Goal: Task Accomplishment & Management: Manage account settings

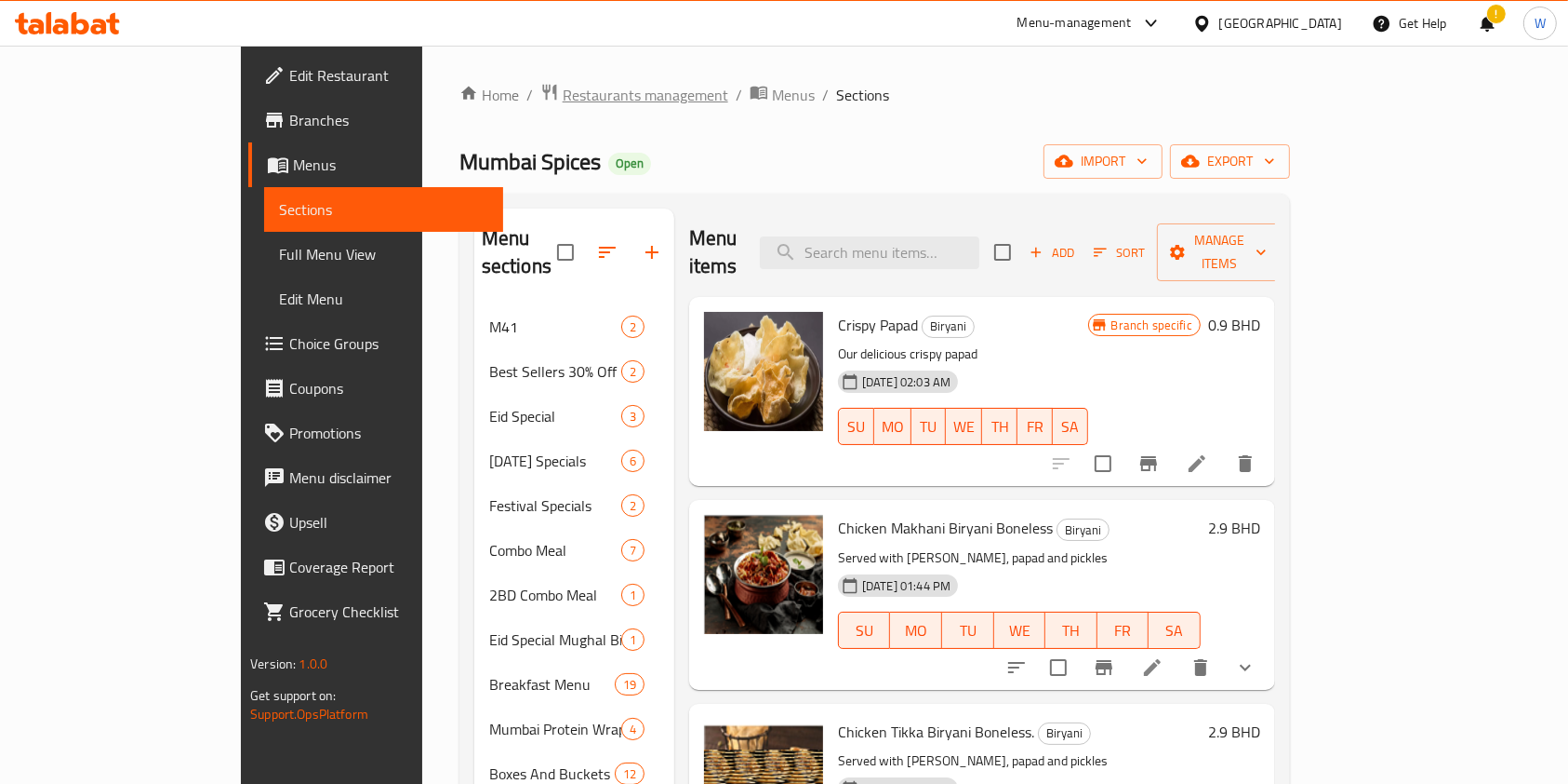
click at [563, 92] on span "Restaurants management" at bounding box center [645, 95] width 165 height 22
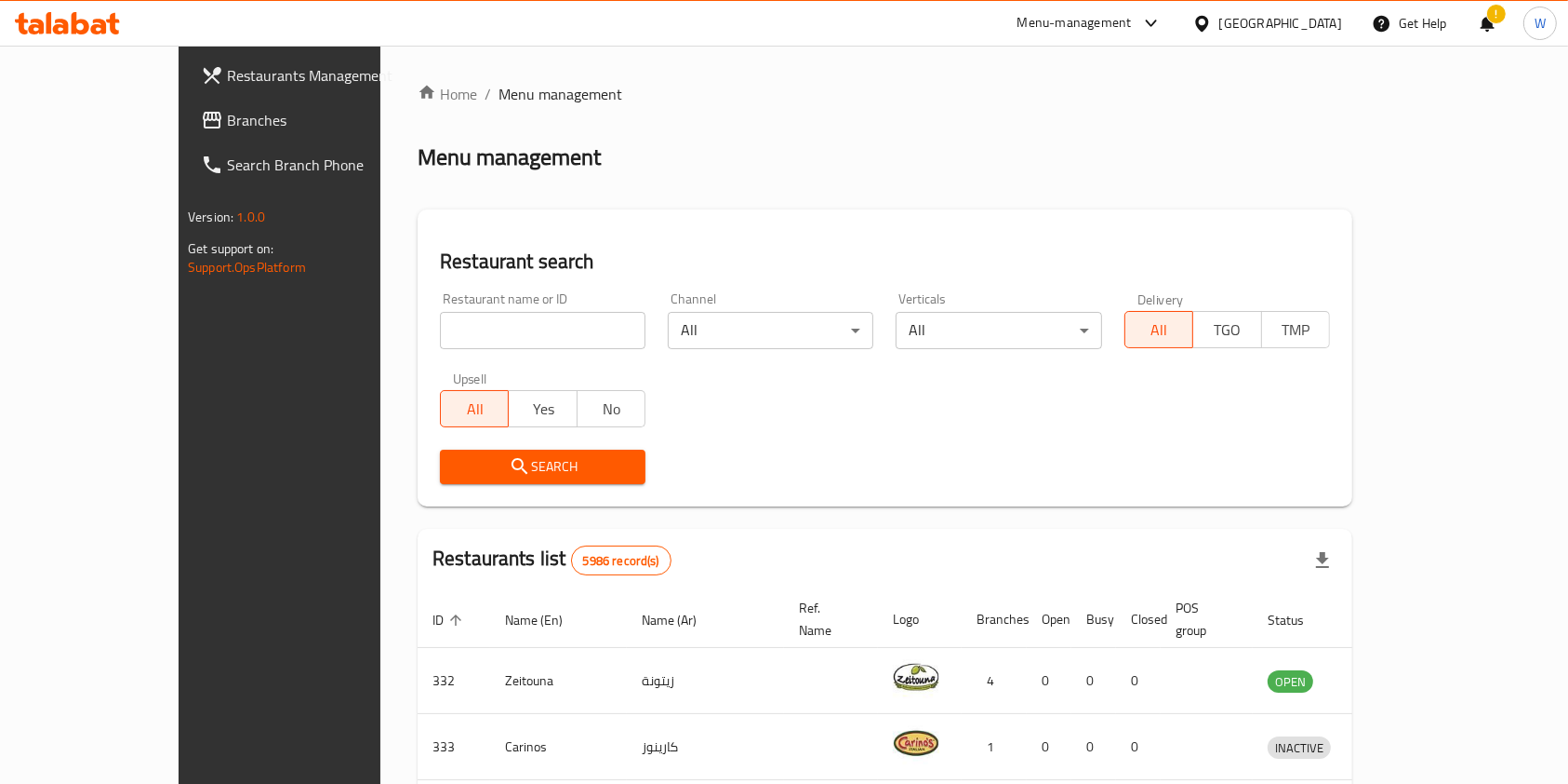
click at [457, 320] on input "search" at bounding box center [542, 330] width 205 height 37
paste input "Freezy Cup"
click button "Search" at bounding box center [542, 467] width 205 height 34
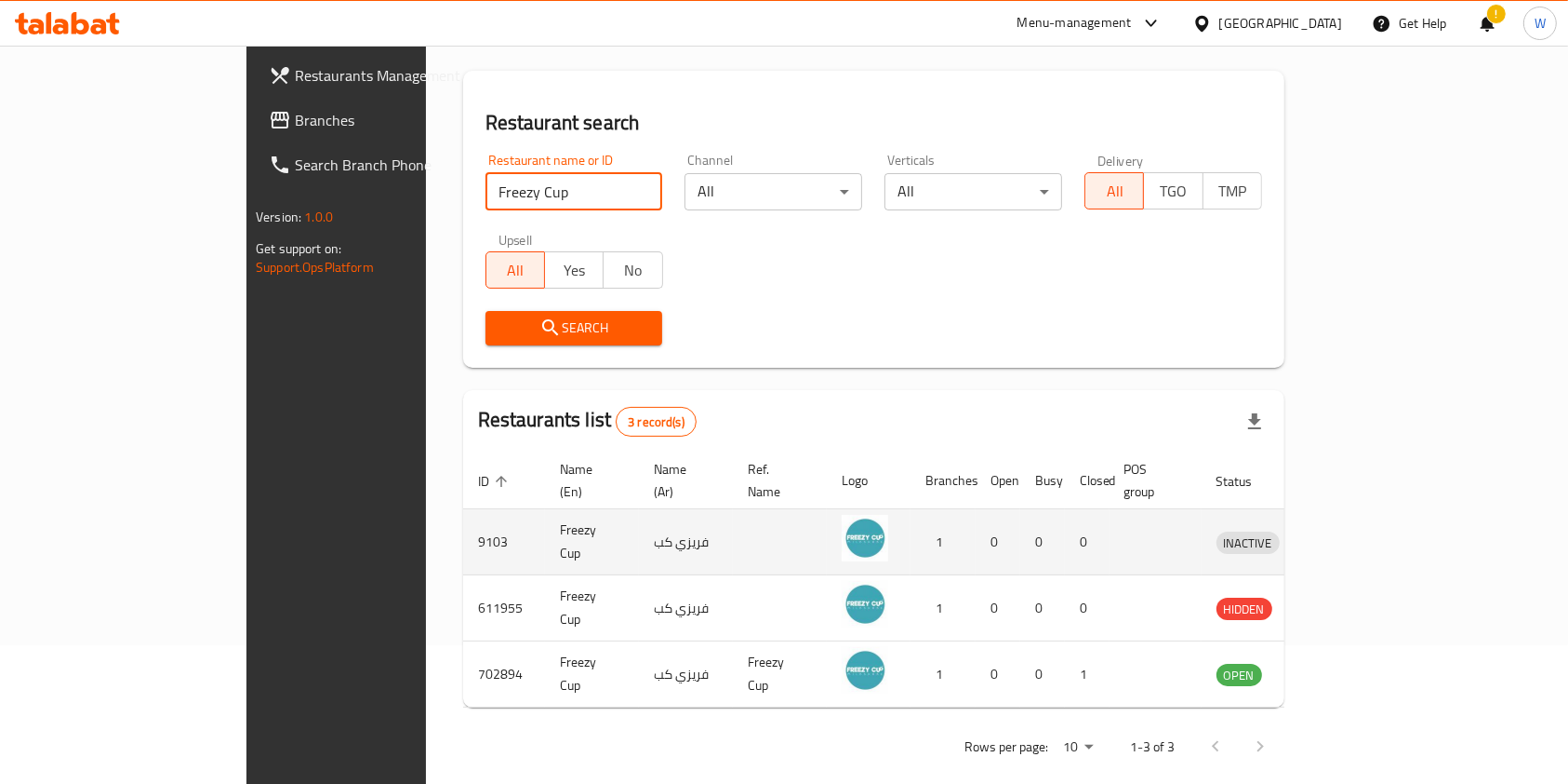
scroll to position [140, 0]
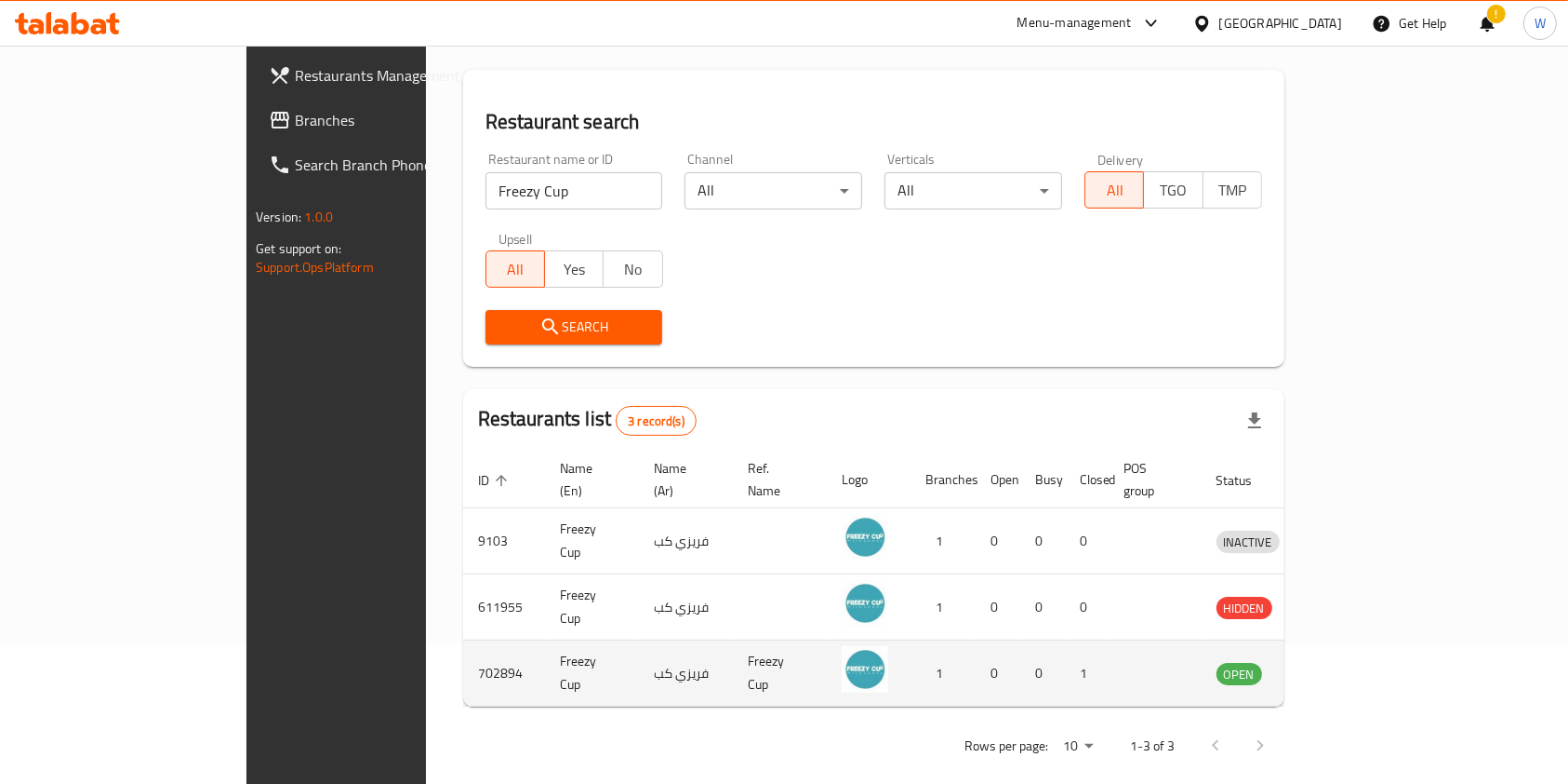
click at [463, 653] on td "702894" at bounding box center [505, 673] width 82 height 66
click at [546, 651] on td "Freezy Cup" at bounding box center [592, 673] width 94 height 66
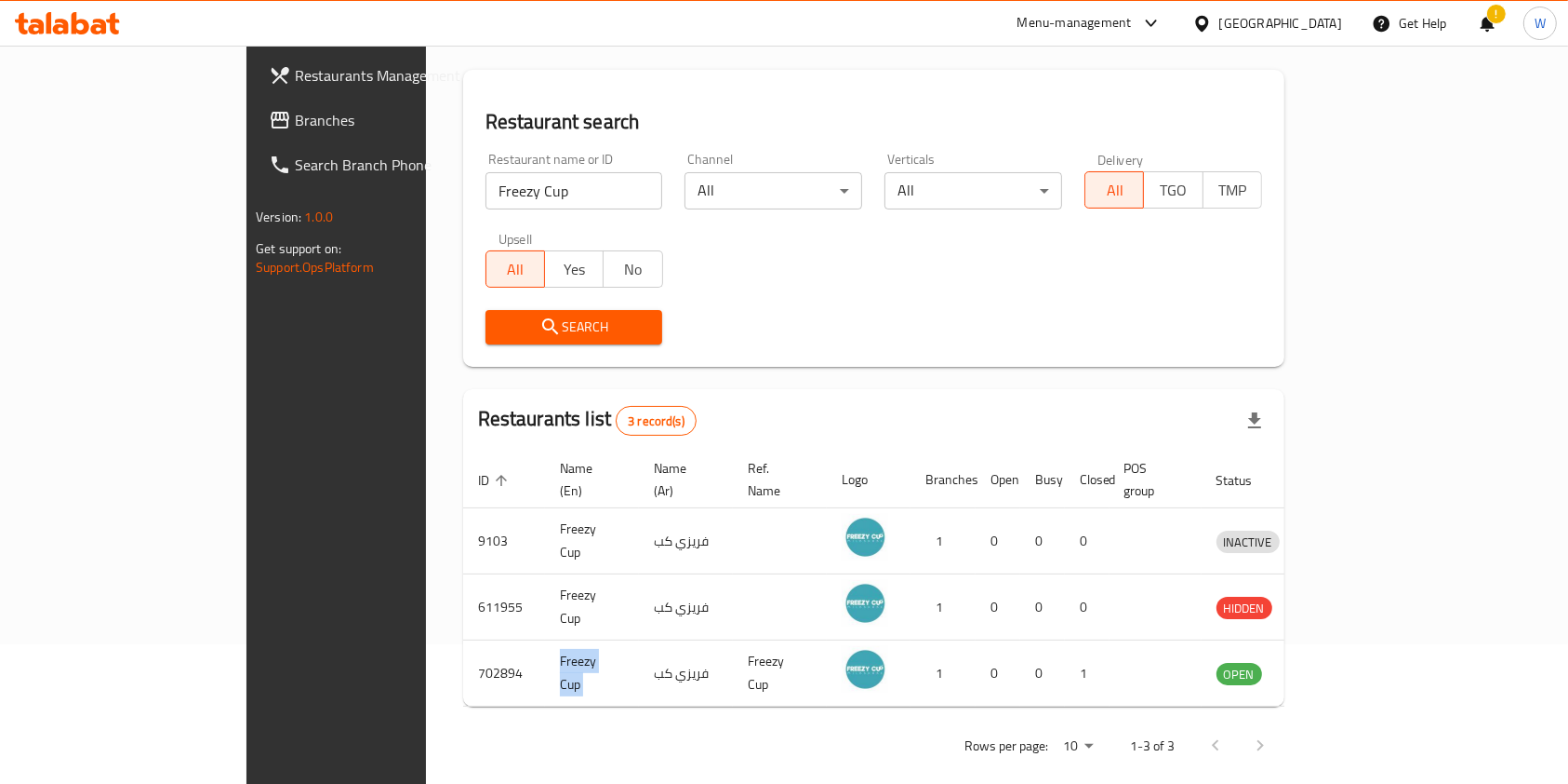
copy td "Freezy Cup"
click at [485, 180] on input "Freezy Cup" at bounding box center [574, 190] width 178 height 37
type input "Caribou Coffee"
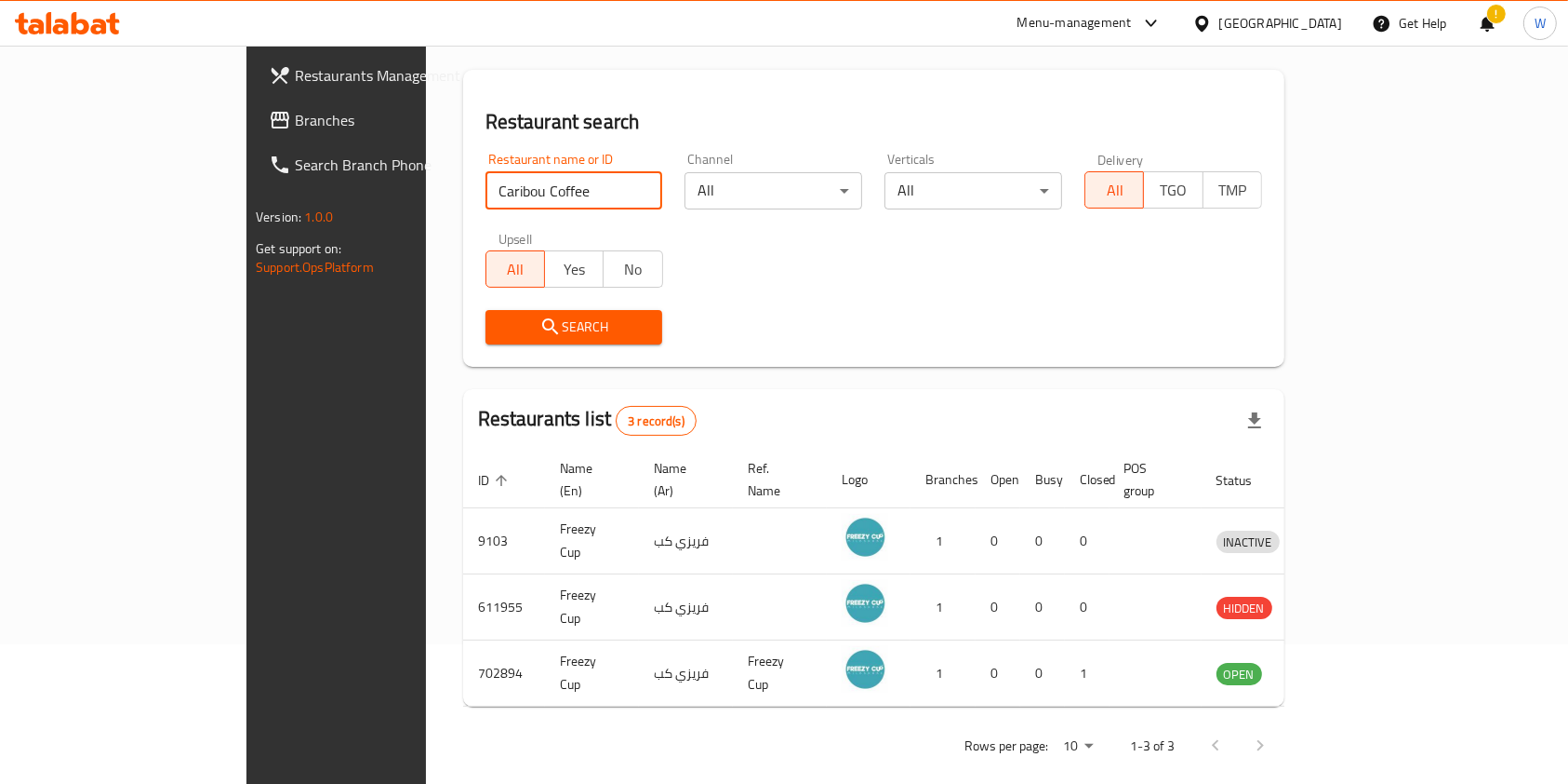
click button "Search" at bounding box center [574, 327] width 178 height 34
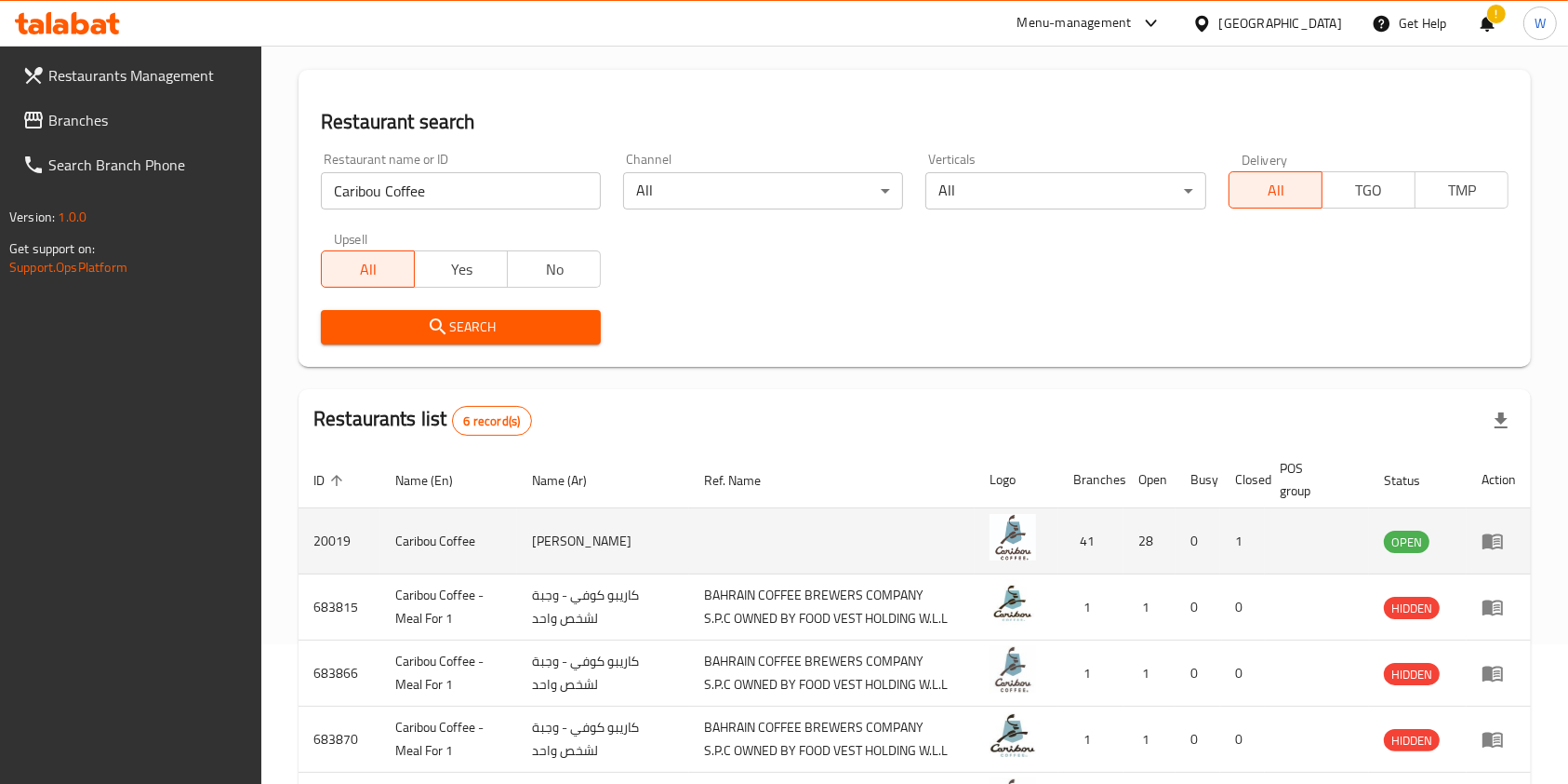
click at [1490, 537] on icon "enhanced table" at bounding box center [1493, 542] width 20 height 16
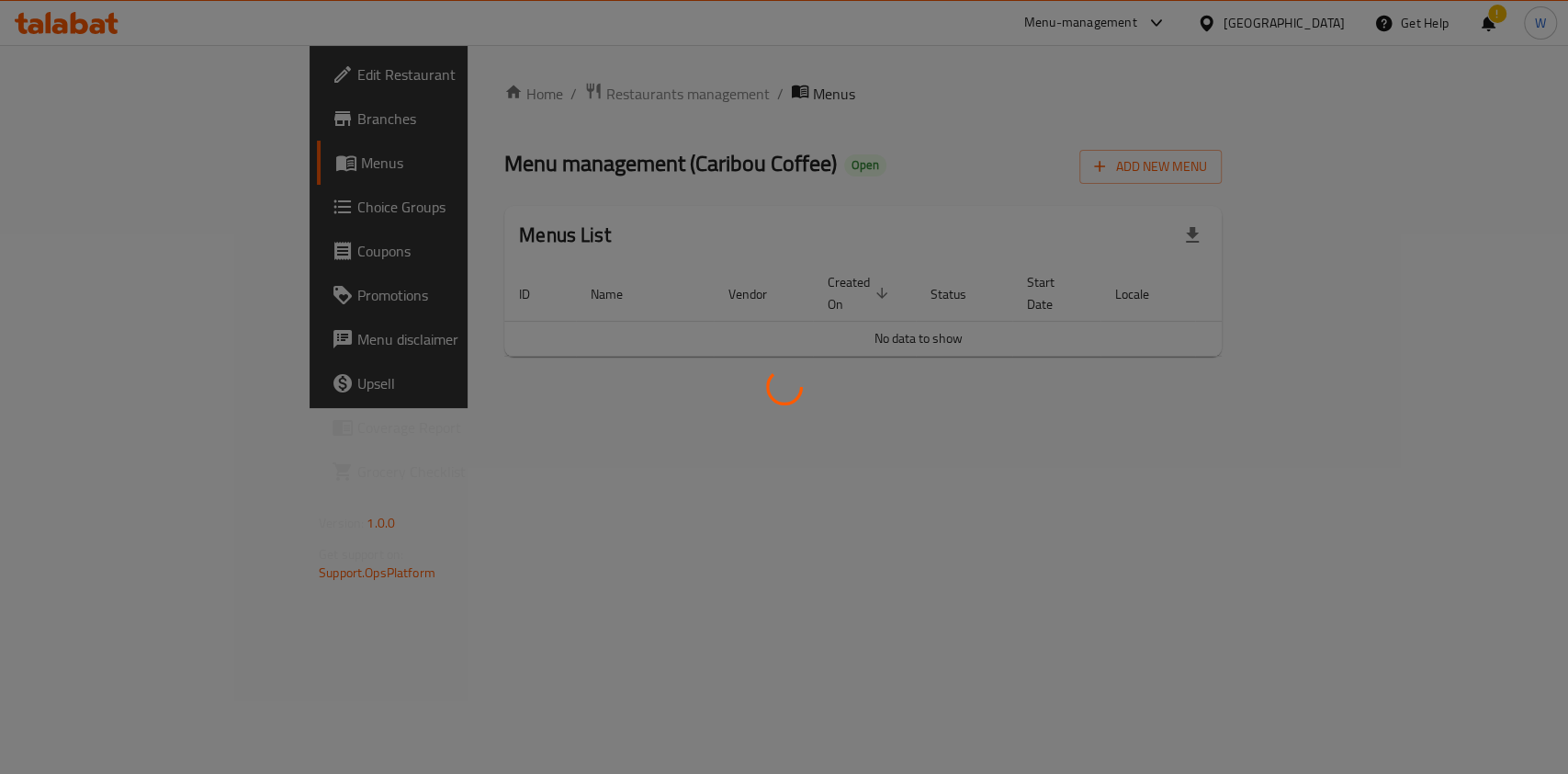
click at [74, 69] on div at bounding box center [784, 387] width 1568 height 774
click at [809, 210] on div at bounding box center [784, 387] width 1568 height 774
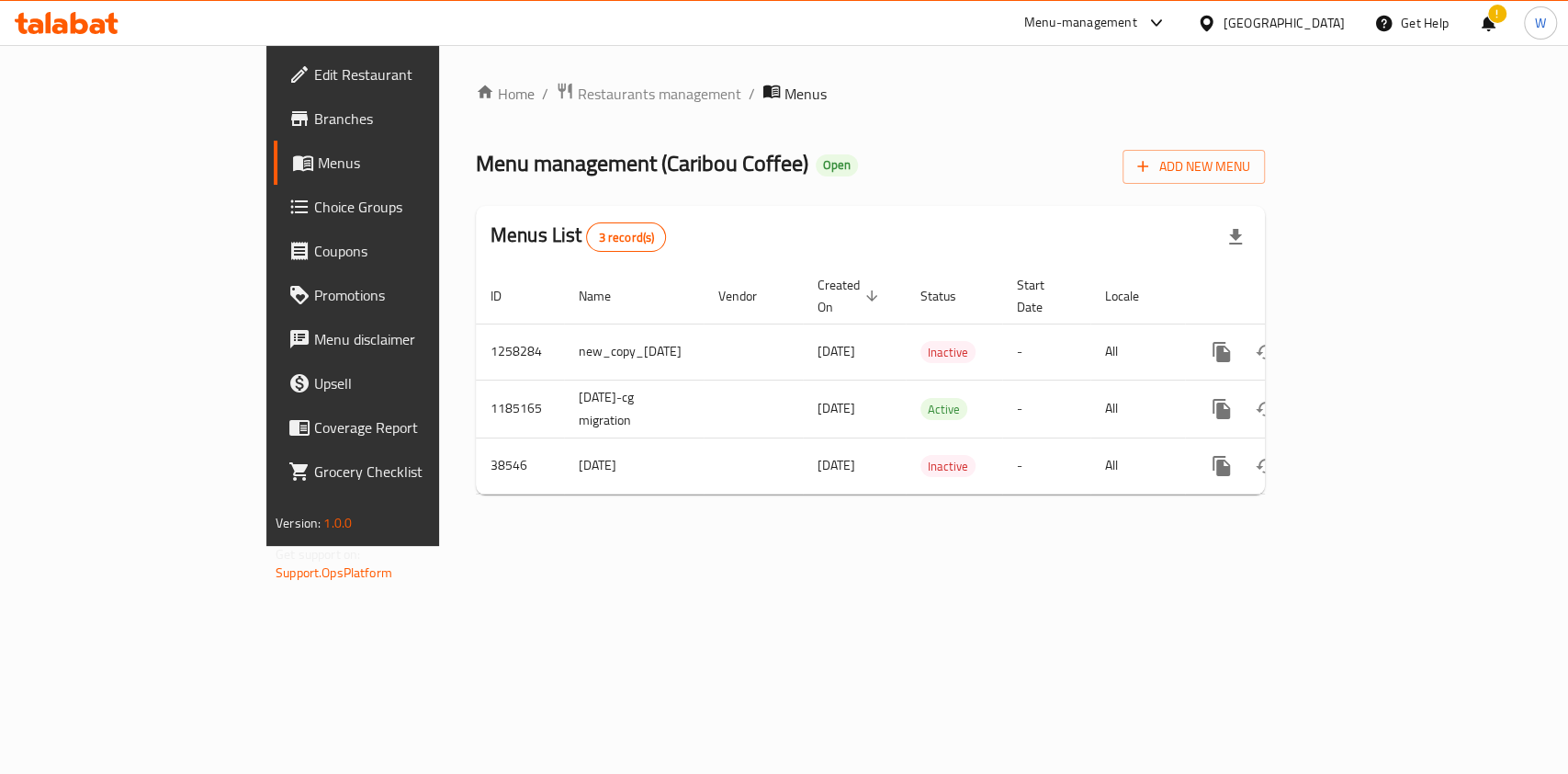
click at [314, 78] on span "Edit Restaurant" at bounding box center [413, 74] width 199 height 22
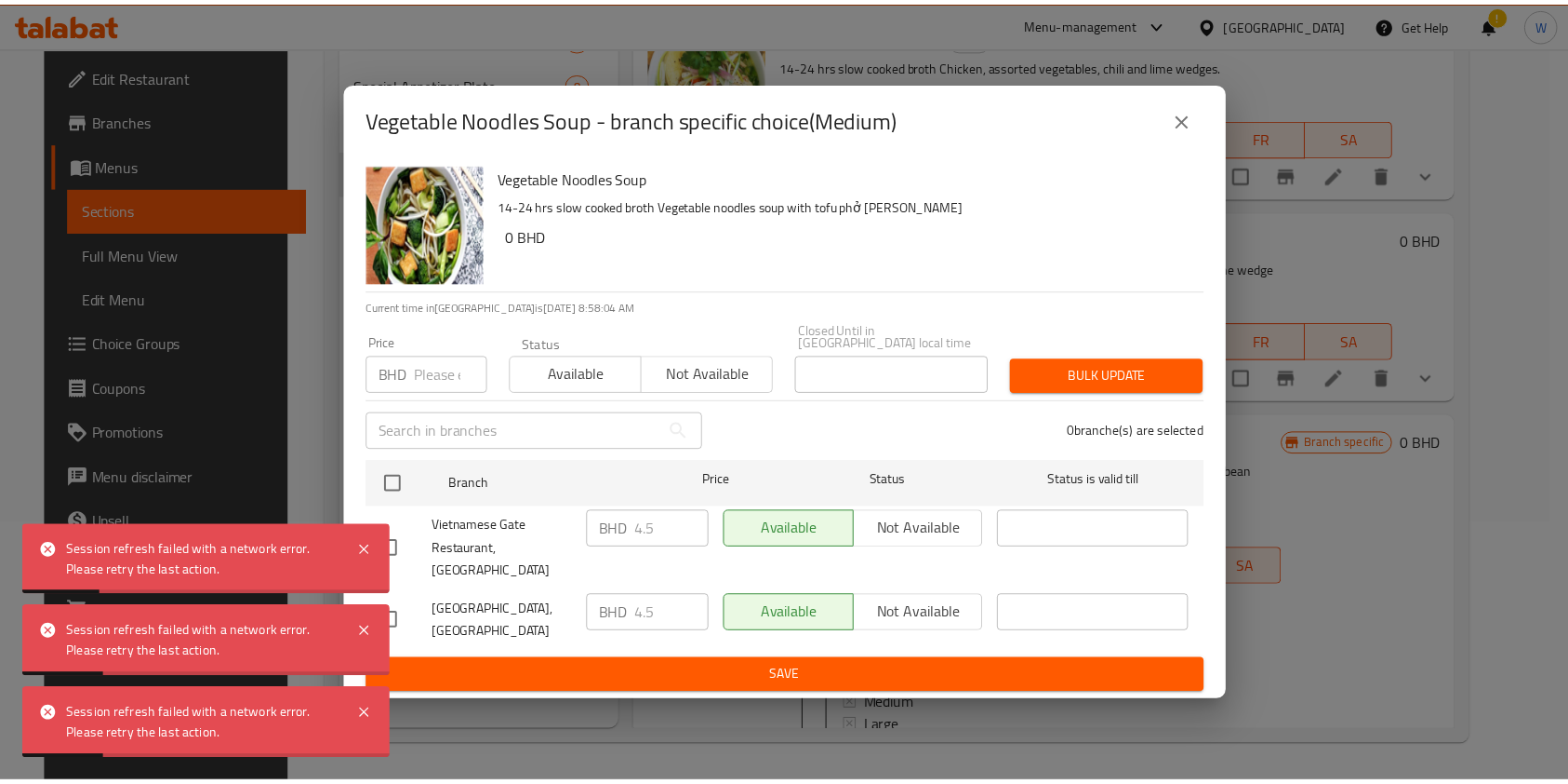
scroll to position [2, 0]
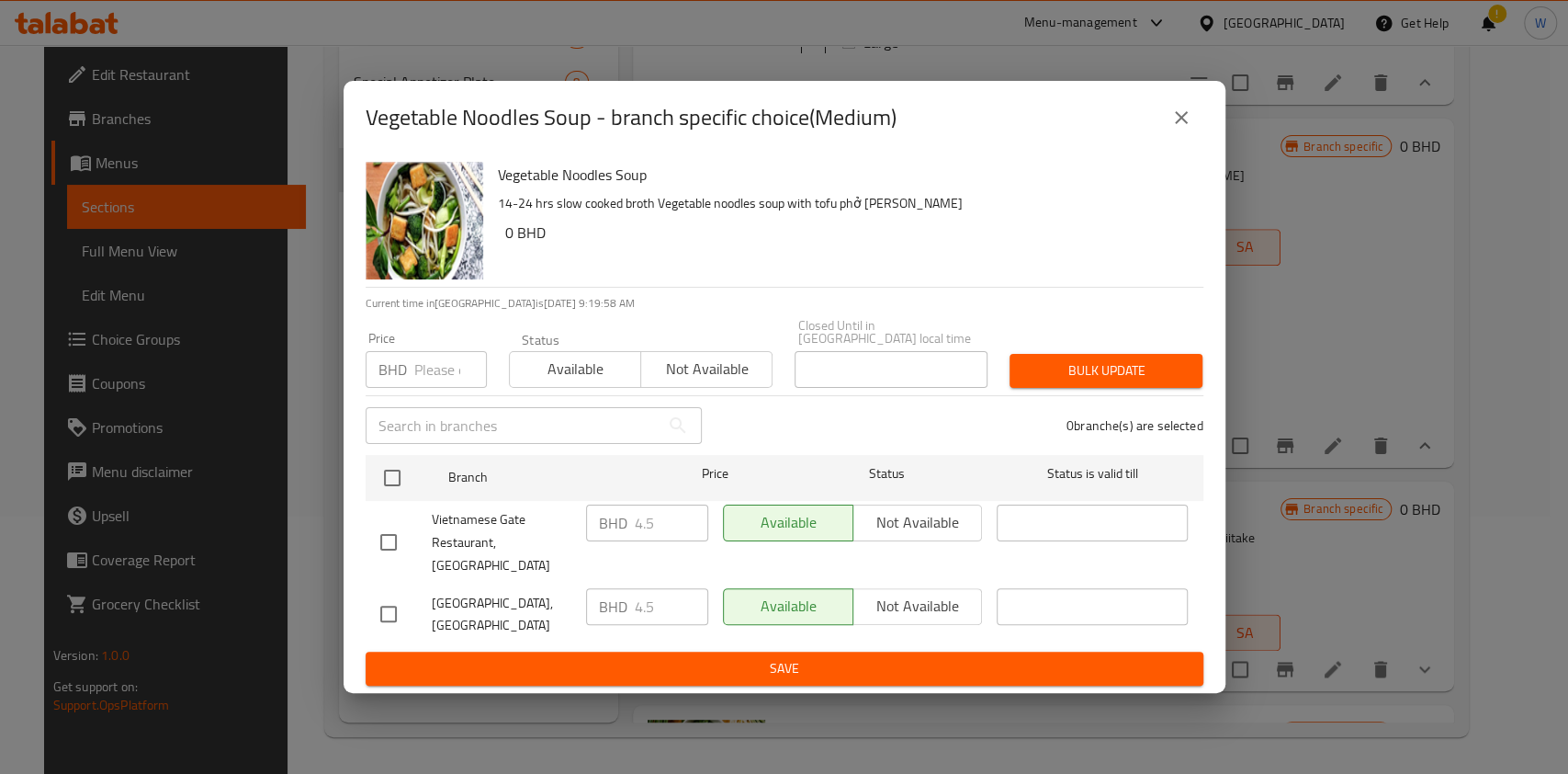
click at [441, 369] on input "number" at bounding box center [450, 369] width 73 height 37
paste input "4.95"
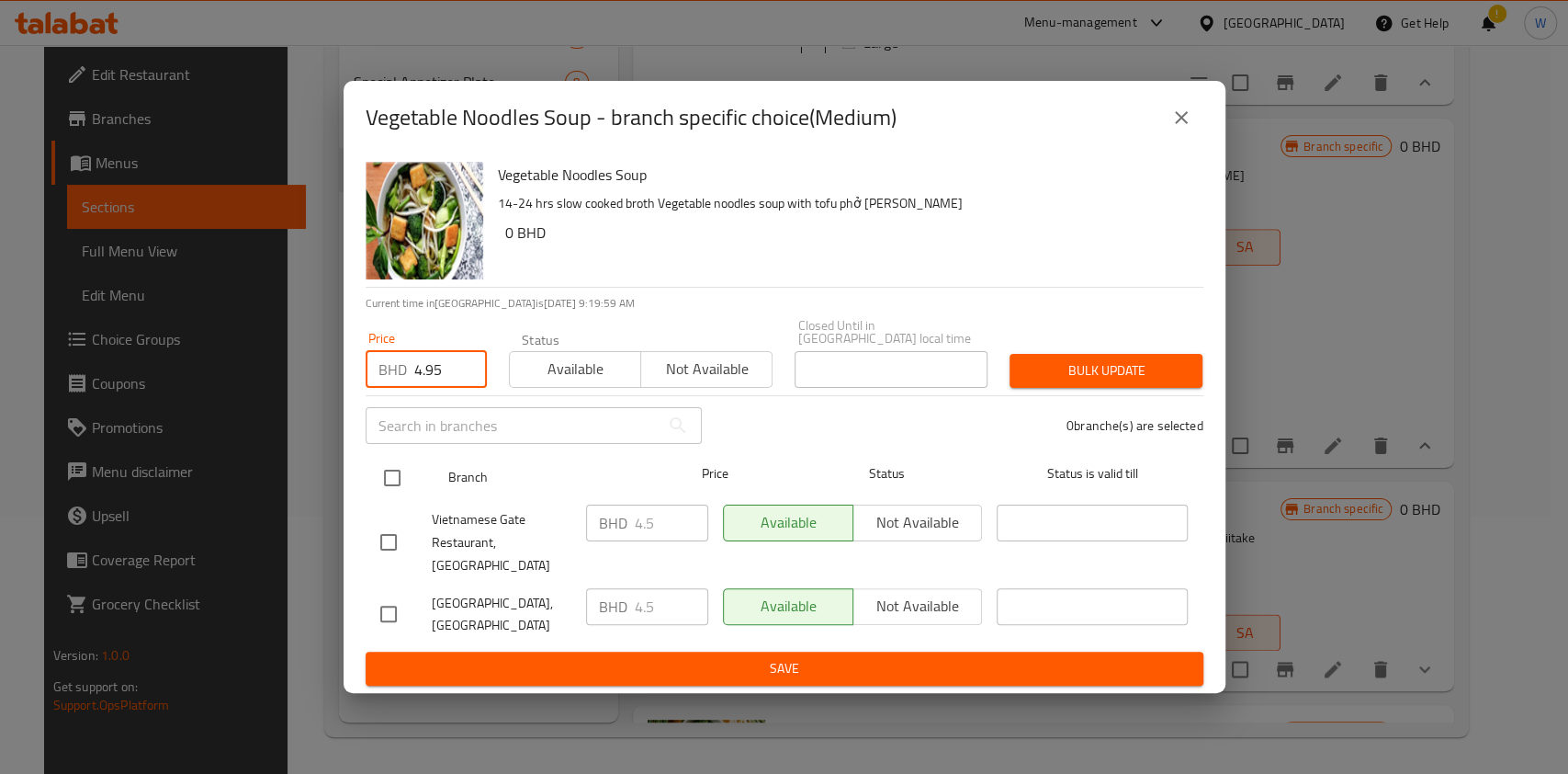
type input "4.95"
click at [385, 484] on input "checkbox" at bounding box center [392, 478] width 39 height 39
checkbox input "true"
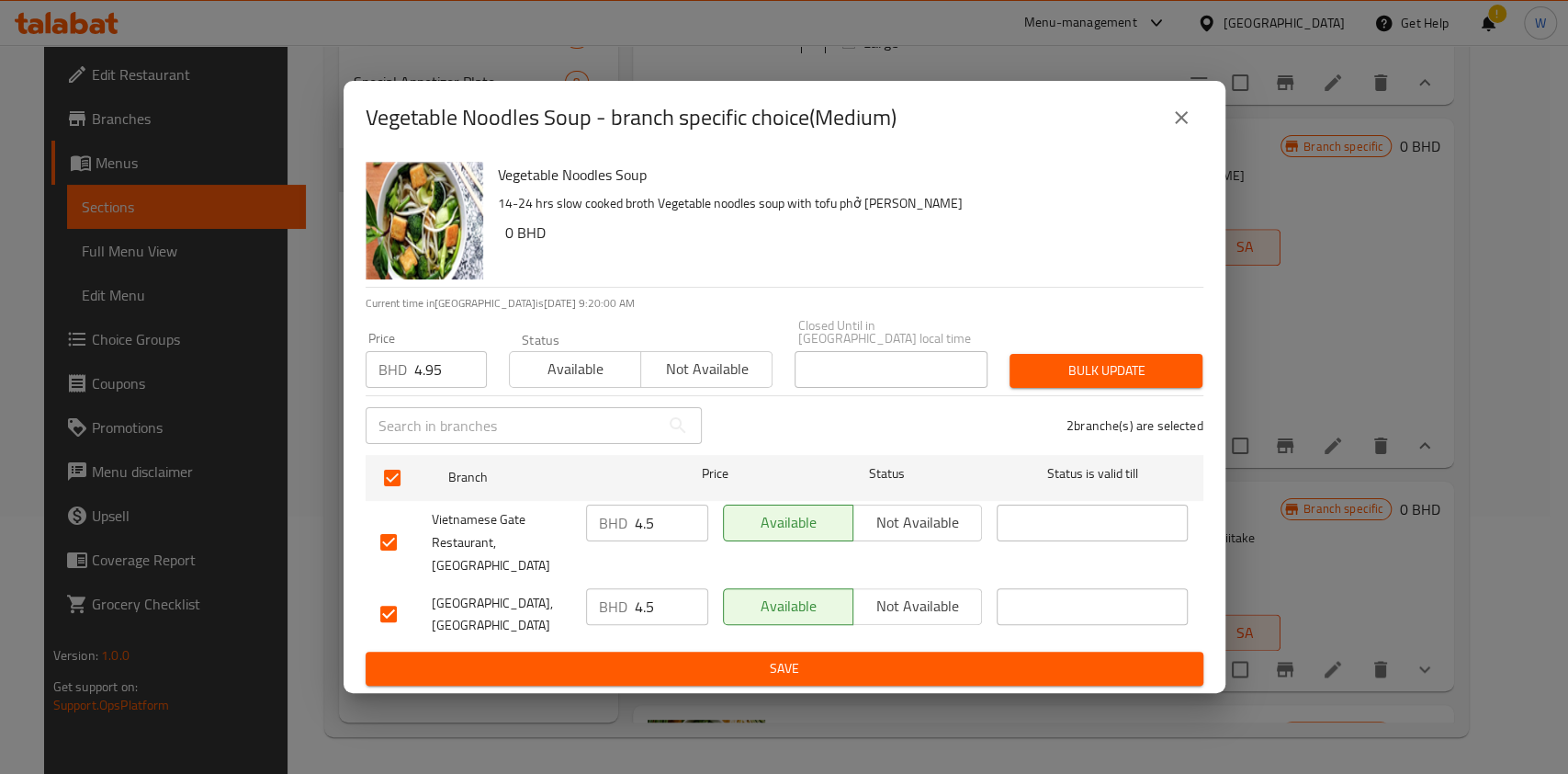
click at [1184, 361] on button "Bulk update" at bounding box center [1106, 371] width 192 height 34
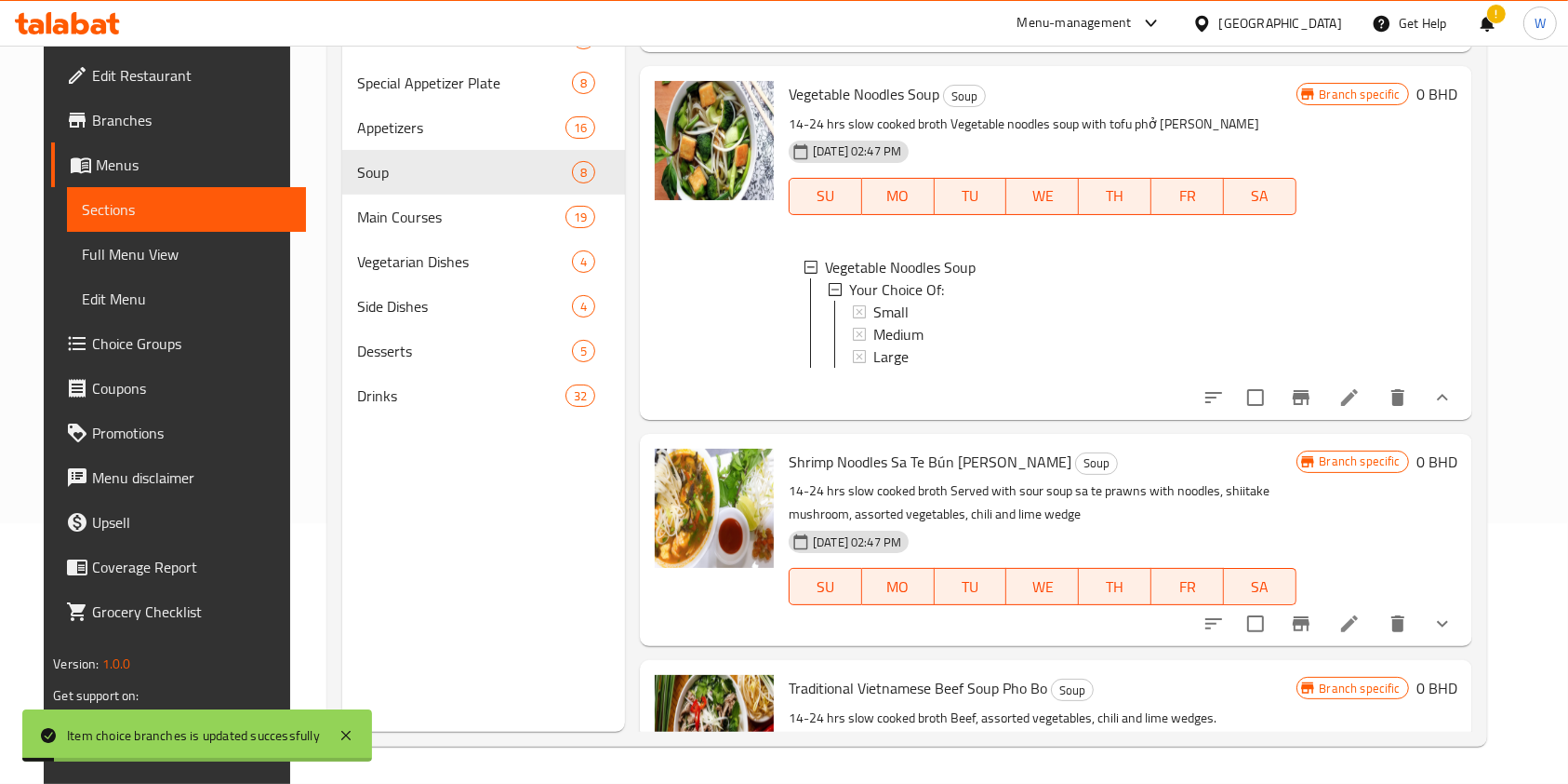
scroll to position [1543, 0]
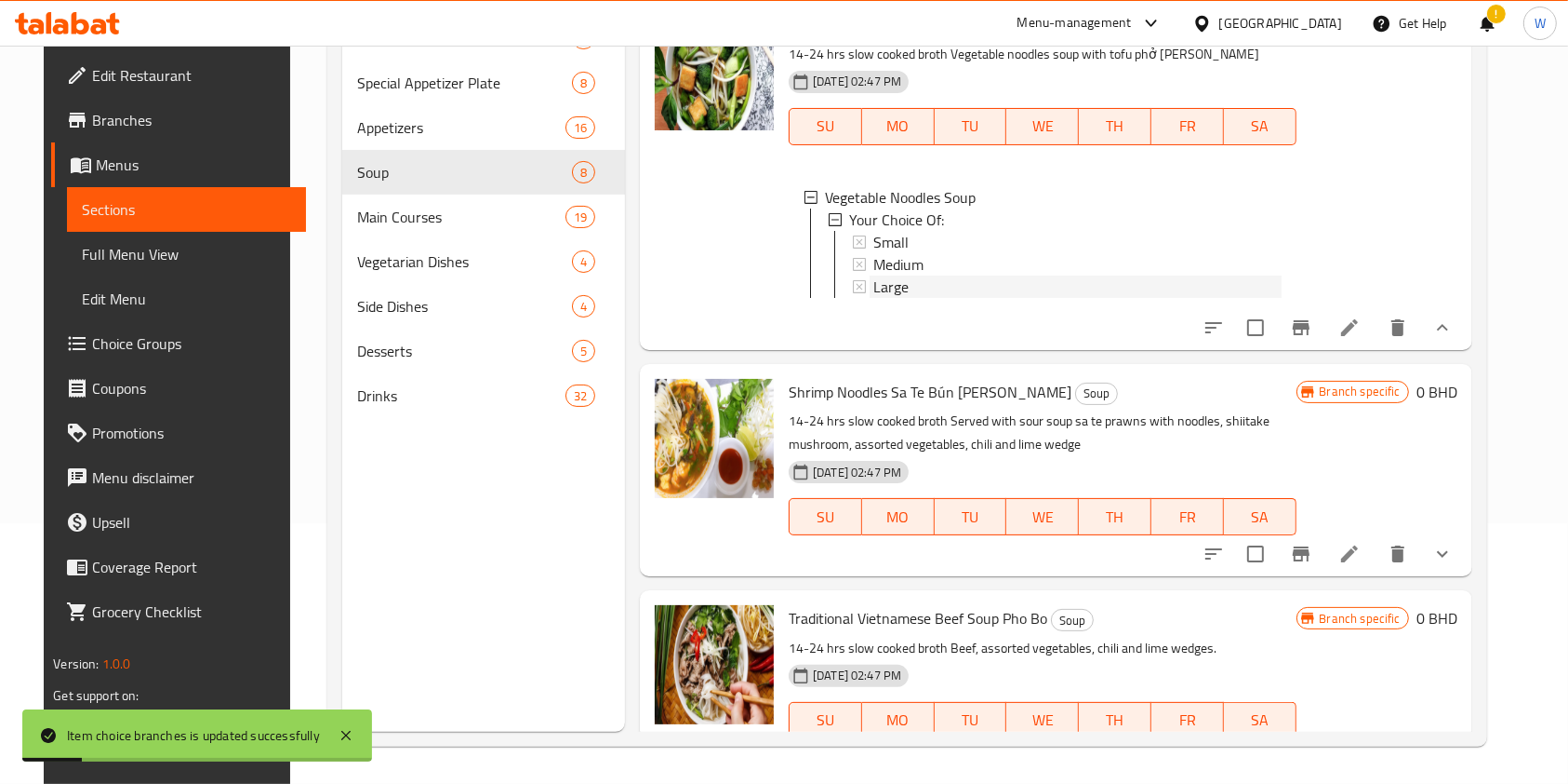
click at [908, 298] on div "Large" at bounding box center [1077, 286] width 407 height 22
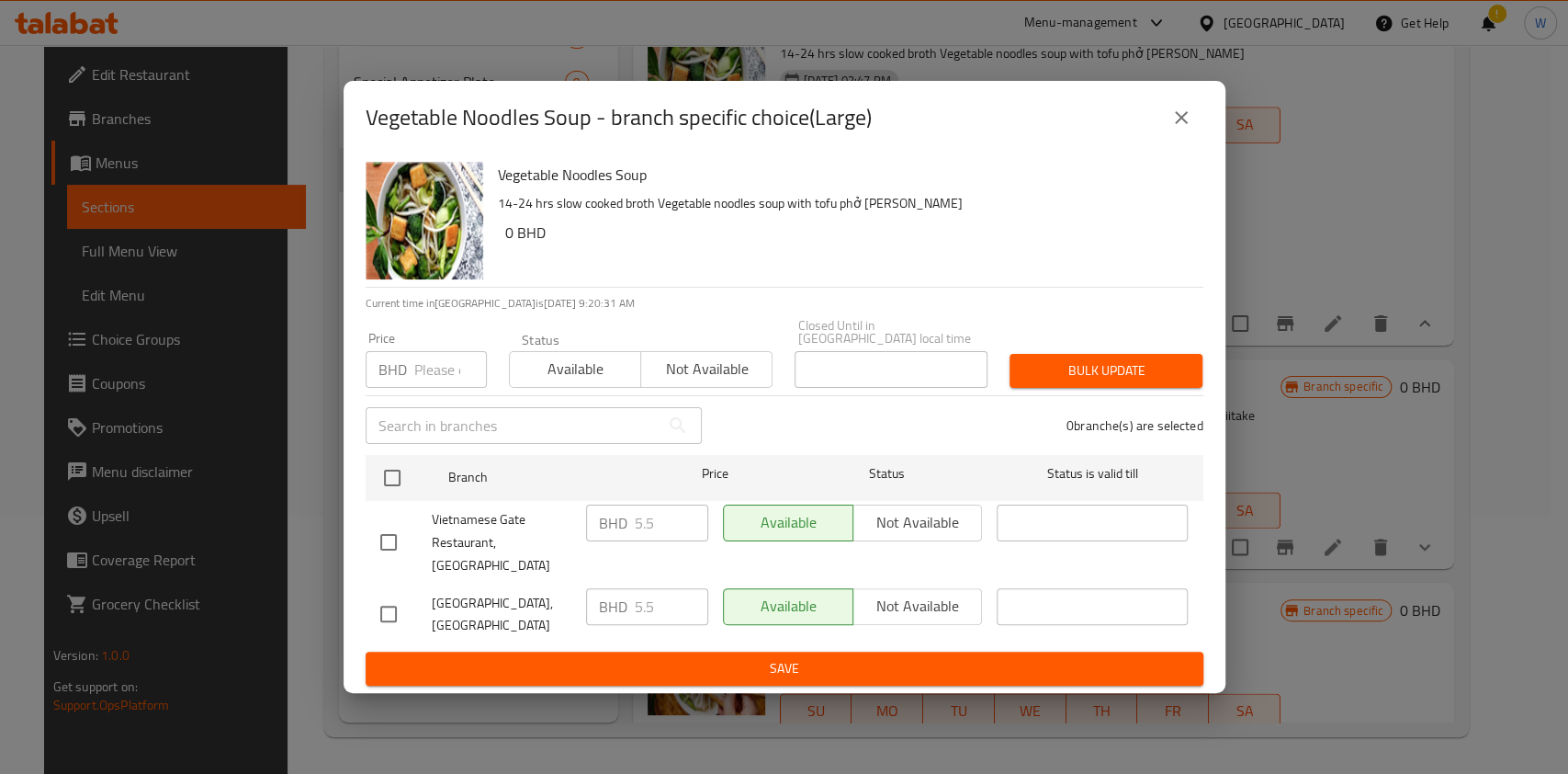
click at [425, 384] on input "number" at bounding box center [450, 369] width 73 height 37
paste input "6.05"
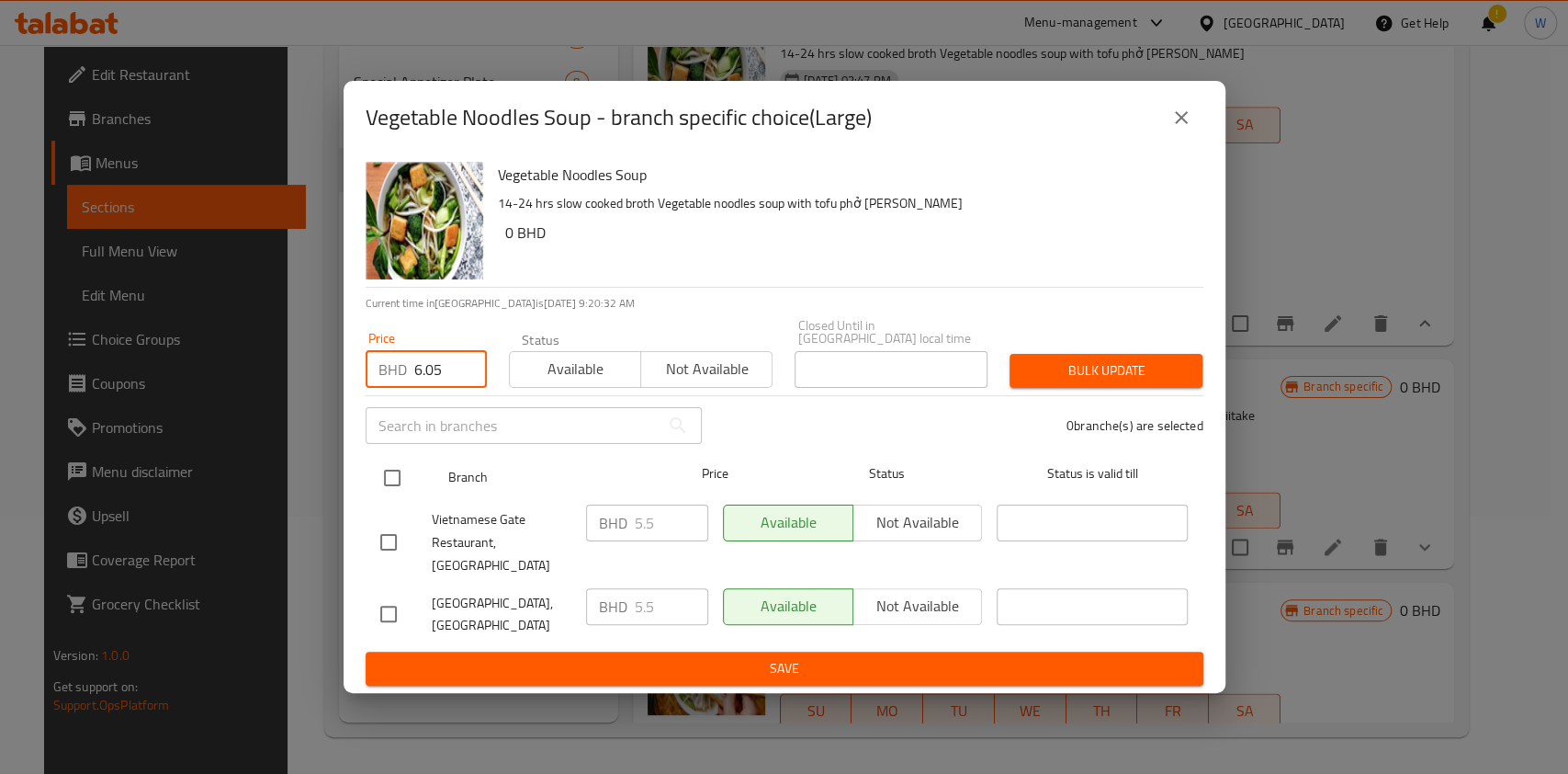
type input "6.05"
click at [387, 487] on input "checkbox" at bounding box center [392, 478] width 39 height 39
checkbox input "true"
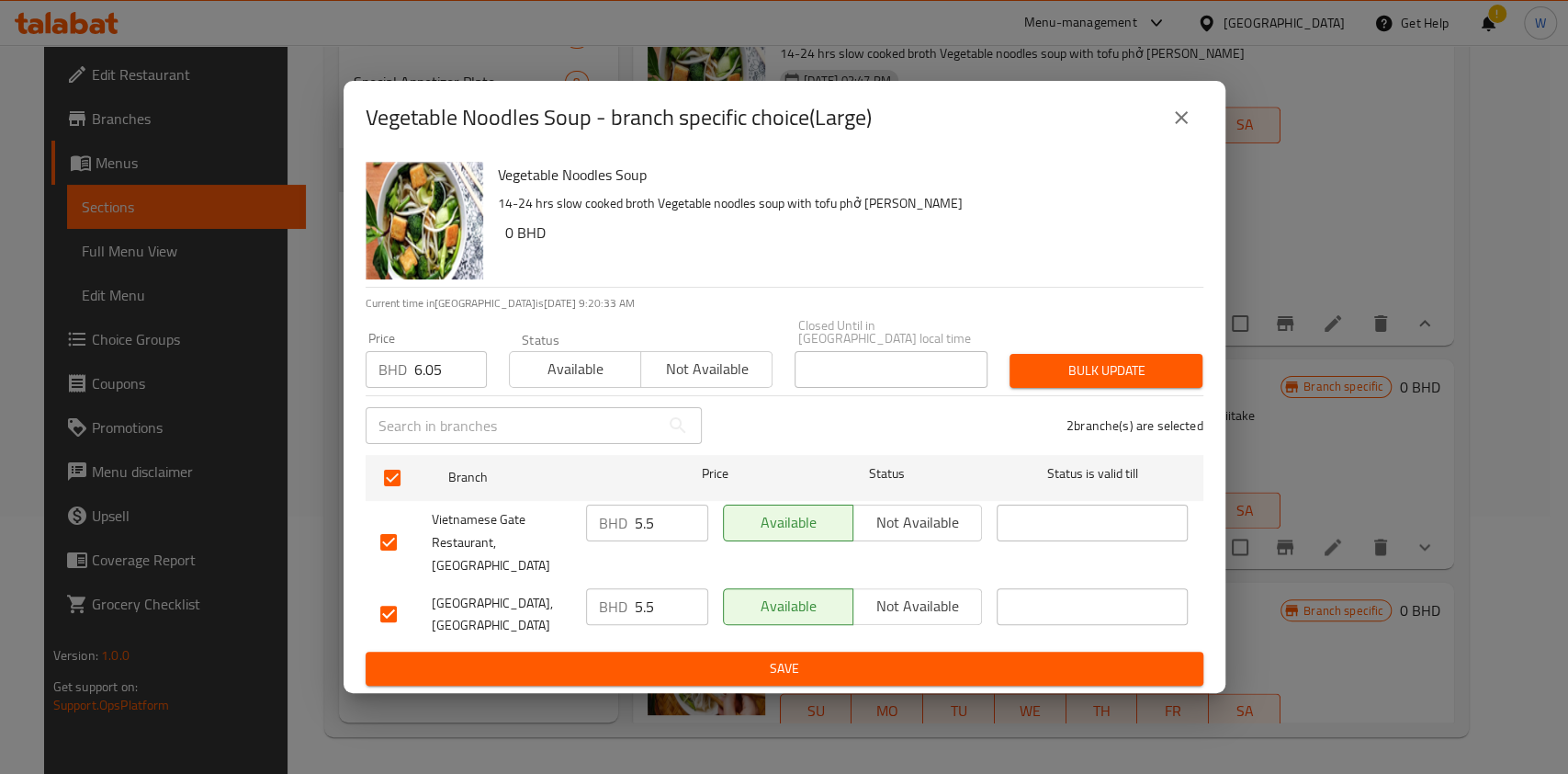
click at [1096, 365] on span "Bulk update" at bounding box center [1106, 371] width 163 height 23
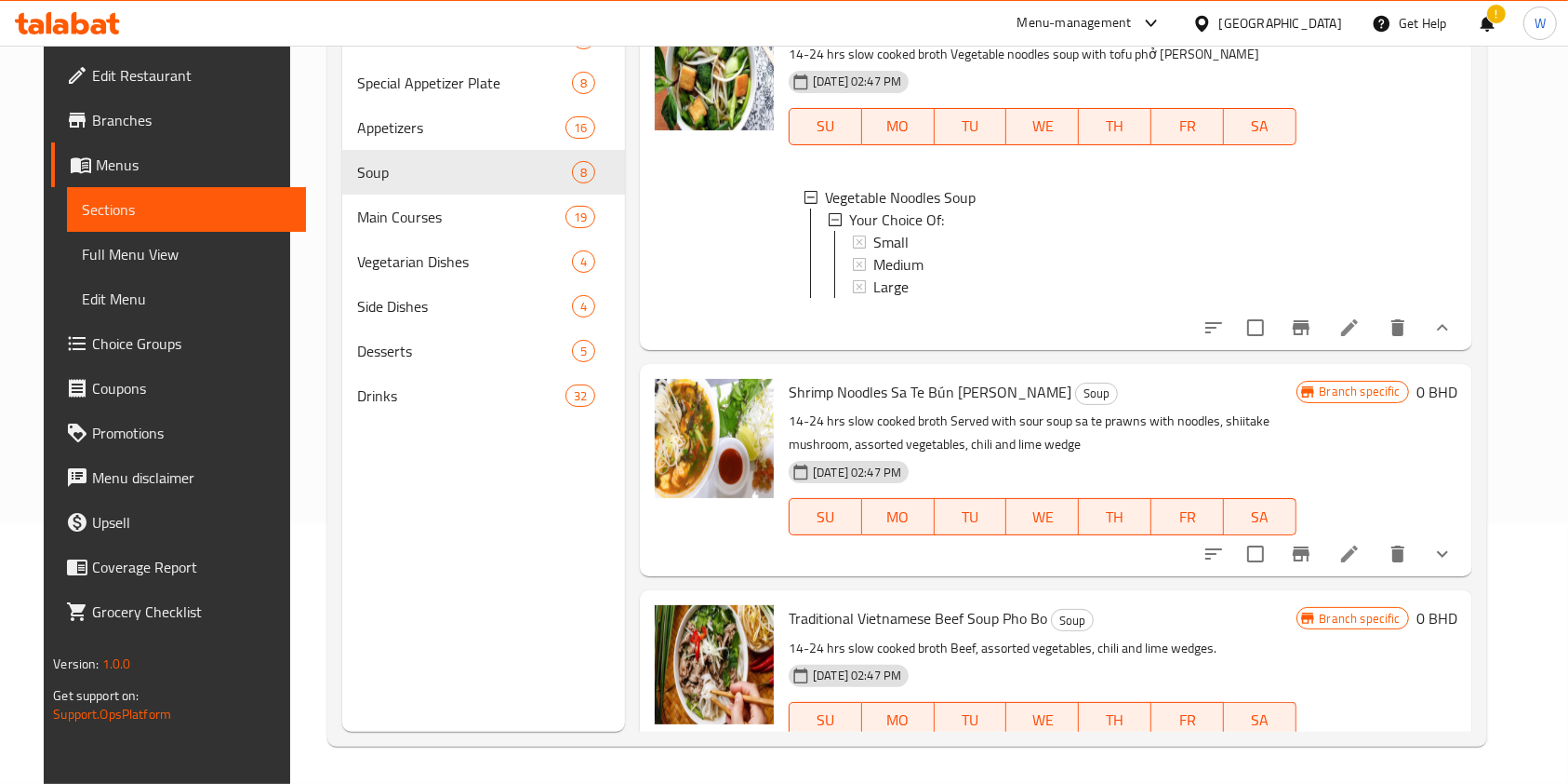
click at [878, 298] on span "Large" at bounding box center [891, 286] width 35 height 22
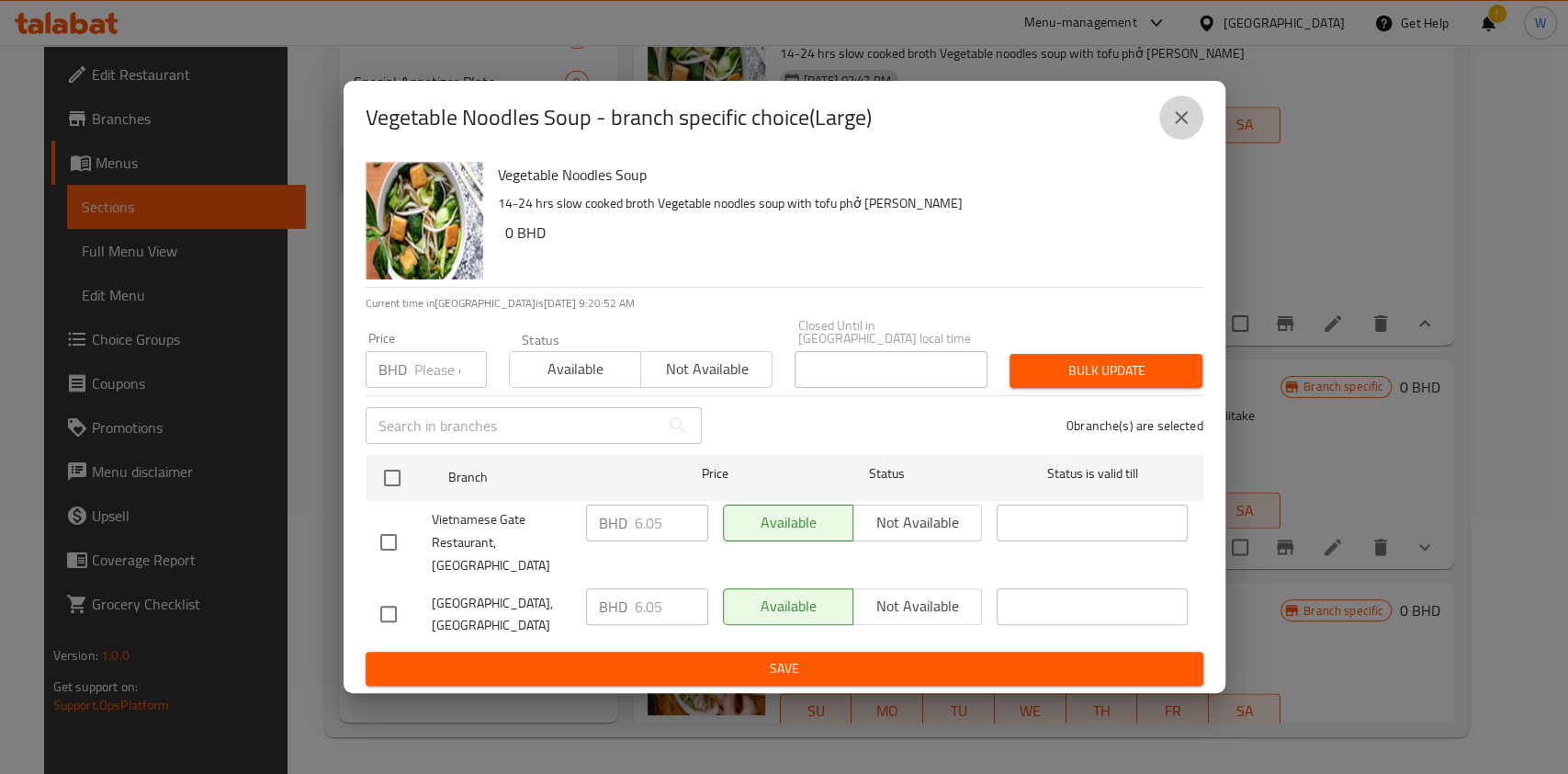
click at [1193, 140] on button "close" at bounding box center [1181, 117] width 44 height 44
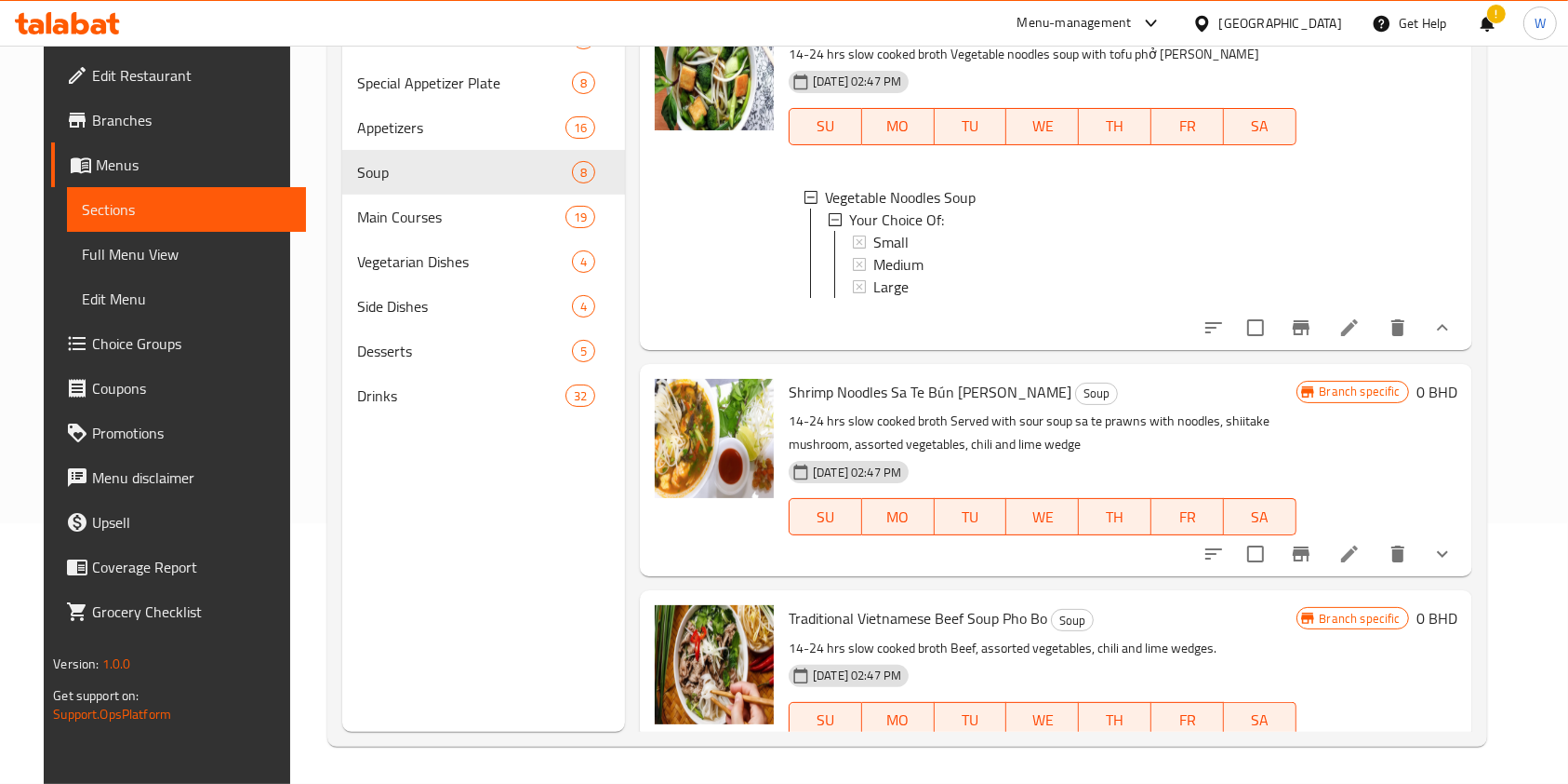
scroll to position [1668, 0]
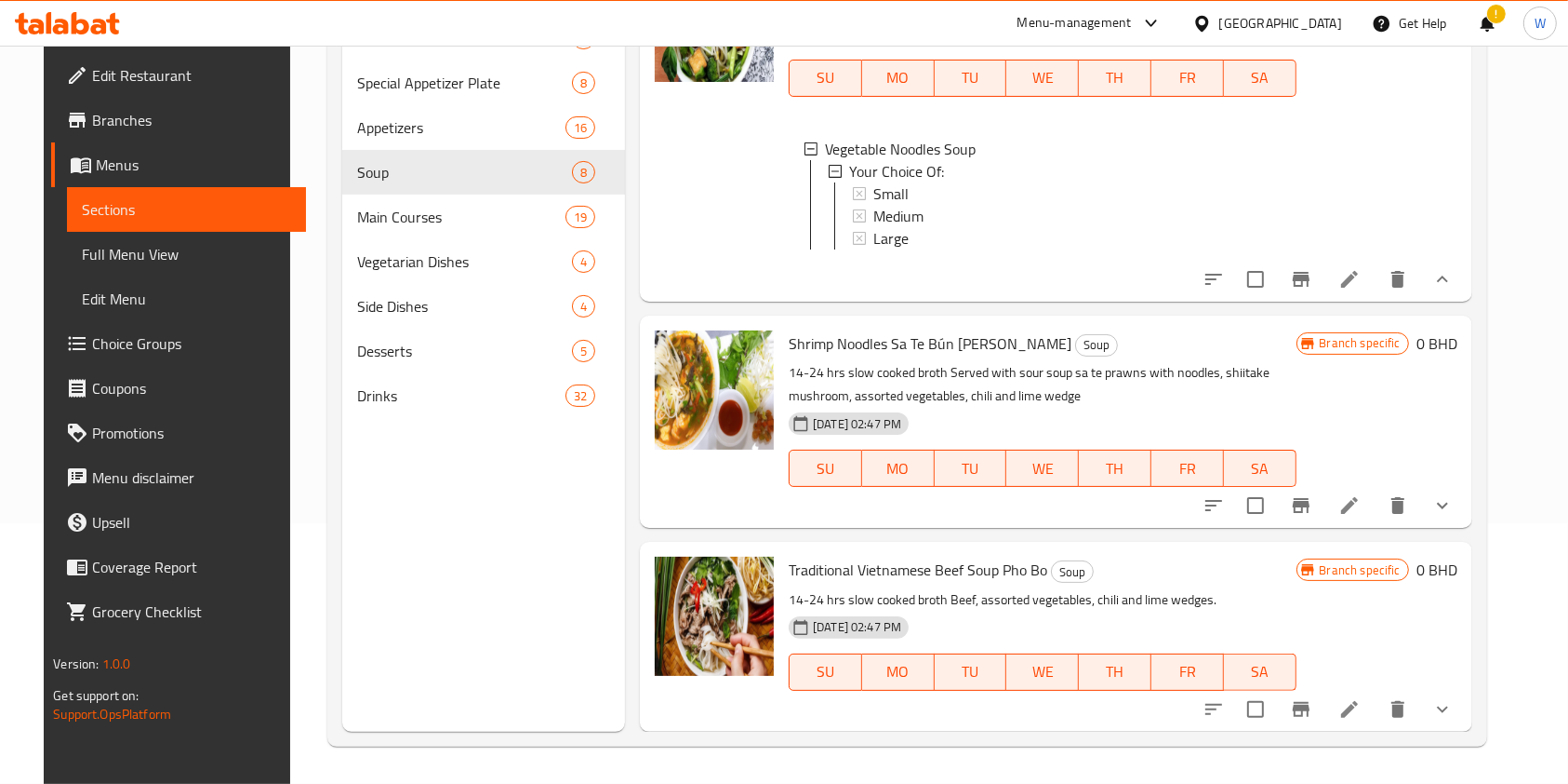
click at [1454, 501] on icon "show more" at bounding box center [1442, 505] width 22 height 22
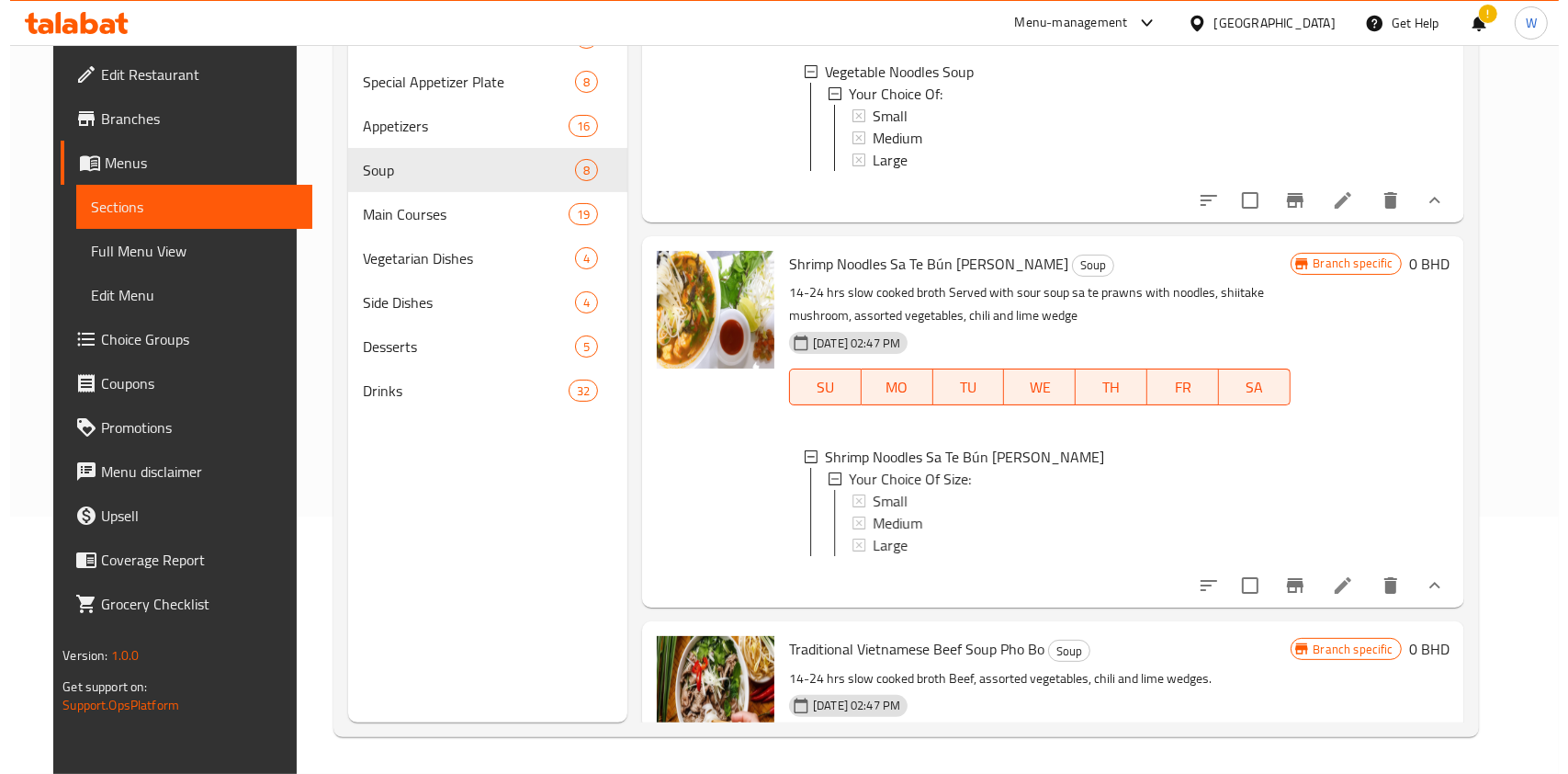
scroll to position [1769, 0]
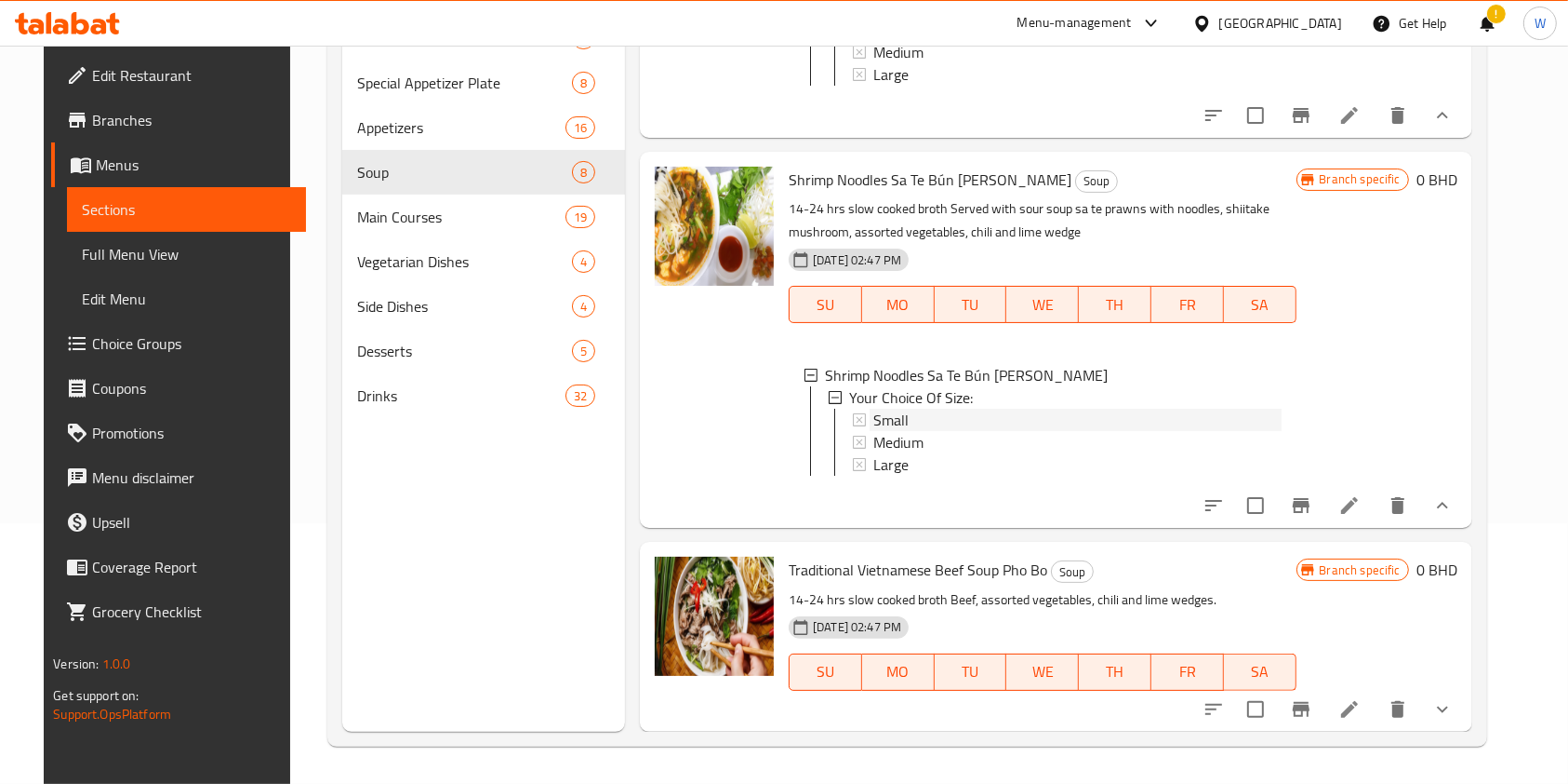
click at [908, 431] on div "Small" at bounding box center [1077, 419] width 407 height 22
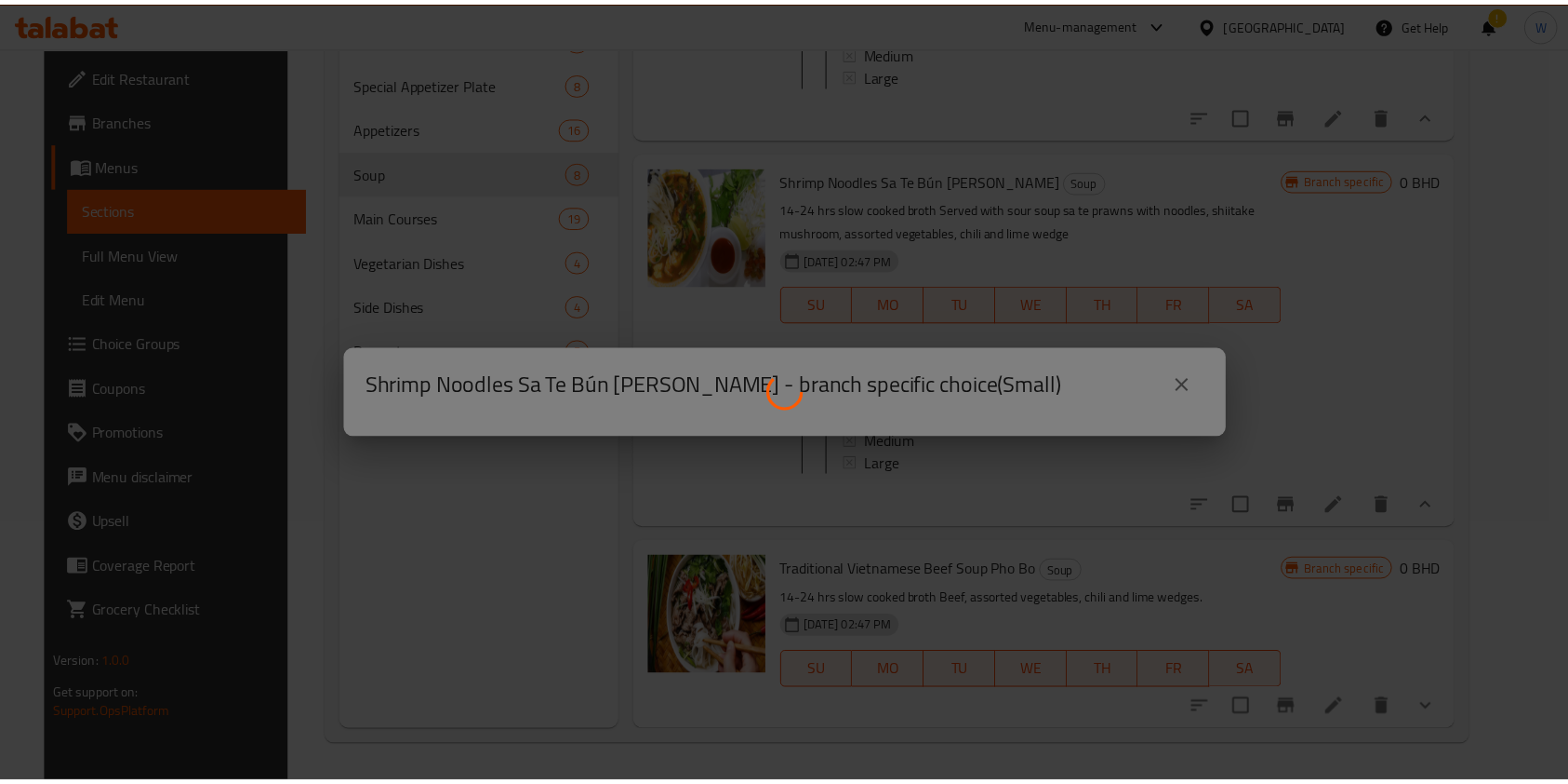
scroll to position [2, 0]
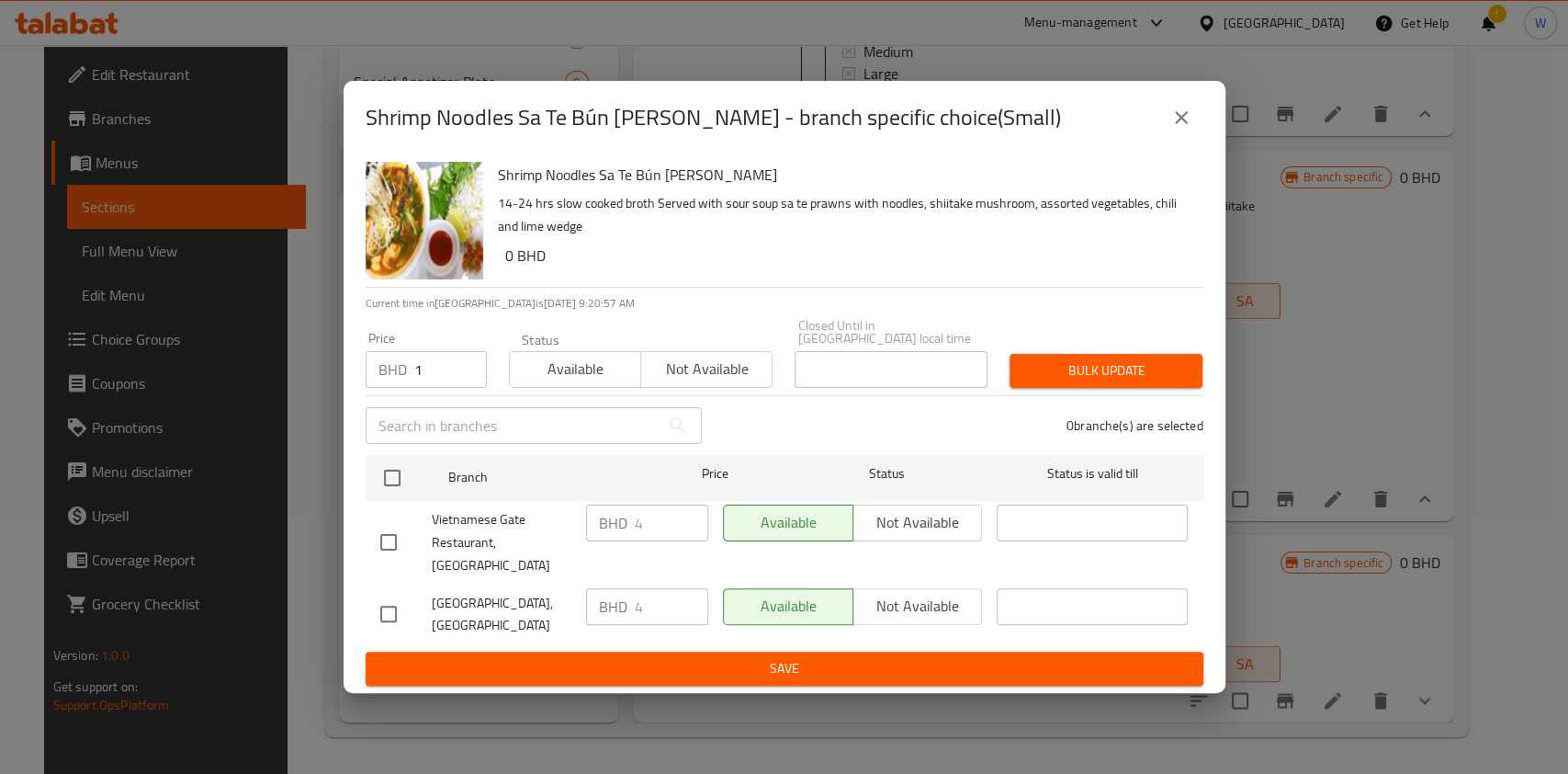
click at [459, 373] on input "1" at bounding box center [450, 369] width 73 height 37
drag, startPoint x: 425, startPoint y: 371, endPoint x: 348, endPoint y: 354, distance: 78.9
click at [380, 367] on div "BHD 1 Price" at bounding box center [425, 369] width 122 height 37
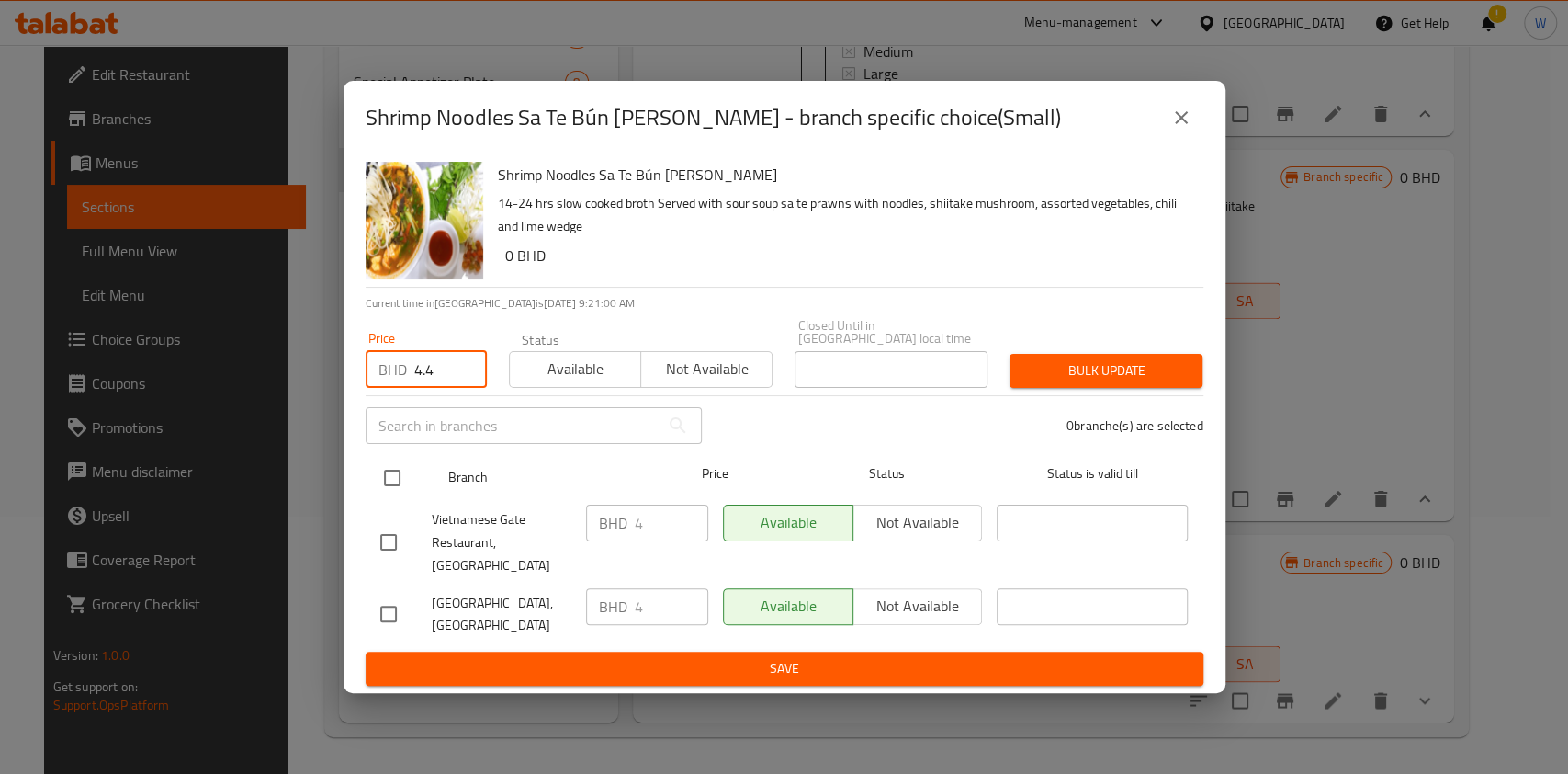
type input "4.4"
click at [390, 482] on input "checkbox" at bounding box center [392, 478] width 39 height 39
checkbox input "true"
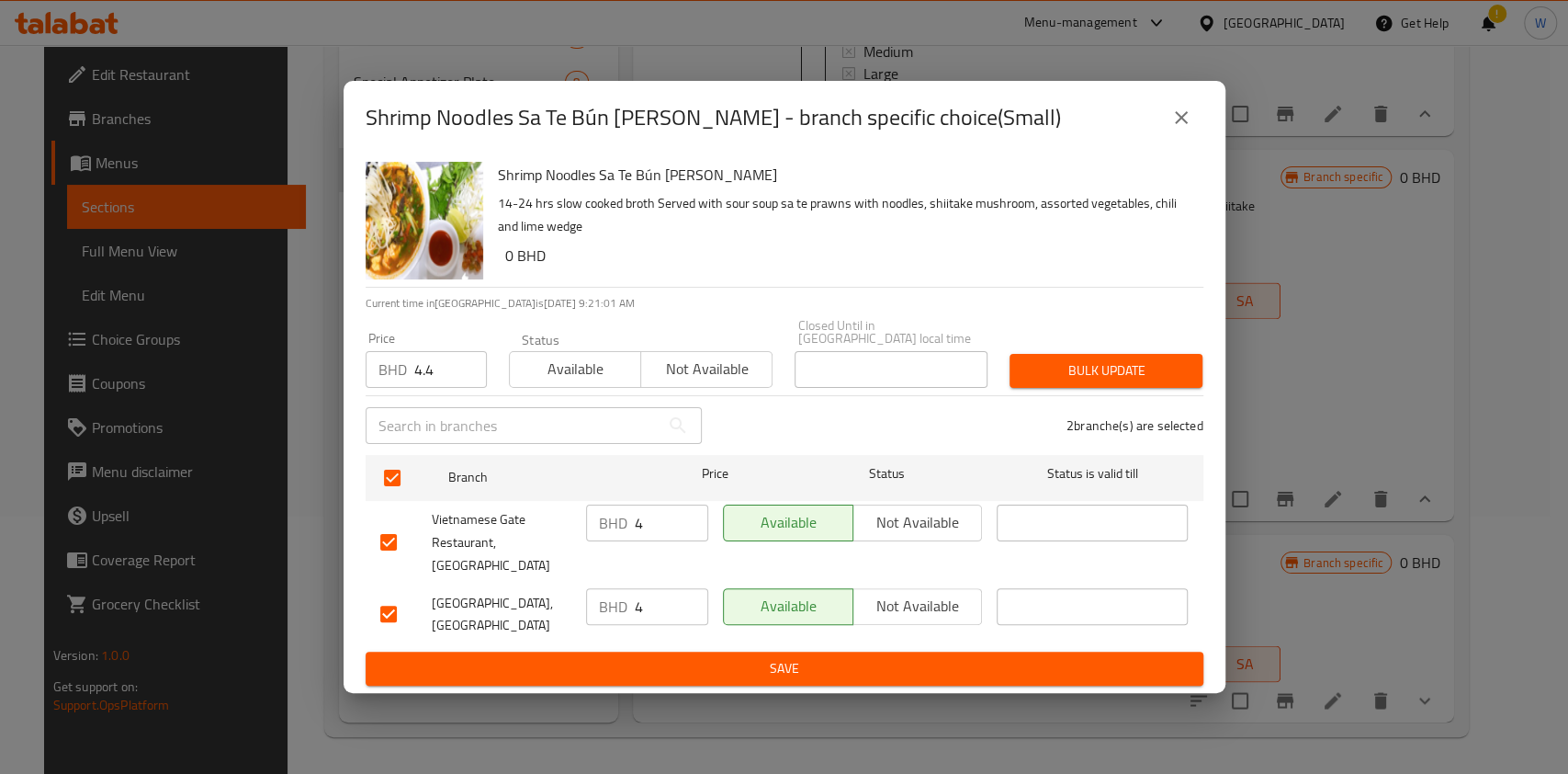
click at [1034, 349] on div "Bulk update" at bounding box center [1106, 370] width 215 height 56
click at [1051, 371] on span "Bulk update" at bounding box center [1106, 371] width 163 height 23
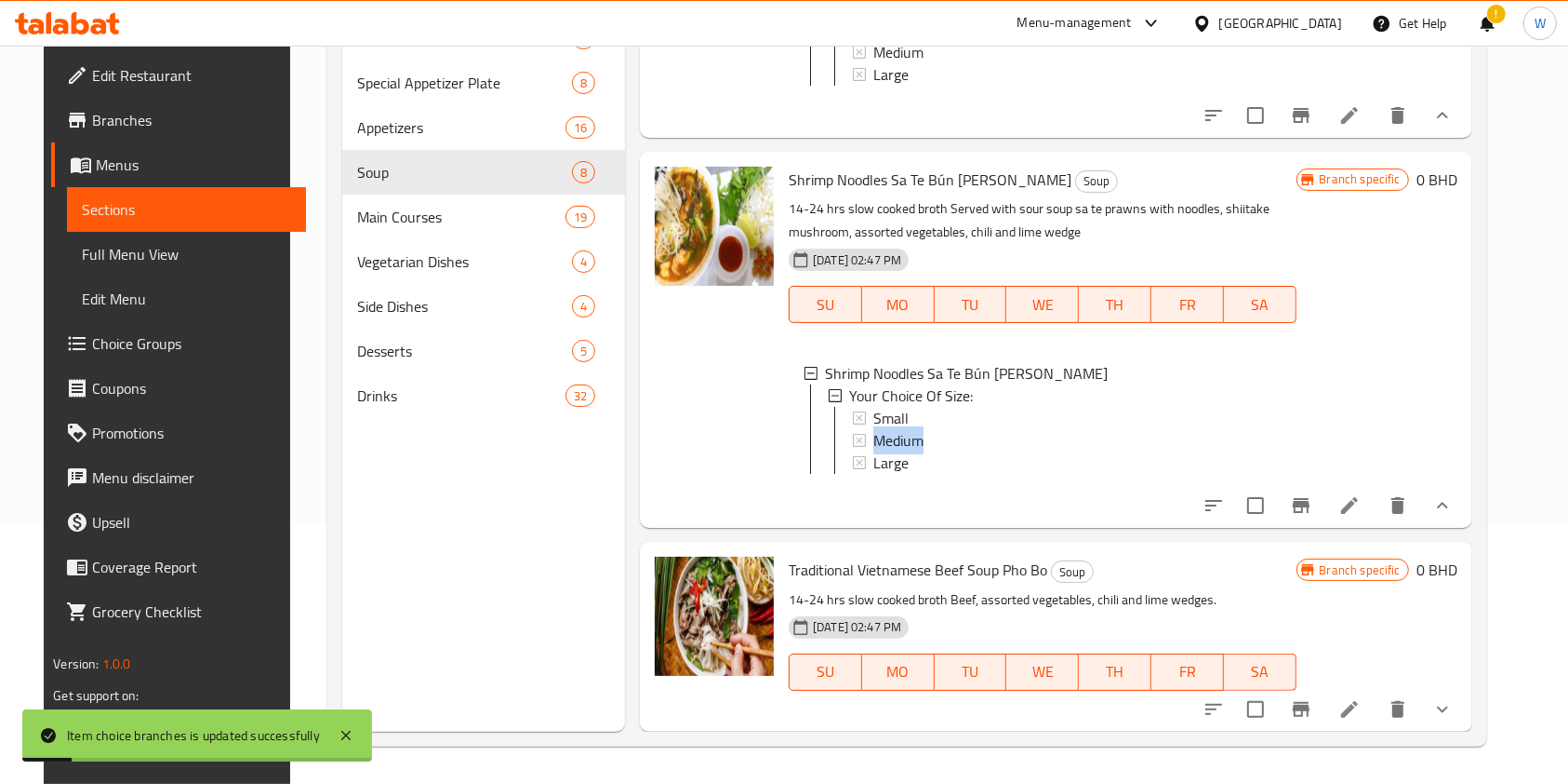
drag, startPoint x: 990, startPoint y: 459, endPoint x: 992, endPoint y: 487, distance: 28.1
click at [992, 474] on div "Small Medium Large" at bounding box center [1066, 440] width 429 height 67
click at [992, 451] on div "Medium" at bounding box center [1077, 440] width 407 height 22
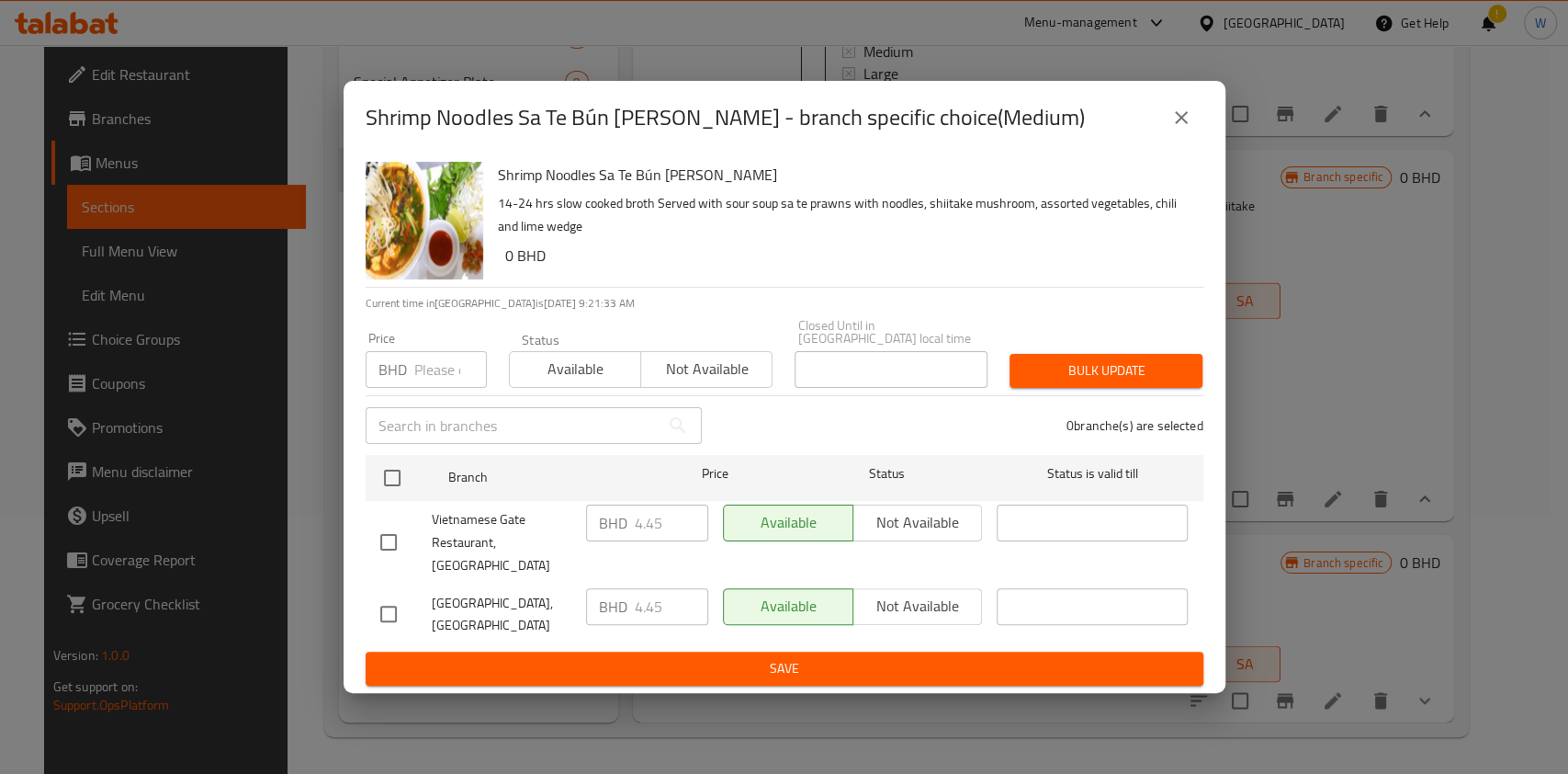
click at [430, 383] on input "number" at bounding box center [450, 369] width 73 height 37
paste input "4.895"
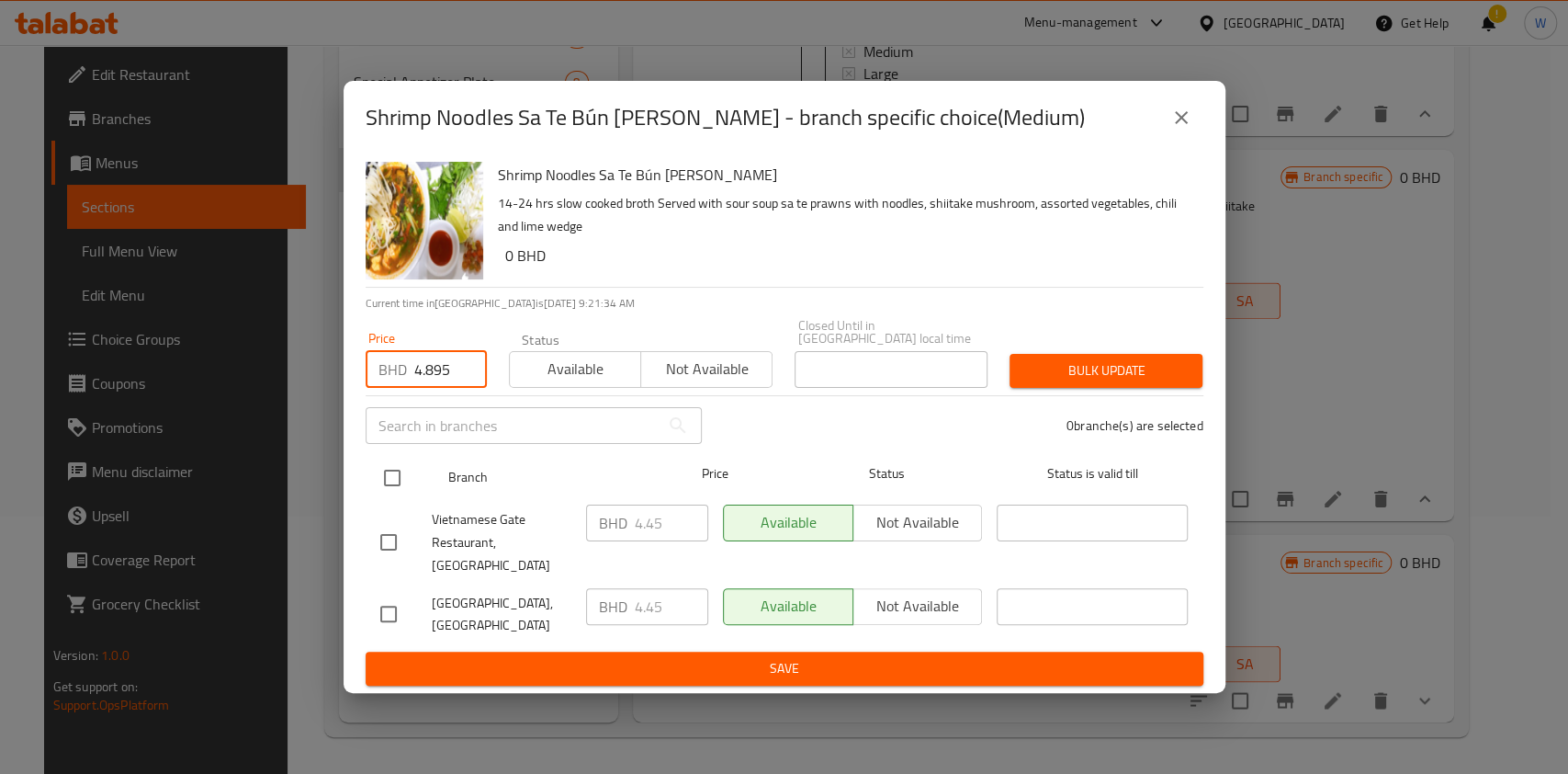
type input "4.895"
click at [389, 496] on input "checkbox" at bounding box center [392, 478] width 39 height 39
checkbox input "true"
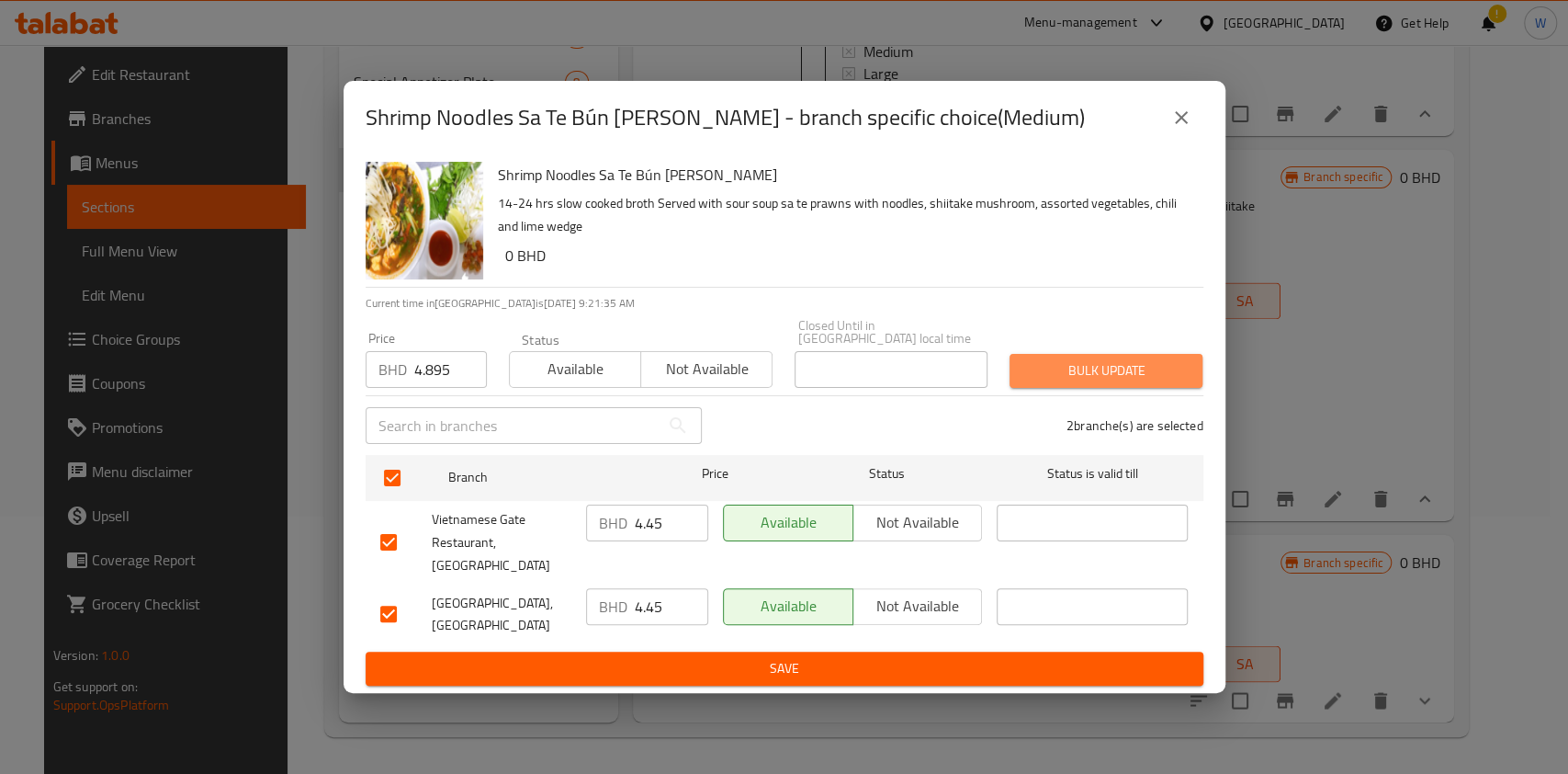
click at [1105, 367] on span "Bulk update" at bounding box center [1106, 371] width 163 height 23
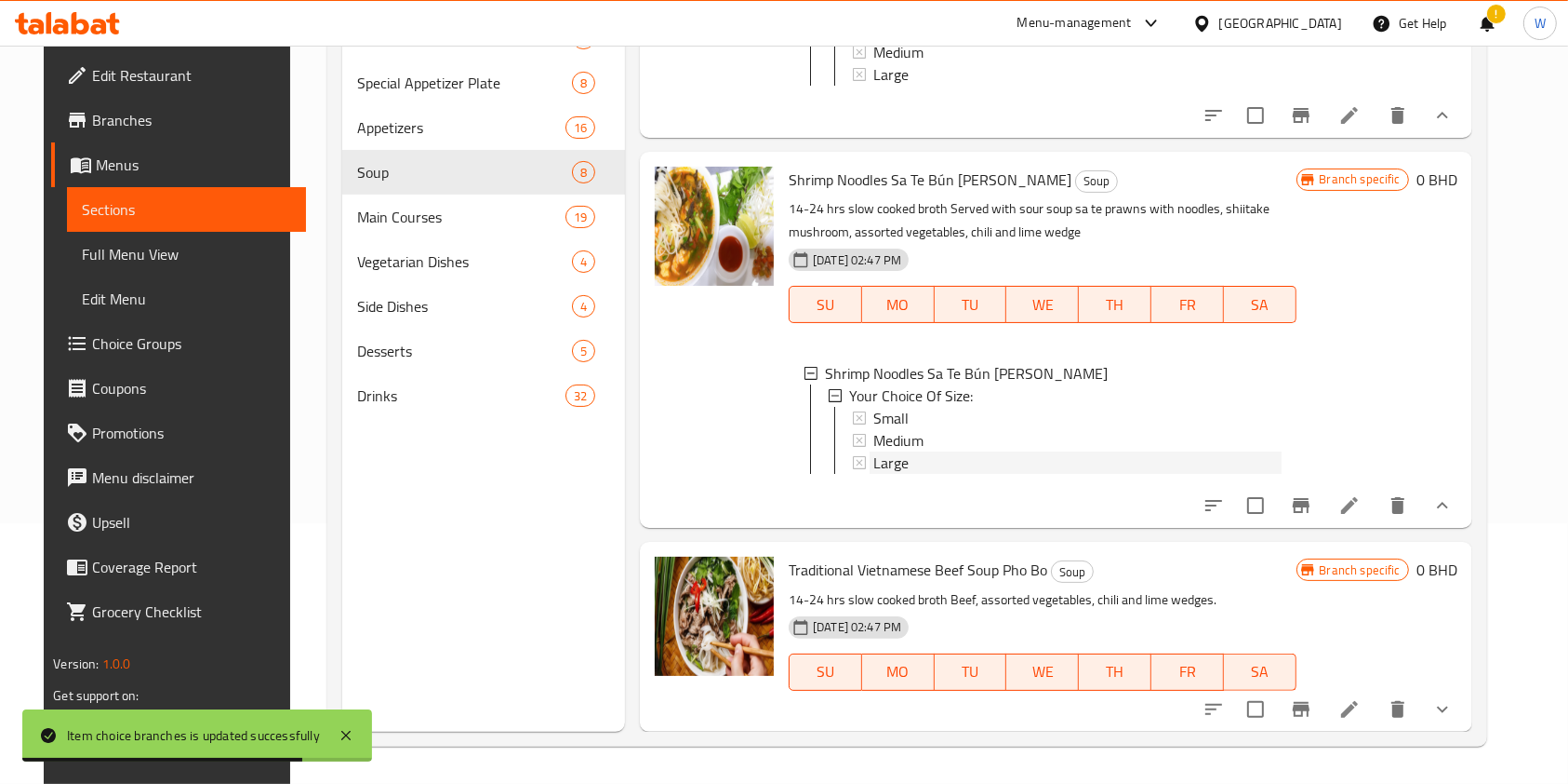
click at [913, 474] on div "Large" at bounding box center [1077, 462] width 407 height 22
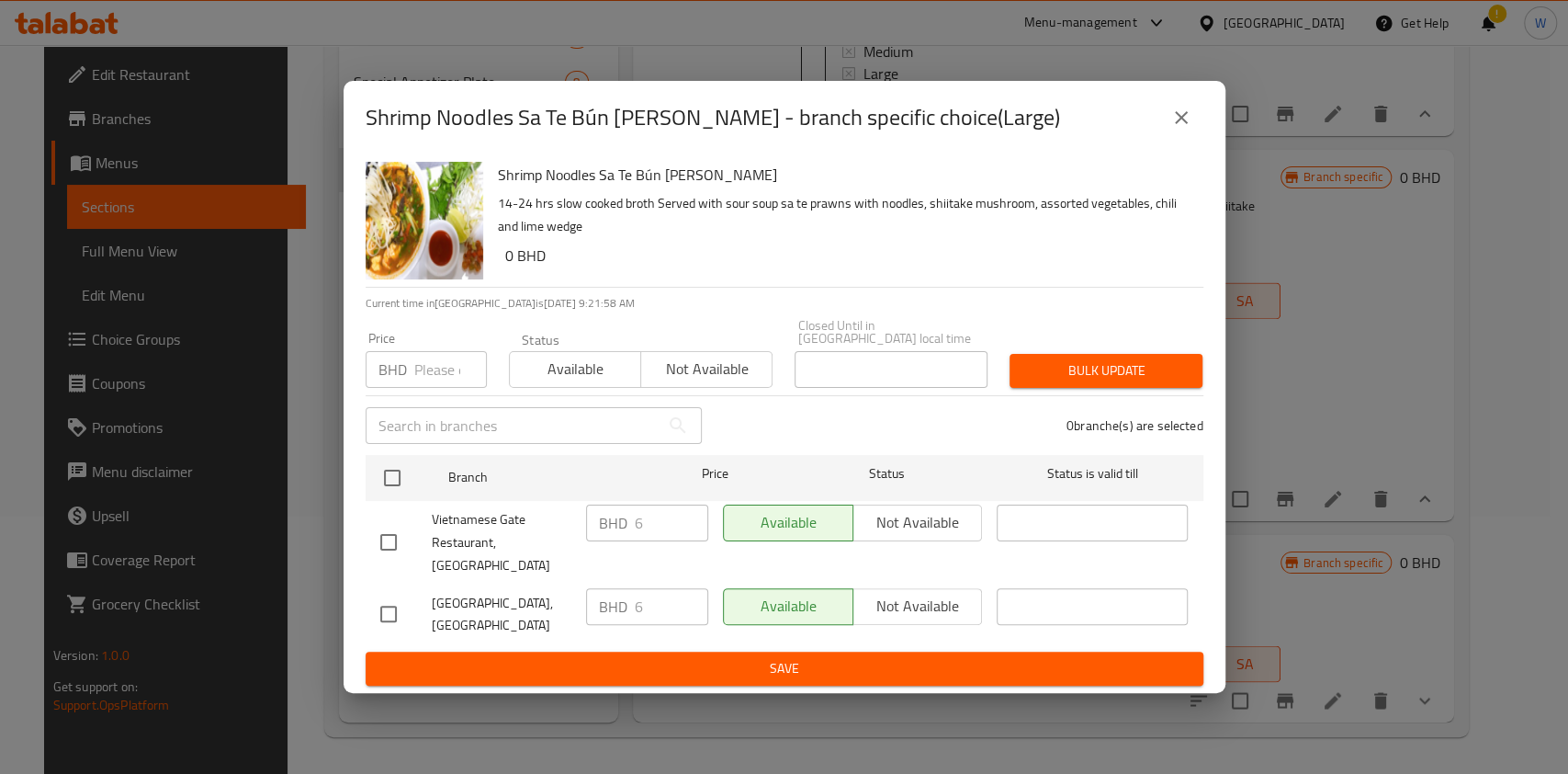
click at [456, 357] on input "number" at bounding box center [450, 369] width 73 height 37
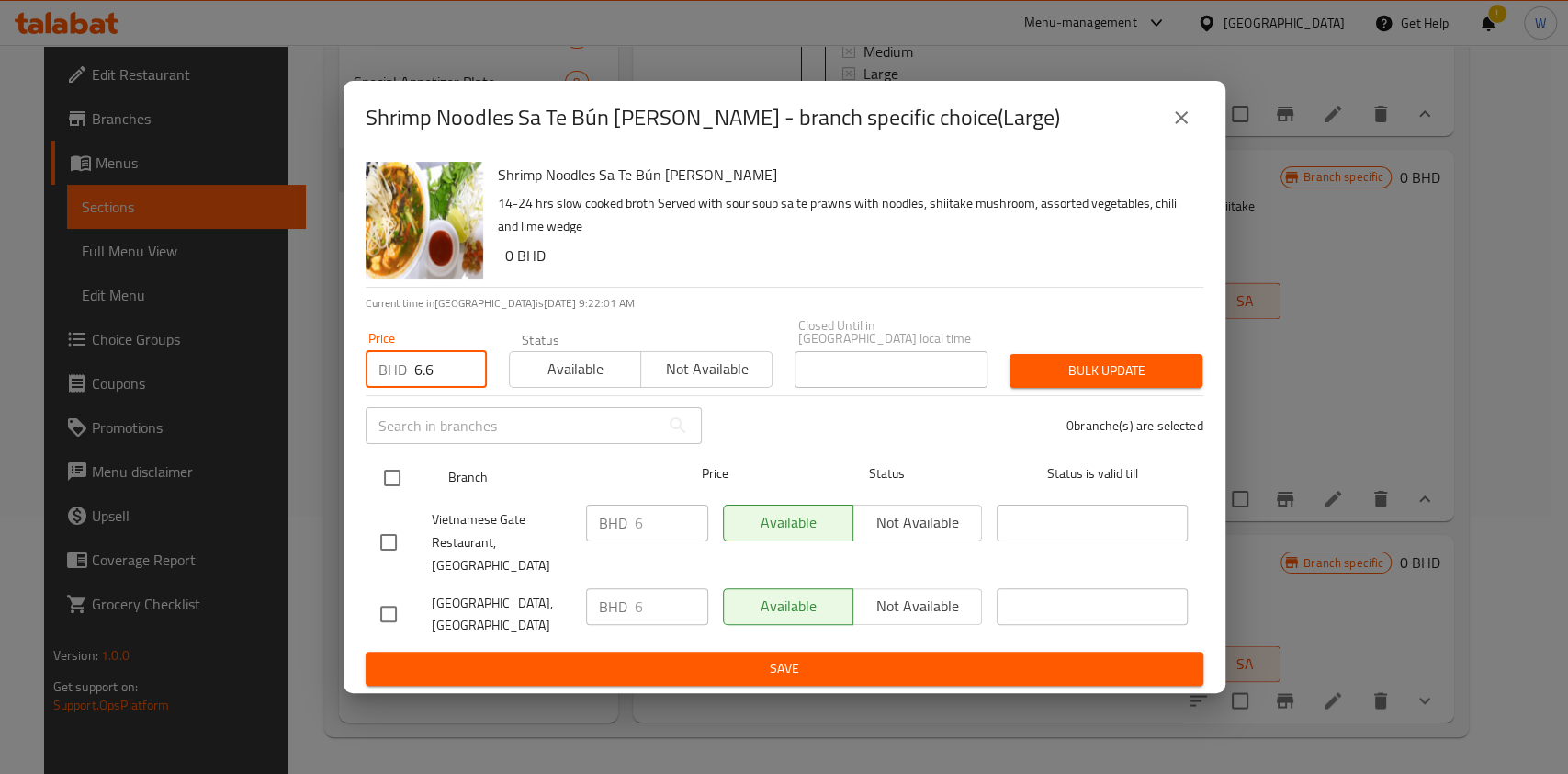
type input "6.6"
click at [404, 482] on input "checkbox" at bounding box center [392, 478] width 39 height 39
checkbox input "true"
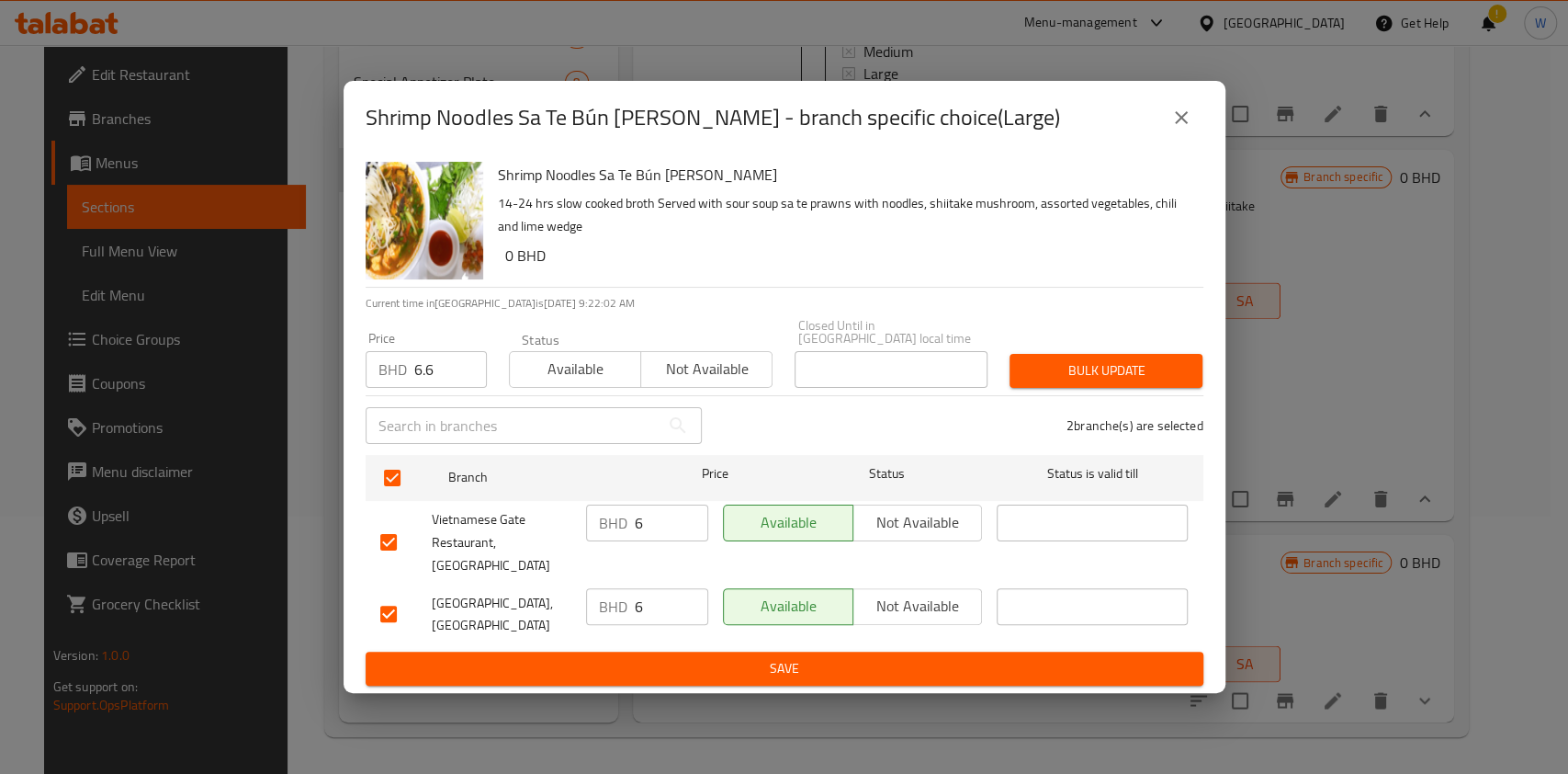
click at [1163, 388] on button "Bulk update" at bounding box center [1106, 371] width 192 height 34
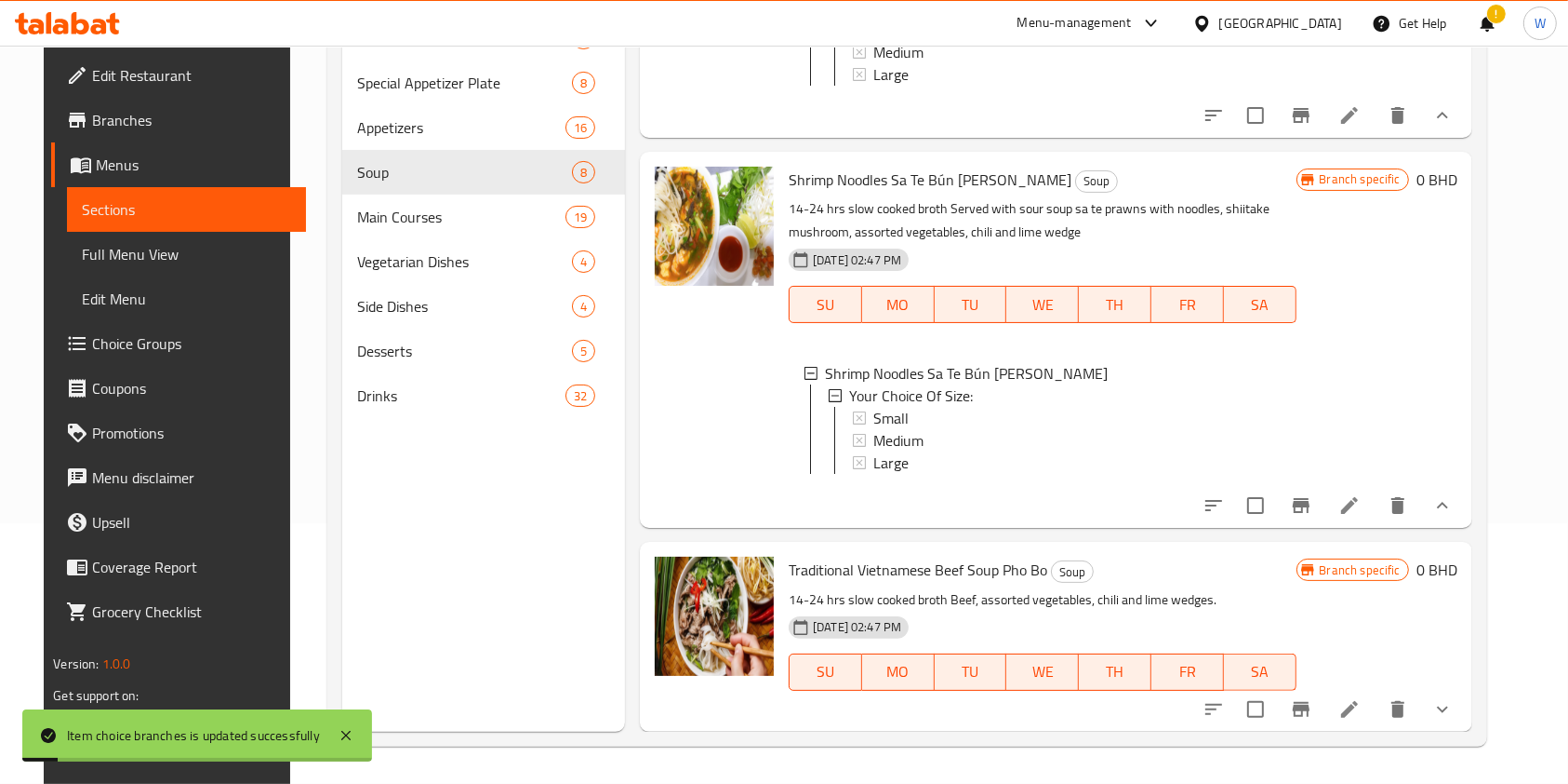
scroll to position [1850, 0]
click at [1454, 711] on icon "show more" at bounding box center [1442, 708] width 22 height 22
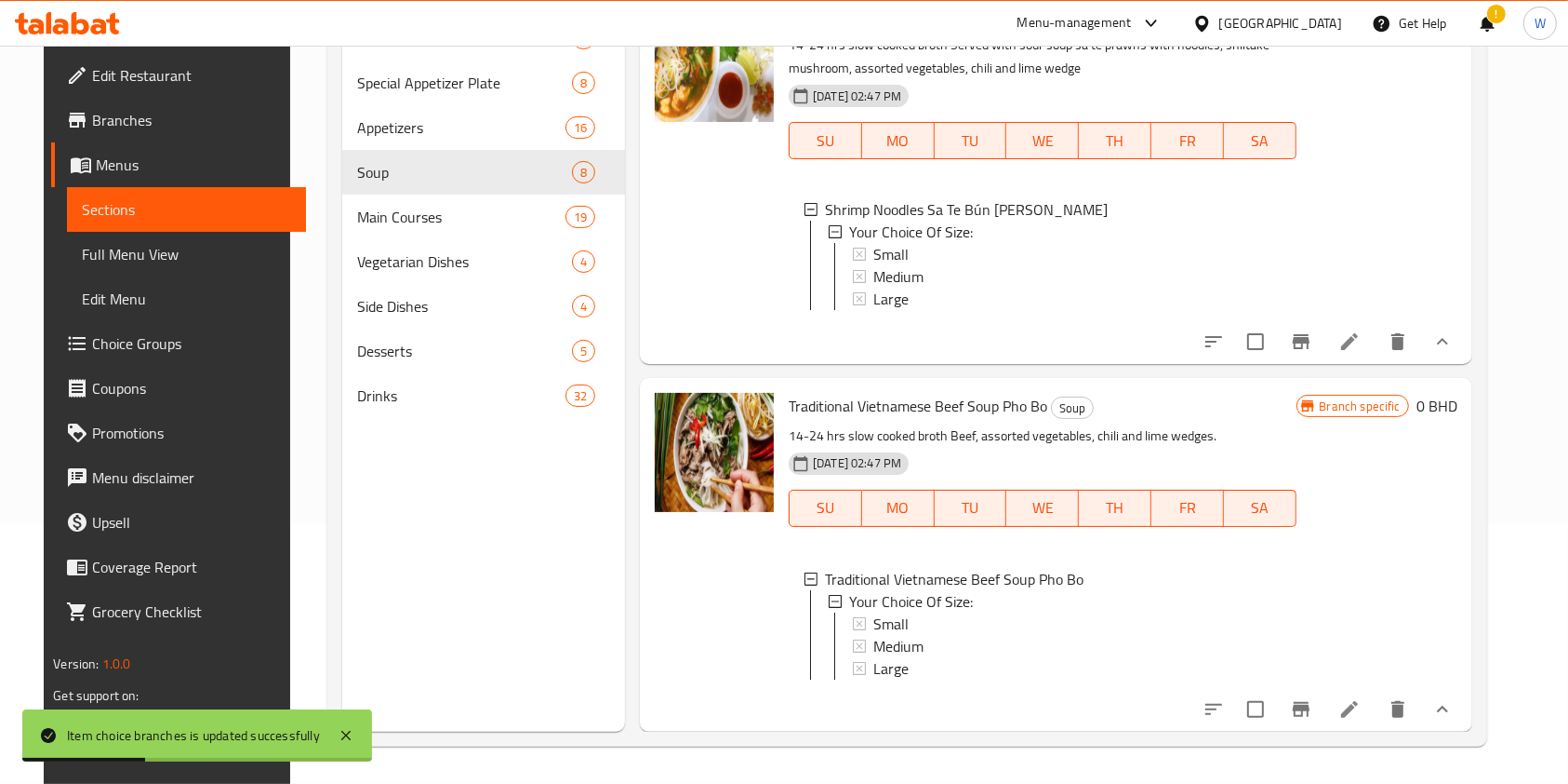
scroll to position [2, 0]
click at [939, 611] on div "Small" at bounding box center [1077, 621] width 407 height 22
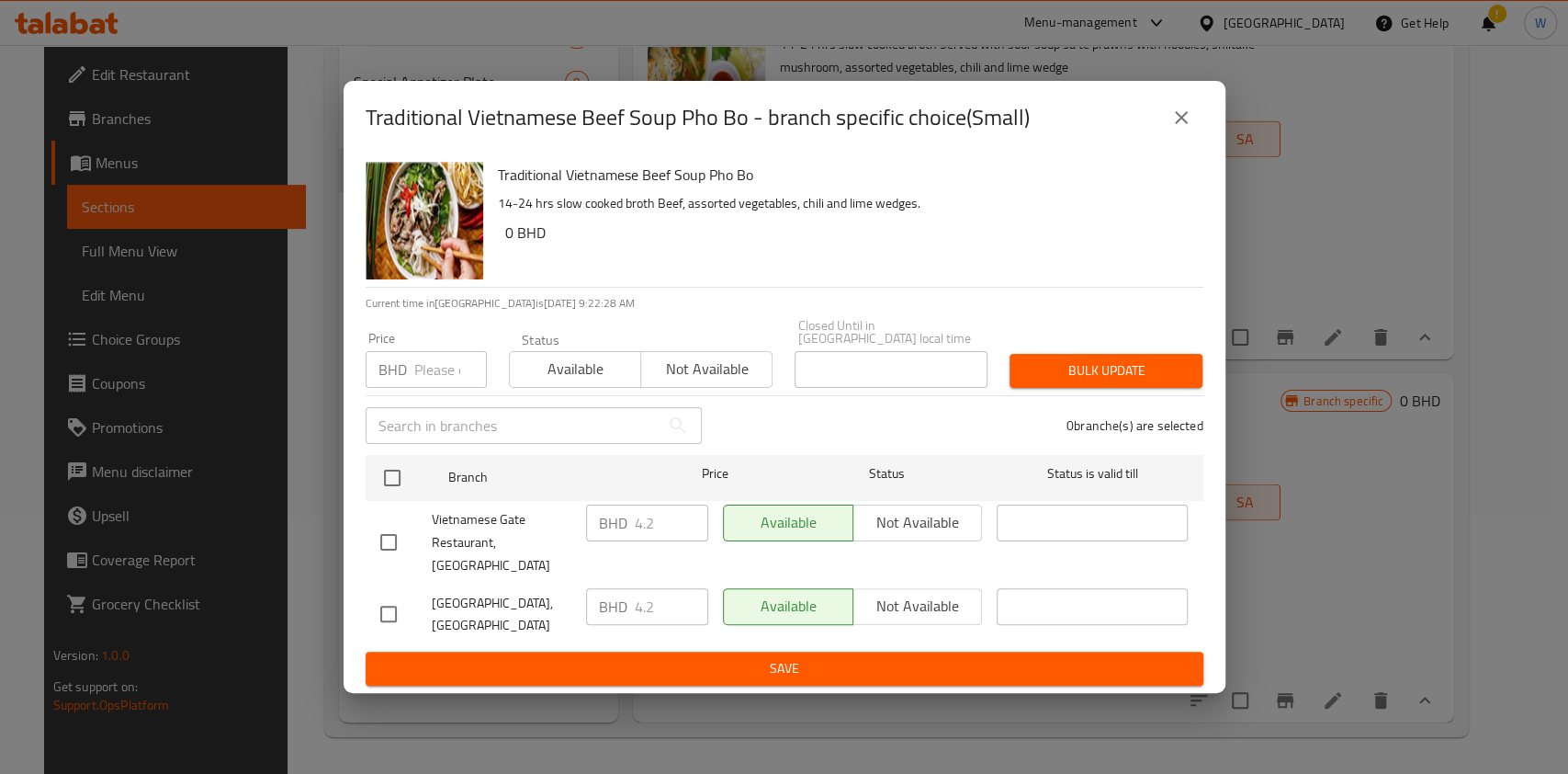
click at [442, 385] on input "number" at bounding box center [450, 369] width 73 height 37
paste input "4.62"
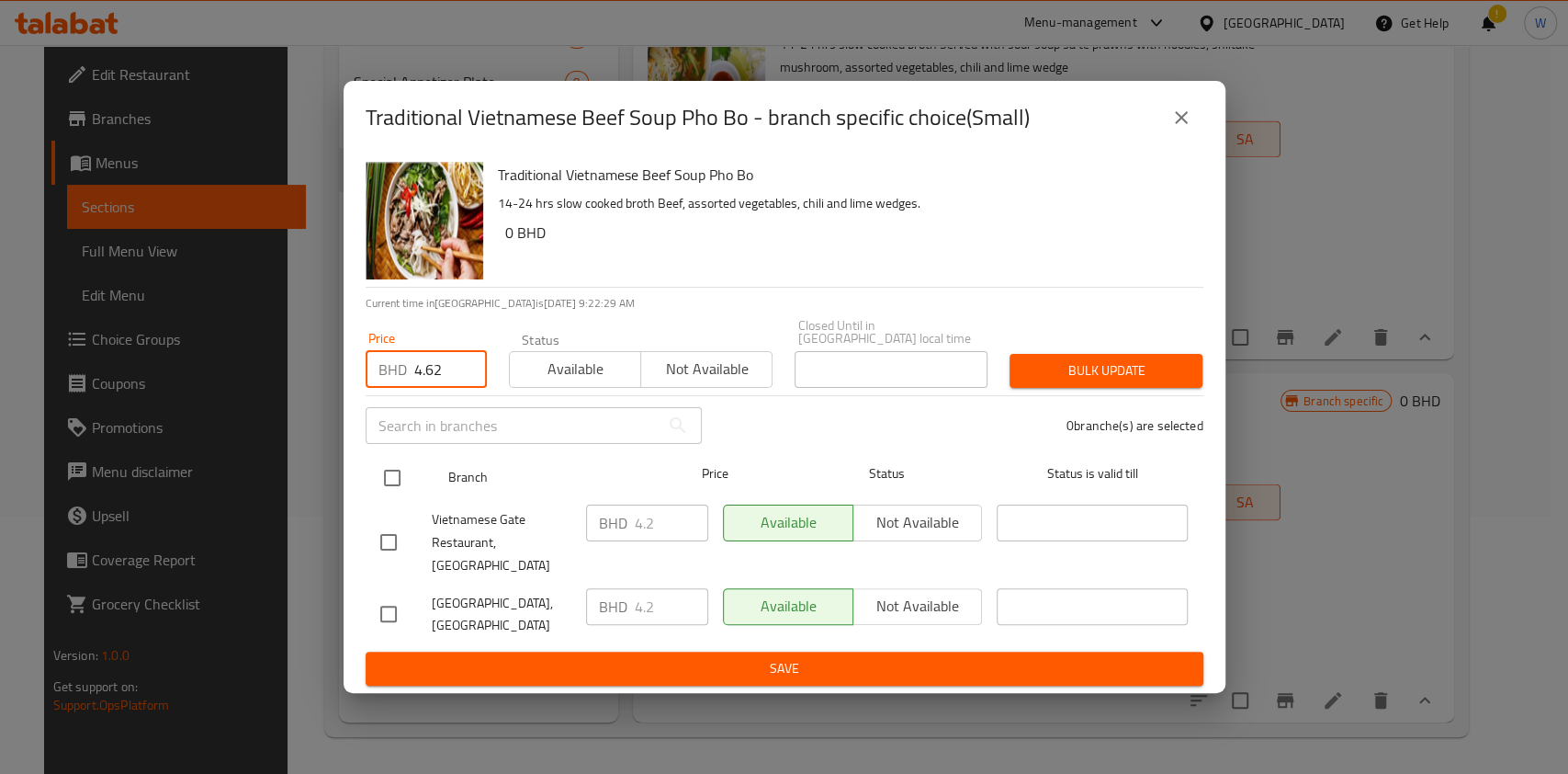
type input "4.62"
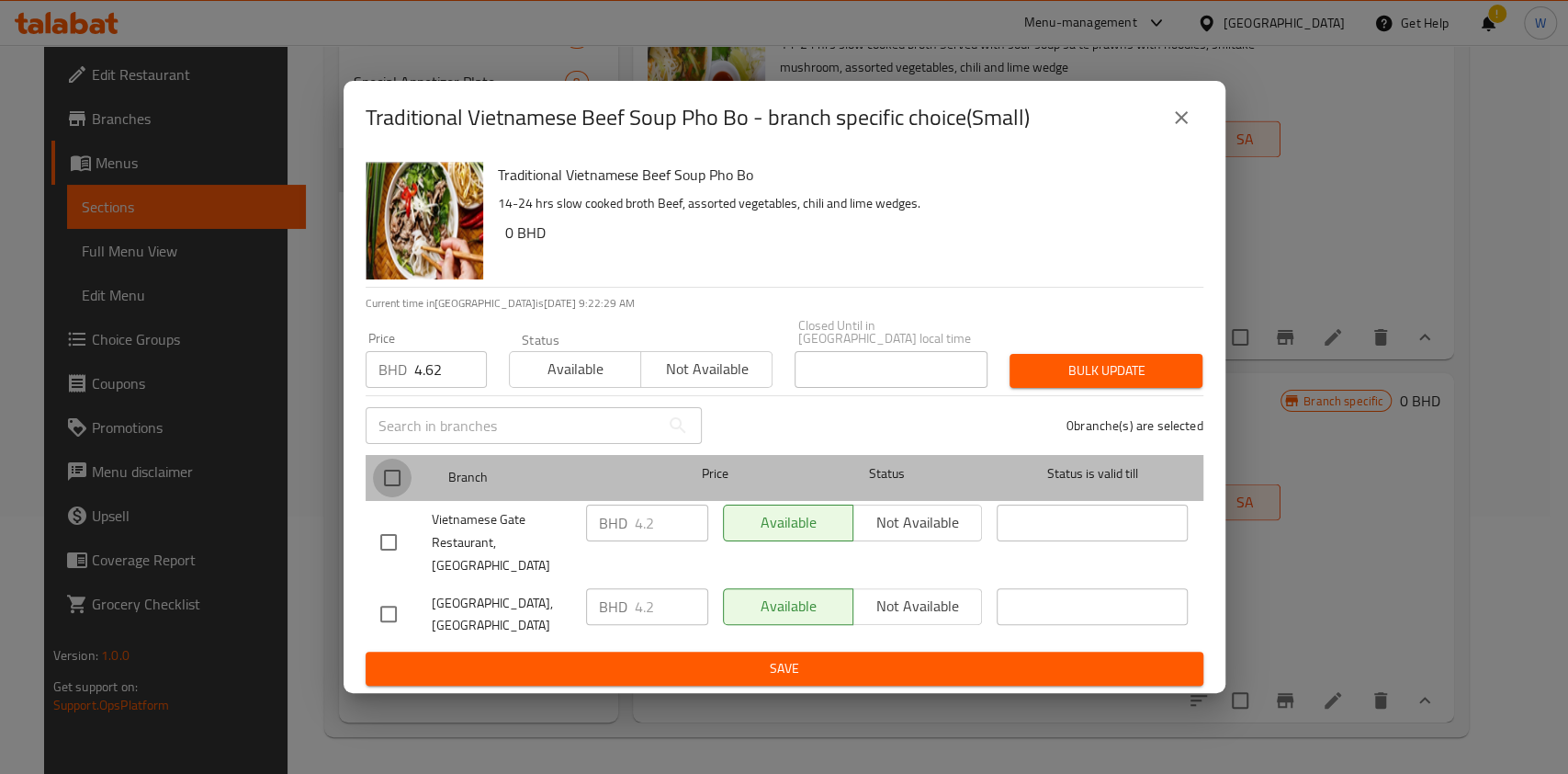
click at [394, 484] on input "checkbox" at bounding box center [392, 478] width 39 height 39
checkbox input "true"
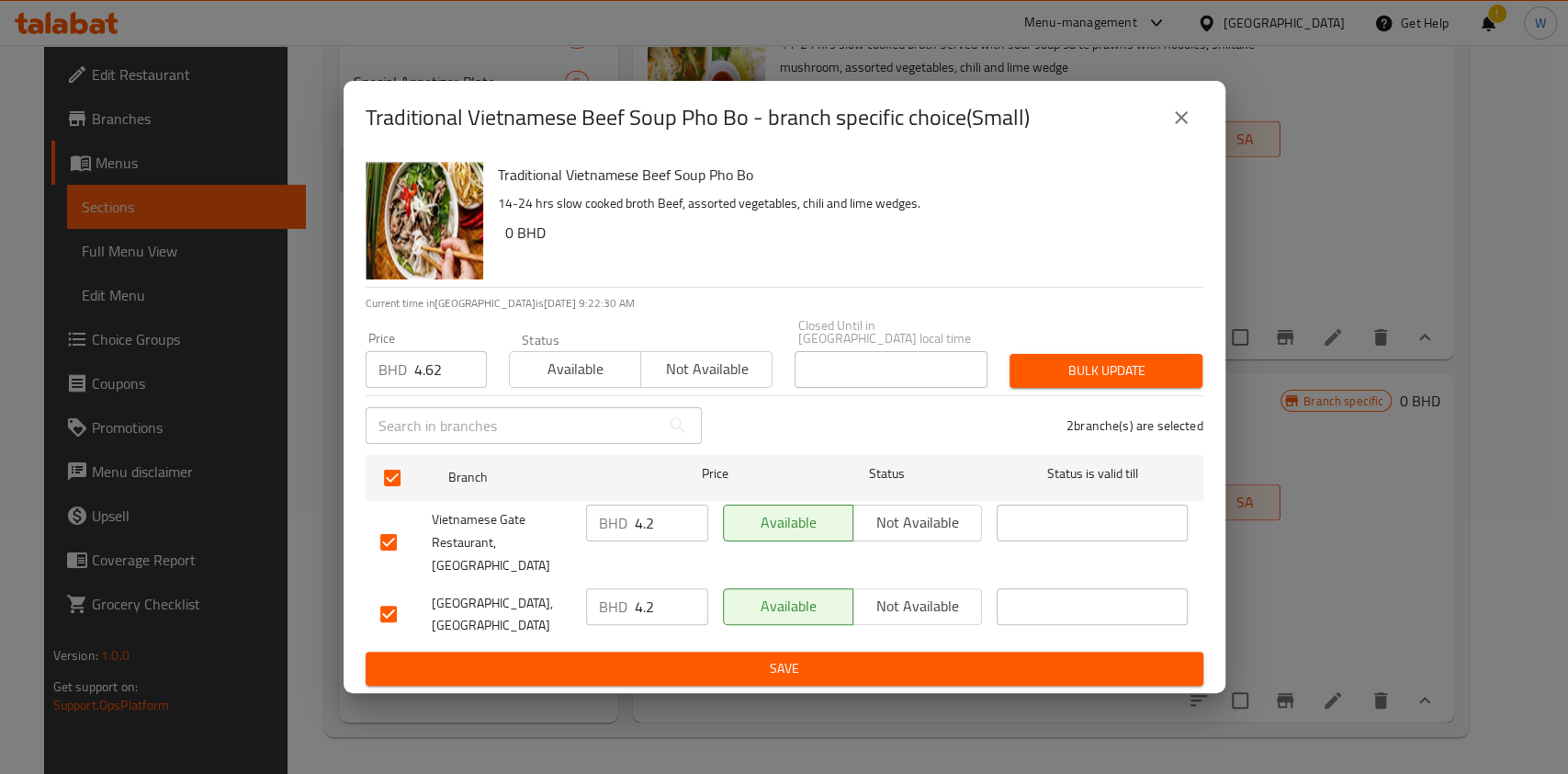
click at [1102, 360] on button "Bulk update" at bounding box center [1106, 371] width 192 height 34
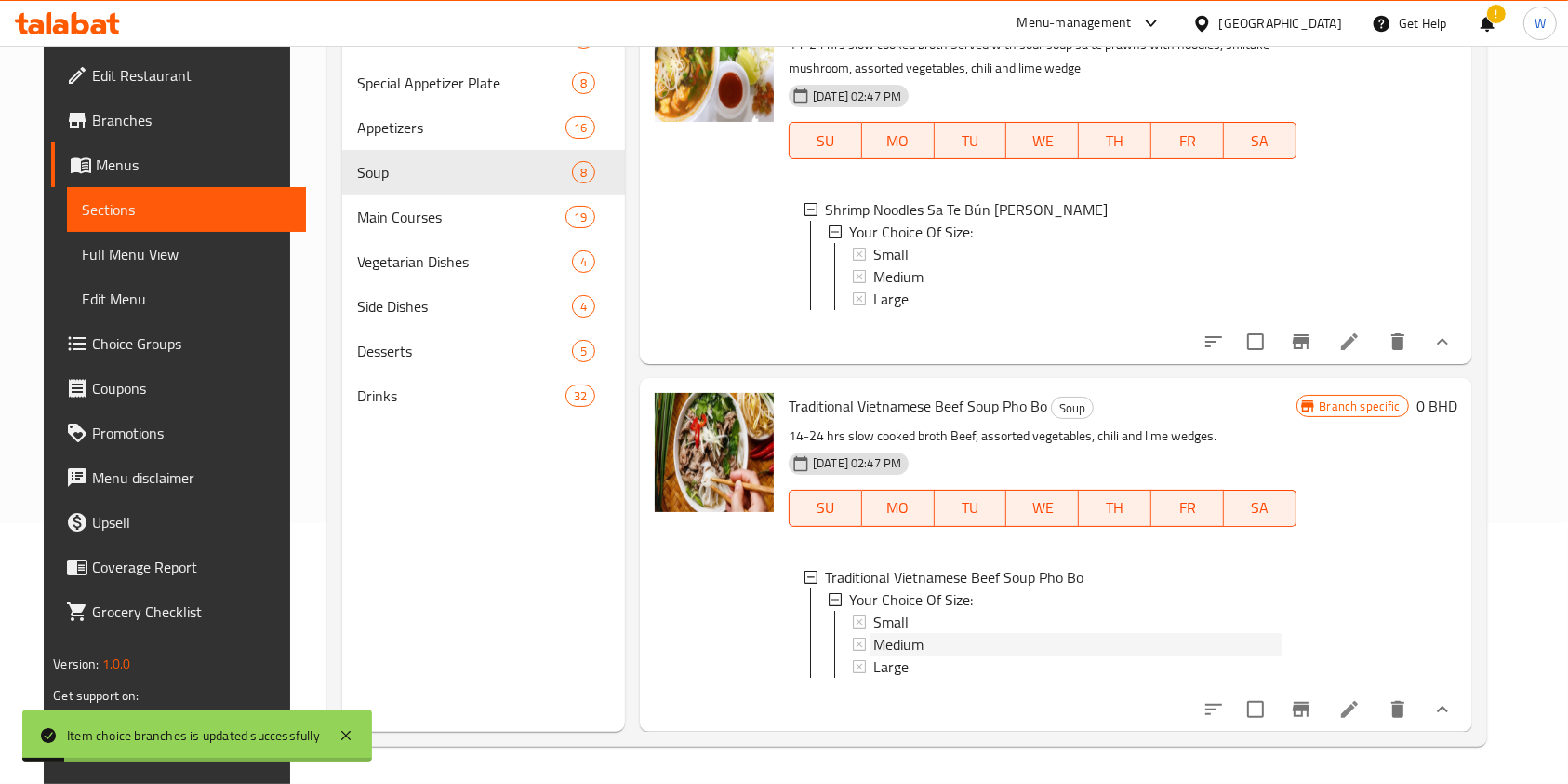
click at [921, 633] on div "Medium" at bounding box center [1077, 643] width 407 height 22
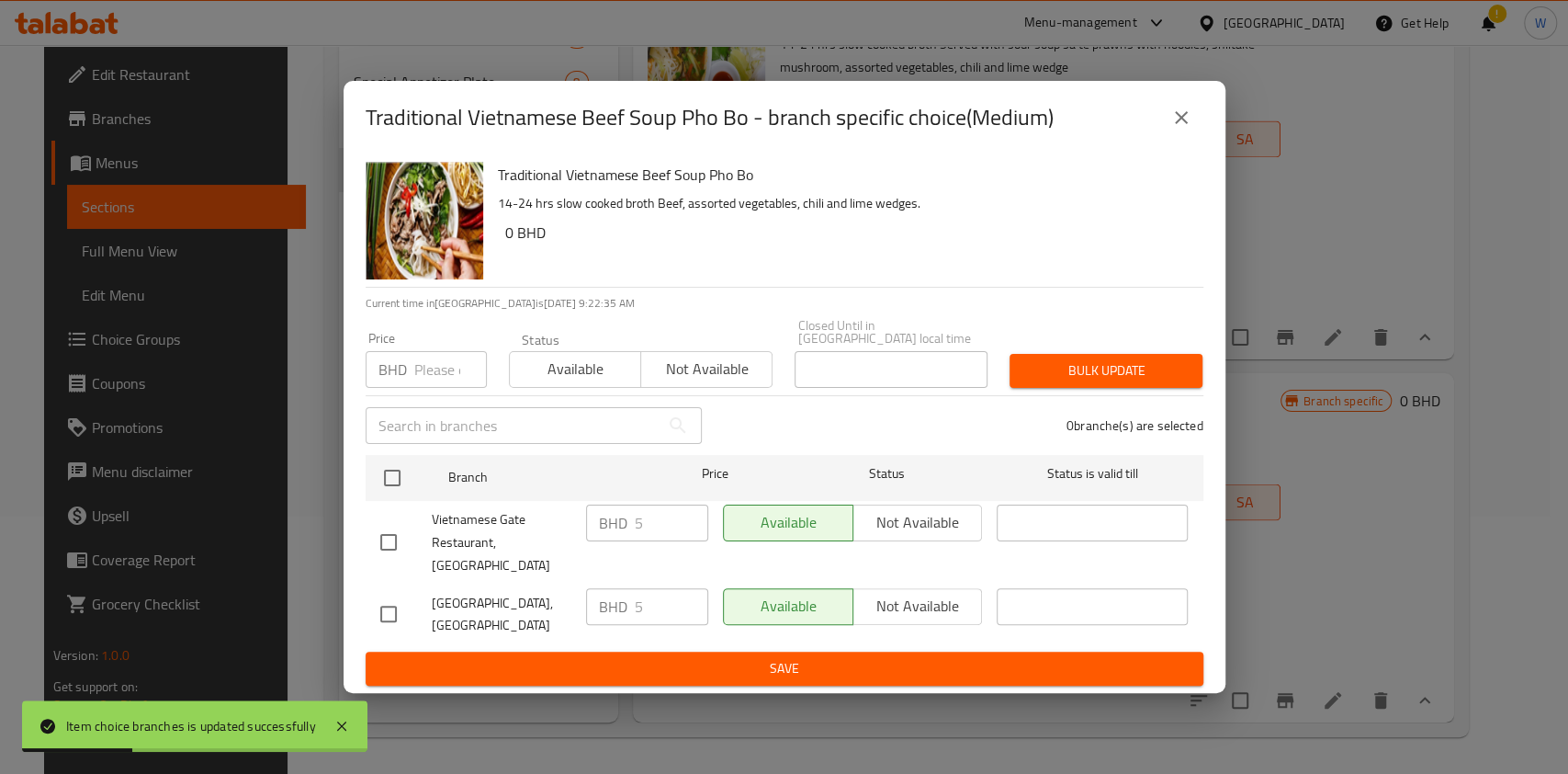
click at [434, 383] on input "number" at bounding box center [450, 369] width 73 height 37
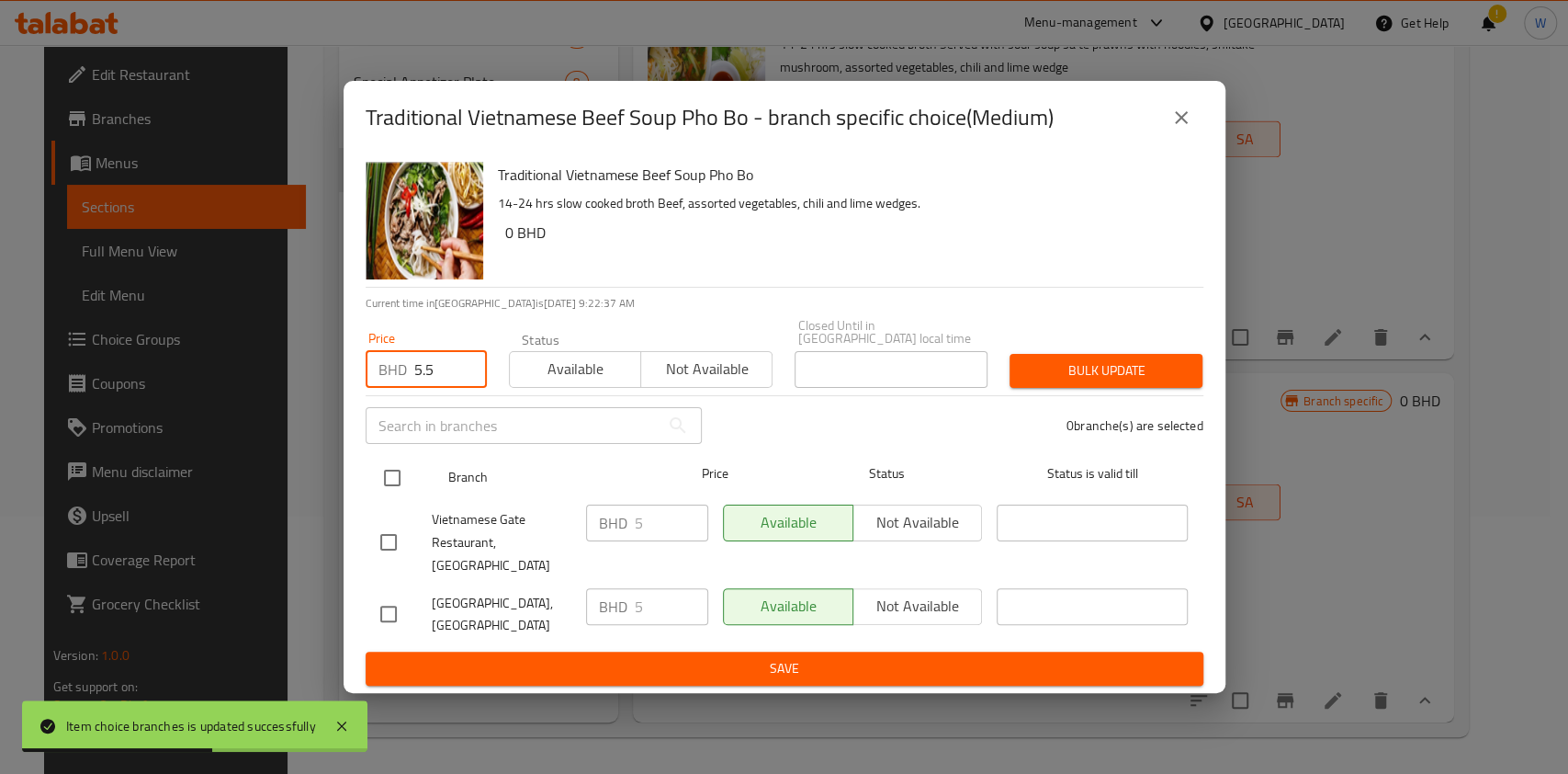
type input "5.5"
click at [386, 492] on input "checkbox" at bounding box center [392, 478] width 39 height 39
checkbox input "true"
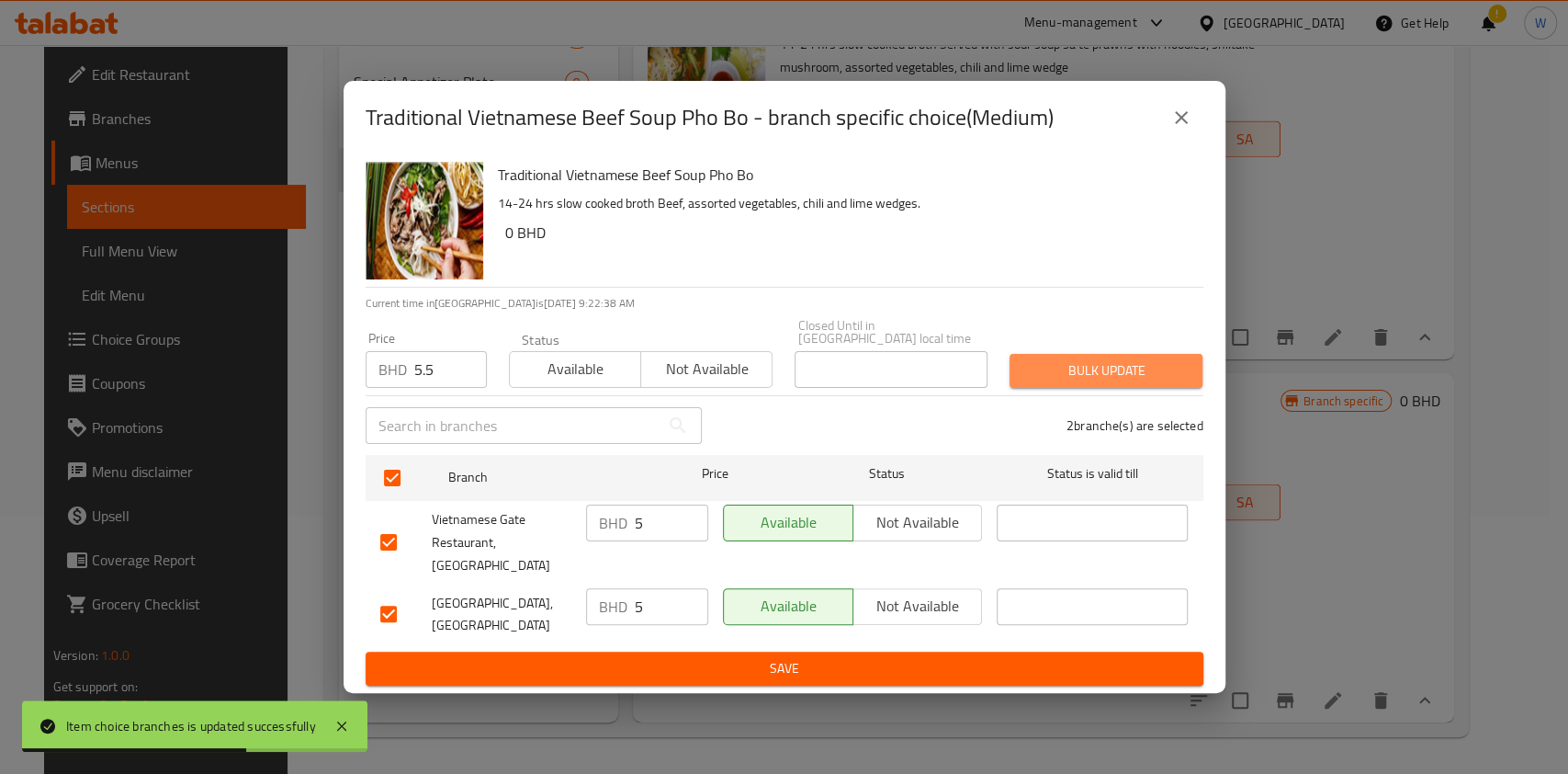
click at [1076, 379] on span "Bulk update" at bounding box center [1106, 371] width 163 height 23
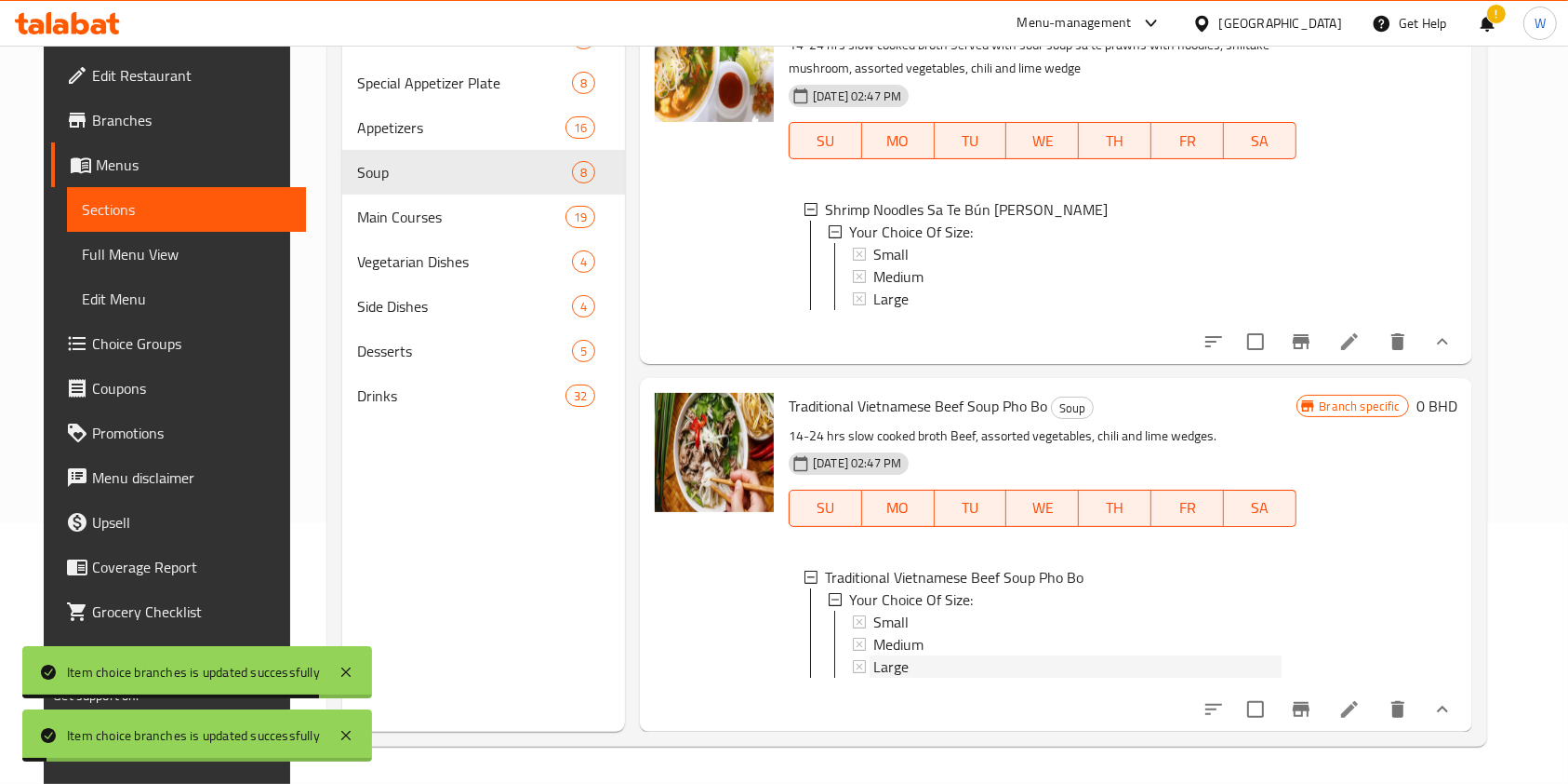
click at [881, 655] on span "Large" at bounding box center [891, 665] width 35 height 22
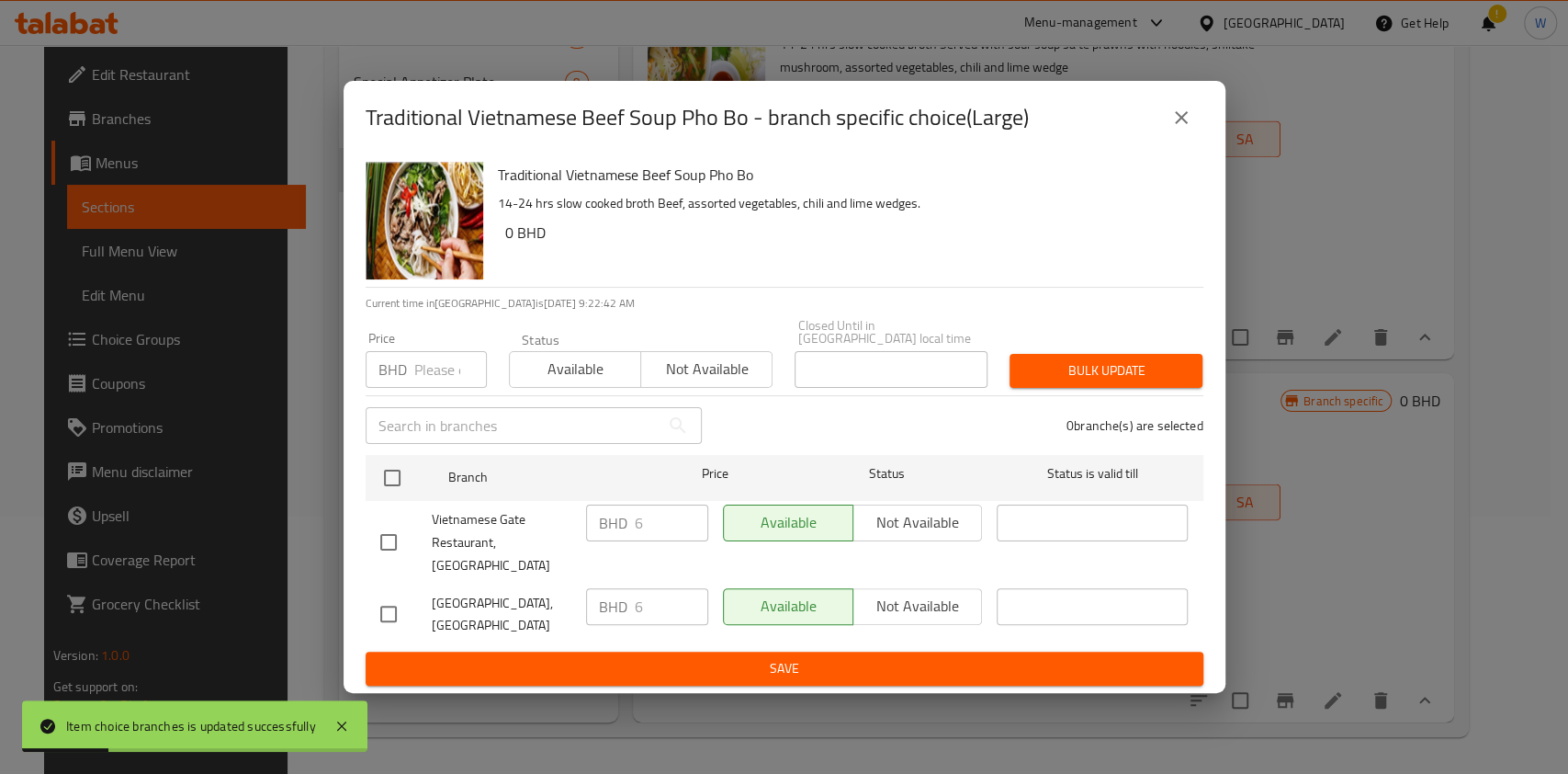
click at [419, 364] on input "number" at bounding box center [450, 369] width 73 height 37
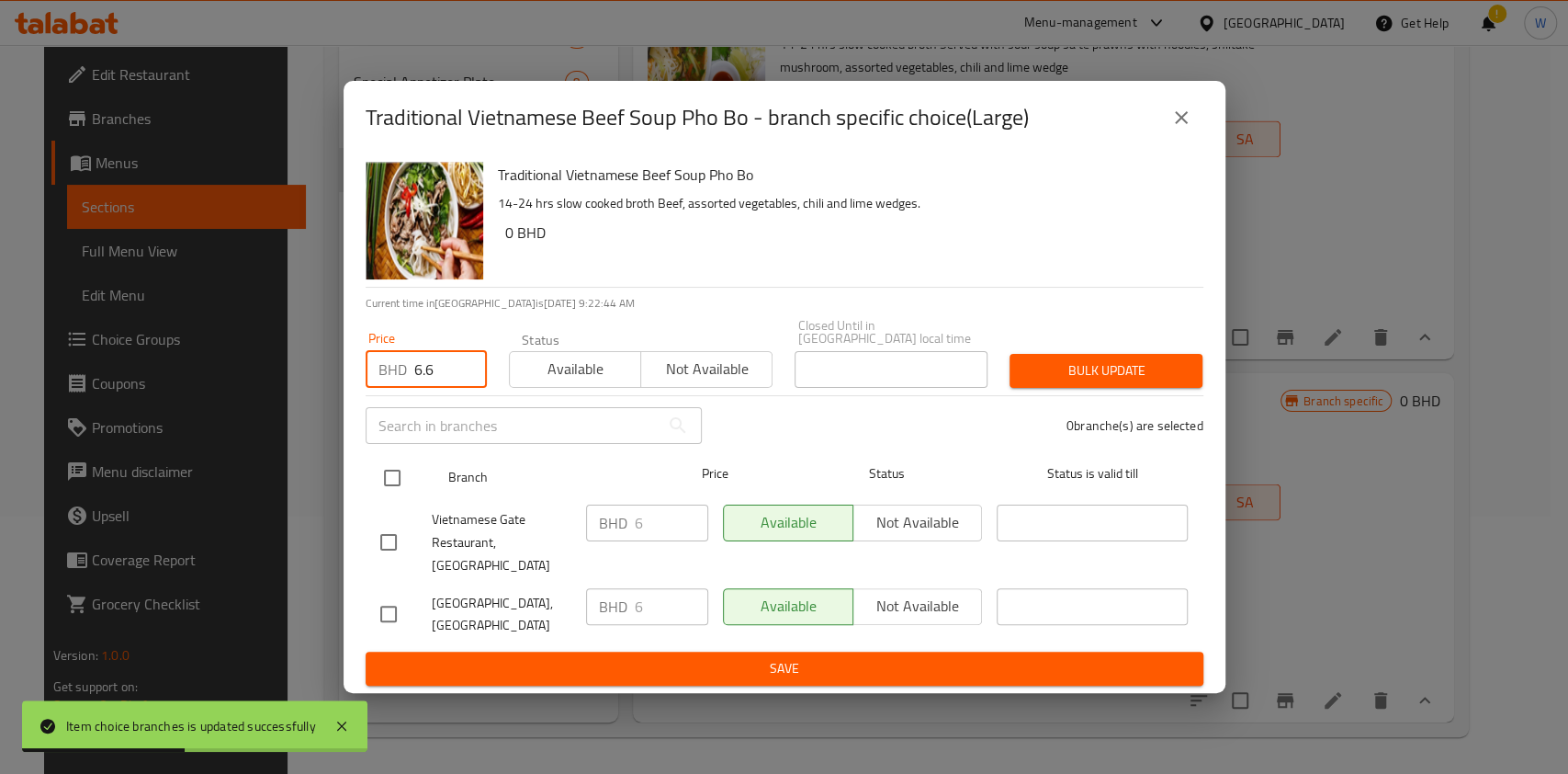
type input "6.6"
click at [388, 475] on input "checkbox" at bounding box center [392, 478] width 39 height 39
checkbox input "true"
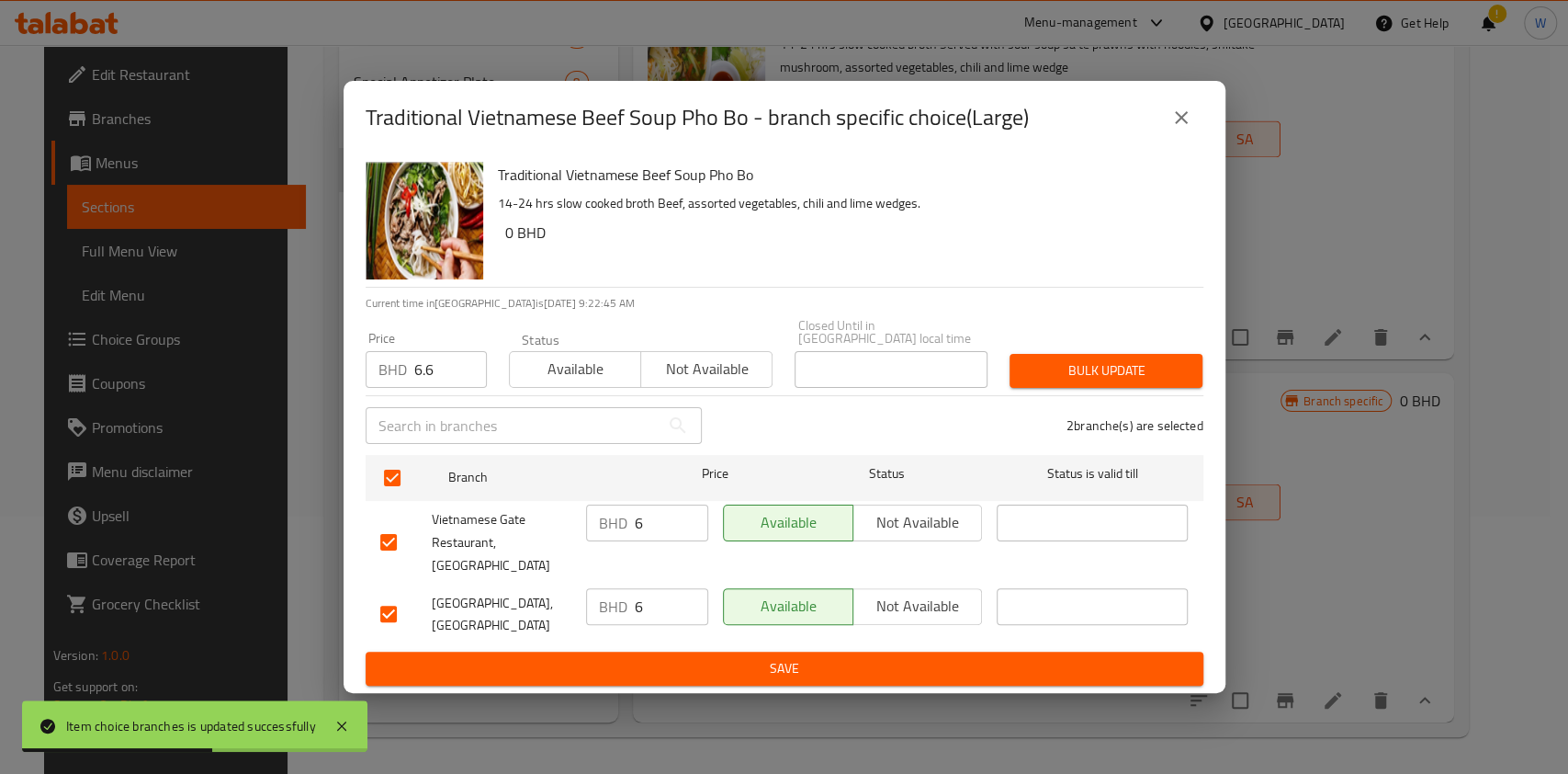
click at [1065, 376] on span "Bulk update" at bounding box center [1106, 371] width 163 height 23
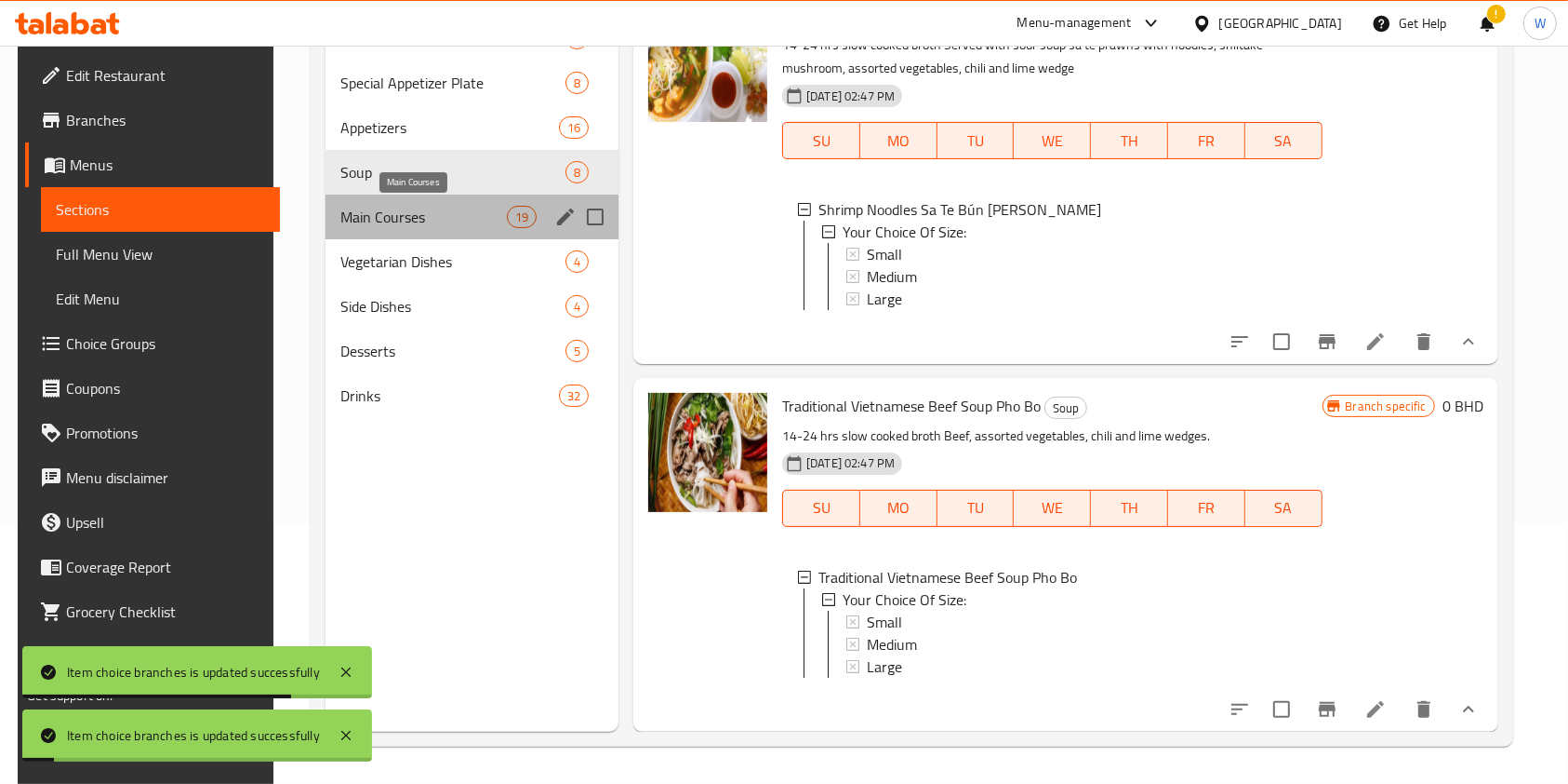
click at [409, 207] on span "Main Courses" at bounding box center [423, 216] width 166 height 22
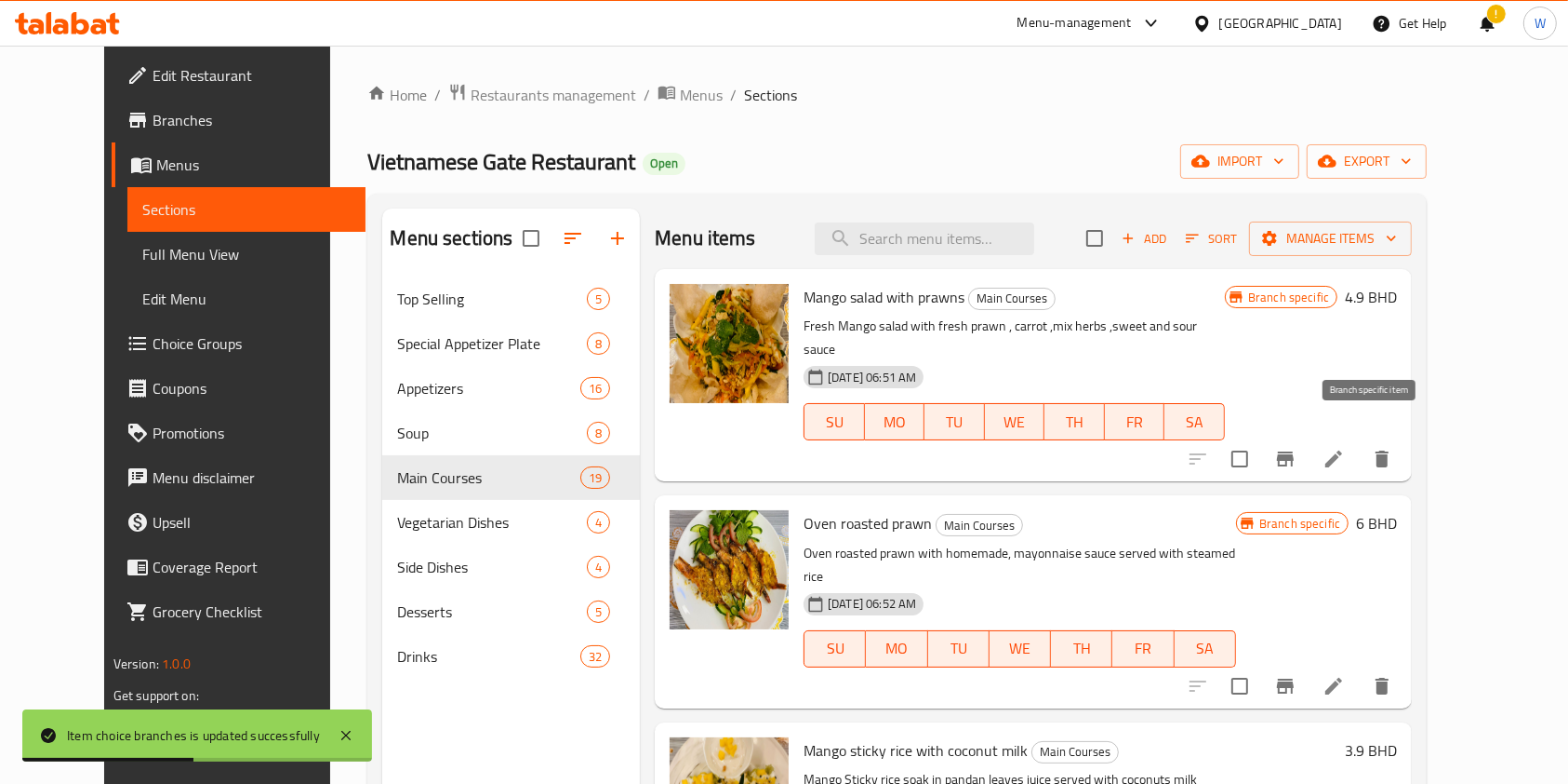
click at [1294, 451] on icon "Branch-specific-item" at bounding box center [1286, 459] width 17 height 15
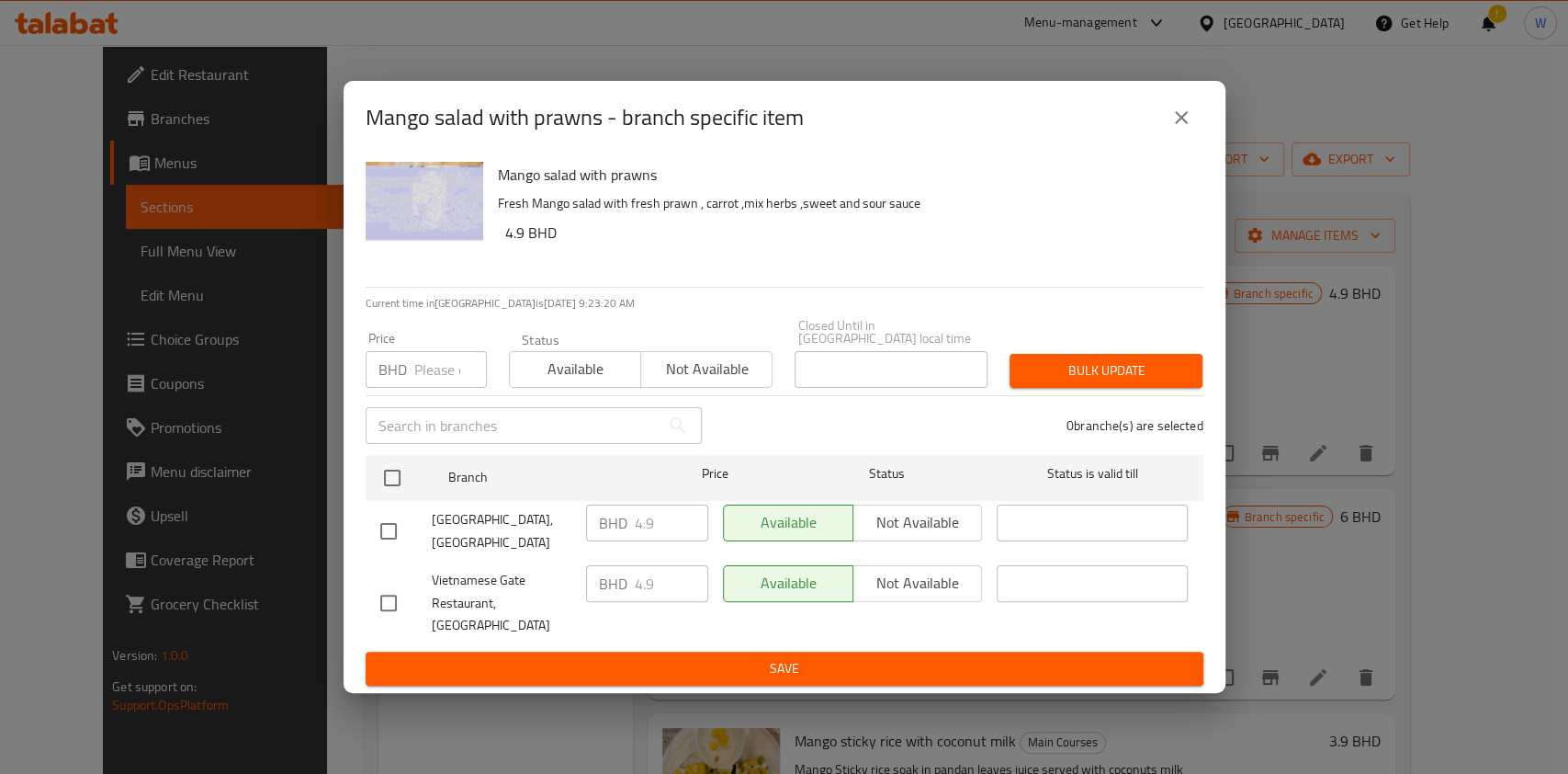
click at [456, 380] on input "number" at bounding box center [450, 369] width 73 height 37
paste input "5.39"
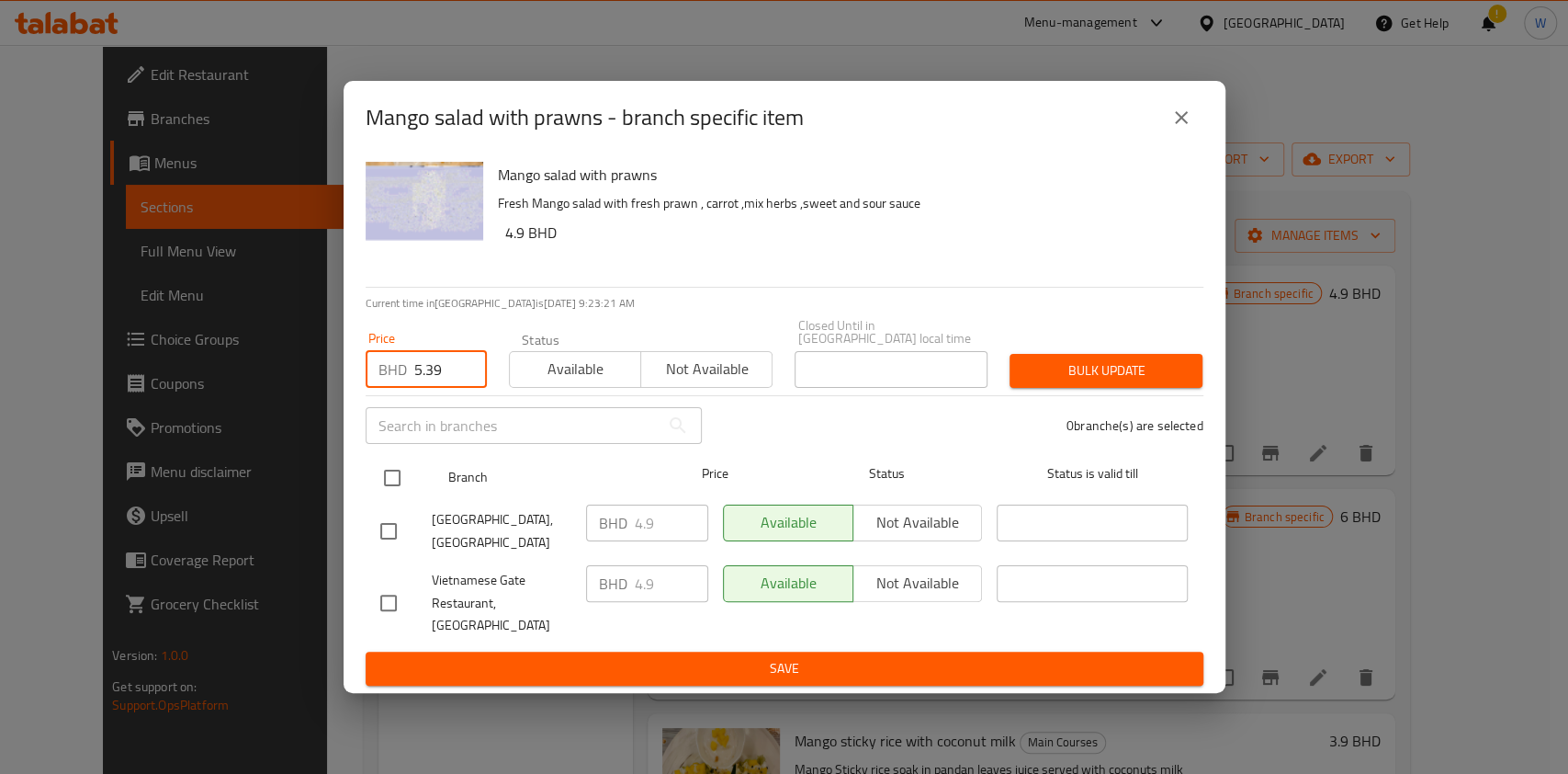
type input "5.39"
click at [404, 474] on input "checkbox" at bounding box center [392, 478] width 39 height 39
checkbox input "true"
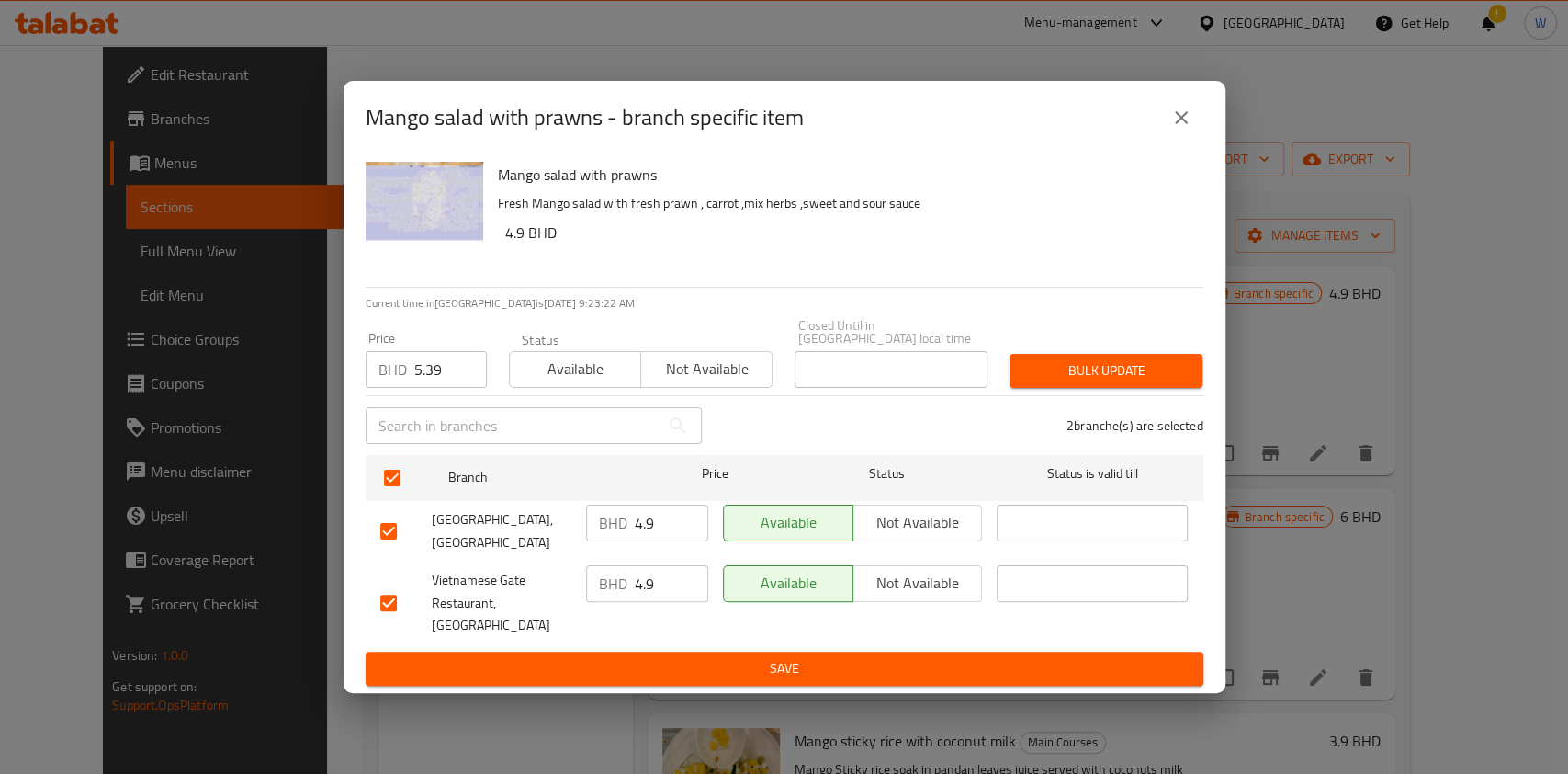
click at [1103, 393] on div "Bulk update" at bounding box center [1106, 370] width 215 height 56
click at [1090, 360] on button "Bulk update" at bounding box center [1106, 371] width 192 height 34
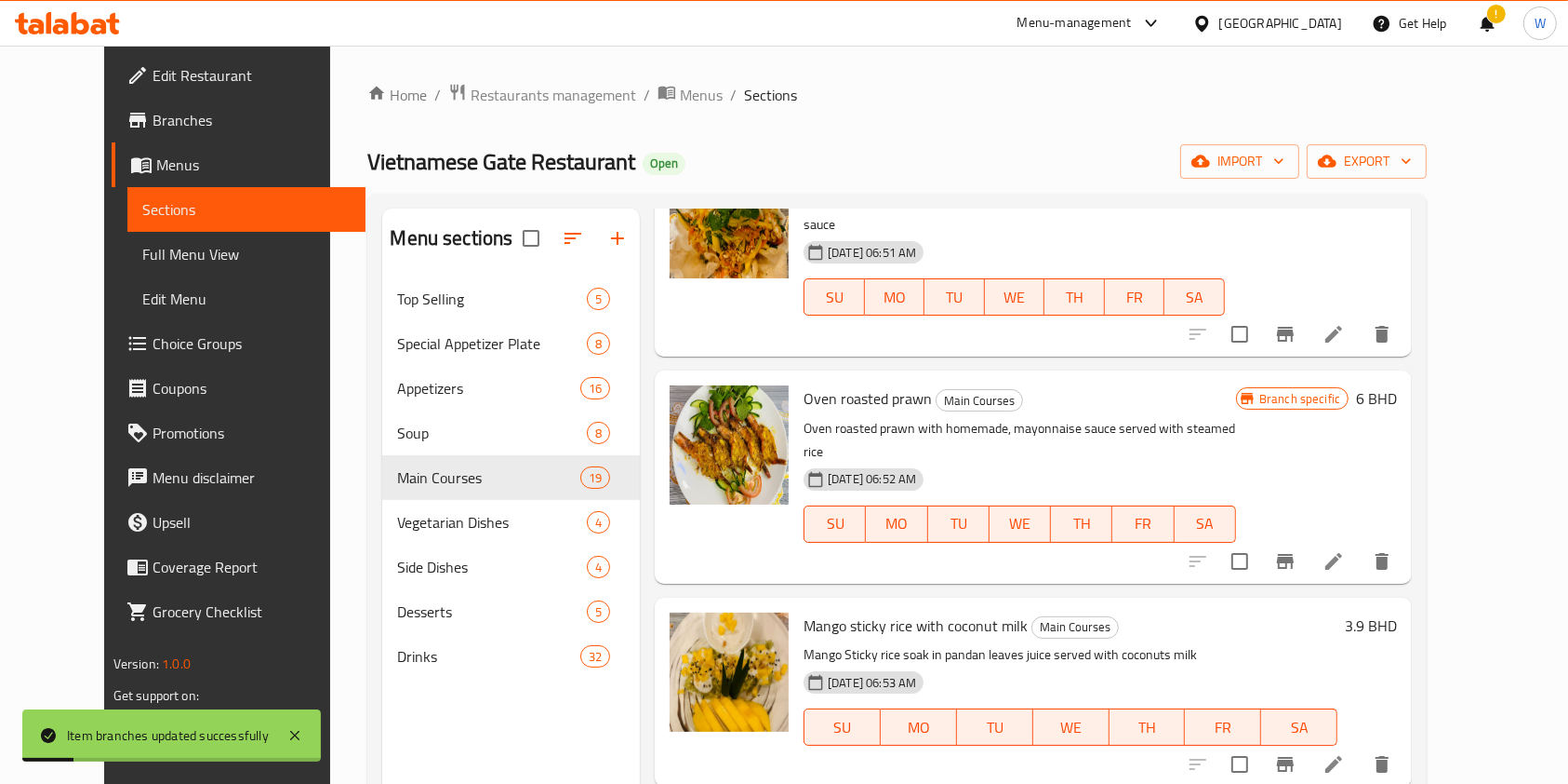
scroll to position [248, 0]
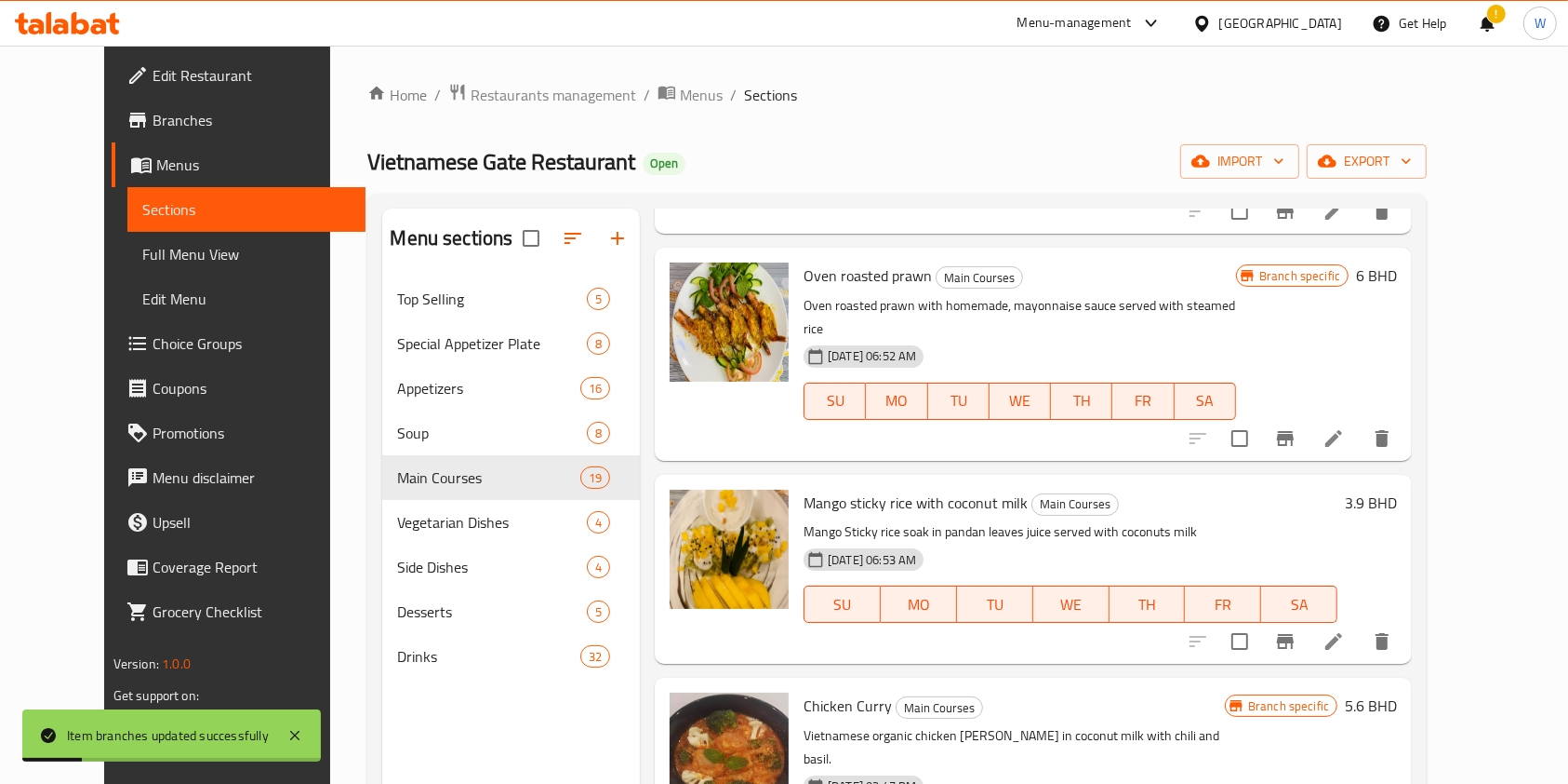
click at [1308, 416] on button "Branch-specific-item" at bounding box center [1285, 438] width 45 height 45
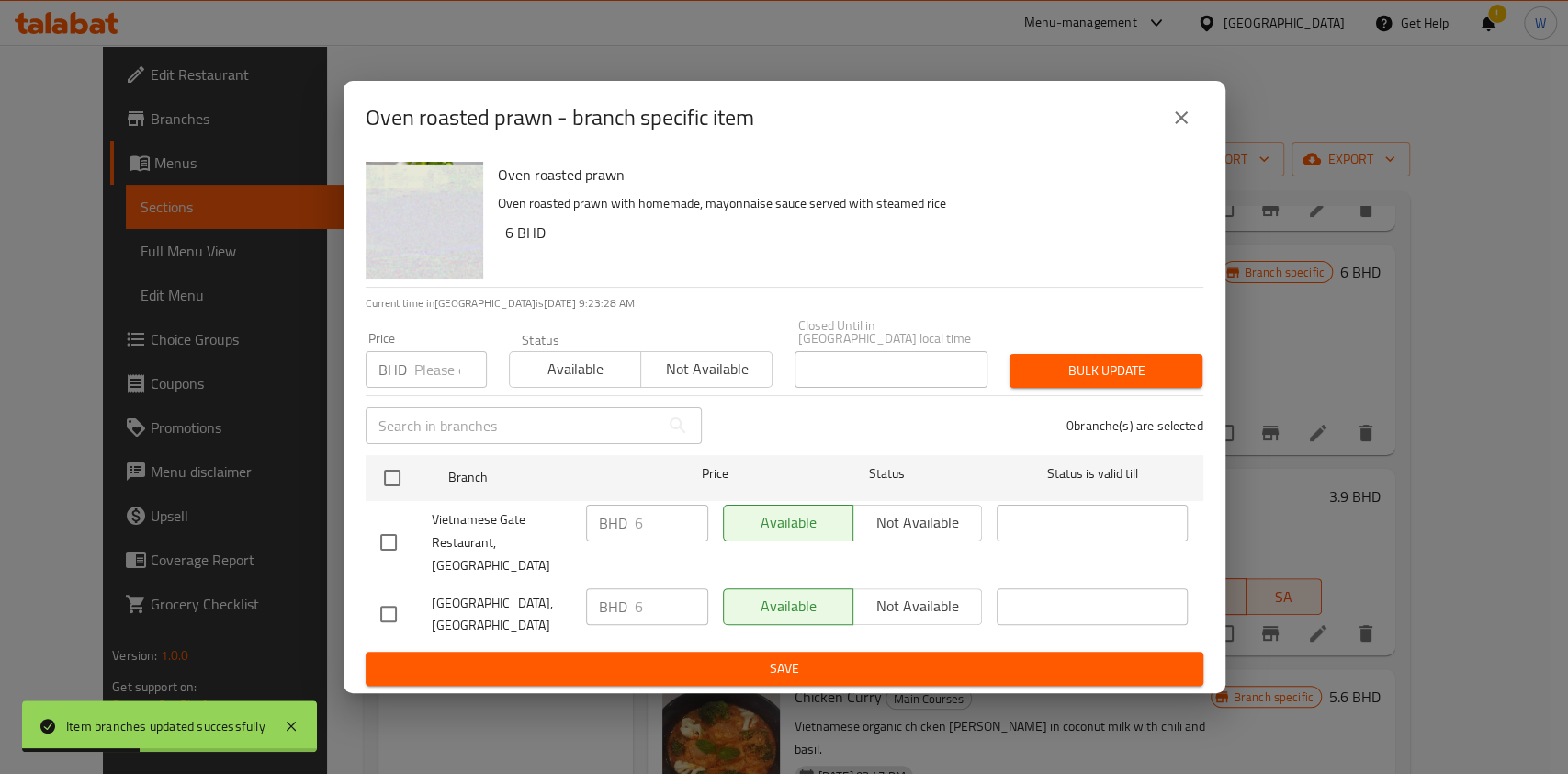
click at [449, 372] on input "number" at bounding box center [450, 369] width 73 height 37
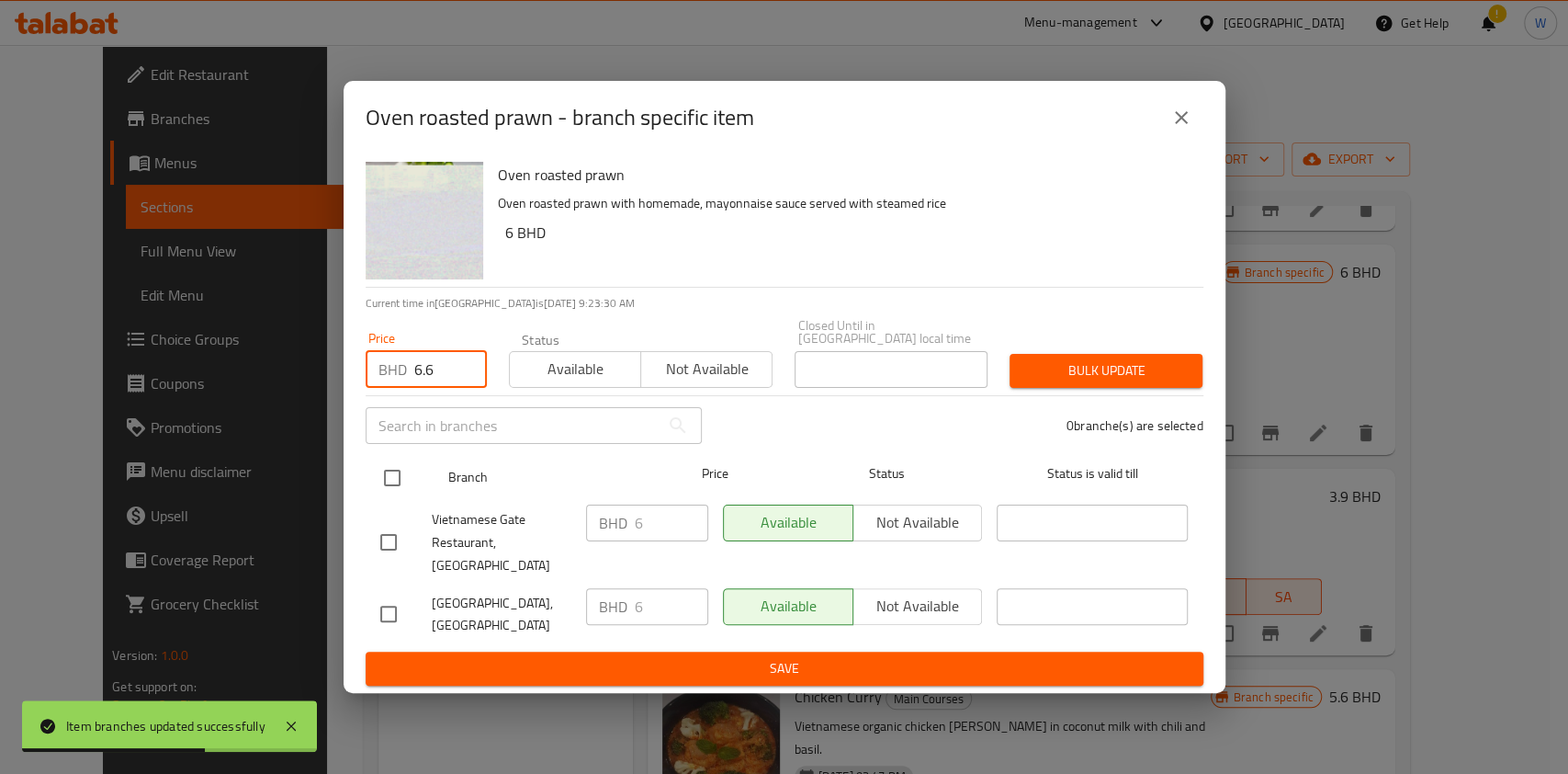
type input "6.6"
click at [408, 474] on input "checkbox" at bounding box center [392, 478] width 39 height 39
checkbox input "true"
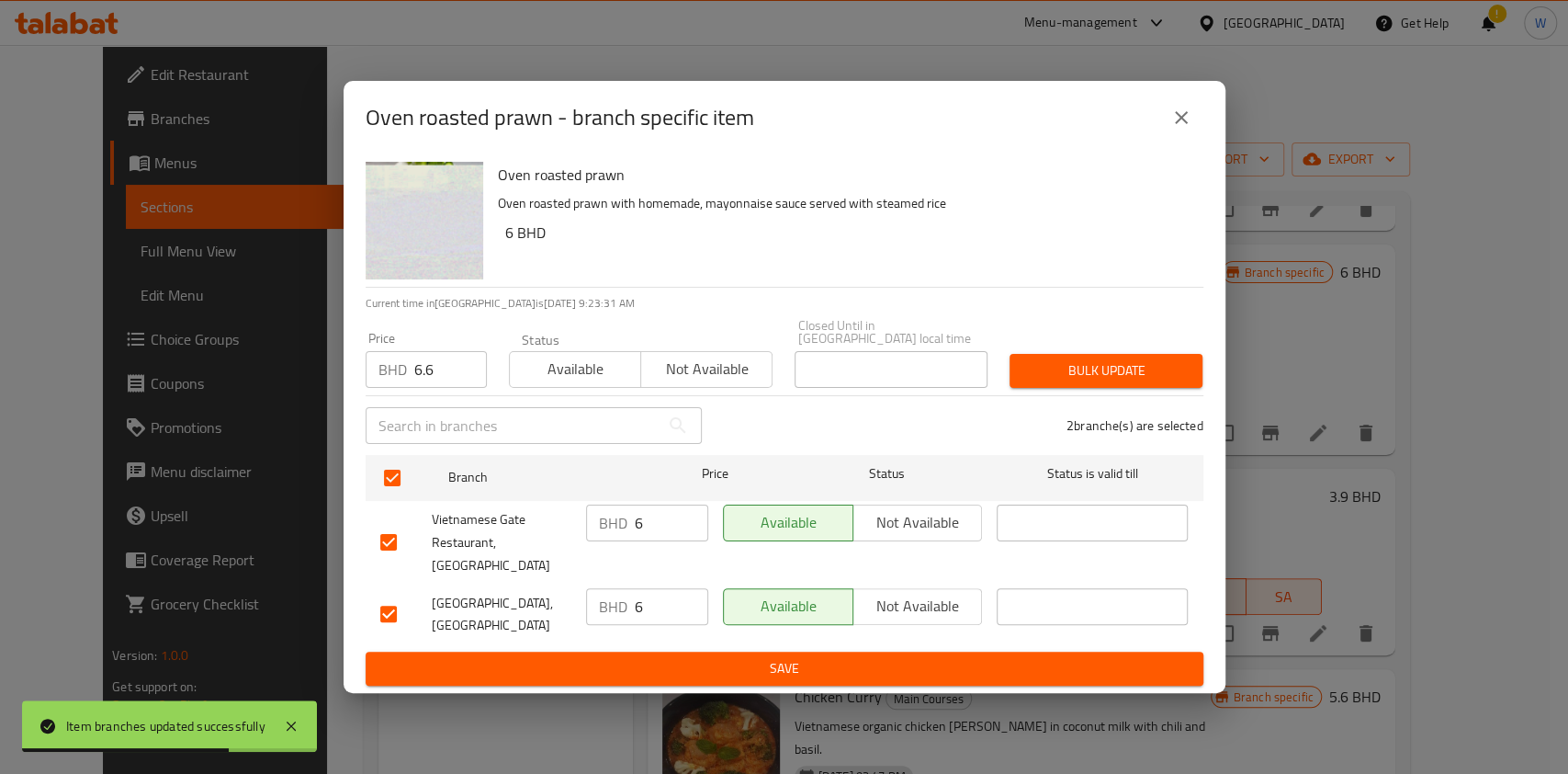
click at [1088, 388] on button "Bulk update" at bounding box center [1106, 371] width 192 height 34
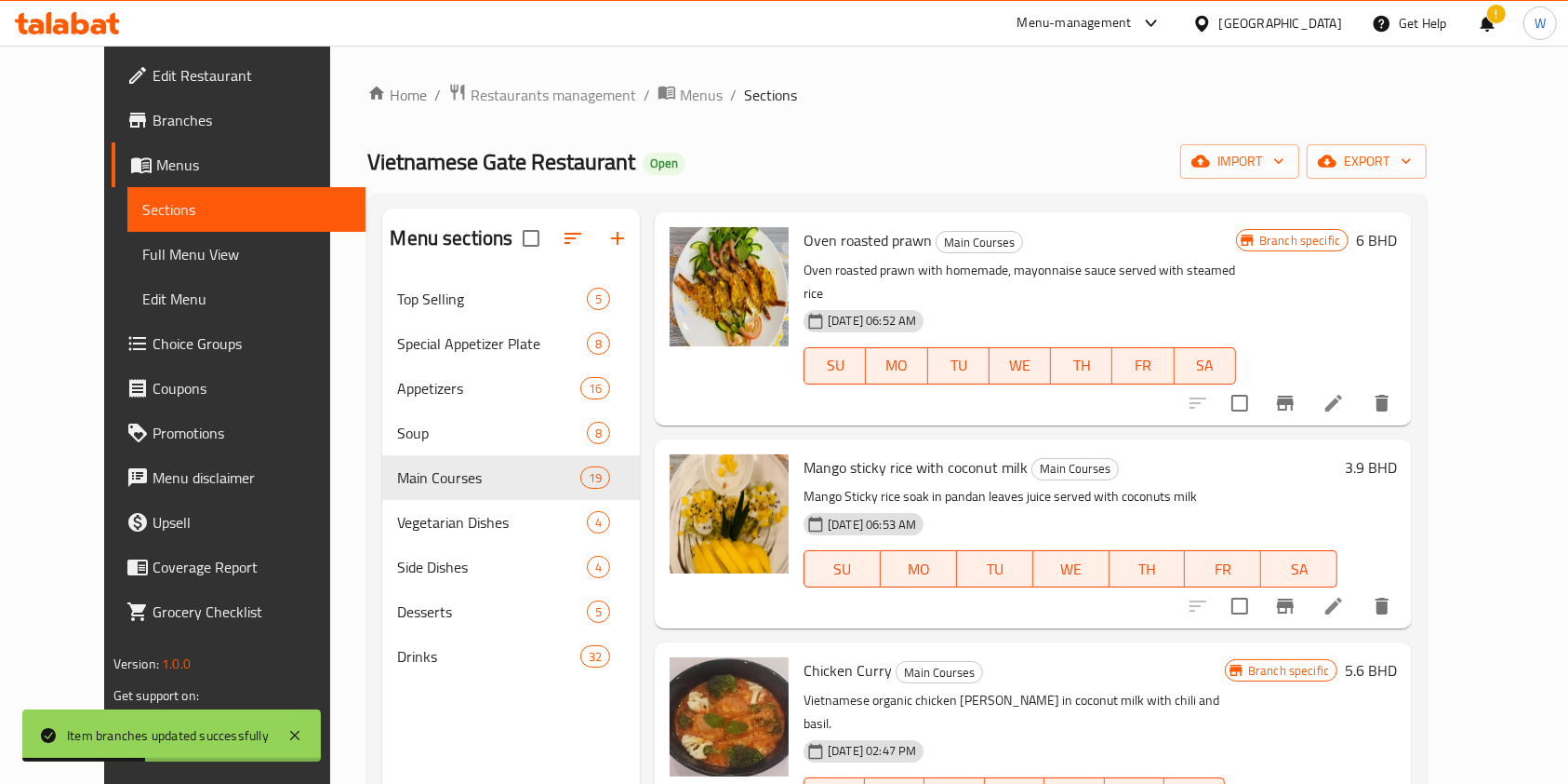
scroll to position [372, 0]
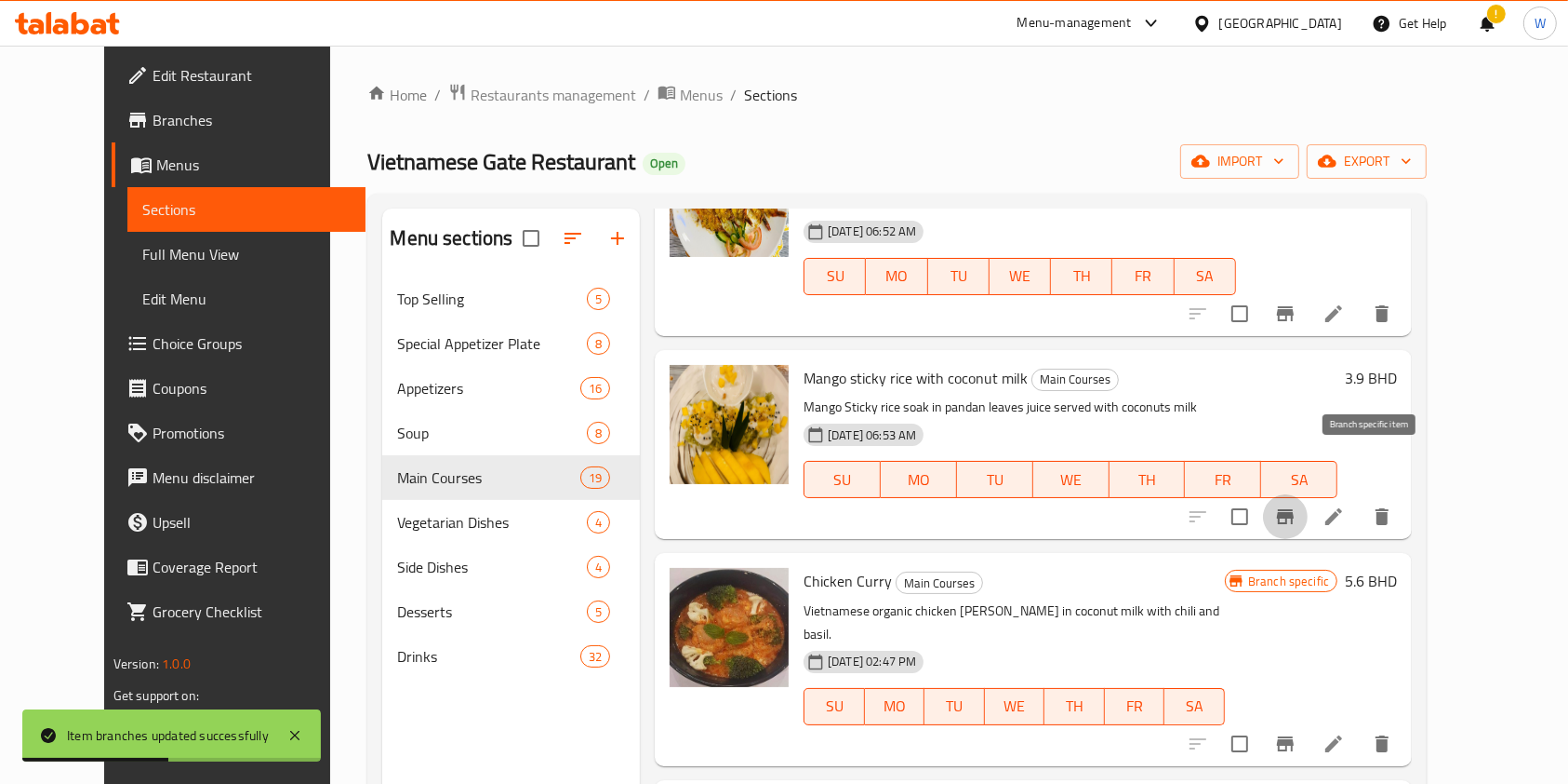
click at [1294, 510] on icon "Branch-specific-item" at bounding box center [1286, 517] width 17 height 15
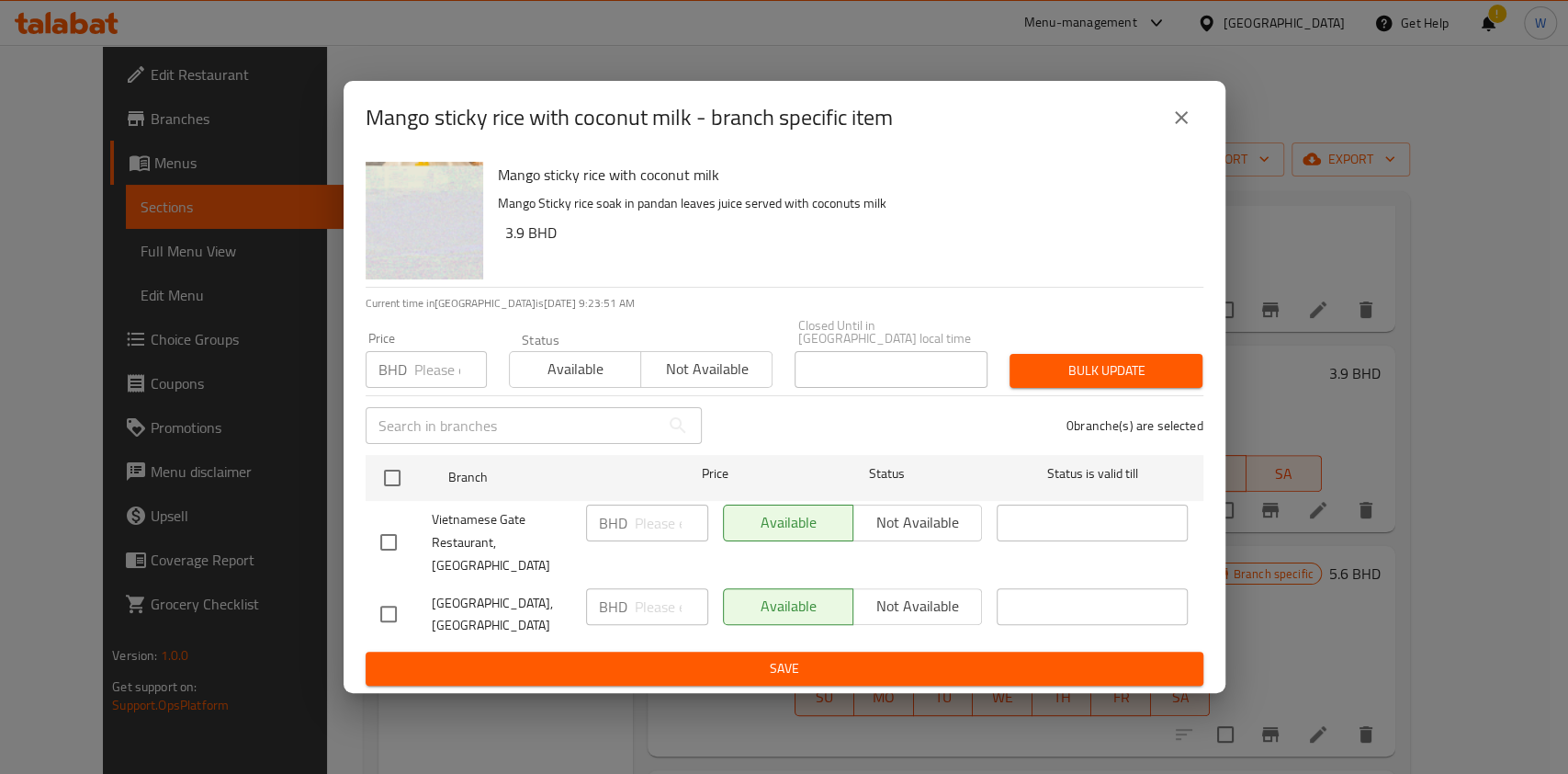
click at [511, 245] on h6 "3.9 BHD" at bounding box center [846, 232] width 683 height 25
copy h6 "3.9"
click at [431, 378] on input "number" at bounding box center [450, 369] width 73 height 37
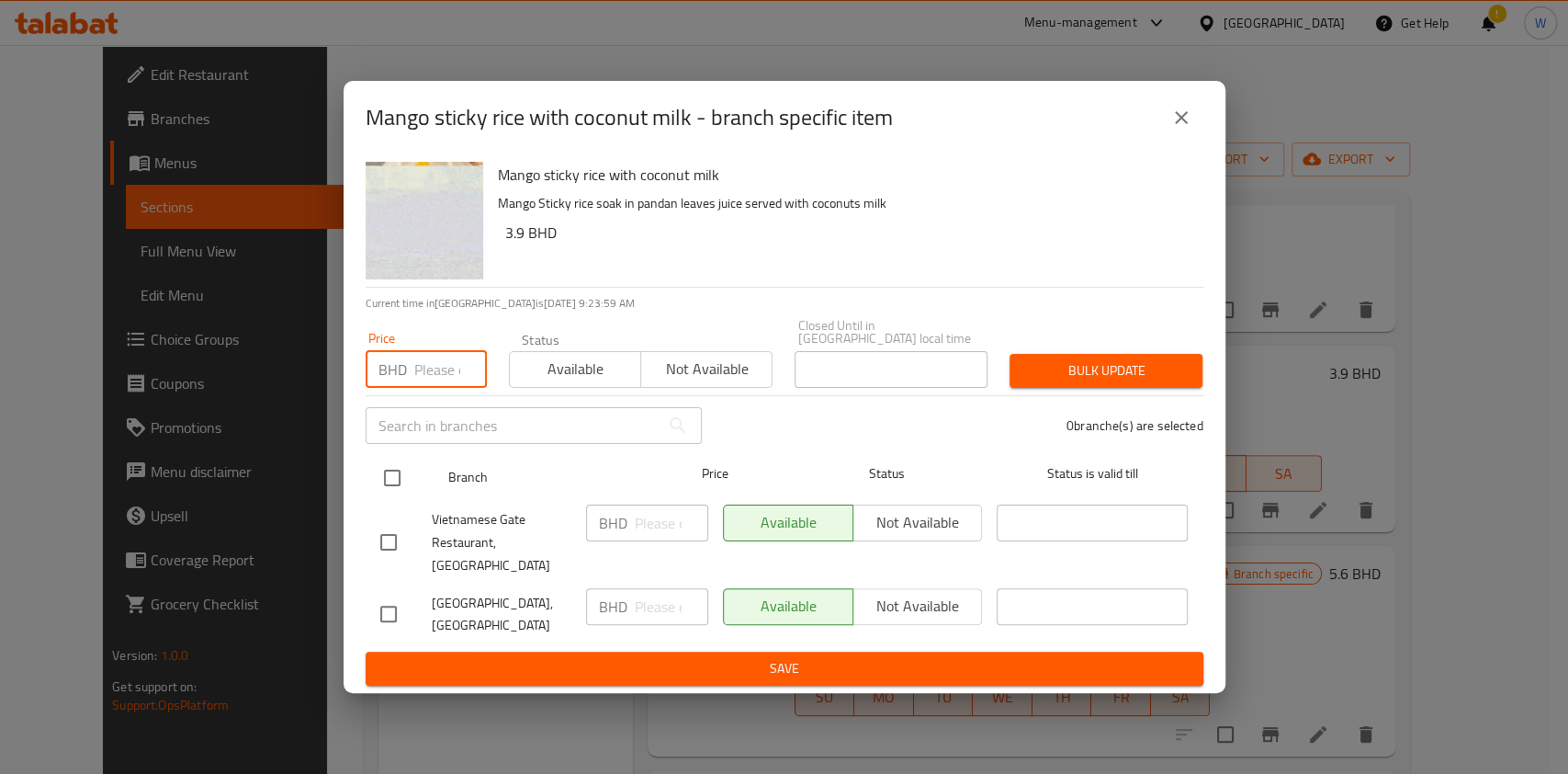
paste input "4.29"
type input "4.29"
click at [392, 475] on input "checkbox" at bounding box center [392, 478] width 39 height 39
checkbox input "true"
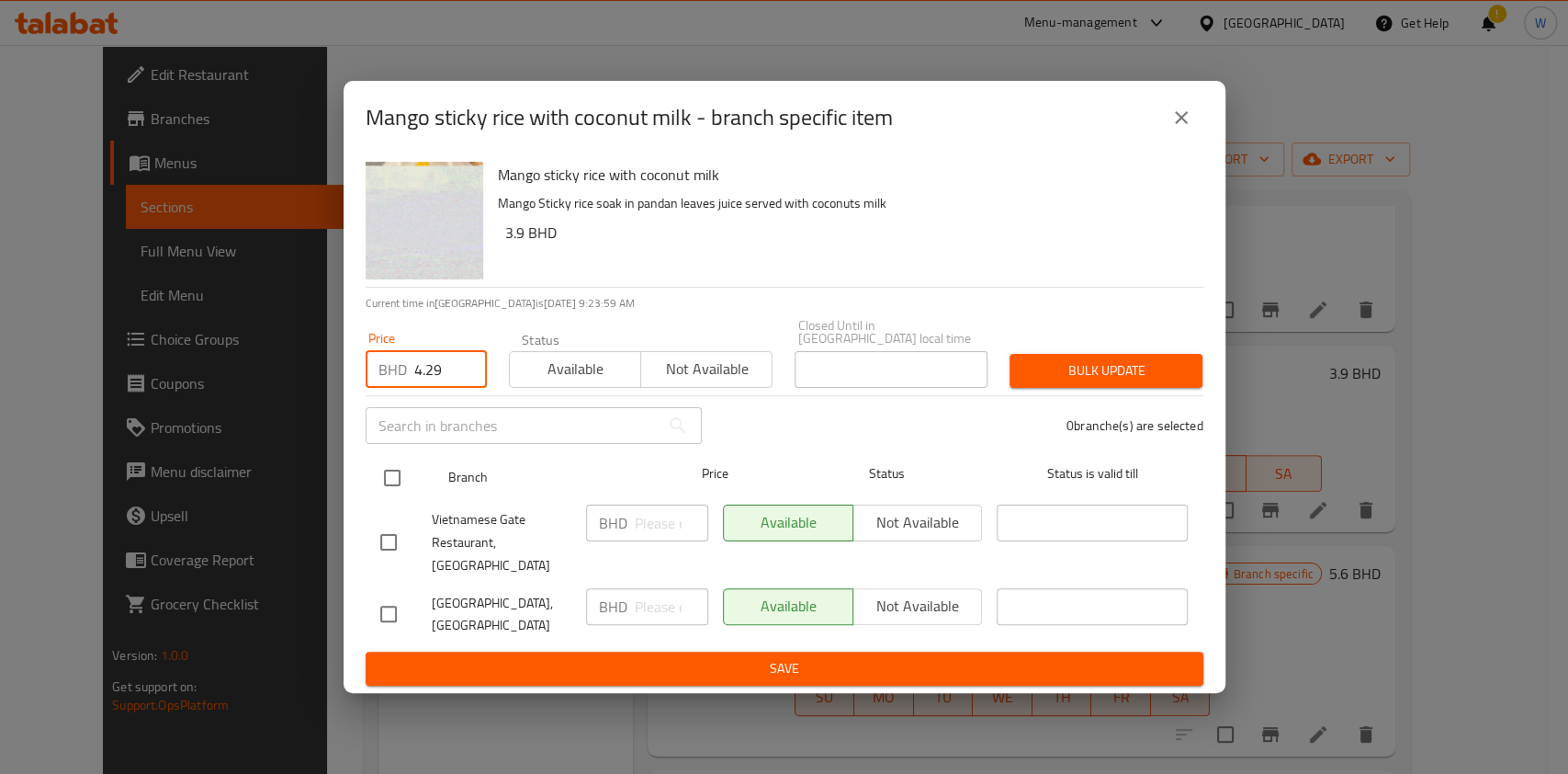
checkbox input "true"
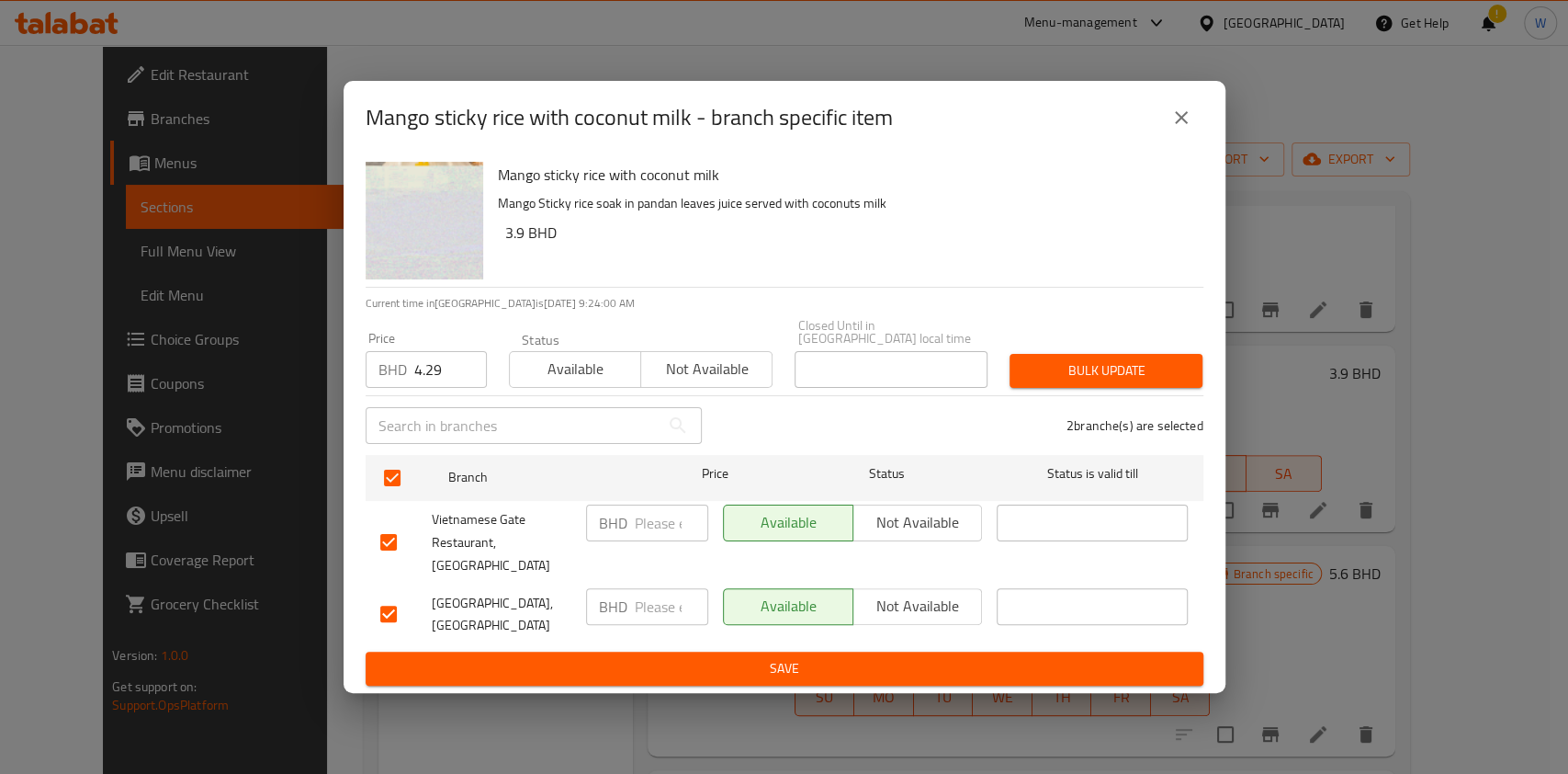
click at [1113, 380] on span "Bulk update" at bounding box center [1106, 371] width 163 height 23
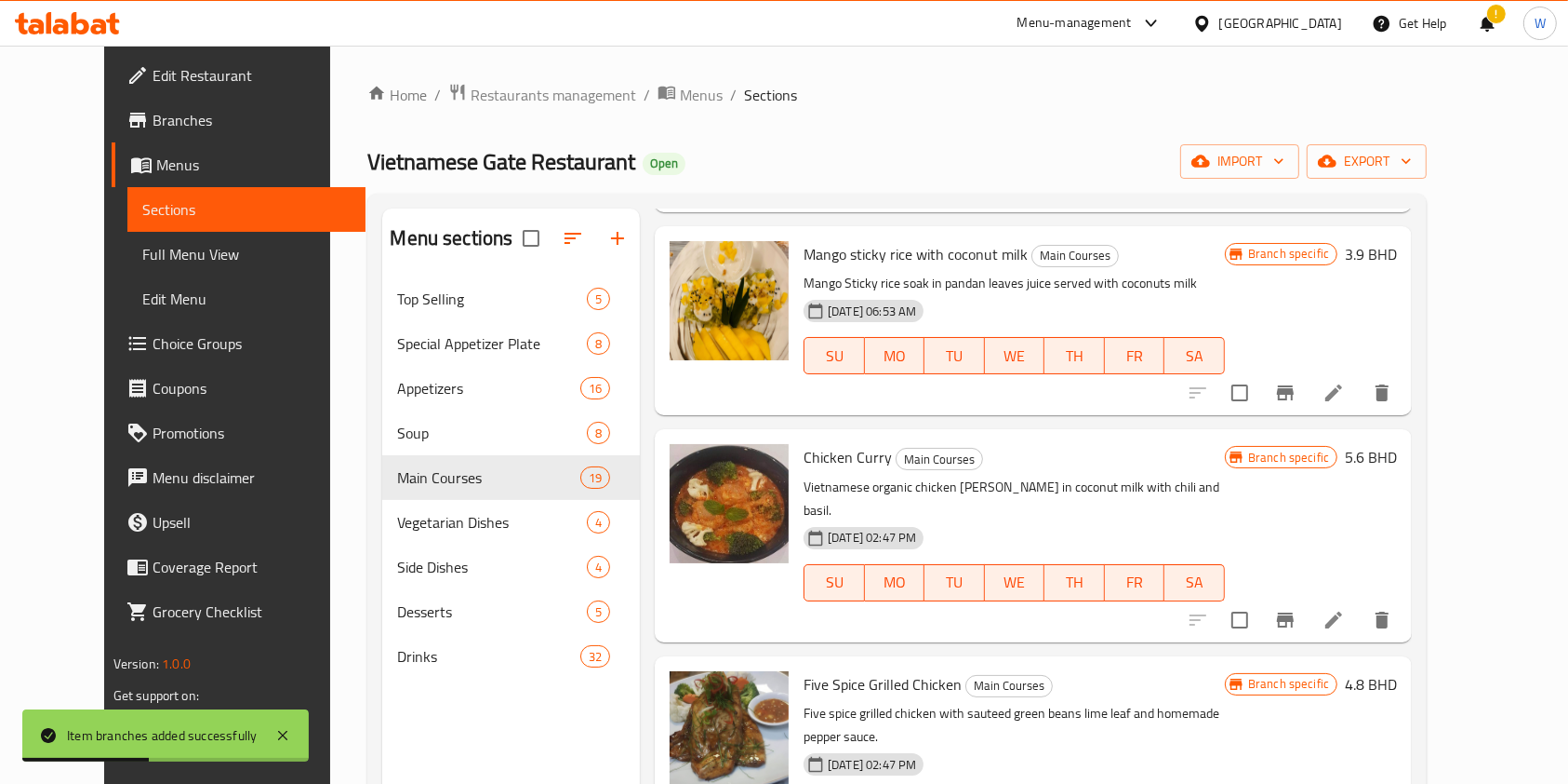
scroll to position [620, 0]
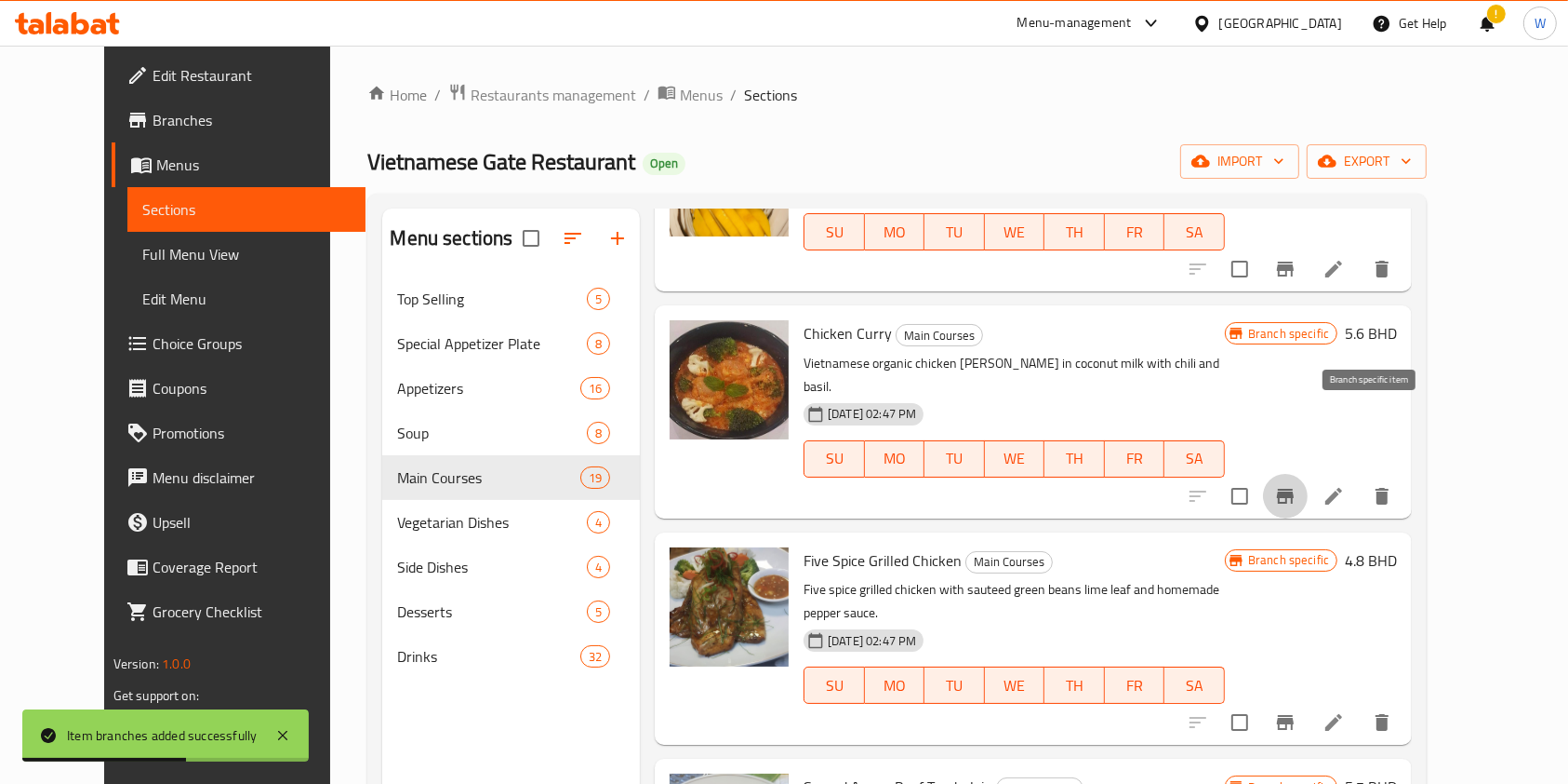
click at [1294, 489] on icon "Branch-specific-item" at bounding box center [1286, 496] width 17 height 15
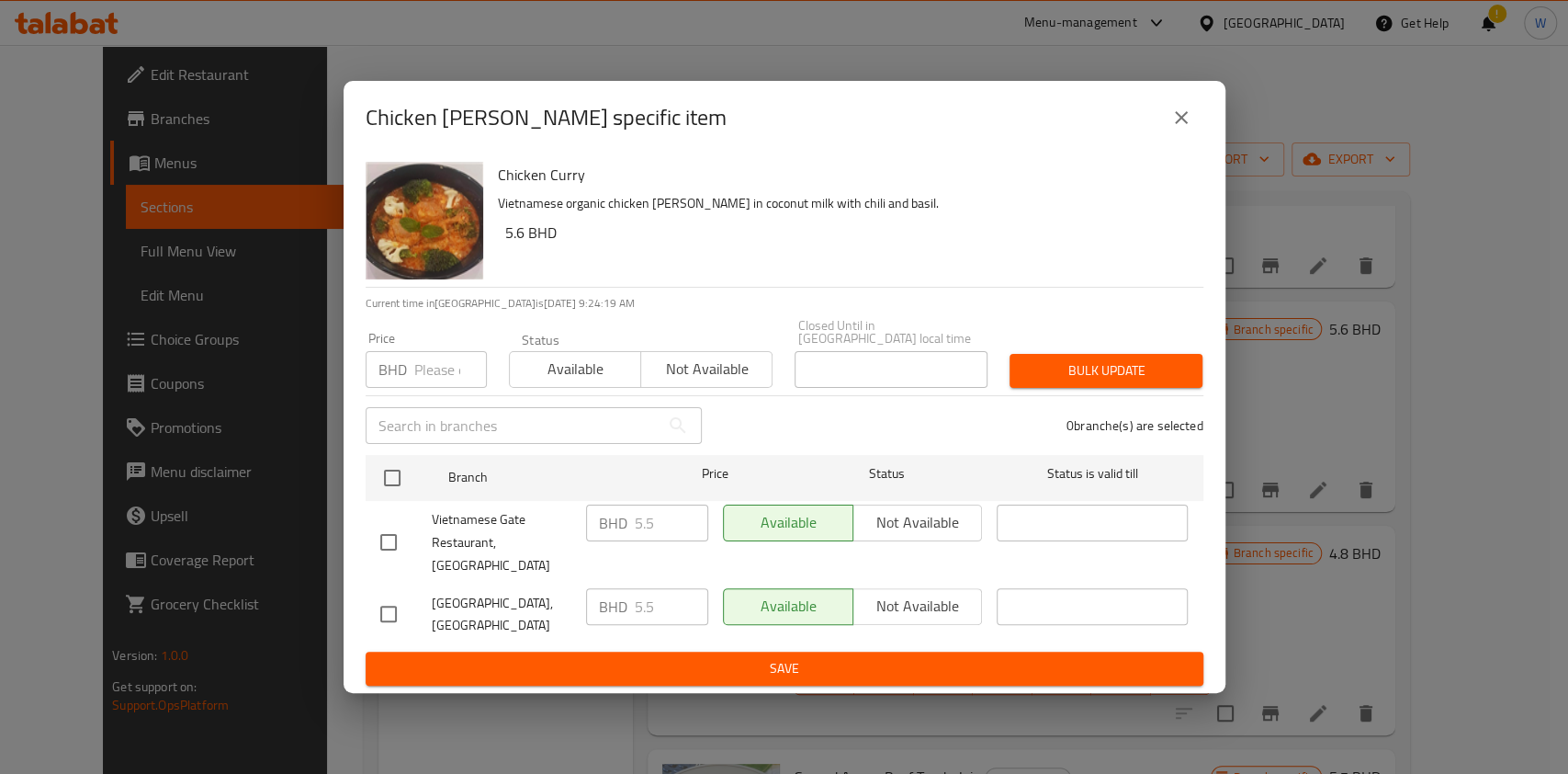
click at [439, 365] on input "number" at bounding box center [450, 369] width 73 height 37
paste input "6.05"
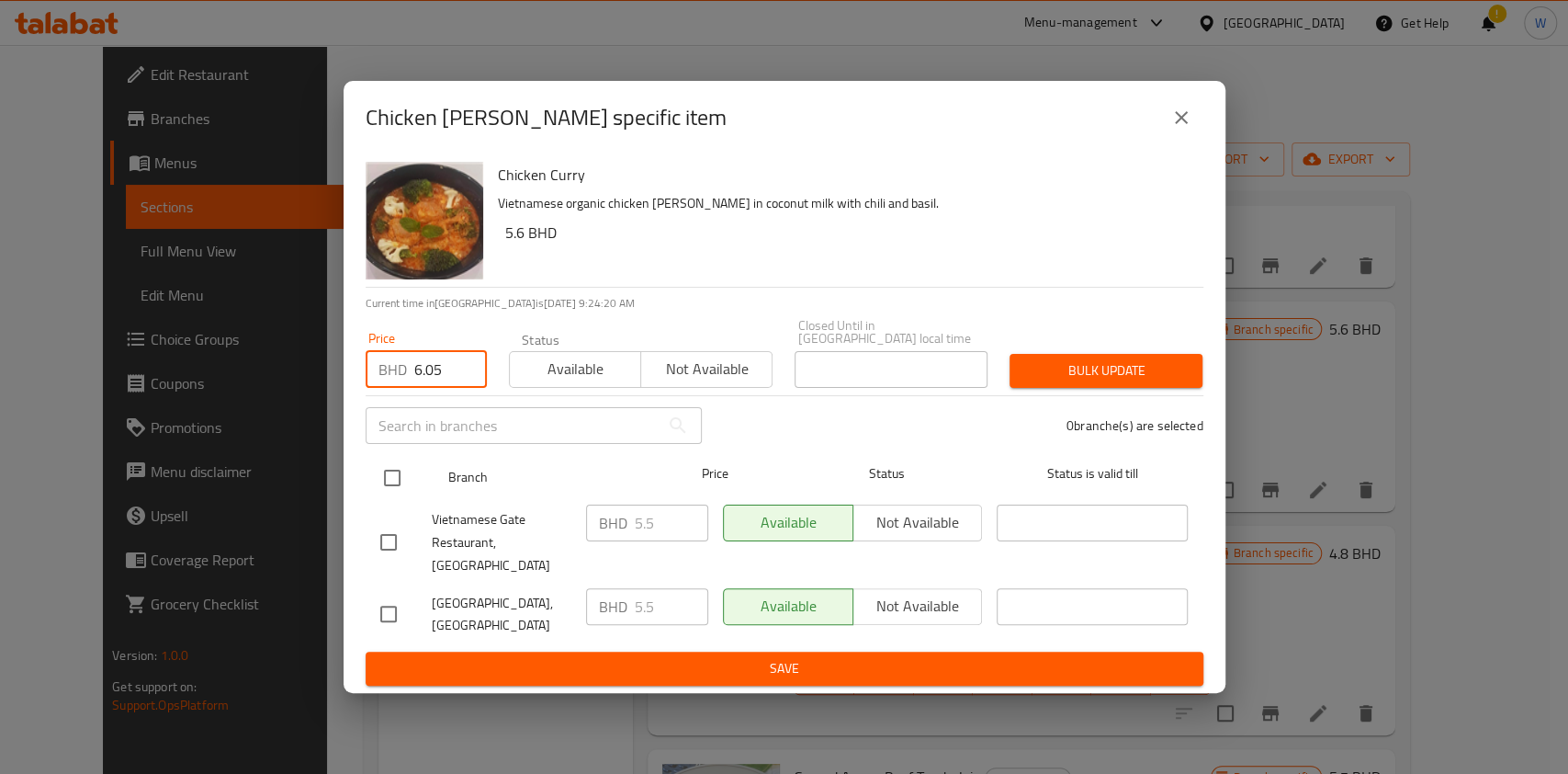
type input "6.05"
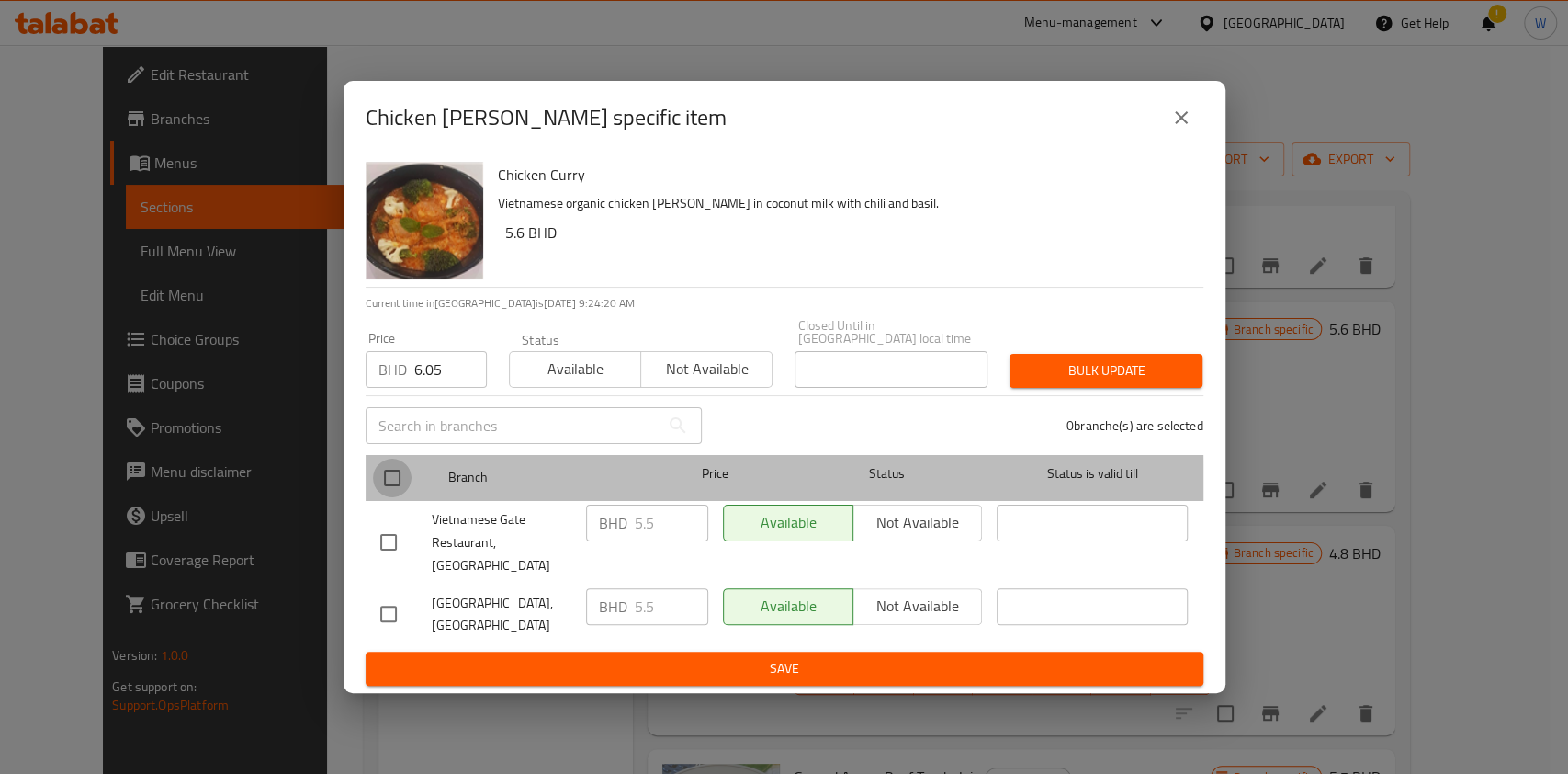
click at [388, 489] on input "checkbox" at bounding box center [392, 478] width 39 height 39
checkbox input "true"
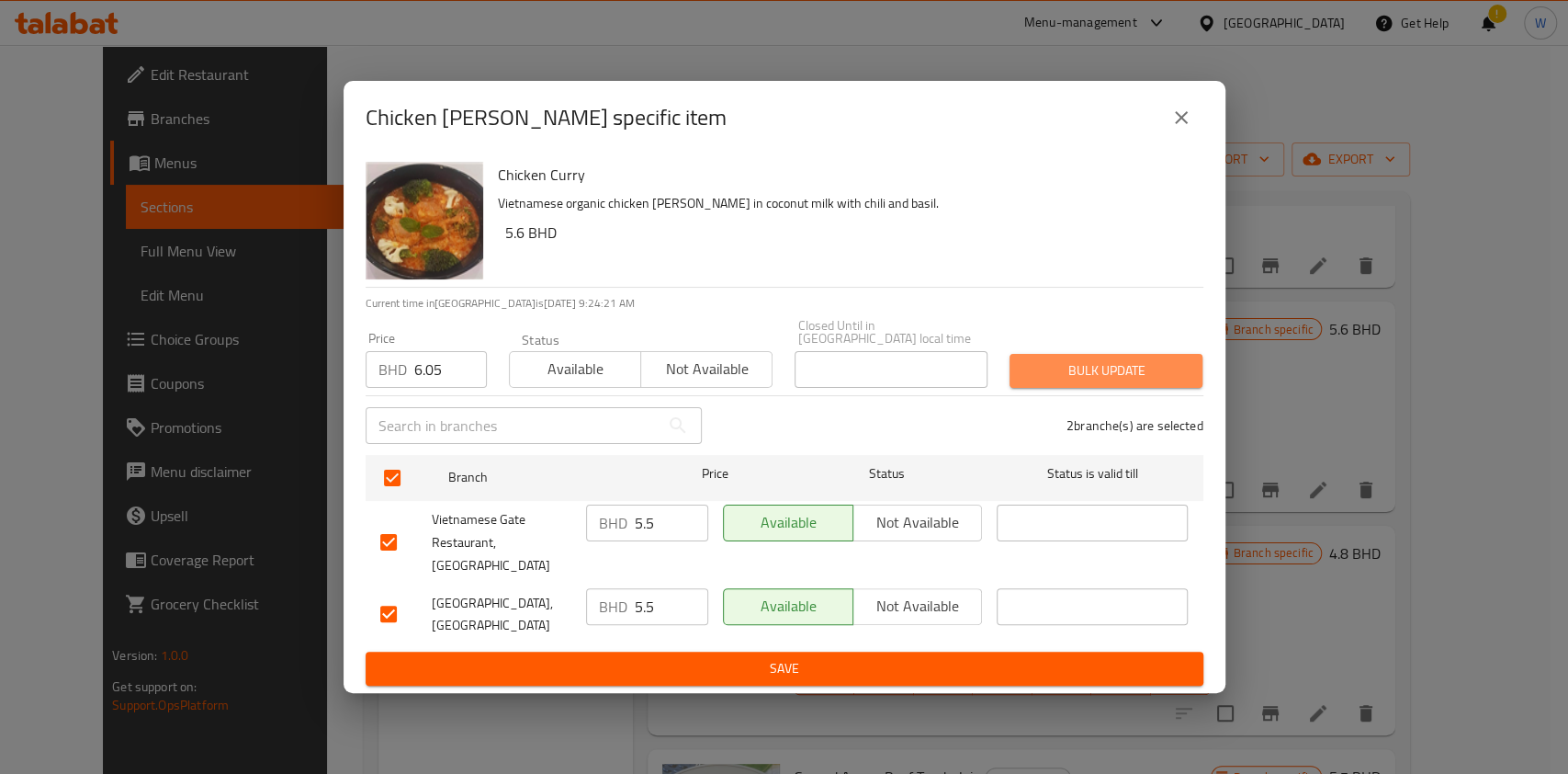
click at [1061, 375] on span "Bulk update" at bounding box center [1106, 371] width 163 height 23
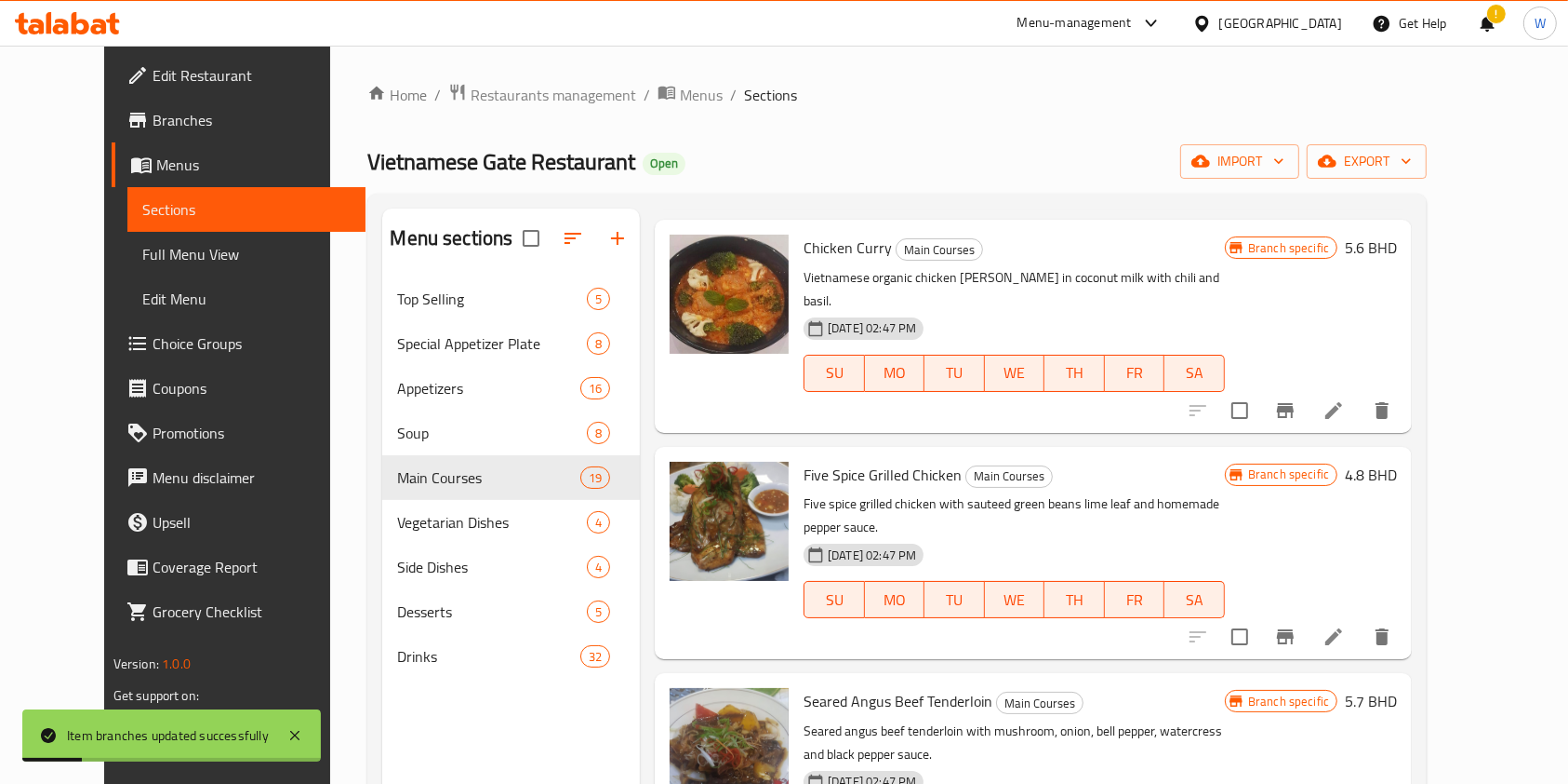
scroll to position [745, 0]
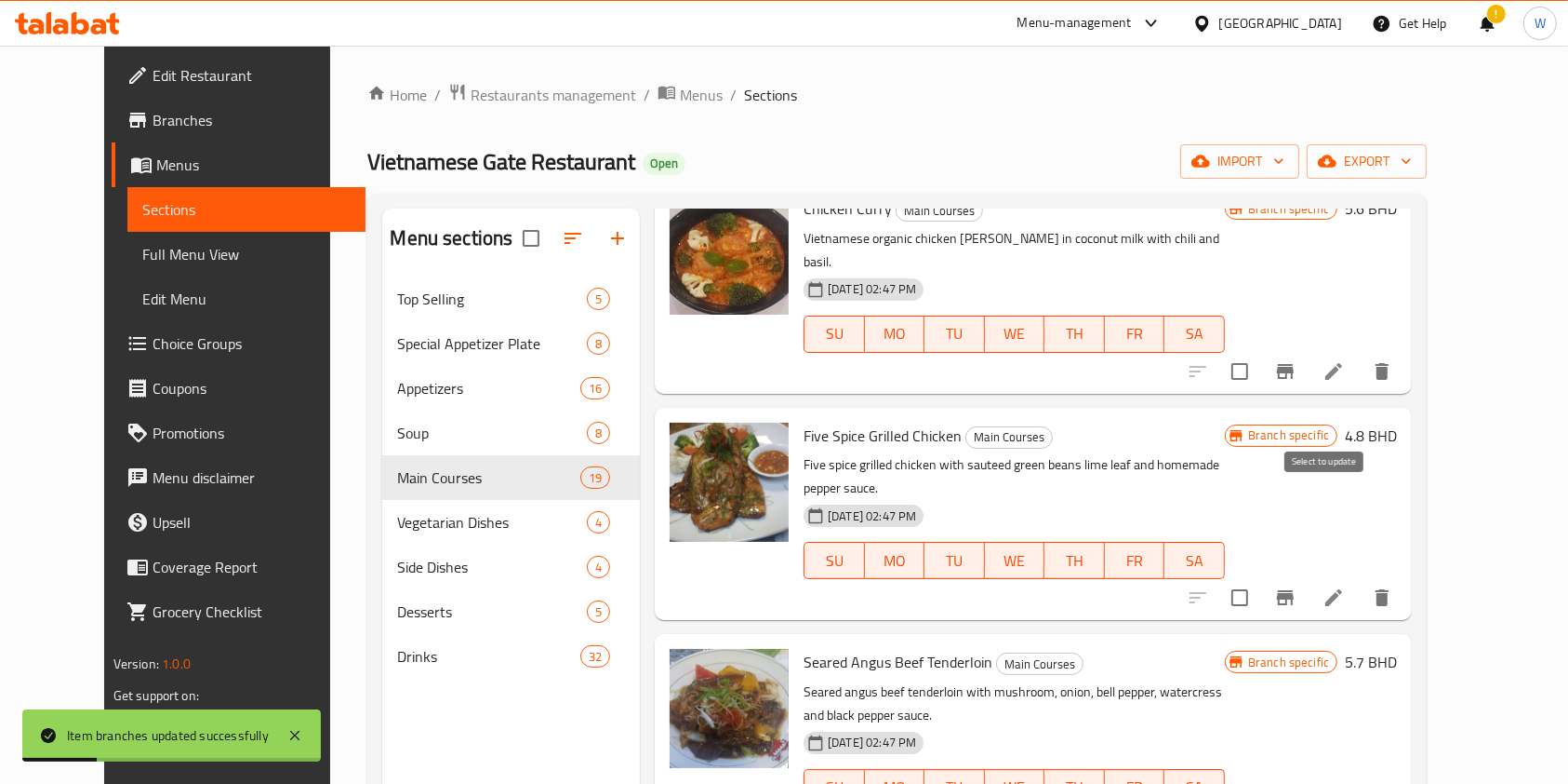
click at [1308, 576] on button "Branch-specific-item" at bounding box center [1285, 598] width 45 height 45
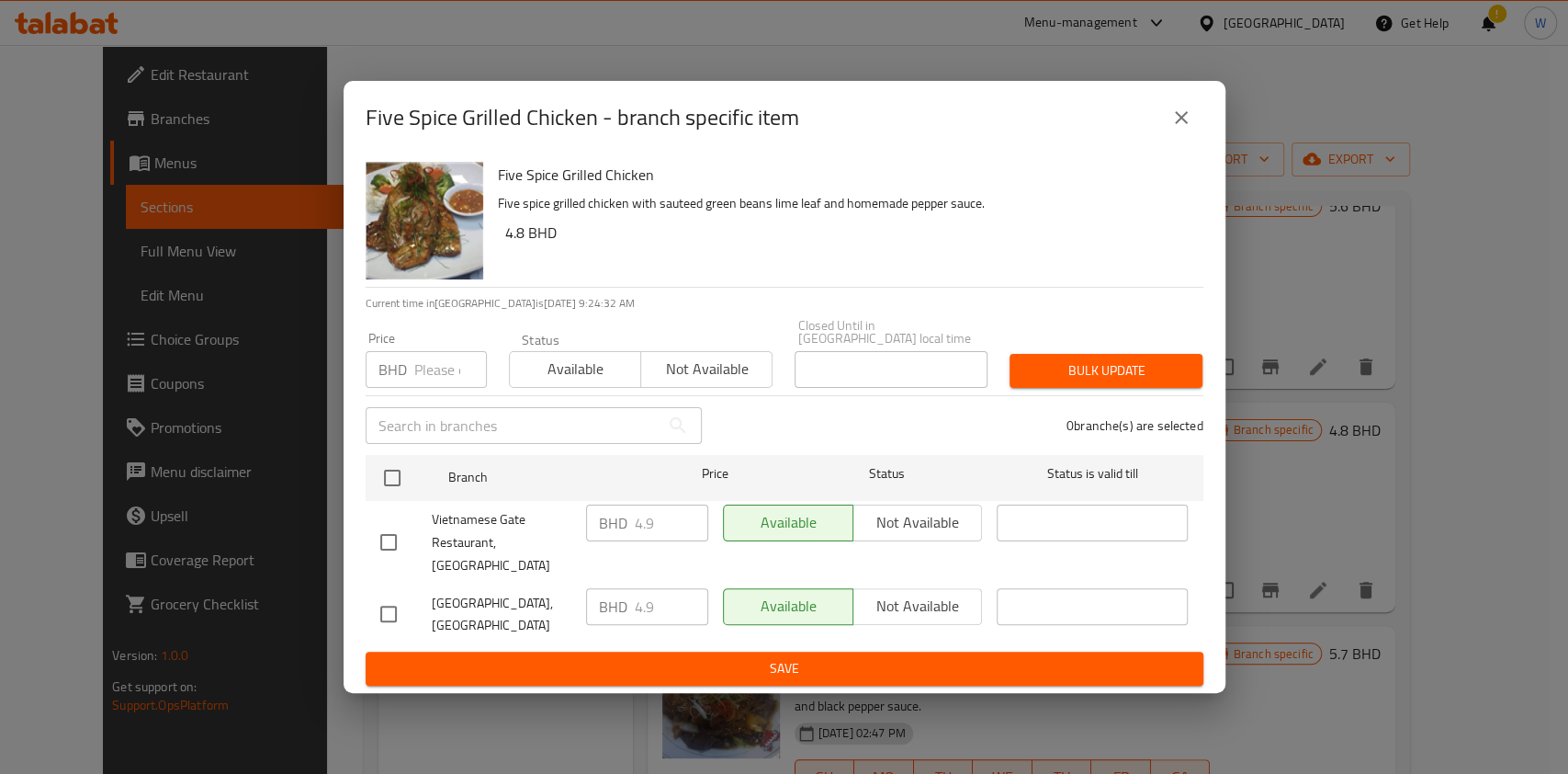
click at [434, 375] on input "number" at bounding box center [450, 369] width 73 height 37
paste input "5.39"
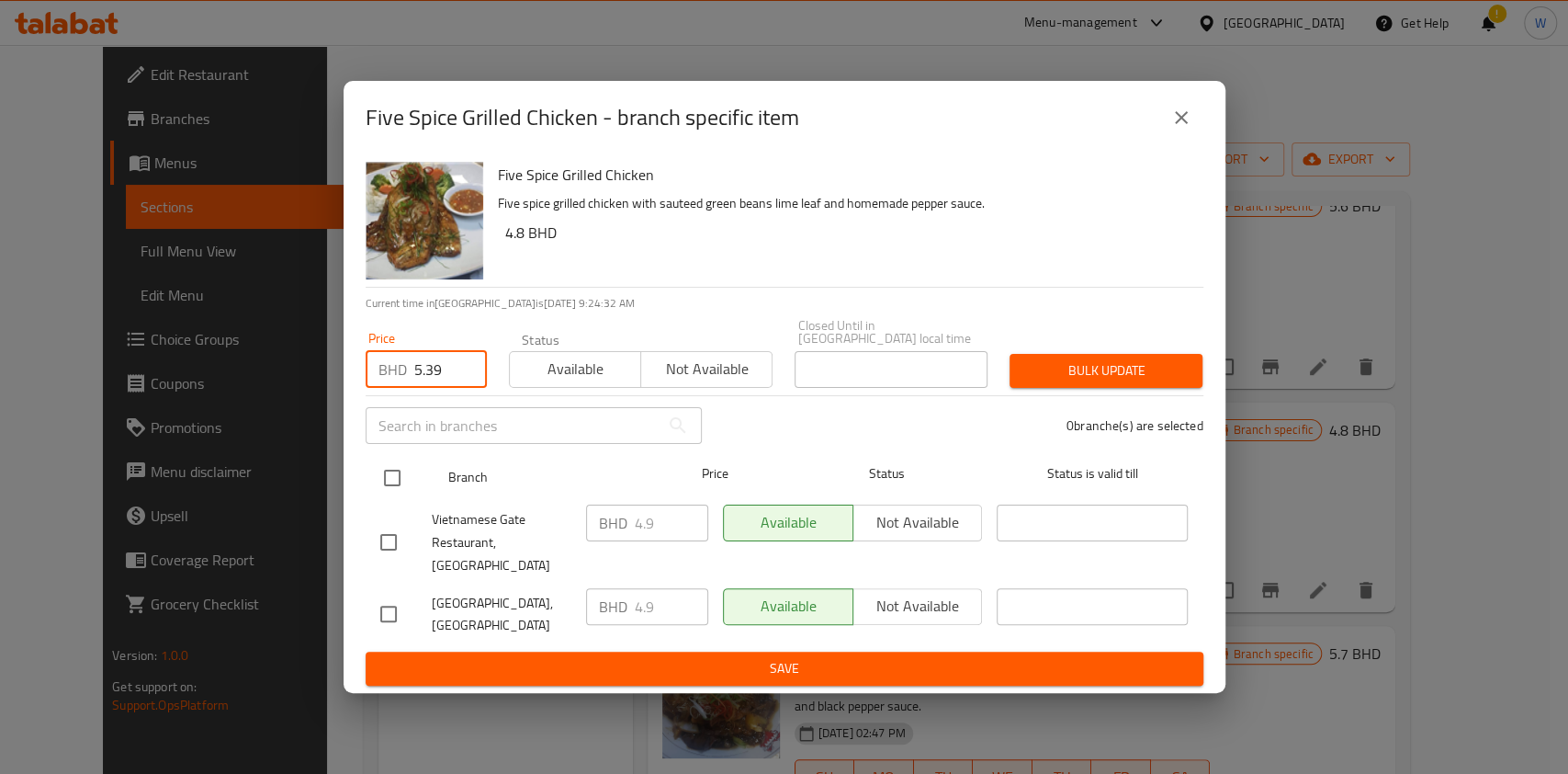
type input "5.39"
click at [394, 486] on input "checkbox" at bounding box center [392, 478] width 39 height 39
checkbox input "true"
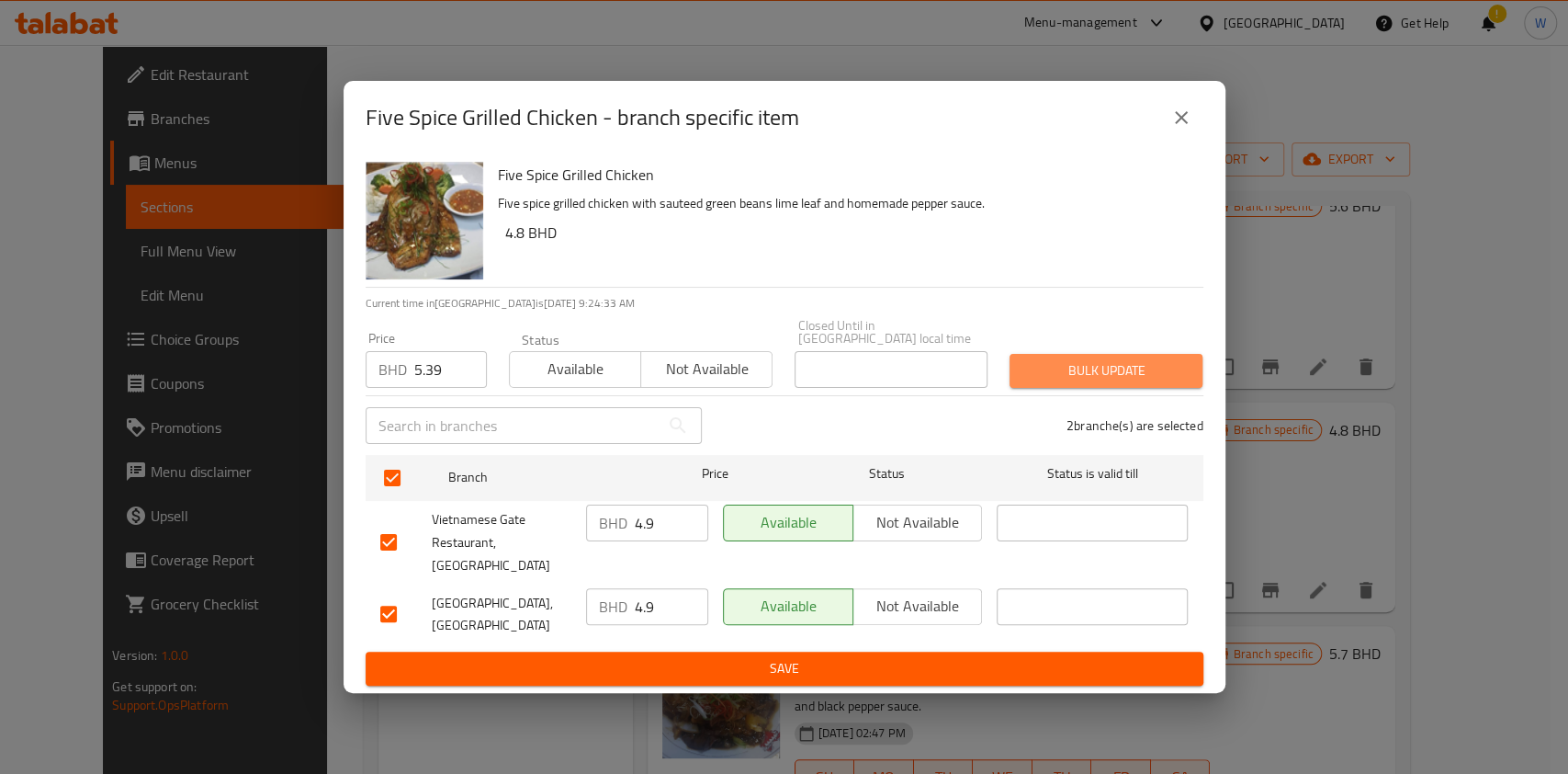
click at [1079, 375] on span "Bulk update" at bounding box center [1106, 371] width 163 height 23
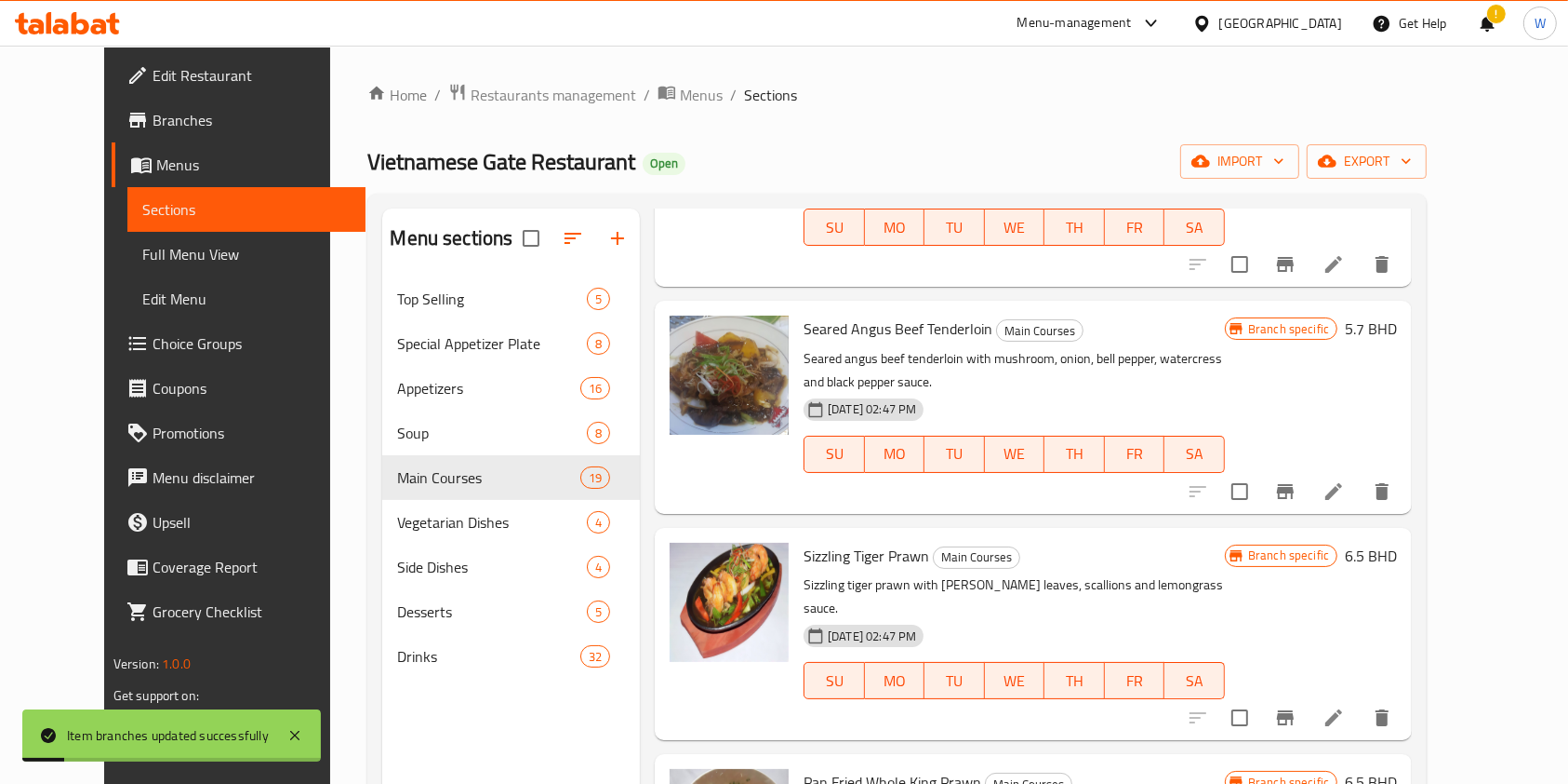
scroll to position [1117, 0]
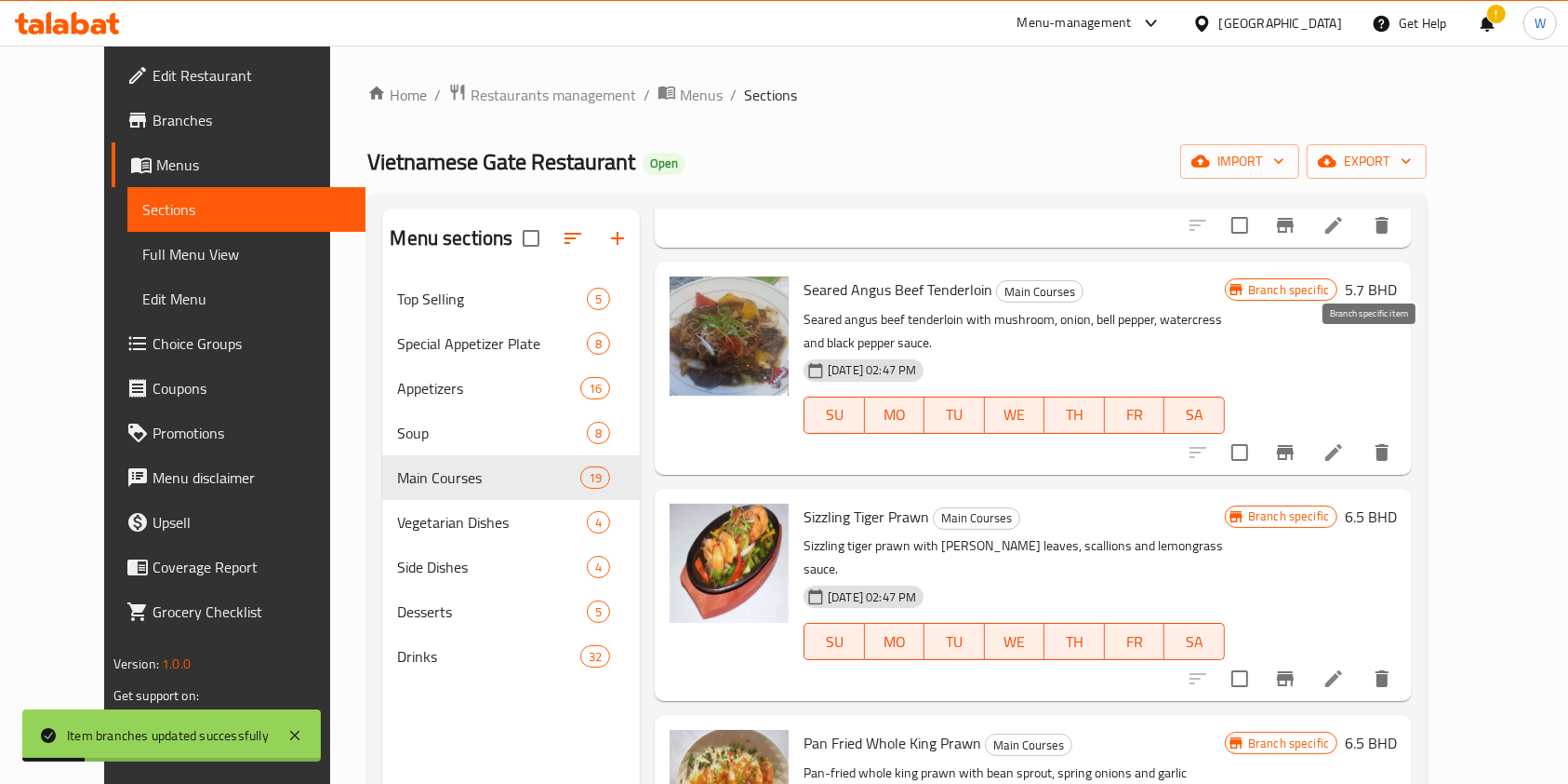
click at [1297, 441] on icon "Branch-specific-item" at bounding box center [1285, 451] width 22 height 22
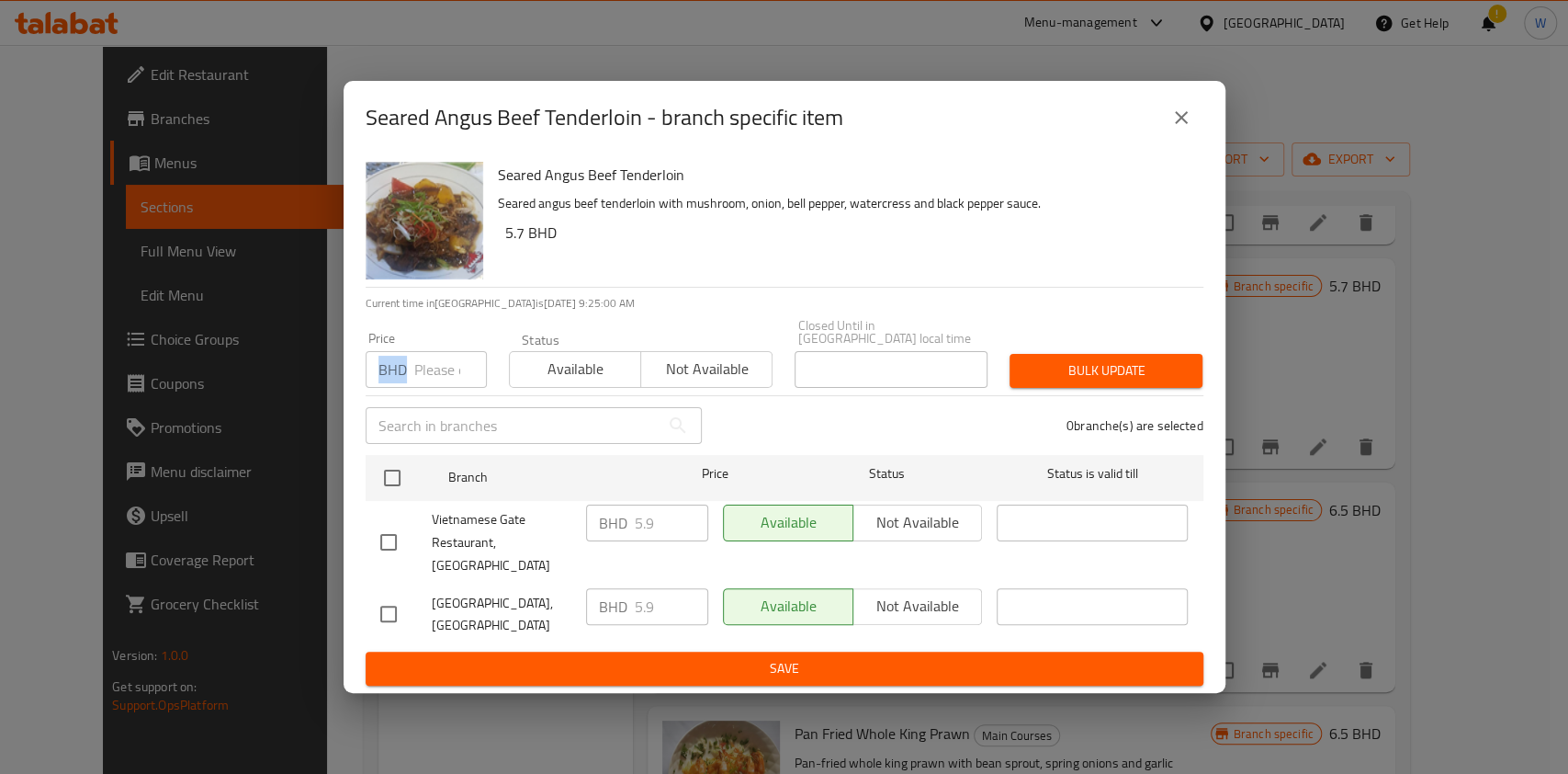
click at [416, 363] on div "BHD Price" at bounding box center [425, 369] width 122 height 37
click at [417, 371] on input "number" at bounding box center [450, 369] width 73 height 37
paste input "5.9"
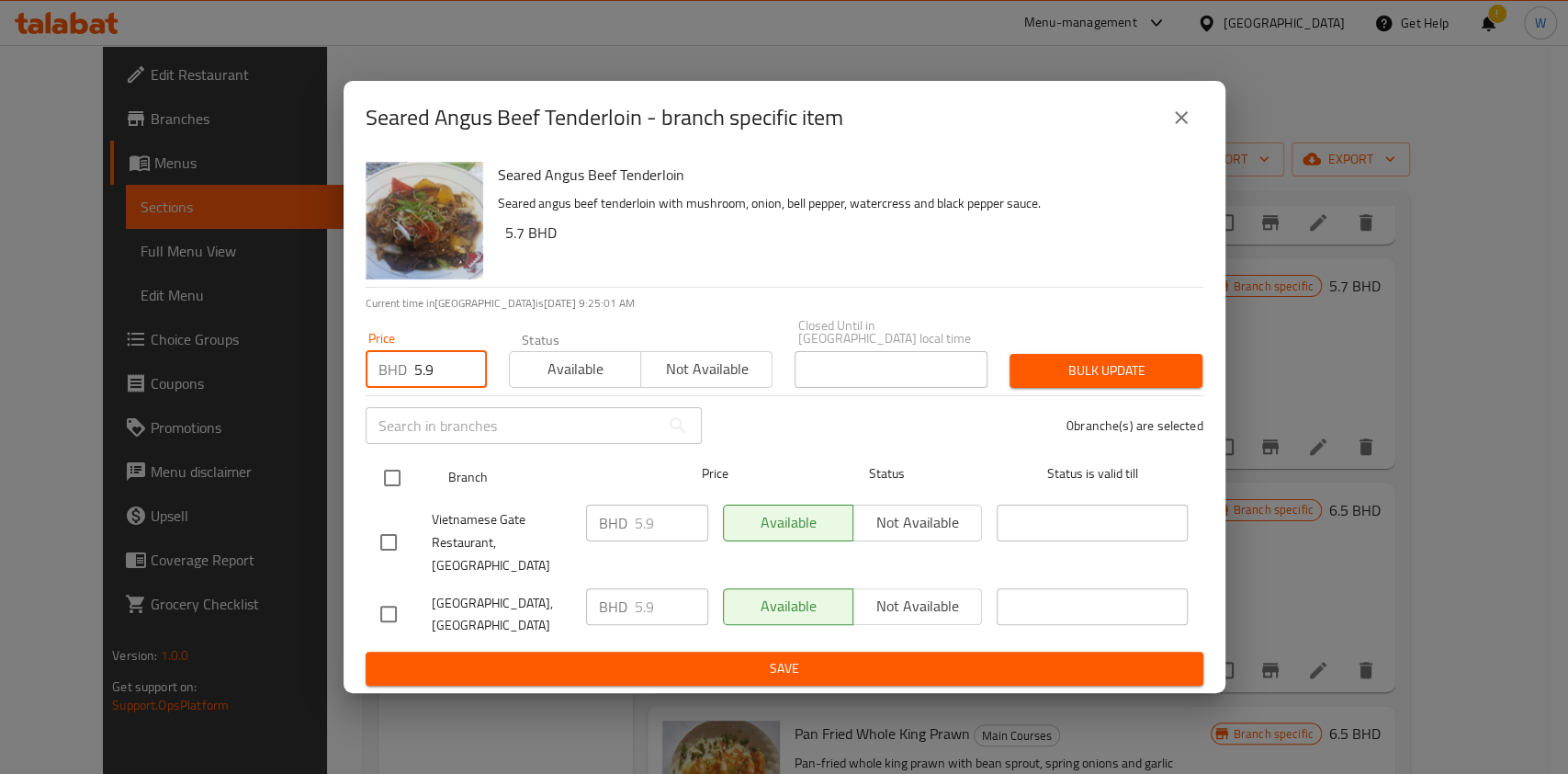
type input "5.9"
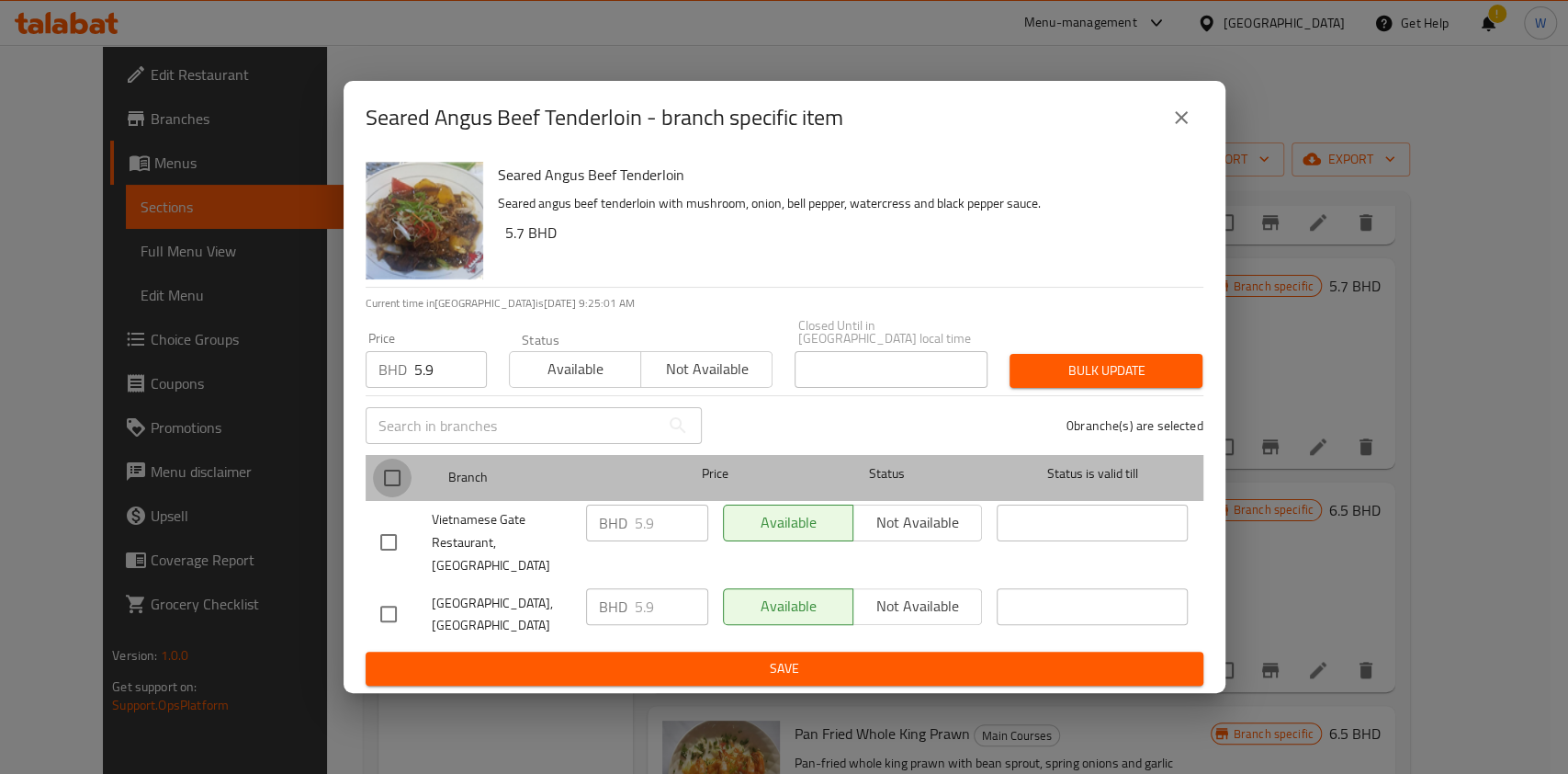
click at [397, 466] on input "checkbox" at bounding box center [392, 478] width 39 height 39
checkbox input "true"
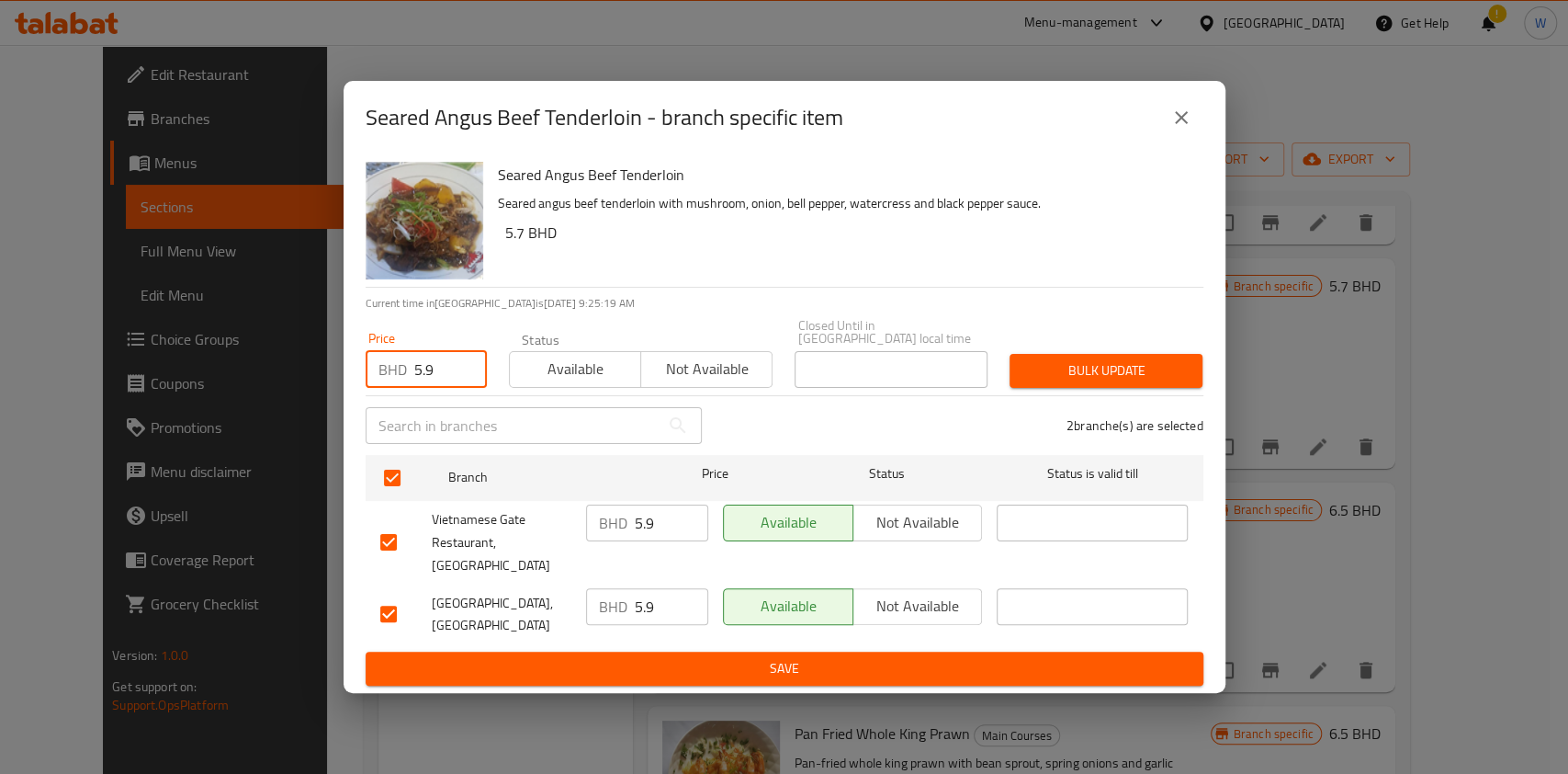
drag, startPoint x: 434, startPoint y: 381, endPoint x: 391, endPoint y: 393, distance: 44.6
click at [391, 393] on div "Price BHD 5.9 Price" at bounding box center [426, 360] width 143 height 78
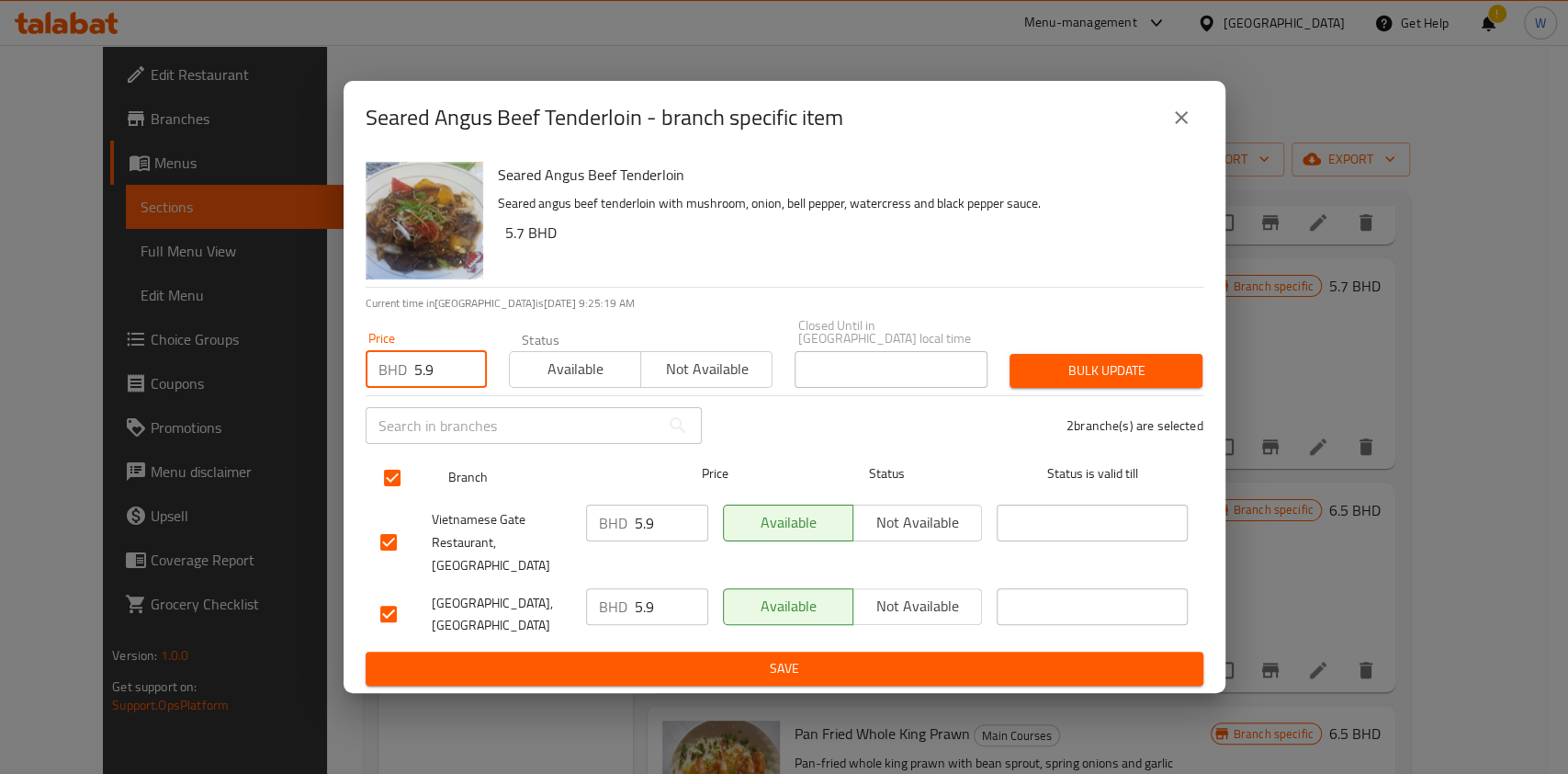
paste input "6.4"
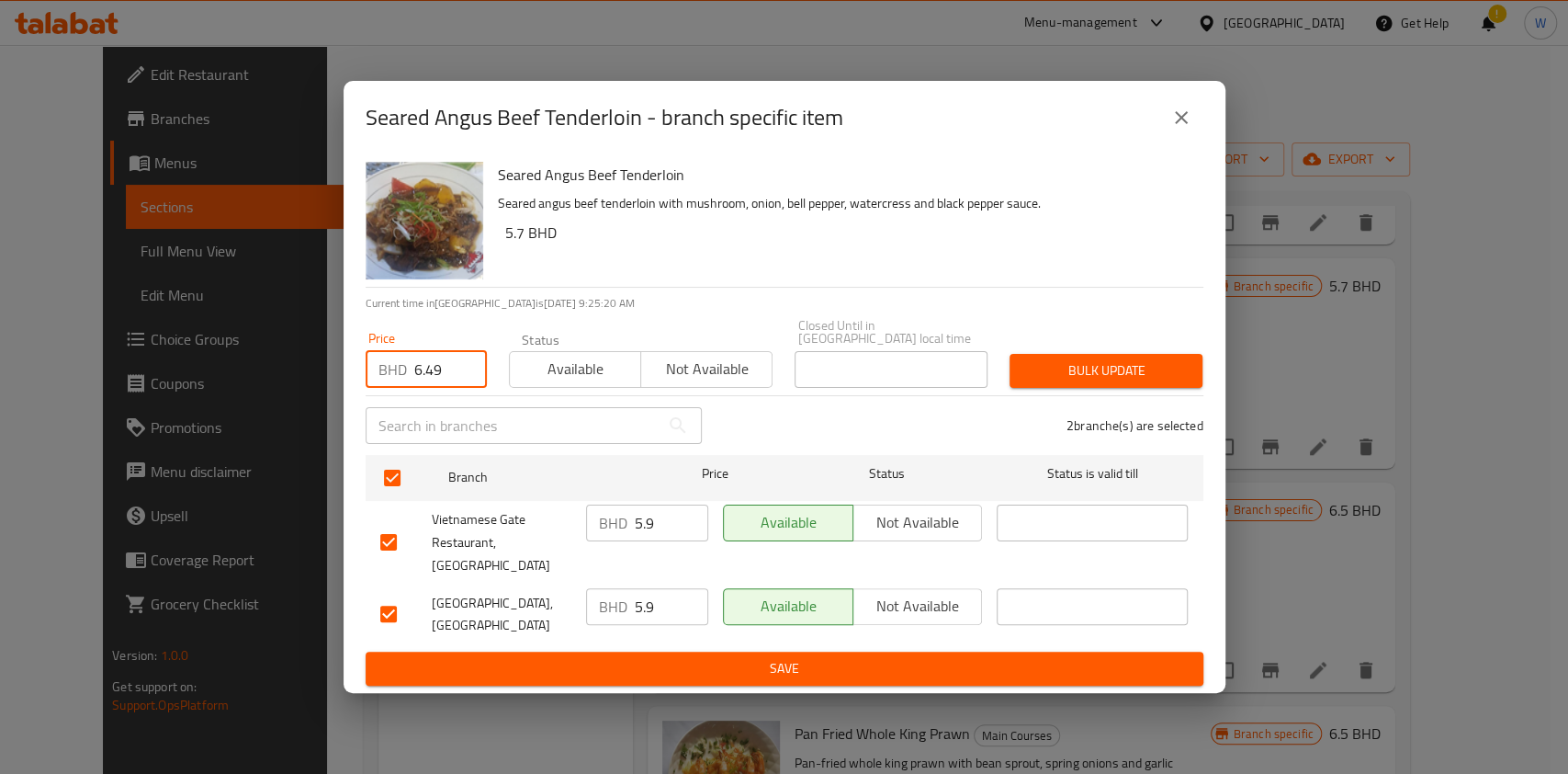
type input "6.49"
click at [1131, 361] on button "Bulk update" at bounding box center [1106, 371] width 192 height 34
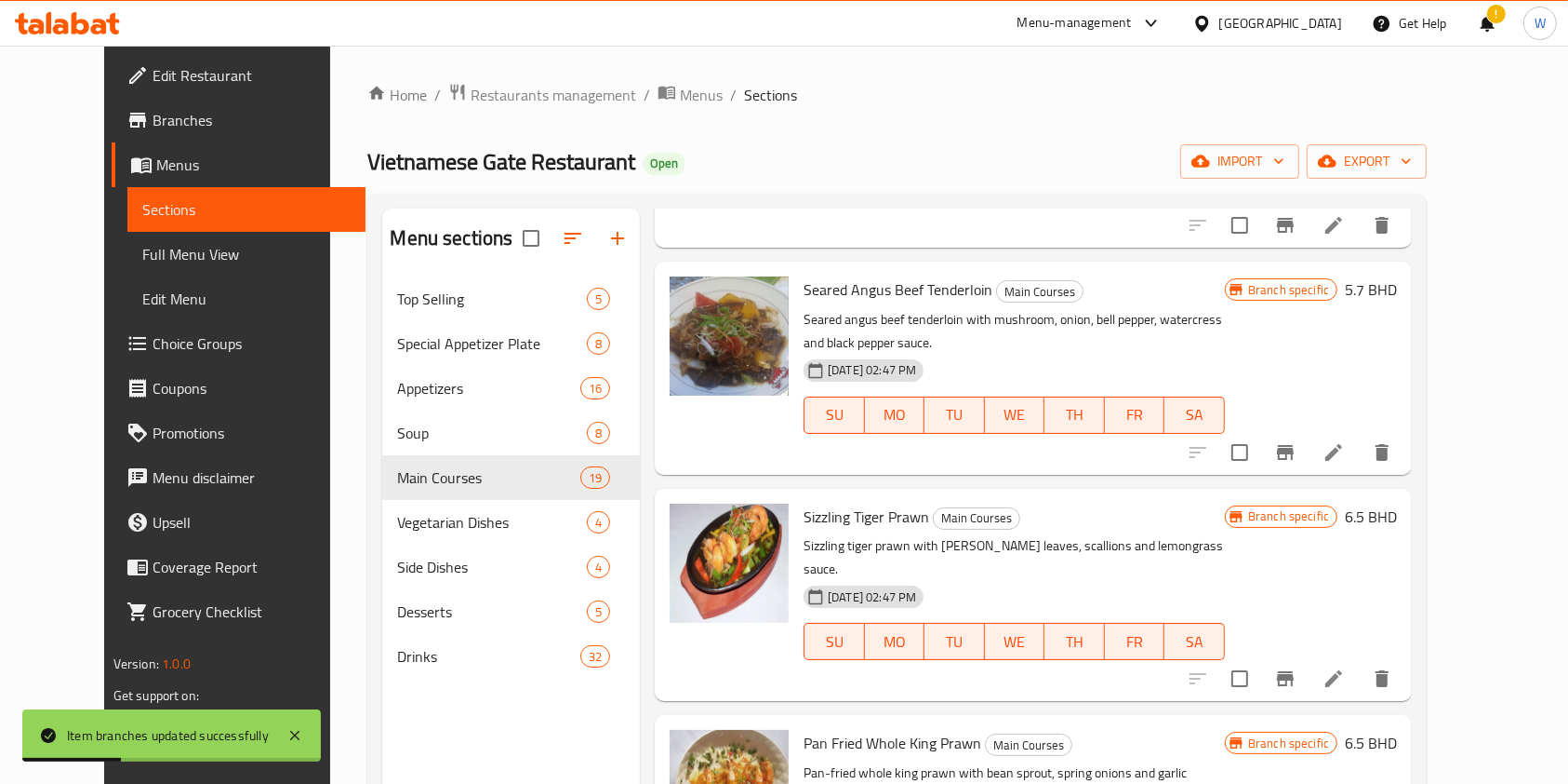
click at [1308, 656] on button "Branch-specific-item" at bounding box center [1285, 678] width 45 height 45
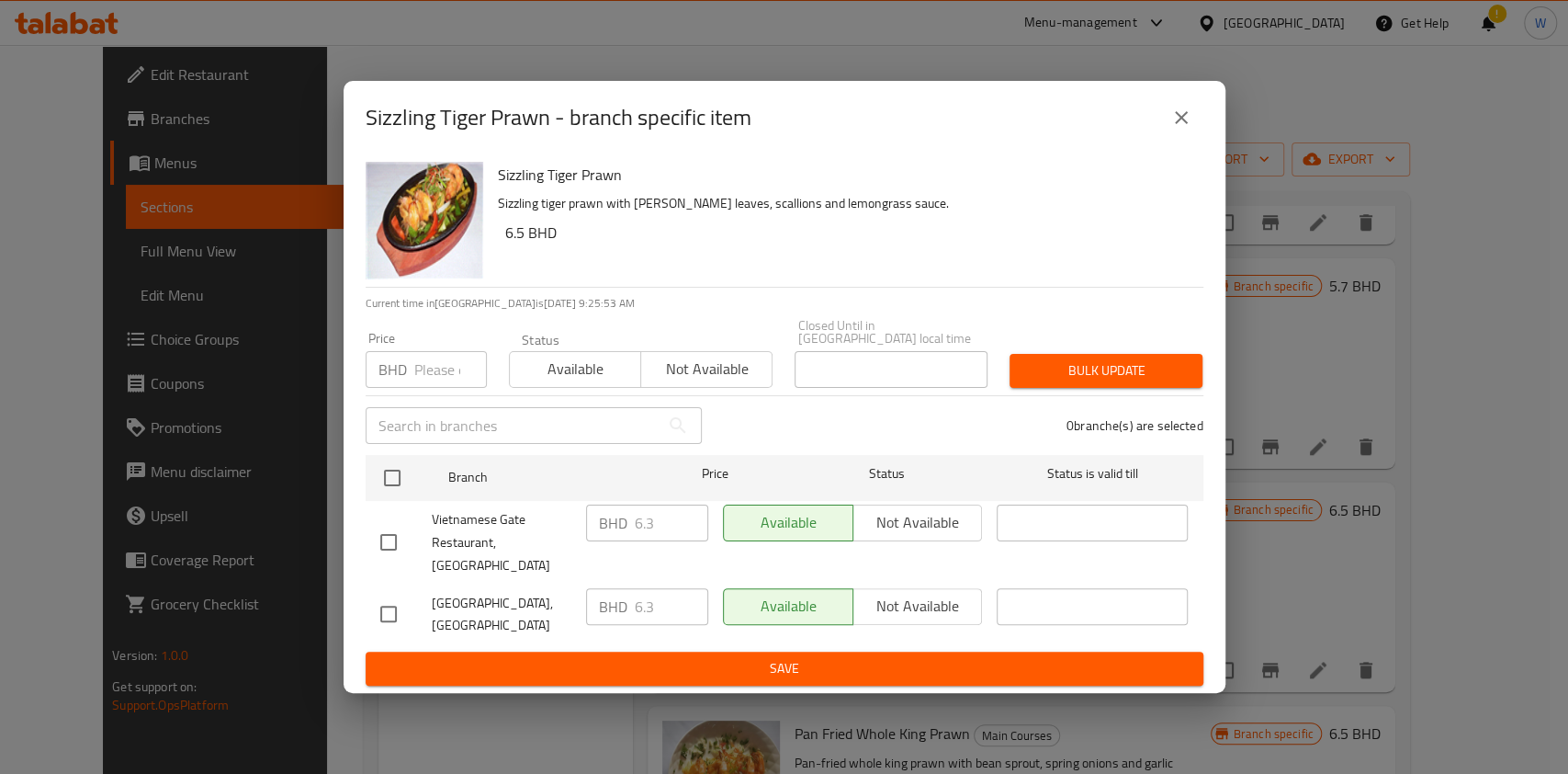
click at [448, 366] on input "number" at bounding box center [450, 369] width 73 height 37
paste input "6.93"
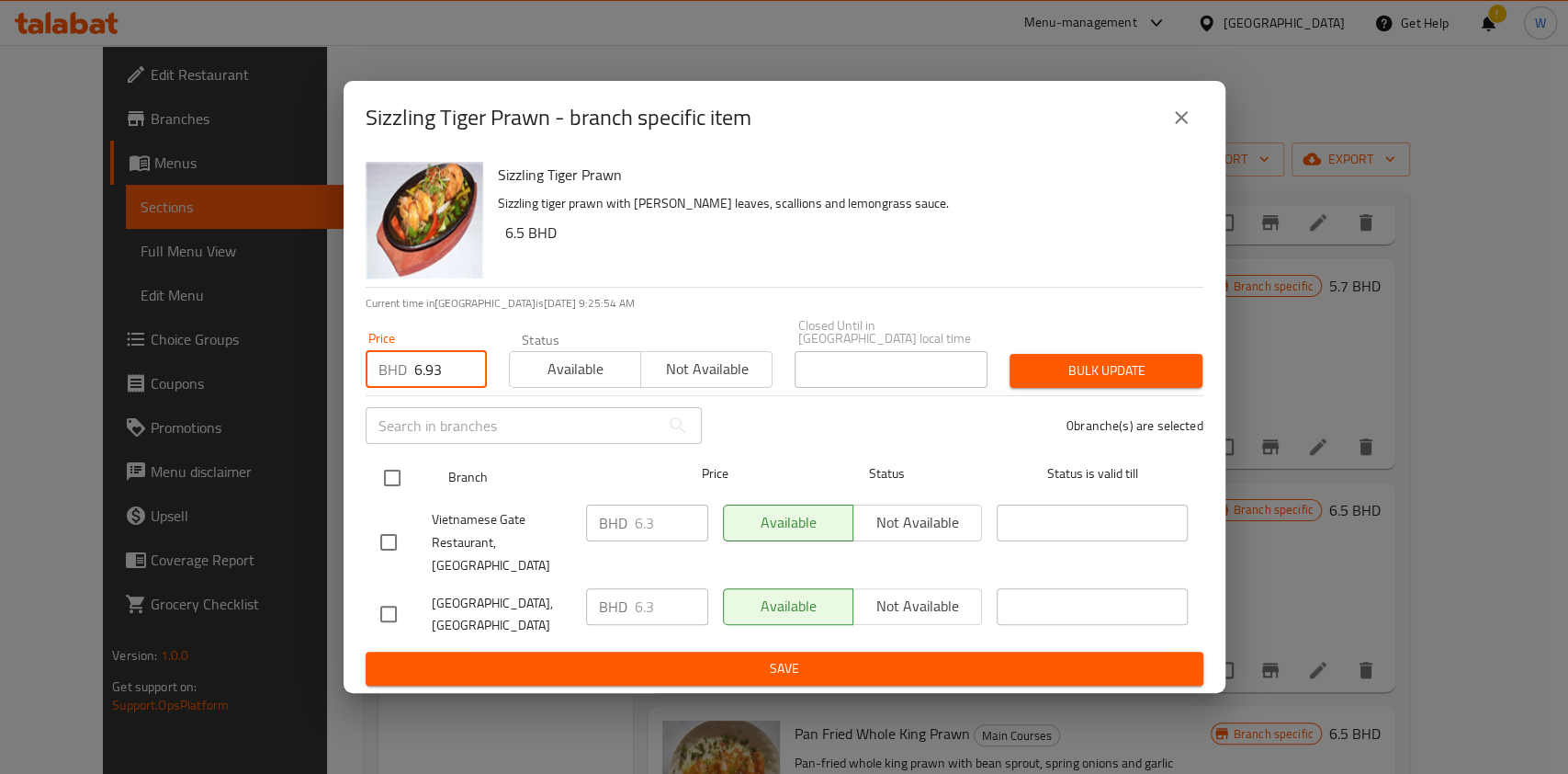
type input "6.93"
click at [392, 496] on input "checkbox" at bounding box center [392, 478] width 39 height 39
checkbox input "true"
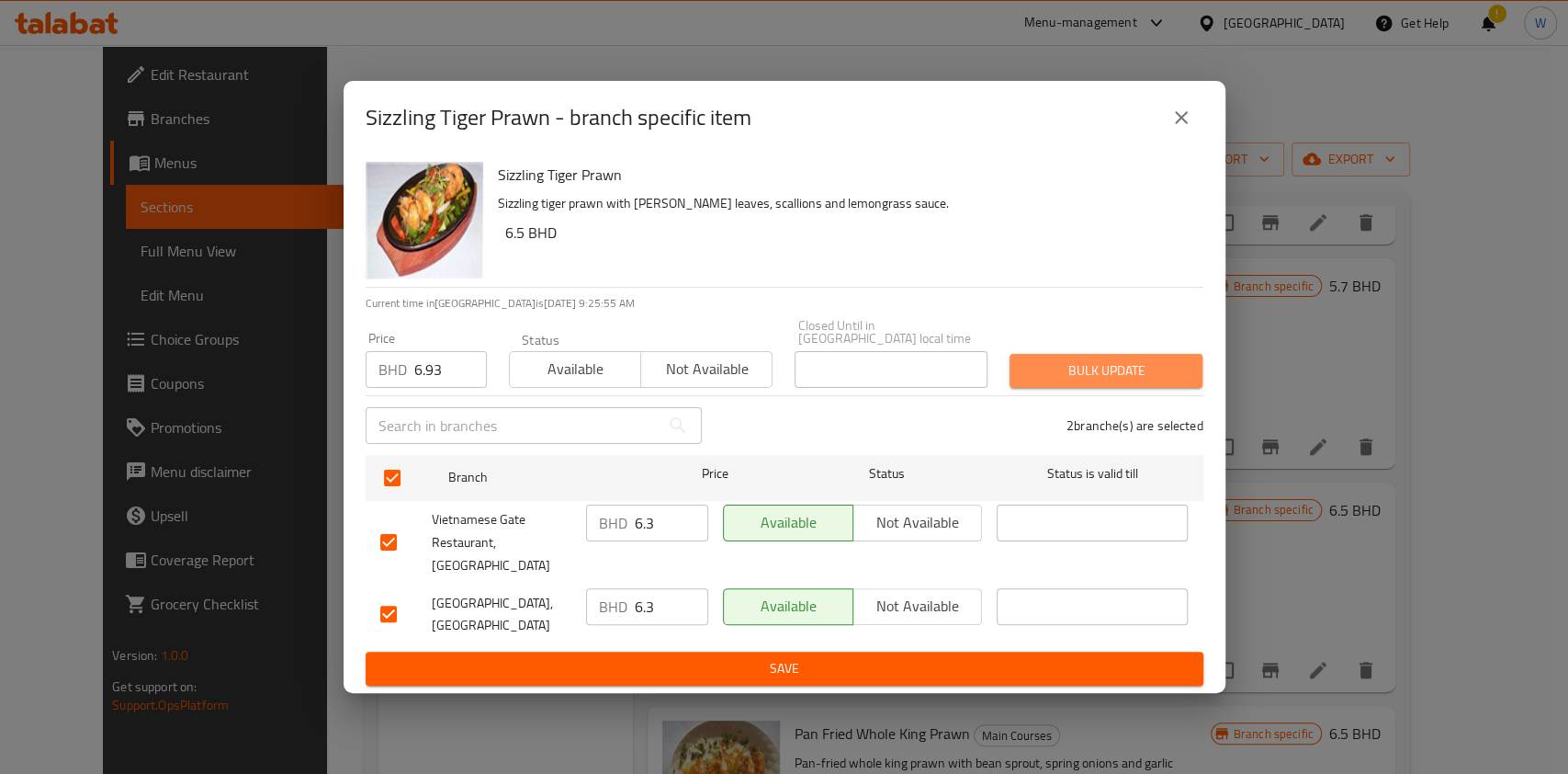
click at [1088, 371] on span "Bulk update" at bounding box center [1106, 371] width 163 height 23
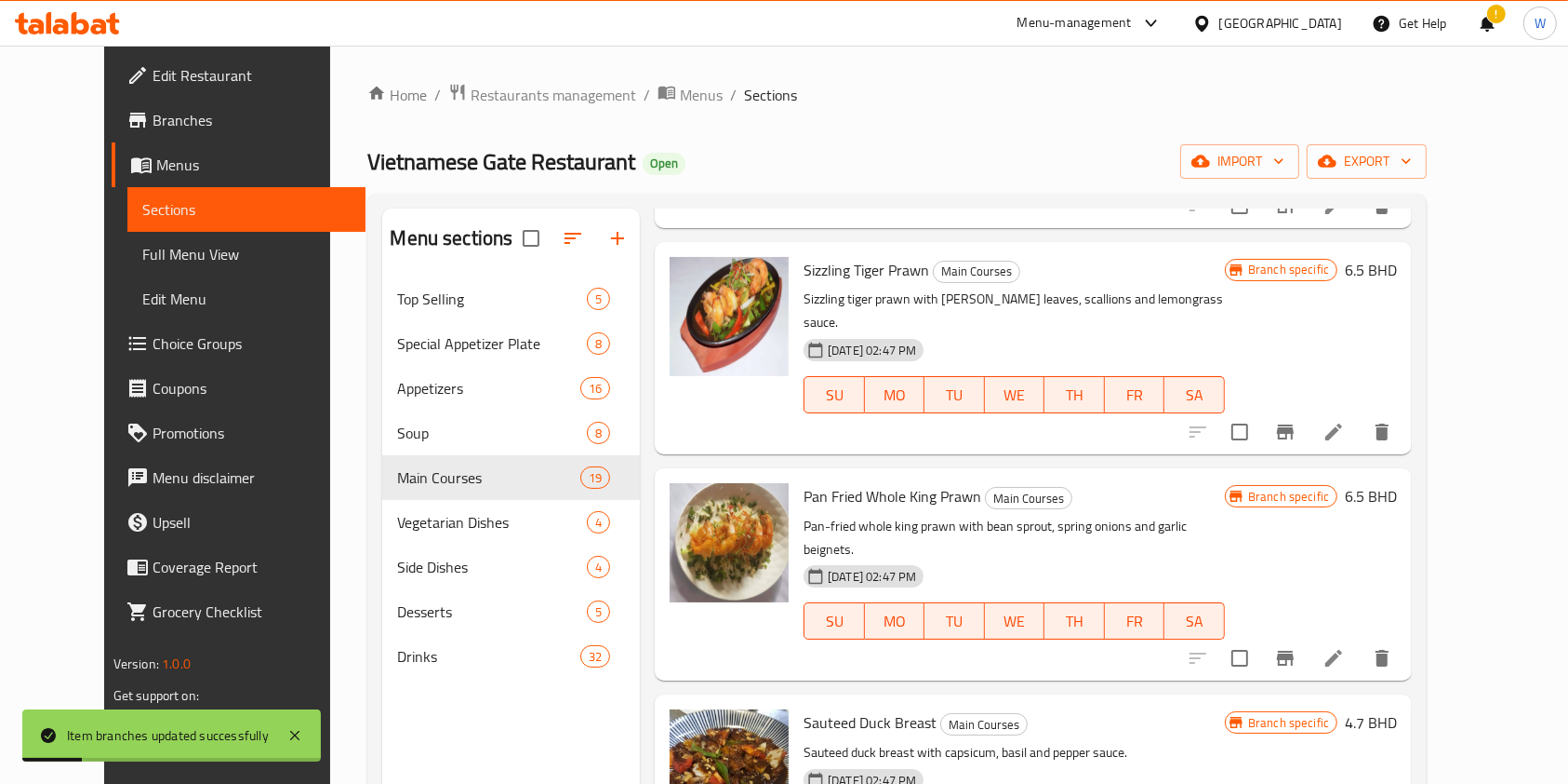
scroll to position [1364, 0]
click at [1297, 646] on icon "Branch-specific-item" at bounding box center [1285, 657] width 22 height 22
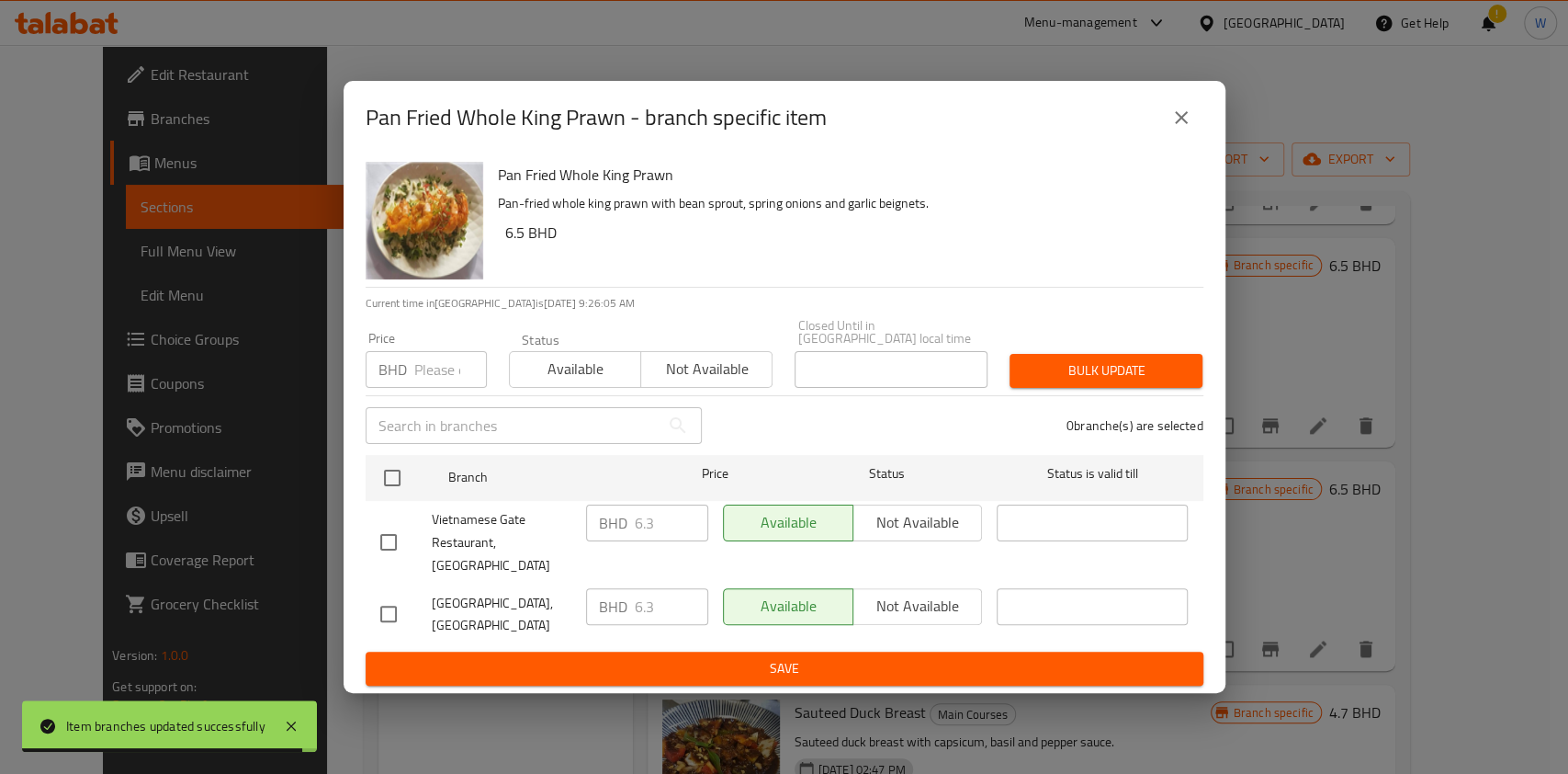
click at [448, 361] on input "number" at bounding box center [450, 369] width 73 height 37
paste input "6.93"
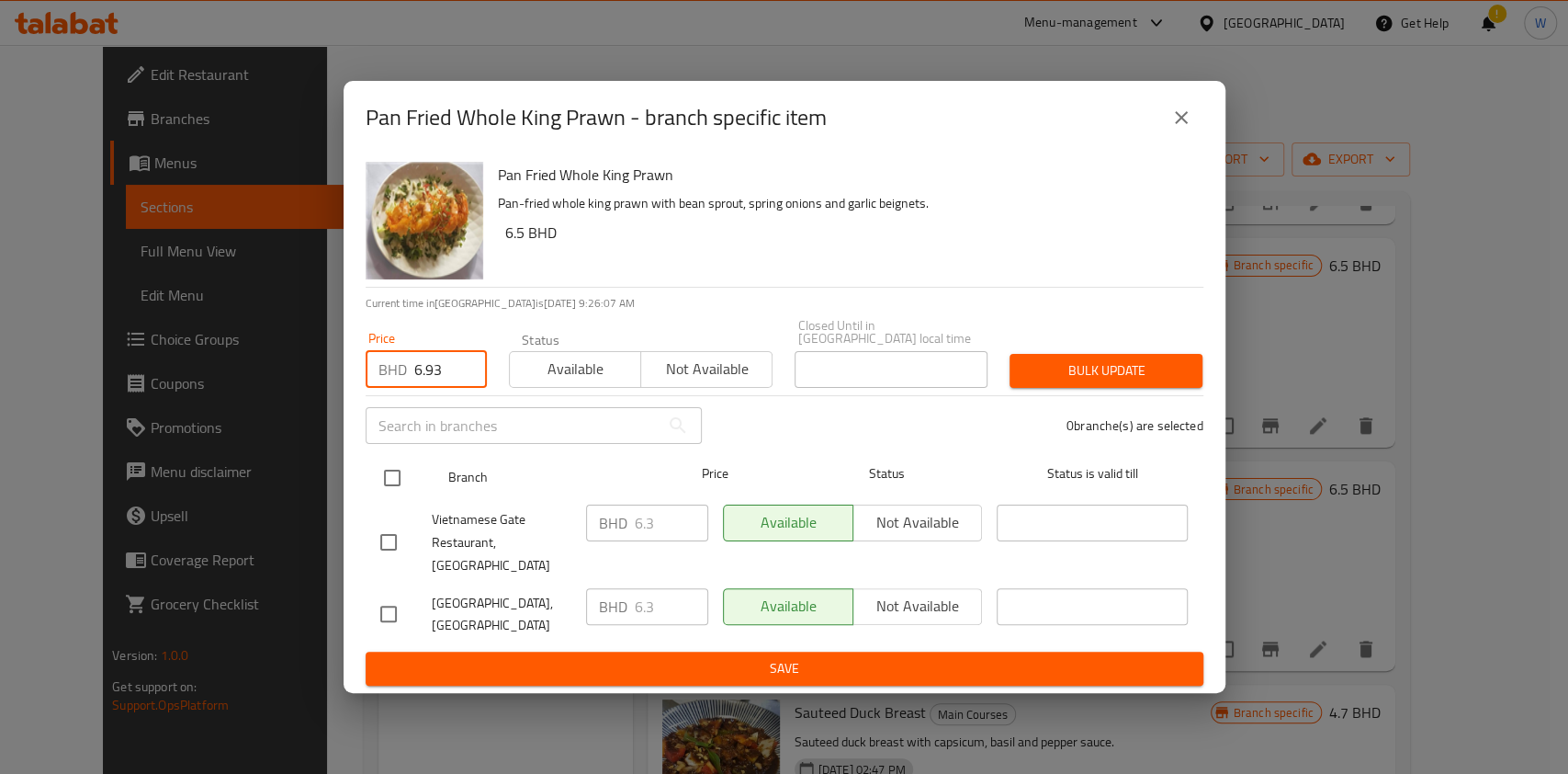
type input "6.93"
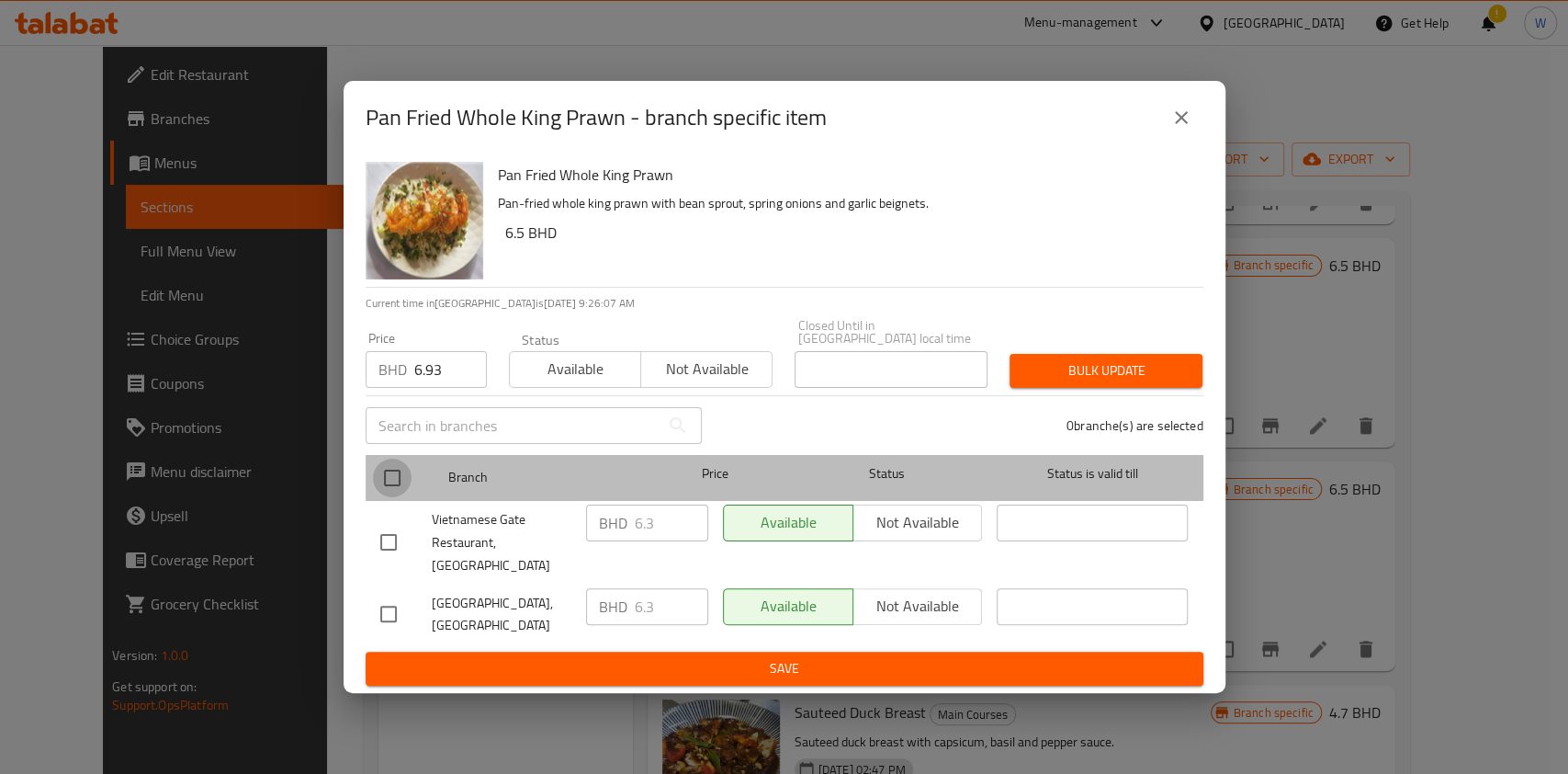
click at [405, 475] on input "checkbox" at bounding box center [392, 478] width 39 height 39
checkbox input "true"
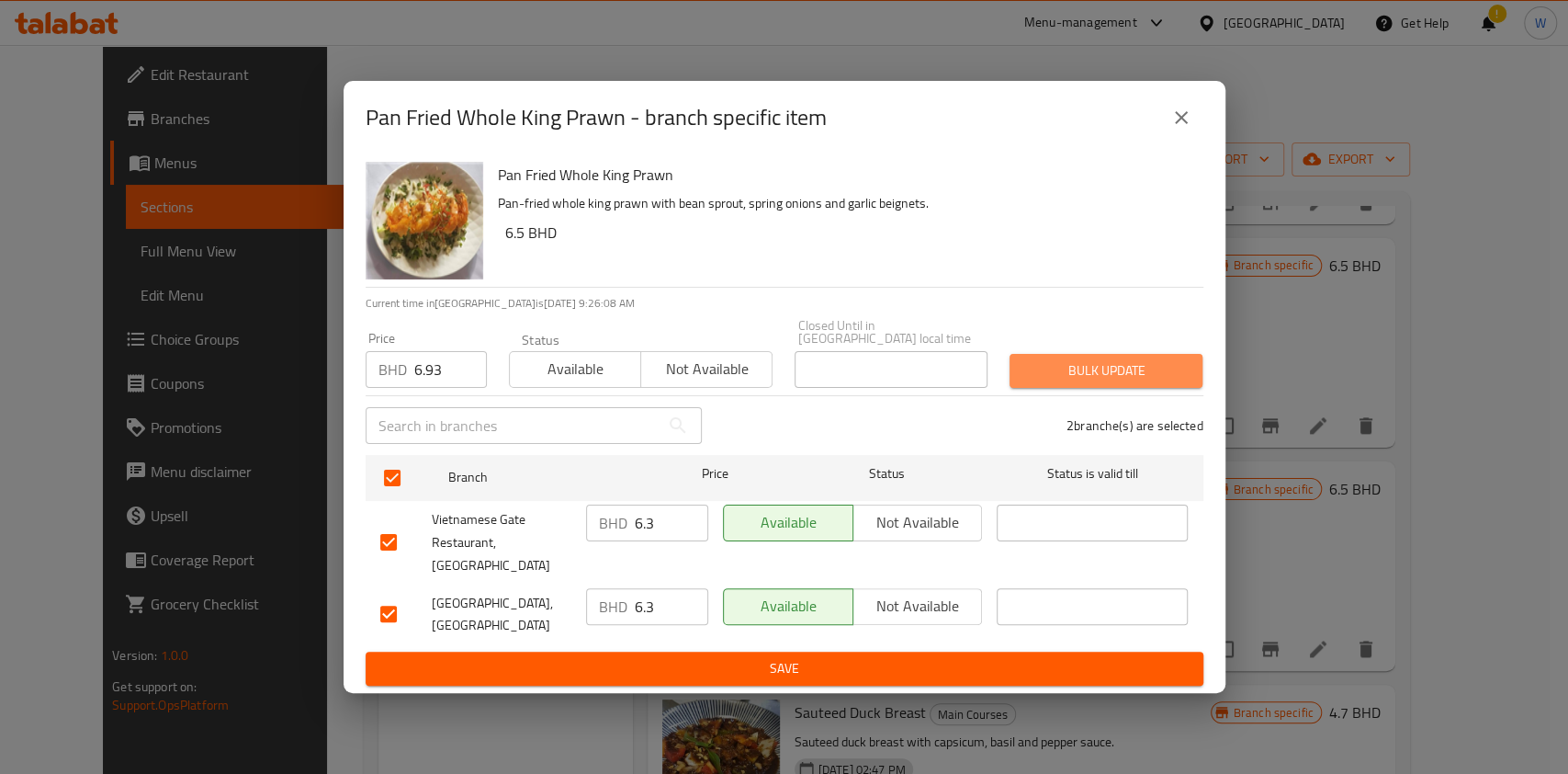
click at [1069, 372] on span "Bulk update" at bounding box center [1106, 371] width 163 height 23
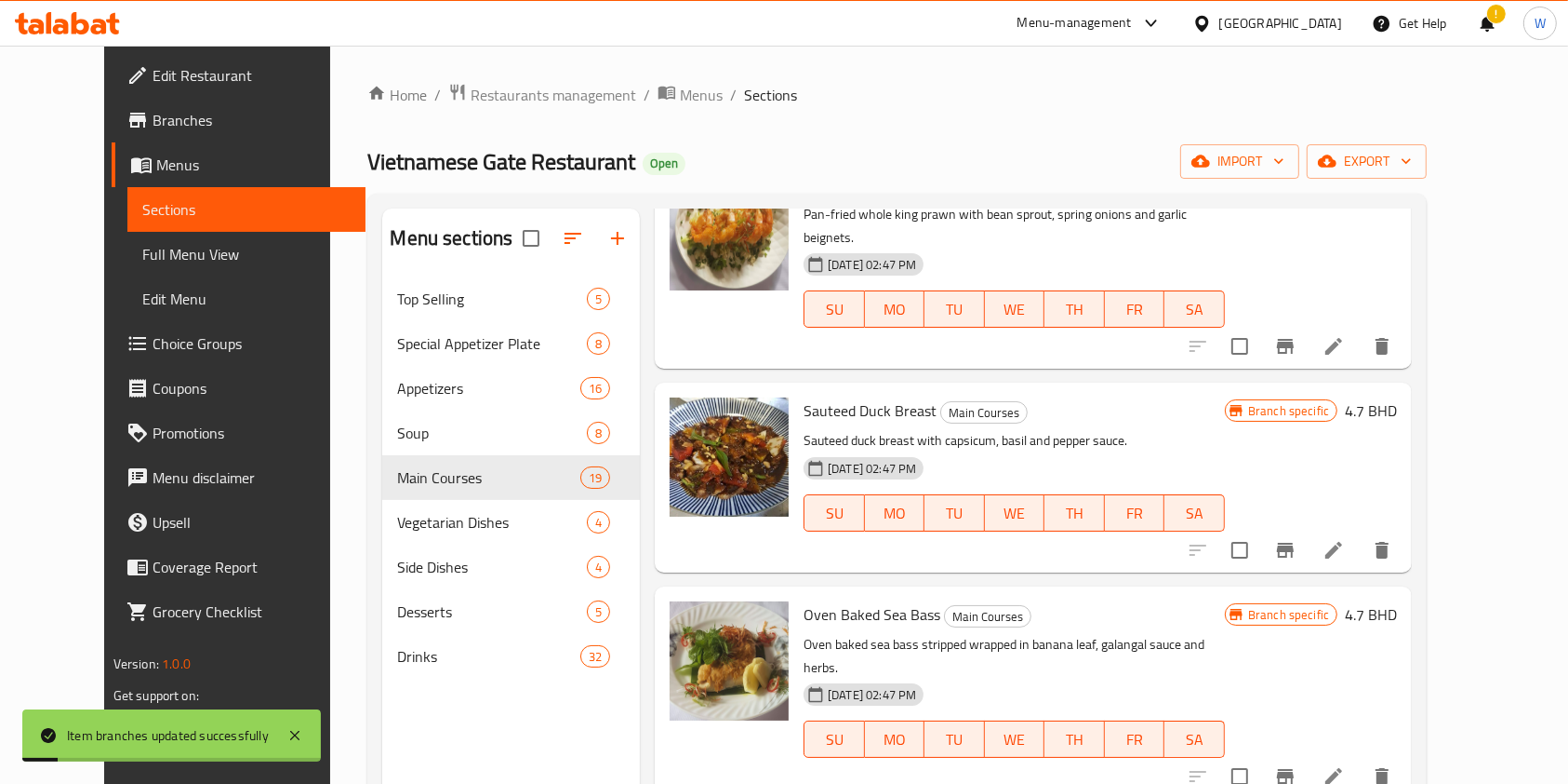
scroll to position [1737, 0]
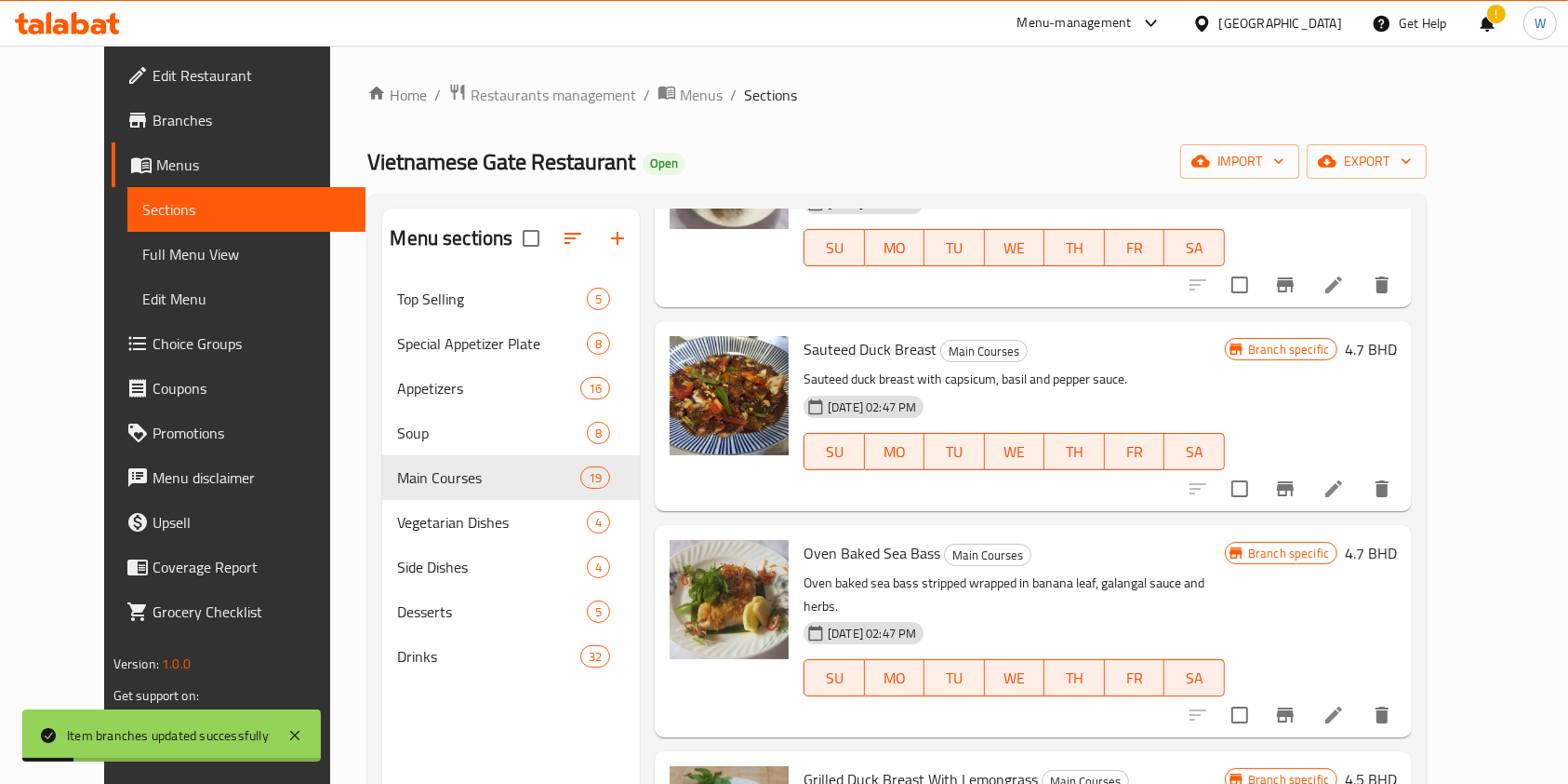
click at [1297, 477] on icon "Branch-specific-item" at bounding box center [1285, 488] width 22 height 22
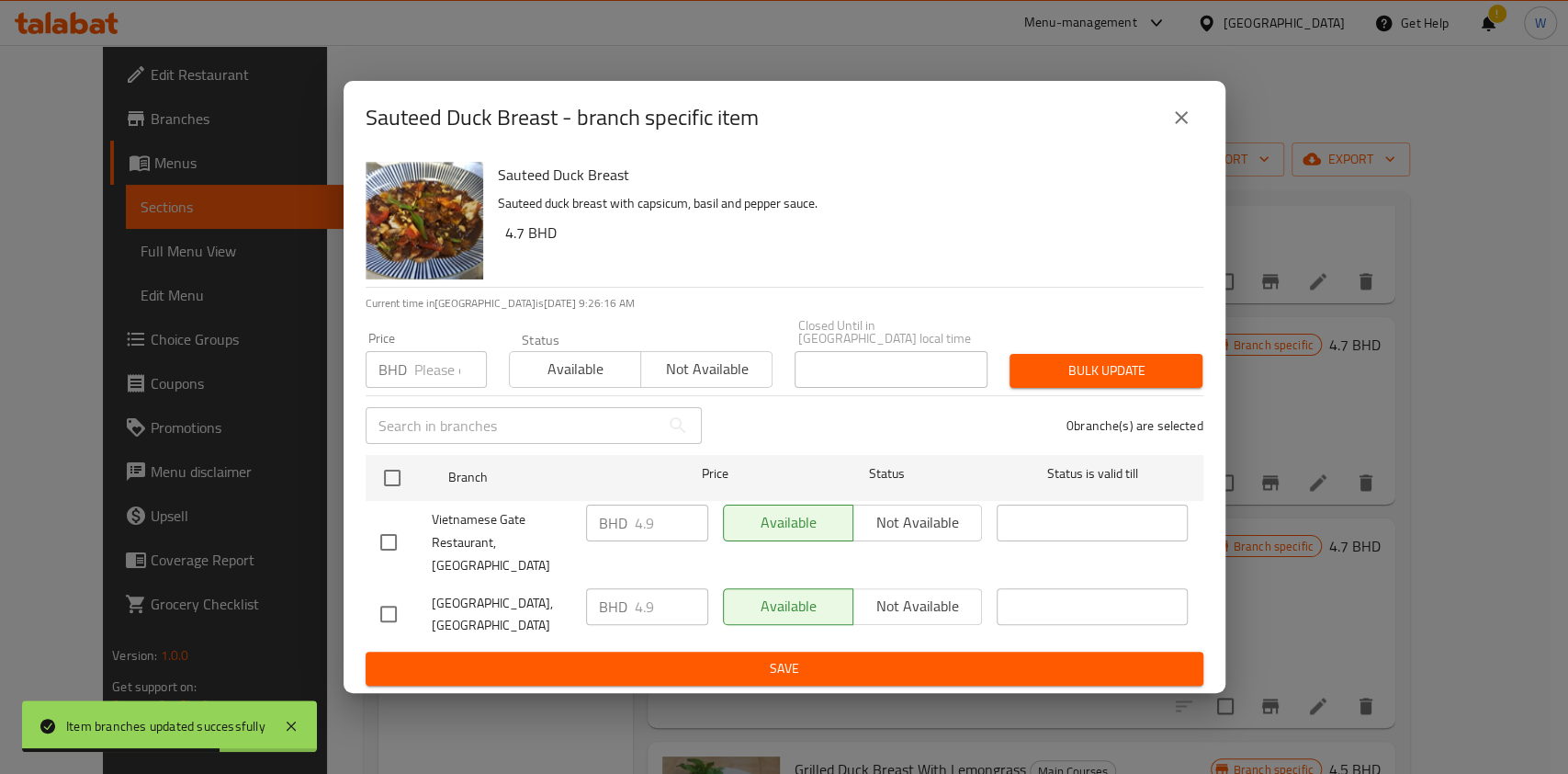
click at [448, 375] on input "number" at bounding box center [450, 369] width 73 height 37
paste input "5.39"
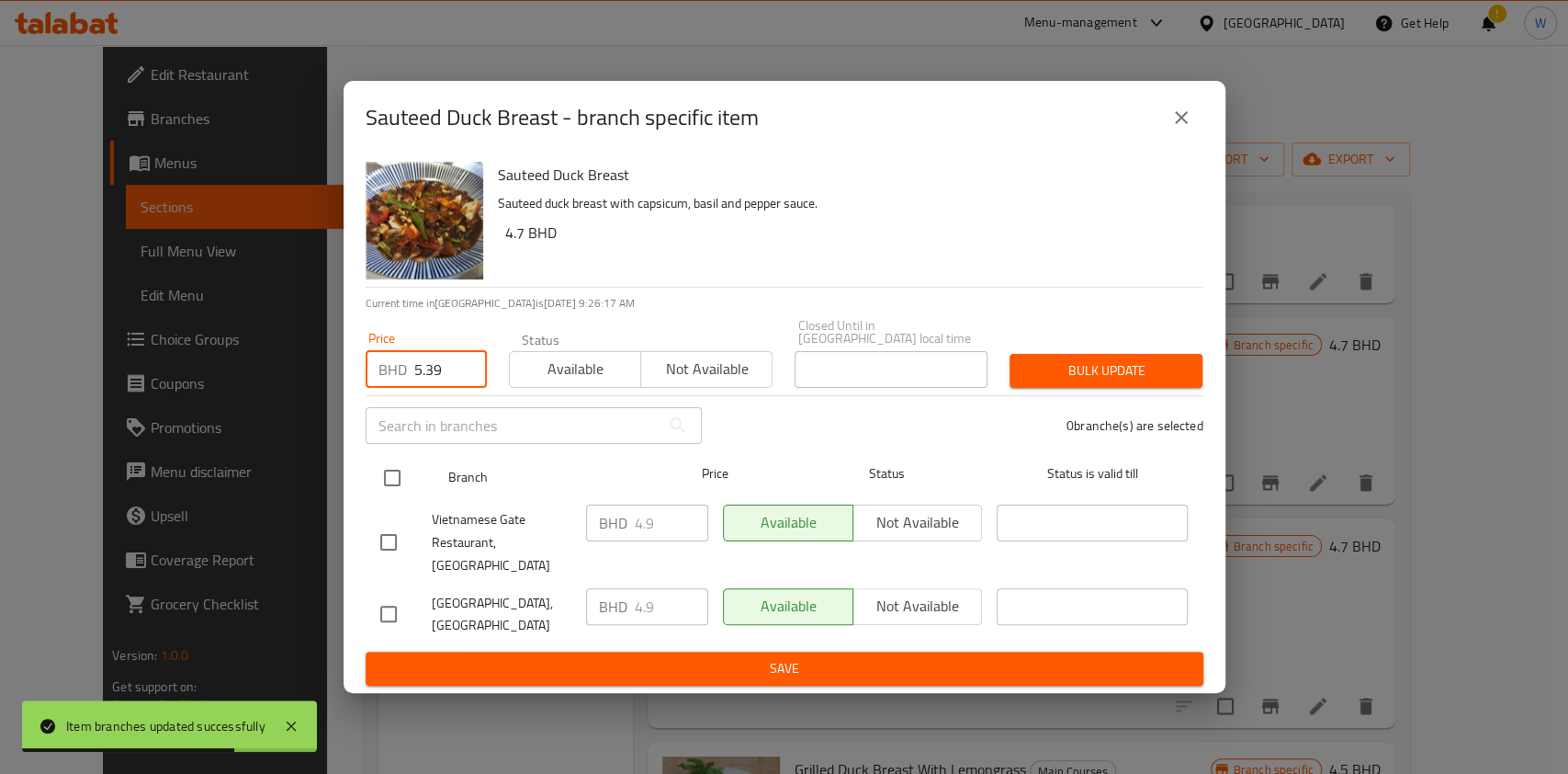
type input "5.39"
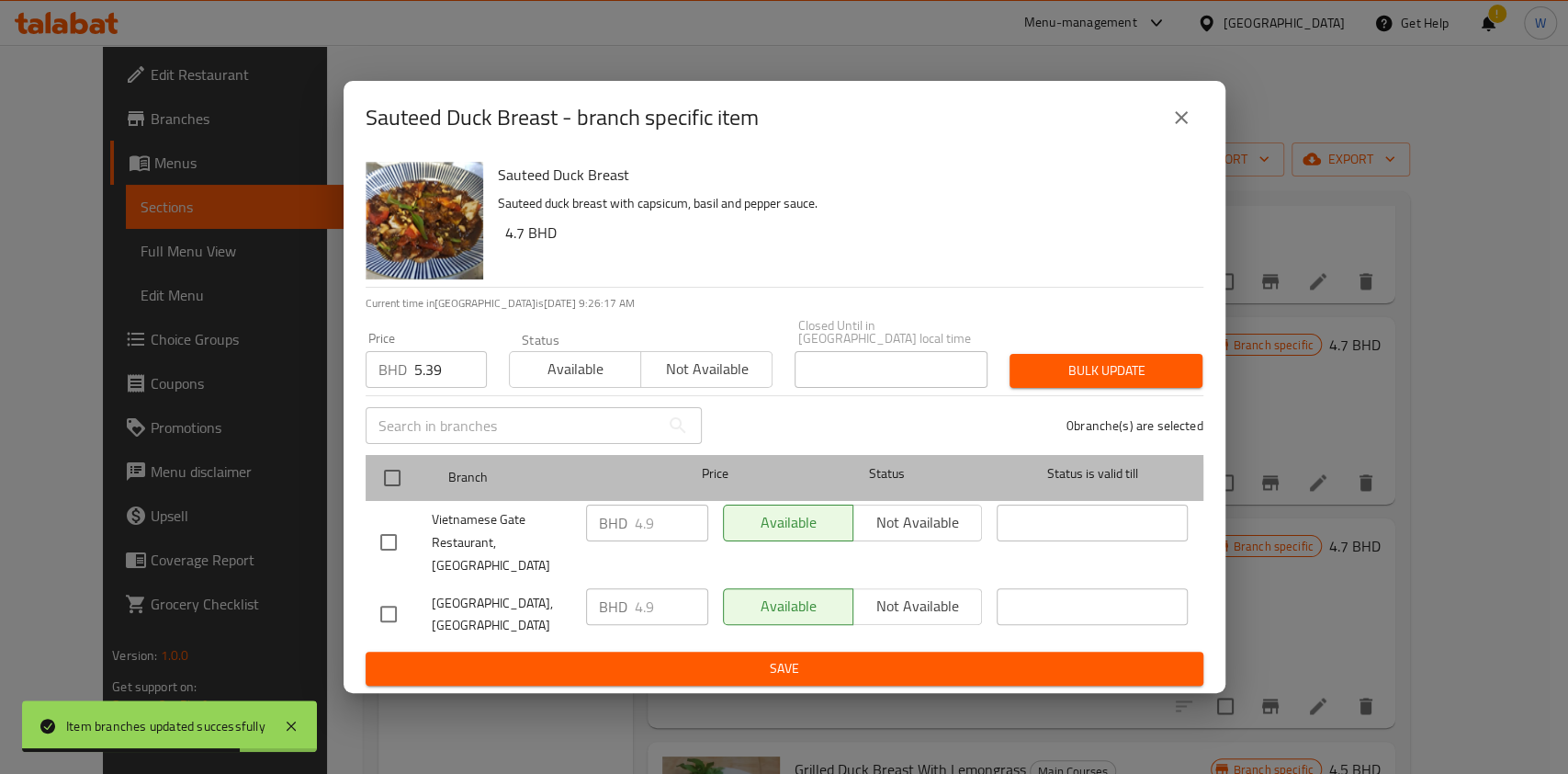
click at [410, 491] on div at bounding box center [407, 478] width 69 height 53
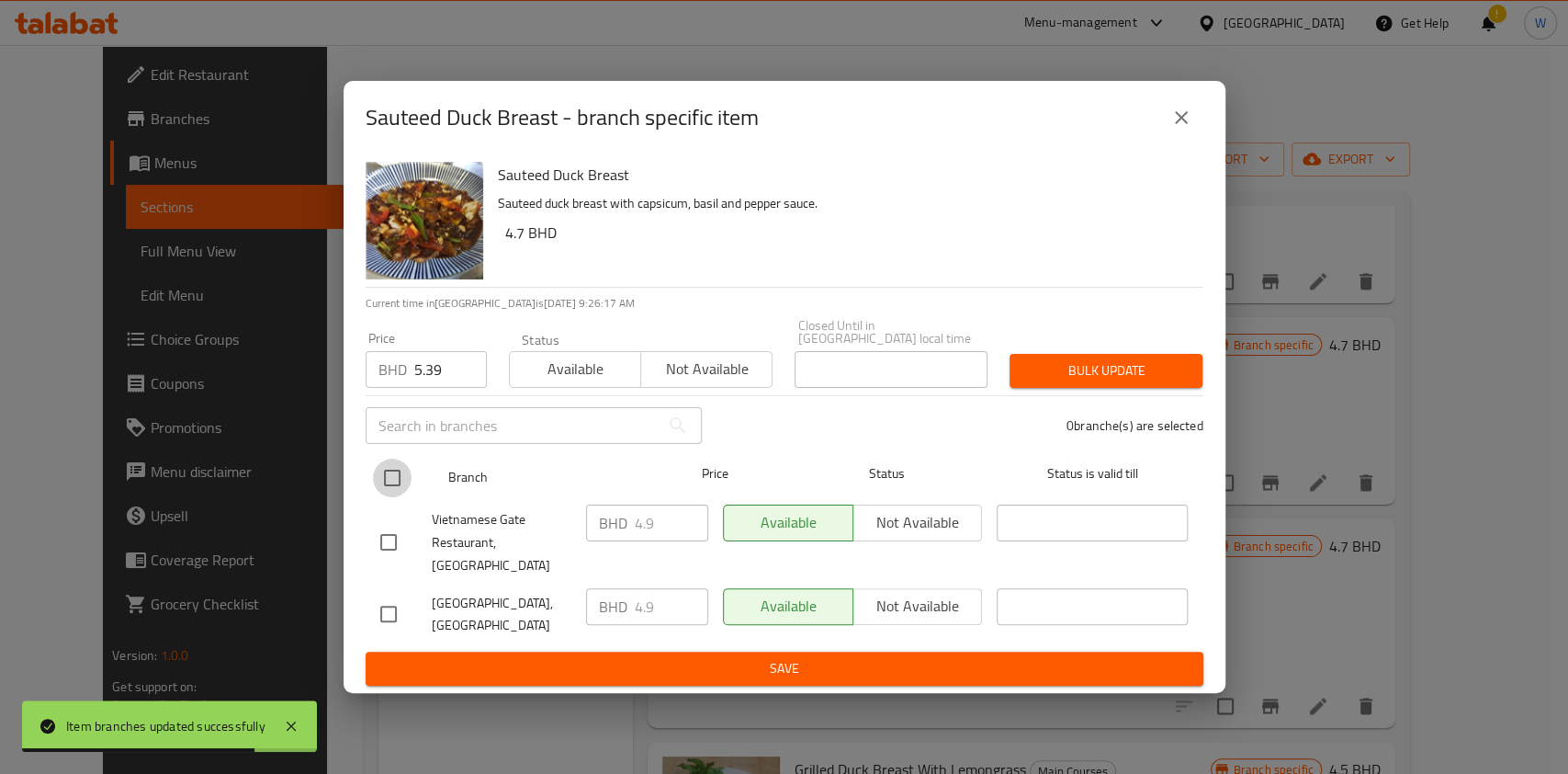
click at [400, 482] on input "checkbox" at bounding box center [392, 478] width 39 height 39
checkbox input "true"
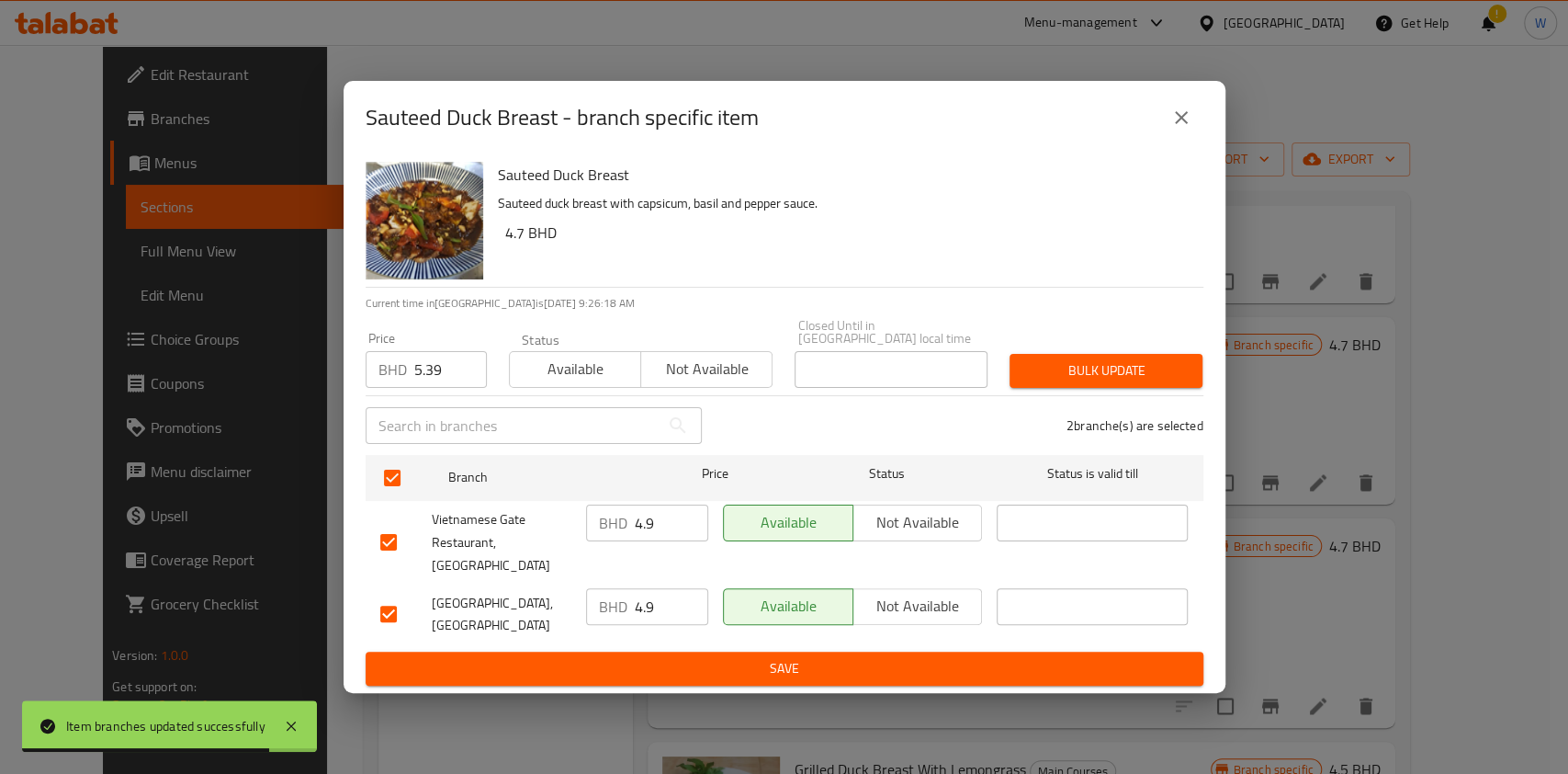
click at [1062, 380] on span "Bulk update" at bounding box center [1106, 371] width 163 height 23
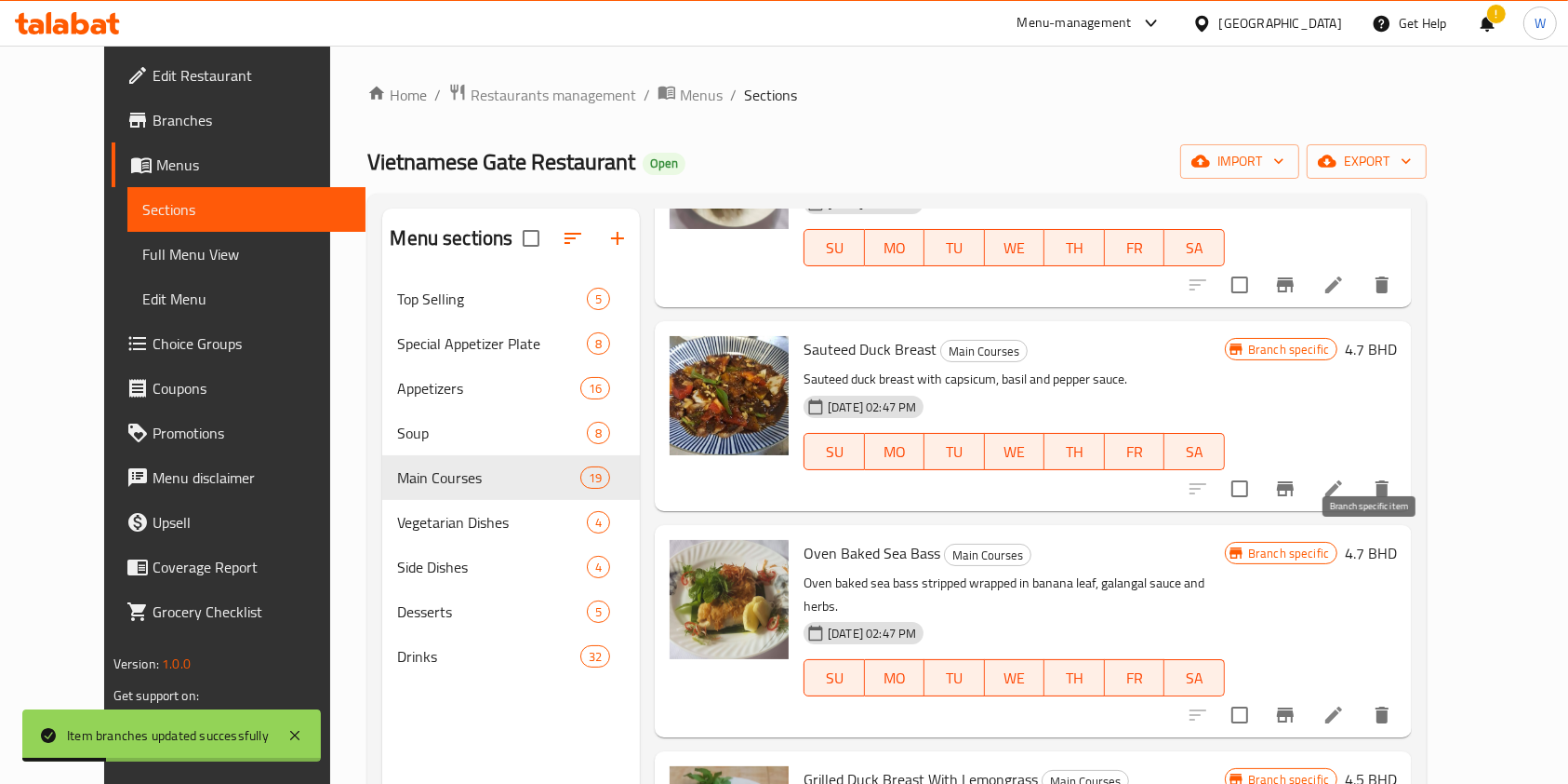
click at [1297, 704] on icon "Branch-specific-item" at bounding box center [1285, 714] width 22 height 22
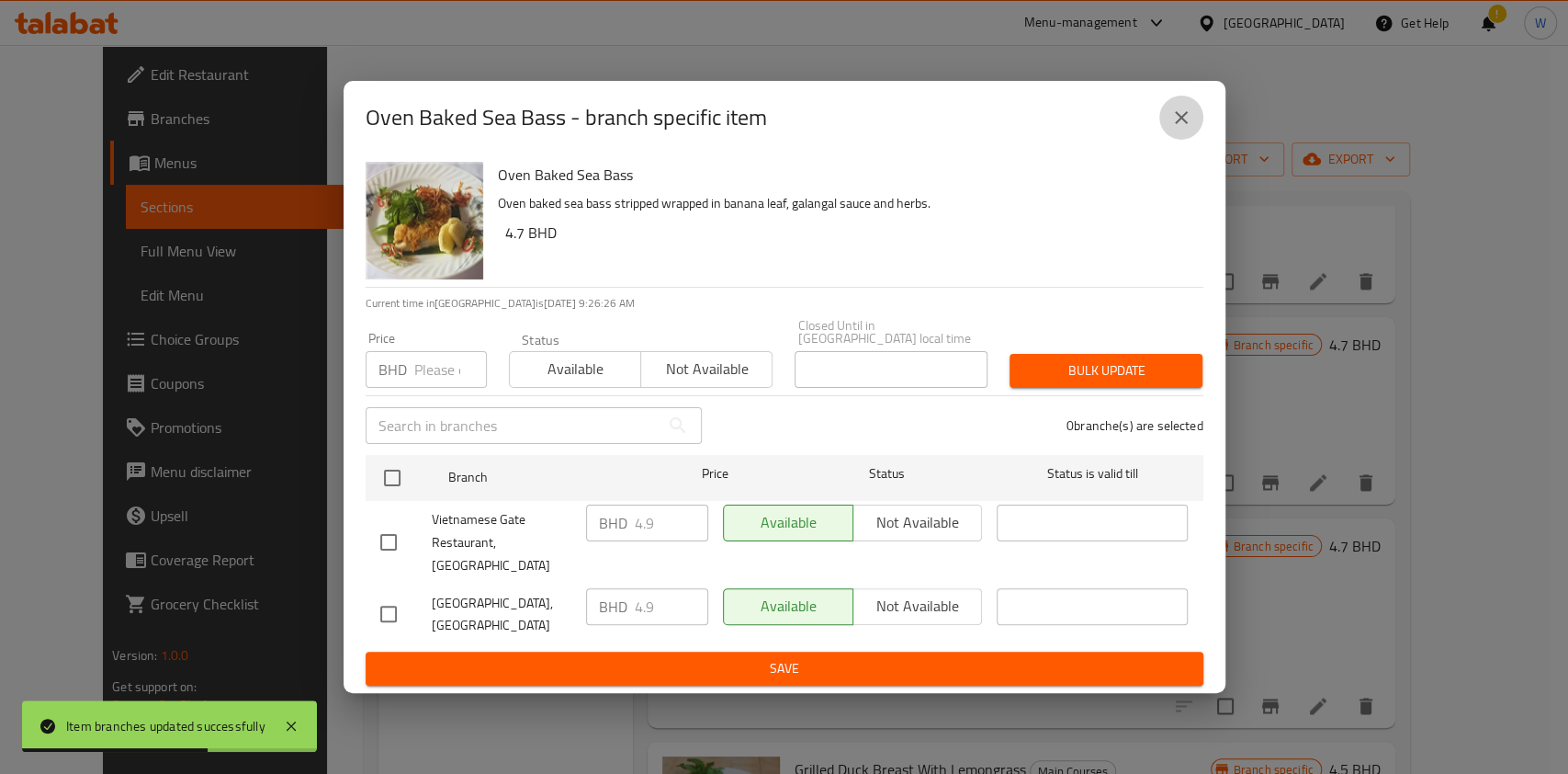
click at [1170, 128] on icon "close" at bounding box center [1180, 117] width 22 height 22
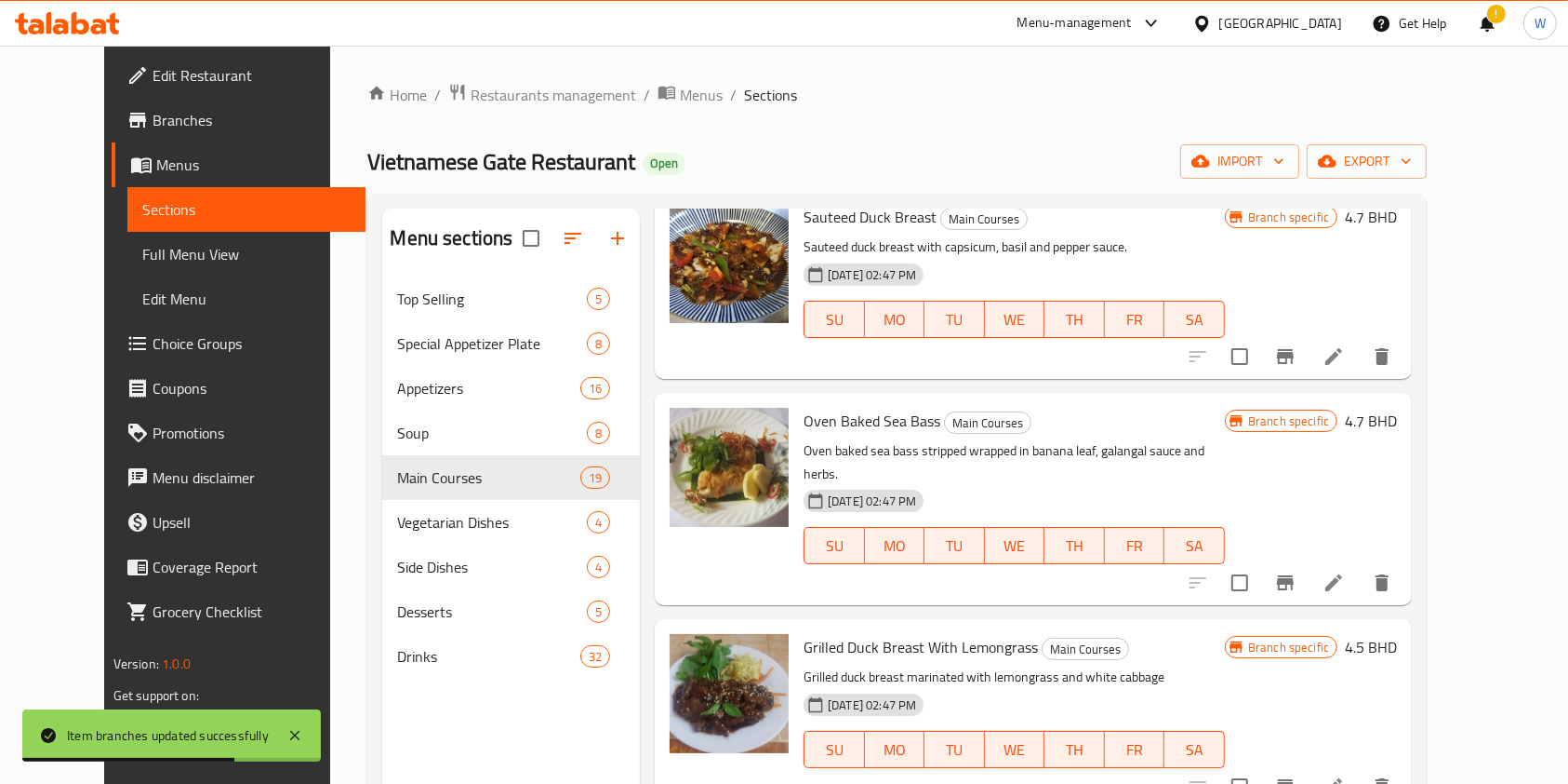
scroll to position [1986, 0]
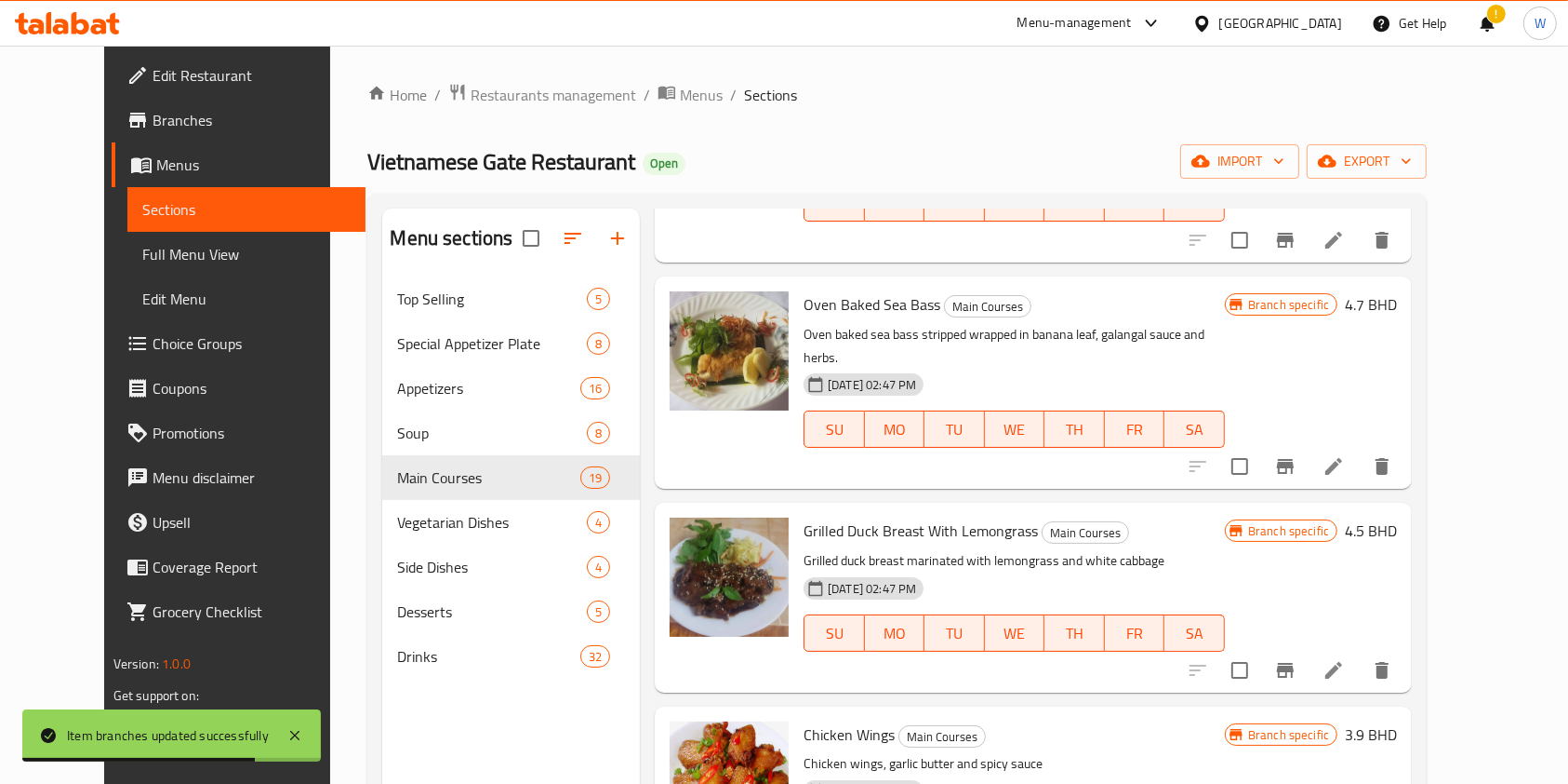
click at [1297, 659] on icon "Branch-specific-item" at bounding box center [1285, 669] width 22 height 22
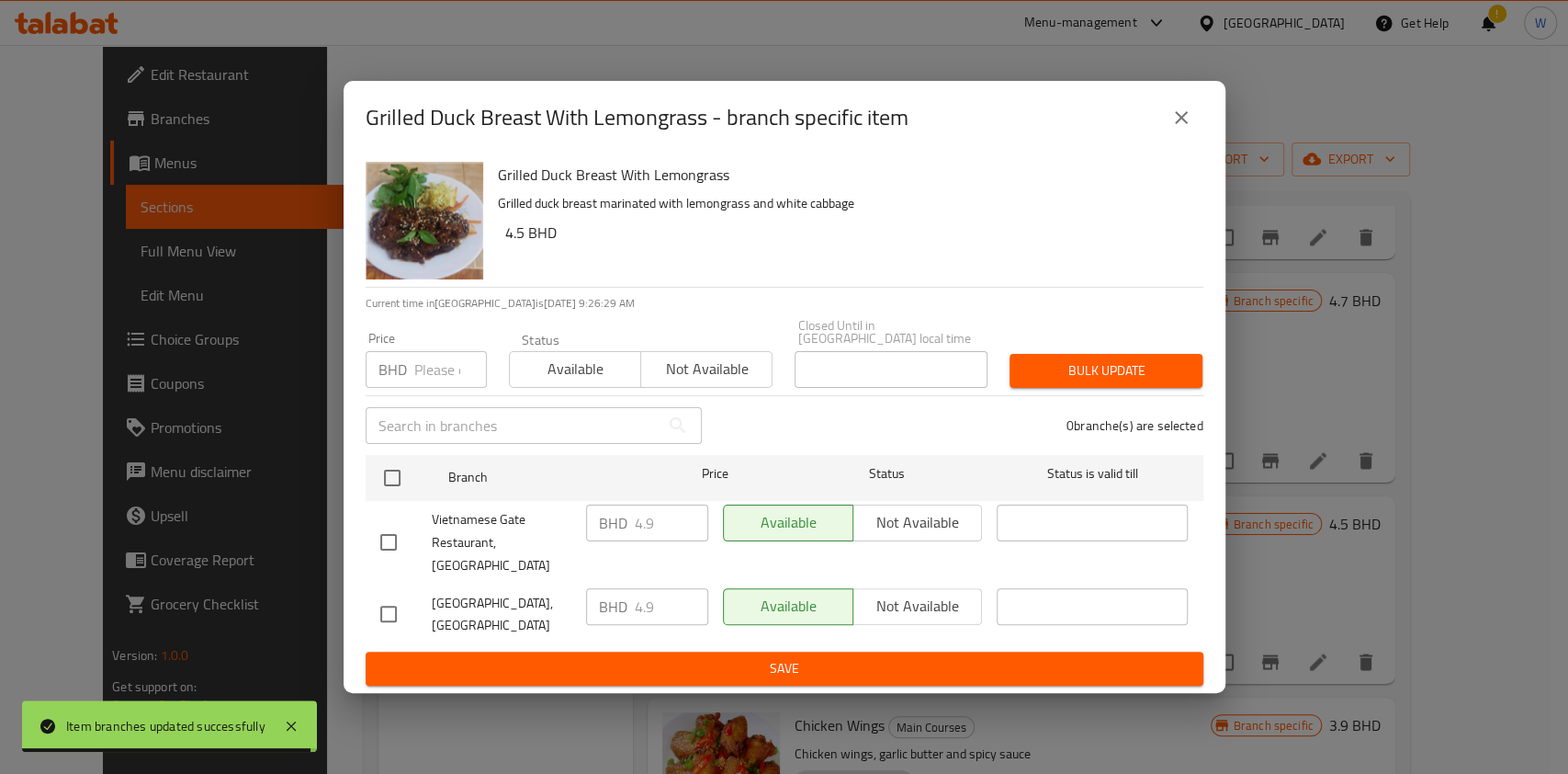
click at [450, 348] on div "Price BHD Price" at bounding box center [425, 359] width 122 height 56
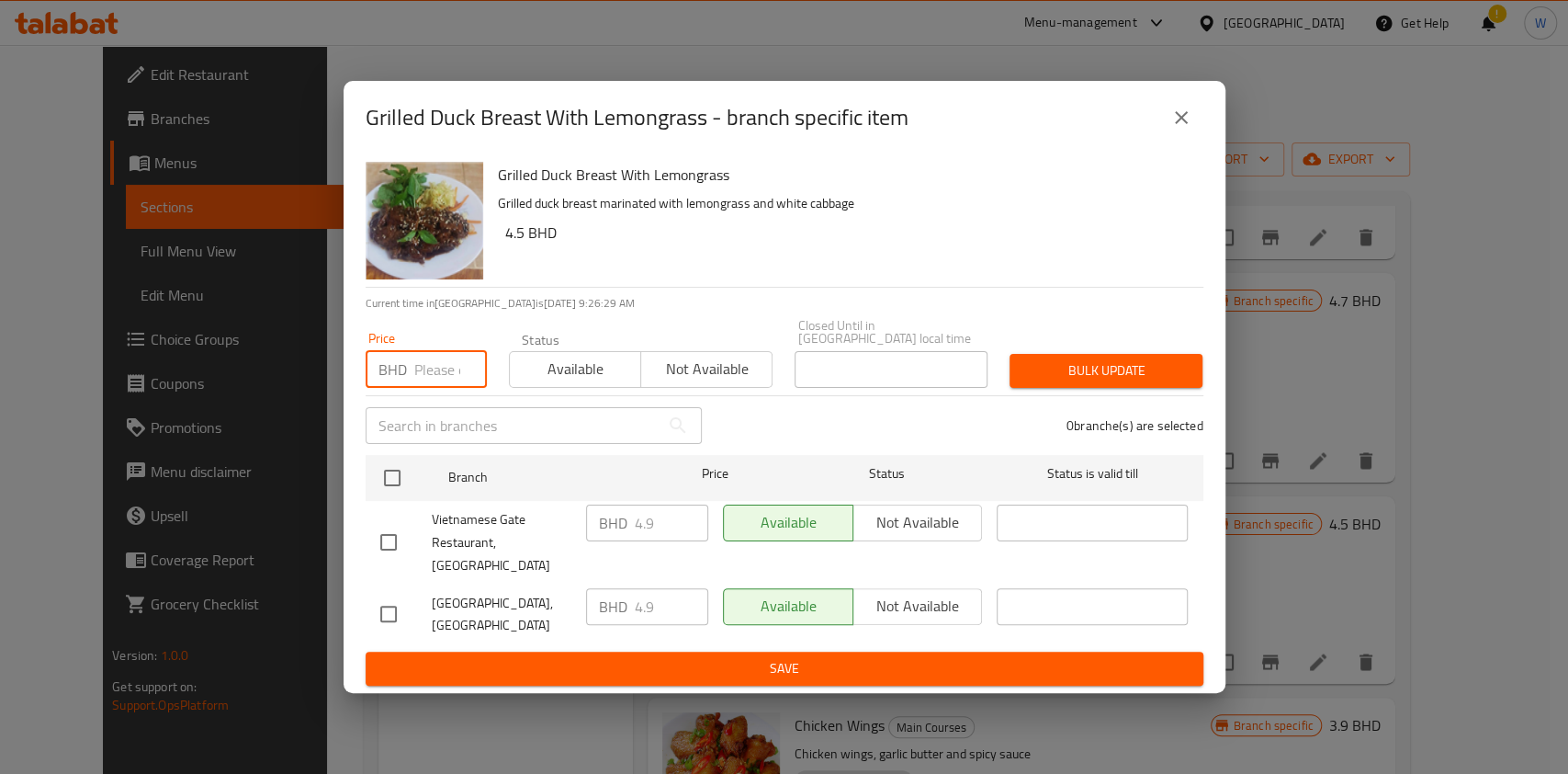
click at [434, 373] on input "number" at bounding box center [450, 369] width 73 height 37
paste input "5.39"
type input "5.39"
click at [403, 454] on ul "Branch Price Status Status is valid till Vietnamese Gate Restaurant, Juffair BH…" at bounding box center [784, 549] width 838 height 205
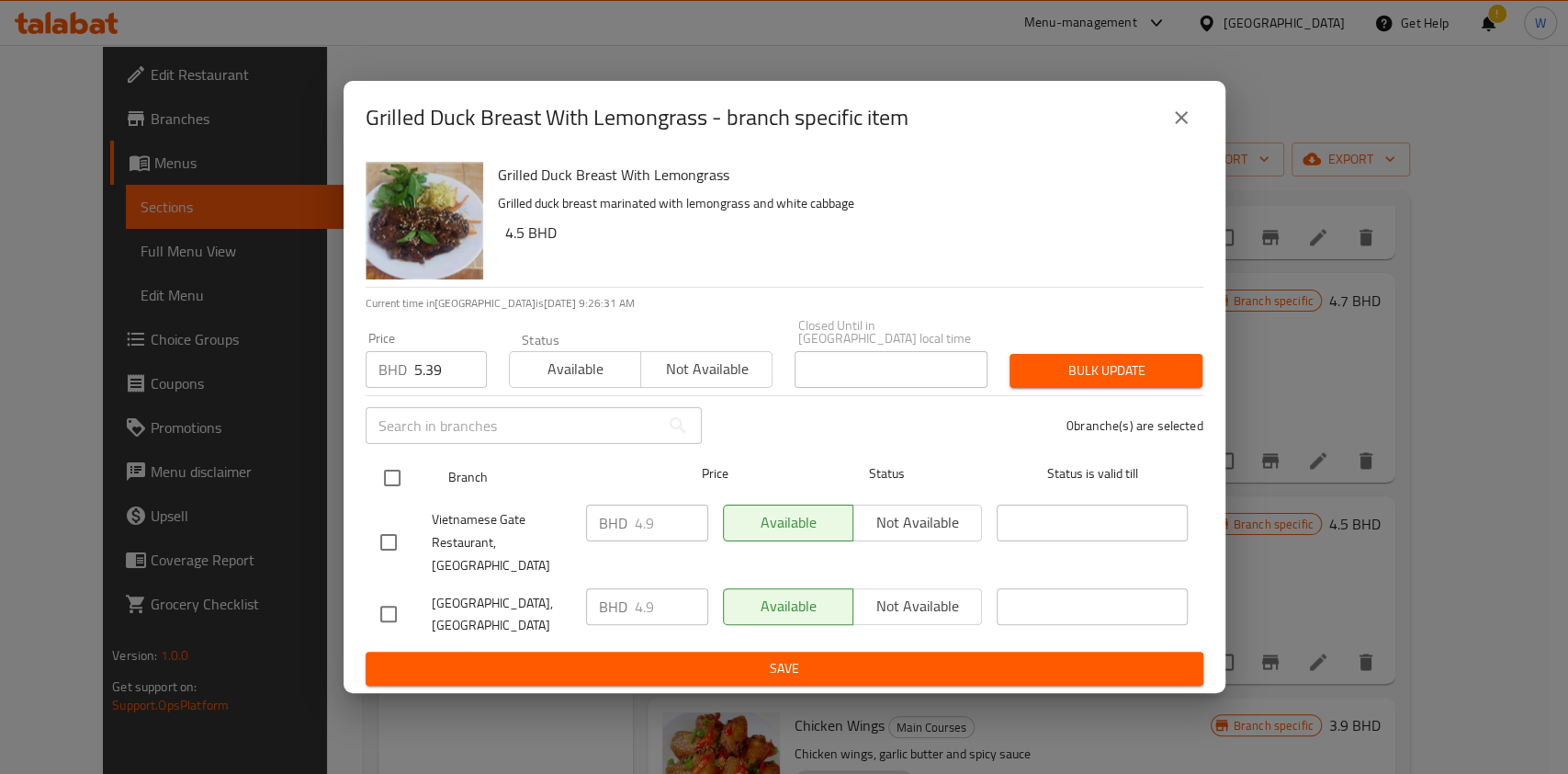
click at [393, 469] on input "checkbox" at bounding box center [392, 478] width 39 height 39
checkbox input "true"
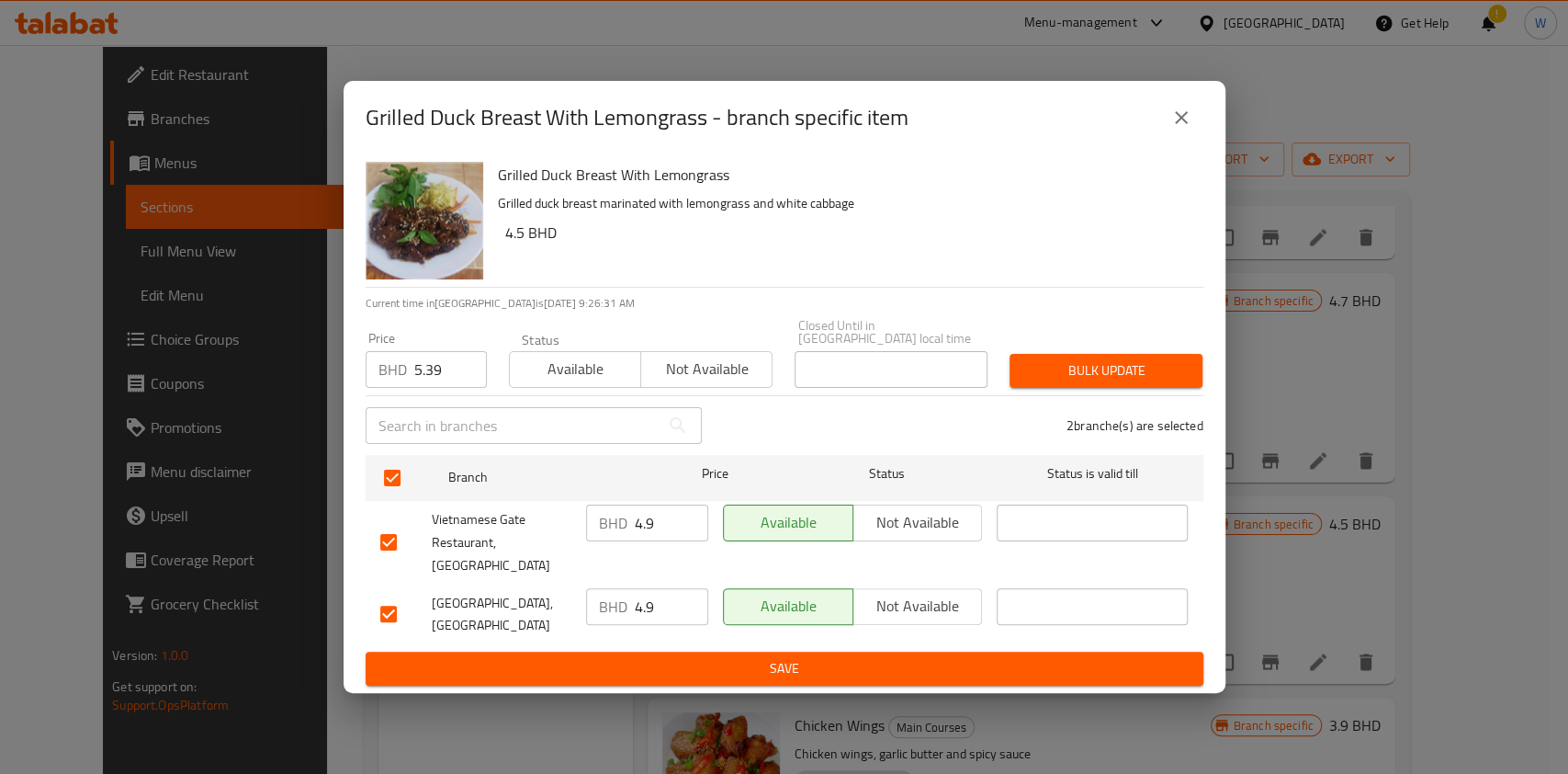
click at [1128, 364] on span "Bulk update" at bounding box center [1106, 371] width 163 height 23
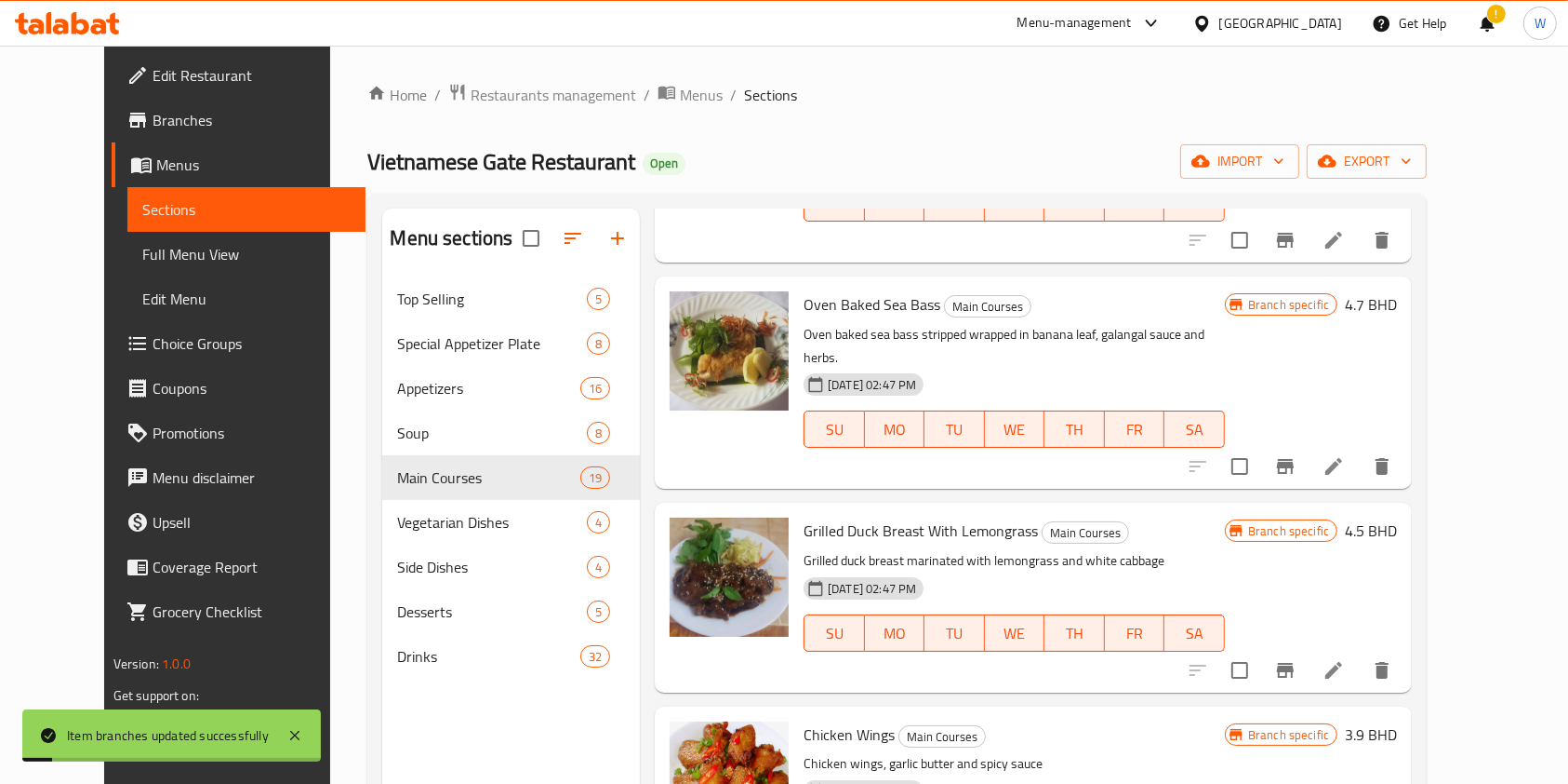
click at [1308, 444] on button "Branch-specific-item" at bounding box center [1285, 466] width 45 height 45
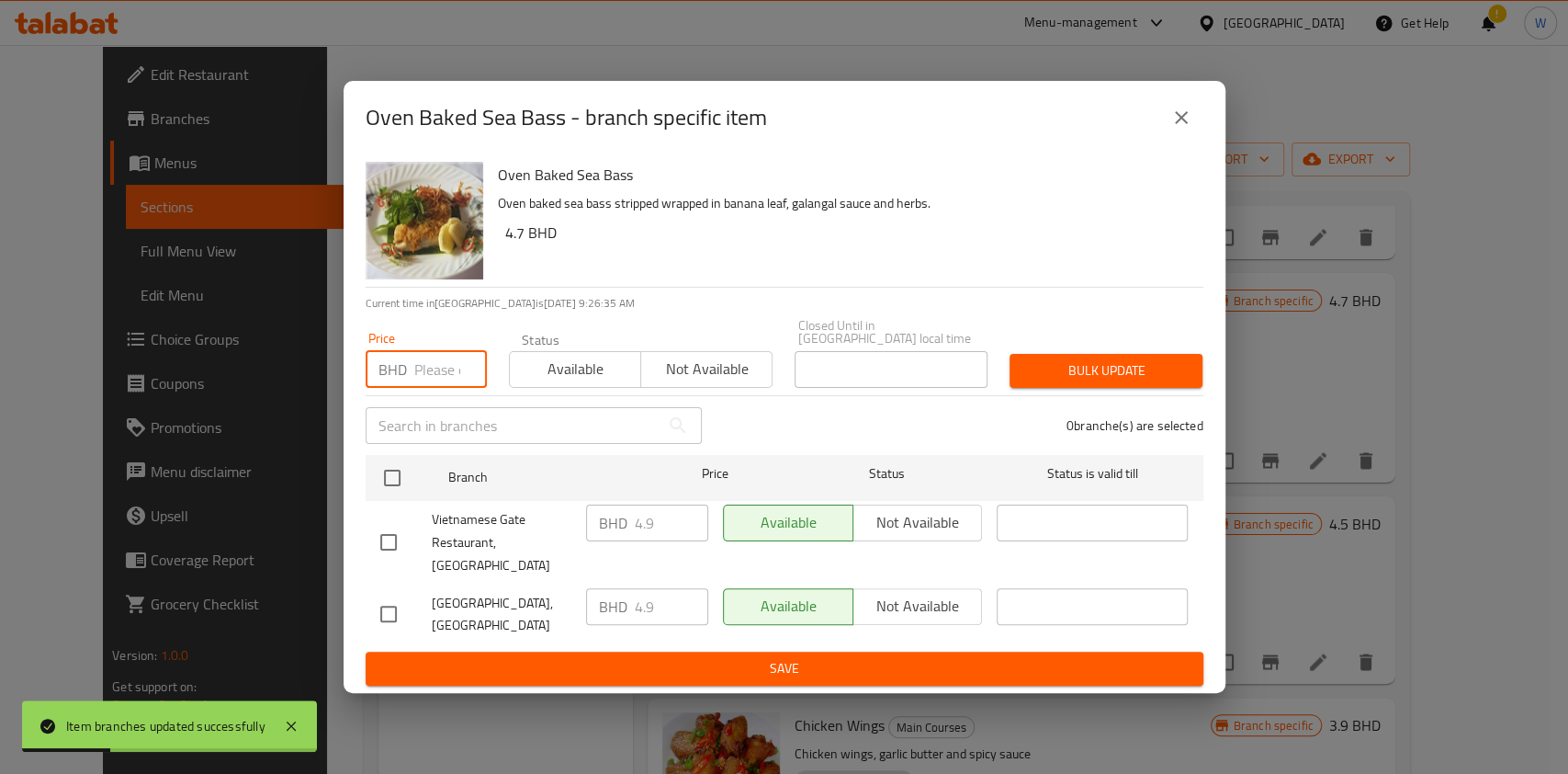
click at [434, 357] on input "number" at bounding box center [450, 369] width 73 height 37
paste input "5.39"
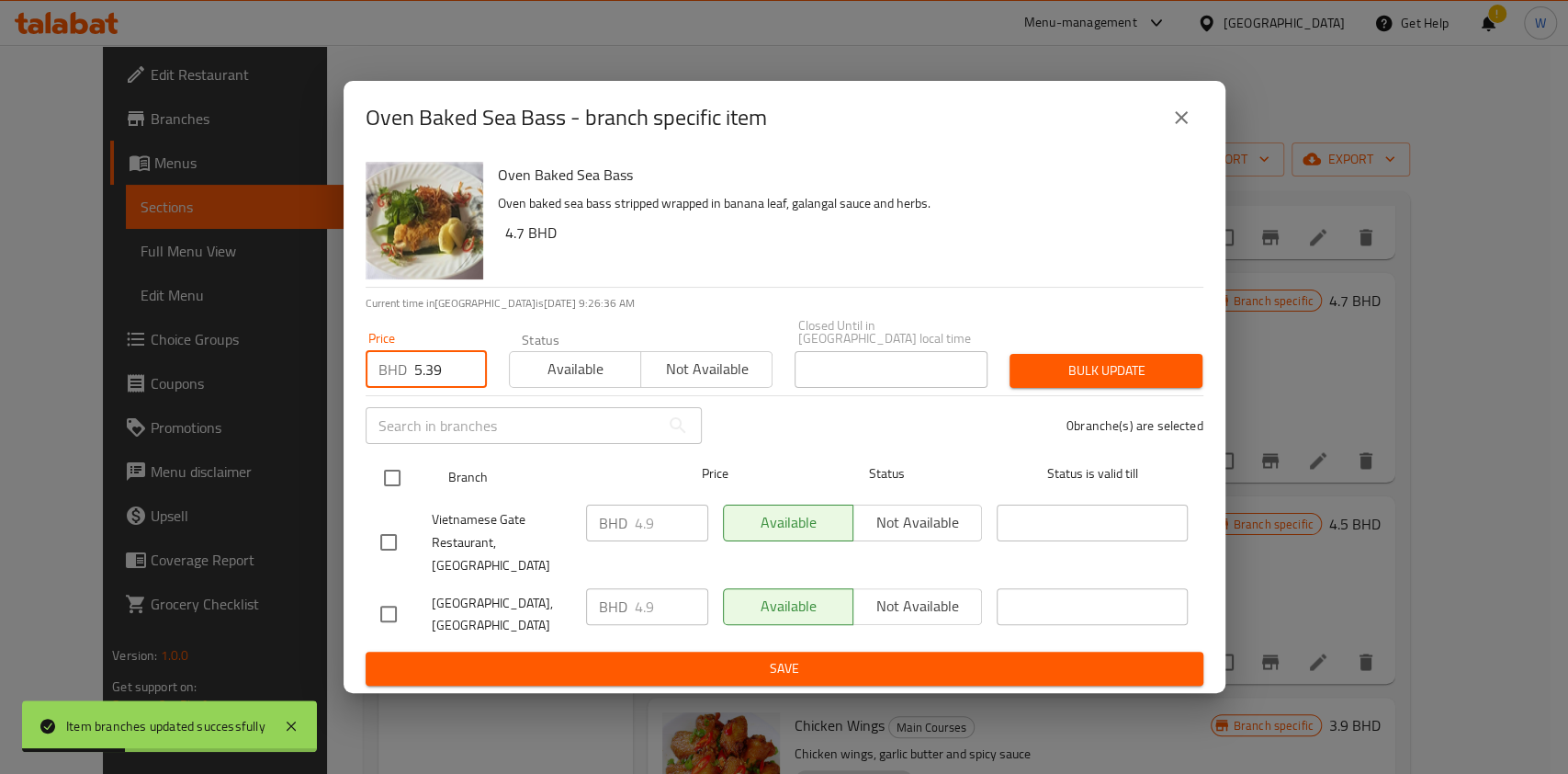
type input "5.39"
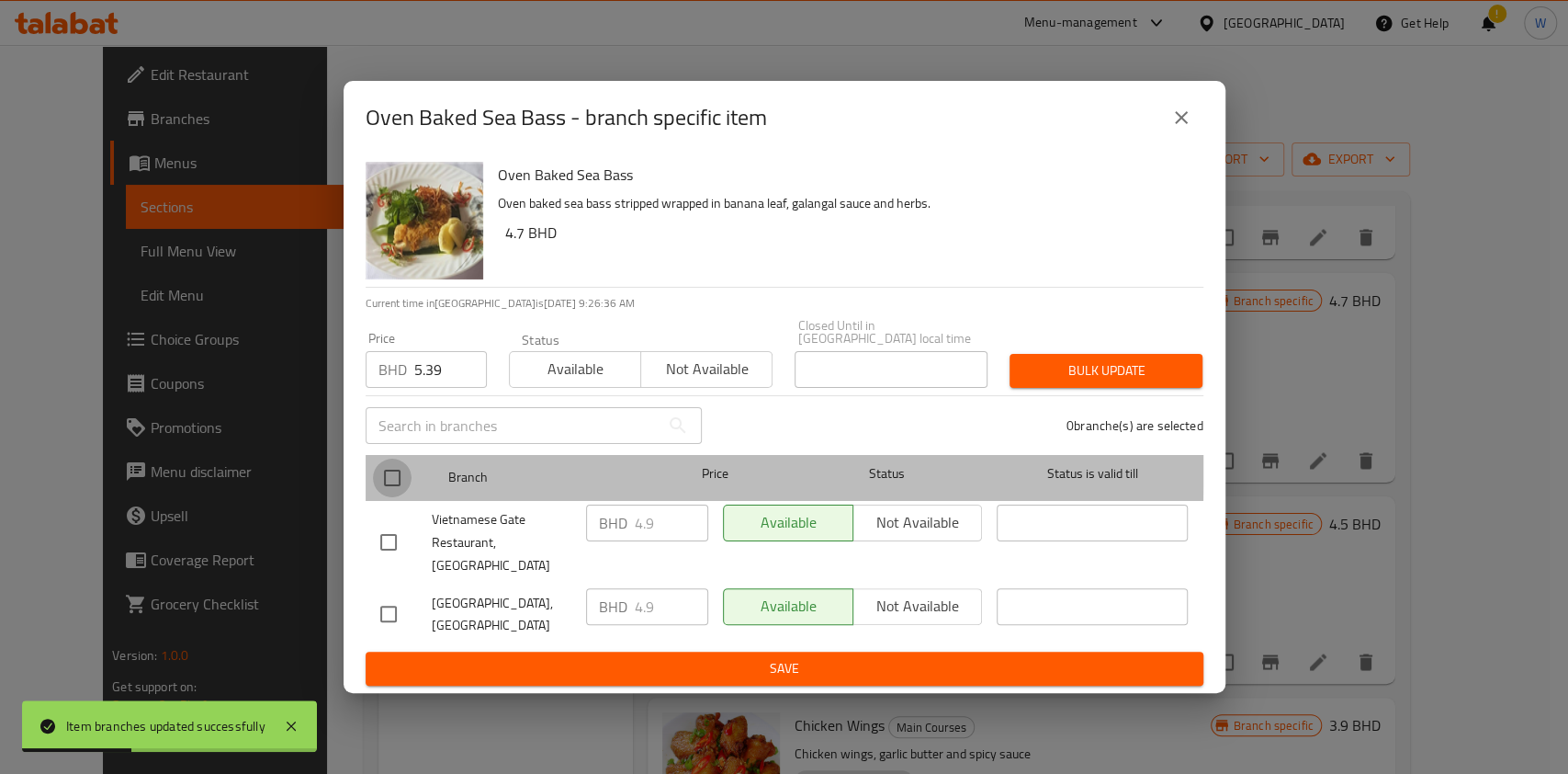
click at [390, 475] on input "checkbox" at bounding box center [392, 478] width 39 height 39
checkbox input "true"
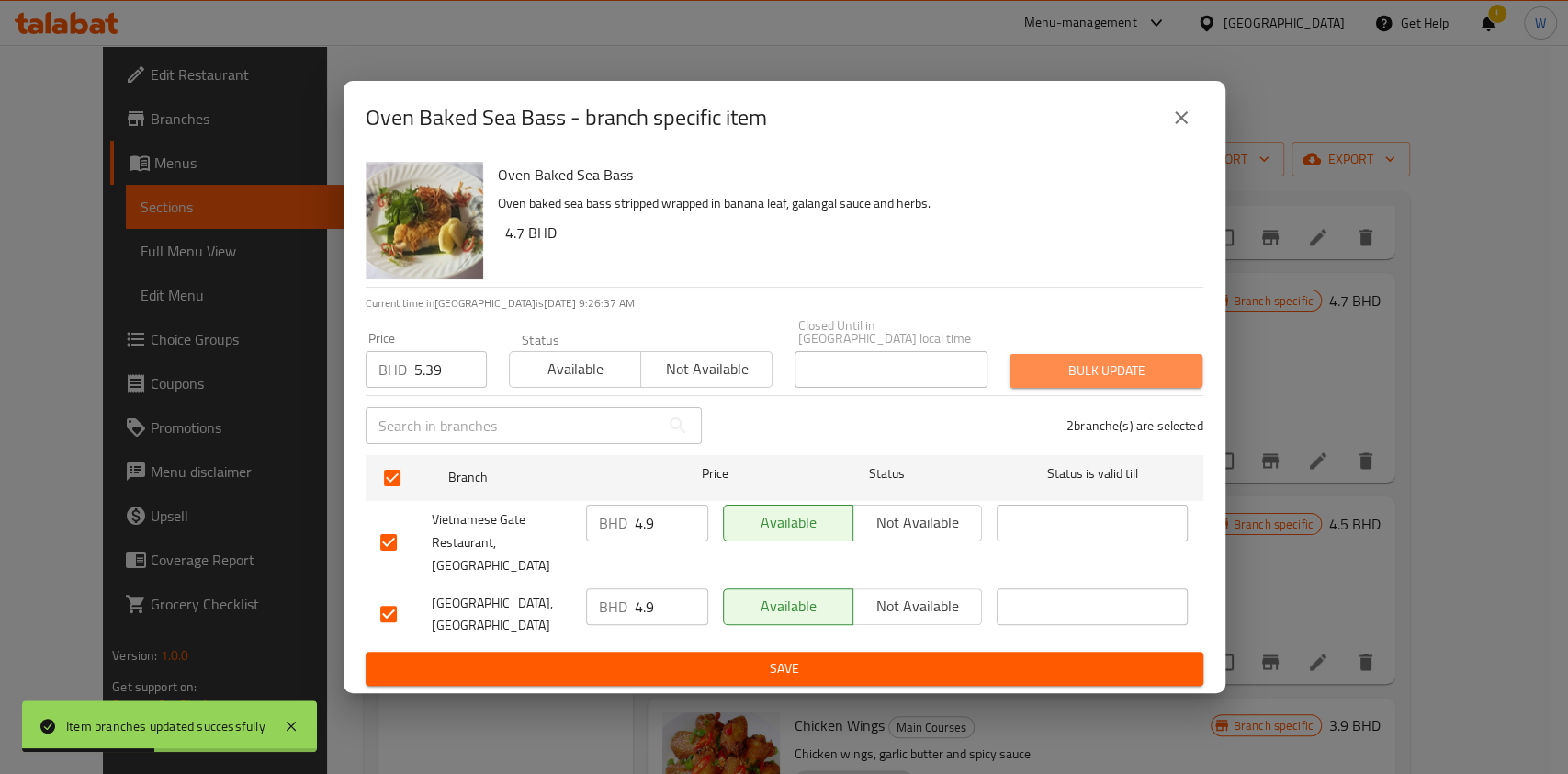
click at [1123, 376] on span "Bulk update" at bounding box center [1106, 371] width 163 height 23
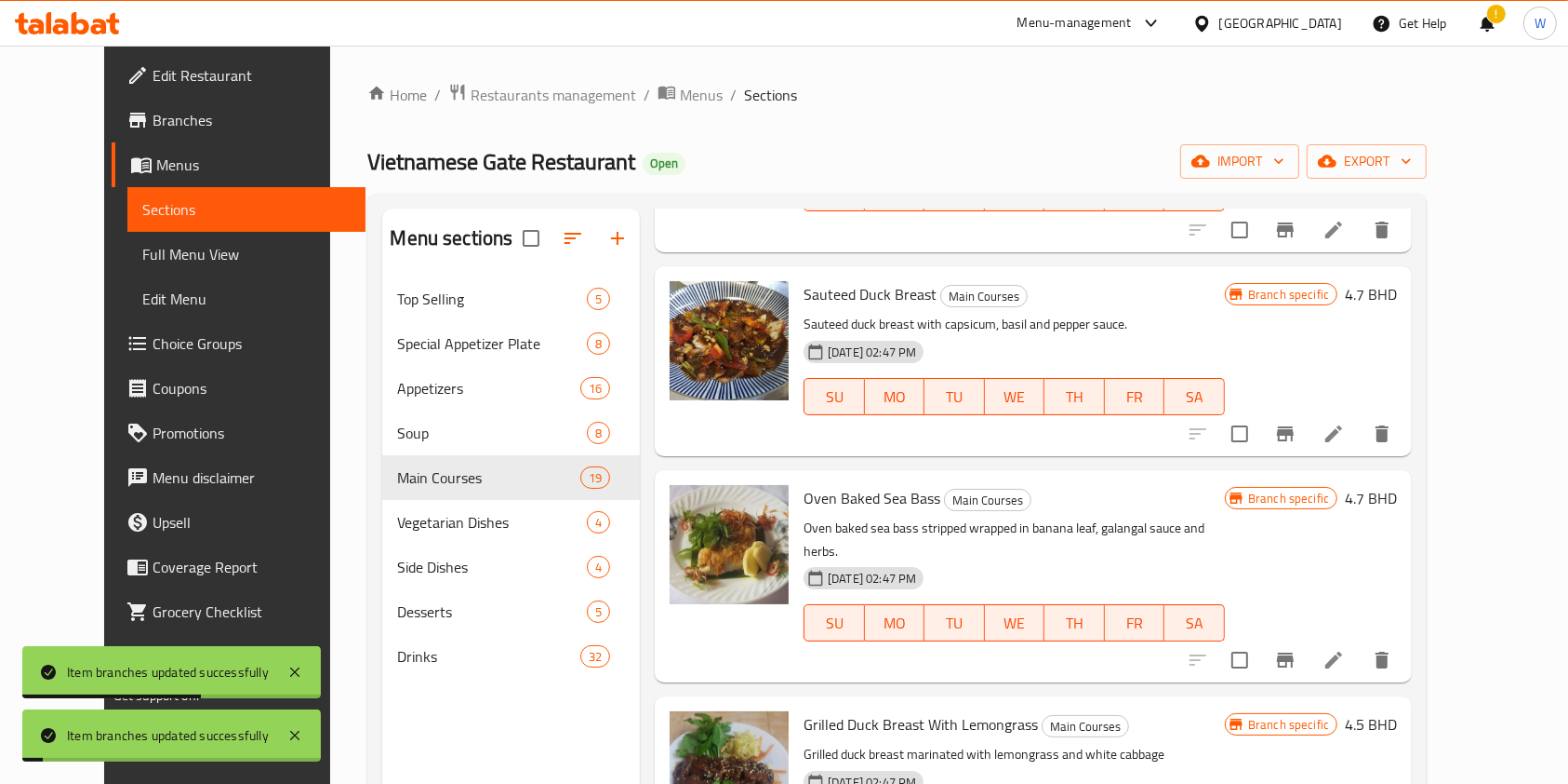
scroll to position [1737, 0]
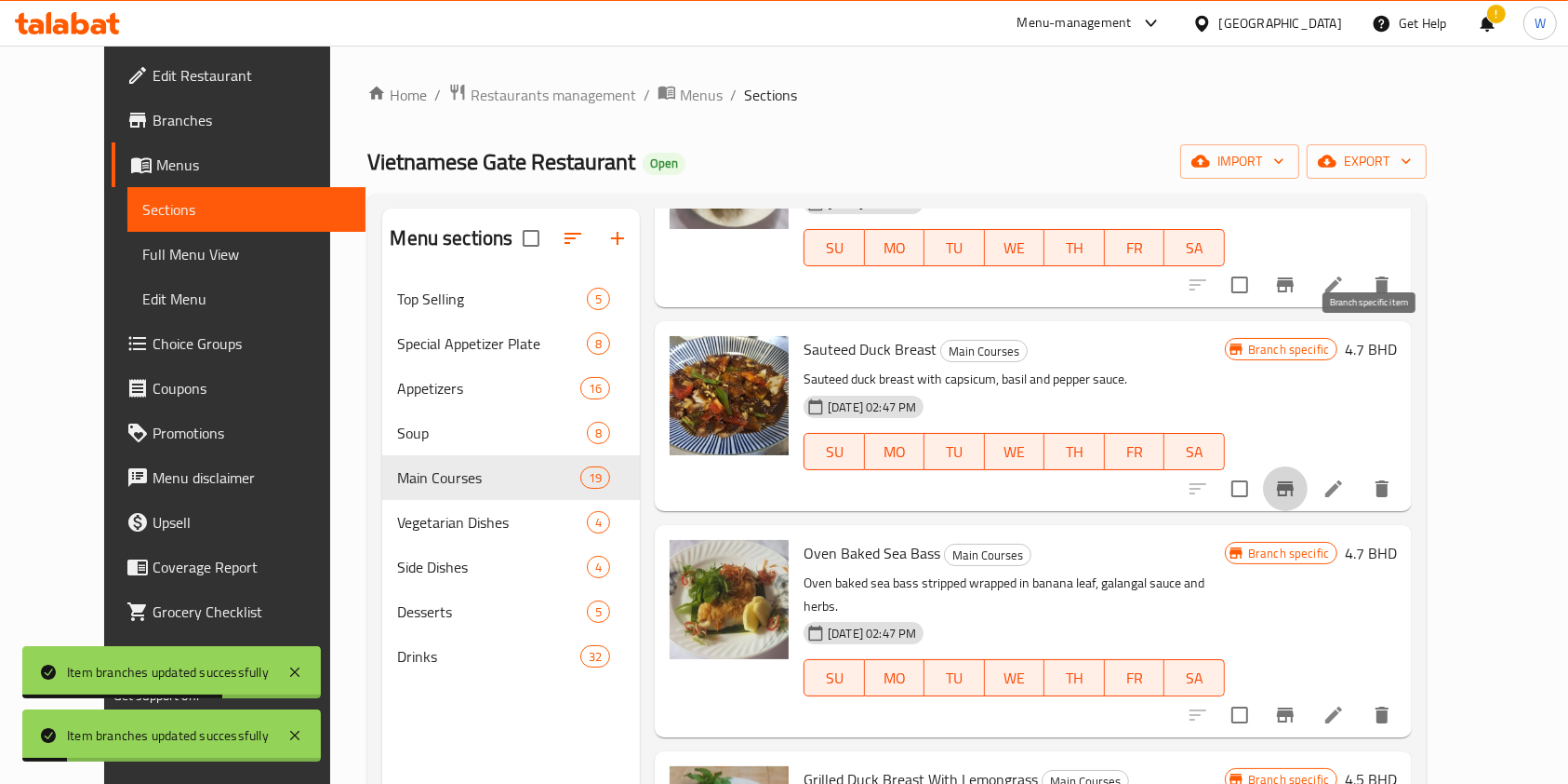
click at [1294, 481] on icon "Branch-specific-item" at bounding box center [1286, 489] width 17 height 15
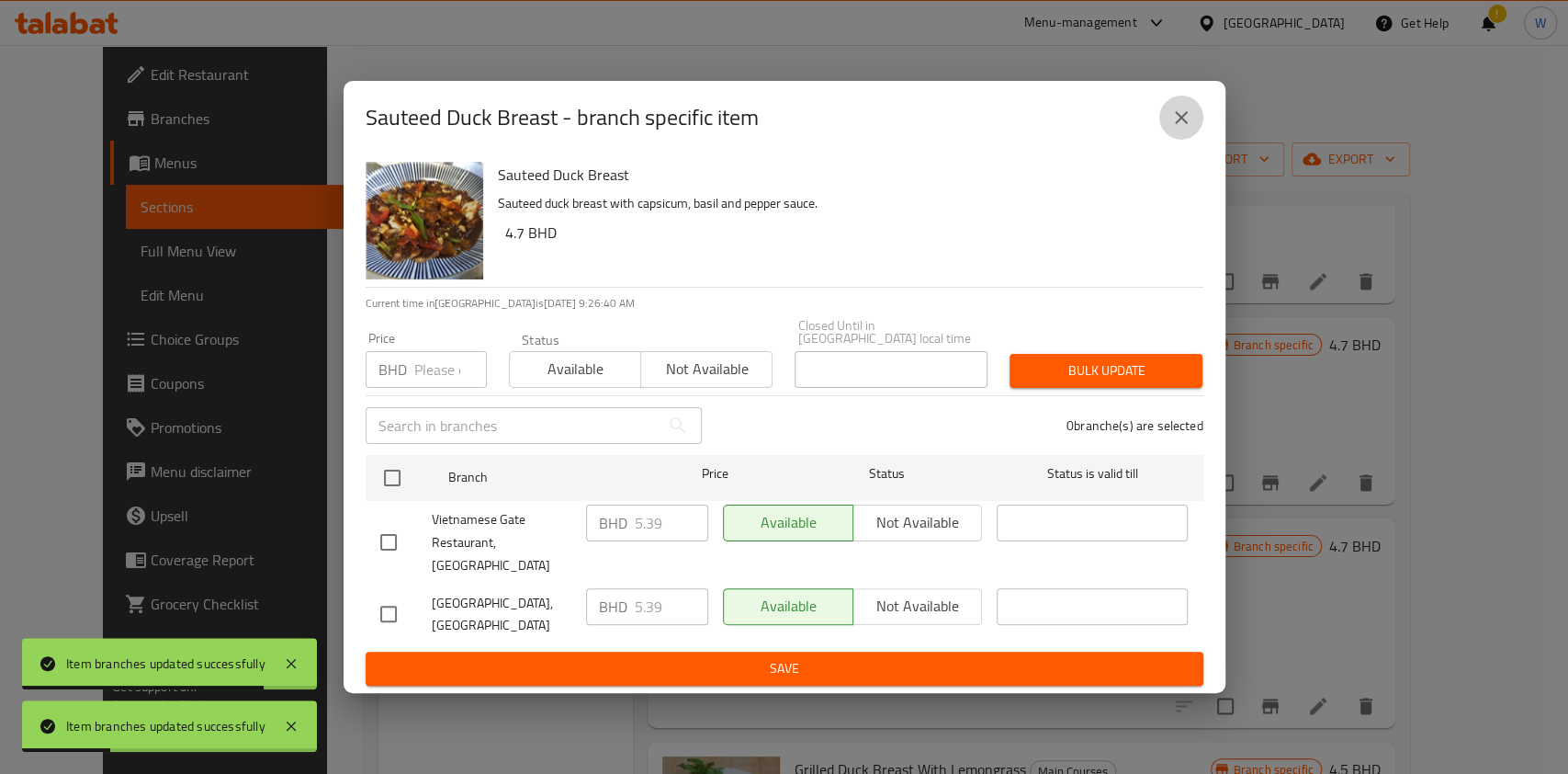
click at [1175, 128] on icon "close" at bounding box center [1180, 117] width 22 height 22
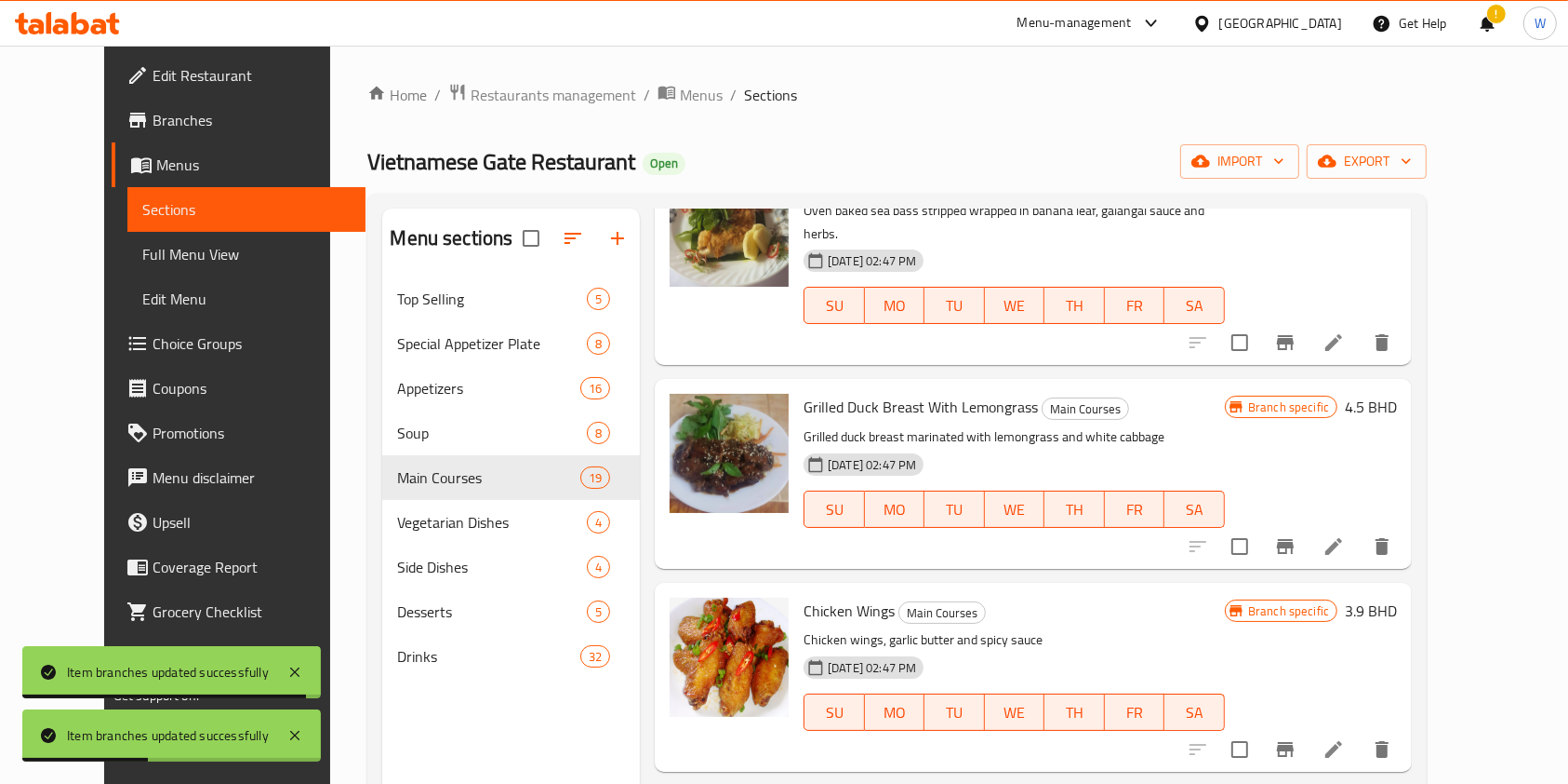
scroll to position [2234, 0]
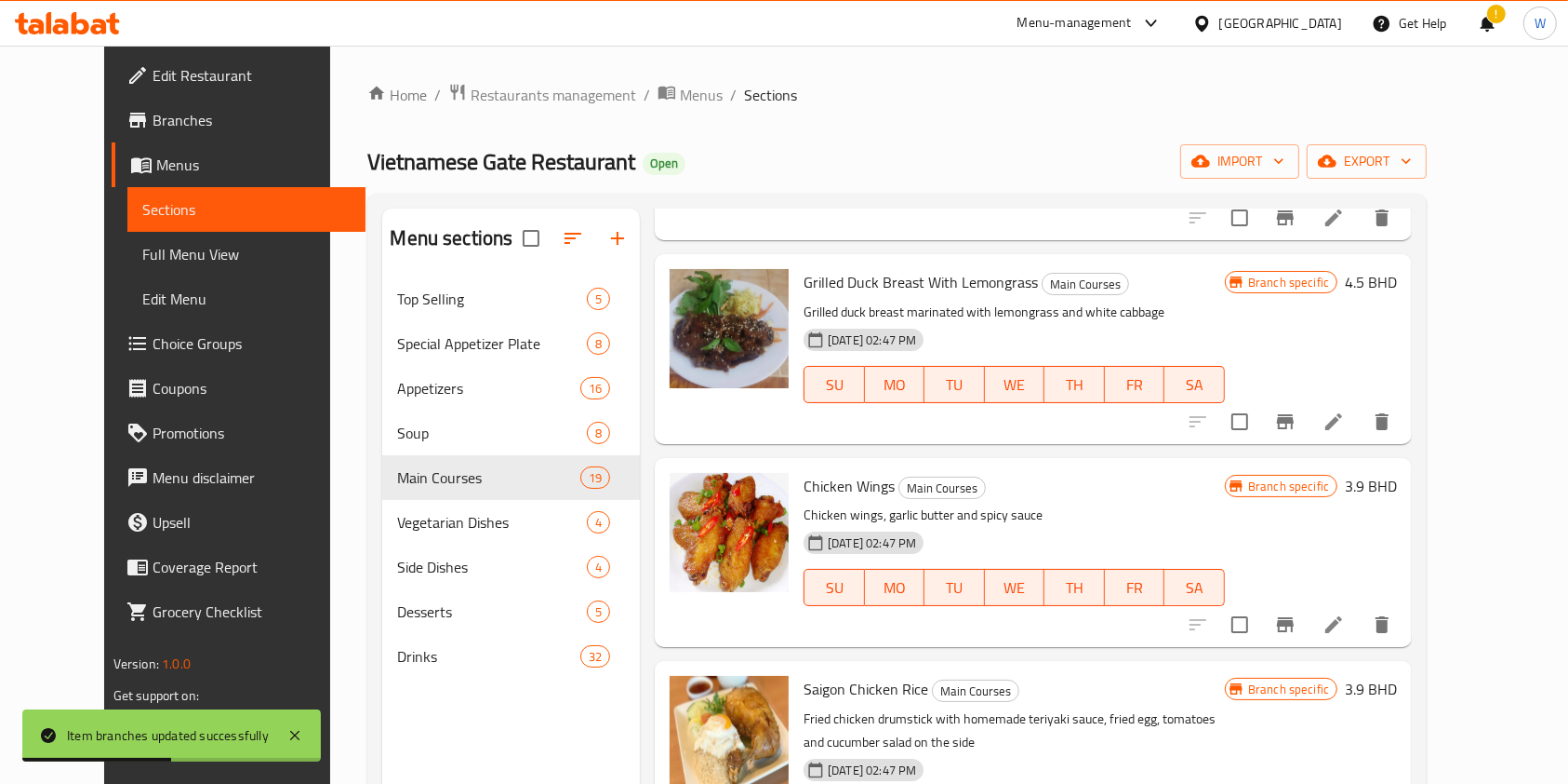
click at [1297, 614] on icon "Branch-specific-item" at bounding box center [1285, 624] width 22 height 22
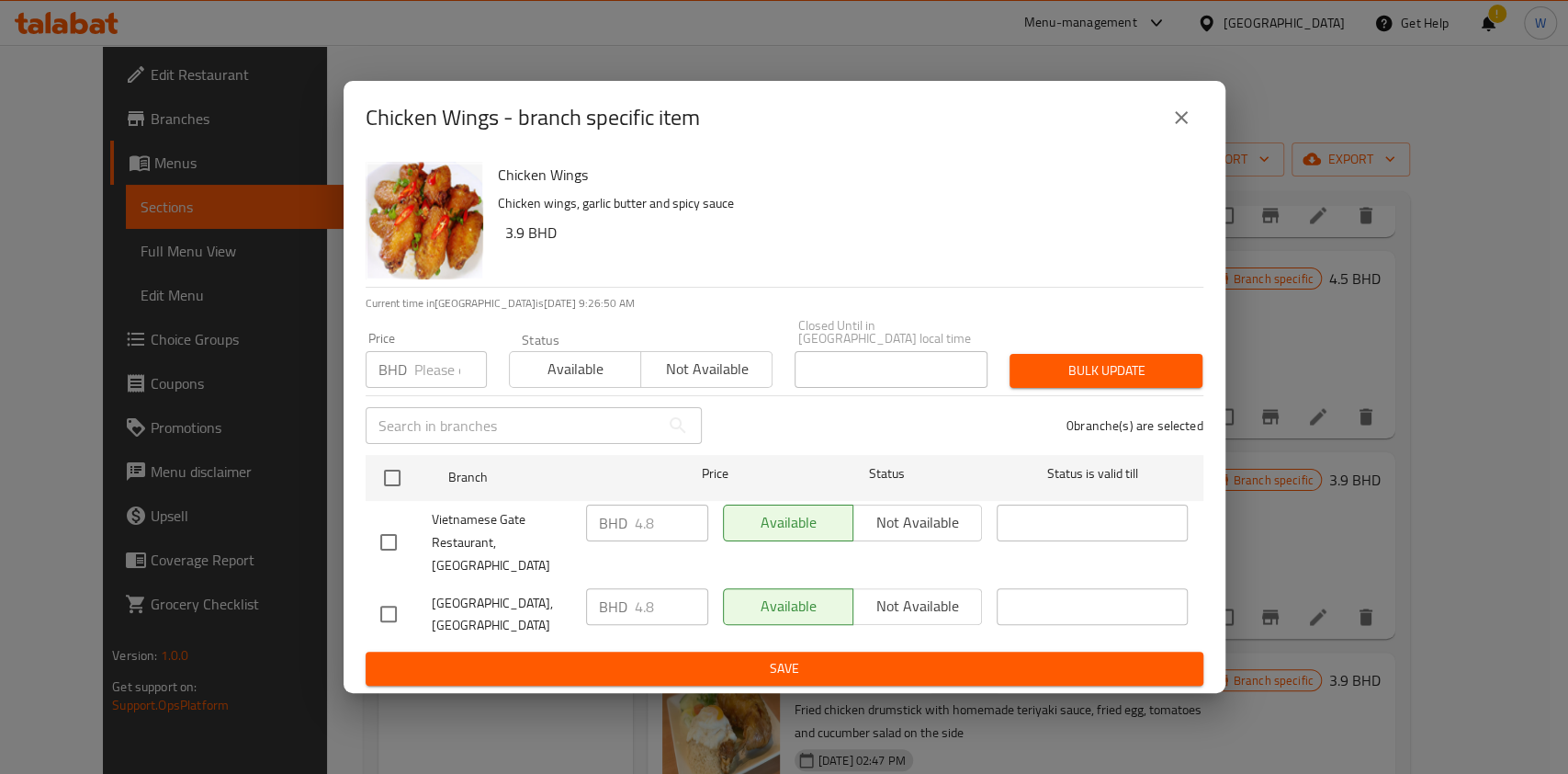
click at [426, 394] on div "Price BHD Price" at bounding box center [426, 360] width 143 height 78
click at [426, 374] on input "number" at bounding box center [450, 369] width 73 height 37
paste input "5.28"
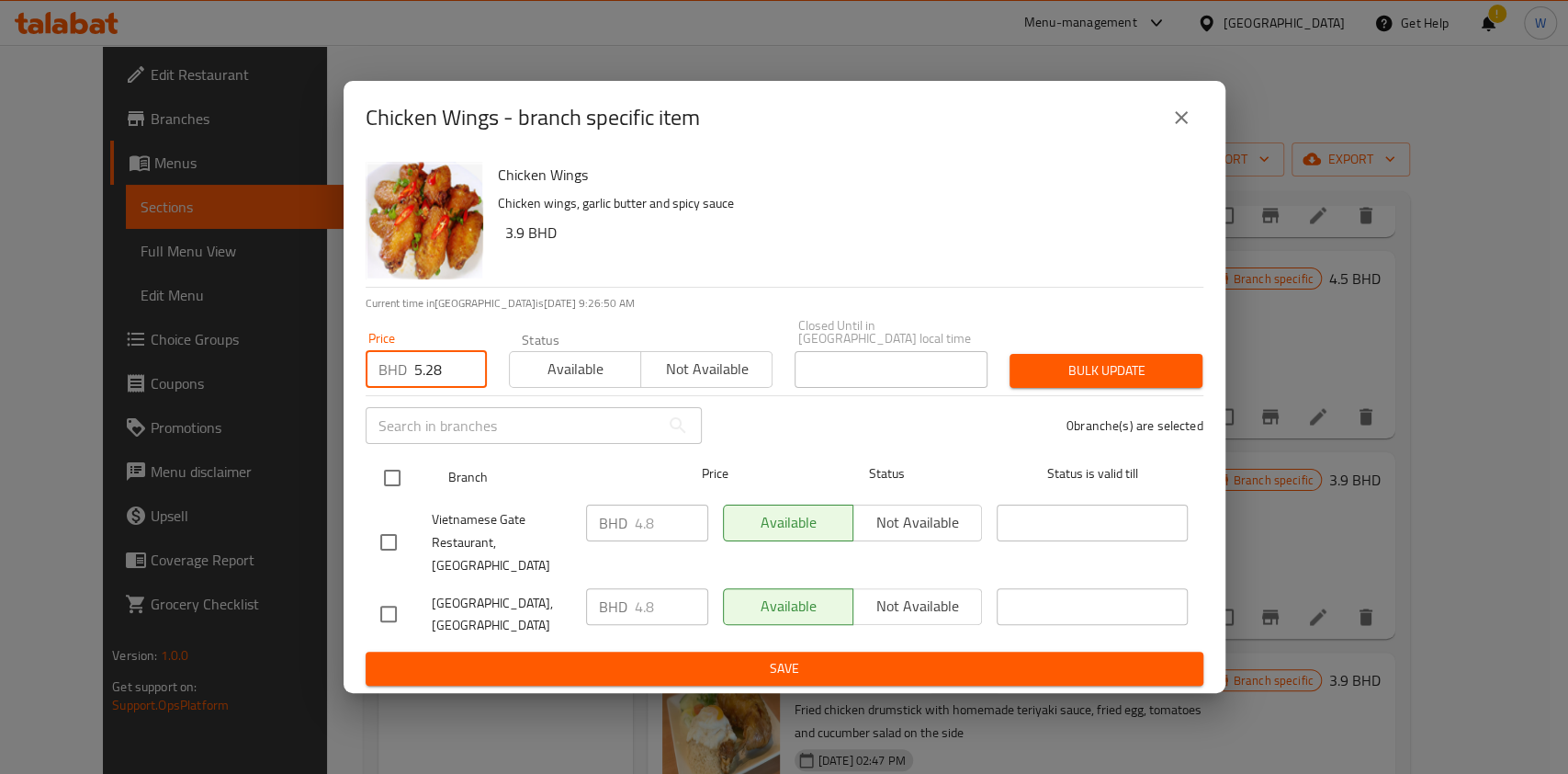
type input "5.28"
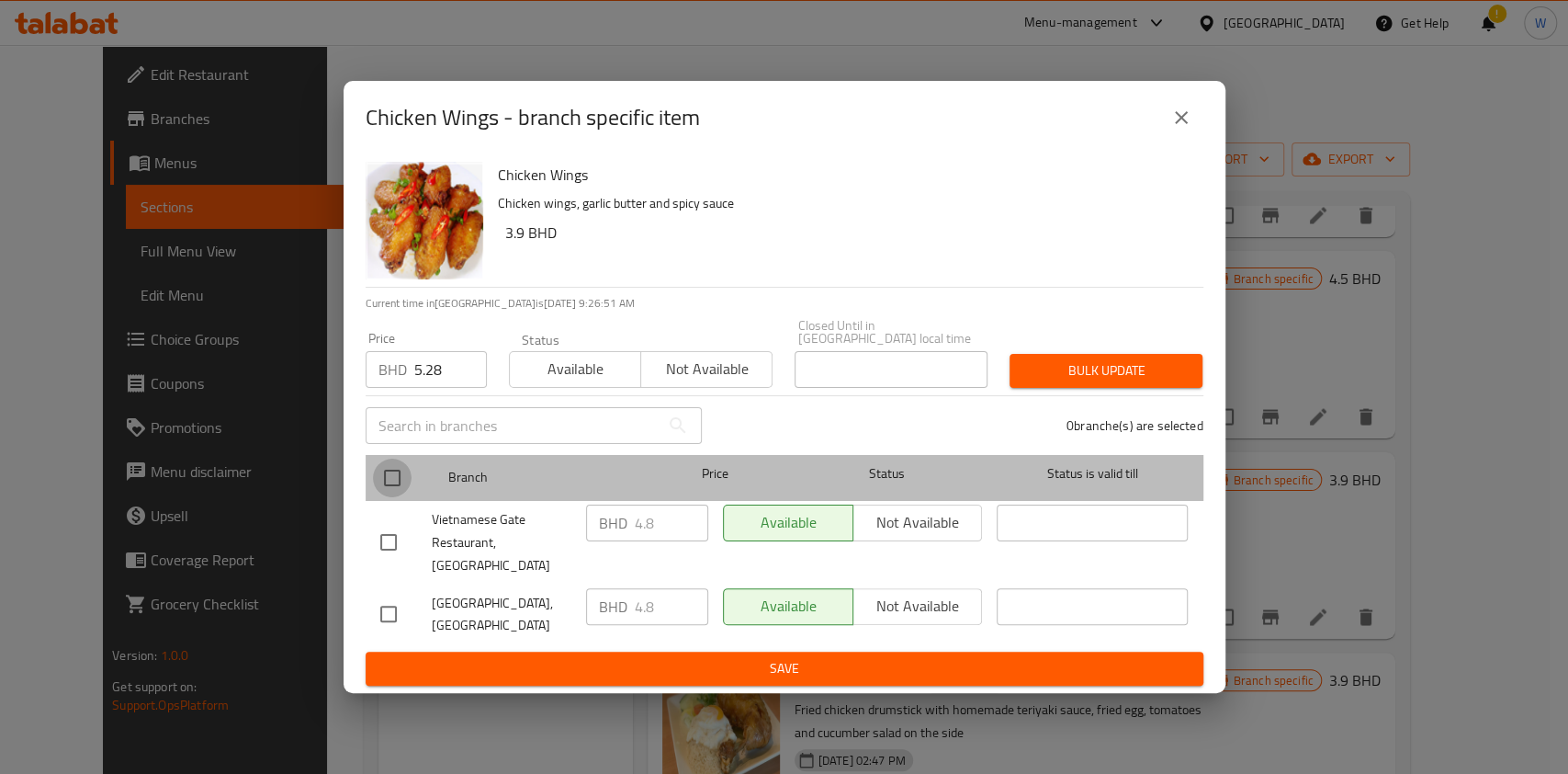
click at [391, 487] on input "checkbox" at bounding box center [392, 478] width 39 height 39
checkbox input "true"
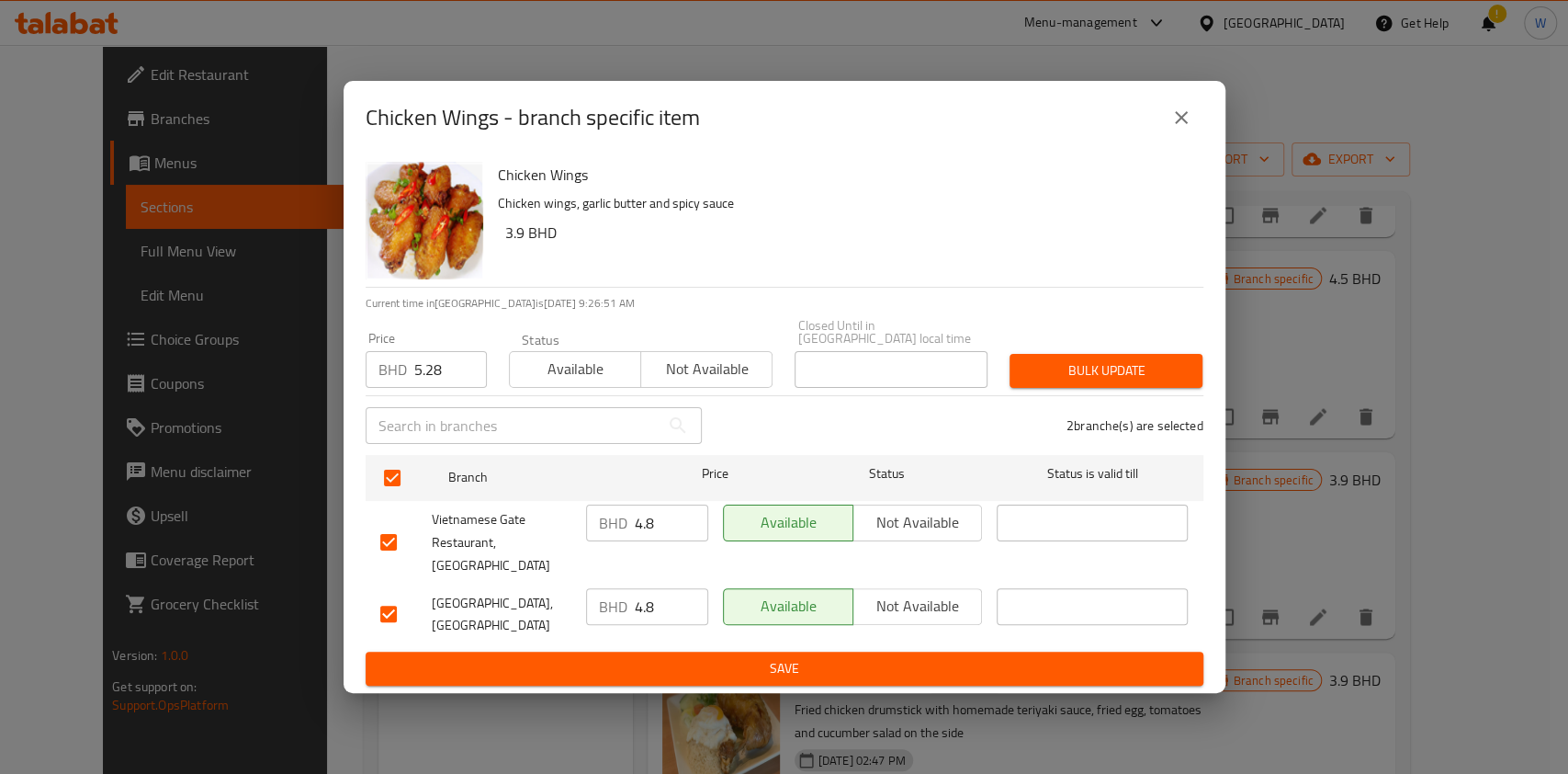
click at [1048, 368] on span "Bulk update" at bounding box center [1106, 371] width 163 height 23
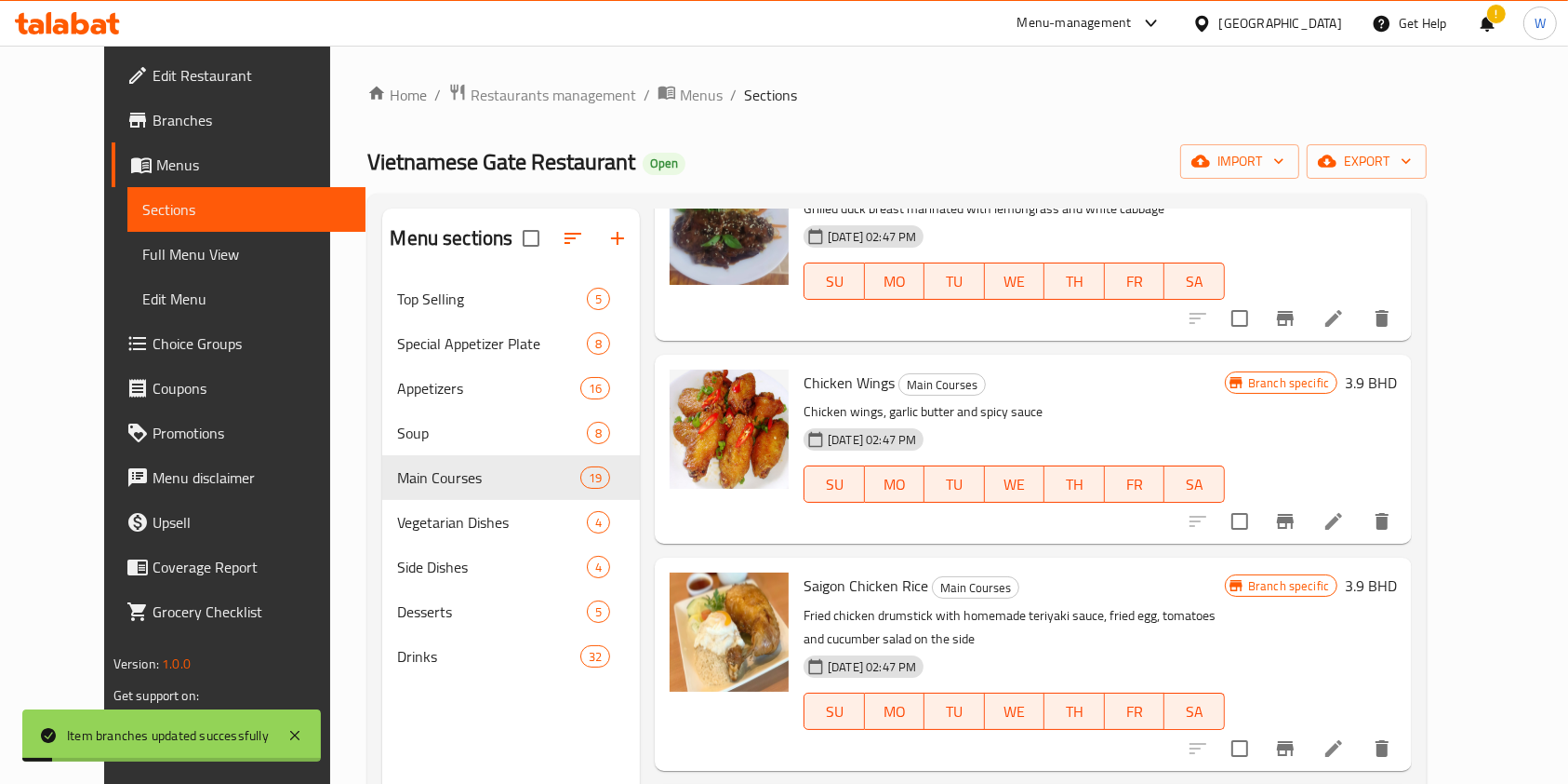
scroll to position [2481, 0]
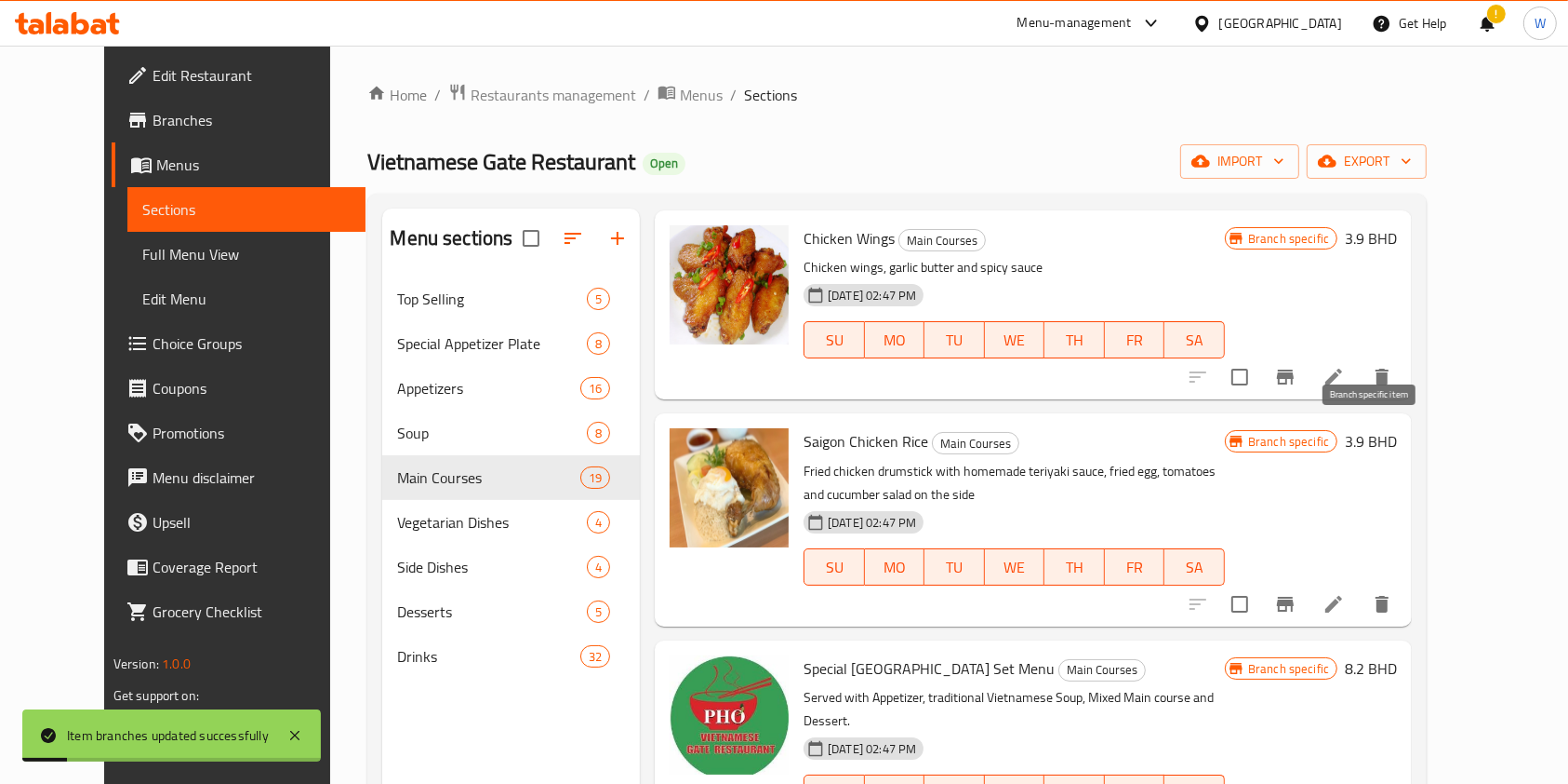
click at [1308, 581] on button "Branch-specific-item" at bounding box center [1285, 603] width 45 height 45
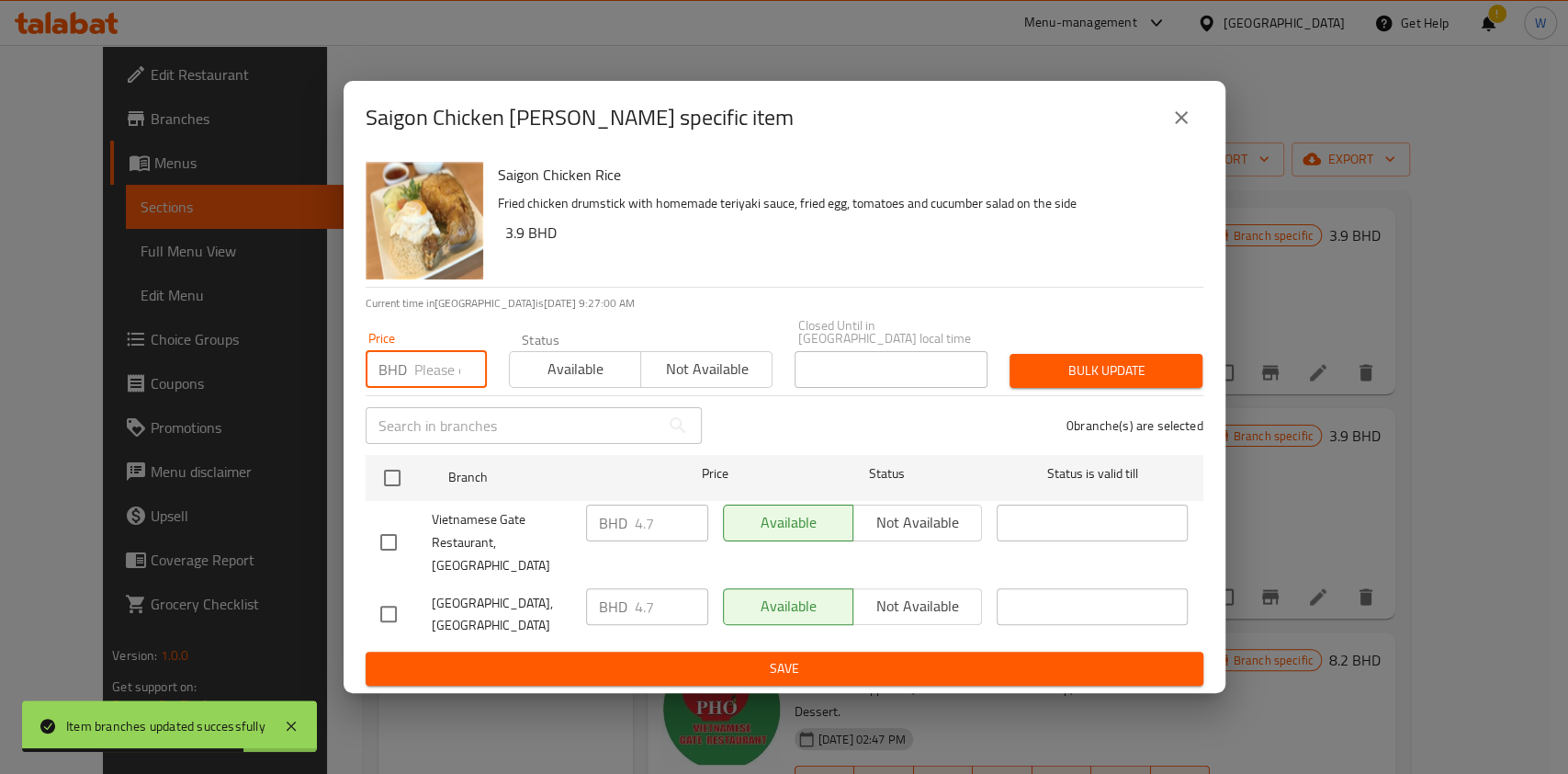
click at [443, 364] on input "number" at bounding box center [450, 369] width 73 height 37
paste input "5.17"
type input "5.17"
click at [397, 507] on div "Vietnamese Gate Restaurant, Juffair" at bounding box center [475, 543] width 206 height 91
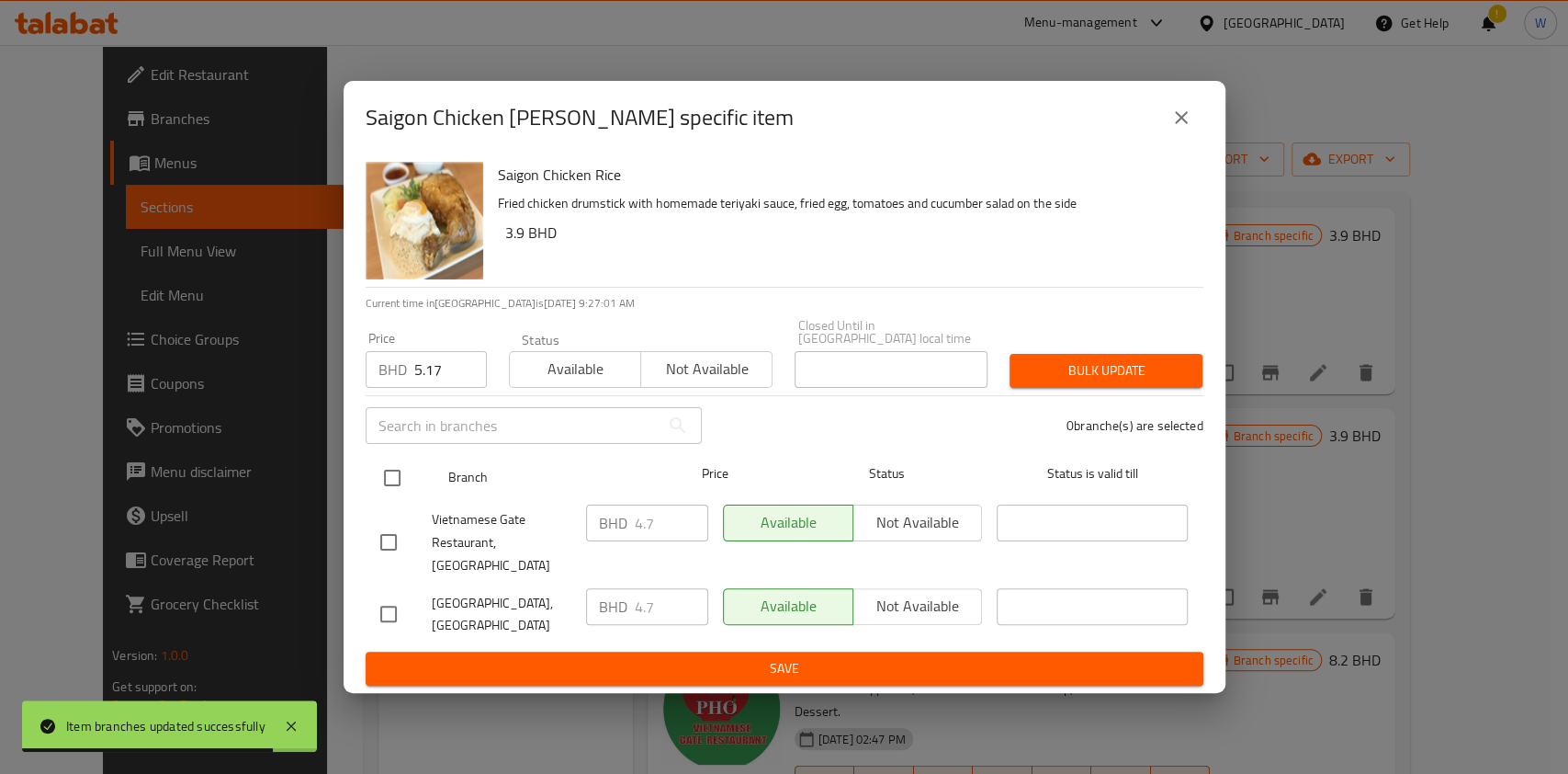
click at [402, 485] on input "checkbox" at bounding box center [392, 478] width 39 height 39
checkbox input "true"
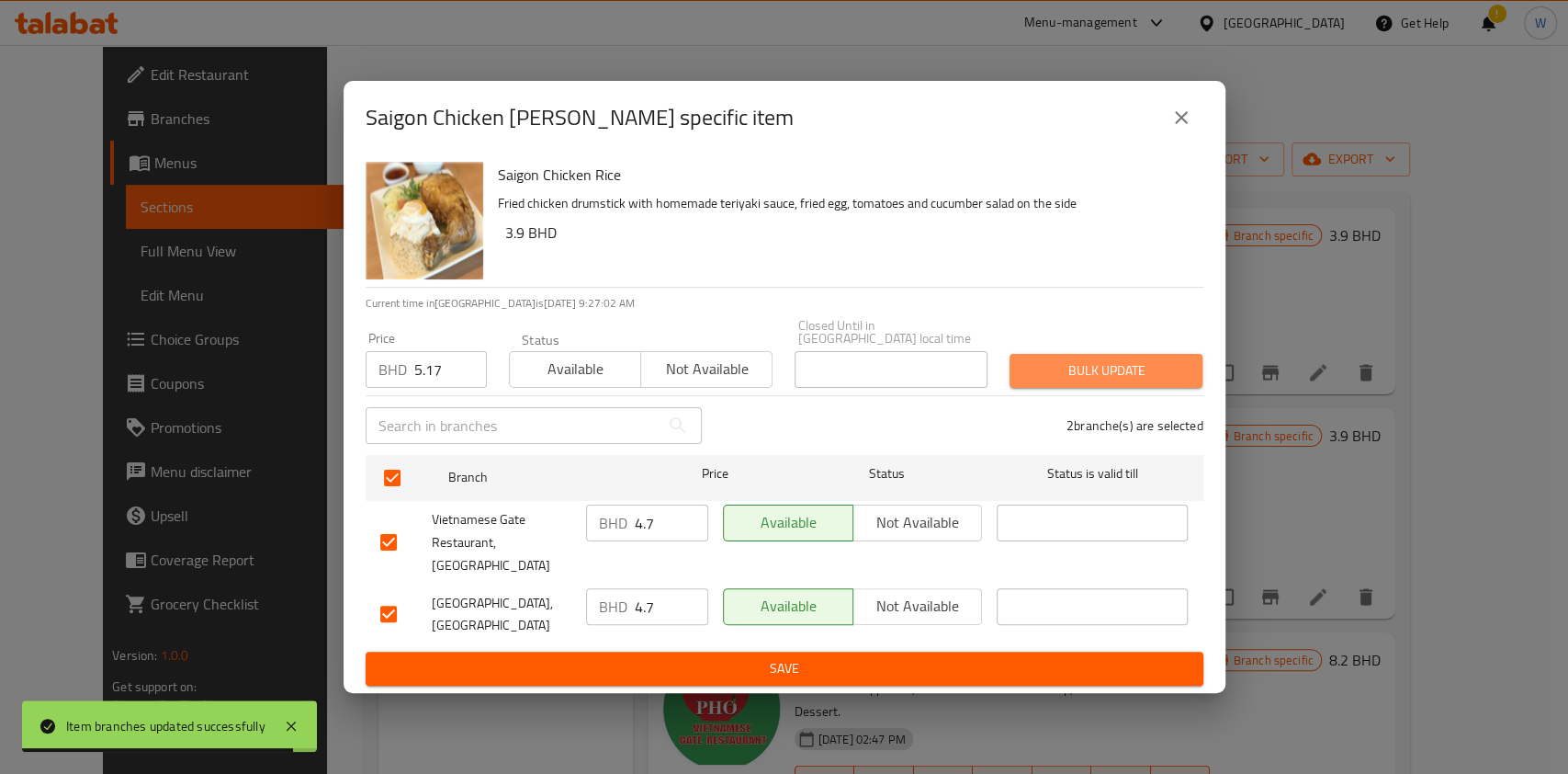
click at [1112, 364] on span "Bulk update" at bounding box center [1106, 371] width 163 height 23
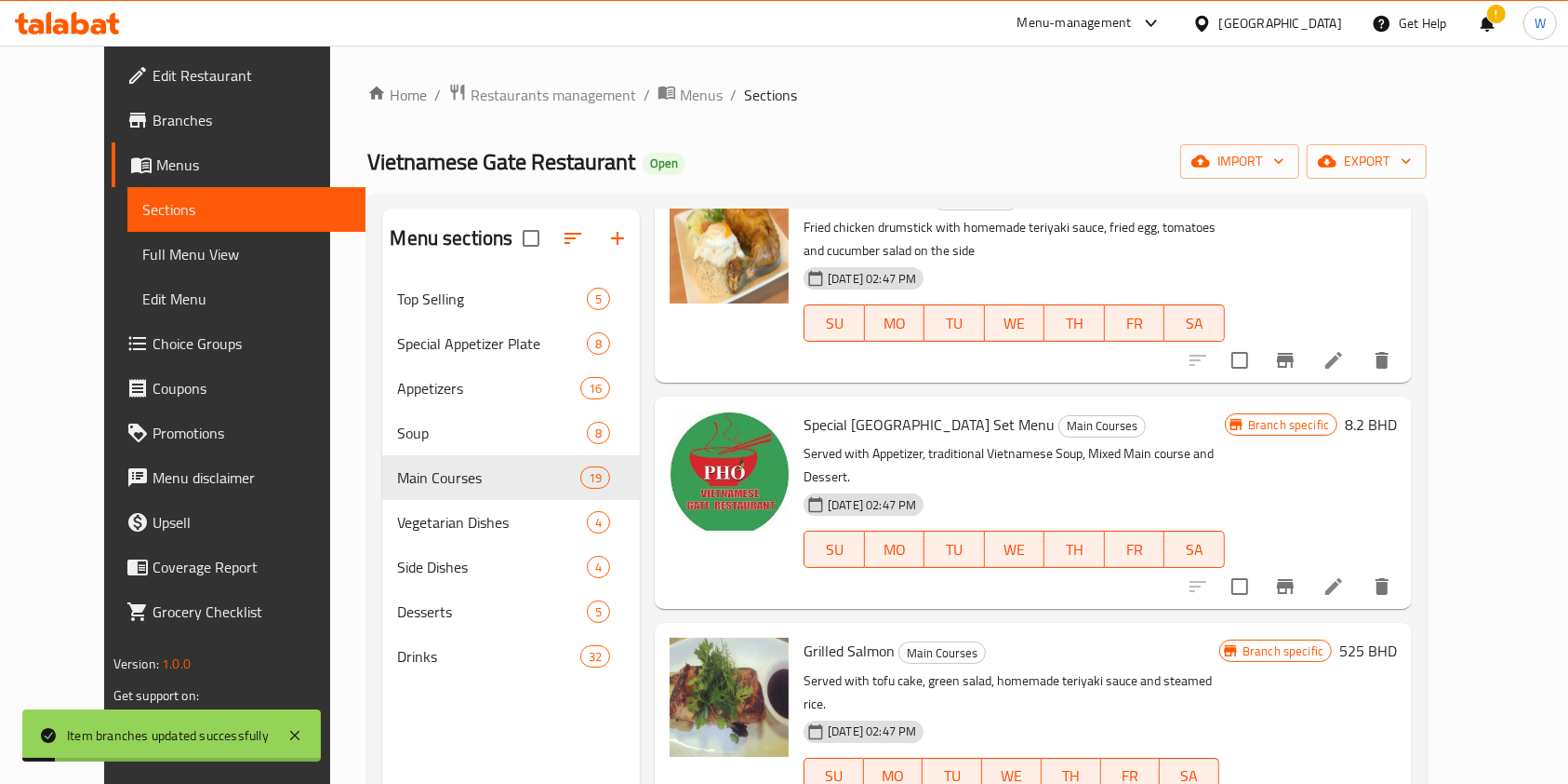
scroll to position [2730, 0]
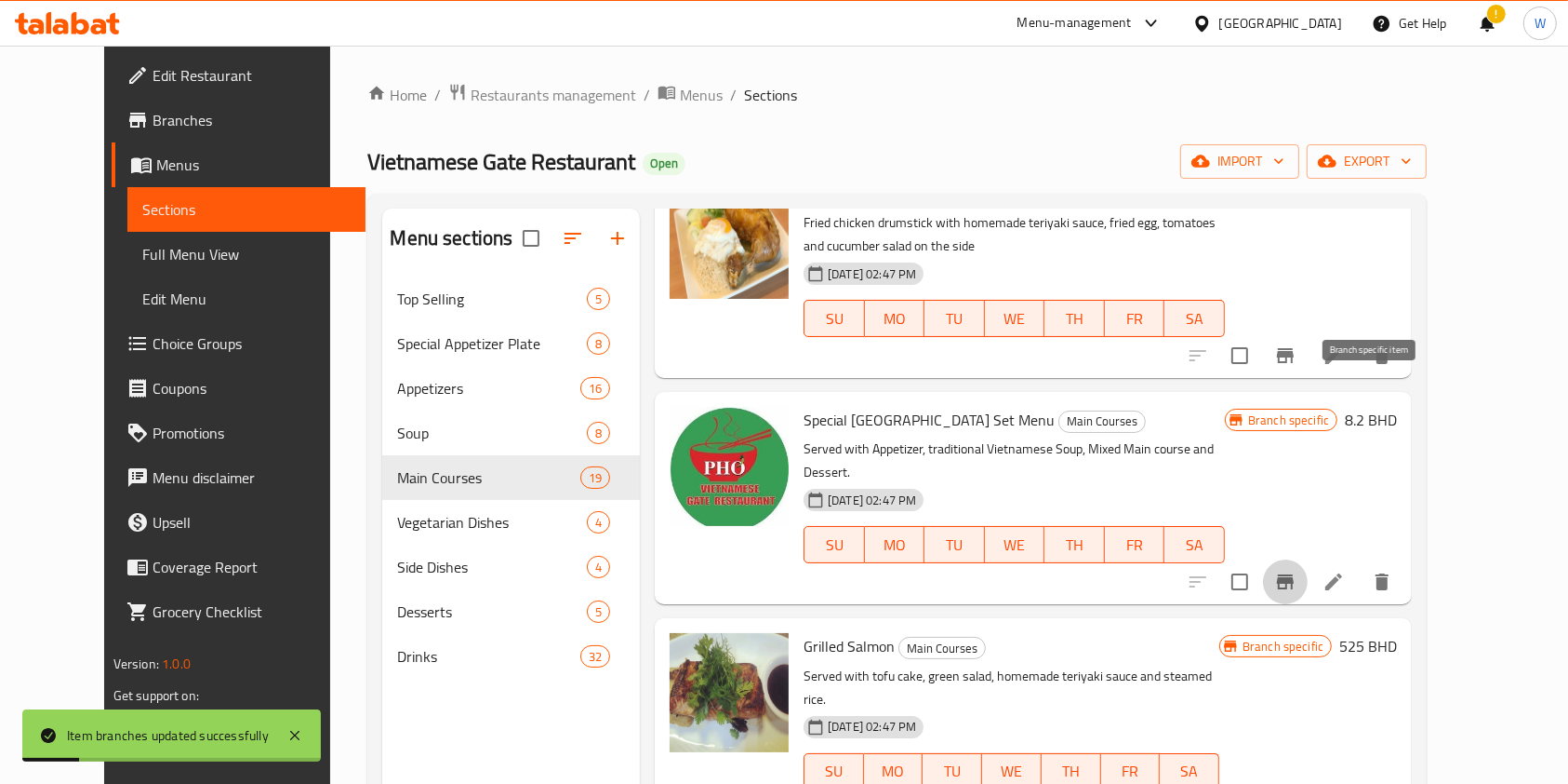
click at [1294, 575] on icon "Branch-specific-item" at bounding box center [1286, 582] width 17 height 15
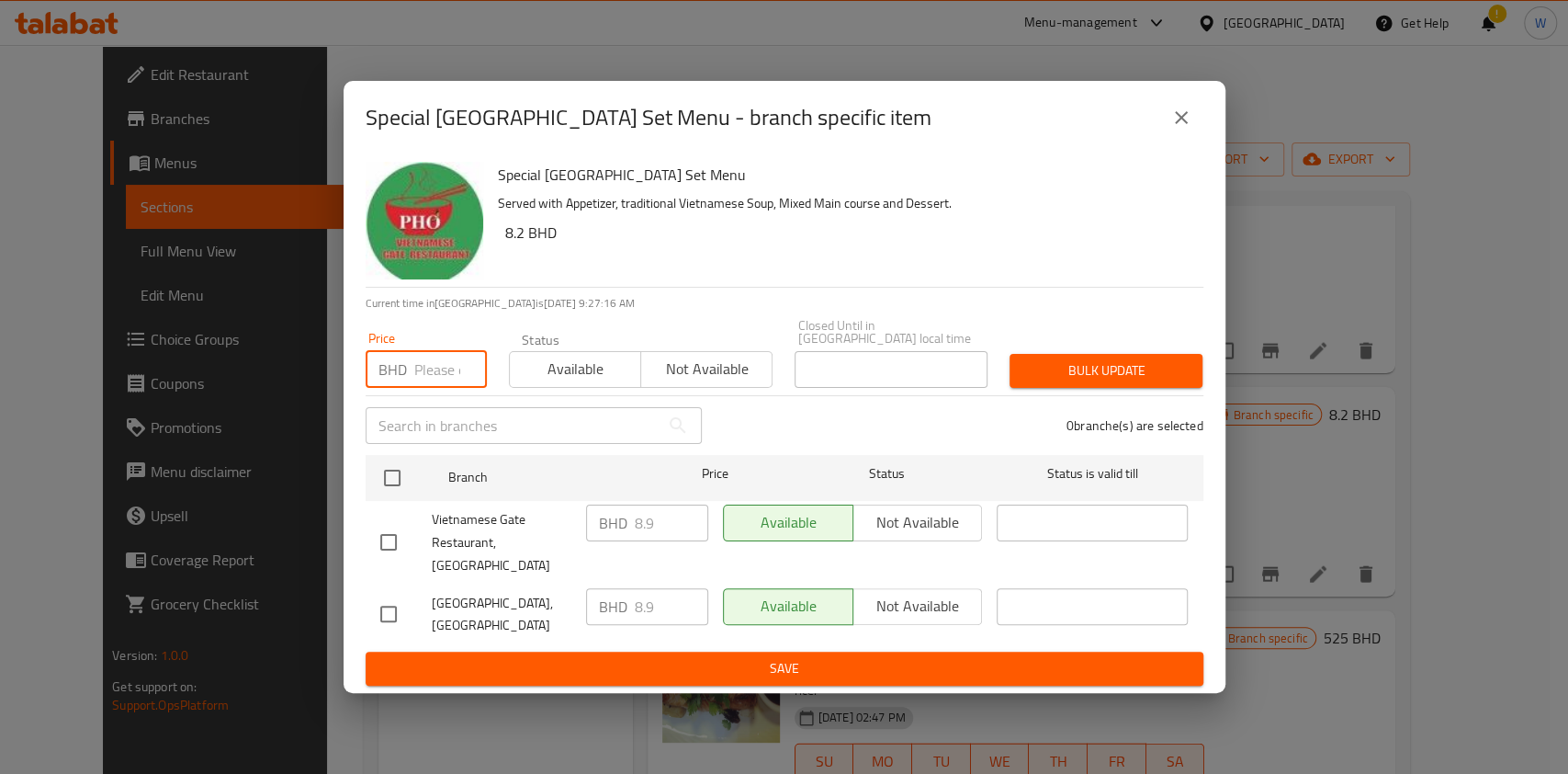
click at [435, 382] on input "number" at bounding box center [450, 369] width 73 height 37
paste input "9.79"
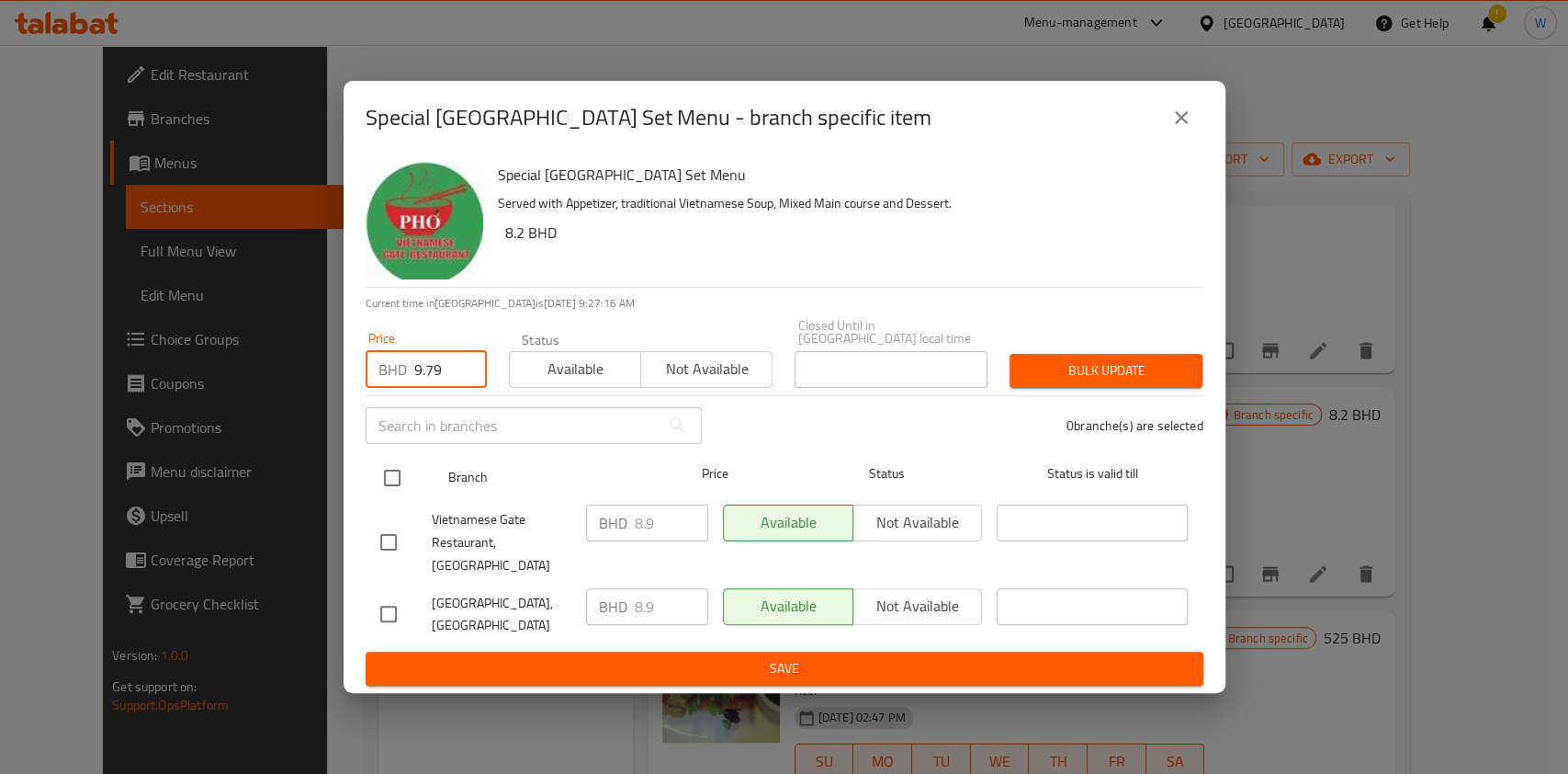
type input "9.79"
drag, startPoint x: 392, startPoint y: 492, endPoint x: 409, endPoint y: 492, distance: 17.0
click at [393, 494] on input "checkbox" at bounding box center [392, 478] width 39 height 39
checkbox input "true"
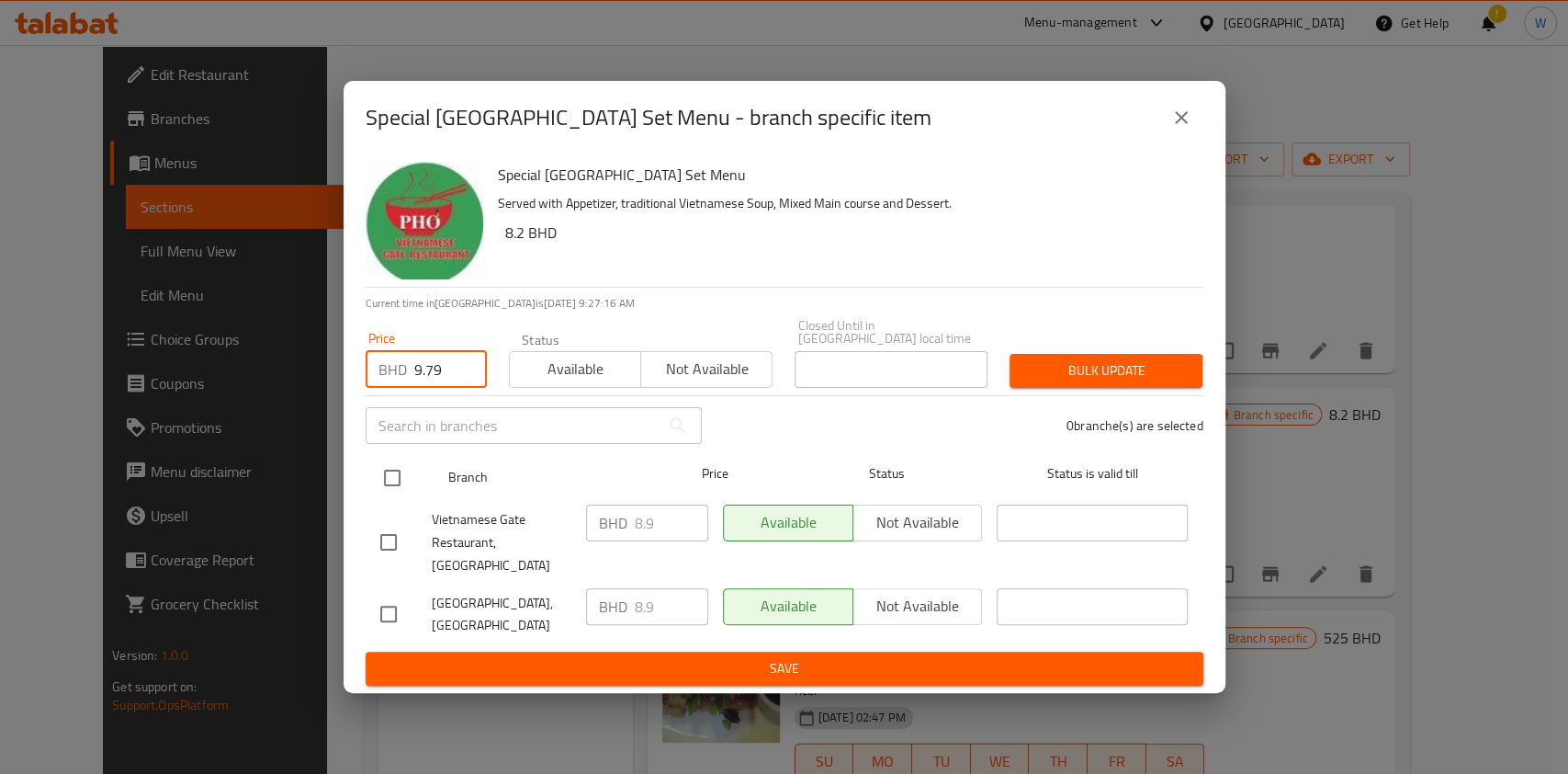
checkbox input "true"
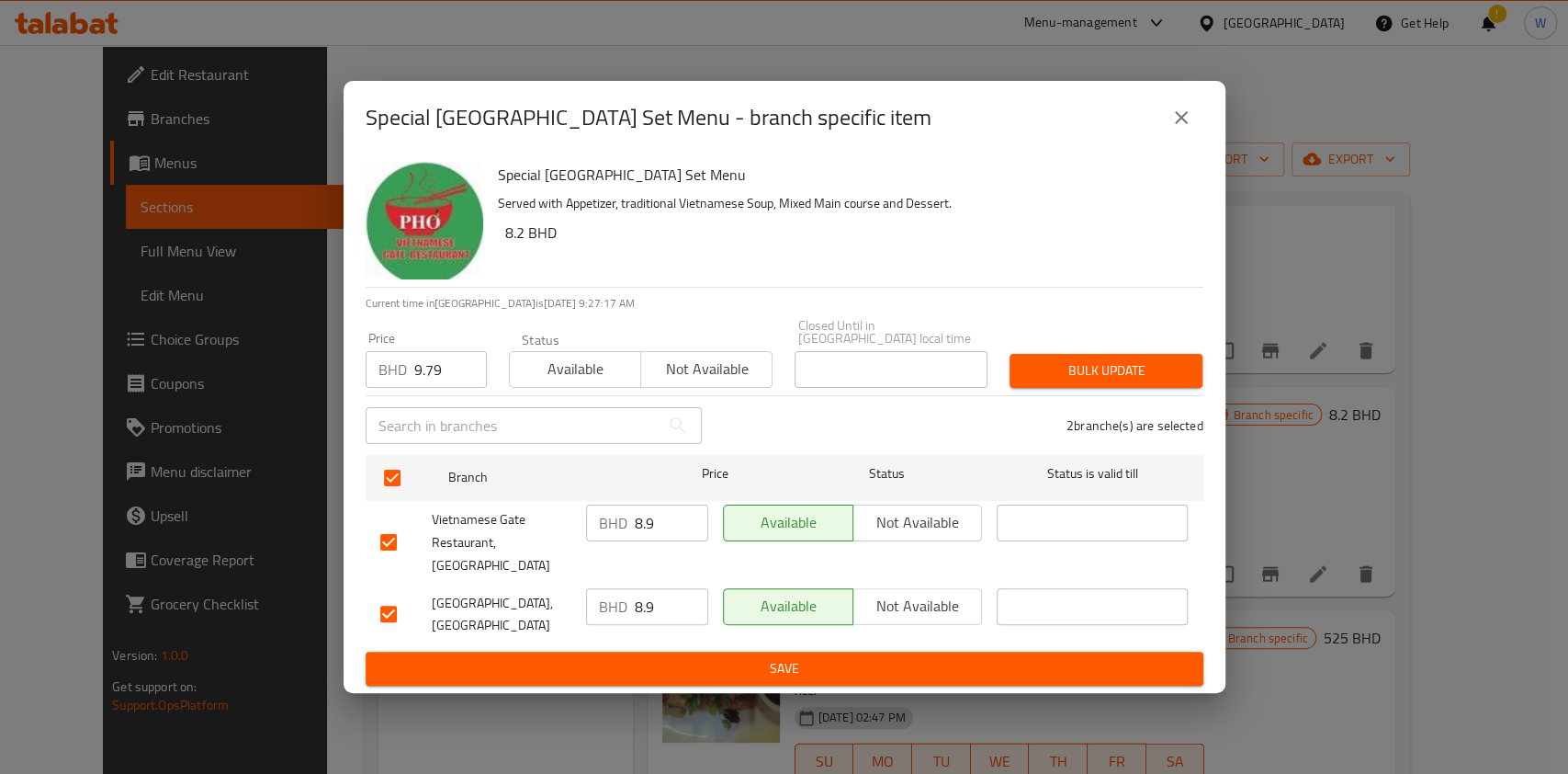
click at [1072, 359] on button "Bulk update" at bounding box center [1106, 371] width 192 height 34
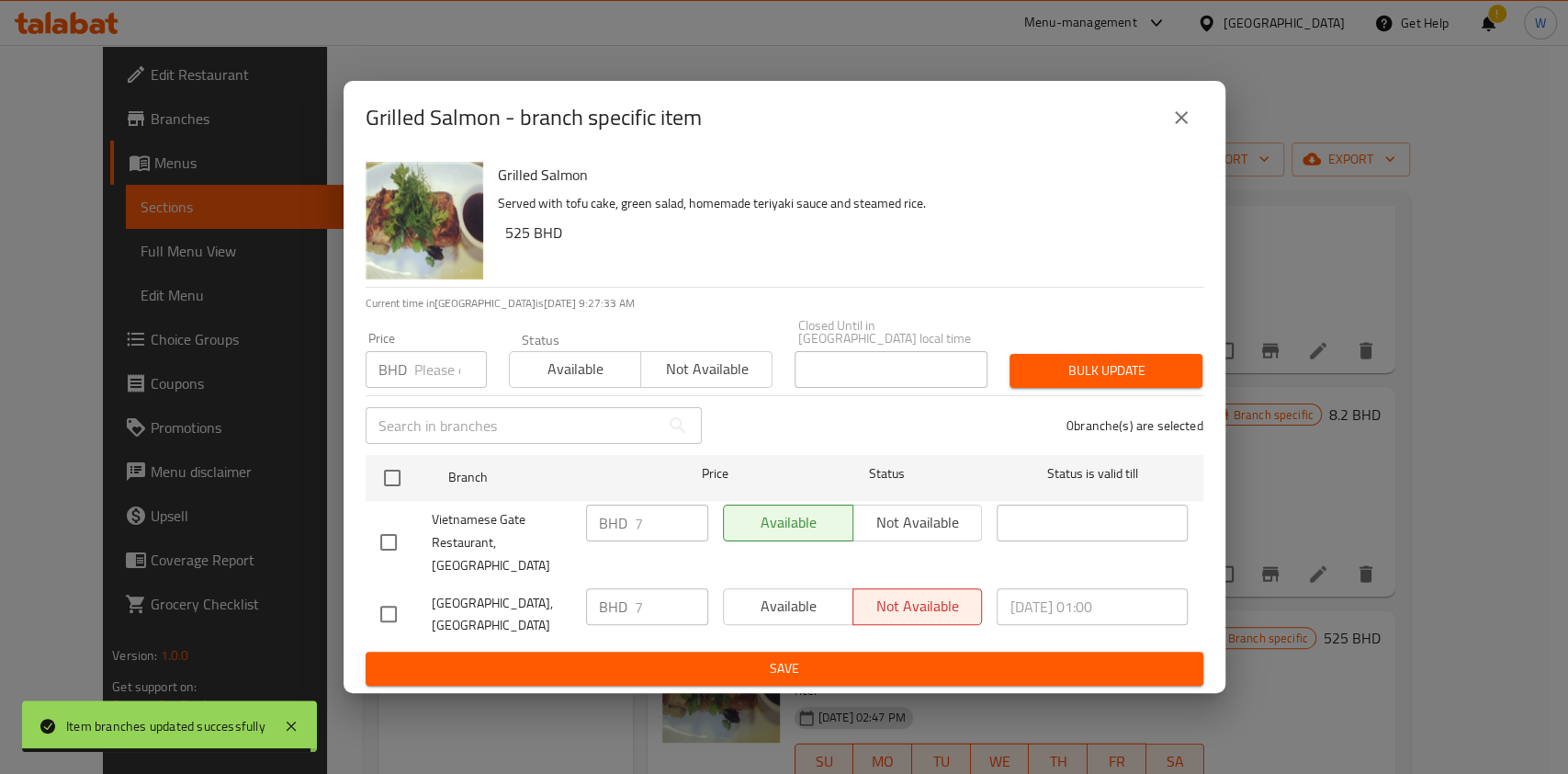
click at [444, 368] on input "number" at bounding box center [450, 369] width 73 height 37
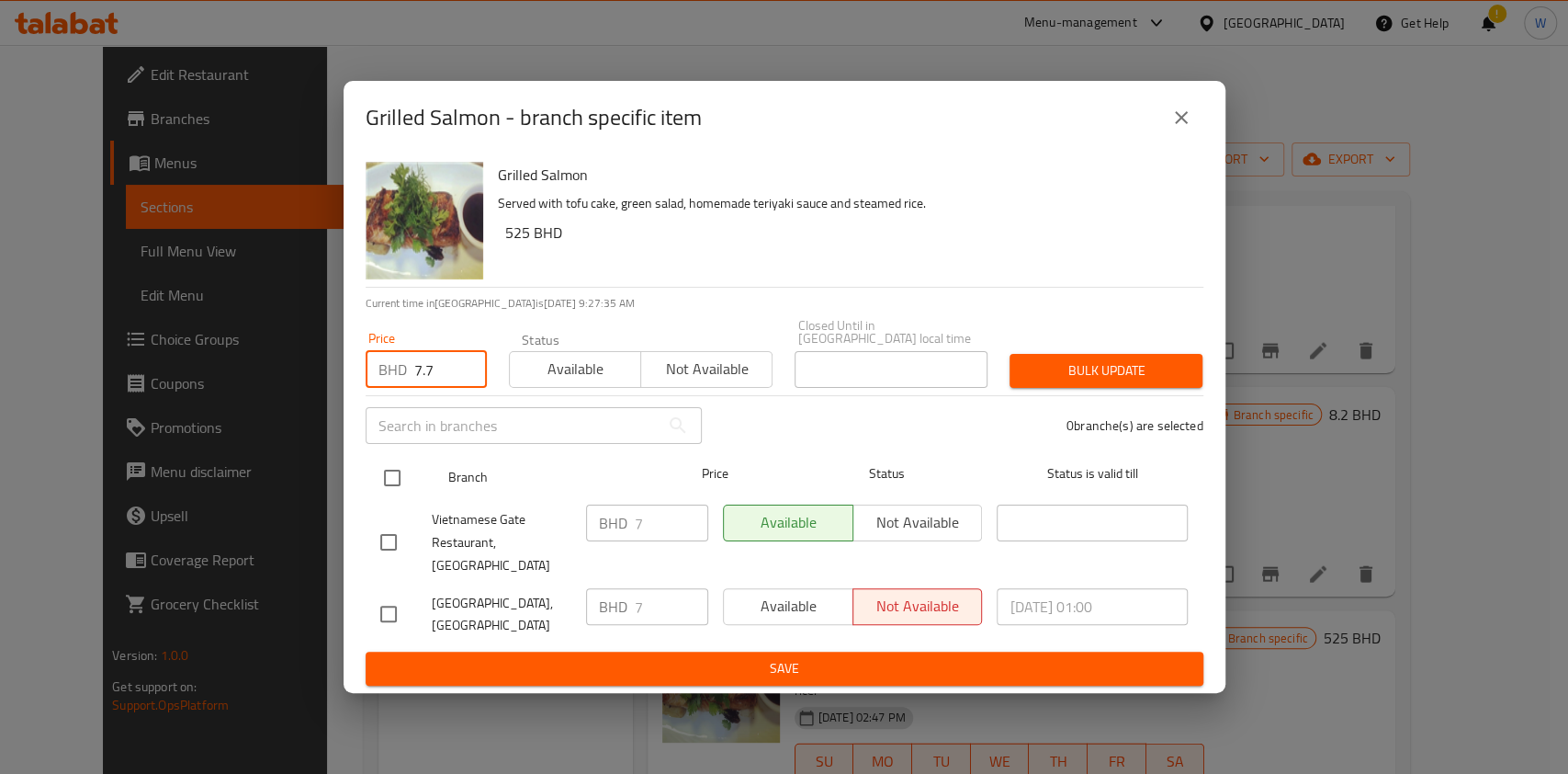
type input "7.7"
click at [394, 487] on input "checkbox" at bounding box center [392, 478] width 39 height 39
checkbox input "true"
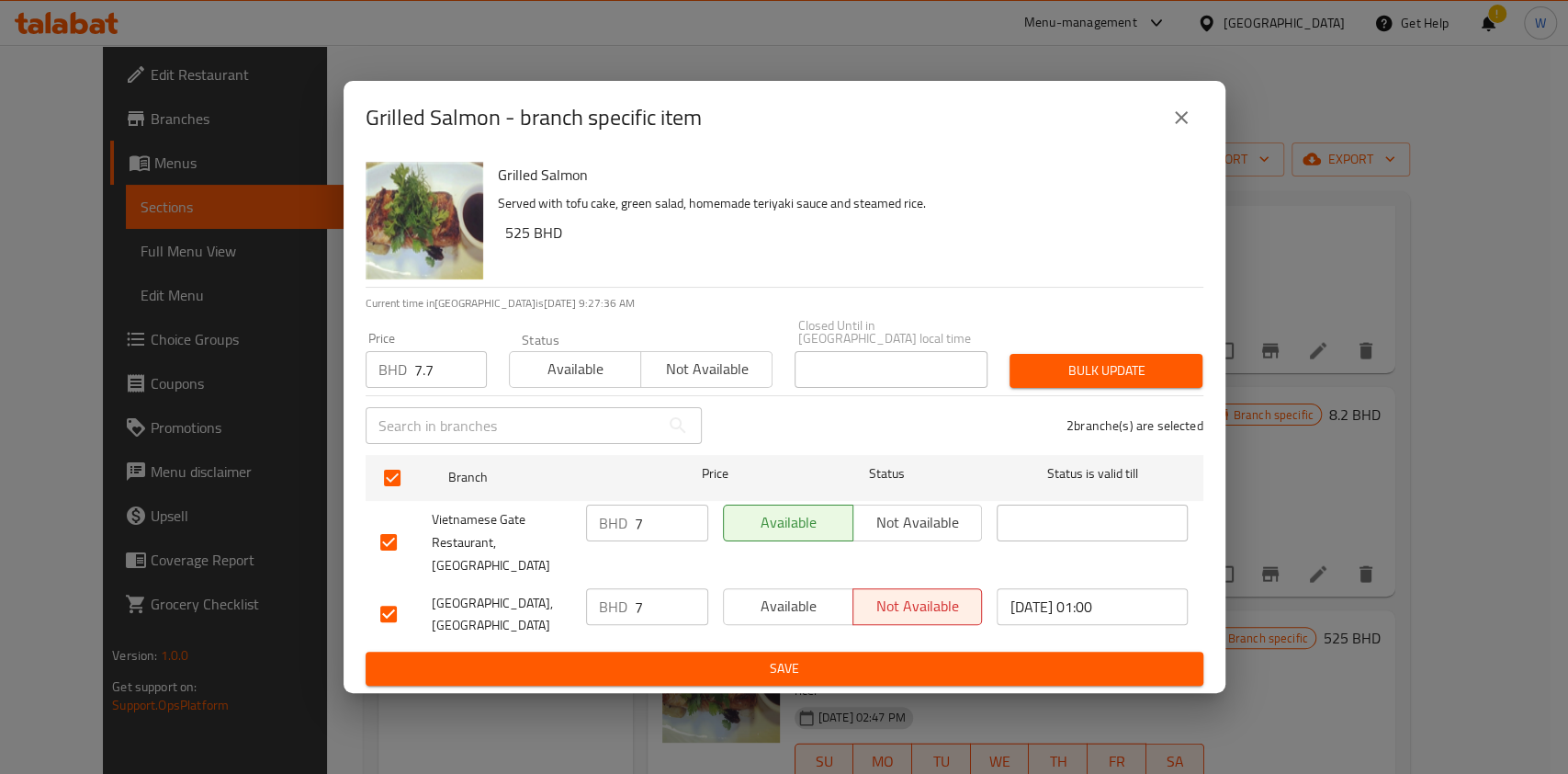
click at [1113, 379] on span "Bulk update" at bounding box center [1106, 371] width 163 height 23
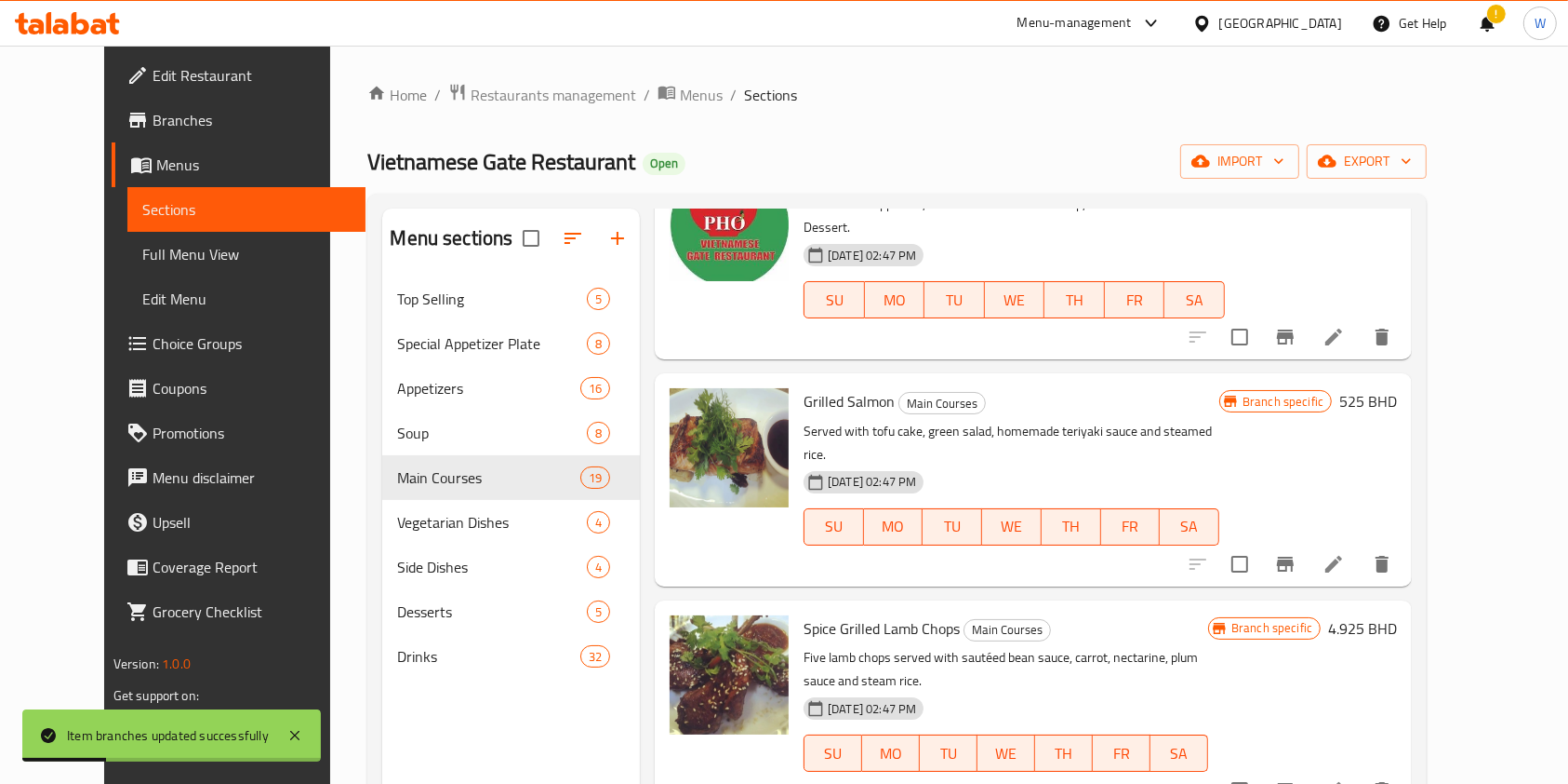
scroll to position [2978, 0]
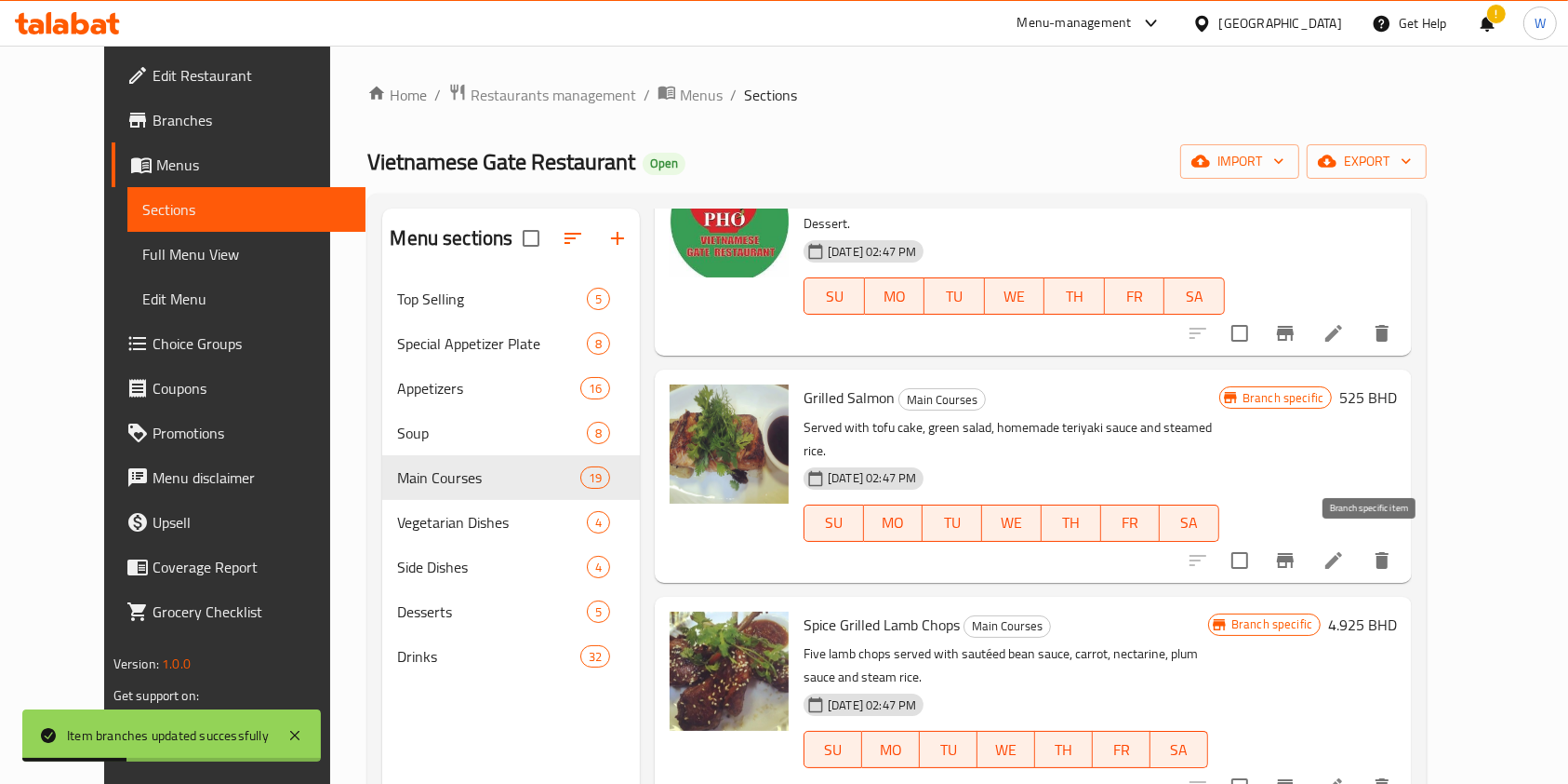
click at [1294, 779] on icon "Branch-specific-item" at bounding box center [1286, 787] width 17 height 15
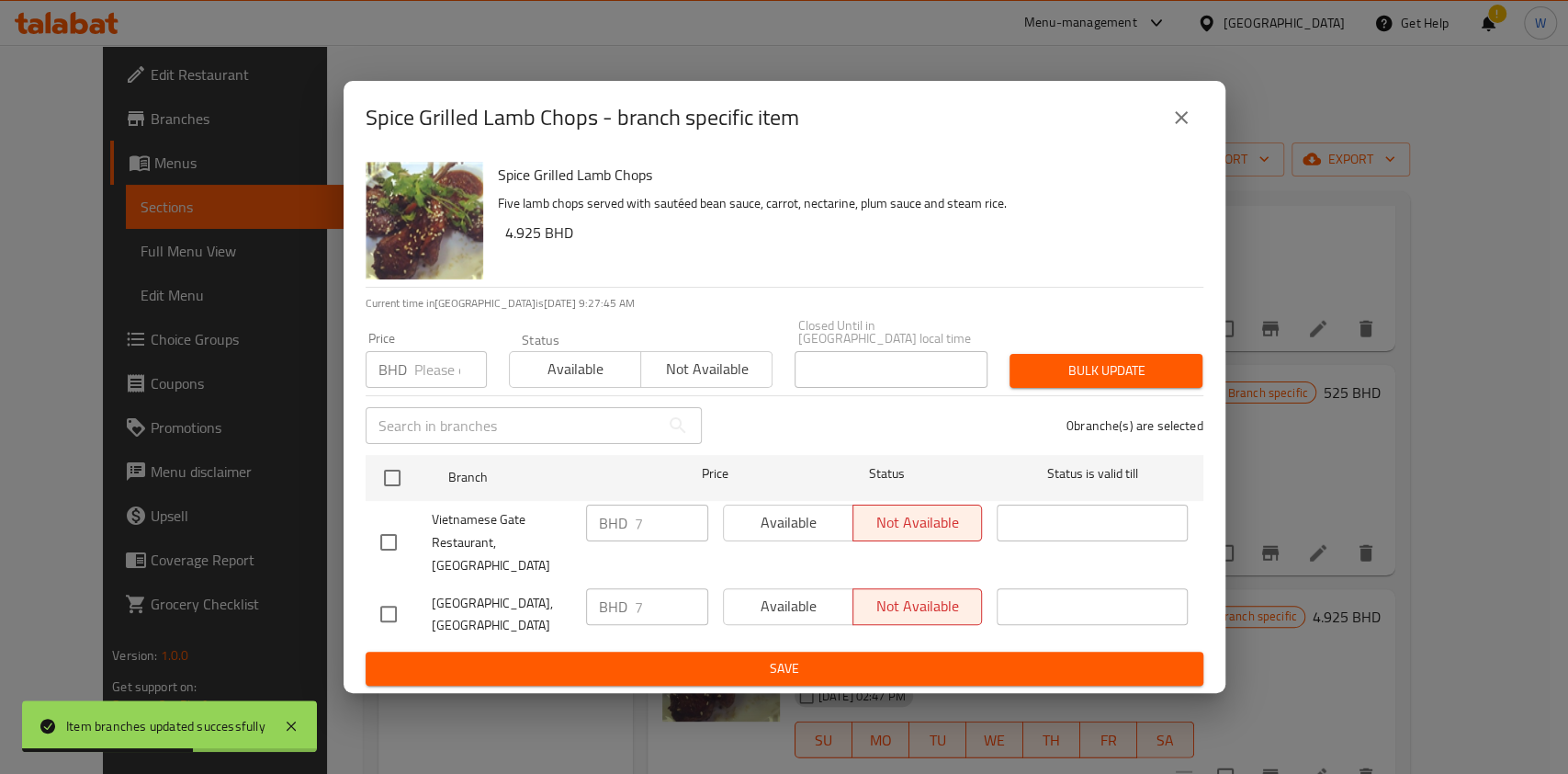
click at [1176, 128] on icon "close" at bounding box center [1180, 117] width 22 height 22
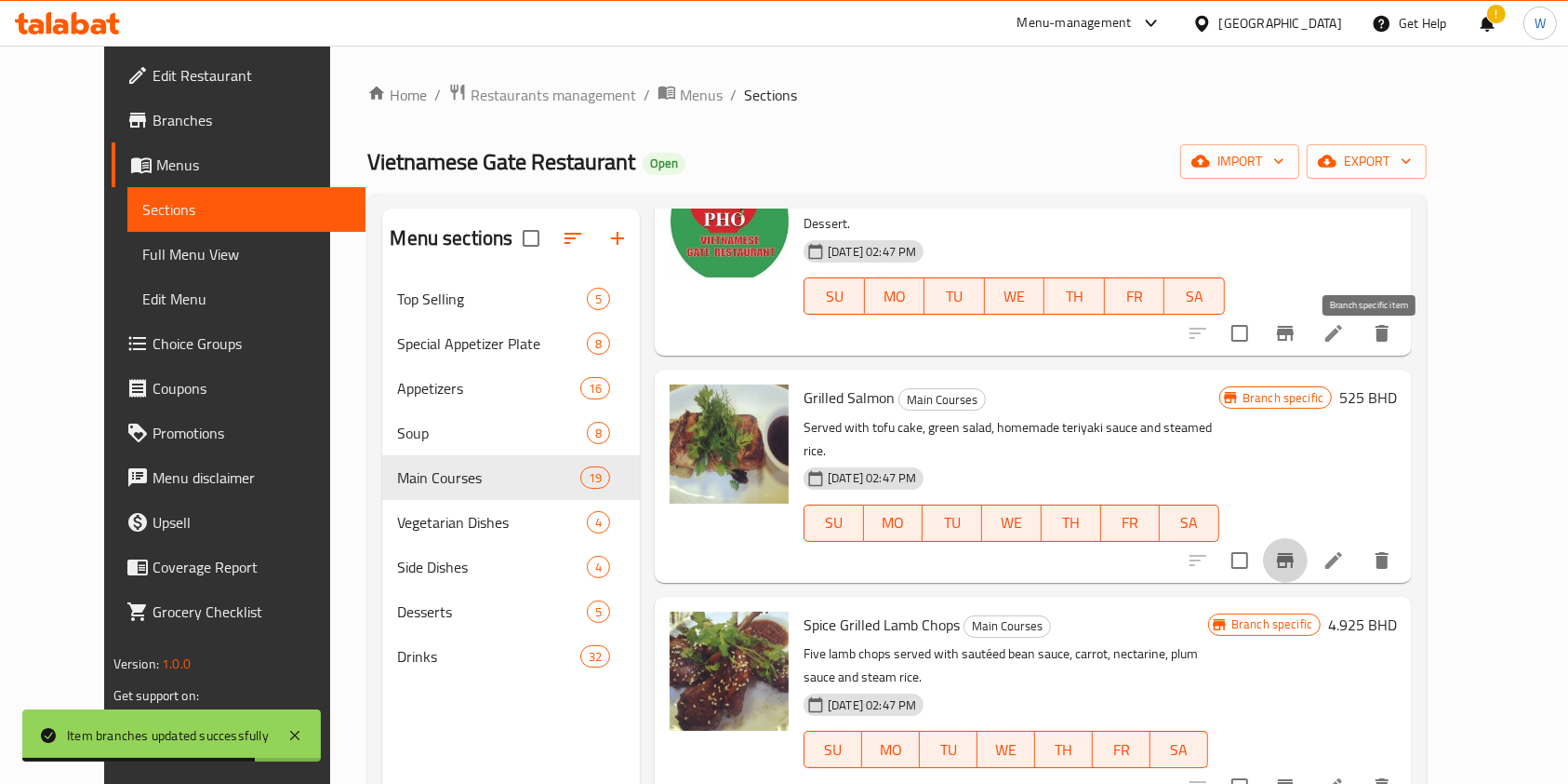
click at [1297, 549] on icon "Branch-specific-item" at bounding box center [1285, 559] width 22 height 22
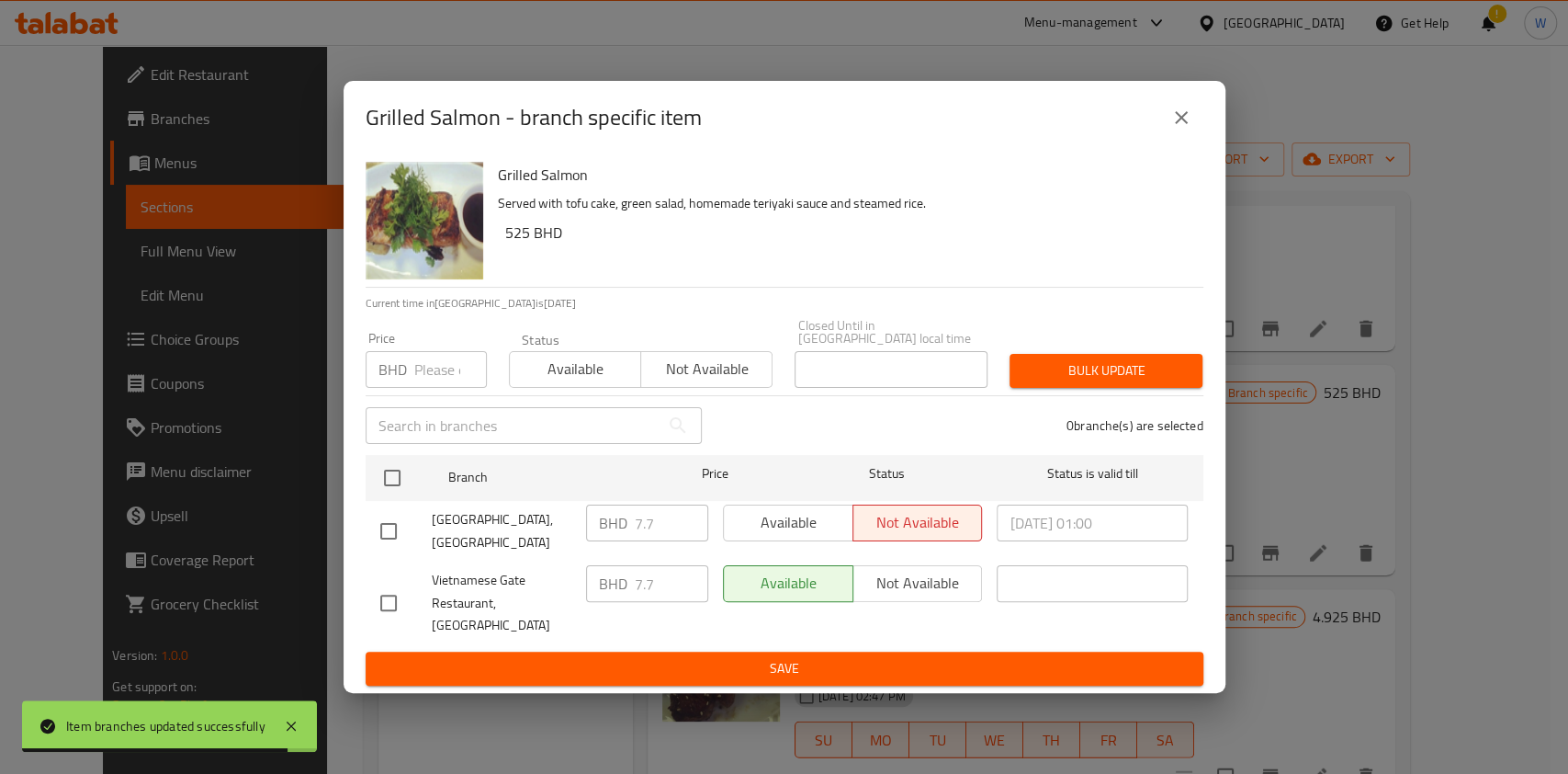
click at [1170, 128] on icon "close" at bounding box center [1180, 117] width 22 height 22
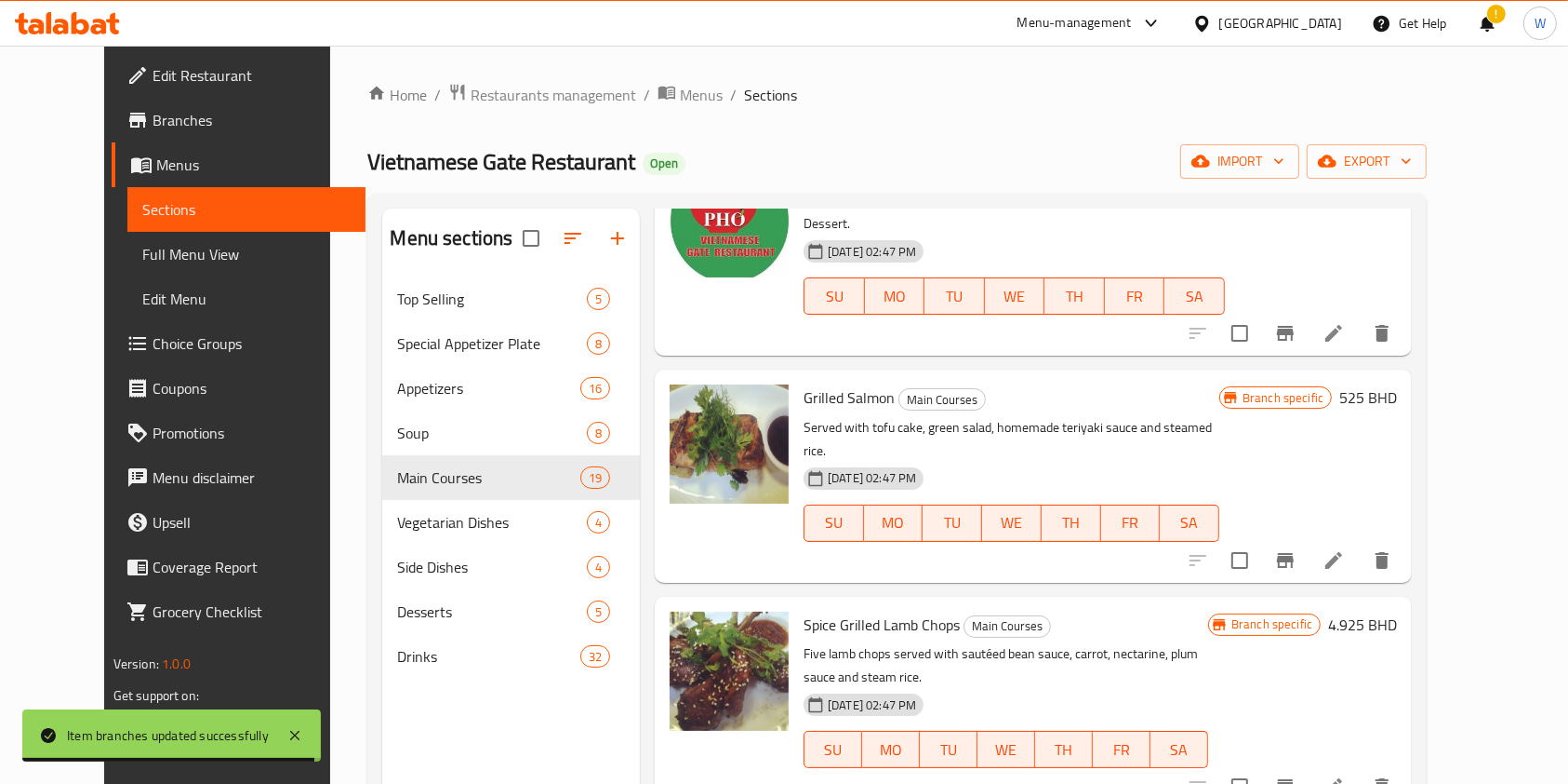
click at [1308, 764] on button "Branch-specific-item" at bounding box center [1285, 786] width 45 height 45
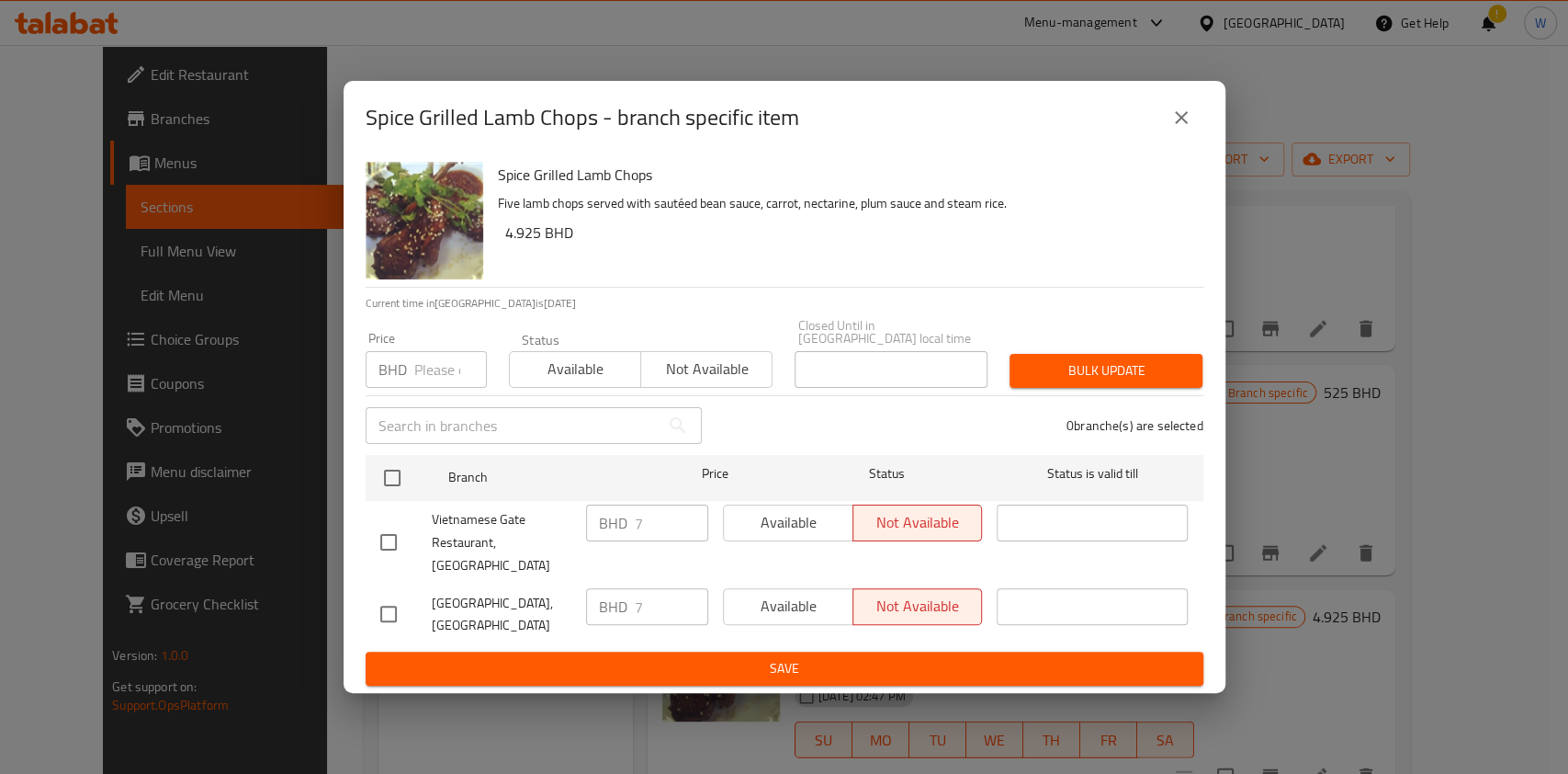
click at [434, 396] on div "Price BHD Price" at bounding box center [426, 360] width 143 height 78
click at [447, 365] on input "number" at bounding box center [450, 369] width 73 height 37
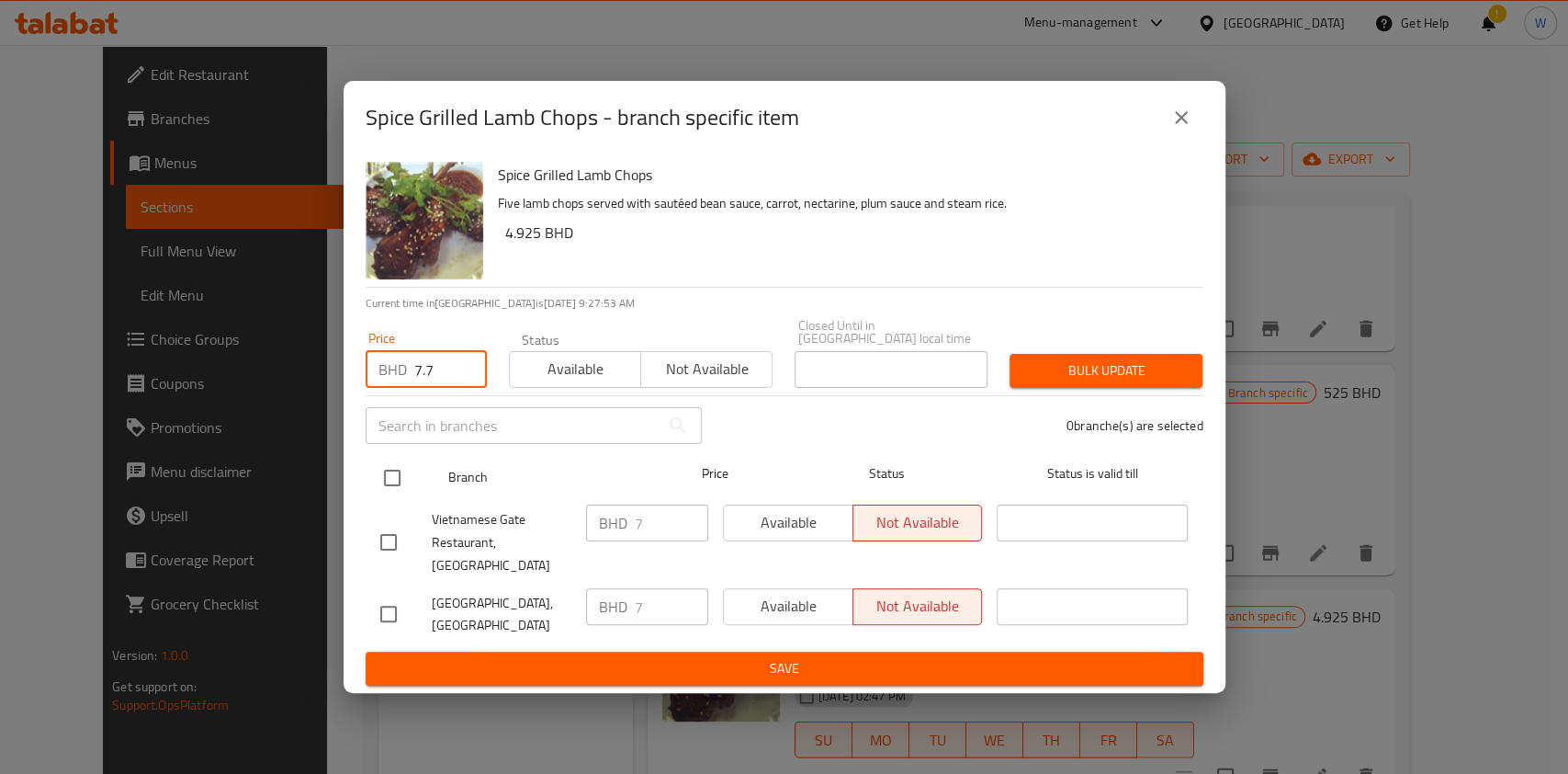
type input "7.7"
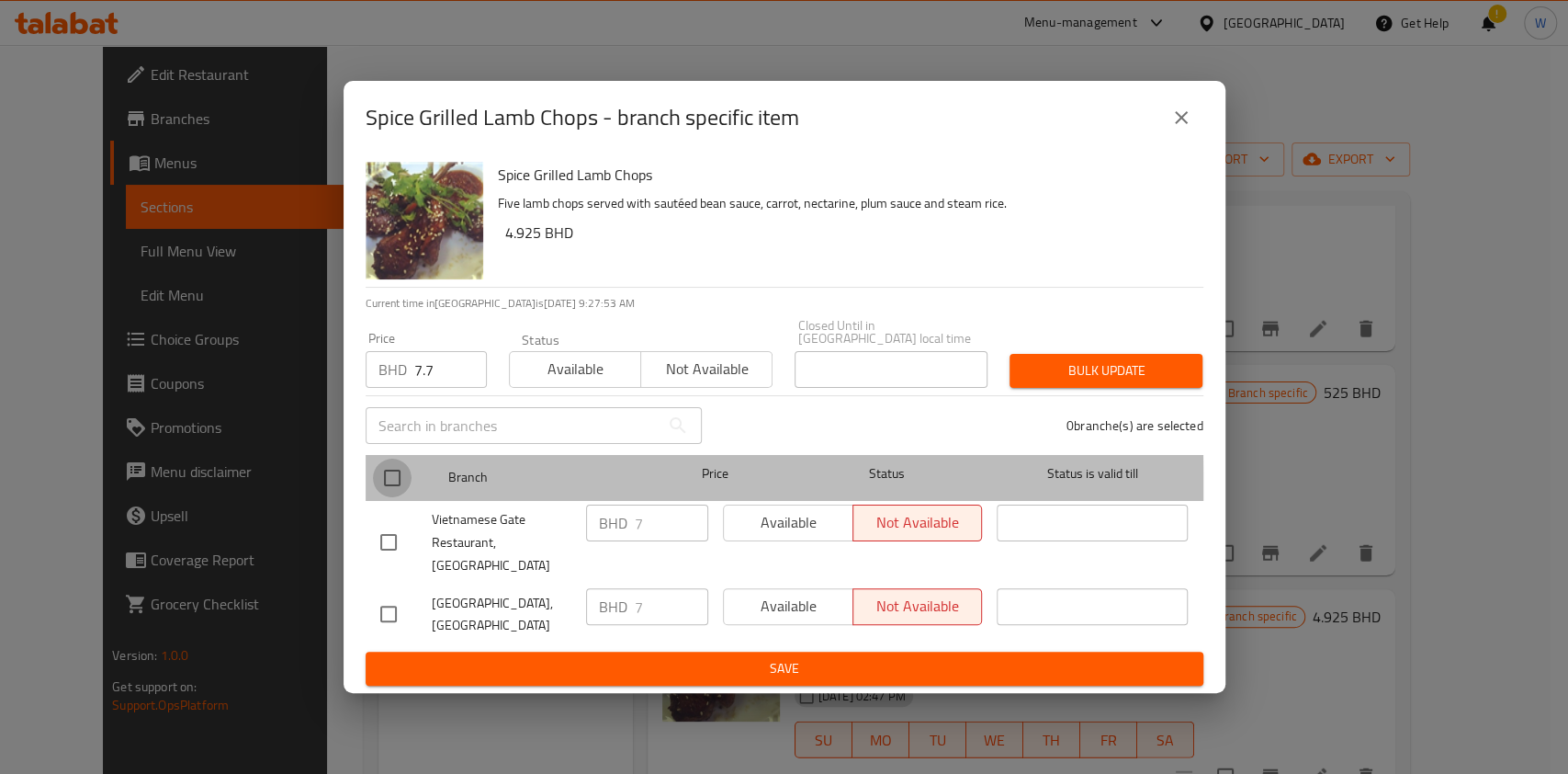
click at [380, 496] on input "checkbox" at bounding box center [392, 478] width 39 height 39
checkbox input "true"
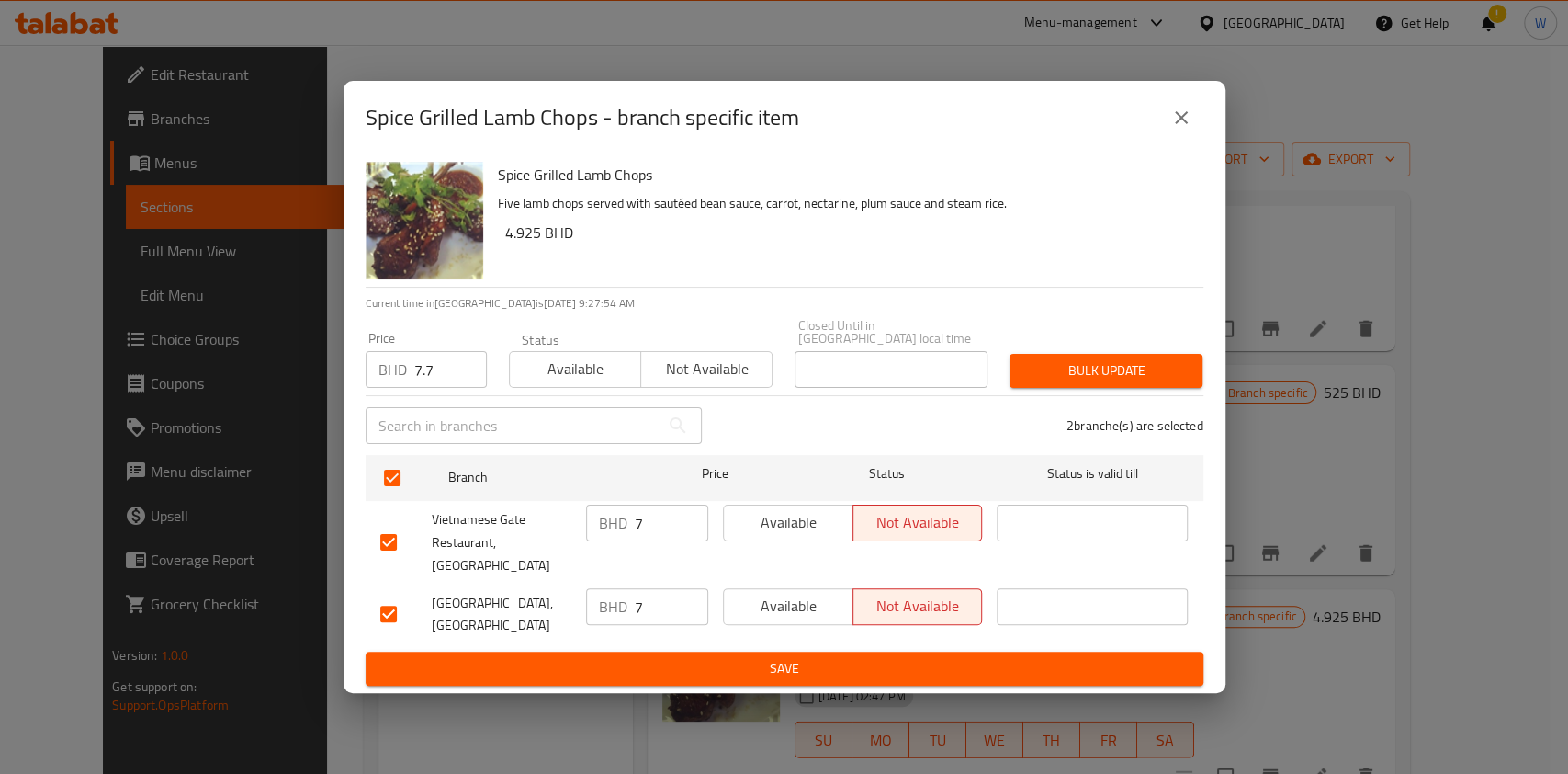
click at [1063, 372] on span "Bulk update" at bounding box center [1106, 371] width 163 height 23
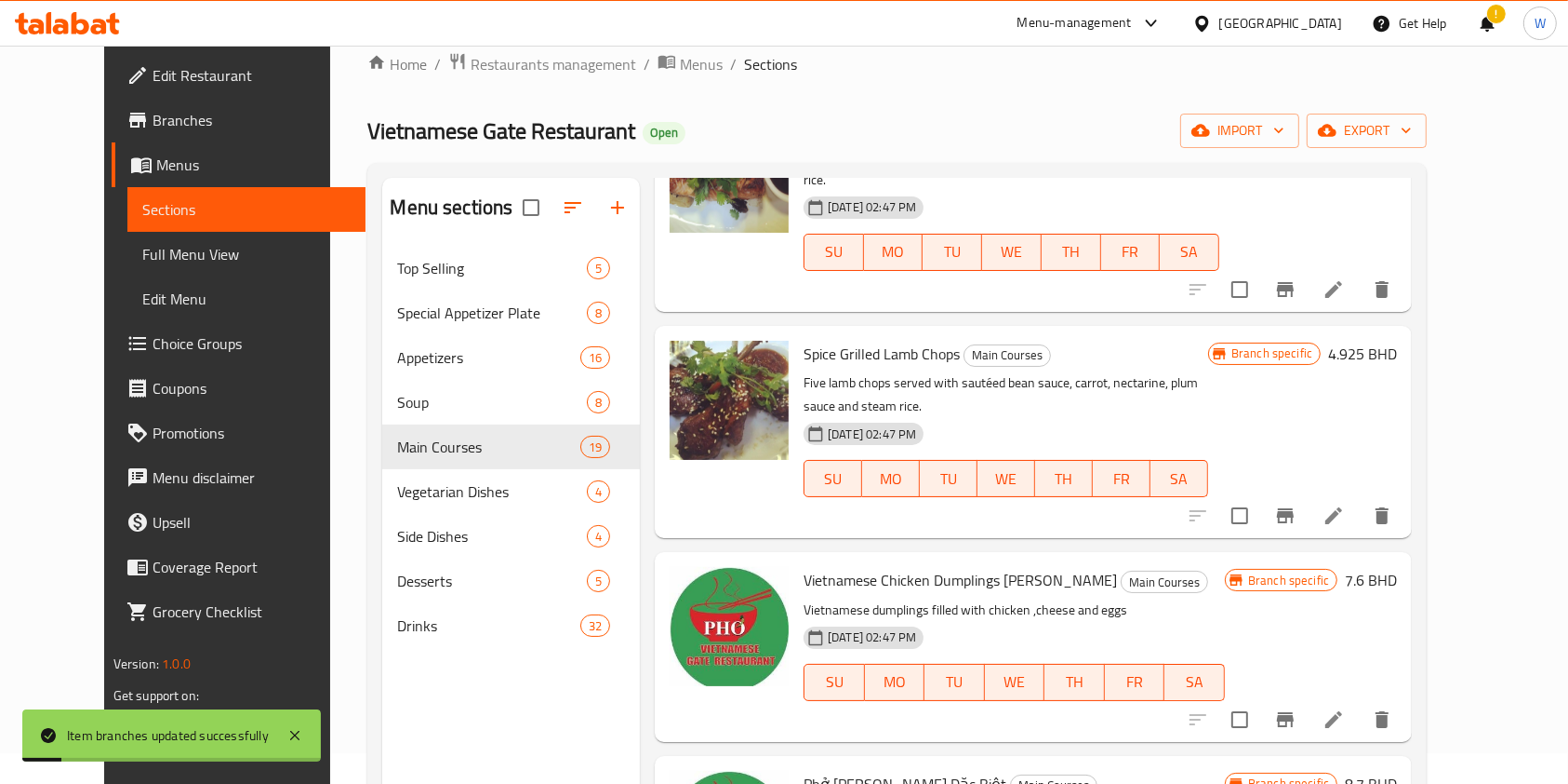
scroll to position [123, 0]
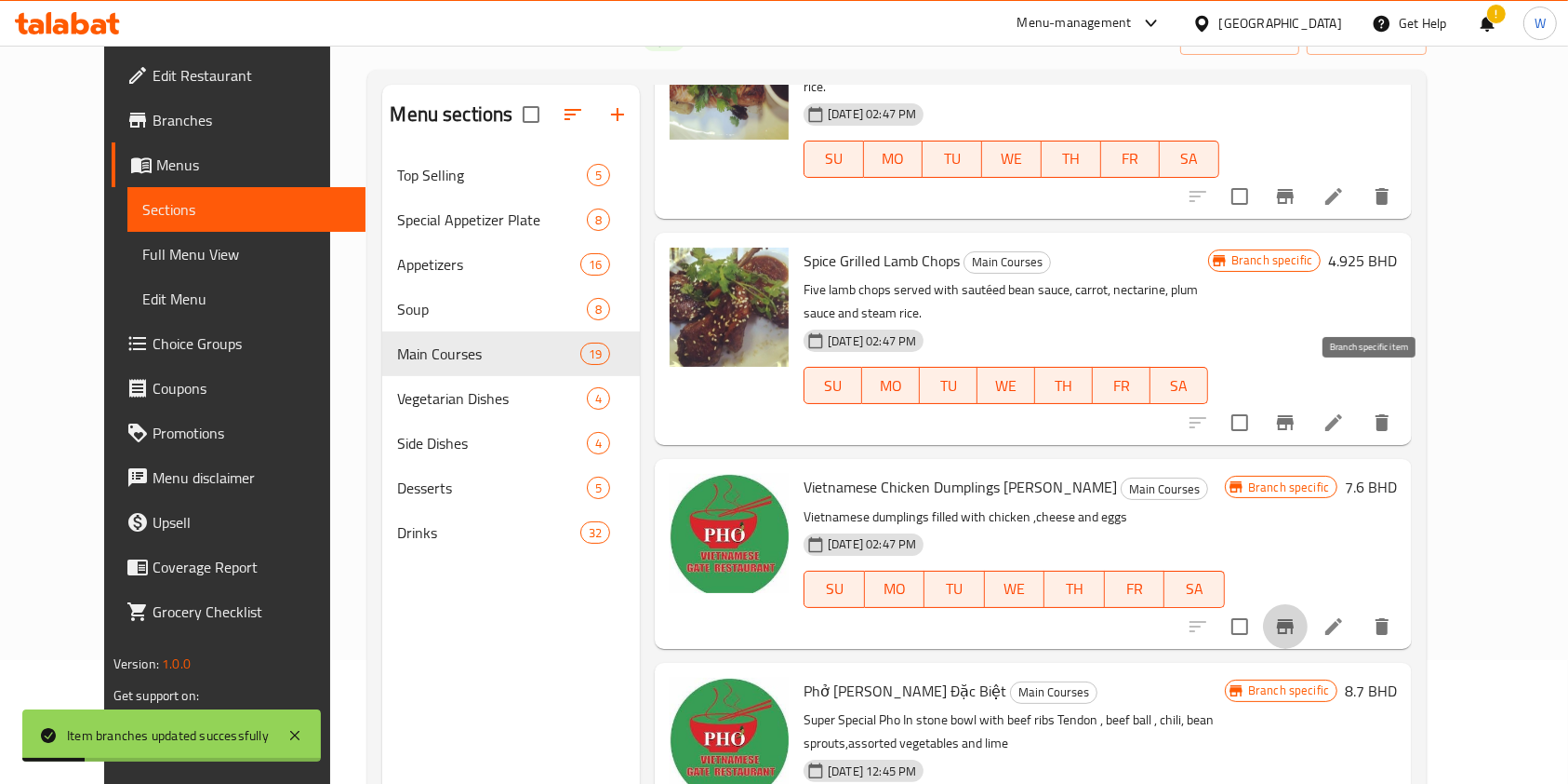
click at [1294, 619] on icon "Branch-specific-item" at bounding box center [1286, 626] width 17 height 15
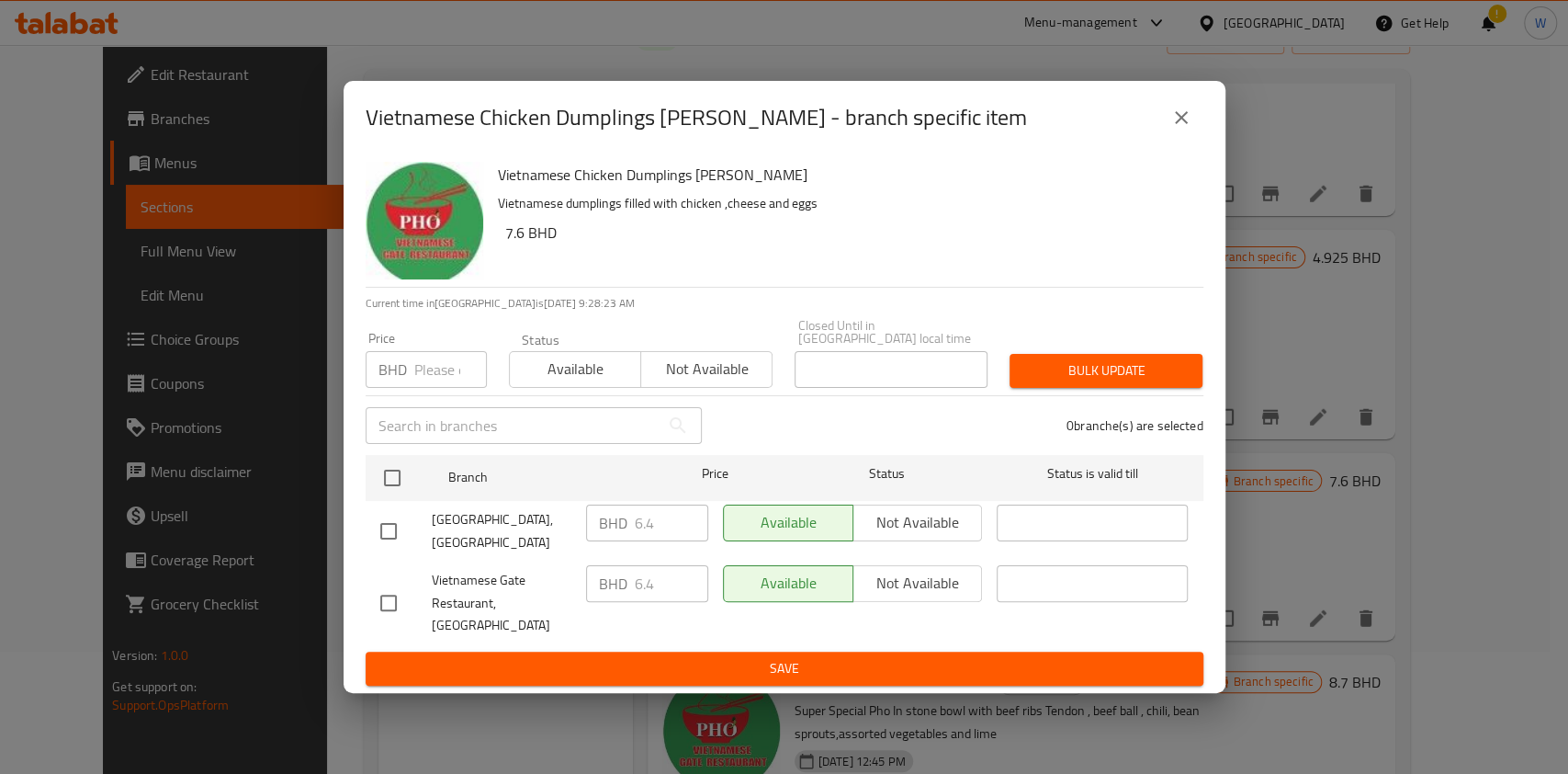
click at [443, 379] on input "number" at bounding box center [450, 369] width 73 height 37
paste input "7.04"
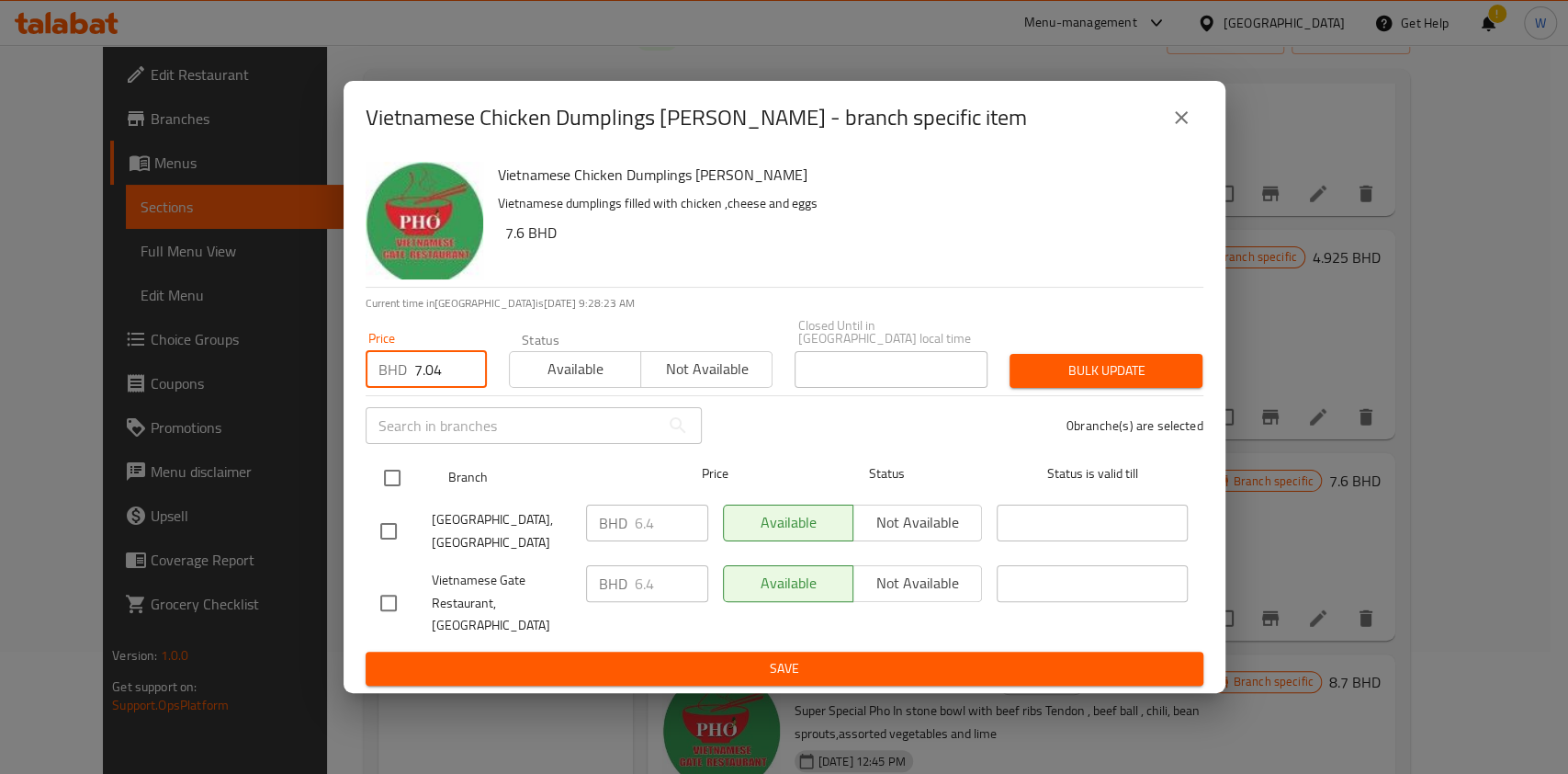
type input "7.04"
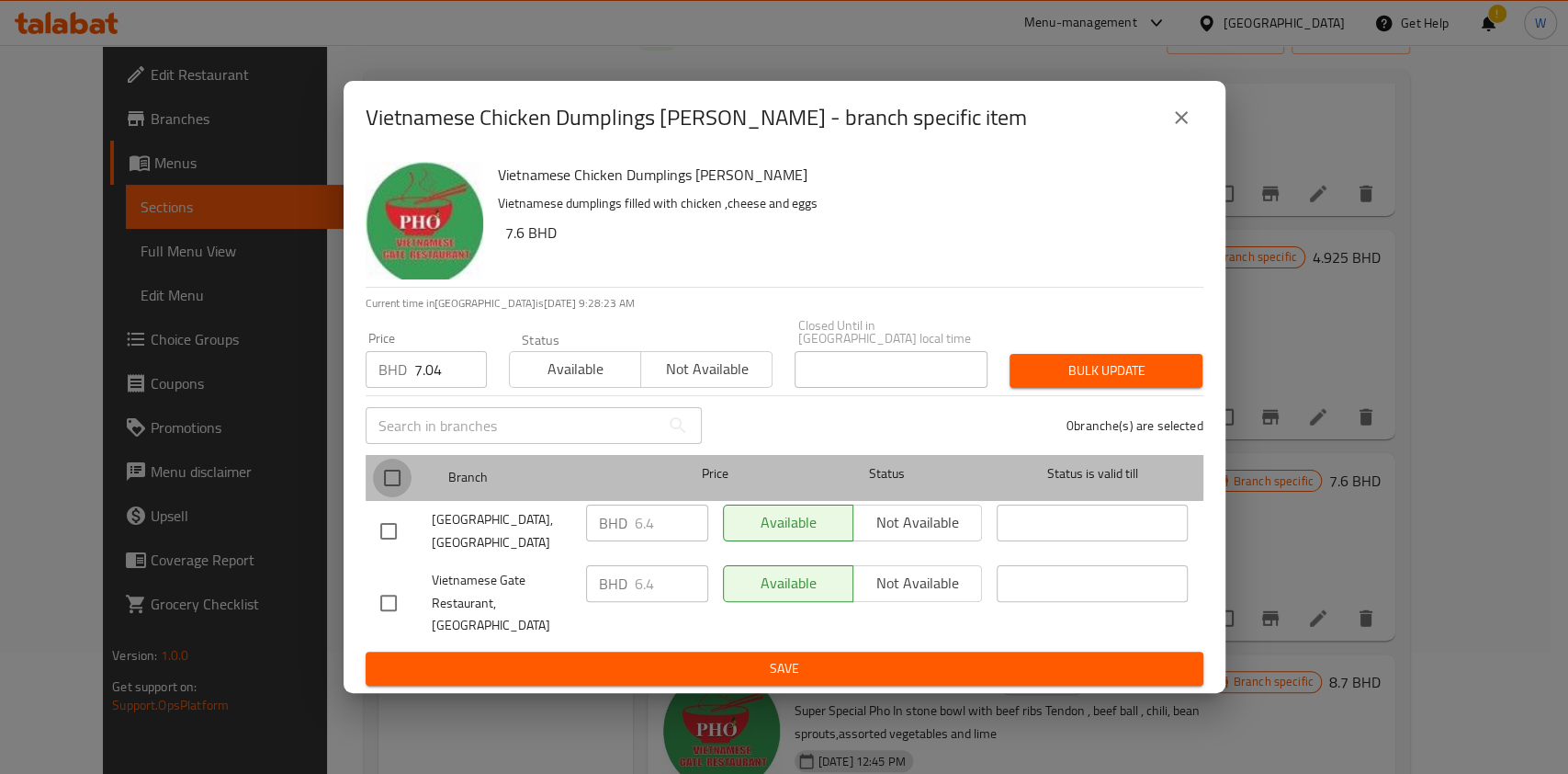
click at [399, 474] on input "checkbox" at bounding box center [392, 478] width 39 height 39
checkbox input "true"
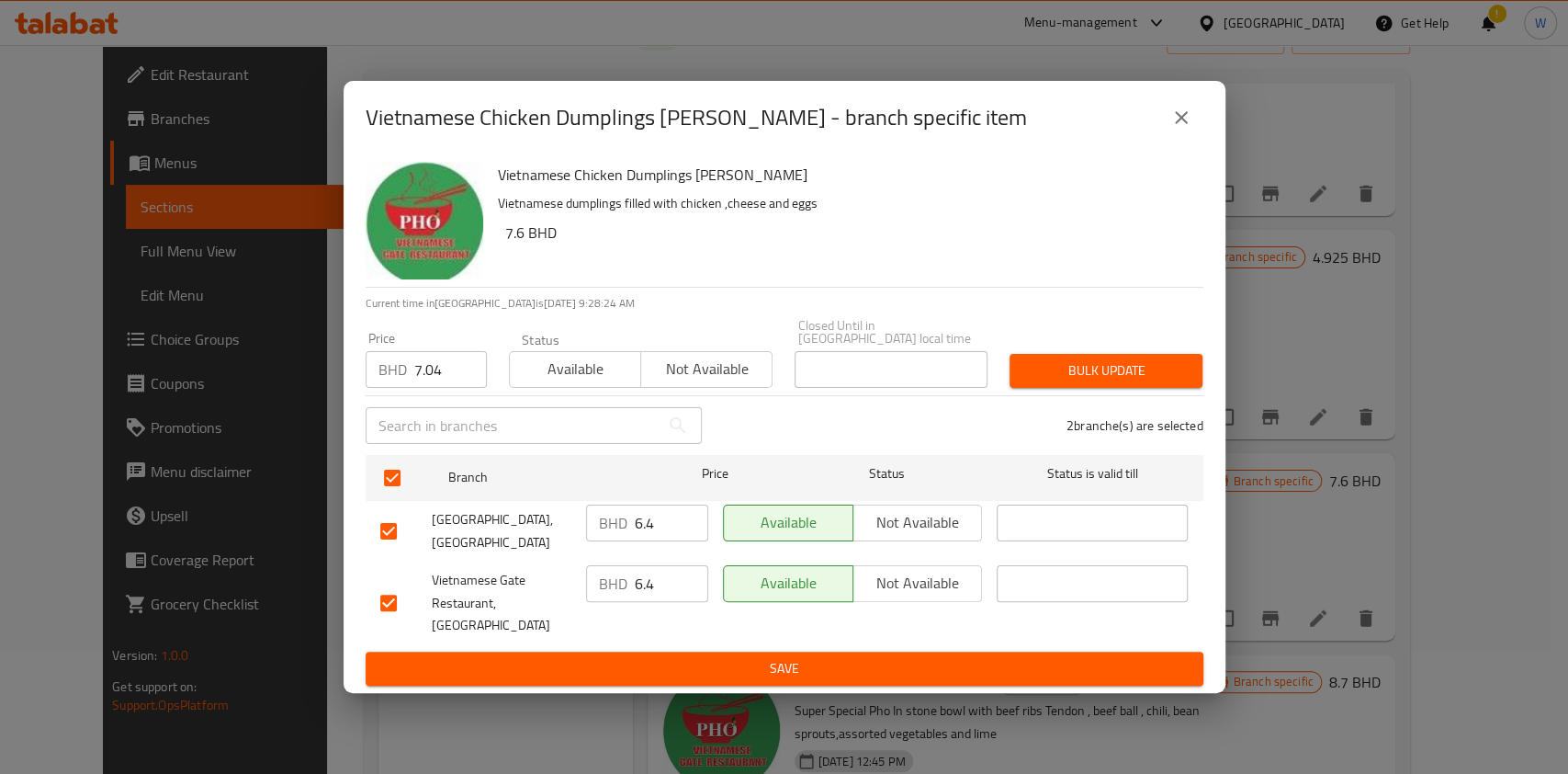
click at [1164, 362] on button "Bulk update" at bounding box center [1106, 371] width 192 height 34
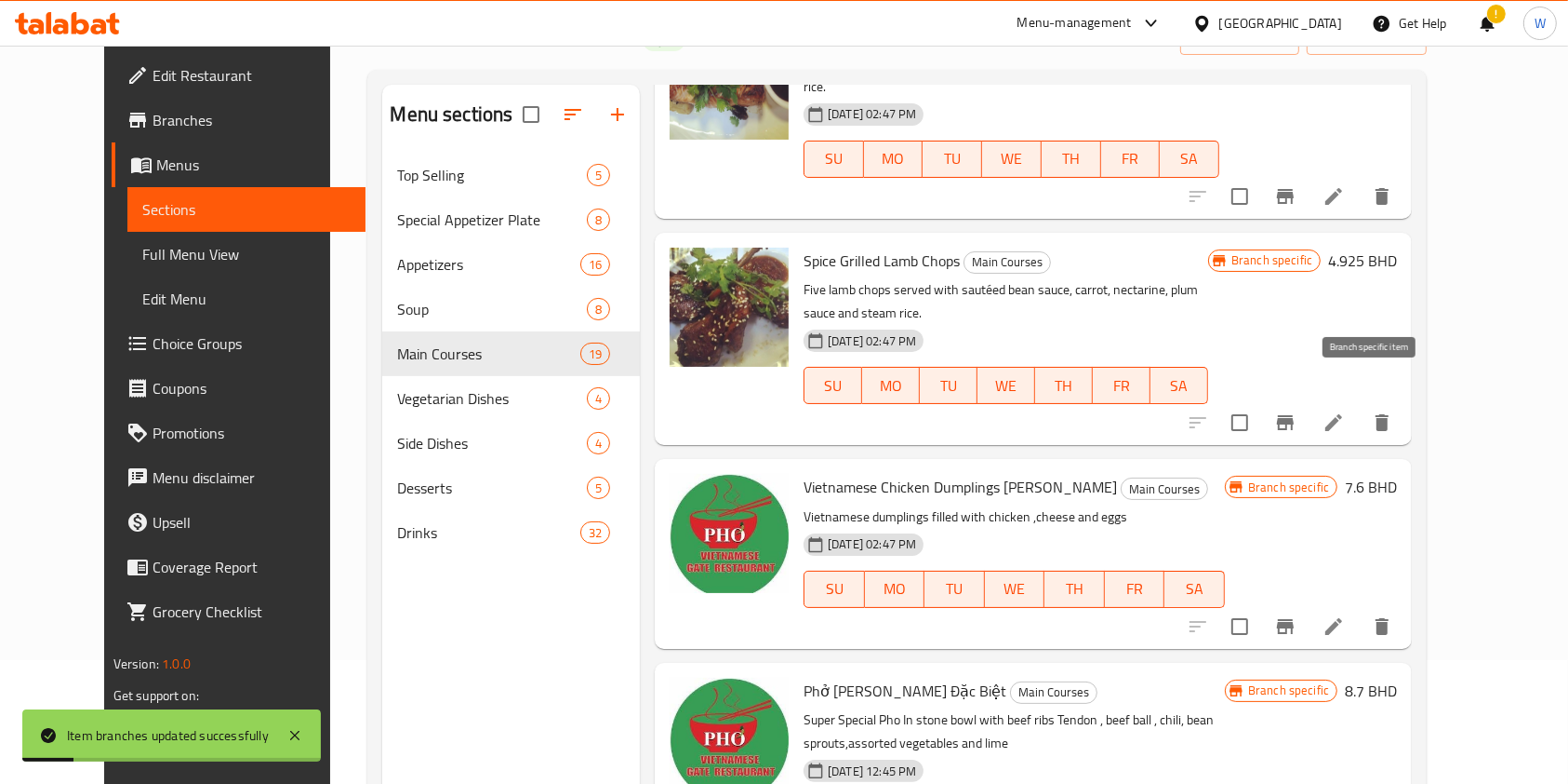
click at [1294, 619] on icon "Branch-specific-item" at bounding box center [1286, 626] width 17 height 15
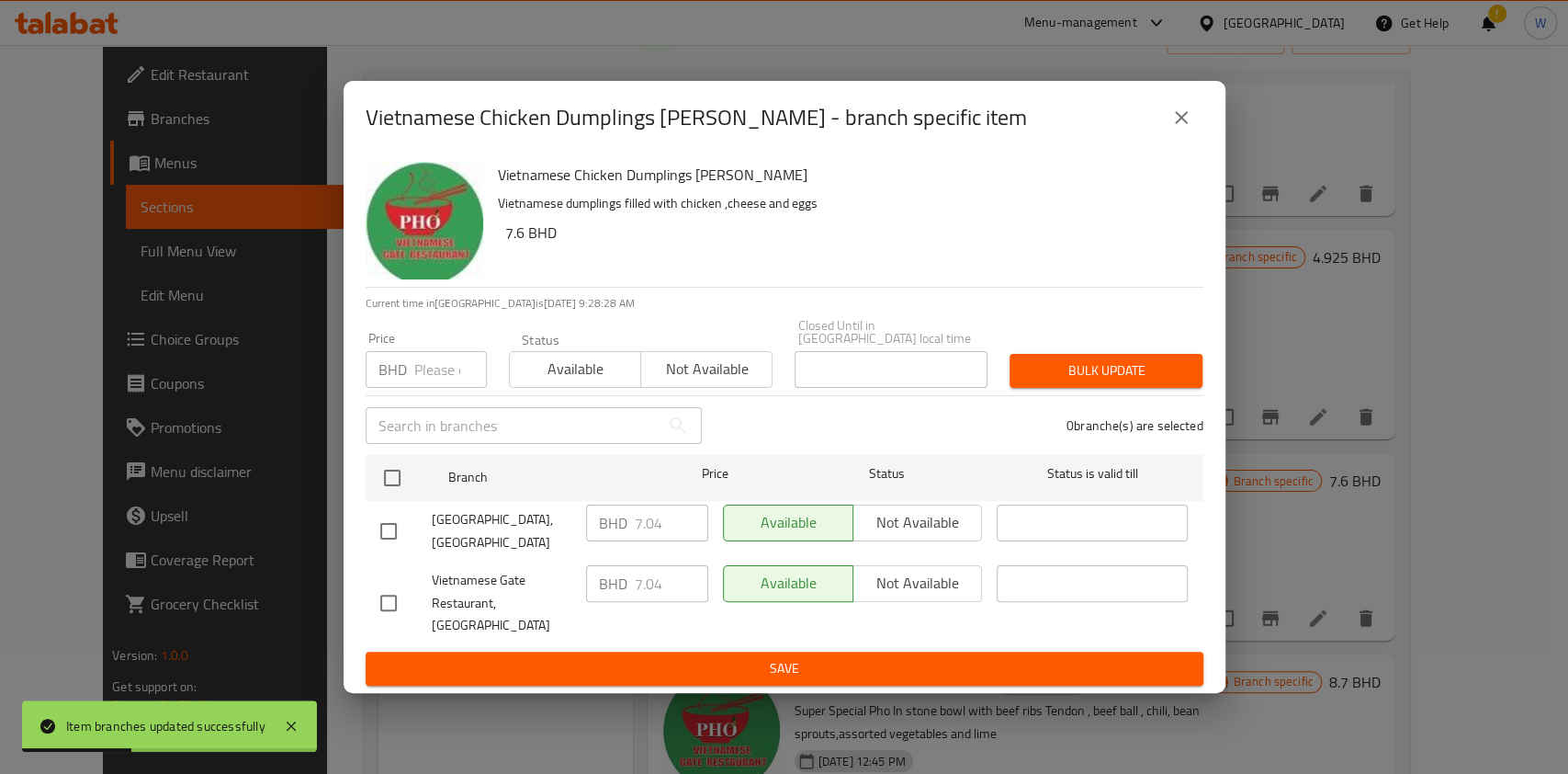
click at [1196, 139] on button "close" at bounding box center [1181, 117] width 44 height 44
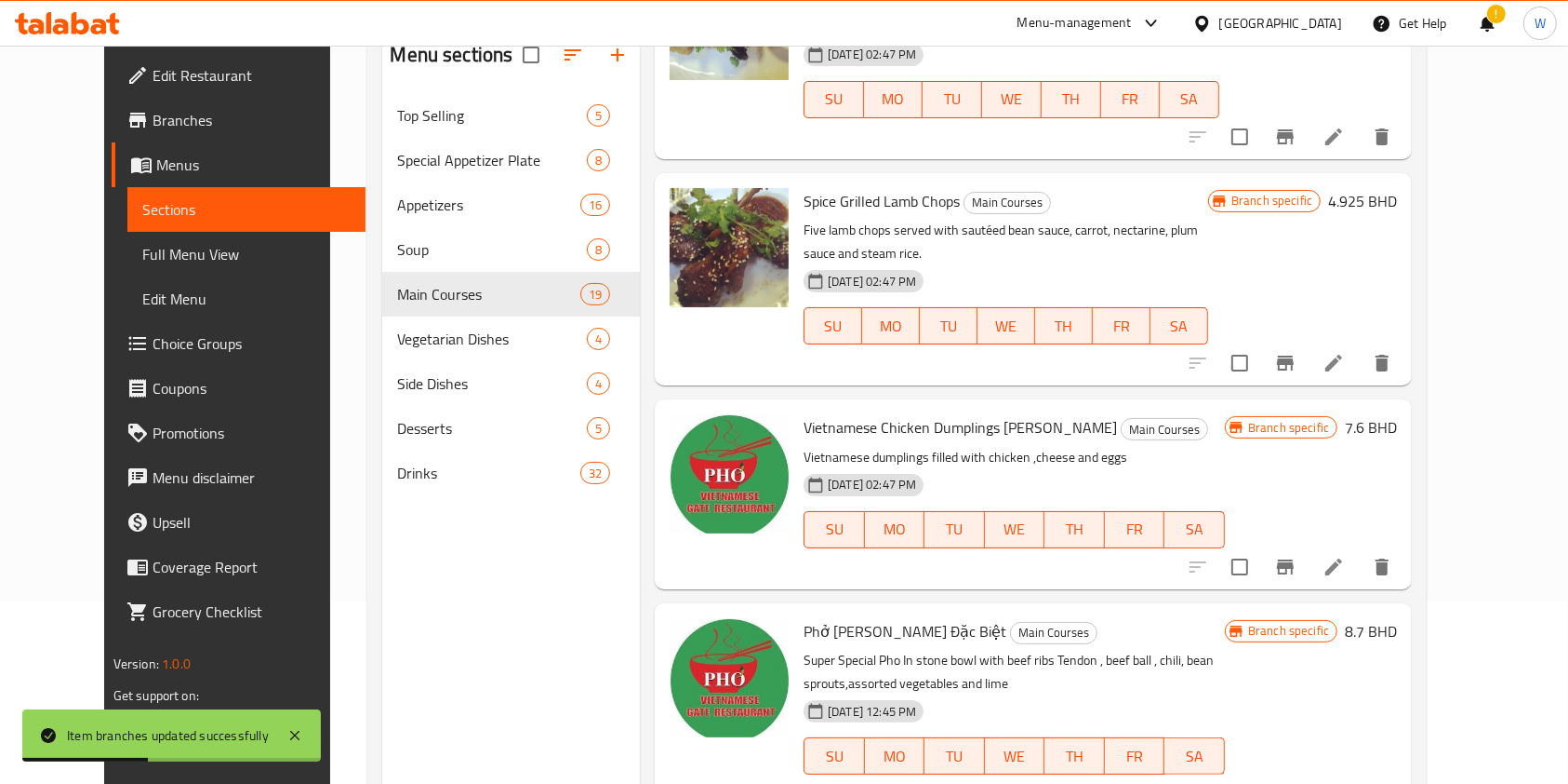
scroll to position [261, 0]
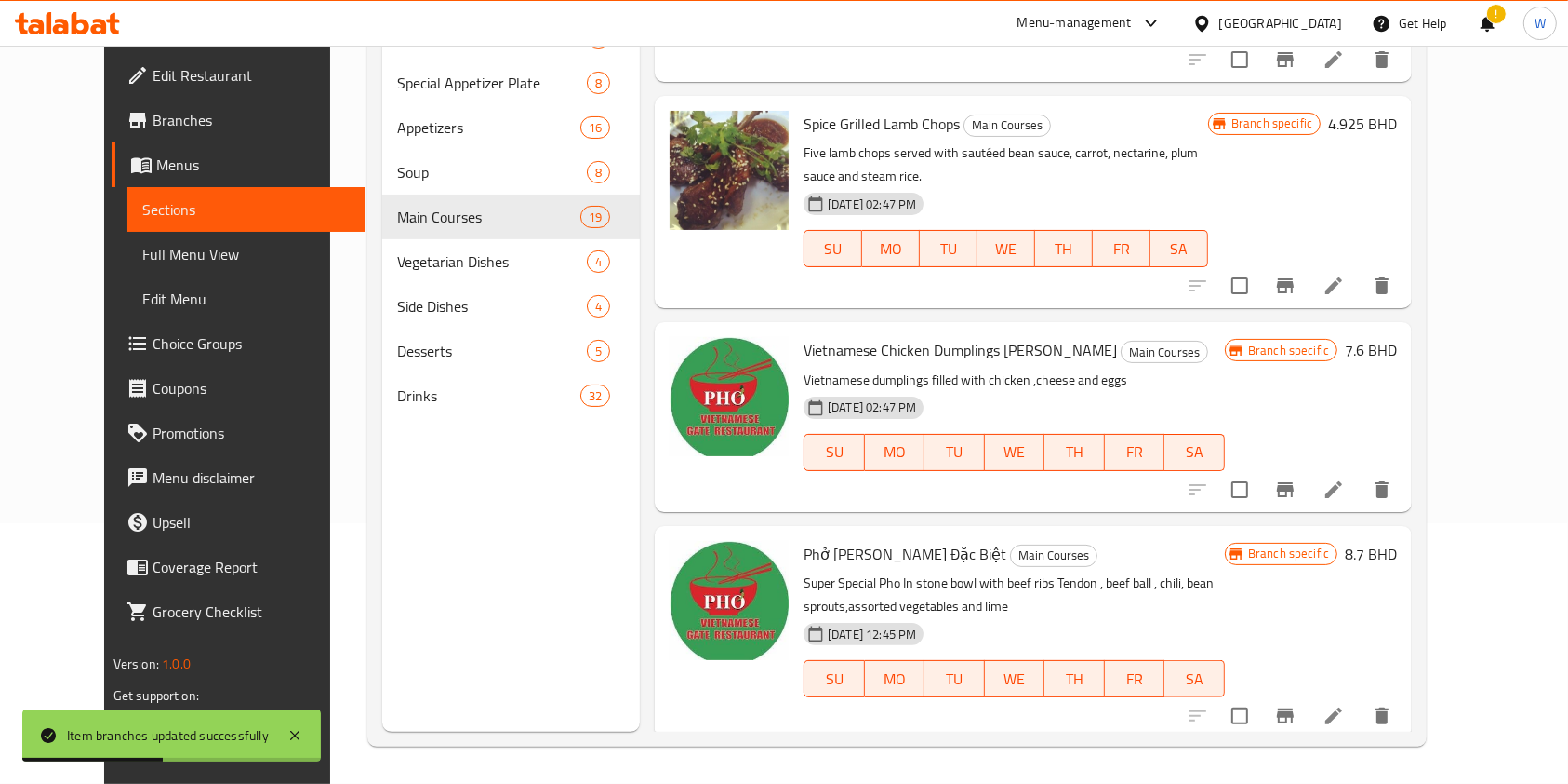
click at [1294, 708] on icon "Branch-specific-item" at bounding box center [1286, 716] width 17 height 15
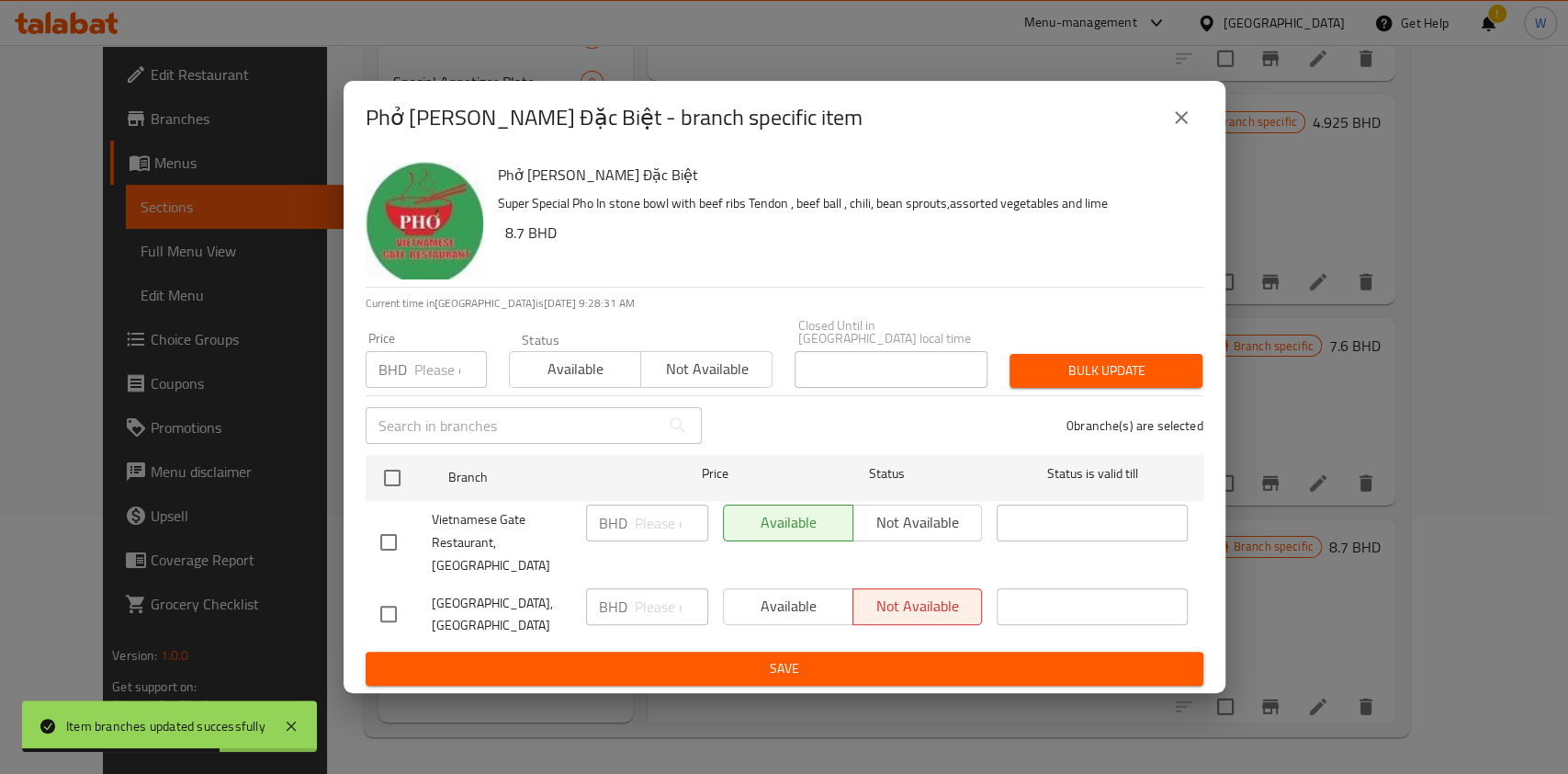
click at [512, 245] on h6 "8.7 BHD" at bounding box center [846, 232] width 683 height 25
copy h6 "8.7"
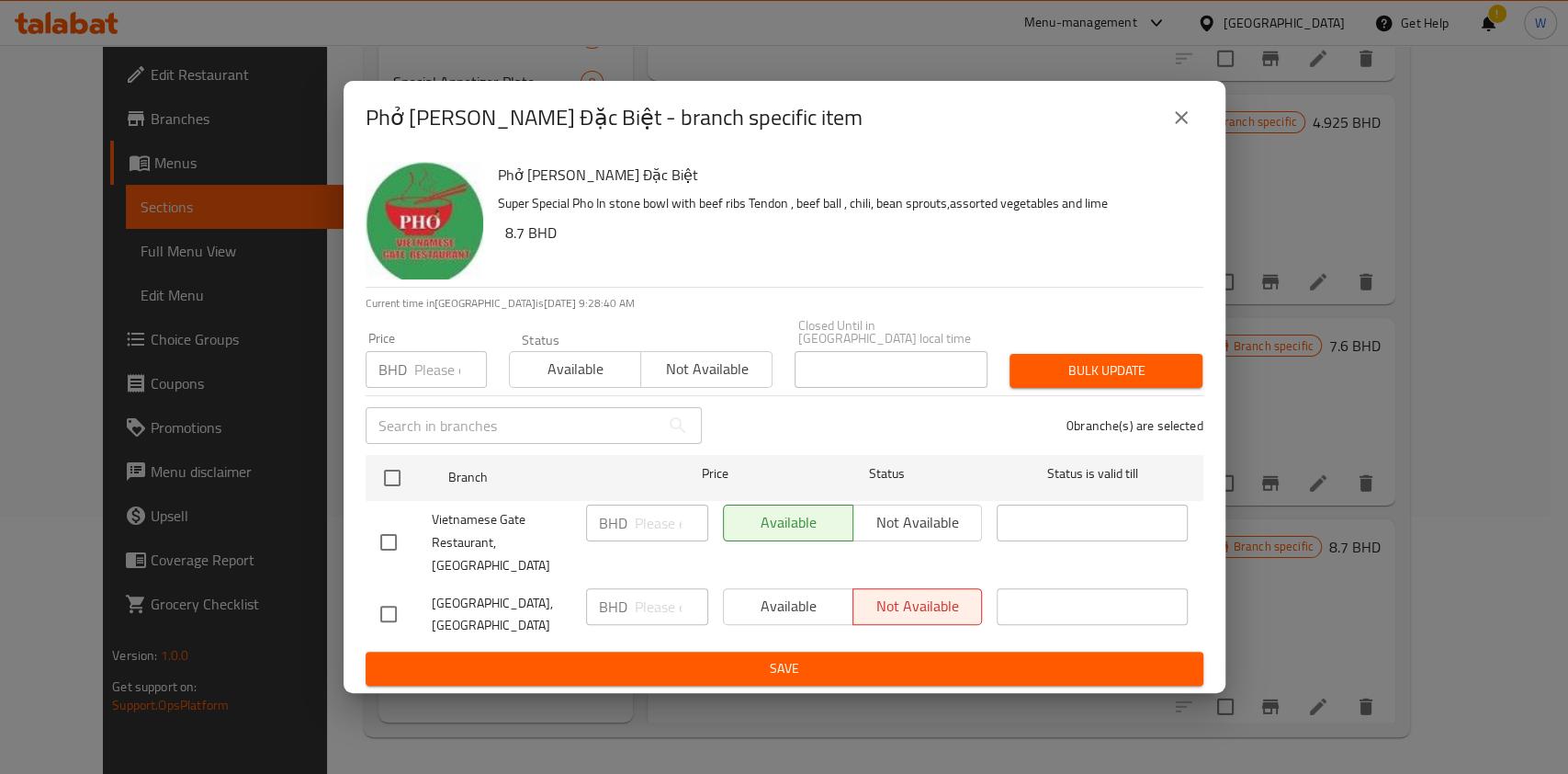
click at [405, 368] on p "BHD" at bounding box center [392, 369] width 28 height 22
click at [428, 374] on input "number" at bounding box center [450, 369] width 73 height 37
paste input "9.57"
type input "9.57"
click at [392, 503] on div "Vietnamese Gate Restaurant, Juffair" at bounding box center [475, 543] width 206 height 91
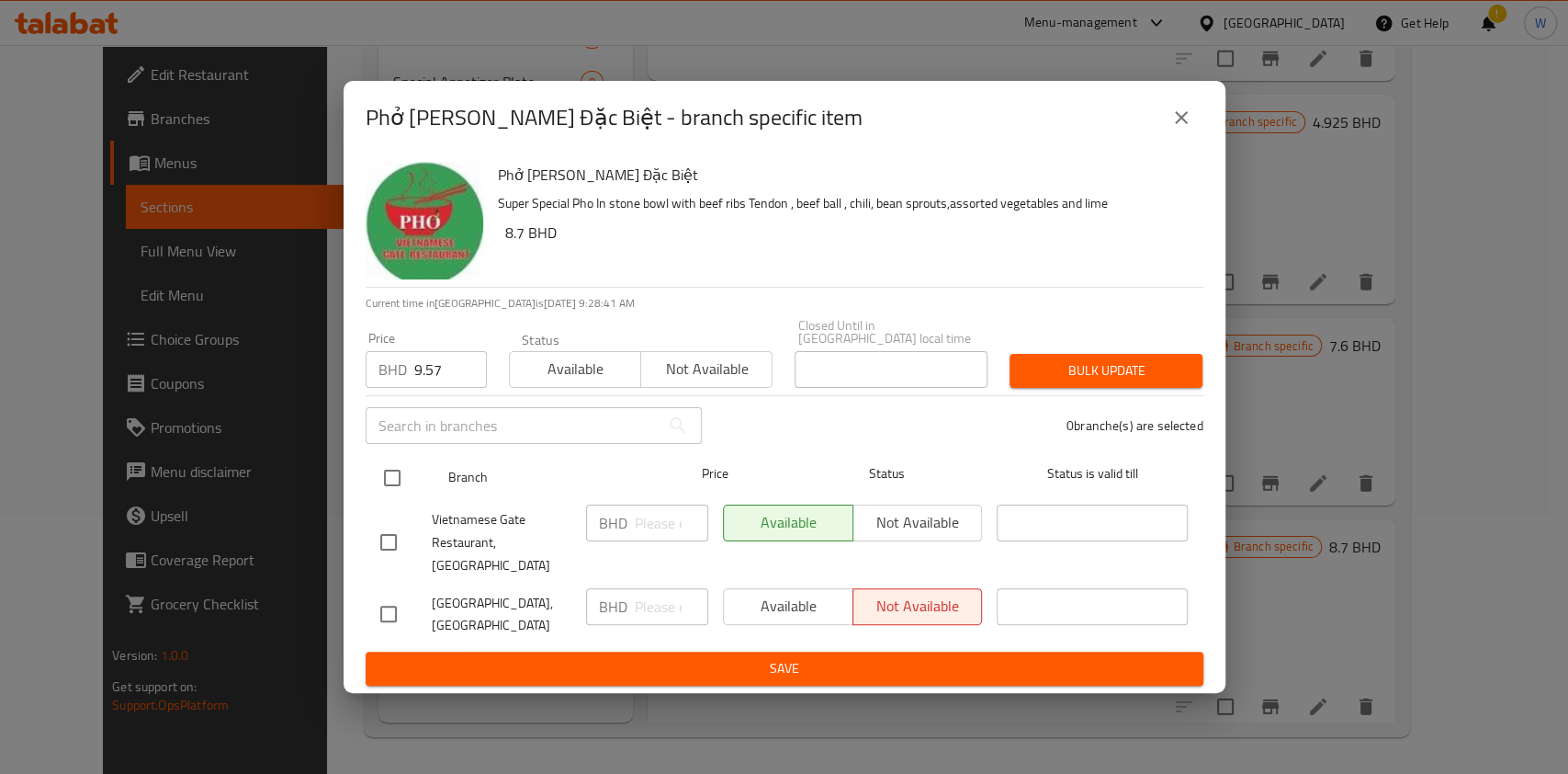
click at [397, 476] on input "checkbox" at bounding box center [392, 478] width 39 height 39
checkbox input "true"
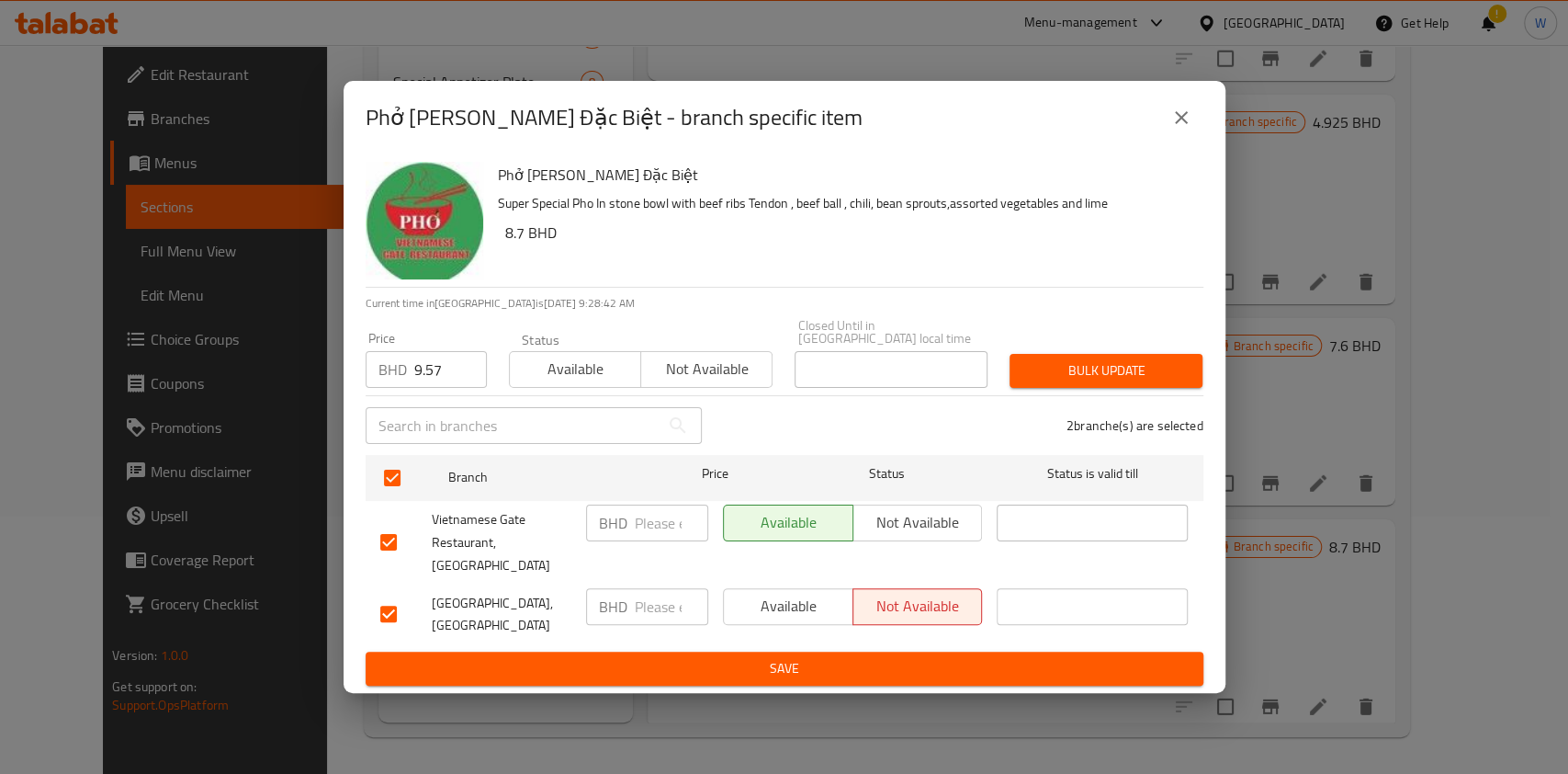
click at [1208, 370] on div "Bulk update" at bounding box center [1106, 370] width 215 height 56
click at [1183, 370] on span "Bulk update" at bounding box center [1106, 371] width 163 height 23
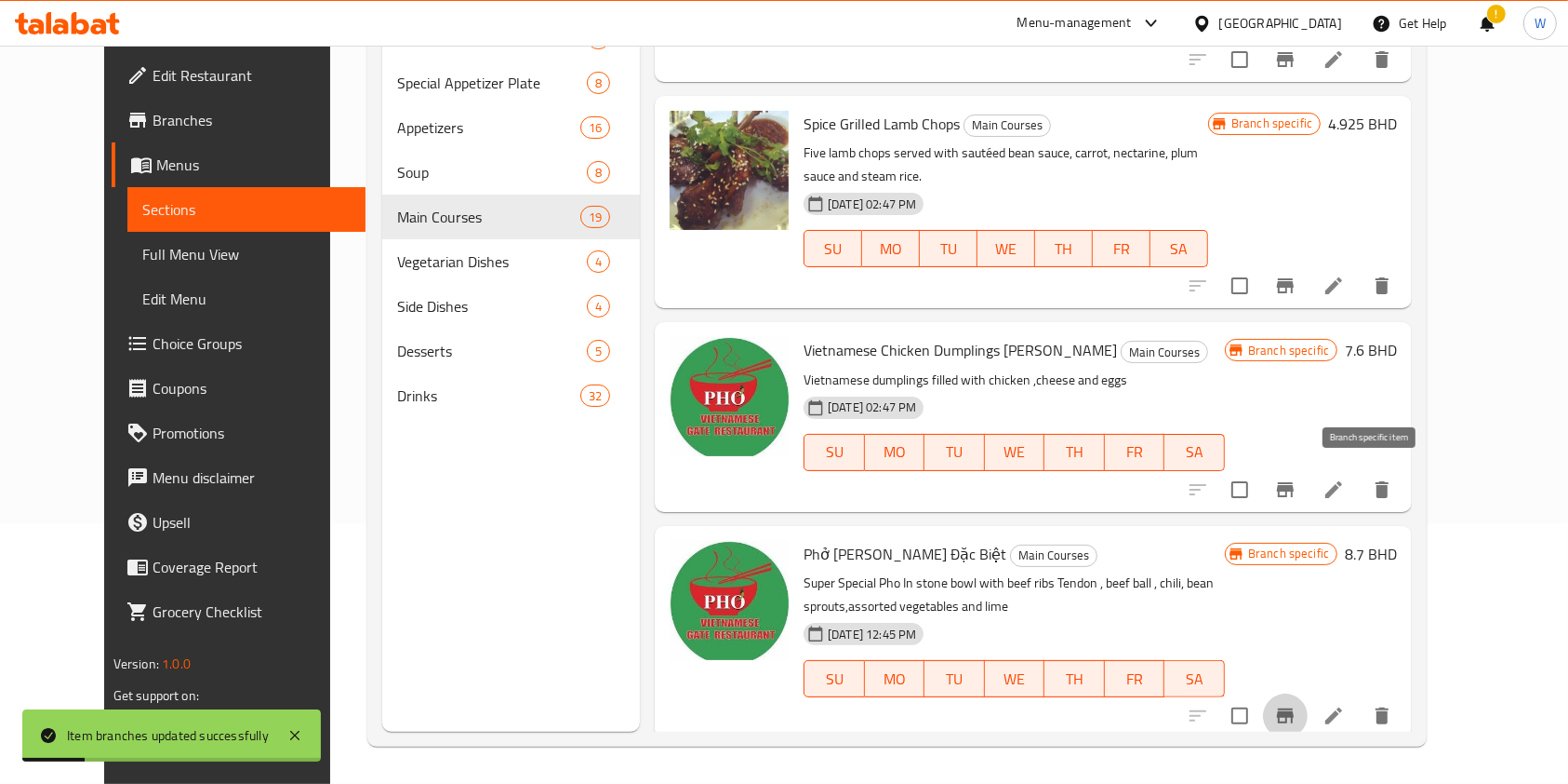
click at [1308, 693] on button "Branch-specific-item" at bounding box center [1285, 715] width 45 height 45
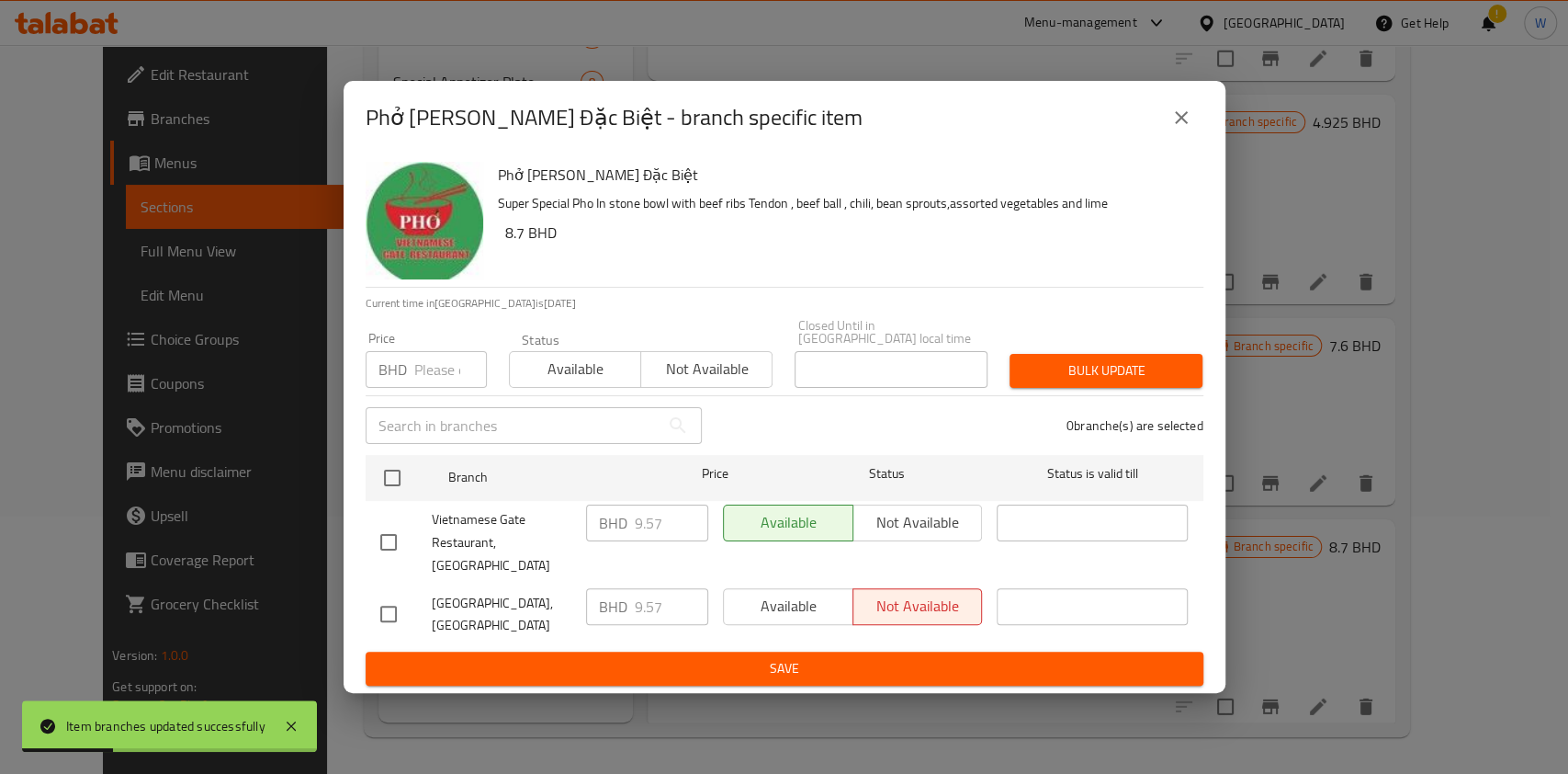
click at [1176, 140] on button "close" at bounding box center [1181, 117] width 44 height 44
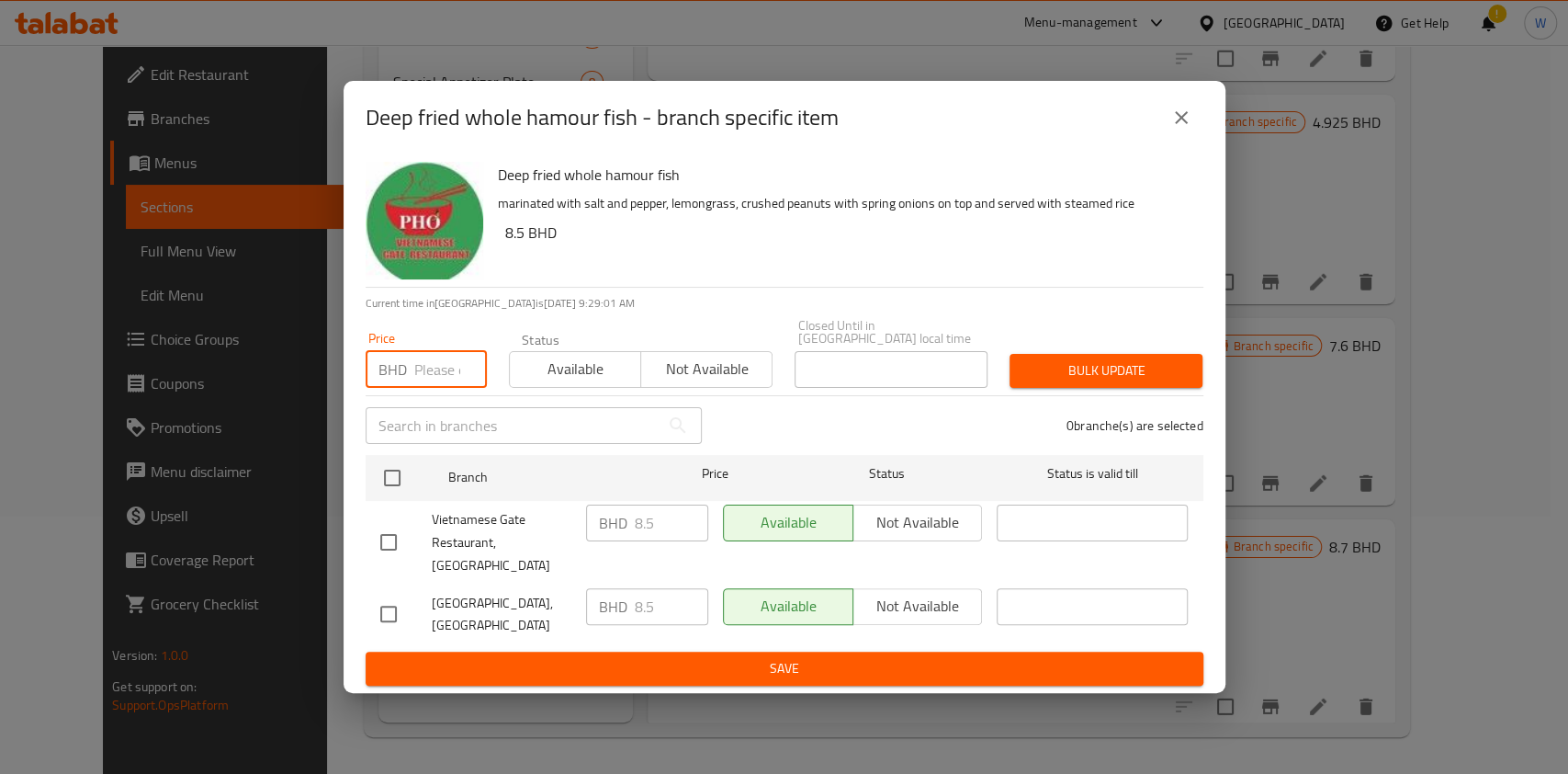
click at [437, 379] on input "number" at bounding box center [450, 369] width 73 height 37
paste input "9.35"
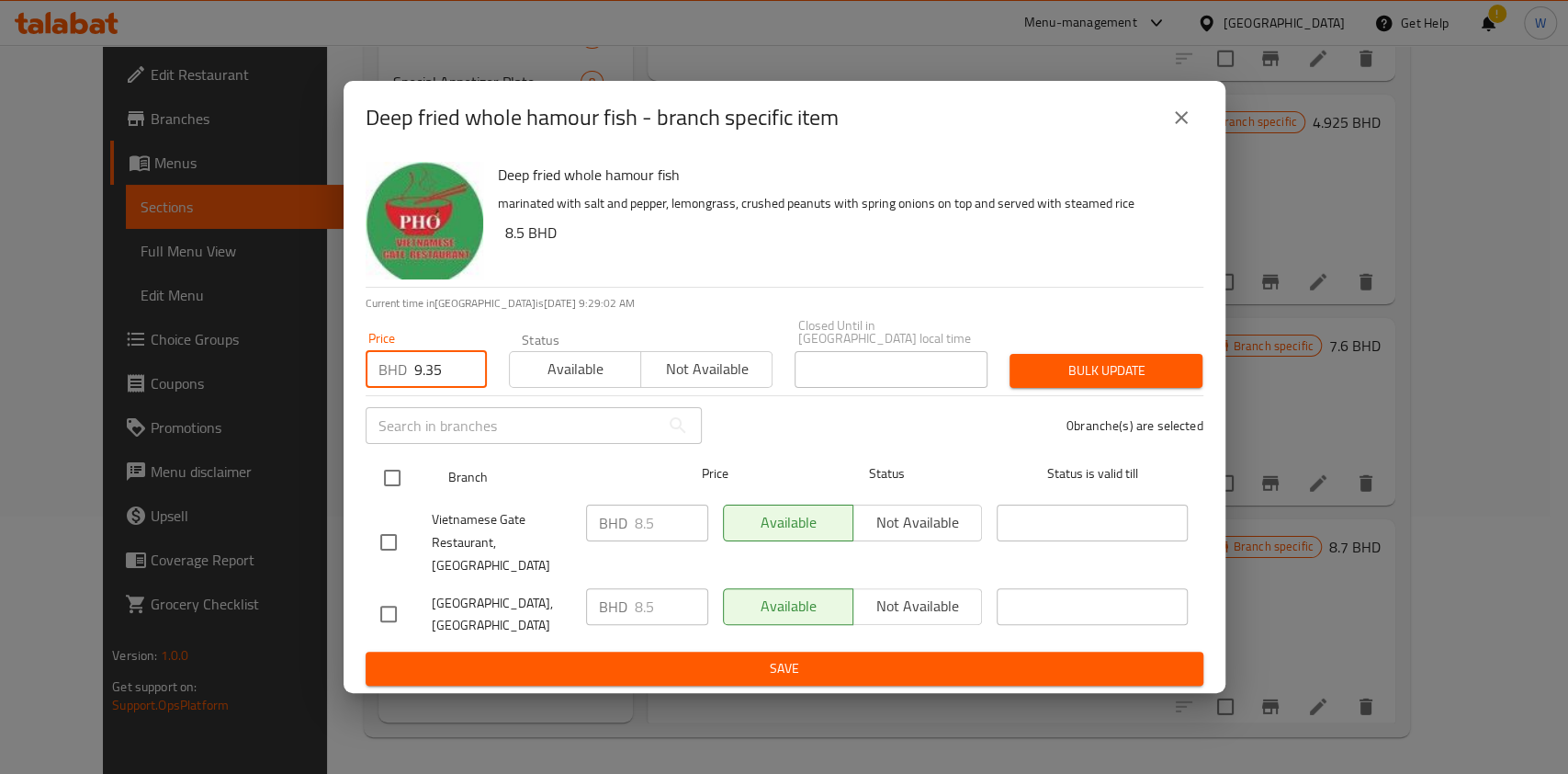
type input "9.35"
click at [394, 496] on input "checkbox" at bounding box center [392, 478] width 39 height 39
checkbox input "true"
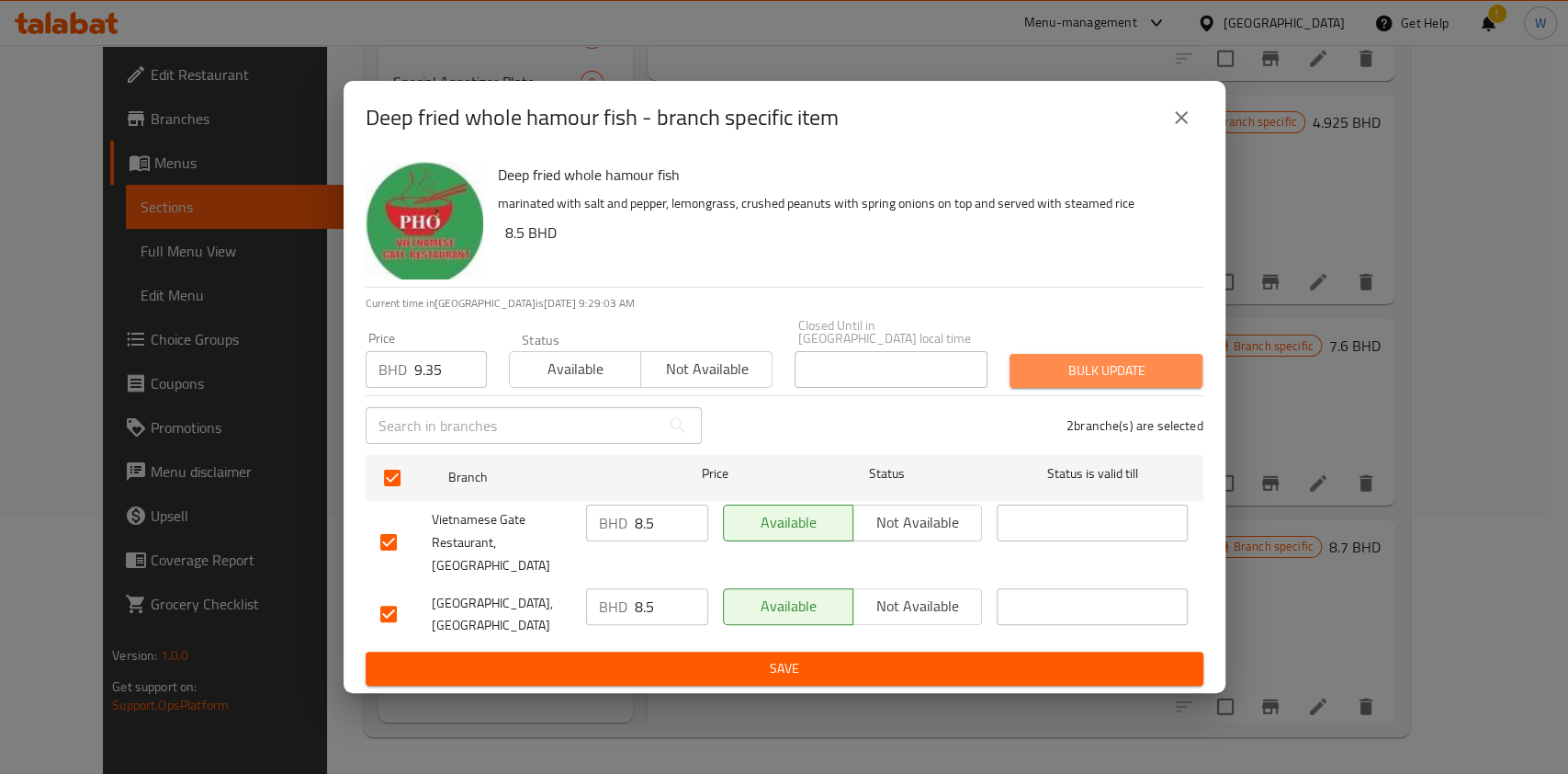
click at [1034, 365] on span "Bulk update" at bounding box center [1106, 371] width 163 height 23
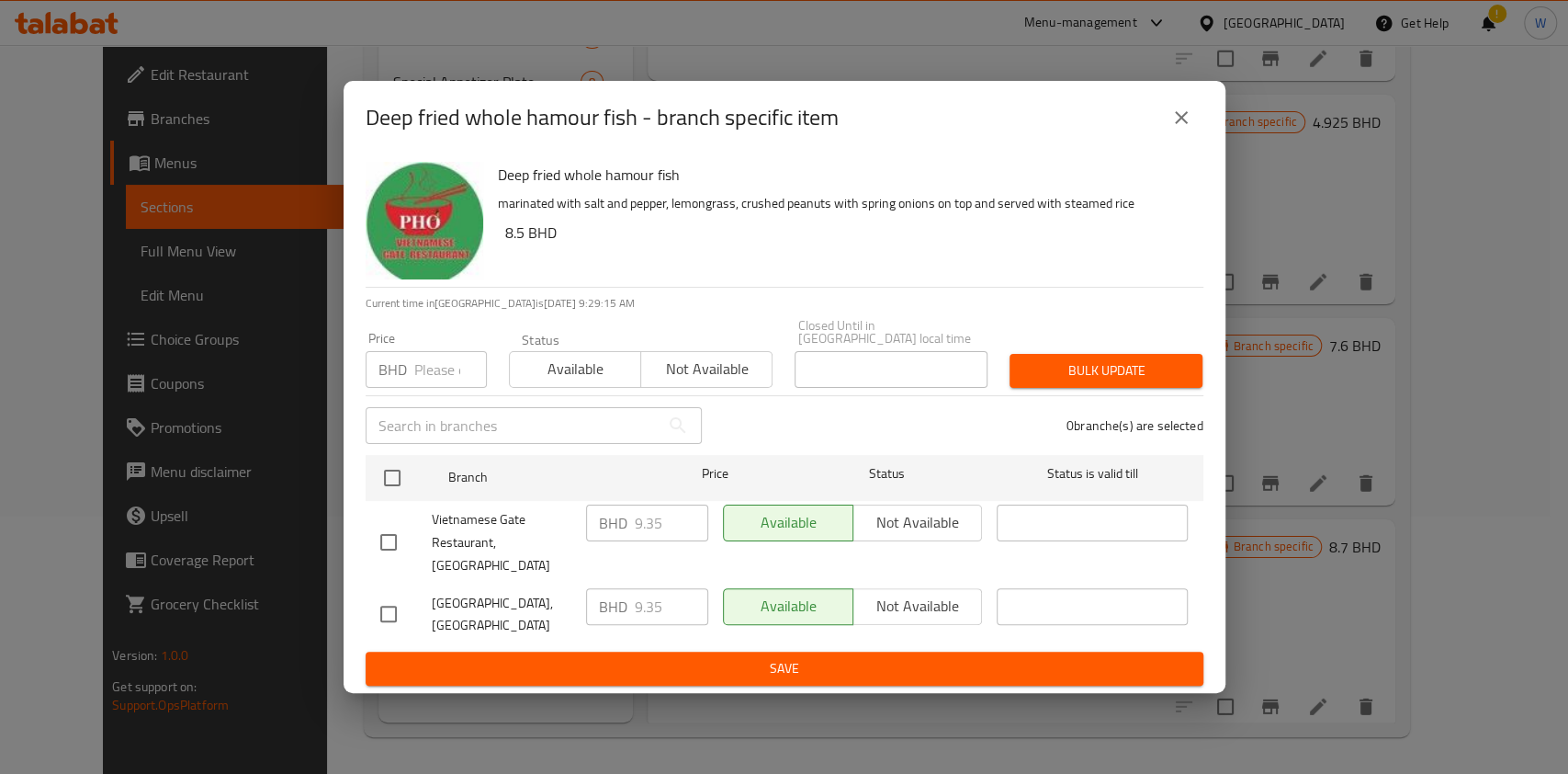
click at [1183, 124] on icon "close" at bounding box center [1181, 118] width 13 height 13
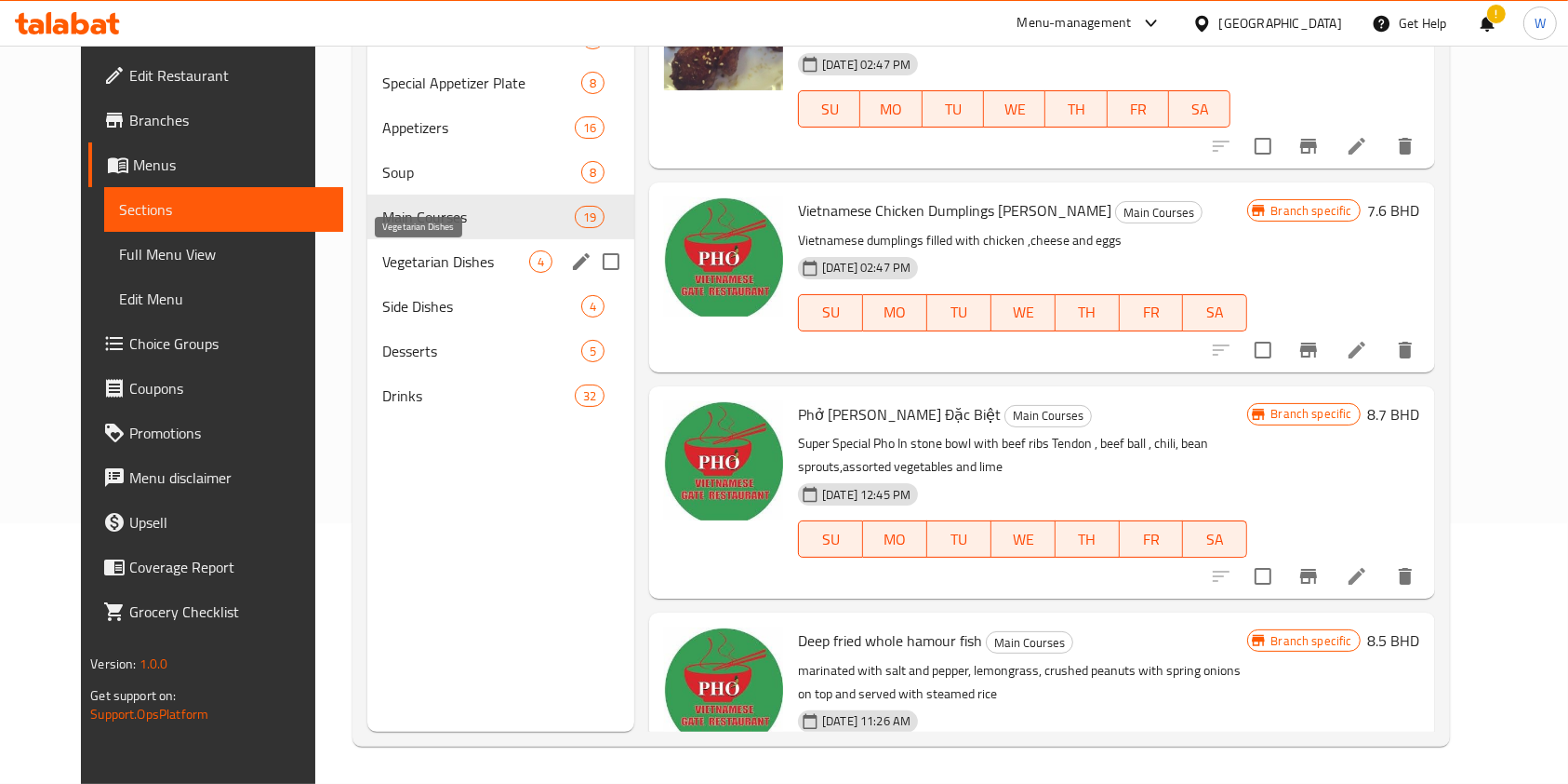
click at [460, 260] on span "Vegetarian Dishes" at bounding box center [456, 261] width 147 height 22
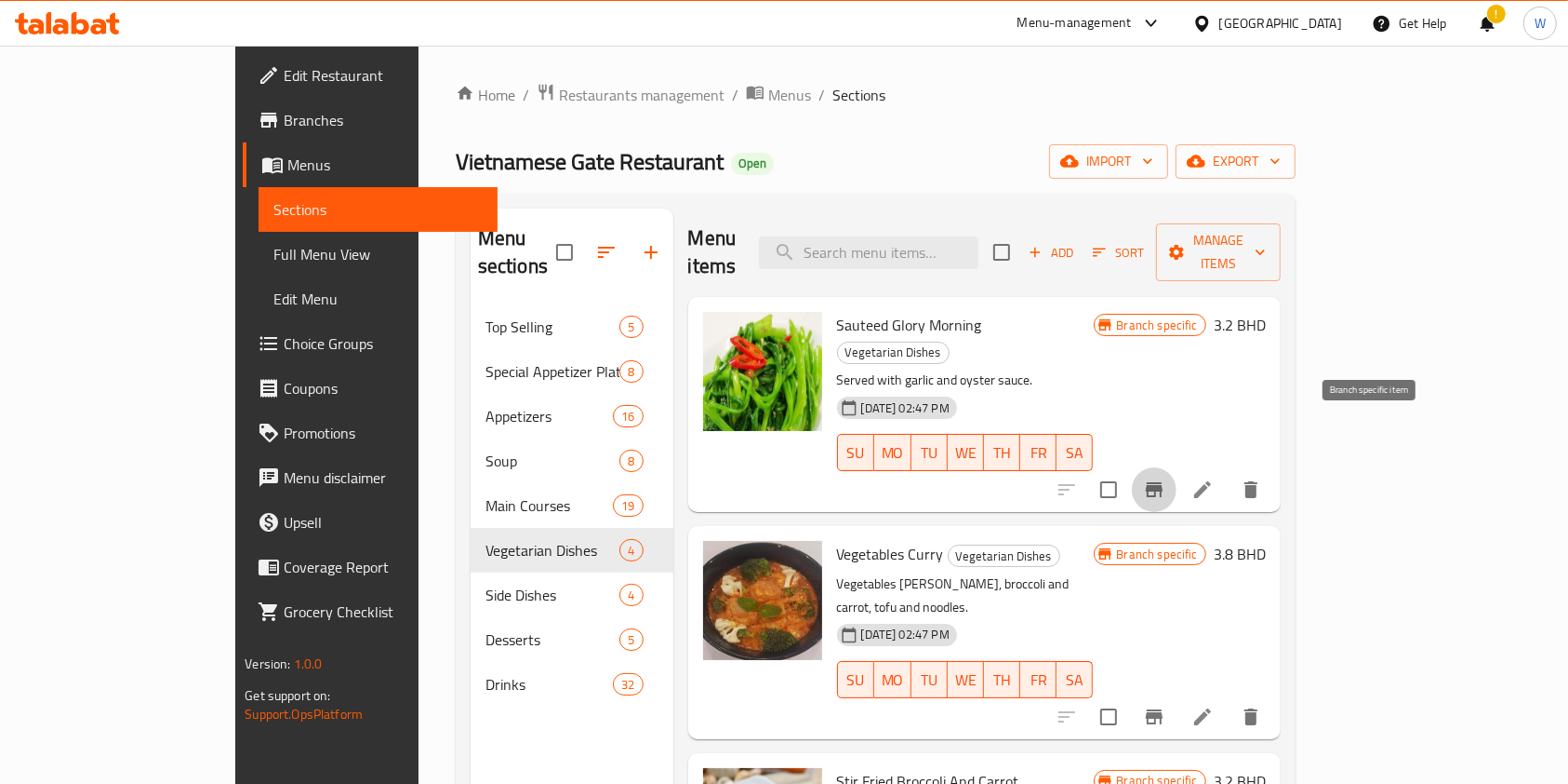
click at [1163, 482] on icon "Branch-specific-item" at bounding box center [1154, 490] width 17 height 15
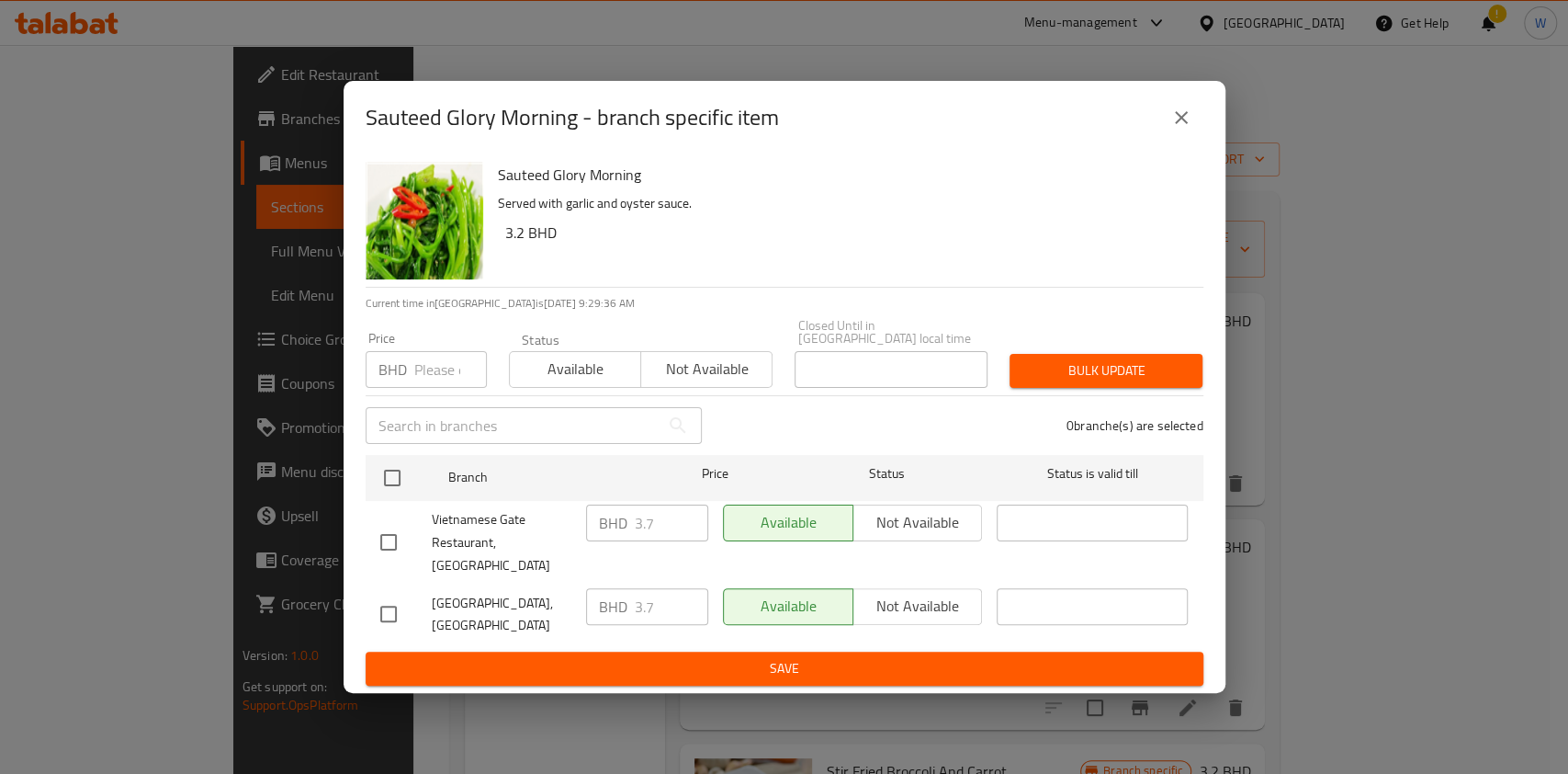
click at [408, 371] on div "BHD Price" at bounding box center [425, 369] width 122 height 37
paste input "4.07"
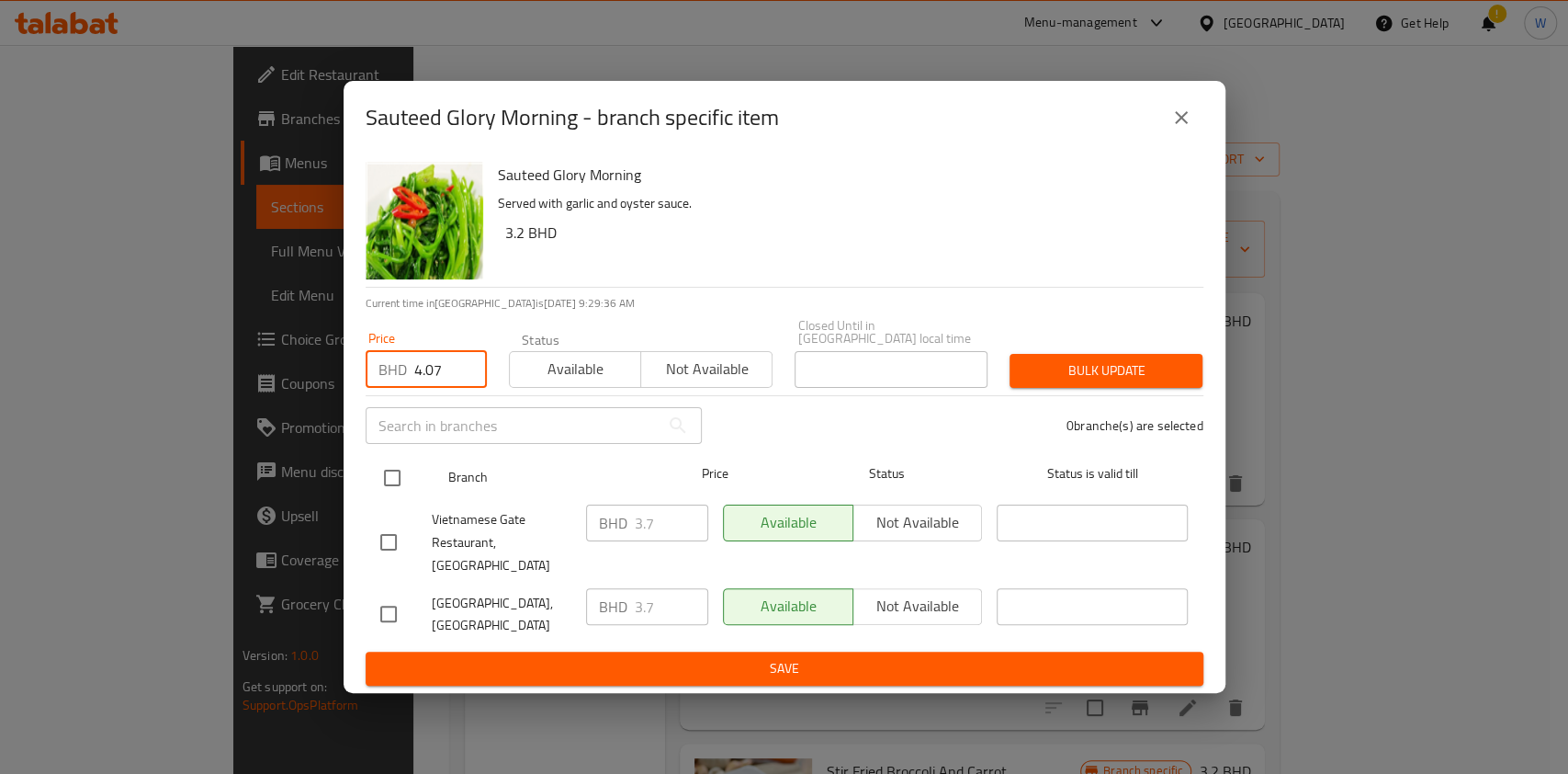
type input "4.07"
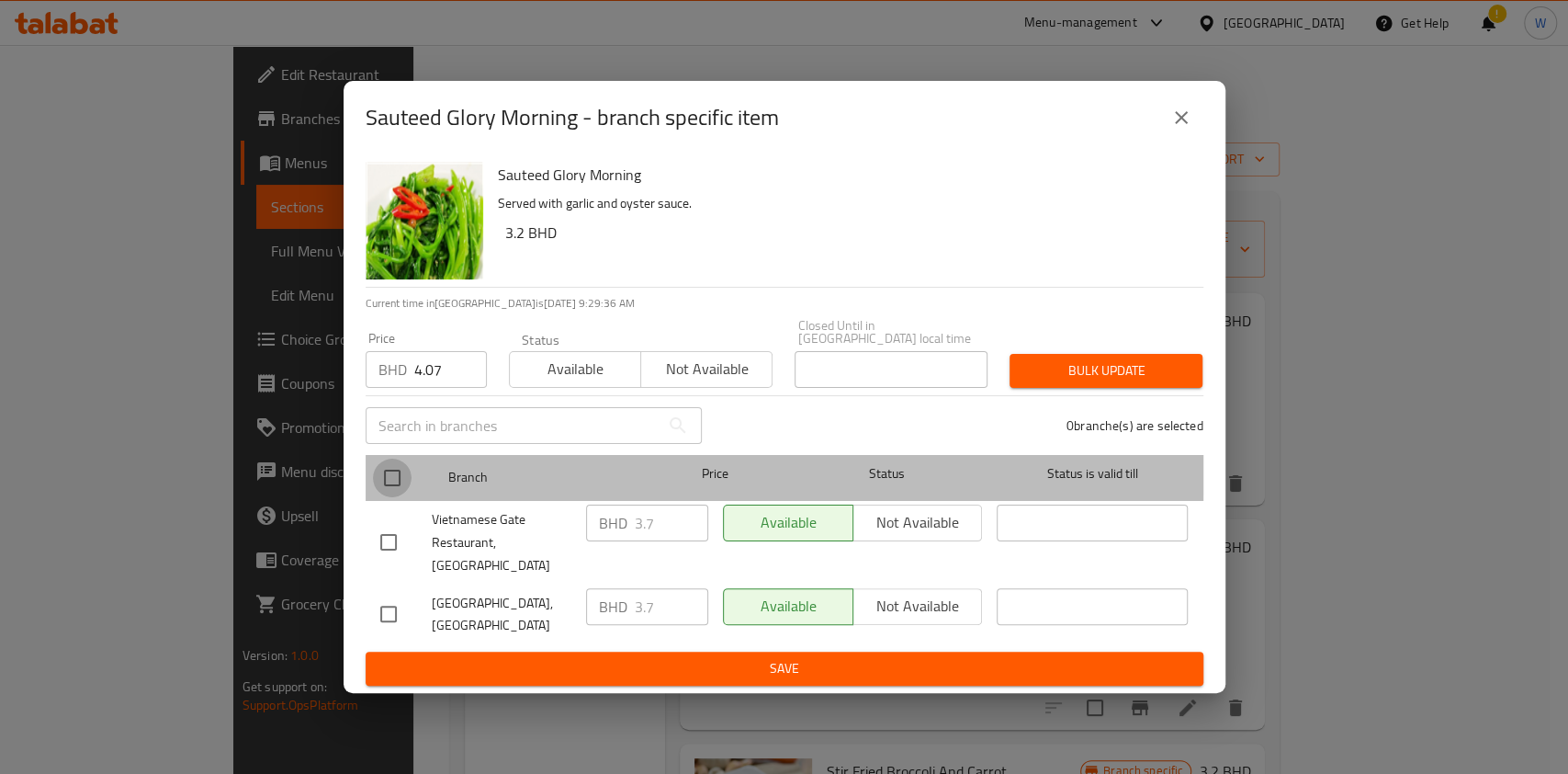
drag, startPoint x: 402, startPoint y: 479, endPoint x: 458, endPoint y: 461, distance: 58.8
click at [401, 481] on input "checkbox" at bounding box center [392, 478] width 39 height 39
checkbox input "true"
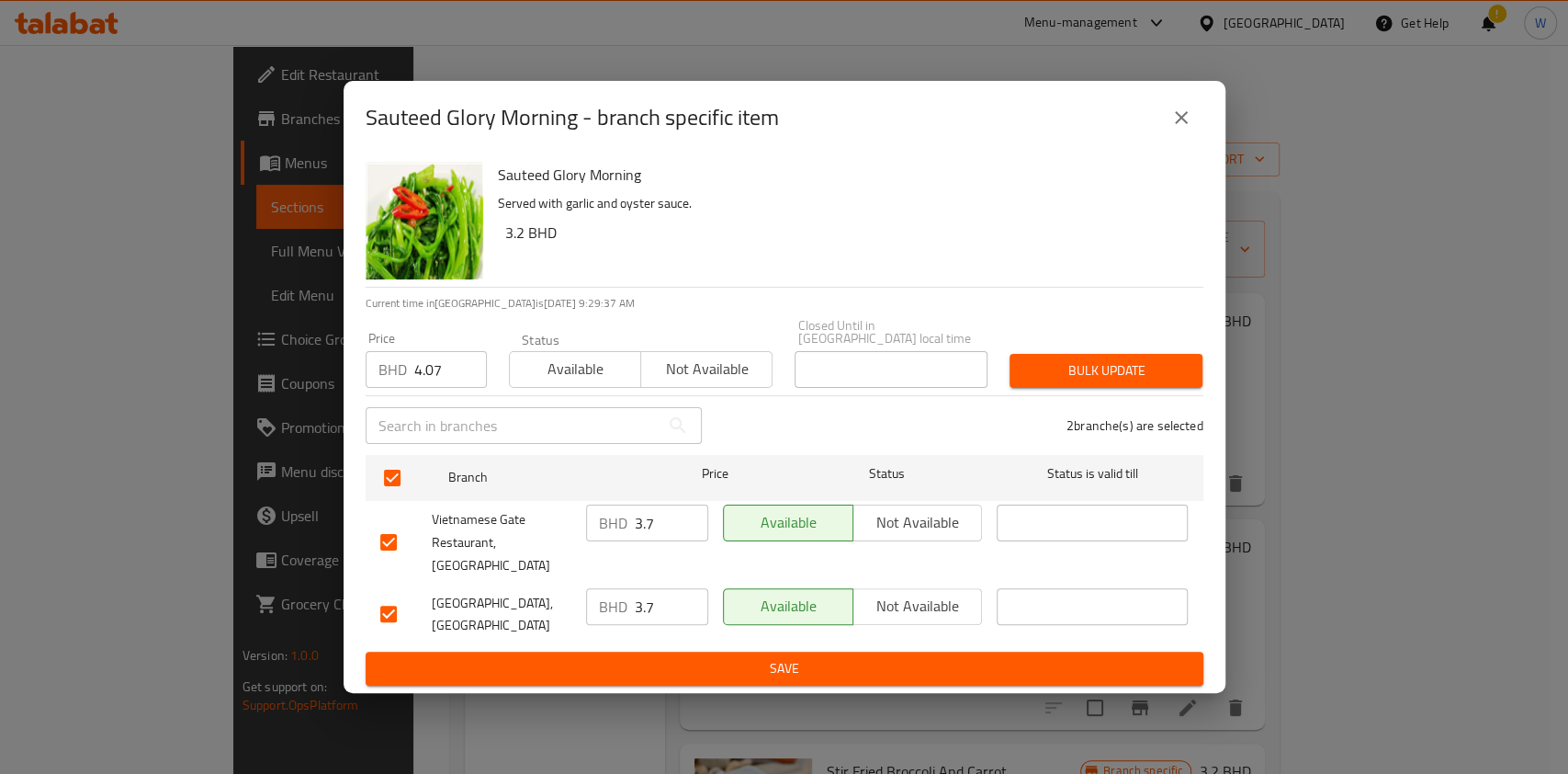
click at [1071, 380] on span "Bulk update" at bounding box center [1106, 371] width 163 height 23
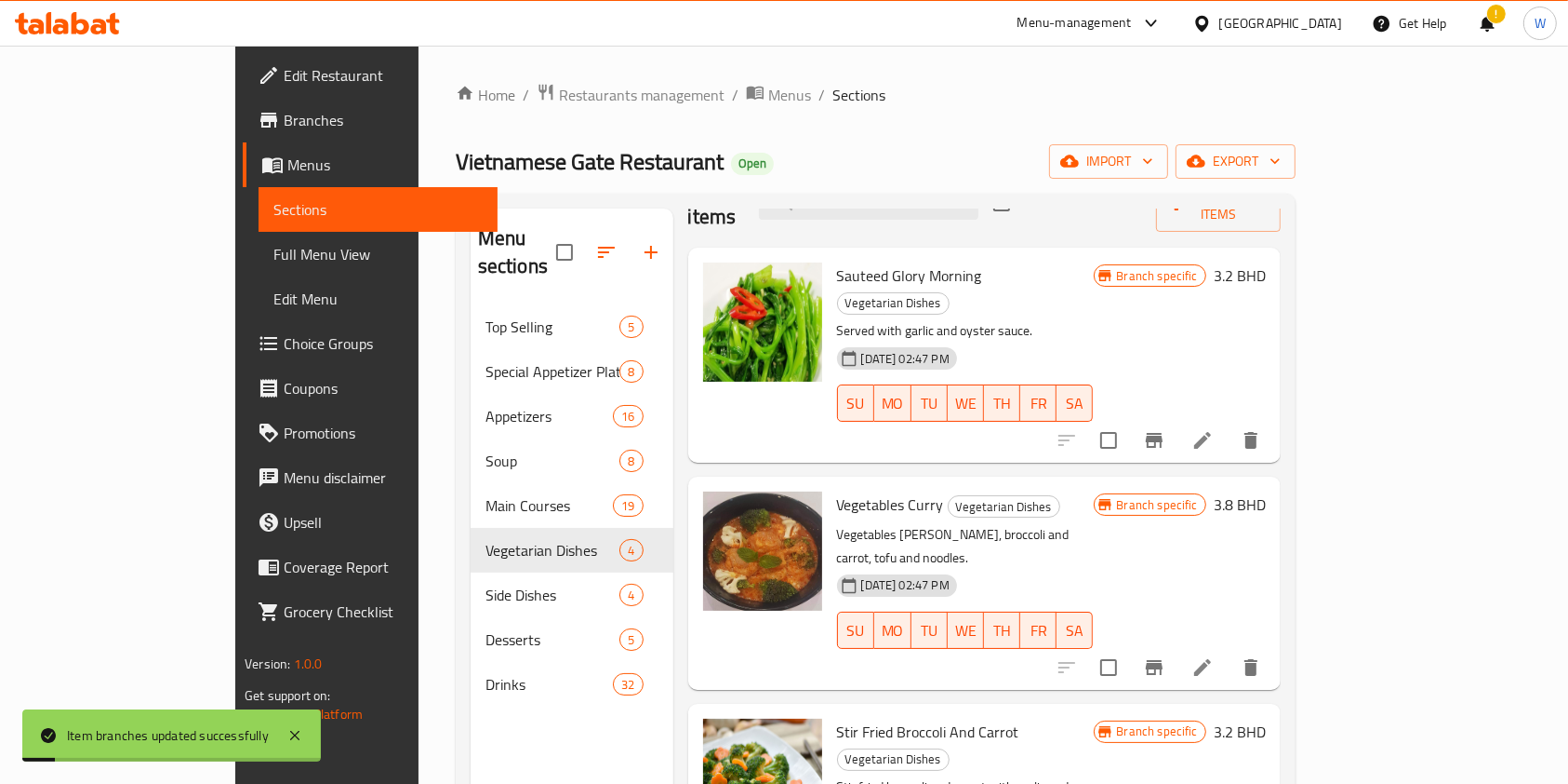
scroll to position [76, 0]
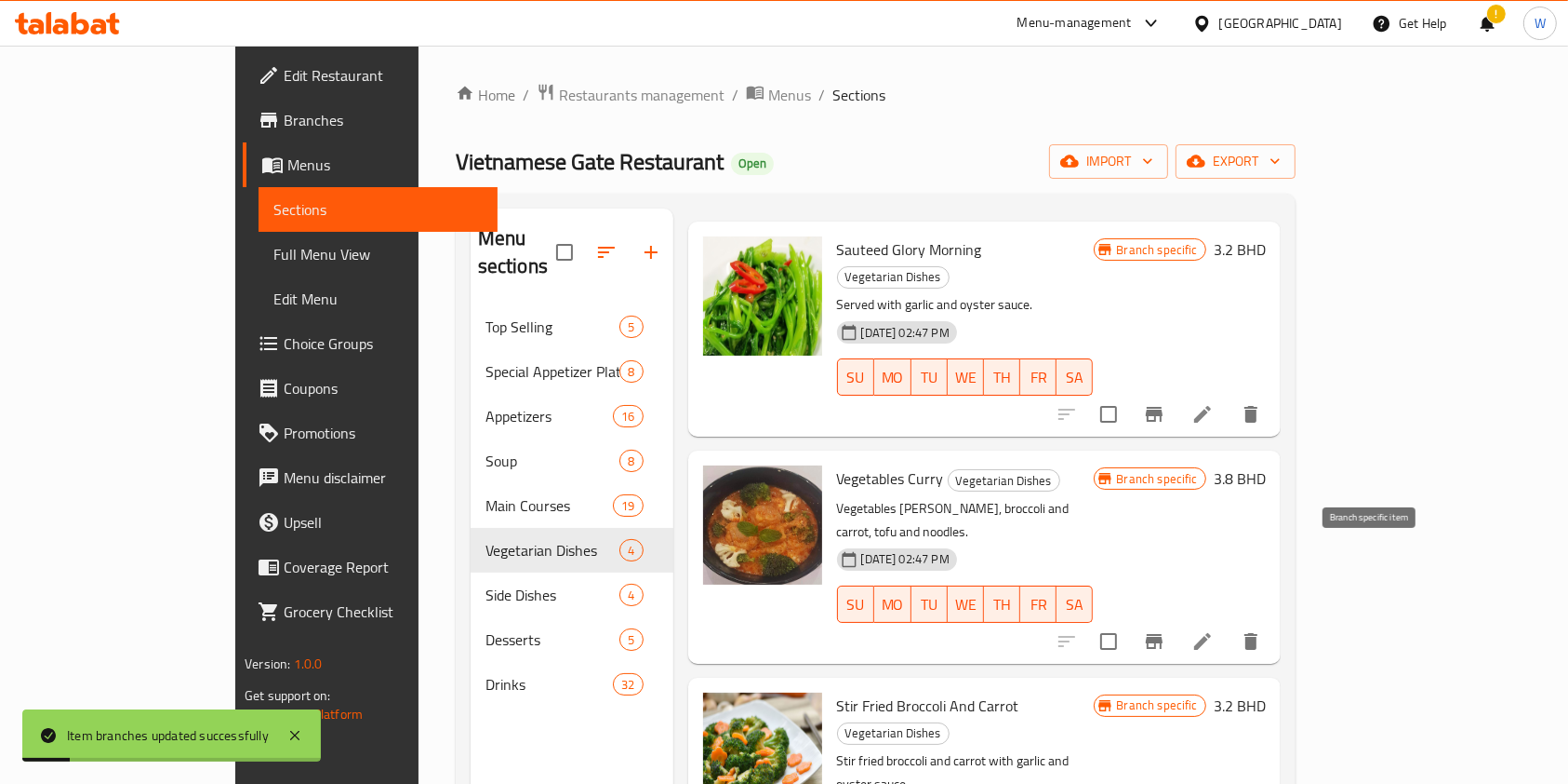
click at [1163, 634] on icon "Branch-specific-item" at bounding box center [1154, 642] width 17 height 15
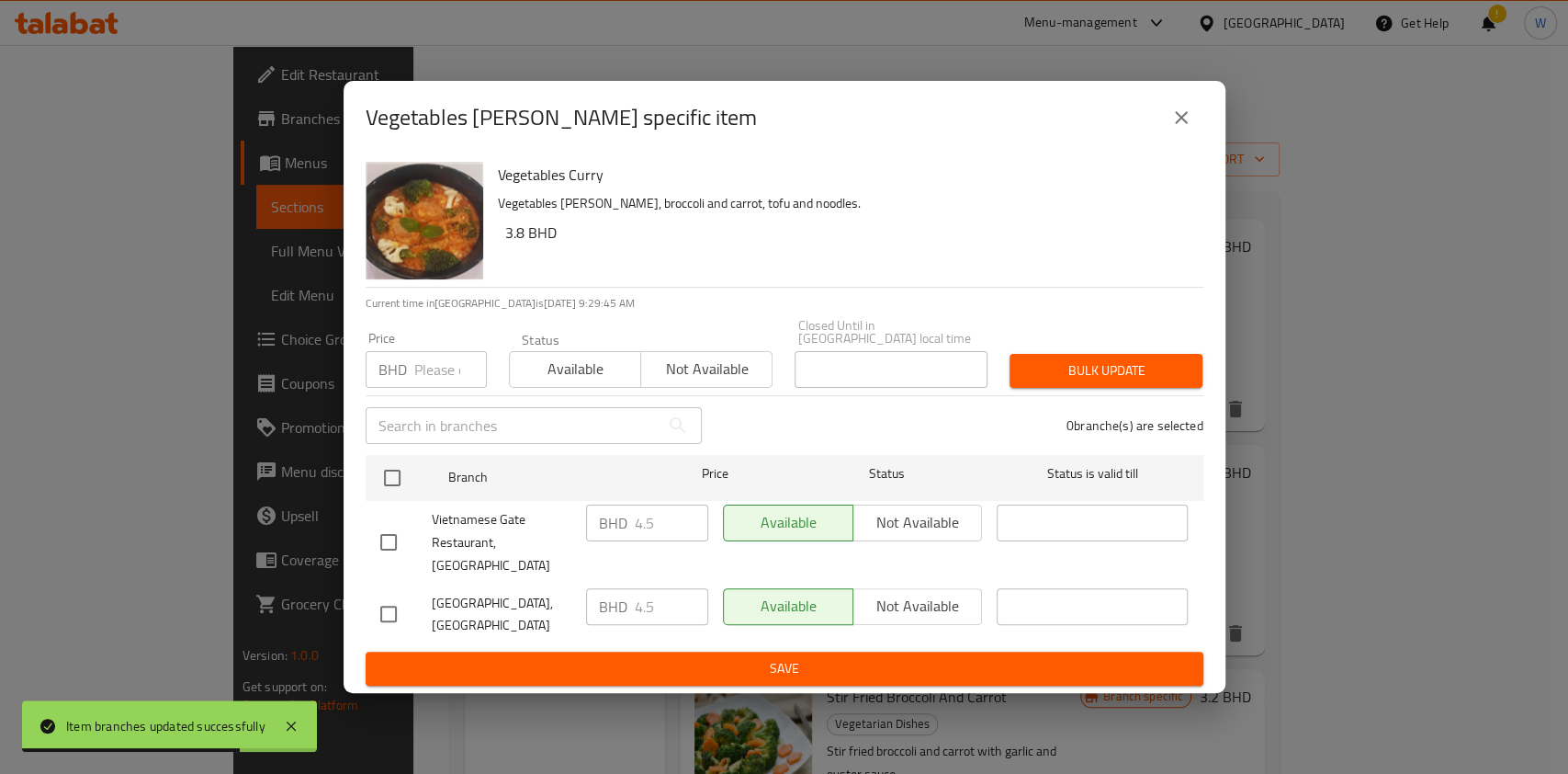
click at [418, 376] on input "number" at bounding box center [450, 369] width 73 height 37
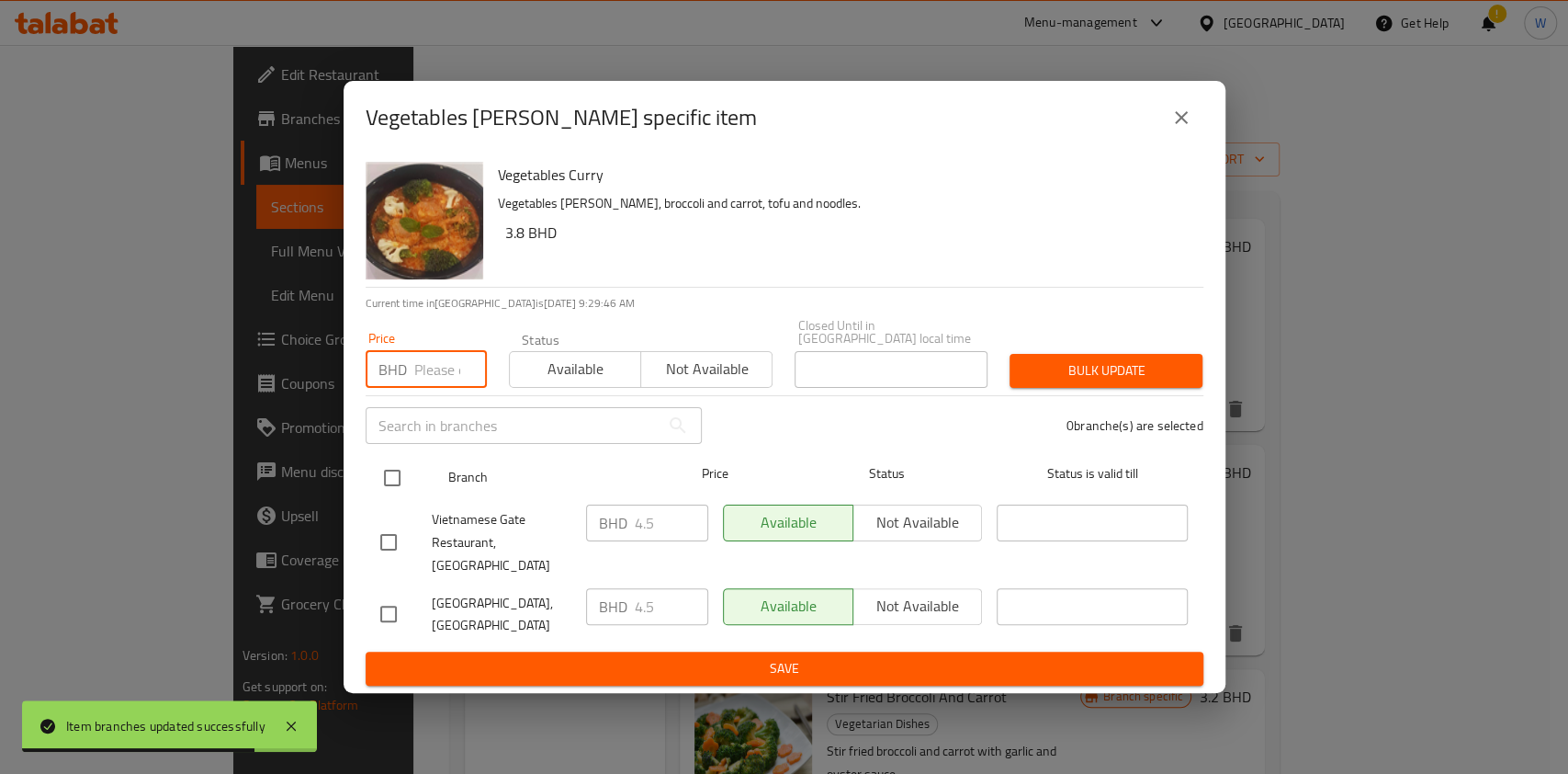
paste input "4.95"
type input "4.95"
click at [381, 480] on input "checkbox" at bounding box center [392, 478] width 39 height 39
checkbox input "true"
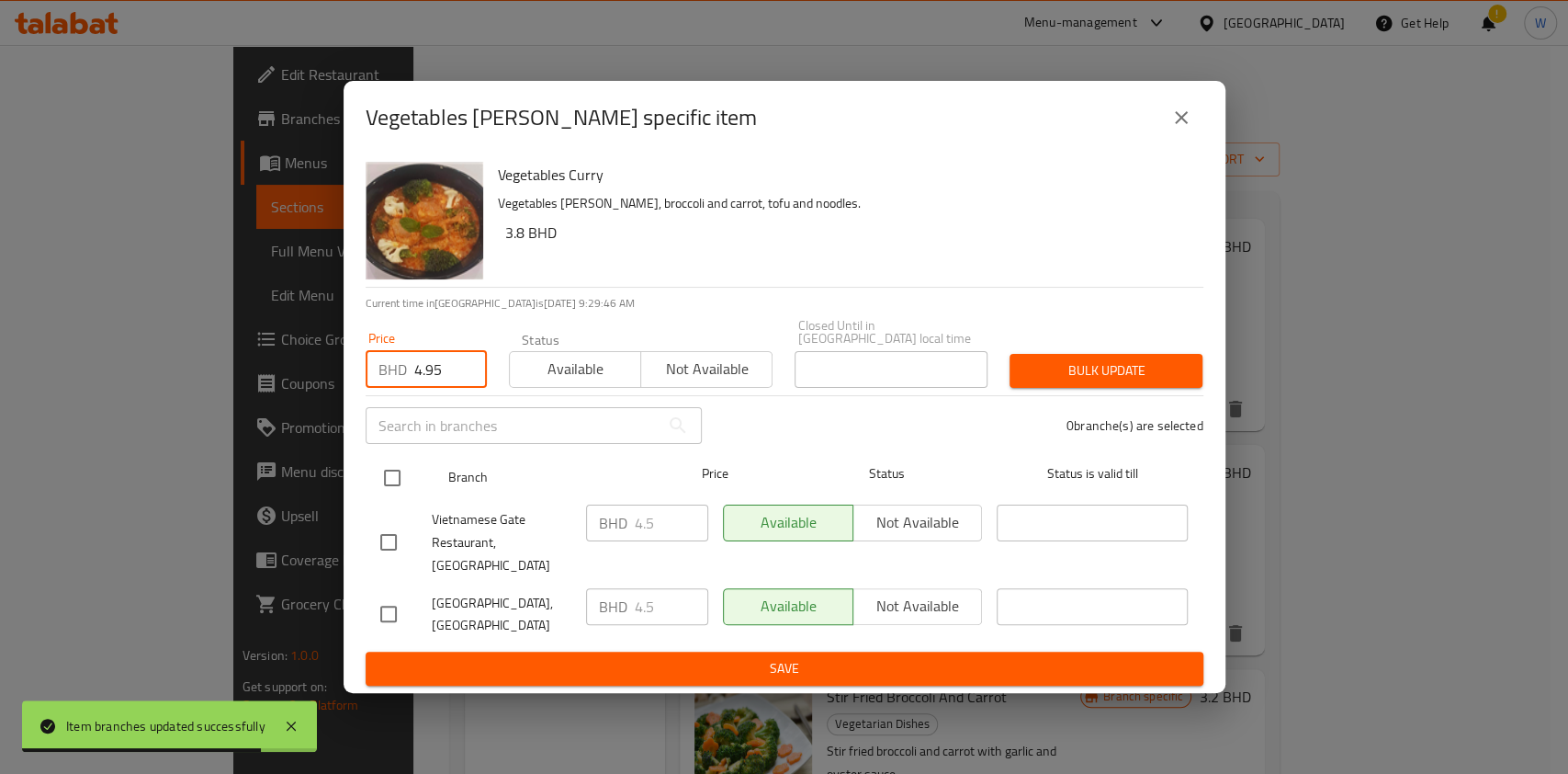
checkbox input "true"
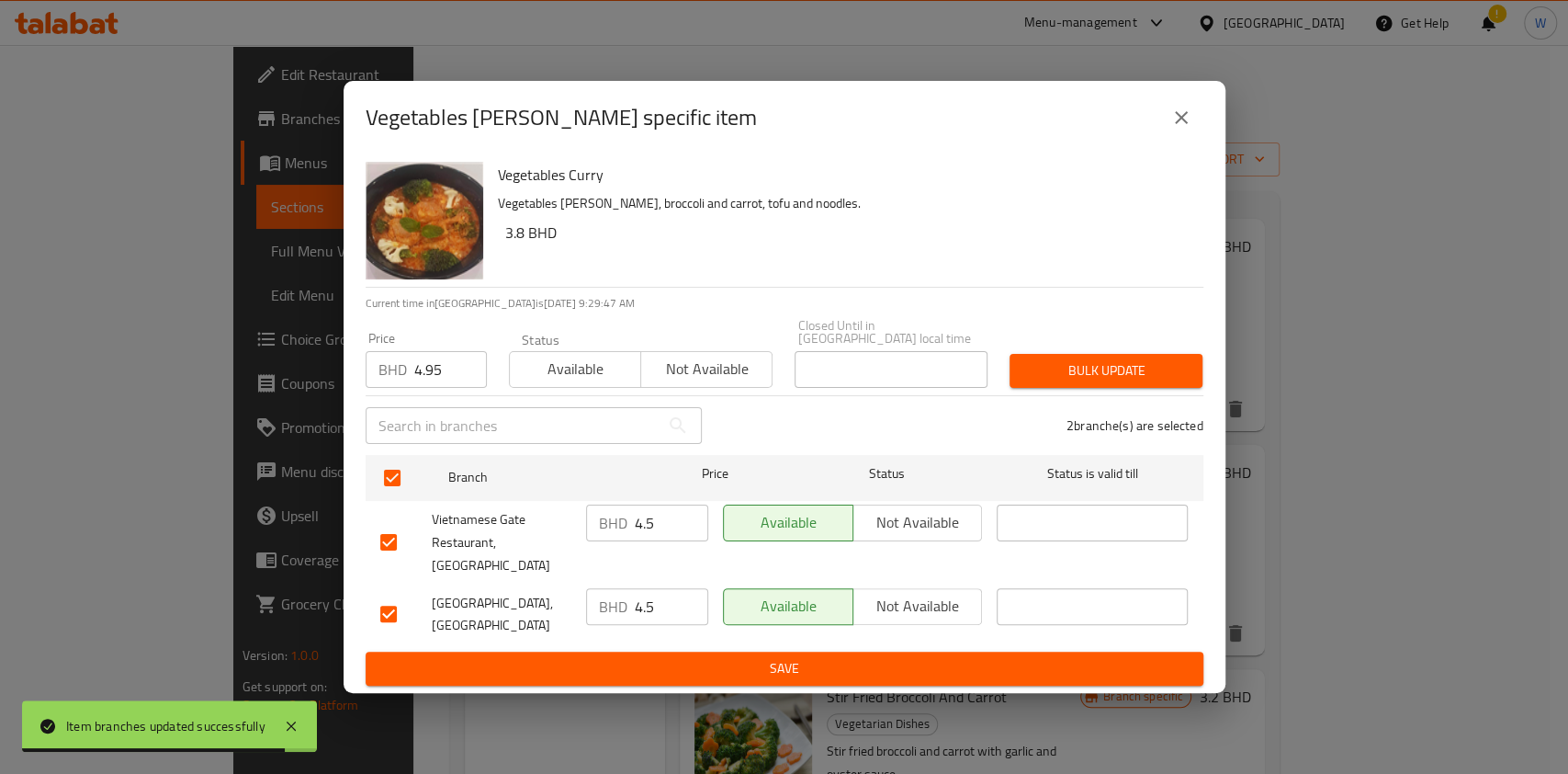
click at [1193, 374] on button "Bulk update" at bounding box center [1106, 371] width 192 height 34
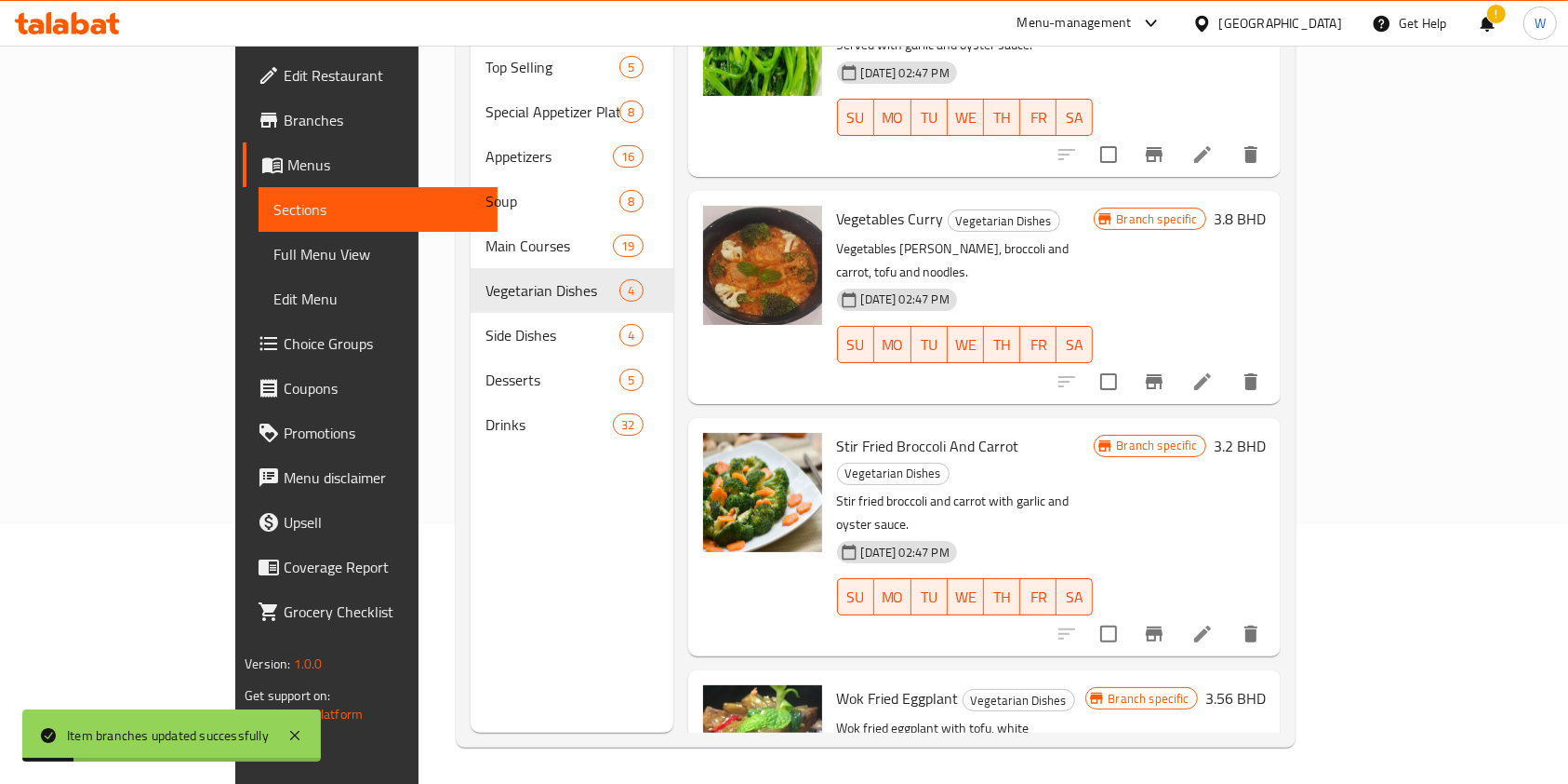
scroll to position [261, 0]
click at [1177, 611] on button "Branch-specific-item" at bounding box center [1154, 633] width 45 height 45
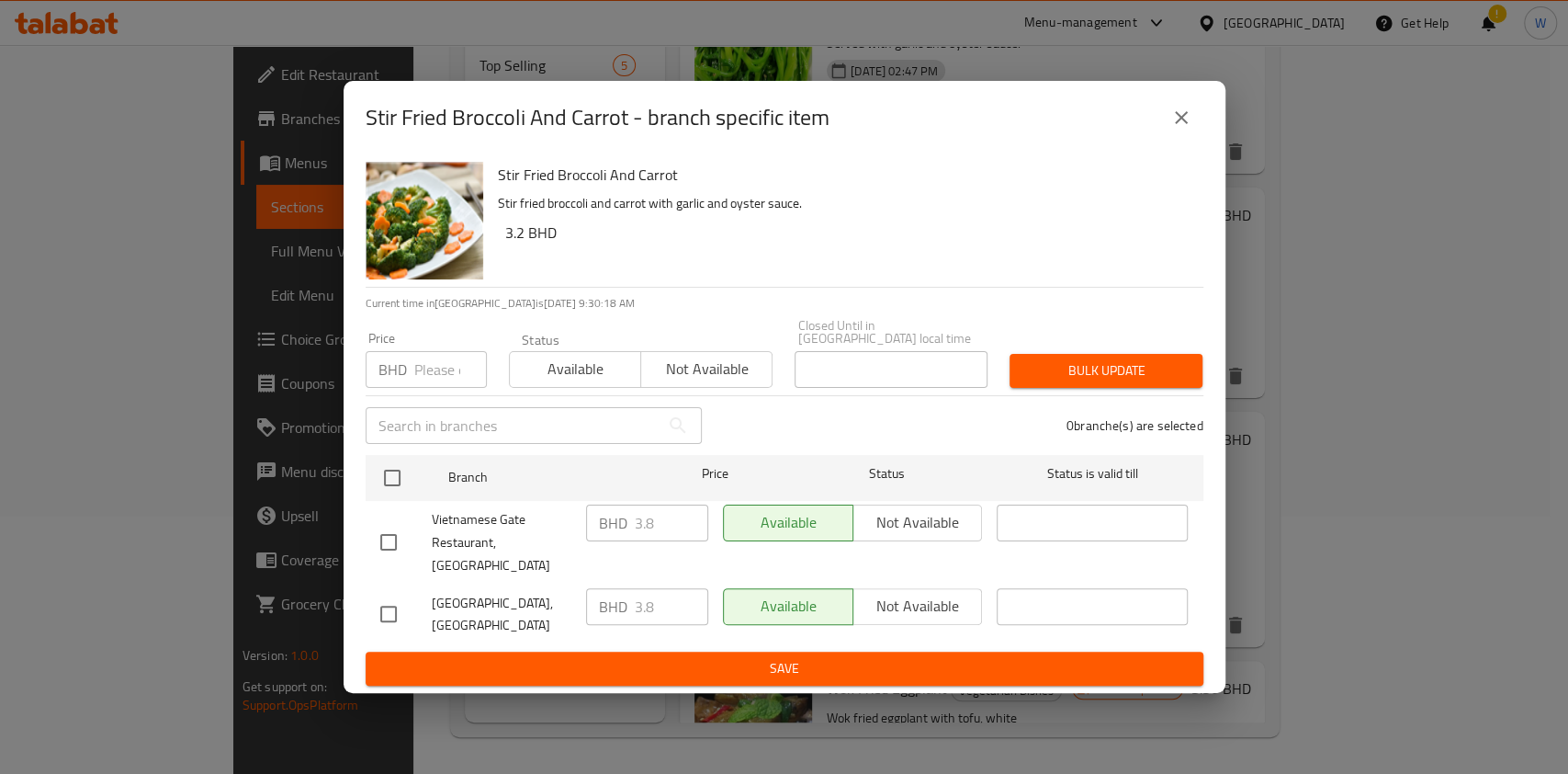
click at [437, 380] on input "number" at bounding box center [450, 369] width 73 height 37
paste input "4.18"
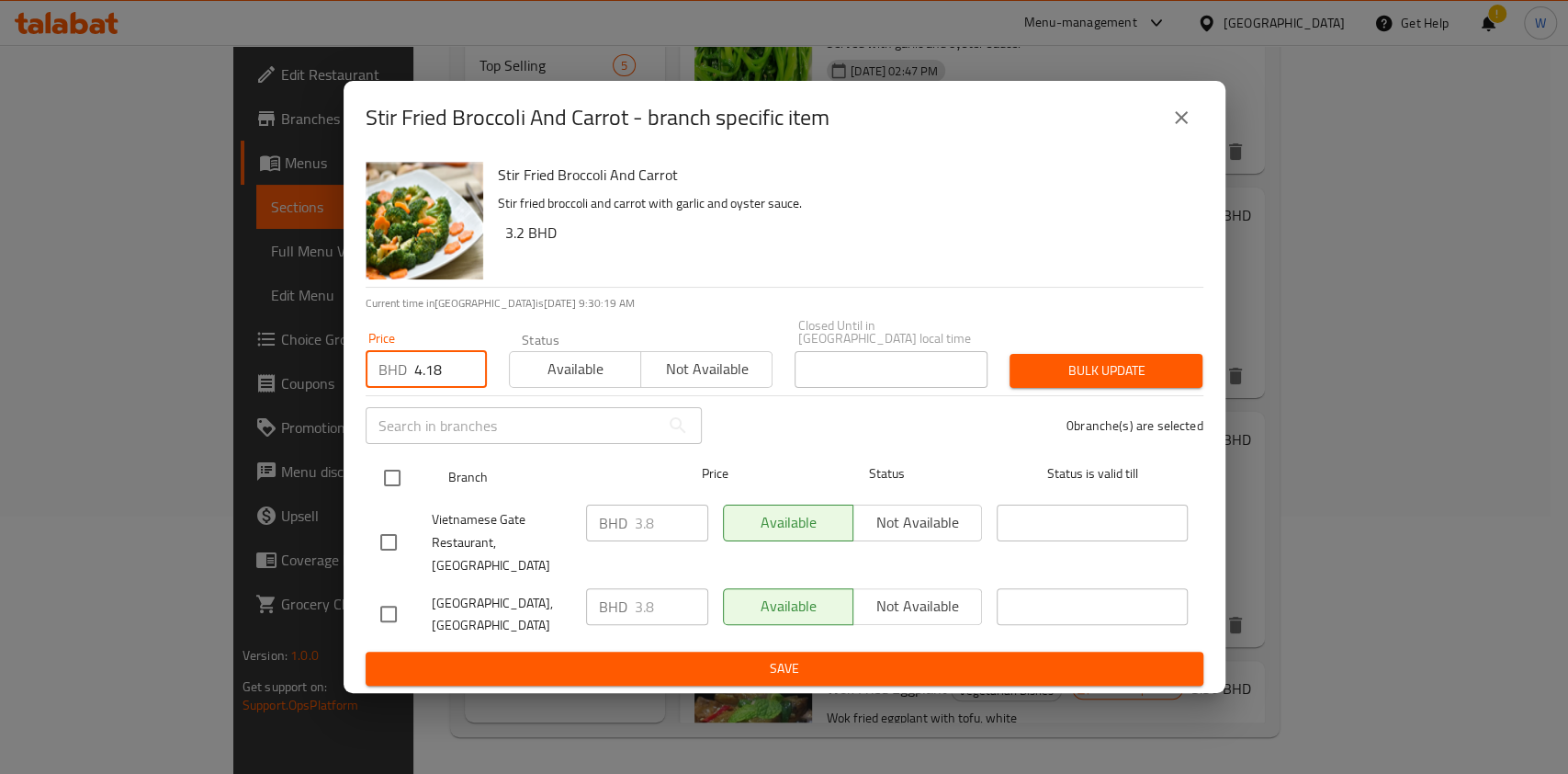
type input "4.18"
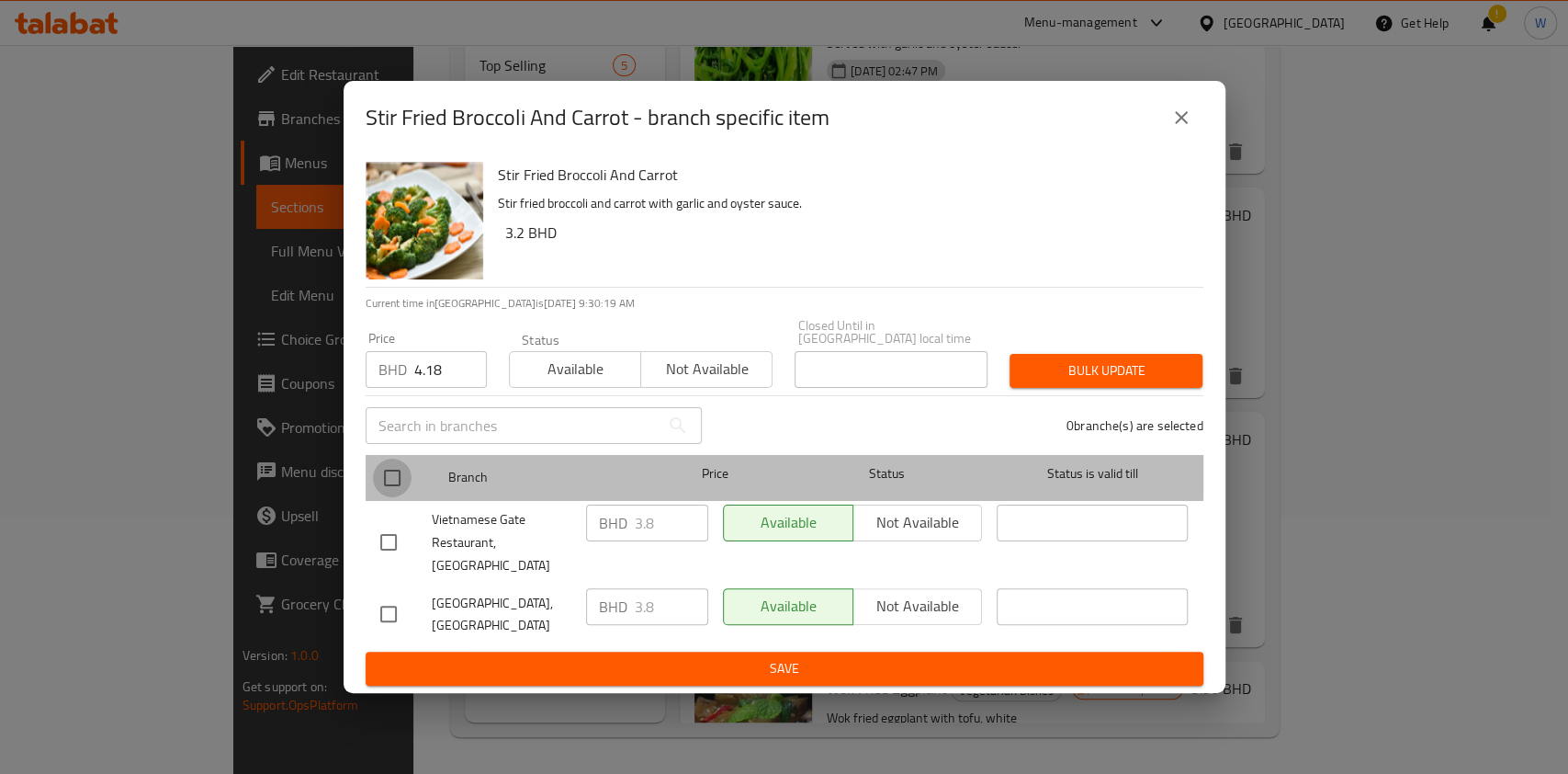
click at [399, 476] on input "checkbox" at bounding box center [392, 478] width 39 height 39
checkbox input "true"
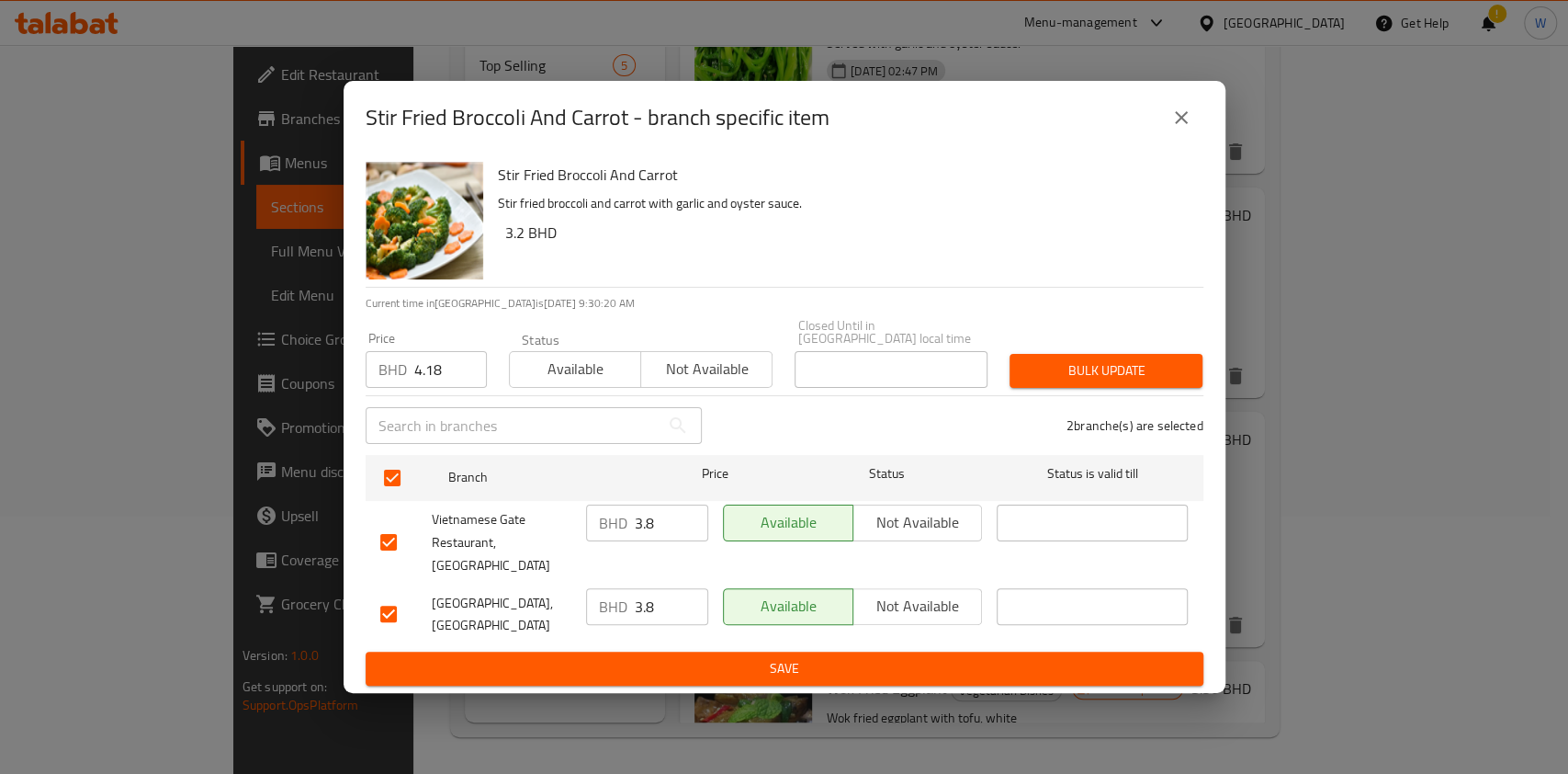
click at [1083, 363] on span "Bulk update" at bounding box center [1106, 371] width 163 height 23
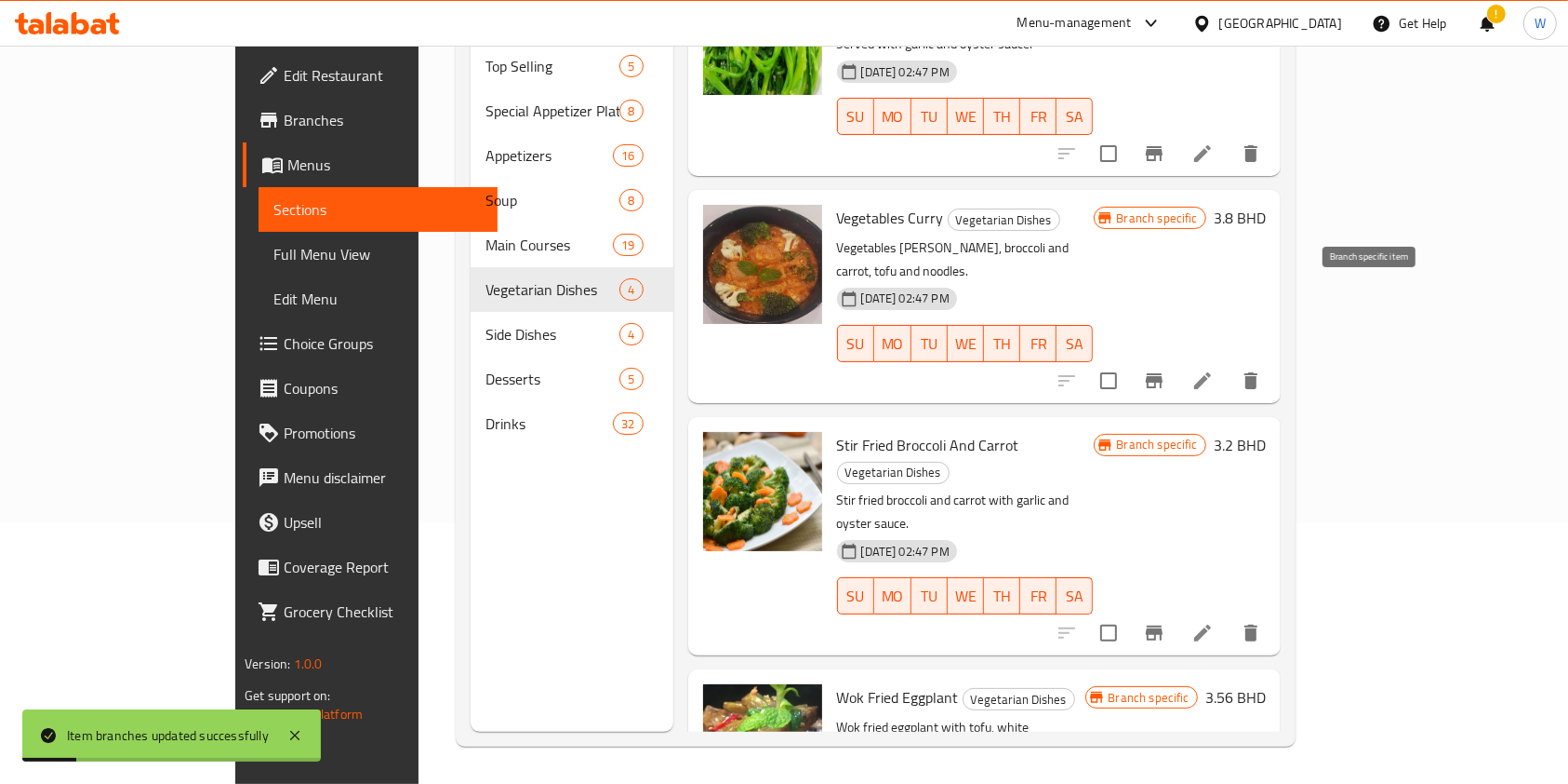
click at [1177, 359] on button "Branch-specific-item" at bounding box center [1154, 381] width 45 height 45
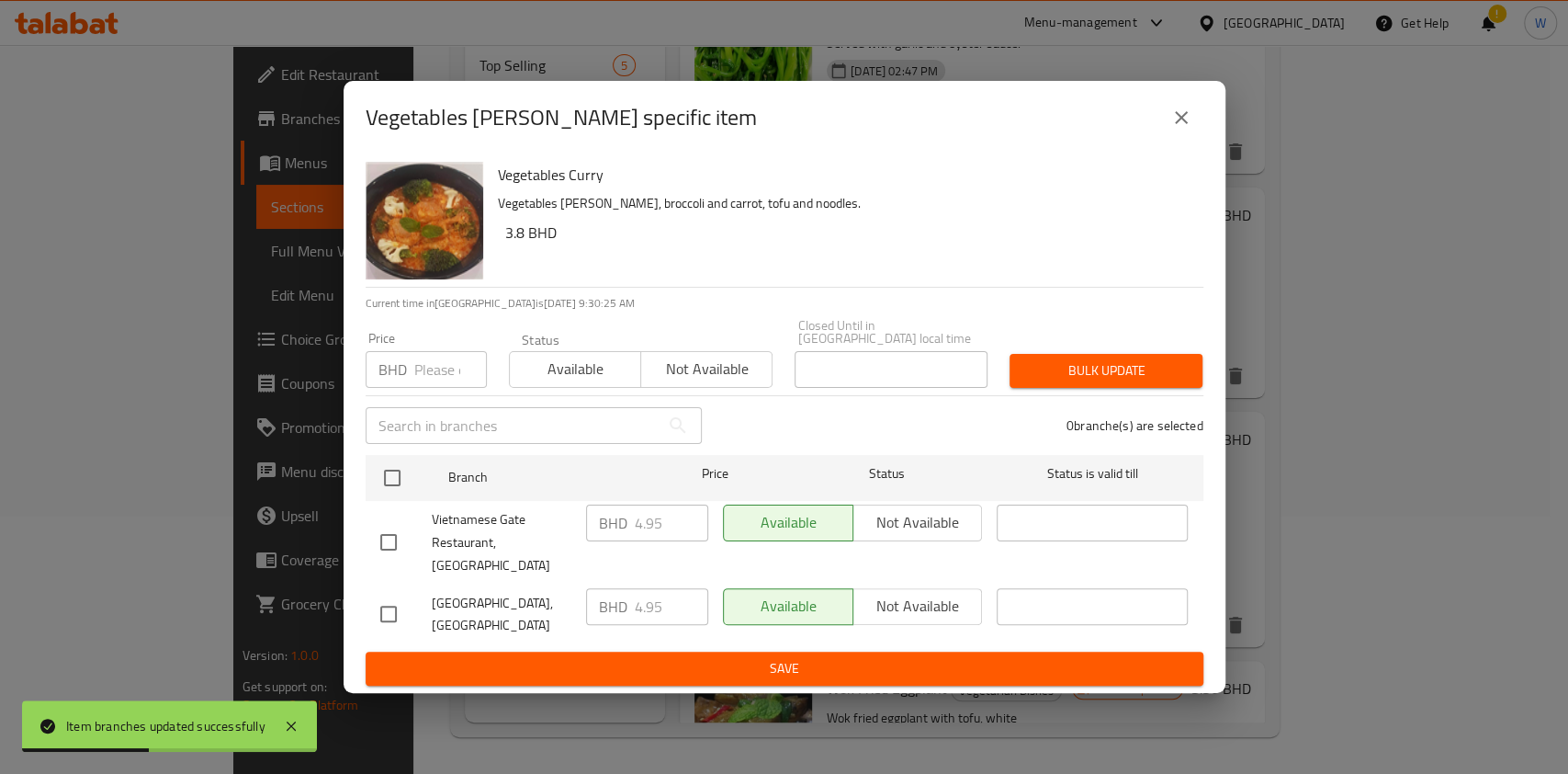
click at [1168, 140] on button "close" at bounding box center [1181, 117] width 44 height 44
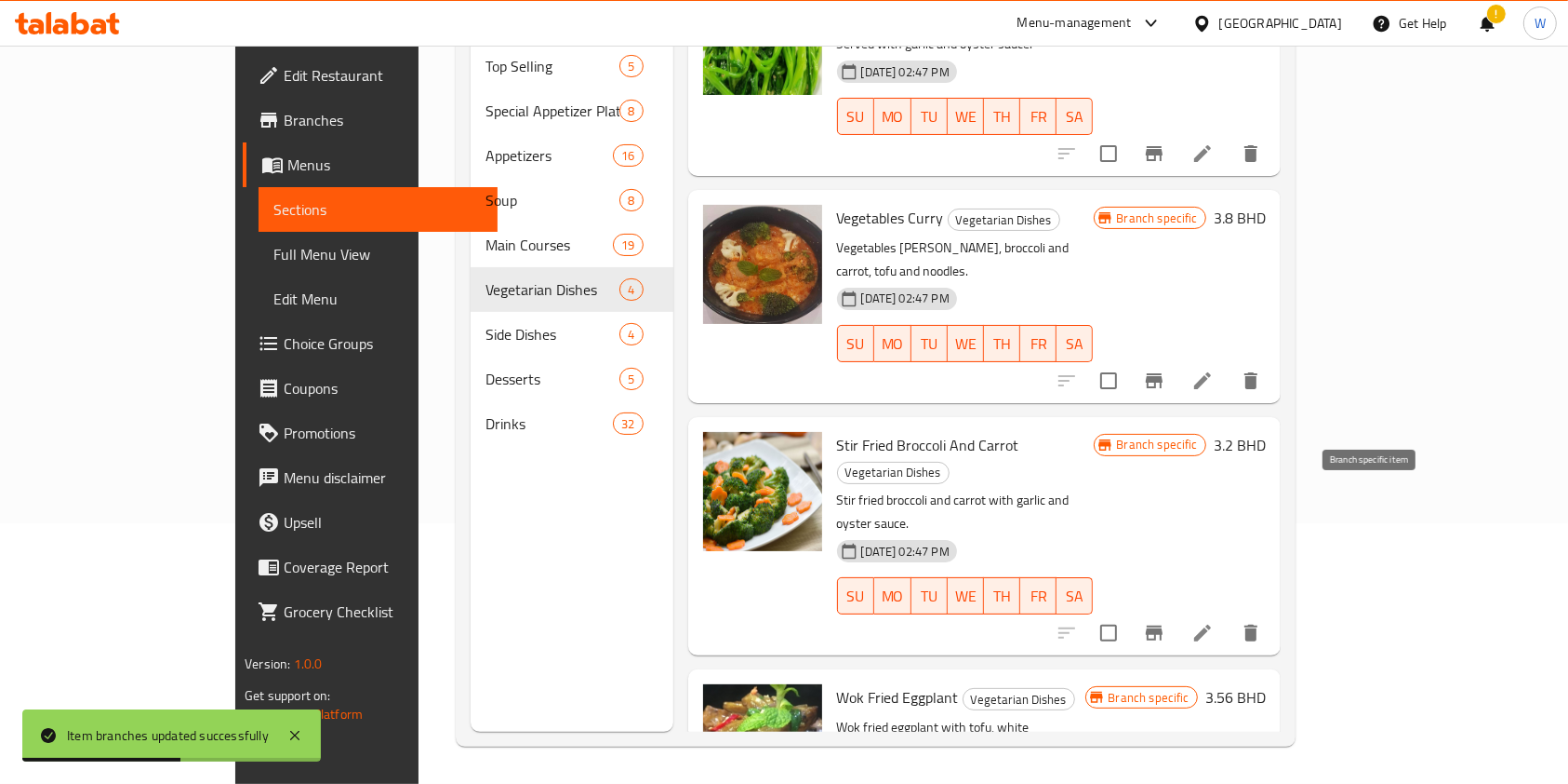
click at [1177, 611] on button "Branch-specific-item" at bounding box center [1154, 633] width 45 height 45
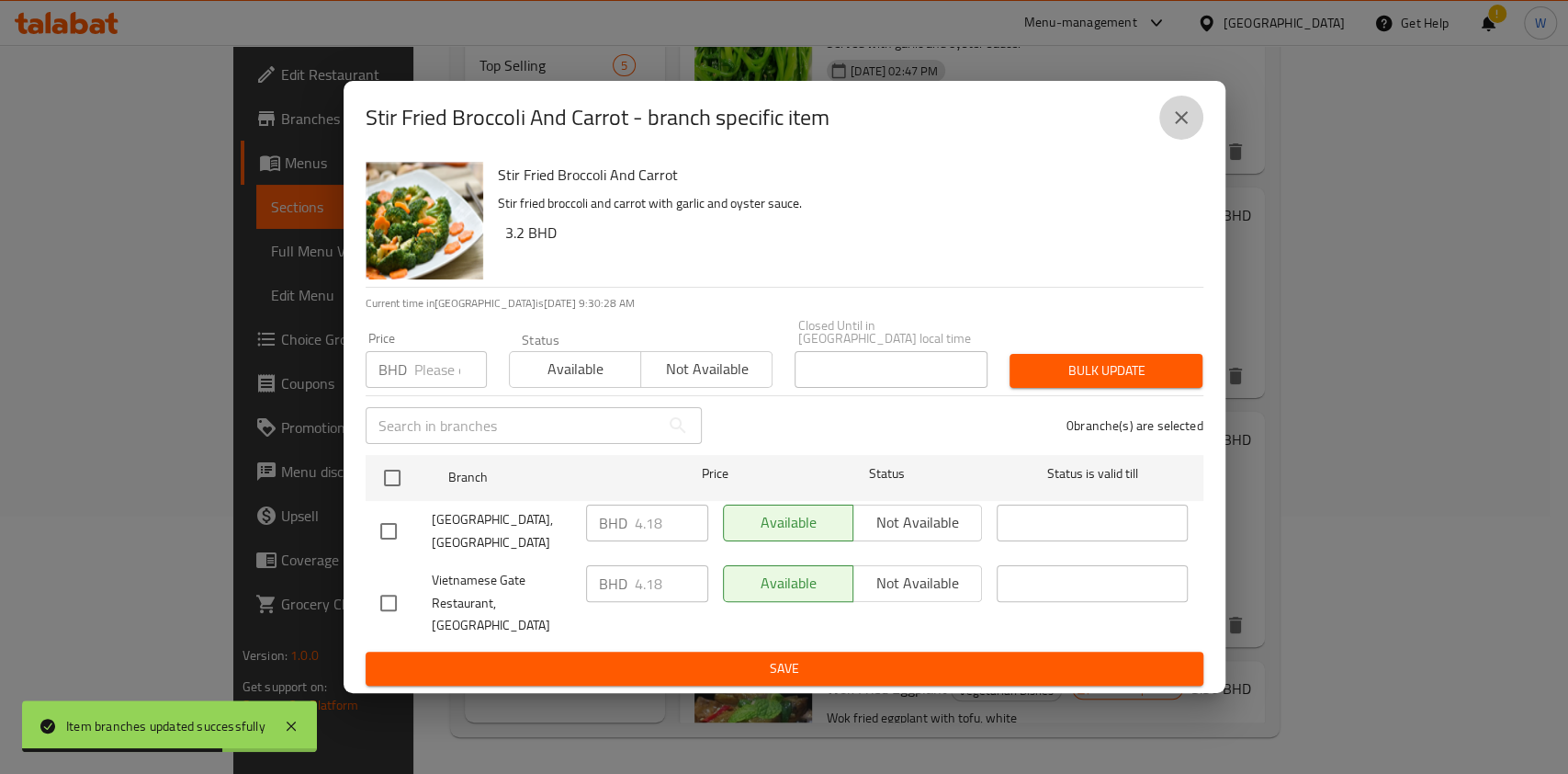
click at [1176, 128] on icon "close" at bounding box center [1180, 117] width 22 height 22
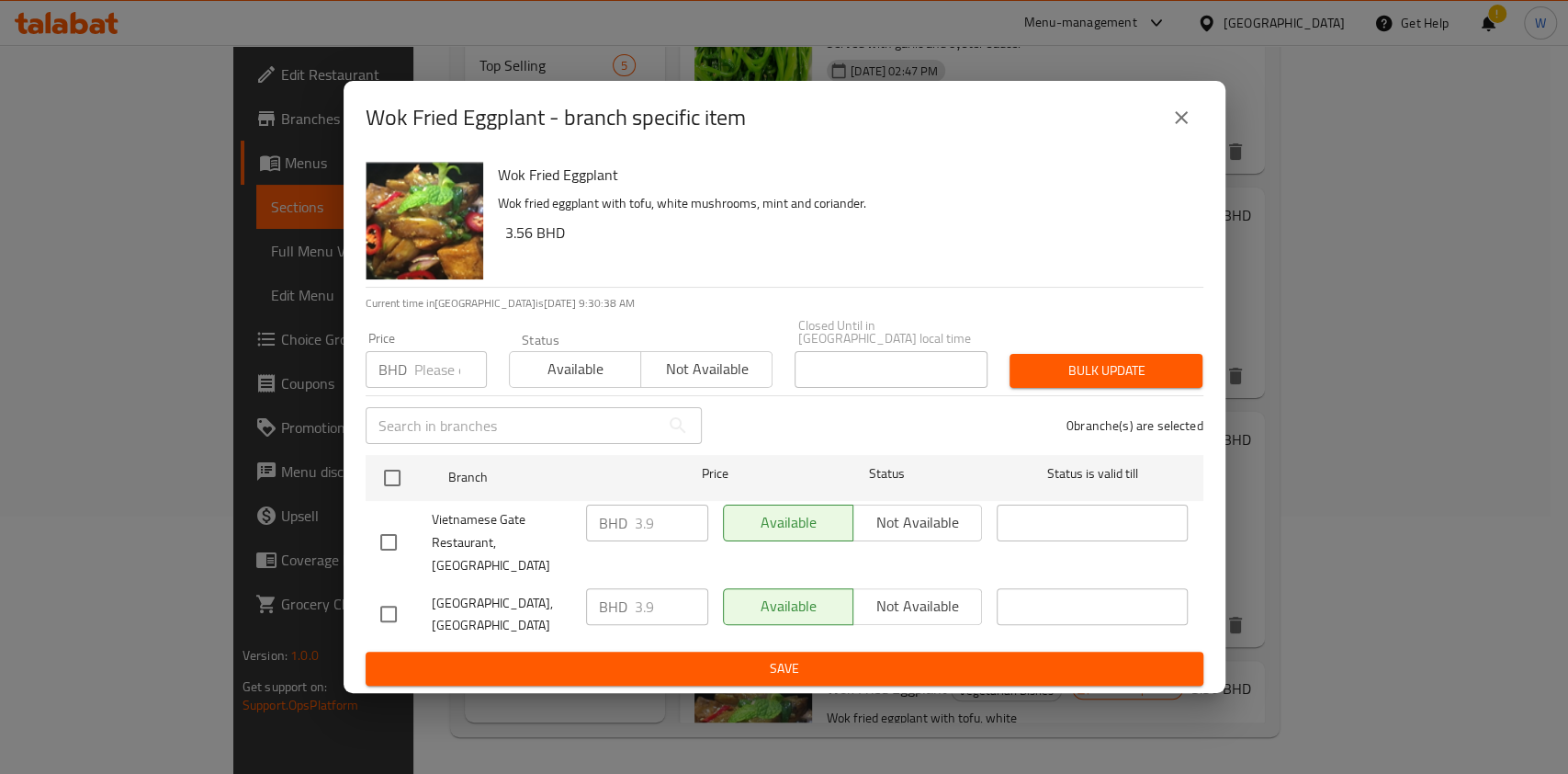
click at [428, 371] on input "number" at bounding box center [450, 369] width 73 height 37
paste input "4.29"
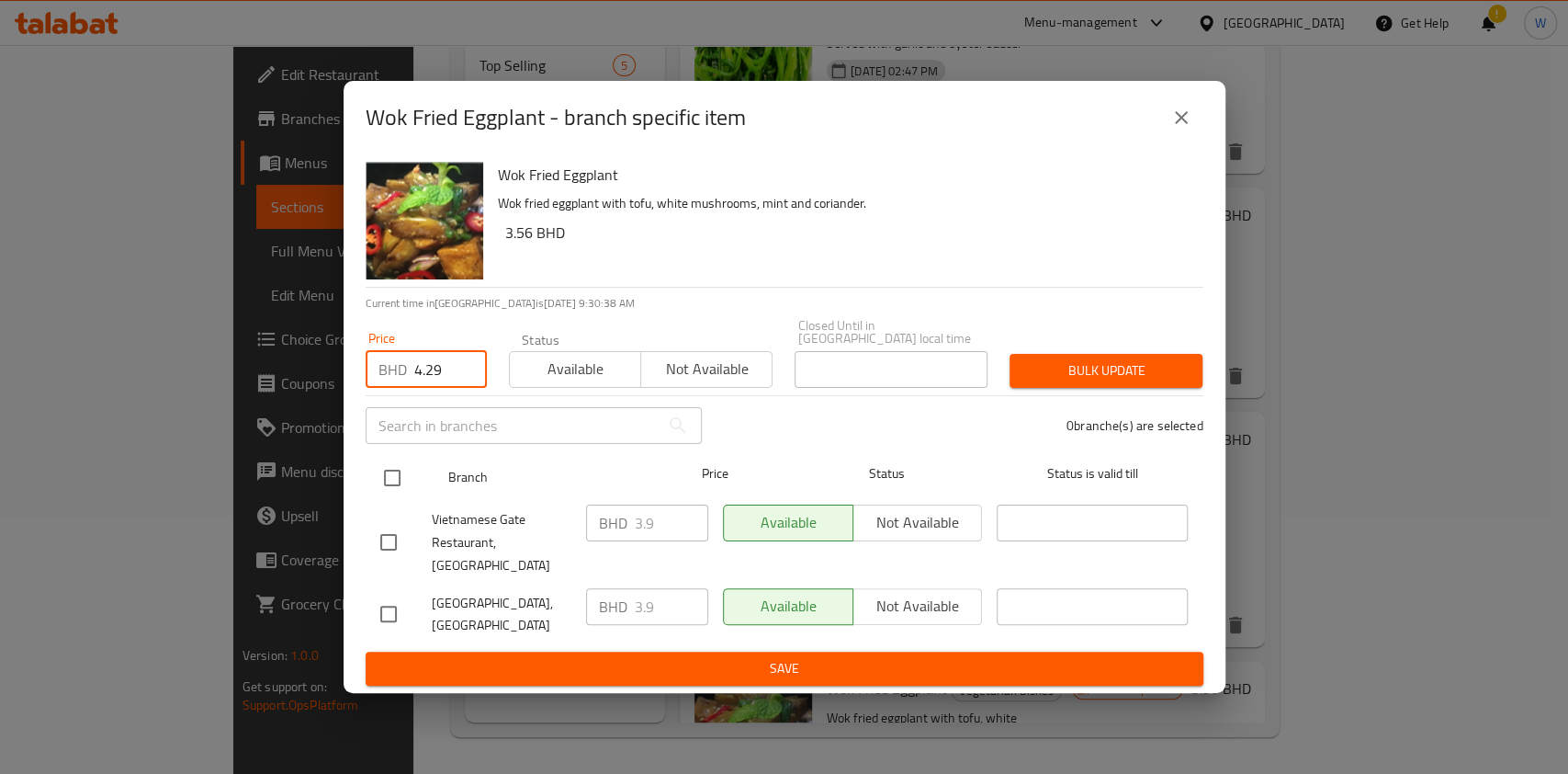
type input "4.29"
click at [405, 476] on input "checkbox" at bounding box center [392, 478] width 39 height 39
checkbox input "true"
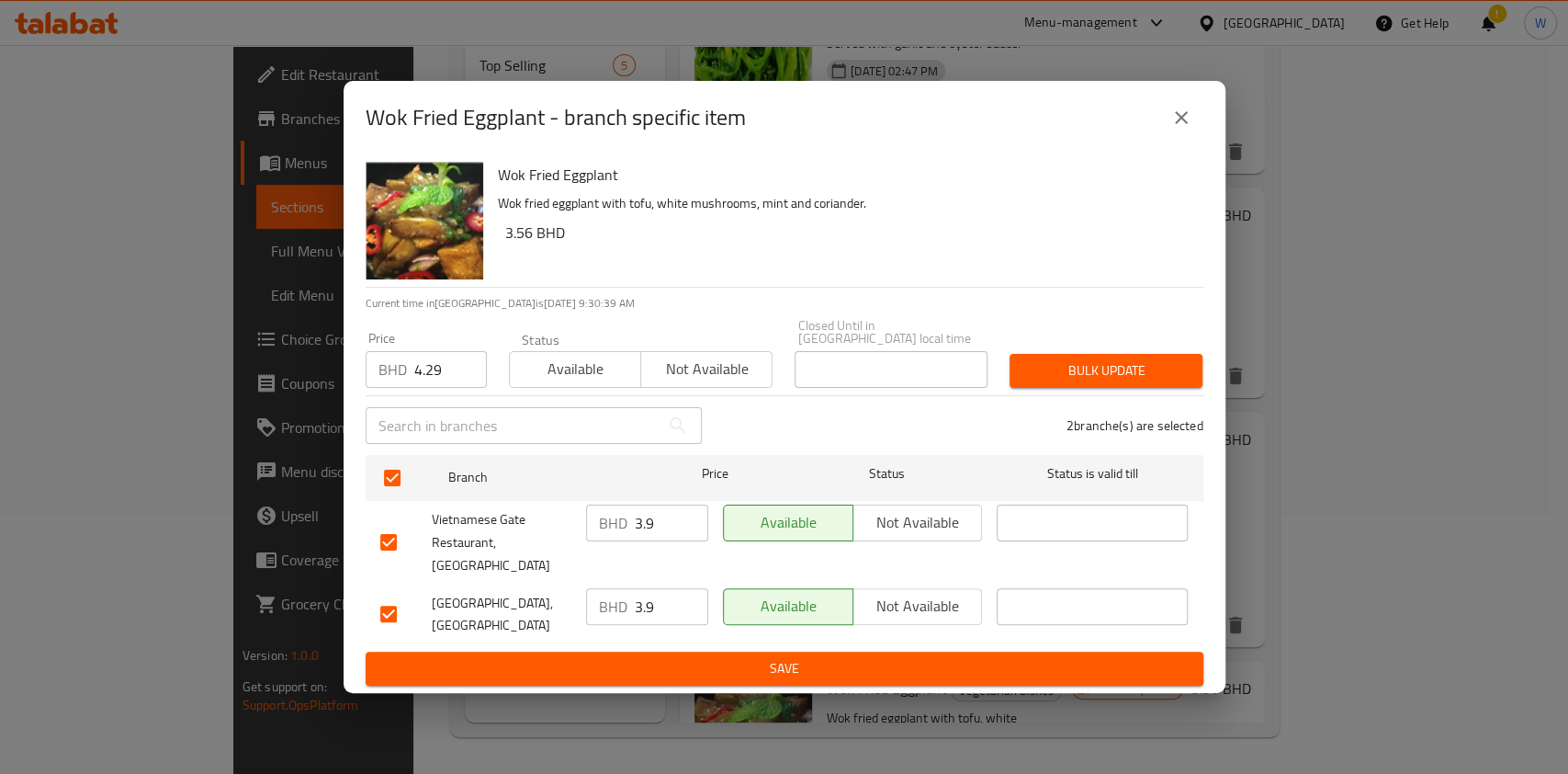
click at [1110, 360] on button "Bulk update" at bounding box center [1106, 371] width 192 height 34
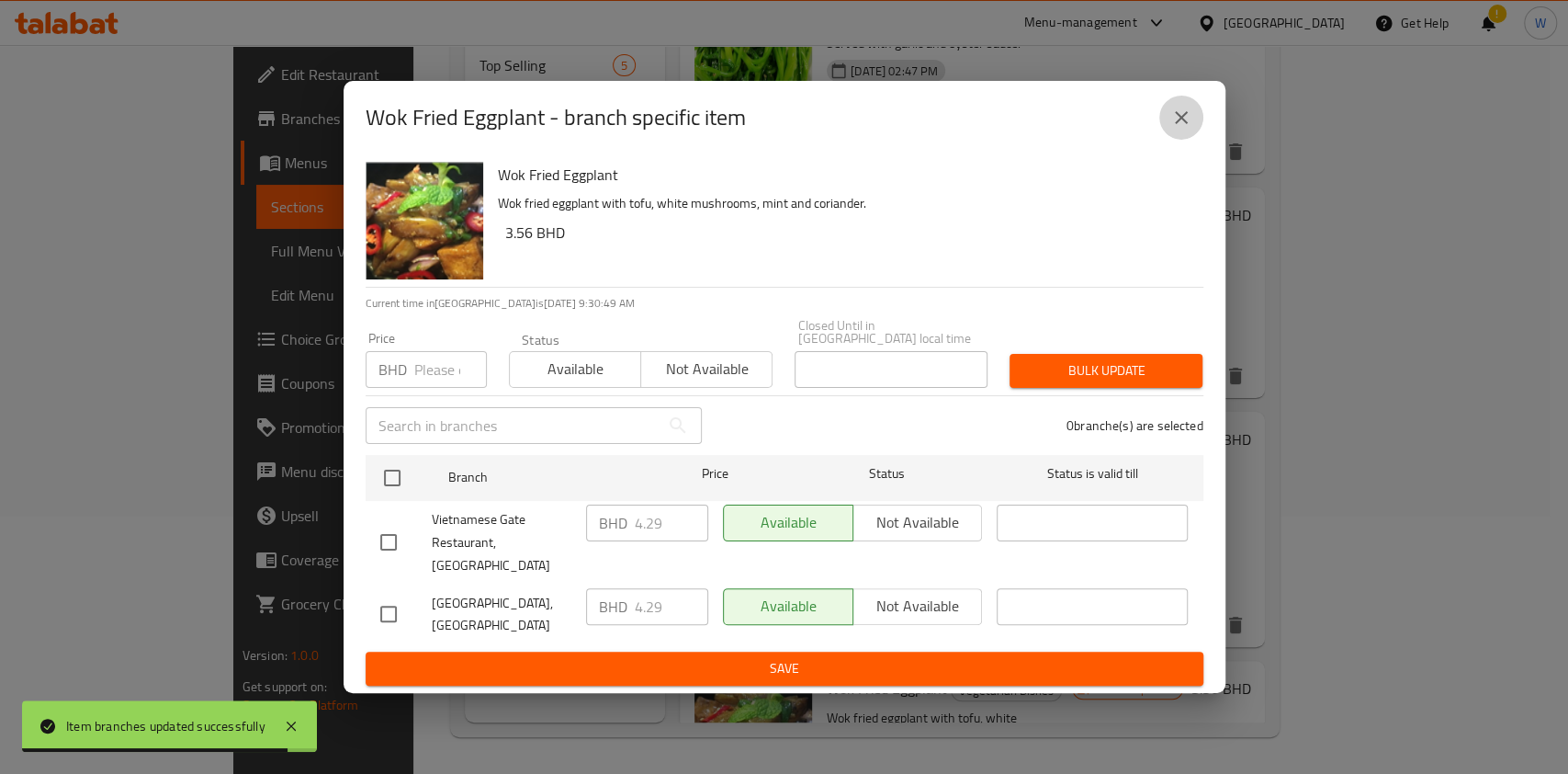
click at [1184, 124] on icon "close" at bounding box center [1181, 118] width 13 height 13
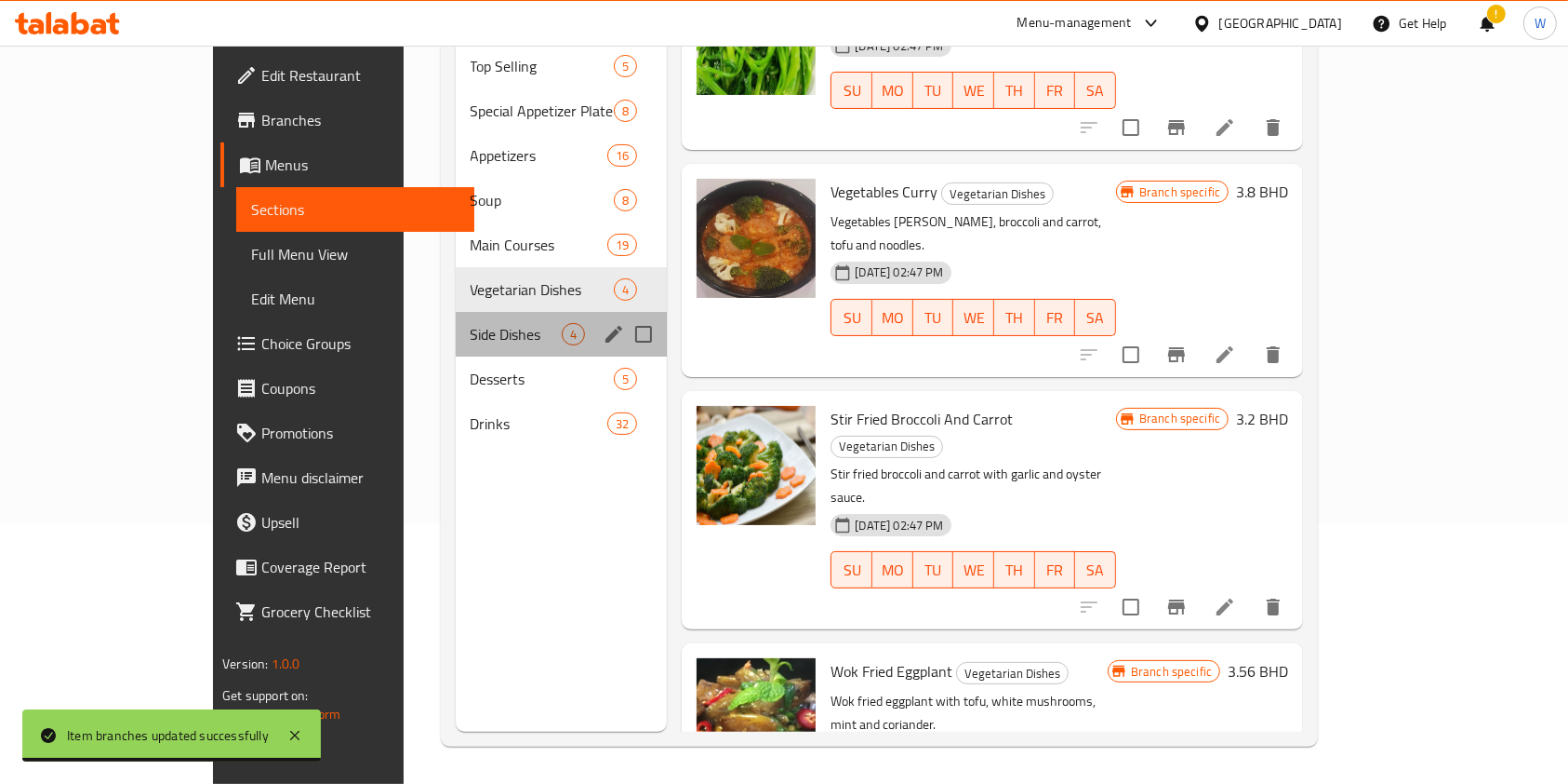
click at [456, 316] on div "Side Dishes 4" at bounding box center [562, 334] width 212 height 45
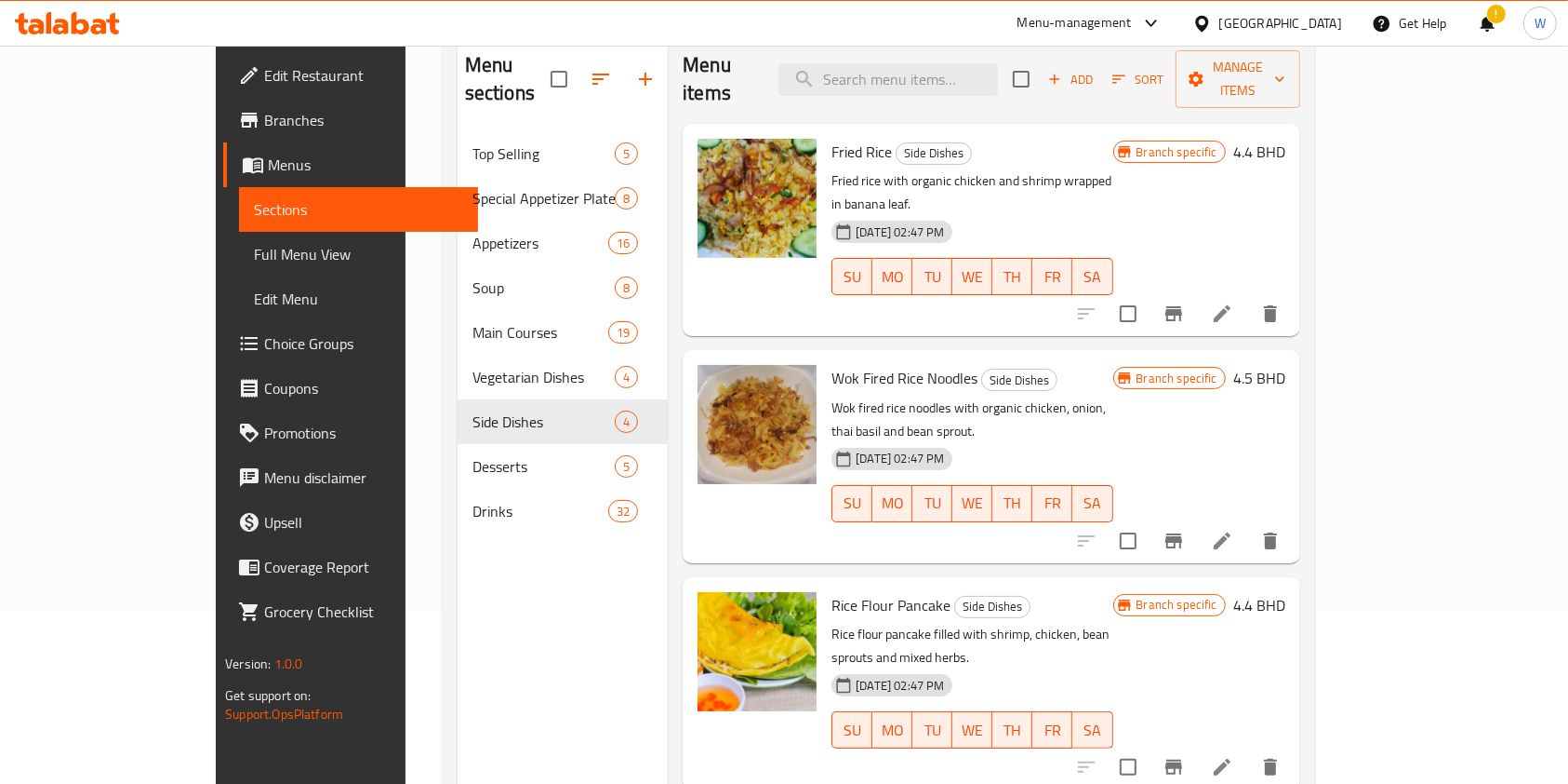
scroll to position [136, 0]
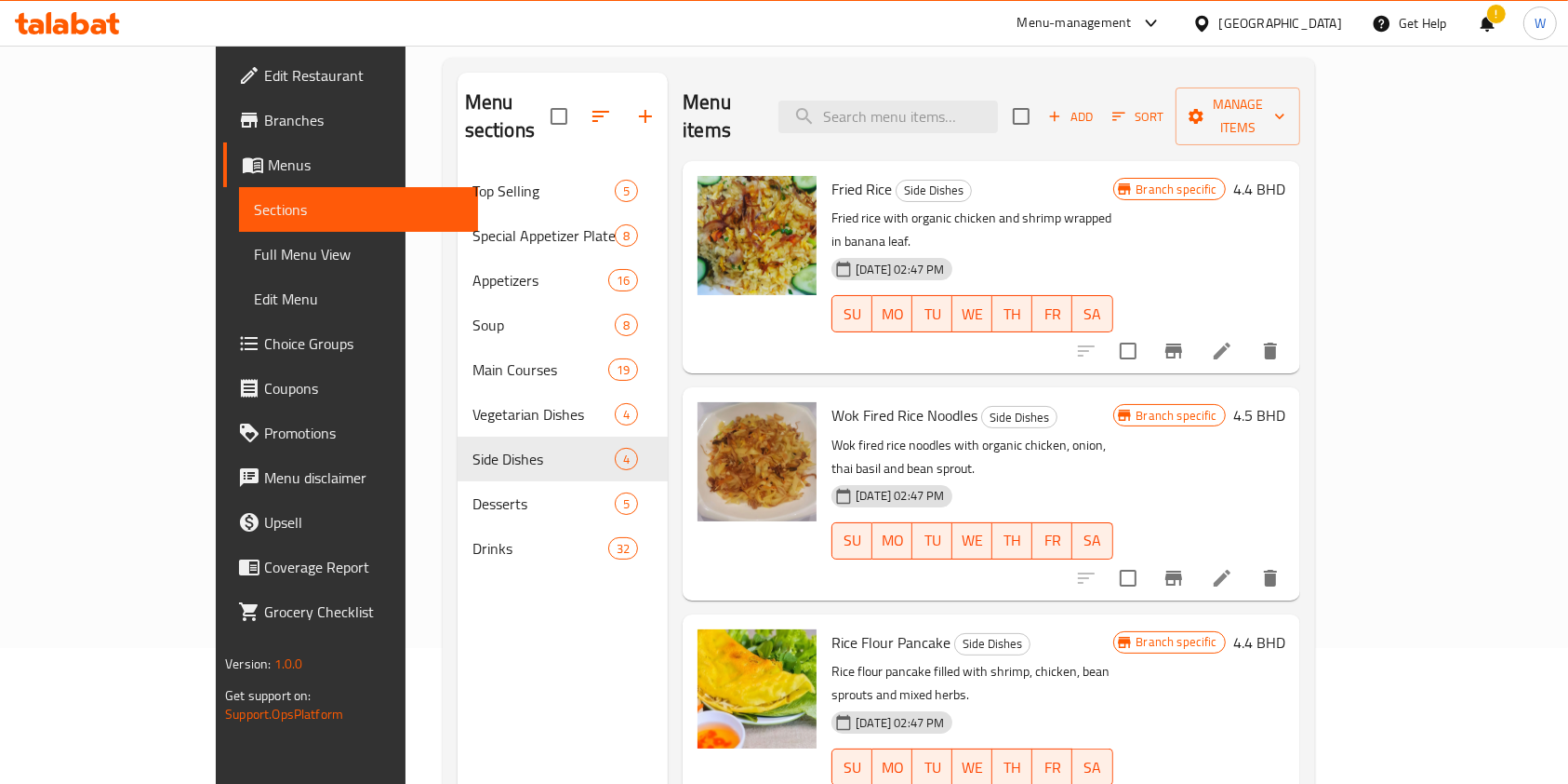
click at [1182, 571] on icon "Branch-specific-item" at bounding box center [1174, 578] width 17 height 15
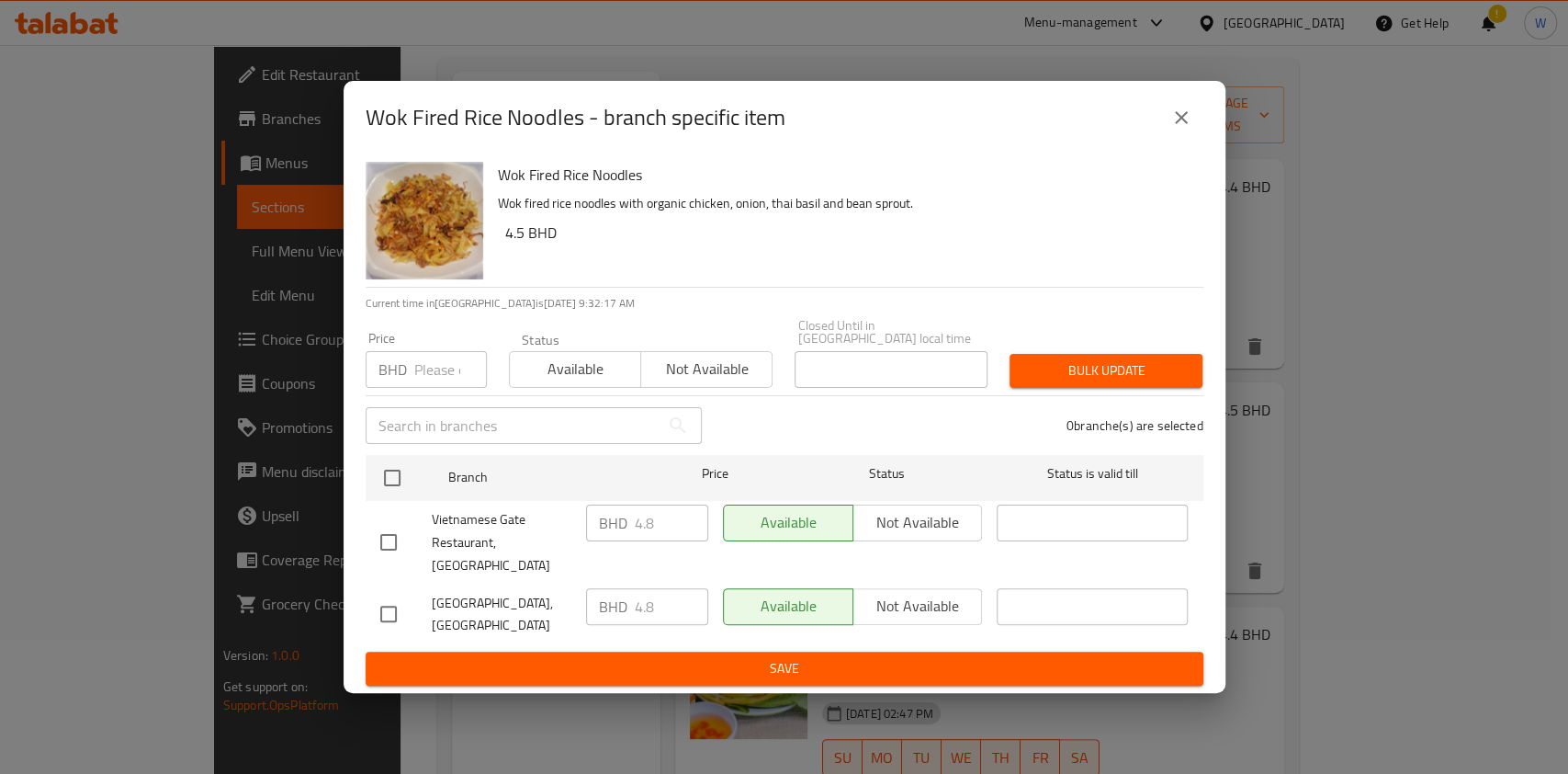
click at [1174, 128] on icon "close" at bounding box center [1180, 117] width 22 height 22
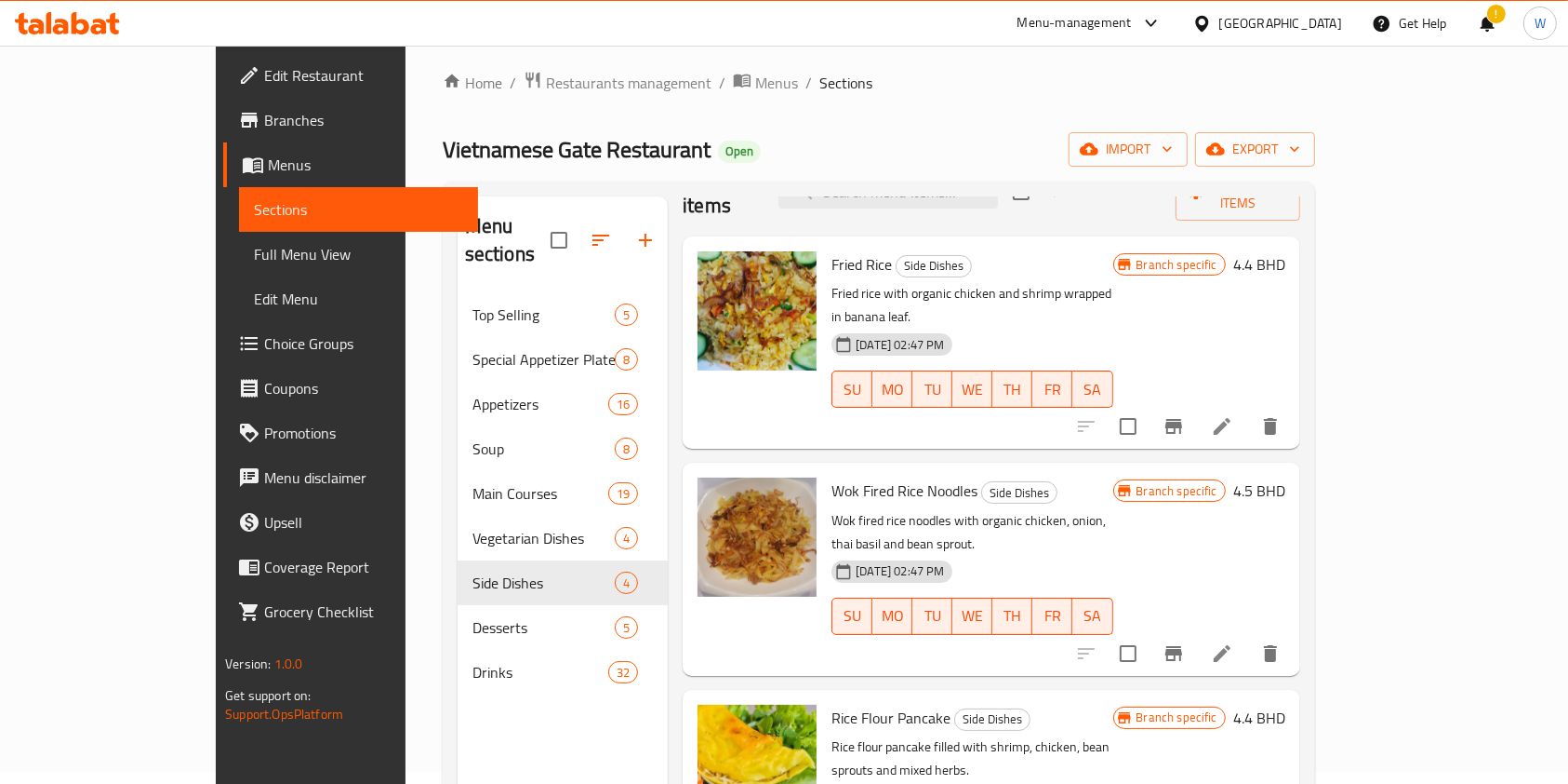
scroll to position [76, 0]
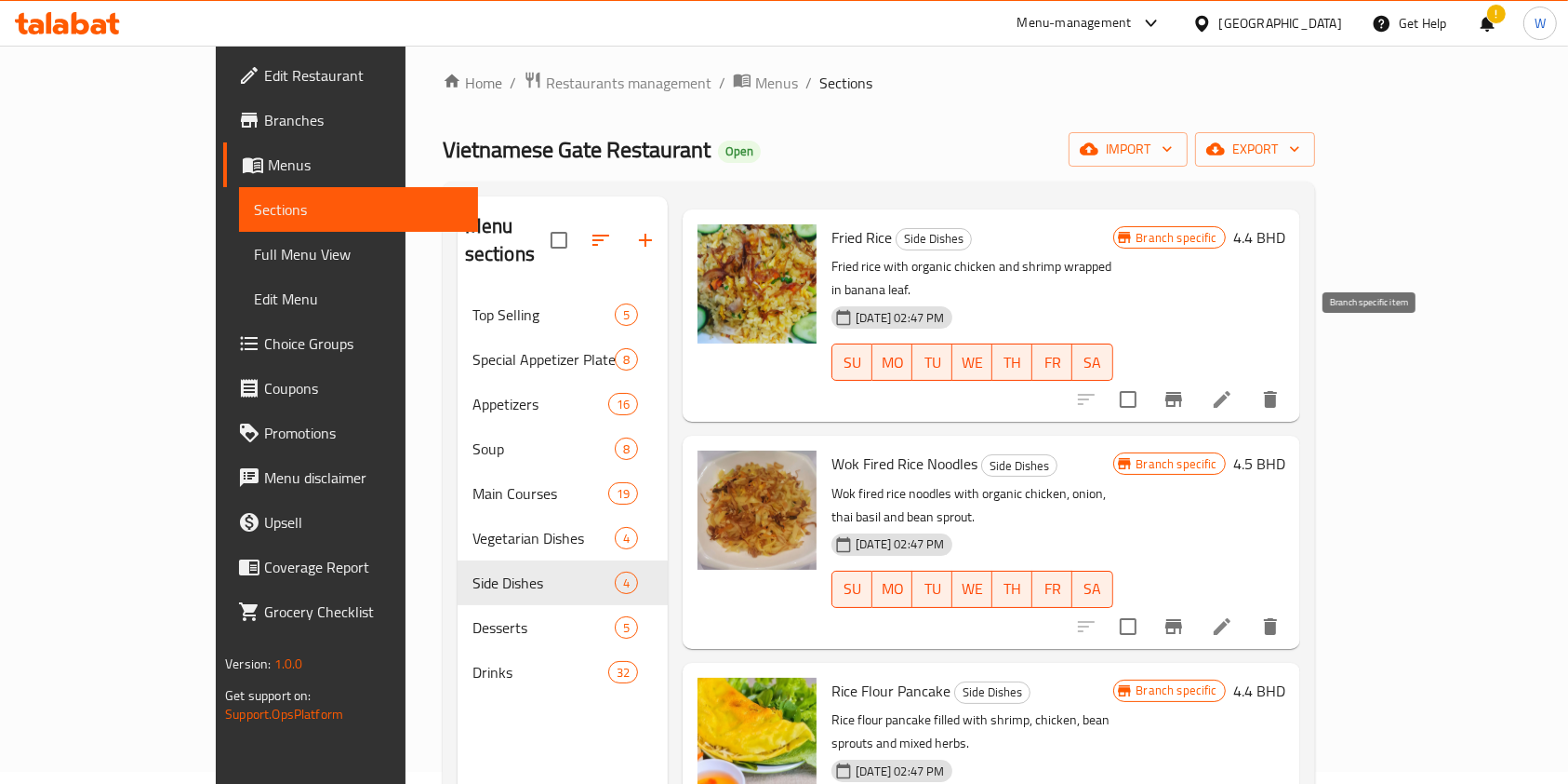
click at [1182, 392] on icon "Branch-specific-item" at bounding box center [1174, 400] width 17 height 15
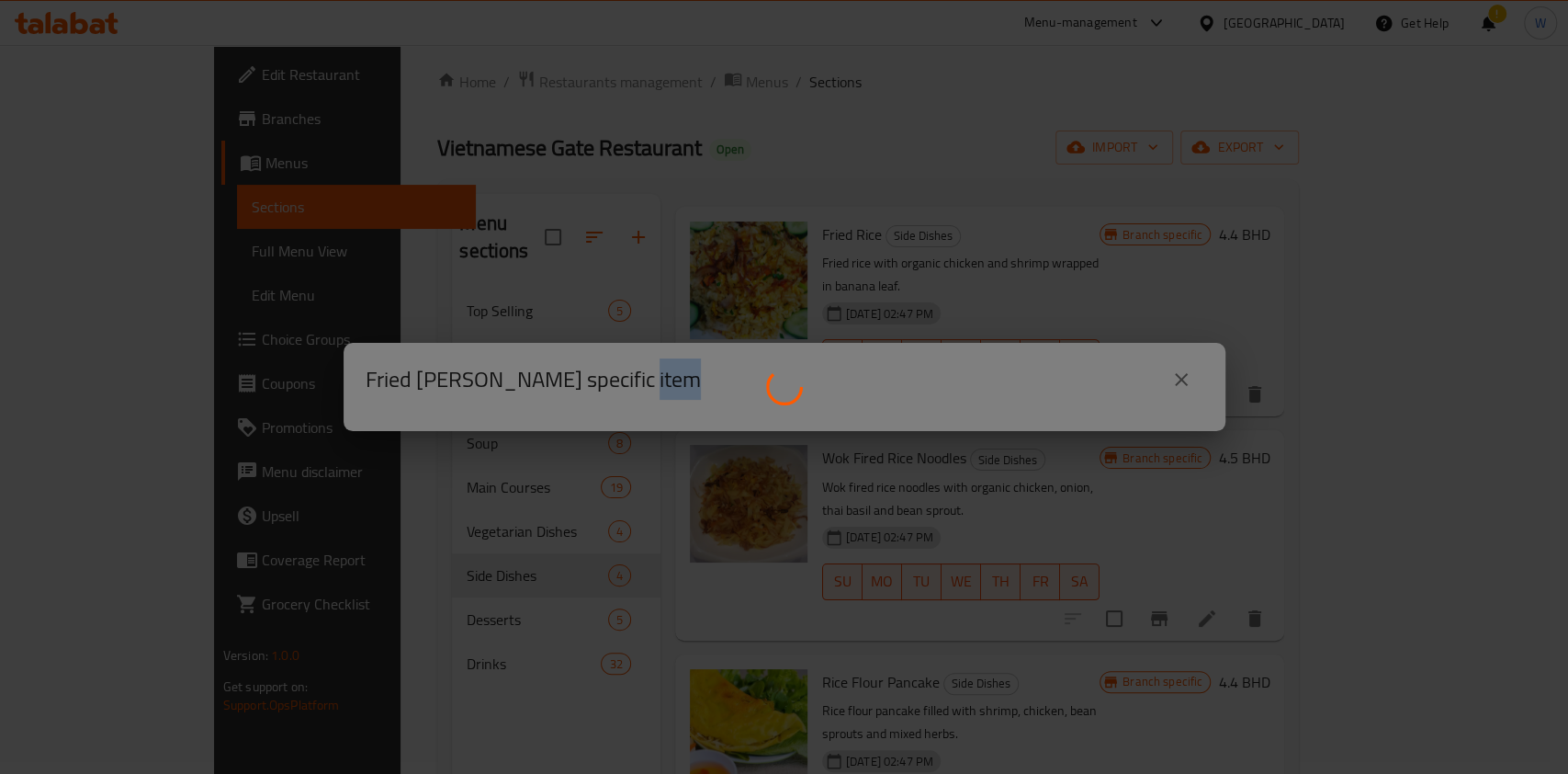
click at [1348, 336] on div at bounding box center [784, 387] width 1568 height 774
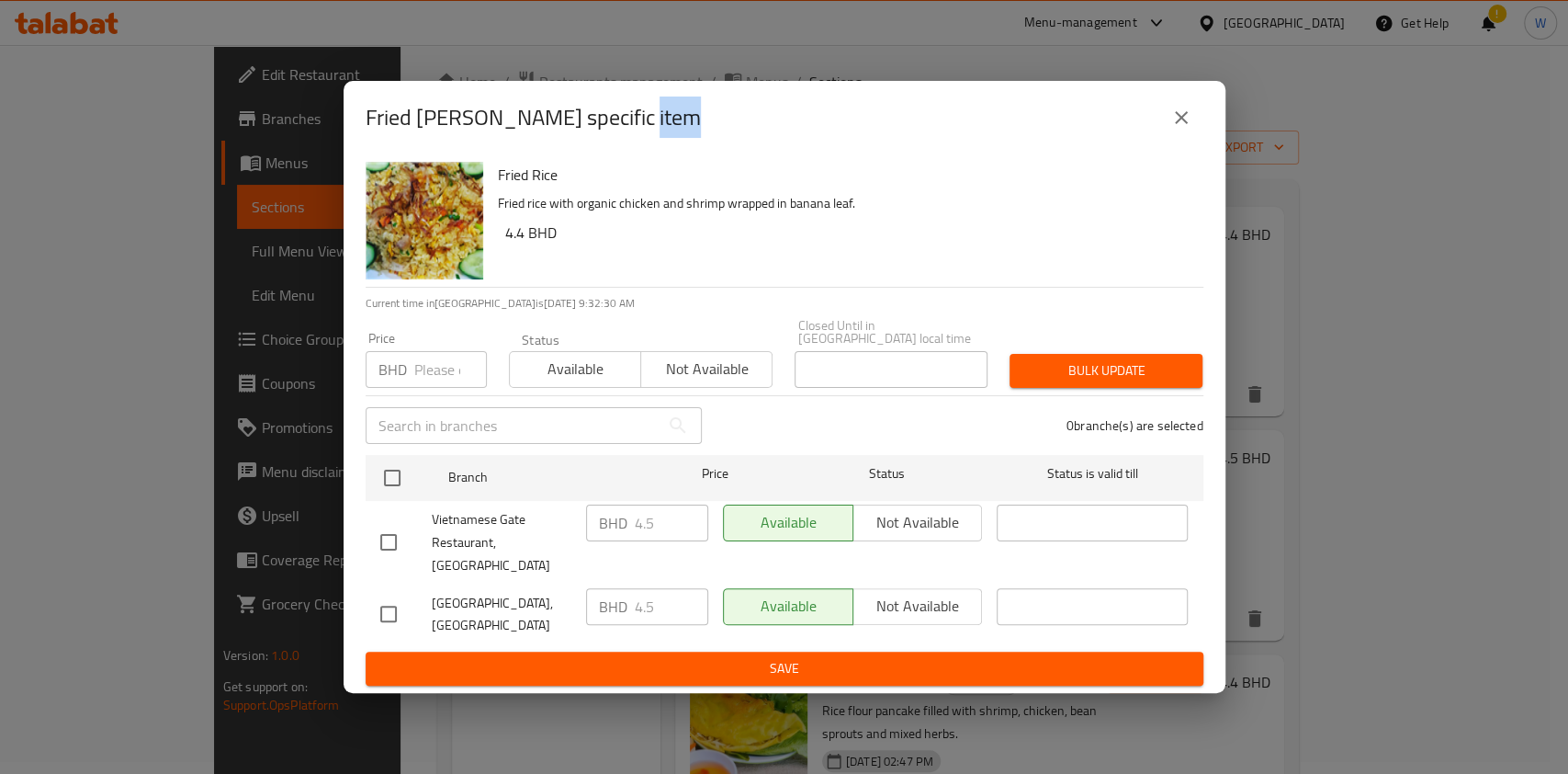
click at [404, 379] on p "BHD" at bounding box center [392, 369] width 28 height 22
click at [430, 375] on input "number" at bounding box center [450, 369] width 73 height 37
paste input "4.95"
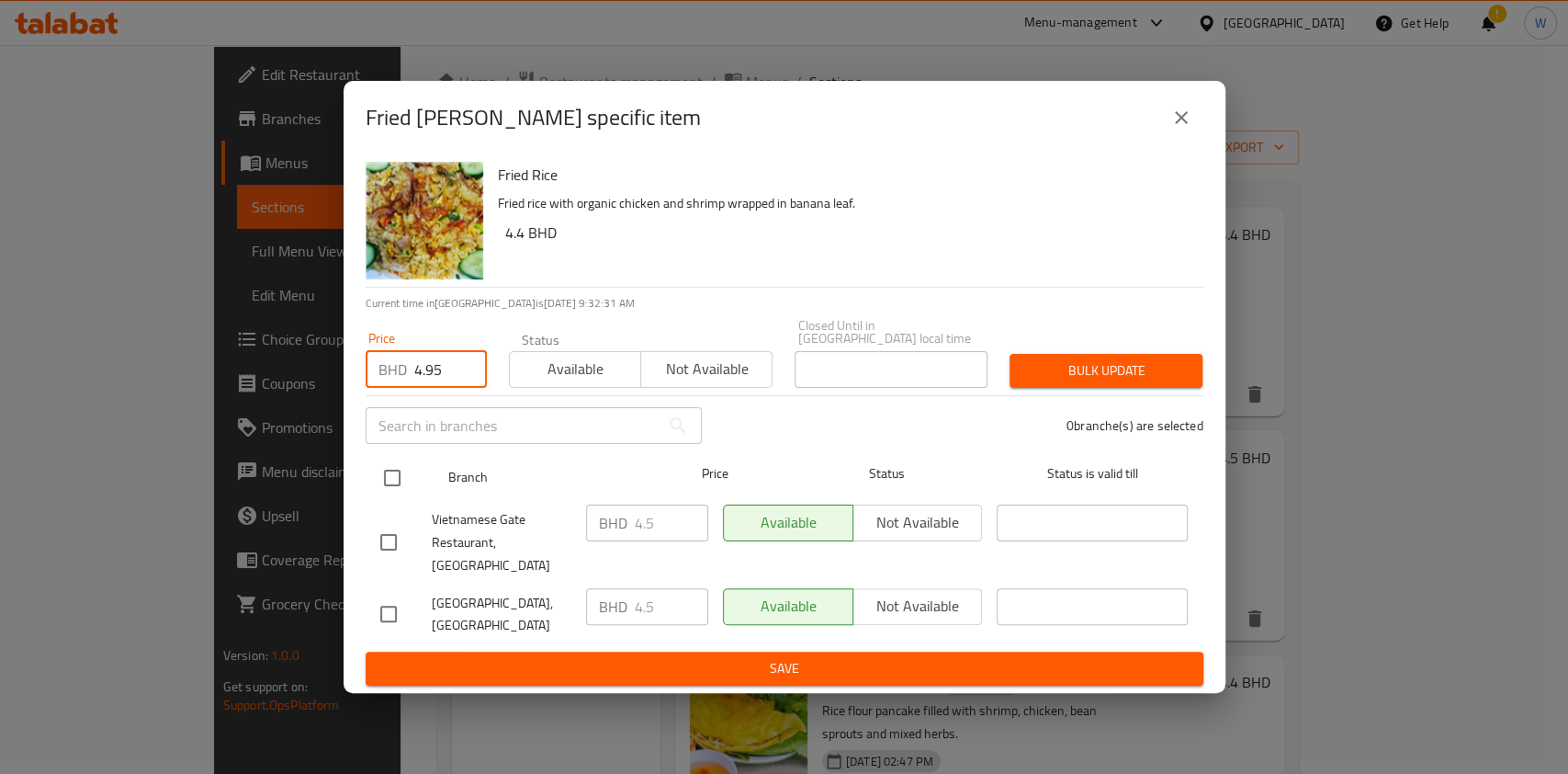
type input "4.95"
click at [400, 469] on input "checkbox" at bounding box center [392, 478] width 39 height 39
checkbox input "true"
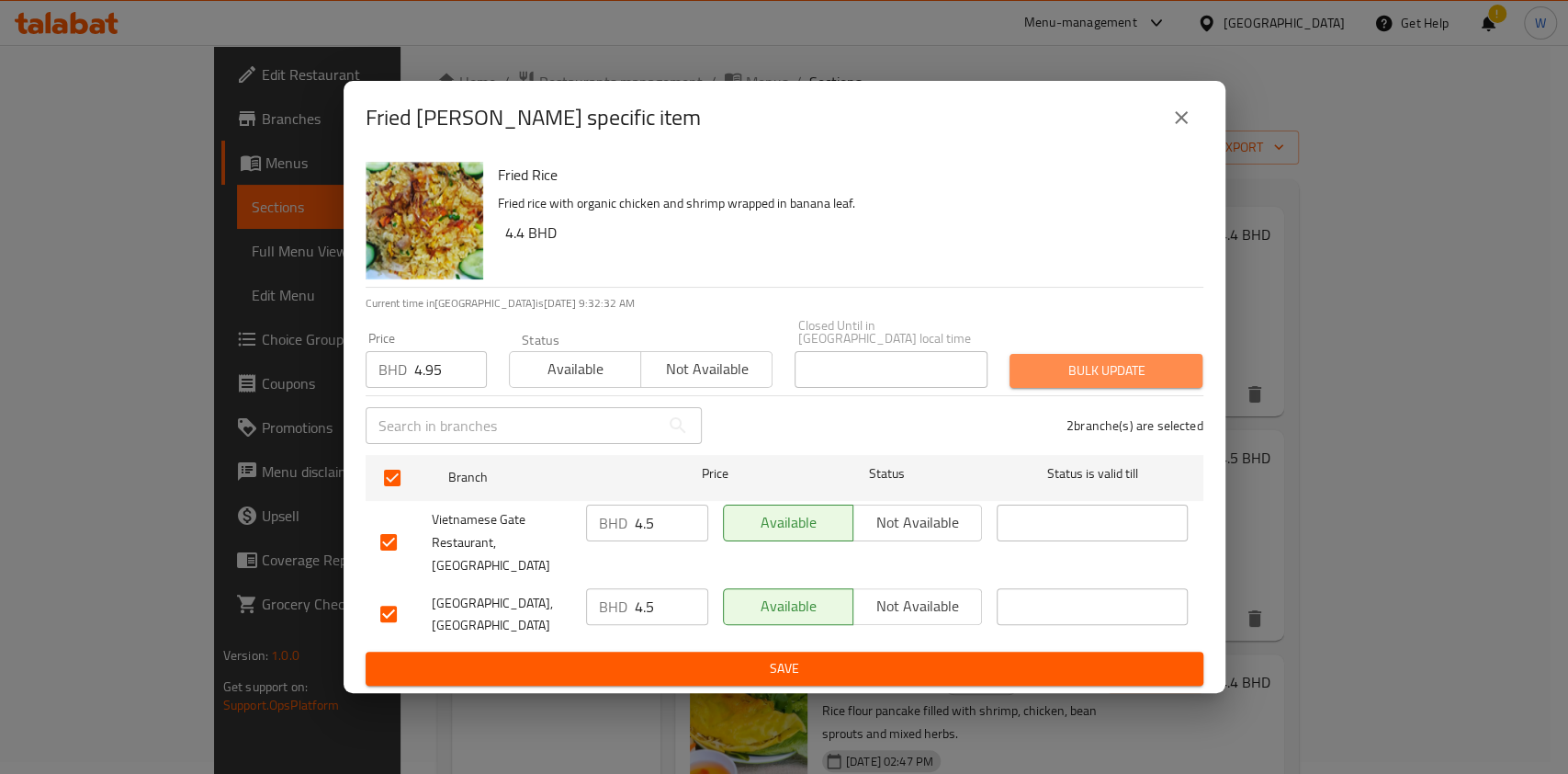
click at [1161, 378] on span "Bulk update" at bounding box center [1106, 371] width 163 height 23
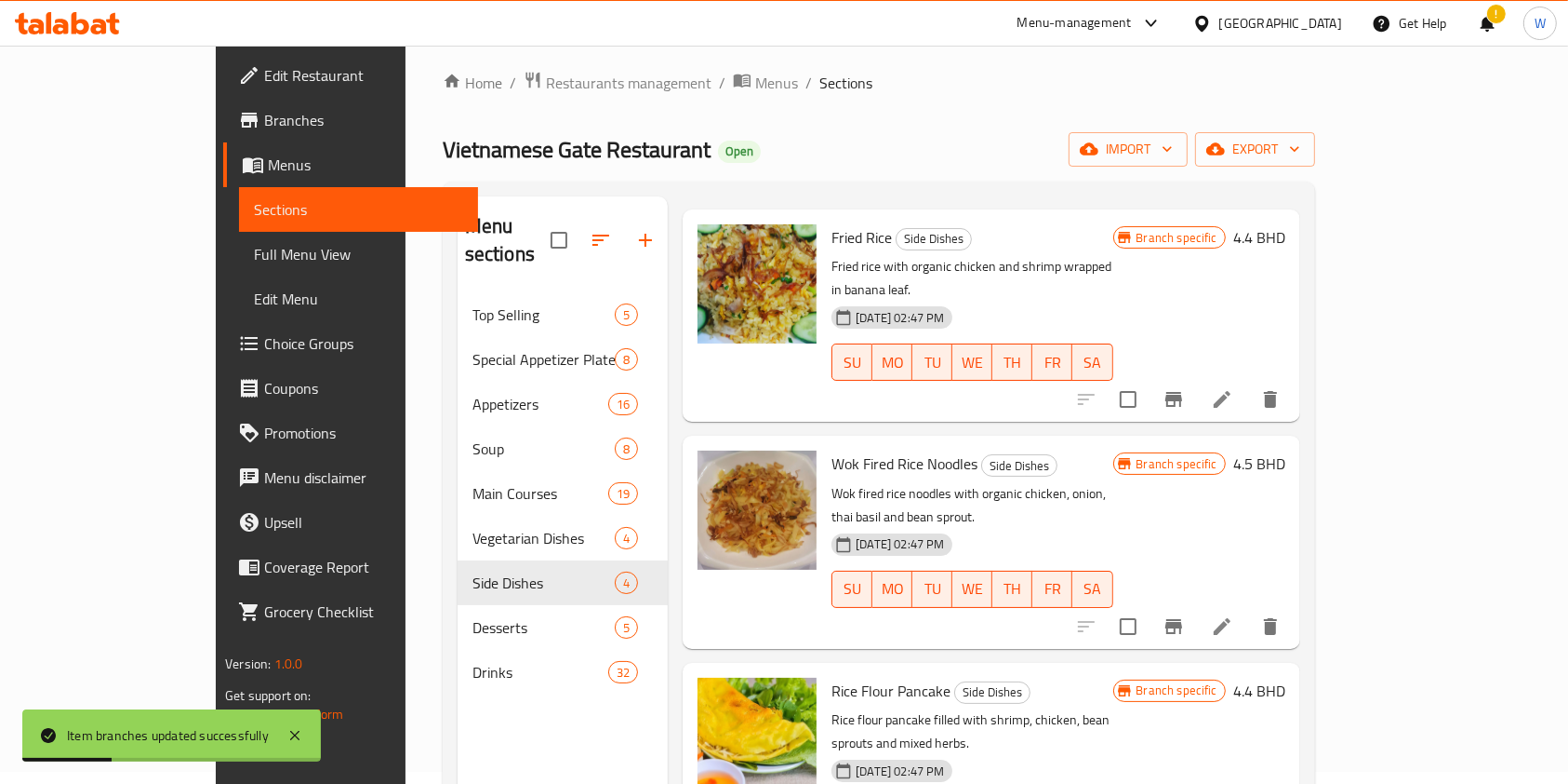
scroll to position [136, 0]
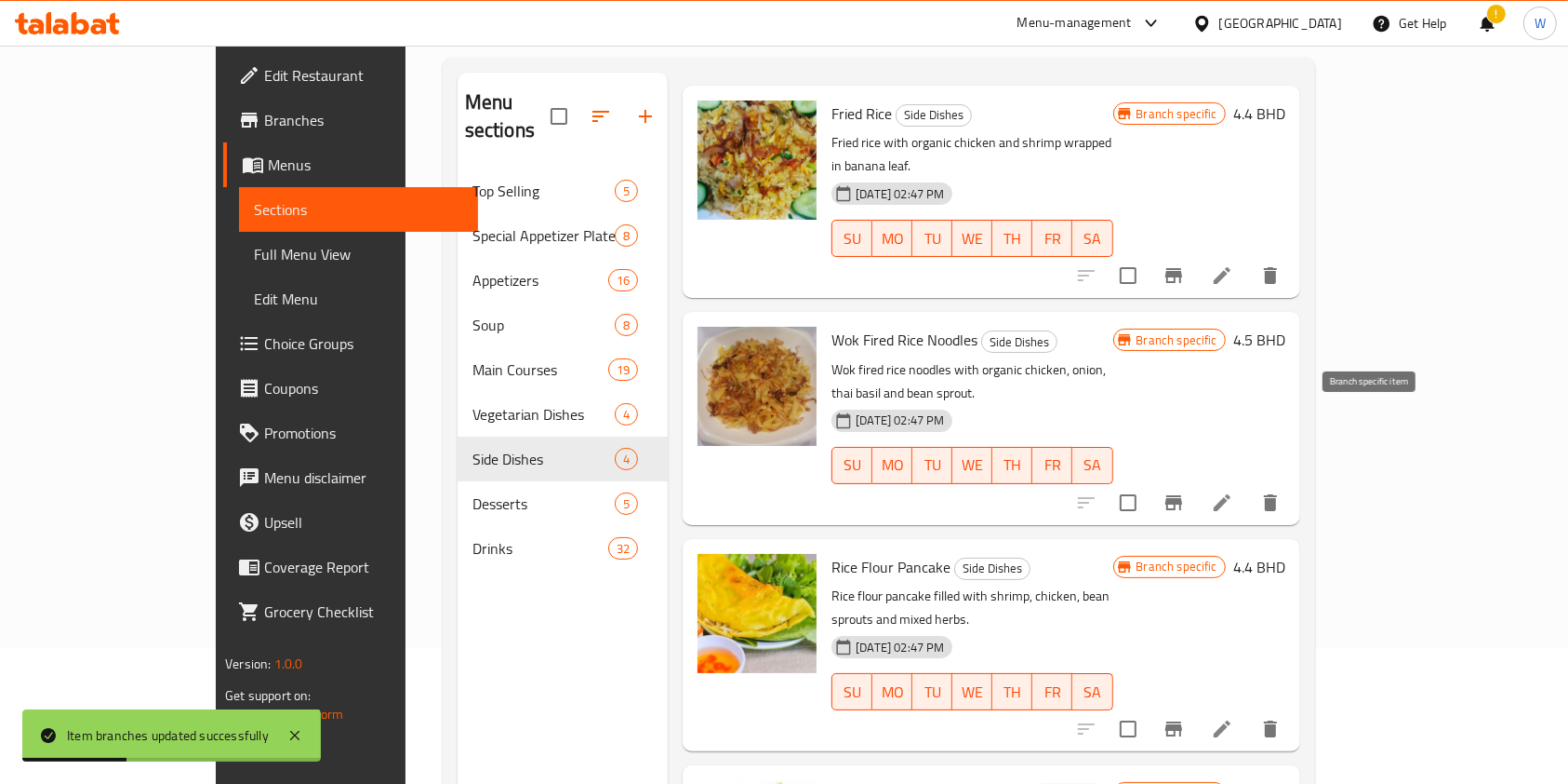
click at [1182, 495] on icon "Branch-specific-item" at bounding box center [1174, 503] width 17 height 15
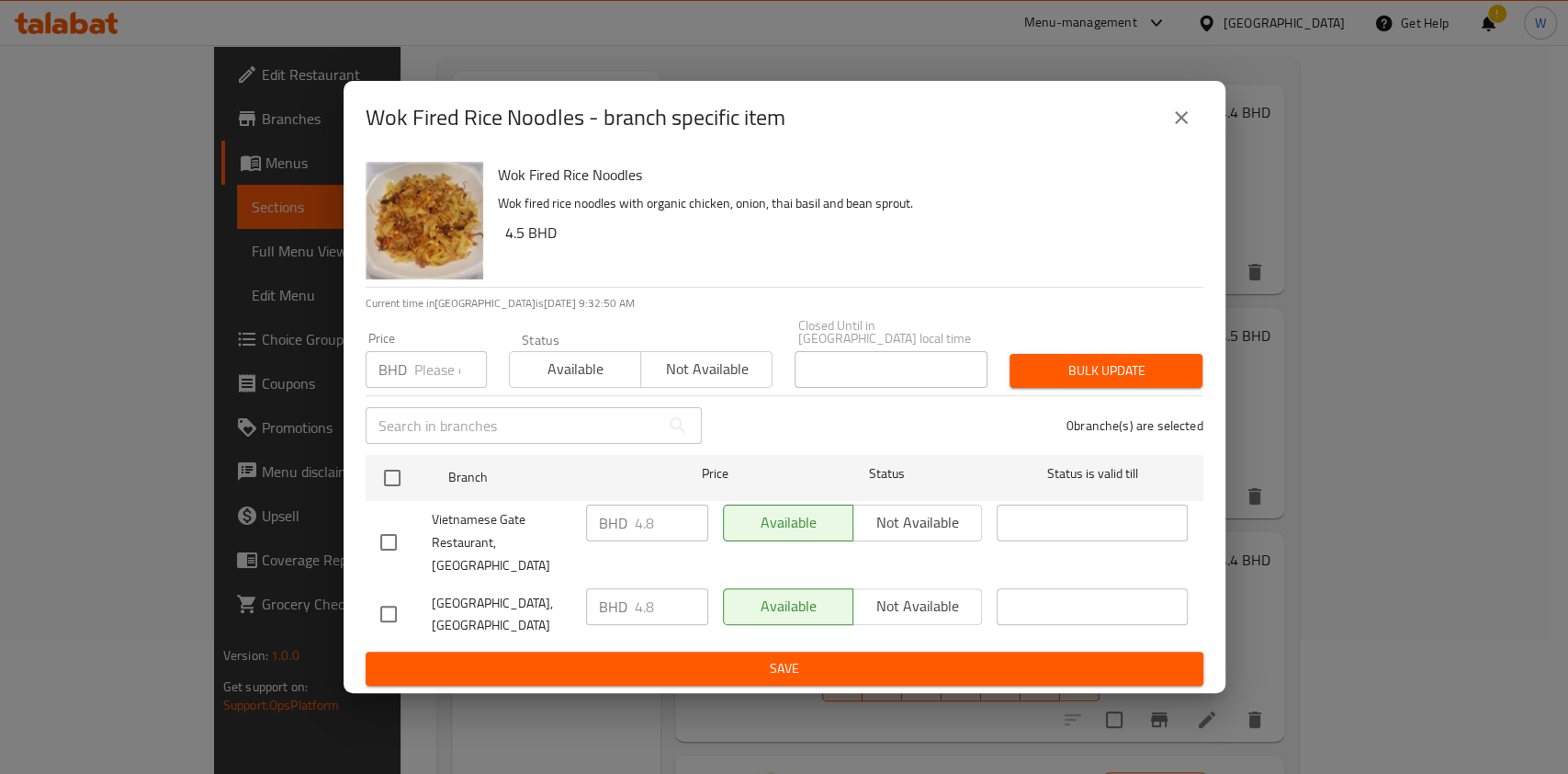
click at [441, 386] on input "number" at bounding box center [450, 369] width 73 height 37
paste input "5.28"
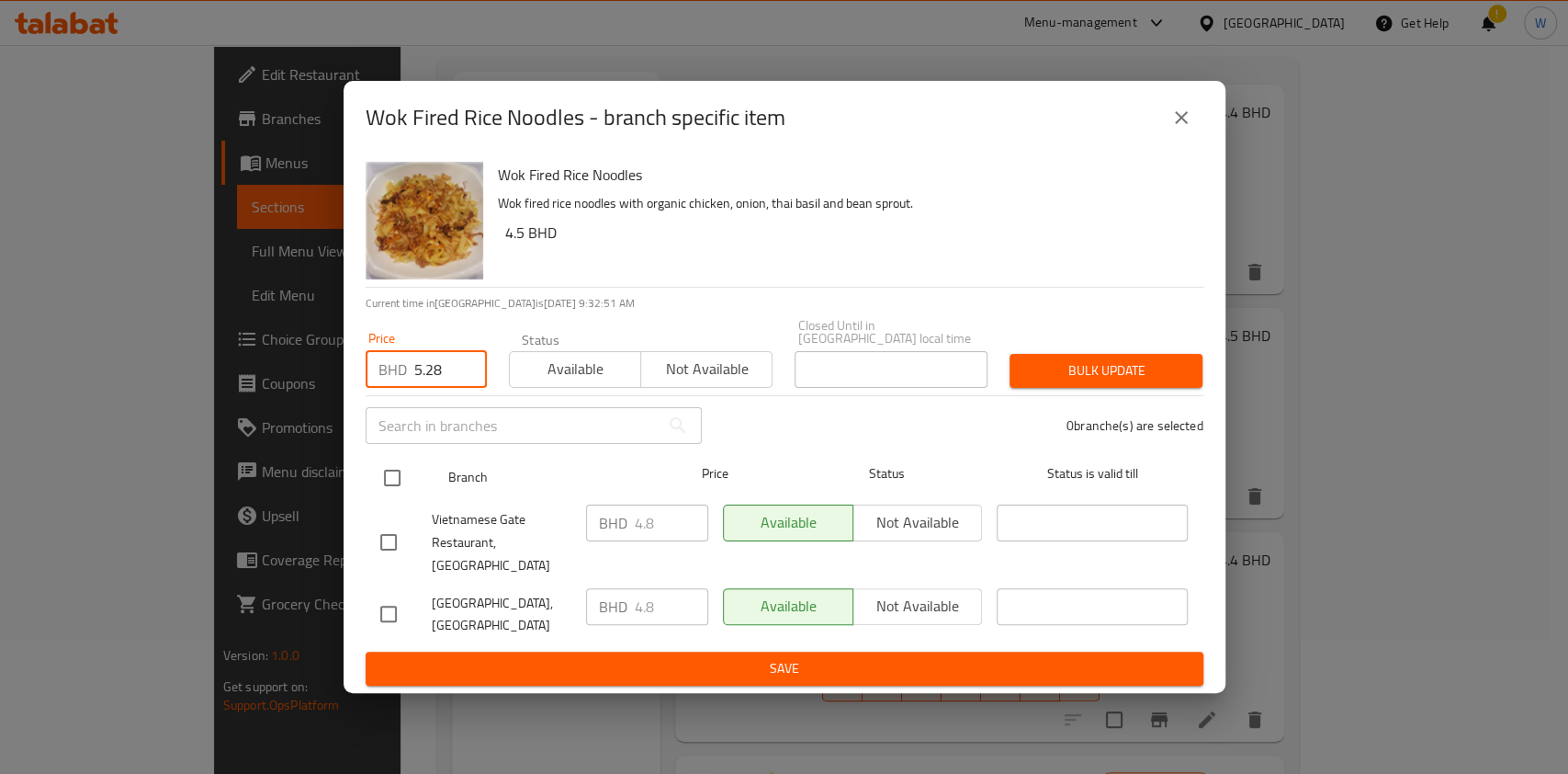
type input "5.28"
click at [381, 476] on input "checkbox" at bounding box center [392, 478] width 39 height 39
checkbox input "true"
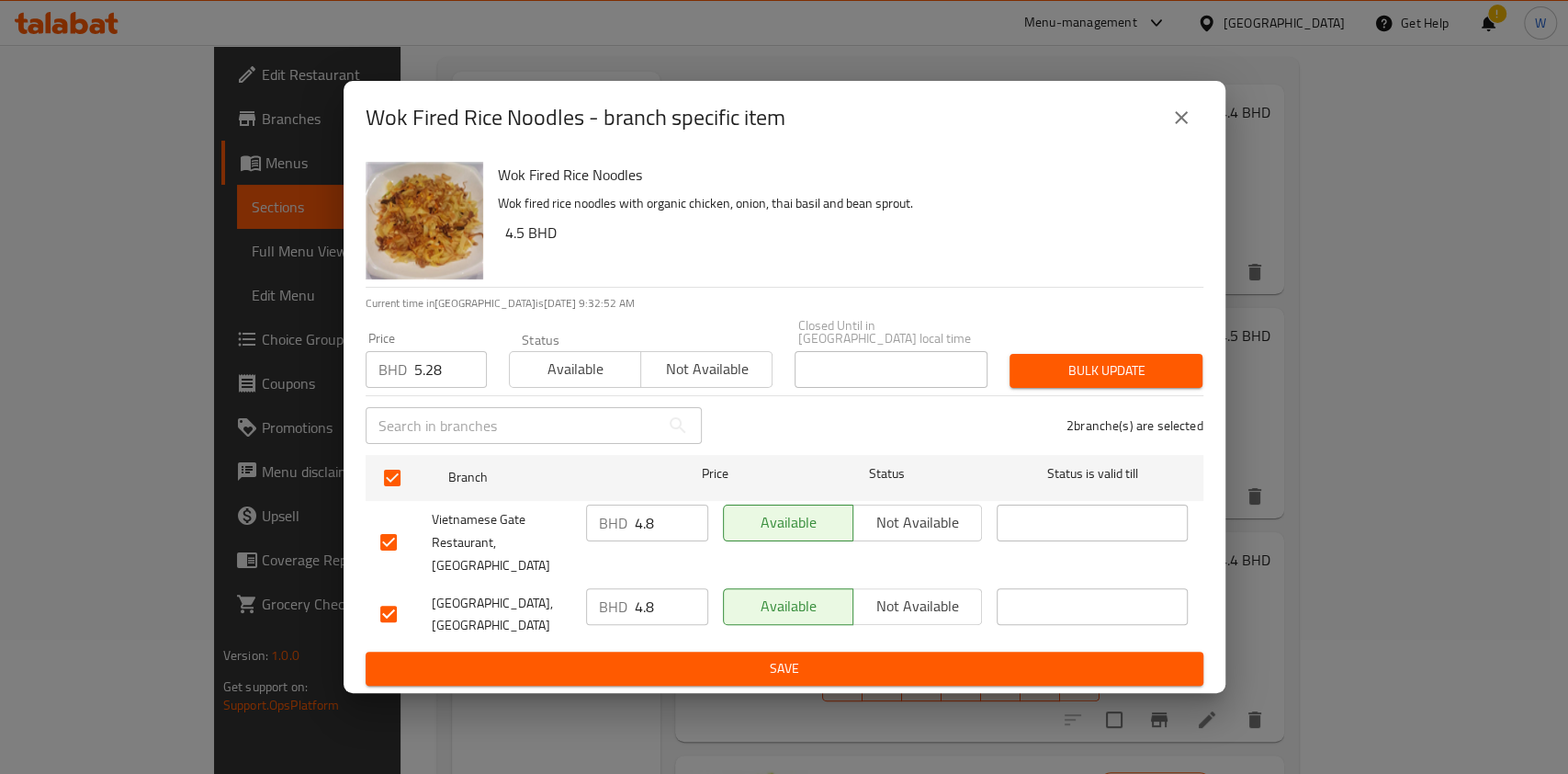
click at [1034, 388] on button "Bulk update" at bounding box center [1106, 371] width 192 height 34
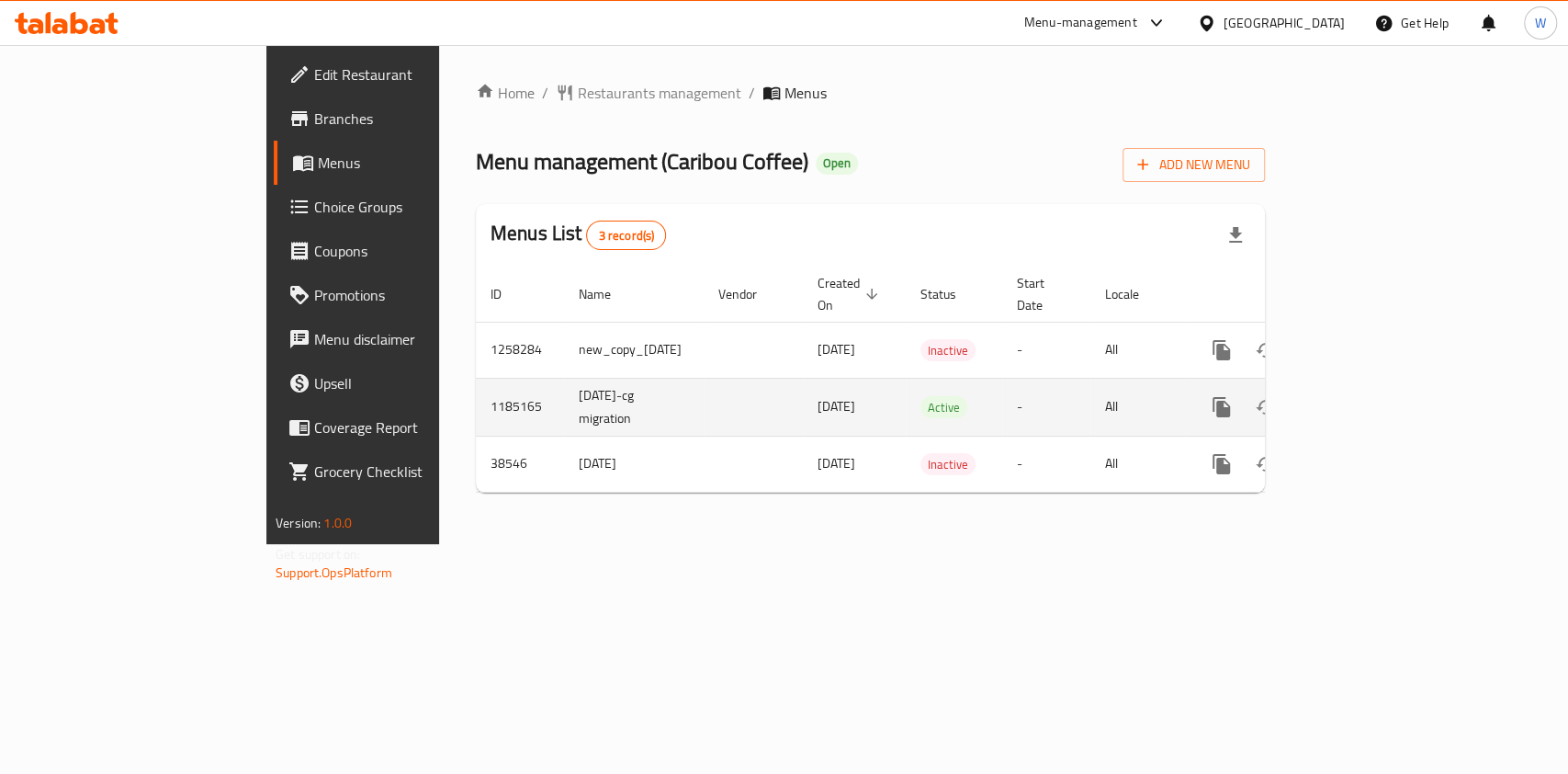
click at [1376, 400] on link "enhanced table" at bounding box center [1354, 407] width 44 height 44
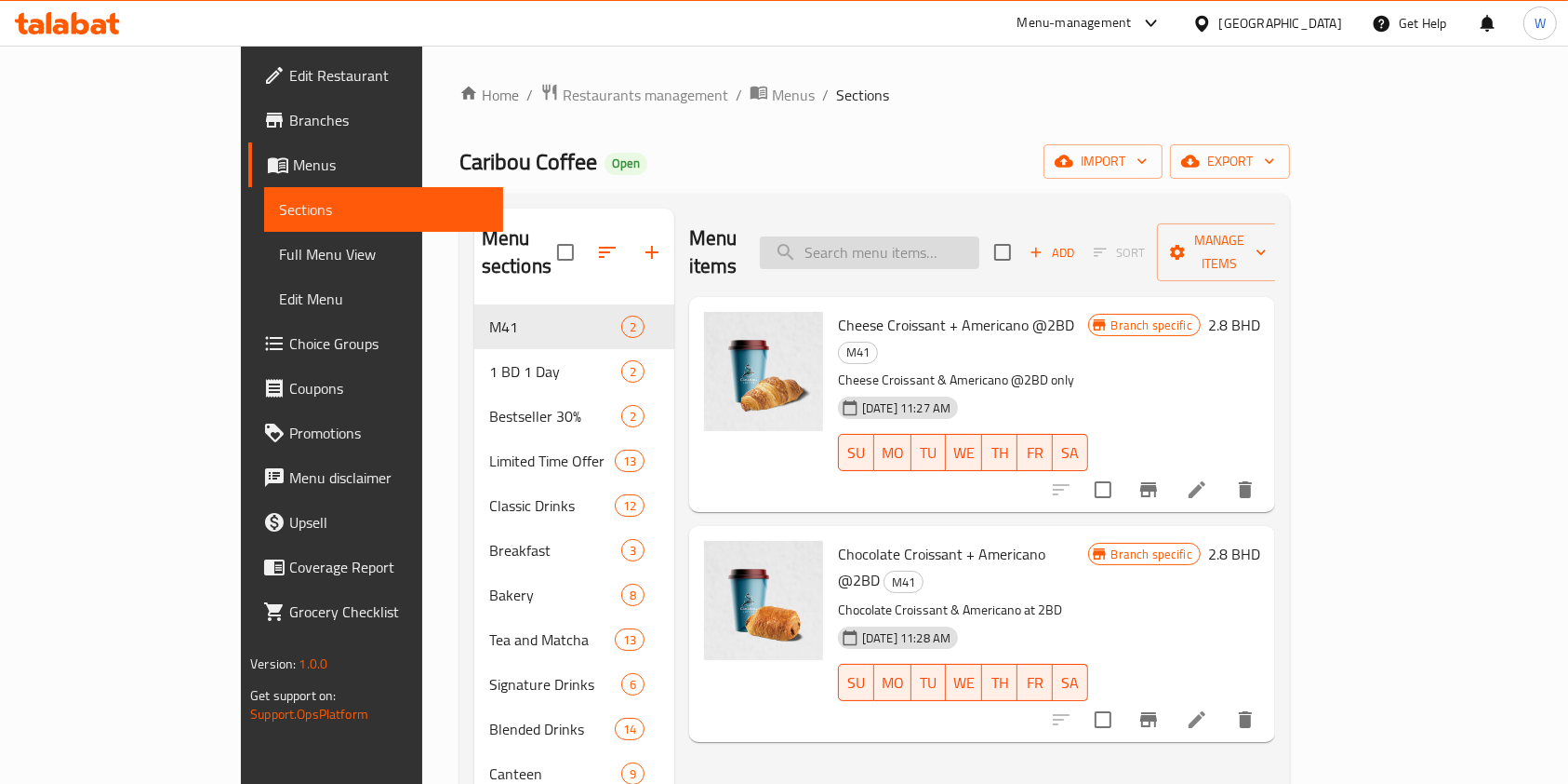
click at [945, 247] on input "search" at bounding box center [870, 252] width 220 height 33
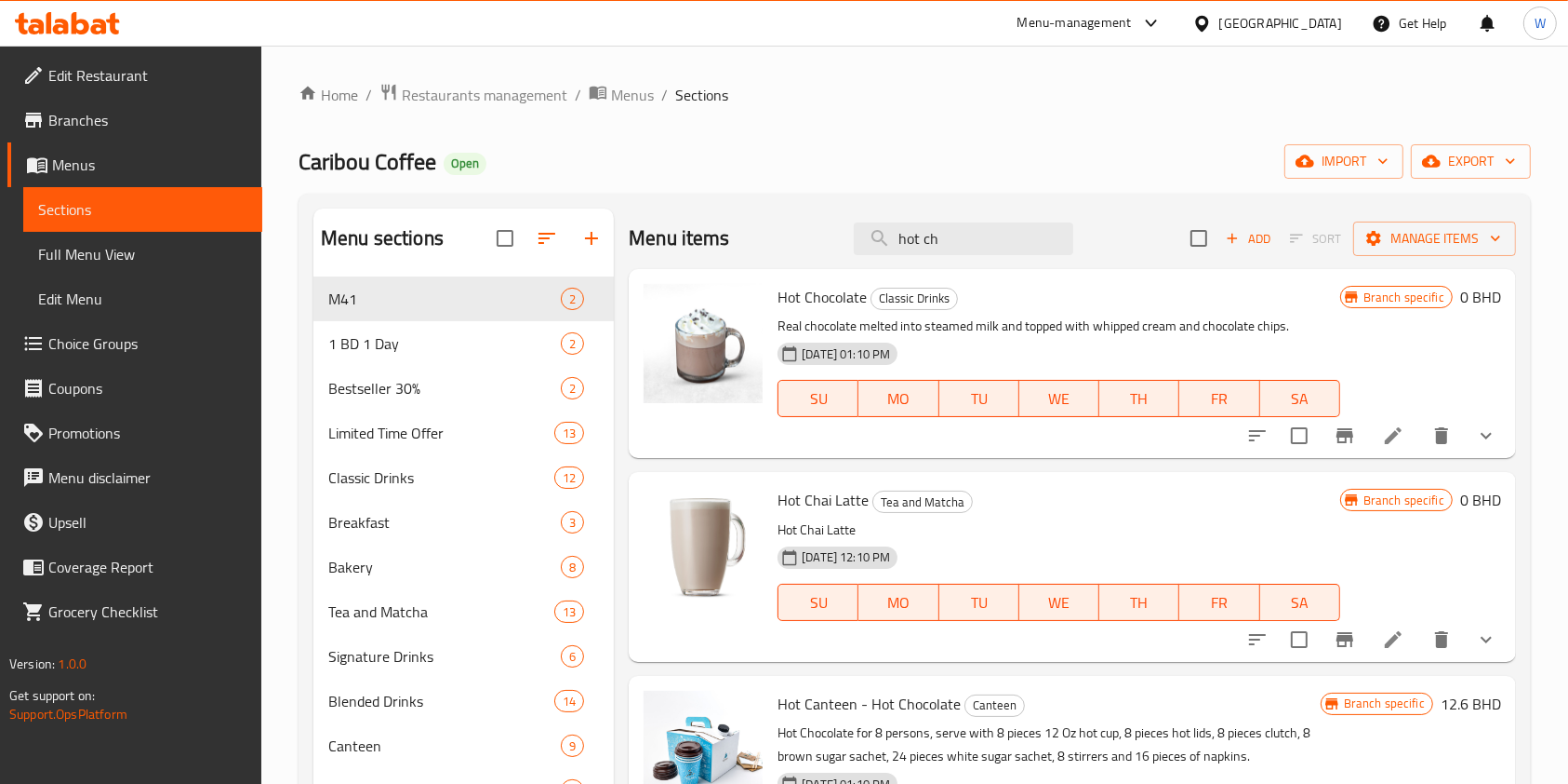
type input "hot ch"
click at [1407, 432] on li at bounding box center [1393, 435] width 53 height 33
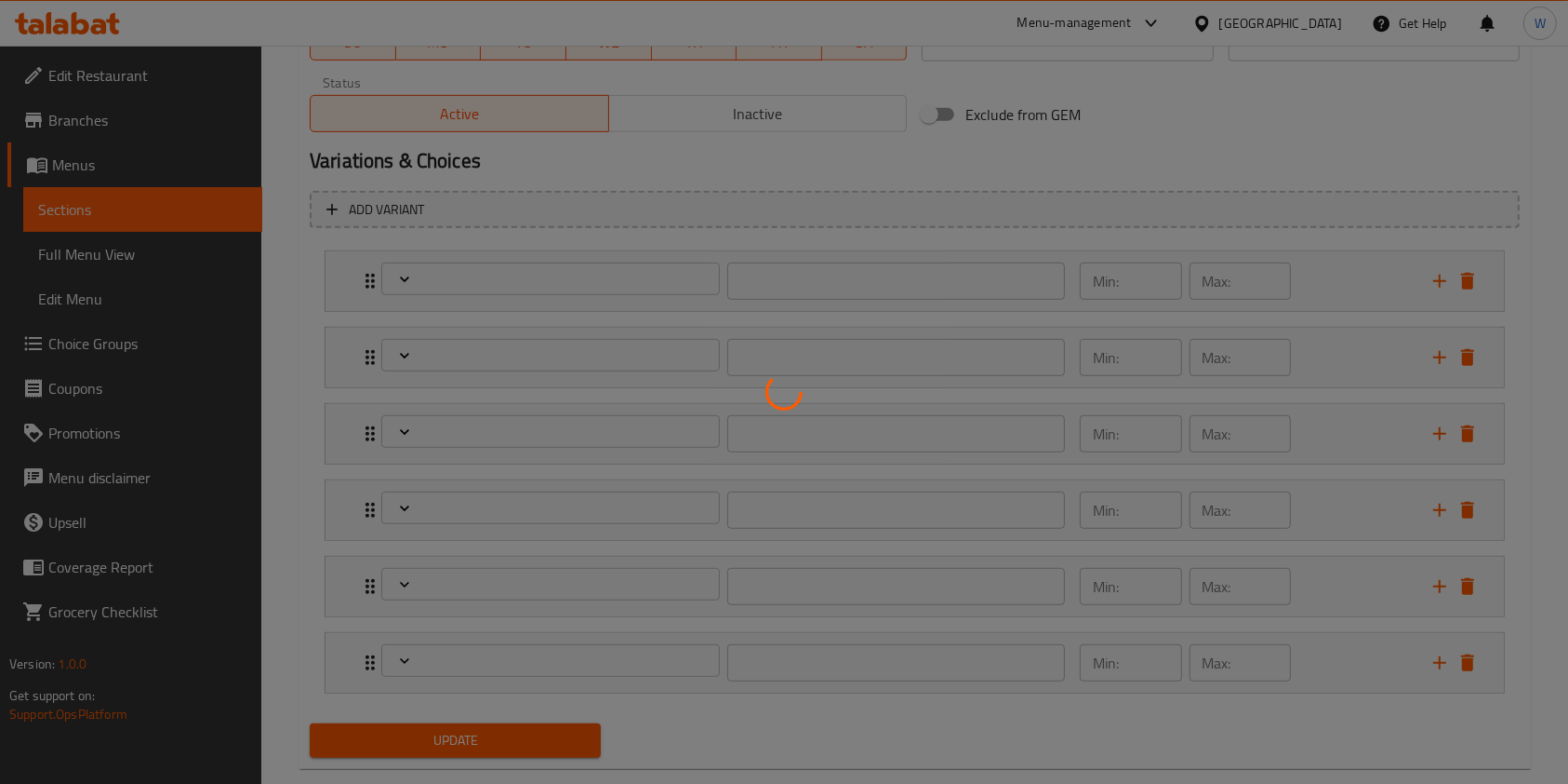
scroll to position [969, 0]
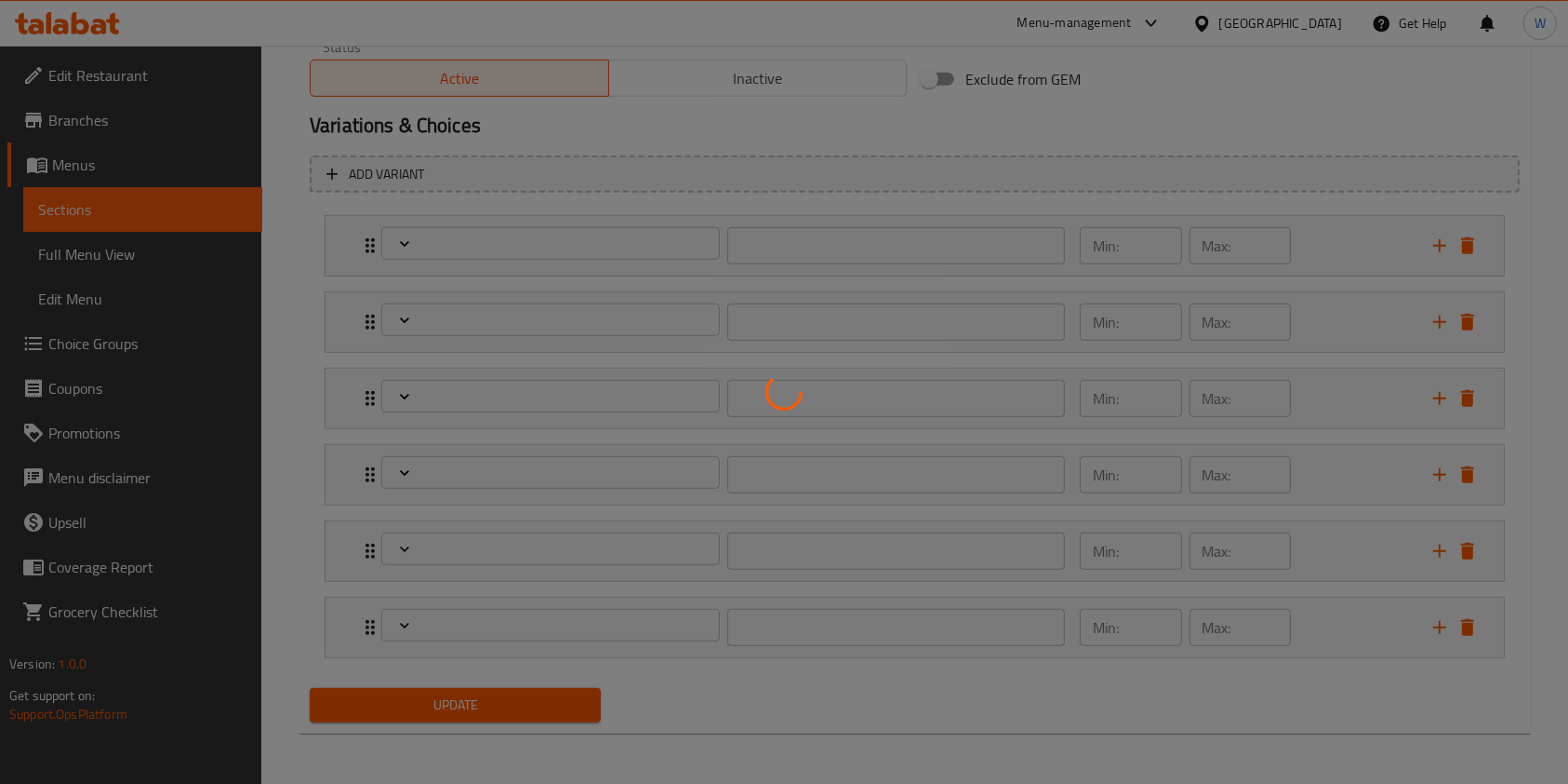
type input "أختيارك من الحجم"
type input "1"
type input "اختر واحد"
type input "1"
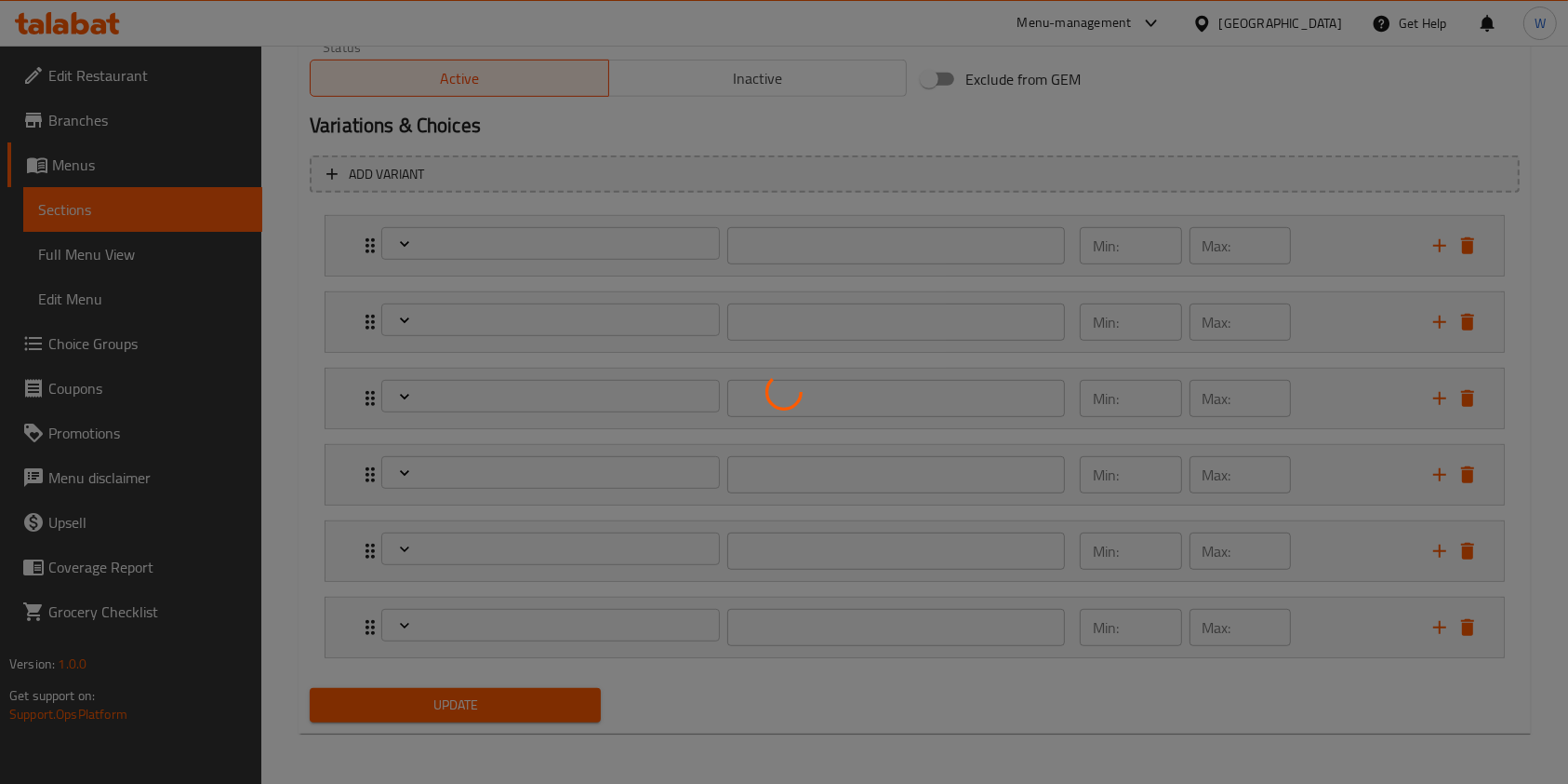
type input "1"
type input "اختيارك"
type input "1"
type input "أختيارك من"
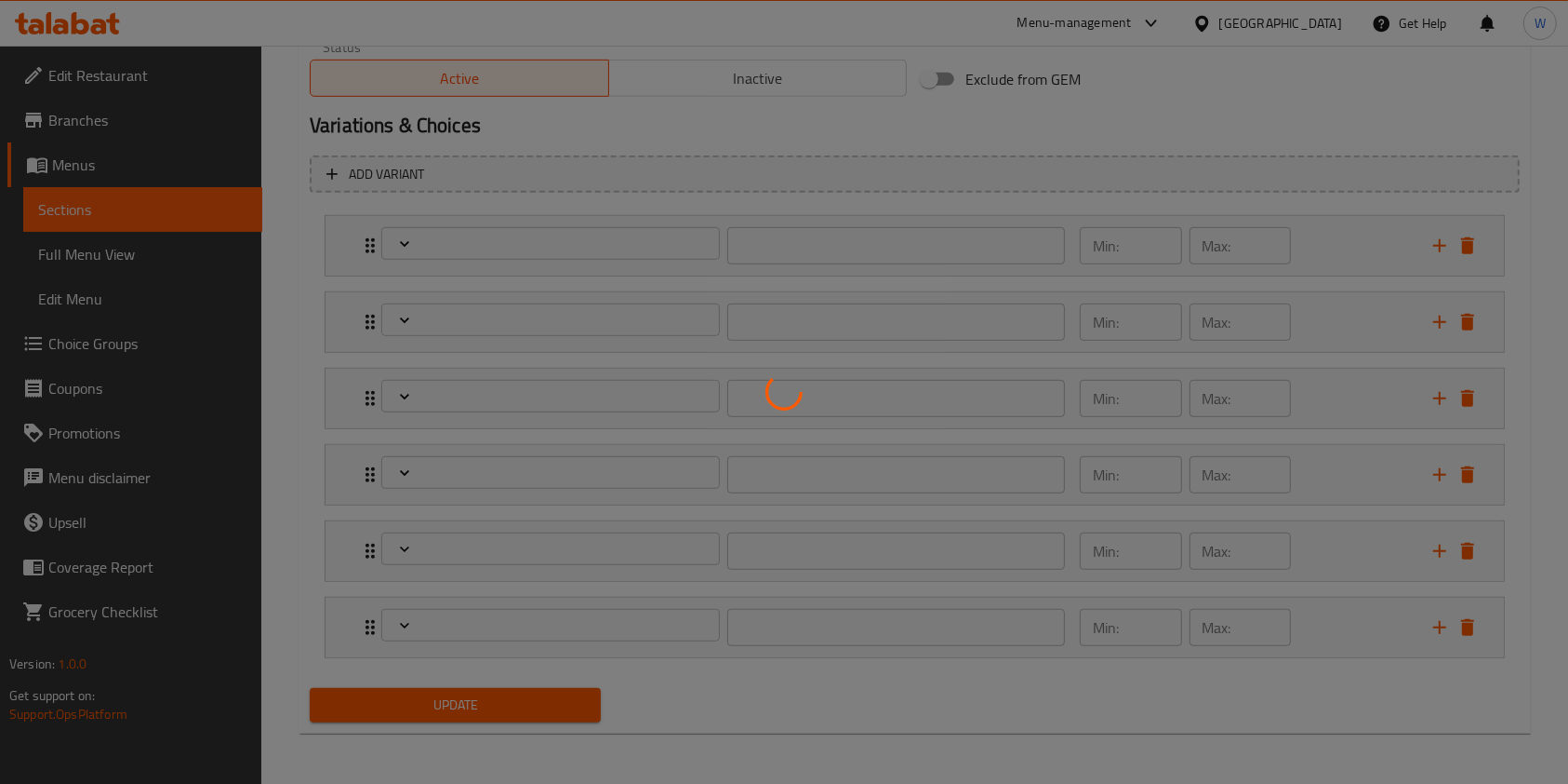
type input "1"
type input "الاضافات:"
type input "0"
type input "9"
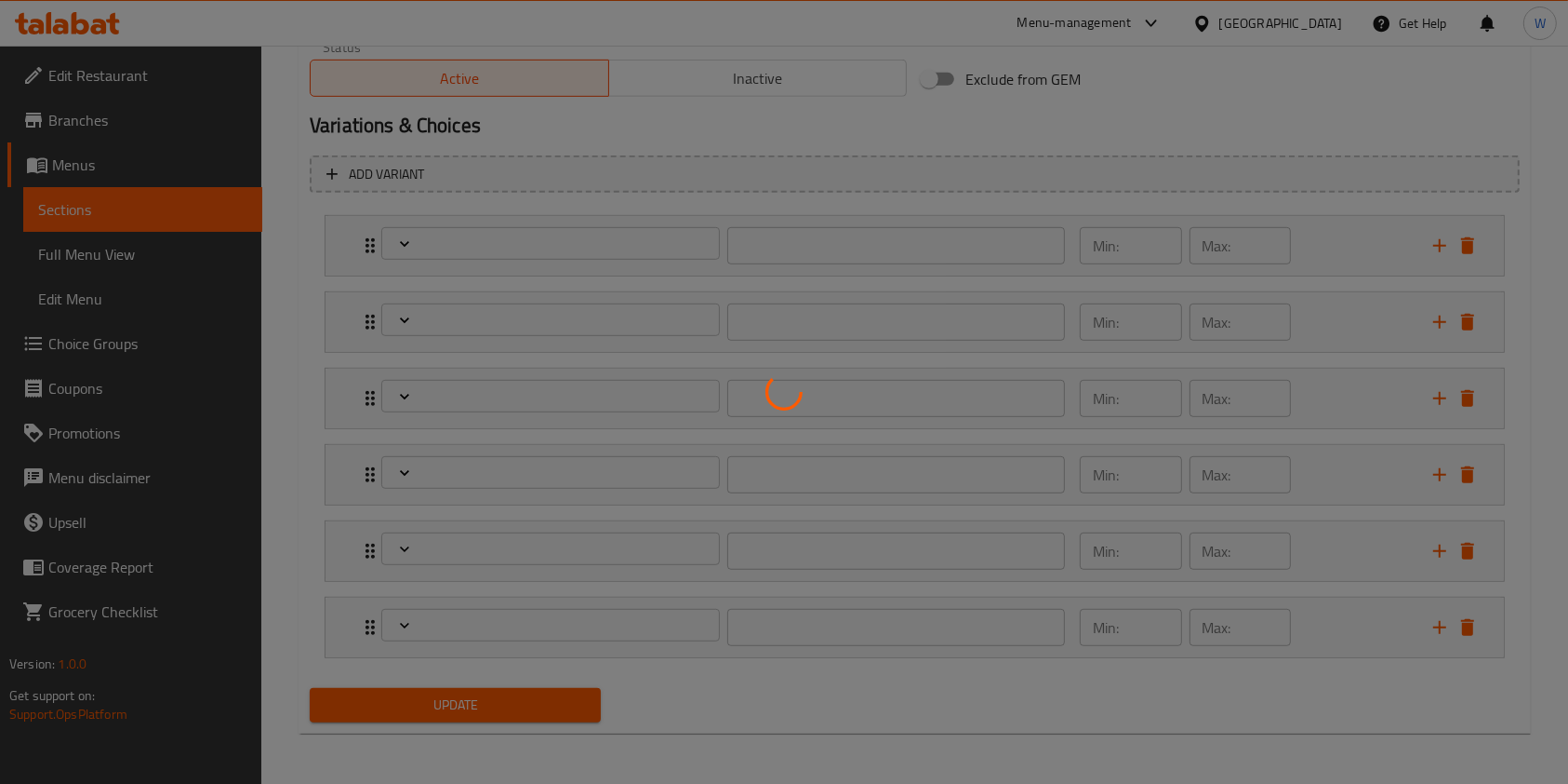
type input "اضافة شراب:"
type input "0"
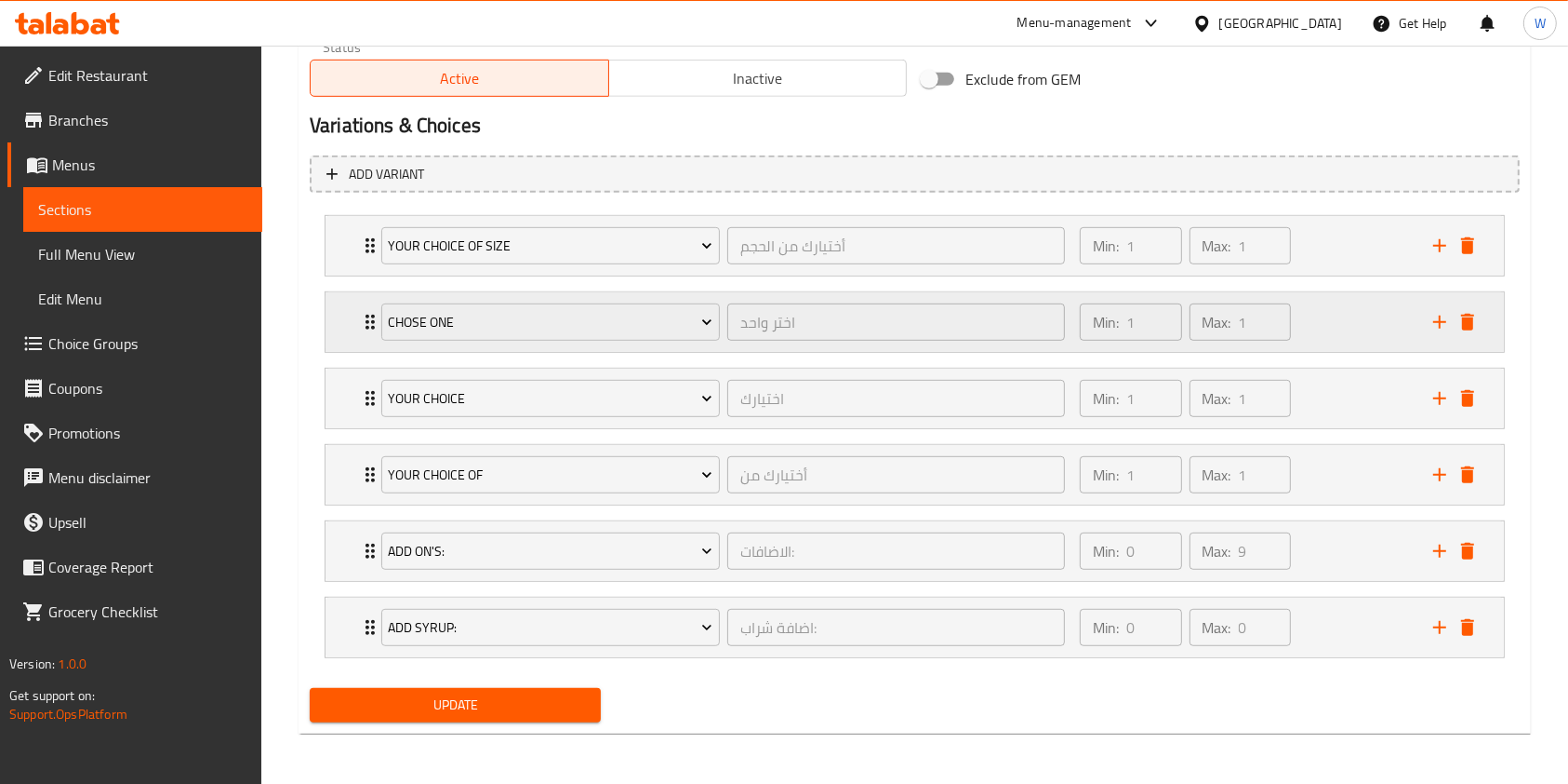
click at [355, 316] on div "chose one اختر واحد ​ Min: 1 ​ Max: 1 ​" at bounding box center [914, 322] width 1178 height 59
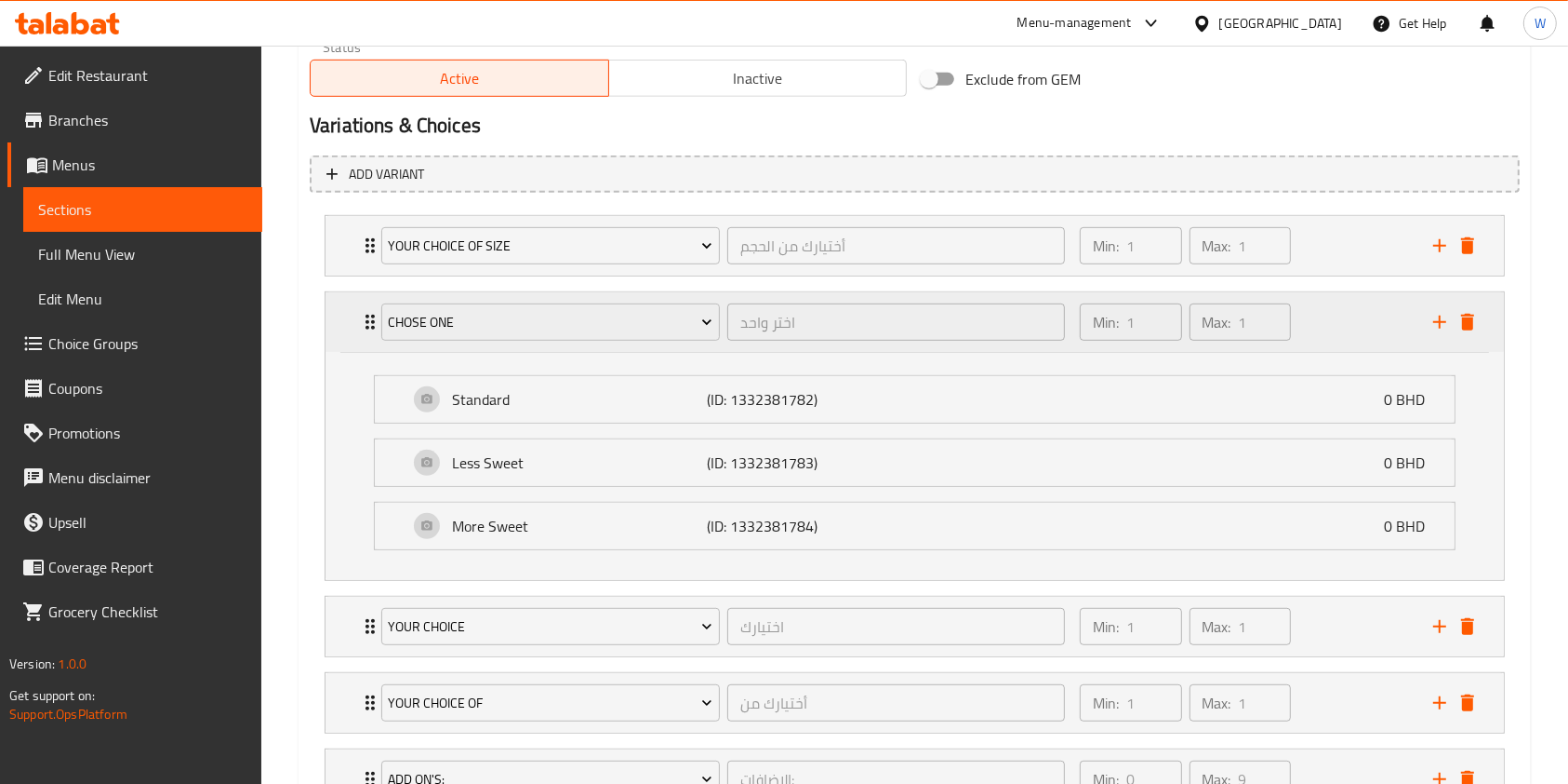
click at [355, 316] on div "chose one اختر واحد ​ Min: 1 ​ Max: 1 ​" at bounding box center [914, 322] width 1178 height 59
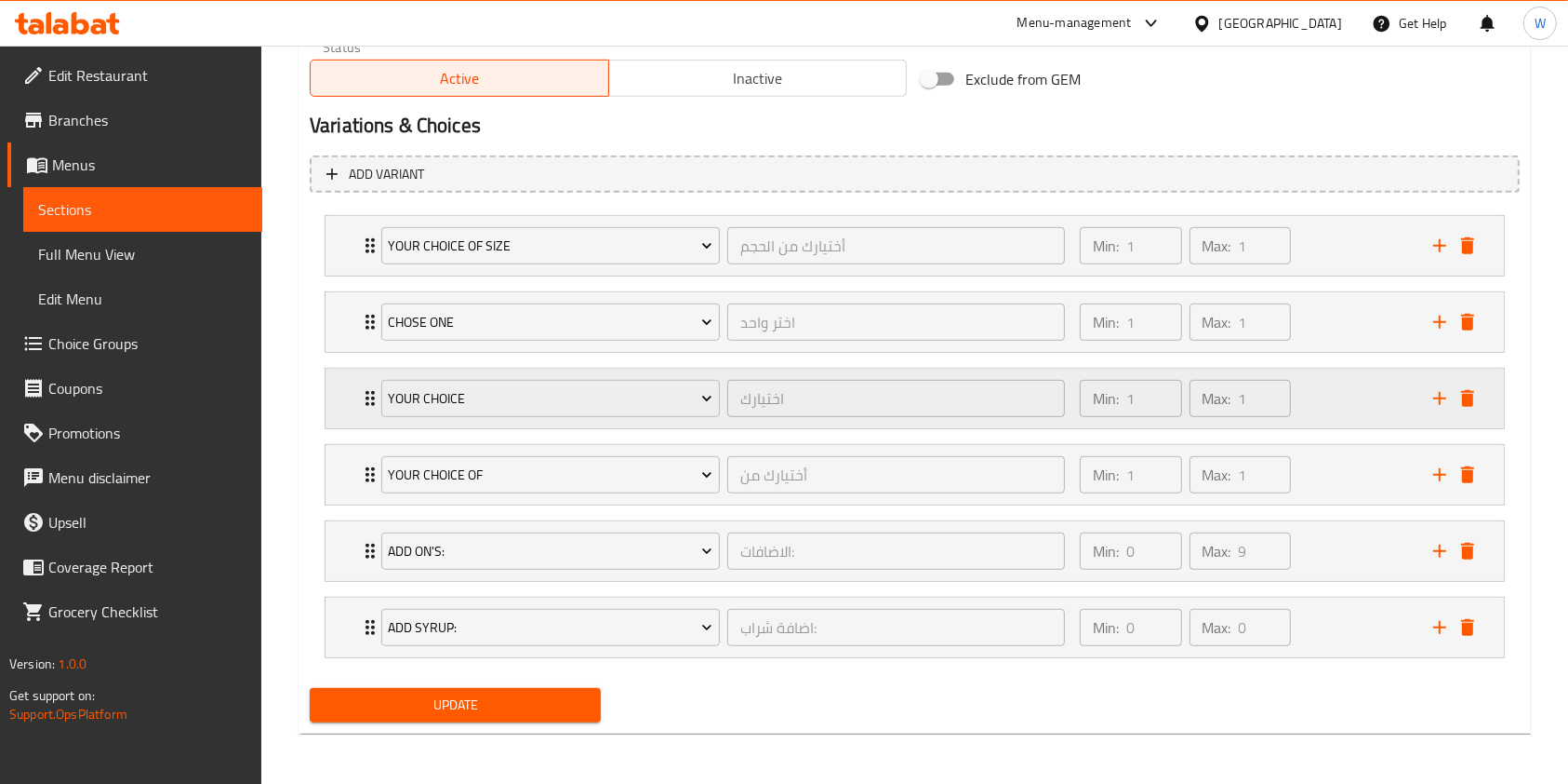
click at [364, 399] on icon "Expand" at bounding box center [370, 398] width 22 height 22
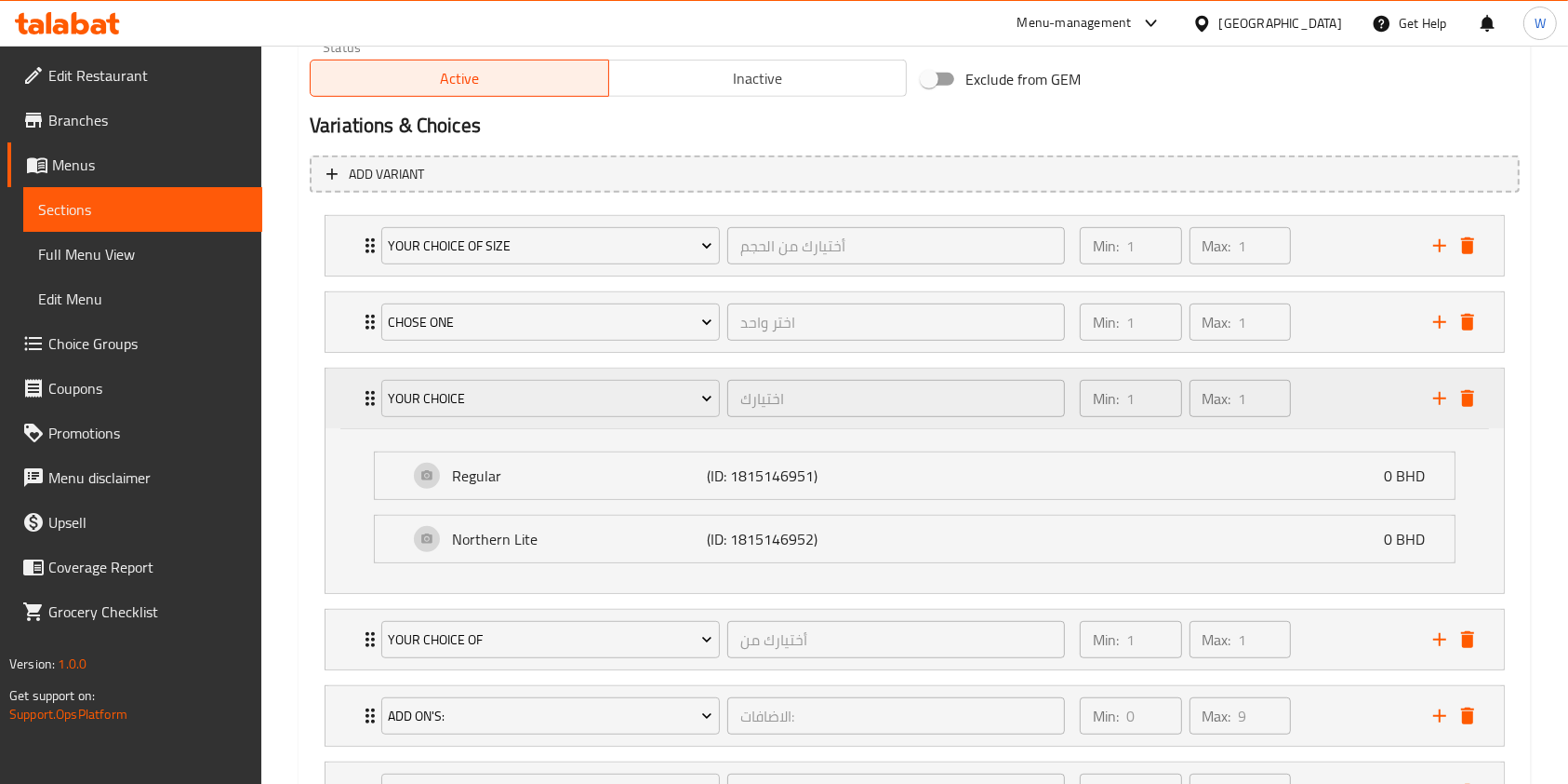
click at [369, 404] on div "Your Choice اختيارك ​ Min: 1 ​ Max: 1 ​" at bounding box center [920, 399] width 1123 height 59
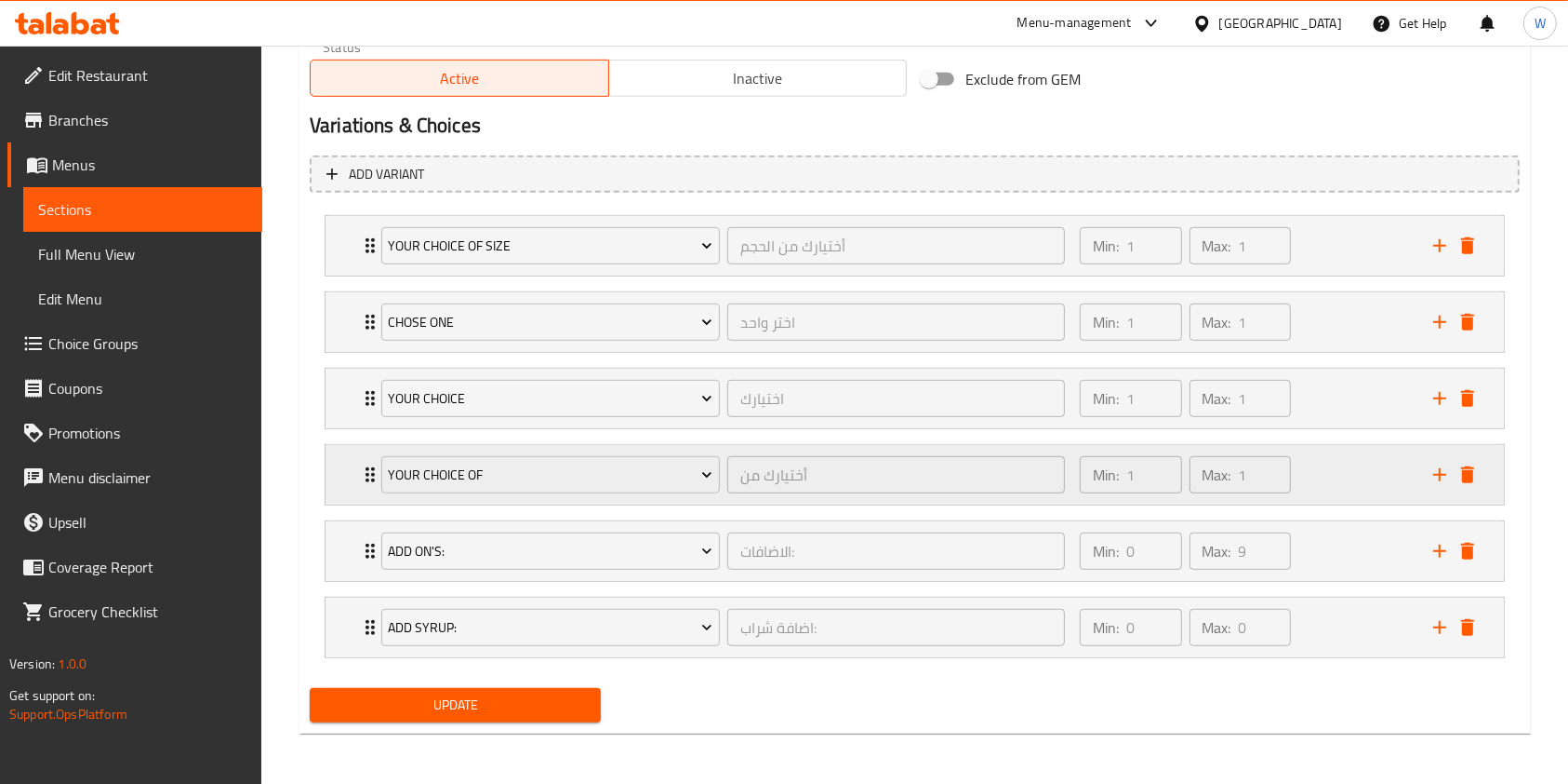
click at [365, 464] on icon "Expand" at bounding box center [370, 474] width 22 height 22
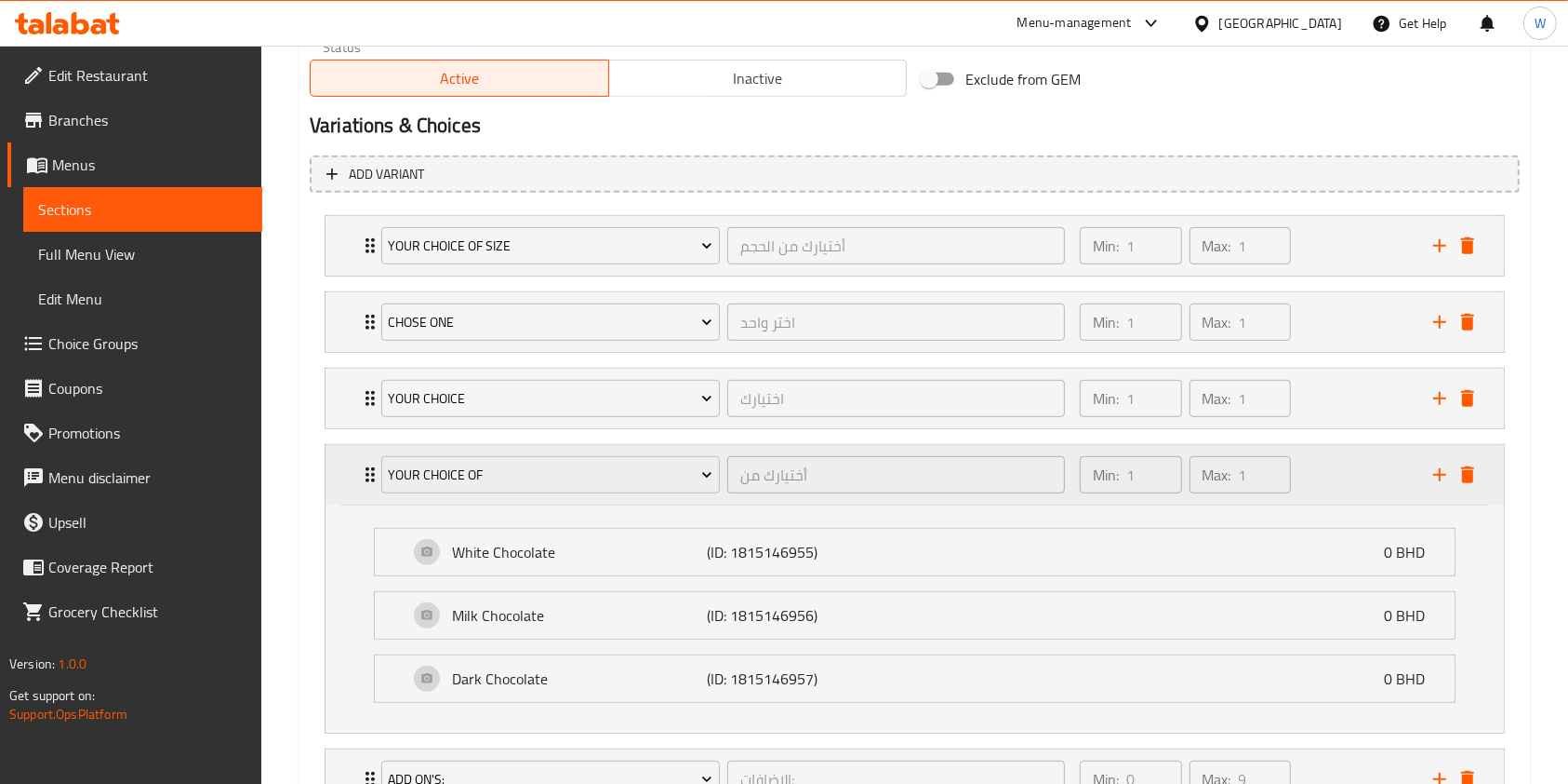
click at [369, 493] on div "Your Choice Of أختيارك من ​ Min: 1 ​ Max: 1 ​" at bounding box center [920, 474] width 1123 height 59
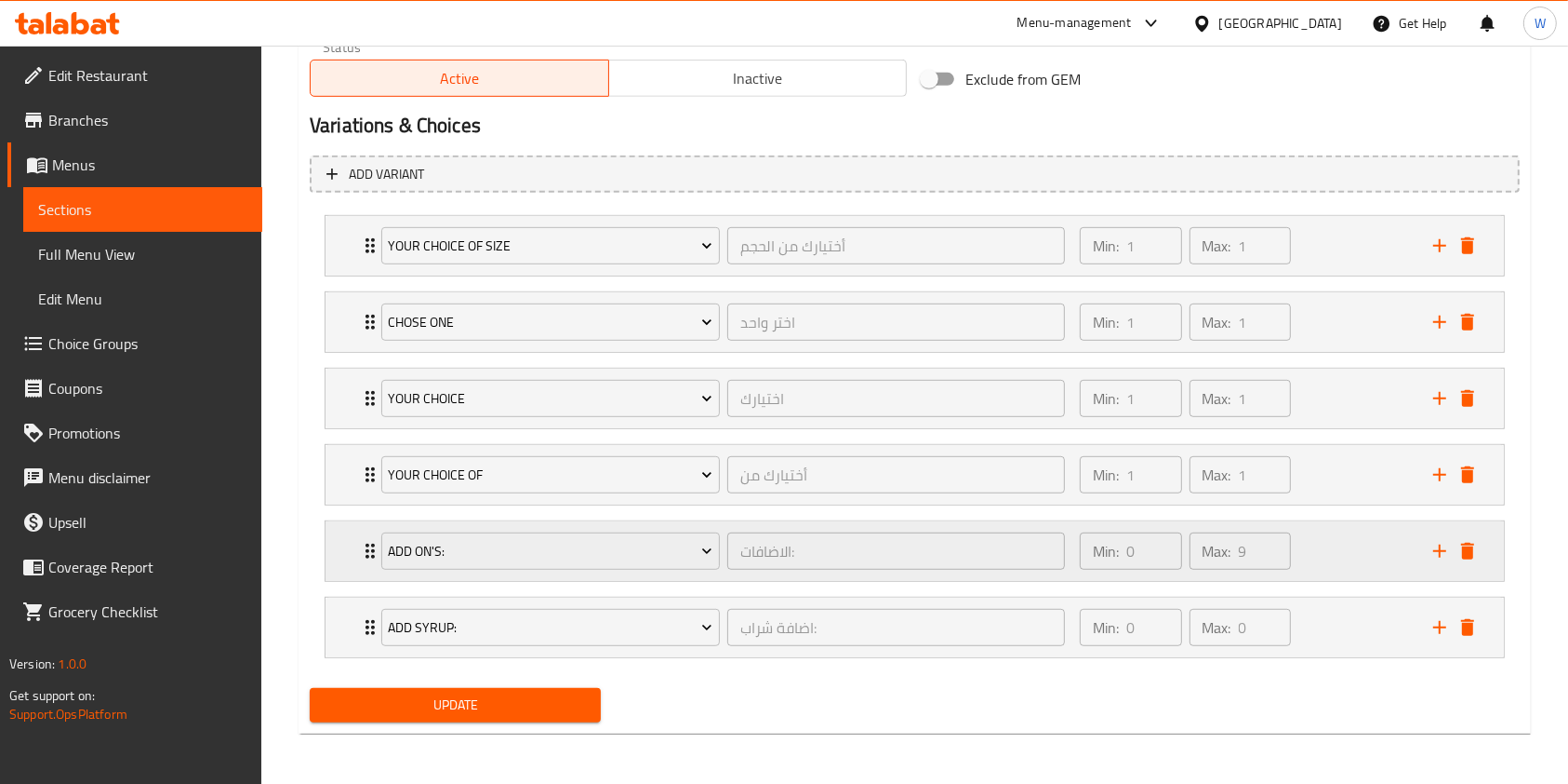
click at [367, 546] on icon "Expand" at bounding box center [370, 551] width 22 height 22
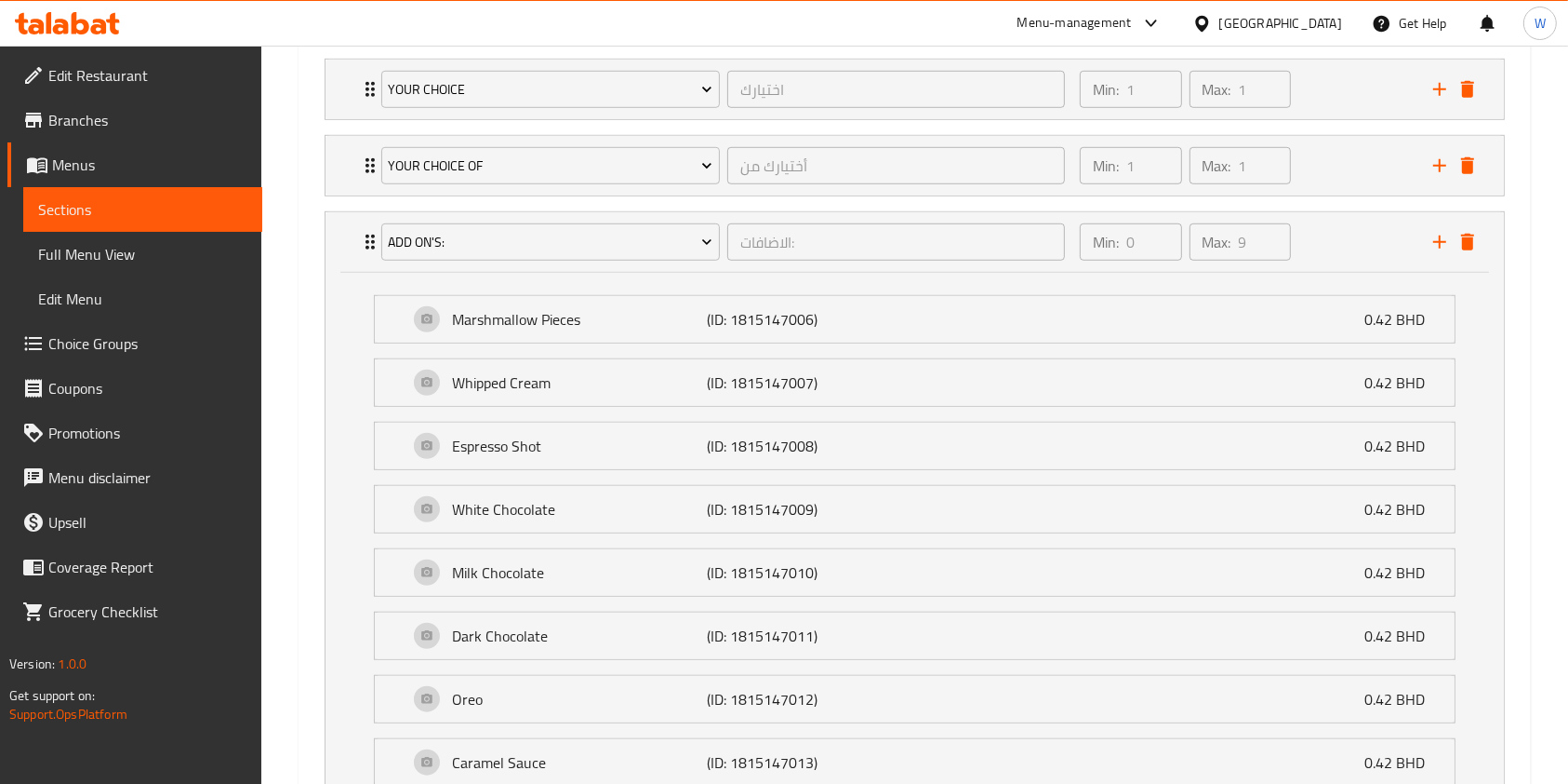
scroll to position [1341, 0]
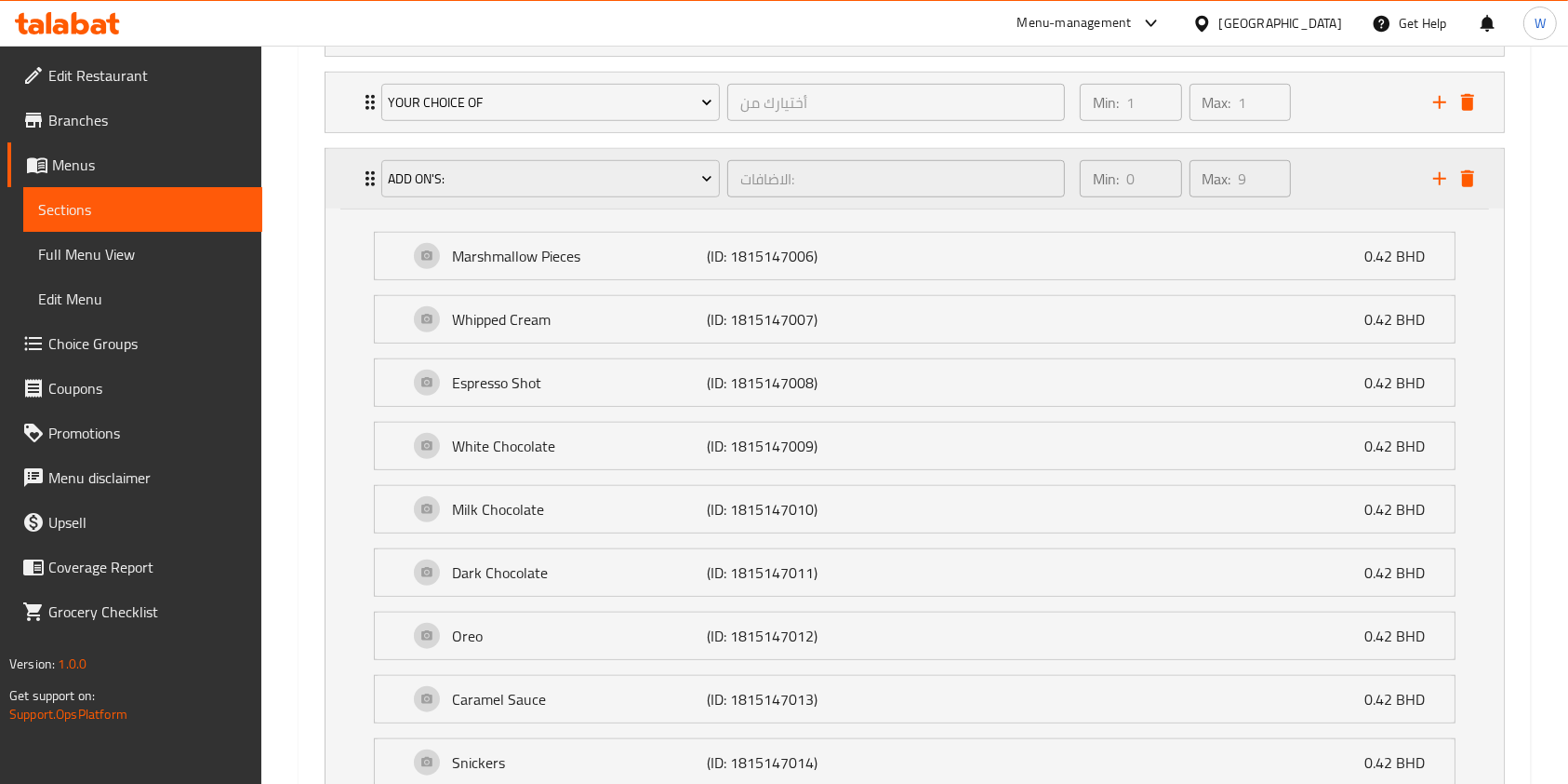
click at [357, 179] on div "Add On's: الاضافات: ​ Min: 0 ​ Max: 9 ​" at bounding box center [914, 179] width 1178 height 59
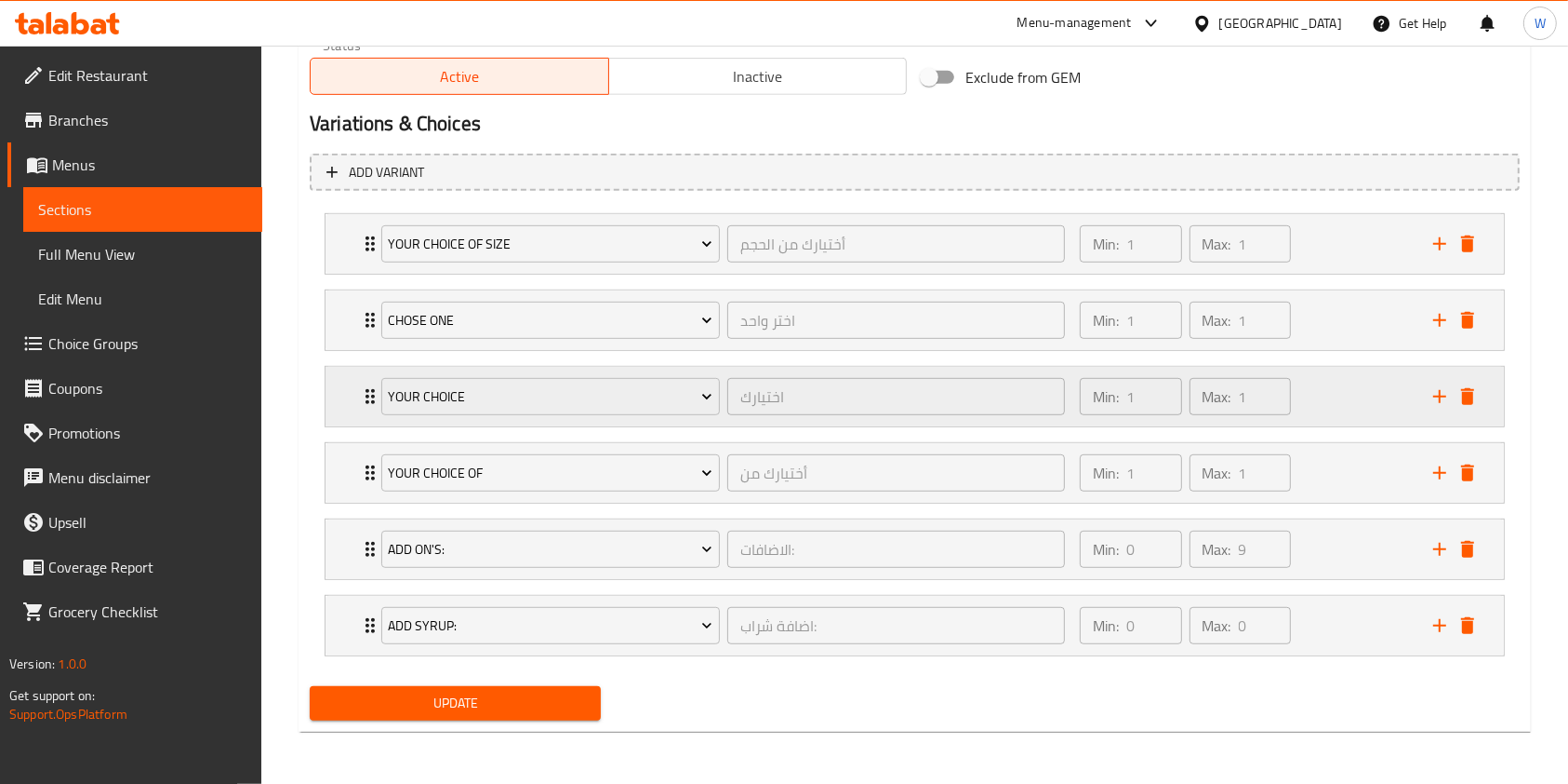
scroll to position [969, 0]
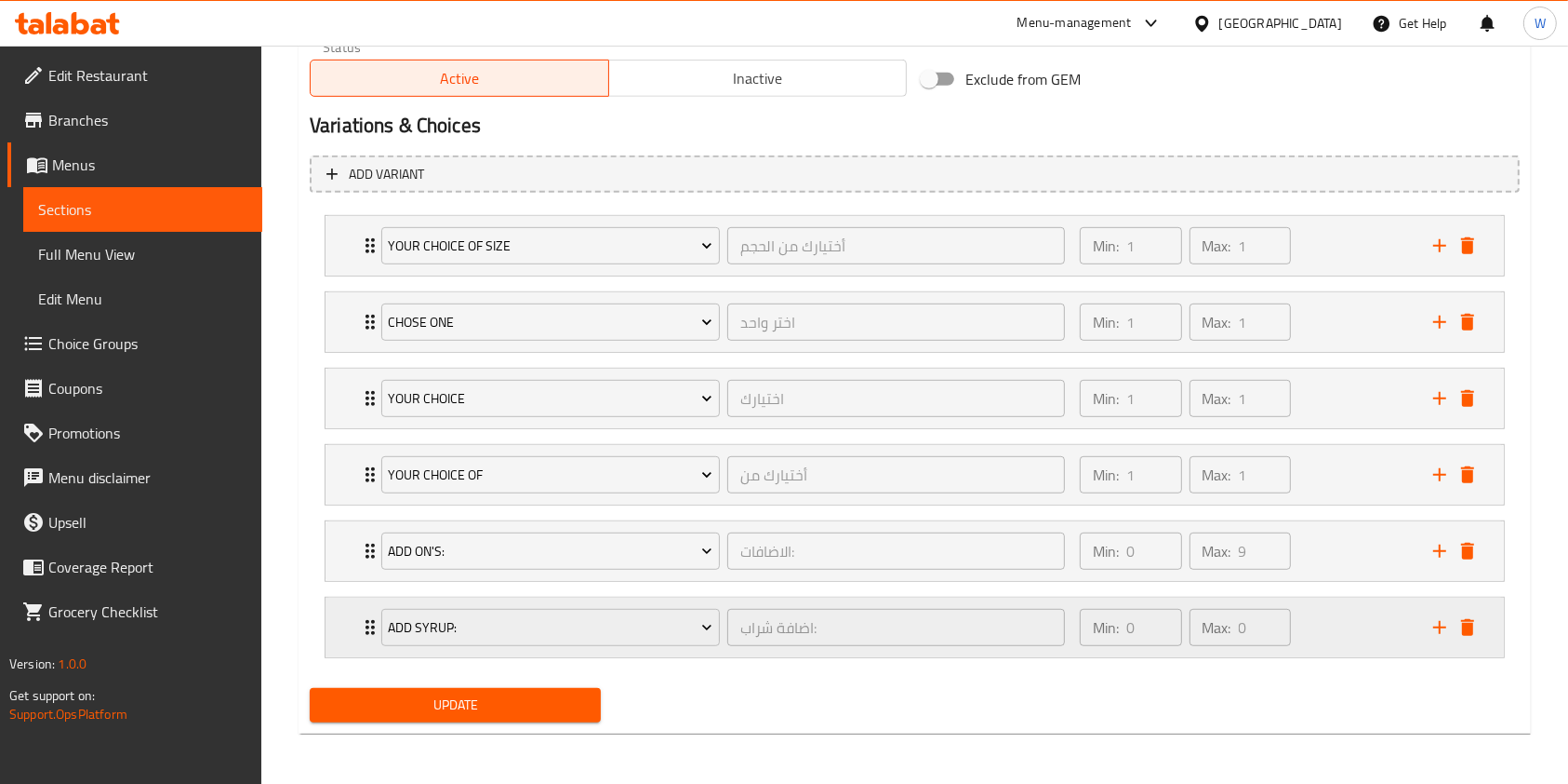
click at [365, 609] on div "Add Syrup: اضافة شراب: ​ Min: 0 ​ Max: 0 ​" at bounding box center [920, 627] width 1123 height 59
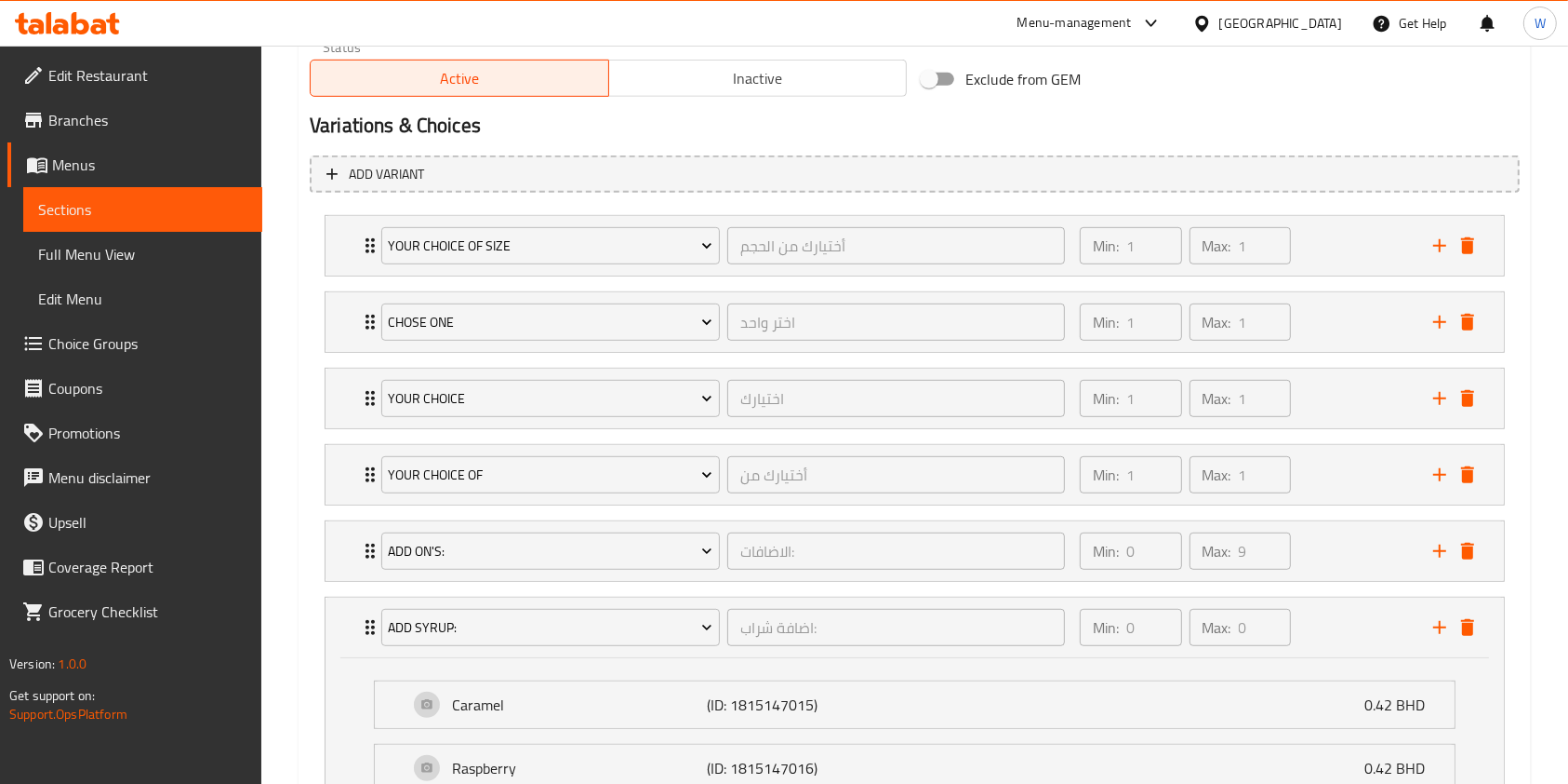
scroll to position [1341, 0]
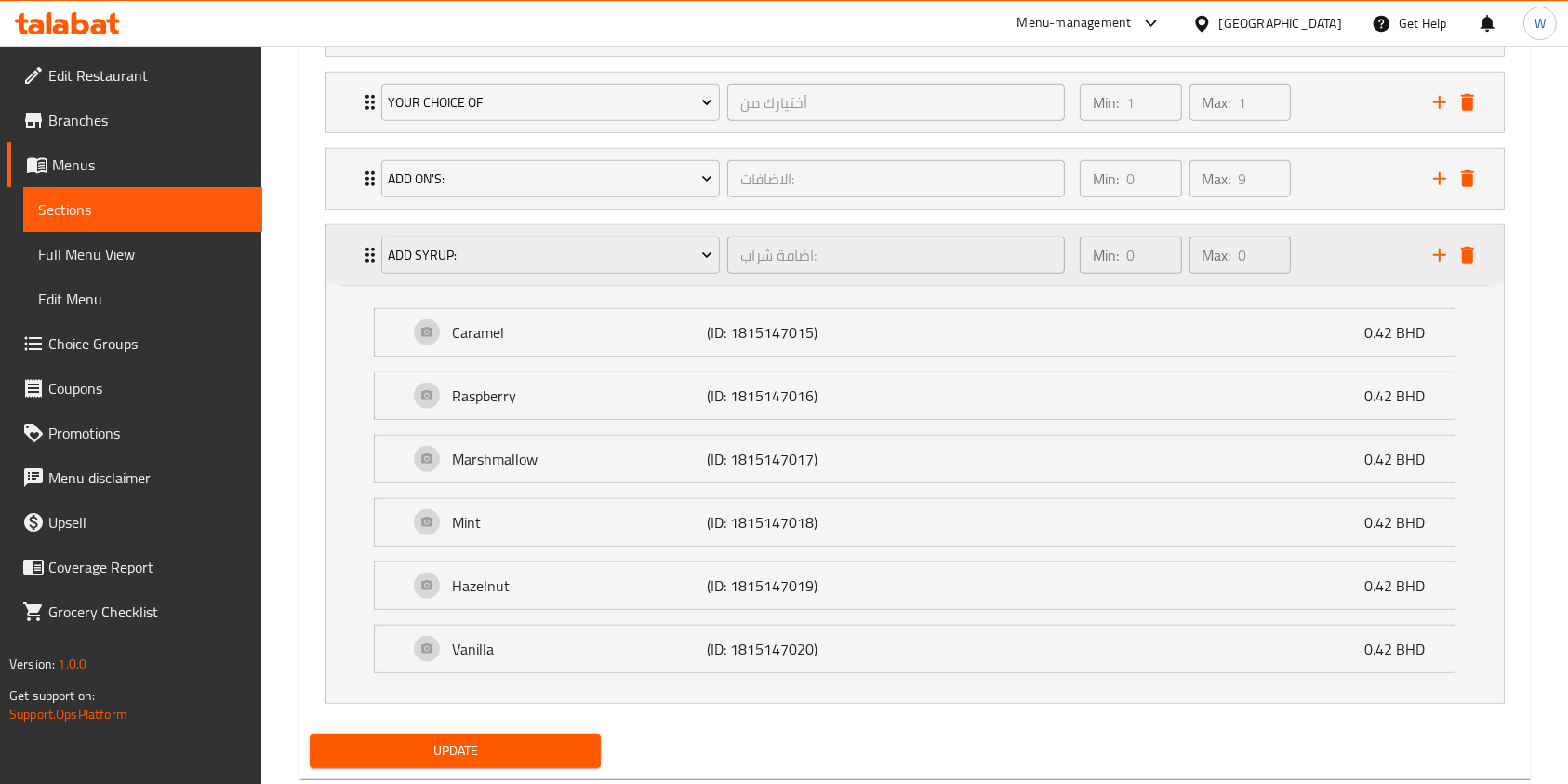
click at [369, 258] on icon "Expand" at bounding box center [370, 254] width 22 height 22
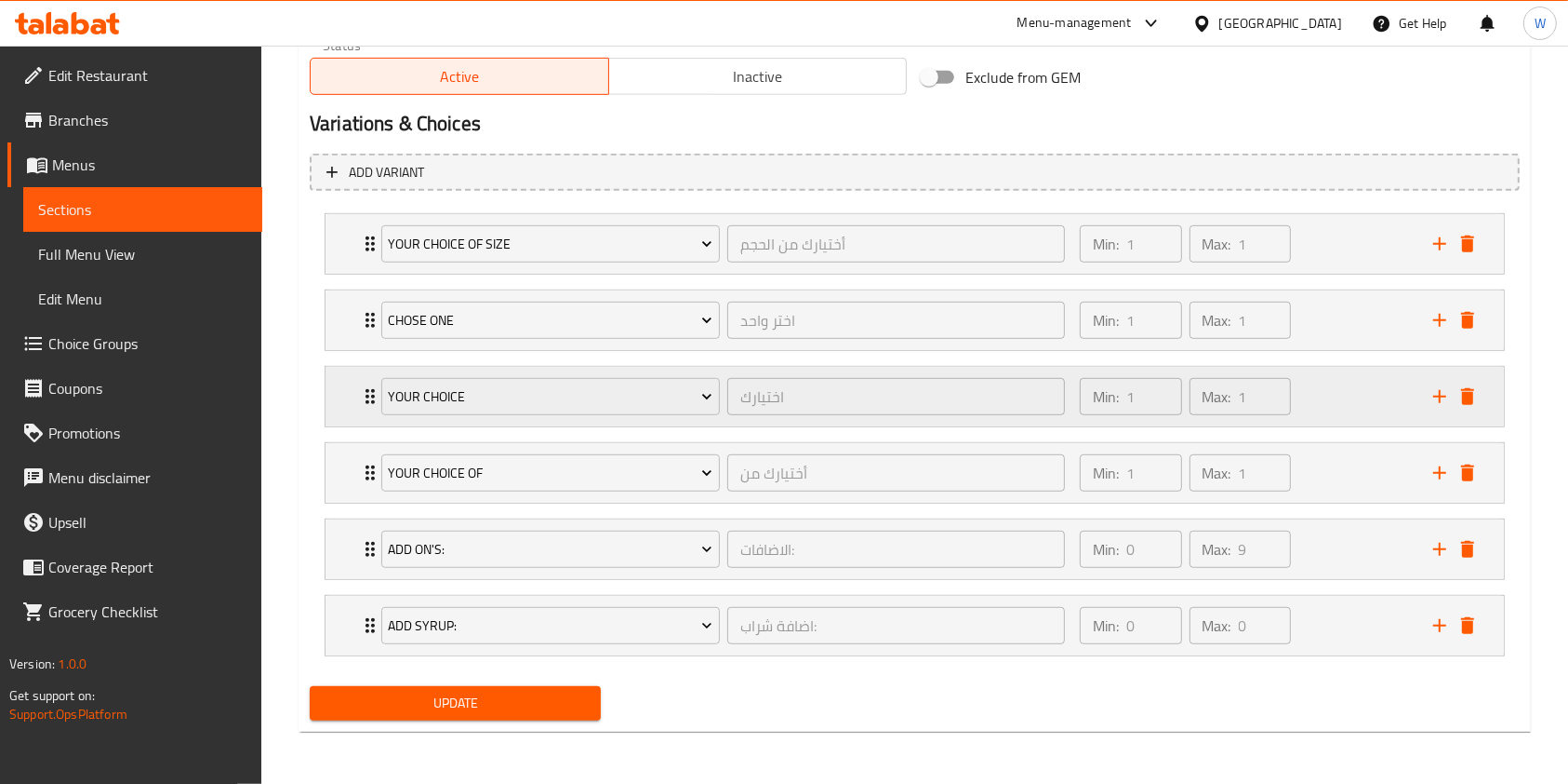
scroll to position [969, 0]
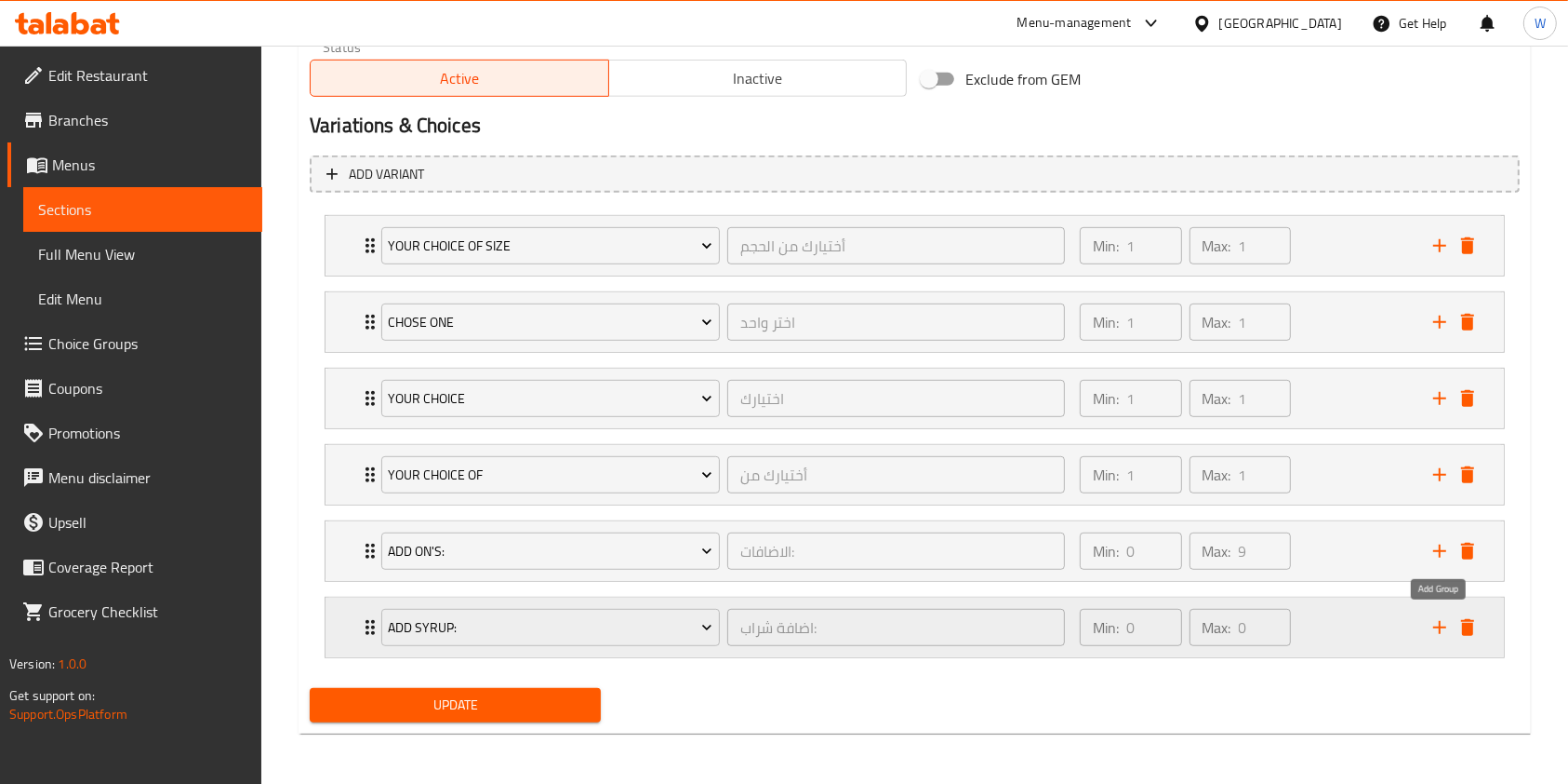
click at [1435, 630] on icon "add" at bounding box center [1439, 626] width 22 height 22
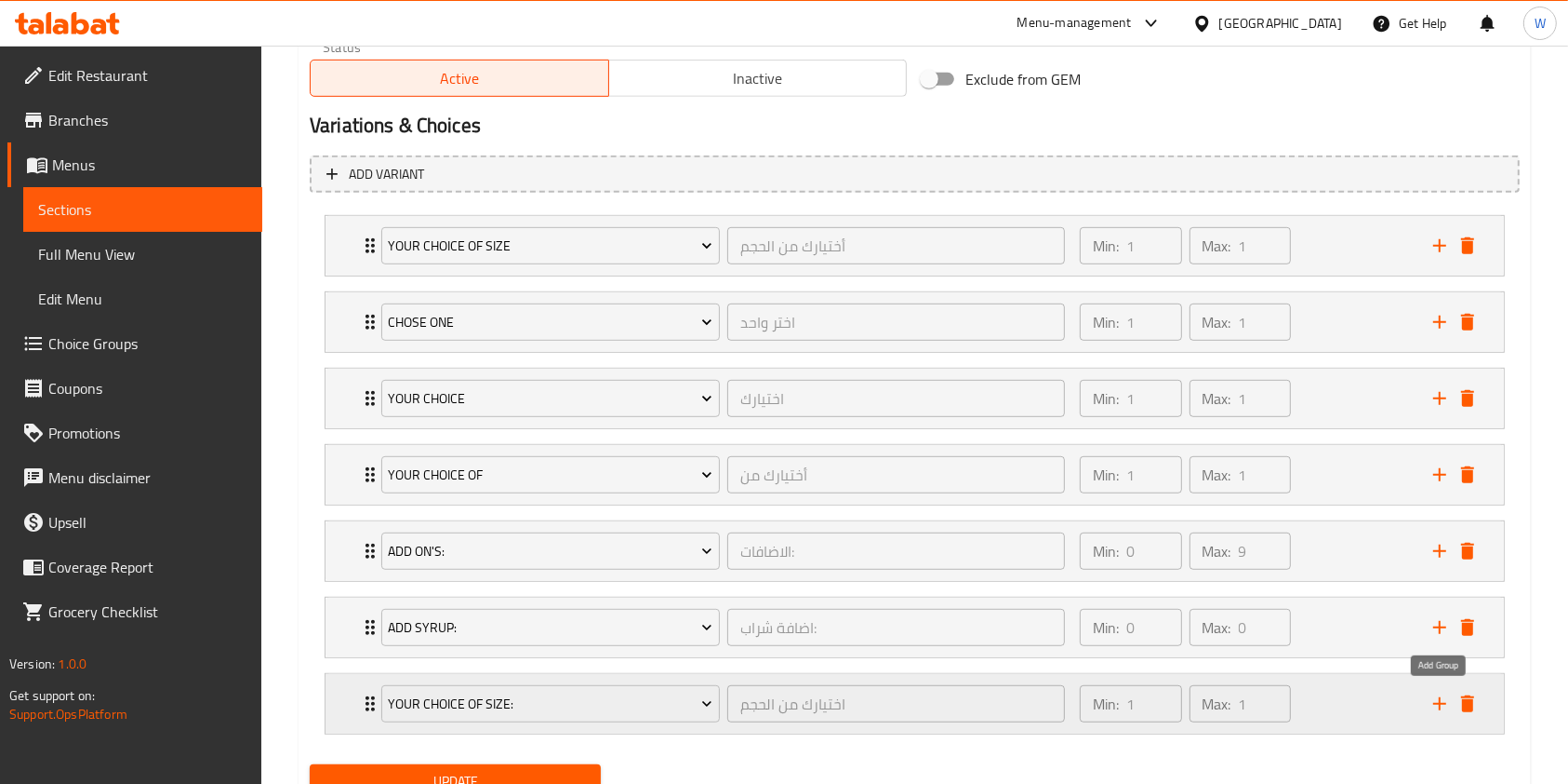
scroll to position [1045, 0]
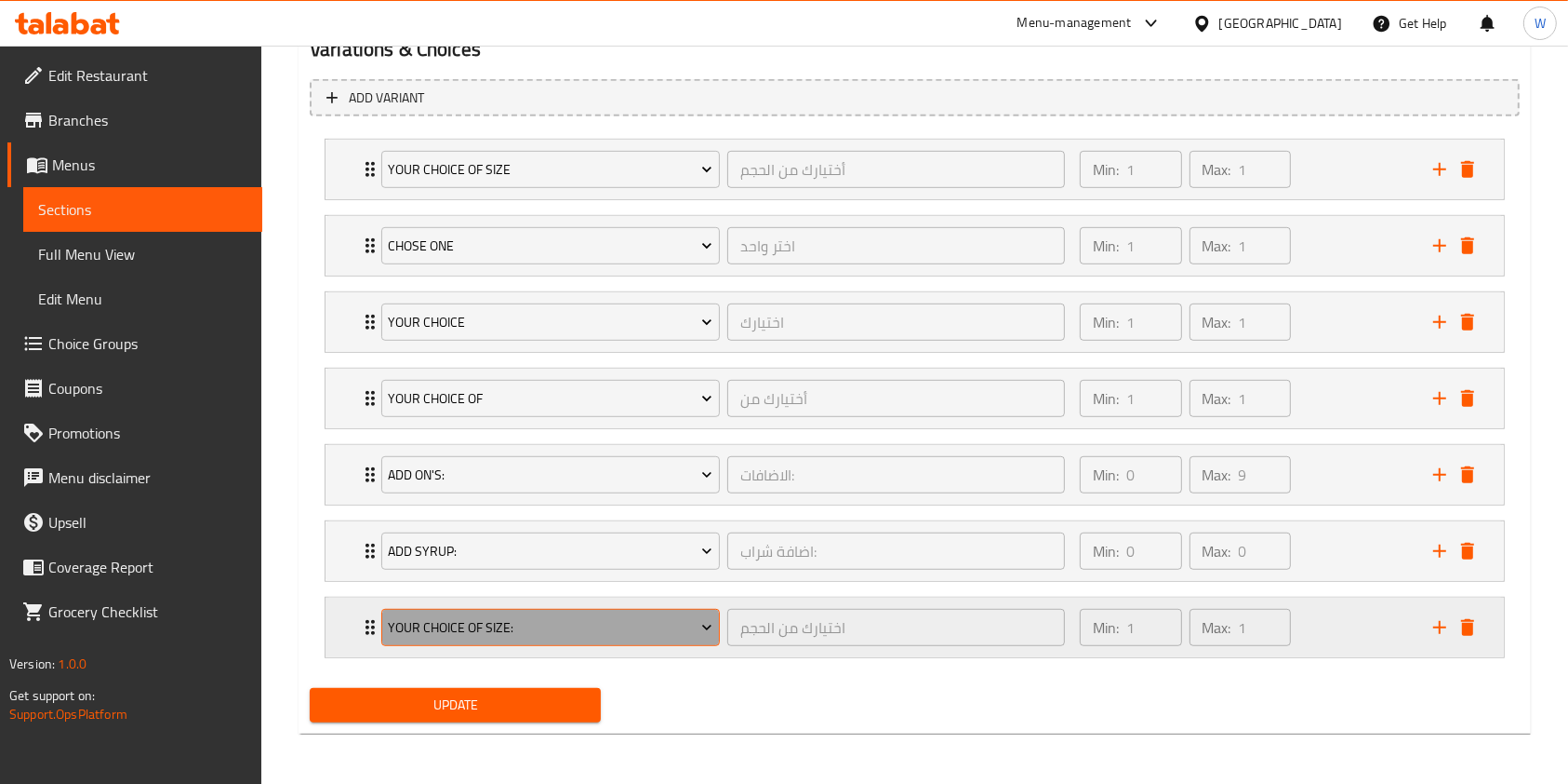
click at [604, 616] on span "Your Choice Of Size:" at bounding box center [550, 627] width 325 height 23
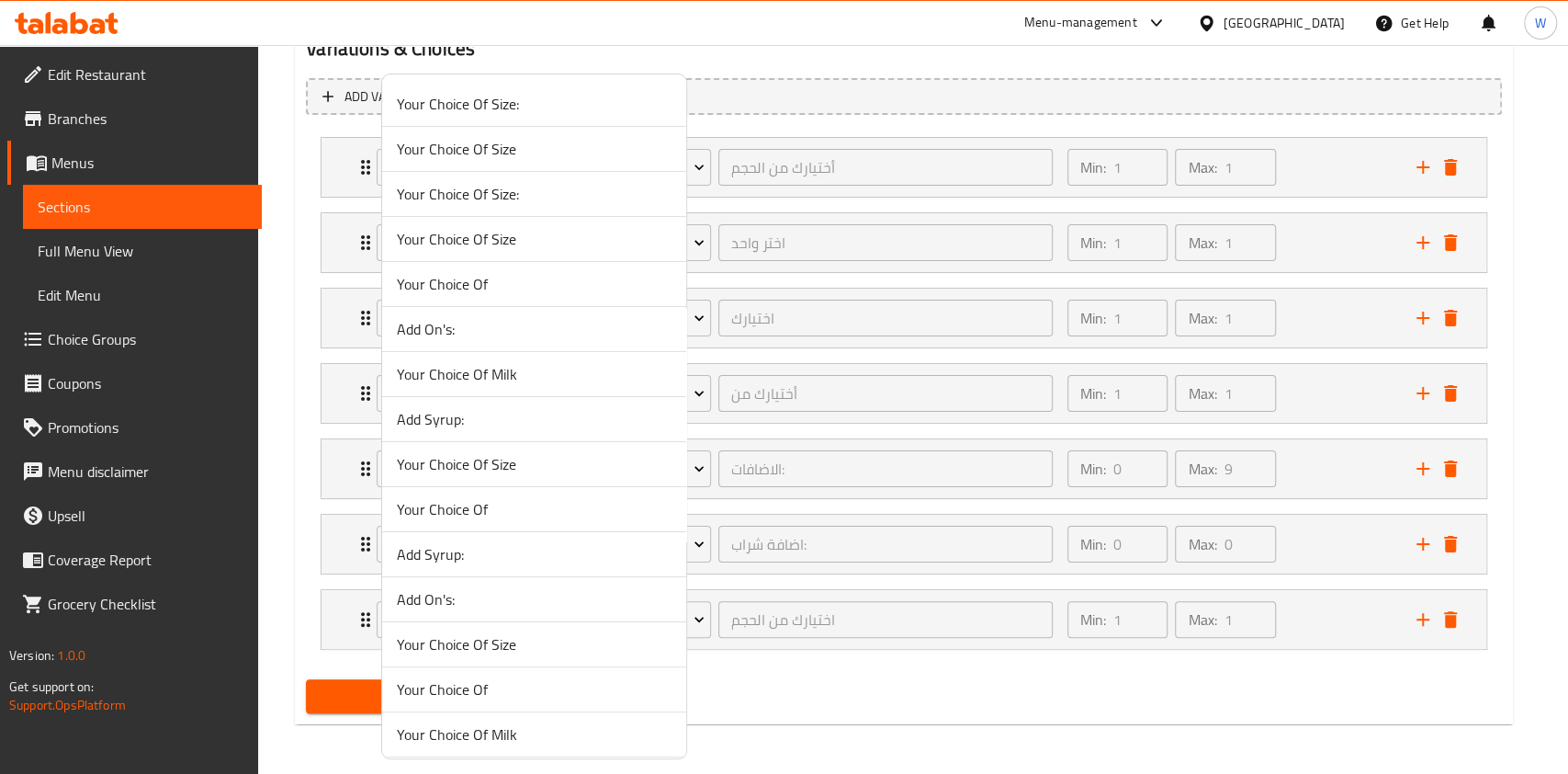
click at [487, 371] on span "Your Choice Of Milk" at bounding box center [534, 374] width 275 height 22
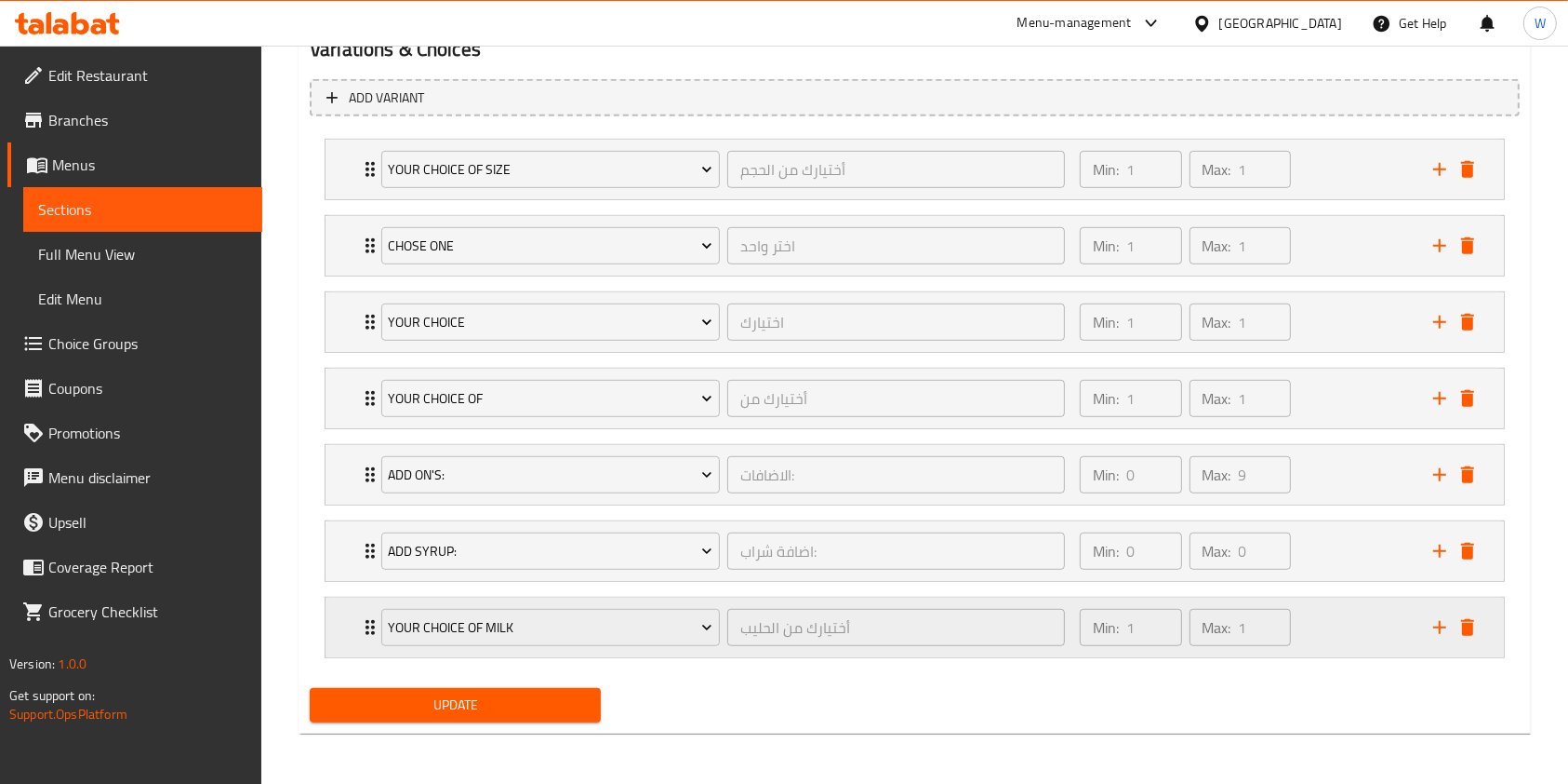
click at [366, 616] on icon "Expand" at bounding box center [370, 626] width 22 height 22
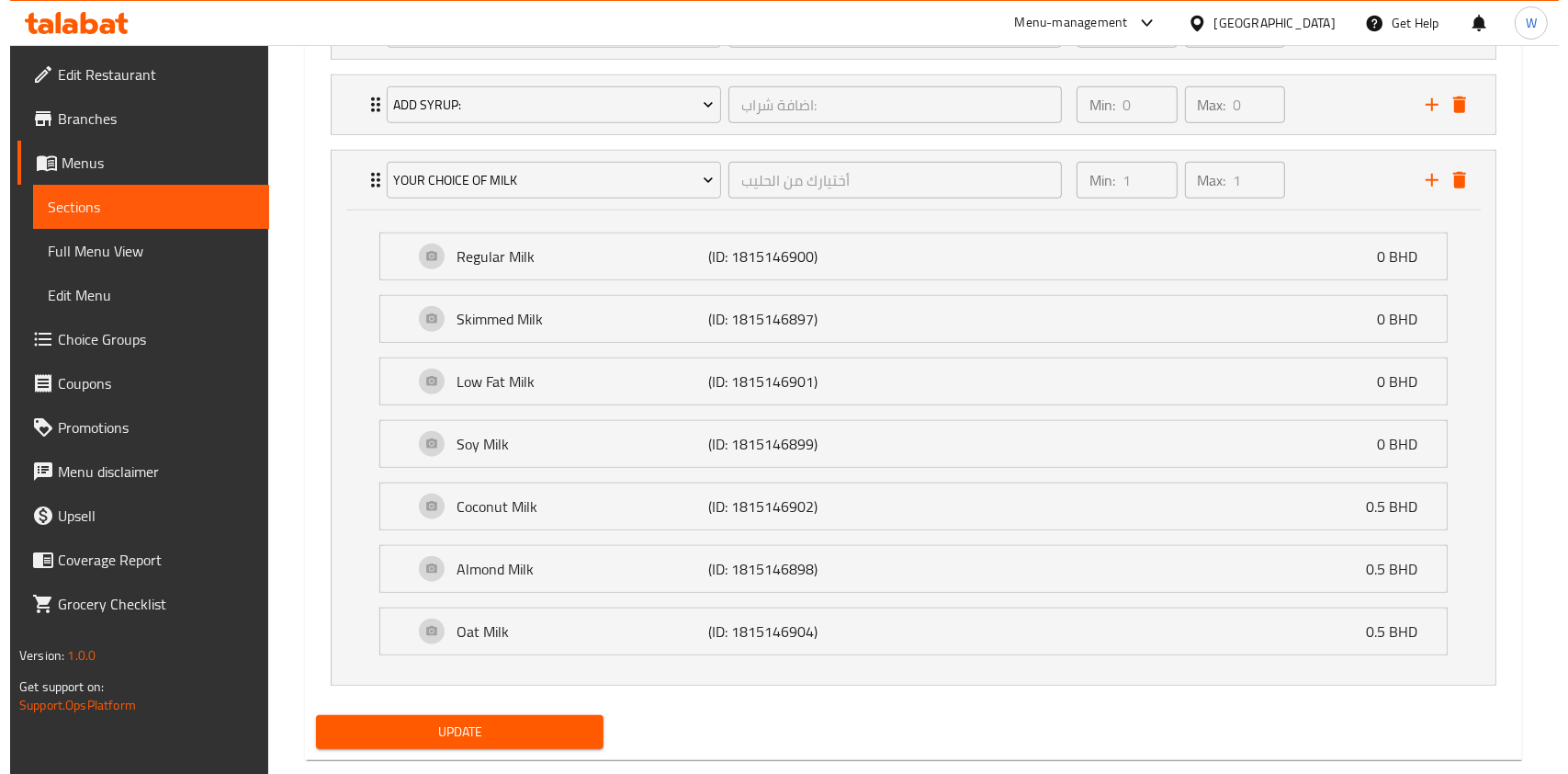
scroll to position [1506, 0]
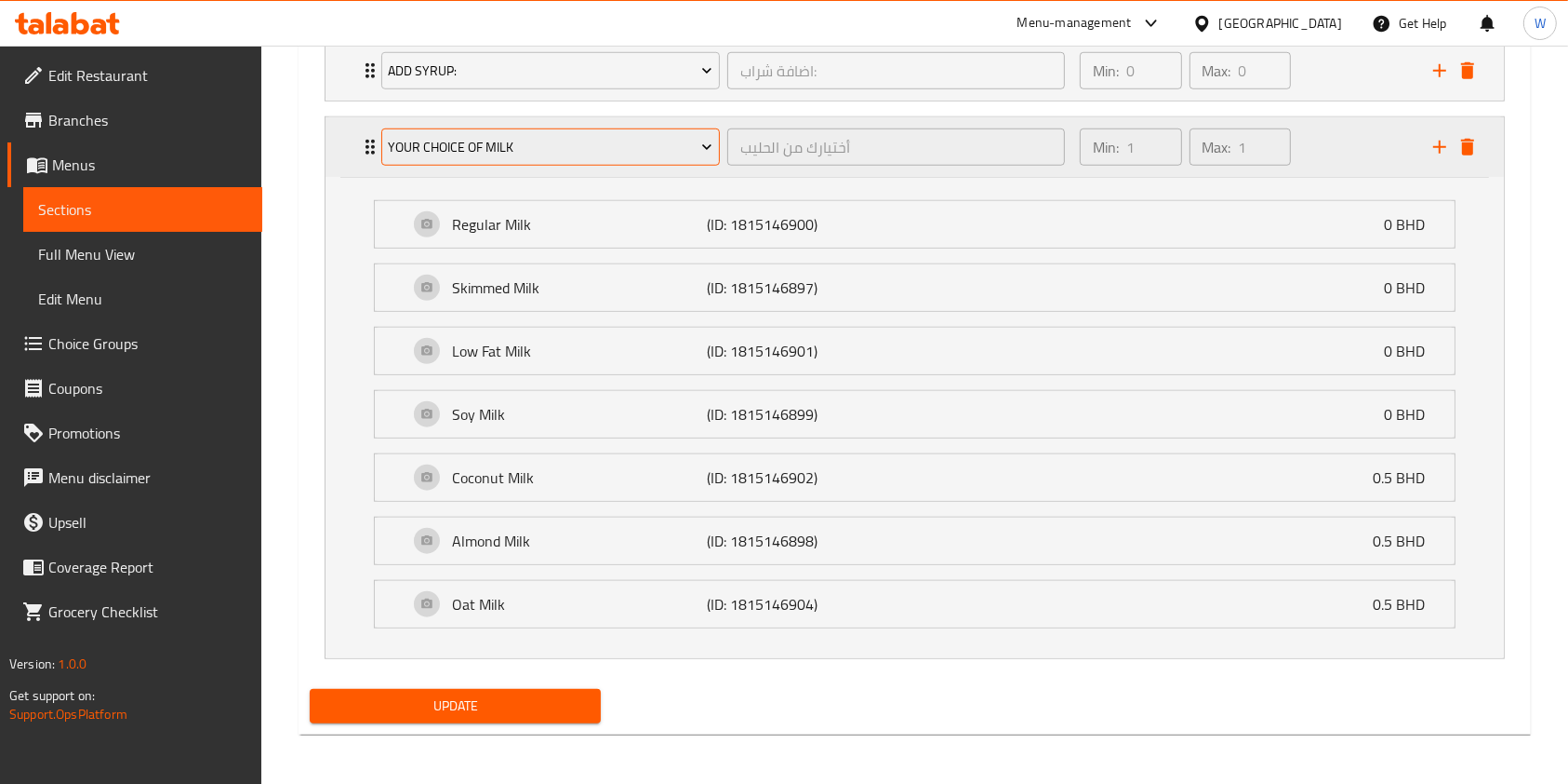
click at [520, 148] on span "Your Choice Of Milk" at bounding box center [550, 147] width 325 height 23
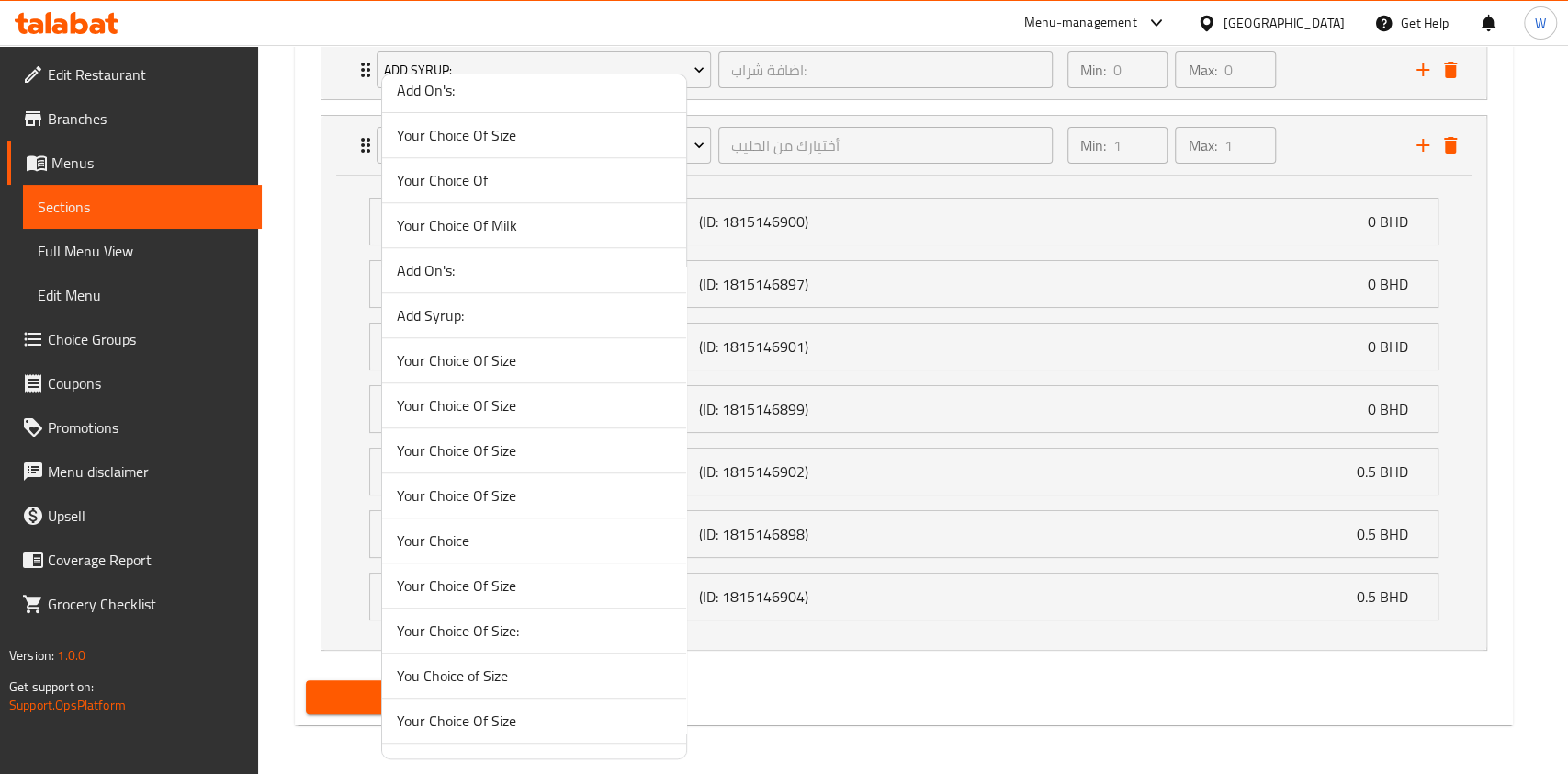
scroll to position [612, 0]
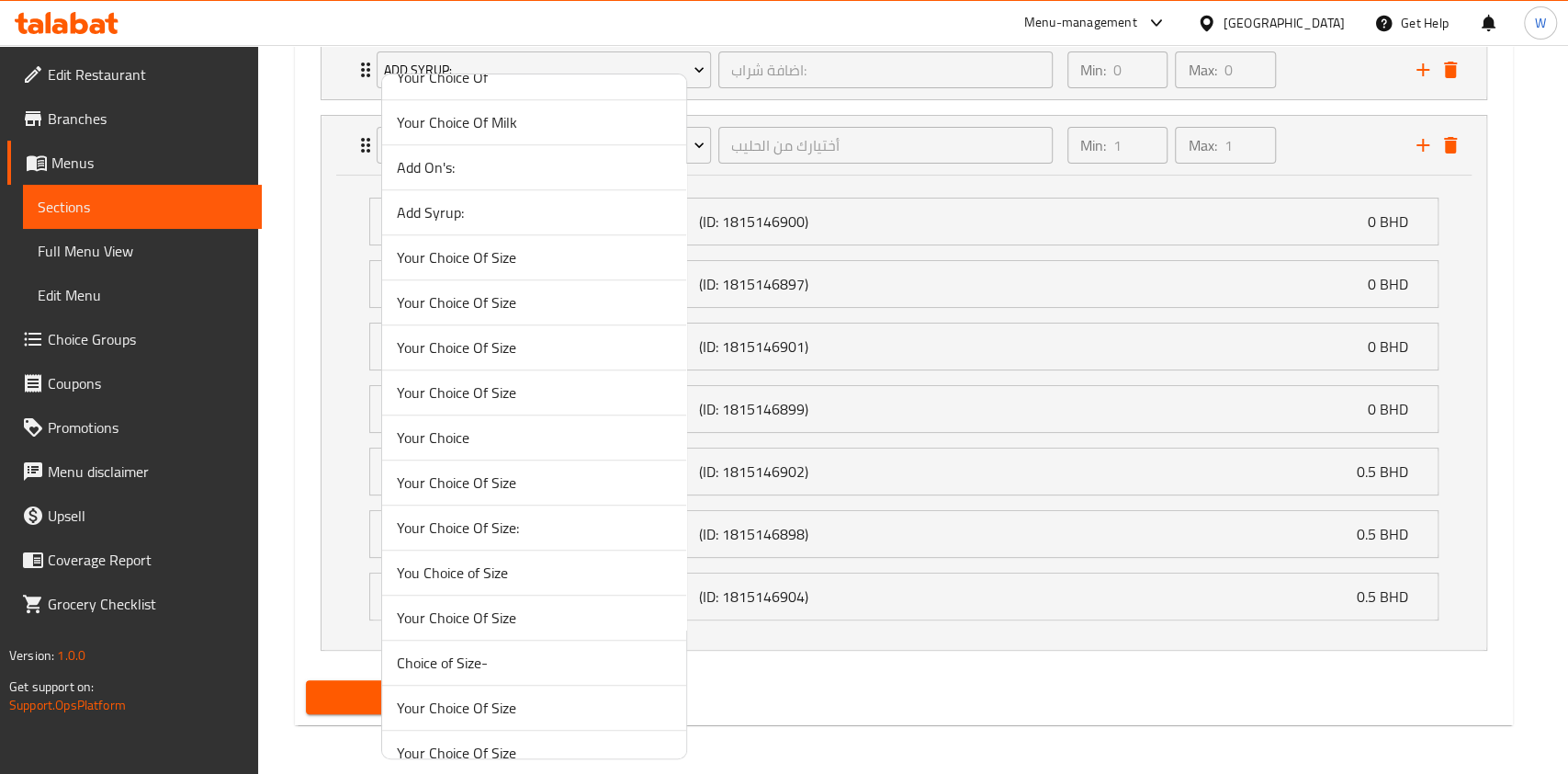
click at [503, 130] on span "Your Choice Of Milk" at bounding box center [534, 122] width 275 height 22
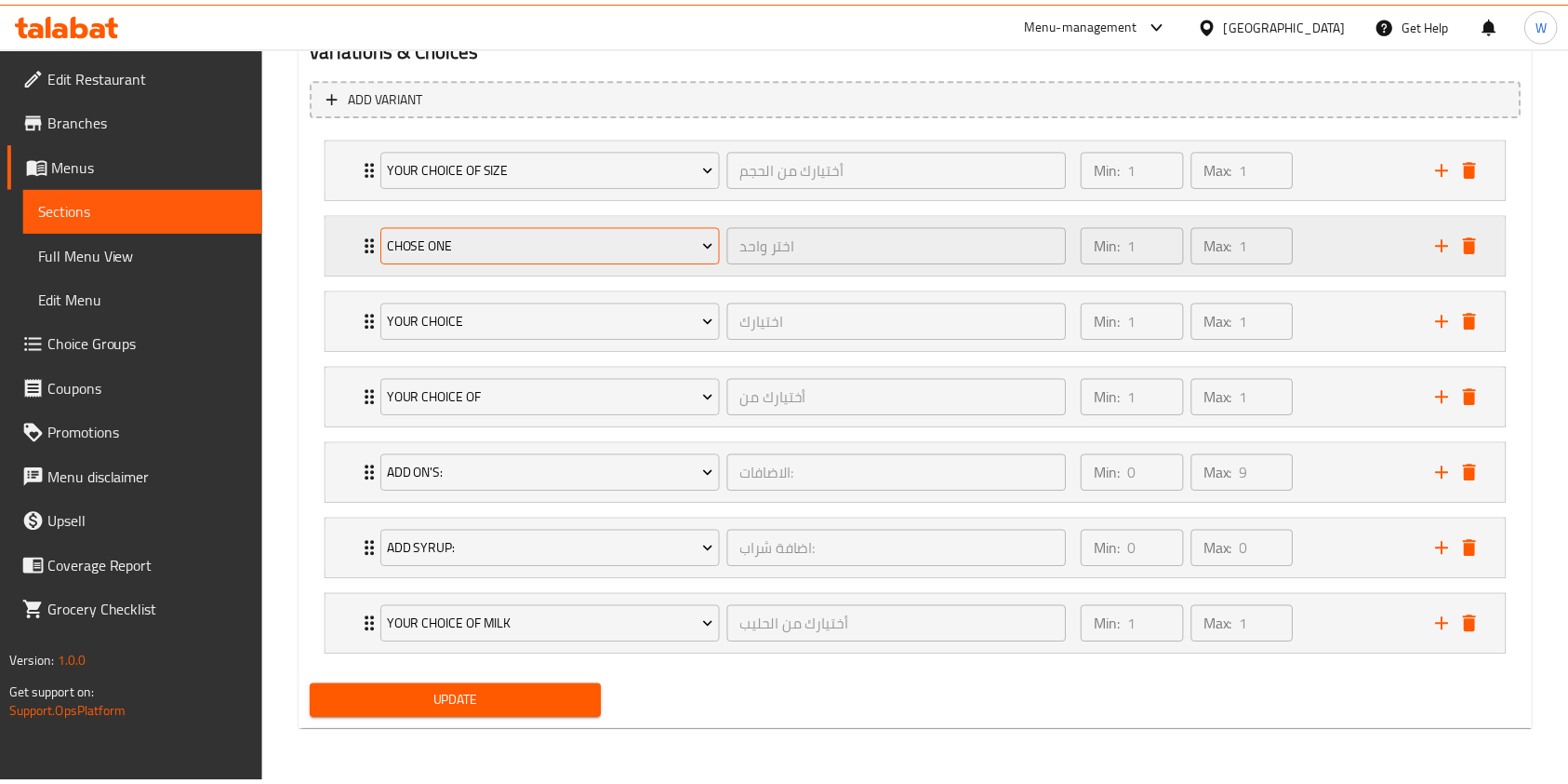
scroll to position [1045, 0]
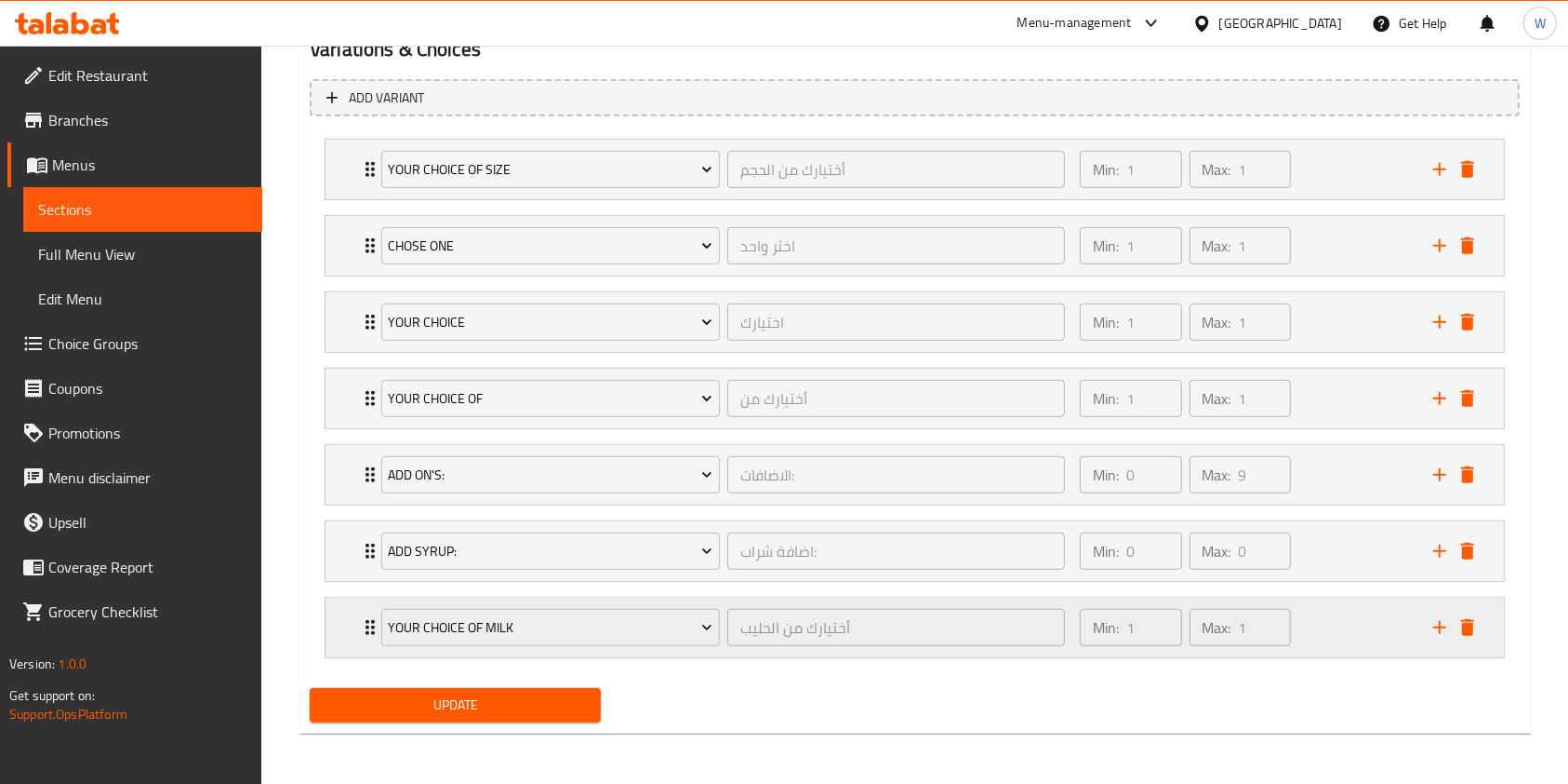
click at [361, 616] on icon "Expand" at bounding box center [370, 626] width 22 height 22
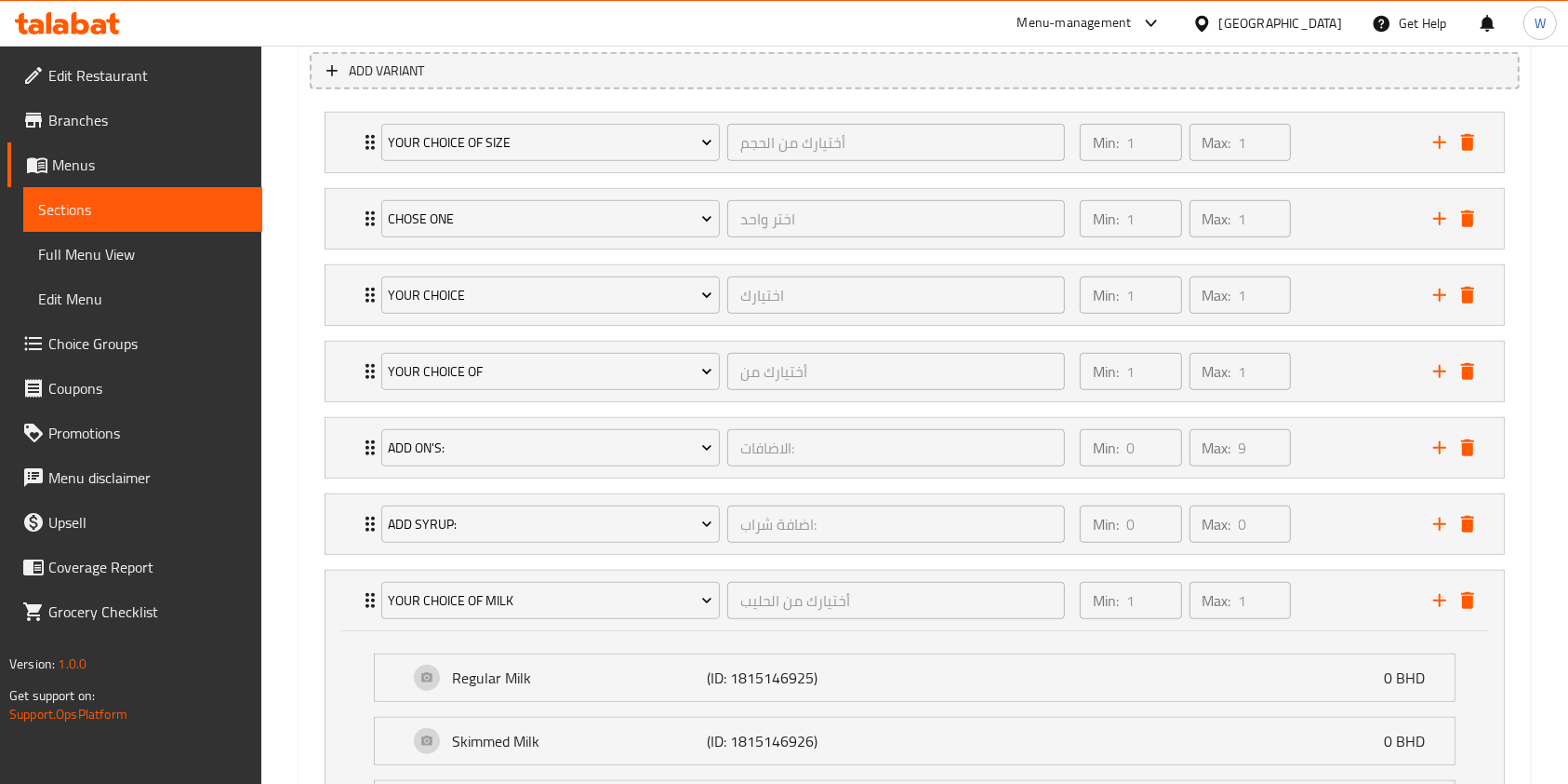
scroll to position [1526, 0]
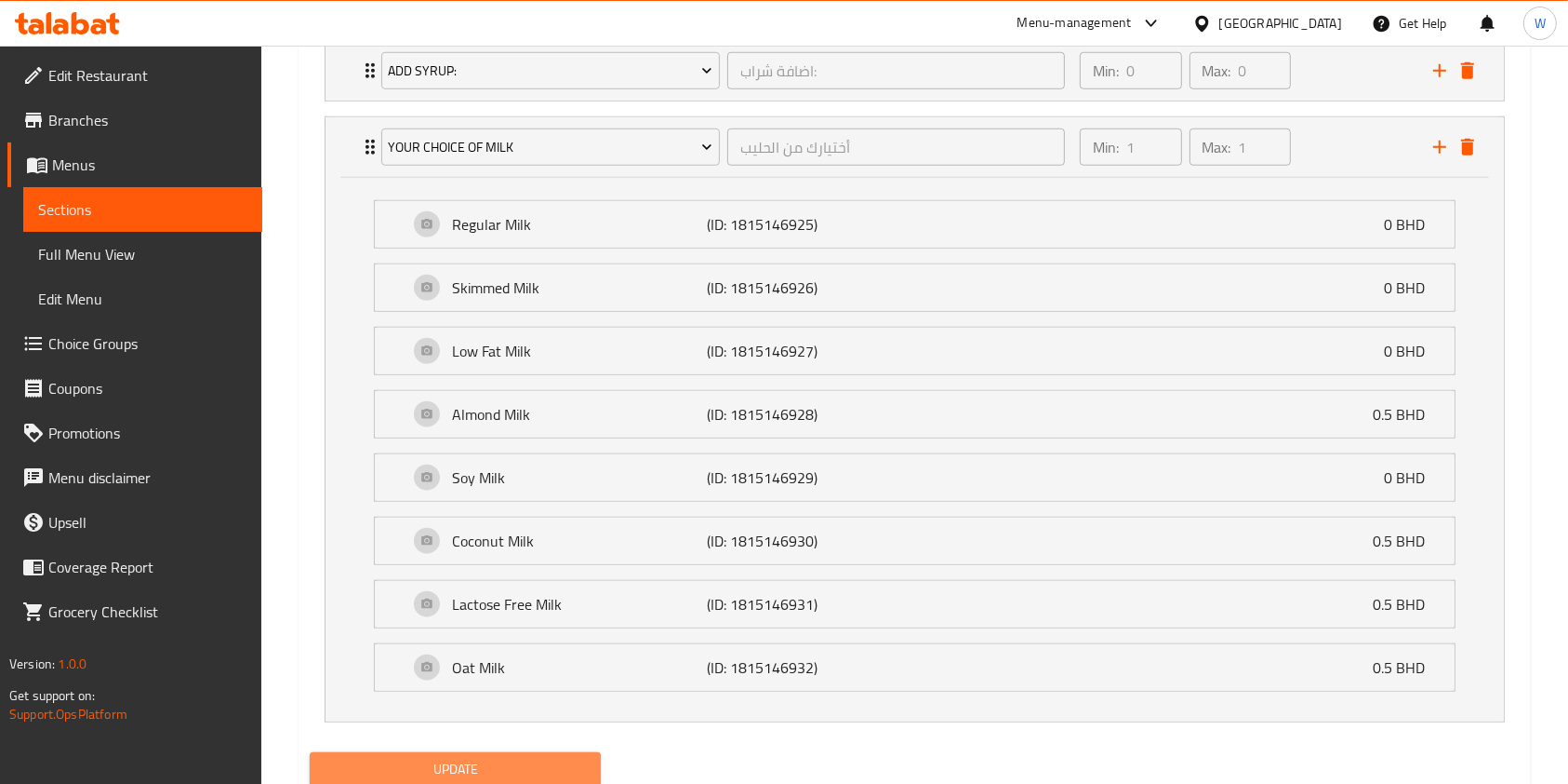
click at [558, 769] on span "Update" at bounding box center [456, 769] width 262 height 23
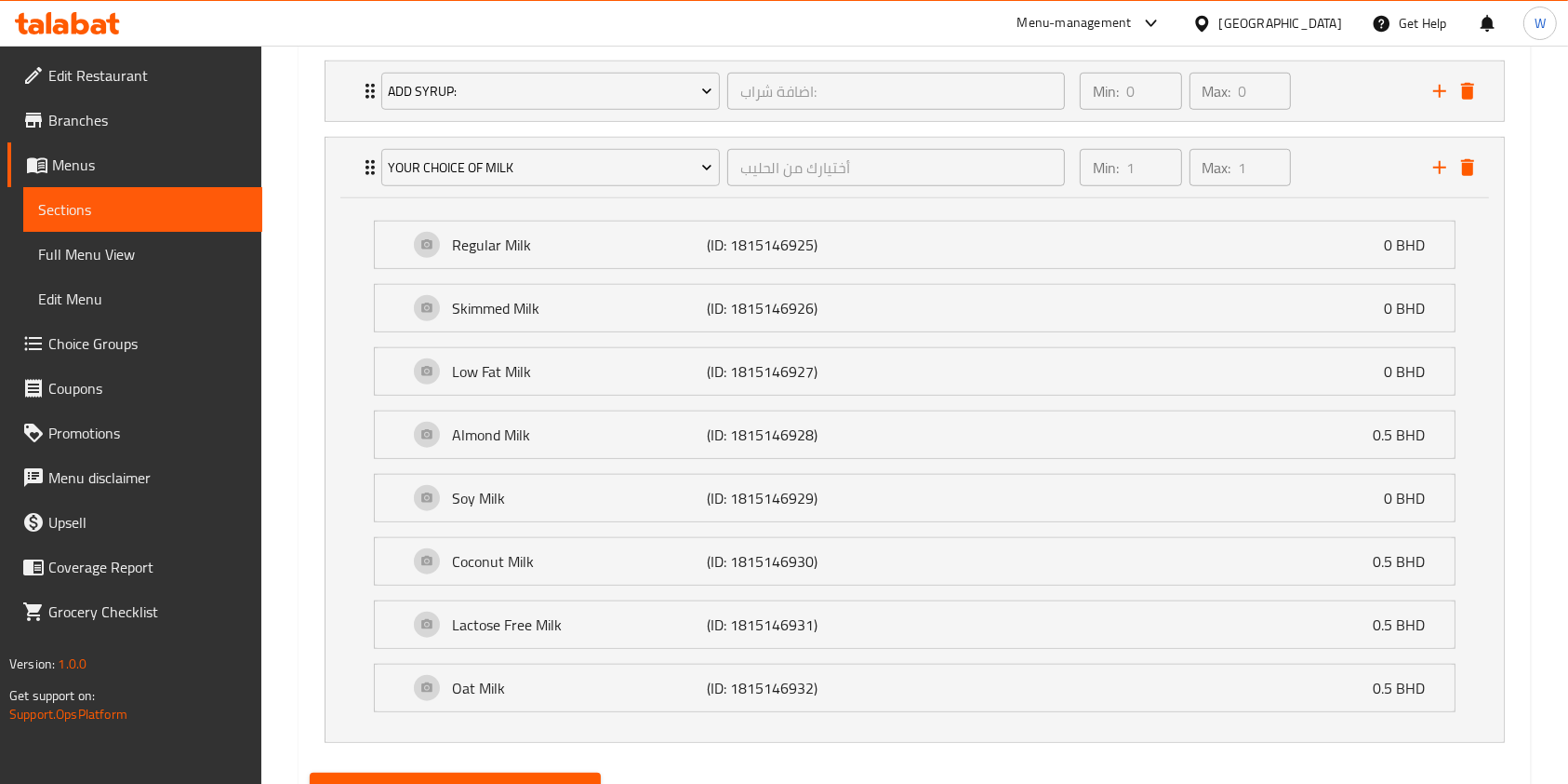
scroll to position [185, 0]
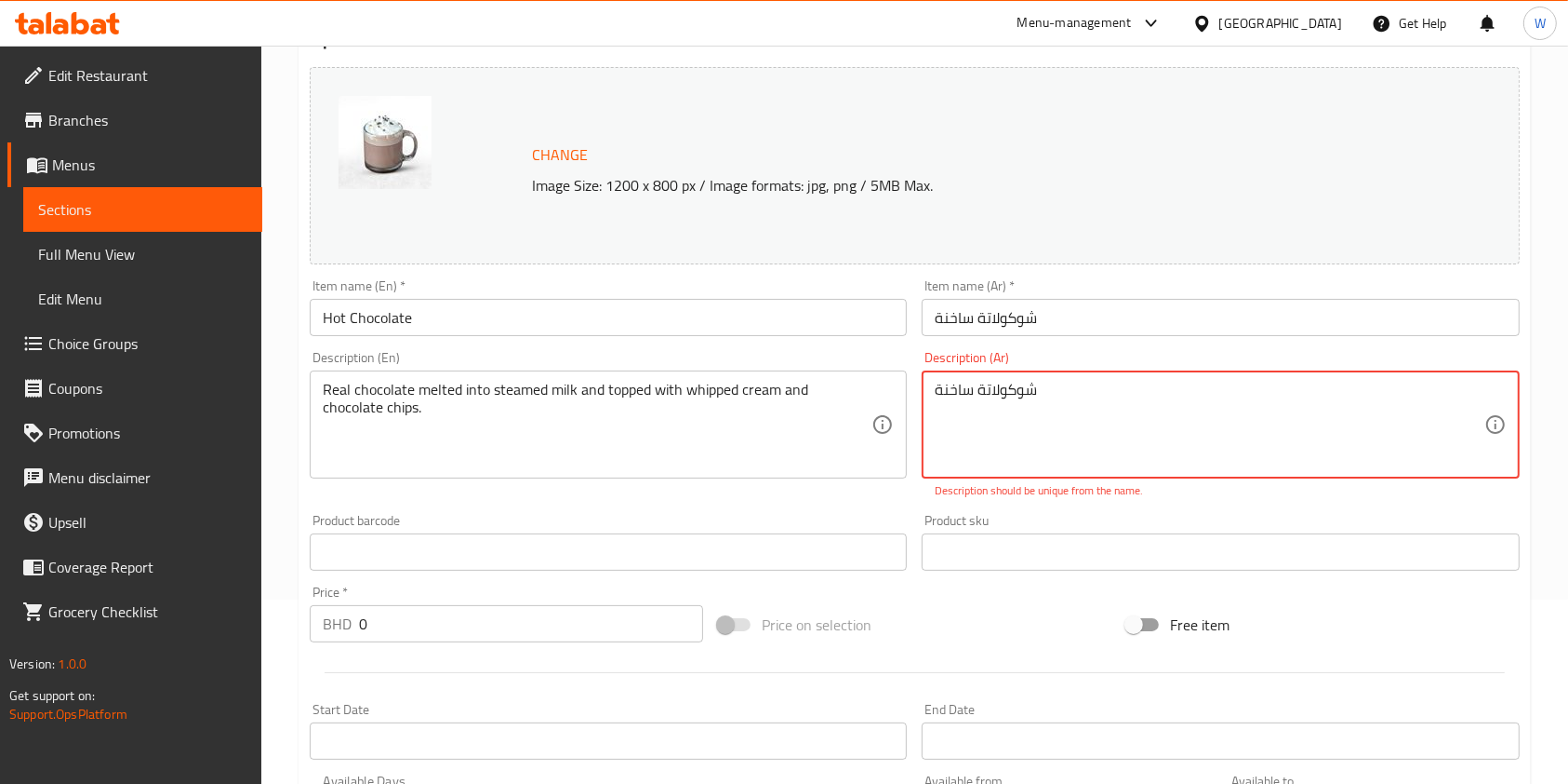
click at [1012, 391] on textarea "شوكولاتة ساخنة" at bounding box center [1209, 425] width 548 height 88
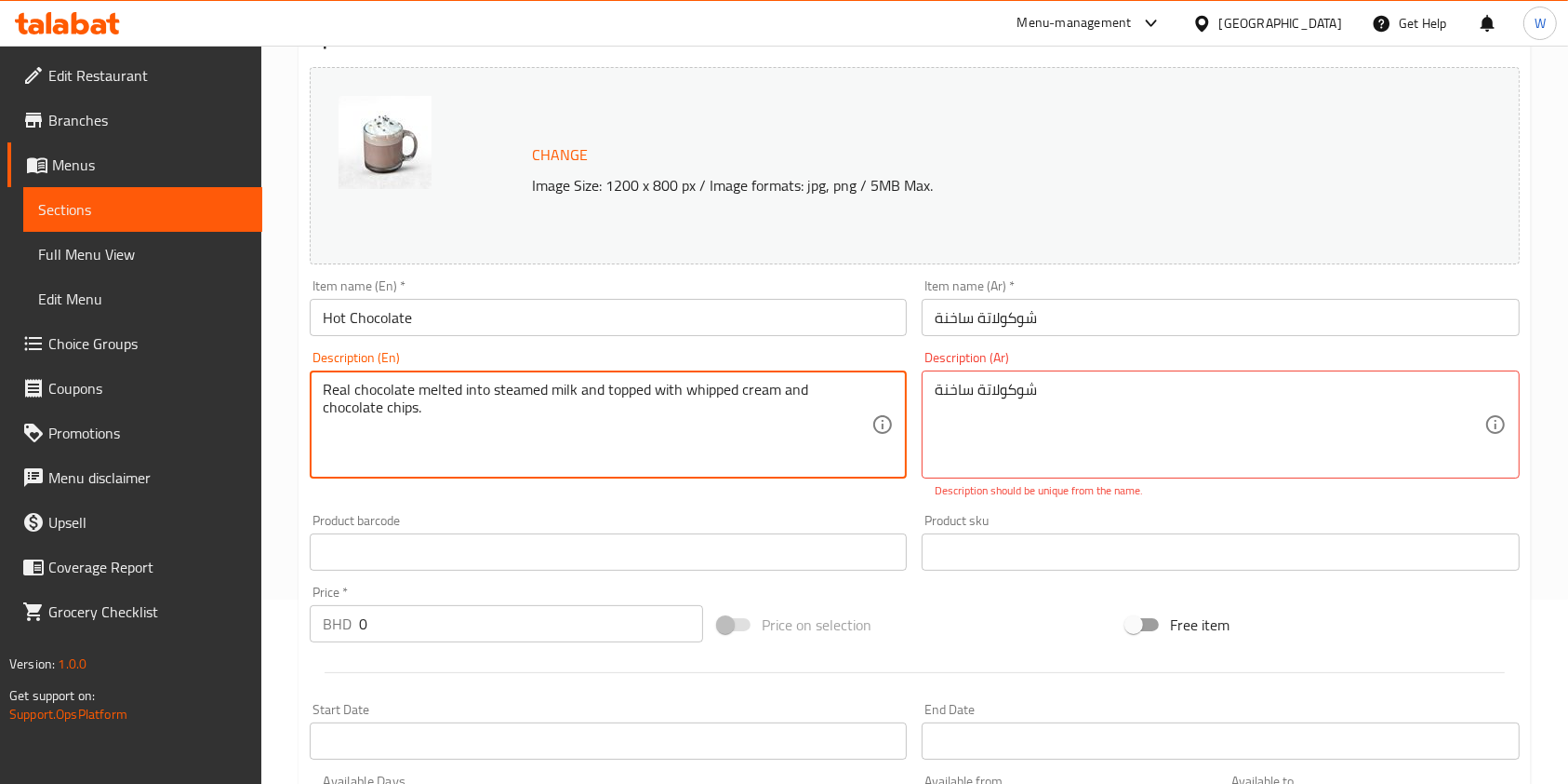
click at [808, 391] on textarea "Real chocolate melted into steamed milk and topped with whipped cream and choco…" at bounding box center [597, 425] width 548 height 88
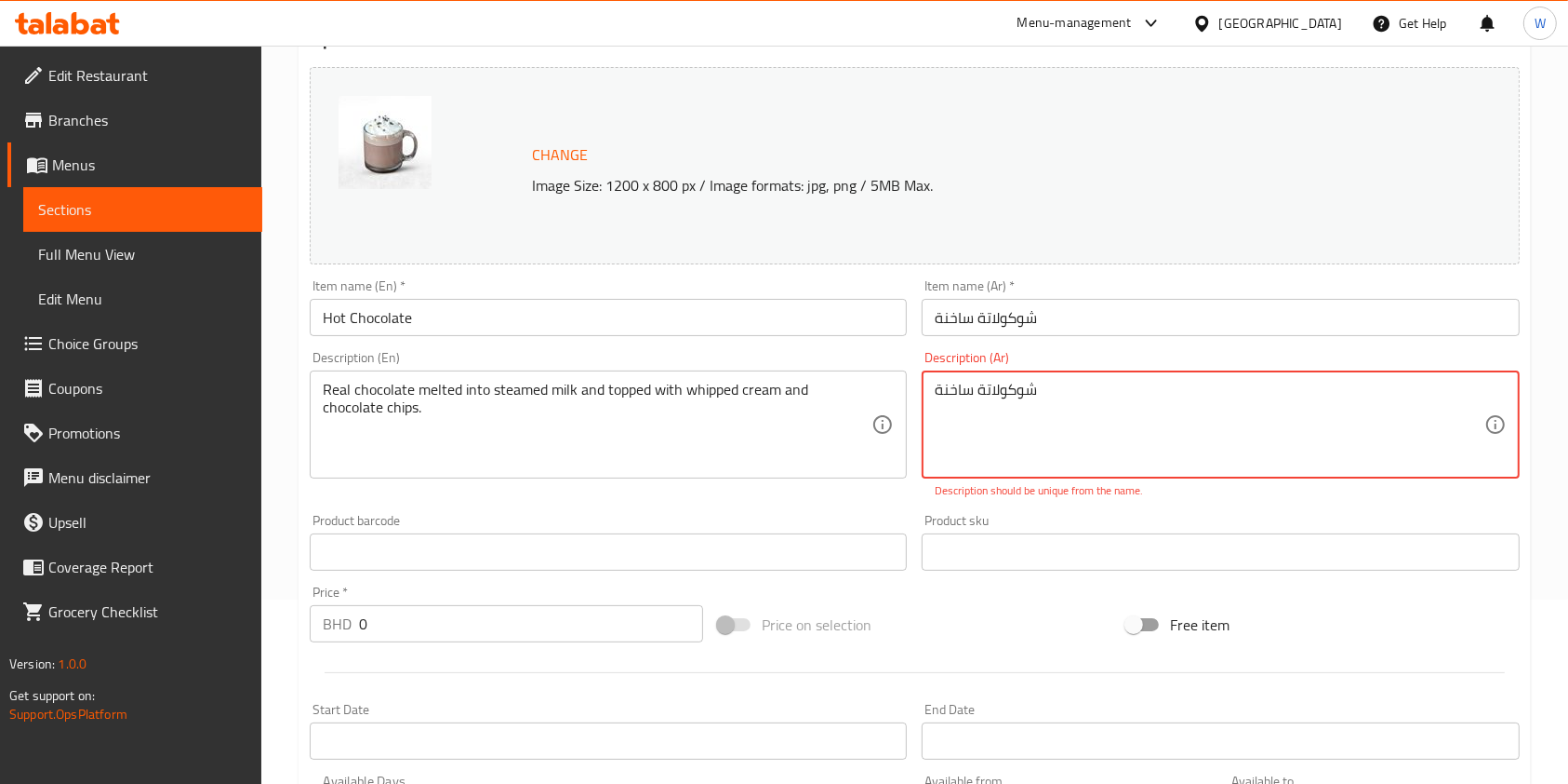
click at [1085, 416] on textarea "شوكولاتة ساخنة" at bounding box center [1209, 425] width 548 height 88
paste textarea "قيقية مذابة في حليب مبخر ومغطاة بالكريمة المخفوقة ورقائق الشوكولاتة."
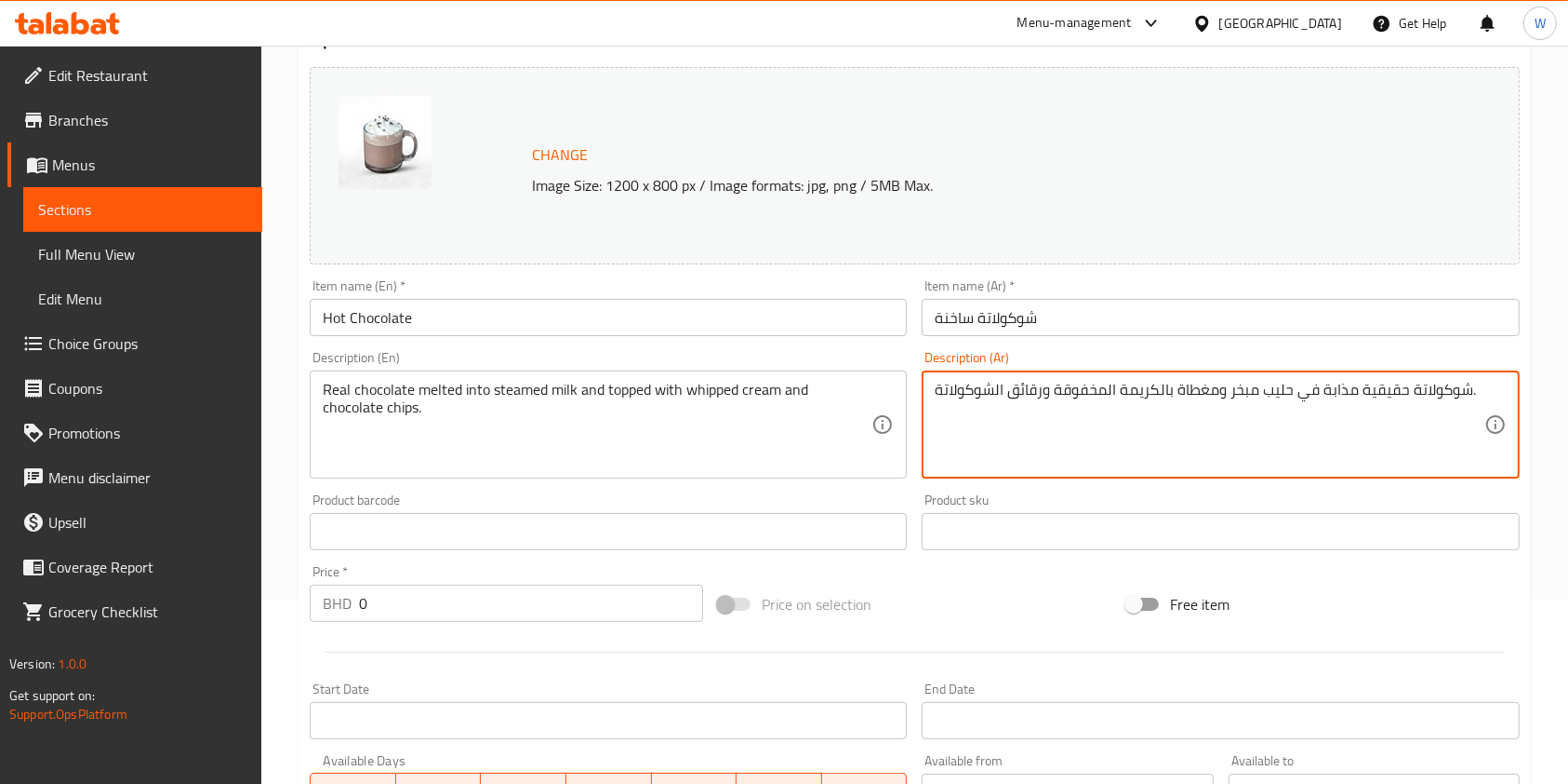
type textarea "شوكولاتة حقيقية مذابة في حليب مبخر ومغطاة بالكريمة المخفوقة ورقائق الشوكولاتة."
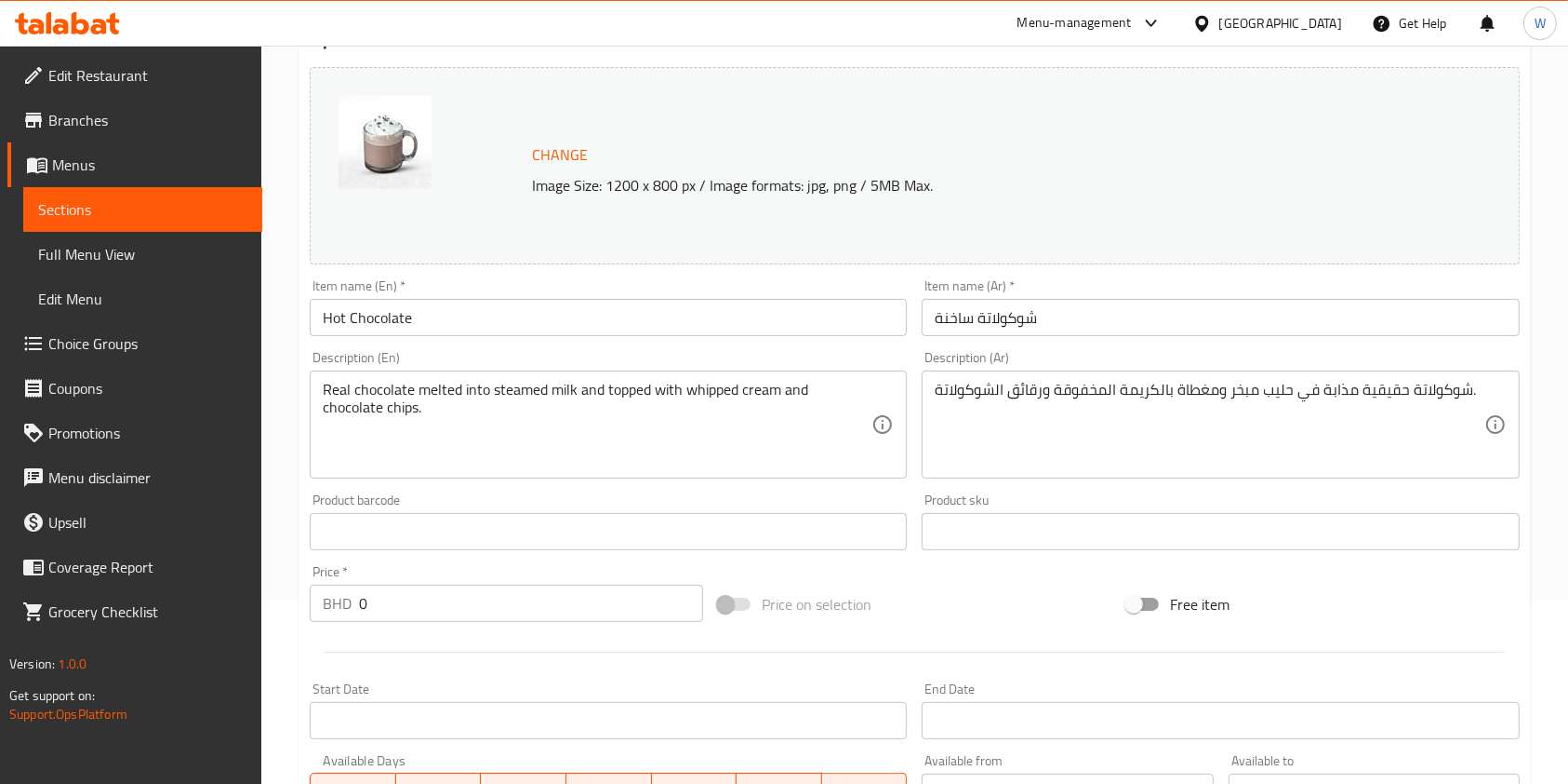
click at [1076, 630] on div at bounding box center [914, 652] width 1225 height 46
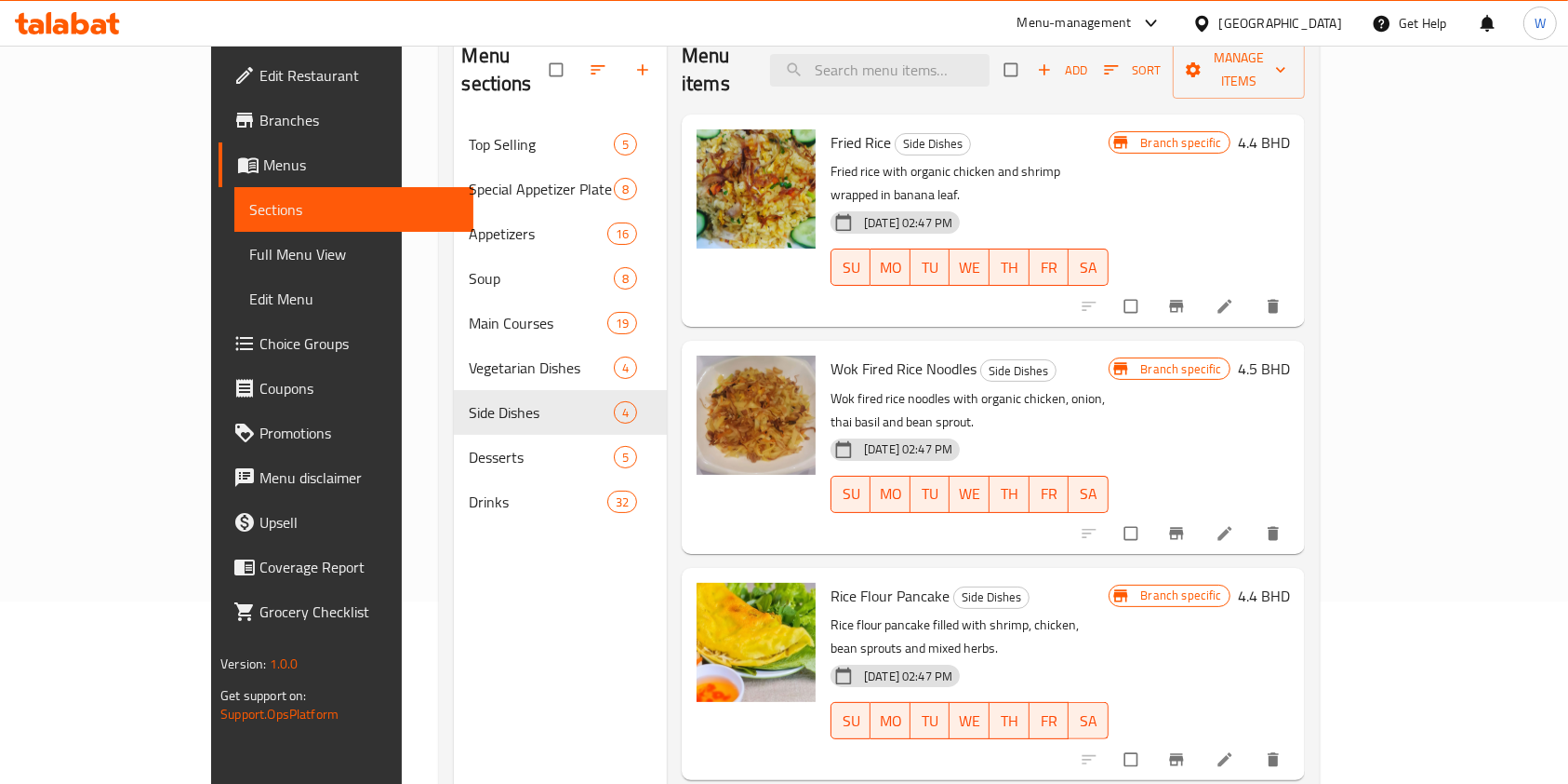
scroll to position [12, 0]
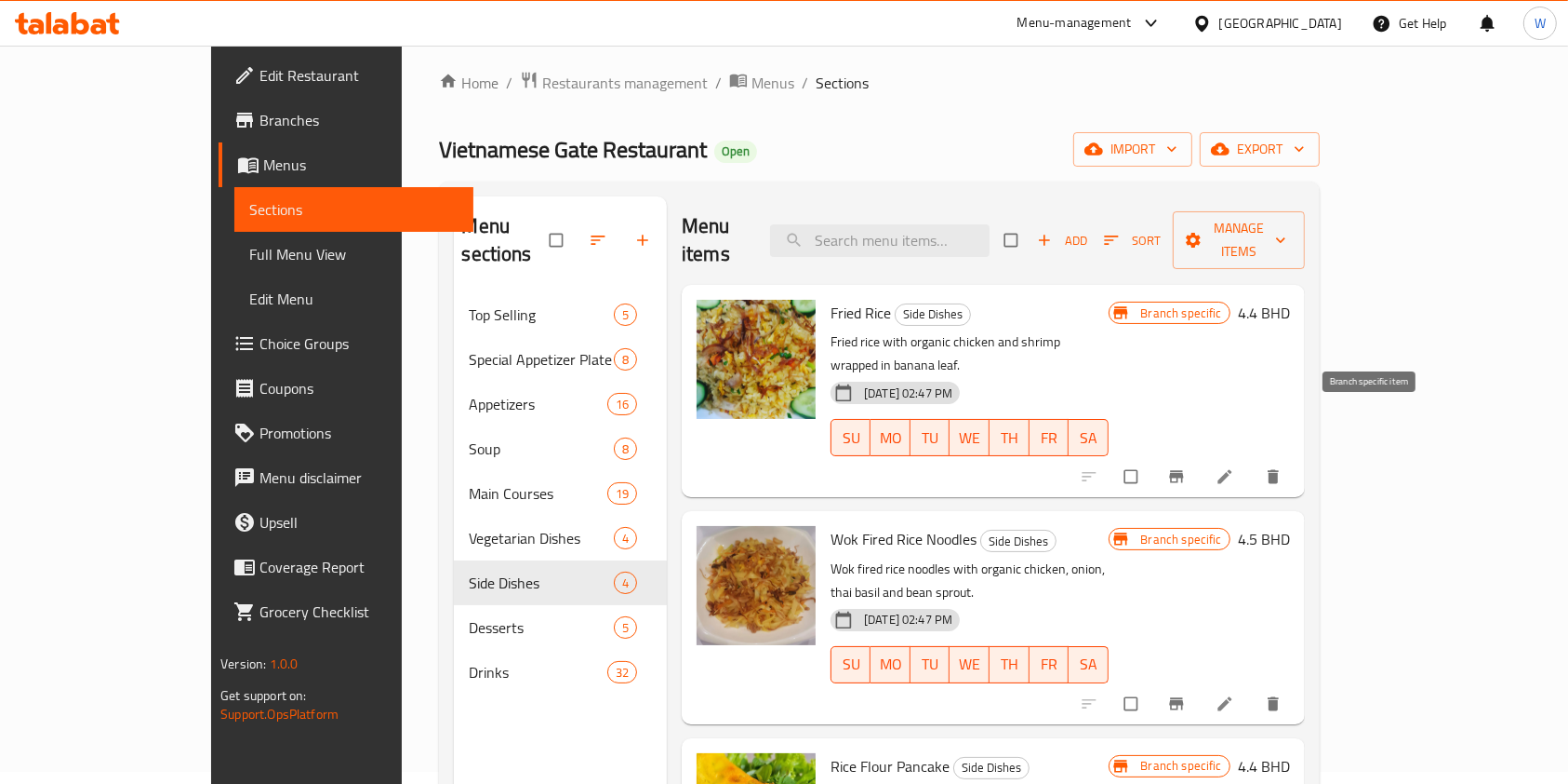
click at [1183, 471] on icon "Branch-specific-item" at bounding box center [1176, 477] width 14 height 12
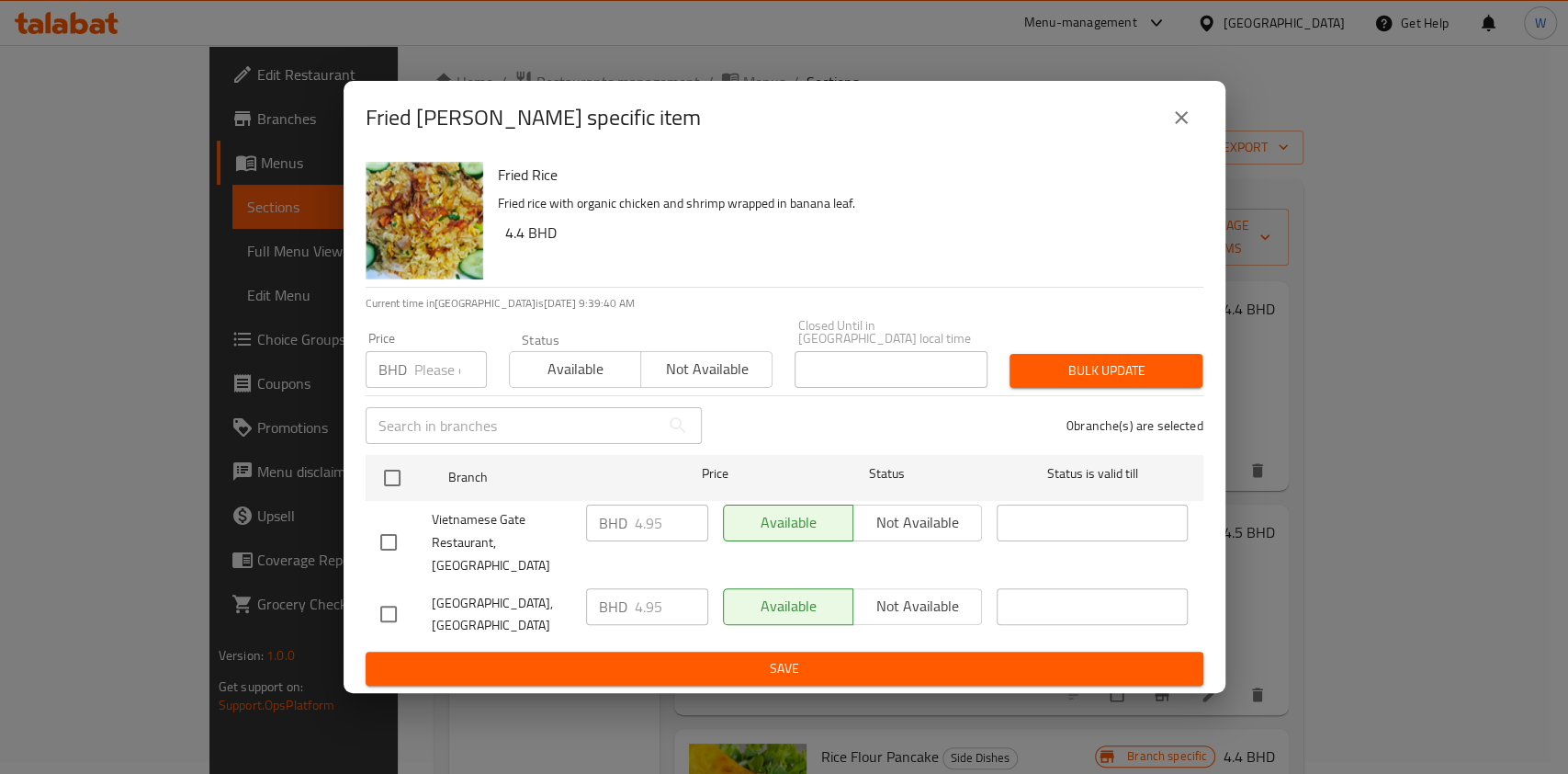
click at [1198, 133] on button "close" at bounding box center [1181, 117] width 44 height 44
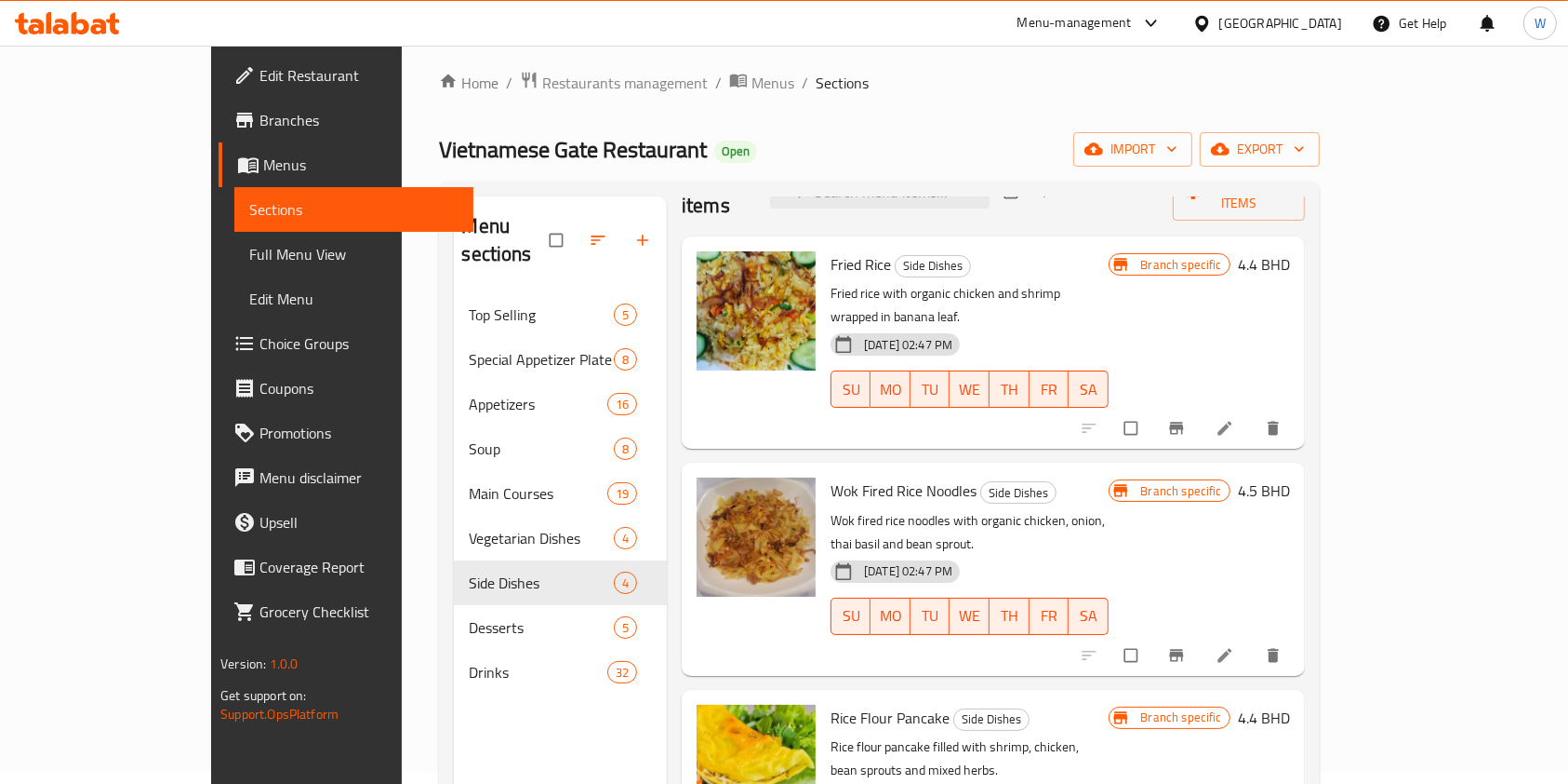
scroll to position [76, 0]
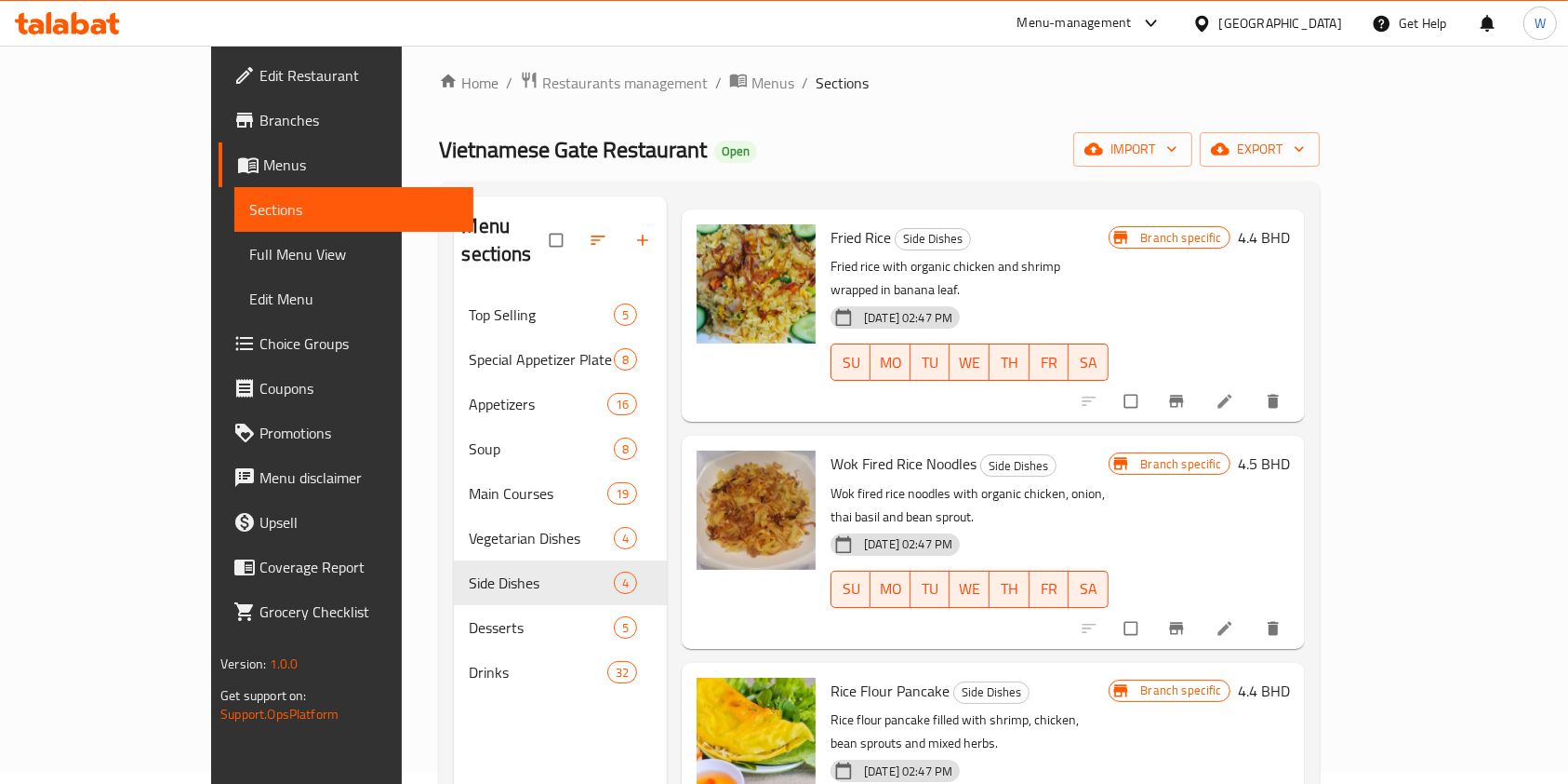
click at [1183, 621] on icon "Branch-specific-item" at bounding box center [1176, 627] width 14 height 12
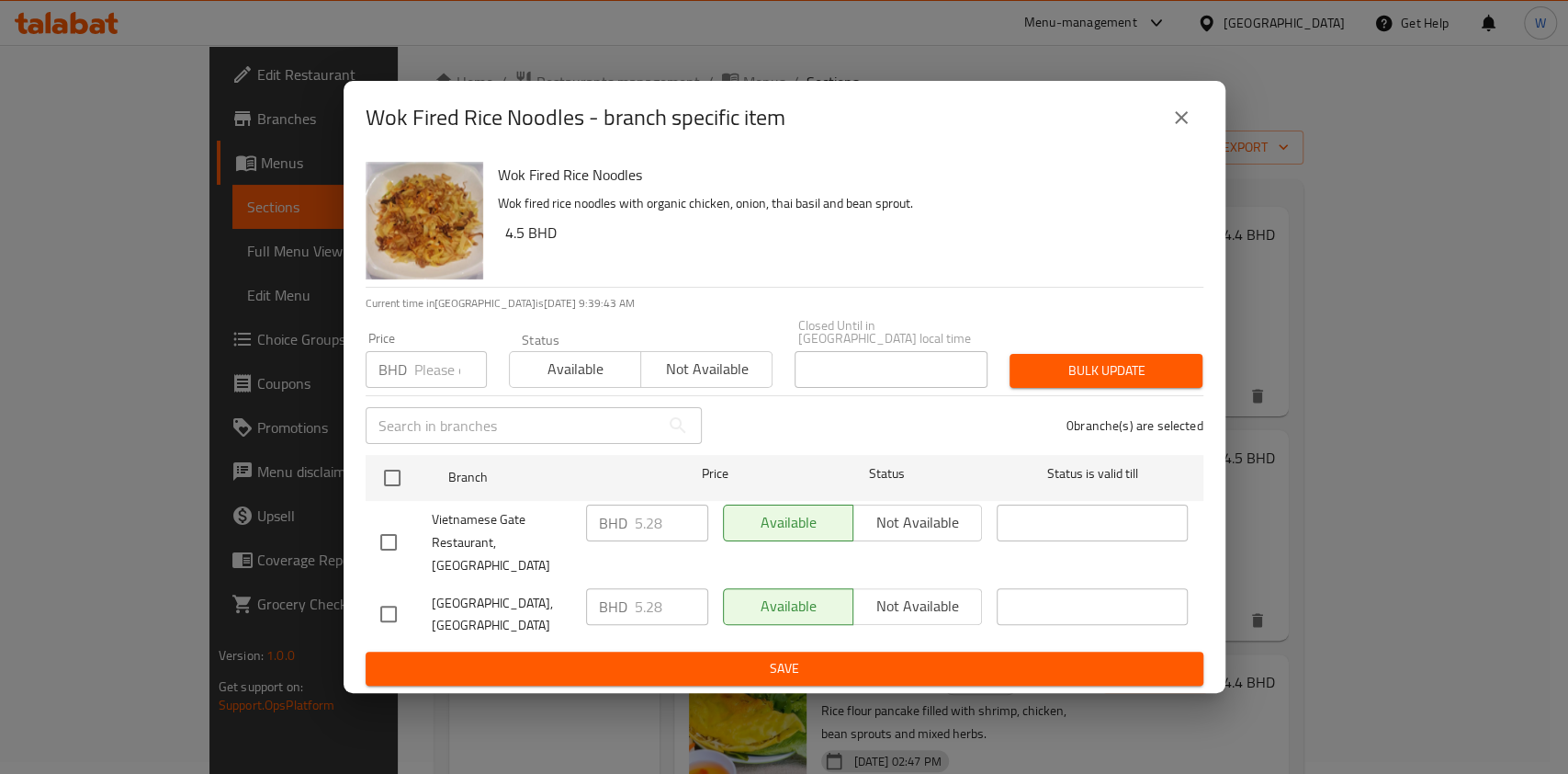
click at [1189, 128] on icon "close" at bounding box center [1180, 117] width 22 height 22
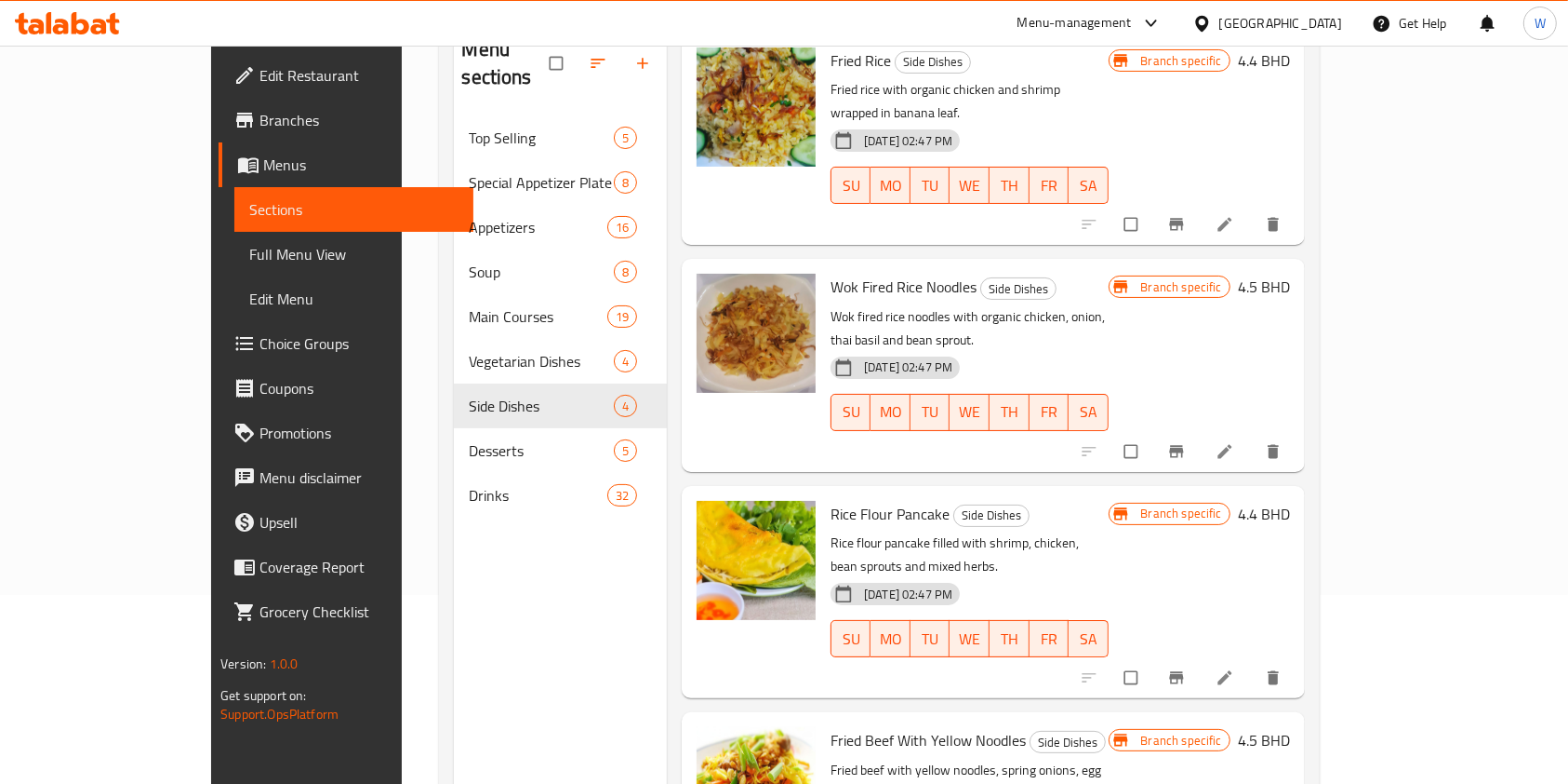
scroll to position [261, 0]
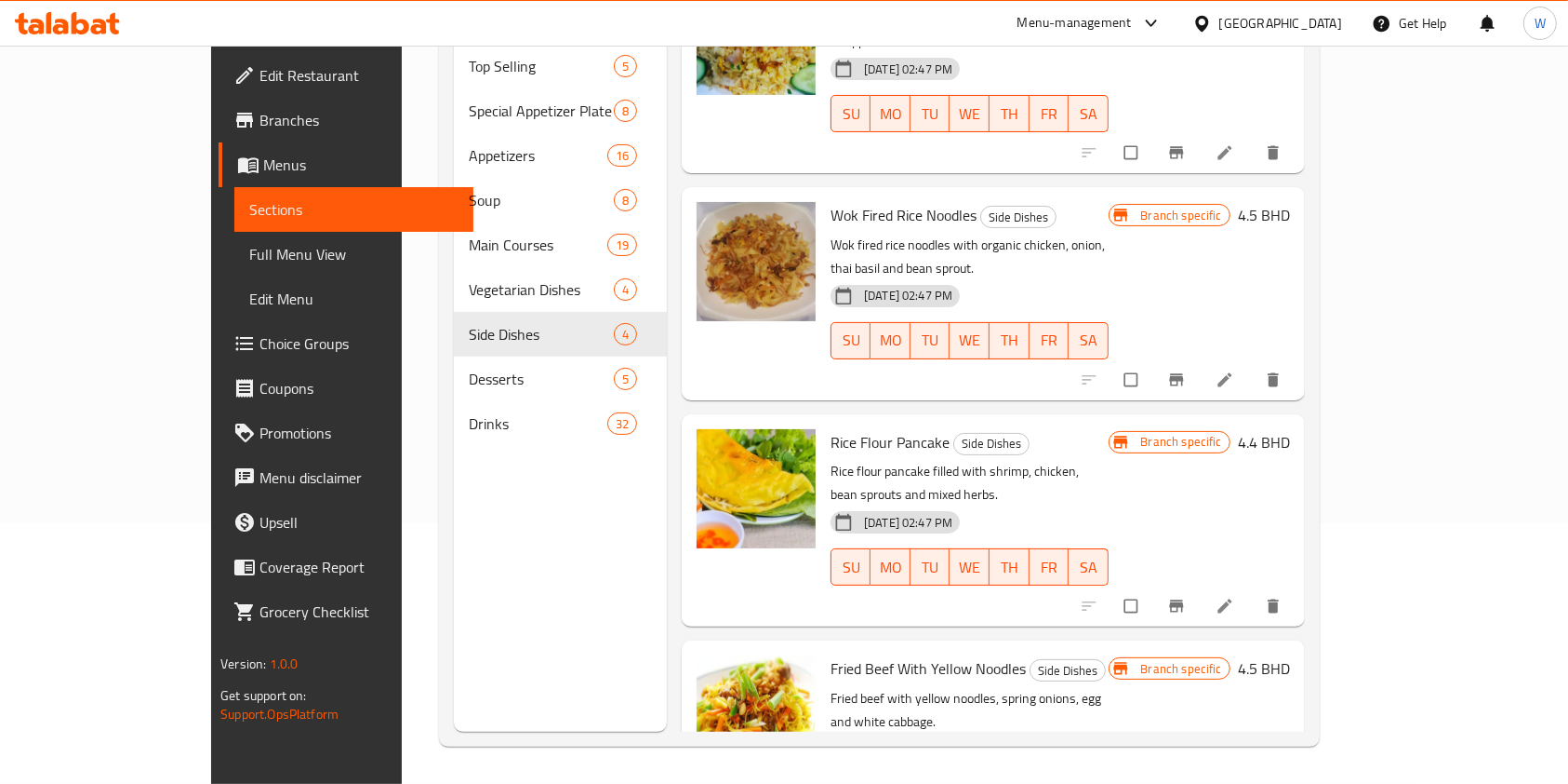
click at [1183, 600] on icon "Branch-specific-item" at bounding box center [1176, 606] width 14 height 12
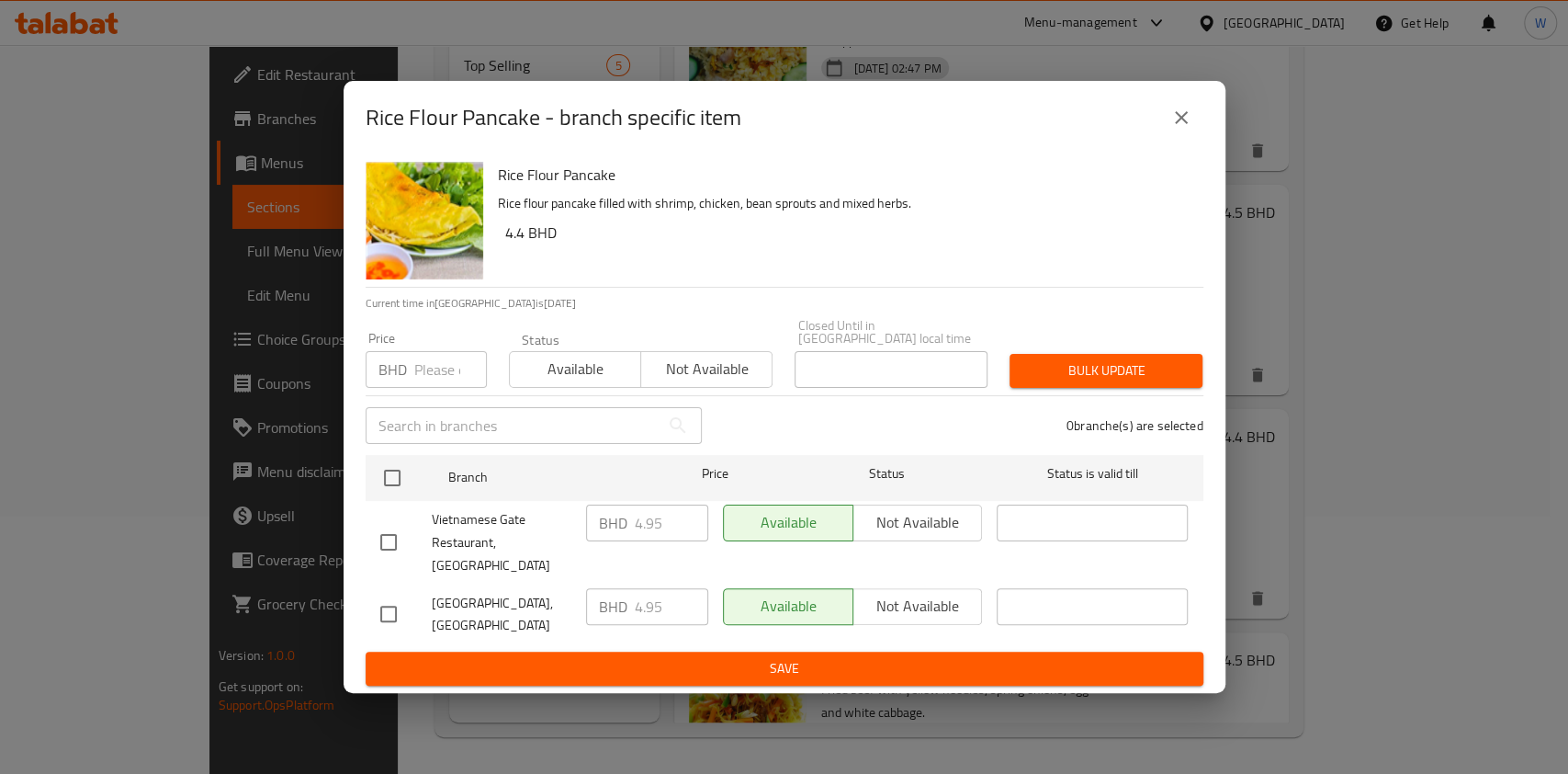
click at [1183, 128] on icon "close" at bounding box center [1180, 117] width 22 height 22
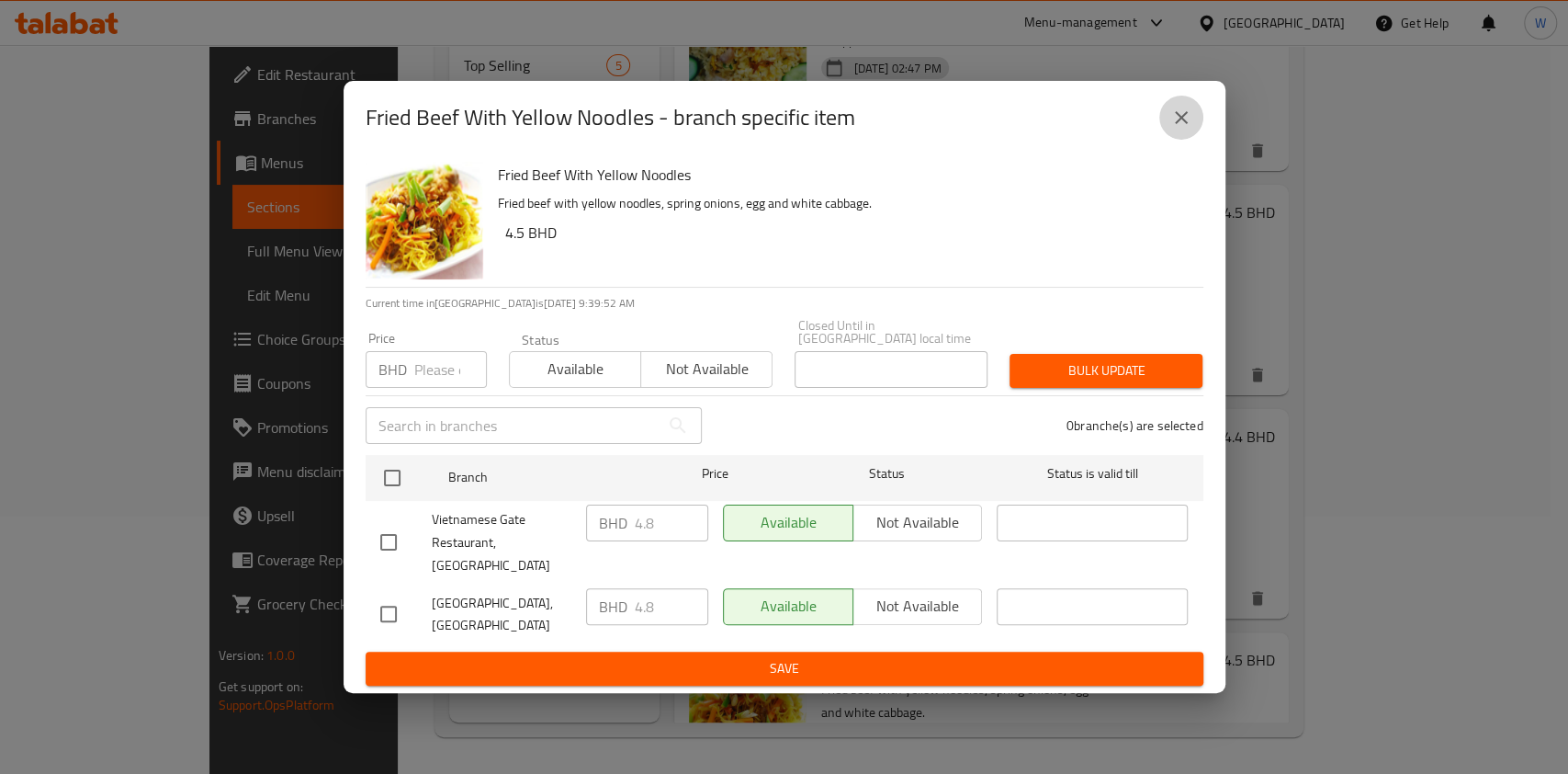
click at [1174, 128] on icon "close" at bounding box center [1180, 117] width 22 height 22
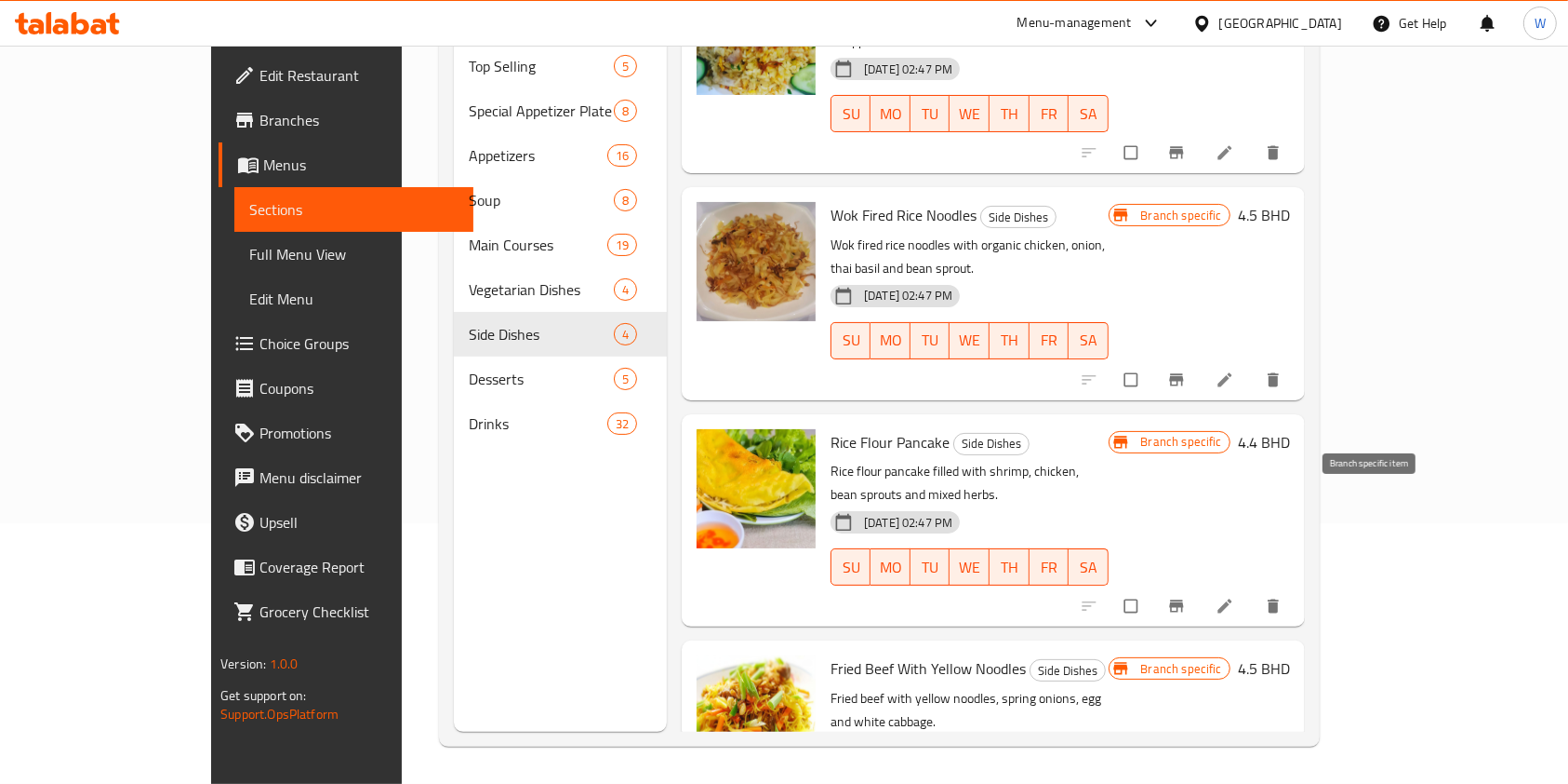
click at [1190, 597] on span "Branch-specific-item" at bounding box center [1178, 605] width 22 height 18
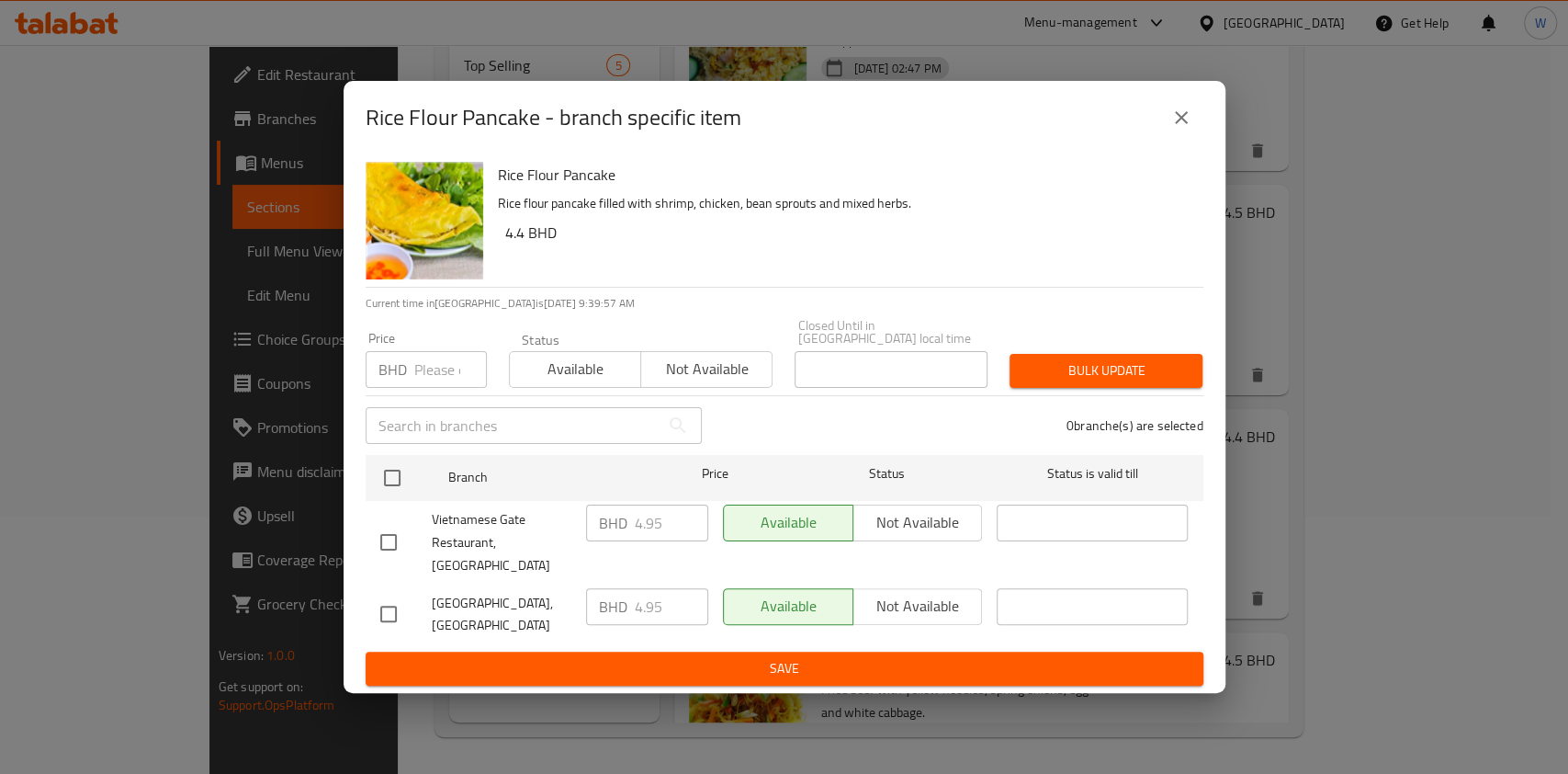
click at [1174, 140] on button "close" at bounding box center [1181, 117] width 44 height 44
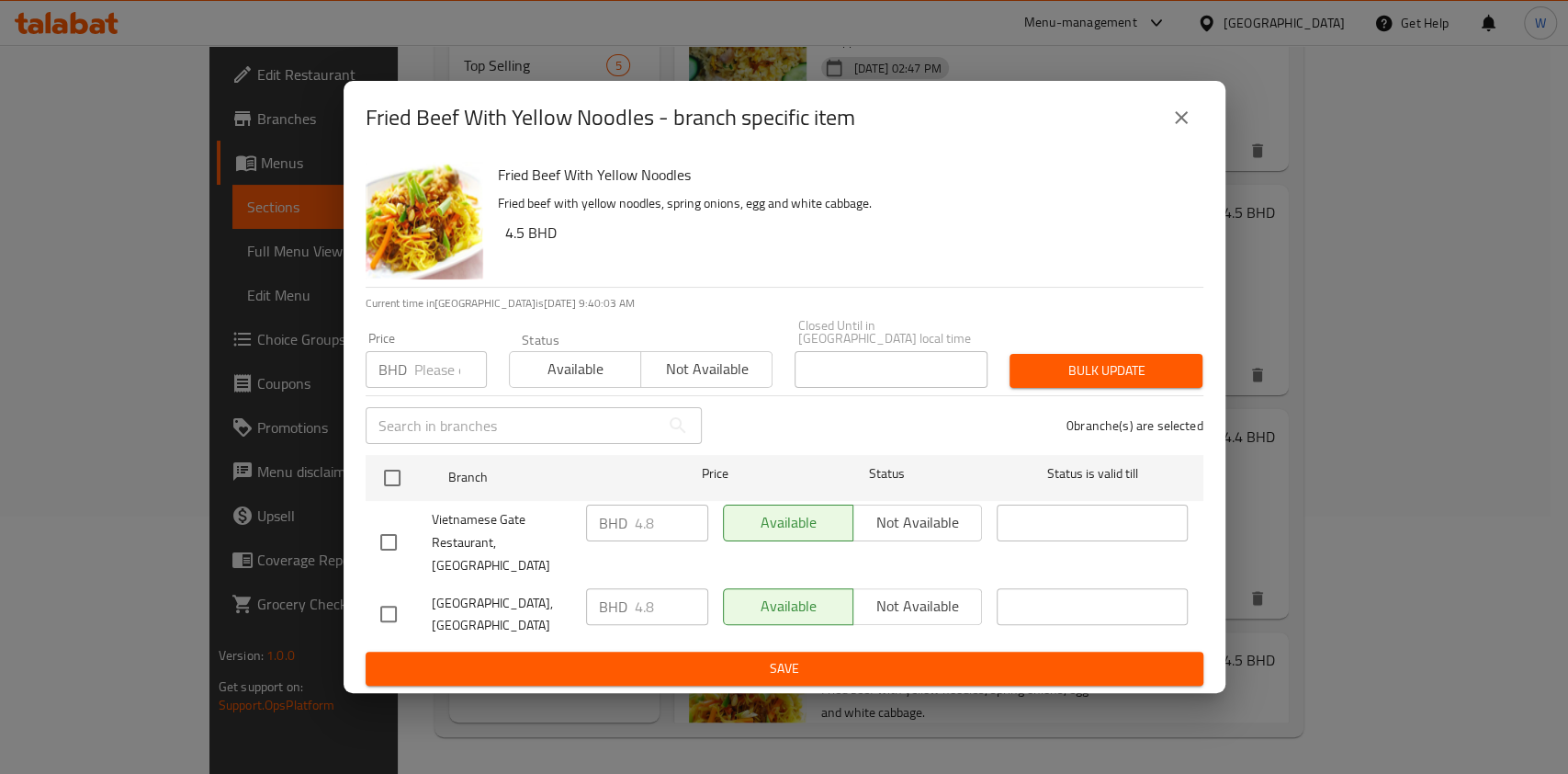
click at [1176, 140] on button "close" at bounding box center [1181, 117] width 44 height 44
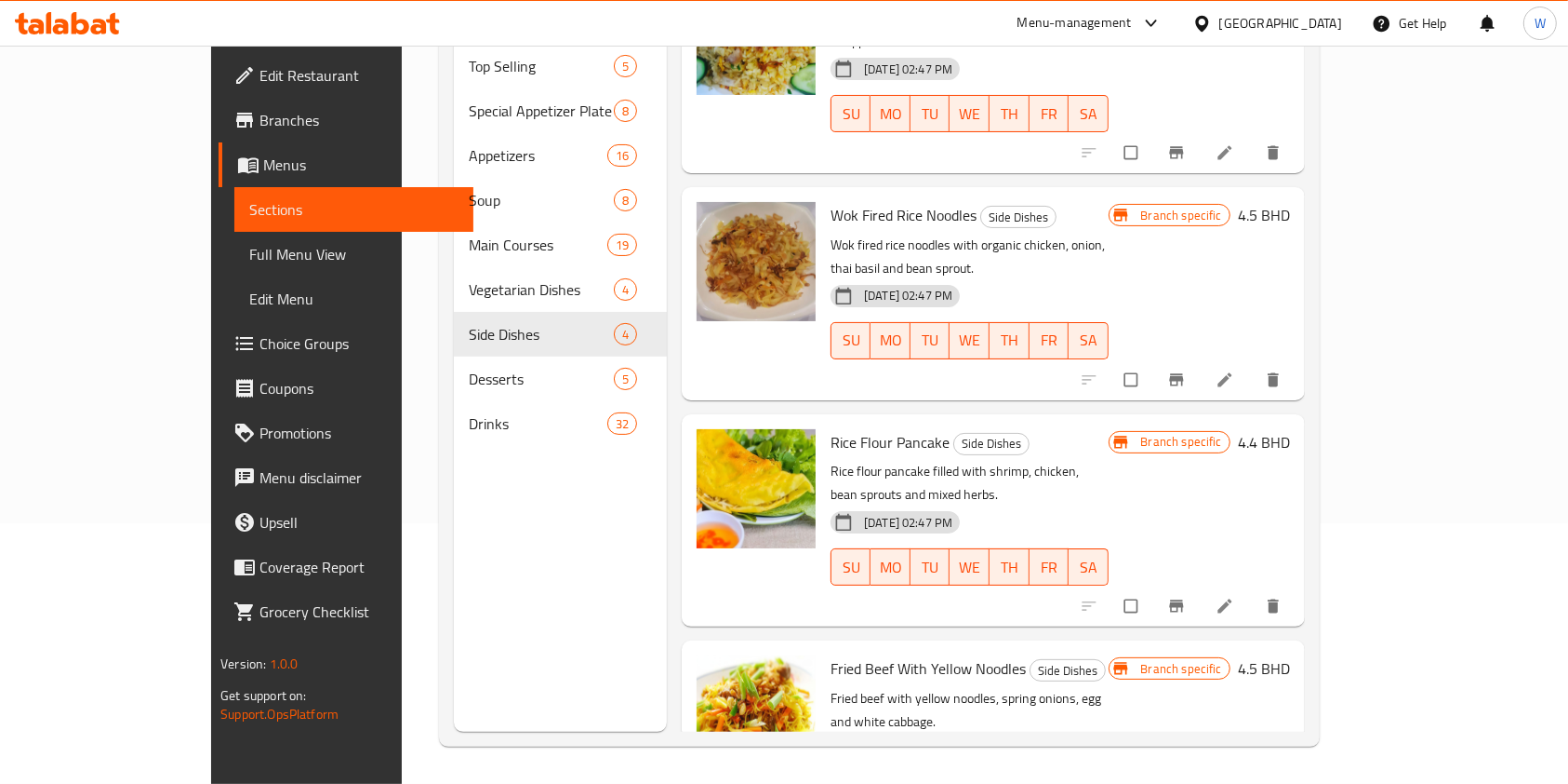
scroll to position [0, 0]
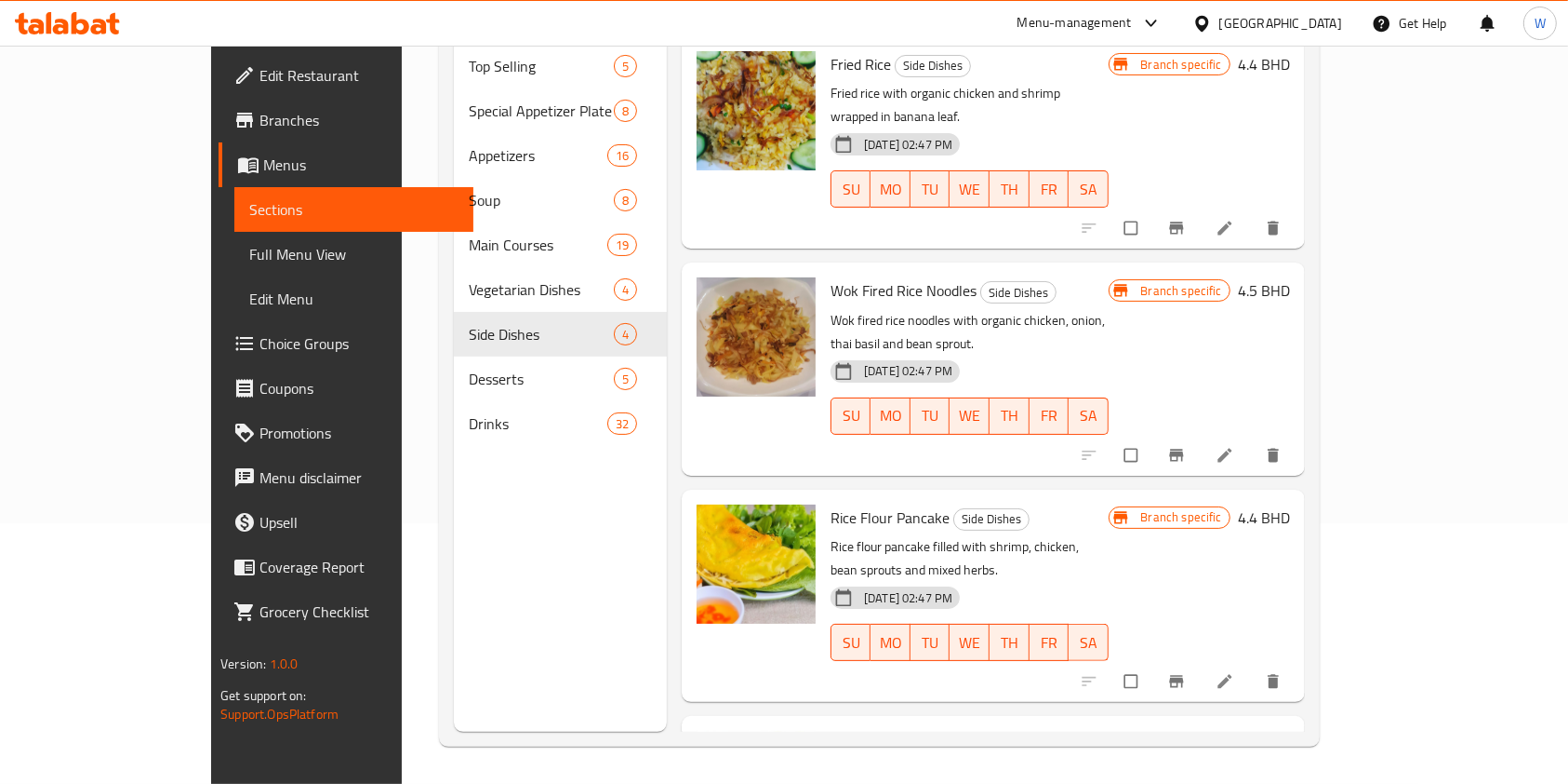
click at [1201, 435] on button "Branch-specific-item" at bounding box center [1178, 455] width 45 height 41
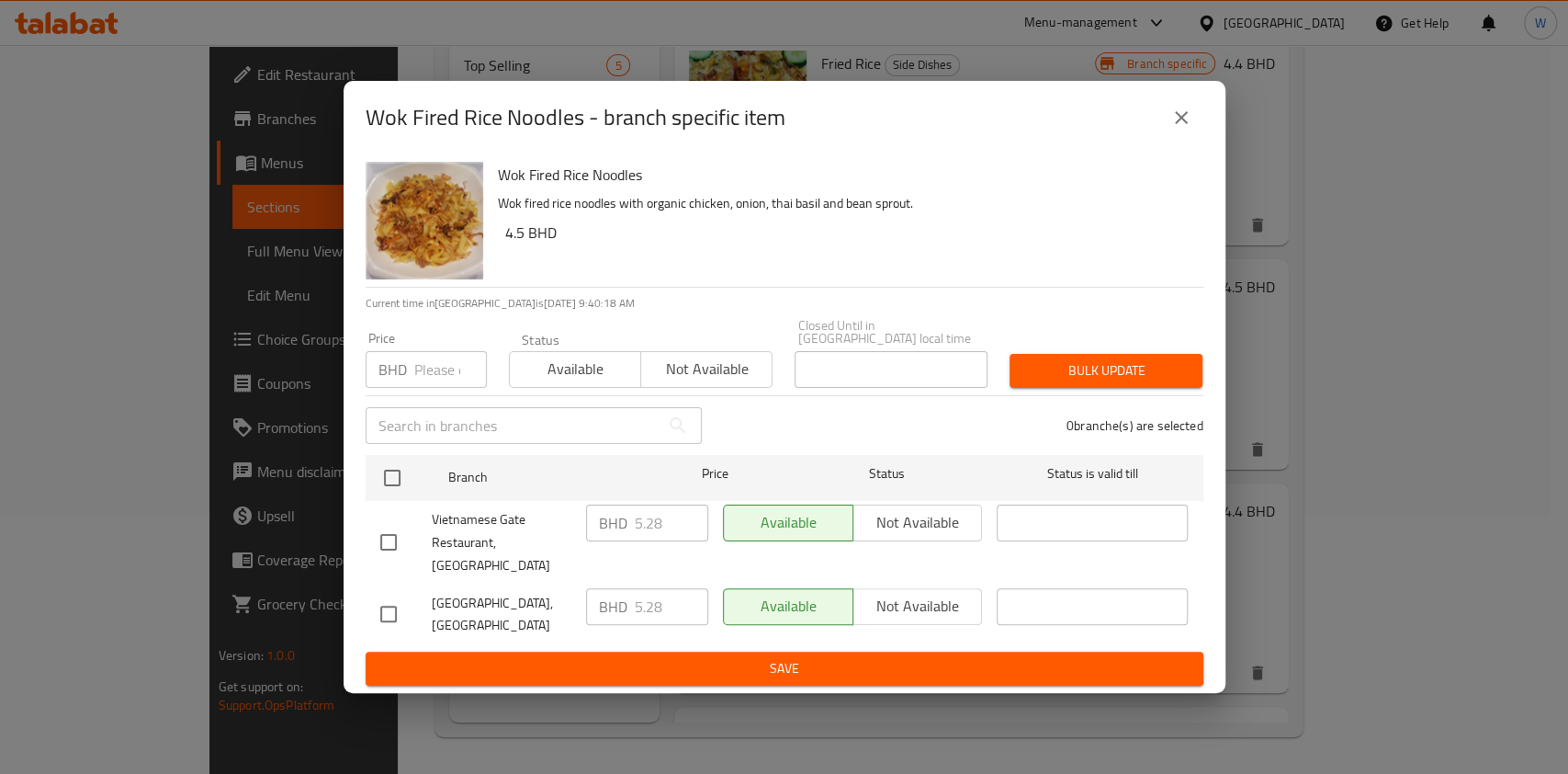
click at [1152, 132] on div "Wok Fired Rice Noodles - branch specific item" at bounding box center [784, 117] width 838 height 44
click at [1155, 135] on div "Wok Fired Rice Noodles - branch specific item" at bounding box center [784, 117] width 838 height 44
click at [1178, 140] on button "close" at bounding box center [1181, 117] width 44 height 44
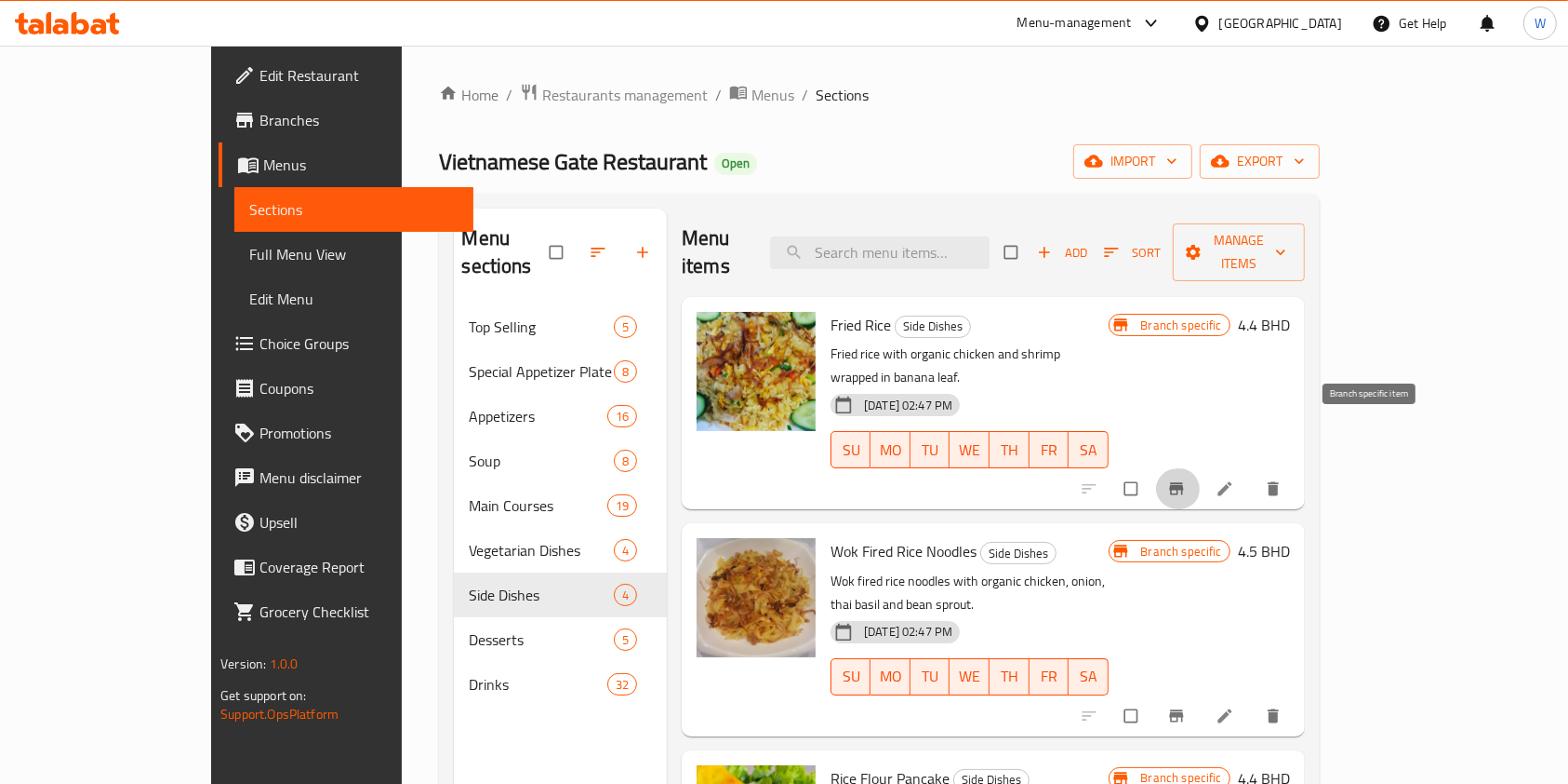
click at [1201, 468] on button "Branch-specific-item" at bounding box center [1178, 489] width 45 height 41
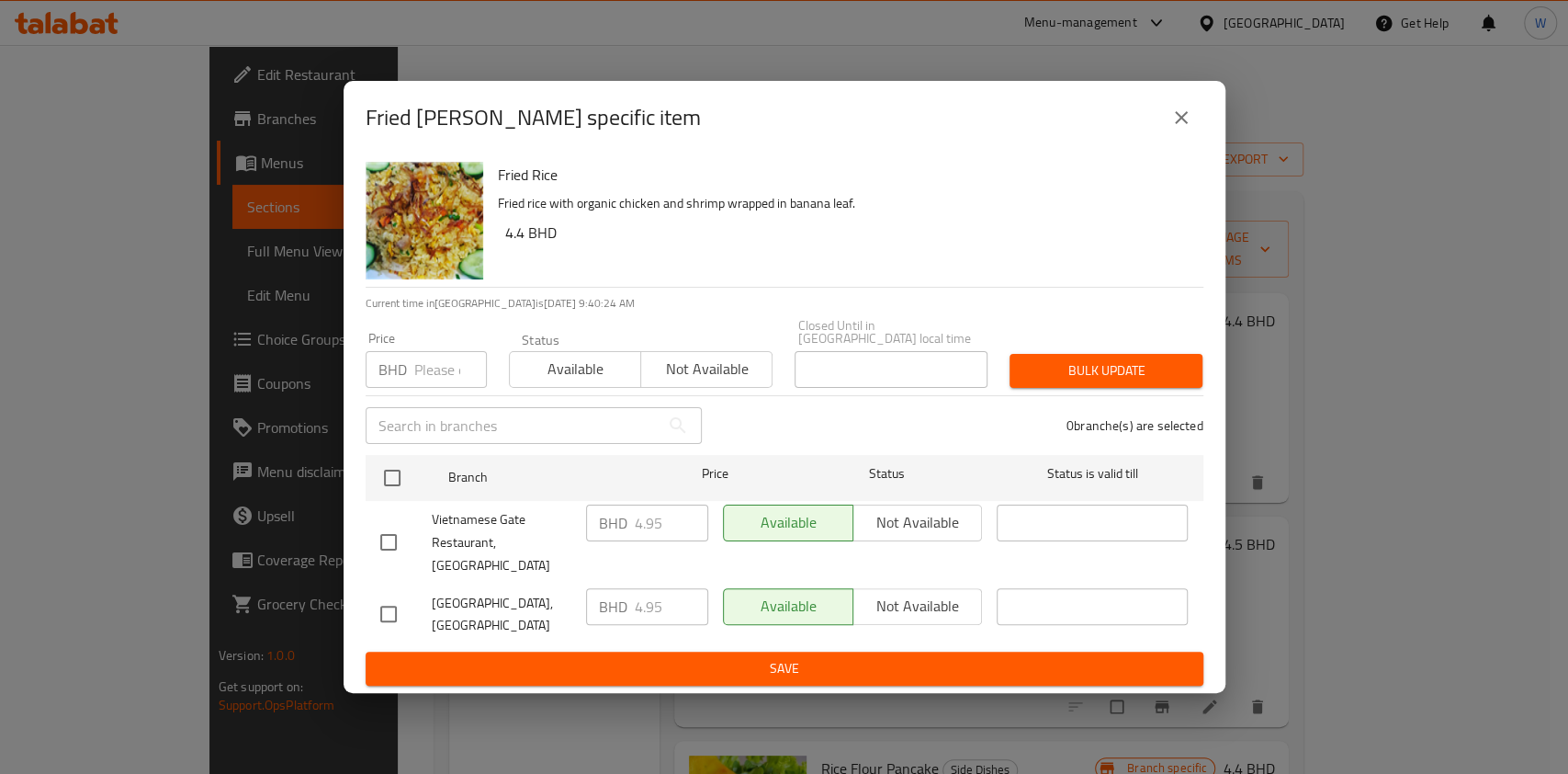
click at [1177, 140] on button "close" at bounding box center [1181, 117] width 44 height 44
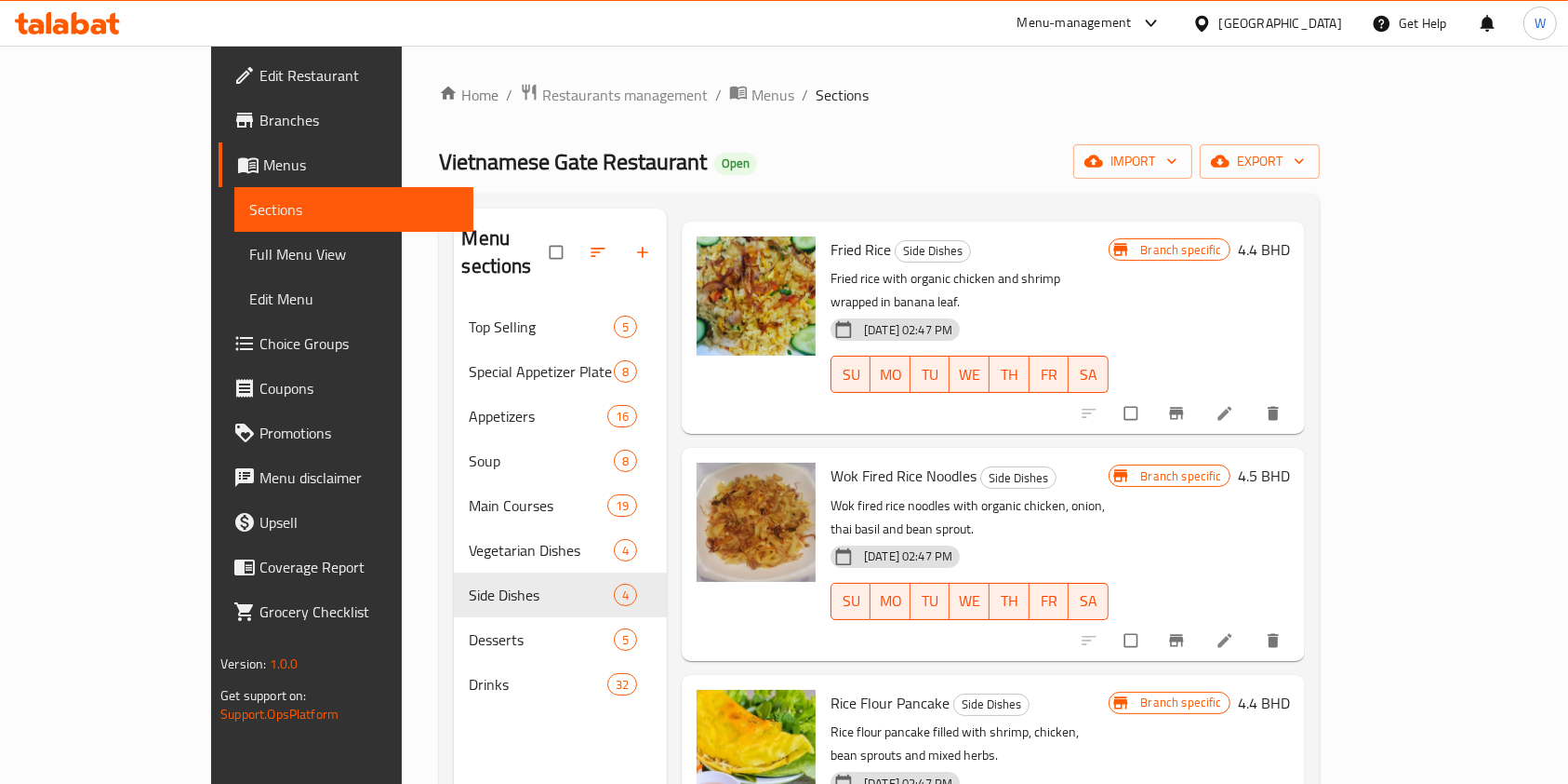
scroll to position [261, 0]
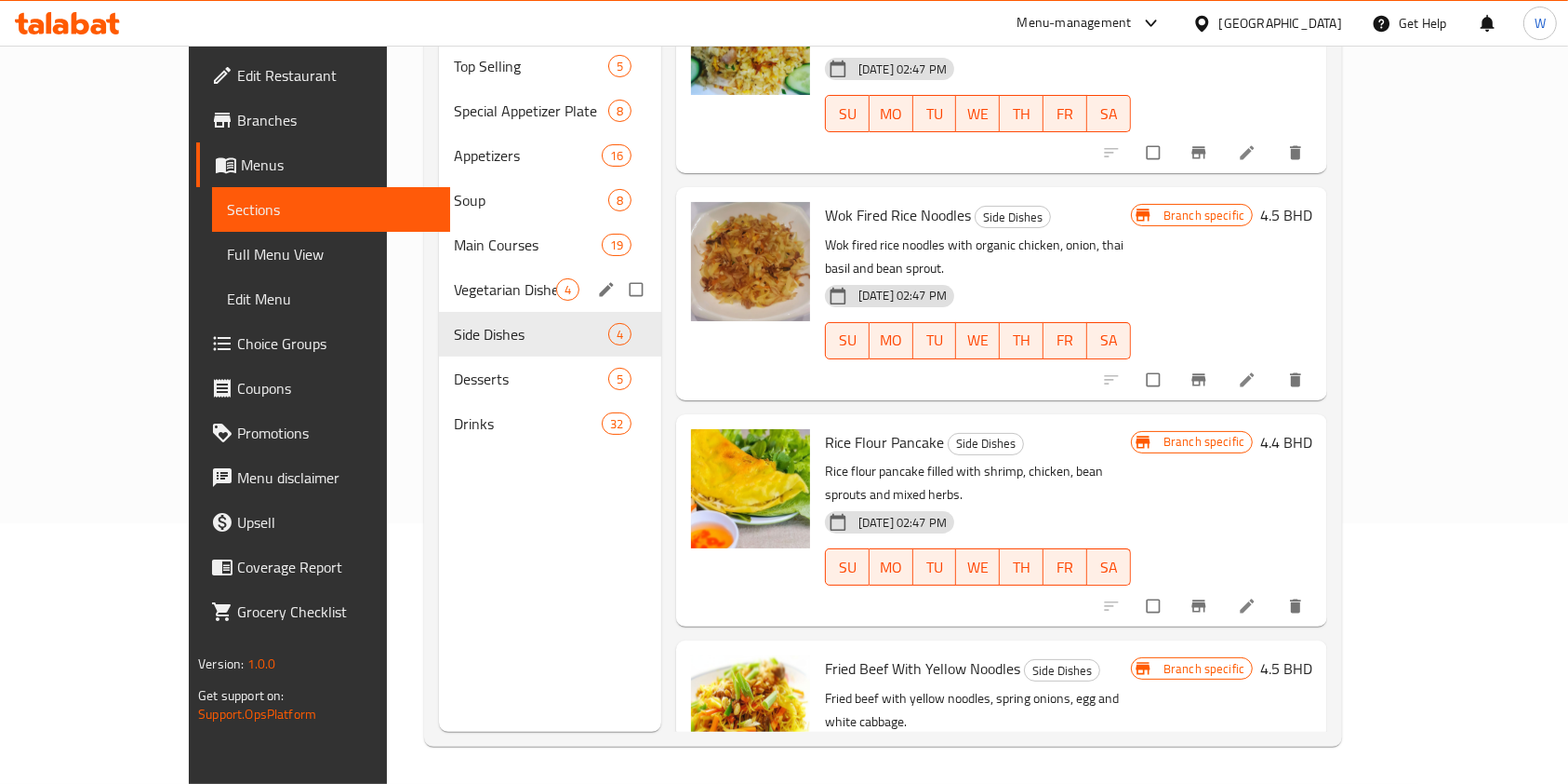
click at [454, 278] on span "Vegetarian Dishes" at bounding box center [505, 289] width 102 height 22
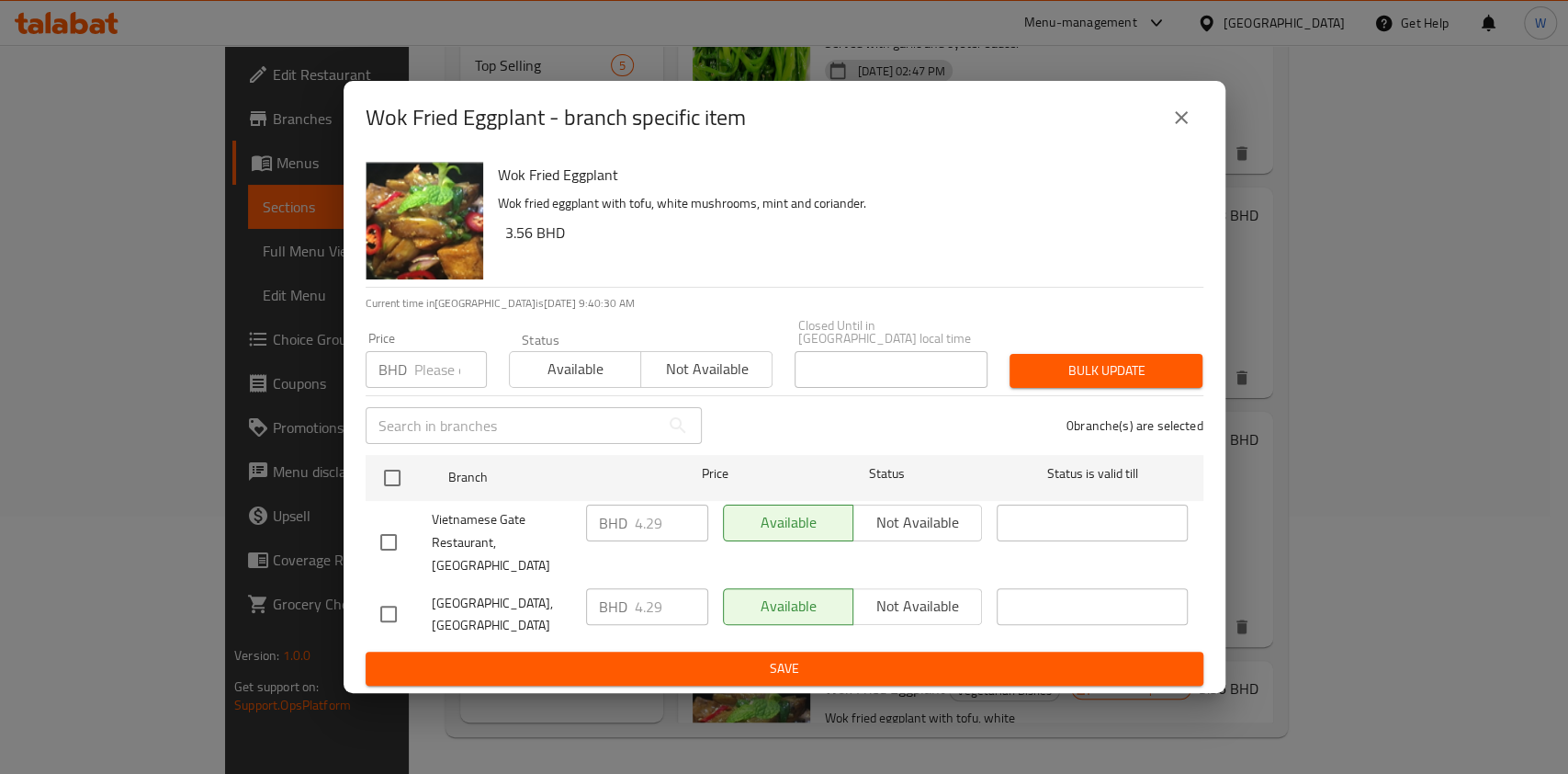
click at [1196, 140] on button "close" at bounding box center [1181, 117] width 44 height 44
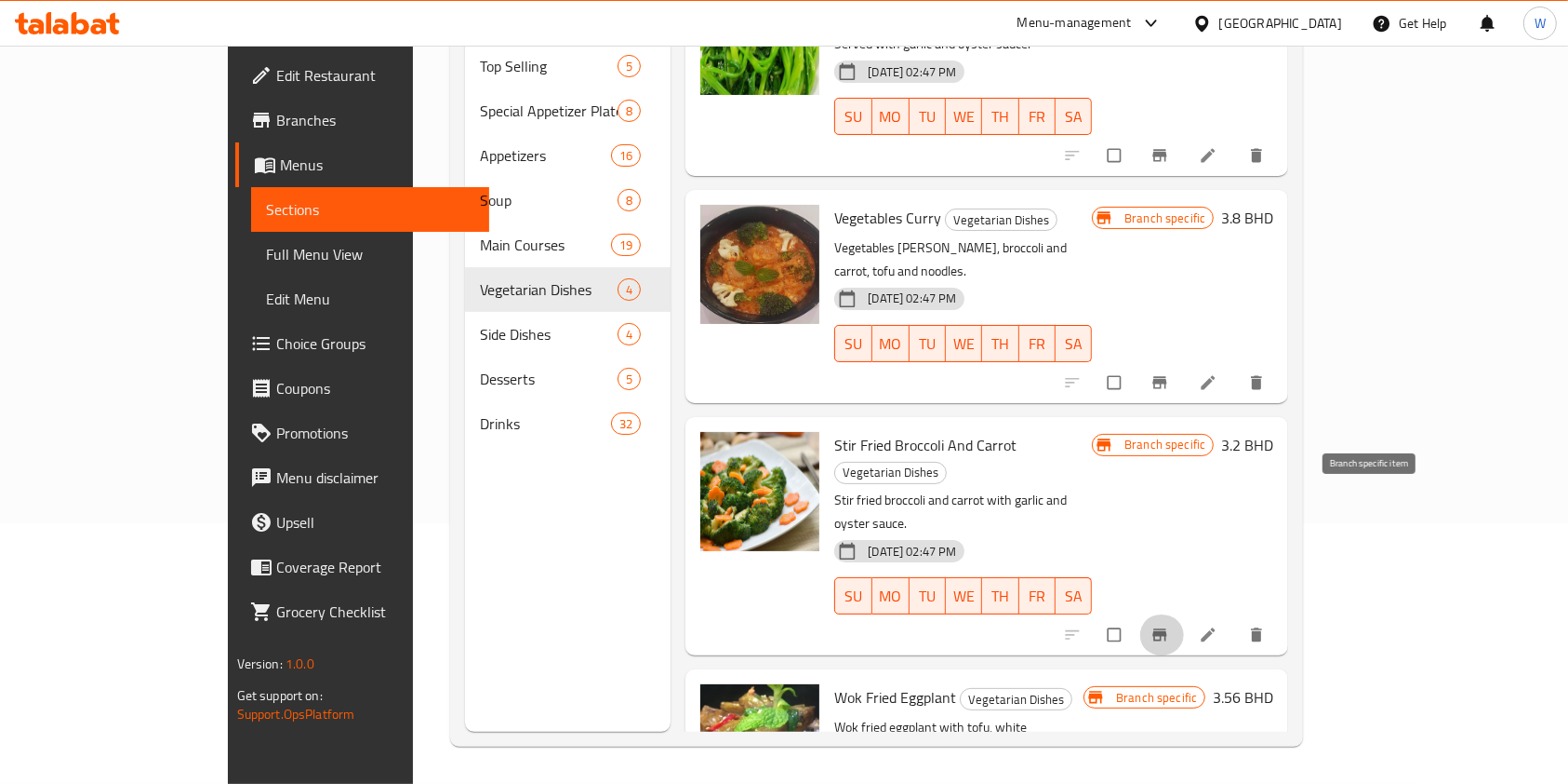
click at [1168, 629] on icon "Branch-specific-item" at bounding box center [1160, 635] width 14 height 12
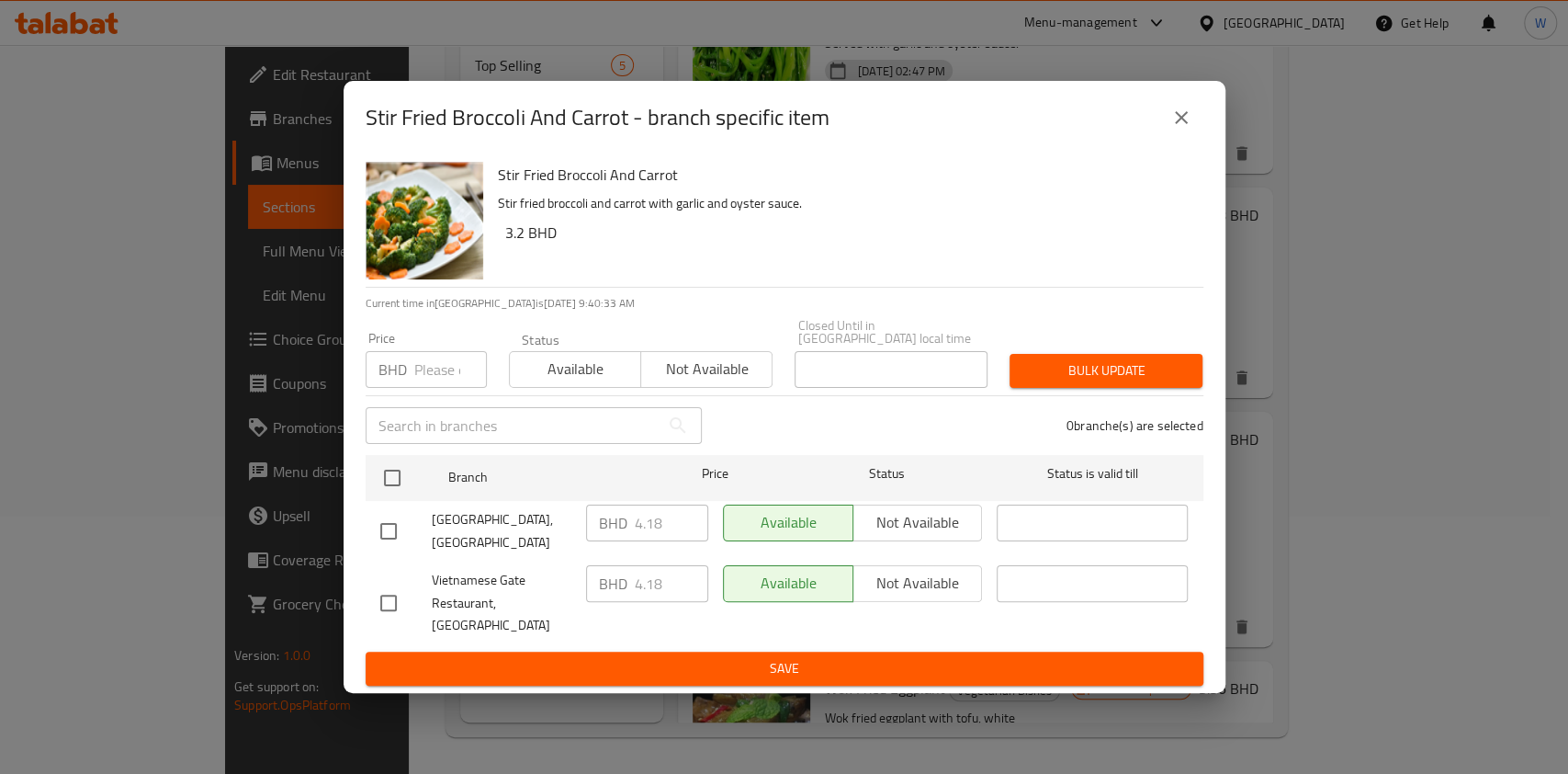
click at [1185, 128] on icon "close" at bounding box center [1180, 117] width 22 height 22
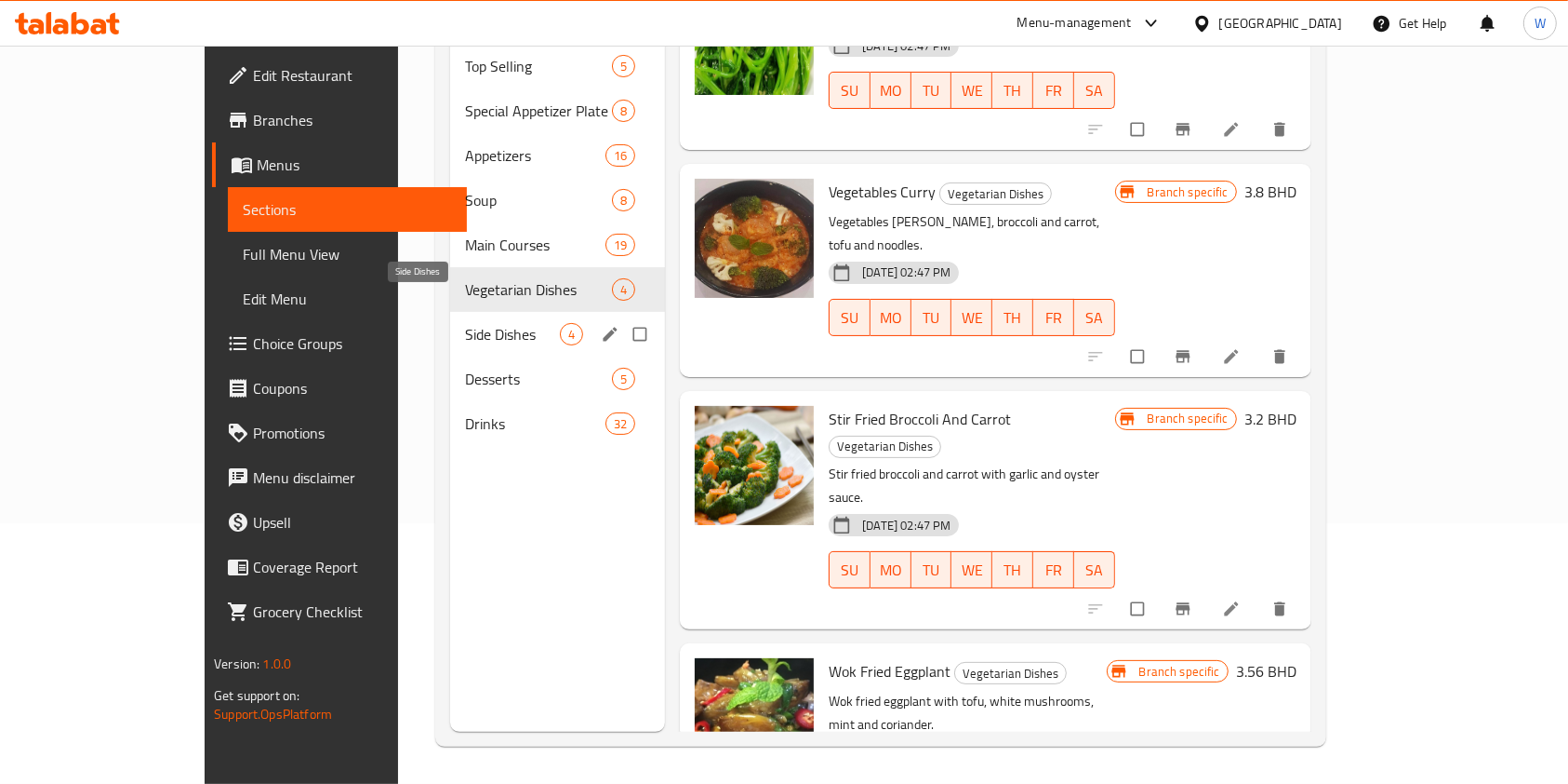
click at [466, 323] on span "Side Dishes" at bounding box center [512, 334] width 95 height 22
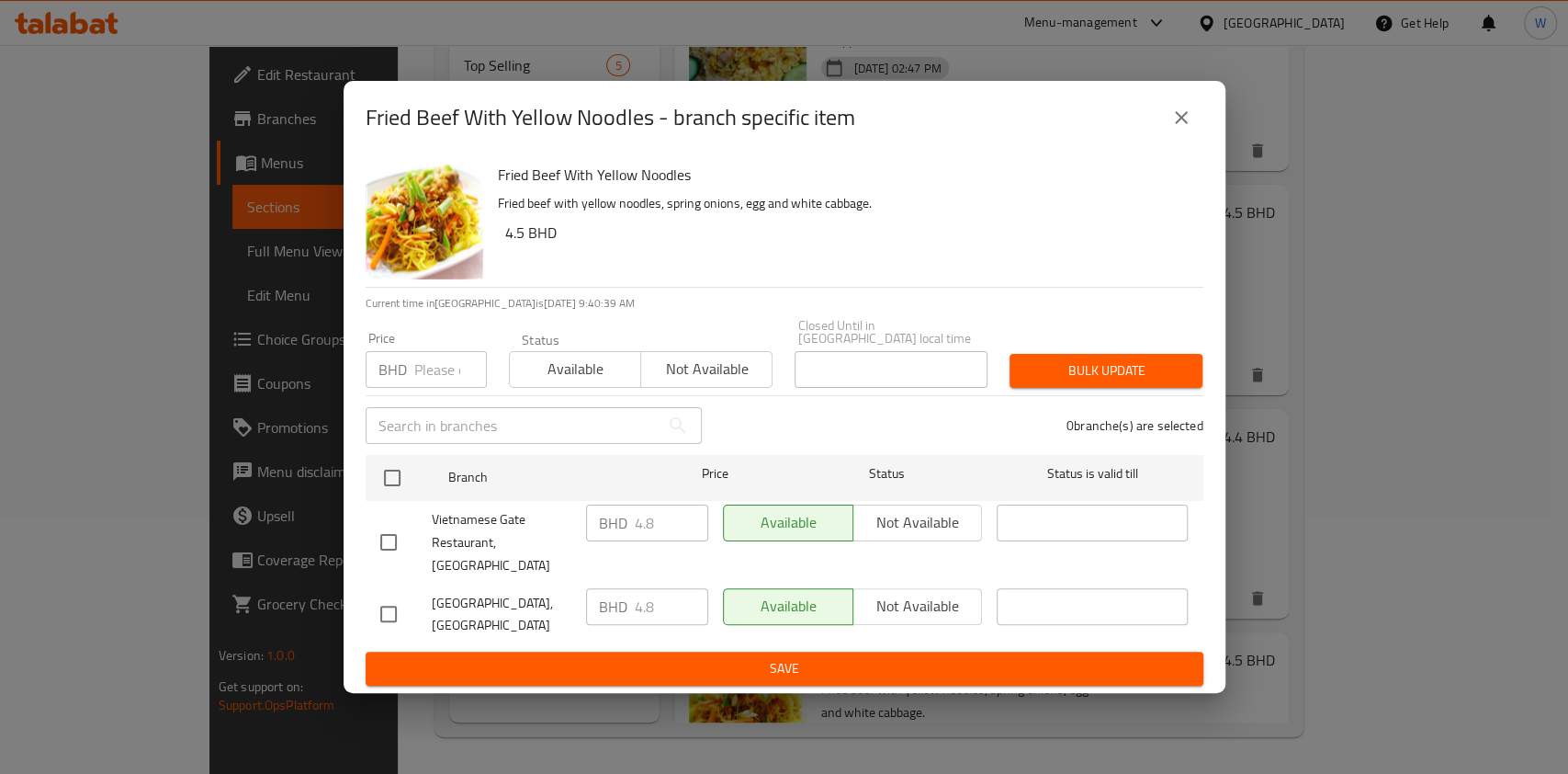
click at [1193, 140] on button "close" at bounding box center [1181, 117] width 44 height 44
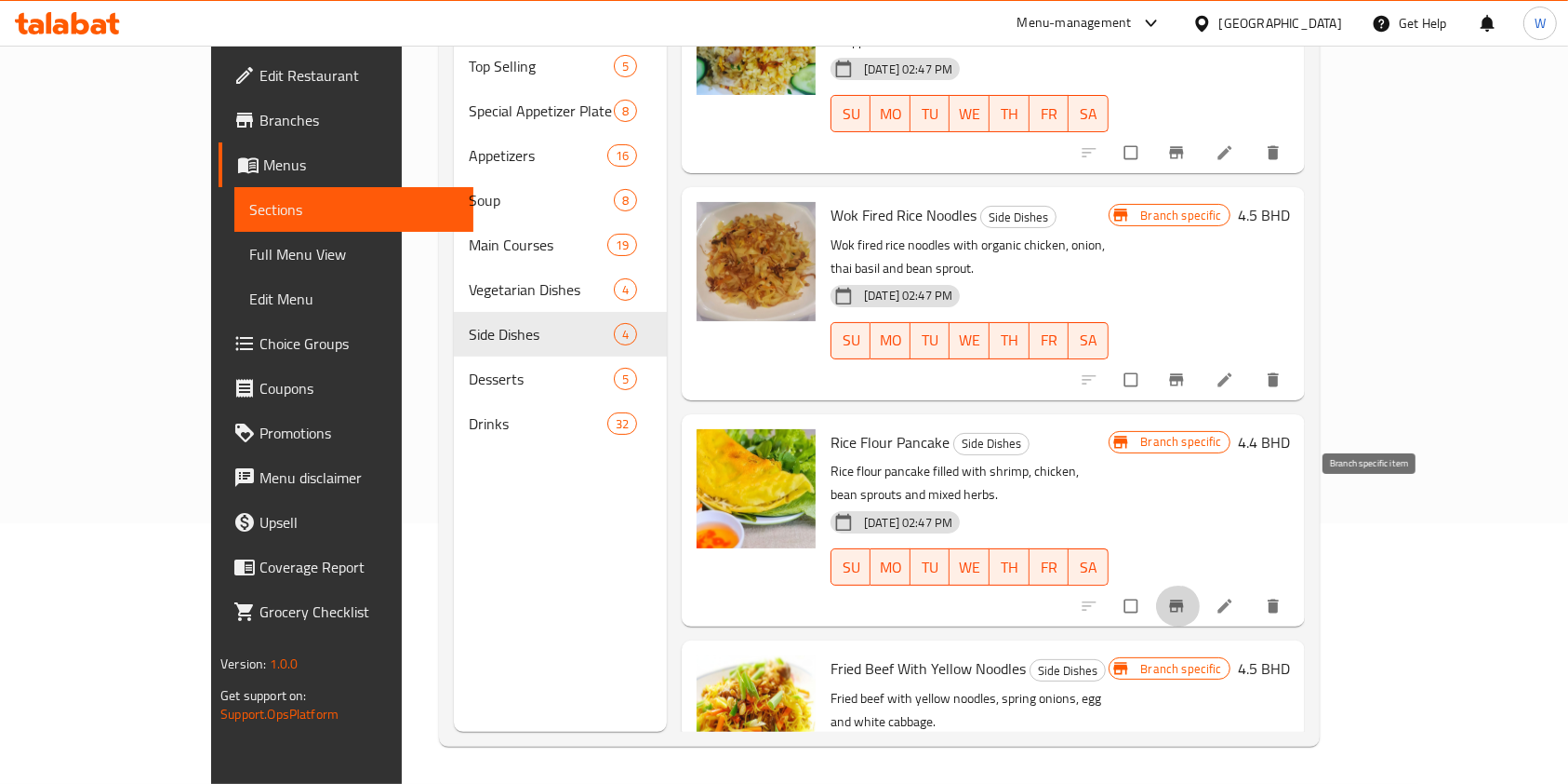
click at [1201, 585] on button "Branch-specific-item" at bounding box center [1178, 605] width 45 height 41
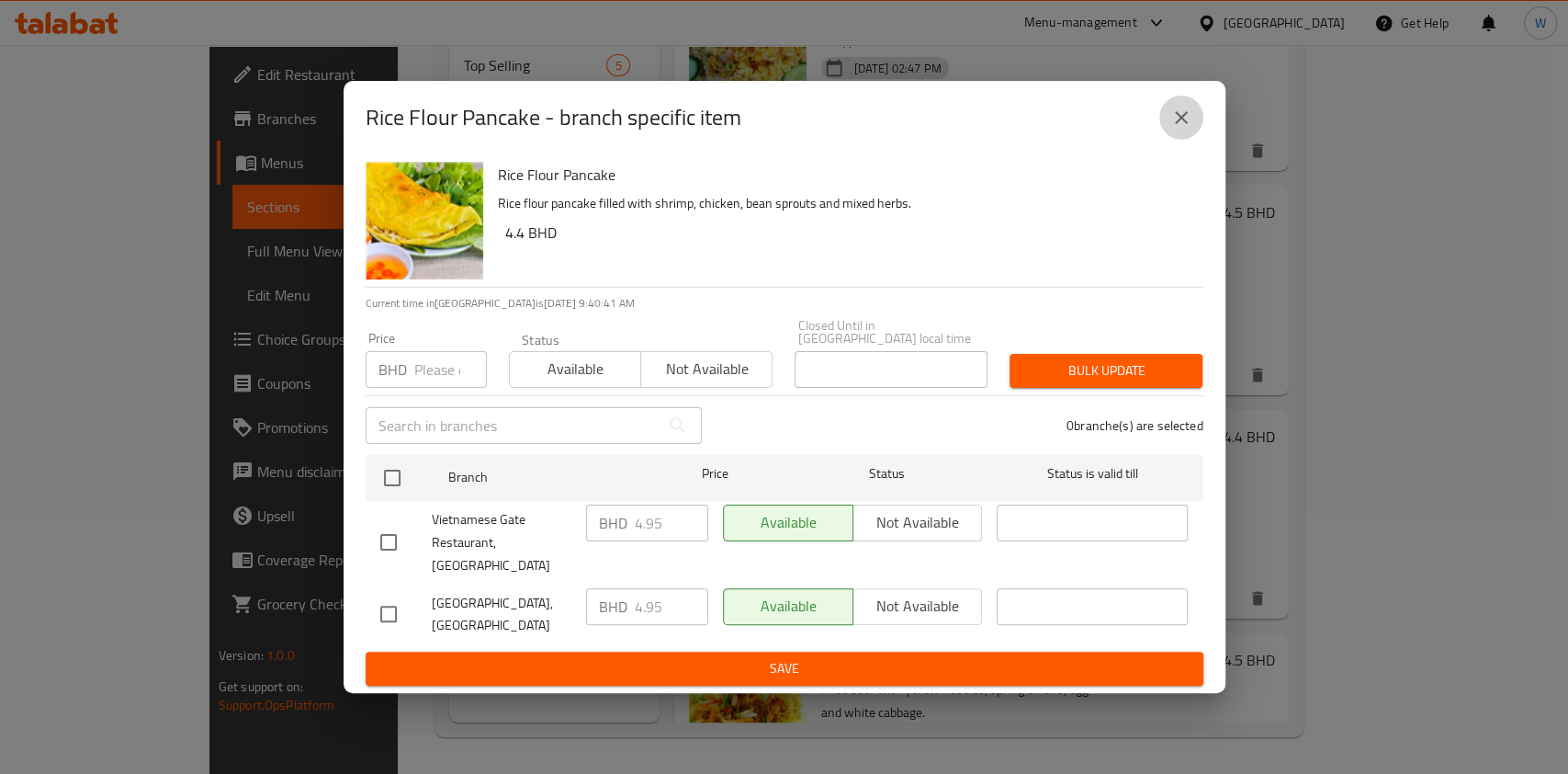
click at [1196, 122] on button "close" at bounding box center [1181, 117] width 44 height 44
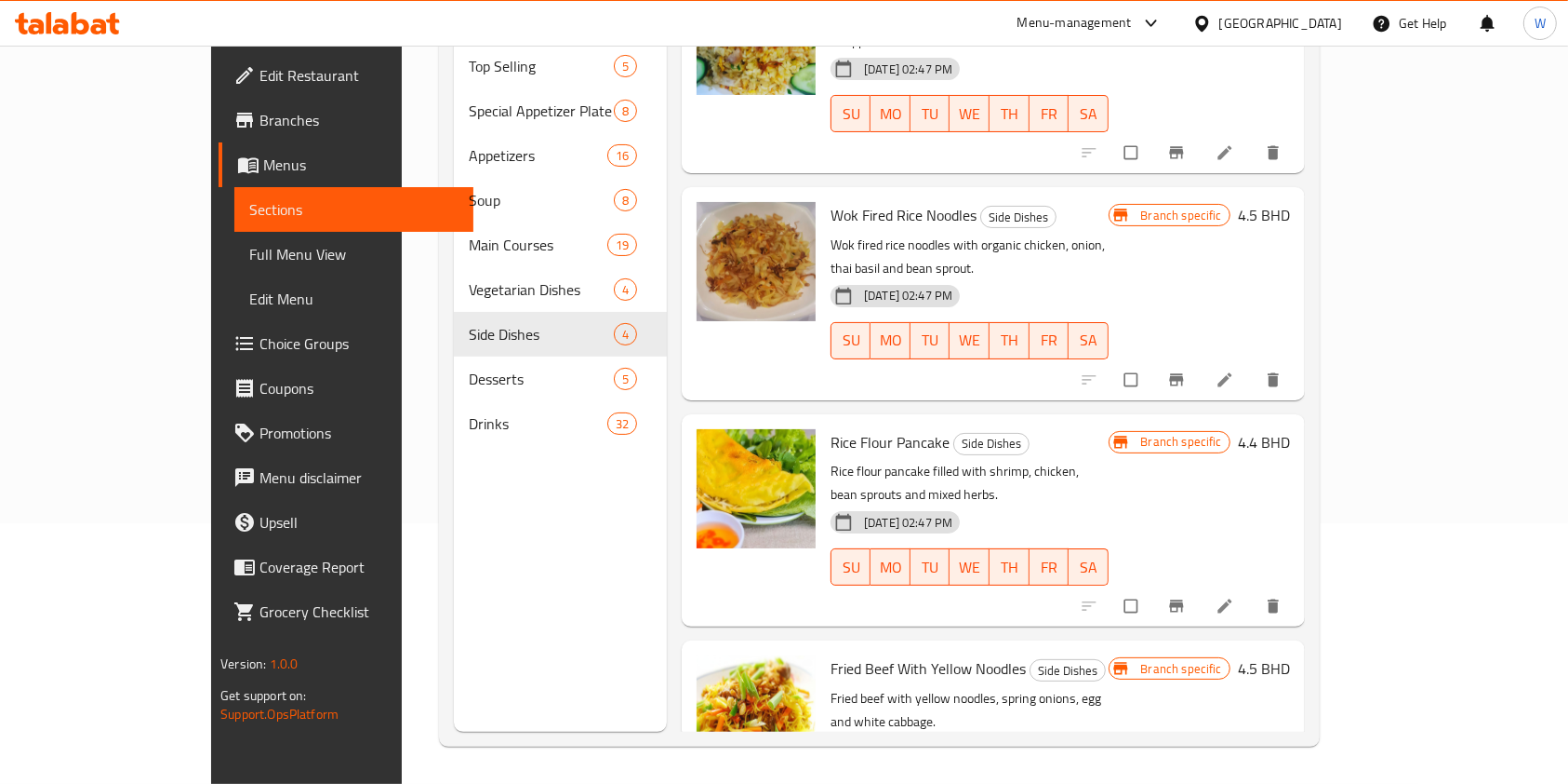
click at [1201, 359] on button "Branch-specific-item" at bounding box center [1178, 380] width 45 height 41
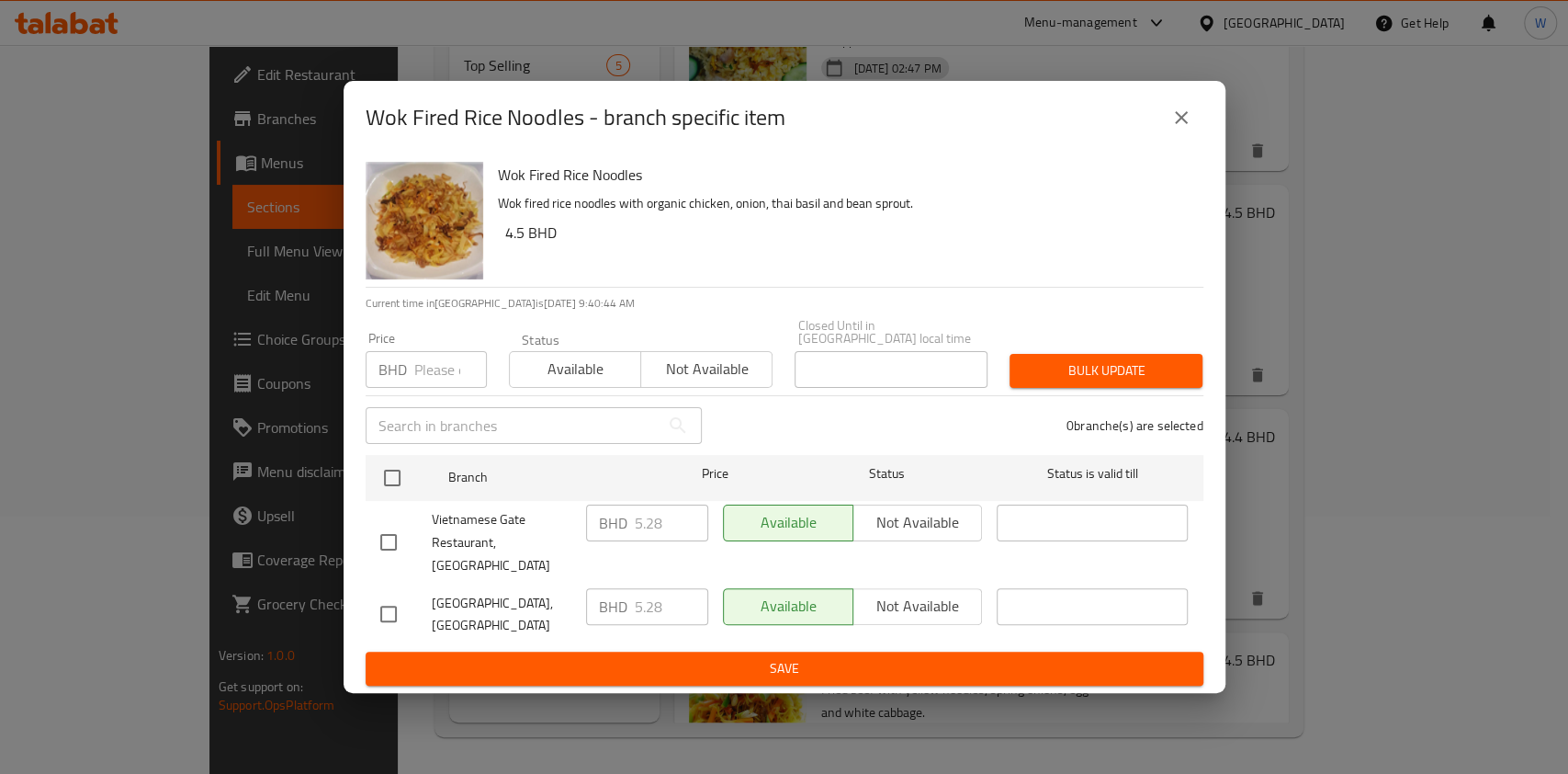
click at [1195, 132] on button "close" at bounding box center [1181, 117] width 44 height 44
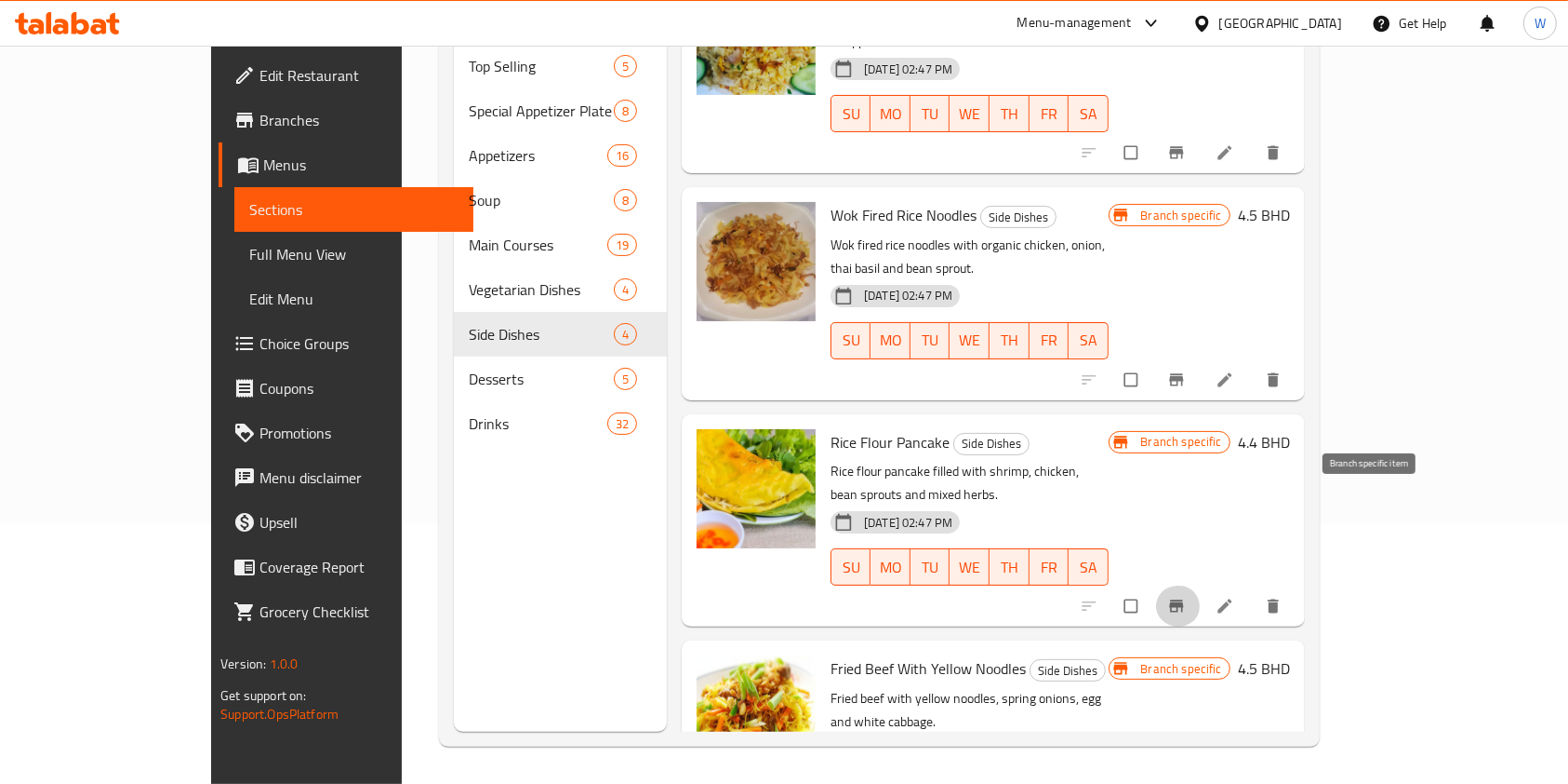
click at [1183, 600] on icon "Branch-specific-item" at bounding box center [1176, 606] width 14 height 12
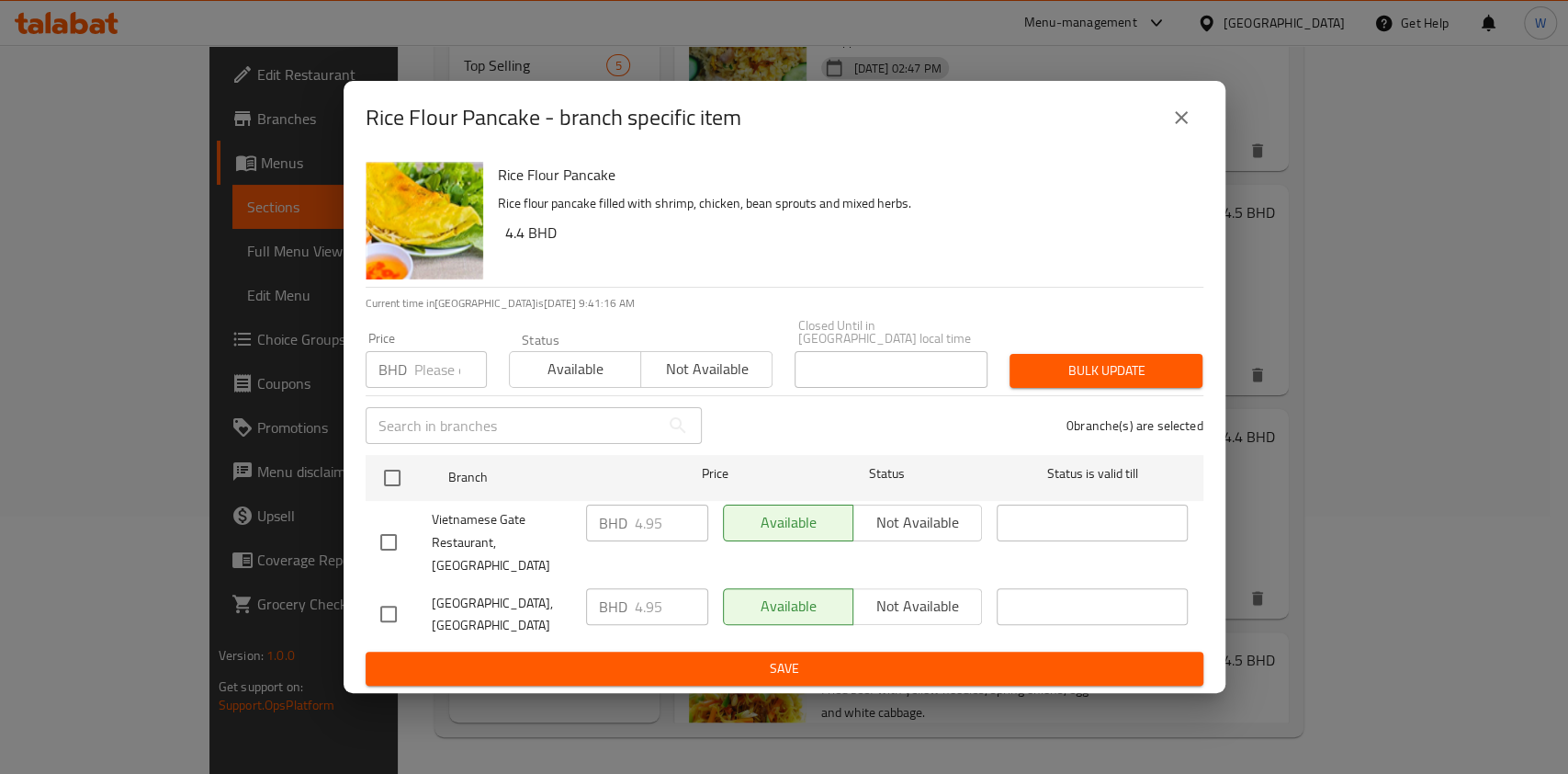
click at [433, 385] on input "number" at bounding box center [450, 369] width 73 height 37
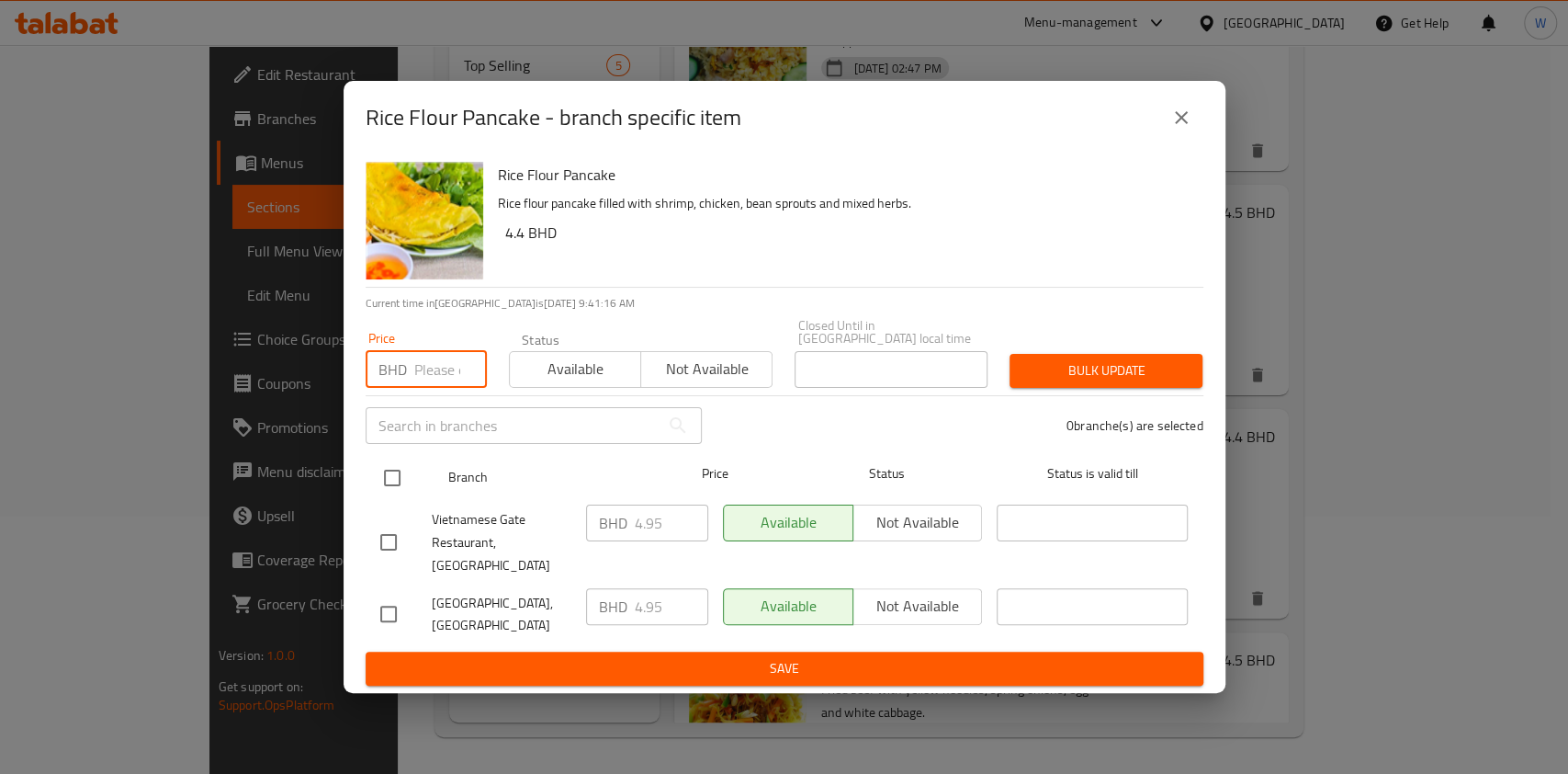
paste input "5.445"
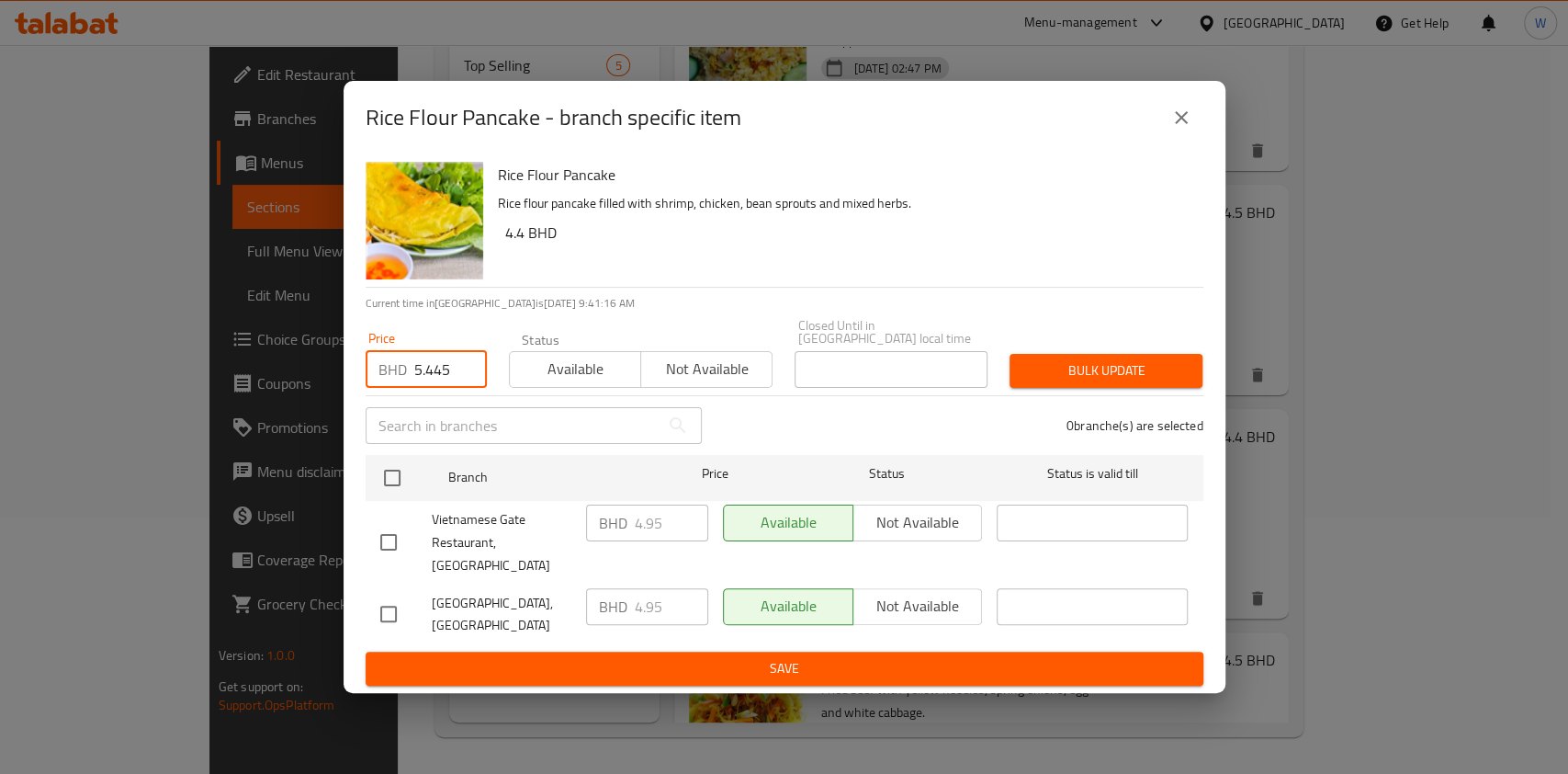
type input "5.445"
click at [376, 508] on div "Vietnamese Gate Restaurant, Juffair" at bounding box center [475, 543] width 206 height 91
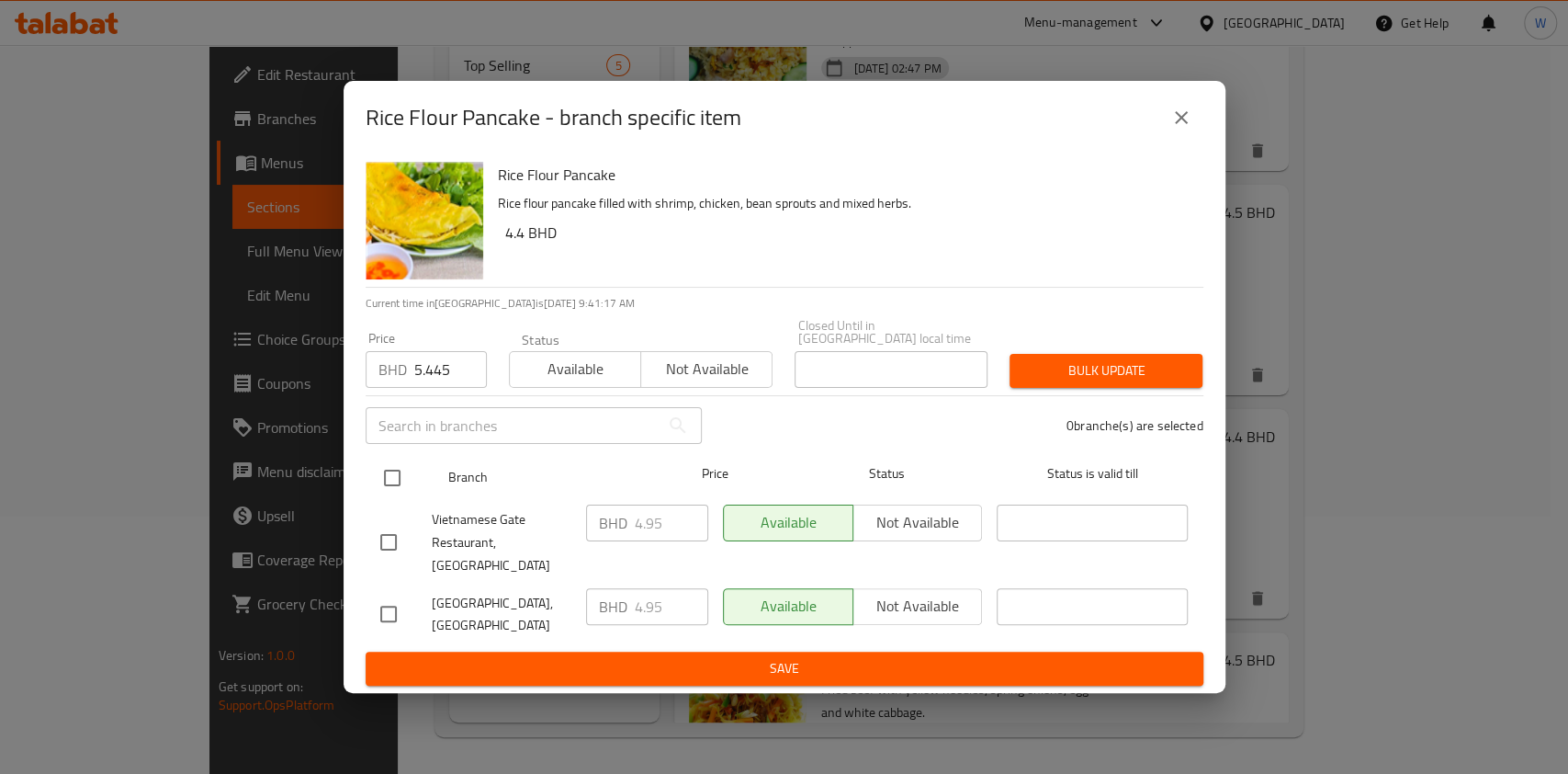
click at [399, 466] on input "checkbox" at bounding box center [392, 478] width 39 height 39
checkbox input "true"
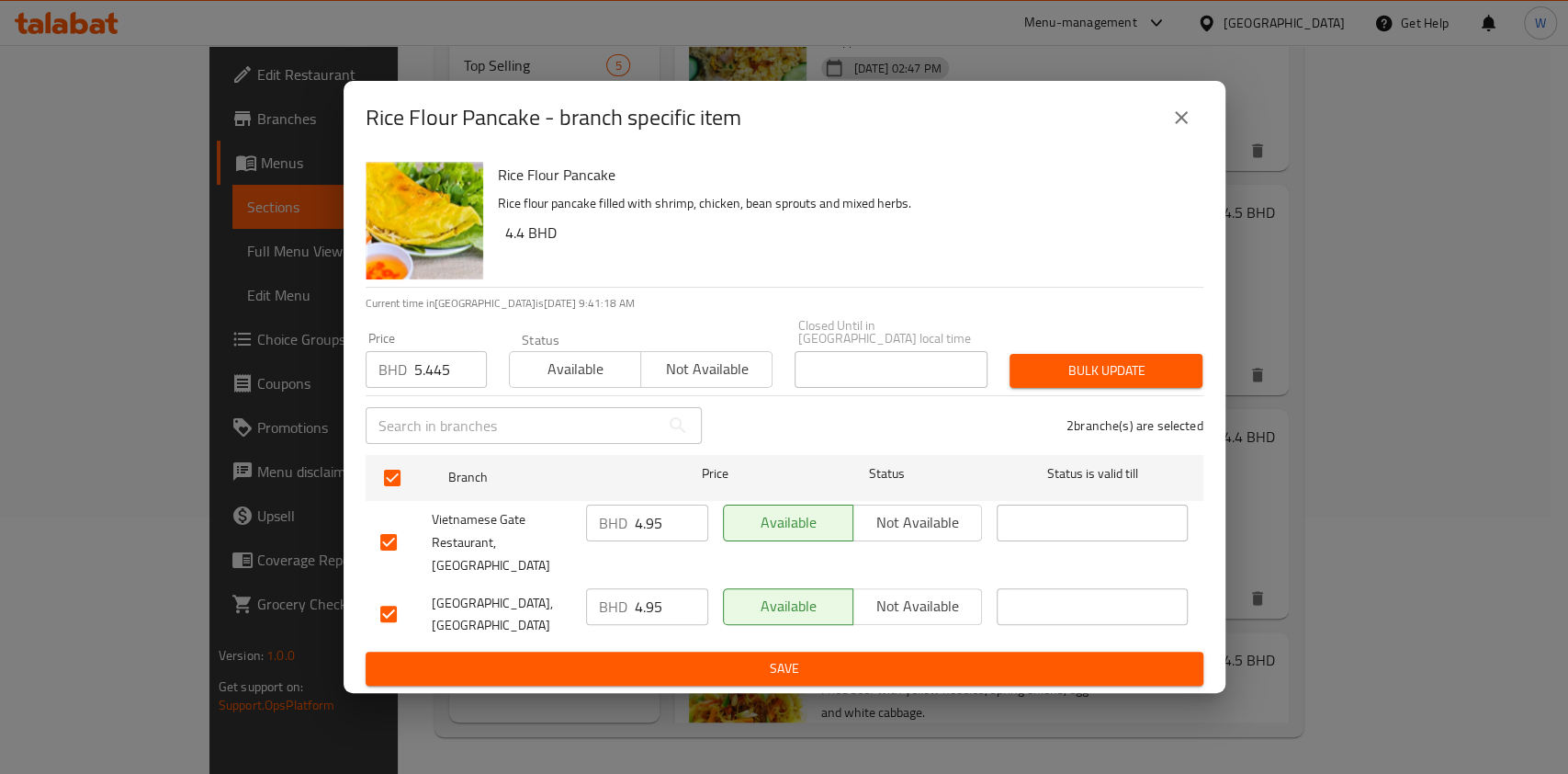
click at [1132, 368] on span "Bulk update" at bounding box center [1106, 371] width 163 height 23
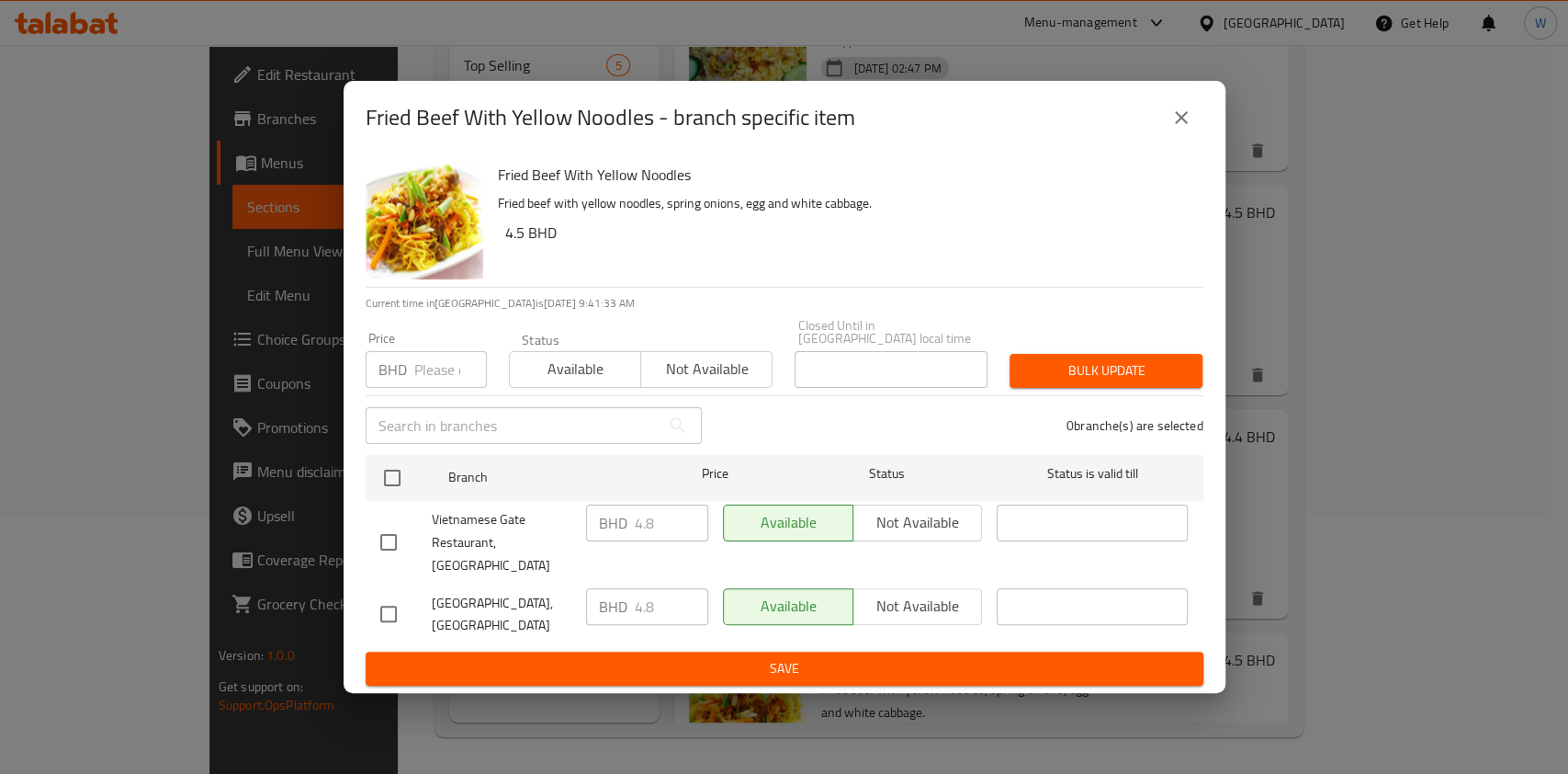
click at [410, 371] on div "BHD Price" at bounding box center [425, 369] width 122 height 37
paste input "5.28"
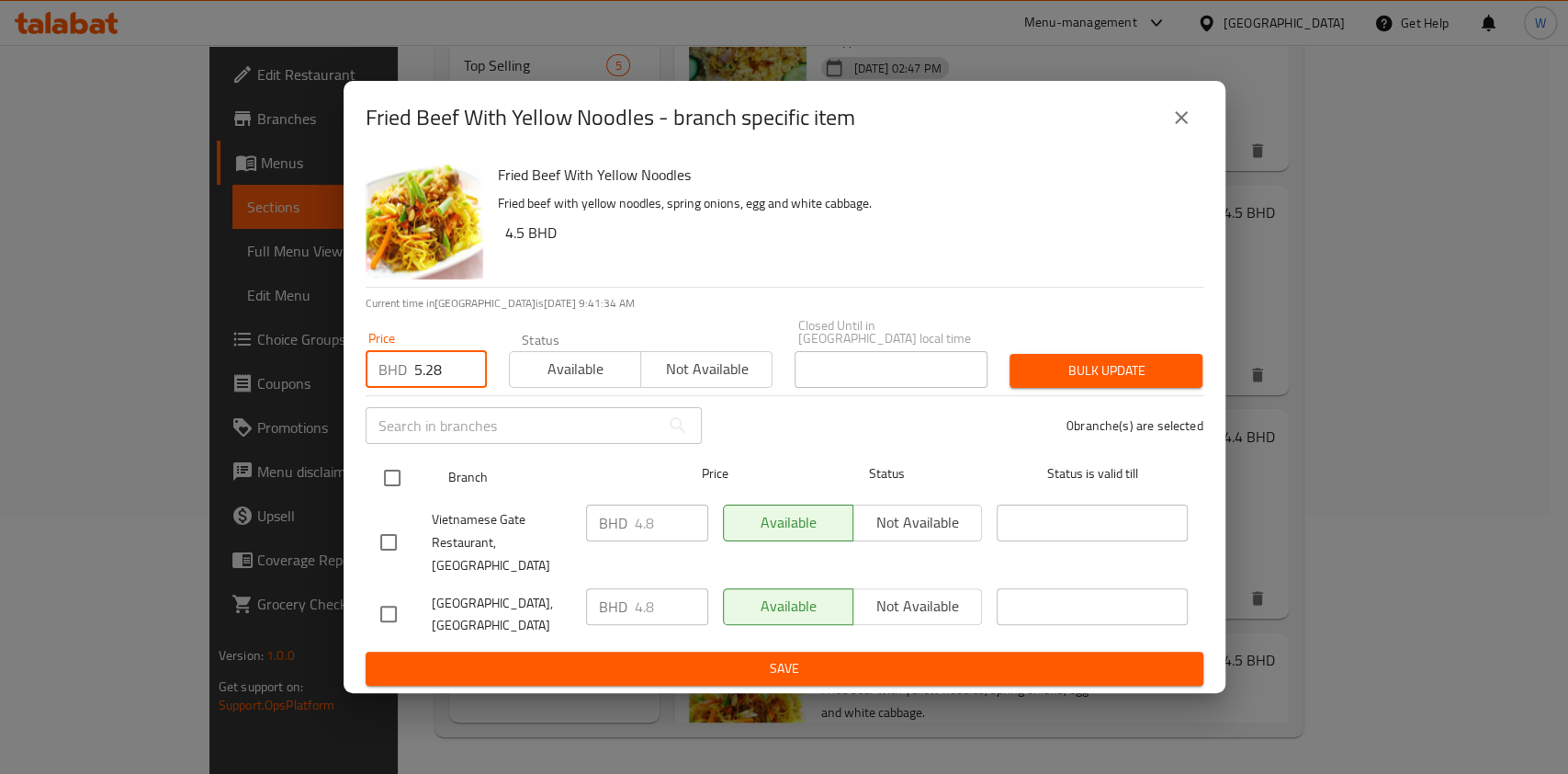
type input "5.28"
click at [394, 468] on input "checkbox" at bounding box center [392, 478] width 39 height 39
checkbox input "true"
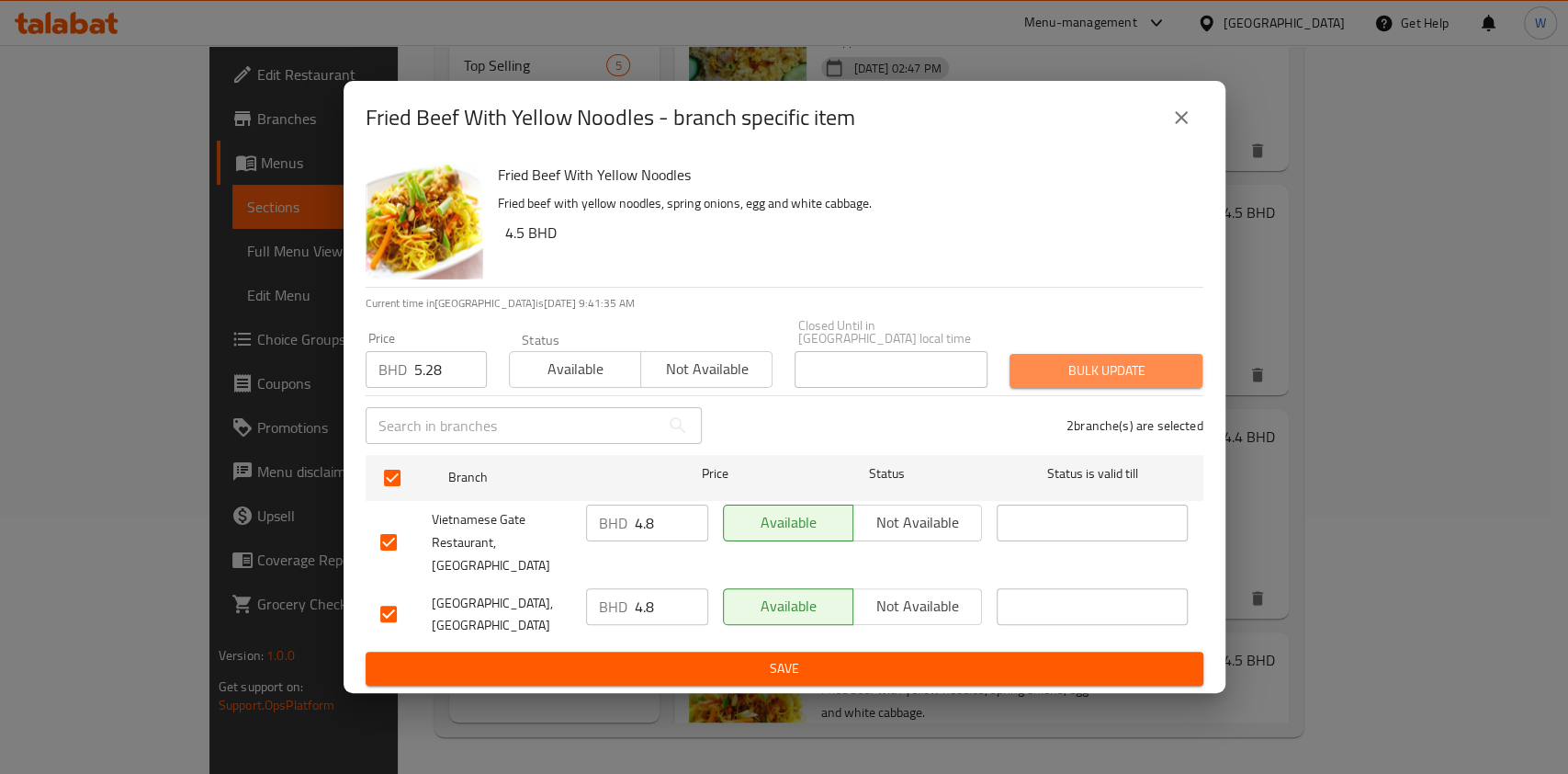
click at [1137, 360] on button "Bulk update" at bounding box center [1106, 371] width 192 height 34
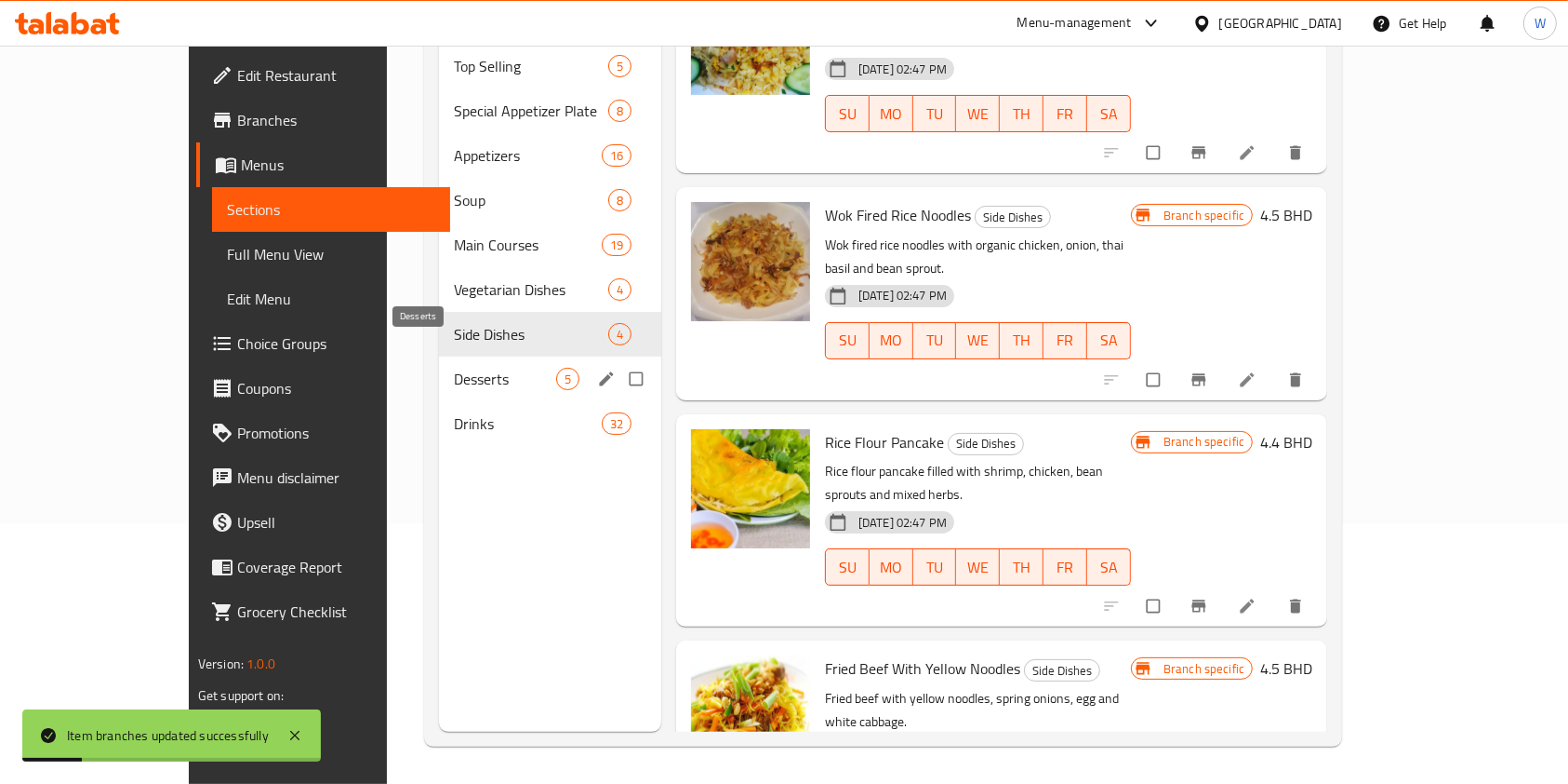
click at [454, 368] on span "Desserts" at bounding box center [505, 379] width 102 height 22
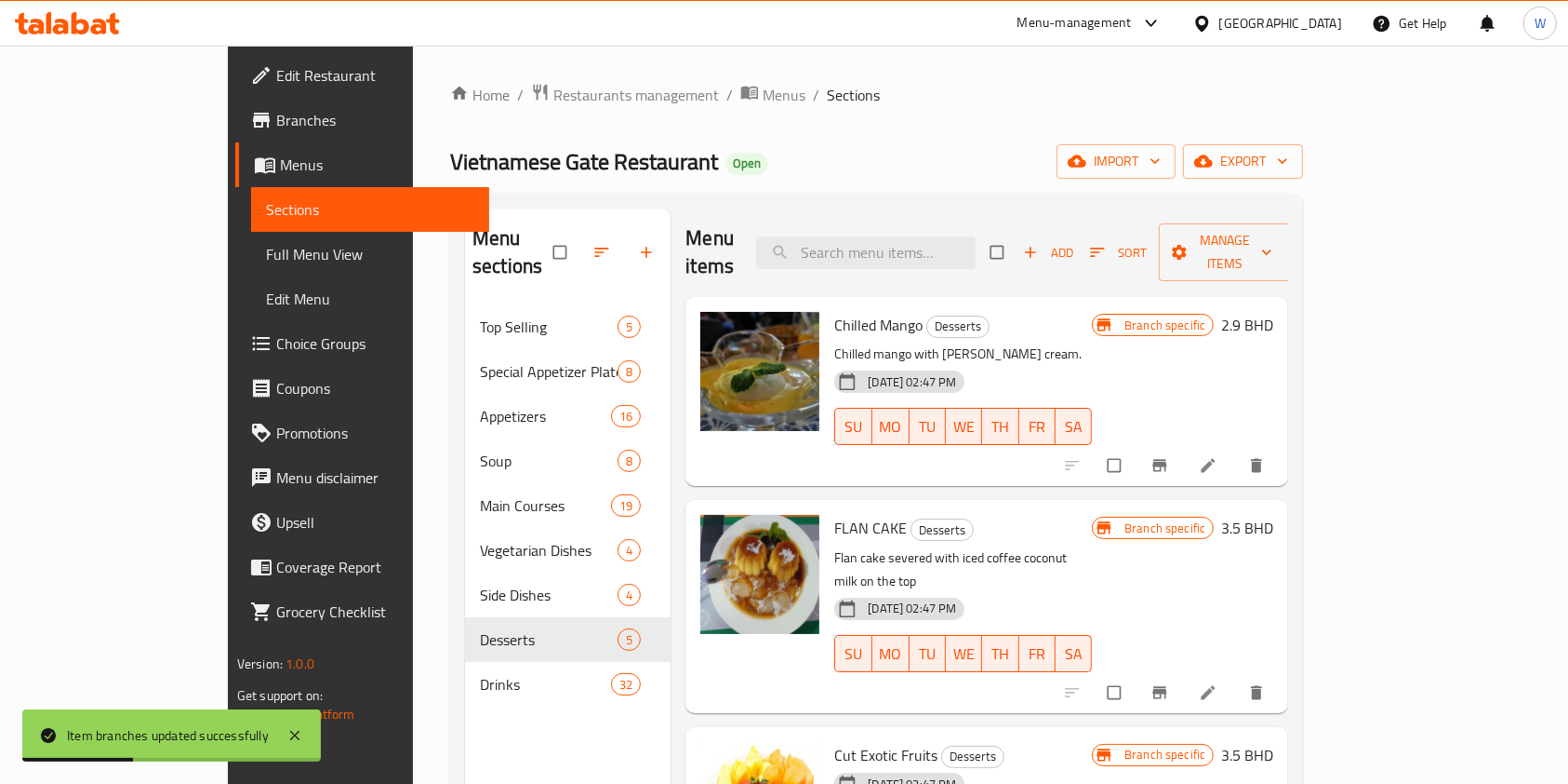
click at [1168, 460] on icon "Branch-specific-item" at bounding box center [1160, 466] width 14 height 12
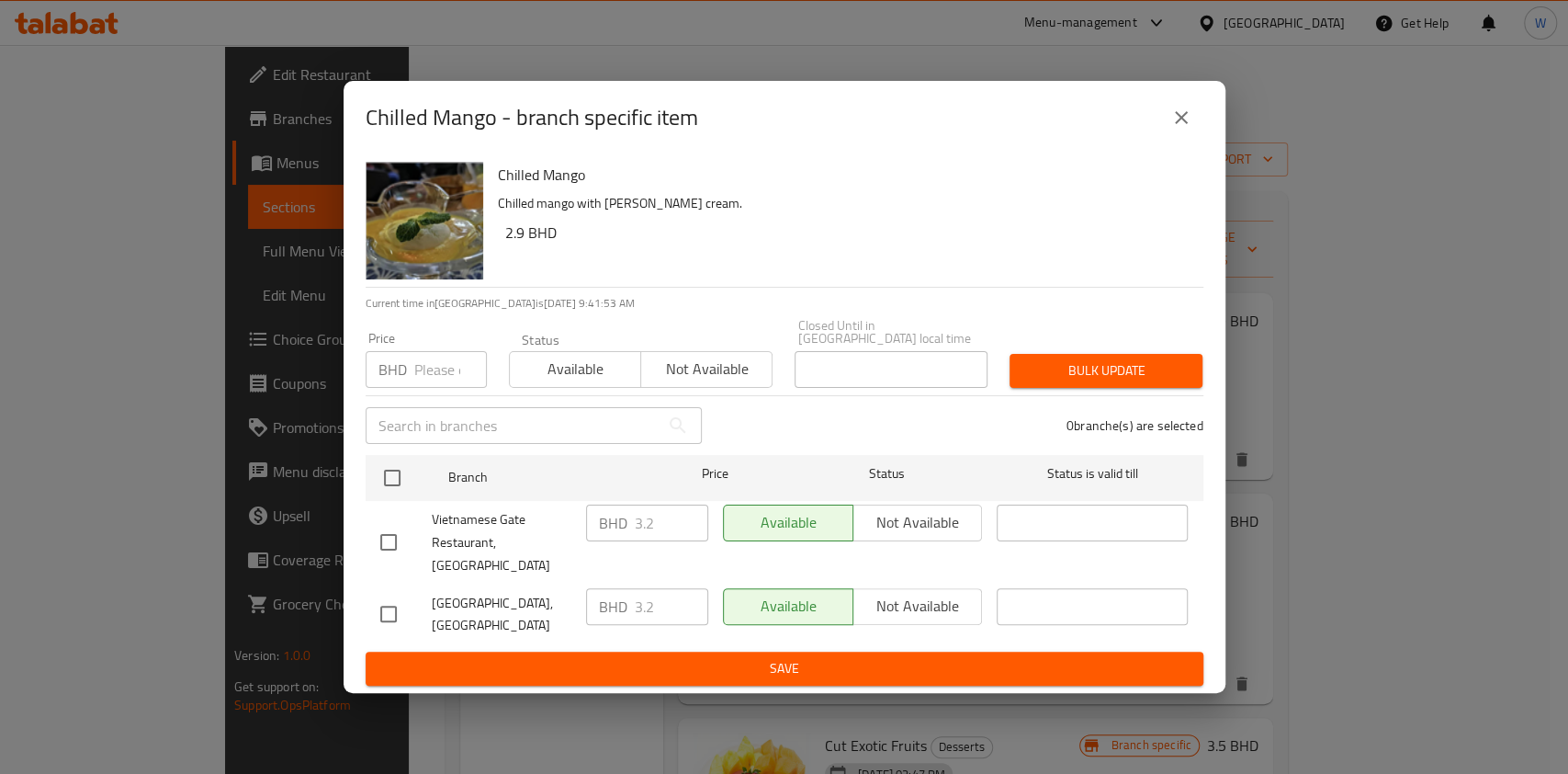
click at [411, 360] on div "BHD Price" at bounding box center [425, 369] width 122 height 37
paste input "3.52"
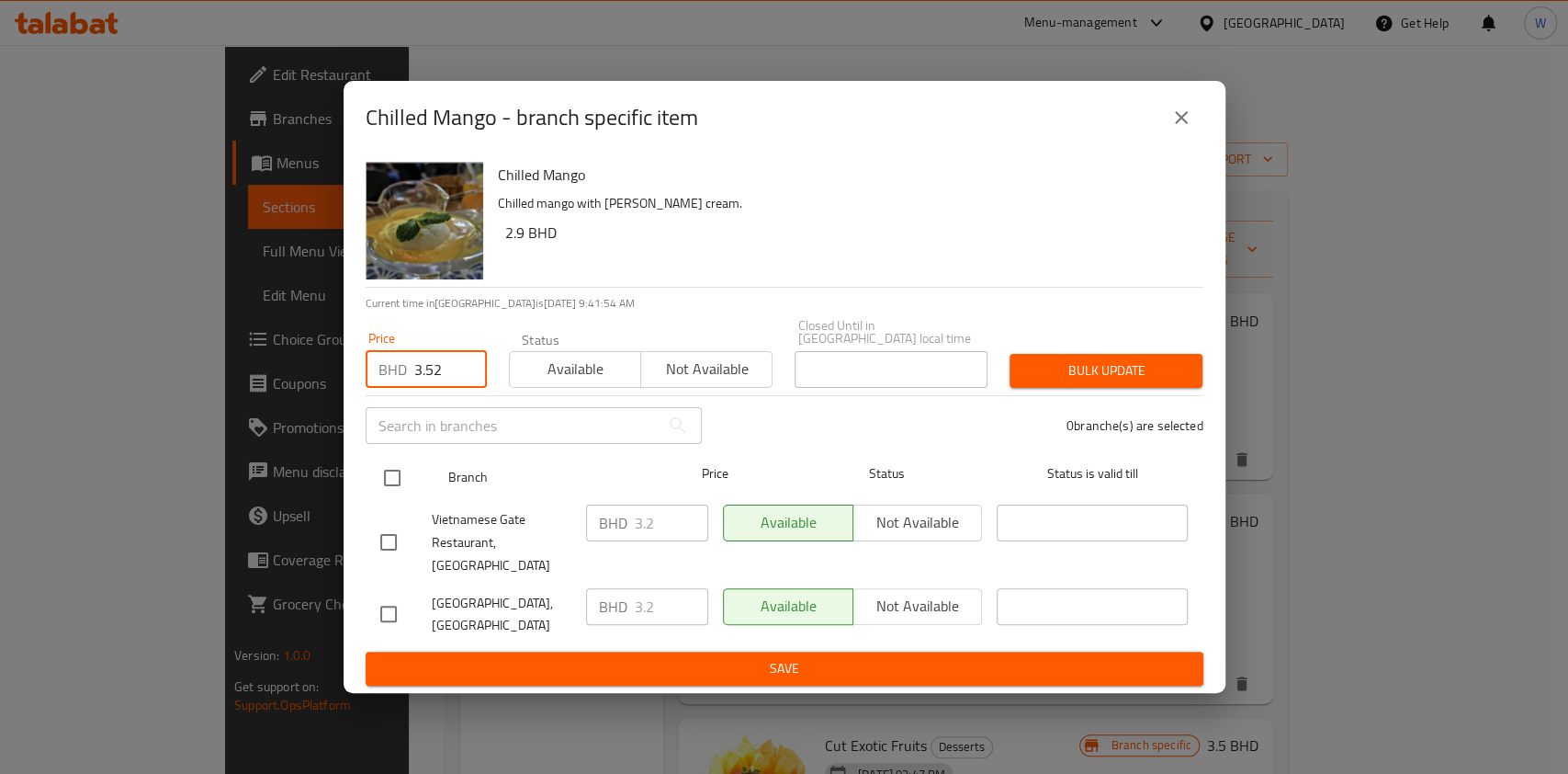
type input "3.52"
click at [392, 479] on input "checkbox" at bounding box center [392, 478] width 39 height 39
checkbox input "true"
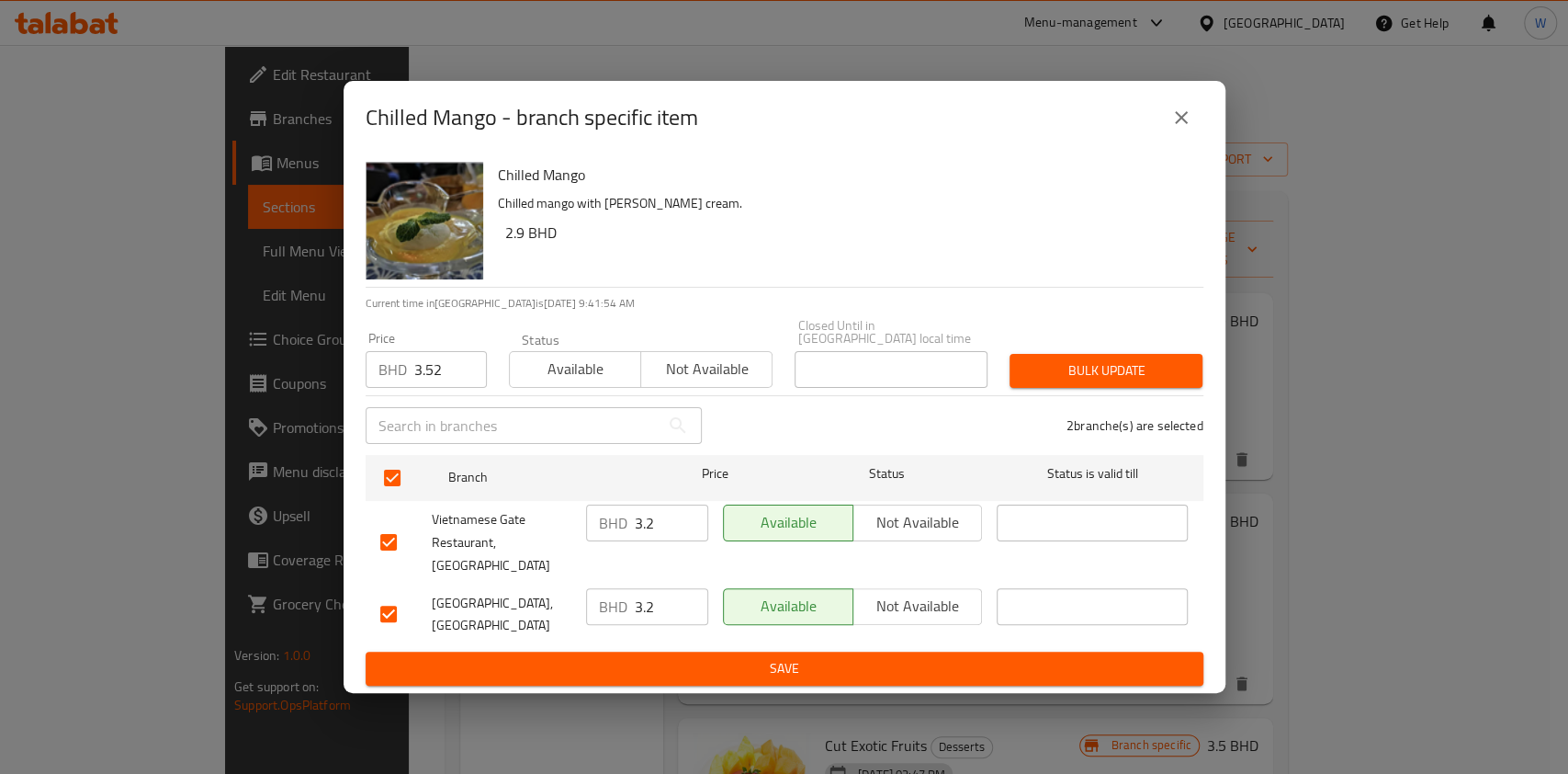
click at [1154, 351] on div "Bulk update" at bounding box center [1106, 370] width 215 height 56
click at [1152, 371] on span "Bulk update" at bounding box center [1106, 371] width 163 height 23
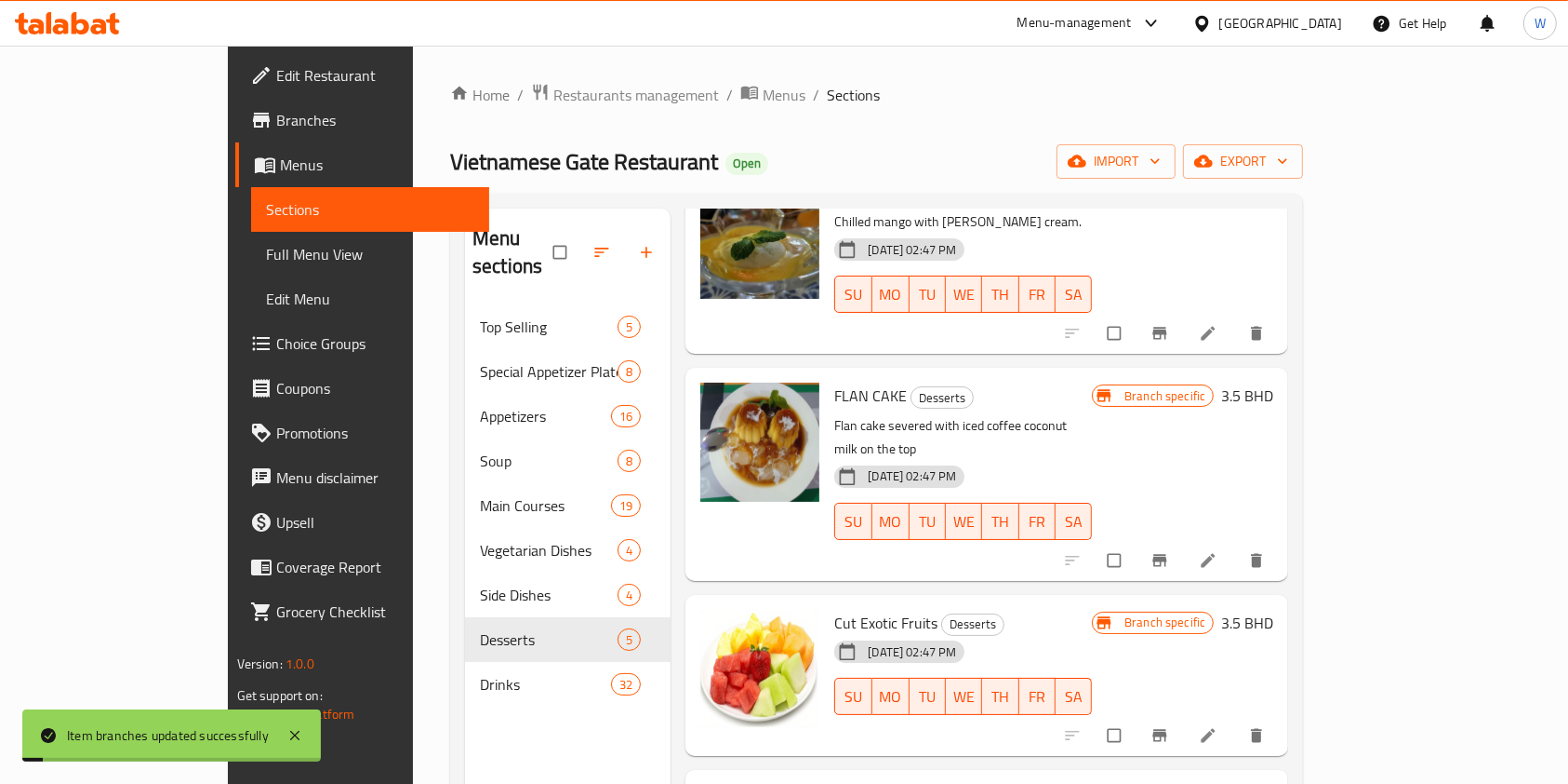
scroll to position [224, 0]
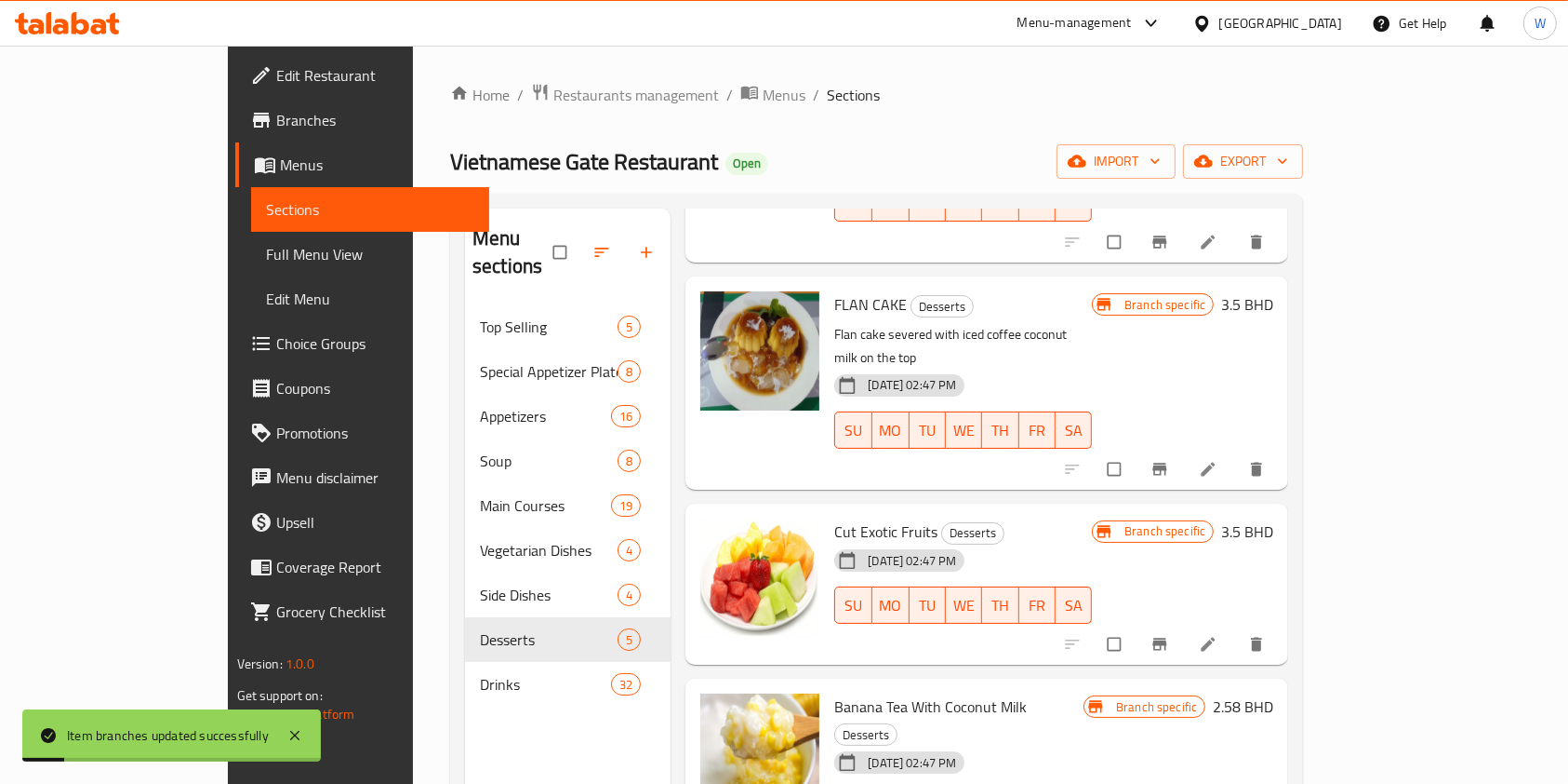
click at [1168, 463] on icon "Branch-specific-item" at bounding box center [1160, 468] width 14 height 12
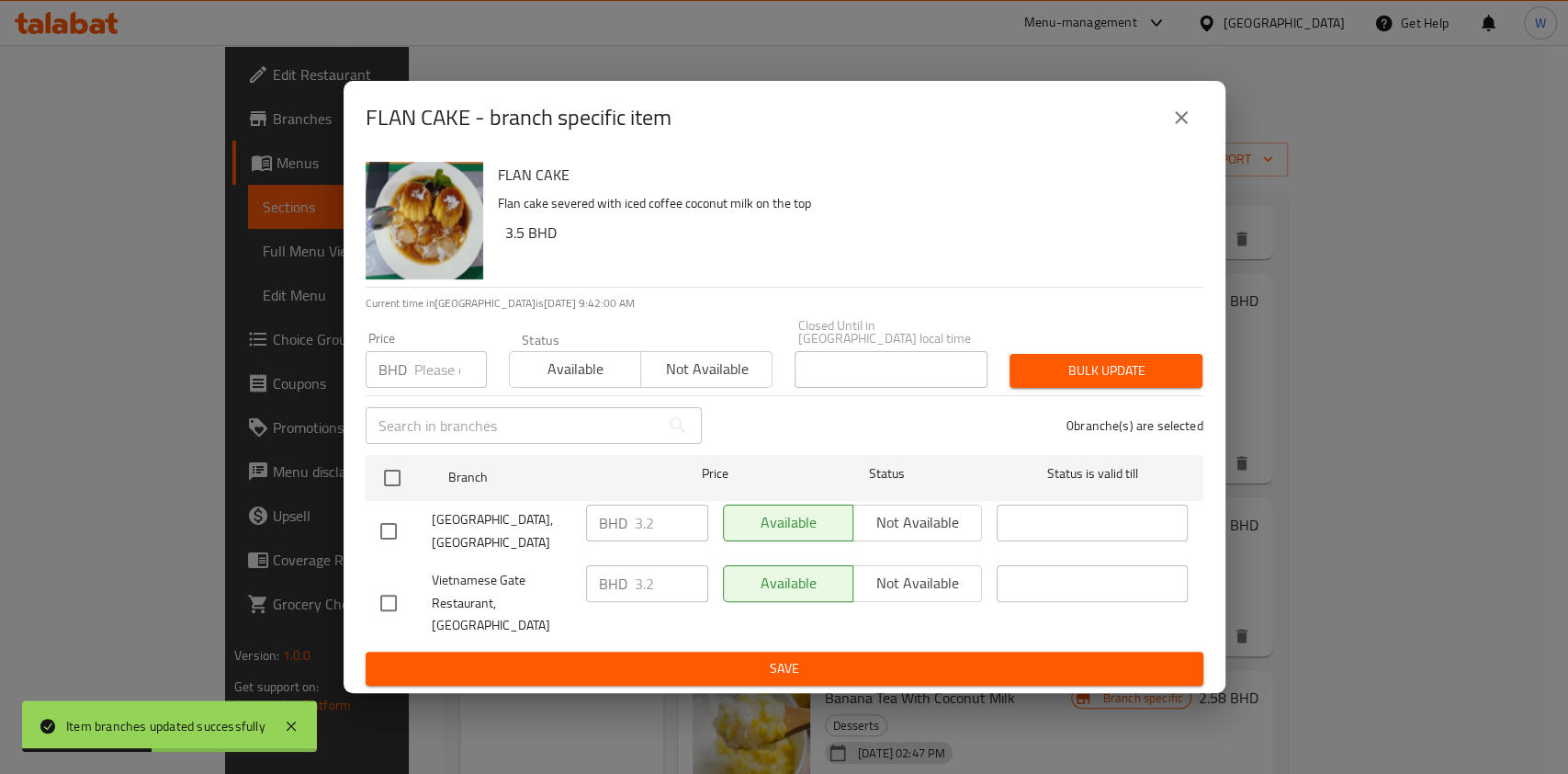
click at [410, 357] on div "BHD Price" at bounding box center [425, 369] width 122 height 37
paste input "3.52"
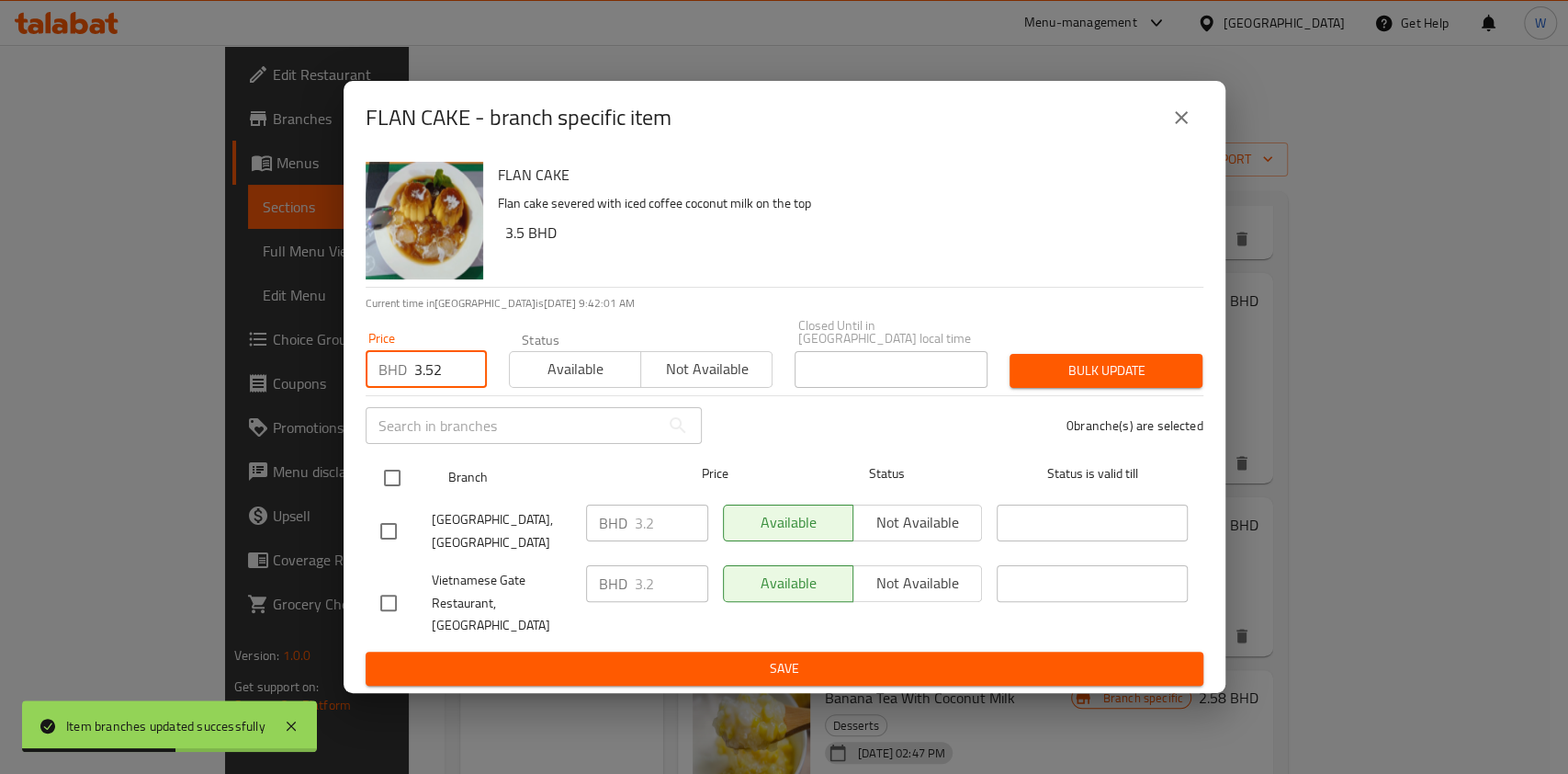
type input "3.52"
click at [395, 477] on input "checkbox" at bounding box center [392, 478] width 39 height 39
checkbox input "true"
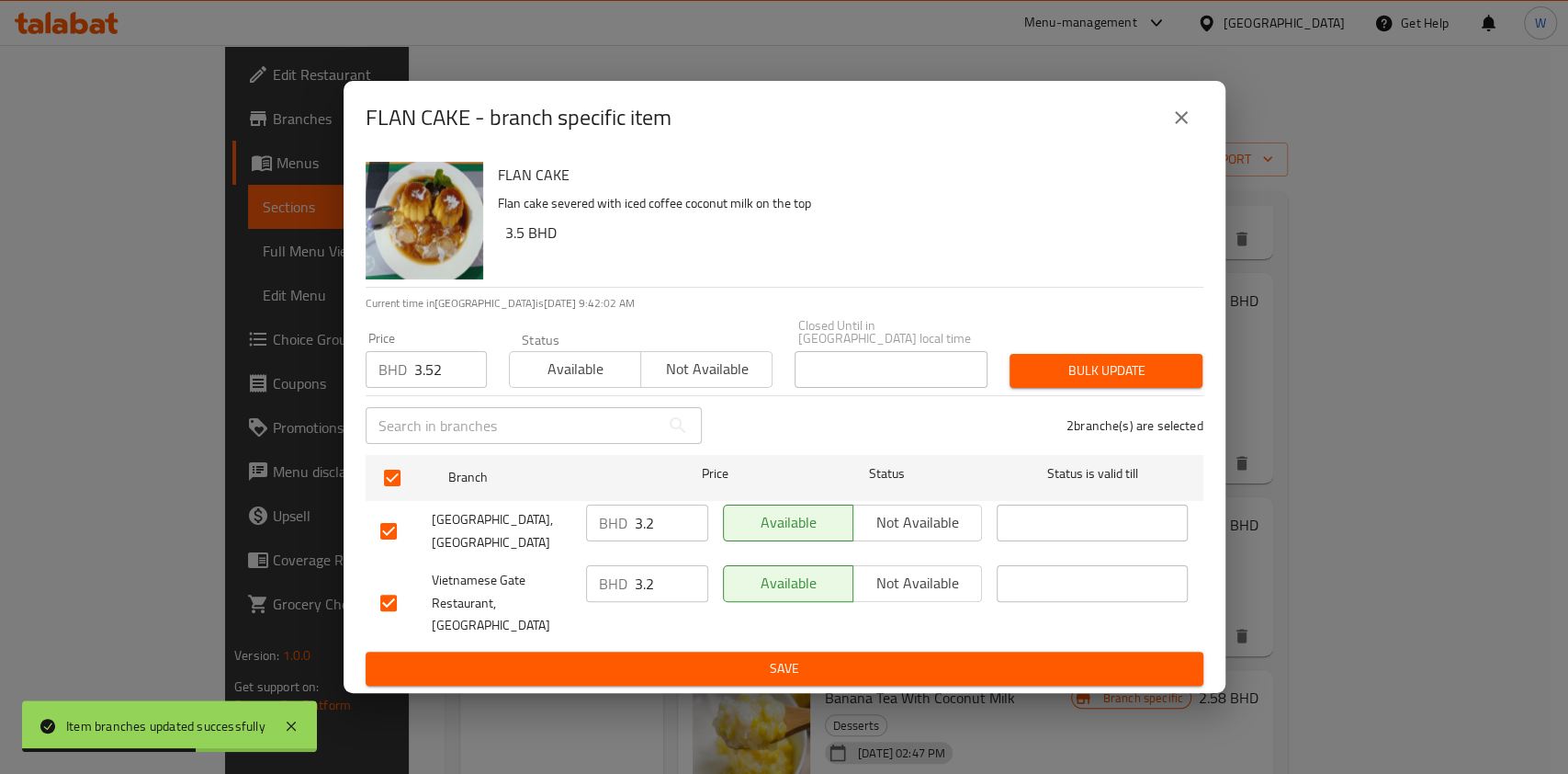
click at [1085, 382] on span "Bulk update" at bounding box center [1106, 371] width 163 height 23
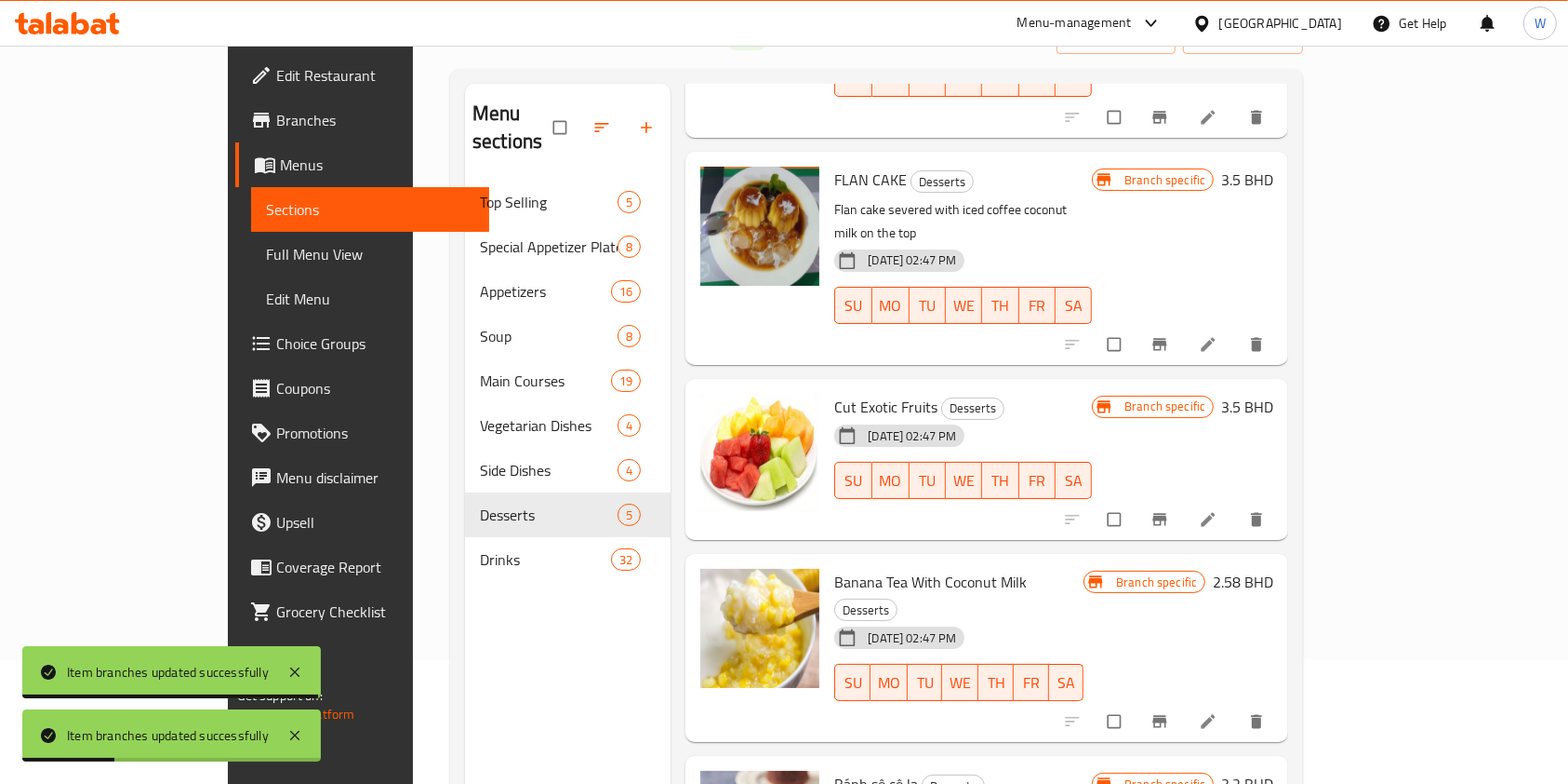
scroll to position [248, 0]
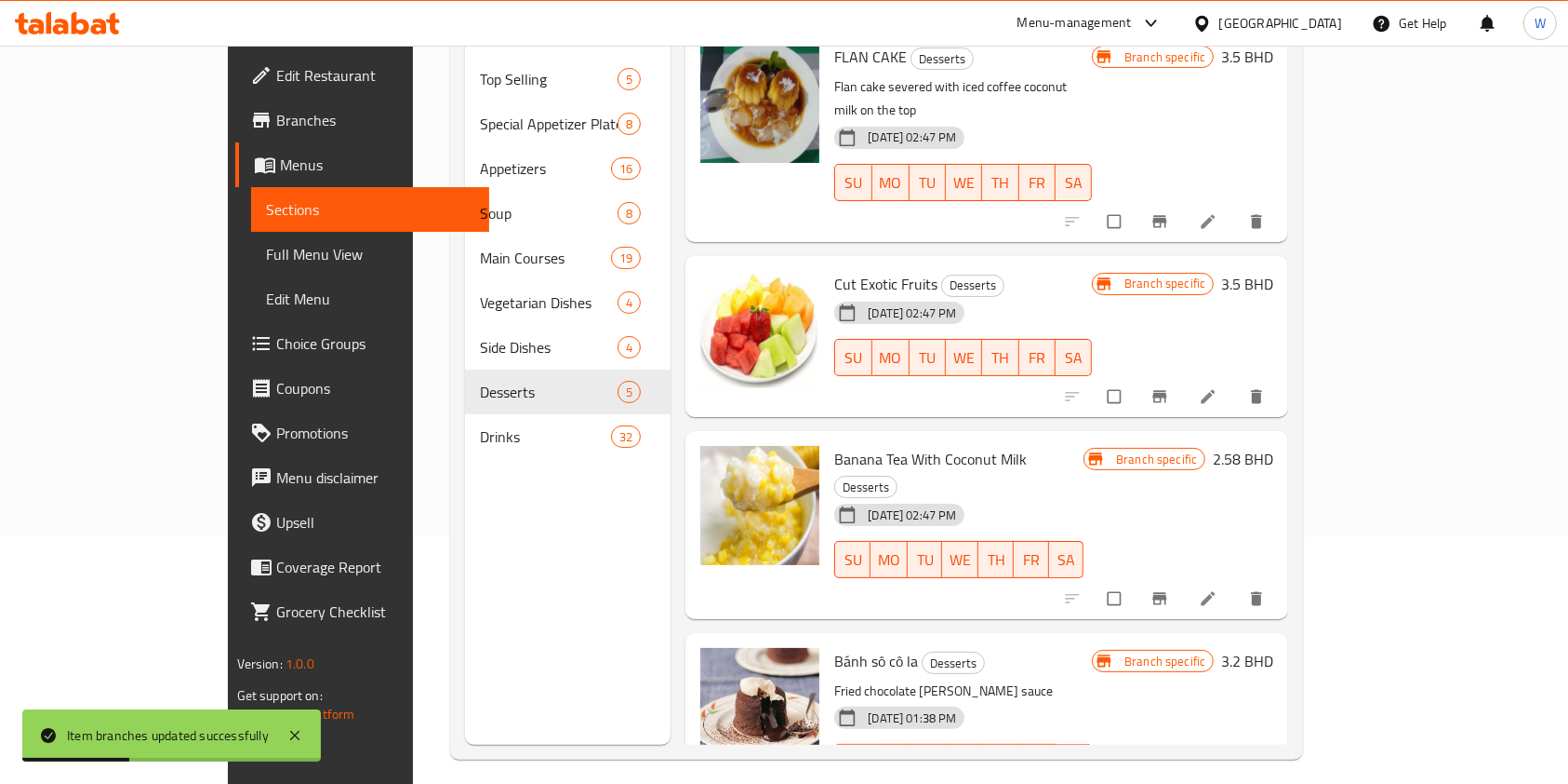
click at [1168, 391] on icon "Branch-specific-item" at bounding box center [1160, 397] width 14 height 12
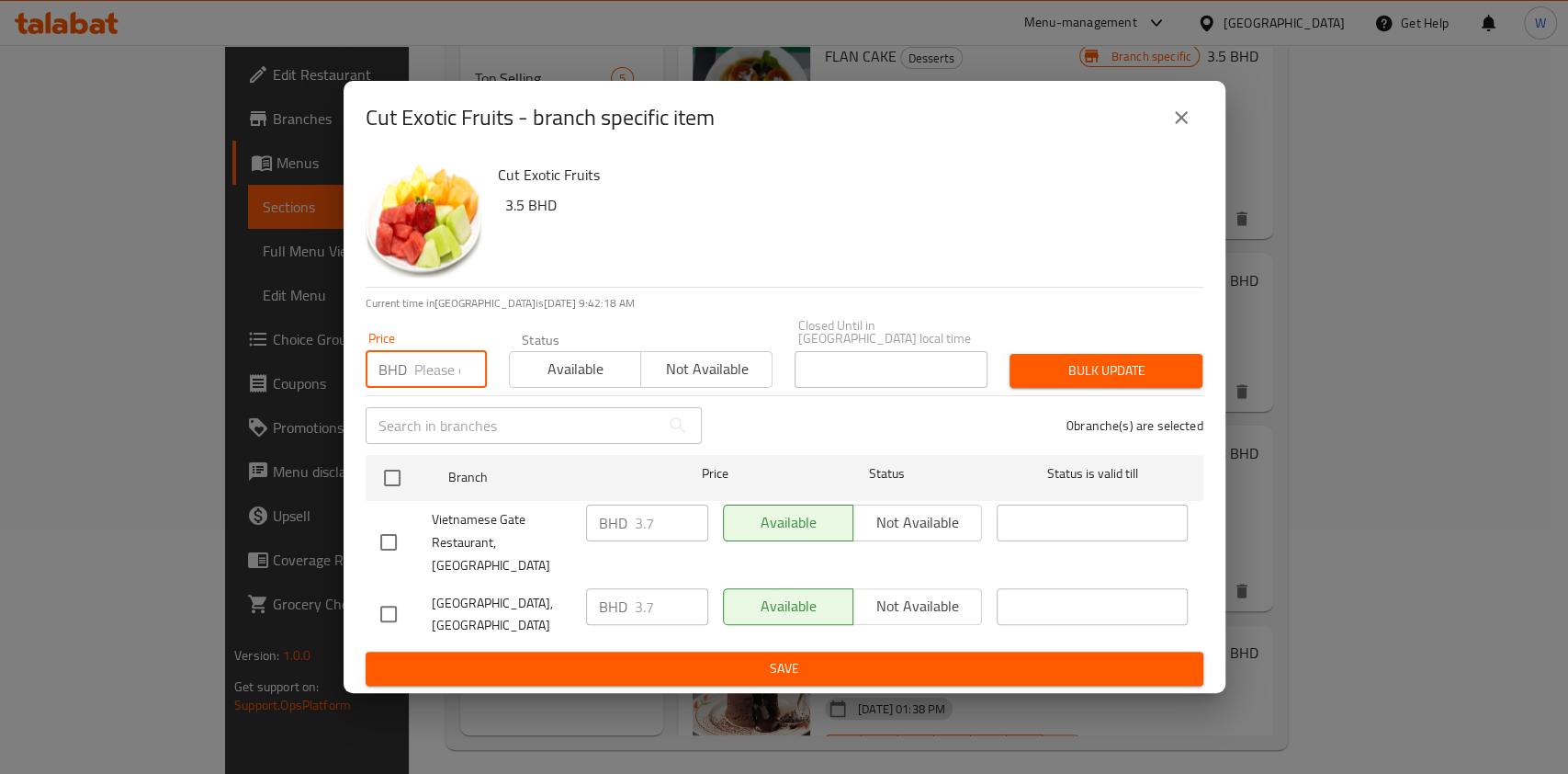
click at [428, 376] on input "number" at bounding box center [450, 369] width 73 height 37
paste input "4.07"
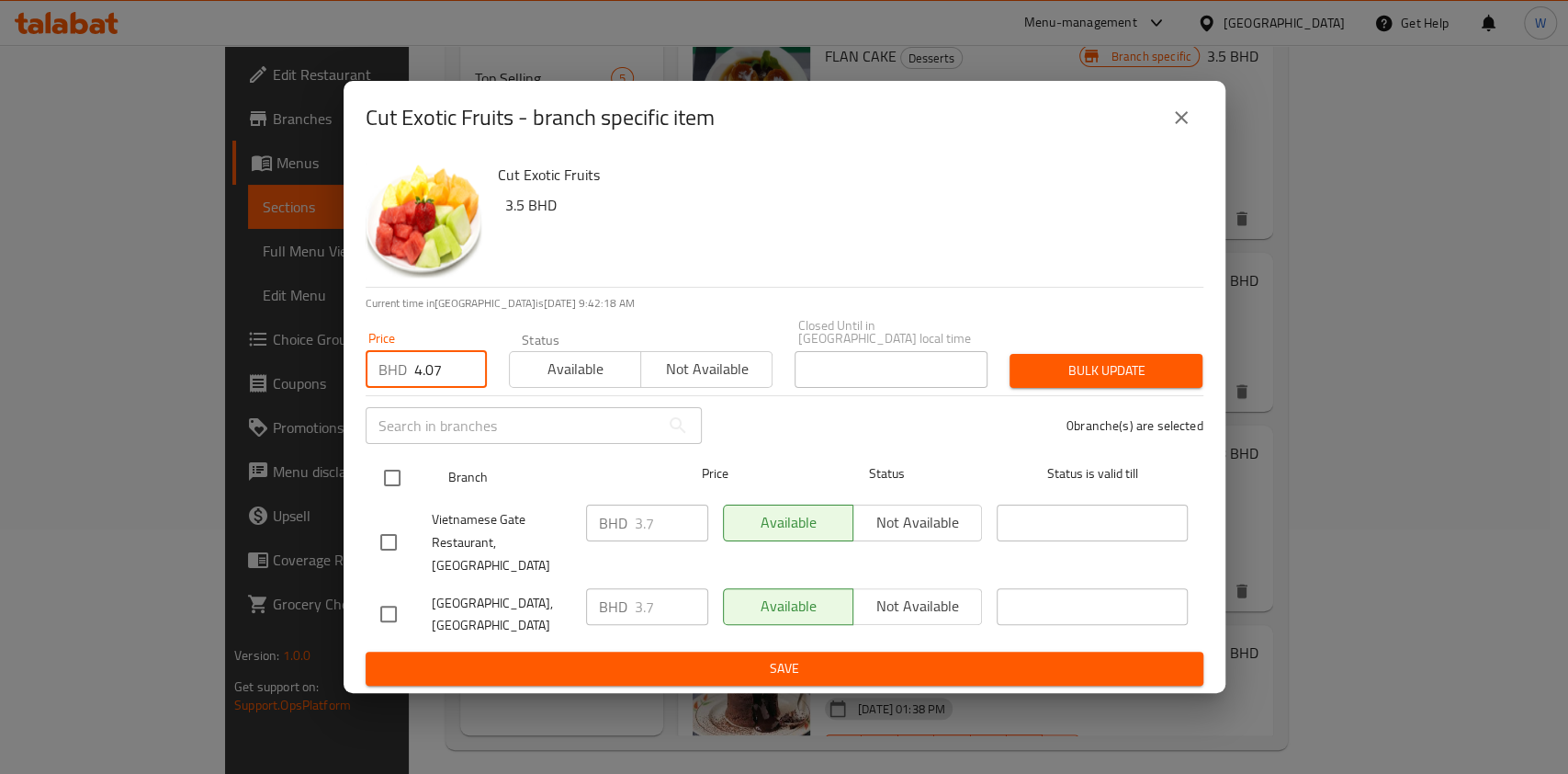
type input "4.07"
click at [397, 489] on input "checkbox" at bounding box center [392, 478] width 39 height 39
checkbox input "true"
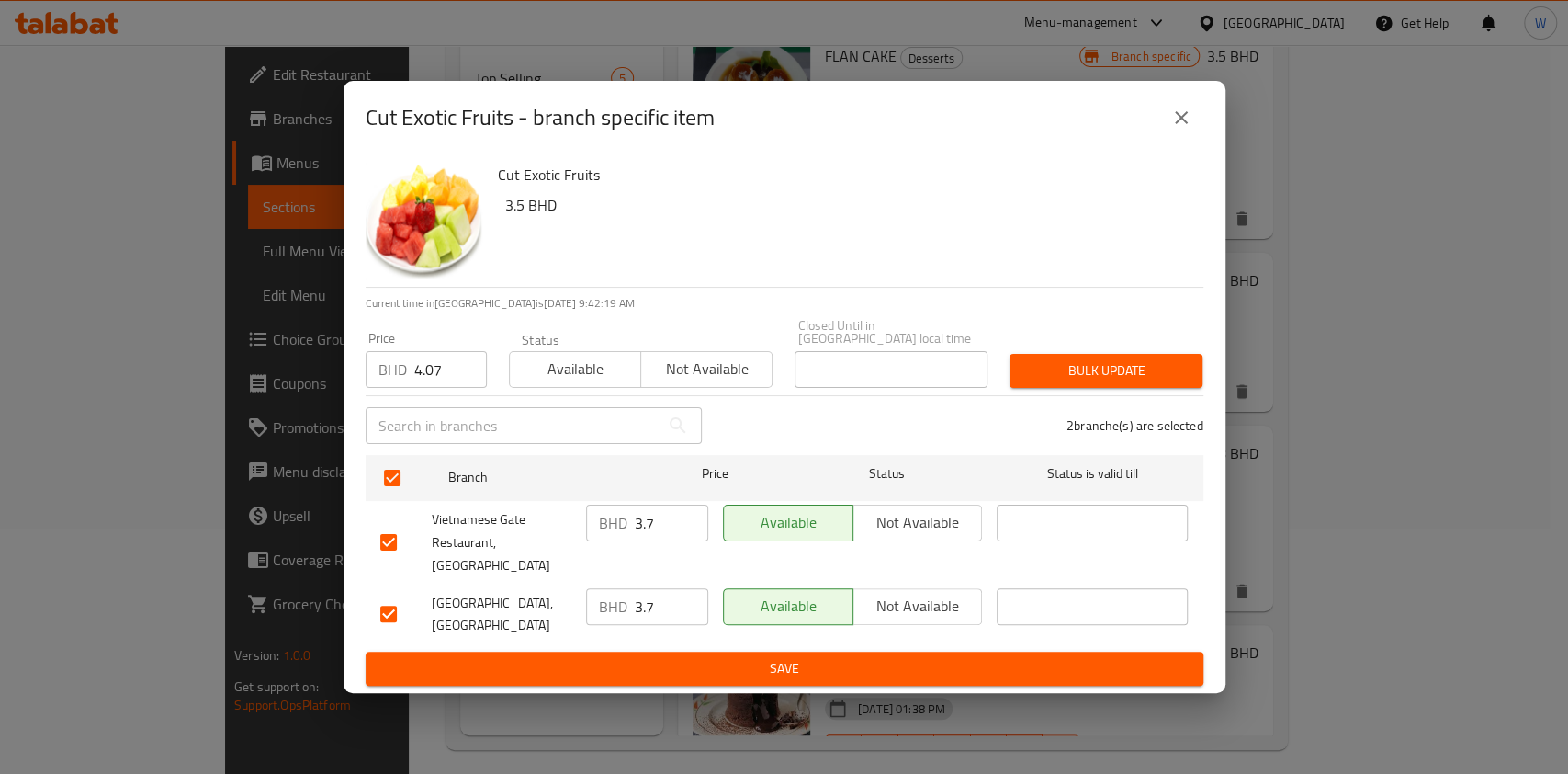
click at [1093, 382] on span "Bulk update" at bounding box center [1106, 371] width 163 height 23
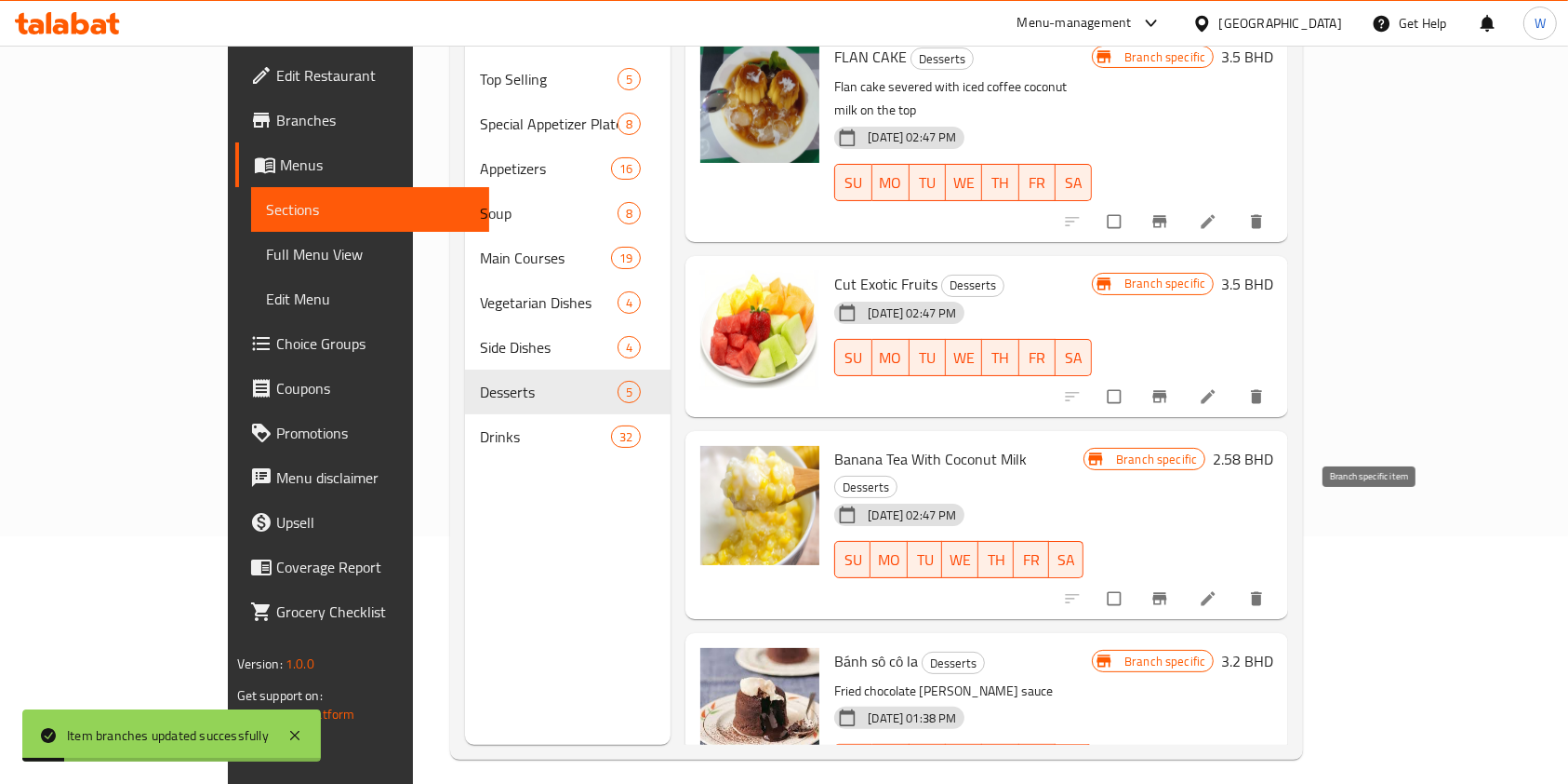
click at [1170, 589] on icon "Branch-specific-item" at bounding box center [1159, 598] width 18 height 18
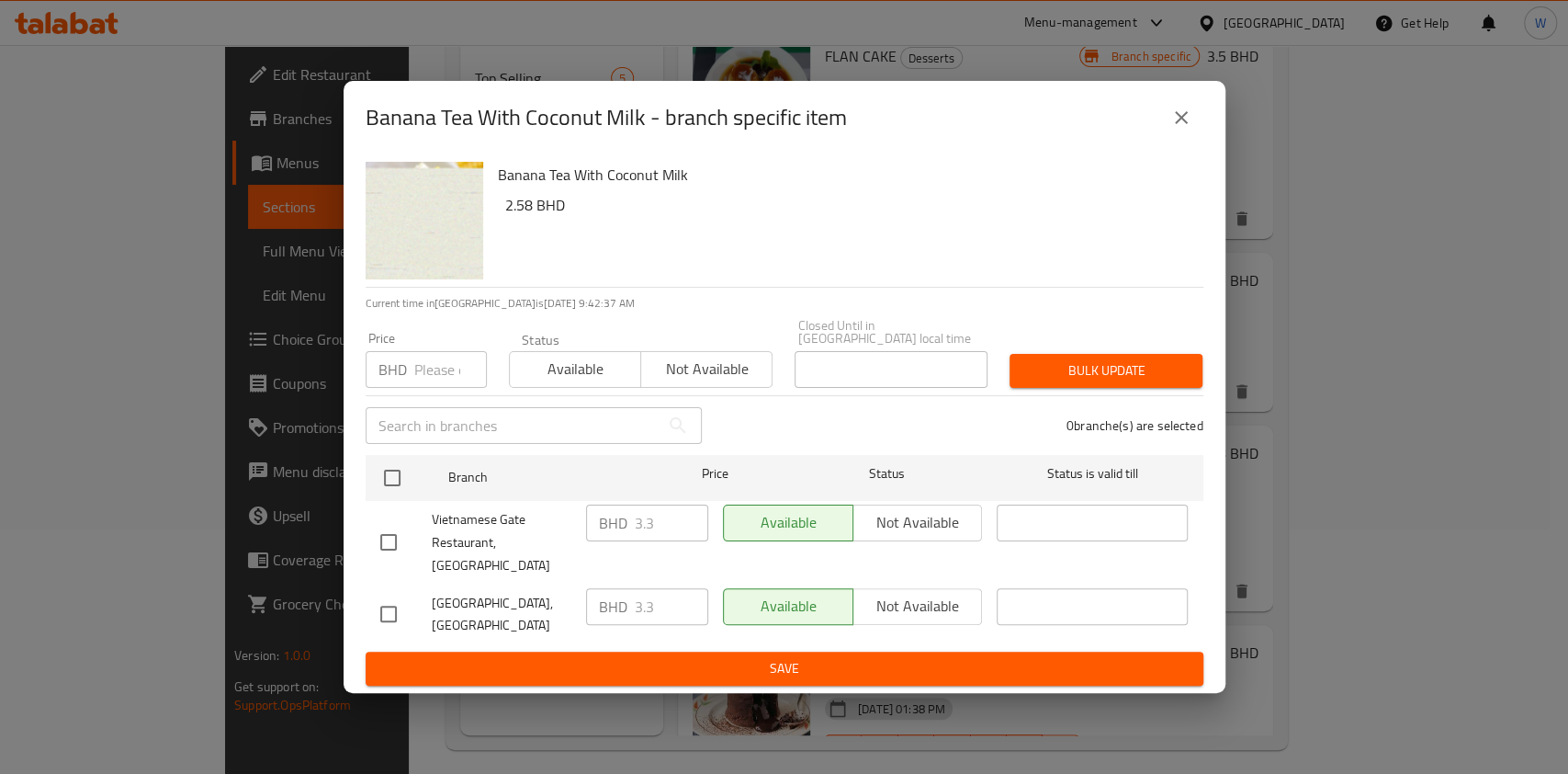
click at [433, 396] on div "Price BHD Price" at bounding box center [426, 360] width 143 height 78
click at [433, 383] on input "number" at bounding box center [450, 369] width 73 height 37
paste input "3.63"
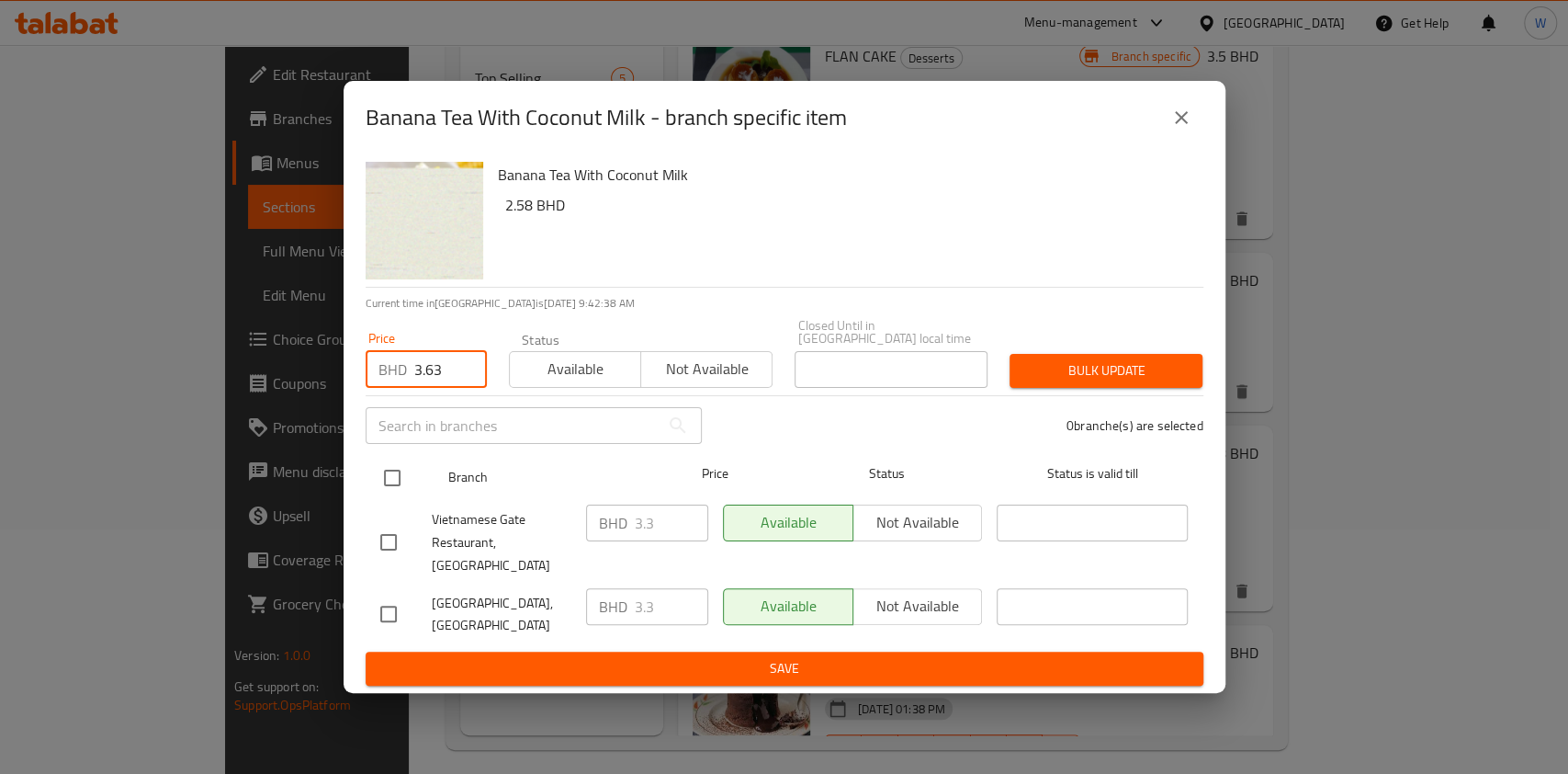
type input "3.63"
click at [396, 497] on input "checkbox" at bounding box center [392, 478] width 39 height 39
checkbox input "true"
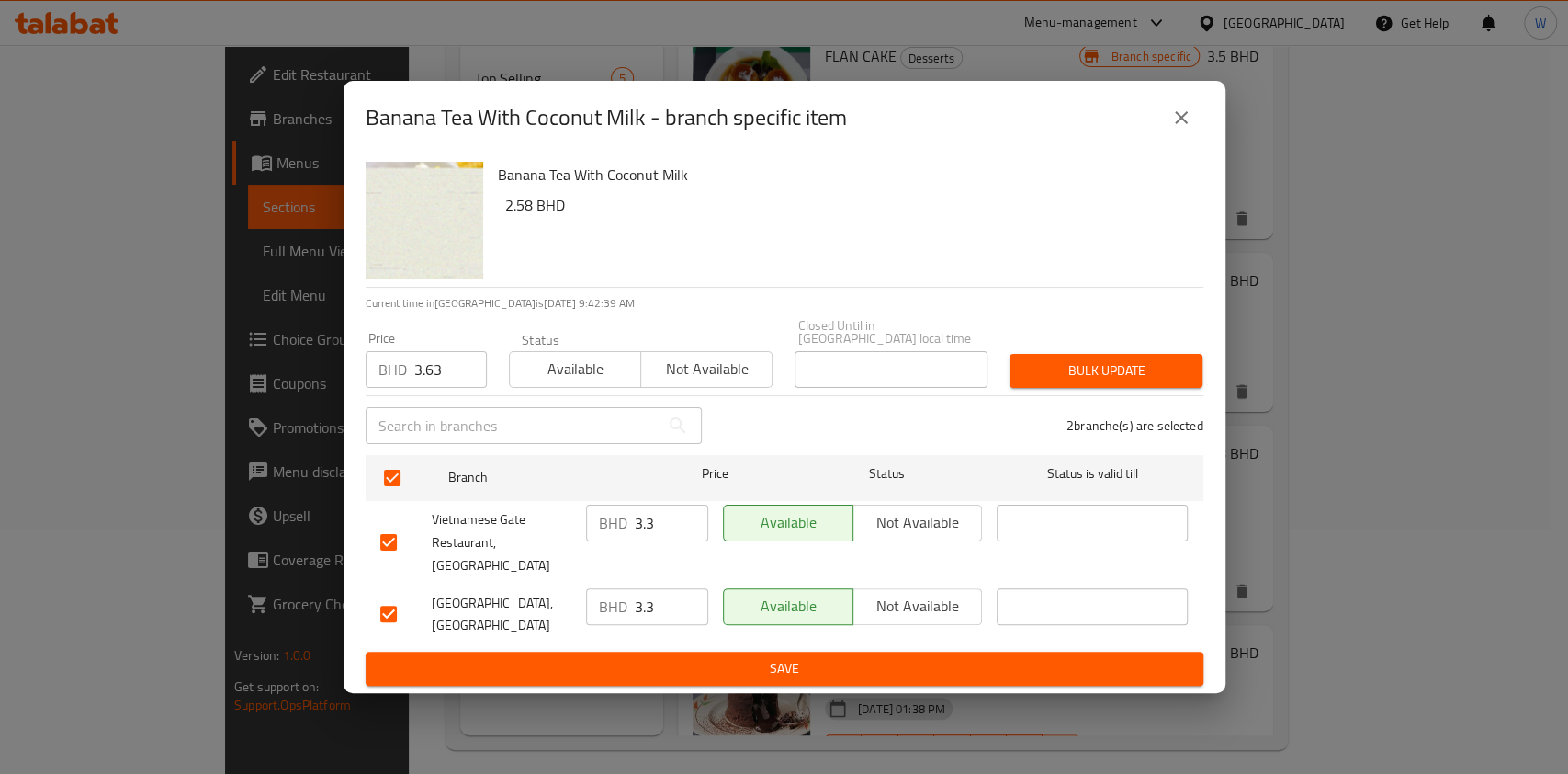
click at [1090, 372] on span "Bulk update" at bounding box center [1106, 371] width 163 height 23
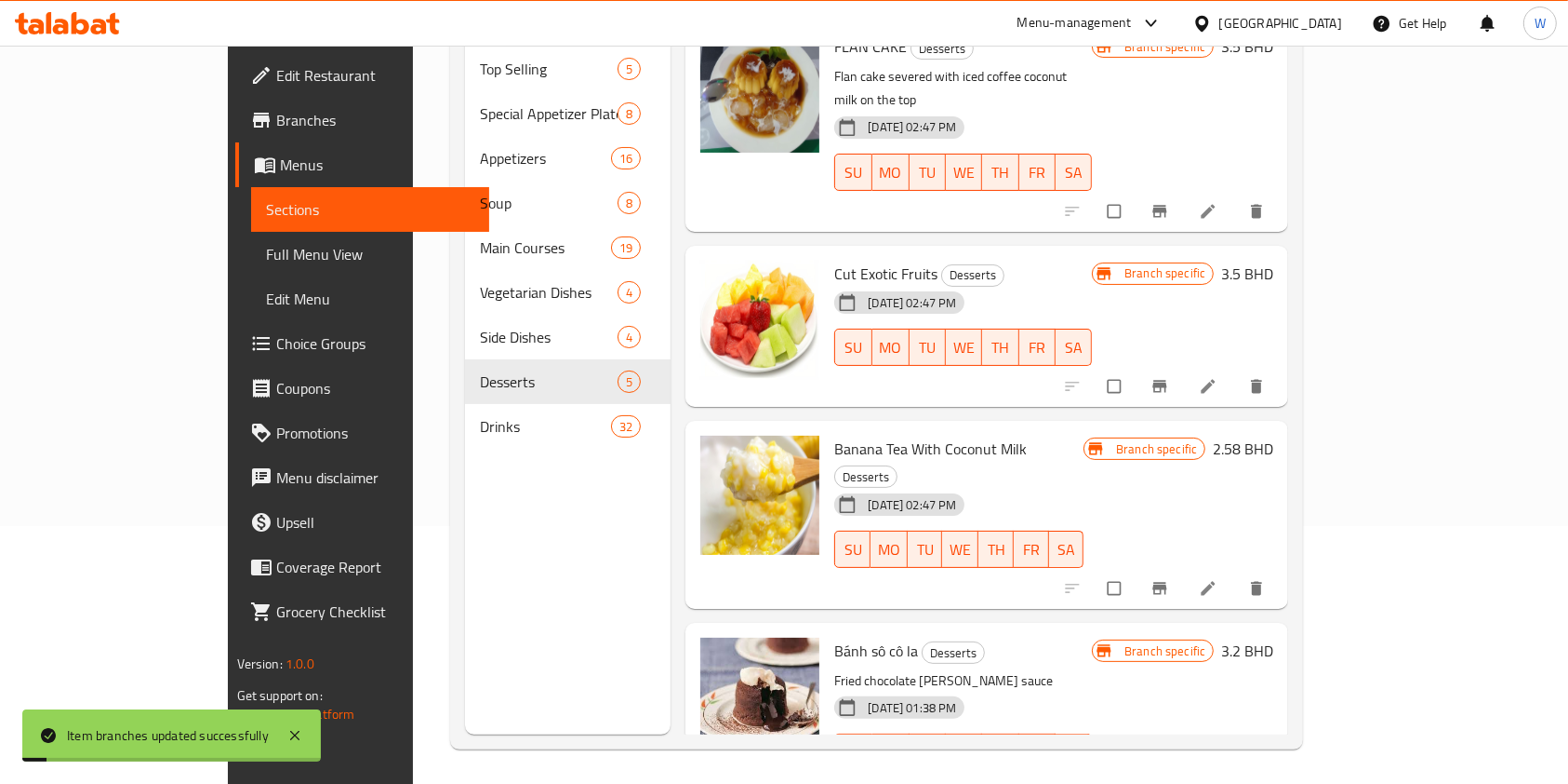
scroll to position [261, 0]
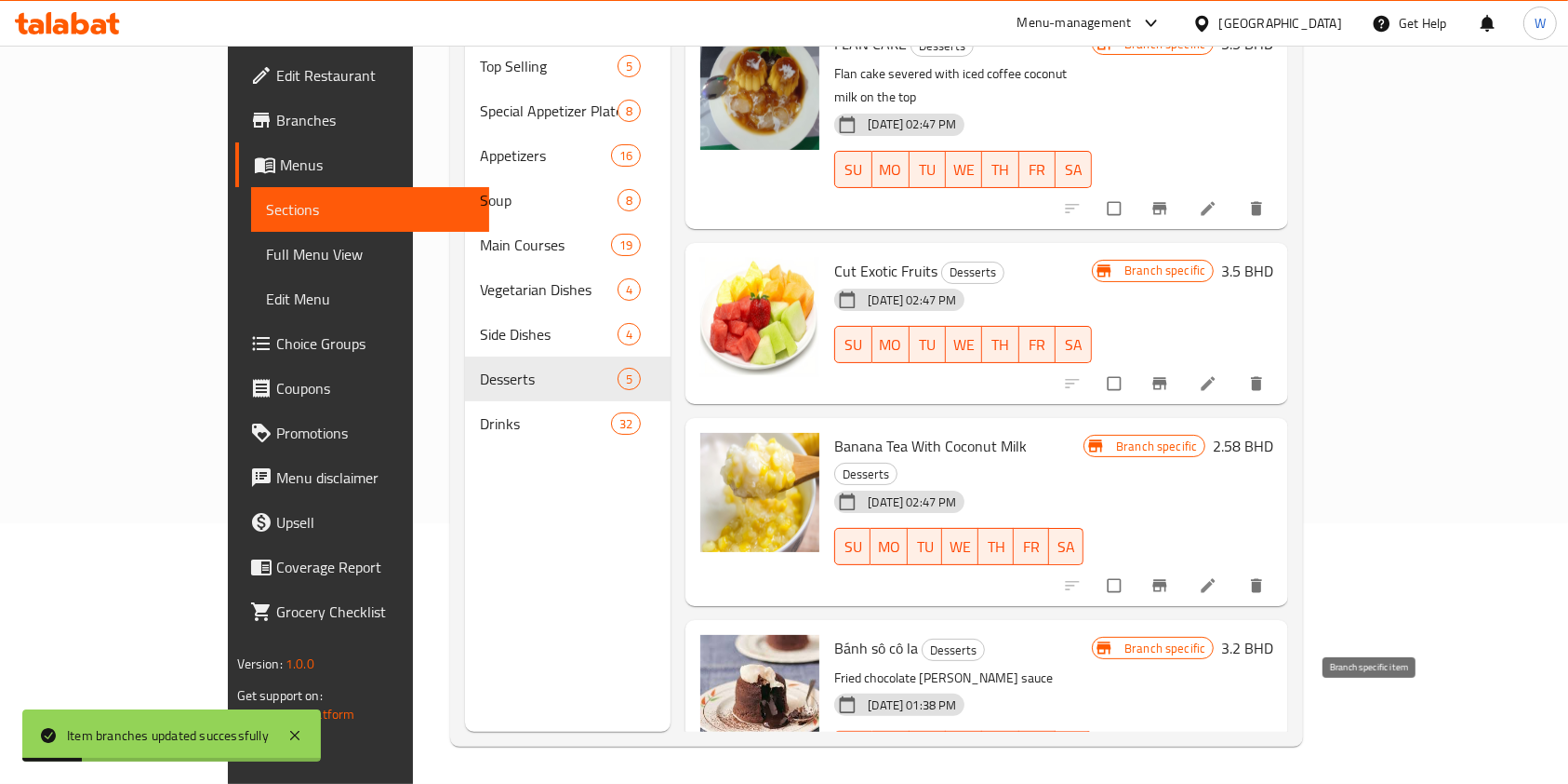
click at [1168, 783] on icon "Branch-specific-item" at bounding box center [1160, 789] width 14 height 12
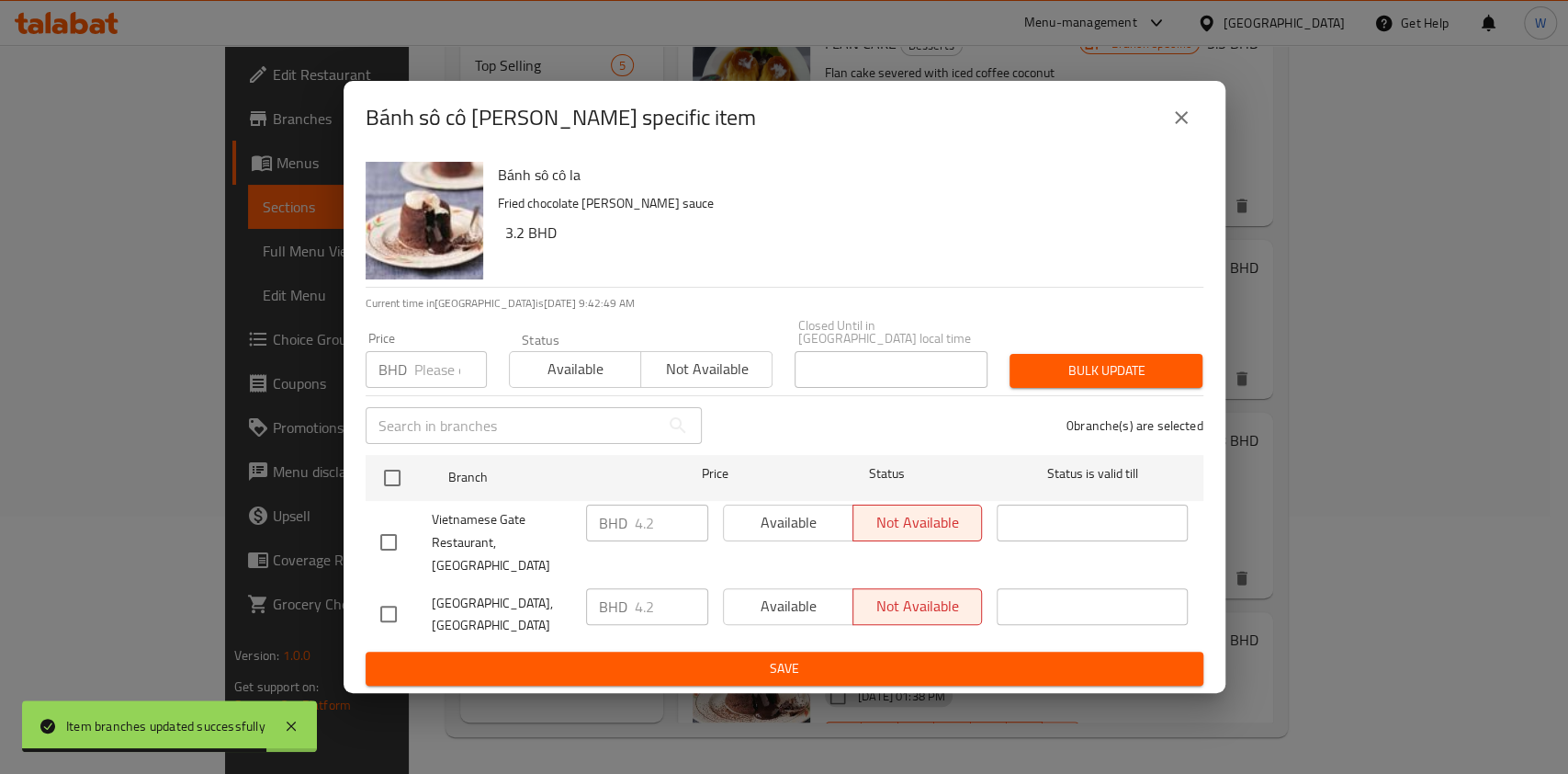
click at [451, 377] on input "number" at bounding box center [450, 369] width 73 height 37
paste input "4.62"
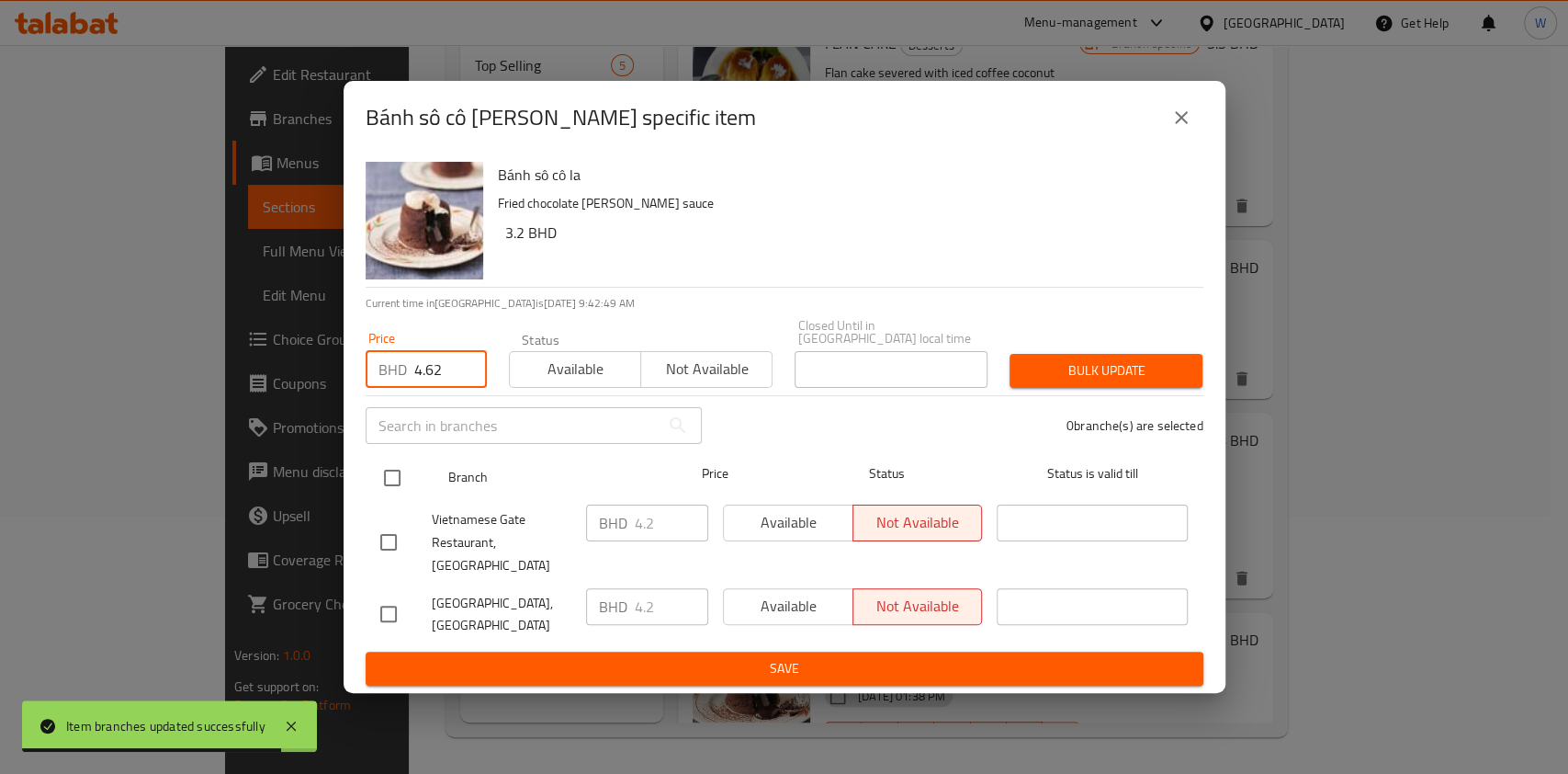
type input "4.62"
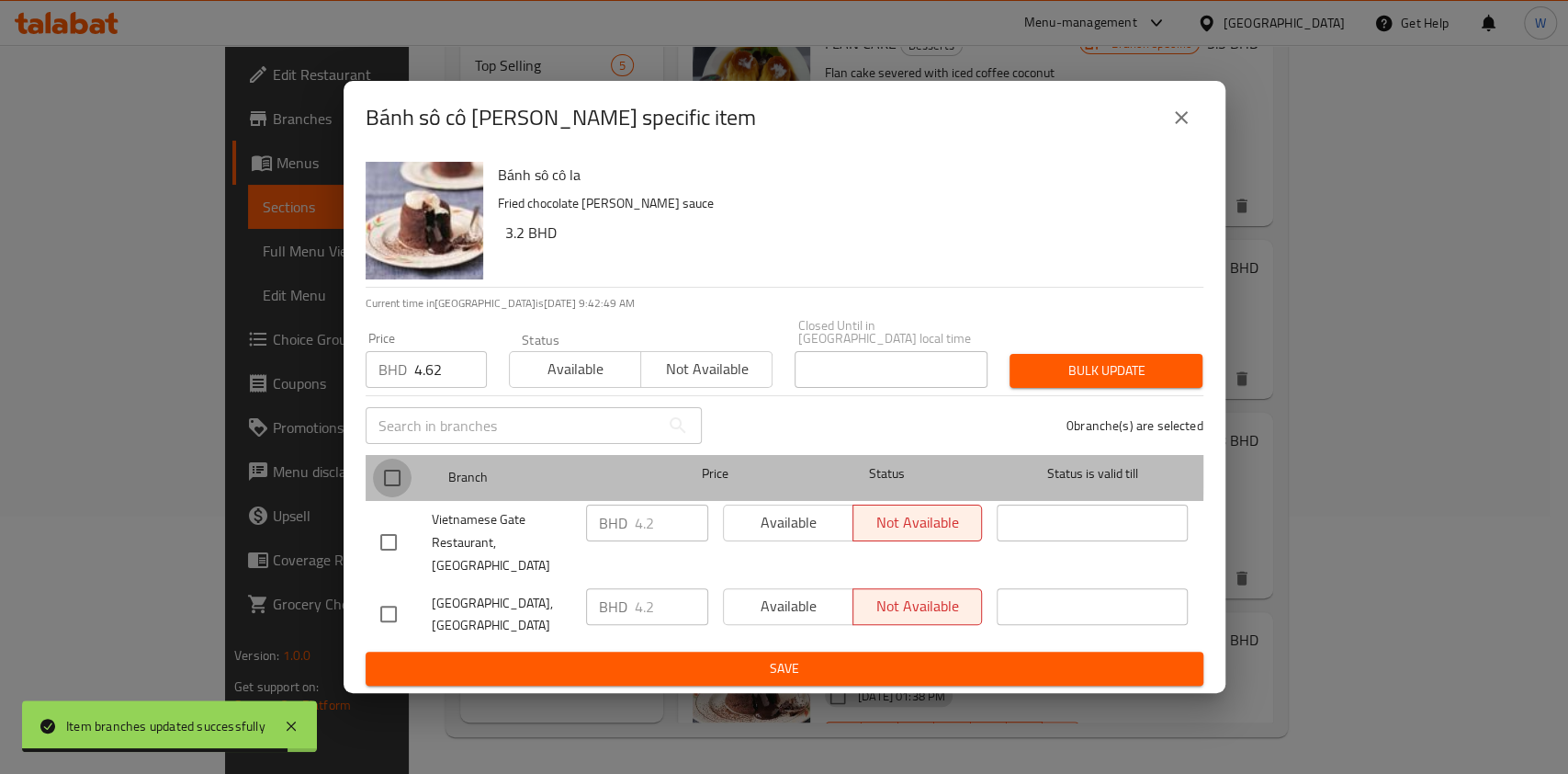
click at [409, 473] on input "checkbox" at bounding box center [392, 478] width 39 height 39
checkbox input "true"
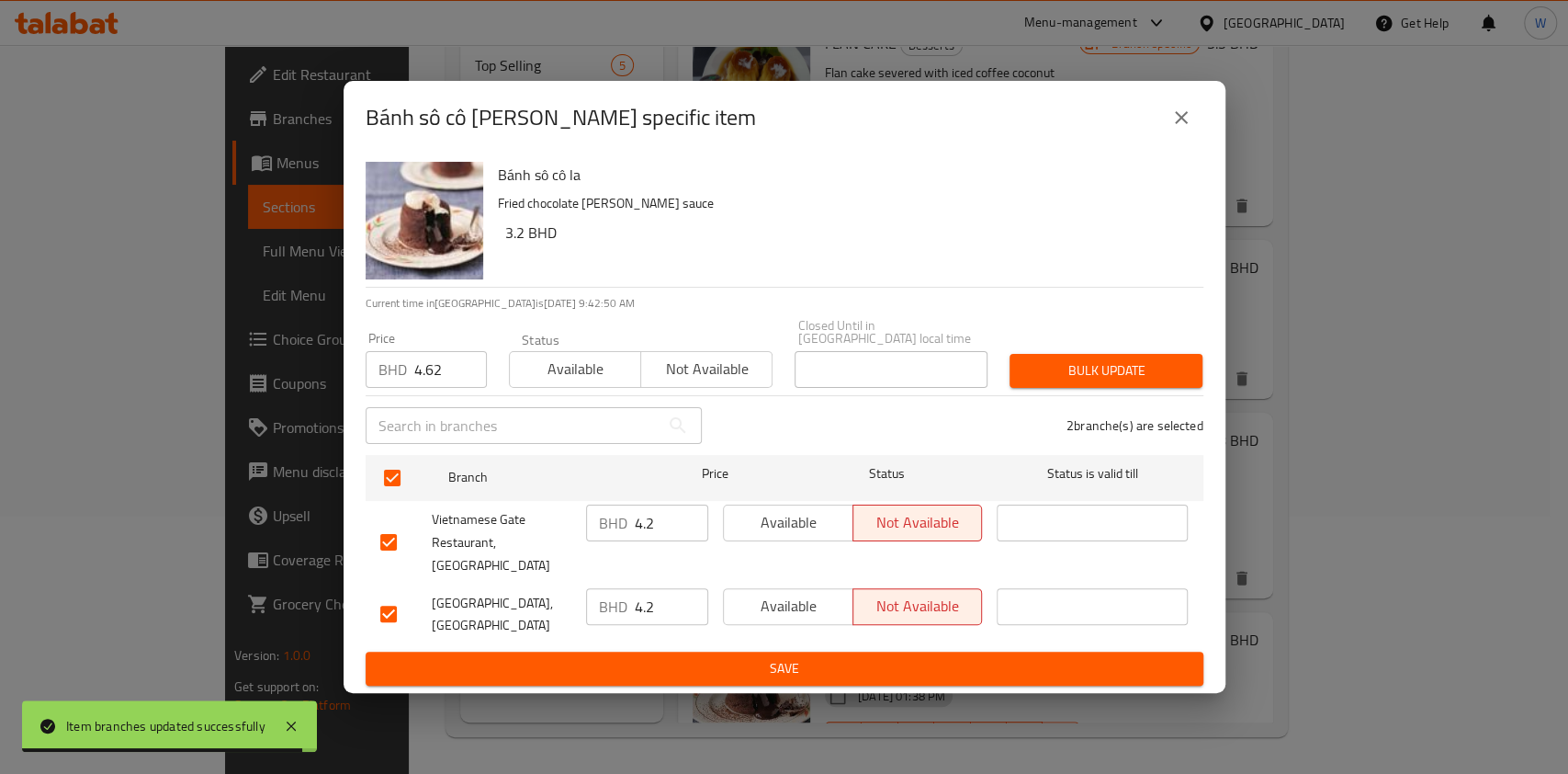
click at [1070, 371] on span "Bulk update" at bounding box center [1106, 371] width 163 height 23
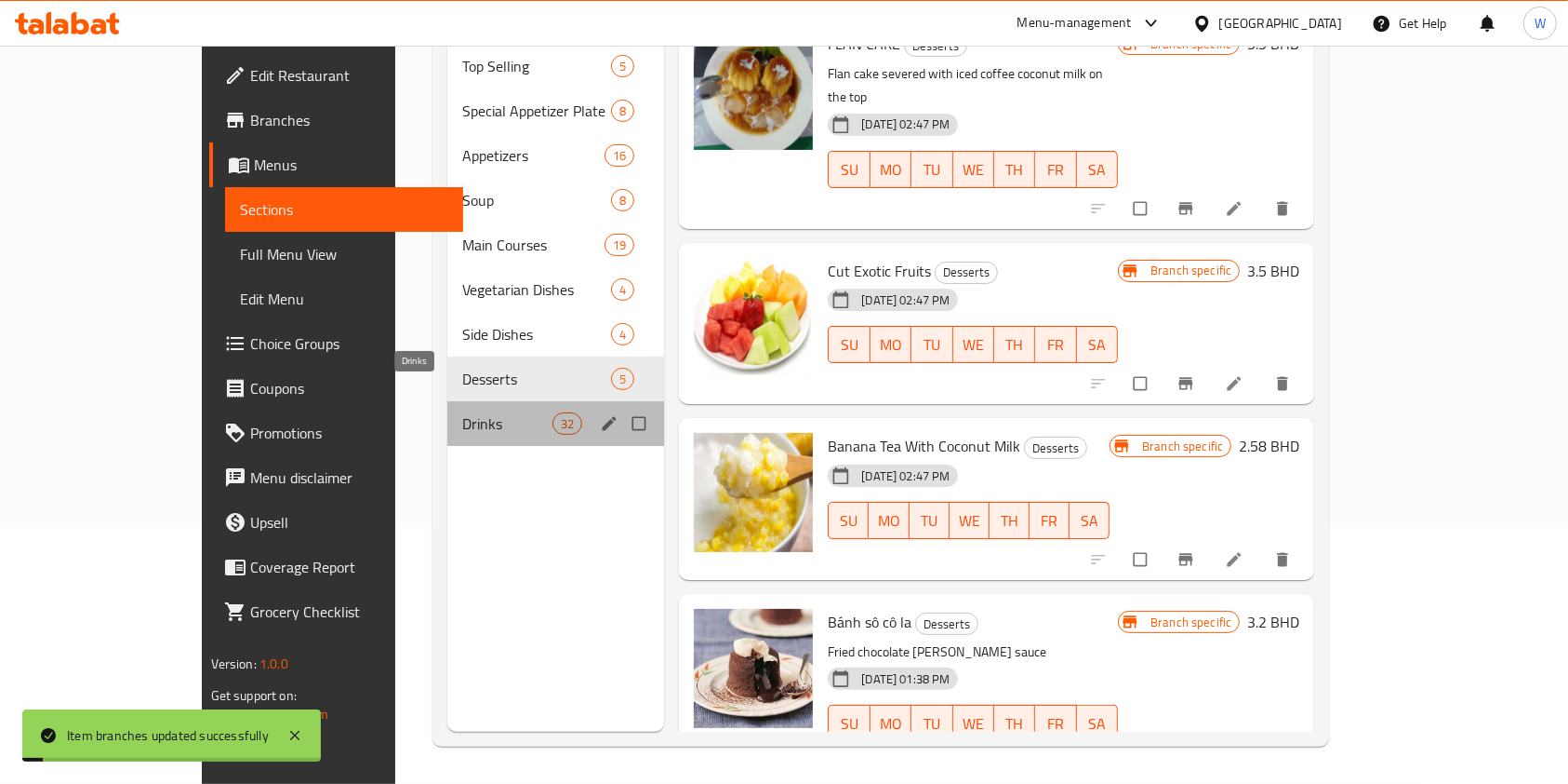
click at [462, 412] on span "Drinks" at bounding box center [507, 423] width 90 height 22
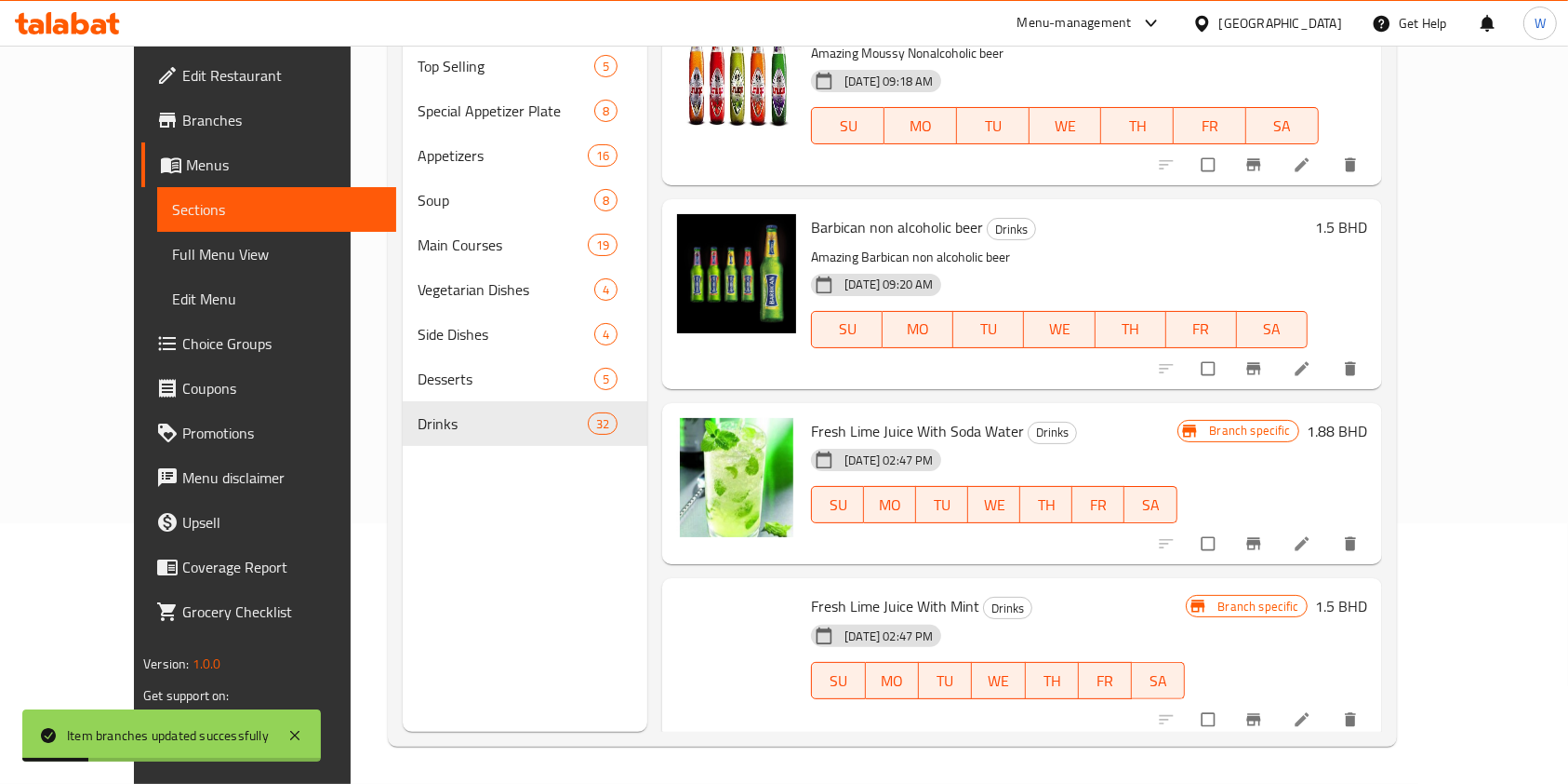
scroll to position [620, 0]
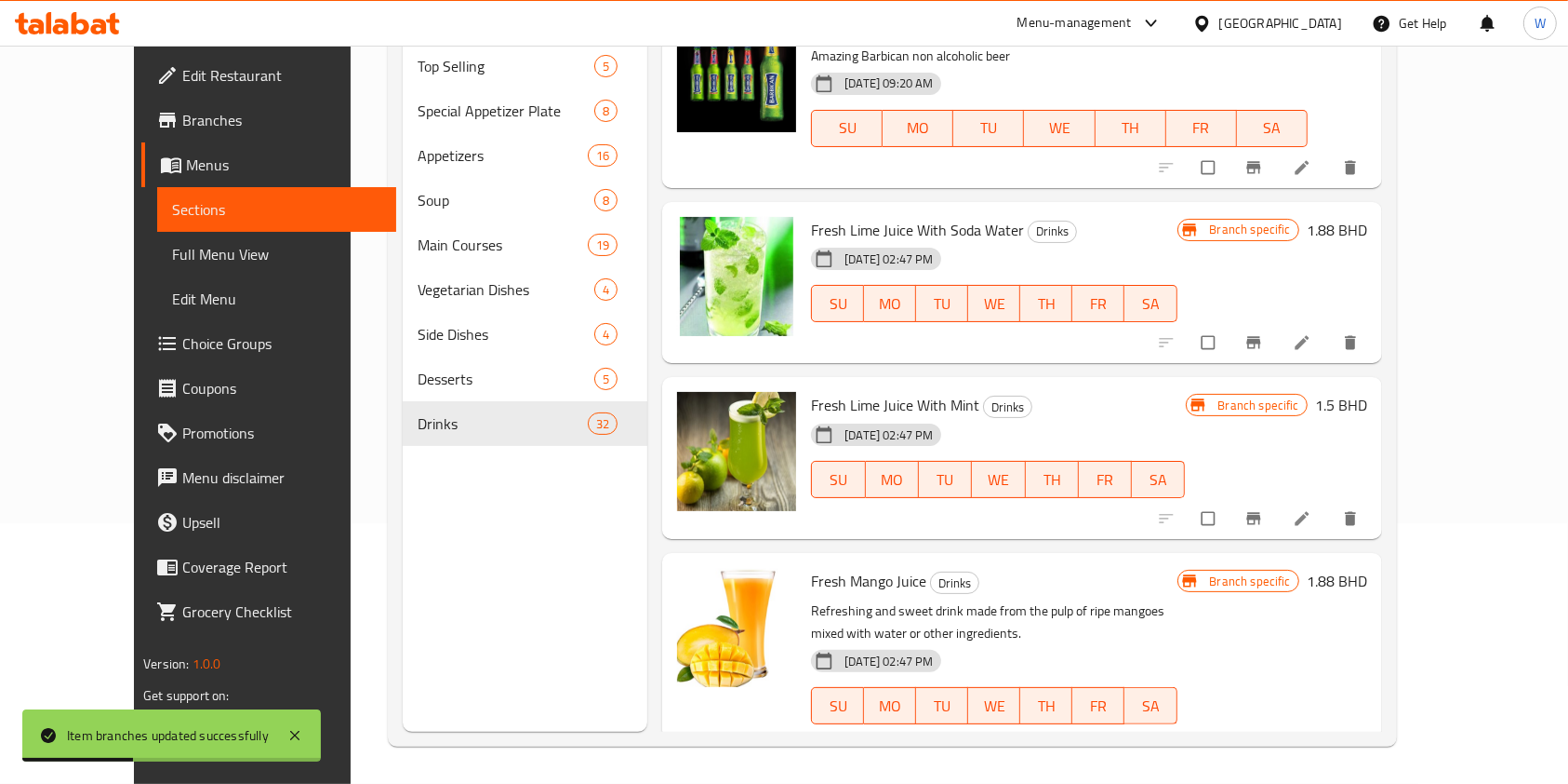
click at [1260, 344] on icon "Branch-specific-item" at bounding box center [1254, 342] width 14 height 12
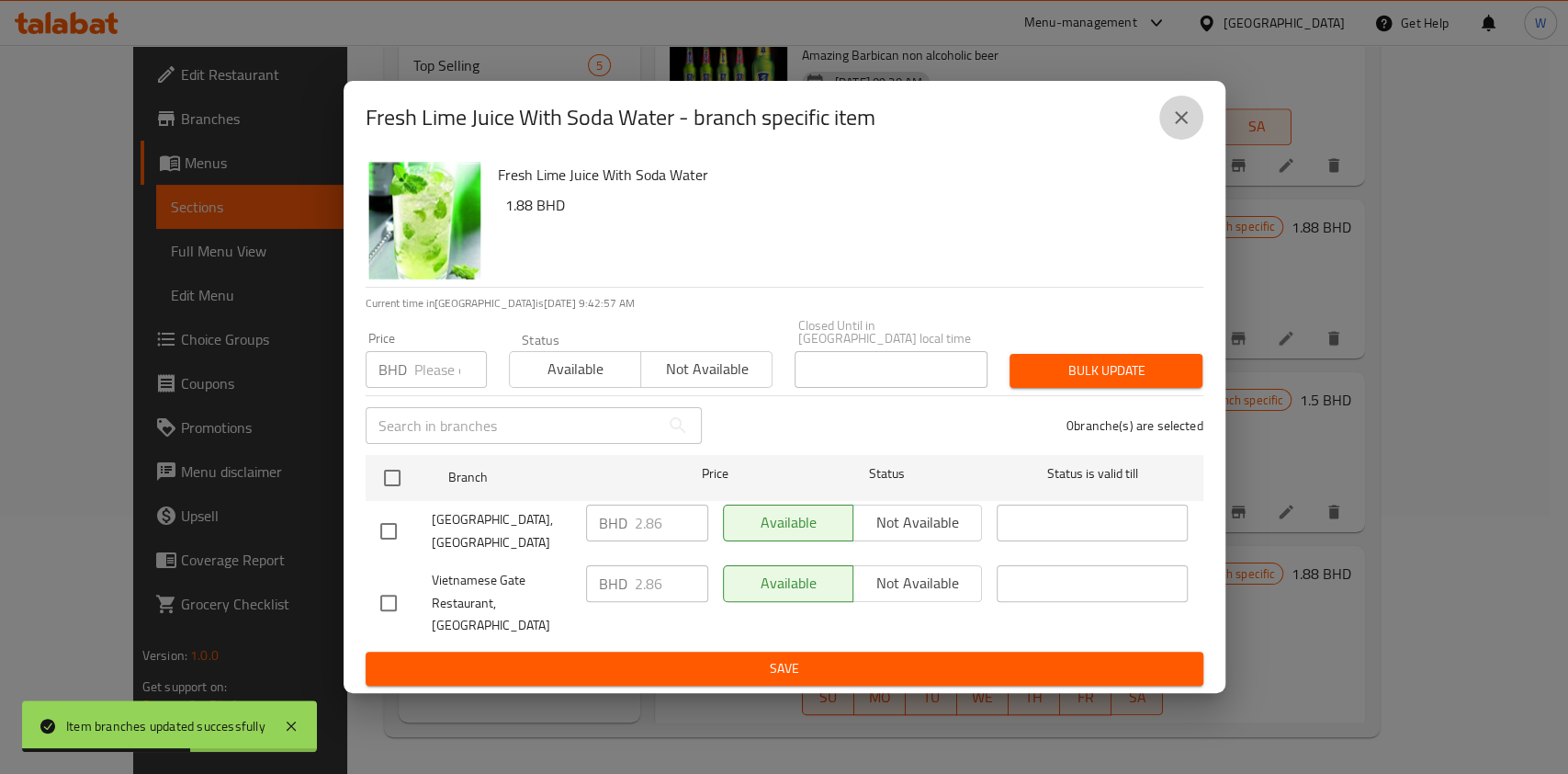
click at [1183, 128] on icon "close" at bounding box center [1180, 117] width 22 height 22
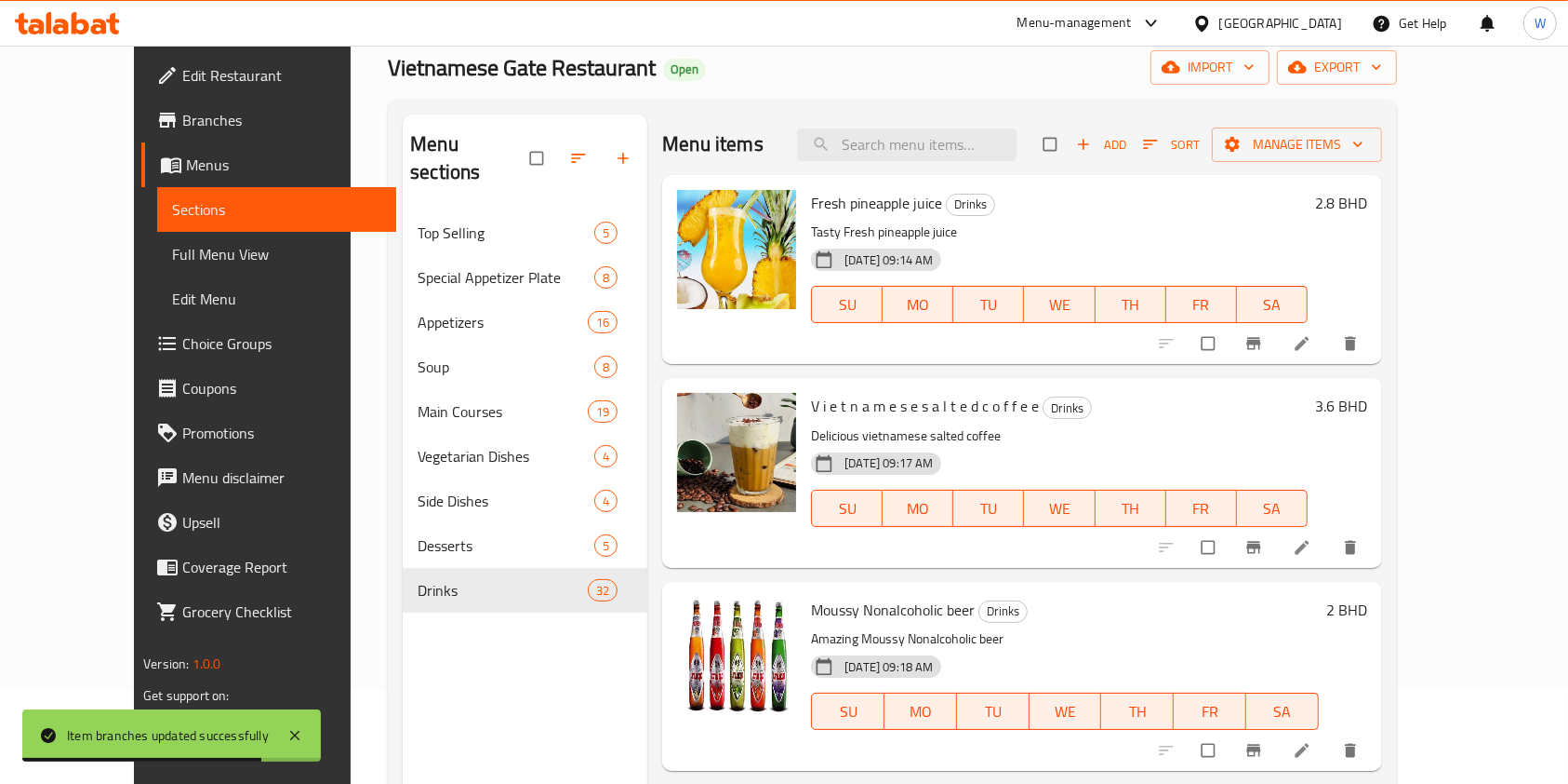
scroll to position [0, 0]
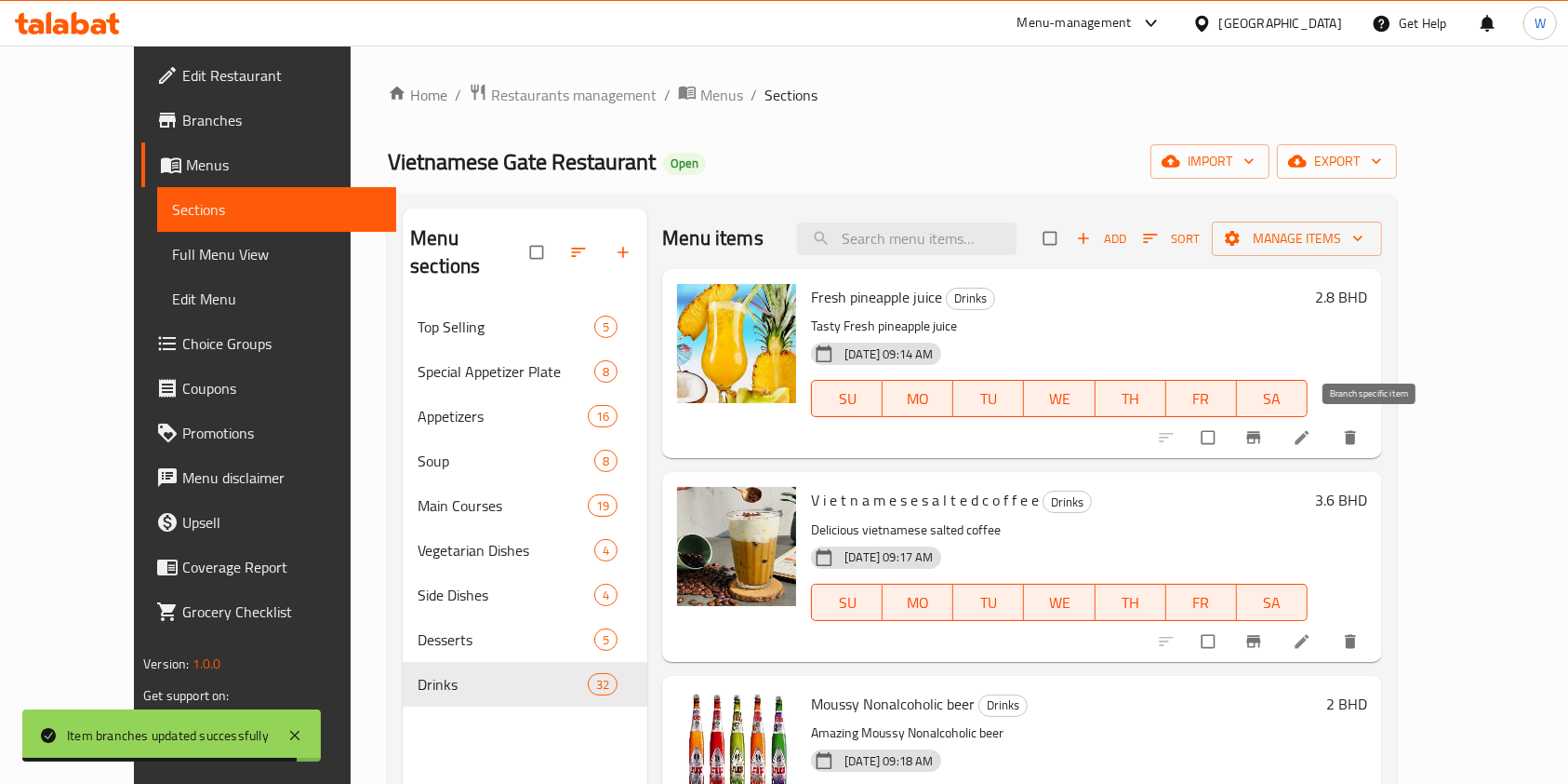
click at [1260, 443] on icon "Branch-specific-item" at bounding box center [1254, 438] width 14 height 12
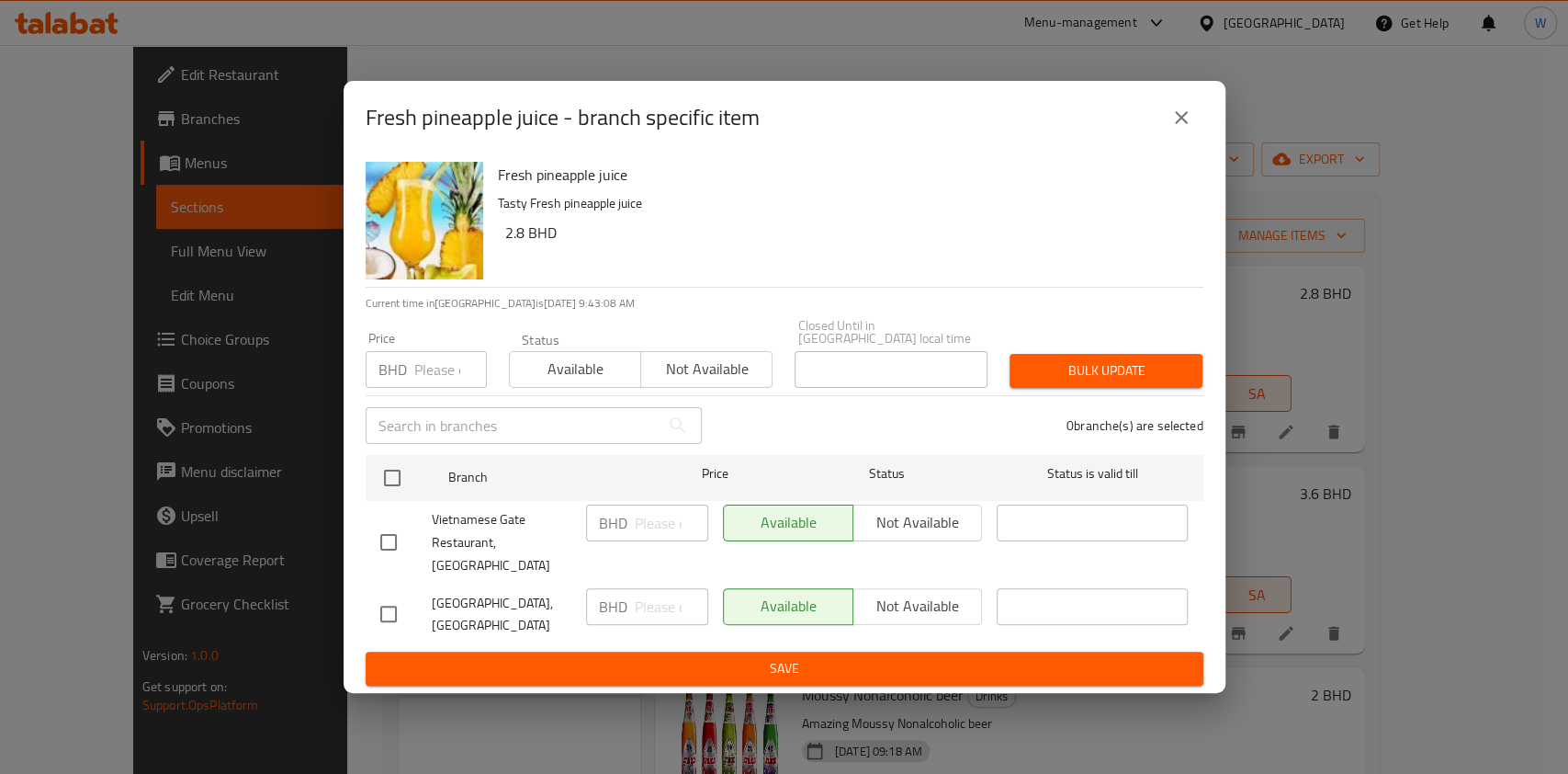
click at [512, 245] on h6 "2.8 BHD" at bounding box center [846, 232] width 683 height 25
copy h6 "2.8"
click at [427, 381] on input "number" at bounding box center [450, 369] width 73 height 37
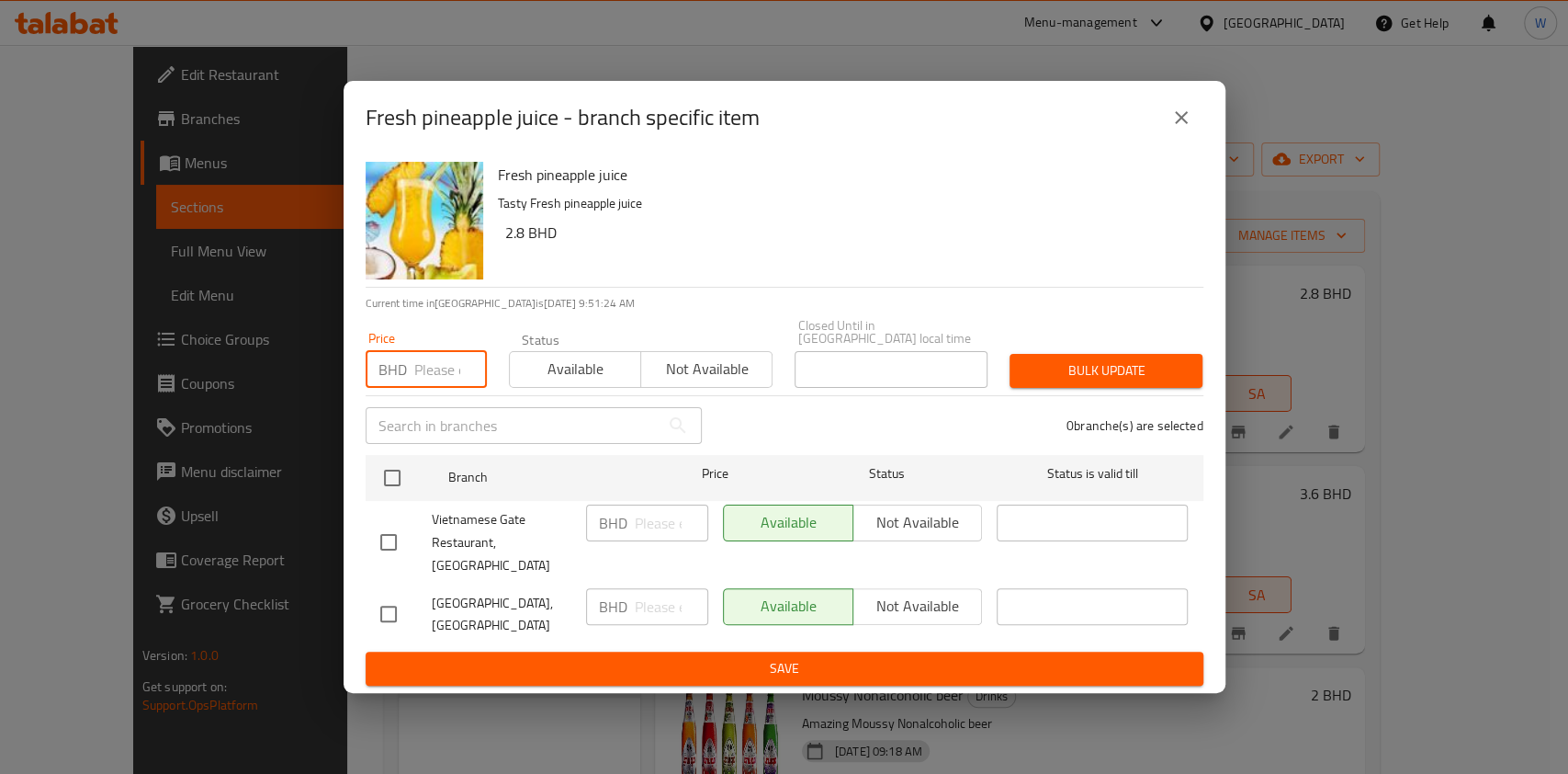
paste input "3.08"
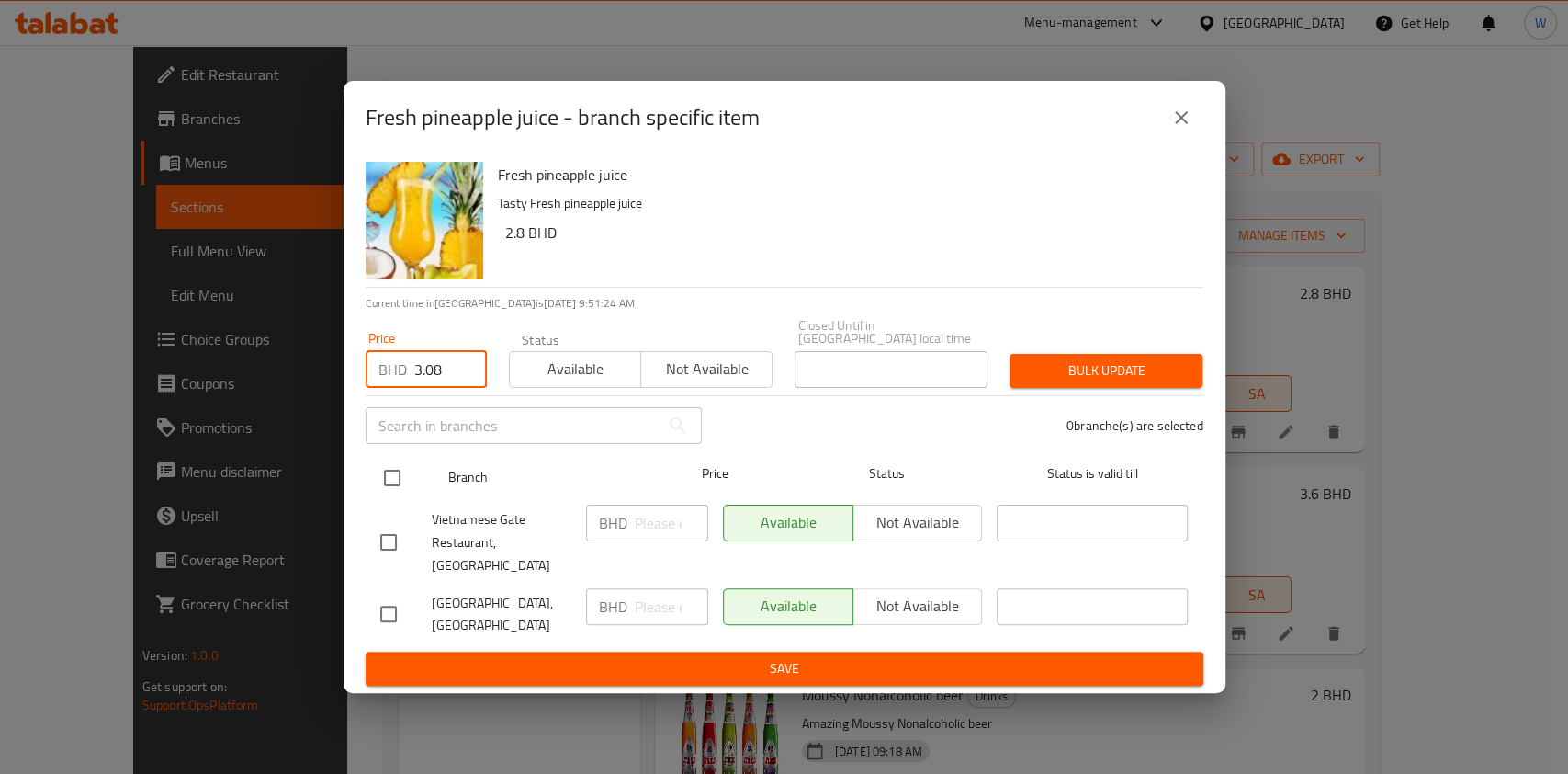
type input "3.08"
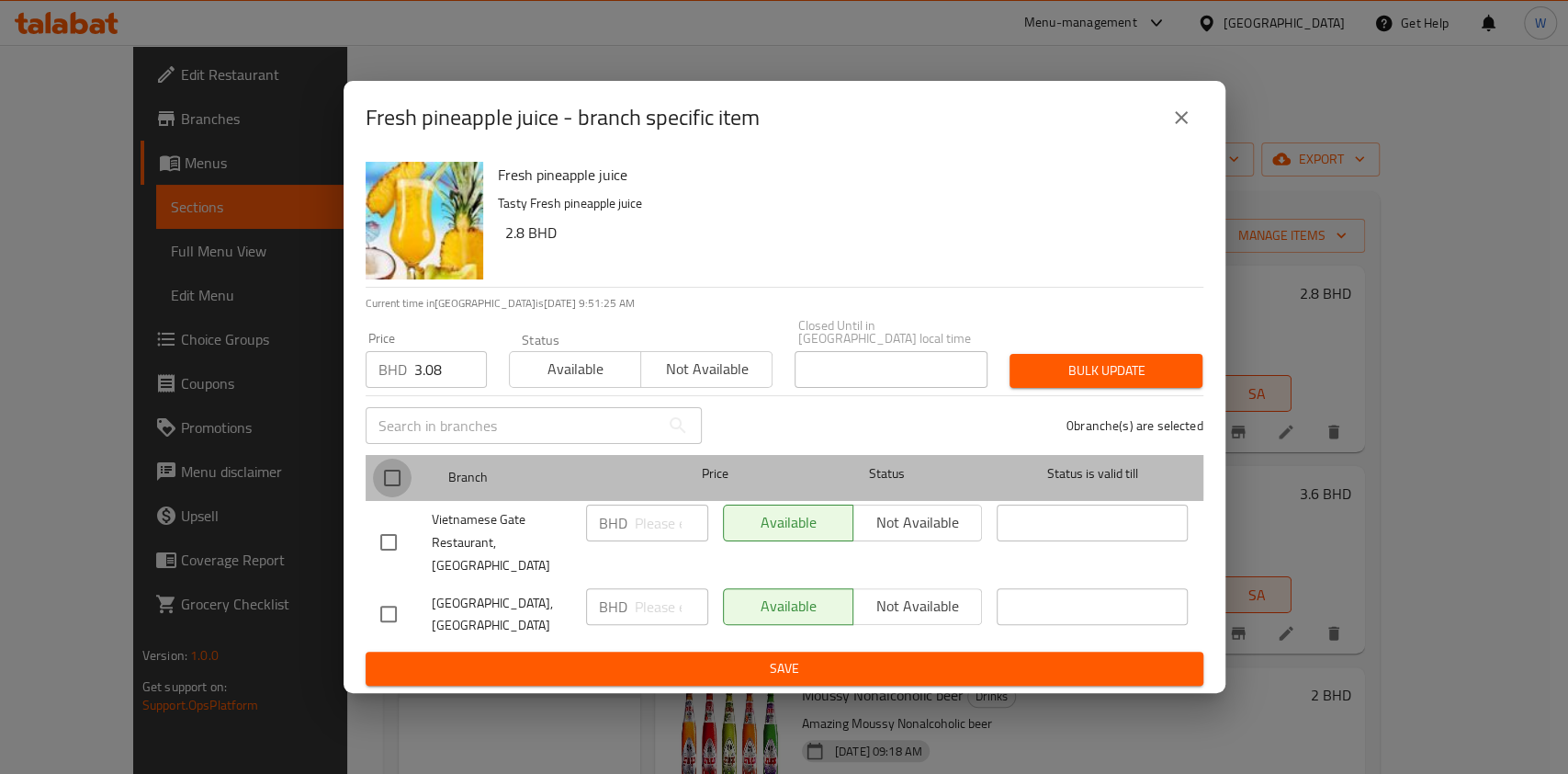
click at [389, 481] on input "checkbox" at bounding box center [392, 478] width 39 height 39
checkbox input "true"
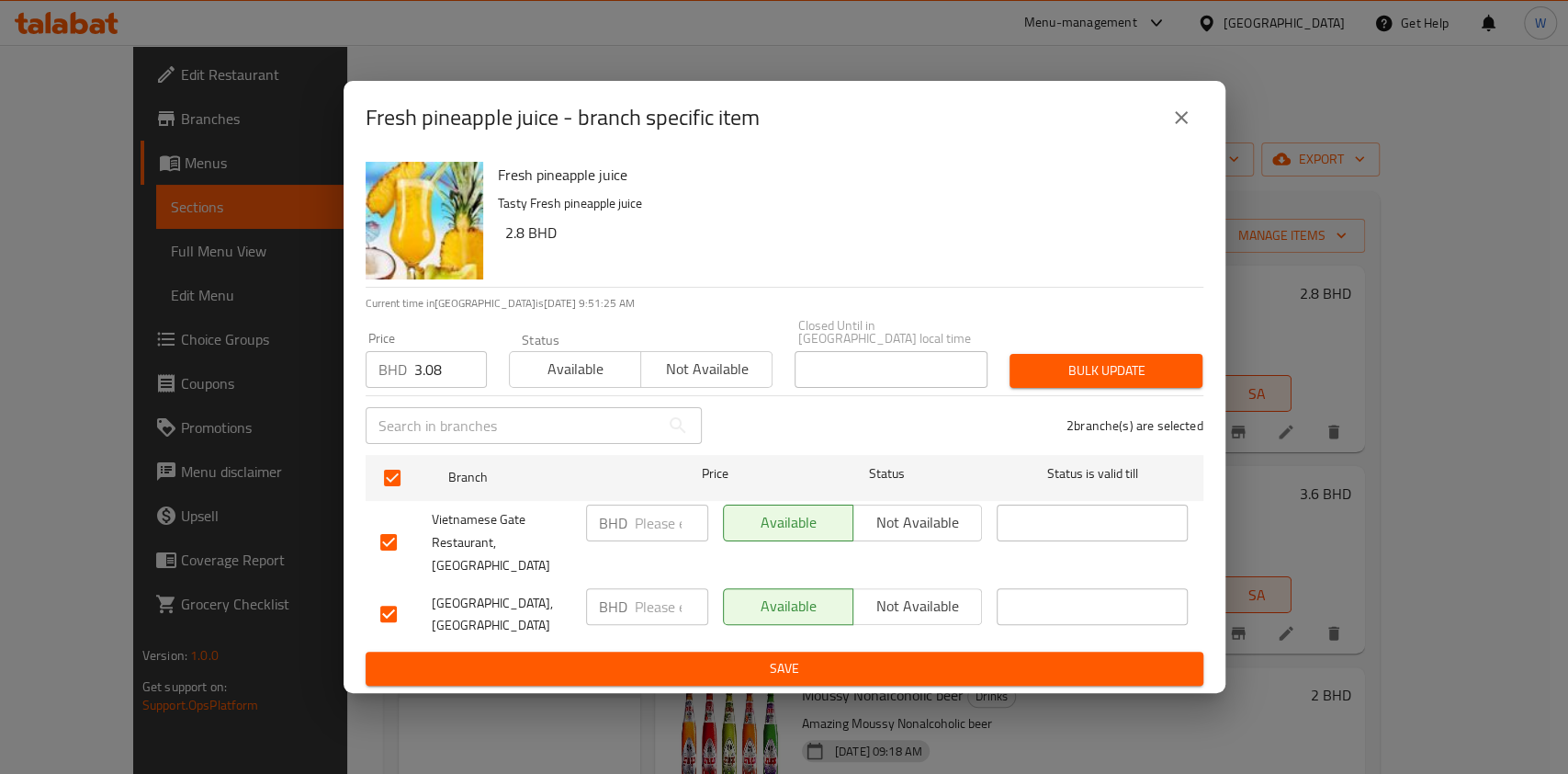
click at [1124, 367] on span "Bulk update" at bounding box center [1106, 371] width 163 height 23
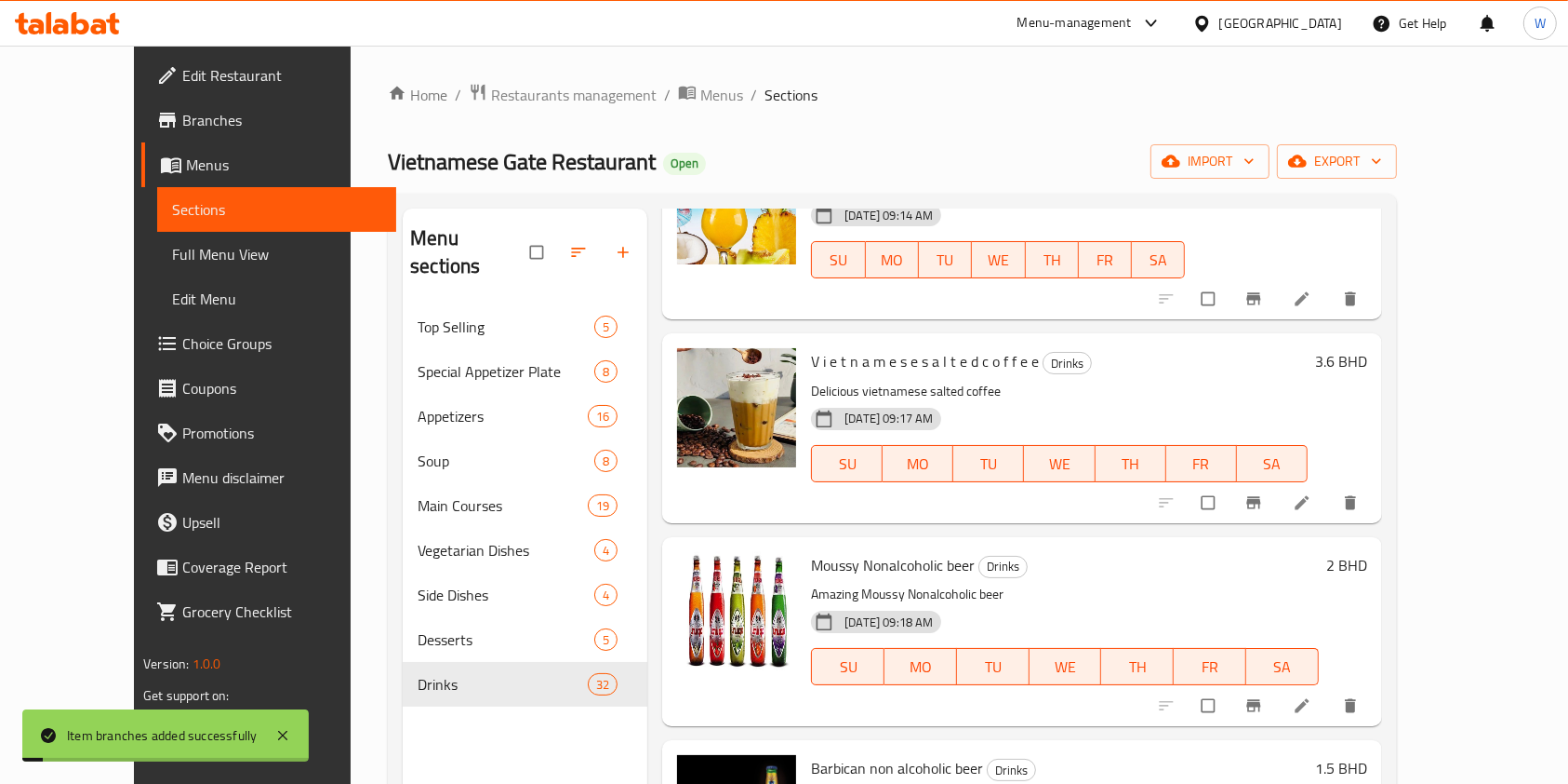
scroll to position [248, 0]
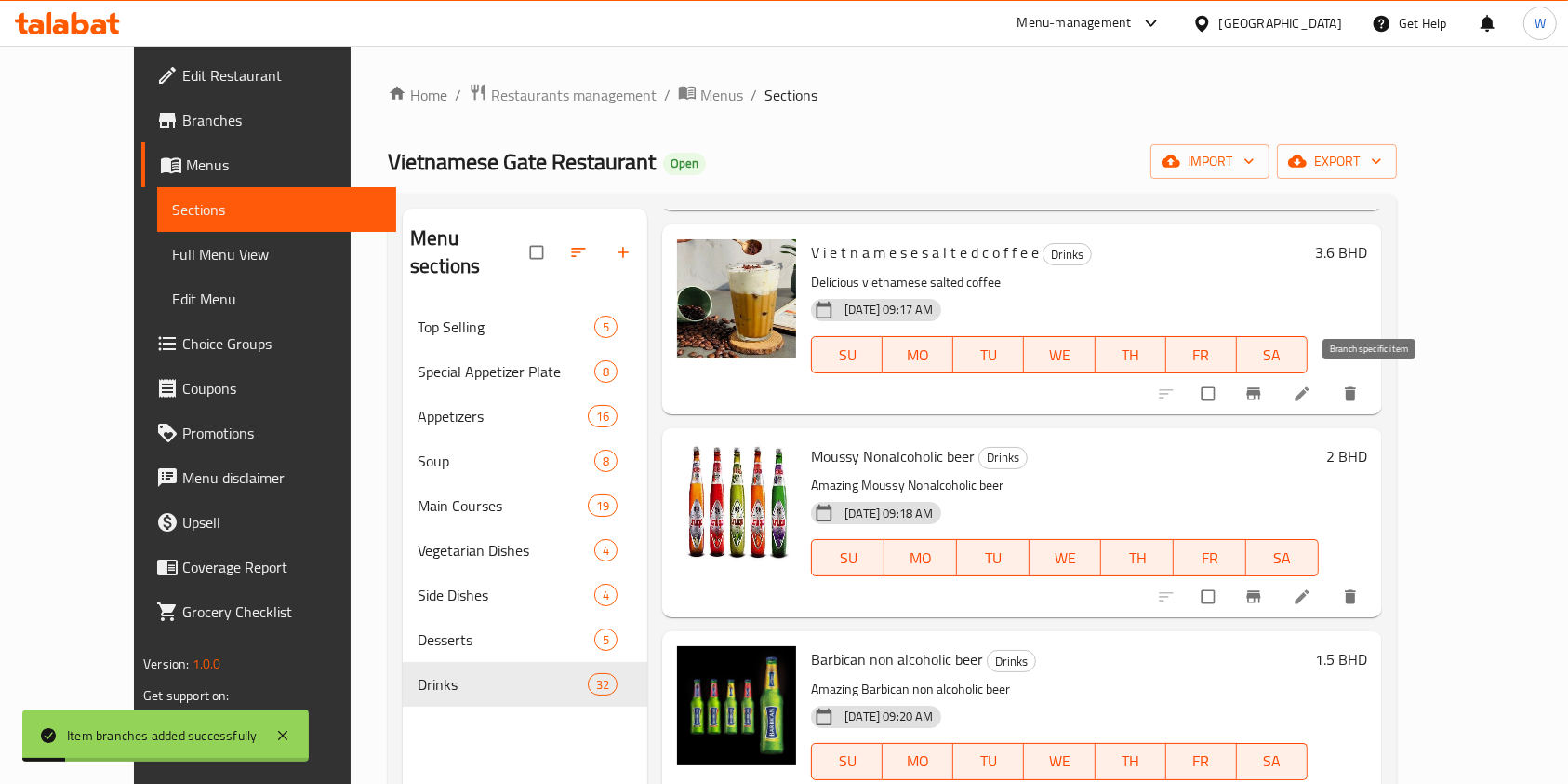
click at [1278, 403] on button "Branch-specific-item" at bounding box center [1256, 393] width 45 height 41
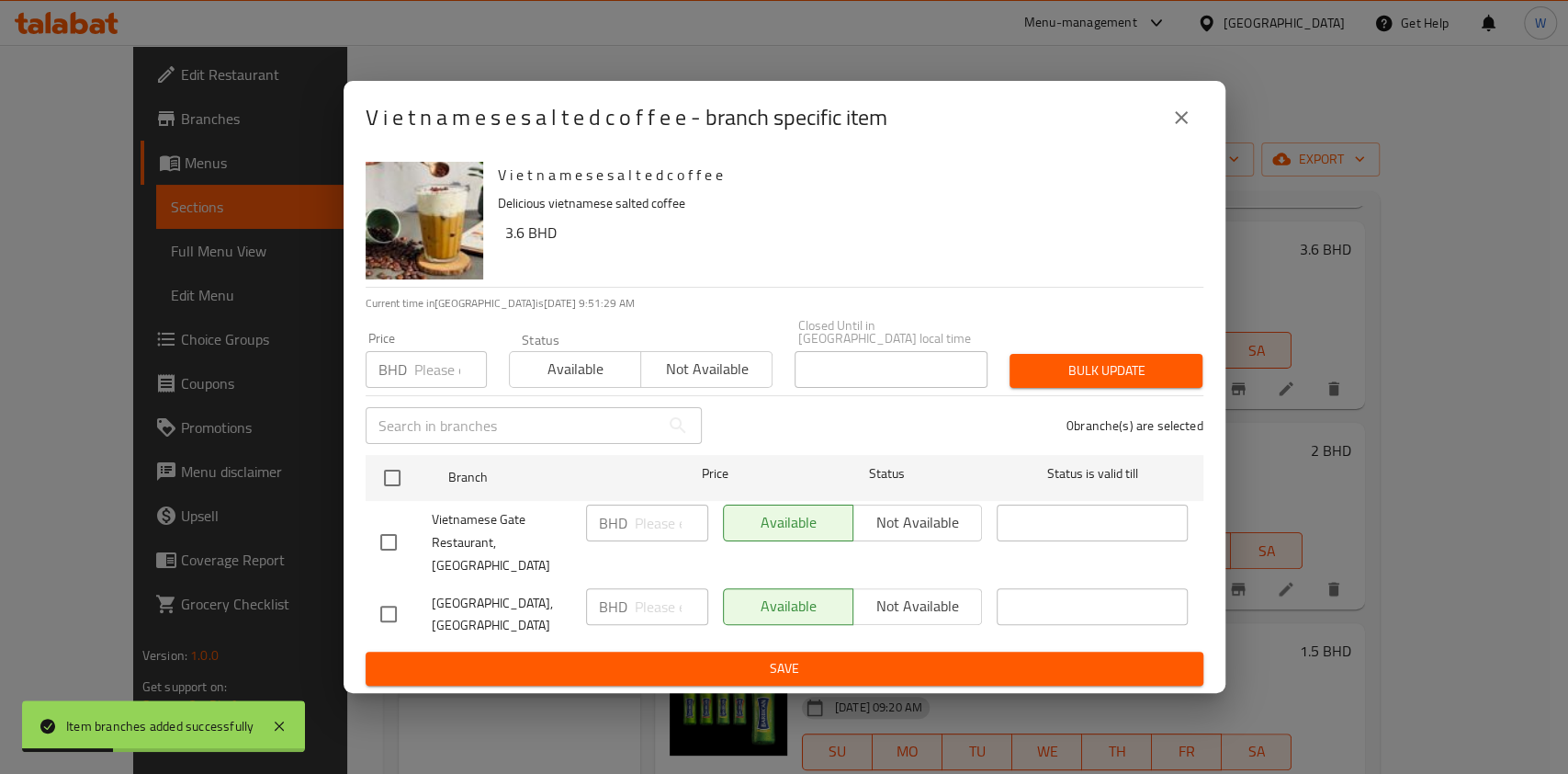
click at [525, 245] on h6 "3.6 BHD" at bounding box center [846, 232] width 683 height 25
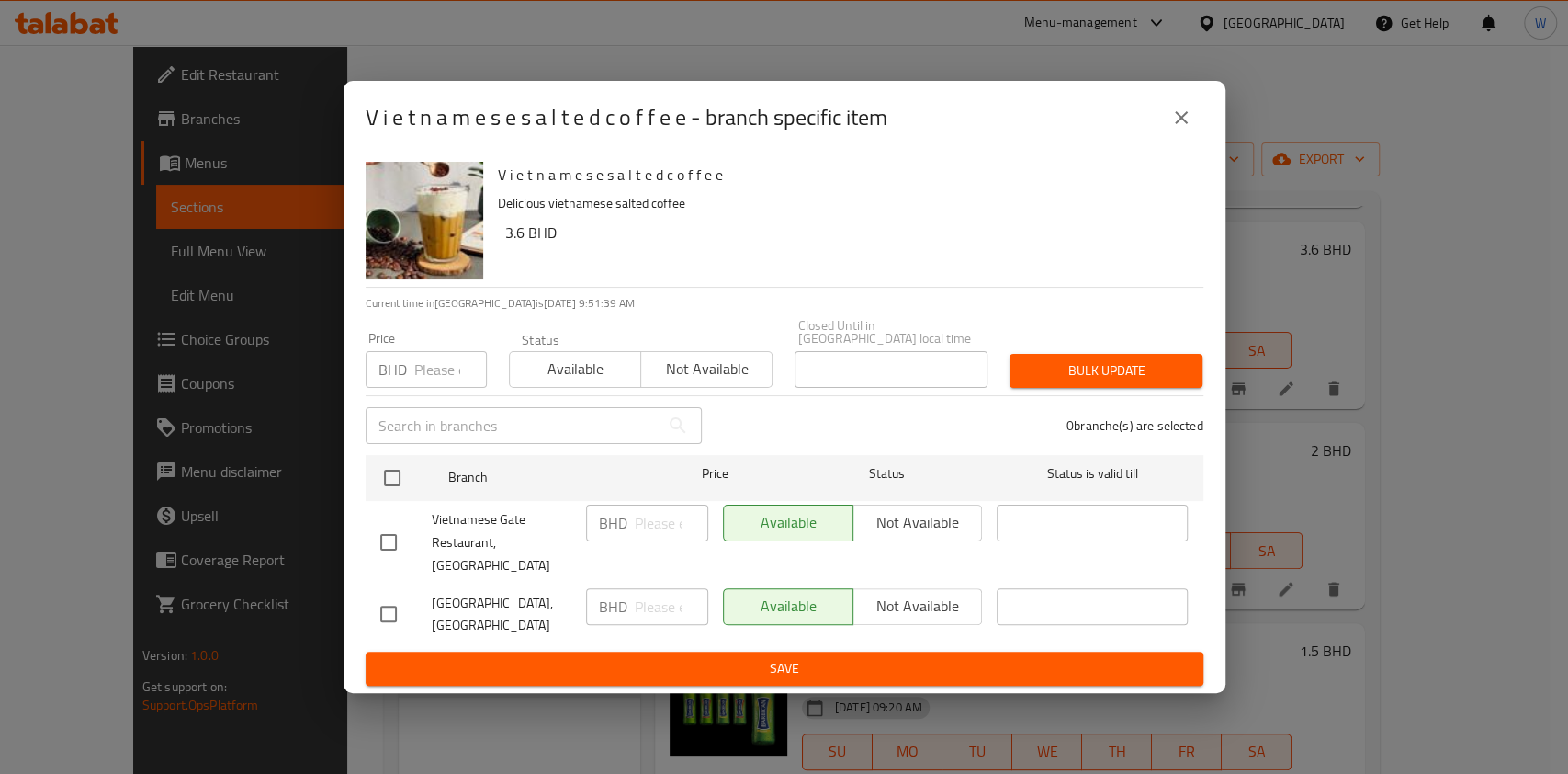
click at [509, 215] on p "Delicious vietnamese salted coffee" at bounding box center [843, 203] width 691 height 23
click at [510, 245] on h6 "3.6 BHD" at bounding box center [846, 232] width 683 height 25
copy h6 "3.6"
click at [448, 338] on div "Price BHD Price" at bounding box center [425, 359] width 122 height 56
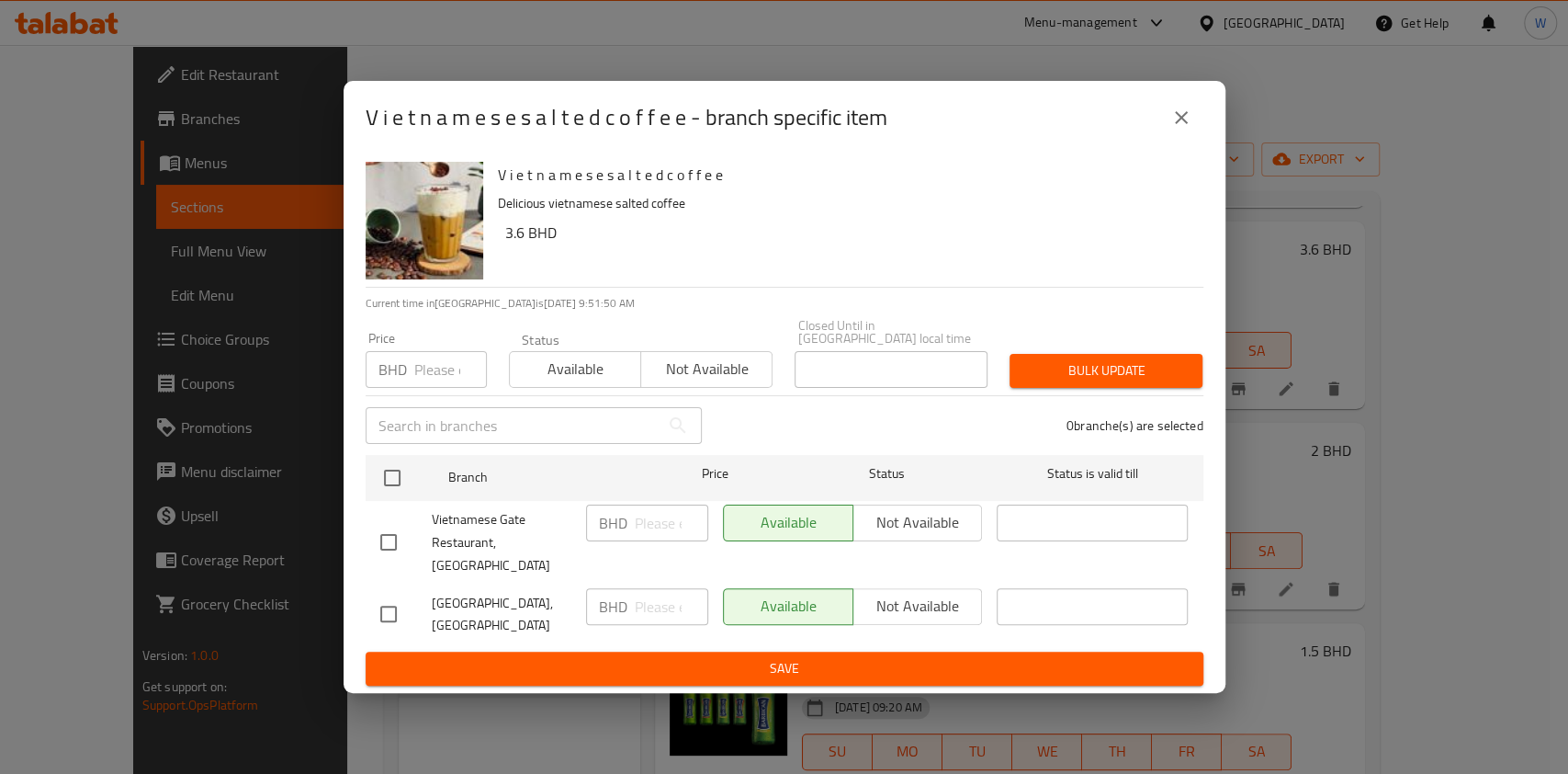
click at [435, 378] on input "number" at bounding box center [450, 369] width 73 height 37
paste input "3.96"
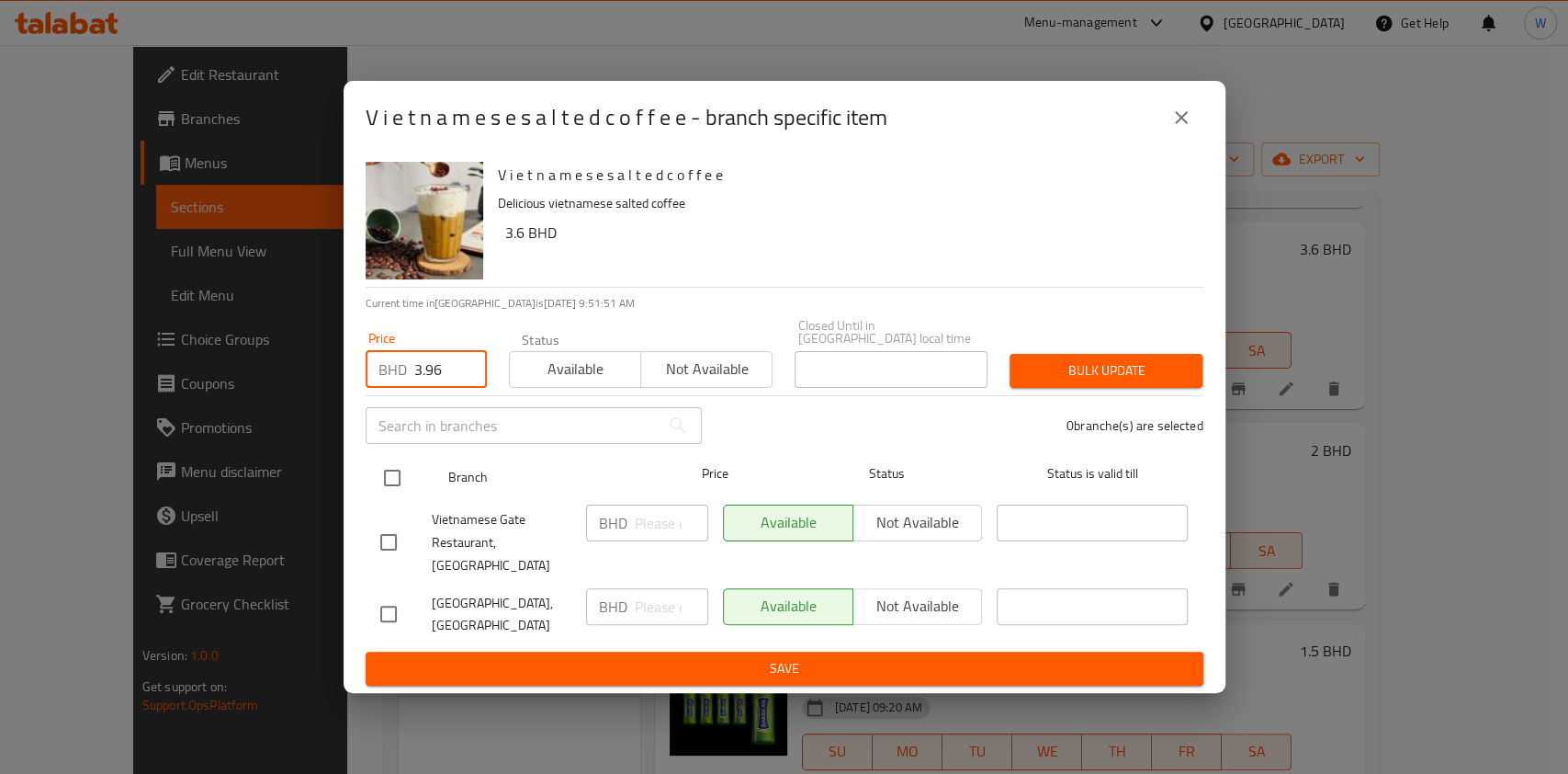
type input "3.96"
click at [399, 463] on input "checkbox" at bounding box center [392, 478] width 39 height 39
checkbox input "true"
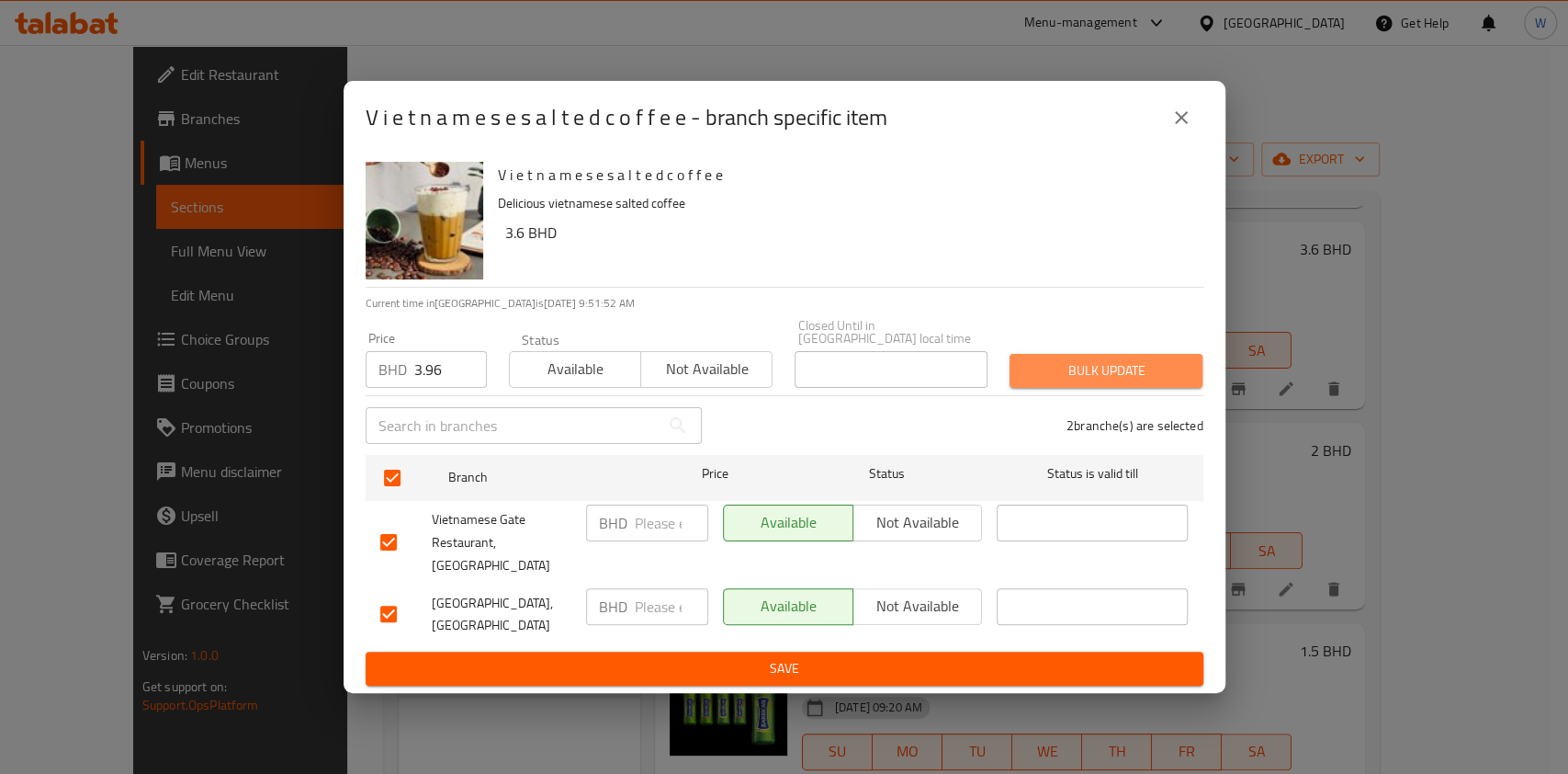
click at [1123, 374] on span "Bulk update" at bounding box center [1106, 371] width 163 height 23
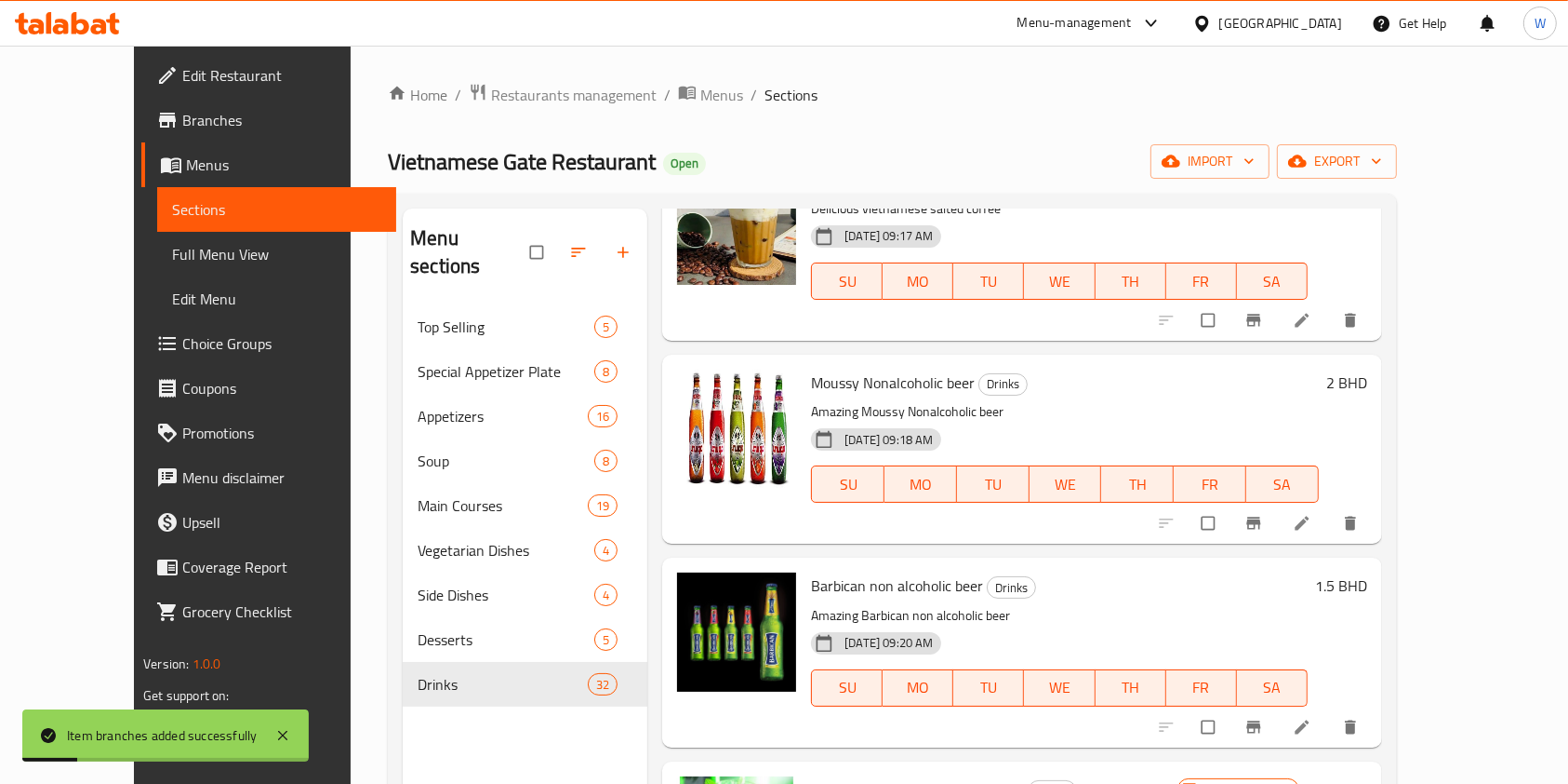
scroll to position [372, 0]
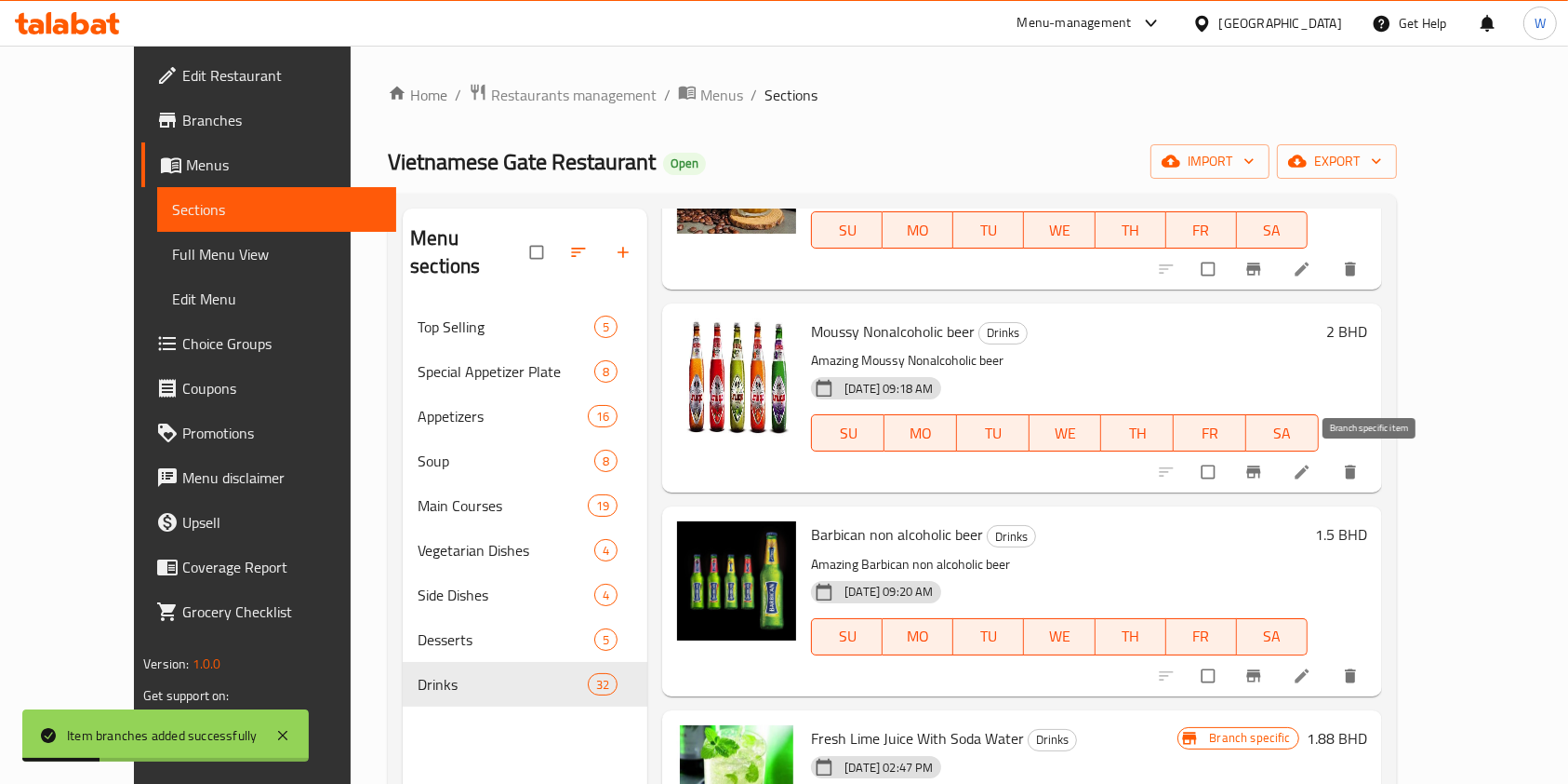
click at [1260, 473] on icon "Branch-specific-item" at bounding box center [1254, 472] width 14 height 12
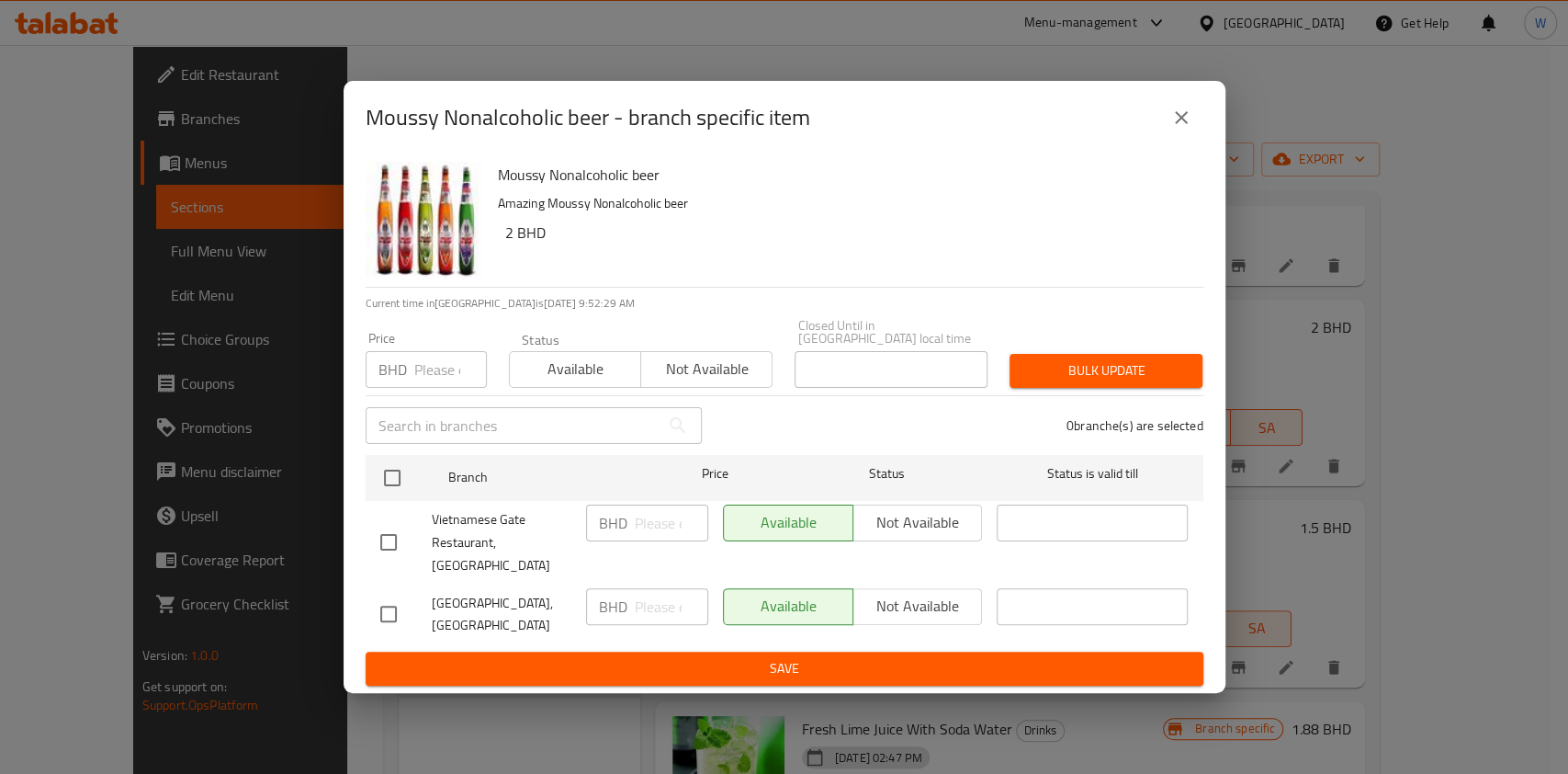
click at [441, 376] on input "number" at bounding box center [450, 369] width 73 height 37
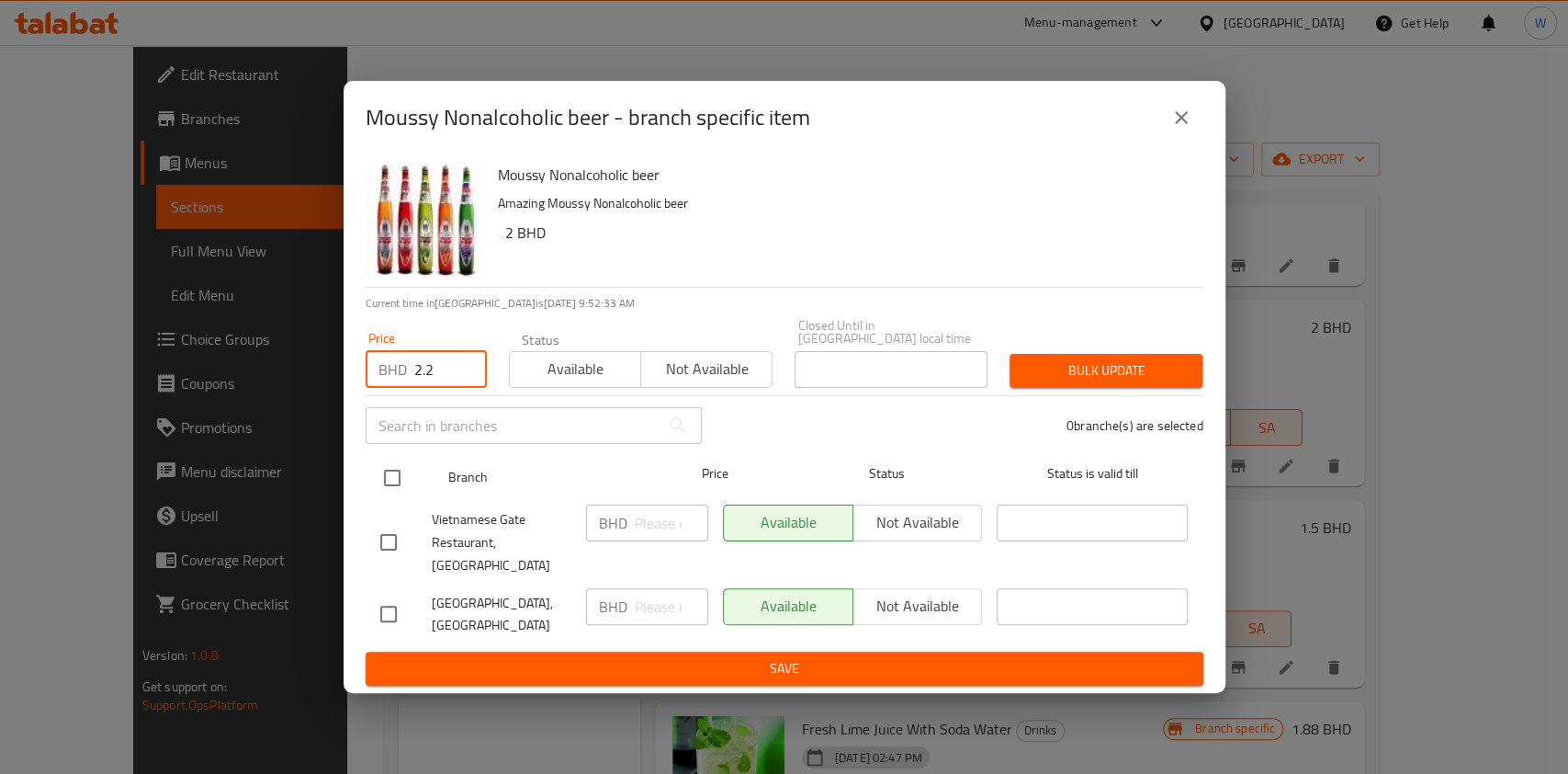
type input "2.2"
click at [404, 488] on input "checkbox" at bounding box center [392, 478] width 39 height 39
checkbox input "true"
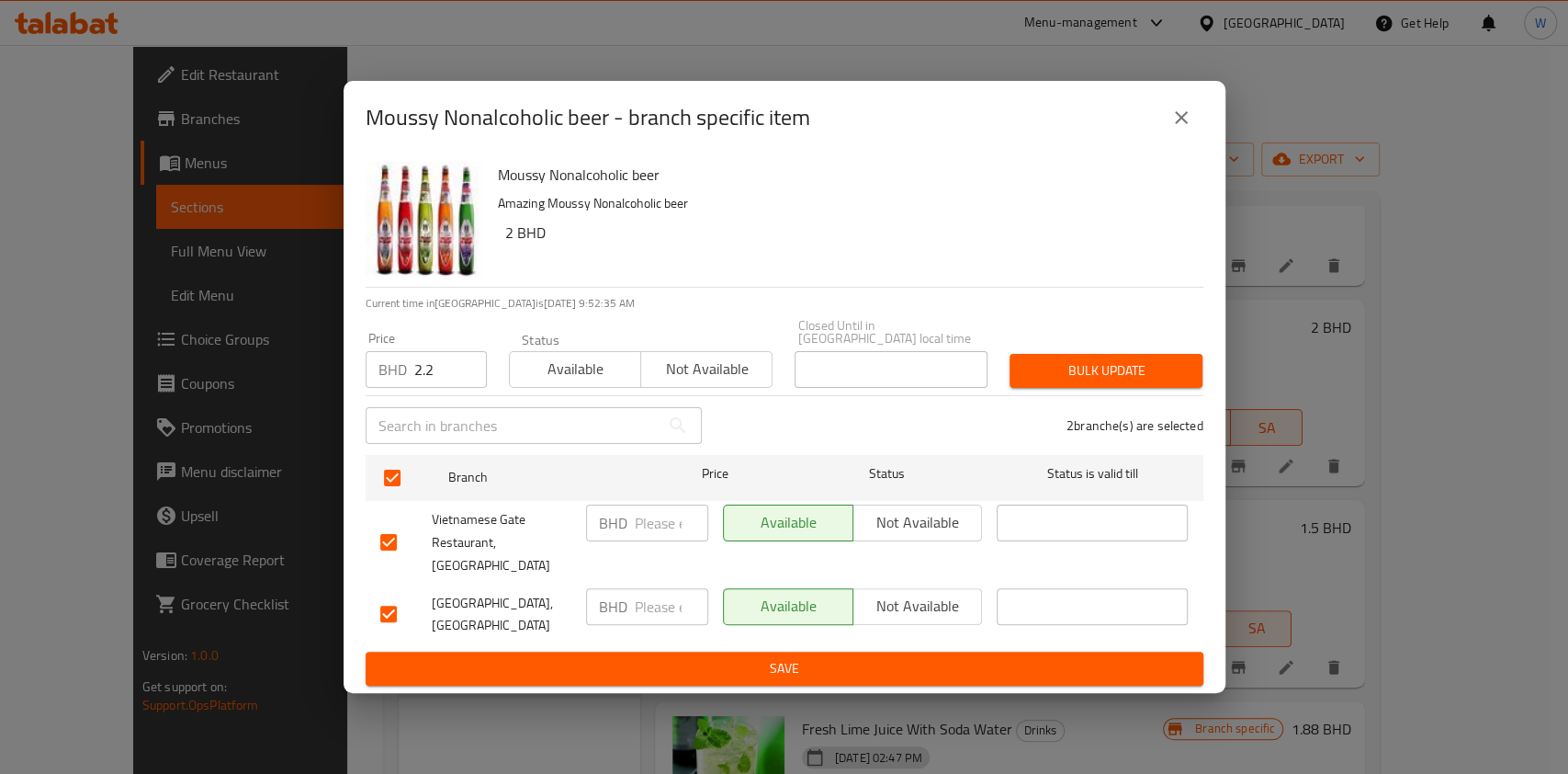
click at [1081, 396] on div "2 branche(s) are selected" at bounding box center [963, 426] width 502 height 66
click at [1084, 388] on button "Bulk update" at bounding box center [1106, 371] width 192 height 34
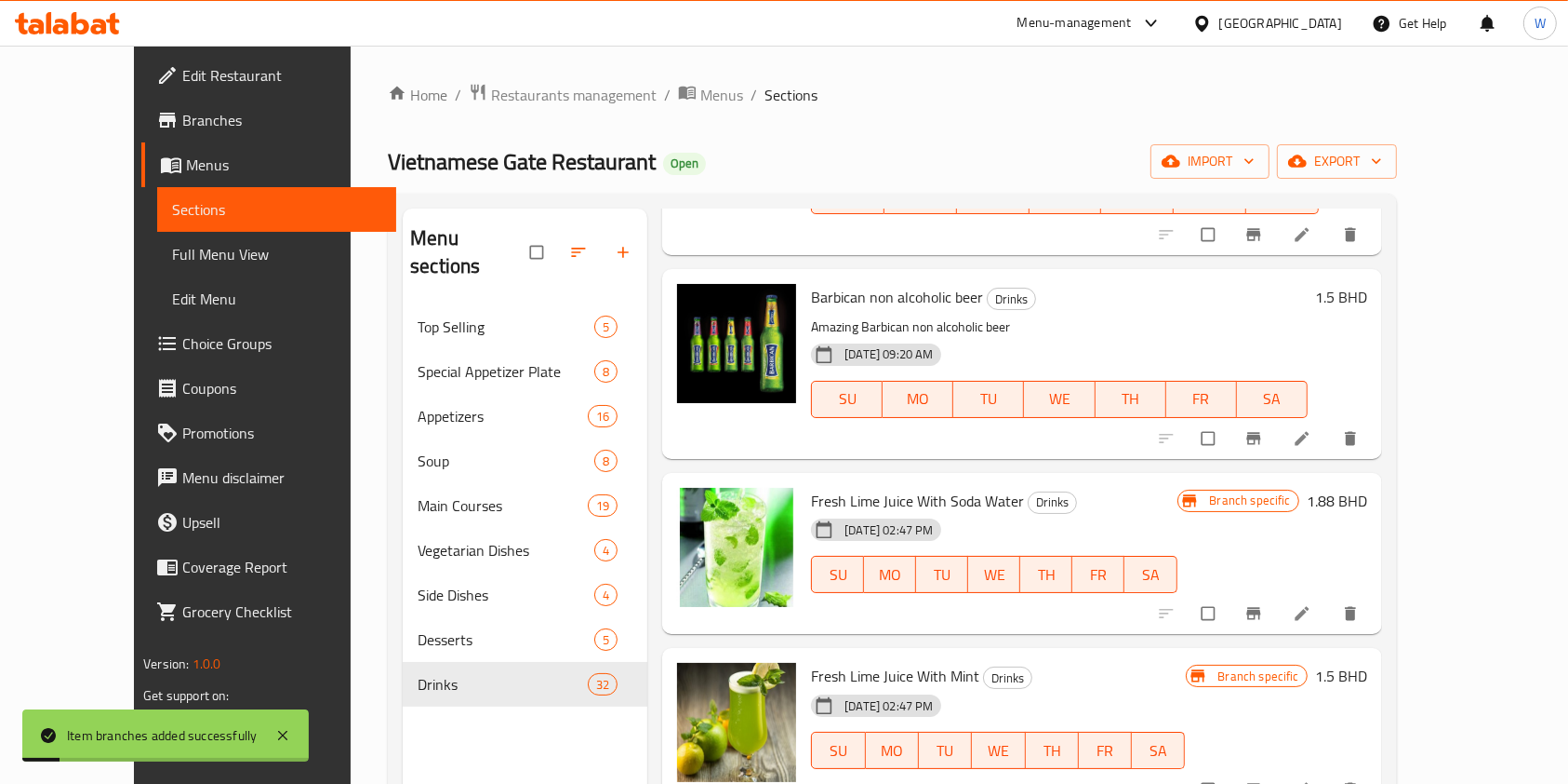
scroll to position [620, 0]
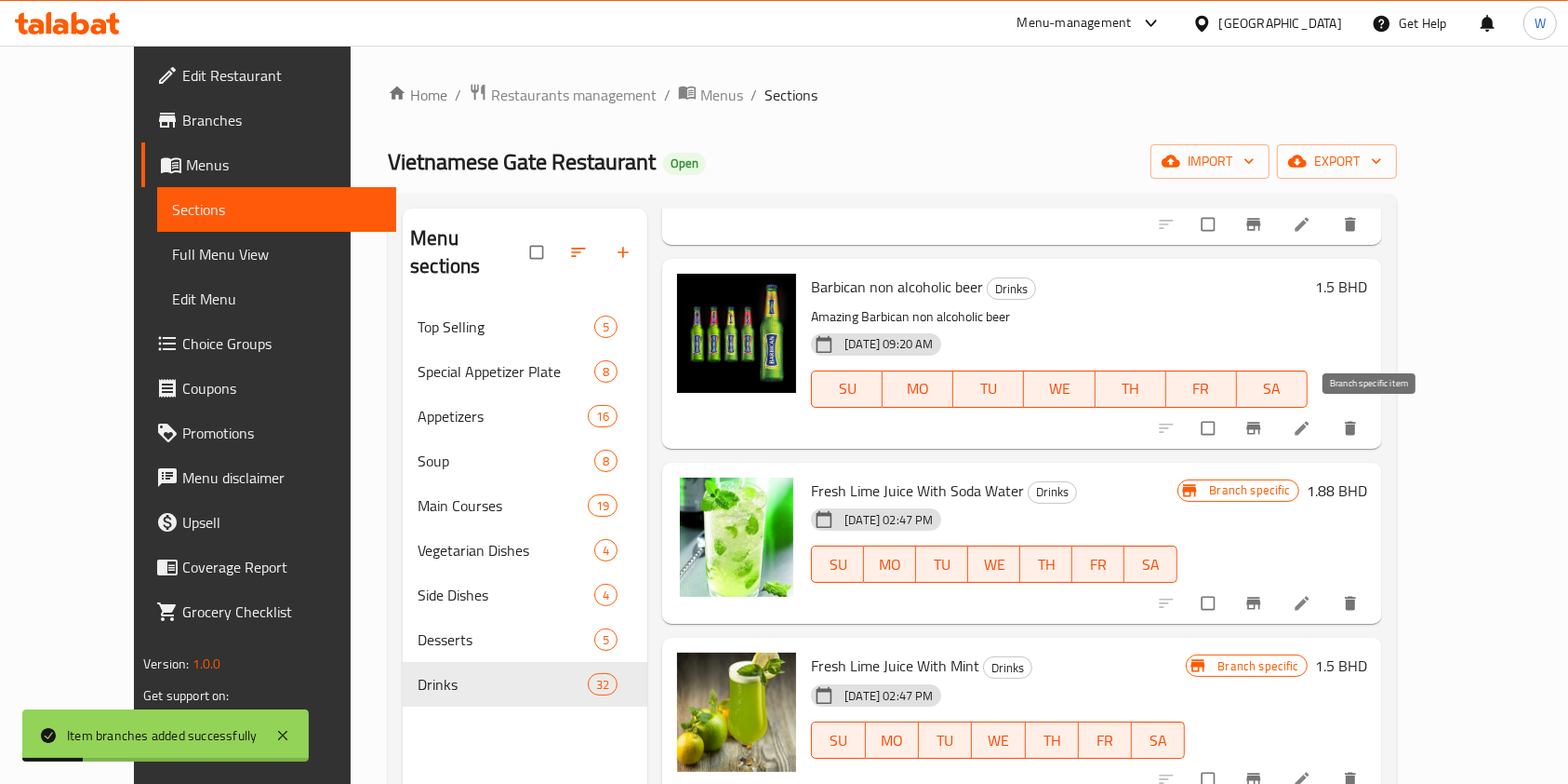
click at [1278, 439] on button "Branch-specific-item" at bounding box center [1256, 427] width 45 height 41
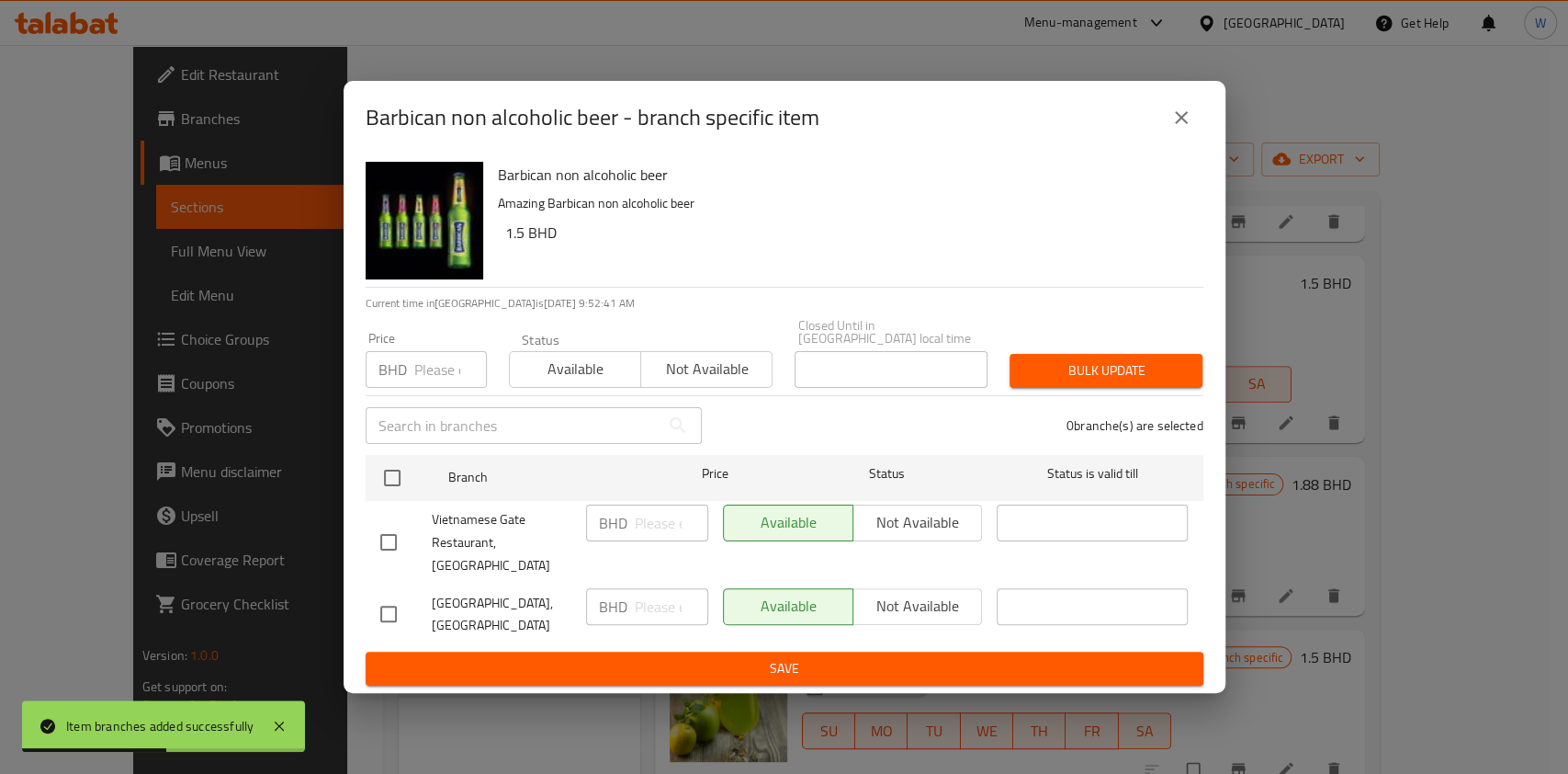
click at [518, 245] on h6 "1.5 BHD" at bounding box center [846, 232] width 683 height 25
copy h6 "1.5"
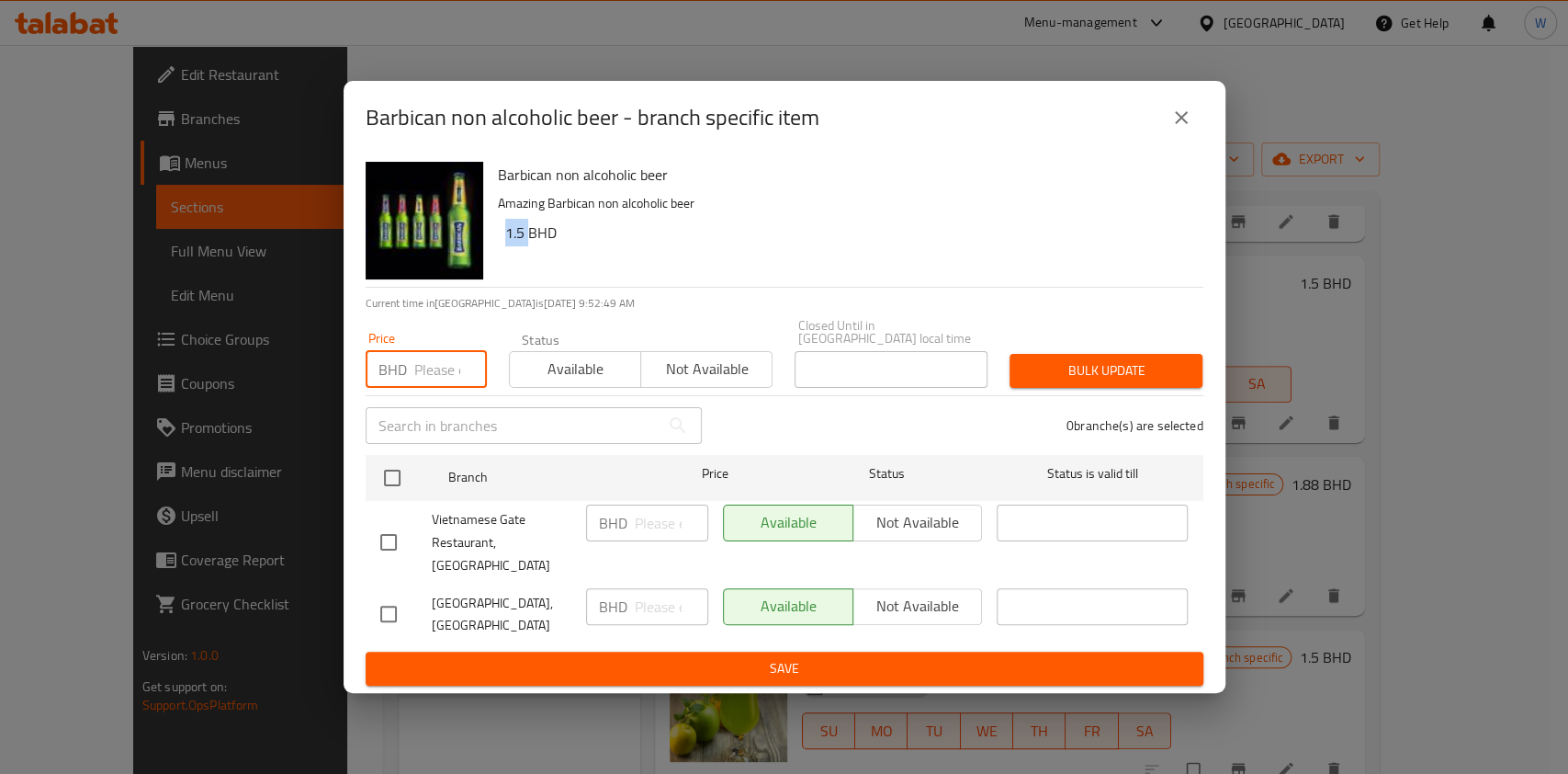
click at [443, 367] on input "number" at bounding box center [450, 369] width 73 height 37
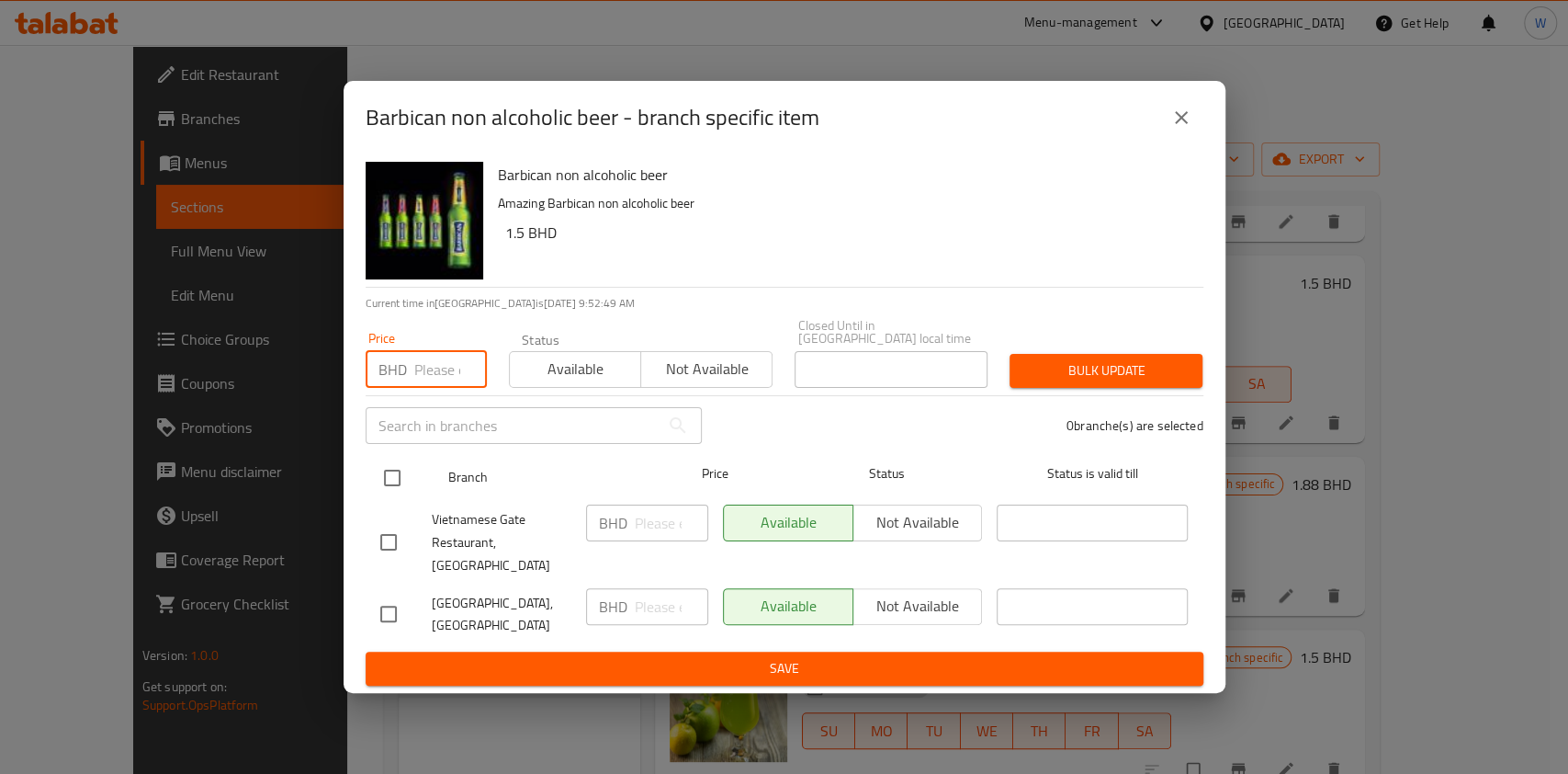
paste input "1.65"
type input "1.65"
click at [382, 488] on input "checkbox" at bounding box center [392, 478] width 39 height 39
checkbox input "true"
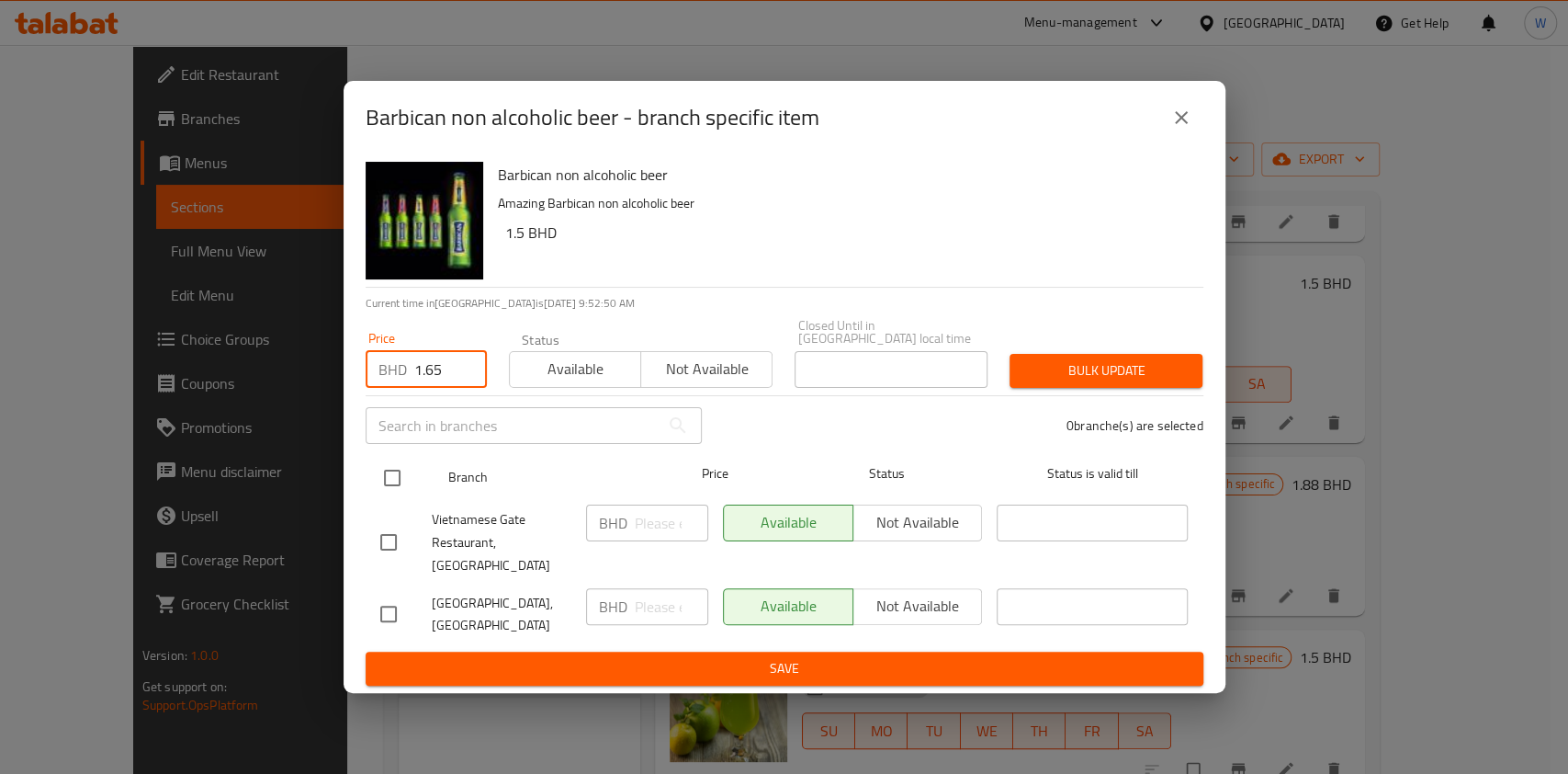
checkbox input "true"
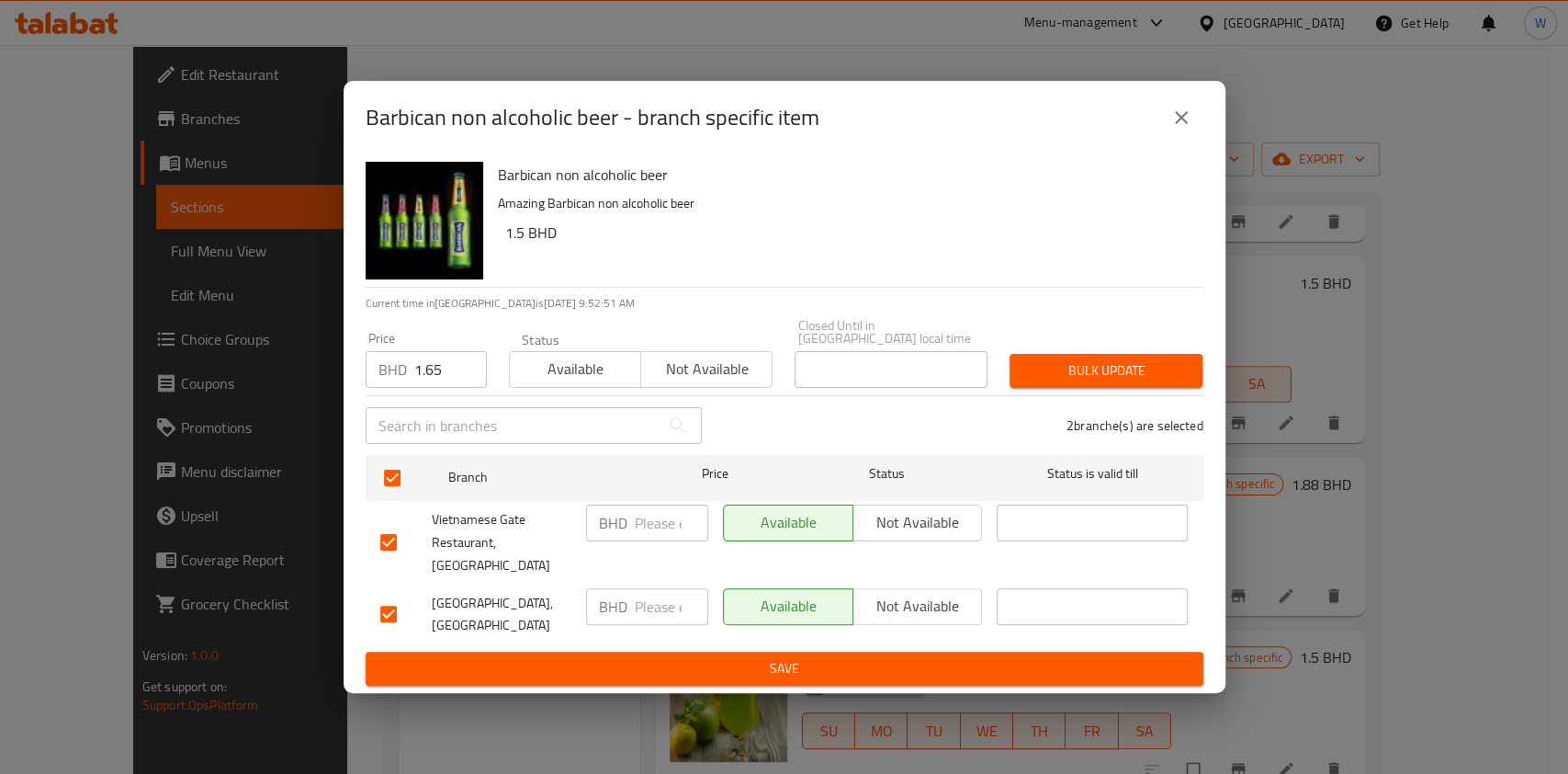
click at [1163, 371] on span "Bulk update" at bounding box center [1106, 371] width 163 height 23
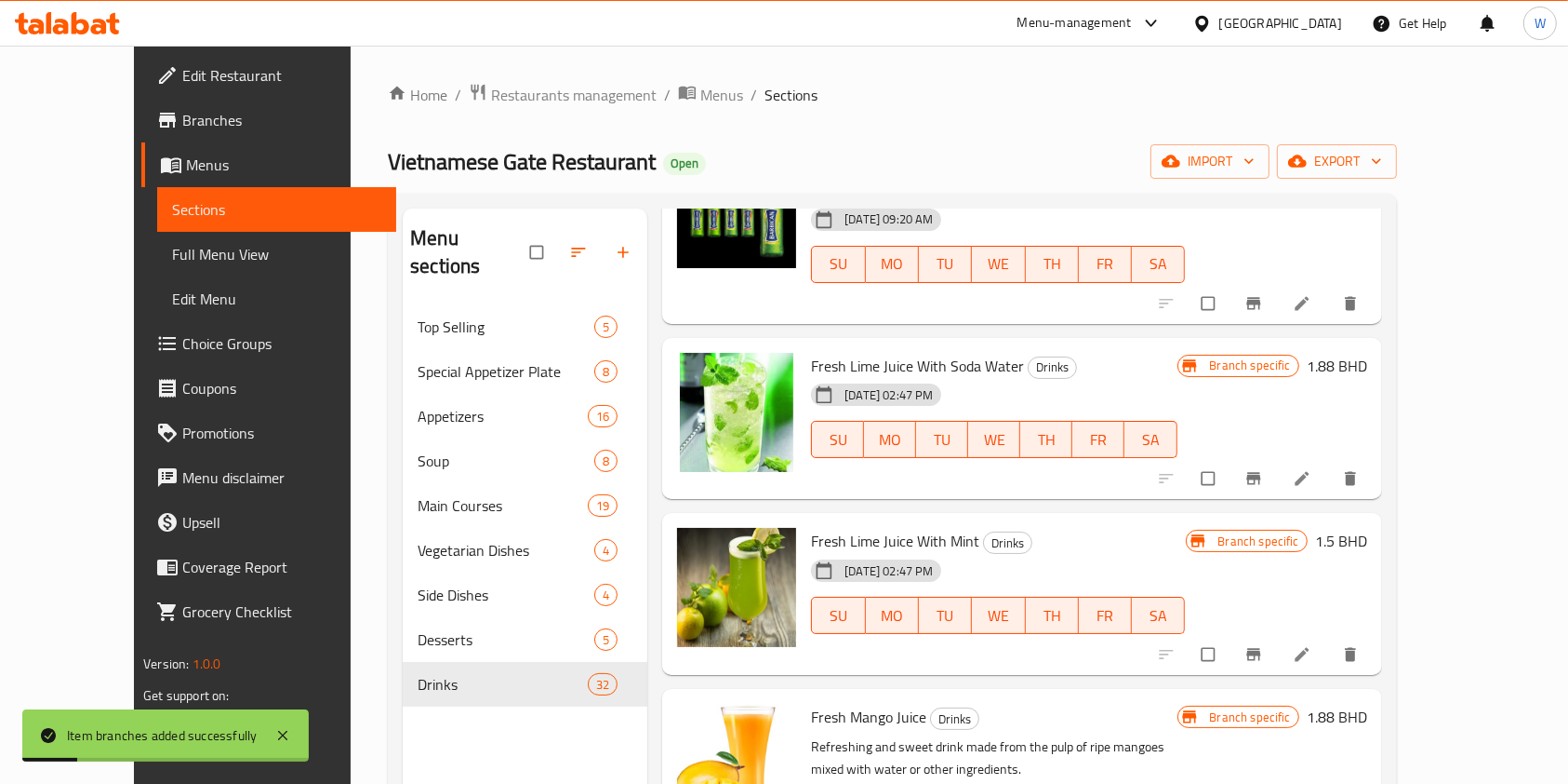
scroll to position [868, 0]
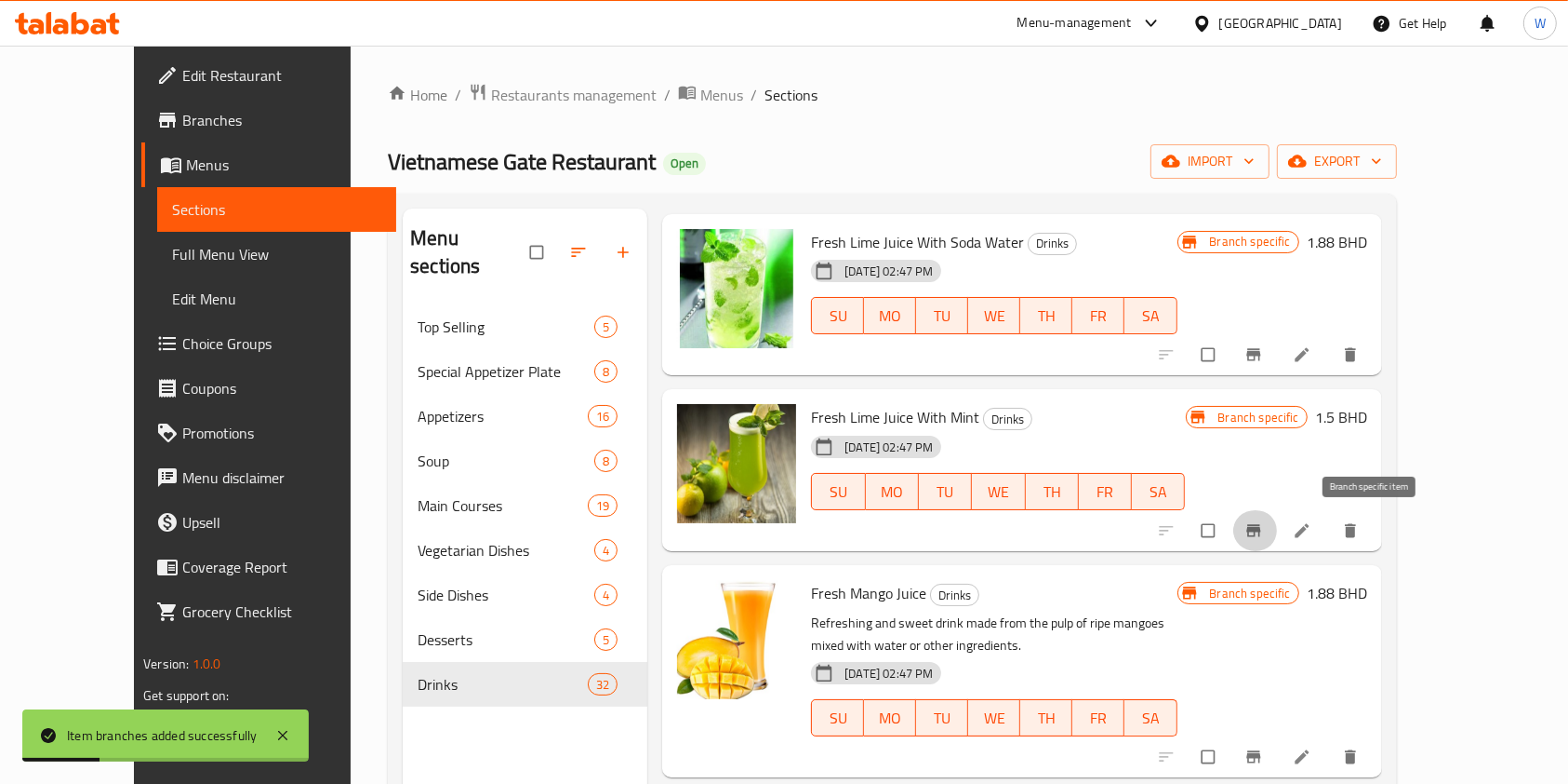
click at [1263, 537] on icon "Branch-specific-item" at bounding box center [1254, 530] width 18 height 18
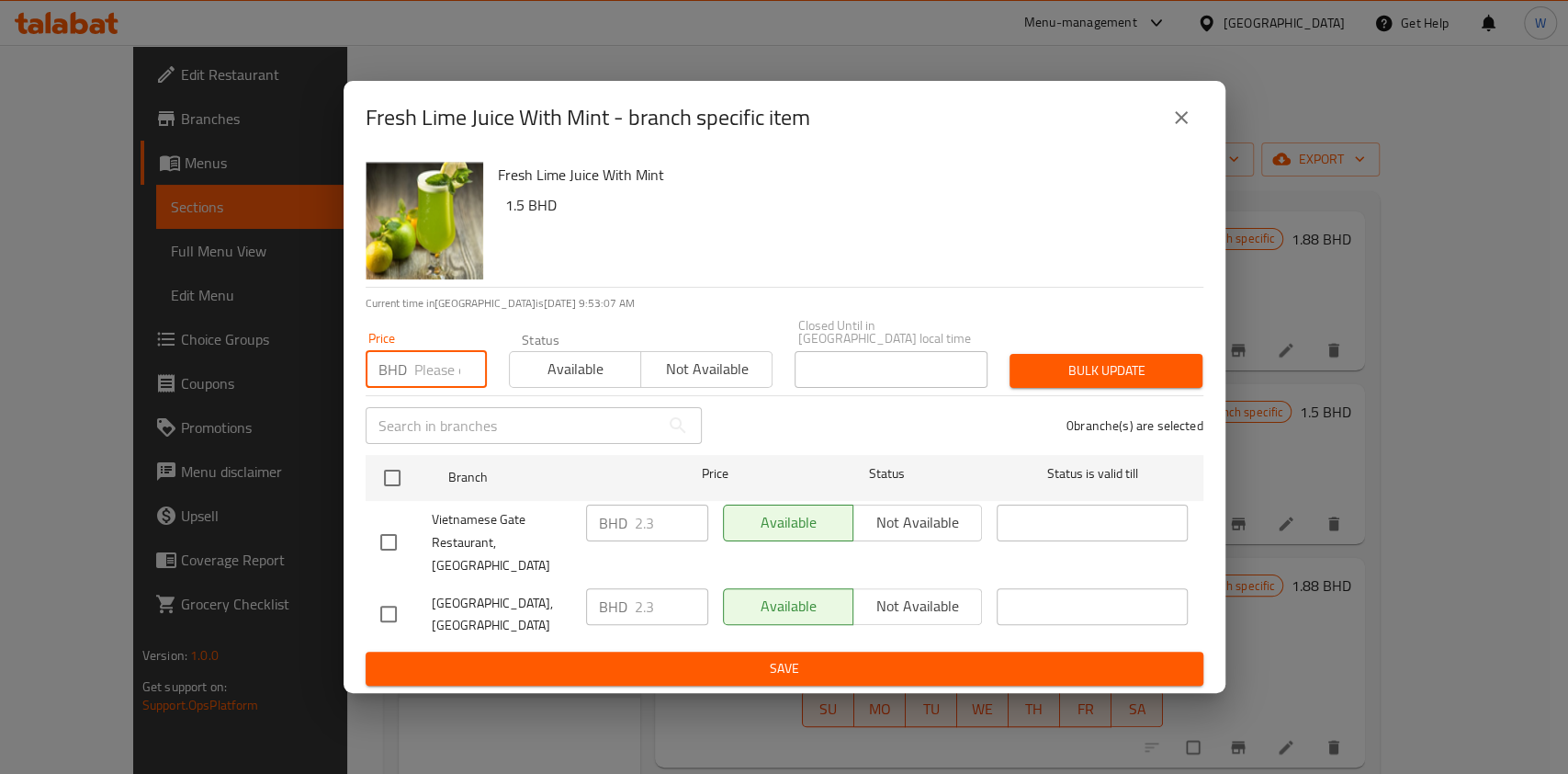
click at [414, 374] on input "number" at bounding box center [450, 369] width 73 height 37
paste input "2.53"
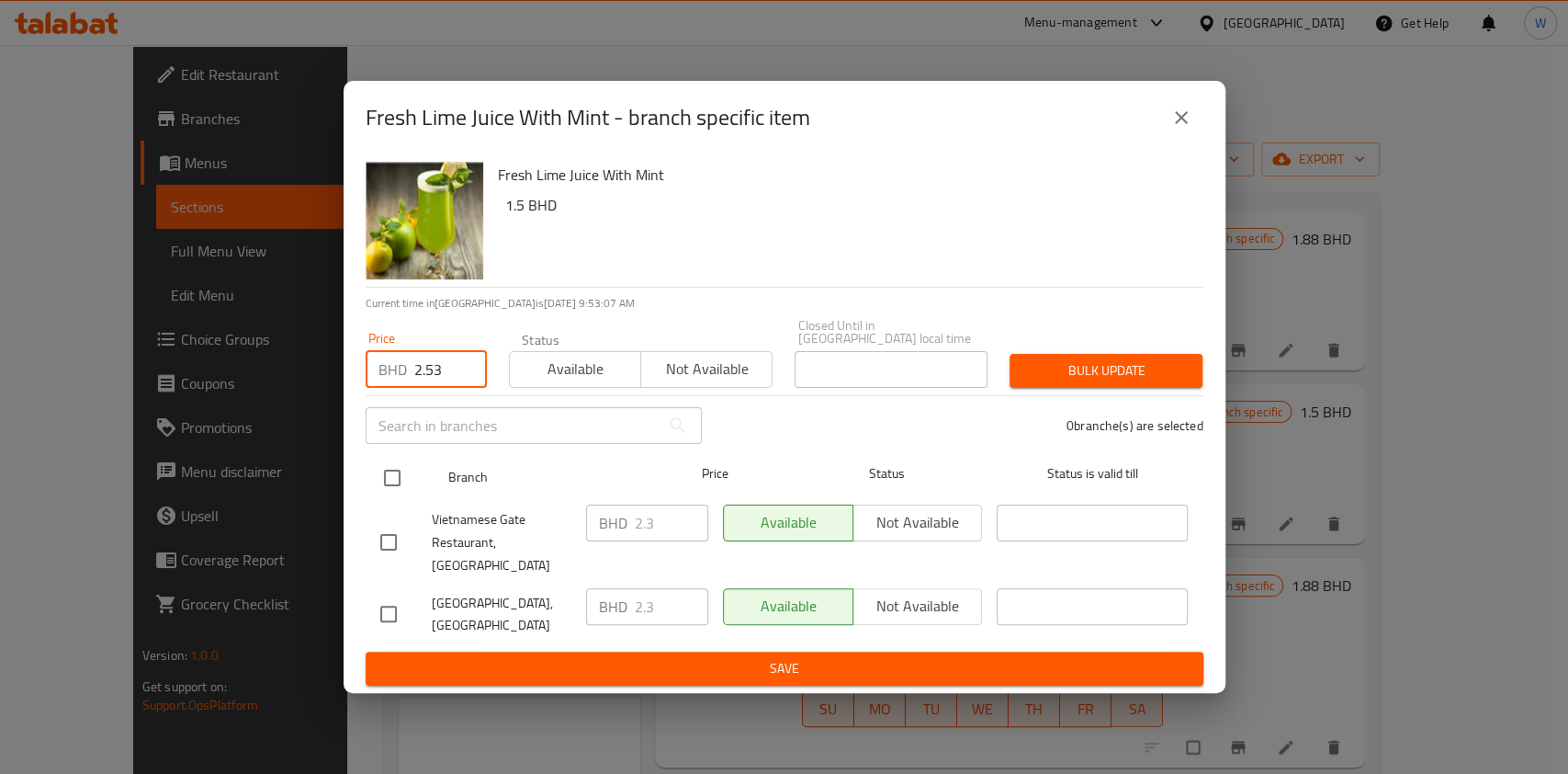
type input "2.53"
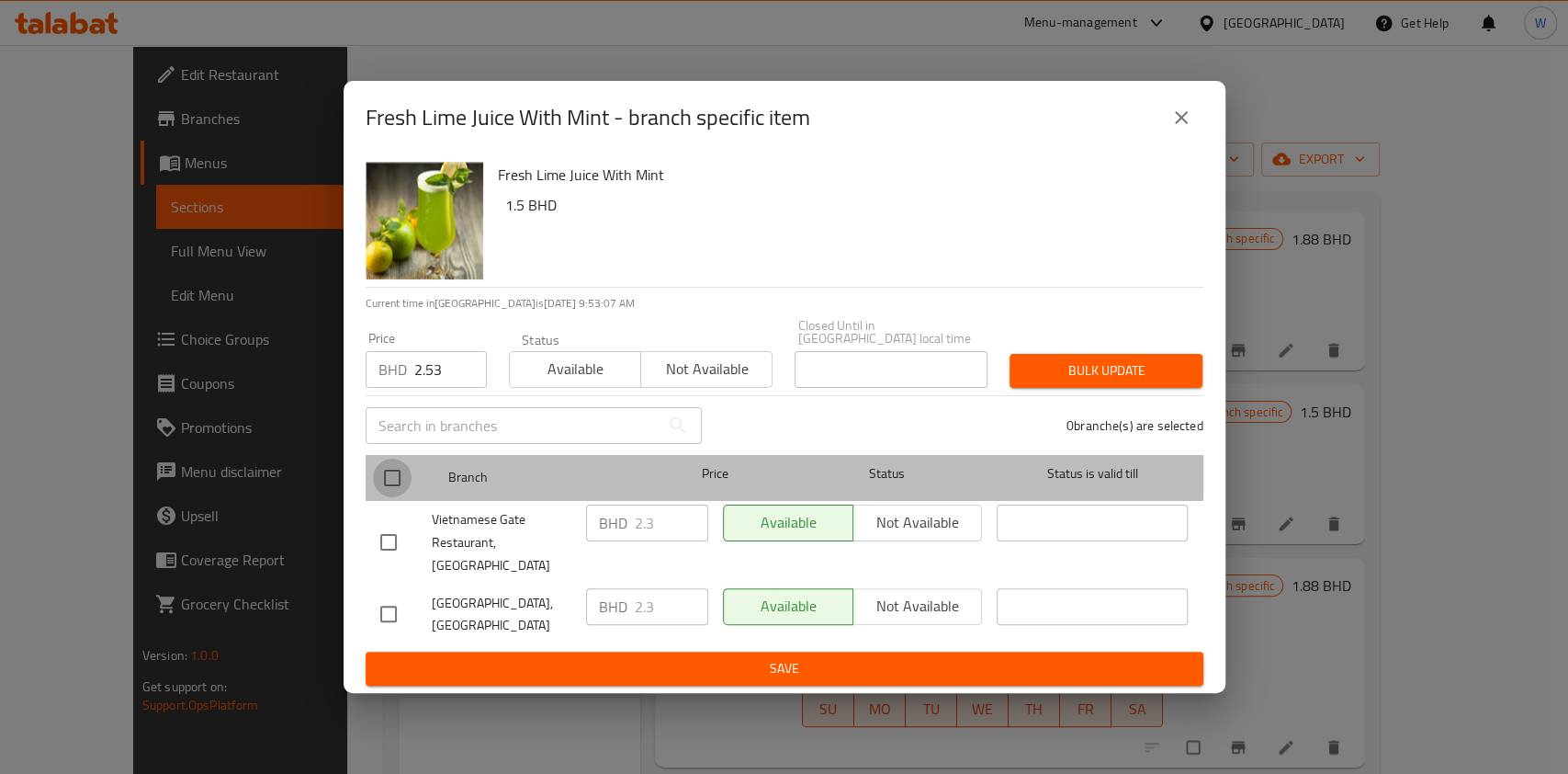
click at [405, 479] on input "checkbox" at bounding box center [392, 478] width 39 height 39
checkbox input "true"
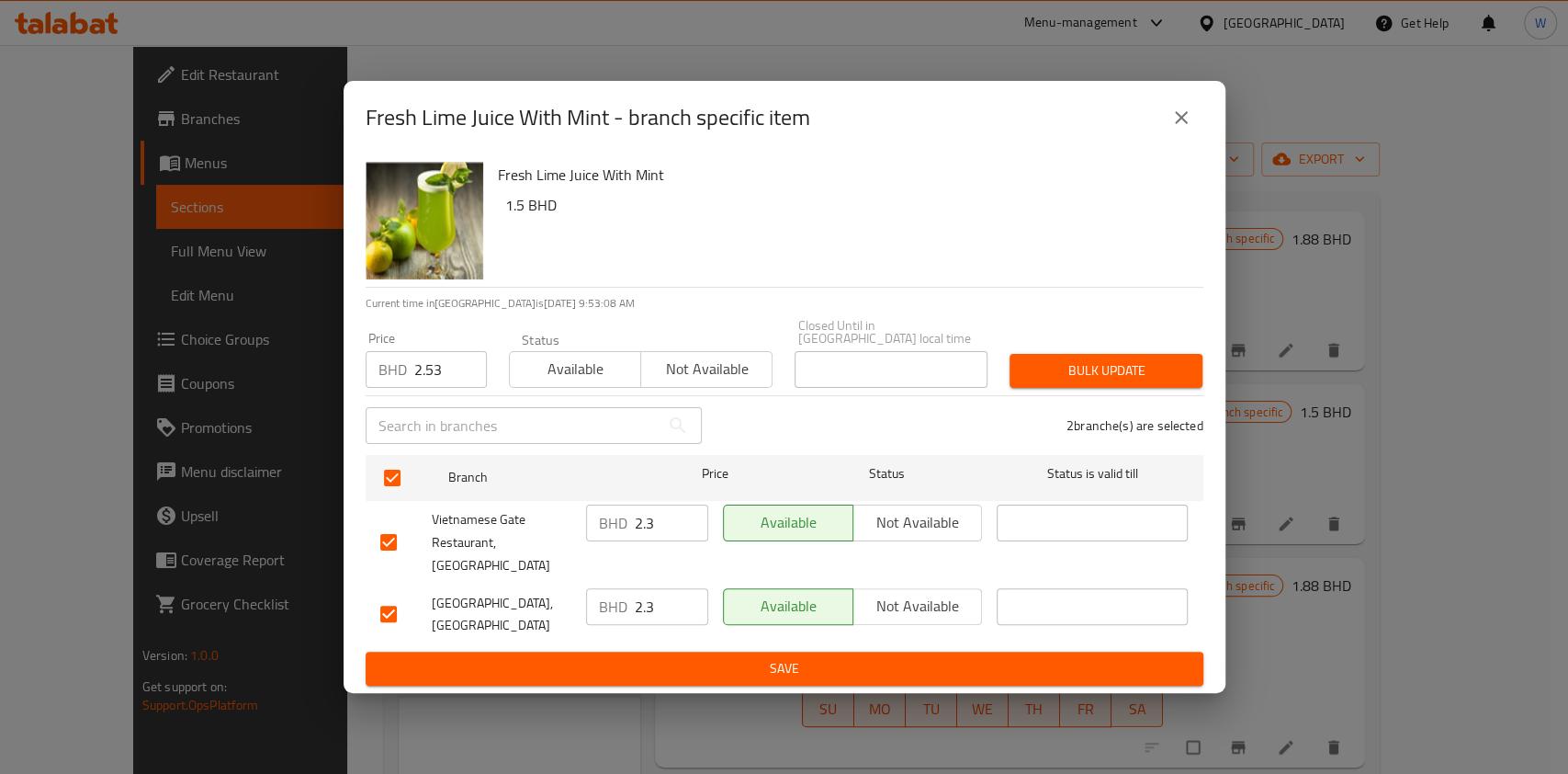
click at [1095, 379] on span "Bulk update" at bounding box center [1106, 371] width 163 height 23
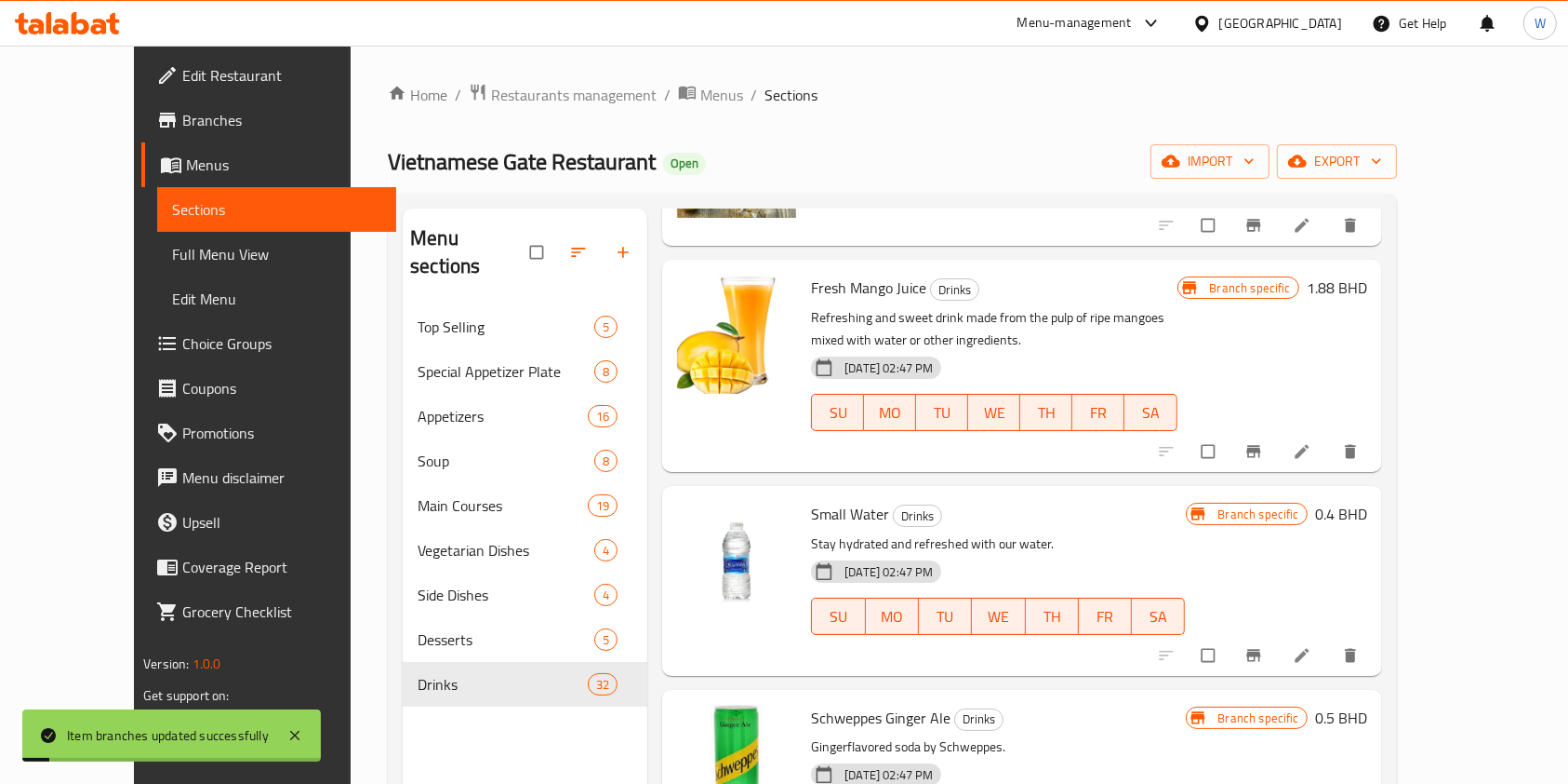
scroll to position [1241, 0]
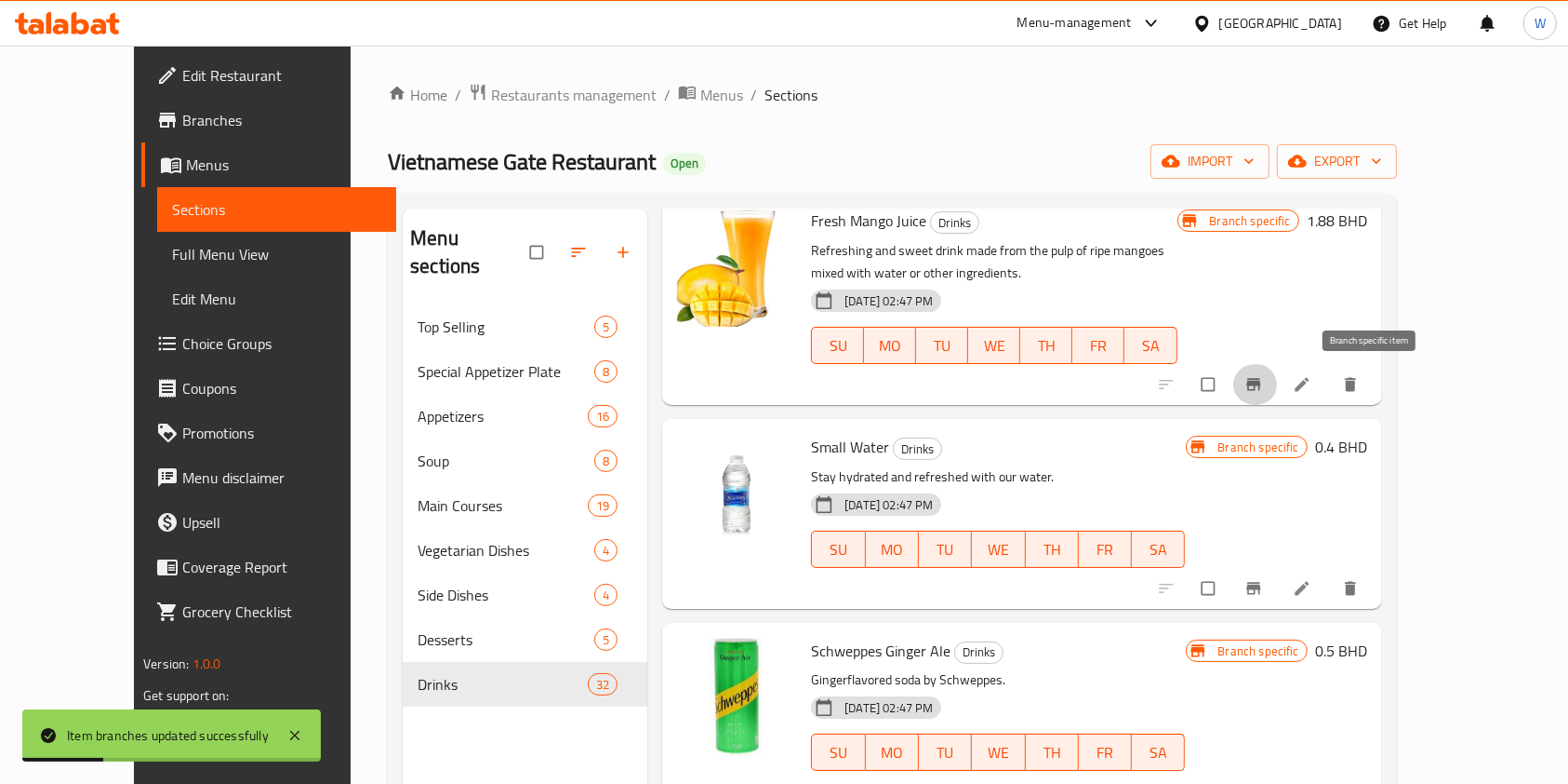
click at [1278, 400] on button "Branch-specific-item" at bounding box center [1256, 384] width 45 height 41
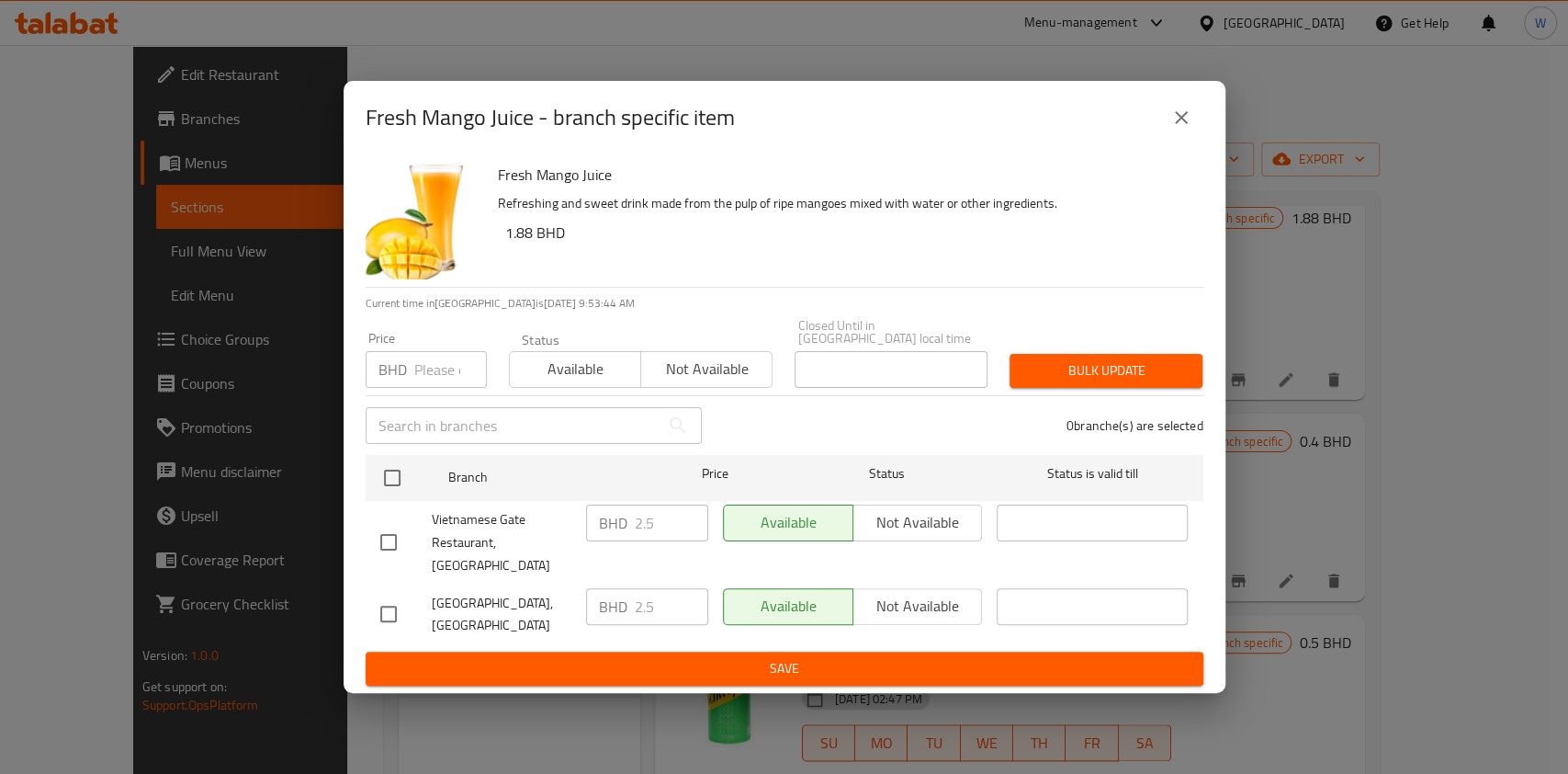
click at [428, 379] on input "number" at bounding box center [450, 369] width 73 height 37
paste input "2.75"
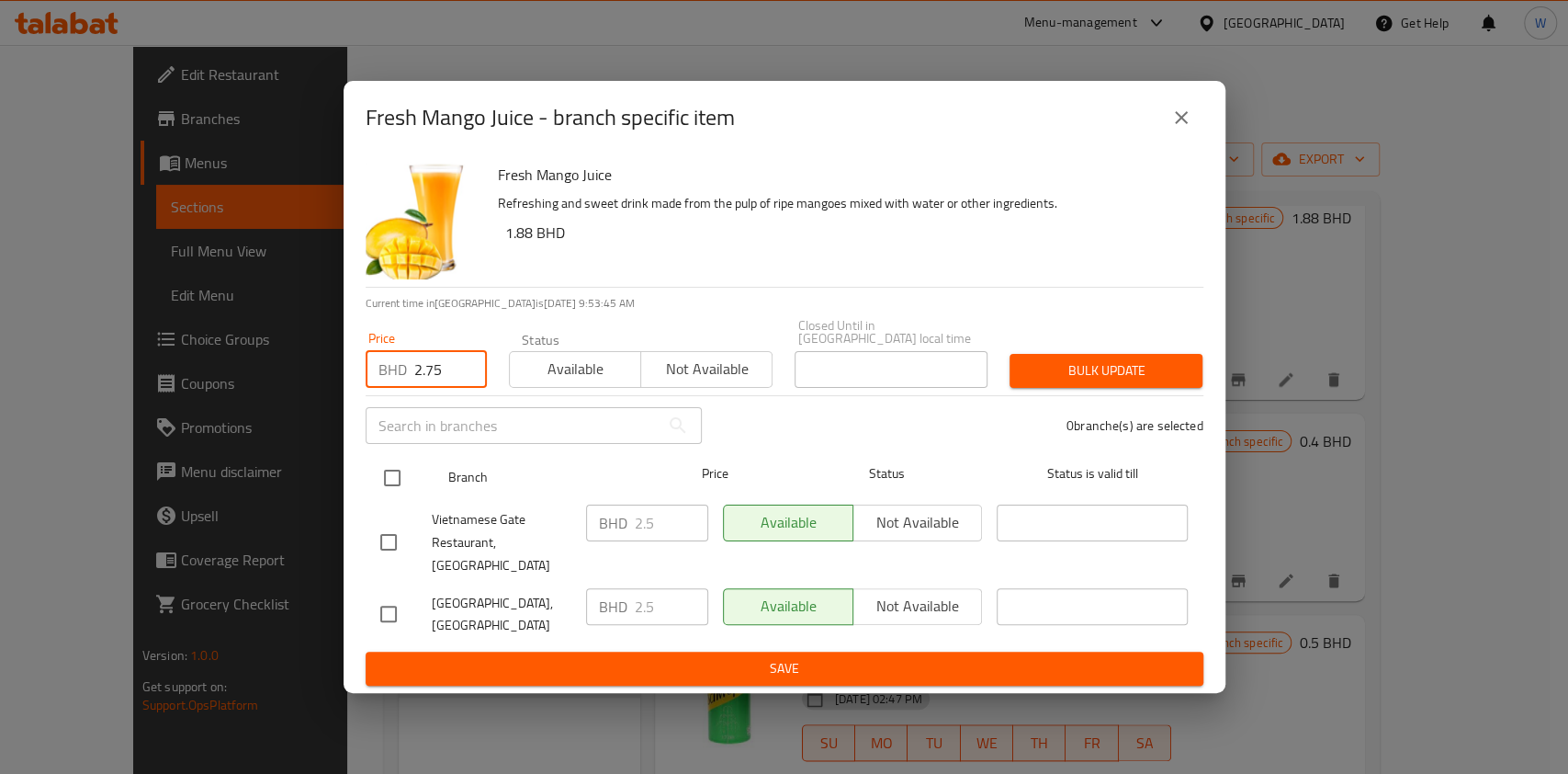
type input "2.75"
click at [396, 494] on input "checkbox" at bounding box center [392, 478] width 39 height 39
checkbox input "true"
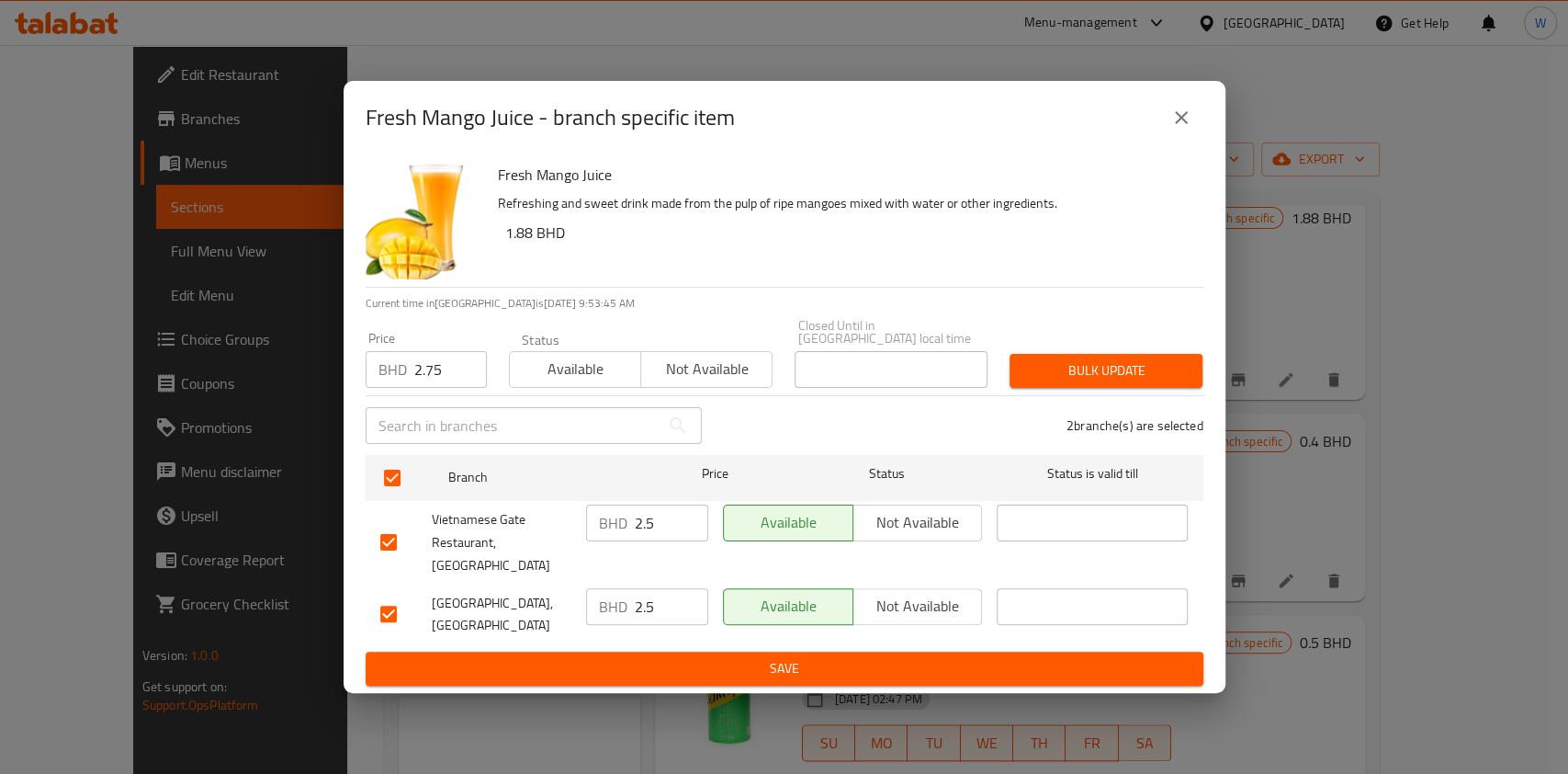
click at [1039, 382] on span "Bulk update" at bounding box center [1106, 371] width 163 height 23
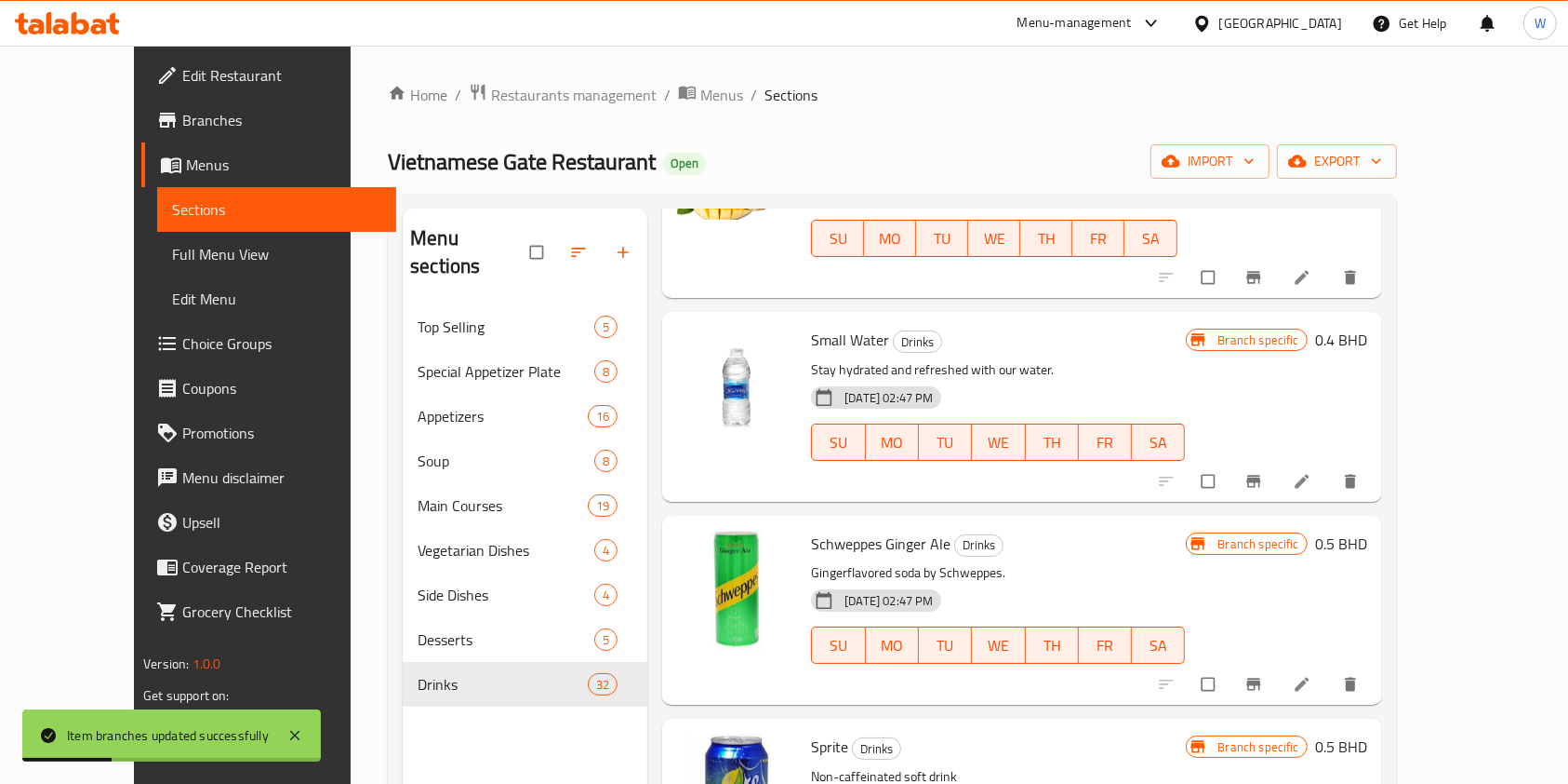
scroll to position [1364, 0]
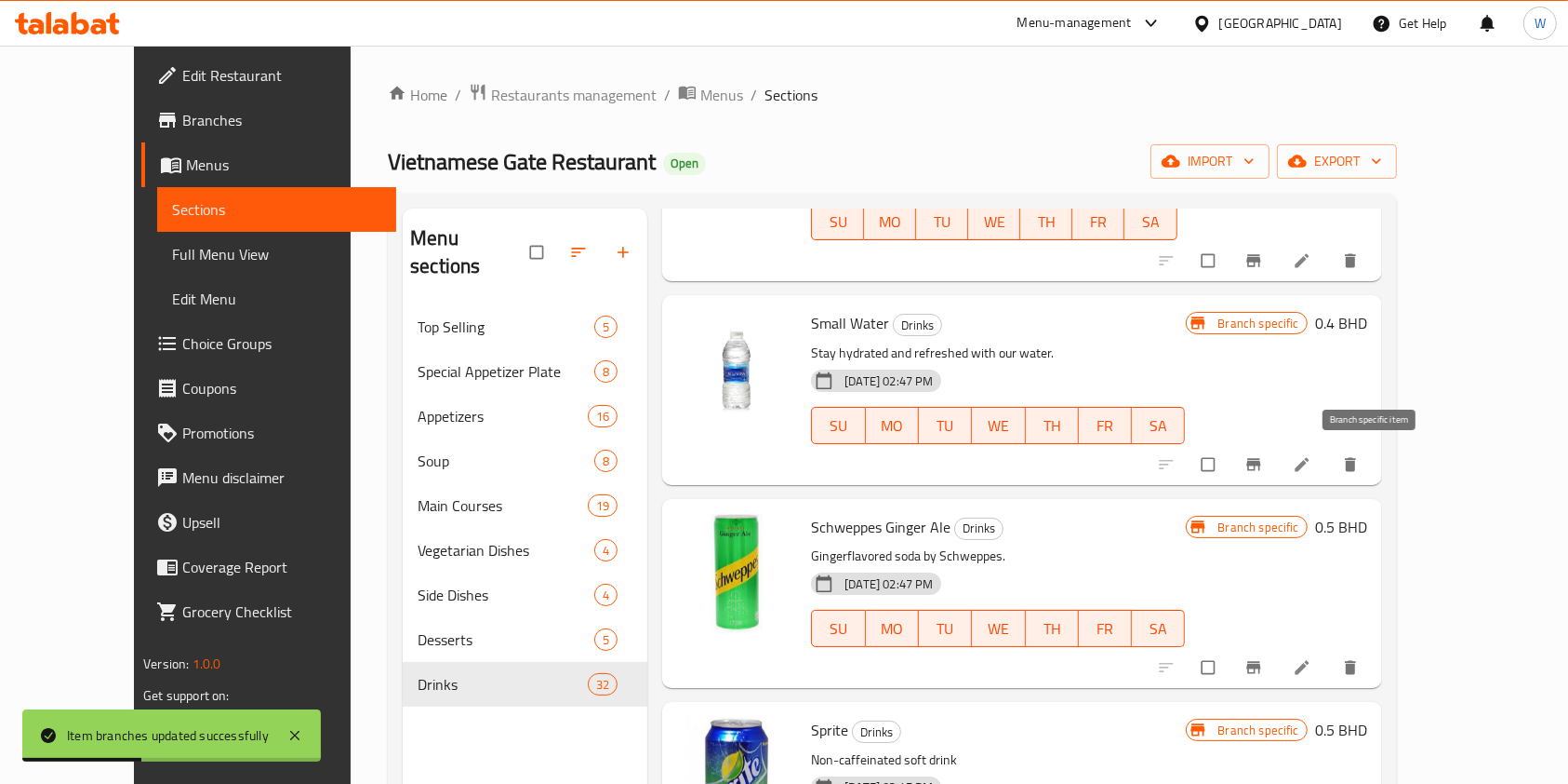
click at [1278, 468] on button "Branch-specific-item" at bounding box center [1256, 464] width 45 height 41
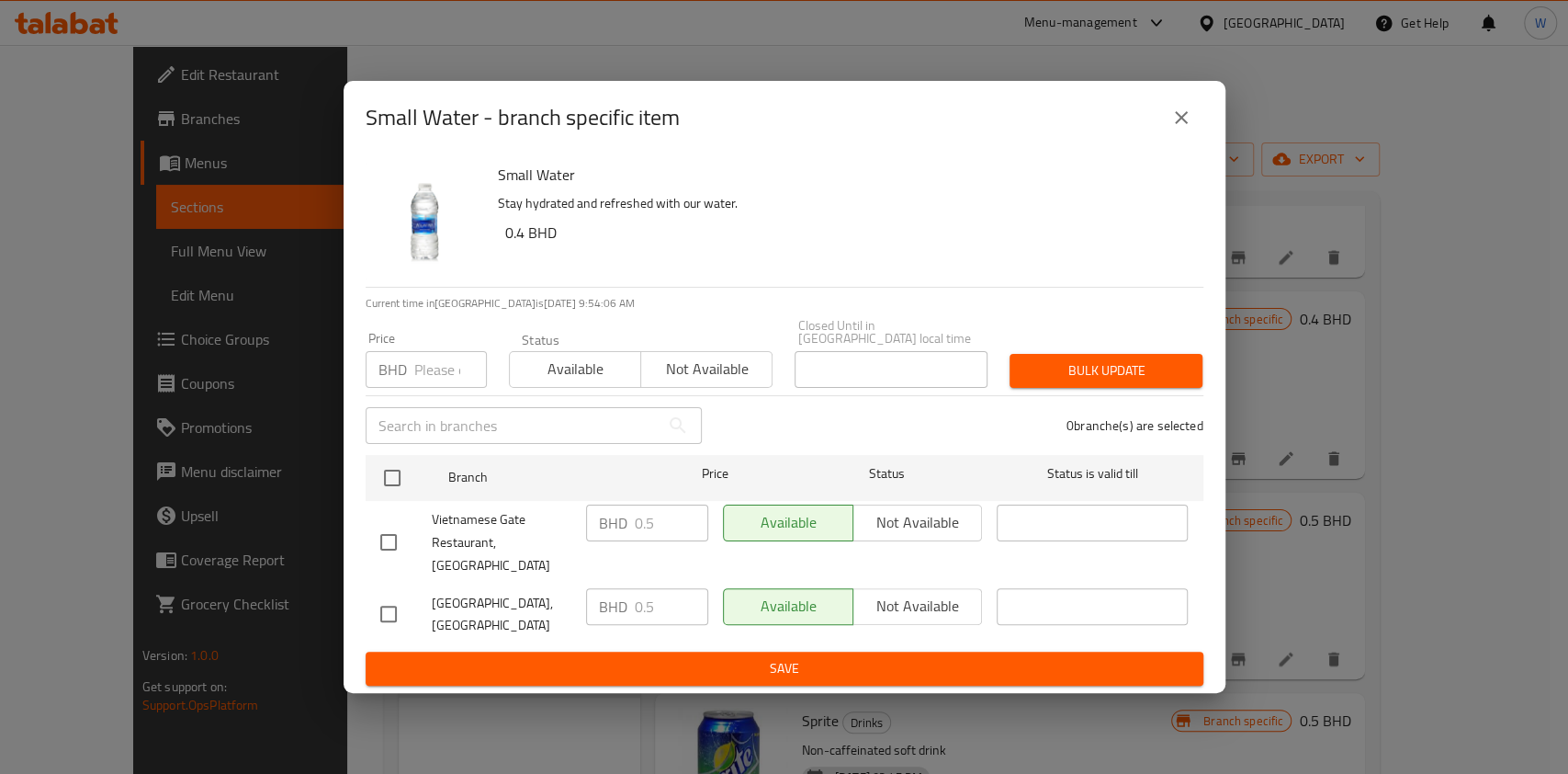
click at [441, 376] on input "number" at bounding box center [450, 369] width 73 height 37
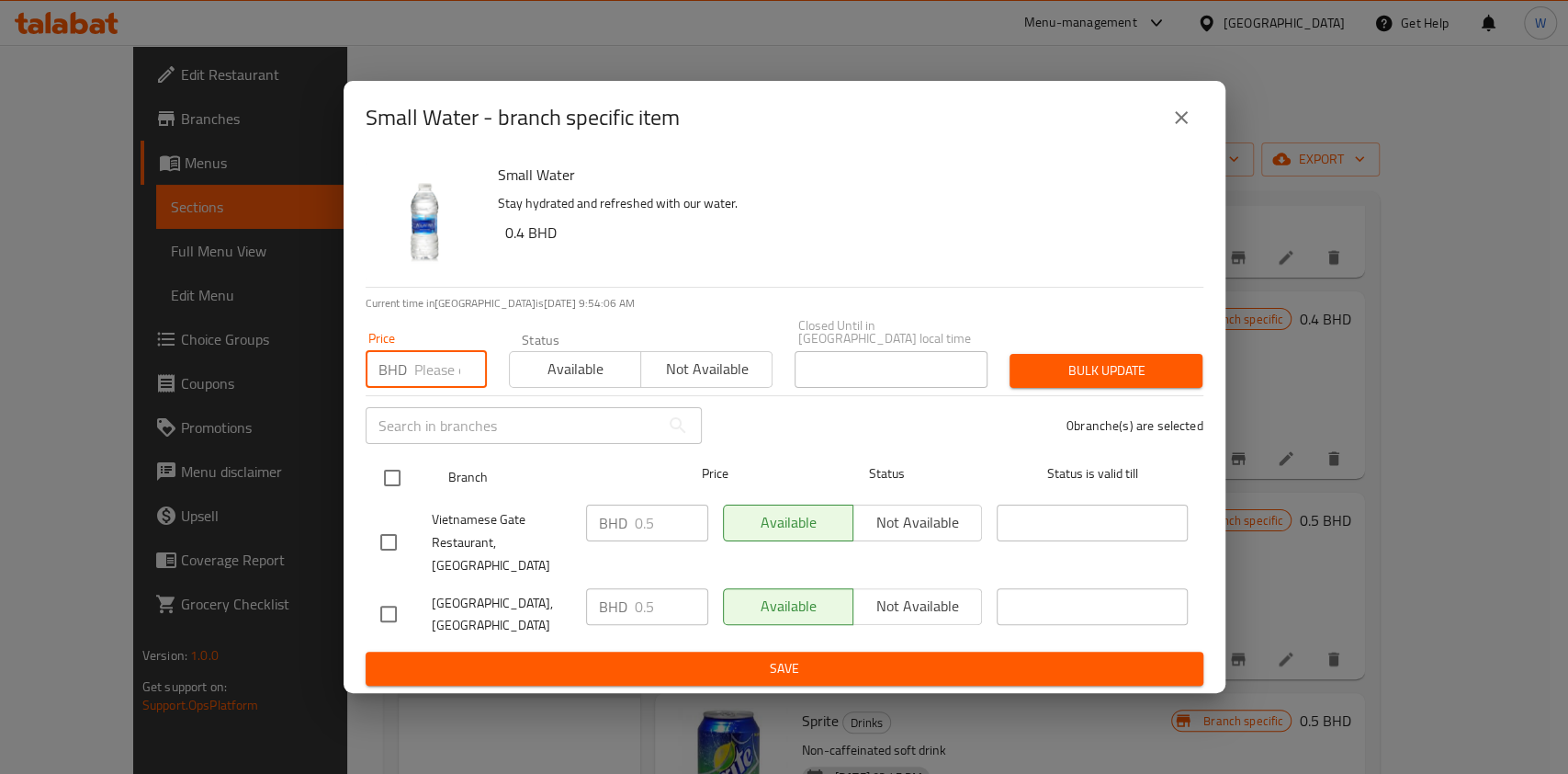
paste input "0.55"
type input "0.55"
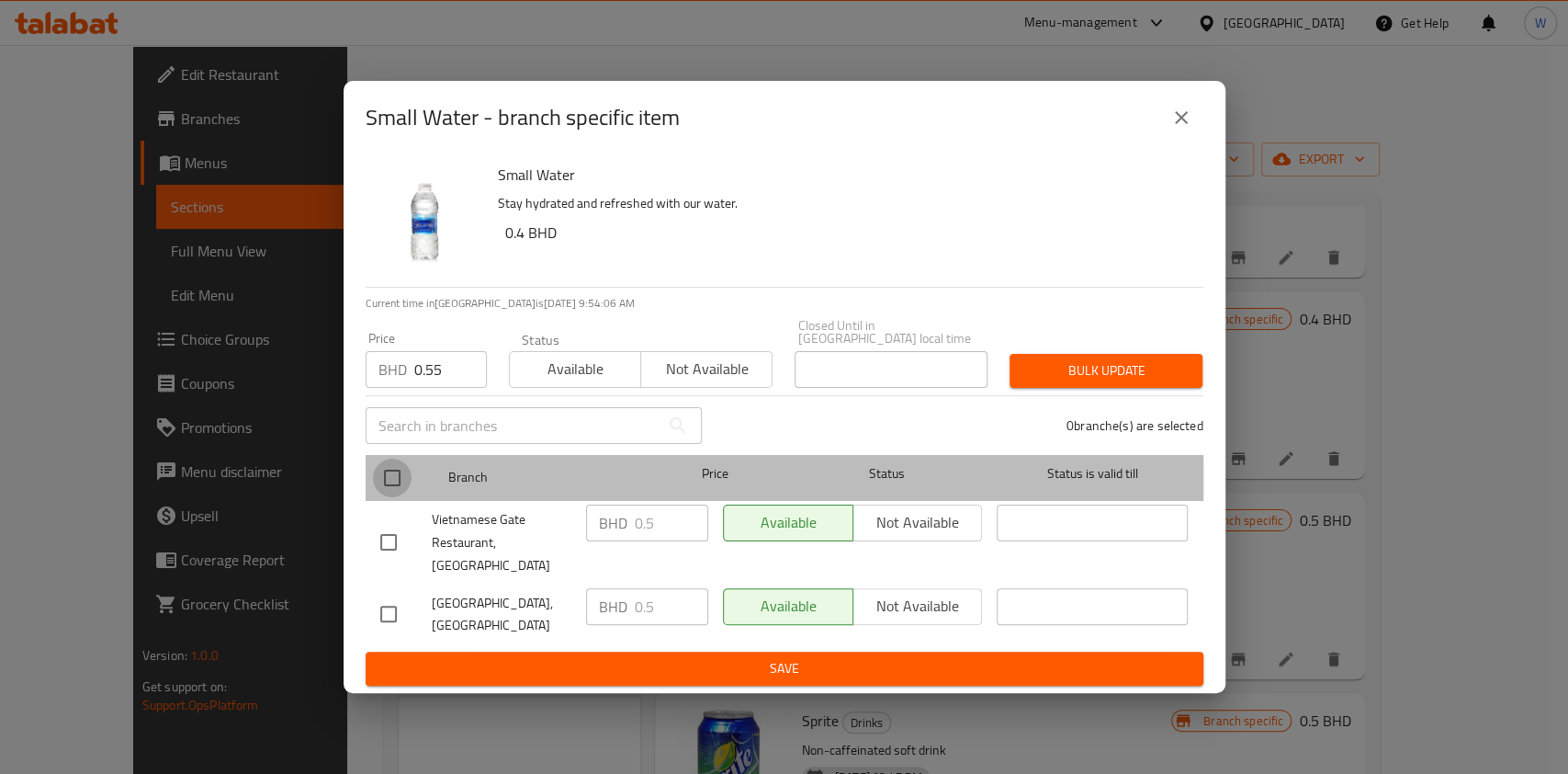
drag, startPoint x: 385, startPoint y: 483, endPoint x: 414, endPoint y: 479, distance: 29.3
click at [386, 484] on input "checkbox" at bounding box center [392, 478] width 39 height 39
checkbox input "true"
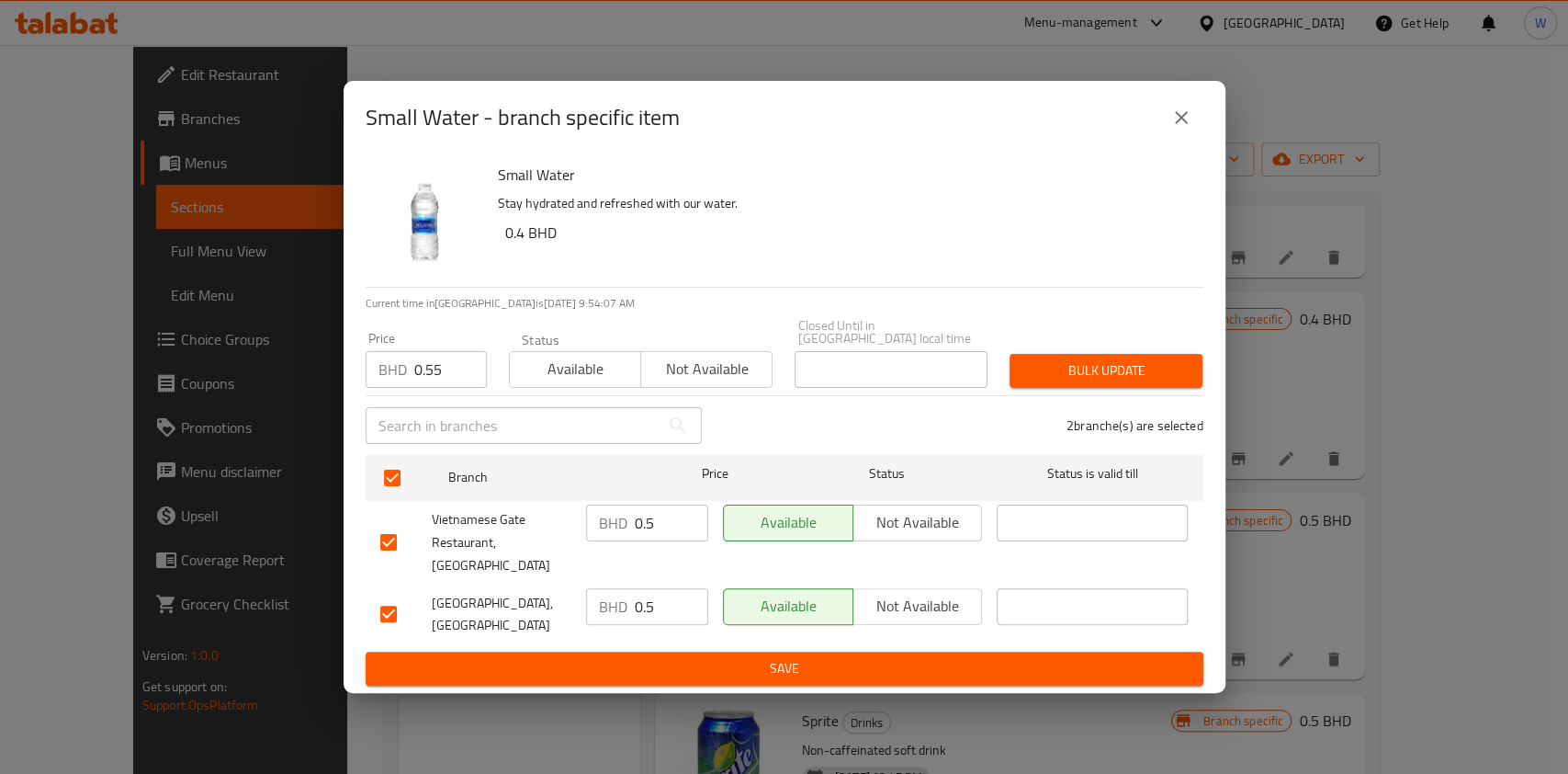
click at [1107, 382] on span "Bulk update" at bounding box center [1106, 371] width 163 height 23
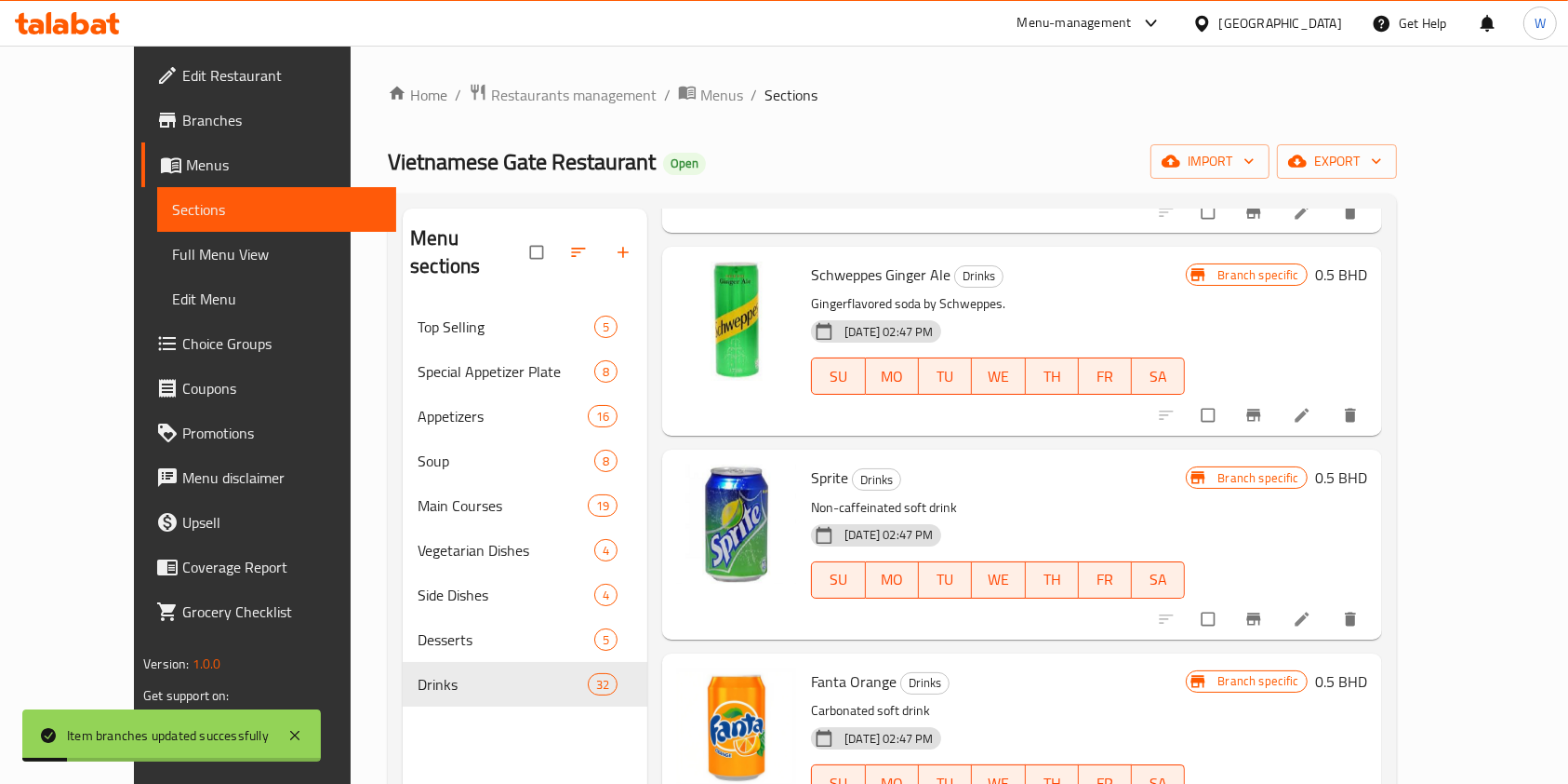
scroll to position [1737, 0]
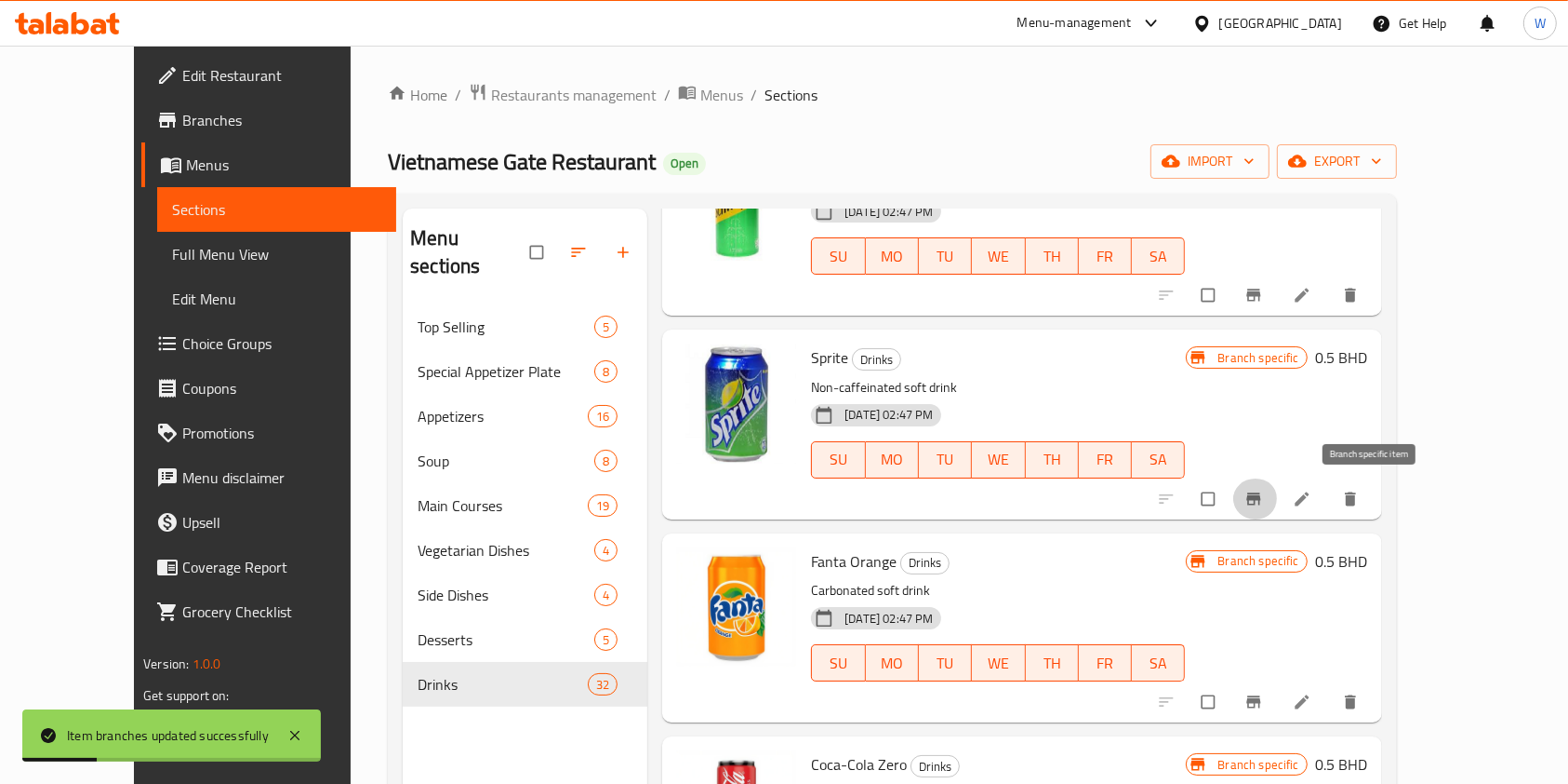
click at [1267, 490] on span "Branch-specific-item" at bounding box center [1256, 498] width 22 height 18
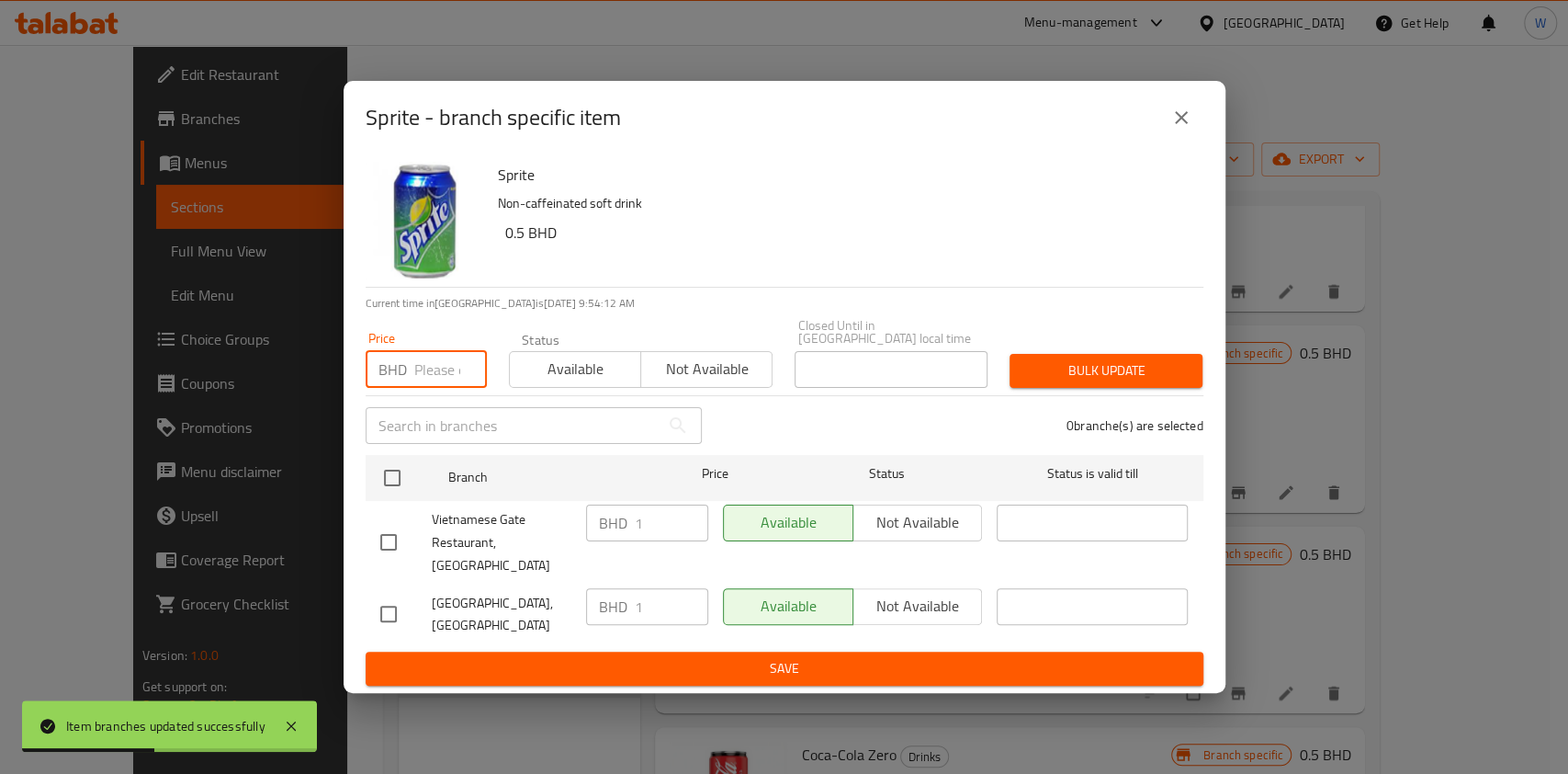
click at [445, 377] on input "number" at bounding box center [450, 369] width 73 height 37
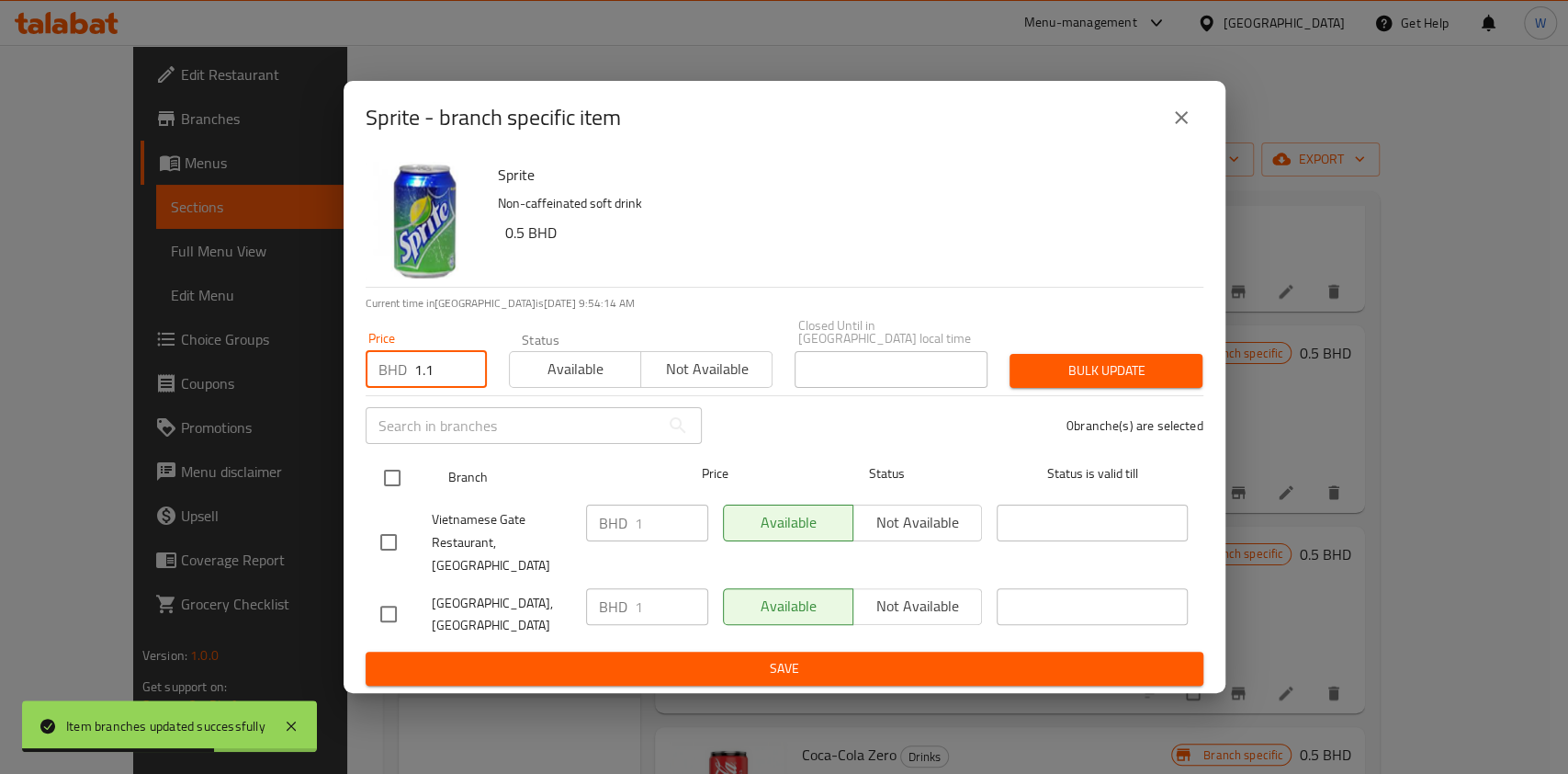
type input "1.1"
click at [390, 493] on input "checkbox" at bounding box center [392, 478] width 39 height 39
checkbox input "true"
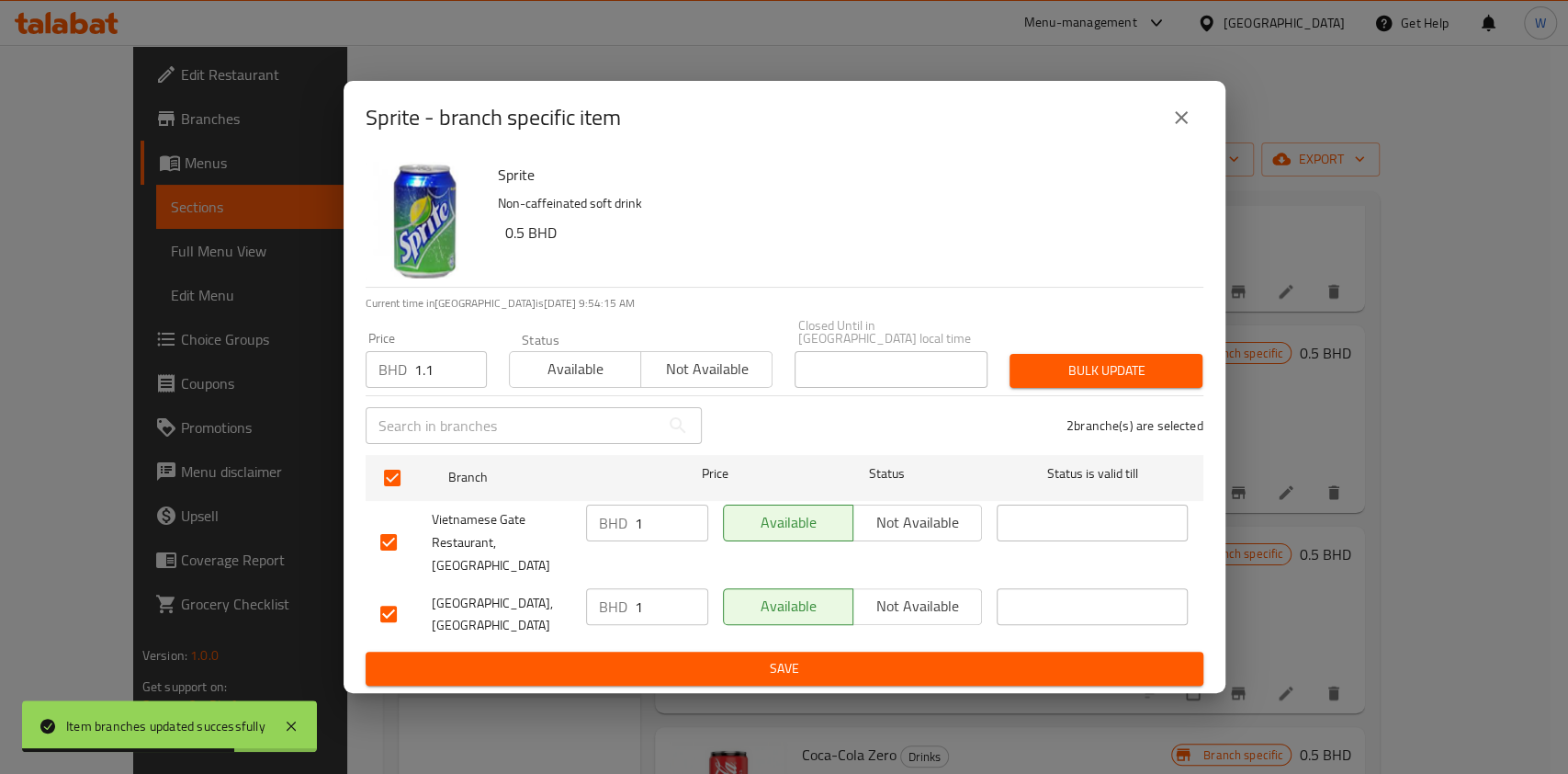
click at [1101, 378] on span "Bulk update" at bounding box center [1106, 371] width 163 height 23
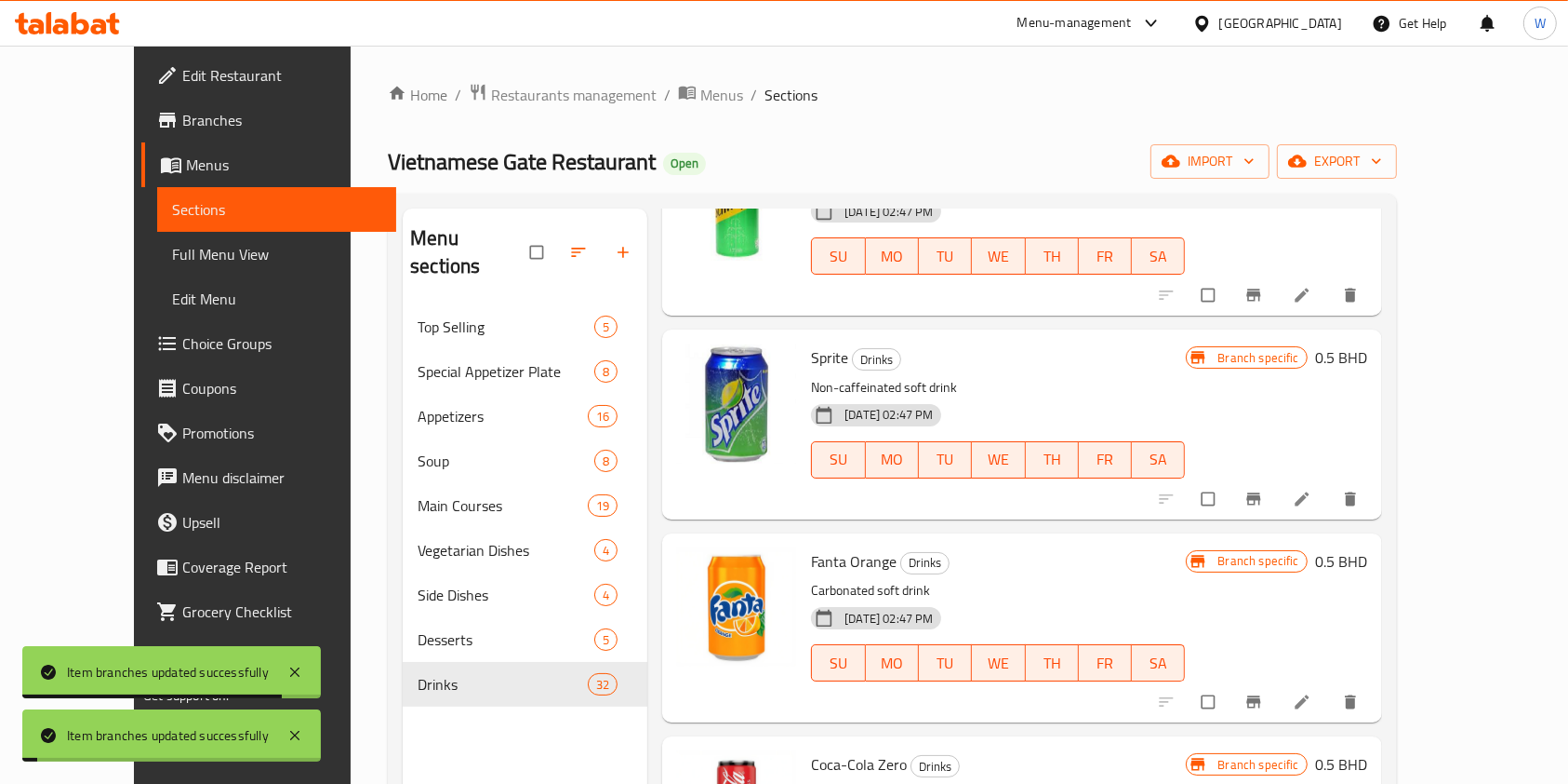
scroll to position [1986, 0]
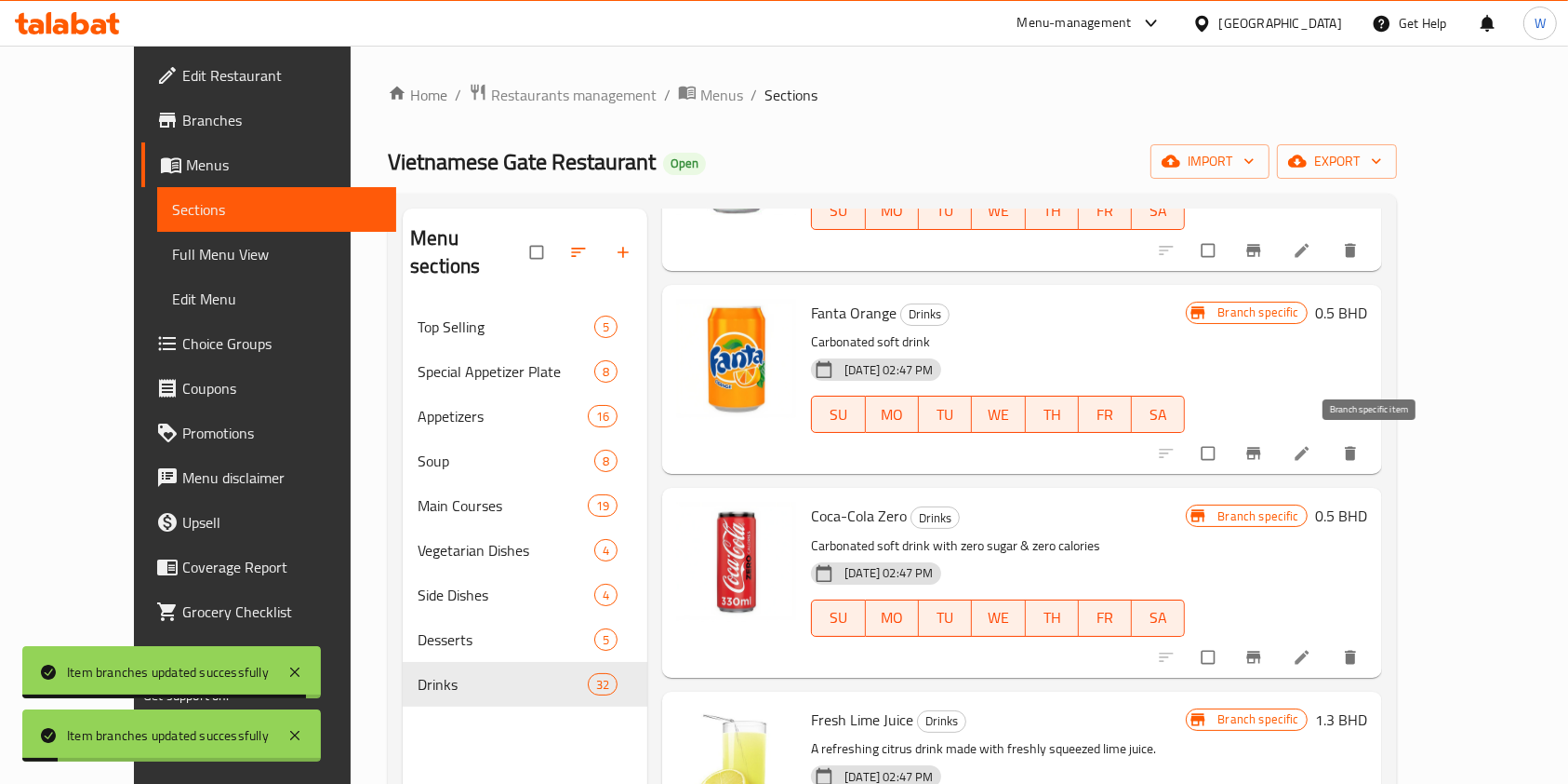
click at [1260, 447] on icon "Branch-specific-item" at bounding box center [1254, 453] width 14 height 12
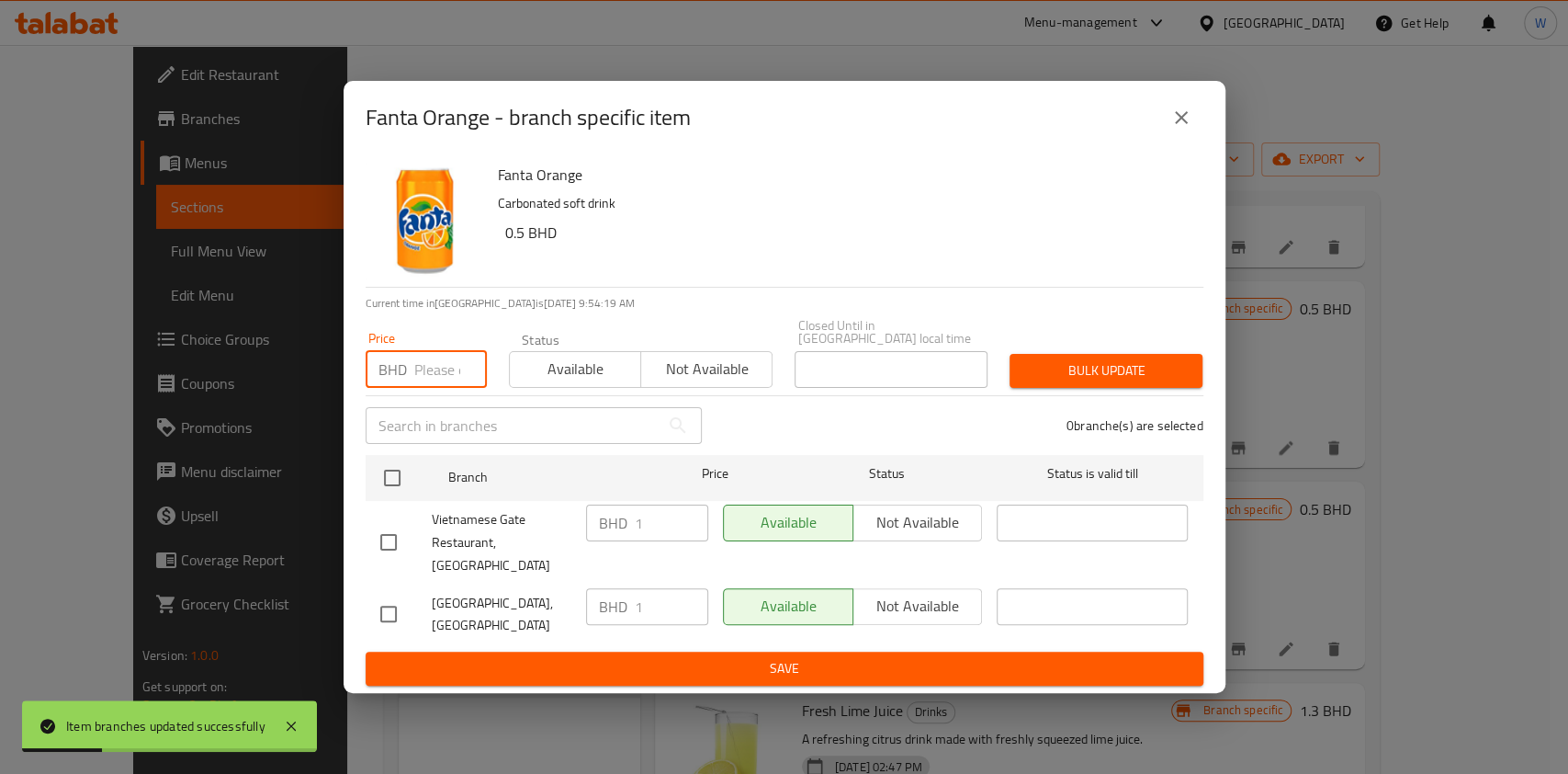
click at [430, 379] on input "number" at bounding box center [450, 369] width 73 height 37
click at [430, 379] on input "1.1" at bounding box center [450, 369] width 73 height 37
click at [420, 372] on input "1.1" at bounding box center [450, 369] width 73 height 37
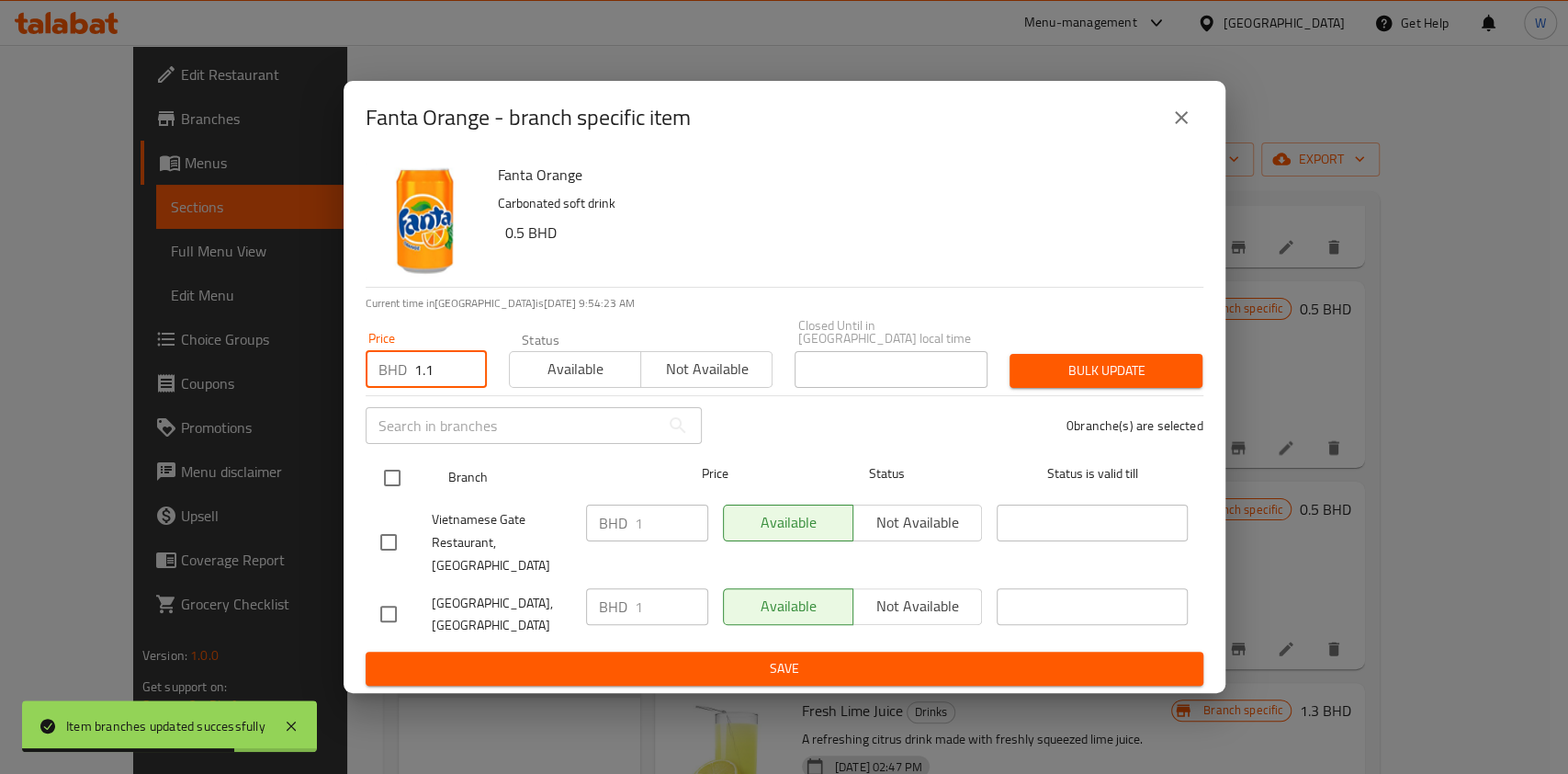
type input "1.1"
click at [391, 495] on input "checkbox" at bounding box center [392, 478] width 39 height 39
checkbox input "true"
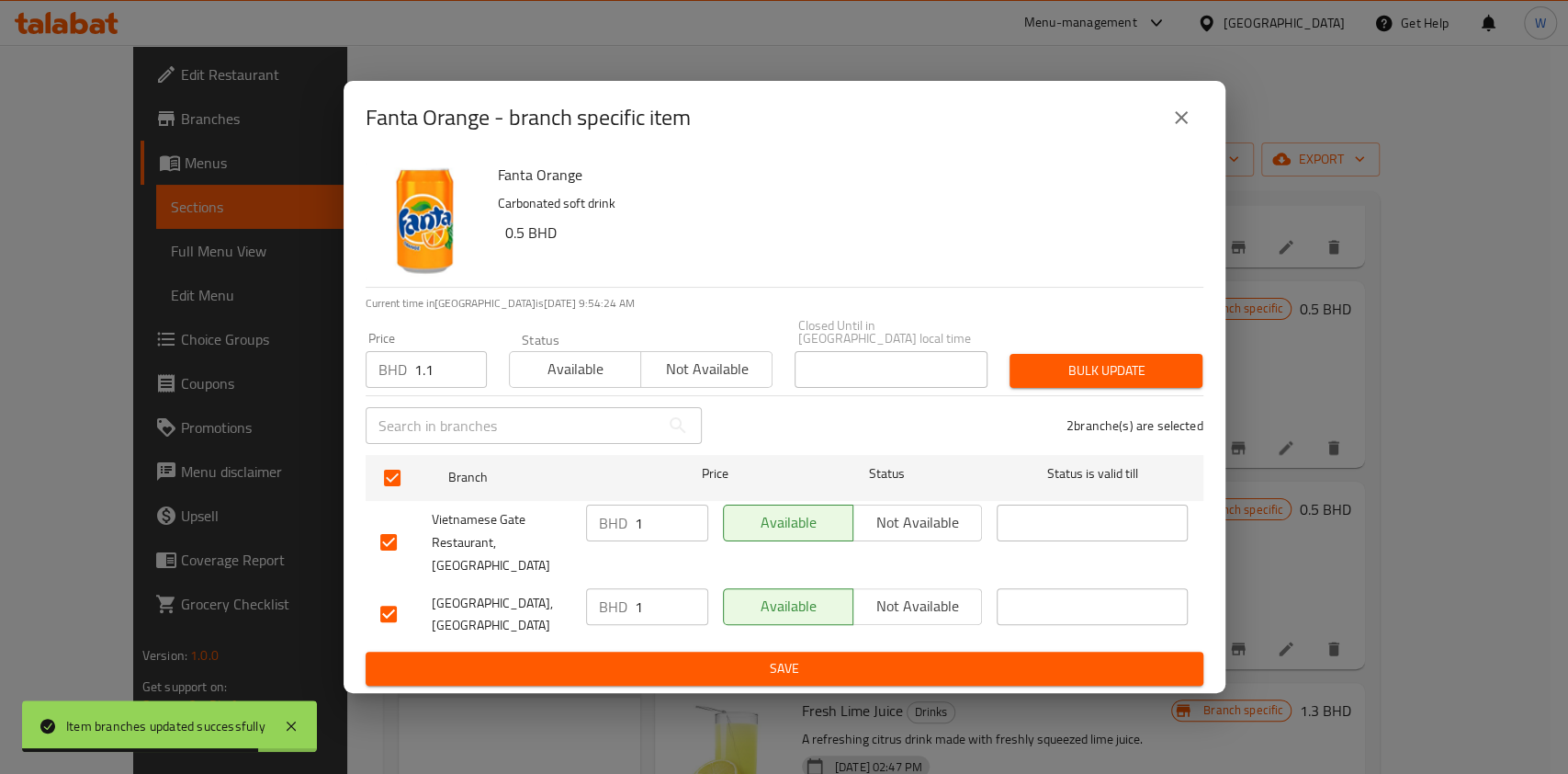
click at [1158, 372] on span "Bulk update" at bounding box center [1106, 371] width 163 height 23
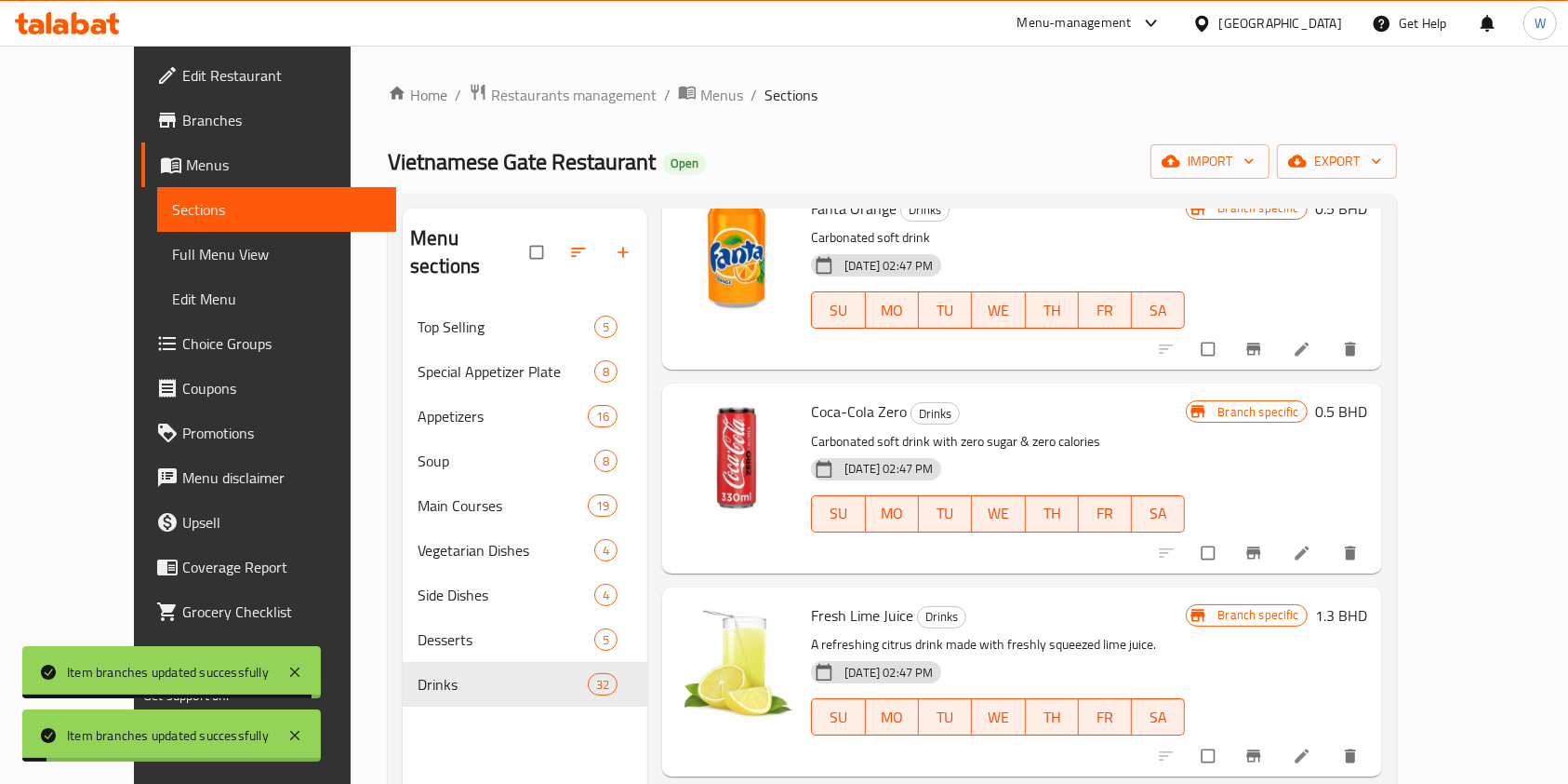
scroll to position [2109, 0]
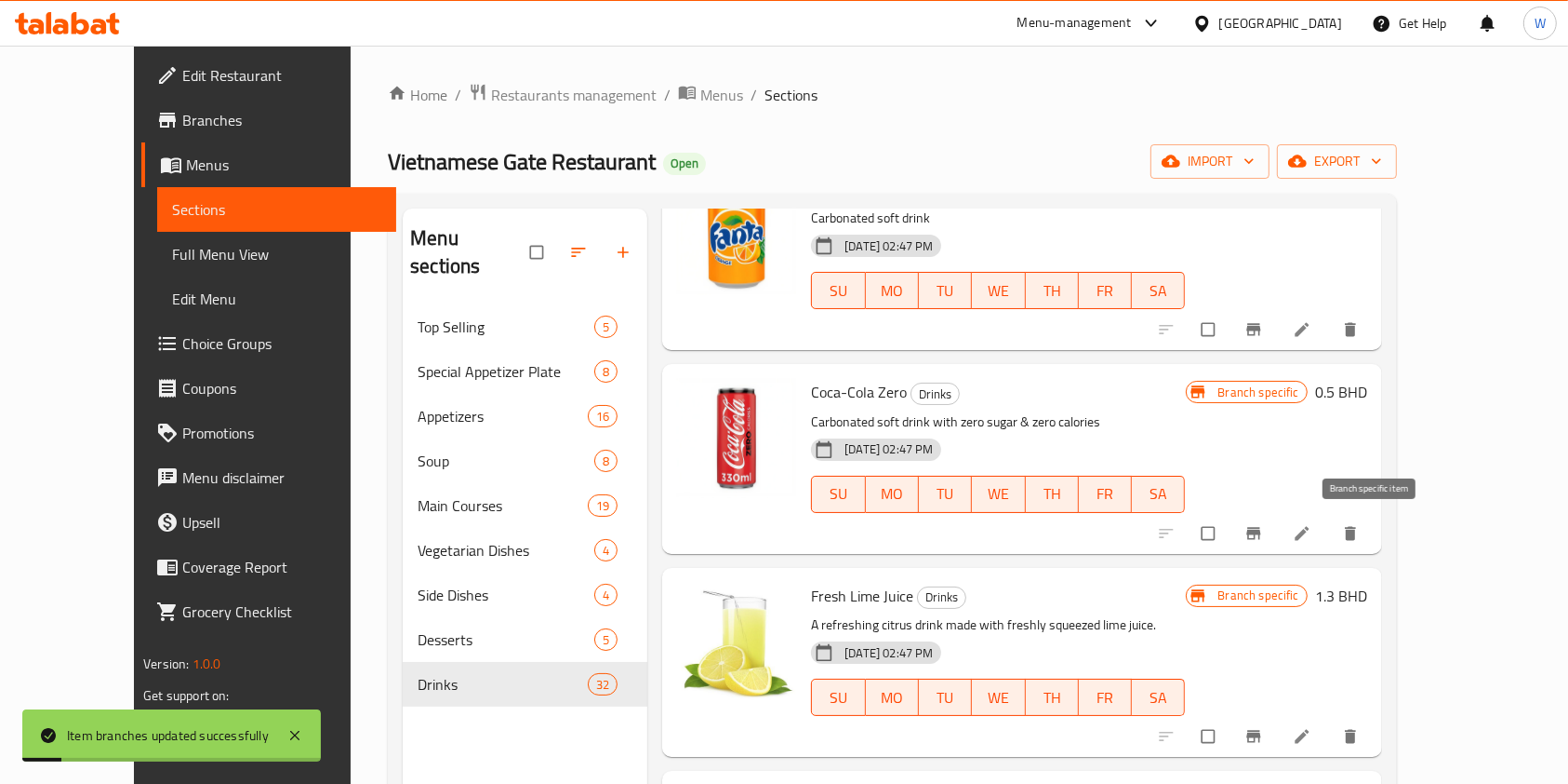
click at [1260, 534] on icon "Branch-specific-item" at bounding box center [1254, 533] width 14 height 12
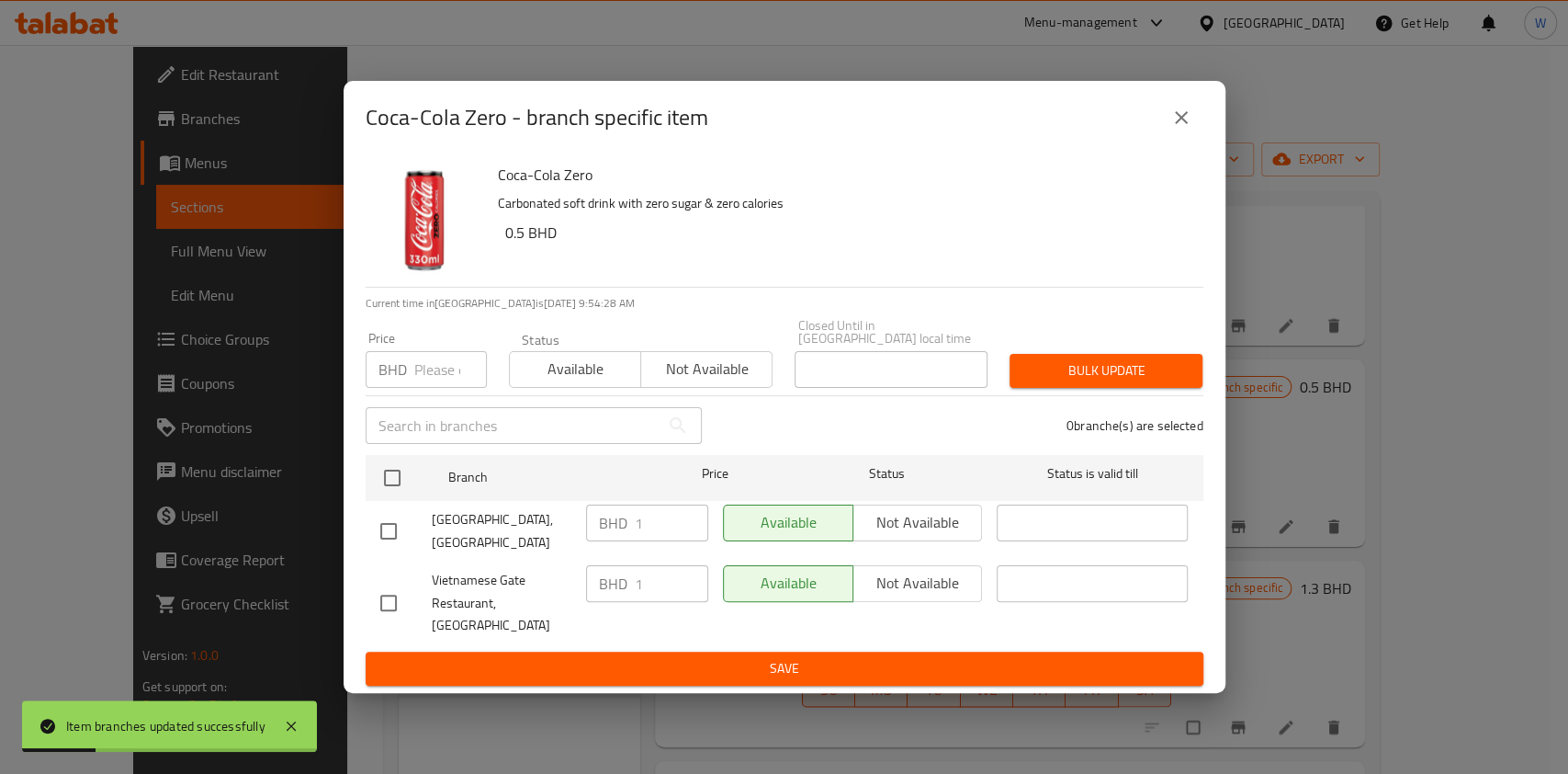
click at [425, 367] on input "number" at bounding box center [450, 369] width 73 height 37
paste input "1.1"
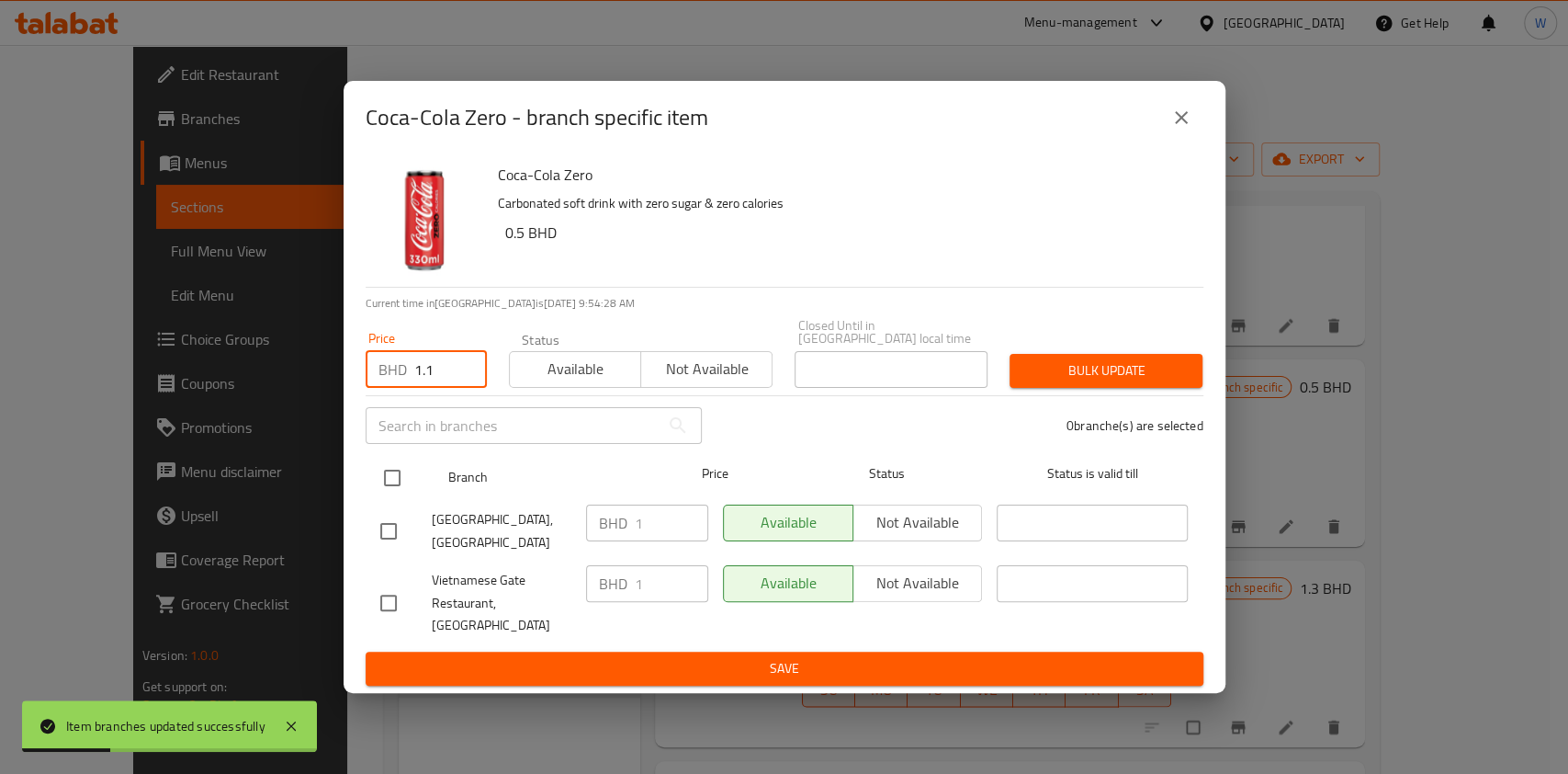
type input "1.1"
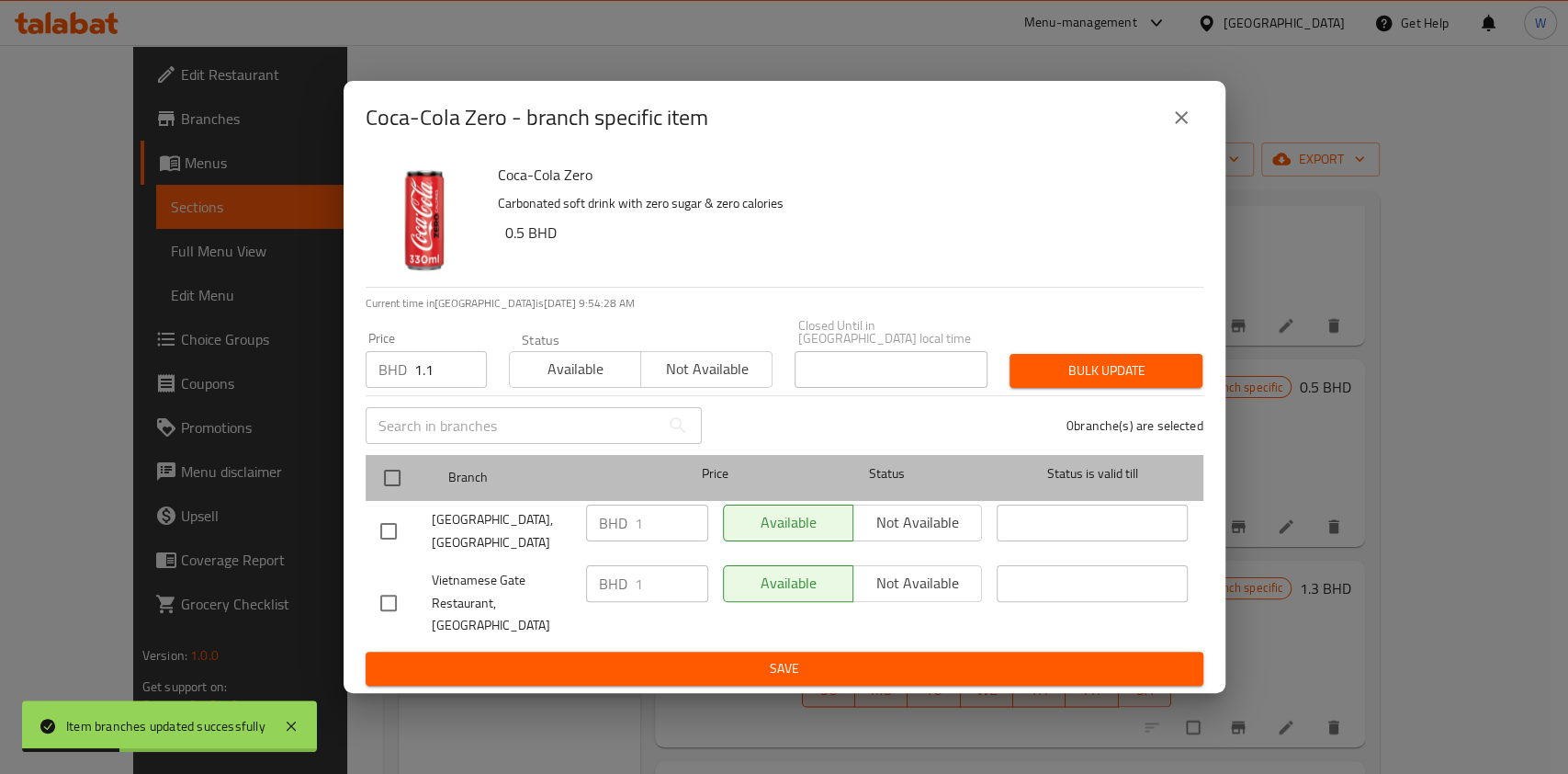
click at [401, 464] on div at bounding box center [407, 478] width 69 height 53
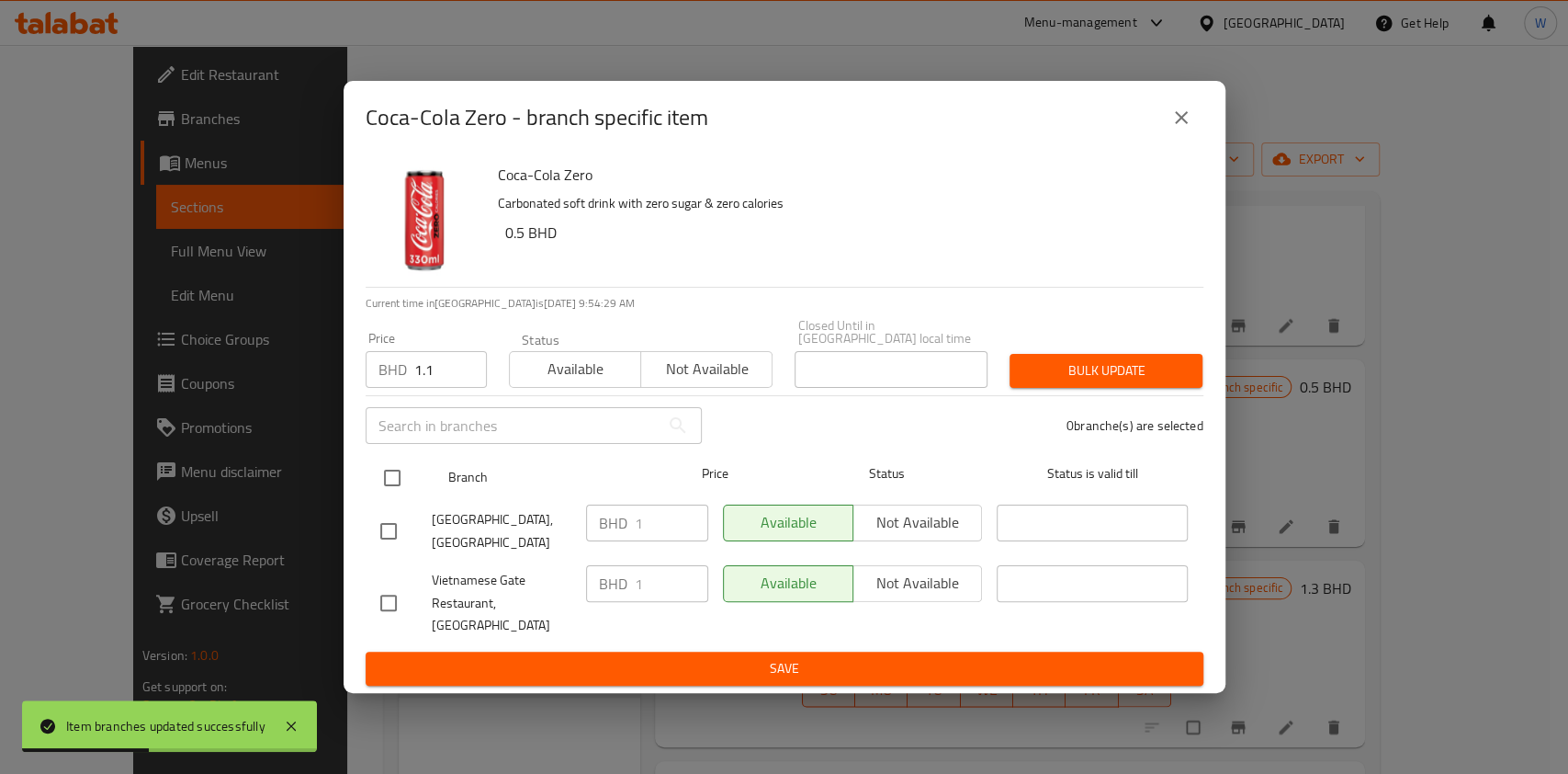
click at [387, 484] on input "checkbox" at bounding box center [392, 478] width 39 height 39
checkbox input "true"
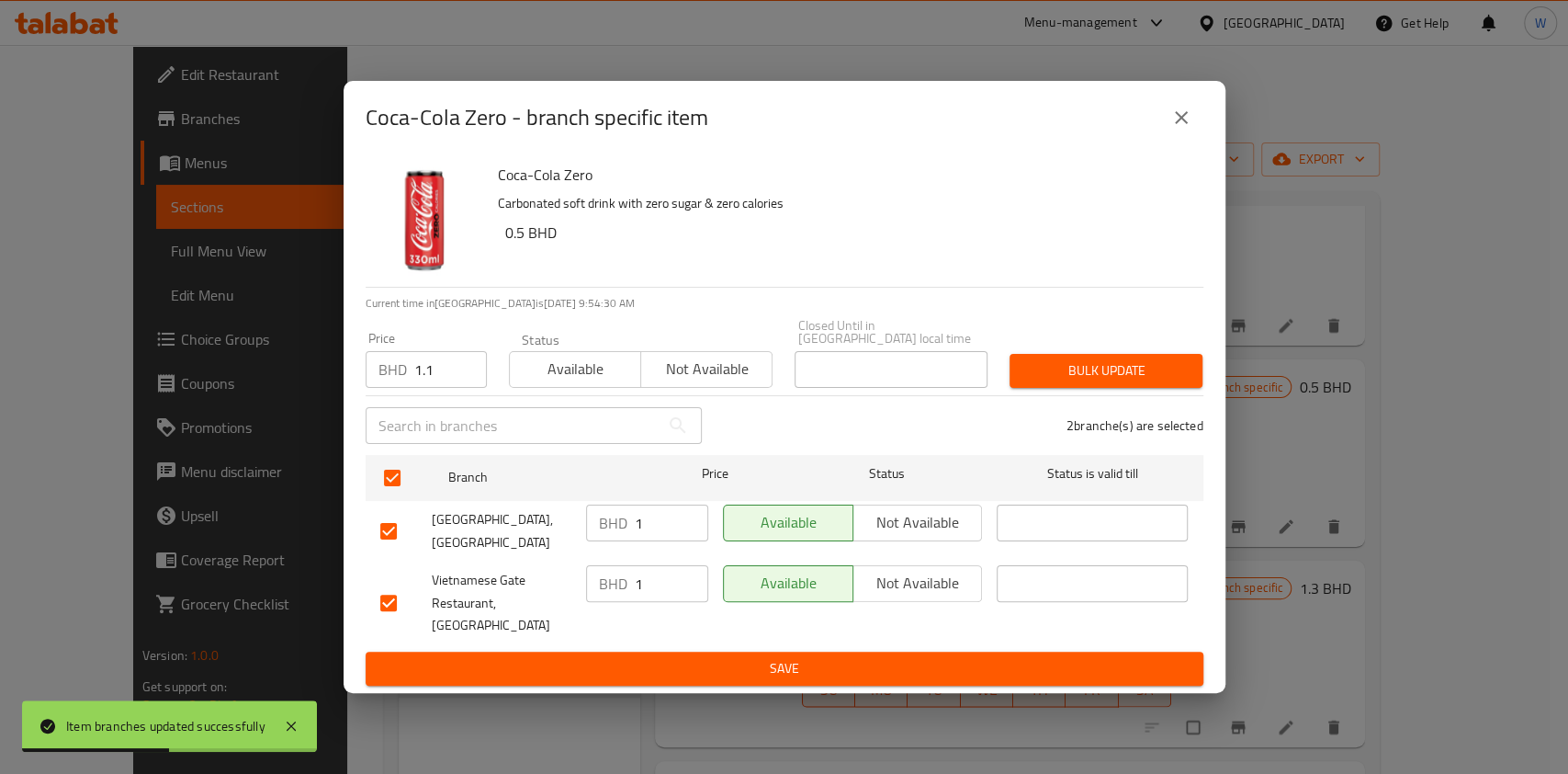
click at [1113, 388] on button "Bulk update" at bounding box center [1106, 371] width 192 height 34
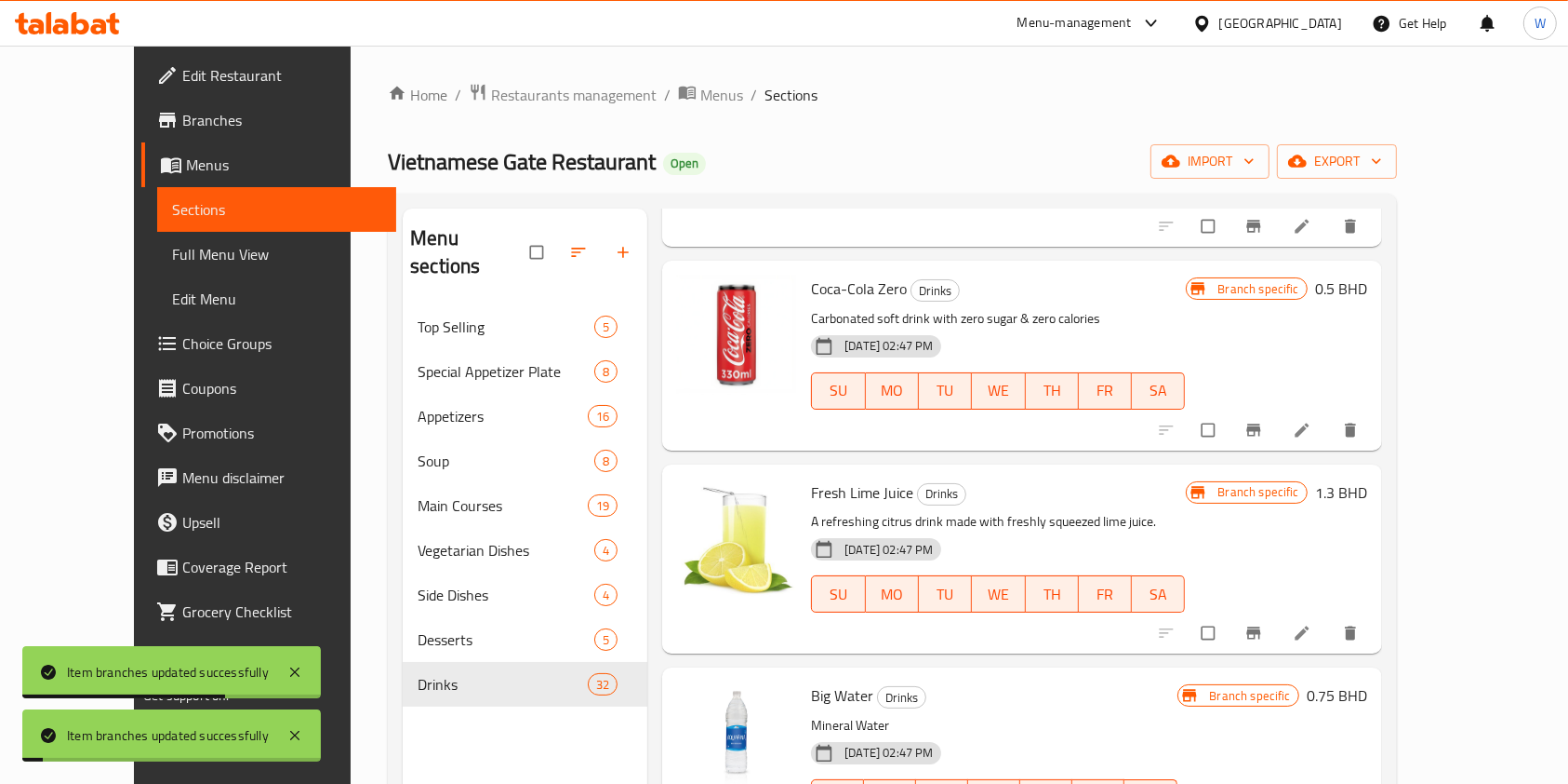
scroll to position [2481, 0]
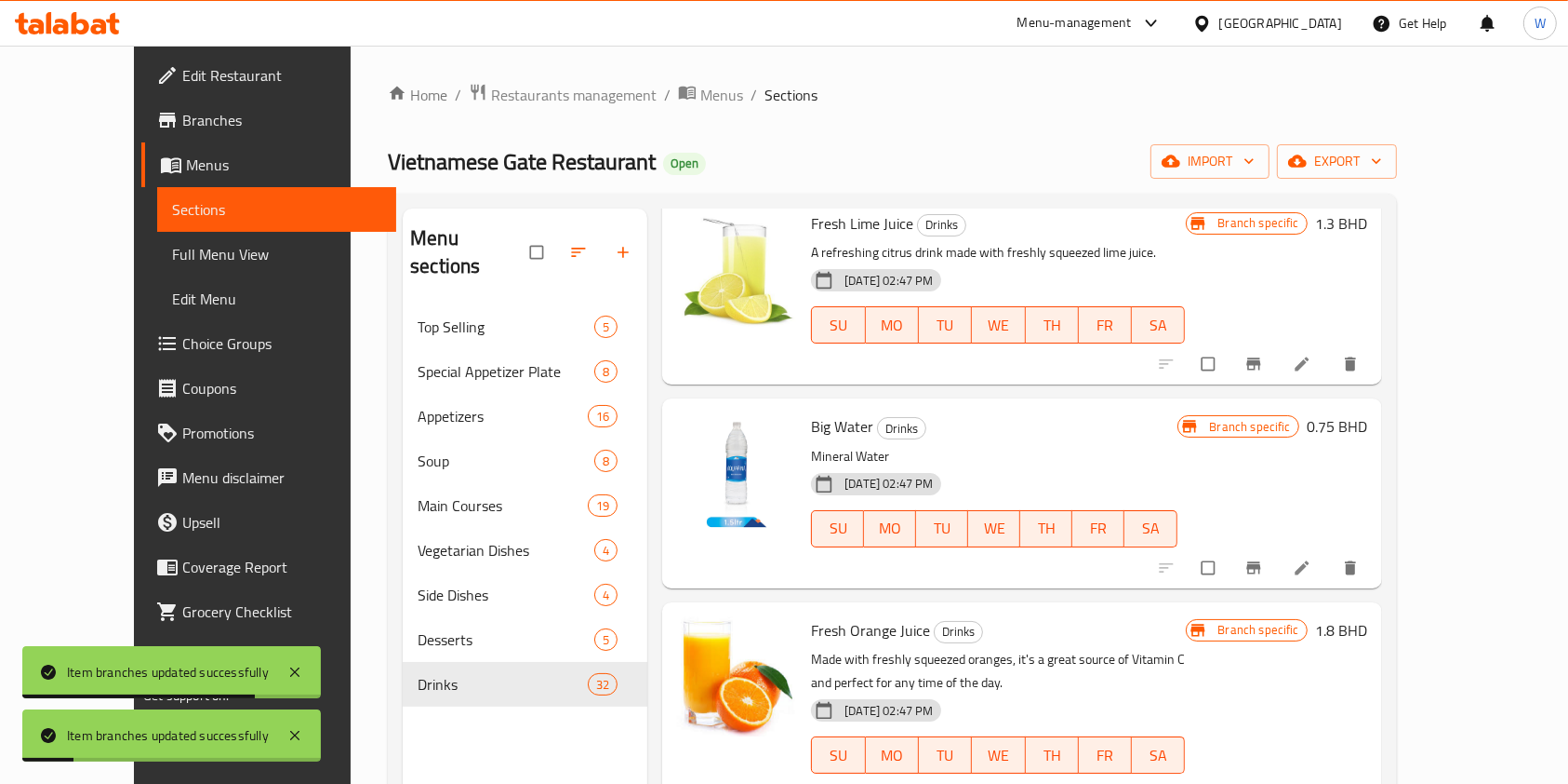
click at [1260, 365] on icon "Branch-specific-item" at bounding box center [1254, 364] width 14 height 12
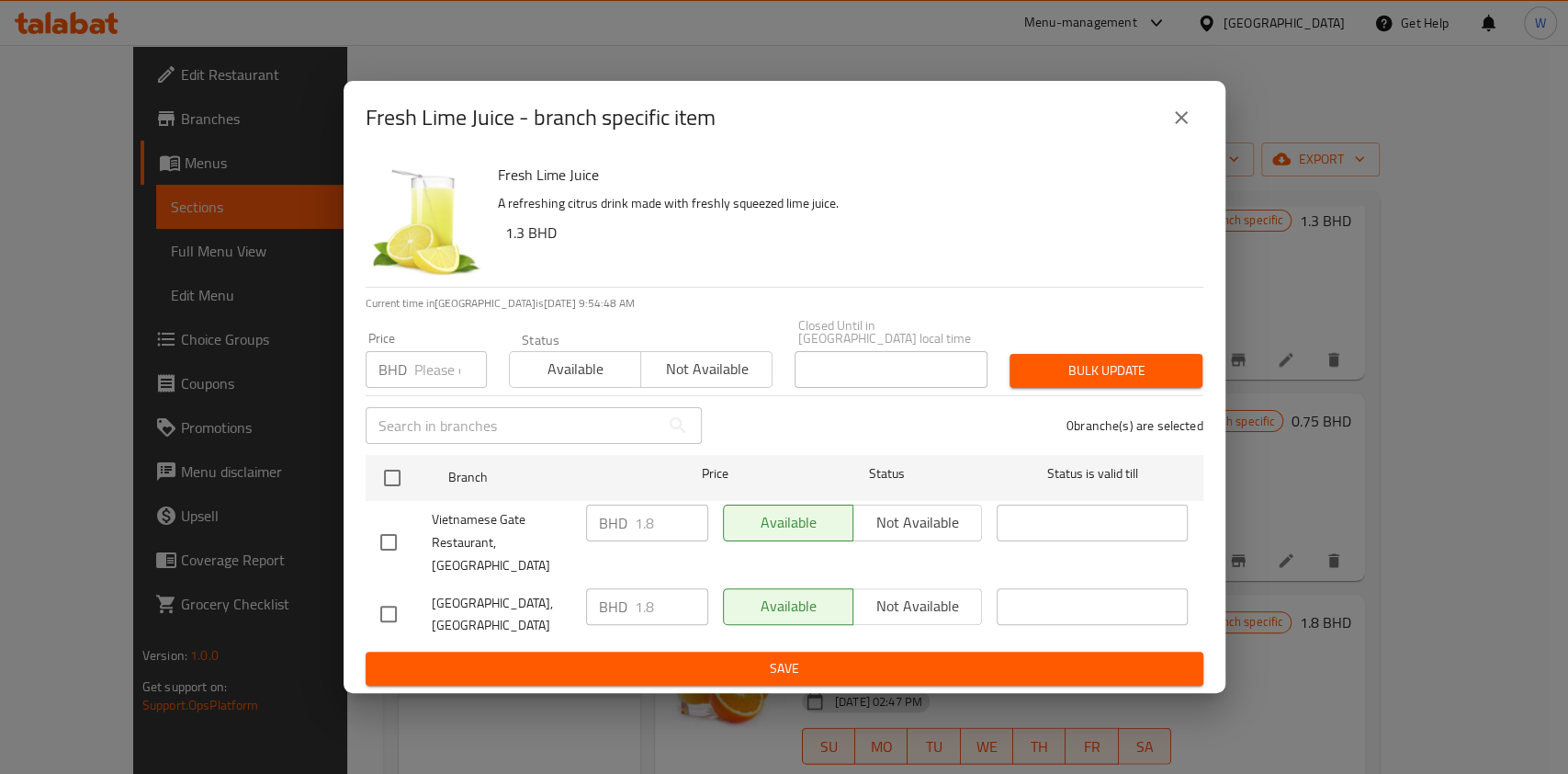
click at [445, 371] on input "number" at bounding box center [450, 369] width 73 height 37
paste input "1.98"
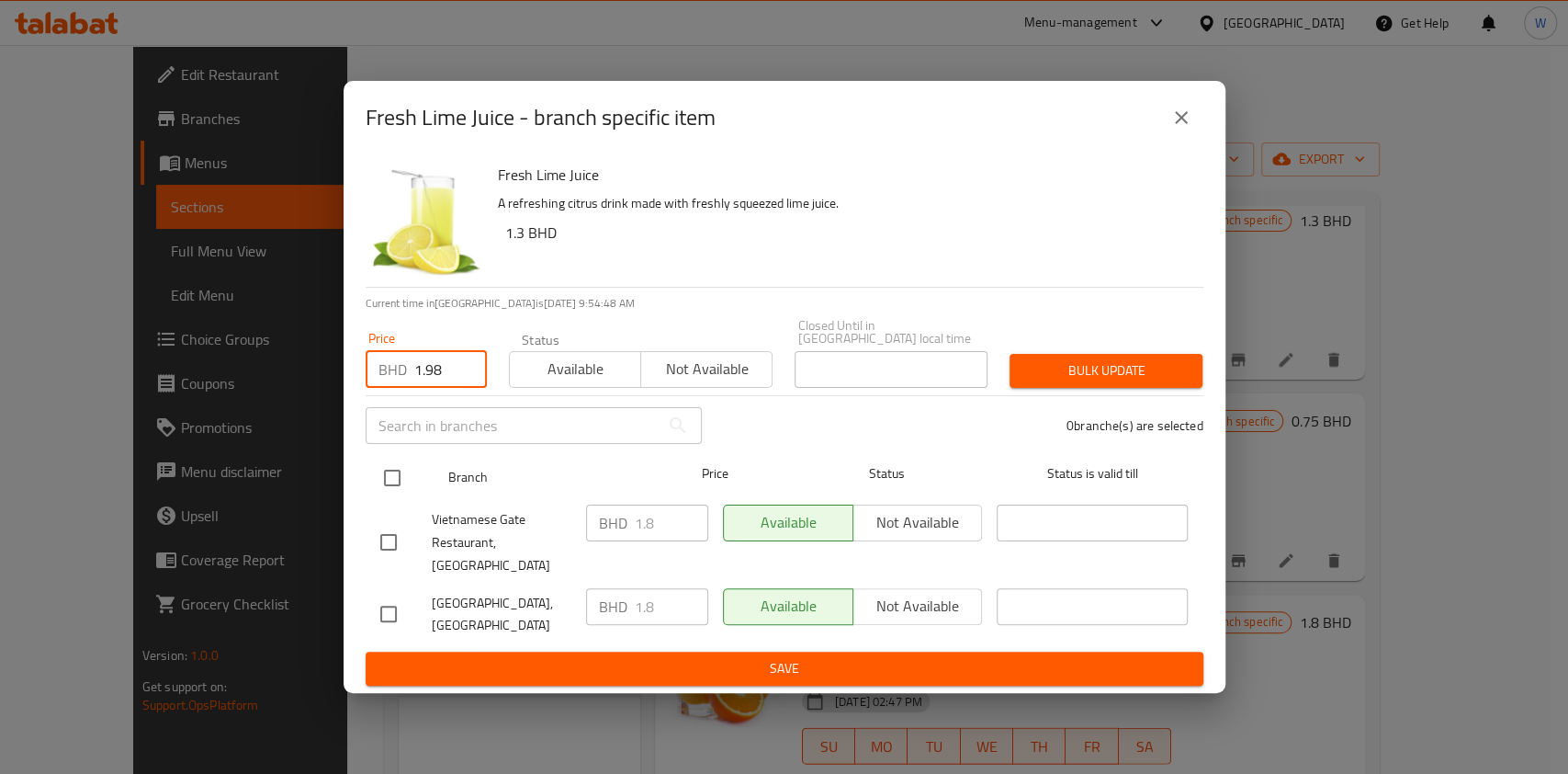
type input "1.98"
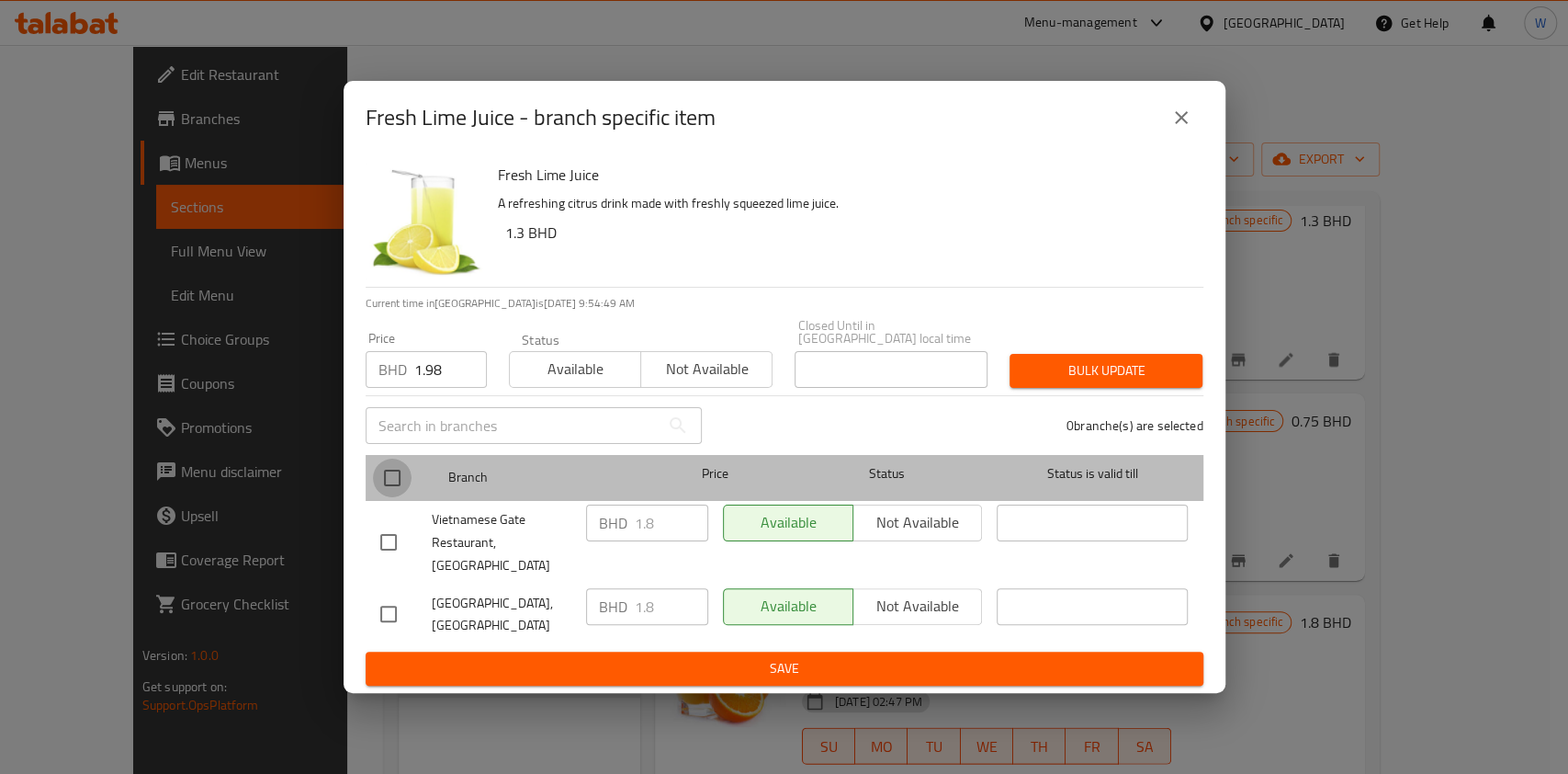
click at [401, 487] on input "checkbox" at bounding box center [392, 478] width 39 height 39
checkbox input "true"
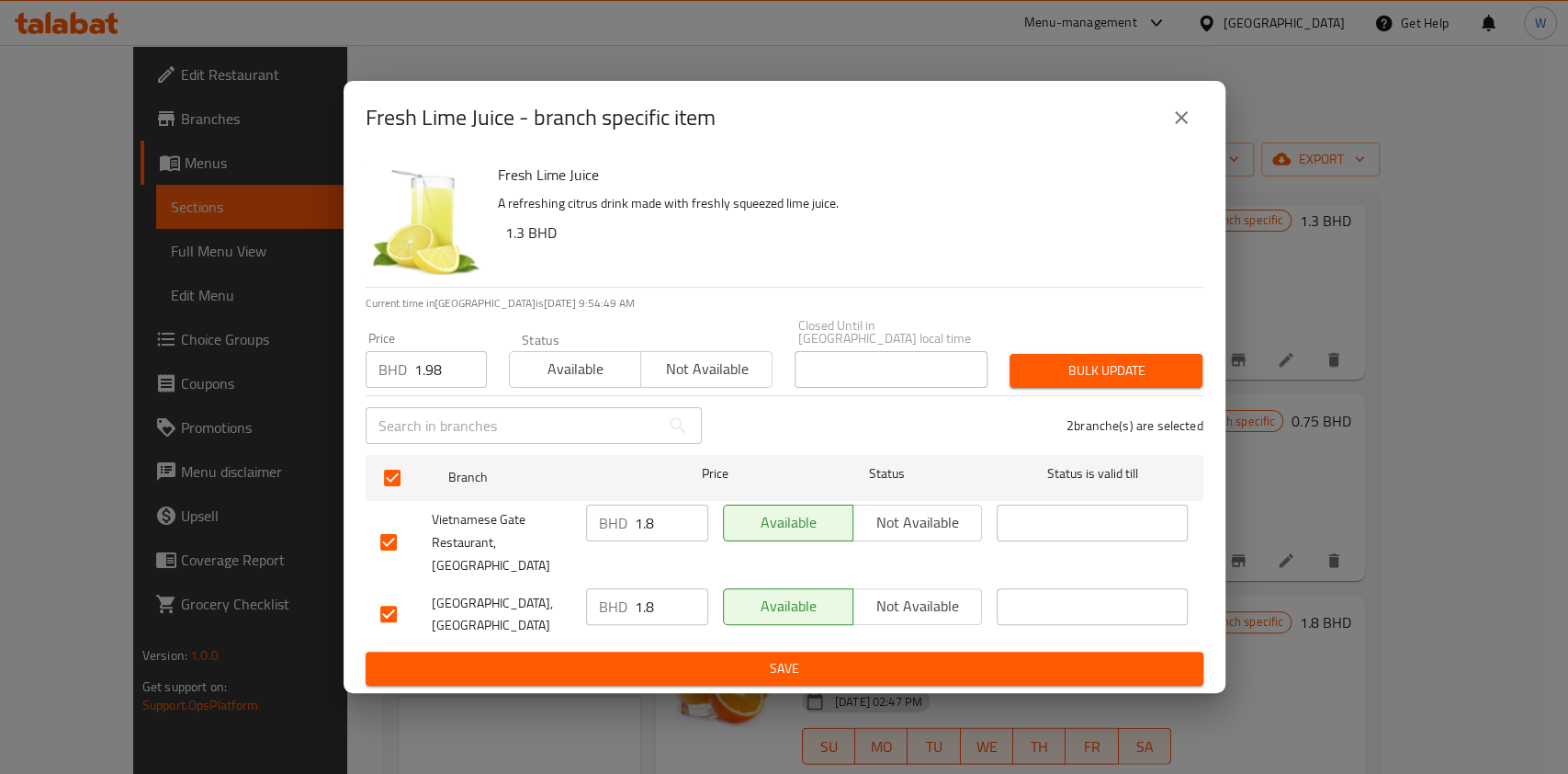
click at [1059, 382] on span "Bulk update" at bounding box center [1106, 371] width 163 height 23
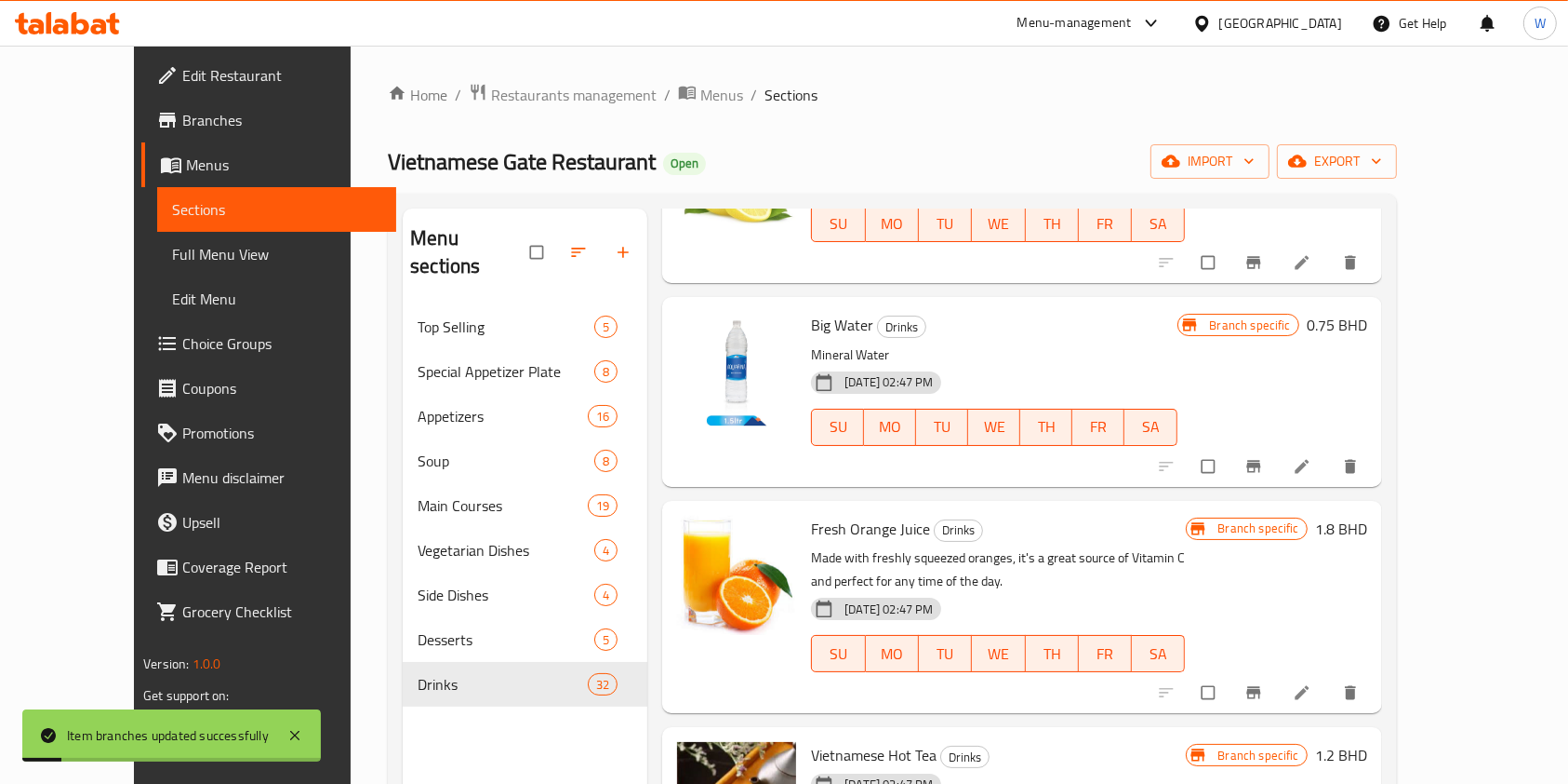
scroll to position [2606, 0]
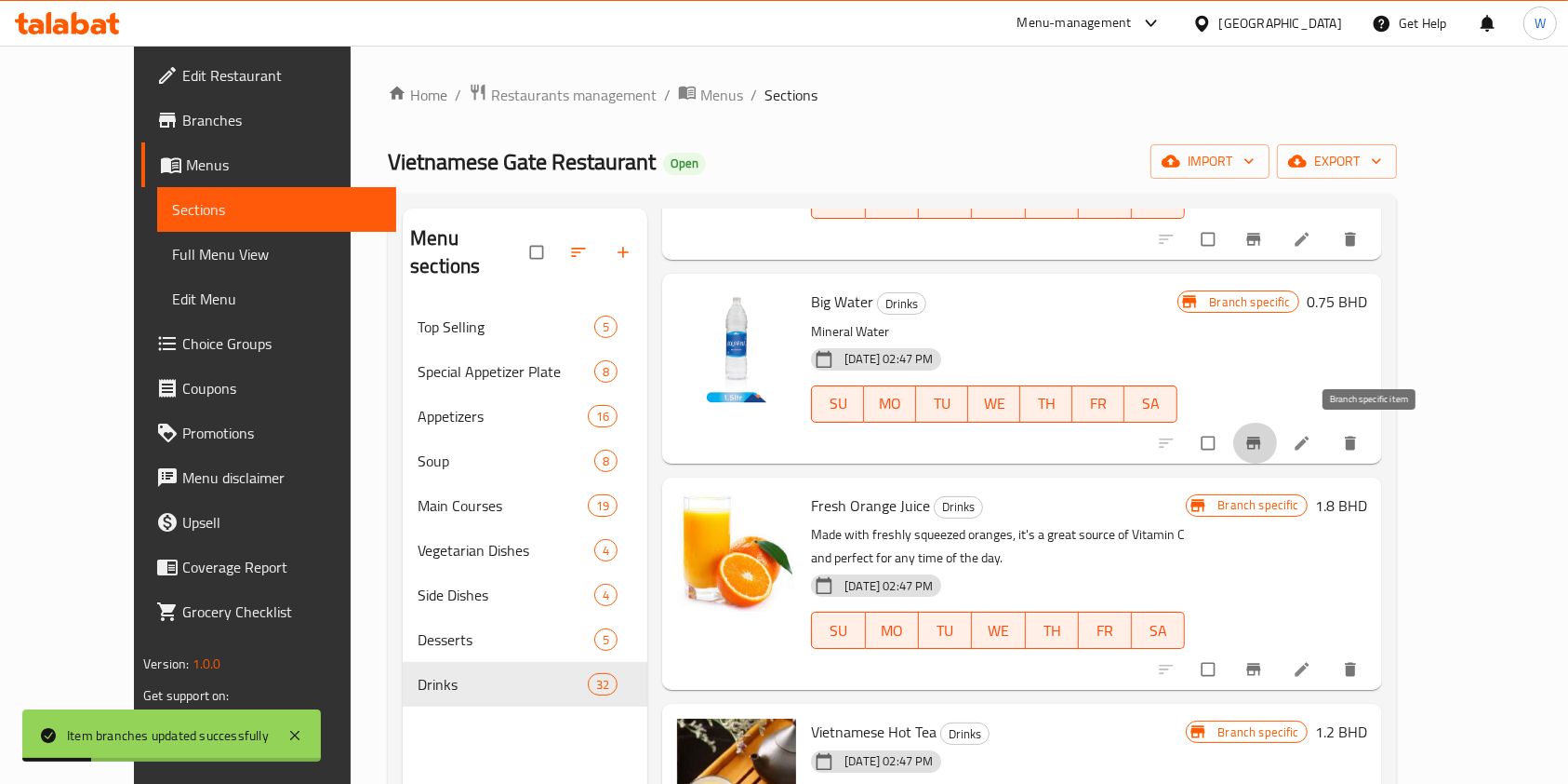
click at [1260, 443] on icon "Branch-specific-item" at bounding box center [1254, 443] width 14 height 12
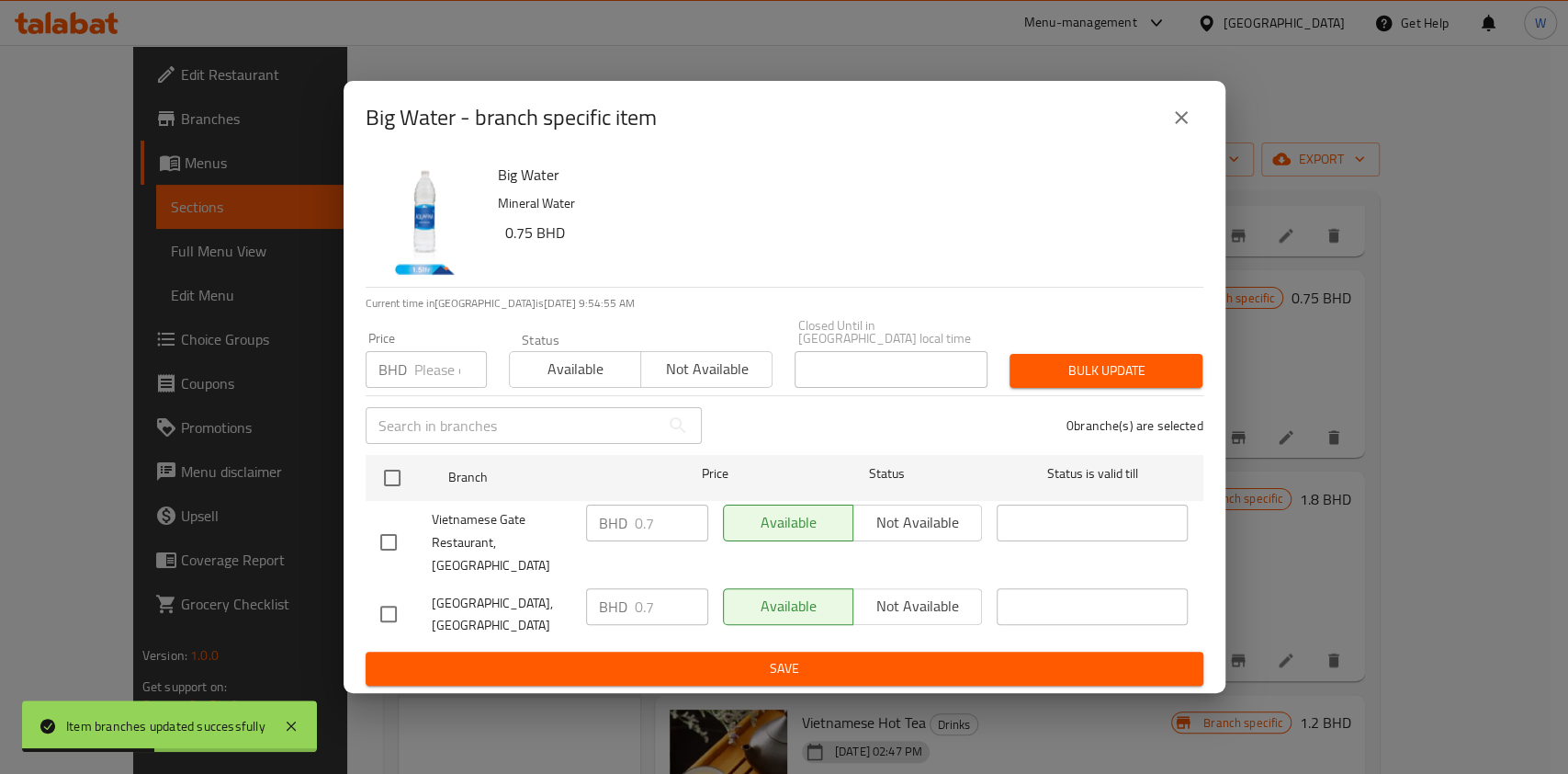
click at [434, 394] on div "Price BHD Price" at bounding box center [426, 360] width 143 height 78
click at [436, 376] on input "number" at bounding box center [450, 369] width 73 height 37
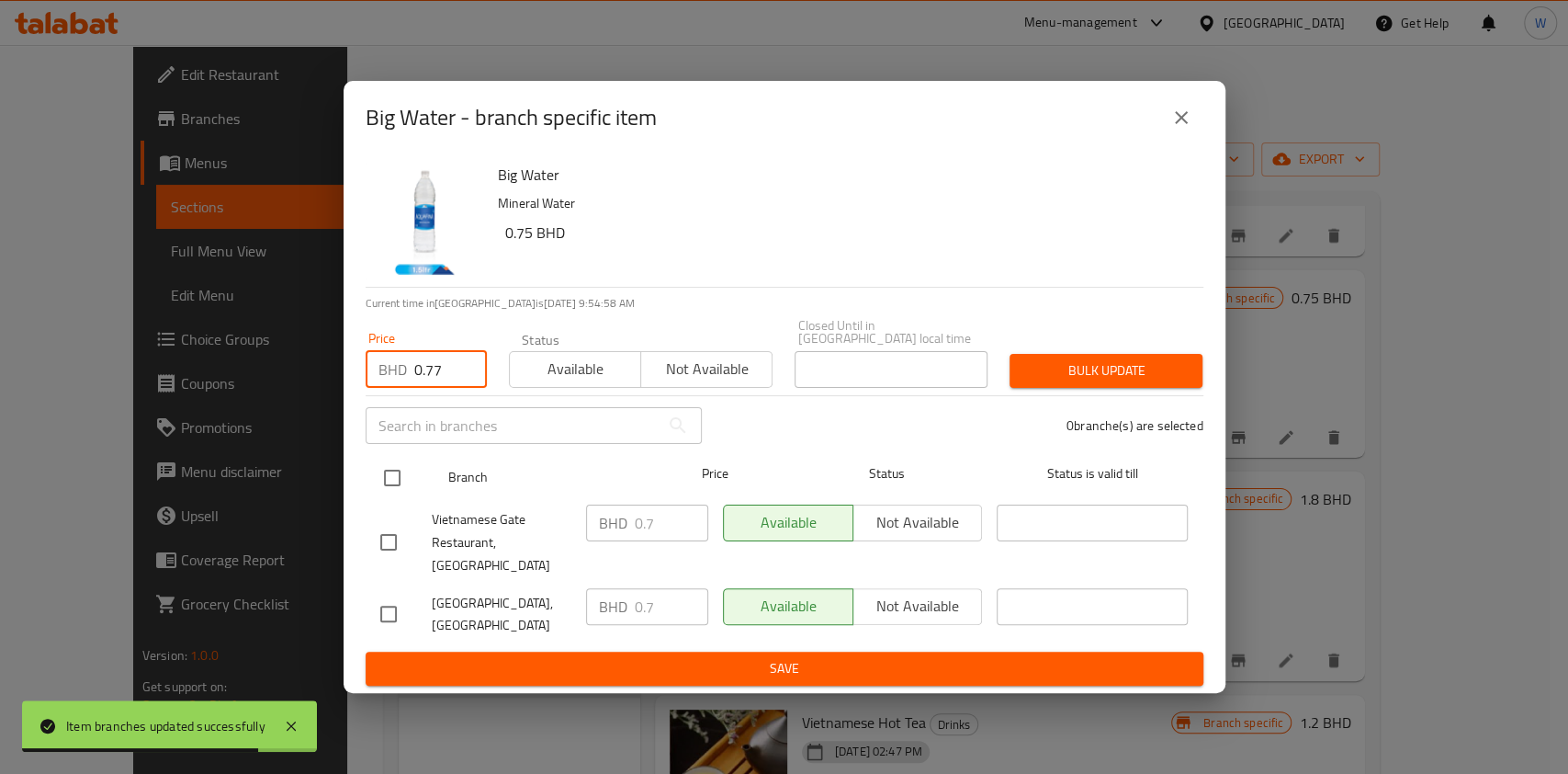
type input "0.77"
click at [396, 471] on input "checkbox" at bounding box center [392, 478] width 39 height 39
checkbox input "true"
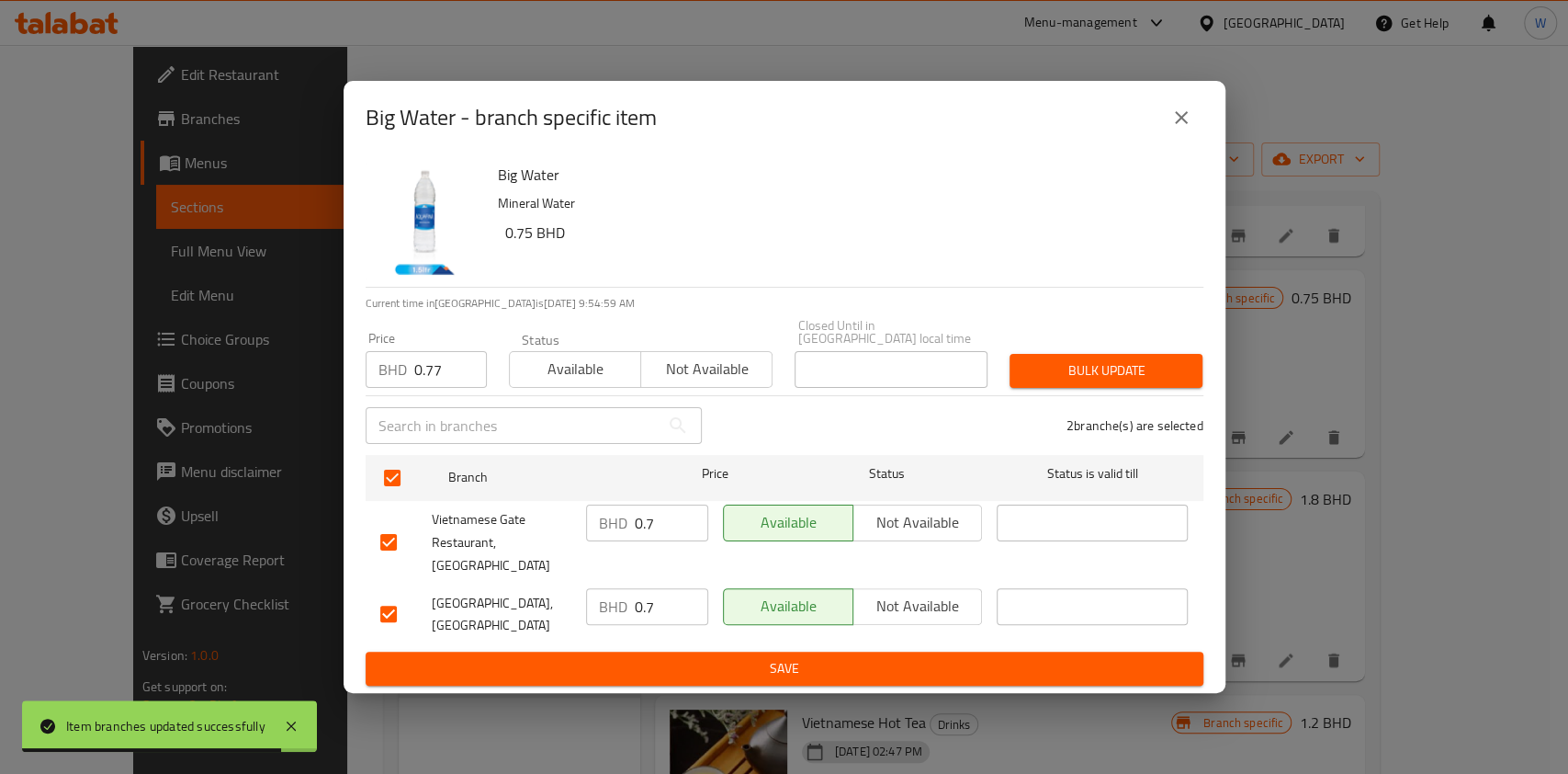
drag, startPoint x: 1086, startPoint y: 372, endPoint x: 1084, endPoint y: 394, distance: 22.1
click at [1086, 373] on span "Bulk update" at bounding box center [1106, 371] width 163 height 23
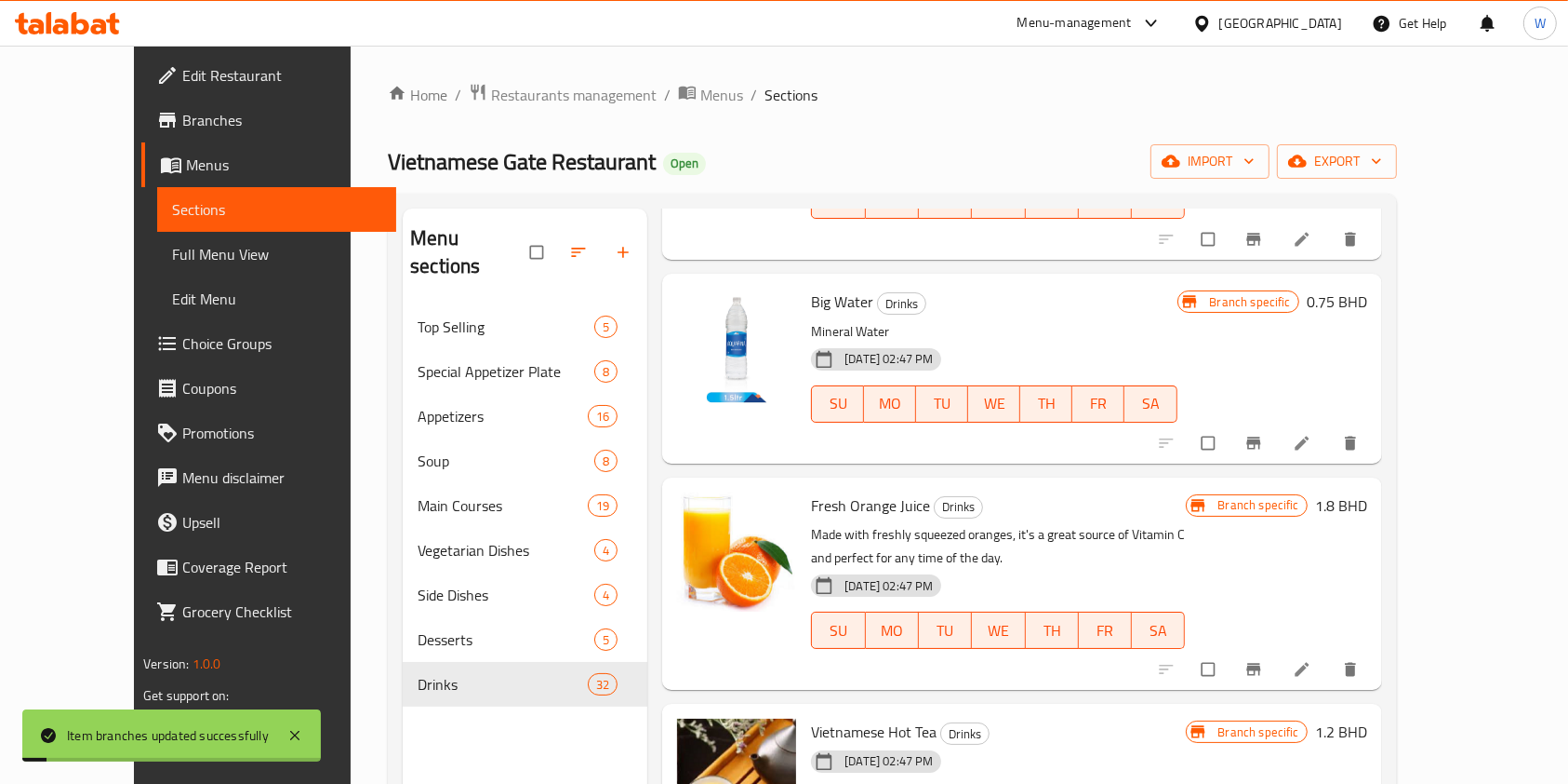
scroll to position [2854, 0]
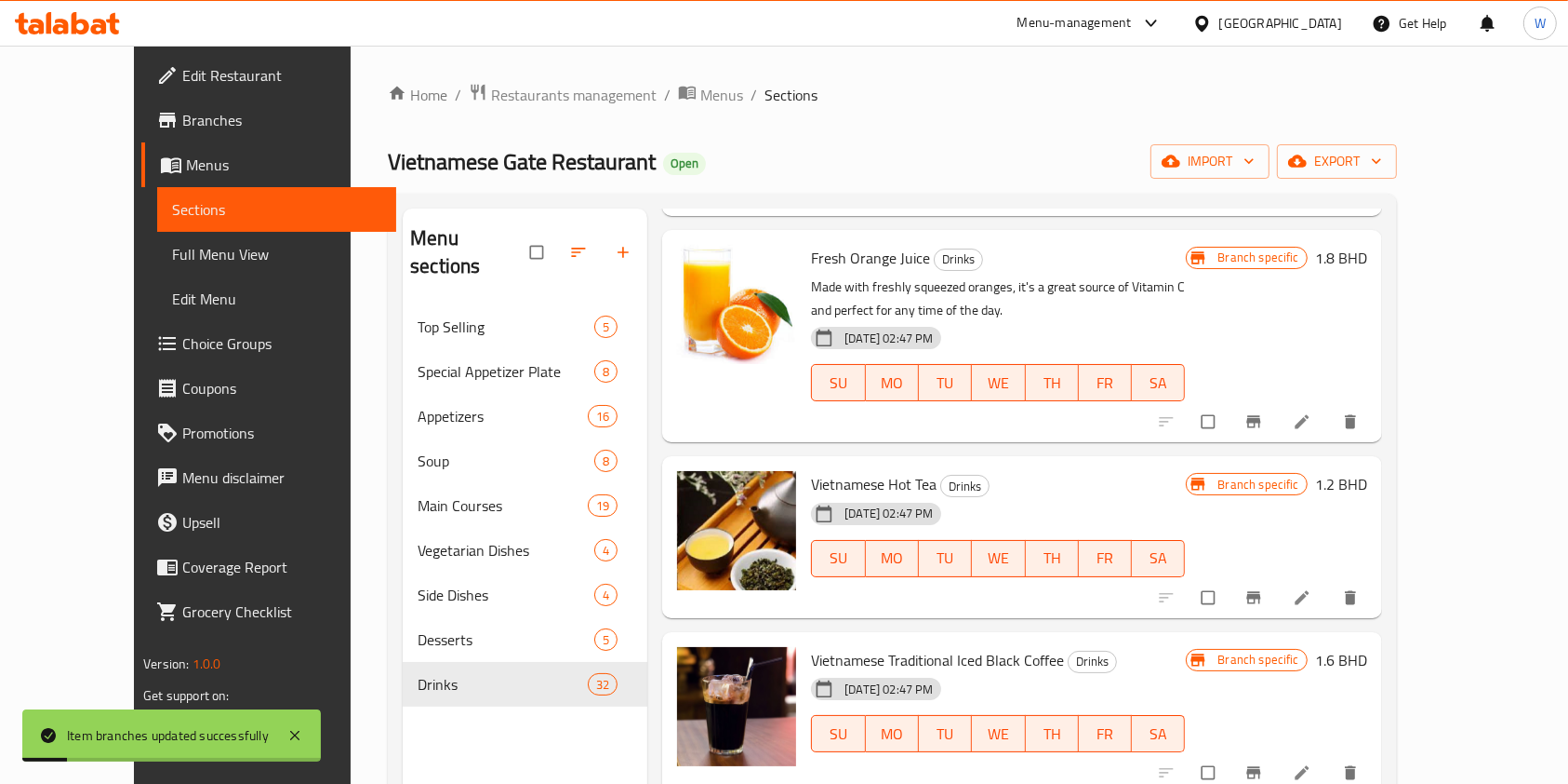
click at [1260, 425] on icon "Branch-specific-item" at bounding box center [1254, 421] width 14 height 12
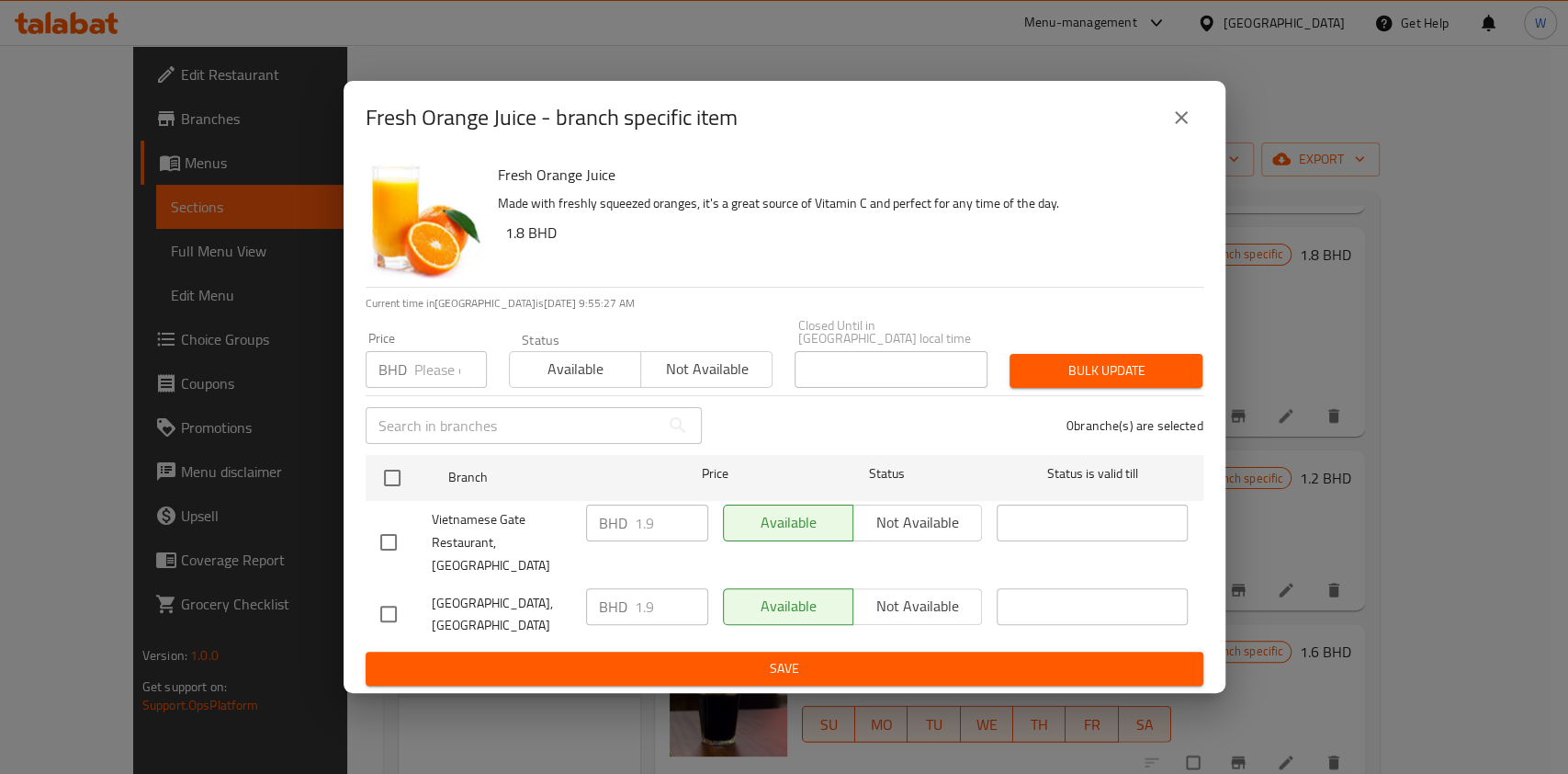
click at [434, 373] on input "number" at bounding box center [450, 369] width 73 height 37
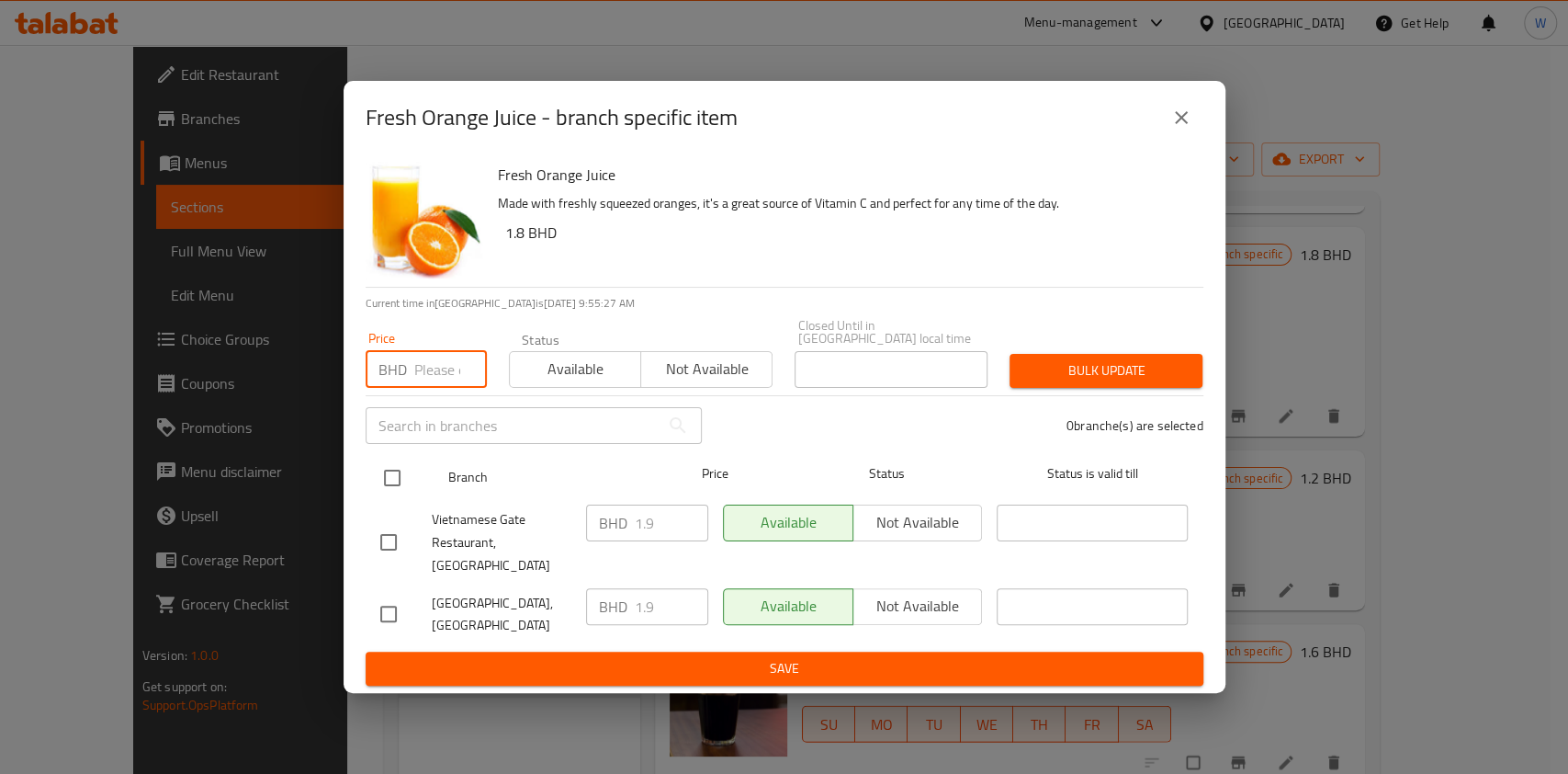
paste input "2.09"
type input "2.09"
click at [393, 476] on input "checkbox" at bounding box center [392, 478] width 39 height 39
checkbox input "true"
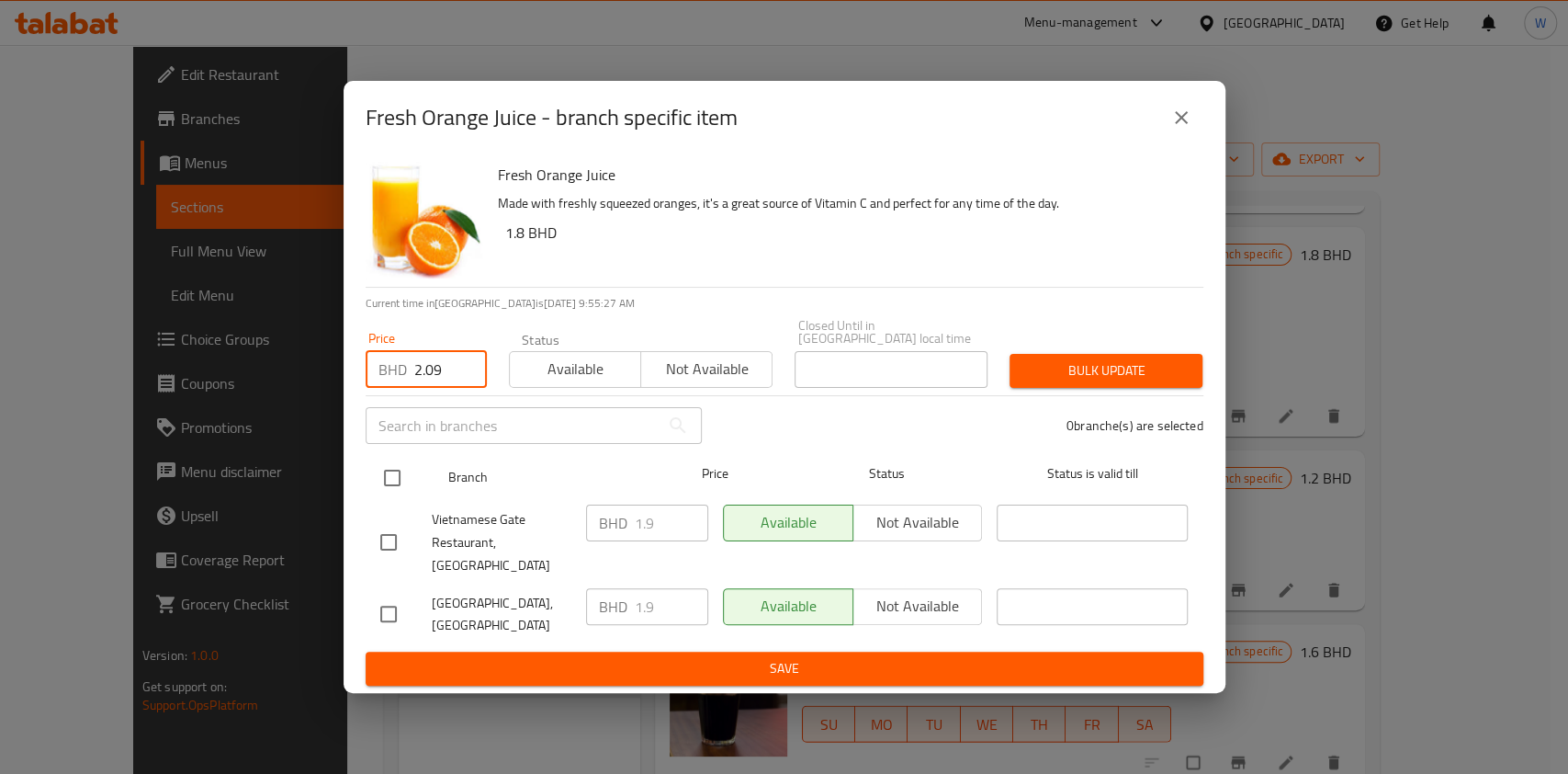
checkbox input "true"
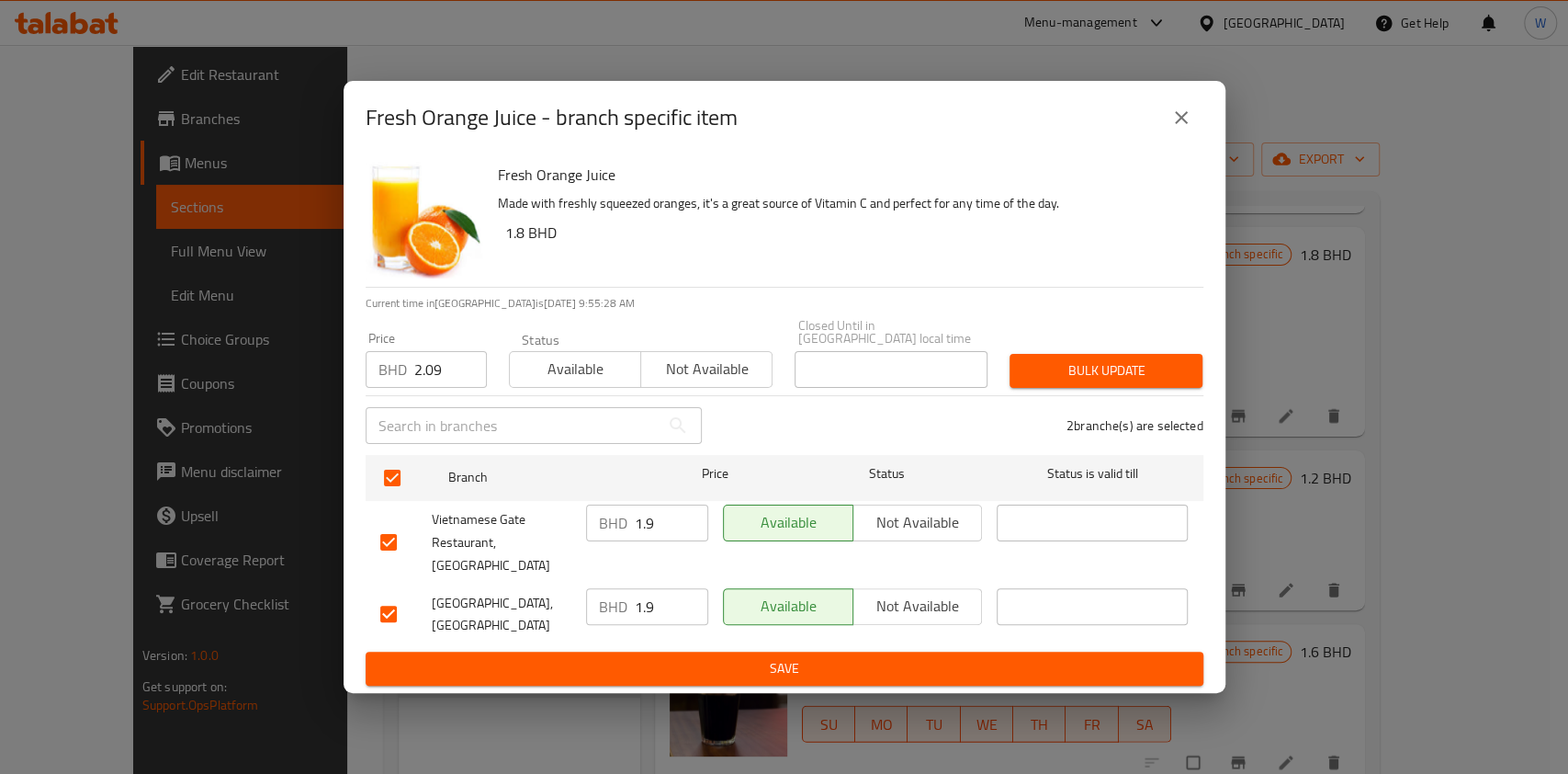
click at [1034, 381] on span "Bulk update" at bounding box center [1106, 371] width 163 height 23
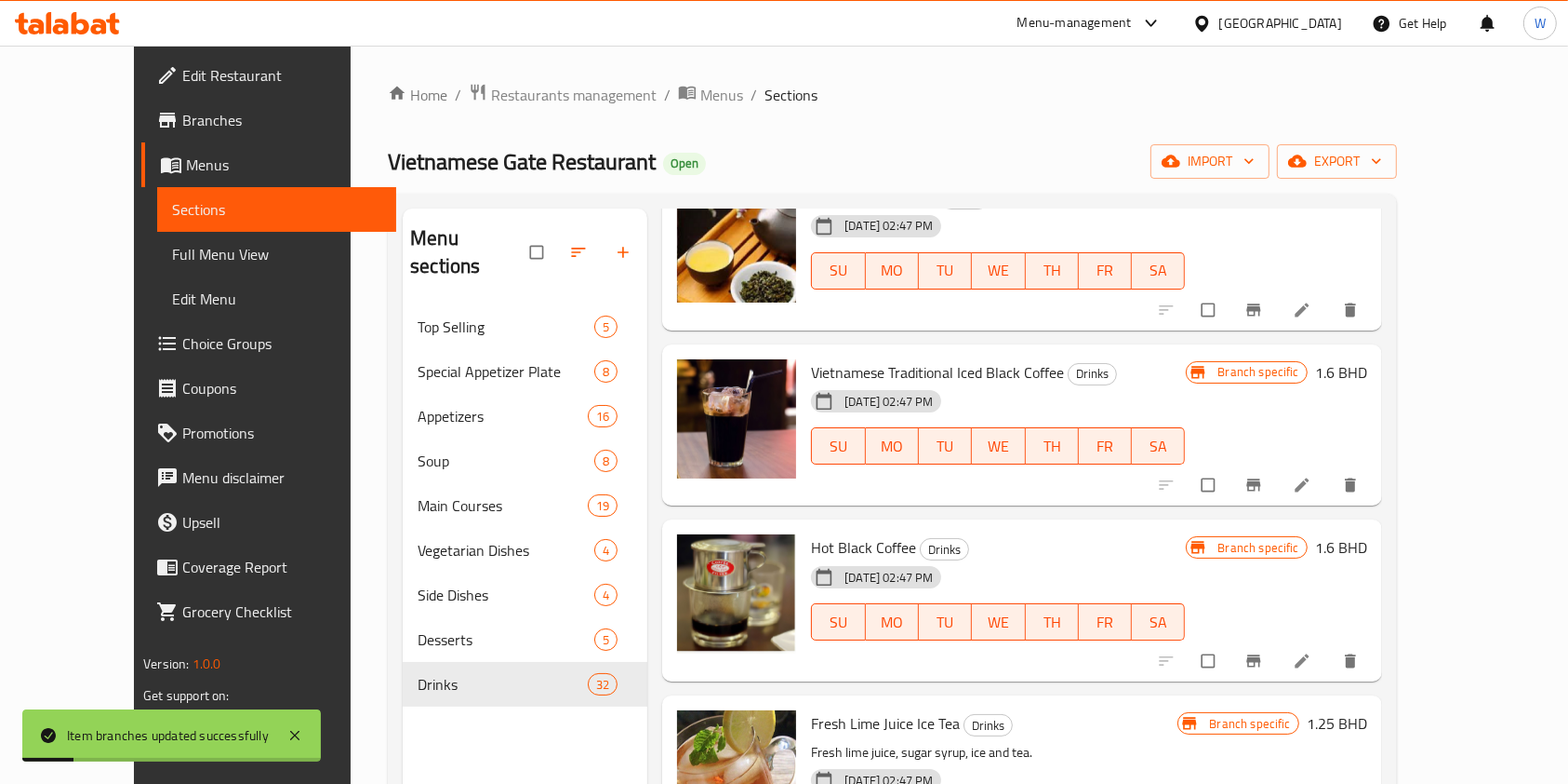
scroll to position [3103, 0]
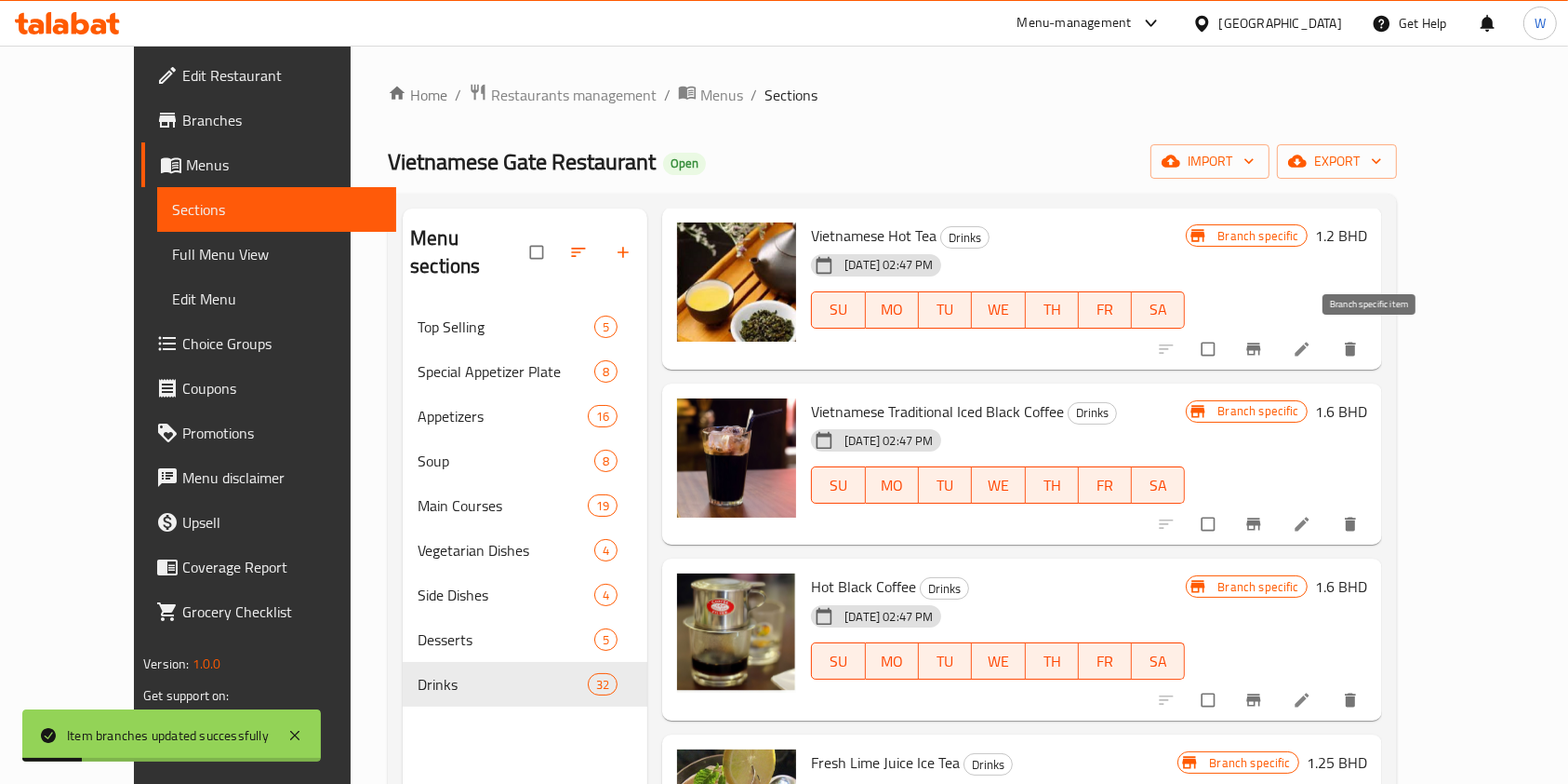
click at [1278, 364] on button "Branch-specific-item" at bounding box center [1256, 349] width 45 height 41
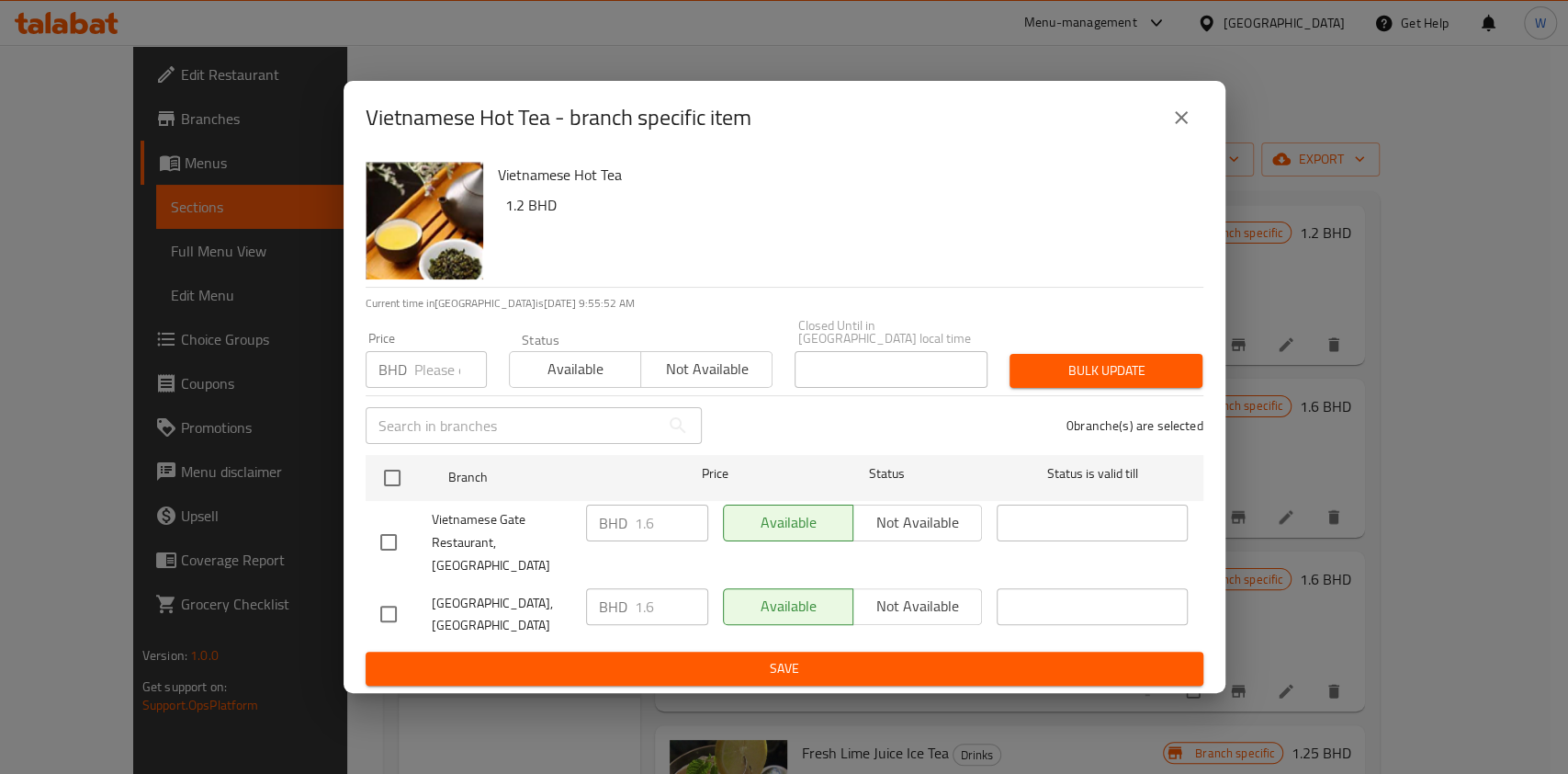
click at [434, 399] on div "​" at bounding box center [534, 426] width 359 height 59
click at [433, 379] on input "number" at bounding box center [450, 369] width 73 height 37
paste input "1.76"
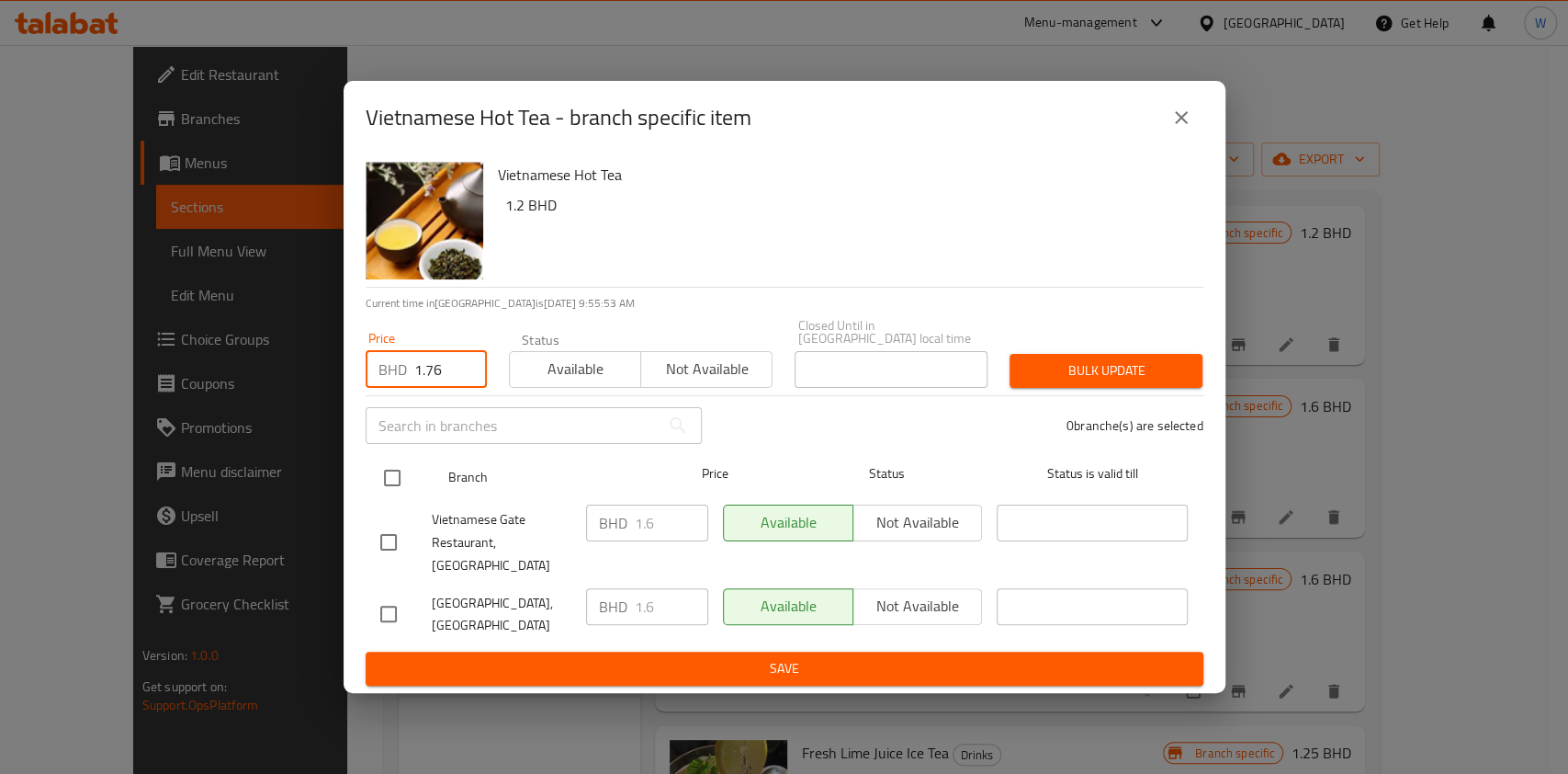
type input "1.76"
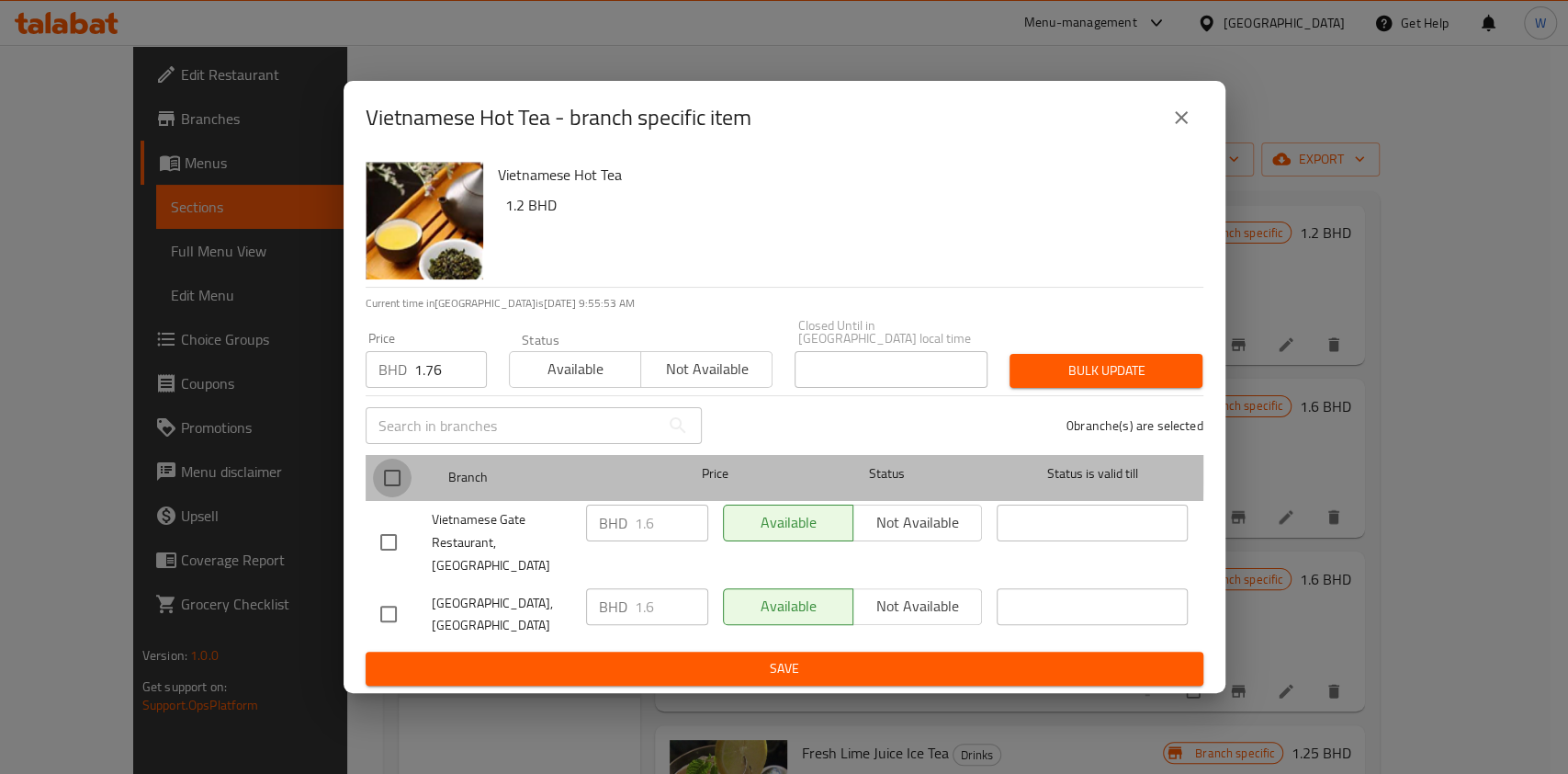
click at [394, 472] on input "checkbox" at bounding box center [392, 478] width 39 height 39
checkbox input "true"
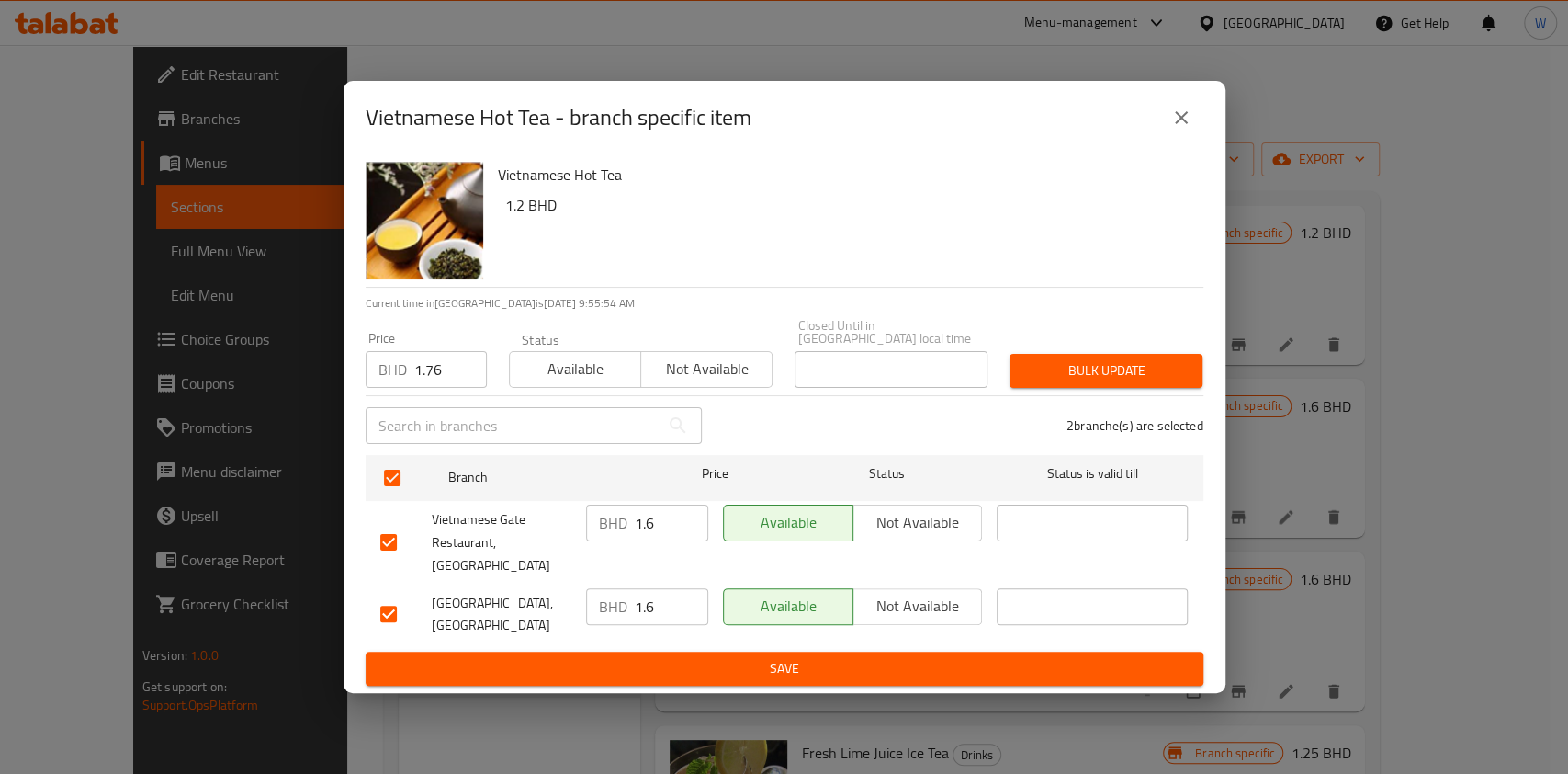
click at [1091, 366] on span "Bulk update" at bounding box center [1106, 371] width 163 height 23
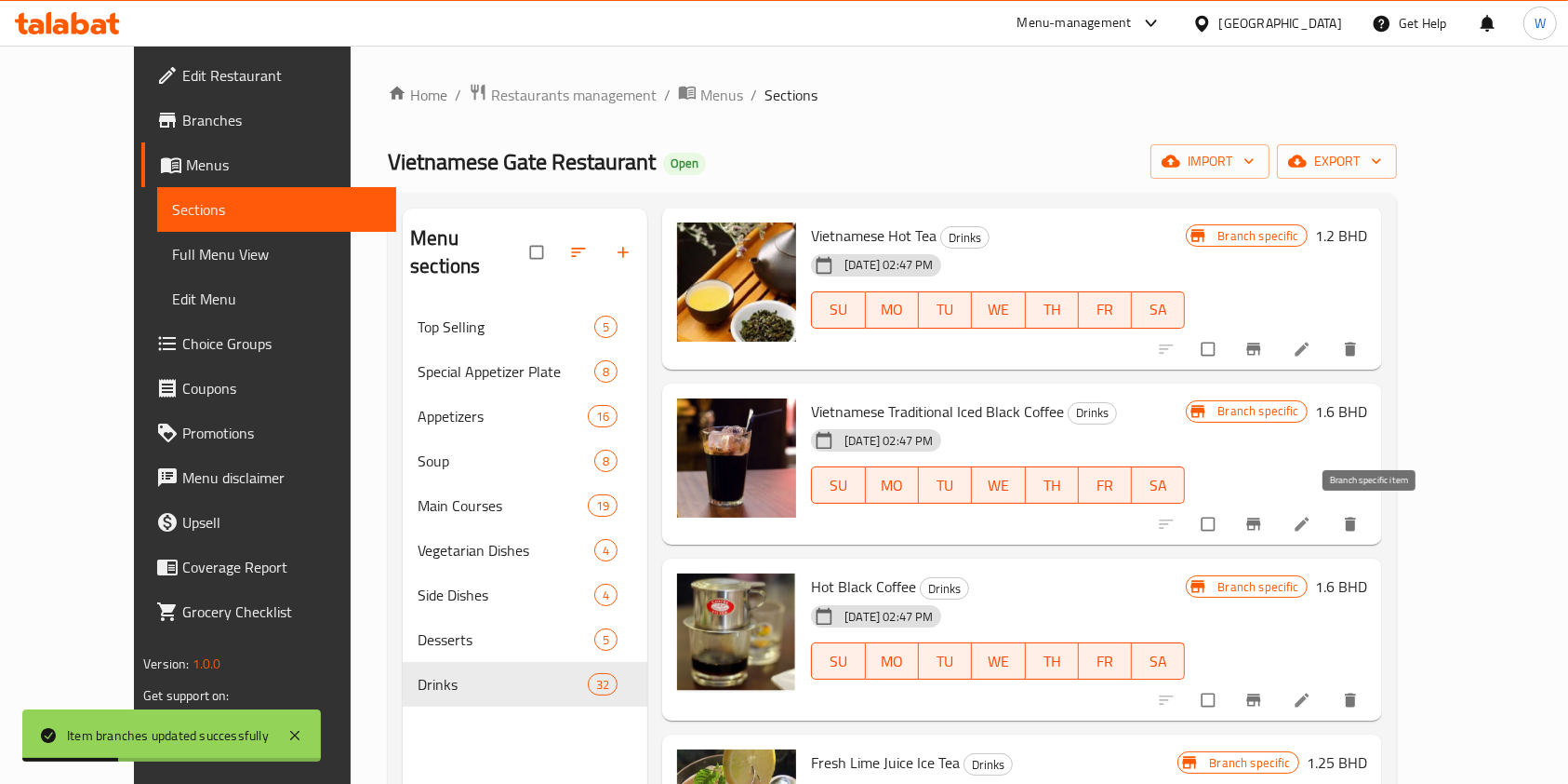
click at [1260, 523] on icon "Branch-specific-item" at bounding box center [1254, 524] width 14 height 12
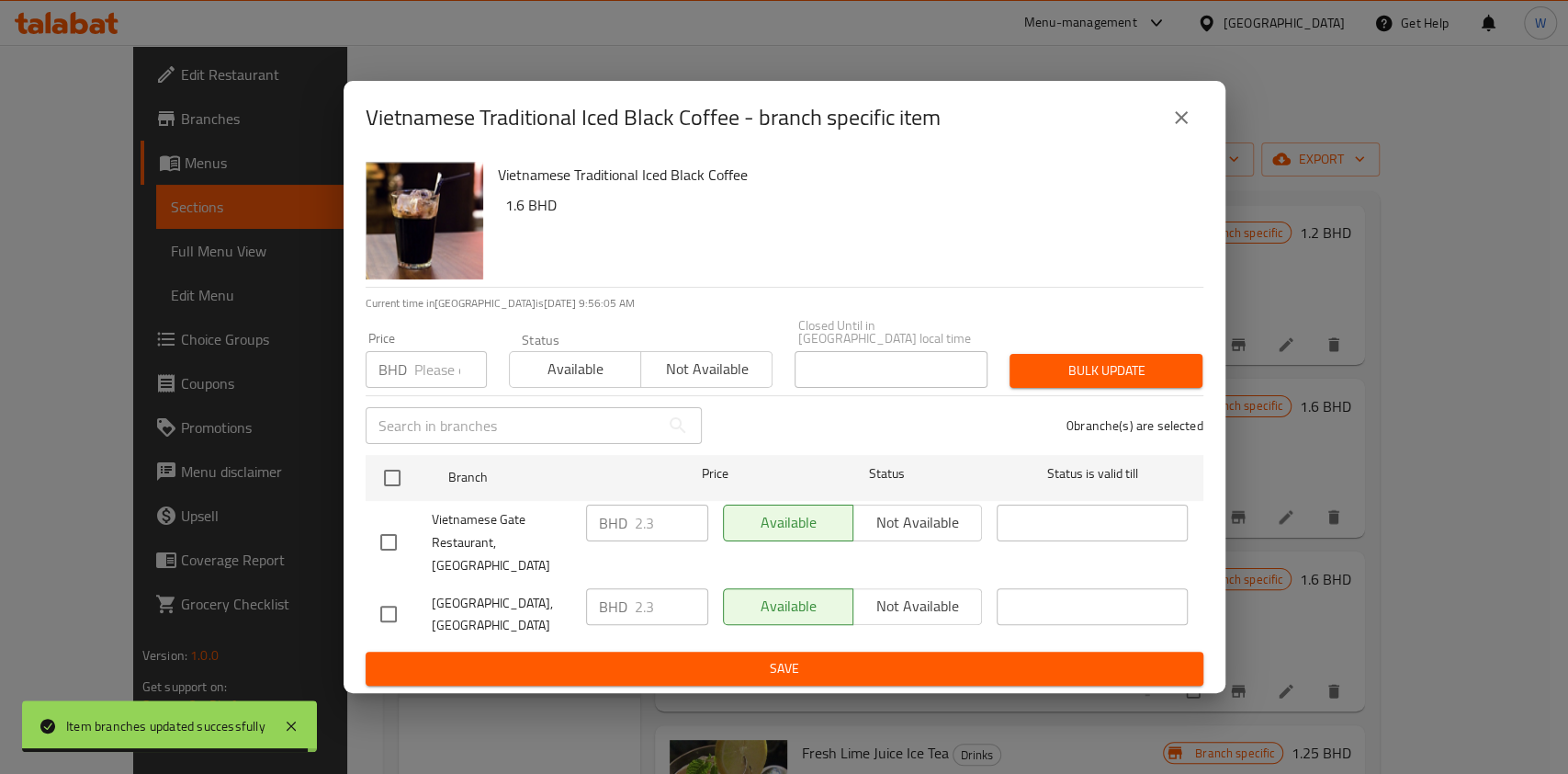
click at [415, 383] on input "number" at bounding box center [450, 369] width 73 height 37
paste input "2.53"
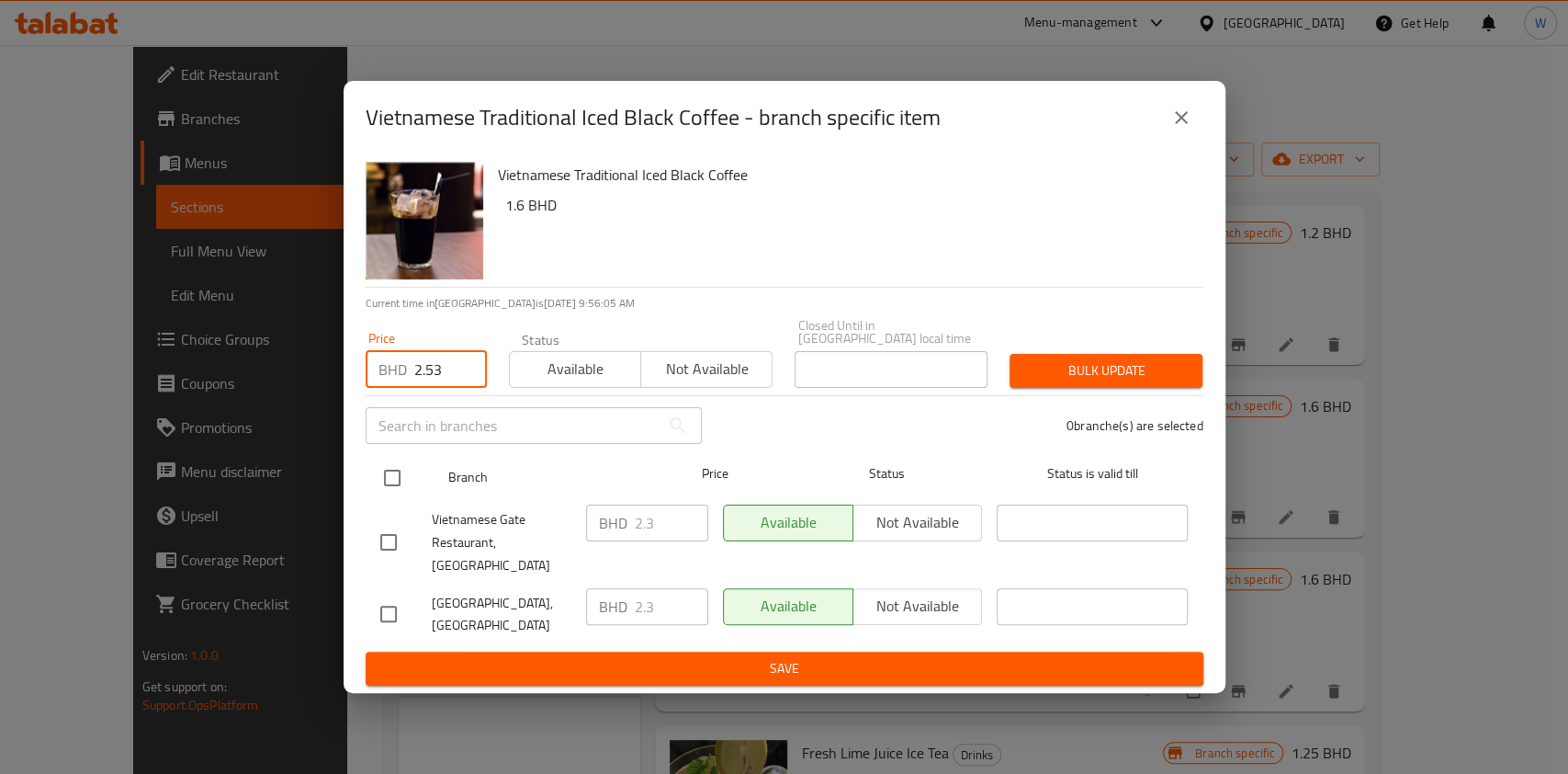
type input "2.53"
click at [409, 473] on input "checkbox" at bounding box center [392, 478] width 39 height 39
checkbox input "true"
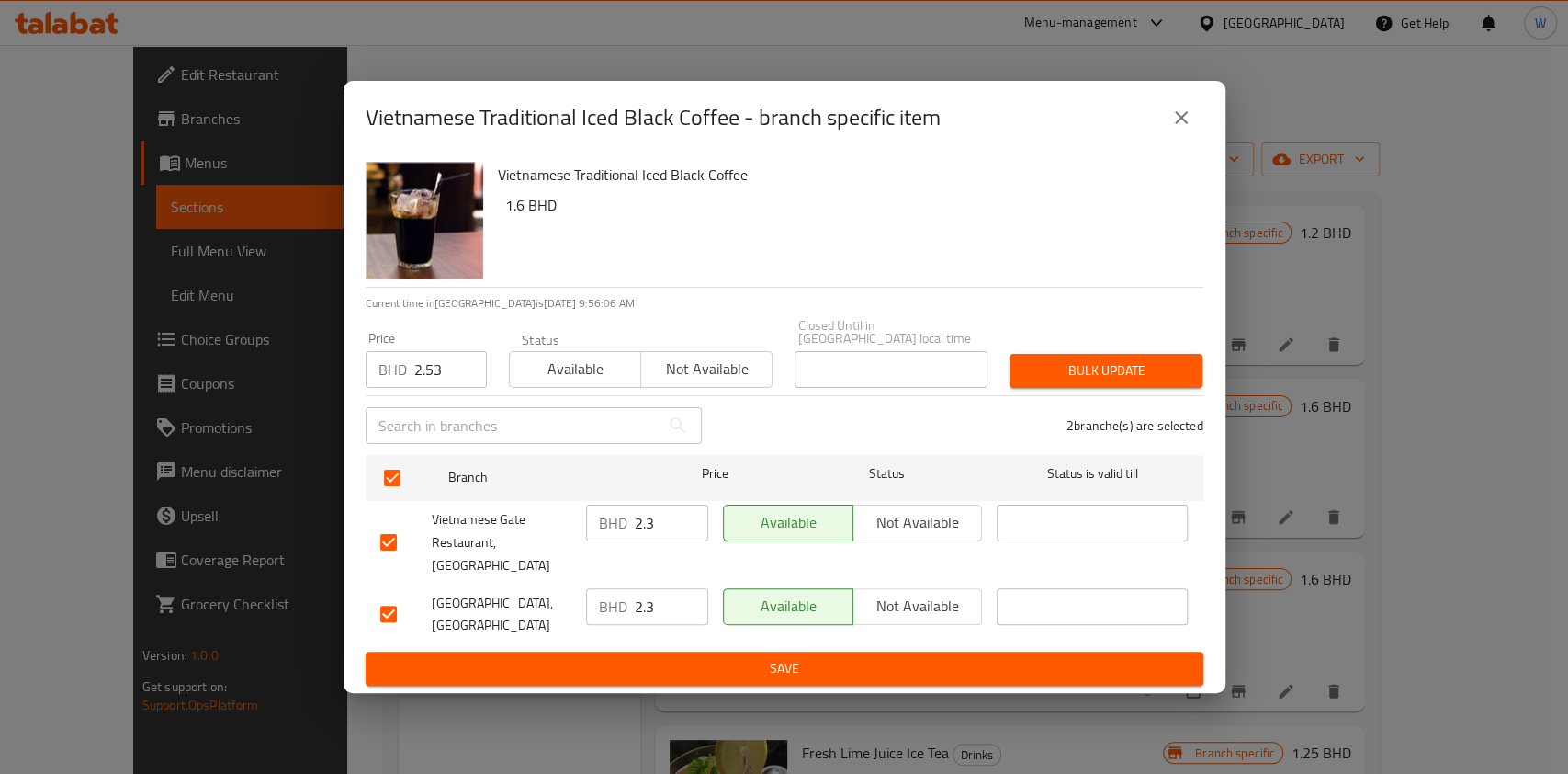
click at [1154, 371] on span "Bulk update" at bounding box center [1106, 371] width 163 height 23
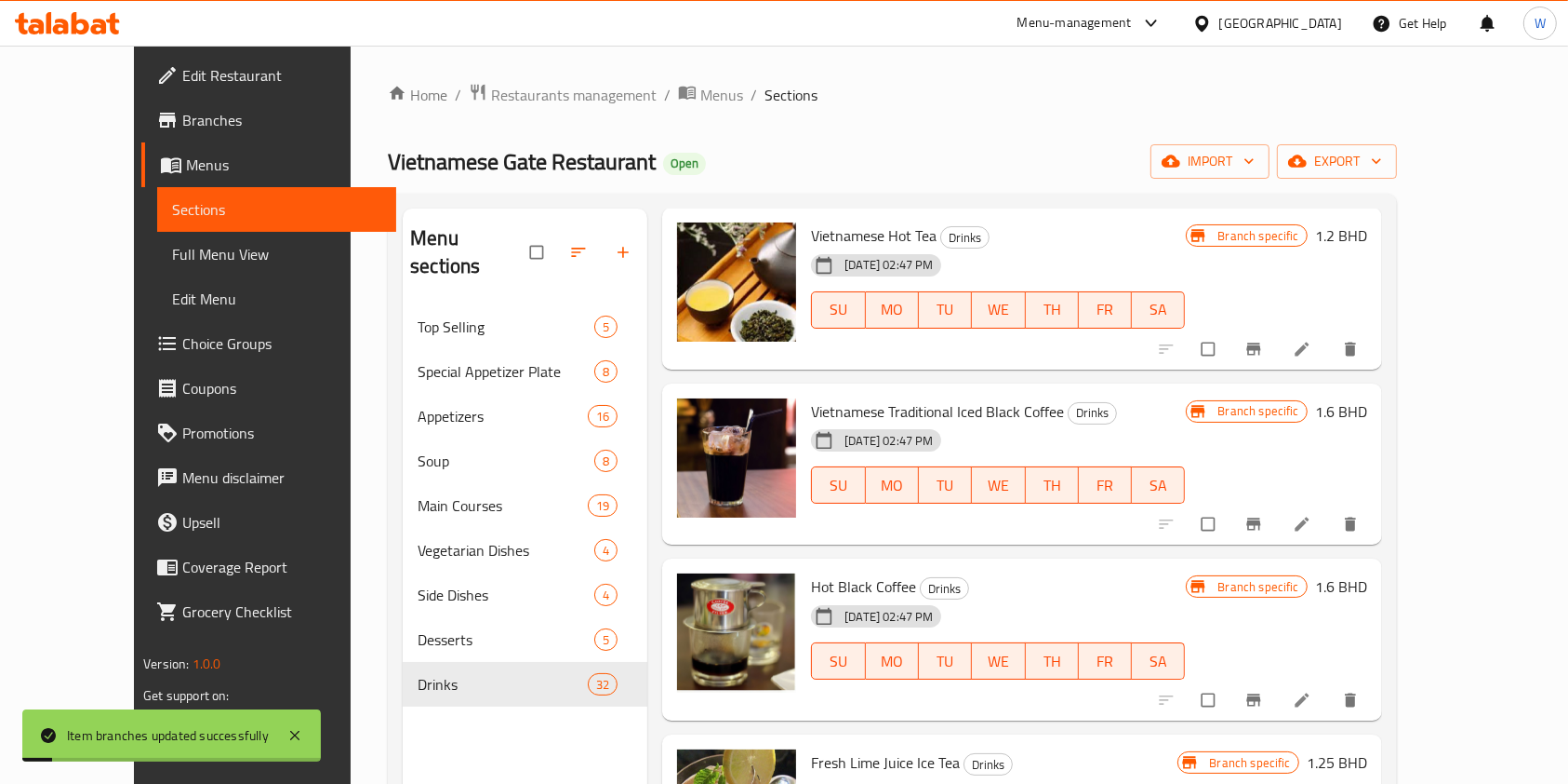
scroll to position [3226, 0]
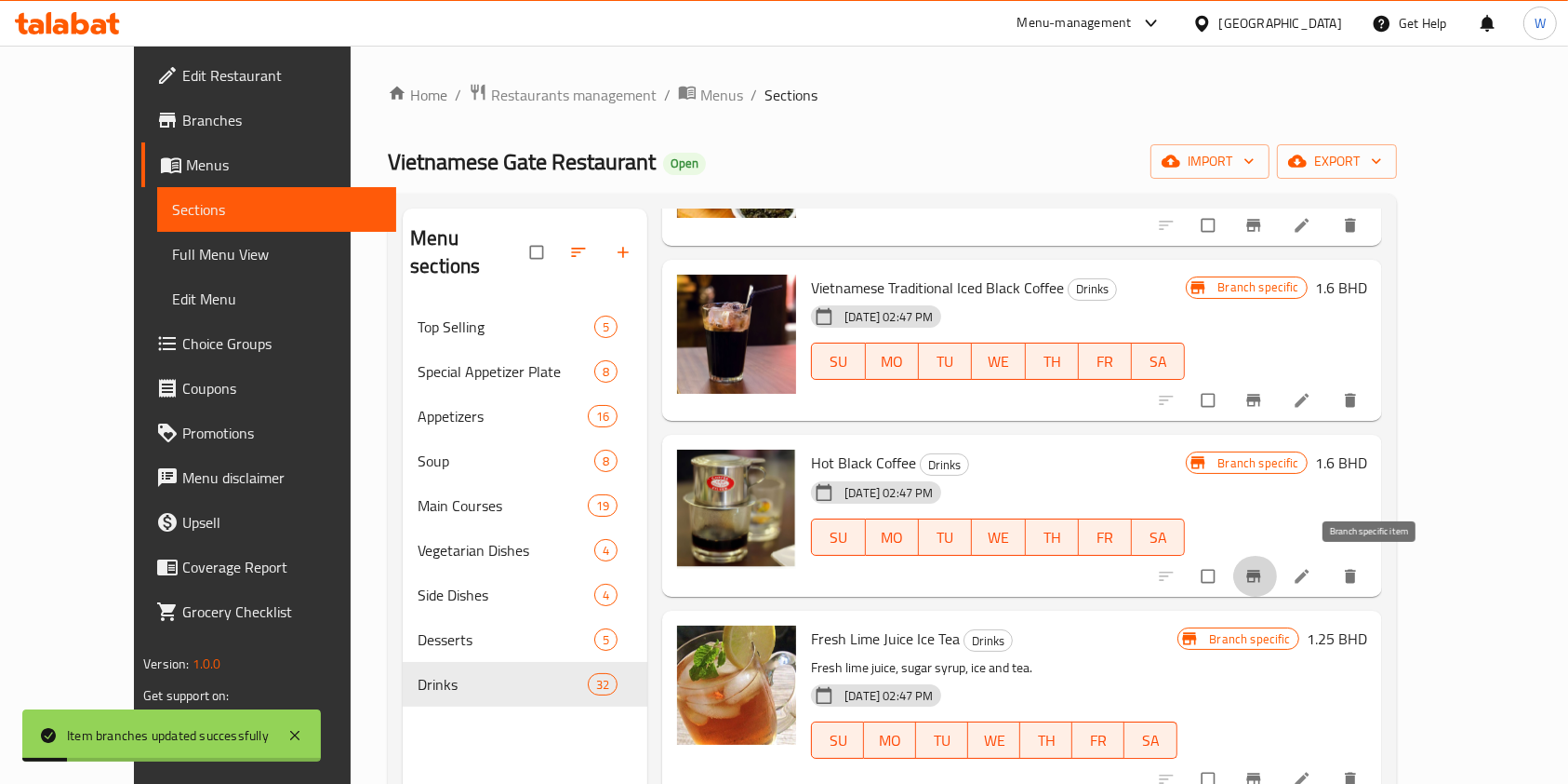
click at [1267, 568] on span "Branch-specific-item" at bounding box center [1256, 576] width 22 height 18
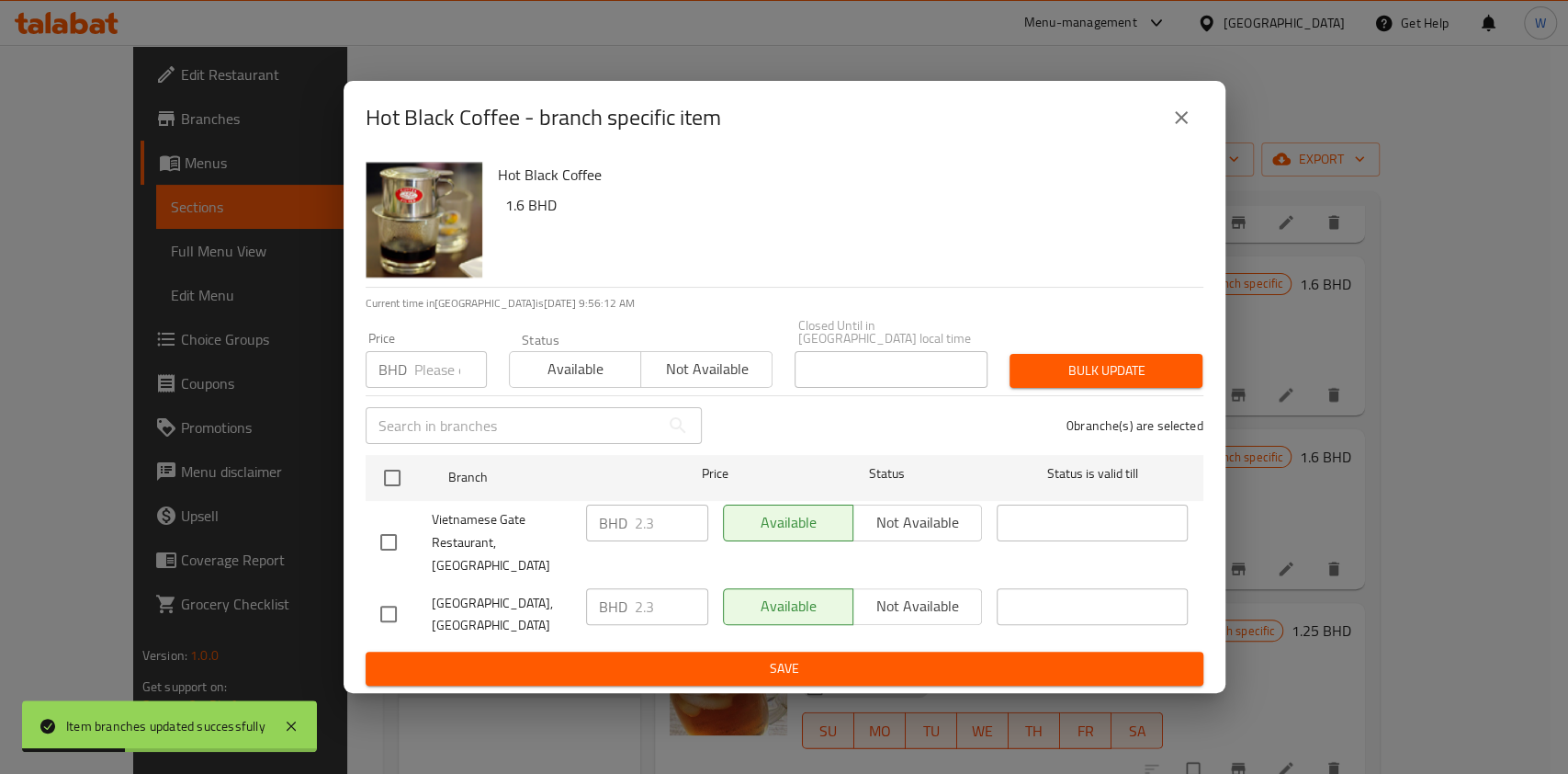
click at [429, 380] on input "number" at bounding box center [450, 369] width 73 height 37
paste input "2.53"
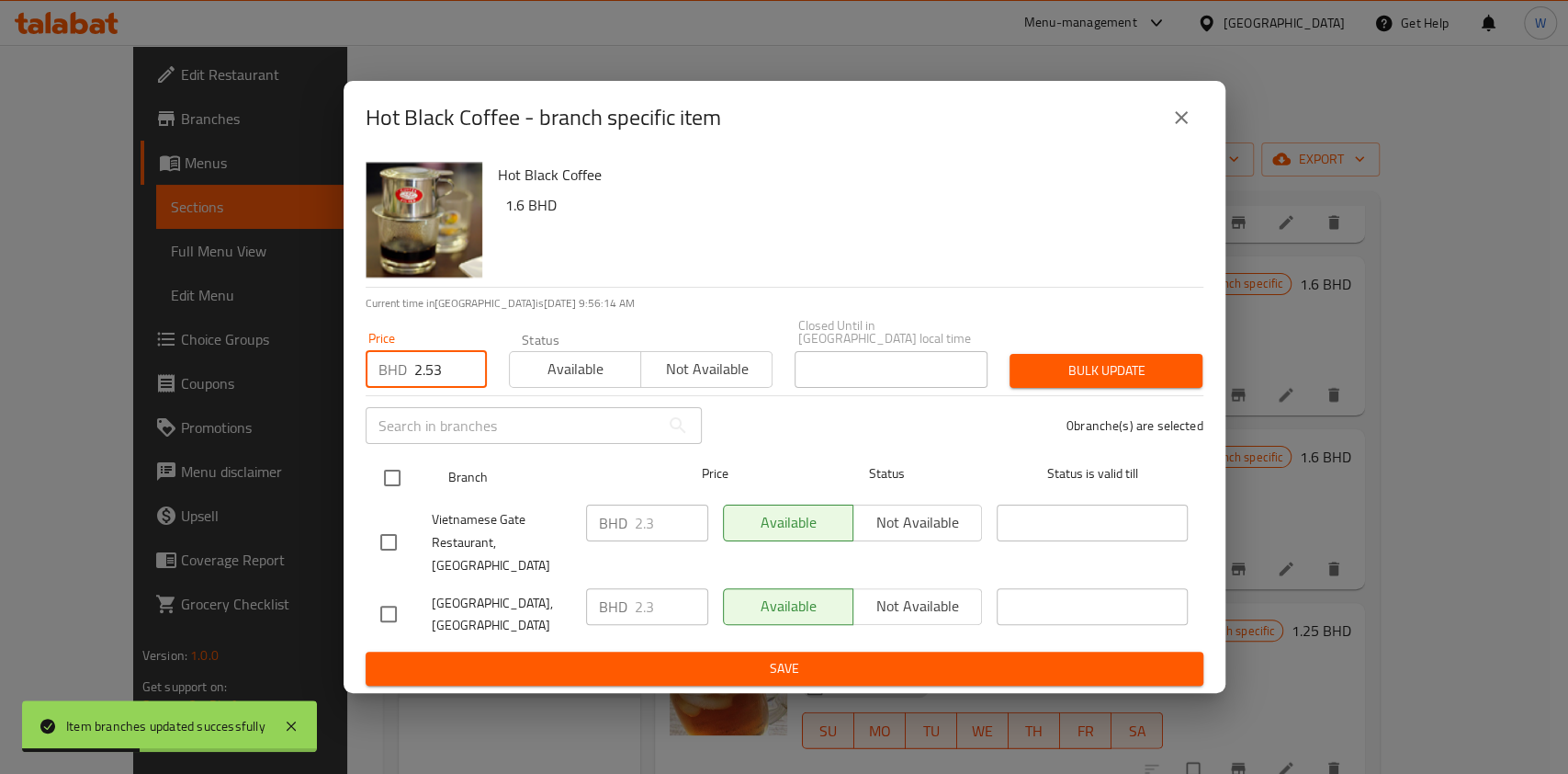
type input "2.53"
click at [378, 473] on input "checkbox" at bounding box center [392, 478] width 39 height 39
checkbox input "true"
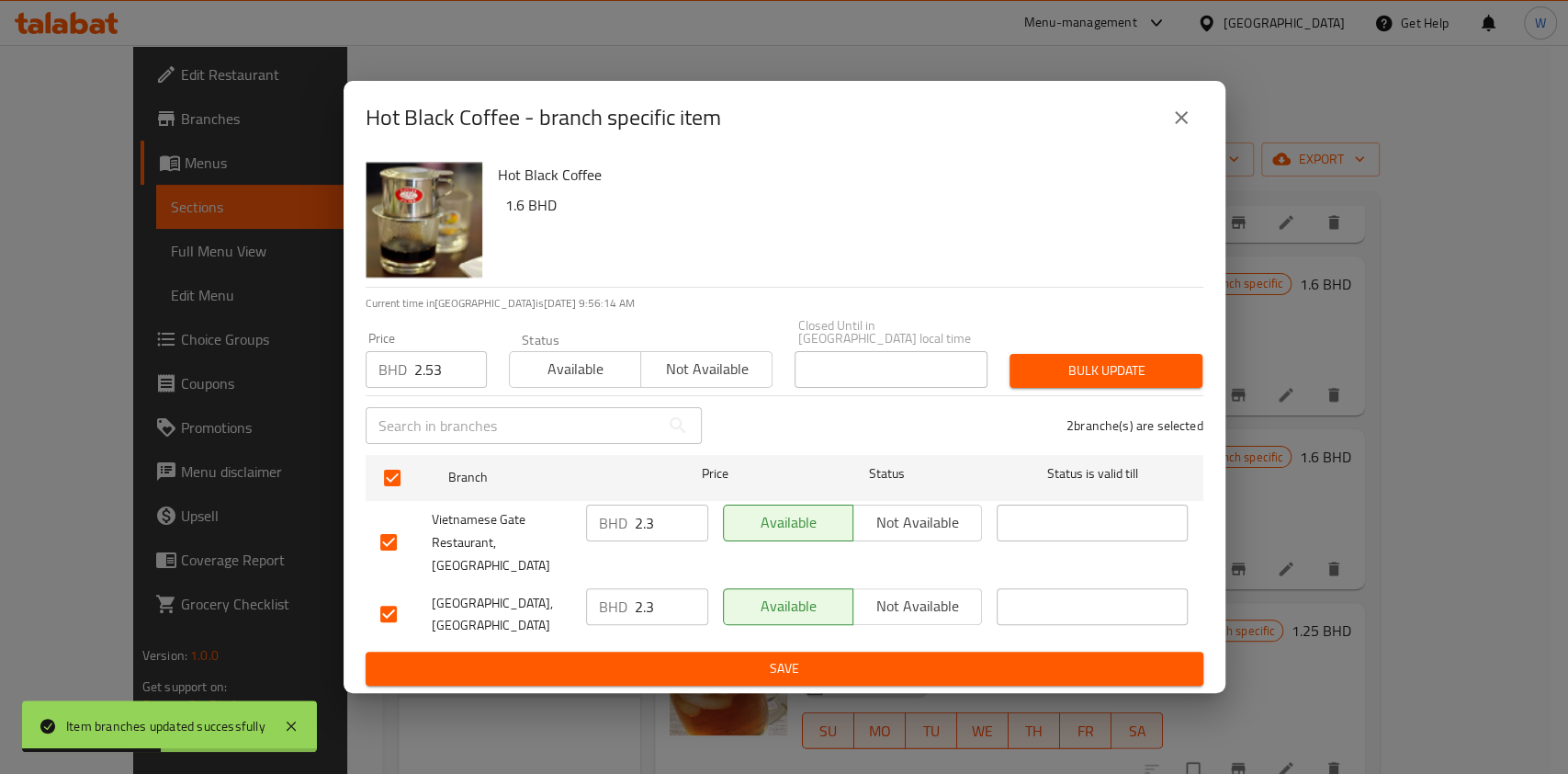
click at [1075, 377] on span "Bulk update" at bounding box center [1106, 371] width 163 height 23
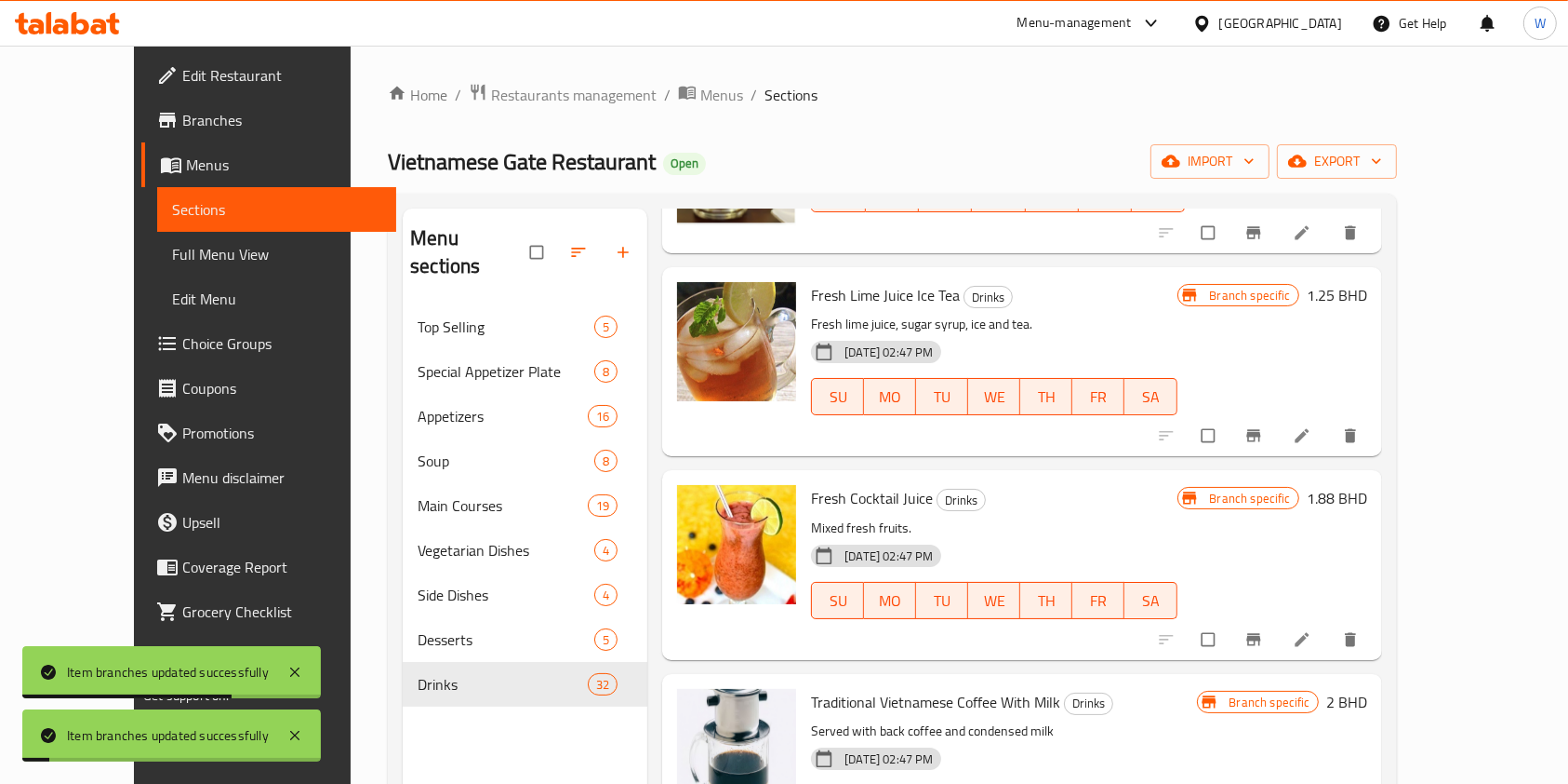
scroll to position [3723, 0]
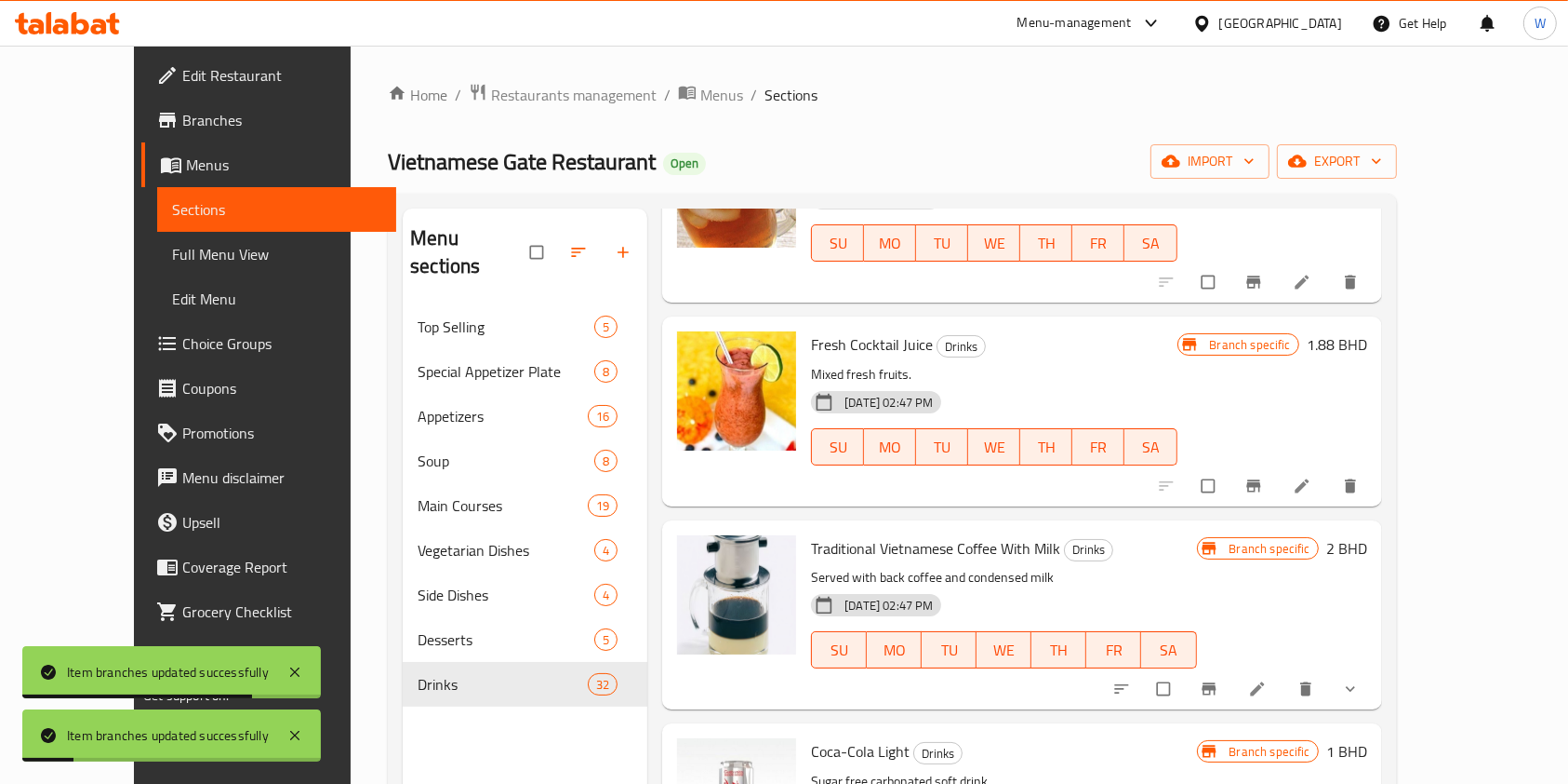
click at [1260, 279] on icon "Branch-specific-item" at bounding box center [1254, 282] width 14 height 12
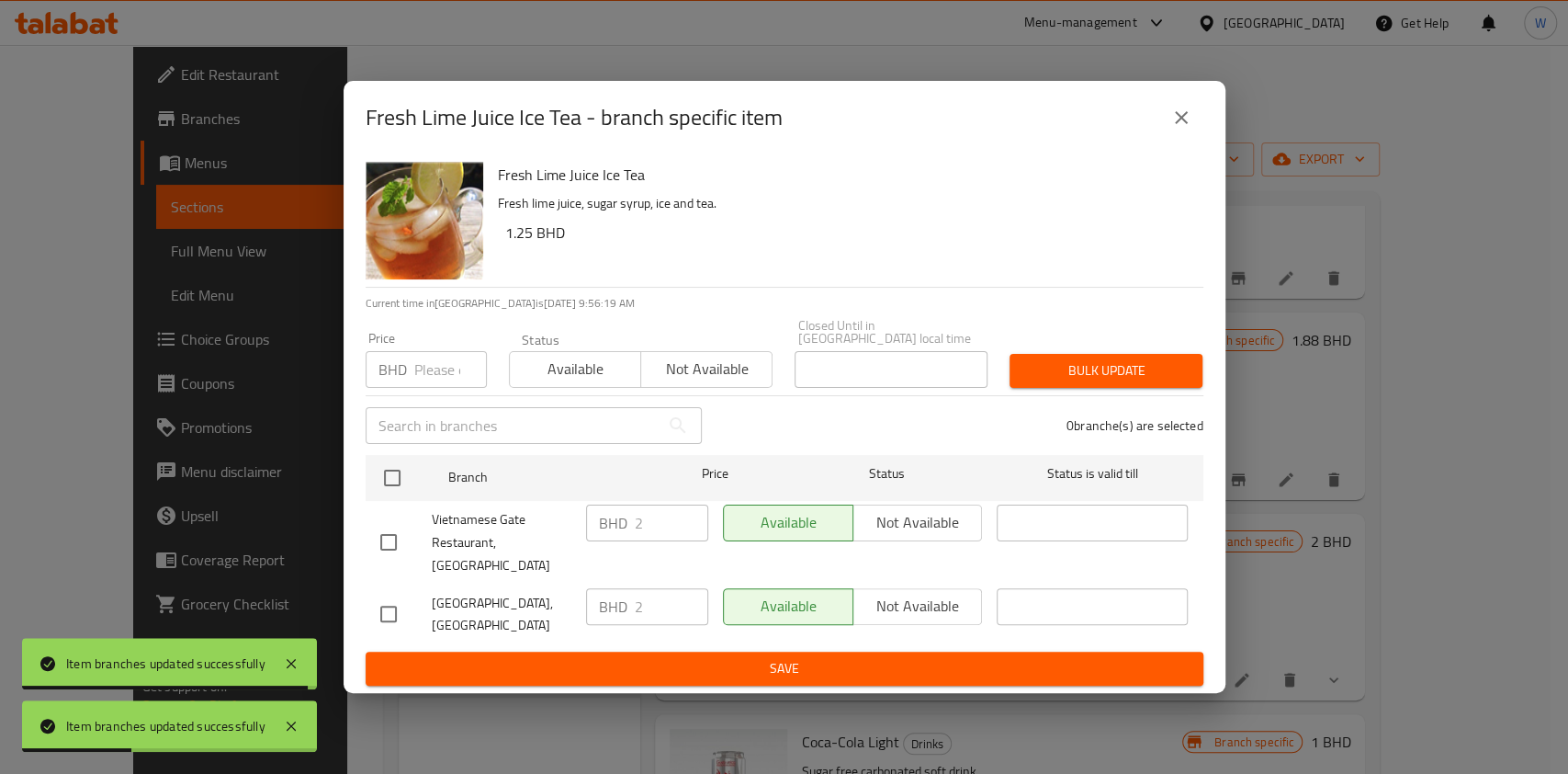
click at [419, 379] on input "number" at bounding box center [450, 369] width 73 height 37
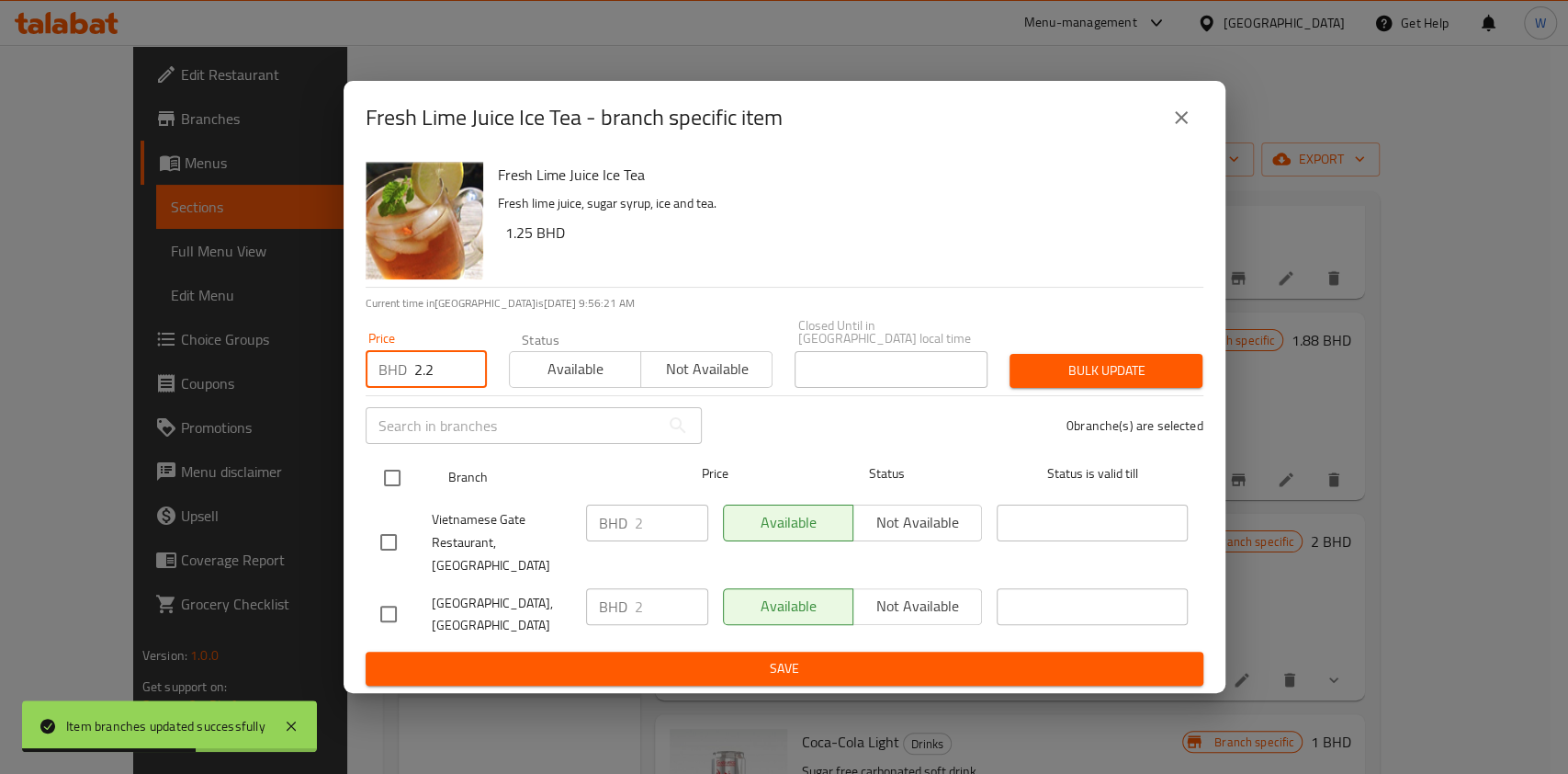
type input "2.2"
click at [393, 466] on div at bounding box center [407, 478] width 69 height 53
click at [404, 479] on input "checkbox" at bounding box center [392, 478] width 39 height 39
checkbox input "true"
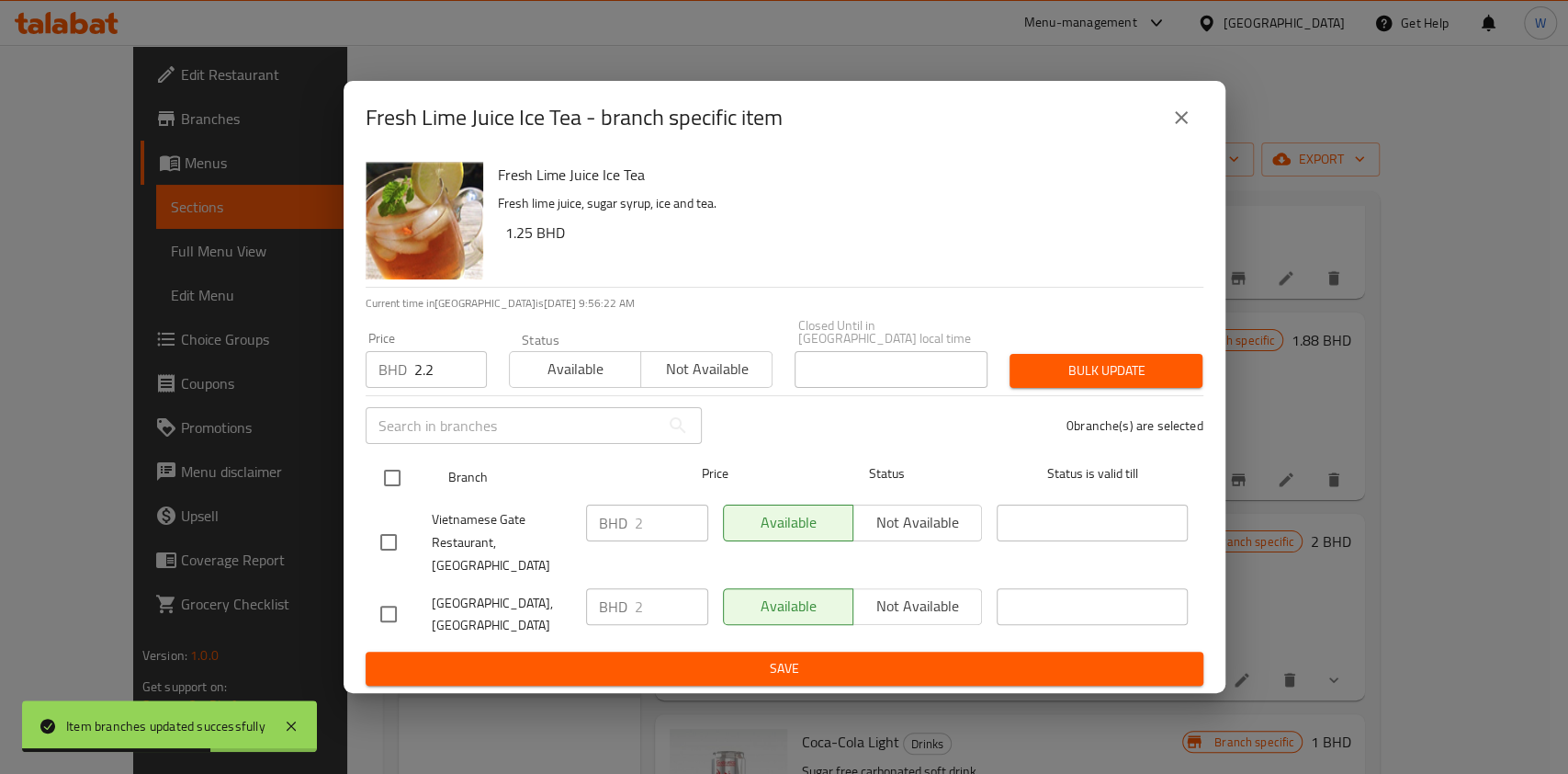
checkbox input "true"
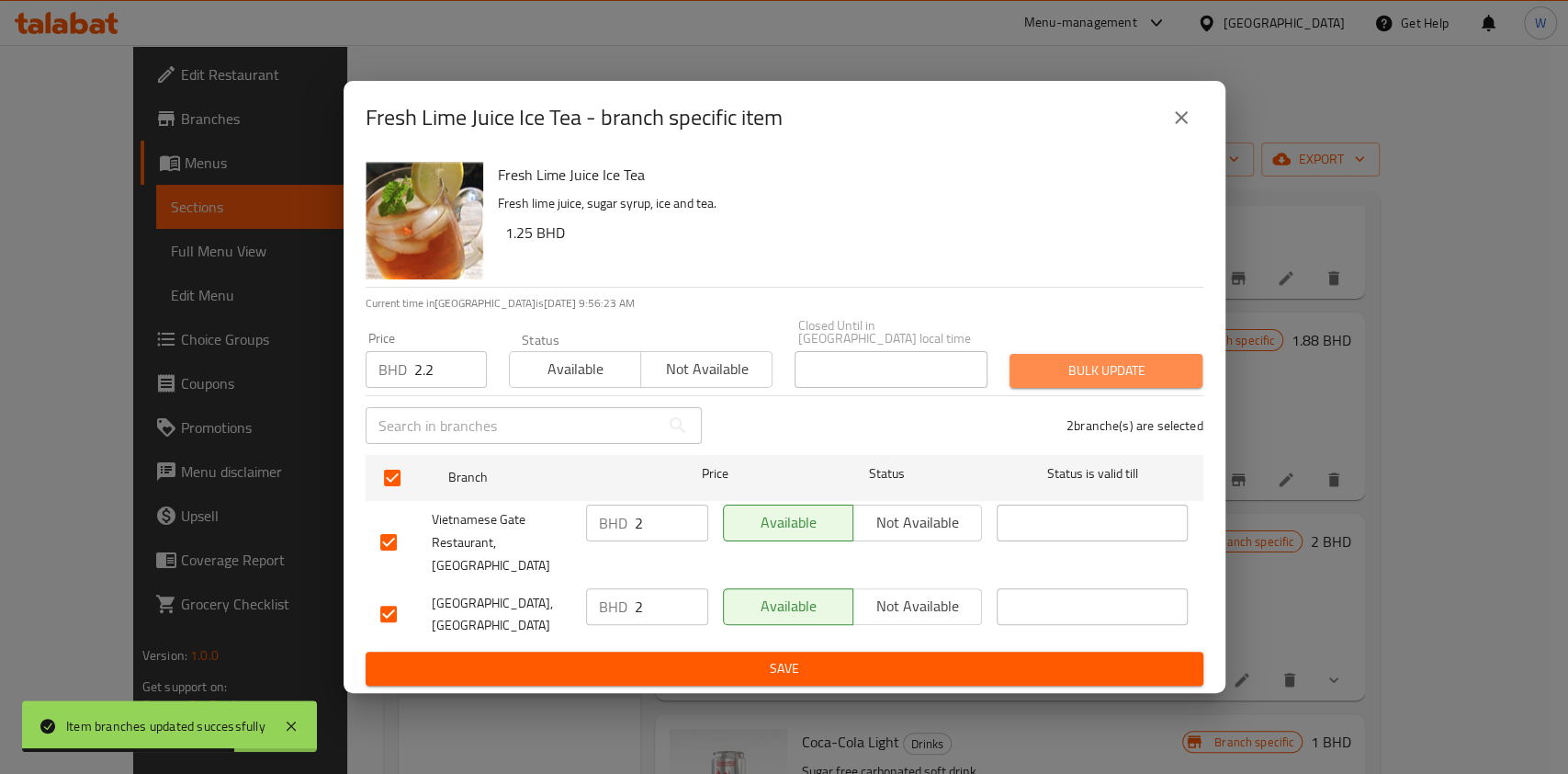
click at [1096, 382] on span "Bulk update" at bounding box center [1106, 371] width 163 height 23
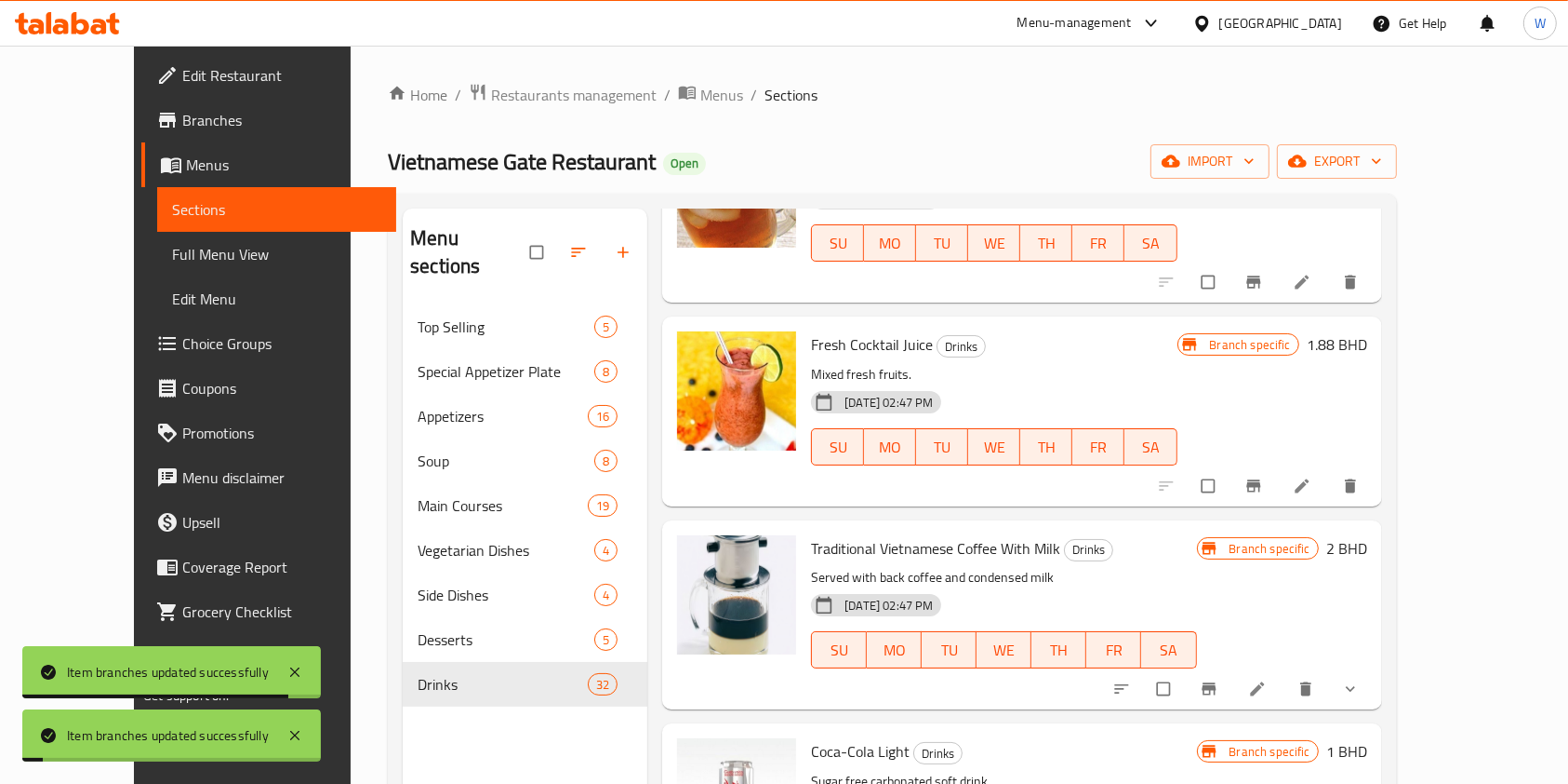
scroll to position [3847, 0]
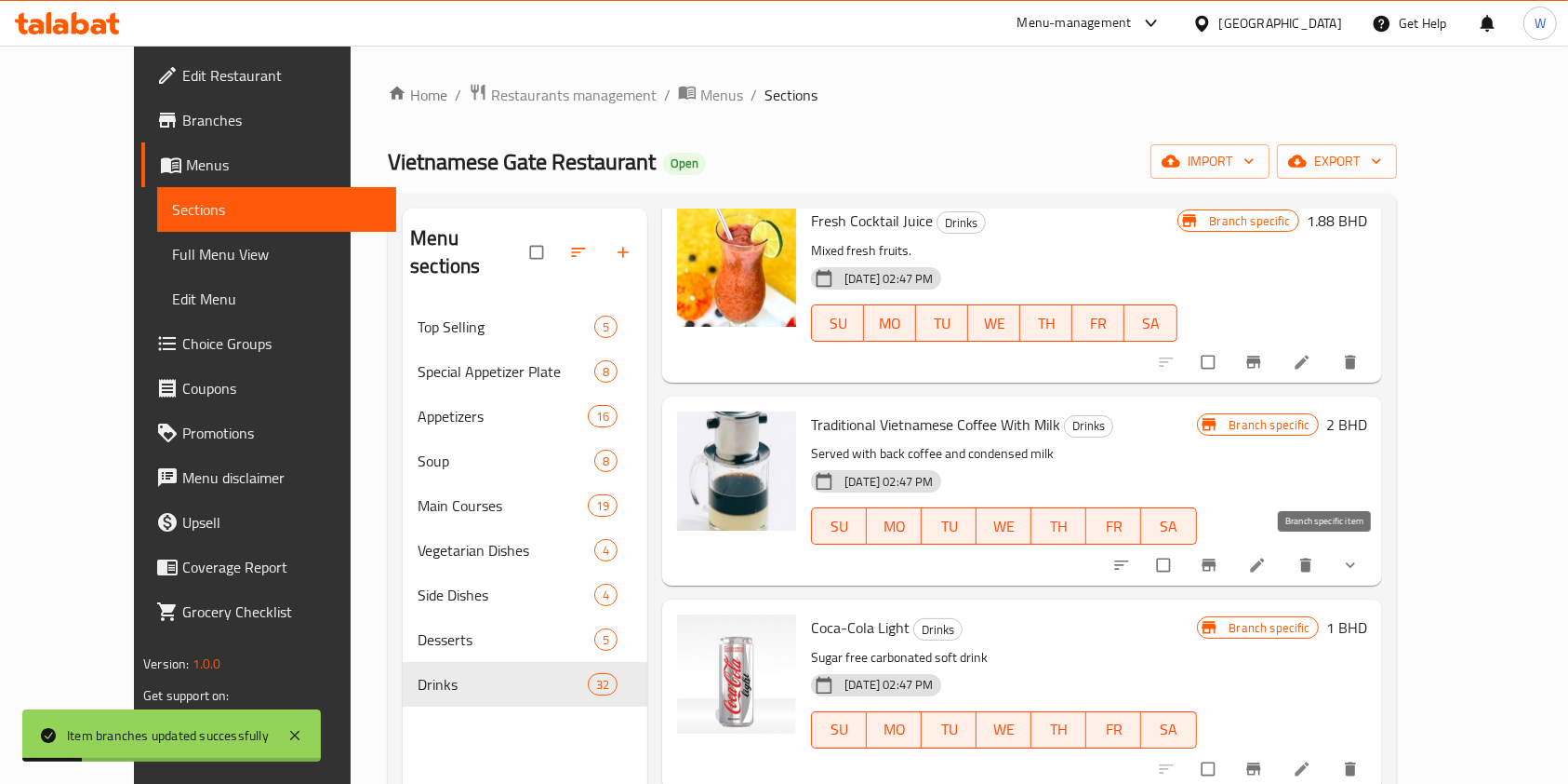
click at [1218, 572] on icon "Branch-specific-item" at bounding box center [1209, 564] width 18 height 18
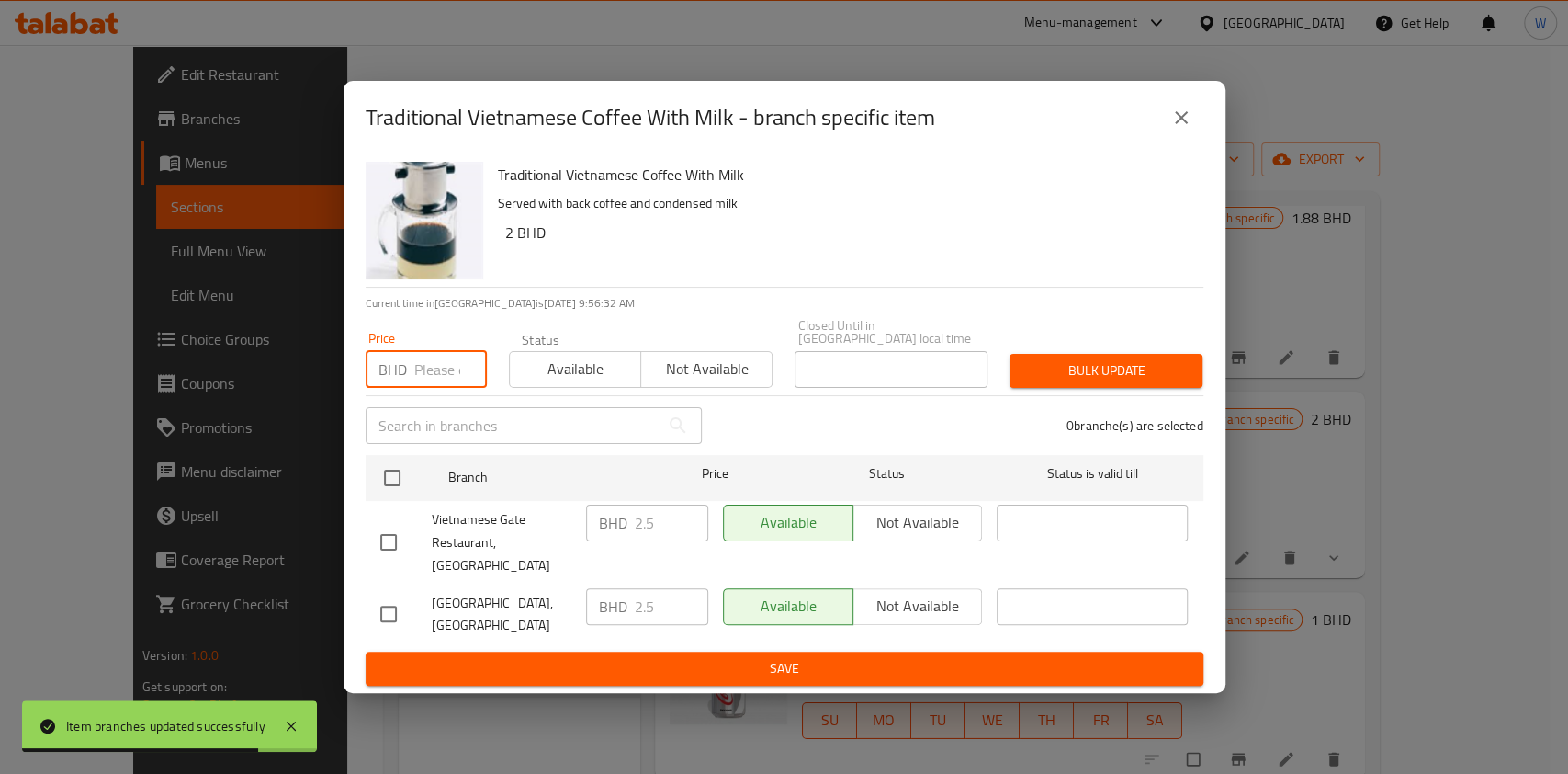
click at [441, 372] on input "number" at bounding box center [450, 369] width 73 height 37
paste input "2.75"
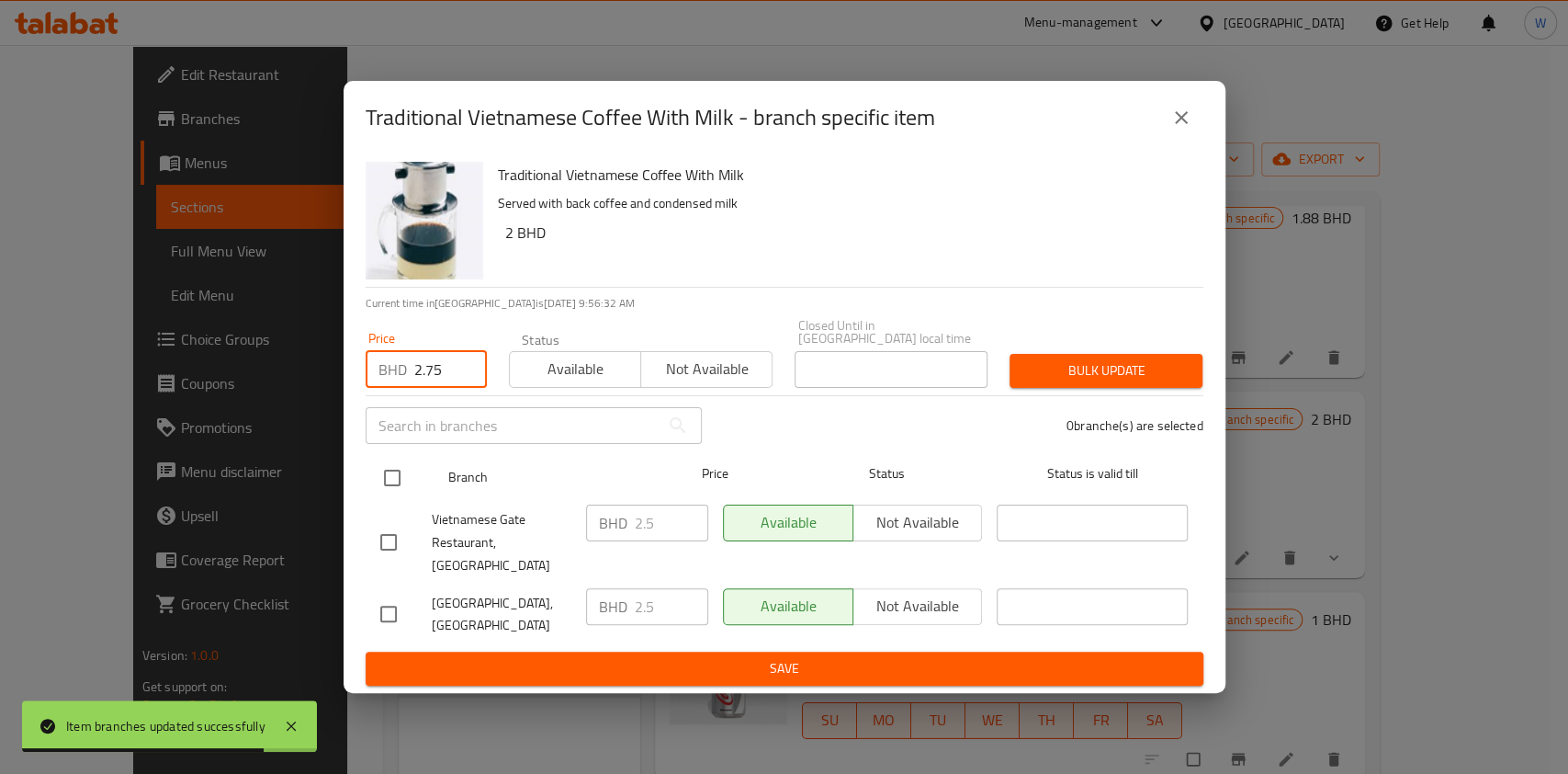
type input "2.75"
click at [384, 467] on input "checkbox" at bounding box center [392, 478] width 39 height 39
checkbox input "true"
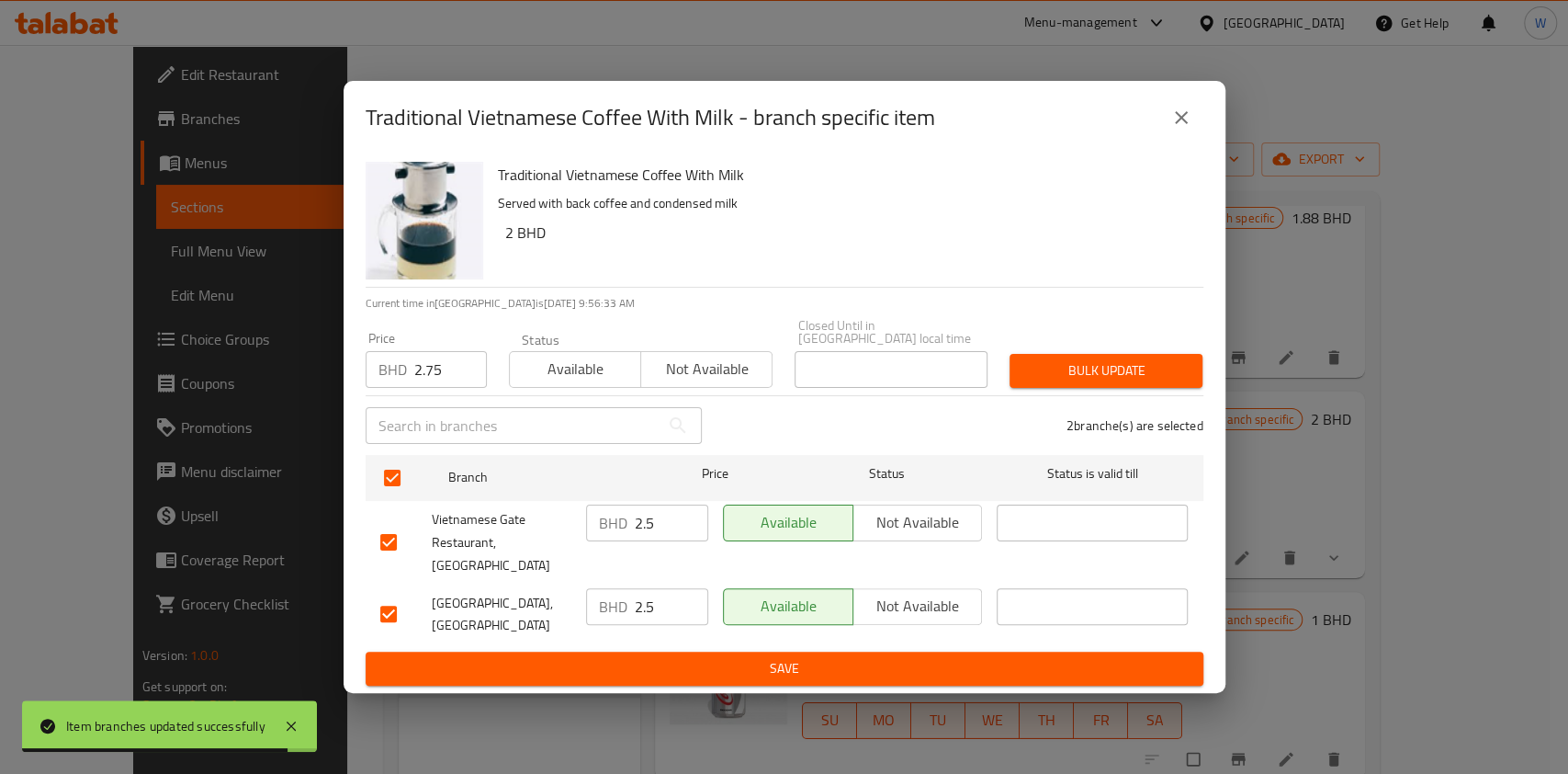
click at [1121, 367] on span "Bulk update" at bounding box center [1106, 371] width 163 height 23
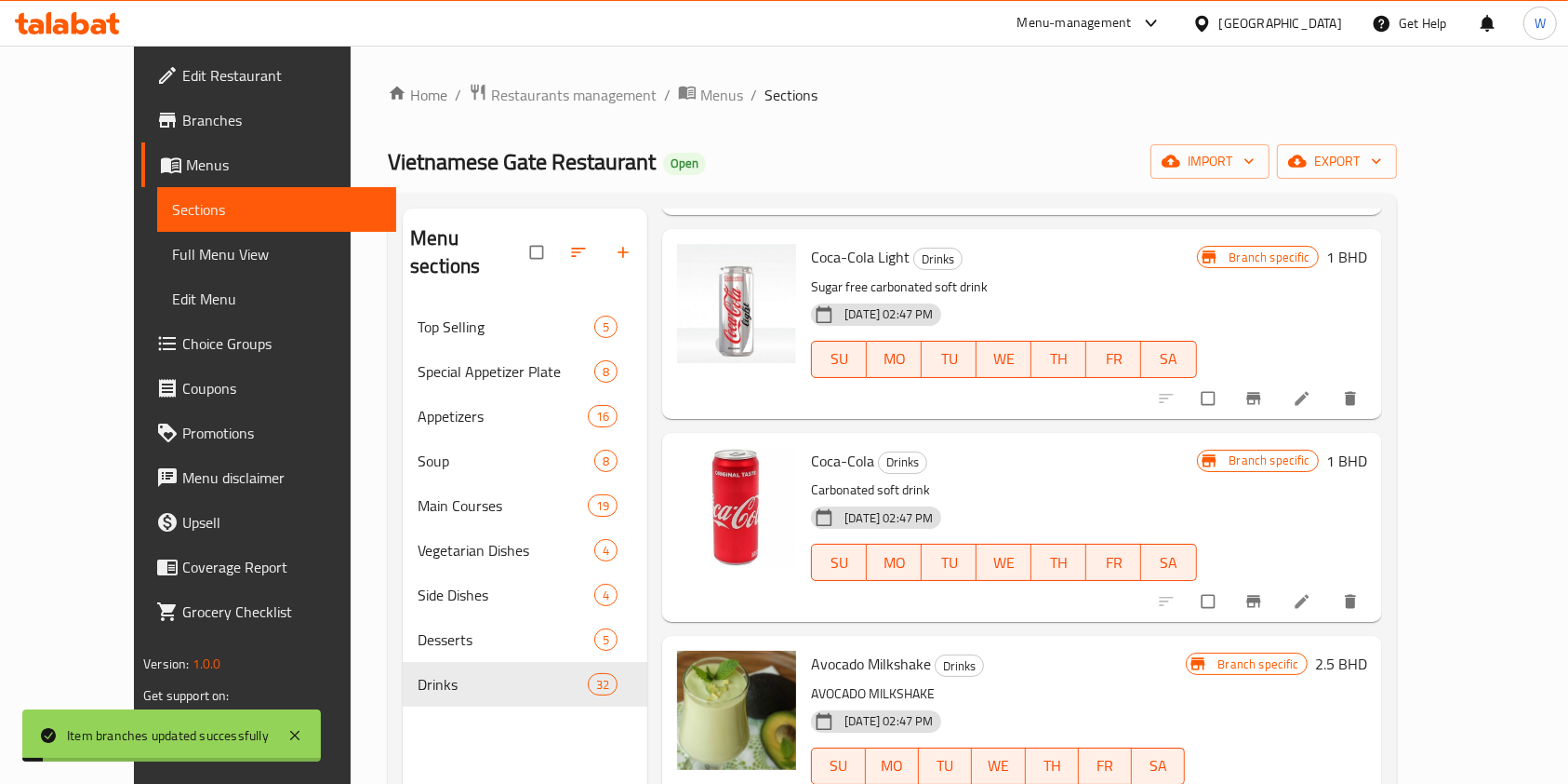
scroll to position [4219, 0]
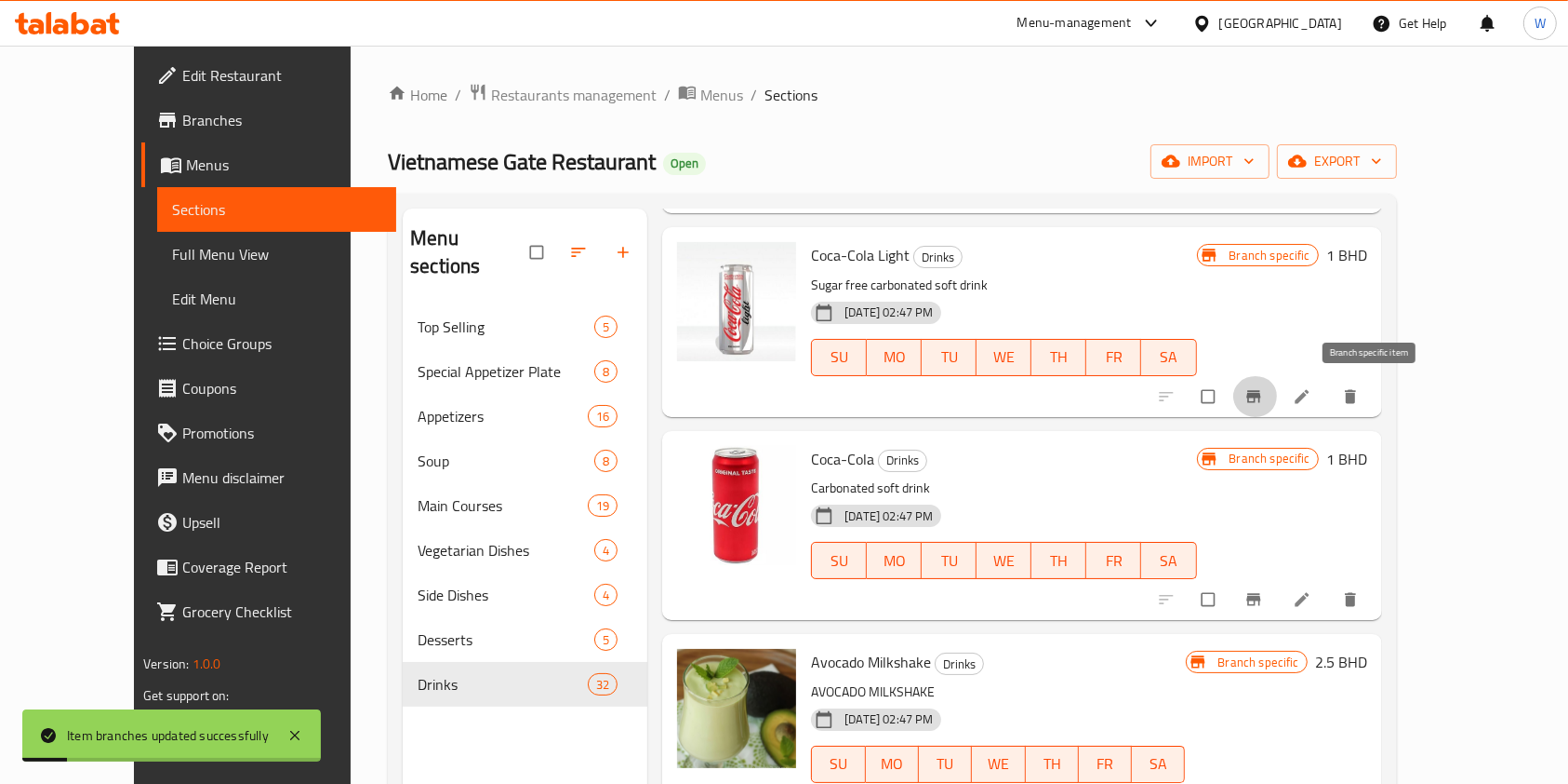
click at [1260, 395] on icon "Branch-specific-item" at bounding box center [1254, 396] width 14 height 12
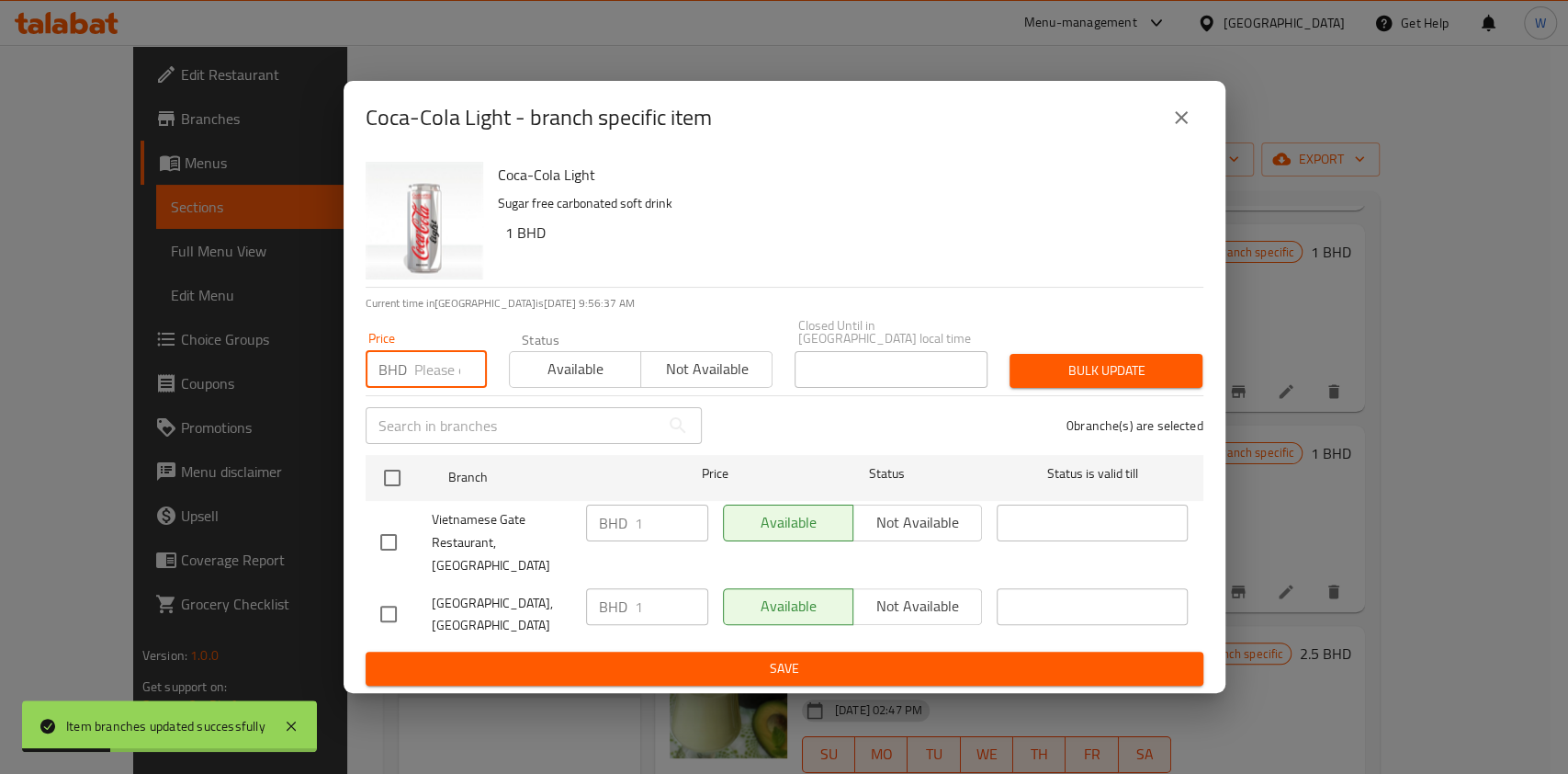
click at [442, 382] on input "number" at bounding box center [450, 369] width 73 height 37
click at [431, 377] on input "1.1" at bounding box center [450, 369] width 73 height 37
click at [425, 377] on input "1.1" at bounding box center [450, 369] width 73 height 37
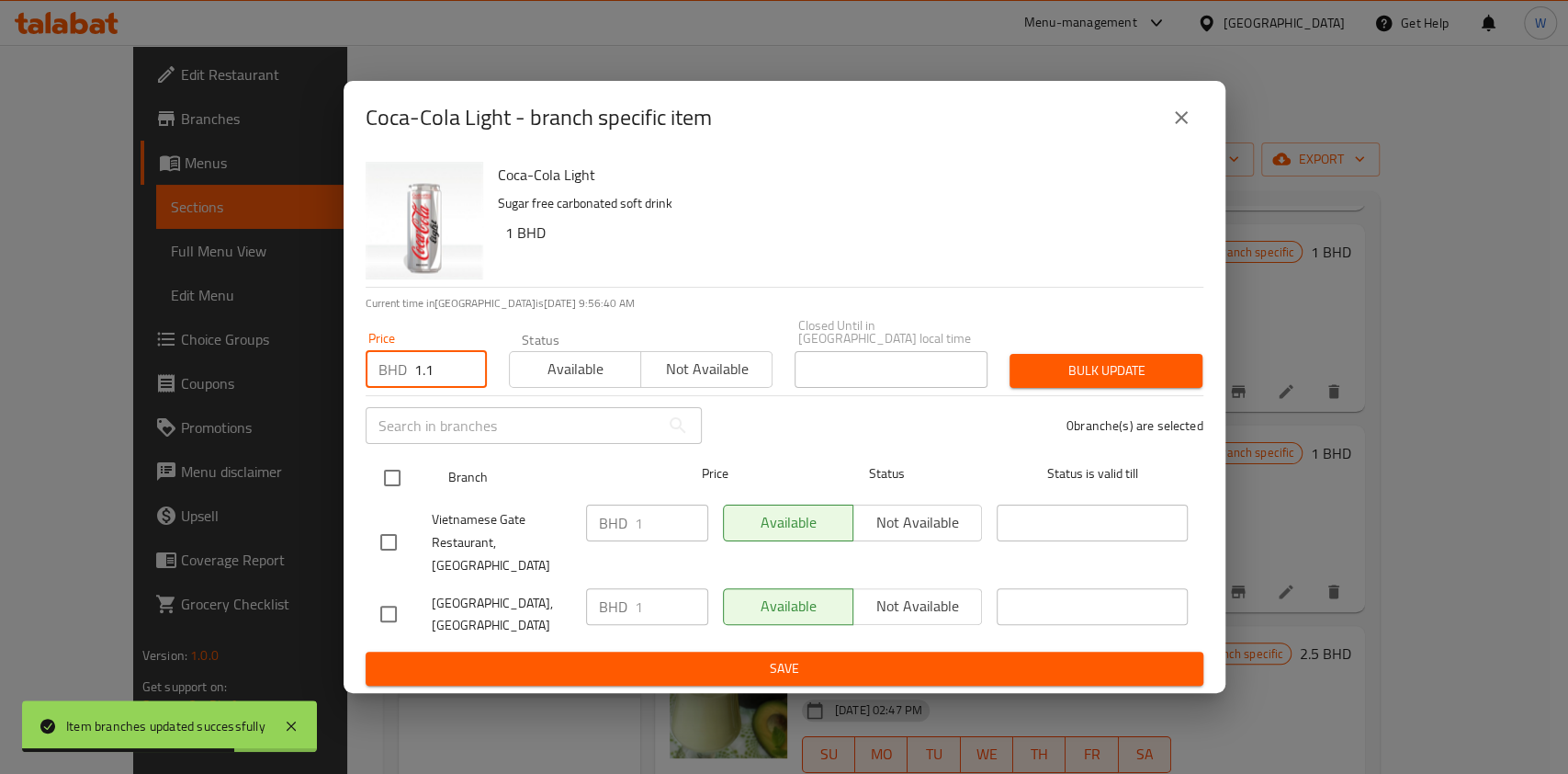
type input "1.1"
click at [380, 479] on input "checkbox" at bounding box center [392, 478] width 39 height 39
checkbox input "true"
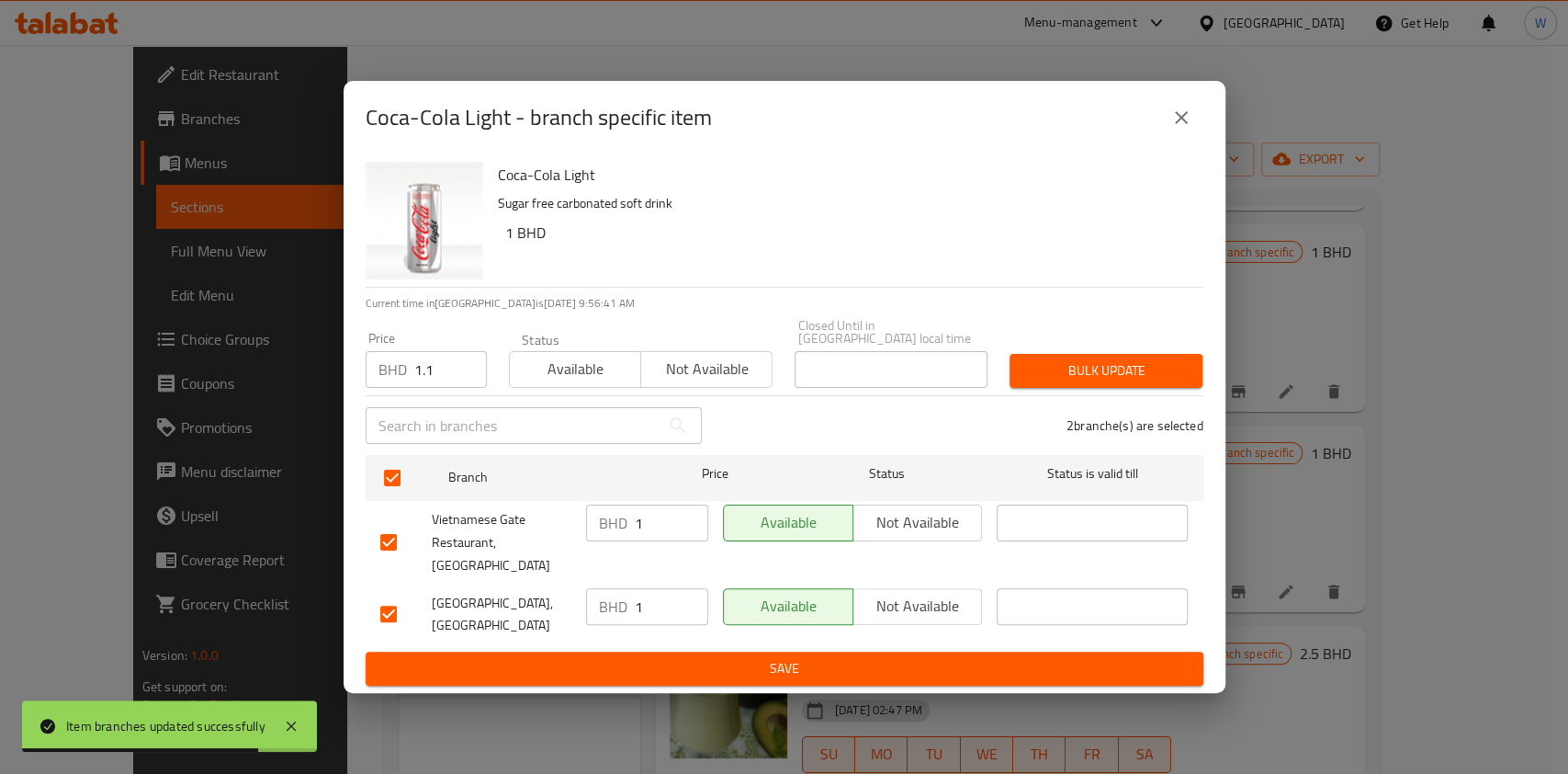
click at [1159, 374] on span "Bulk update" at bounding box center [1106, 371] width 163 height 23
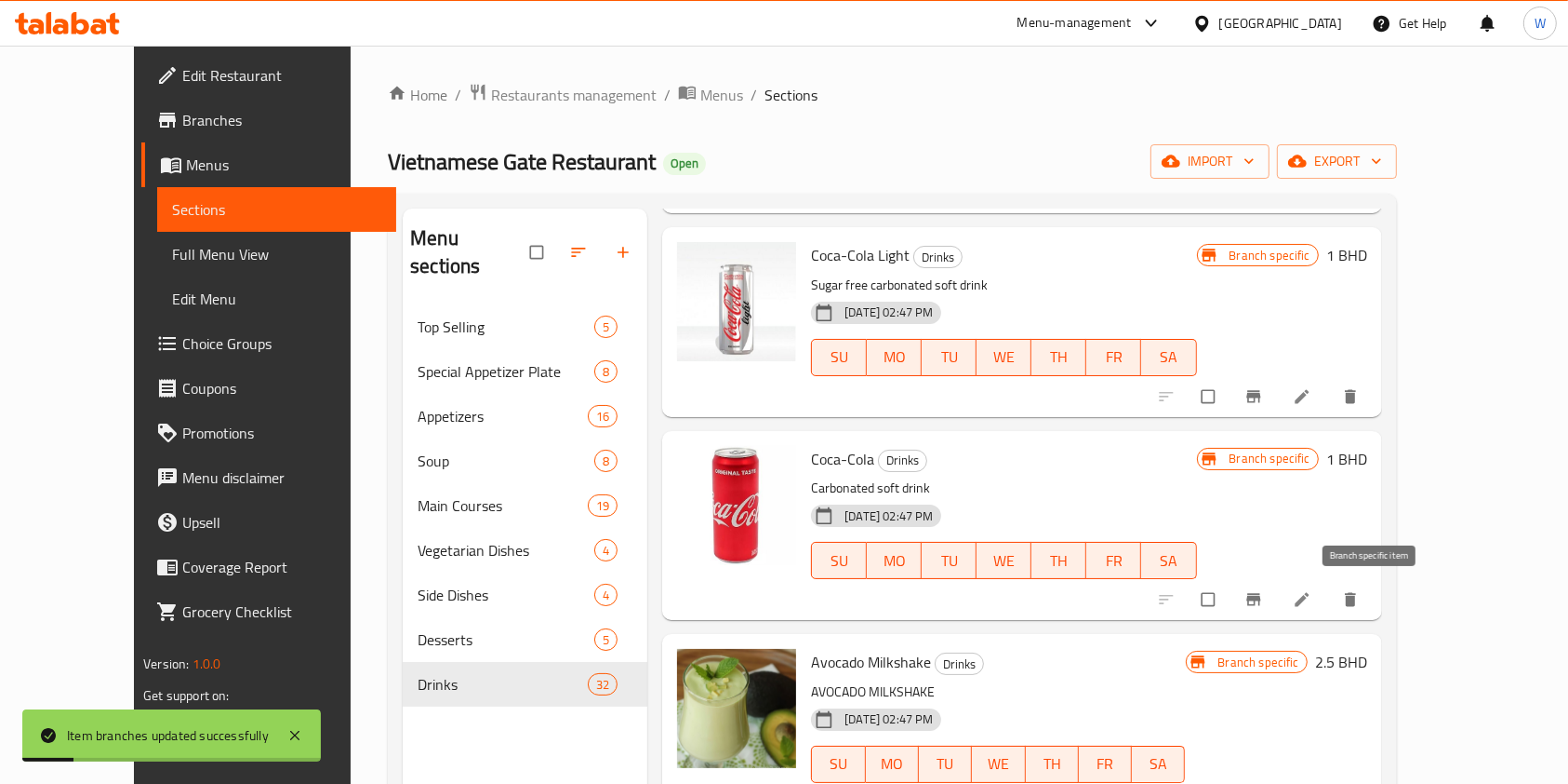
click at [1263, 602] on icon "Branch-specific-item" at bounding box center [1254, 599] width 18 height 18
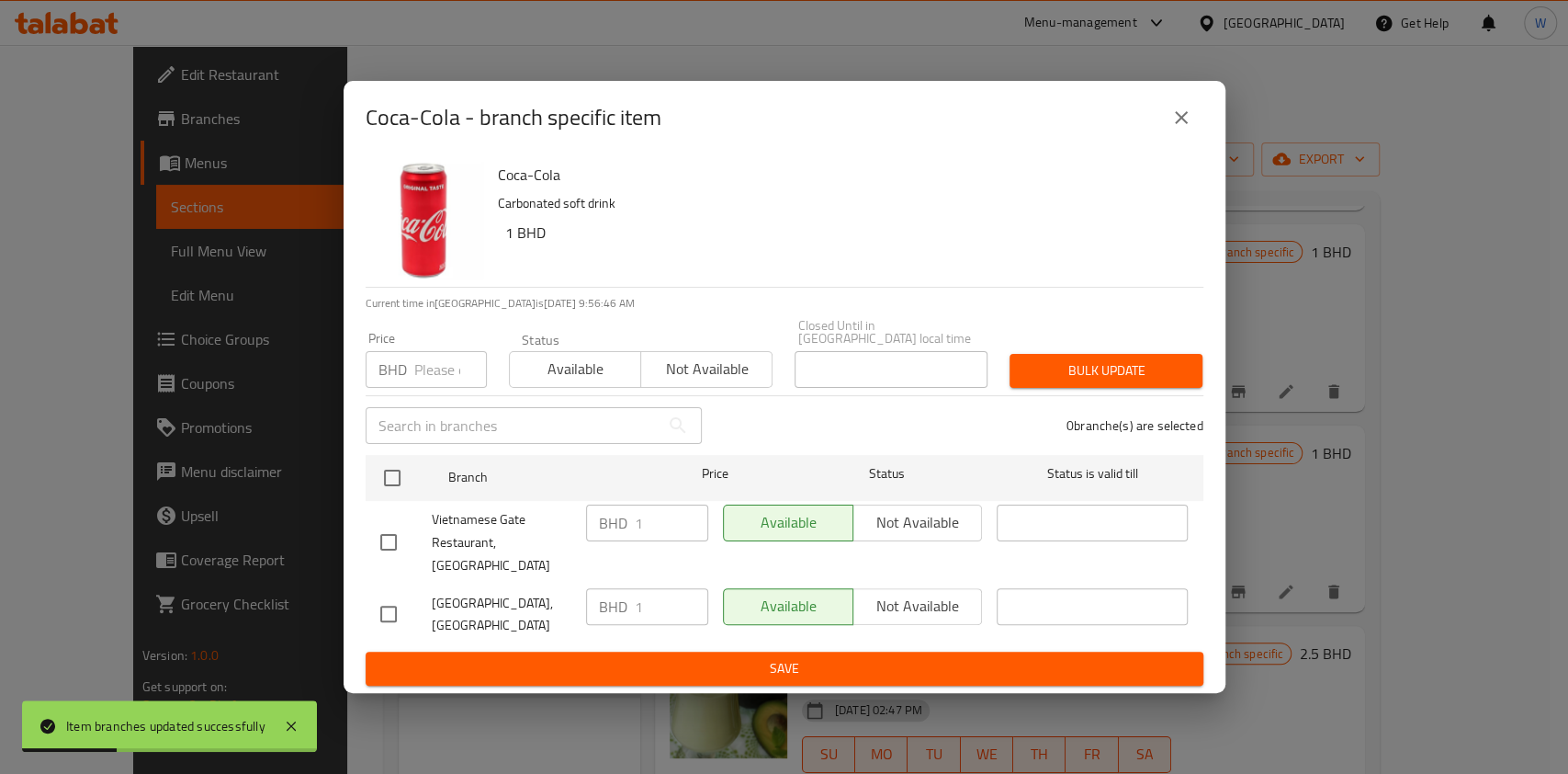
click at [443, 379] on input "number" at bounding box center [450, 369] width 73 height 37
paste input "1.1"
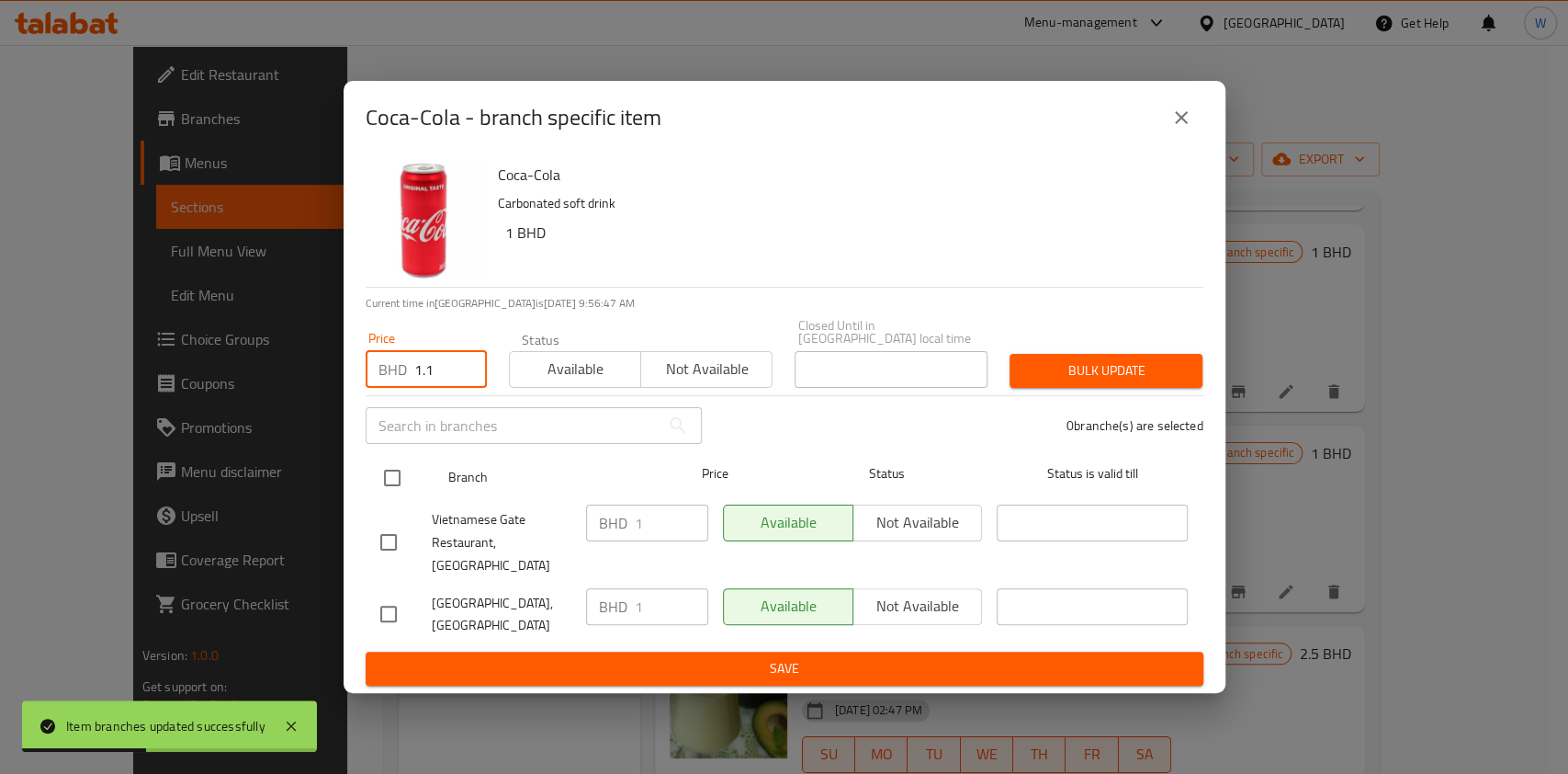
type input "1.1"
click at [395, 481] on input "checkbox" at bounding box center [392, 478] width 39 height 39
checkbox input "true"
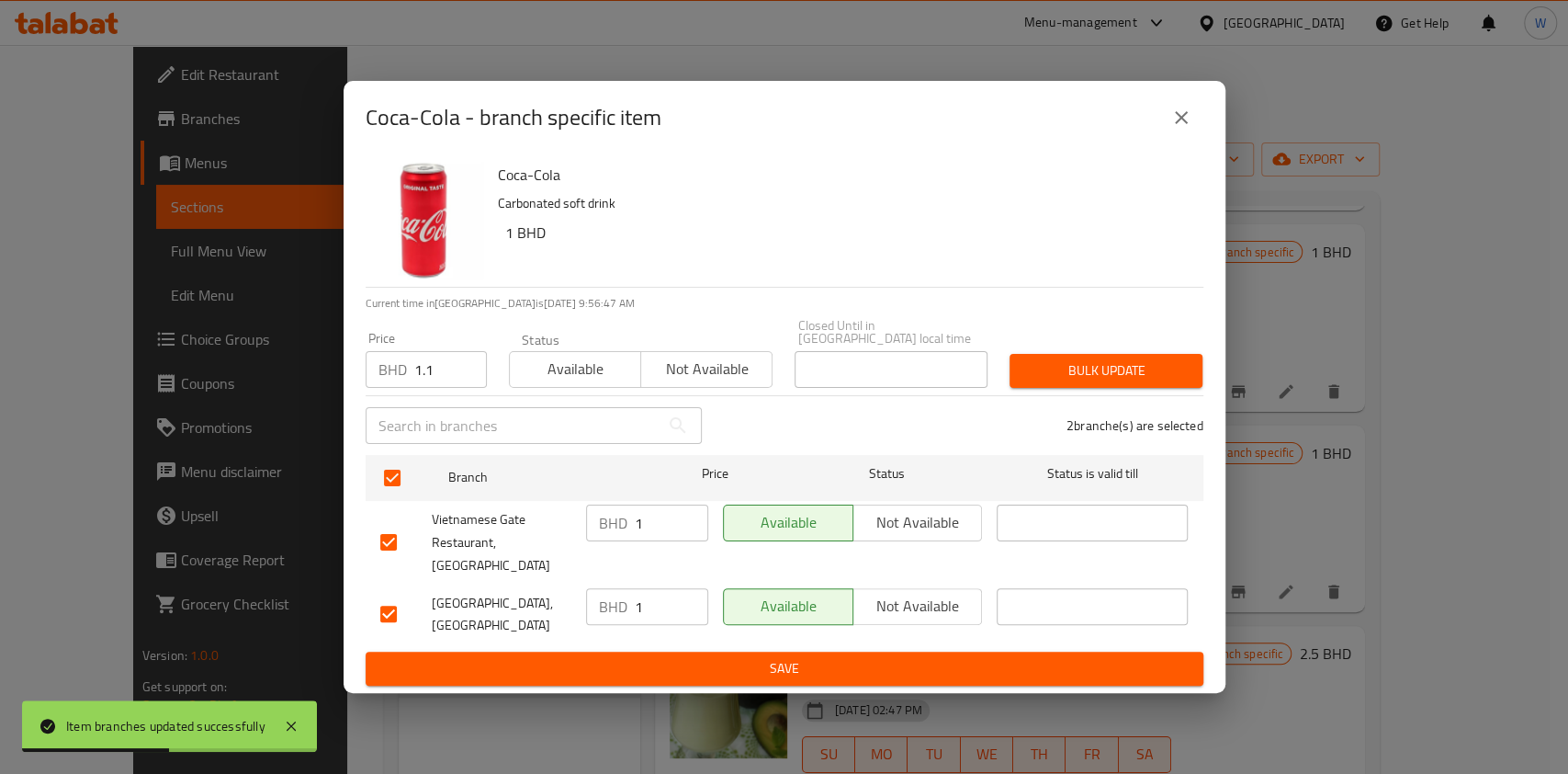
click at [1090, 364] on span "Bulk update" at bounding box center [1106, 371] width 163 height 23
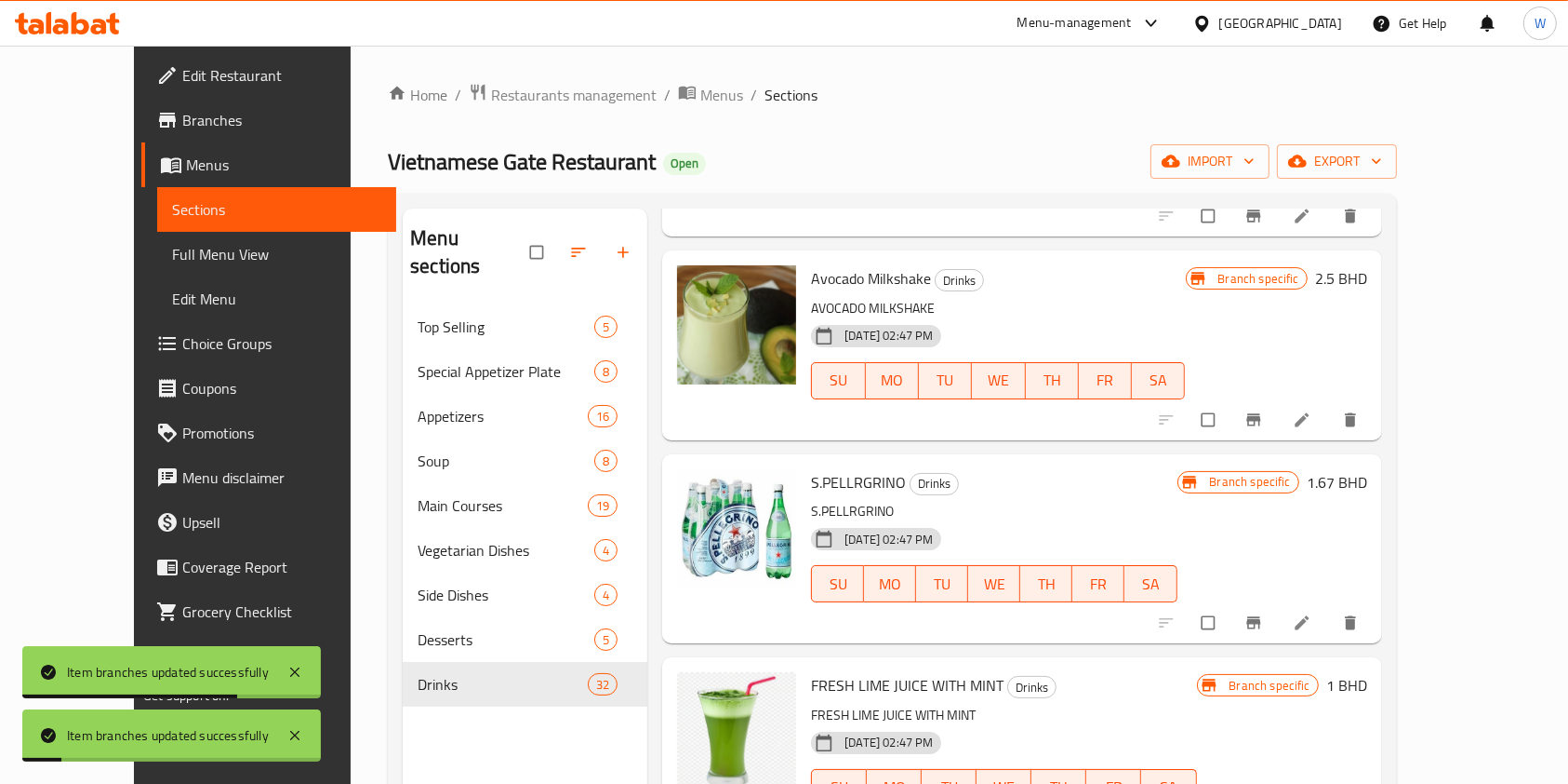
scroll to position [4592, 0]
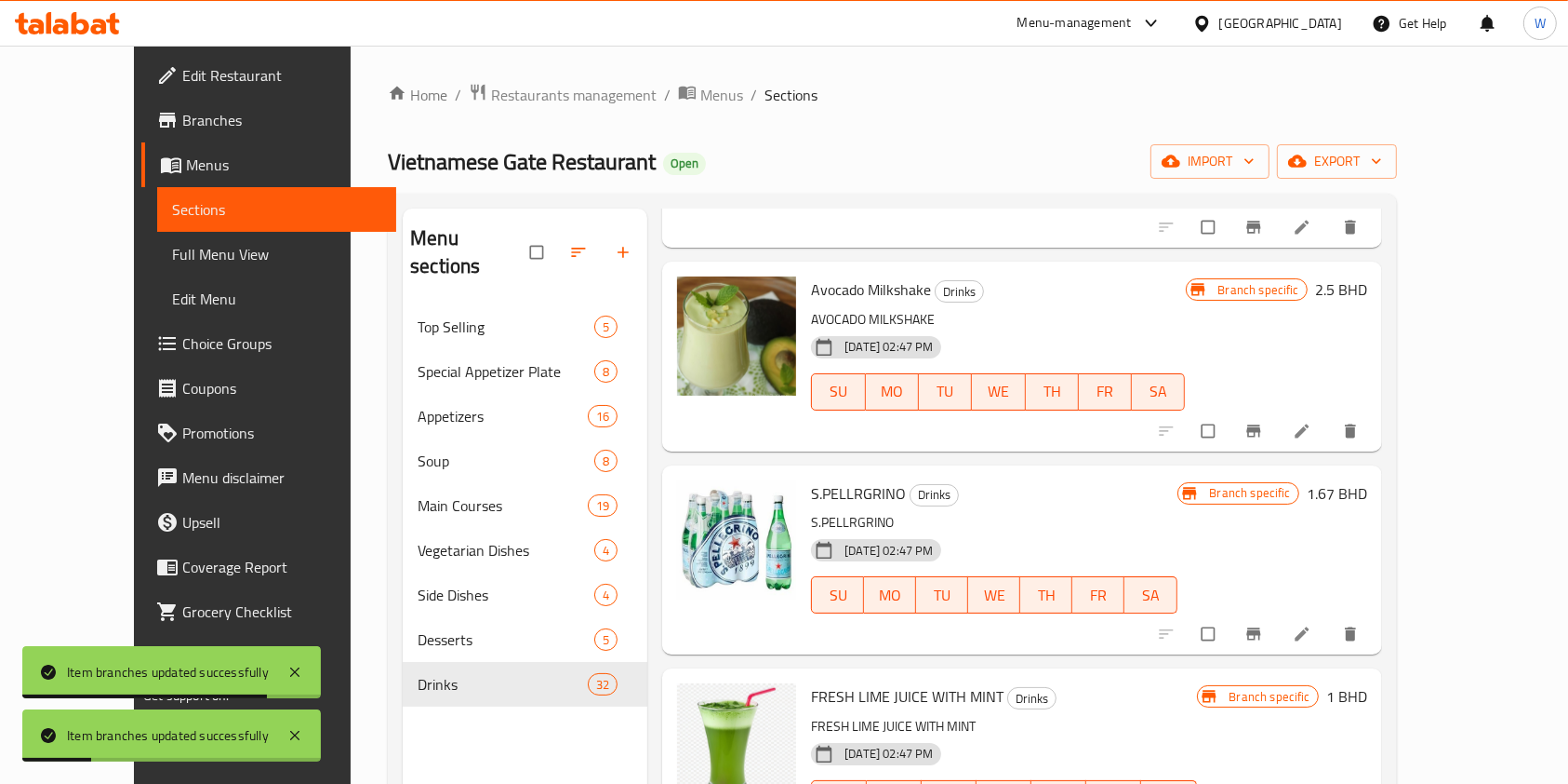
click at [1278, 440] on button "Branch-specific-item" at bounding box center [1256, 430] width 45 height 41
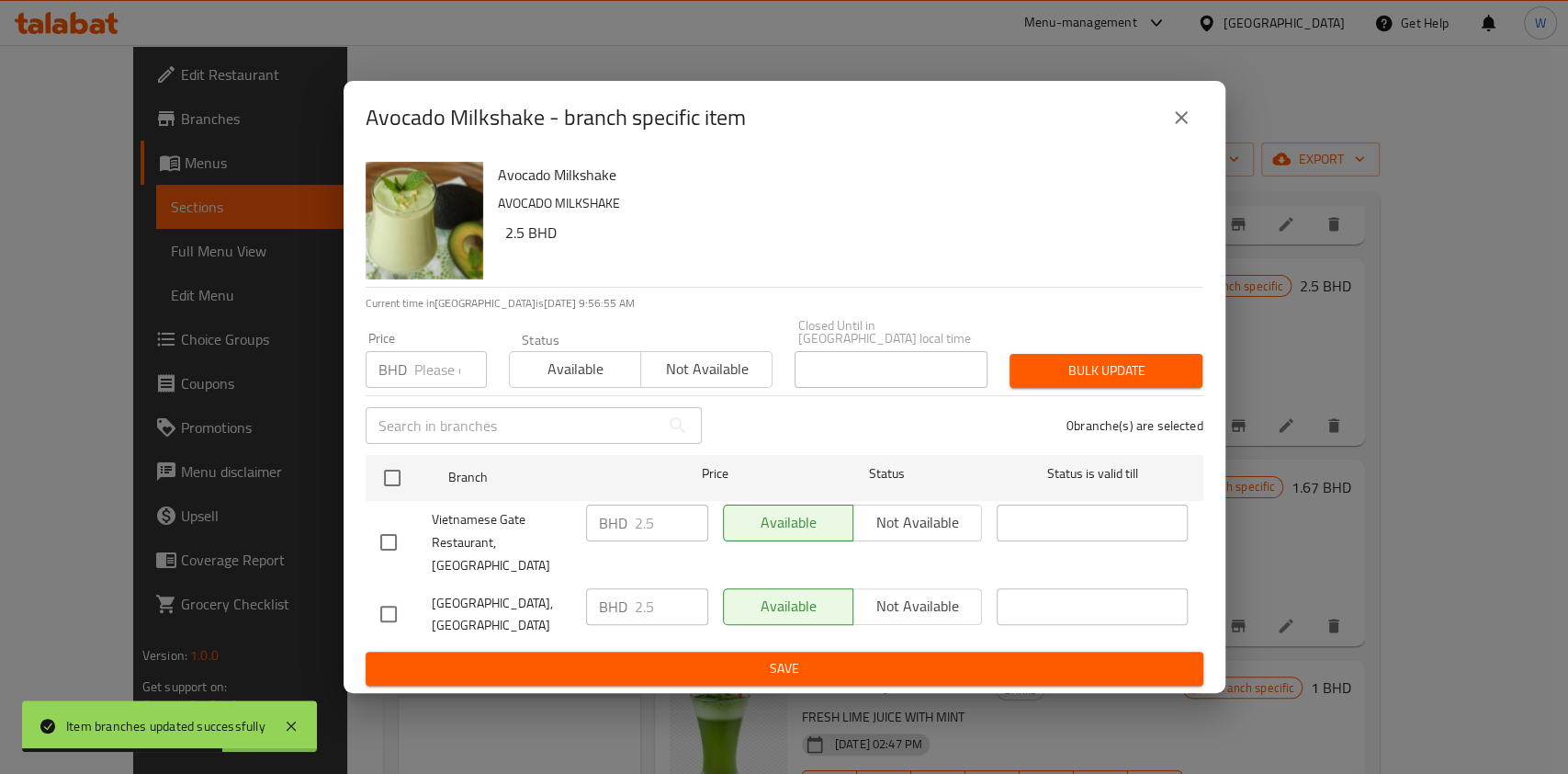
click at [437, 377] on input "number" at bounding box center [450, 369] width 73 height 37
paste input "1.1"
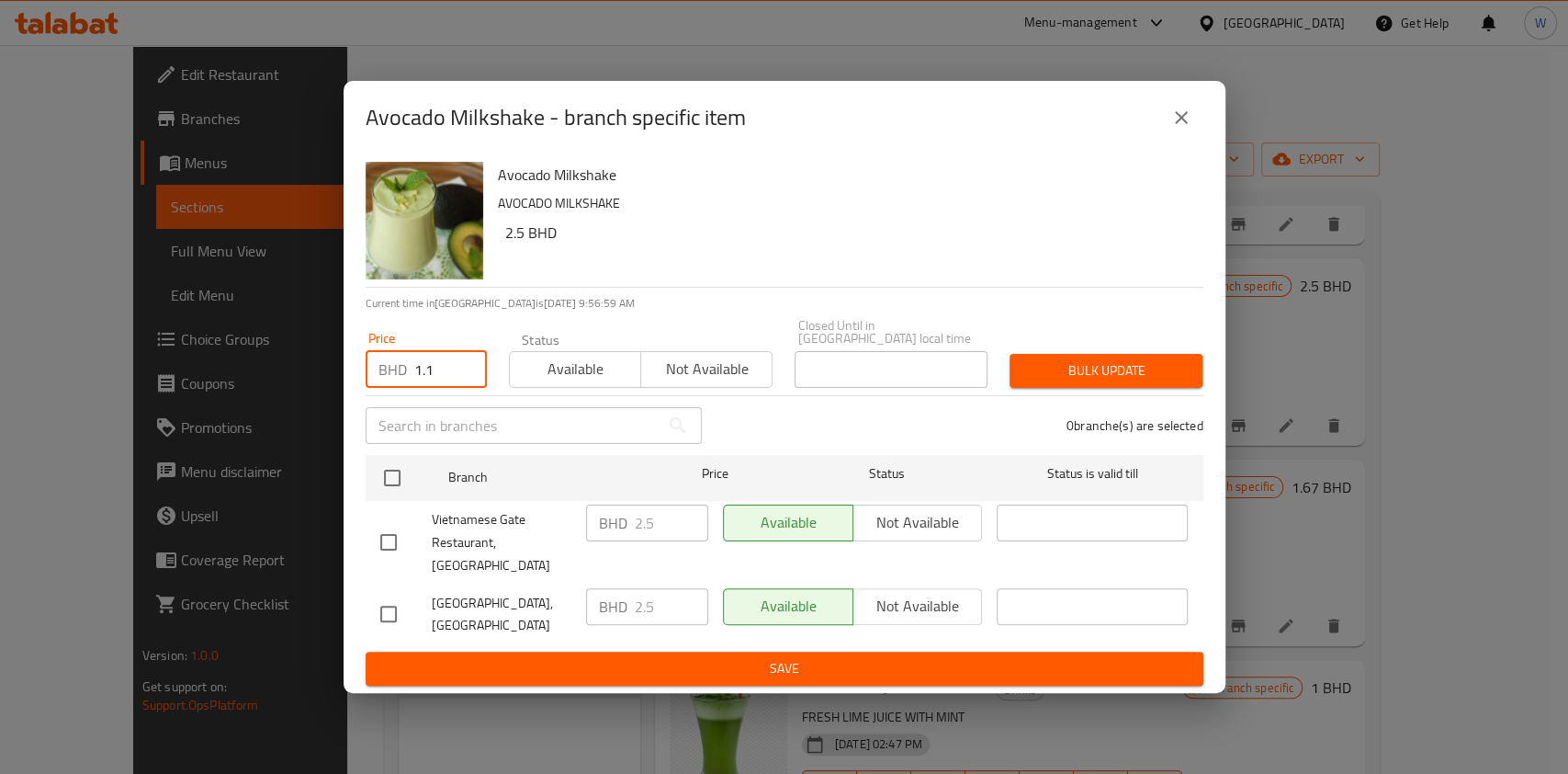
click at [429, 366] on input "1.1" at bounding box center [450, 369] width 73 height 37
paste input "2.75"
type input "2.75"
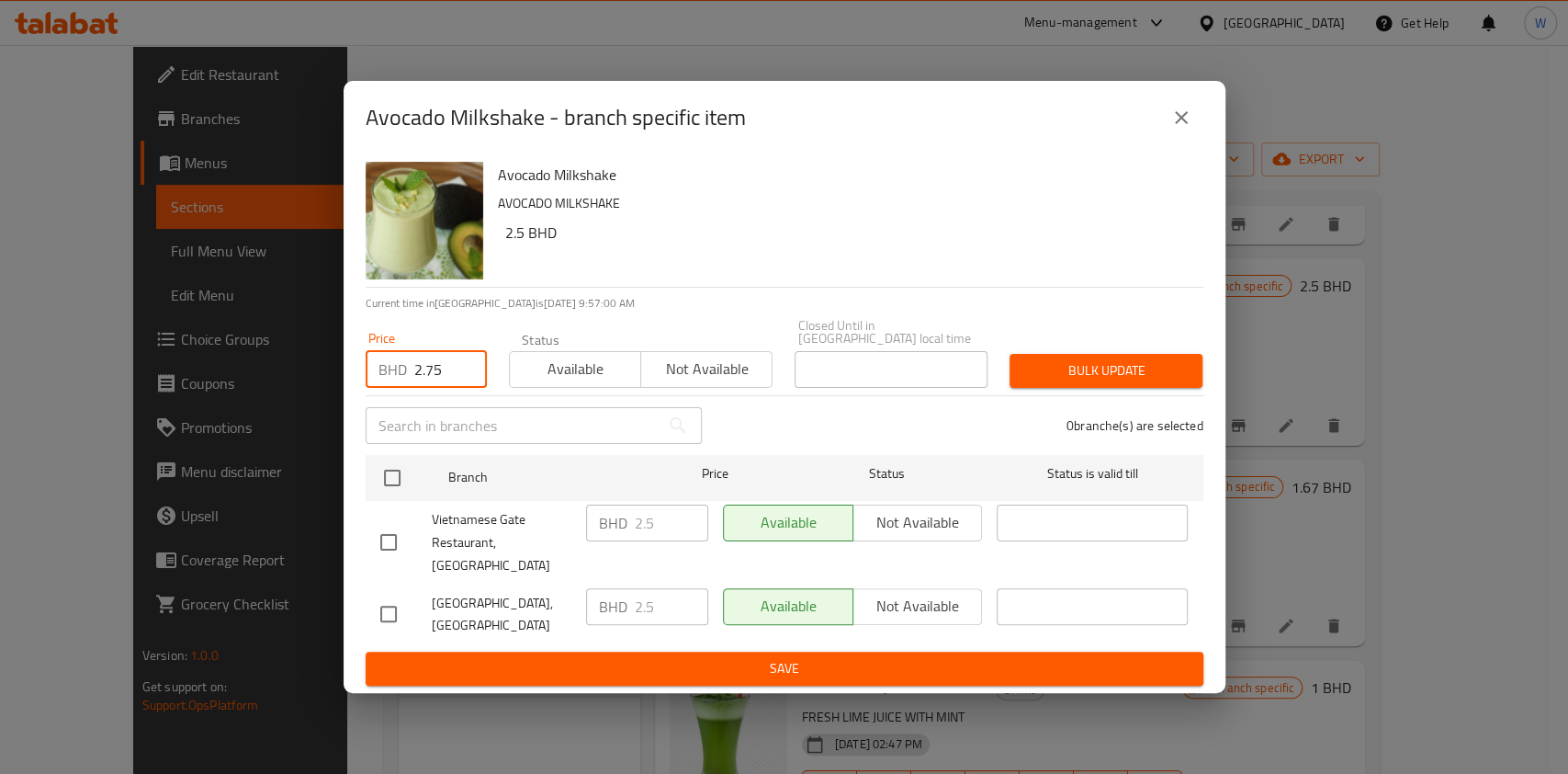
click at [408, 442] on input "text" at bounding box center [512, 425] width 294 height 37
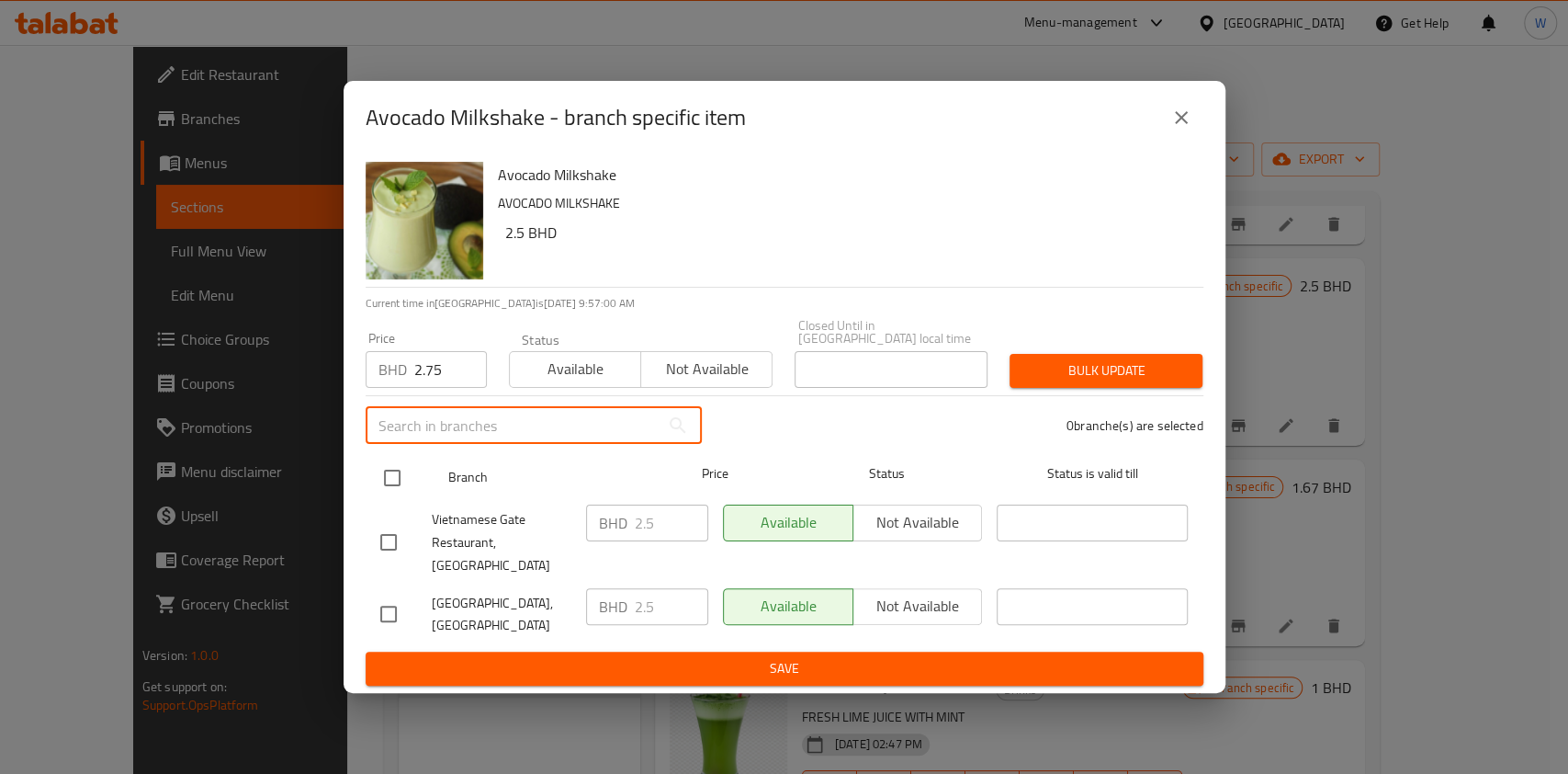
drag, startPoint x: 391, startPoint y: 479, endPoint x: 426, endPoint y: 463, distance: 38.5
click at [392, 478] on input "checkbox" at bounding box center [392, 478] width 39 height 39
checkbox input "true"
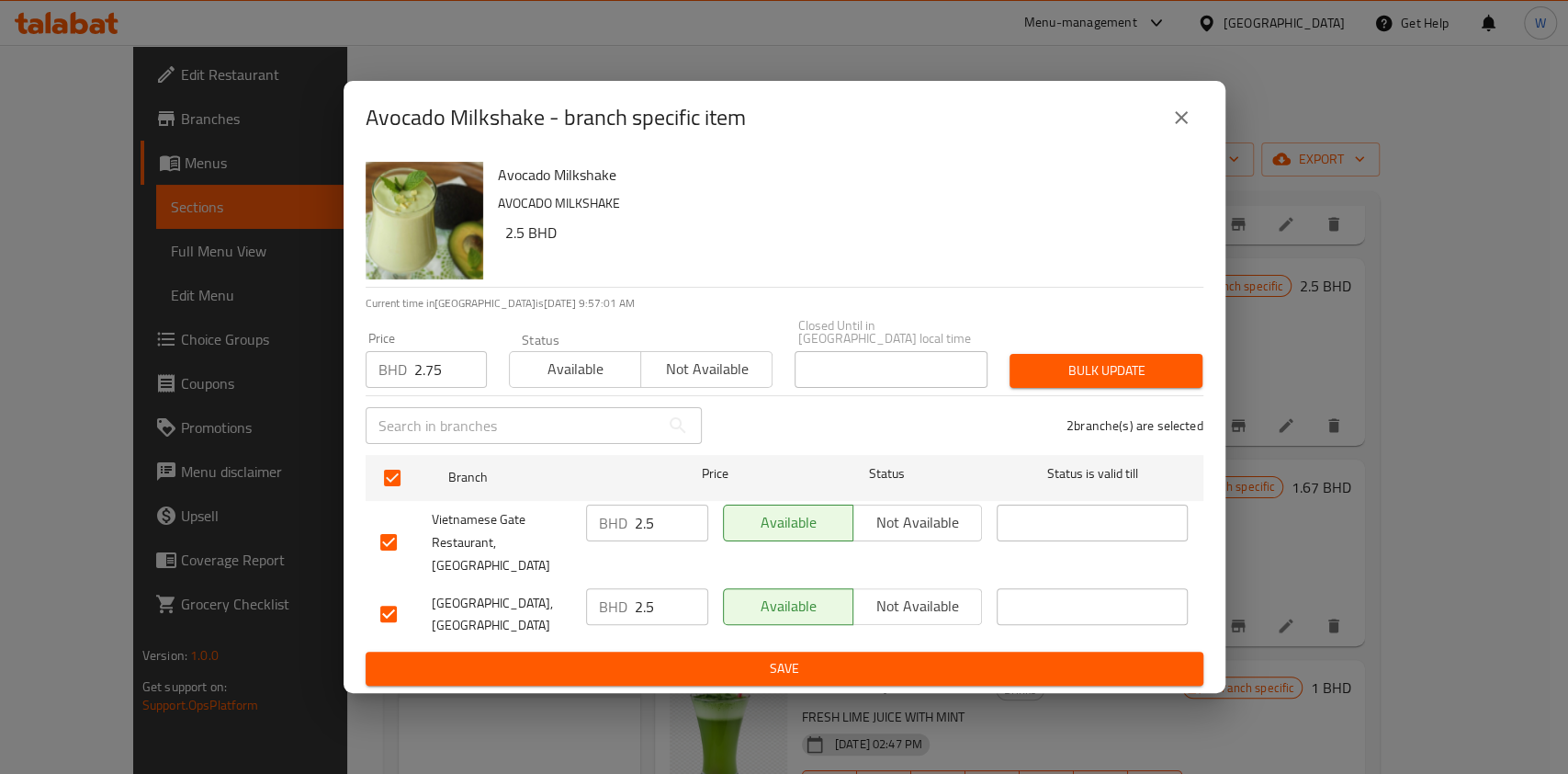
click at [1183, 342] on div "Price BHD 2.75 Price Status Available Not available Closed Until in Bahrain loc…" at bounding box center [784, 353] width 859 height 91
click at [1161, 364] on span "Bulk update" at bounding box center [1106, 371] width 163 height 23
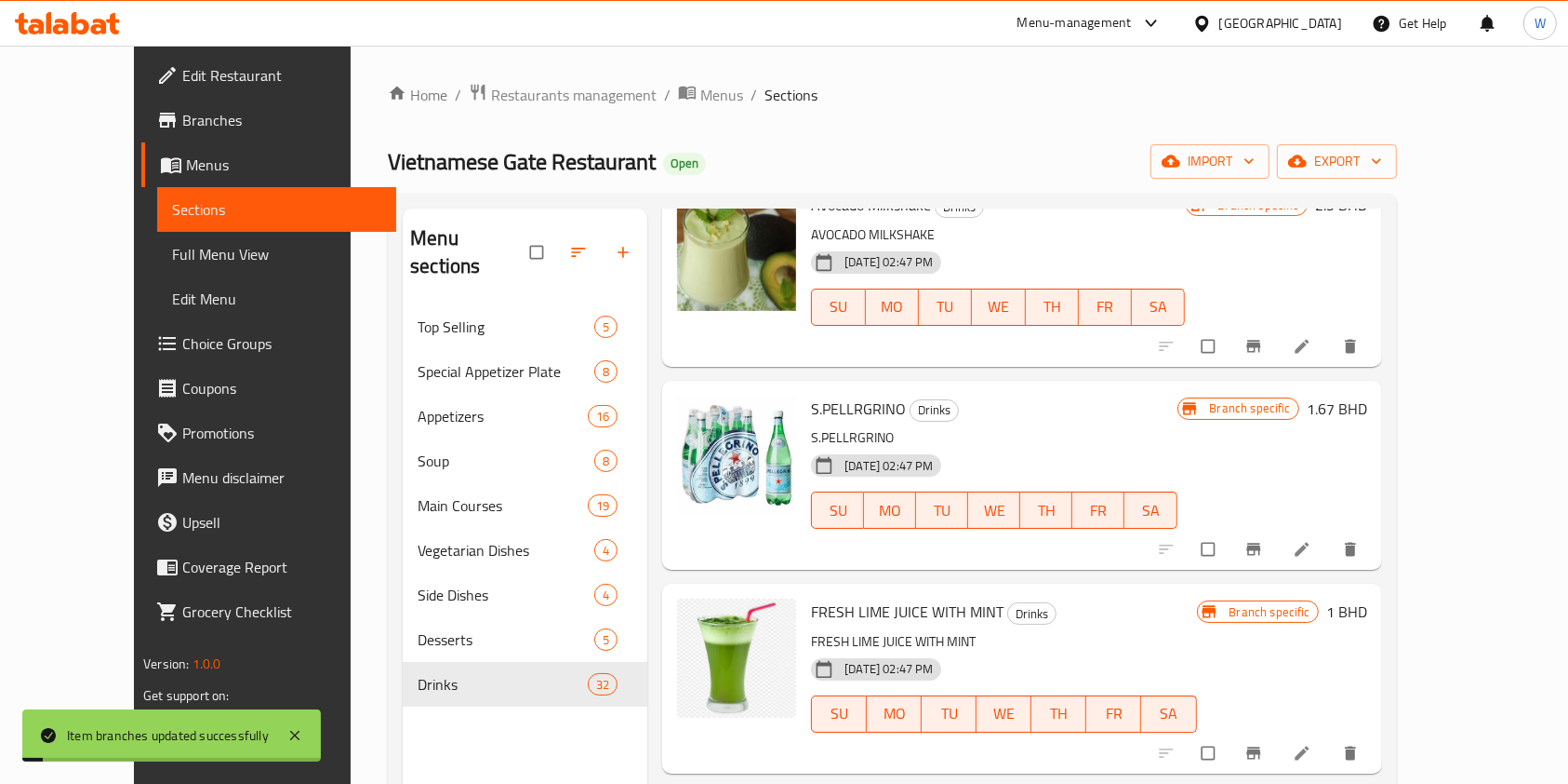
scroll to position [4715, 0]
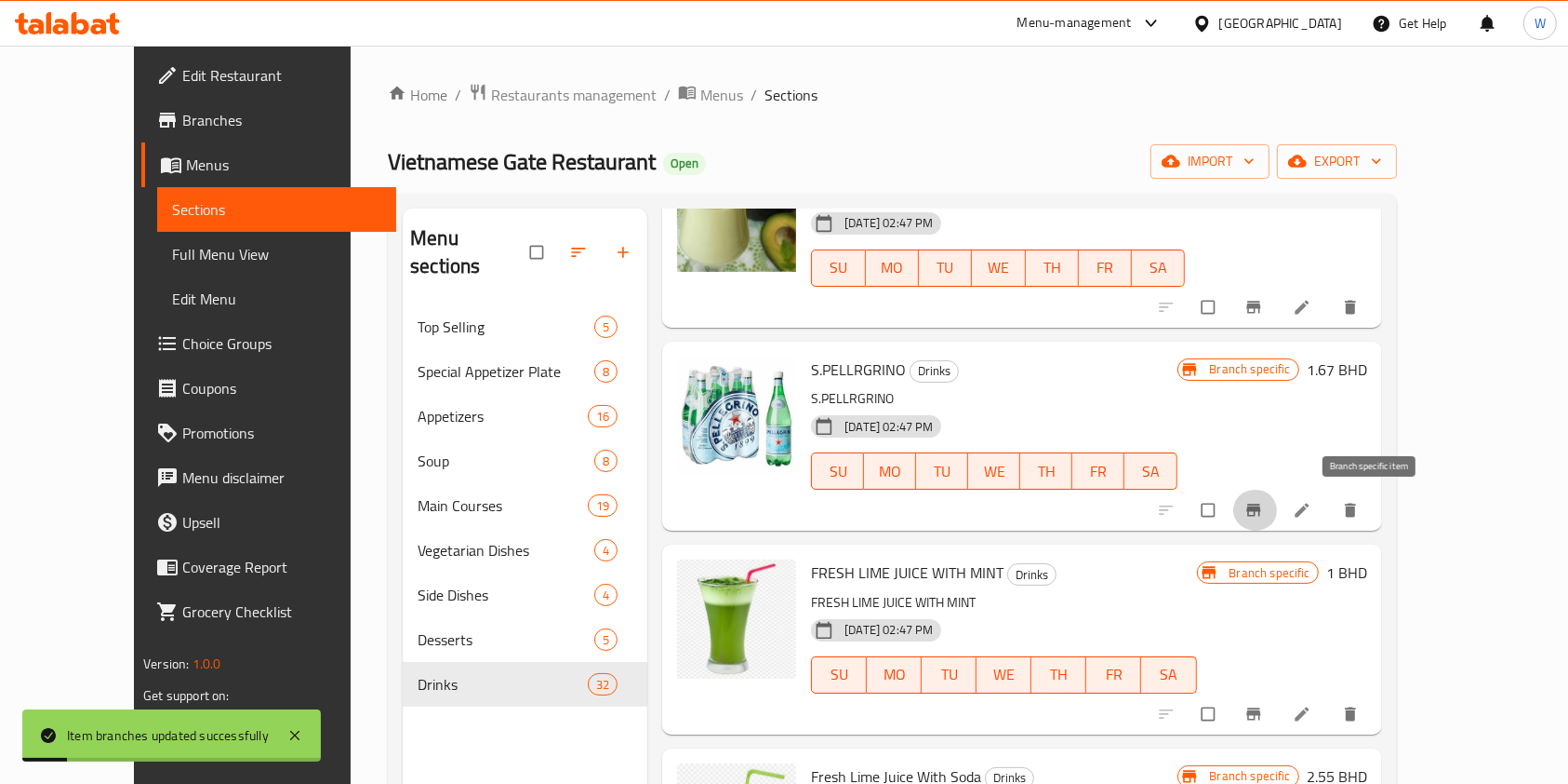
click at [1267, 512] on span "Branch-specific-item" at bounding box center [1256, 510] width 22 height 18
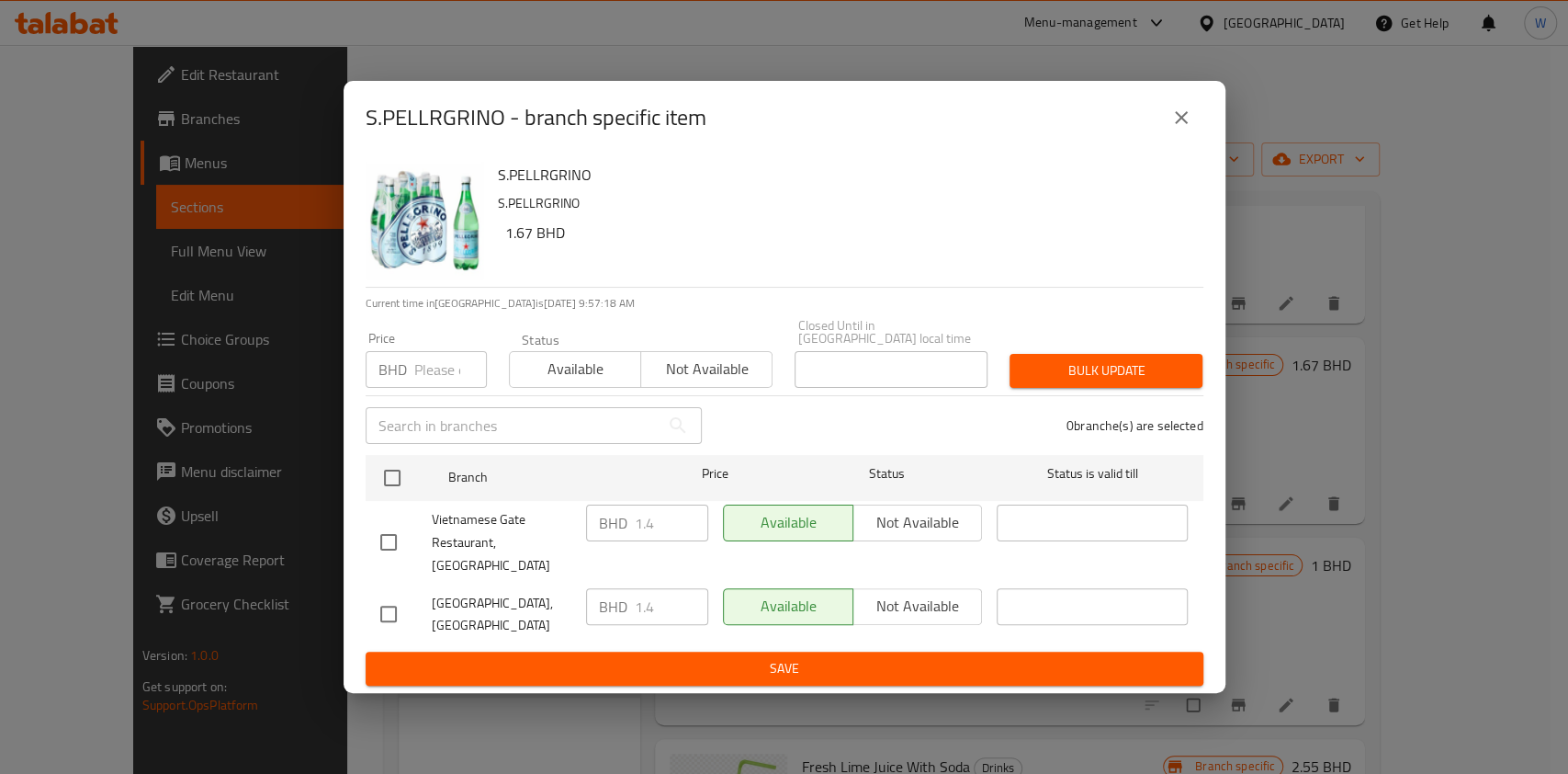
click at [431, 377] on input "number" at bounding box center [450, 369] width 73 height 37
paste input "1.54"
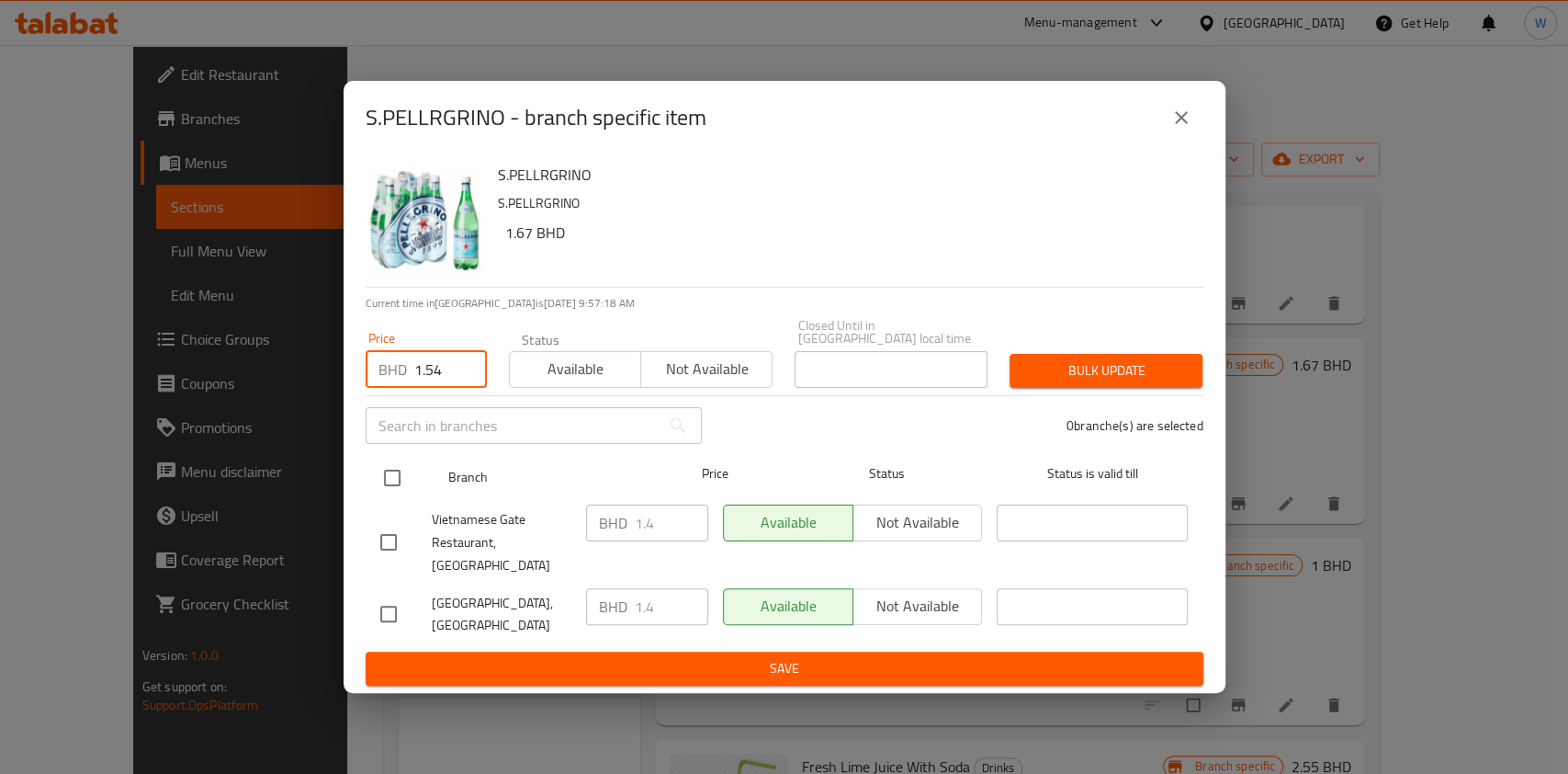
type input "1.54"
click at [411, 488] on div at bounding box center [407, 478] width 69 height 53
click at [384, 481] on input "checkbox" at bounding box center [392, 478] width 39 height 39
checkbox input "true"
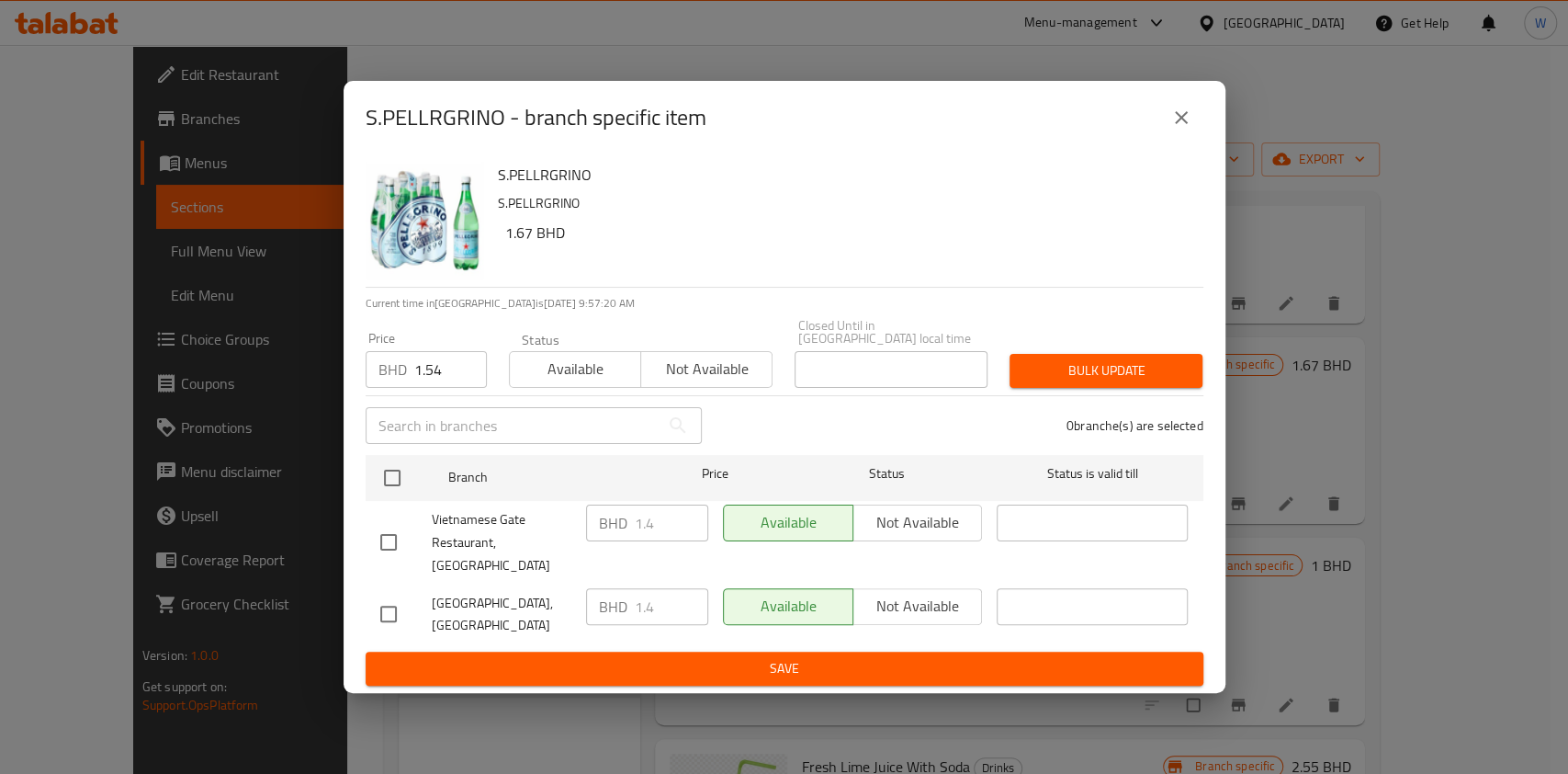
checkbox input "true"
click at [1117, 366] on span "Bulk update" at bounding box center [1106, 371] width 163 height 23
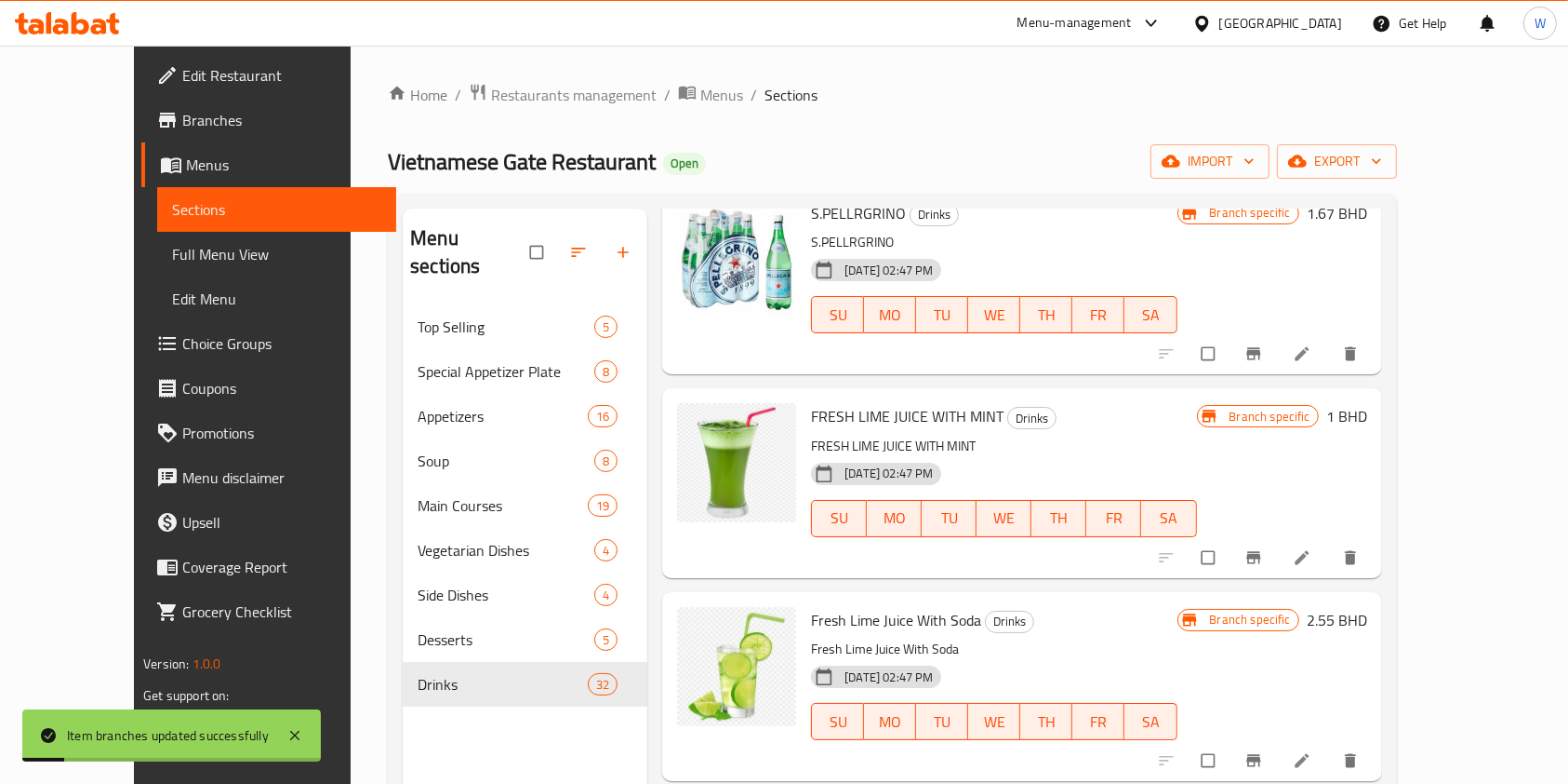
scroll to position [4964, 0]
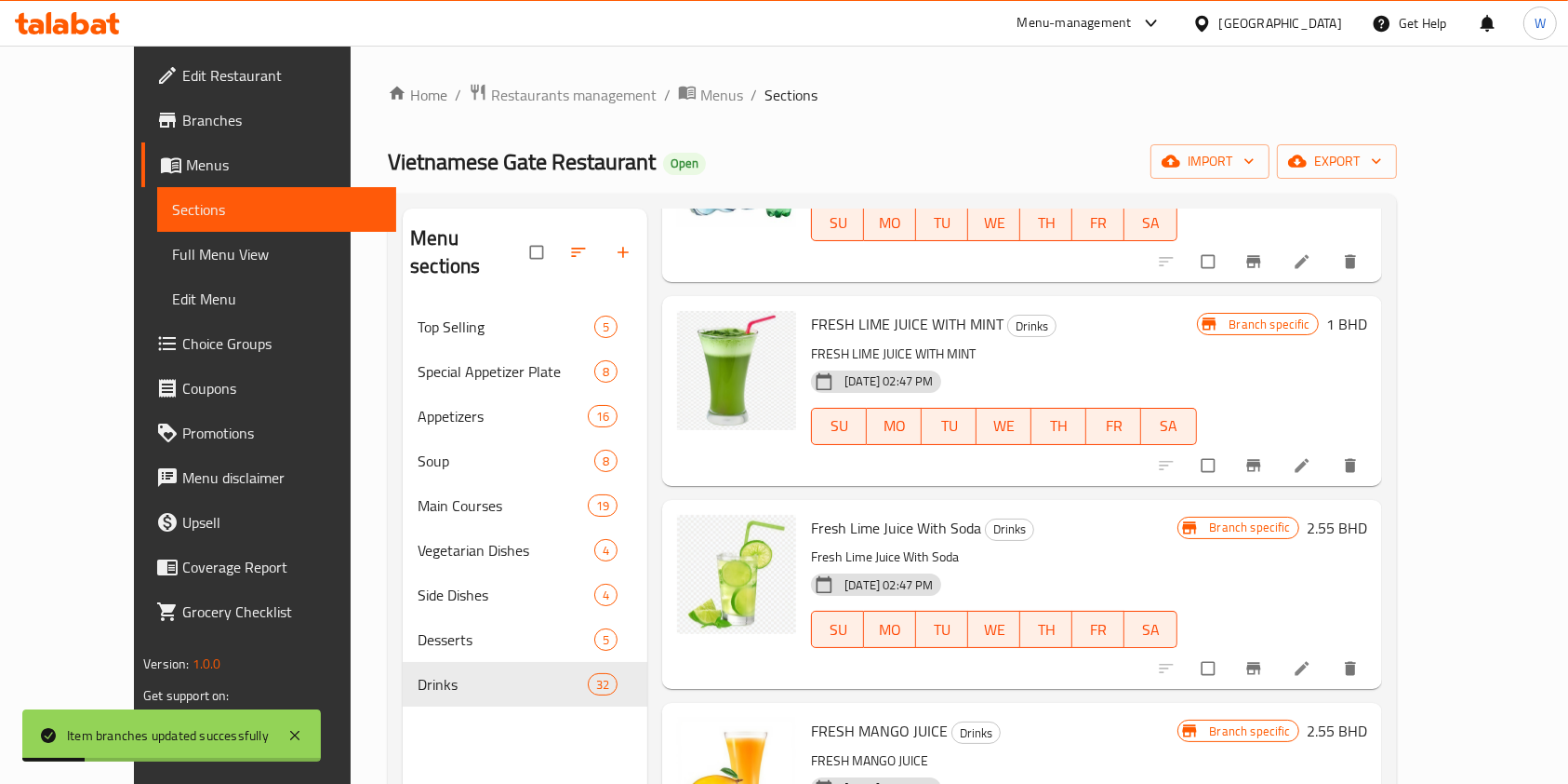
click at [1263, 471] on icon "Branch-specific-item" at bounding box center [1254, 465] width 18 height 18
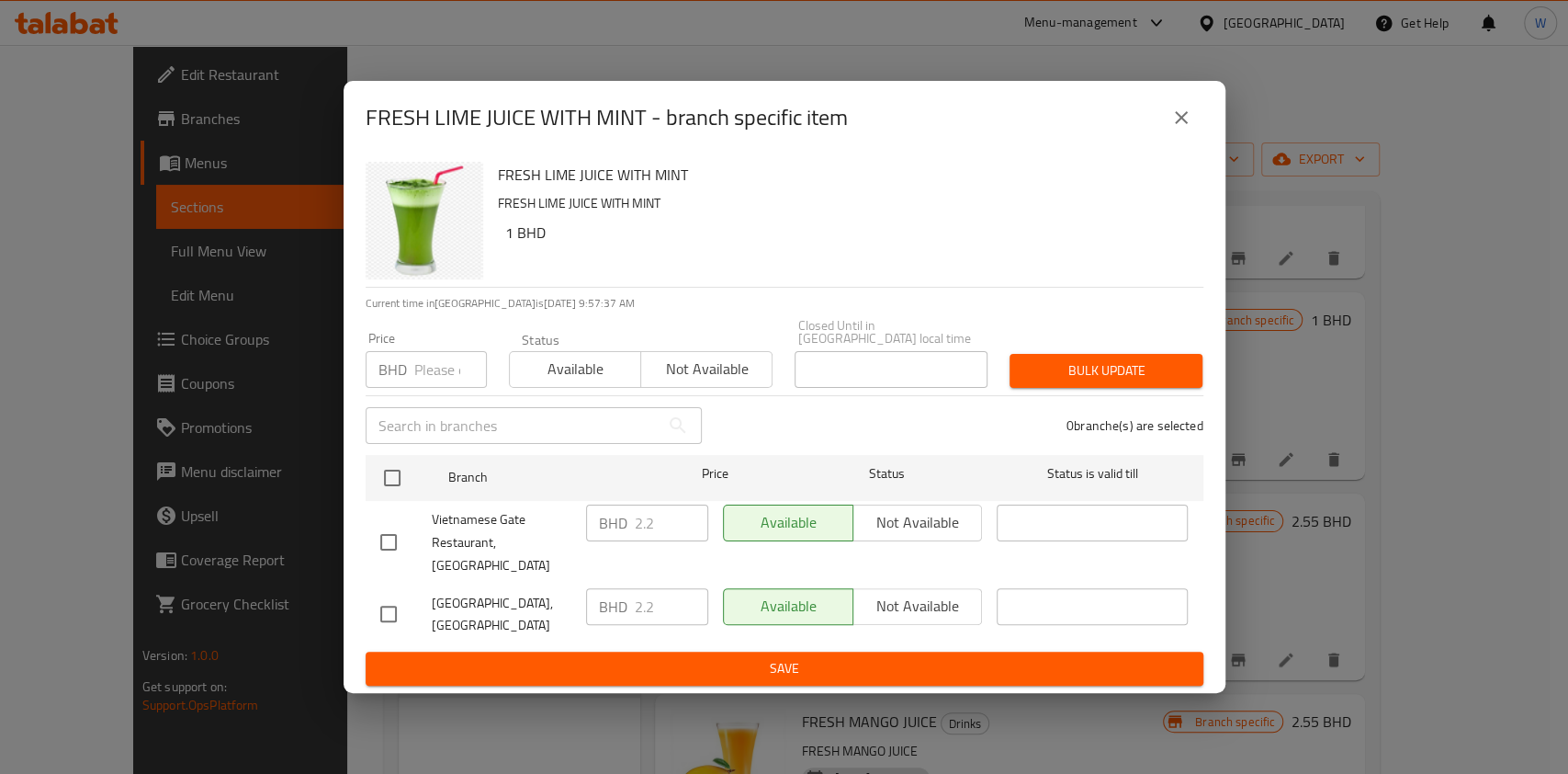
click at [448, 367] on input "number" at bounding box center [450, 369] width 73 height 37
paste input "2.42"
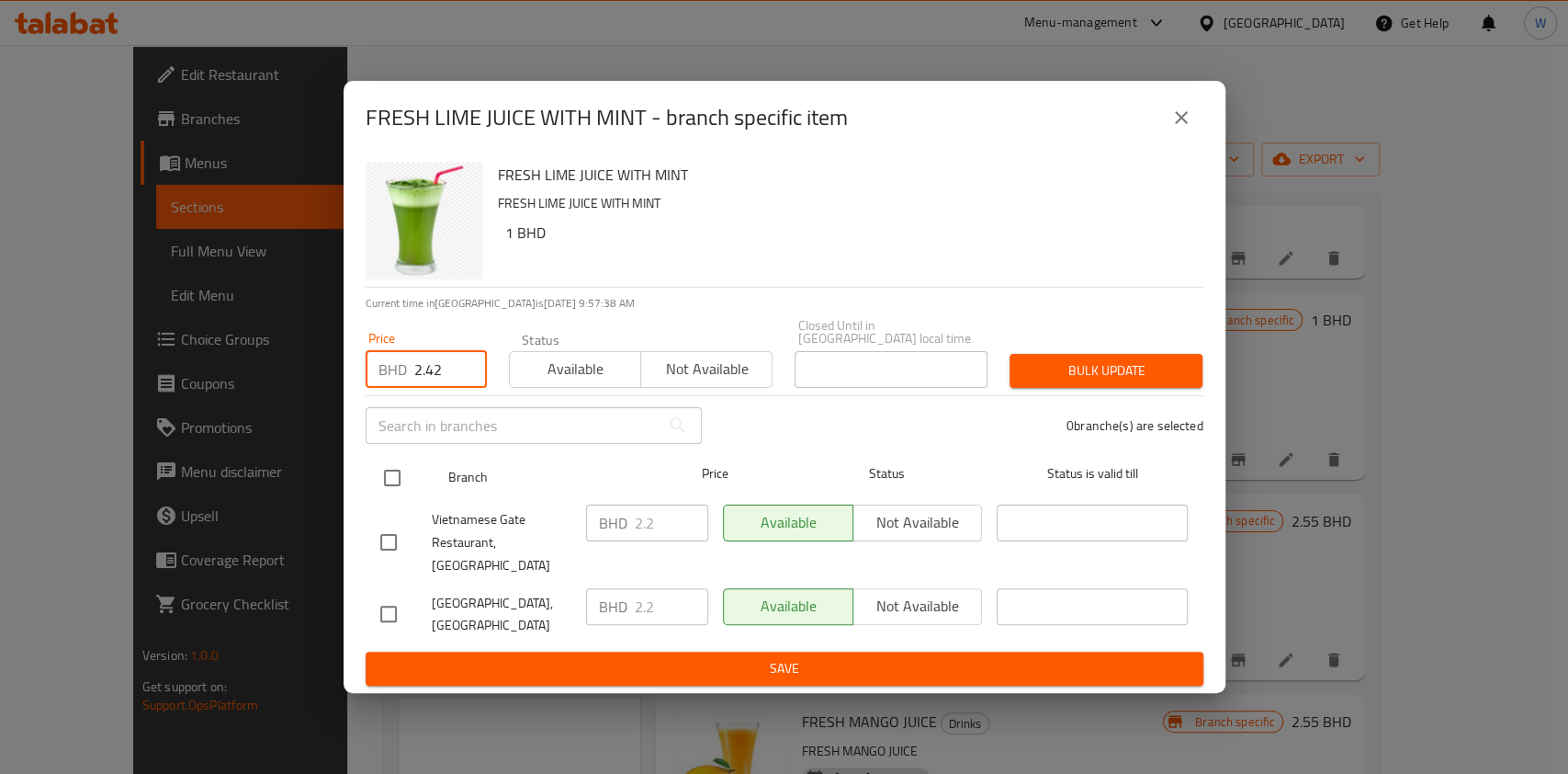
type input "2.42"
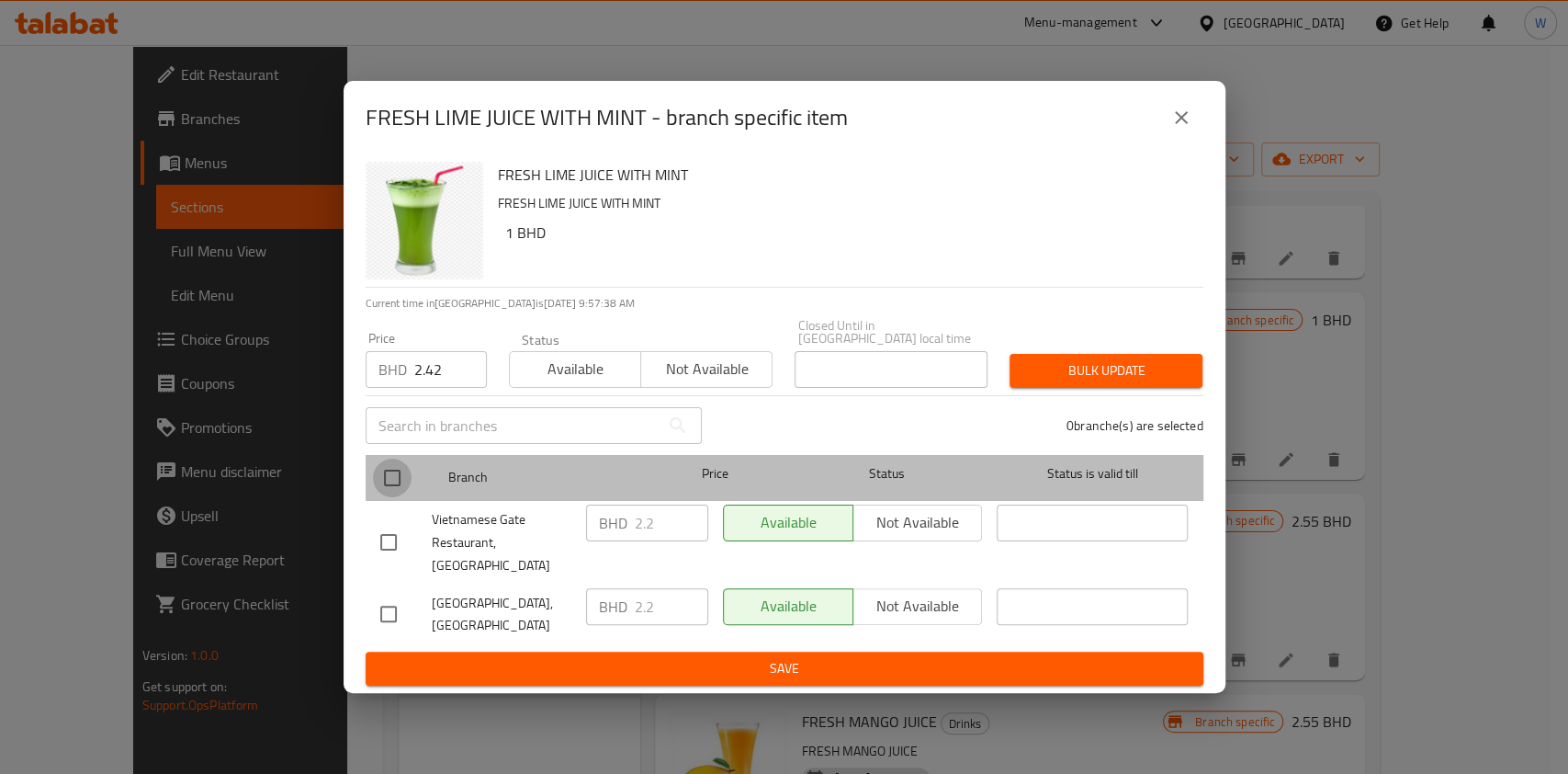
click at [397, 492] on input "checkbox" at bounding box center [392, 478] width 39 height 39
checkbox input "true"
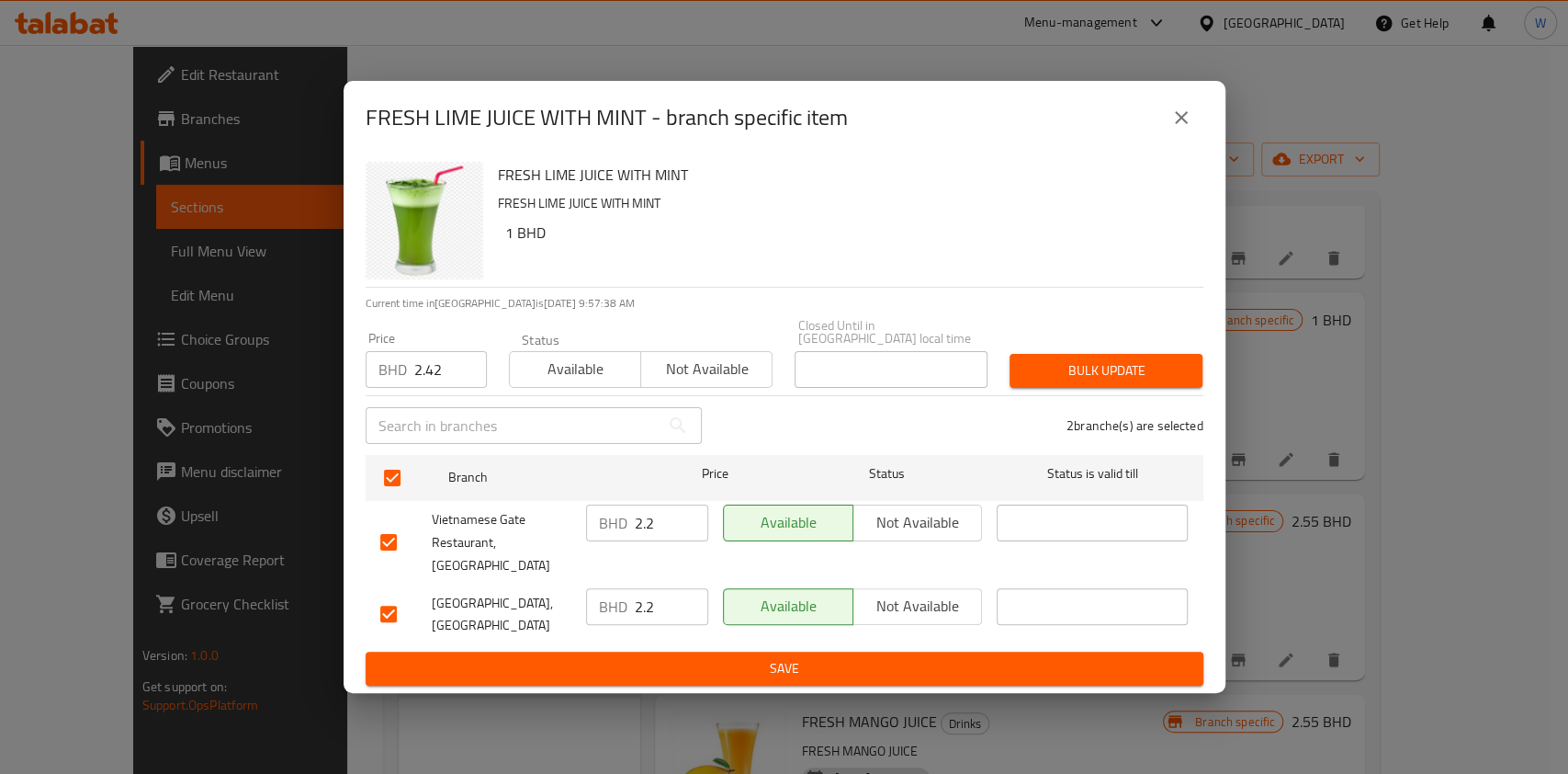
click at [1025, 382] on span "Bulk update" at bounding box center [1106, 371] width 163 height 23
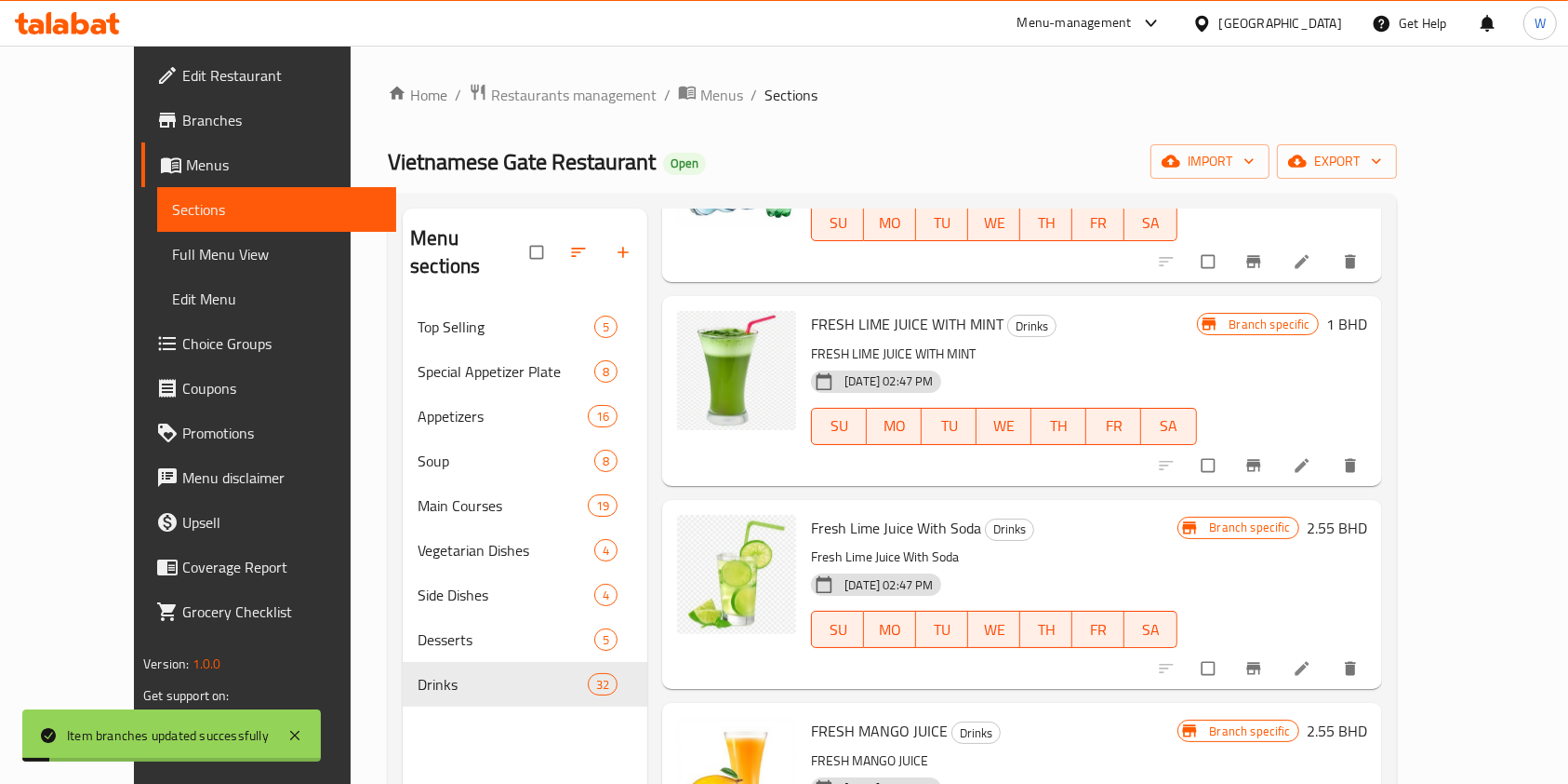
scroll to position [5213, 0]
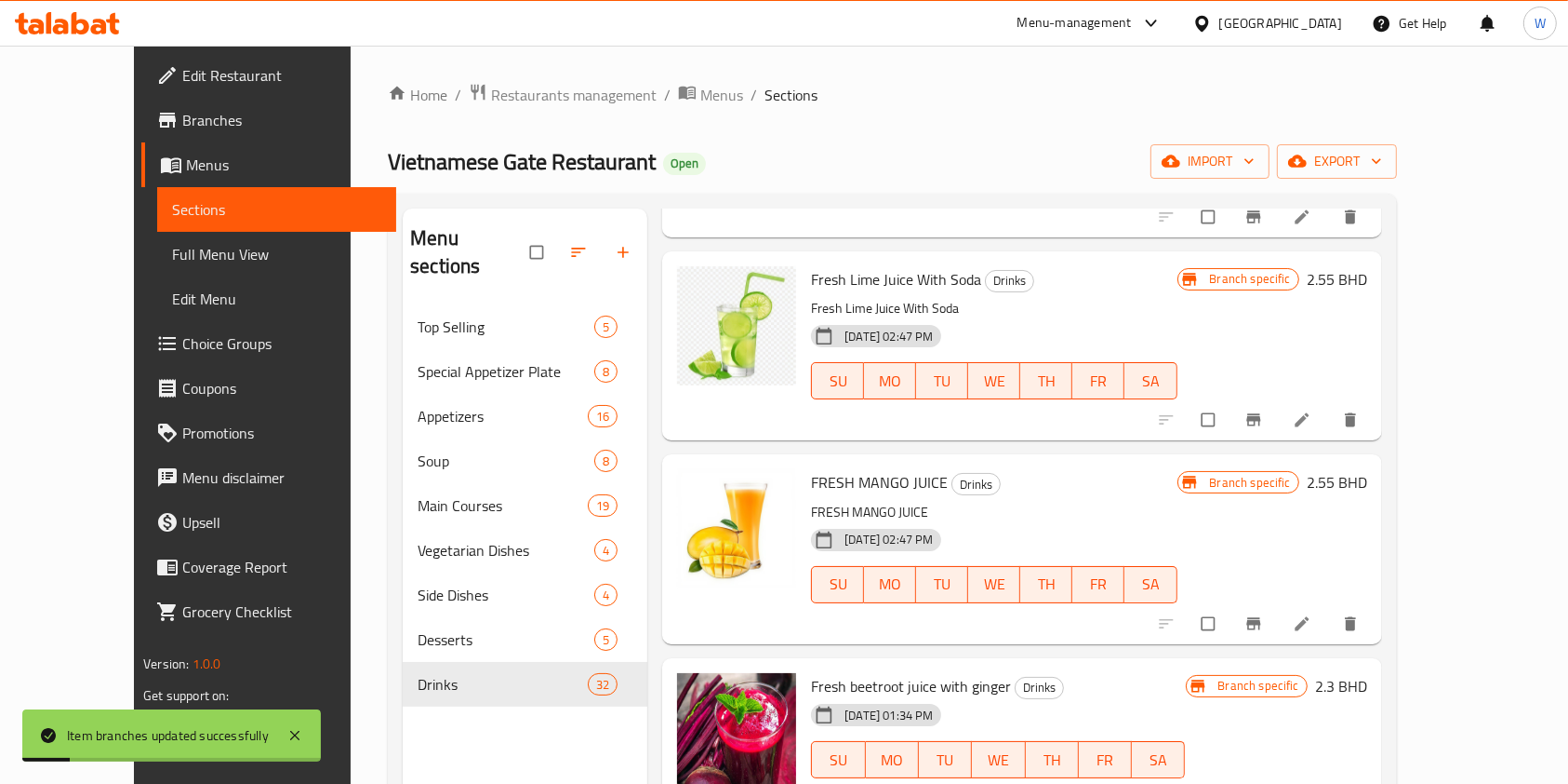
click at [1278, 431] on button "Branch-specific-item" at bounding box center [1256, 420] width 45 height 41
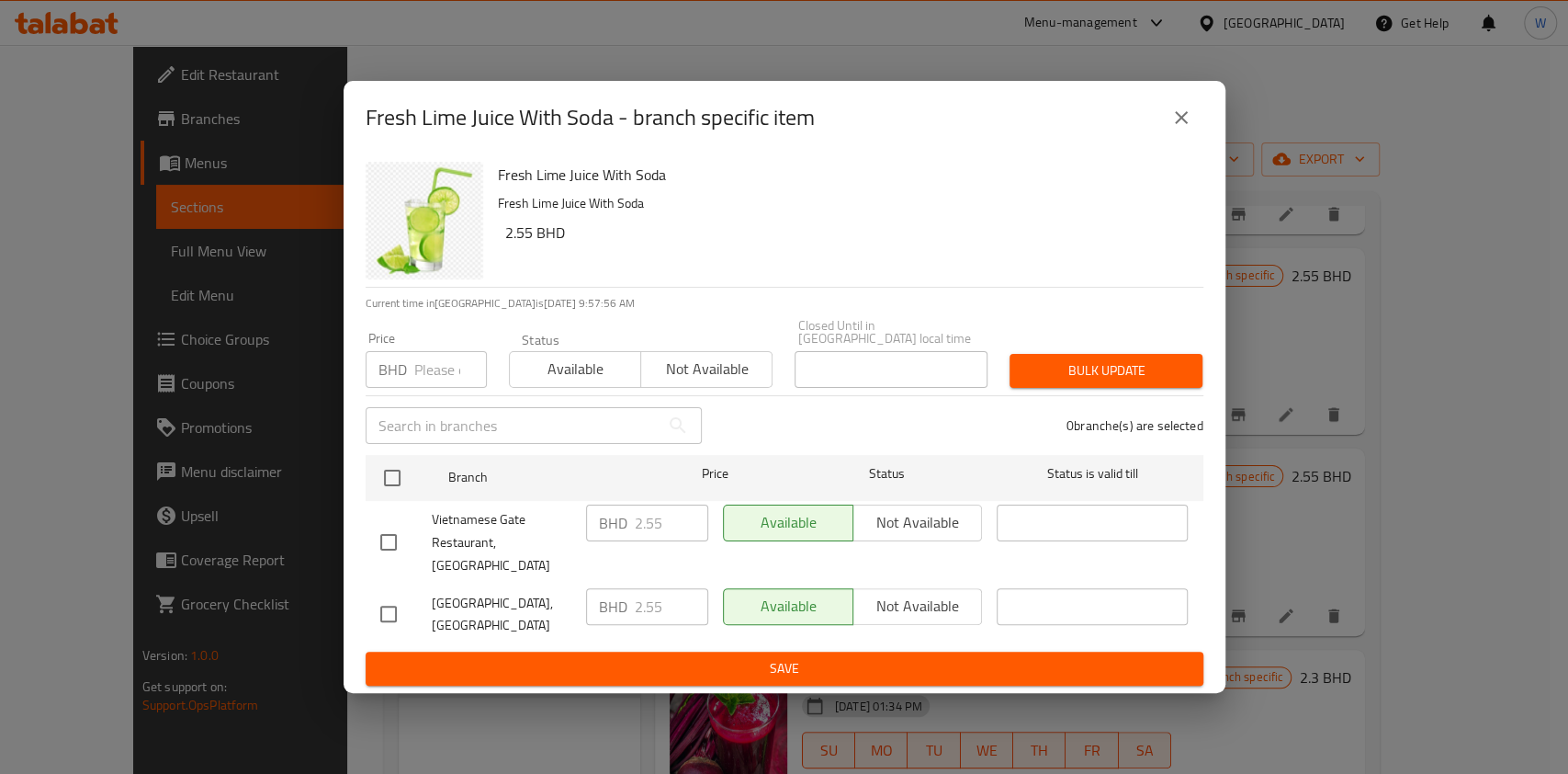
click at [428, 386] on input "number" at bounding box center [450, 369] width 73 height 37
paste input "2.805"
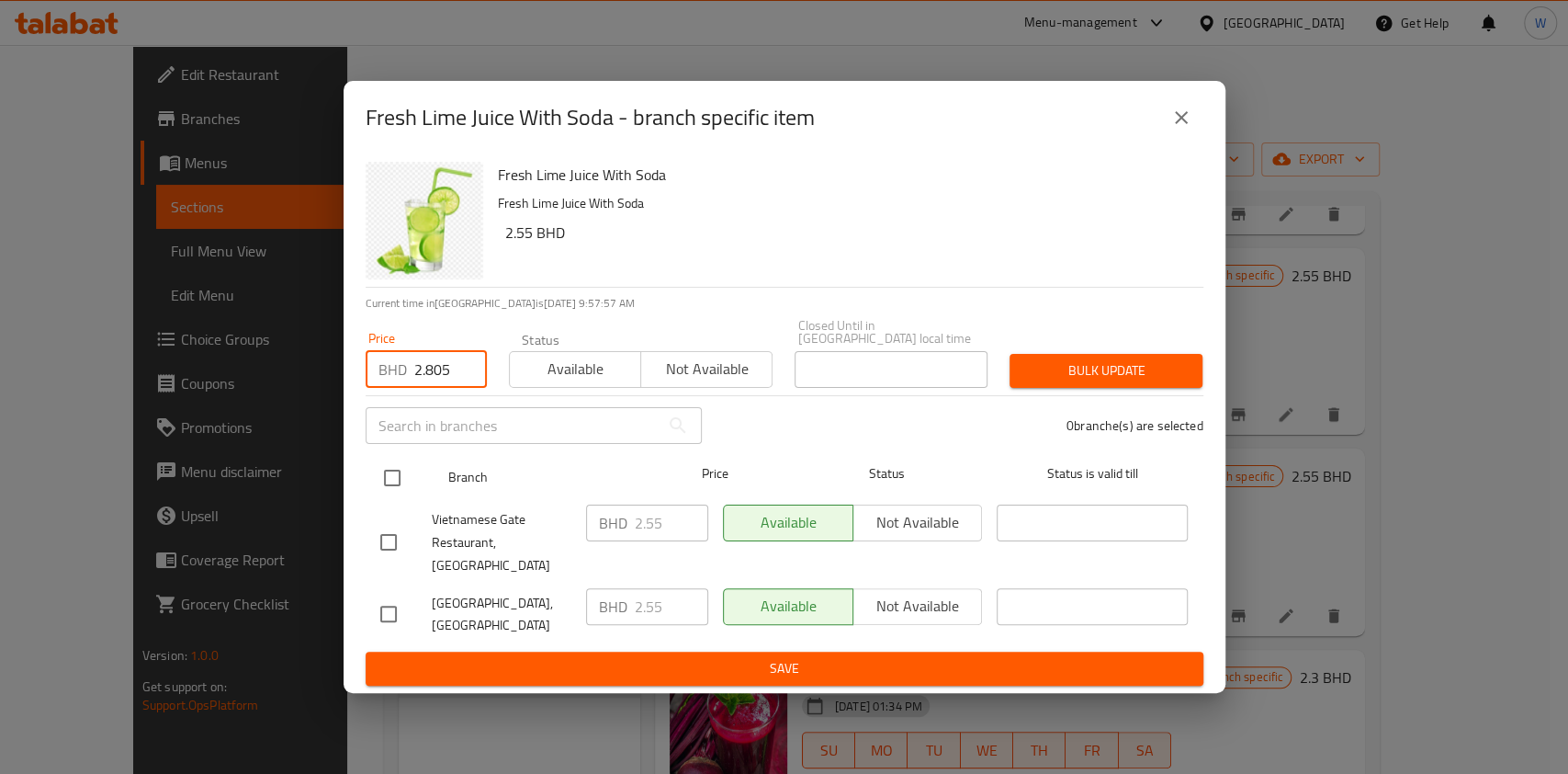
type input "2.805"
click at [393, 483] on input "checkbox" at bounding box center [392, 478] width 39 height 39
checkbox input "true"
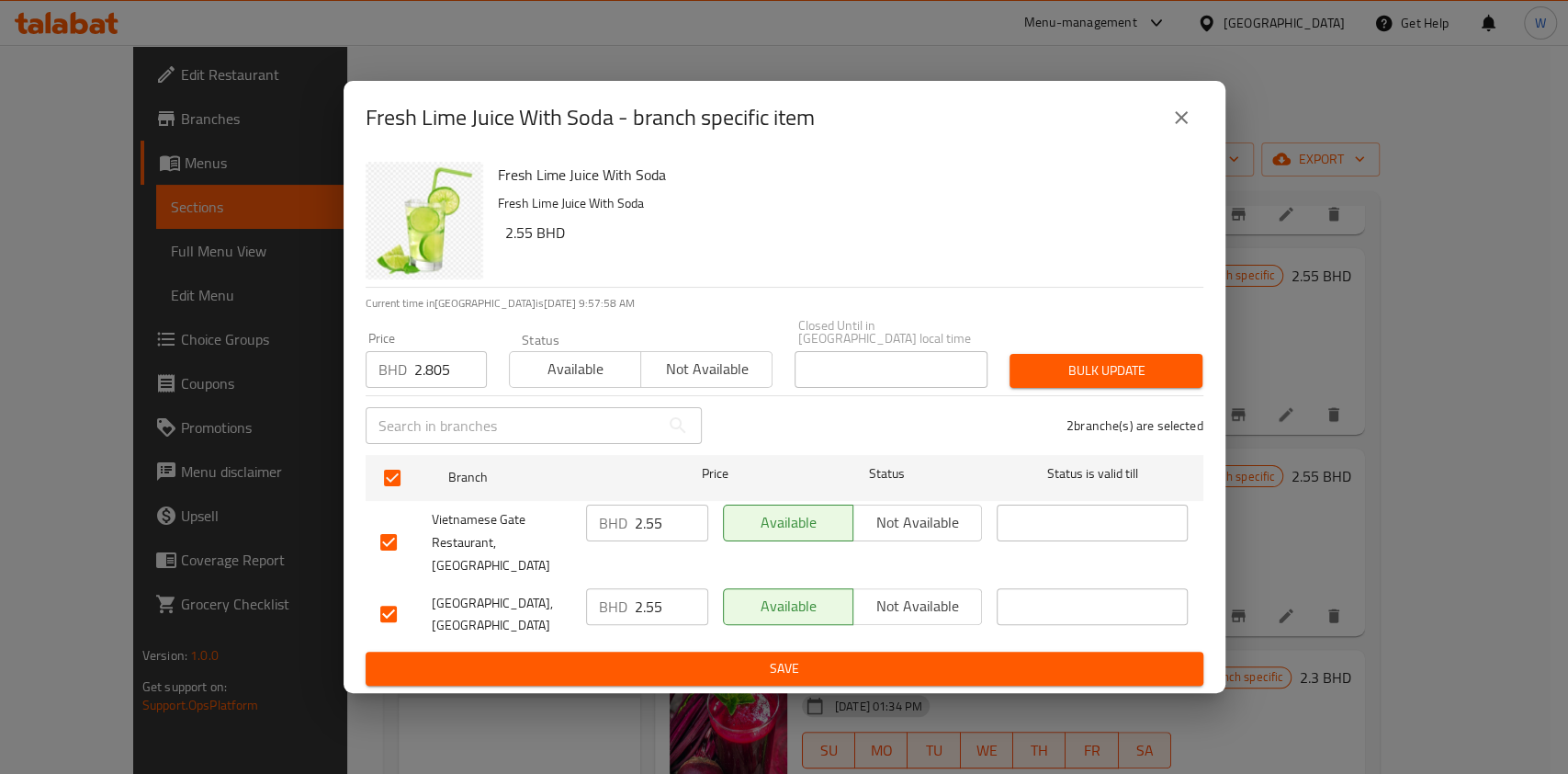
click at [1063, 371] on span "Bulk update" at bounding box center [1106, 371] width 163 height 23
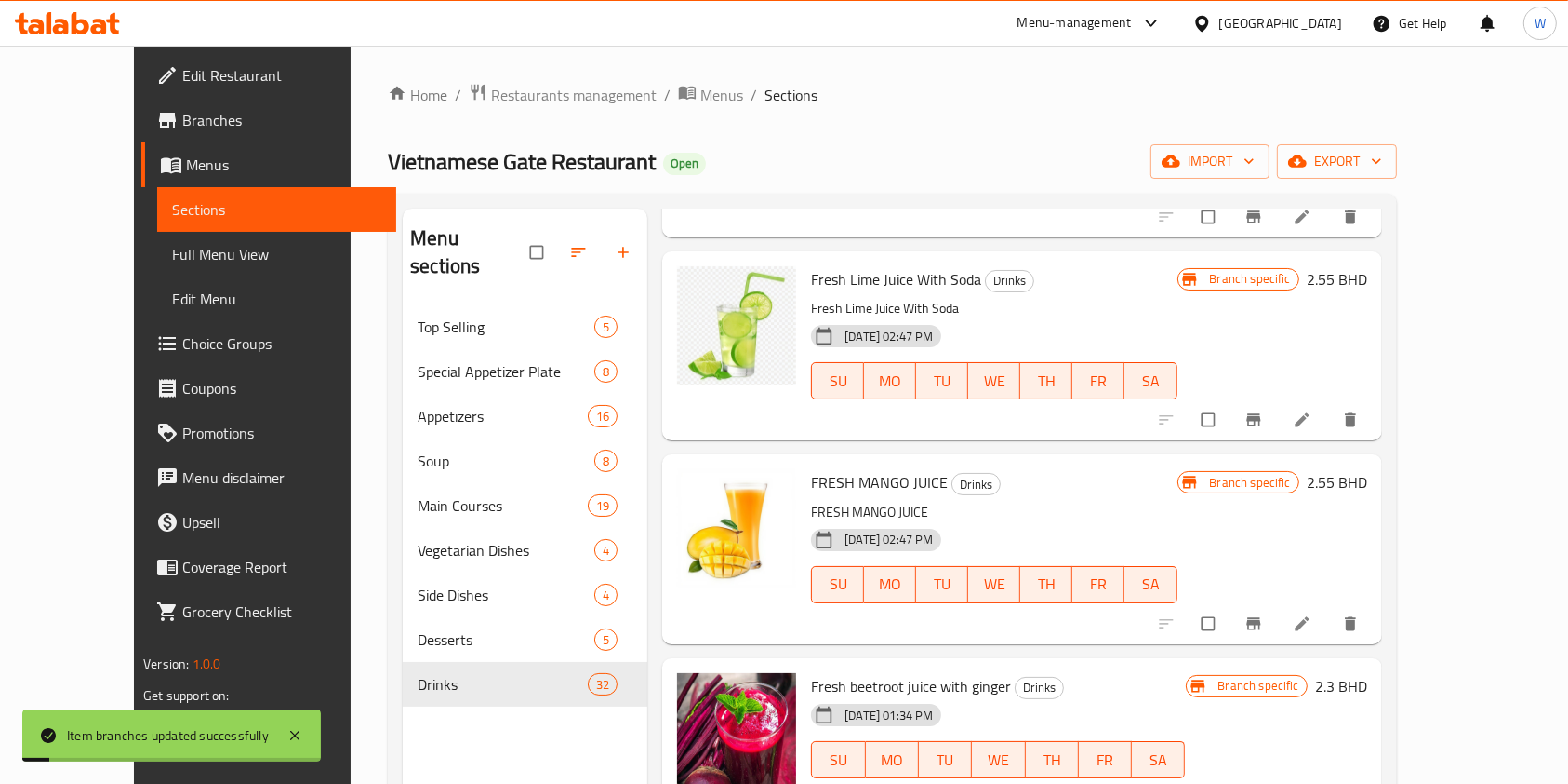
scroll to position [5336, 0]
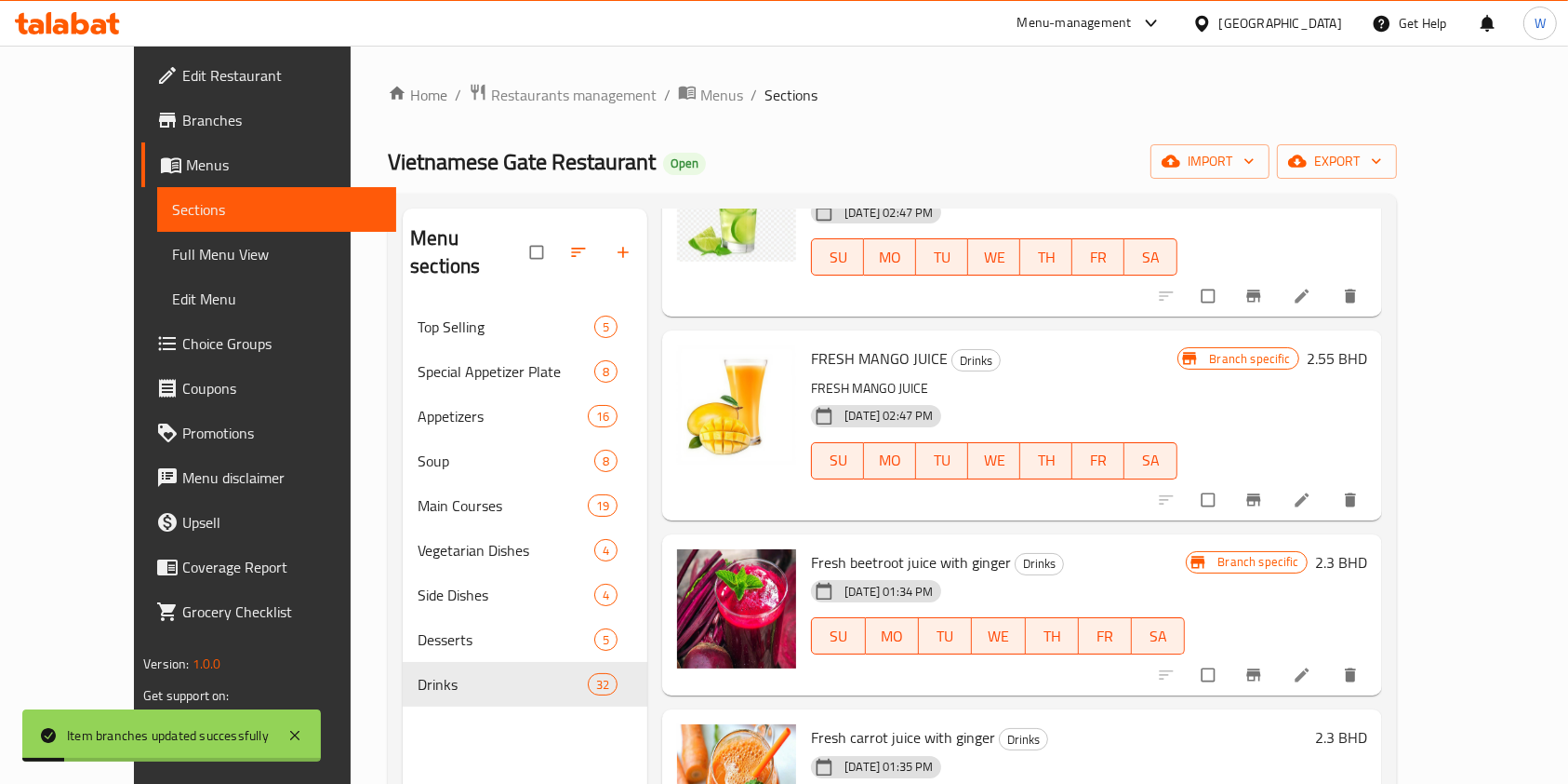
click at [1278, 510] on button "Branch-specific-item" at bounding box center [1256, 499] width 45 height 41
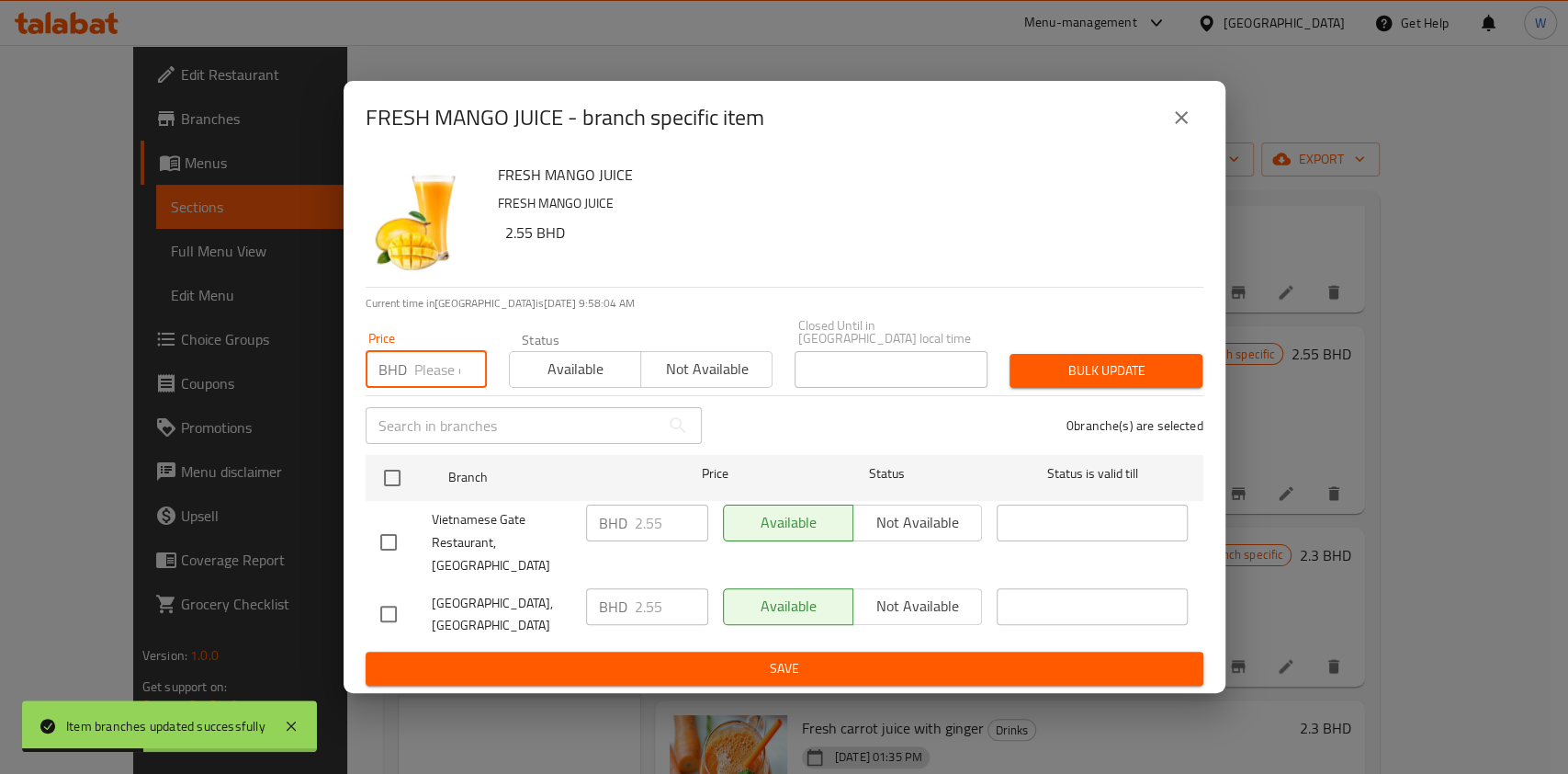
click at [446, 372] on input "number" at bounding box center [450, 369] width 73 height 37
paste input "2.805"
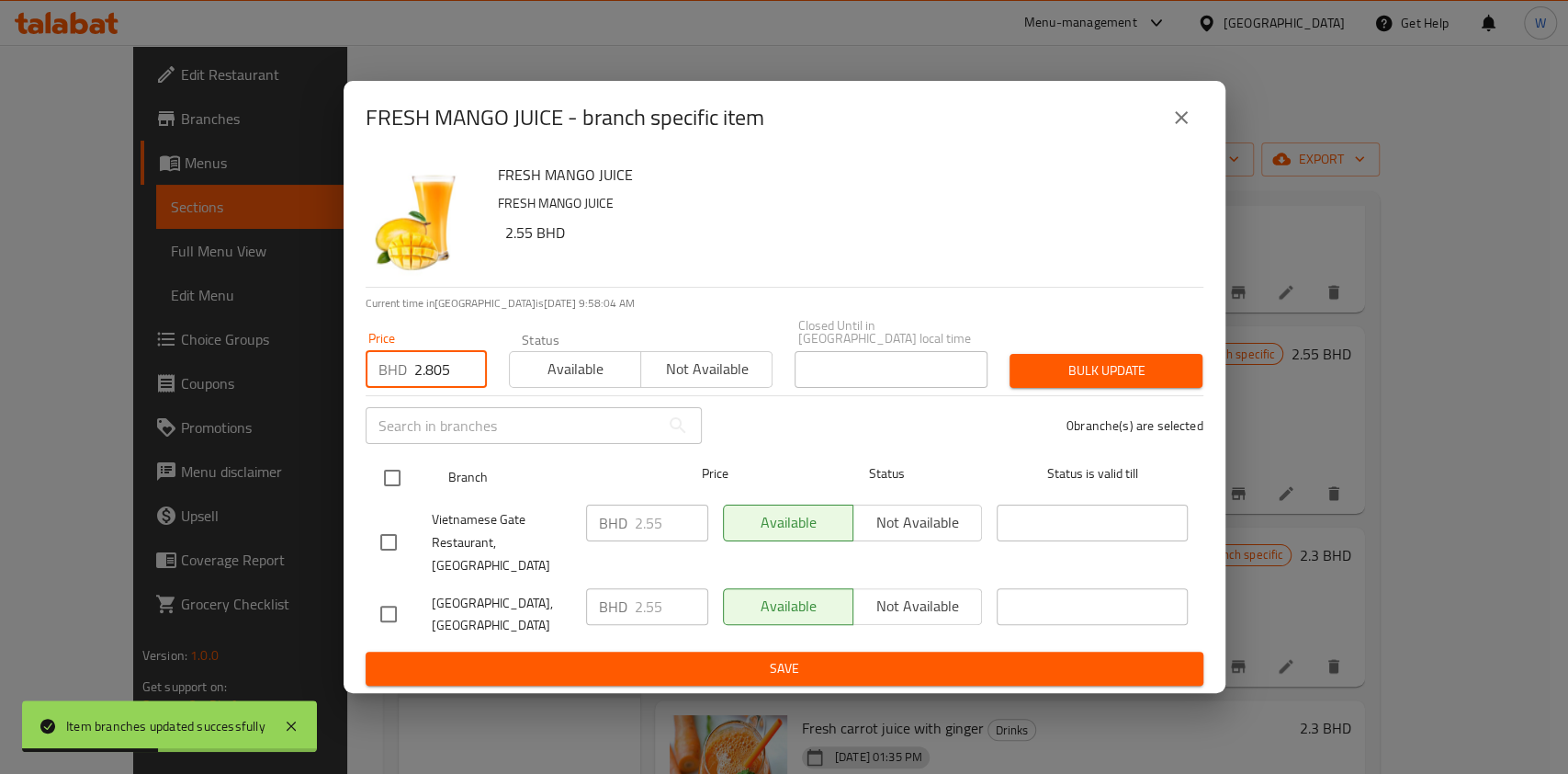
type input "2.805"
click at [397, 469] on input "checkbox" at bounding box center [392, 478] width 39 height 39
checkbox input "true"
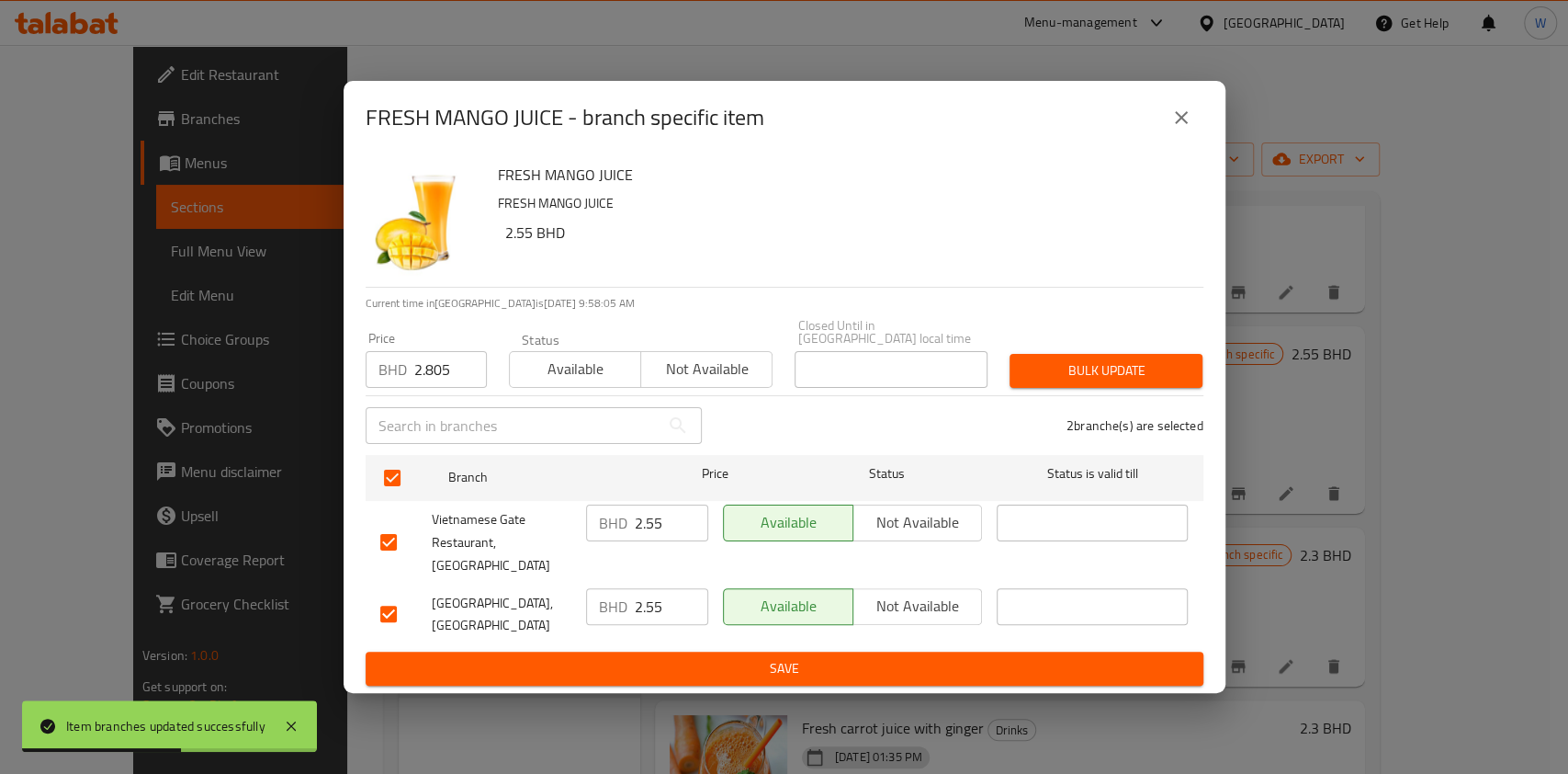
click at [1059, 350] on div "Bulk update" at bounding box center [1106, 370] width 215 height 56
click at [1063, 362] on button "Bulk update" at bounding box center [1106, 371] width 192 height 34
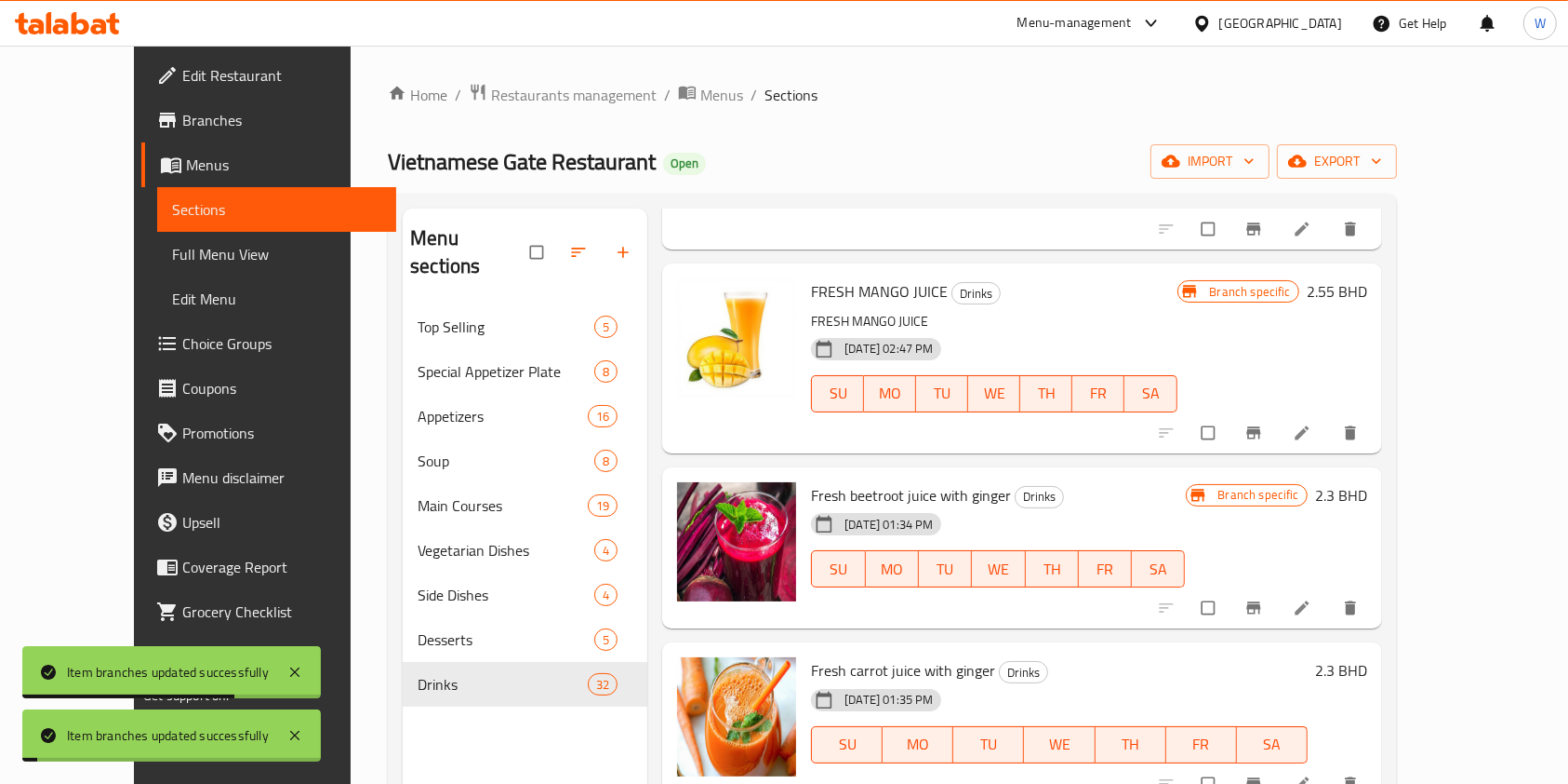
scroll to position [5460, 0]
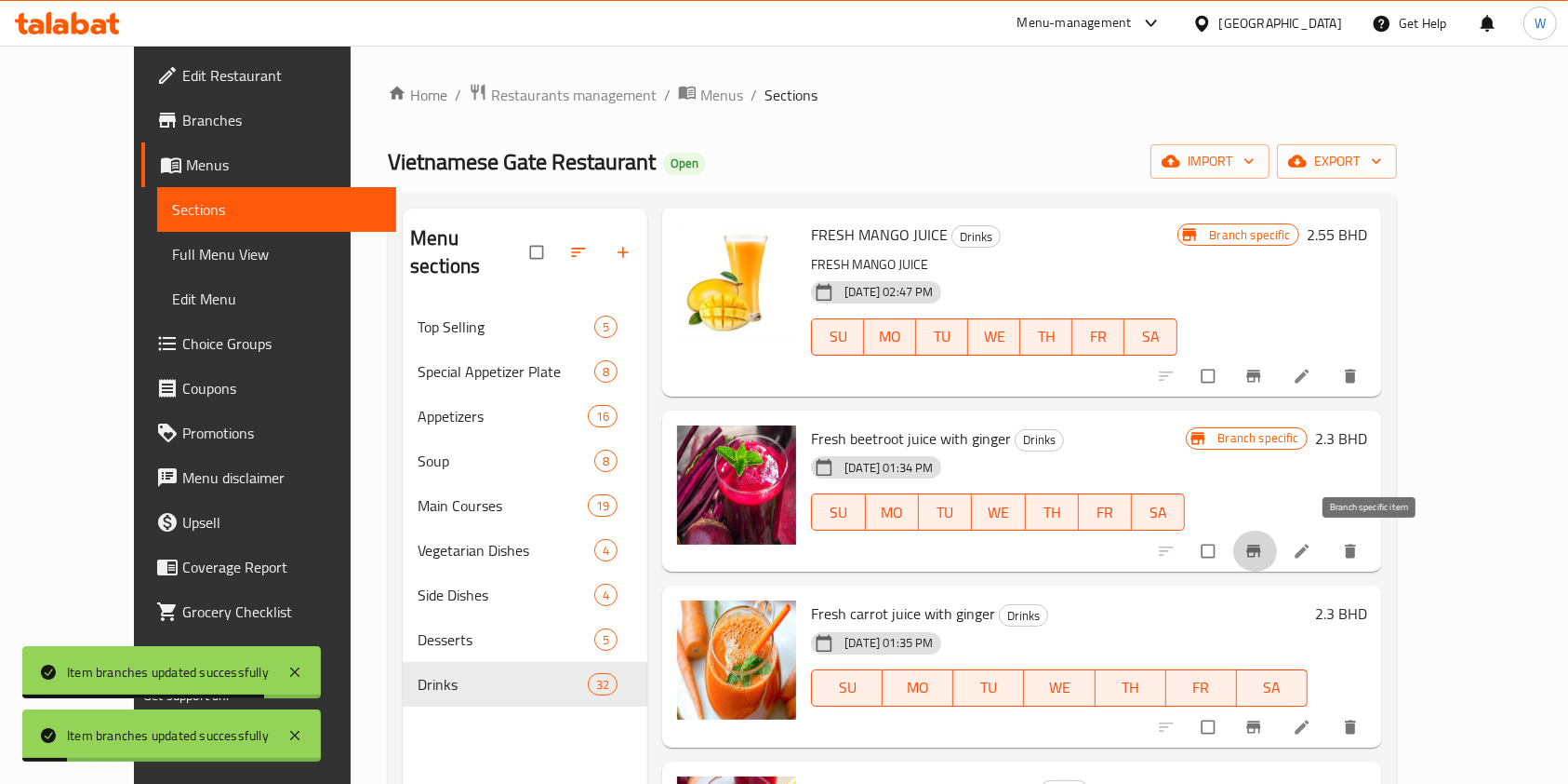
click at [1278, 562] on button "Branch-specific-item" at bounding box center [1256, 551] width 45 height 41
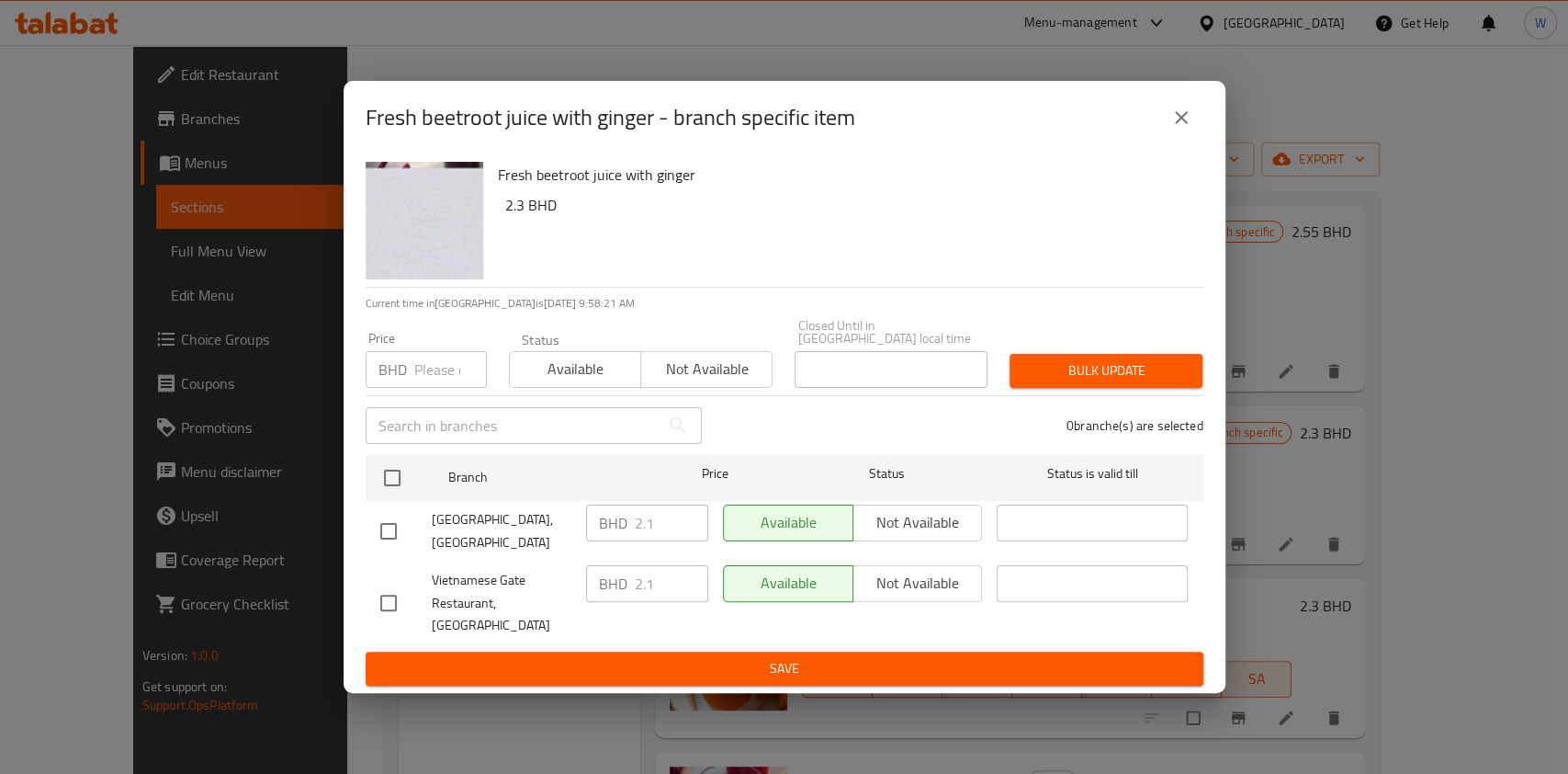
click at [420, 387] on input "number" at bounding box center [450, 369] width 73 height 37
paste input "2.31"
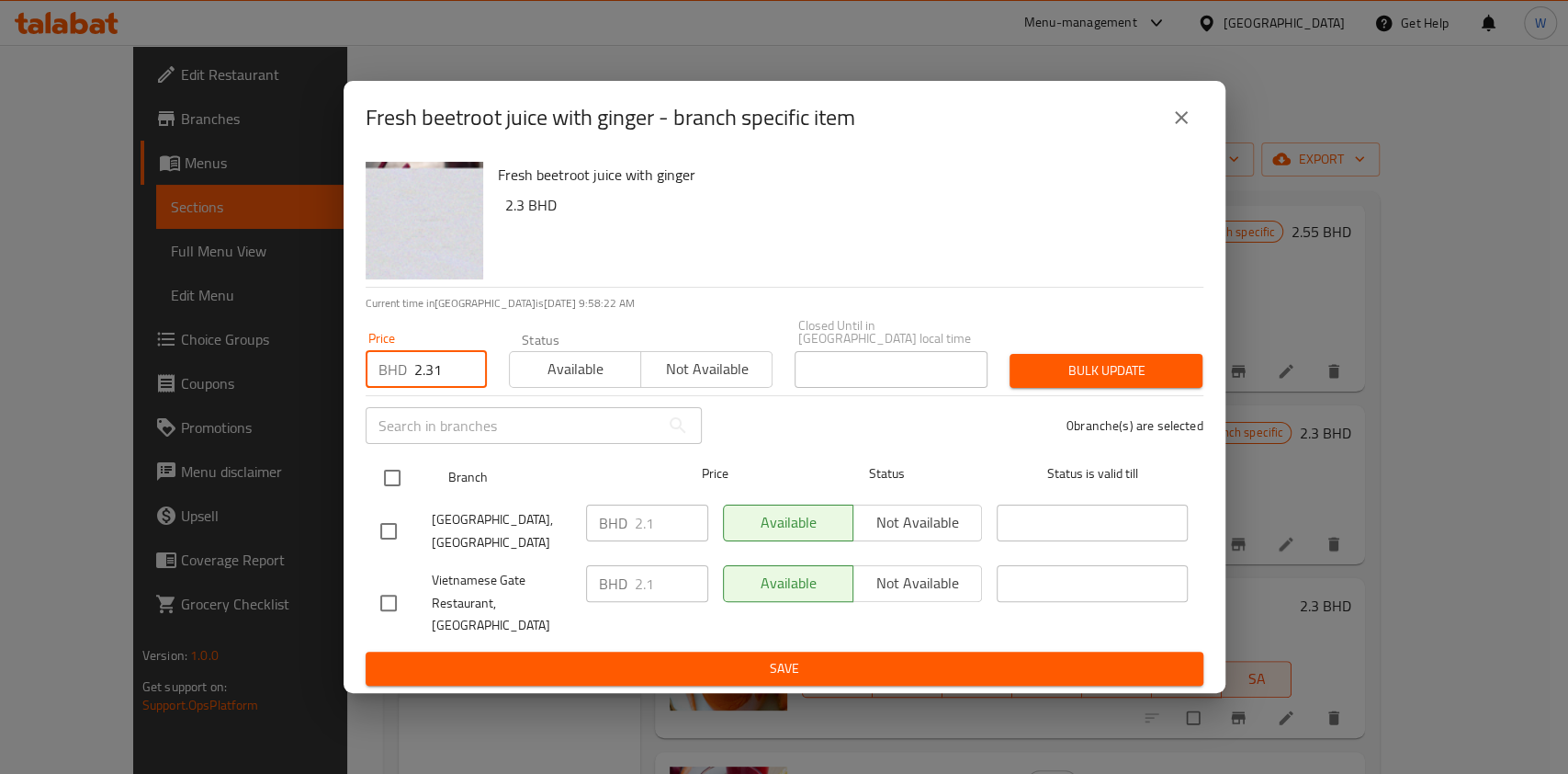
type input "2.31"
click at [400, 486] on input "checkbox" at bounding box center [392, 478] width 39 height 39
checkbox input "true"
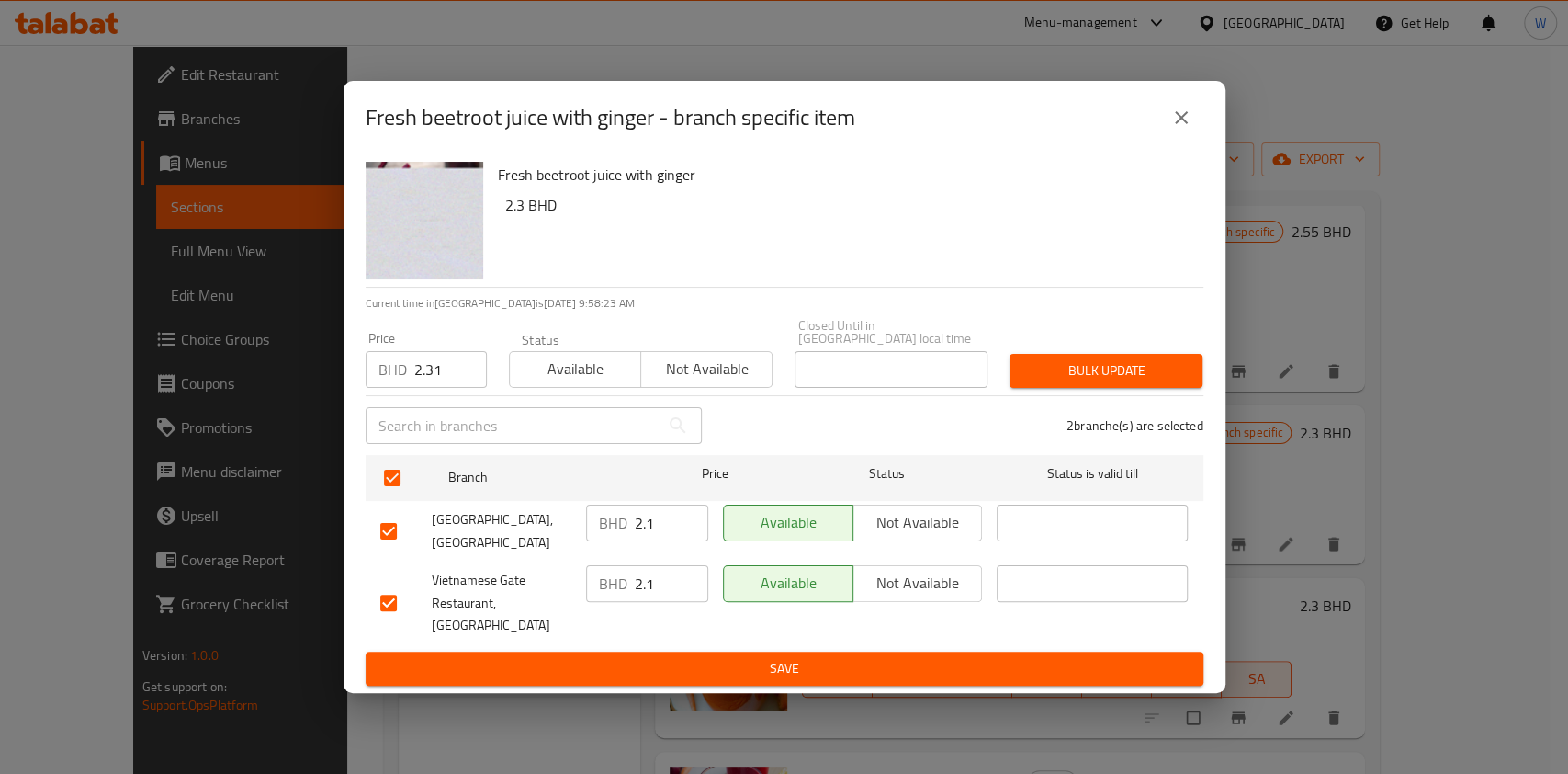
click at [1154, 366] on span "Bulk update" at bounding box center [1106, 371] width 163 height 23
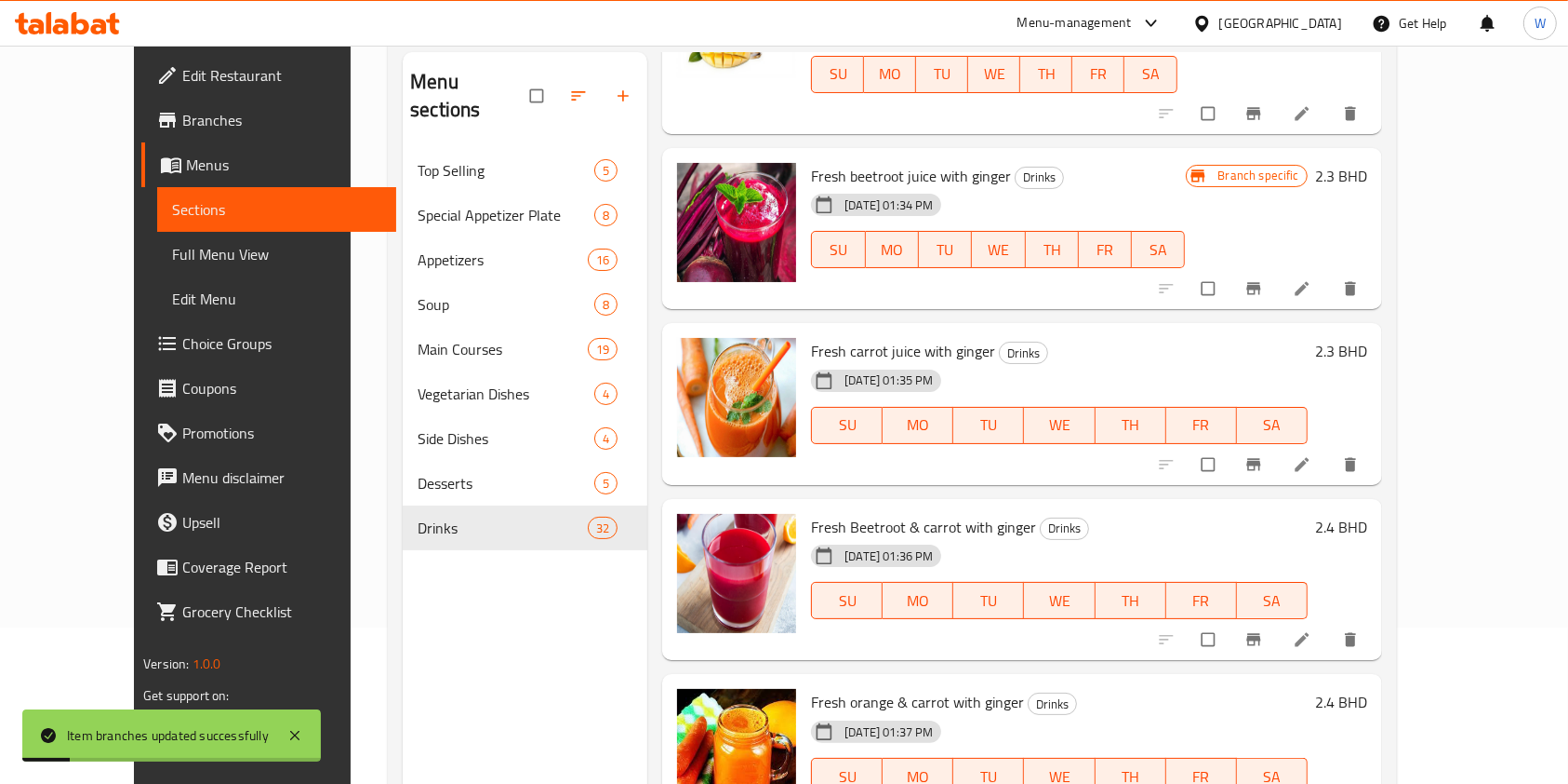
scroll to position [248, 0]
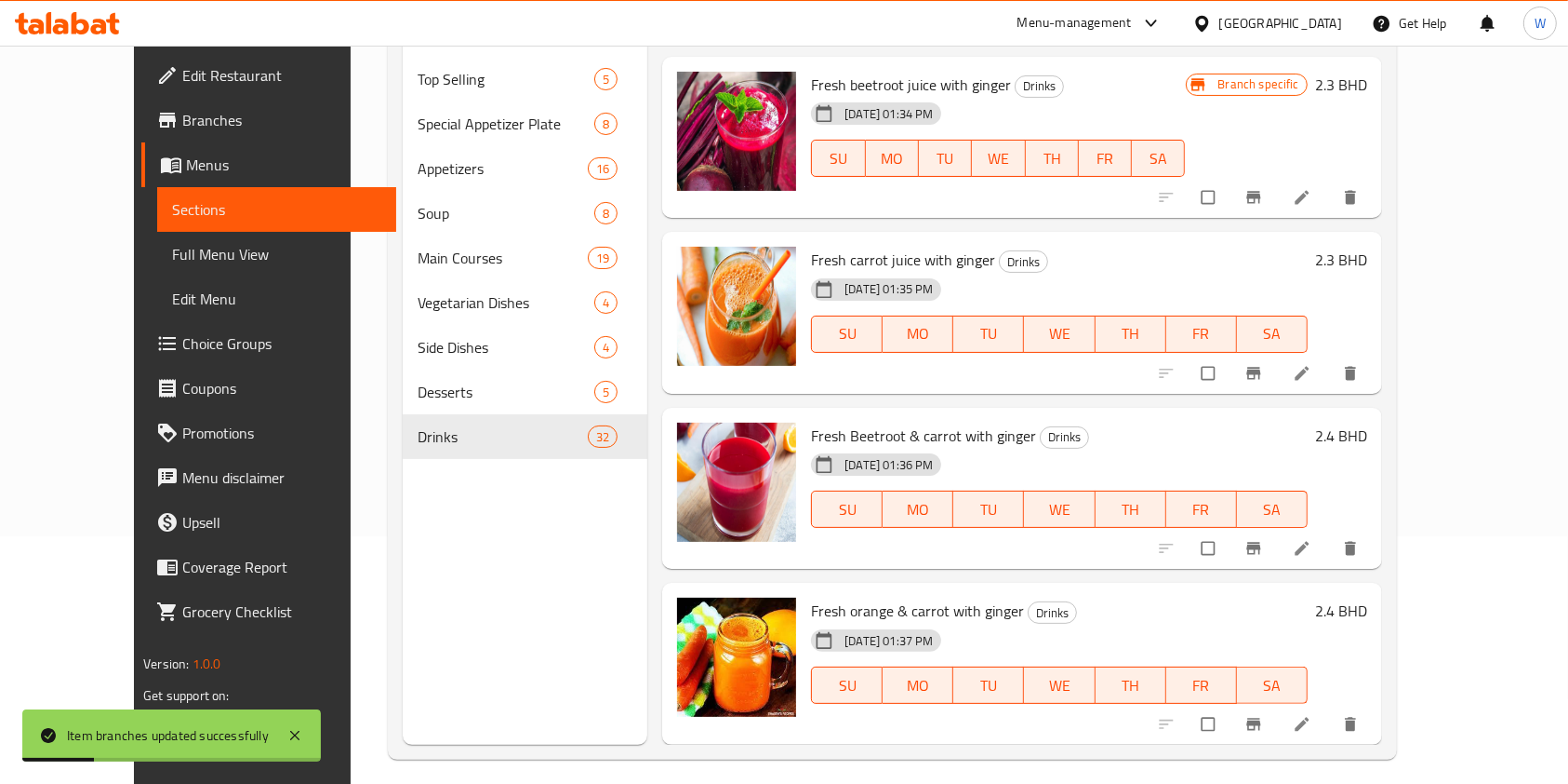
click at [1278, 387] on button "Branch-specific-item" at bounding box center [1256, 373] width 45 height 41
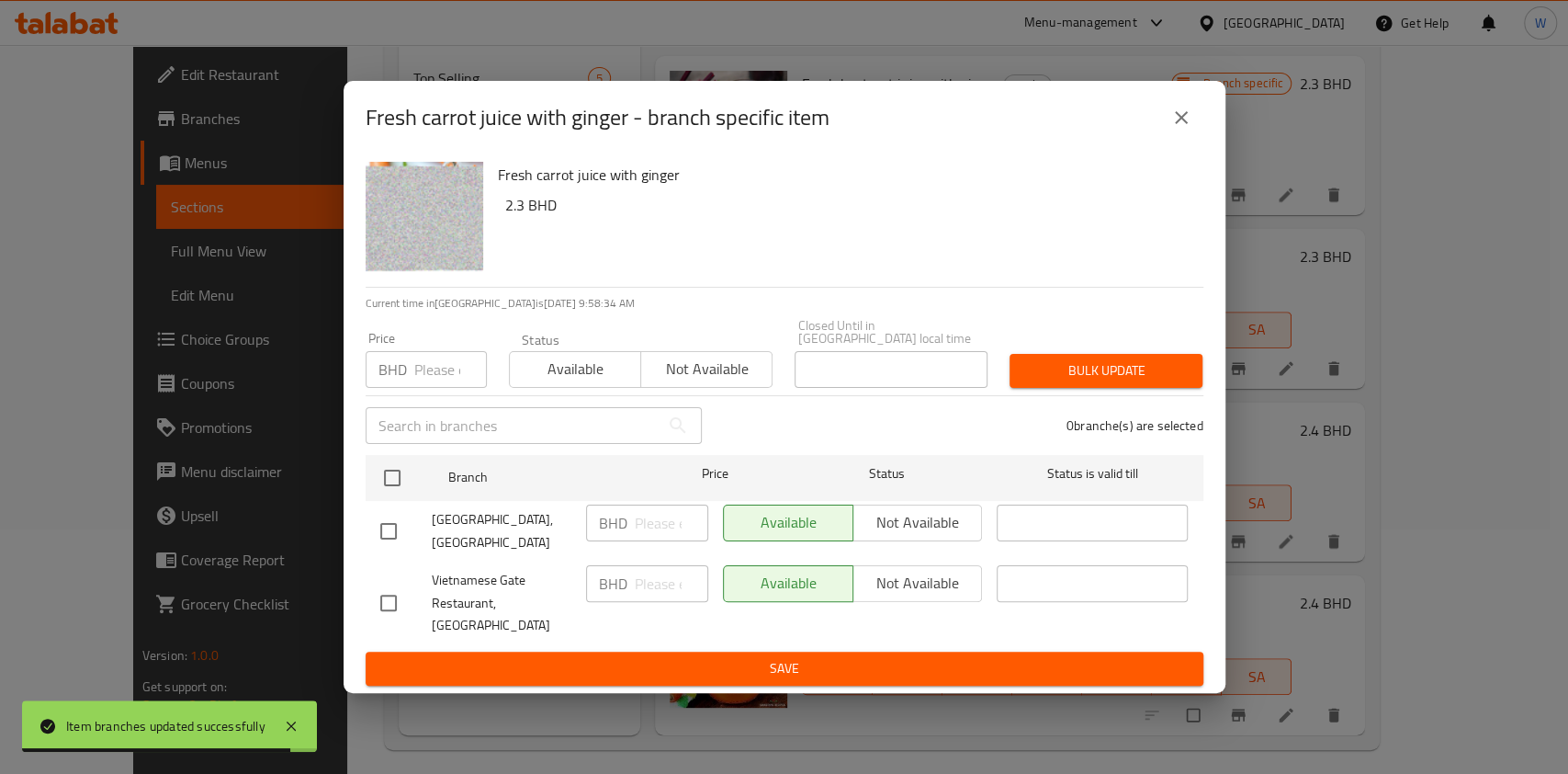
click at [441, 387] on input "number" at bounding box center [450, 369] width 73 height 37
paste input "2.53"
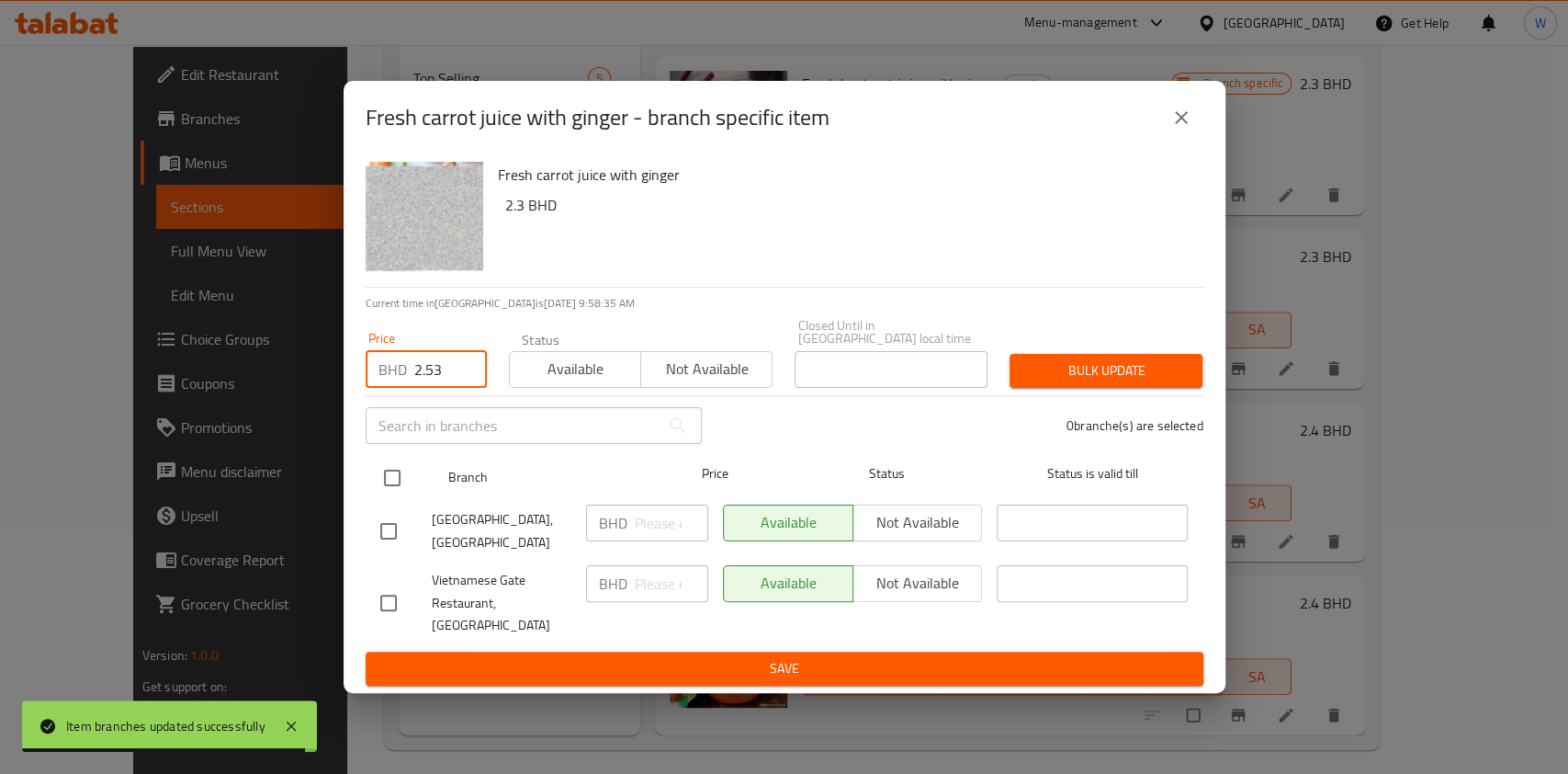
type input "2.53"
click at [409, 463] on div at bounding box center [407, 478] width 69 height 53
click at [397, 480] on input "checkbox" at bounding box center [392, 478] width 39 height 39
checkbox input "true"
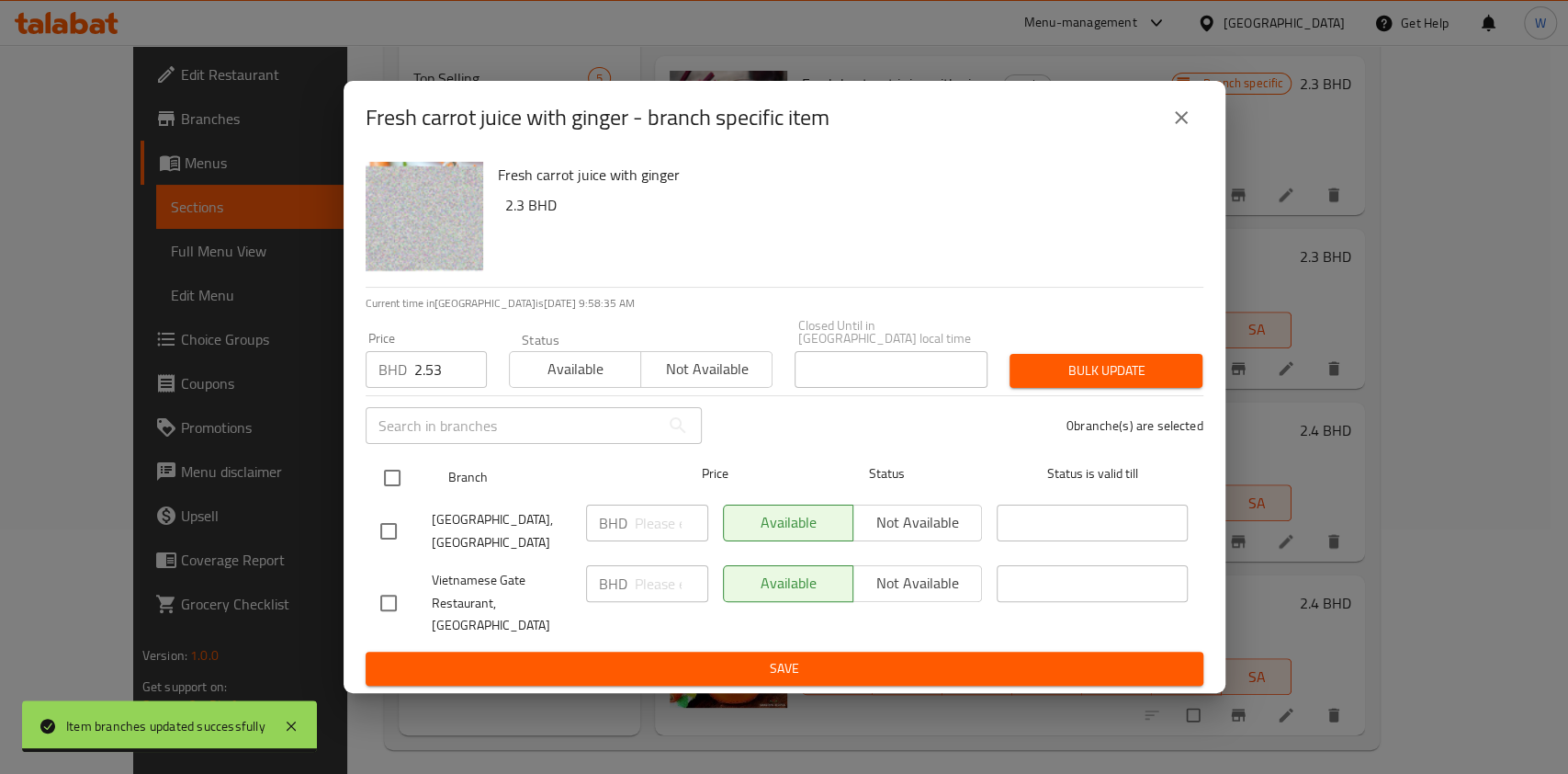
checkbox input "true"
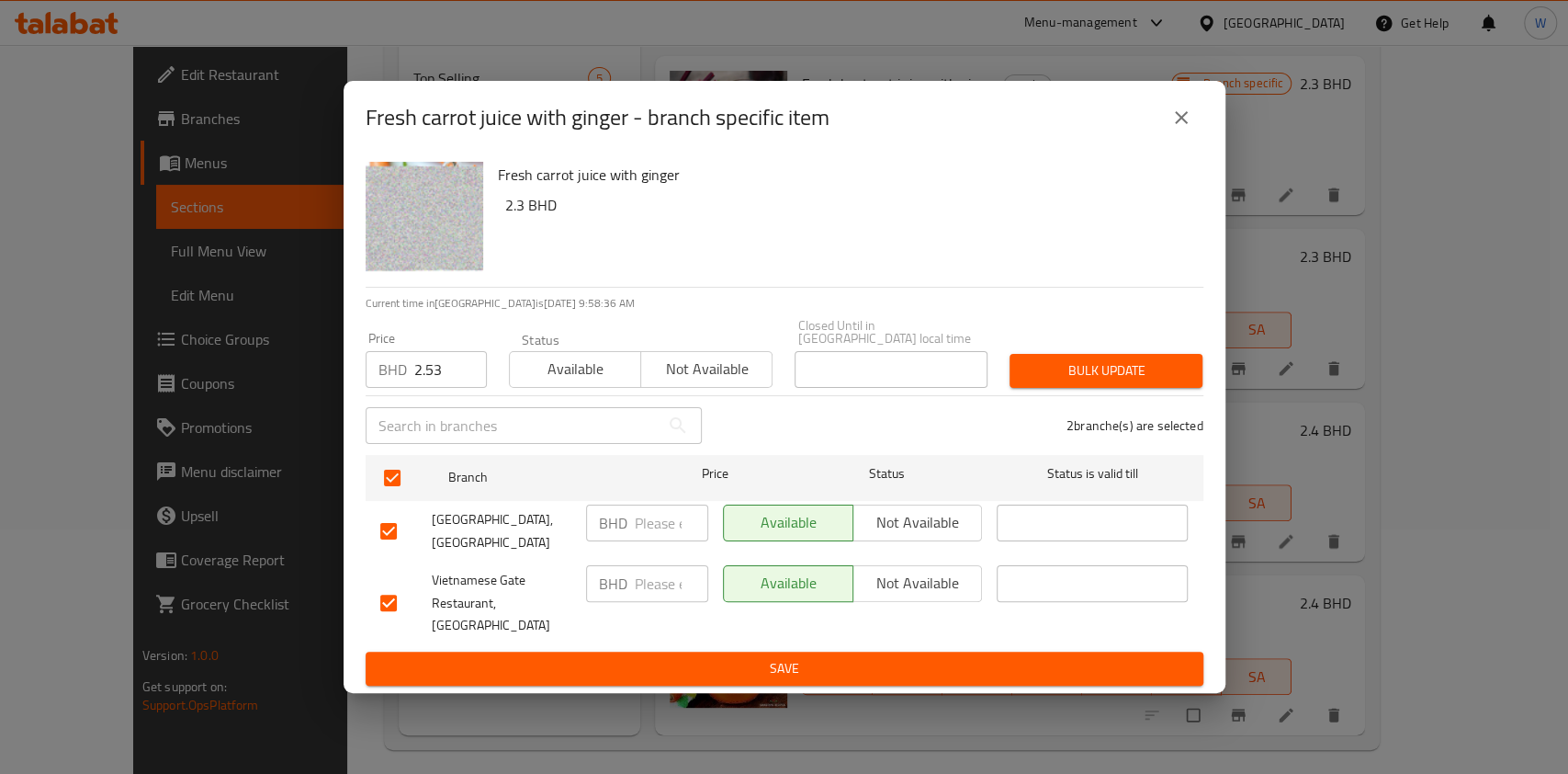
click at [1087, 361] on button "Bulk update" at bounding box center [1106, 371] width 192 height 34
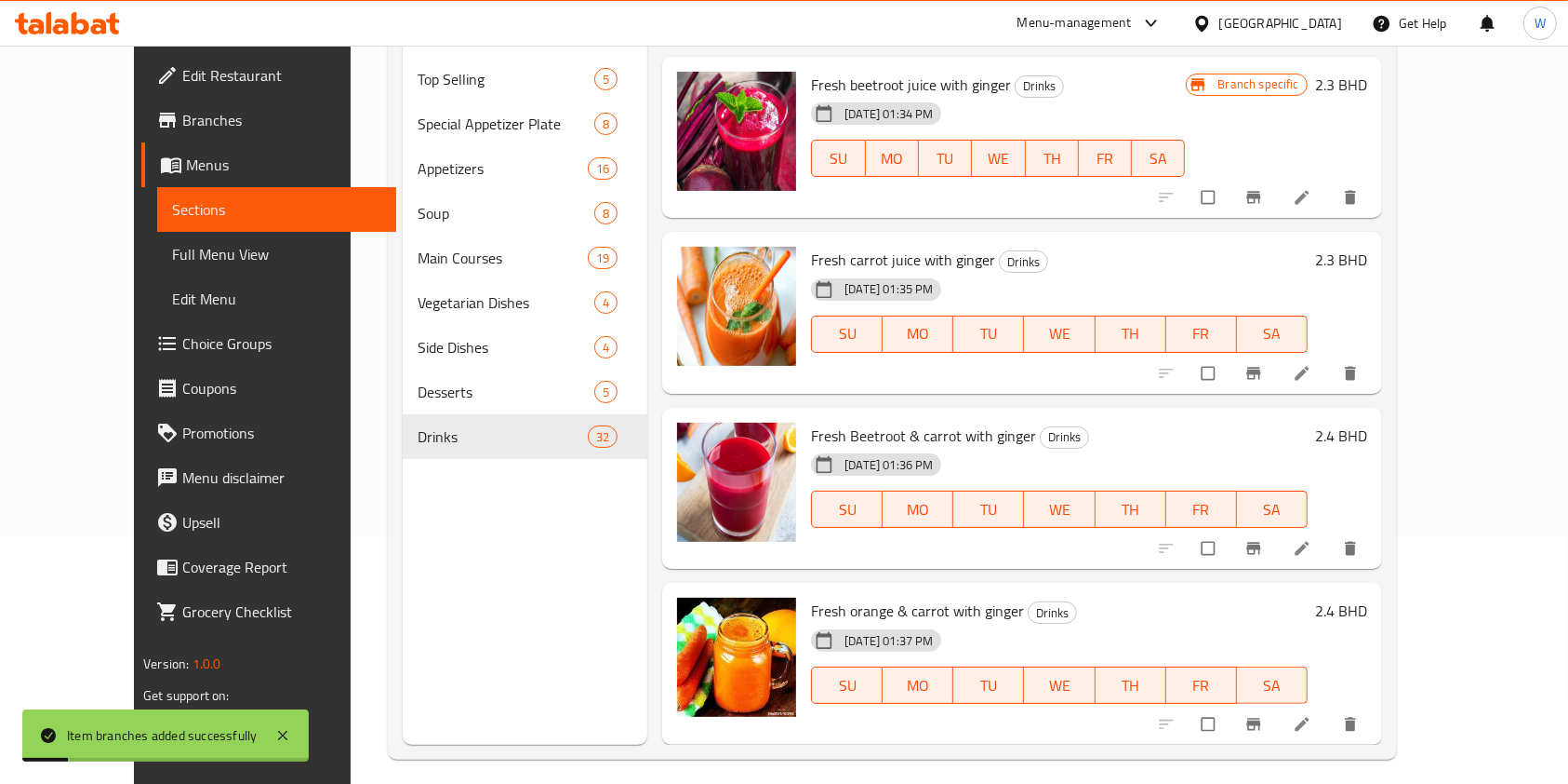
click at [1263, 552] on icon "Branch-specific-item" at bounding box center [1254, 548] width 18 height 18
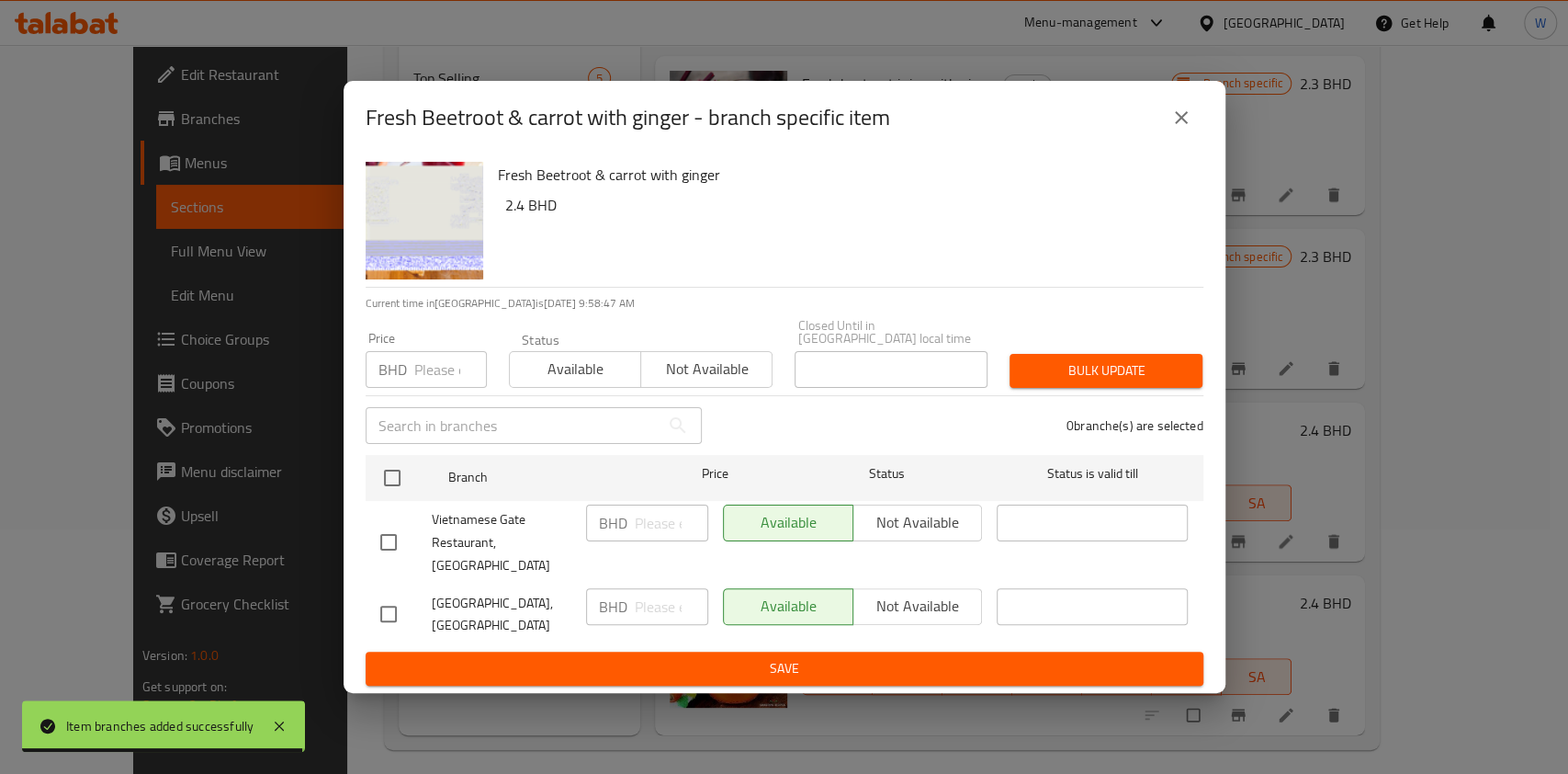
click at [517, 218] on h6 "2.4 BHD" at bounding box center [846, 204] width 683 height 25
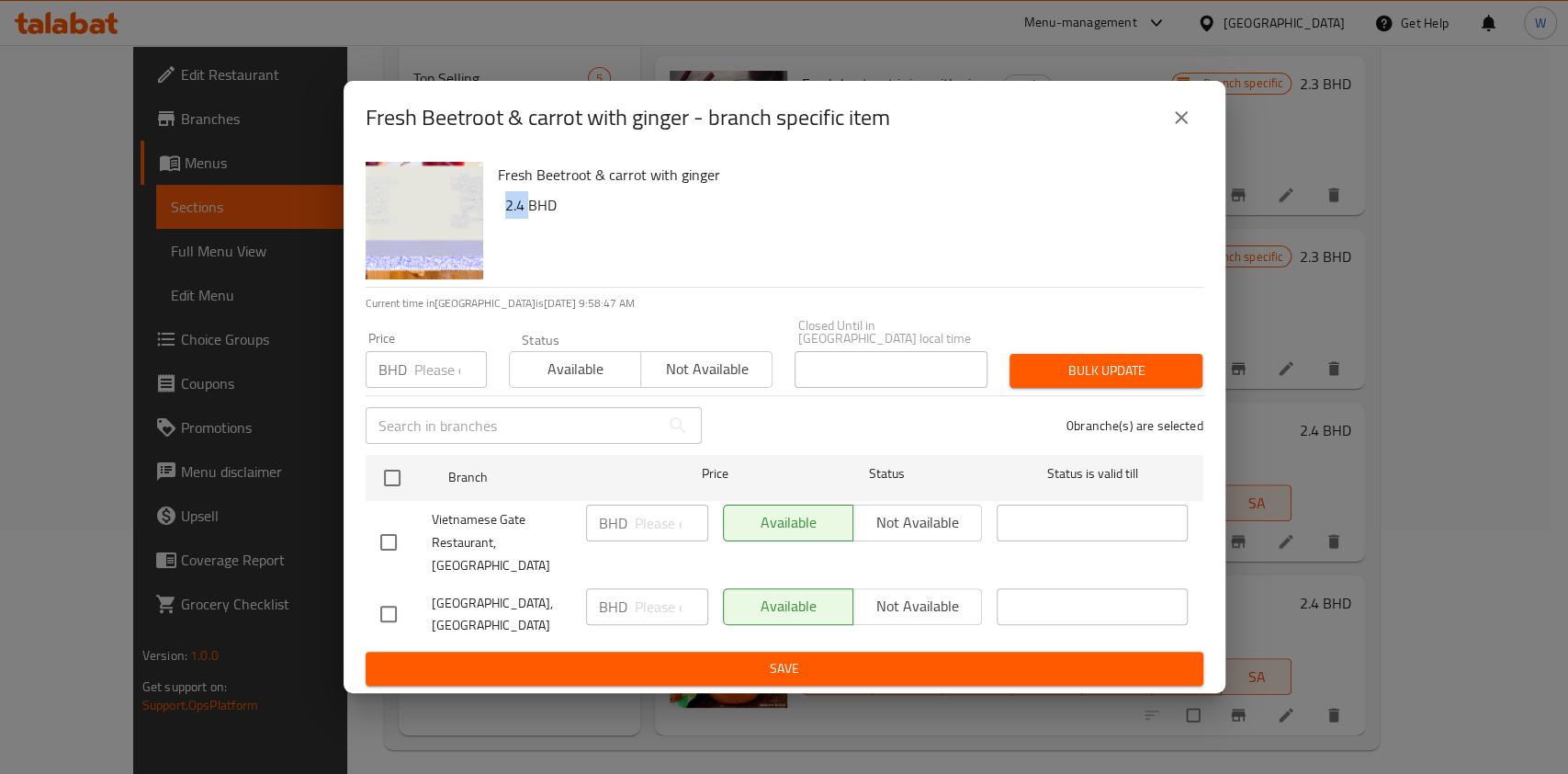
copy h6 "2.4"
click at [418, 374] on input "number" at bounding box center [450, 369] width 73 height 37
paste input "2.64"
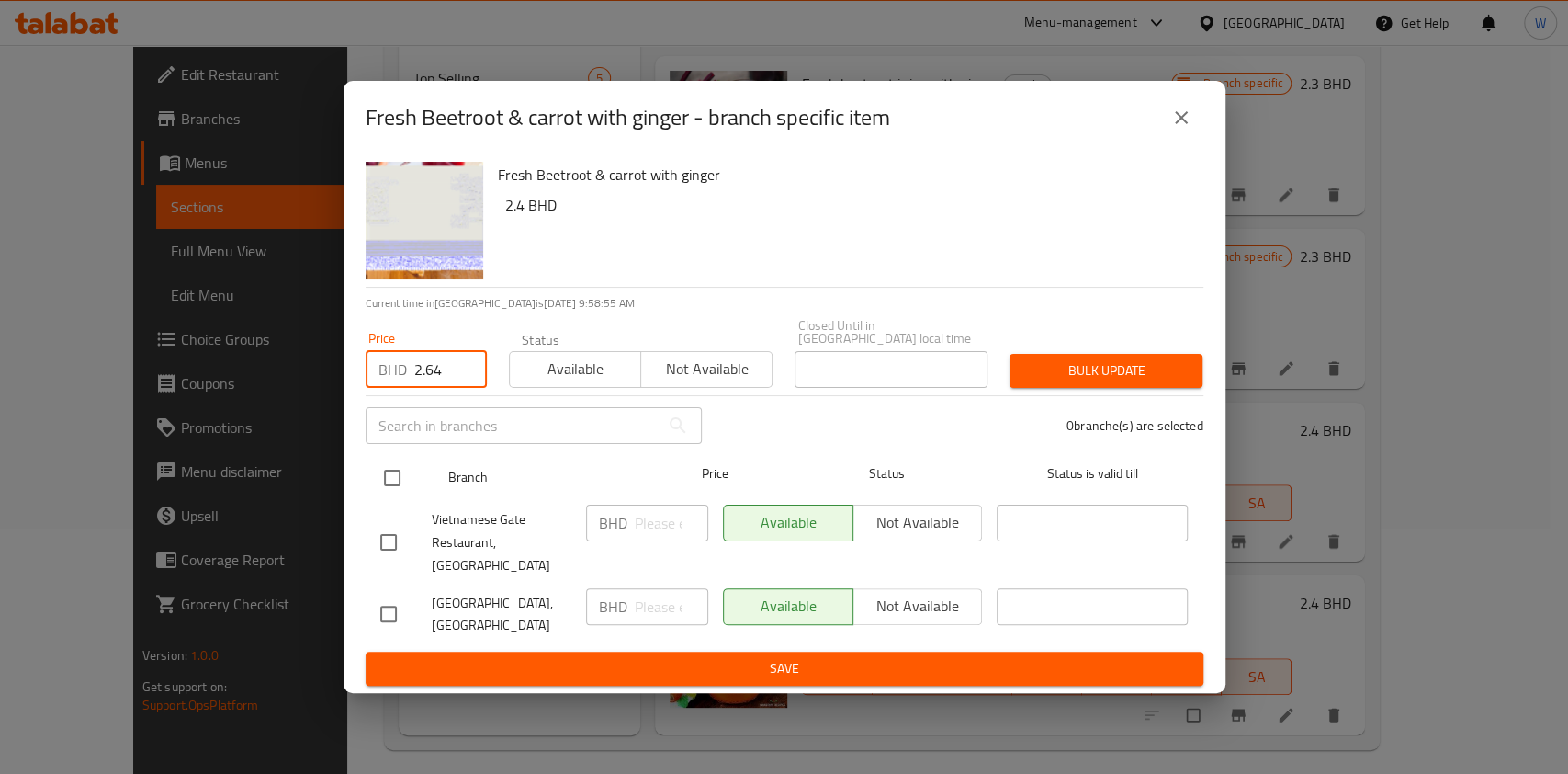
type input "2.64"
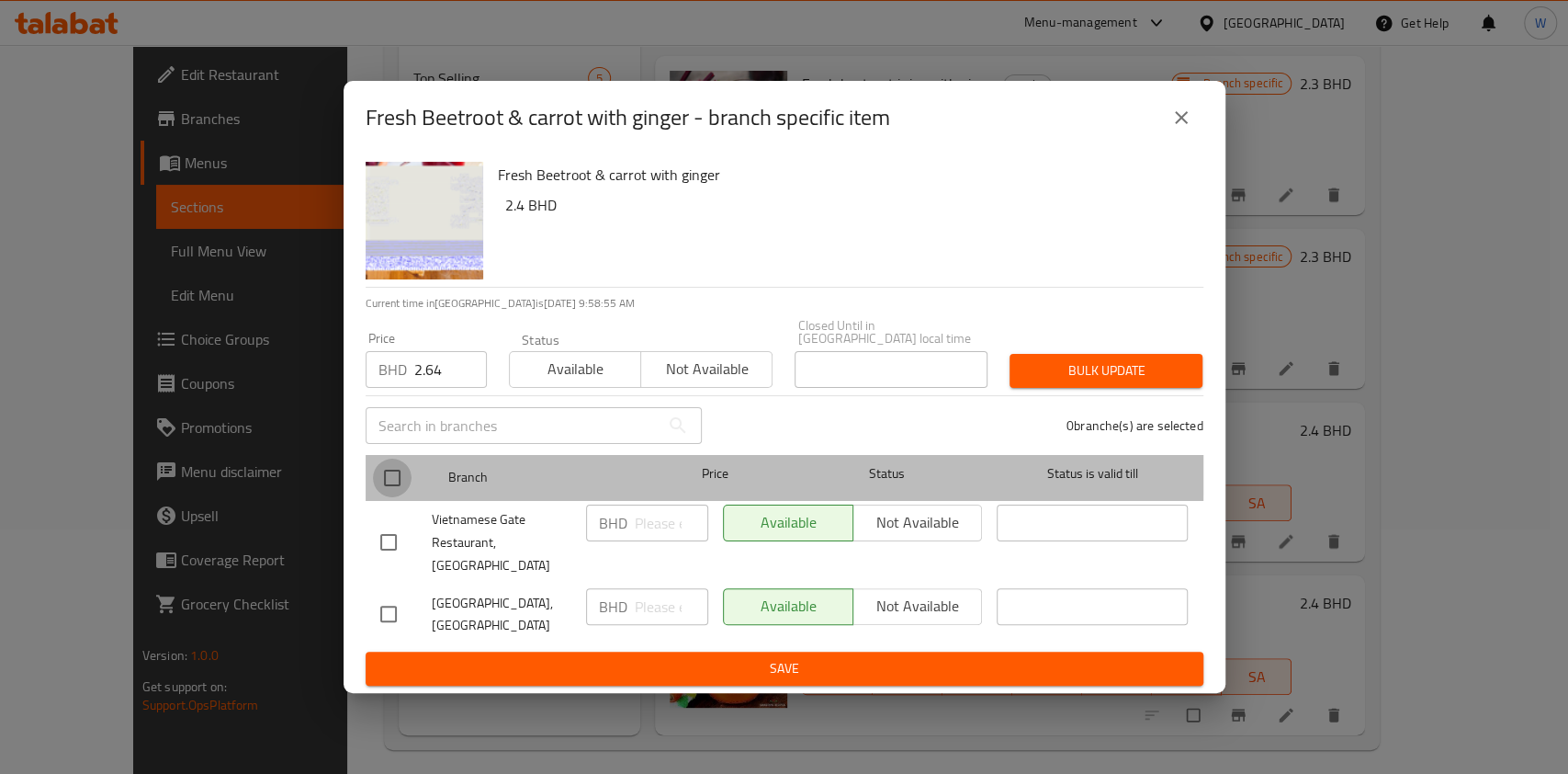
click at [397, 480] on input "checkbox" at bounding box center [392, 478] width 39 height 39
checkbox input "true"
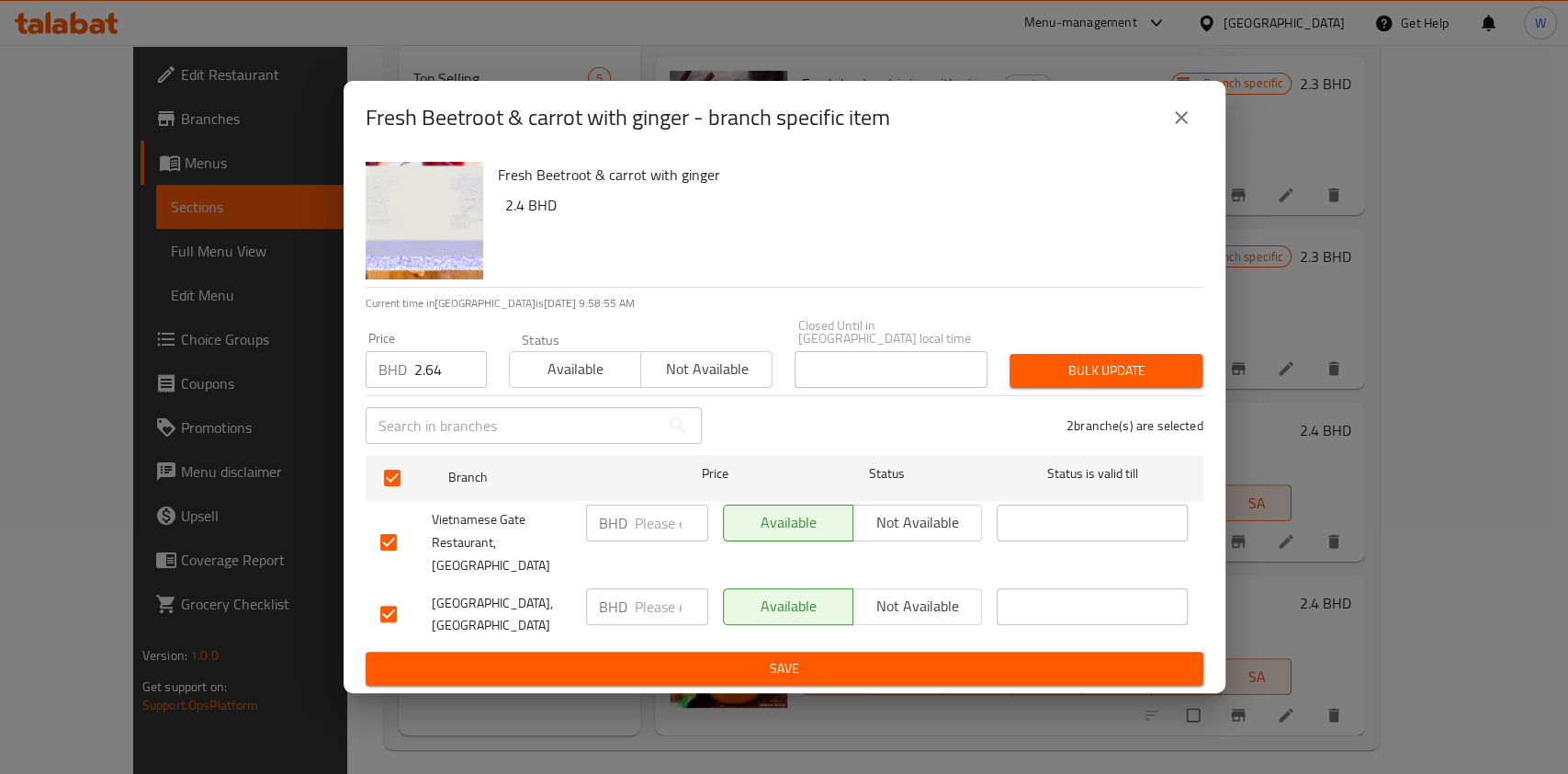
click at [1094, 358] on button "Bulk update" at bounding box center [1106, 371] width 192 height 34
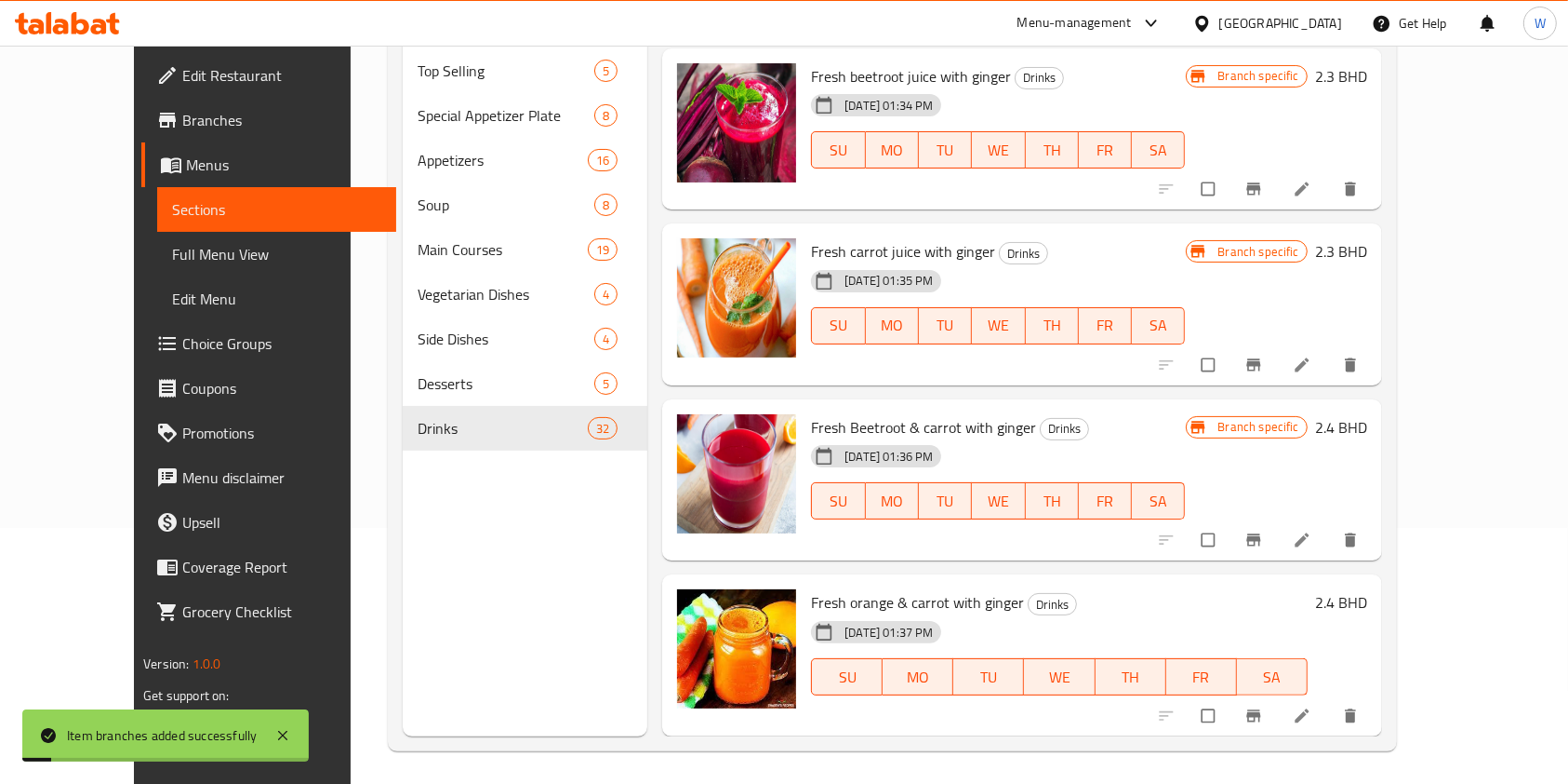
scroll to position [261, 0]
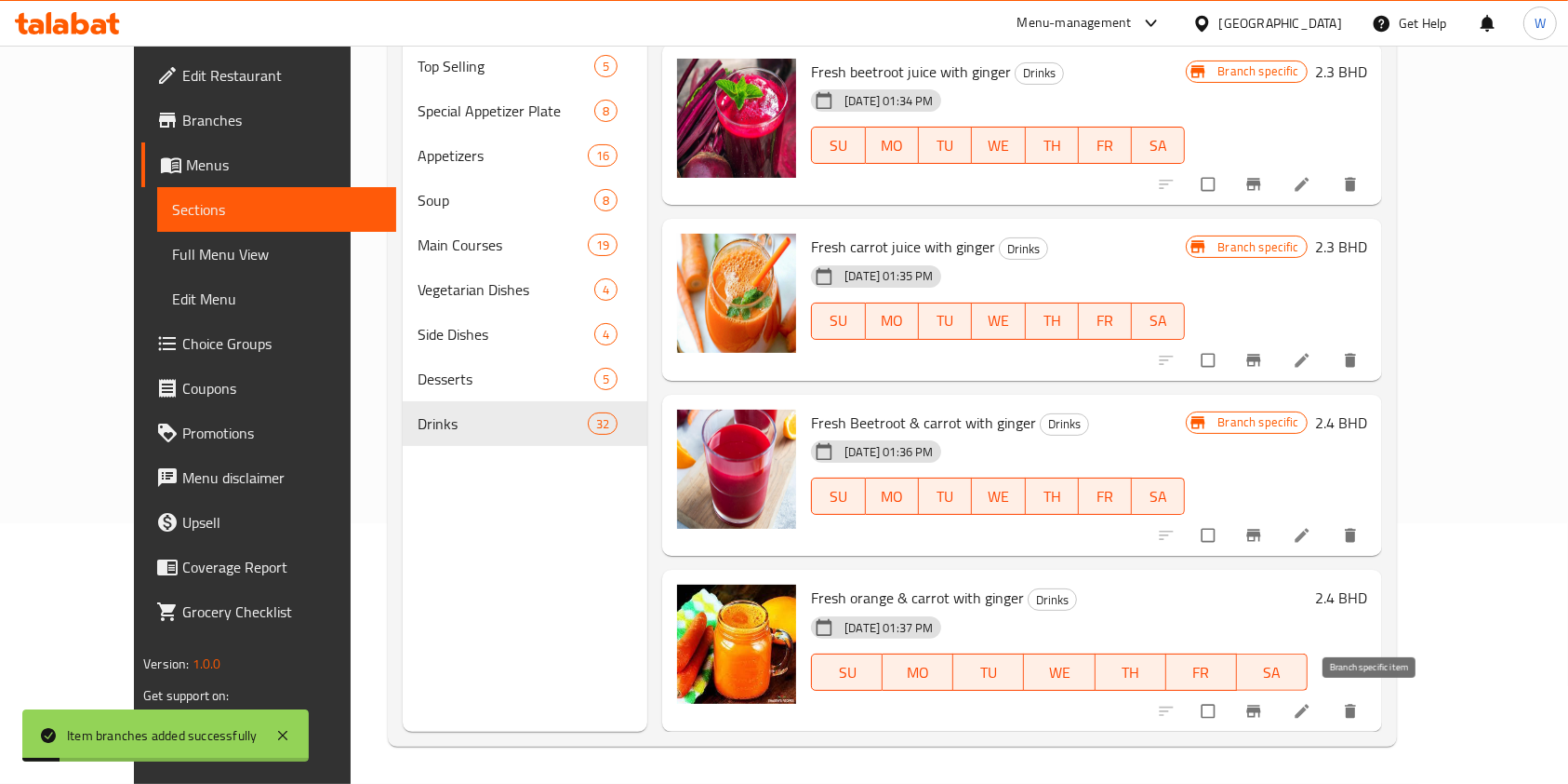
click at [1260, 710] on icon "Branch-specific-item" at bounding box center [1254, 710] width 14 height 12
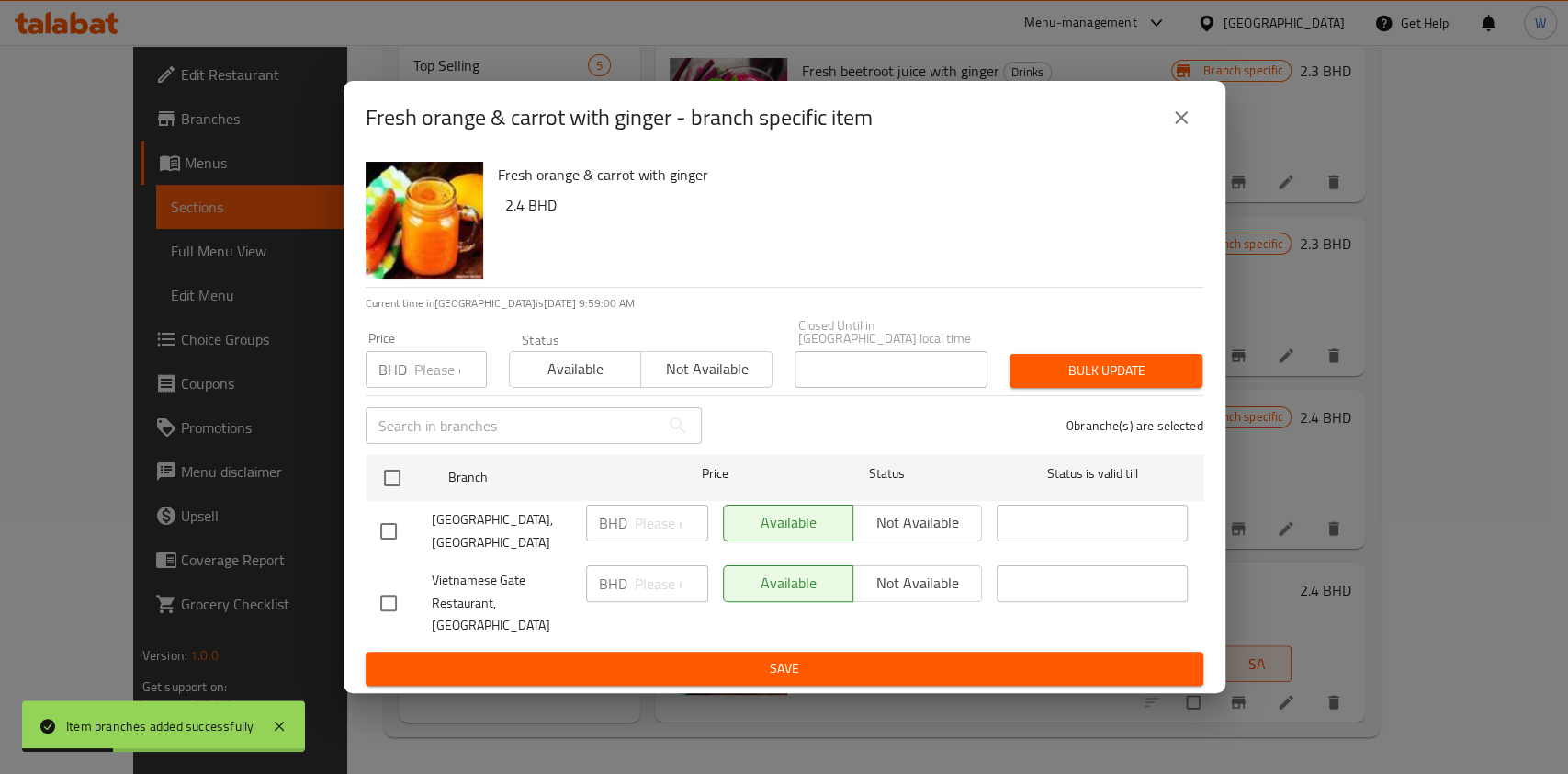
click at [507, 218] on h6 "2.4 BHD" at bounding box center [846, 204] width 683 height 25
click at [431, 385] on input "number" at bounding box center [450, 369] width 73 height 37
paste input "2.64"
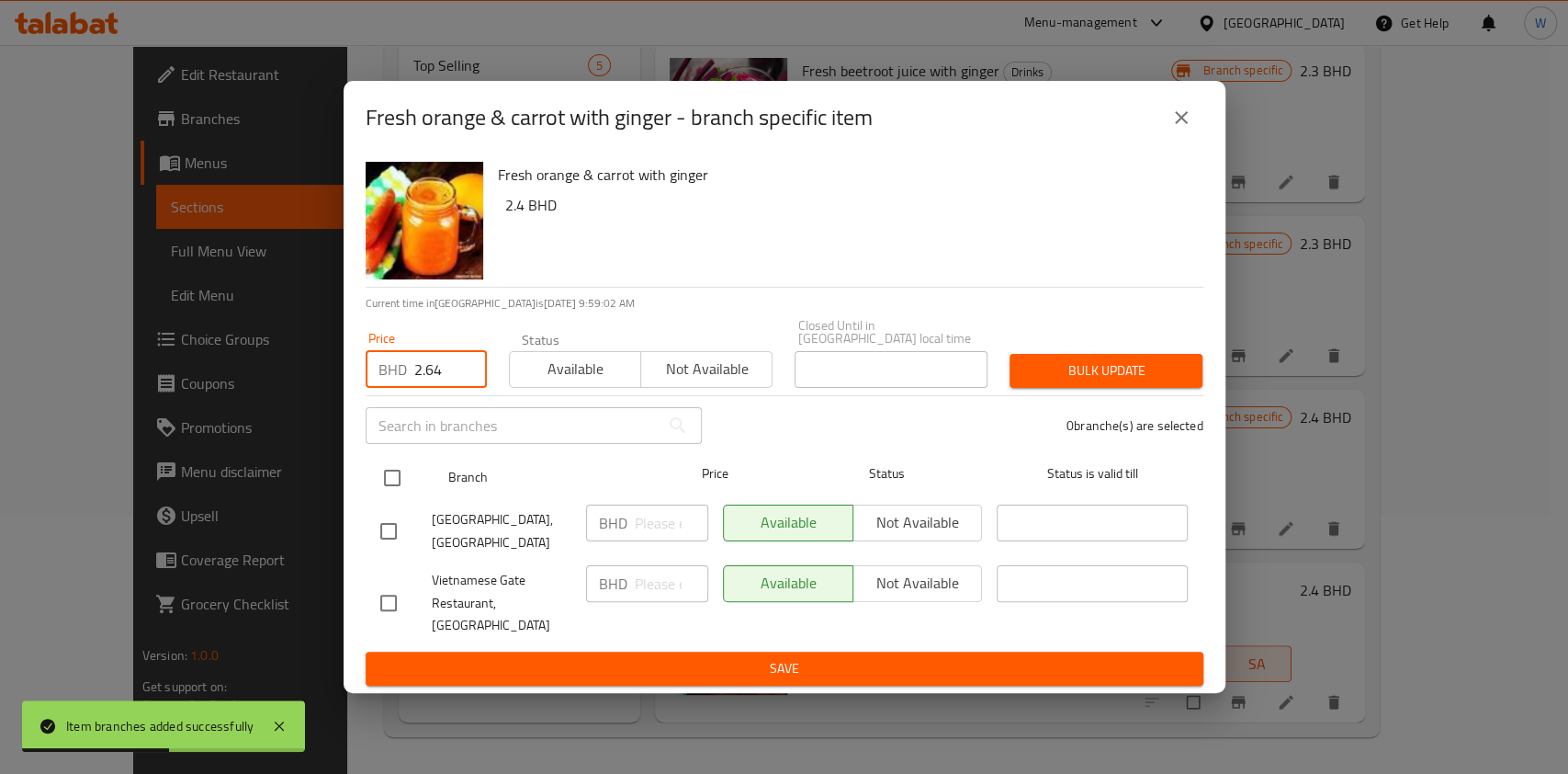
type input "2.64"
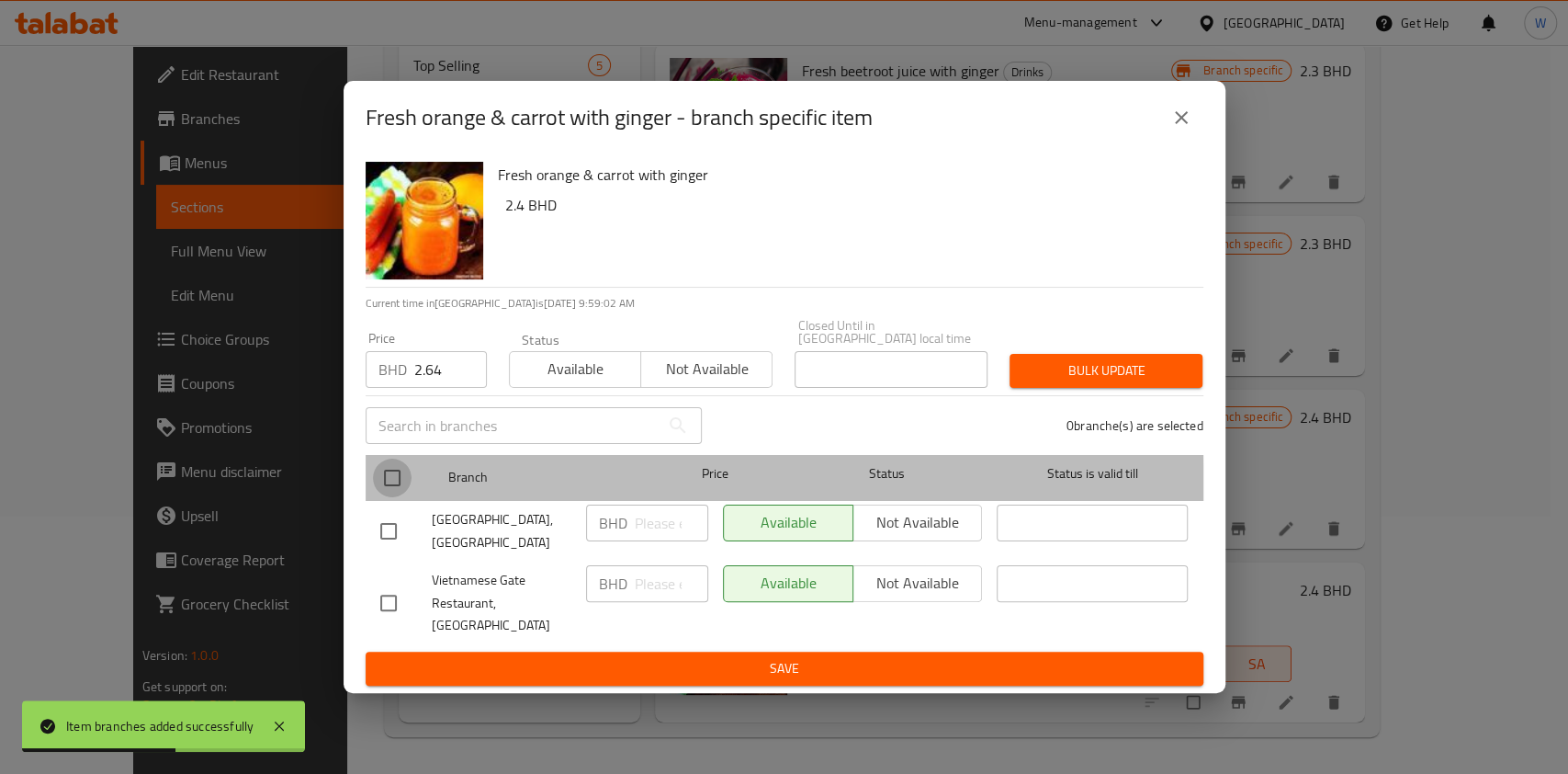
click at [397, 490] on input "checkbox" at bounding box center [392, 478] width 39 height 39
checkbox input "true"
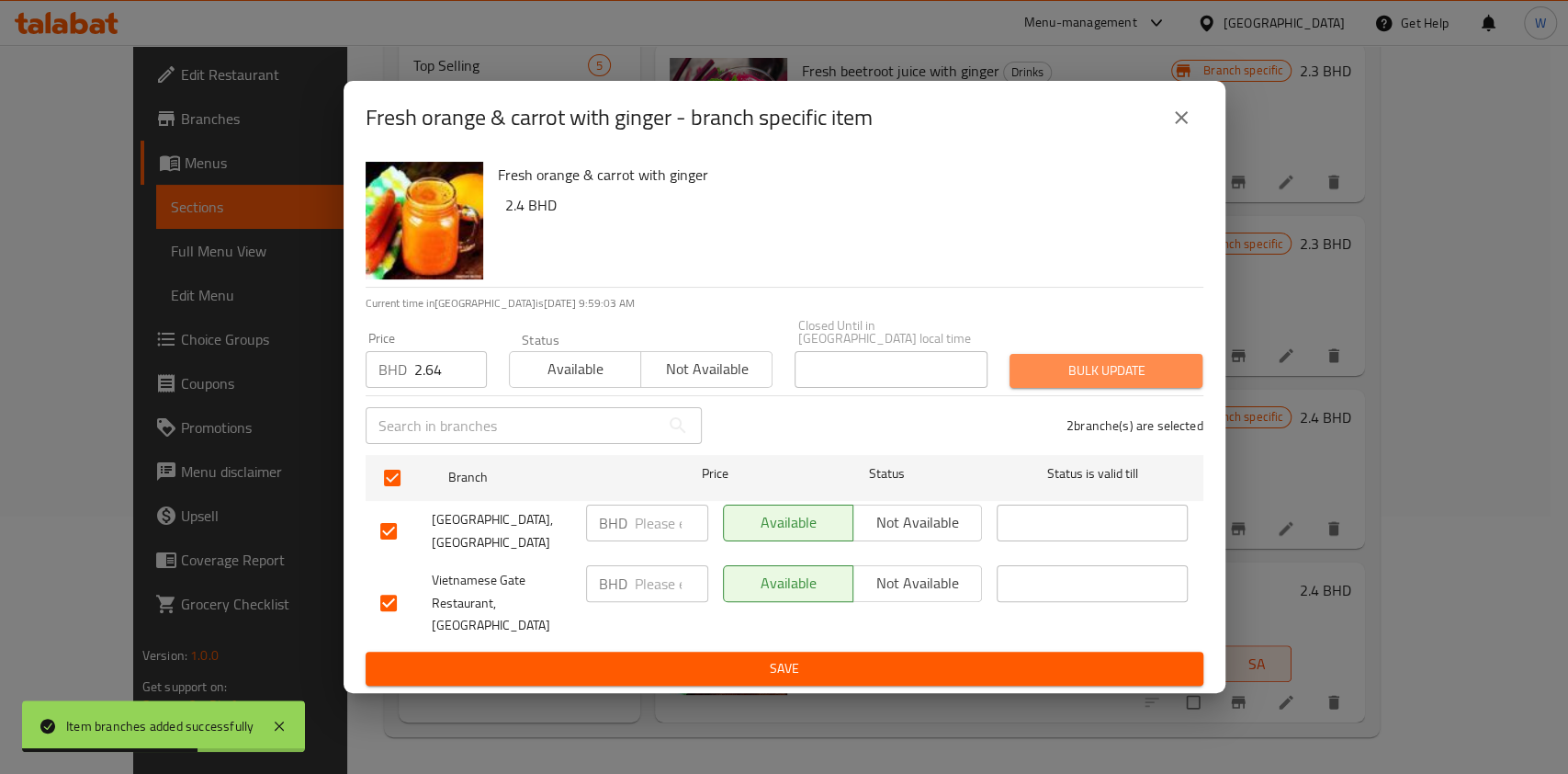
click at [1047, 367] on span "Bulk update" at bounding box center [1106, 371] width 163 height 23
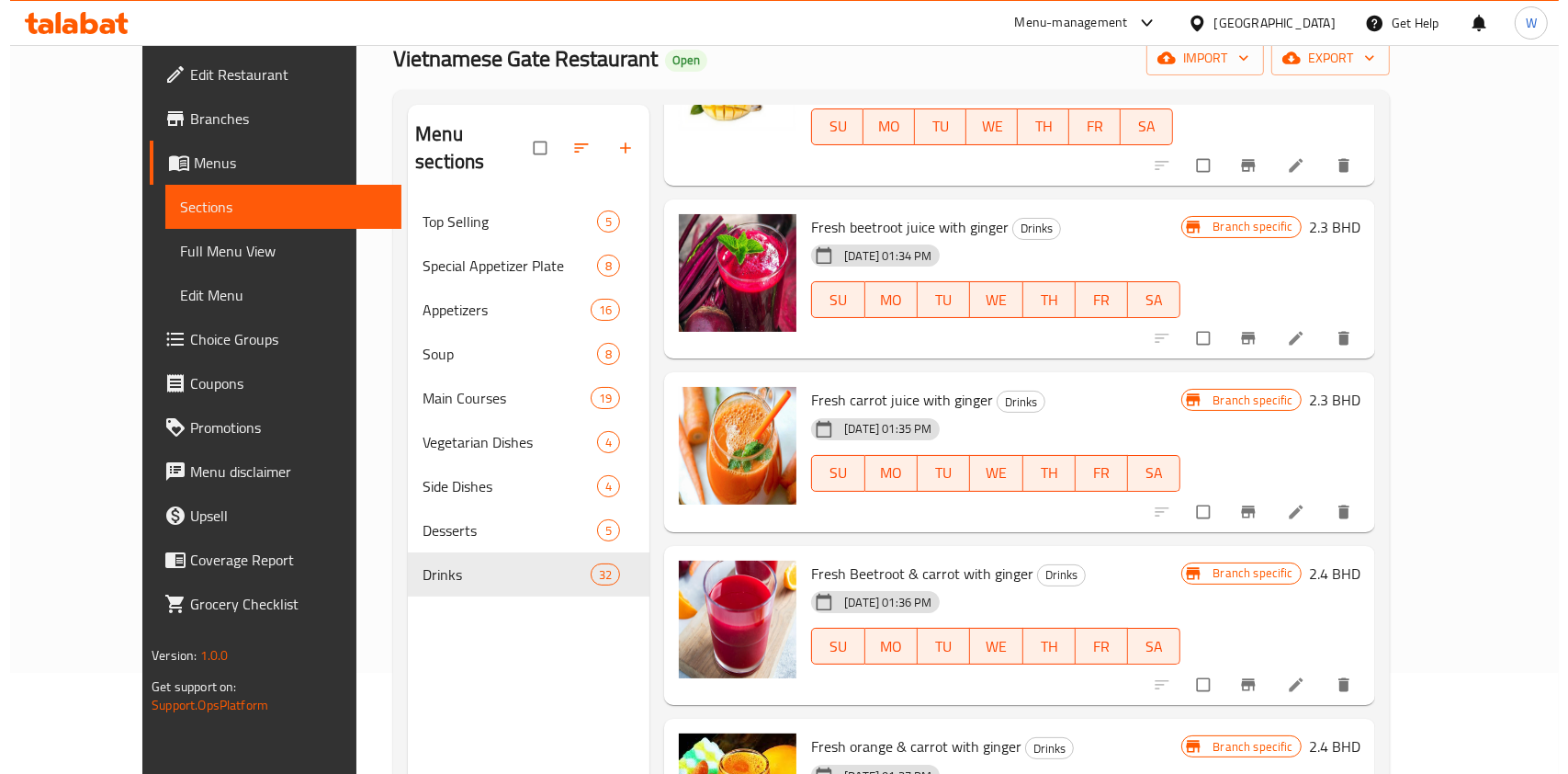
scroll to position [0, 0]
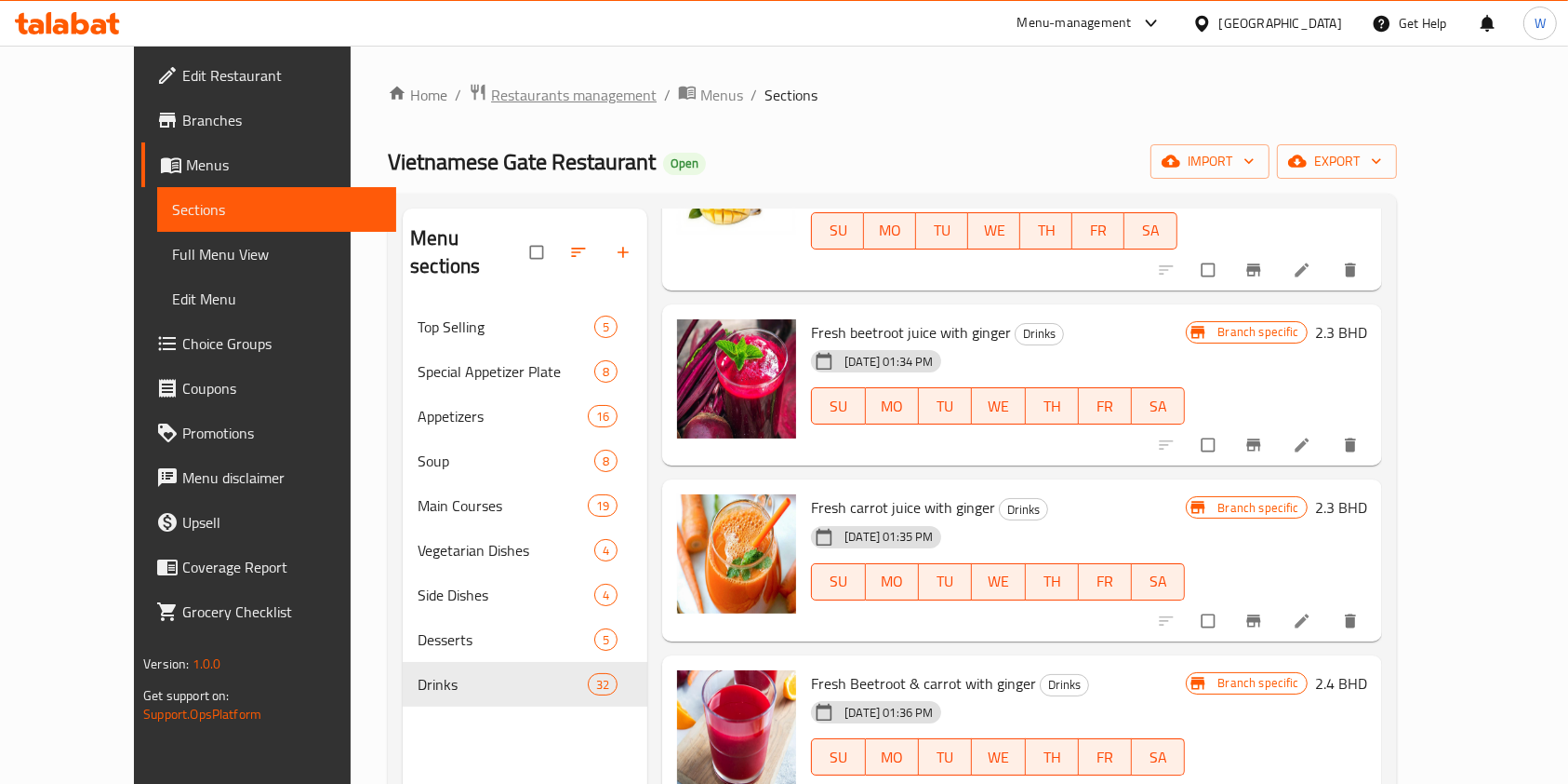
click at [491, 93] on span "Restaurants management" at bounding box center [573, 95] width 165 height 22
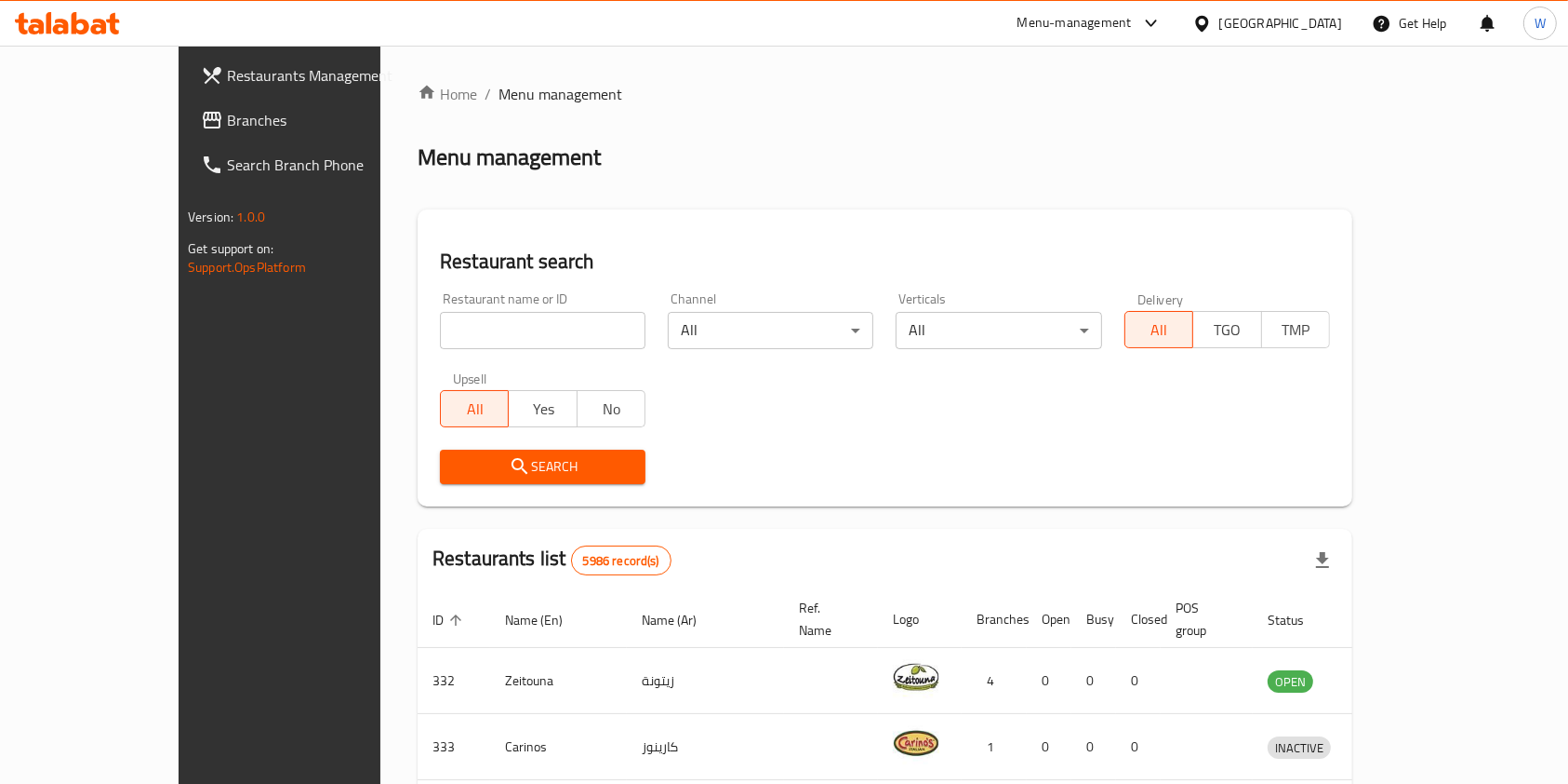
click at [441, 307] on div "Restaurant name or ID Restaurant name or ID" at bounding box center [542, 320] width 205 height 56
click at [451, 327] on input "search" at bounding box center [542, 330] width 205 height 37
paste input "Amow Orhan"
type input "Amow Orhan"
click button "Search" at bounding box center [542, 467] width 205 height 34
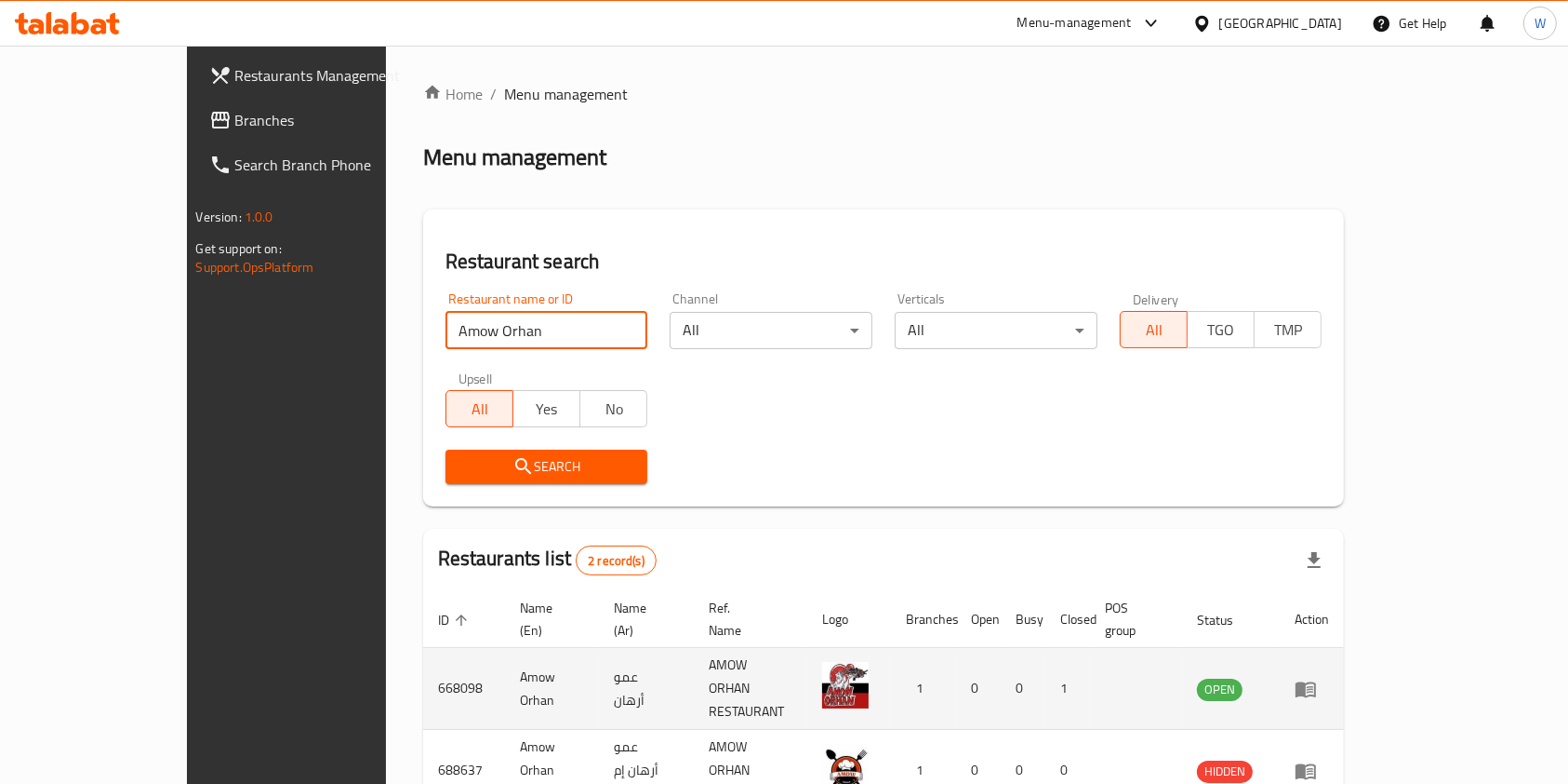
click at [1318, 678] on icon "enhanced table" at bounding box center [1305, 688] width 22 height 22
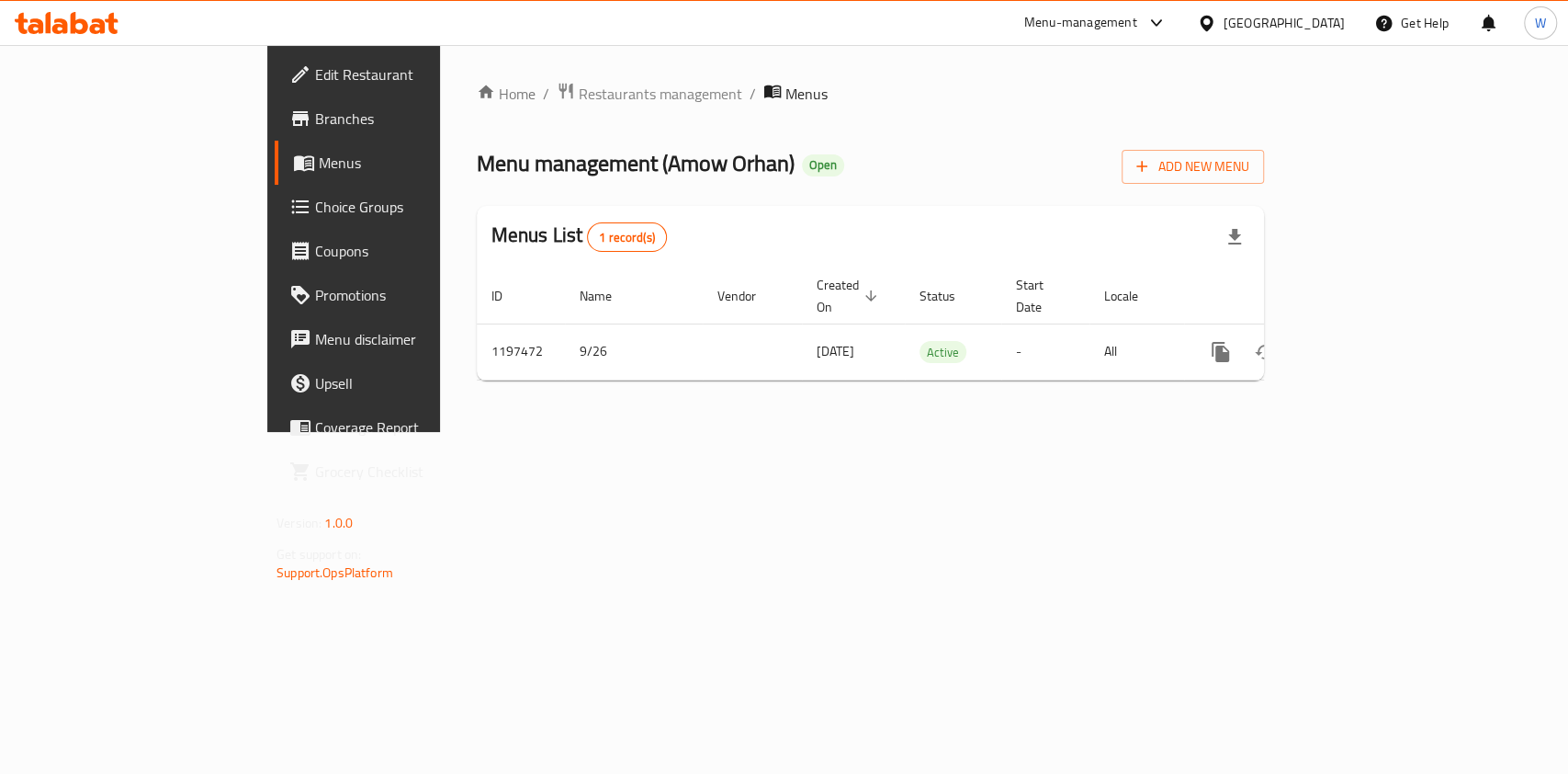
click at [315, 111] on span "Branches" at bounding box center [414, 118] width 199 height 22
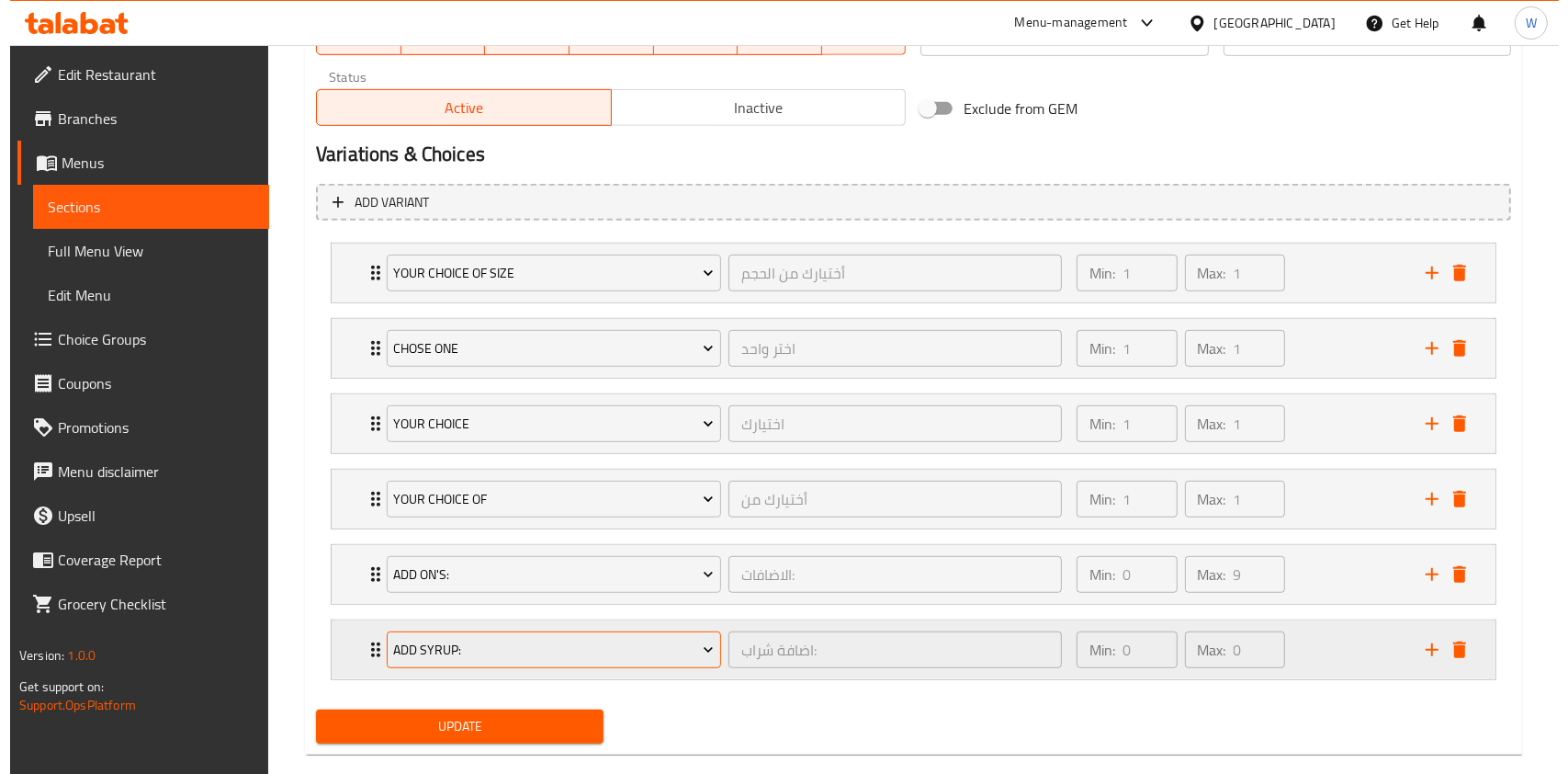
scroll to position [956, 0]
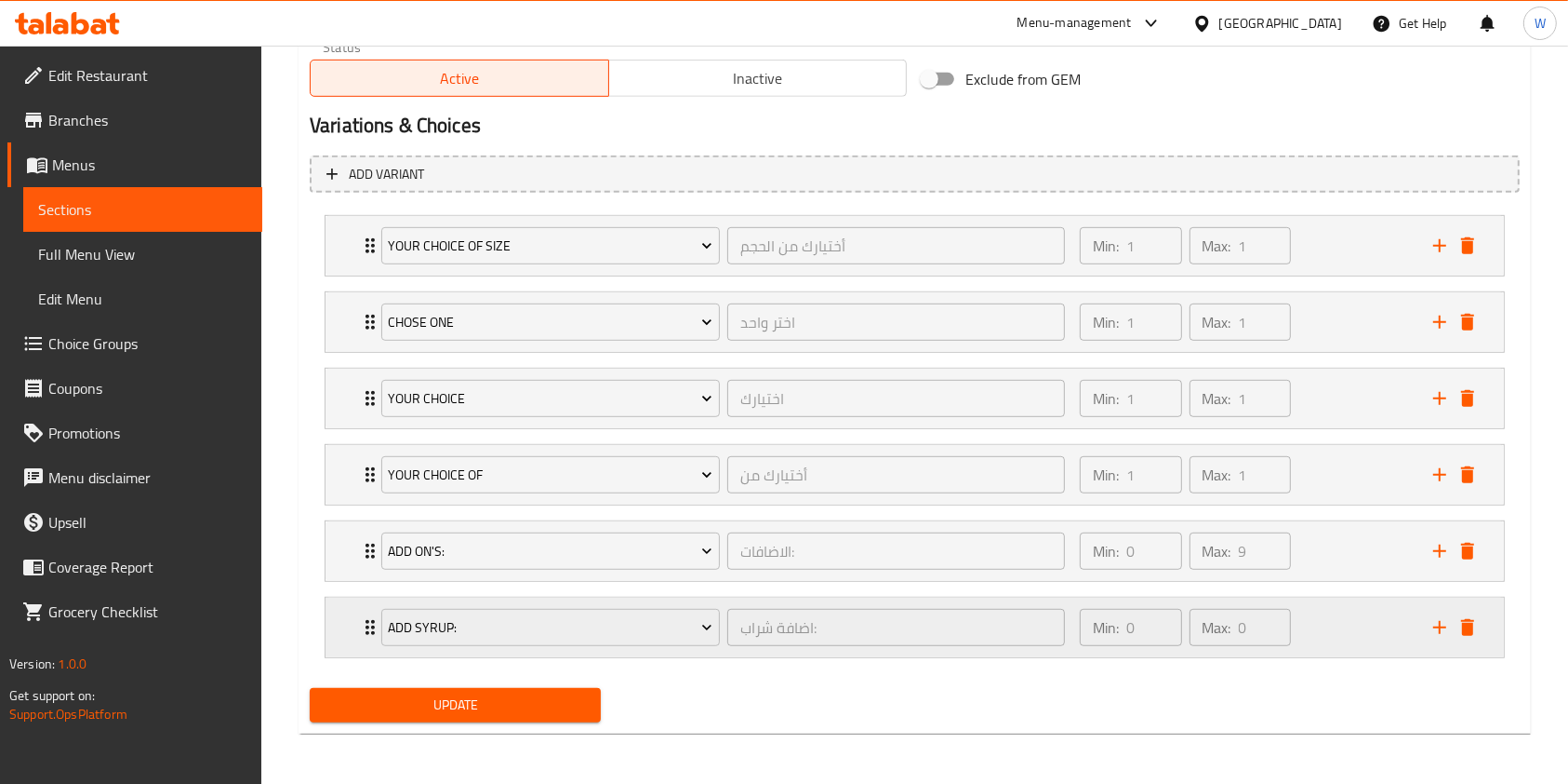
click at [1436, 629] on icon "add" at bounding box center [1439, 626] width 22 height 22
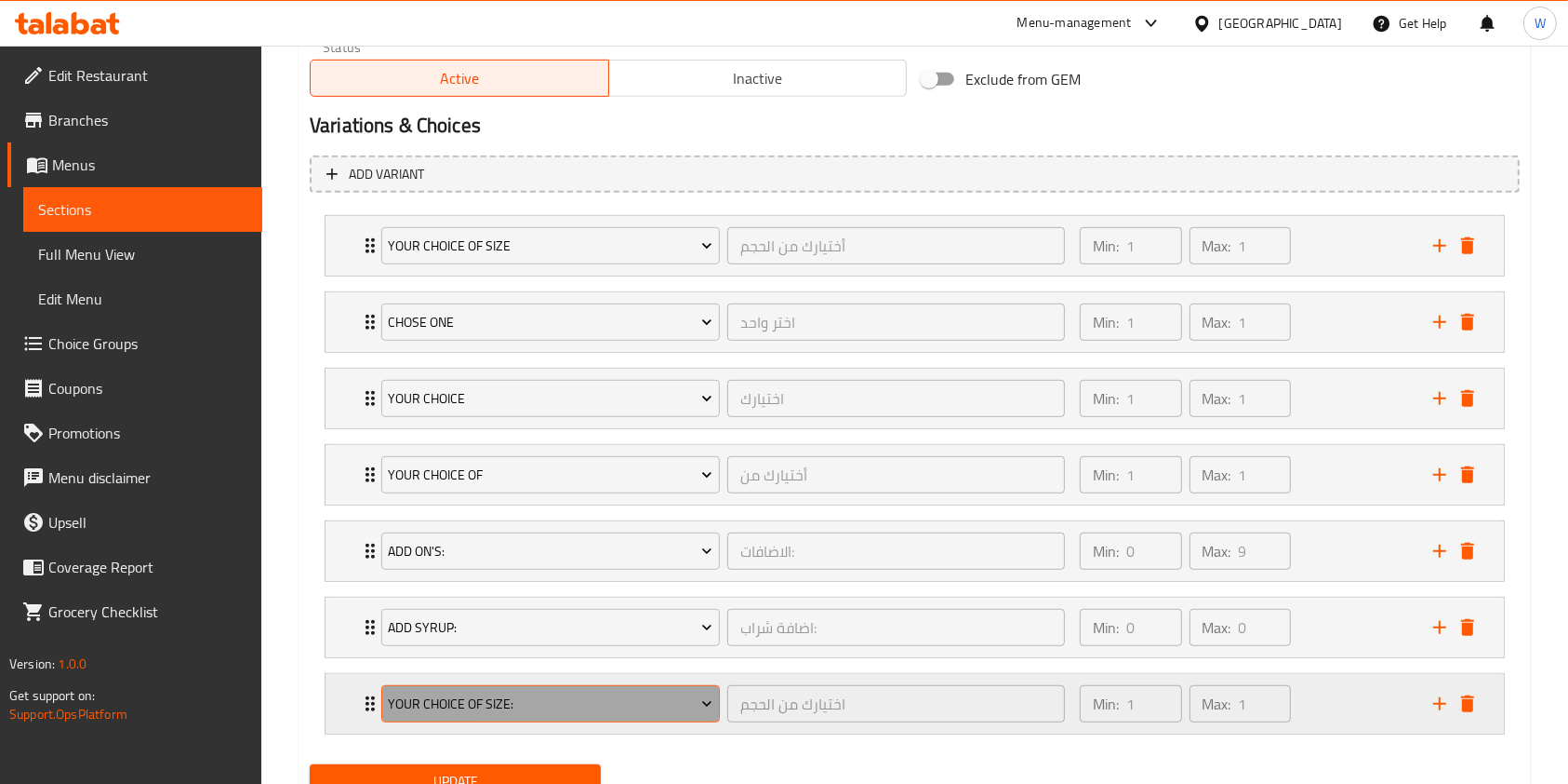
click at [670, 695] on span "Your Choice Of Size:" at bounding box center [550, 704] width 325 height 23
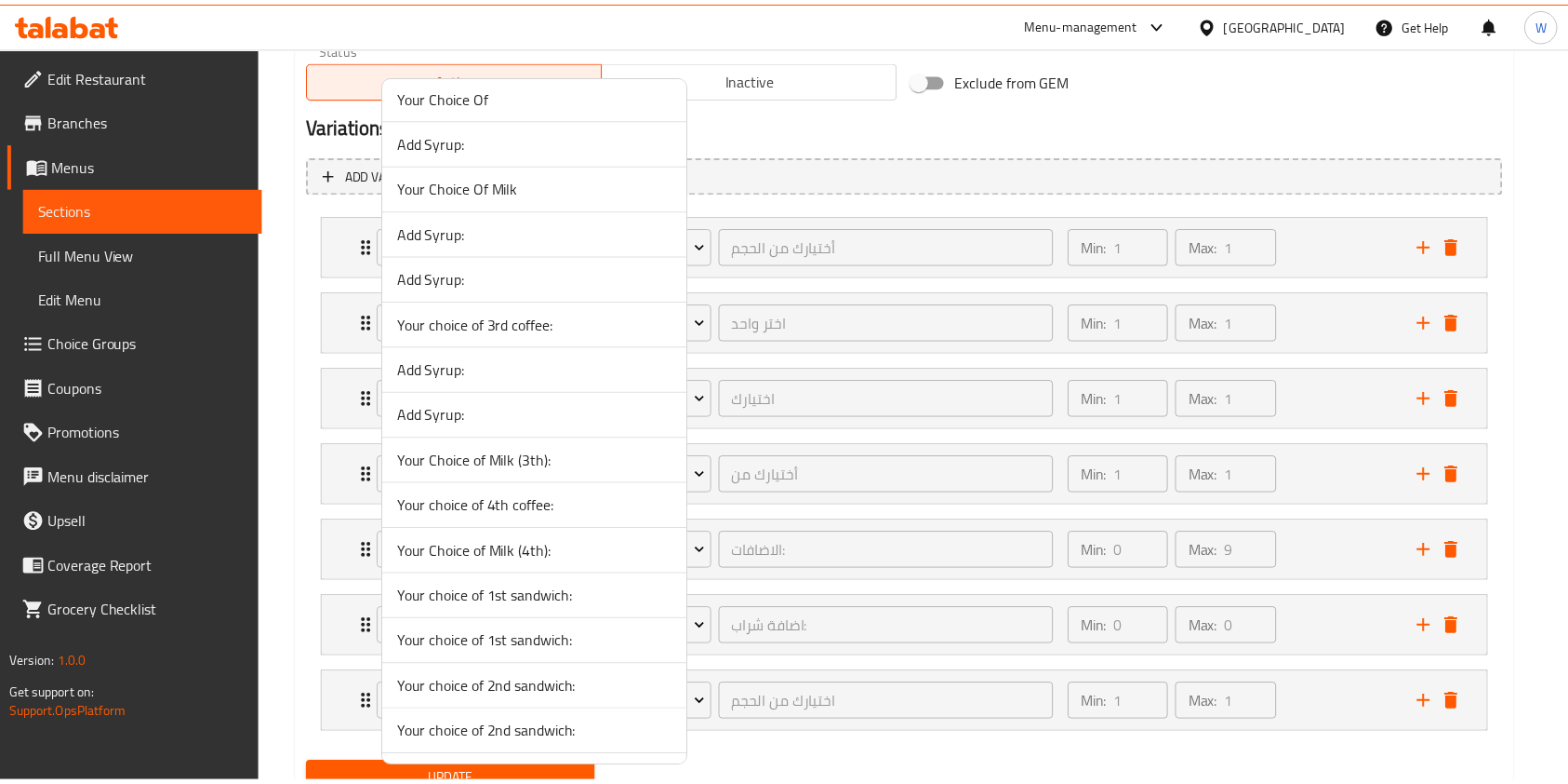
scroll to position [7330, 0]
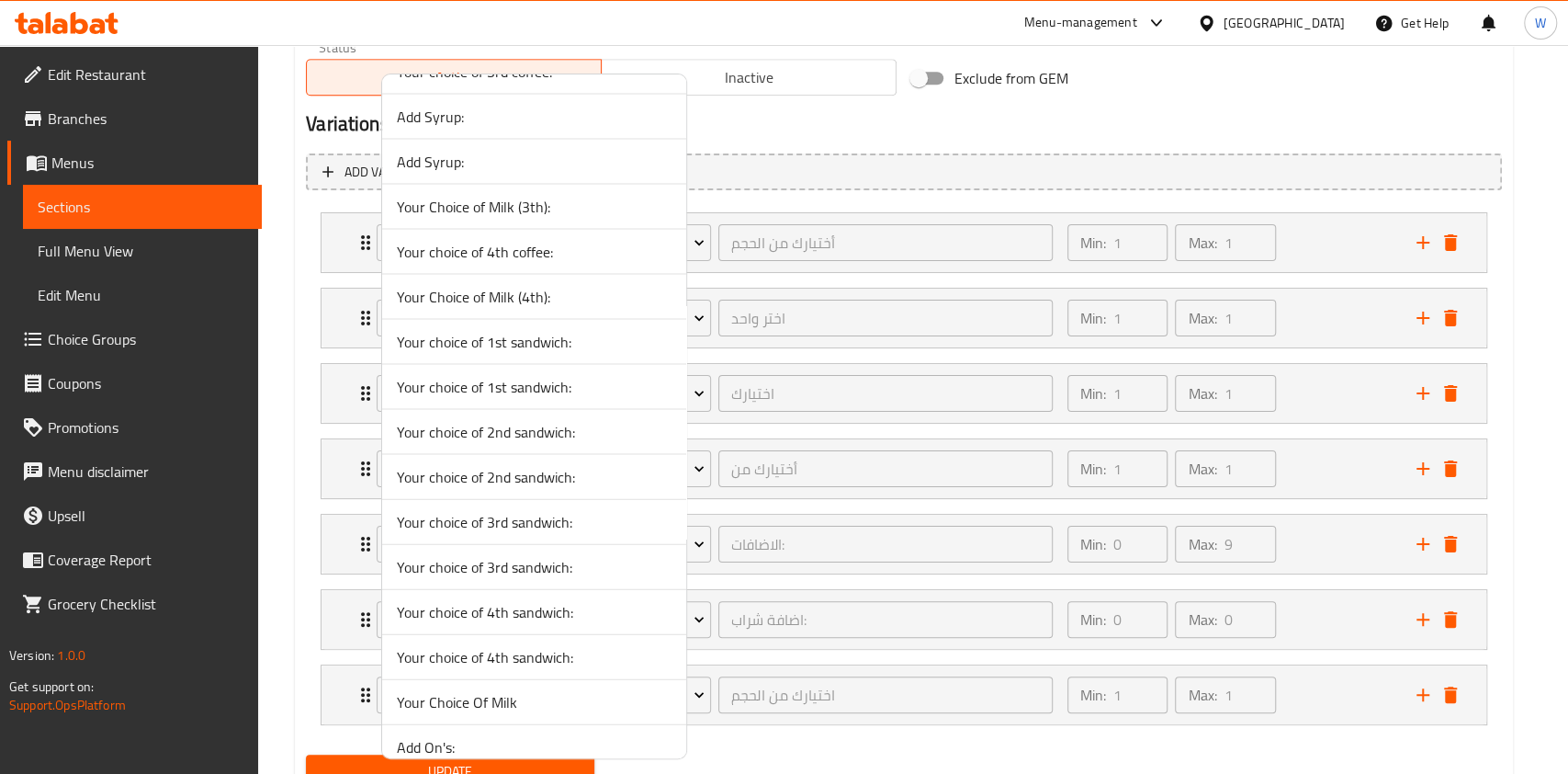
click at [466, 691] on span "Your Choice Of Milk" at bounding box center [534, 701] width 275 height 22
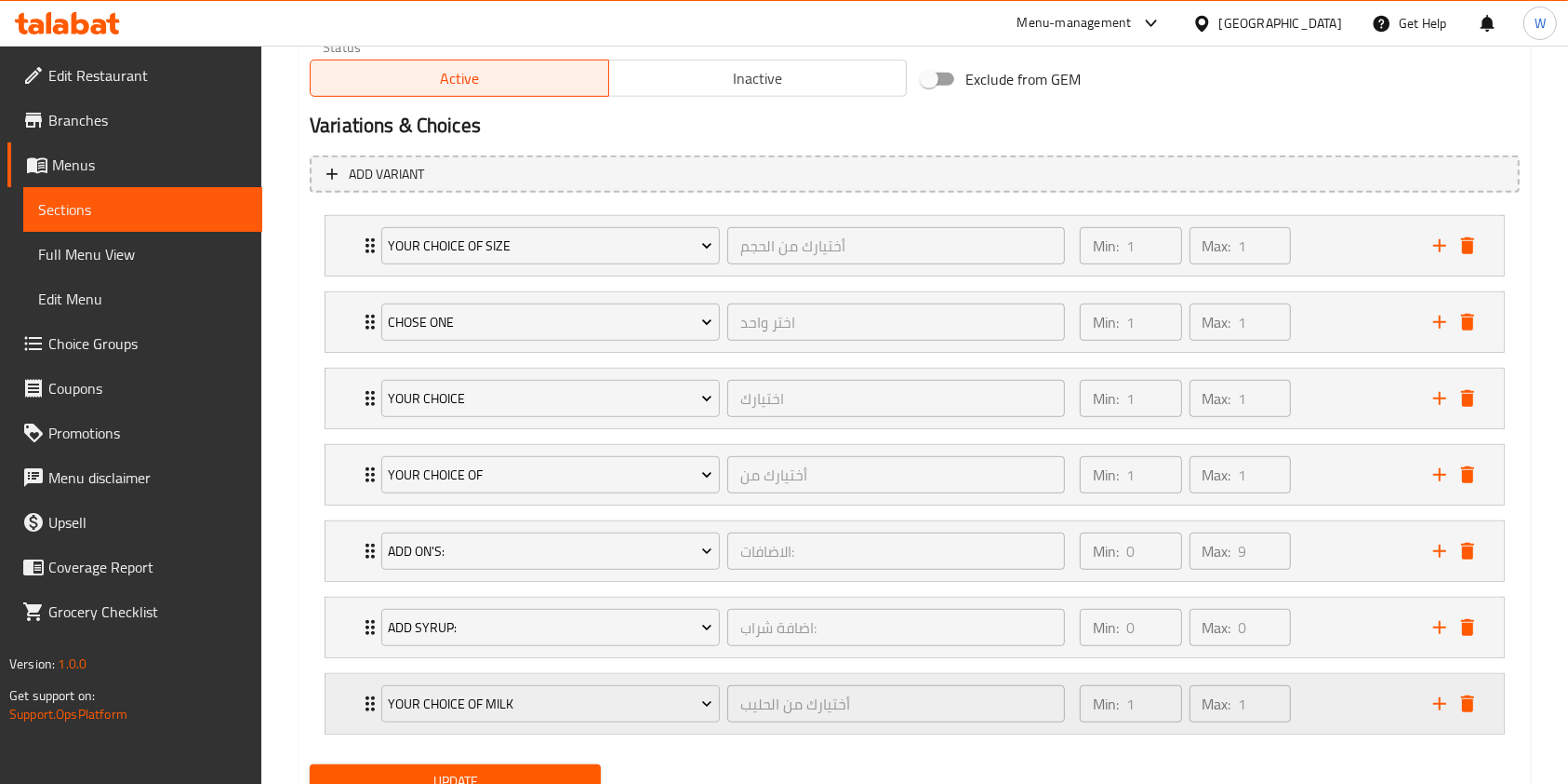
click at [366, 696] on icon "Expand" at bounding box center [371, 704] width 10 height 15
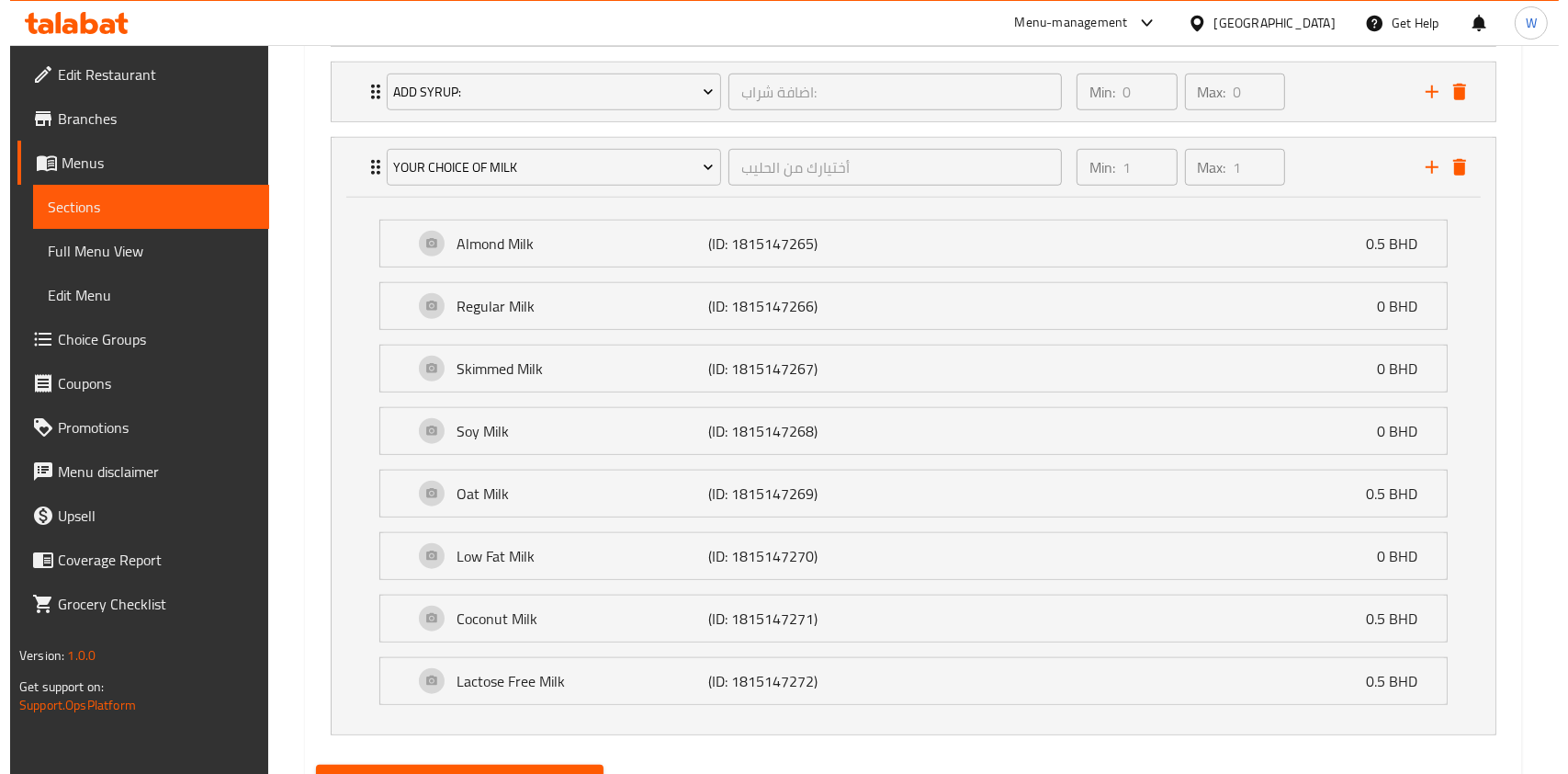
scroll to position [1445, 0]
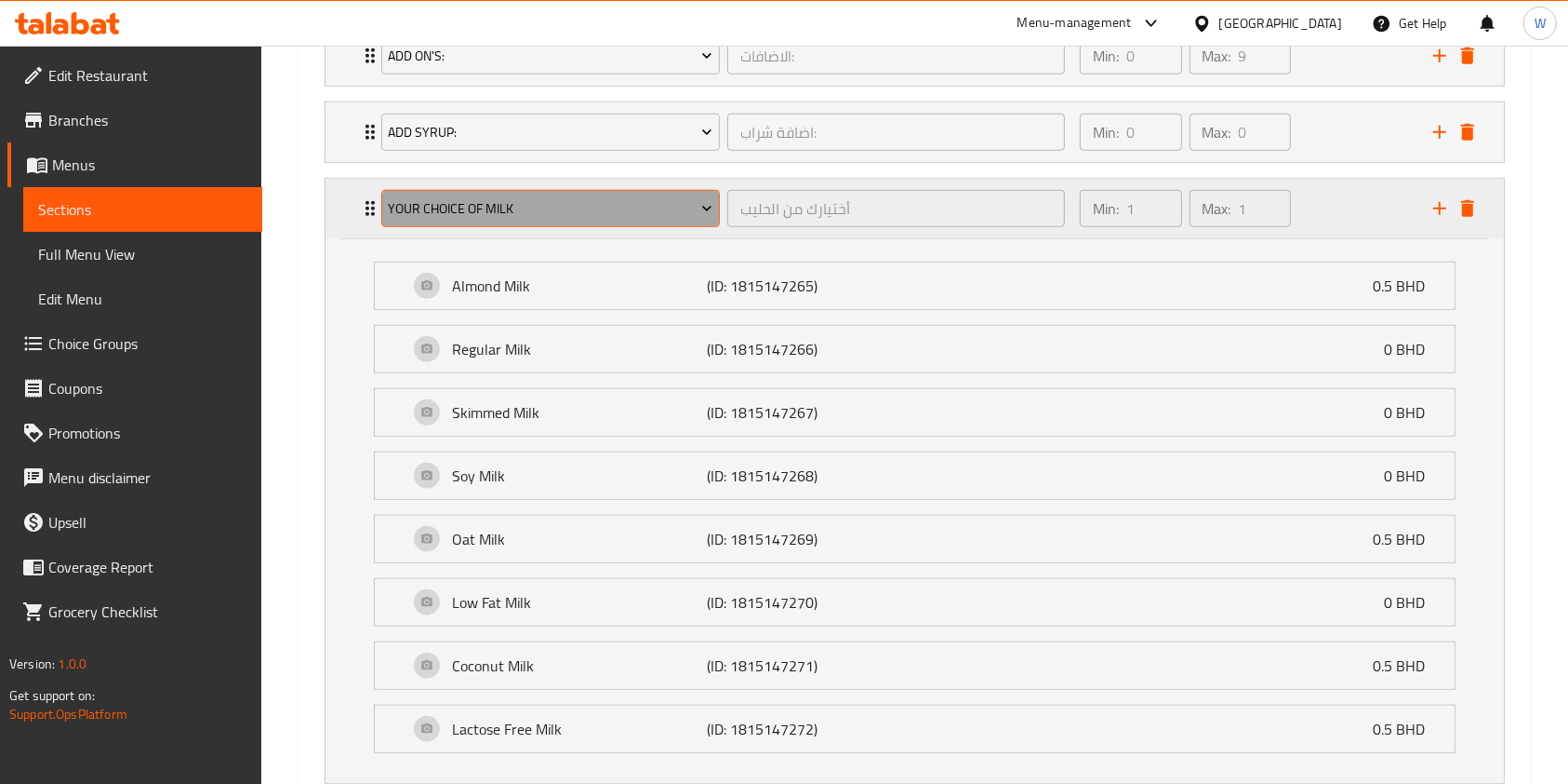
click at [433, 218] on span "Your Choice Of Milk" at bounding box center [550, 208] width 325 height 23
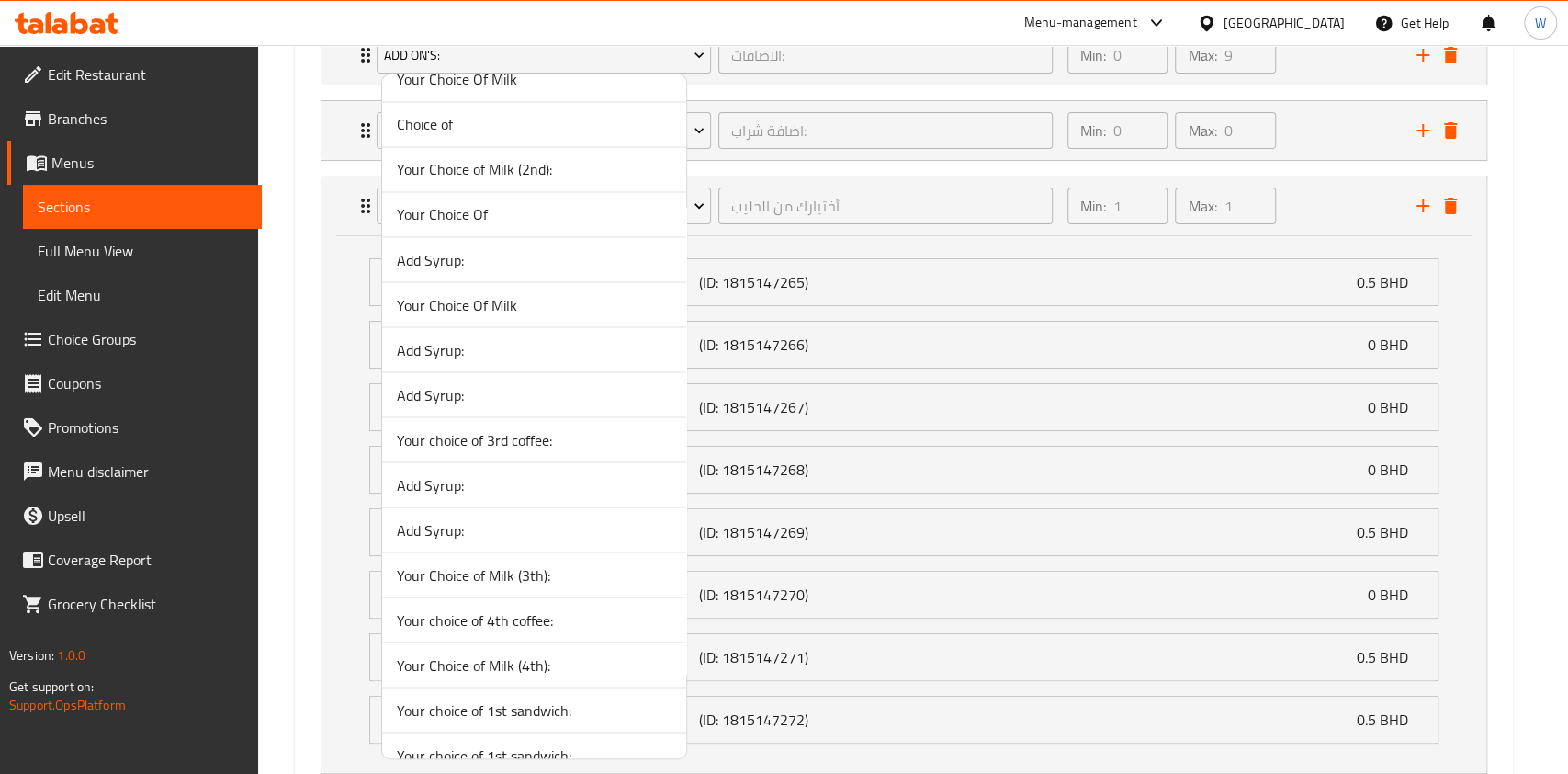
scroll to position [6623, 0]
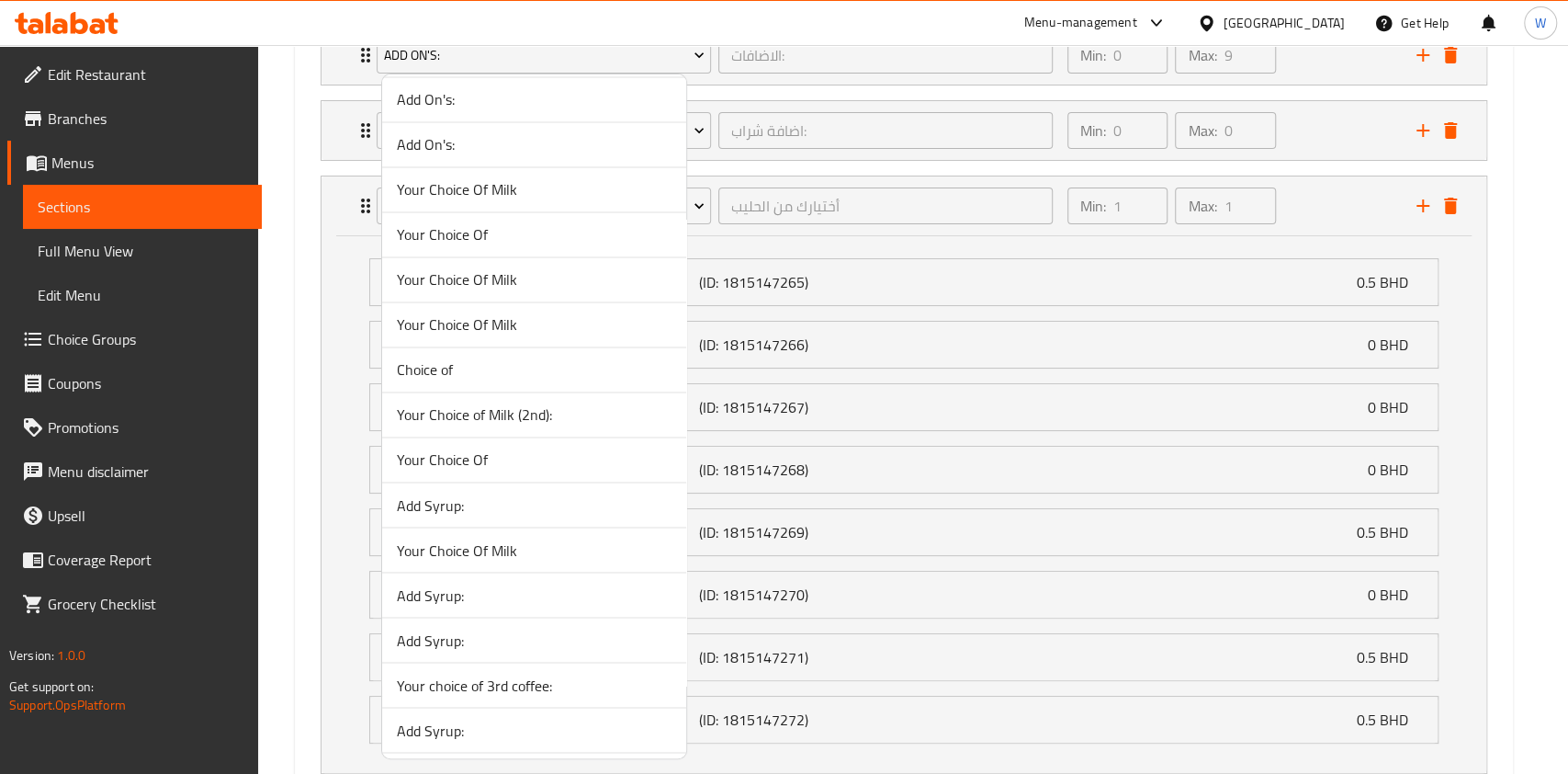
click at [482, 540] on span "Your Choice Of Milk" at bounding box center [534, 549] width 275 height 22
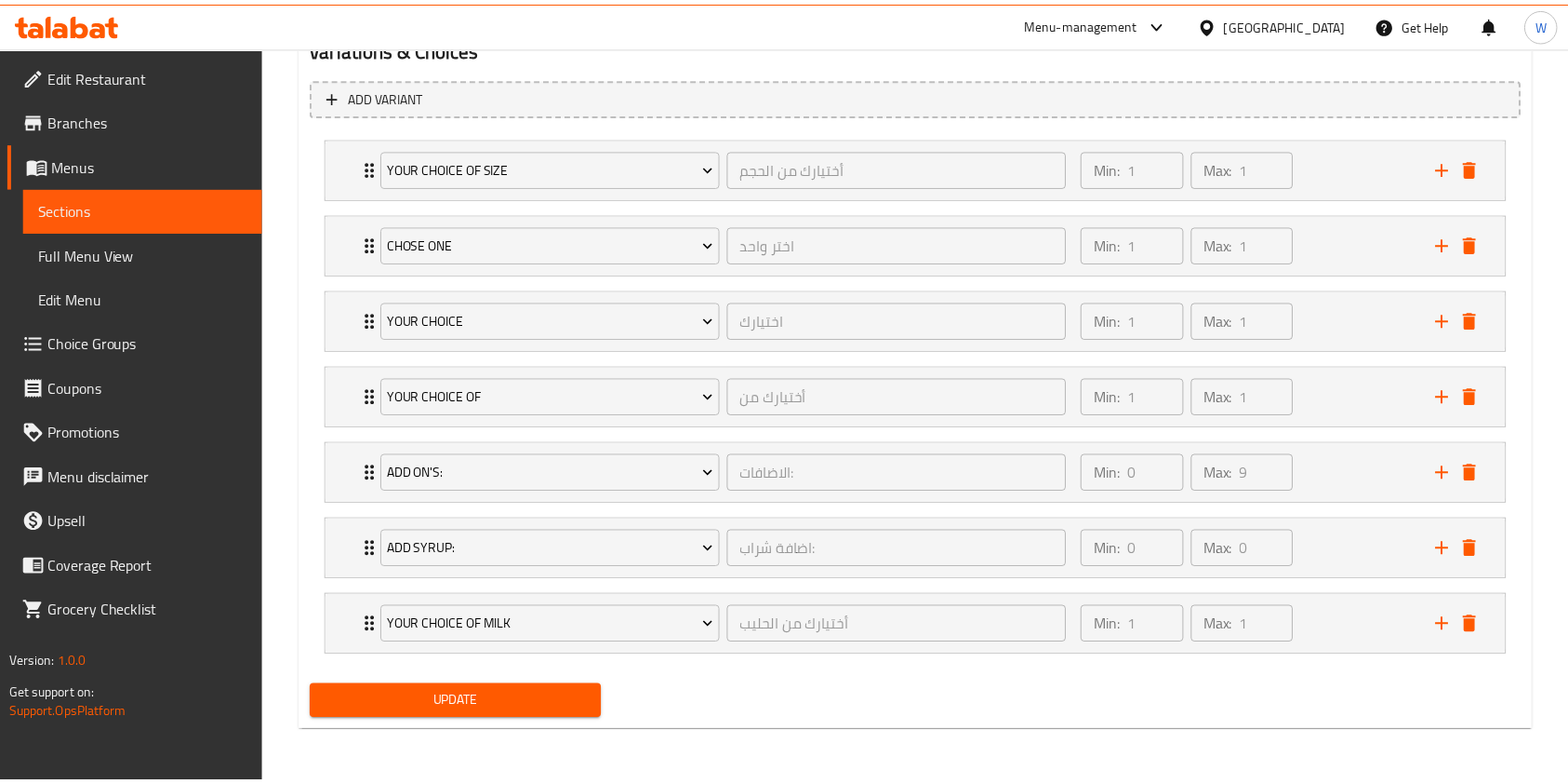
scroll to position [1045, 0]
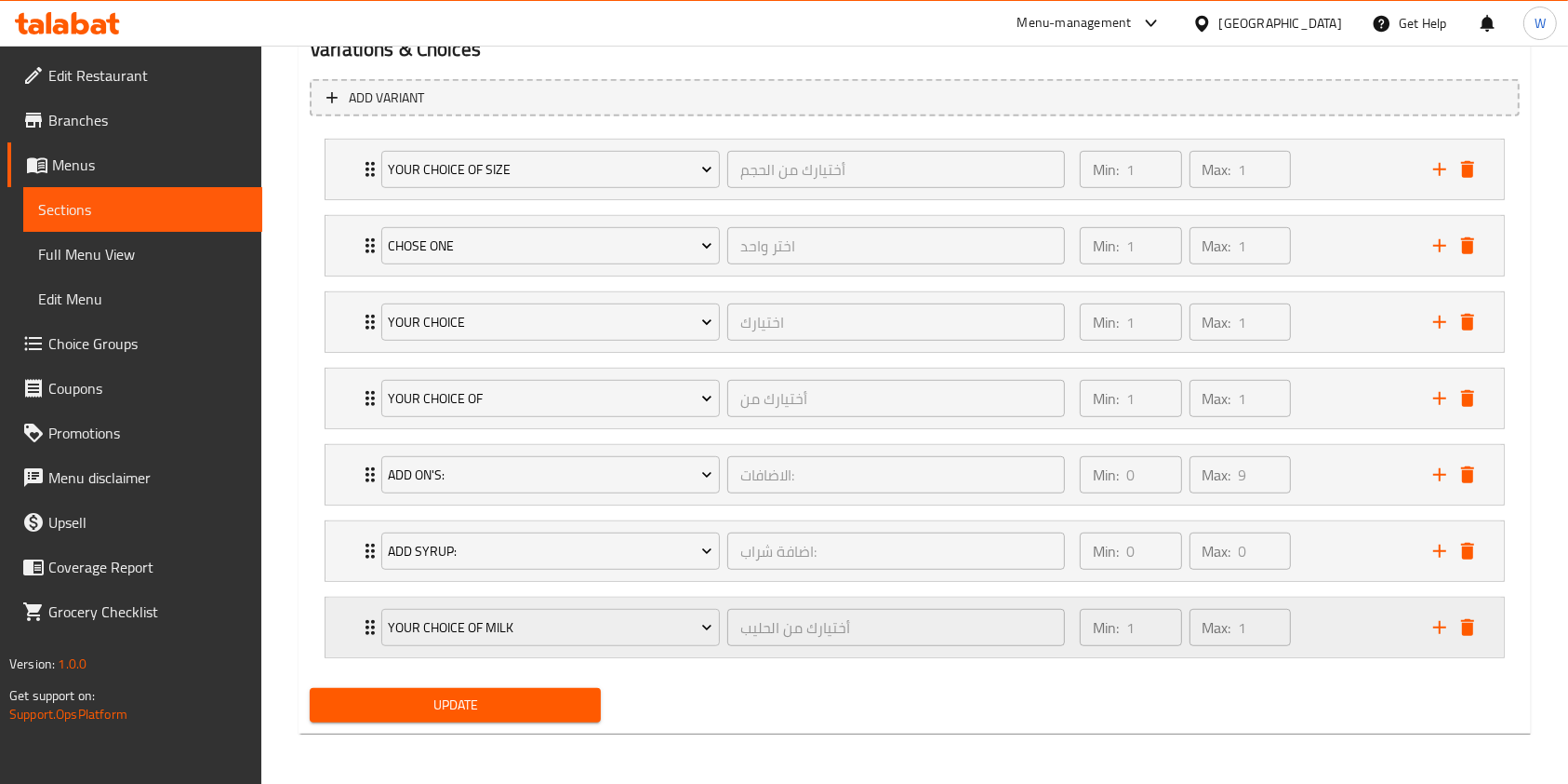
click at [368, 614] on div "Your Choice Of Milk أختيارك من الحليب ​ Min: 1 ​ Max: 1 ​" at bounding box center [920, 627] width 1123 height 59
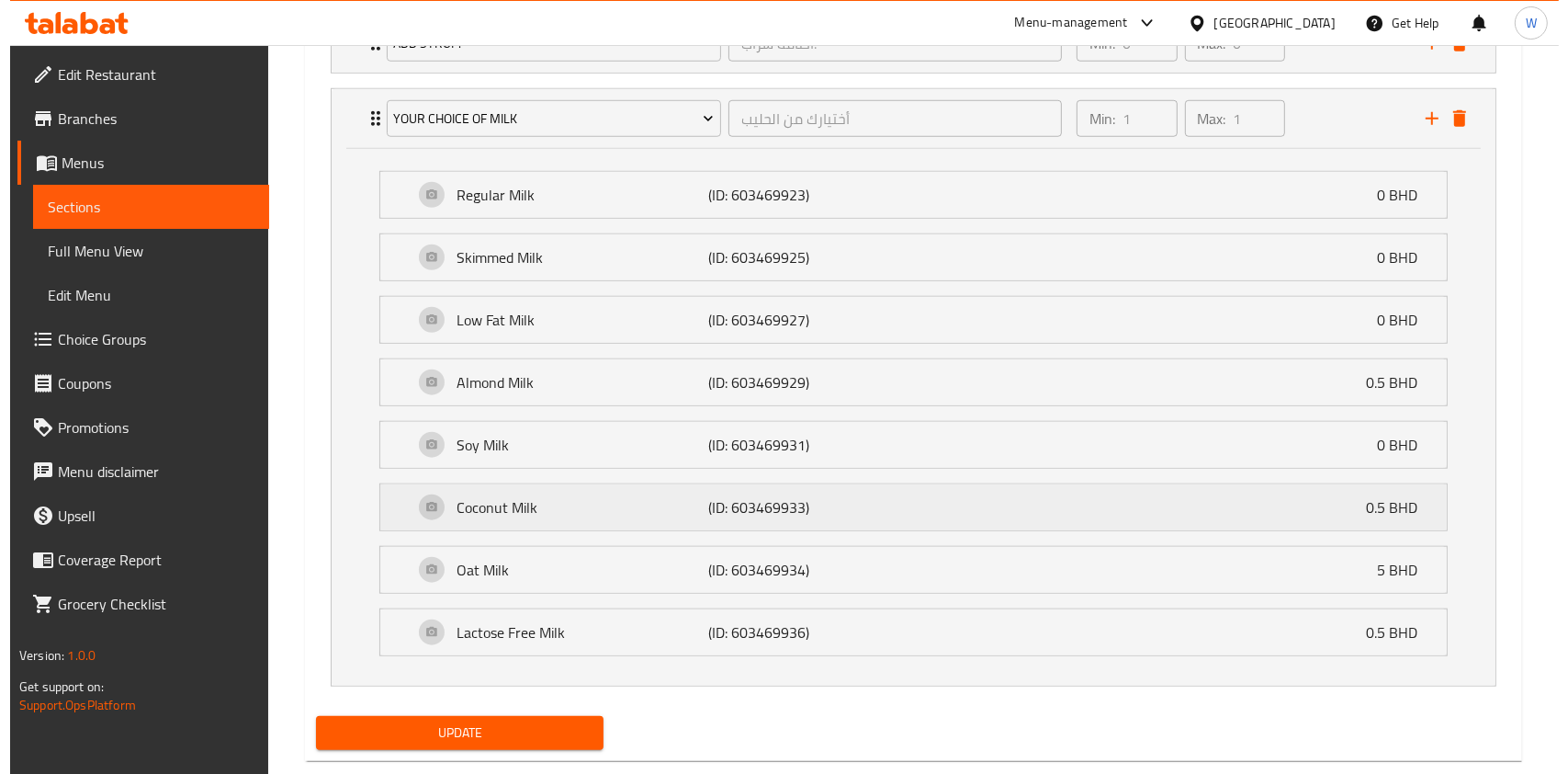
scroll to position [1568, 0]
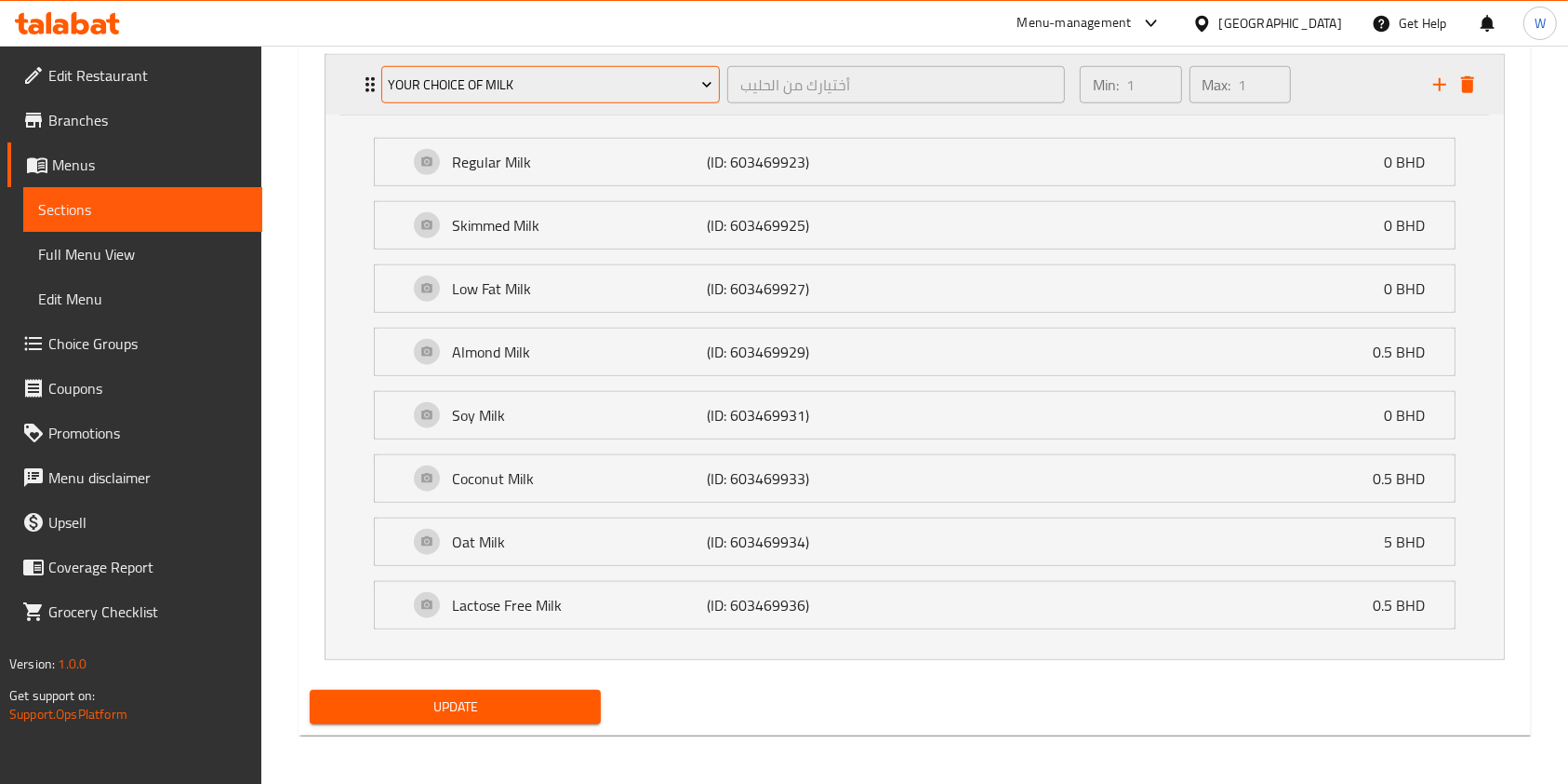
click at [530, 96] on button "Your Choice Of Milk" at bounding box center [550, 84] width 338 height 37
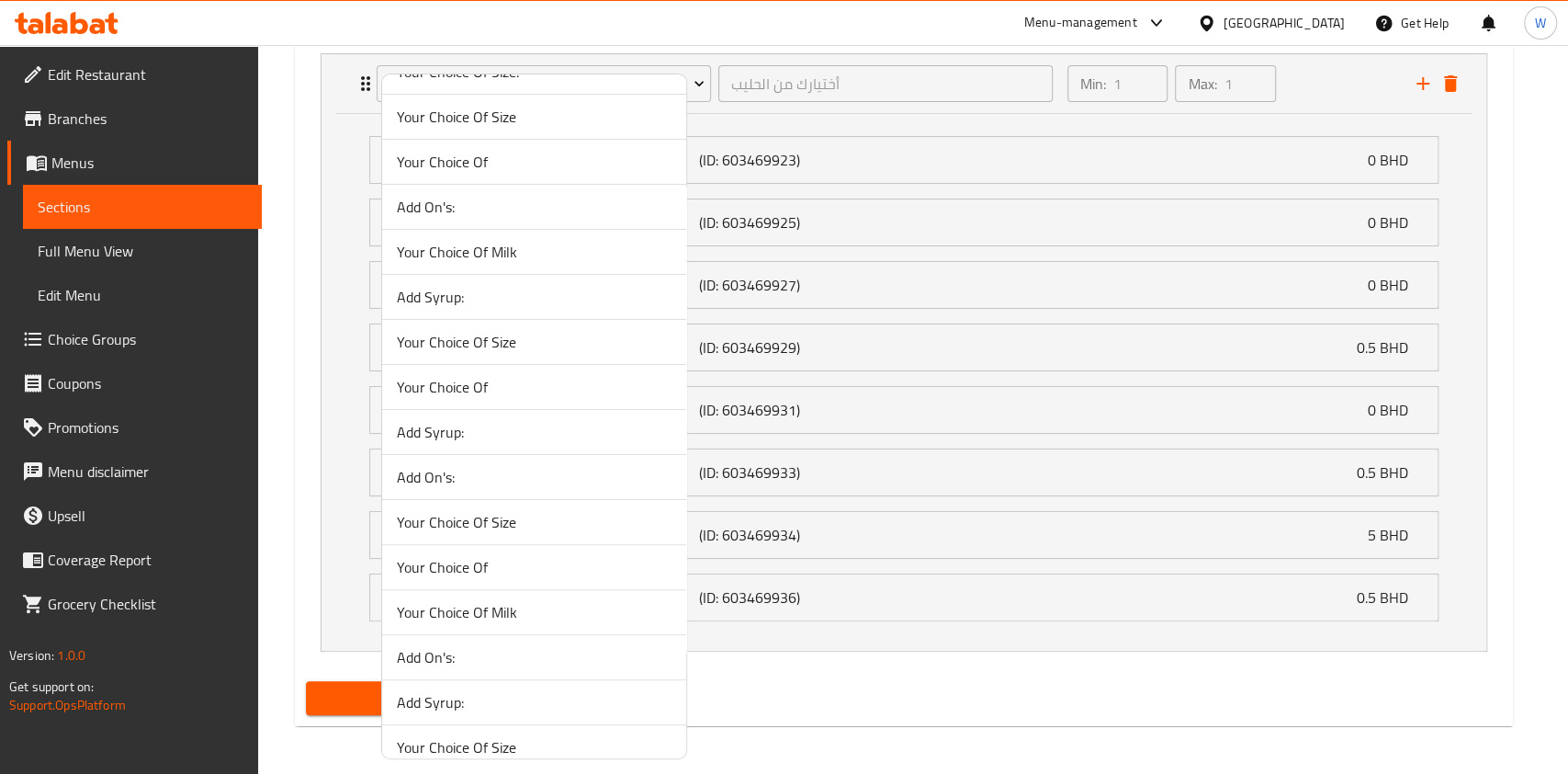
scroll to position [244, 0]
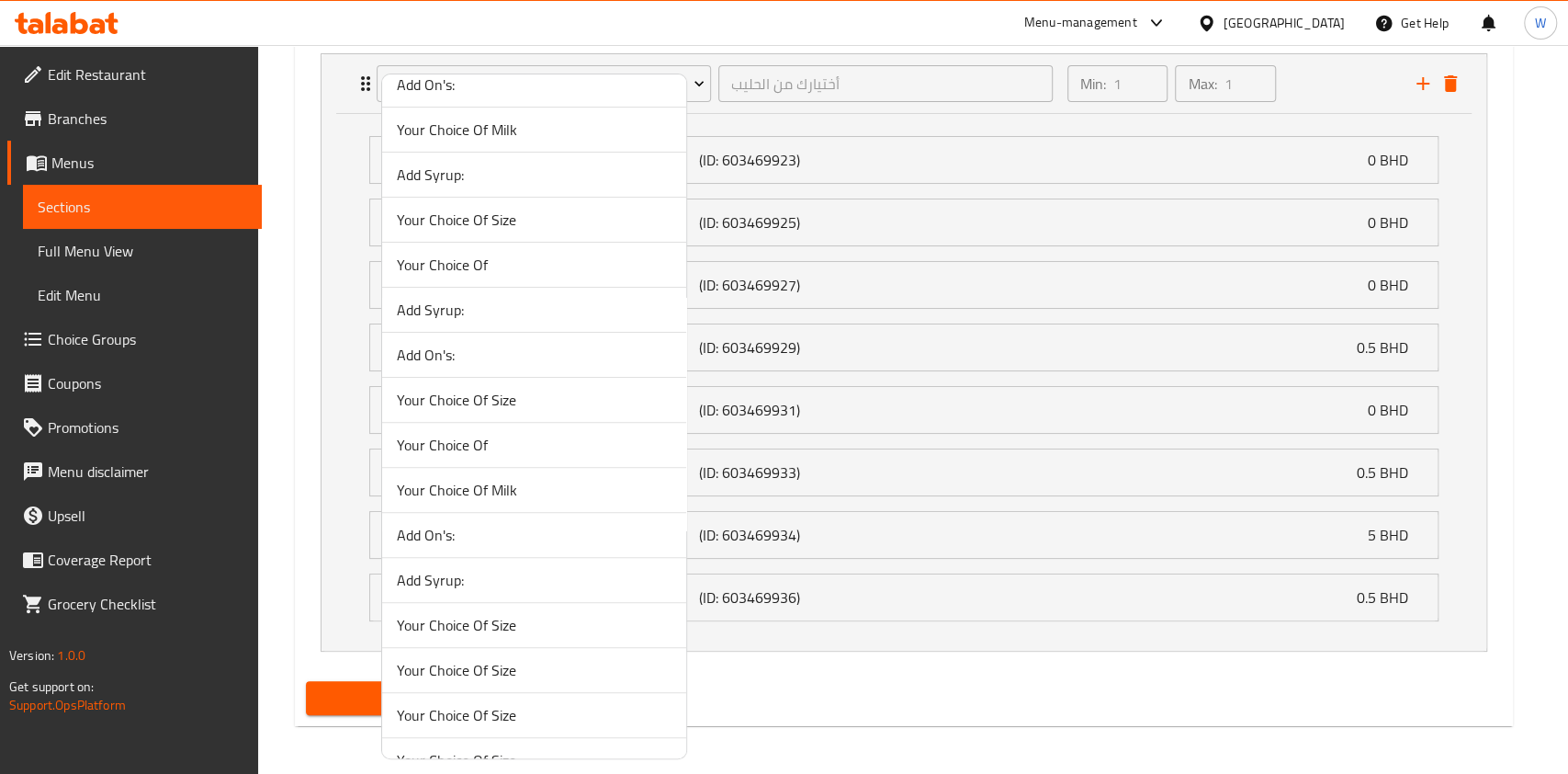
click at [456, 485] on span "Your Choice Of Milk" at bounding box center [534, 489] width 275 height 22
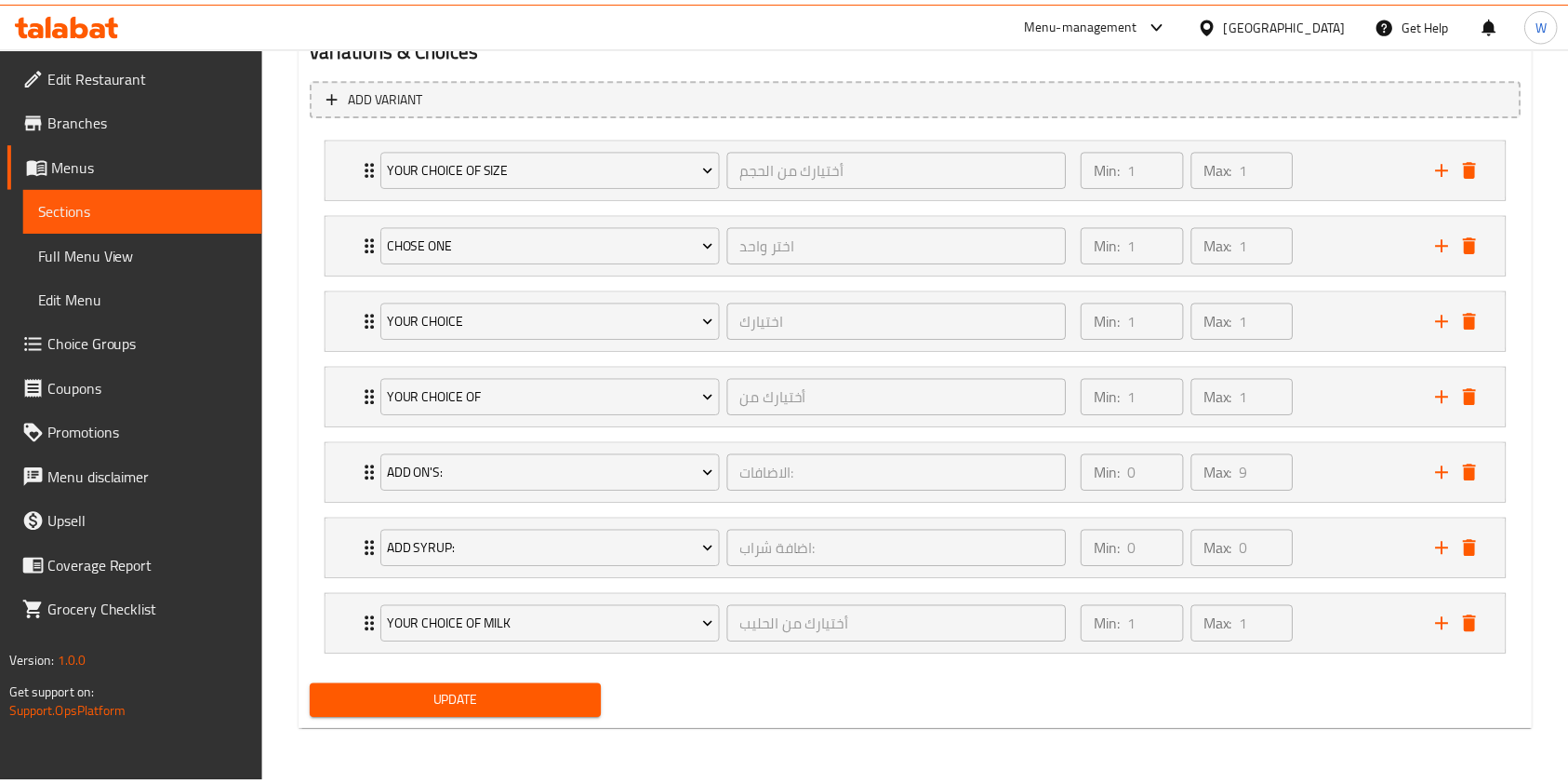
scroll to position [1045, 0]
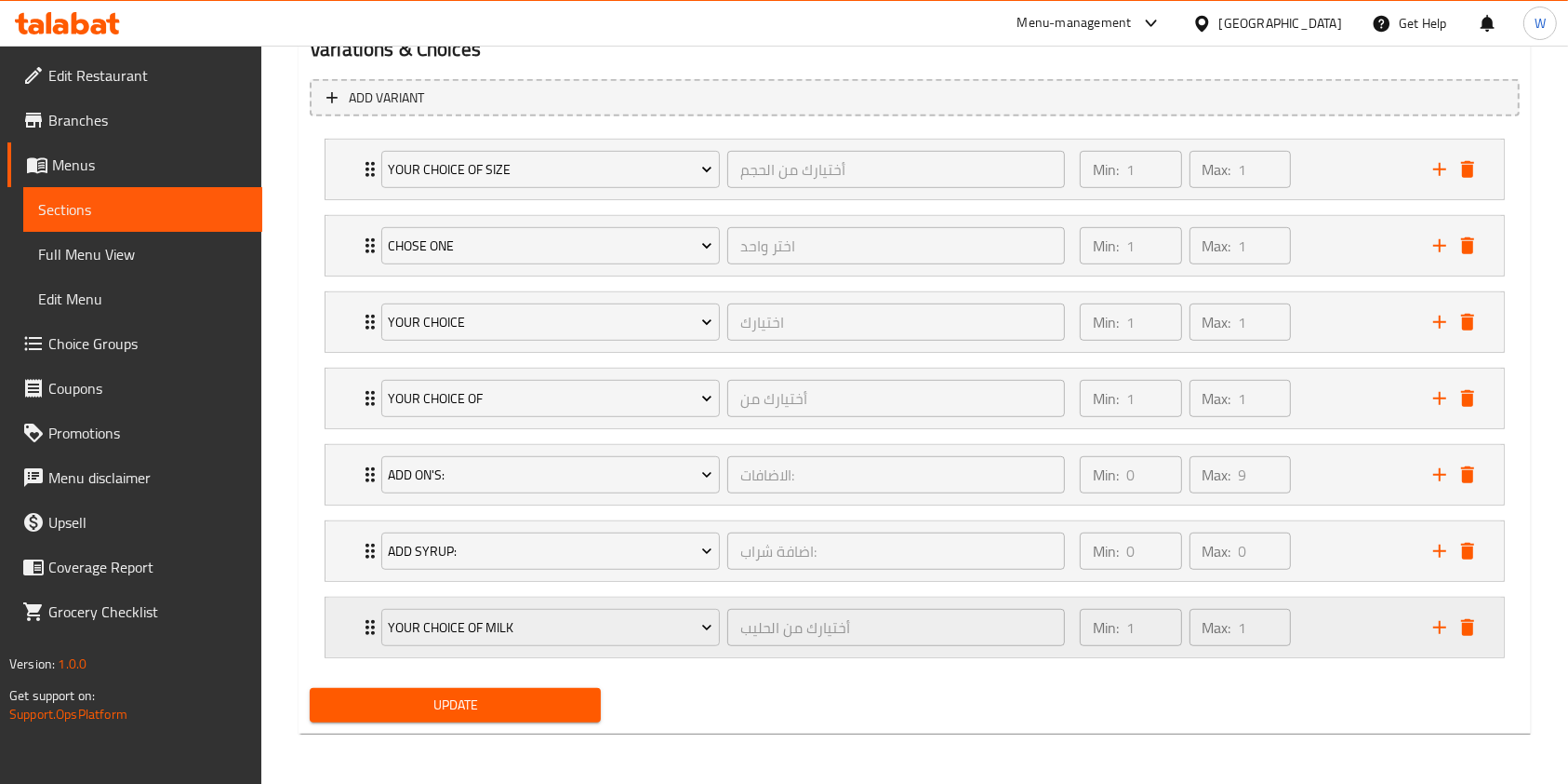
click at [366, 616] on icon "Expand" at bounding box center [370, 626] width 22 height 22
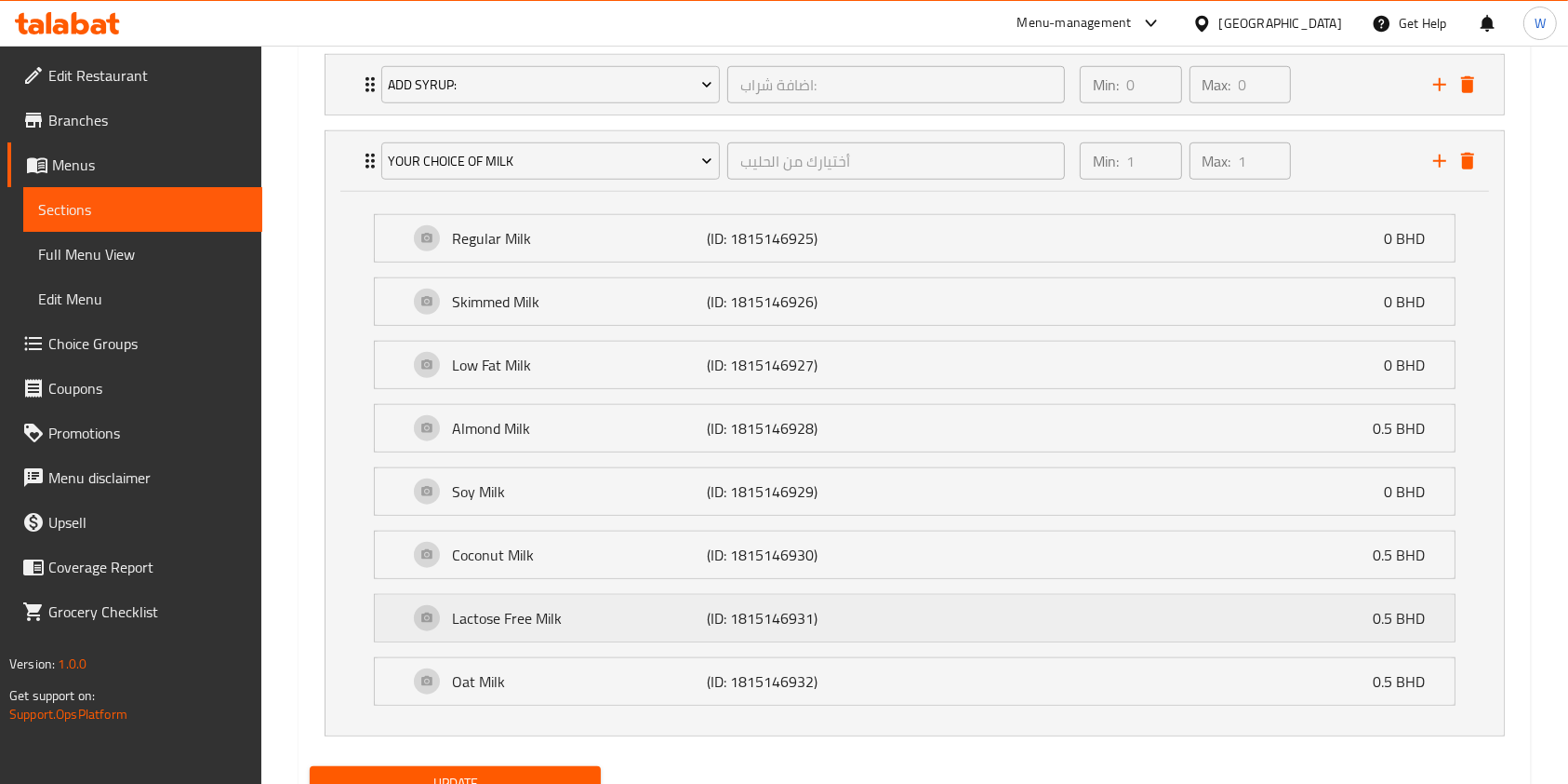
scroll to position [1588, 0]
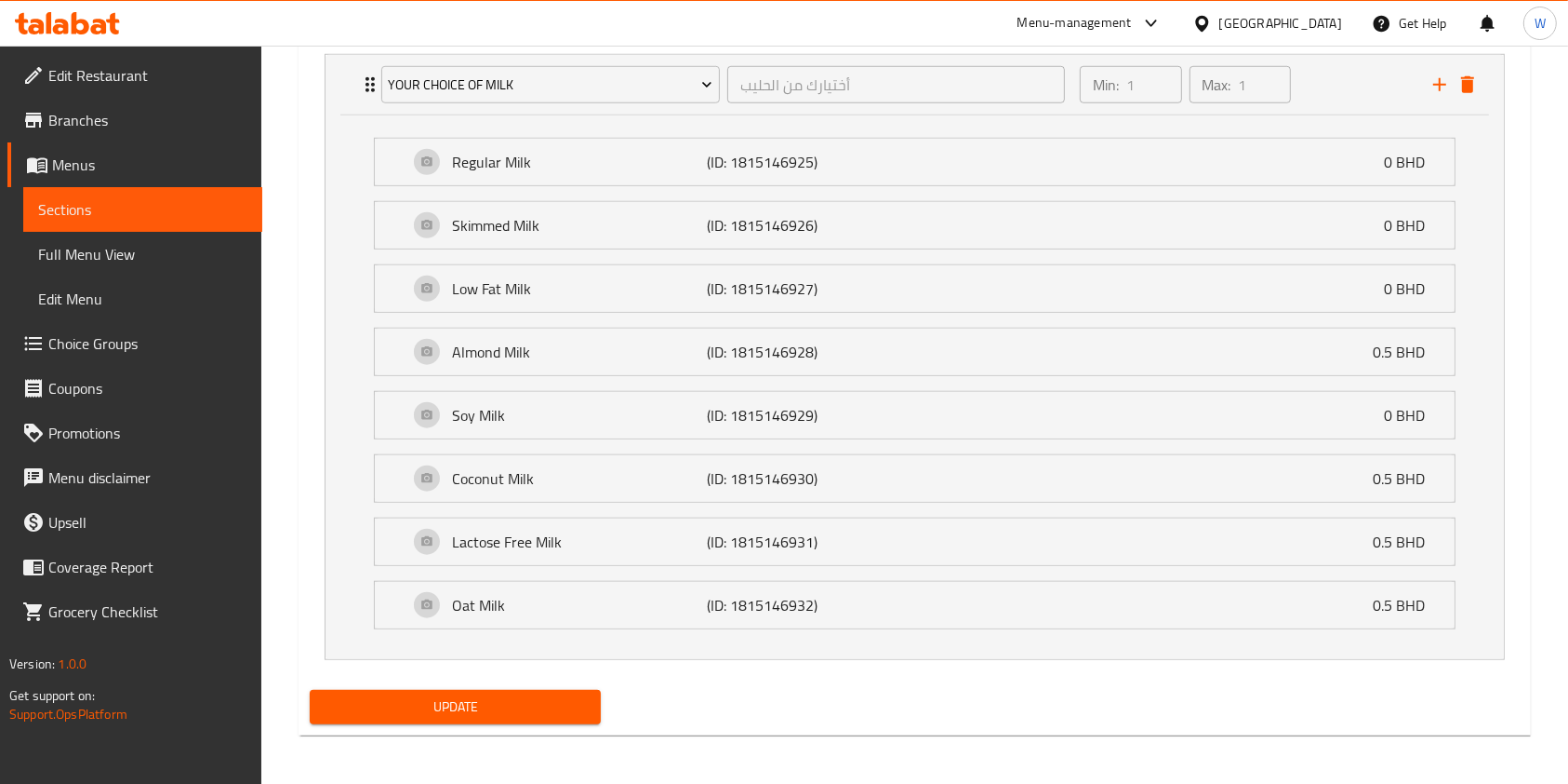
click at [497, 705] on span "Update" at bounding box center [456, 707] width 262 height 23
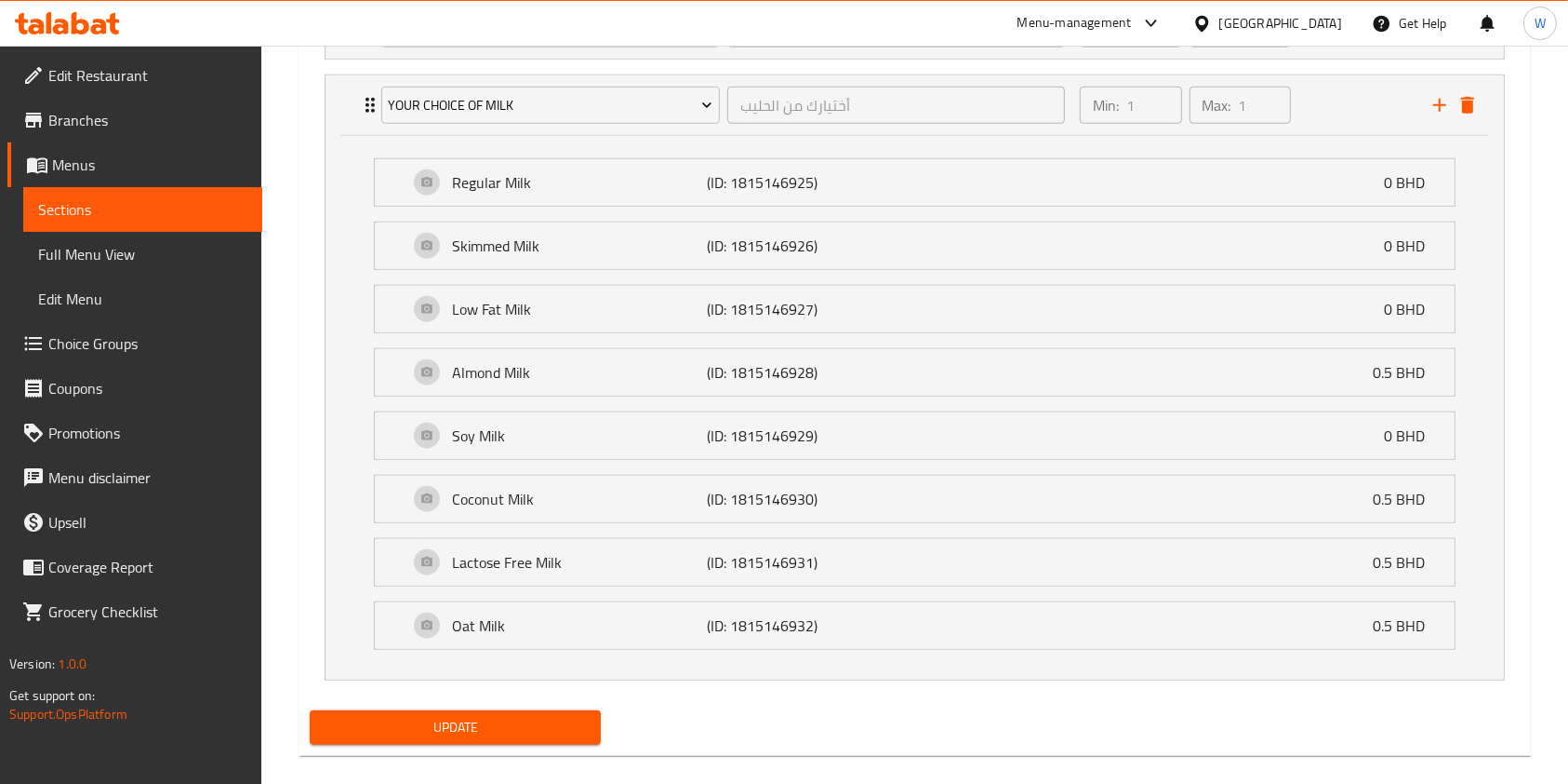
scroll to position [185, 0]
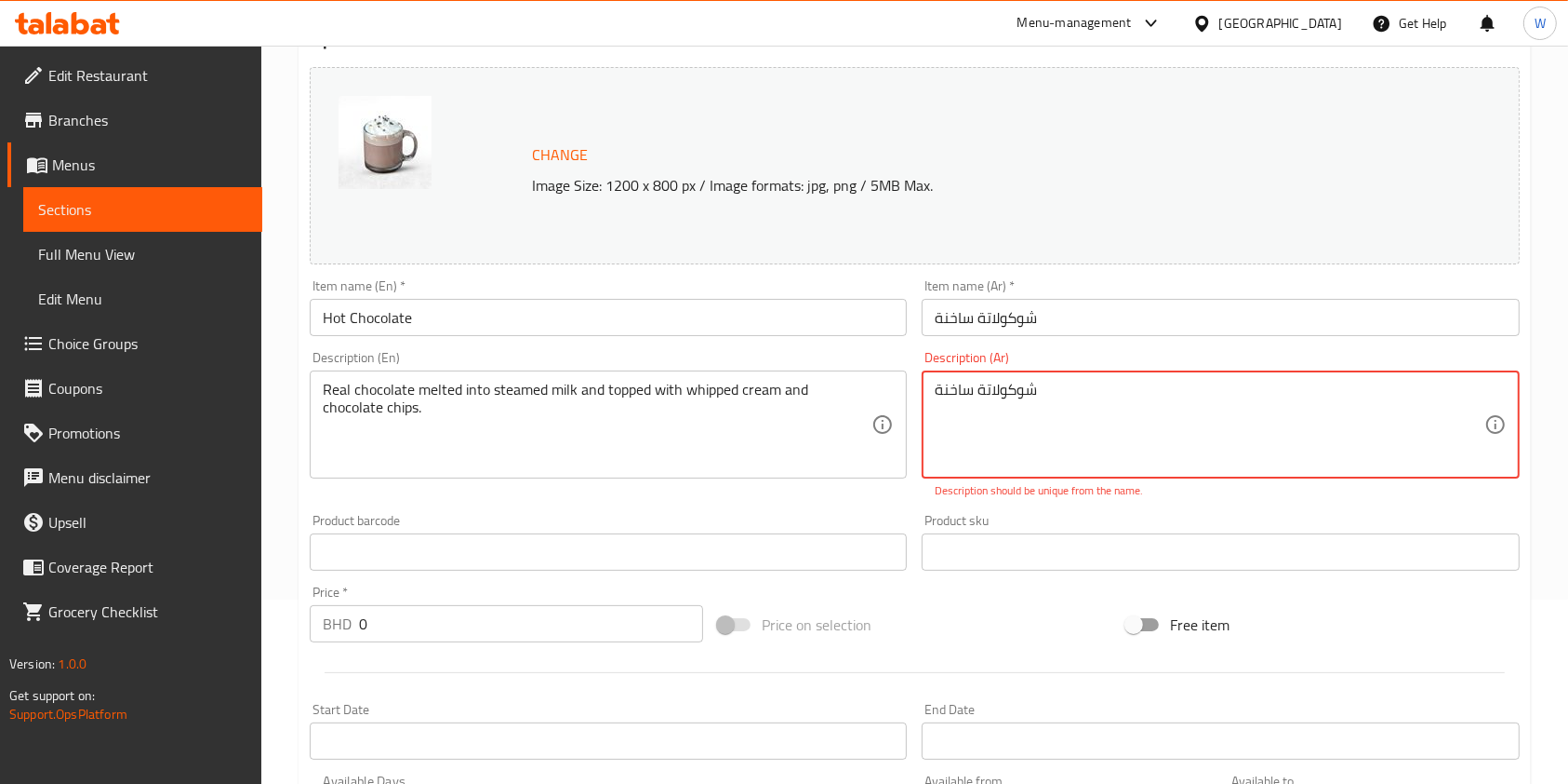
click at [1017, 408] on textarea "شوكولاتة ساخنة" at bounding box center [1209, 425] width 548 height 88
click at [1016, 408] on textarea "شوكولاتة ساخنة" at bounding box center [1209, 425] width 548 height 88
paste textarea "قيقية مذابة في حليب مبخر ومغطاة بالكريمة المخفوقة ورقائق الشوكولاتة."
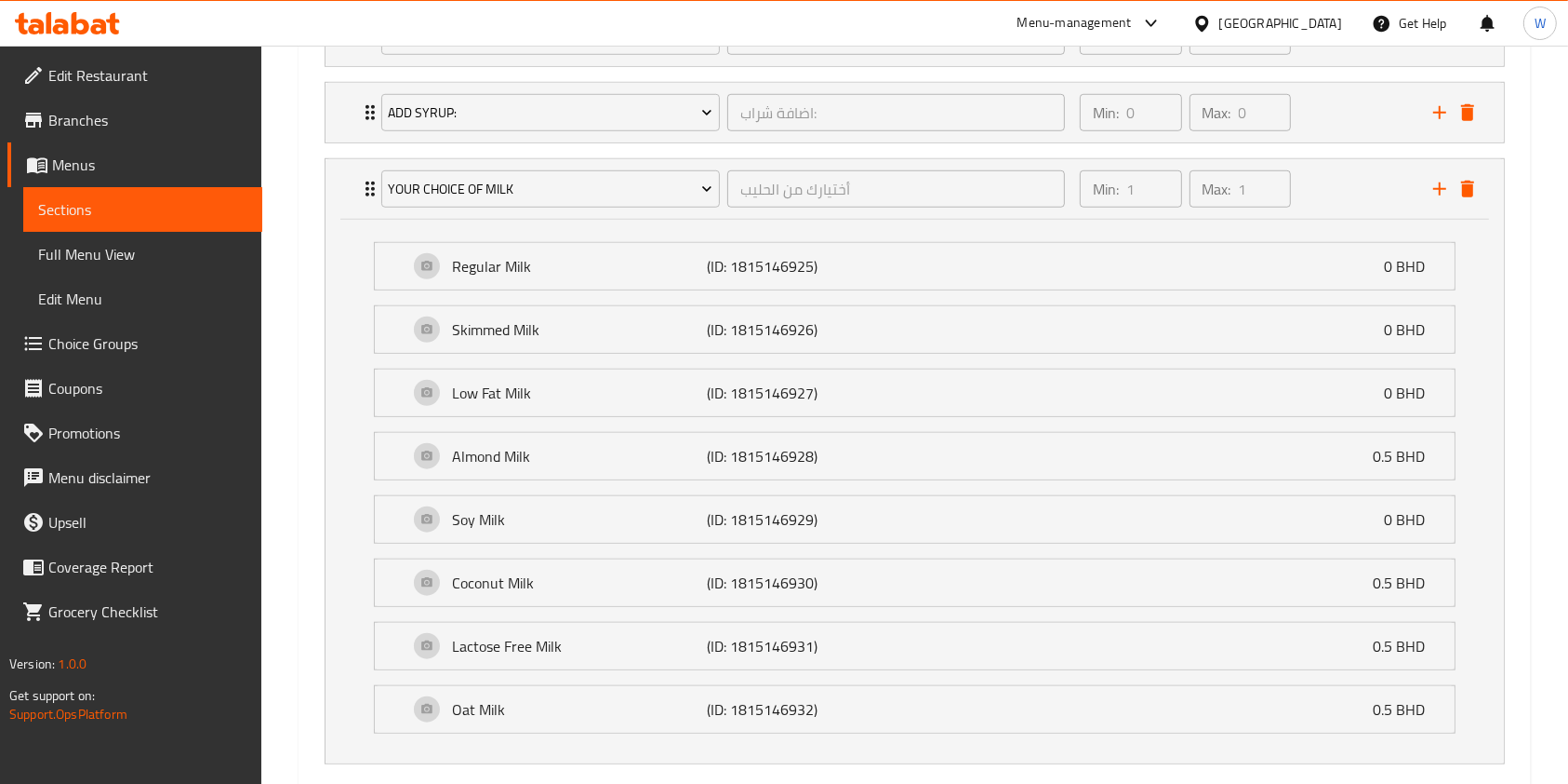
scroll to position [1588, 0]
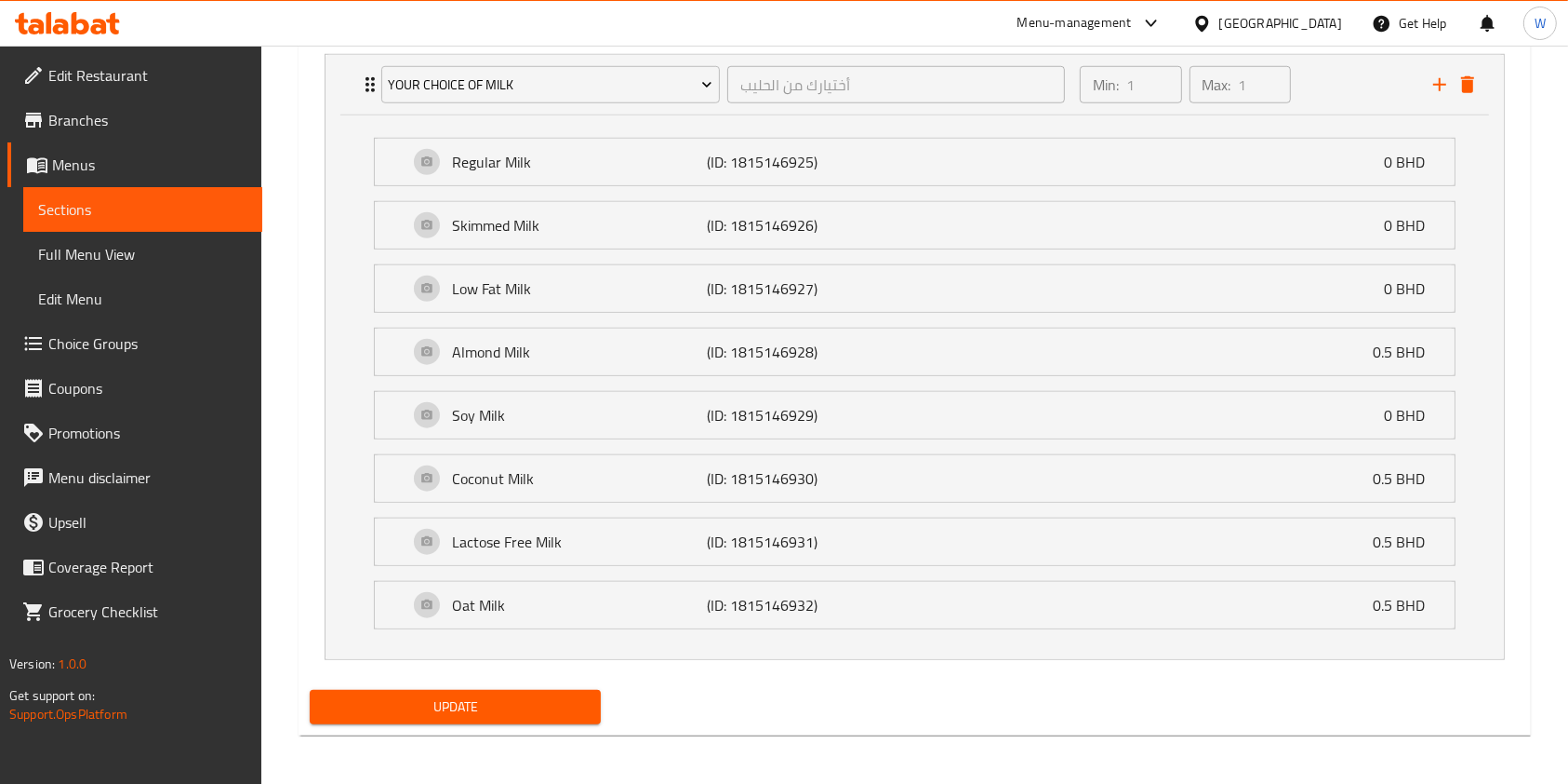
type textarea "شوكولاتة حقيقية مذابة في حليب مبخر ومغطاة بالكريمة المخفوقة ورقائق الشوكولاتة."
click at [475, 696] on span "Update" at bounding box center [456, 707] width 262 height 23
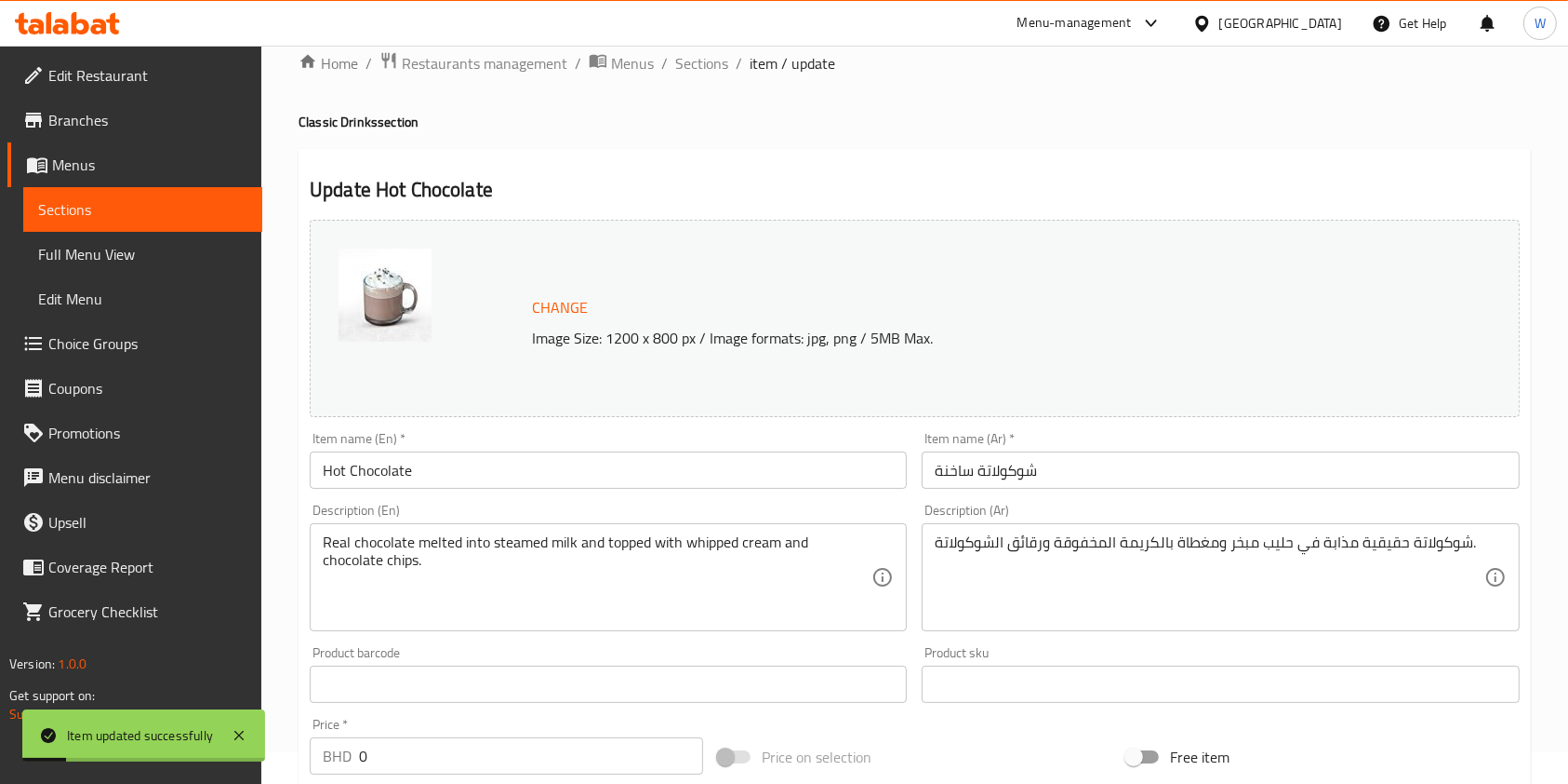
scroll to position [0, 0]
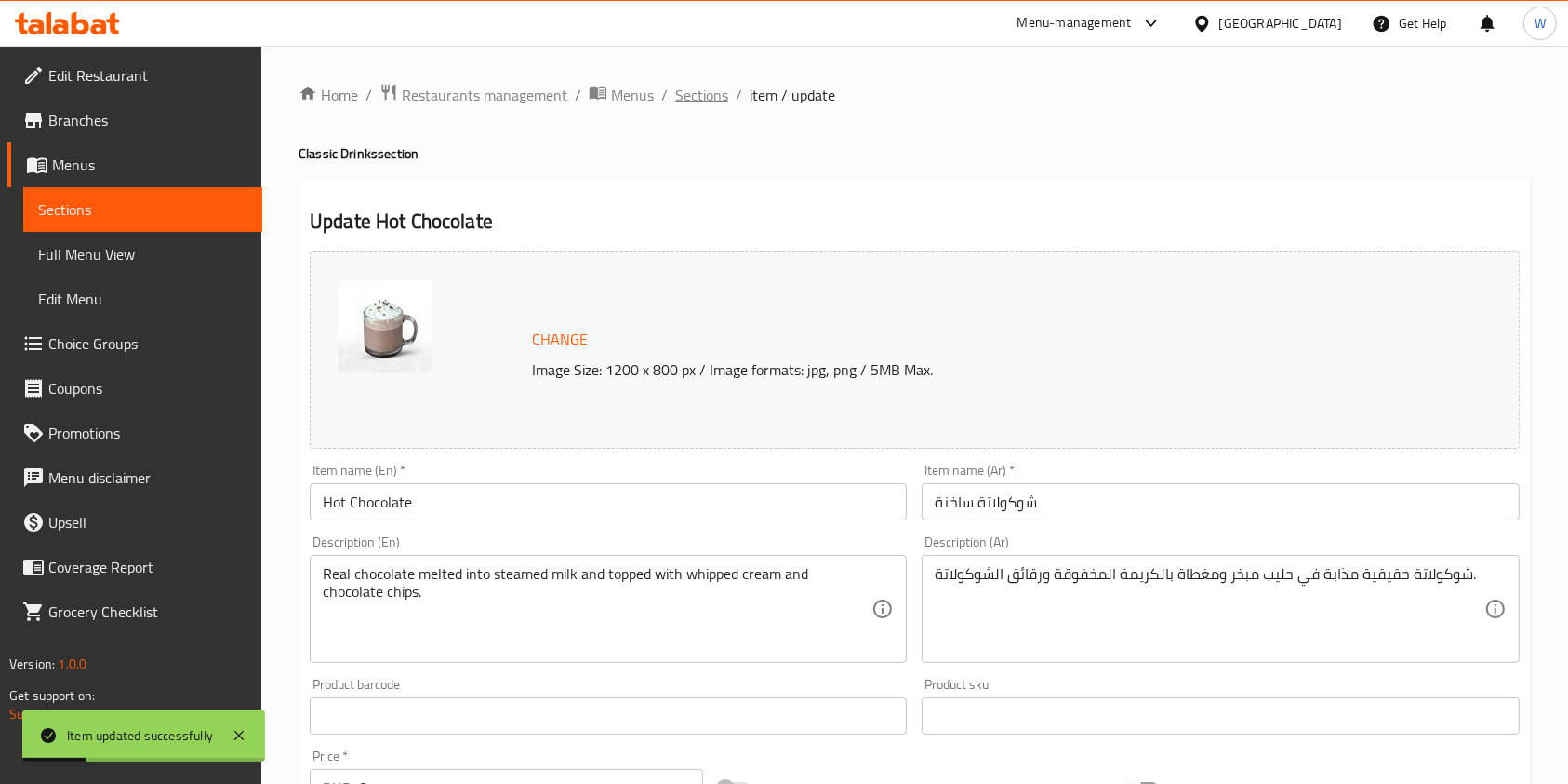
click at [698, 96] on span "Sections" at bounding box center [701, 95] width 53 height 22
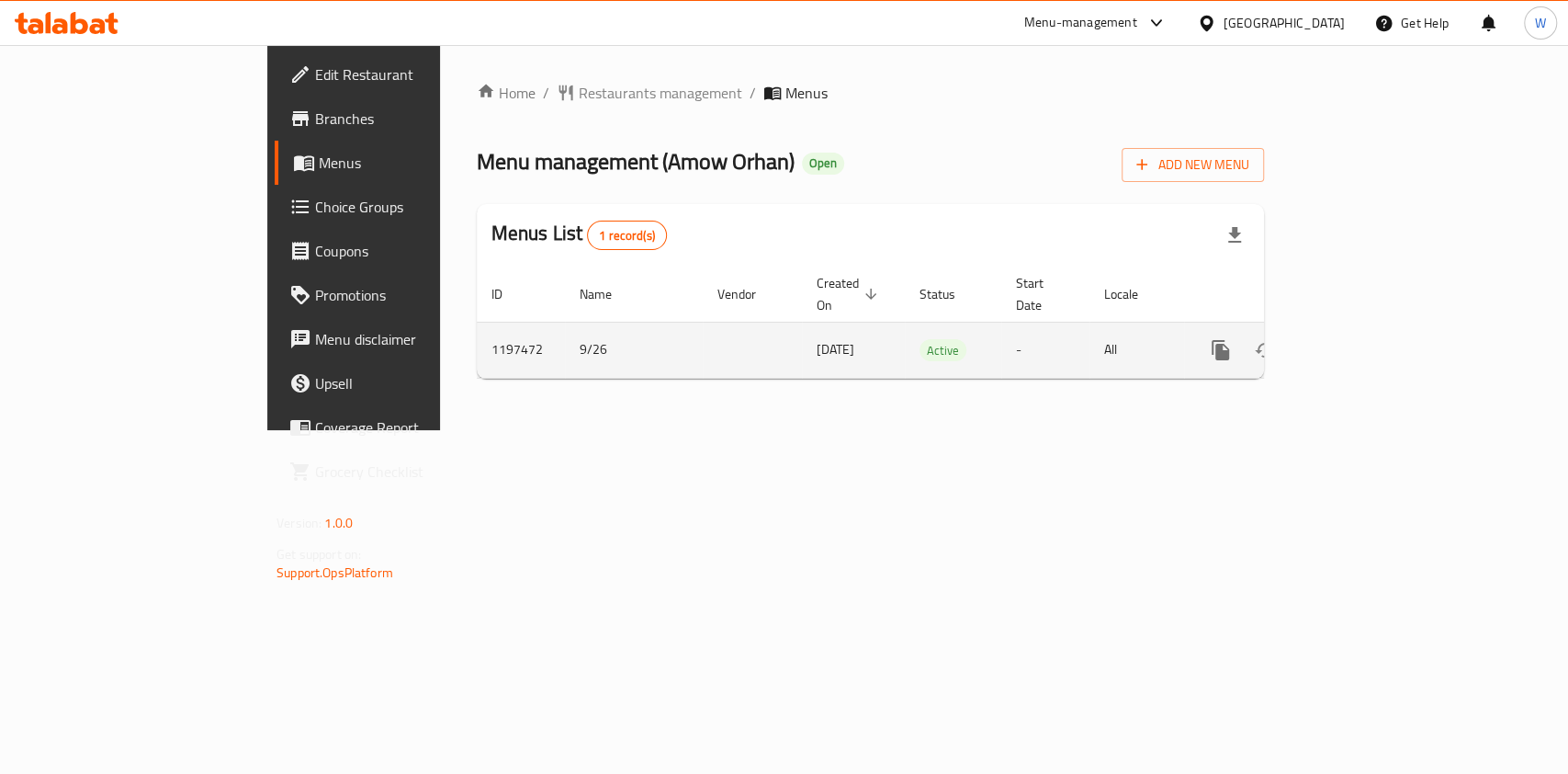
click at [1361, 342] on icon "enhanced table" at bounding box center [1353, 350] width 17 height 17
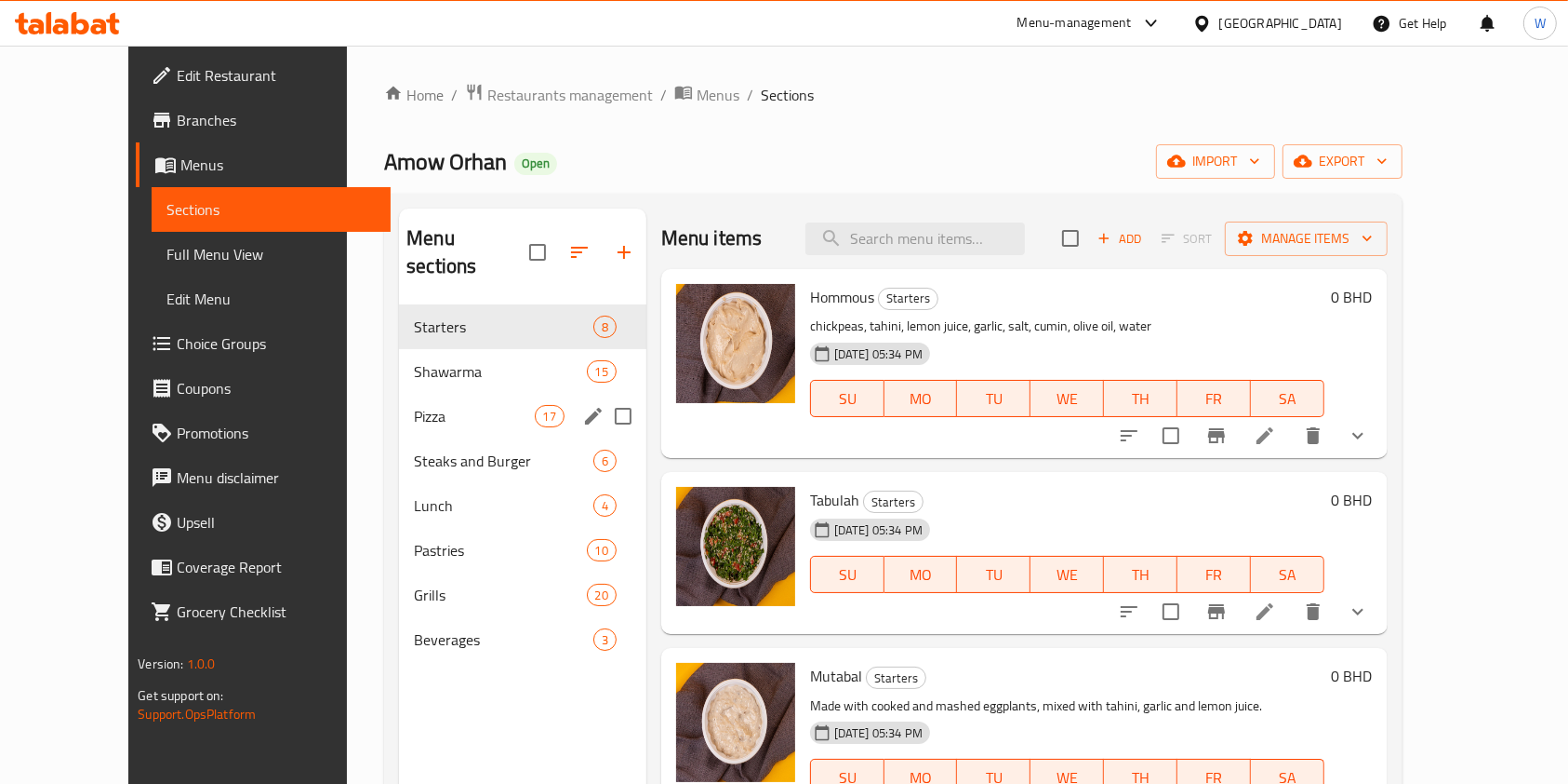
click at [399, 394] on div "Pizza 17" at bounding box center [523, 416] width 247 height 45
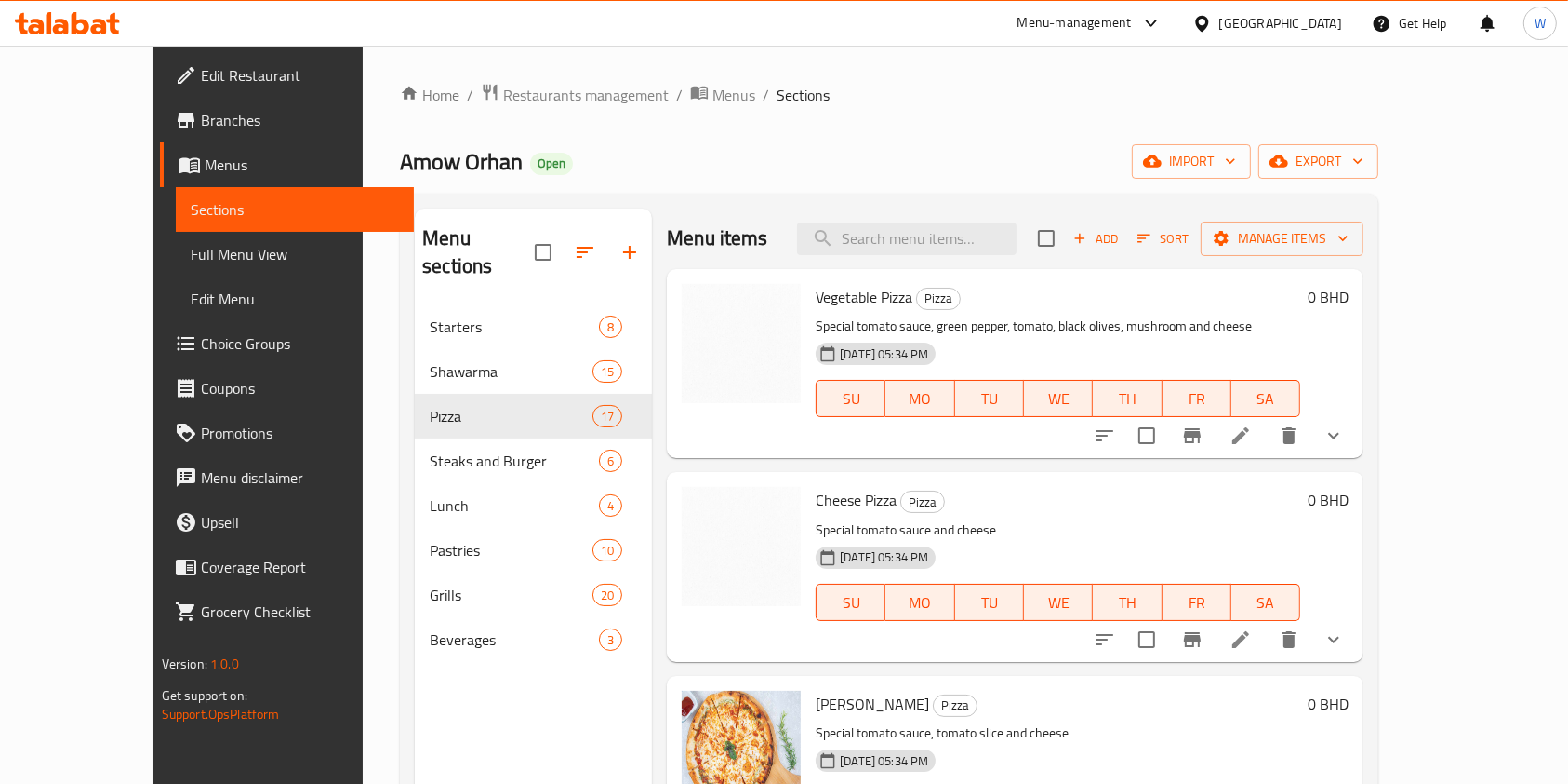
click at [1356, 435] on button "show more" at bounding box center [1334, 435] width 45 height 45
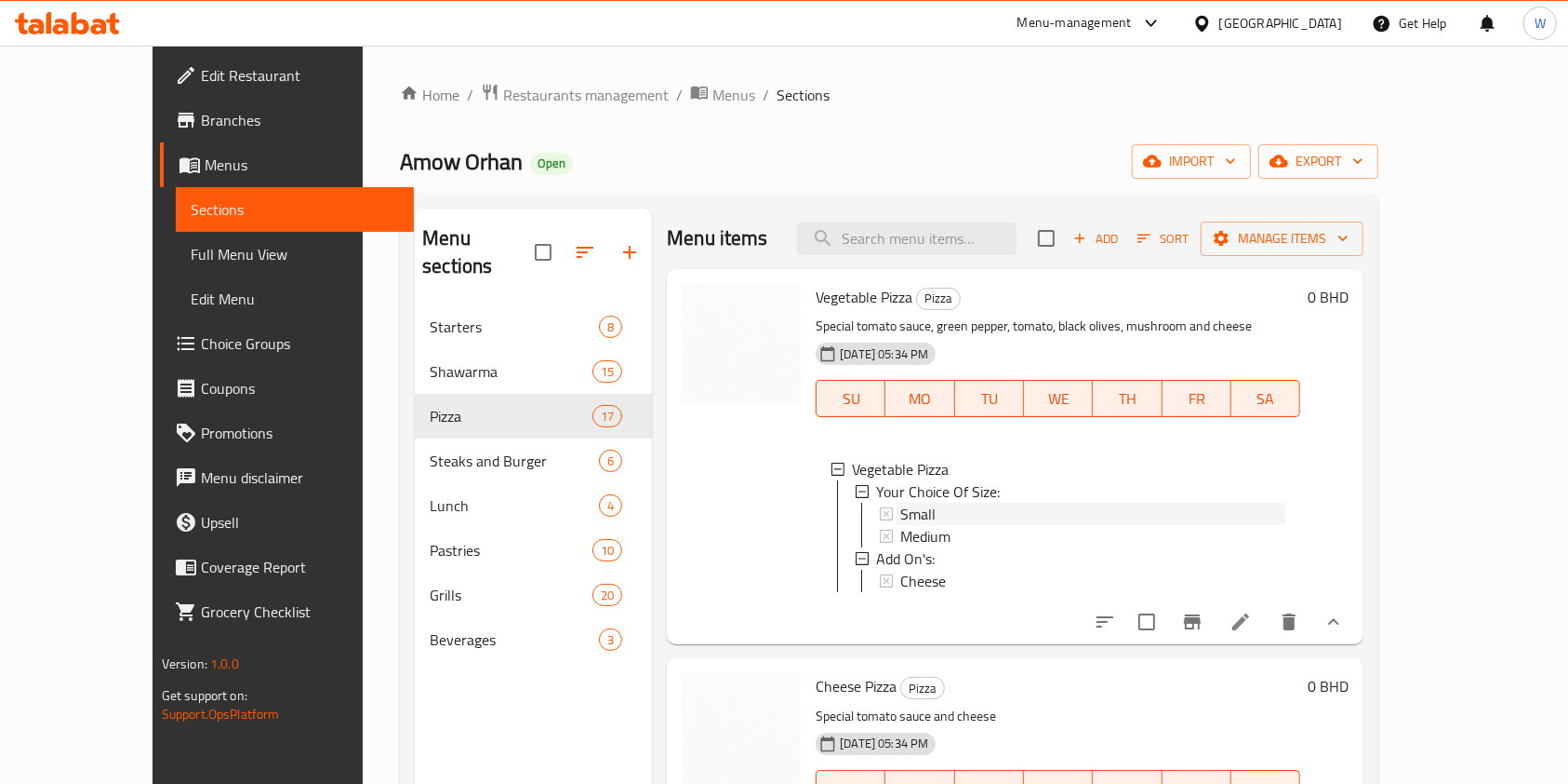
click at [920, 512] on div "Small" at bounding box center [1092, 513] width 385 height 22
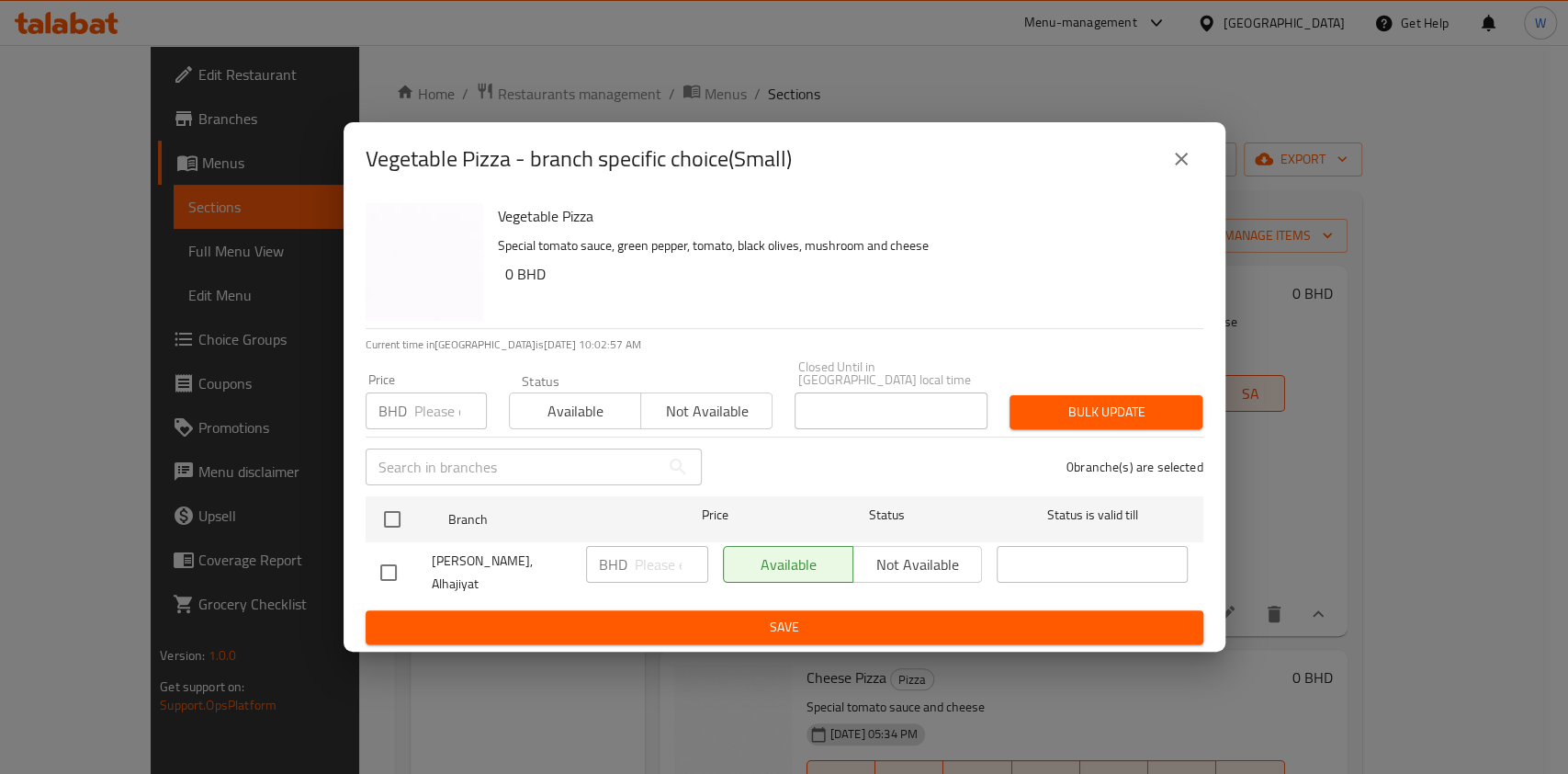
click at [431, 415] on input "number" at bounding box center [450, 411] width 73 height 37
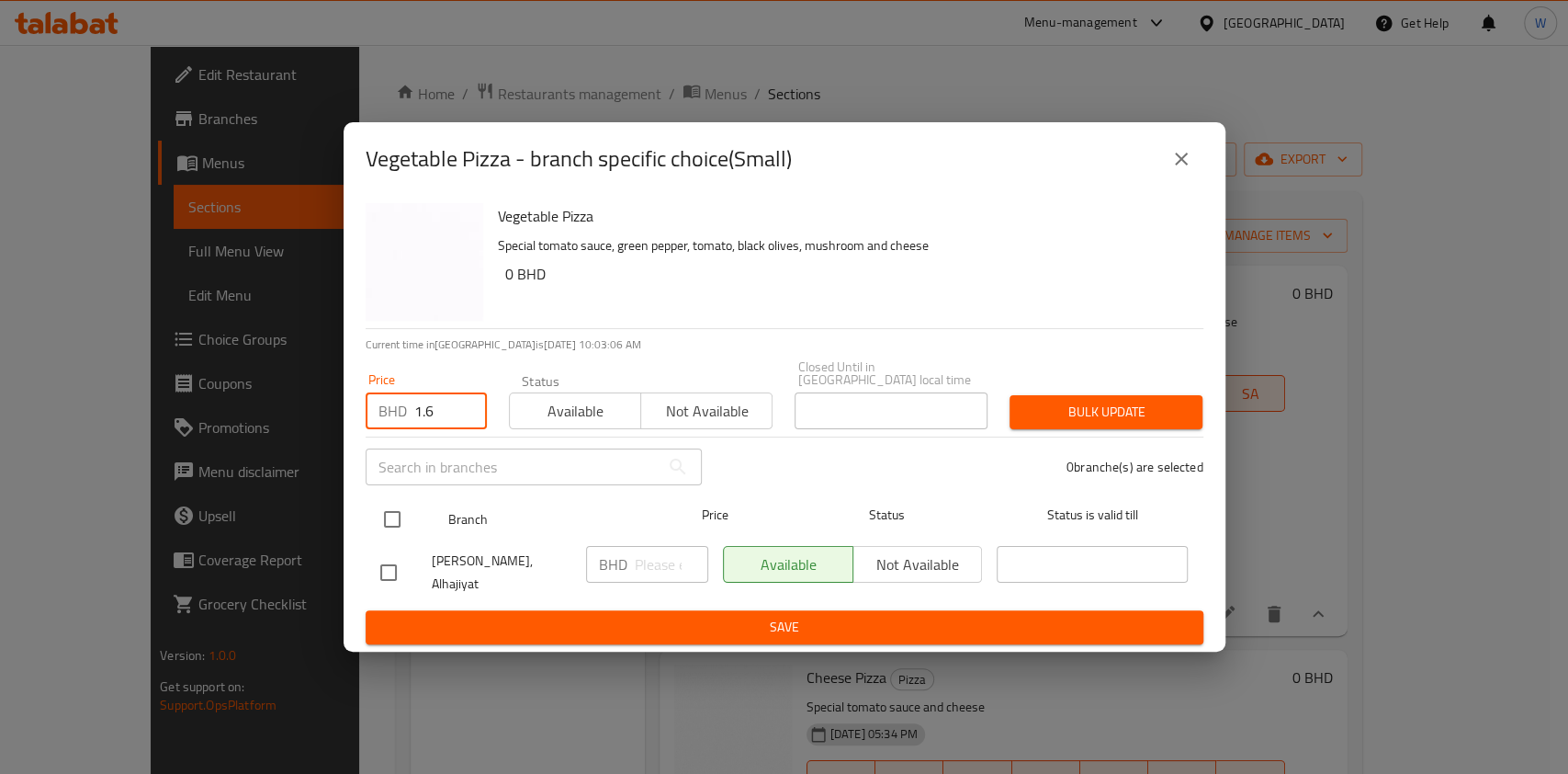
type input "1.6"
click at [382, 510] on input "checkbox" at bounding box center [392, 519] width 39 height 39
checkbox input "true"
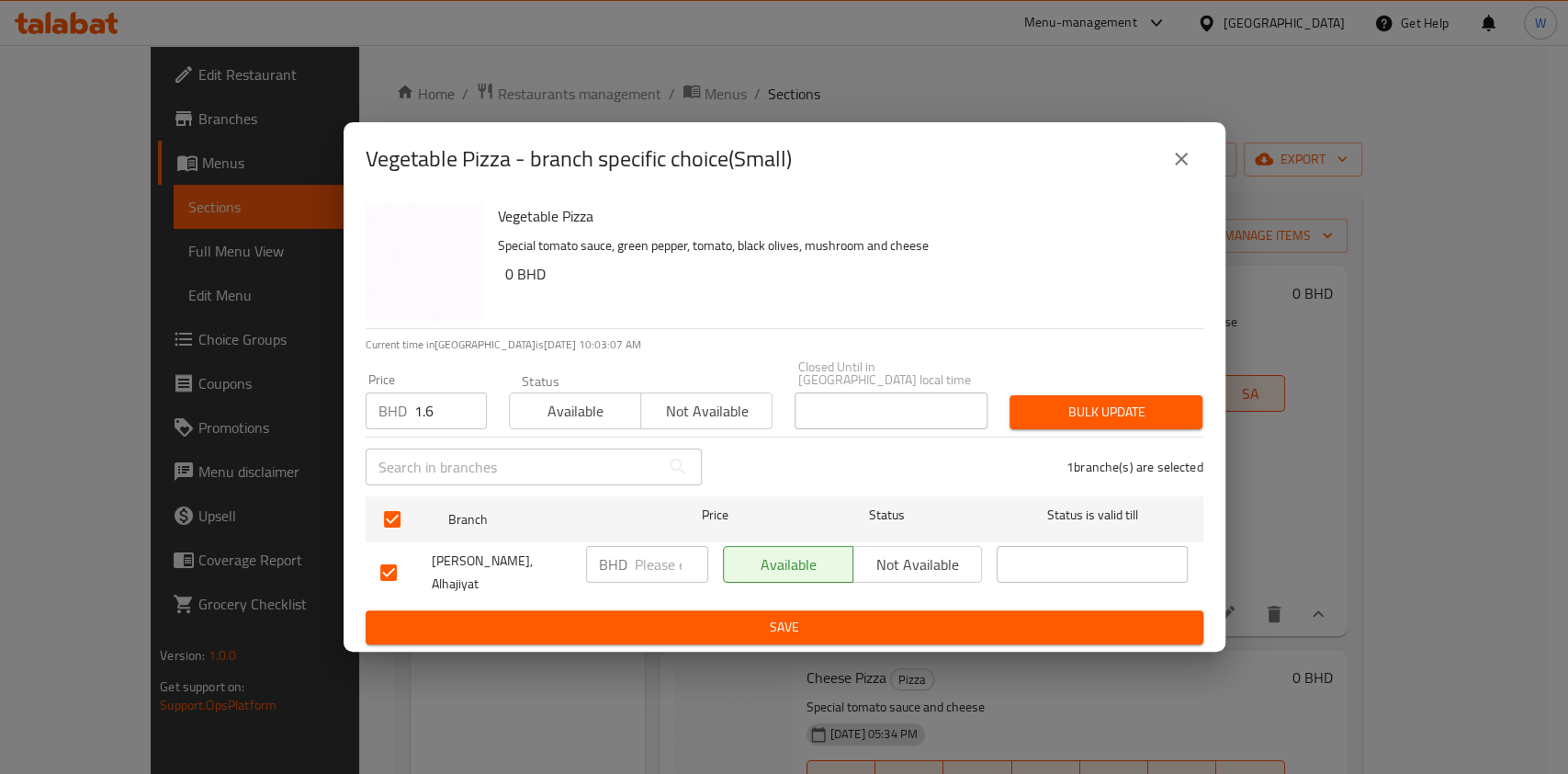
click at [1132, 400] on span "Bulk update" at bounding box center [1106, 412] width 163 height 23
click at [1170, 170] on icon "close" at bounding box center [1180, 159] width 22 height 22
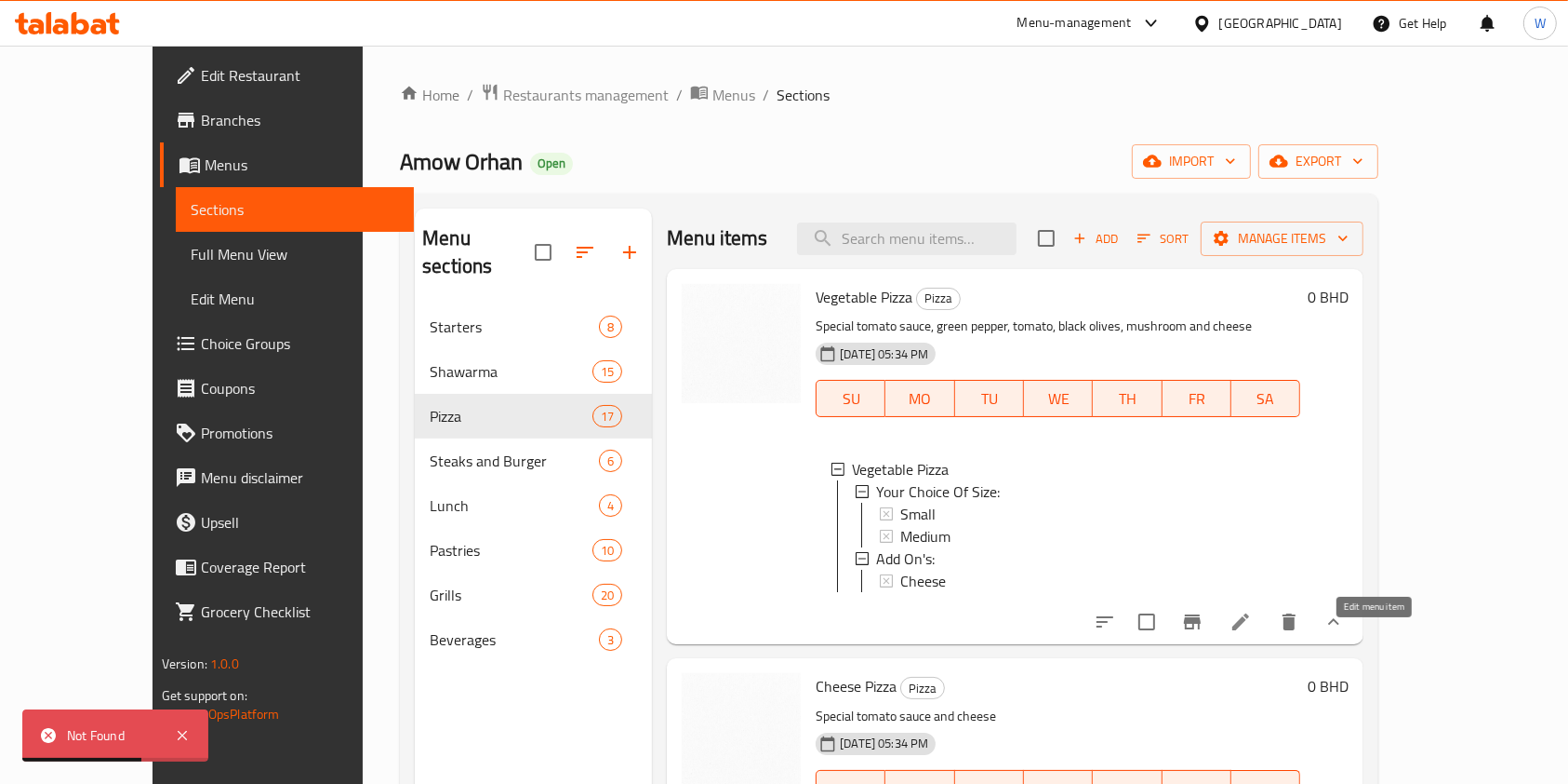
click at [1252, 633] on icon at bounding box center [1240, 621] width 22 height 22
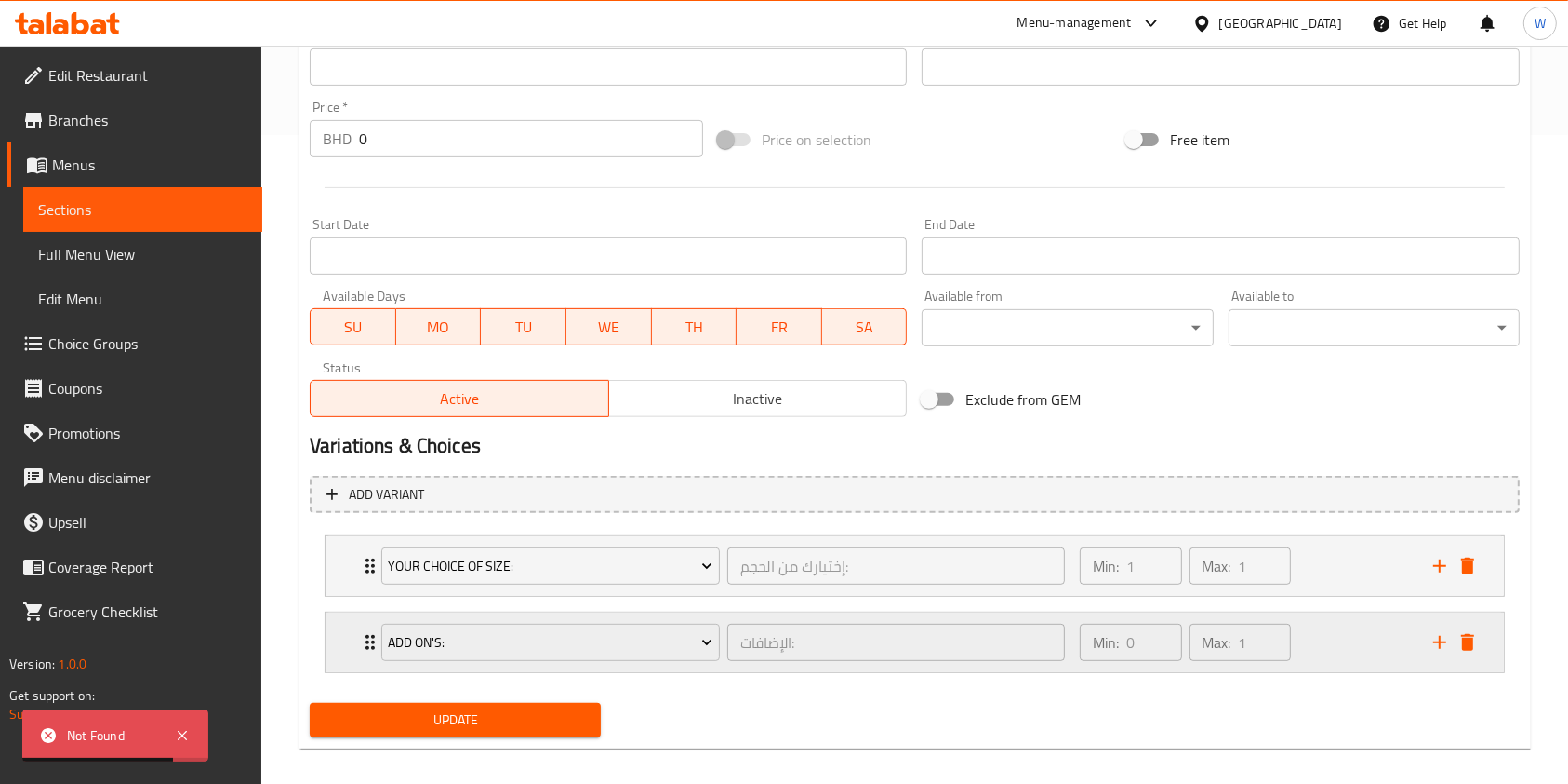
scroll to position [664, 0]
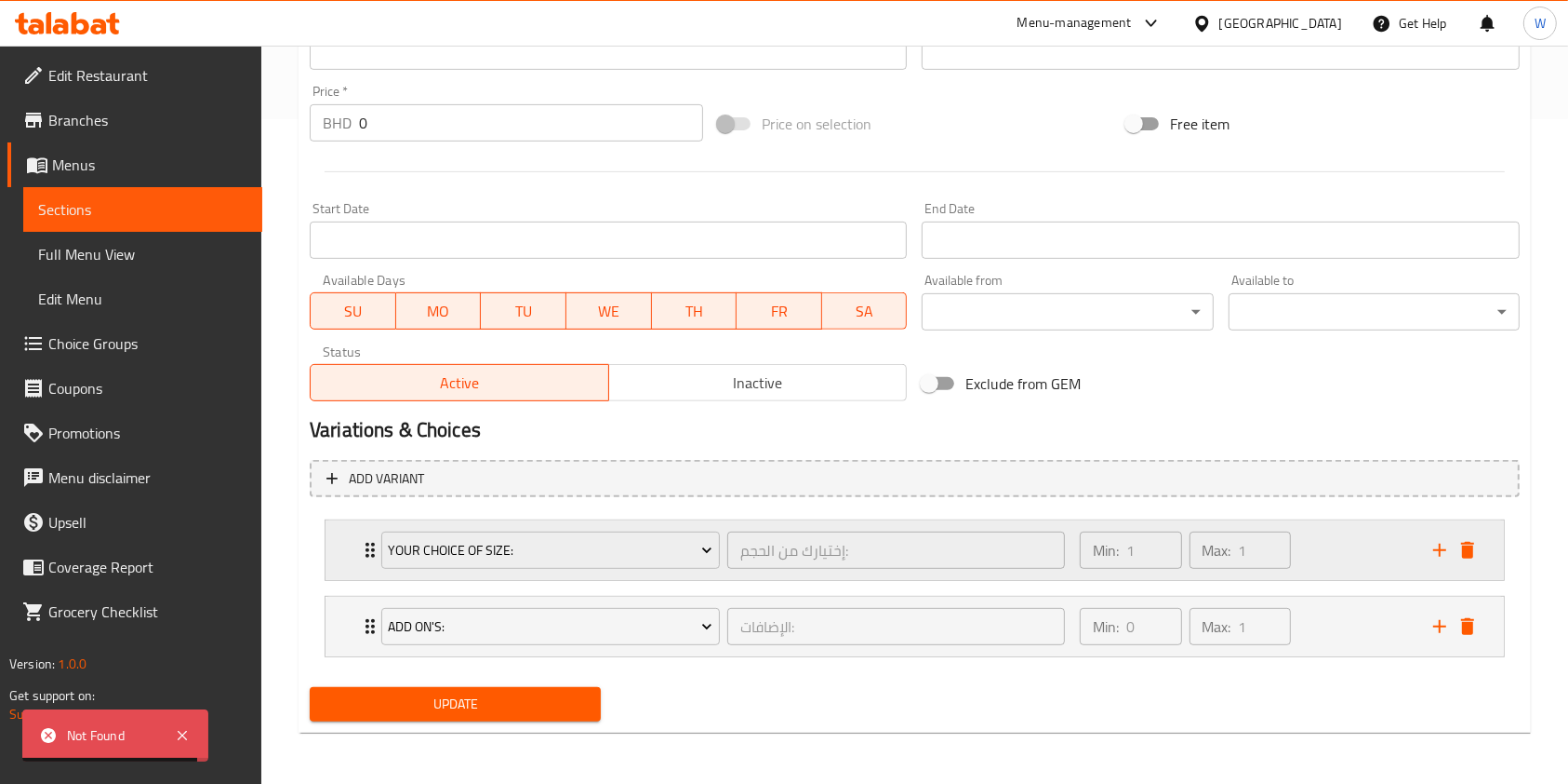
click at [1480, 552] on button "delete" at bounding box center [1468, 550] width 28 height 28
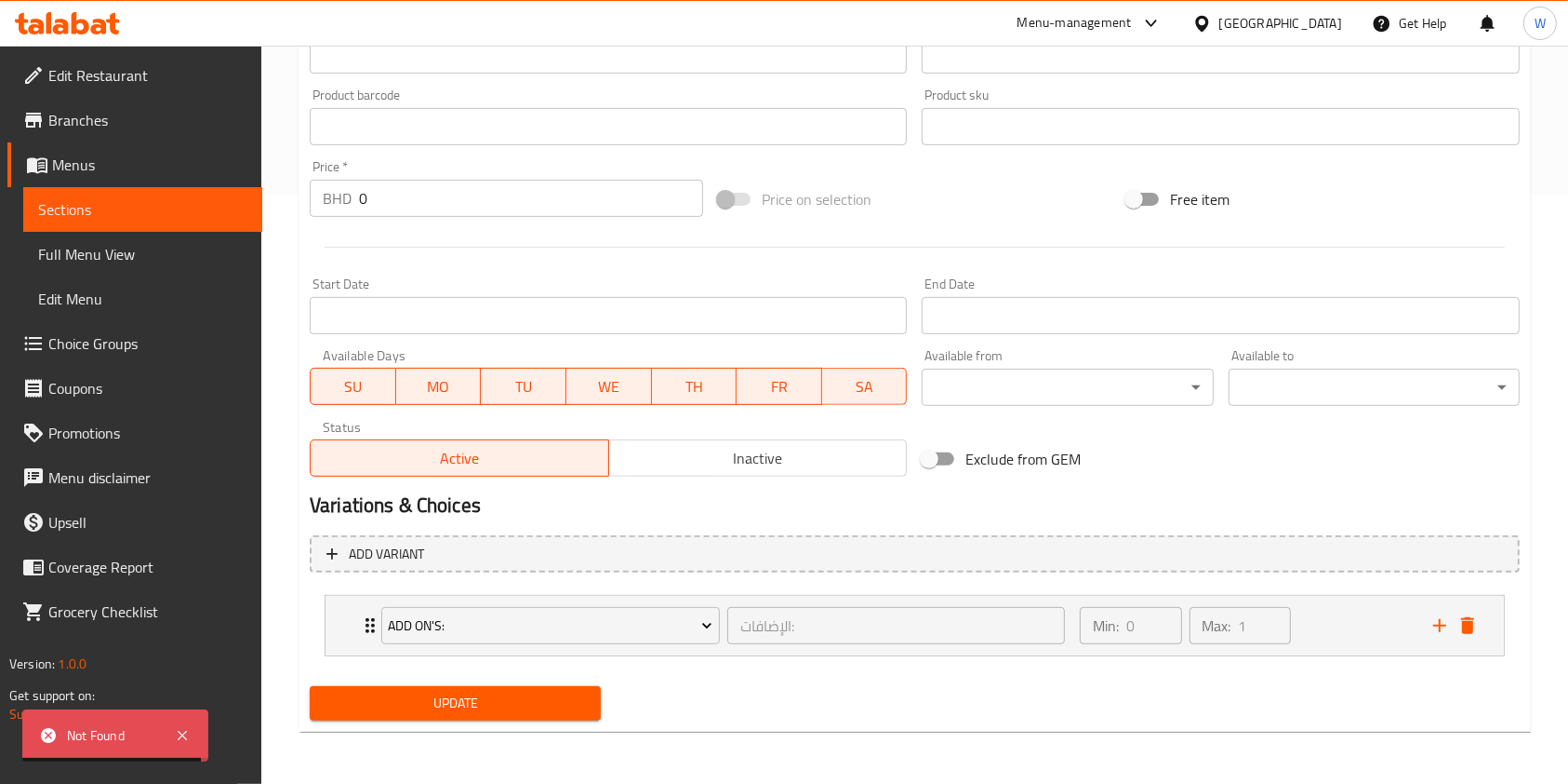
scroll to position [588, 0]
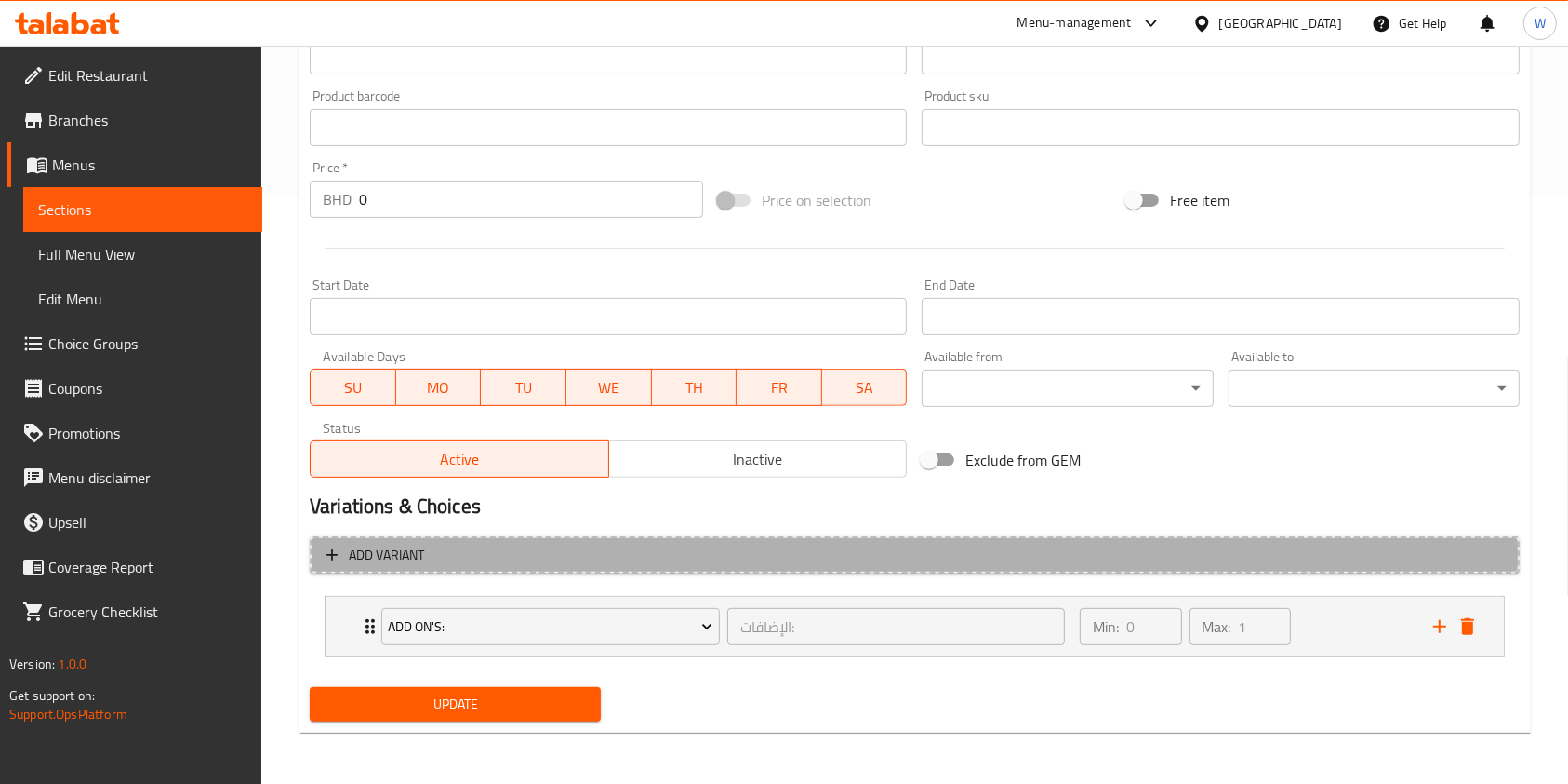
click at [538, 537] on button "Add variant" at bounding box center [914, 555] width 1211 height 38
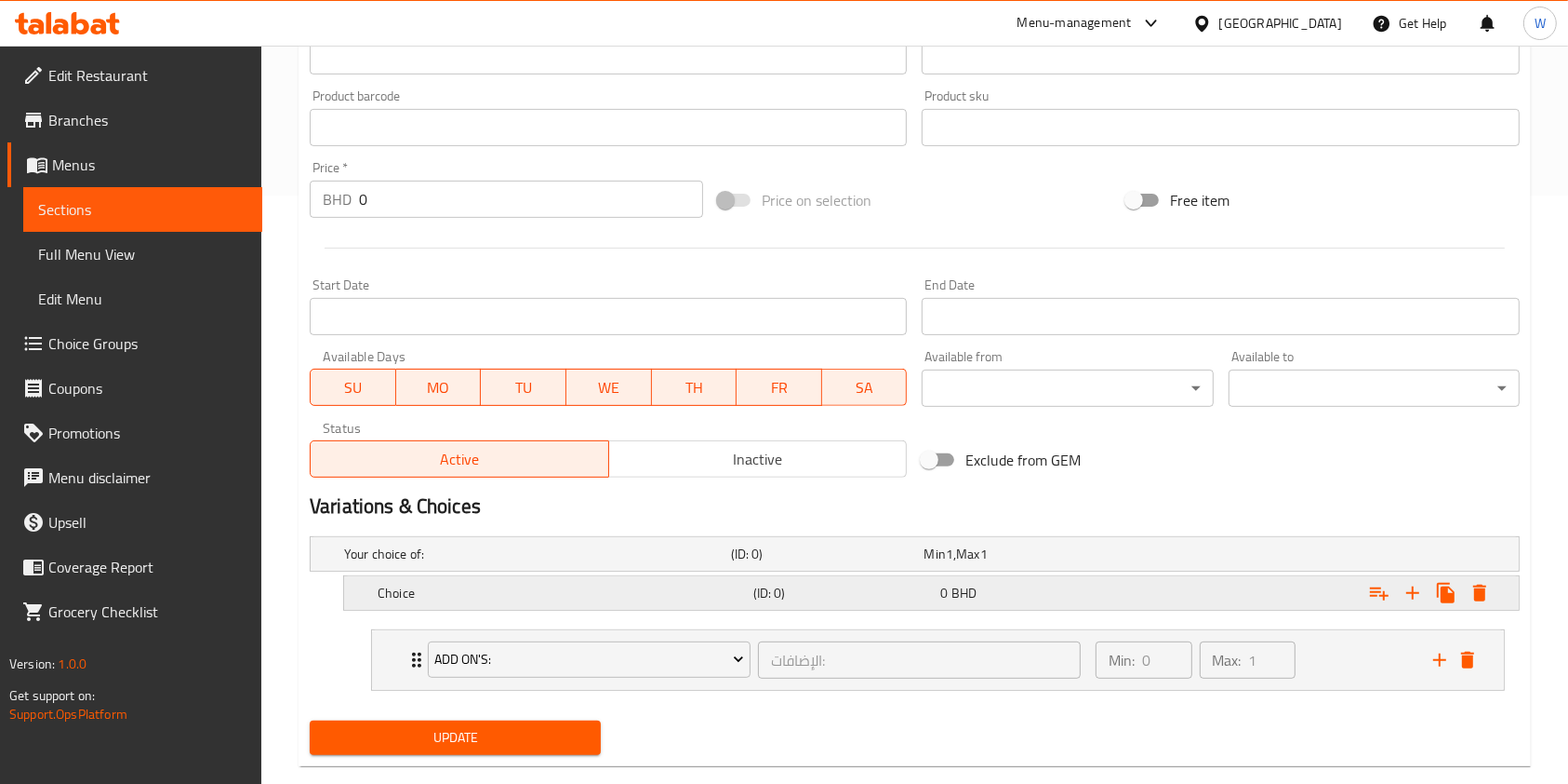
click at [548, 603] on div "Choice" at bounding box center [561, 593] width 376 height 26
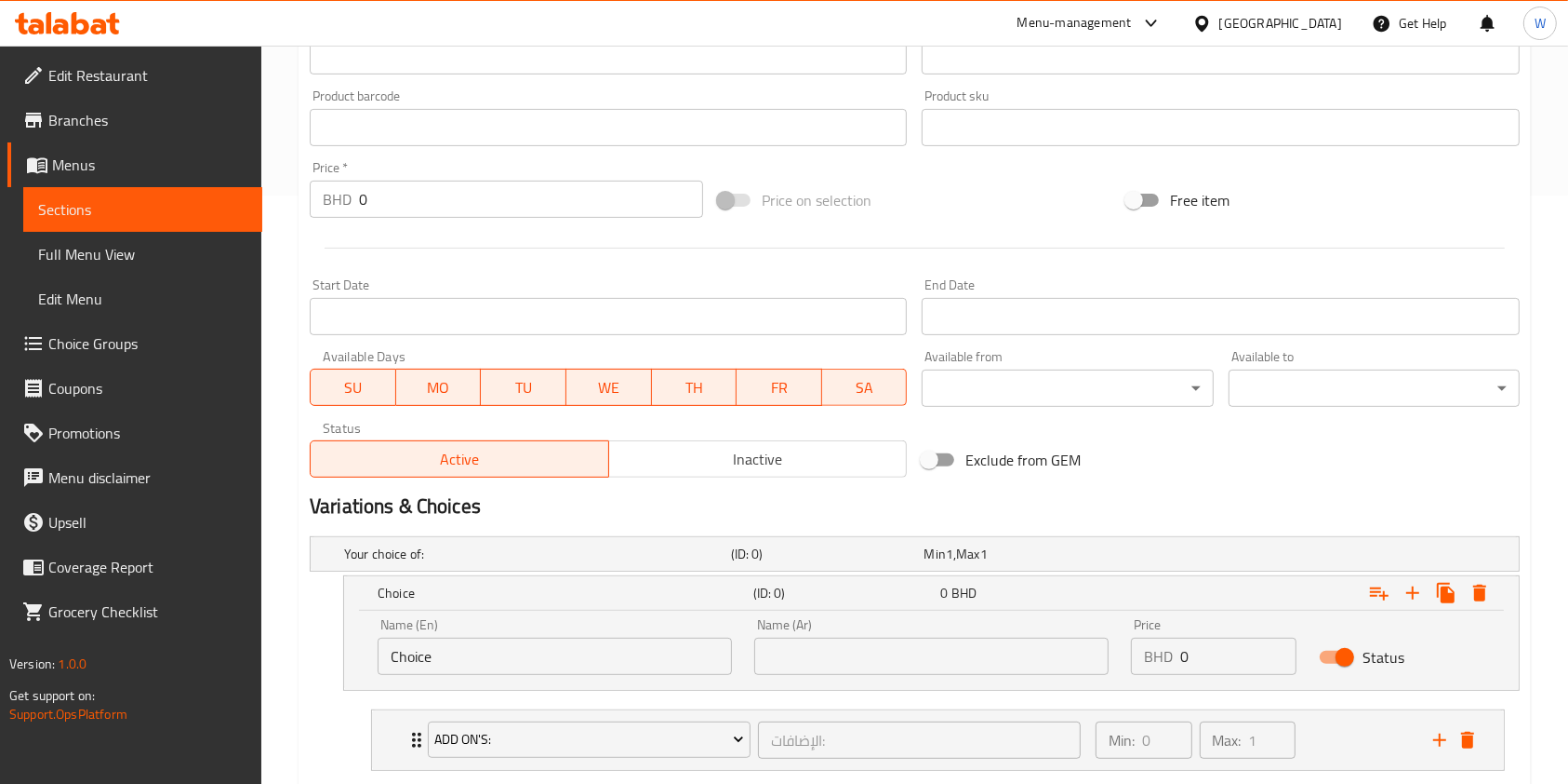
click at [526, 652] on input "Choice" at bounding box center [554, 656] width 354 height 37
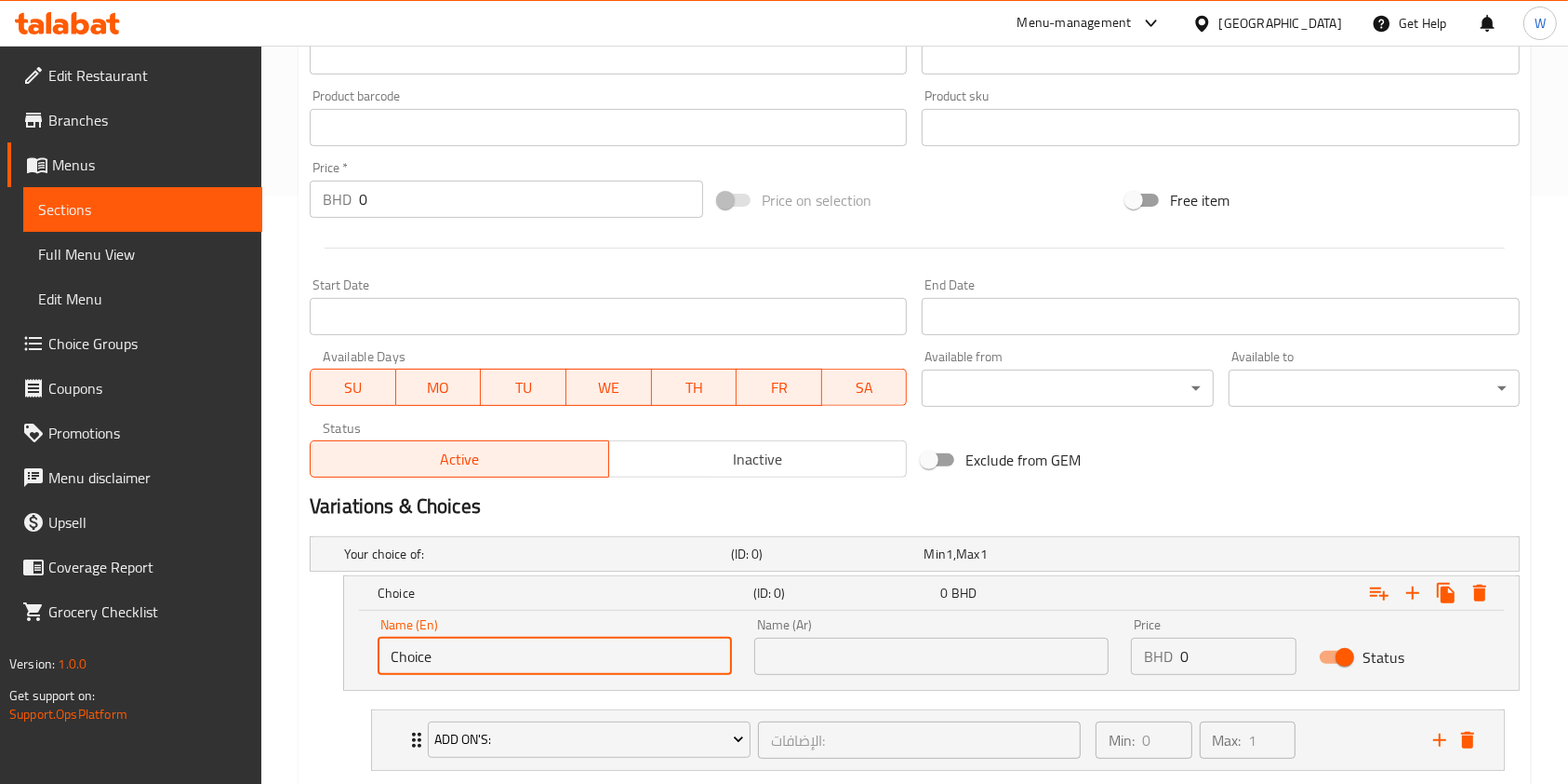
click at [526, 652] on input "Choice" at bounding box center [554, 656] width 354 height 37
type input "Small"
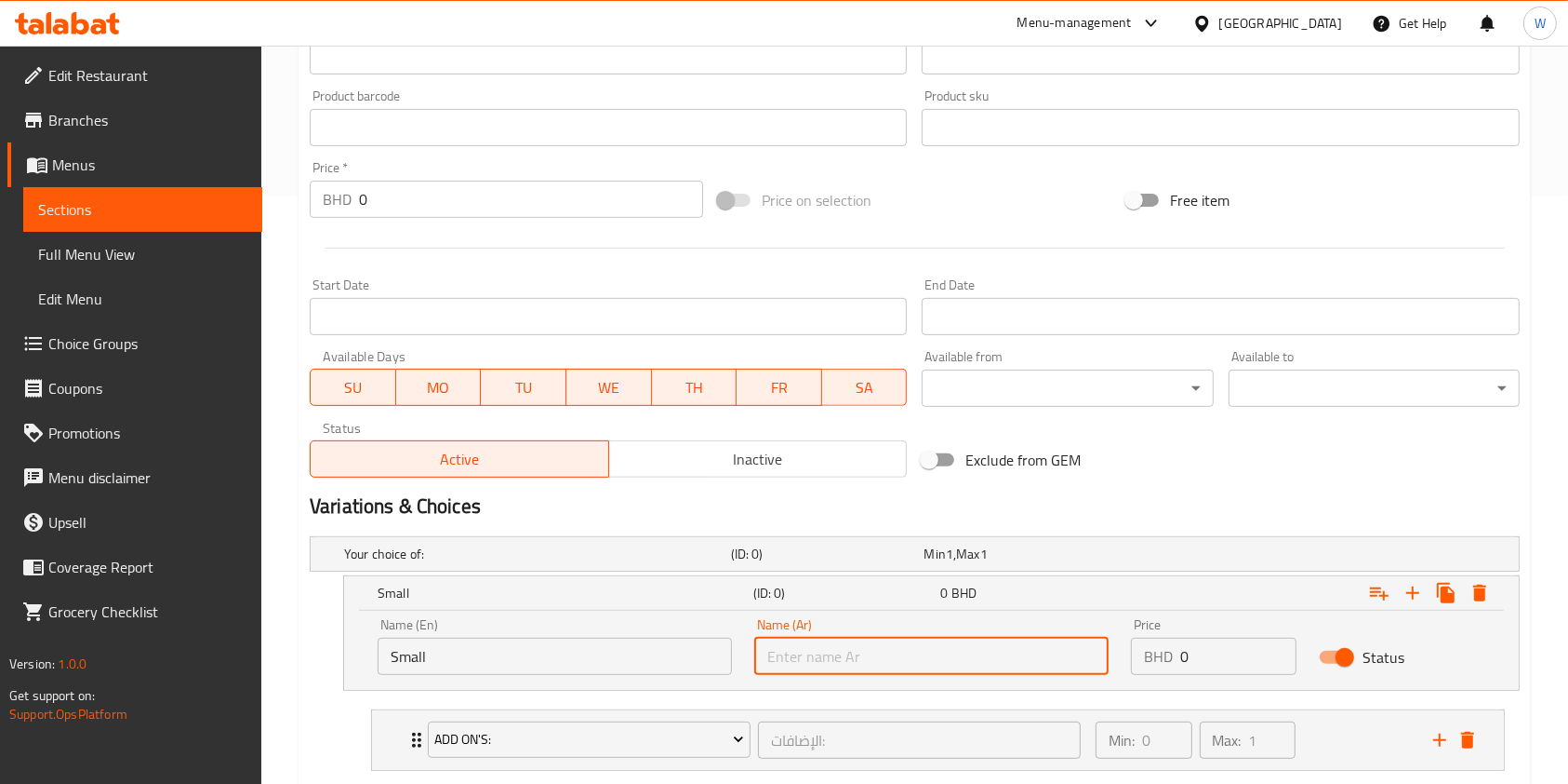
type input "S"
type input "صغير"
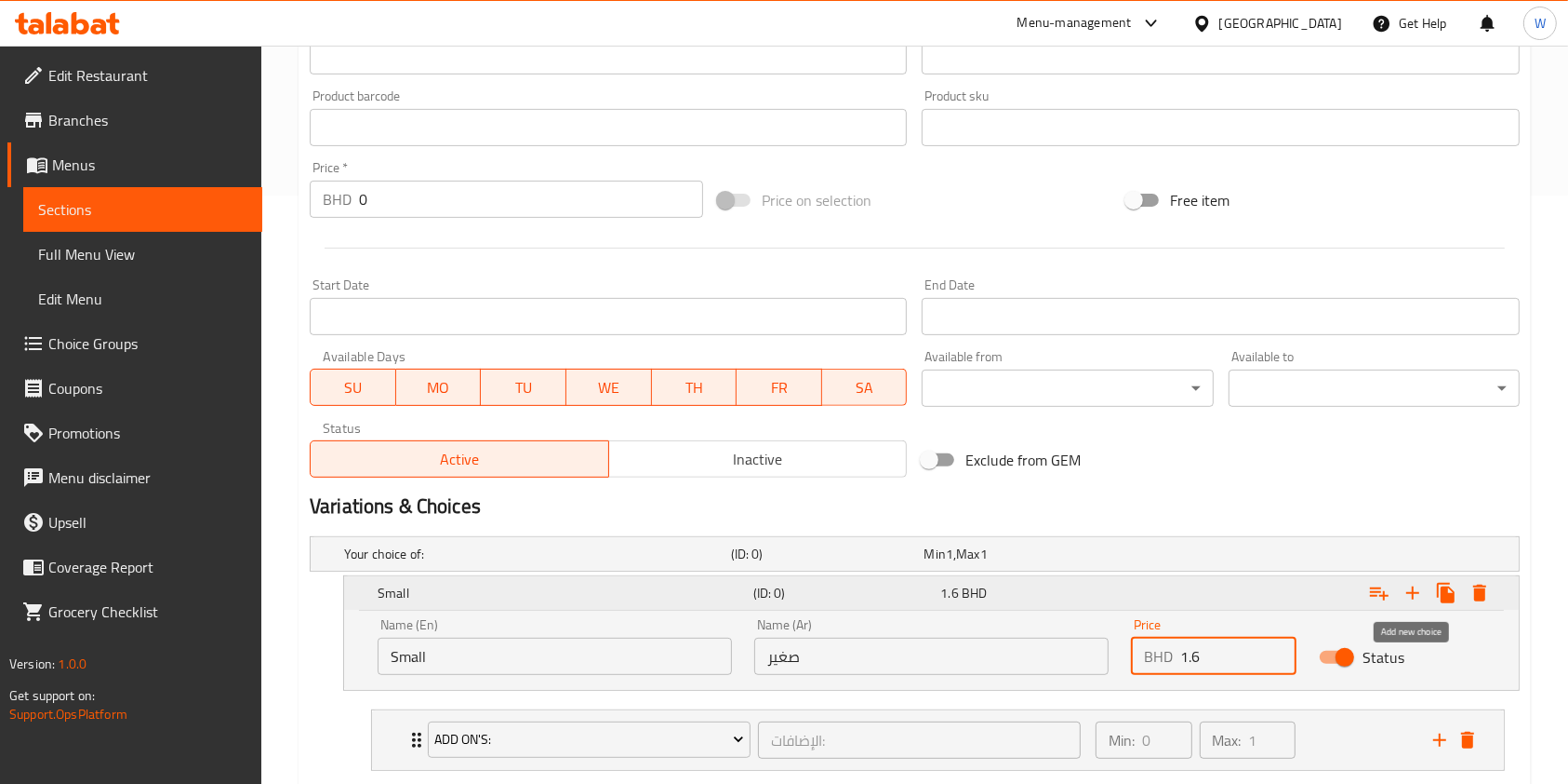
type input "1.6"
click at [1414, 588] on icon "Expand" at bounding box center [1413, 593] width 13 height 13
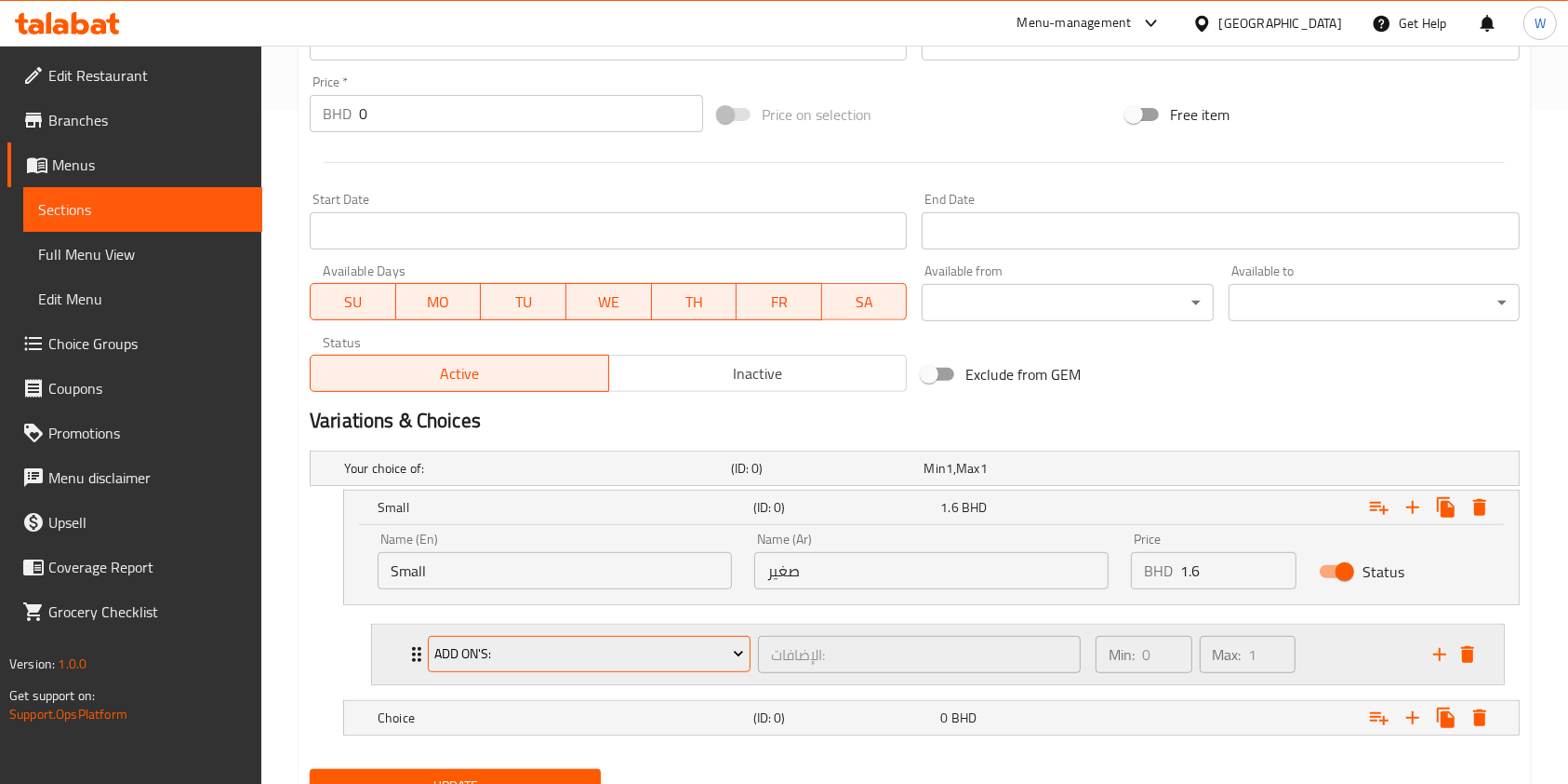
scroll to position [713, 0]
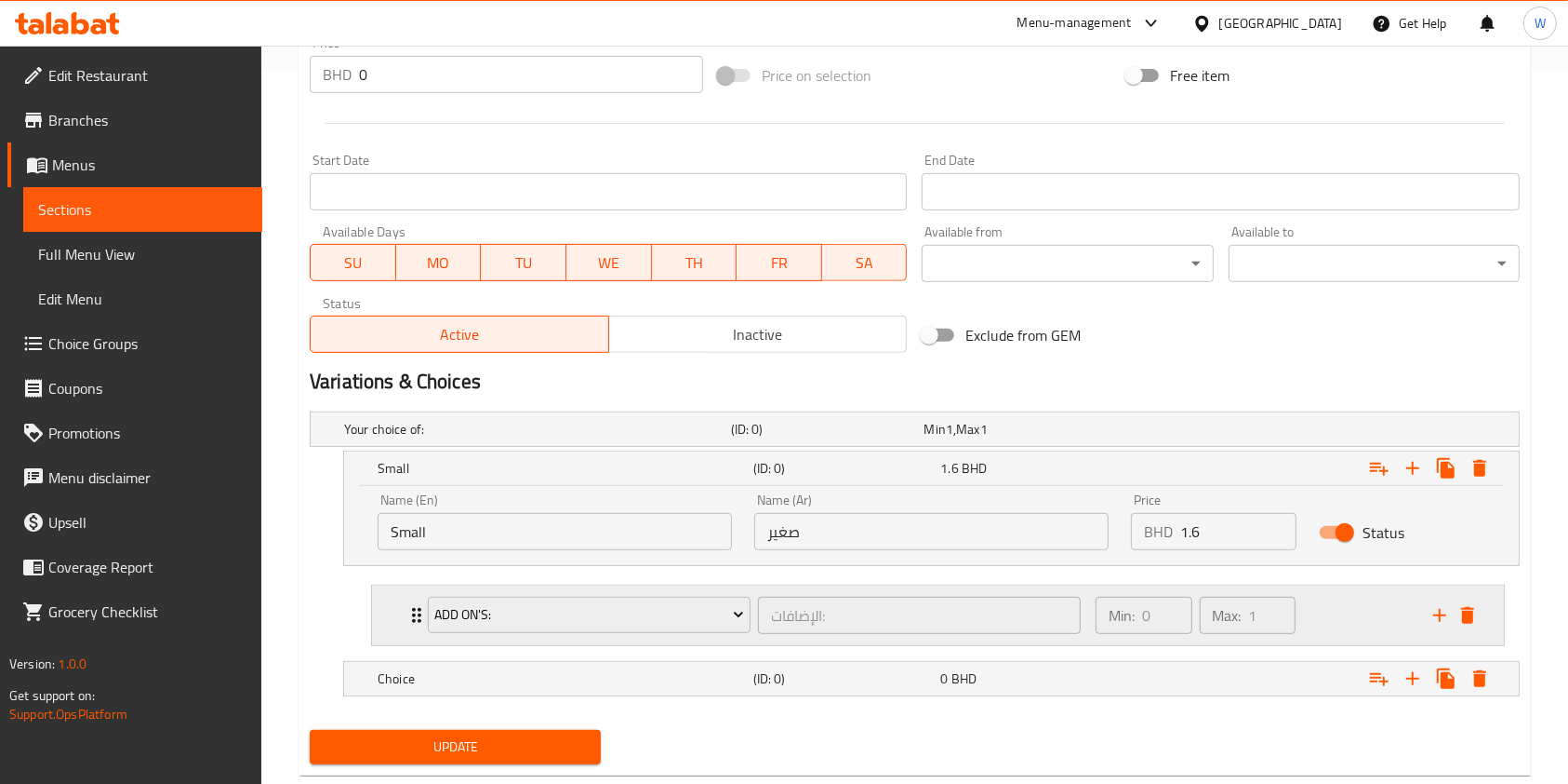
click at [404, 616] on div "Add On's: الإضافات: ​ Min: 0 ​ Max: 1 ​" at bounding box center [937, 615] width 1132 height 59
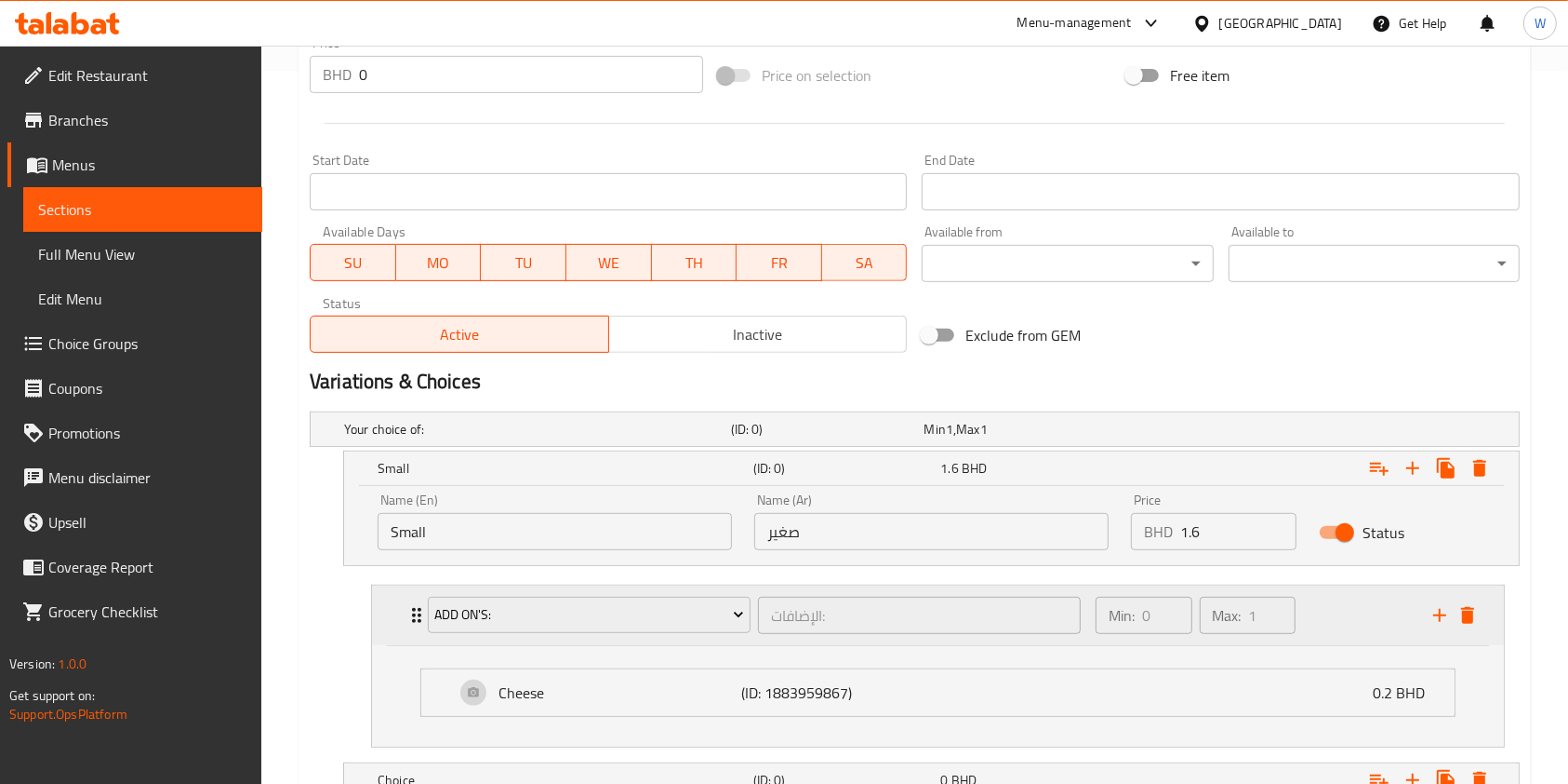
click at [407, 616] on icon "Expand" at bounding box center [416, 615] width 22 height 22
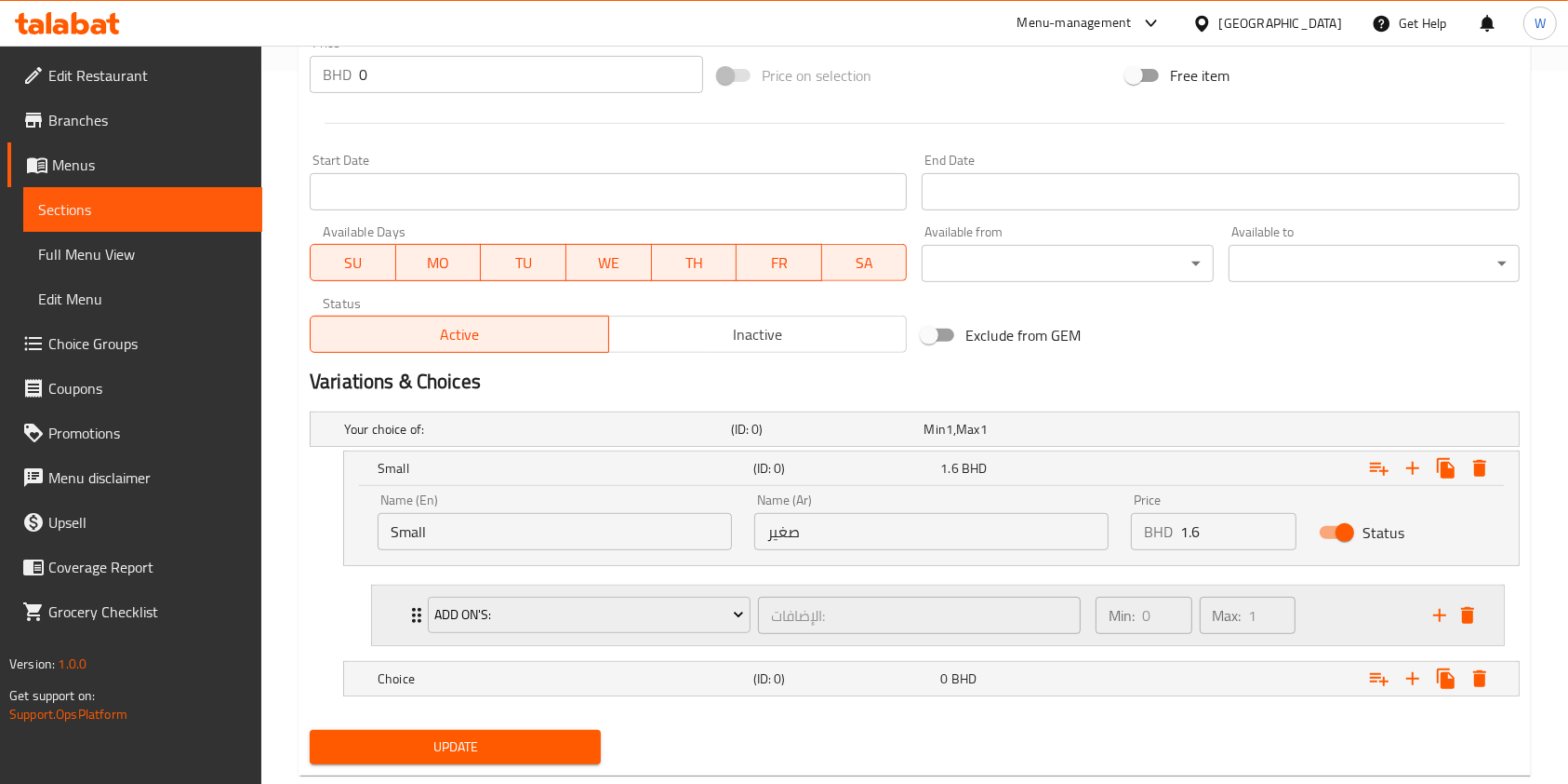
scroll to position [755, 0]
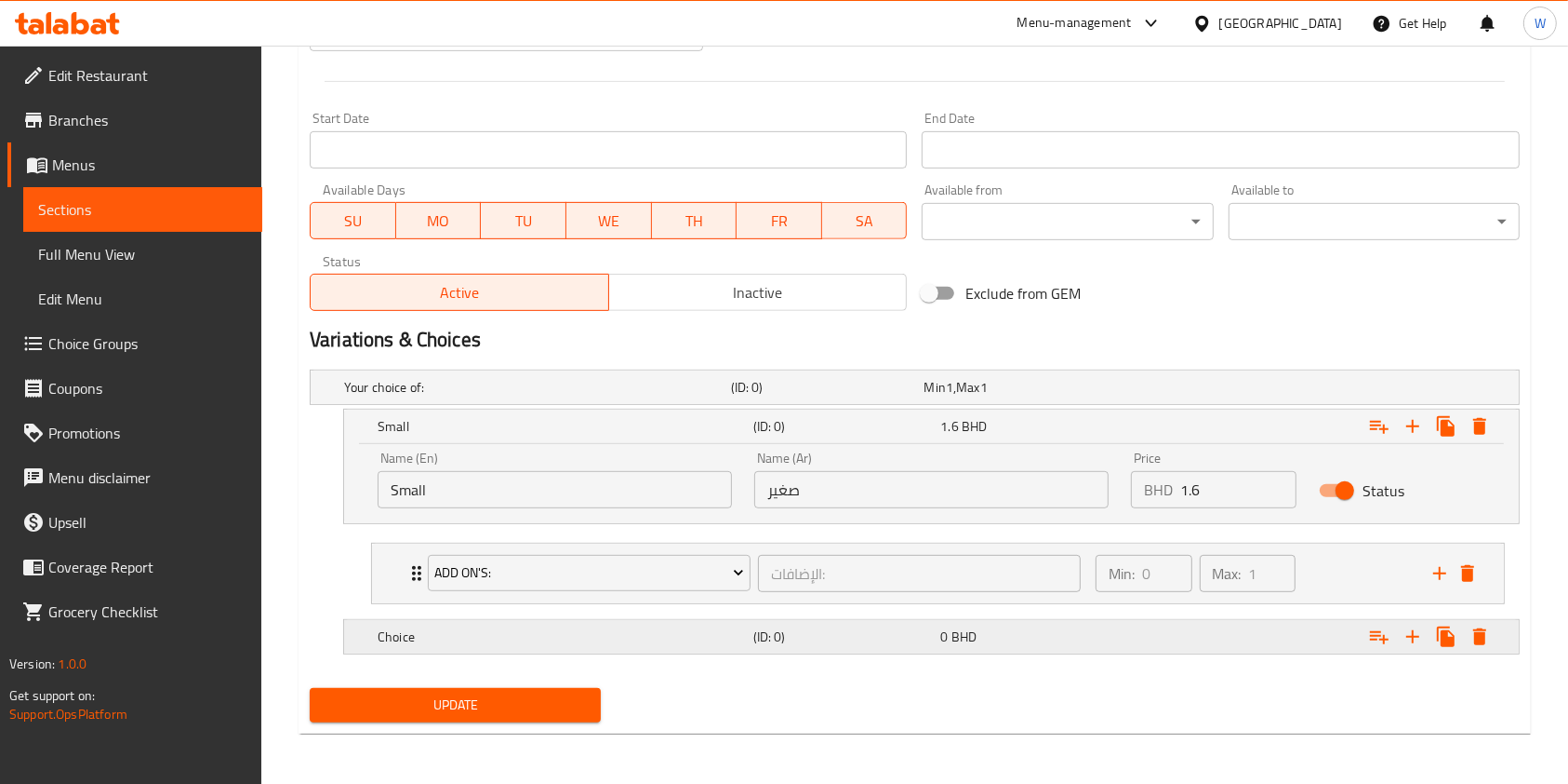
click at [407, 627] on h5 "Choice" at bounding box center [562, 636] width 369 height 18
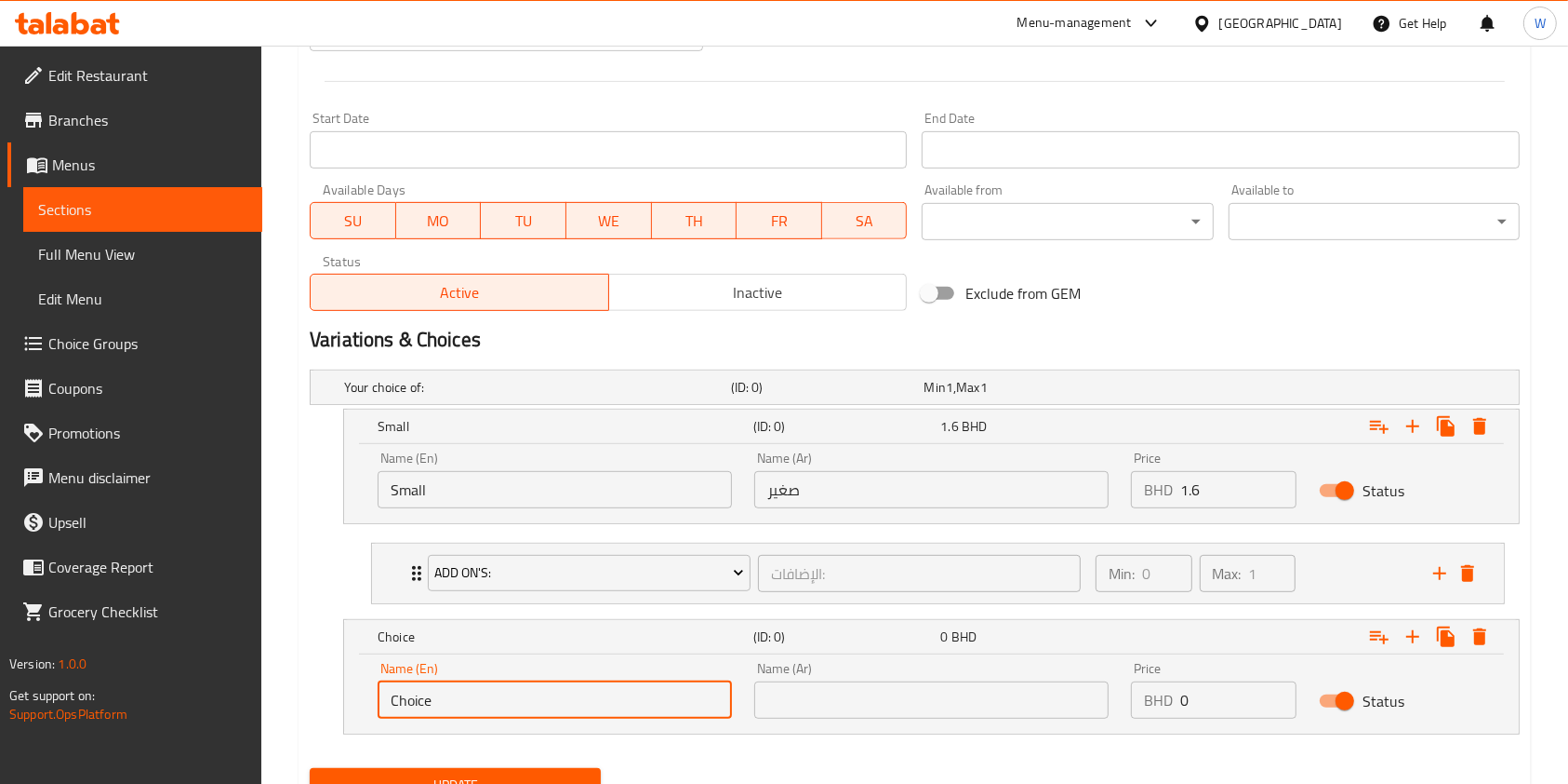
click at [422, 708] on input "Choice" at bounding box center [554, 700] width 354 height 37
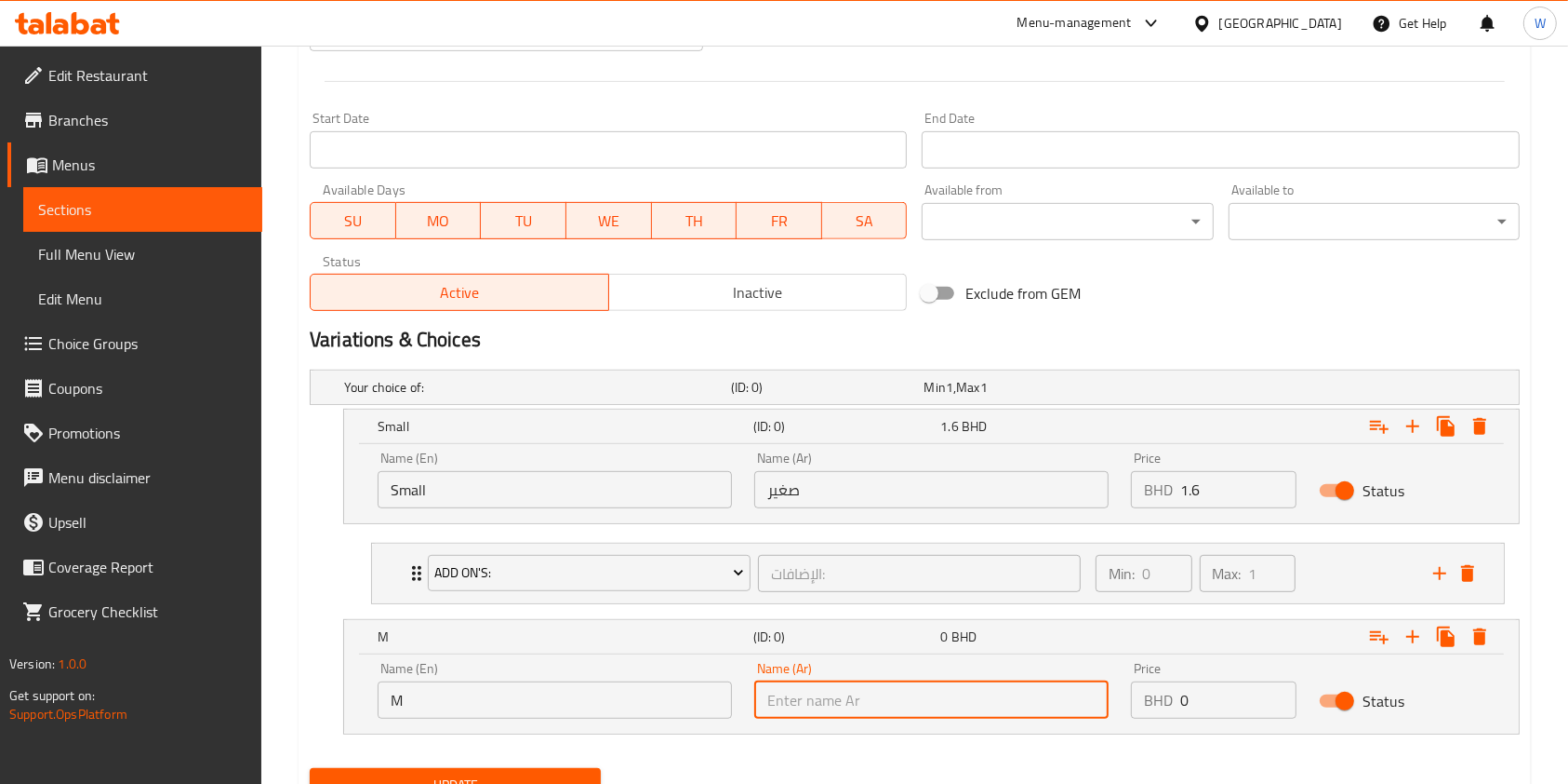
click at [422, 708] on input "M" at bounding box center [554, 700] width 354 height 37
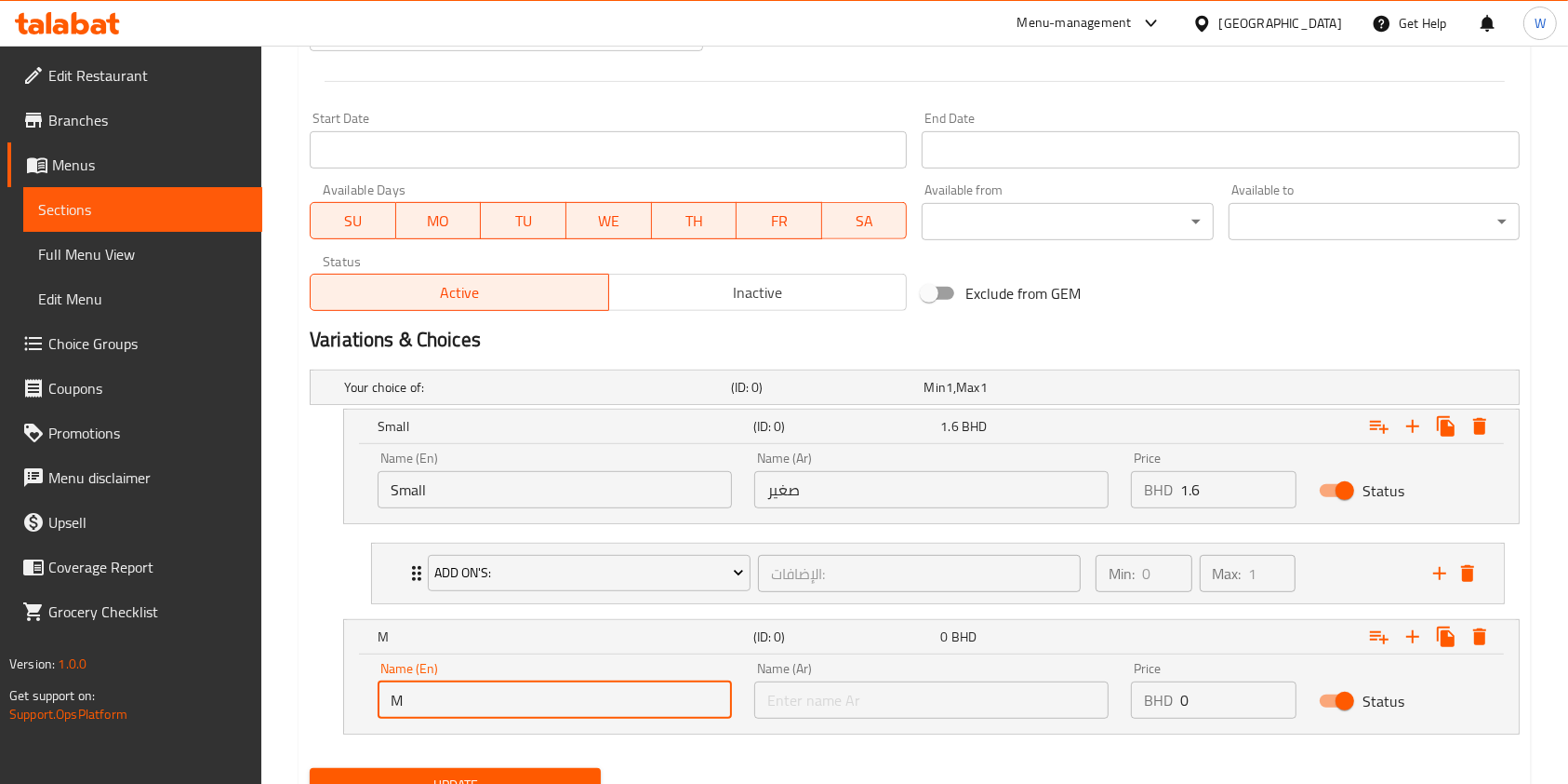
type input "Medium"
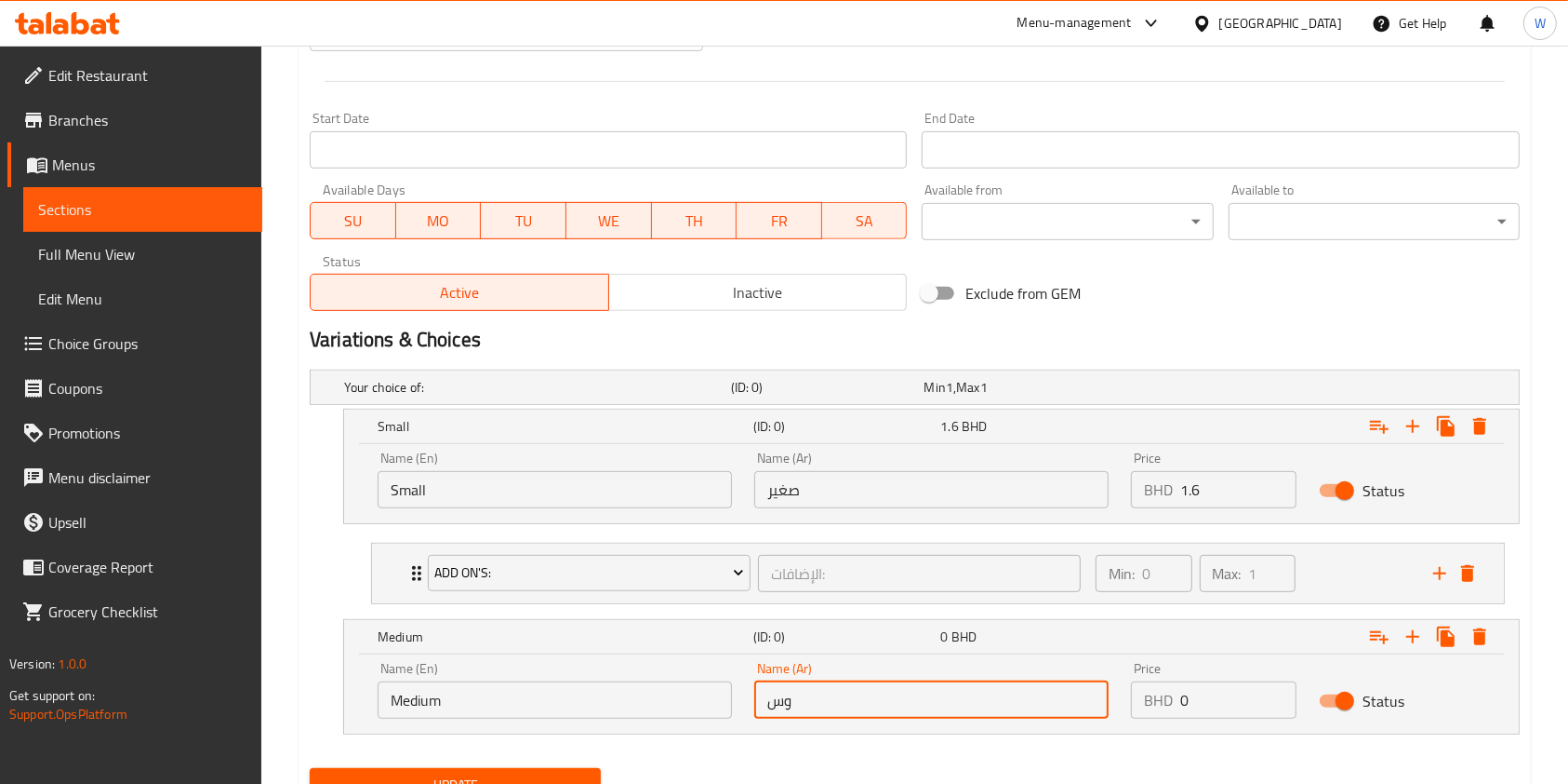
type input "وسط"
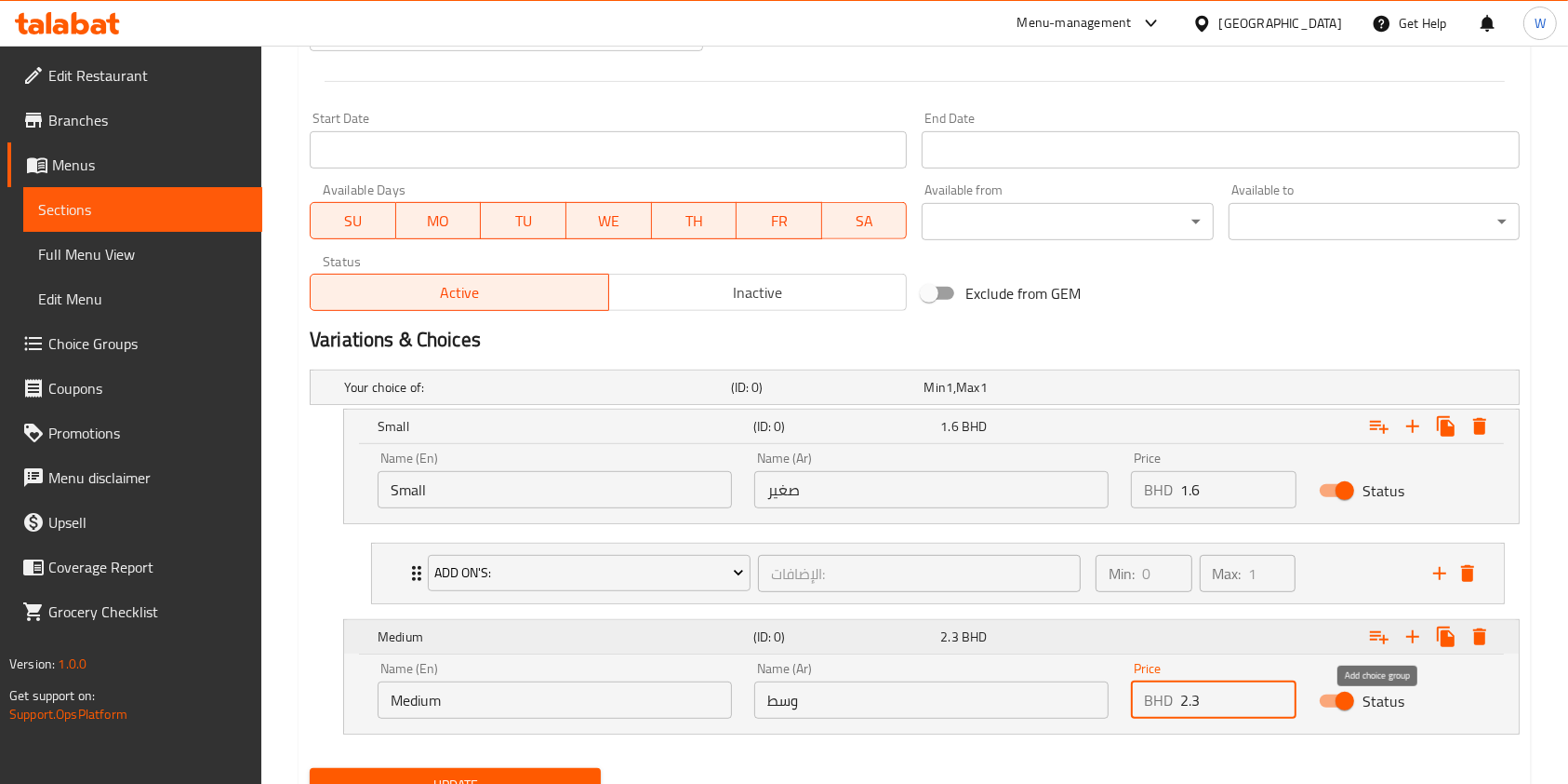
type input "2.3"
click at [1378, 642] on icon "Expand" at bounding box center [1379, 636] width 22 height 22
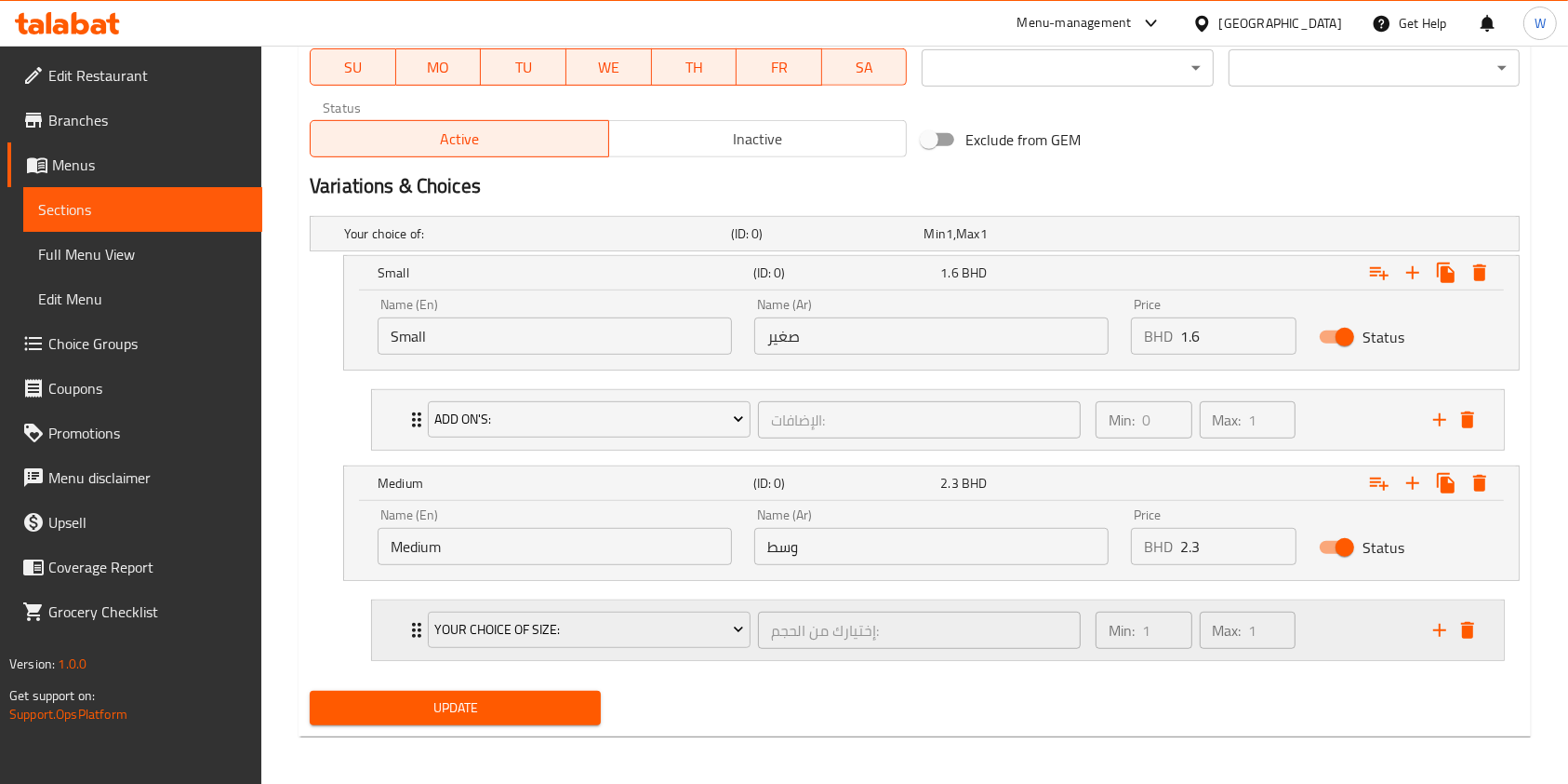
scroll to position [911, 0]
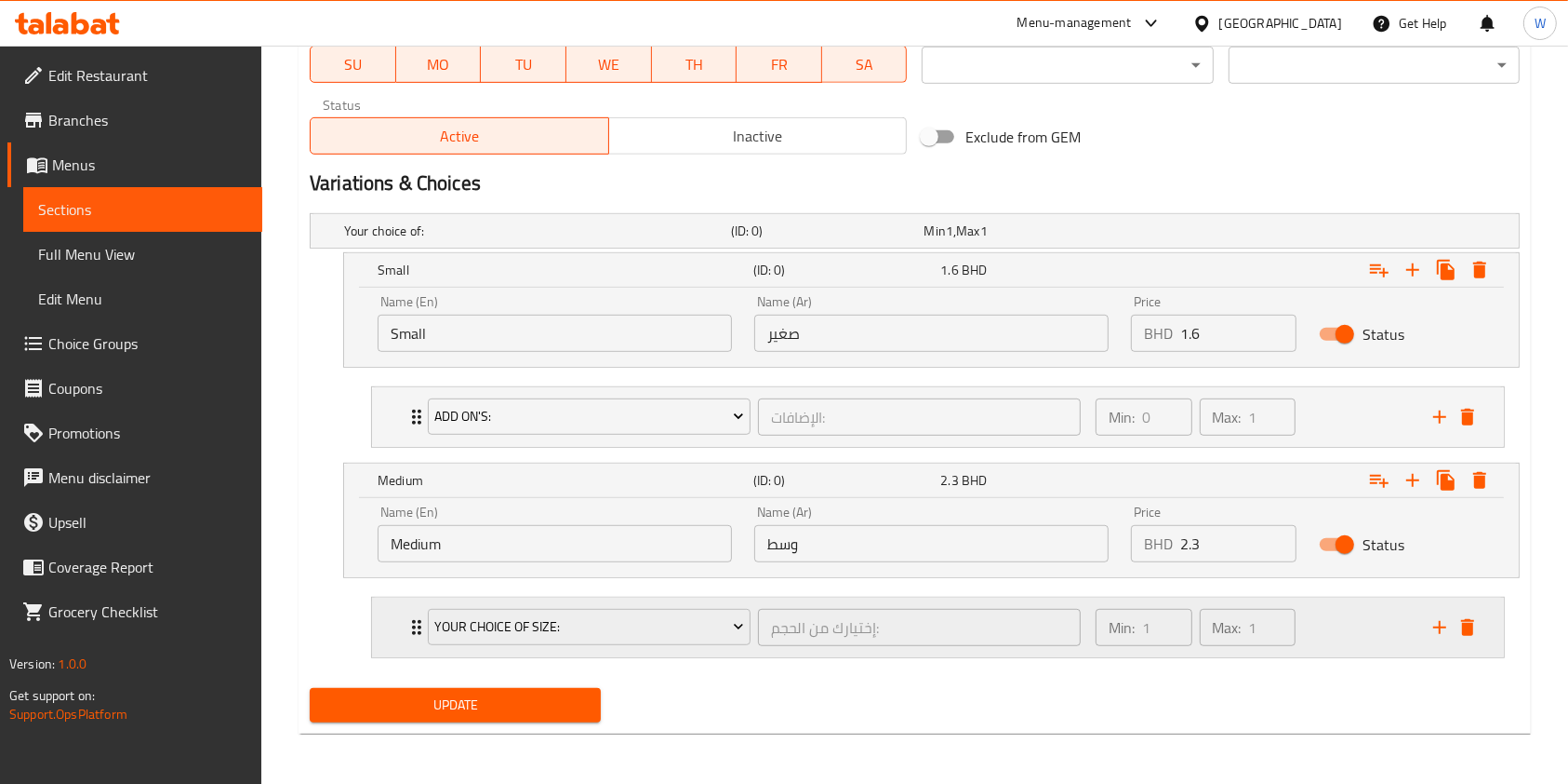
click at [587, 647] on div "Your Choice Of Size:" at bounding box center [590, 627] width 331 height 45
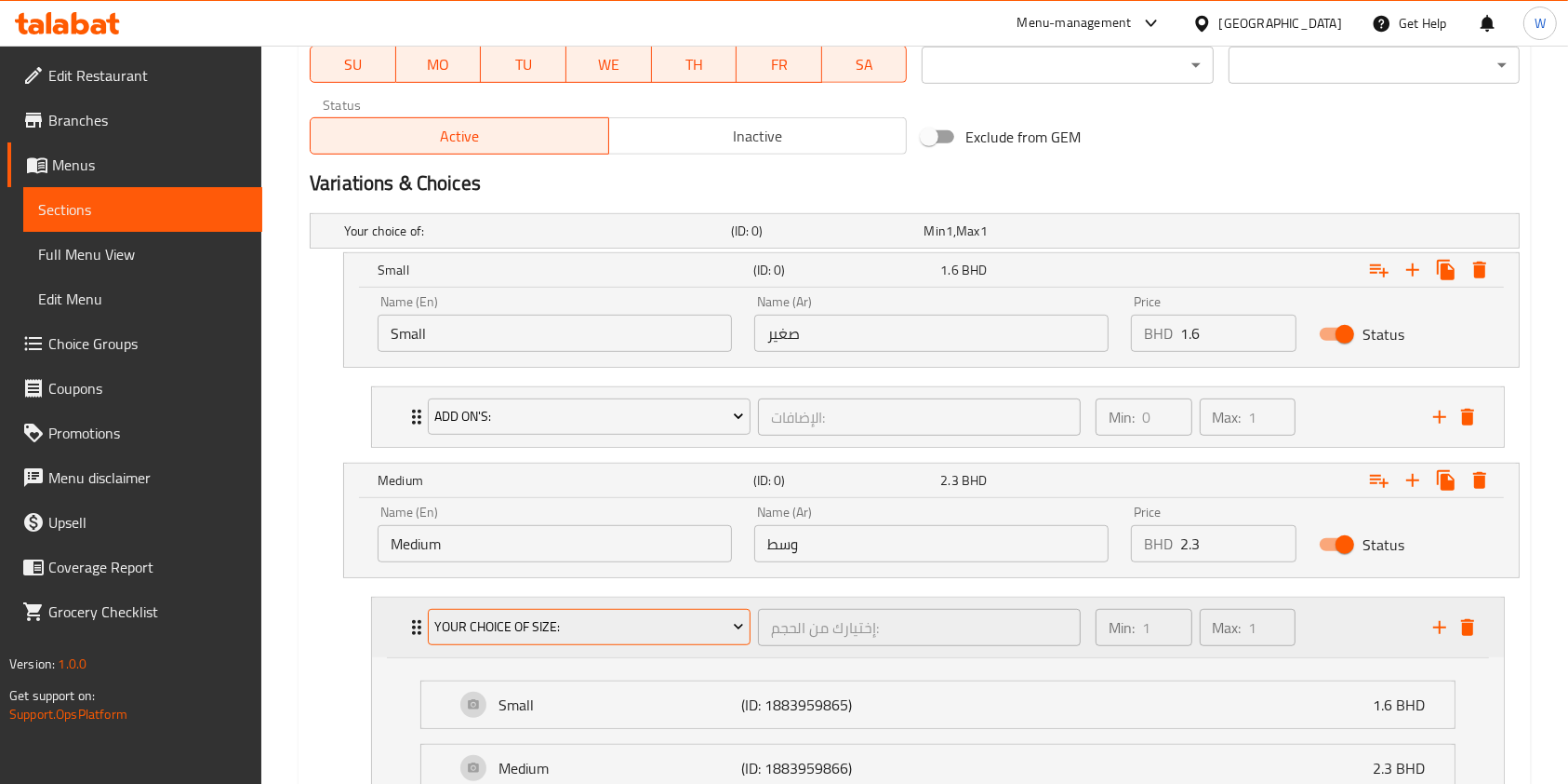
click at [595, 638] on button "Your Choice Of Size:" at bounding box center [590, 627] width 323 height 37
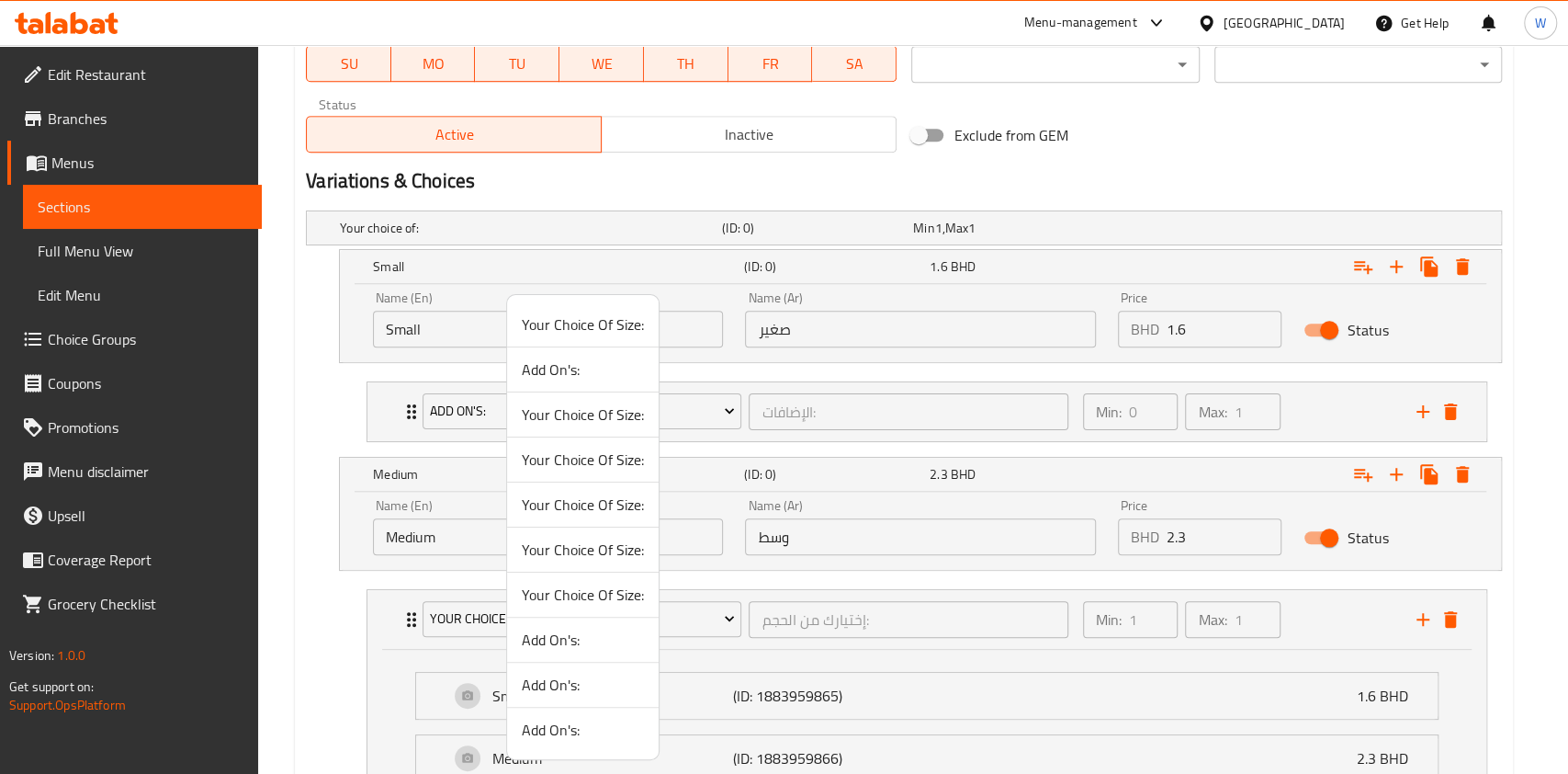
click at [565, 649] on span "Add On's:" at bounding box center [582, 639] width 122 height 22
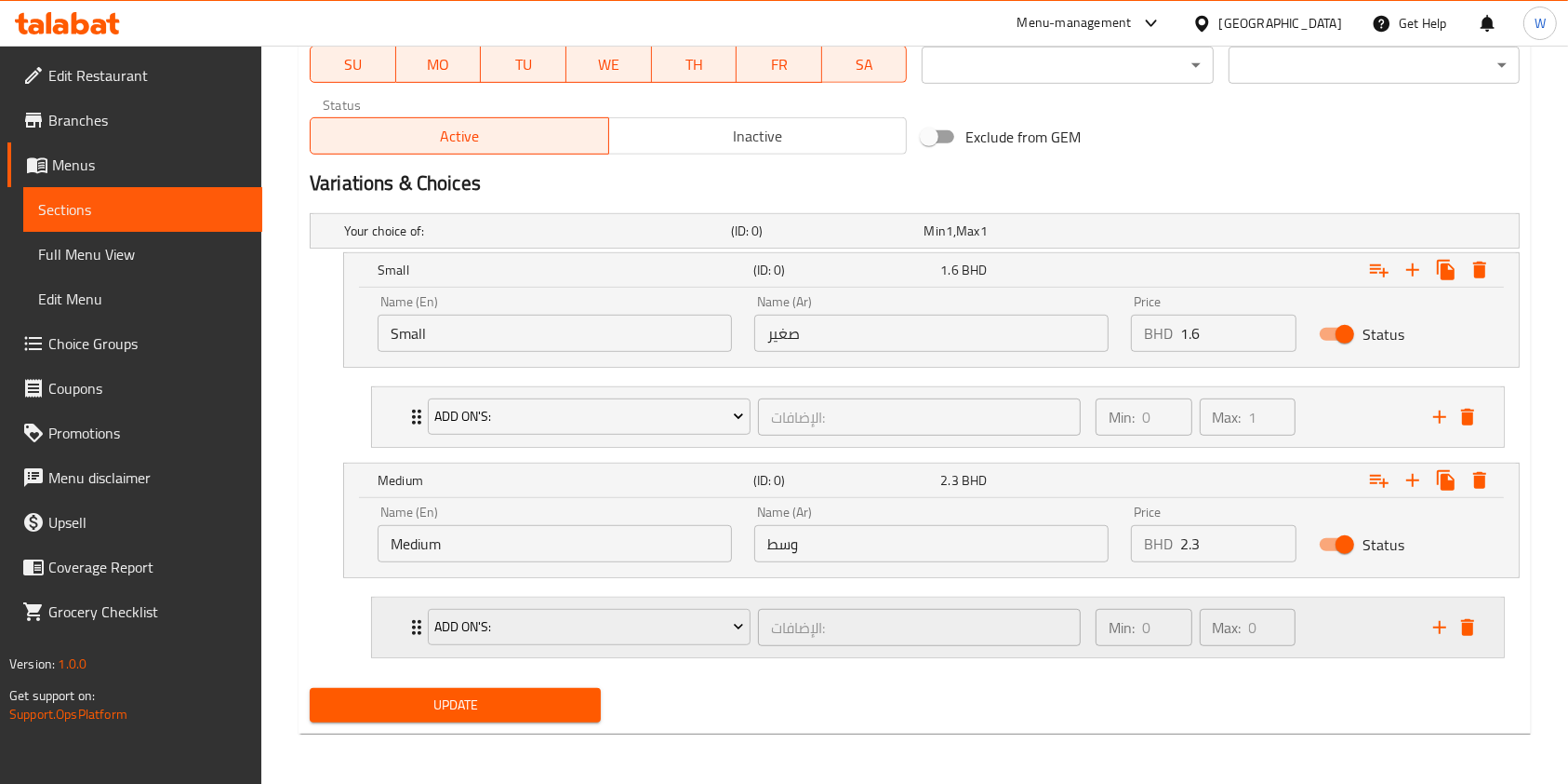
click at [417, 638] on div "Add On's: الإضافات: ​" at bounding box center [754, 627] width 676 height 59
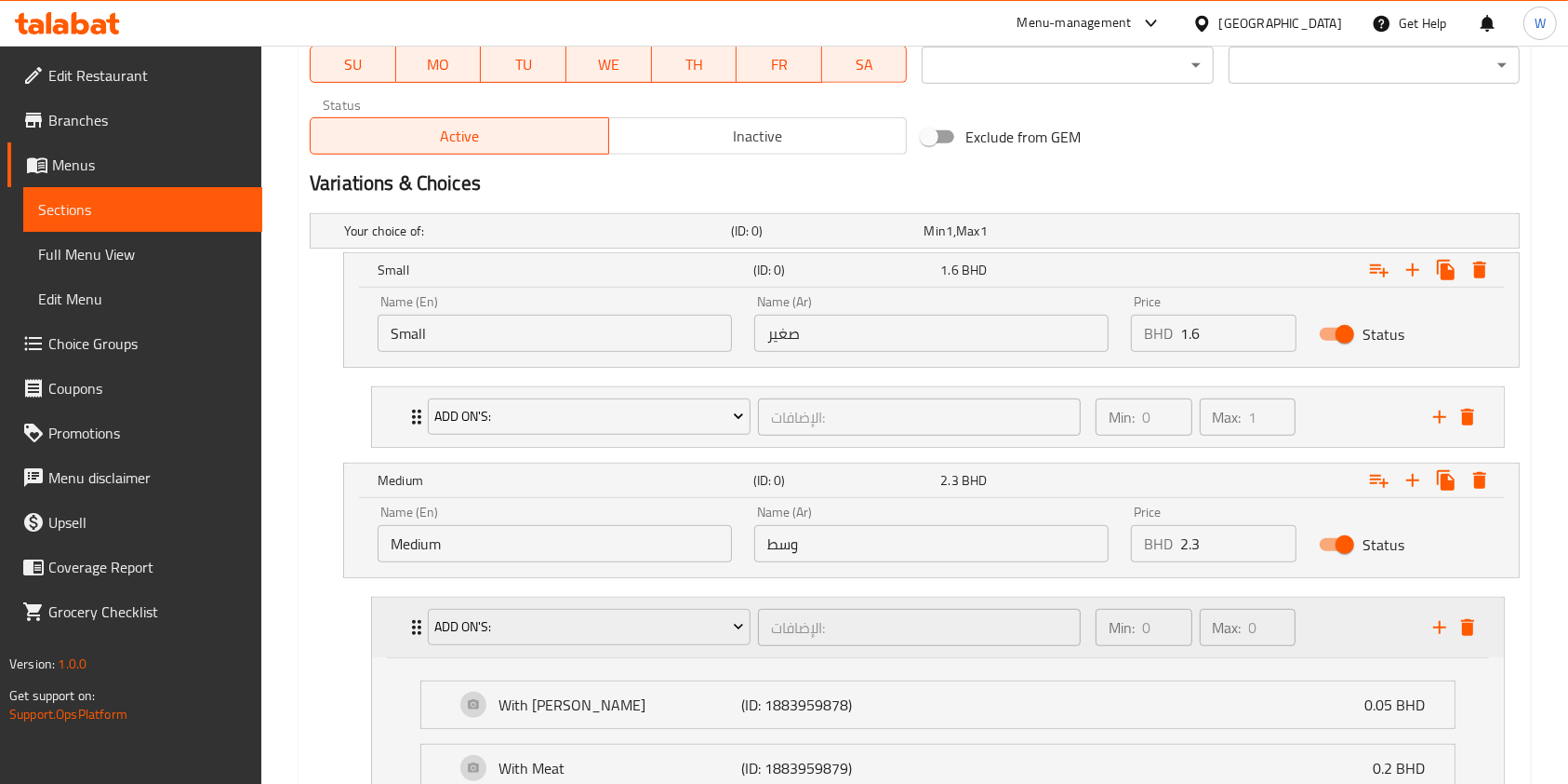
click at [417, 638] on div "Add On's: الإضافات: ​" at bounding box center [754, 627] width 676 height 59
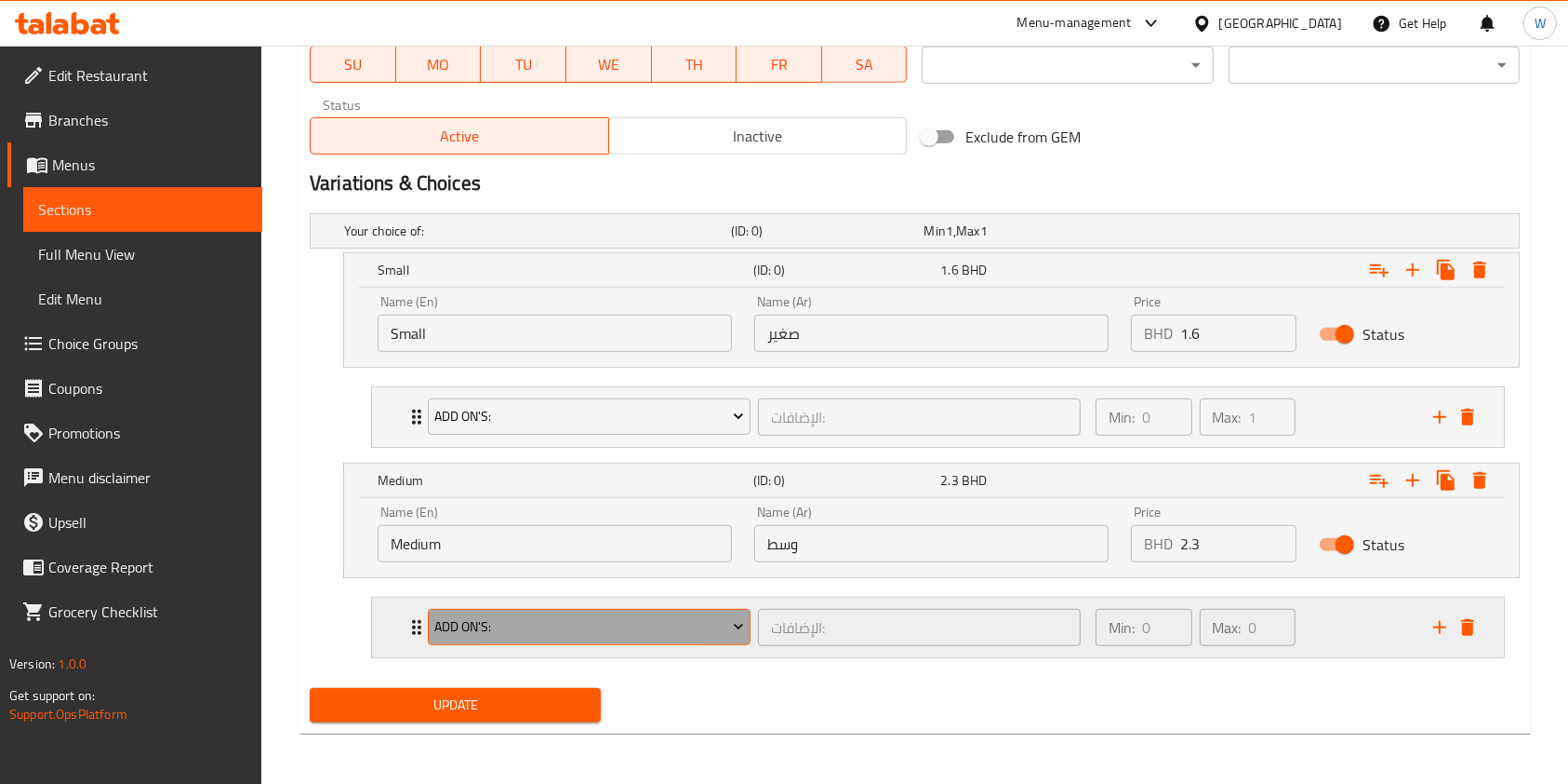
click at [483, 637] on span "Add On's:" at bounding box center [589, 627] width 309 height 23
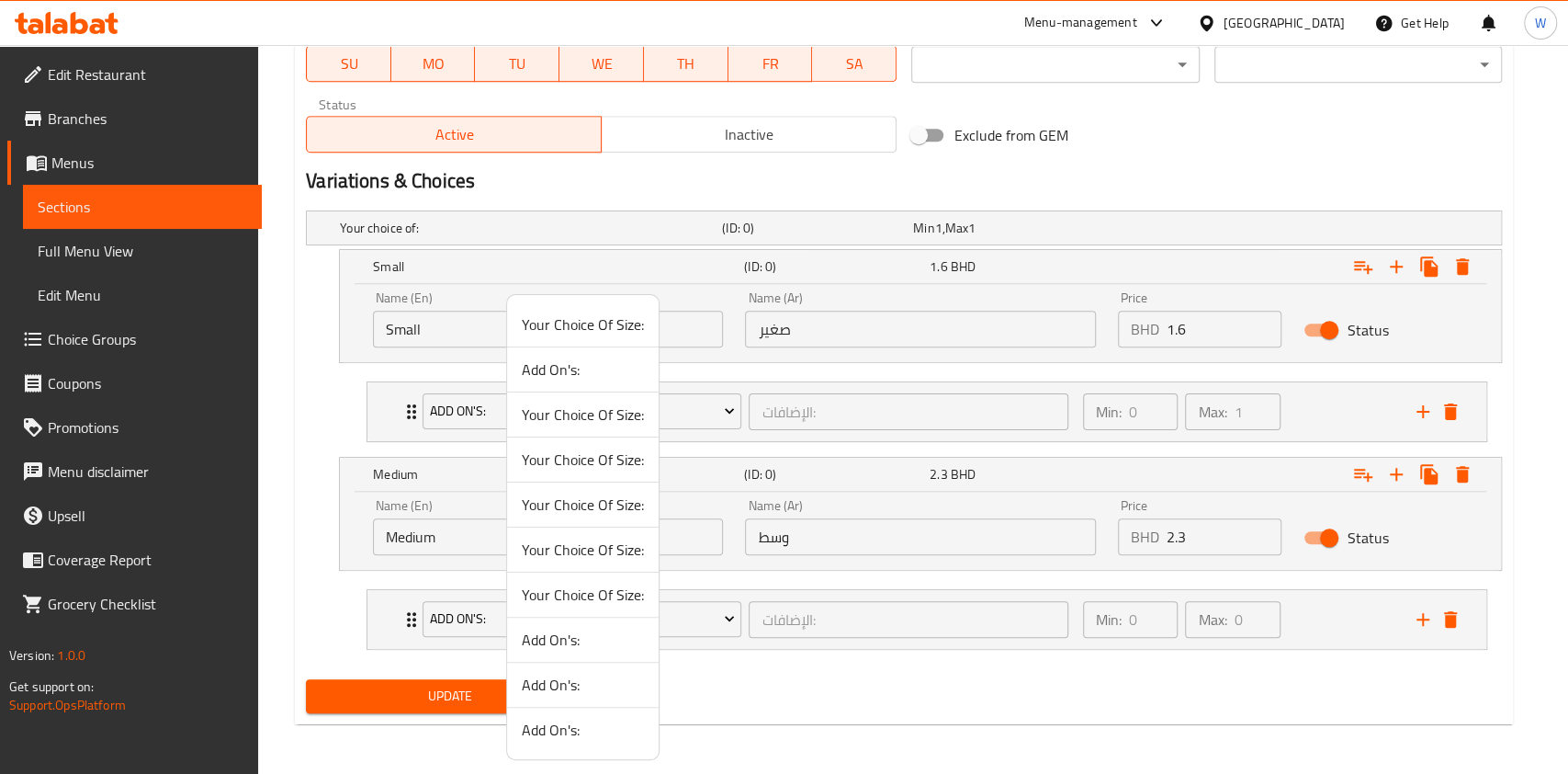
click at [564, 728] on span "Add On's:" at bounding box center [582, 729] width 122 height 22
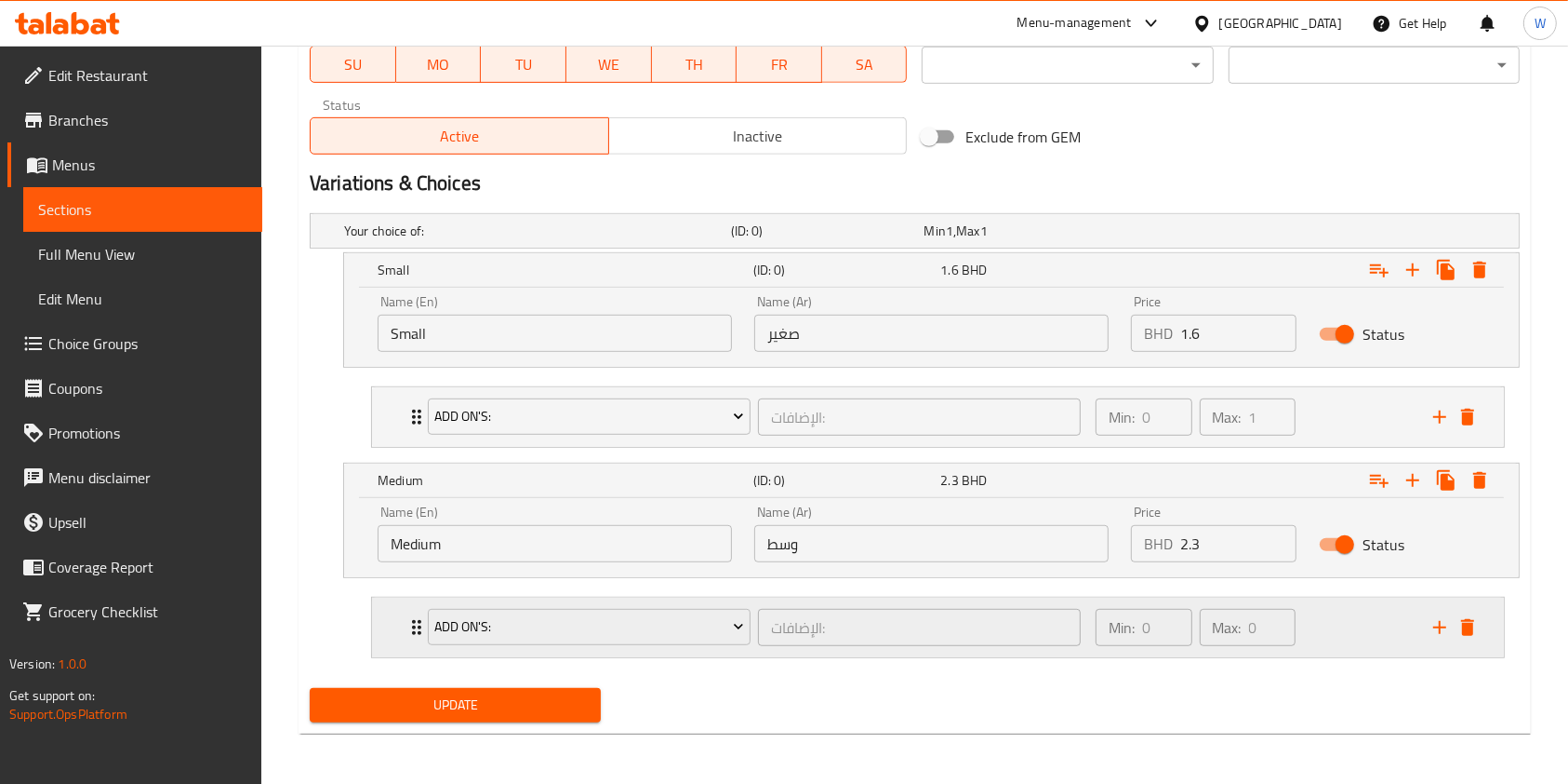
click at [424, 623] on div "Add On's:" at bounding box center [590, 627] width 331 height 45
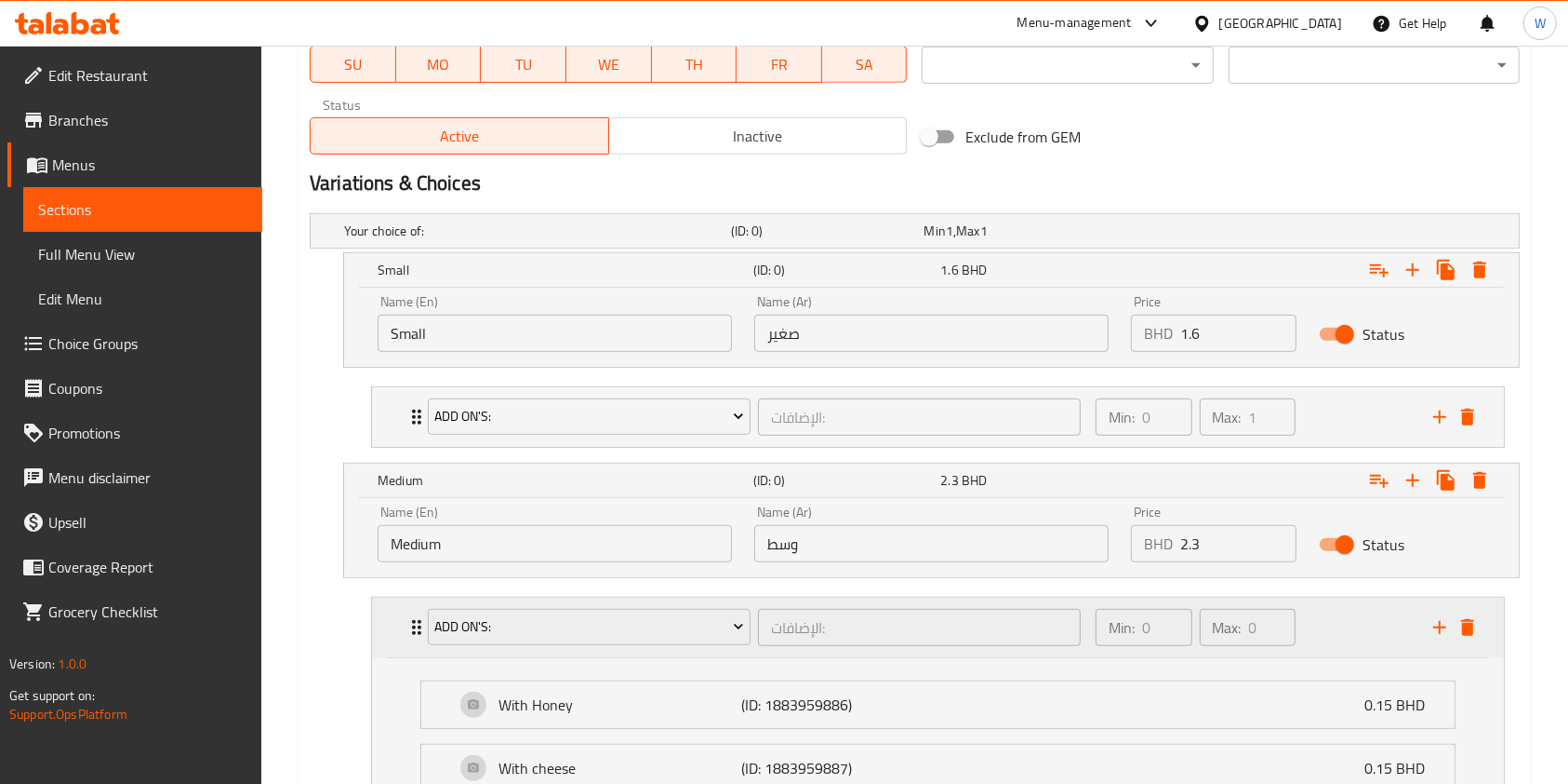
click at [424, 624] on div "Add On's:" at bounding box center [590, 627] width 331 height 45
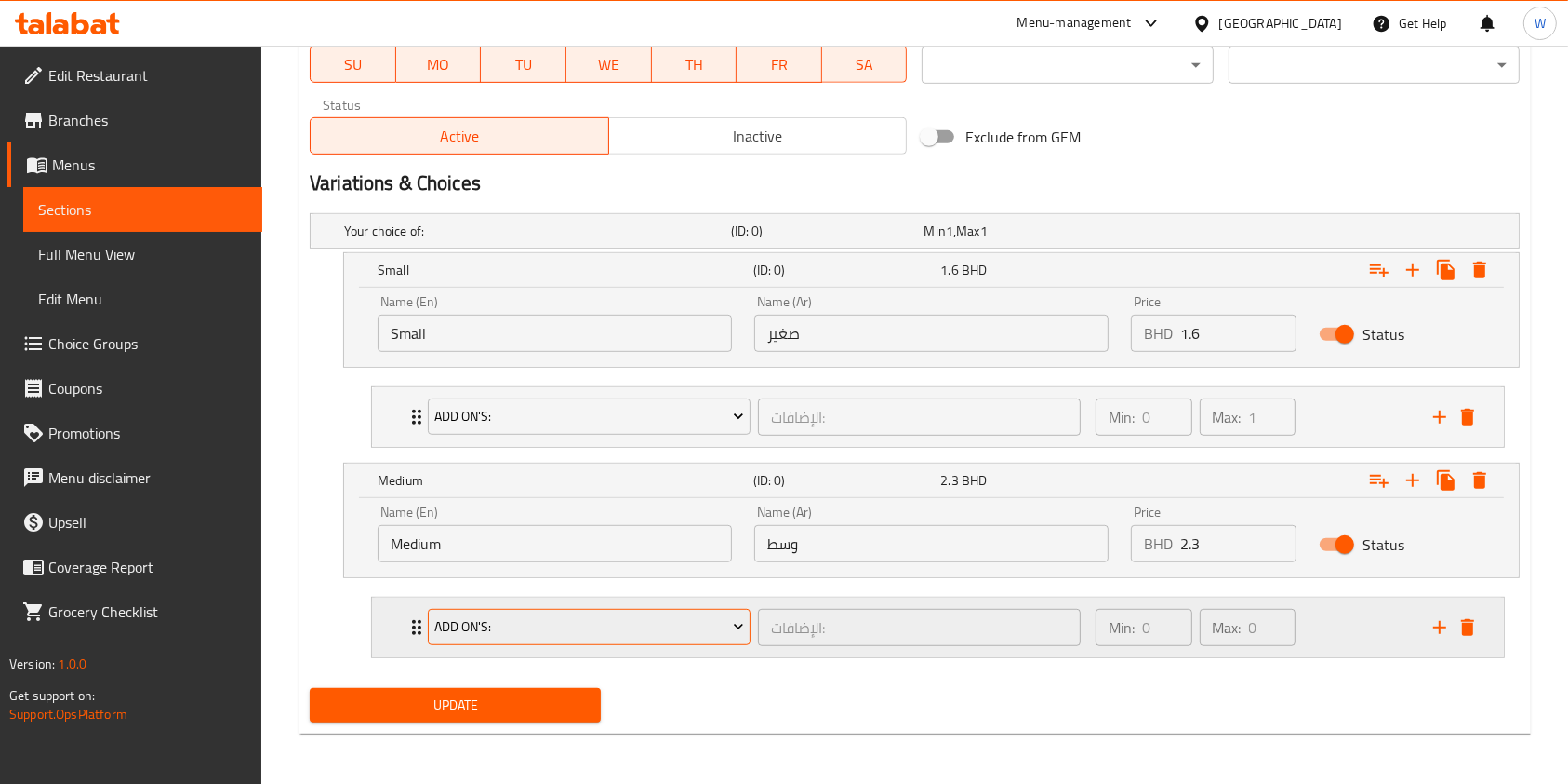
click at [466, 622] on span "Add On's:" at bounding box center [589, 627] width 309 height 23
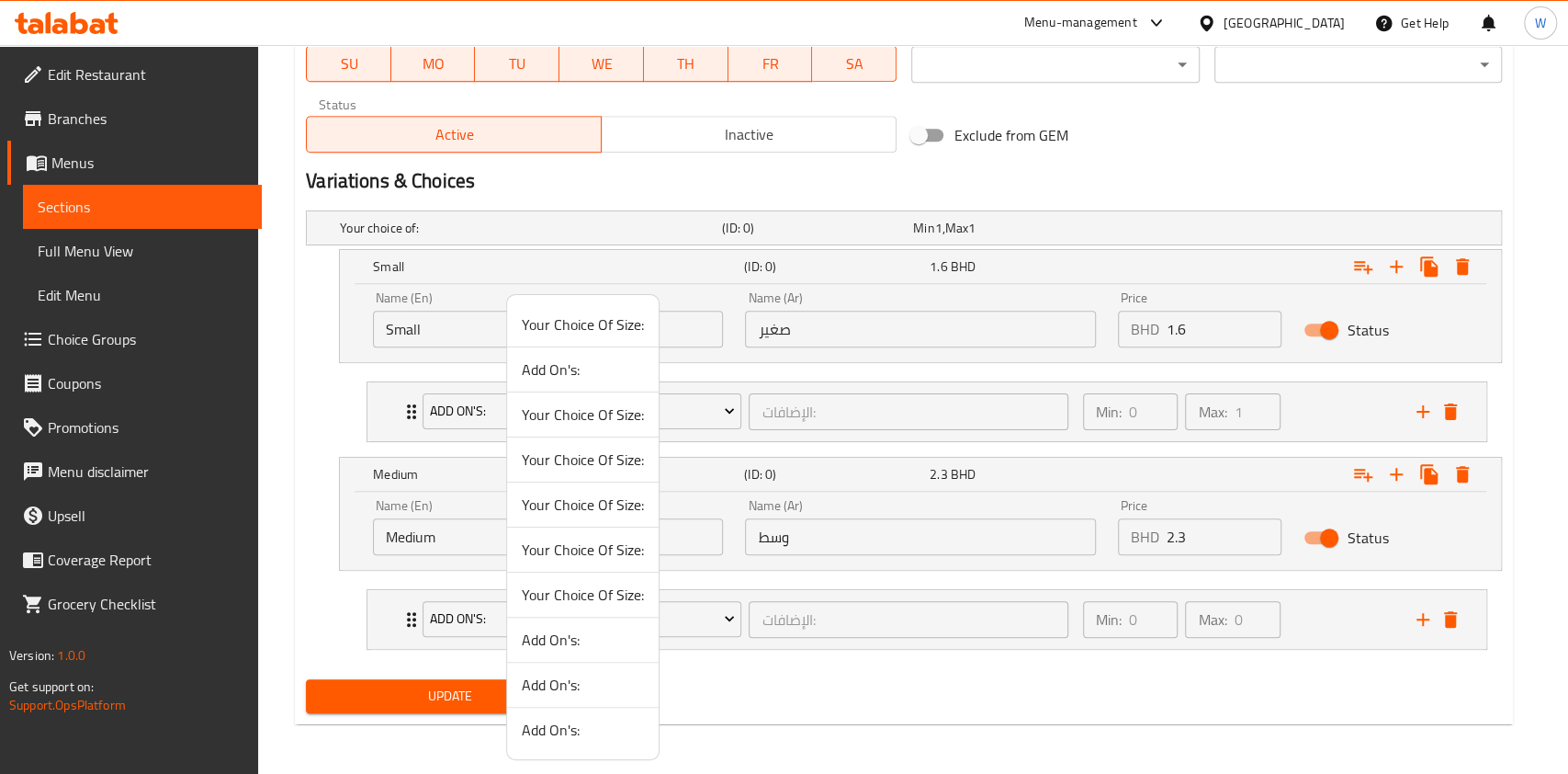
click at [563, 384] on li "Add On's:" at bounding box center [582, 370] width 152 height 45
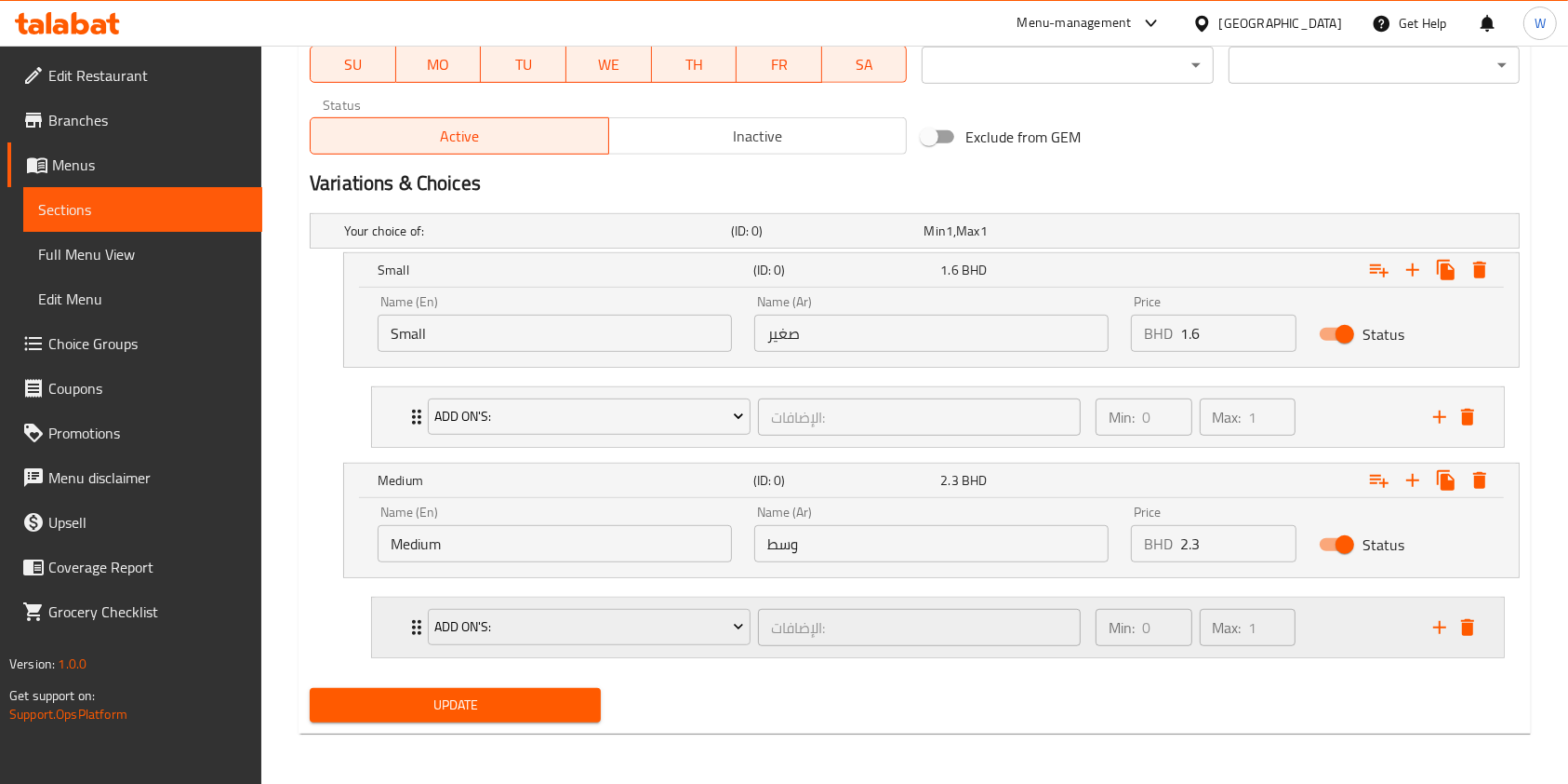
click at [412, 627] on icon "Expand" at bounding box center [416, 626] width 22 height 22
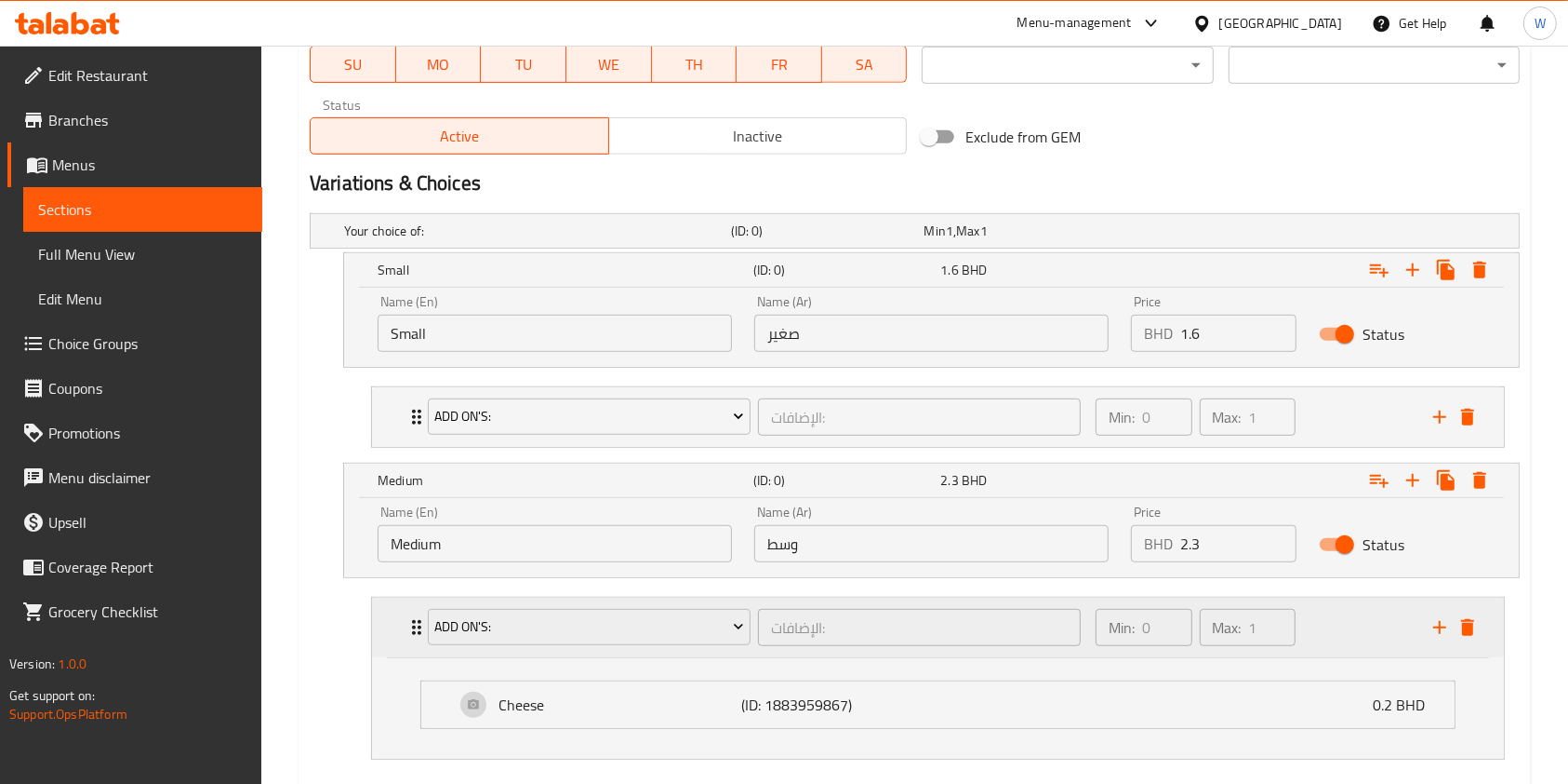
click at [414, 629] on icon "Expand" at bounding box center [416, 626] width 22 height 22
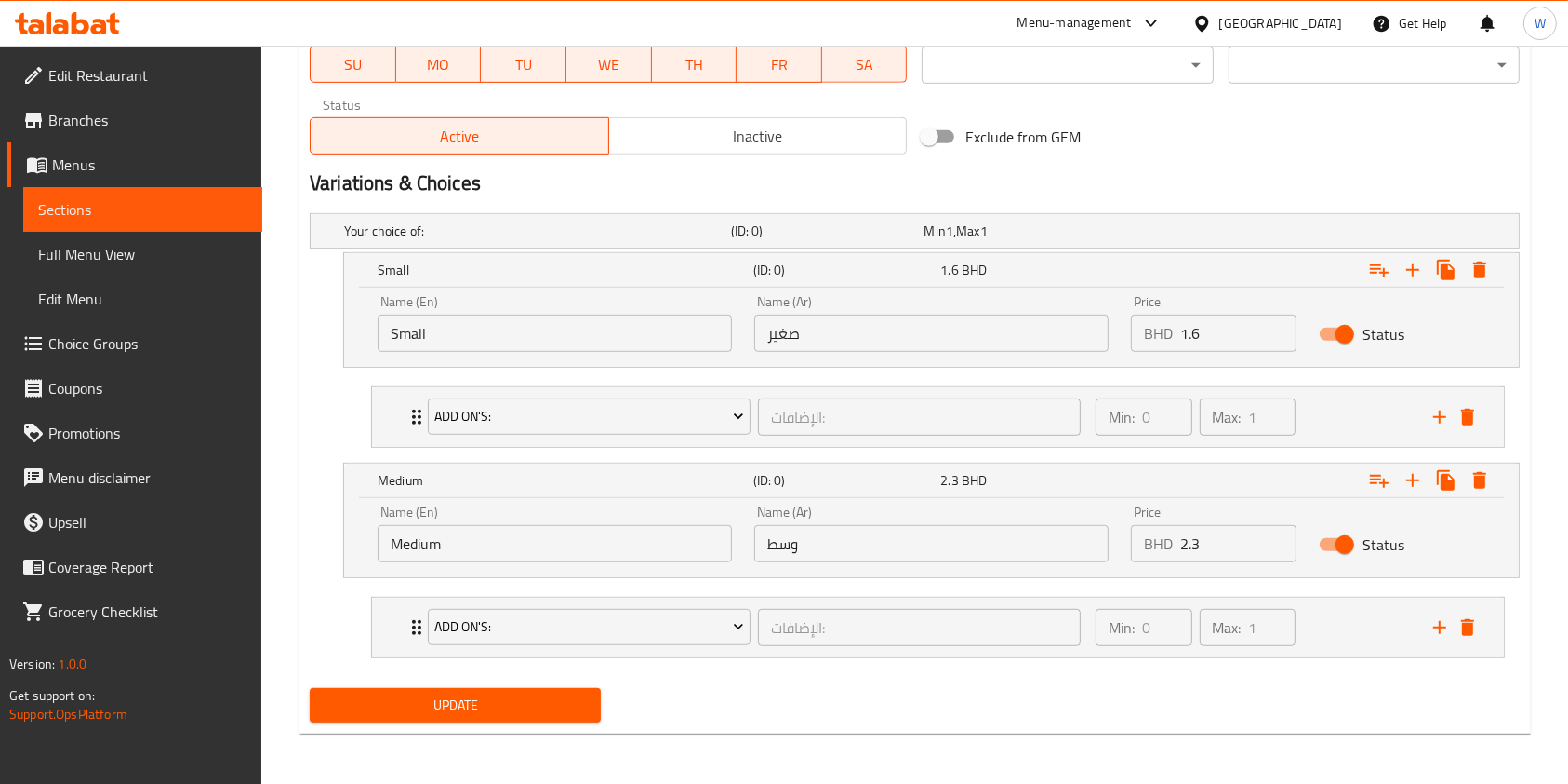
click at [434, 707] on span "Update" at bounding box center [456, 705] width 262 height 23
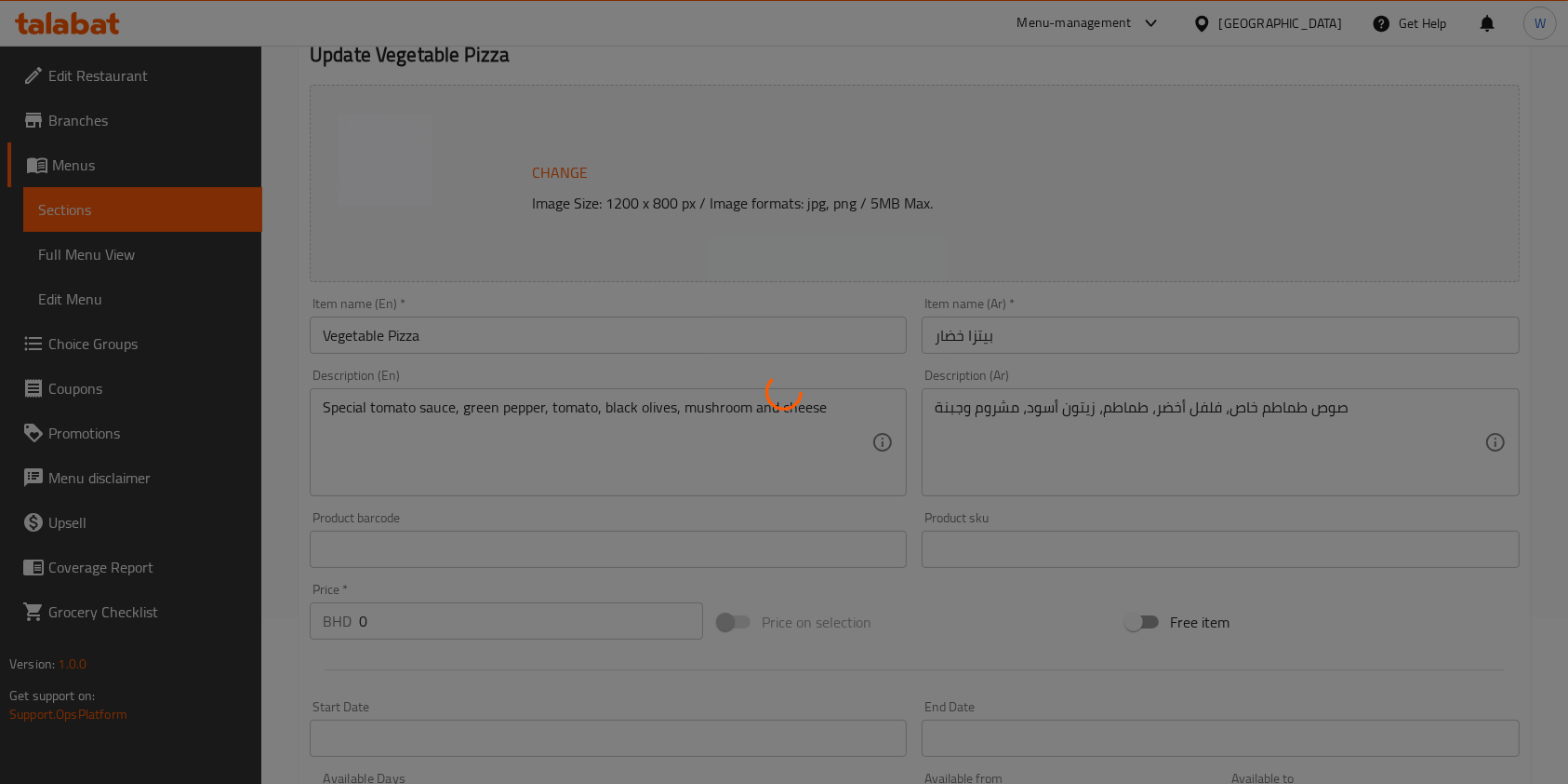
scroll to position [0, 0]
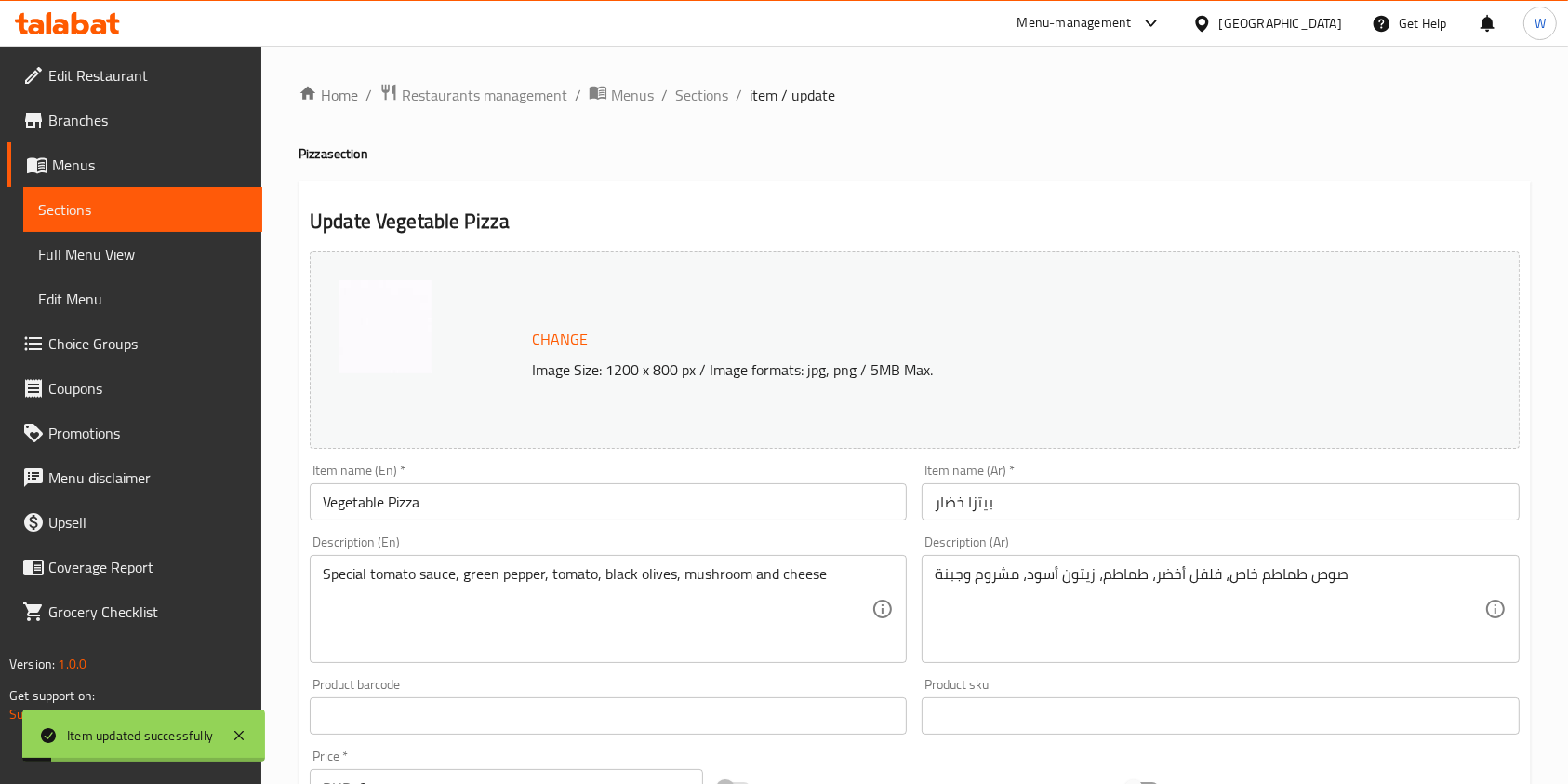
drag, startPoint x: 707, startPoint y: 106, endPoint x: 712, endPoint y: 120, distance: 14.9
click at [707, 106] on span "Sections" at bounding box center [701, 95] width 53 height 22
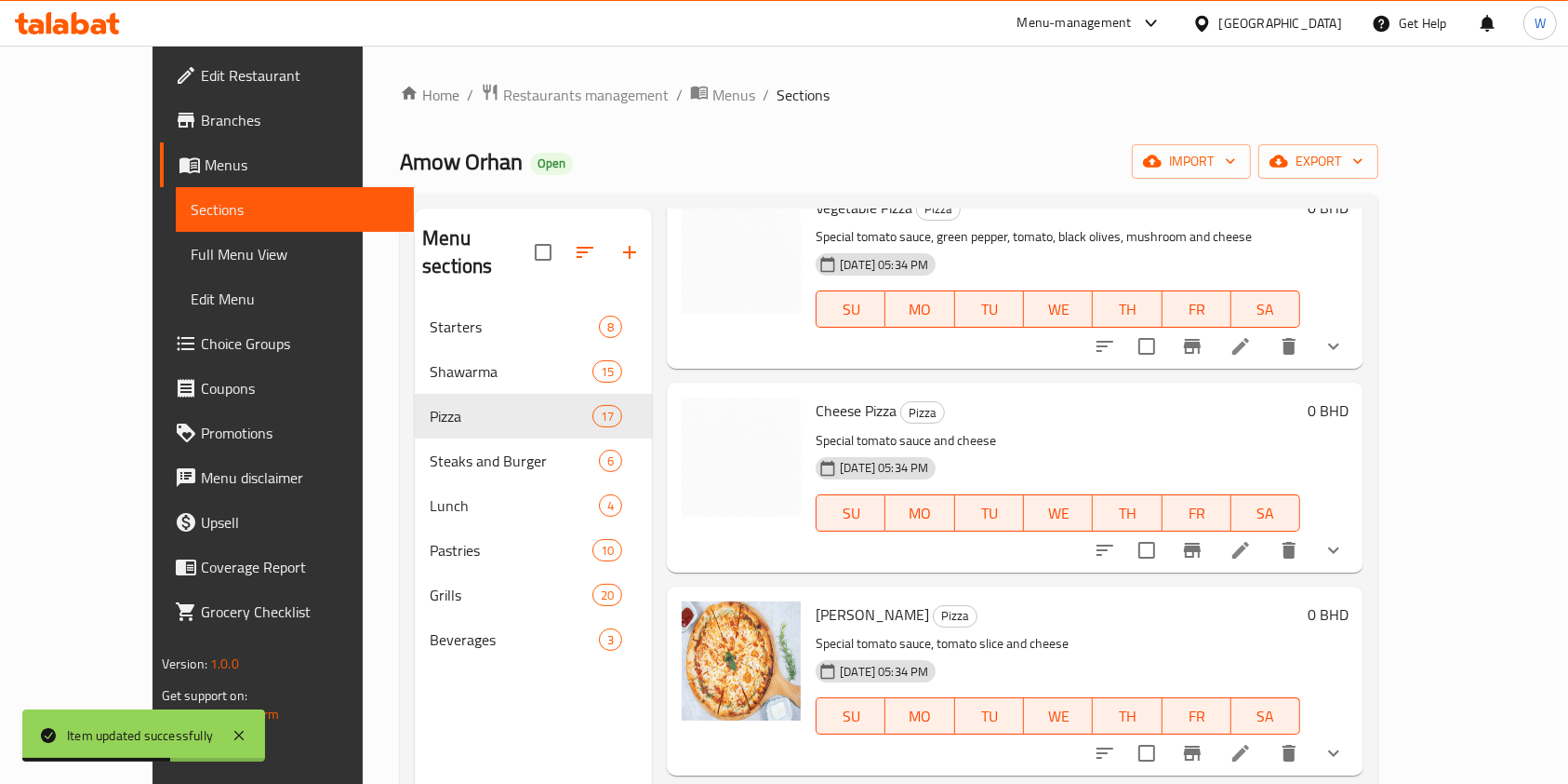
scroll to position [123, 0]
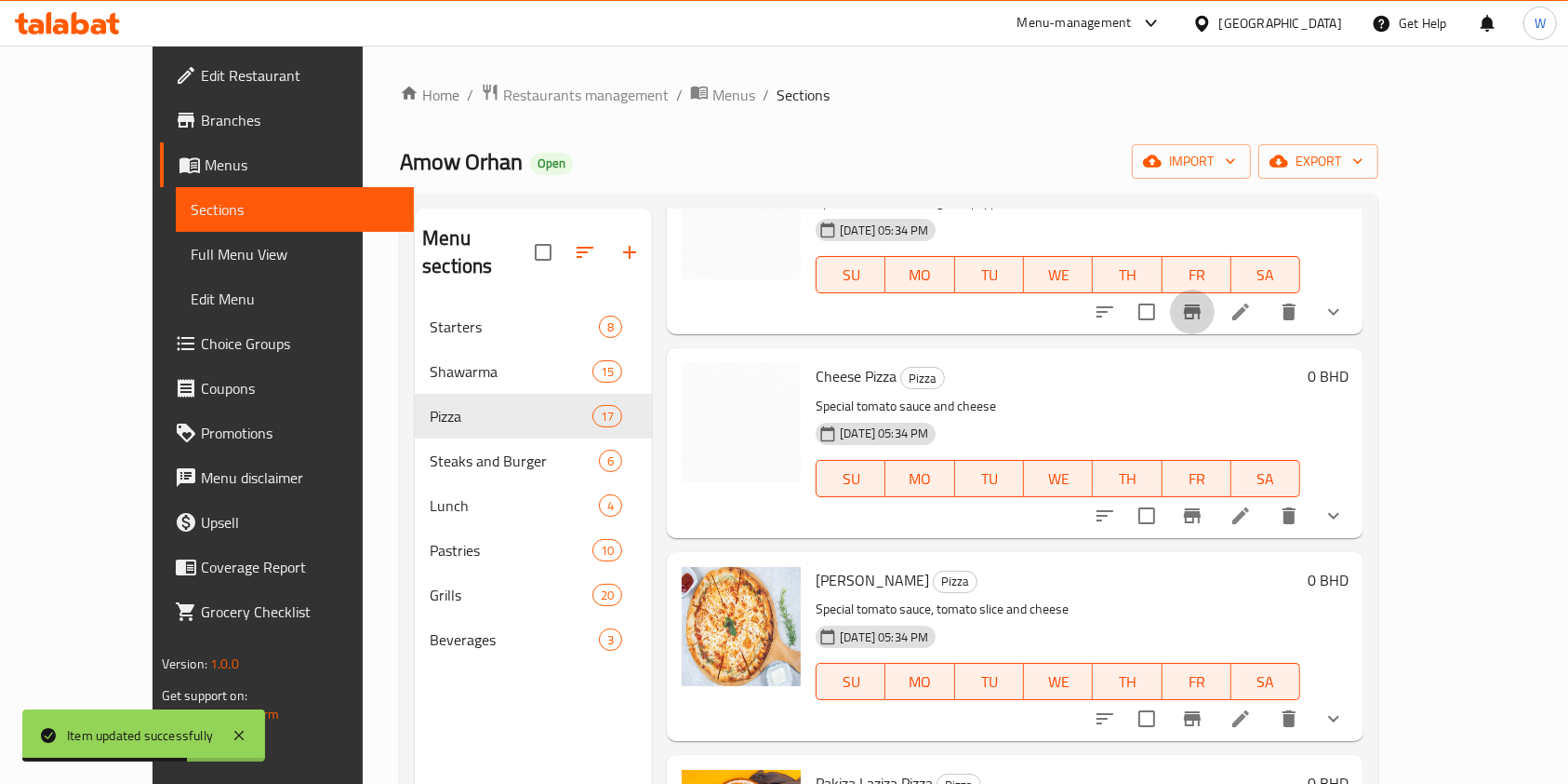
click at [1201, 316] on icon "Branch-specific-item" at bounding box center [1192, 312] width 17 height 15
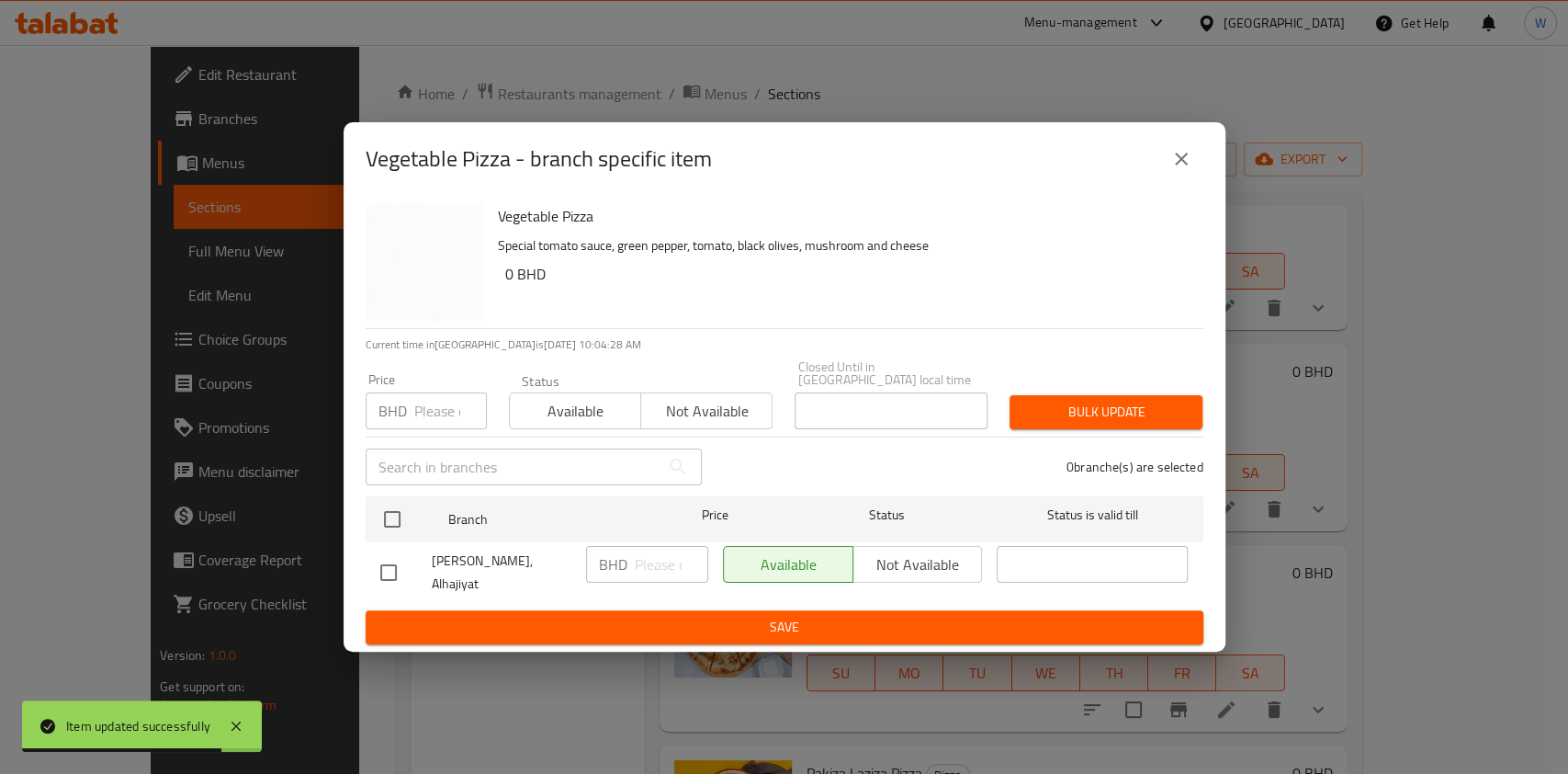
click at [1193, 167] on button "close" at bounding box center [1181, 159] width 44 height 44
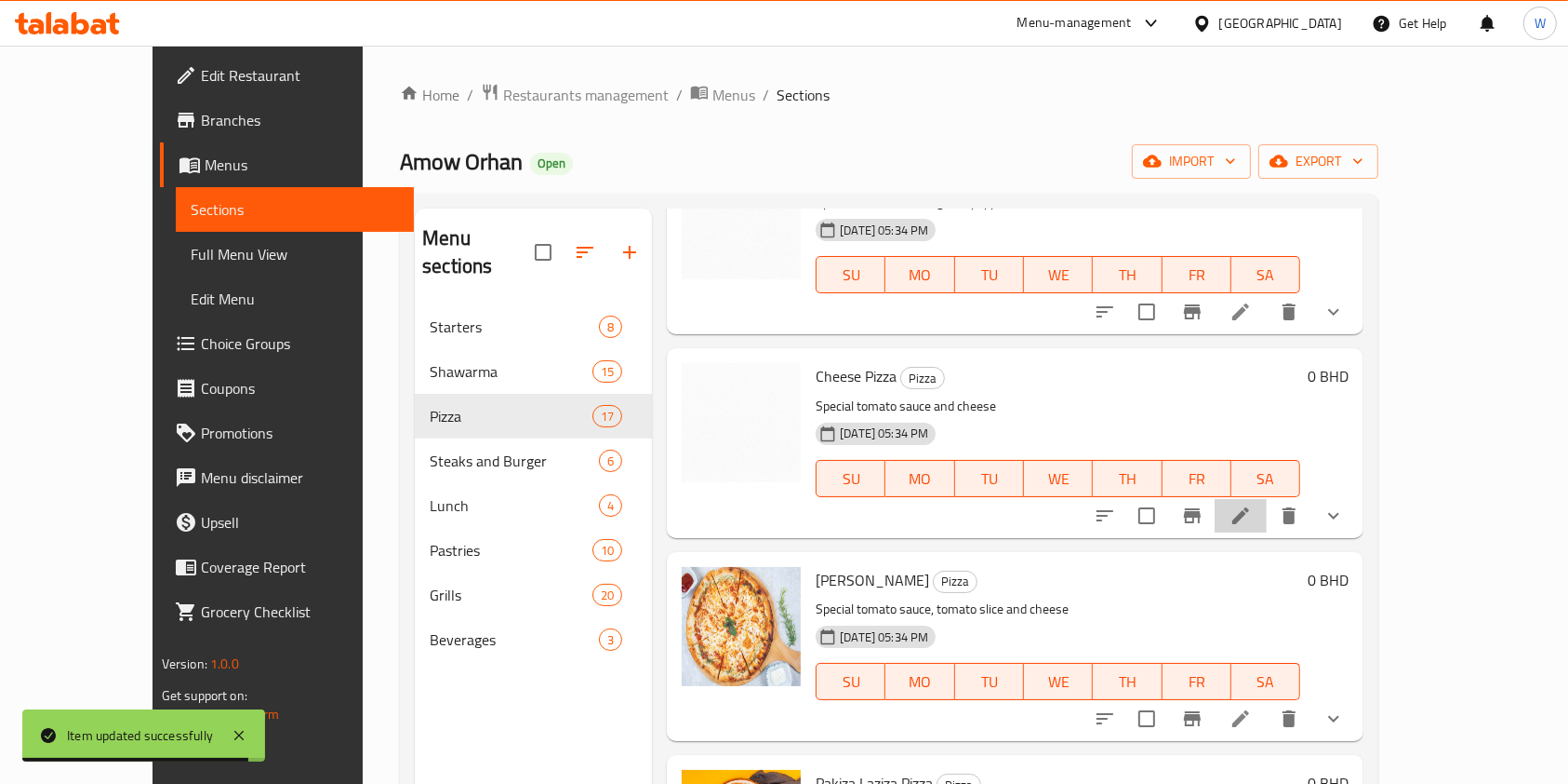
click at [1252, 511] on icon at bounding box center [1240, 515] width 22 height 22
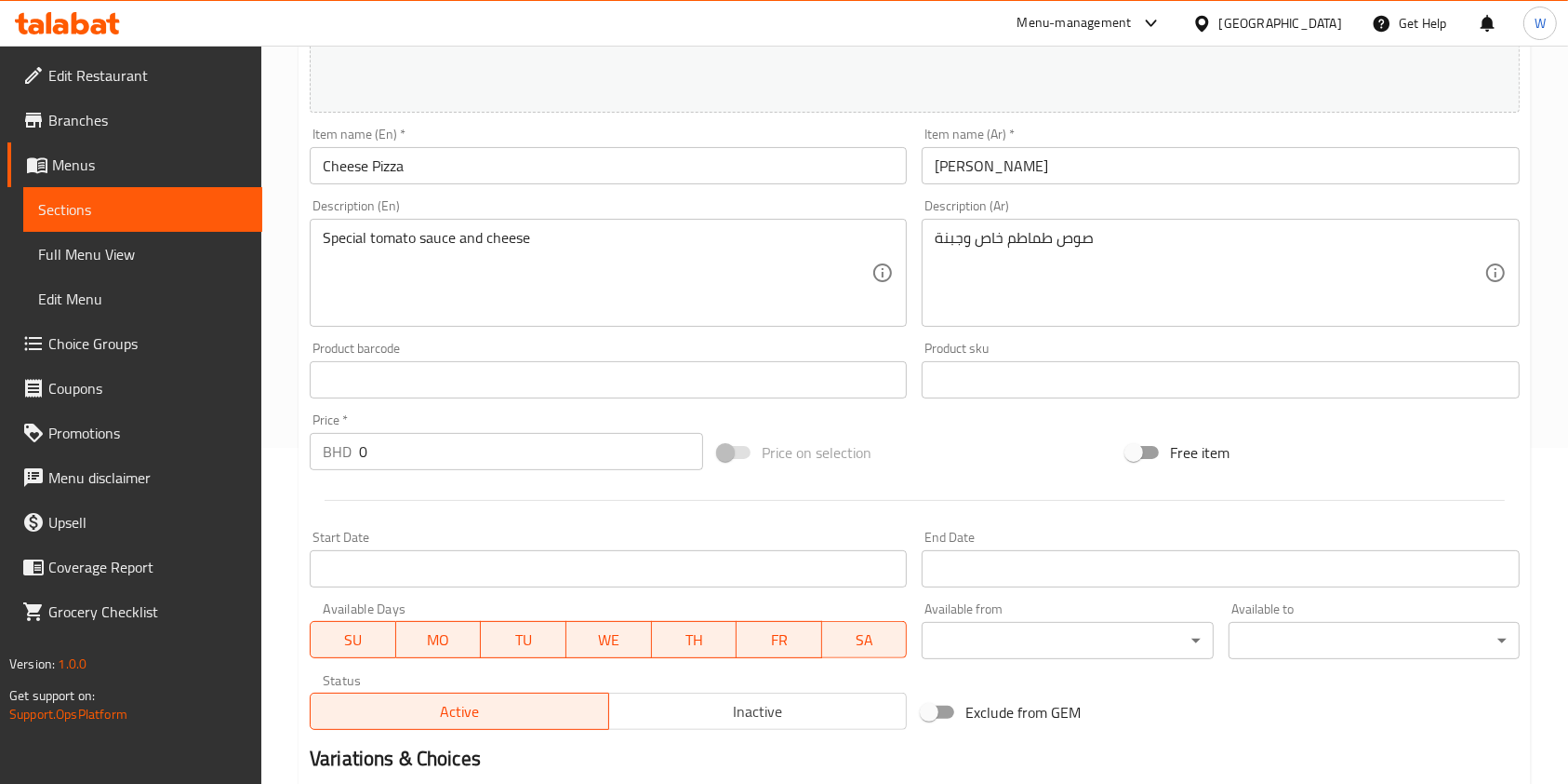
scroll to position [664, 0]
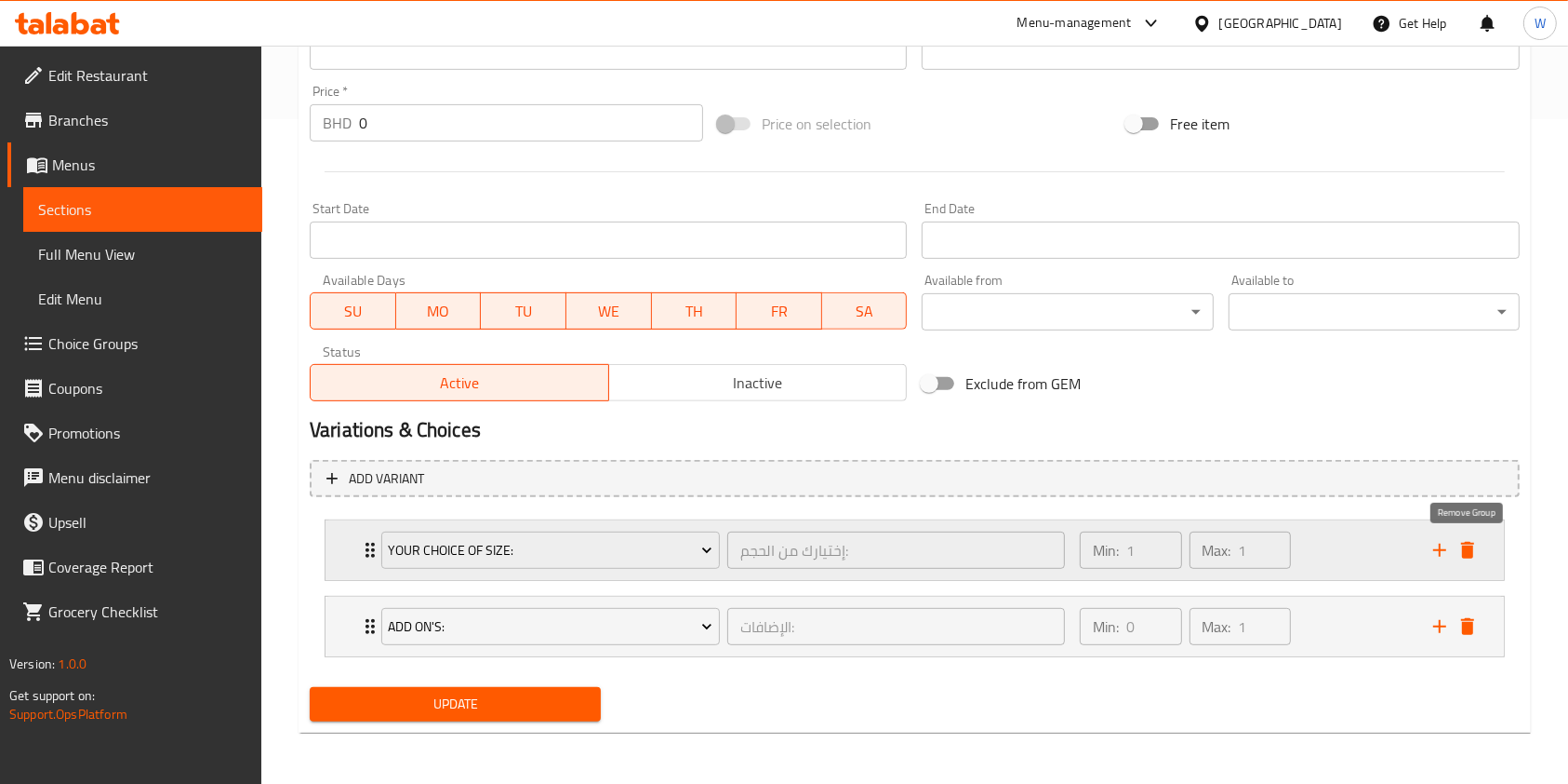
click at [1468, 546] on icon "delete" at bounding box center [1468, 551] width 13 height 17
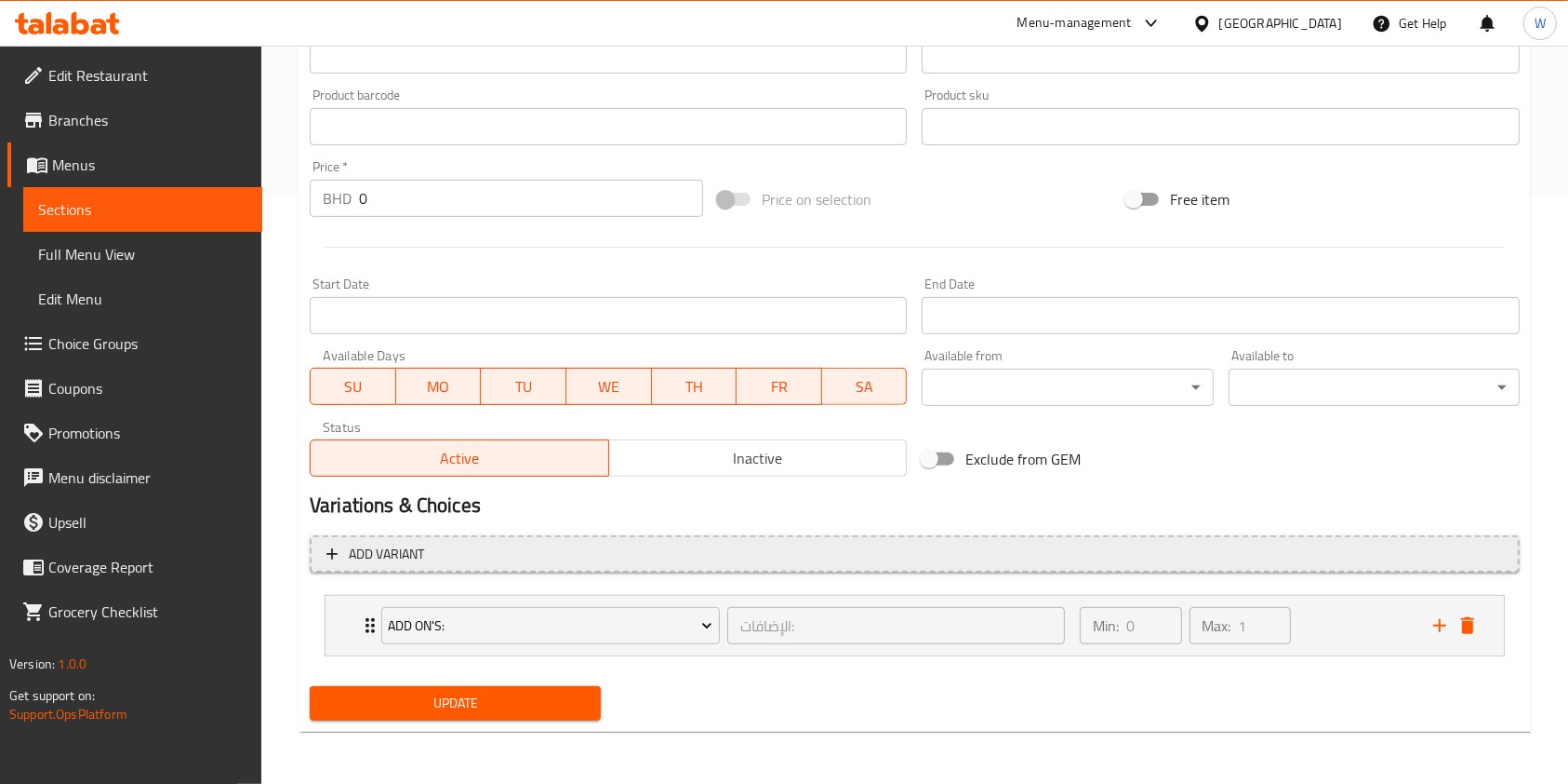
scroll to position [588, 0]
click at [587, 548] on span "Add variant" at bounding box center [915, 555] width 1177 height 23
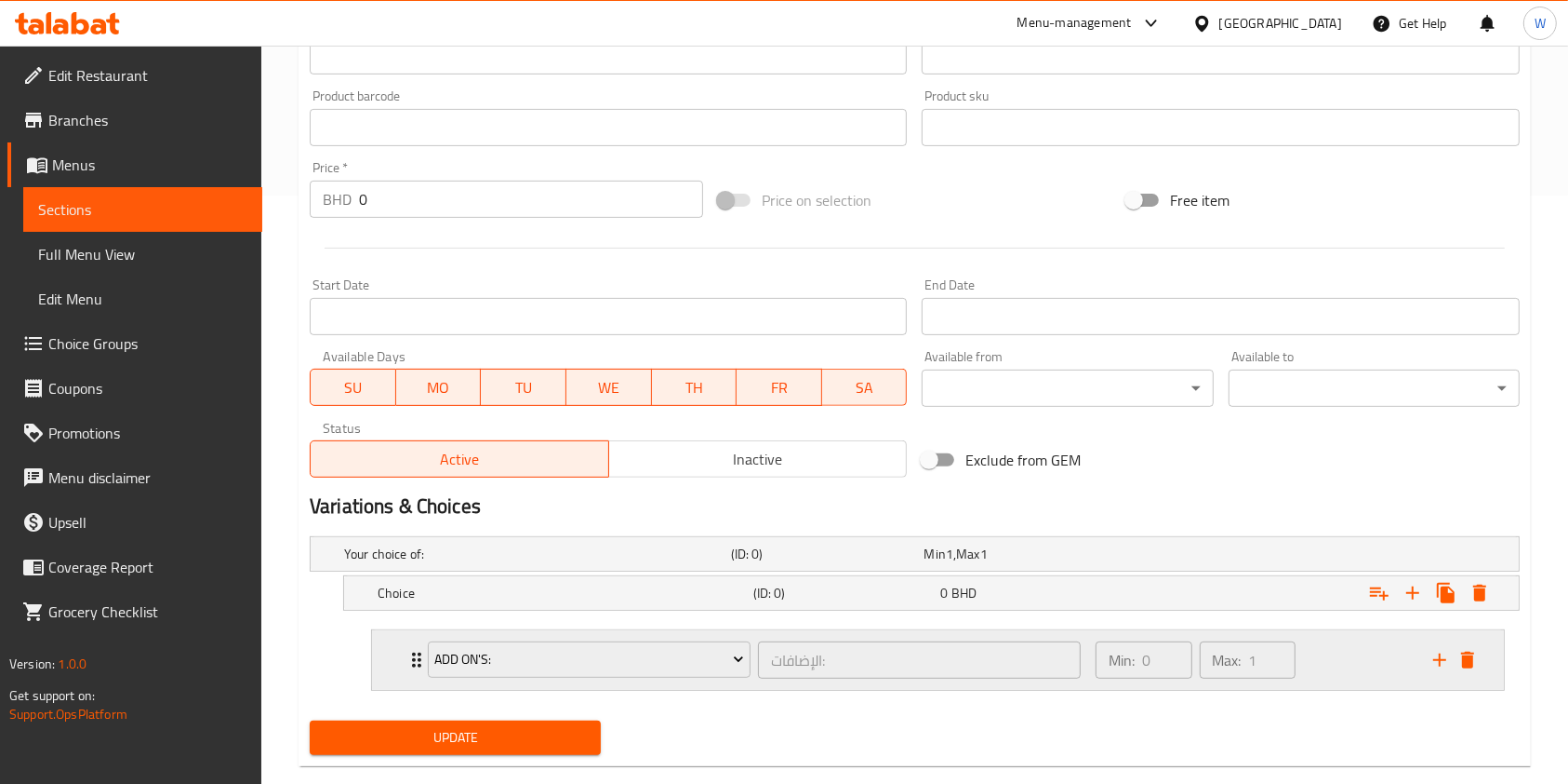
click at [521, 635] on div "Add On's: الإضافات: ​" at bounding box center [754, 660] width 676 height 59
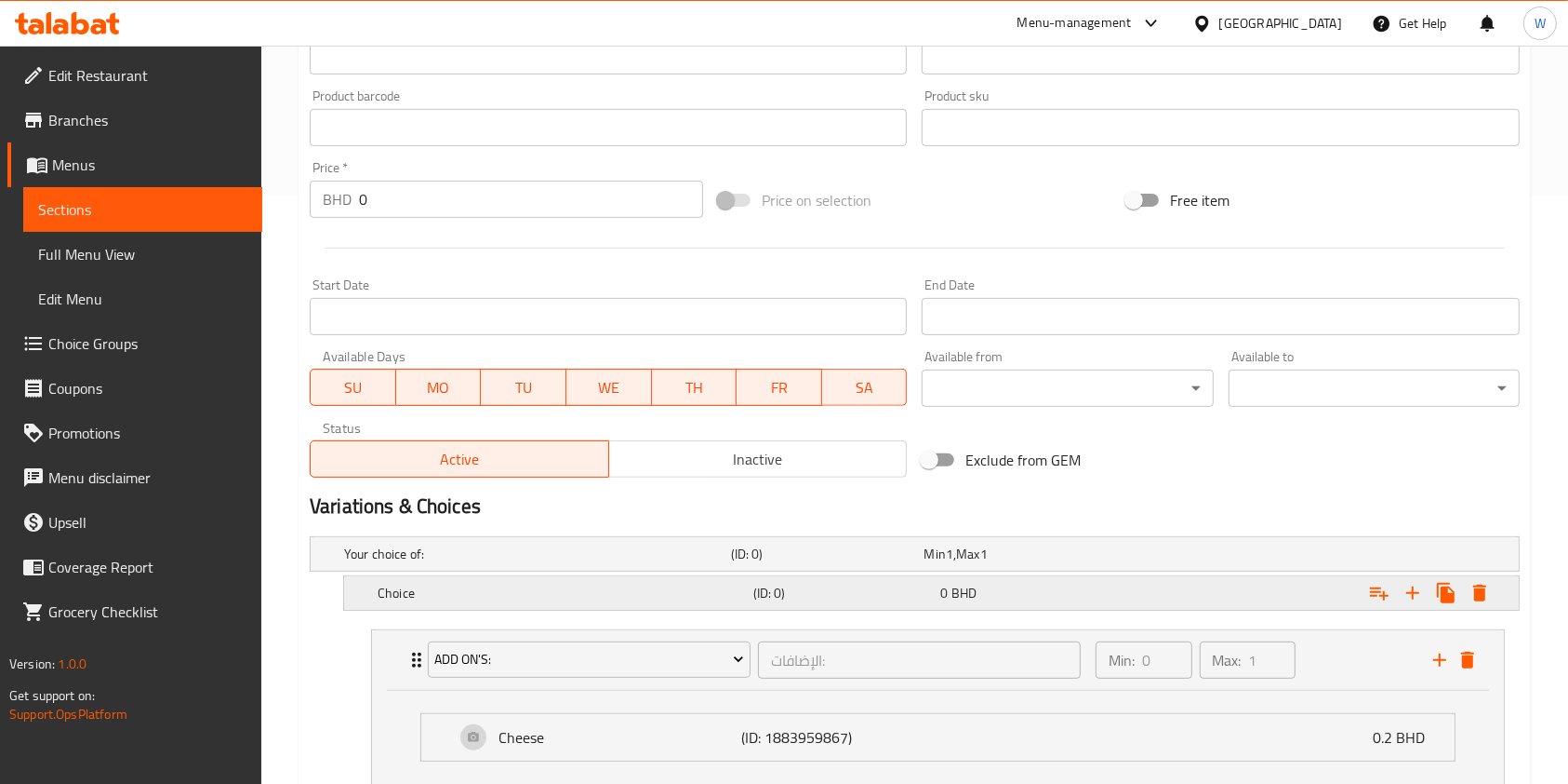
click at [508, 591] on h5 "Choice" at bounding box center [562, 592] width 369 height 18
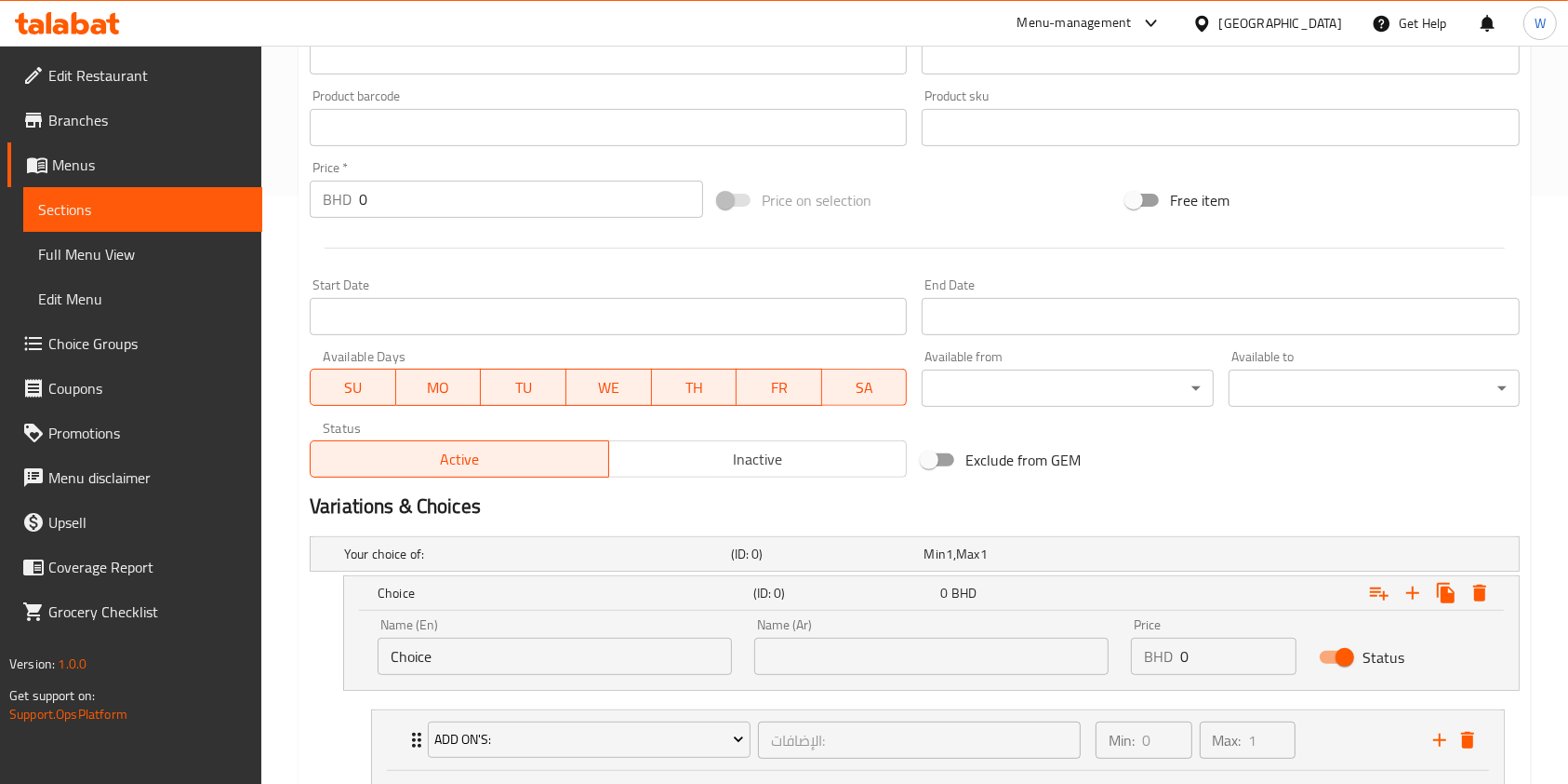
click at [468, 664] on input "Choice" at bounding box center [554, 656] width 354 height 37
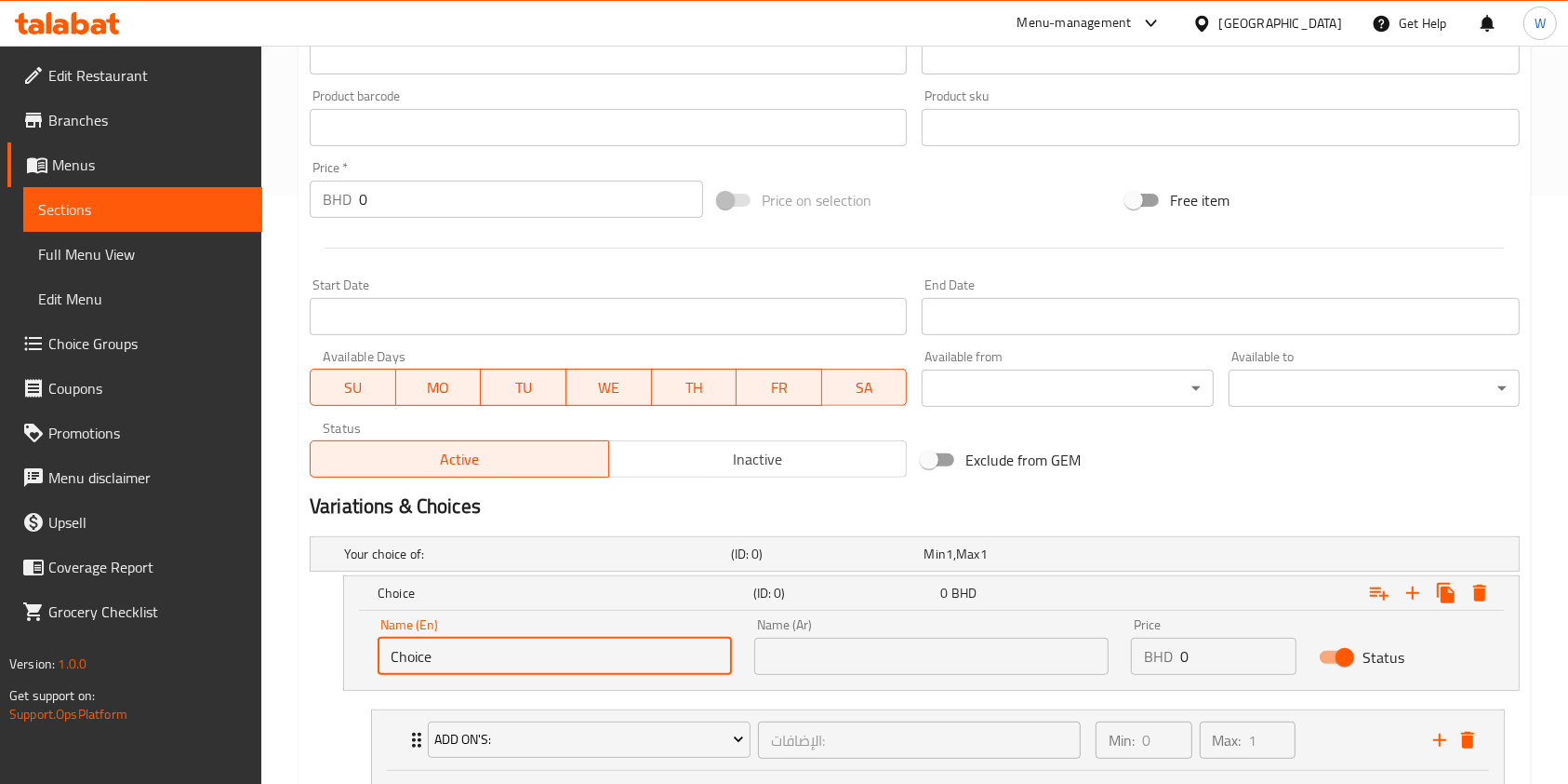
click at [468, 663] on input "Choice" at bounding box center [554, 656] width 354 height 37
type input "Small"
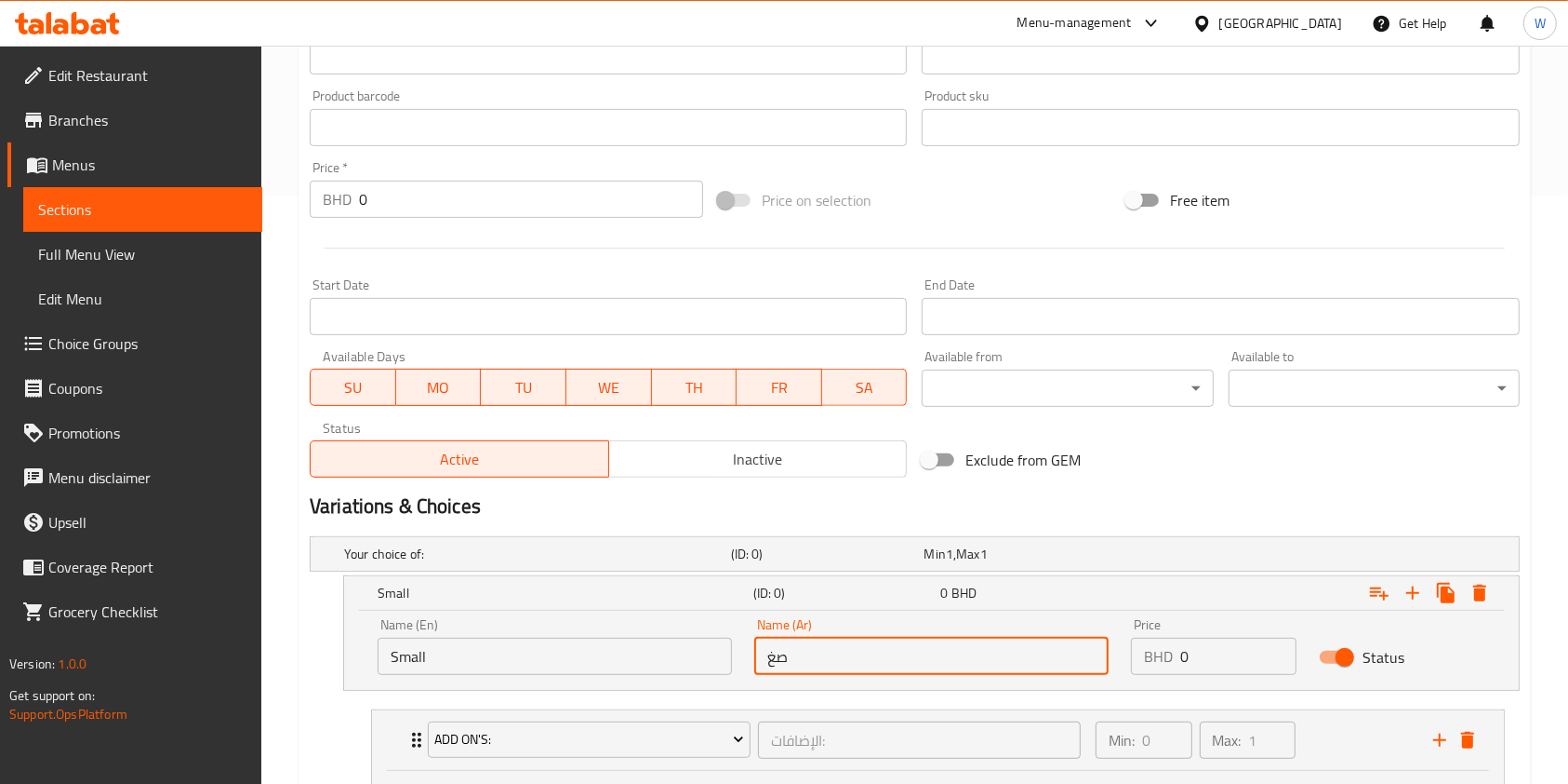
type input "صغير"
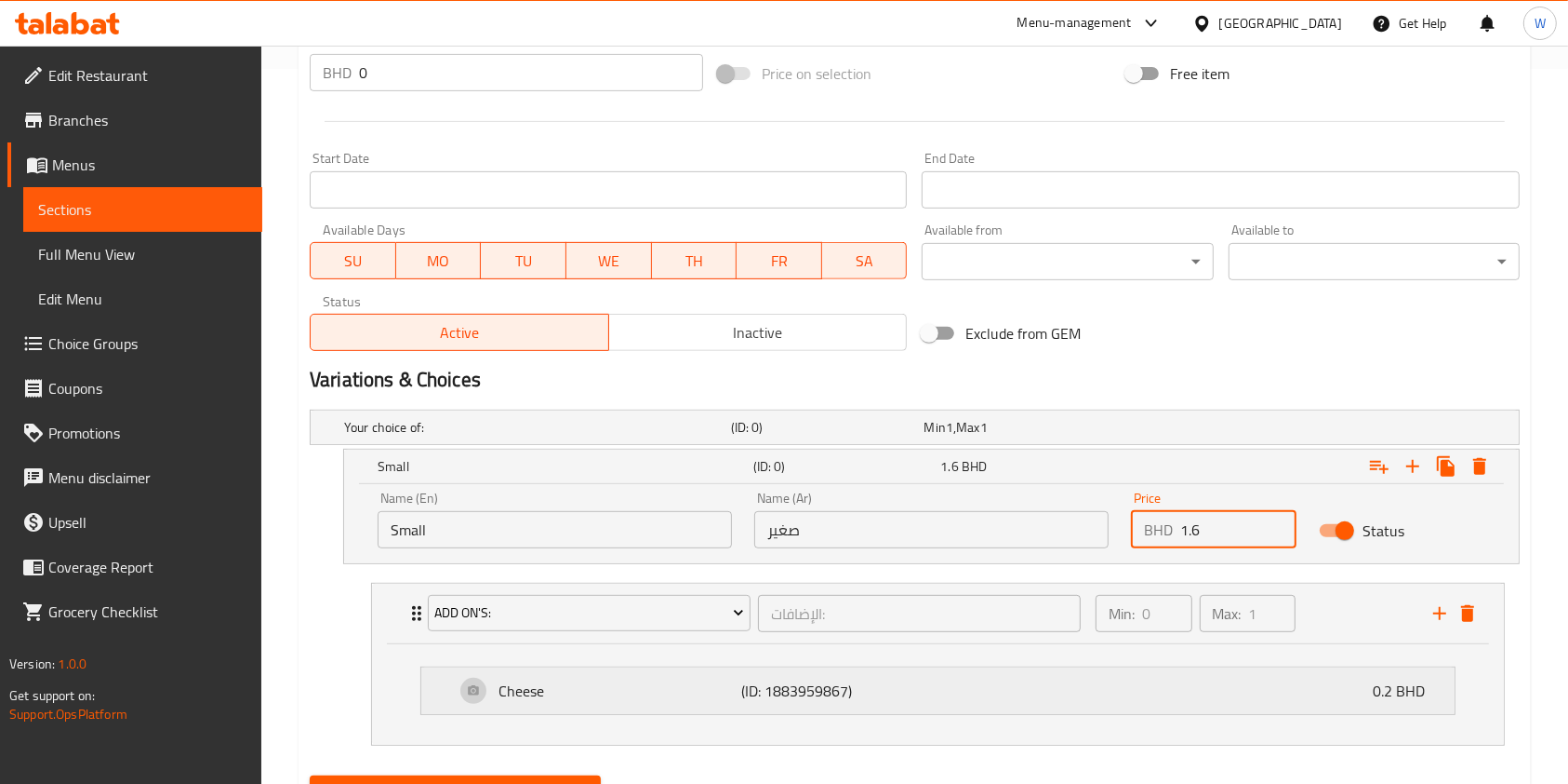
scroll to position [803, 0]
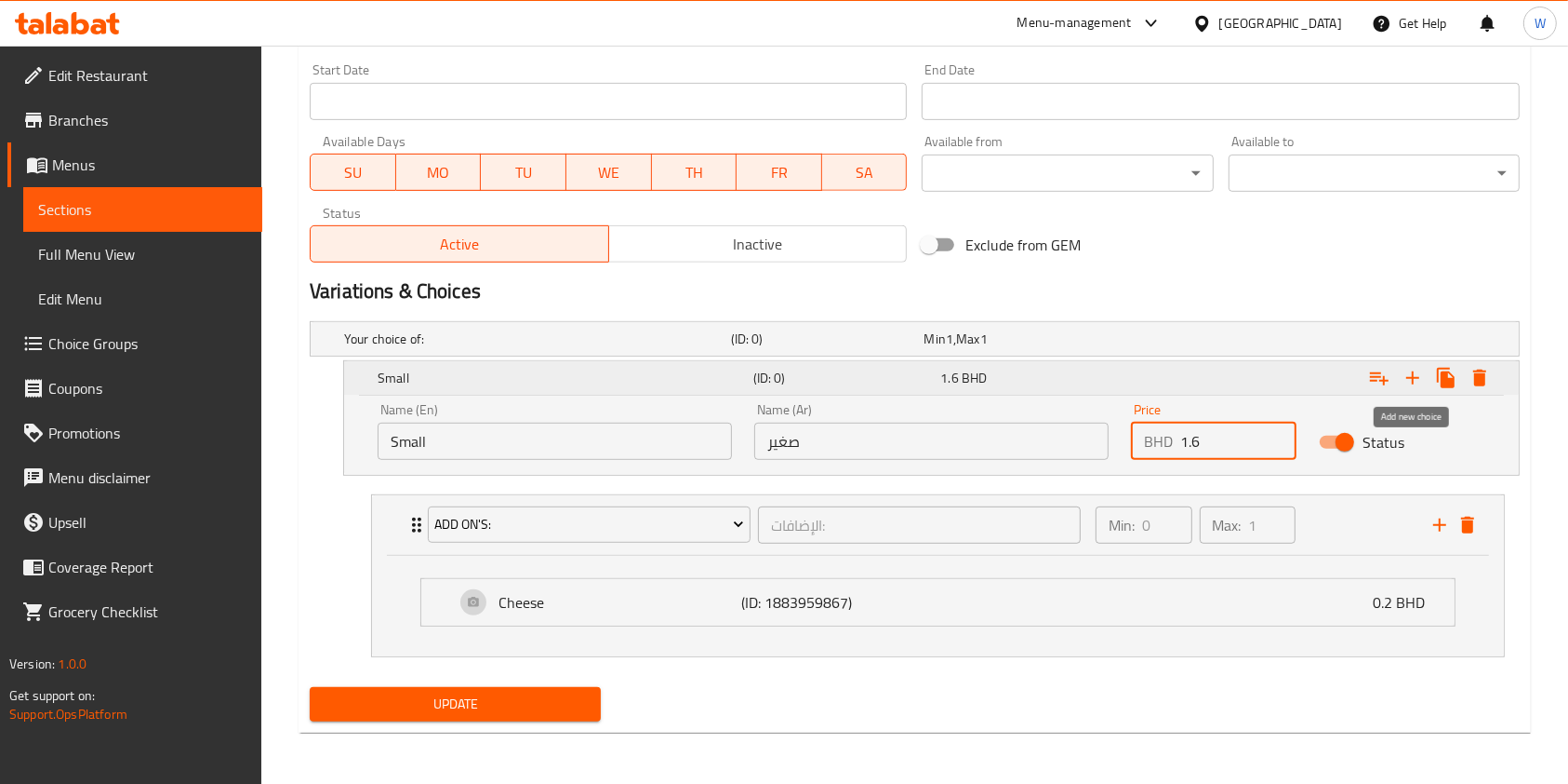
type input "1.6"
click at [1412, 376] on icon "Expand" at bounding box center [1413, 378] width 13 height 13
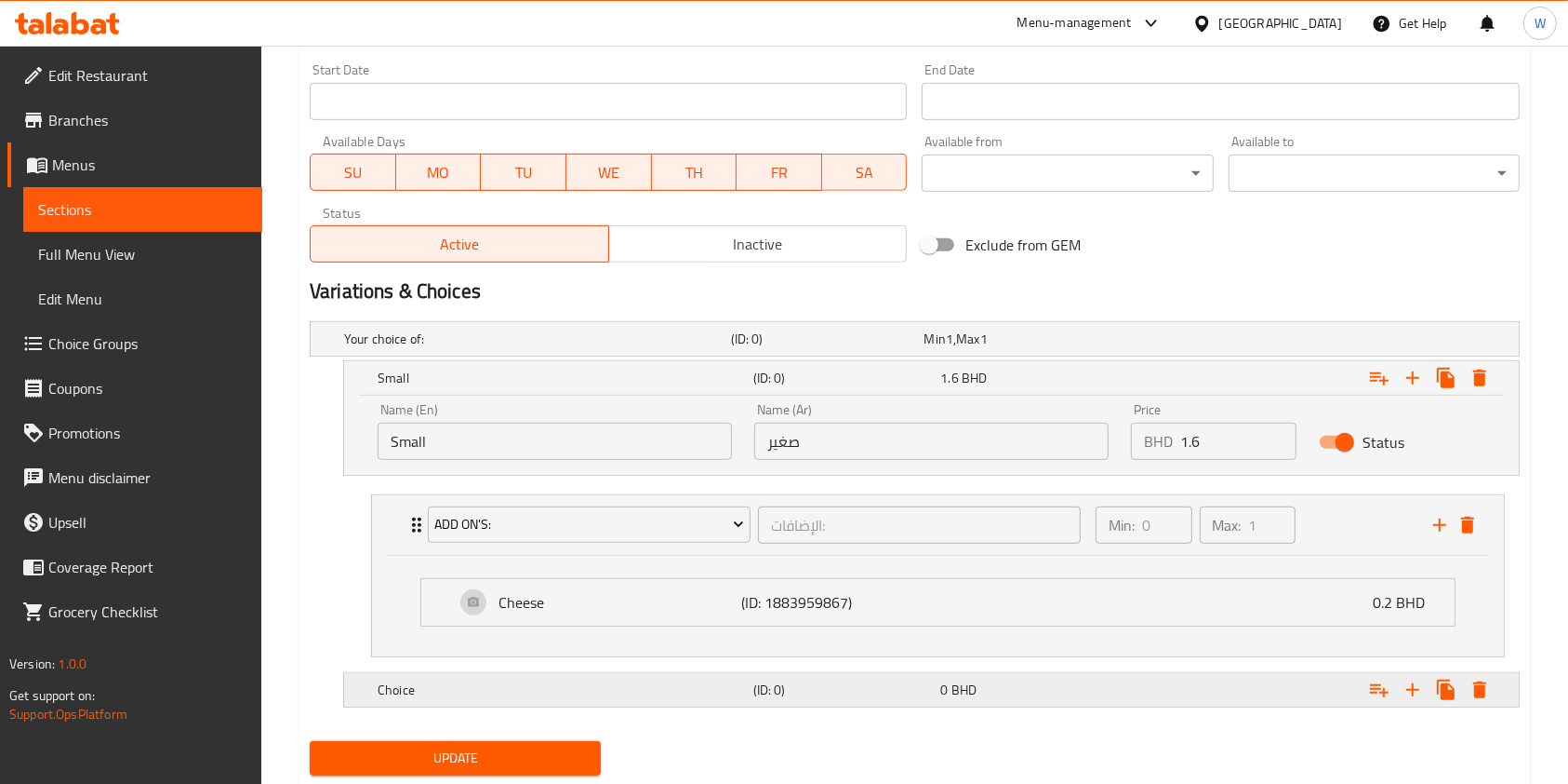
click at [634, 683] on h5 "Choice" at bounding box center [562, 689] width 369 height 18
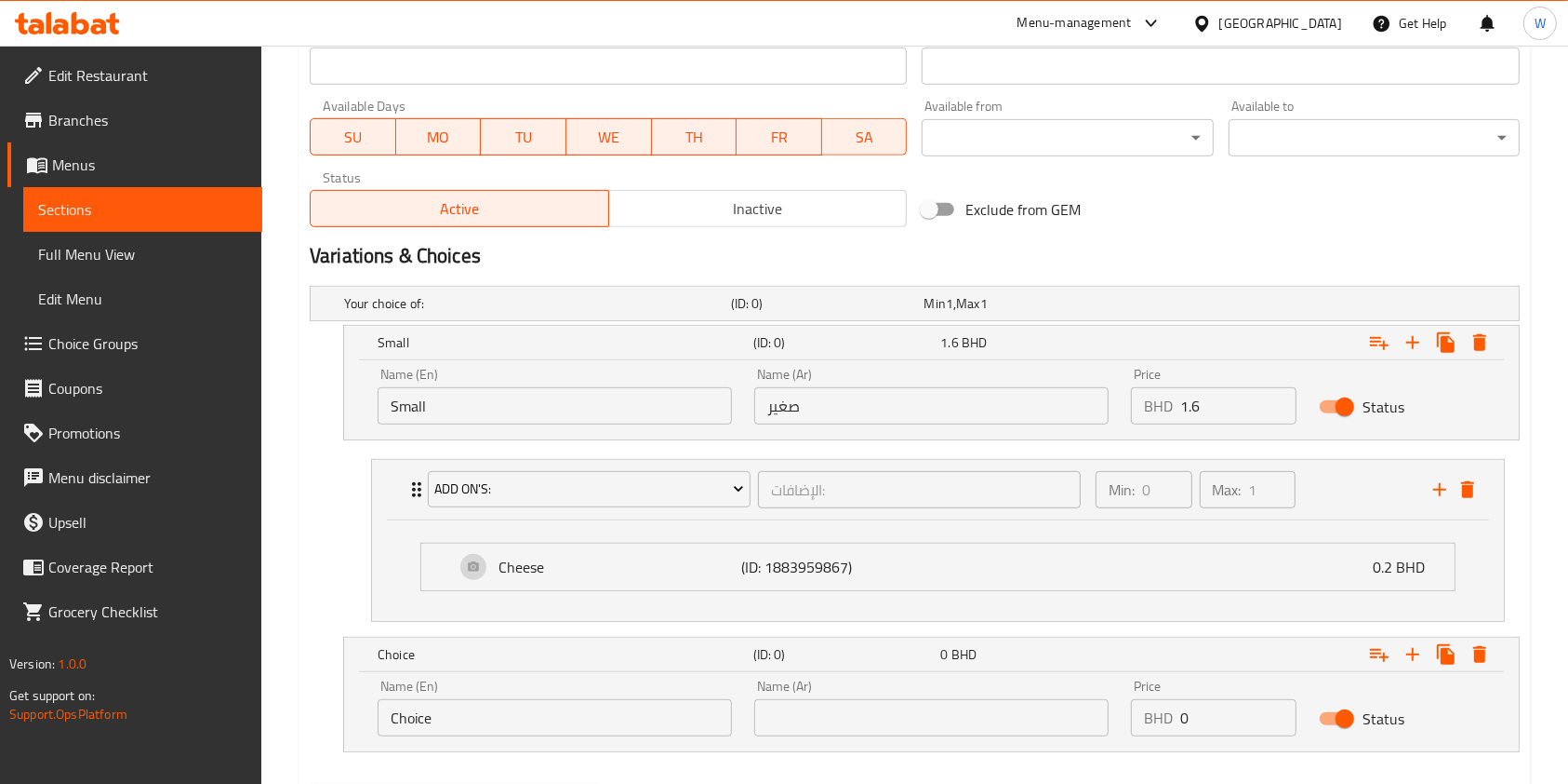
scroll to position [927, 0]
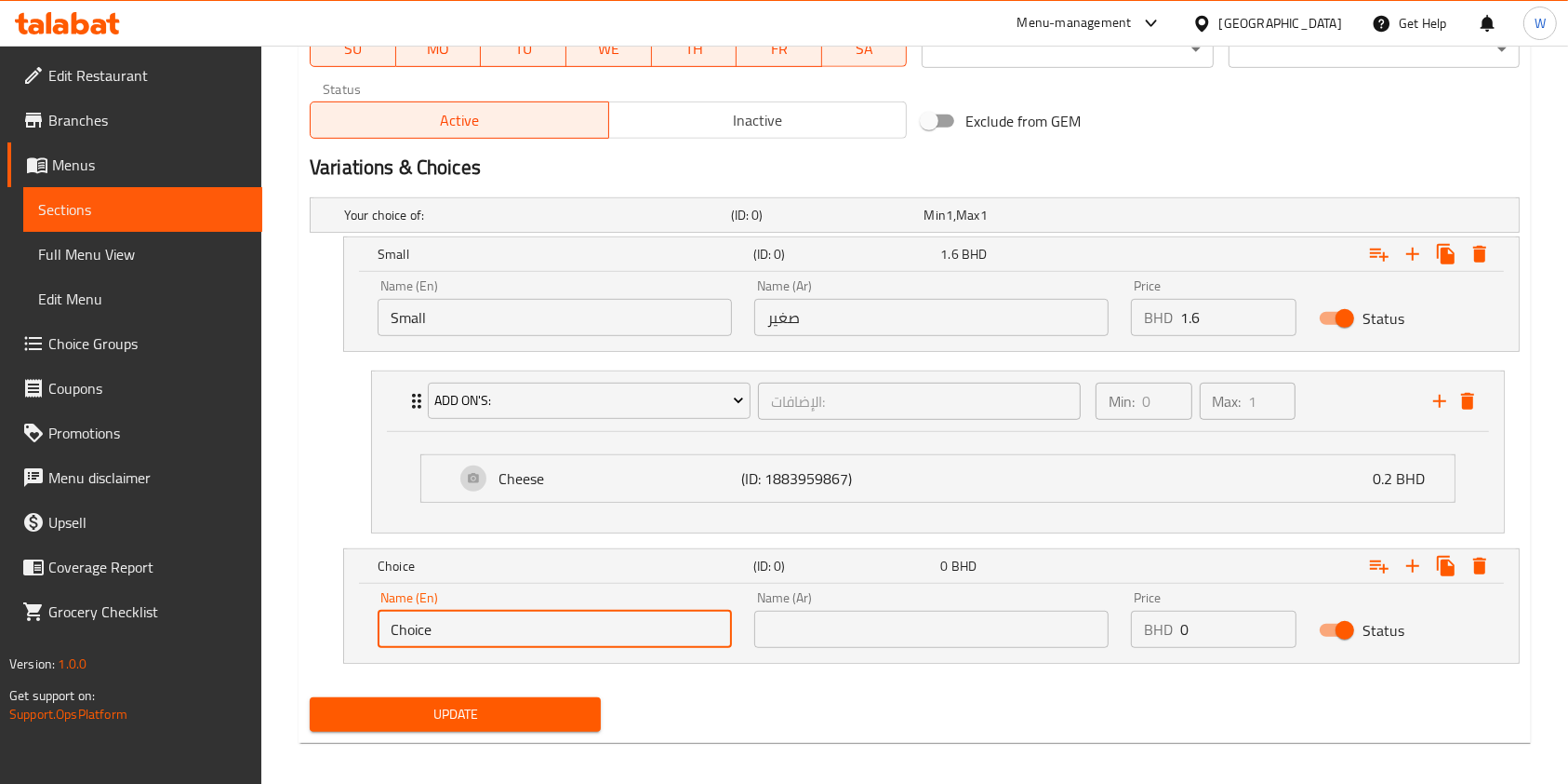
click at [619, 643] on input "Choice" at bounding box center [554, 629] width 354 height 37
type input "Medium"
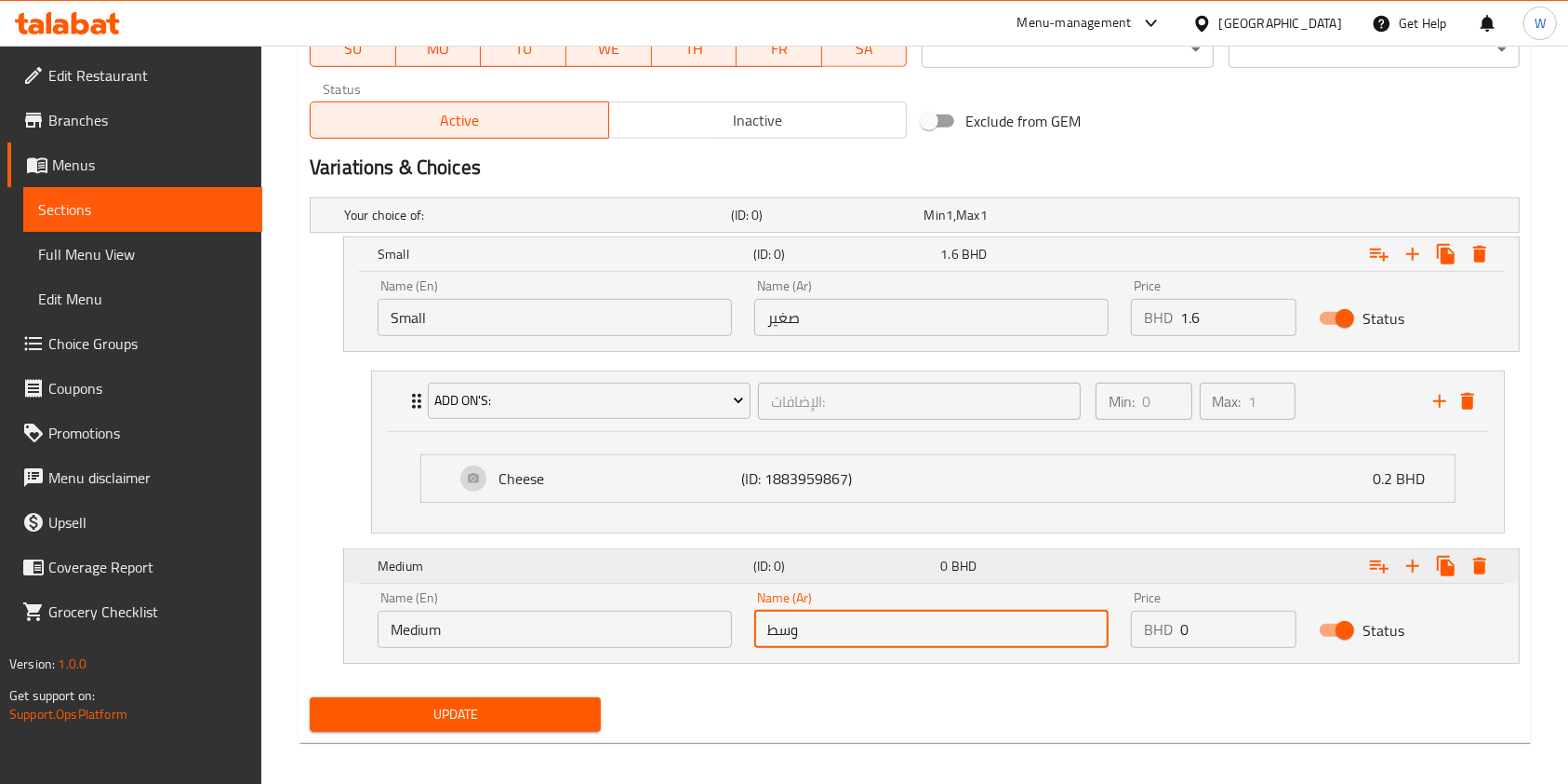
type input "وسط"
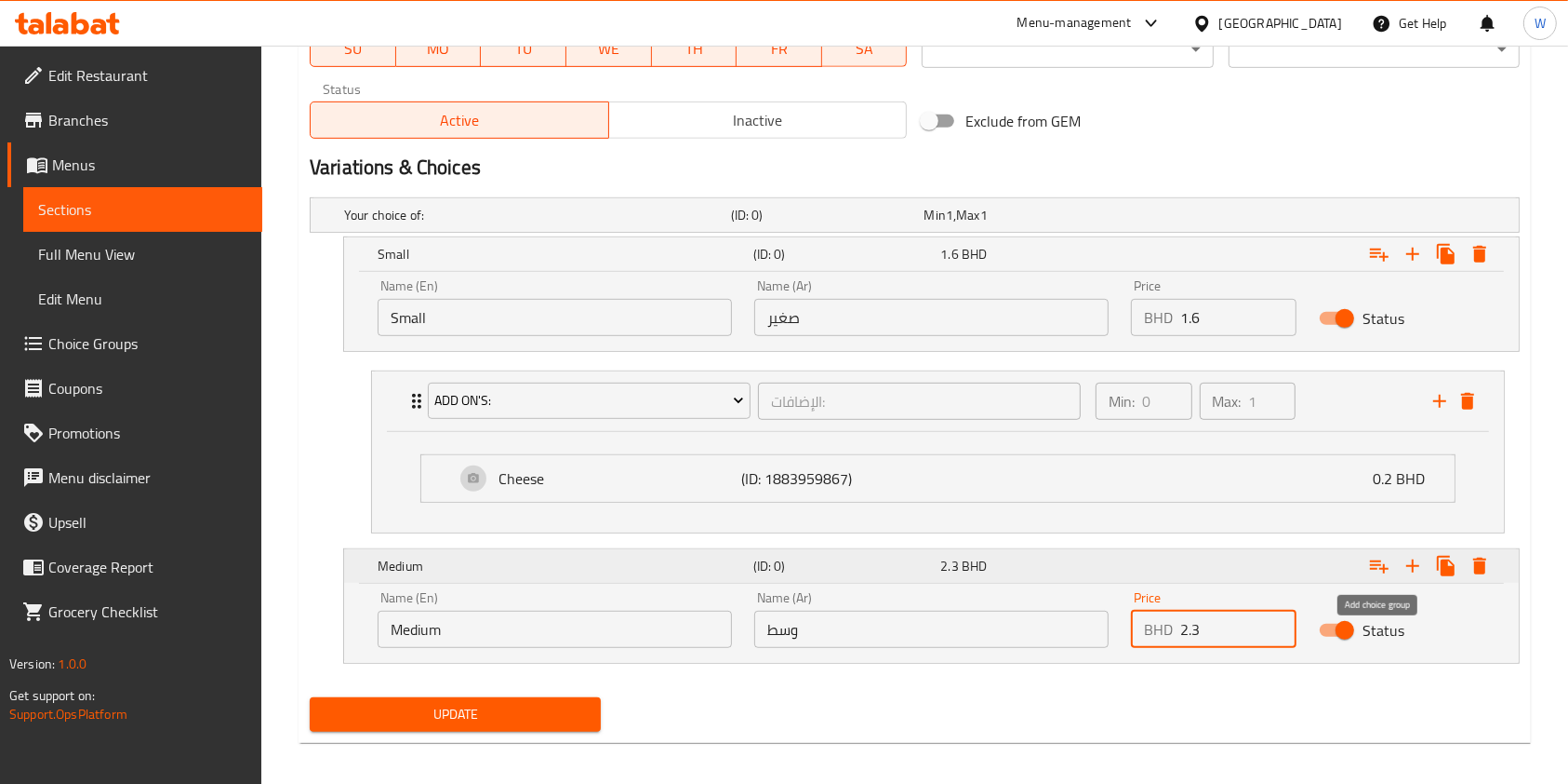
type input "2.3"
click at [1390, 569] on icon "Expand" at bounding box center [1379, 565] width 22 height 22
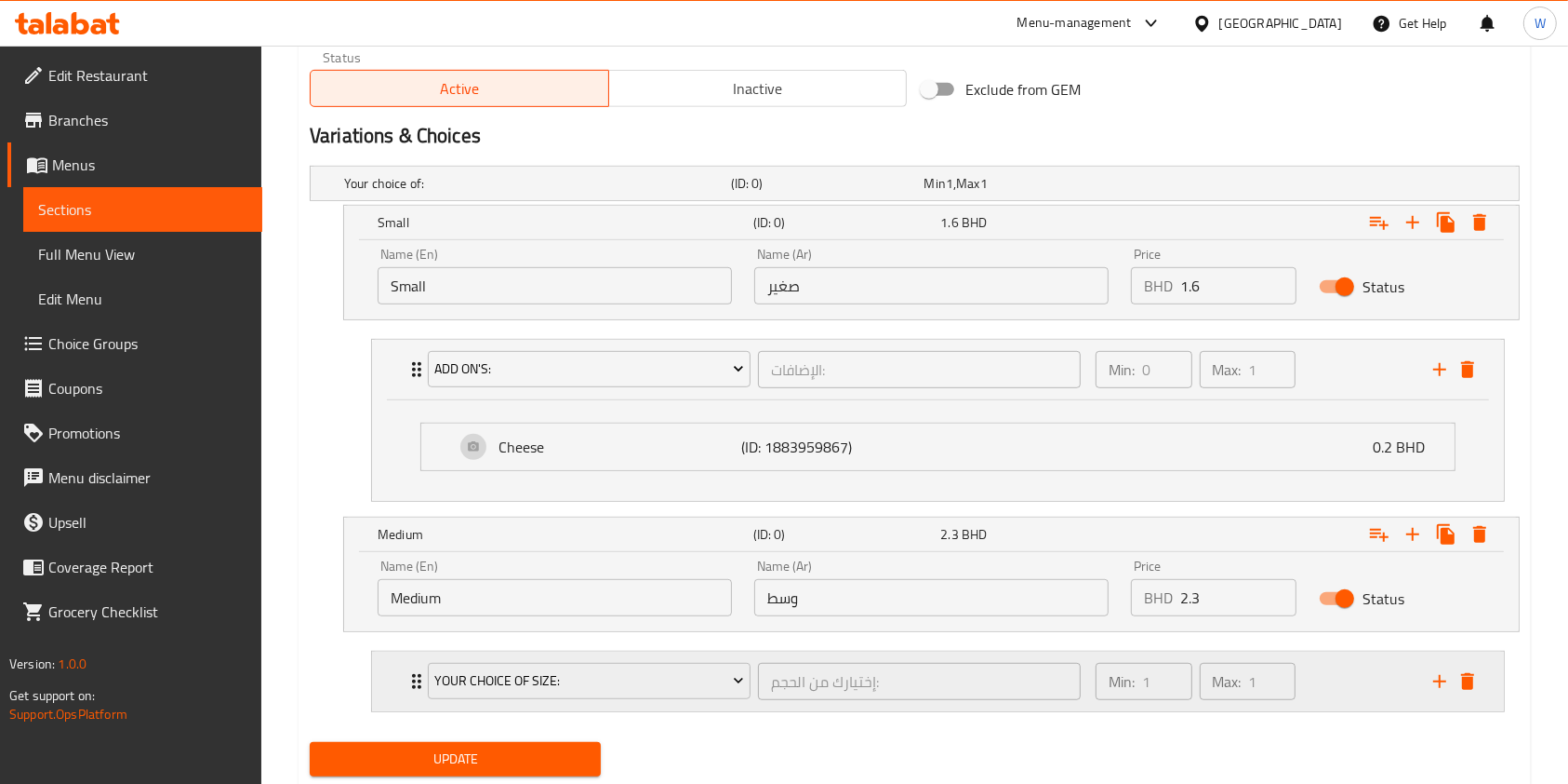
scroll to position [1013, 0]
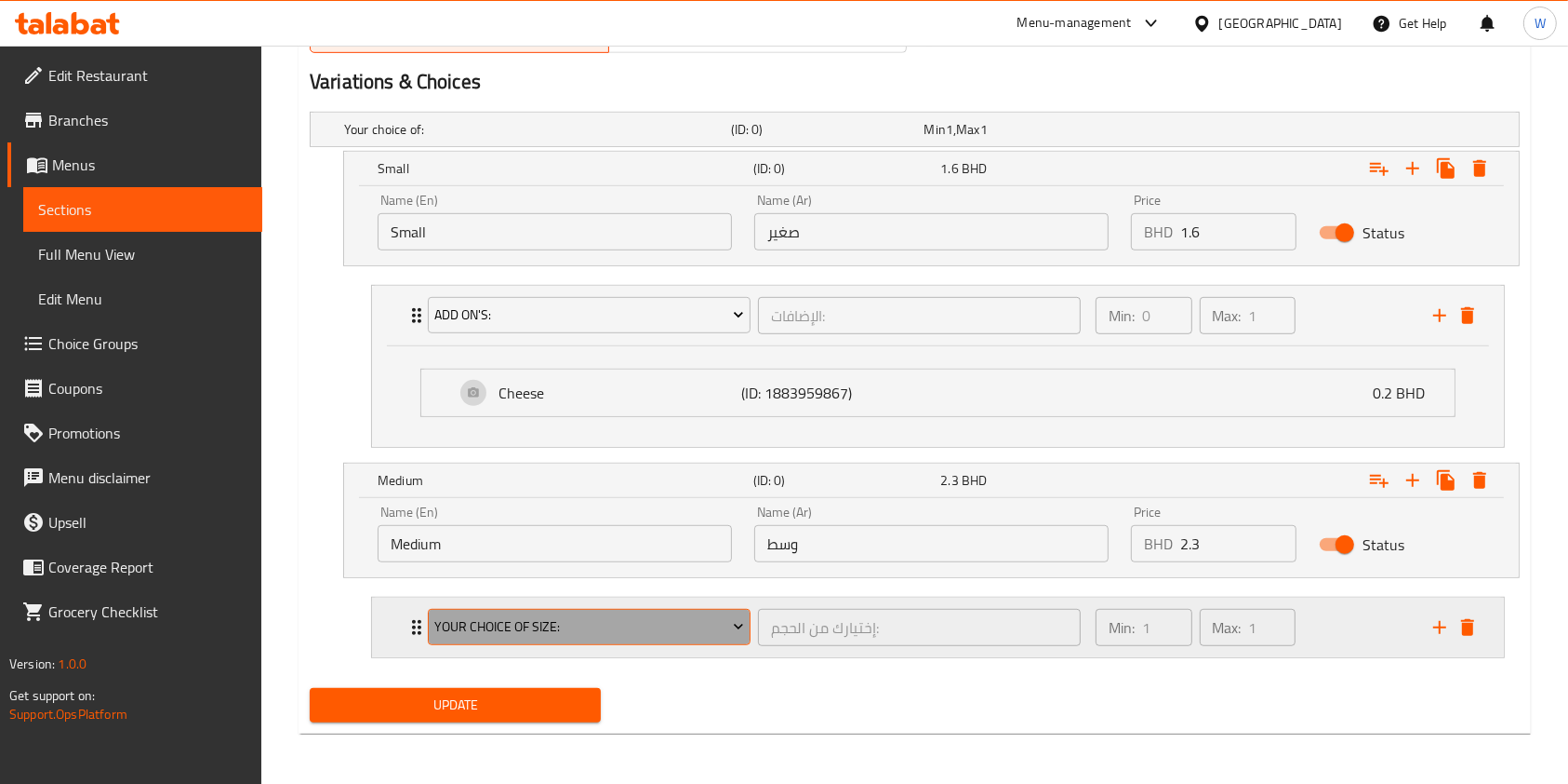
click at [577, 625] on span "Your Choice Of Size:" at bounding box center [589, 627] width 309 height 23
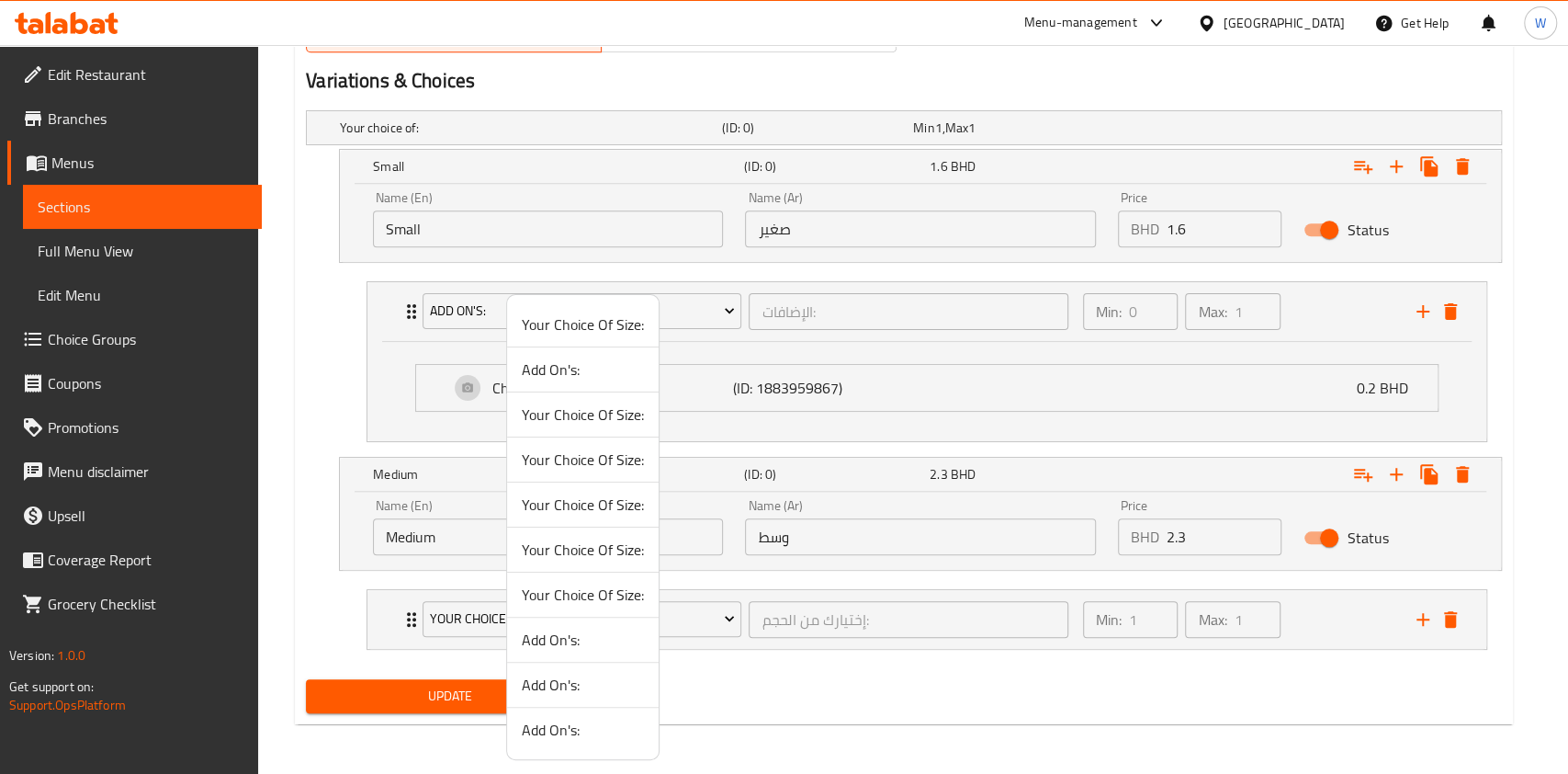
click at [564, 365] on span "Add On's:" at bounding box center [582, 369] width 122 height 22
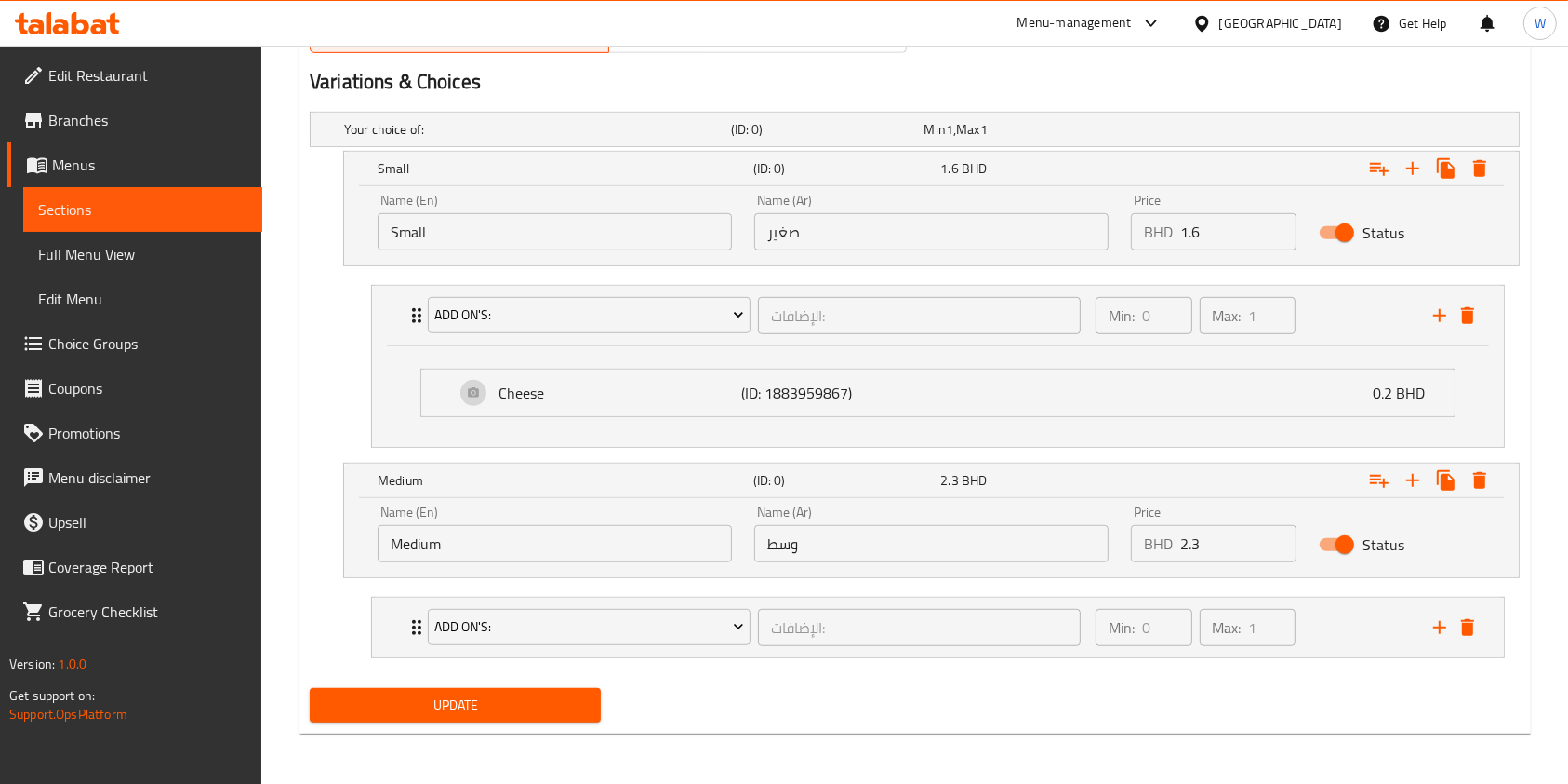
click at [467, 698] on span "Update" at bounding box center [456, 705] width 262 height 23
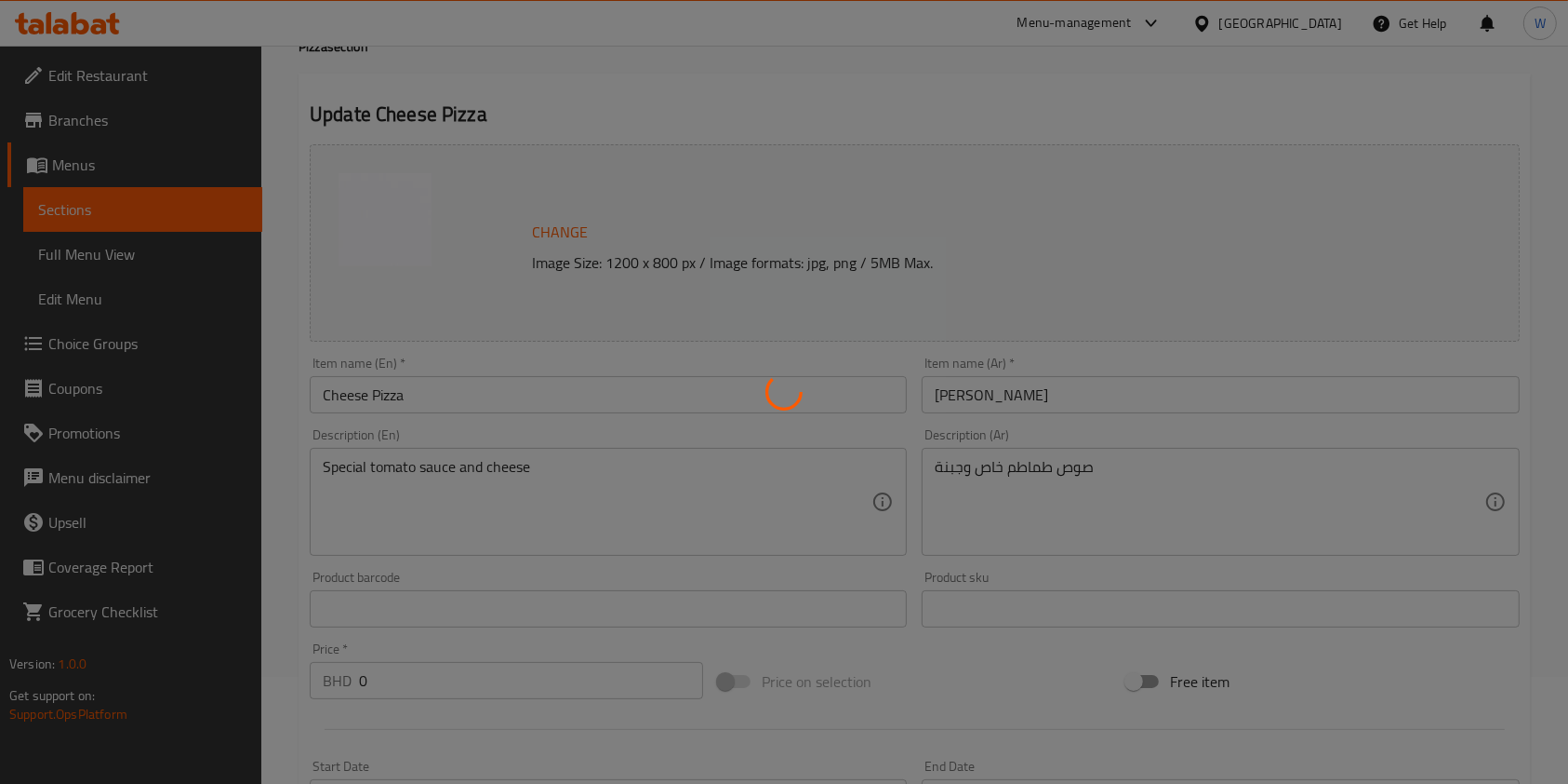
scroll to position [0, 0]
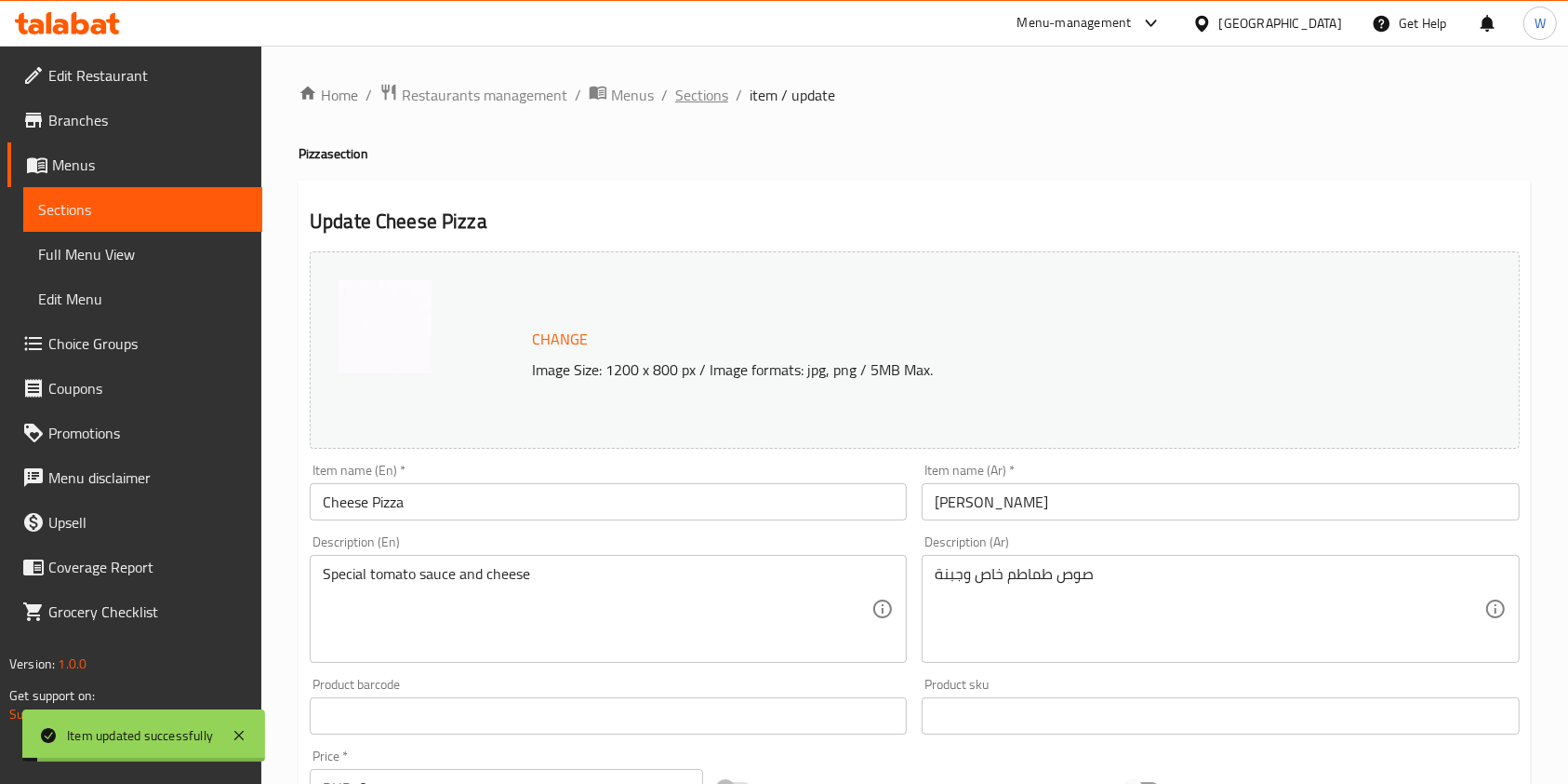
click at [682, 102] on span "Sections" at bounding box center [701, 95] width 53 height 22
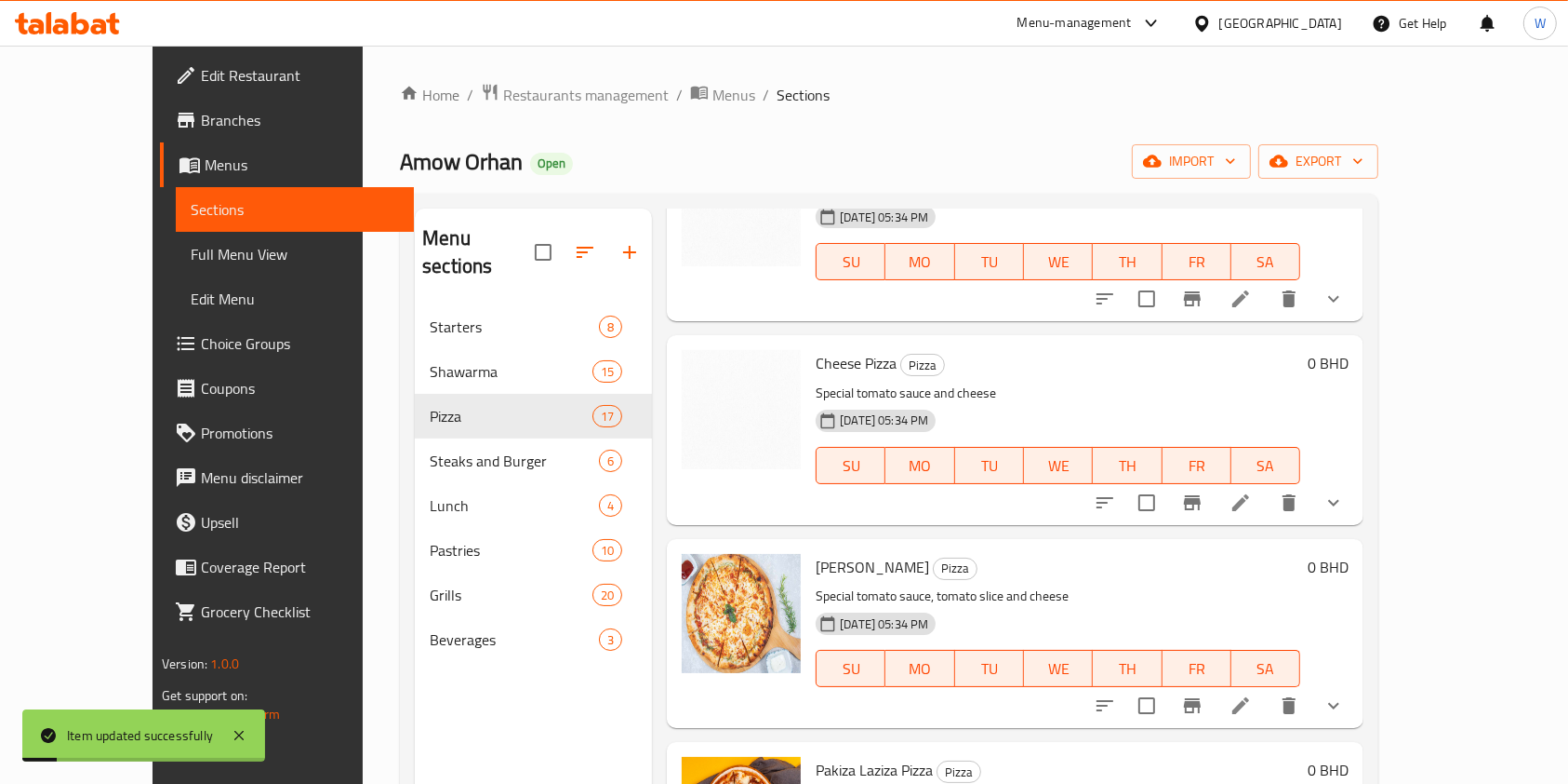
scroll to position [372, 0]
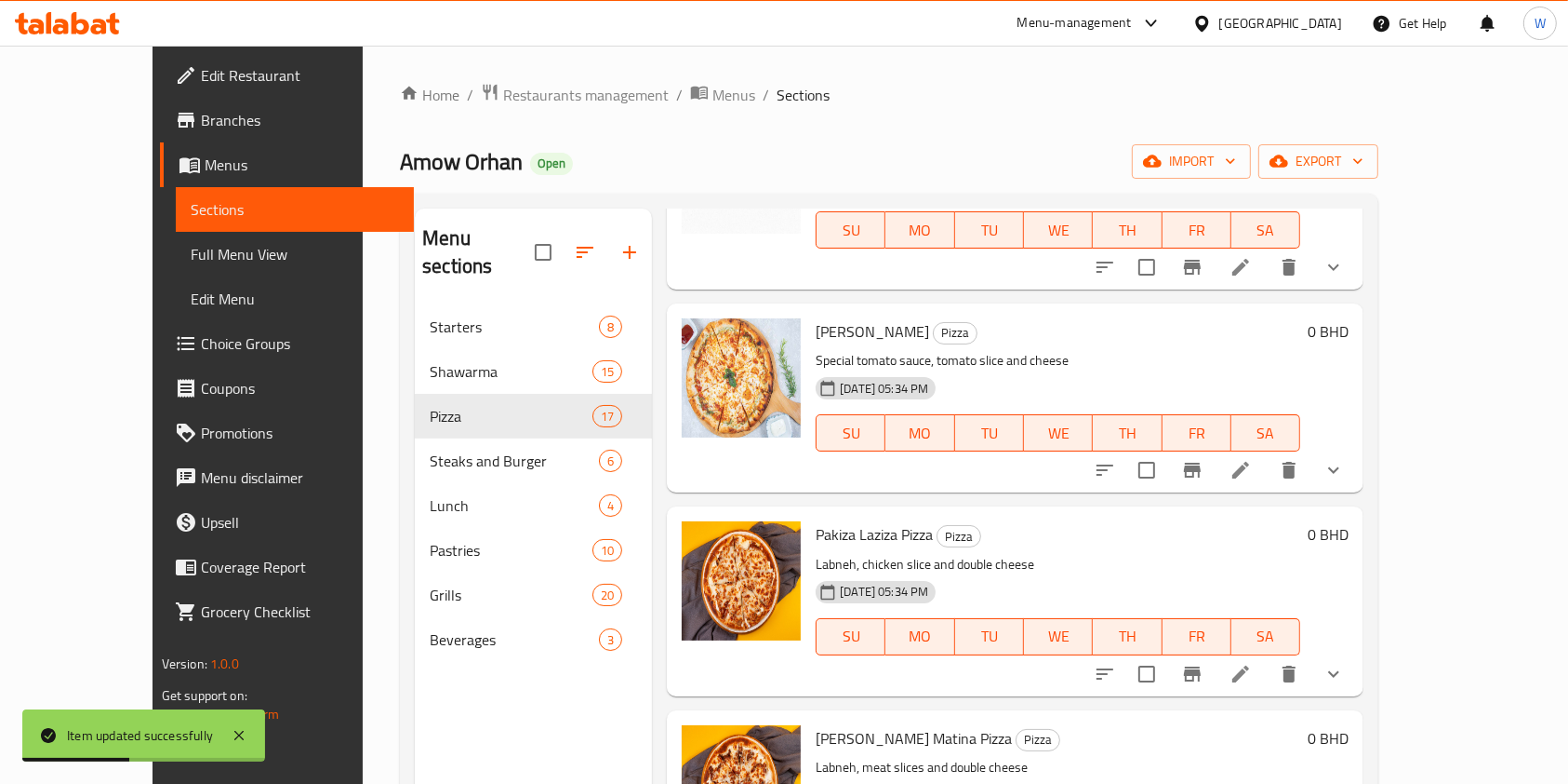
click at [1267, 473] on li at bounding box center [1240, 469] width 53 height 33
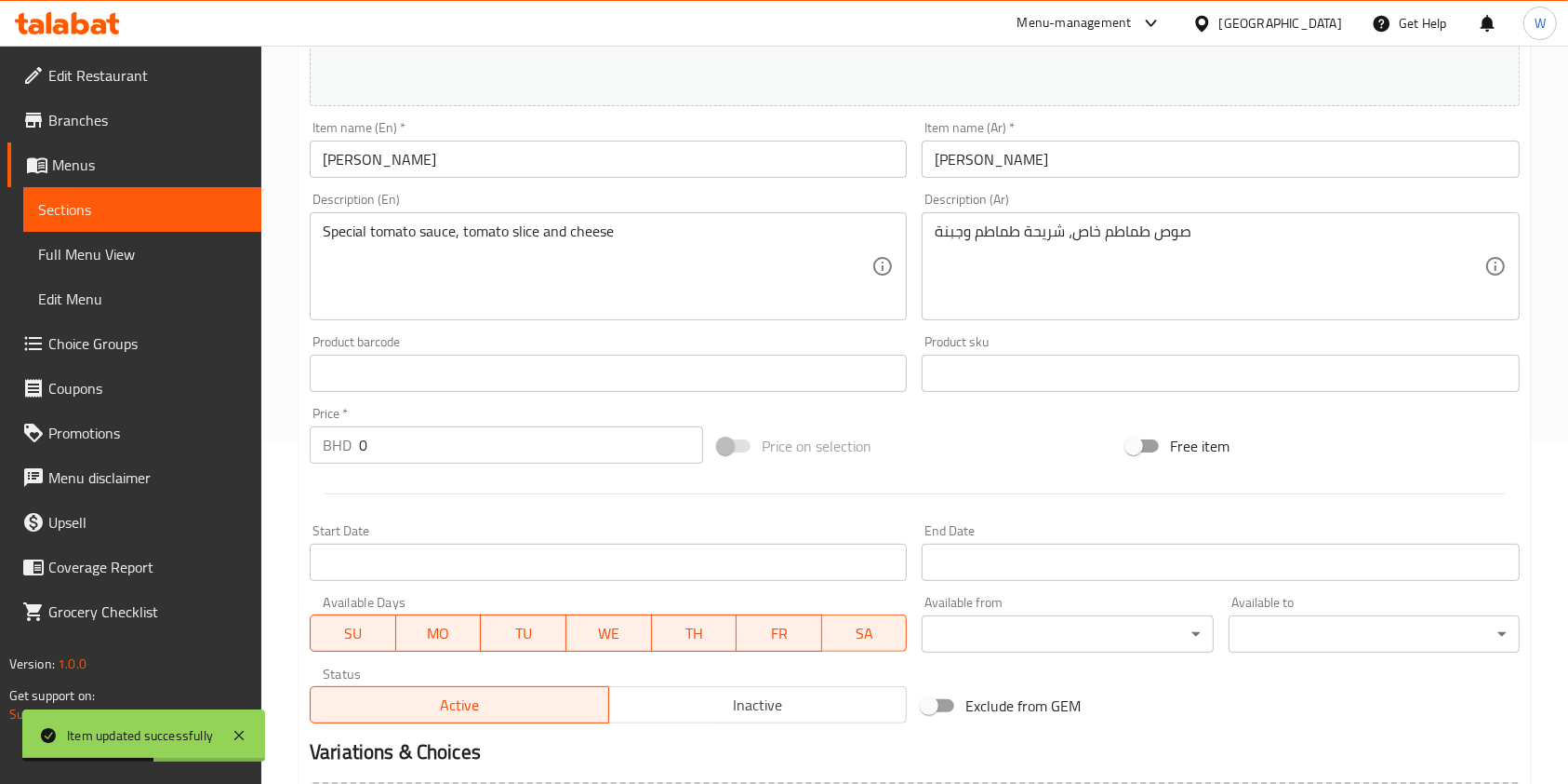
scroll to position [664, 0]
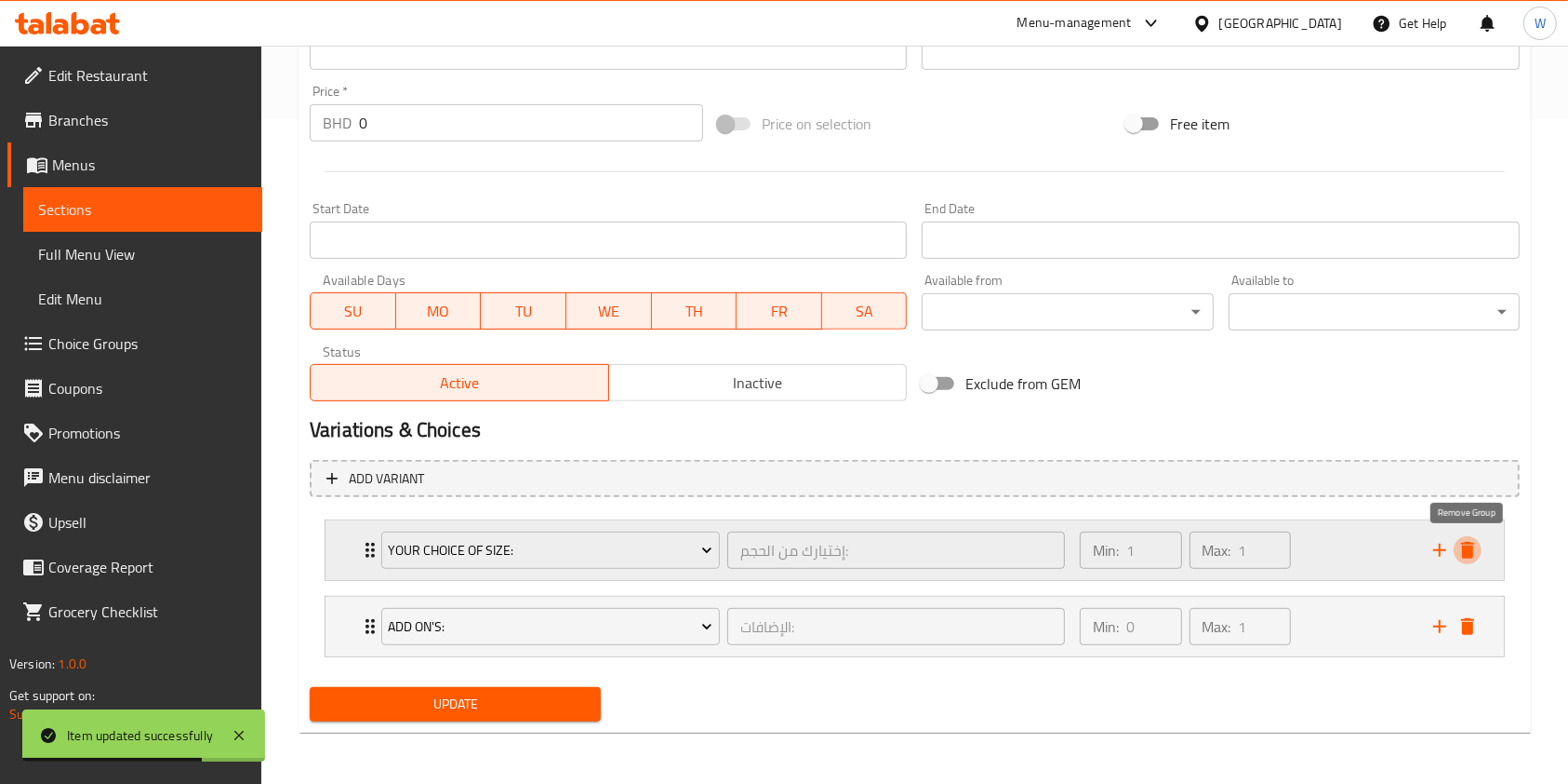
click at [1469, 550] on icon "delete" at bounding box center [1468, 551] width 13 height 17
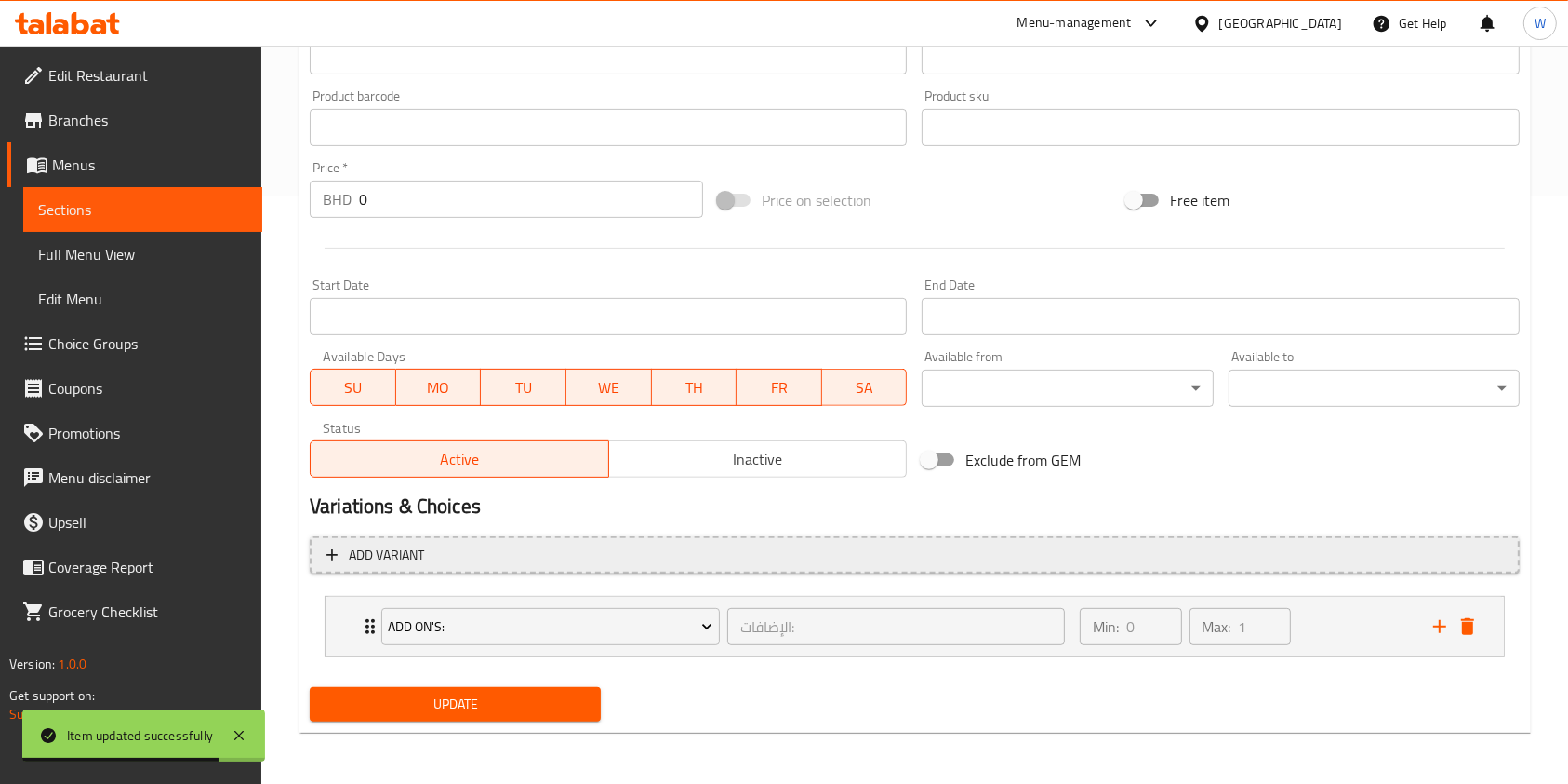
click at [546, 536] on button "Add variant" at bounding box center [914, 555] width 1211 height 38
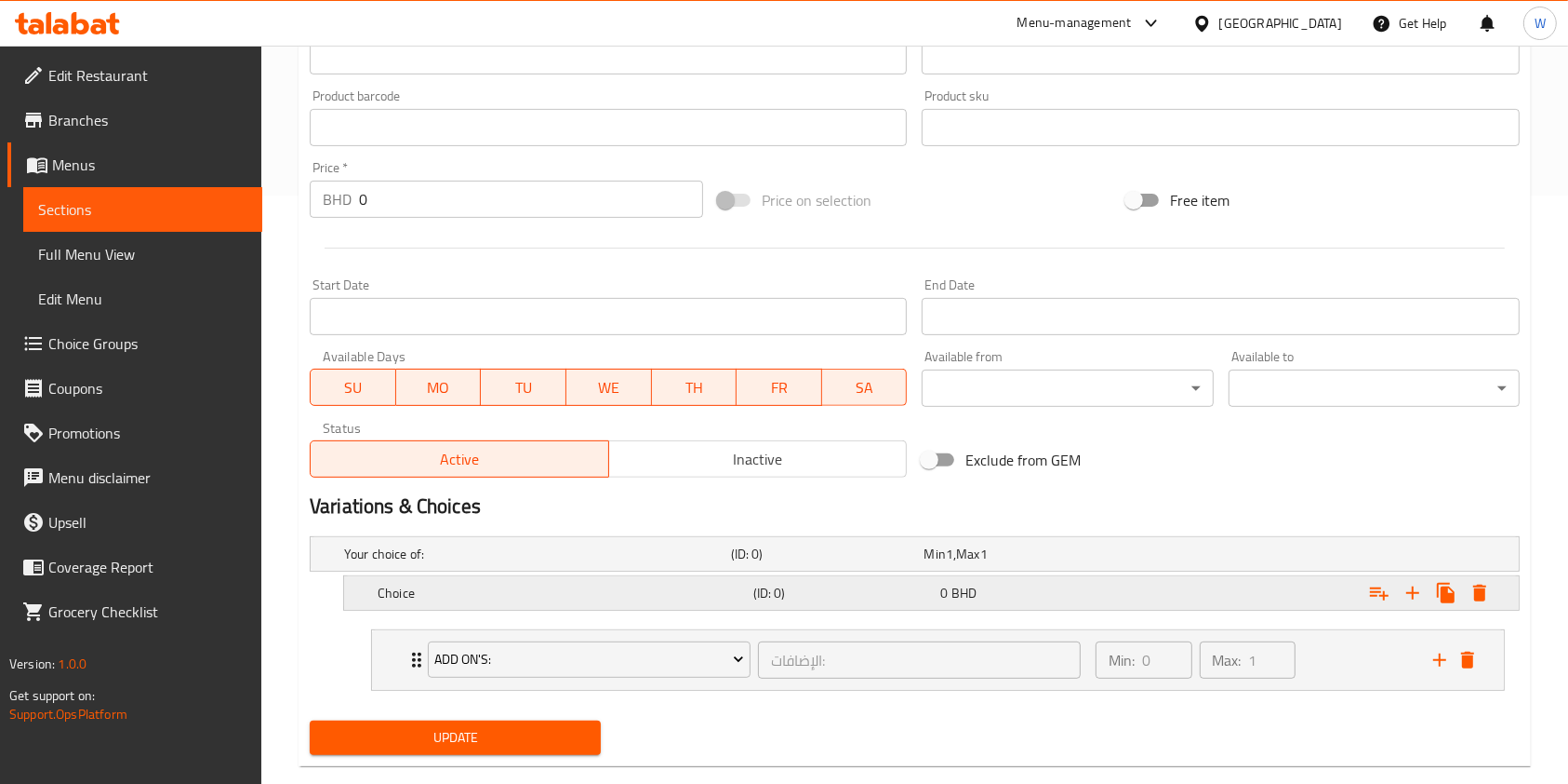
click at [671, 589] on h5 "Choice" at bounding box center [562, 592] width 369 height 18
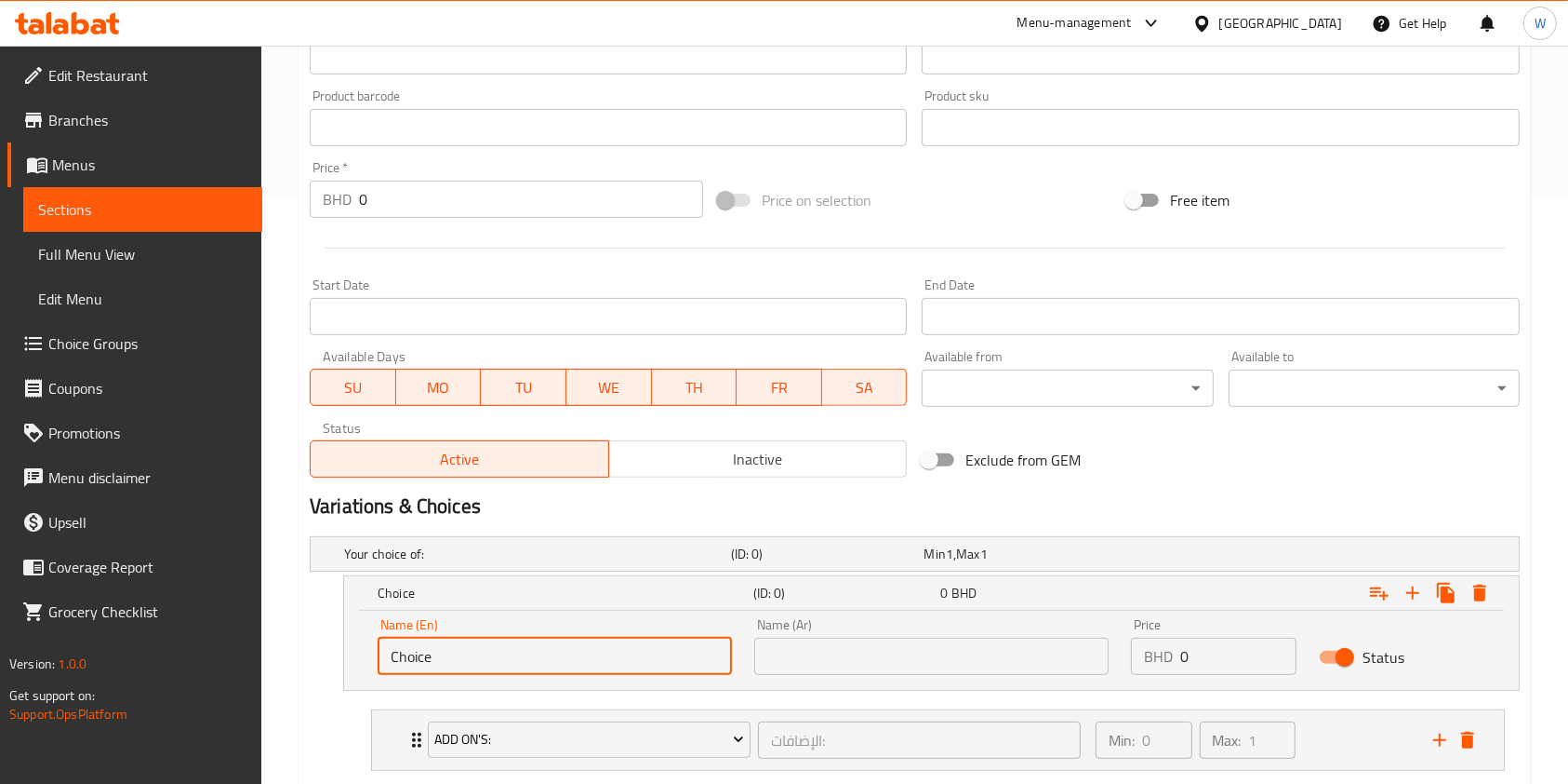
click at [538, 641] on input "Choice" at bounding box center [554, 656] width 354 height 37
type input "Small"
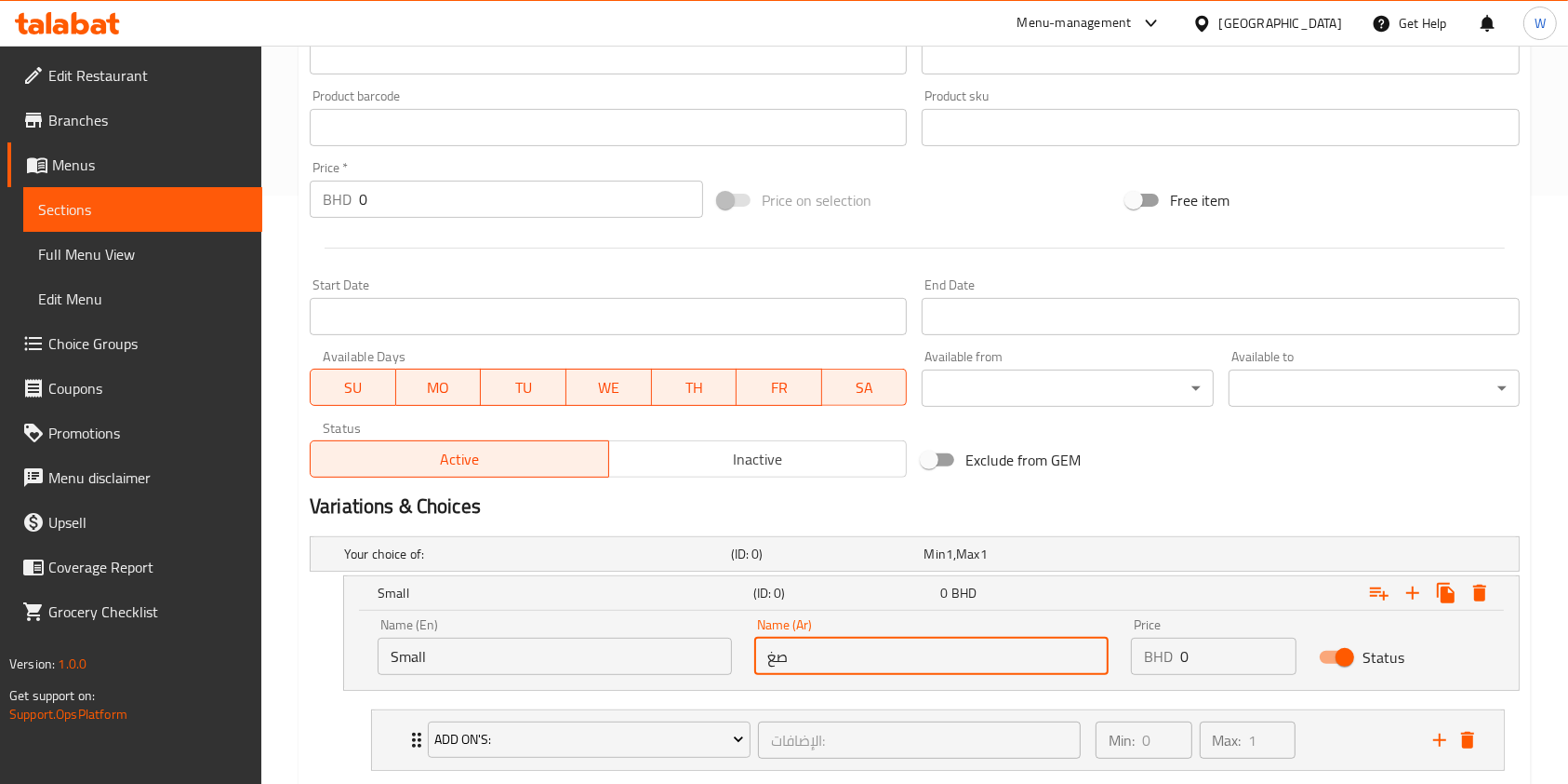
type input "صغير"
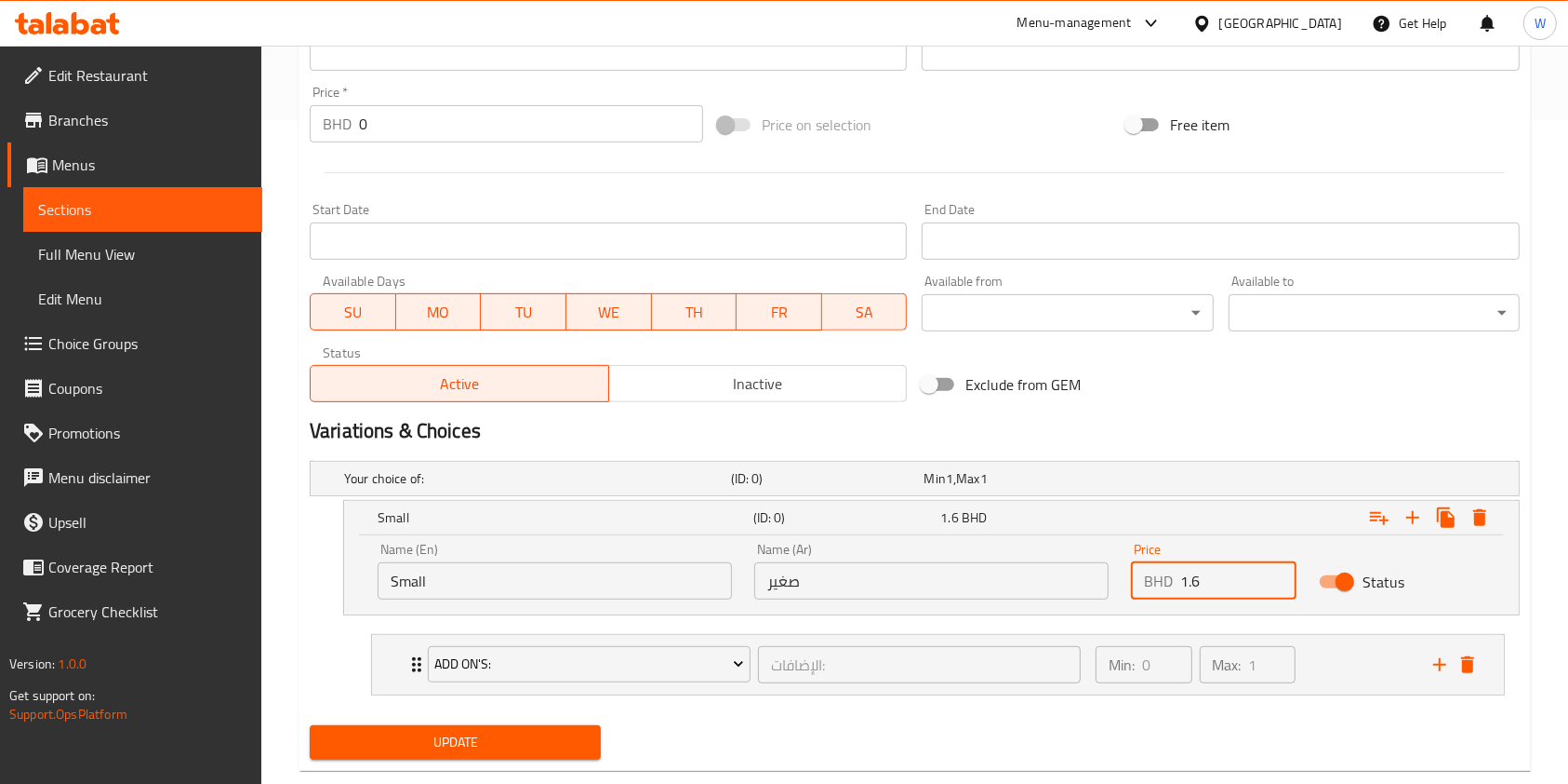
scroll to position [701, 0]
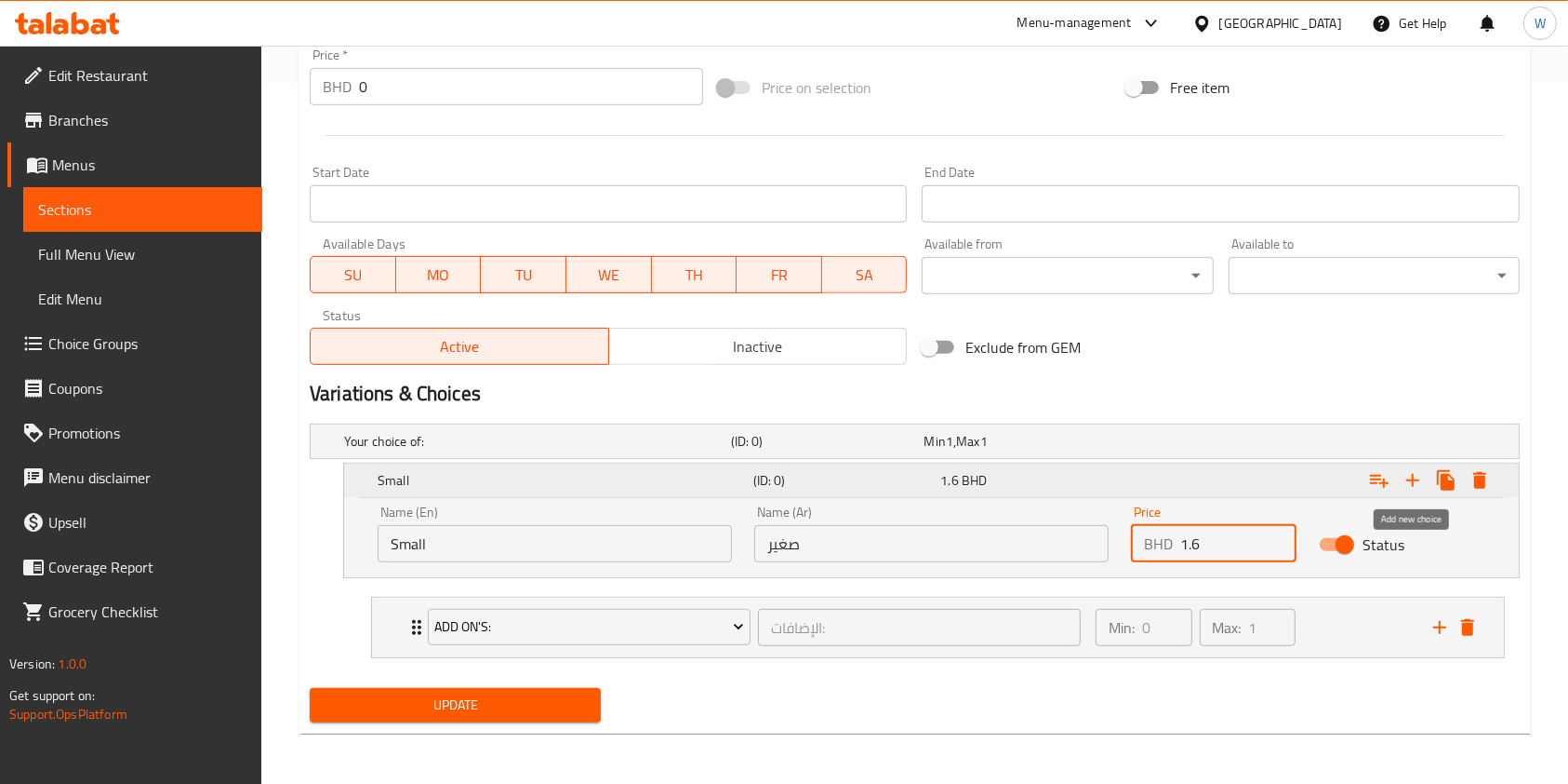
type input "1.6"
click at [1407, 480] on icon "Expand" at bounding box center [1412, 480] width 22 height 22
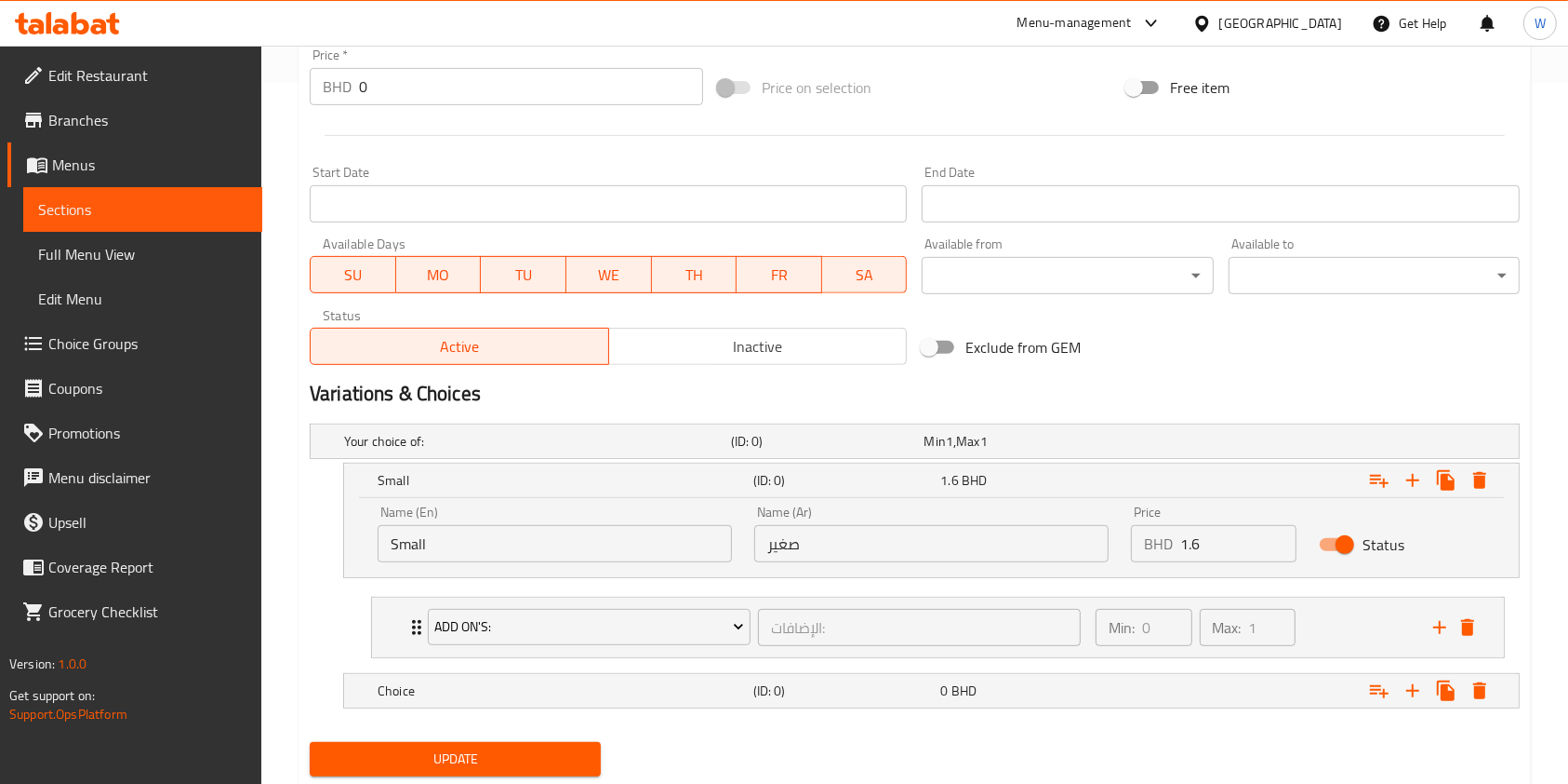
click at [612, 666] on nav "Add On's: الإضافات: ​ Min: 0 ​ Max: 1 ​ Cheese (ID: 1883959867) 0.2 BHD Name (E…" at bounding box center [914, 626] width 1211 height 91
click at [611, 682] on h5 "Choice" at bounding box center [562, 690] width 369 height 18
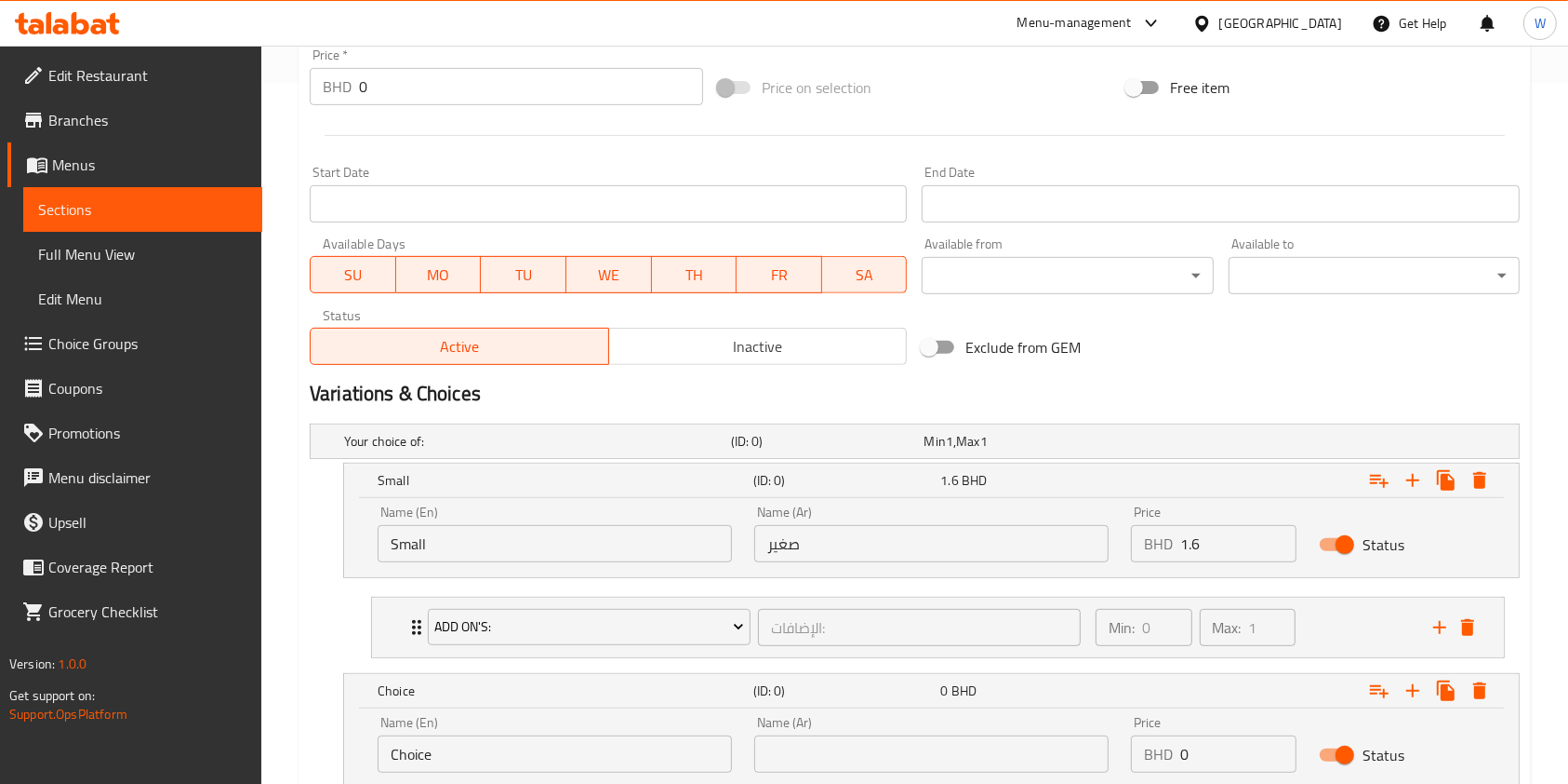
click at [576, 724] on div "Name (En) Choice Name (En)" at bounding box center [554, 744] width 354 height 56
click at [577, 740] on input "Choice" at bounding box center [554, 753] width 354 height 37
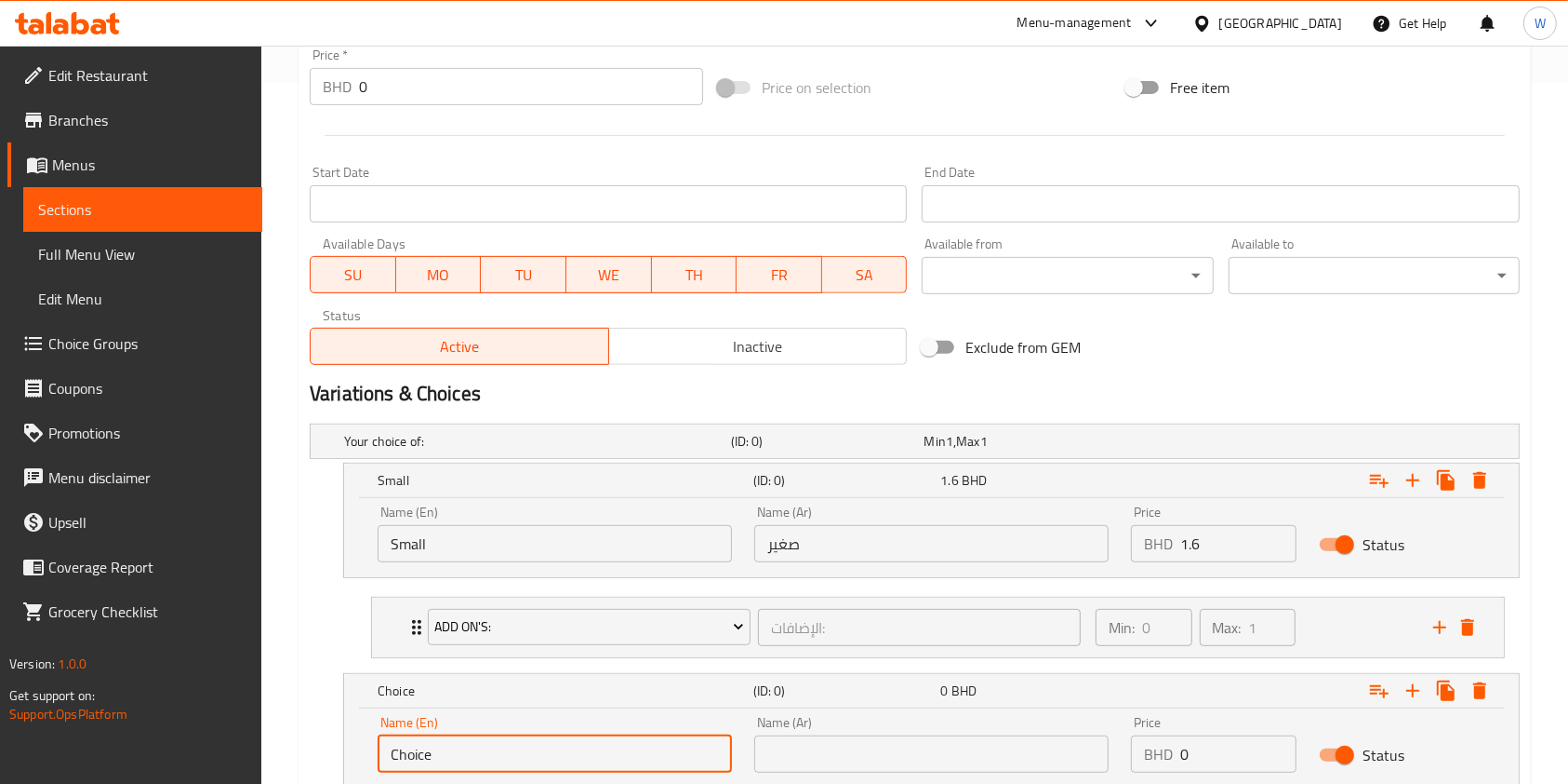
click at [577, 740] on input "Choice" at bounding box center [554, 753] width 354 height 37
type input "Medium"
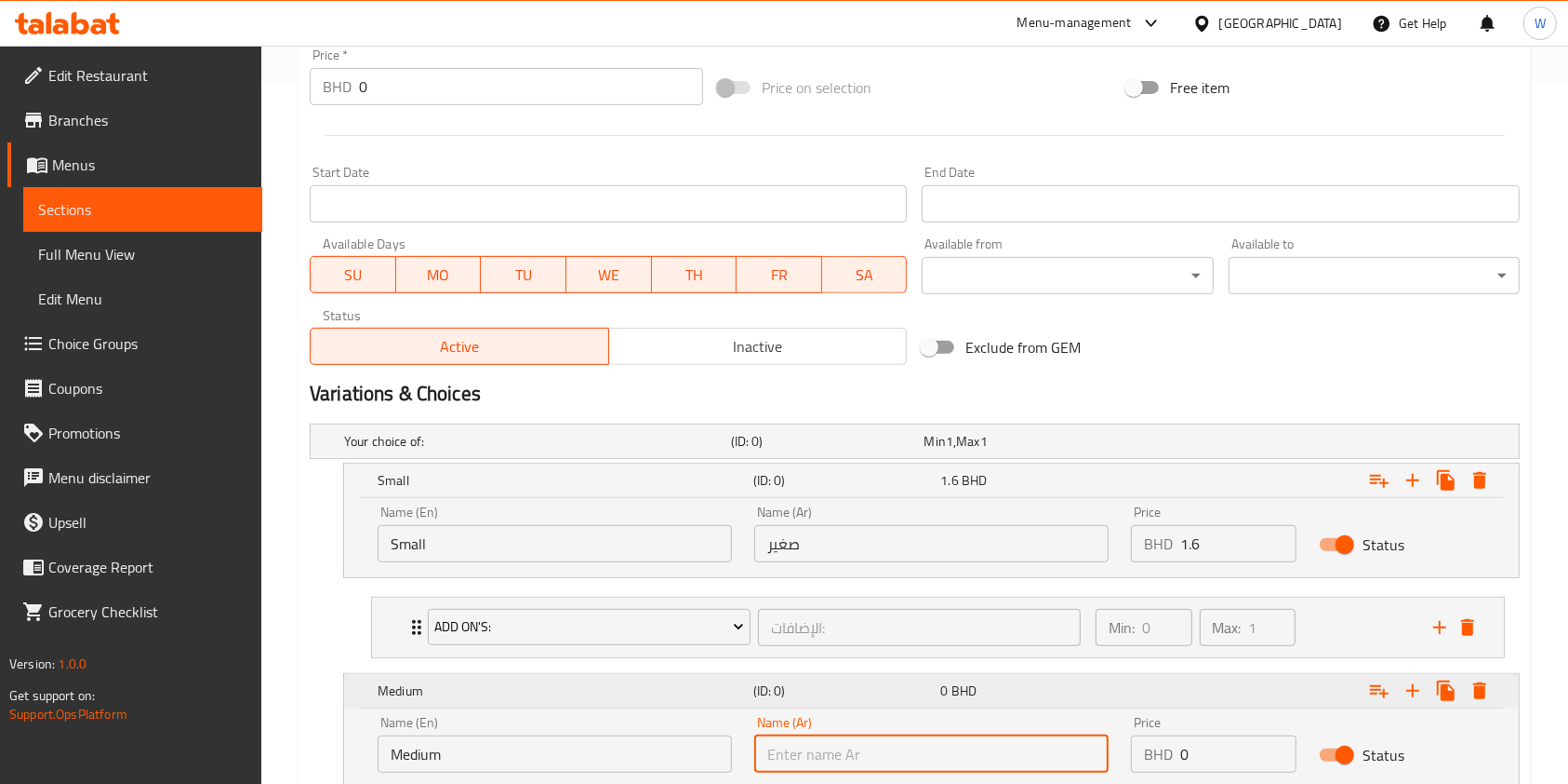
type input "م"
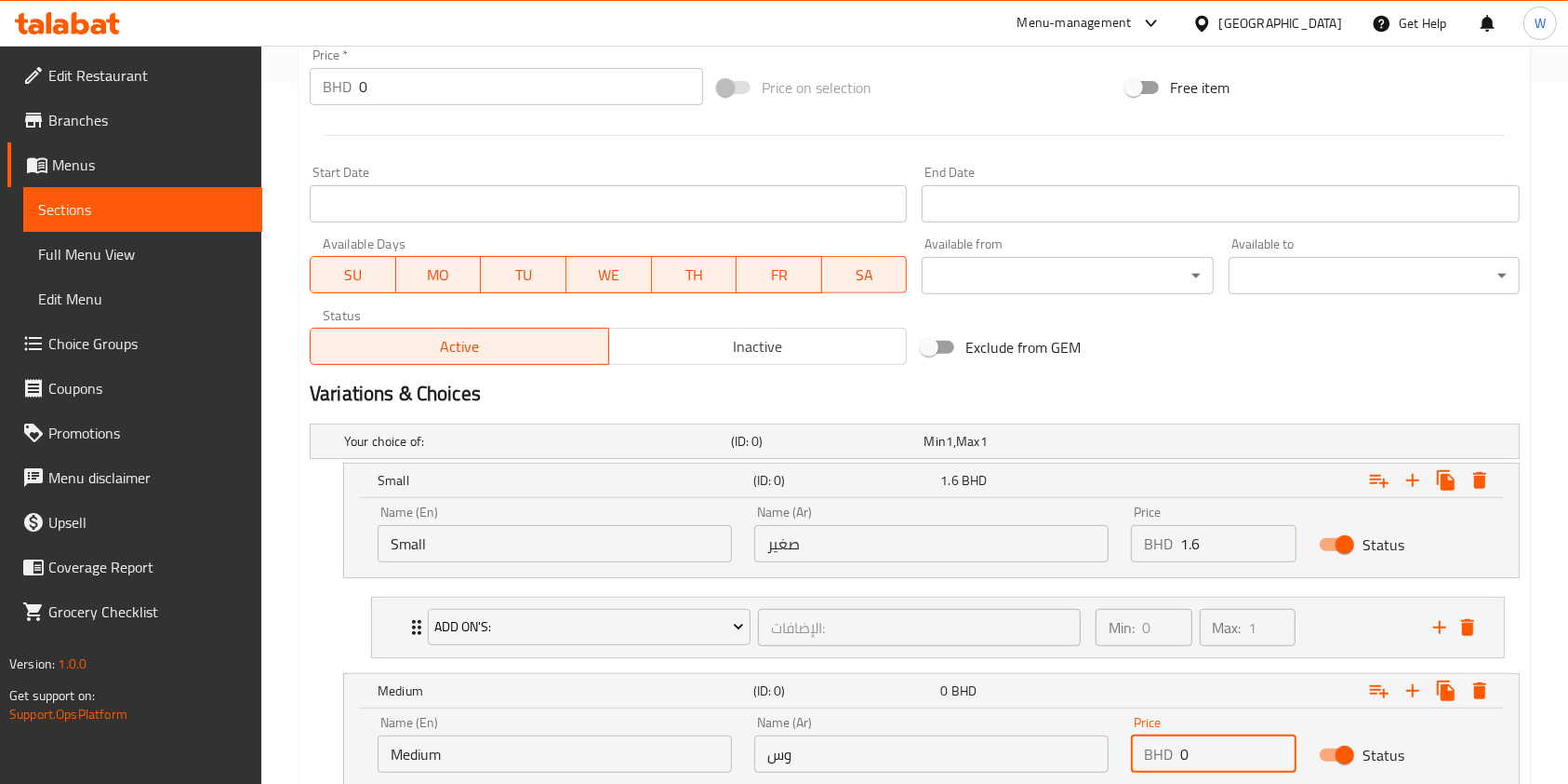
click at [850, 748] on input "وس" at bounding box center [932, 753] width 354 height 37
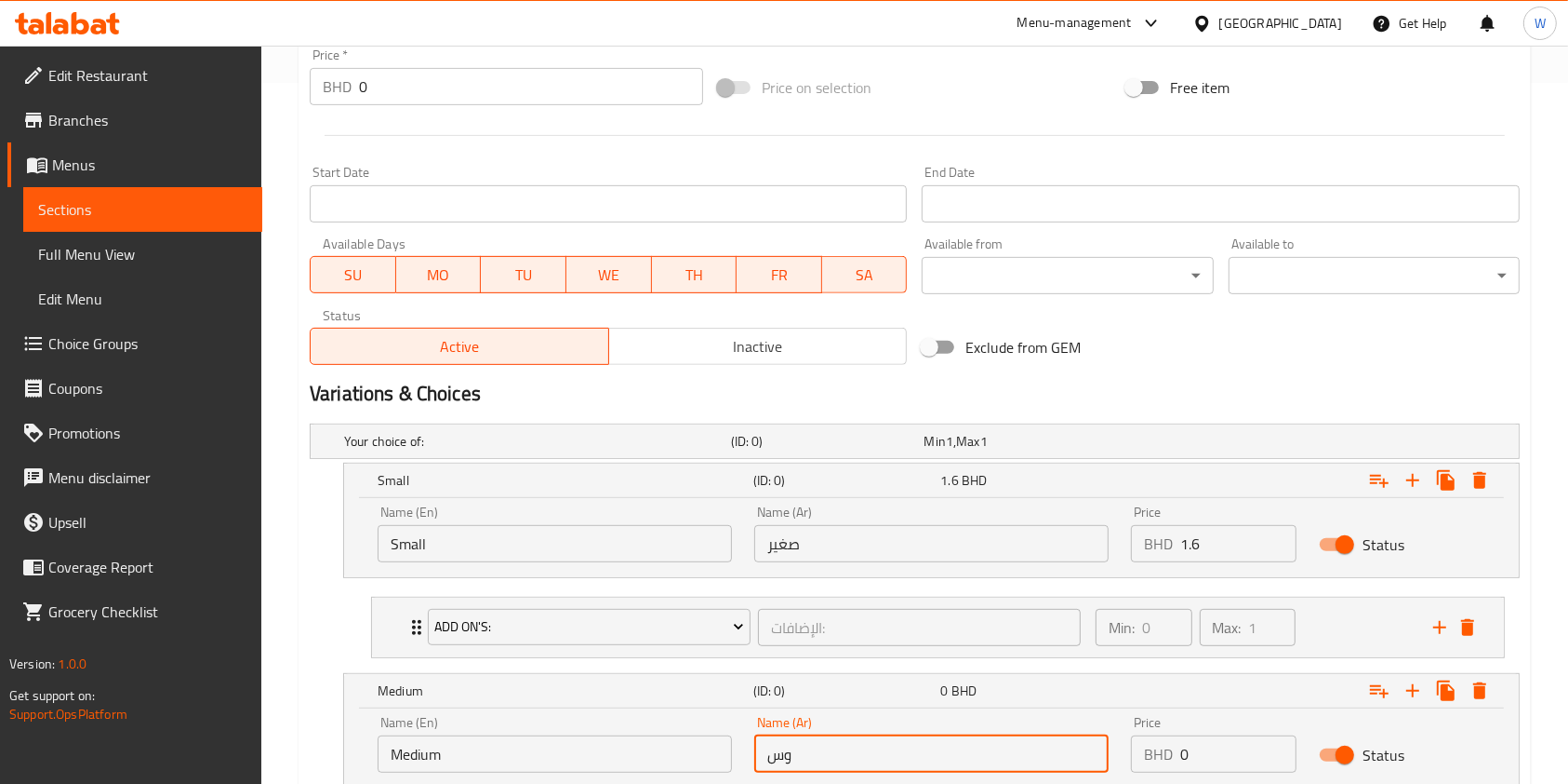
type input "وسط"
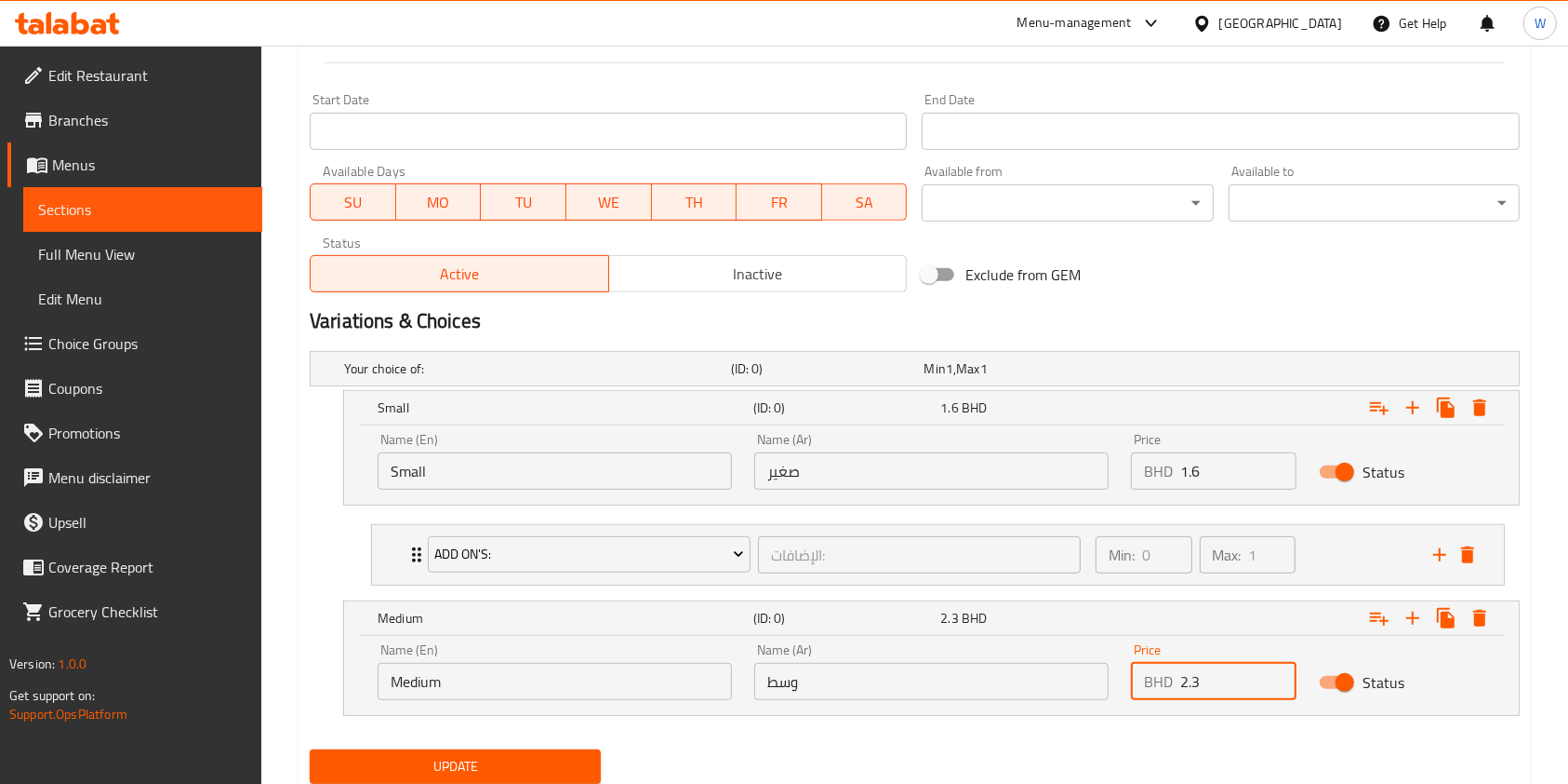
scroll to position [835, 0]
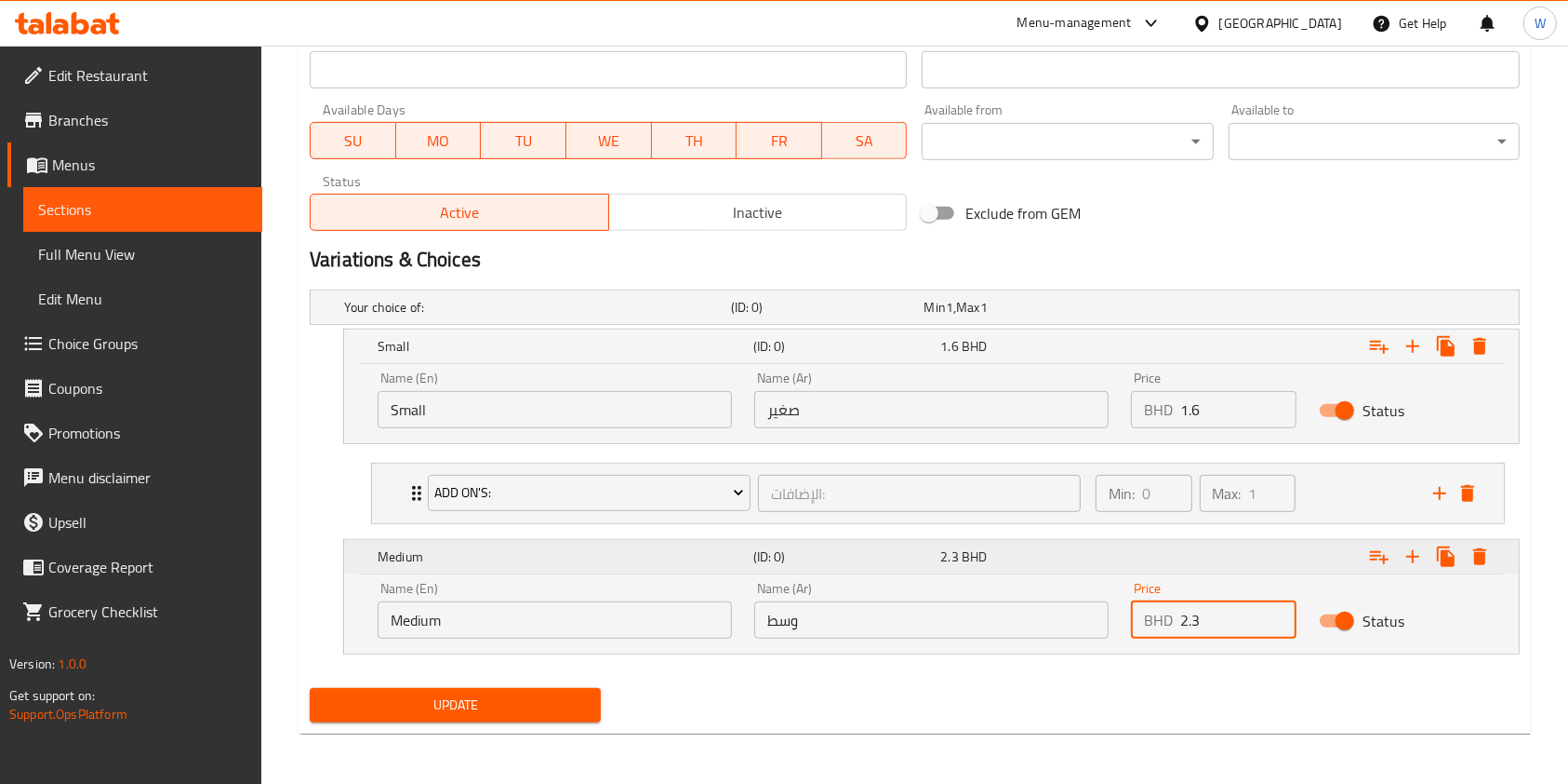
type input "2.3"
click at [1384, 555] on icon "Expand" at bounding box center [1379, 556] width 22 height 22
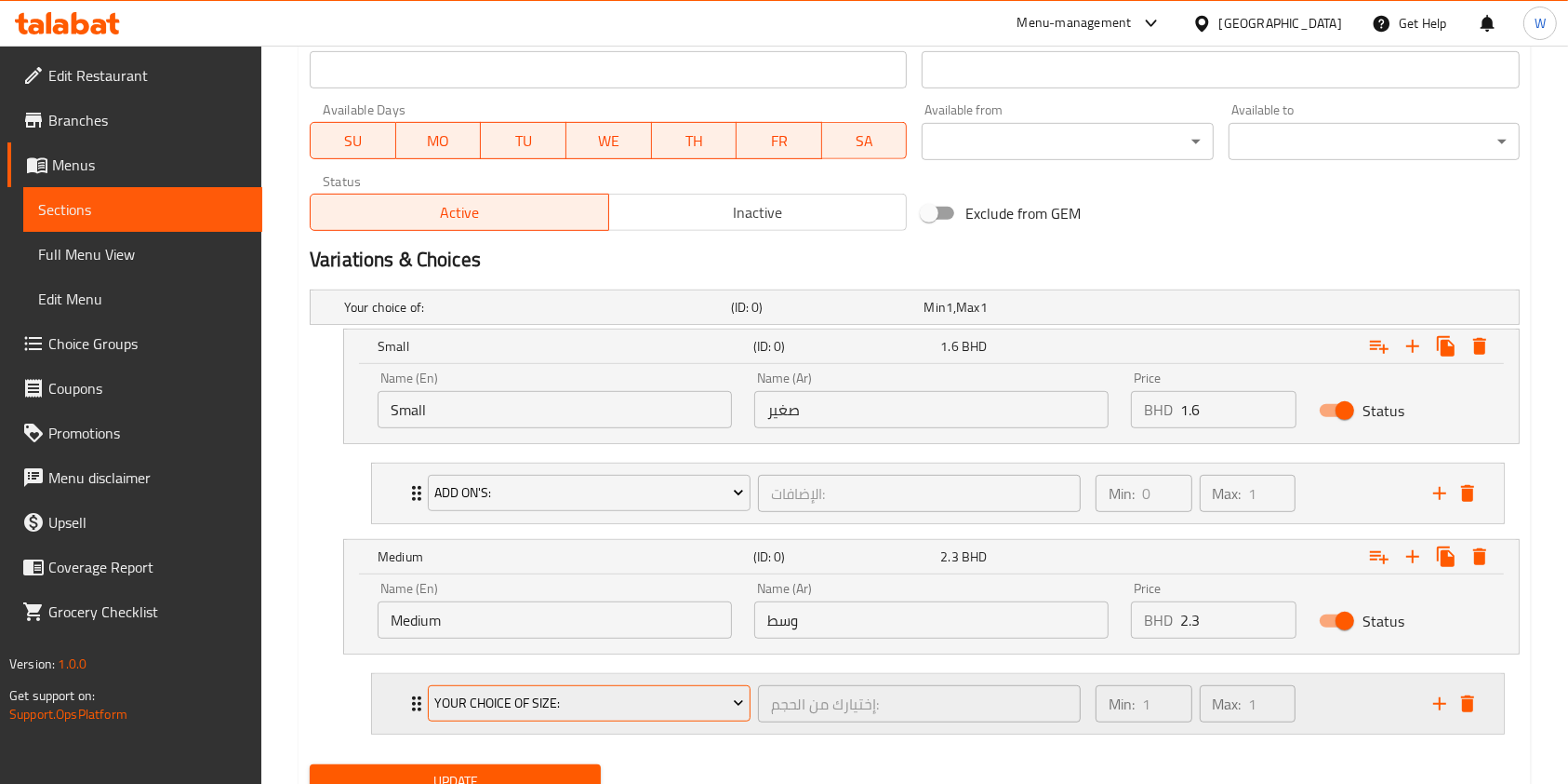
click at [633, 696] on span "Your Choice Of Size:" at bounding box center [589, 703] width 309 height 23
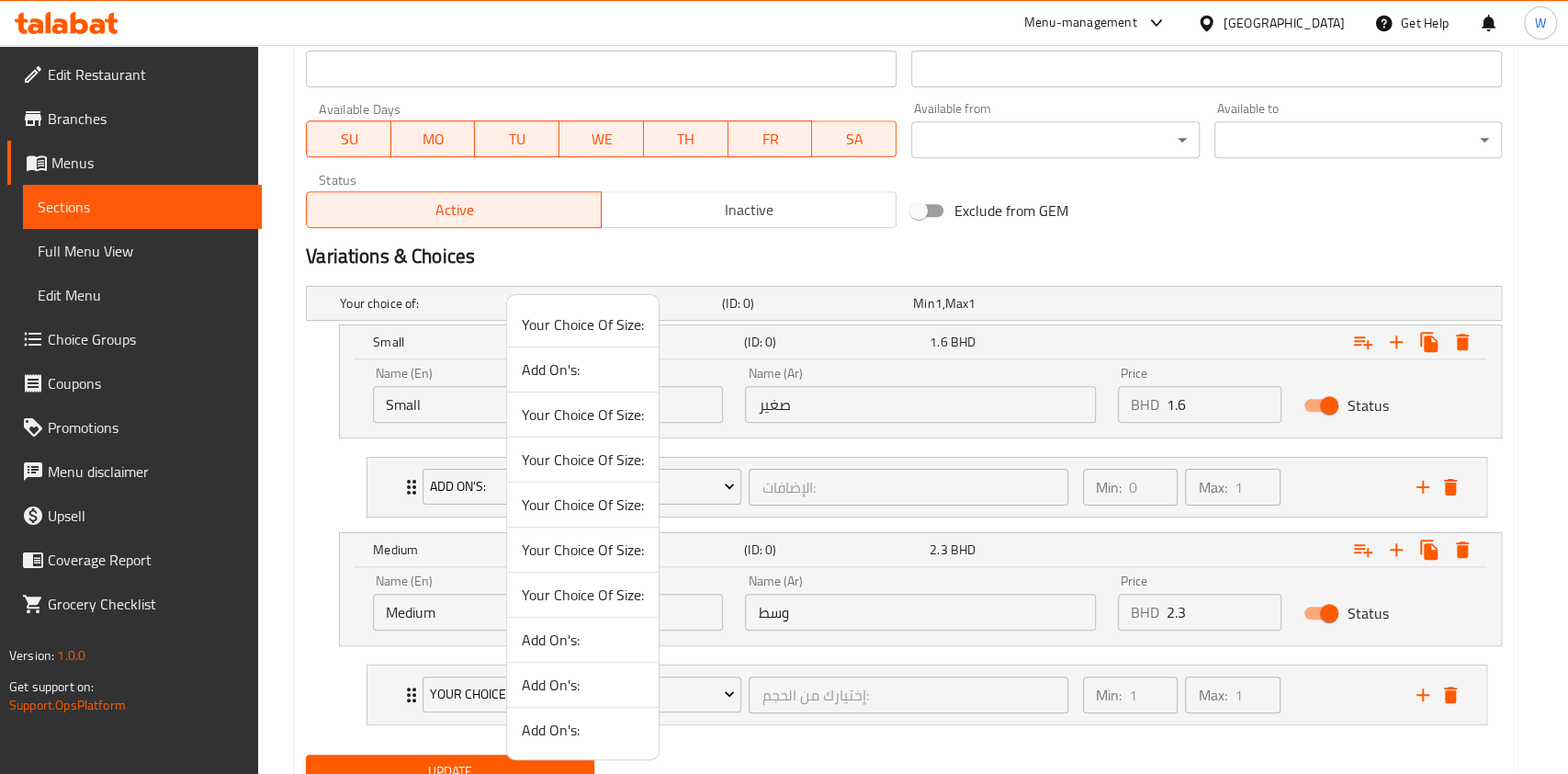
click at [603, 378] on span "Add On's:" at bounding box center [582, 369] width 122 height 22
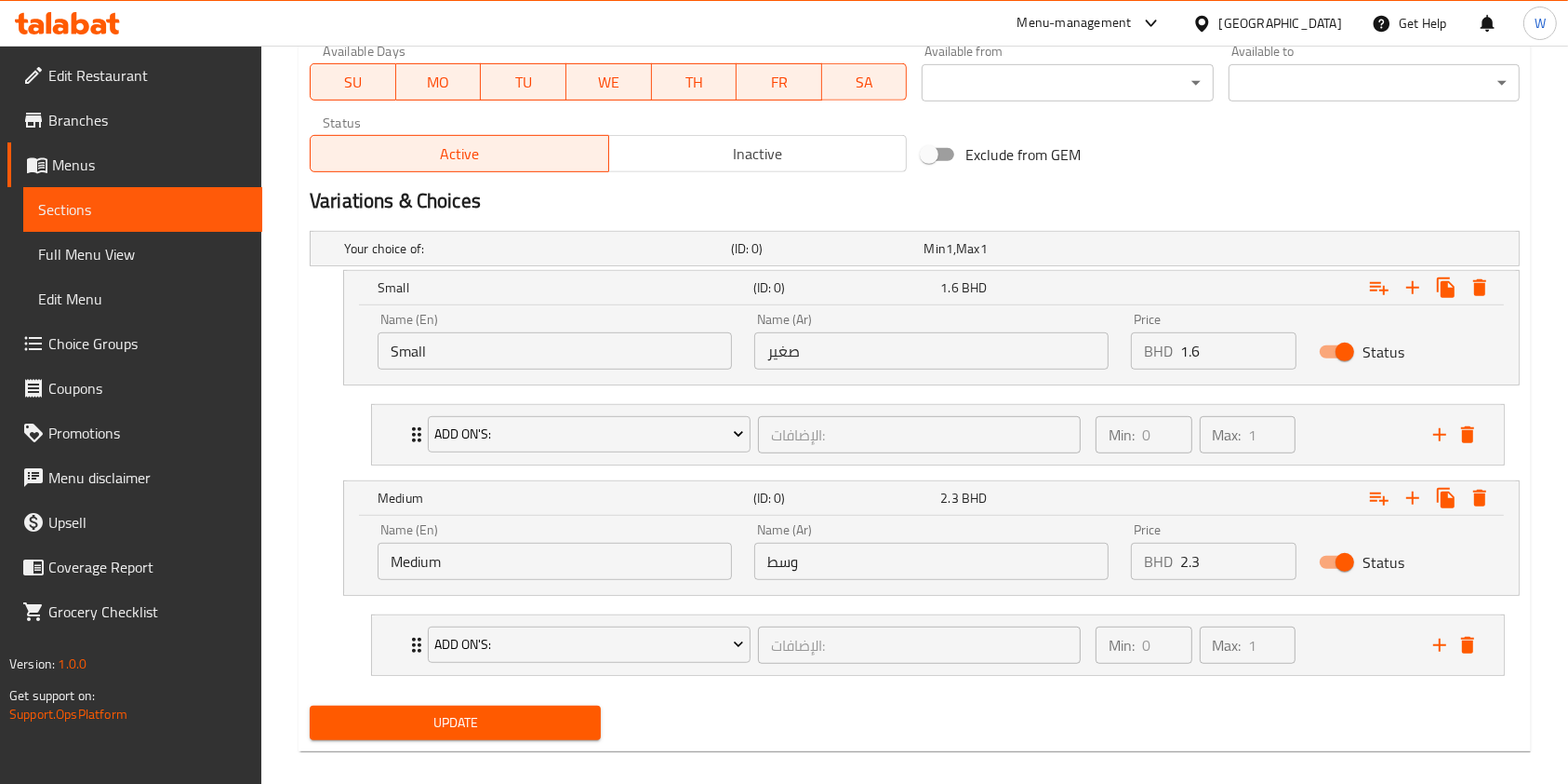
scroll to position [911, 0]
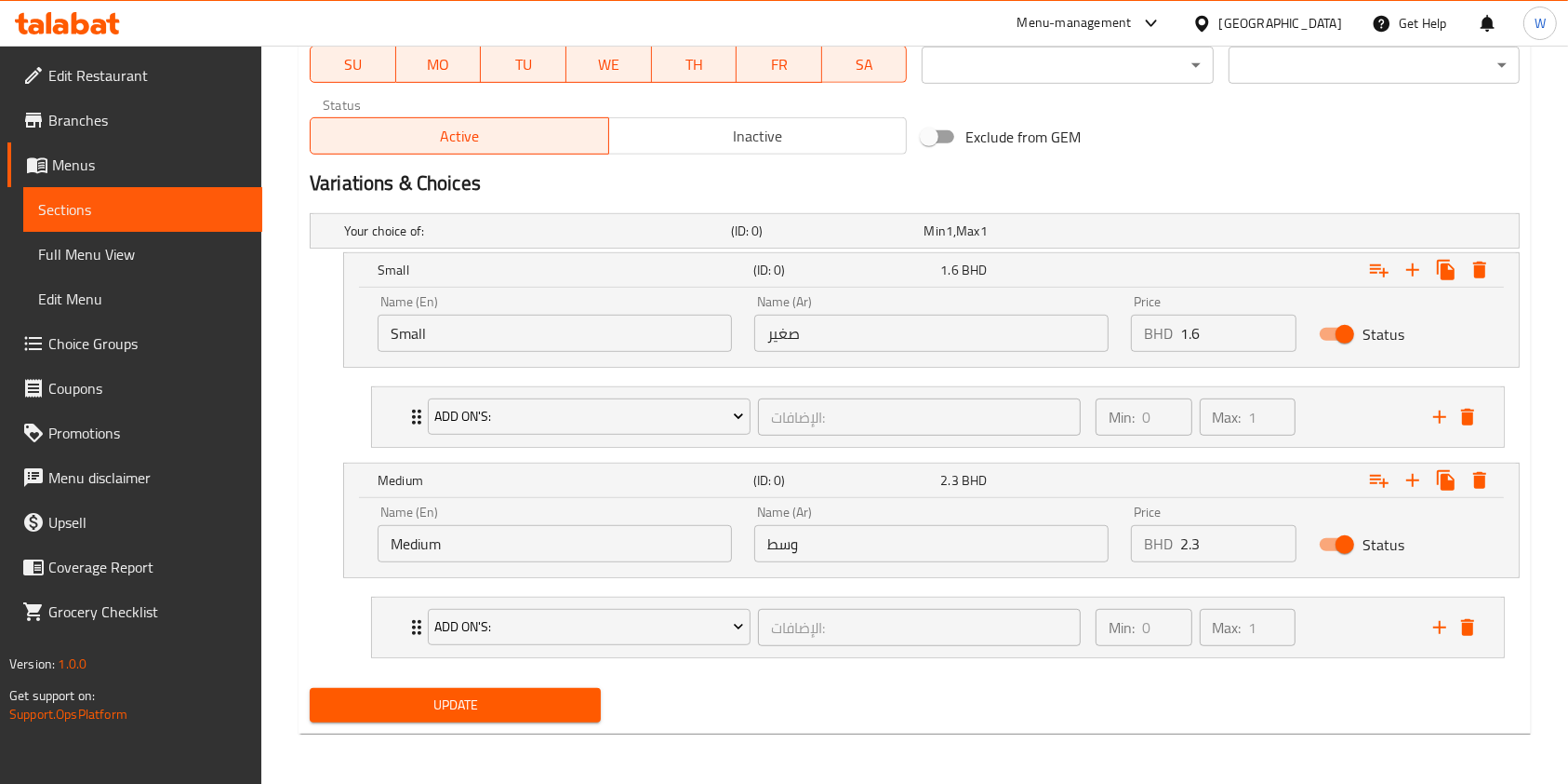
click at [514, 687] on button "Update" at bounding box center [455, 705] width 291 height 34
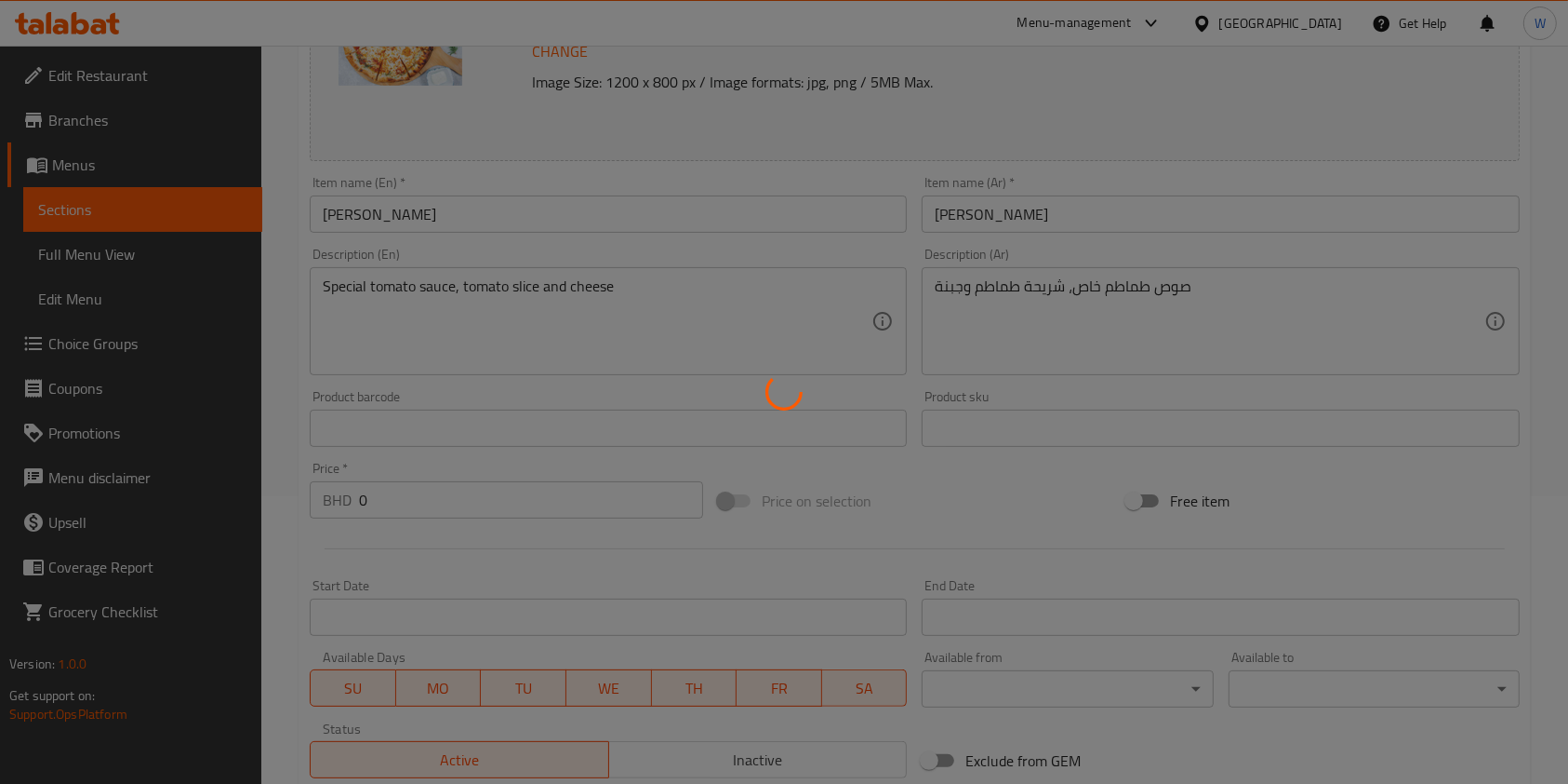
scroll to position [0, 0]
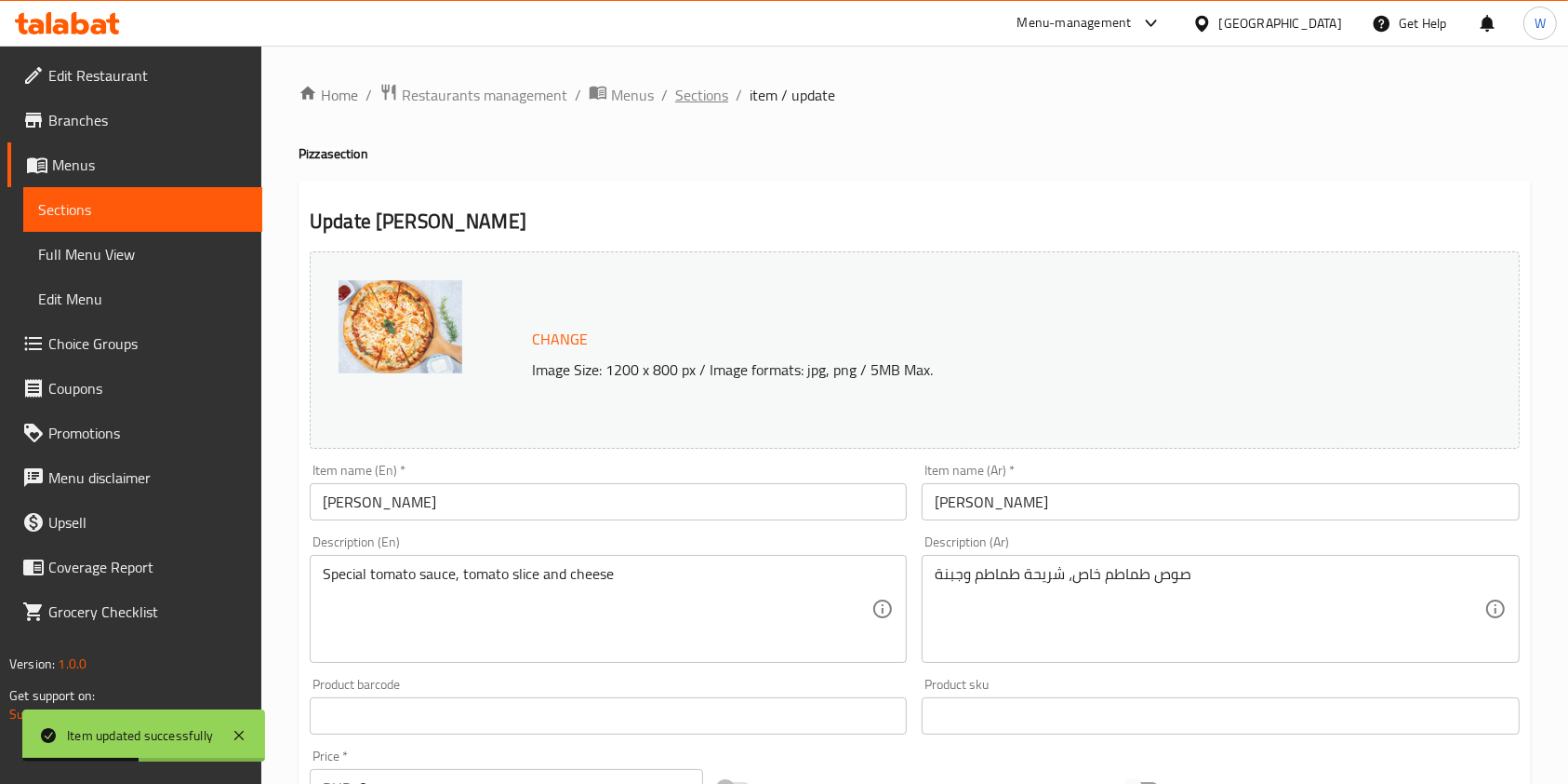
click at [716, 84] on span "Sections" at bounding box center [701, 95] width 53 height 22
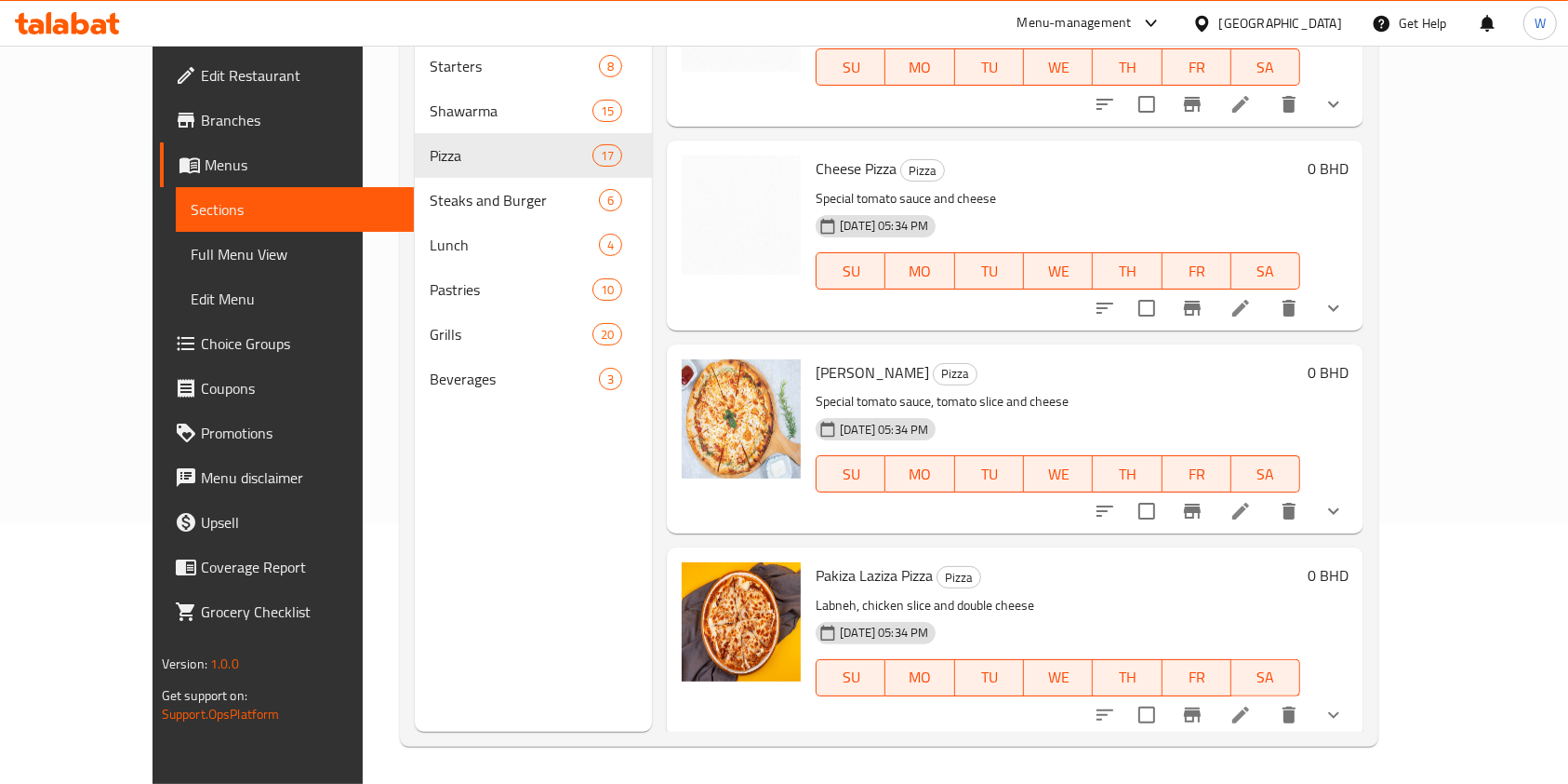
scroll to position [123, 0]
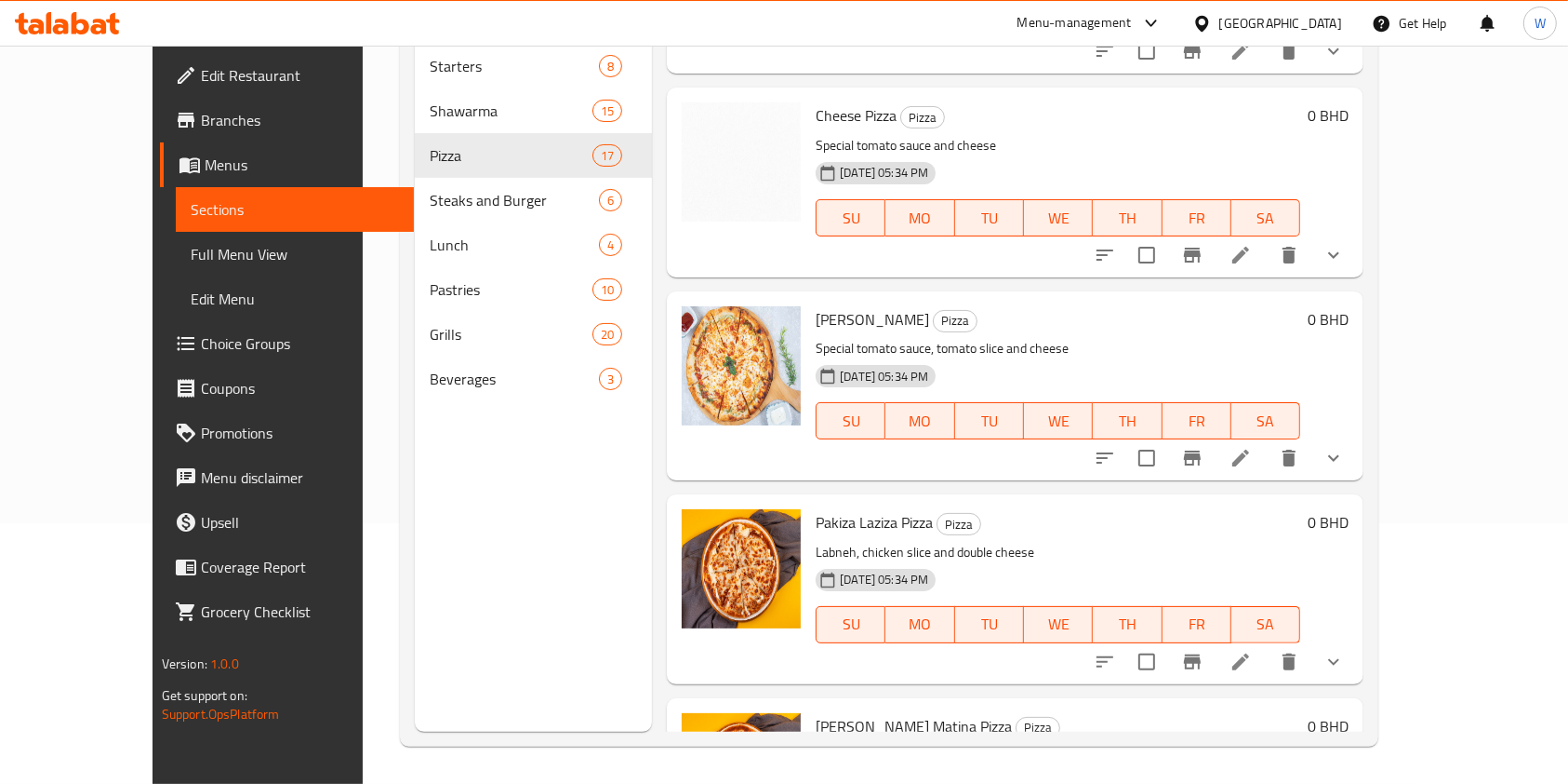
click at [1345, 664] on icon "show more" at bounding box center [1333, 662] width 22 height 22
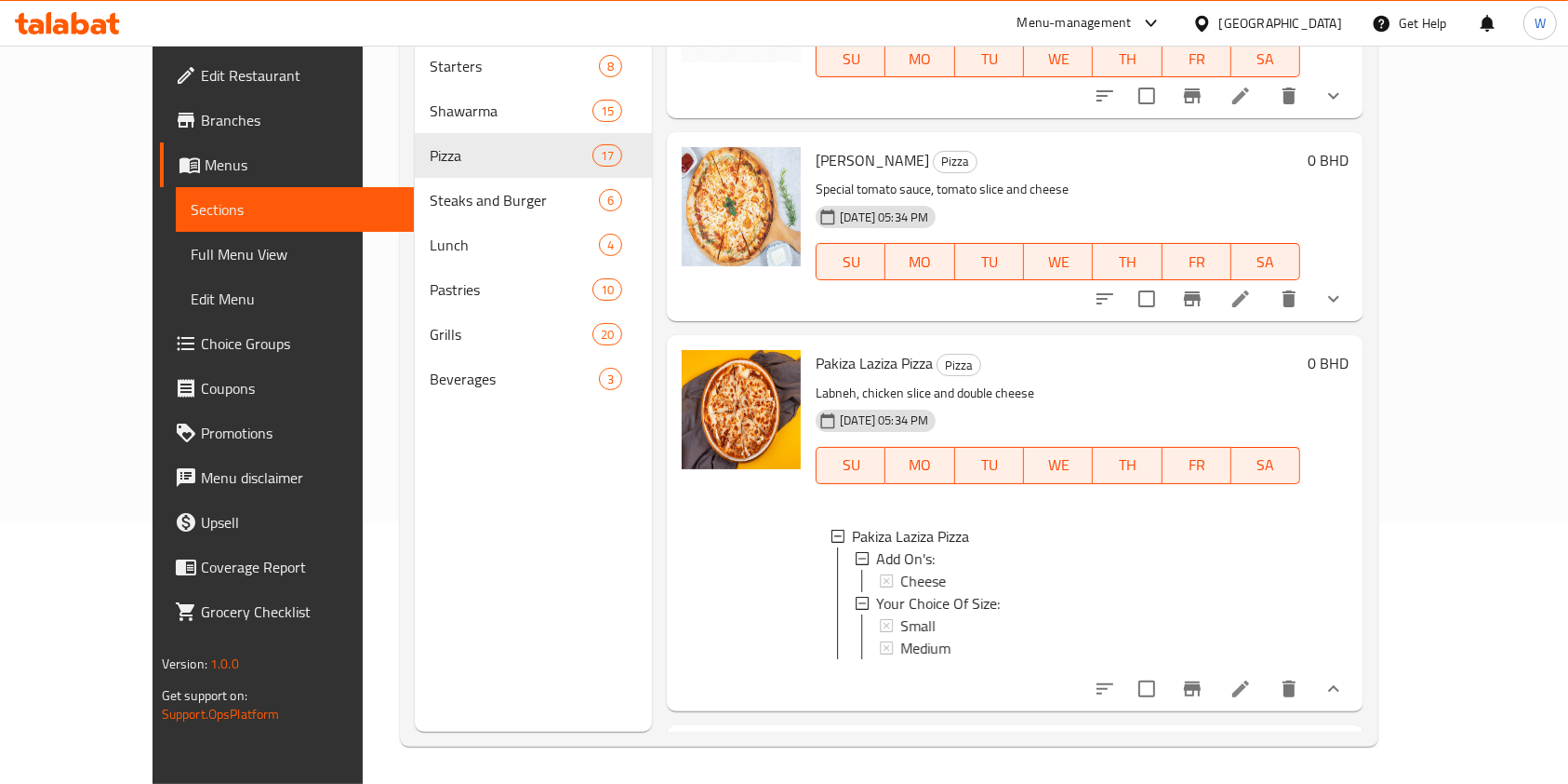
scroll to position [372, 0]
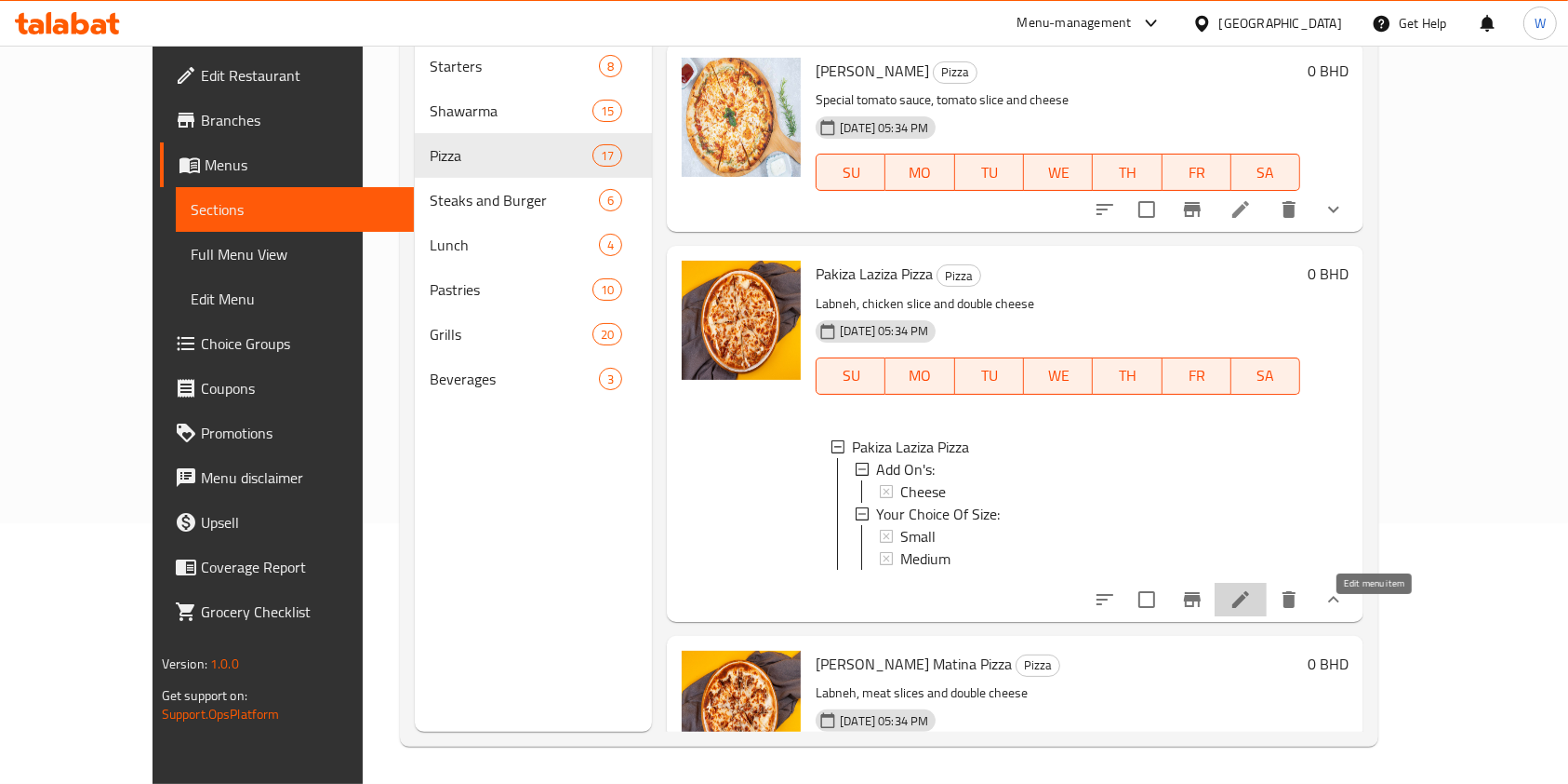
click at [1252, 611] on icon at bounding box center [1240, 599] width 22 height 22
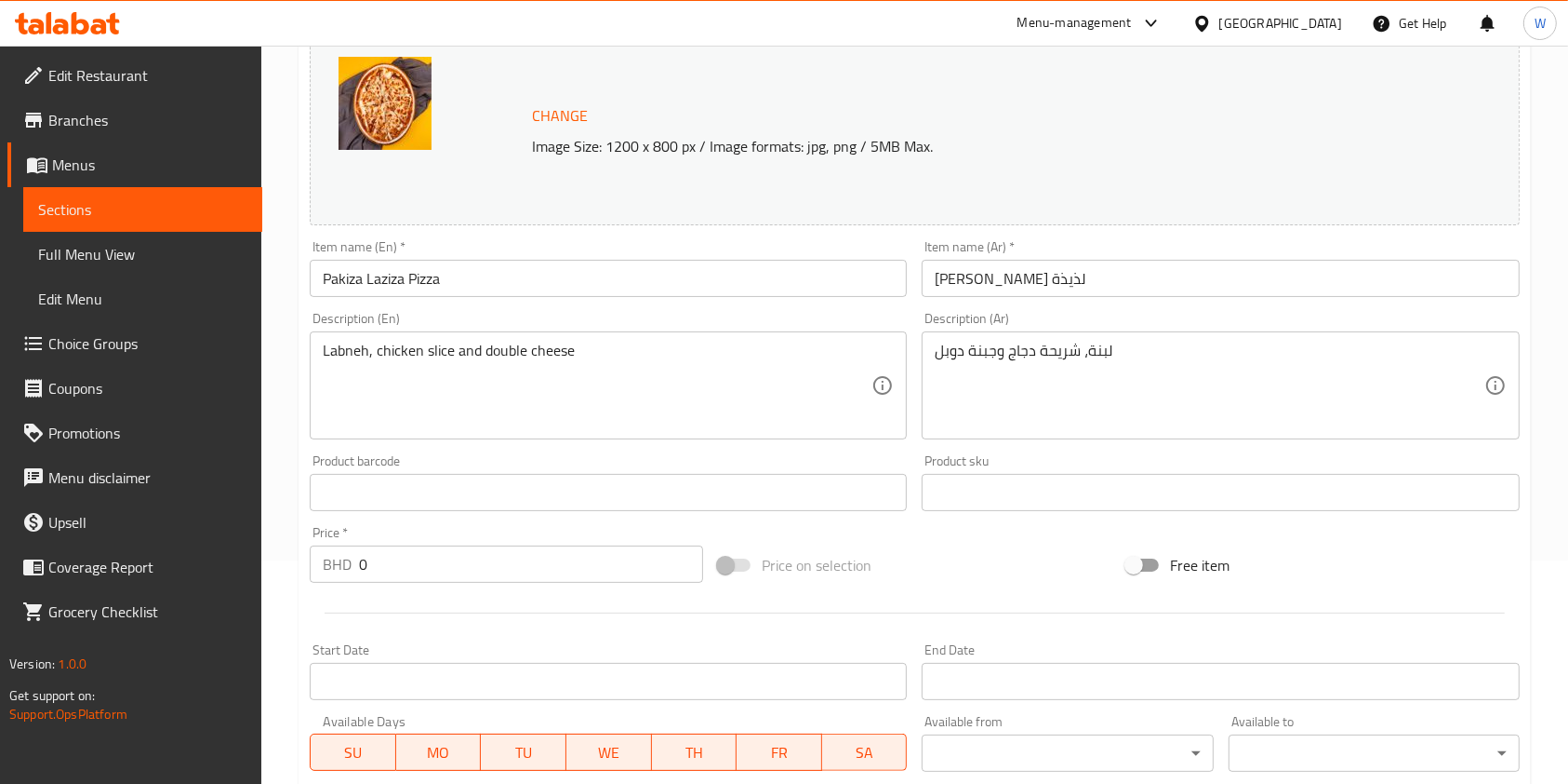
scroll to position [664, 0]
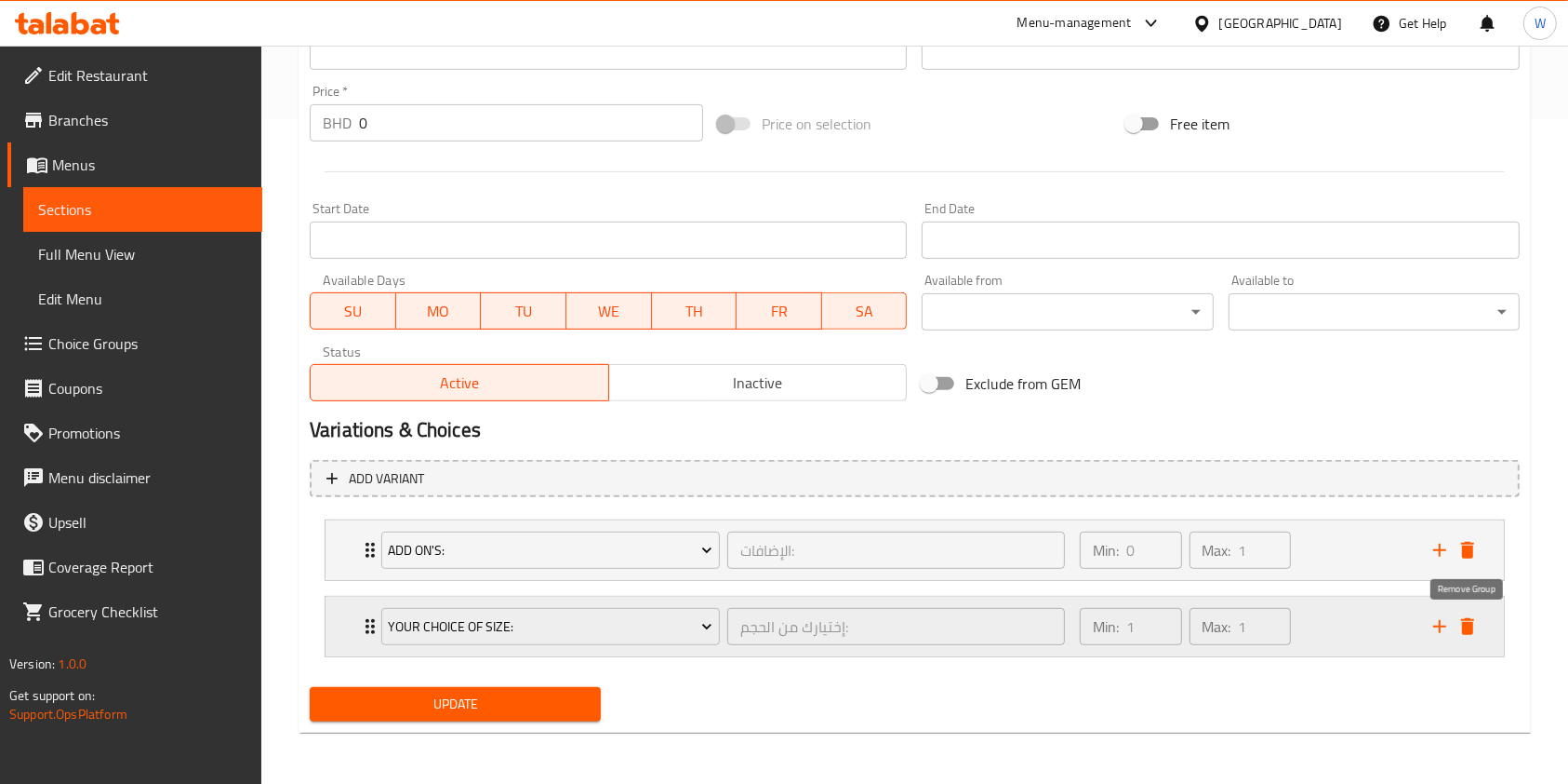
click at [1470, 626] on icon "delete" at bounding box center [1468, 626] width 13 height 17
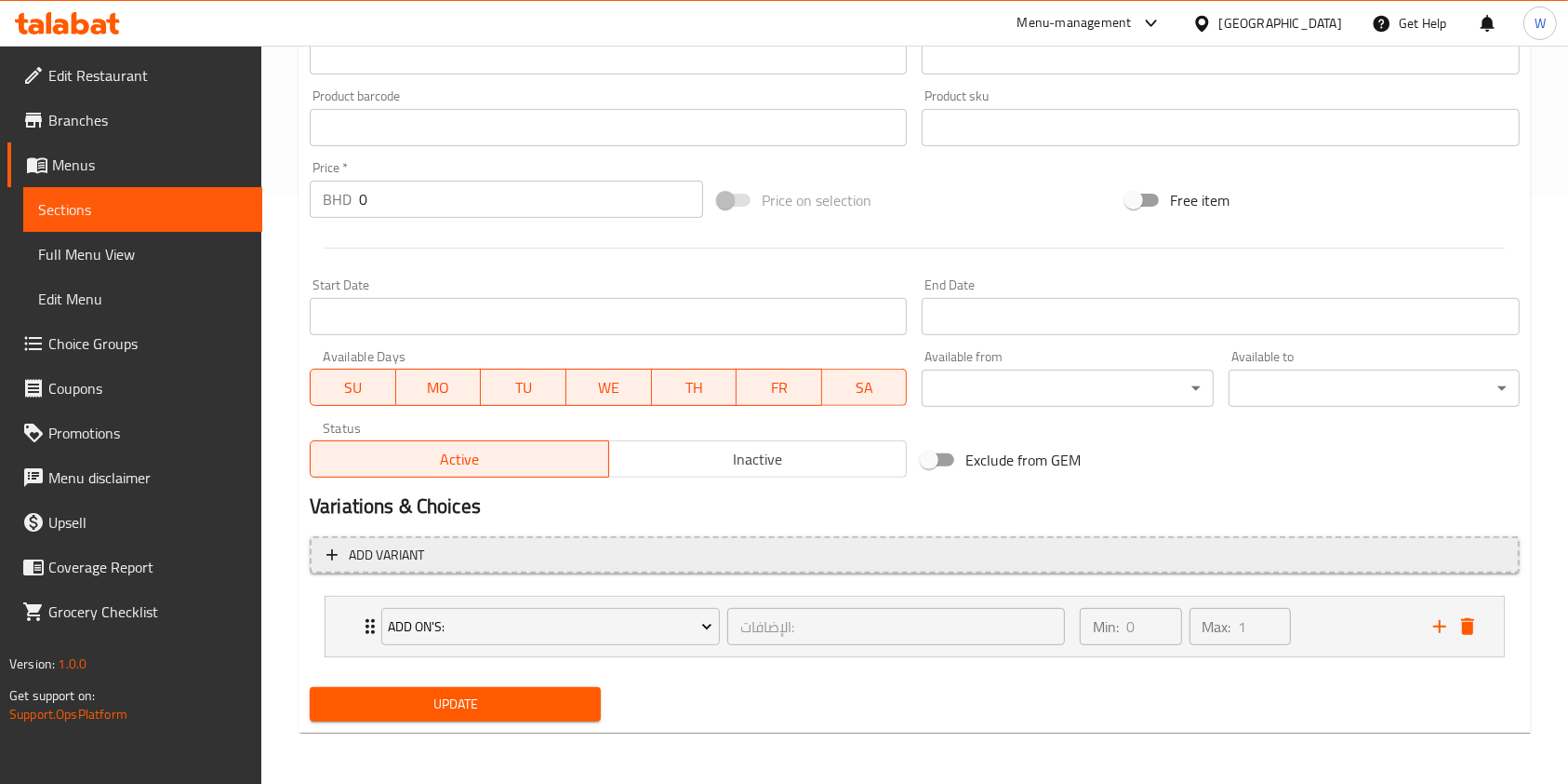
click at [796, 565] on button "Add variant" at bounding box center [914, 555] width 1211 height 38
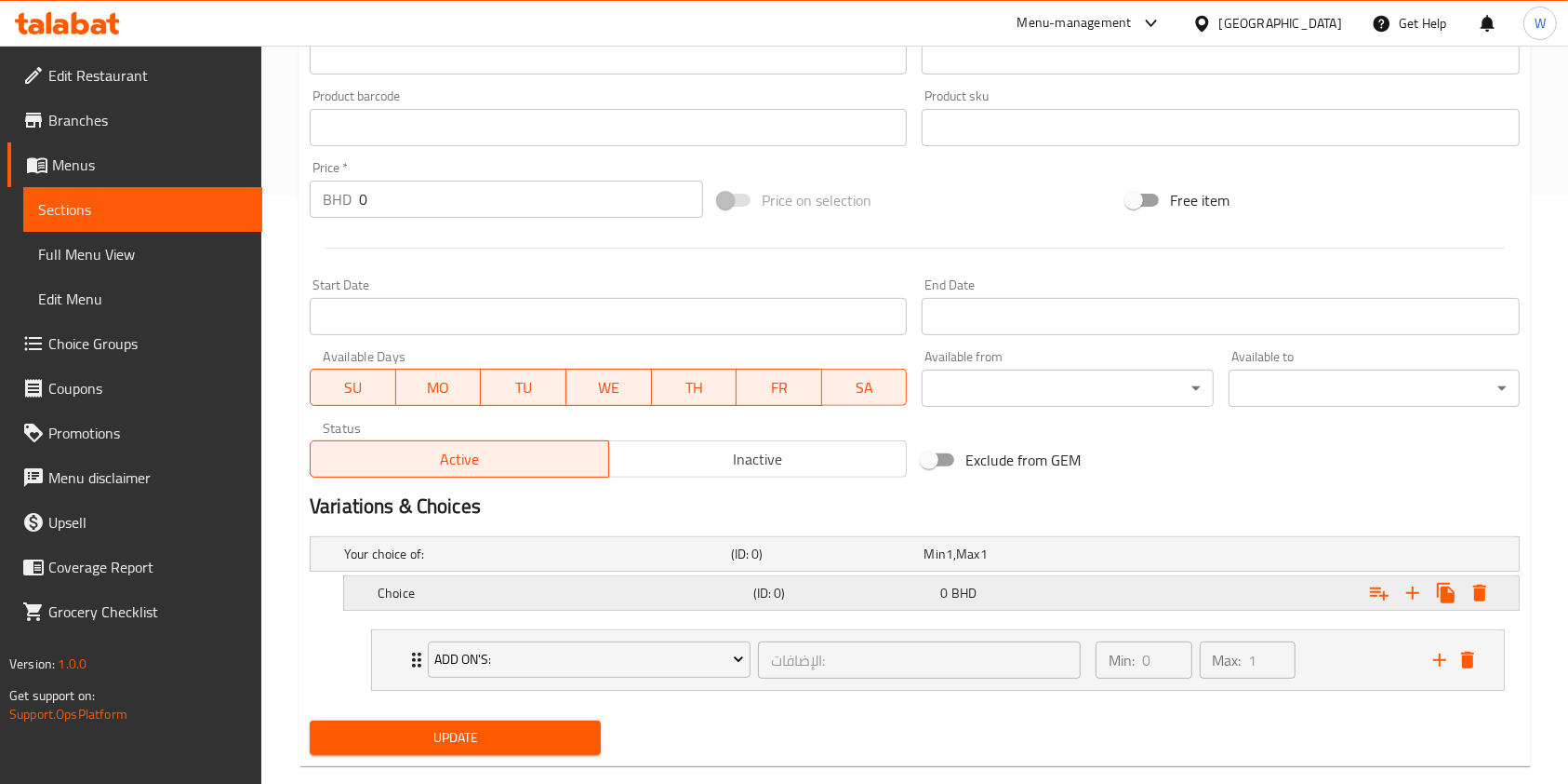
click at [589, 587] on h5 "Choice" at bounding box center [562, 592] width 369 height 18
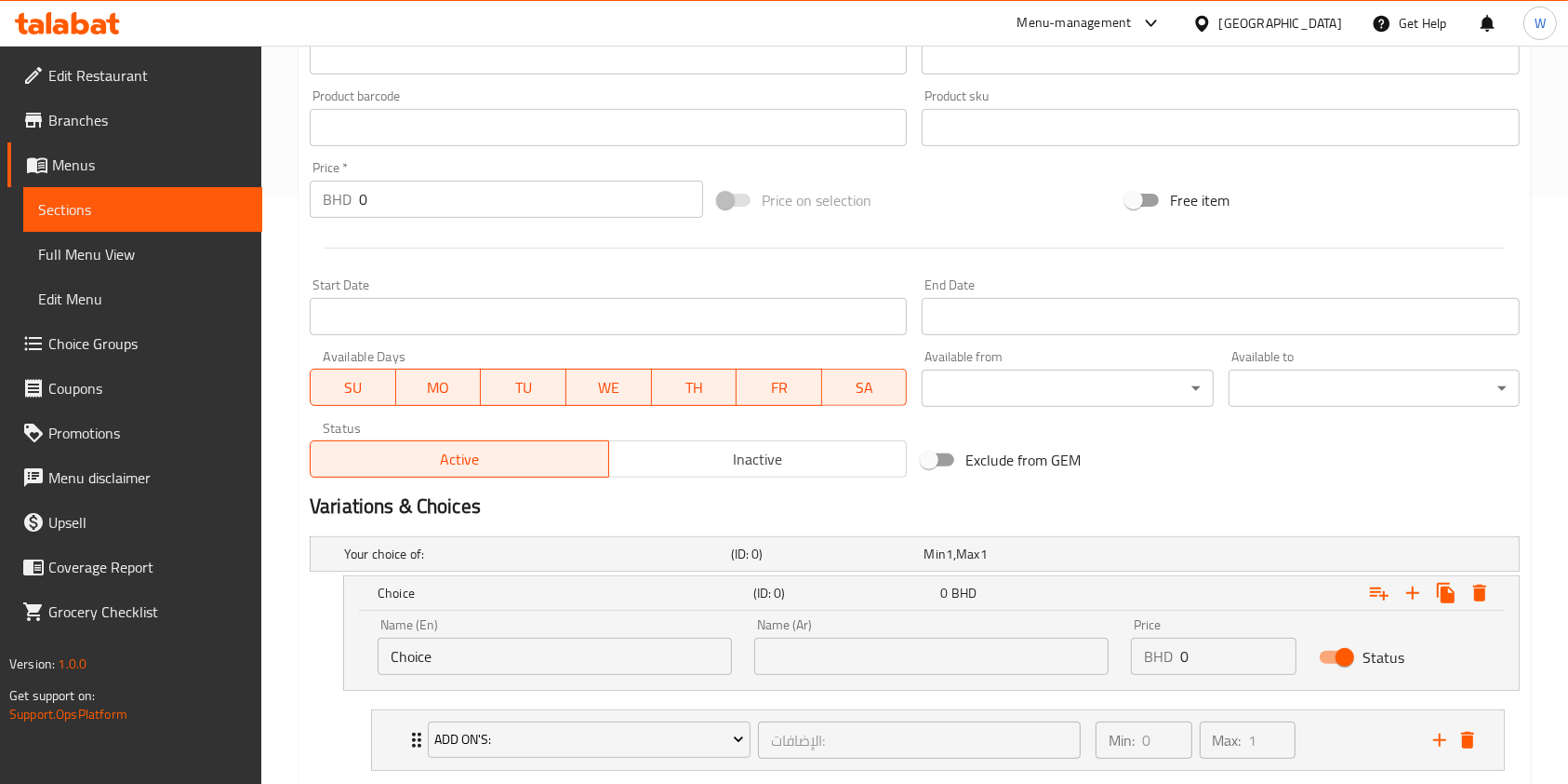
click at [549, 622] on div "Name (En) Choice Name (En)" at bounding box center [554, 645] width 354 height 56
click at [544, 650] on input "Choice" at bounding box center [554, 656] width 354 height 37
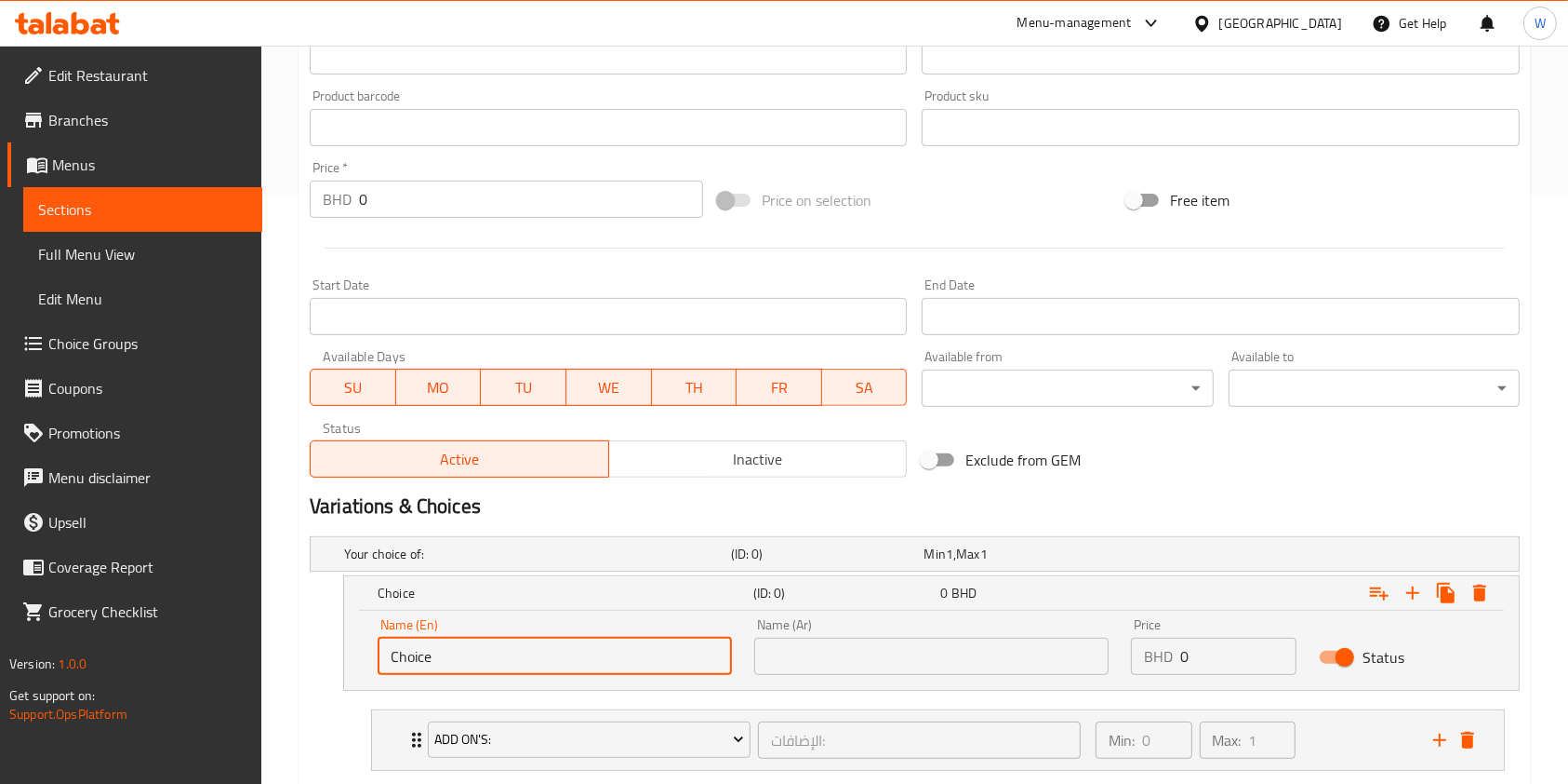
click at [544, 650] on input "Choice" at bounding box center [554, 656] width 354 height 37
type input "Small"
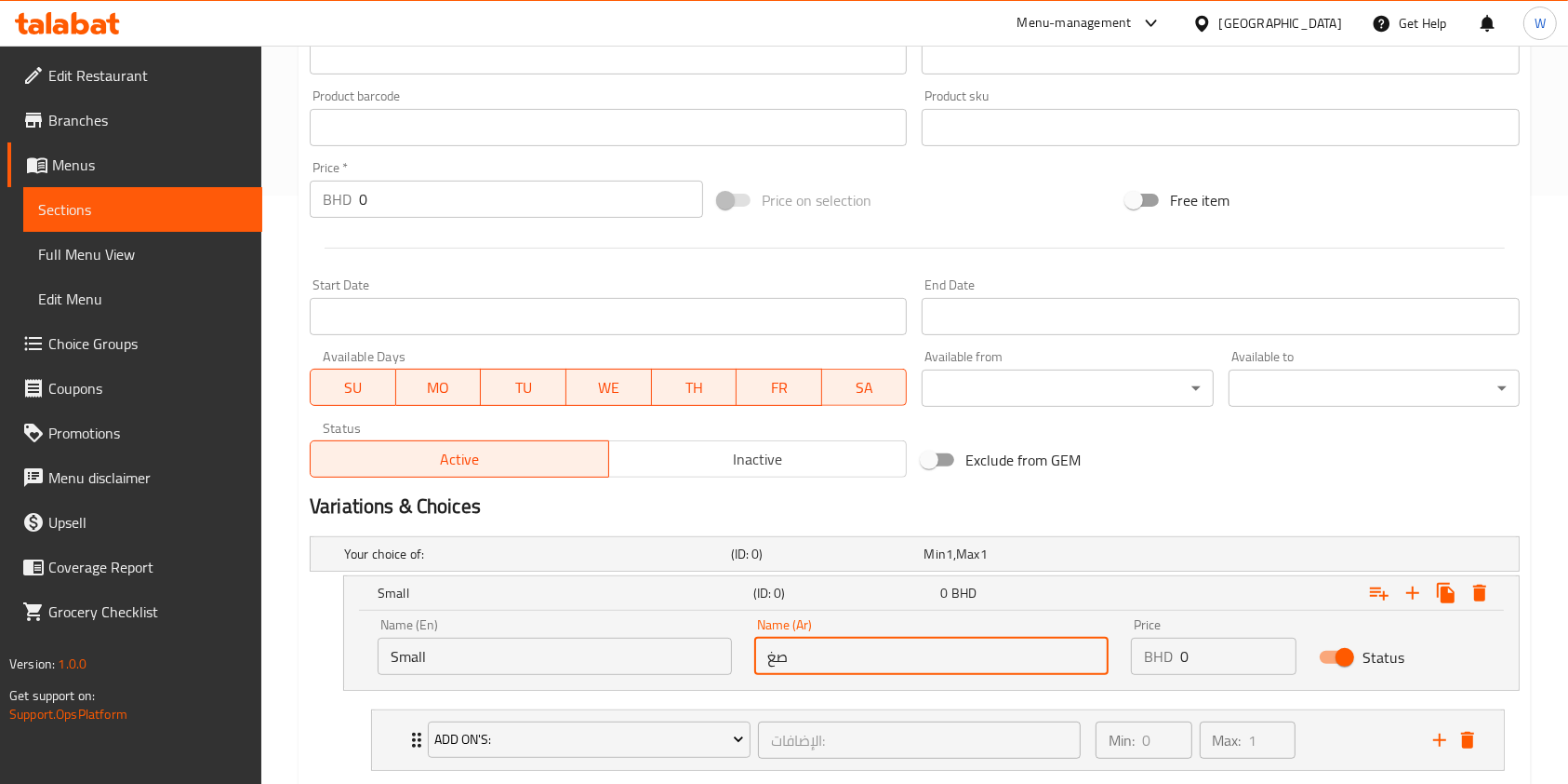
type input "صغير"
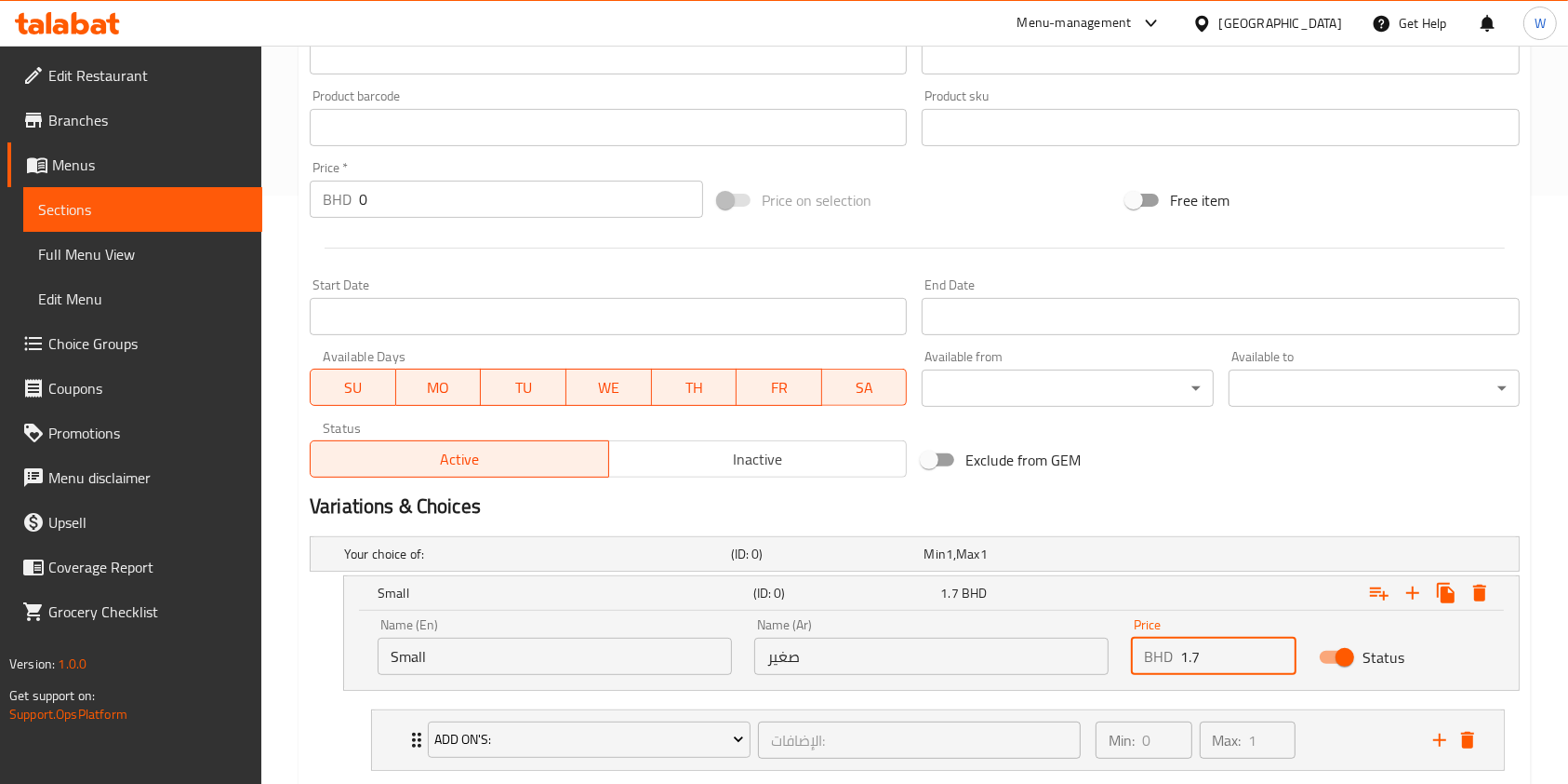
scroll to position [701, 0]
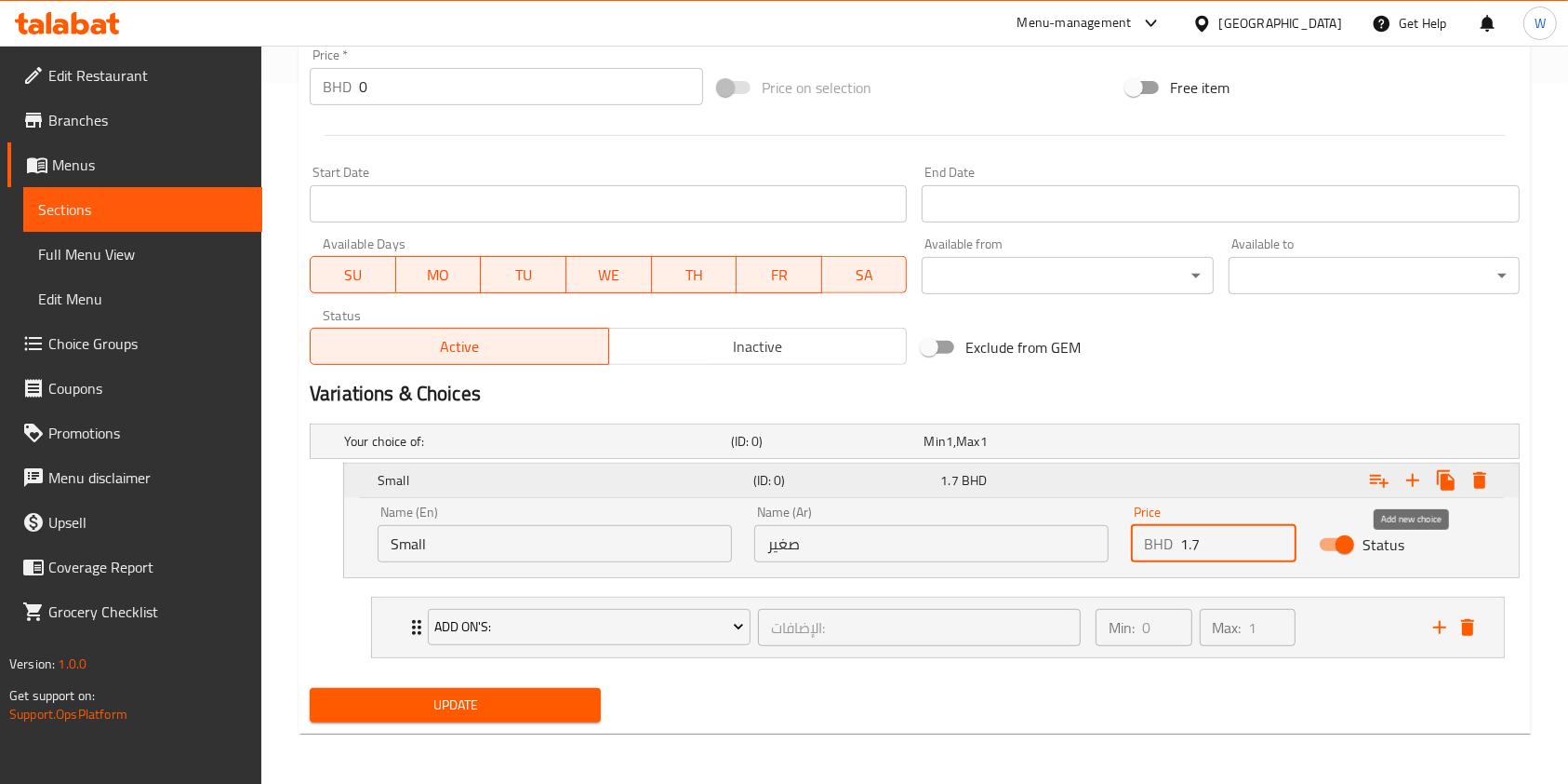
type input "1.7"
click at [1410, 481] on icon "Expand" at bounding box center [1412, 480] width 22 height 22
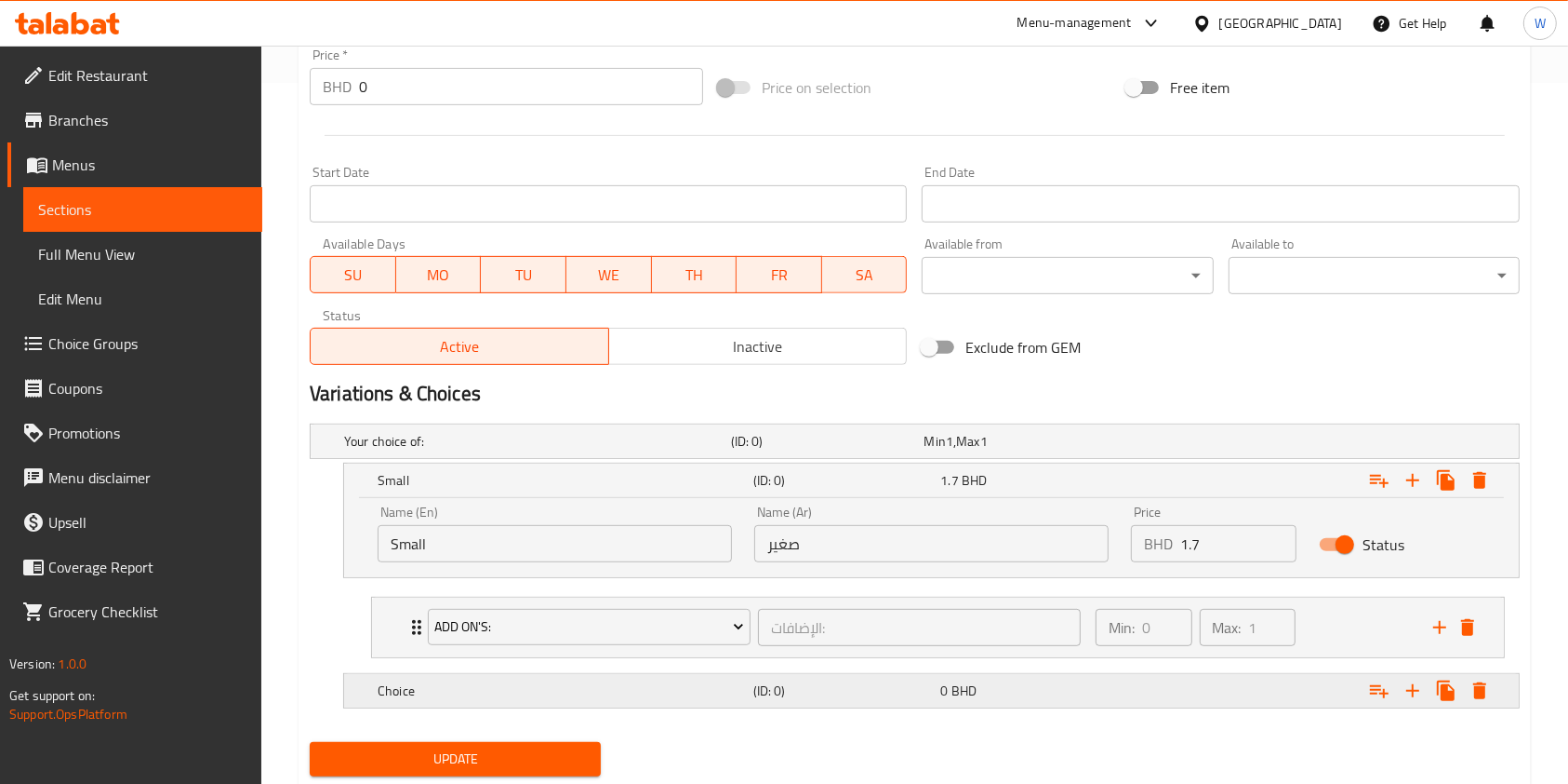
click at [568, 674] on div "Choice (ID: 0) 0 BHD" at bounding box center [936, 690] width 1127 height 41
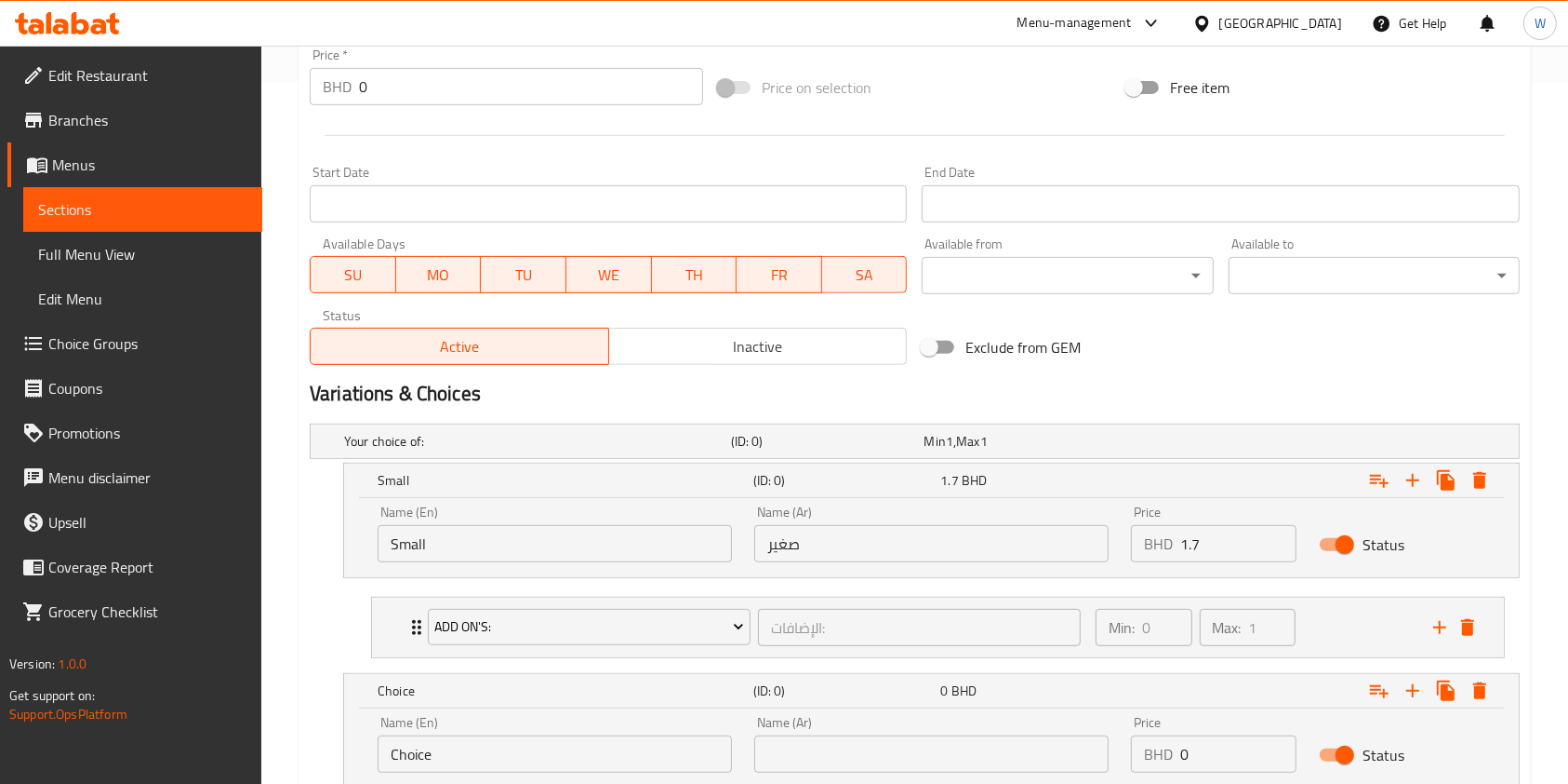
click at [517, 751] on input "Choice" at bounding box center [554, 753] width 354 height 37
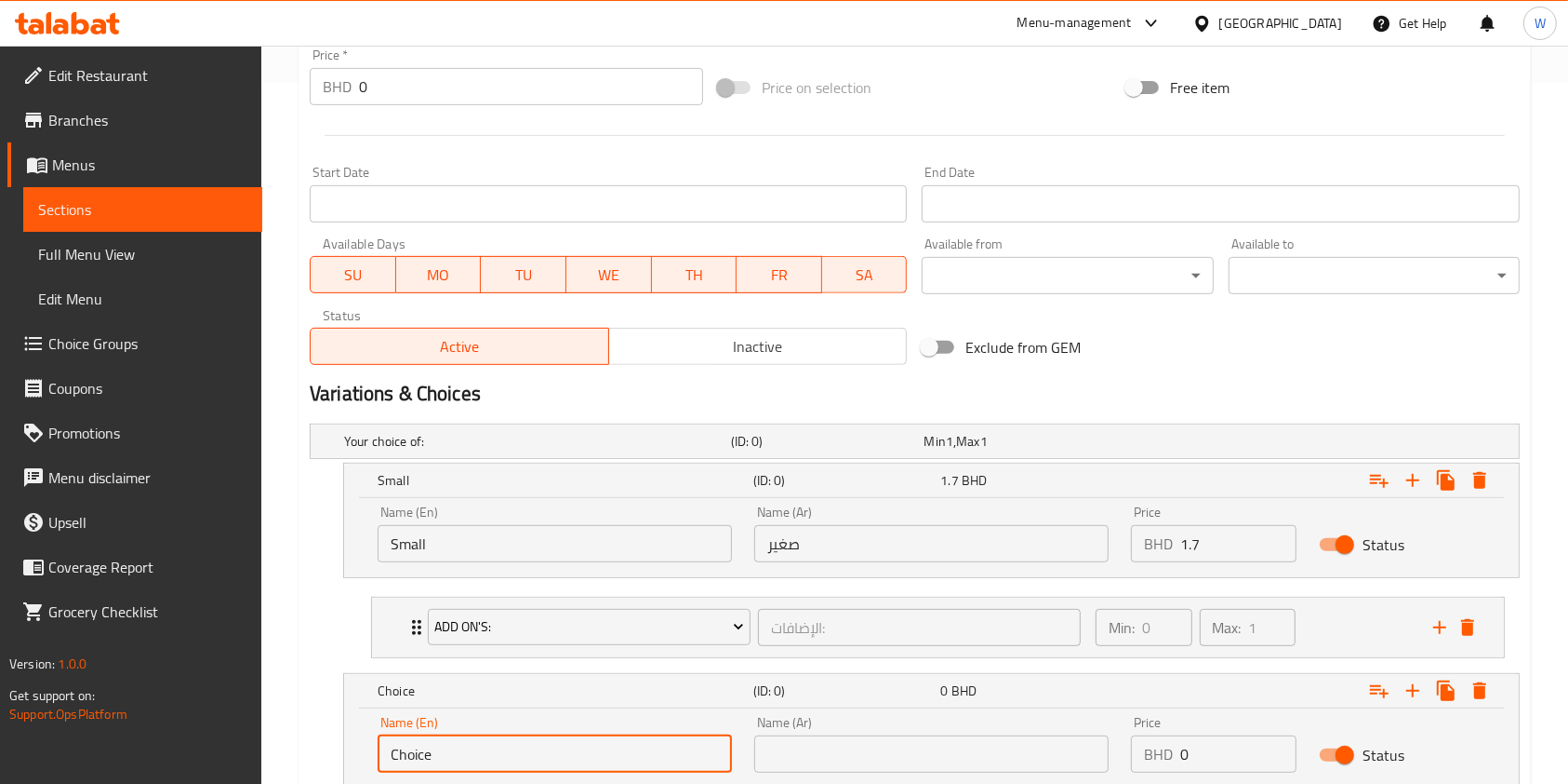
click at [517, 751] on input "Choice" at bounding box center [554, 753] width 354 height 37
type input "Medium"
click at [839, 763] on input "text" at bounding box center [932, 753] width 354 height 37
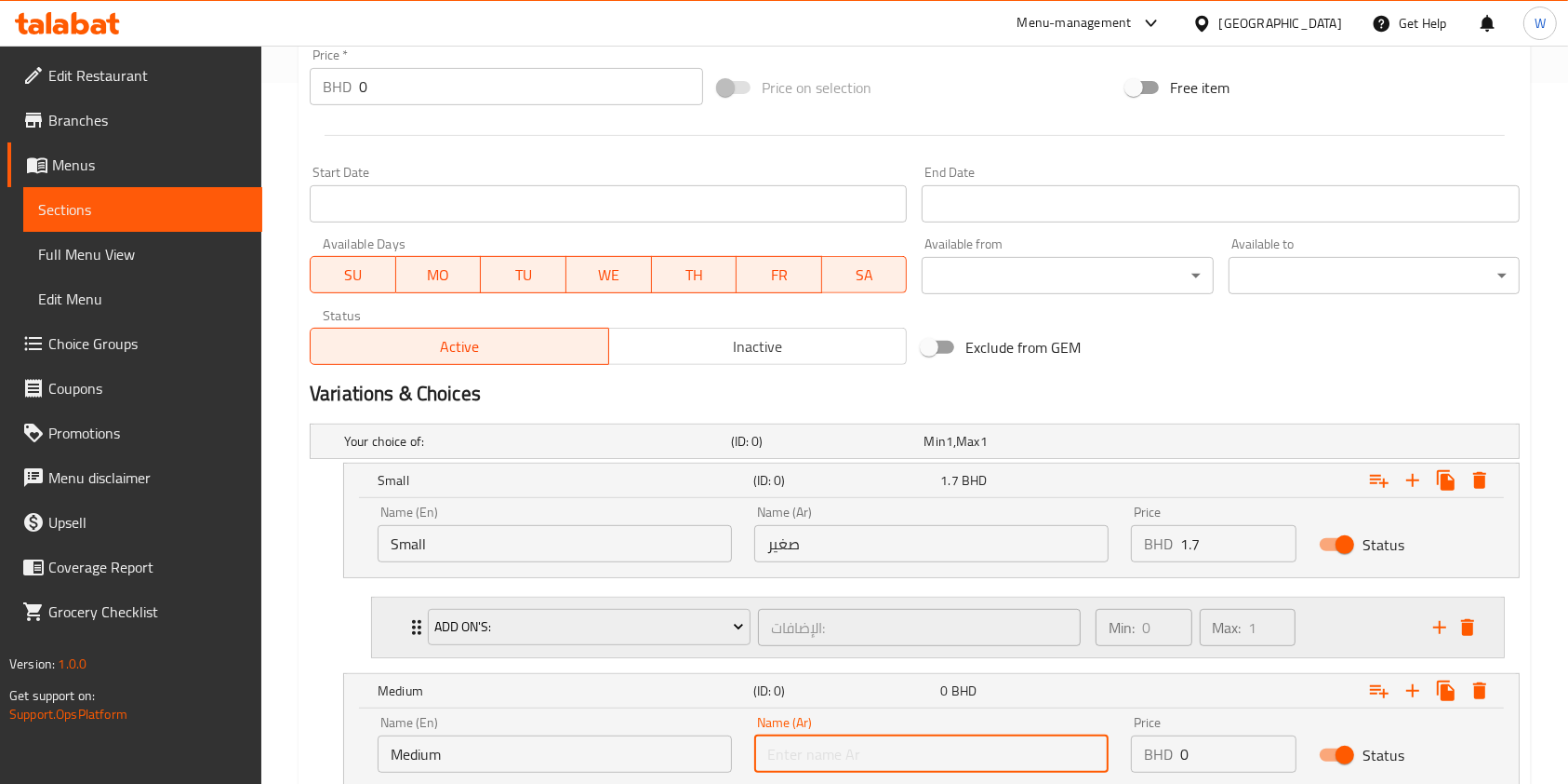
type input "وسط"
click at [1232, 772] on div "Price BHD 0 Price" at bounding box center [1214, 744] width 188 height 79
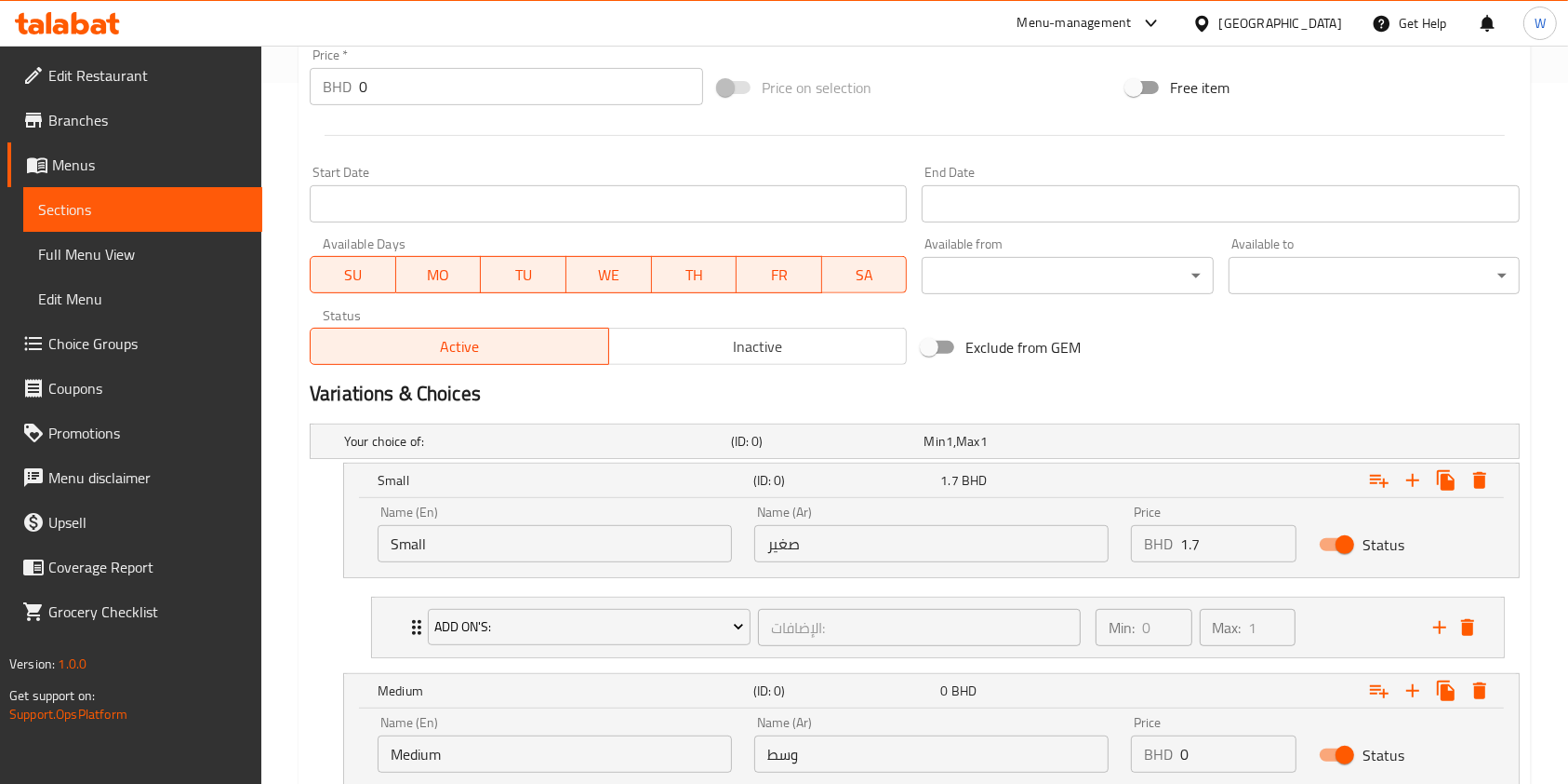
click at [1232, 763] on input "0" at bounding box center [1238, 753] width 117 height 37
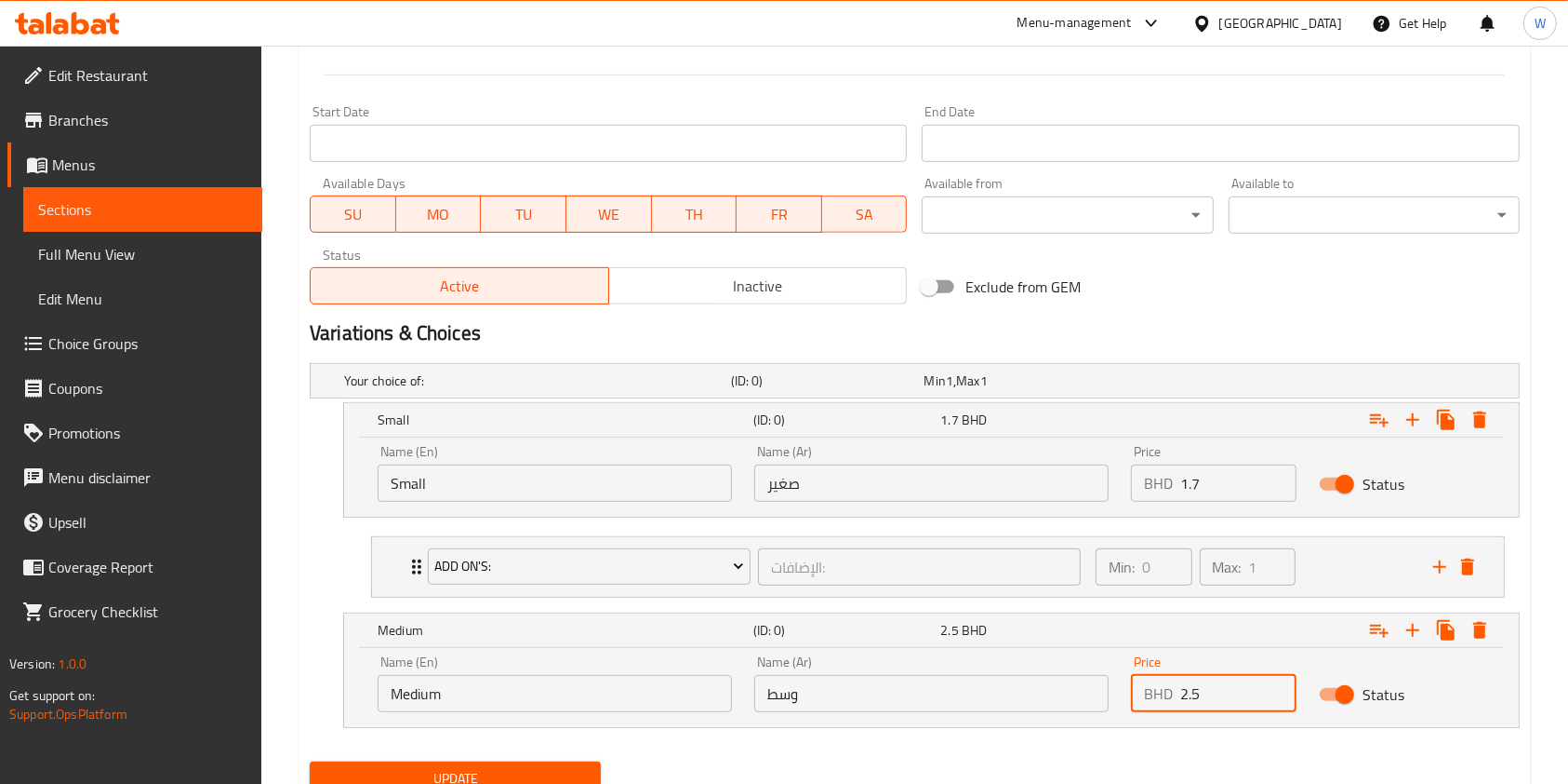
scroll to position [835, 0]
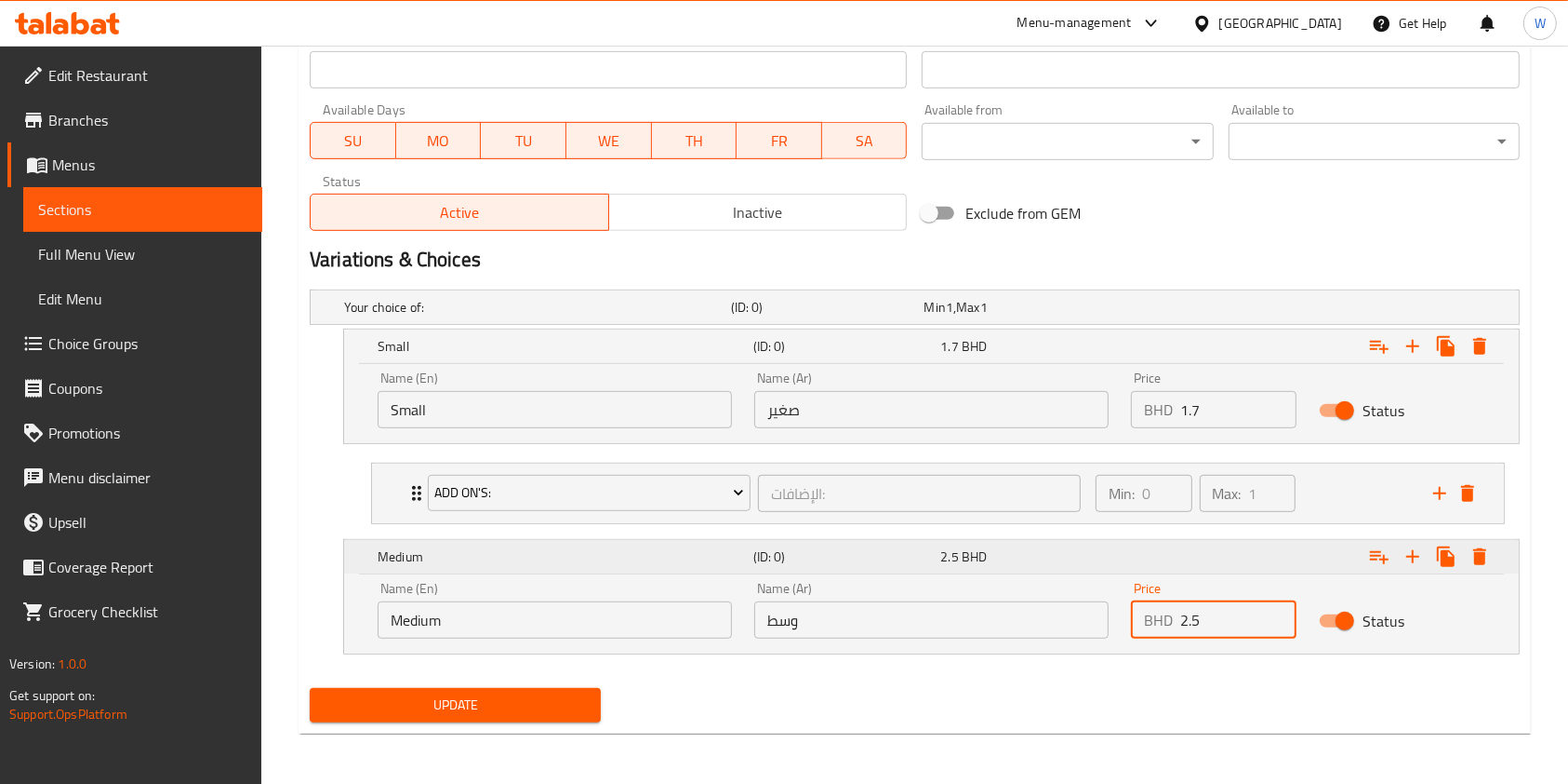
type input "2.5"
click at [1379, 561] on icon "Expand" at bounding box center [1379, 556] width 22 height 22
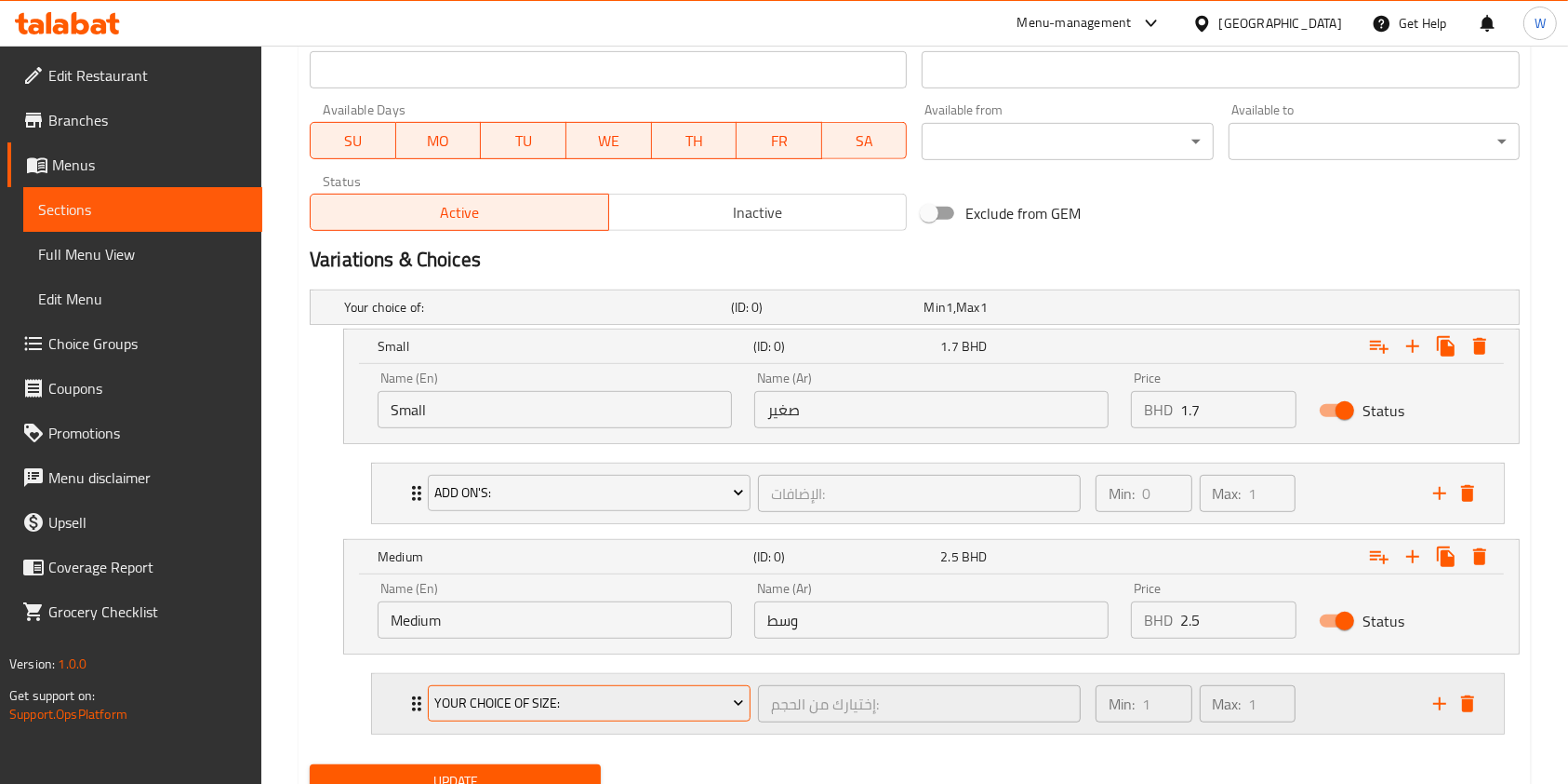
click at [523, 697] on span "Your Choice Of Size:" at bounding box center [589, 703] width 309 height 23
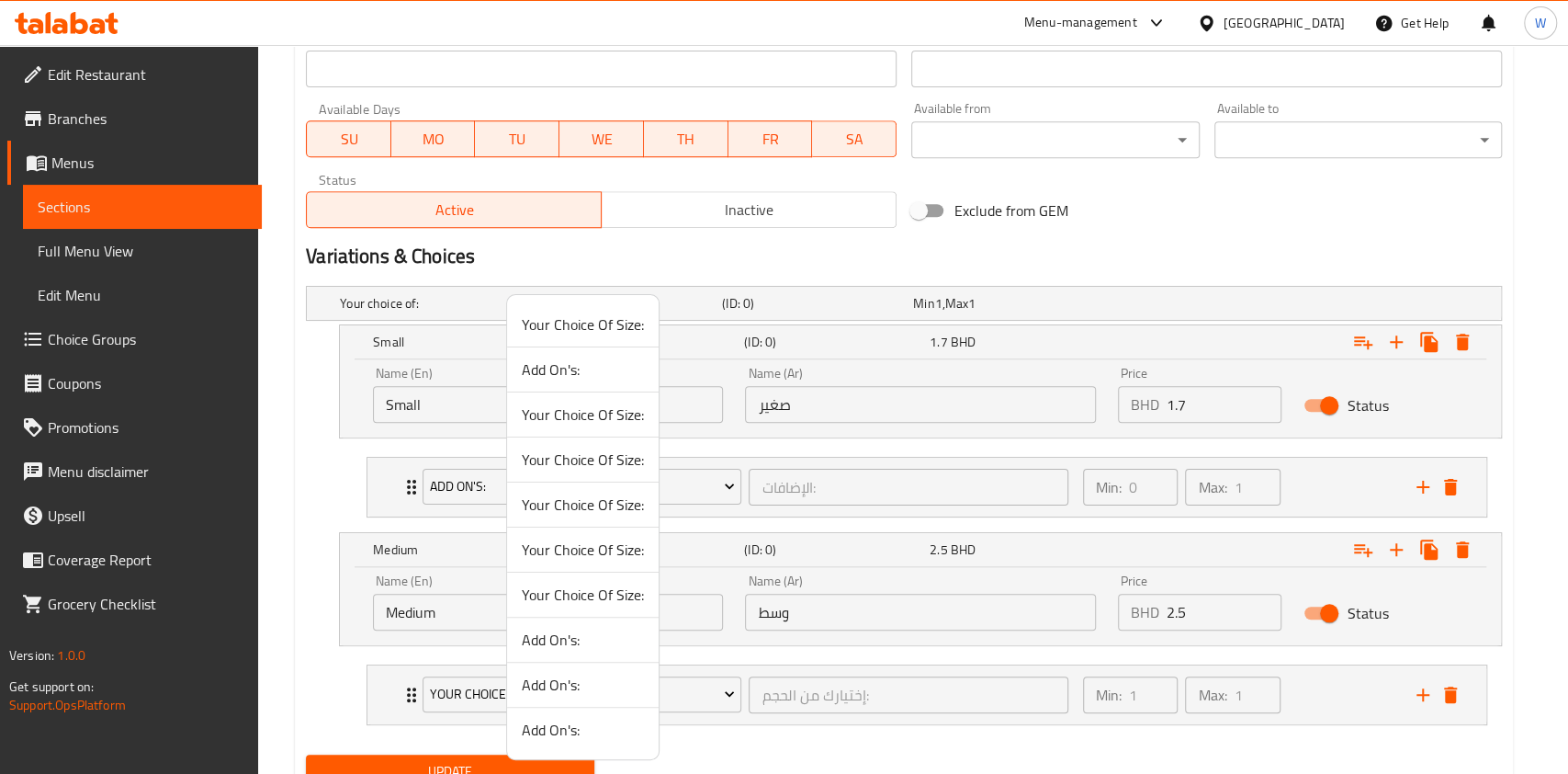
click at [595, 374] on span "Add On's:" at bounding box center [582, 369] width 122 height 22
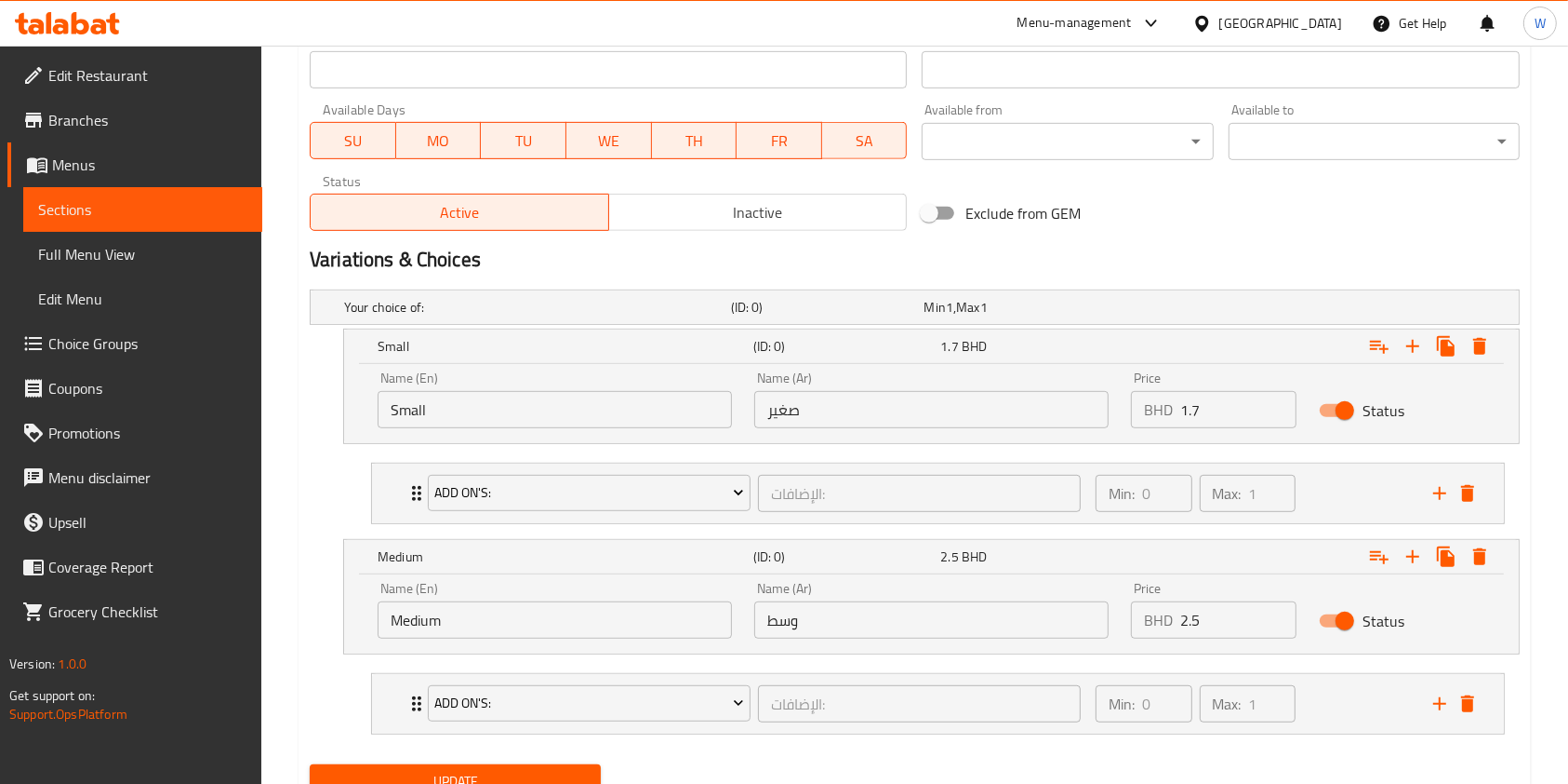
click at [492, 774] on span "Update" at bounding box center [456, 781] width 262 height 23
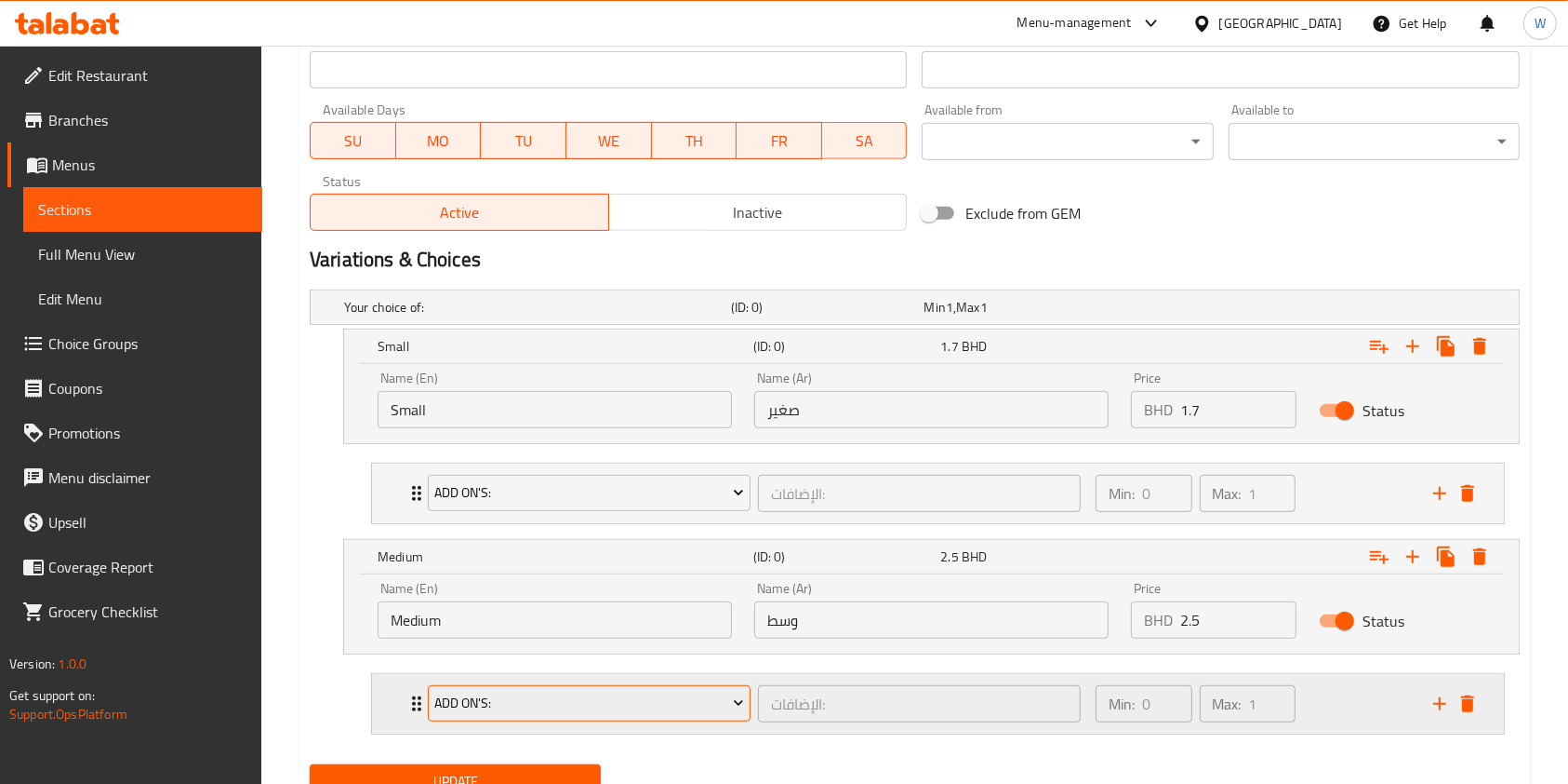
scroll to position [911, 0]
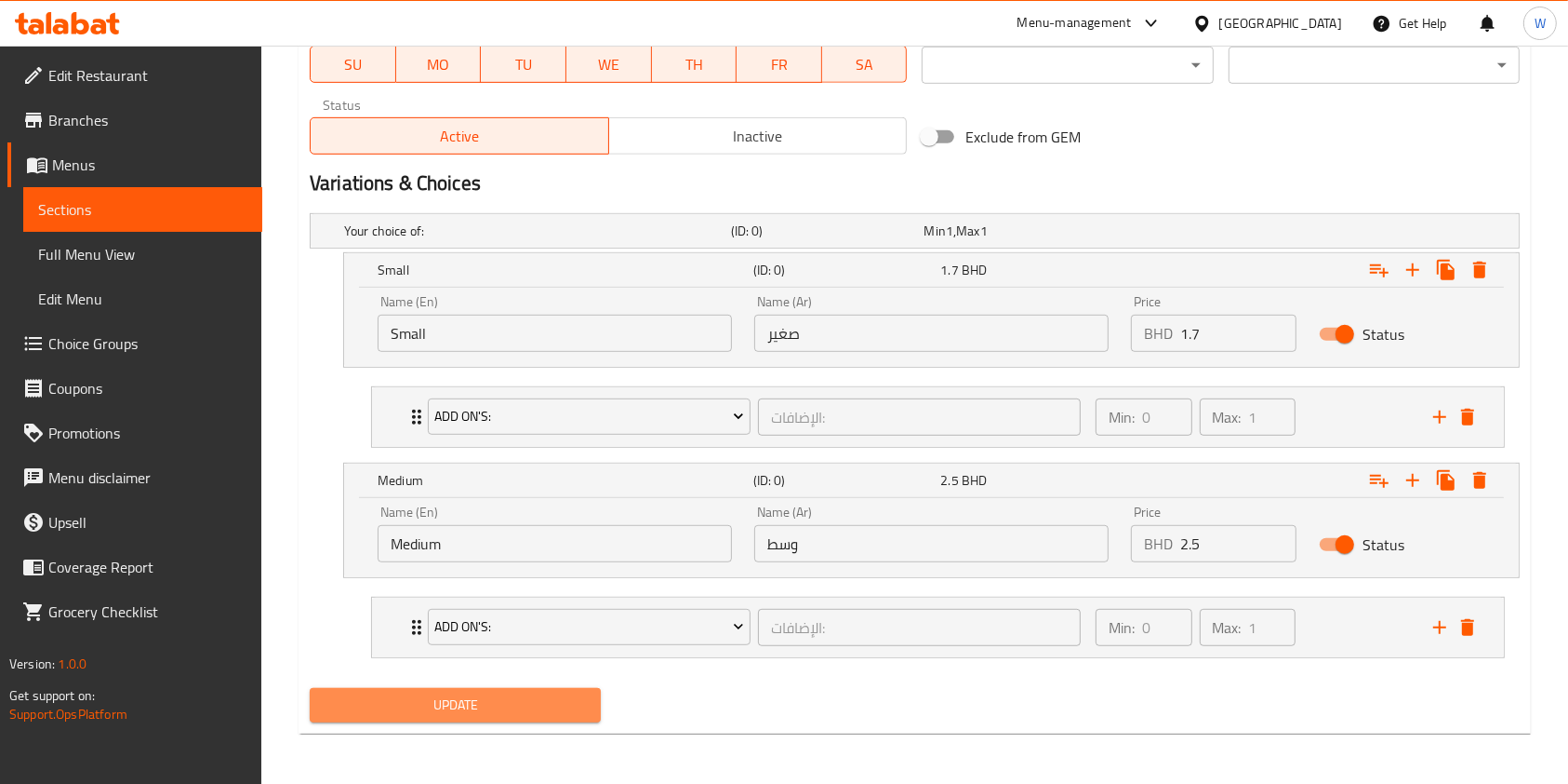
click at [566, 703] on span "Update" at bounding box center [456, 705] width 262 height 23
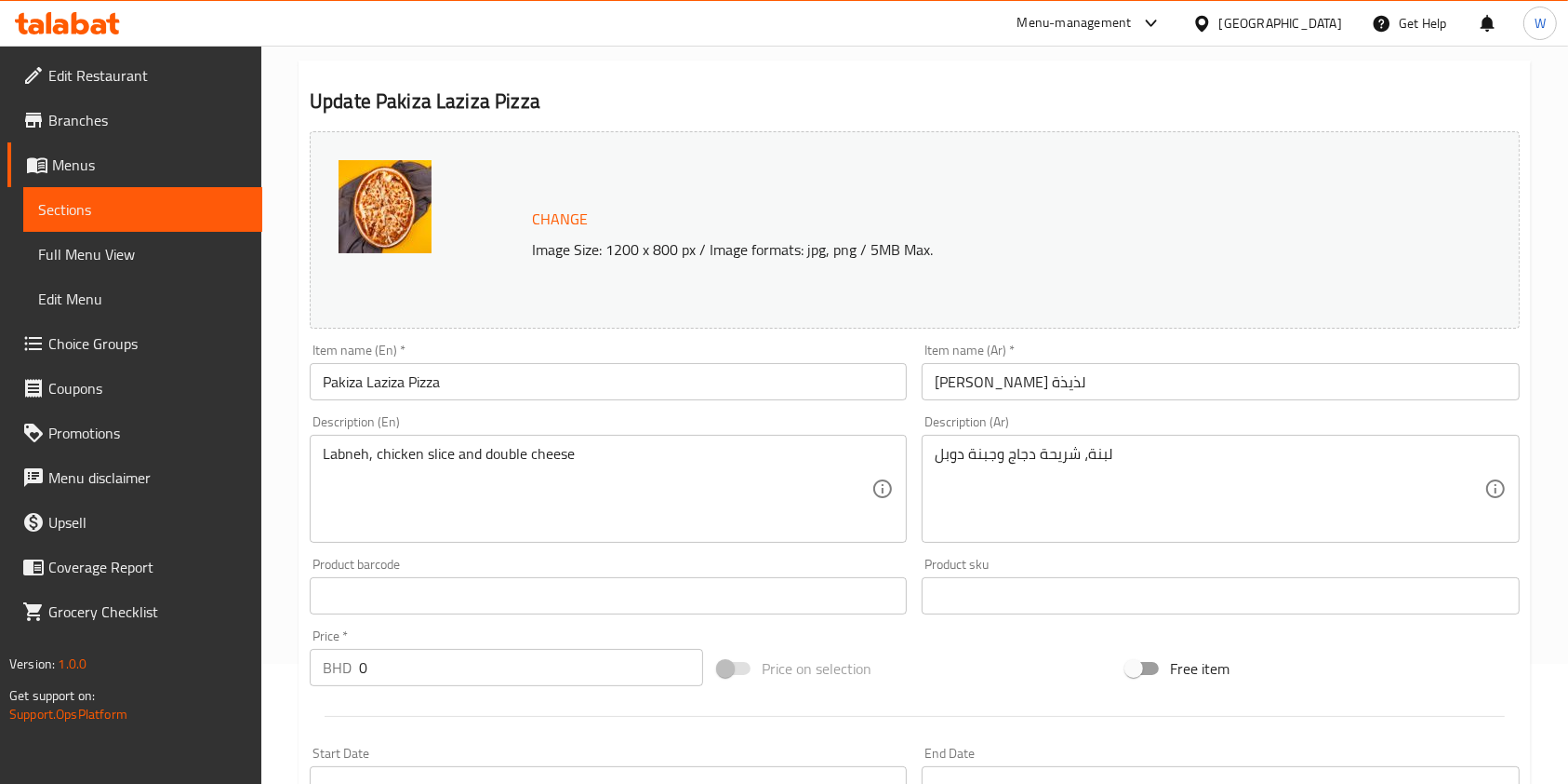
scroll to position [0, 0]
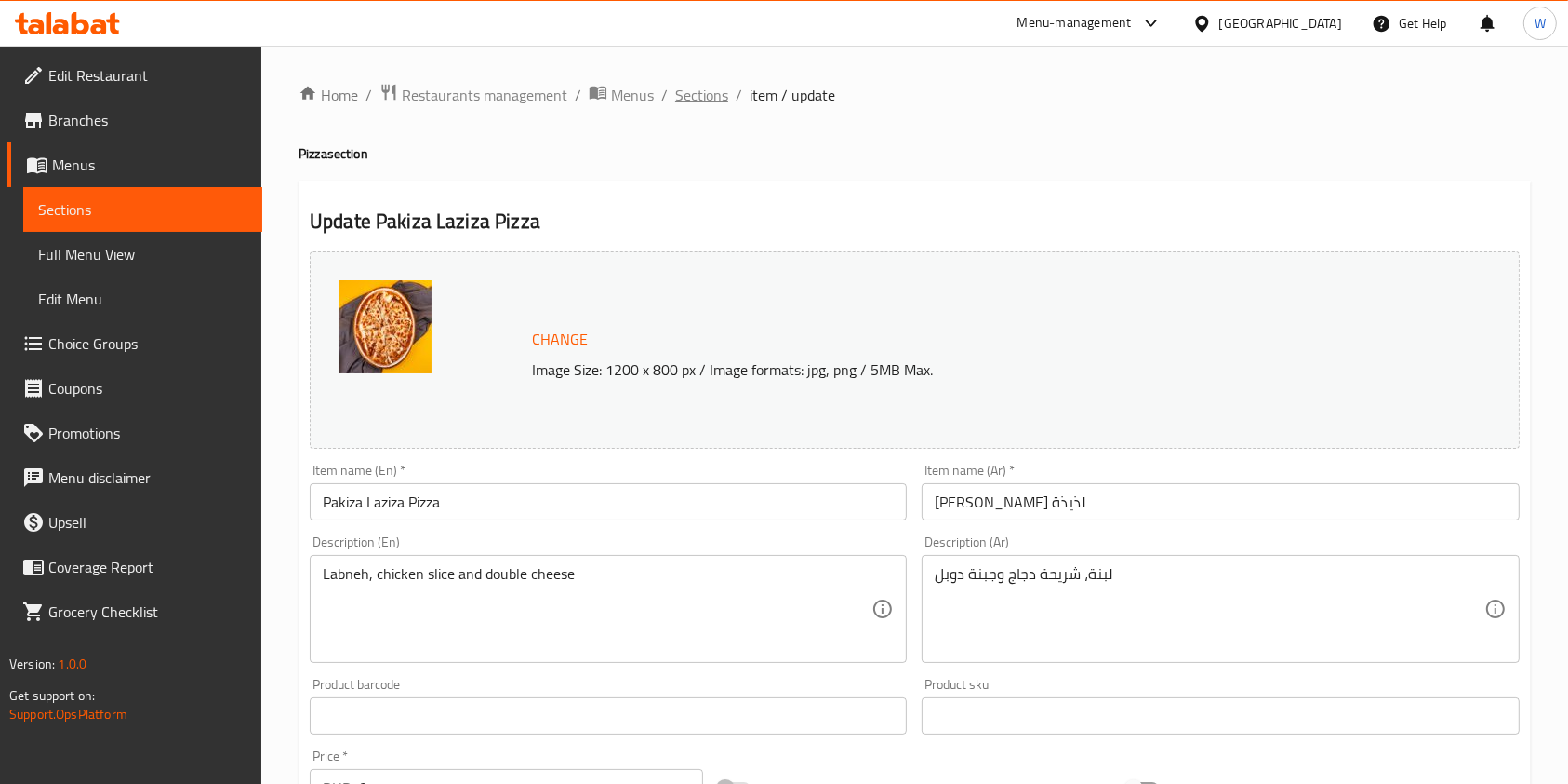
click at [707, 84] on span "Sections" at bounding box center [701, 95] width 53 height 22
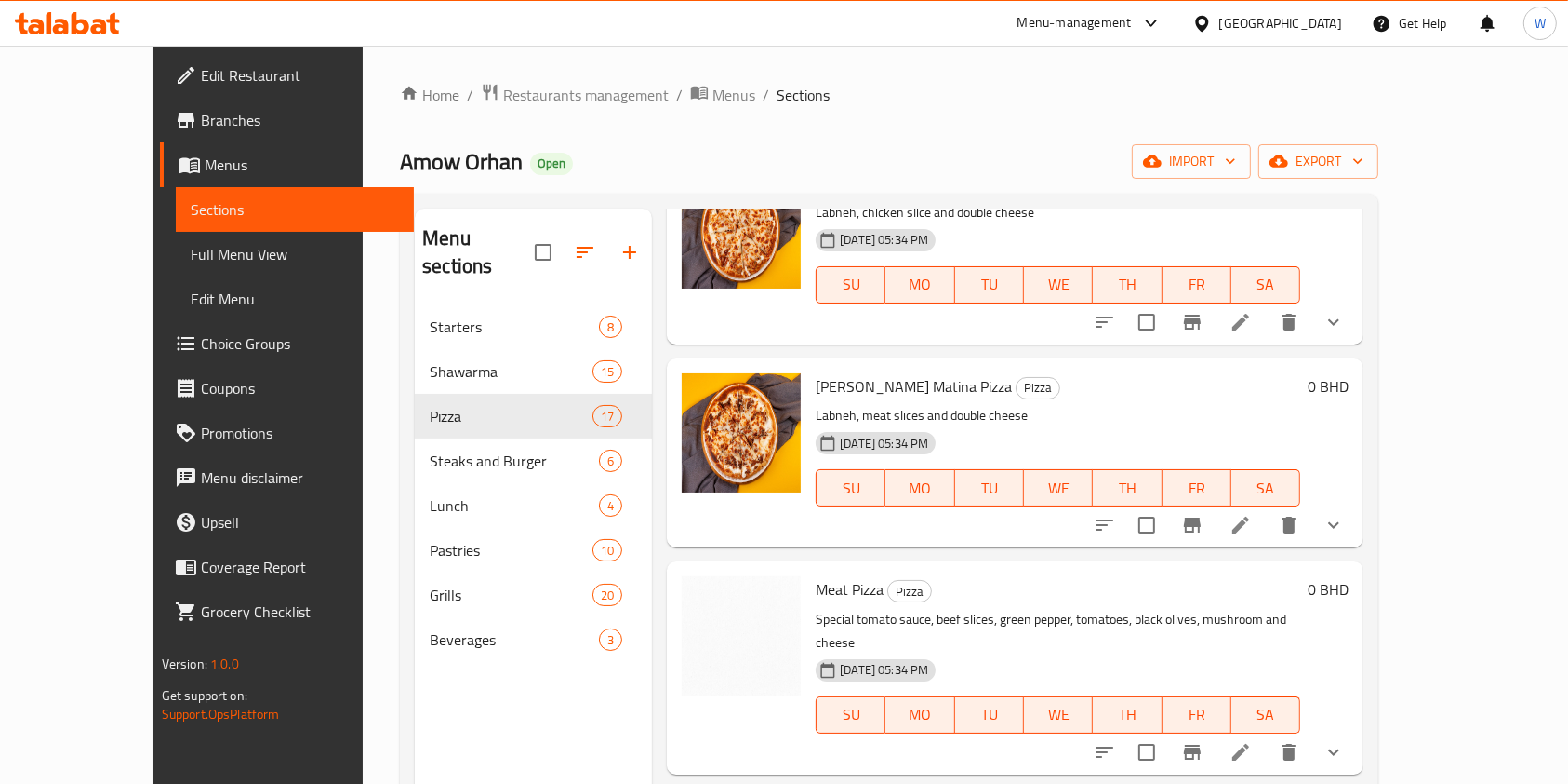
scroll to position [868, 0]
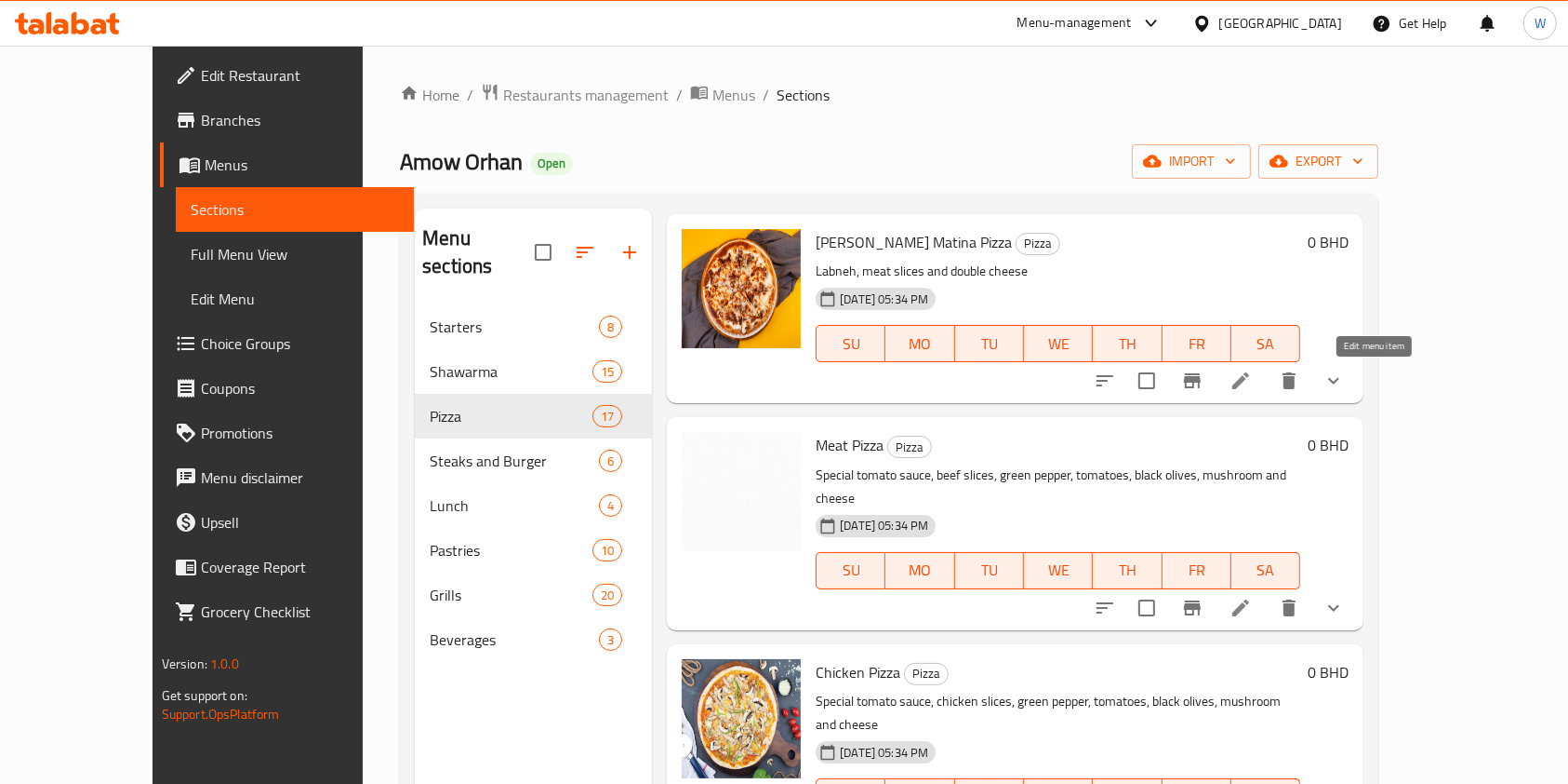
click at [1249, 376] on icon at bounding box center [1241, 381] width 17 height 17
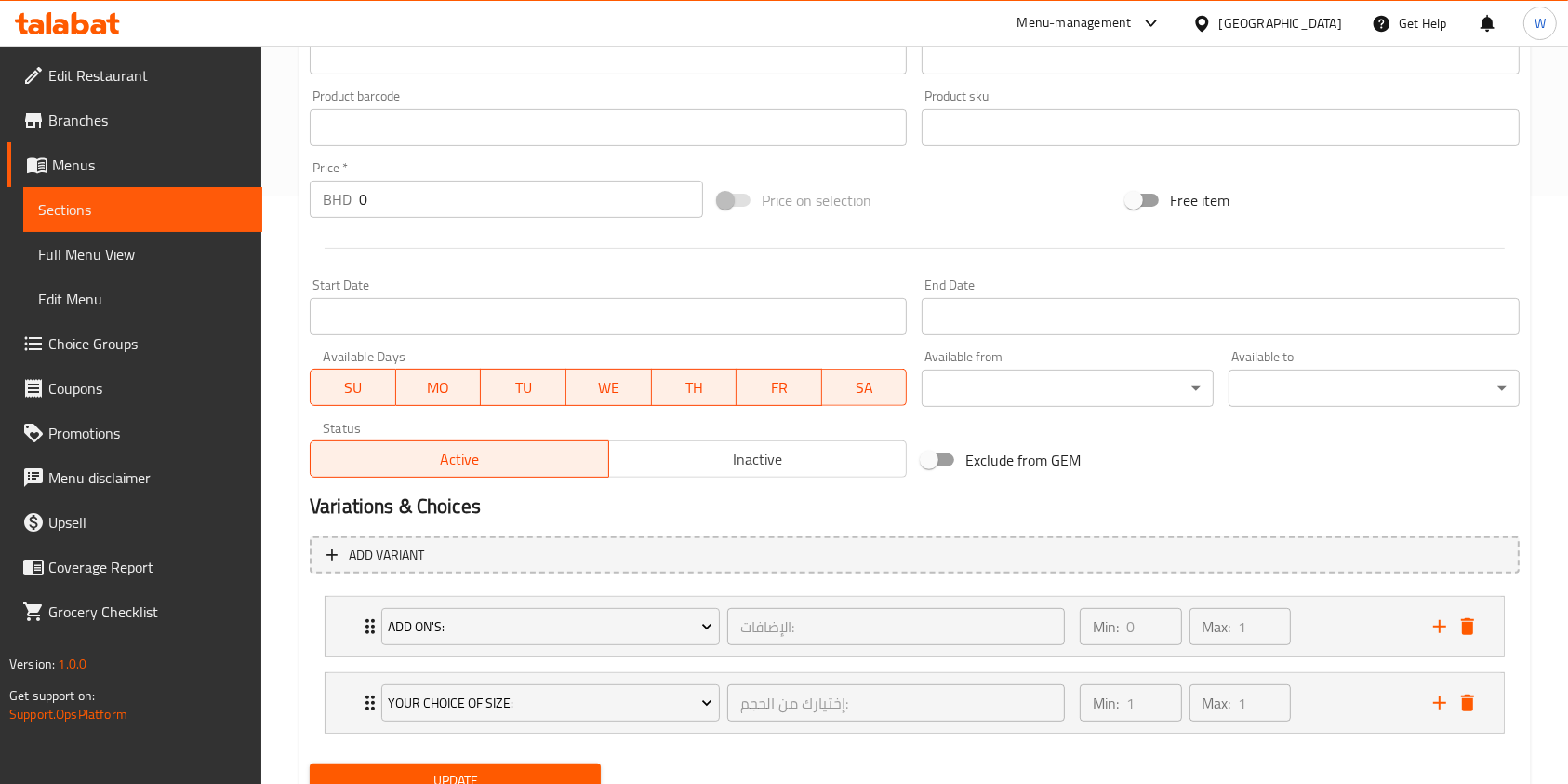
scroll to position [664, 0]
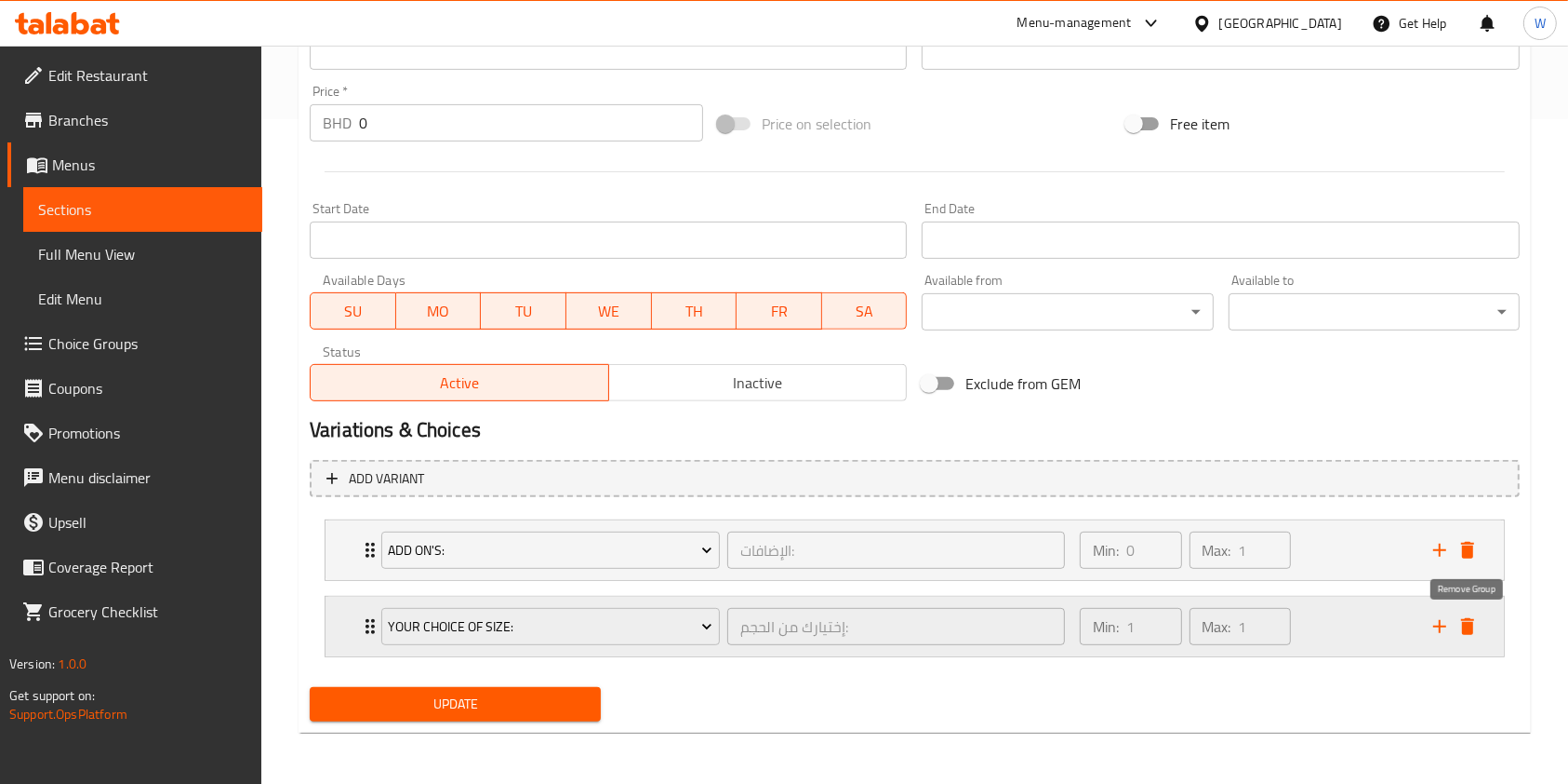
click at [1474, 627] on icon "delete" at bounding box center [1468, 626] width 22 height 22
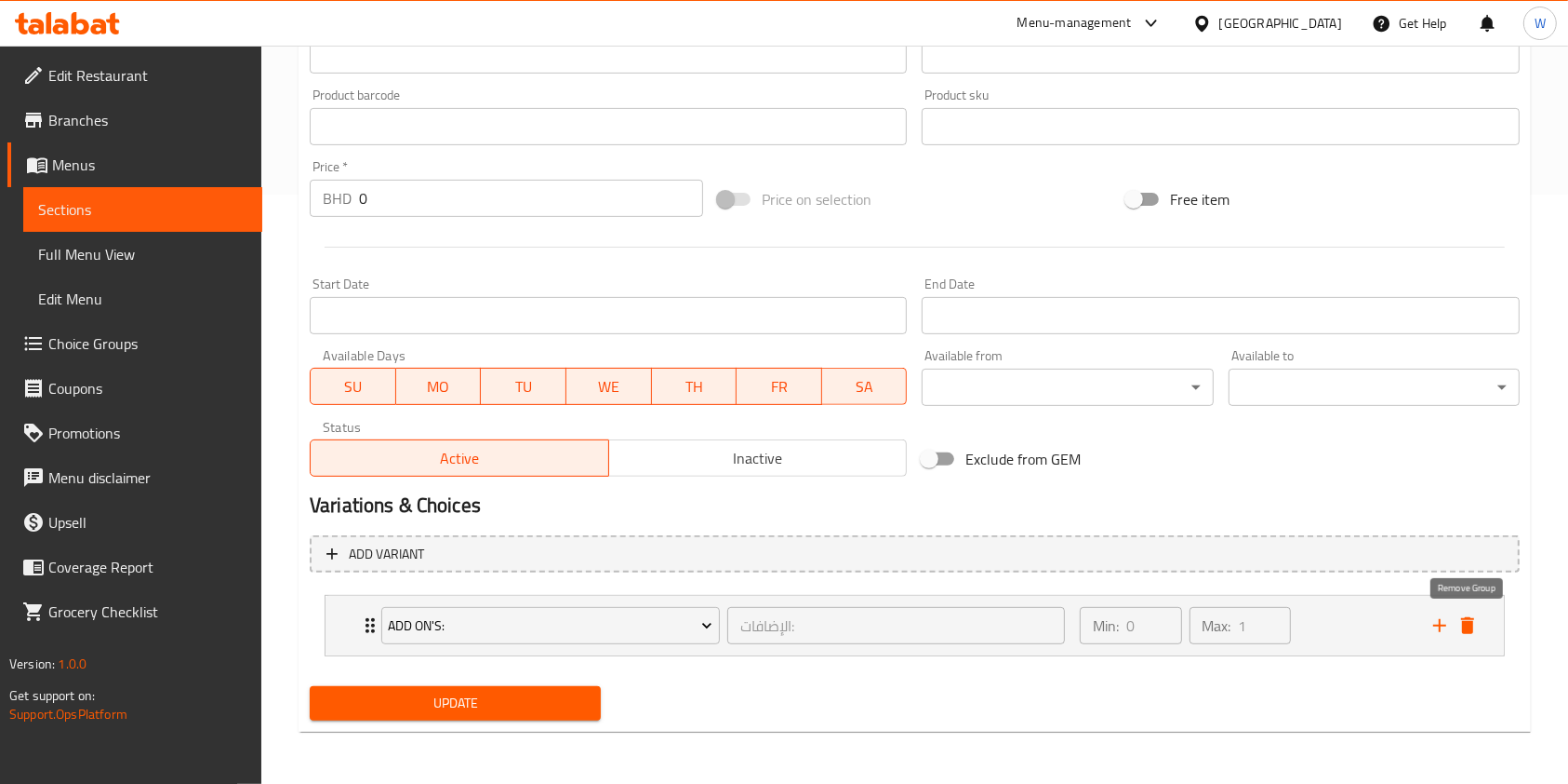
scroll to position [588, 0]
click at [642, 578] on div "Add variant Add On's: الإضافات: ​ Min: 0 ​ Max: 1 ​ Cheese (ID: 1883959867) 0.2…" at bounding box center [914, 604] width 1225 height 152
click at [644, 562] on span "Add variant" at bounding box center [915, 555] width 1177 height 23
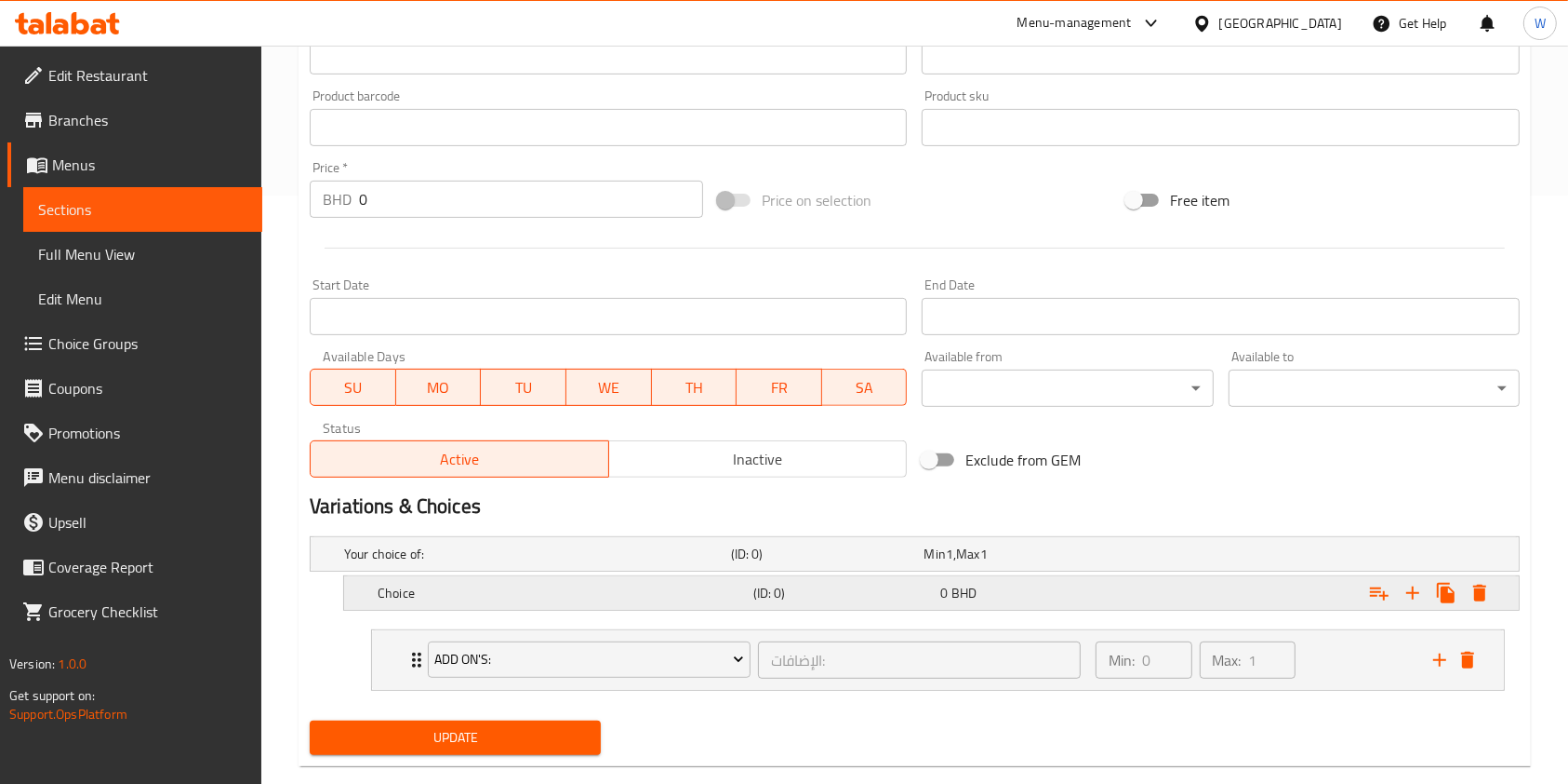
click at [432, 597] on h5 "Choice" at bounding box center [562, 592] width 369 height 18
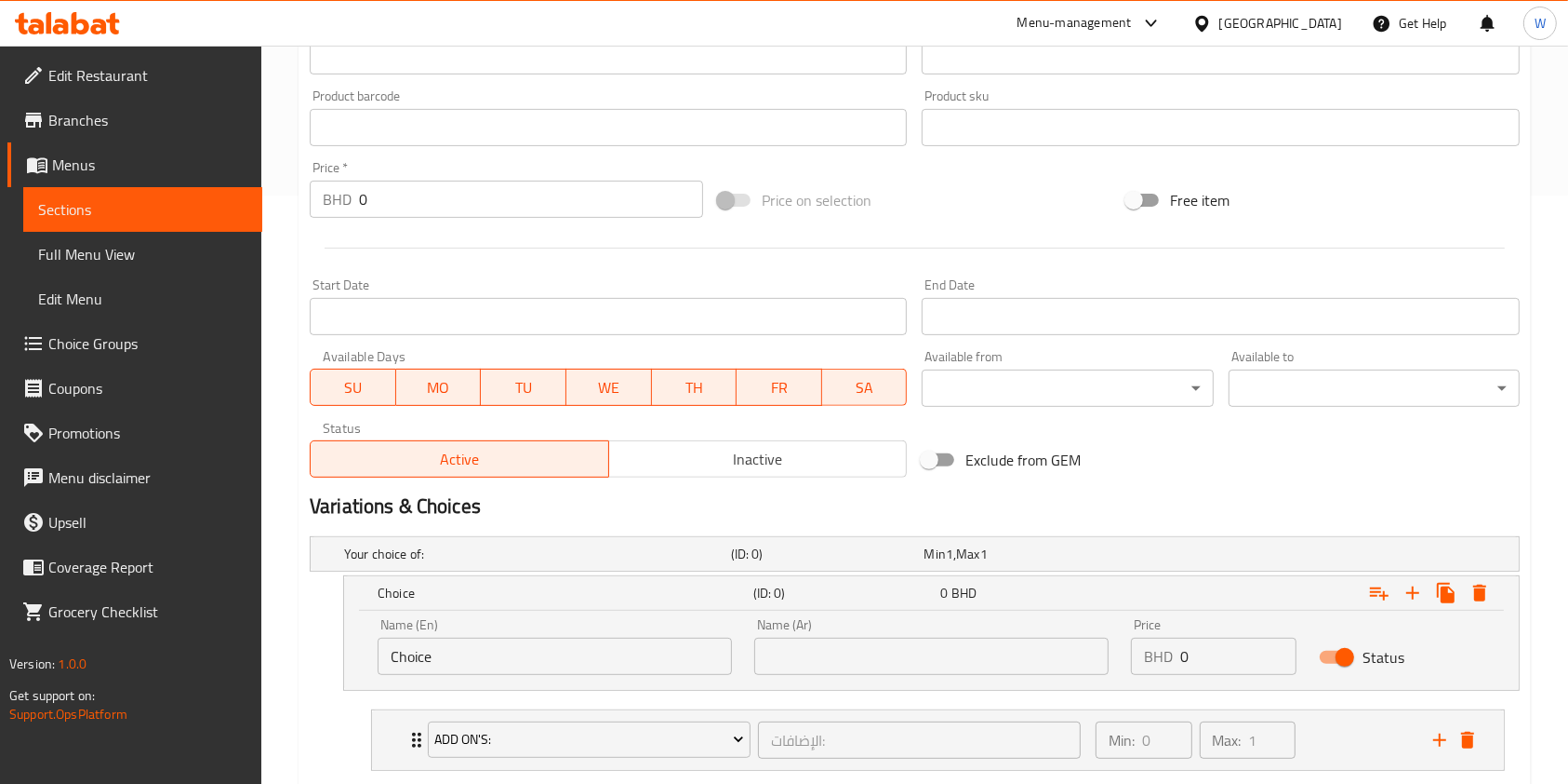
click at [419, 652] on input "Choice" at bounding box center [554, 656] width 354 height 37
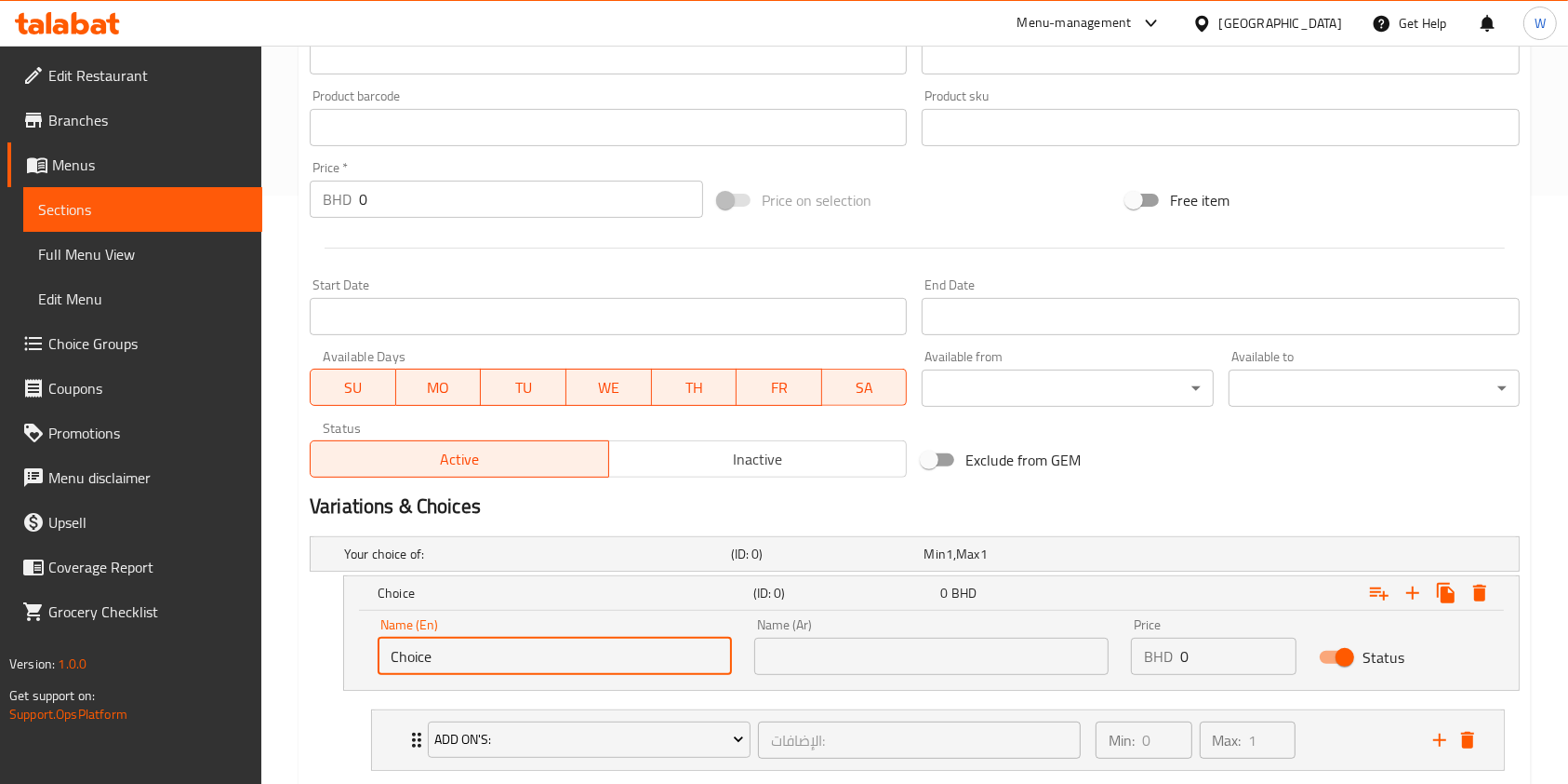
click at [419, 652] on input "Choice" at bounding box center [554, 656] width 354 height 37
click at [423, 652] on input "text" at bounding box center [554, 656] width 354 height 37
type input "Small"
click at [813, 647] on input "text" at bounding box center [932, 656] width 354 height 37
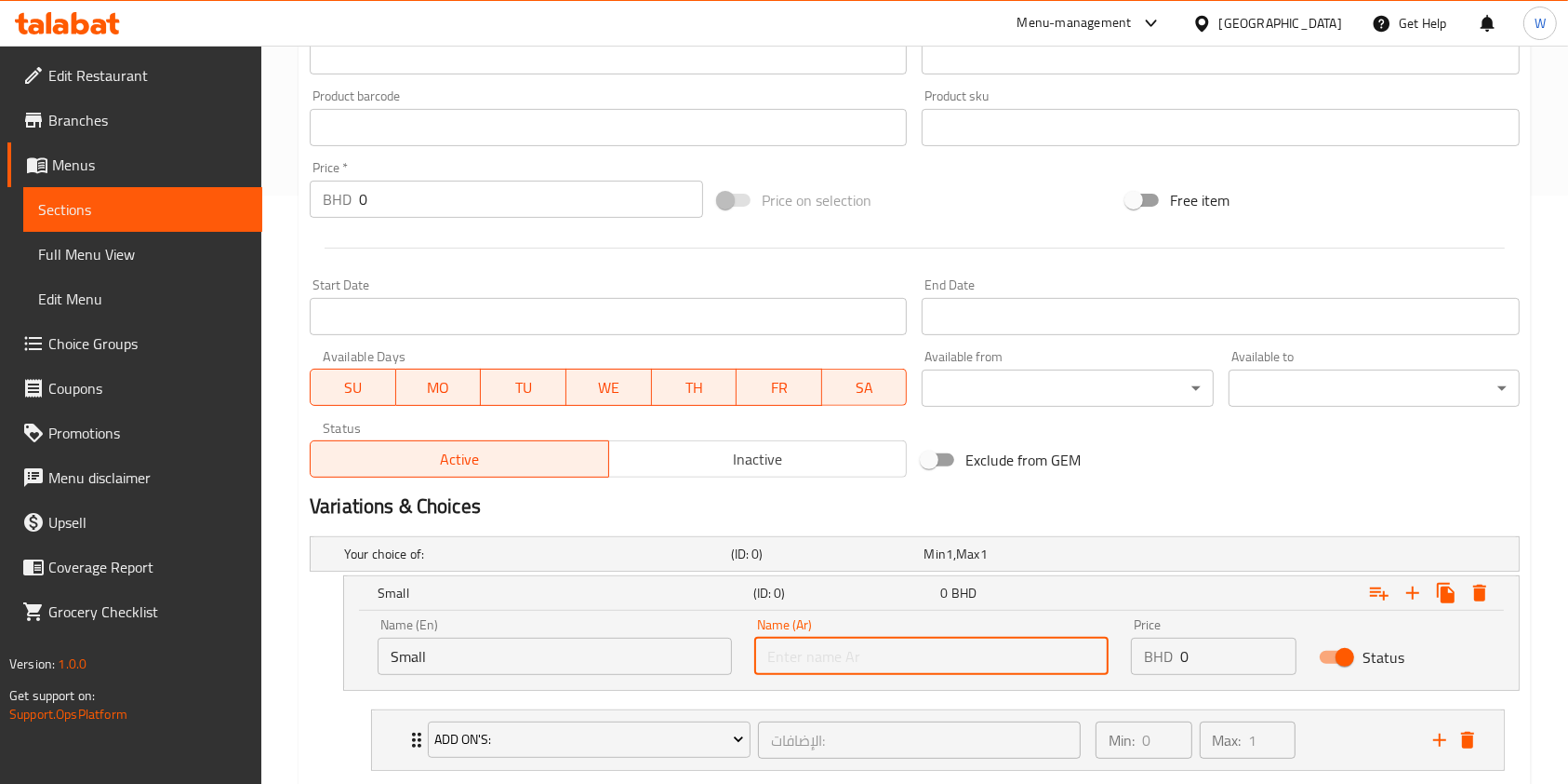
type input "صغير"
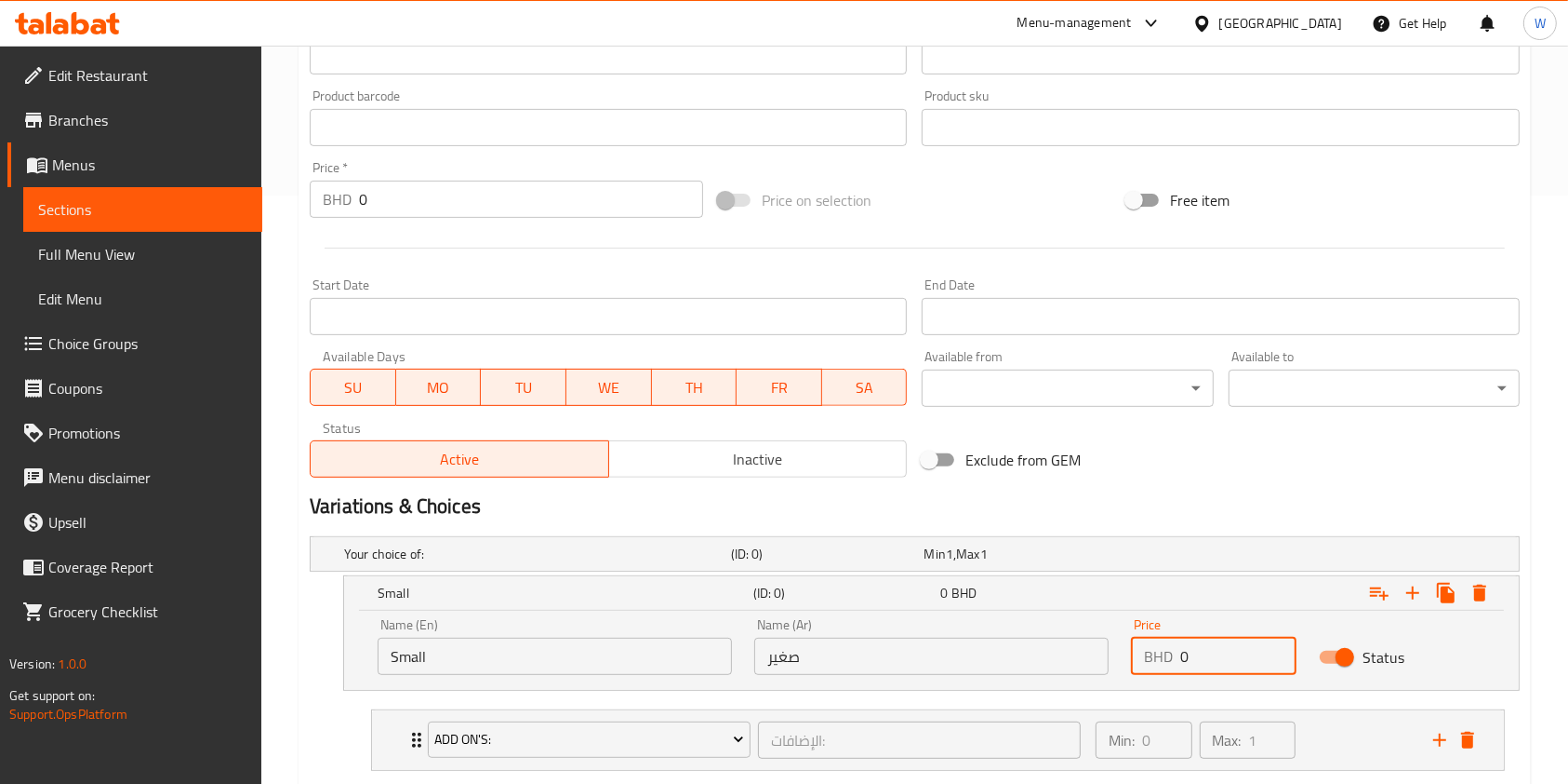
drag, startPoint x: 1228, startPoint y: 660, endPoint x: 988, endPoint y: 666, distance: 240.1
click at [1002, 673] on div "Name (En) Small Name (En) Name (Ar) صغير Name (Ar) Price BHD 0 Price Status" at bounding box center [932, 646] width 1130 height 79
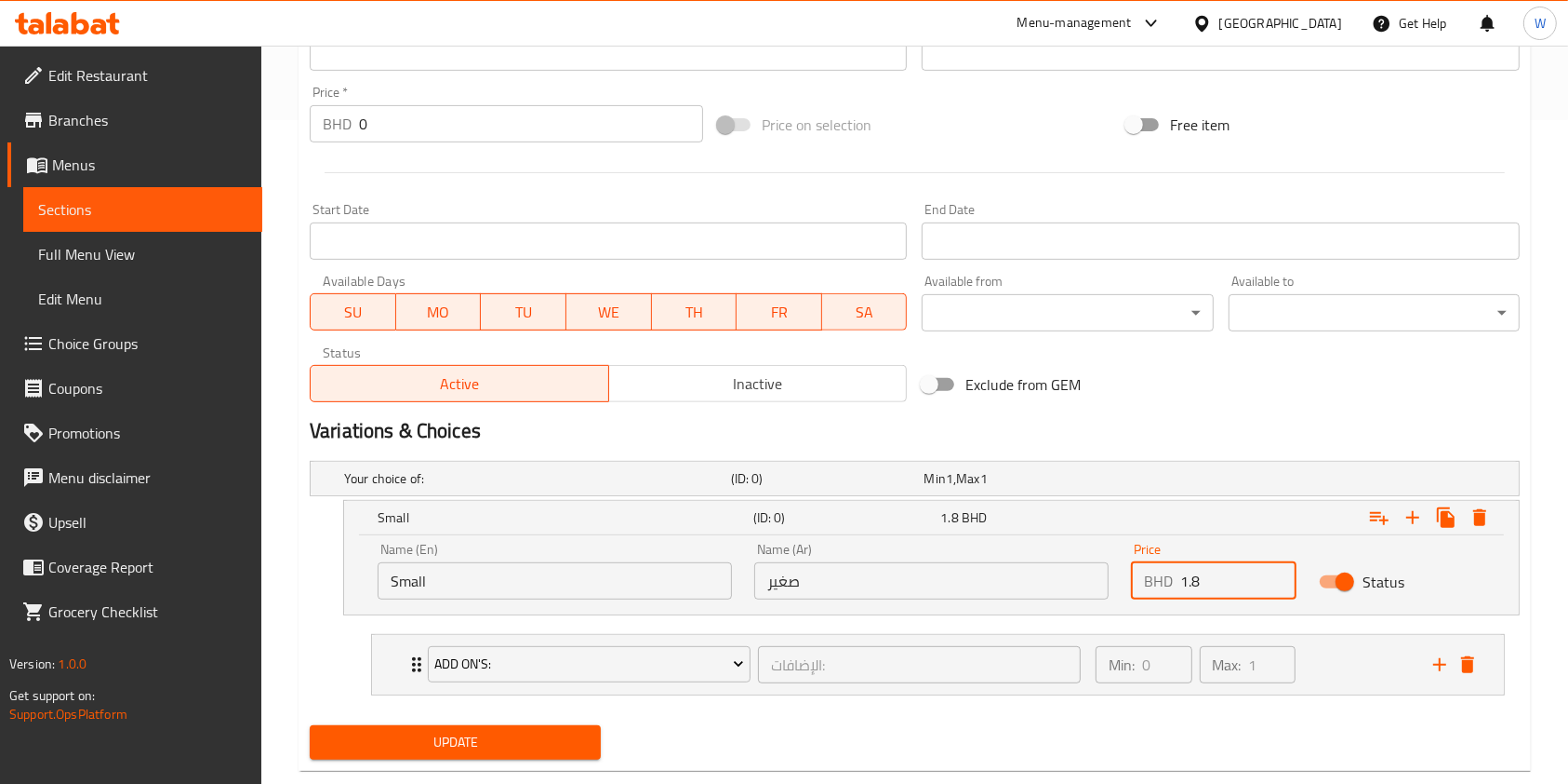
scroll to position [701, 0]
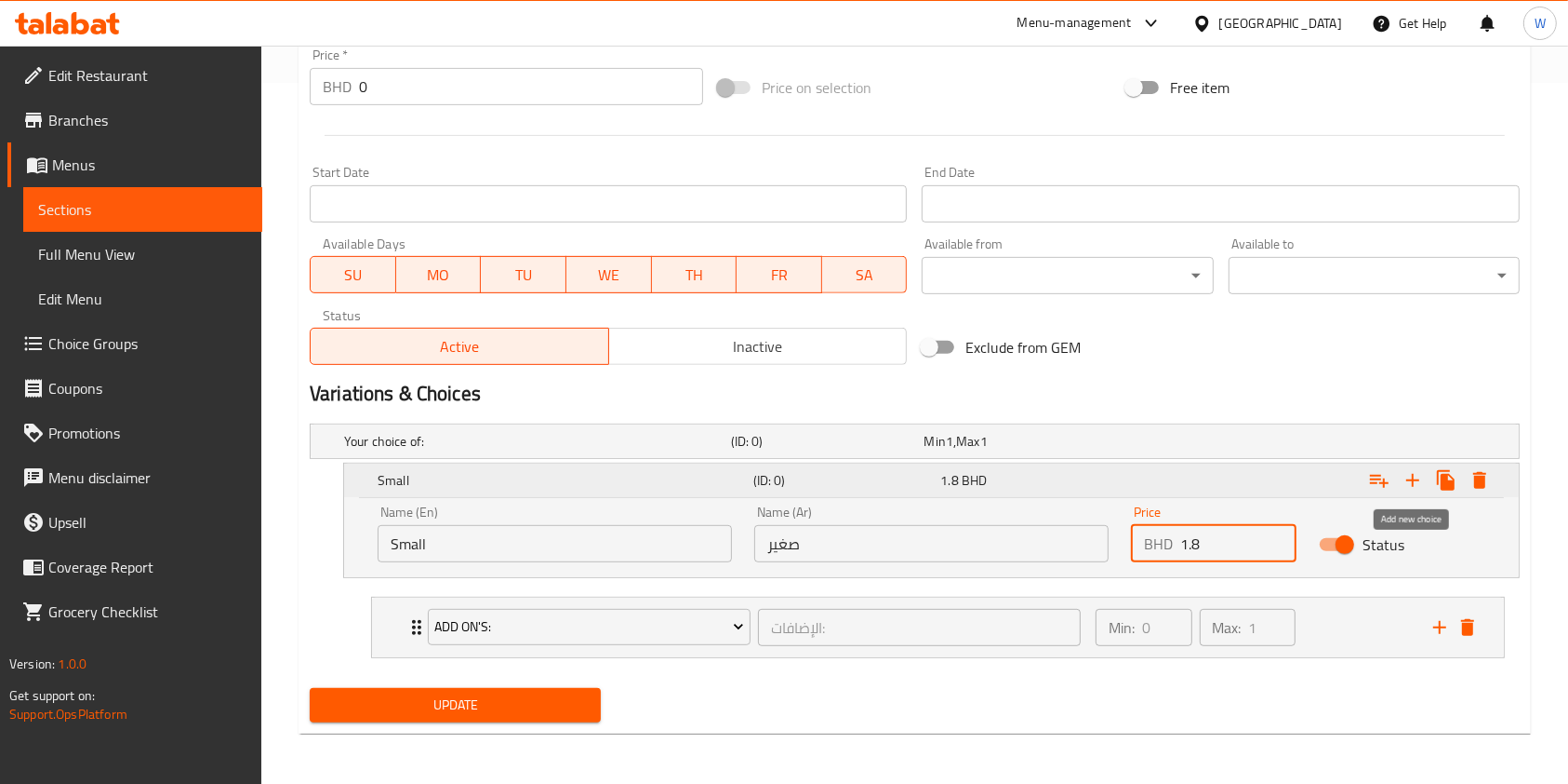
type input "1.8"
click at [1420, 481] on icon "Expand" at bounding box center [1412, 480] width 22 height 22
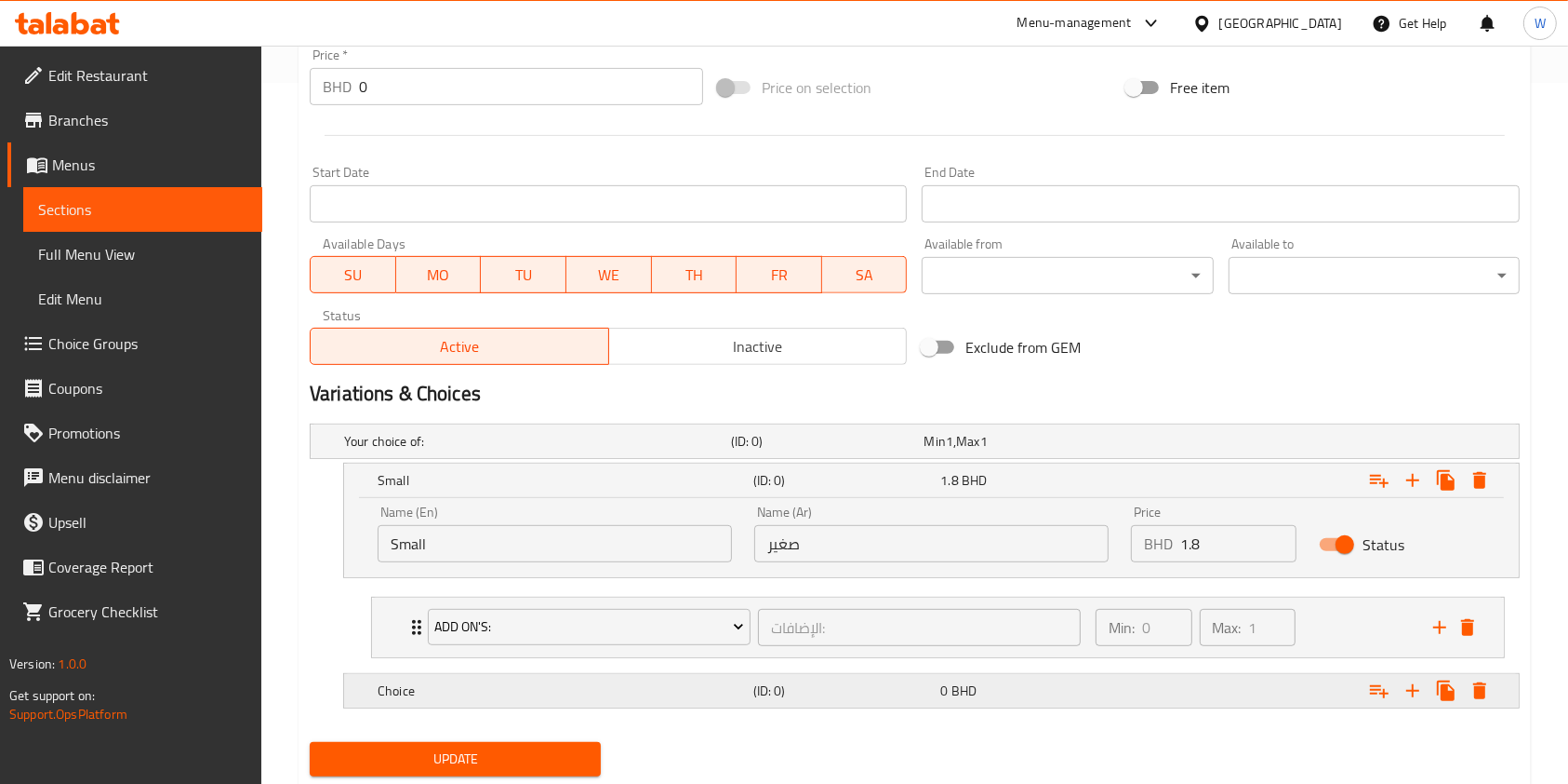
click at [599, 682] on h5 "Choice" at bounding box center [562, 690] width 369 height 18
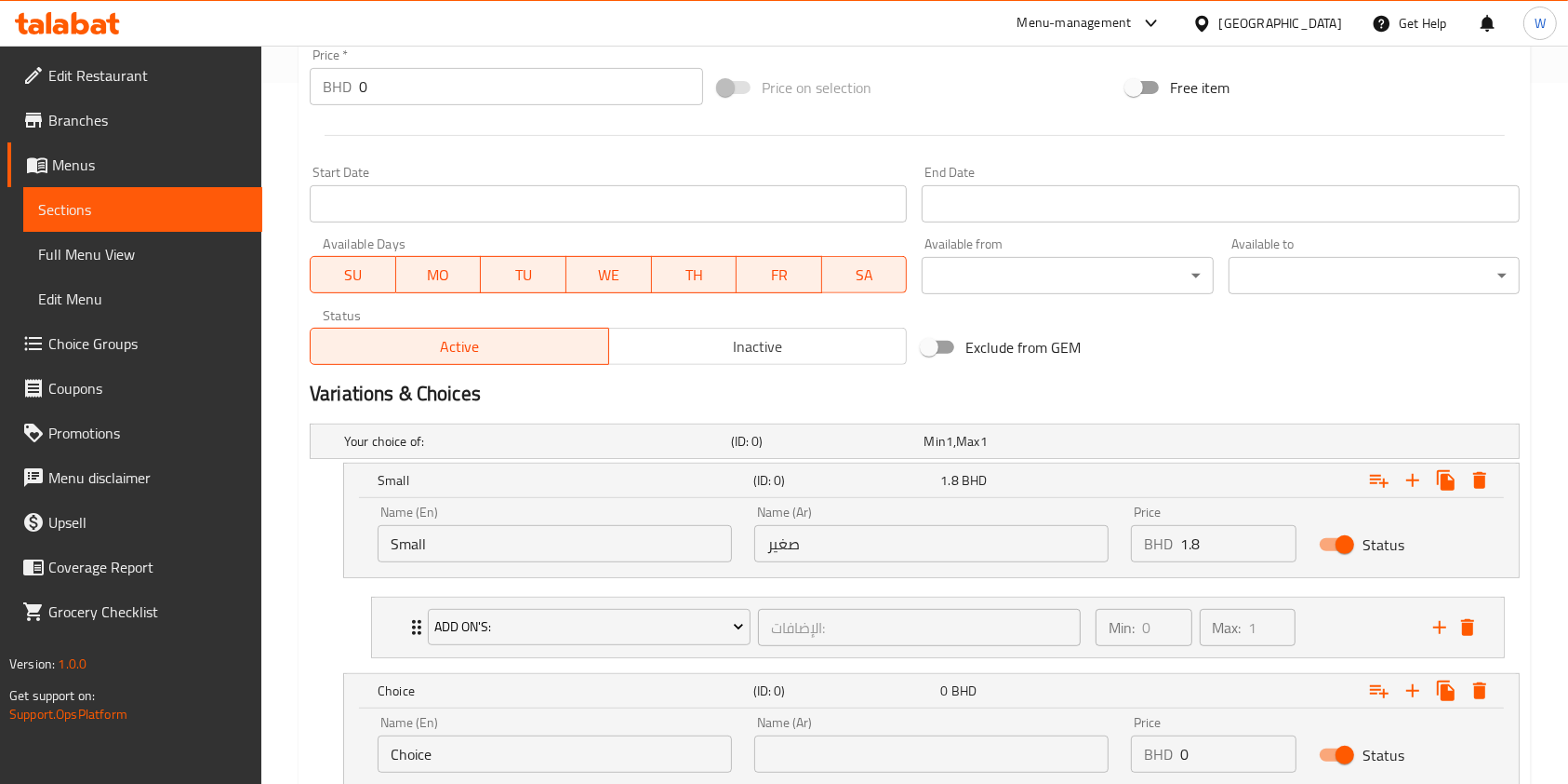
click at [565, 741] on input "Choice" at bounding box center [554, 753] width 354 height 37
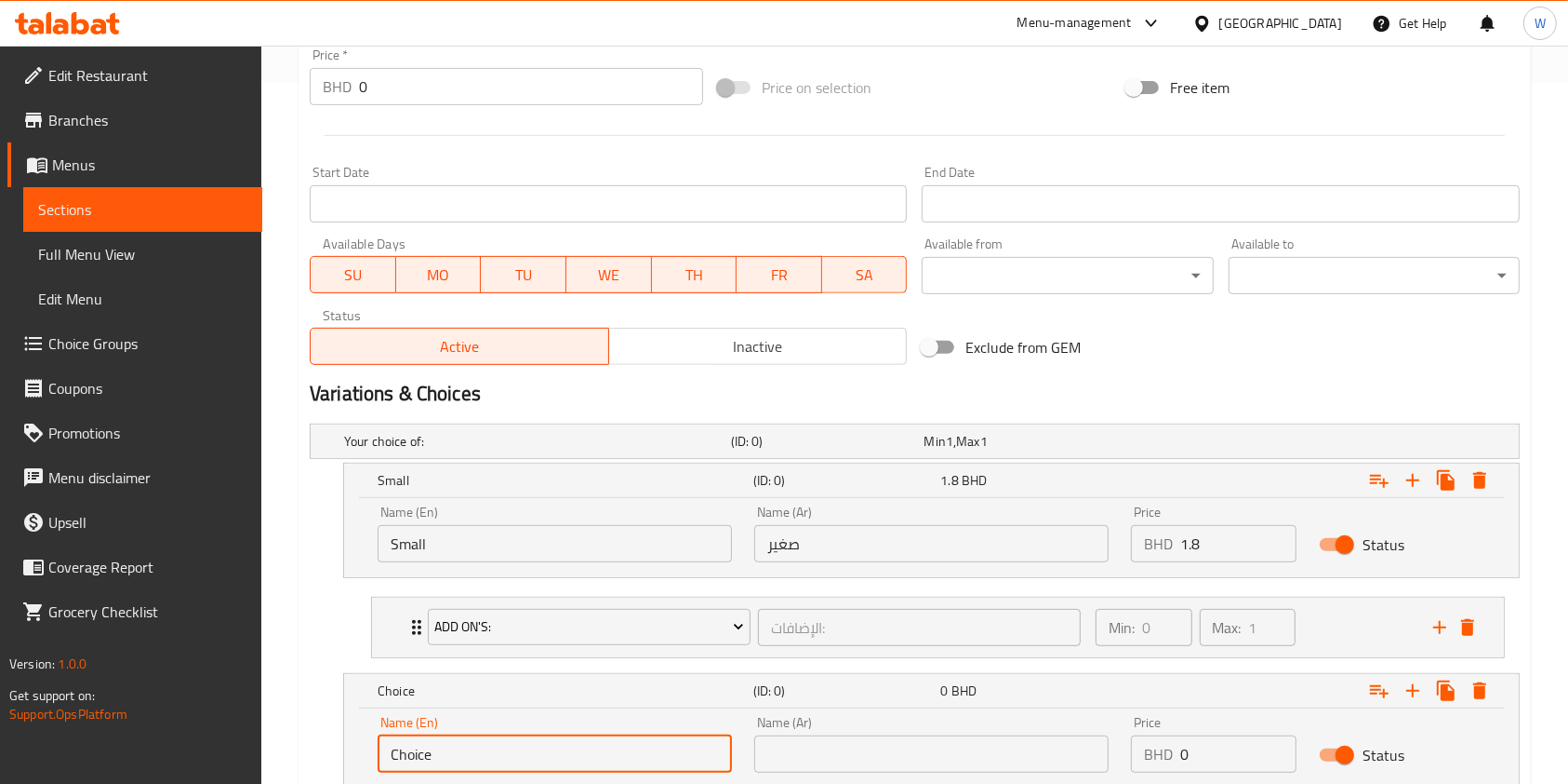
click at [565, 741] on input "Choice" at bounding box center [554, 753] width 354 height 37
click at [554, 756] on input "text" at bounding box center [554, 753] width 354 height 37
type input "Medium"
click at [834, 744] on input "text" at bounding box center [932, 753] width 354 height 37
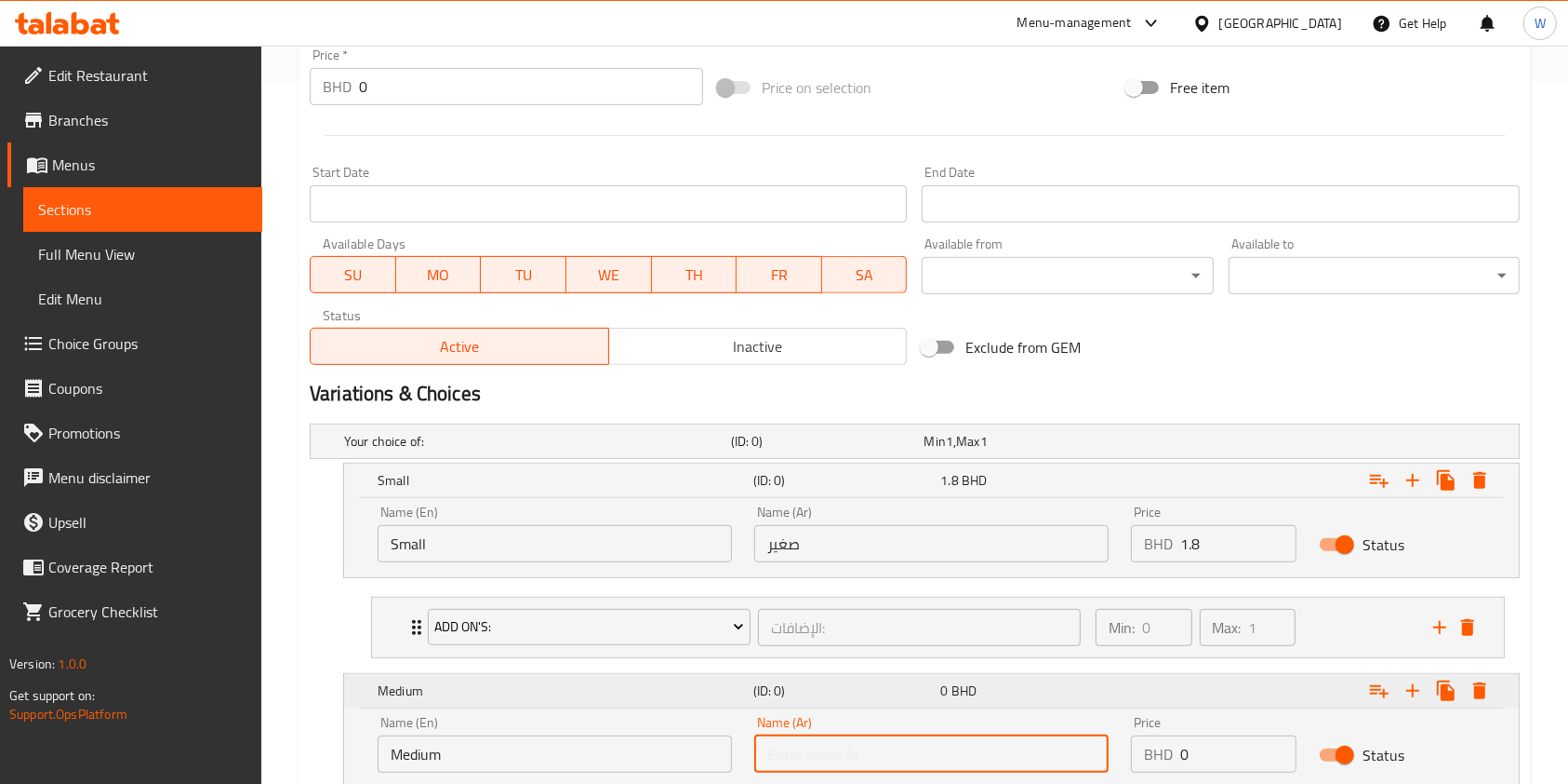
type input "وسط"
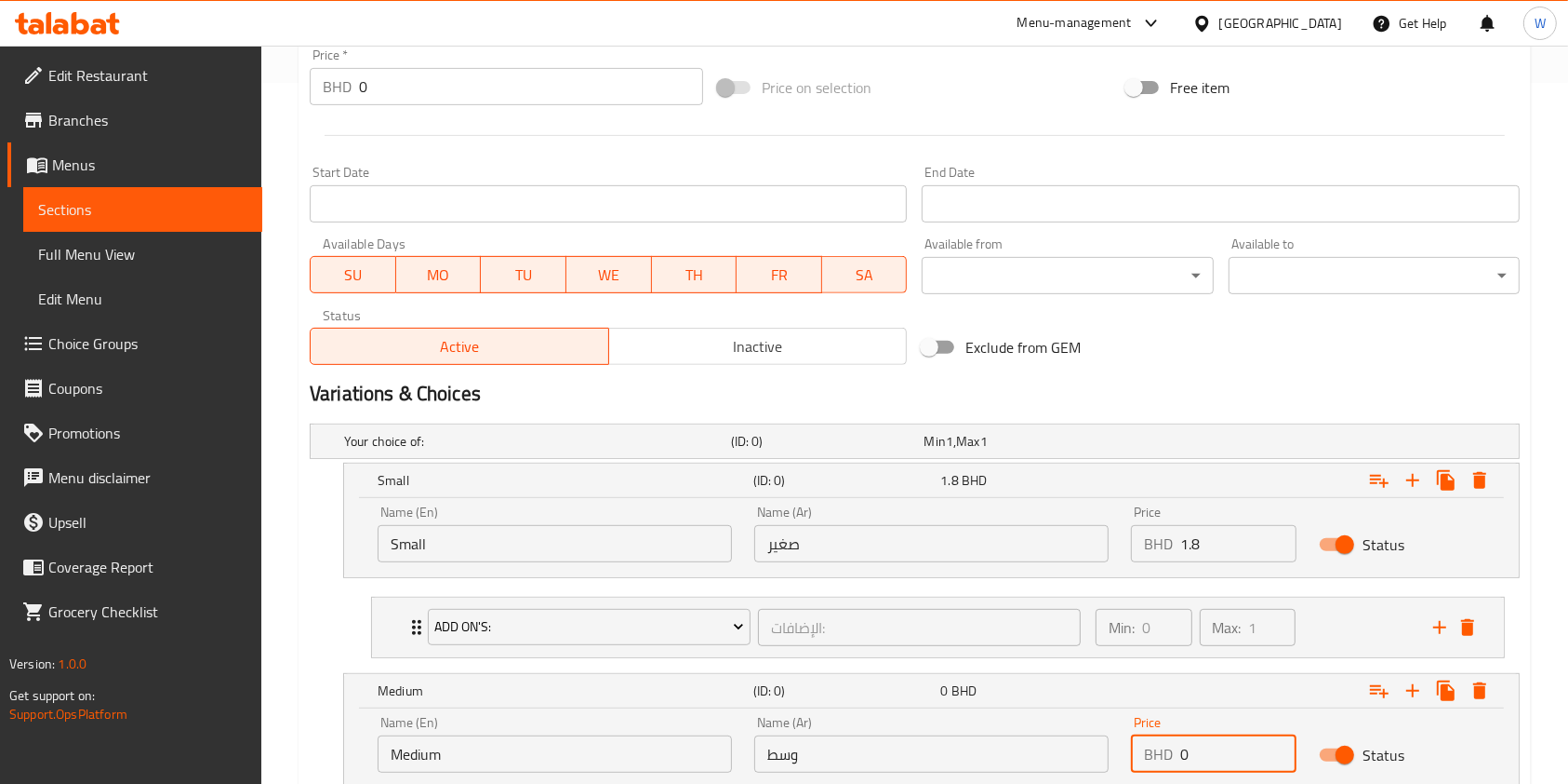
drag, startPoint x: 1222, startPoint y: 749, endPoint x: 1155, endPoint y: 742, distance: 67.4
click at [1155, 742] on div "BHD 0 Price" at bounding box center [1214, 753] width 165 height 37
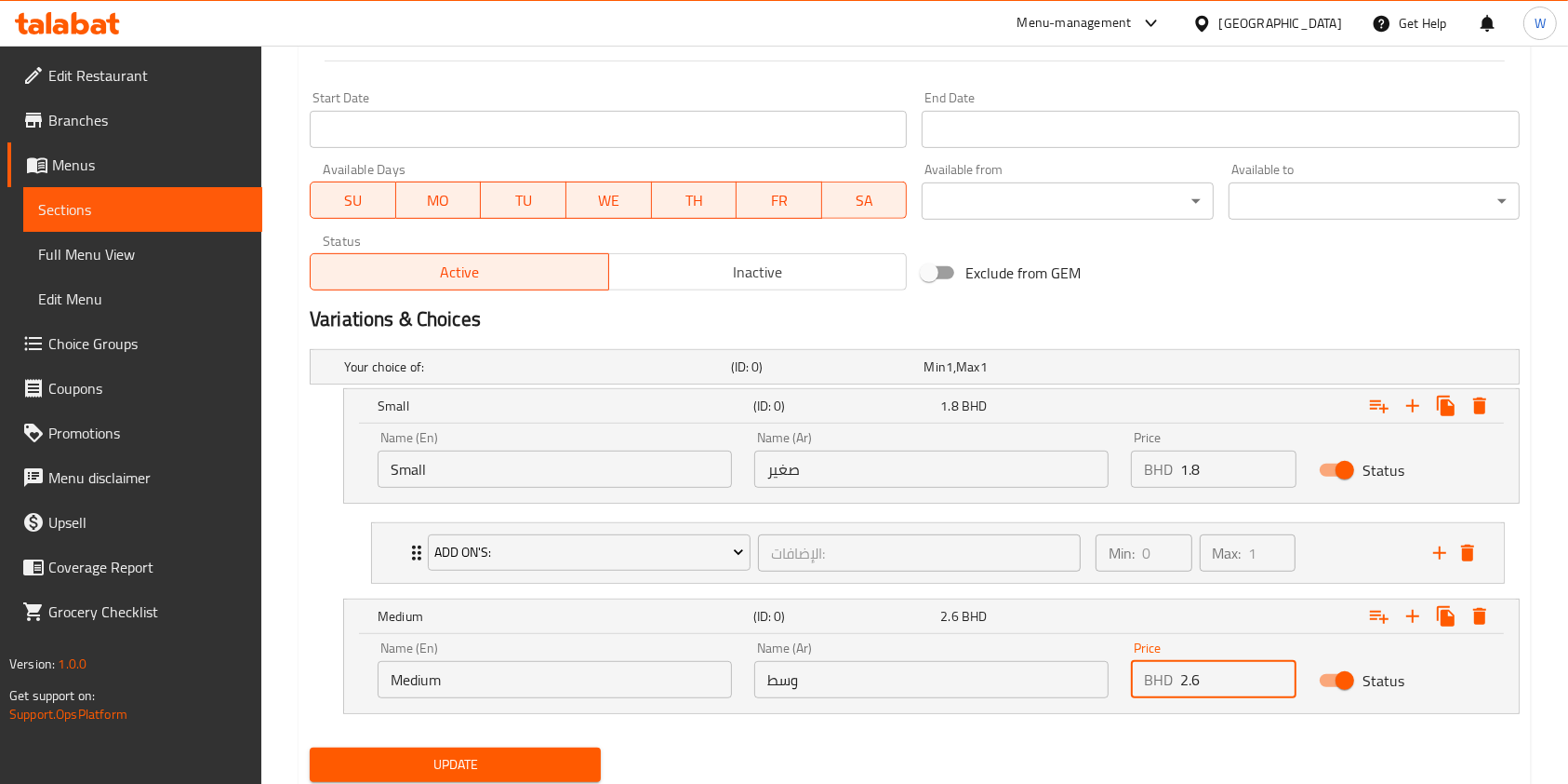
scroll to position [835, 0]
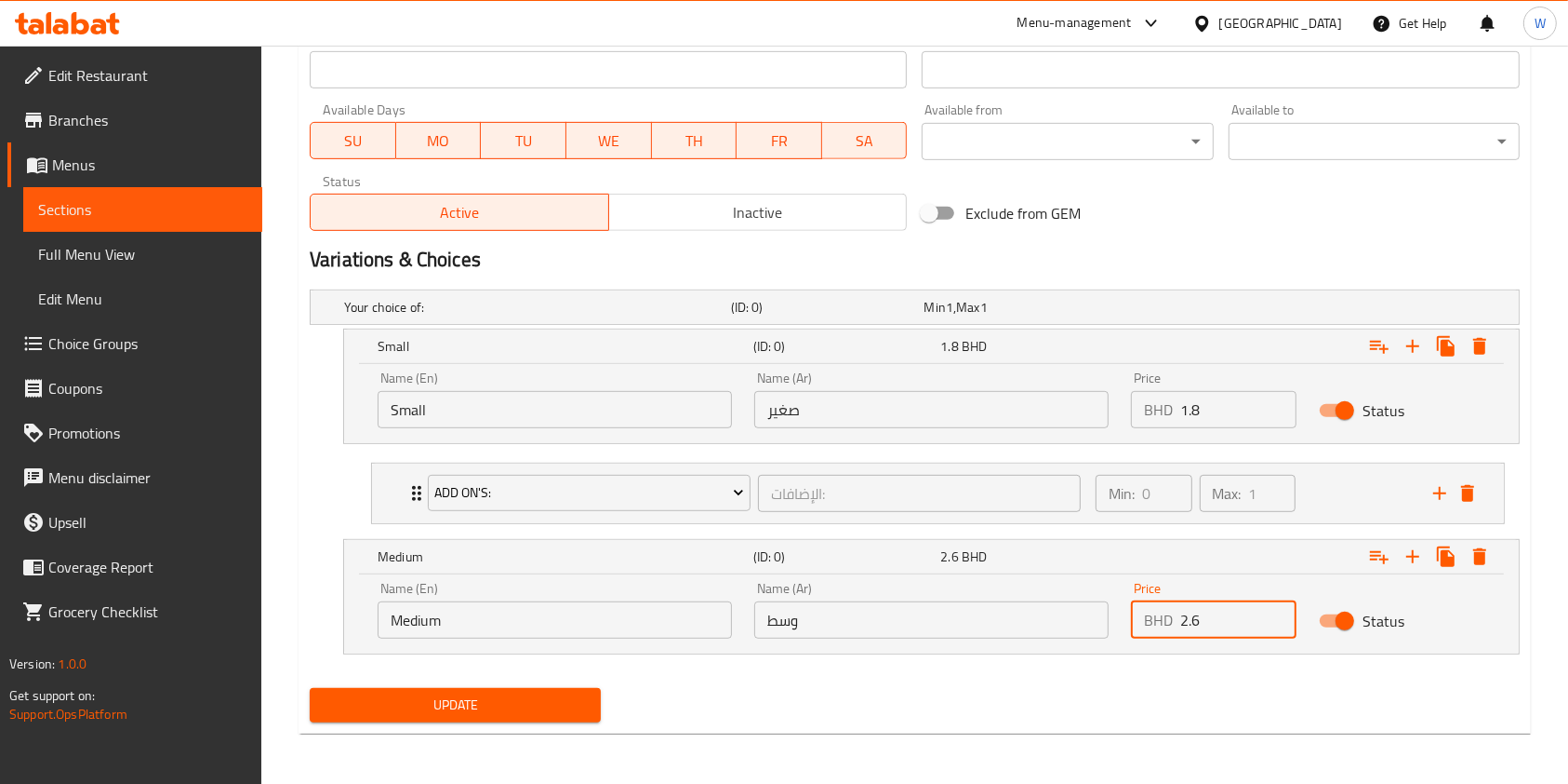
type input "2.6"
click at [510, 713] on span "Update" at bounding box center [456, 705] width 262 height 23
click at [1378, 556] on icon "Expand" at bounding box center [1379, 556] width 22 height 22
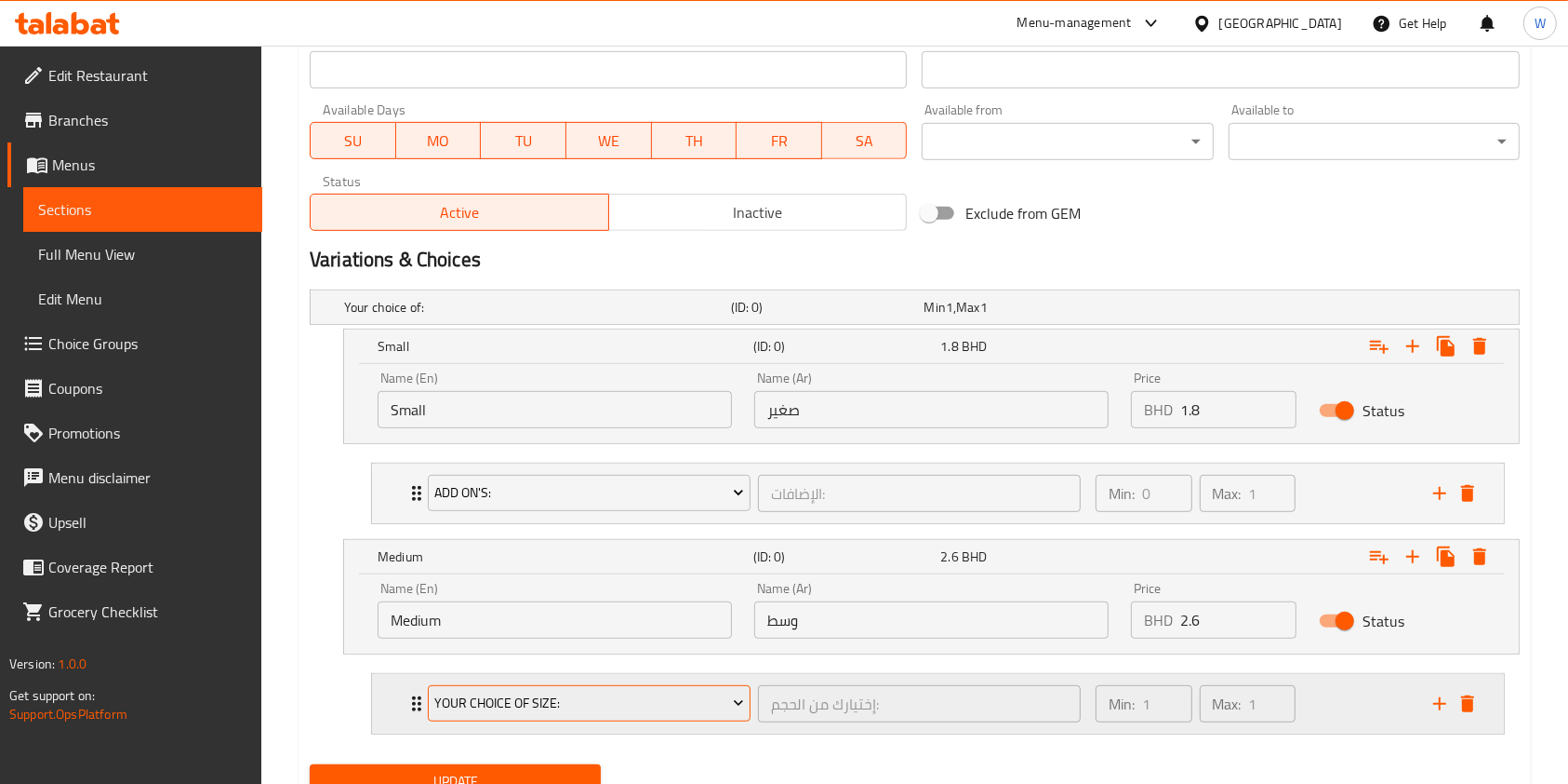
click at [485, 698] on span "Your Choice Of Size:" at bounding box center [589, 703] width 309 height 23
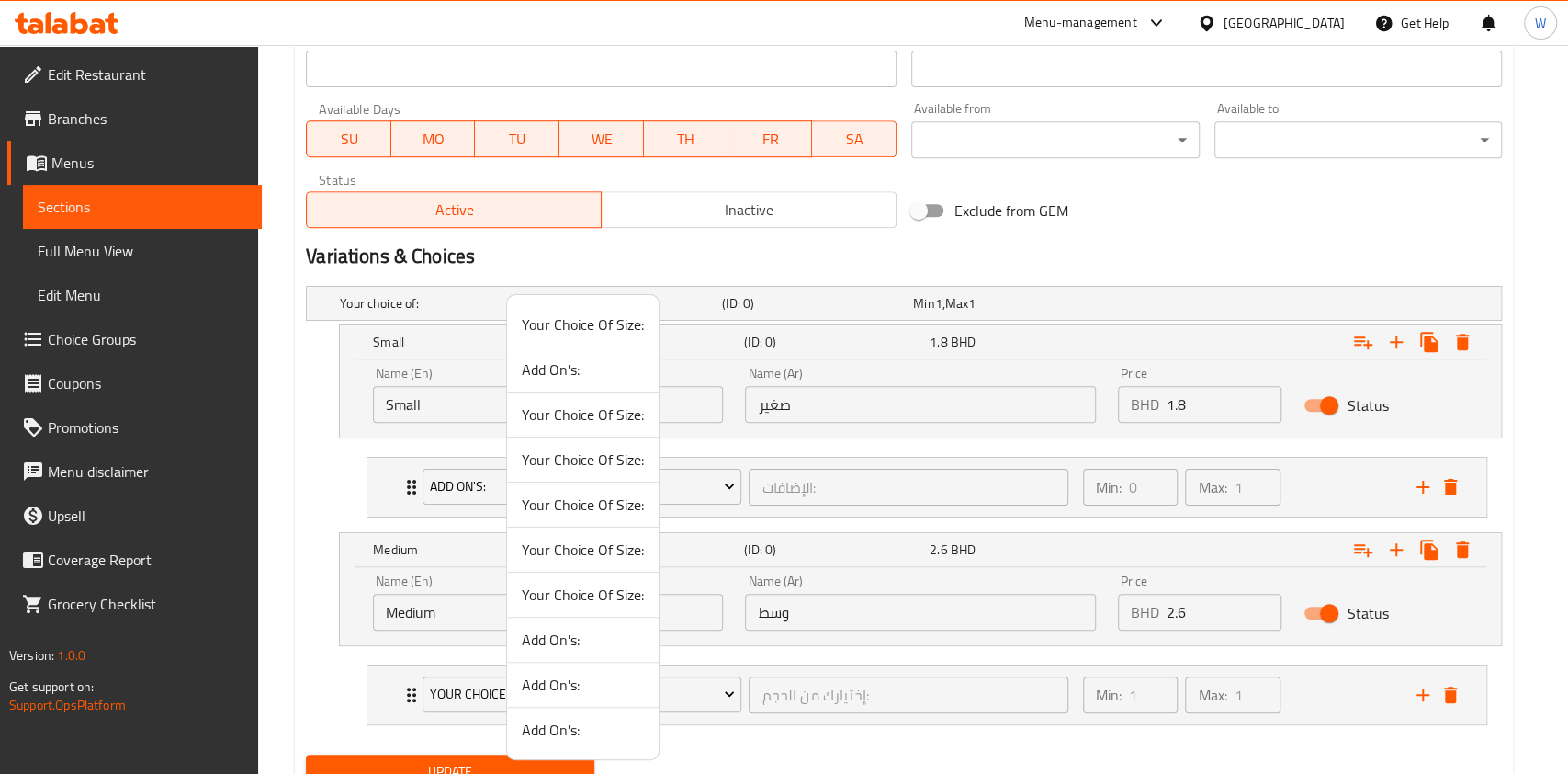
click at [561, 368] on span "Add On's:" at bounding box center [582, 369] width 122 height 22
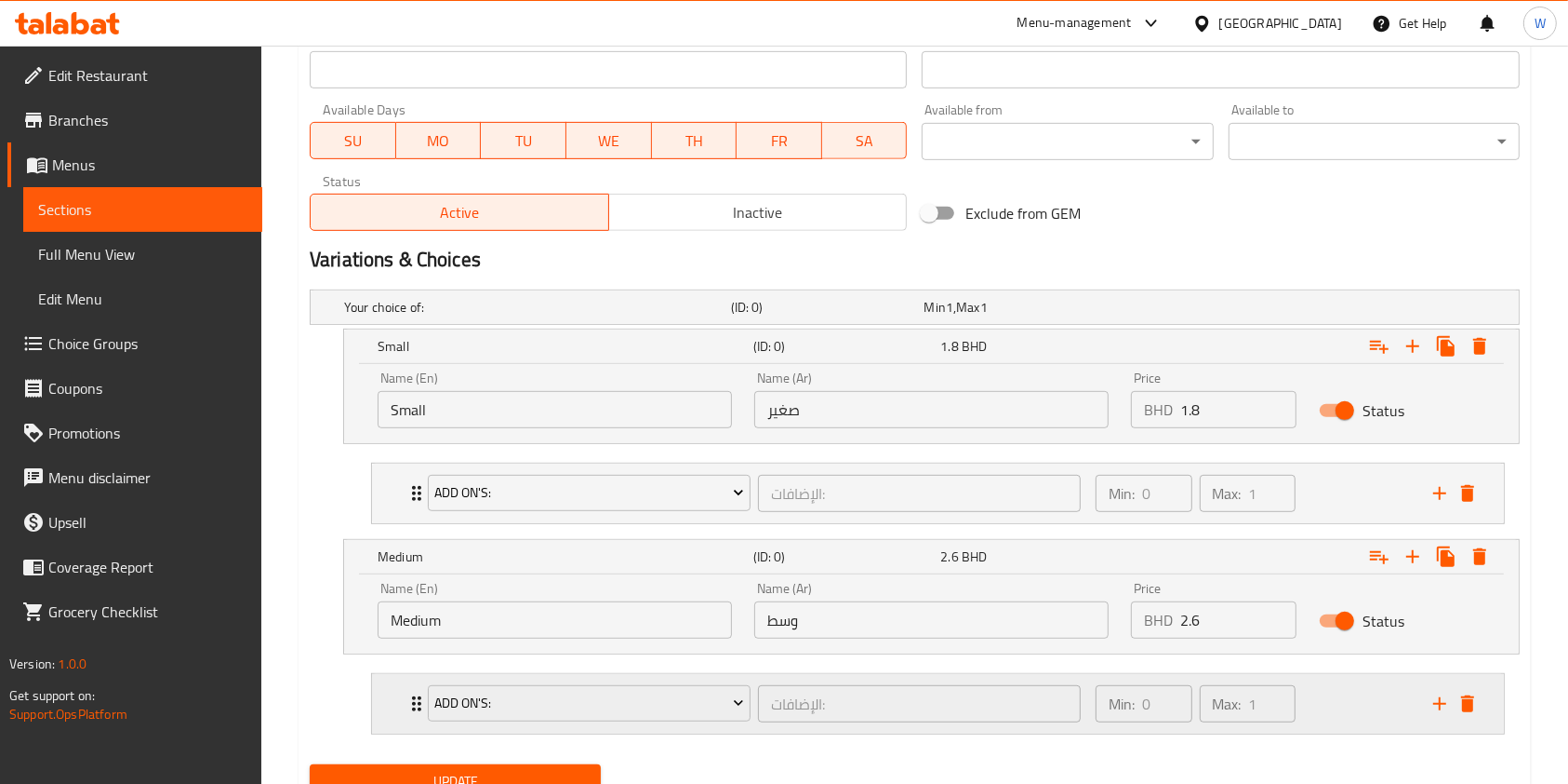
click at [398, 692] on div "Add On's: الإضافات: ​ Min: 0 ​ Max: 1 ​" at bounding box center [937, 704] width 1132 height 59
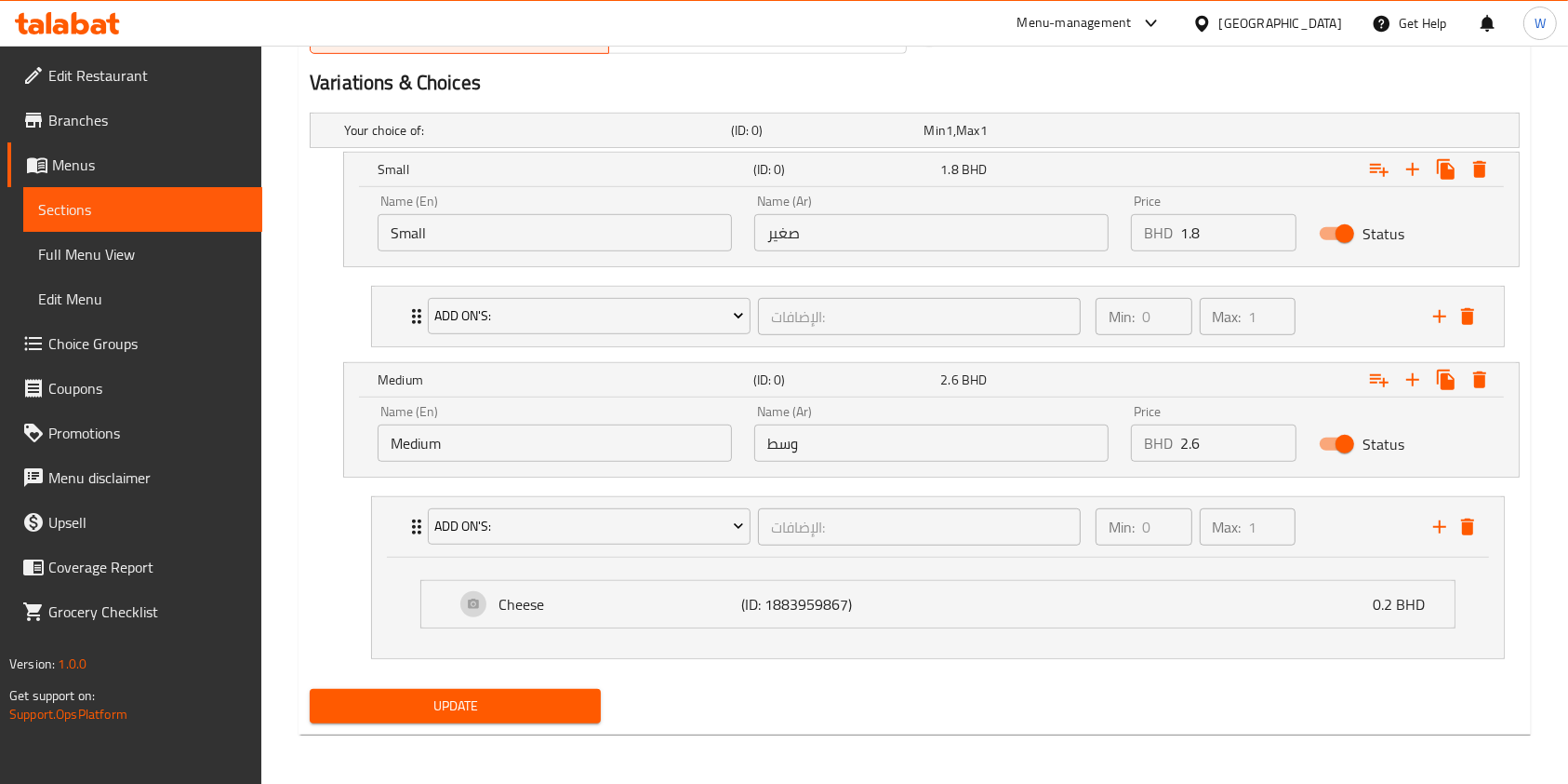
scroll to position [1013, 0]
click at [518, 708] on span "Update" at bounding box center [456, 705] width 262 height 23
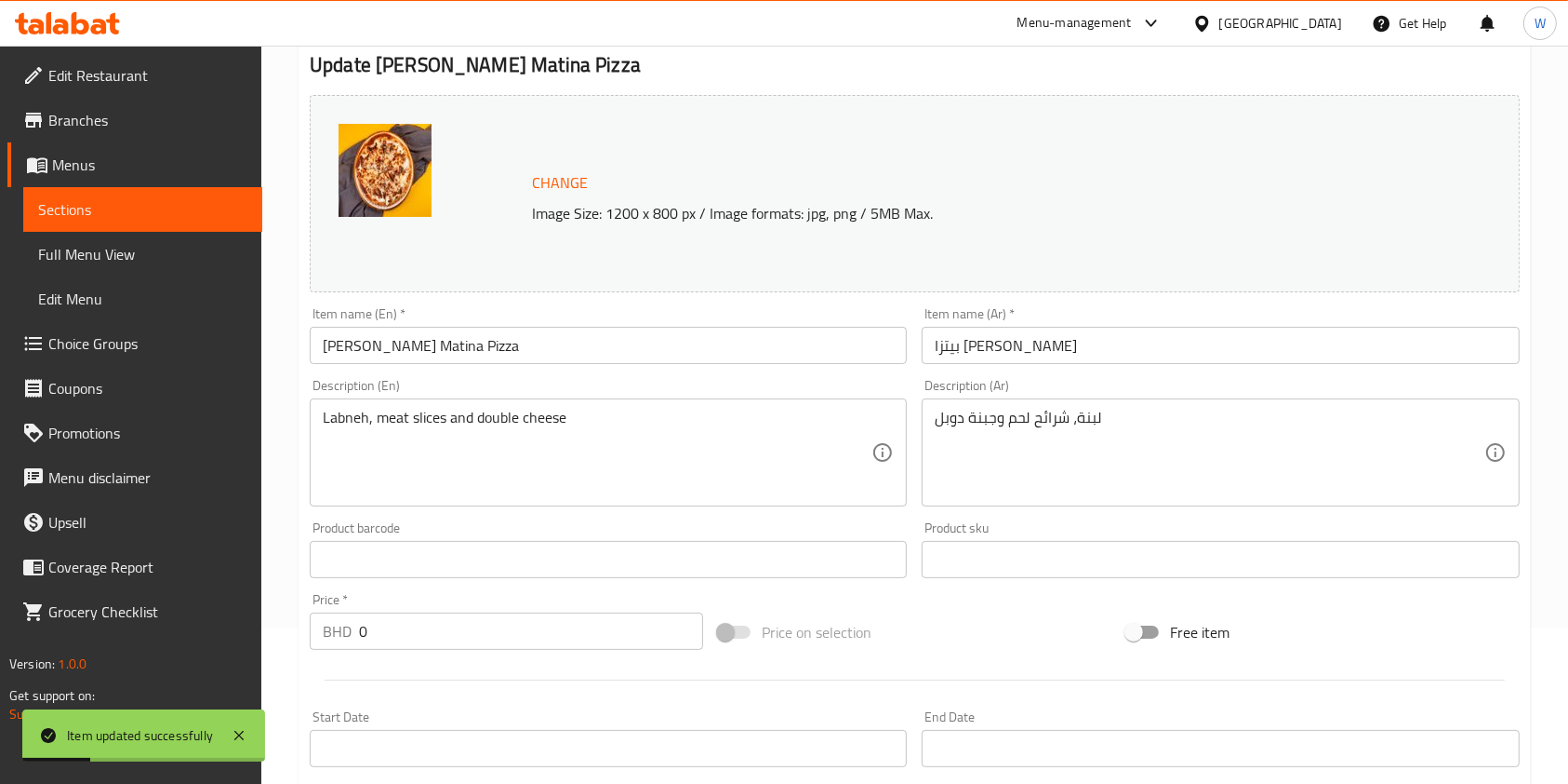
scroll to position [0, 0]
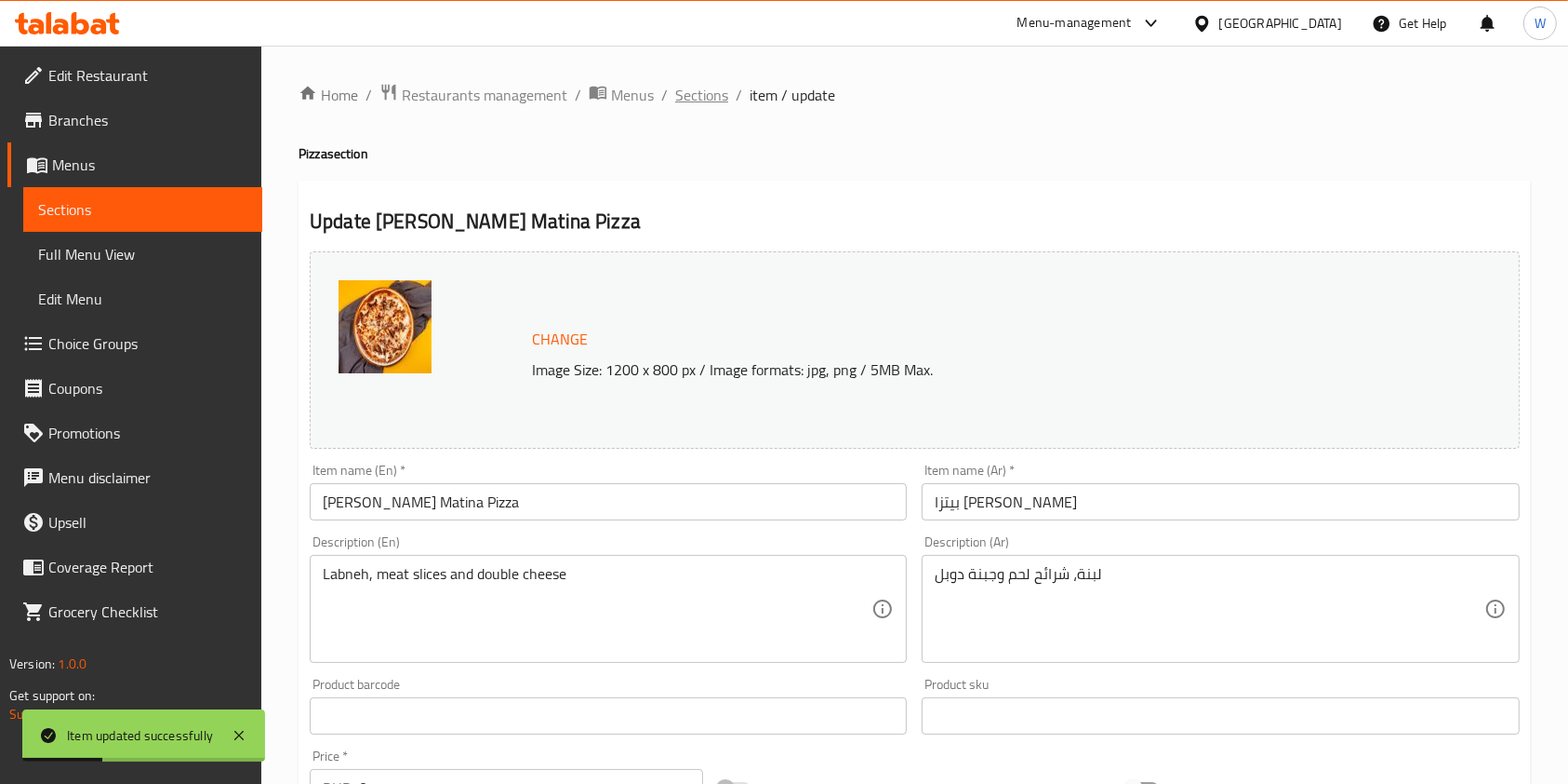
click at [703, 104] on span "Sections" at bounding box center [701, 95] width 53 height 22
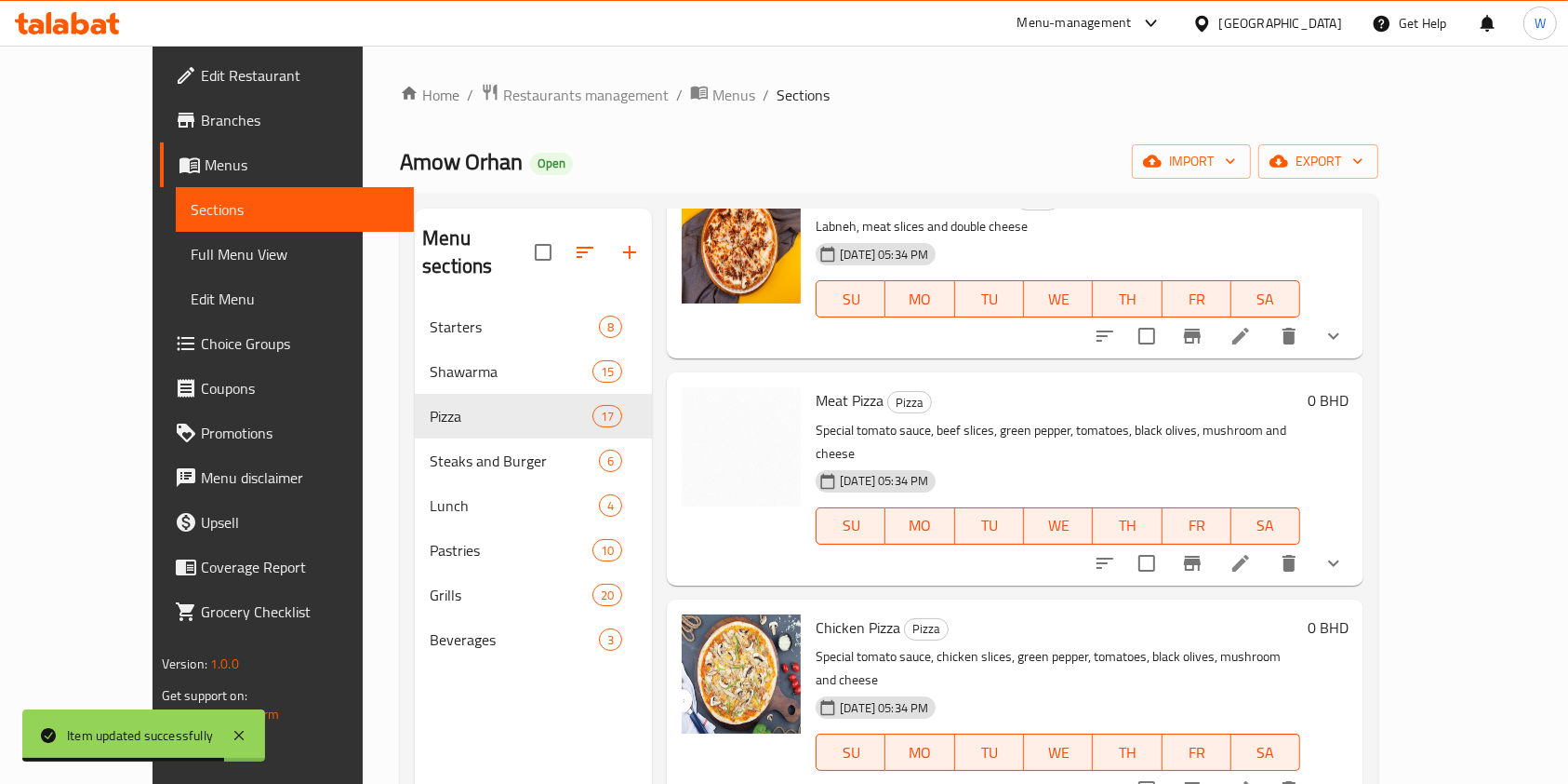
scroll to position [992, 0]
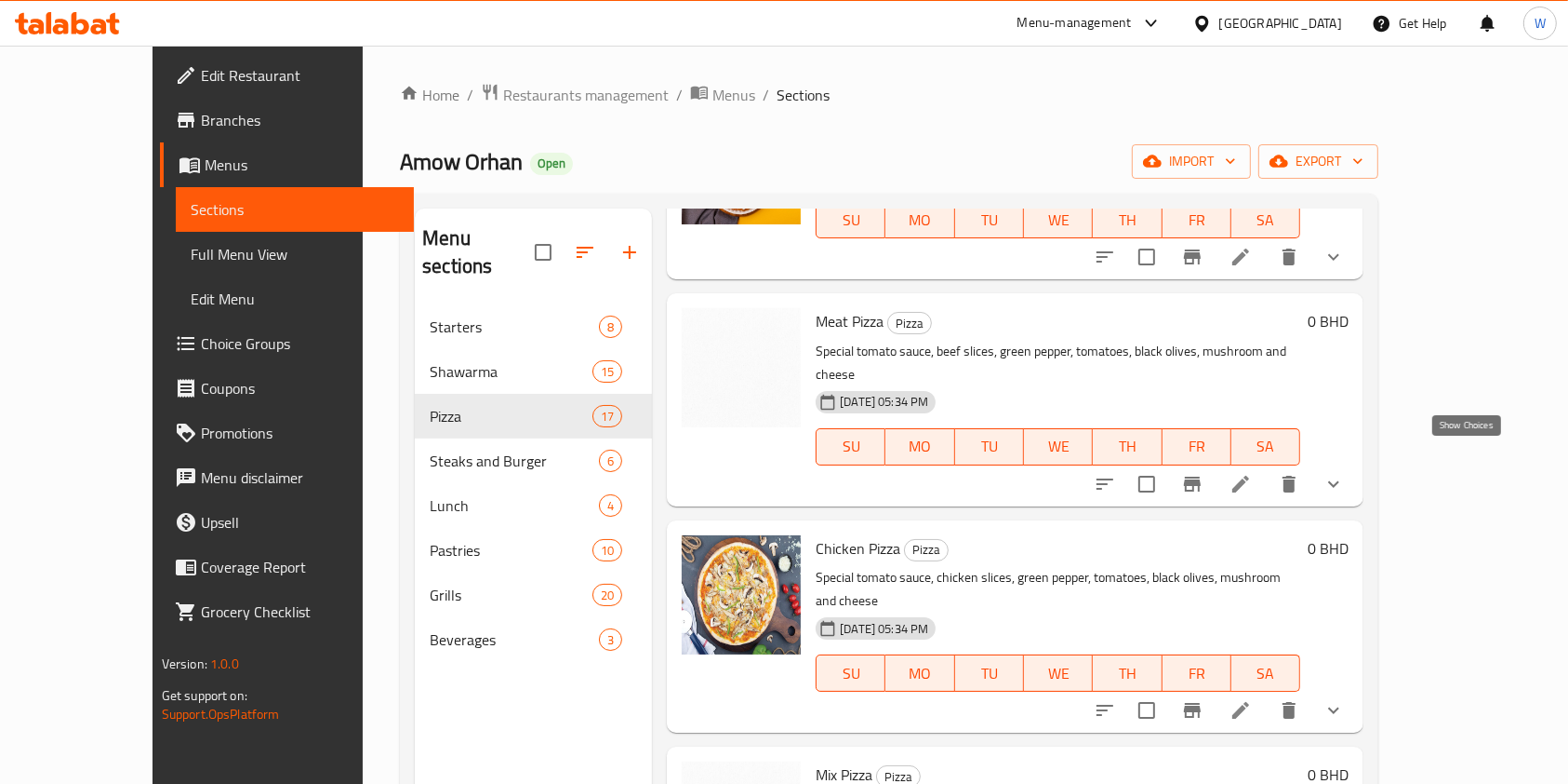
click at [1345, 473] on icon "show more" at bounding box center [1333, 484] width 22 height 22
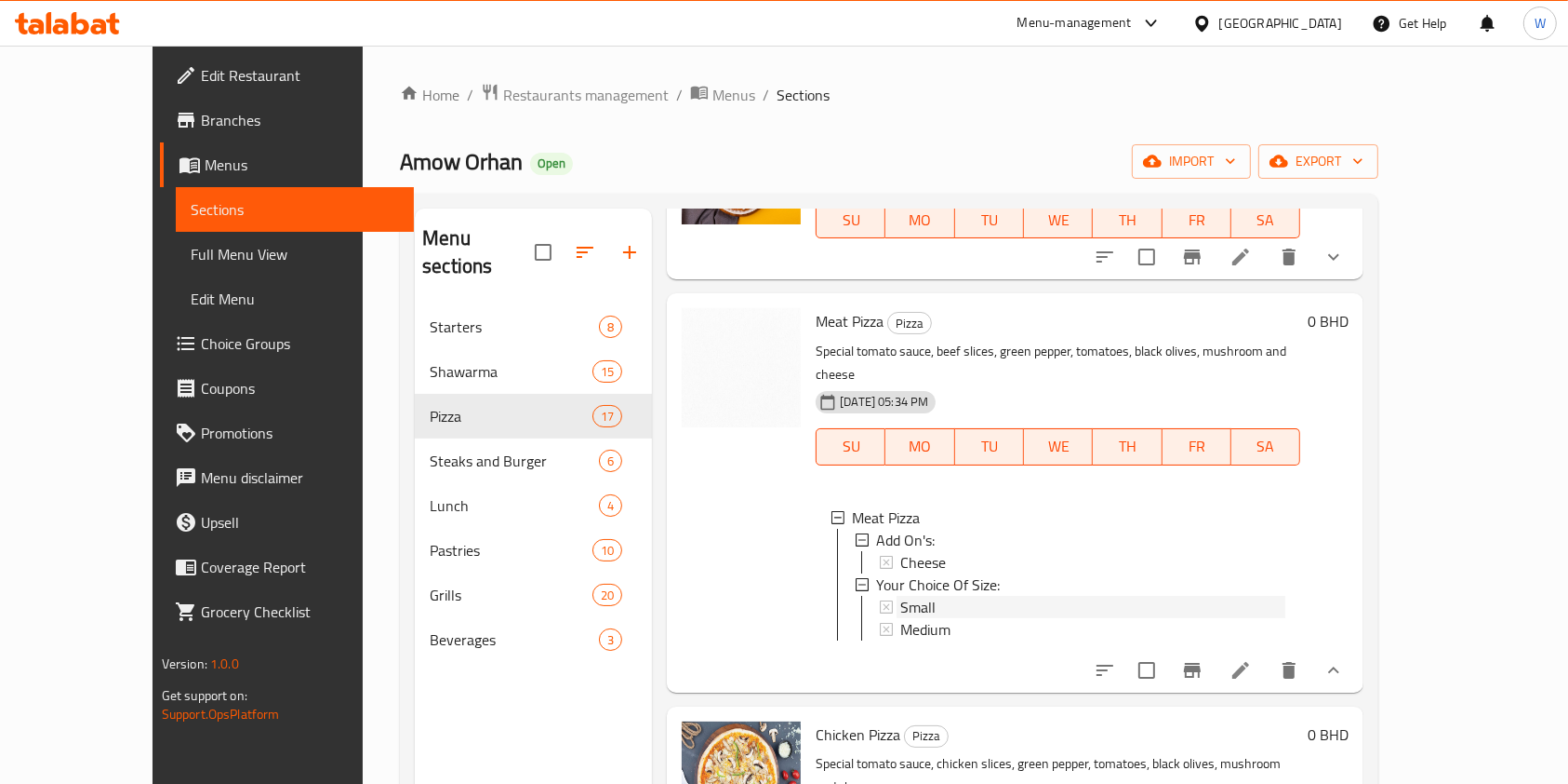
click at [1079, 596] on div "Small" at bounding box center [1092, 606] width 385 height 22
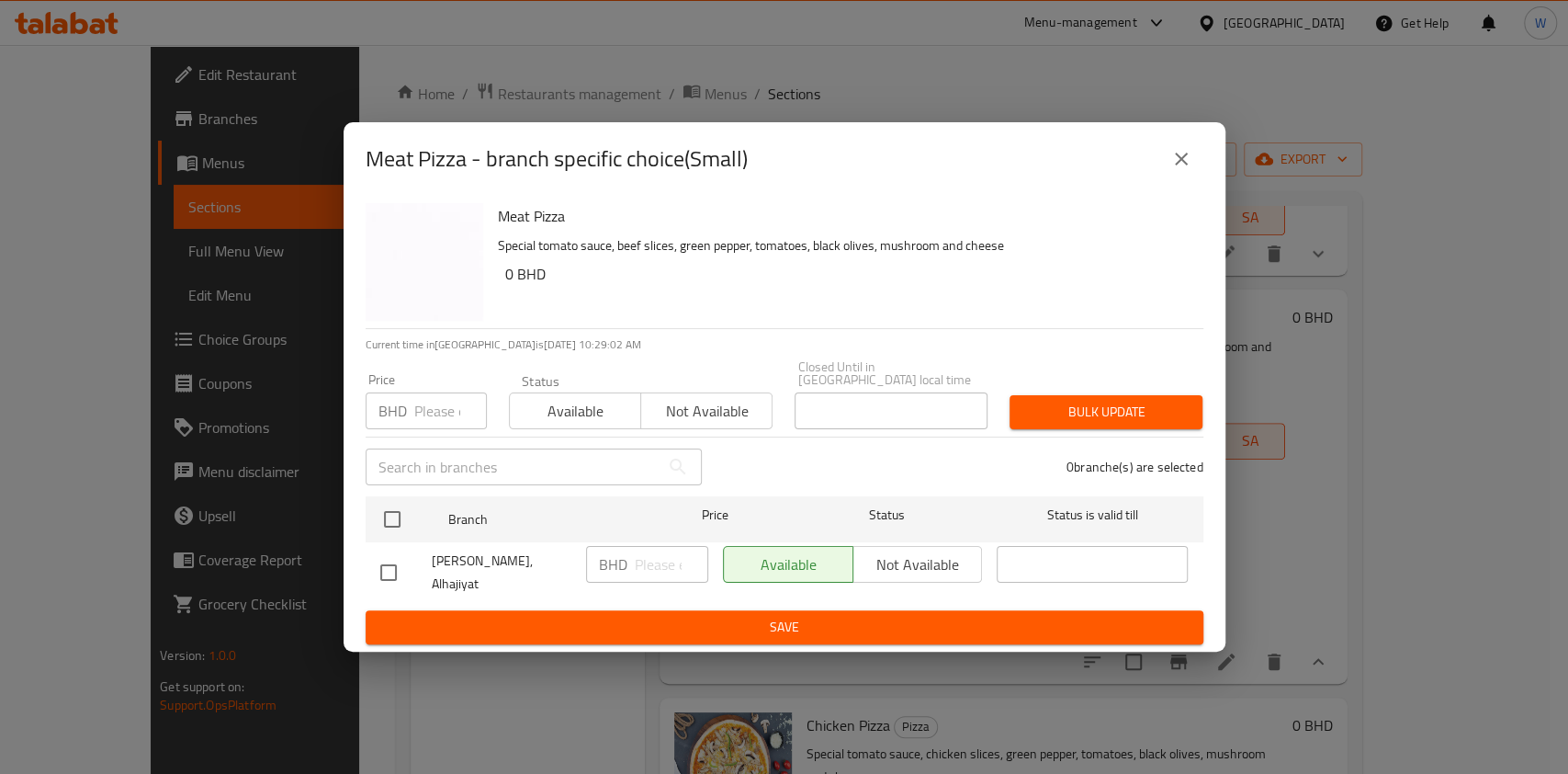
click at [1185, 165] on icon "close" at bounding box center [1180, 159] width 22 height 22
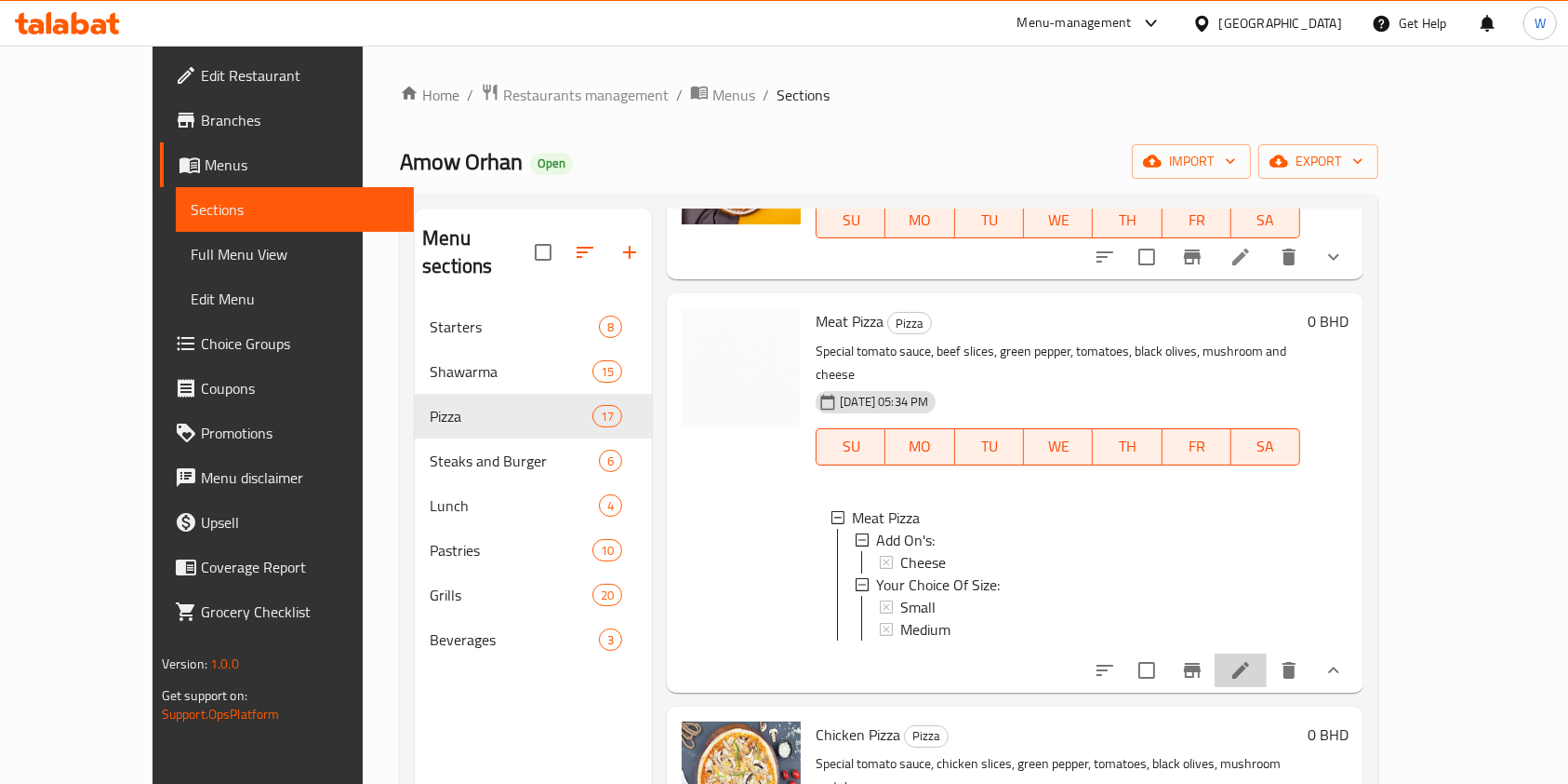
click at [1267, 664] on li at bounding box center [1240, 669] width 53 height 33
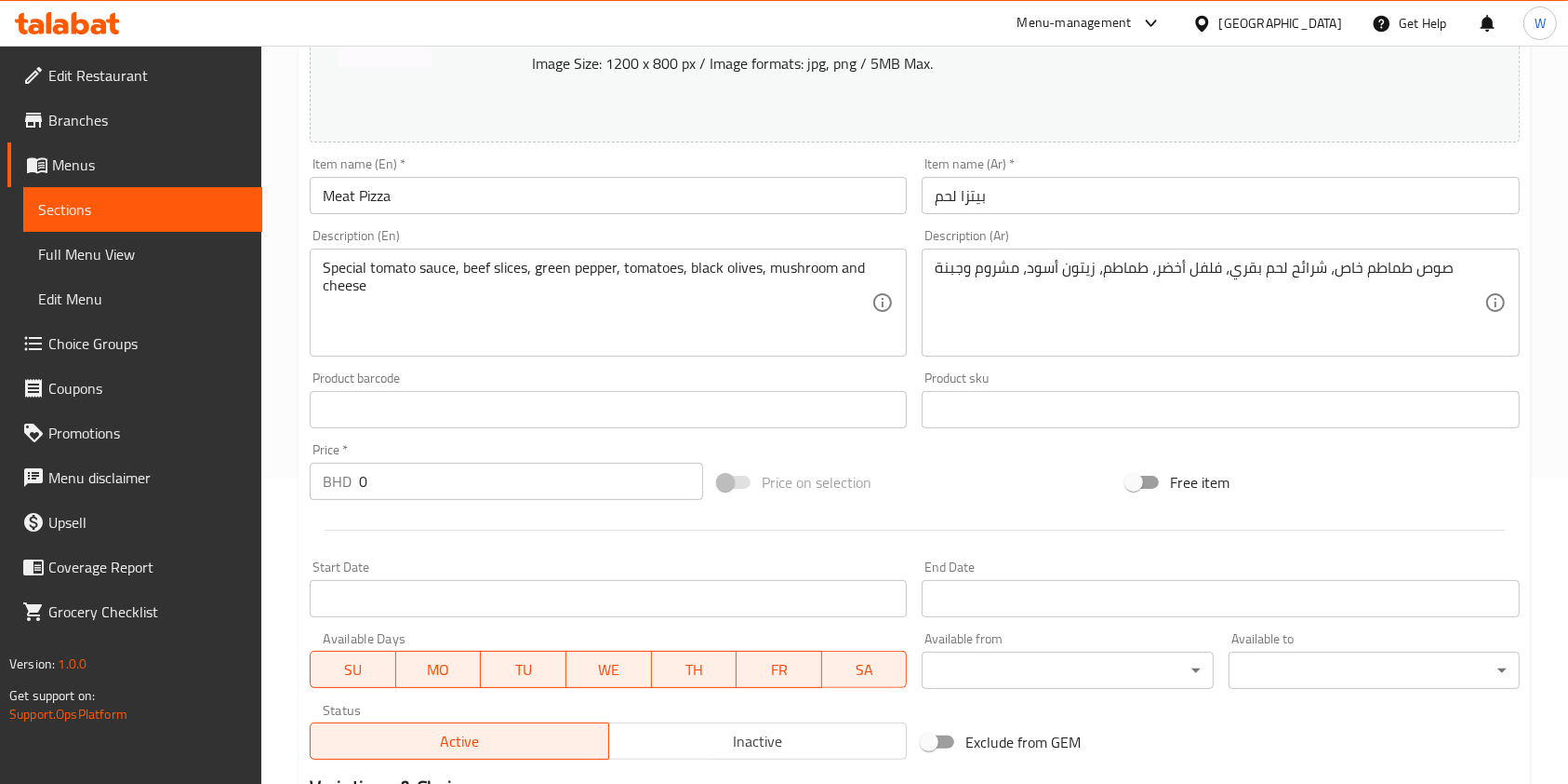
scroll to position [620, 0]
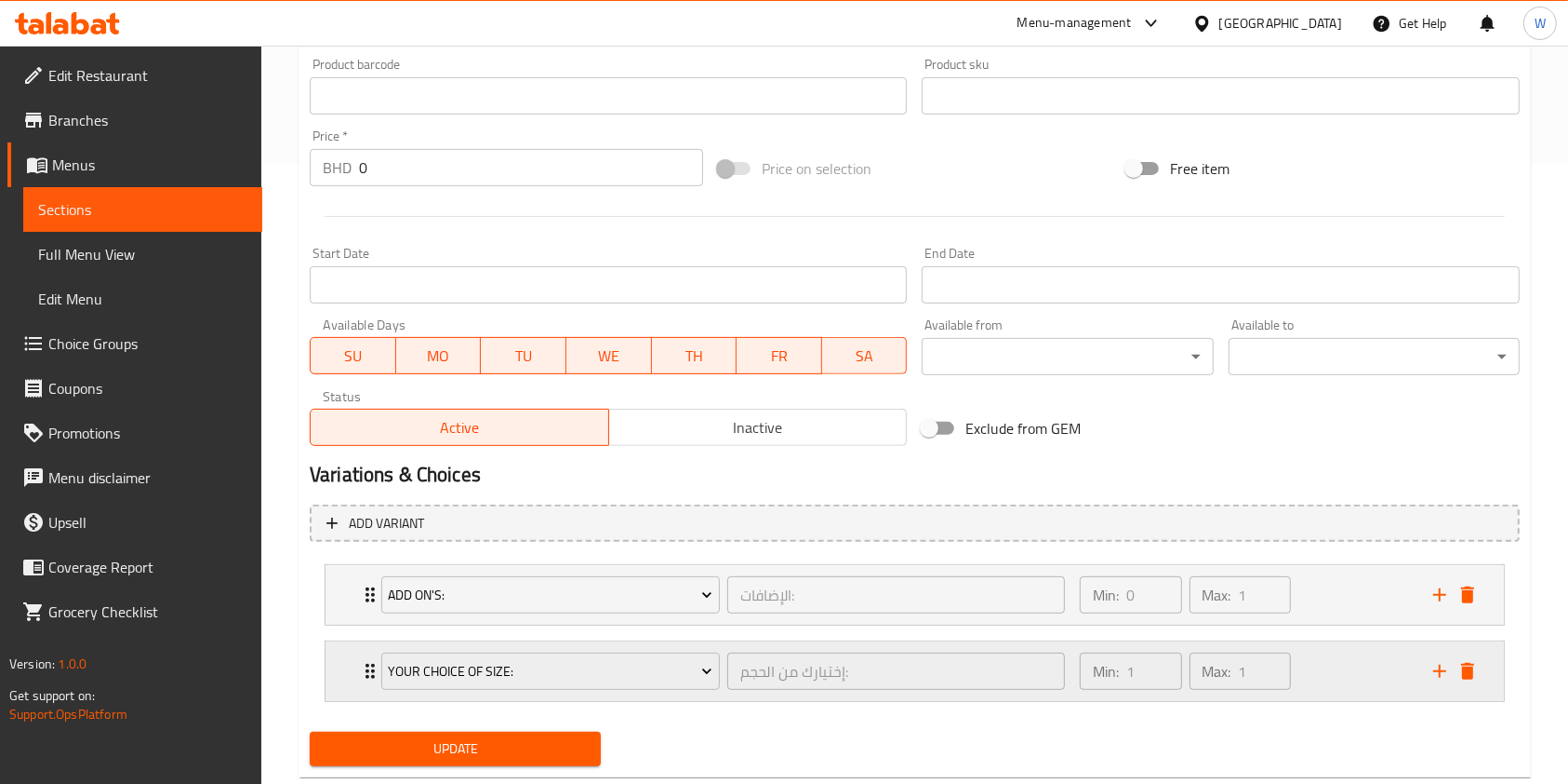
click at [371, 666] on div "Your Choice Of Size: إختيارك من الحجم: ​" at bounding box center [722, 671] width 706 height 59
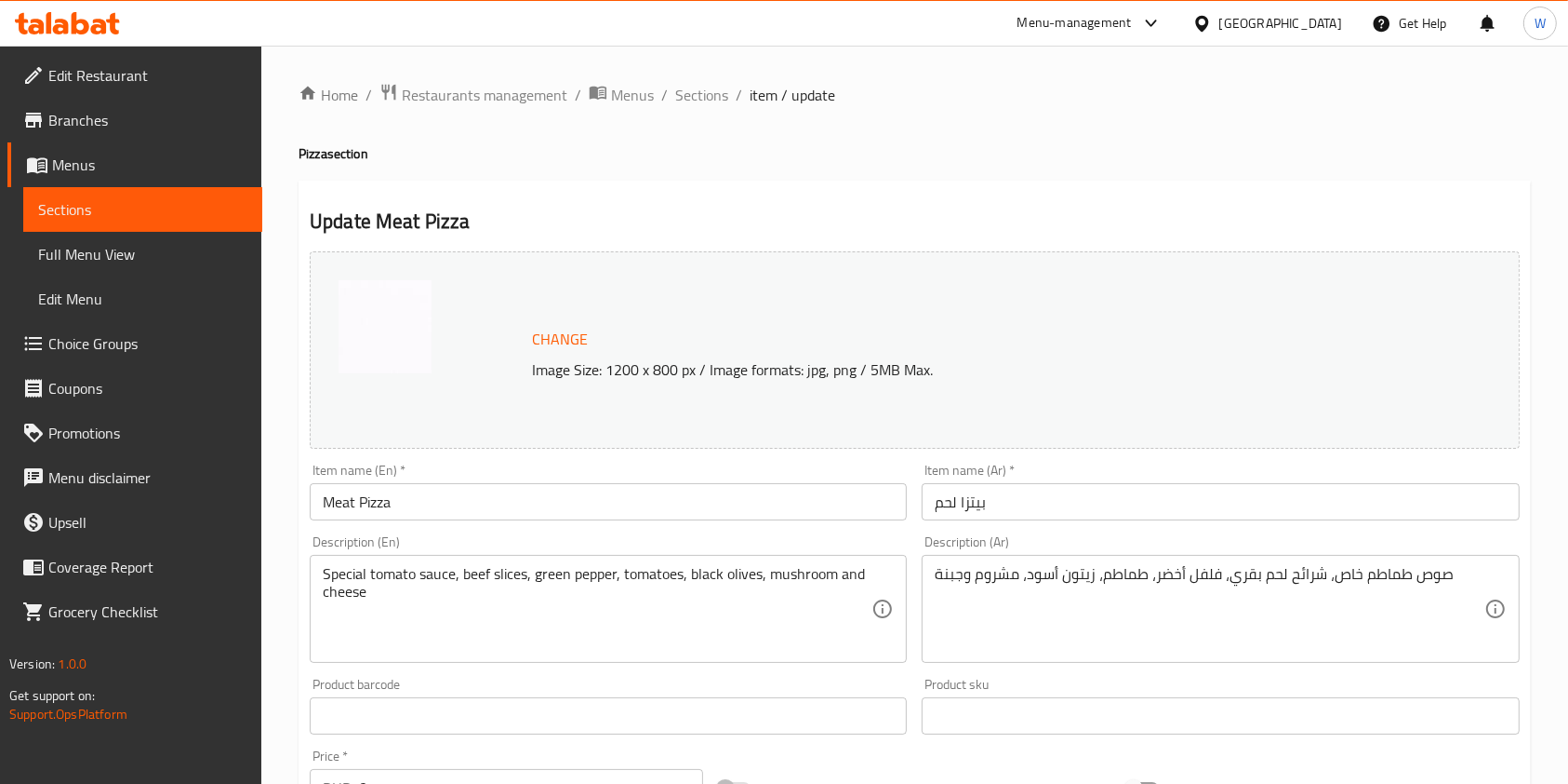
scroll to position [0, 0]
click at [708, 87] on span "Sections" at bounding box center [701, 95] width 53 height 22
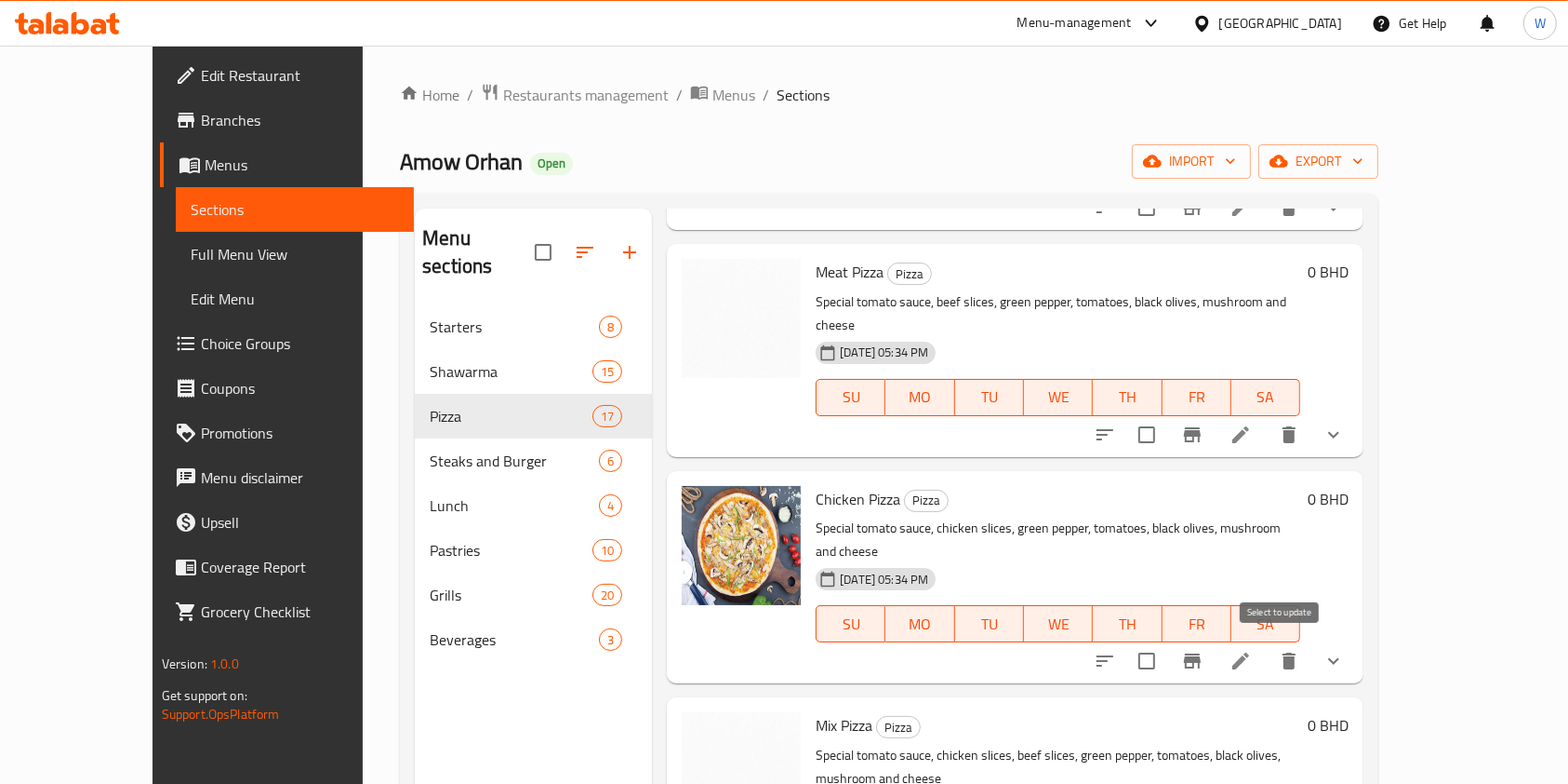
scroll to position [1117, 0]
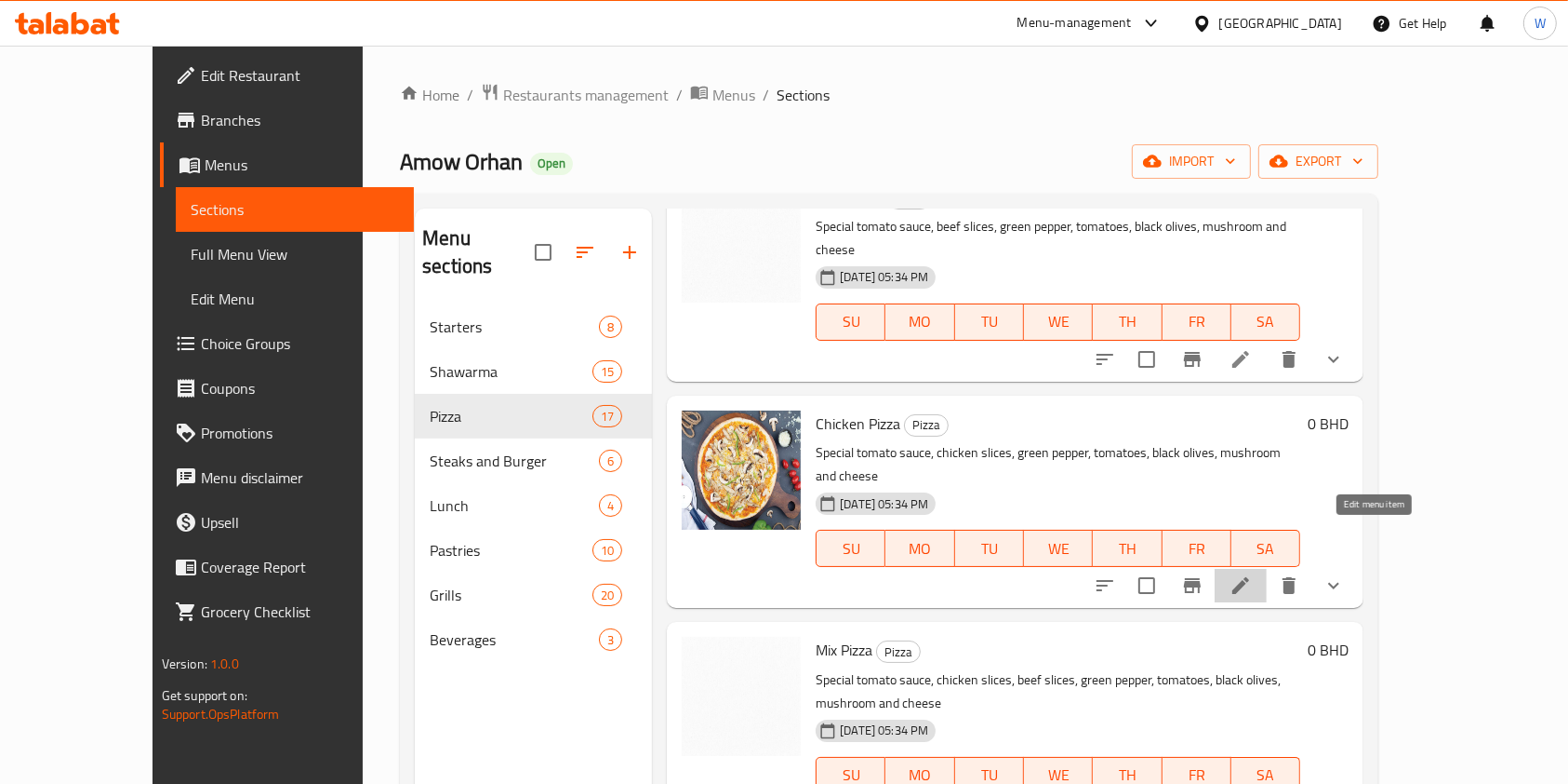
click at [1252, 575] on icon at bounding box center [1240, 585] width 22 height 22
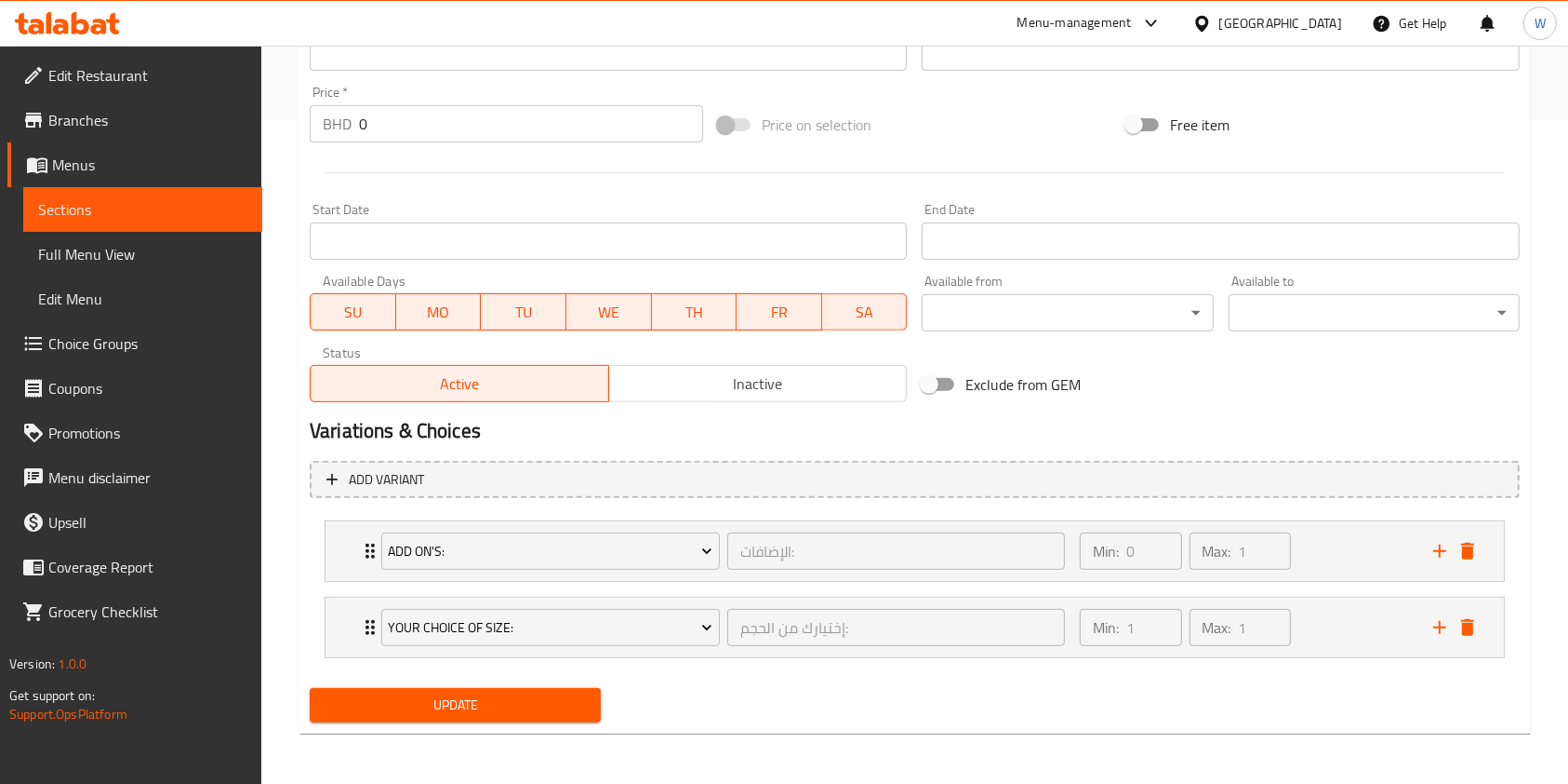
scroll to position [664, 0]
click at [363, 626] on icon "Expand" at bounding box center [370, 626] width 22 height 22
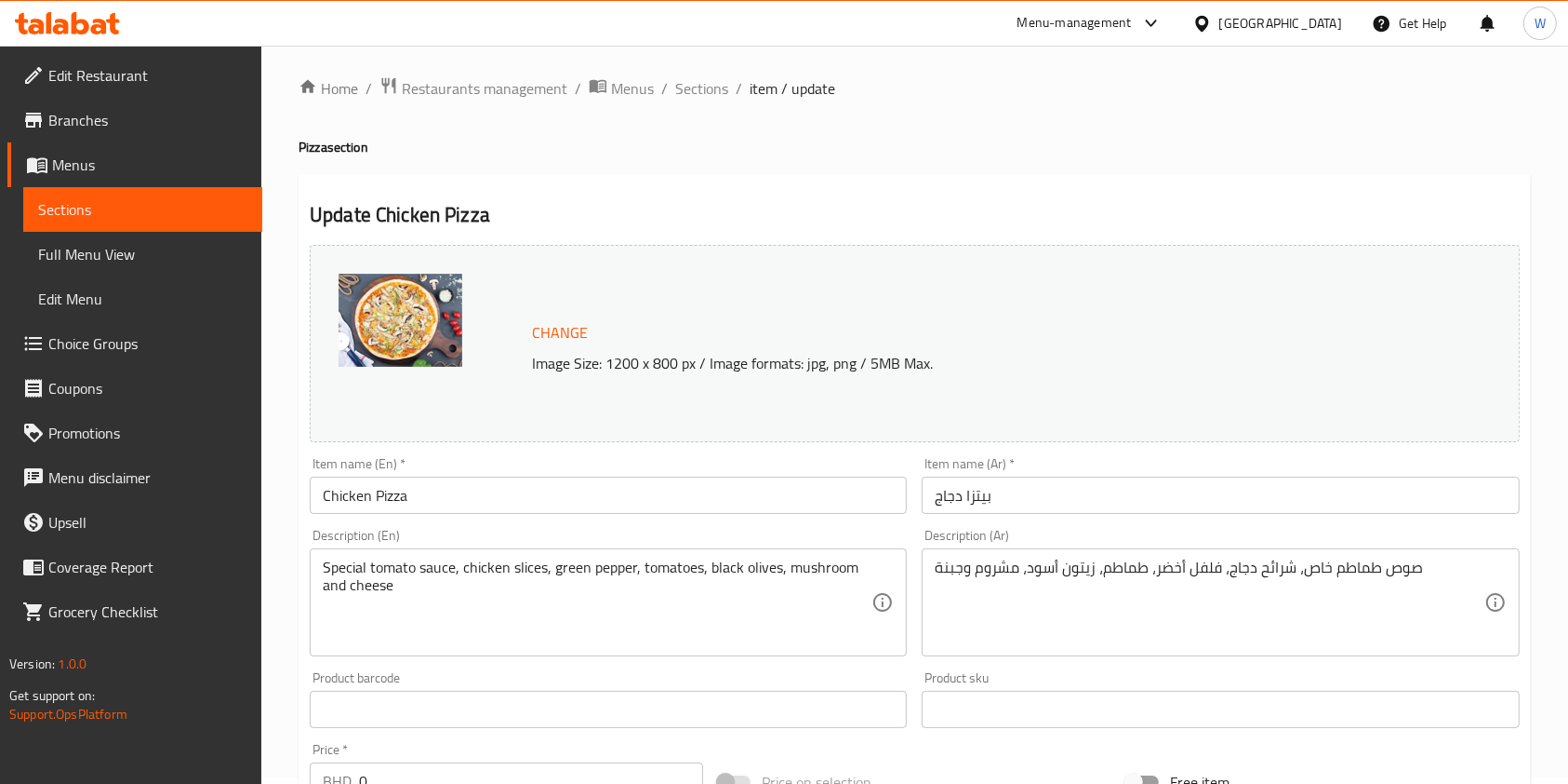
scroll to position [0, 0]
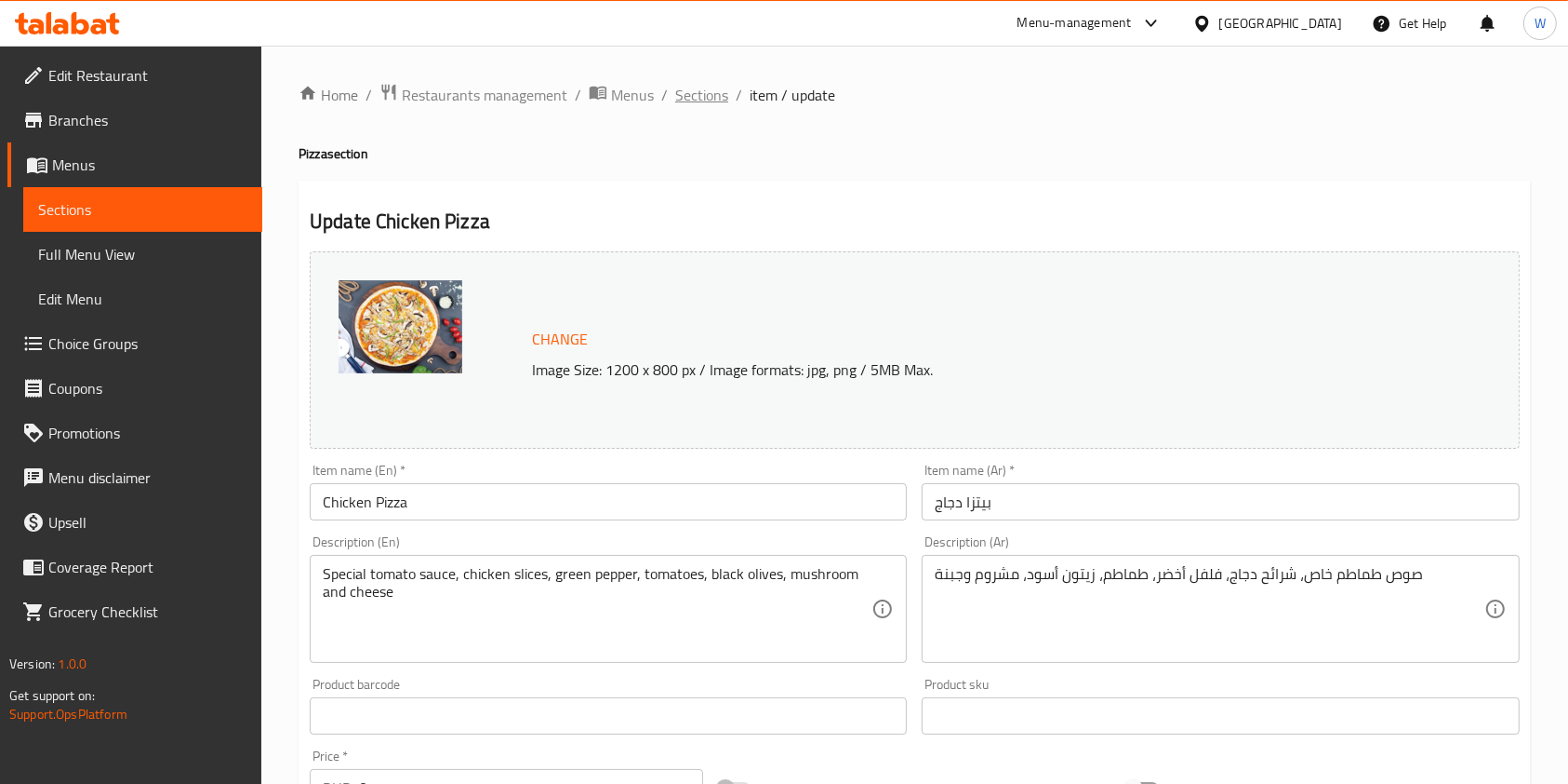
click at [707, 88] on span "Sections" at bounding box center [701, 95] width 53 height 22
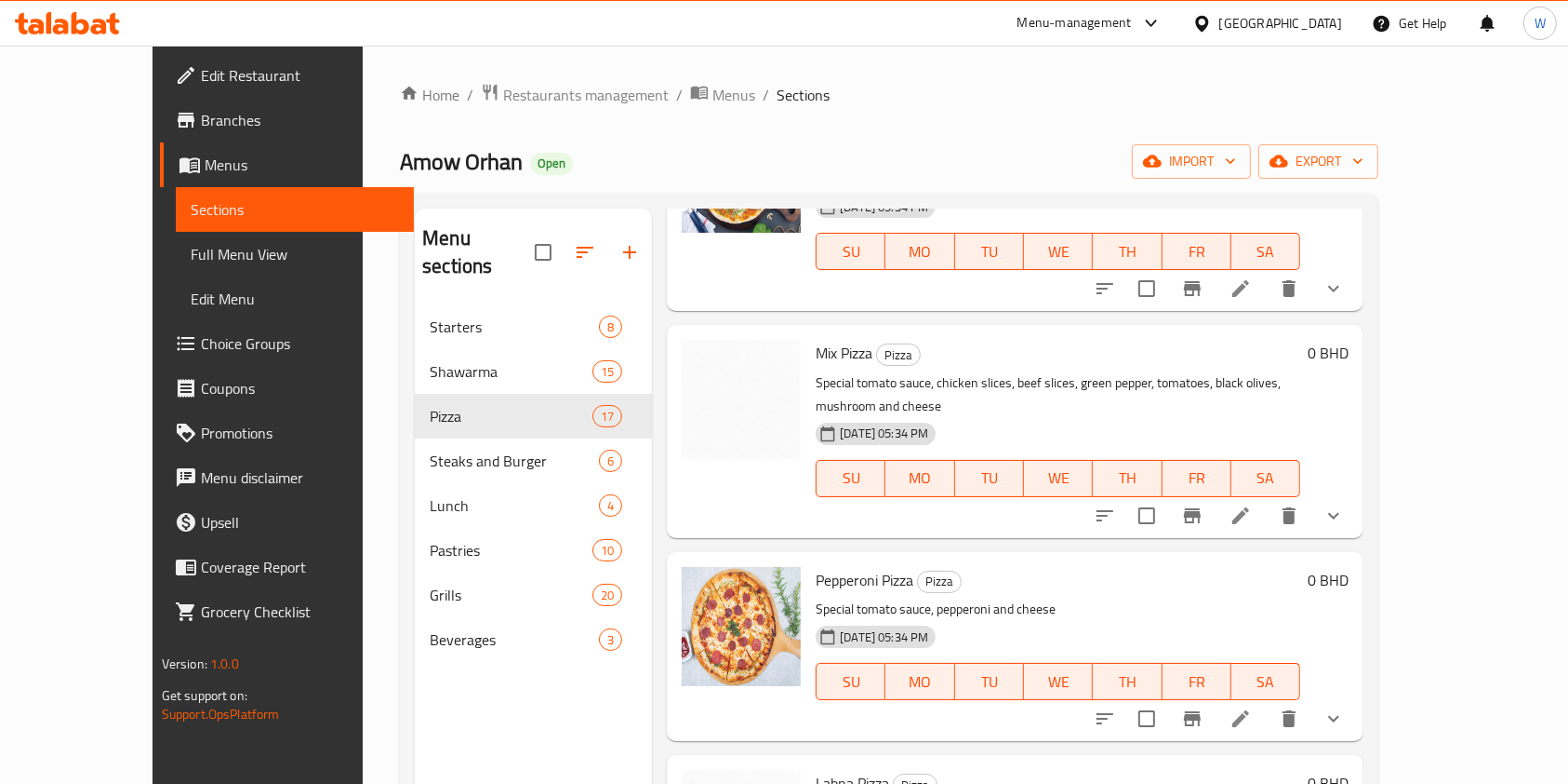
scroll to position [1490, 0]
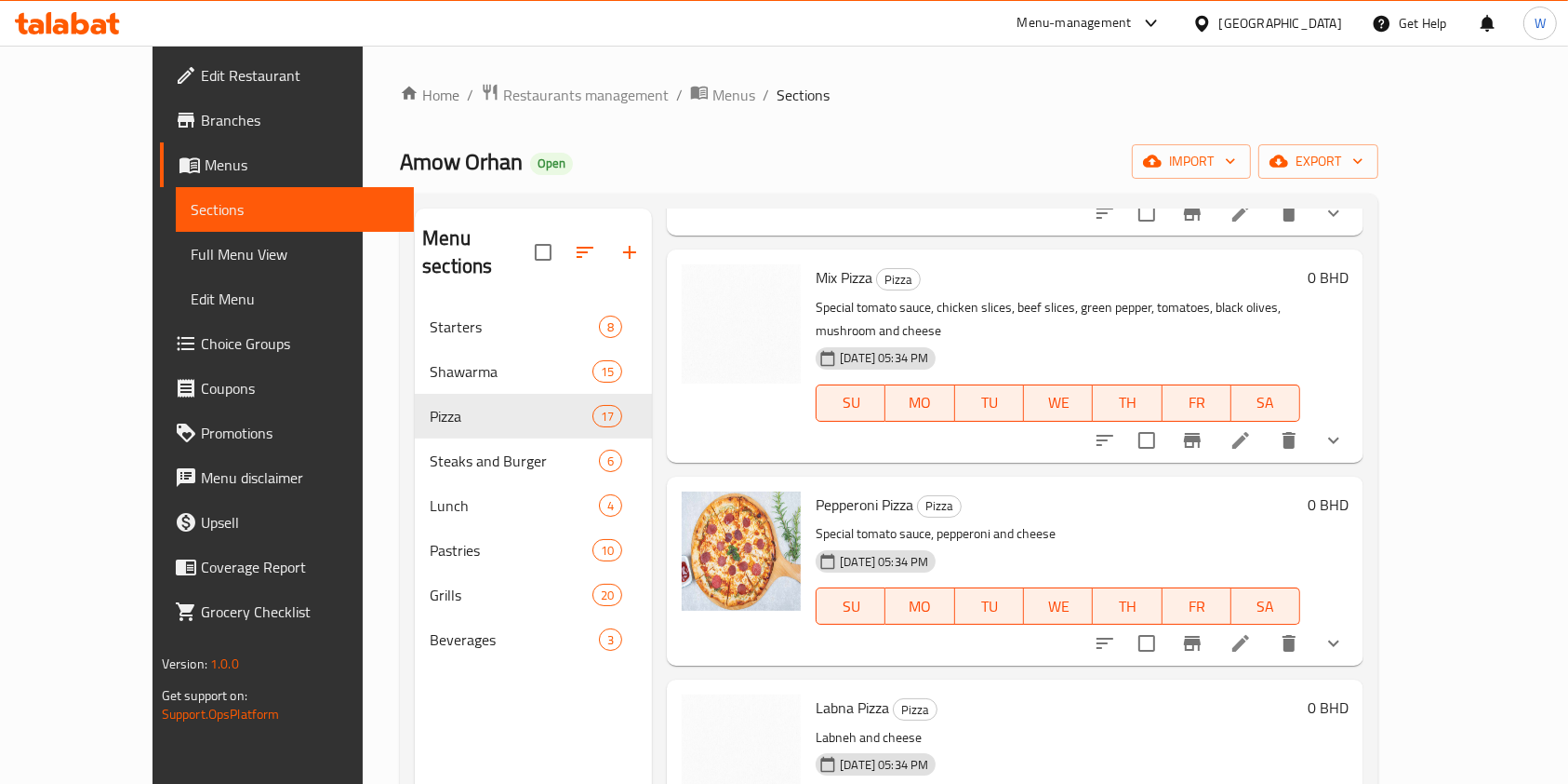
click at [1267, 424] on li at bounding box center [1240, 440] width 53 height 33
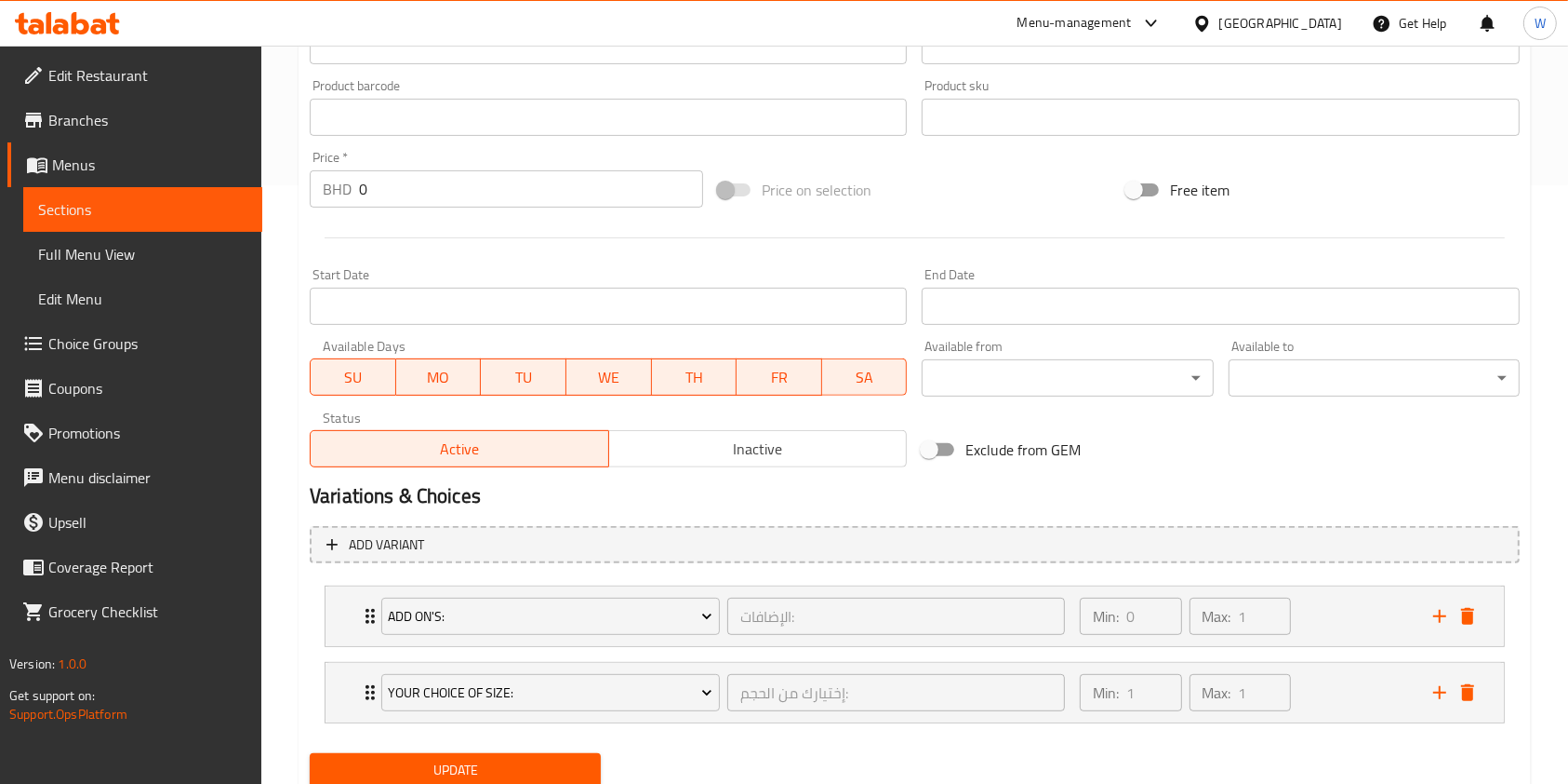
scroll to position [664, 0]
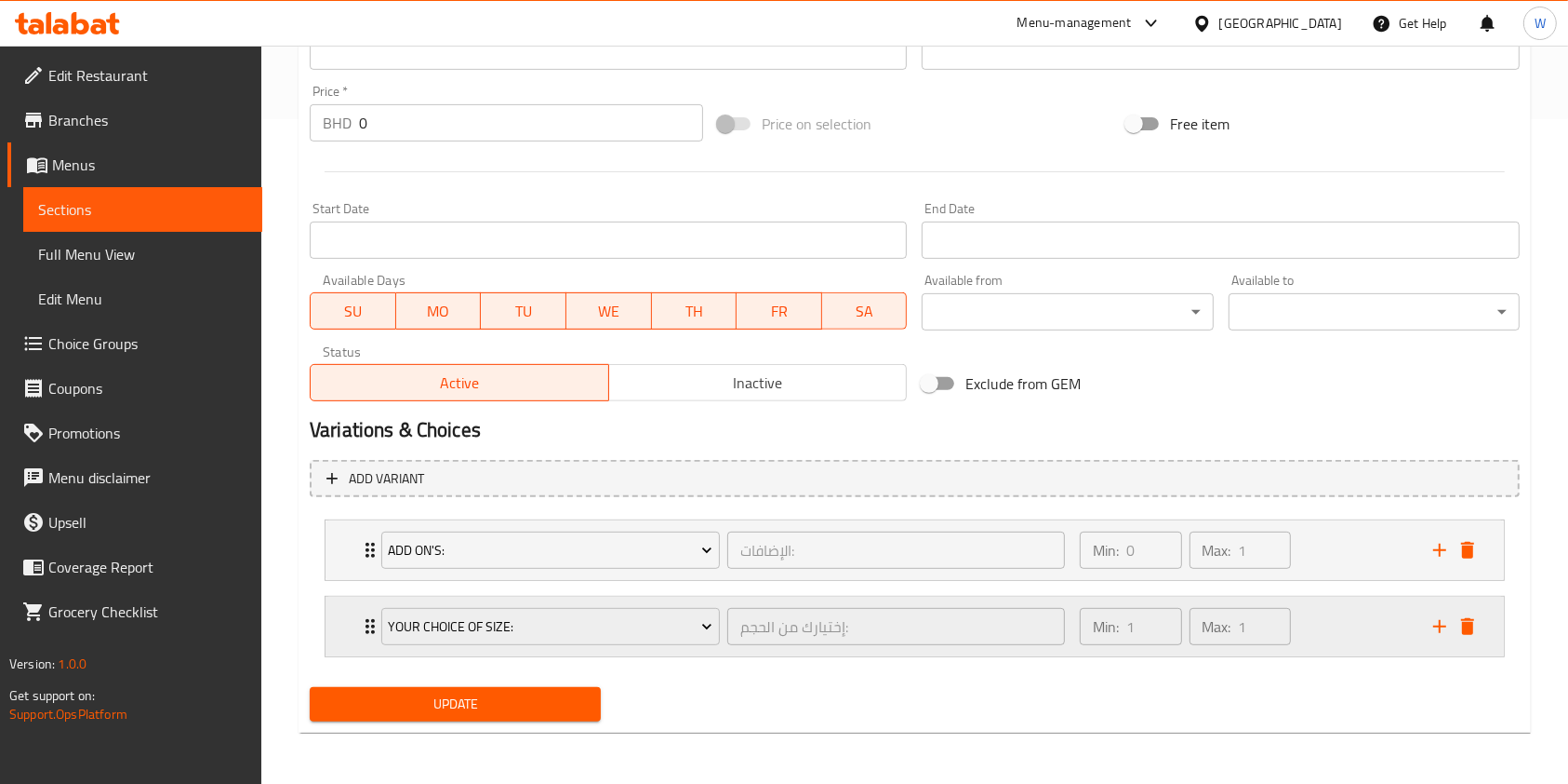
click at [362, 616] on icon "Expand" at bounding box center [370, 626] width 22 height 22
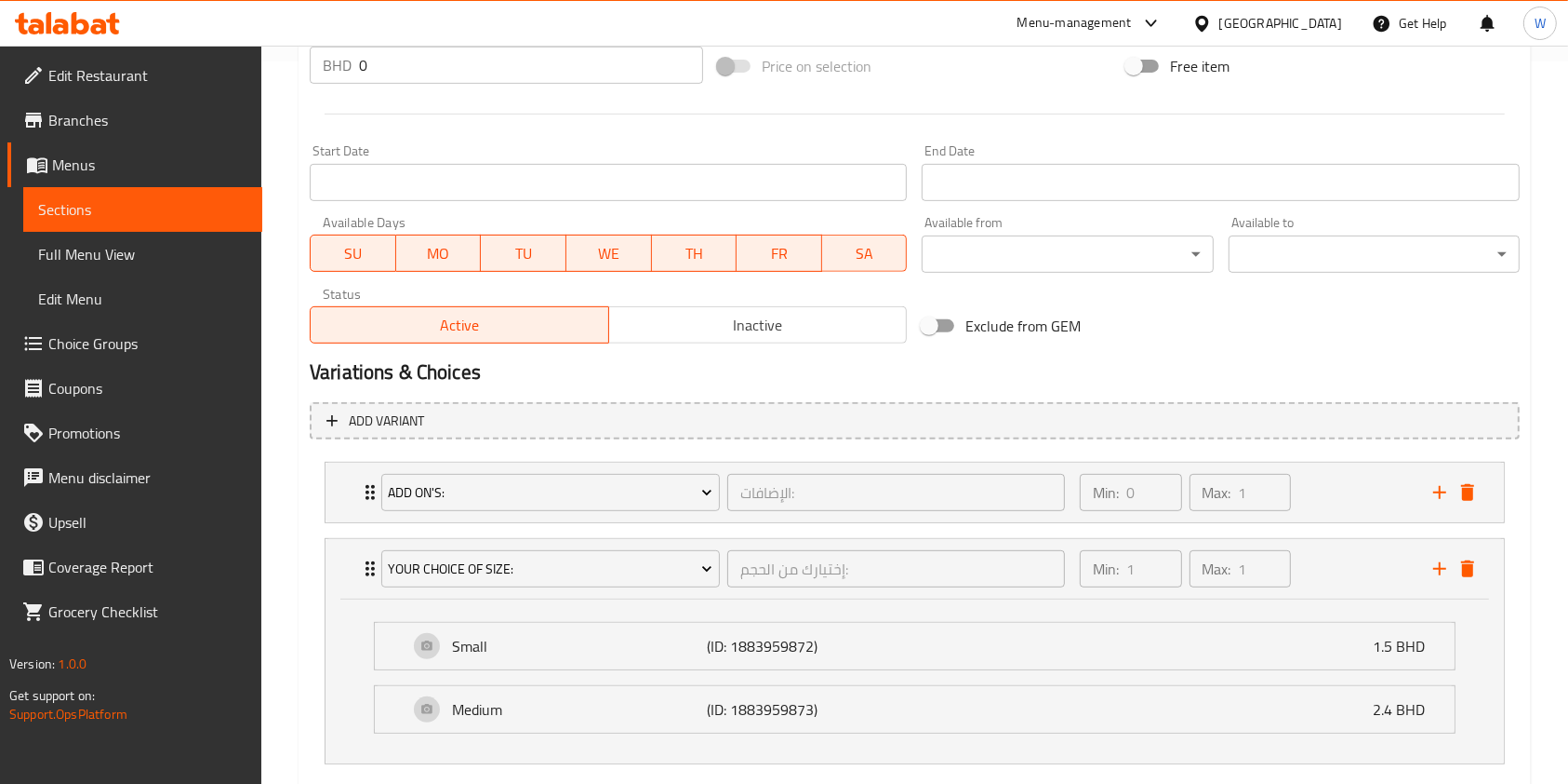
scroll to position [829, 0]
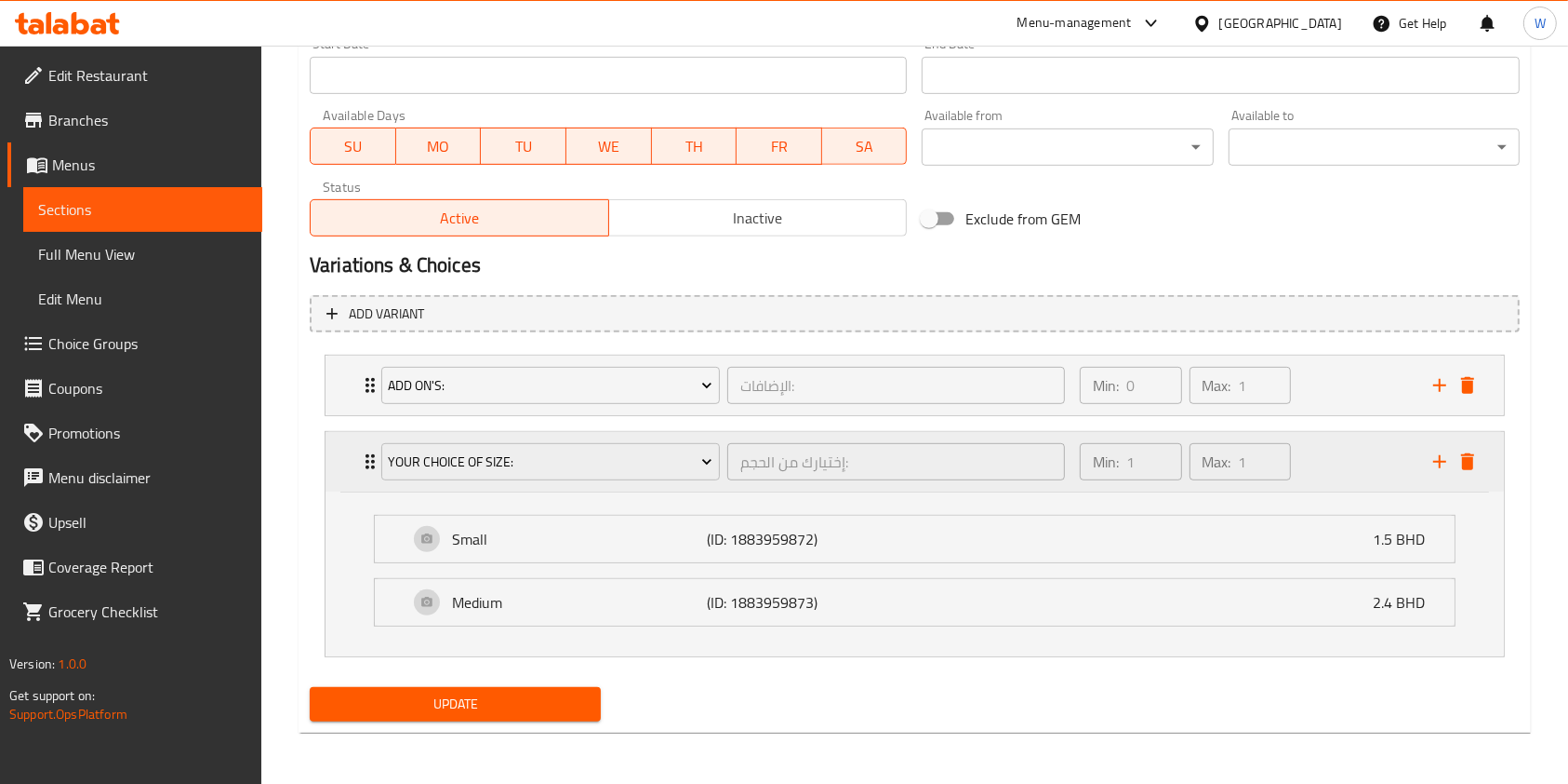
click at [1470, 460] on icon "delete" at bounding box center [1468, 462] width 13 height 17
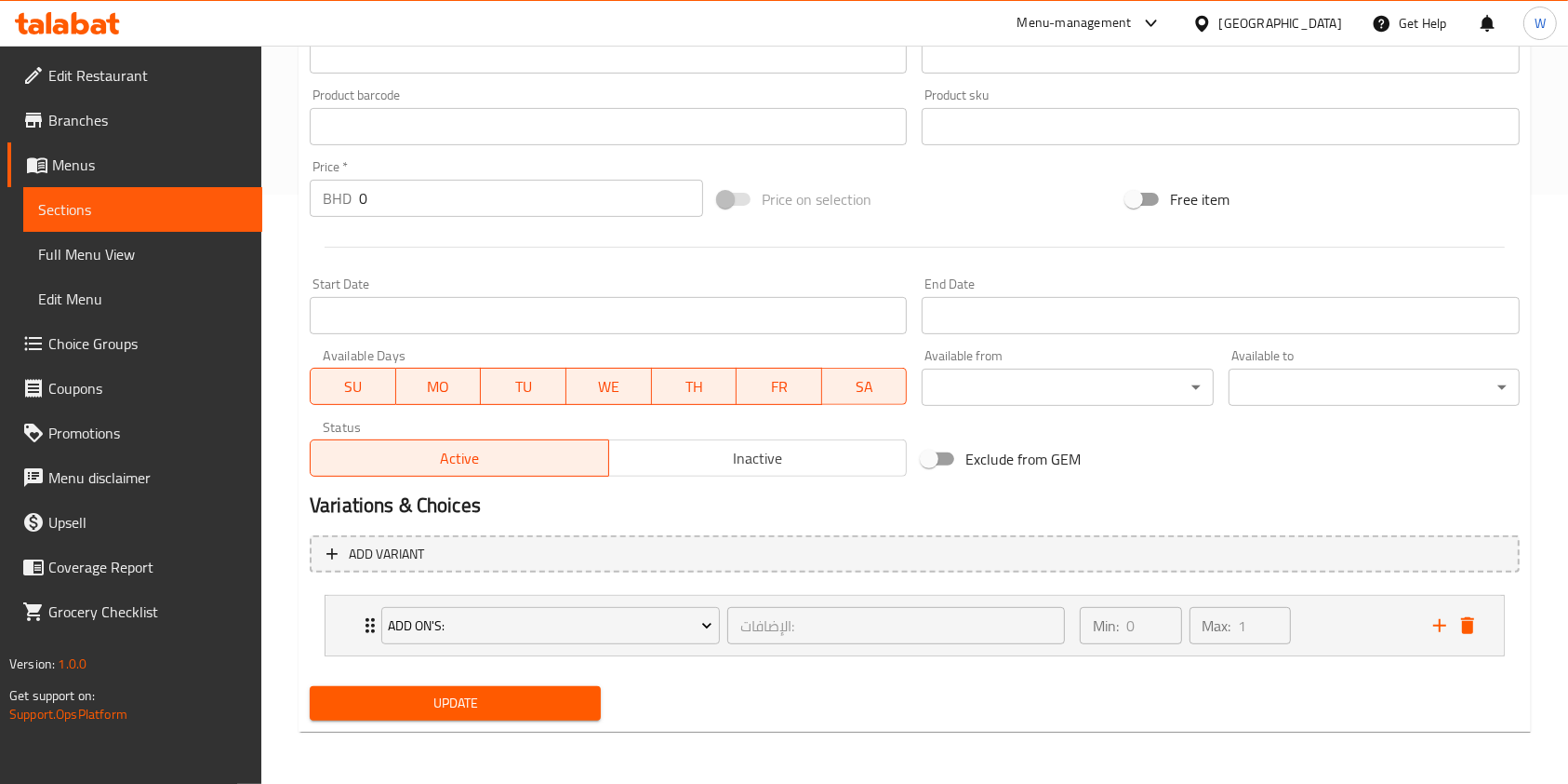
scroll to position [588, 0]
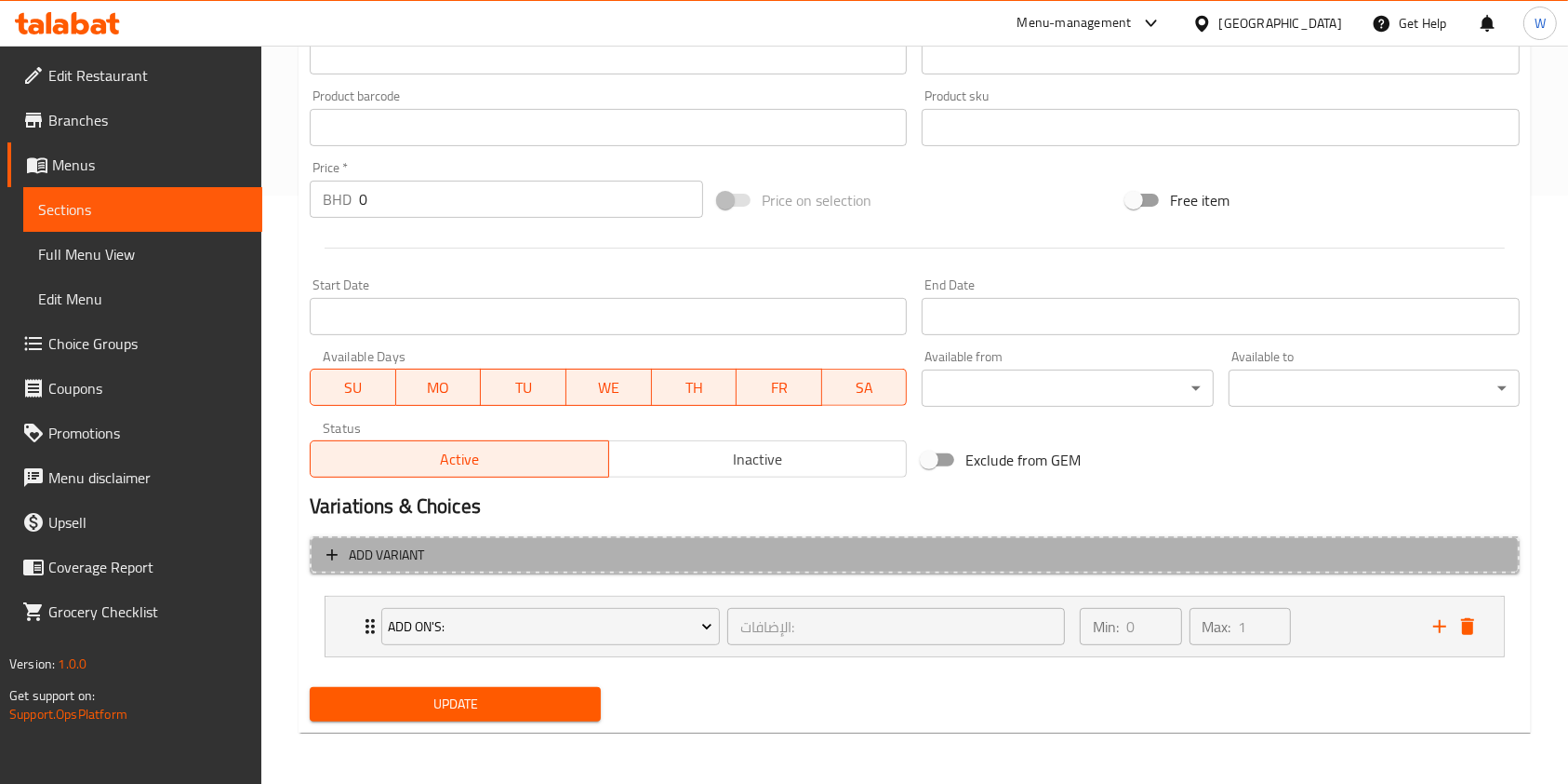
click at [545, 556] on span "Add variant" at bounding box center [915, 555] width 1177 height 23
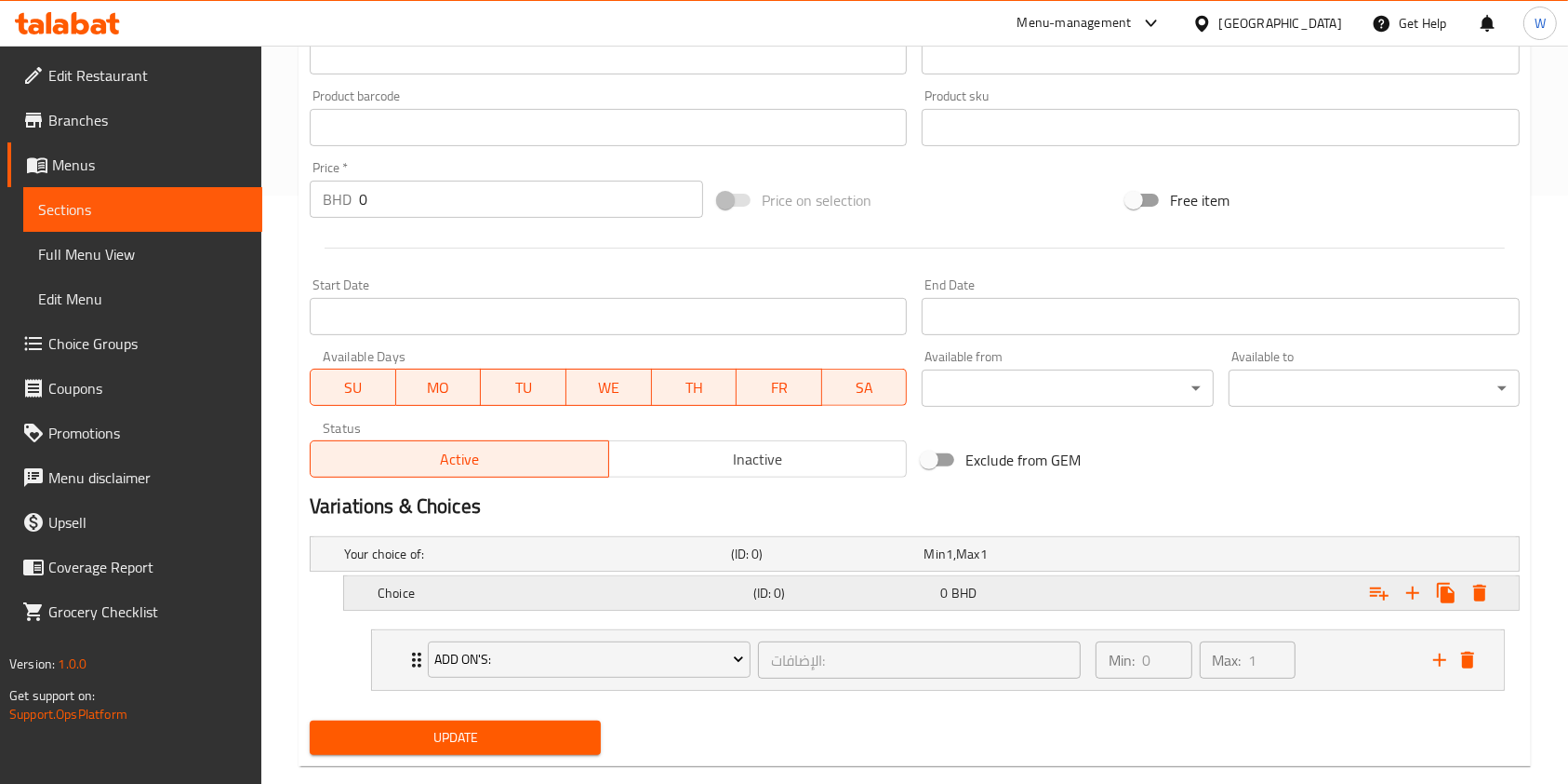
click at [517, 590] on h5 "Choice" at bounding box center [562, 592] width 369 height 18
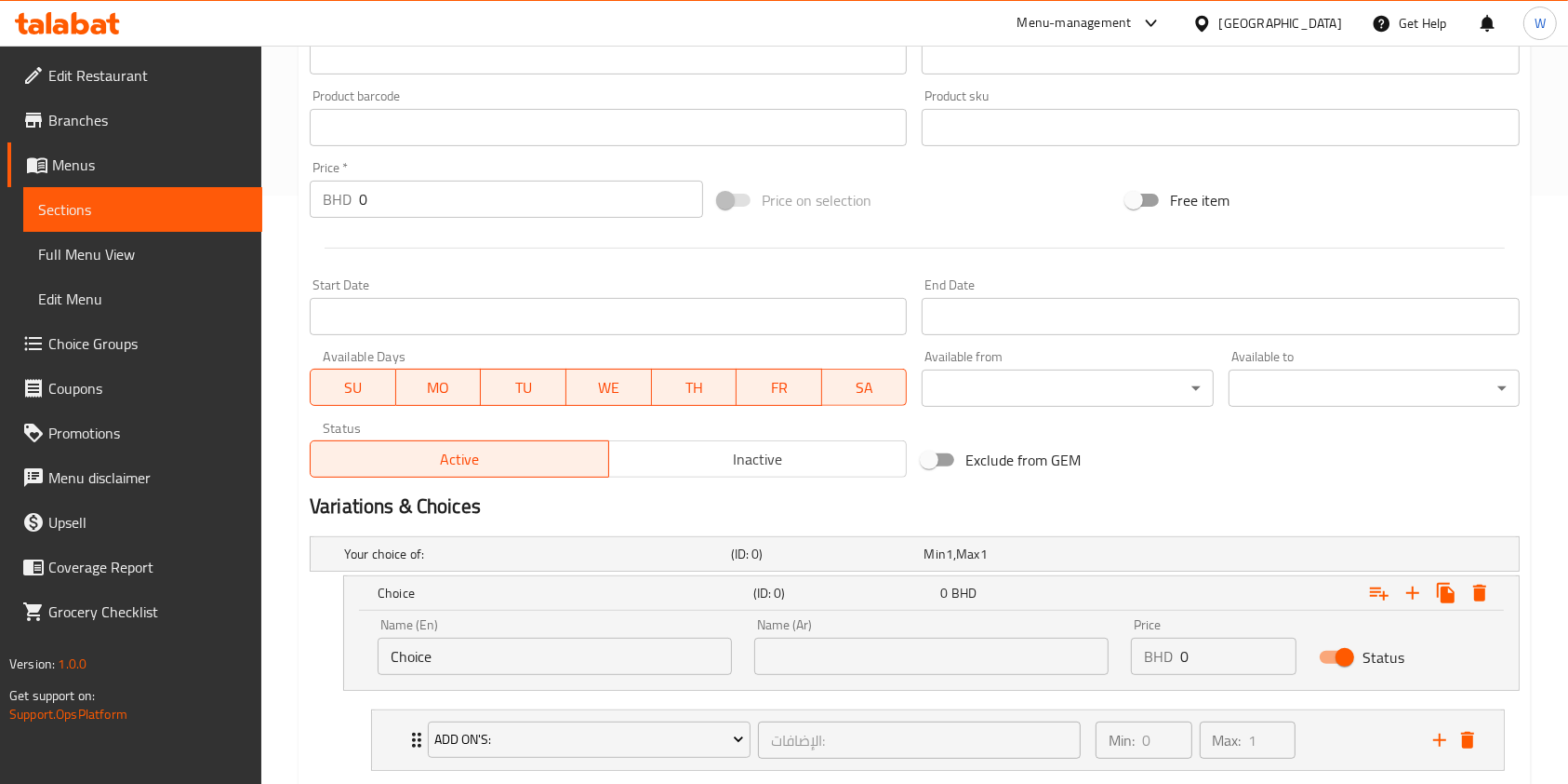
click at [476, 658] on input "Choice" at bounding box center [554, 656] width 354 height 37
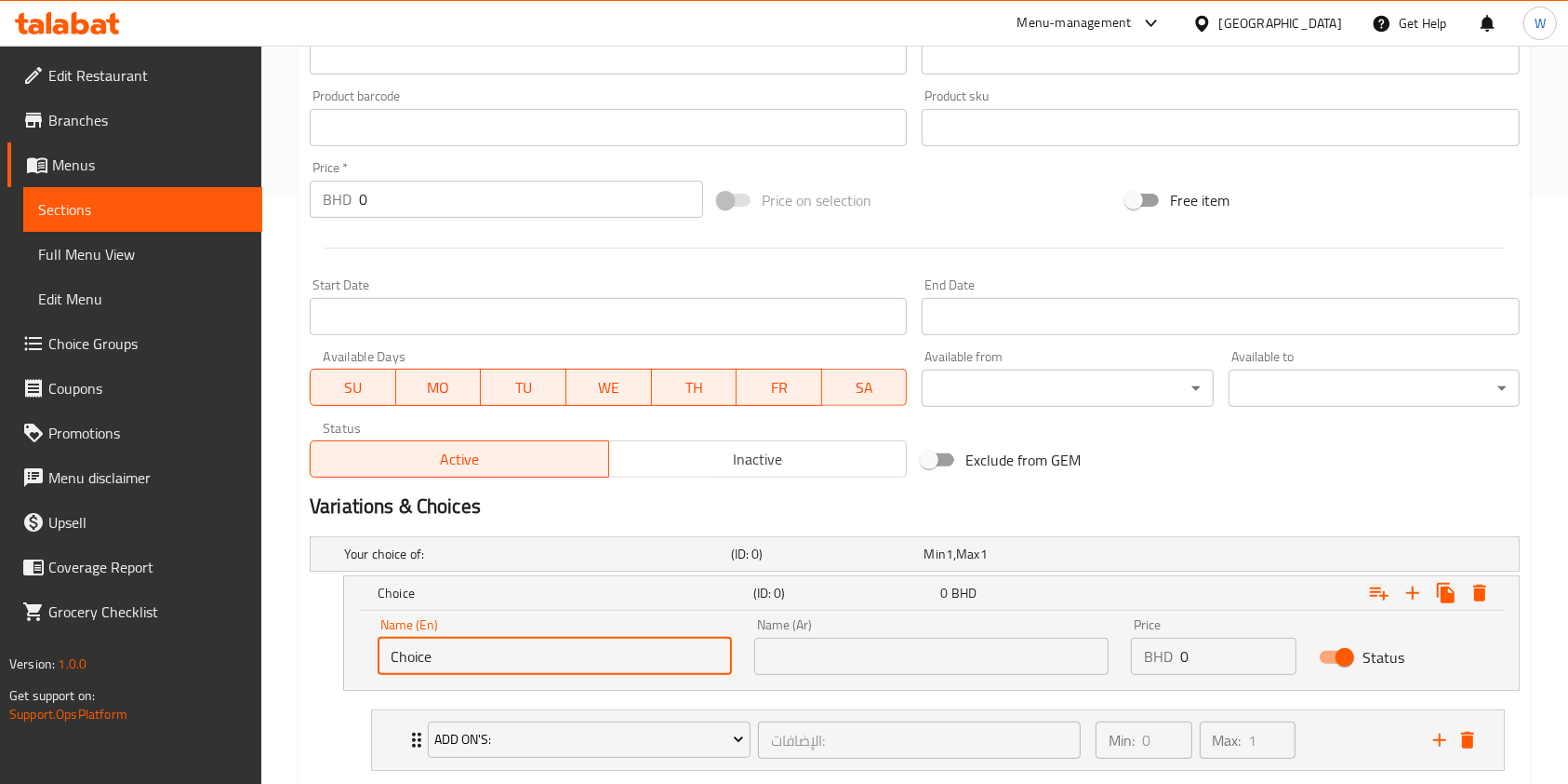
click at [476, 658] on input "Choice" at bounding box center [554, 656] width 354 height 37
click at [476, 658] on input "text" at bounding box center [554, 656] width 354 height 37
type input "Small"
click at [837, 651] on input "text" at bounding box center [932, 656] width 354 height 37
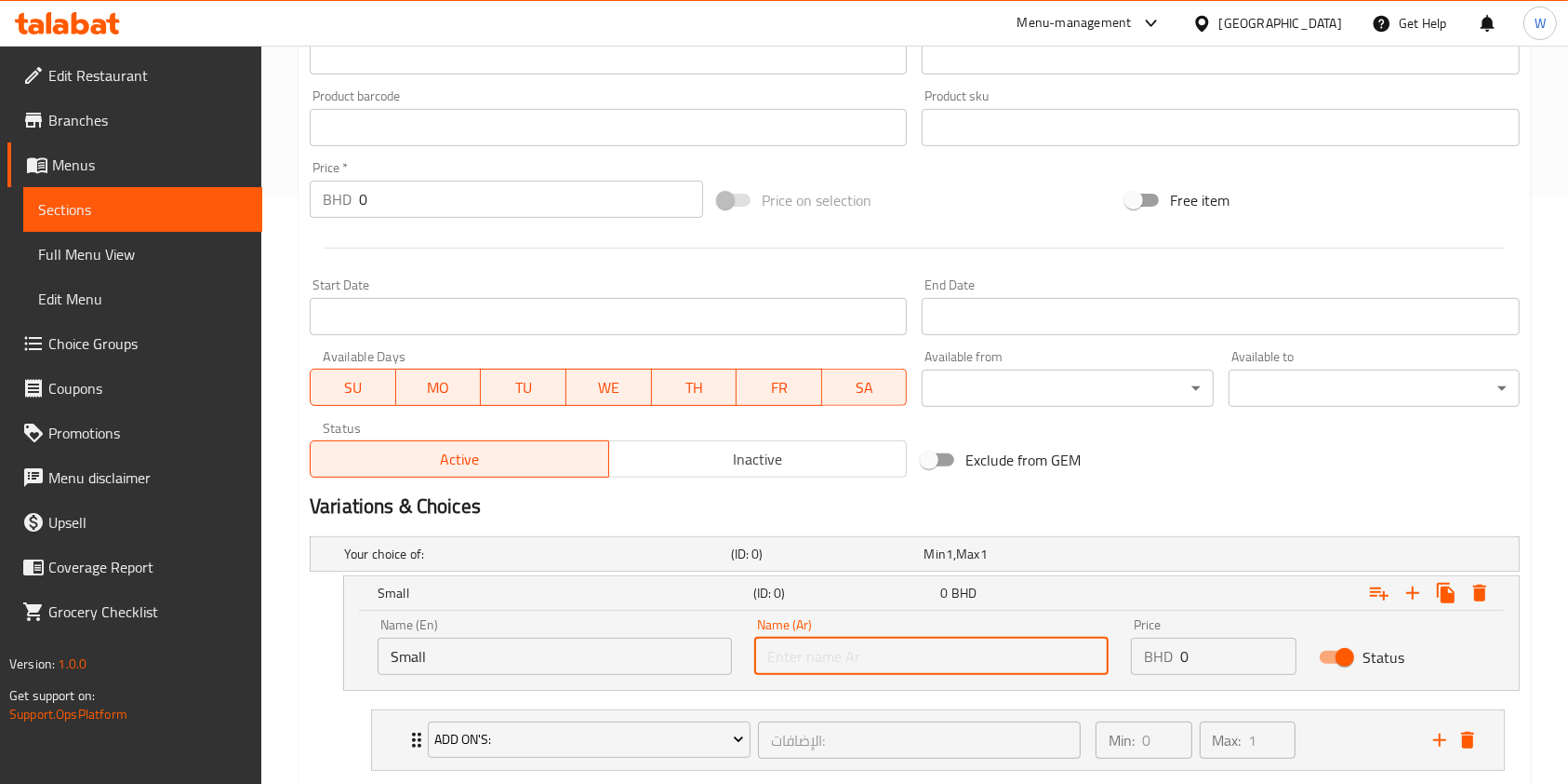
type input "صغير"
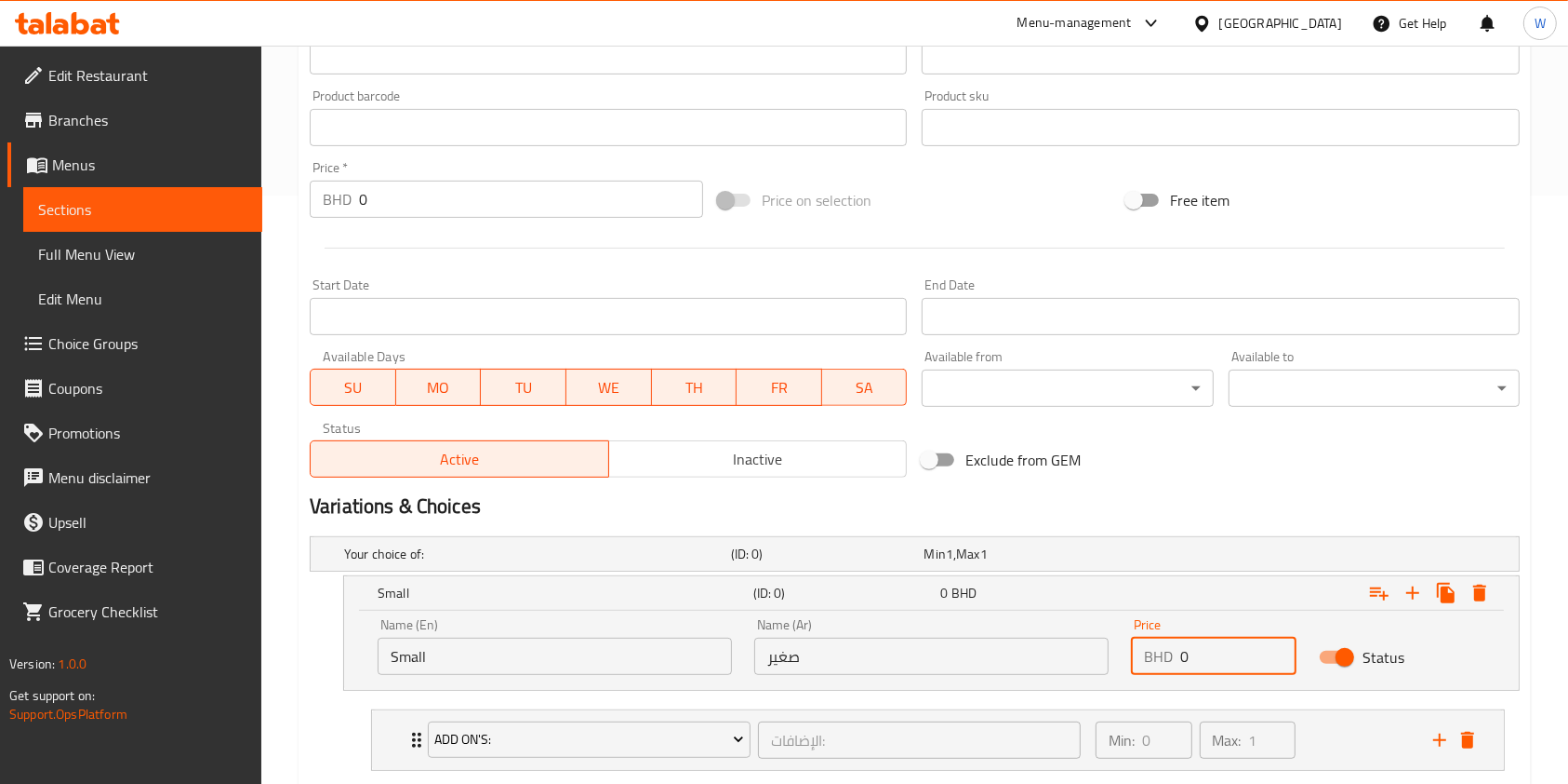
drag, startPoint x: 1192, startPoint y: 656, endPoint x: 1098, endPoint y: 647, distance: 94.4
click at [1117, 651] on div "Name (En) Small Name (En) Name (Ar) صغير Name (Ar) Price BHD 0 Price Status" at bounding box center [932, 646] width 1130 height 79
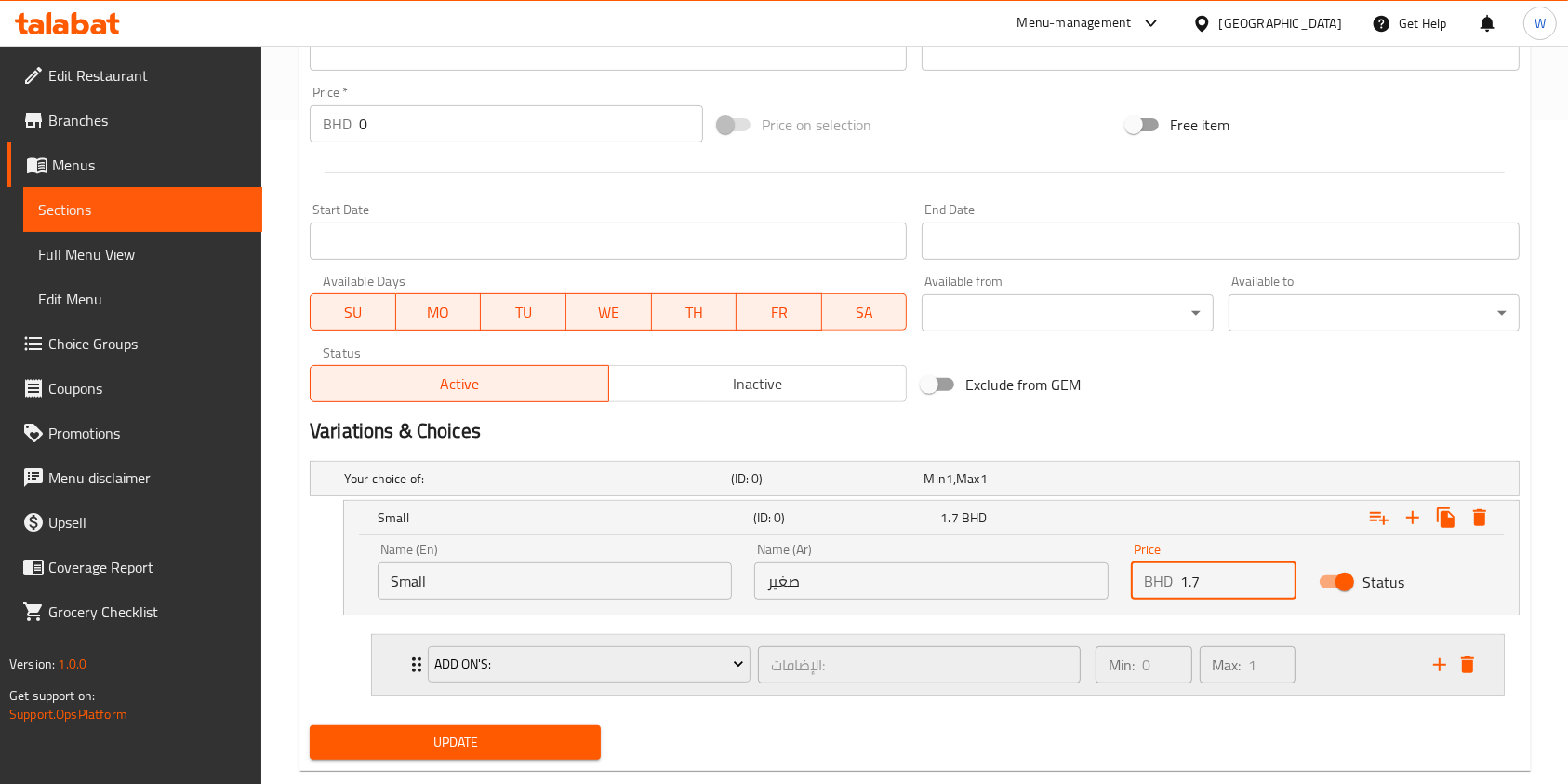
scroll to position [701, 0]
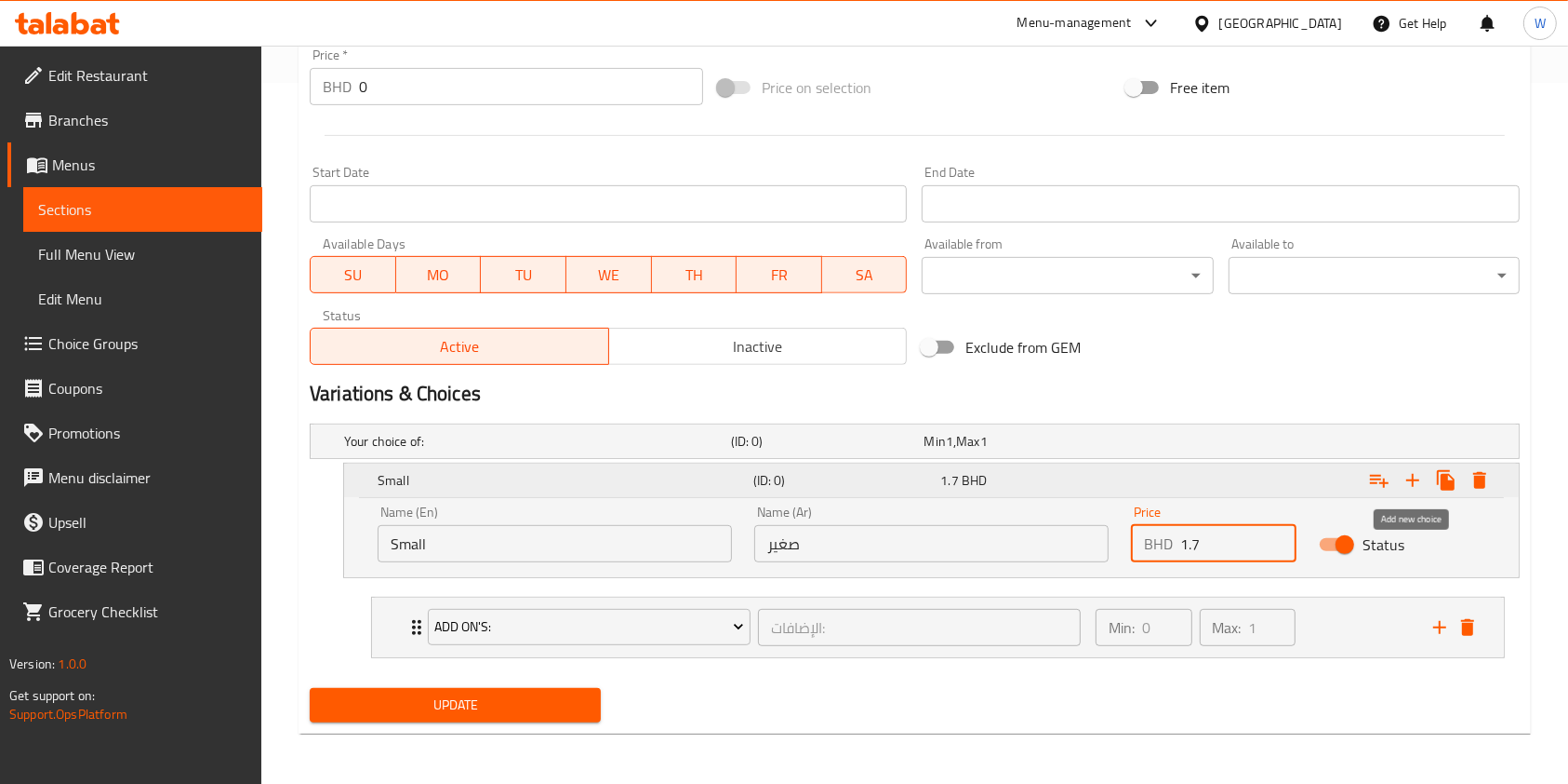
type input "1.7"
click at [1417, 475] on icon "Expand" at bounding box center [1412, 480] width 22 height 22
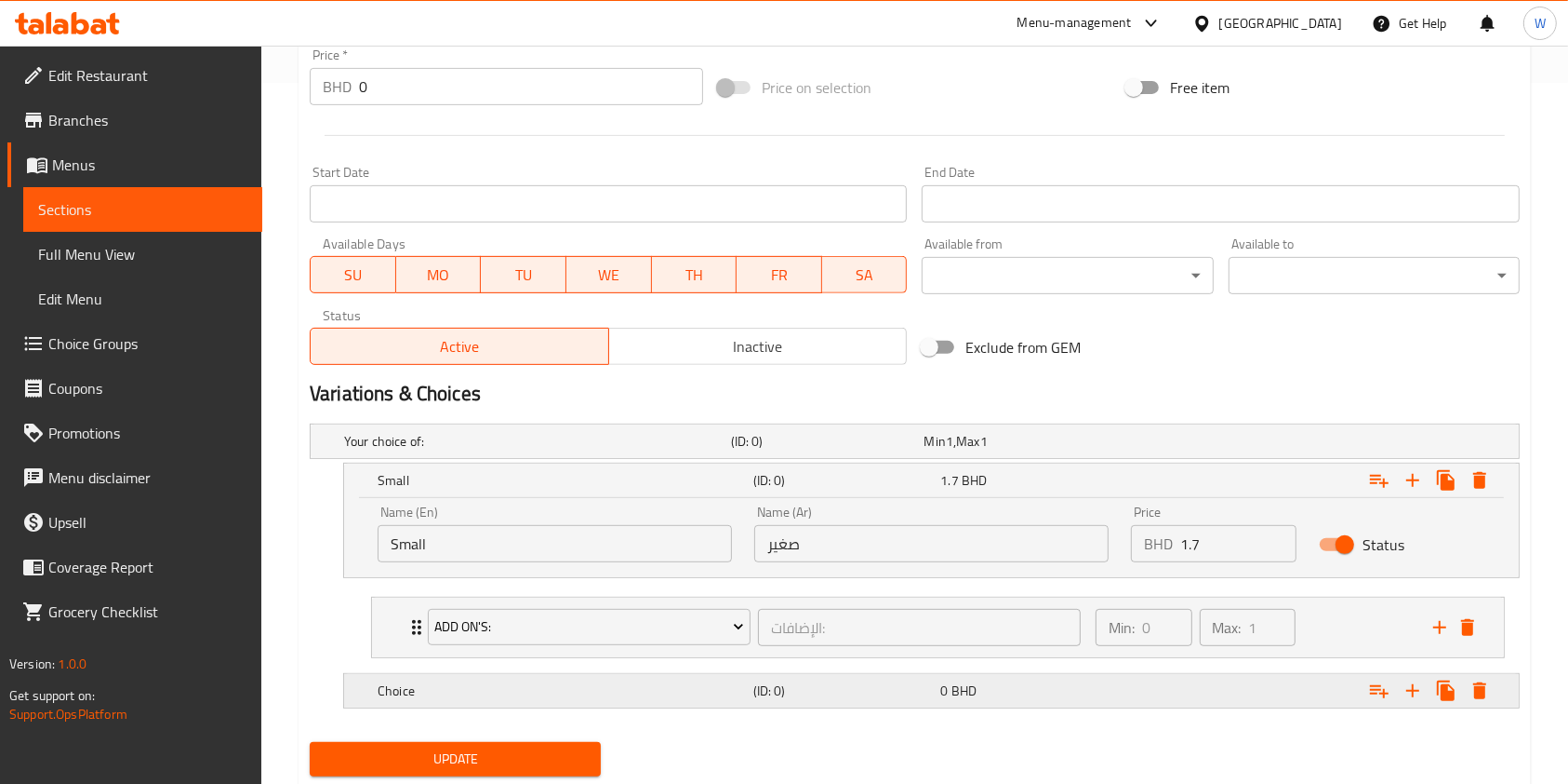
click at [515, 702] on div "Choice (ID: 0) 0 BHD" at bounding box center [936, 690] width 1127 height 41
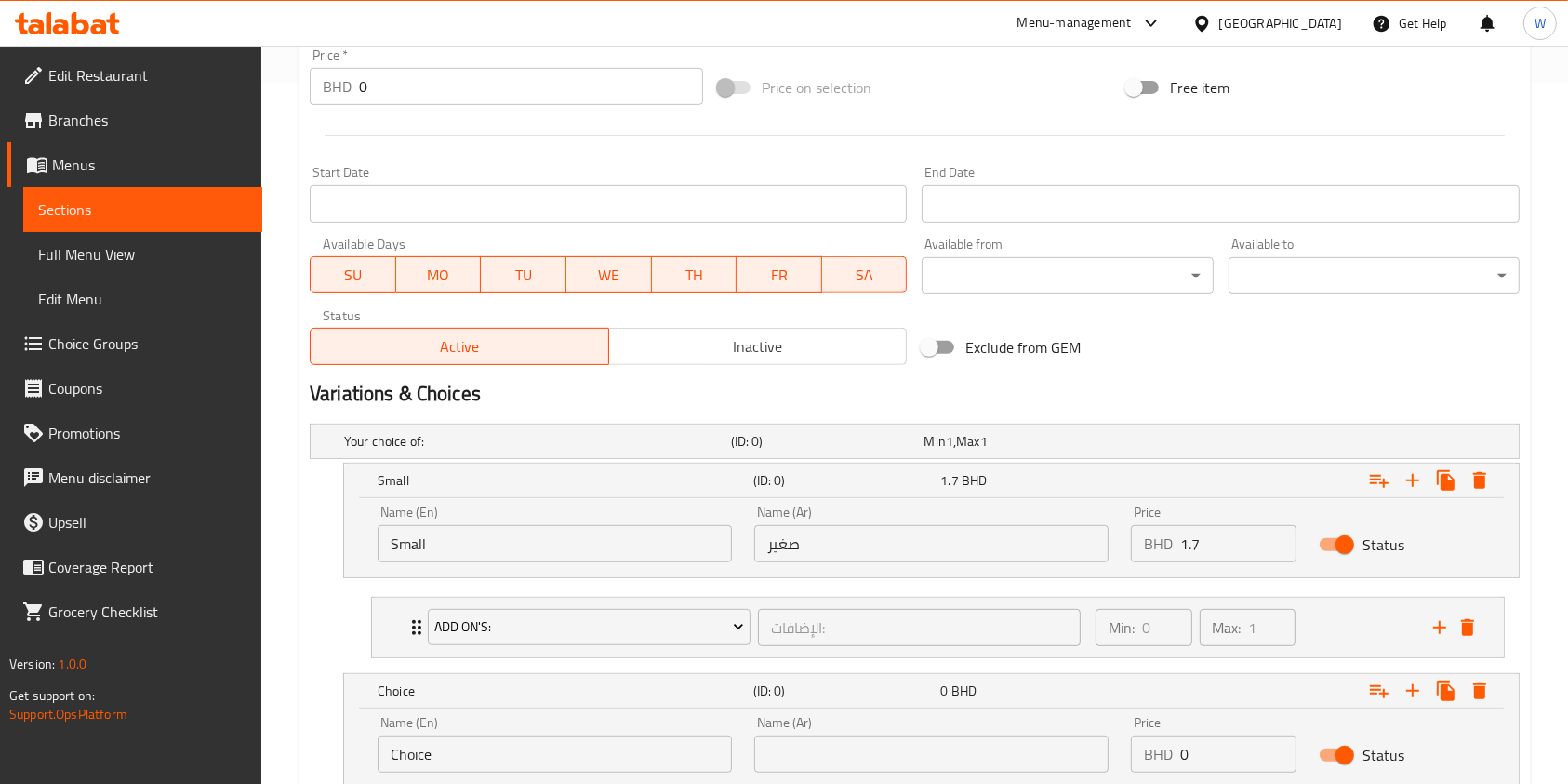
click at [475, 742] on input "Choice" at bounding box center [554, 753] width 354 height 37
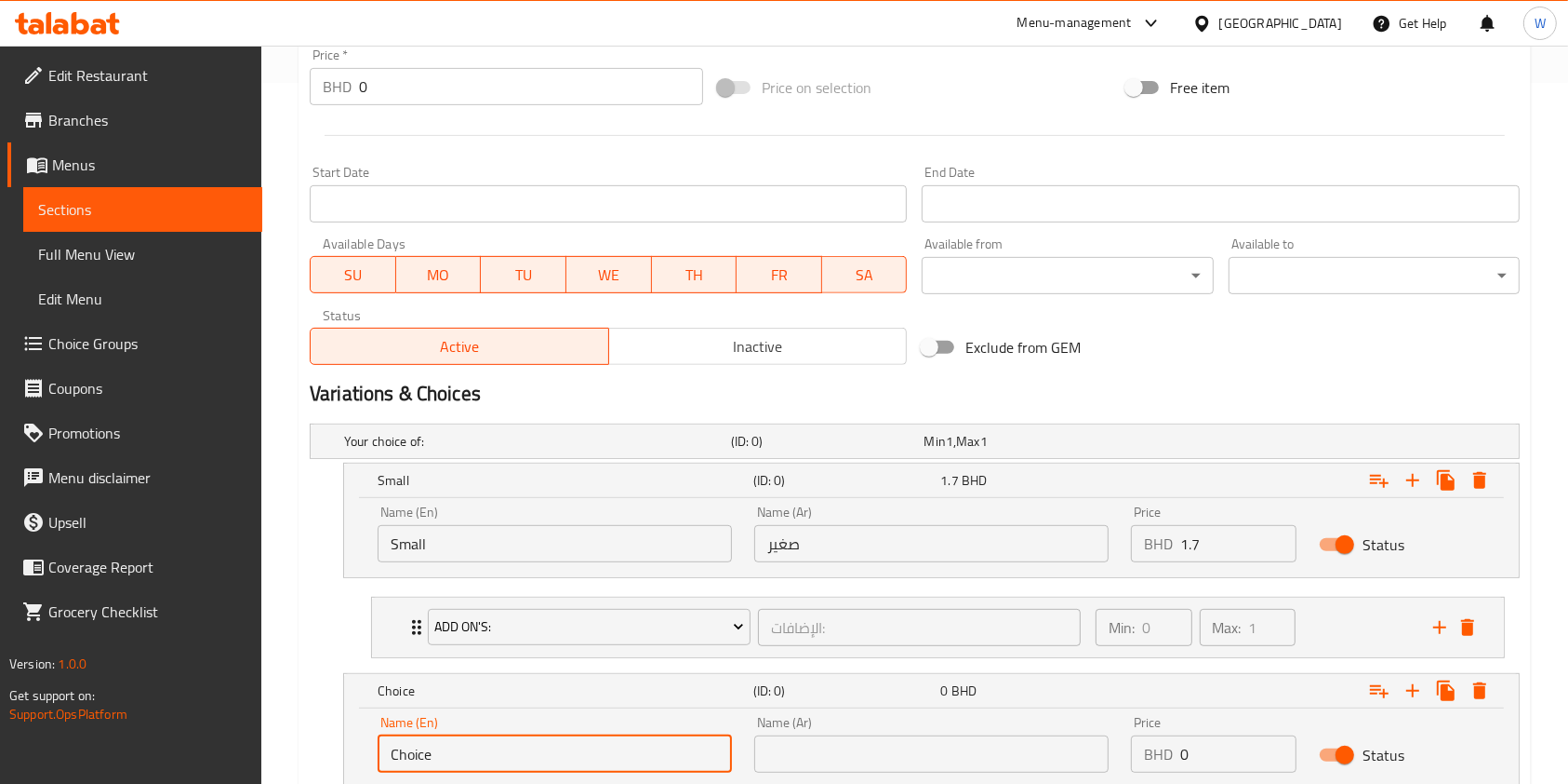
click at [475, 742] on input "Choice" at bounding box center [554, 753] width 354 height 37
click at [476, 757] on input "text" at bounding box center [554, 753] width 354 height 37
type input "Medium"
click at [947, 741] on input "text" at bounding box center [932, 753] width 354 height 37
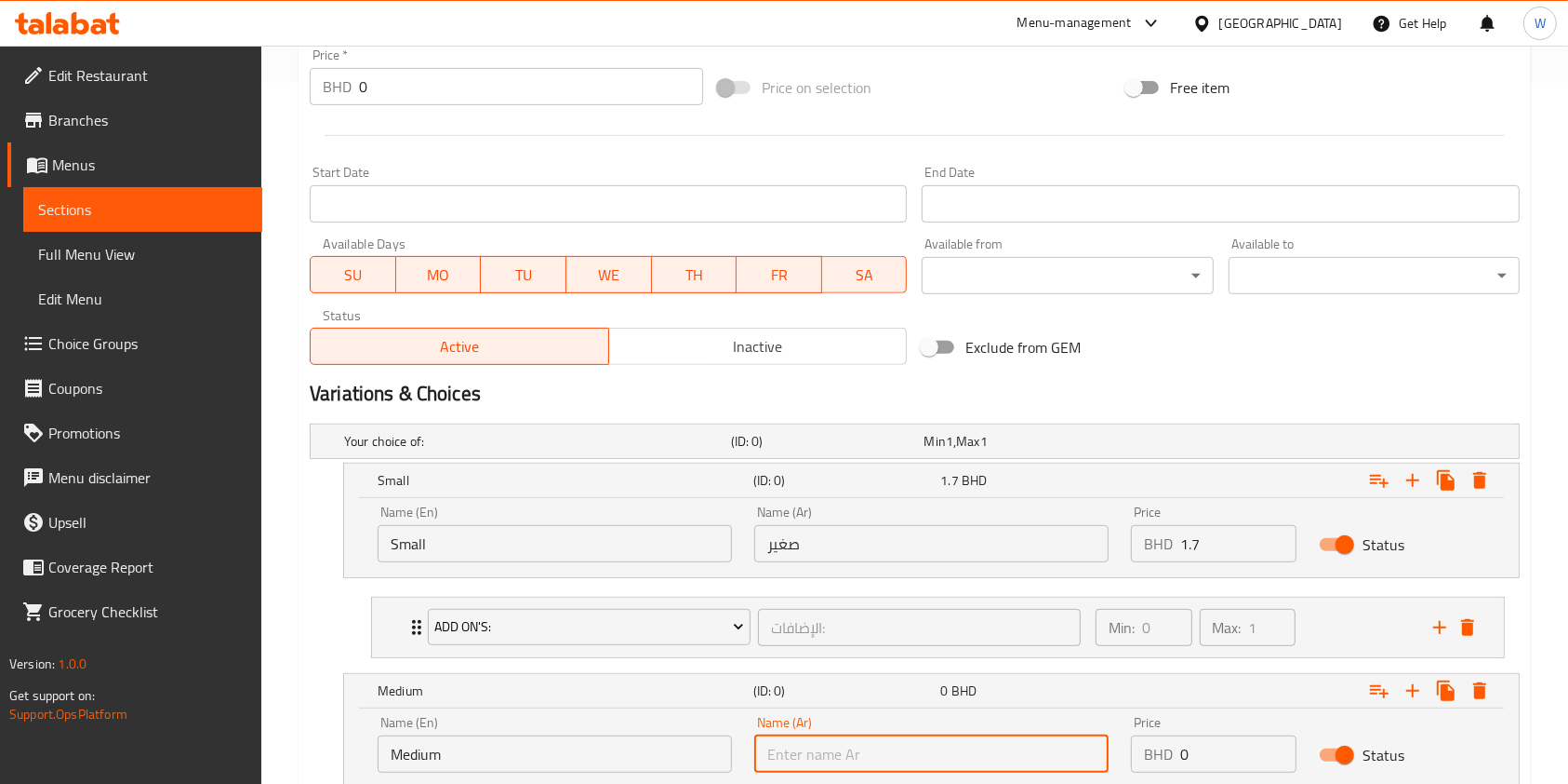
type input "وسط"
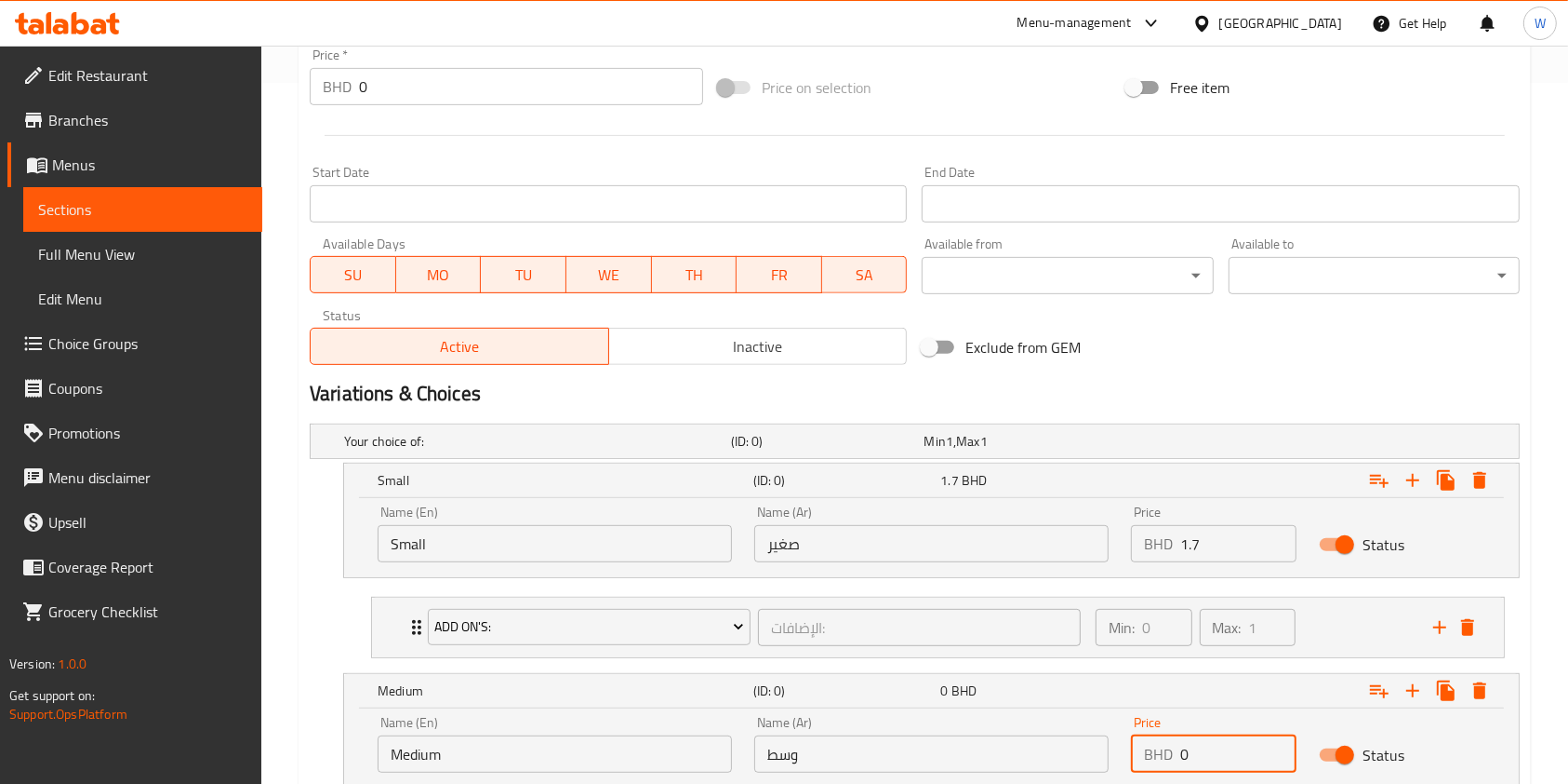
drag, startPoint x: 1219, startPoint y: 754, endPoint x: 1032, endPoint y: 774, distance: 188.1
click at [1094, 771] on div "Name (En) Medium Name (En) Name (Ar) وسط Name (Ar) Price BHD 0 Price Status" at bounding box center [932, 744] width 1130 height 79
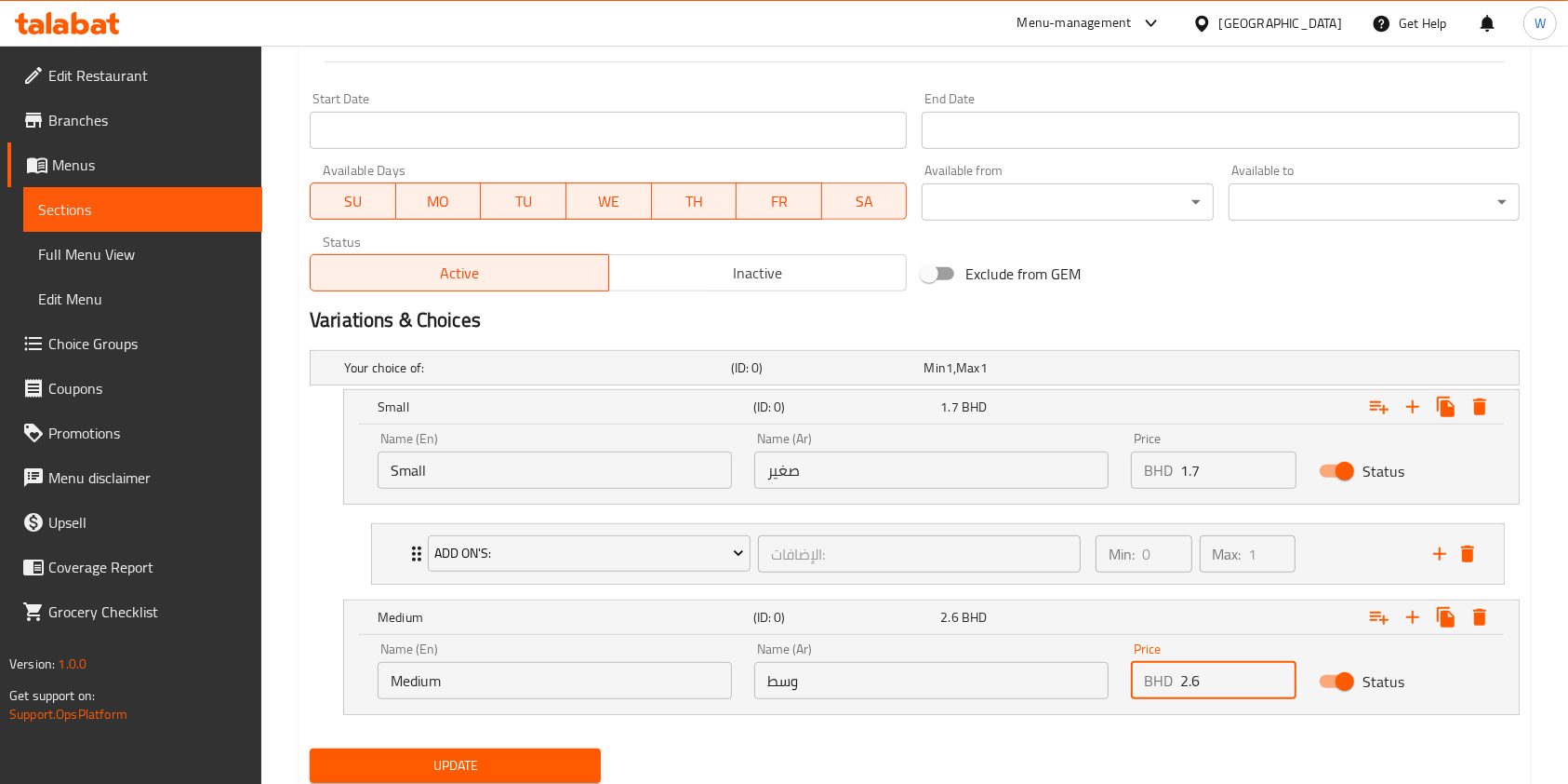
scroll to position [835, 0]
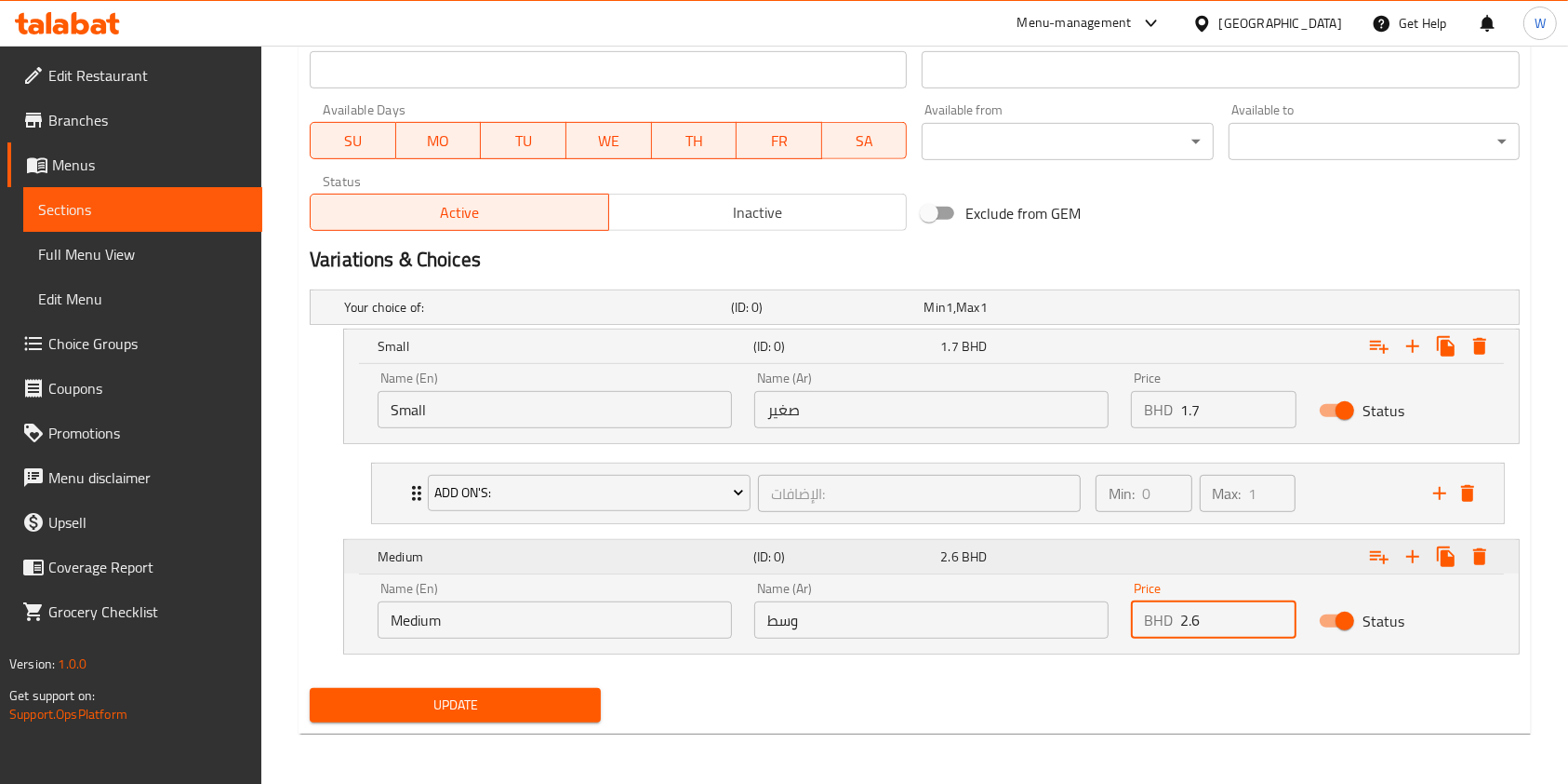
type input "2.6"
click at [1383, 550] on icon "Expand" at bounding box center [1379, 556] width 22 height 22
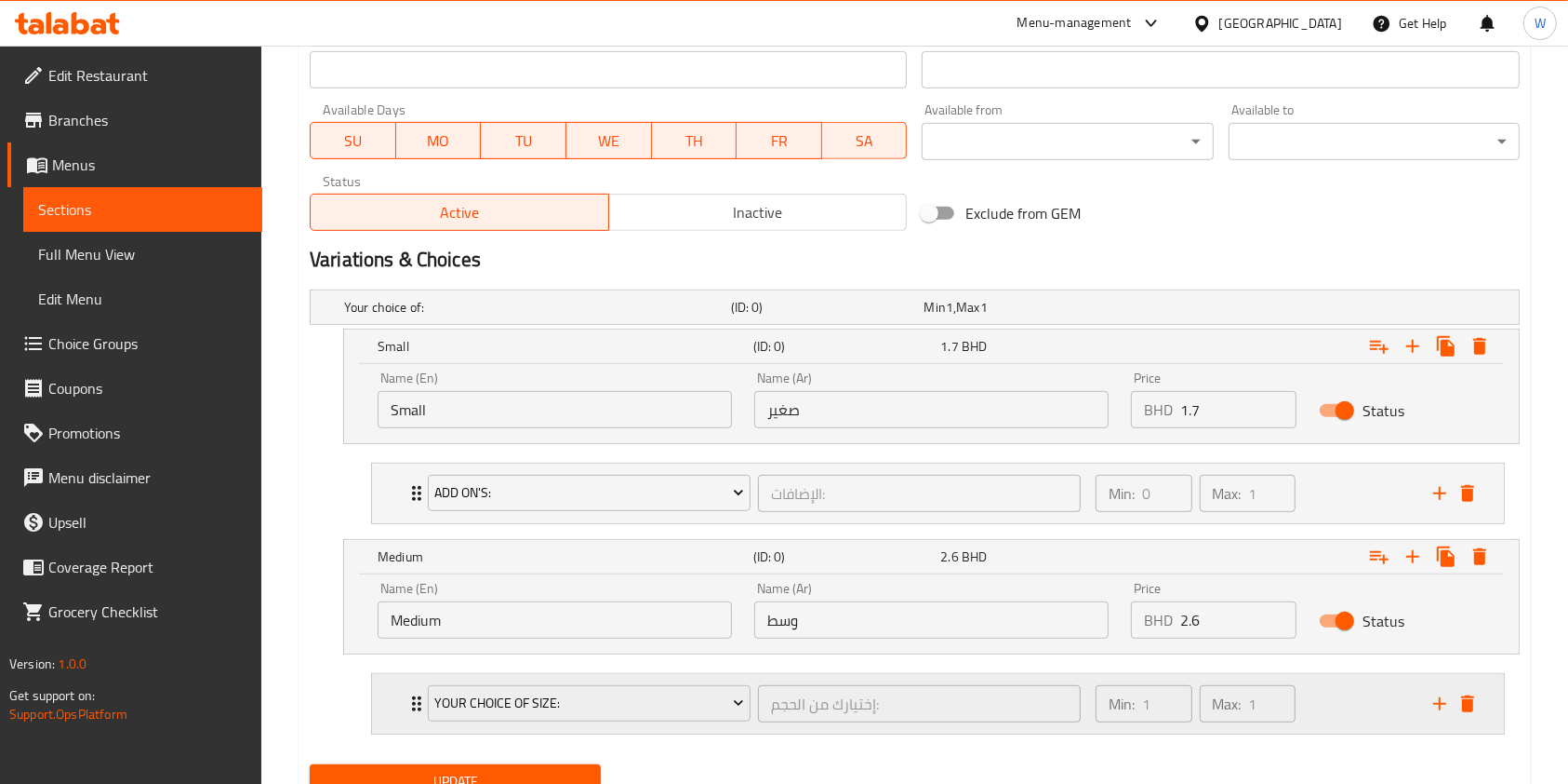
click at [633, 722] on div "Your Choice Of Size:" at bounding box center [590, 704] width 331 height 45
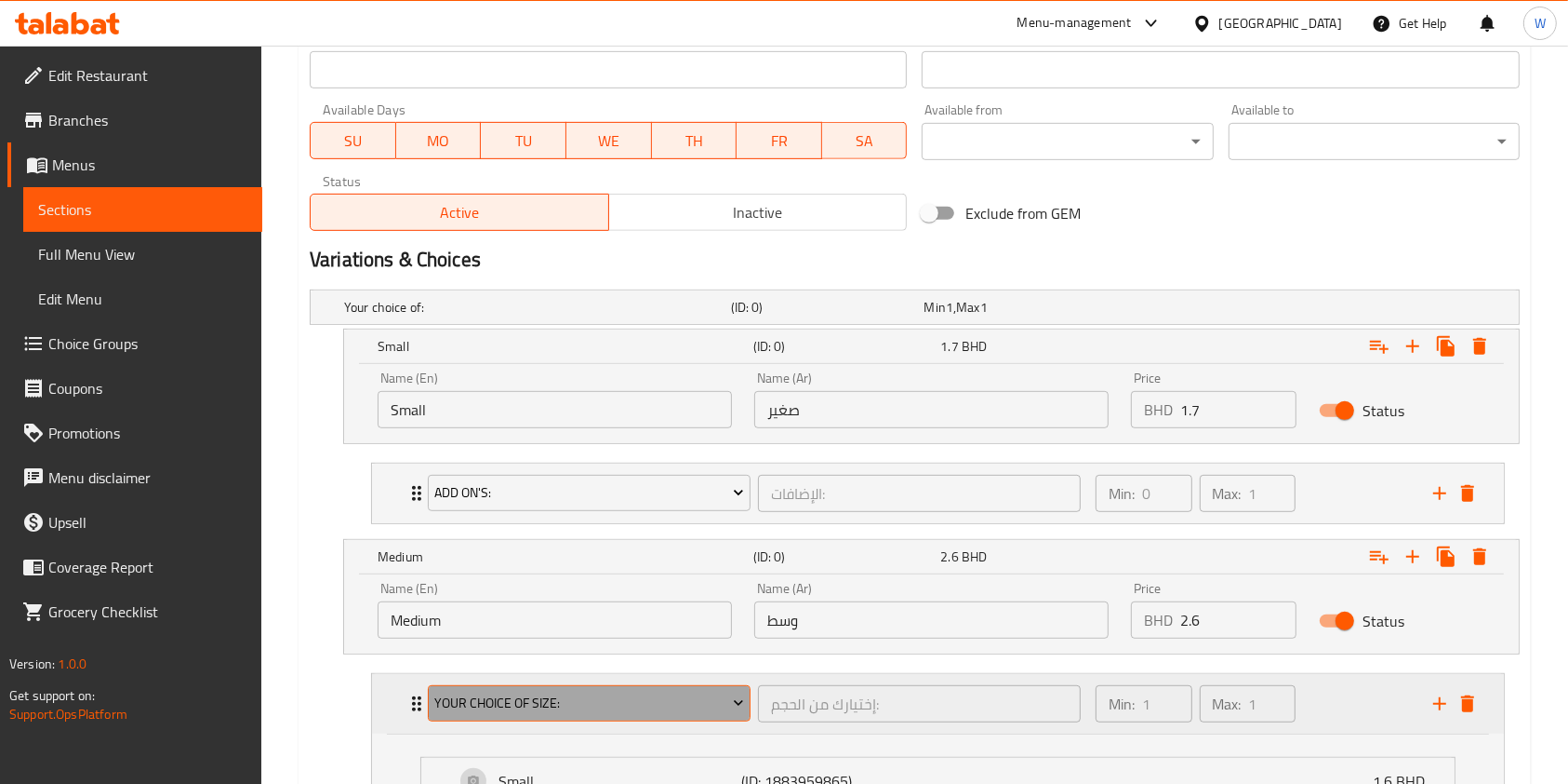
click at [517, 716] on button "Your Choice Of Size:" at bounding box center [590, 704] width 323 height 37
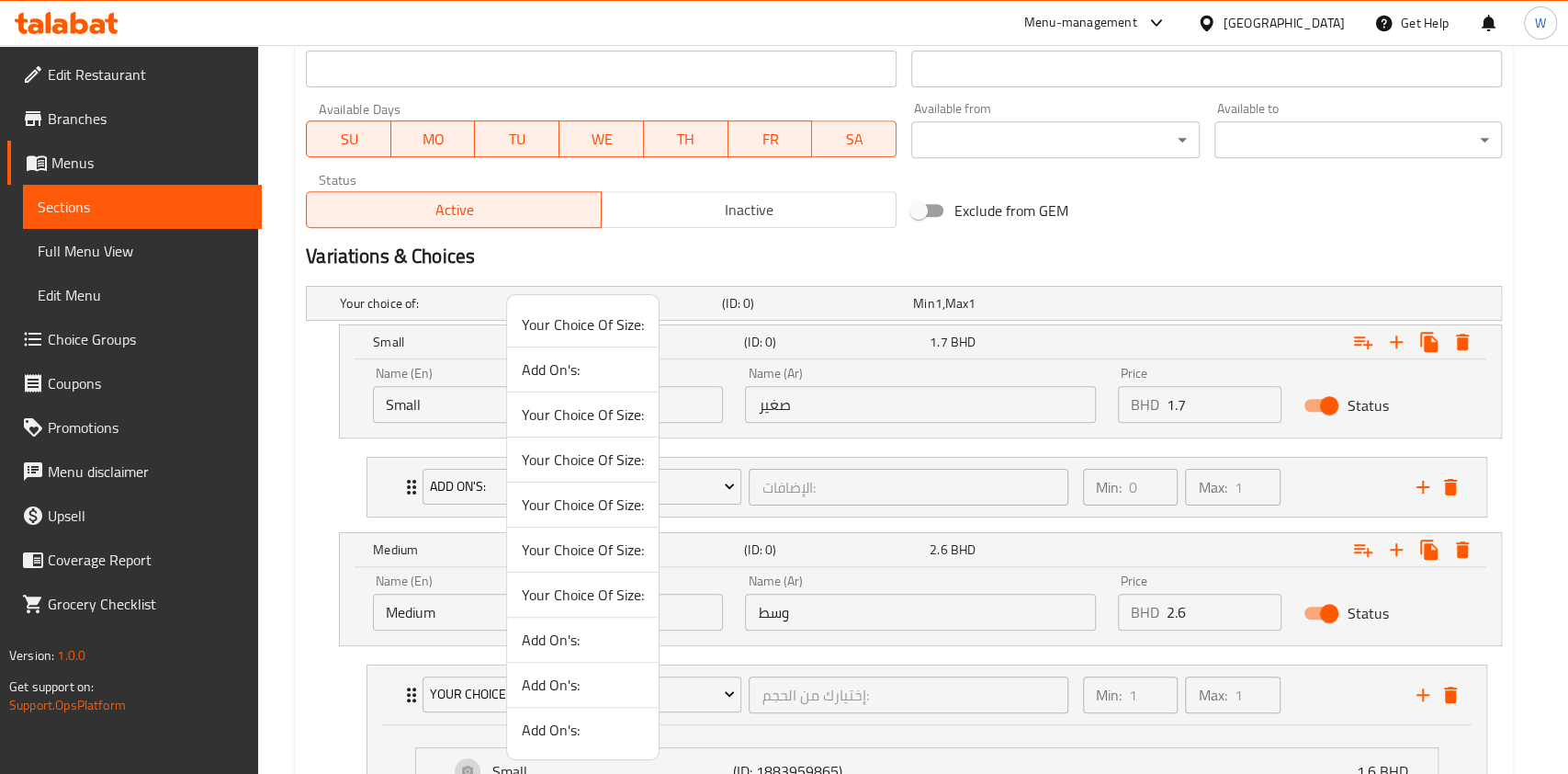
click at [565, 362] on span "Add On's:" at bounding box center [582, 369] width 122 height 22
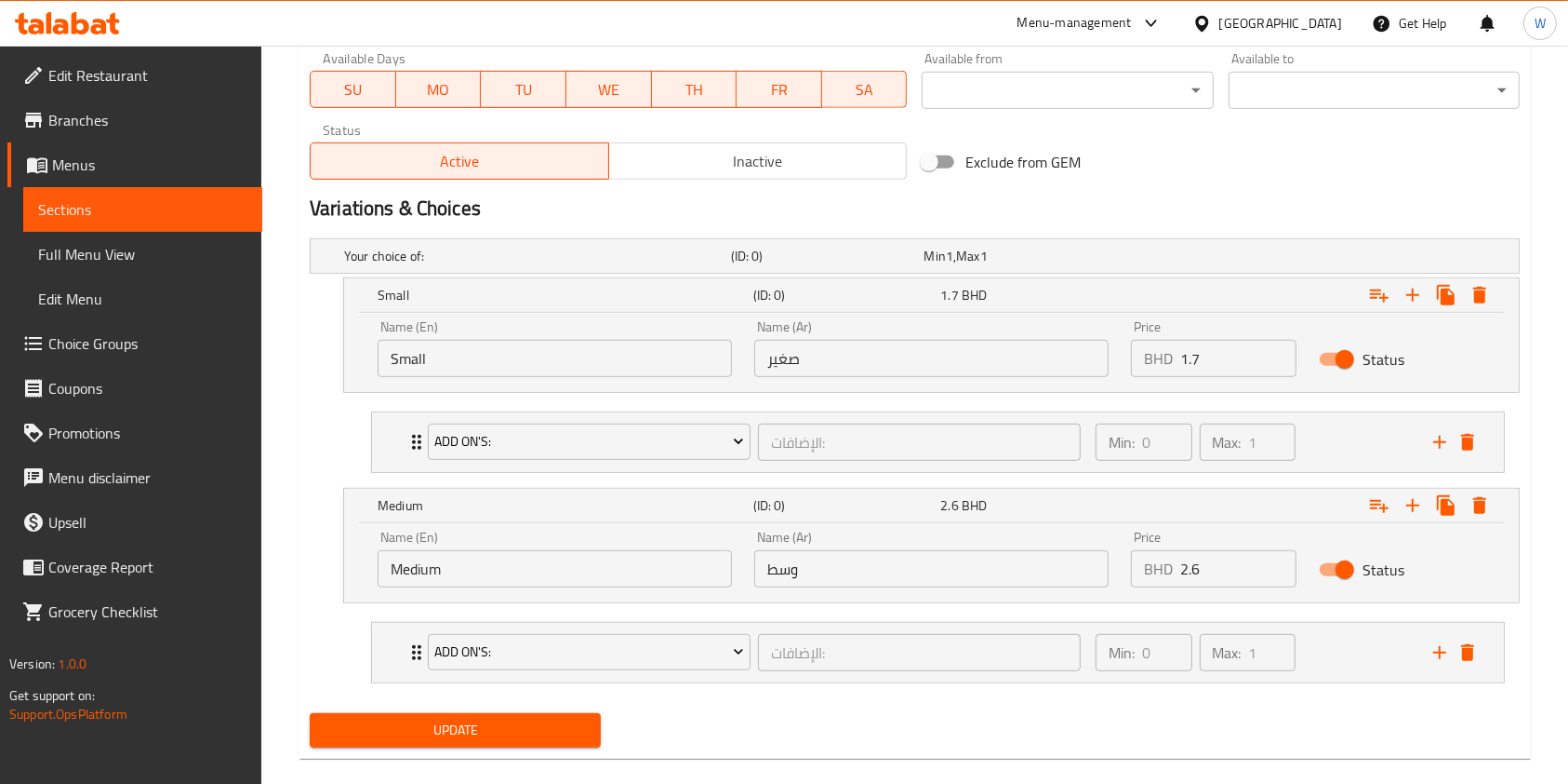
scroll to position [911, 0]
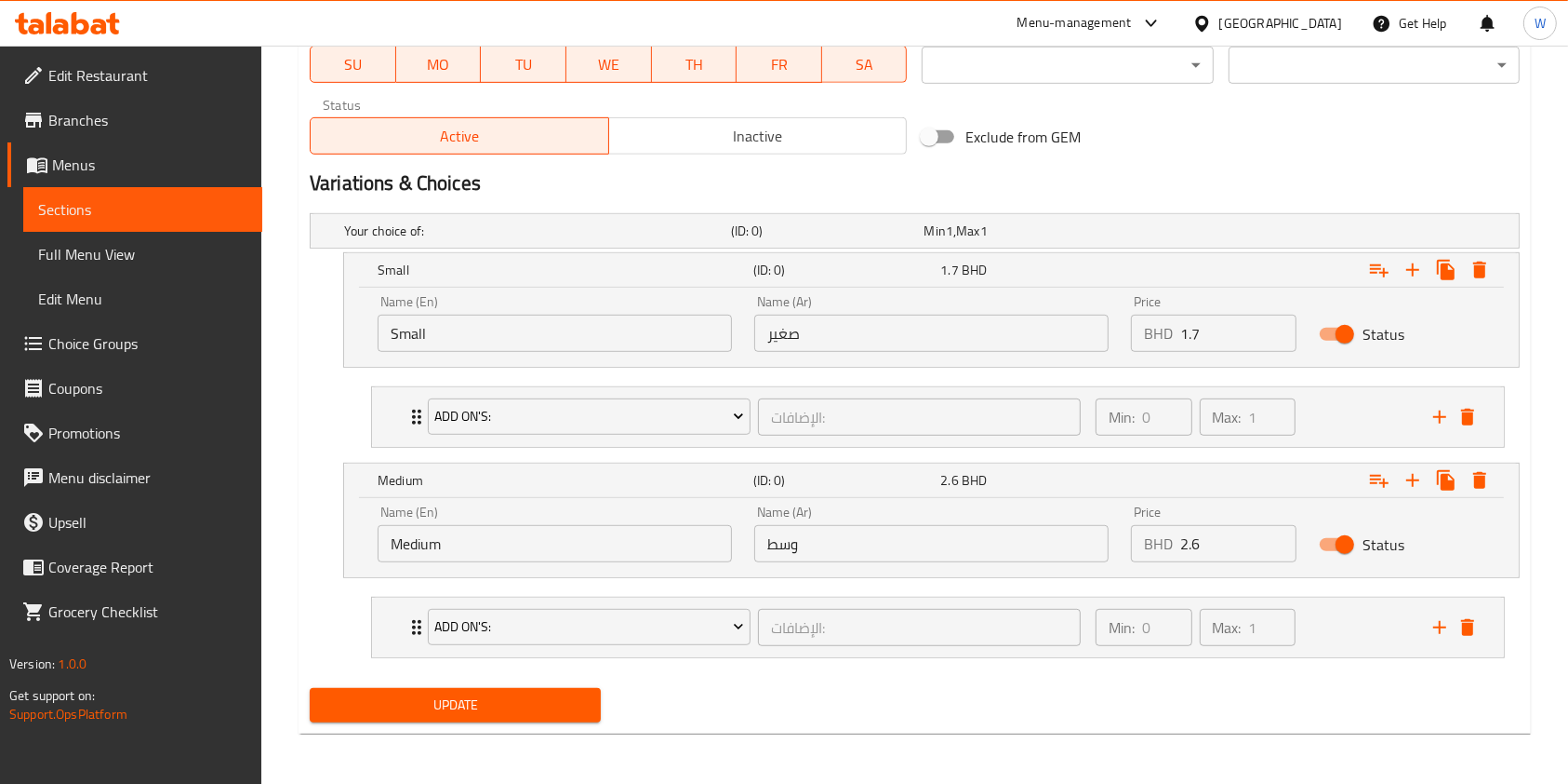
click at [526, 697] on span "Update" at bounding box center [456, 705] width 262 height 23
click at [504, 693] on span "Update" at bounding box center [456, 705] width 262 height 23
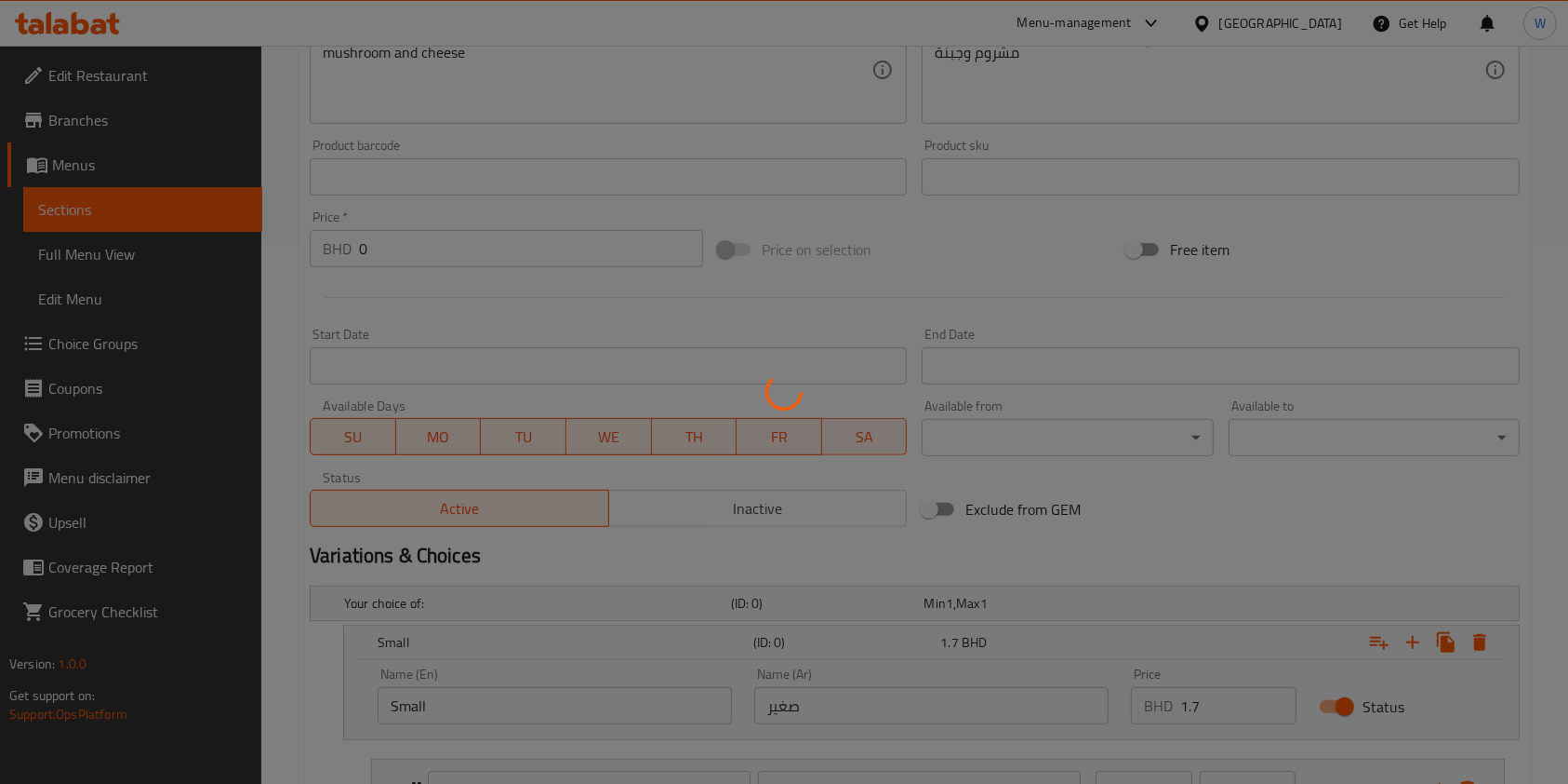
scroll to position [0, 0]
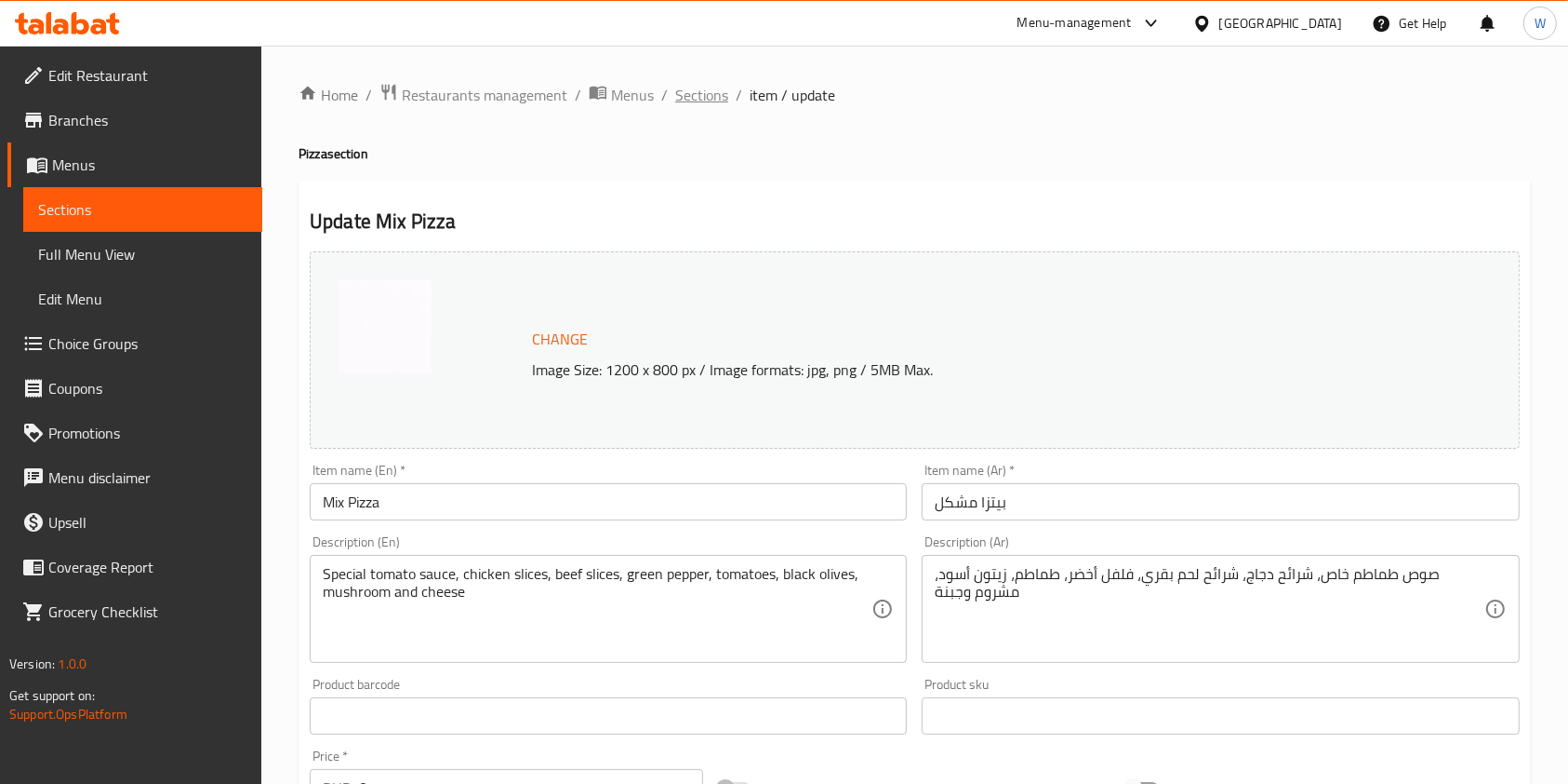
click at [690, 98] on span "Sections" at bounding box center [701, 95] width 53 height 22
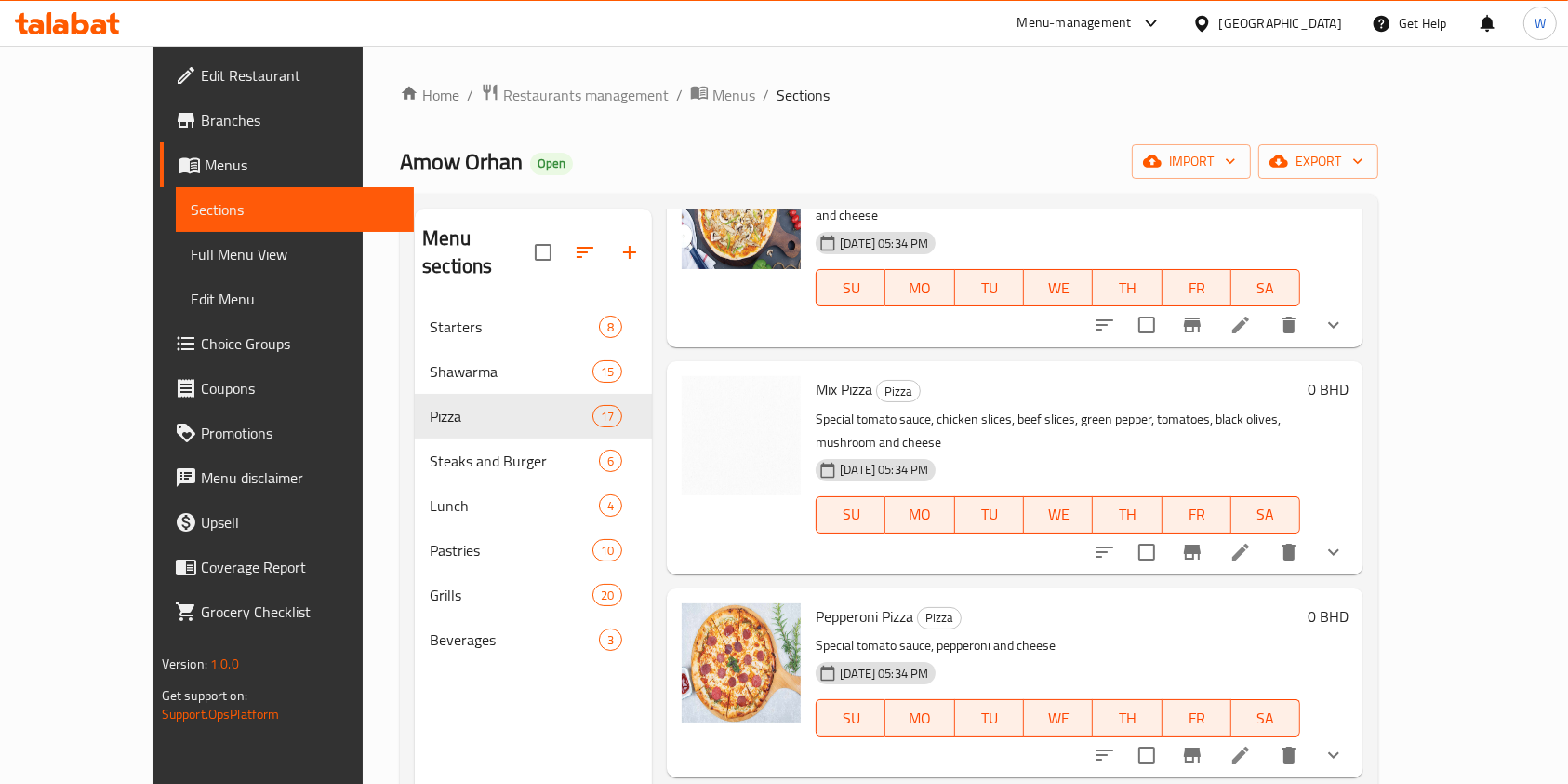
scroll to position [1613, 0]
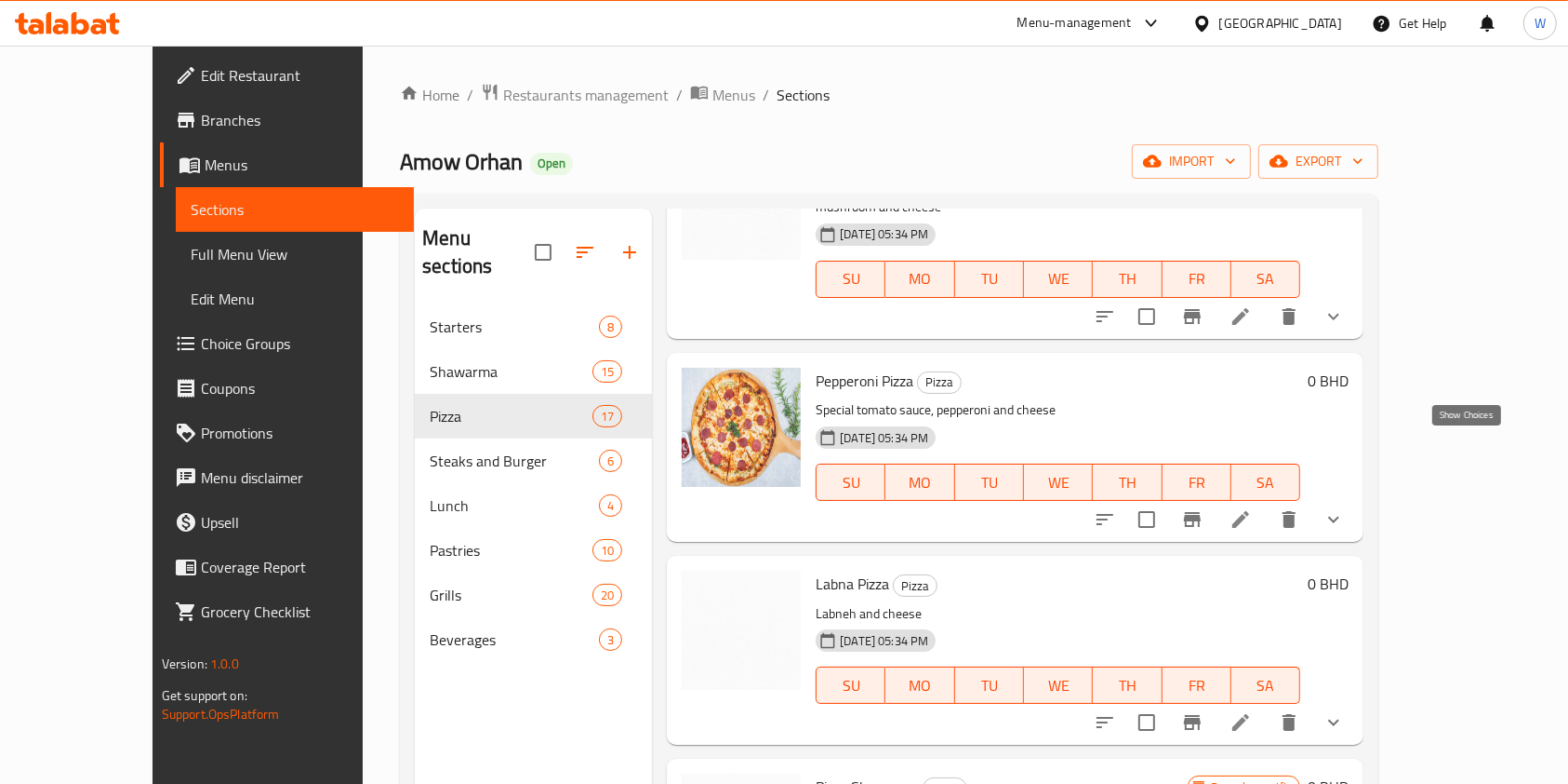
click at [1345, 509] on icon "show more" at bounding box center [1333, 519] width 22 height 22
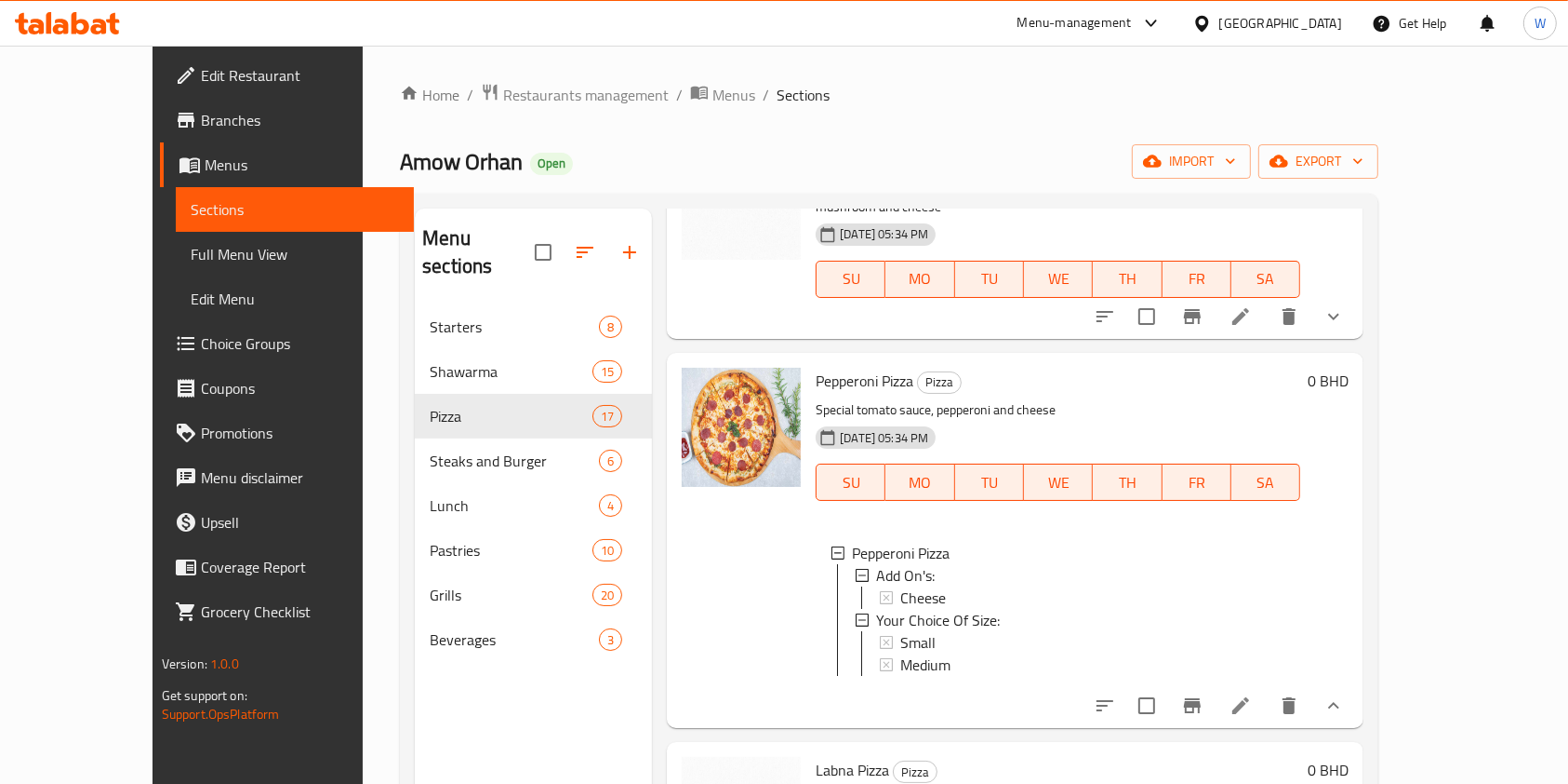
click at [1252, 694] on icon at bounding box center [1240, 705] width 22 height 22
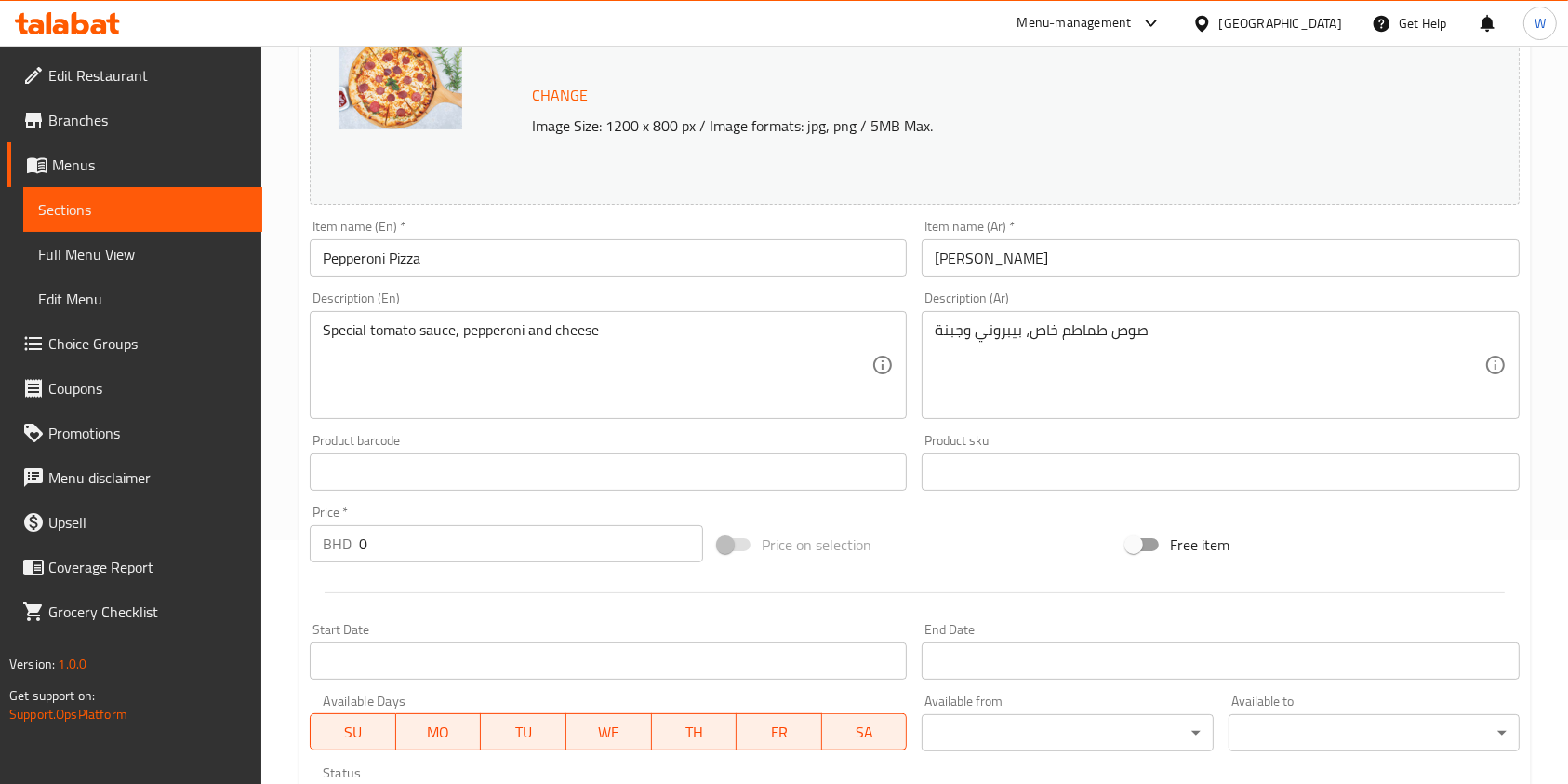
scroll to position [664, 0]
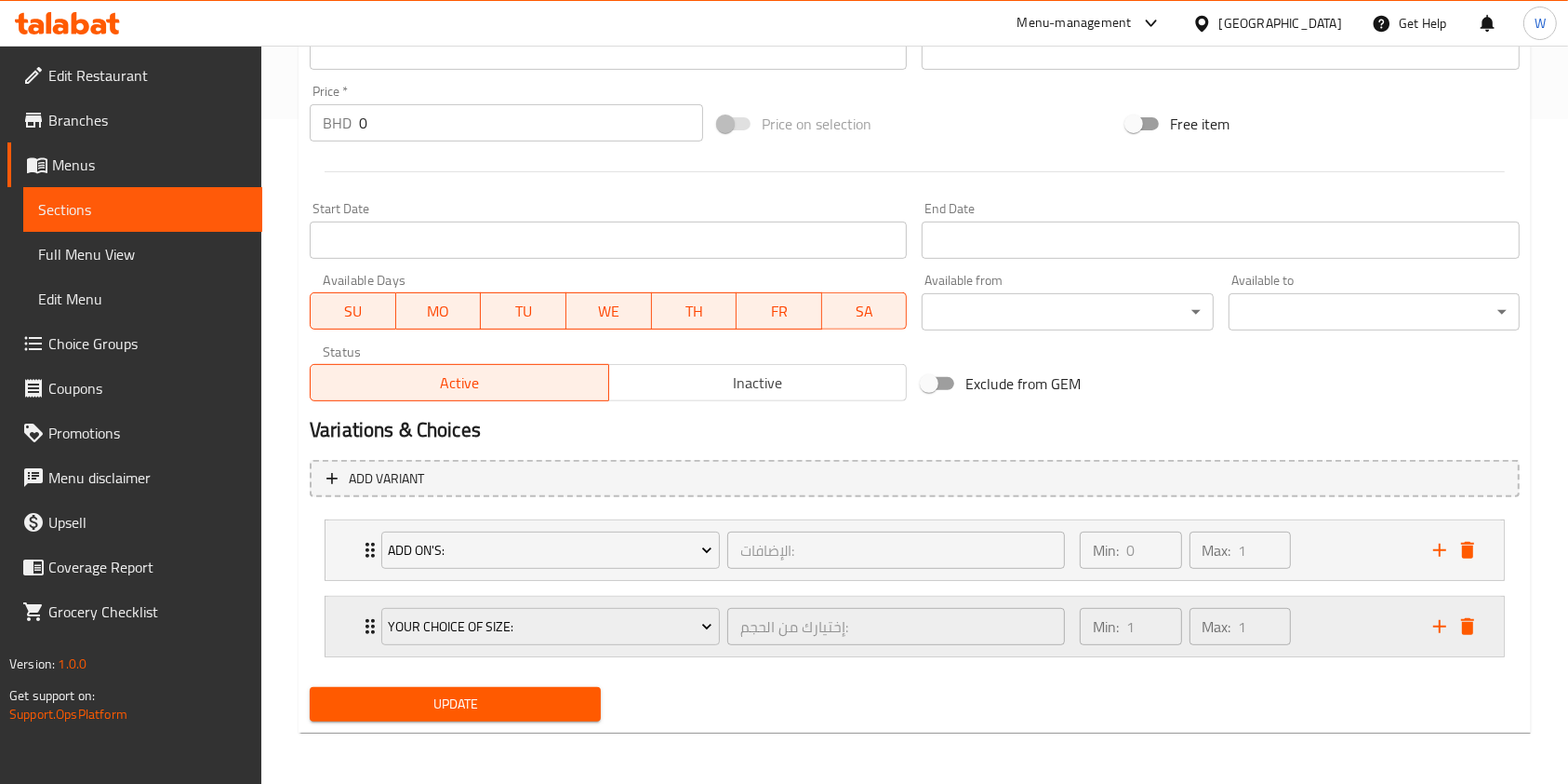
click at [357, 621] on div "Your Choice Of Size: إختيارك من الحجم: ​ Min: 1 ​ Max: 1 ​" at bounding box center [914, 626] width 1178 height 59
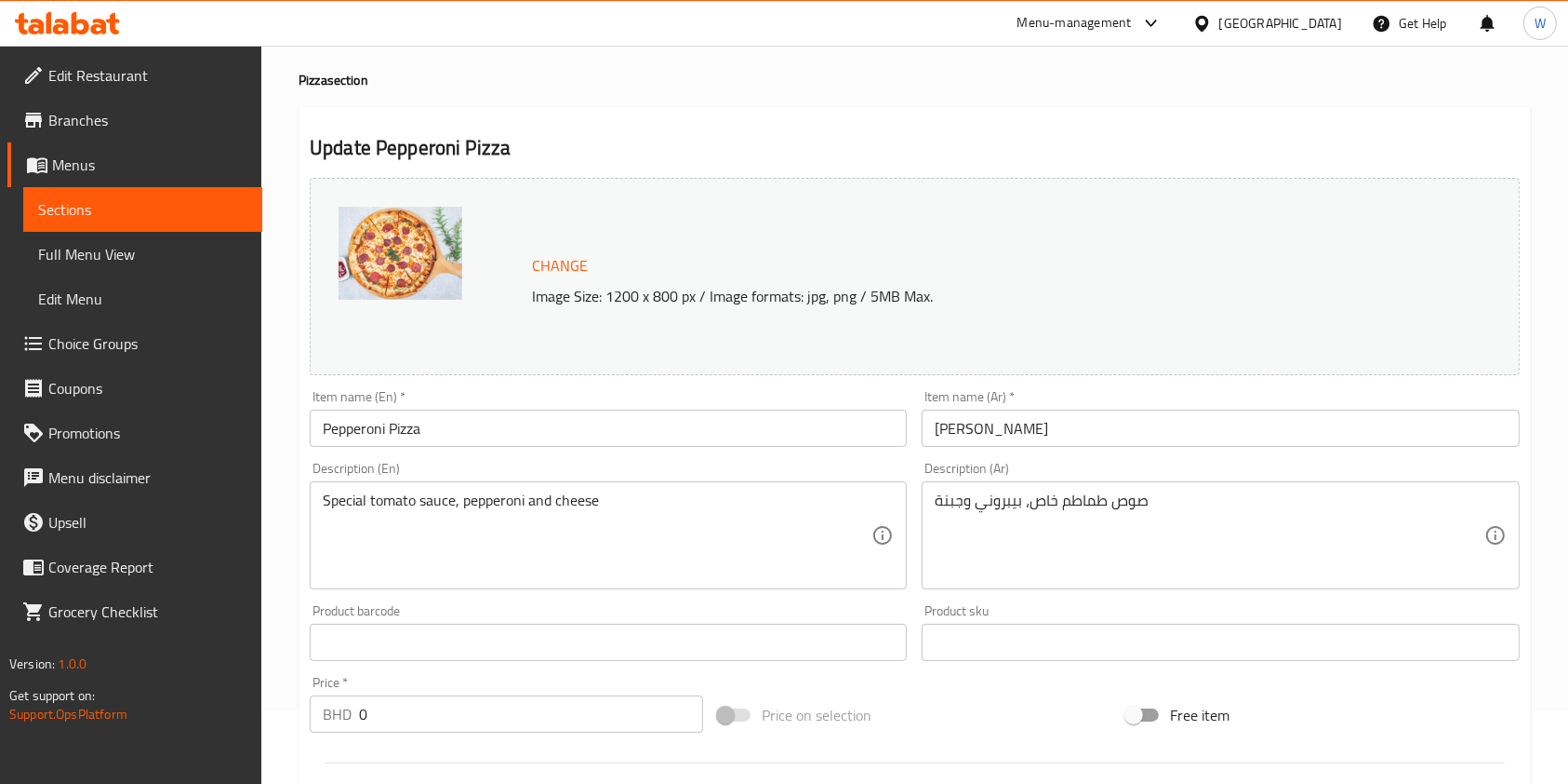
scroll to position [0, 0]
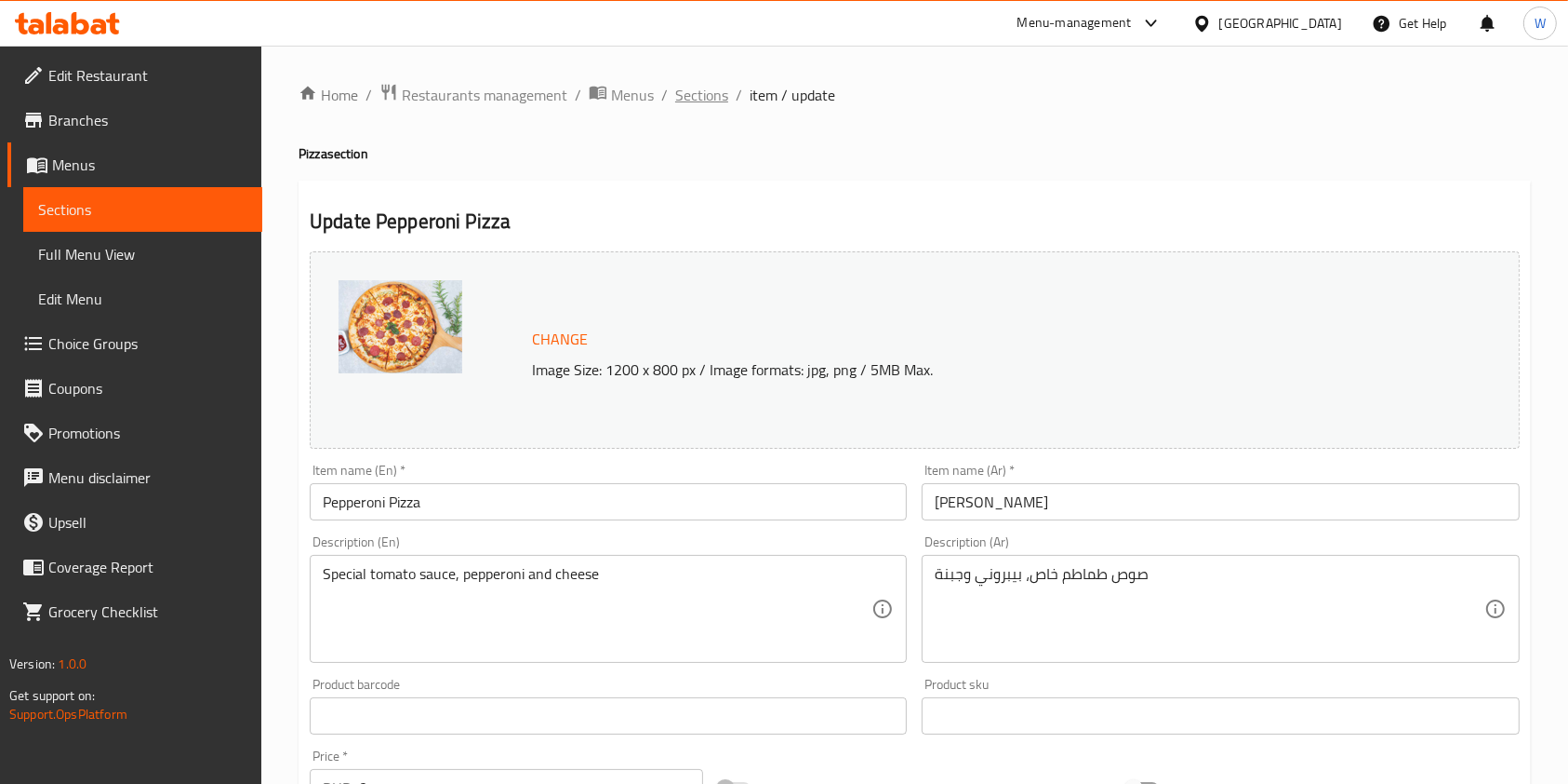
click at [712, 84] on span "Sections" at bounding box center [701, 95] width 53 height 22
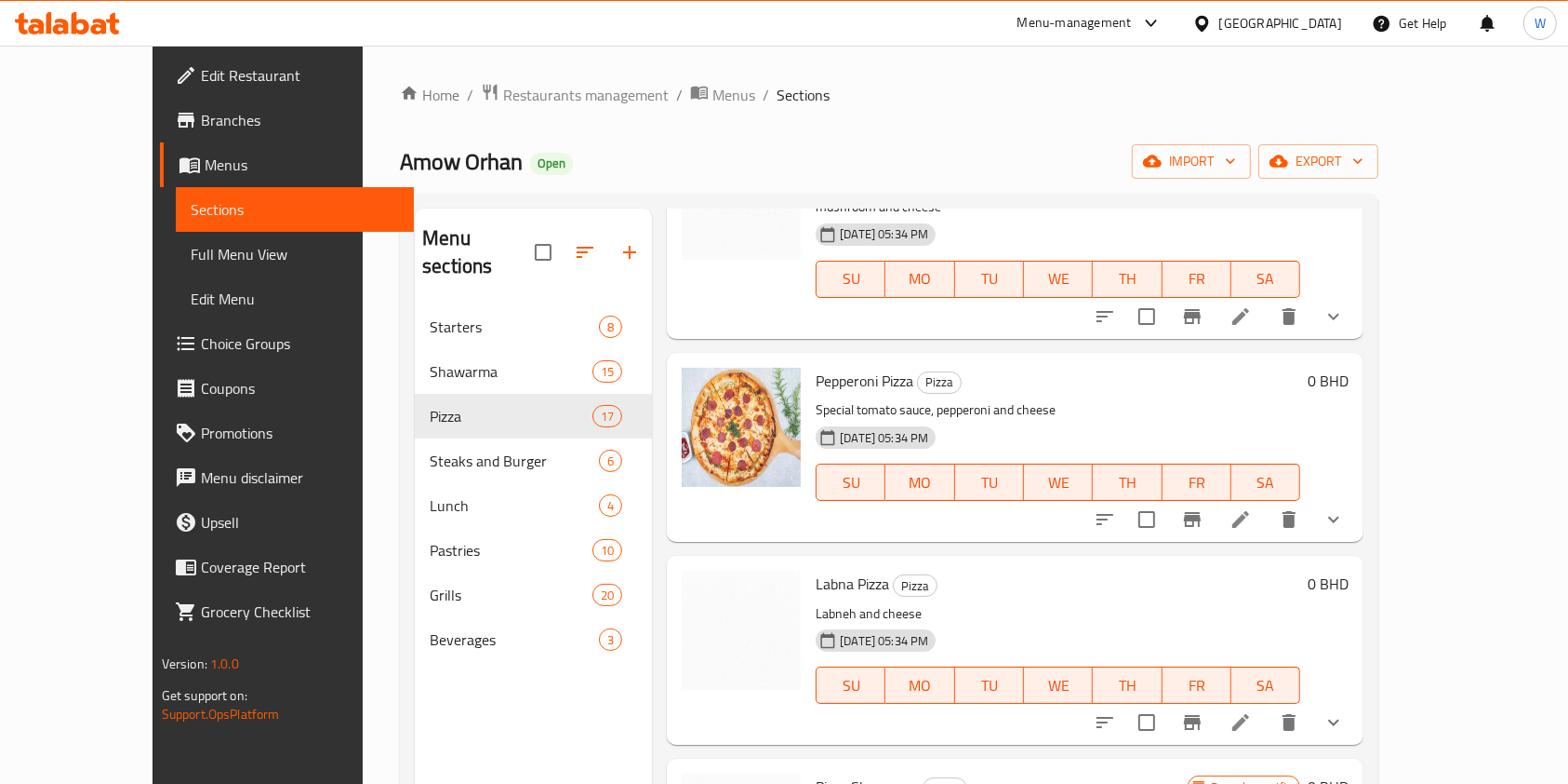
scroll to position [1737, 0]
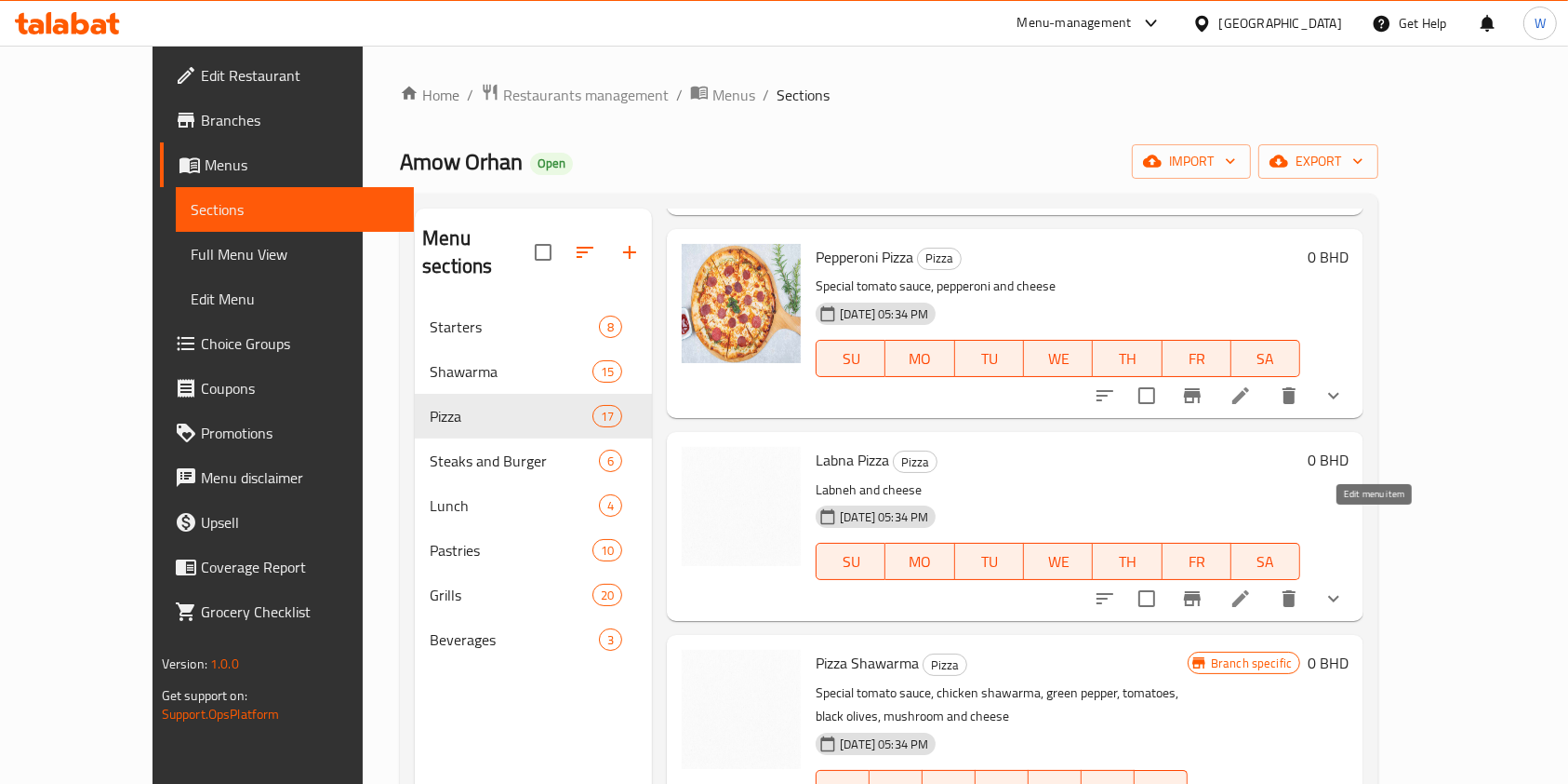
click at [1252, 587] on icon at bounding box center [1240, 598] width 22 height 22
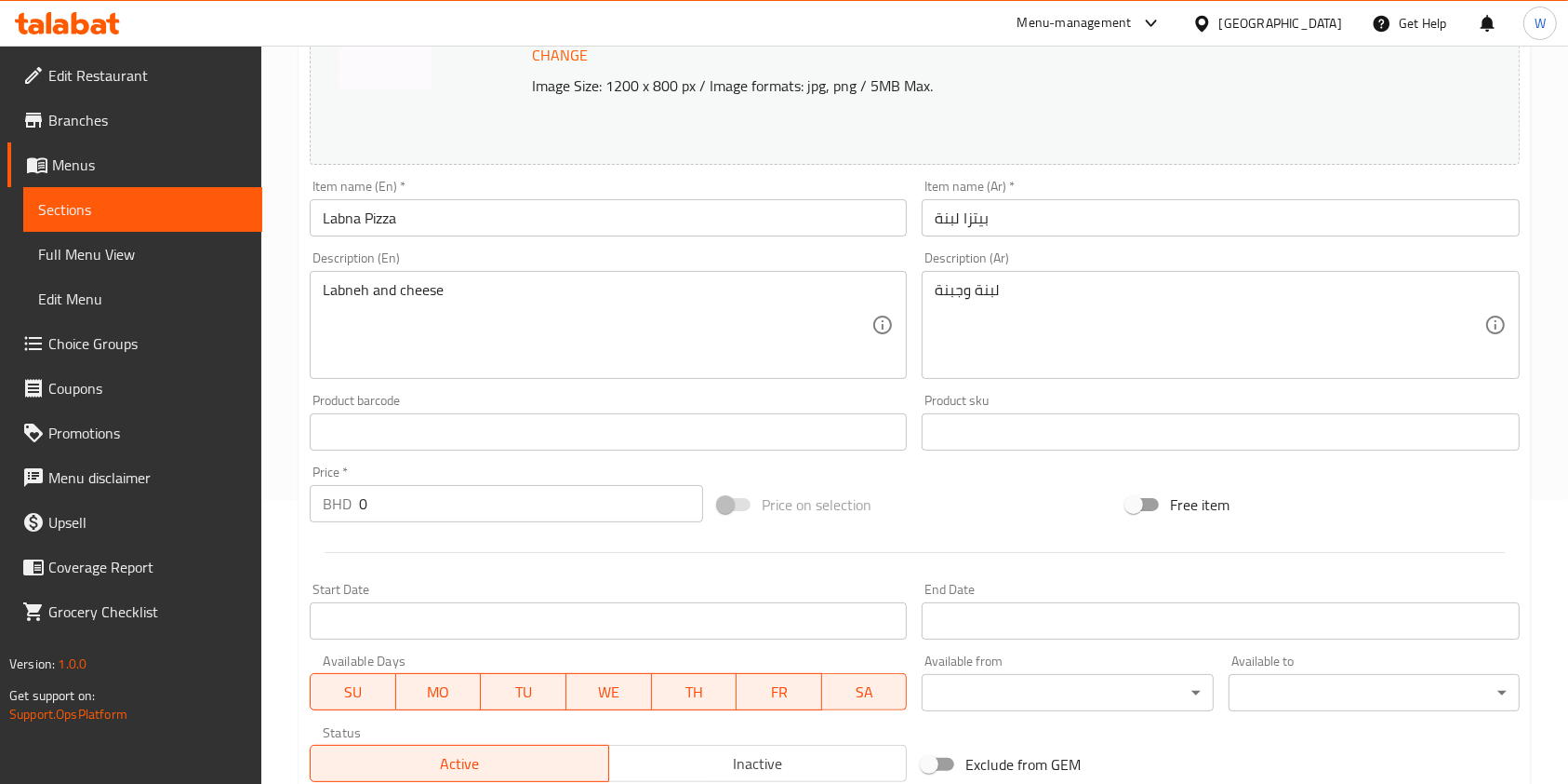
scroll to position [664, 0]
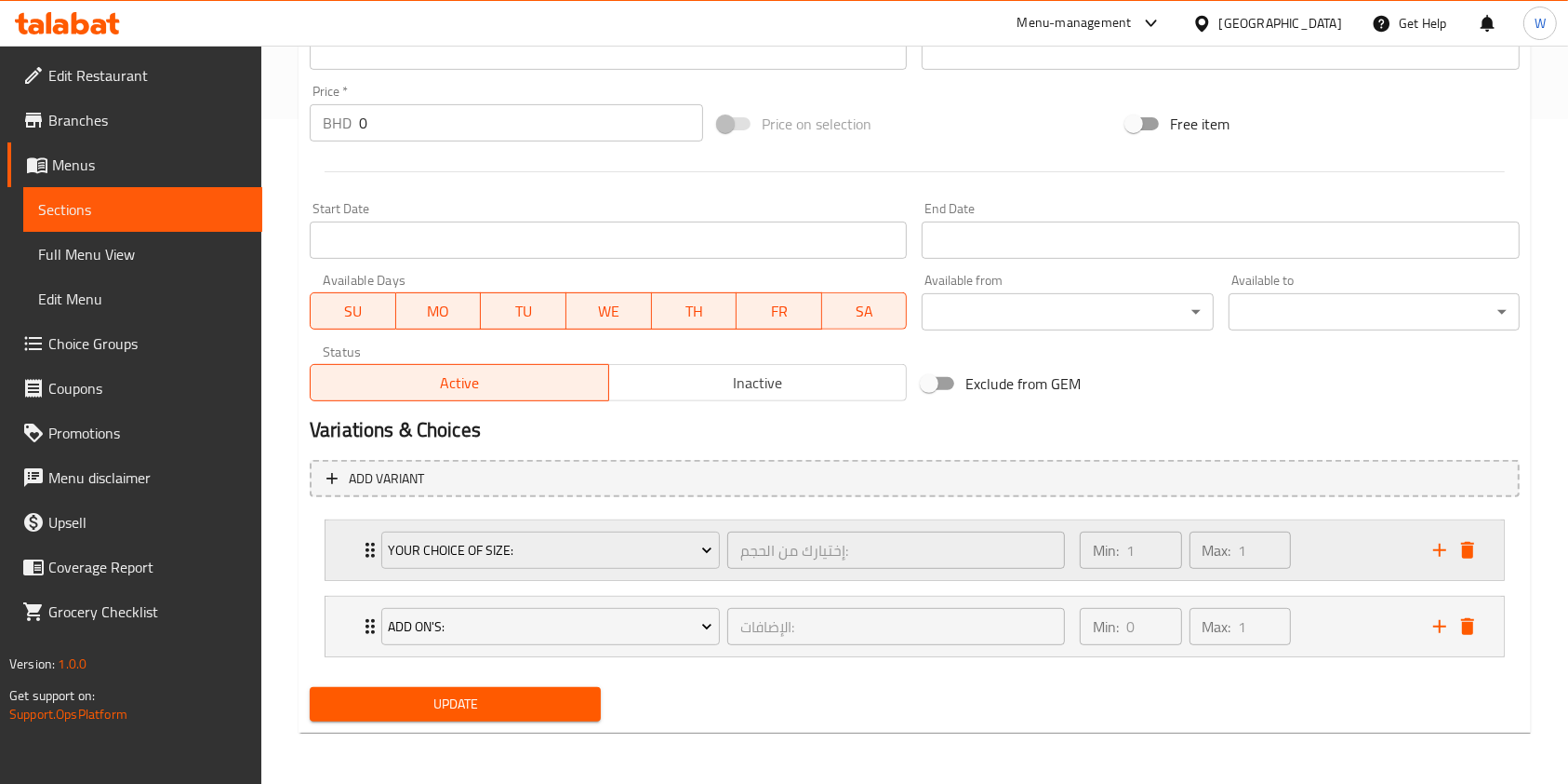
click at [374, 538] on div "Your Choice Of Size: إختيارك من الحجم: ​" at bounding box center [722, 550] width 706 height 59
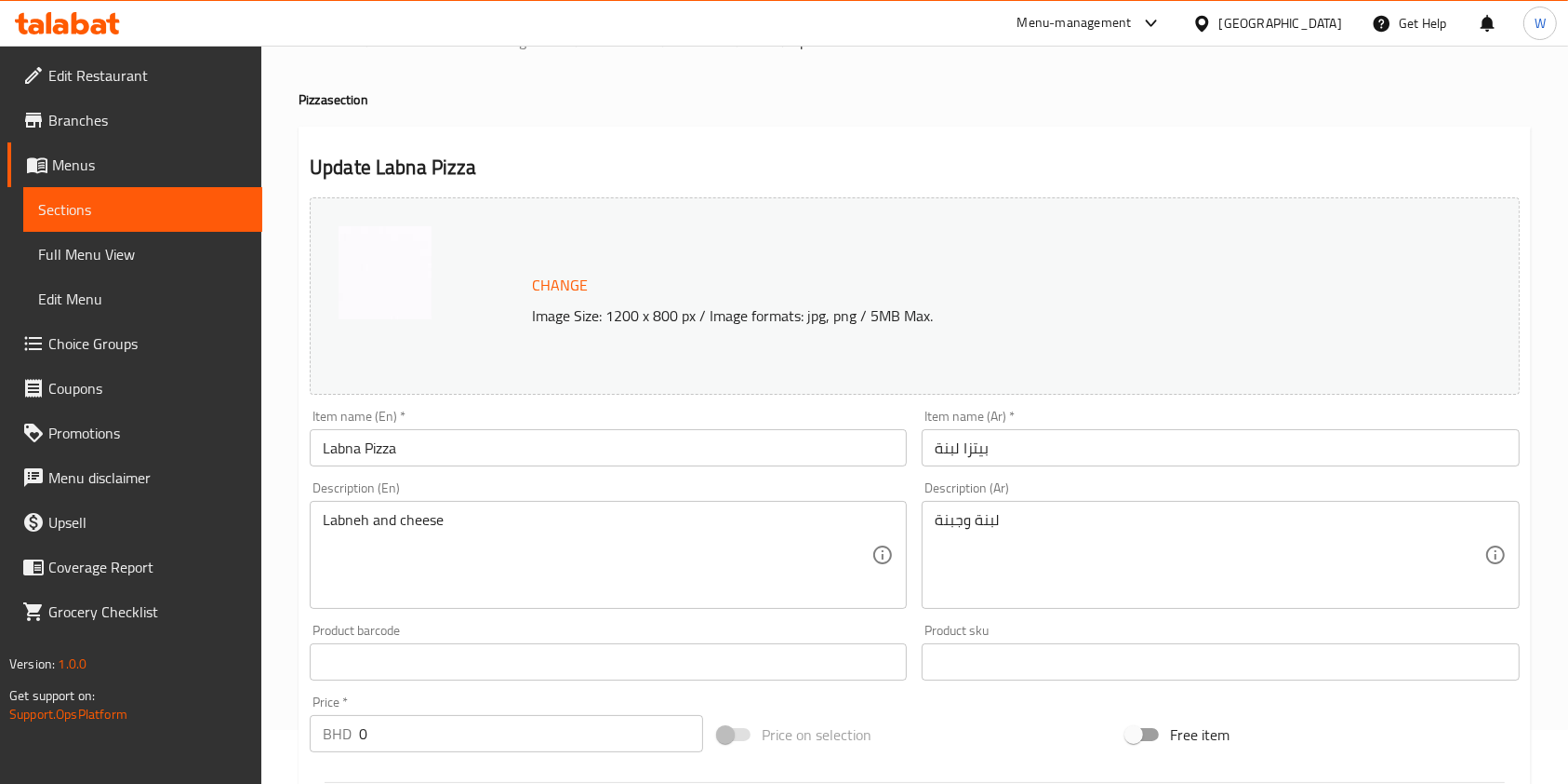
scroll to position [0, 0]
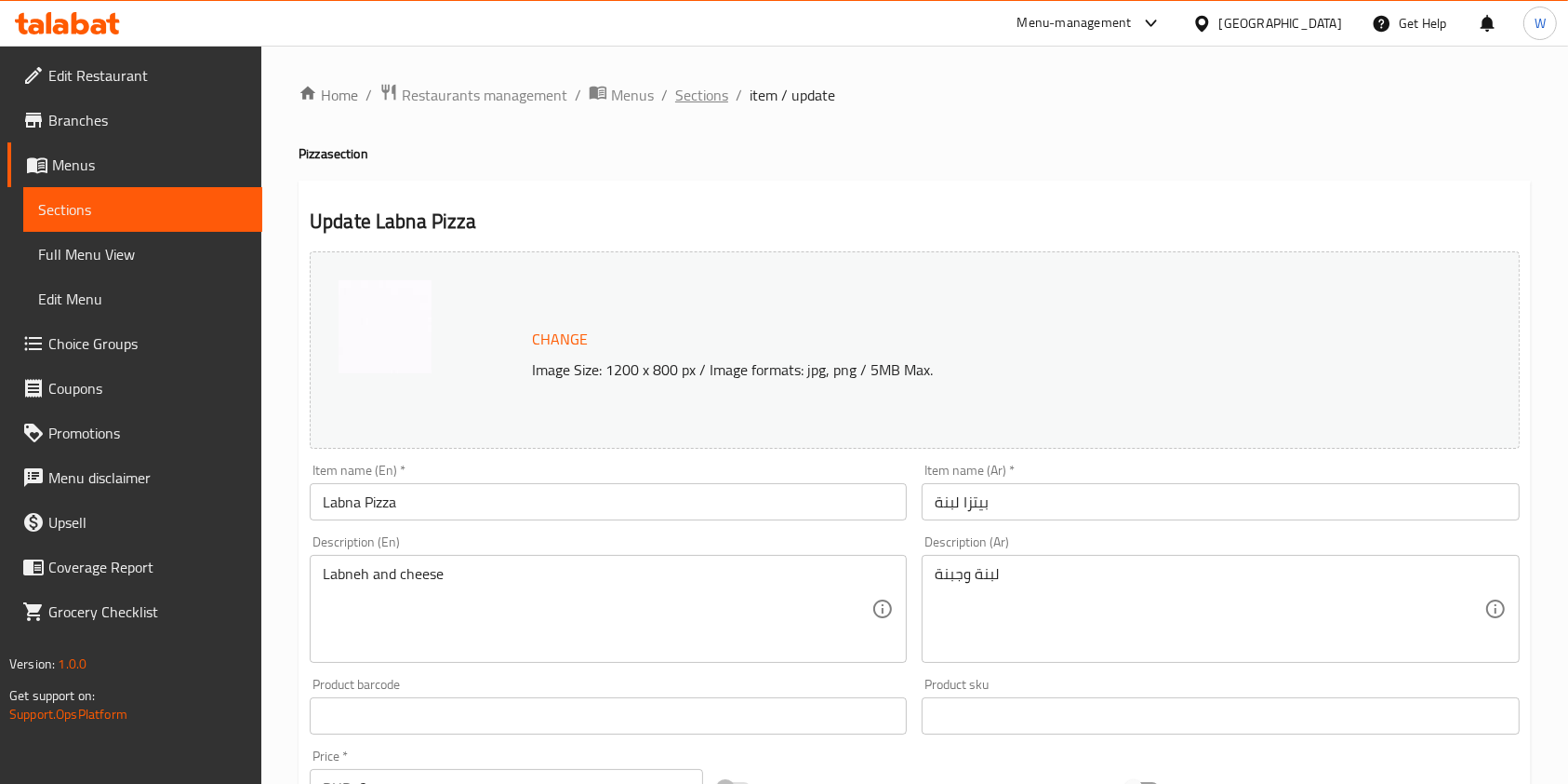
click at [685, 94] on span "Sections" at bounding box center [701, 95] width 53 height 22
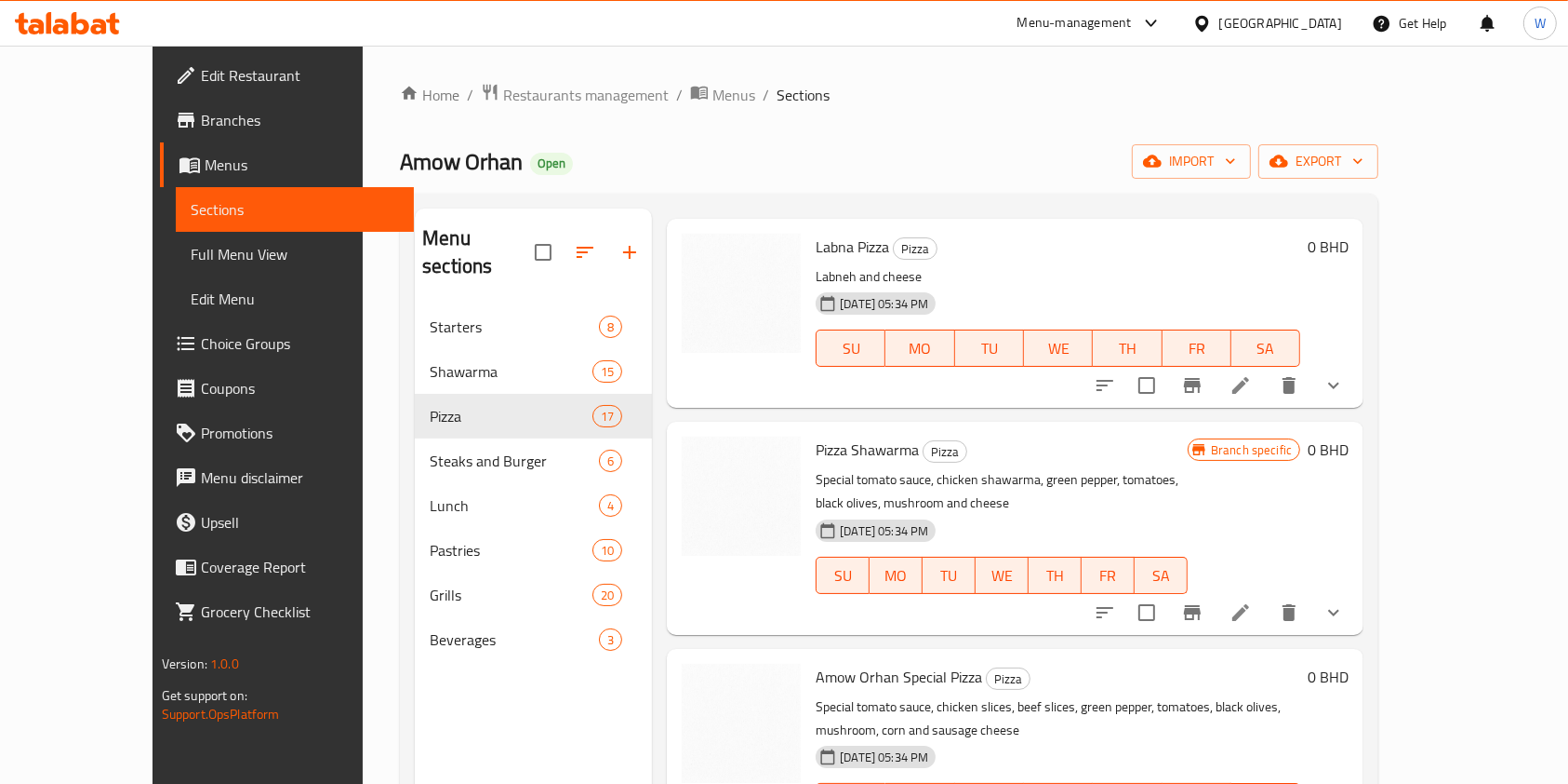
scroll to position [1986, 0]
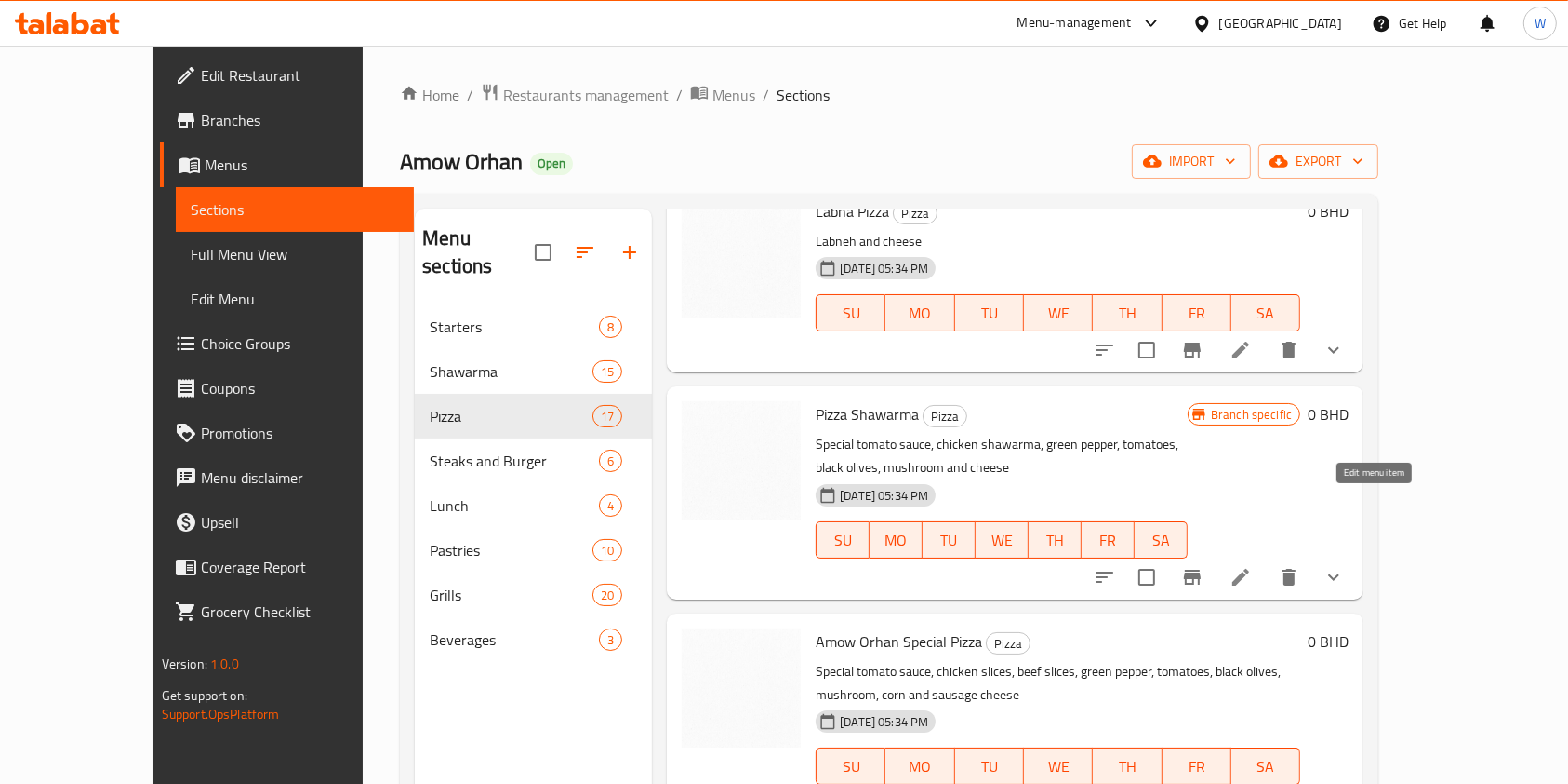
click at [1252, 566] on icon at bounding box center [1240, 577] width 22 height 22
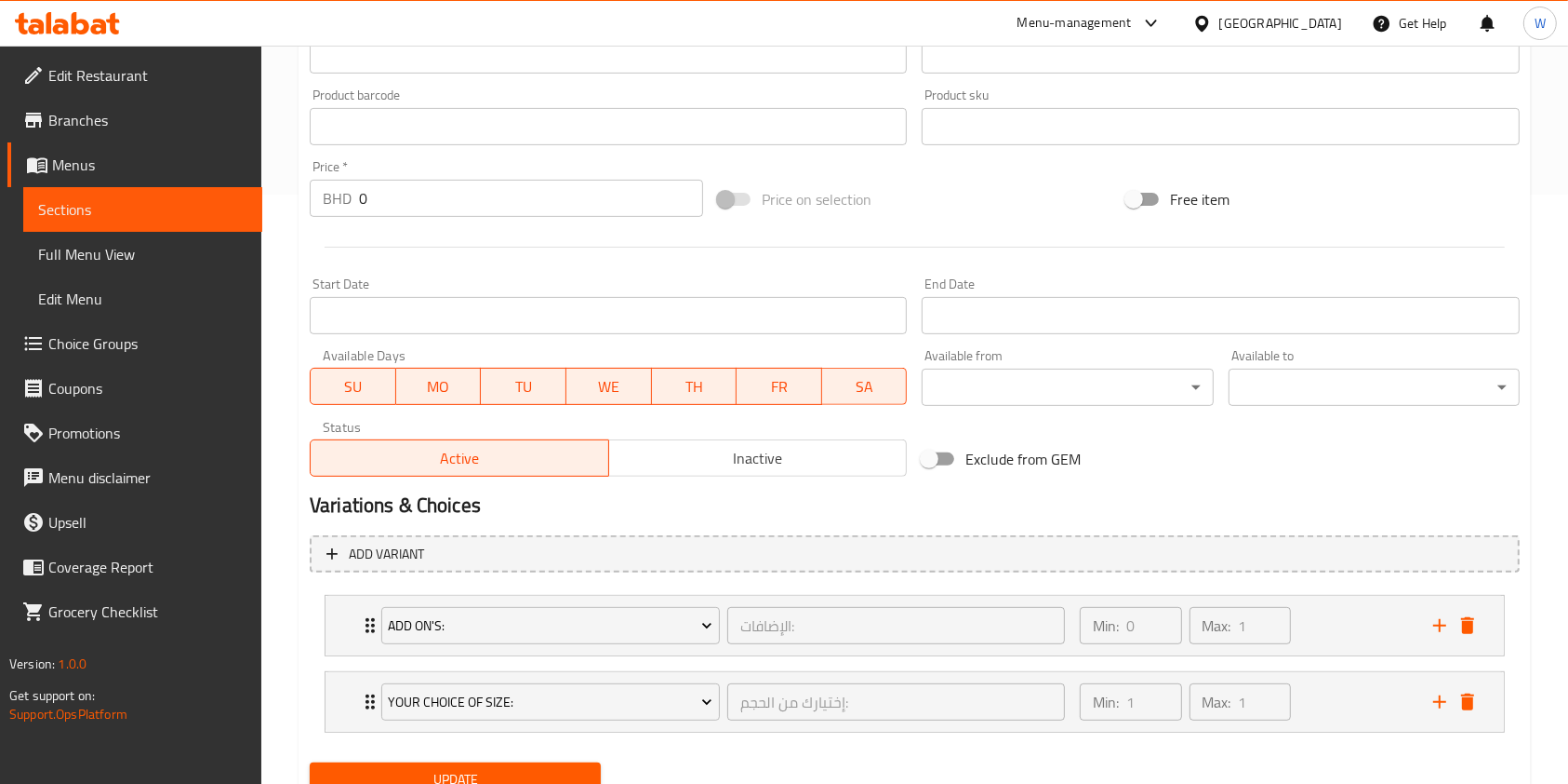
scroll to position [664, 0]
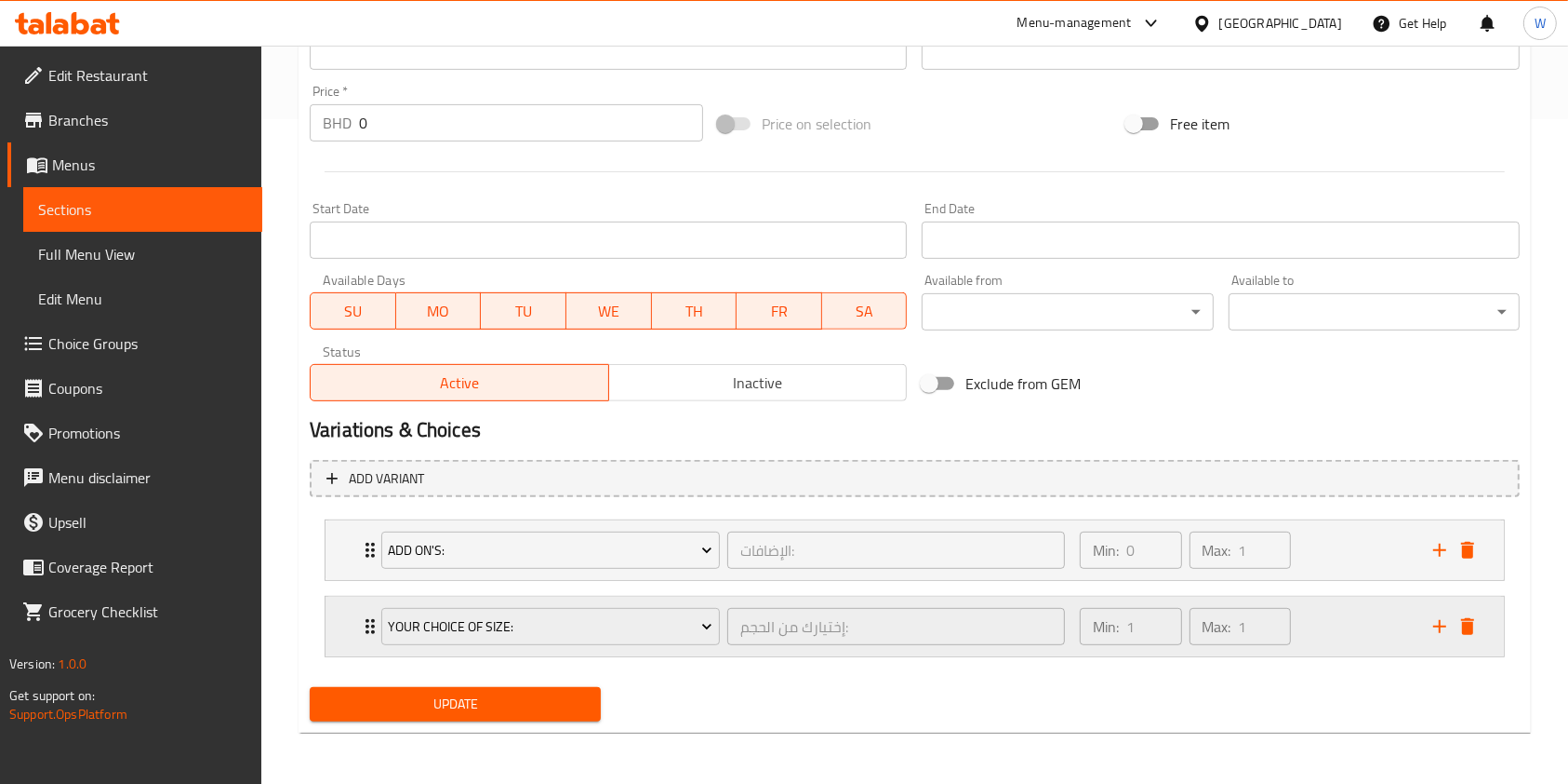
click at [365, 624] on icon "Expand" at bounding box center [370, 626] width 22 height 22
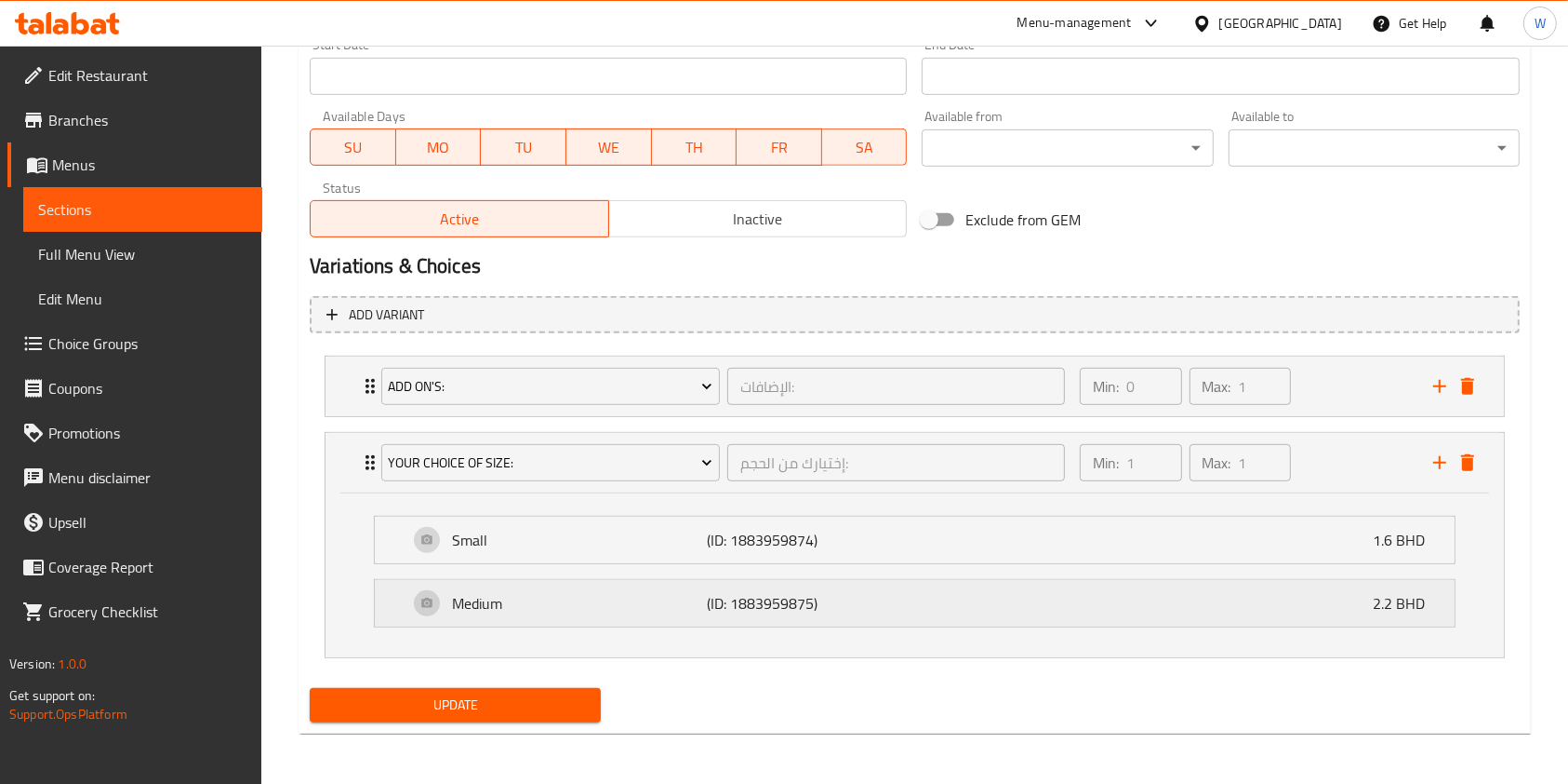
scroll to position [829, 0]
click at [1471, 467] on icon "delete" at bounding box center [1468, 462] width 13 height 17
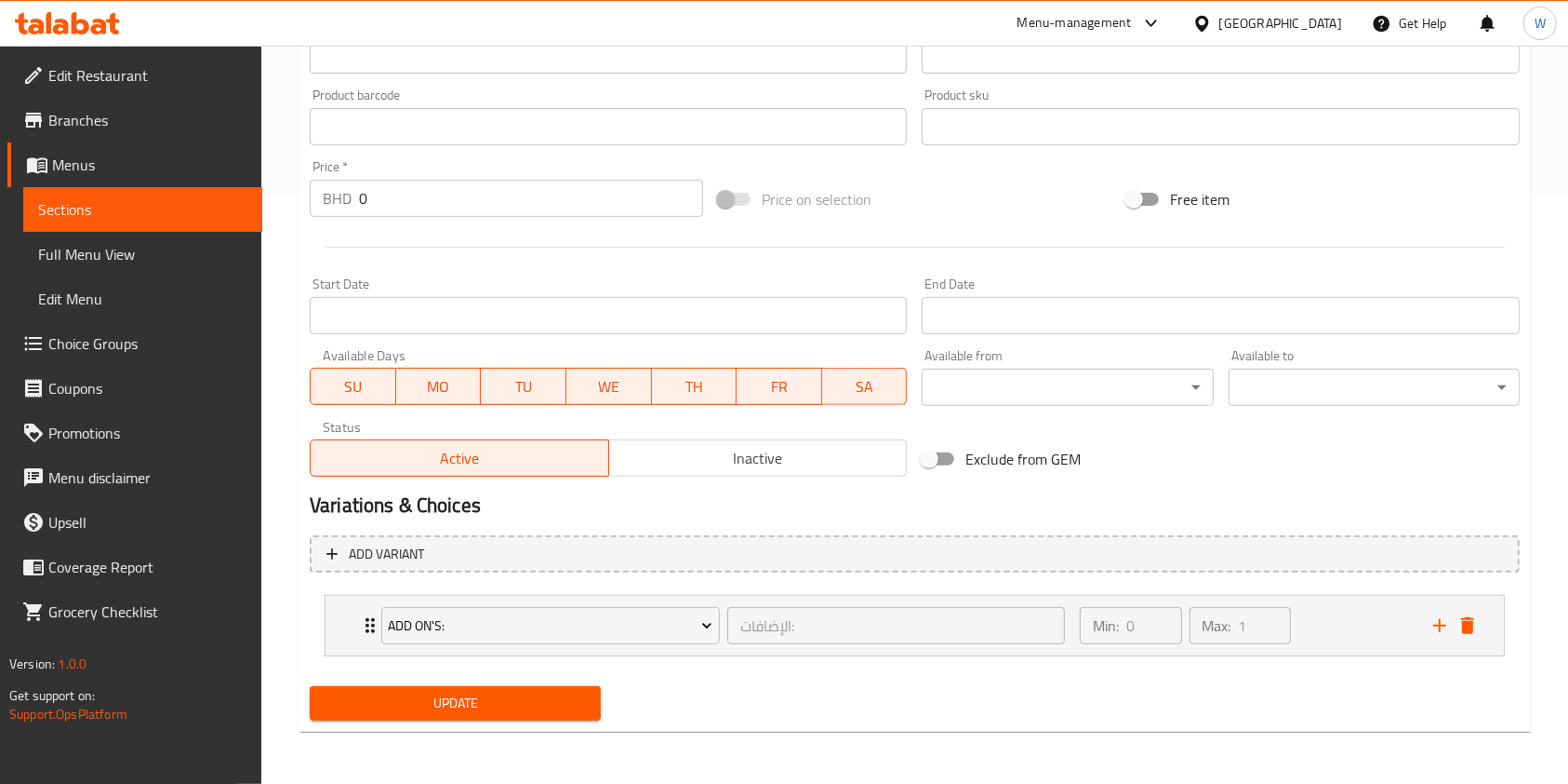
scroll to position [588, 0]
click at [499, 544] on span "Add variant" at bounding box center [915, 555] width 1177 height 23
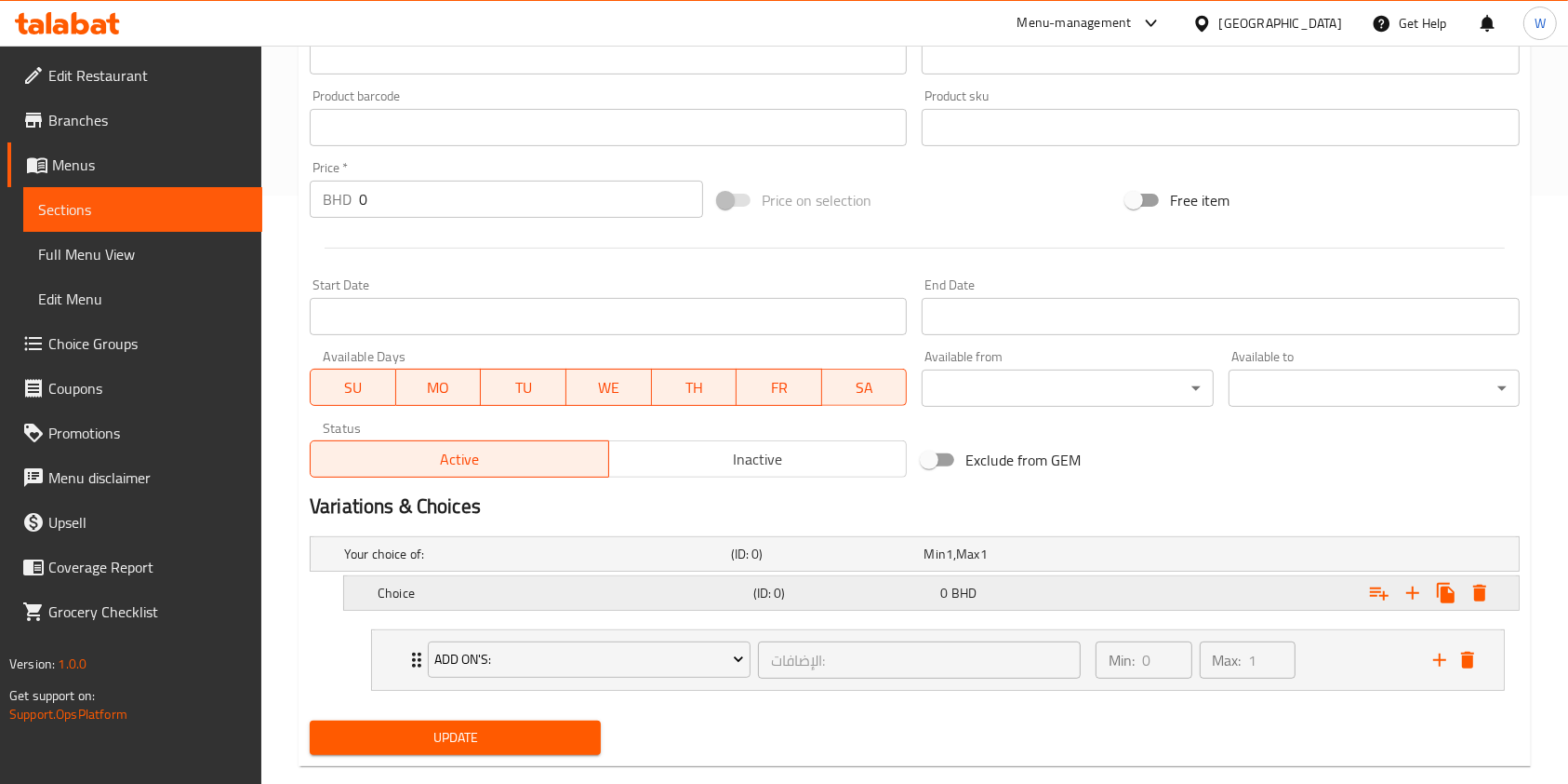
click at [421, 592] on h5 "Choice" at bounding box center [562, 592] width 369 height 18
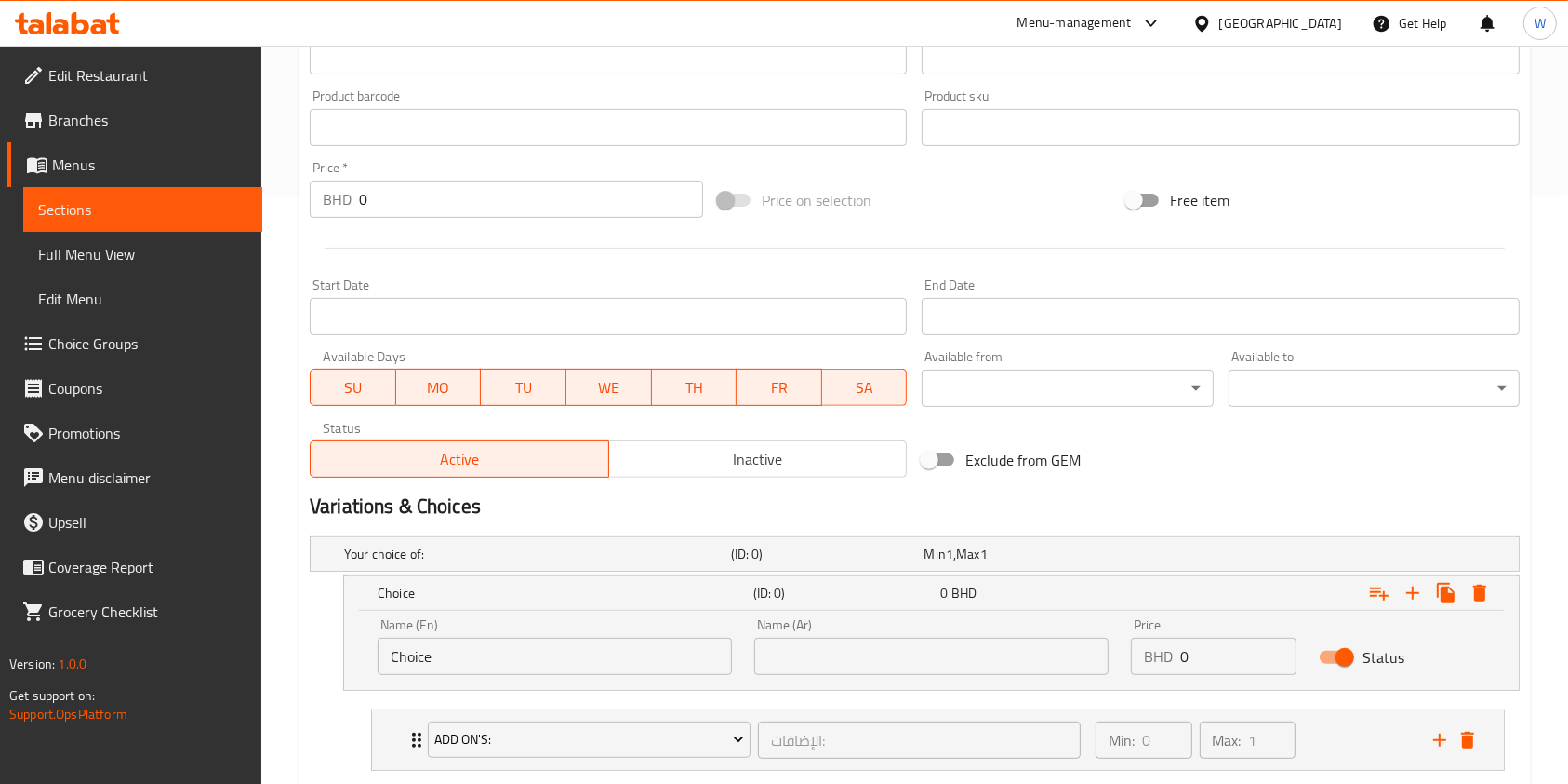
click at [491, 660] on input "Choice" at bounding box center [554, 656] width 354 height 37
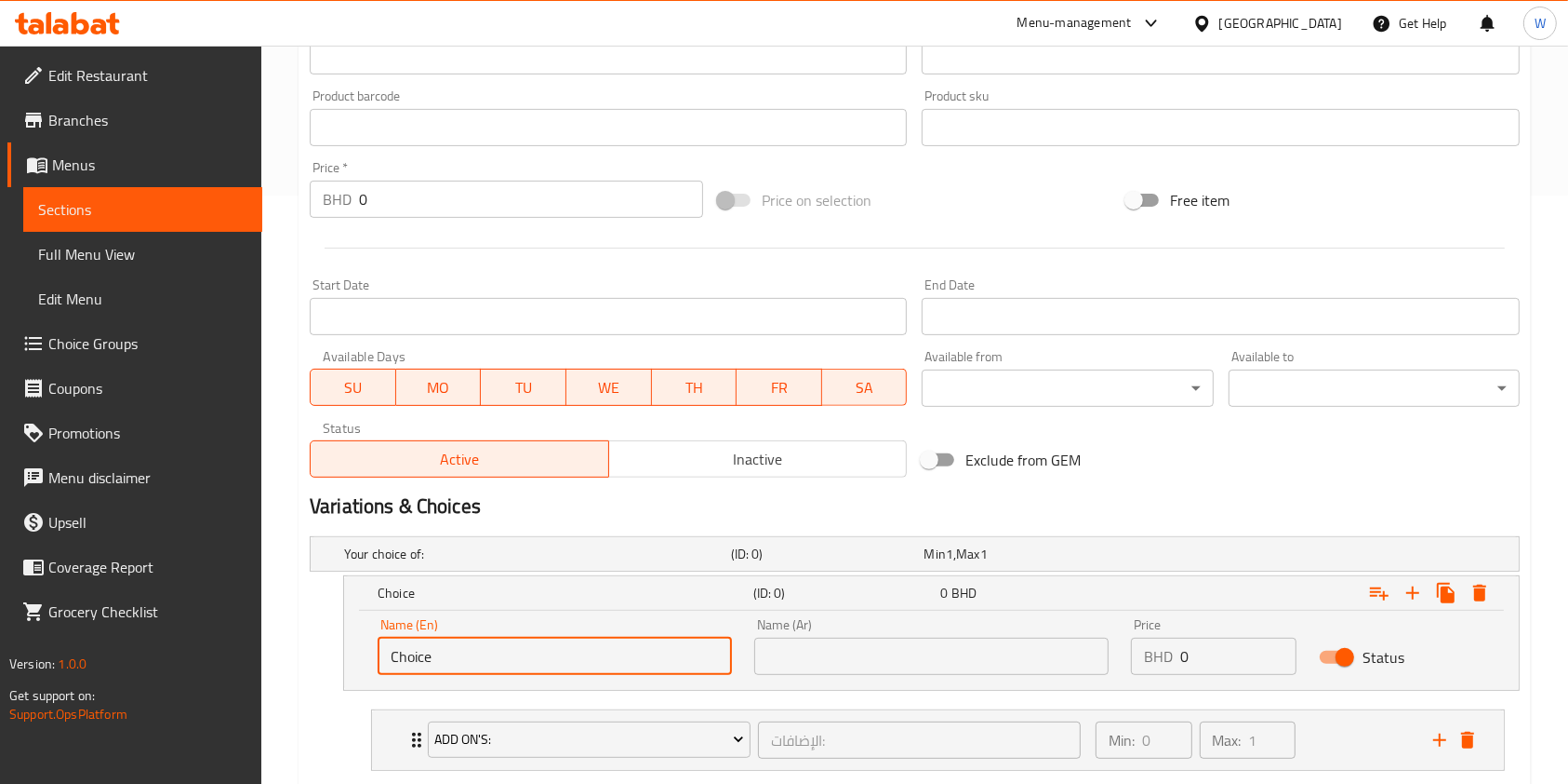
click at [491, 660] on input "Choice" at bounding box center [554, 656] width 354 height 37
click at [491, 660] on input "text" at bounding box center [554, 656] width 354 height 37
type input "Small"
click at [938, 670] on input "text" at bounding box center [932, 656] width 354 height 37
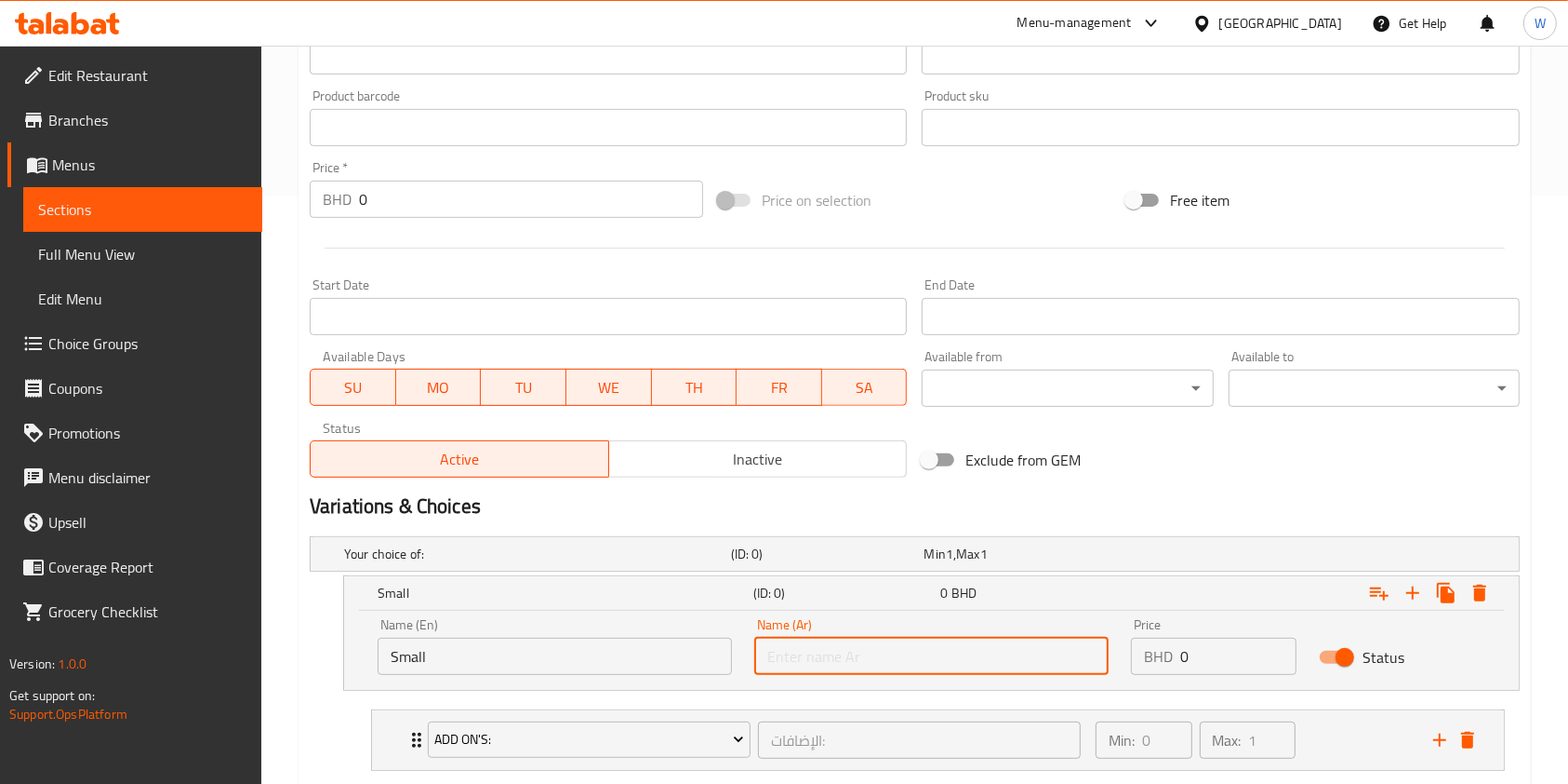
type input "صغير"
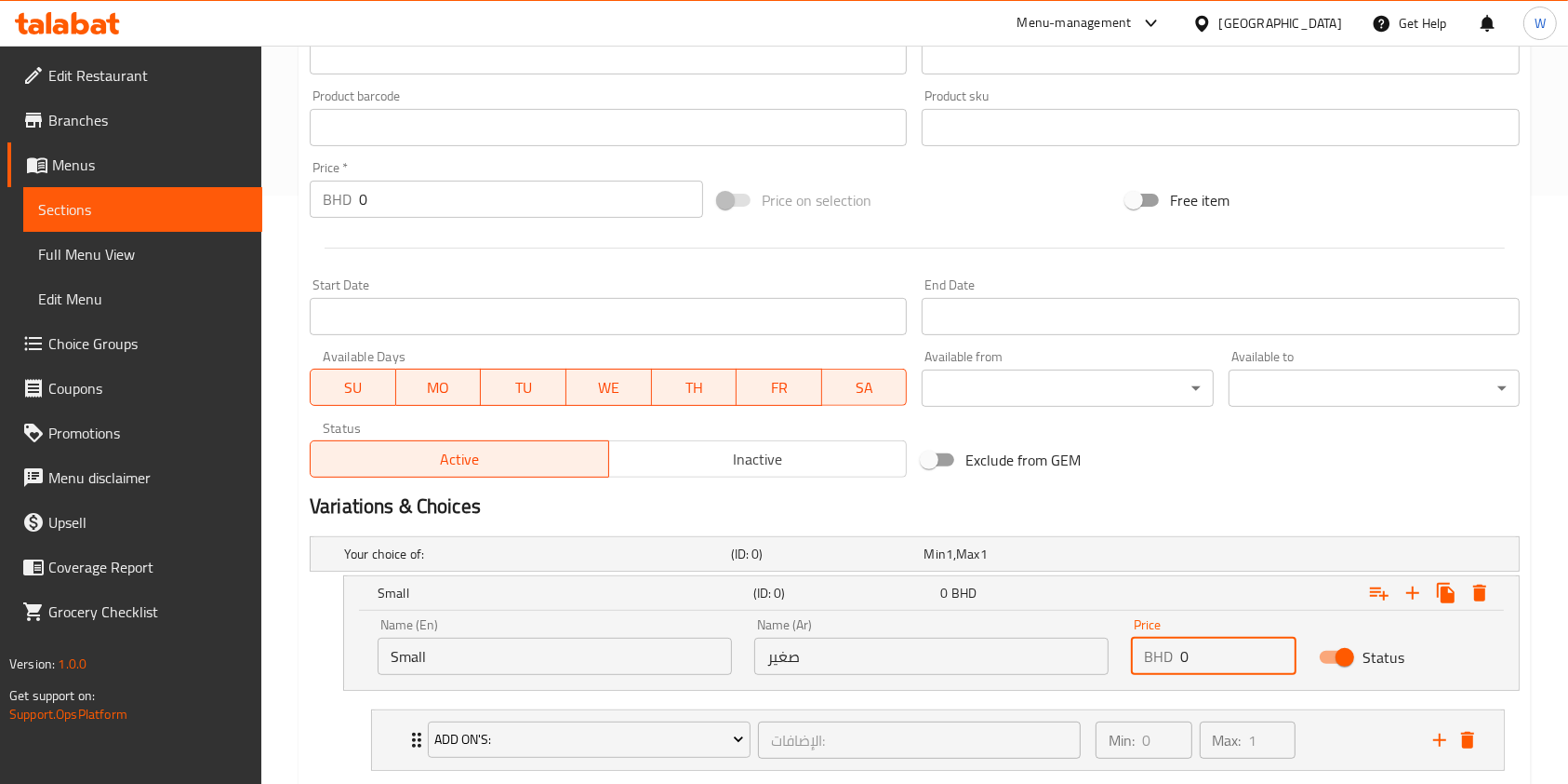
drag, startPoint x: 1197, startPoint y: 664, endPoint x: 1101, endPoint y: 673, distance: 96.4
click at [1102, 673] on div "Name (En) Small Name (En) Name (Ar) صغير Name (Ar) Price BHD 0 Price Status" at bounding box center [932, 646] width 1130 height 79
click at [1240, 655] on input "number" at bounding box center [1238, 656] width 117 height 37
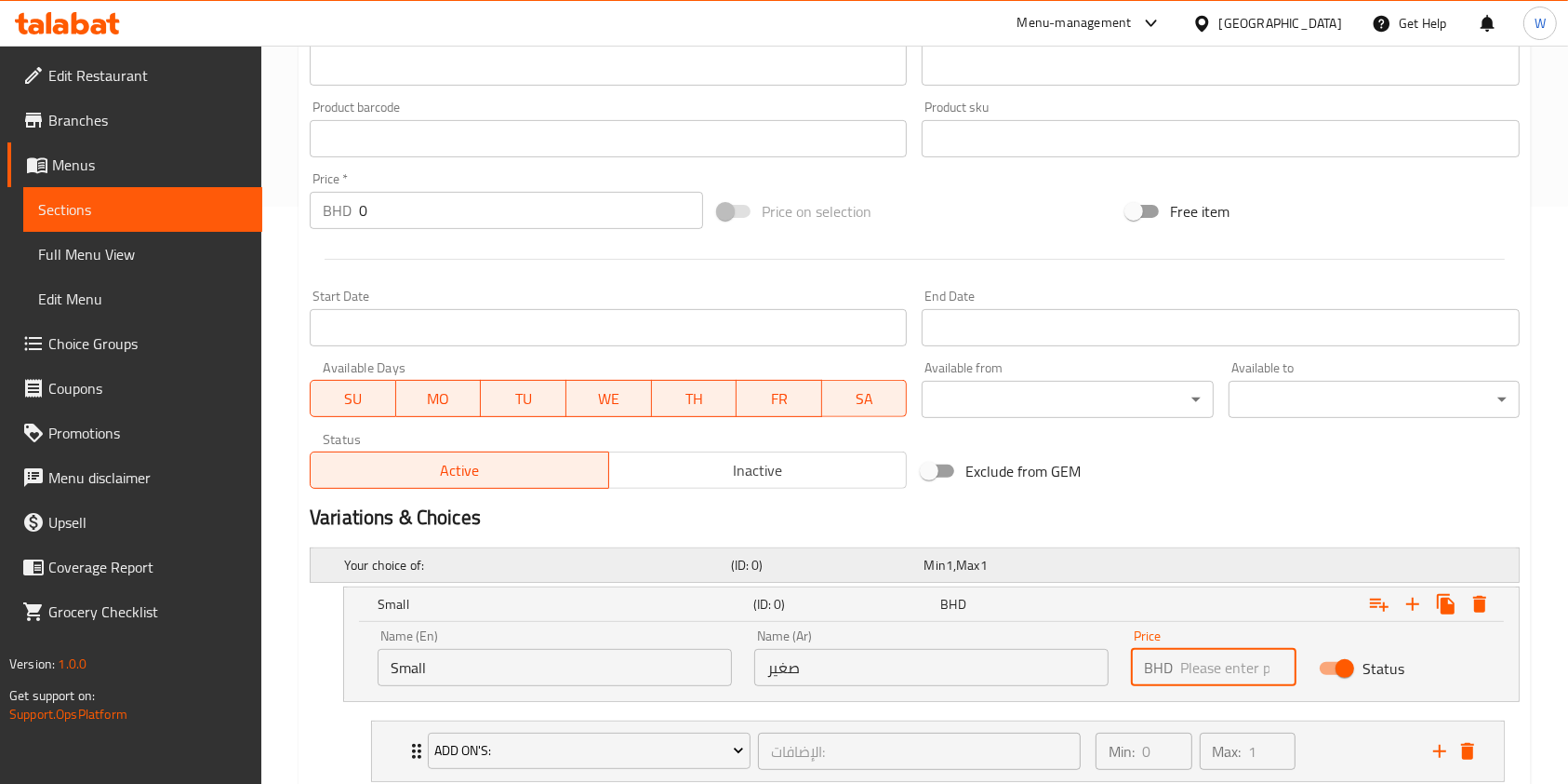
scroll to position [701, 0]
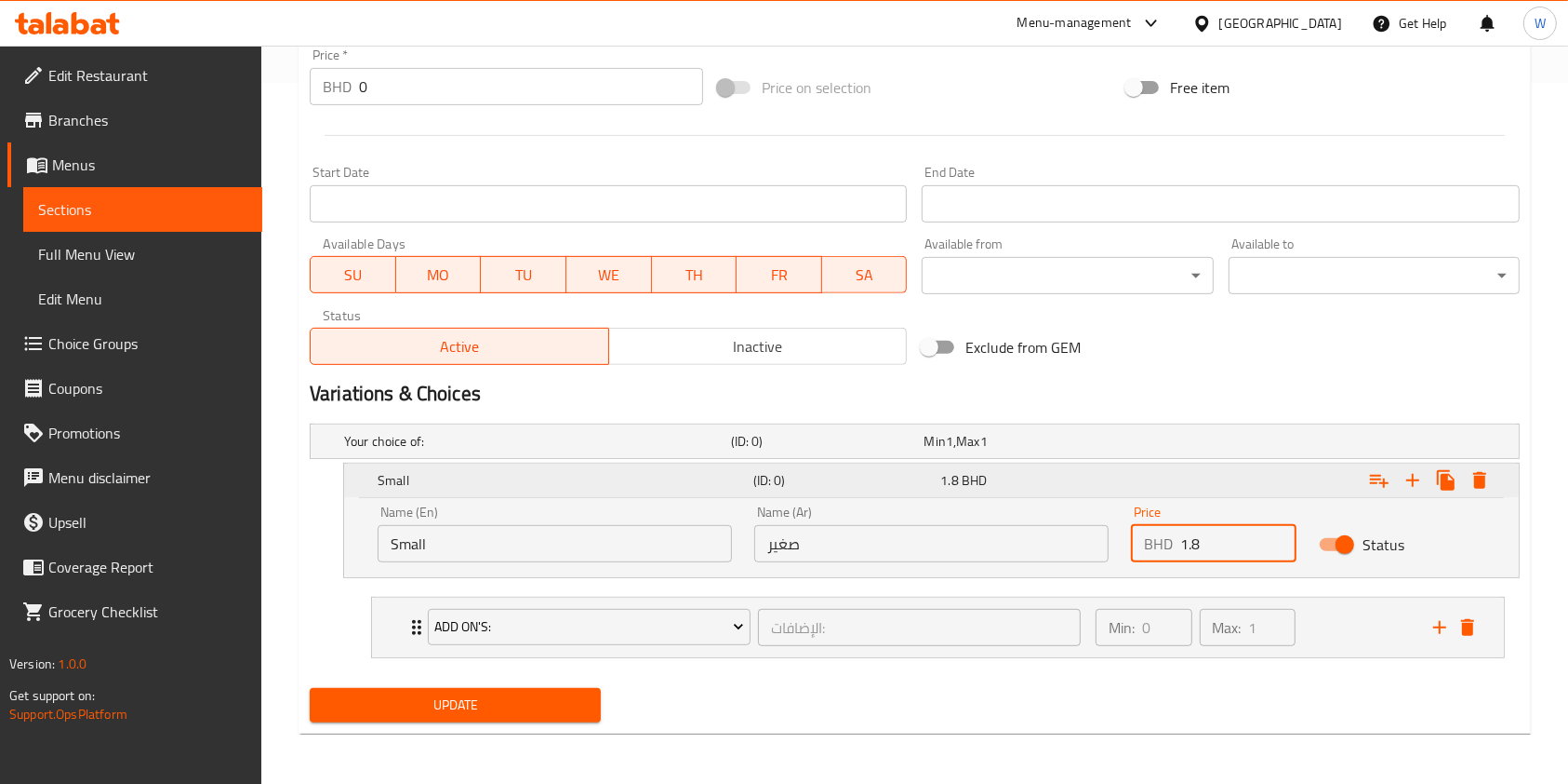
type input "1.8"
click at [1416, 480] on icon "Expand" at bounding box center [1412, 480] width 22 height 22
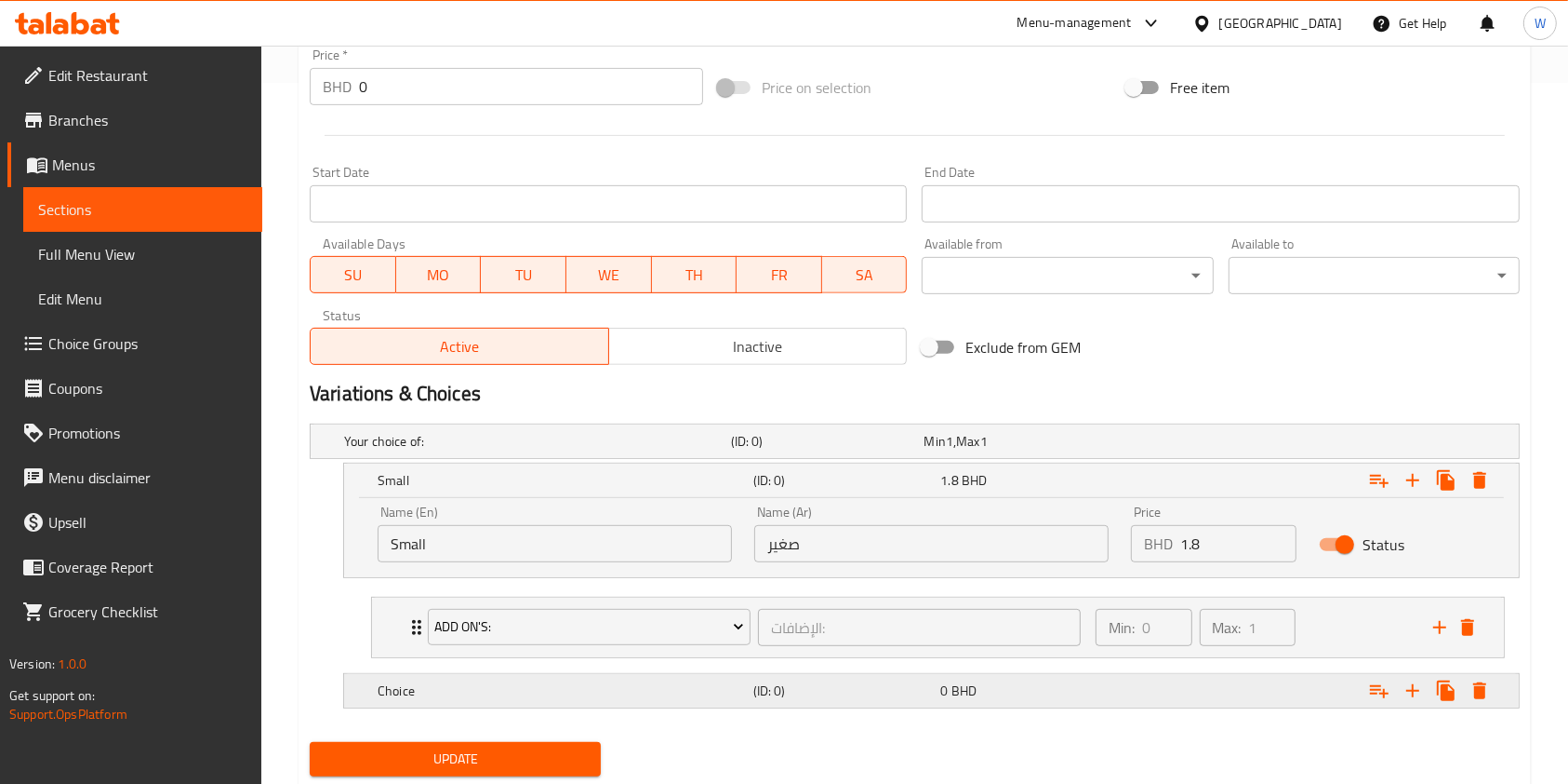
click at [981, 674] on div "Choice (ID: 0) 0 BHD" at bounding box center [936, 690] width 1127 height 41
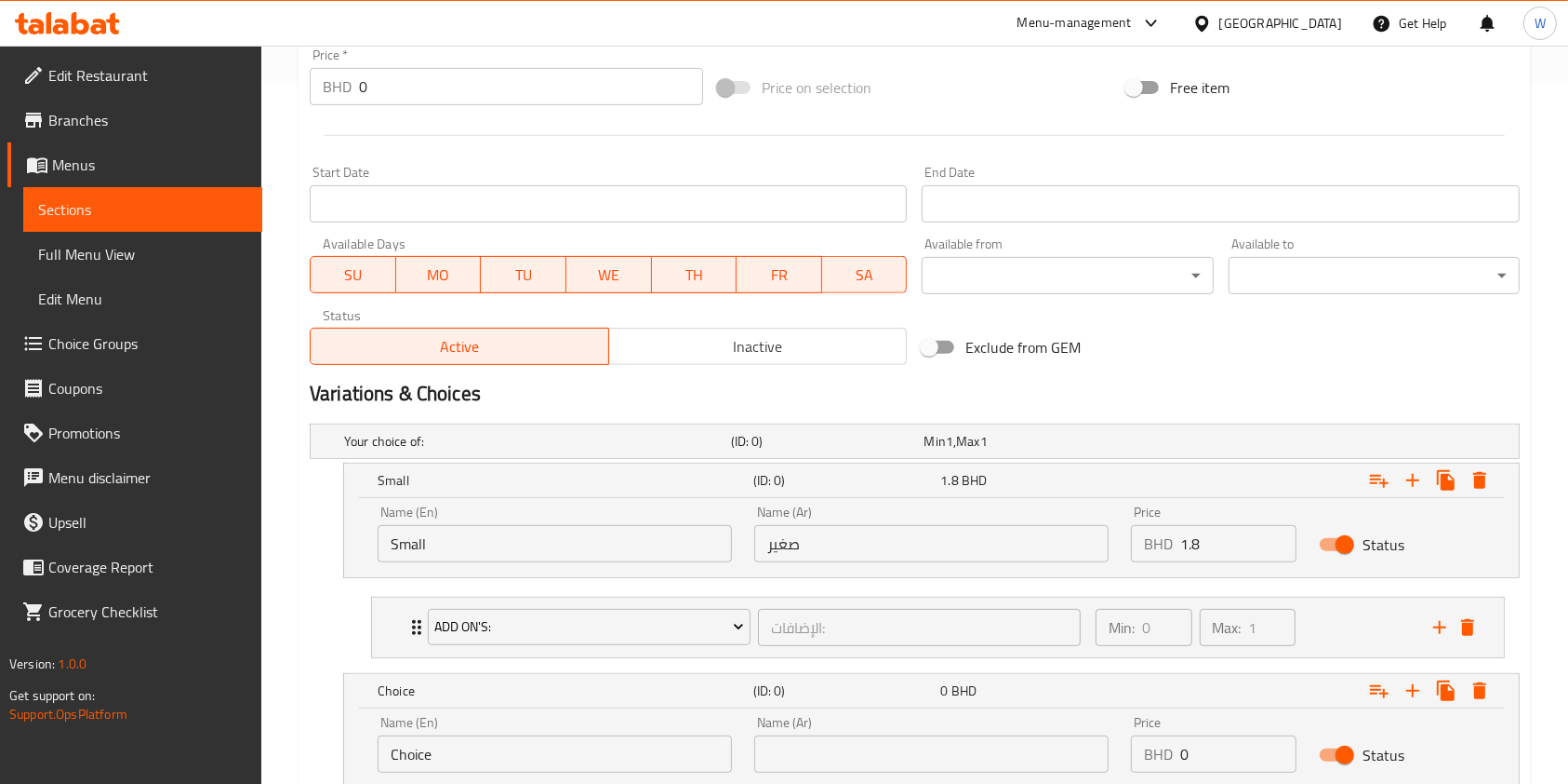
click at [440, 735] on input "Choice" at bounding box center [554, 753] width 354 height 37
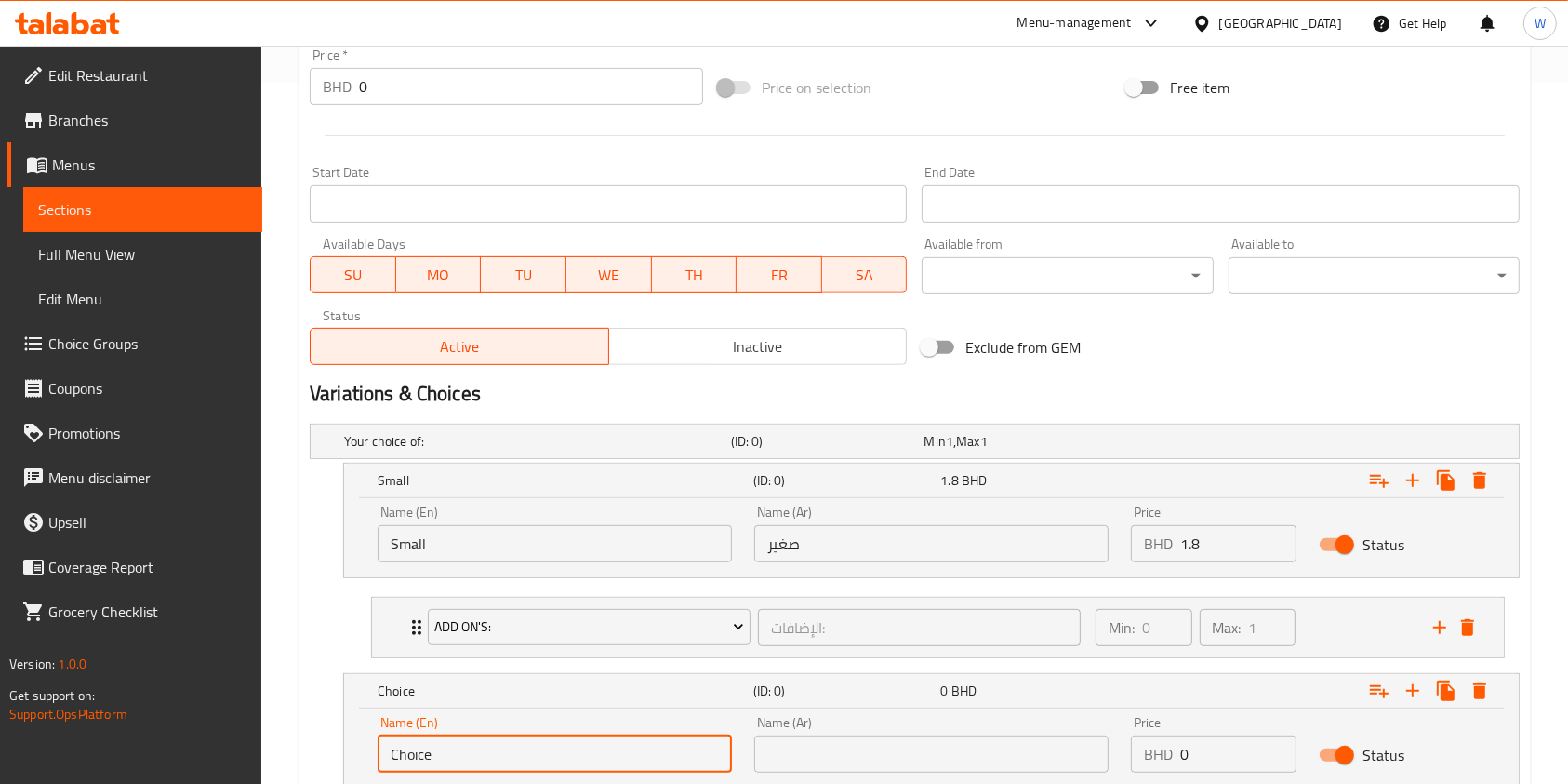
click at [440, 741] on input "Choice" at bounding box center [554, 753] width 354 height 37
click at [440, 746] on input "text" at bounding box center [554, 753] width 354 height 37
type input "Medium"
click at [854, 739] on input "text" at bounding box center [932, 753] width 354 height 37
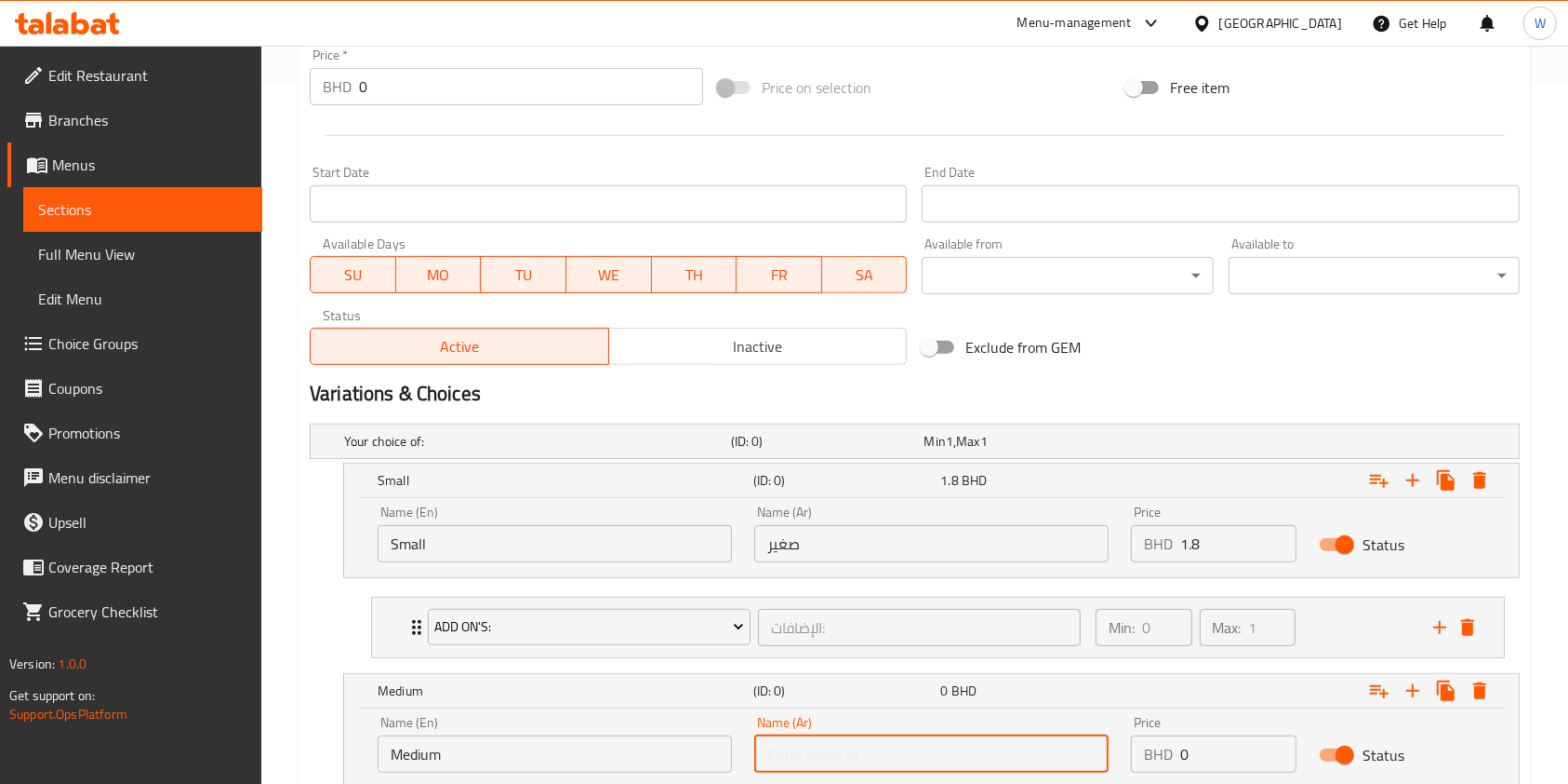
type input "وسط"
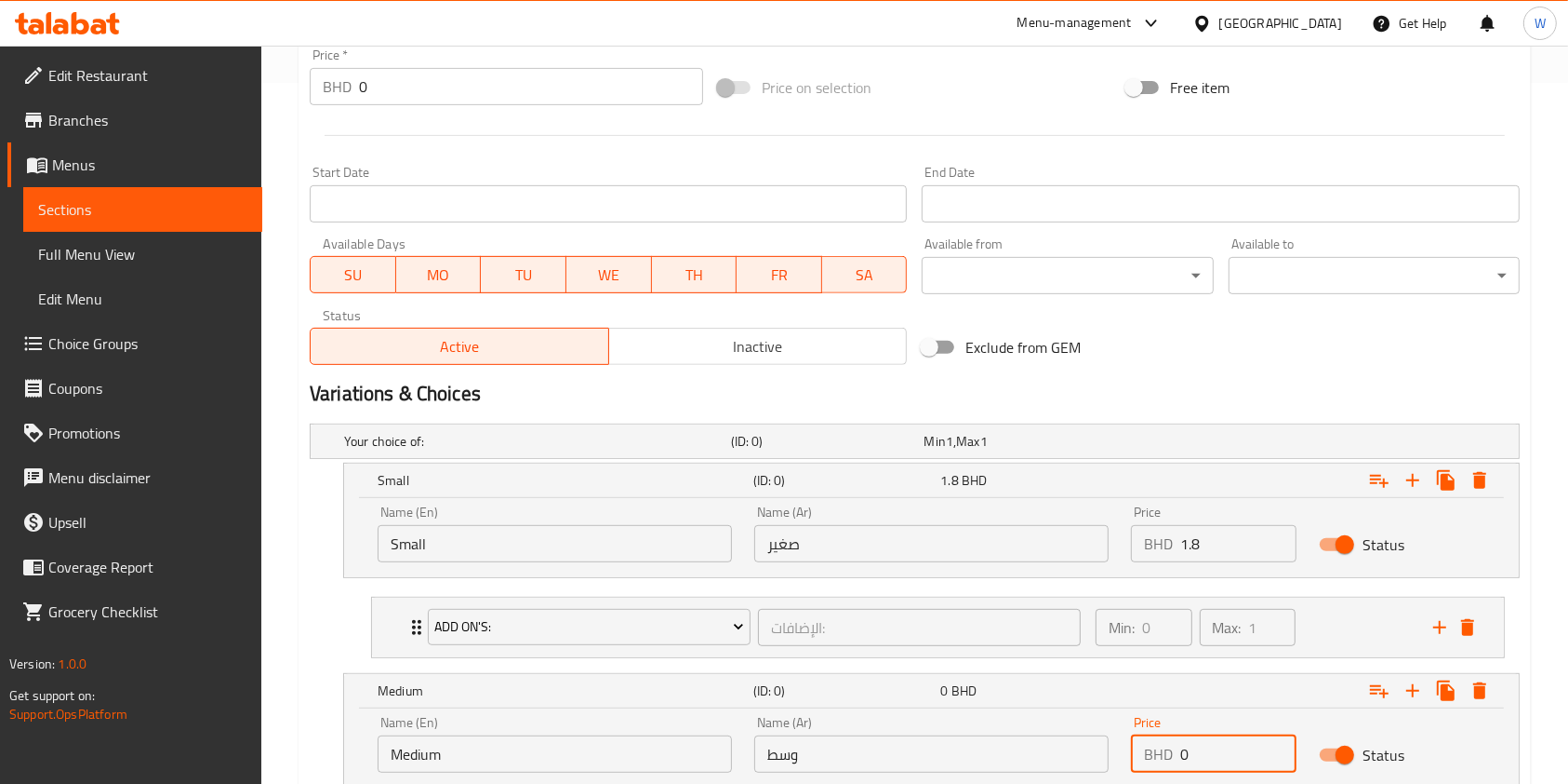
drag, startPoint x: 1205, startPoint y: 739, endPoint x: 1163, endPoint y: 745, distance: 42.4
click at [1163, 745] on div "BHD 0 Price" at bounding box center [1214, 753] width 165 height 37
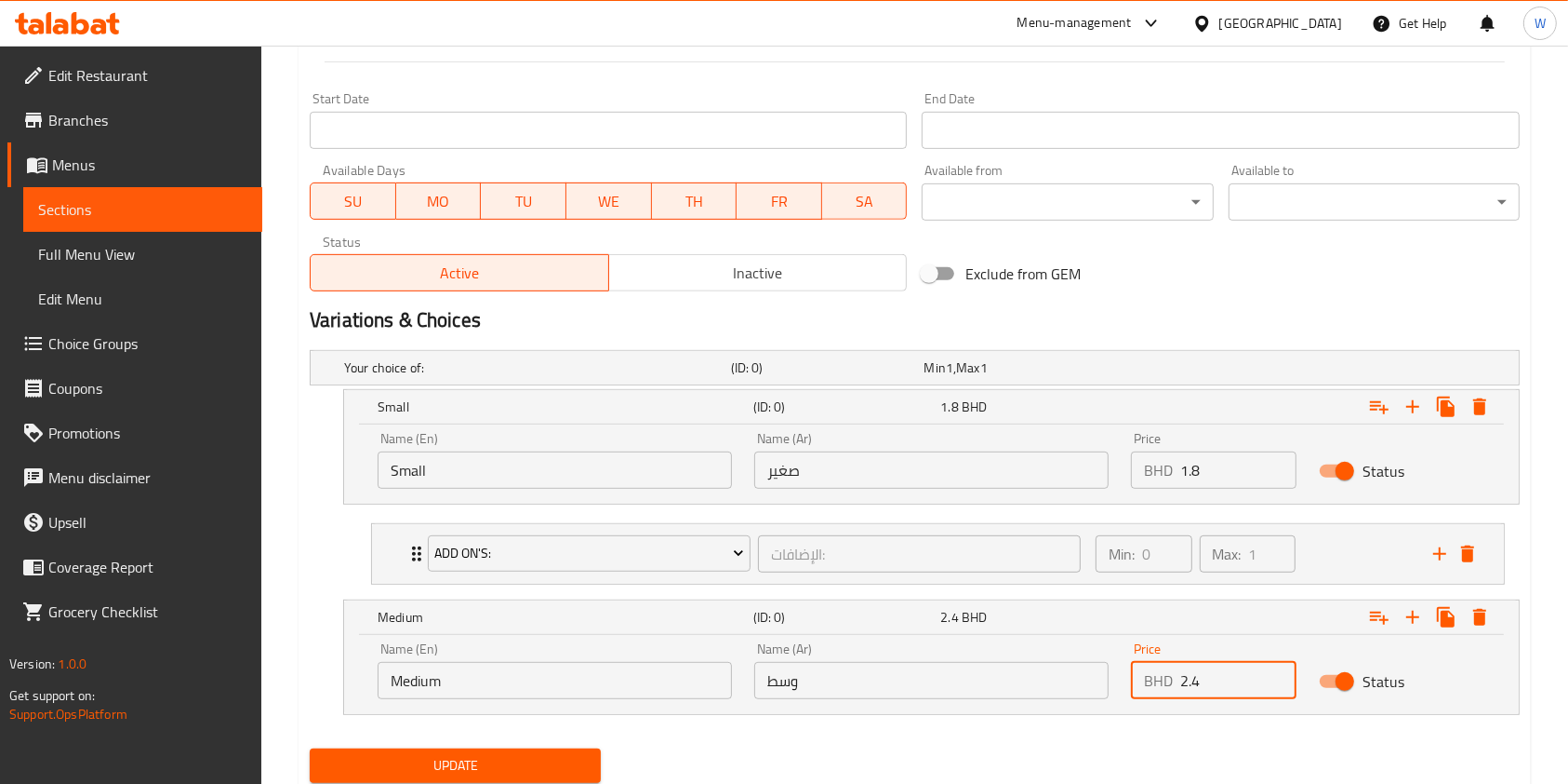
scroll to position [835, 0]
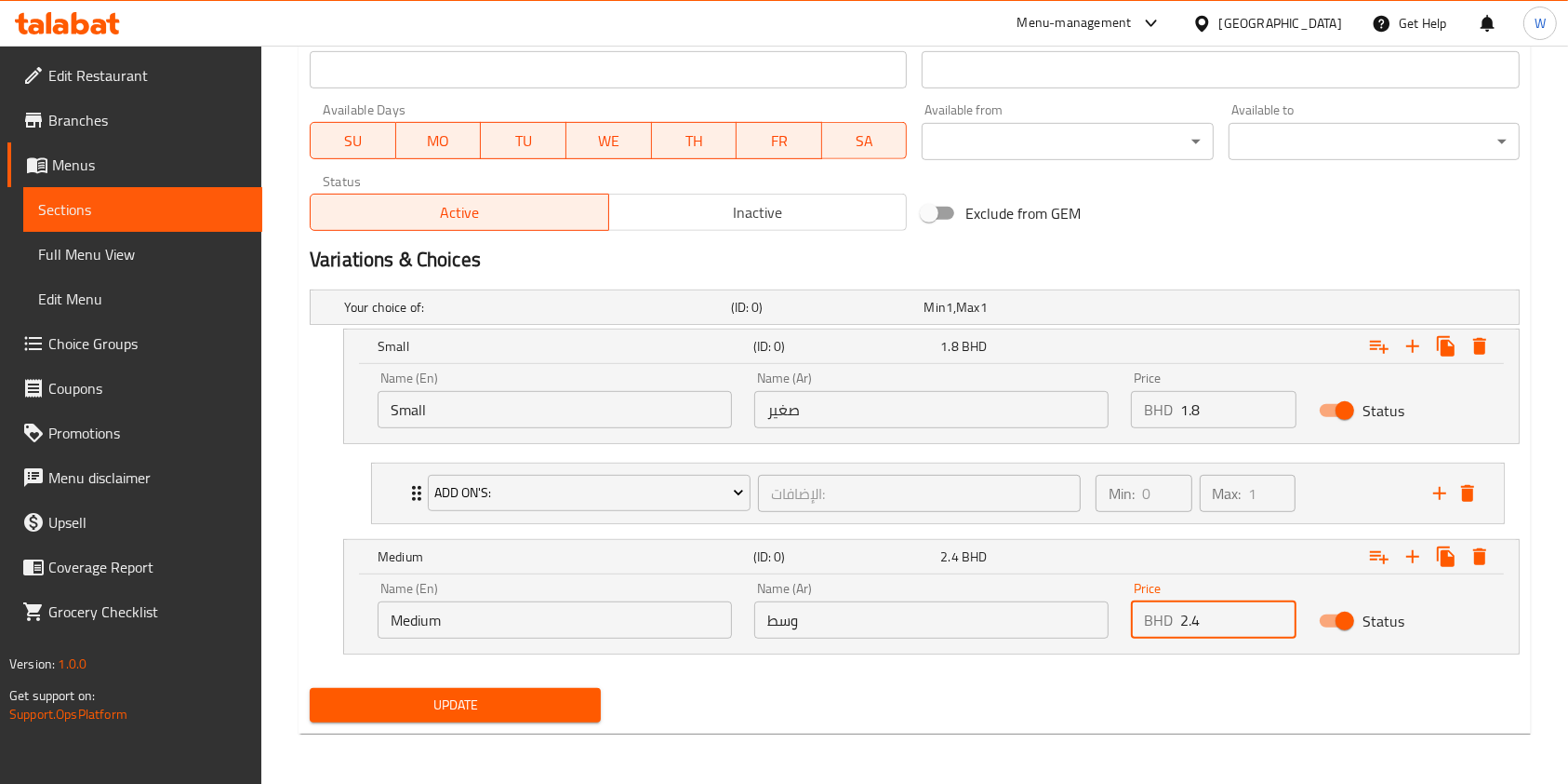
type input "2.4"
click at [577, 698] on span "Update" at bounding box center [456, 705] width 262 height 23
click at [1377, 552] on icon "Expand" at bounding box center [1379, 556] width 22 height 22
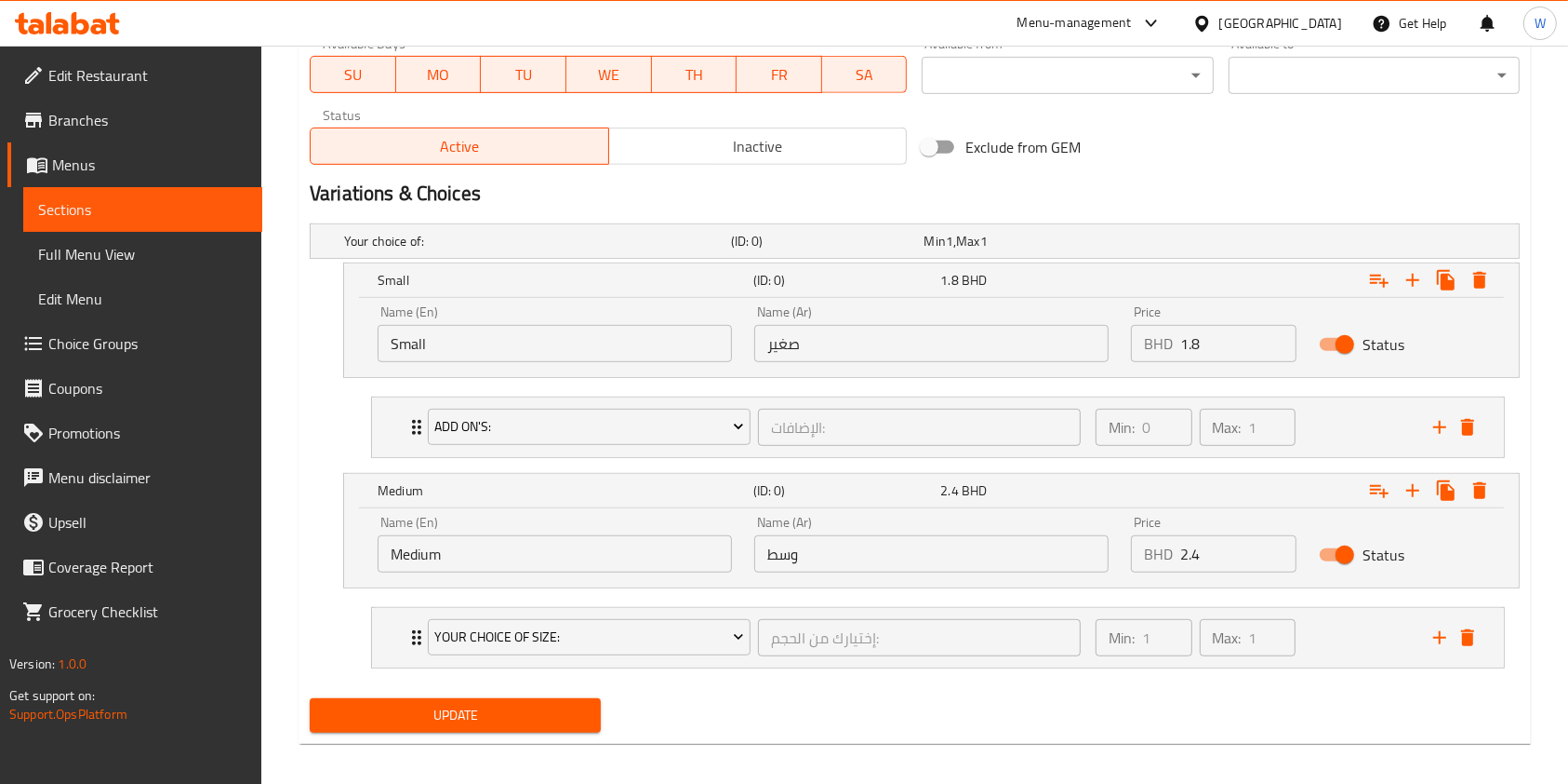
scroll to position [911, 0]
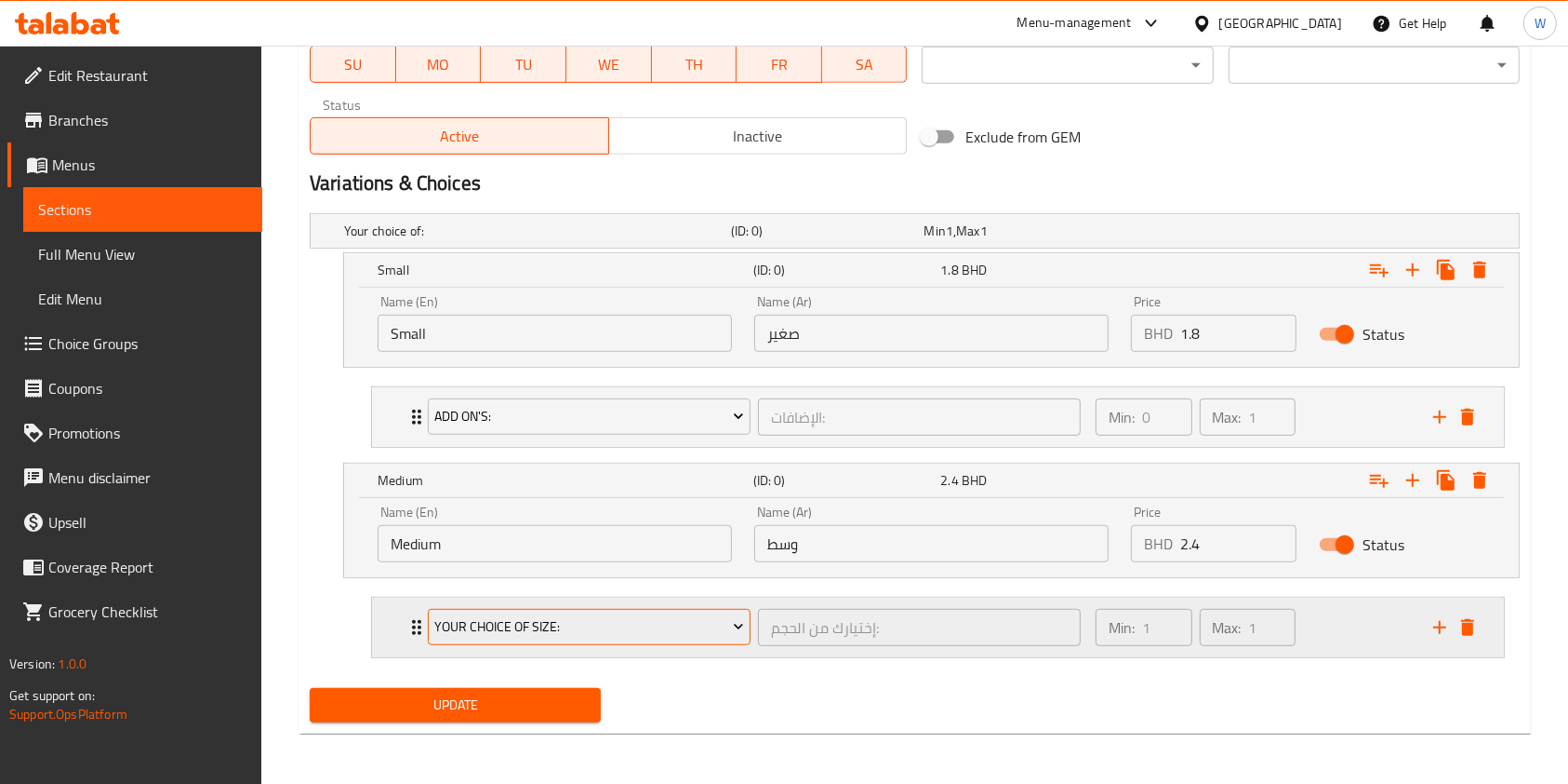
click at [701, 629] on span "Your Choice Of Size:" at bounding box center [589, 627] width 309 height 23
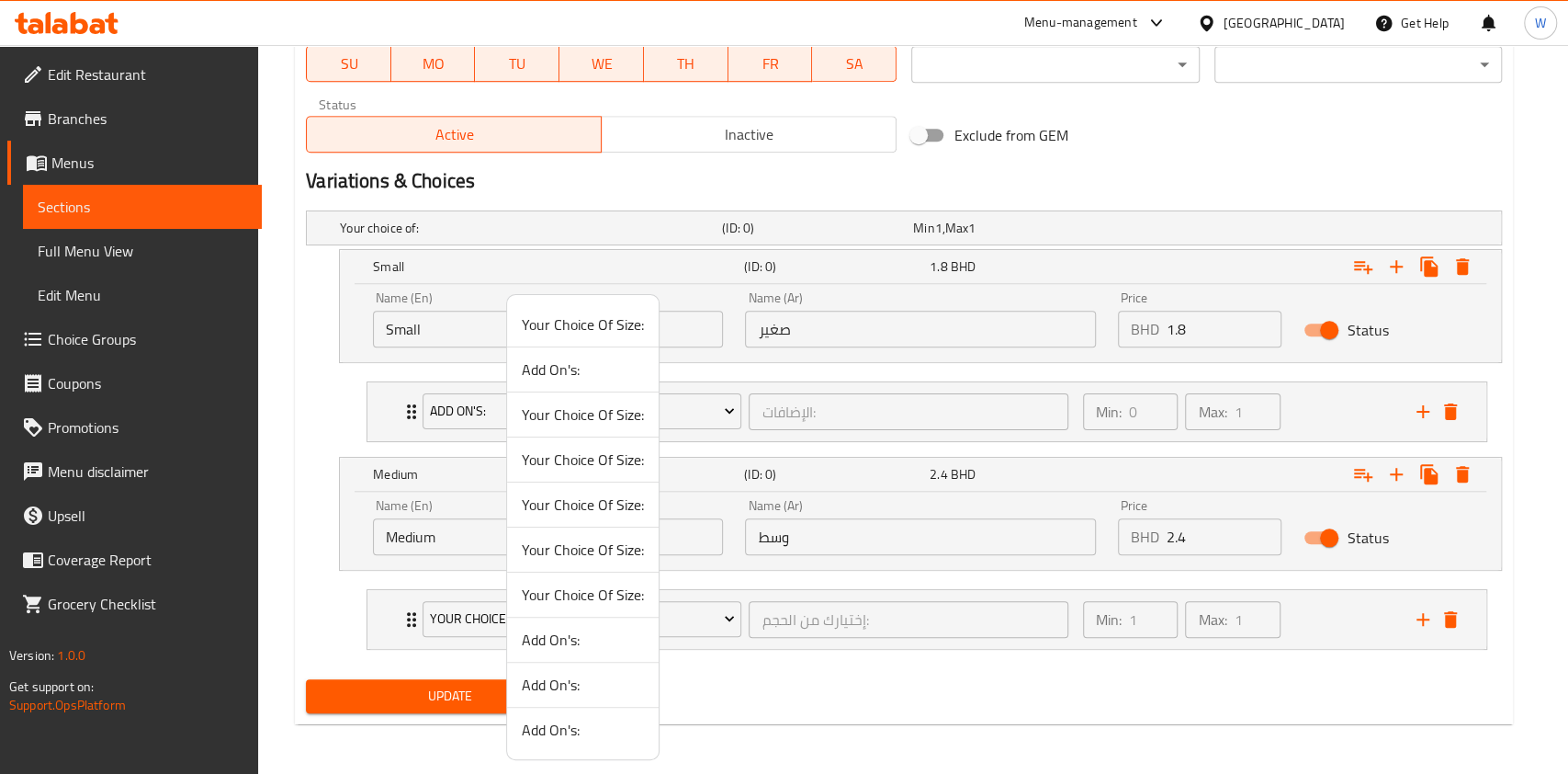
click at [608, 365] on span "Add On's:" at bounding box center [582, 369] width 122 height 22
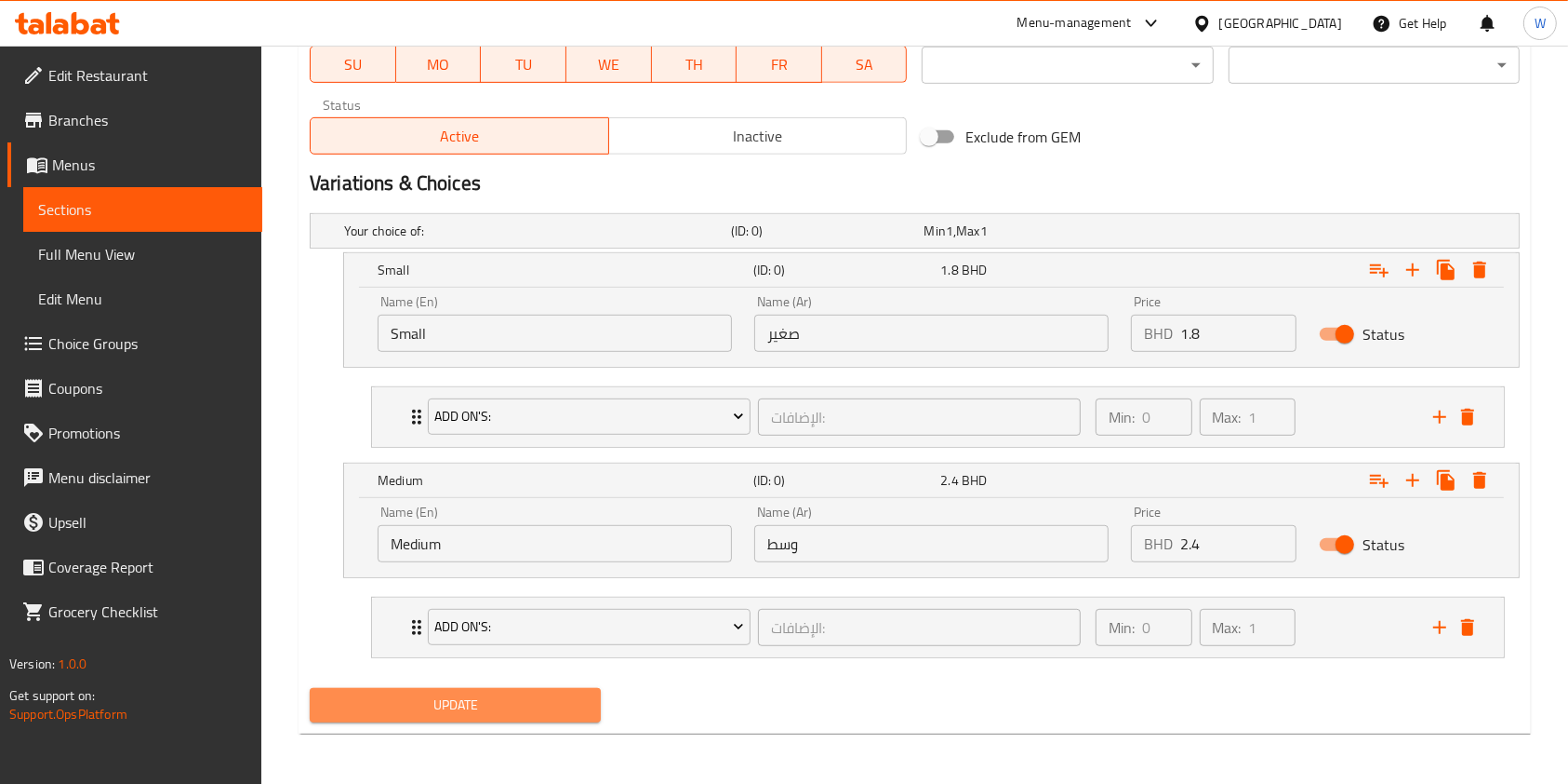
click at [472, 698] on span "Update" at bounding box center [456, 705] width 262 height 23
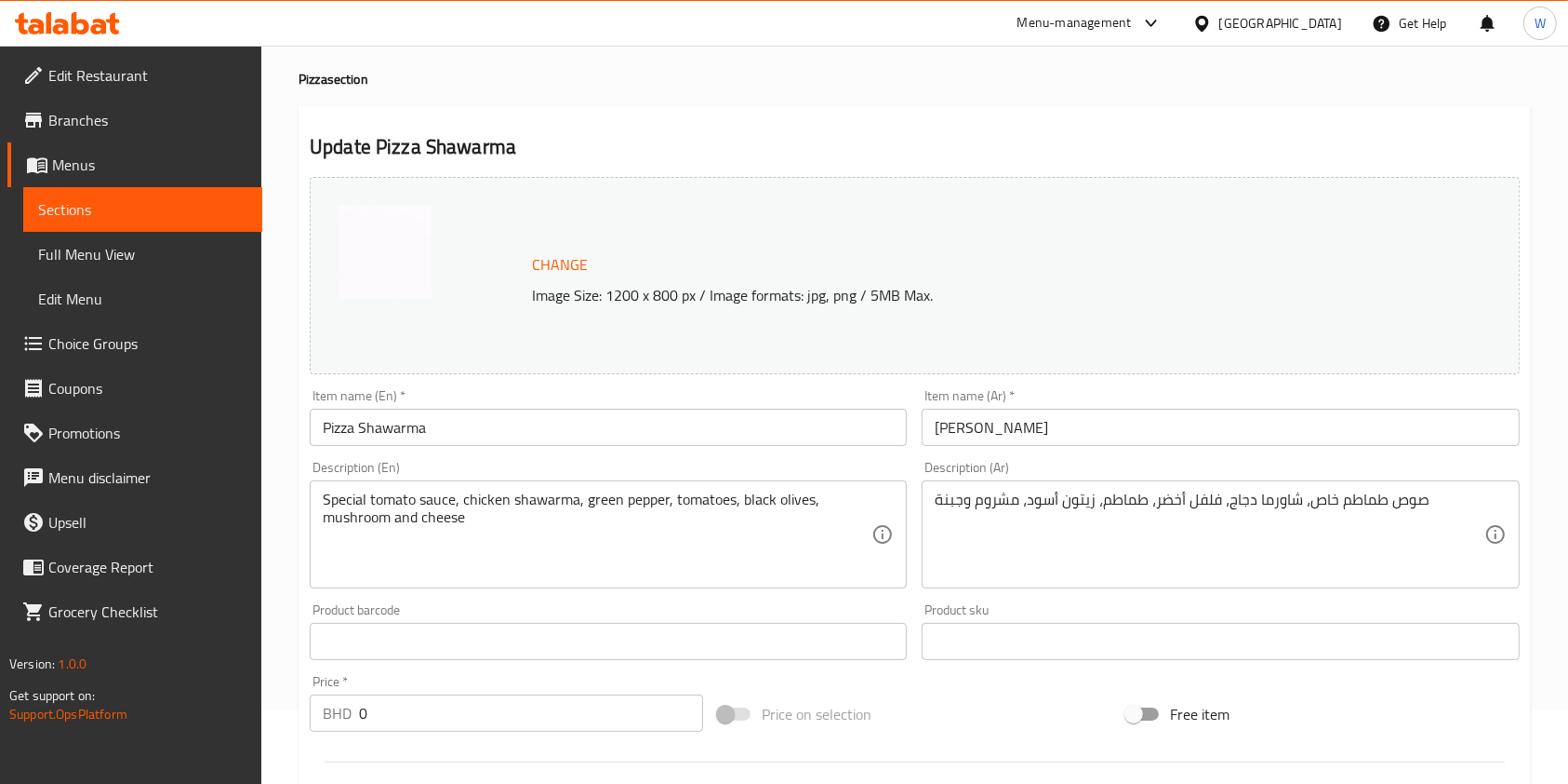
scroll to position [0, 0]
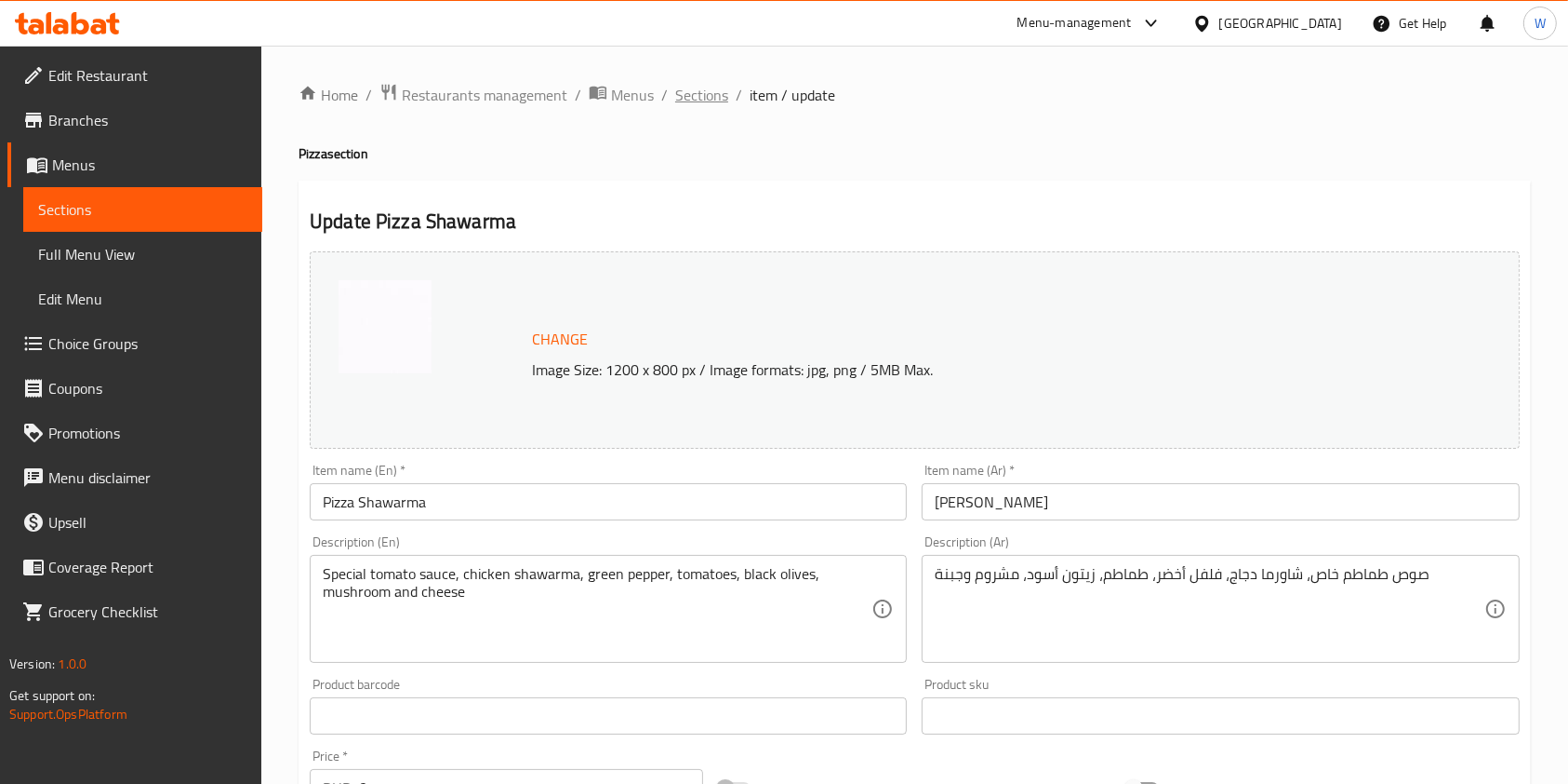
click at [692, 84] on span "Sections" at bounding box center [701, 95] width 53 height 22
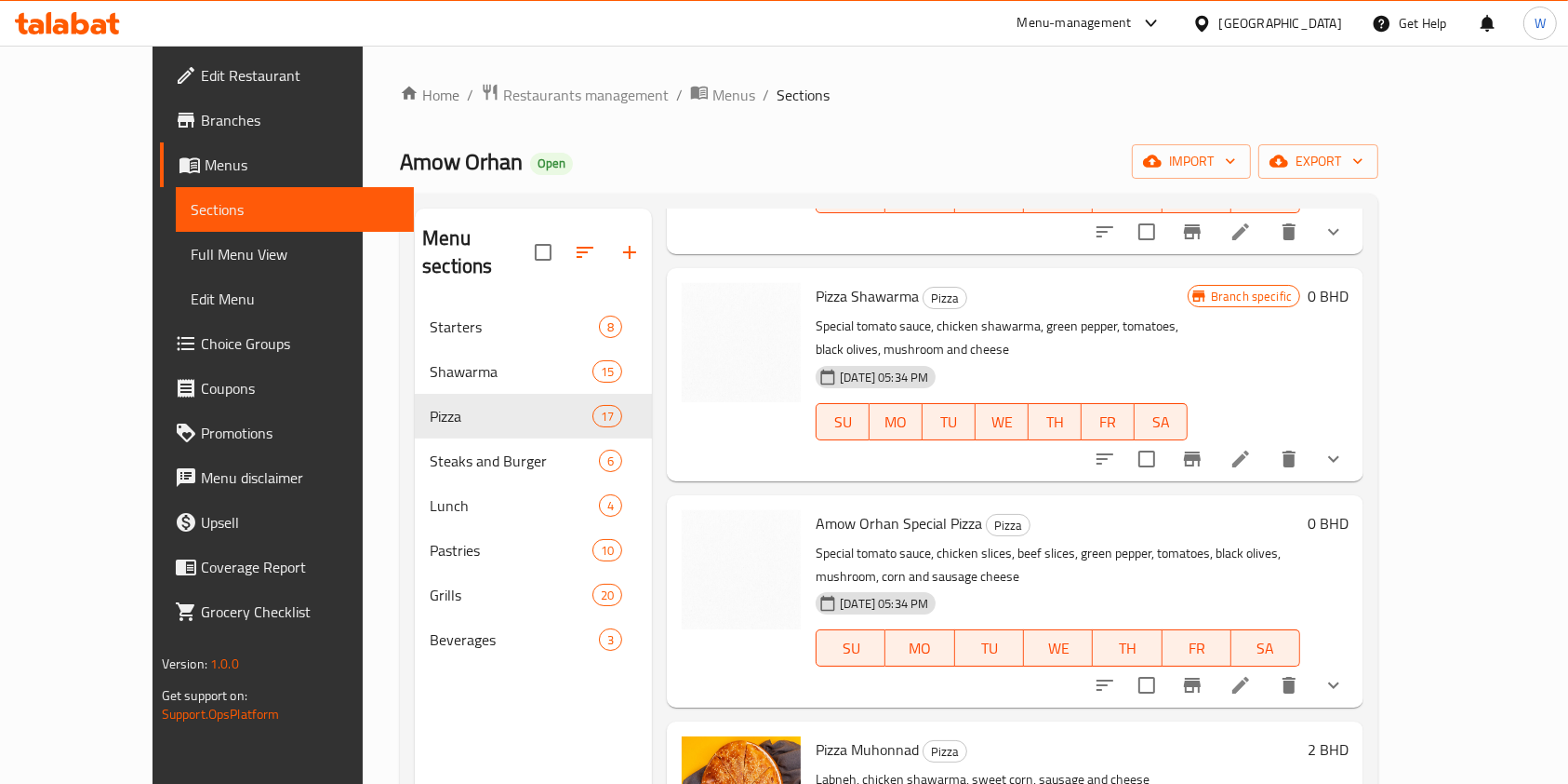
scroll to position [2109, 0]
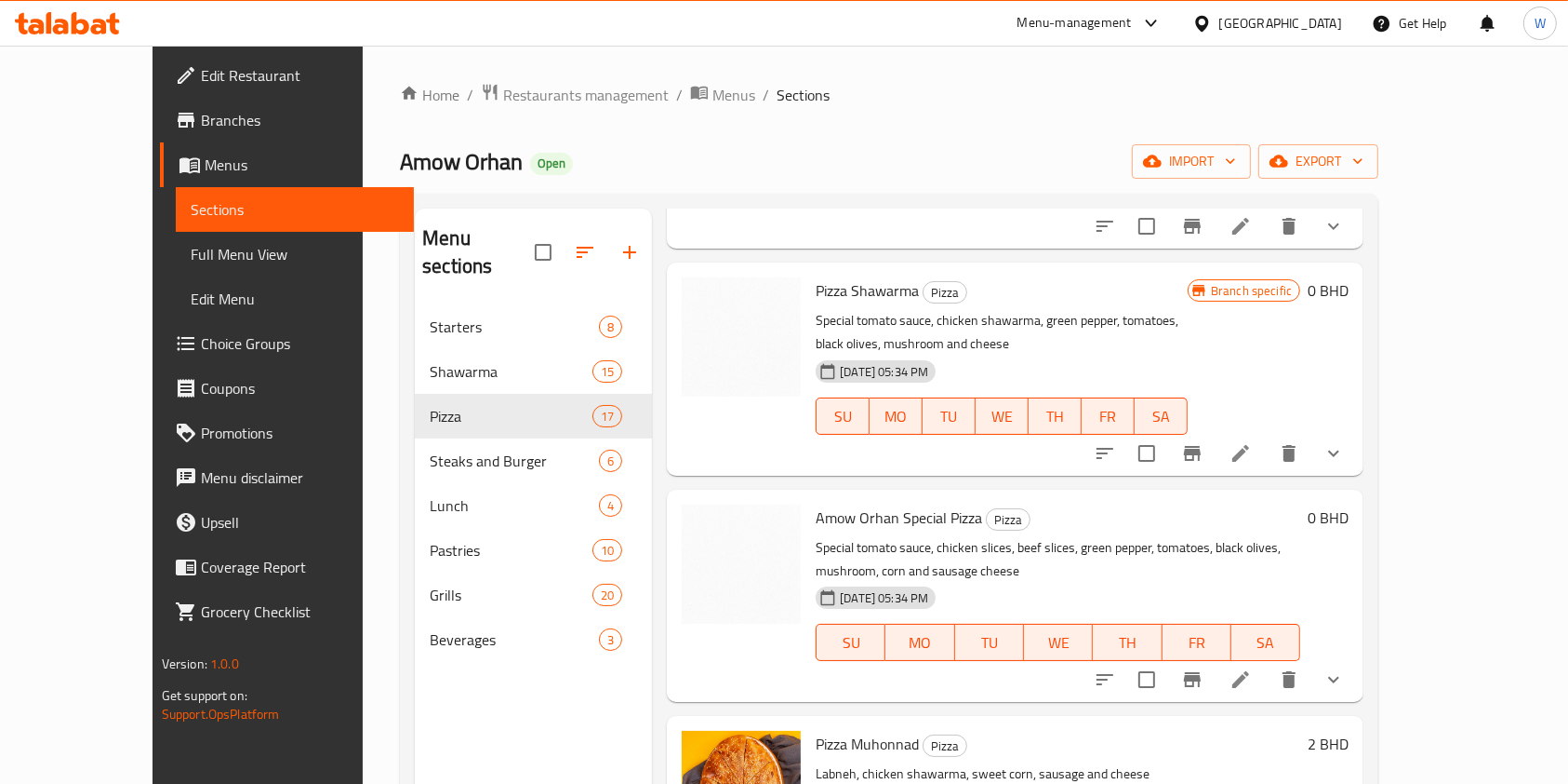
click at [1267, 663] on li at bounding box center [1240, 679] width 53 height 33
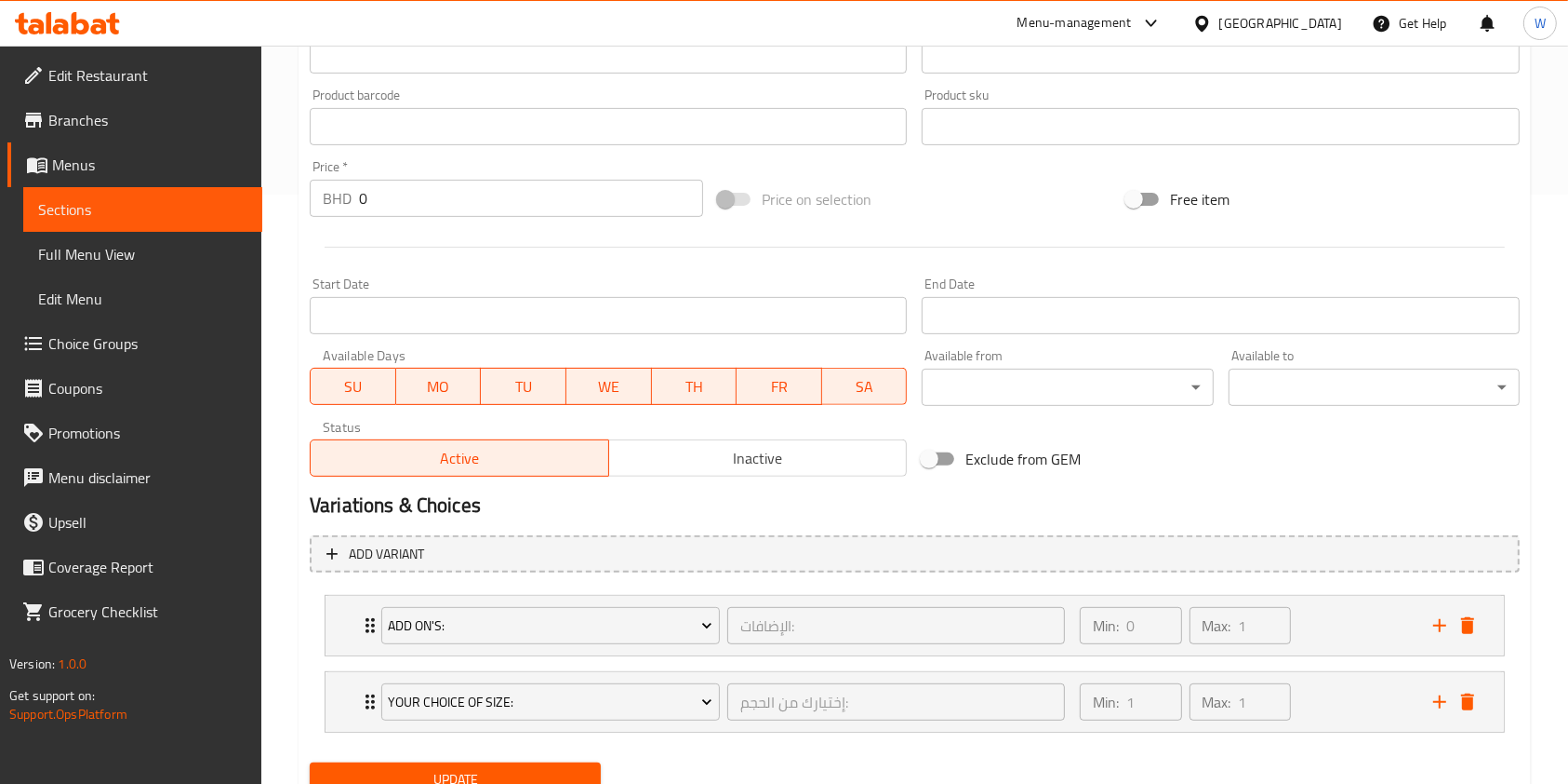
scroll to position [664, 0]
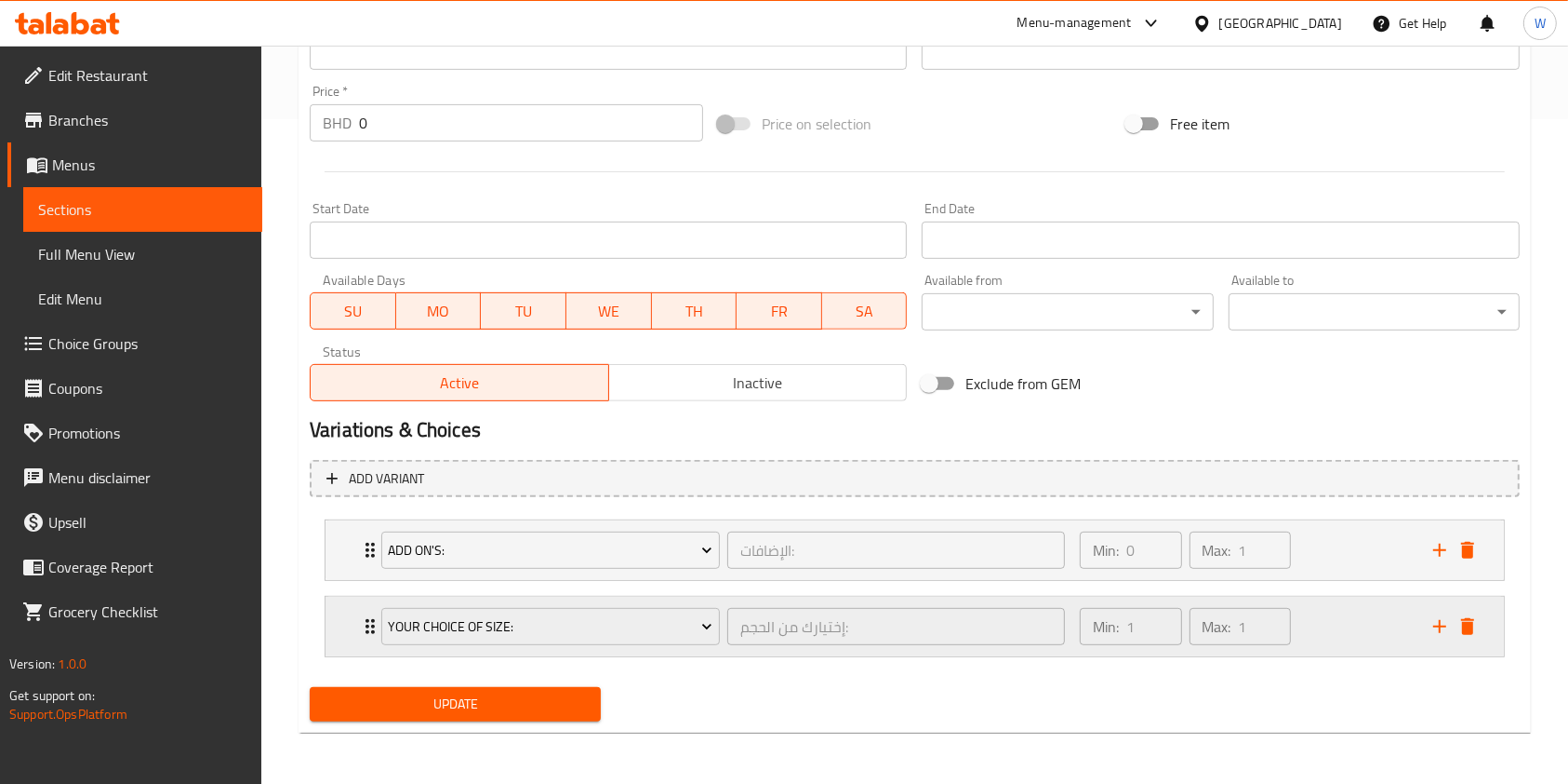
click at [370, 624] on div "Your Choice Of Size: إختيارك من الحجم: ​" at bounding box center [722, 626] width 706 height 59
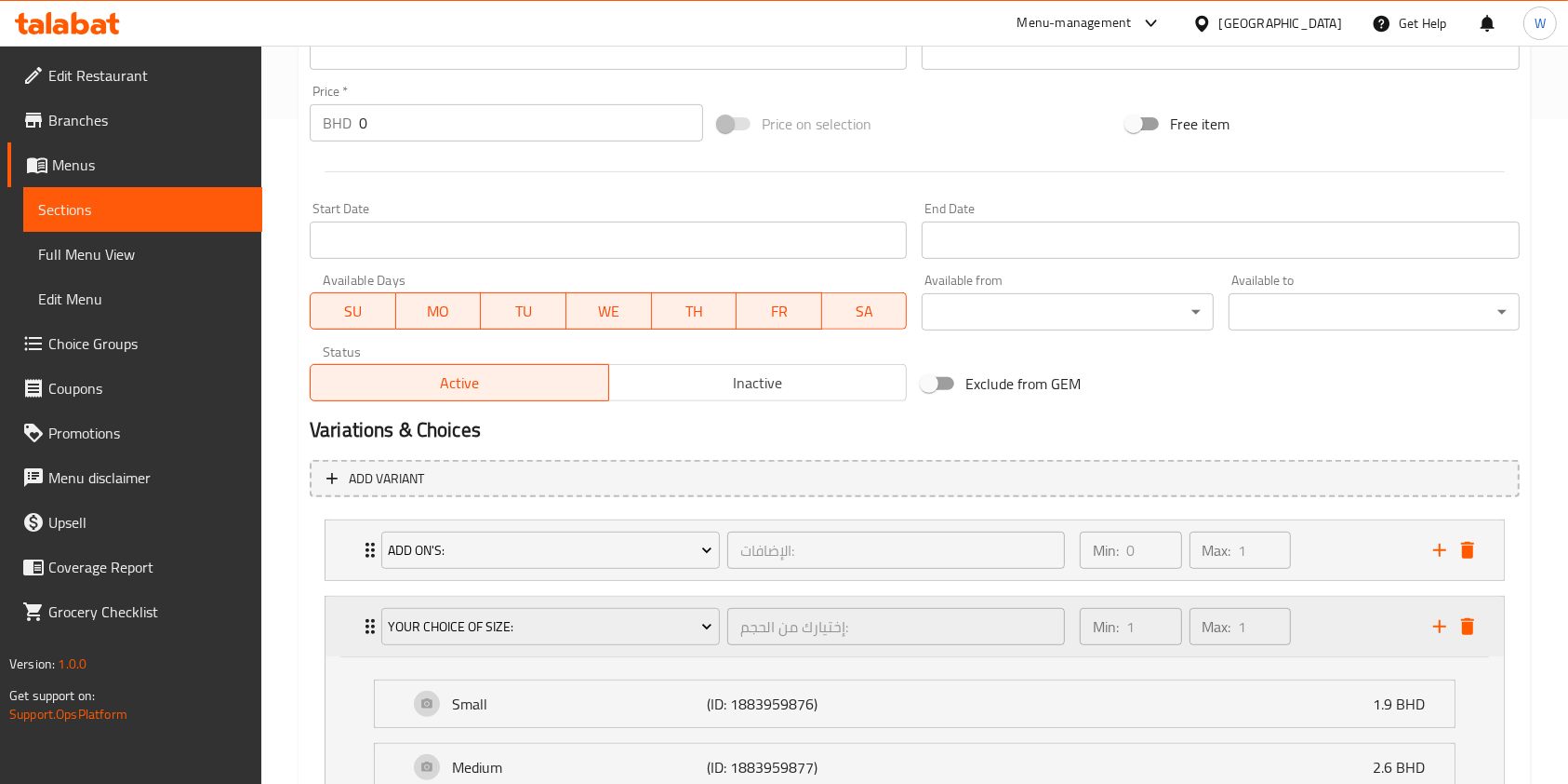
scroll to position [790, 0]
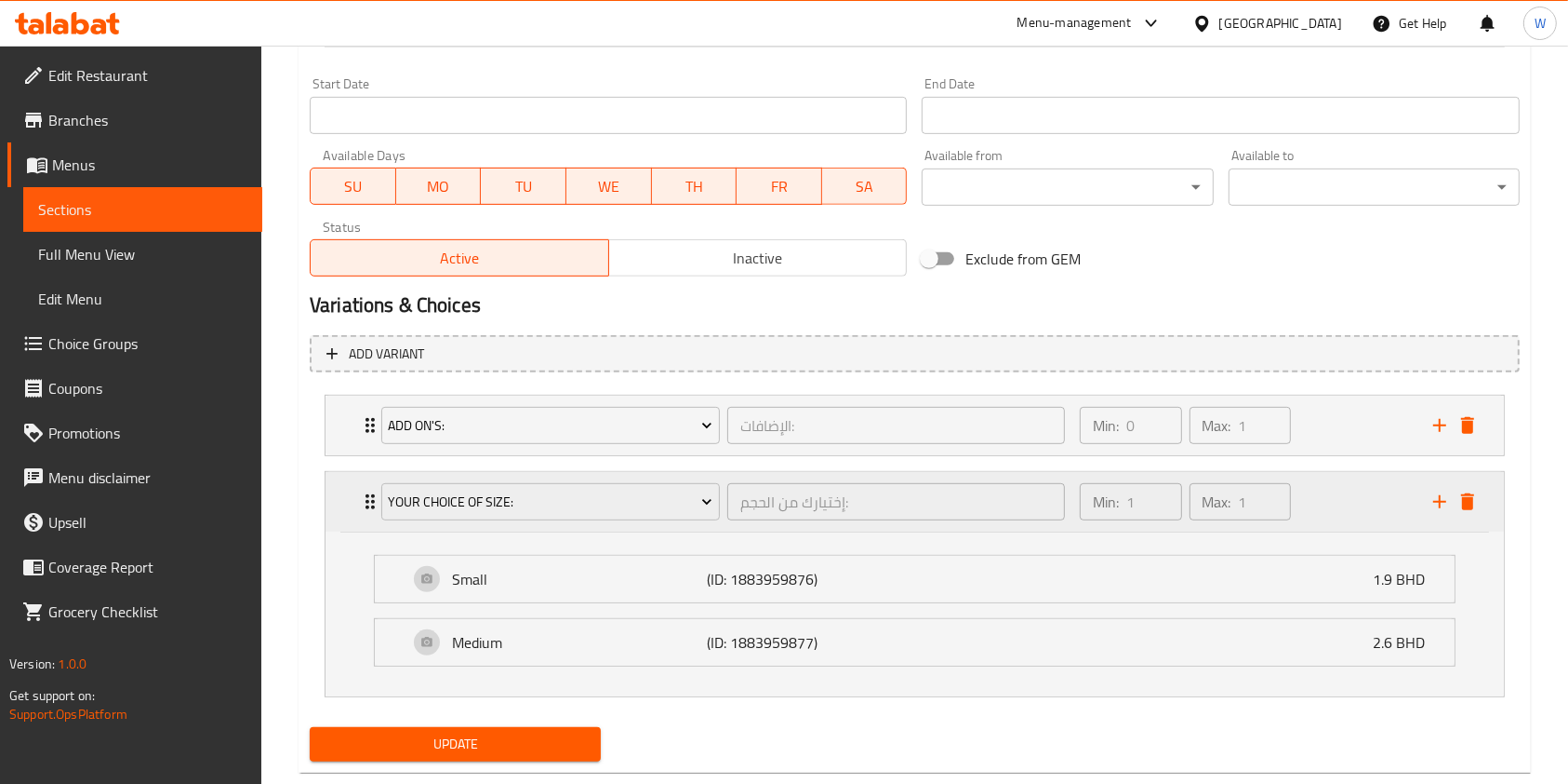
click at [1471, 506] on icon "delete" at bounding box center [1468, 502] width 13 height 17
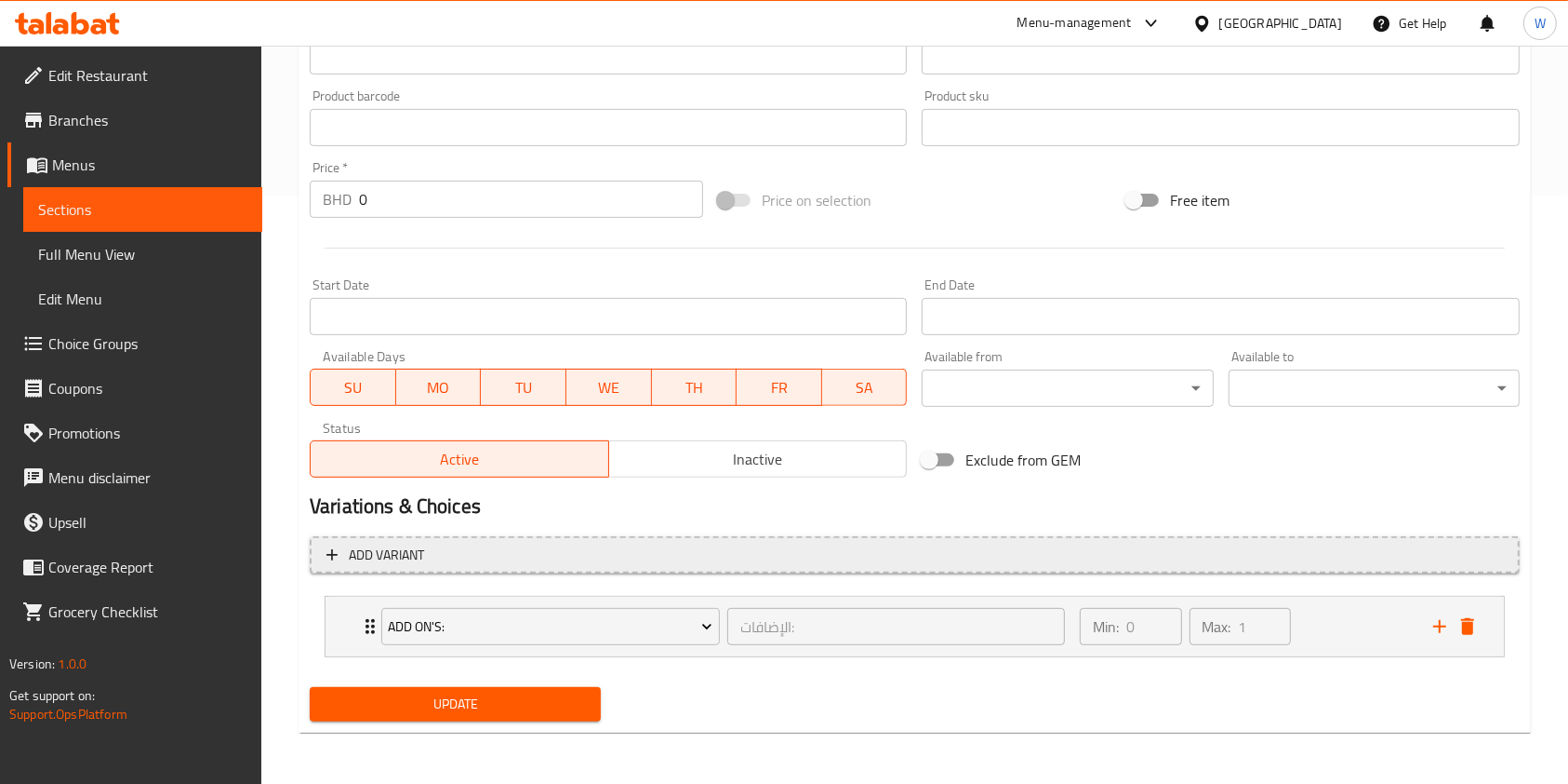
click at [440, 571] on button "Add variant" at bounding box center [914, 555] width 1211 height 38
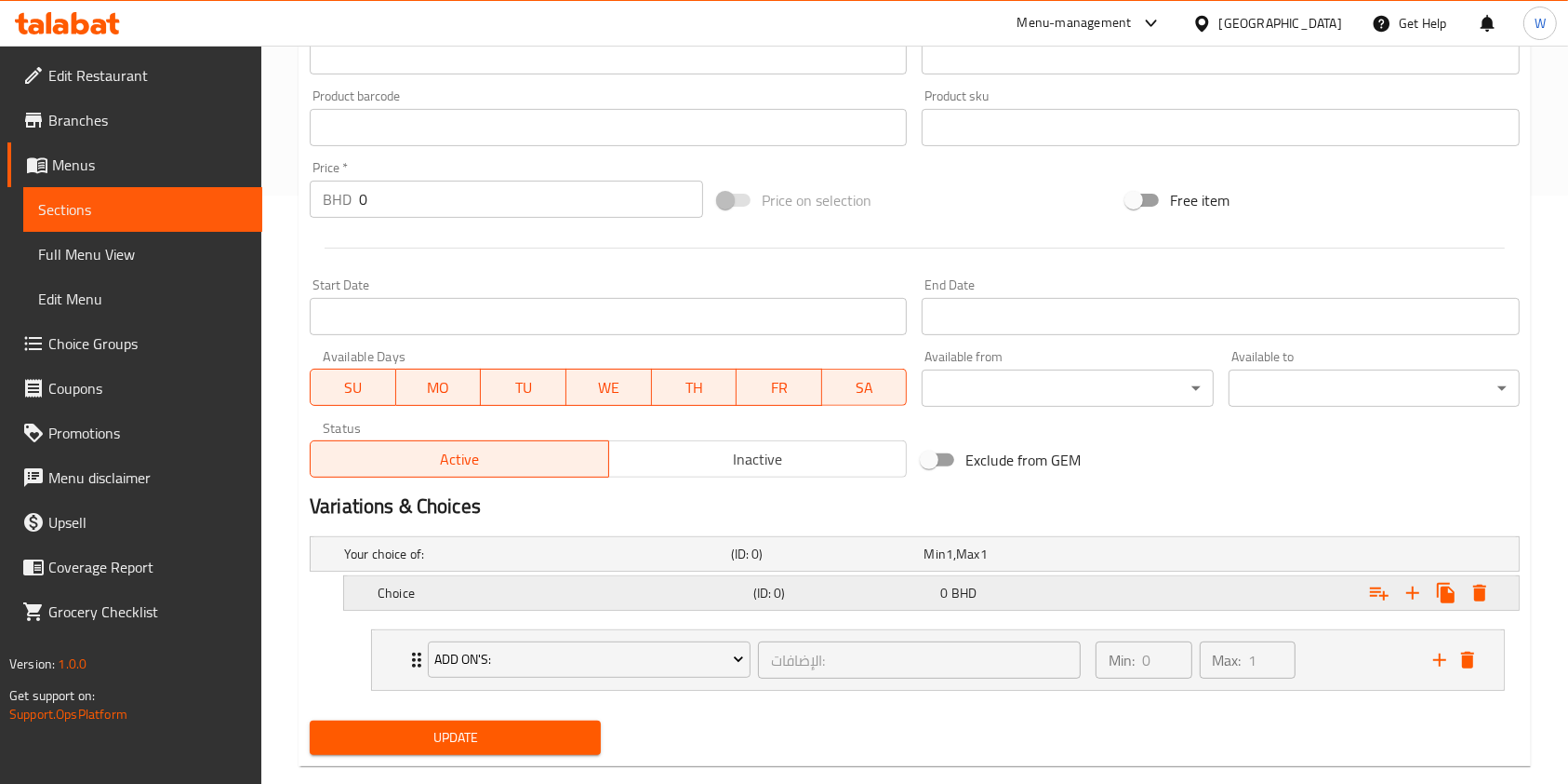
click at [454, 599] on h5 "Choice" at bounding box center [562, 592] width 369 height 18
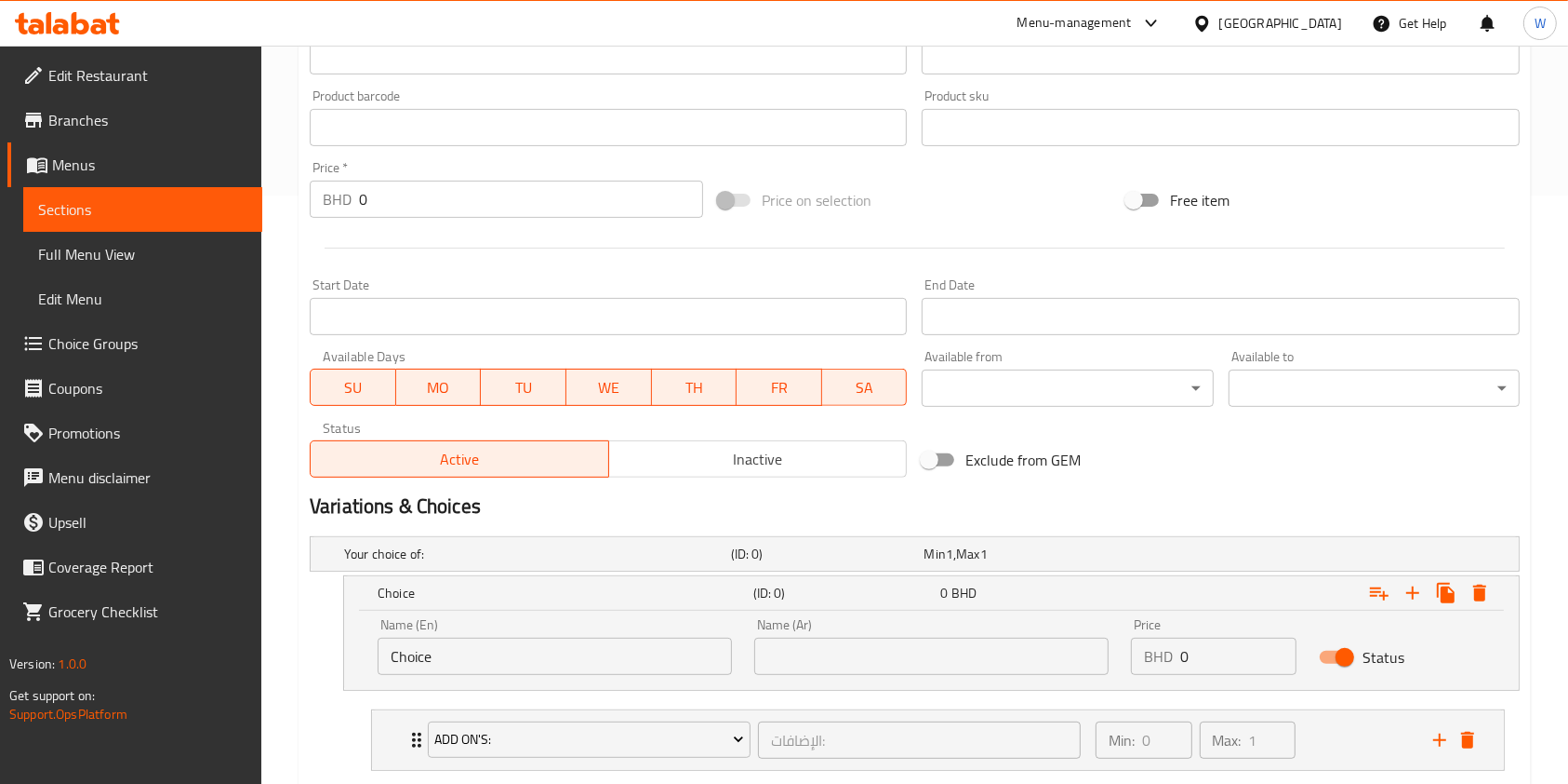
click at [444, 658] on input "Choice" at bounding box center [554, 656] width 354 height 37
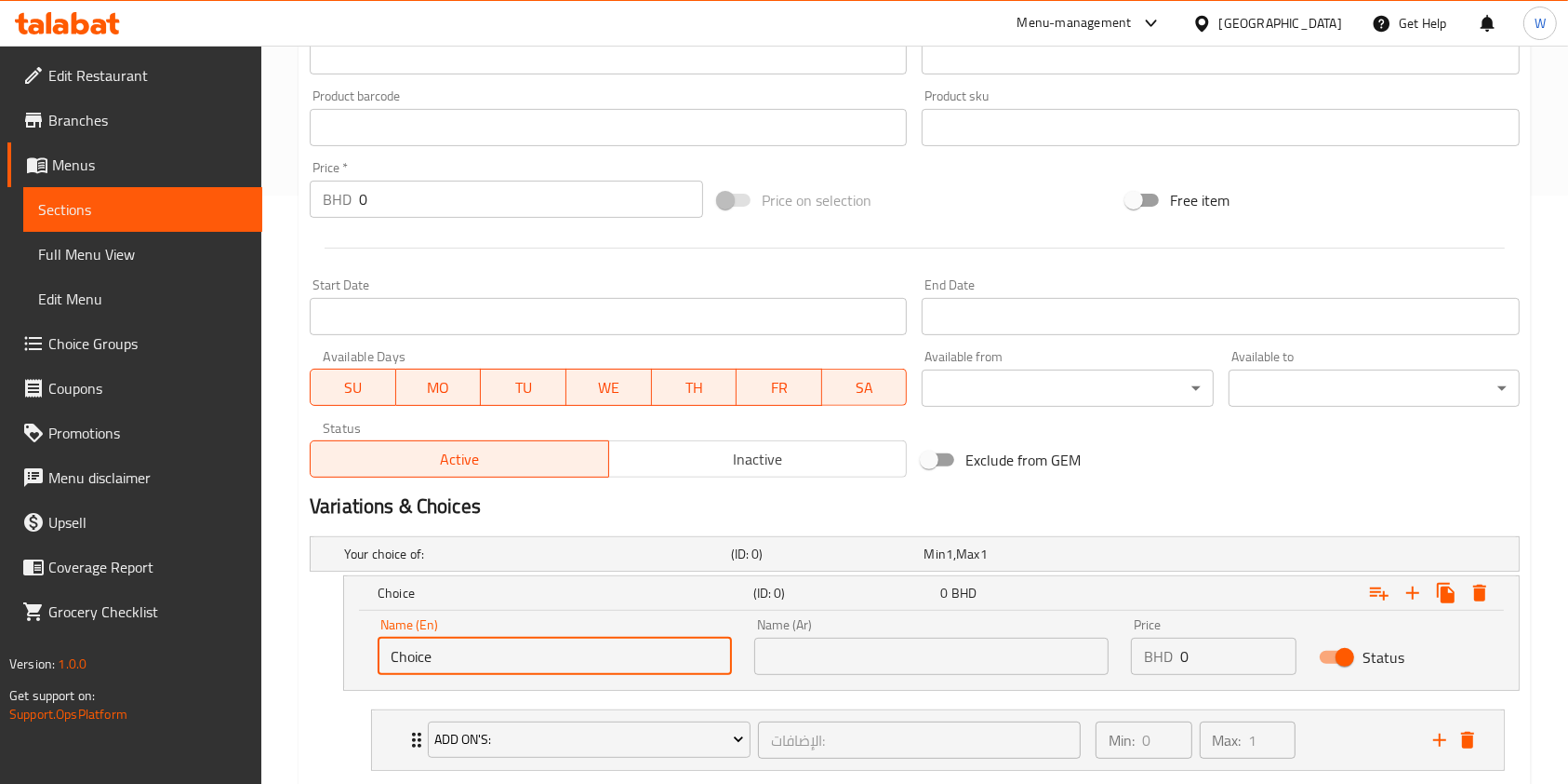
click at [442, 658] on input "Choice" at bounding box center [554, 656] width 354 height 37
click at [442, 658] on input "text" at bounding box center [554, 656] width 354 height 37
type input "Small"
click at [794, 630] on div "Name (Ar) Name (Ar)" at bounding box center [932, 645] width 354 height 56
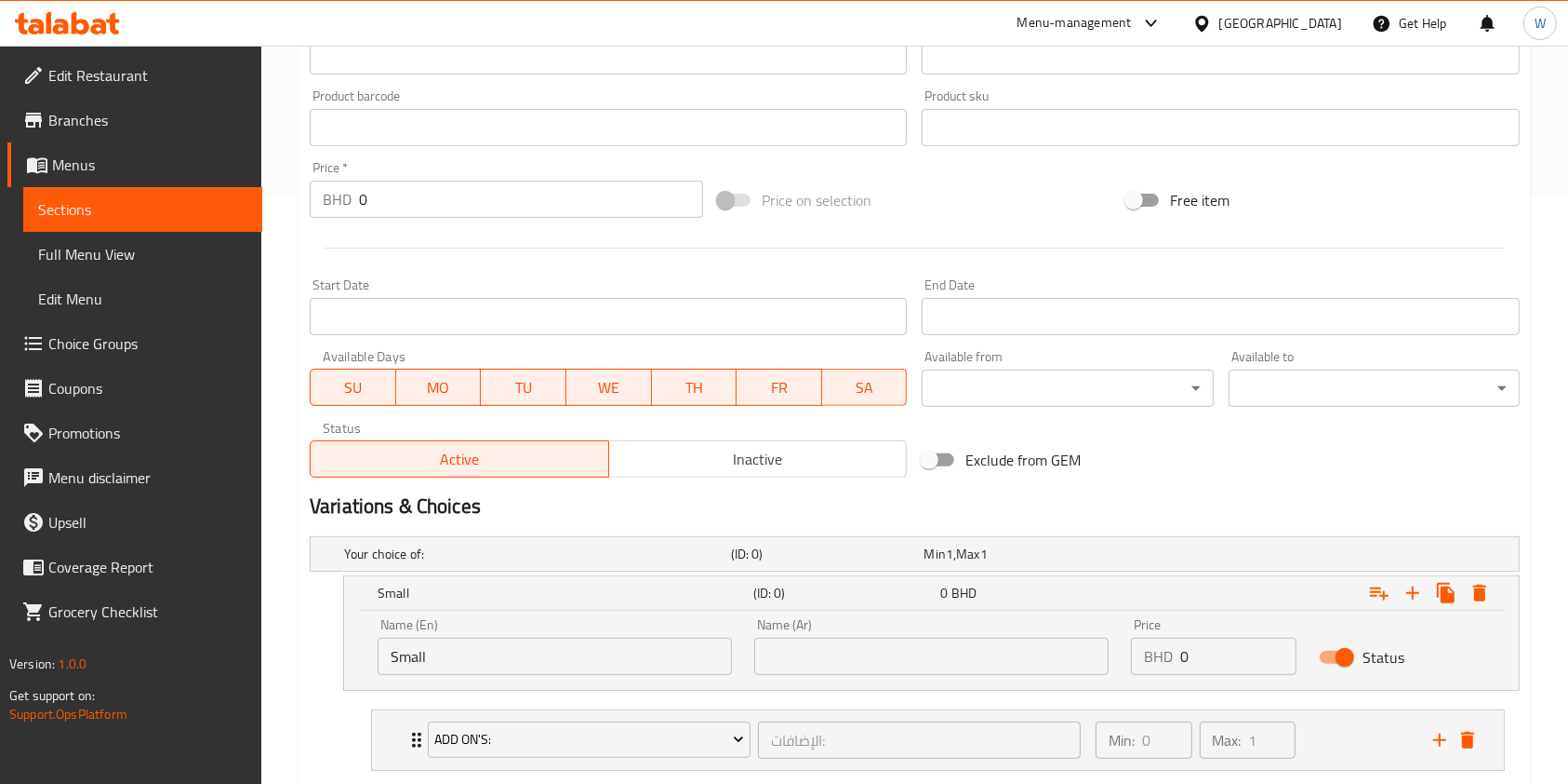
click at [789, 662] on input "text" at bounding box center [932, 656] width 354 height 37
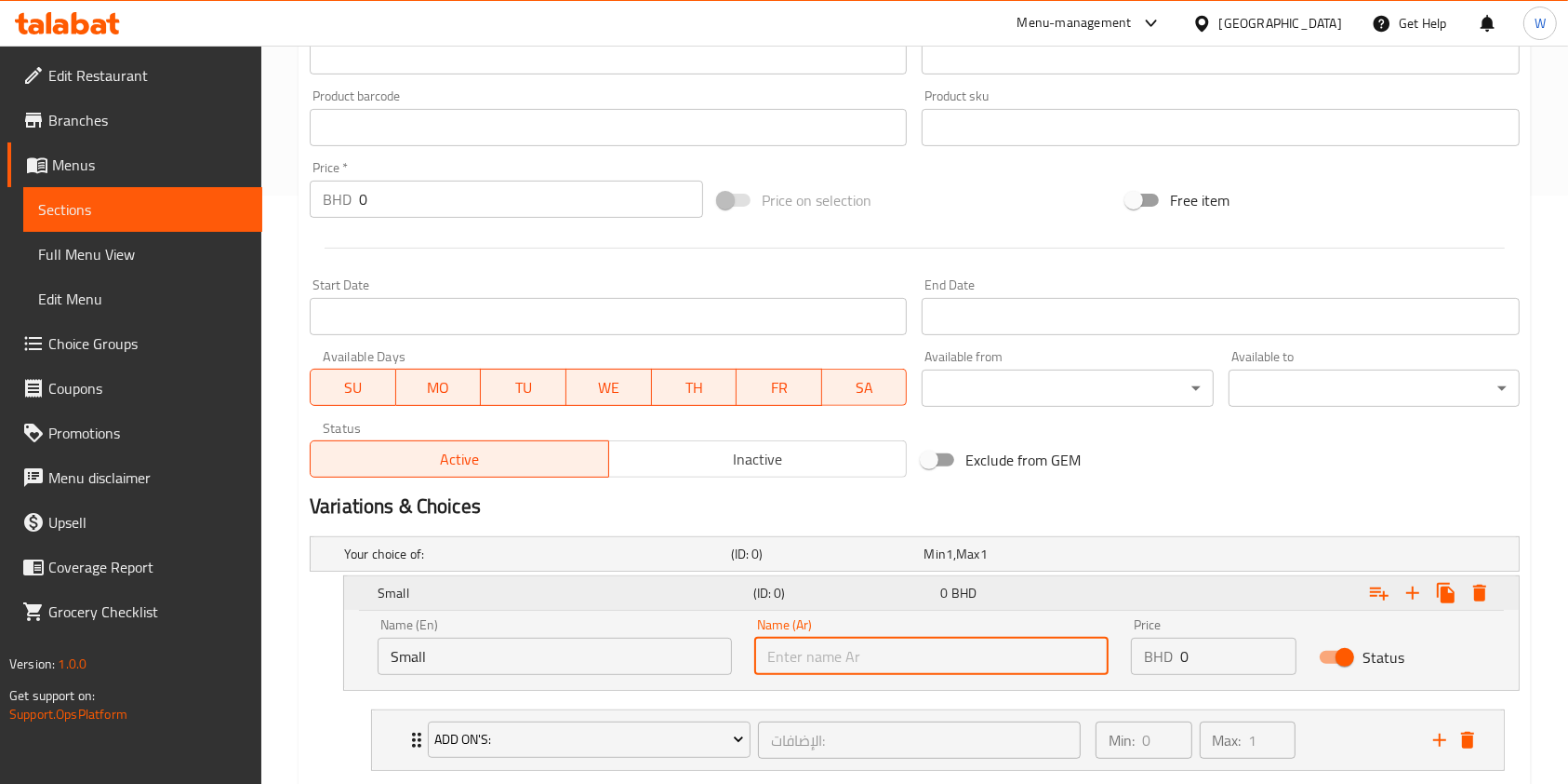
type input "صغير"
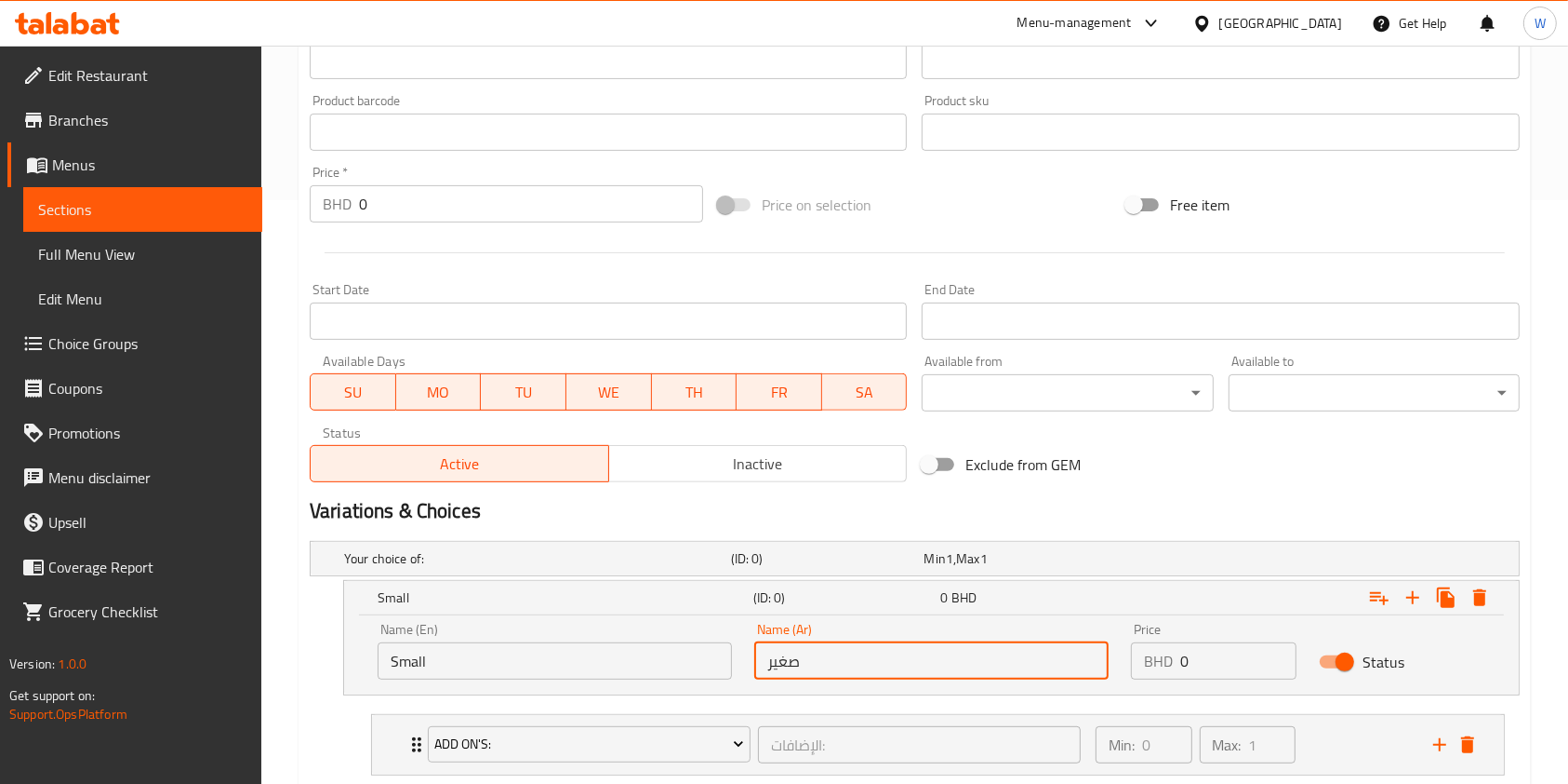
scroll to position [701, 0]
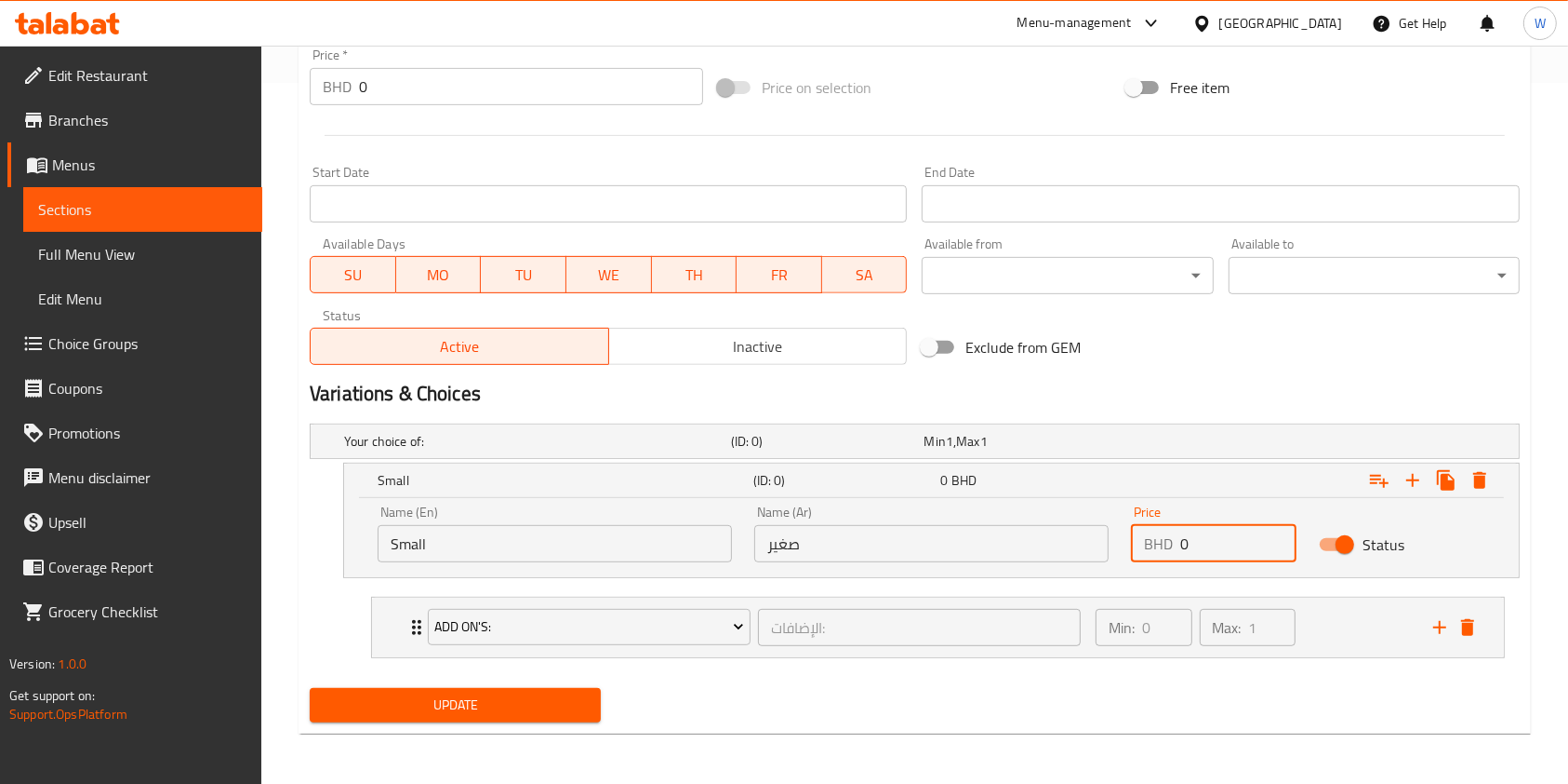
drag, startPoint x: 1212, startPoint y: 538, endPoint x: 1104, endPoint y: 546, distance: 108.3
click at [1104, 546] on div "Name (En) Small Name (En) Name (Ar) صغير Name (Ar) Price BHD 0 Price Status" at bounding box center [932, 534] width 1130 height 79
type input "2"
click at [1419, 482] on icon "Expand" at bounding box center [1412, 480] width 22 height 22
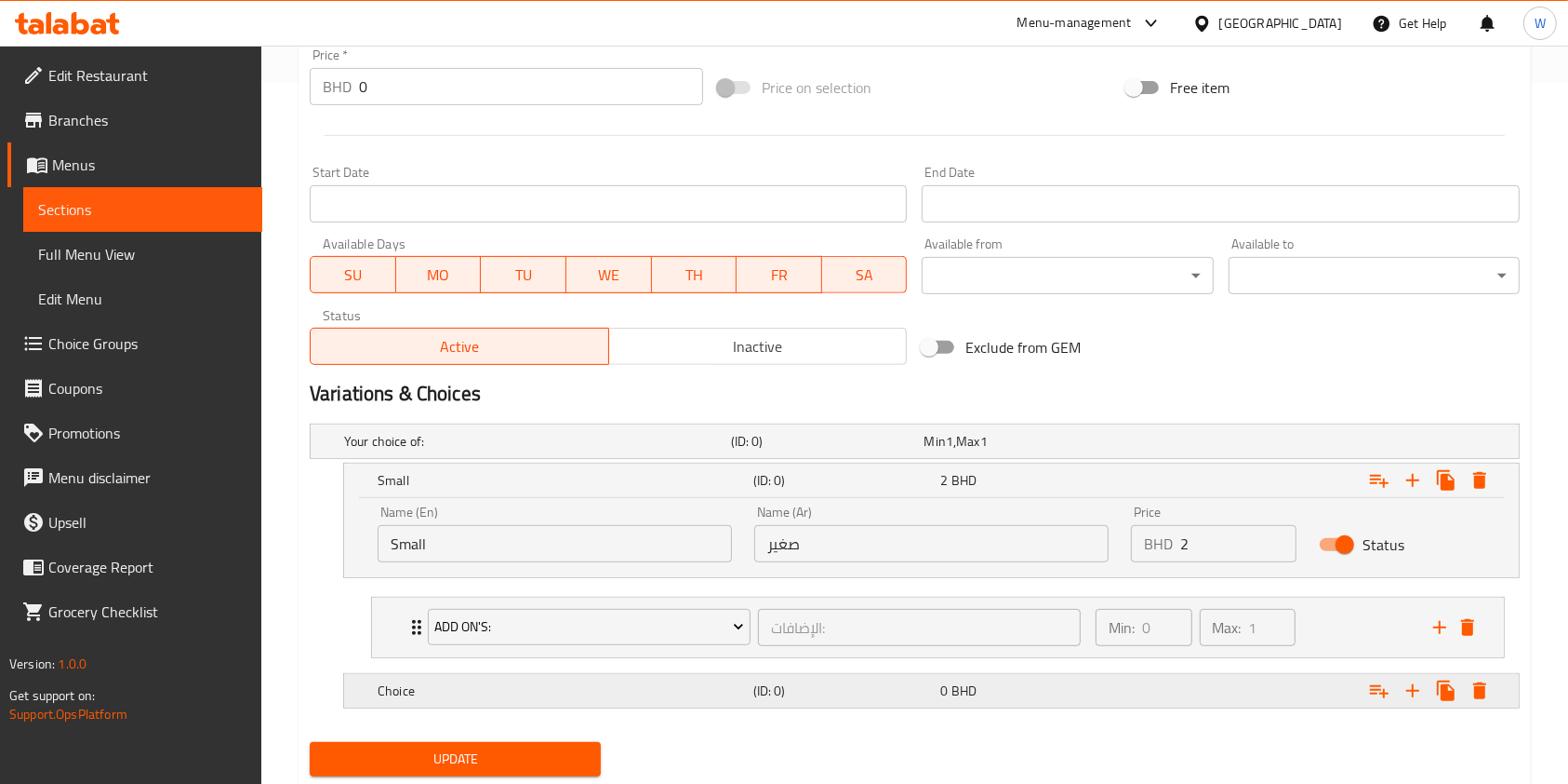
click at [631, 688] on h5 "Choice" at bounding box center [562, 690] width 369 height 18
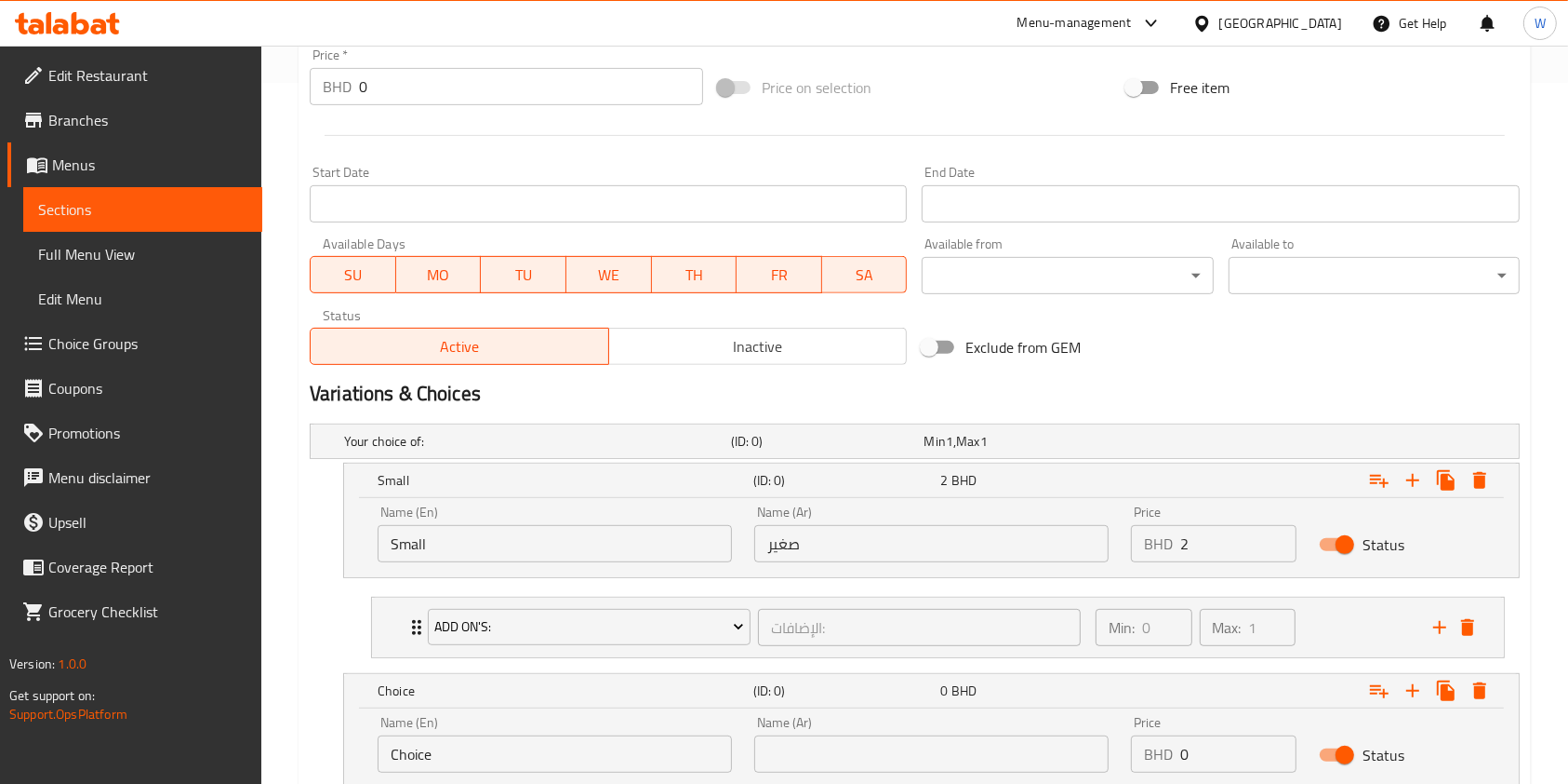
click at [594, 745] on input "Choice" at bounding box center [554, 753] width 354 height 37
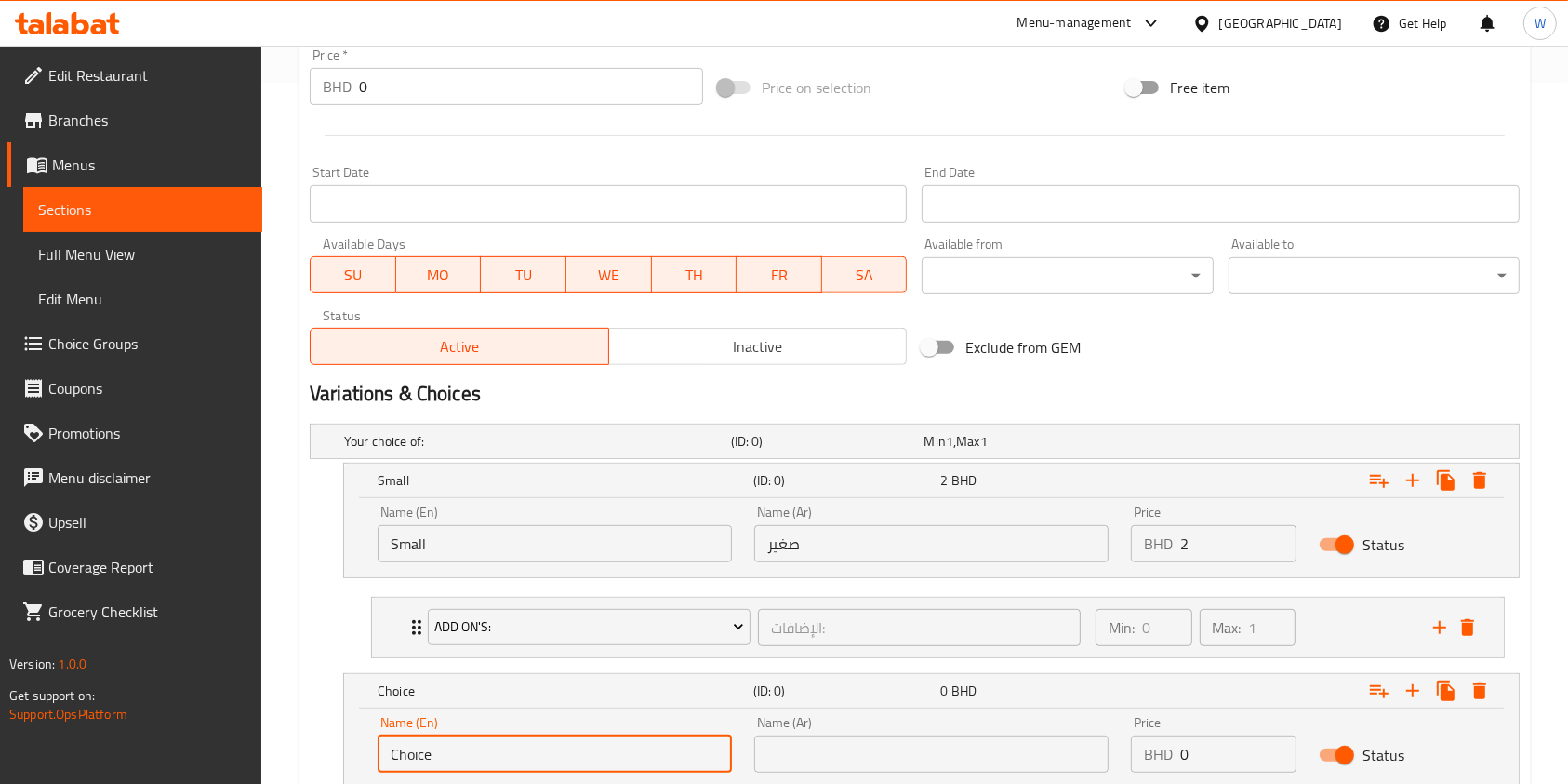
click at [594, 745] on input "Choice" at bounding box center [554, 753] width 354 height 37
click at [591, 745] on input "text" at bounding box center [554, 753] width 354 height 37
type input "Medium"
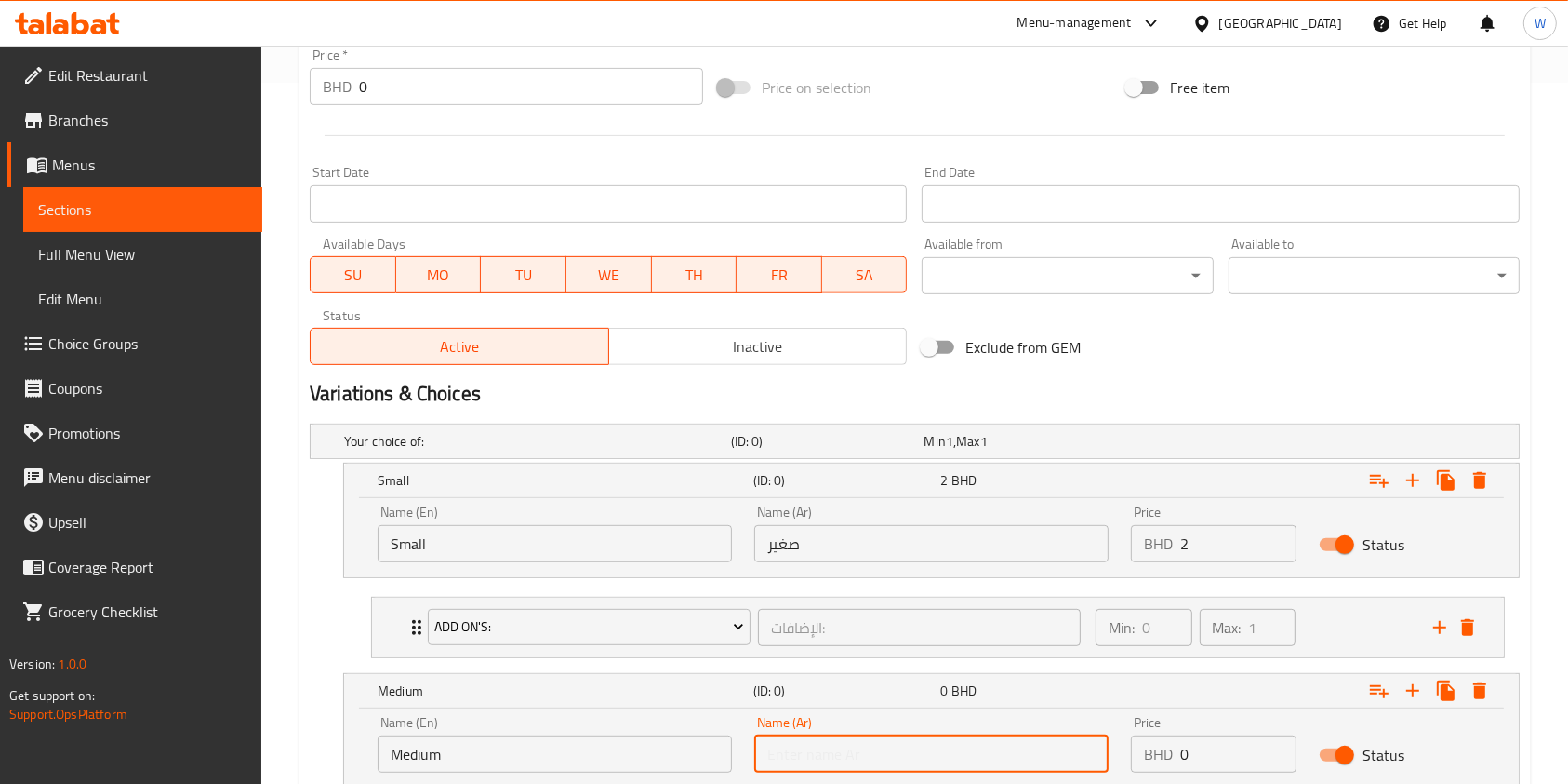
click at [792, 762] on input "text" at bounding box center [932, 753] width 354 height 37
type input "وسط"
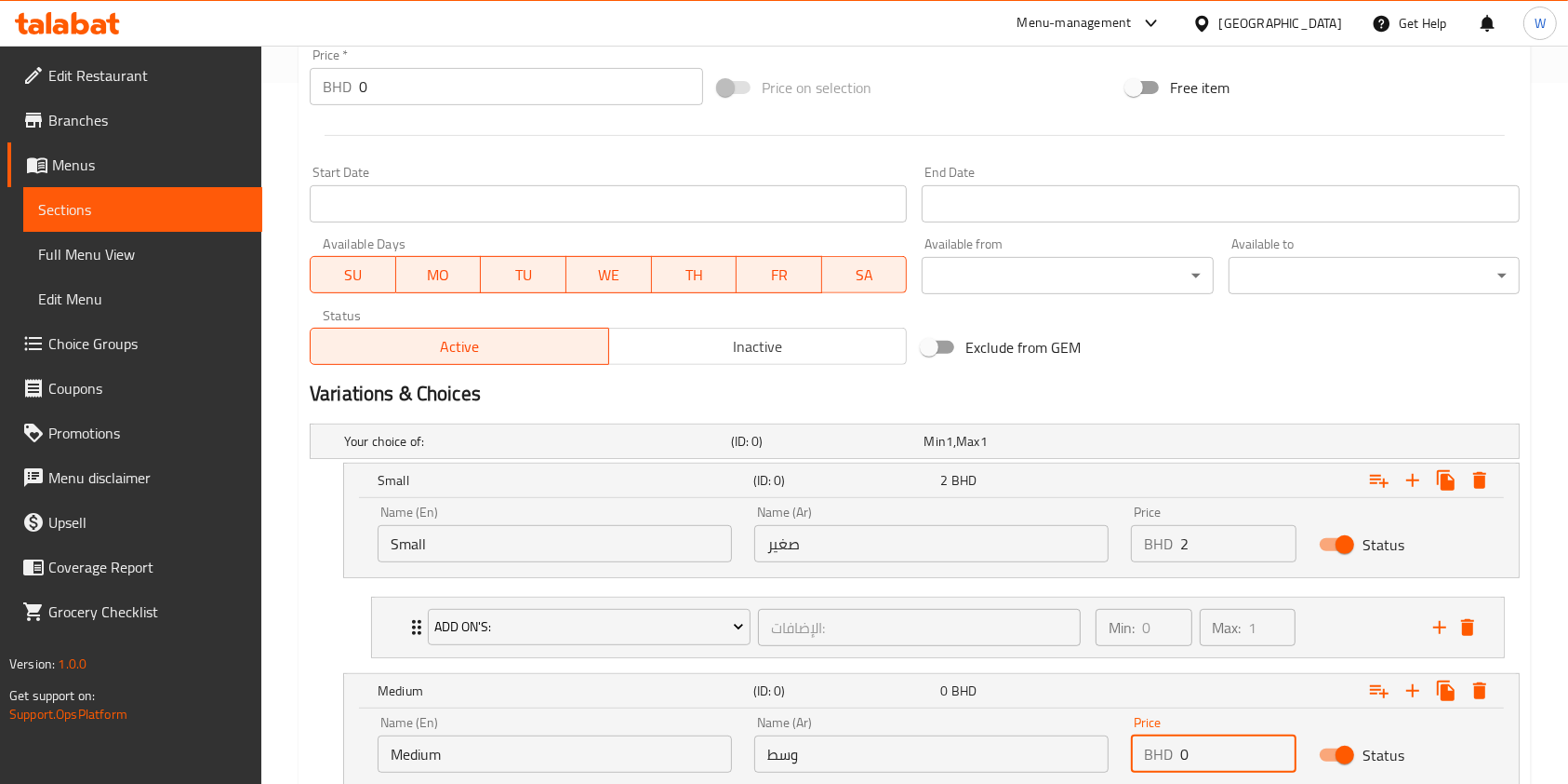
drag, startPoint x: 1191, startPoint y: 753, endPoint x: 1134, endPoint y: 741, distance: 58.2
click at [1137, 743] on div "BHD 0 Price" at bounding box center [1214, 753] width 165 height 37
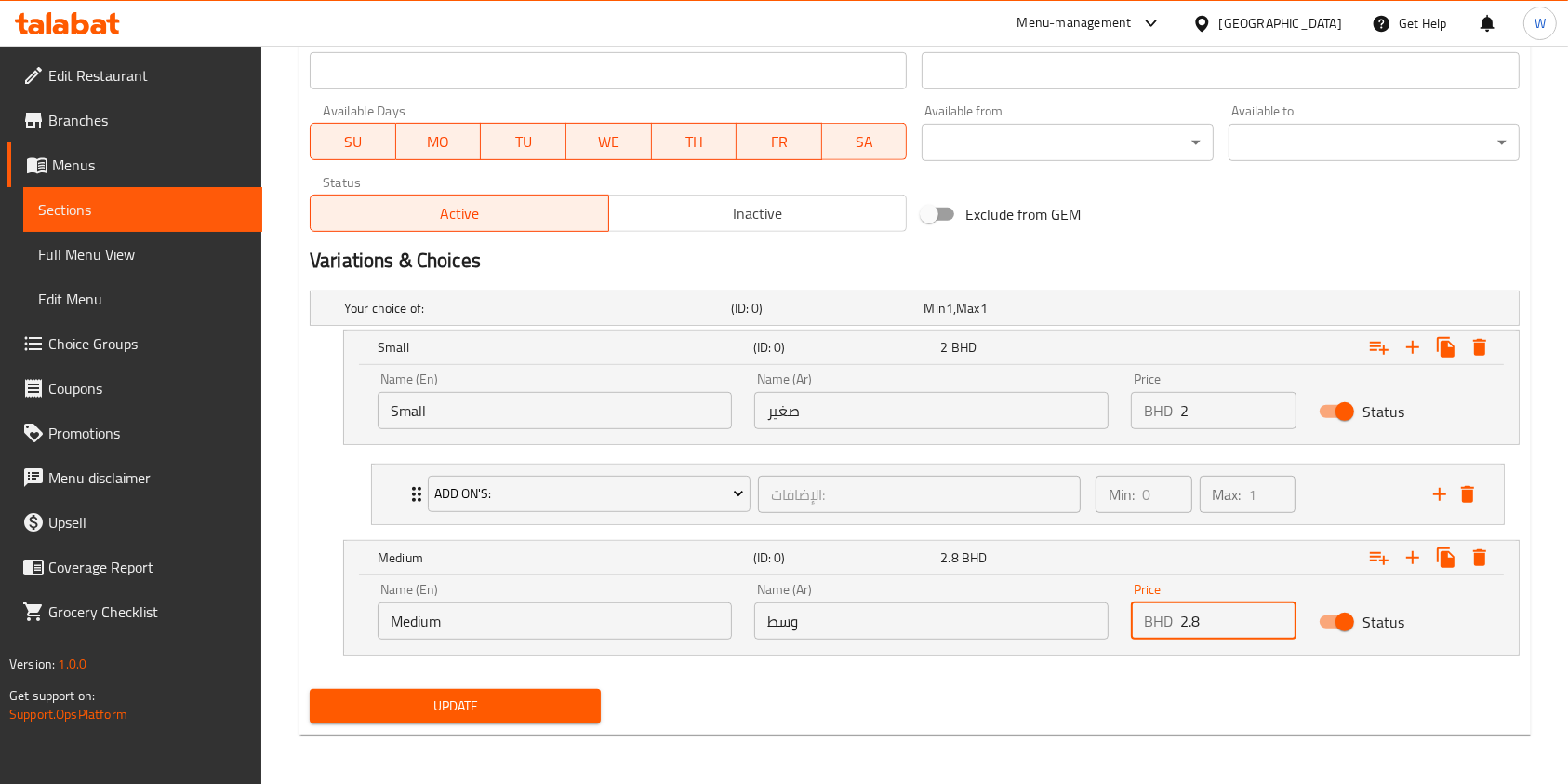
scroll to position [835, 0]
type input "2.8"
click at [1386, 548] on icon "Expand" at bounding box center [1379, 556] width 22 height 22
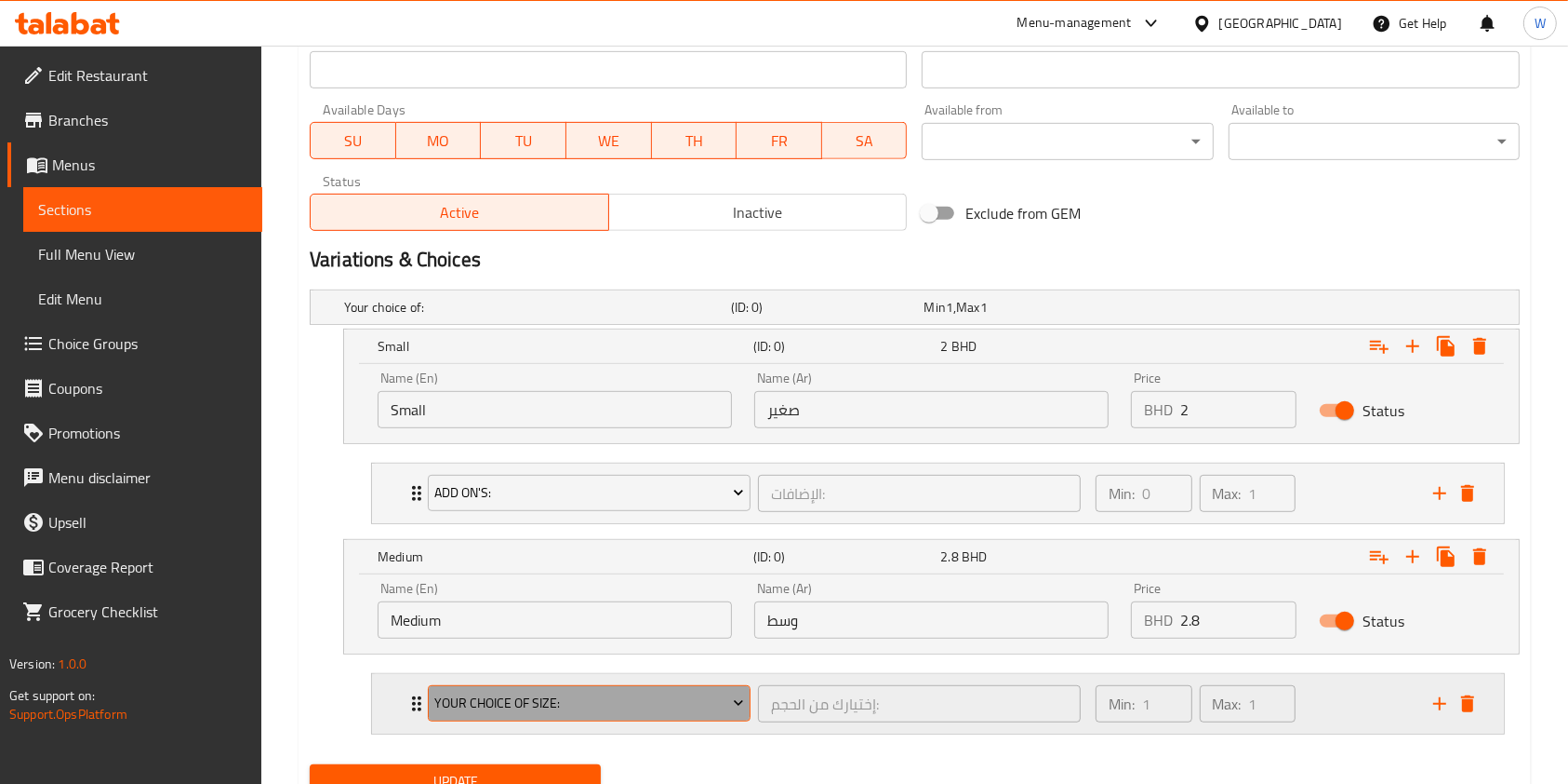
click at [631, 711] on span "Your Choice Of Size:" at bounding box center [589, 703] width 309 height 23
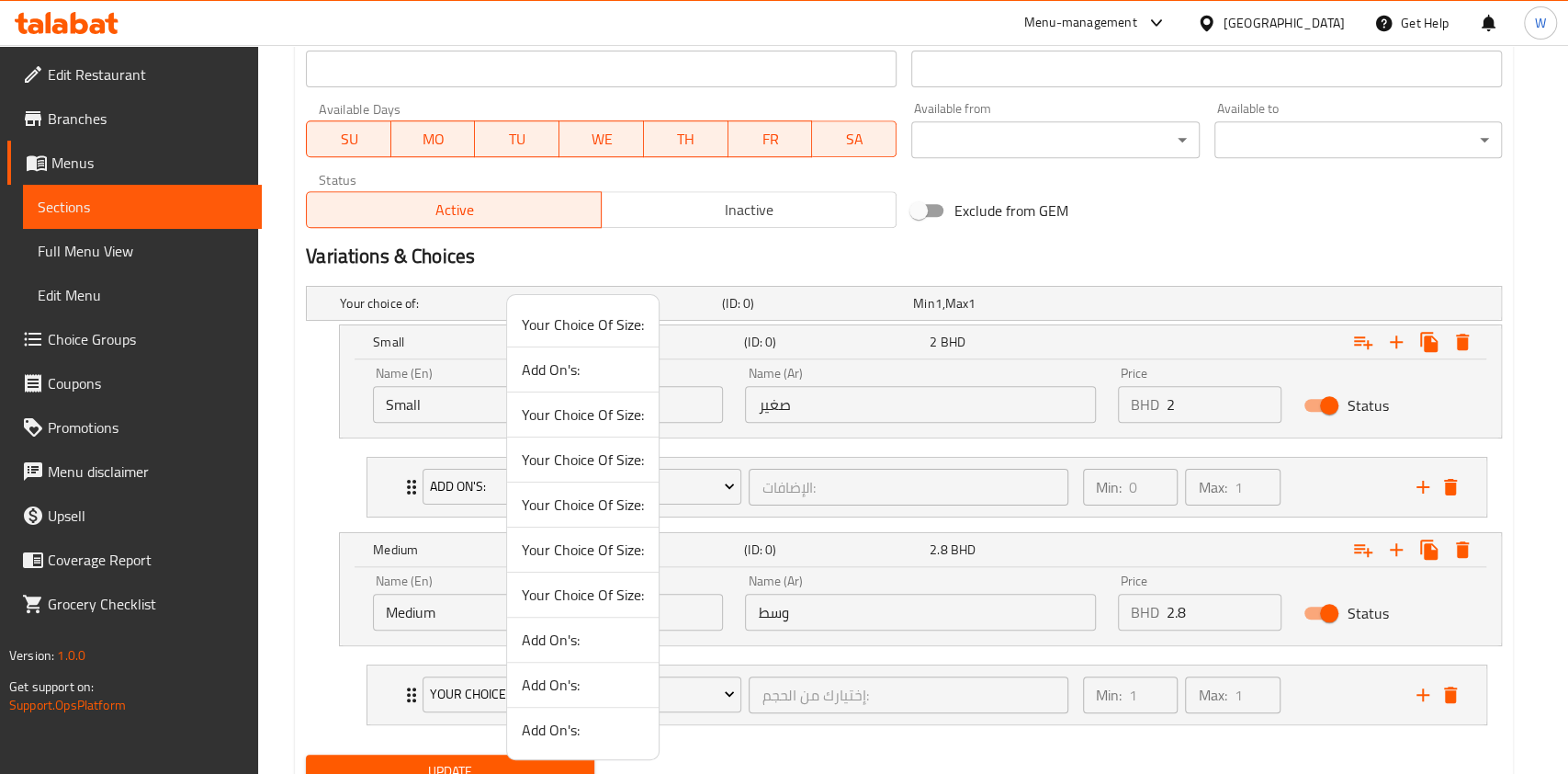
click at [560, 364] on span "Add On's:" at bounding box center [582, 369] width 122 height 22
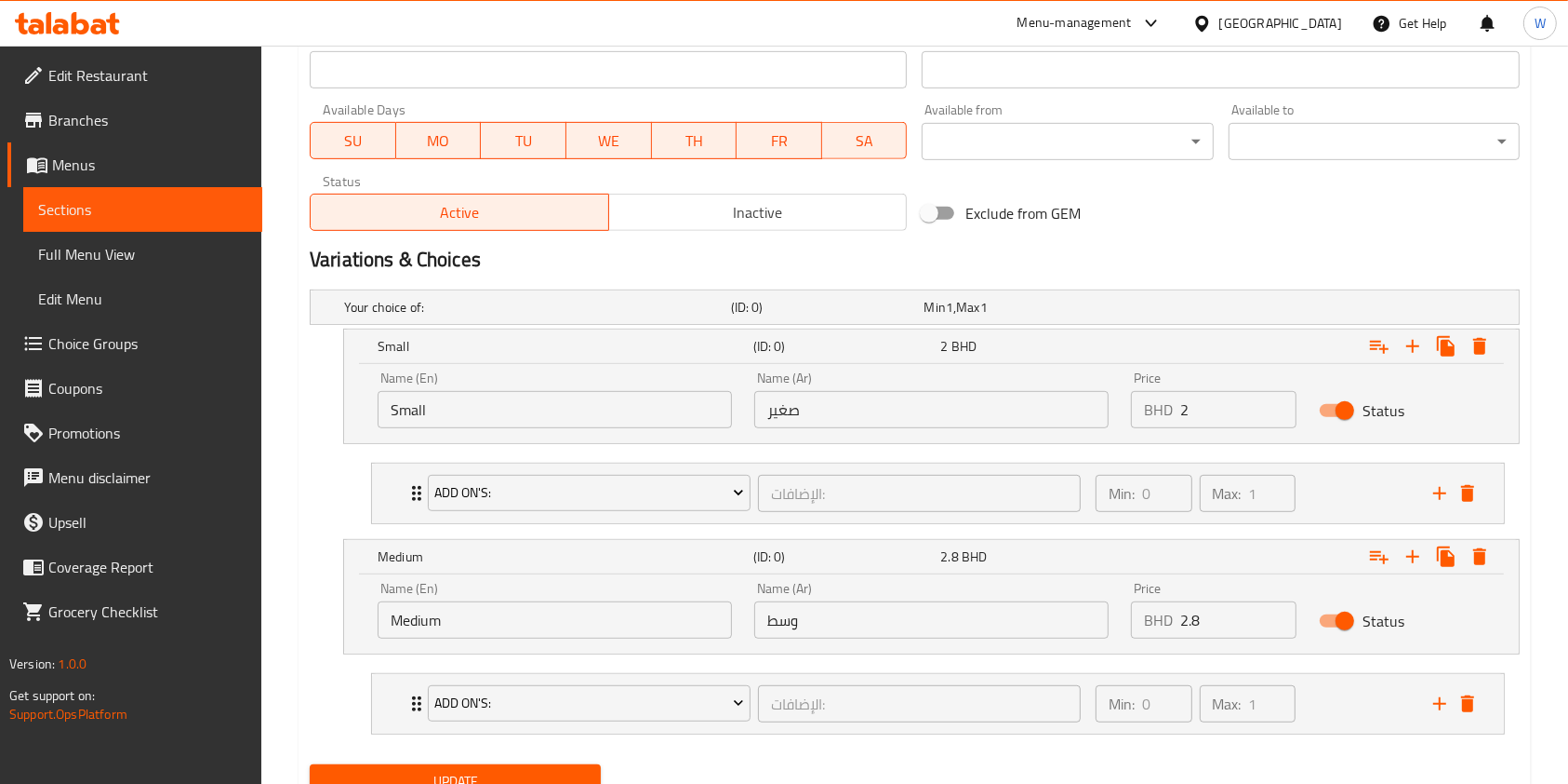
click at [485, 770] on span "Update" at bounding box center [456, 781] width 262 height 23
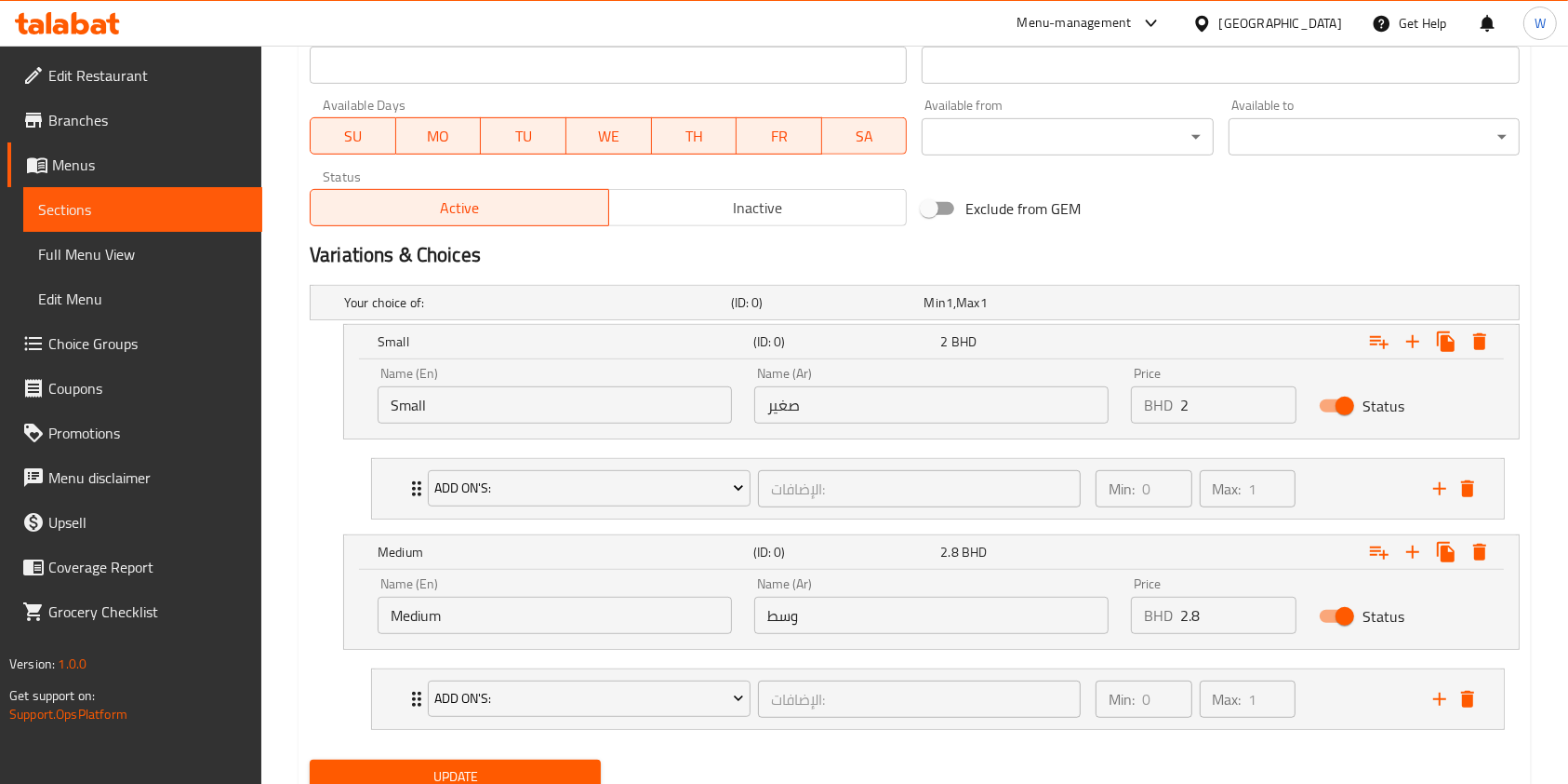
scroll to position [911, 0]
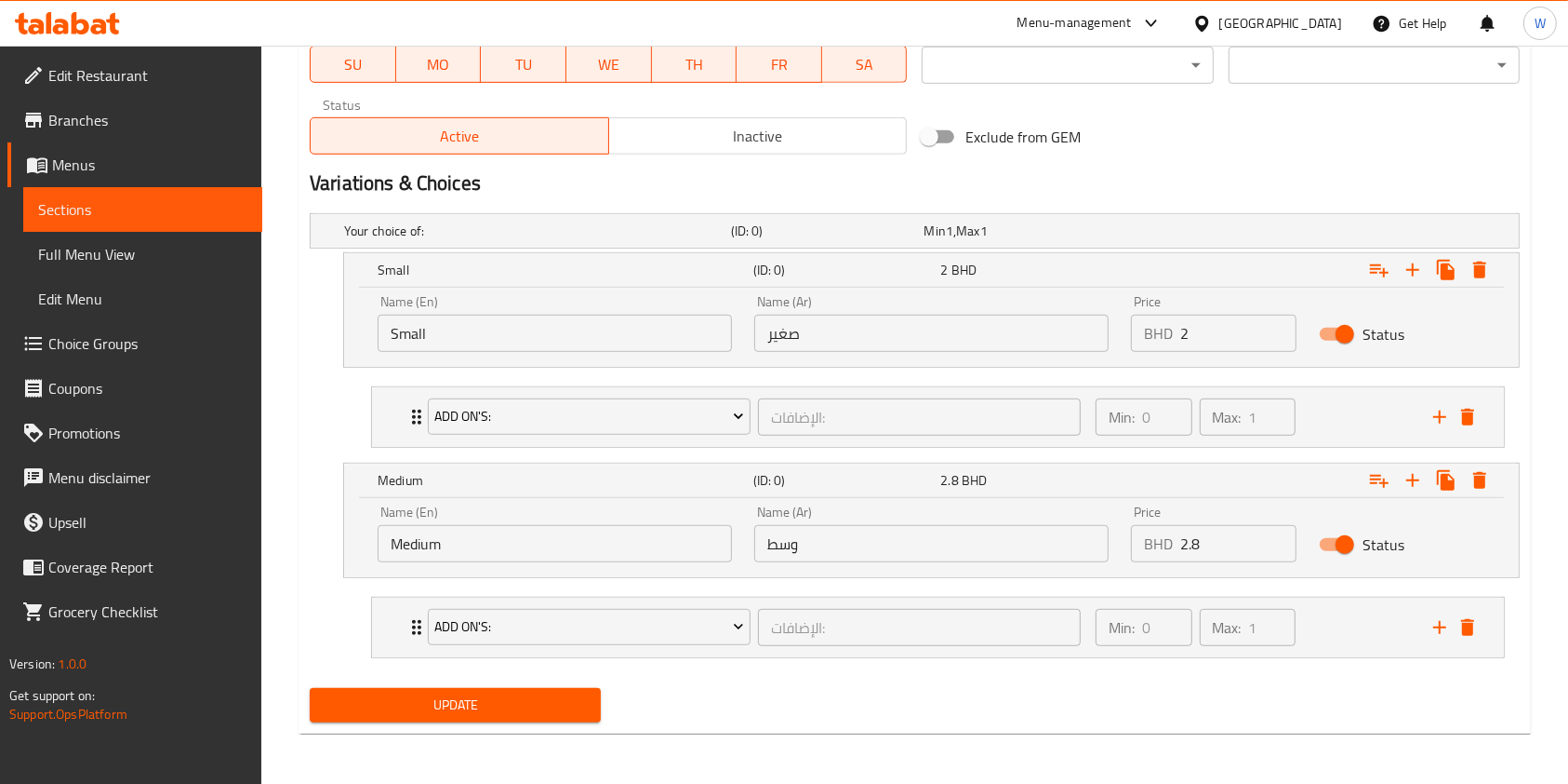
click at [527, 701] on span "Update" at bounding box center [456, 705] width 262 height 23
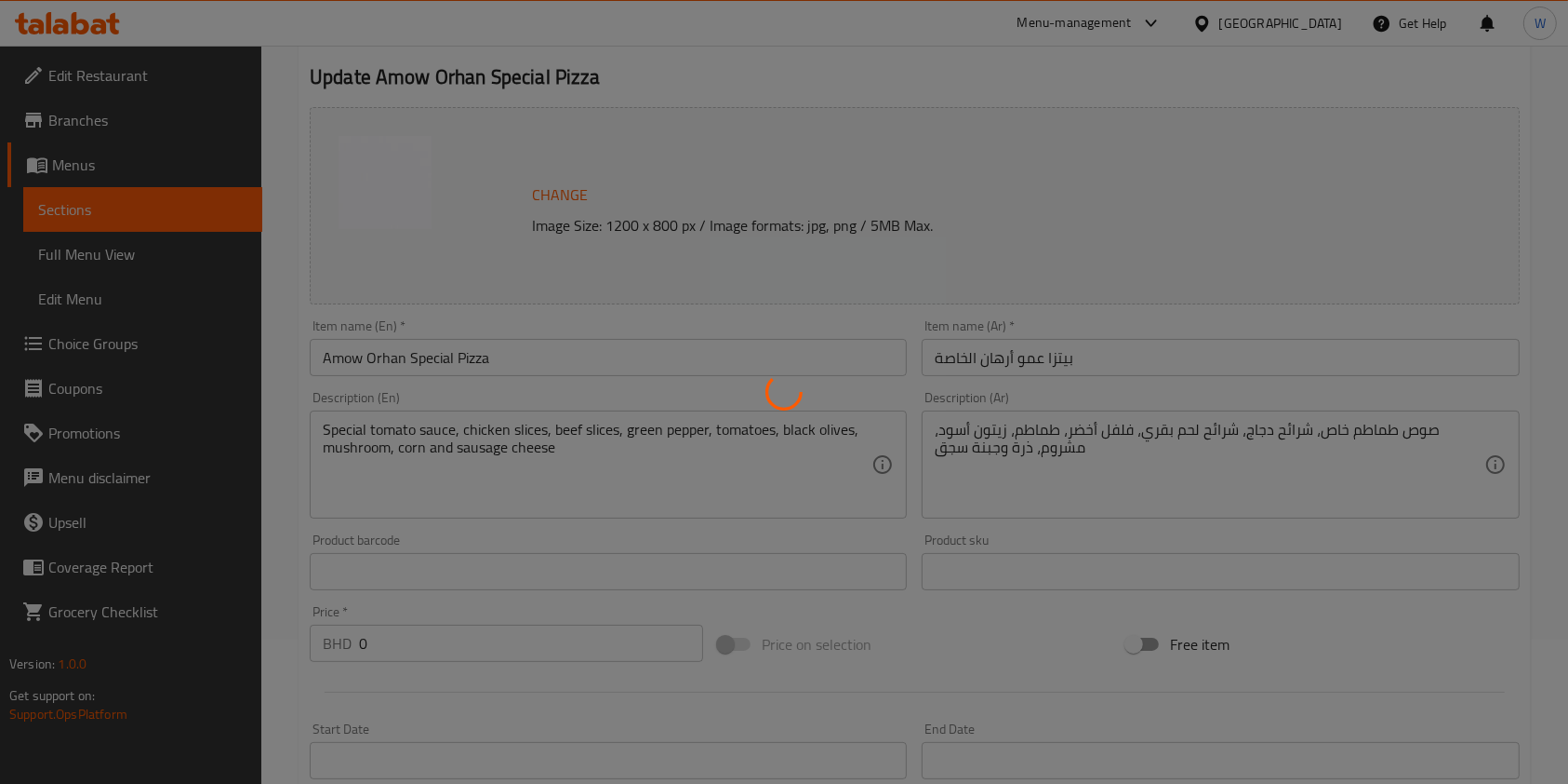
scroll to position [0, 0]
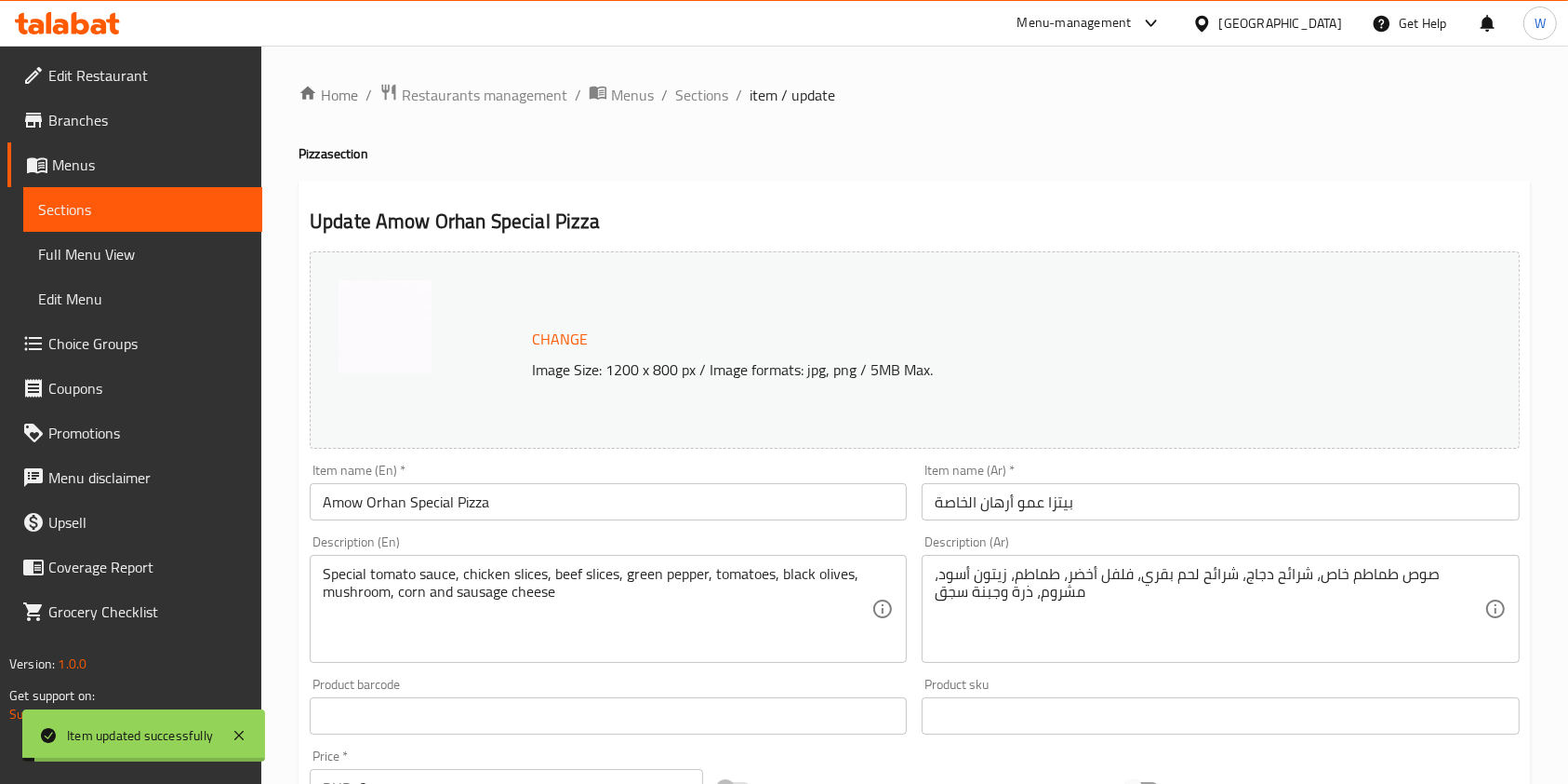
click at [691, 90] on span "Sections" at bounding box center [701, 95] width 53 height 22
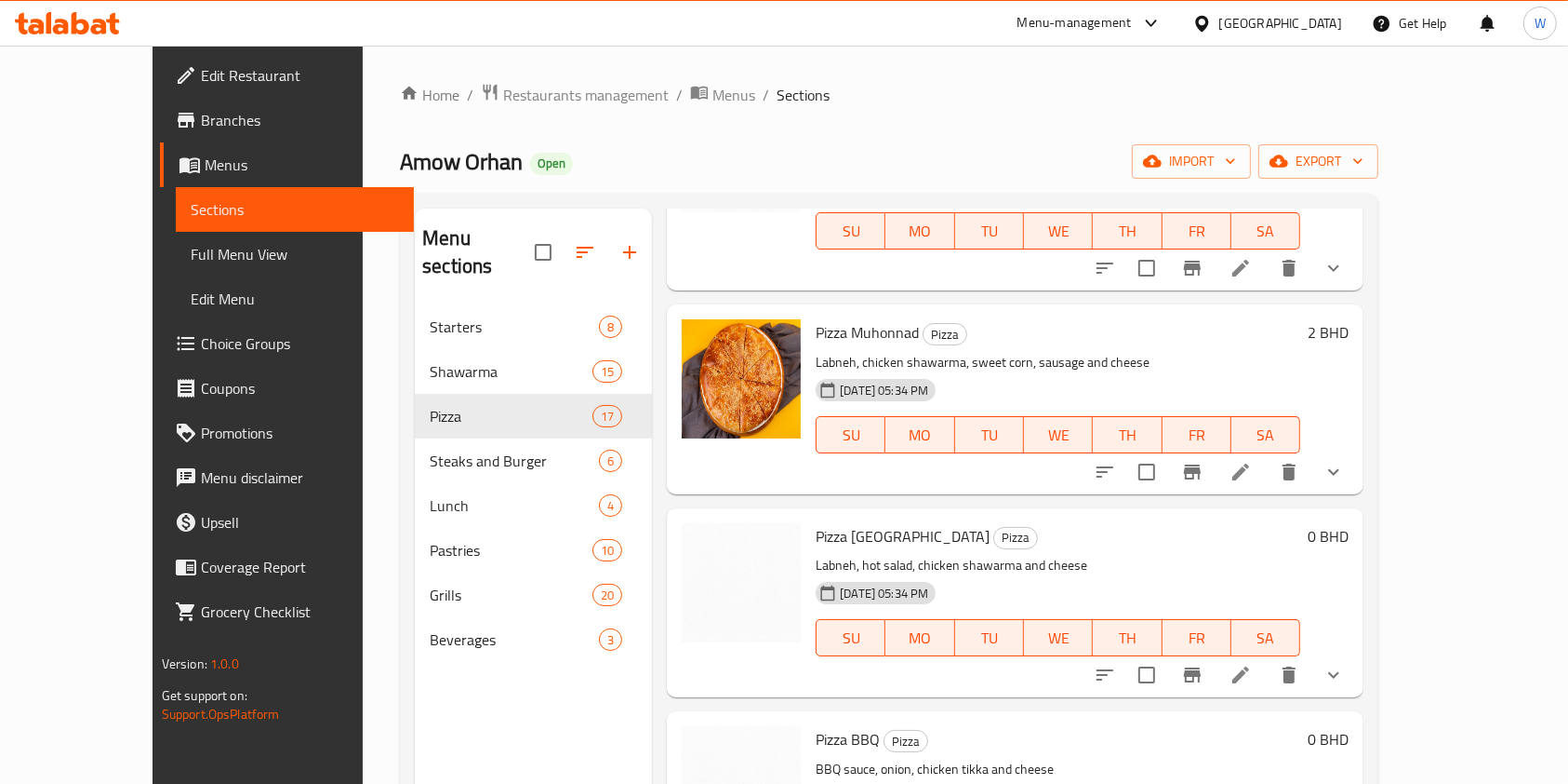
scroll to position [2481, 0]
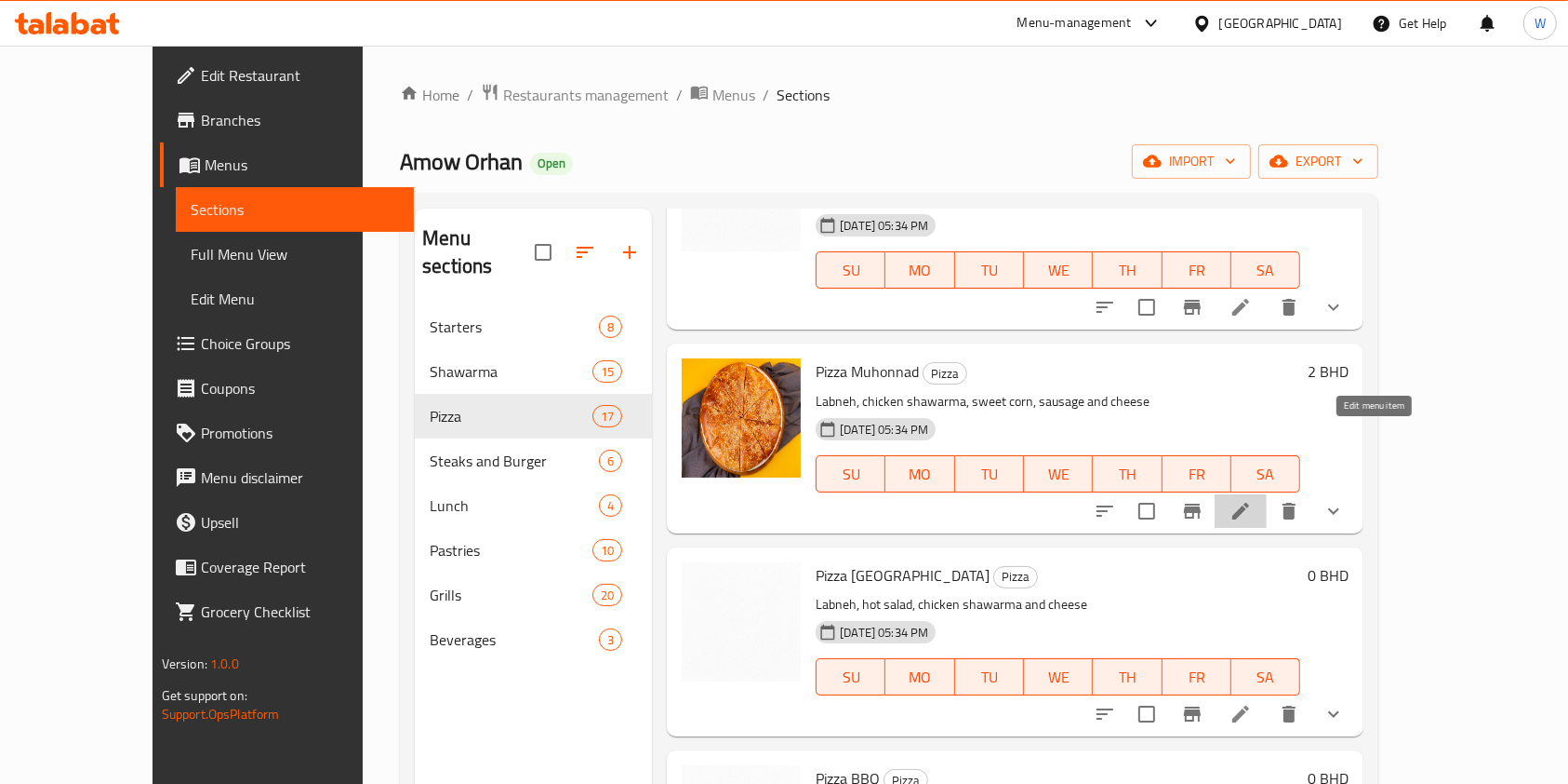
click at [1252, 500] on icon at bounding box center [1240, 511] width 22 height 22
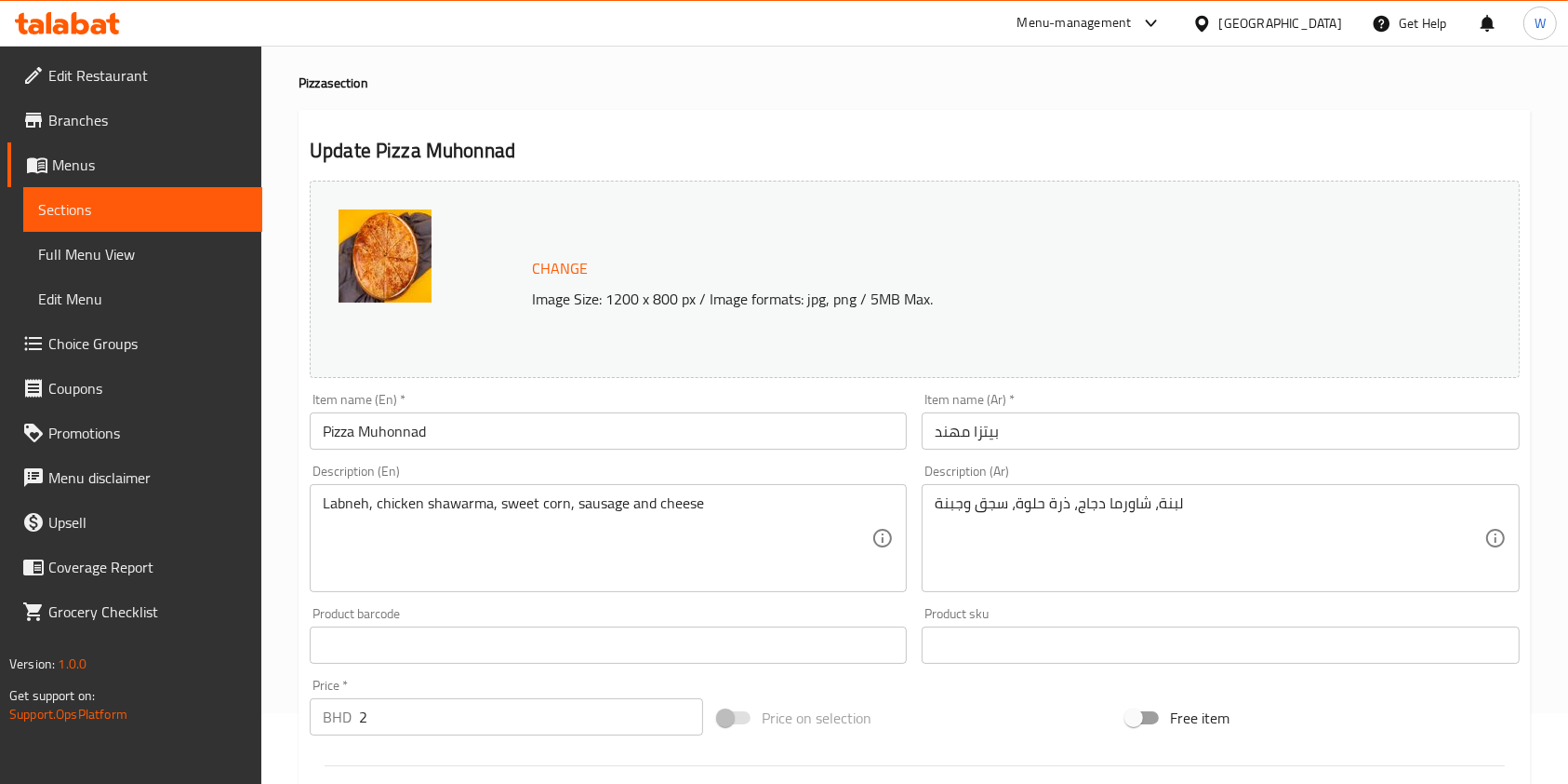
scroll to position [123, 0]
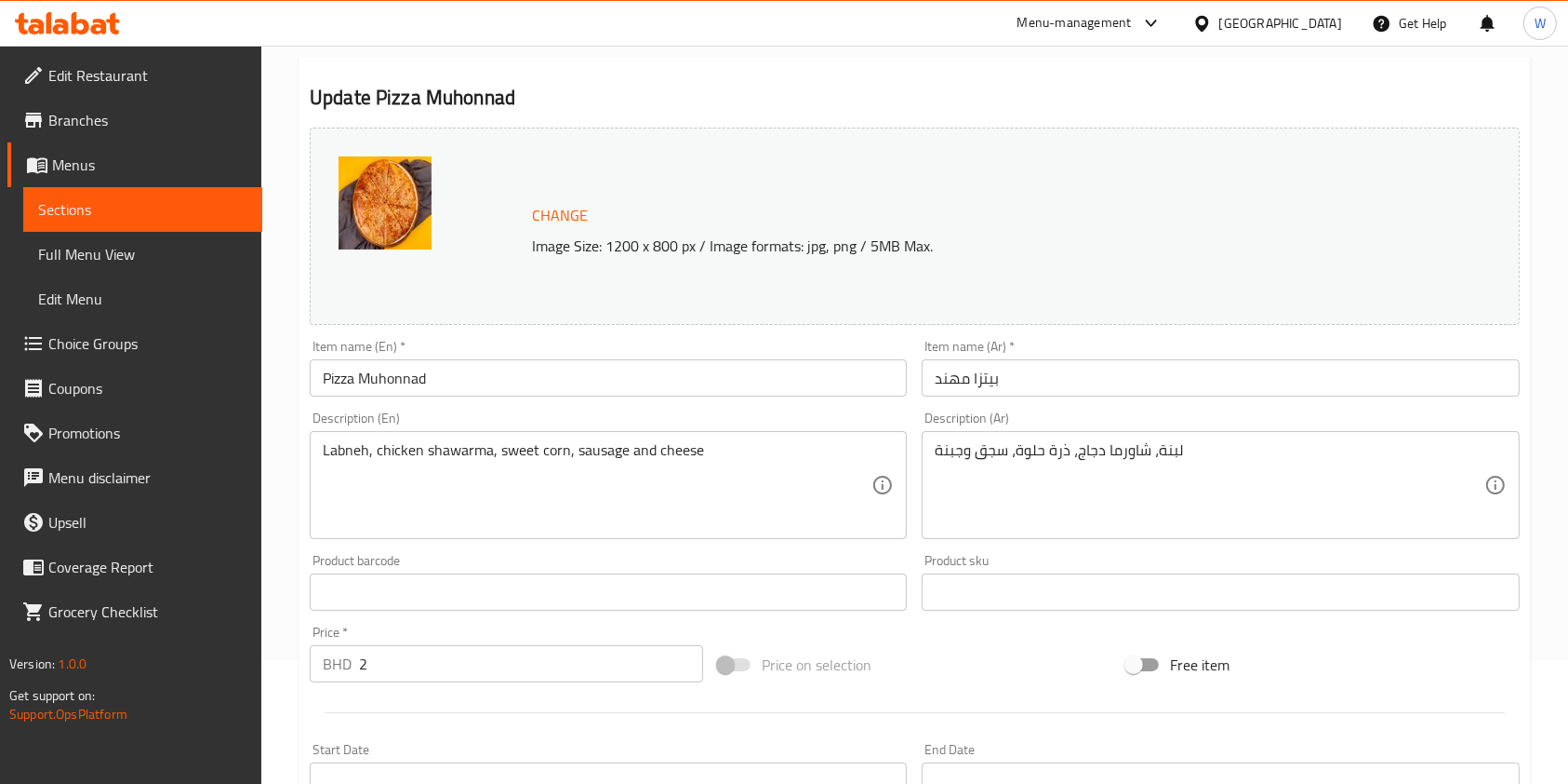
click at [385, 645] on input "2" at bounding box center [531, 664] width 344 height 37
click at [363, 652] on input "2.2" at bounding box center [531, 664] width 344 height 37
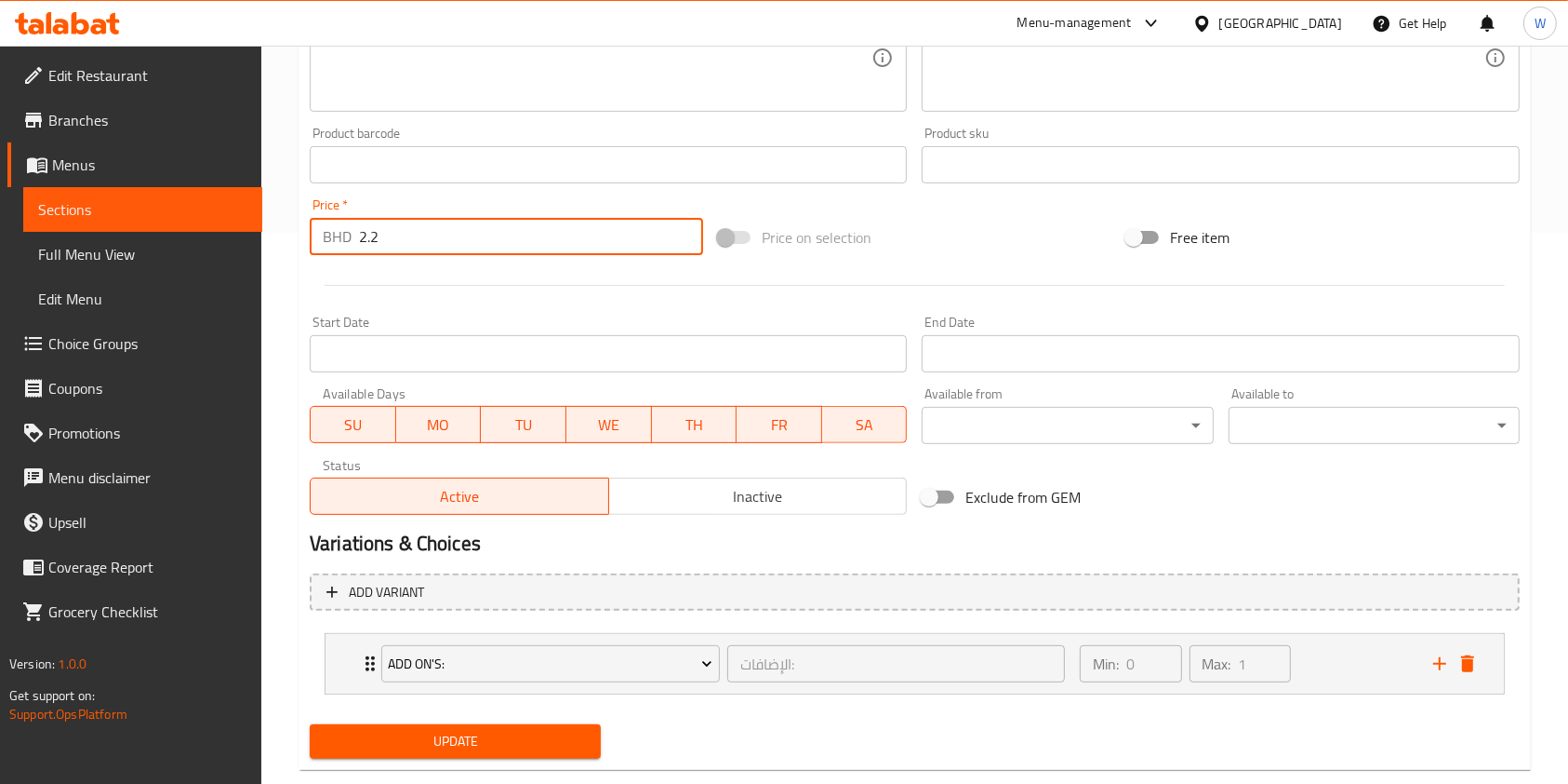
scroll to position [588, 0]
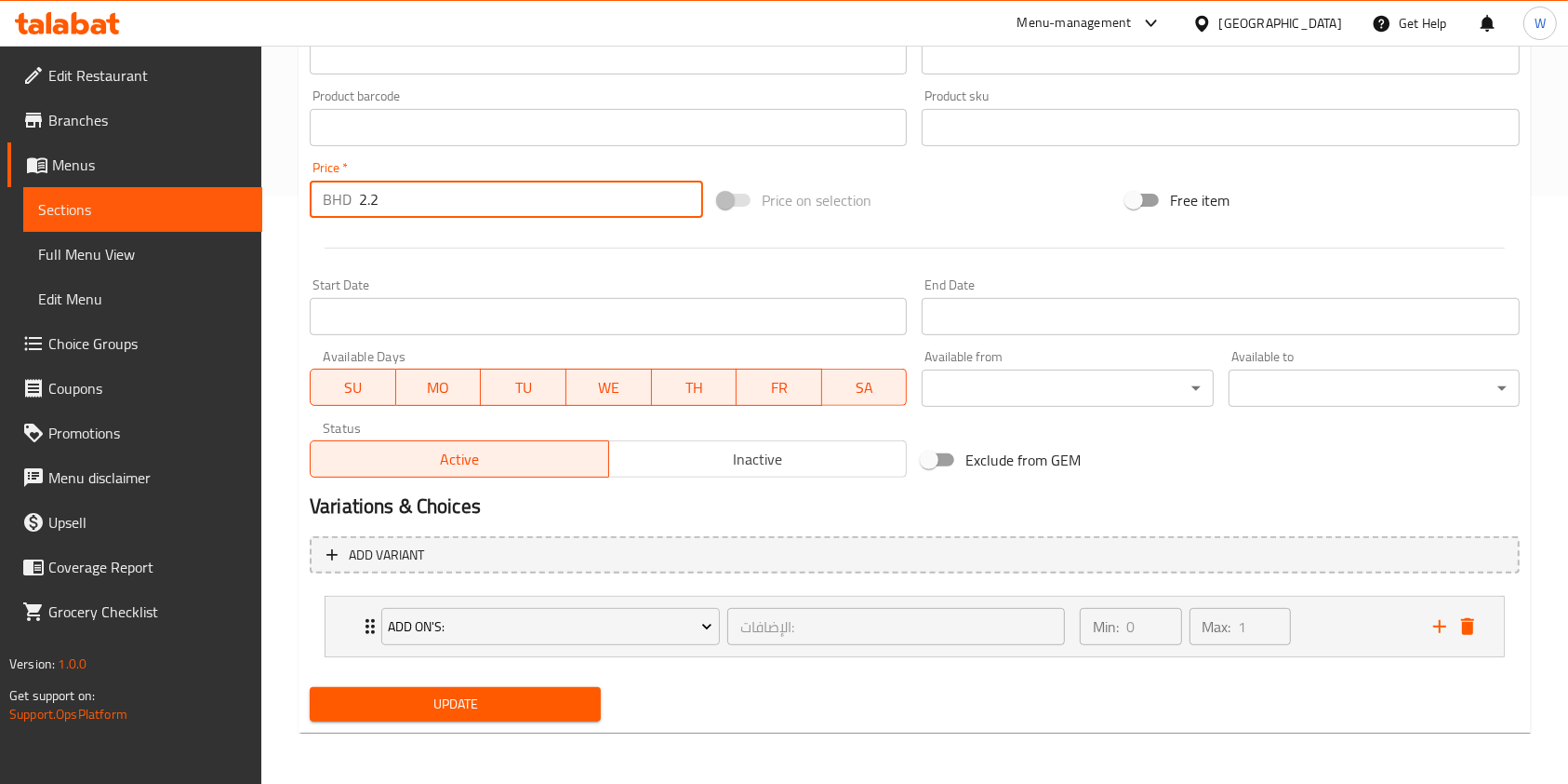
type input "2.2"
click at [459, 722] on div "Update" at bounding box center [455, 705] width 306 height 50
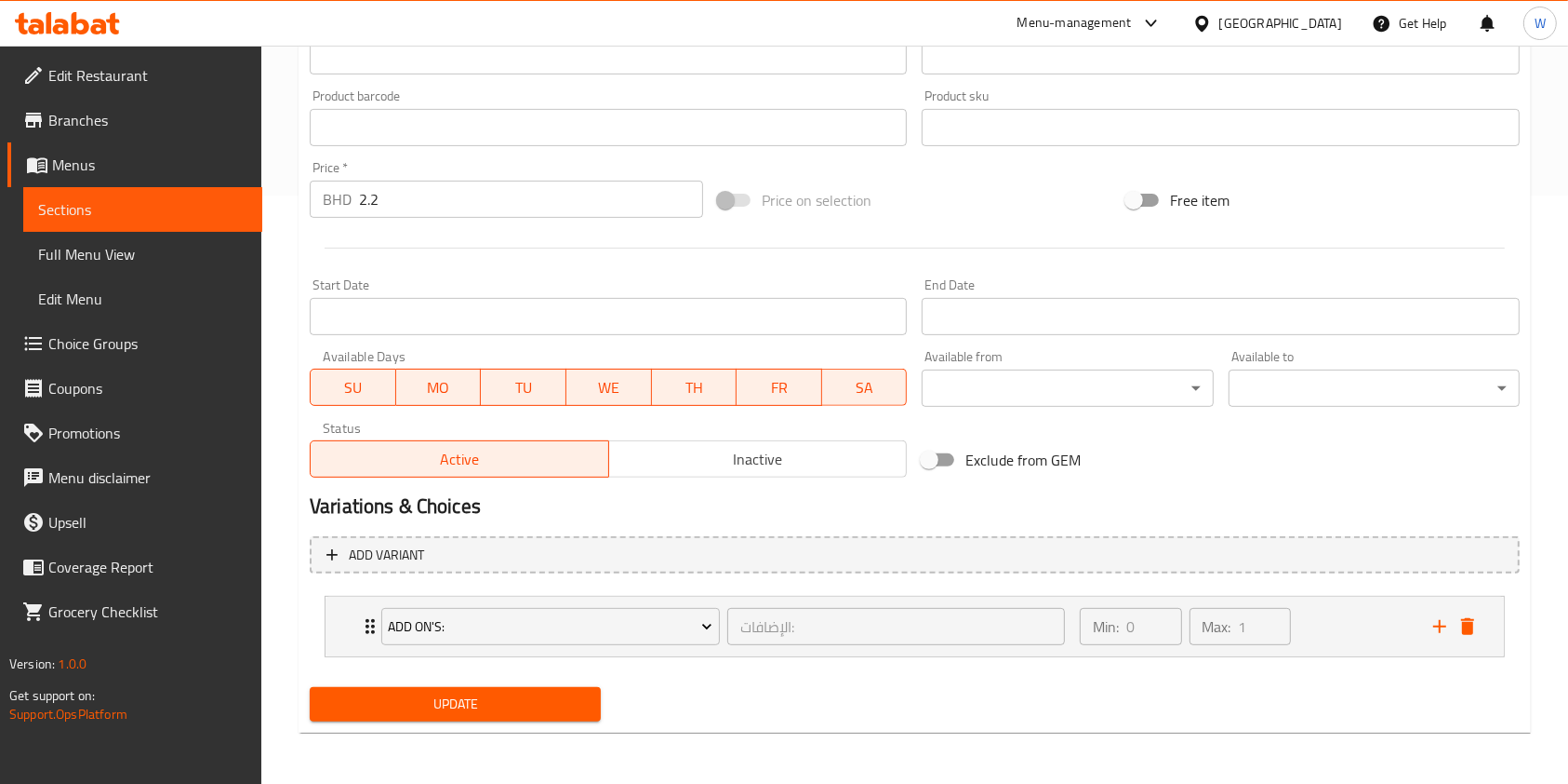
click at [478, 708] on span "Update" at bounding box center [456, 704] width 262 height 23
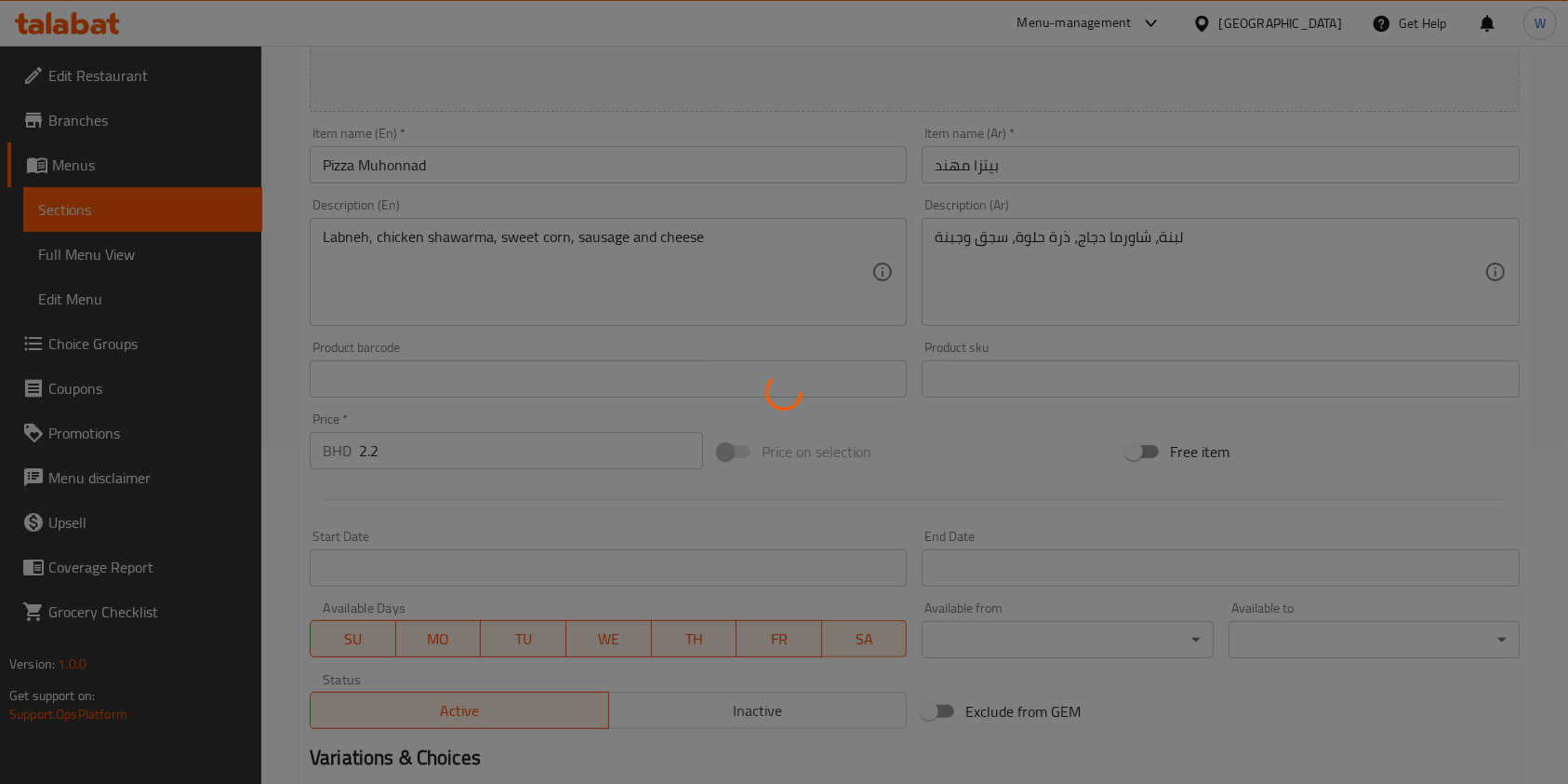
scroll to position [0, 0]
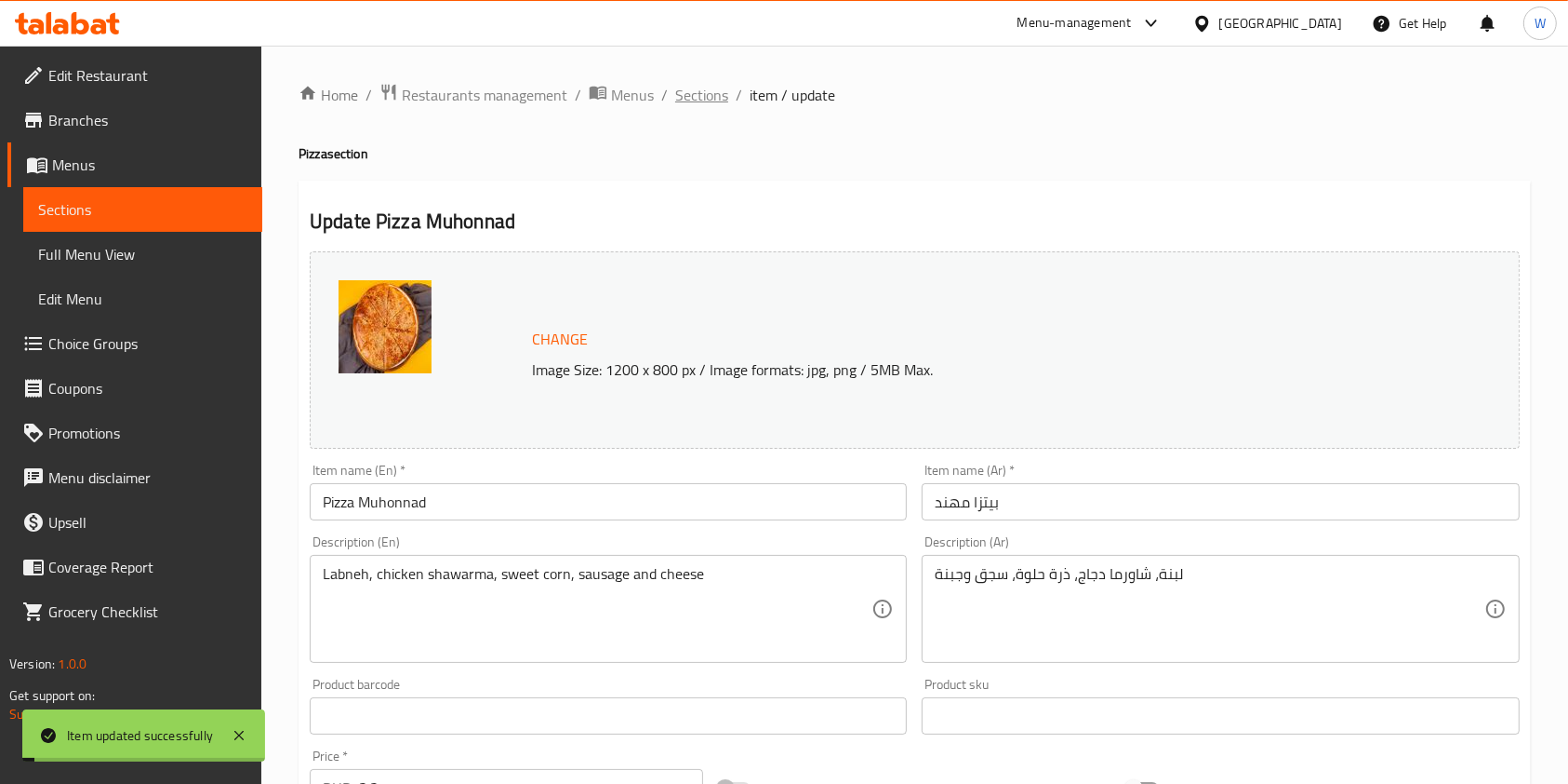
click at [692, 95] on span "Sections" at bounding box center [701, 95] width 53 height 22
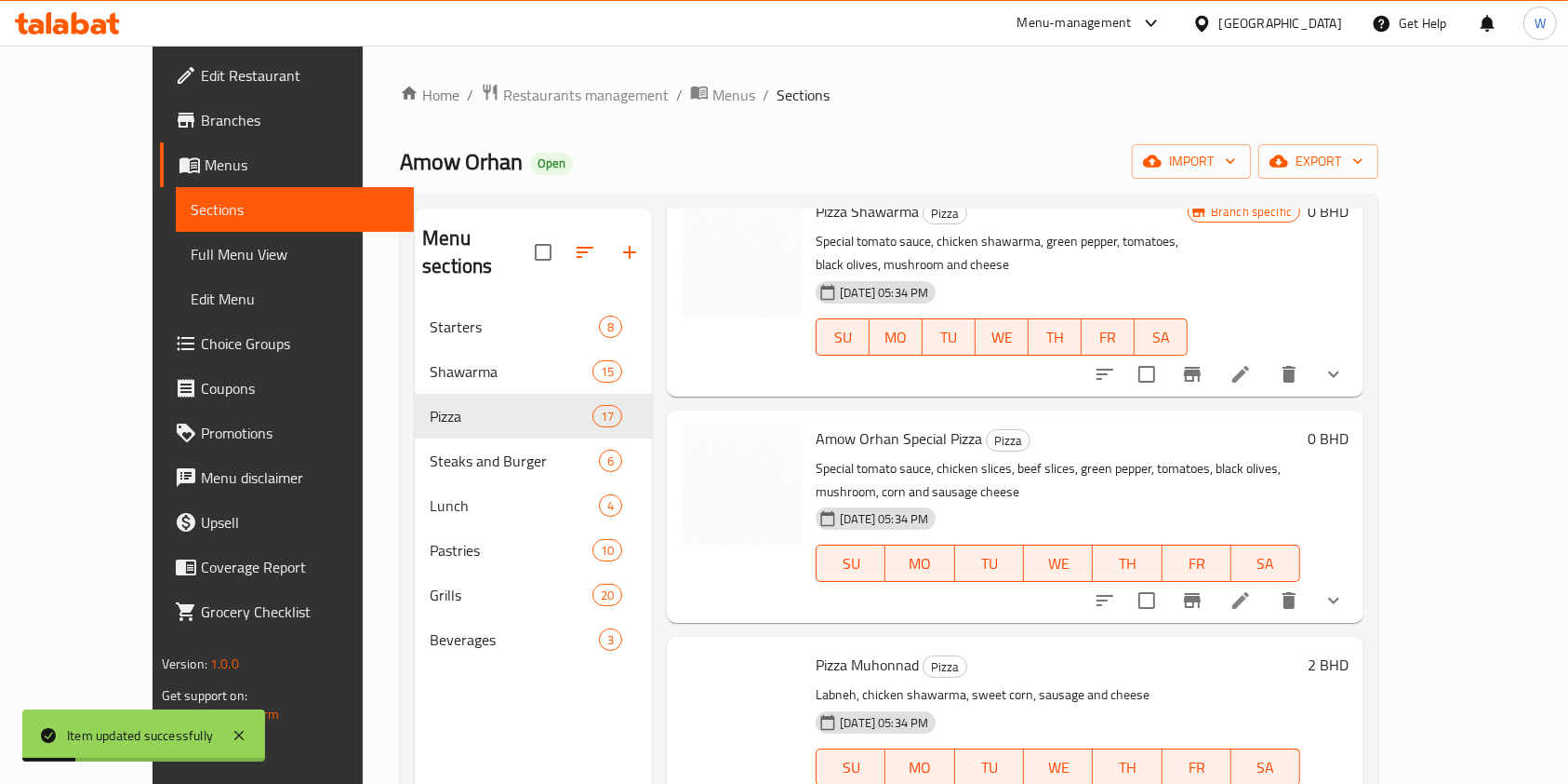
scroll to position [2358, 0]
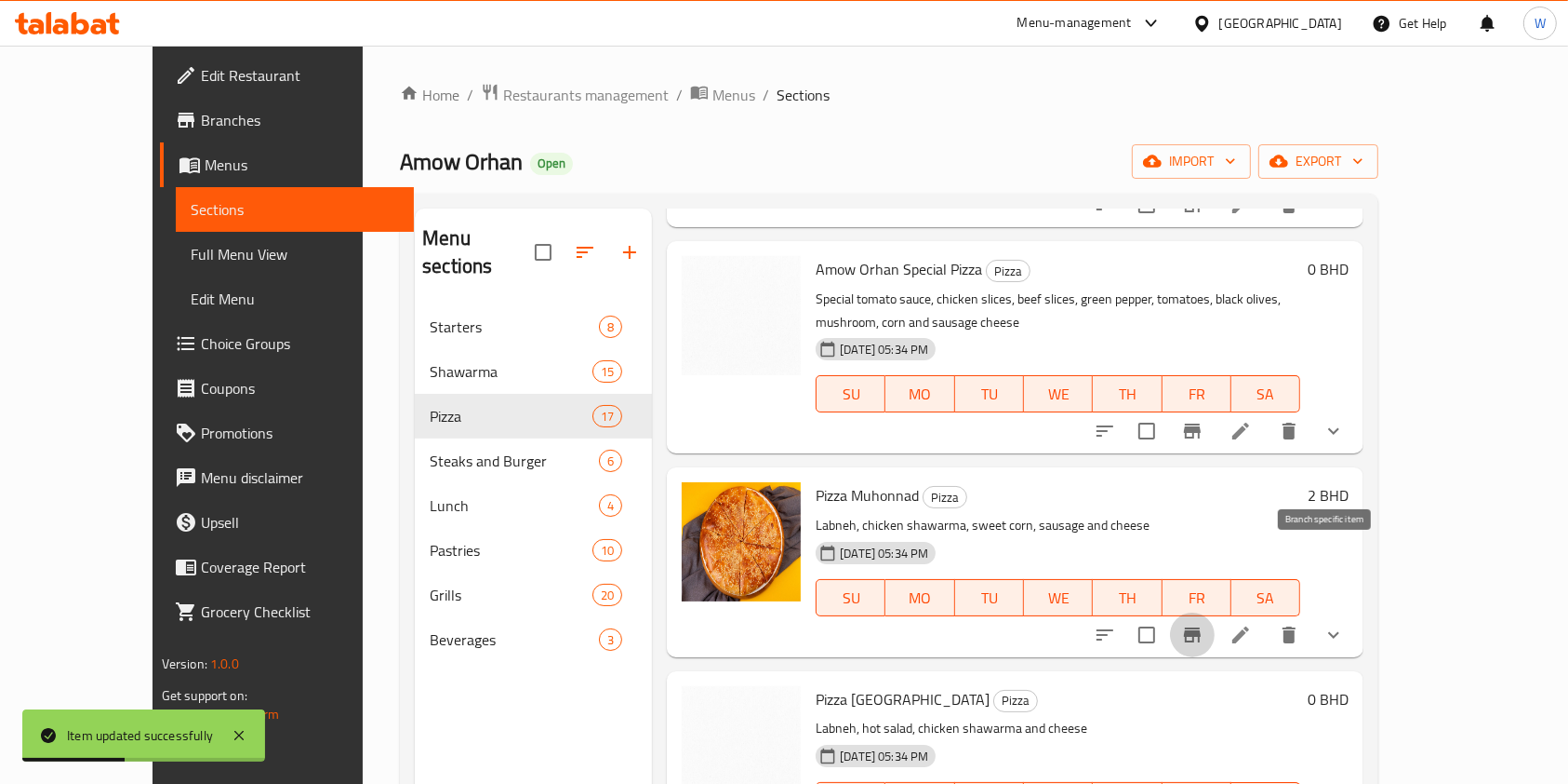
click at [1214, 613] on button "Branch-specific-item" at bounding box center [1192, 635] width 45 height 45
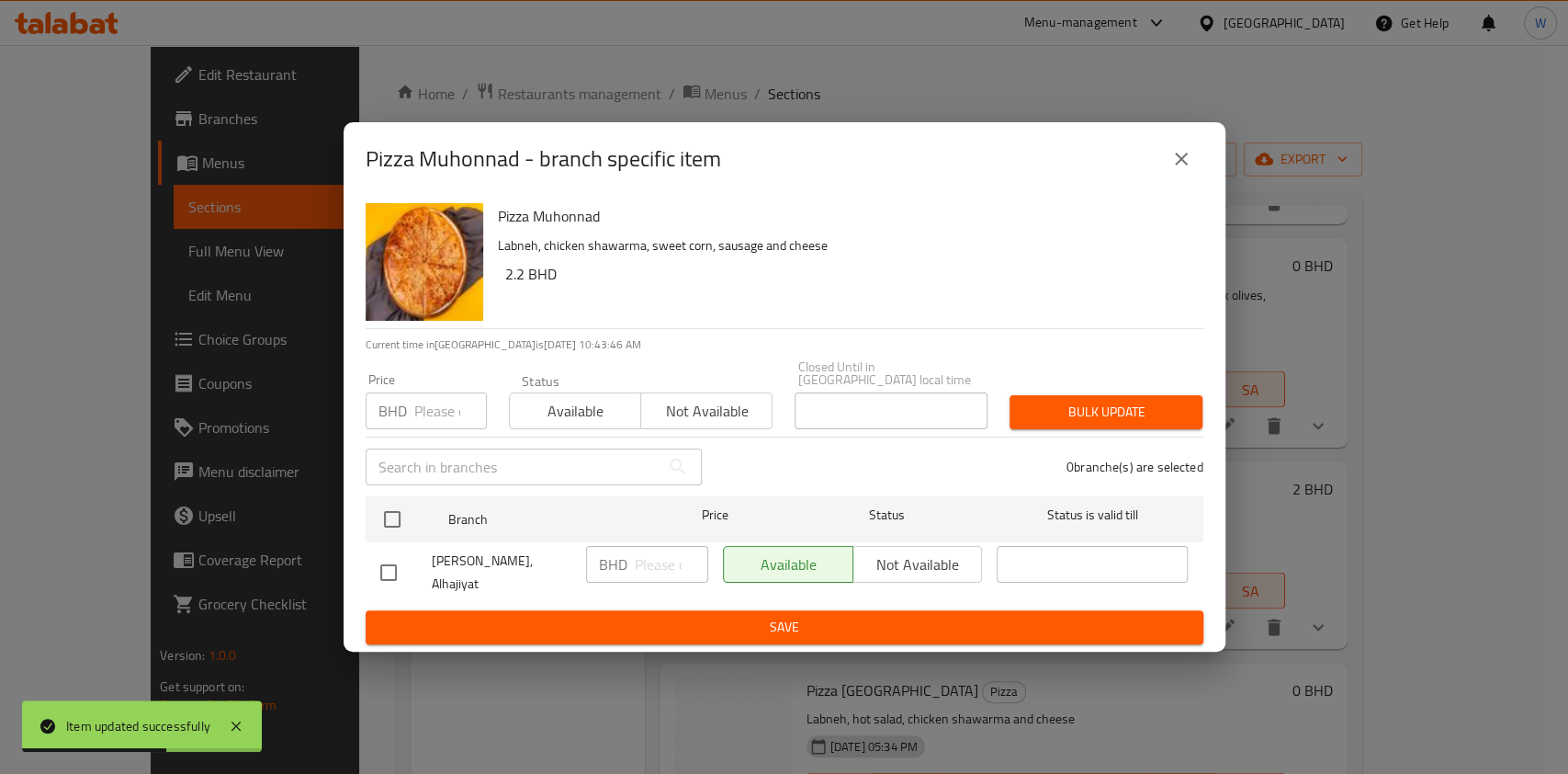
click at [1176, 157] on button "close" at bounding box center [1181, 159] width 44 height 44
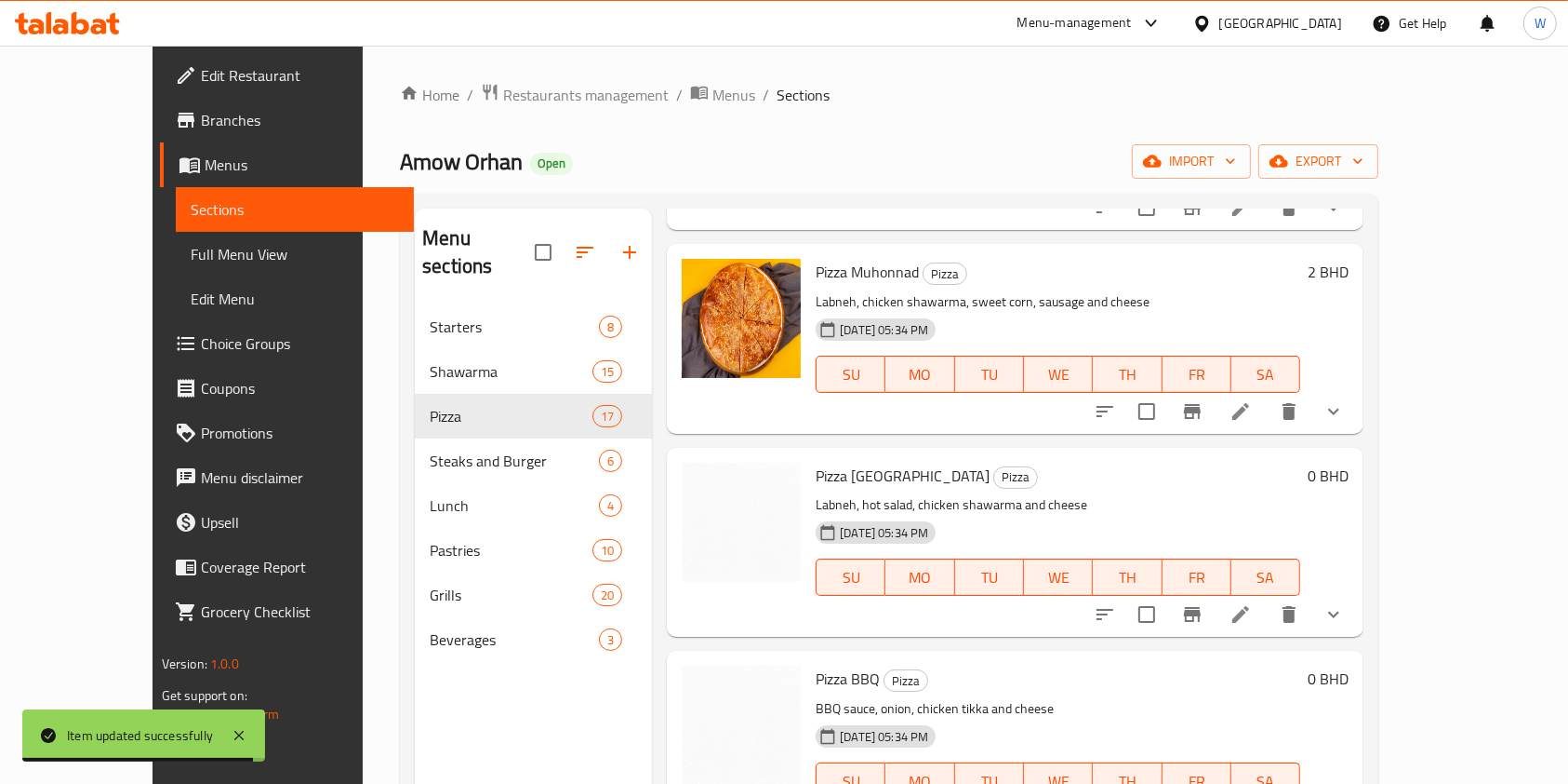
scroll to position [2606, 0]
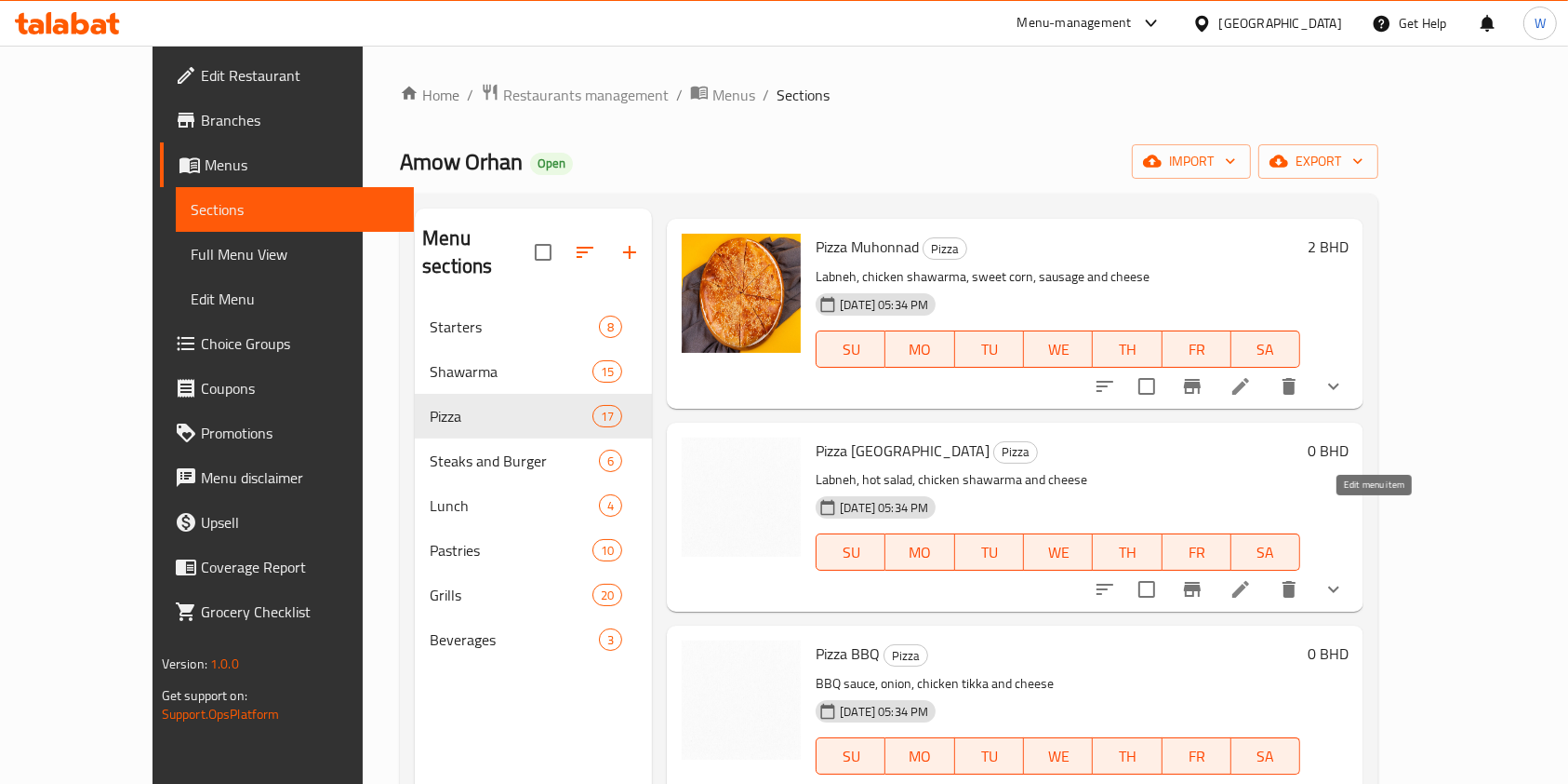
click at [1252, 578] on icon at bounding box center [1240, 589] width 22 height 22
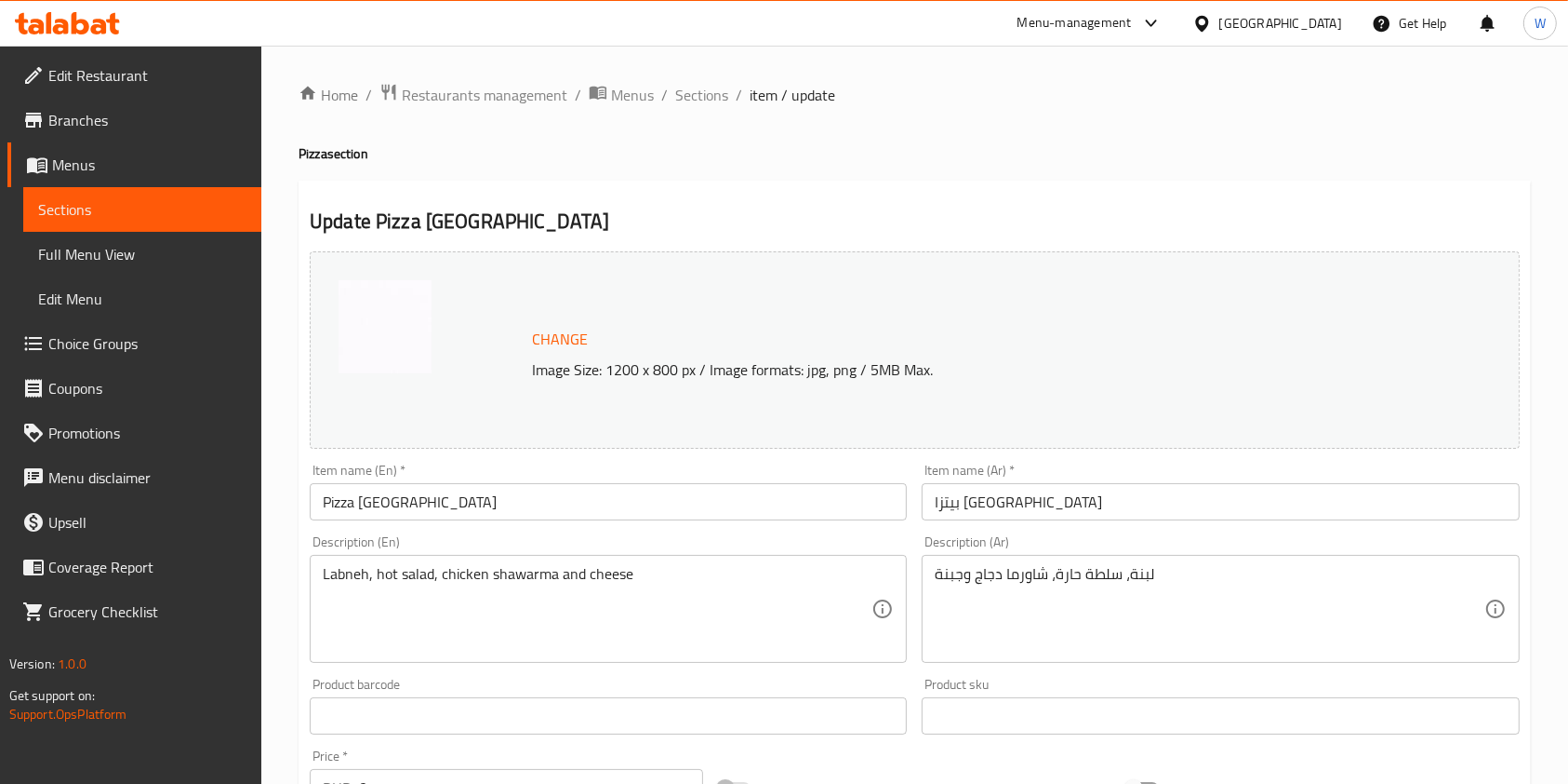
scroll to position [664, 0]
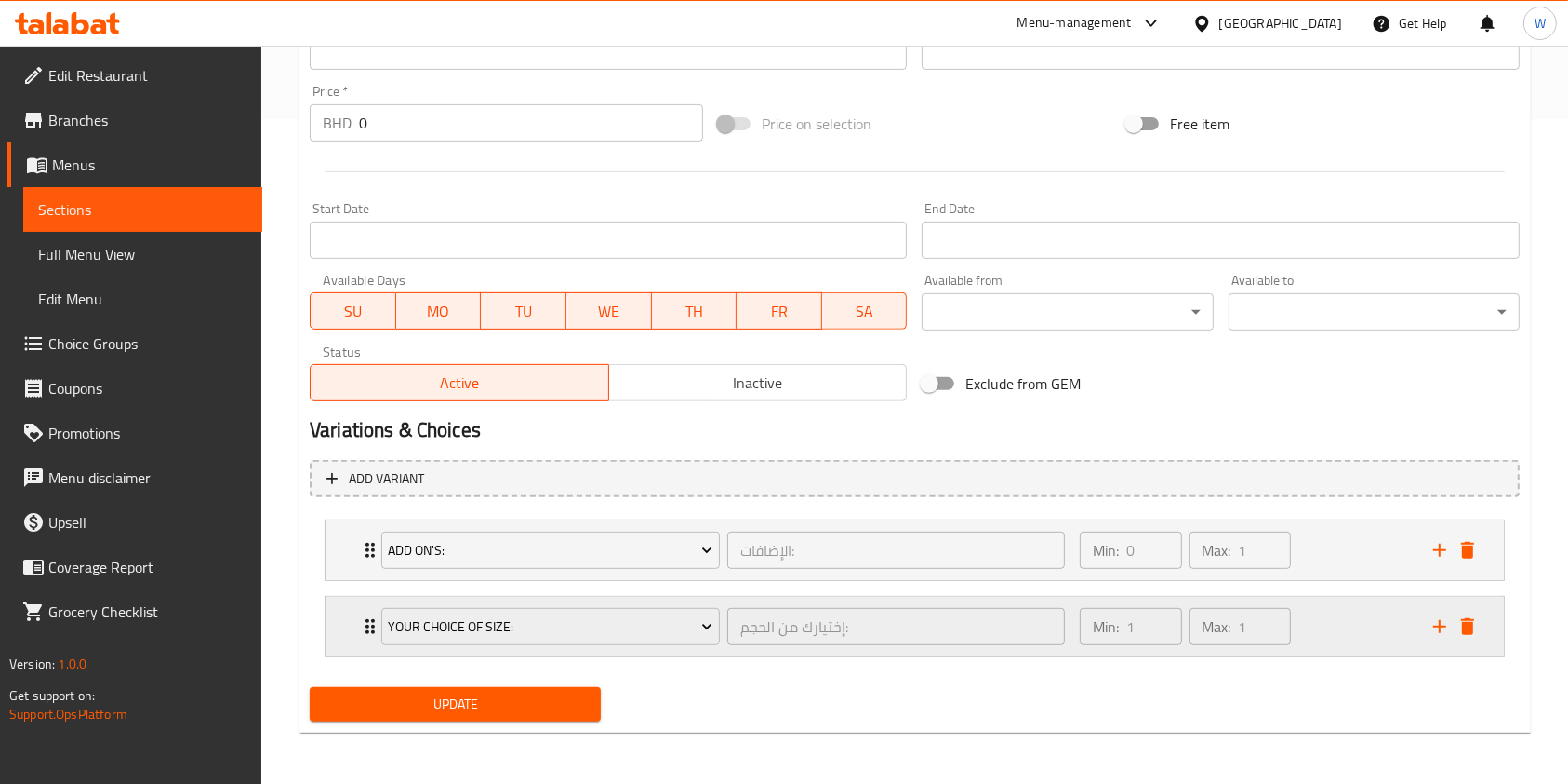
click at [374, 627] on div "Your Choice Of Size: إختيارك من الحجم: ​" at bounding box center [722, 626] width 706 height 59
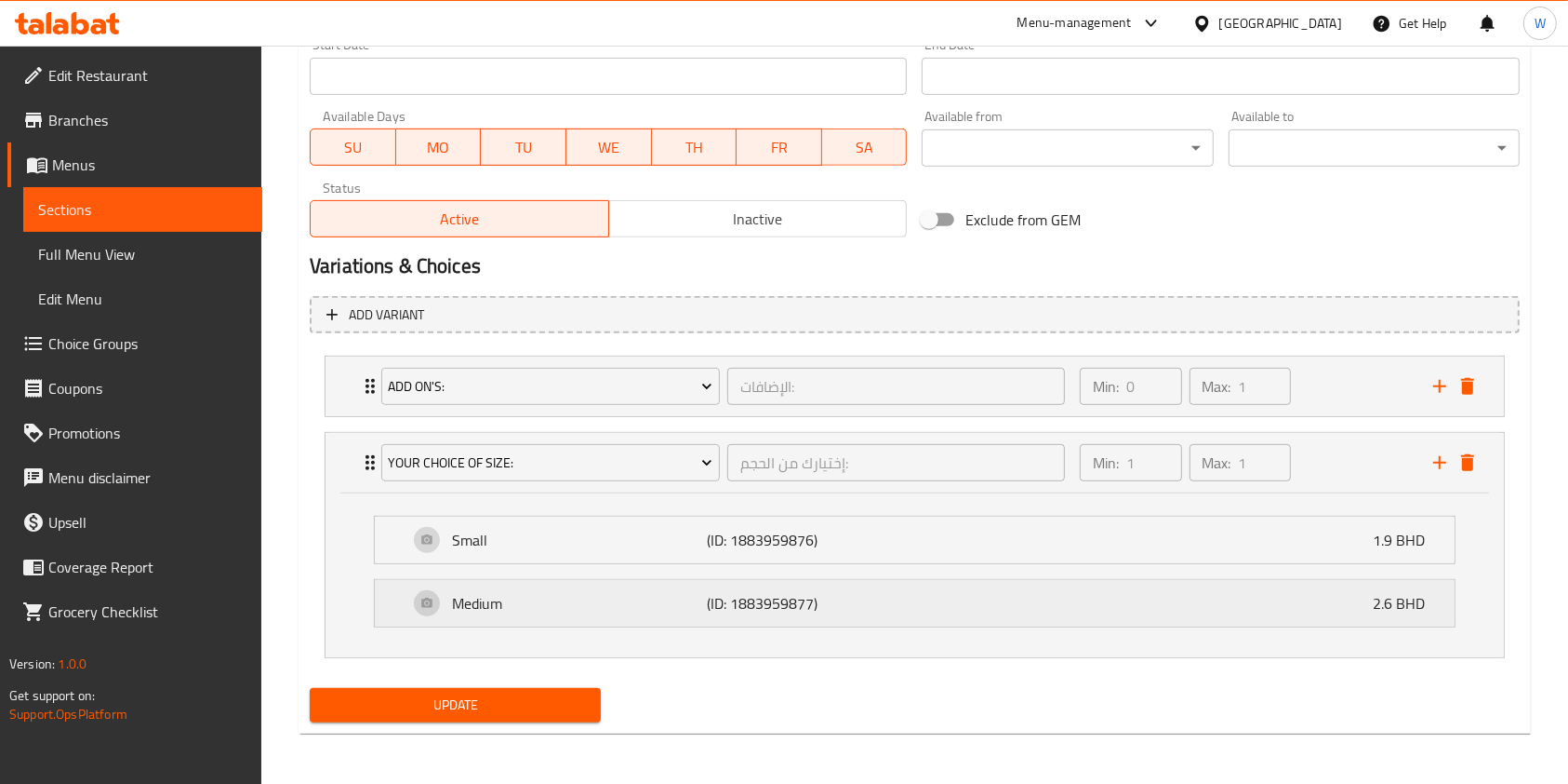
scroll to position [829, 0]
click at [1469, 454] on icon "delete" at bounding box center [1468, 462] width 13 height 17
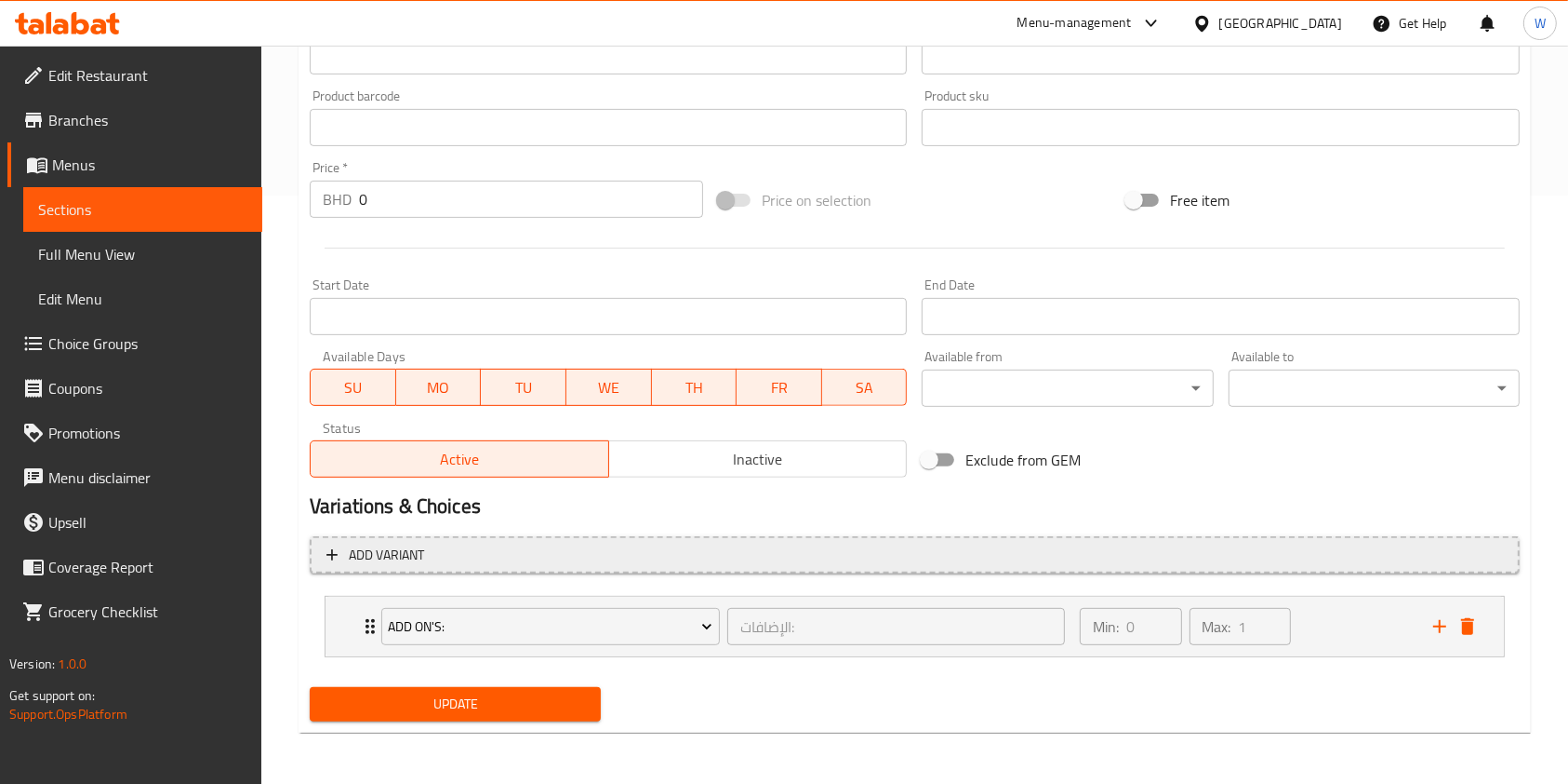
click at [736, 544] on span "Add variant" at bounding box center [915, 555] width 1177 height 23
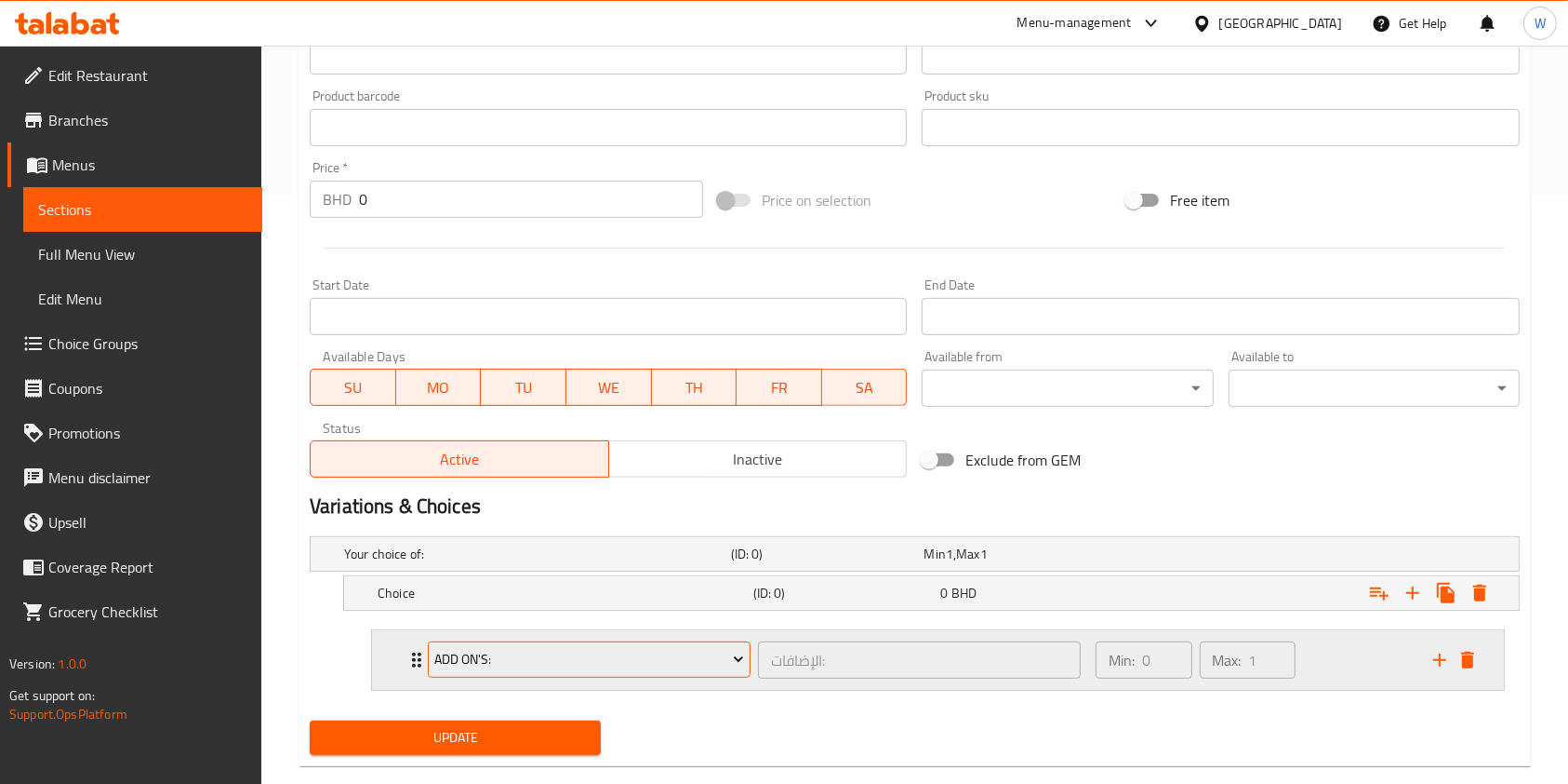
click at [513, 651] on span "Add On's:" at bounding box center [589, 660] width 309 height 23
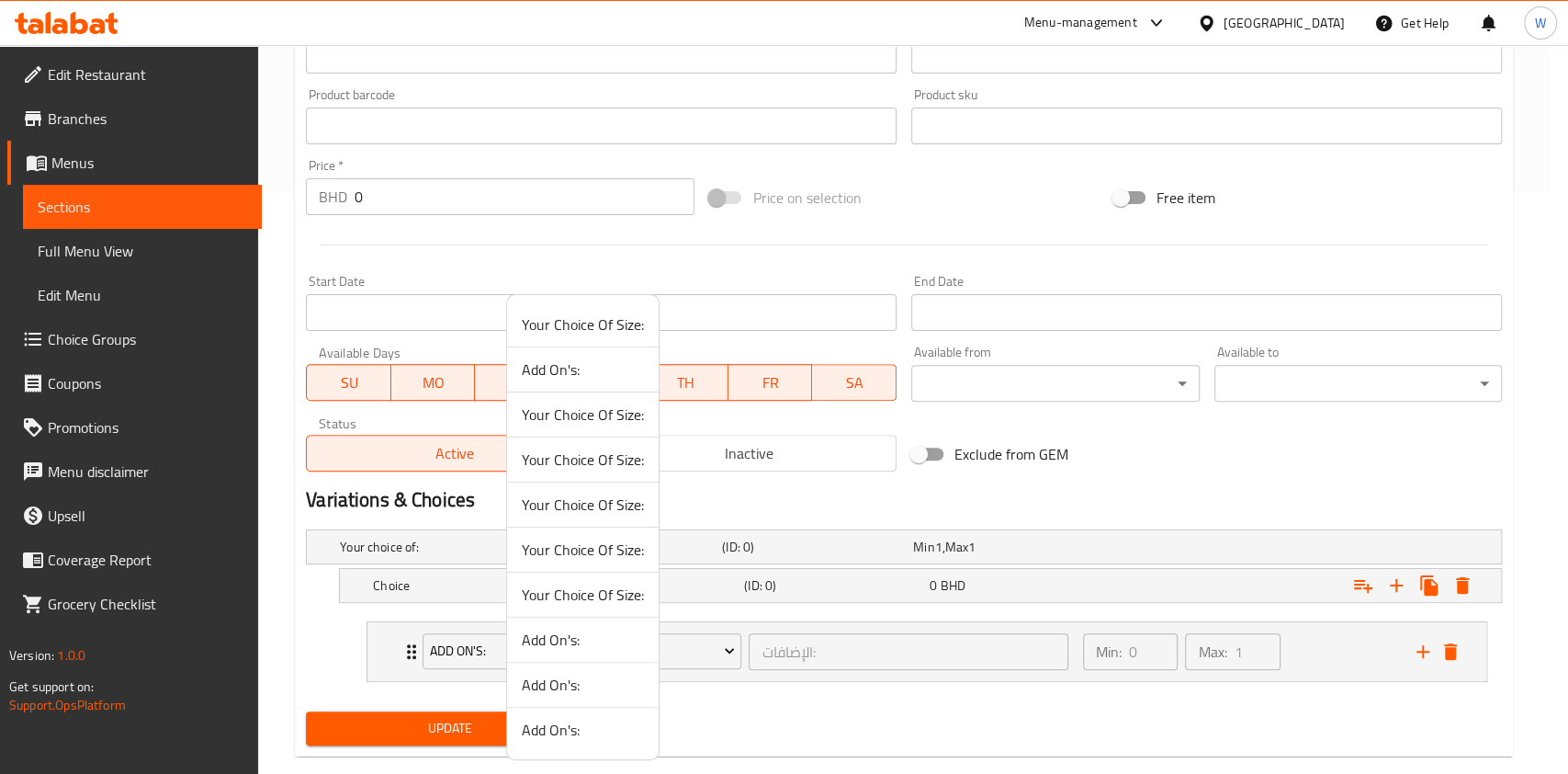
click at [769, 583] on div at bounding box center [784, 387] width 1568 height 774
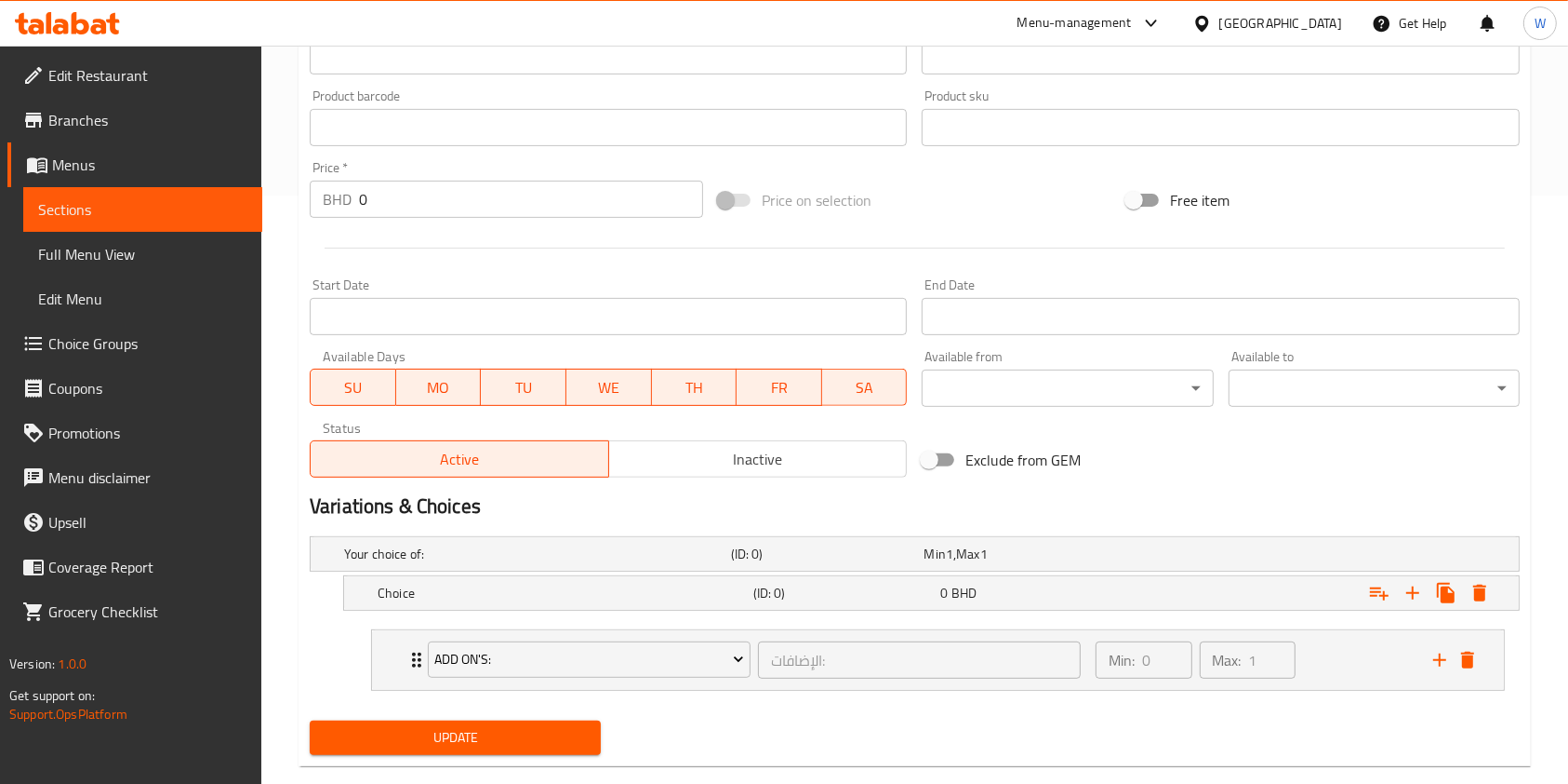
click at [779, 591] on h5 "(ID: 0)" at bounding box center [844, 592] width 181 height 18
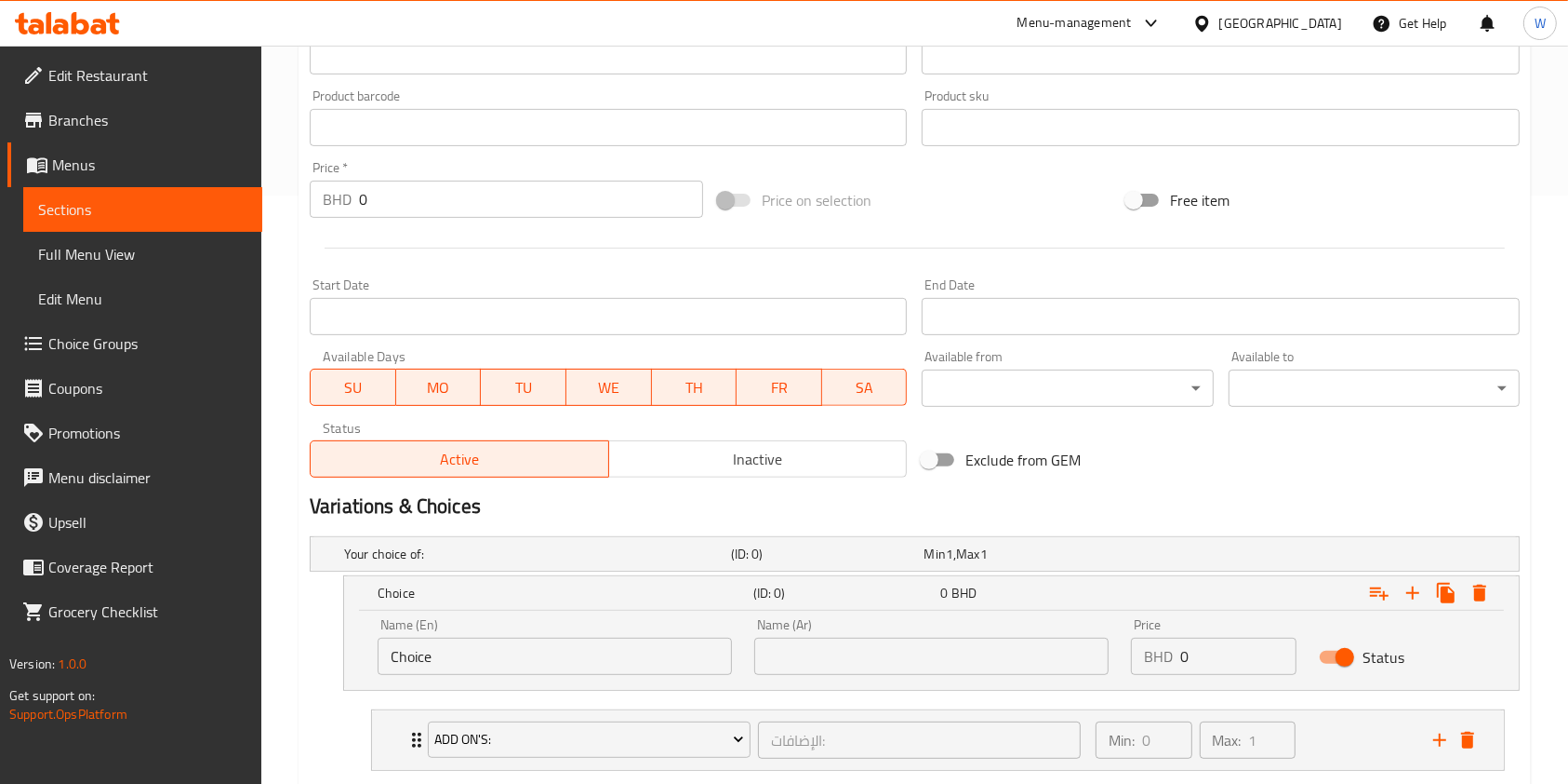
click at [530, 644] on input "Choice" at bounding box center [554, 656] width 354 height 37
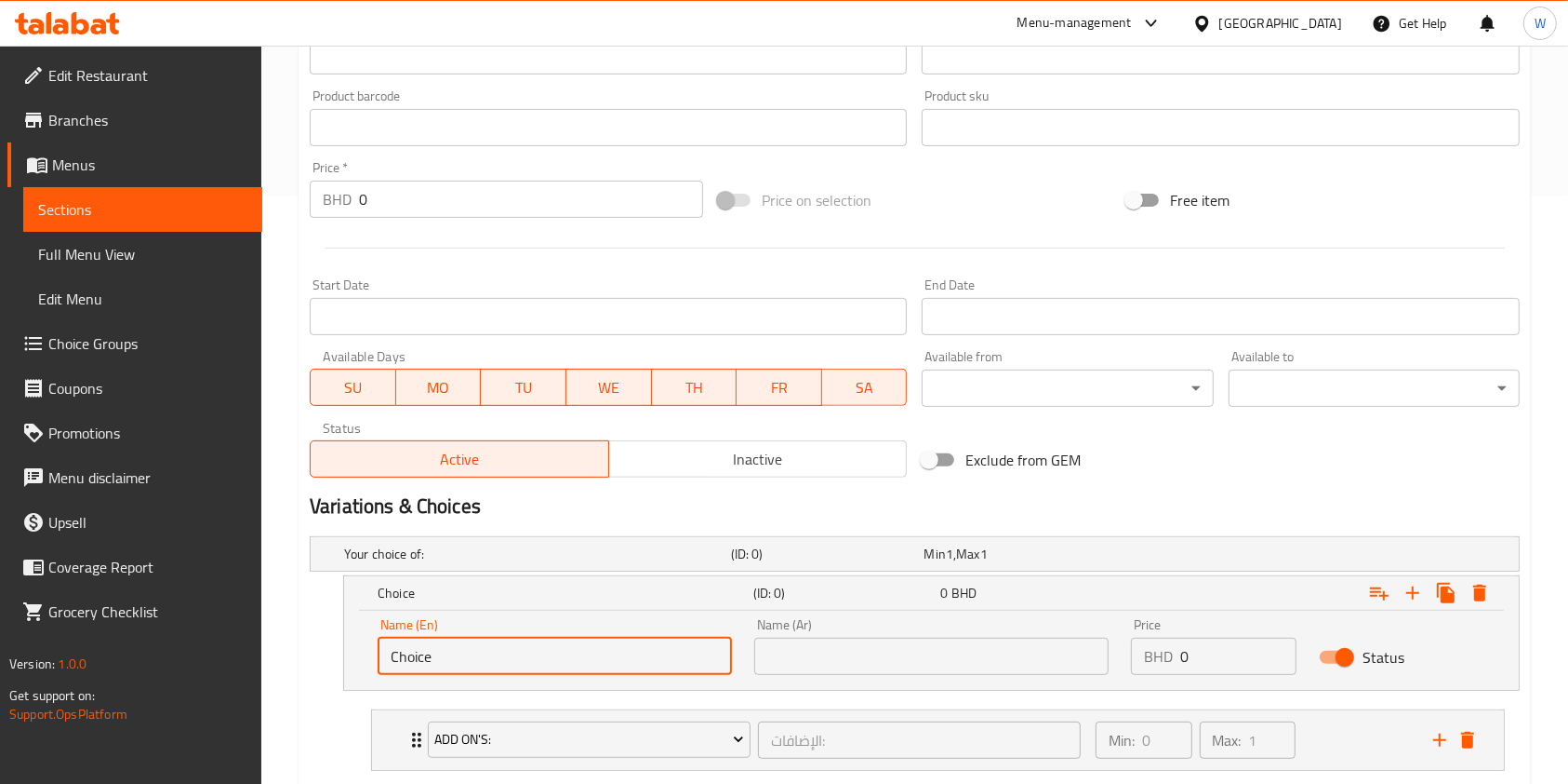
click at [530, 644] on input "Choice" at bounding box center [554, 656] width 354 height 37
click at [544, 651] on input "text" at bounding box center [554, 656] width 354 height 37
type input "Small"
click at [820, 659] on input "text" at bounding box center [932, 656] width 354 height 37
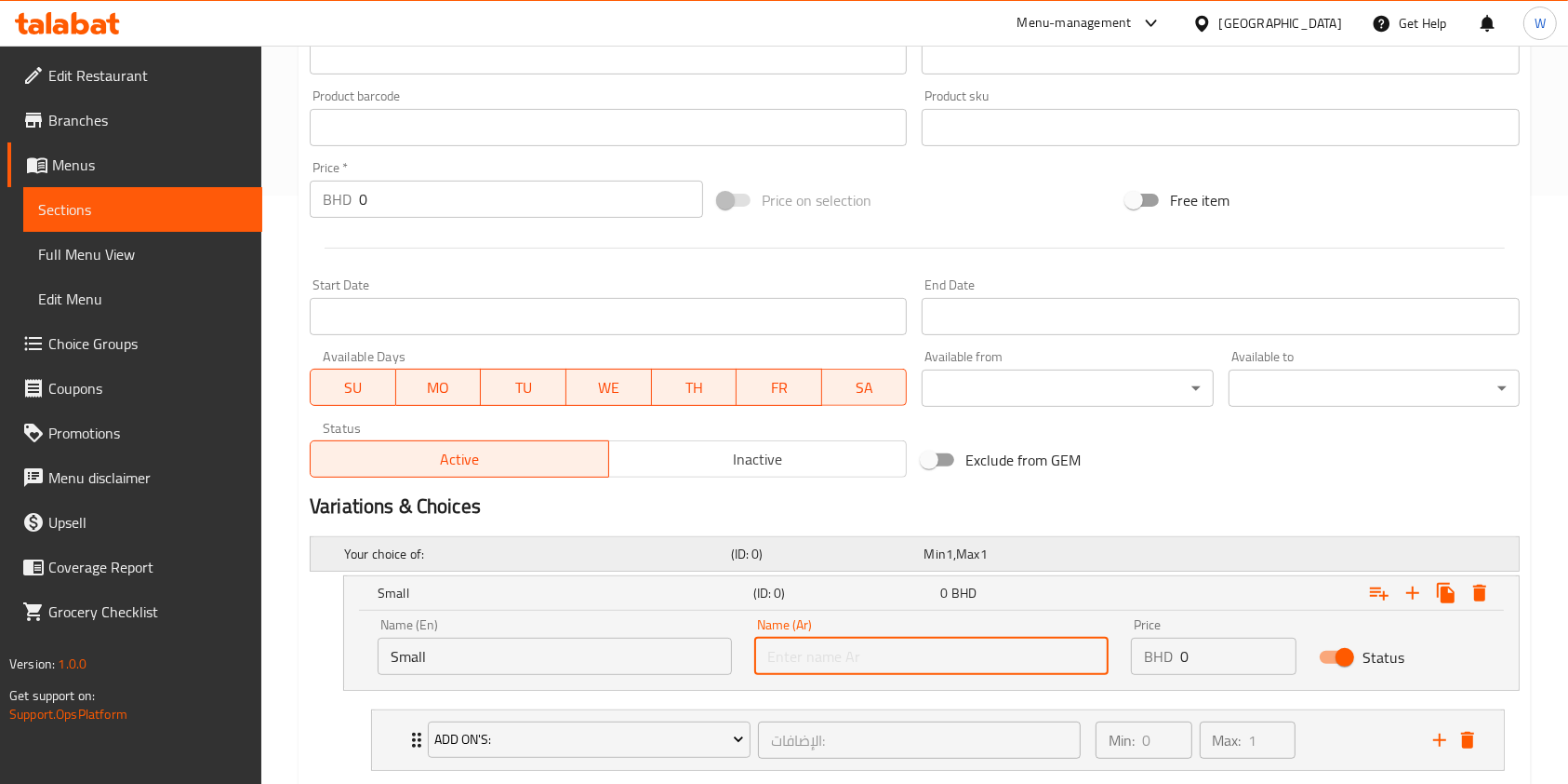
type input "صغير"
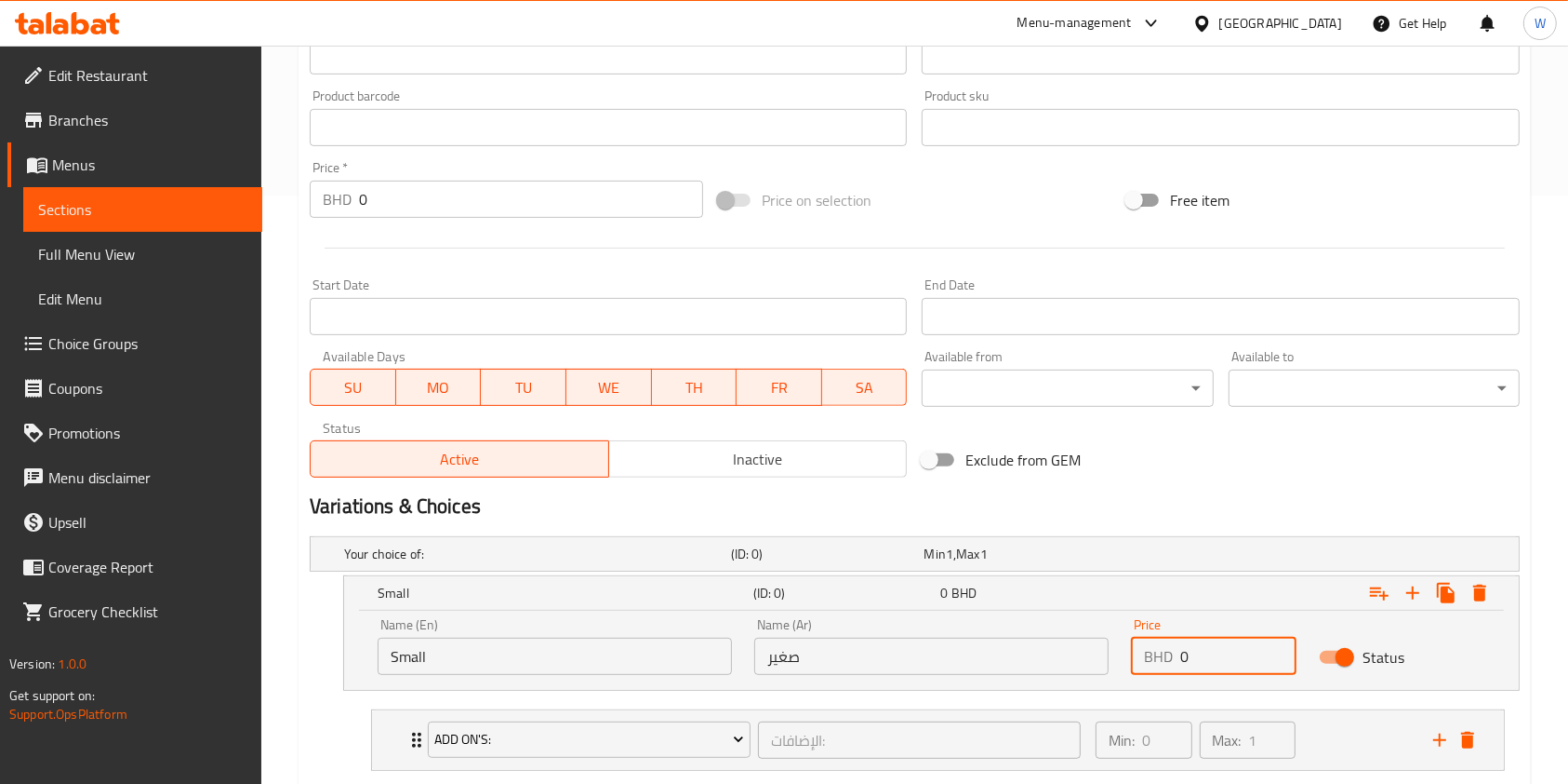
drag, startPoint x: 1243, startPoint y: 647, endPoint x: 1108, endPoint y: 651, distance: 135.1
click at [1108, 651] on div "Name (En) Small Name (En) Name (Ar) صغير Name (Ar) Price BHD 0 Price Status" at bounding box center [932, 646] width 1130 height 79
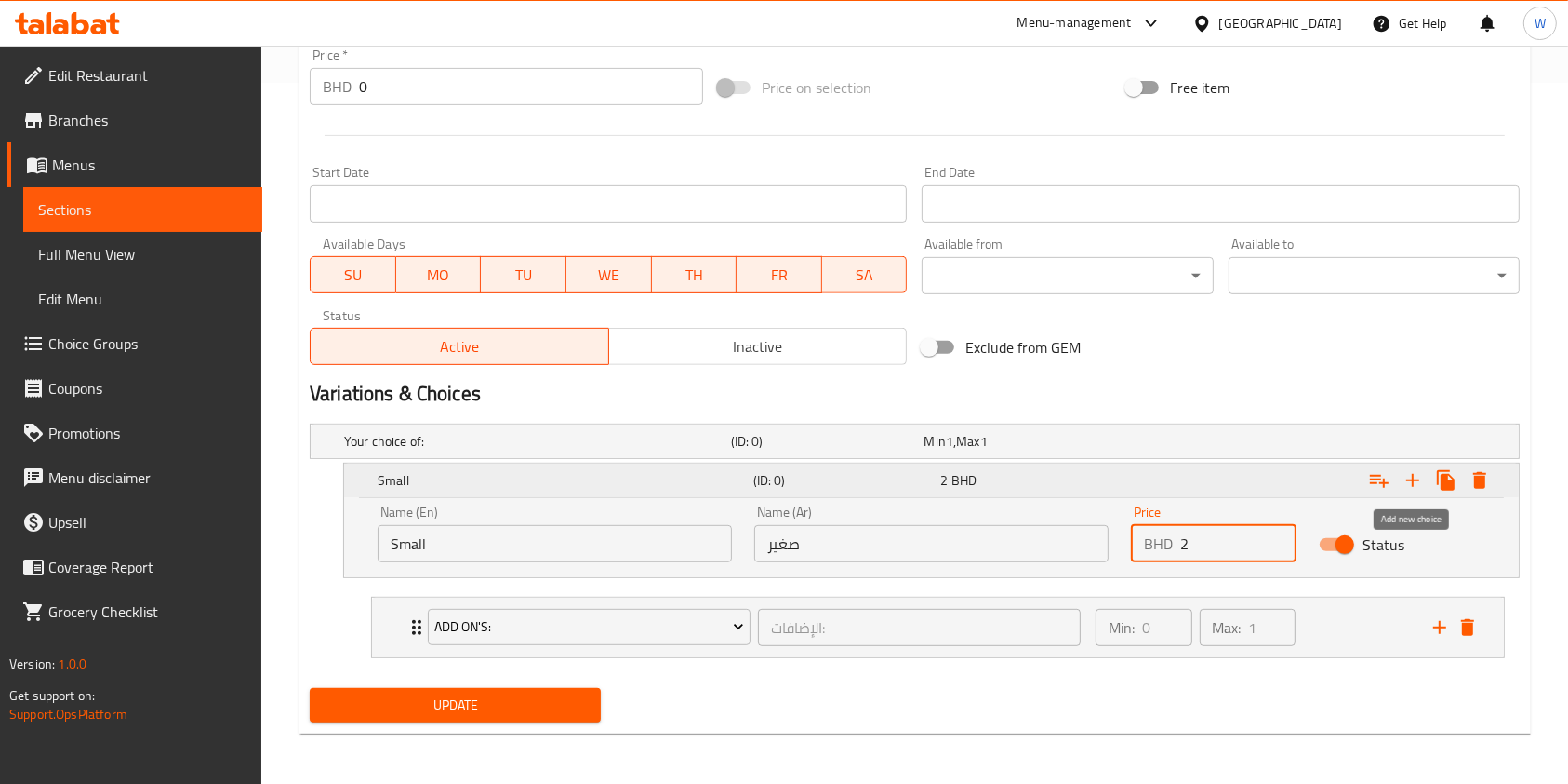
type input "2"
click at [1417, 484] on icon "Expand" at bounding box center [1412, 480] width 22 height 22
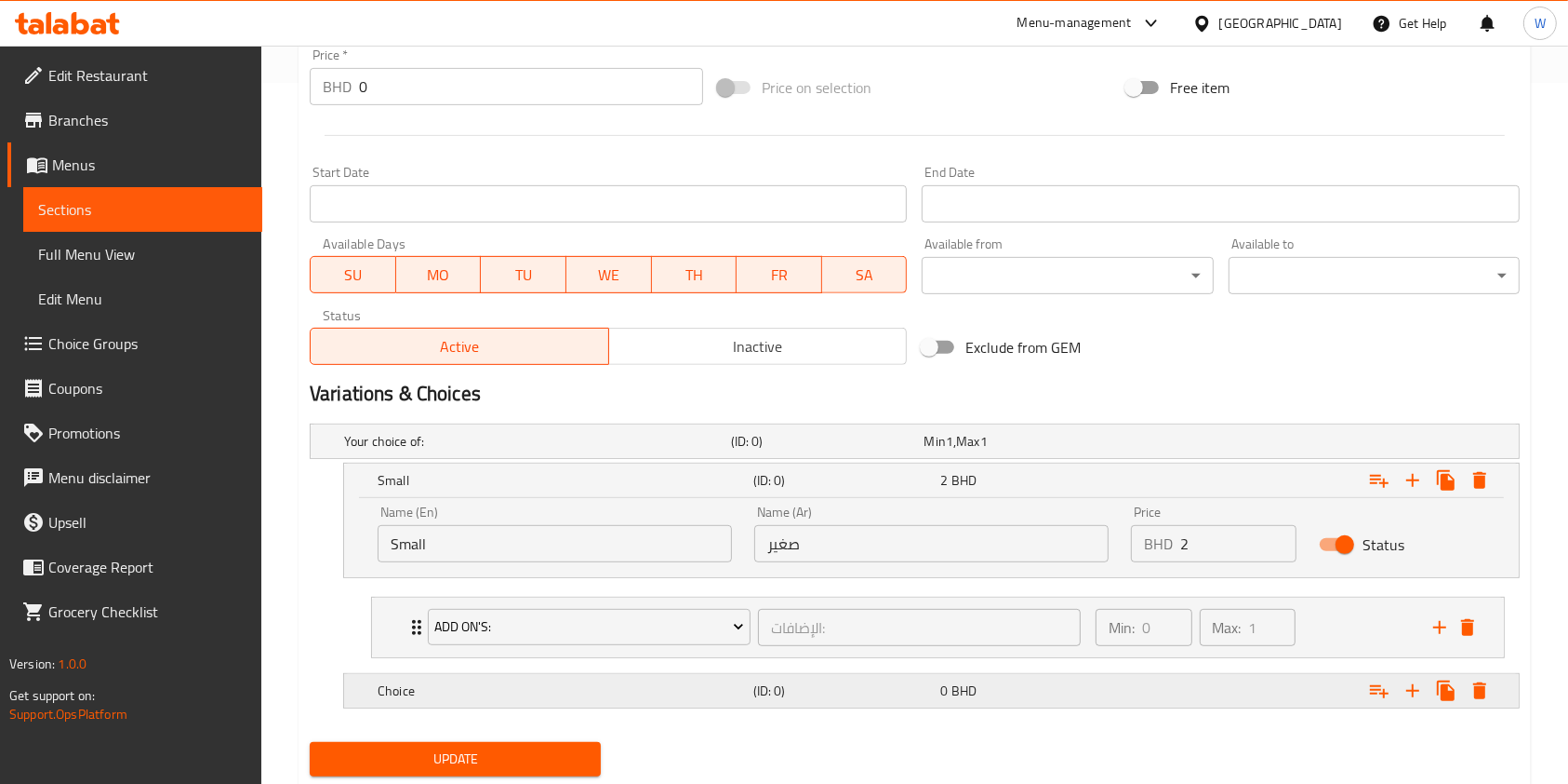
click at [606, 692] on h5 "Choice" at bounding box center [562, 690] width 369 height 18
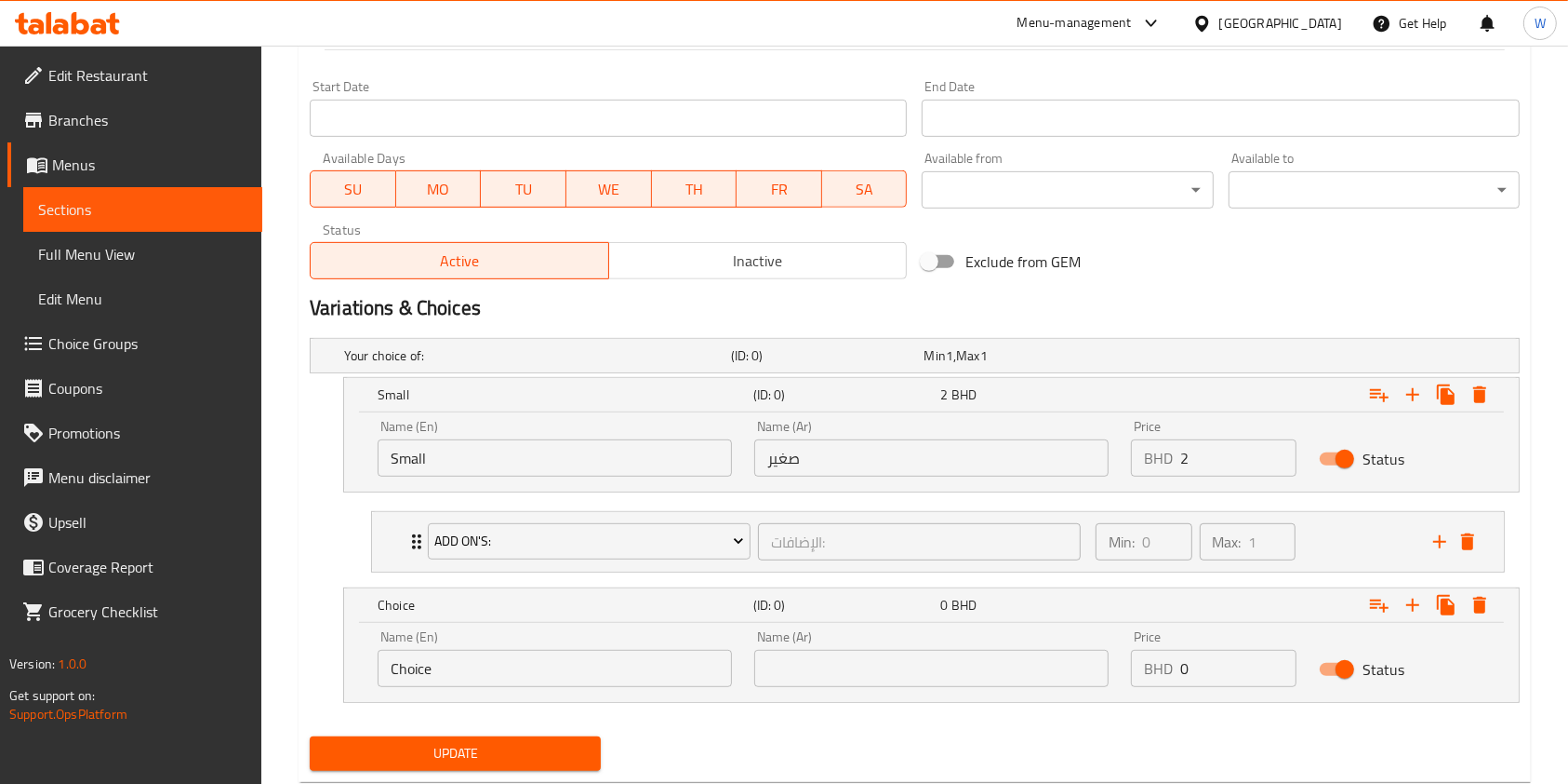
scroll to position [826, 0]
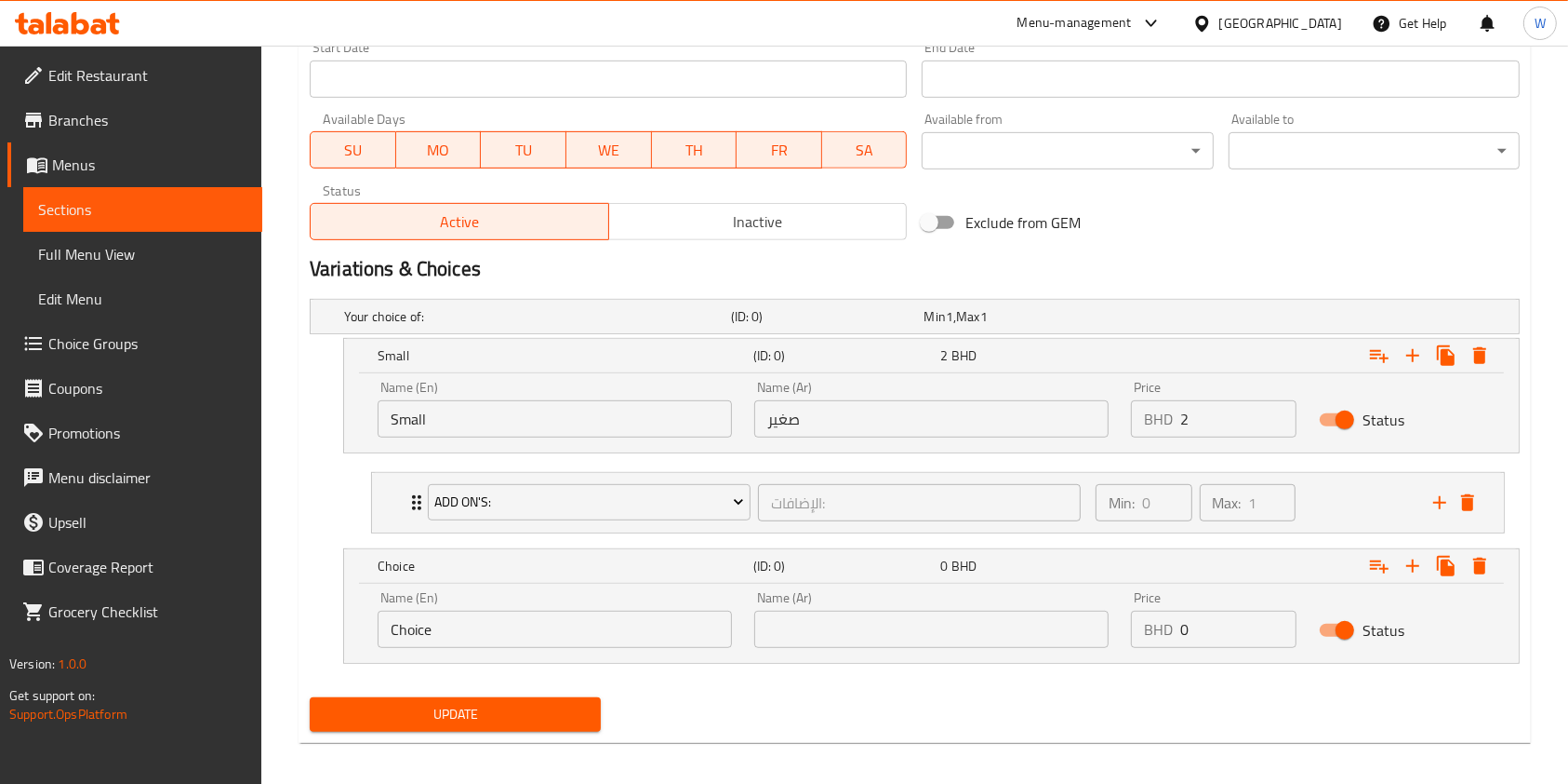
click at [579, 616] on input "Choice" at bounding box center [554, 629] width 354 height 37
click at [569, 647] on div "Name (En) Name (En)" at bounding box center [555, 620] width 376 height 79
click at [579, 626] on input "text" at bounding box center [554, 629] width 354 height 37
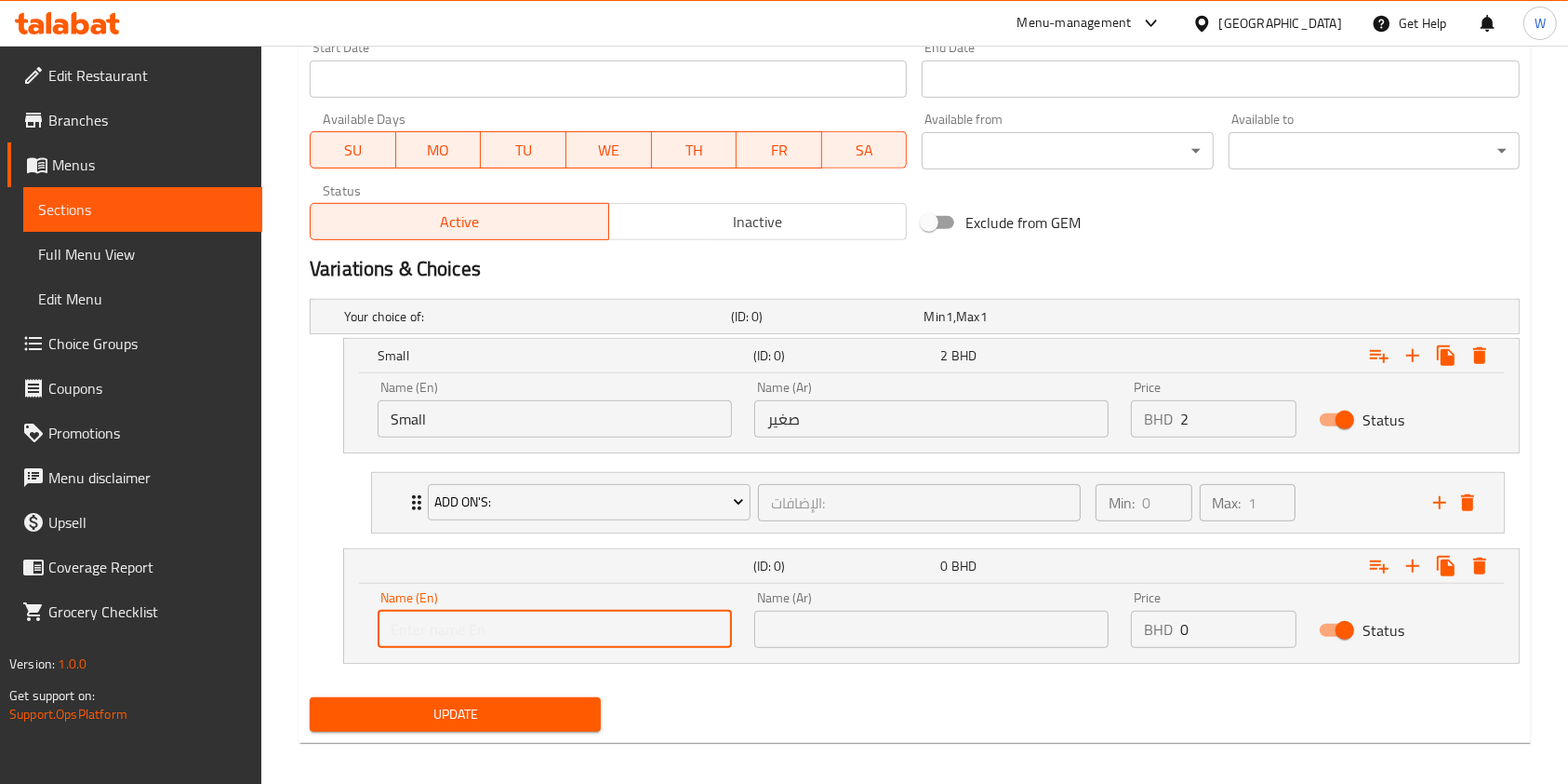
type input "Medium"
click at [821, 629] on input "text" at bounding box center [932, 629] width 354 height 37
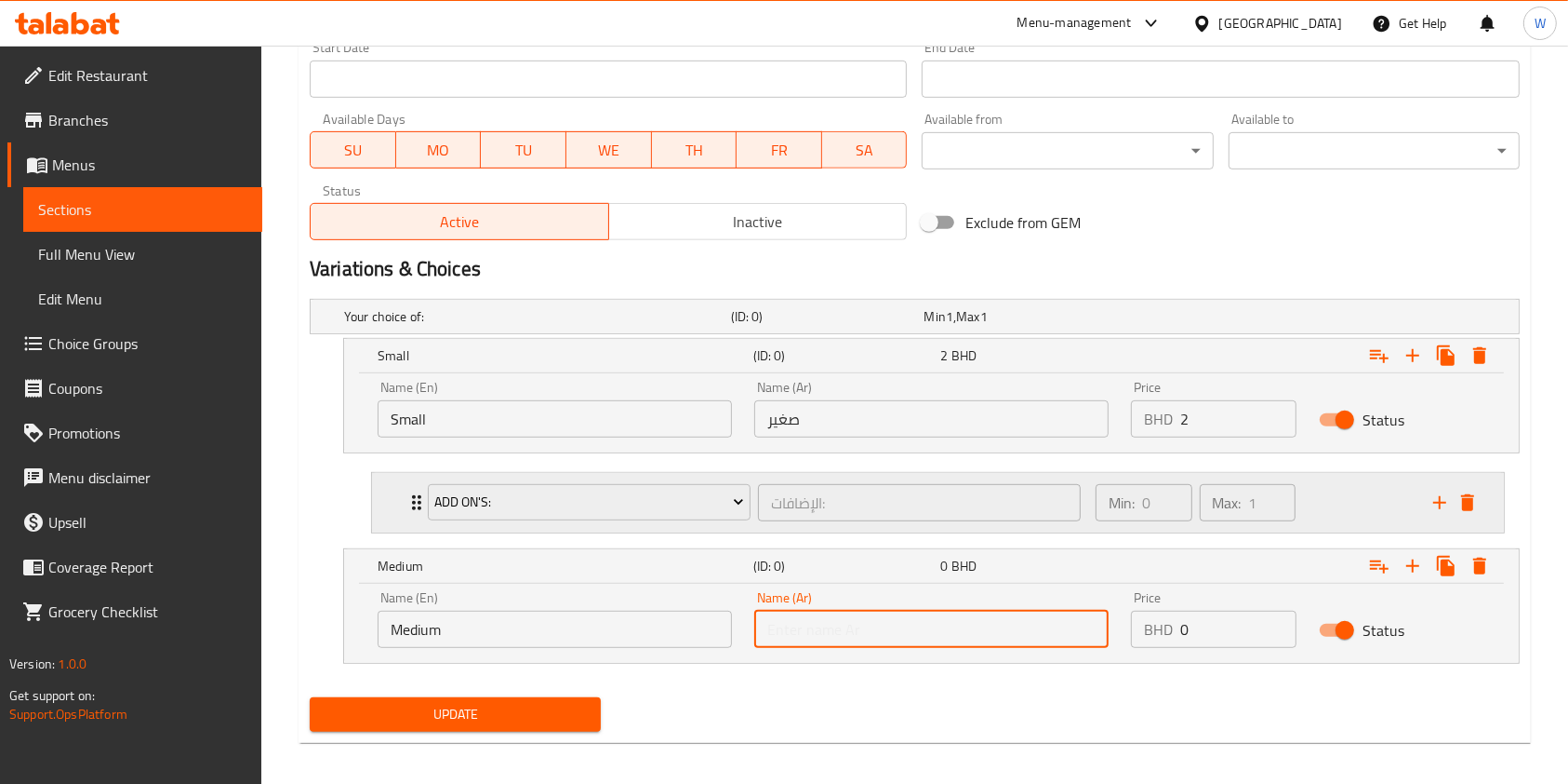
type input "وسط"
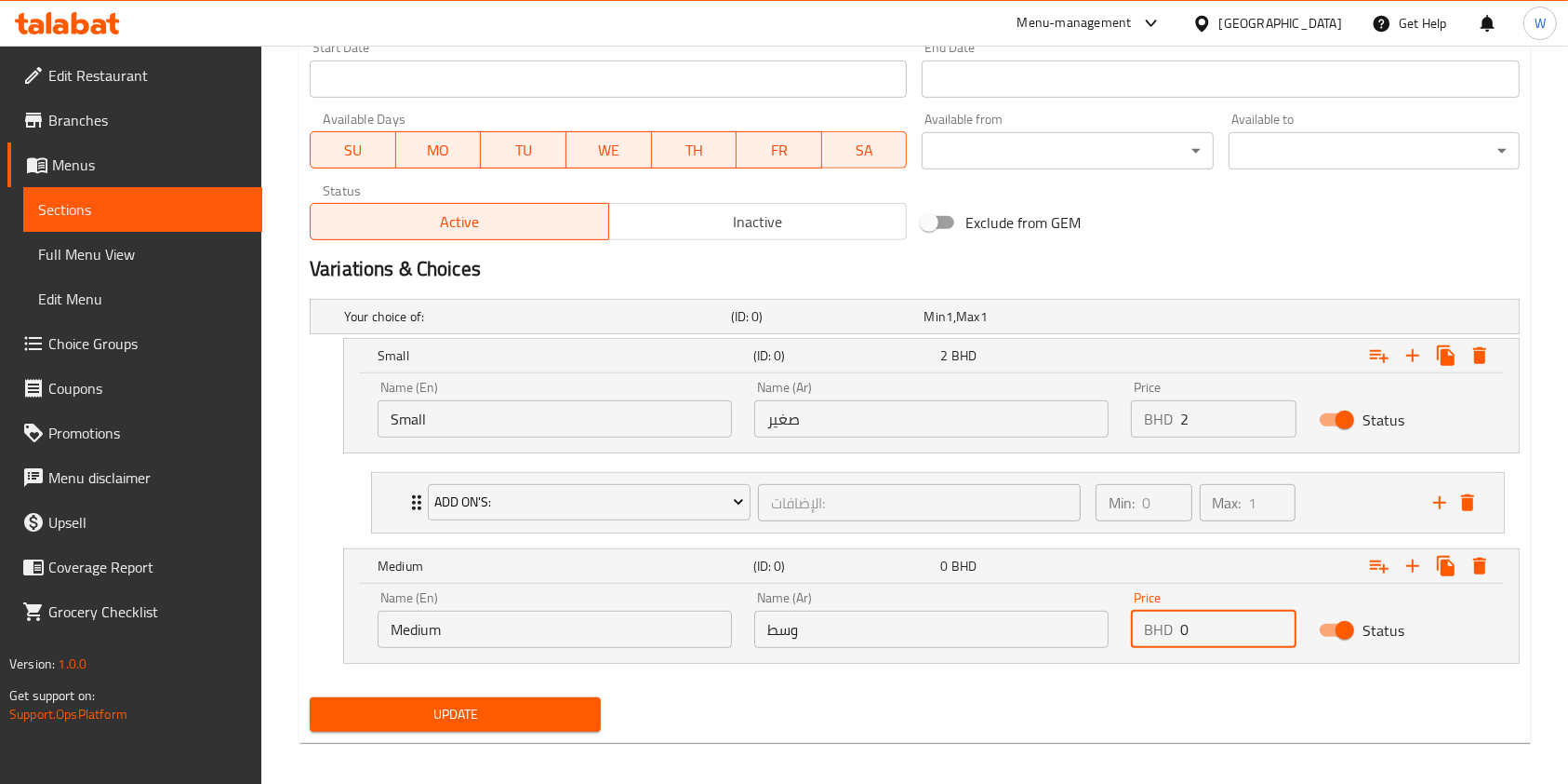
drag, startPoint x: 1198, startPoint y: 627, endPoint x: 1123, endPoint y: 632, distance: 75.2
click at [1123, 632] on div "Price BHD 0 Price" at bounding box center [1214, 620] width 188 height 79
type input "2.8"
click at [1385, 566] on icon "Expand" at bounding box center [1379, 567] width 18 height 13
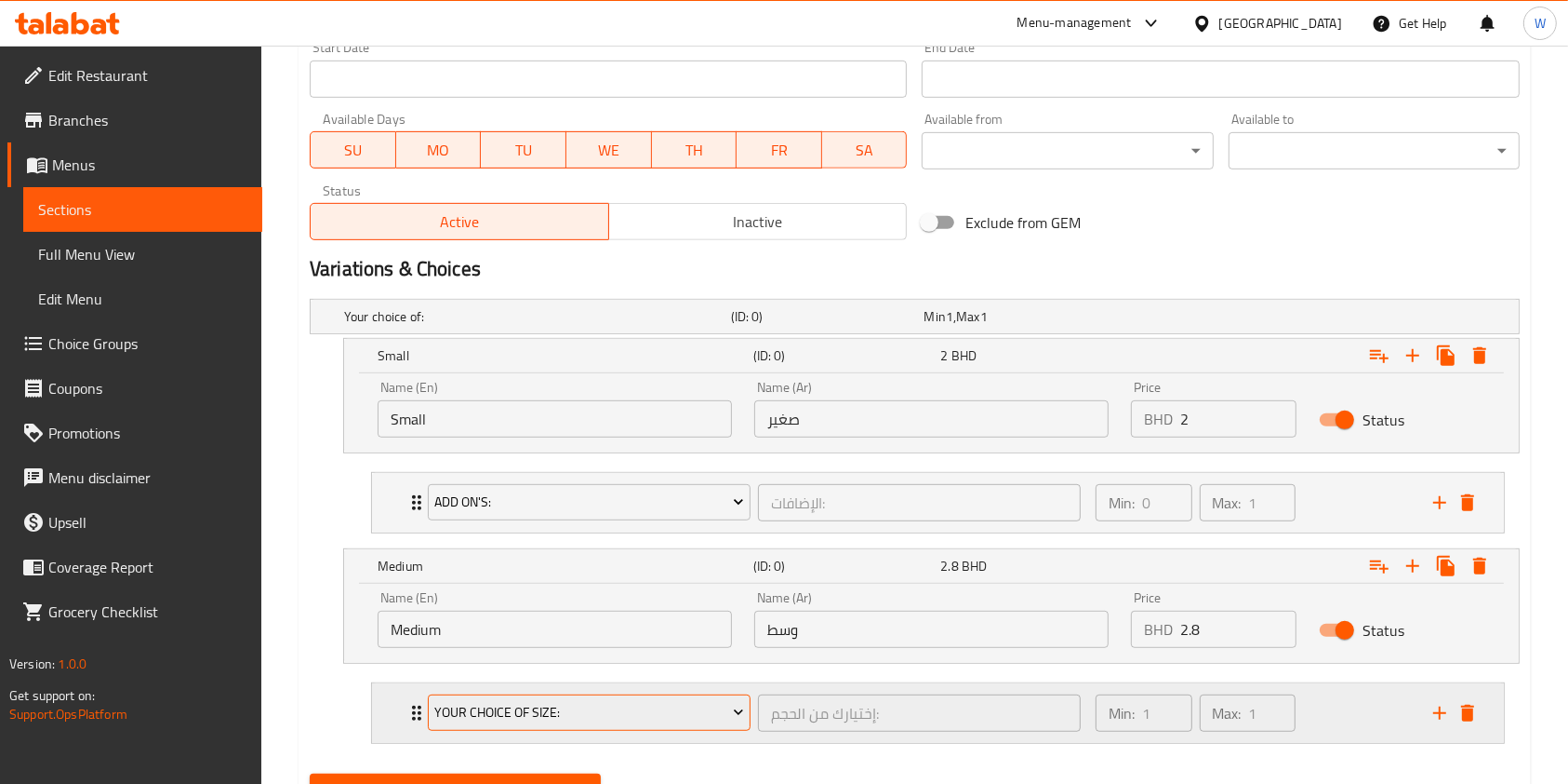
click at [589, 717] on span "Your Choice Of Size:" at bounding box center [589, 712] width 309 height 23
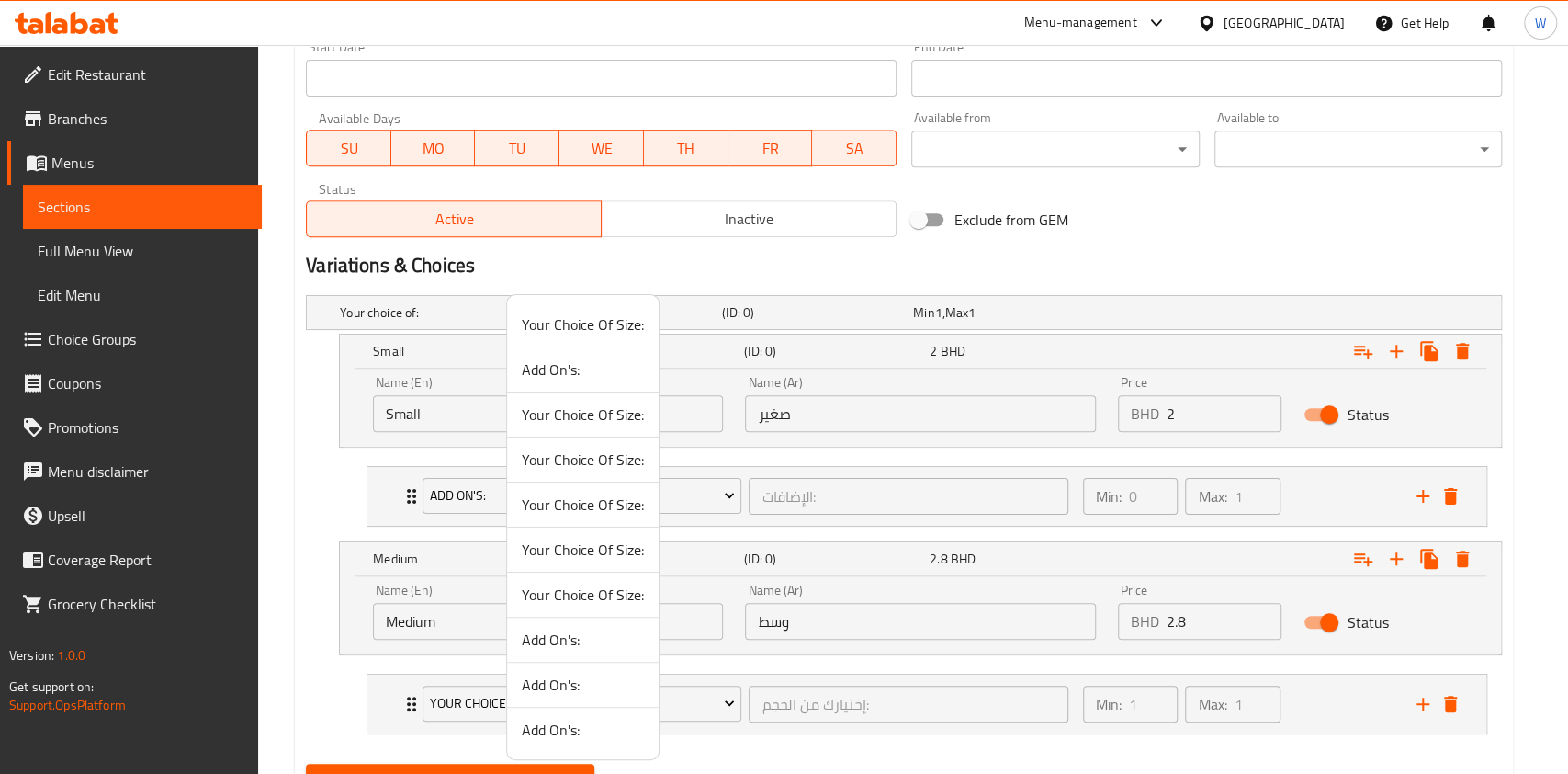
click at [569, 379] on span "Add On's:" at bounding box center [582, 369] width 122 height 22
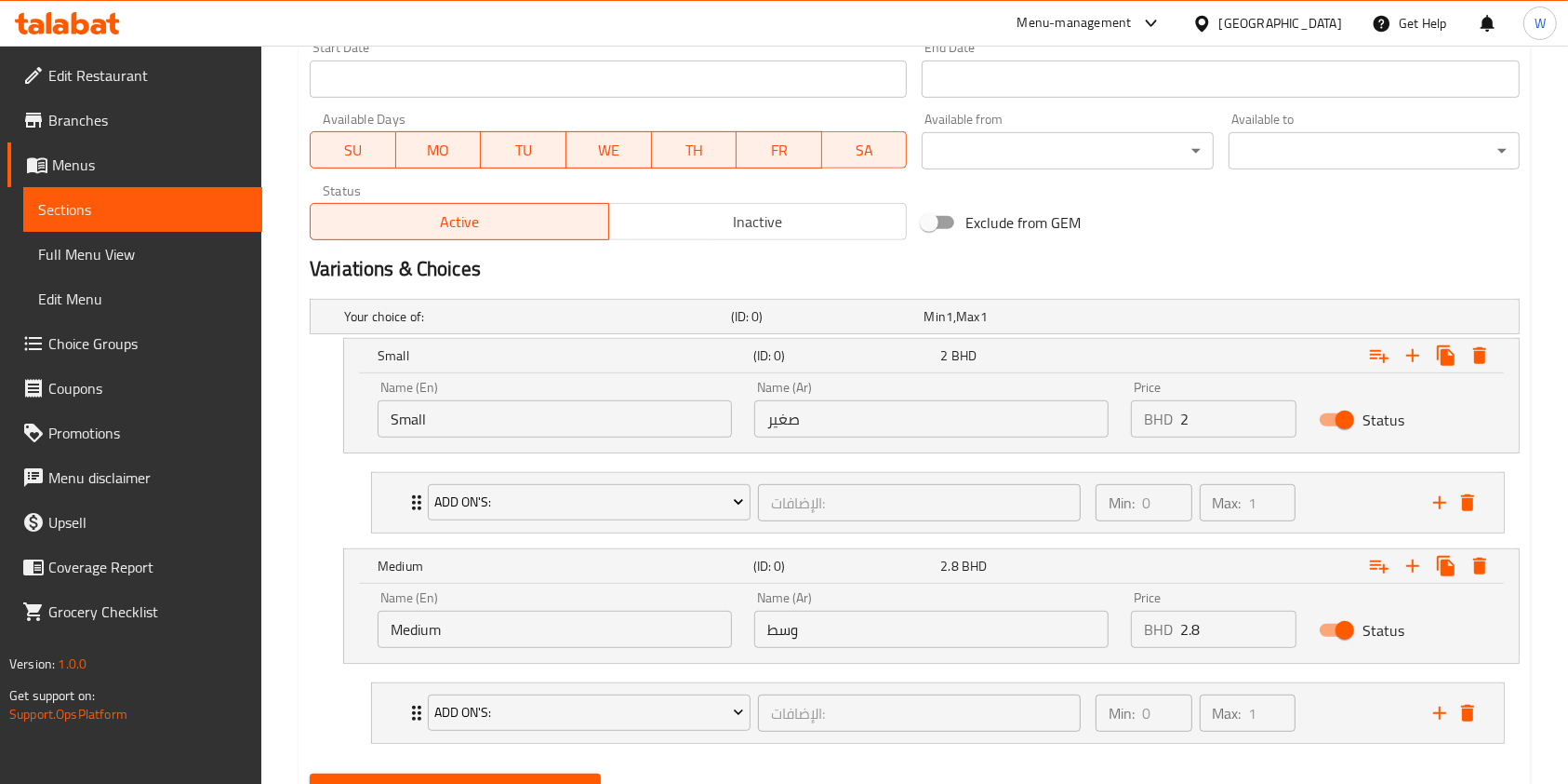
scroll to position [911, 0]
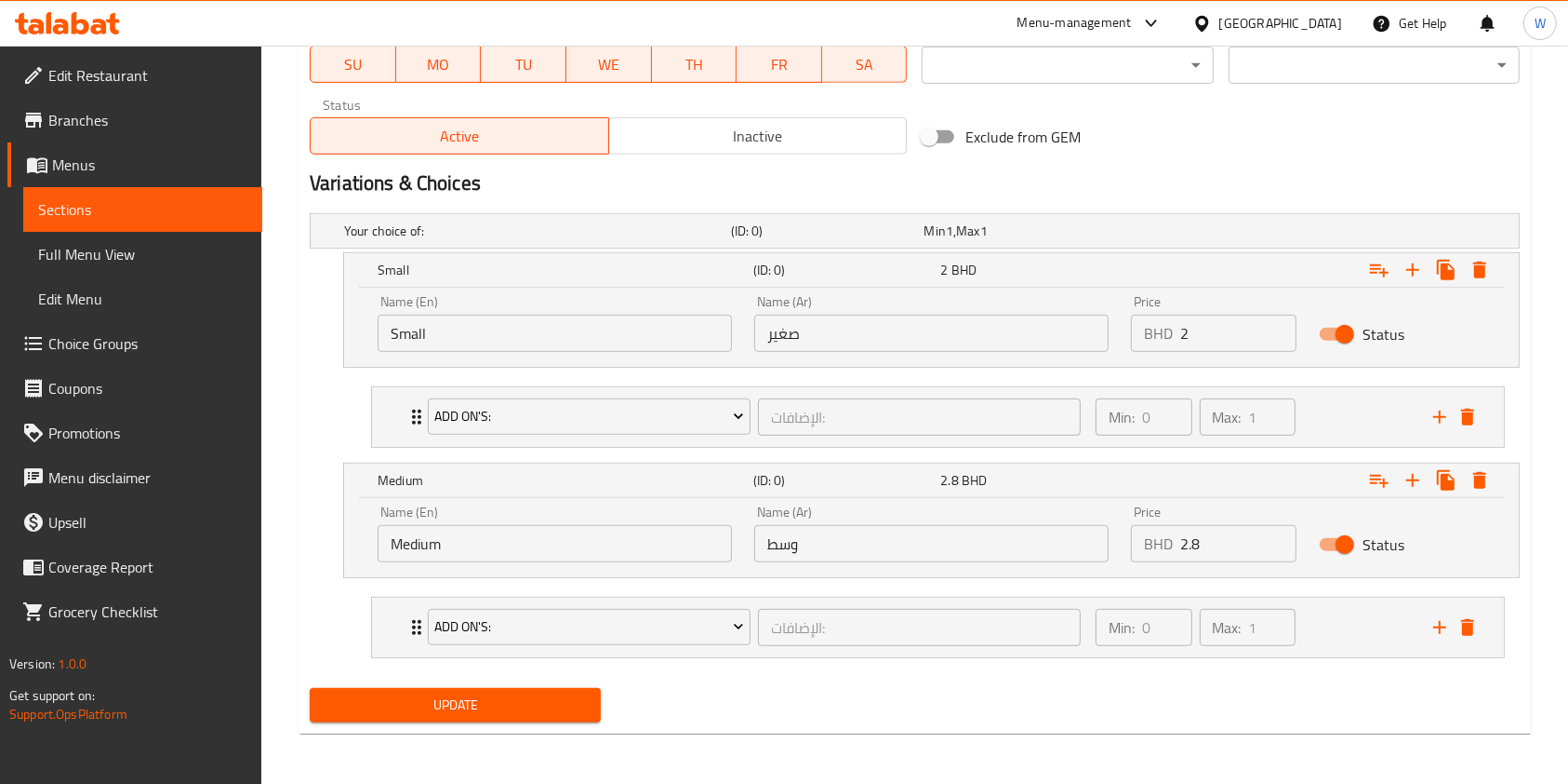
click at [499, 711] on span "Update" at bounding box center [456, 705] width 262 height 23
click at [532, 695] on span "Update" at bounding box center [456, 705] width 262 height 23
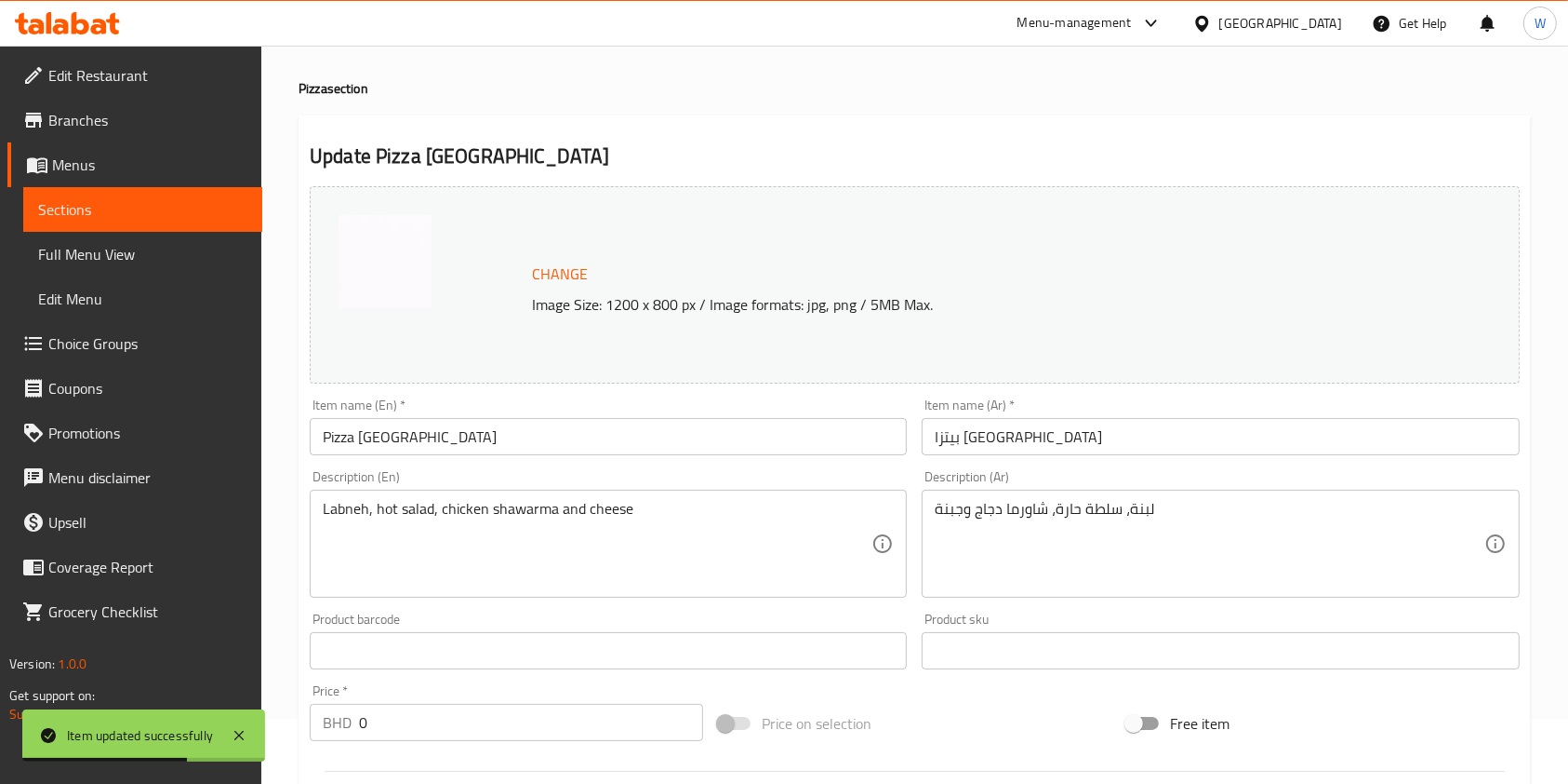
scroll to position [0, 0]
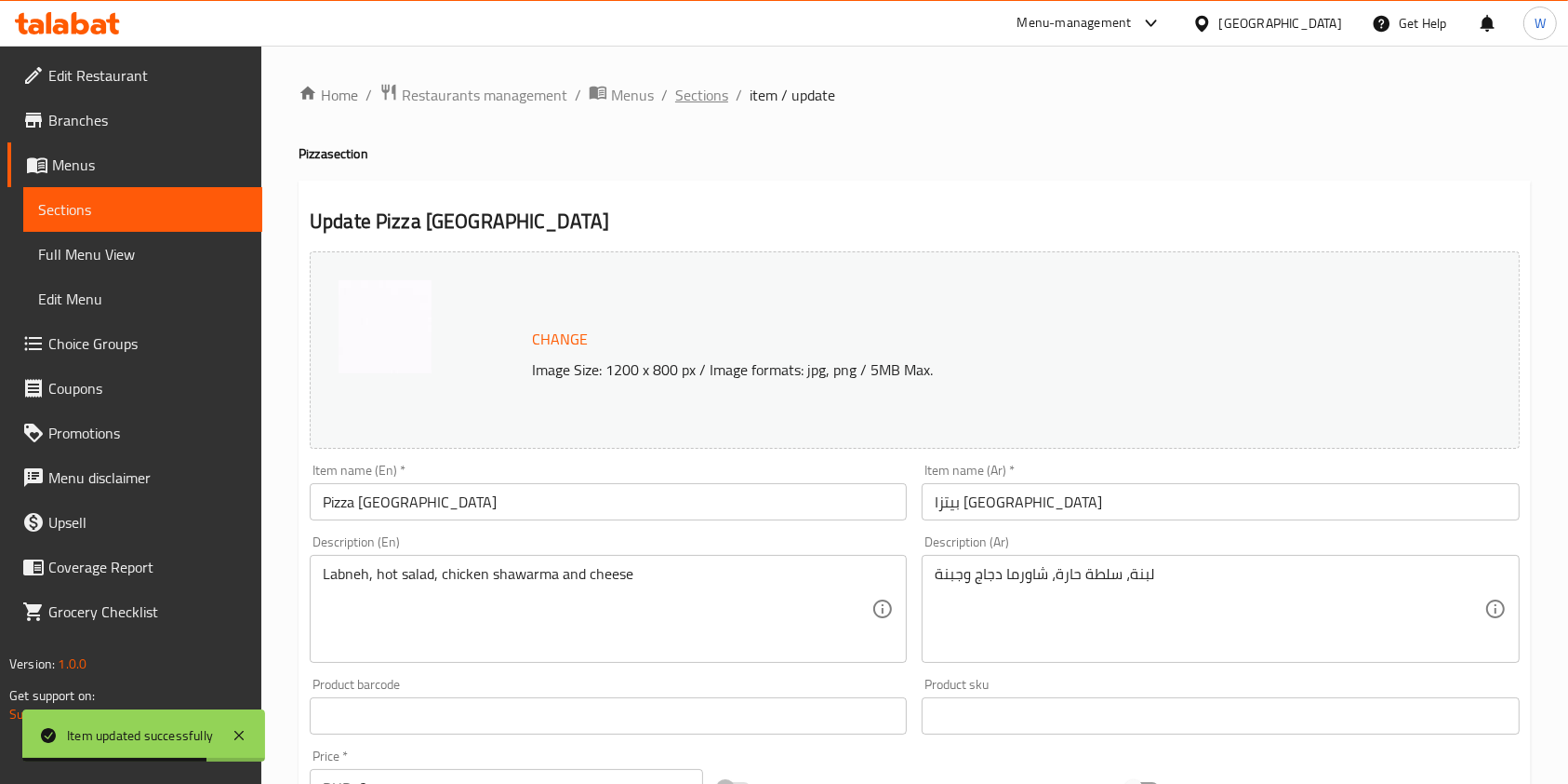
click at [720, 91] on span "Sections" at bounding box center [701, 95] width 53 height 22
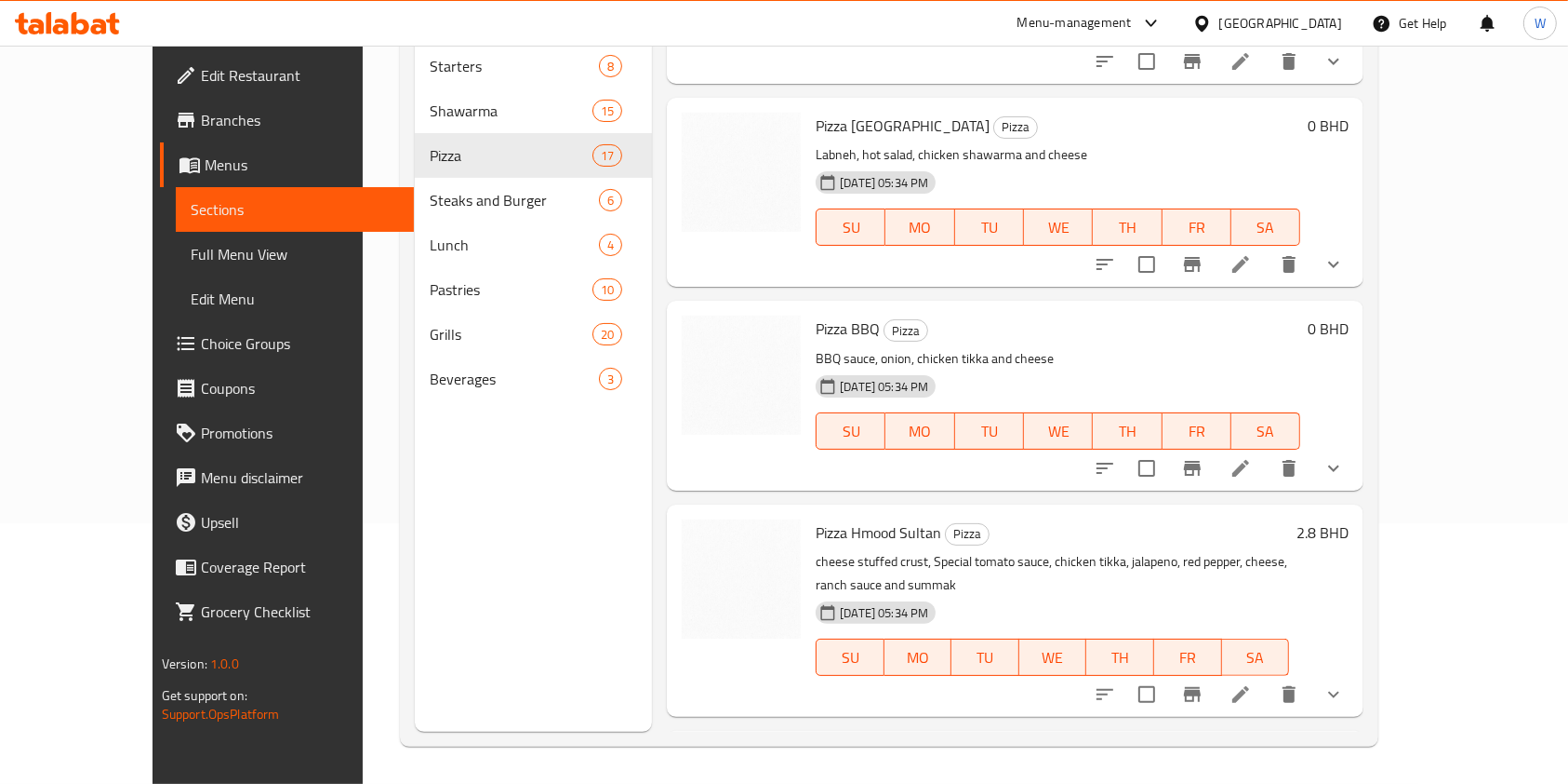
scroll to position [2614, 0]
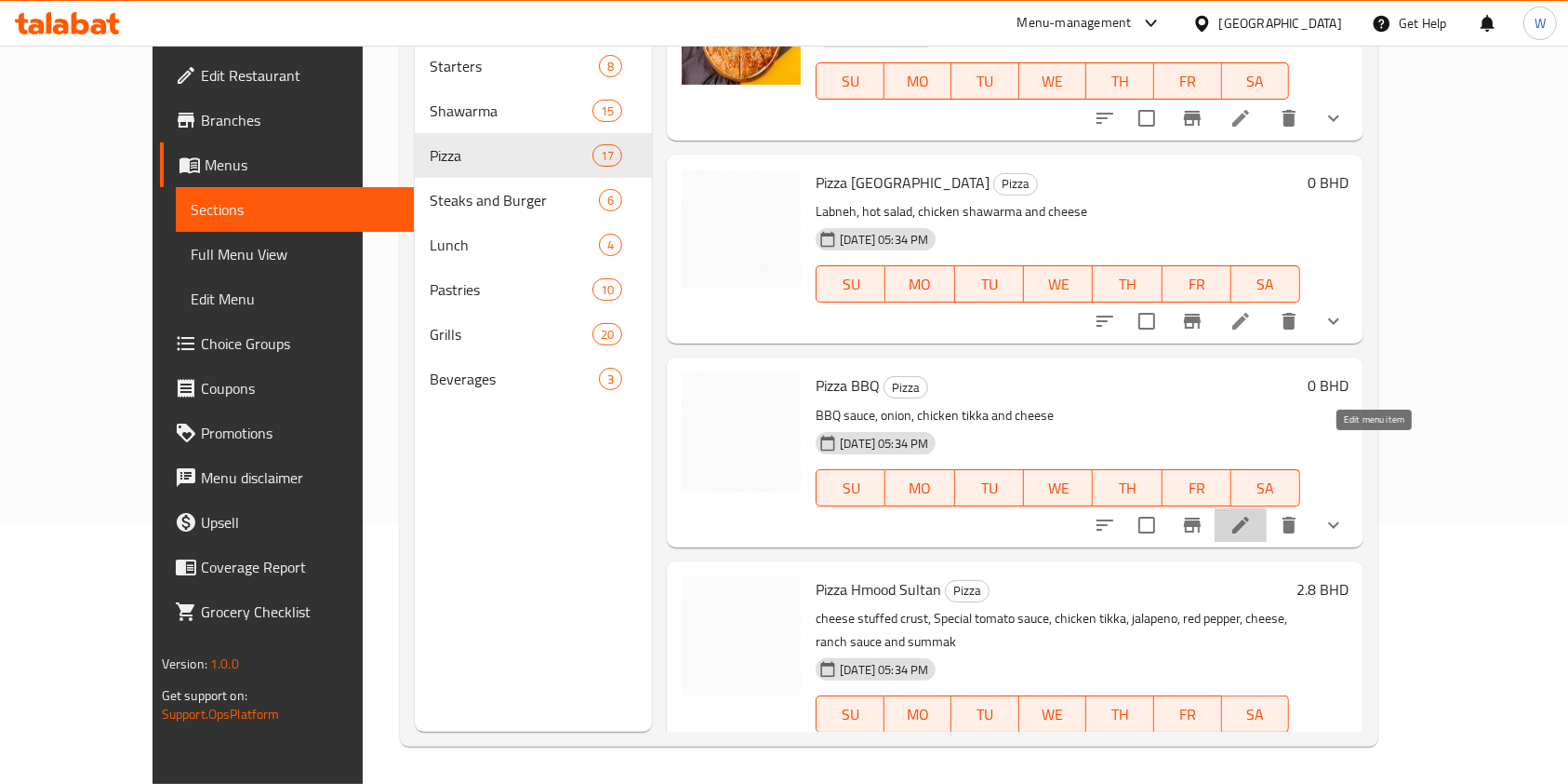
click at [1252, 513] on icon at bounding box center [1240, 524] width 22 height 22
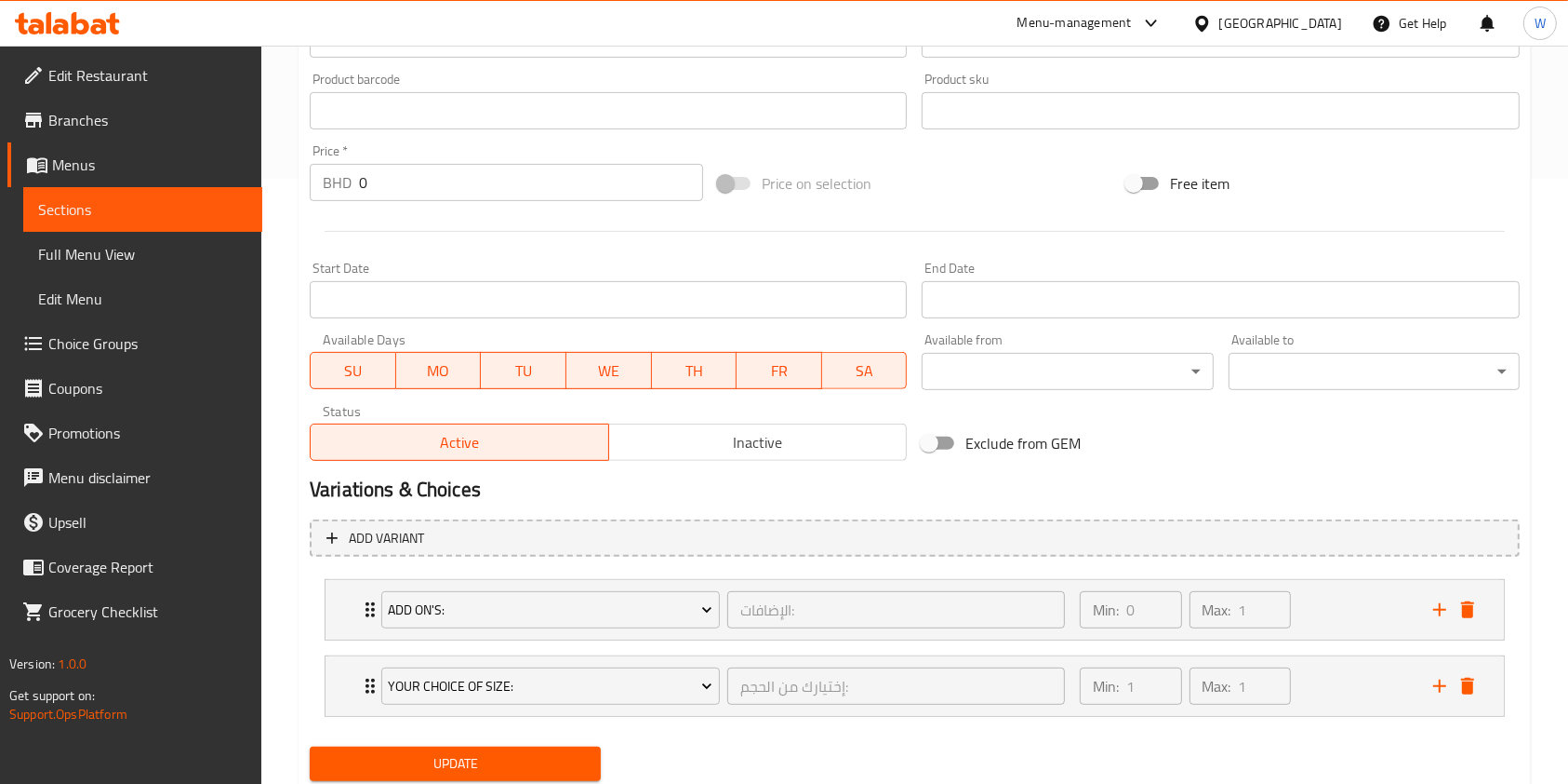
scroll to position [664, 0]
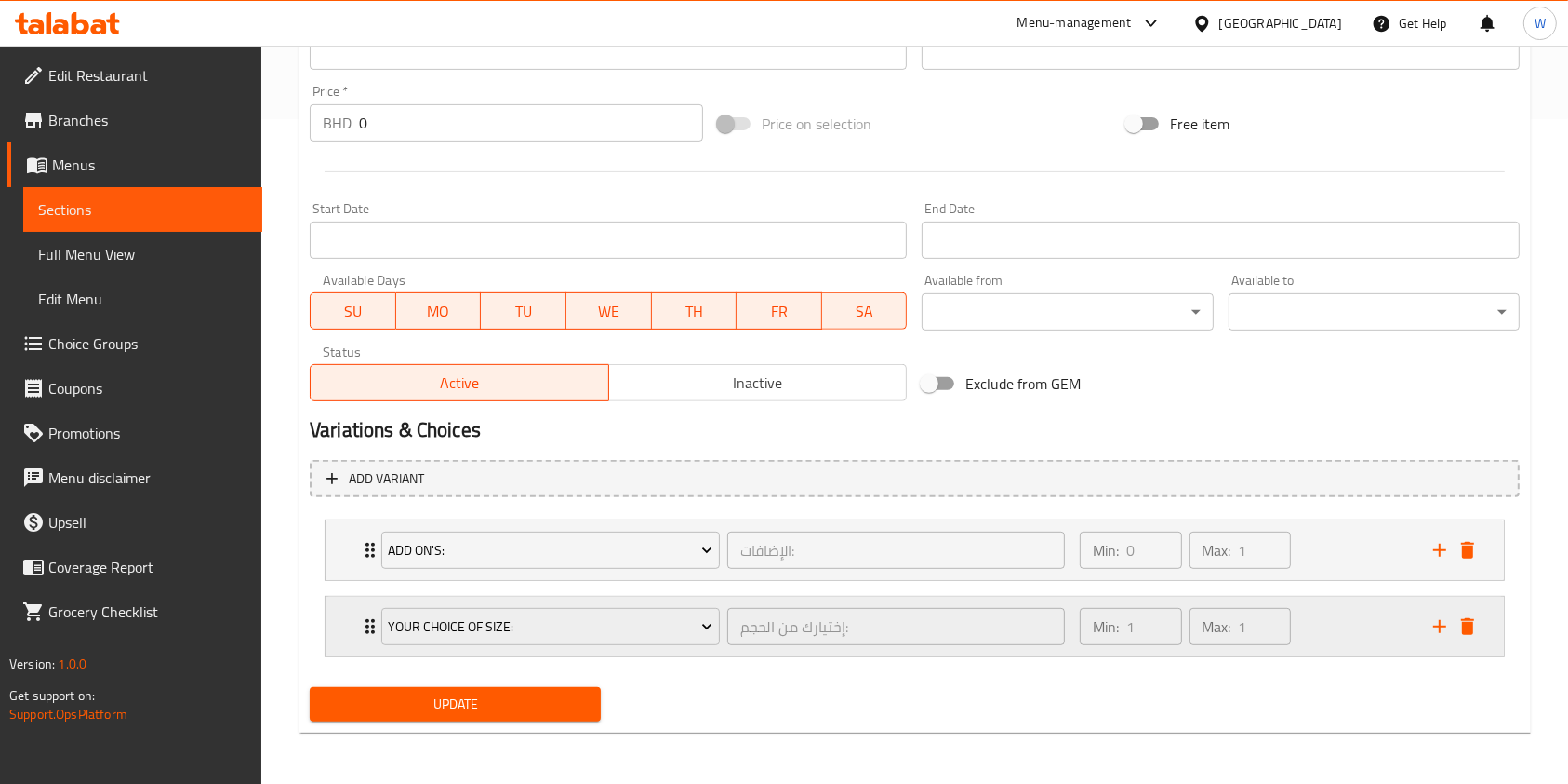
click at [365, 628] on icon "Expand" at bounding box center [370, 626] width 22 height 22
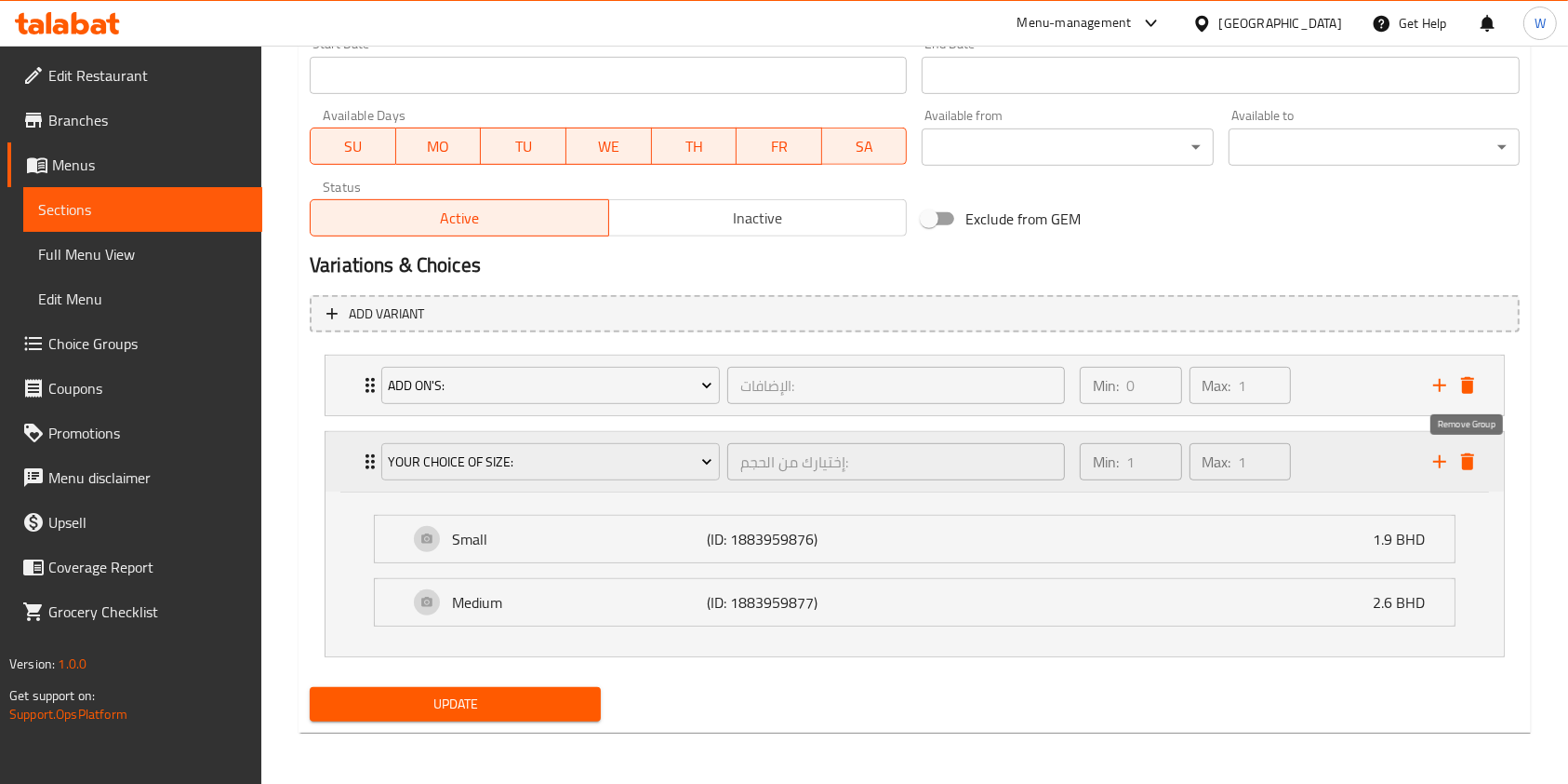
click at [1471, 458] on icon "delete" at bounding box center [1468, 462] width 13 height 17
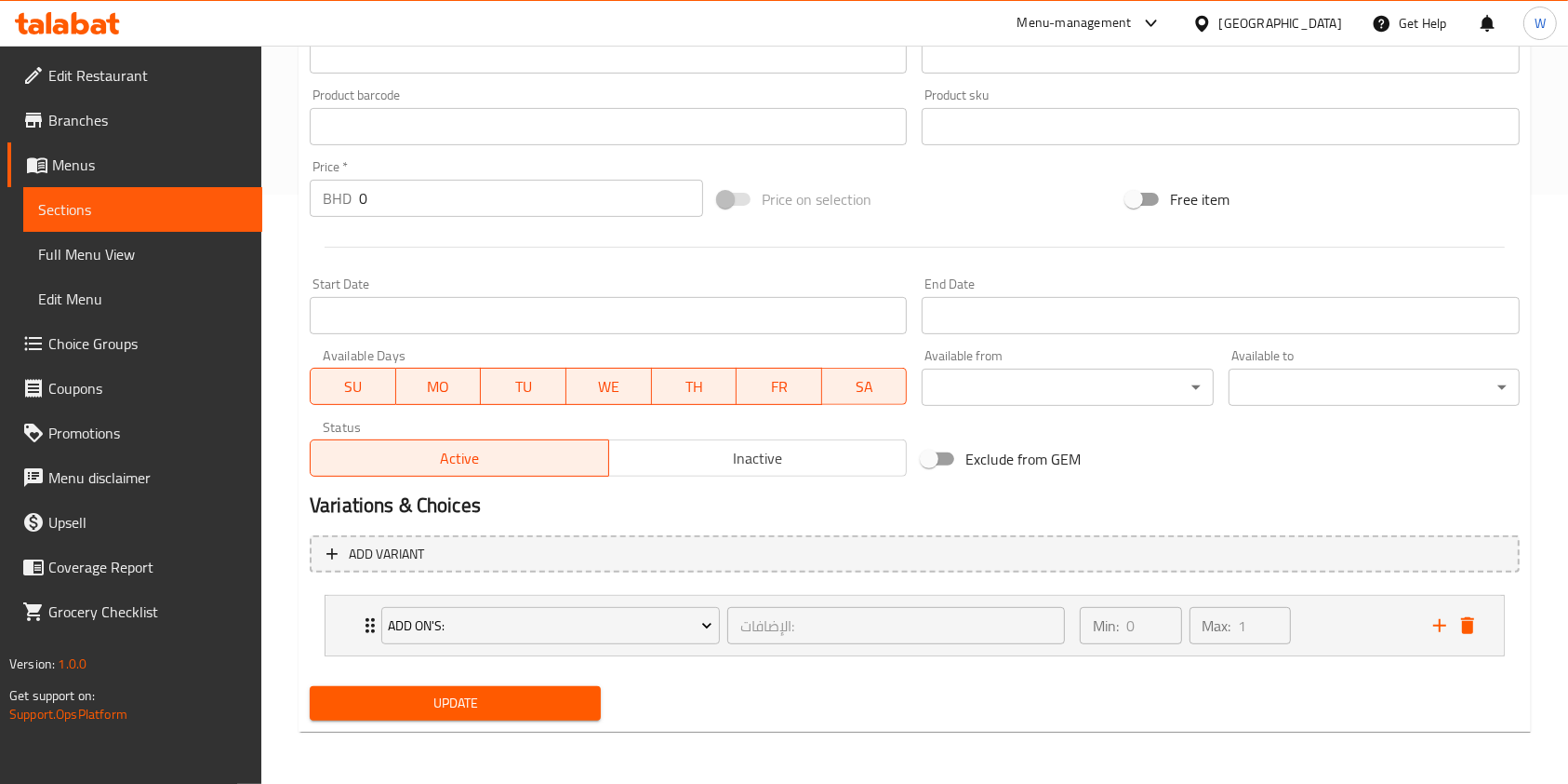
scroll to position [588, 0]
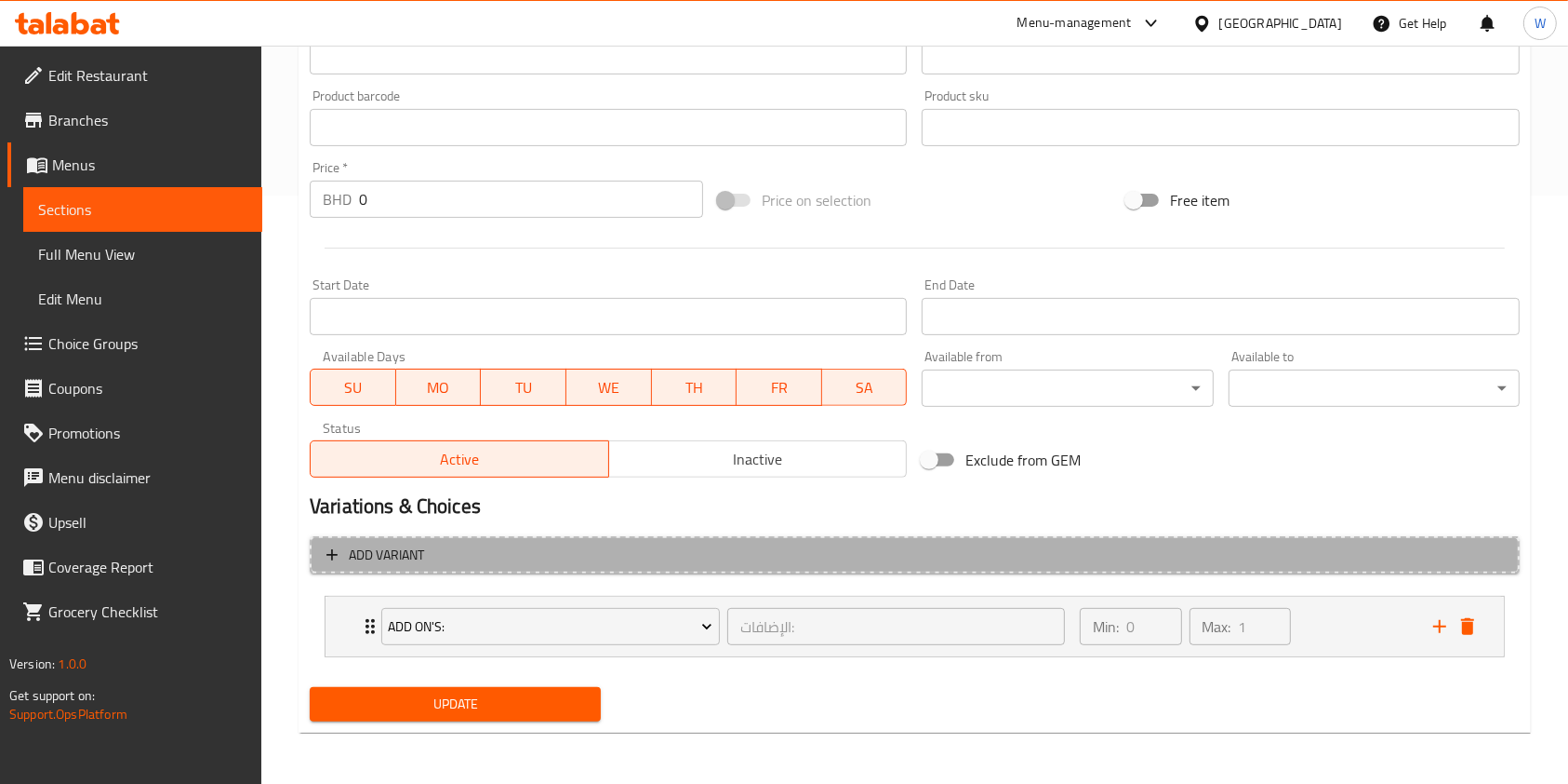
click at [630, 564] on span "Add variant" at bounding box center [915, 555] width 1177 height 23
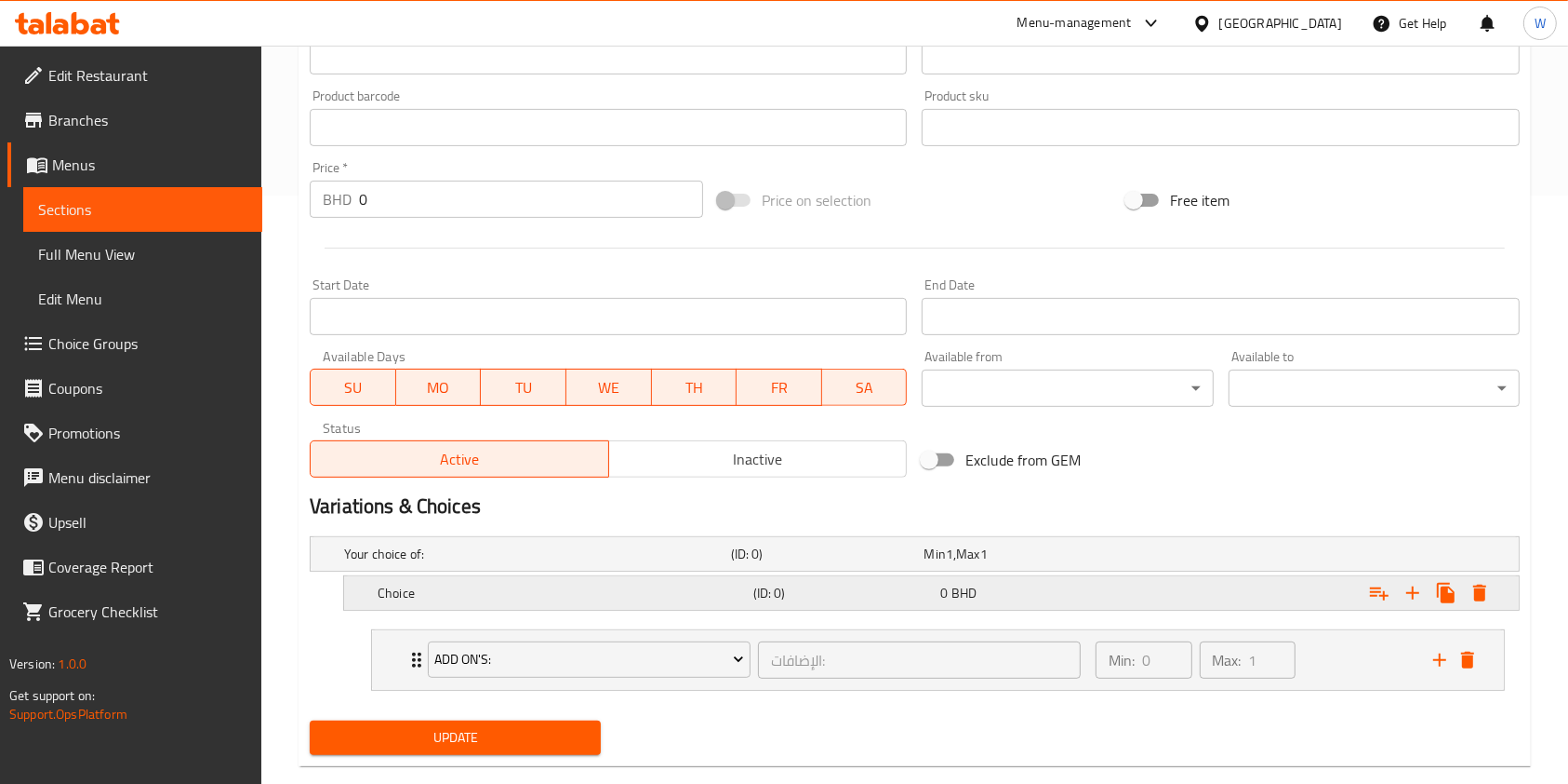
click at [532, 586] on h5 "Choice" at bounding box center [562, 592] width 369 height 18
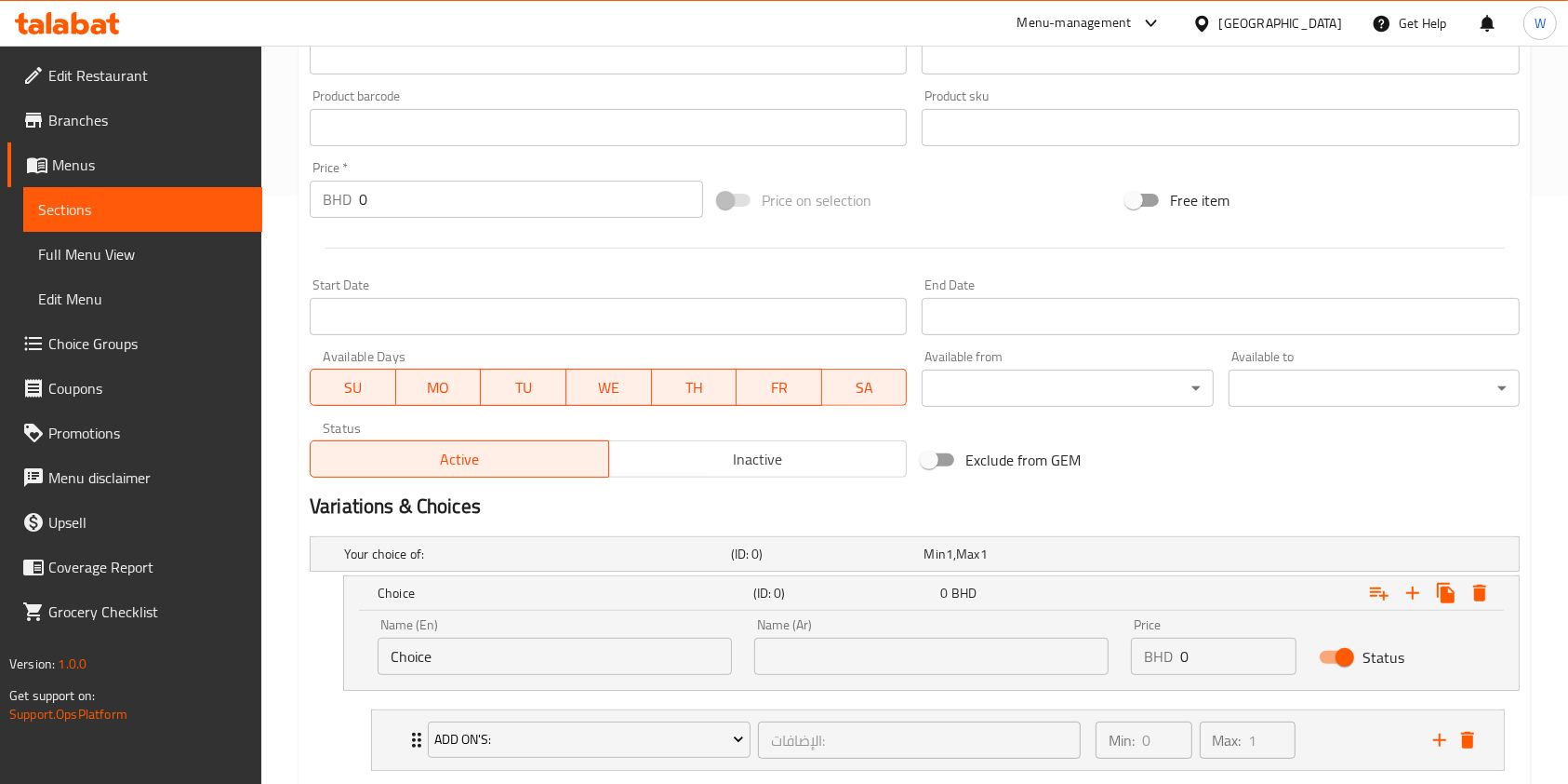
click at [510, 643] on input "Choice" at bounding box center [554, 656] width 354 height 37
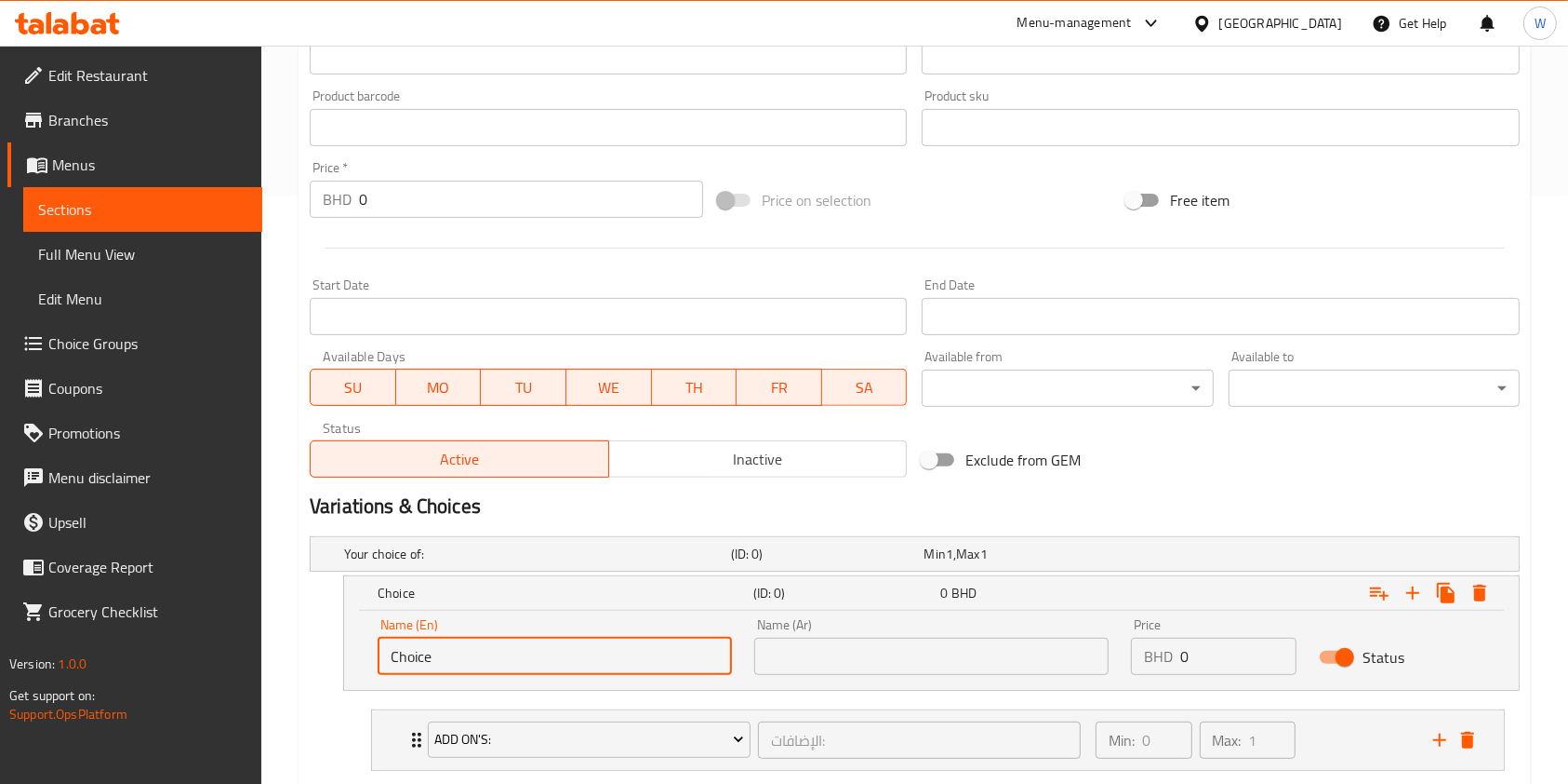
click at [510, 643] on input "Choice" at bounding box center [554, 656] width 354 height 37
click at [512, 647] on input "text" at bounding box center [554, 656] width 354 height 37
type input "Small"
click at [859, 651] on input "text" at bounding box center [932, 656] width 354 height 37
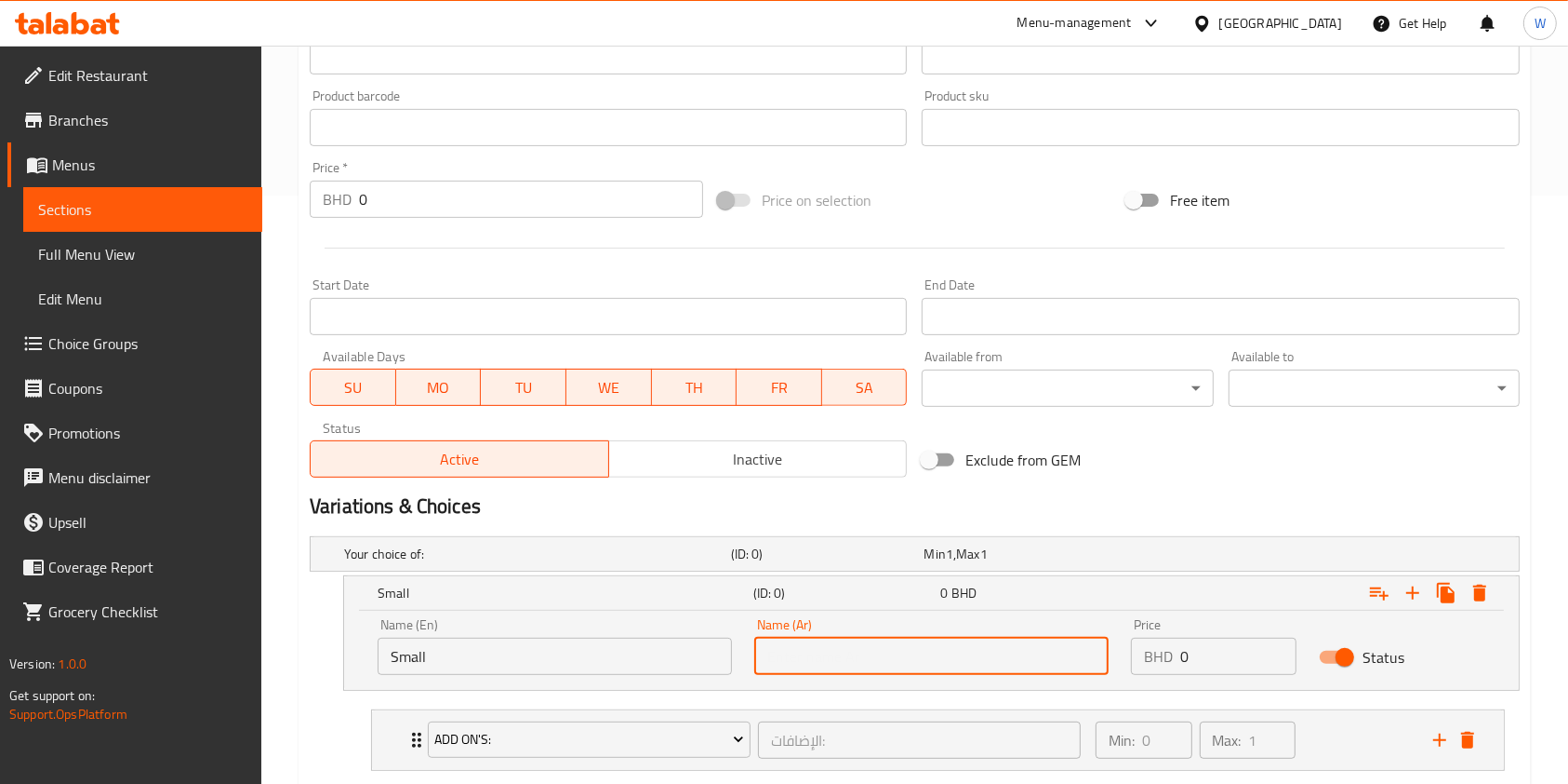
type input "صغير"
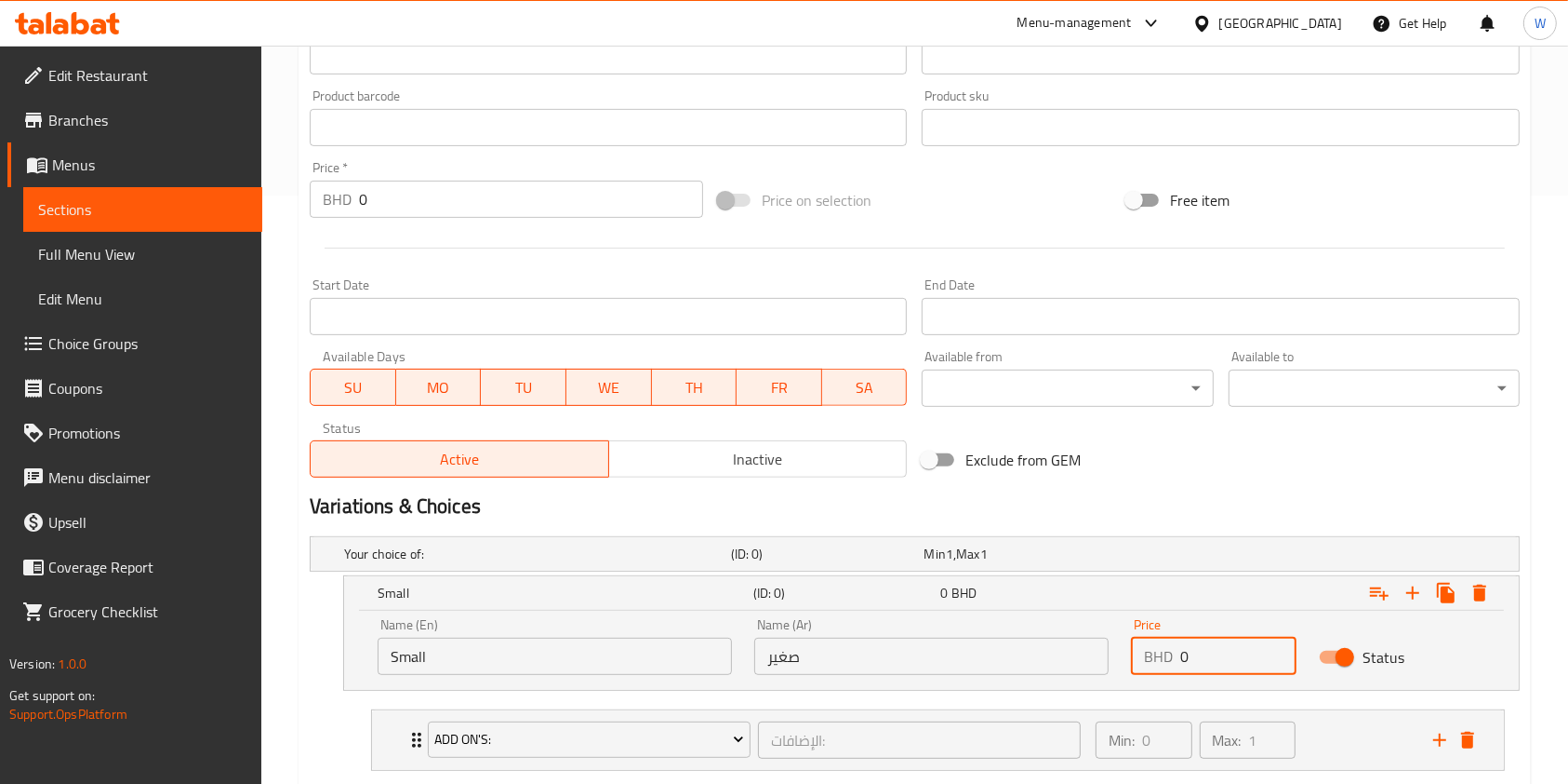
drag, startPoint x: 1232, startPoint y: 656, endPoint x: 1180, endPoint y: 653, distance: 52.1
click at [1180, 653] on input "0" at bounding box center [1238, 656] width 117 height 37
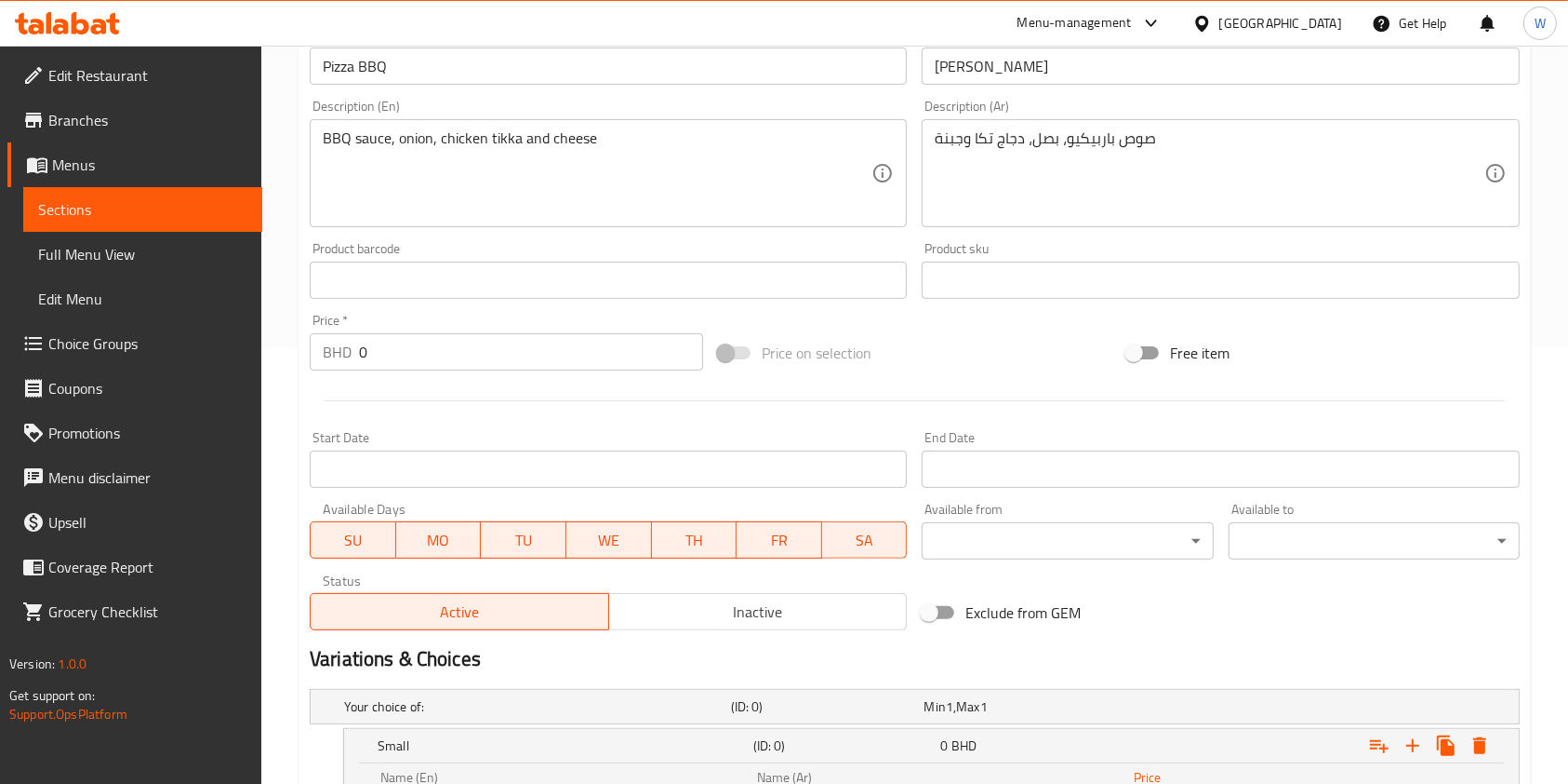
scroll to position [701, 0]
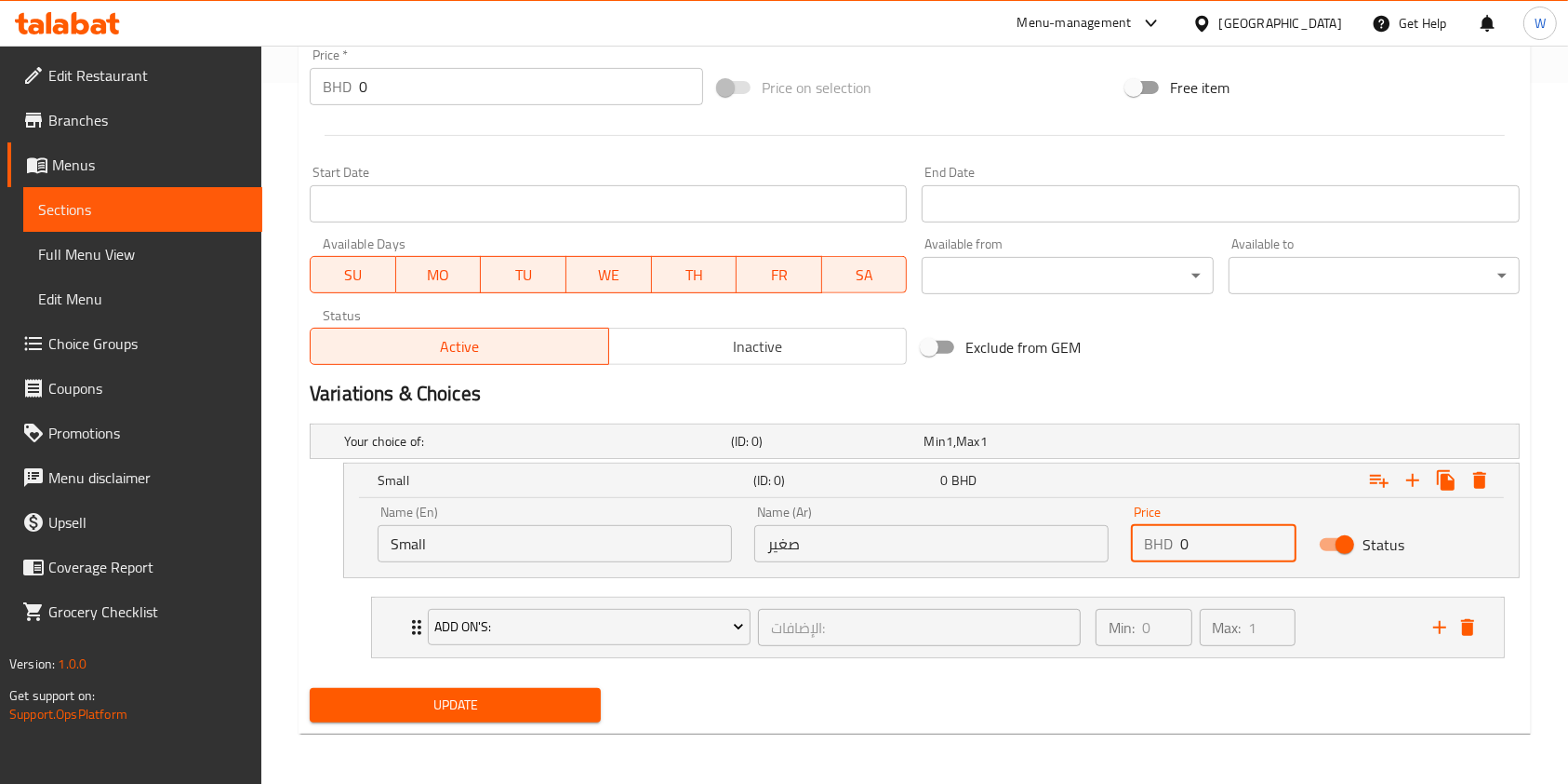
click at [1223, 548] on input "0" at bounding box center [1238, 543] width 117 height 37
type input "2"
click at [1420, 477] on icon "Expand" at bounding box center [1412, 480] width 22 height 22
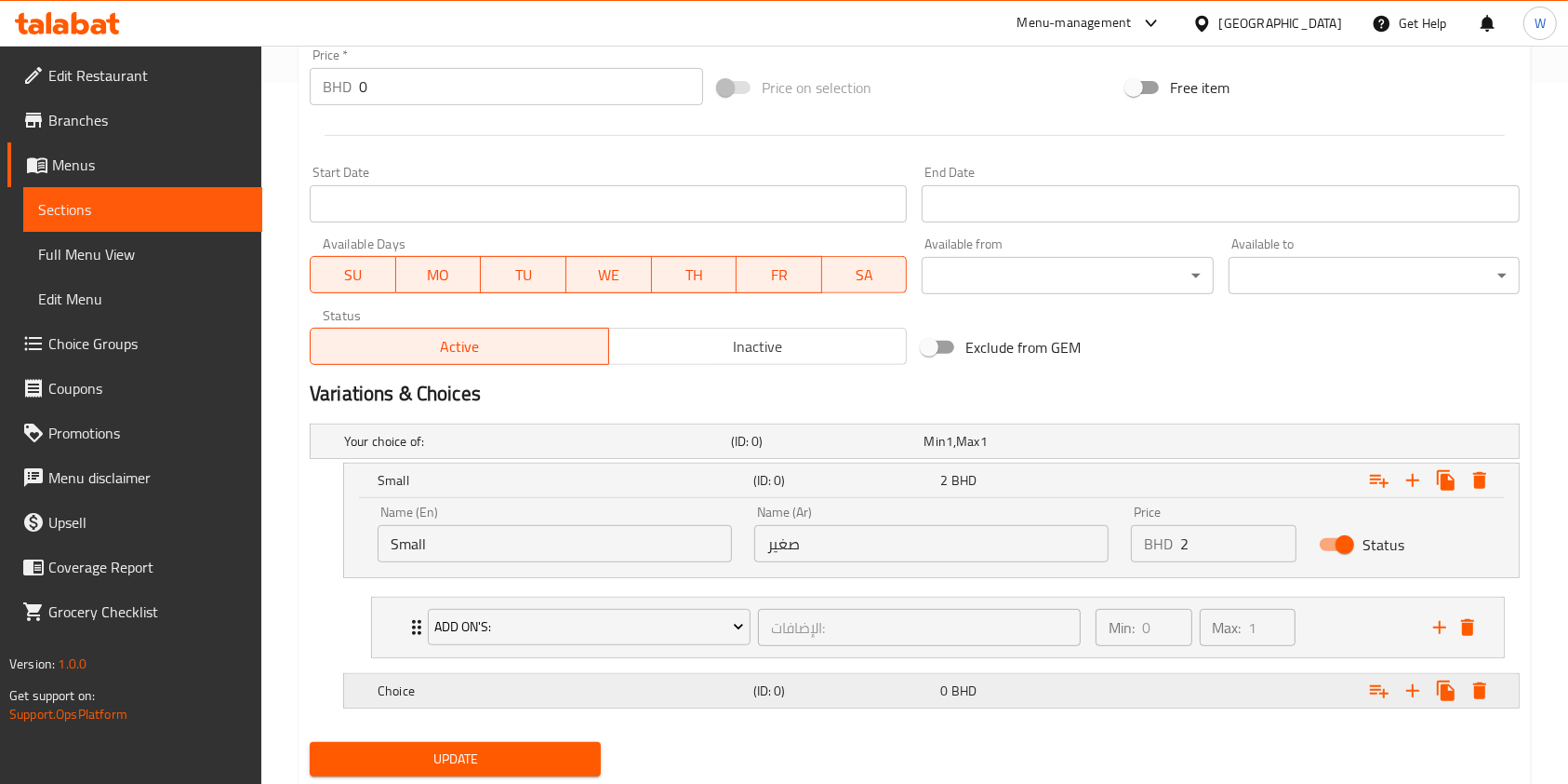
click at [519, 689] on h5 "Choice" at bounding box center [562, 690] width 369 height 18
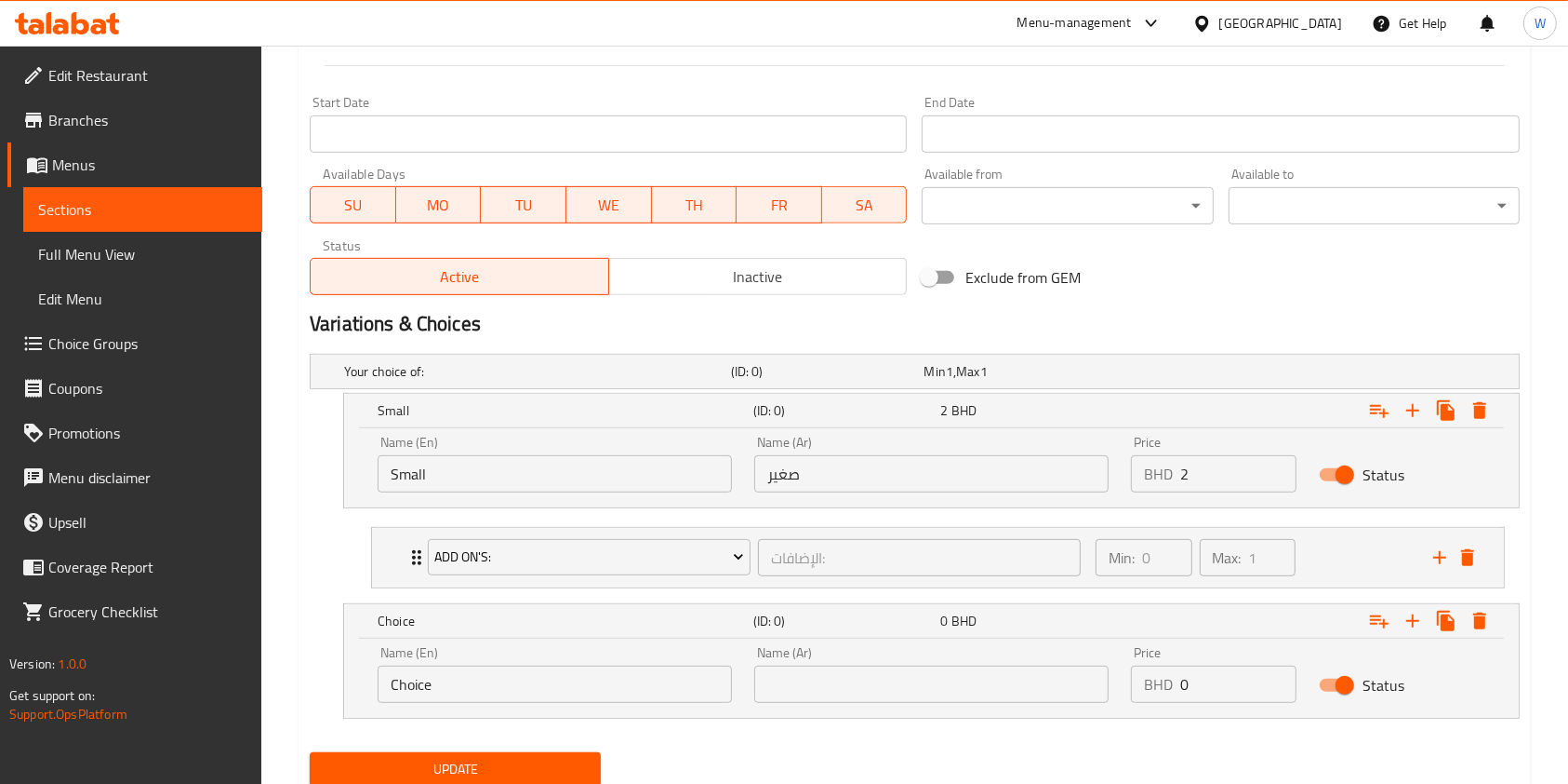
scroll to position [826, 0]
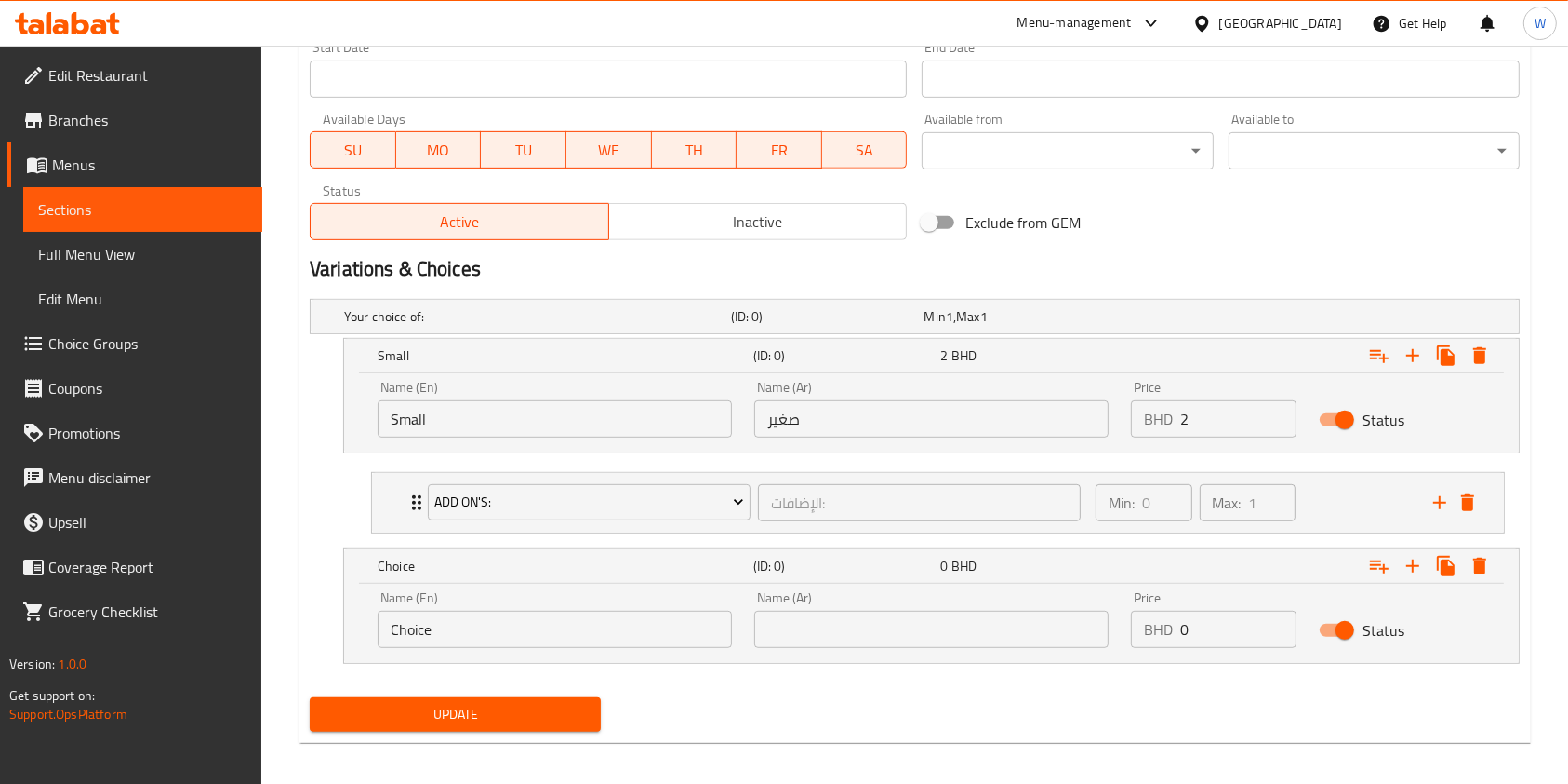
click at [527, 650] on div "Name (En) Choice Name (En)" at bounding box center [555, 620] width 376 height 79
click at [540, 616] on input "Choice" at bounding box center [554, 629] width 354 height 37
click at [543, 635] on input "text" at bounding box center [554, 629] width 354 height 37
type input "Medium"
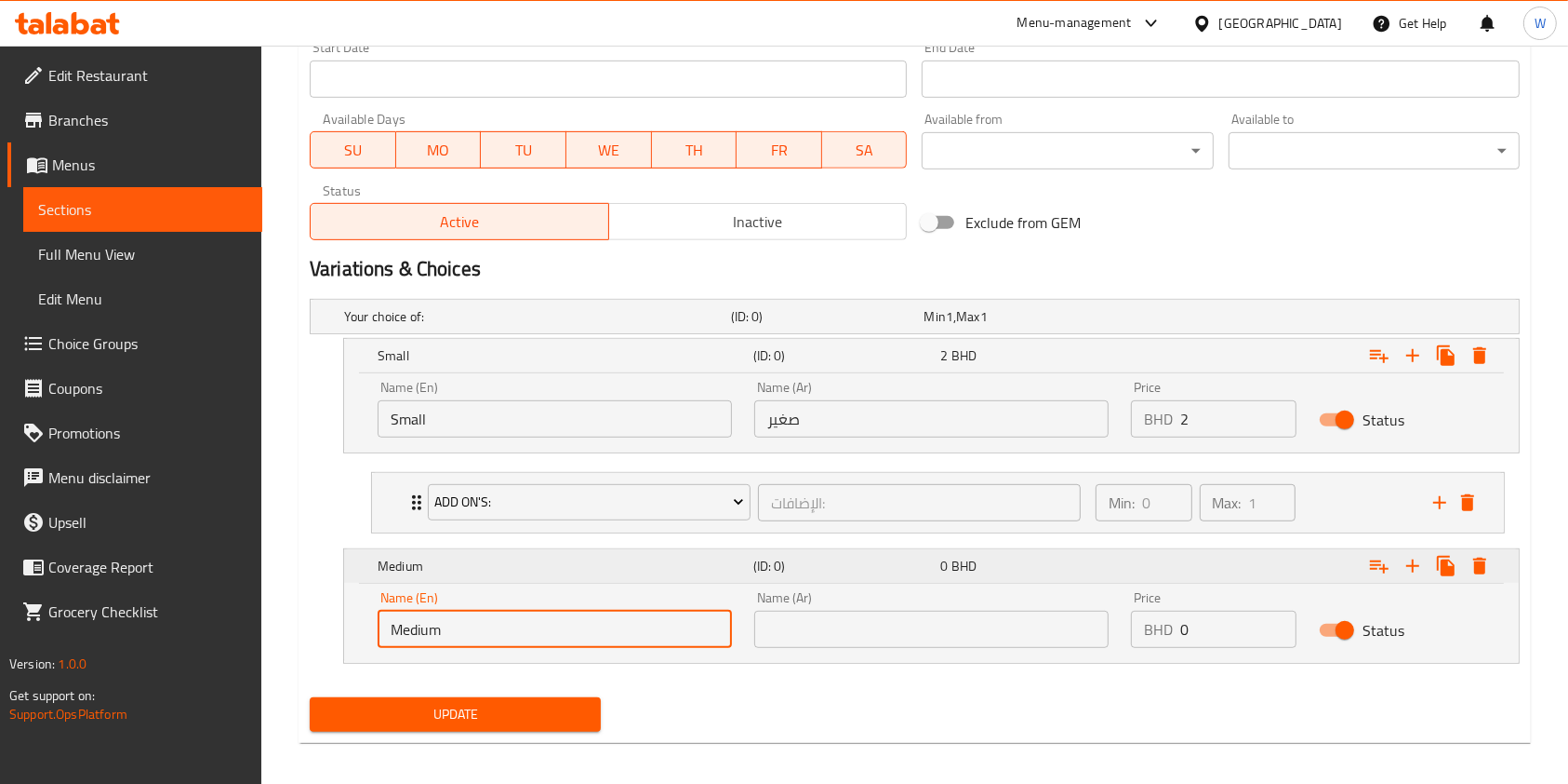
click at [772, 583] on div "Medium (ID: 0) 0 BHD" at bounding box center [936, 566] width 1127 height 41
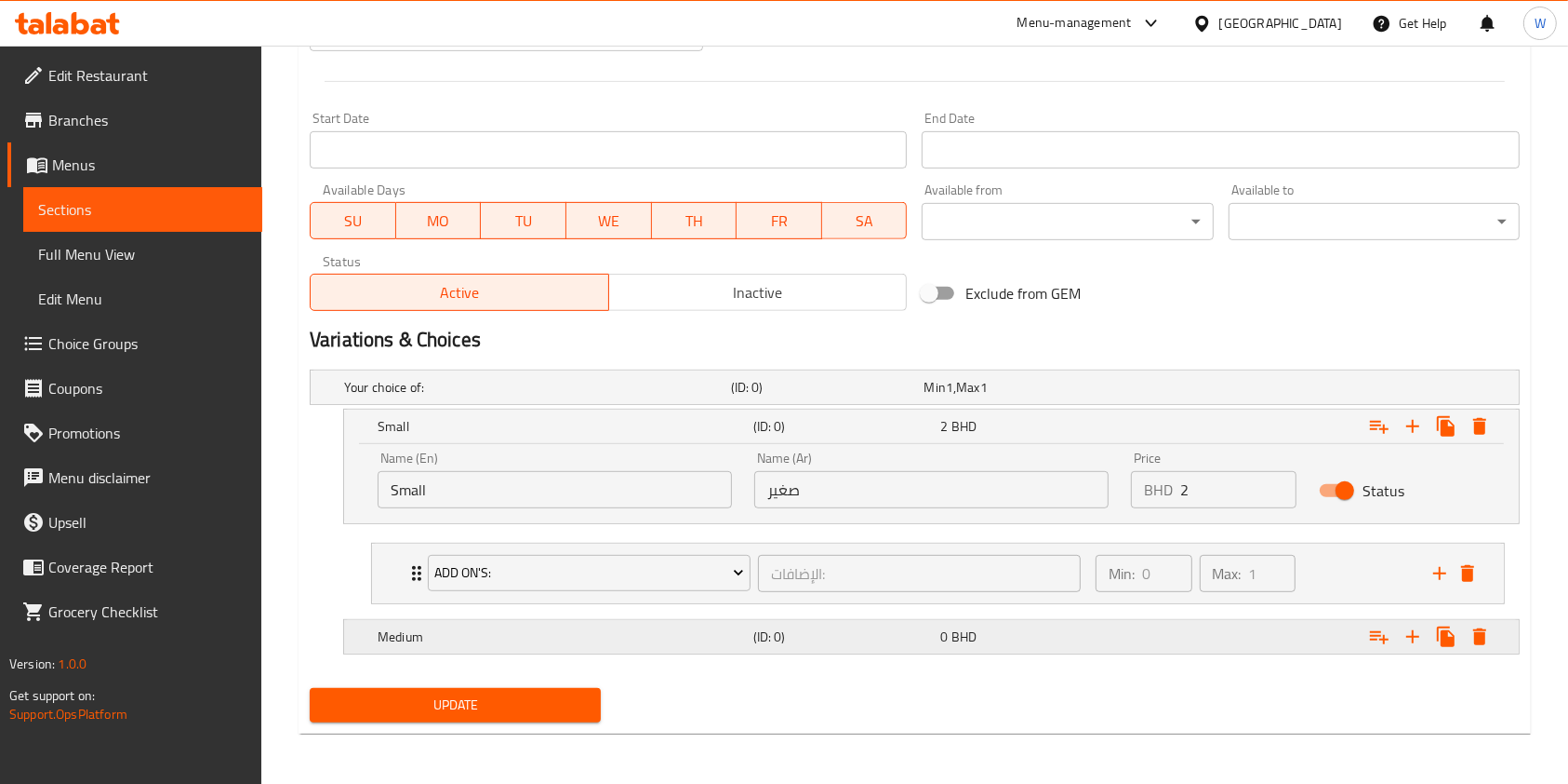
click at [782, 627] on h5 "(ID: 0)" at bounding box center [844, 636] width 181 height 18
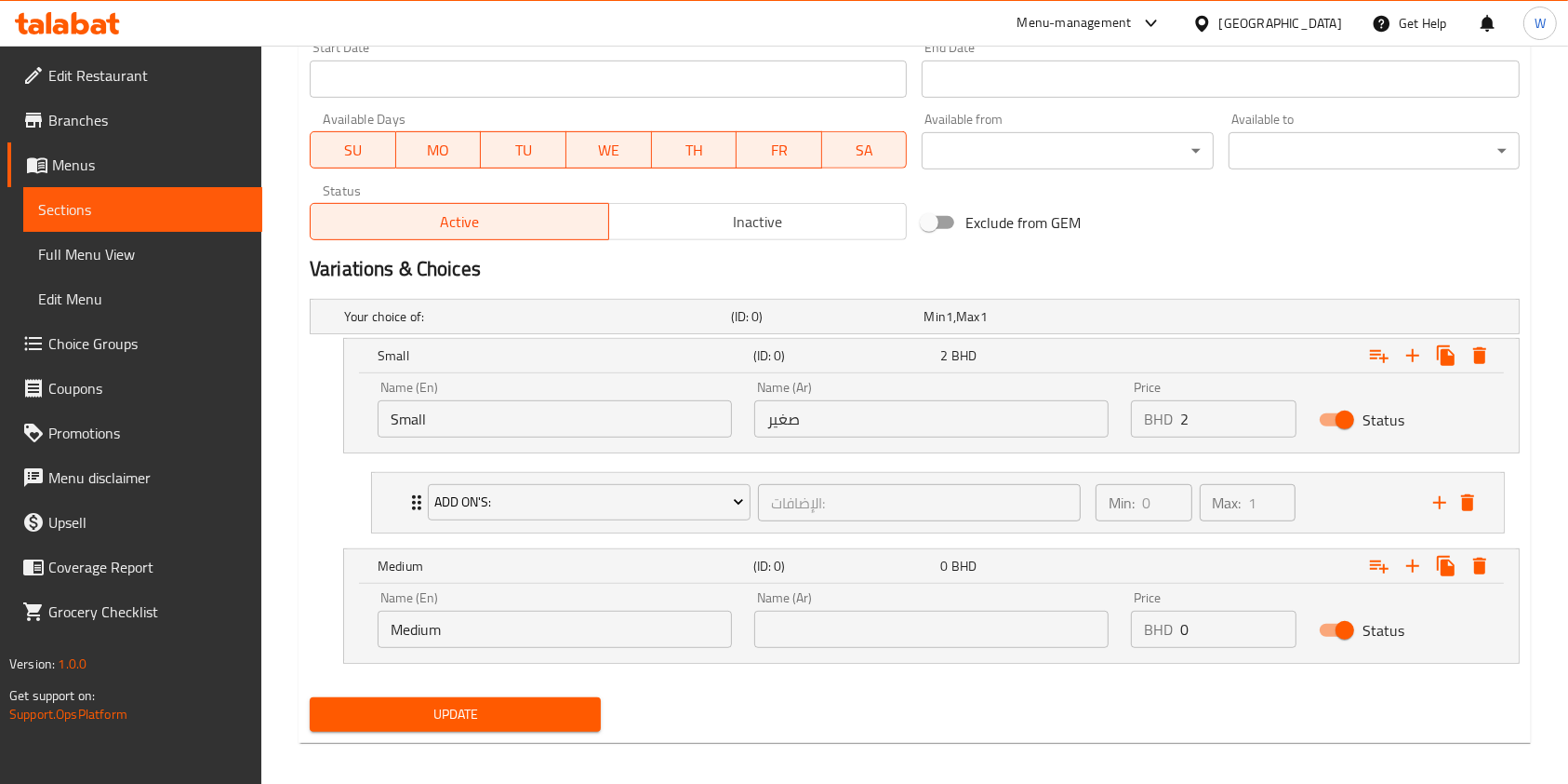
click at [796, 629] on input "text" at bounding box center [932, 629] width 354 height 37
type input "وسط"
drag, startPoint x: 1192, startPoint y: 632, endPoint x: 1150, endPoint y: 627, distance: 42.3
click at [1150, 627] on div "BHD 0 Price" at bounding box center [1214, 629] width 165 height 37
type input "2.8"
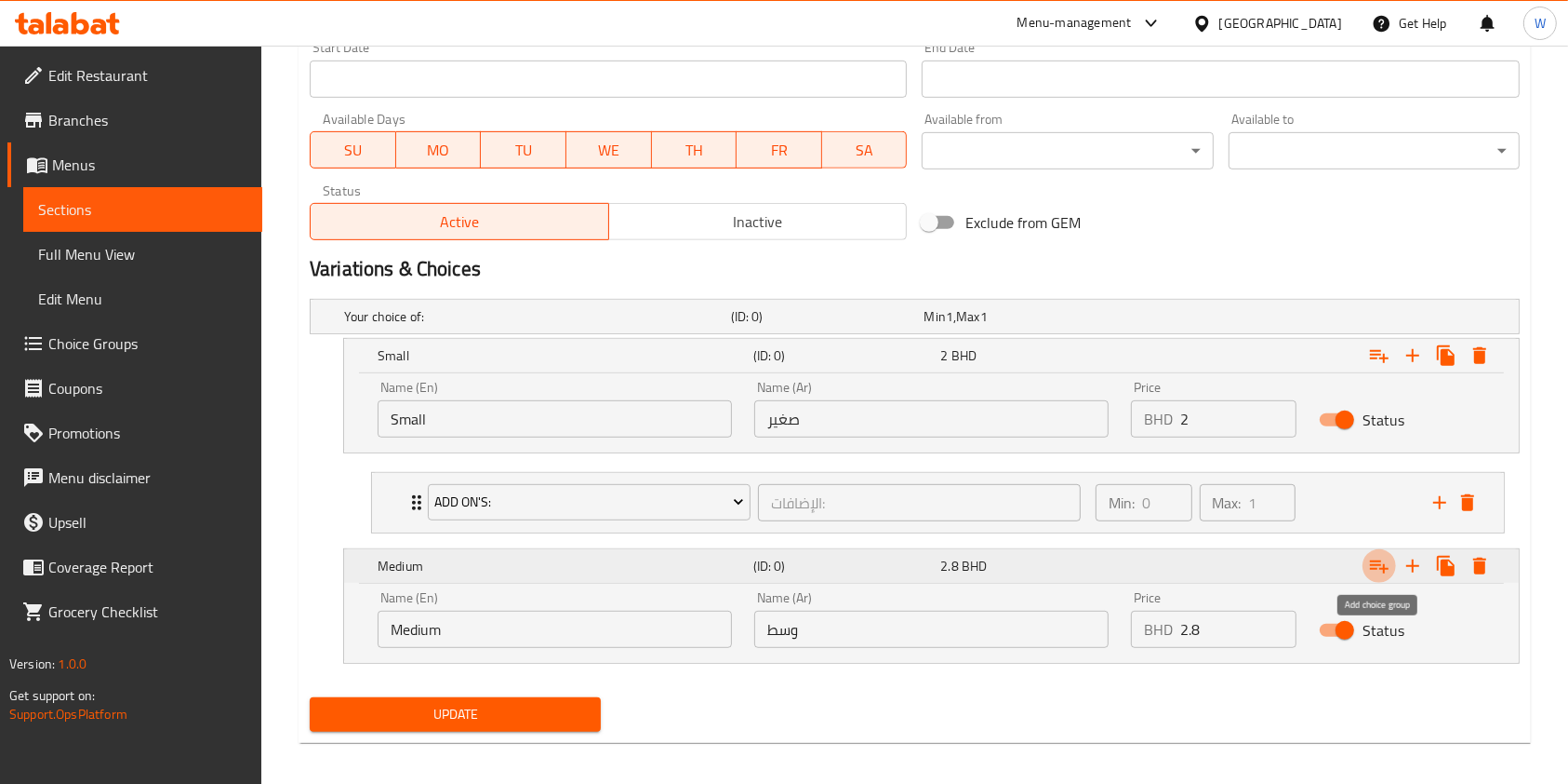
click at [1385, 568] on icon "Expand" at bounding box center [1379, 567] width 18 height 13
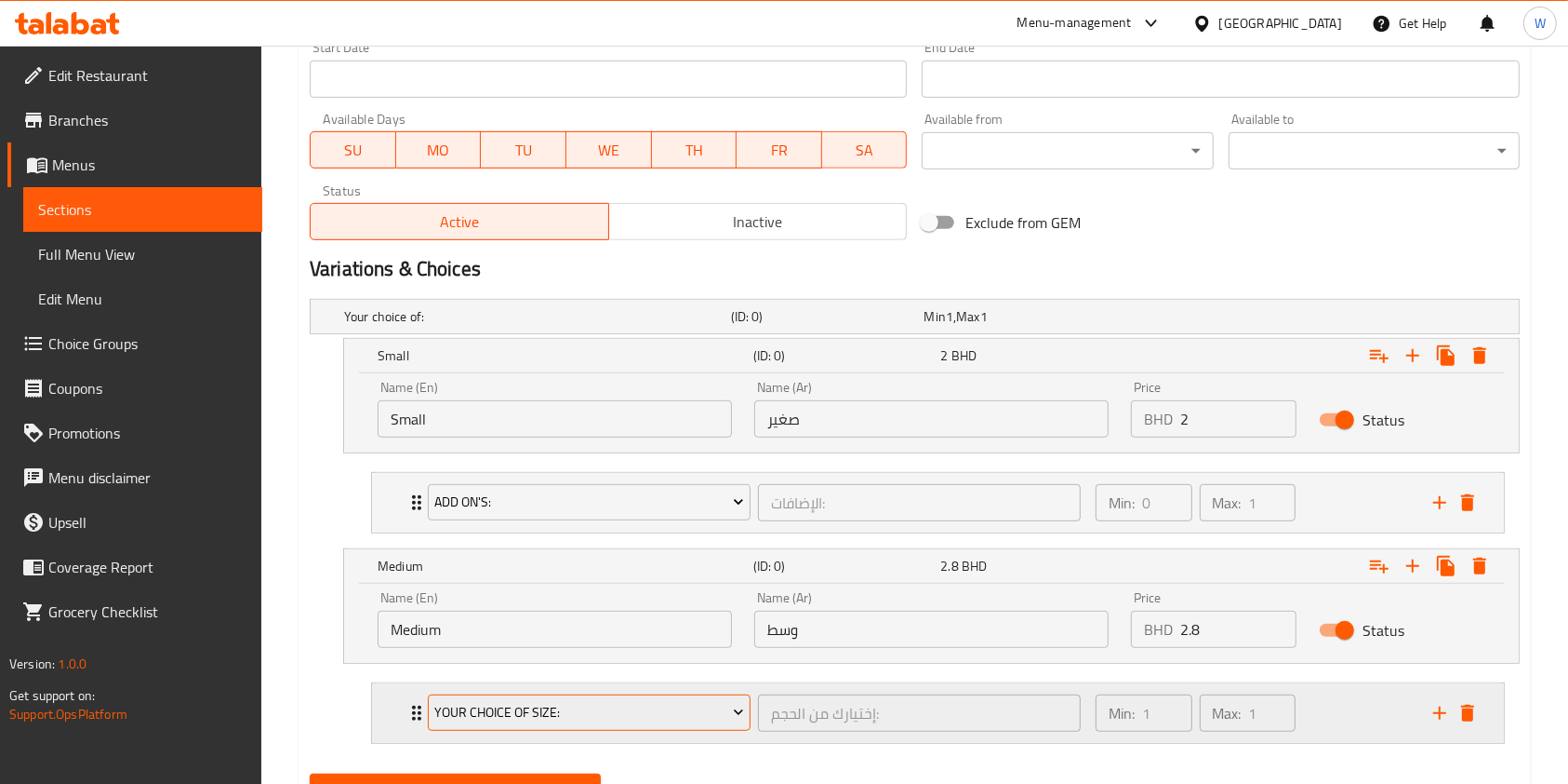
click at [628, 713] on span "Your Choice Of Size:" at bounding box center [589, 712] width 309 height 23
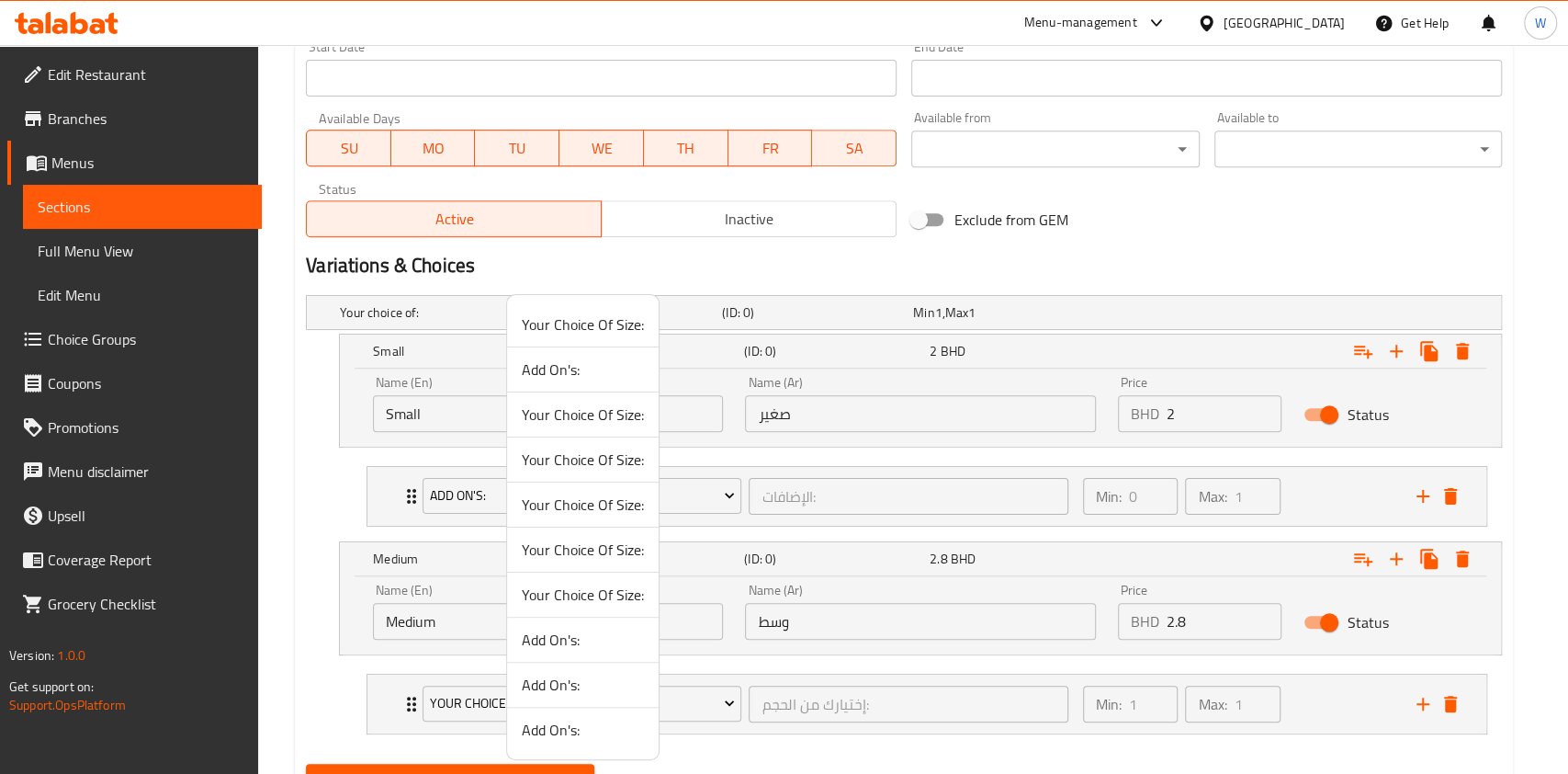
click at [588, 369] on span "Add On's:" at bounding box center [582, 369] width 122 height 22
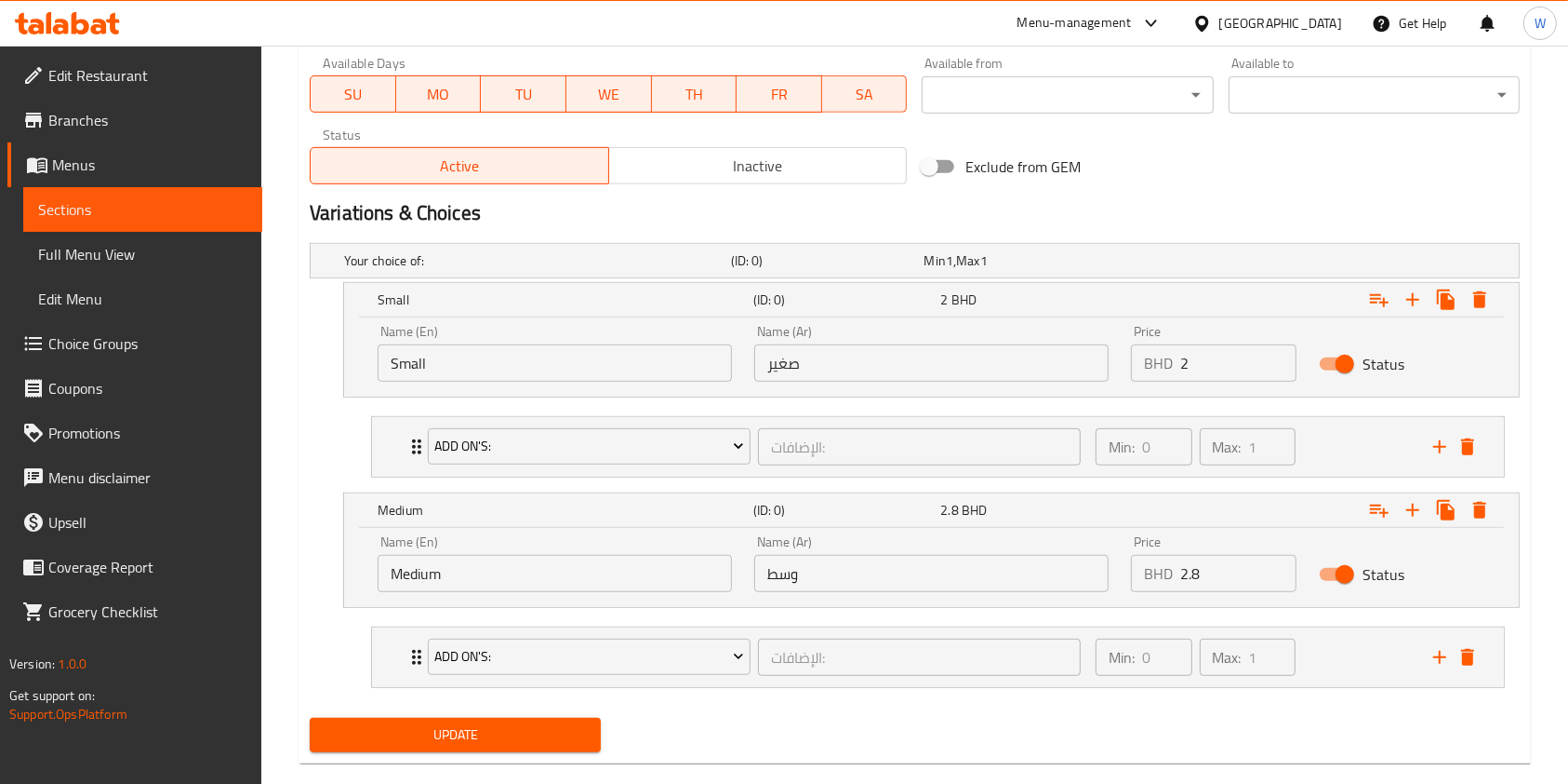
scroll to position [911, 0]
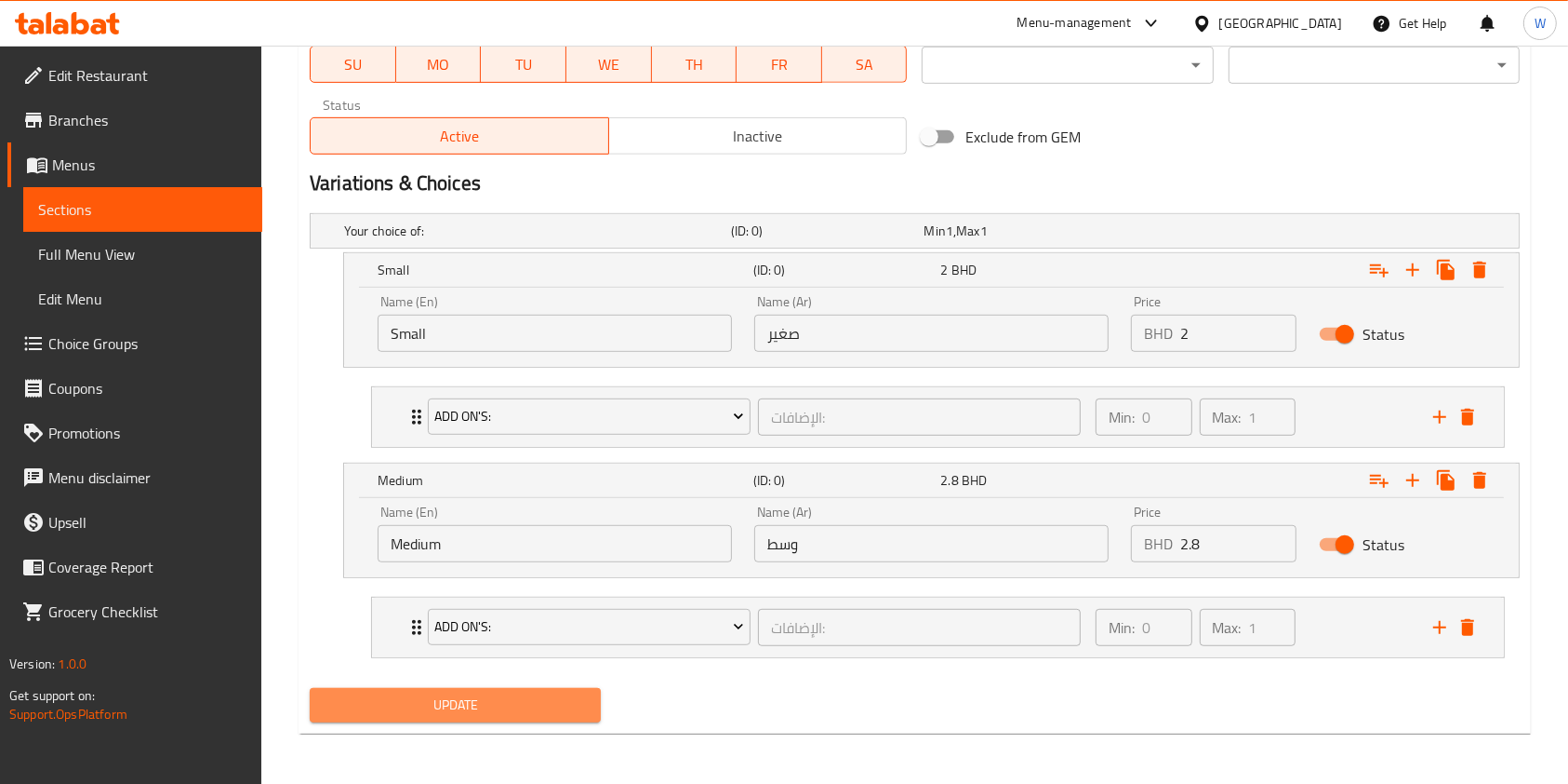
click at [491, 688] on button "Update" at bounding box center [455, 705] width 291 height 34
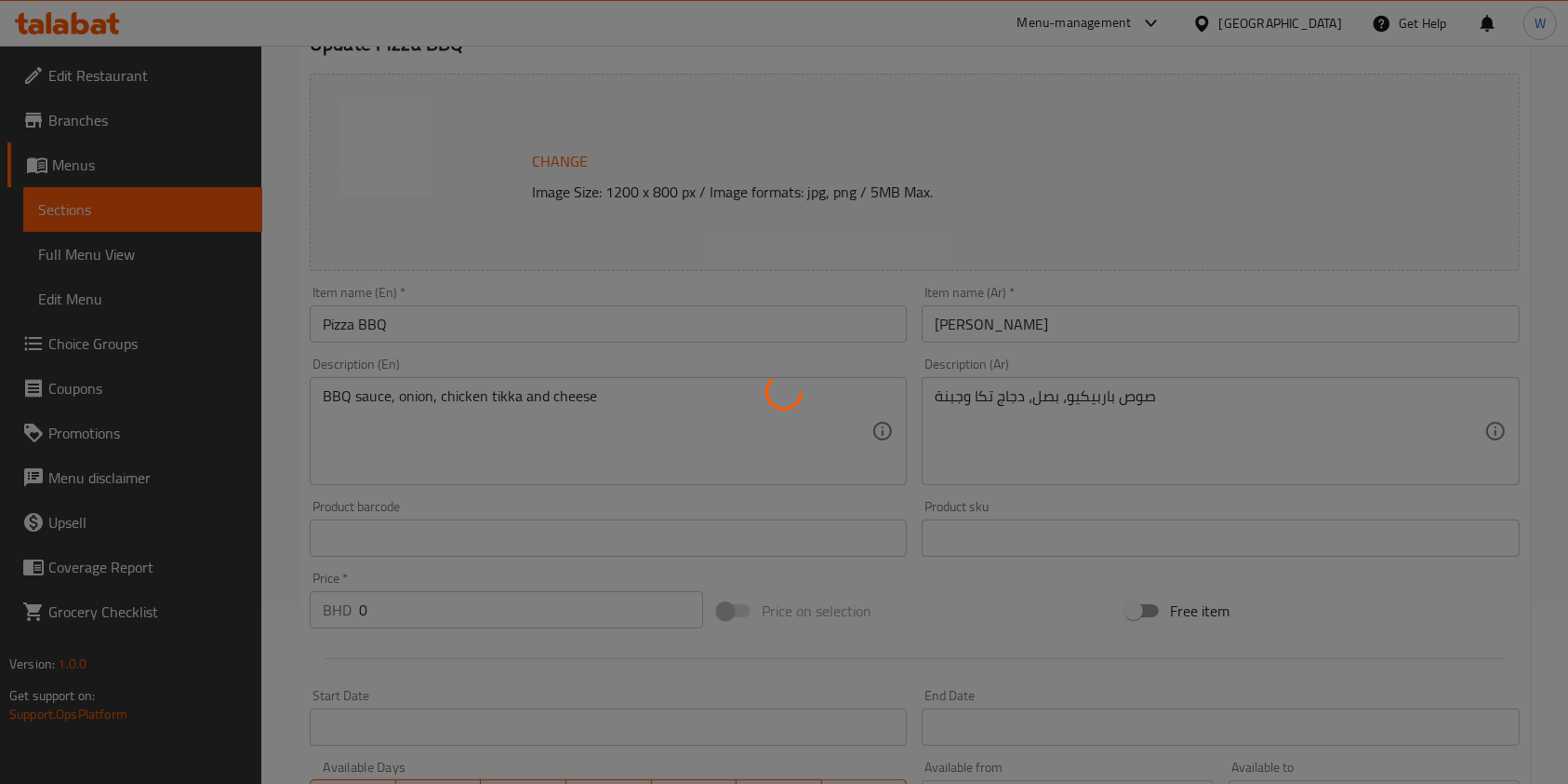
scroll to position [0, 0]
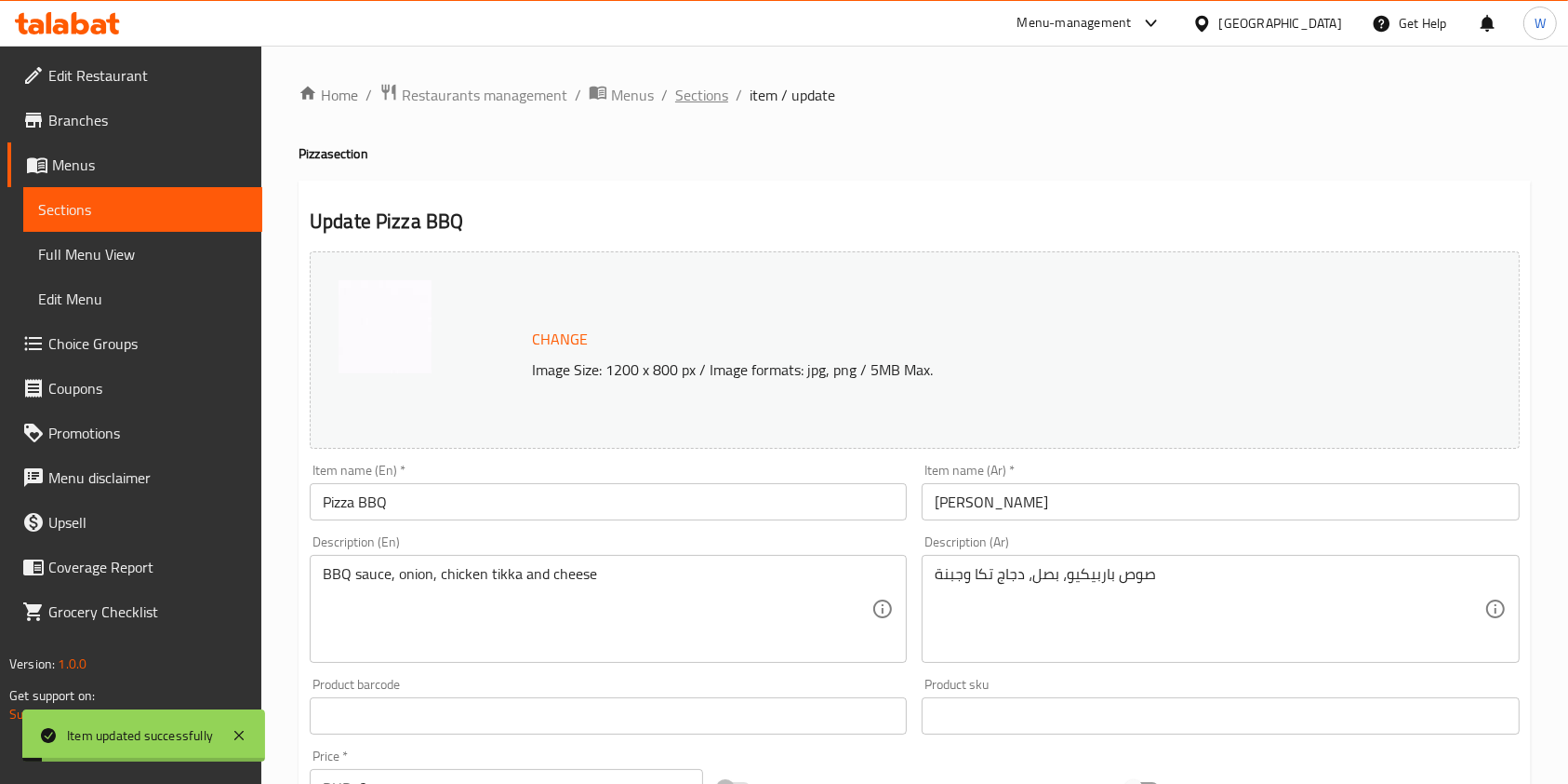
click at [701, 88] on span "Sections" at bounding box center [701, 95] width 53 height 22
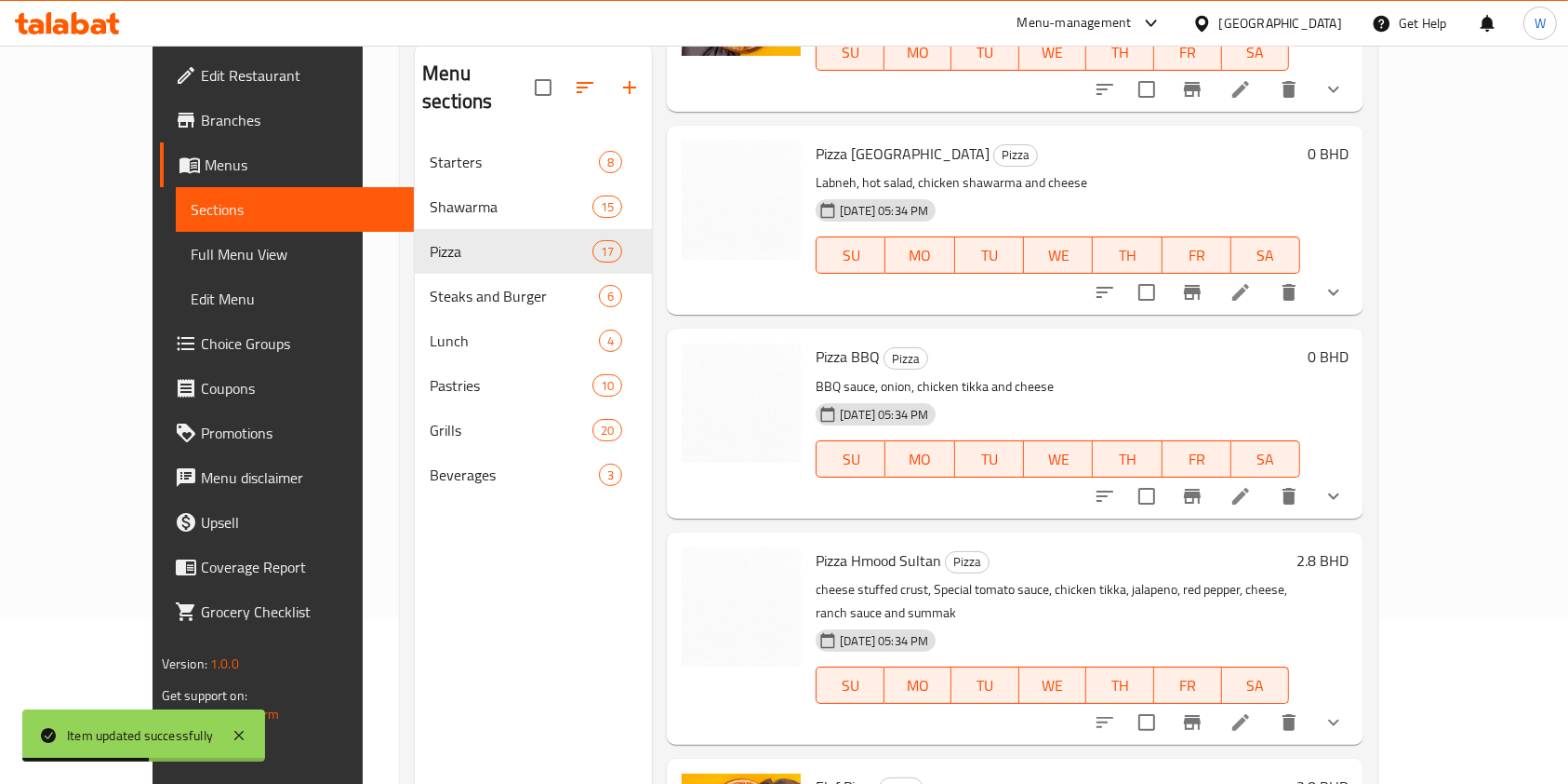
scroll to position [261, 0]
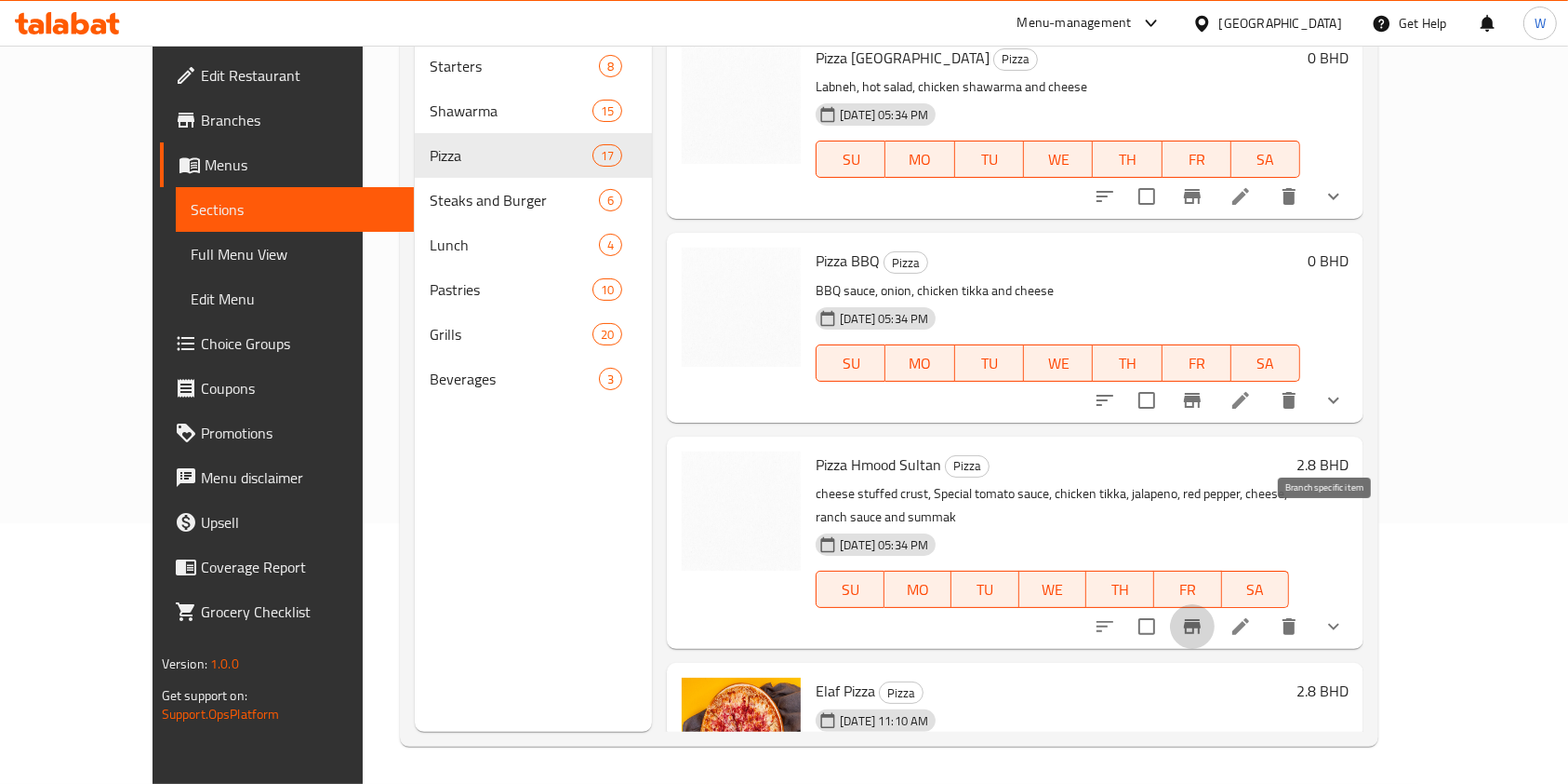
click at [1201, 619] on icon "Branch-specific-item" at bounding box center [1192, 626] width 17 height 15
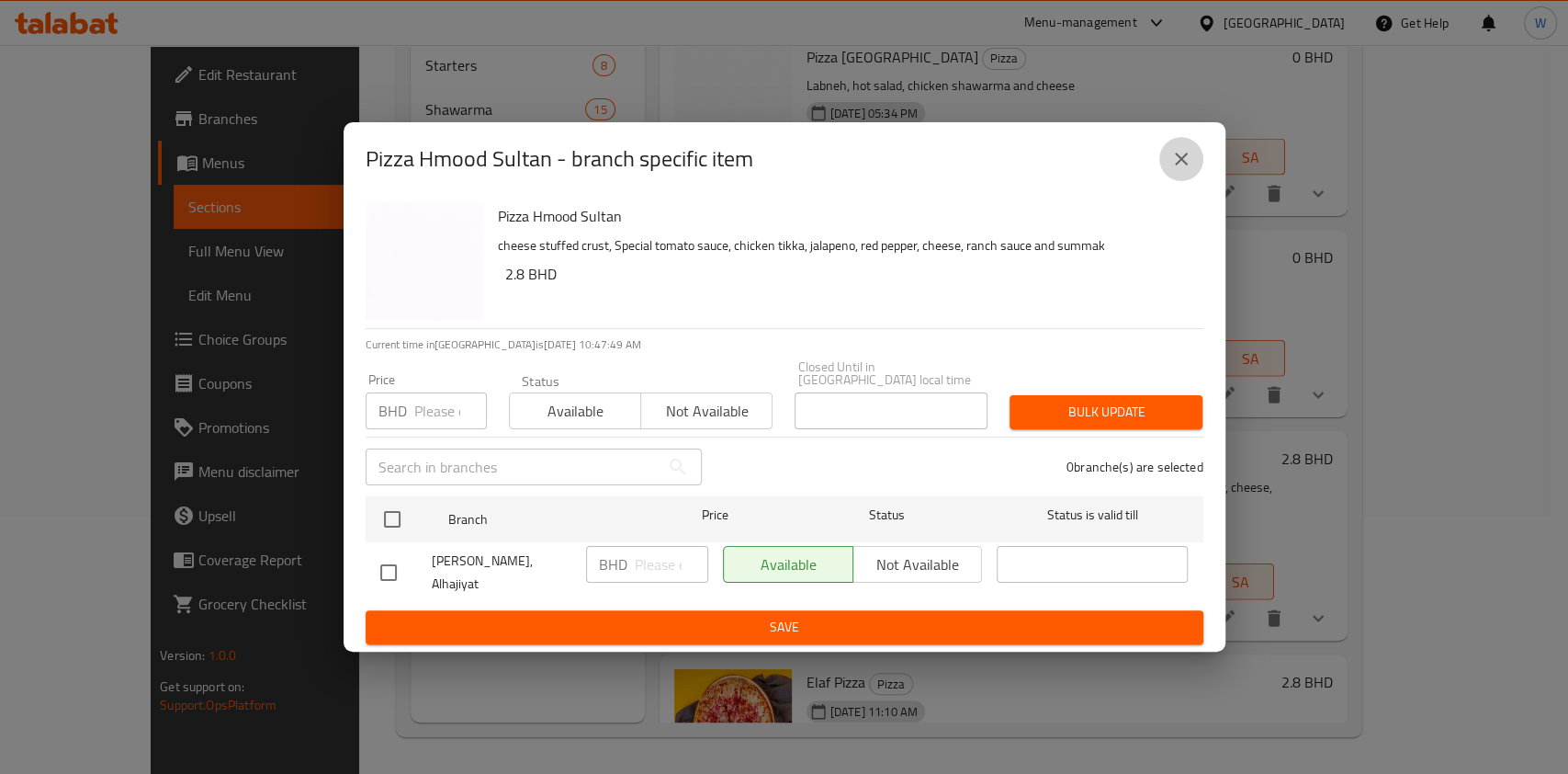
click at [1170, 170] on icon "close" at bounding box center [1180, 159] width 22 height 22
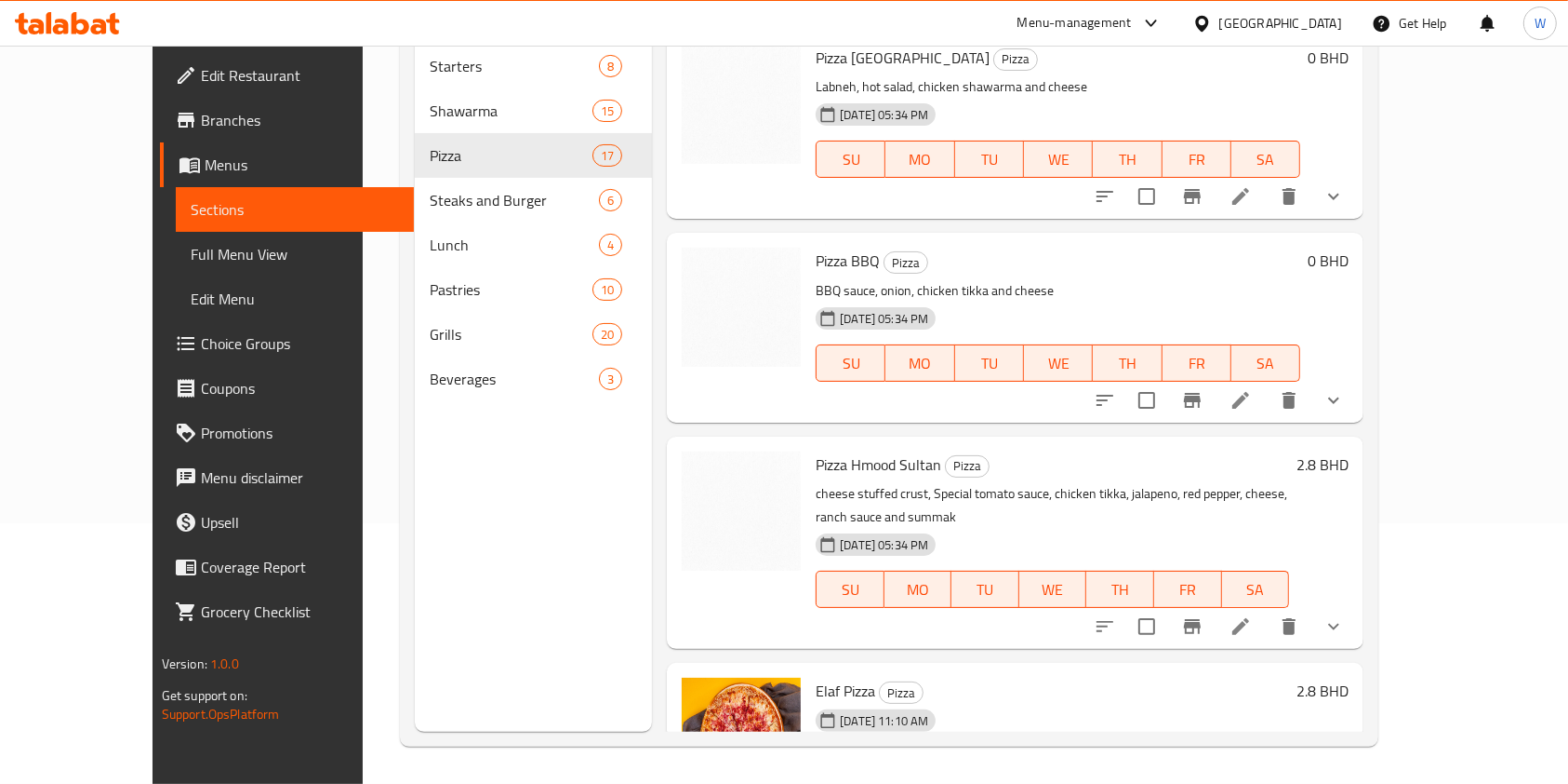
click at [1289, 451] on h6 "Pizza Hmood Sultan Pizza" at bounding box center [1053, 464] width 474 height 26
click at [1349, 451] on h6 "2.8 BHD" at bounding box center [1322, 464] width 53 height 26
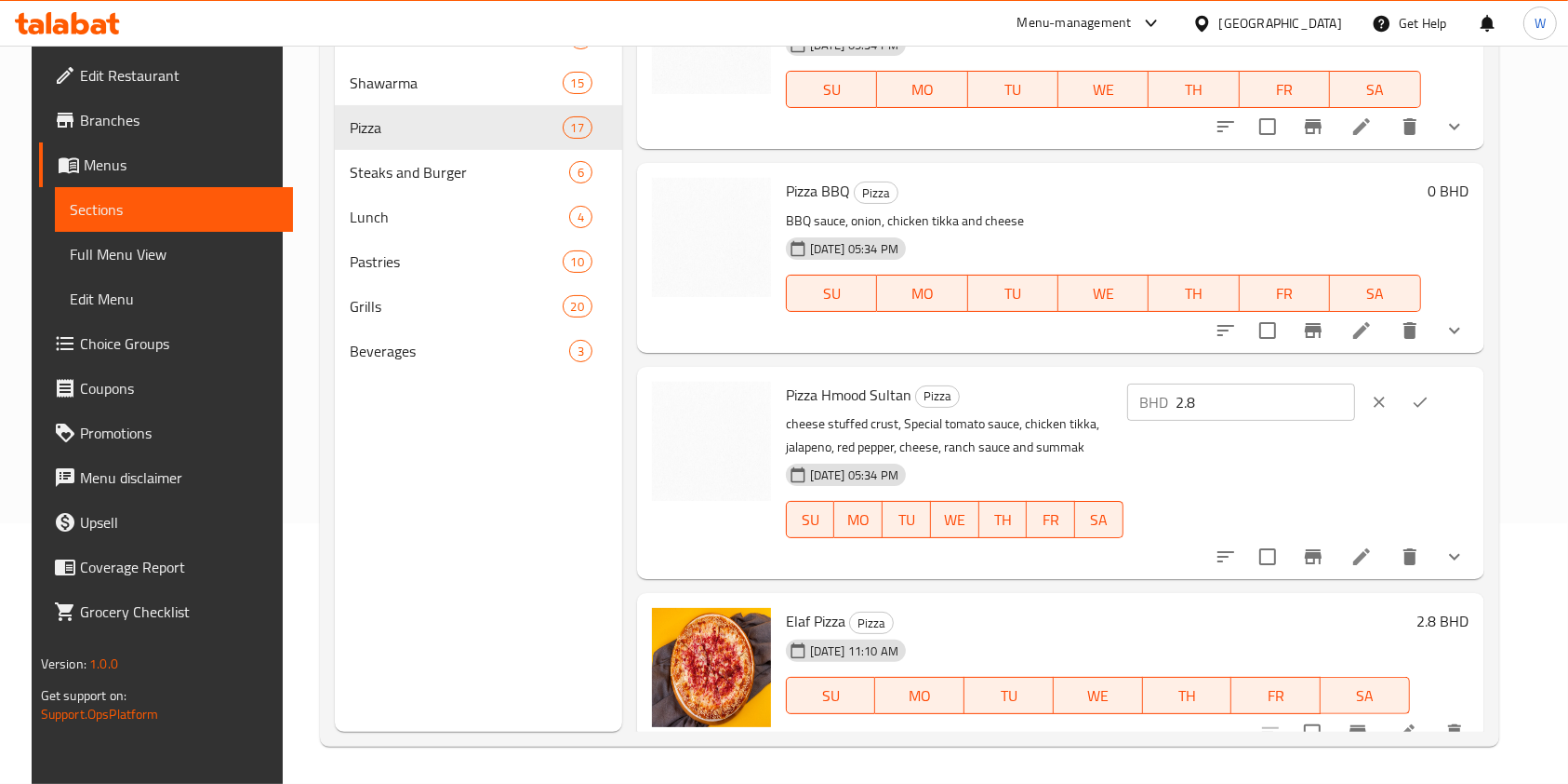
click at [1315, 403] on input "2.8" at bounding box center [1266, 402] width 179 height 37
type input "2.9"
click at [1441, 411] on button "ok" at bounding box center [1420, 402] width 41 height 41
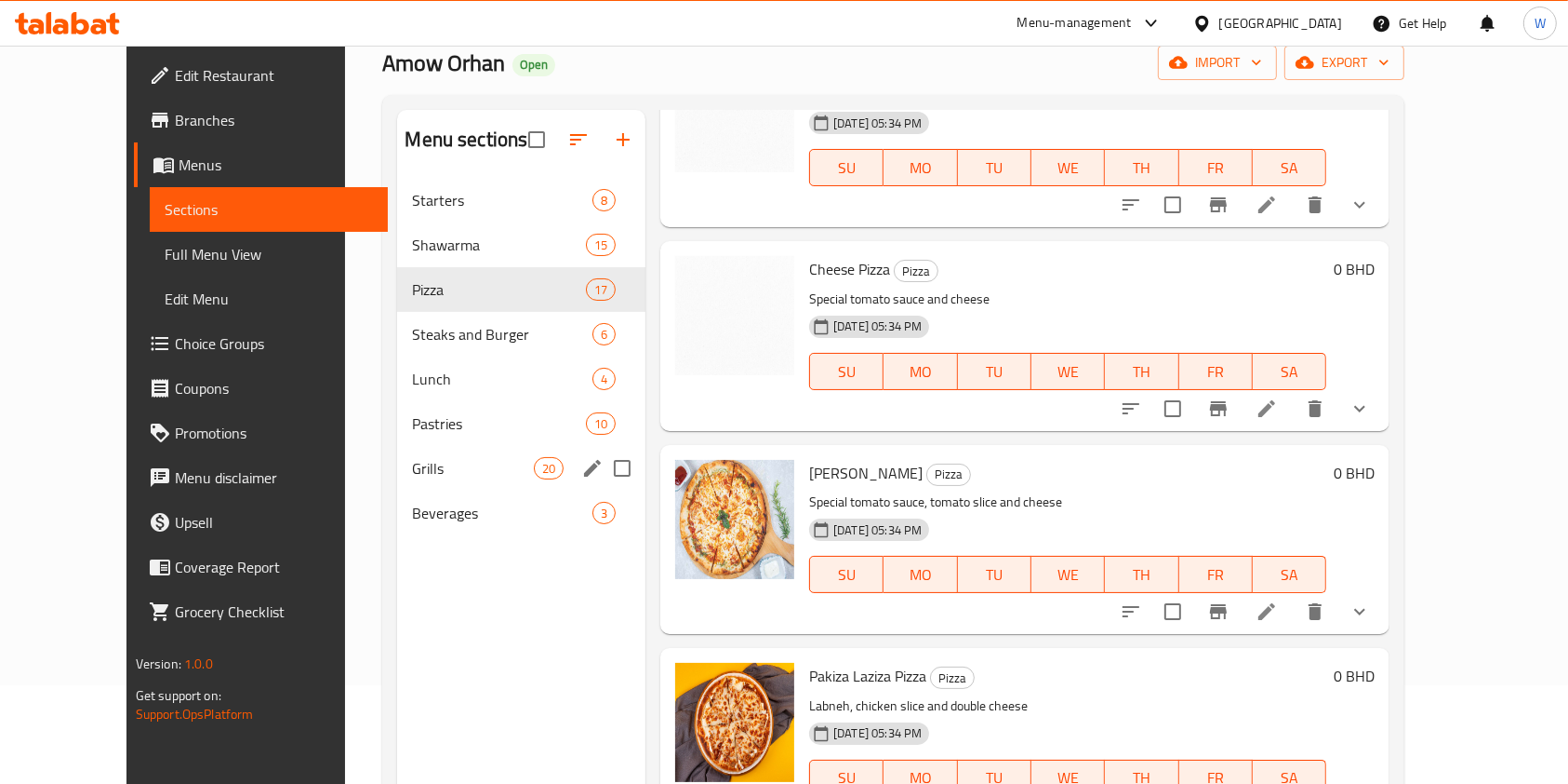
scroll to position [0, 0]
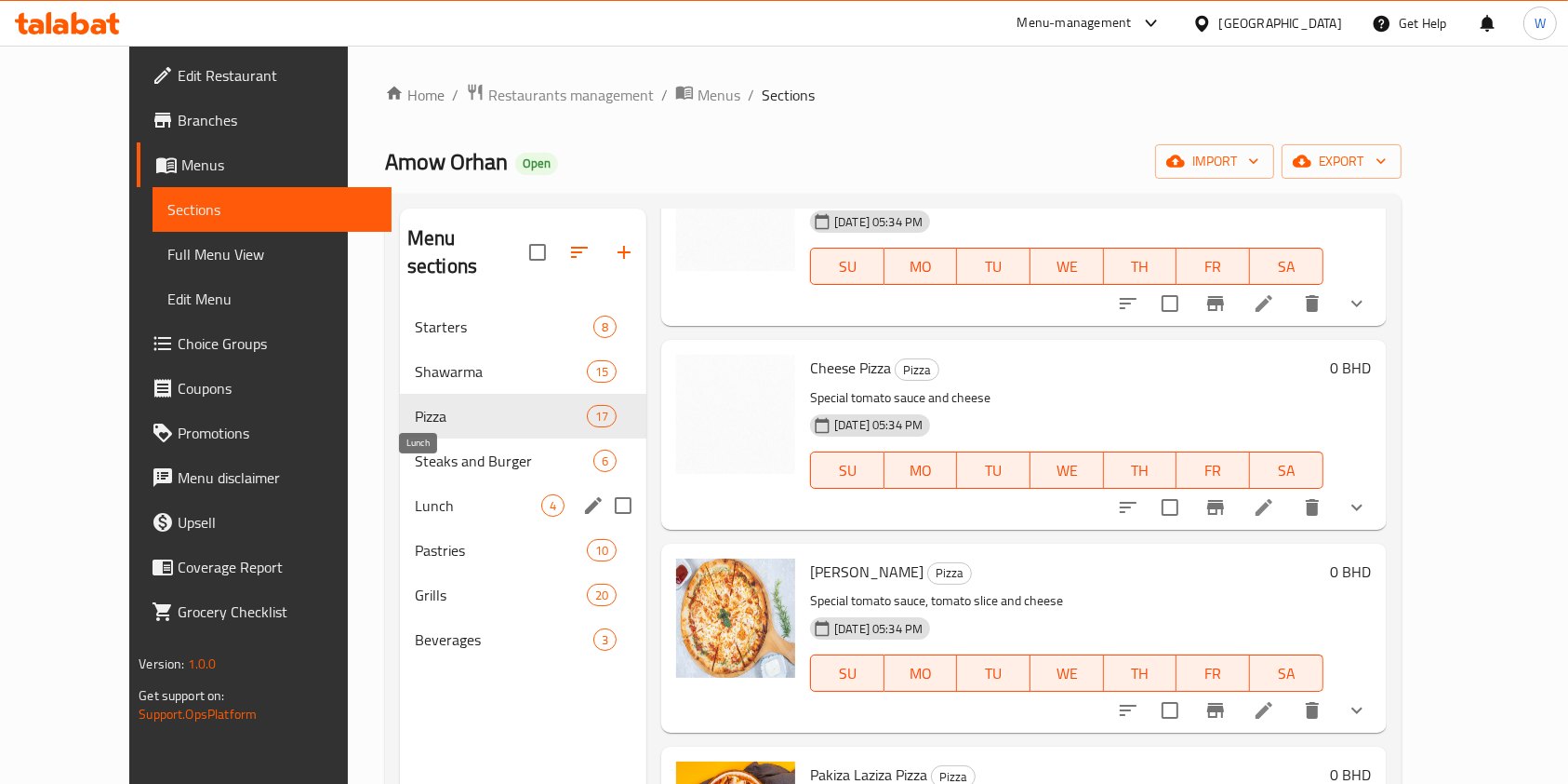
drag, startPoint x: 380, startPoint y: 475, endPoint x: 392, endPoint y: 476, distance: 12.0
click at [415, 494] on span "Lunch" at bounding box center [478, 505] width 126 height 22
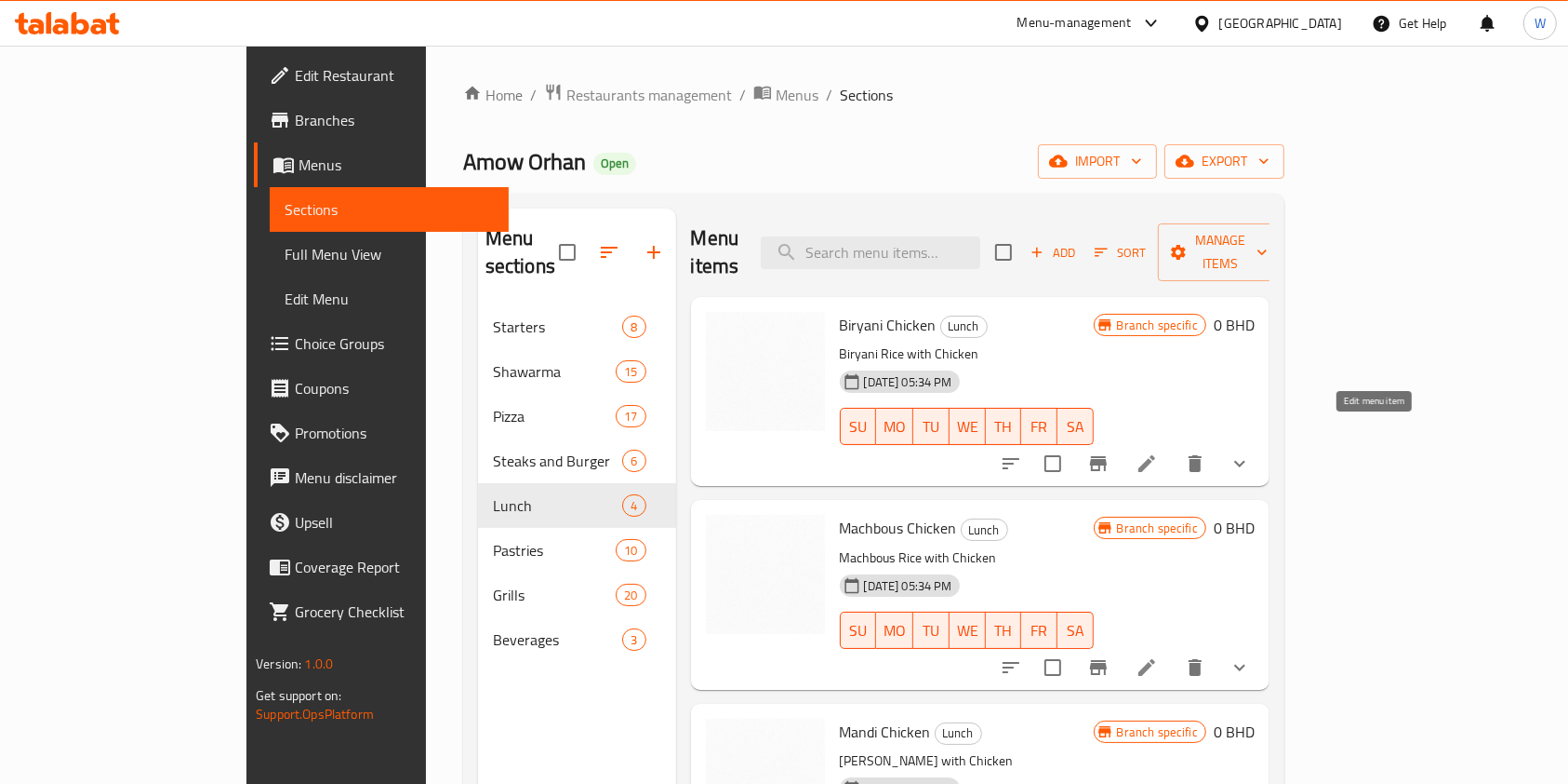
click at [1158, 452] on icon at bounding box center [1147, 463] width 22 height 22
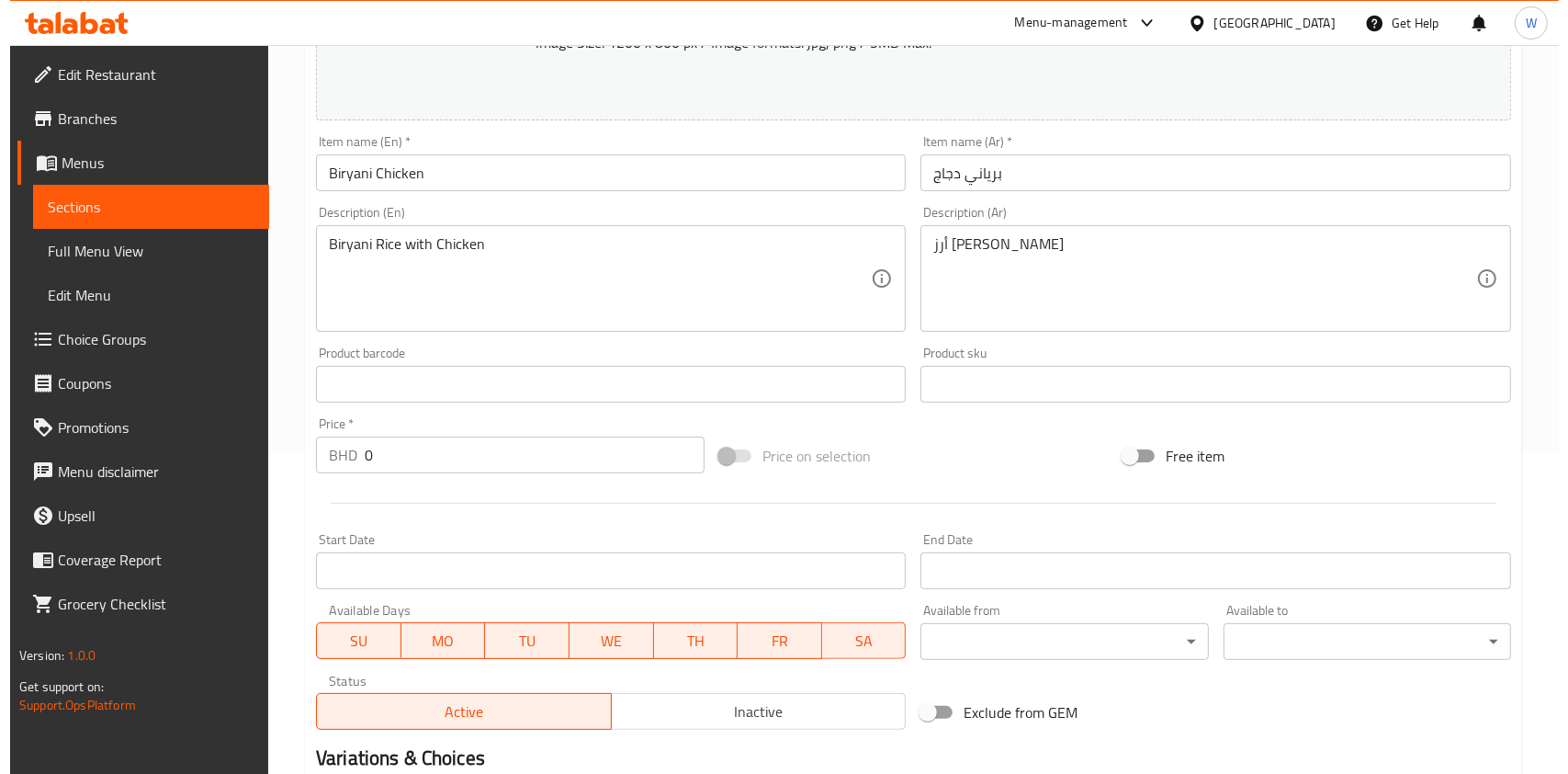
scroll to position [645, 0]
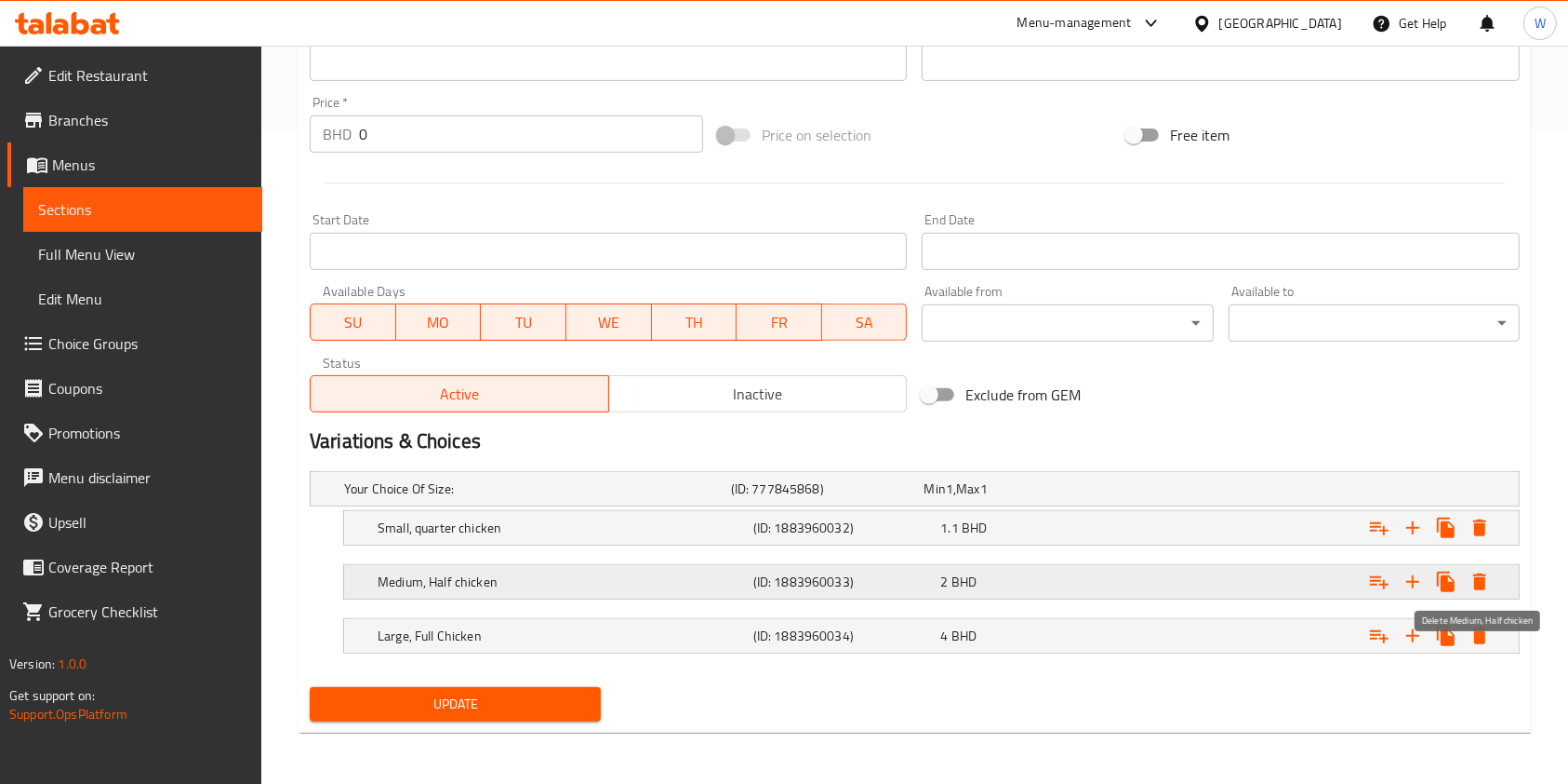
click at [1483, 576] on icon "Expand" at bounding box center [1479, 581] width 22 height 22
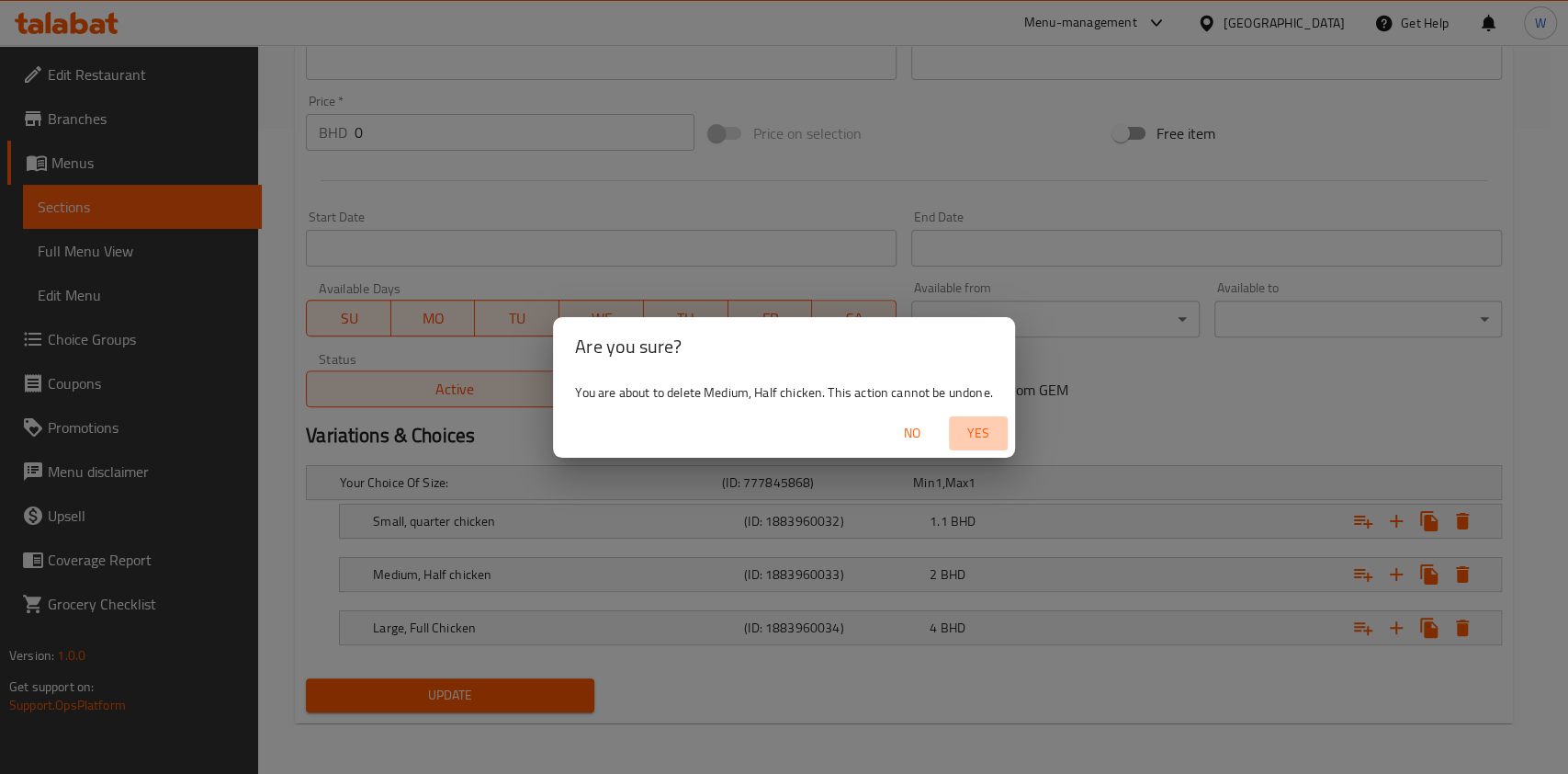
click at [990, 434] on span "Yes" at bounding box center [977, 433] width 44 height 23
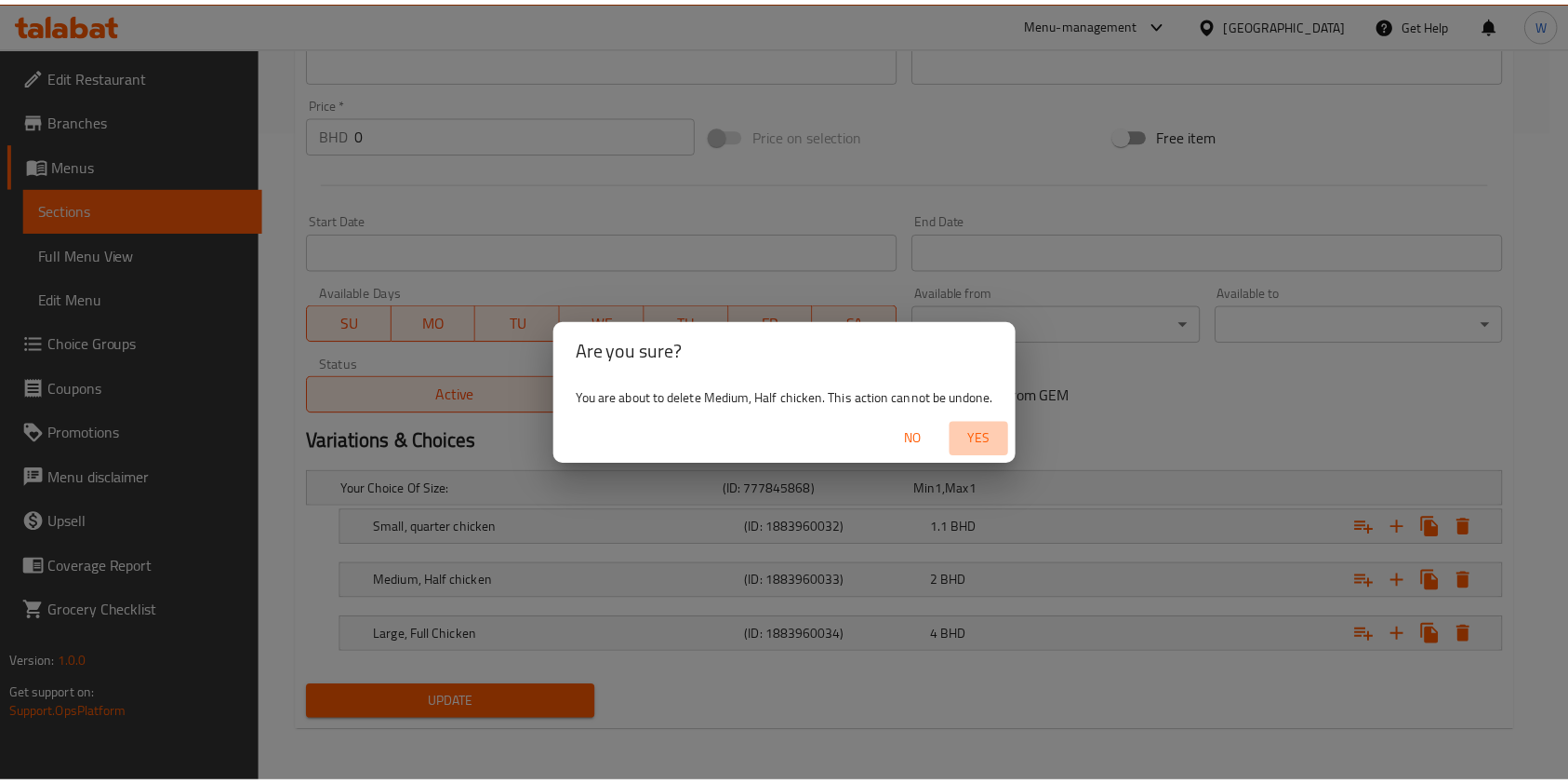
scroll to position [599, 0]
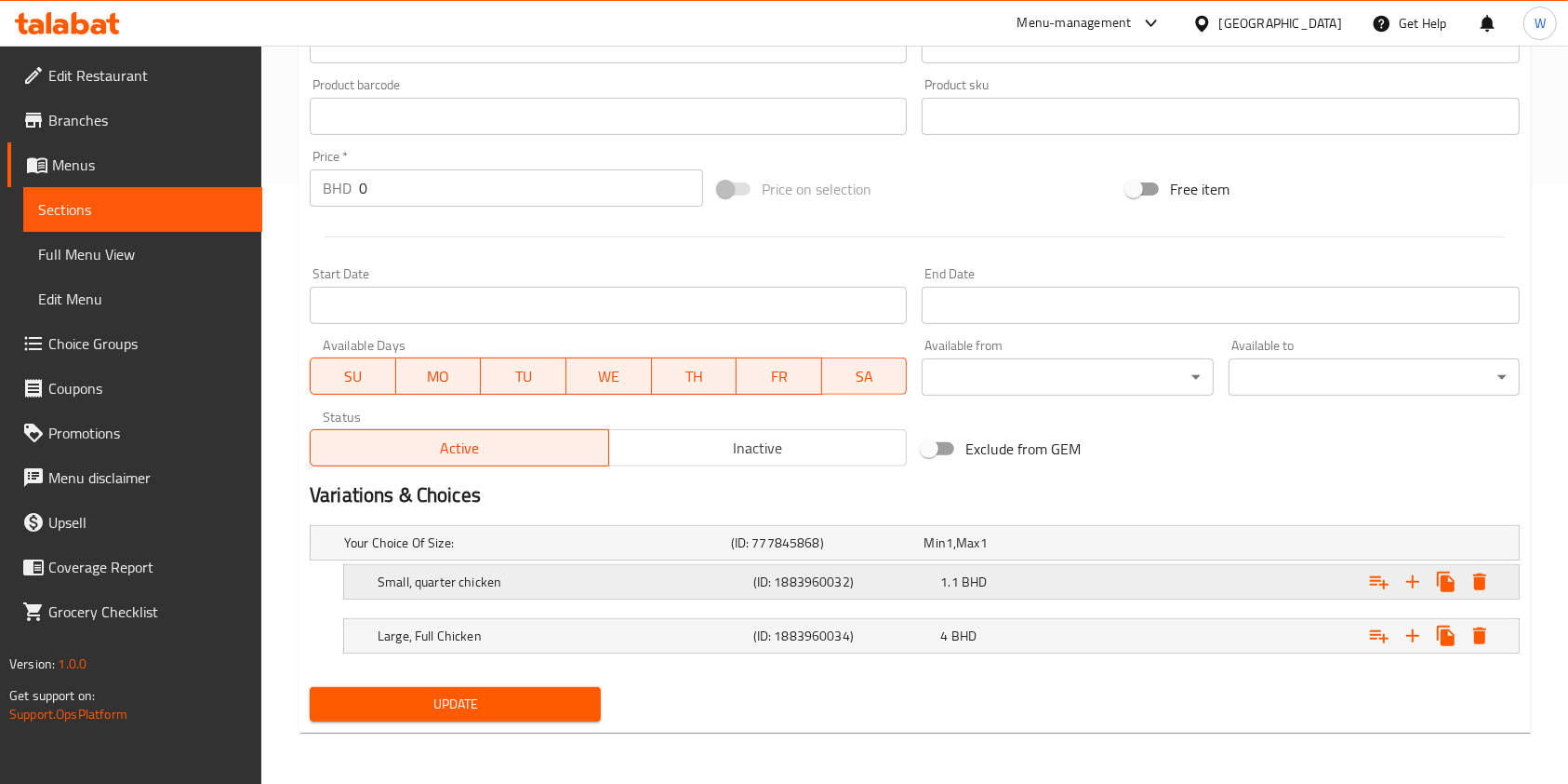
click at [934, 581] on div "(ID: 1883960032)" at bounding box center [844, 581] width 188 height 26
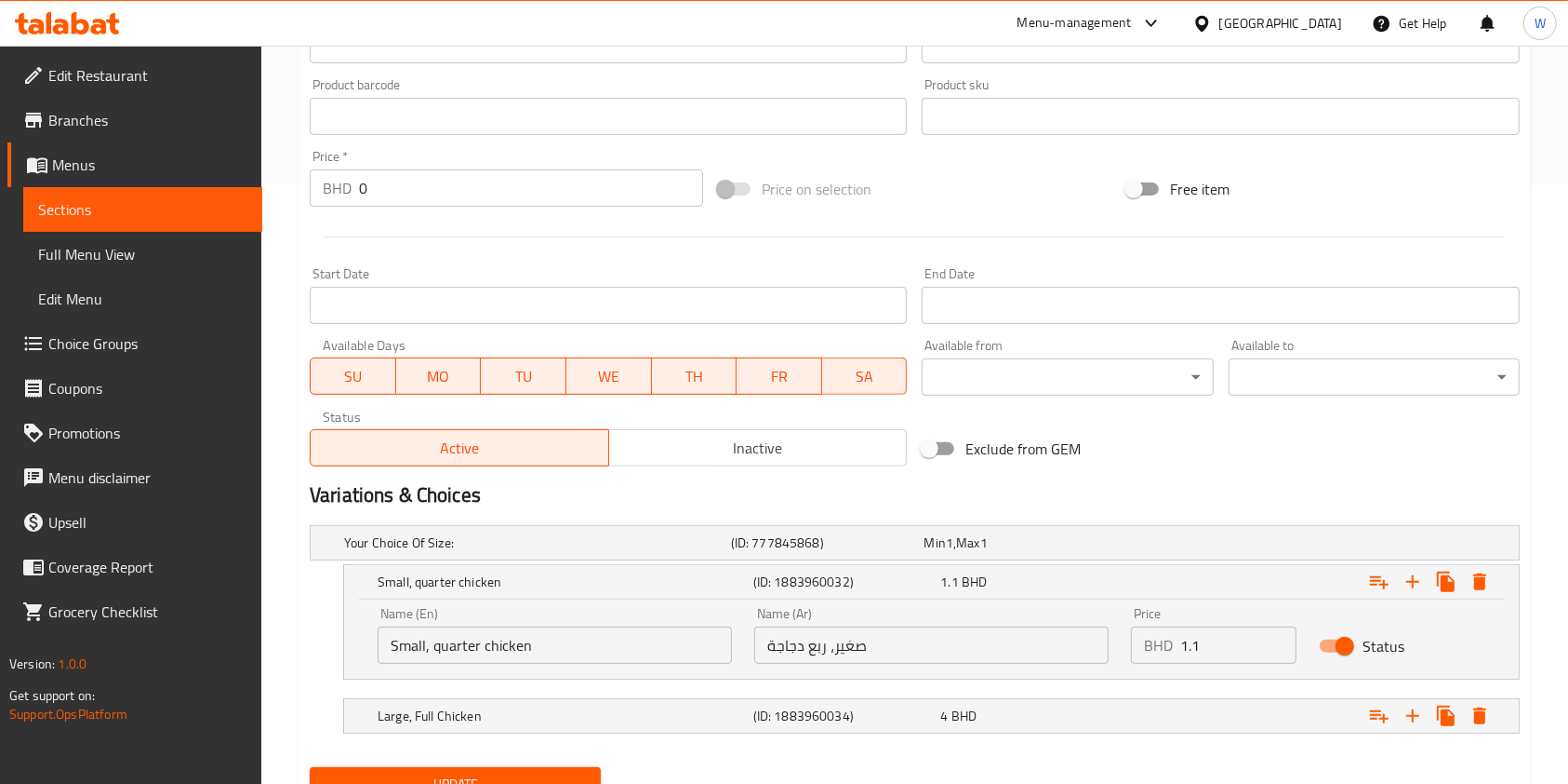
click at [1206, 630] on input "1.1" at bounding box center [1238, 644] width 117 height 37
type input "1.3"
click at [1090, 703] on div "4 BHD" at bounding box center [1030, 715] width 188 height 26
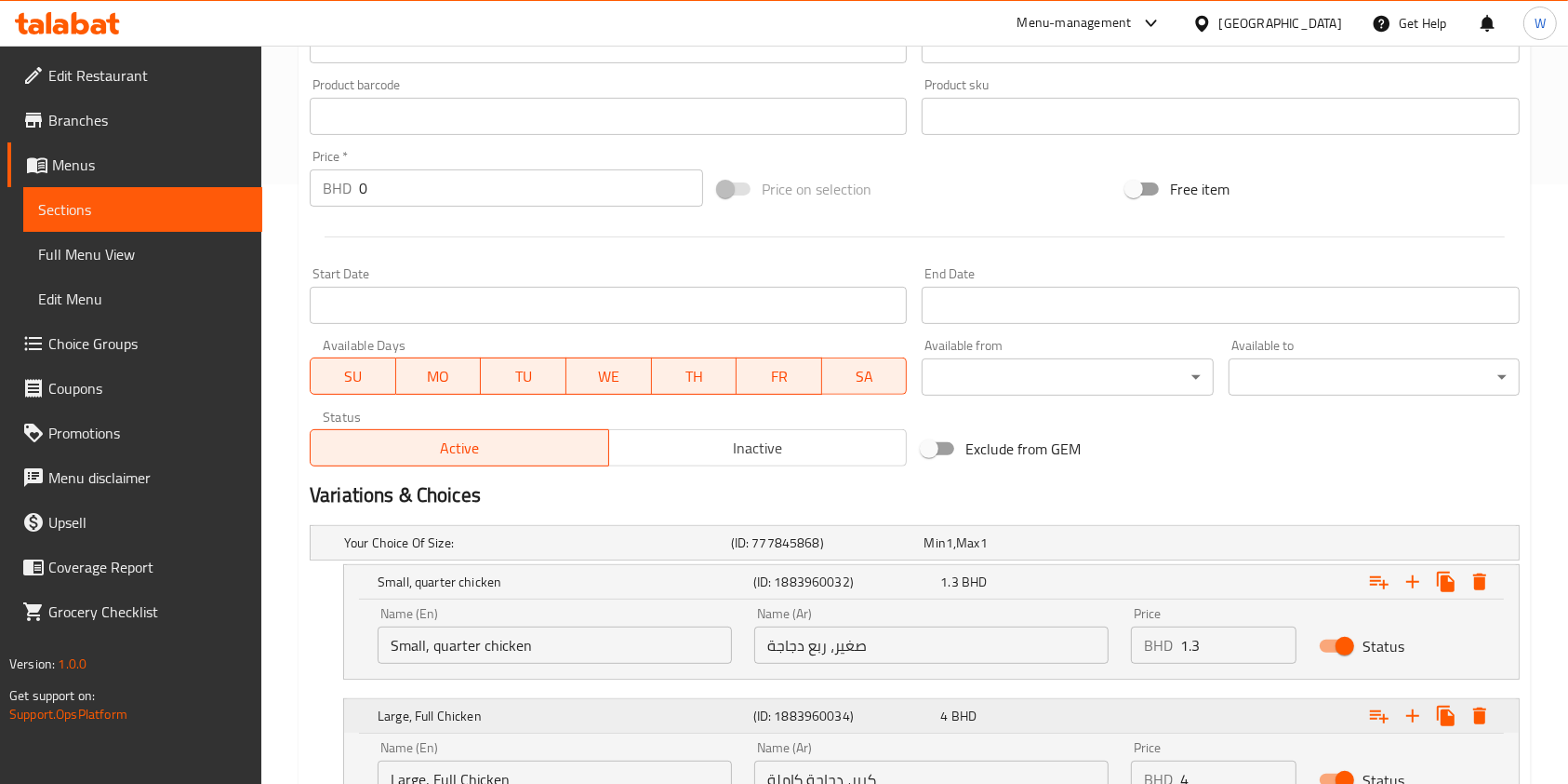
scroll to position [723, 0]
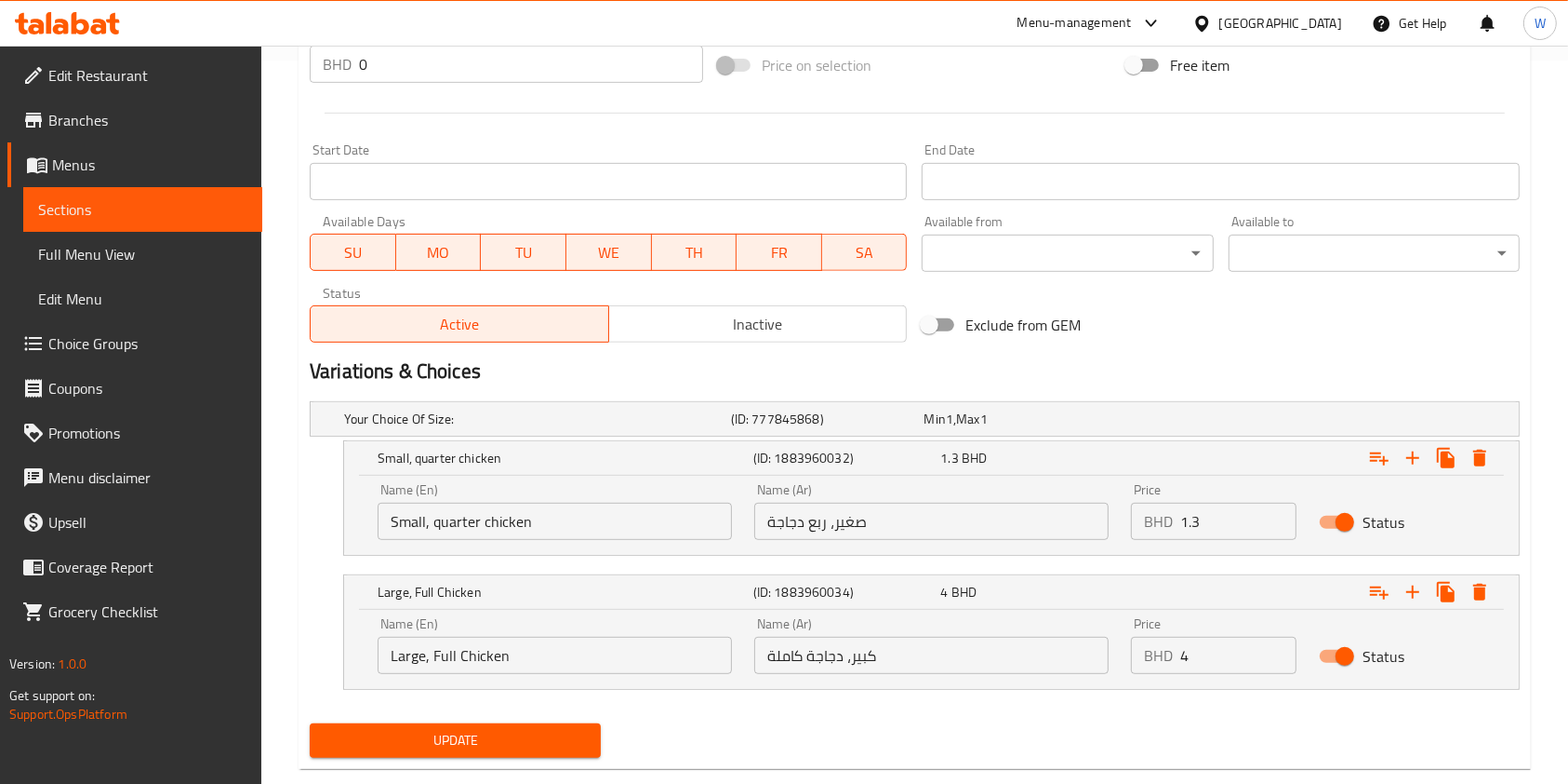
click at [380, 666] on input "Large, Full Chicken" at bounding box center [554, 655] width 354 height 37
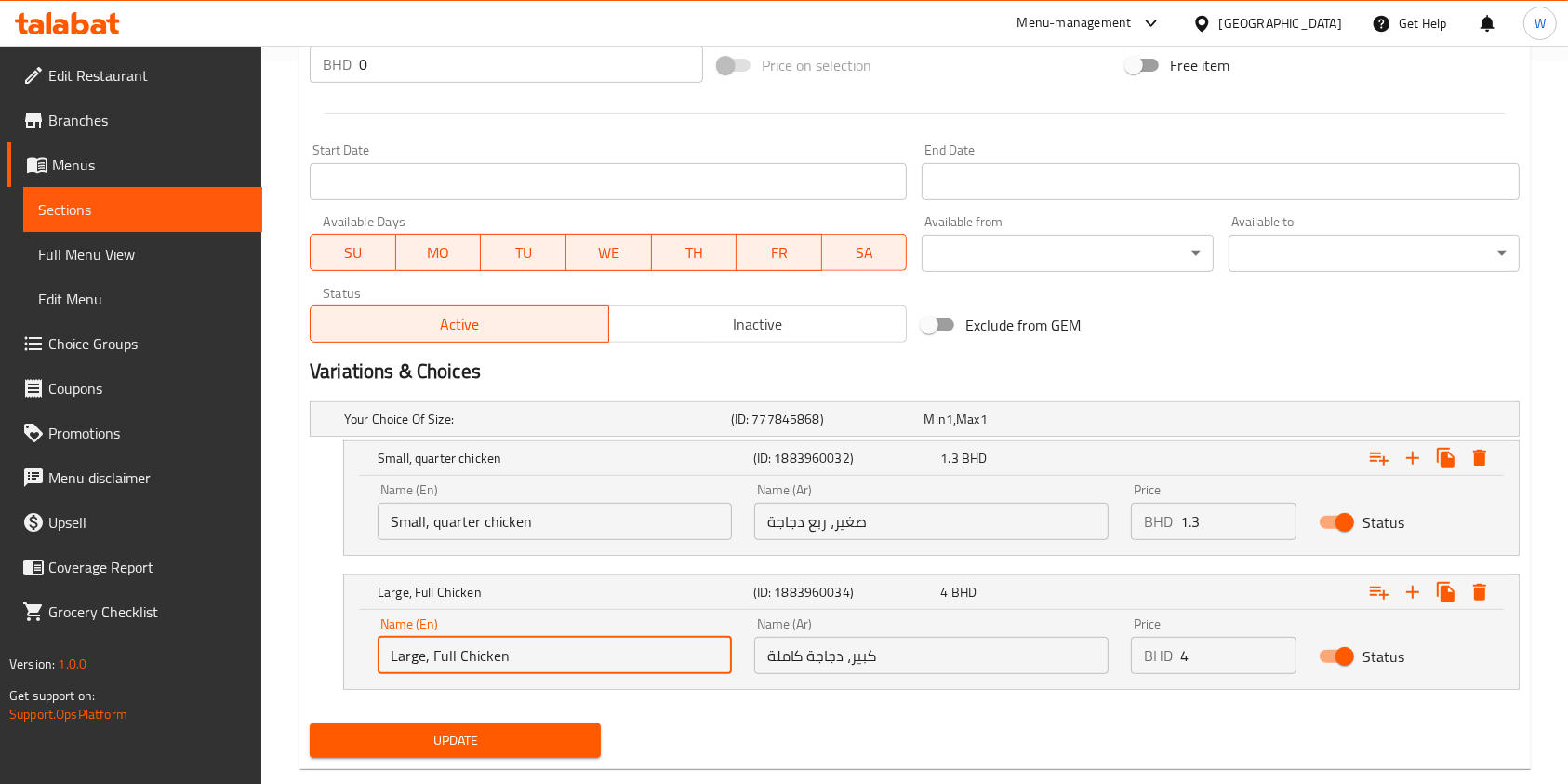
click at [397, 662] on input "Large, Full Chicken" at bounding box center [554, 655] width 354 height 37
type input "M, Full Chicken"
click at [540, 529] on input "Small, quarter chicken" at bounding box center [554, 521] width 354 height 37
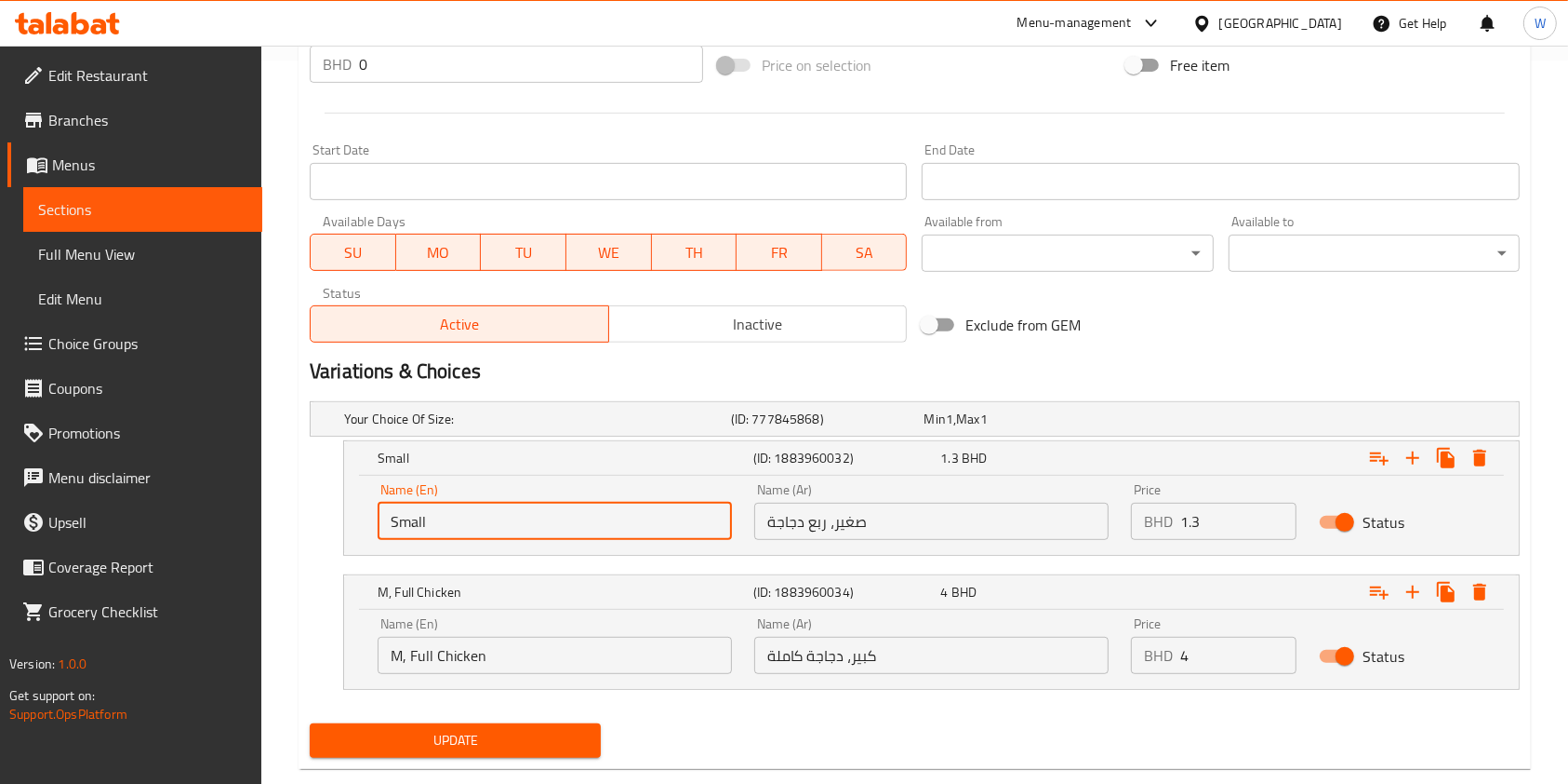
type input "Small"
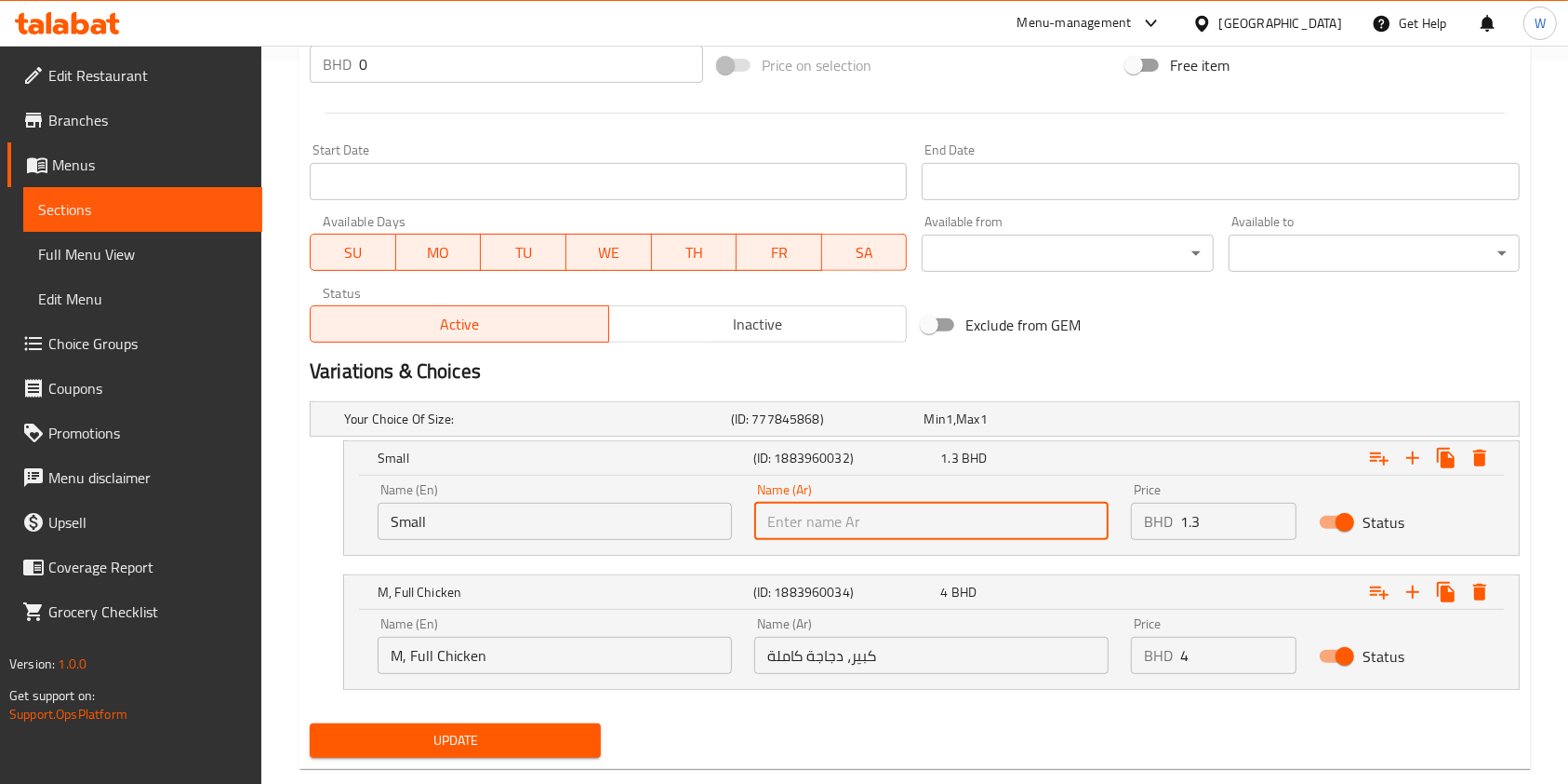
click at [875, 530] on input "text" at bounding box center [932, 521] width 354 height 37
type input "صغير"
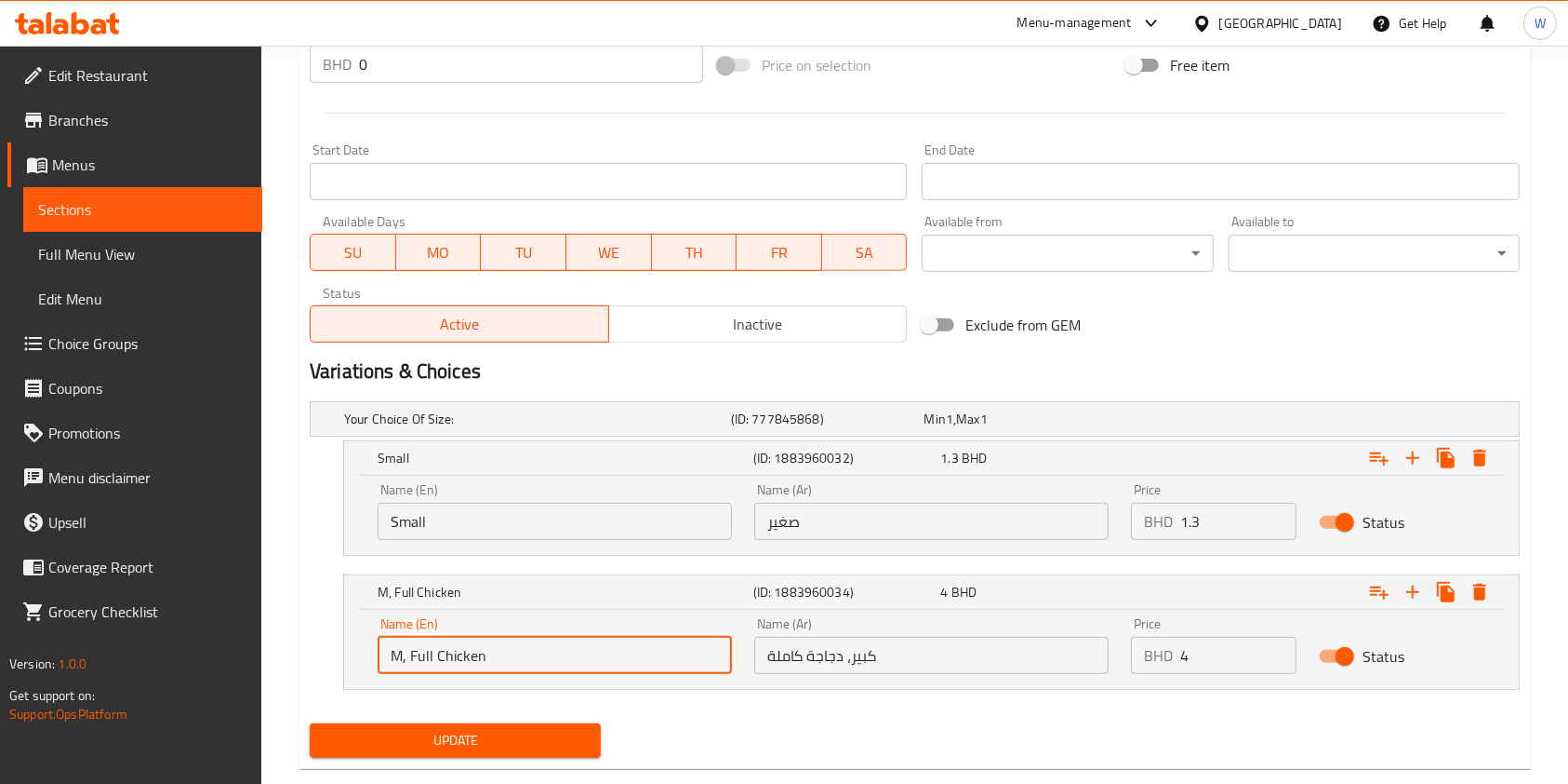
click at [440, 654] on input "M, Full Chicken" at bounding box center [554, 655] width 354 height 37
click at [444, 651] on input "text" at bounding box center [554, 655] width 354 height 37
type input "m"
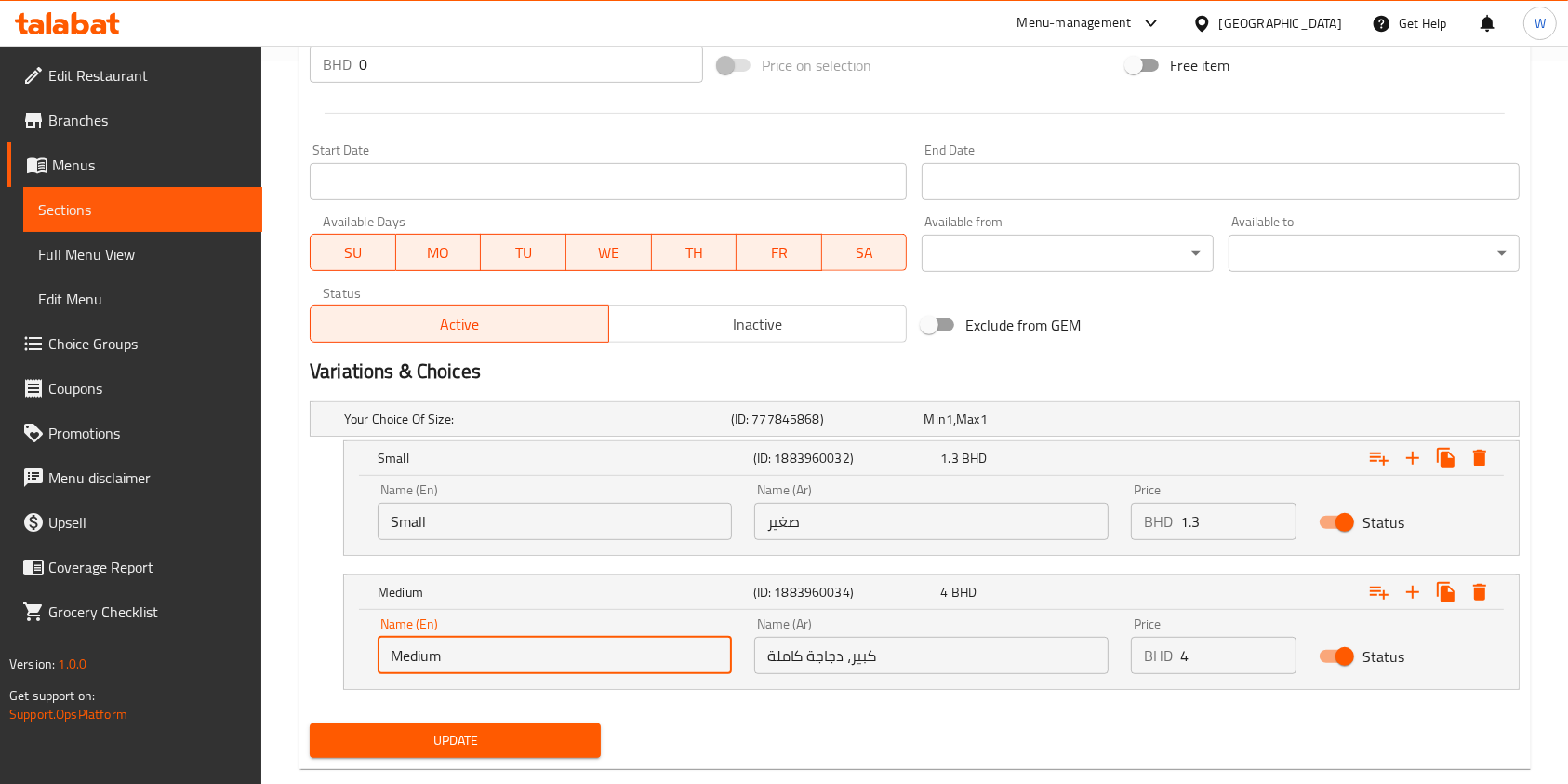
type input "Medium"
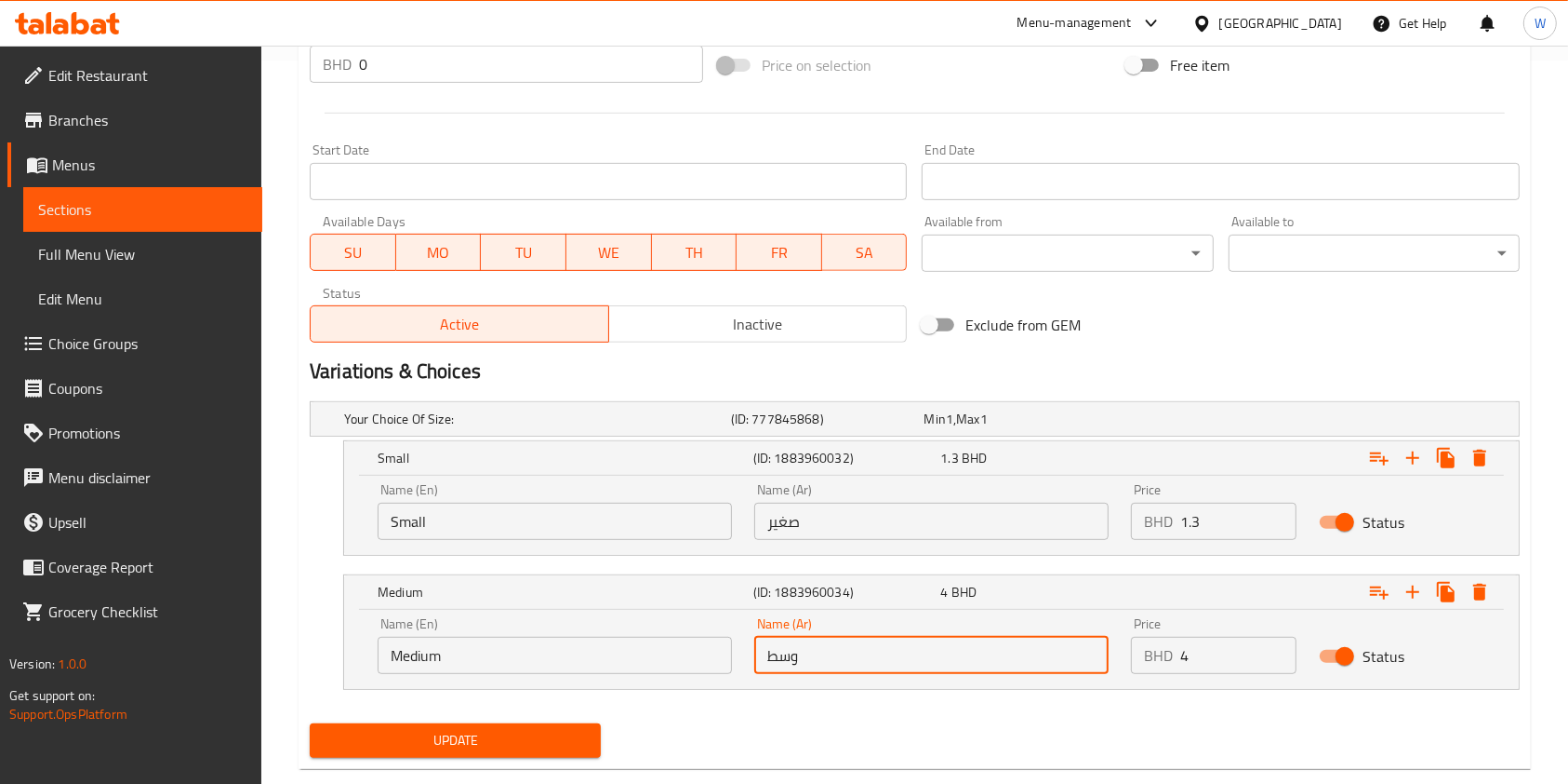
type input "وسط"
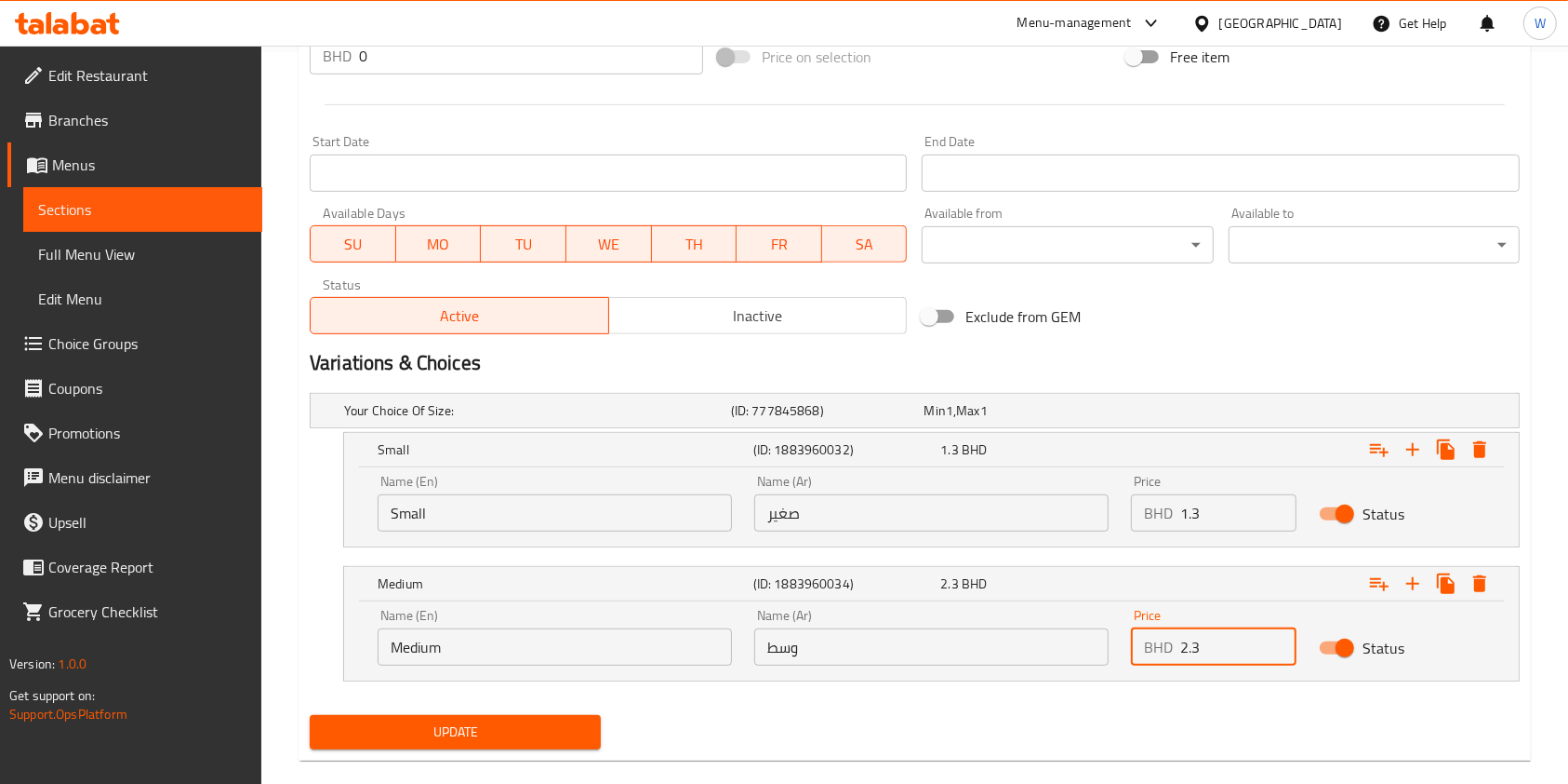
scroll to position [759, 0]
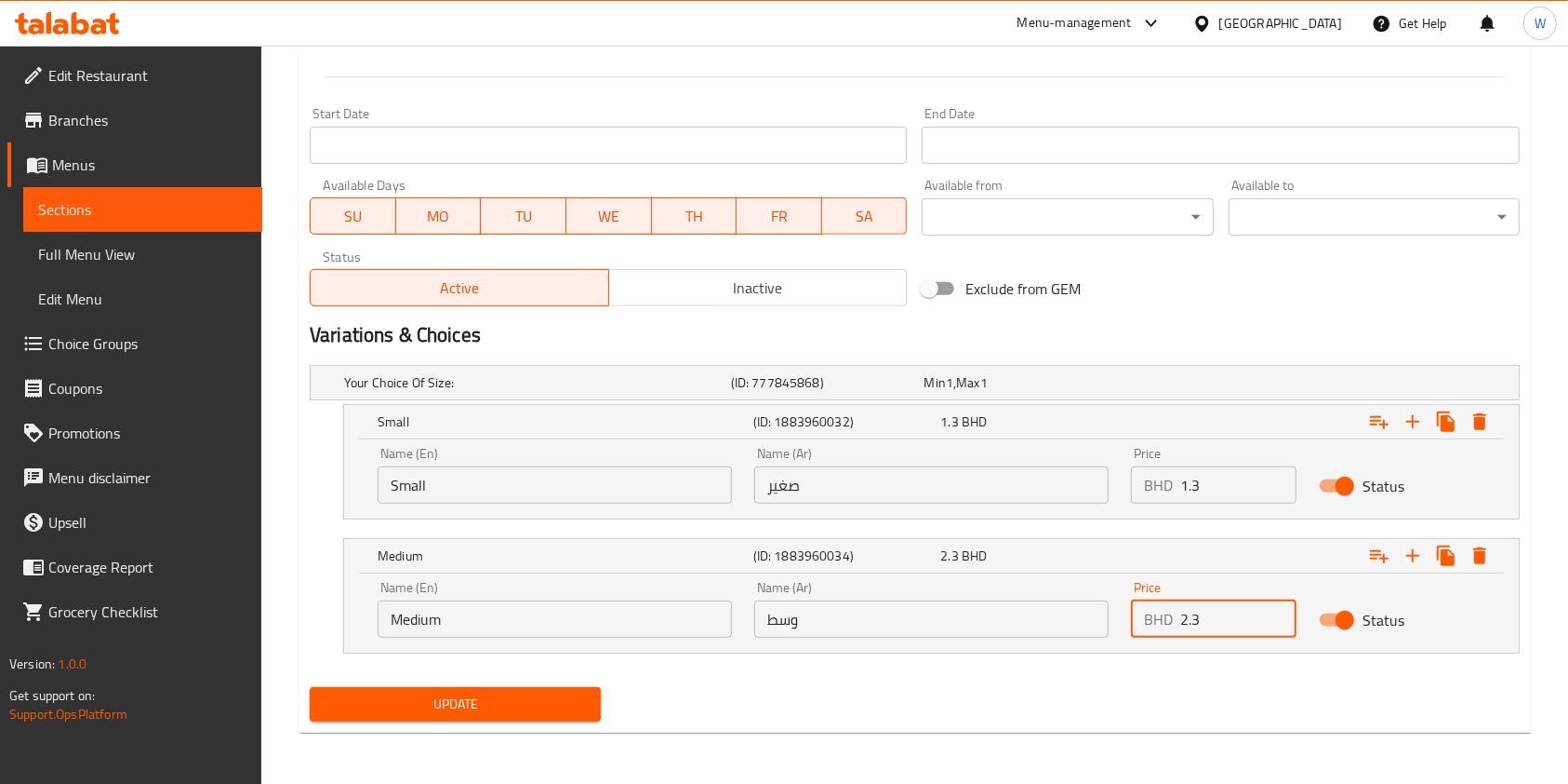
type input "2.3"
click at [513, 685] on div "Update" at bounding box center [455, 705] width 306 height 50
click at [516, 700] on span "Update" at bounding box center [456, 704] width 262 height 23
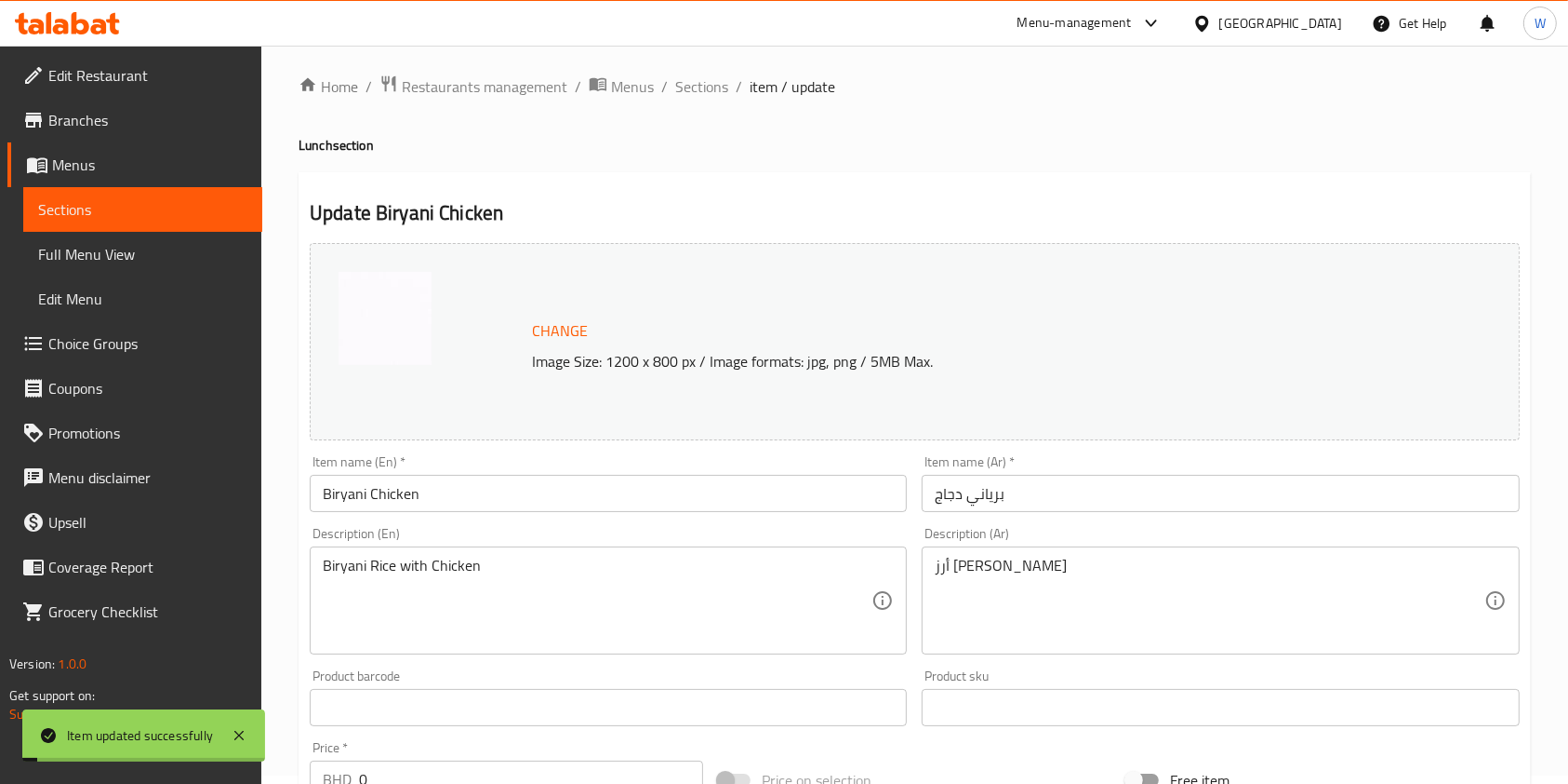
scroll to position [0, 0]
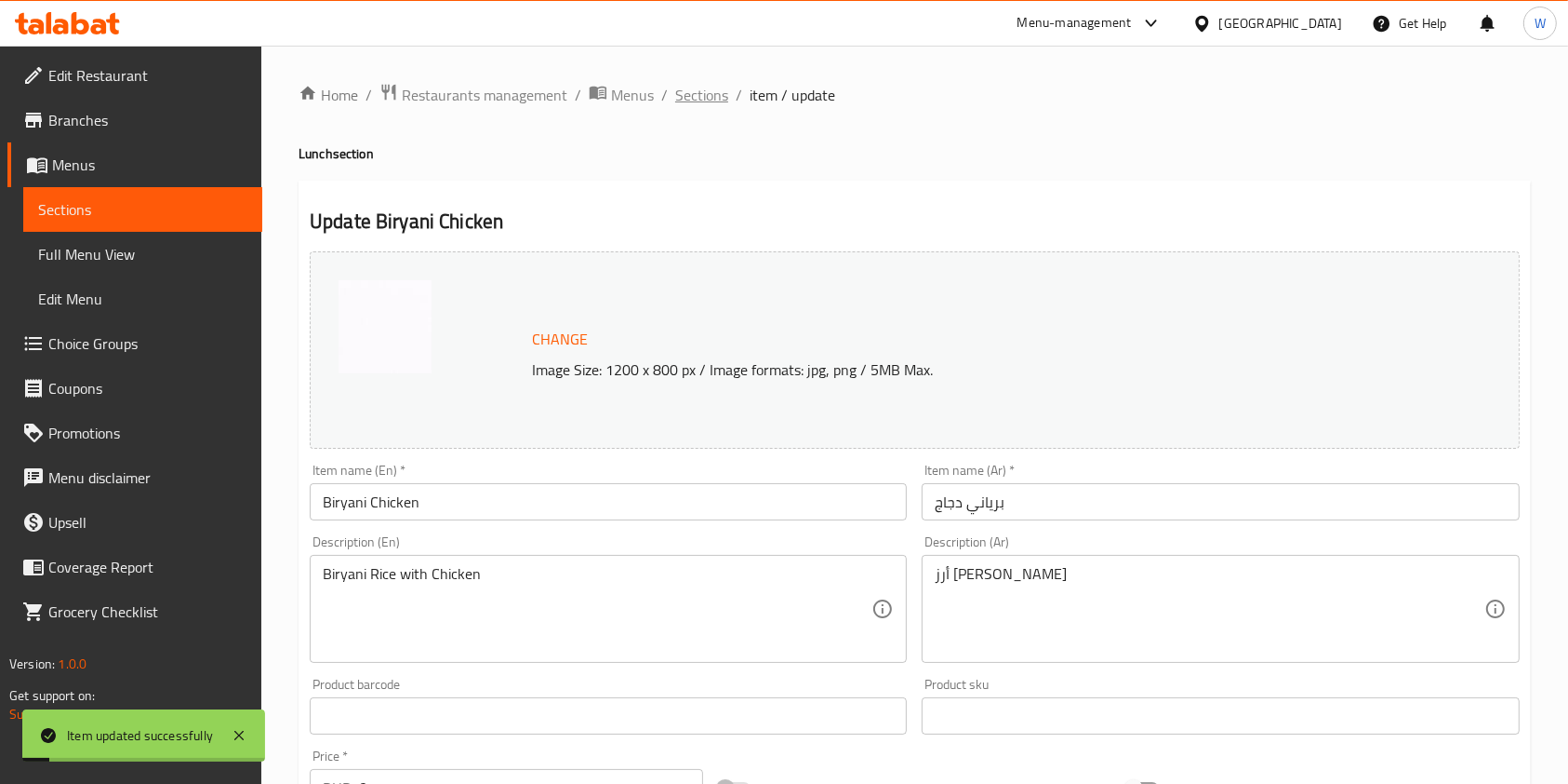
click at [695, 84] on span "Sections" at bounding box center [701, 95] width 53 height 22
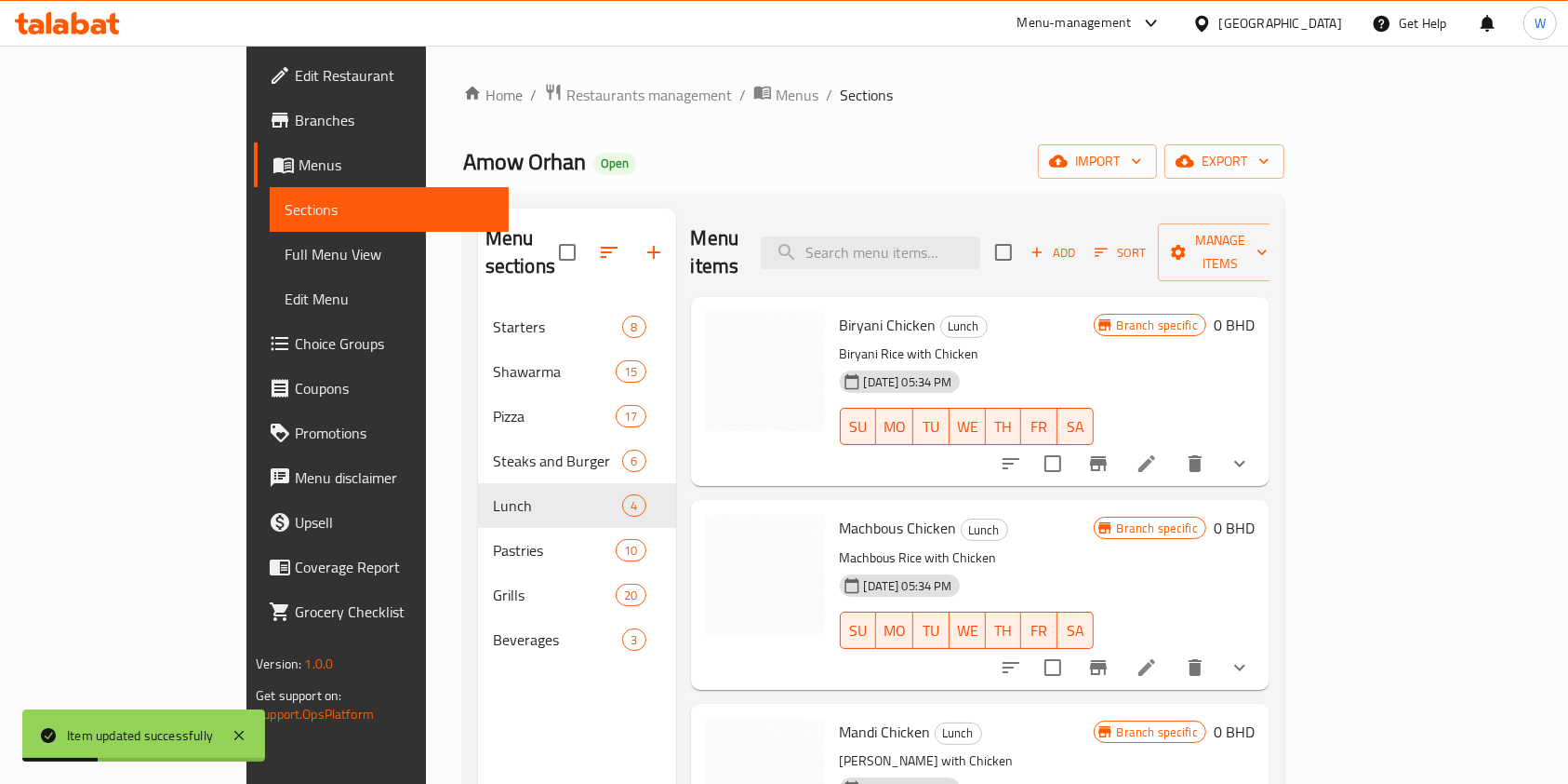
click at [1270, 431] on div "Biryani Chicken Lunch Biryani Rice with Chicken [DATE] 05:34 PM SU MO TU WE TH …" at bounding box center [980, 392] width 579 height 189
click at [1262, 441] on button "show more" at bounding box center [1239, 463] width 45 height 45
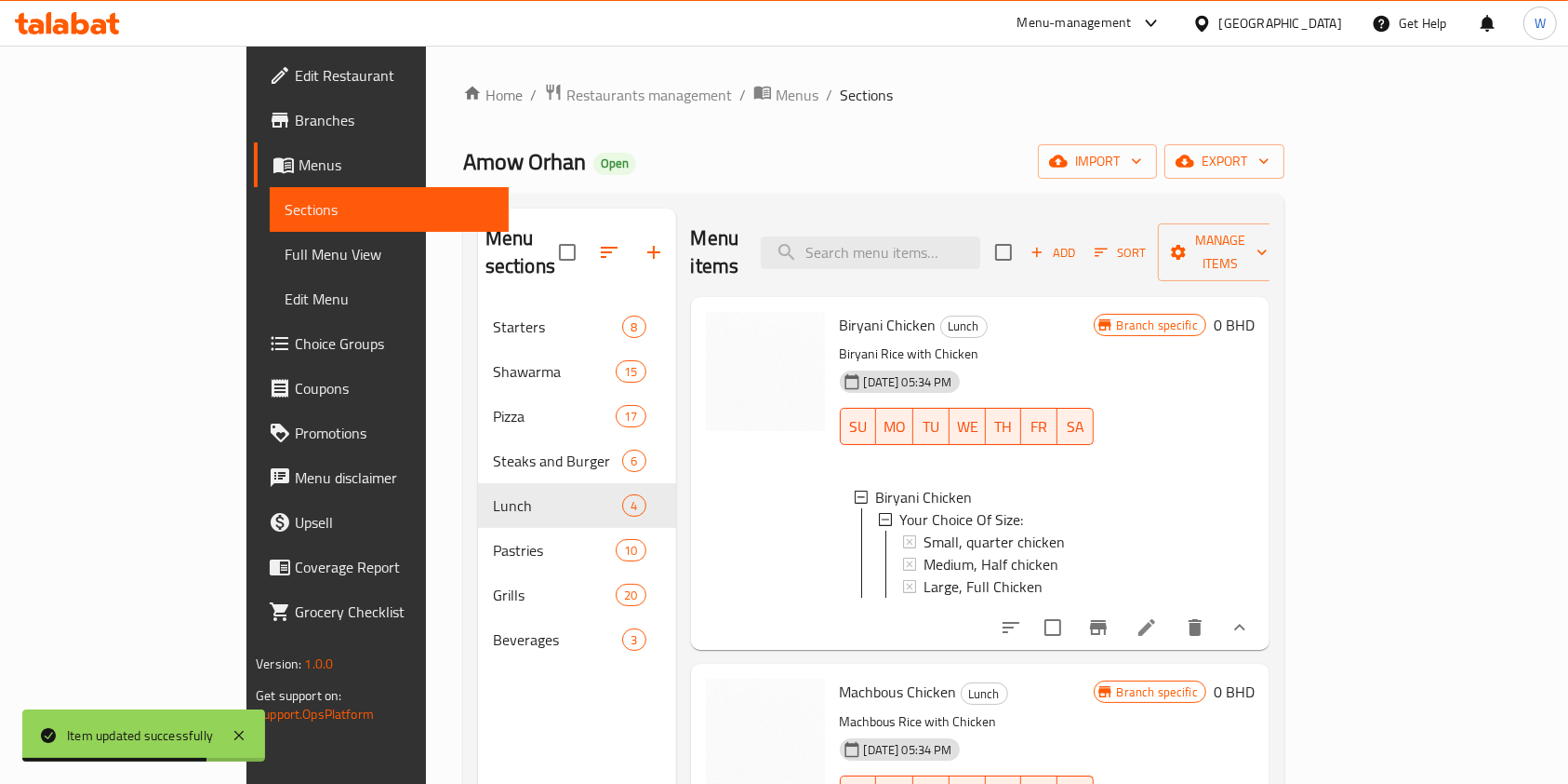
click at [1094, 688] on h6 "Machbous Chicken Lunch" at bounding box center [967, 691] width 254 height 26
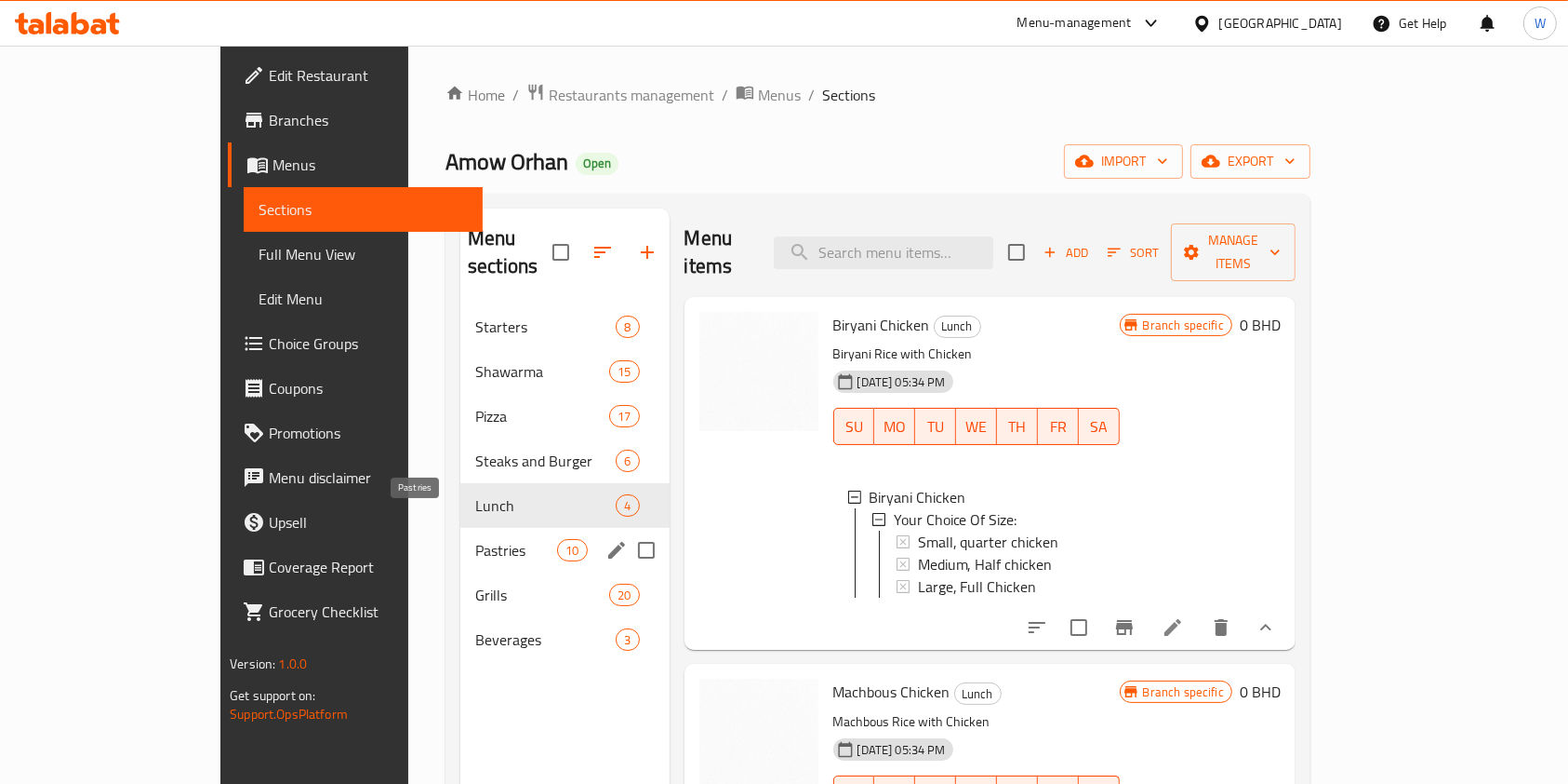
click at [475, 539] on span "Pastries" at bounding box center [516, 550] width 82 height 22
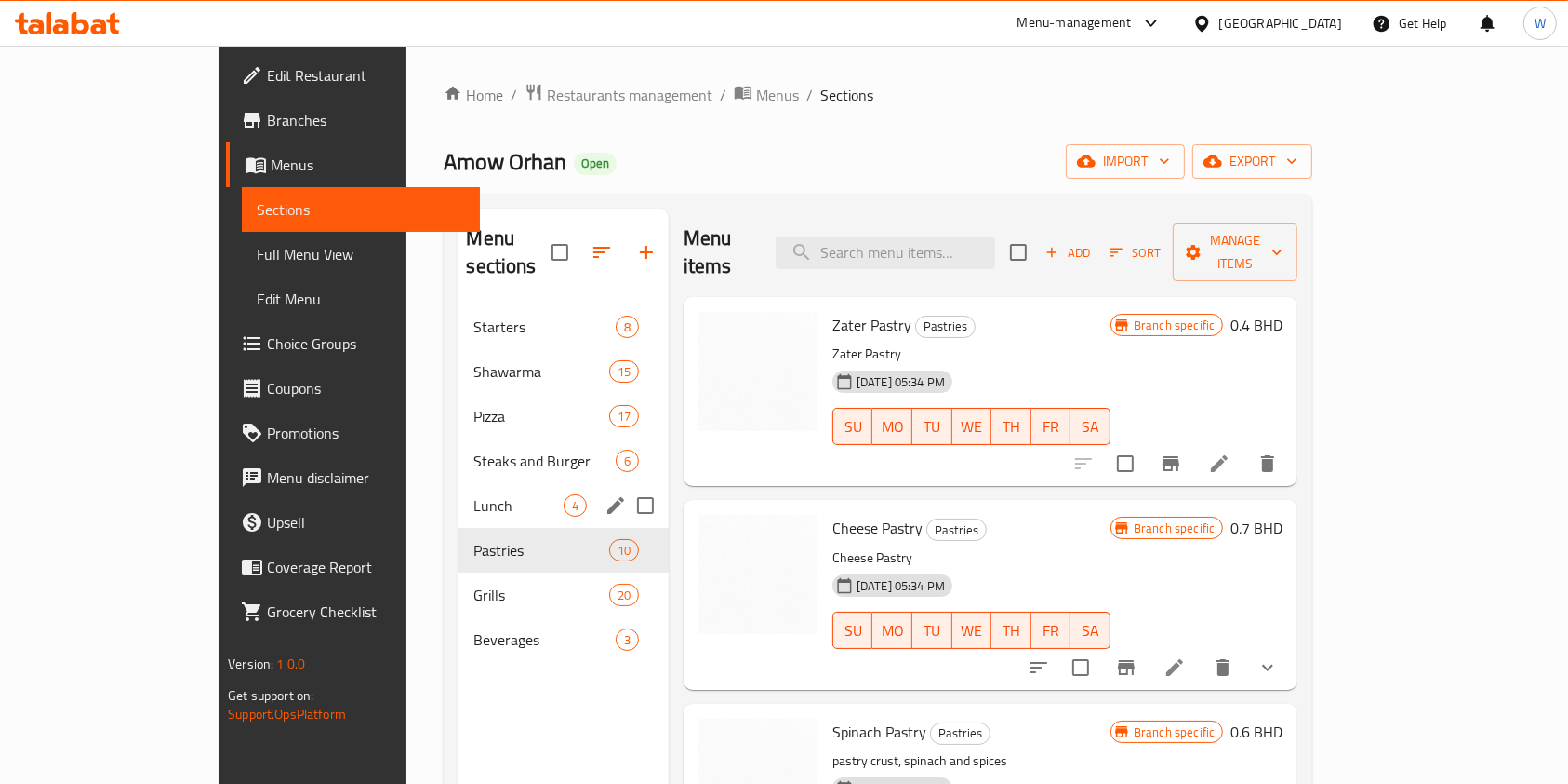
click at [460, 490] on div "Lunch 4" at bounding box center [563, 505] width 209 height 45
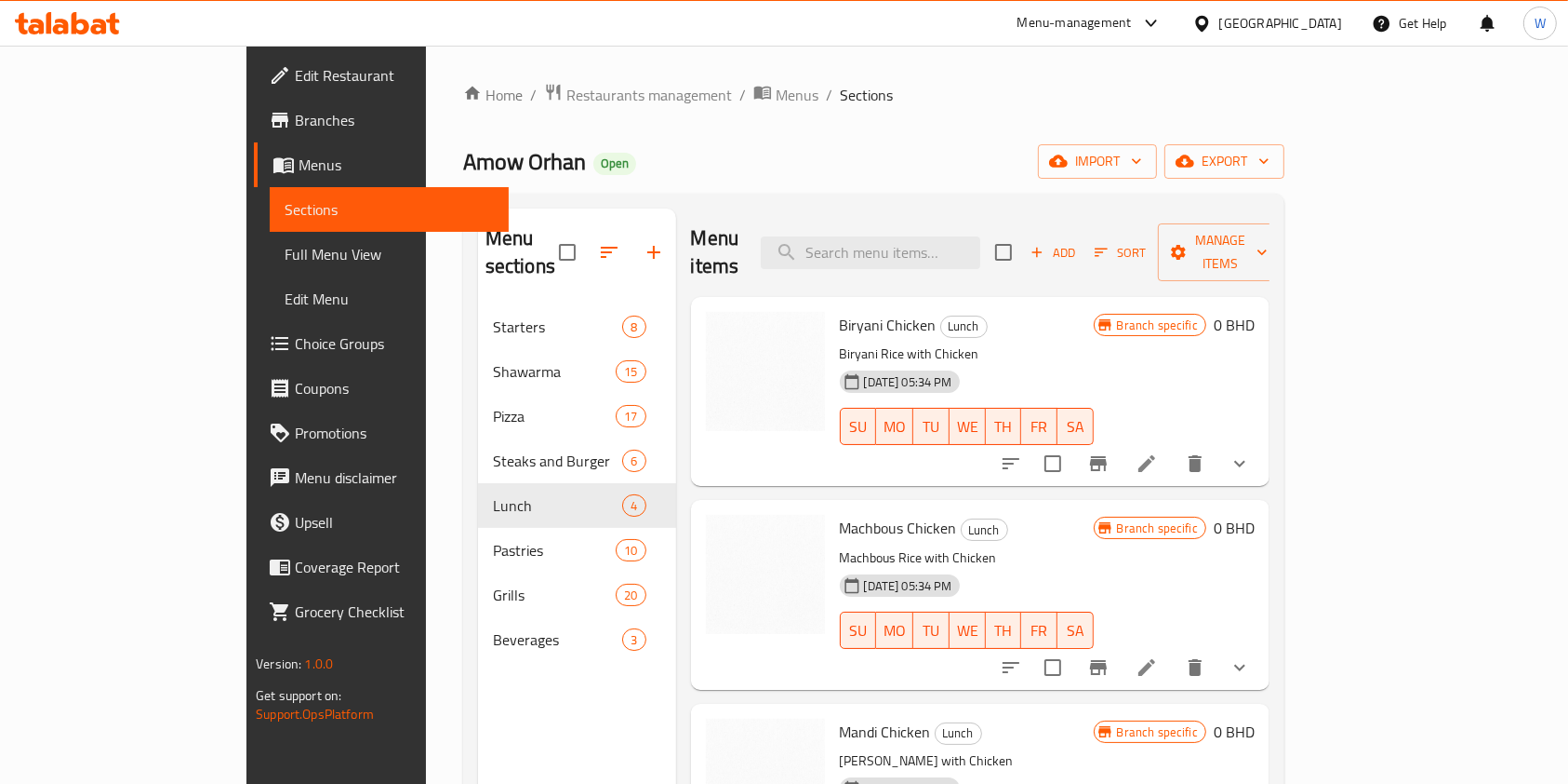
click at [1262, 446] on button "show more" at bounding box center [1239, 463] width 45 height 45
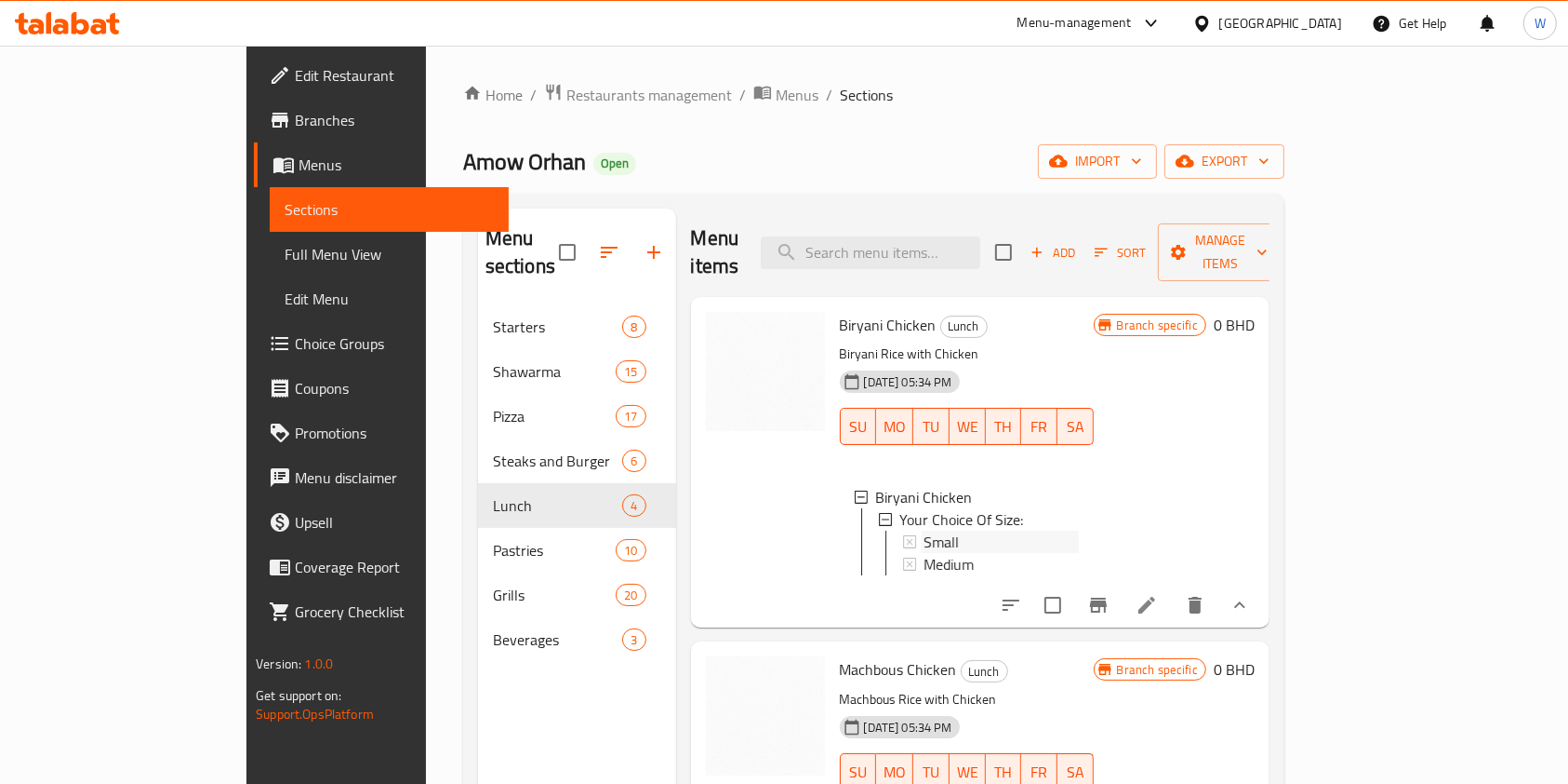
click at [951, 531] on div "Small" at bounding box center [1002, 541] width 155 height 22
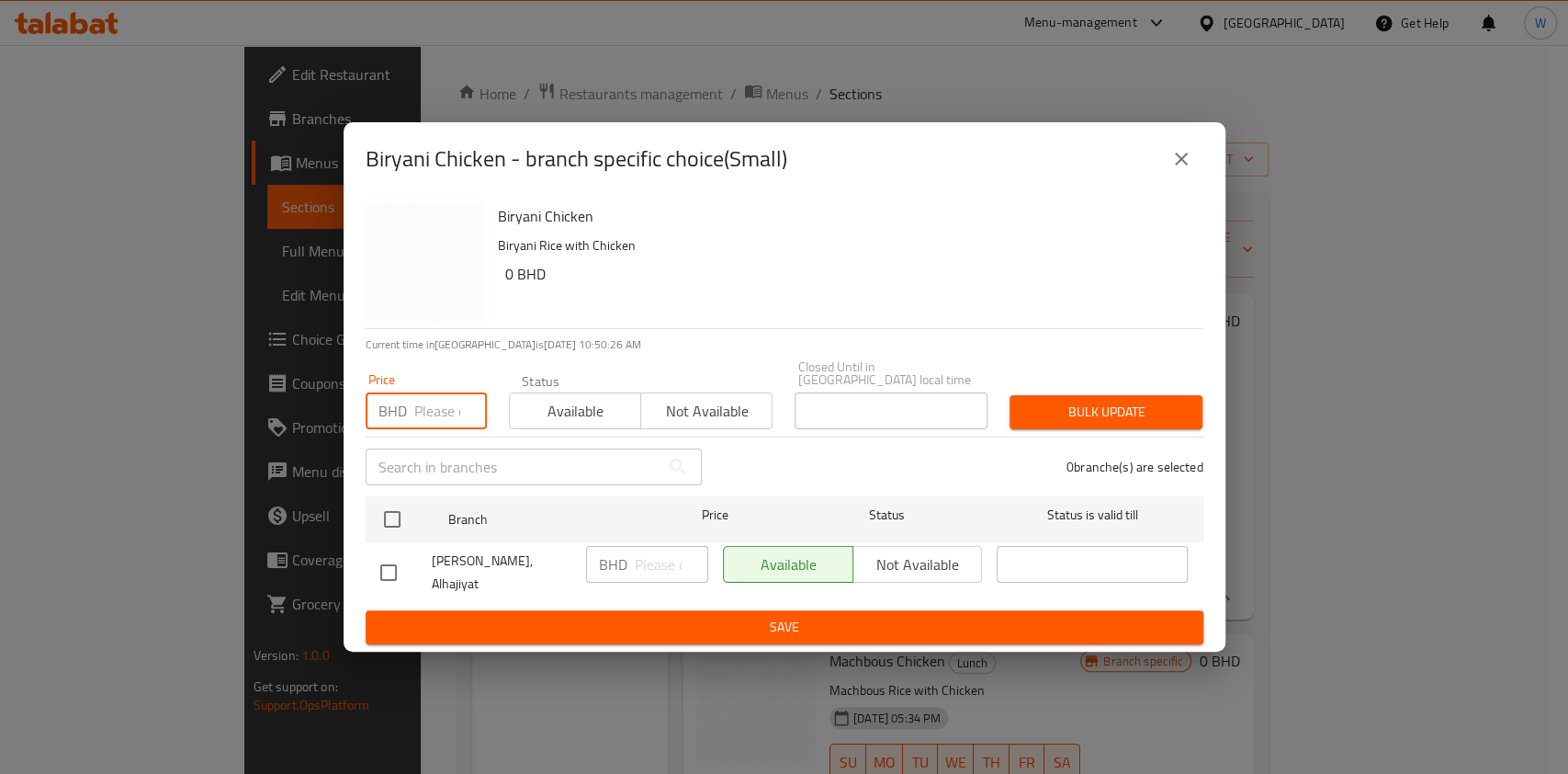
click at [441, 424] on input "number" at bounding box center [450, 411] width 73 height 37
click at [1181, 170] on icon "close" at bounding box center [1180, 159] width 22 height 22
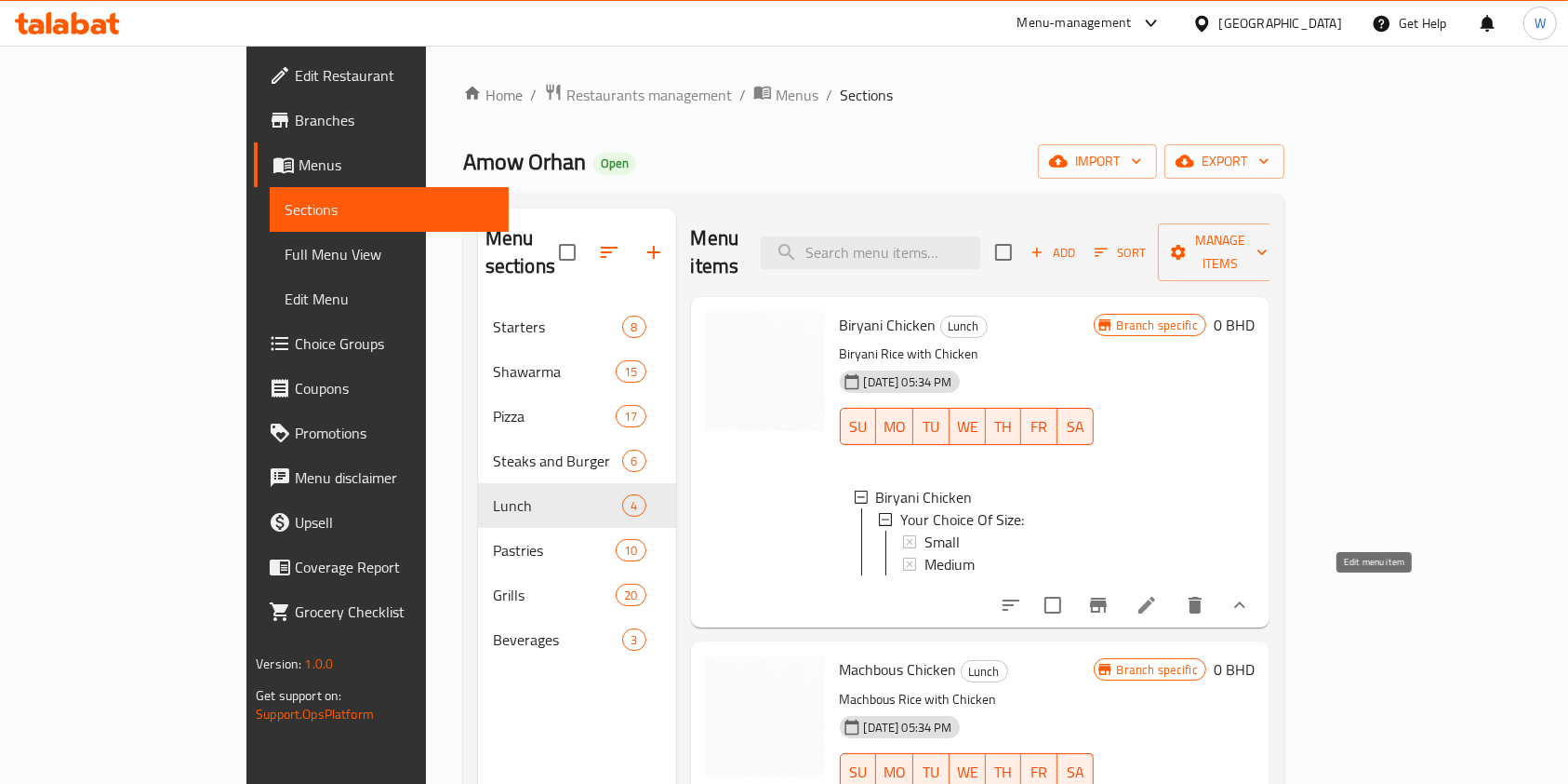
click at [1155, 600] on icon at bounding box center [1148, 605] width 17 height 17
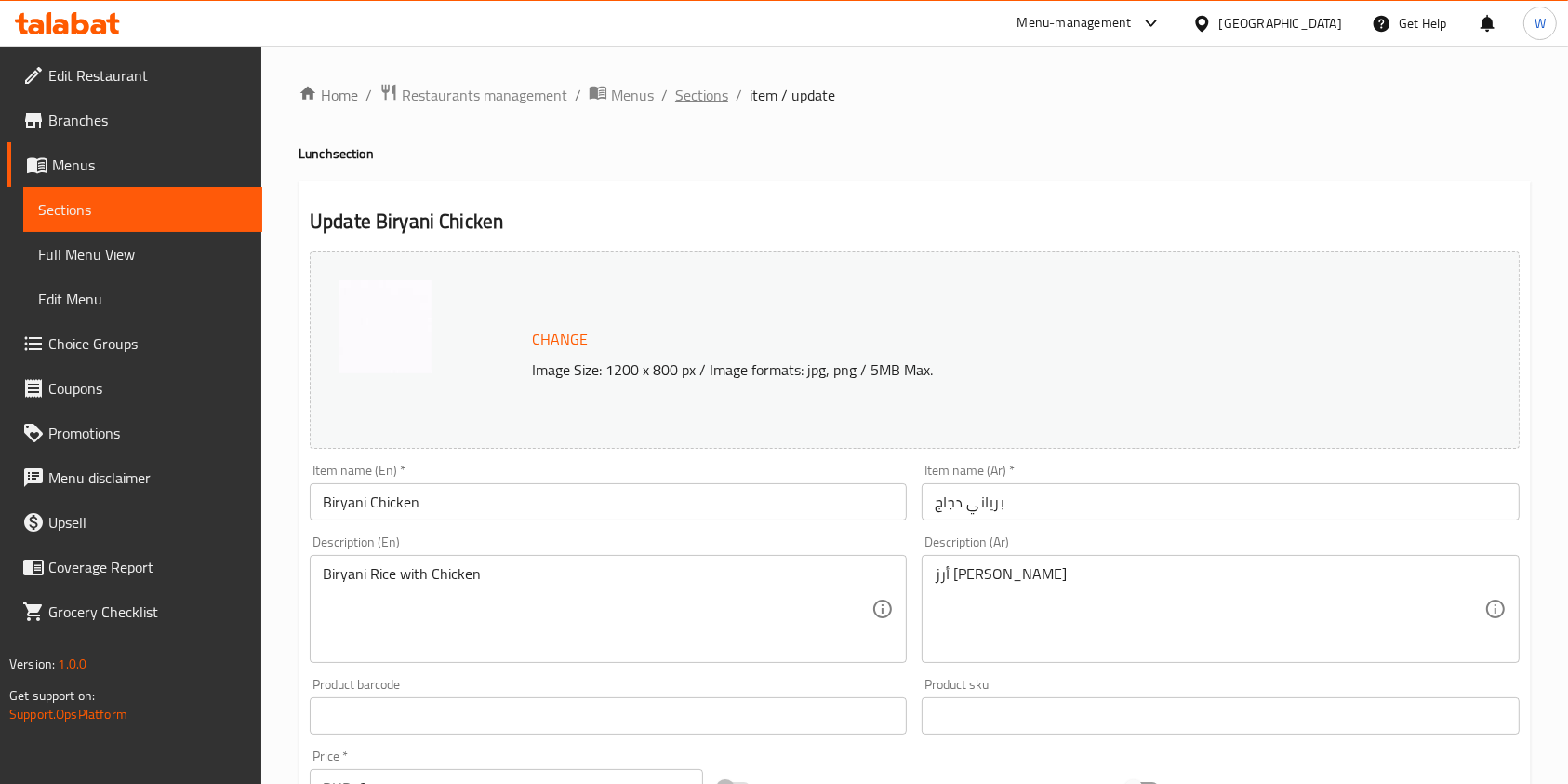
click at [716, 94] on span "Sections" at bounding box center [701, 95] width 53 height 22
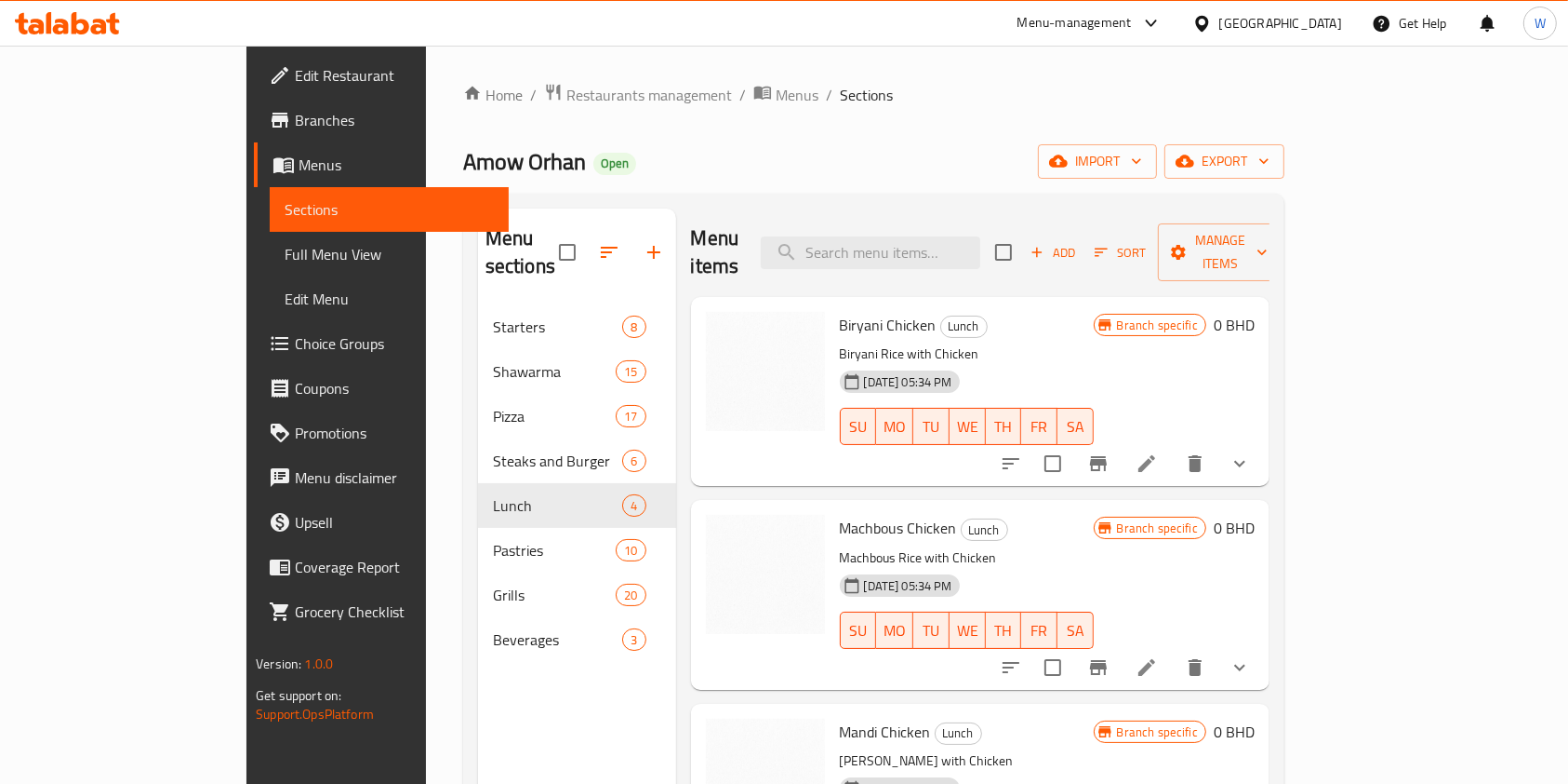
click at [1262, 448] on button "show more" at bounding box center [1239, 463] width 45 height 45
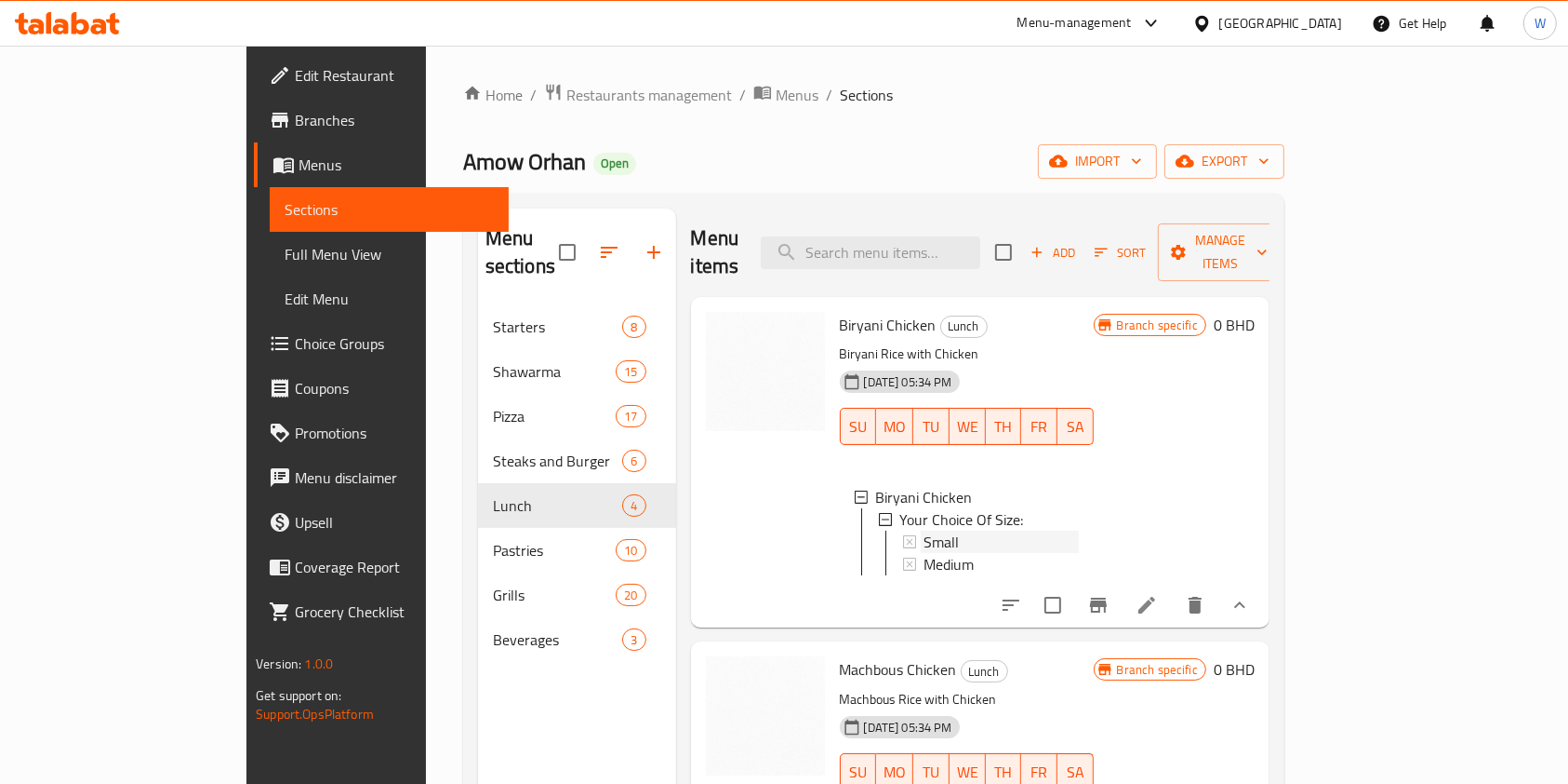
click at [925, 531] on div "Small" at bounding box center [1002, 541] width 155 height 22
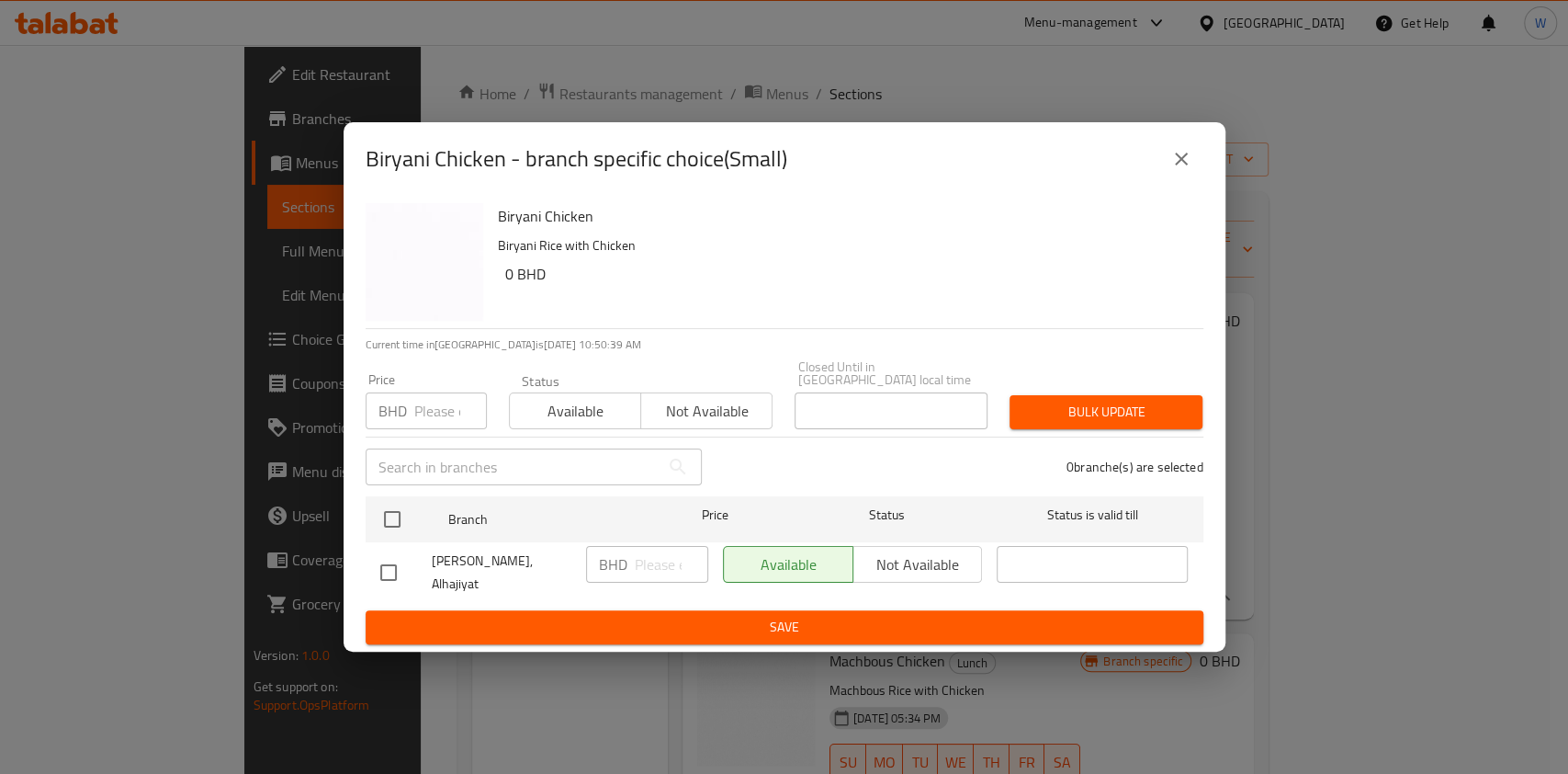
click at [434, 411] on input "number" at bounding box center [450, 411] width 73 height 37
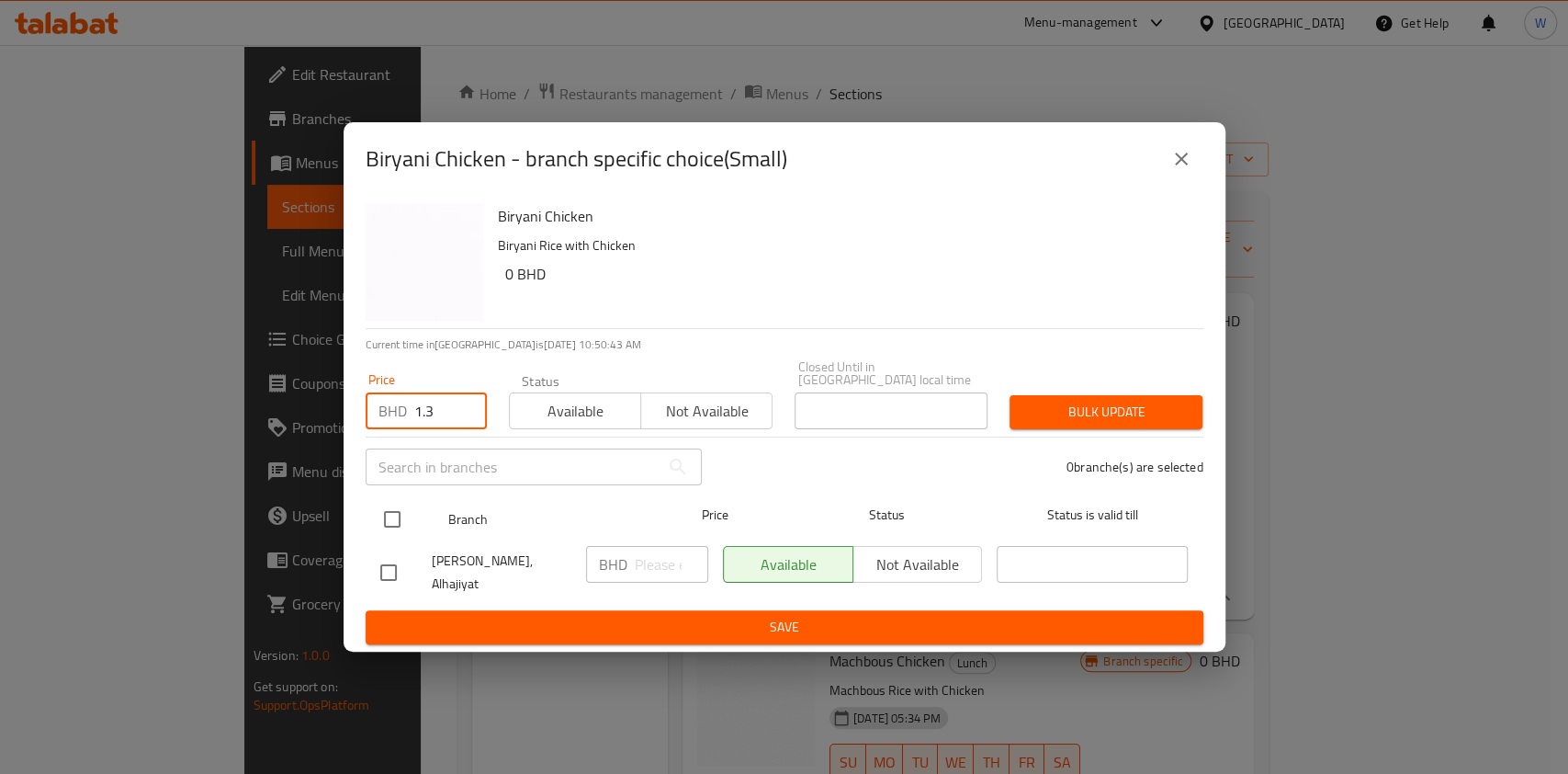
type input "1.3"
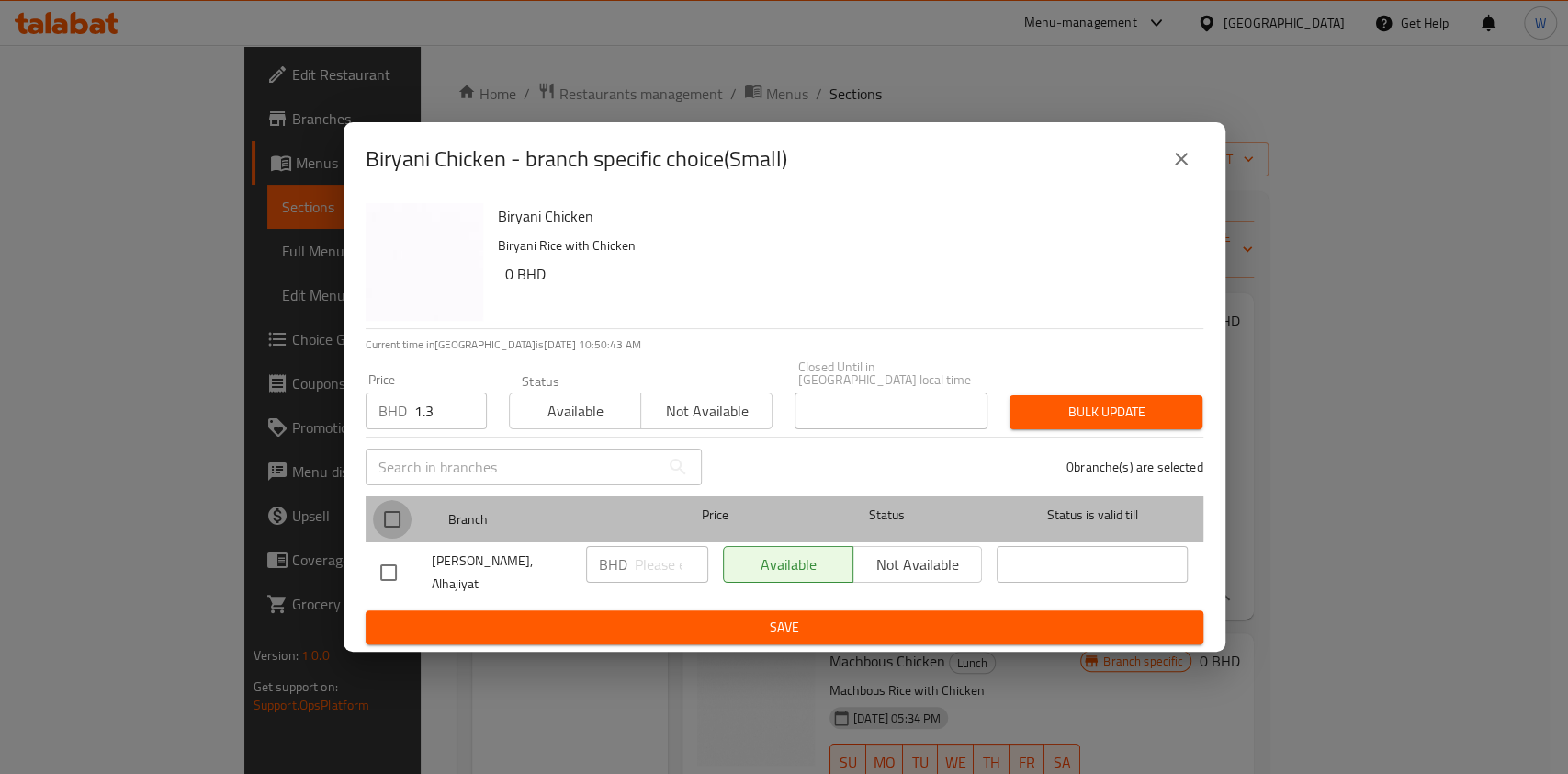
click at [402, 518] on input "checkbox" at bounding box center [392, 519] width 39 height 39
checkbox input "true"
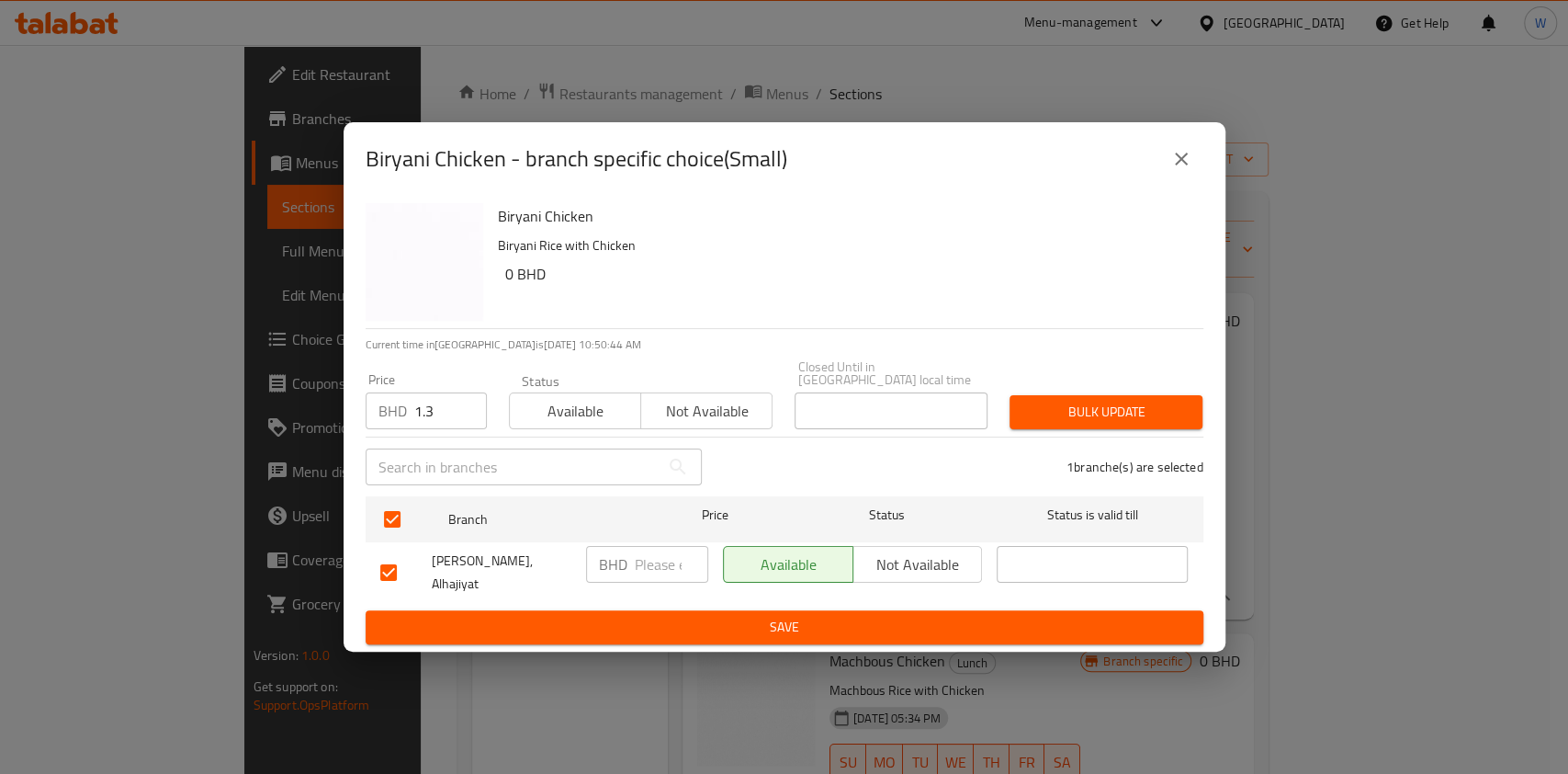
click at [1136, 416] on span "Bulk update" at bounding box center [1106, 412] width 163 height 23
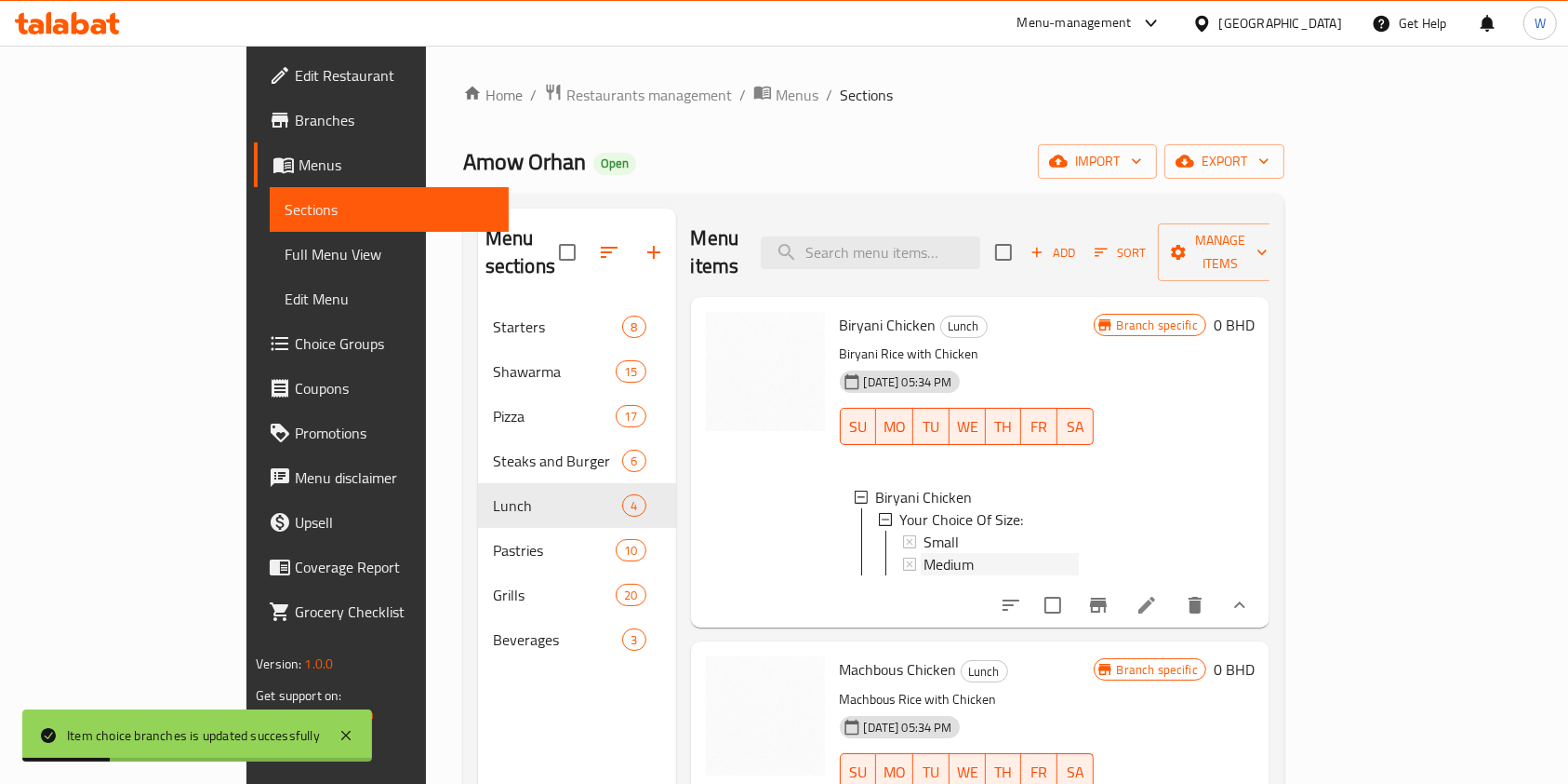
click at [925, 553] on span "Medium" at bounding box center [950, 563] width 51 height 22
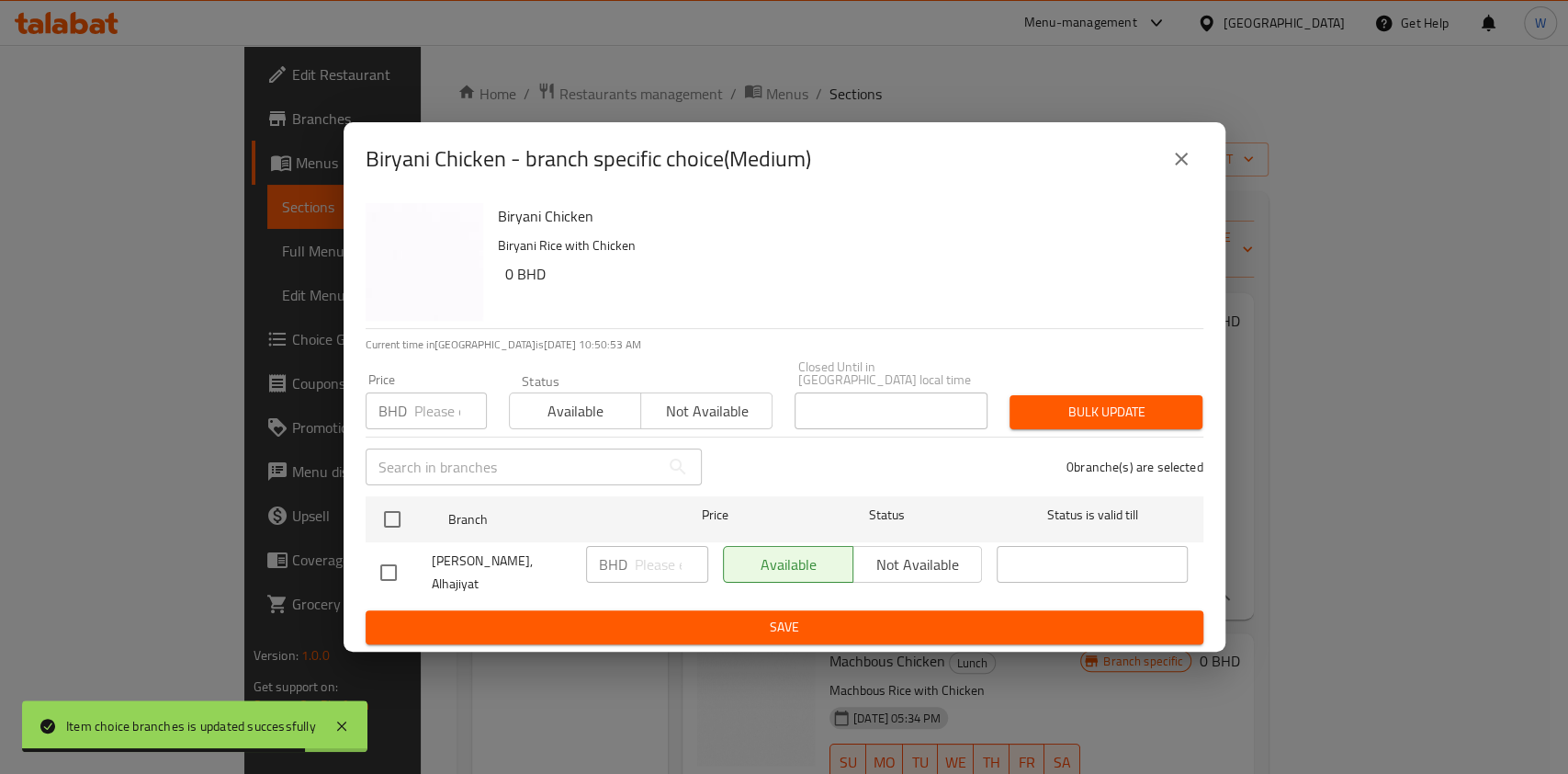
click at [438, 409] on input "number" at bounding box center [450, 411] width 73 height 37
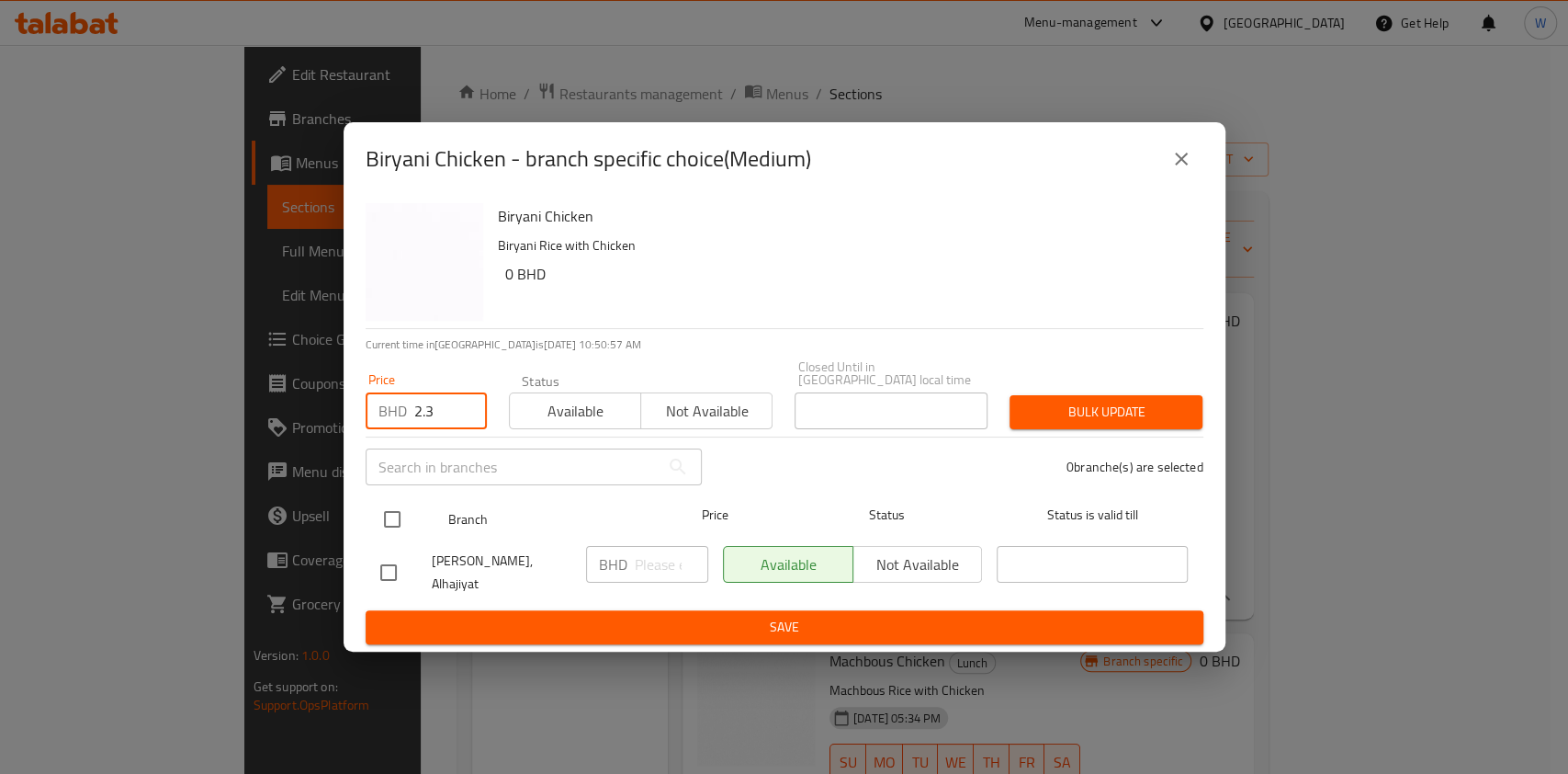
type input "2.3"
click at [404, 520] on input "checkbox" at bounding box center [392, 519] width 39 height 39
checkbox input "true"
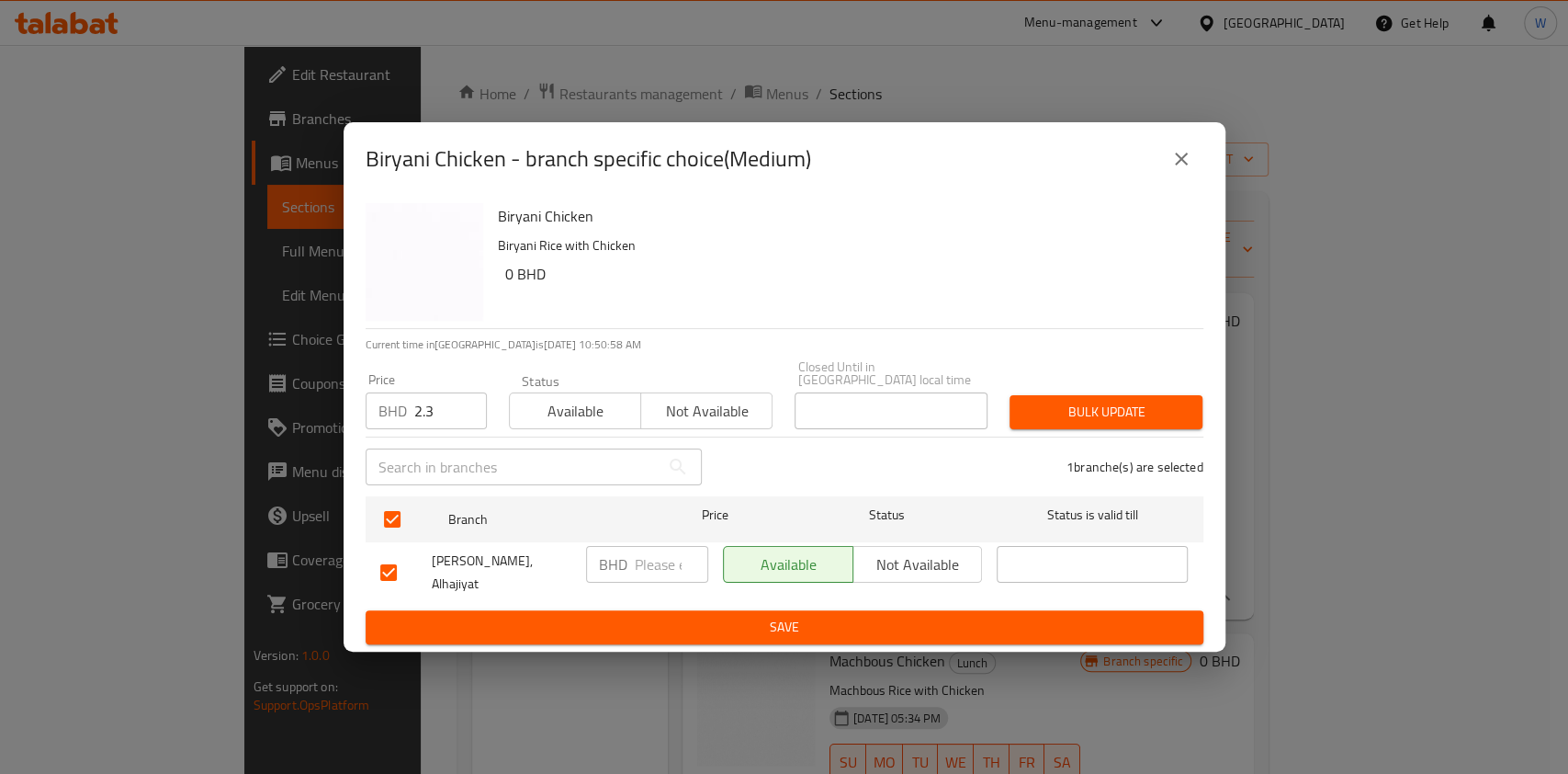
click at [1162, 437] on div "1 branche(s) are selected" at bounding box center [963, 467] width 502 height 66
click at [1163, 419] on span "Bulk update" at bounding box center [1106, 412] width 163 height 23
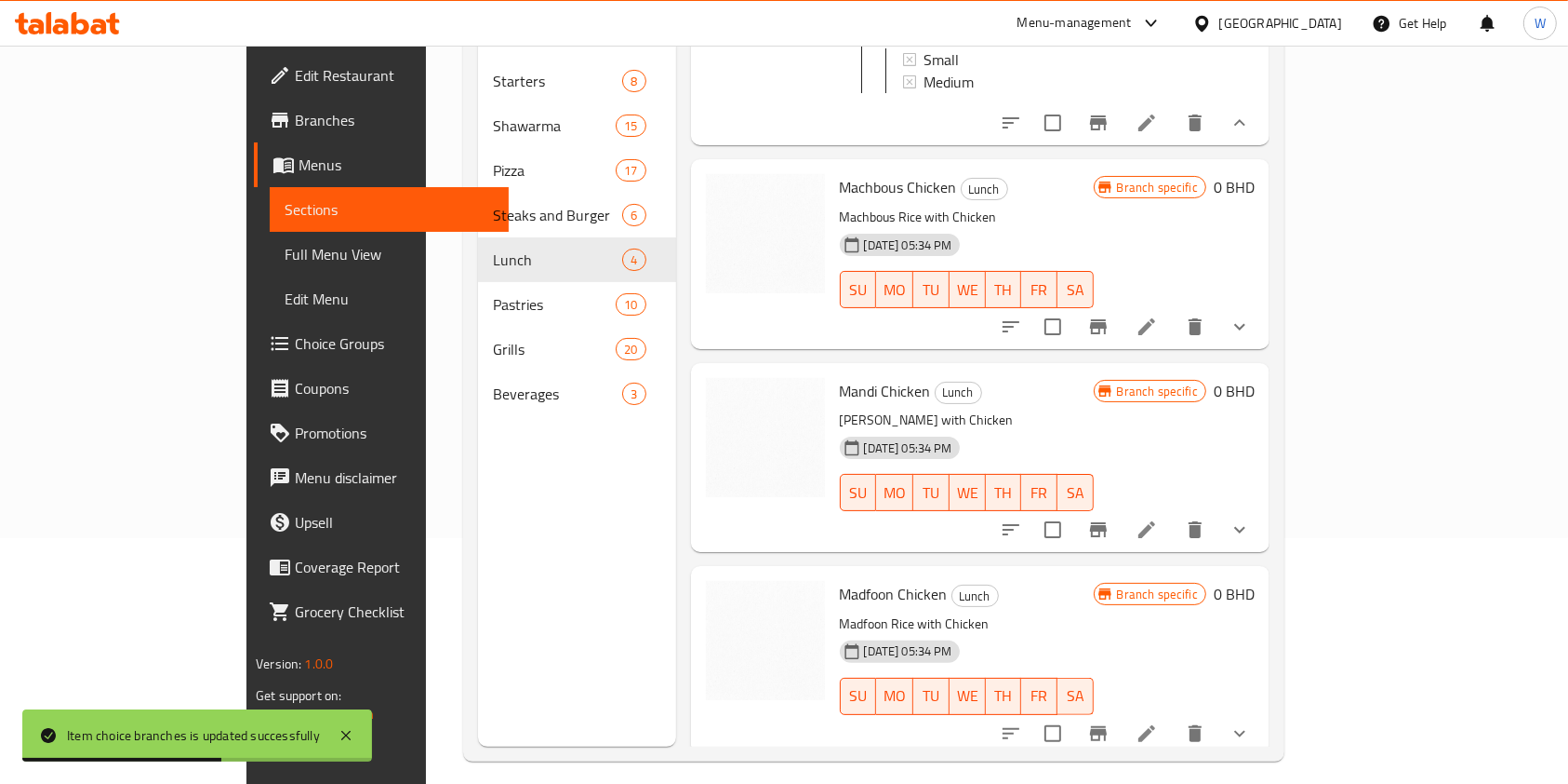
scroll to position [248, 0]
click at [1155, 316] on icon at bounding box center [1148, 325] width 17 height 17
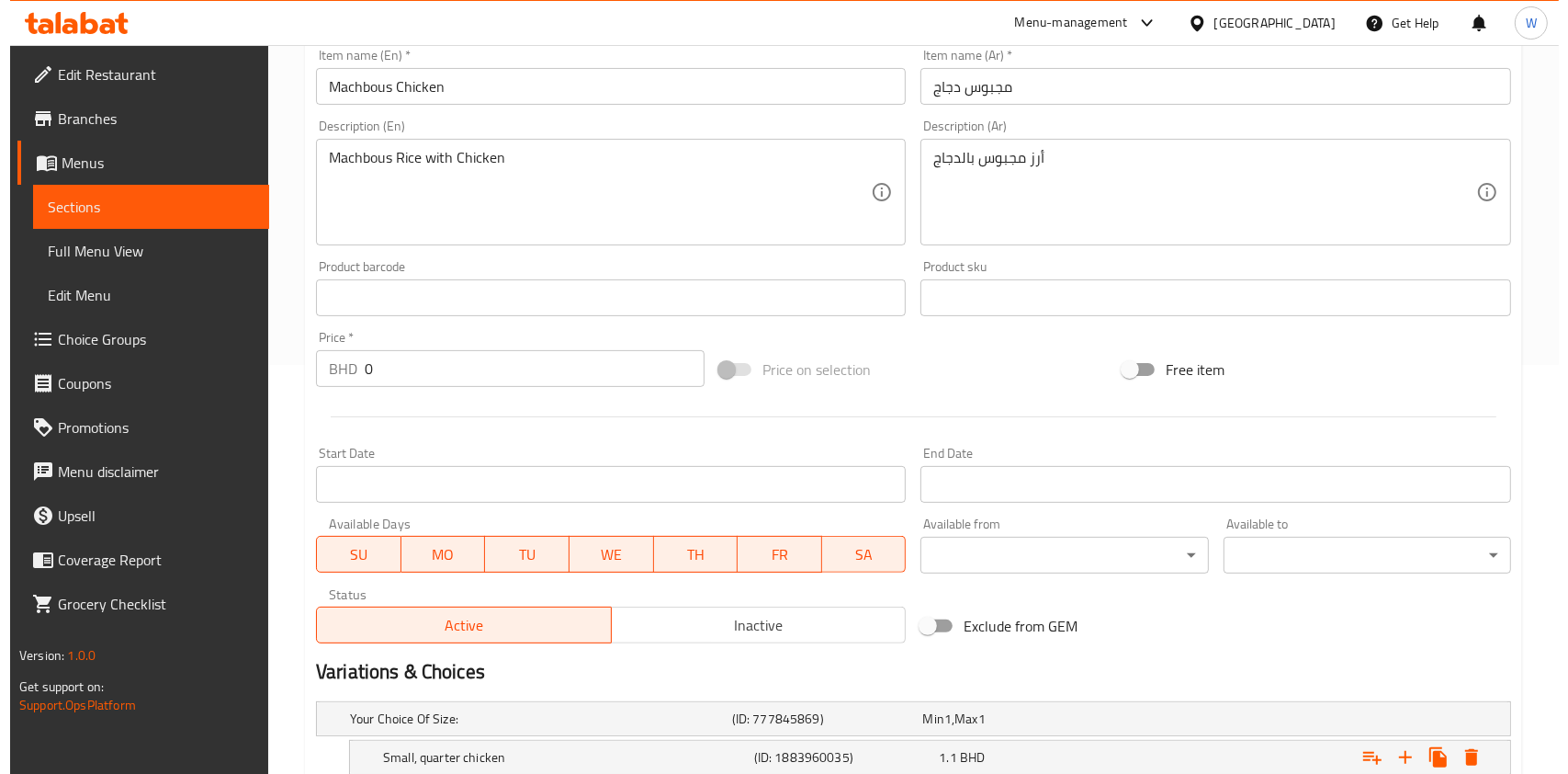
scroll to position [612, 0]
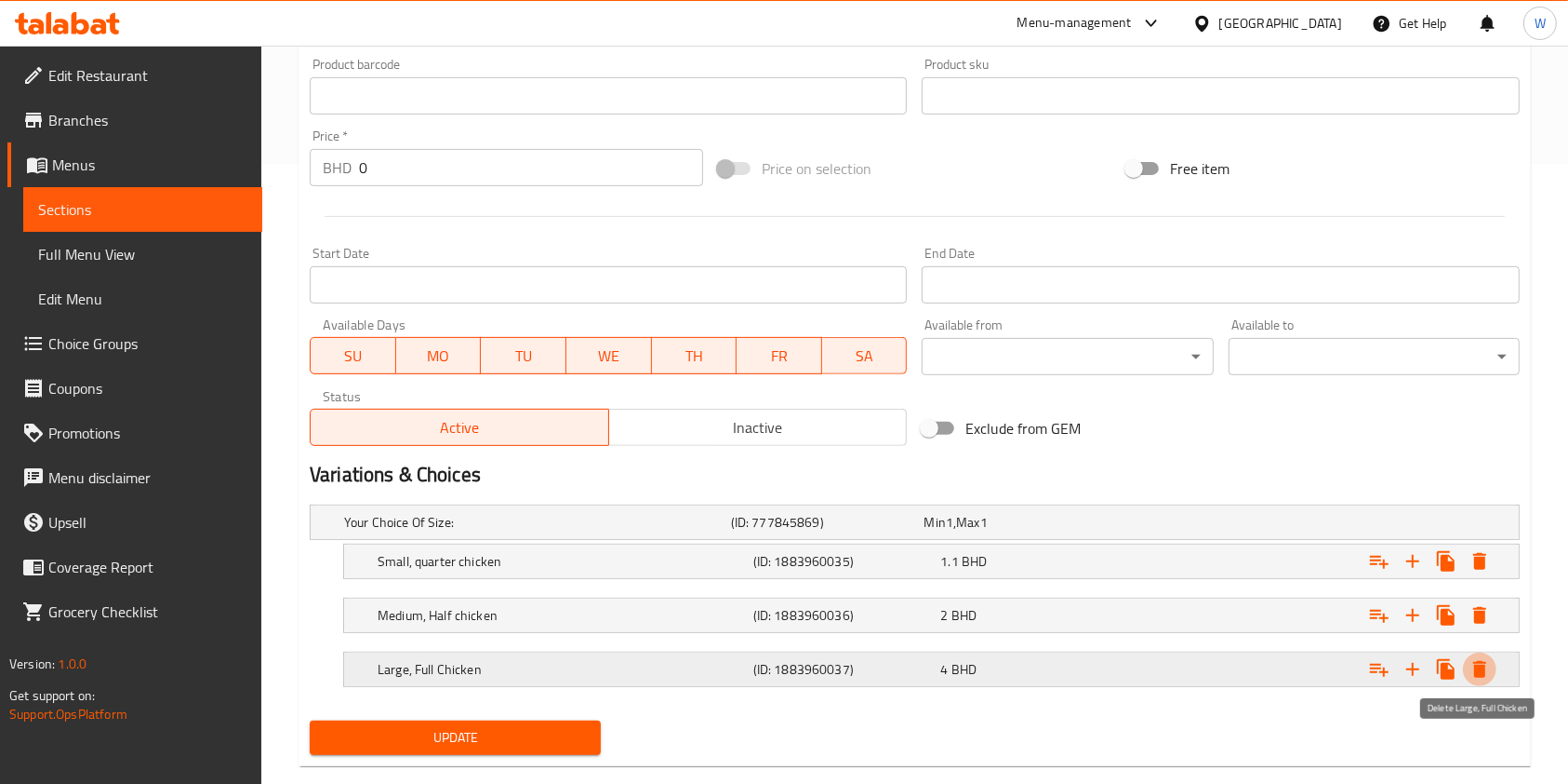
click at [1481, 663] on icon "Expand" at bounding box center [1480, 669] width 13 height 17
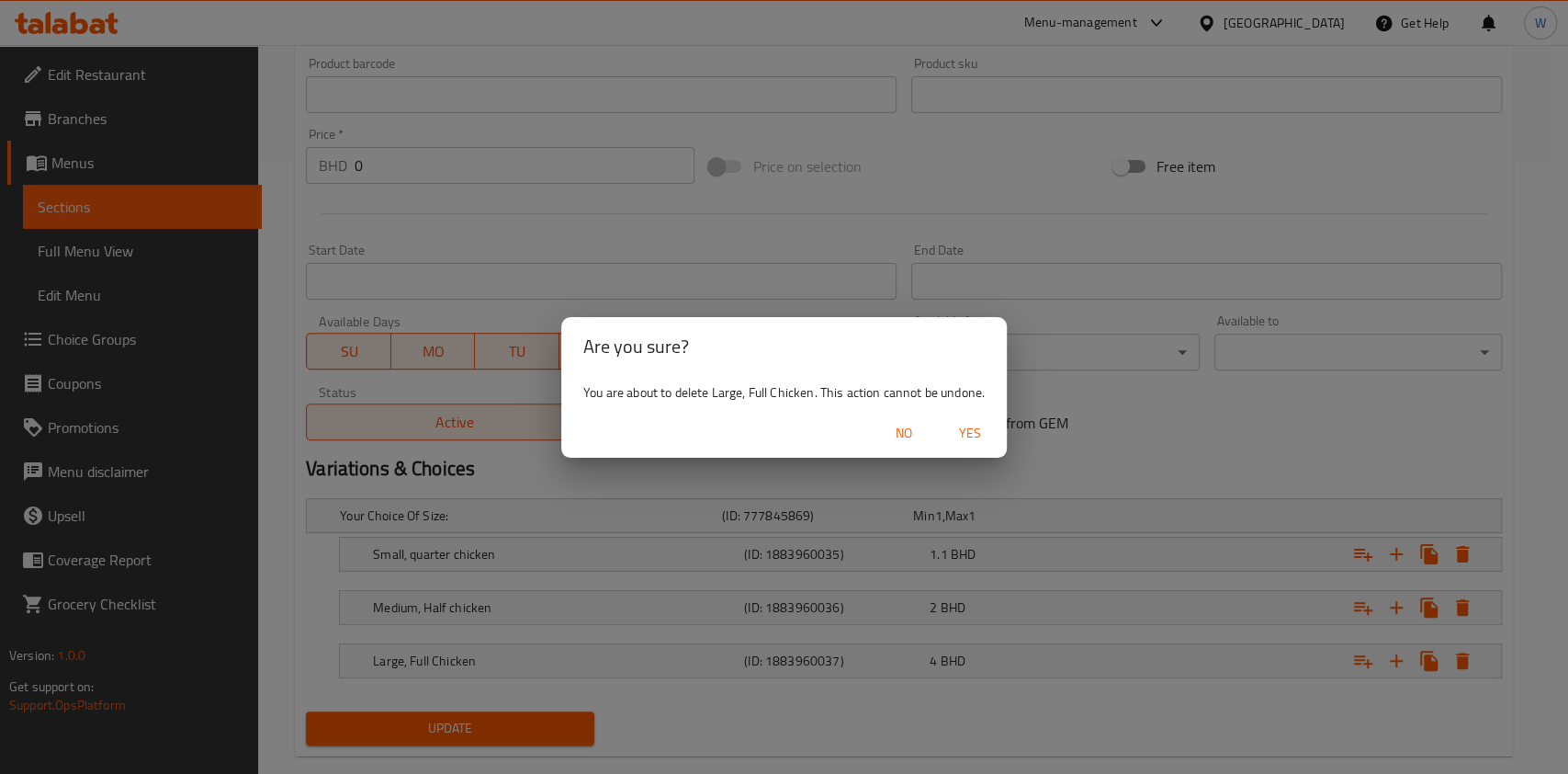
click at [976, 427] on span "Yes" at bounding box center [970, 433] width 44 height 23
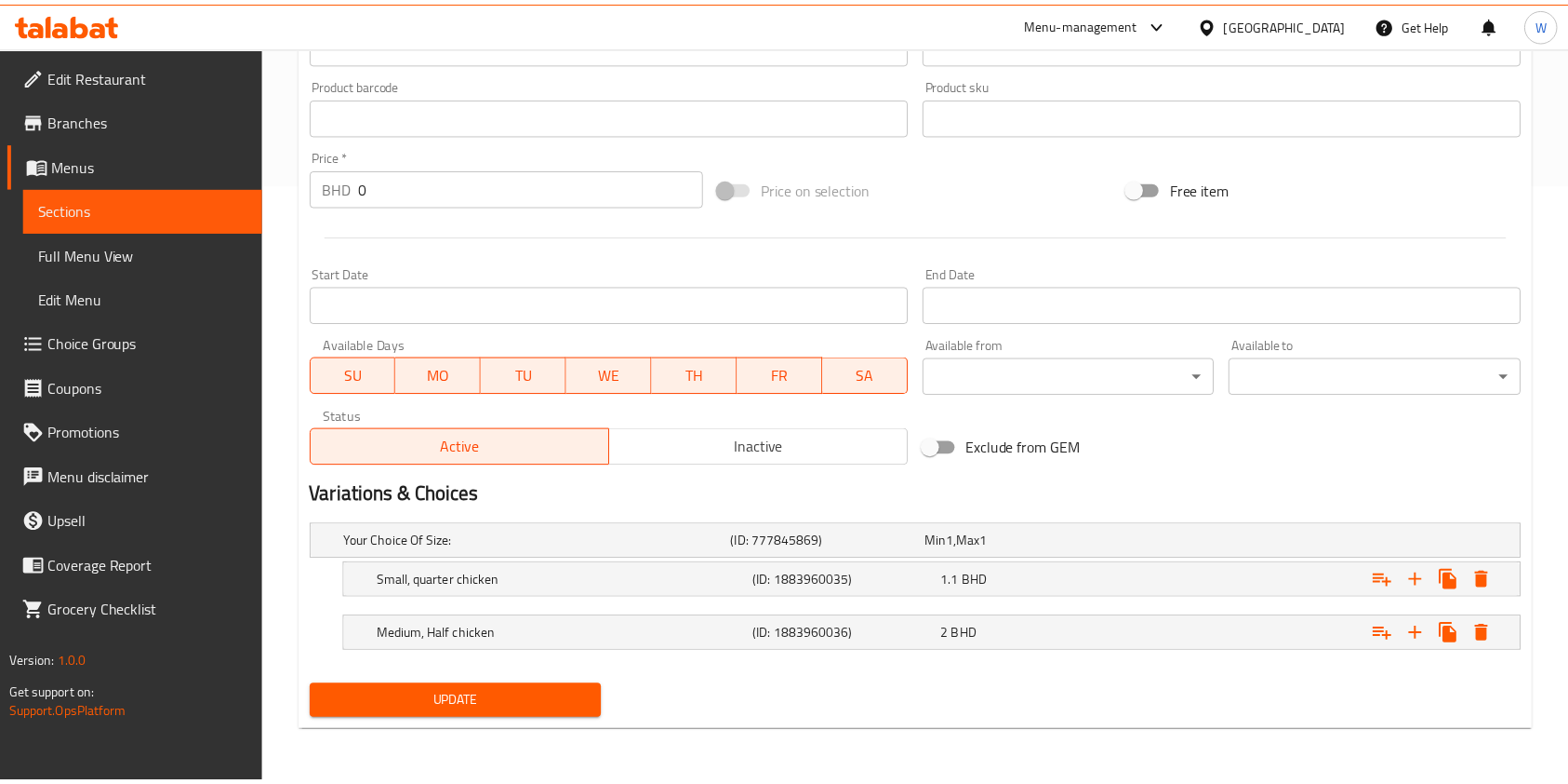
scroll to position [599, 0]
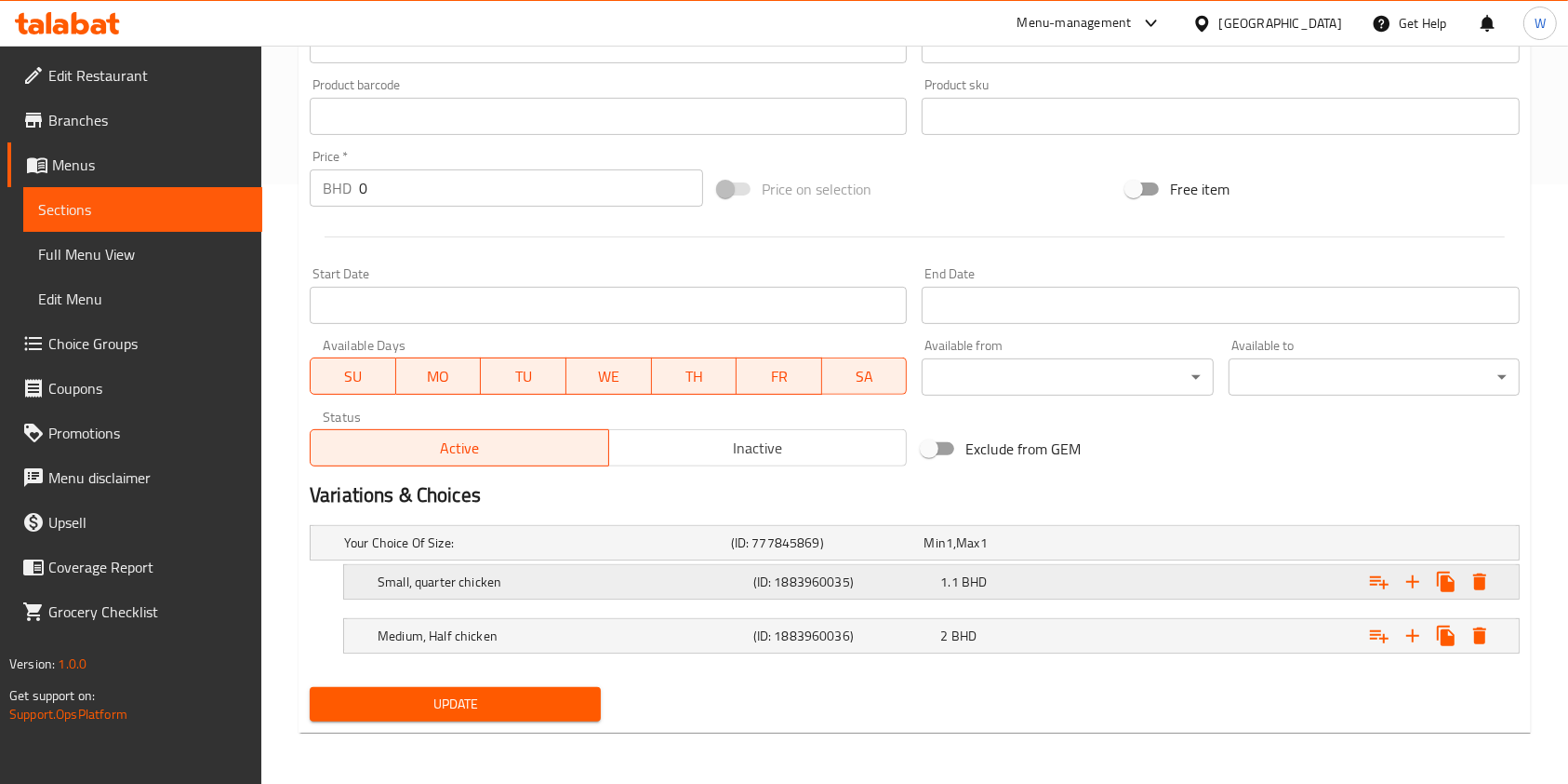
click at [589, 584] on h5 "Small, quarter chicken" at bounding box center [562, 581] width 369 height 18
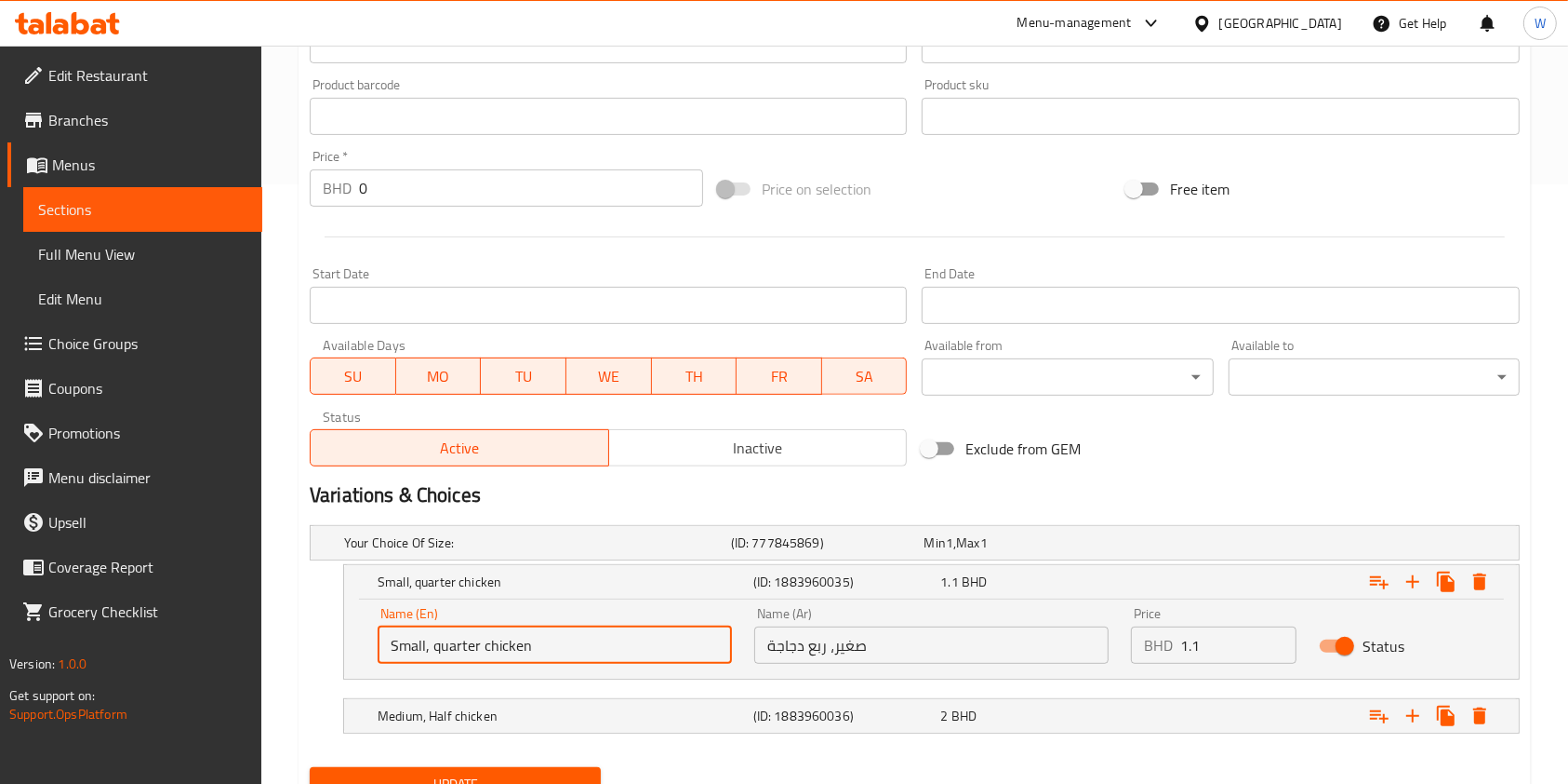
drag, startPoint x: 551, startPoint y: 644, endPoint x: 430, endPoint y: 649, distance: 121.1
click at [430, 649] on input "Small, quarter chicken" at bounding box center [554, 644] width 354 height 37
type input "Small"
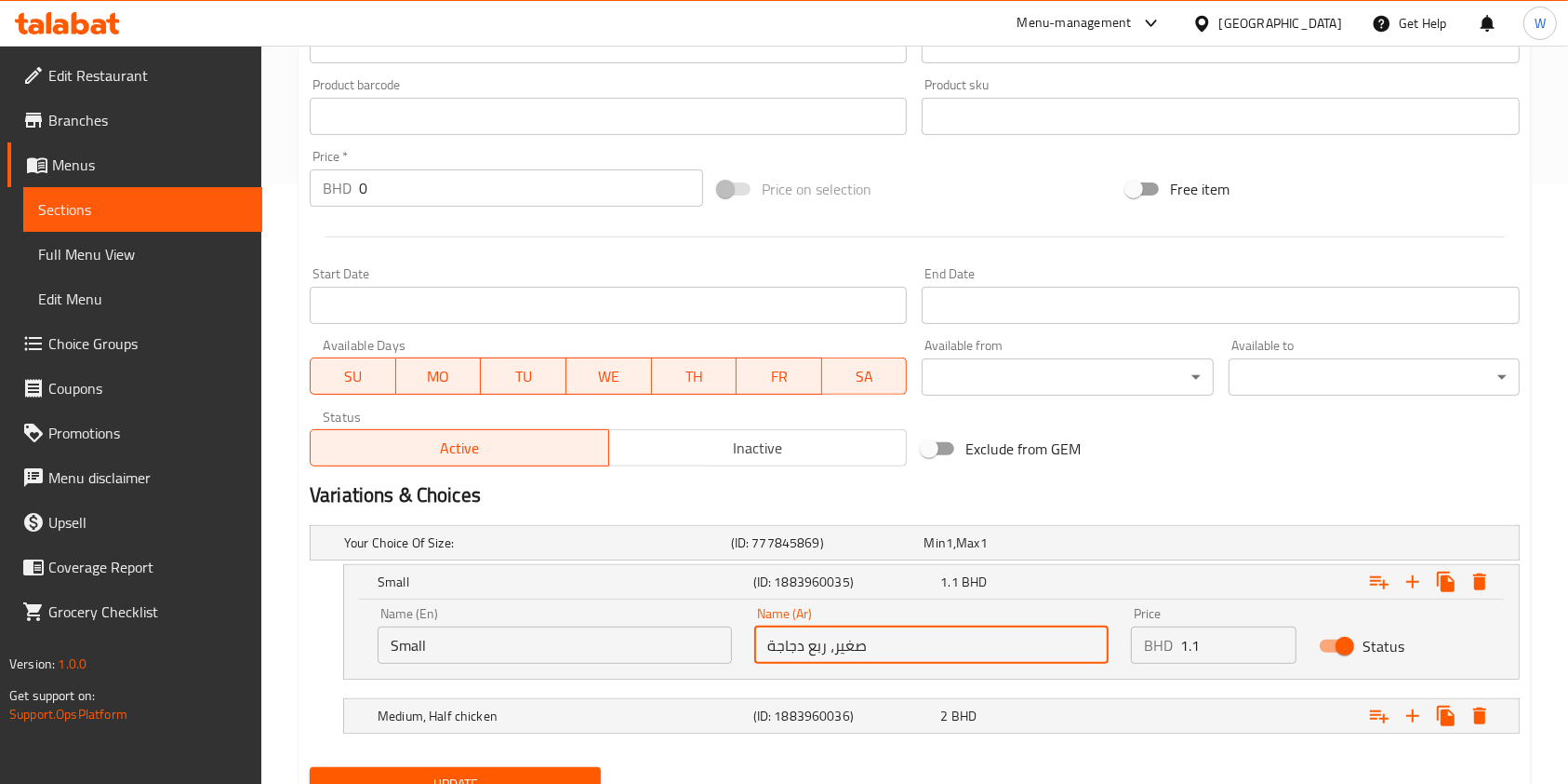
click at [834, 650] on input "صغير، ربع دجاجة" at bounding box center [932, 644] width 354 height 37
drag, startPoint x: 834, startPoint y: 650, endPoint x: 730, endPoint y: 657, distance: 104.2
click at [730, 657] on div "Name (En) Small Name (En) Name (Ar) صغير، ربع دجاجة Name (Ar) Price BHD 1.1 Pri…" at bounding box center [932, 635] width 1130 height 79
type input "صغير"
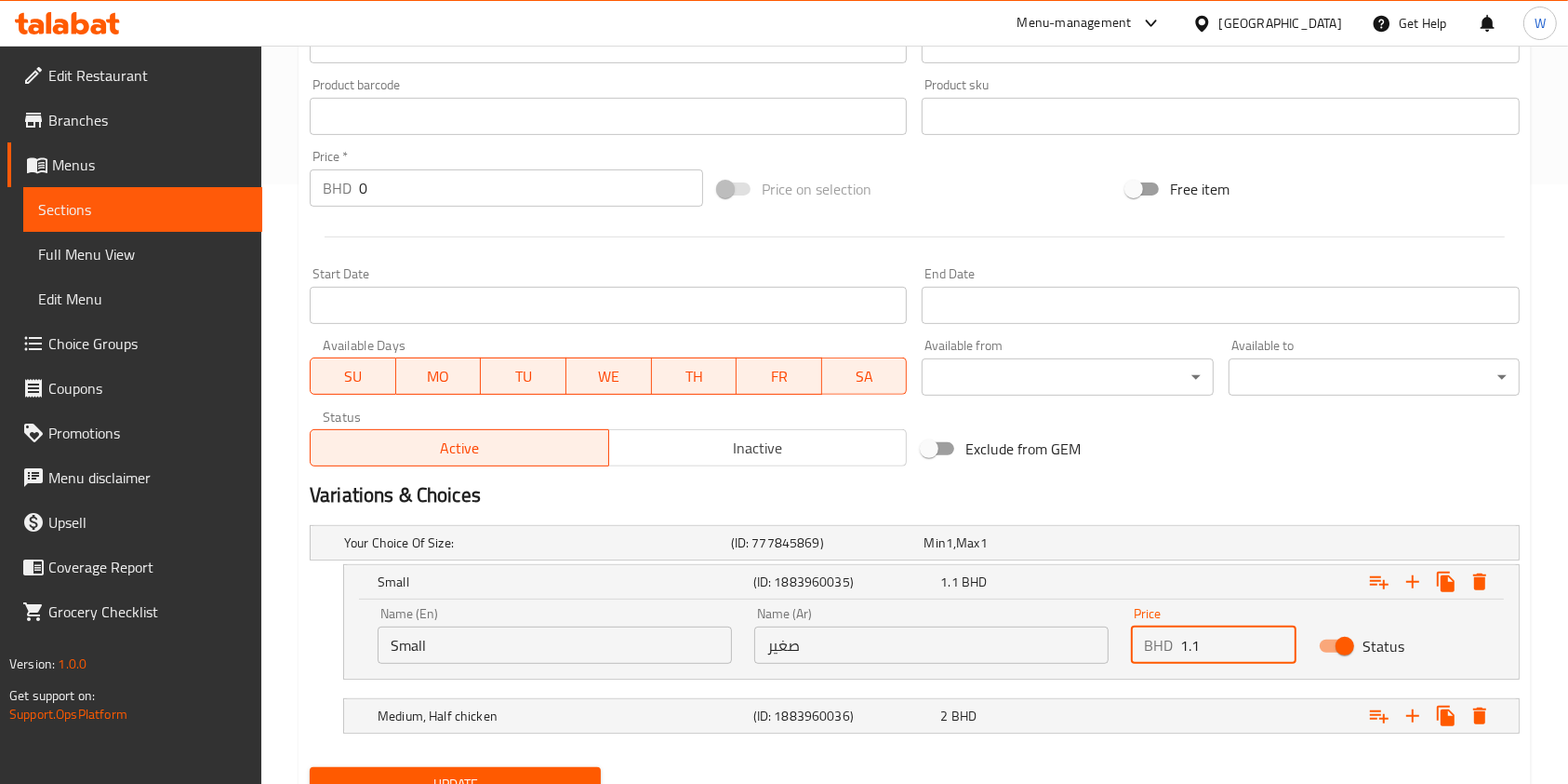
click at [1233, 637] on input "1.1" at bounding box center [1238, 644] width 117 height 37
type input "1.3"
click at [950, 580] on span "1.3" at bounding box center [949, 581] width 17 height 24
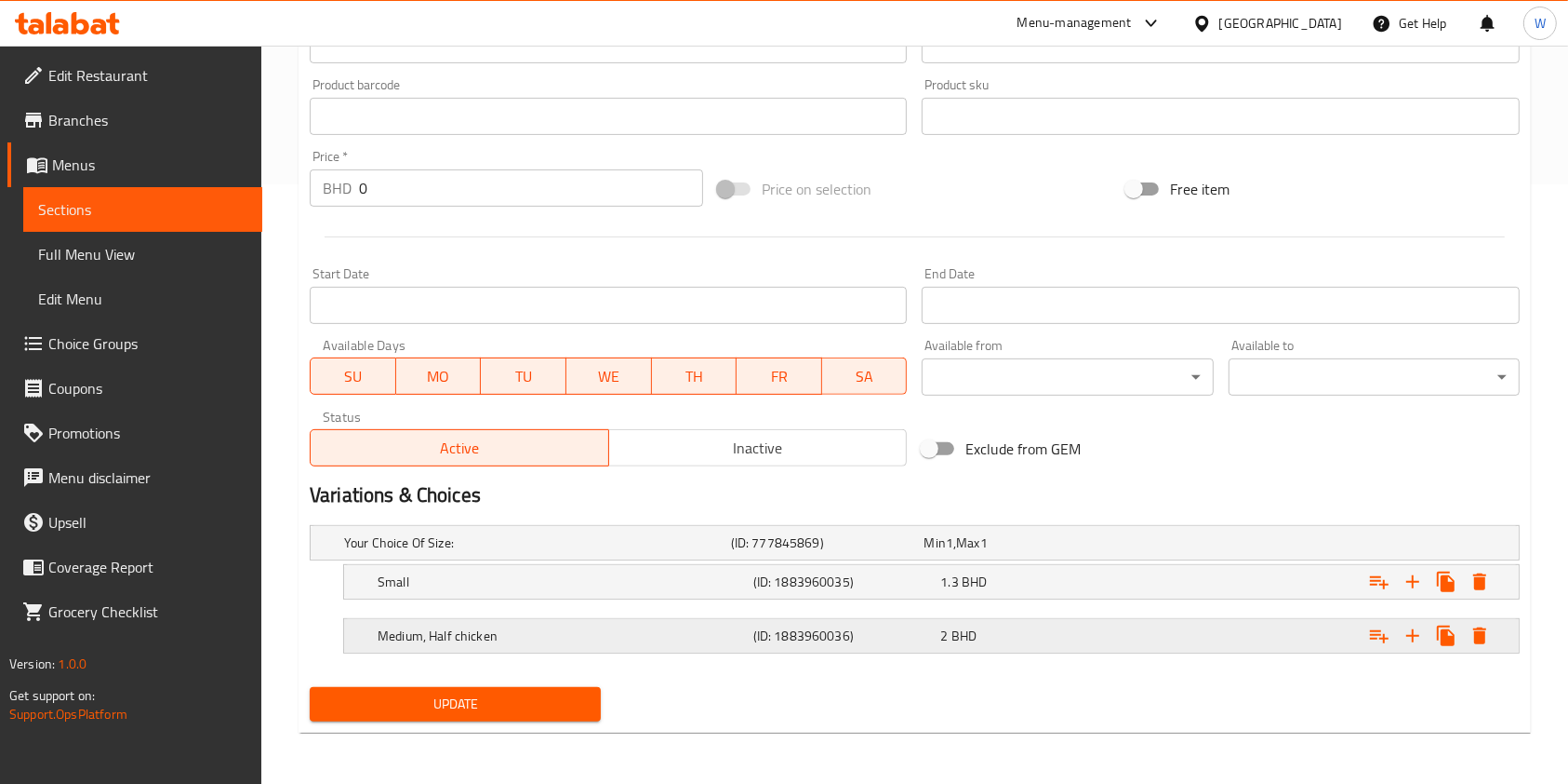
click at [863, 646] on div "(ID: 1883960036)" at bounding box center [844, 635] width 188 height 26
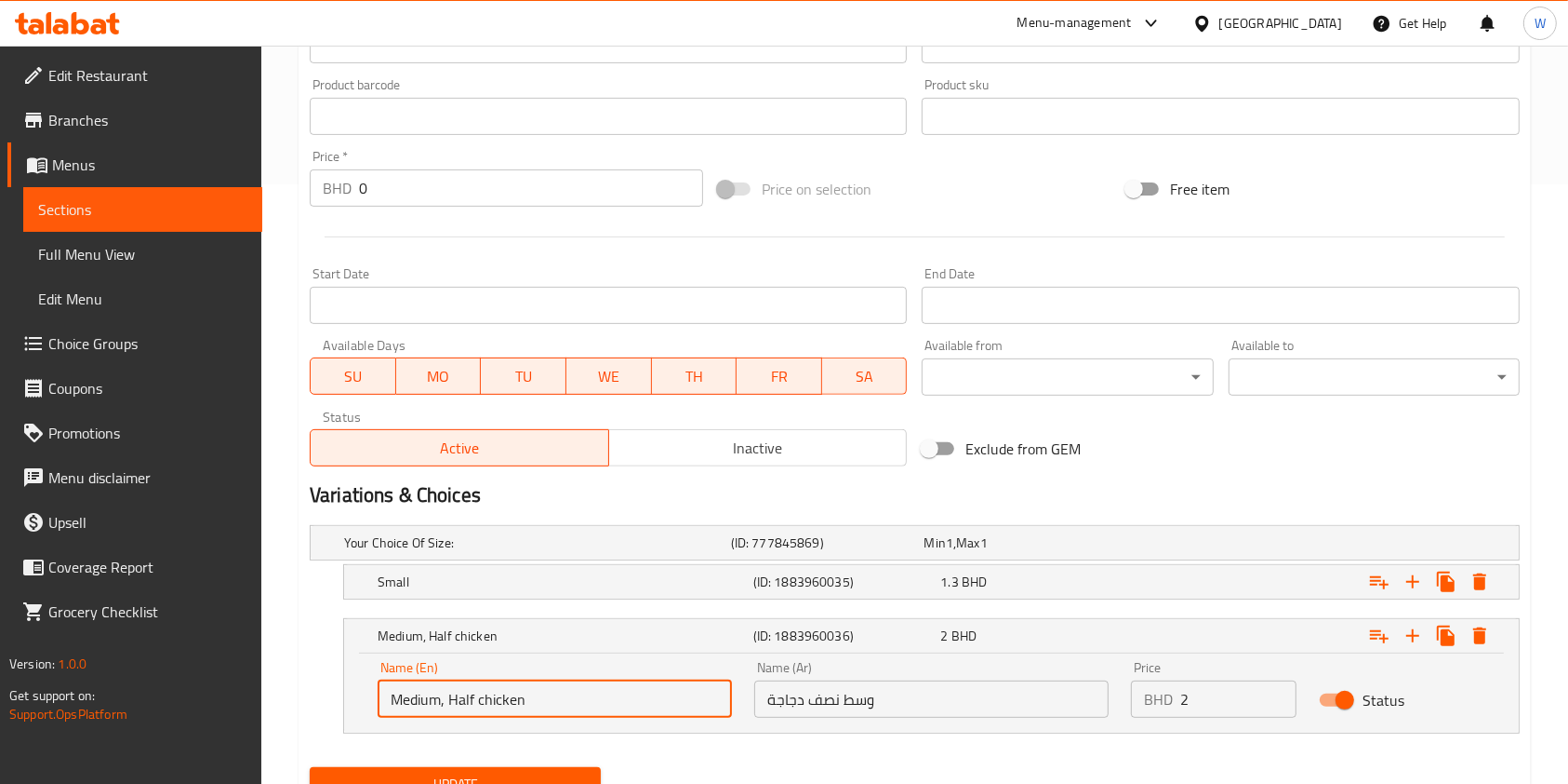
drag, startPoint x: 543, startPoint y: 696, endPoint x: 442, endPoint y: 712, distance: 102.3
click at [442, 712] on input "Medium, Half chicken" at bounding box center [554, 699] width 354 height 37
type input "Medium"
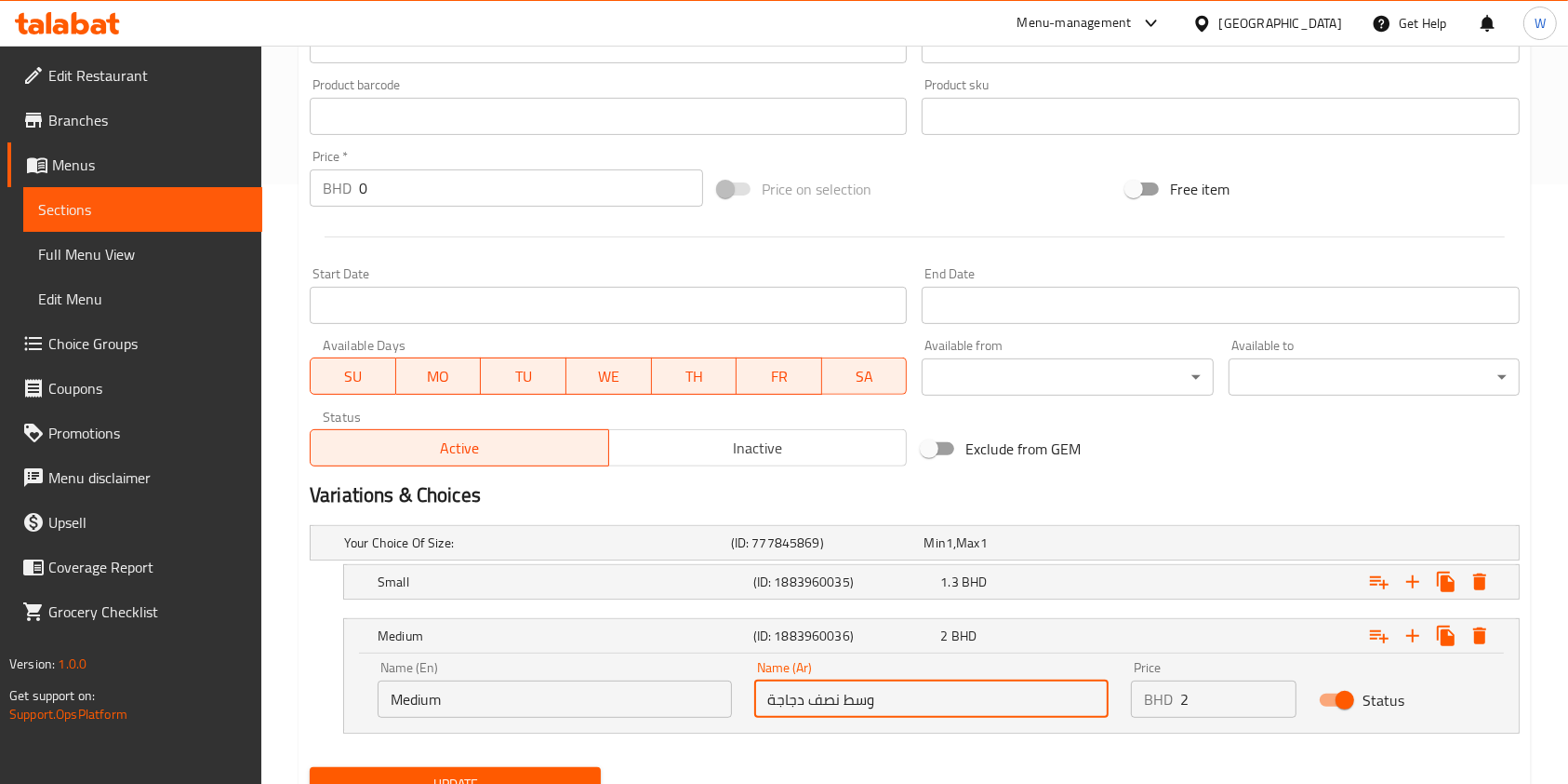
drag, startPoint x: 841, startPoint y: 700, endPoint x: 677, endPoint y: 663, distance: 168.1
click at [728, 695] on div "Name (En) Medium Name (En) Name (Ar) وسط نصف دجاجة Name (Ar) Price BHD 2 Price …" at bounding box center [932, 689] width 1130 height 79
type input "وسط"
click at [1239, 708] on input "2" at bounding box center [1238, 699] width 117 height 37
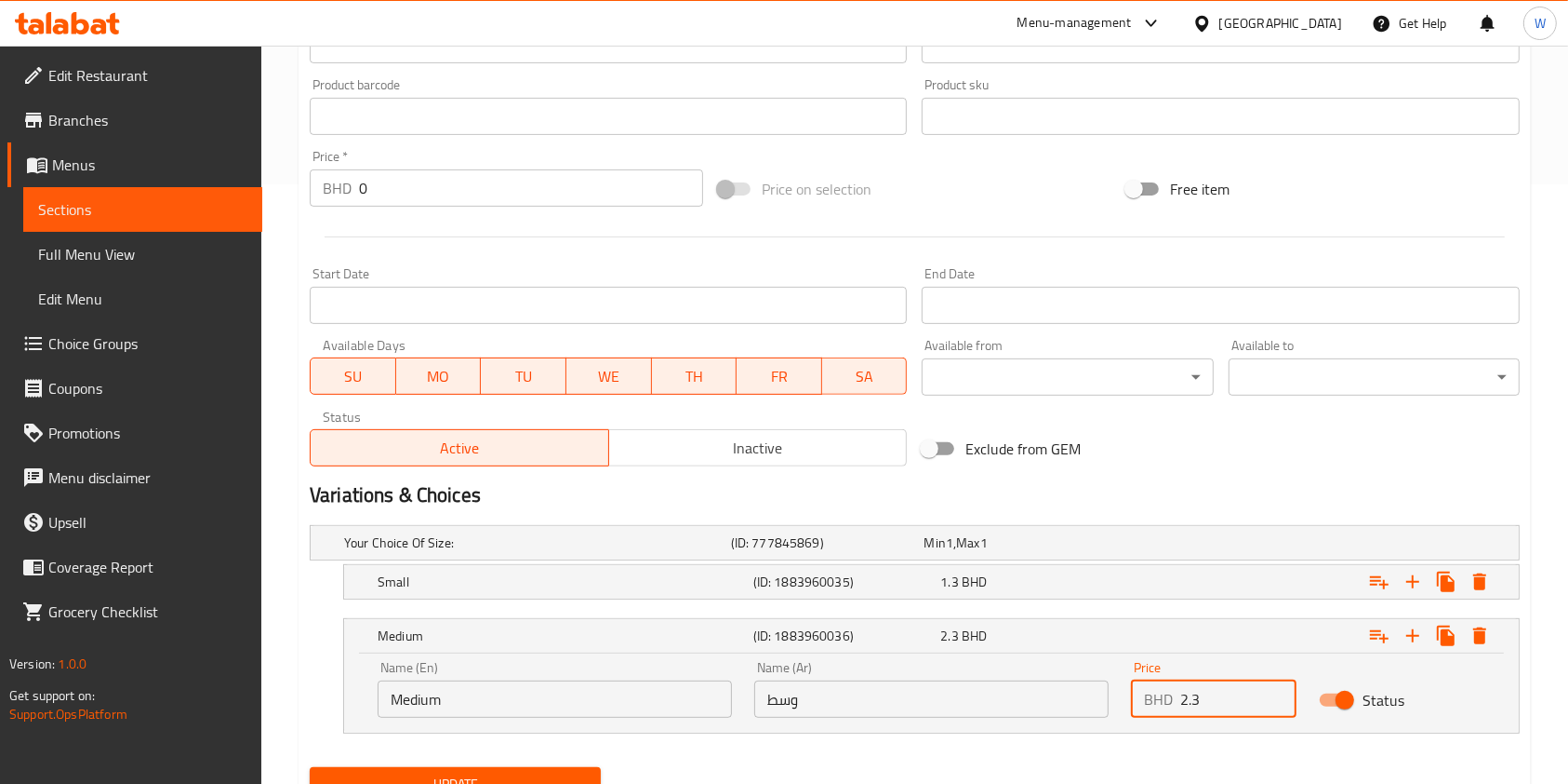
scroll to position [679, 0]
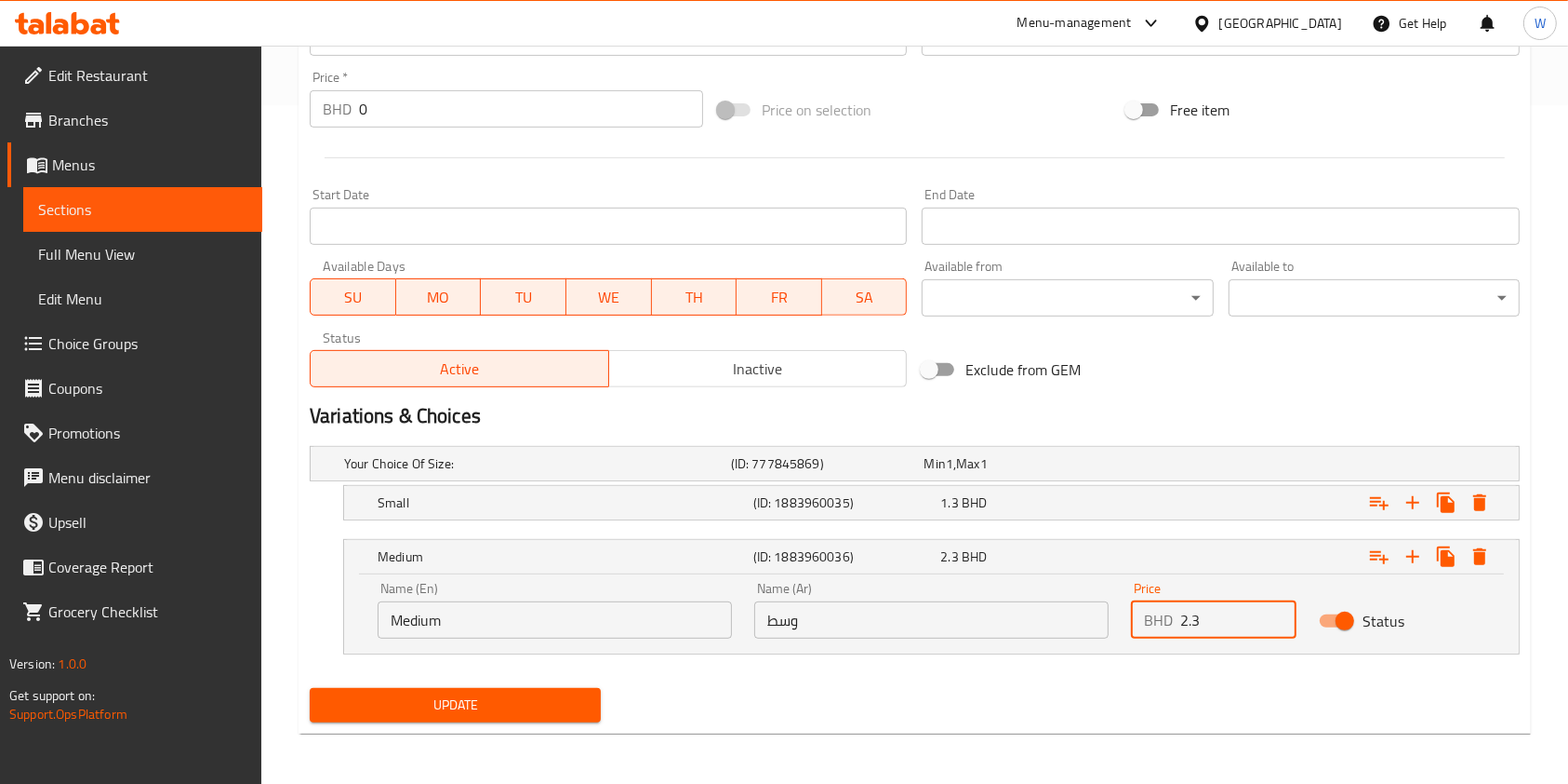
type input "2.3"
click at [563, 682] on div "Update" at bounding box center [455, 706] width 306 height 50
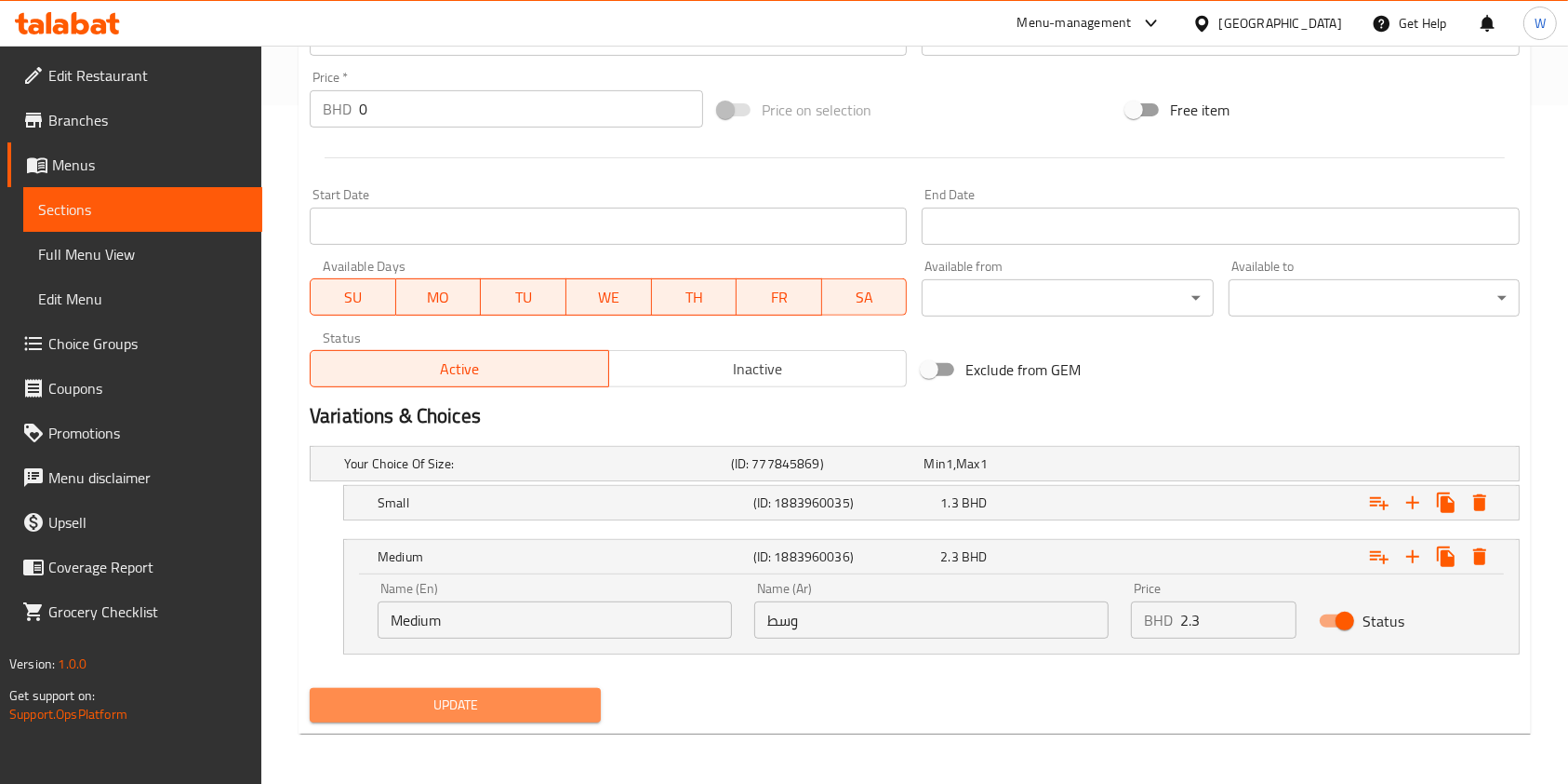
click at [563, 694] on span "Update" at bounding box center [456, 705] width 262 height 23
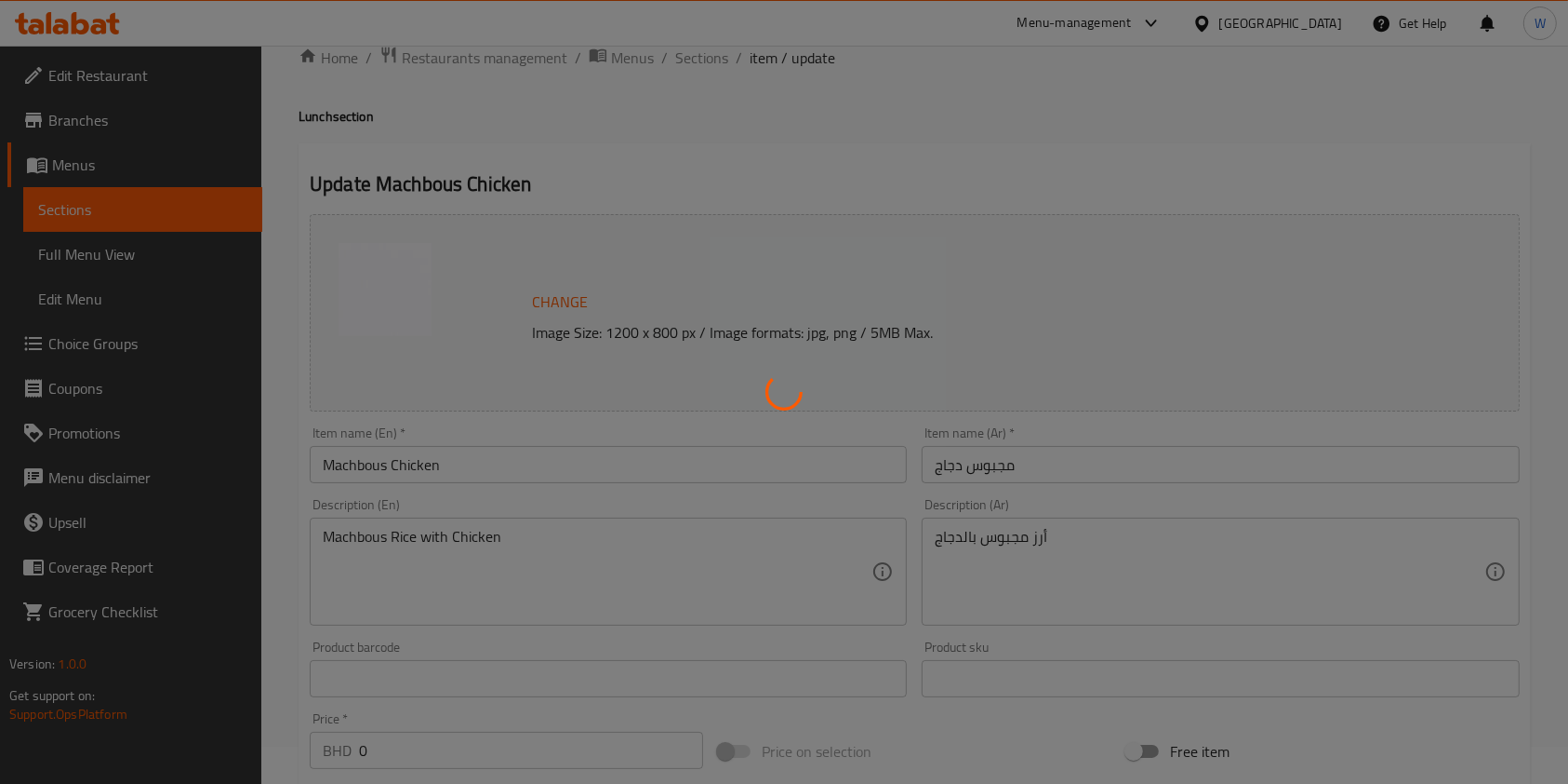
scroll to position [0, 0]
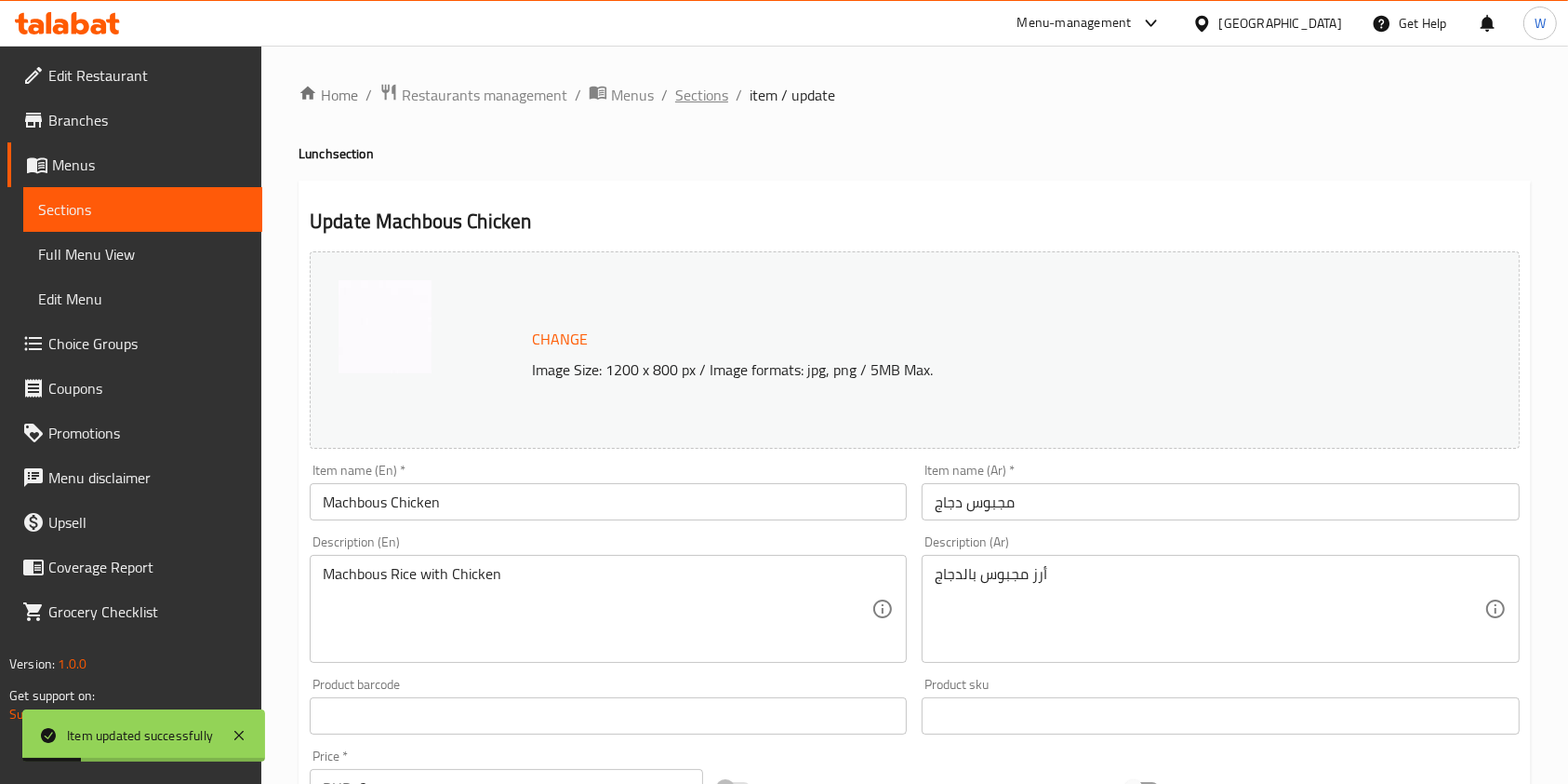
click at [710, 93] on span "Sections" at bounding box center [701, 95] width 53 height 22
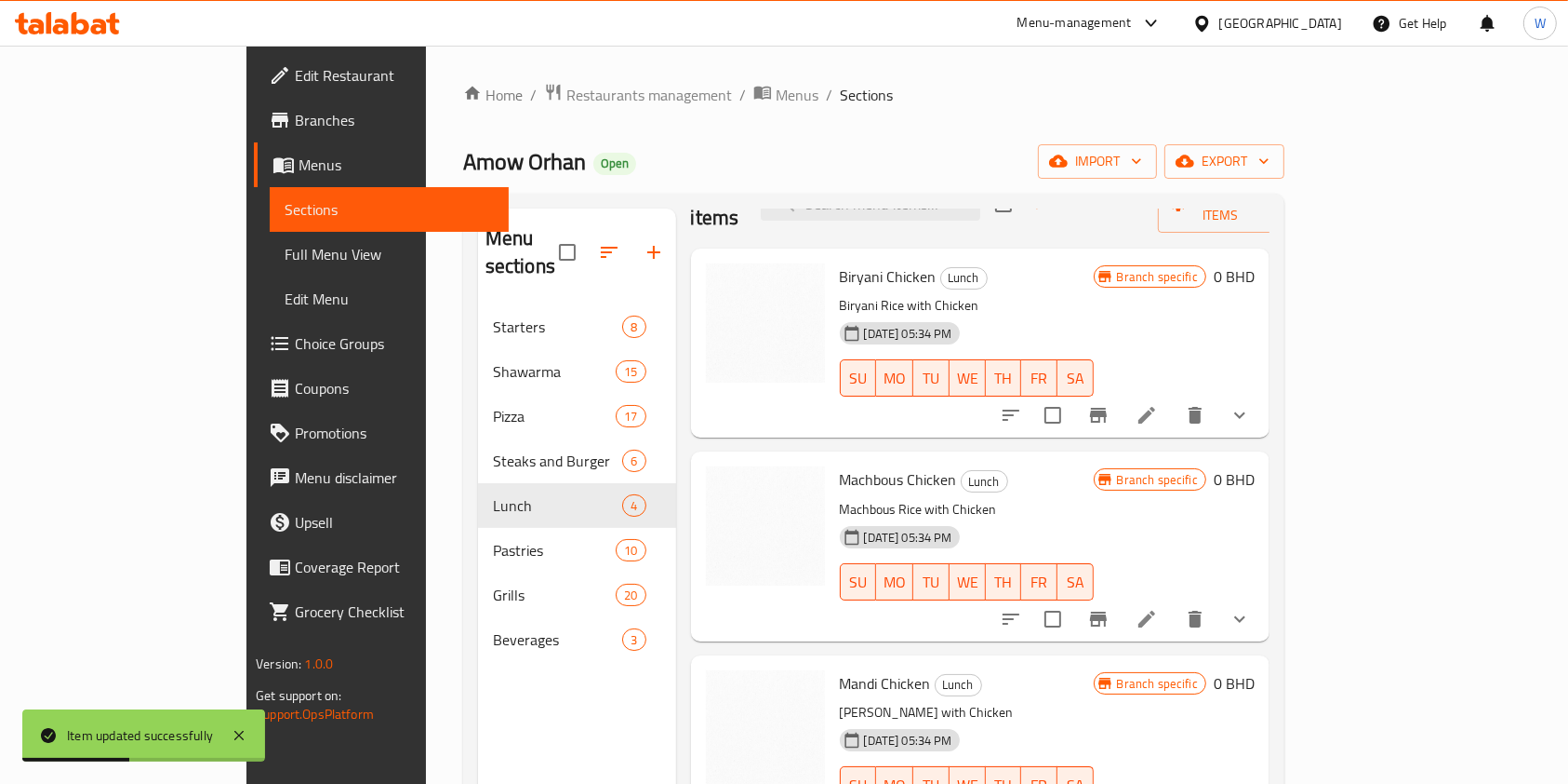
scroll to position [76, 0]
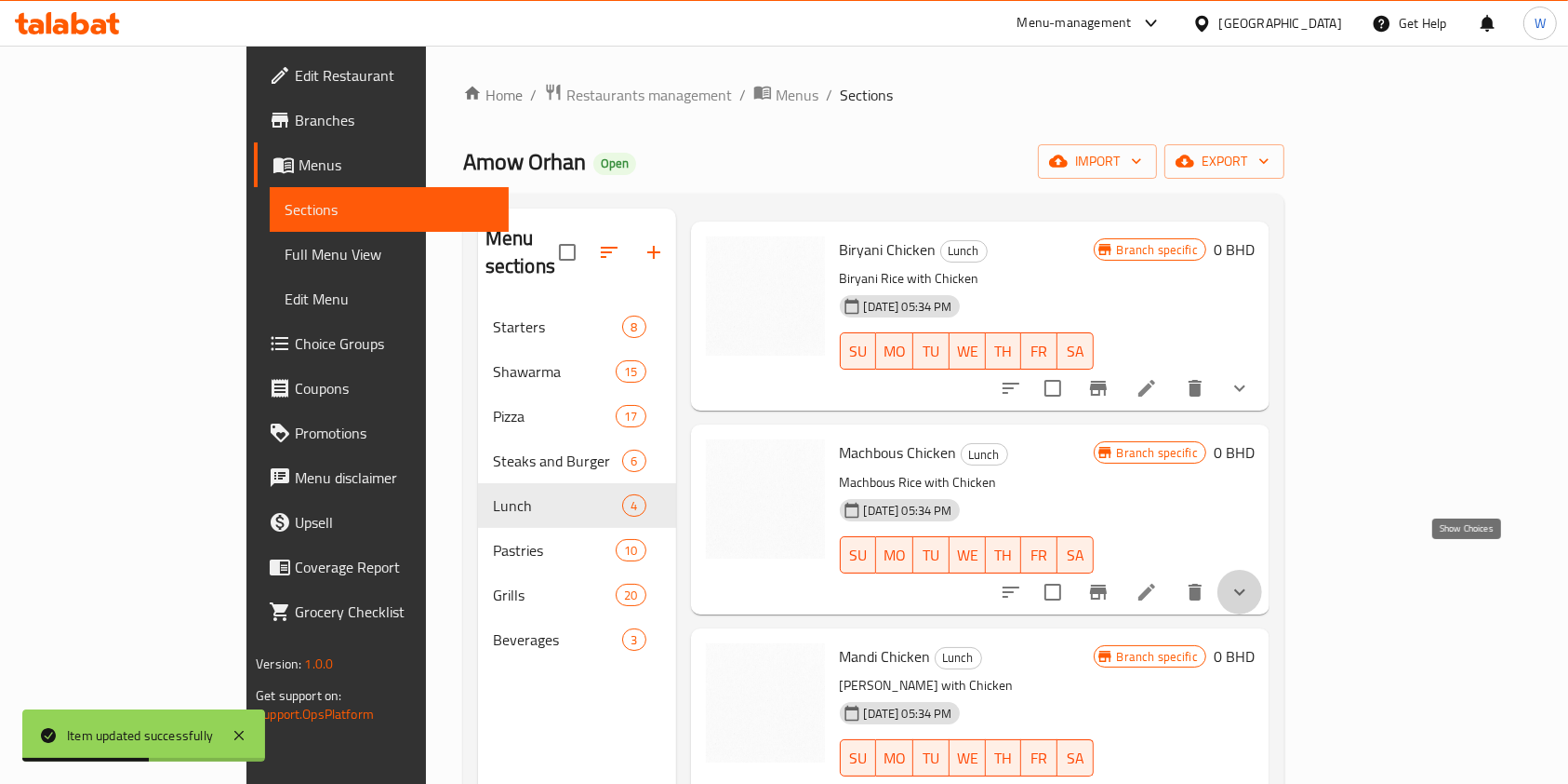
click at [1251, 580] on icon "show more" at bounding box center [1239, 591] width 22 height 22
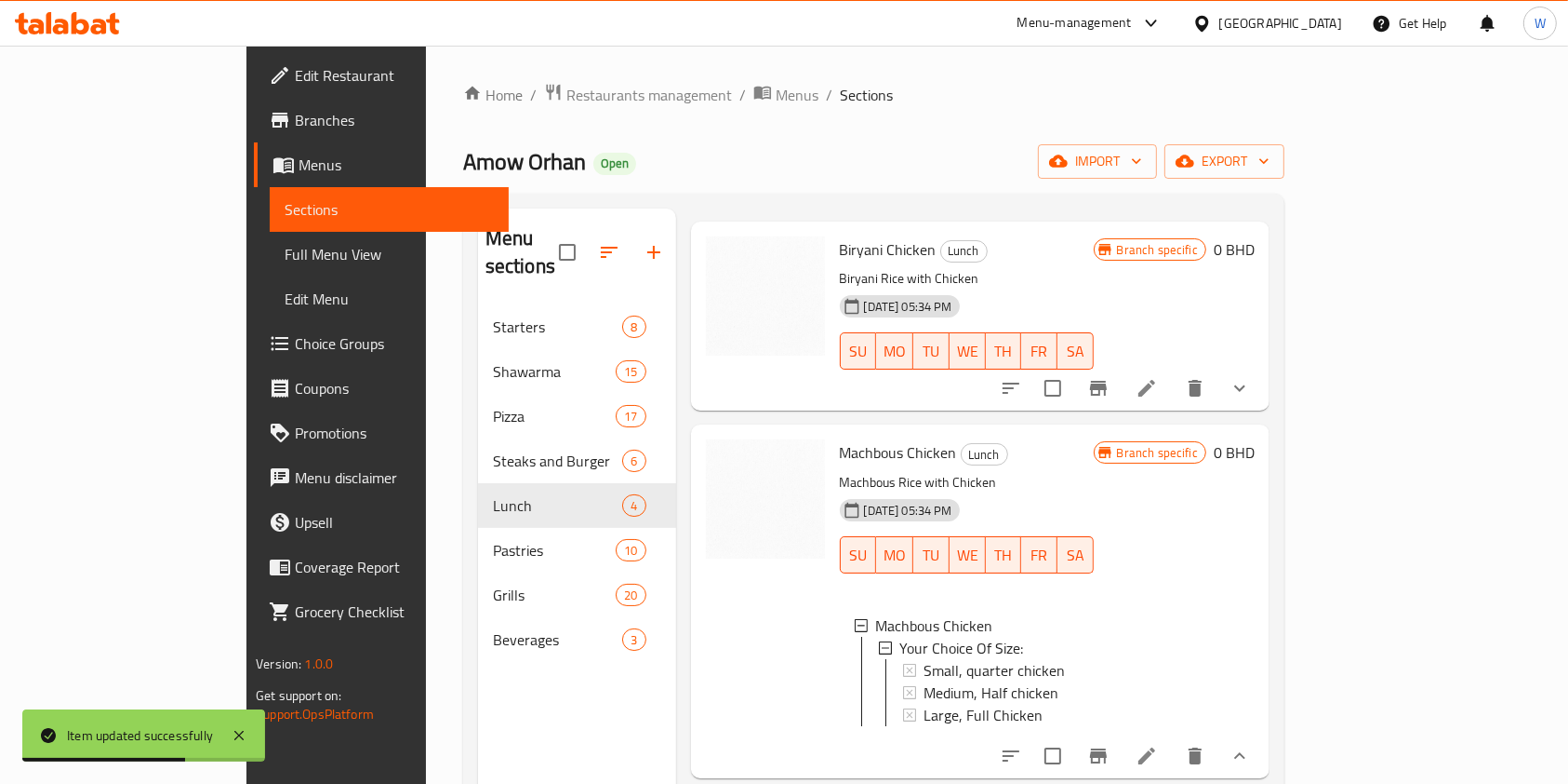
scroll to position [2, 0]
click at [744, 575] on div at bounding box center [765, 600] width 134 height 338
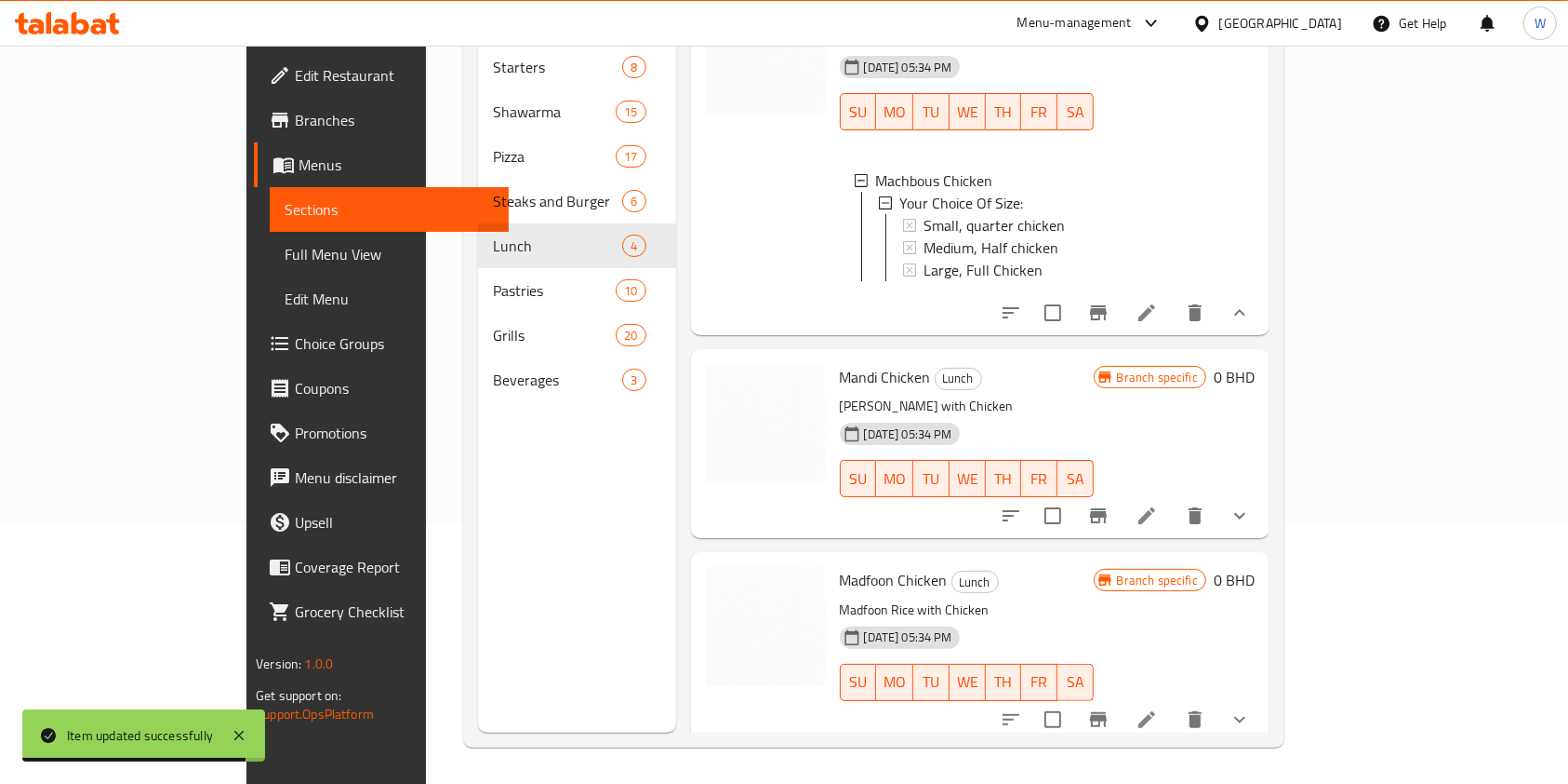
scroll to position [261, 0]
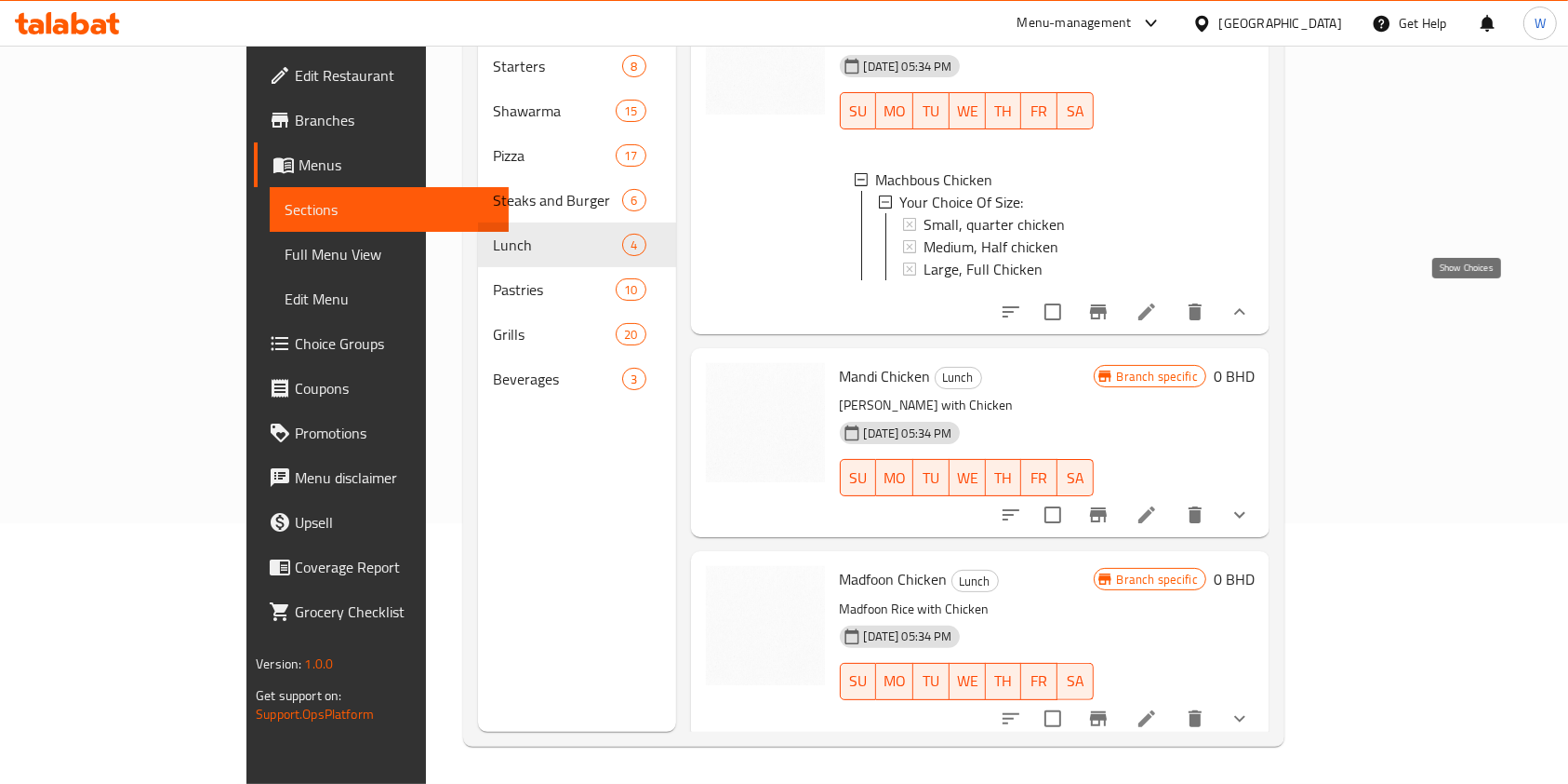
click at [1251, 300] on icon "show more" at bounding box center [1239, 311] width 22 height 22
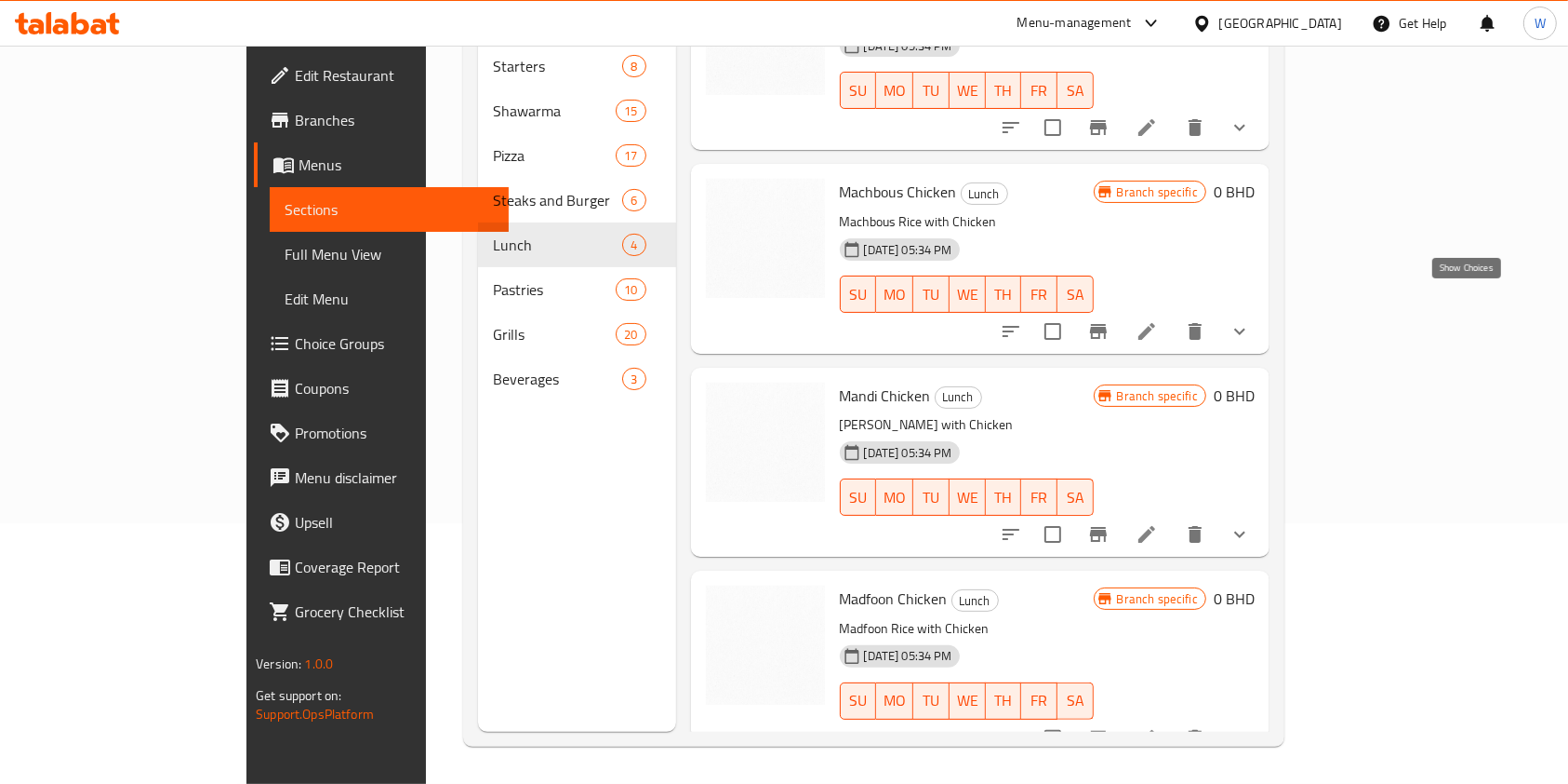
click at [1251, 320] on icon "show more" at bounding box center [1239, 331] width 22 height 22
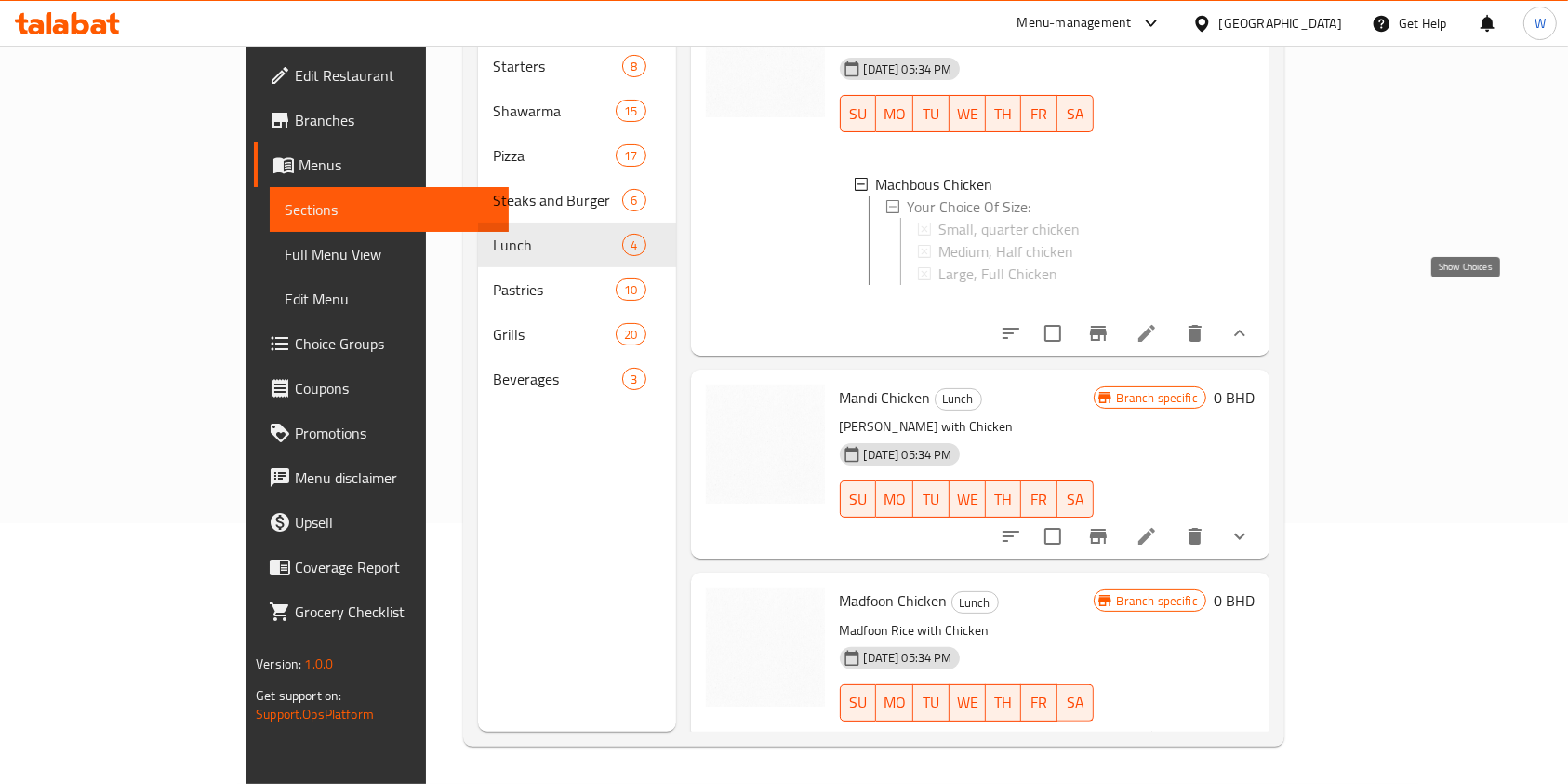
scroll to position [259, 0]
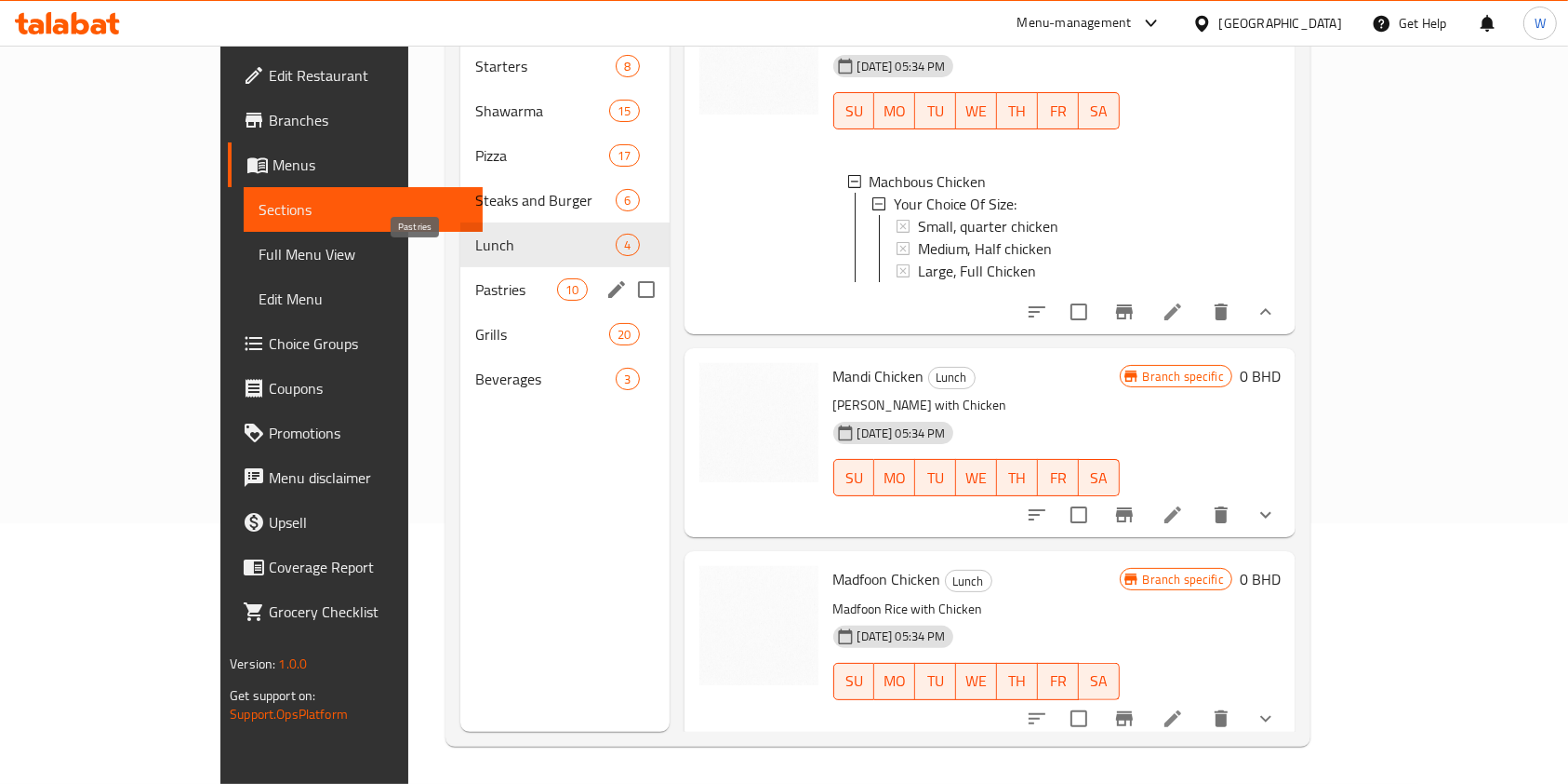
click at [475, 278] on span "Pastries" at bounding box center [516, 289] width 82 height 22
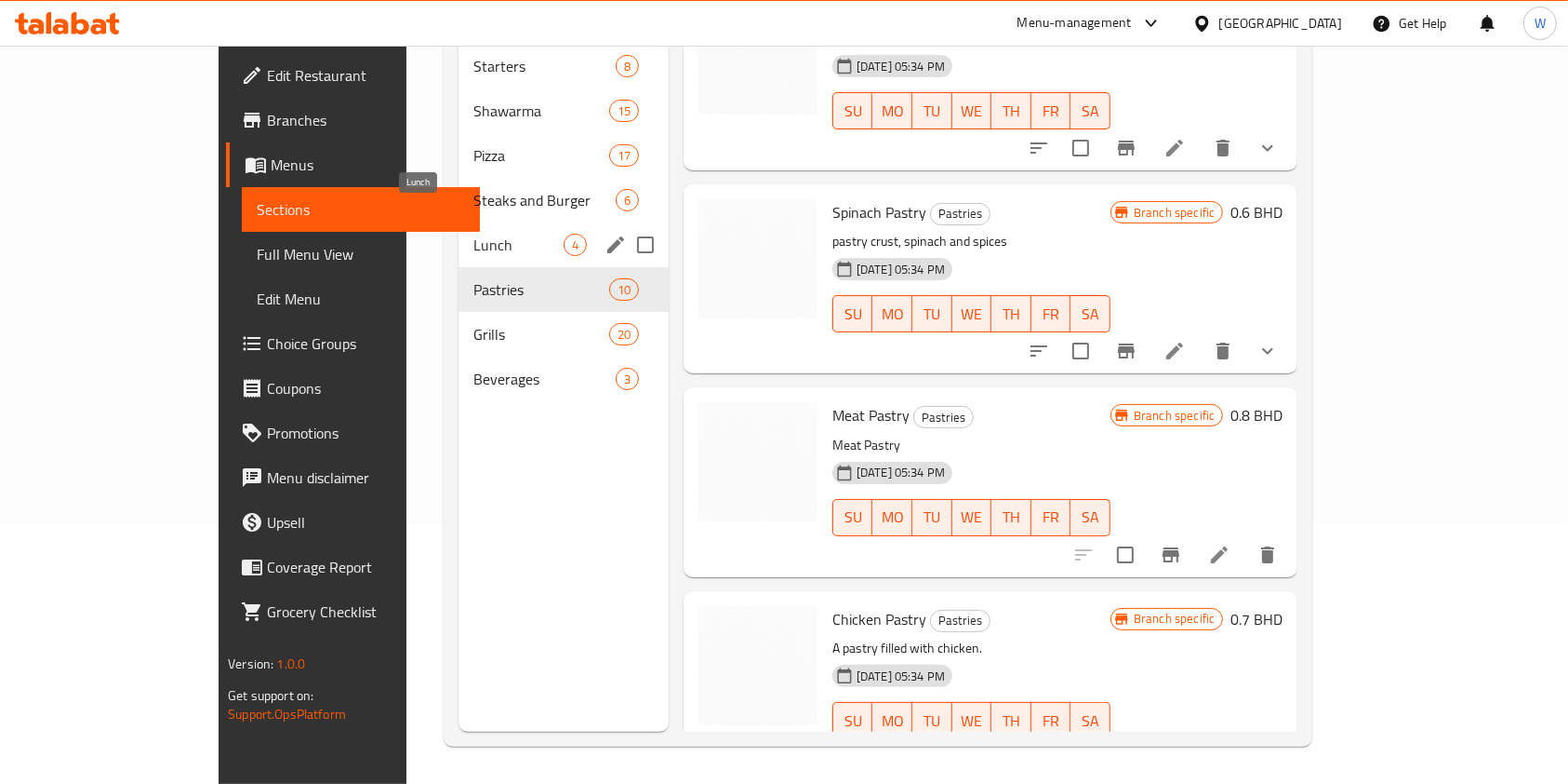
click at [474, 233] on span "Lunch" at bounding box center [518, 244] width 89 height 22
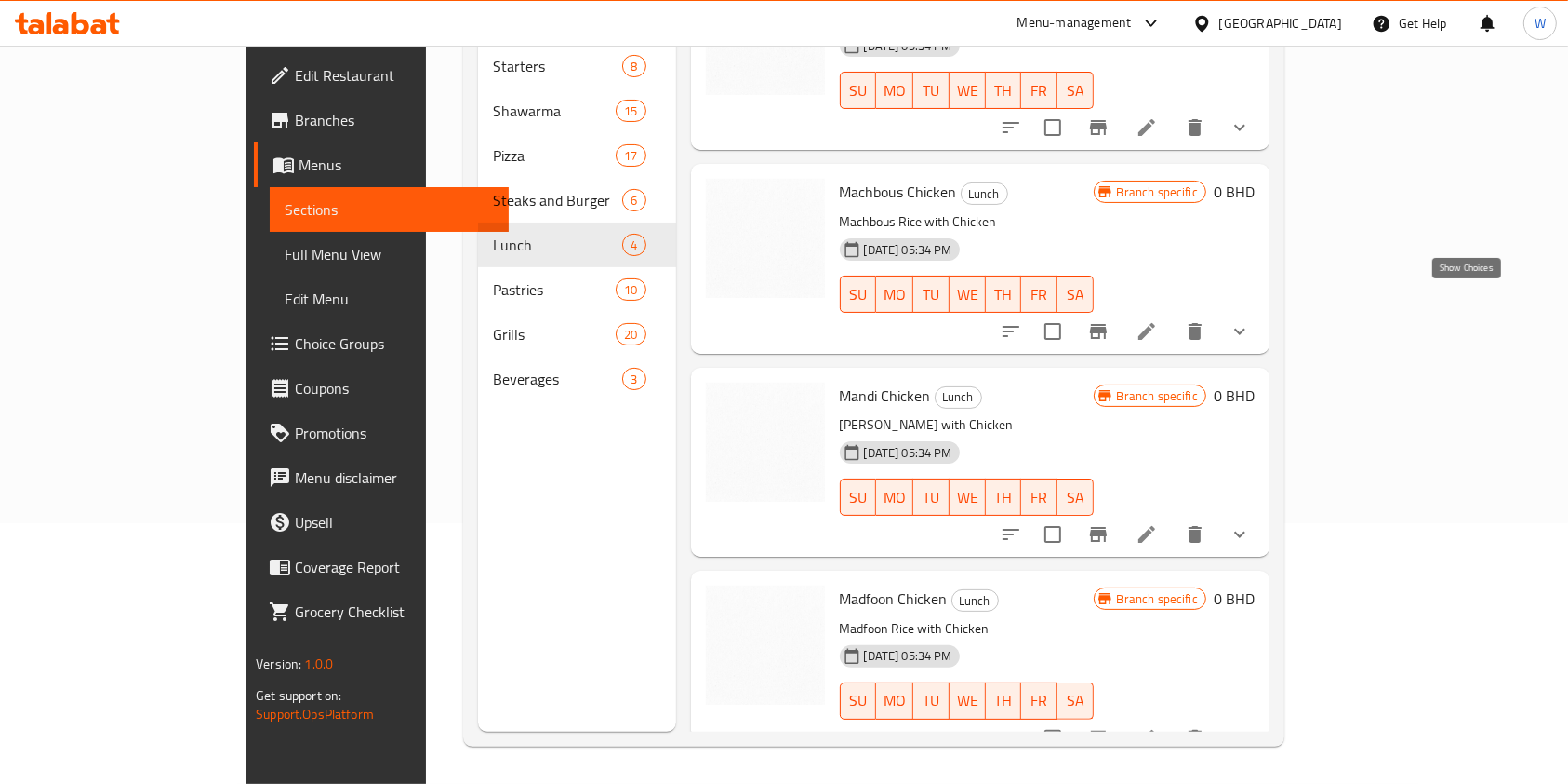
click at [1251, 320] on icon "show more" at bounding box center [1239, 331] width 22 height 22
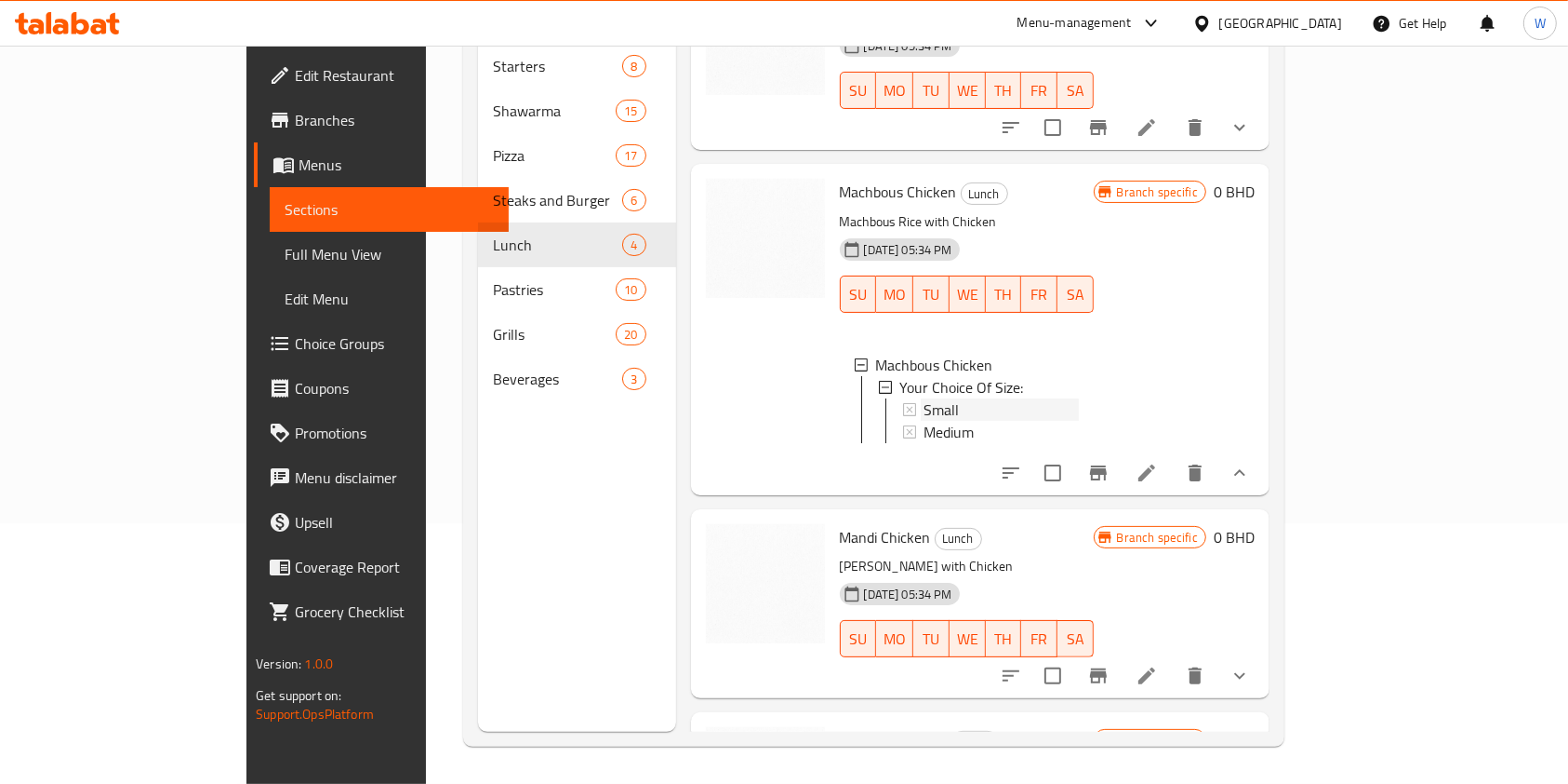
click at [934, 399] on div "Small" at bounding box center [1002, 409] width 155 height 22
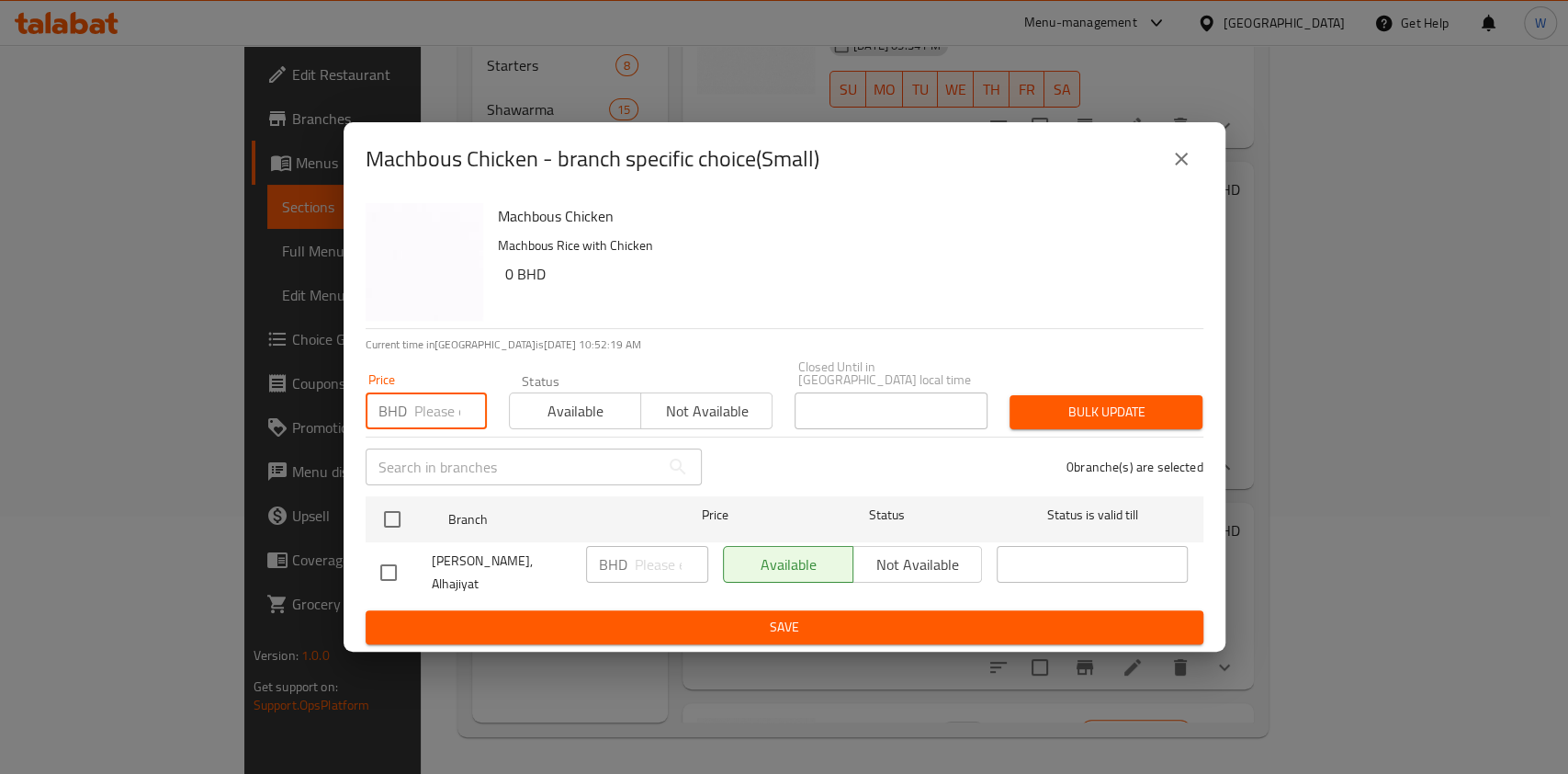
click at [435, 424] on input "number" at bounding box center [450, 411] width 73 height 37
type input "1.3"
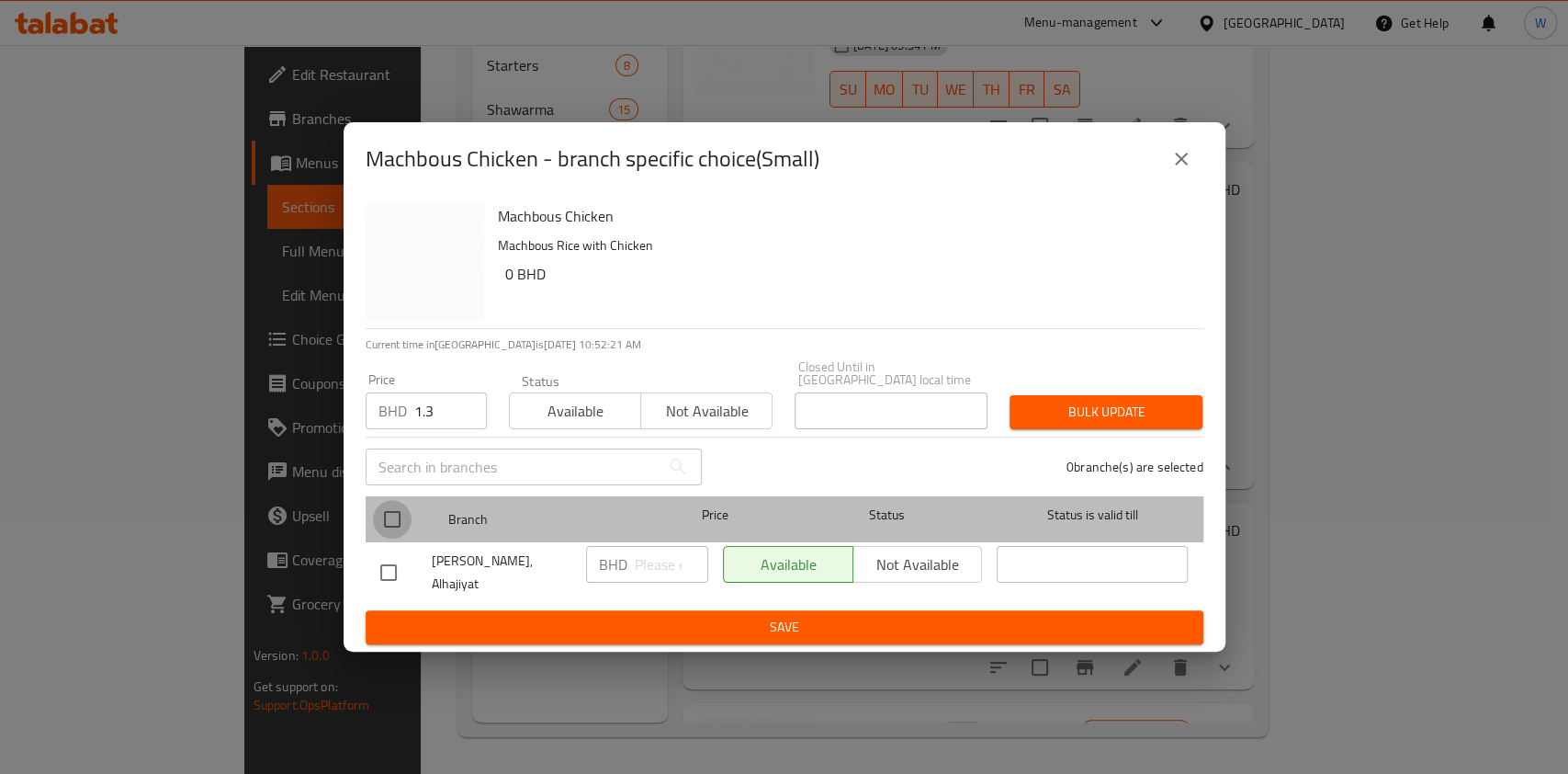
click at [396, 515] on input "checkbox" at bounding box center [392, 519] width 39 height 39
checkbox input "true"
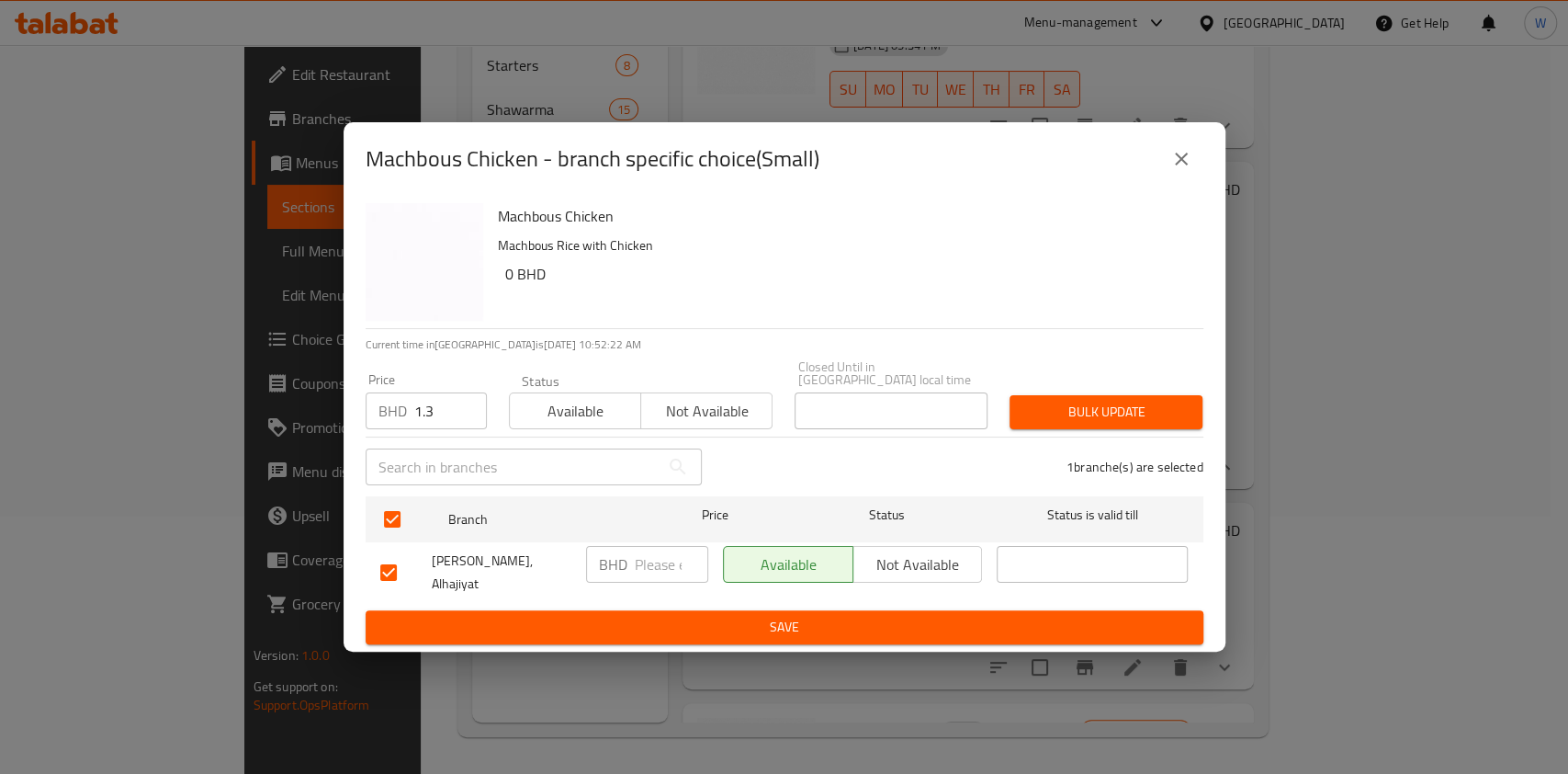
click at [1059, 407] on span "Bulk update" at bounding box center [1106, 412] width 163 height 23
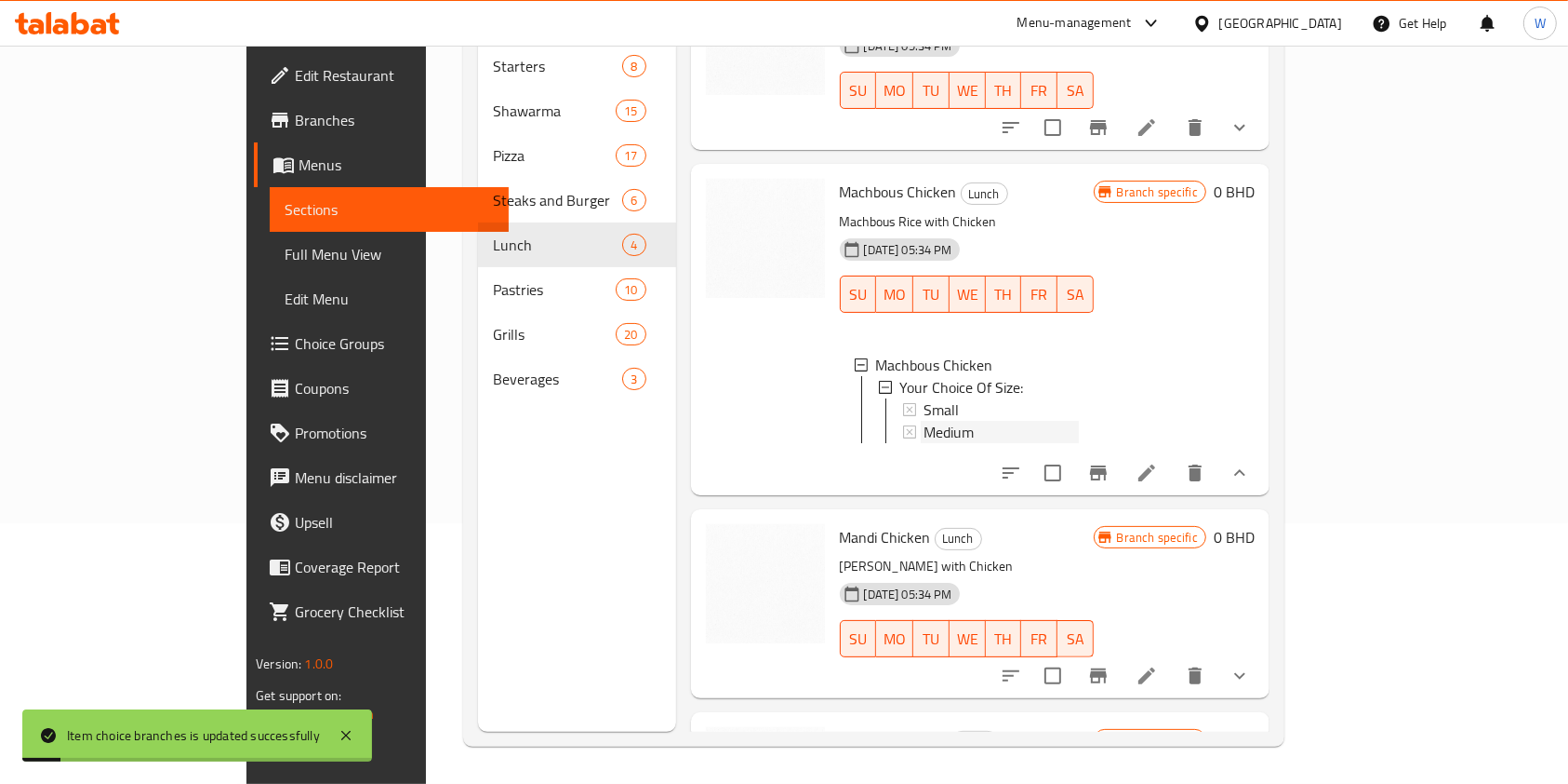
click at [925, 421] on div "Medium" at bounding box center [1002, 431] width 155 height 22
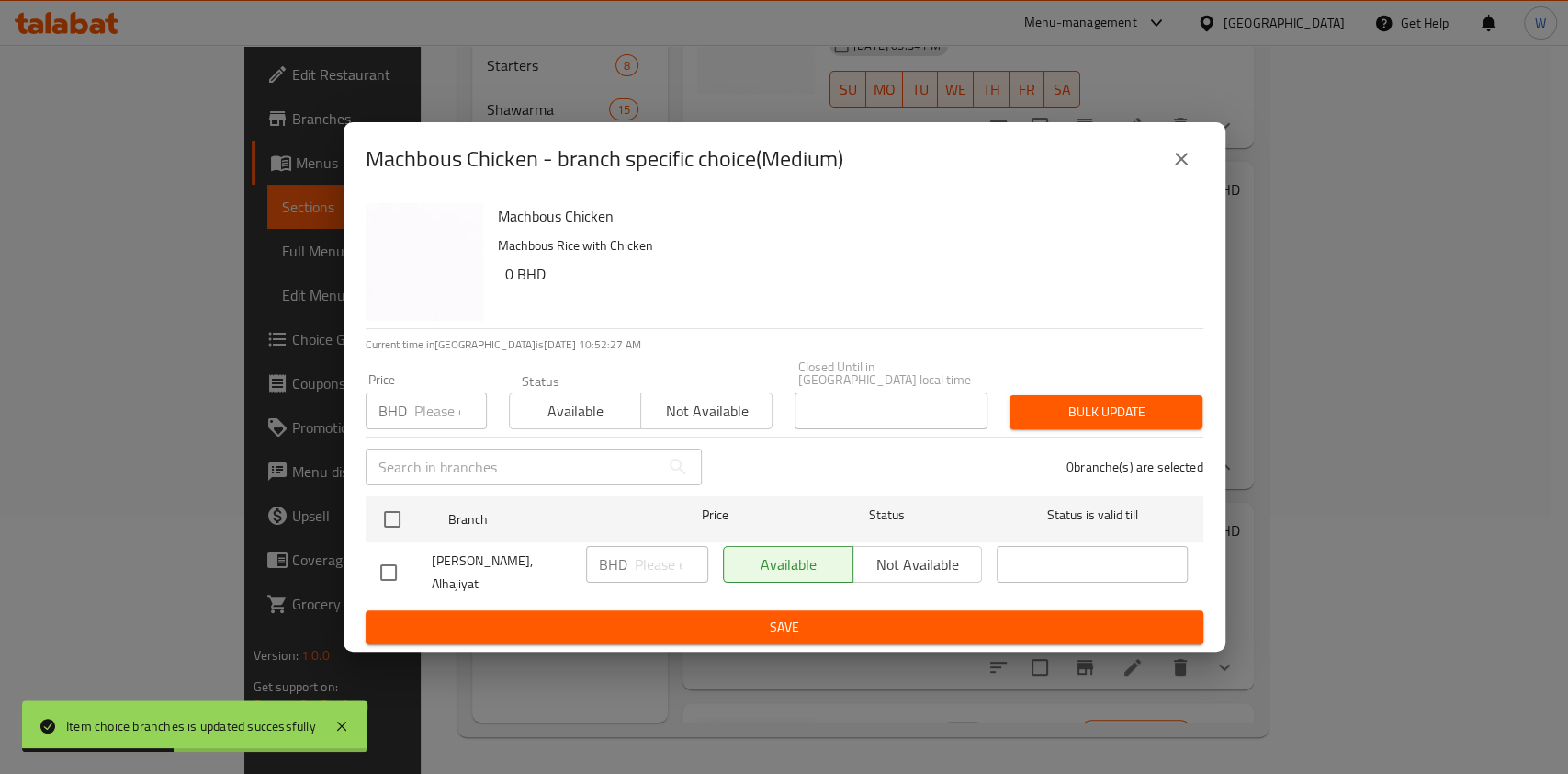
click at [421, 407] on input "number" at bounding box center [450, 411] width 73 height 37
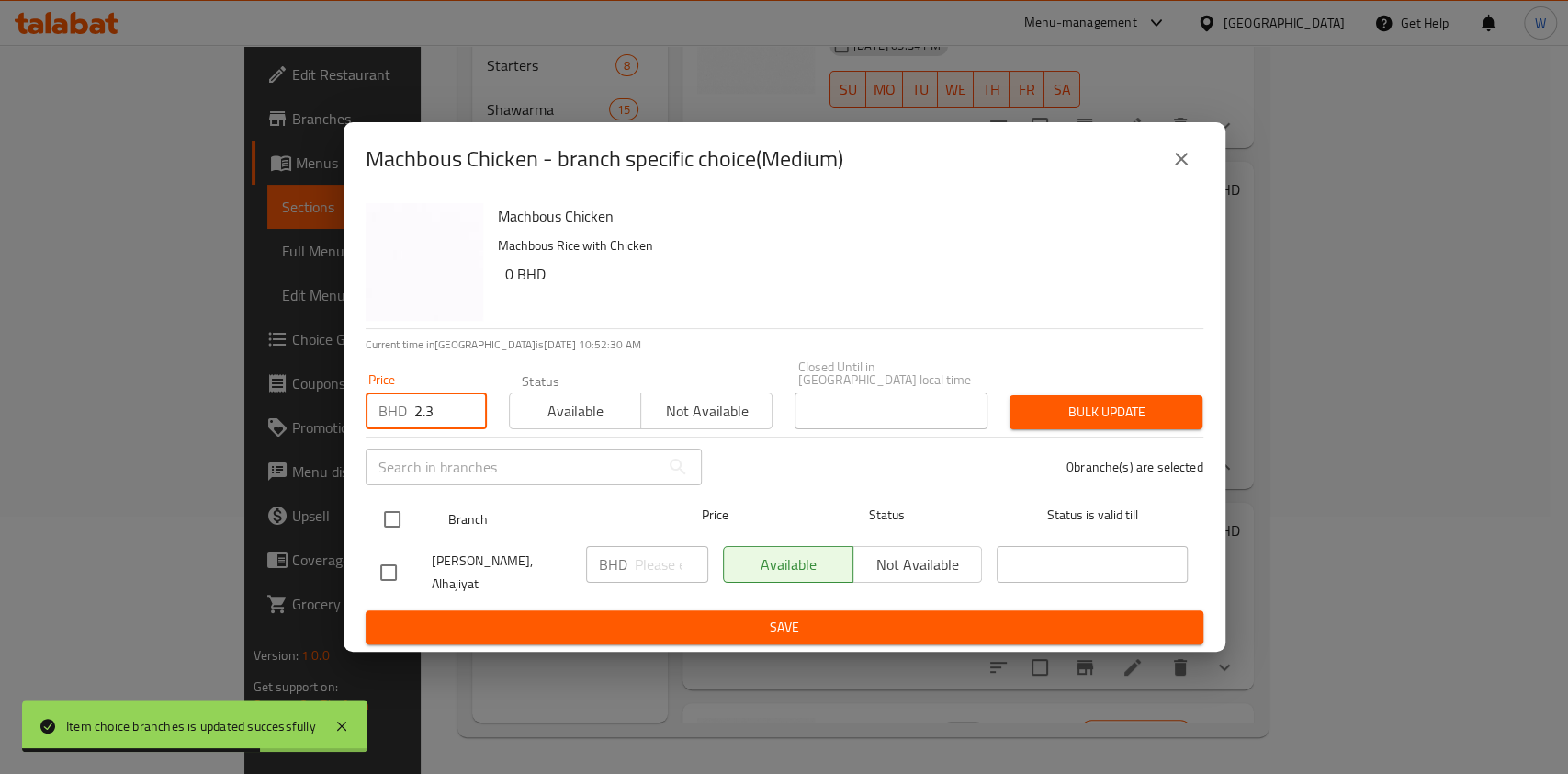
type input "2.3"
click at [382, 515] on input "checkbox" at bounding box center [392, 519] width 39 height 39
checkbox input "true"
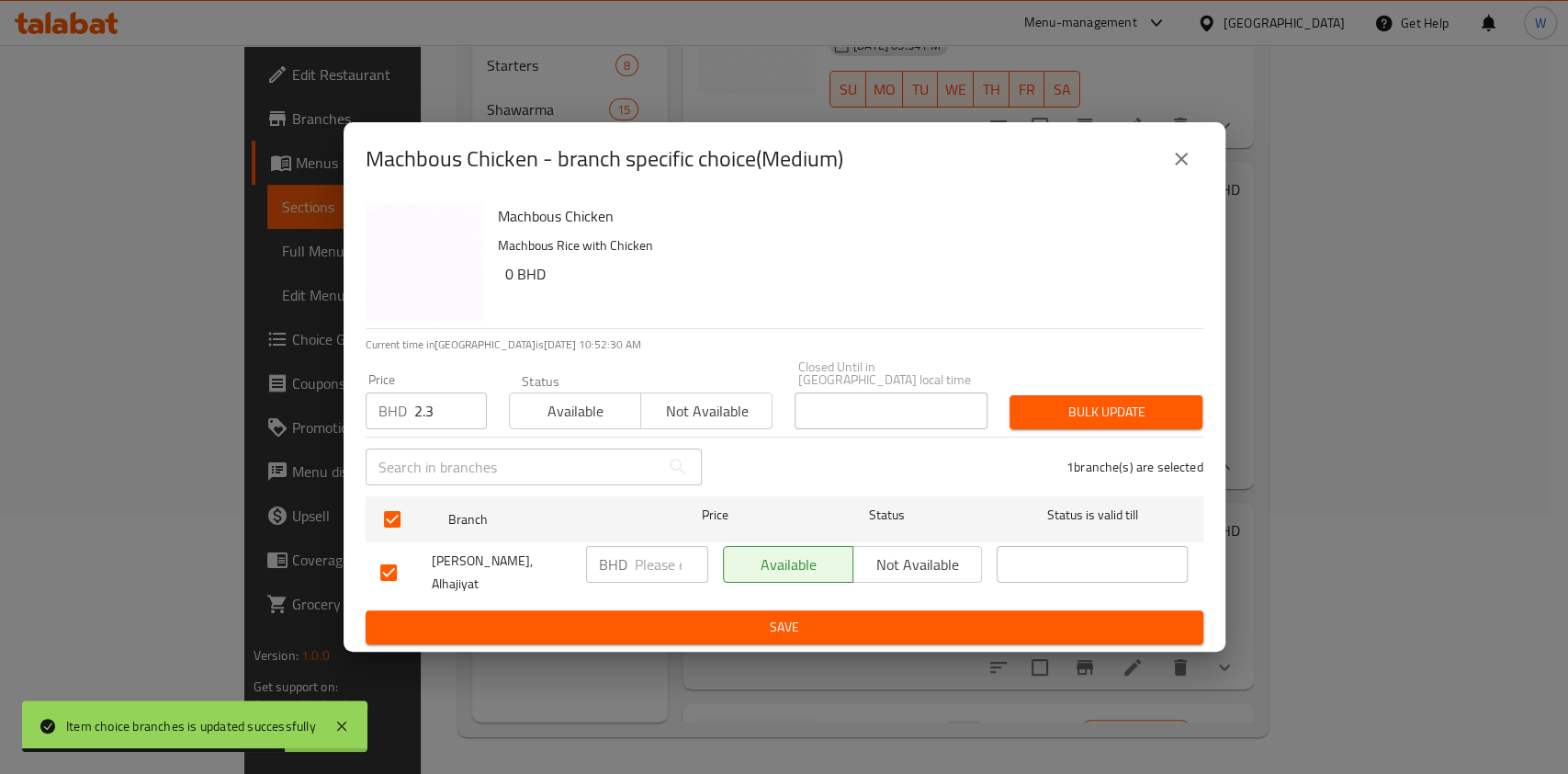
click at [1162, 398] on button "Bulk update" at bounding box center [1106, 412] width 192 height 34
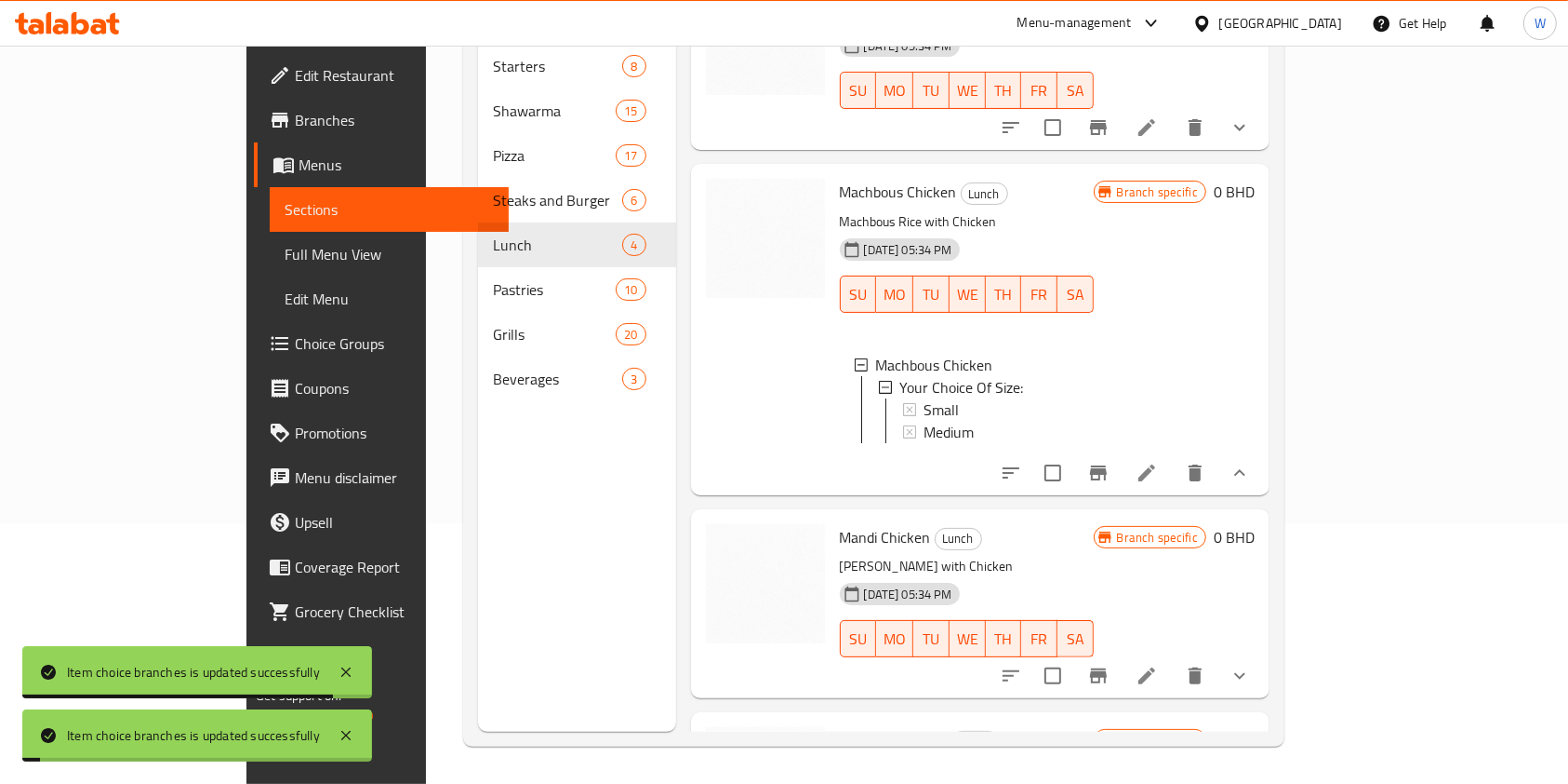
click at [1178, 510] on div "Mandi Chicken Lunch [PERSON_NAME] with Chicken [DATE] 05:34 PM SU MO TU WE TH F…" at bounding box center [980, 604] width 579 height 189
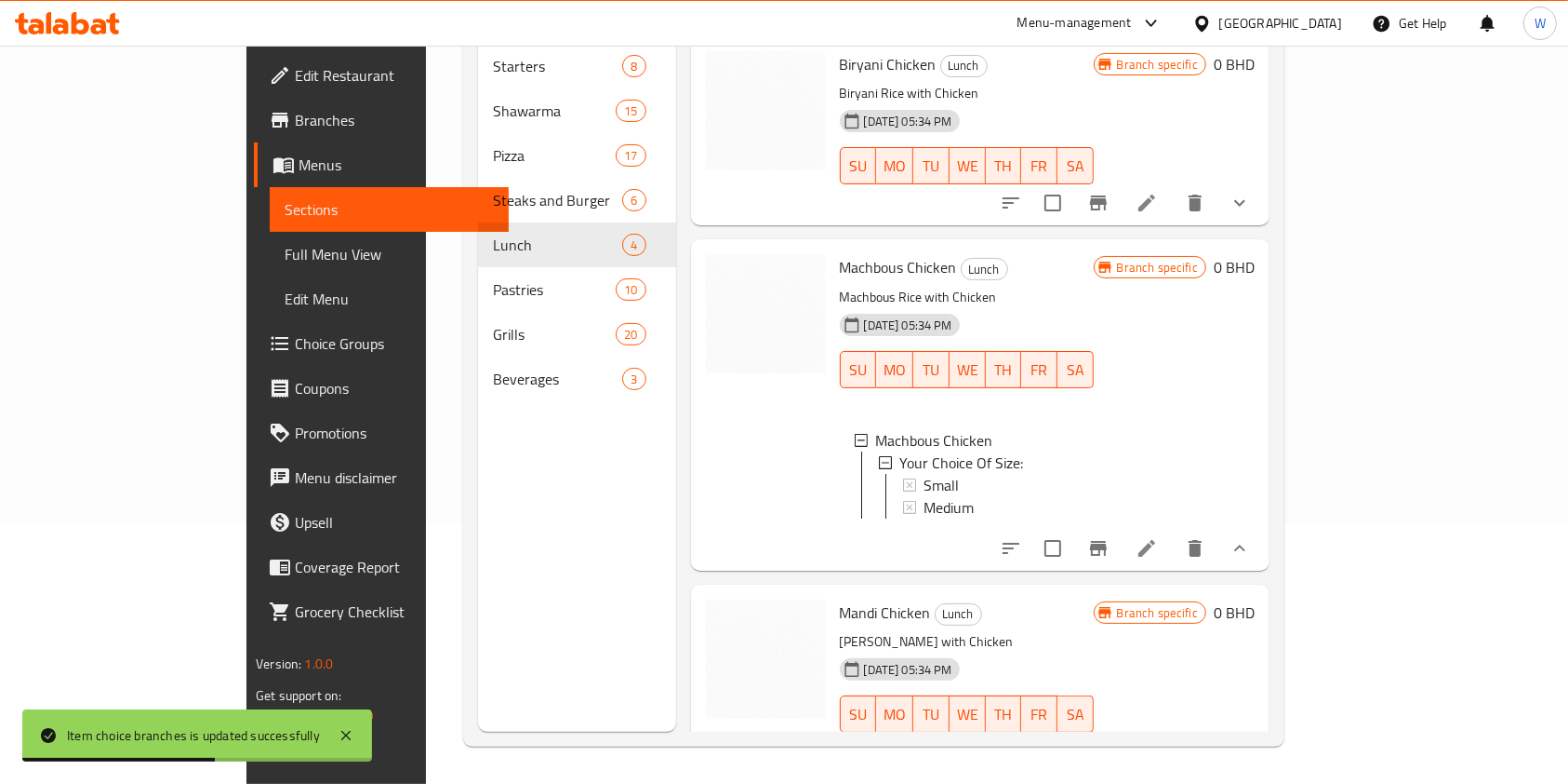
scroll to position [236, 0]
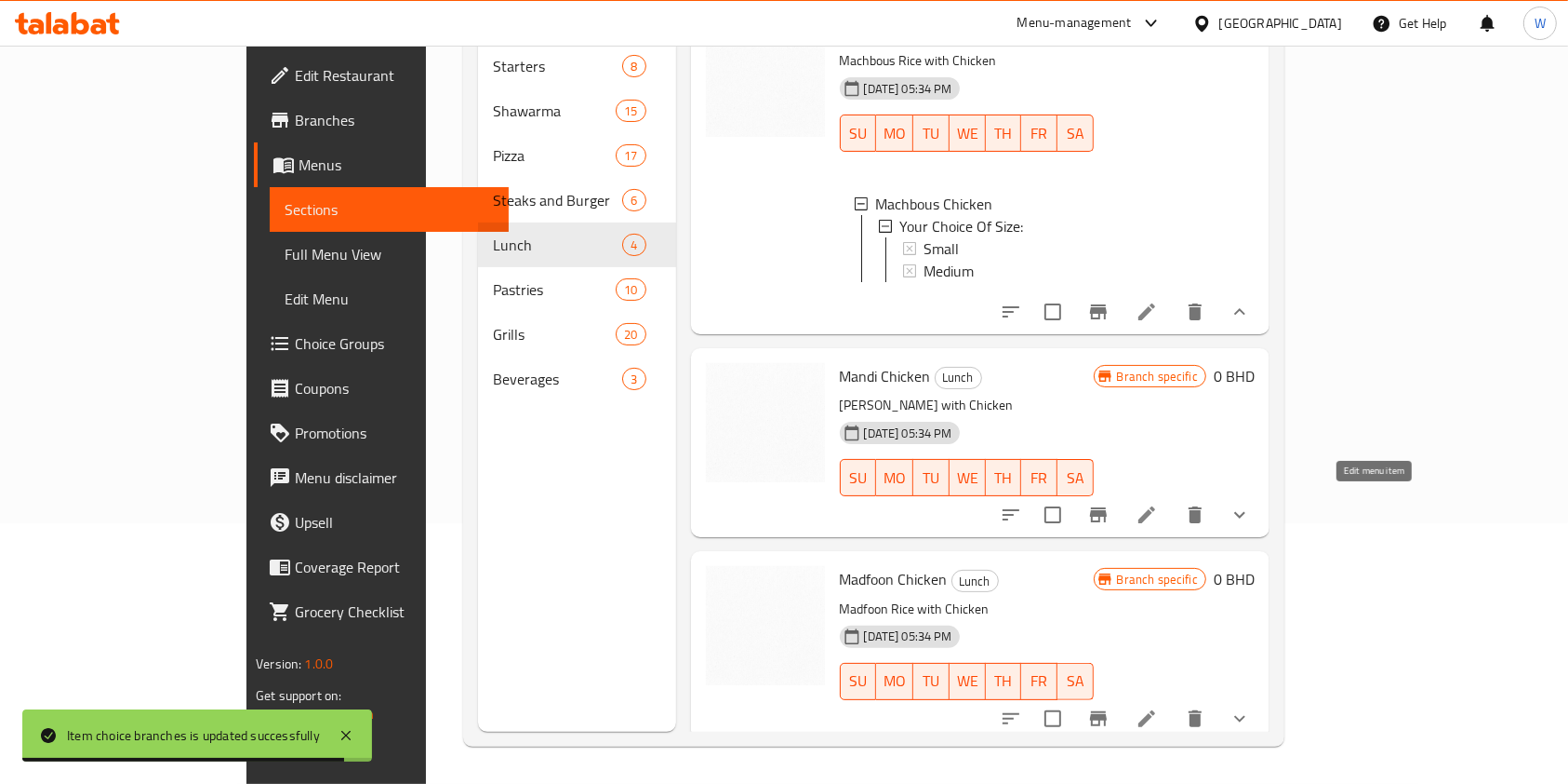
click at [1158, 511] on icon at bounding box center [1147, 514] width 22 height 22
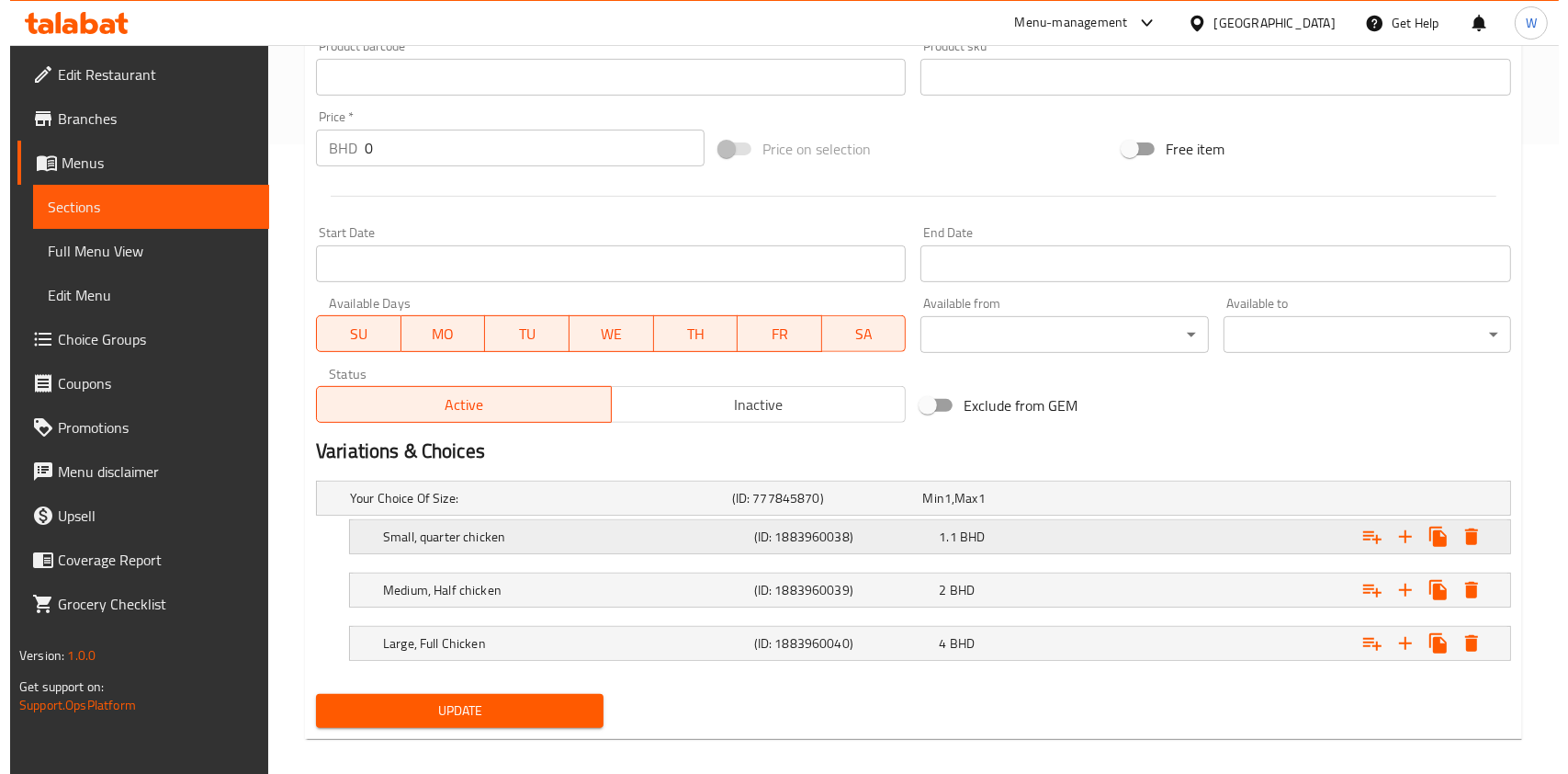
scroll to position [645, 0]
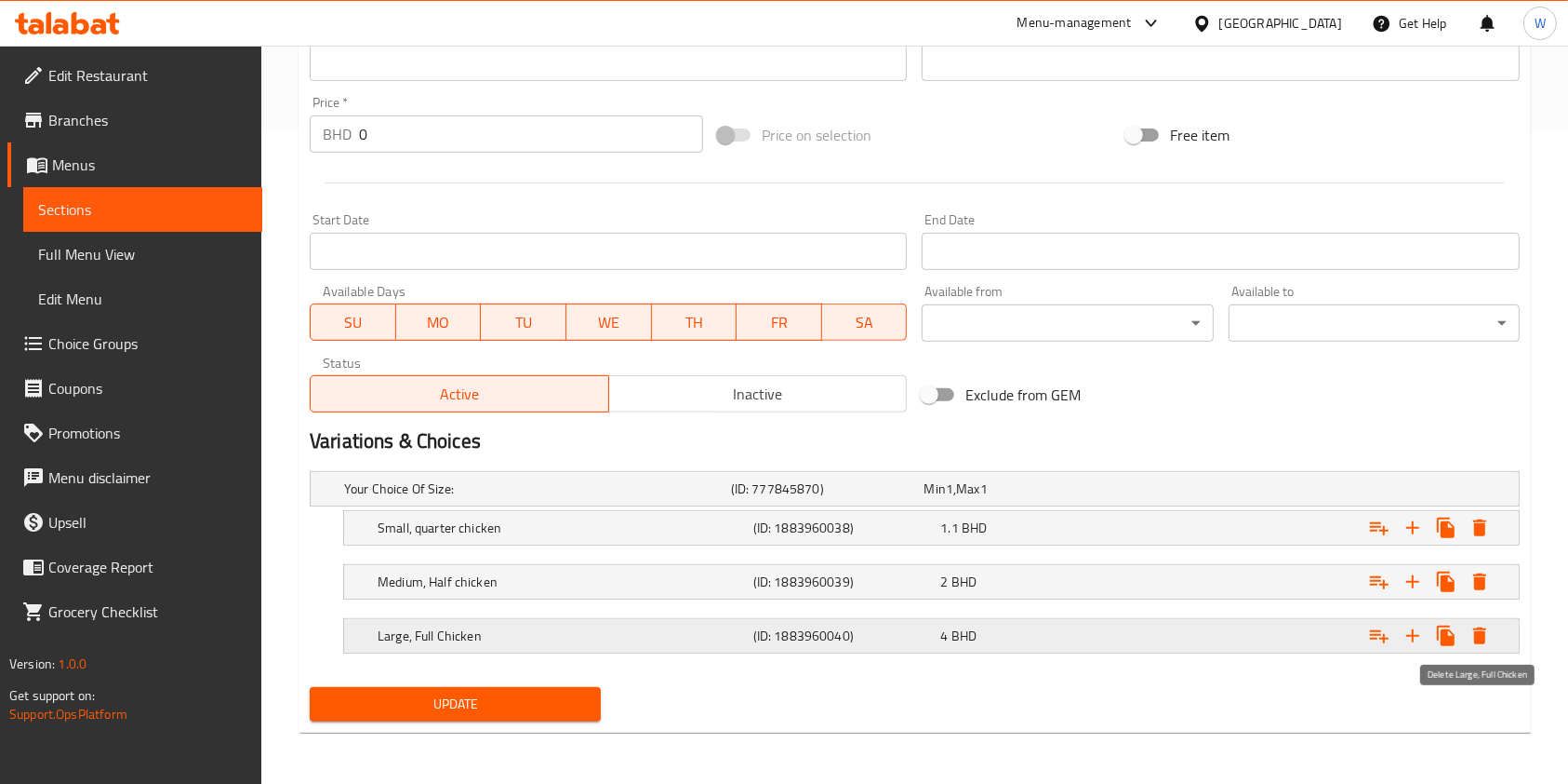
click at [1489, 634] on icon "Expand" at bounding box center [1479, 635] width 22 height 22
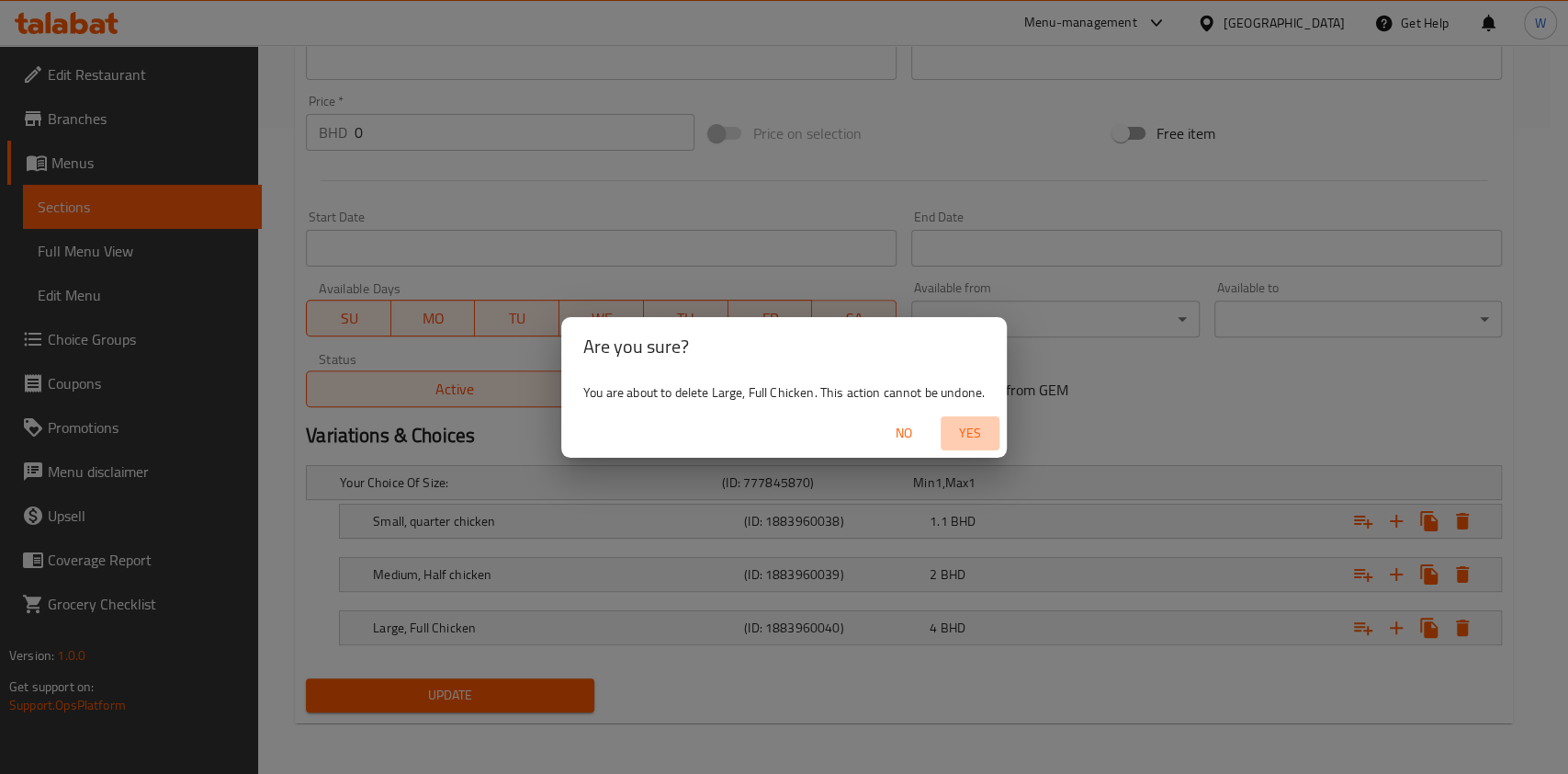
click at [951, 429] on span "Yes" at bounding box center [970, 433] width 44 height 23
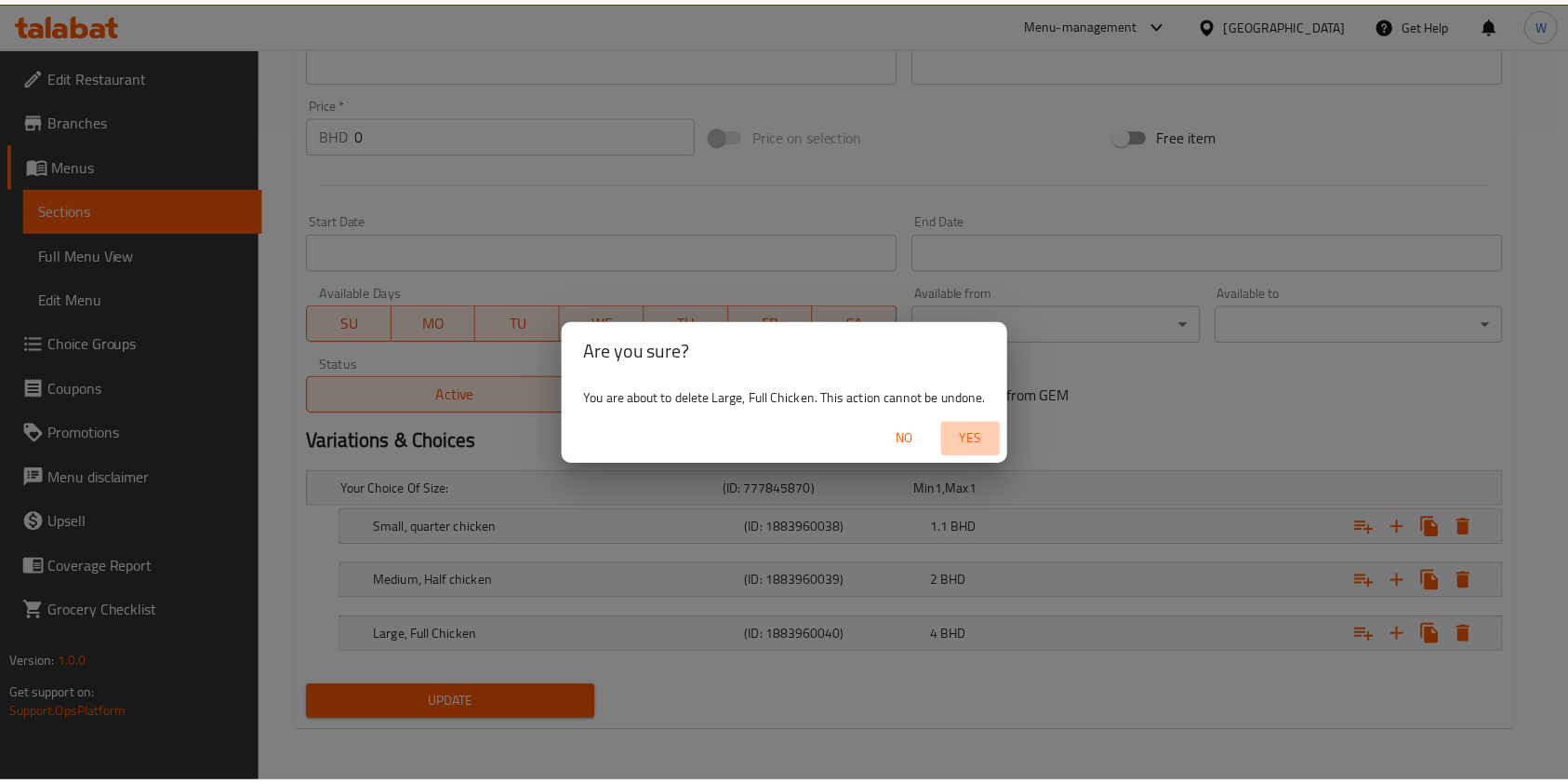
scroll to position [599, 0]
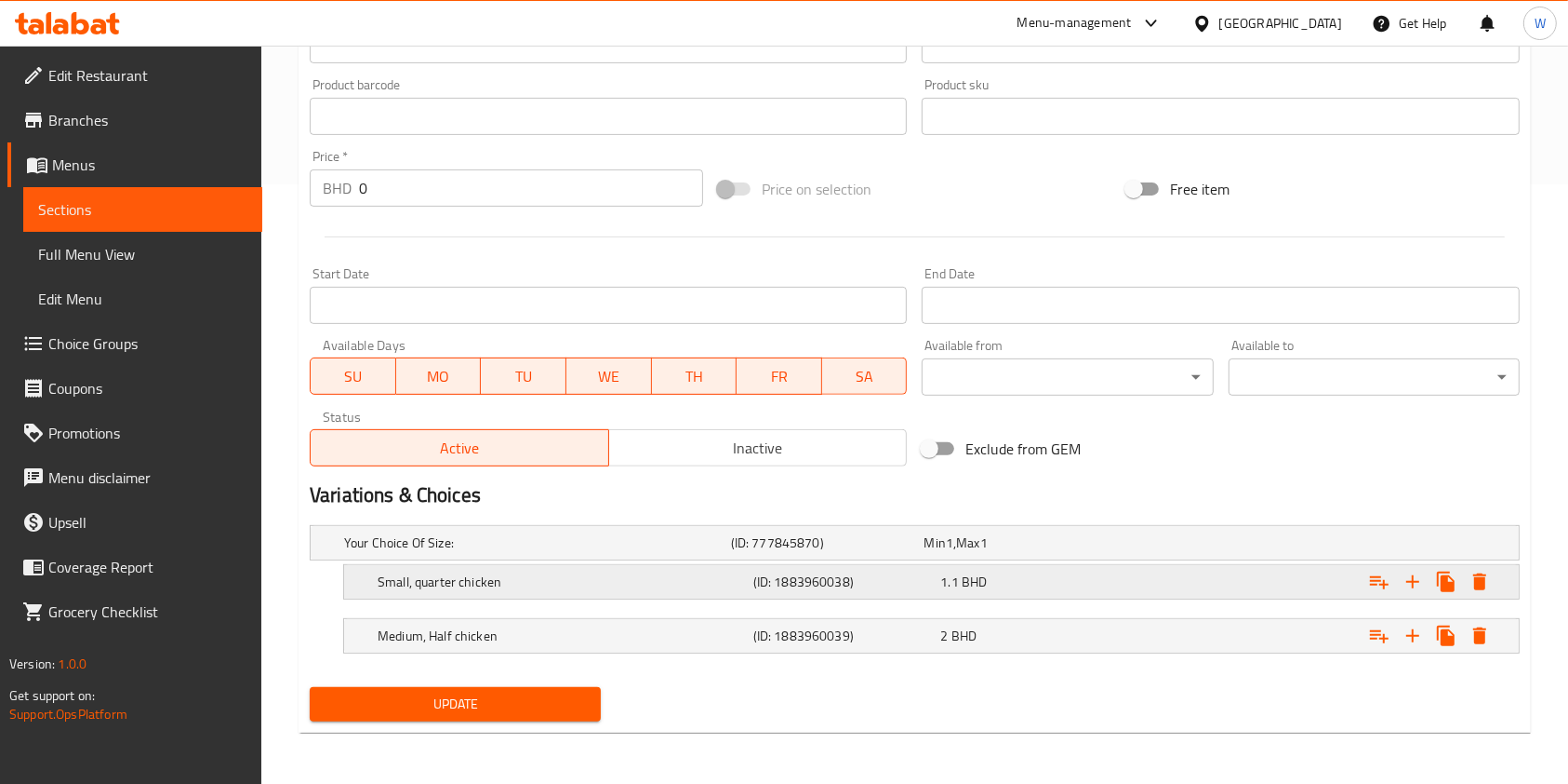
click at [493, 584] on h5 "Small, quarter chicken" at bounding box center [562, 581] width 369 height 18
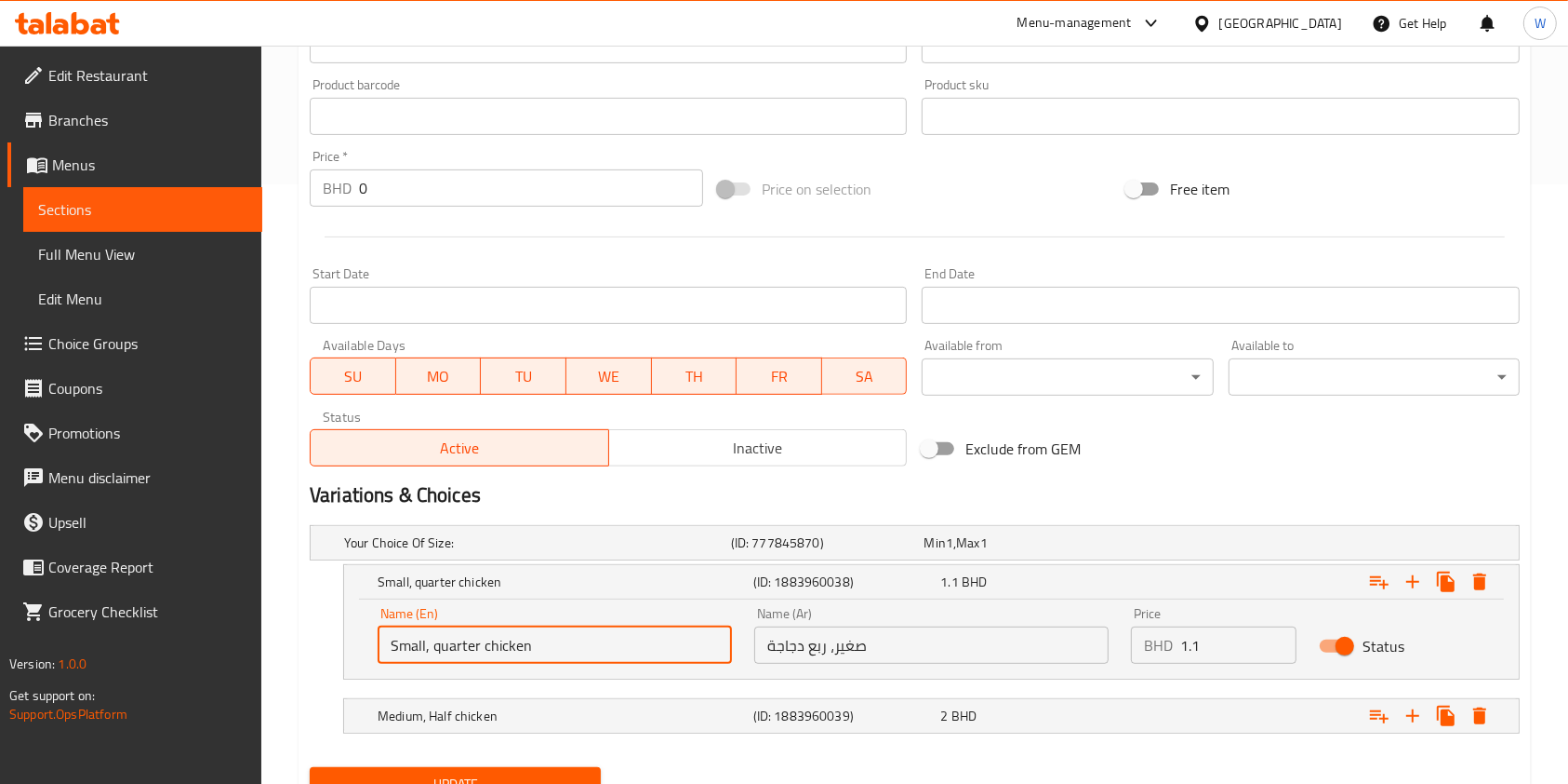
drag, startPoint x: 632, startPoint y: 644, endPoint x: 426, endPoint y: 658, distance: 206.5
click at [426, 658] on input "Small, quarter chicken" at bounding box center [554, 644] width 354 height 37
type input "Small"
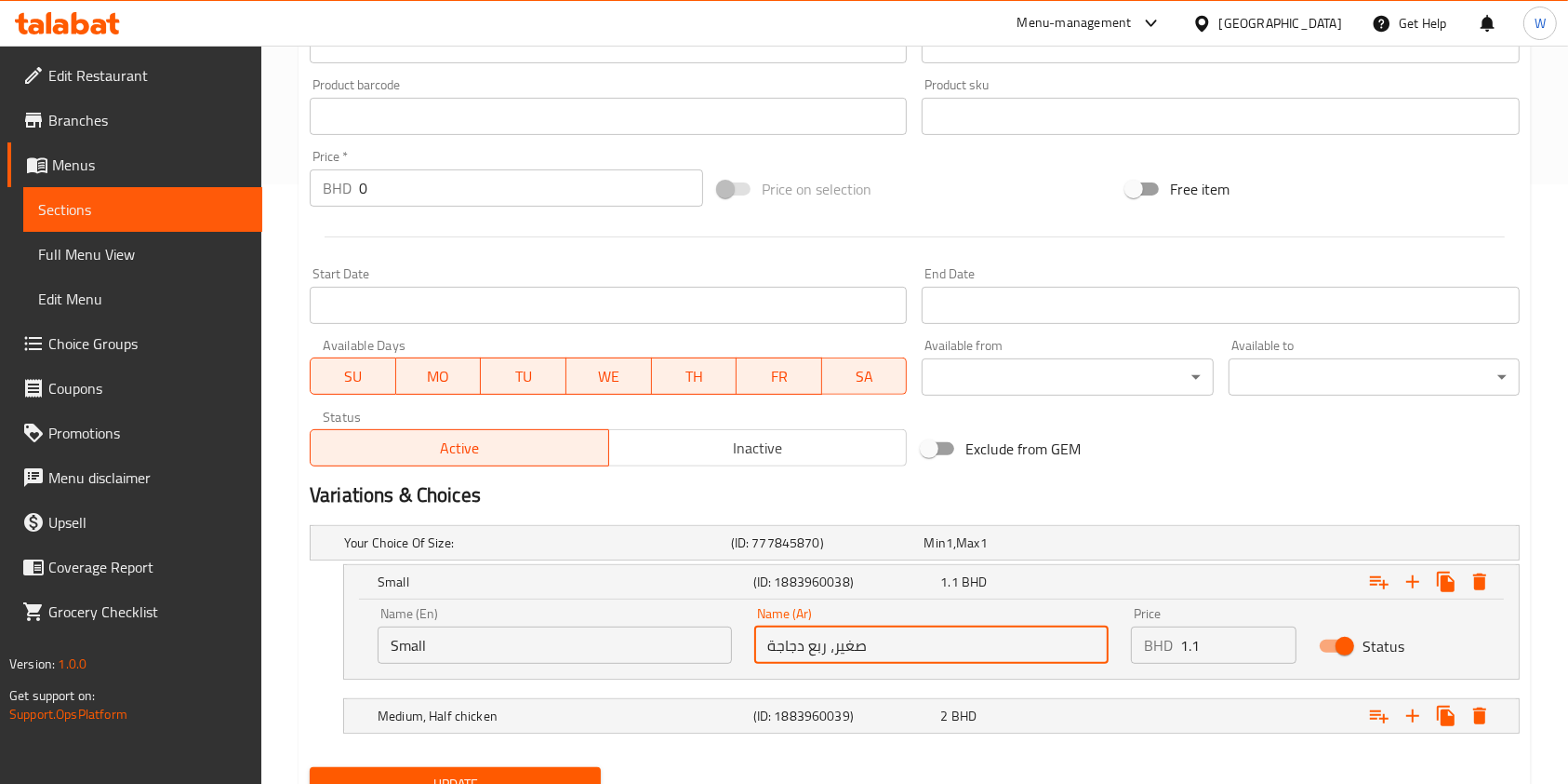
click at [834, 645] on input "صغير، ربع دجاجة" at bounding box center [932, 644] width 354 height 37
drag, startPoint x: 834, startPoint y: 645, endPoint x: 721, endPoint y: 659, distance: 113.9
click at [721, 659] on div "Name (En) Small Name (En) Name (Ar) صغير، ربع دجاجة Name (Ar) Price BHD 1.1 Pri…" at bounding box center [932, 635] width 1130 height 79
type input "صغير"
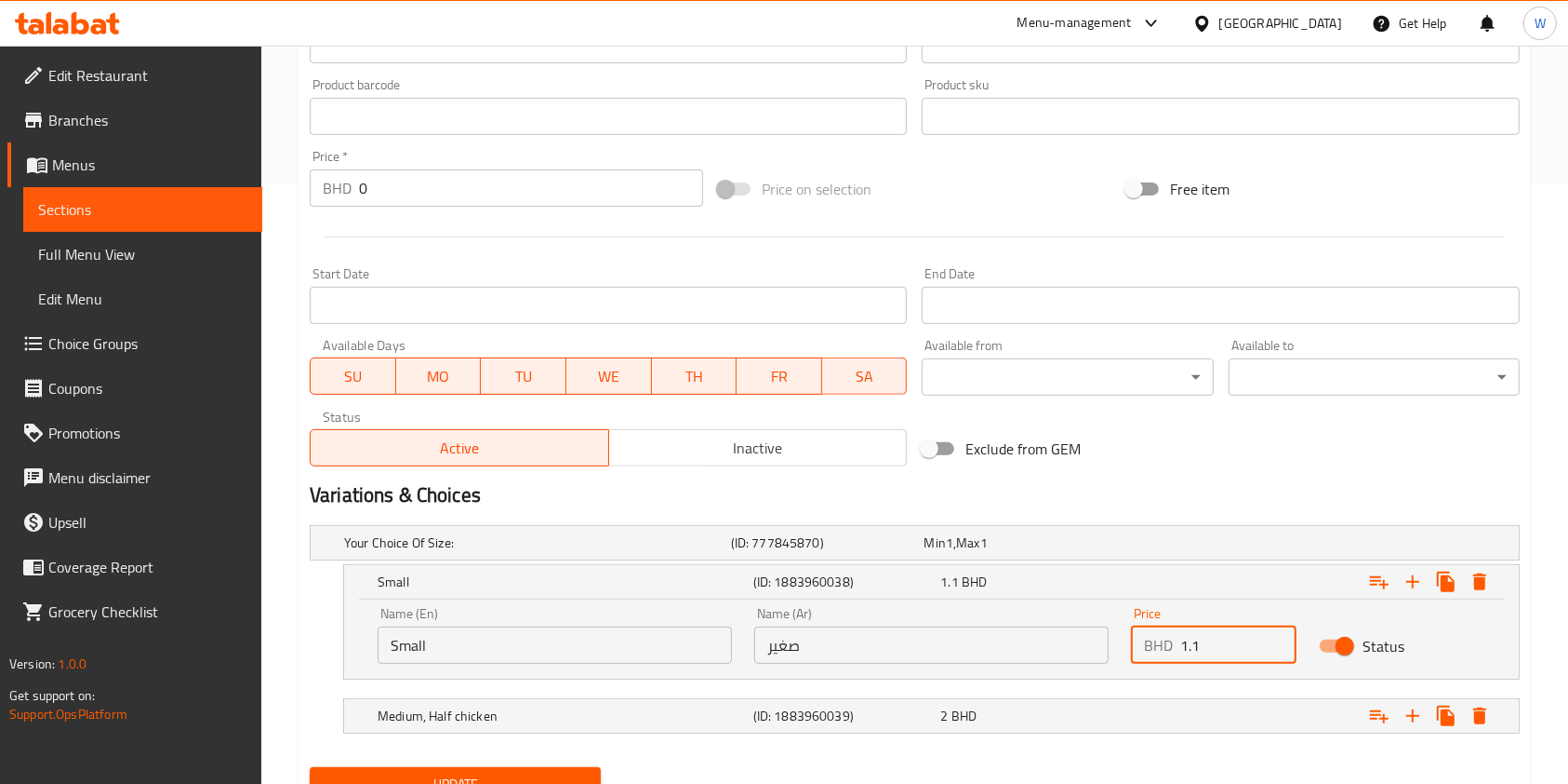
click at [1218, 651] on input "1.1" at bounding box center [1238, 644] width 117 height 37
click at [1021, 704] on div "2 BHD" at bounding box center [1030, 715] width 188 height 26
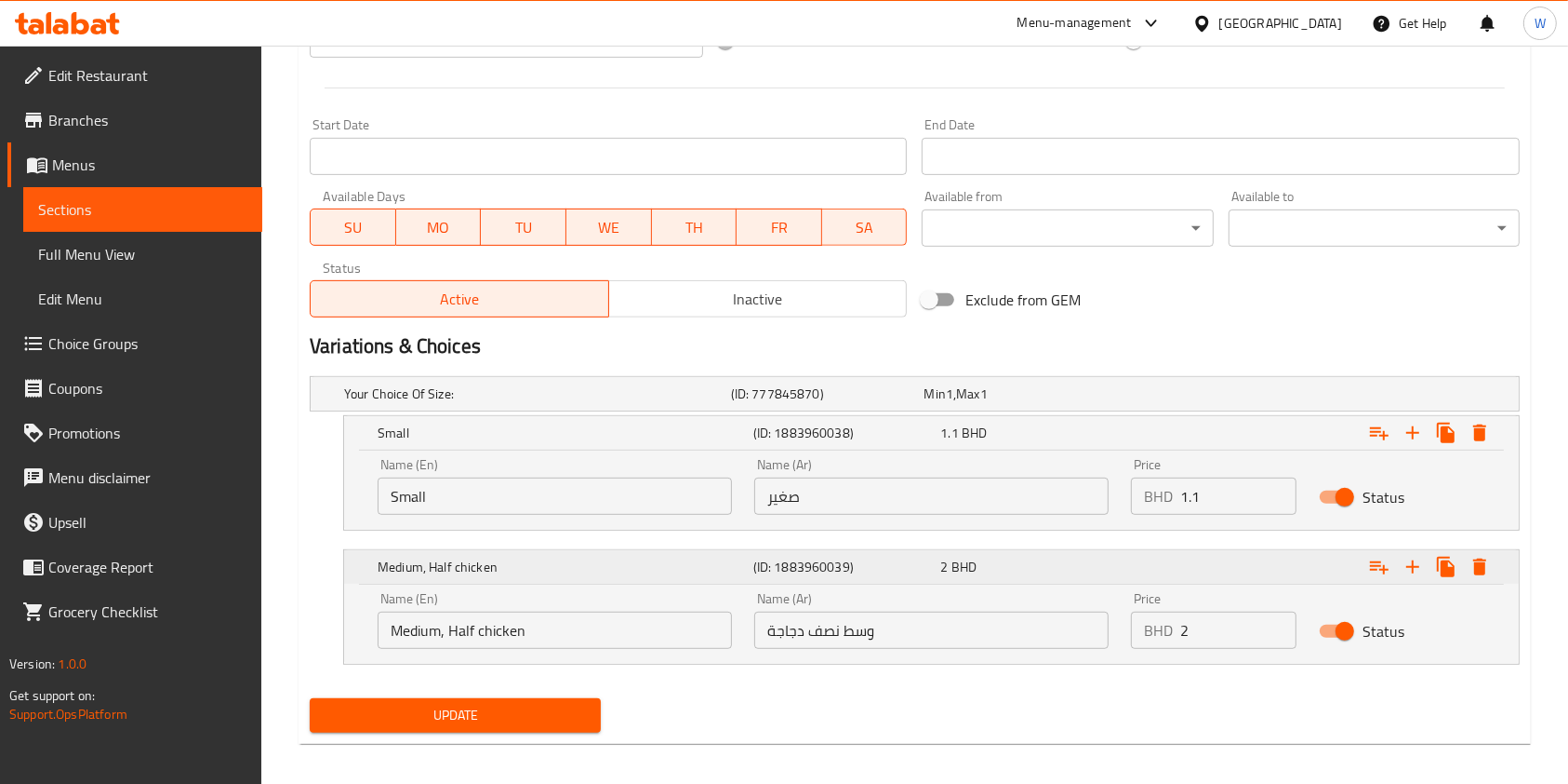
scroll to position [759, 0]
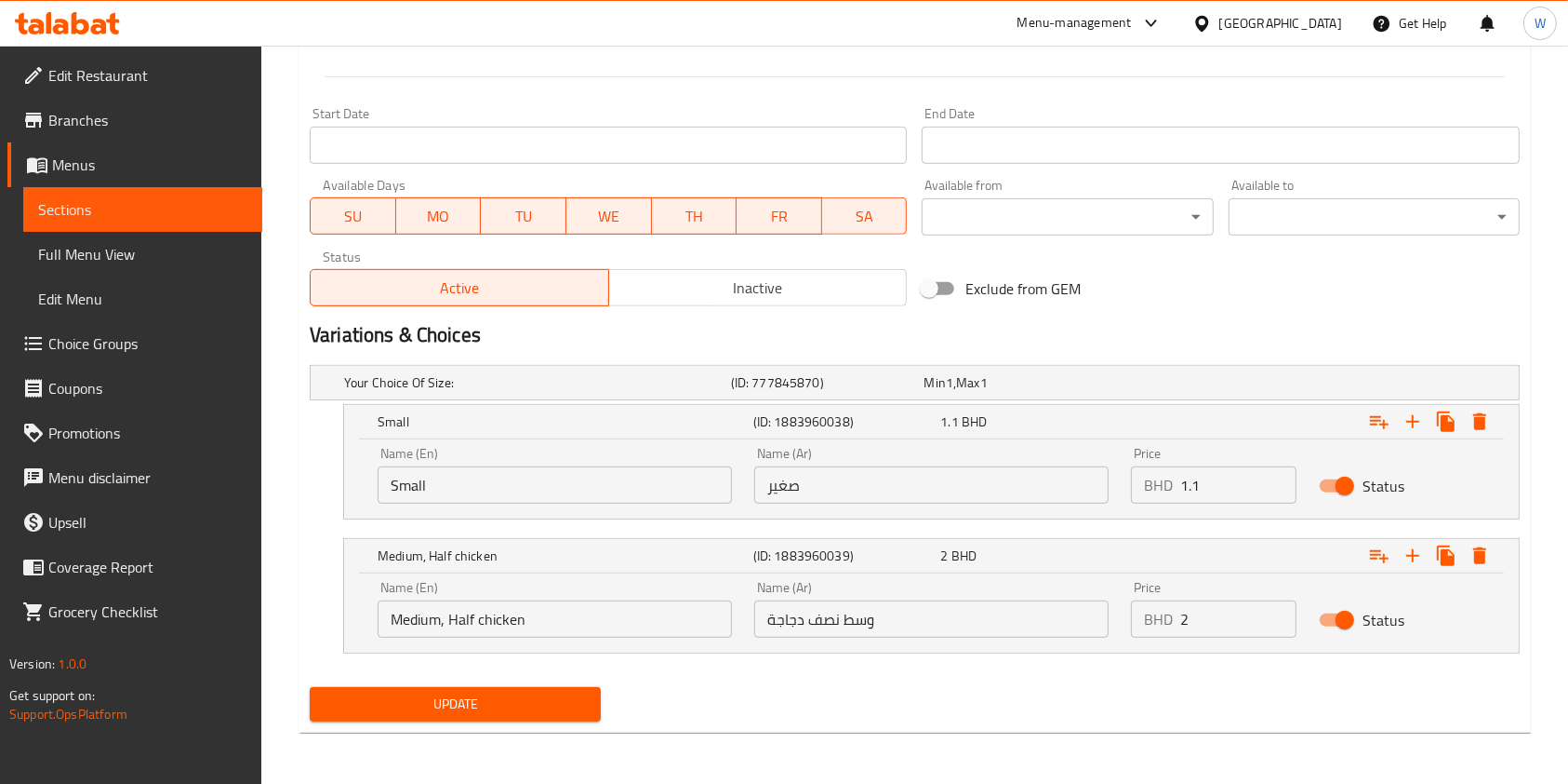
click at [518, 695] on span "Update" at bounding box center [456, 704] width 262 height 23
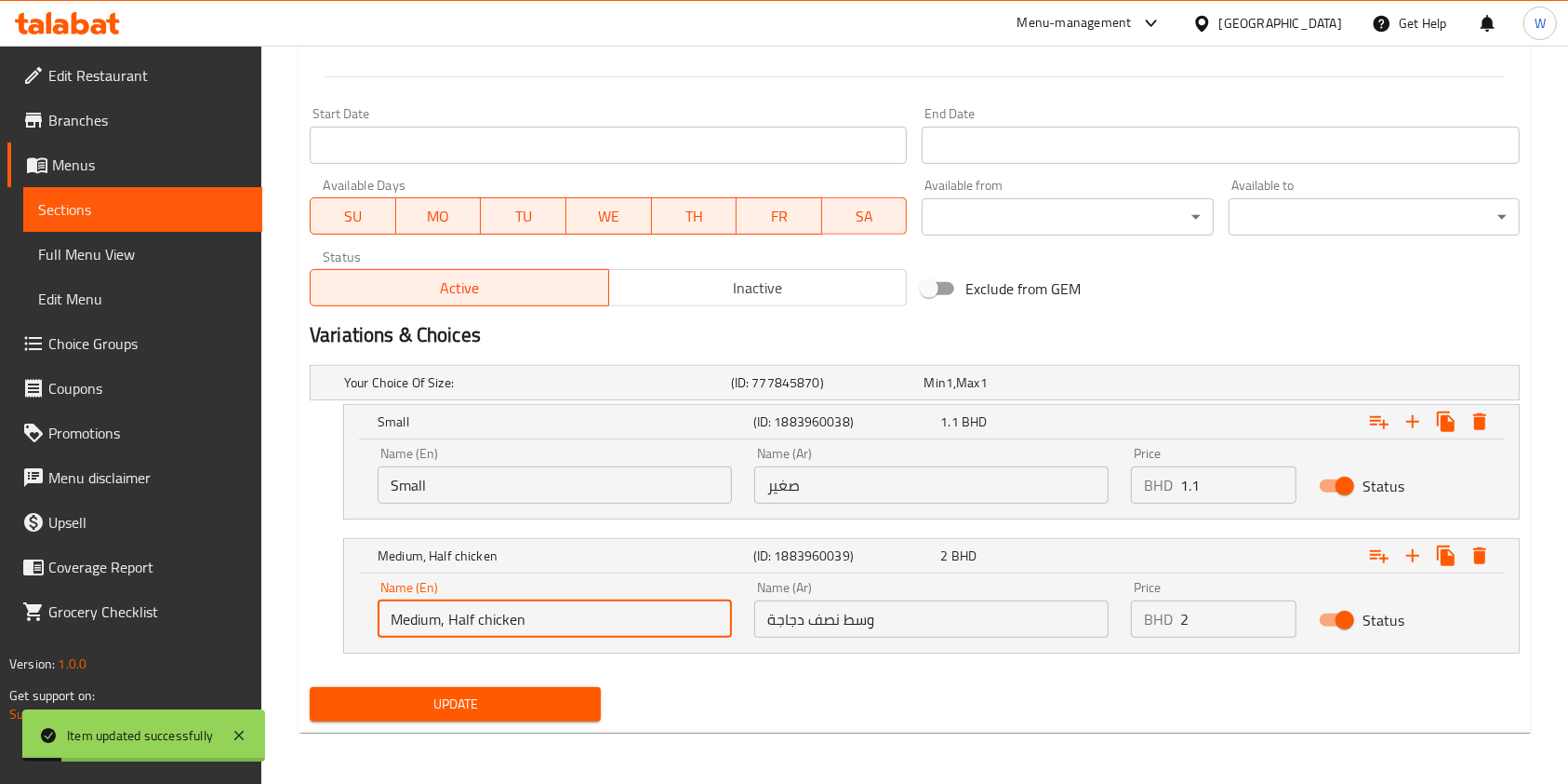
drag, startPoint x: 541, startPoint y: 622, endPoint x: 442, endPoint y: 629, distance: 99.2
click at [442, 629] on input "Medium, Half chicken" at bounding box center [554, 619] width 354 height 37
type input "Medium"
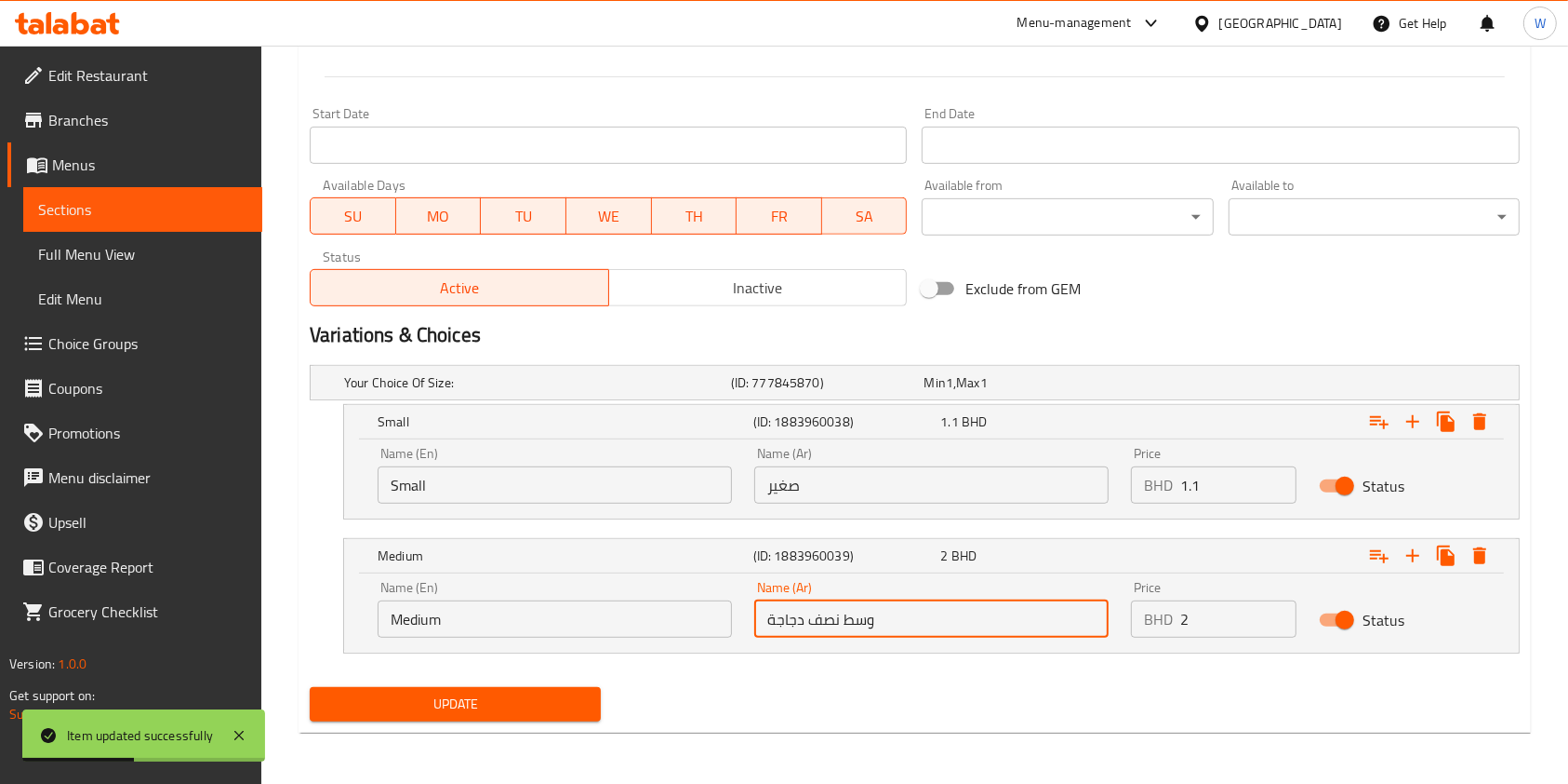
drag, startPoint x: 841, startPoint y: 620, endPoint x: 717, endPoint y: 631, distance: 124.5
click at [720, 629] on div "Name (En) Medium Name (En) Name (Ar) وسط نصف دجاجة Name (Ar) Price BHD 2 Price …" at bounding box center [932, 609] width 1130 height 79
type input "وسط"
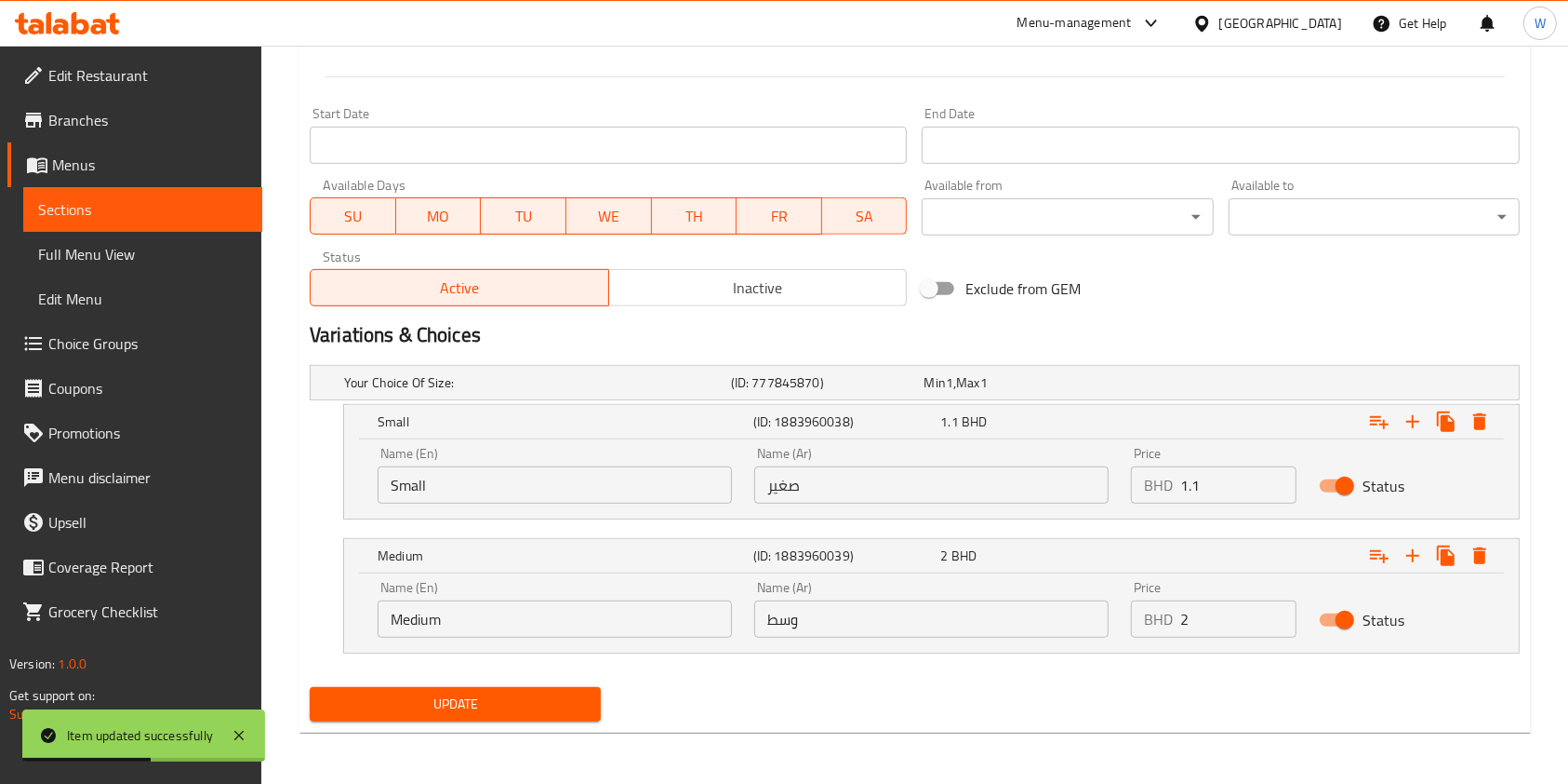
click at [515, 730] on div "Update Mandi Chicken Change Image Size: 1200 x 800 px / Image formats: jpg, png…" at bounding box center [915, 76] width 1233 height 1312
click at [542, 713] on span "Update" at bounding box center [456, 704] width 262 height 23
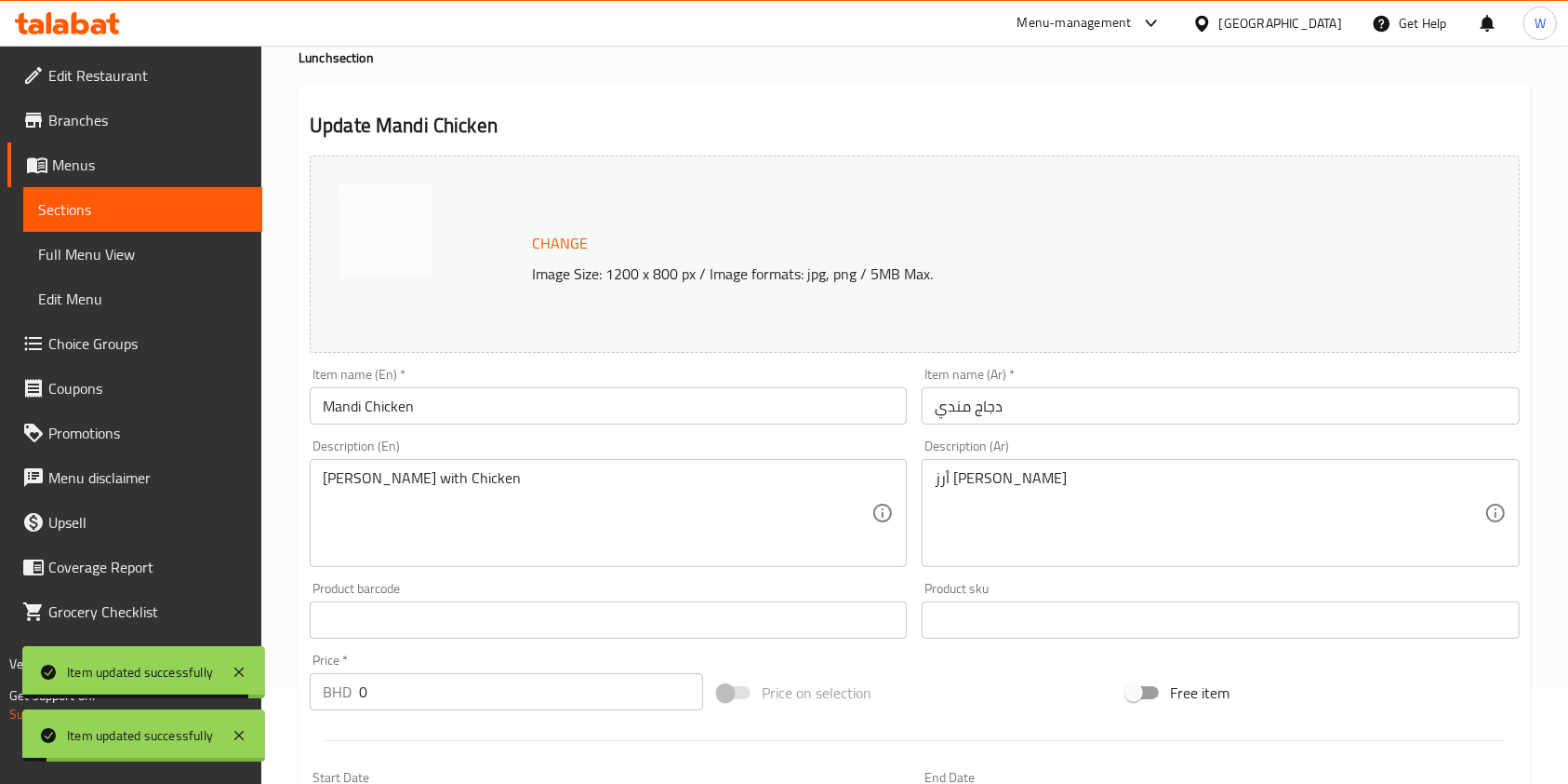
scroll to position [0, 0]
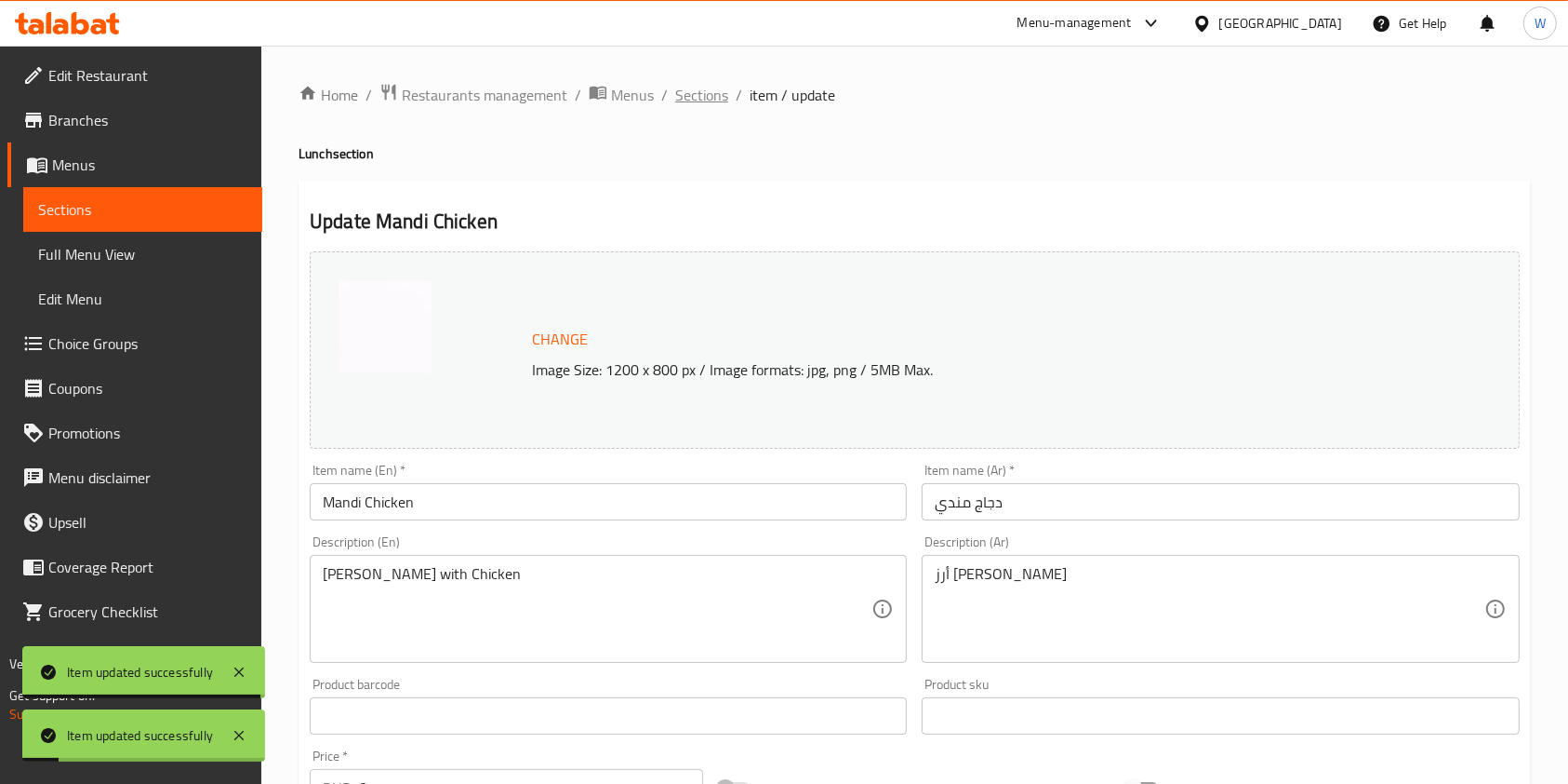
click at [707, 94] on span "Sections" at bounding box center [701, 95] width 53 height 22
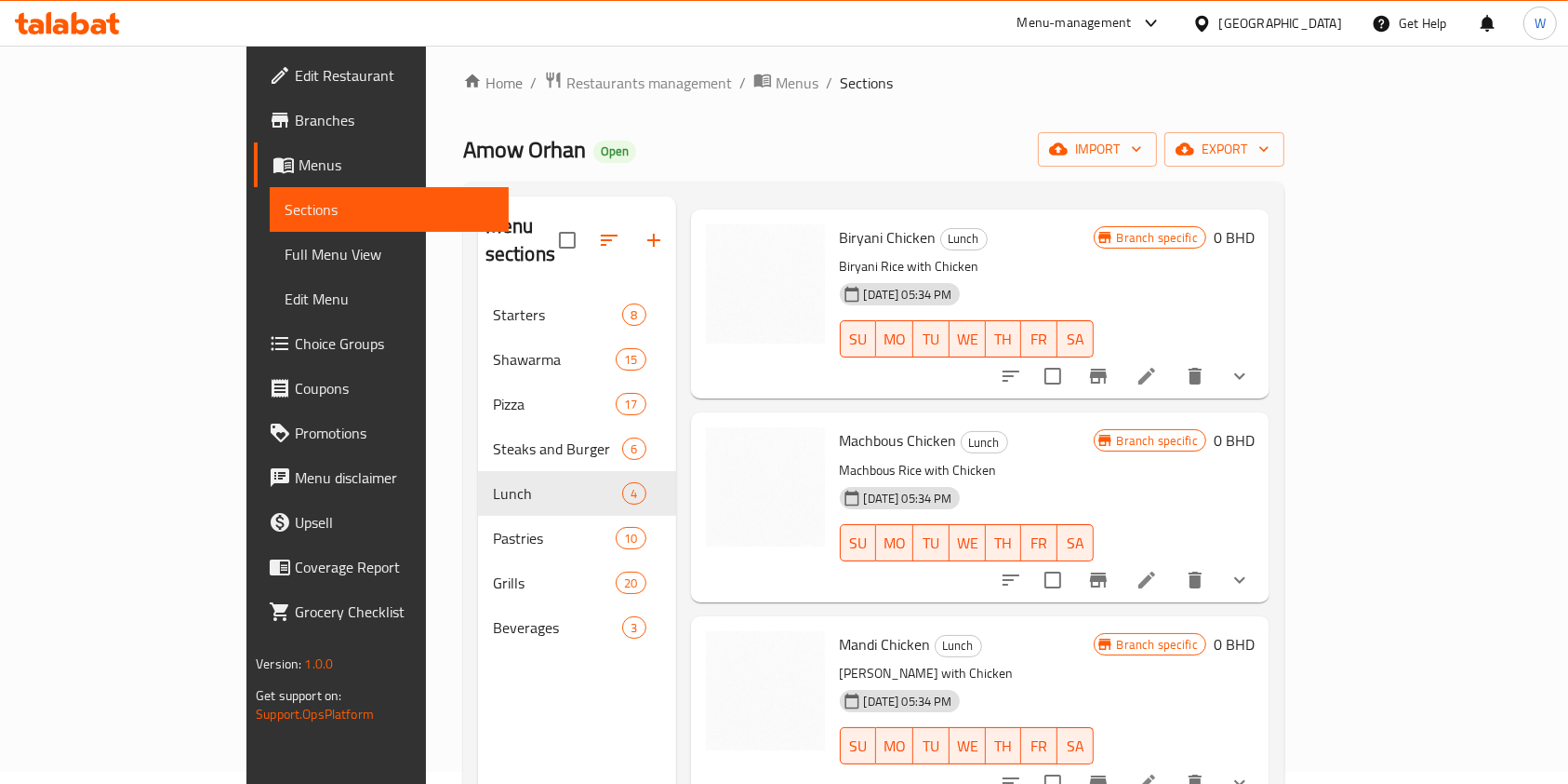
scroll to position [261, 0]
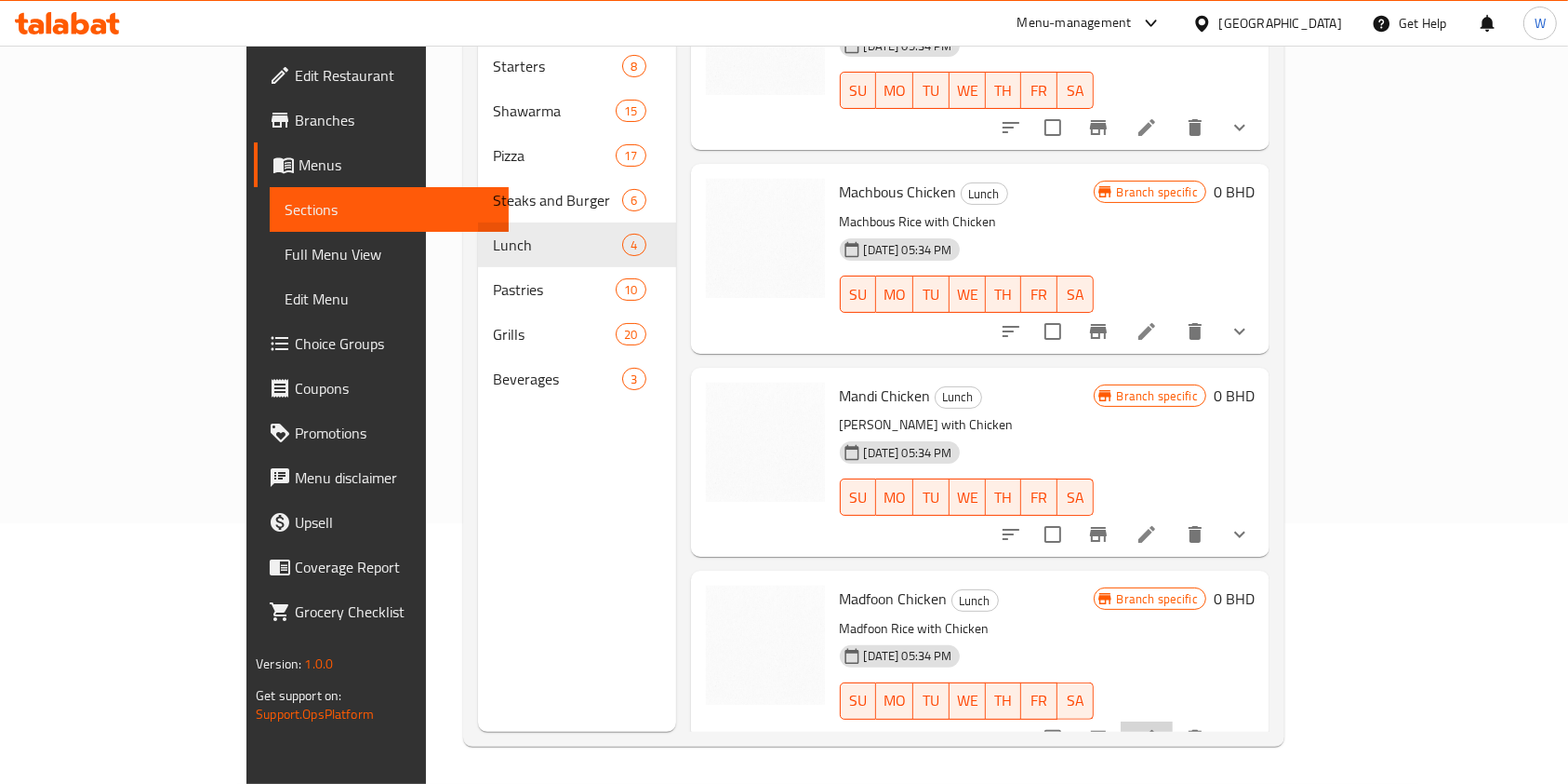
click at [1158, 727] on icon at bounding box center [1147, 737] width 22 height 22
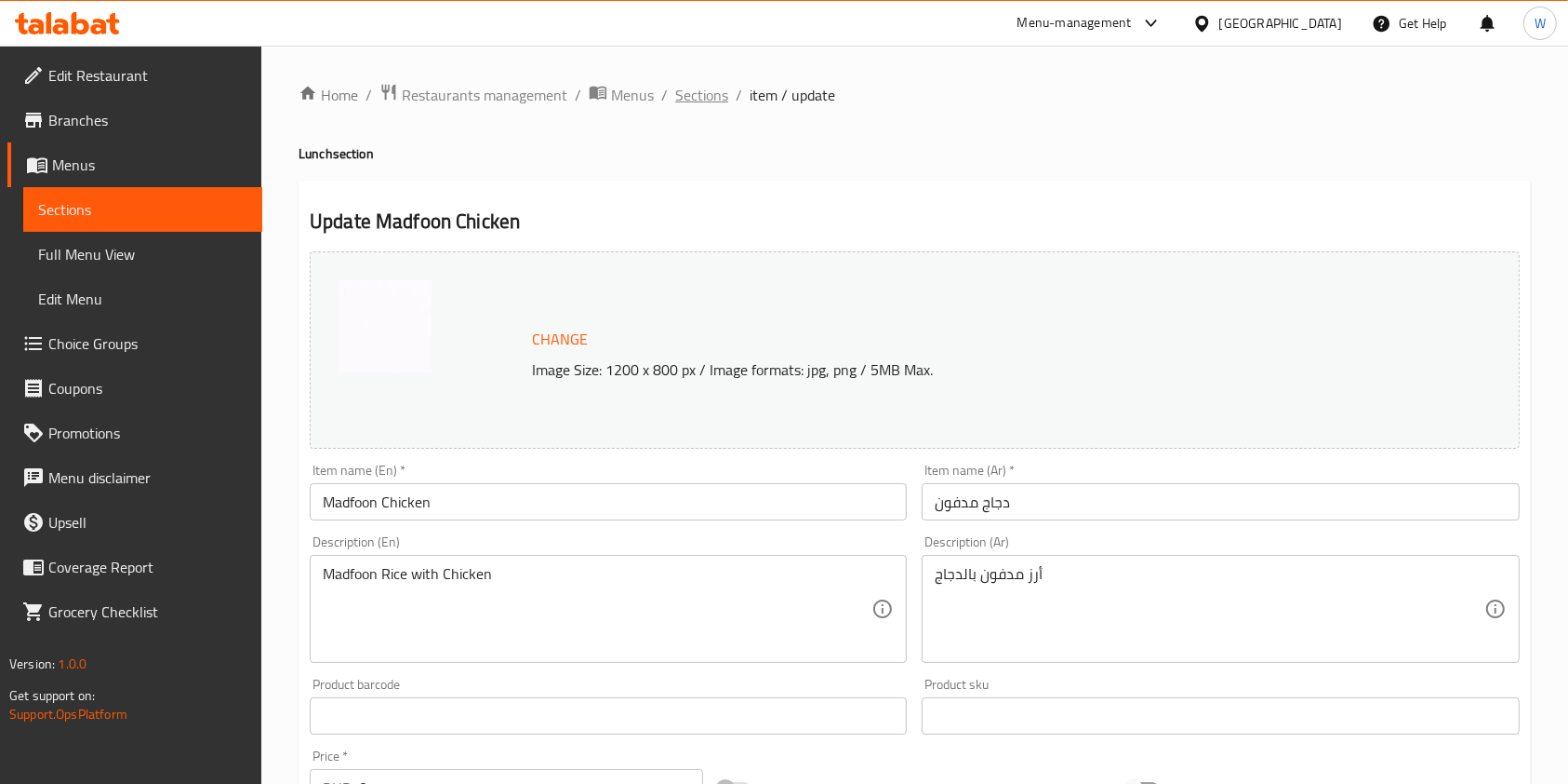
click at [713, 85] on span "Sections" at bounding box center [701, 95] width 53 height 22
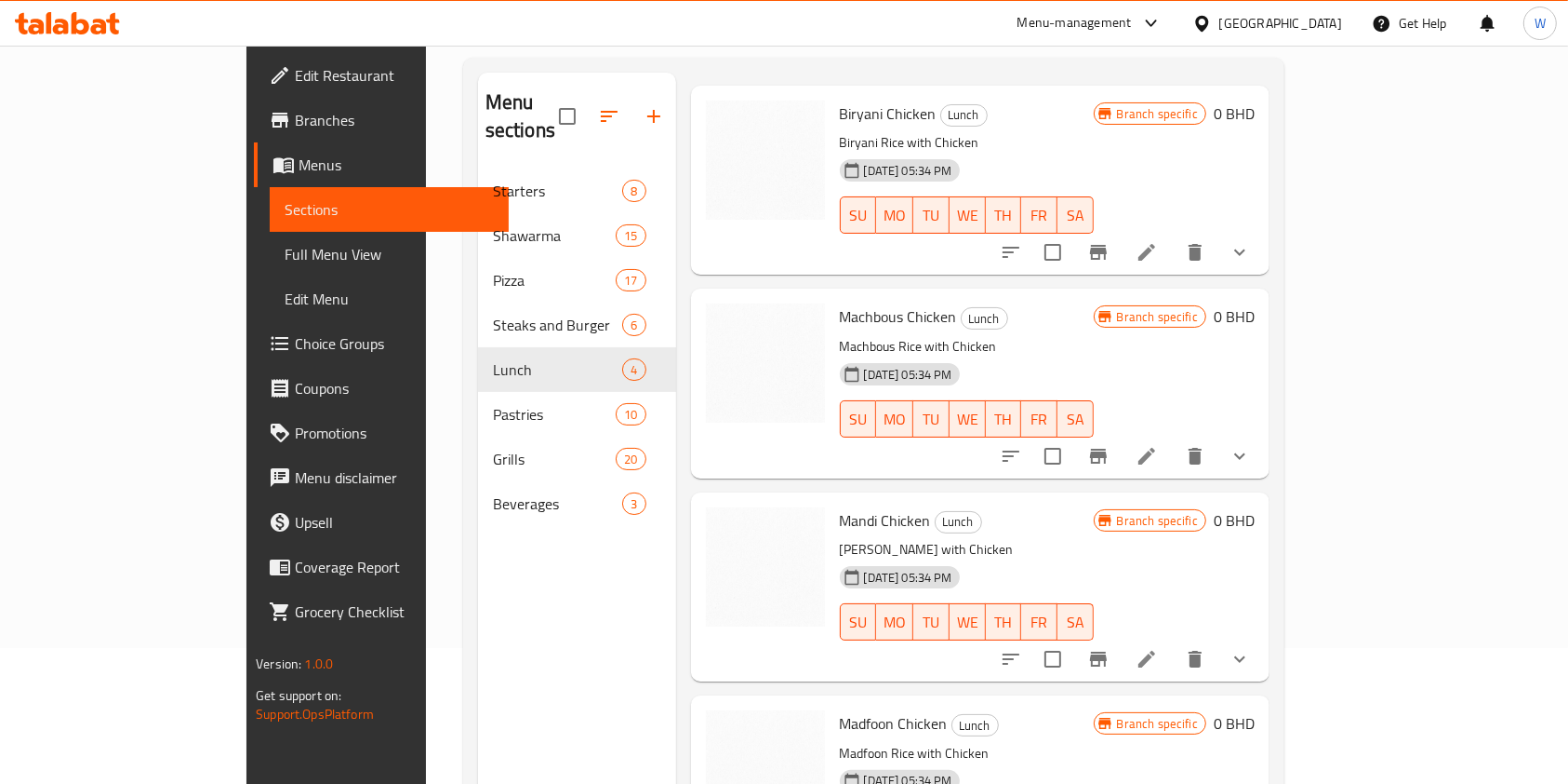
scroll to position [261, 0]
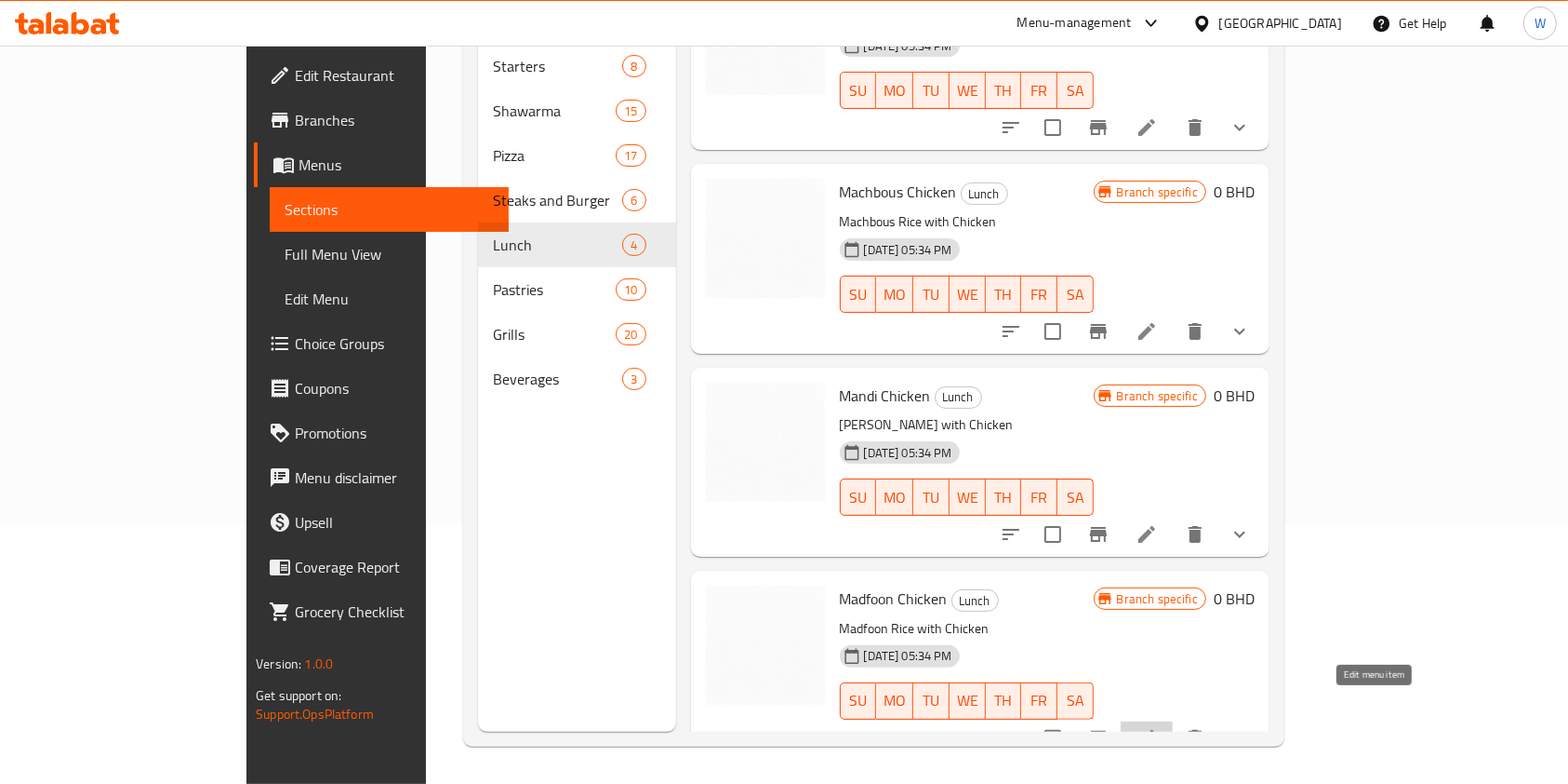
click at [1158, 727] on icon at bounding box center [1147, 737] width 22 height 22
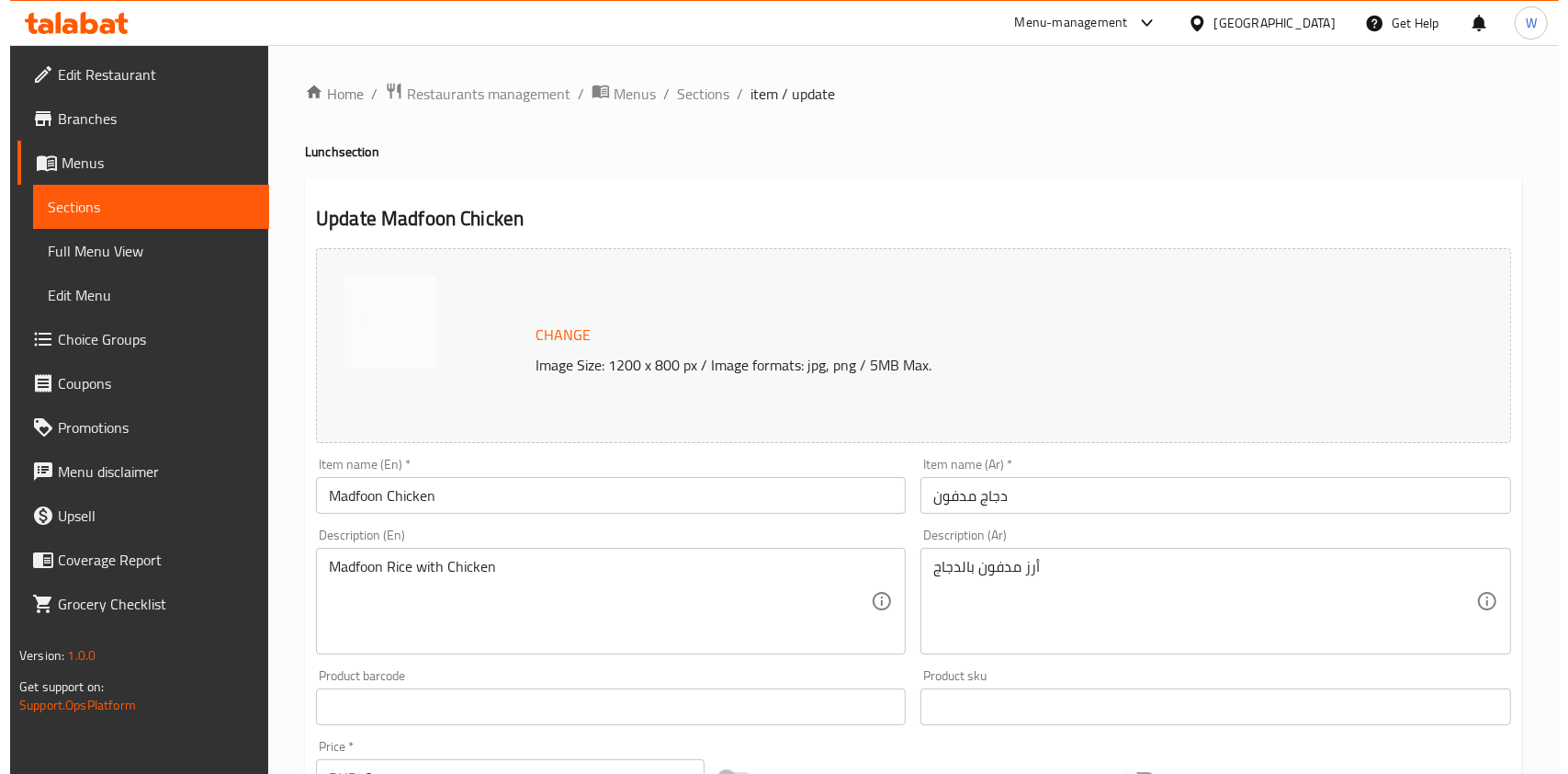
scroll to position [645, 0]
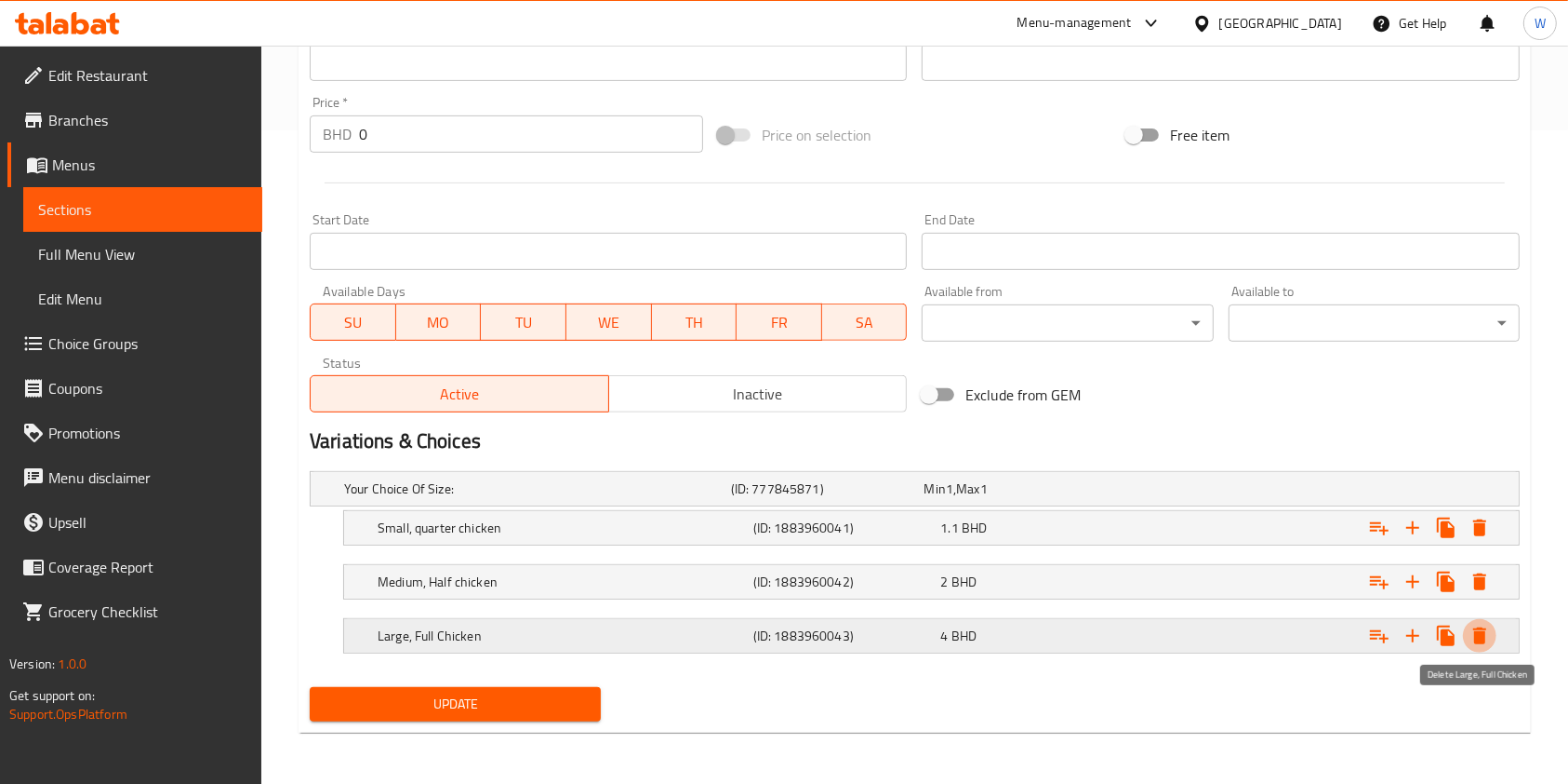
click at [1482, 628] on icon "Expand" at bounding box center [1480, 636] width 13 height 17
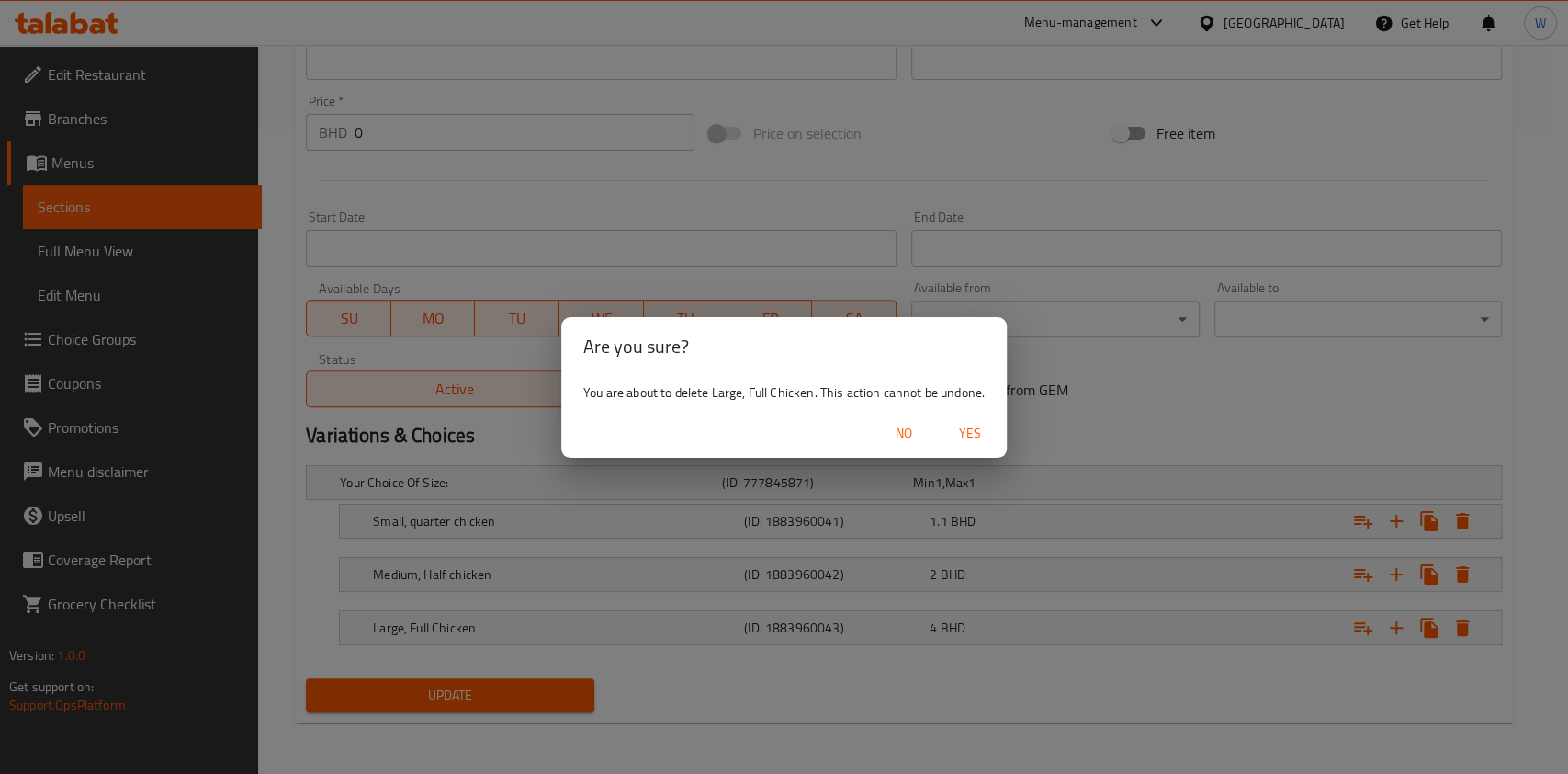
click at [978, 434] on span "Yes" at bounding box center [970, 433] width 44 height 23
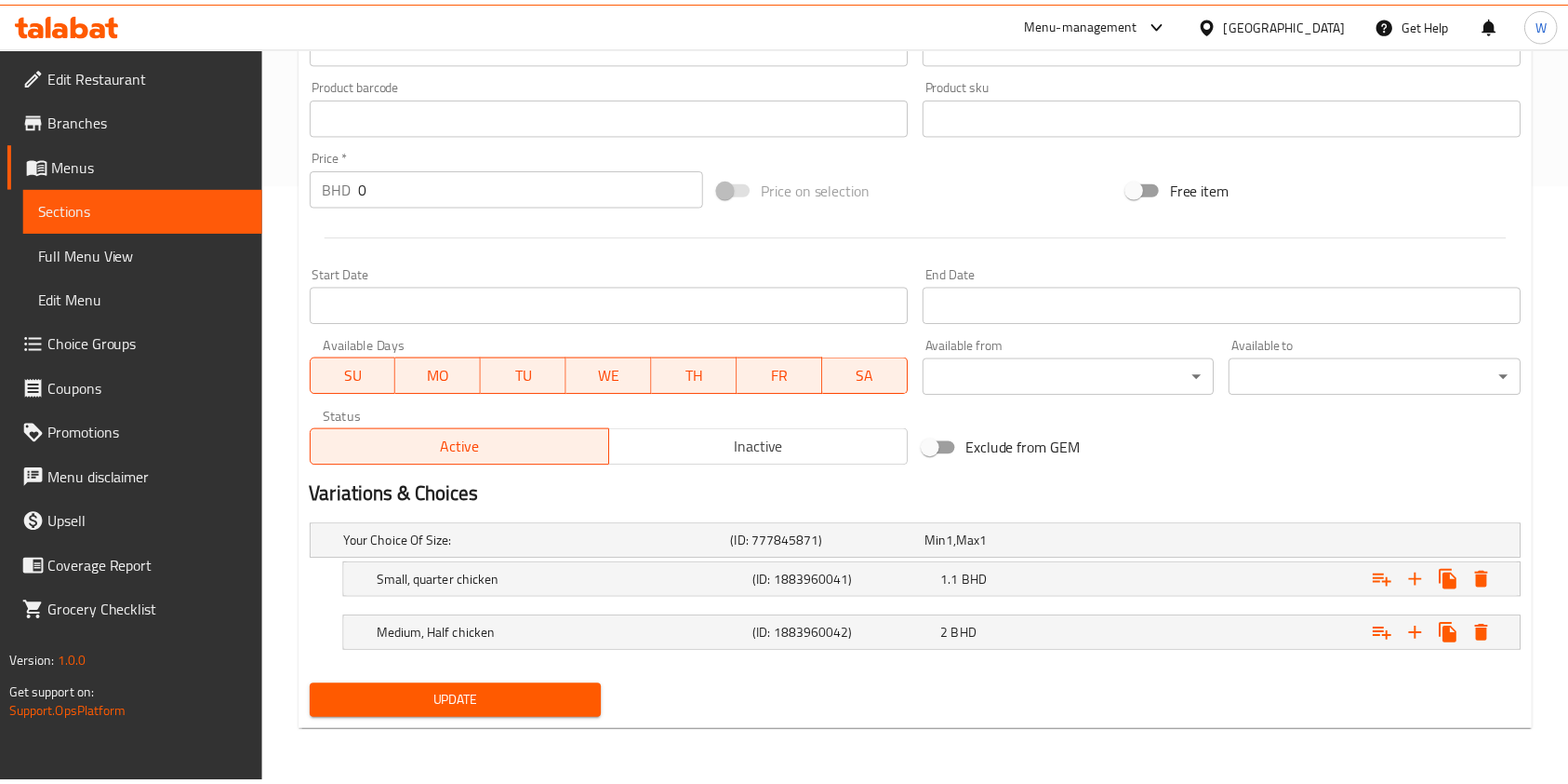
scroll to position [599, 0]
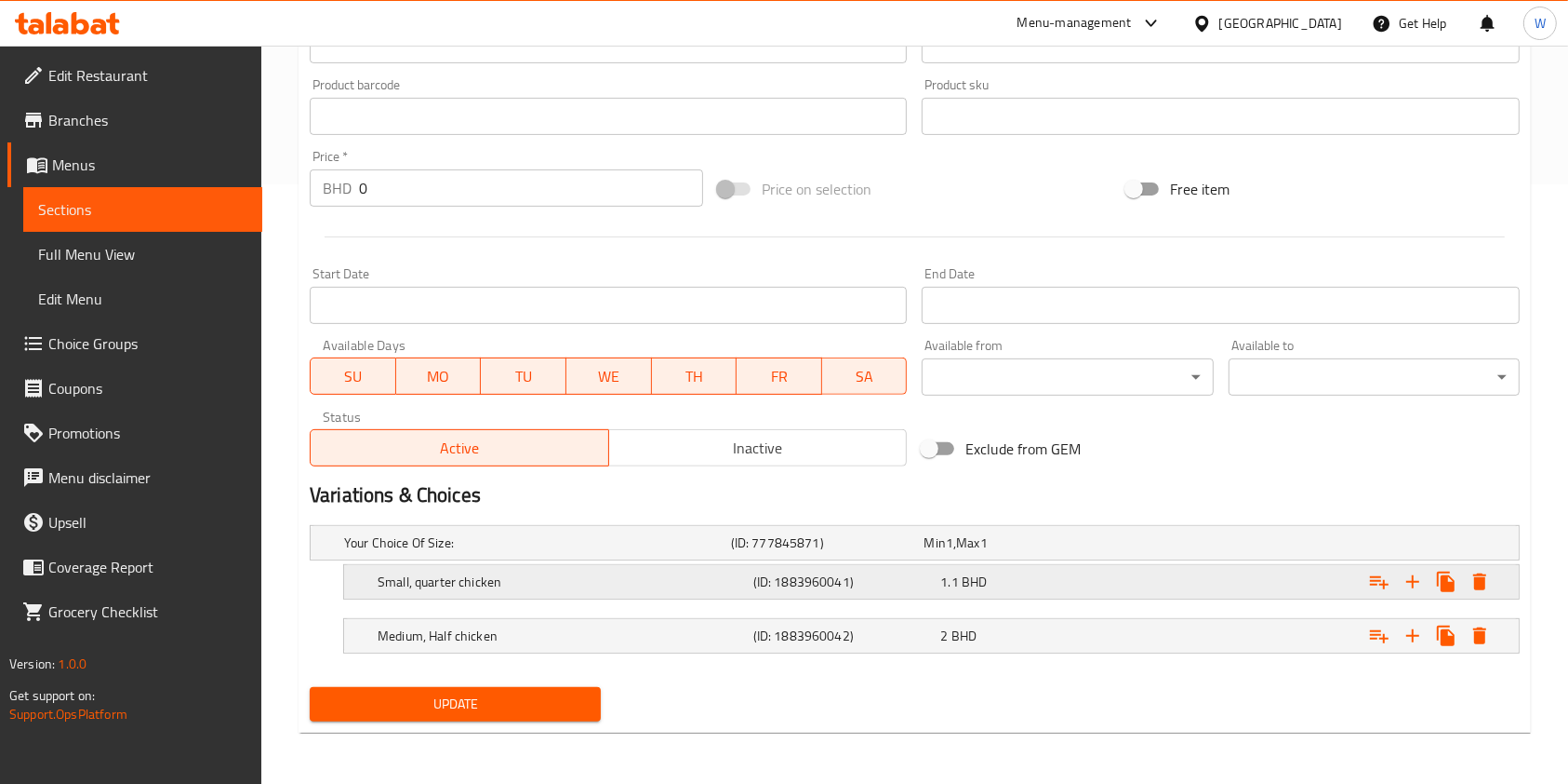
click at [519, 584] on h5 "Small, quarter chicken" at bounding box center [562, 581] width 369 height 18
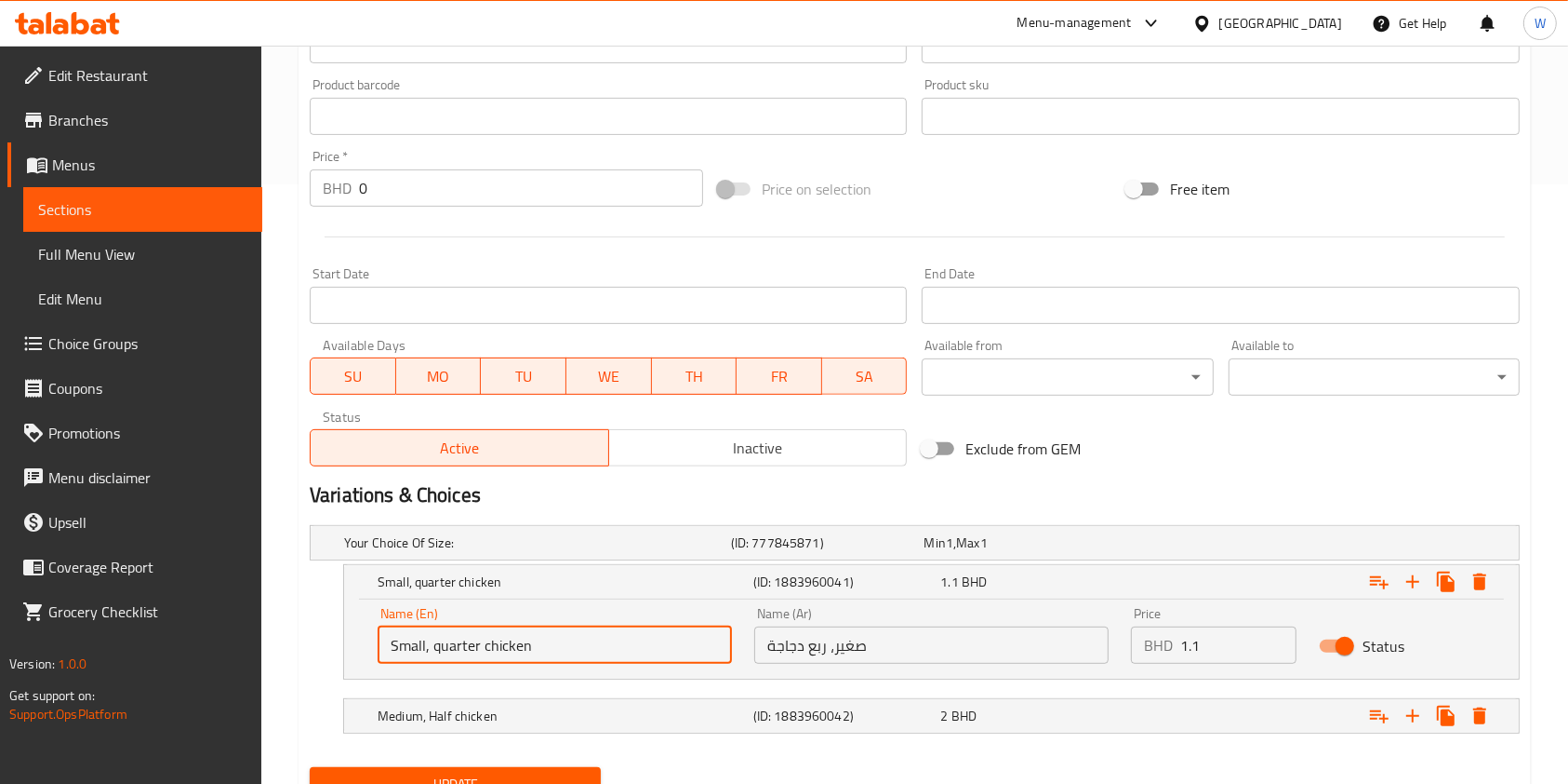
drag, startPoint x: 558, startPoint y: 647, endPoint x: 424, endPoint y: 662, distance: 134.8
click at [424, 662] on input "Small, quarter chicken" at bounding box center [554, 644] width 354 height 37
type input "Small"
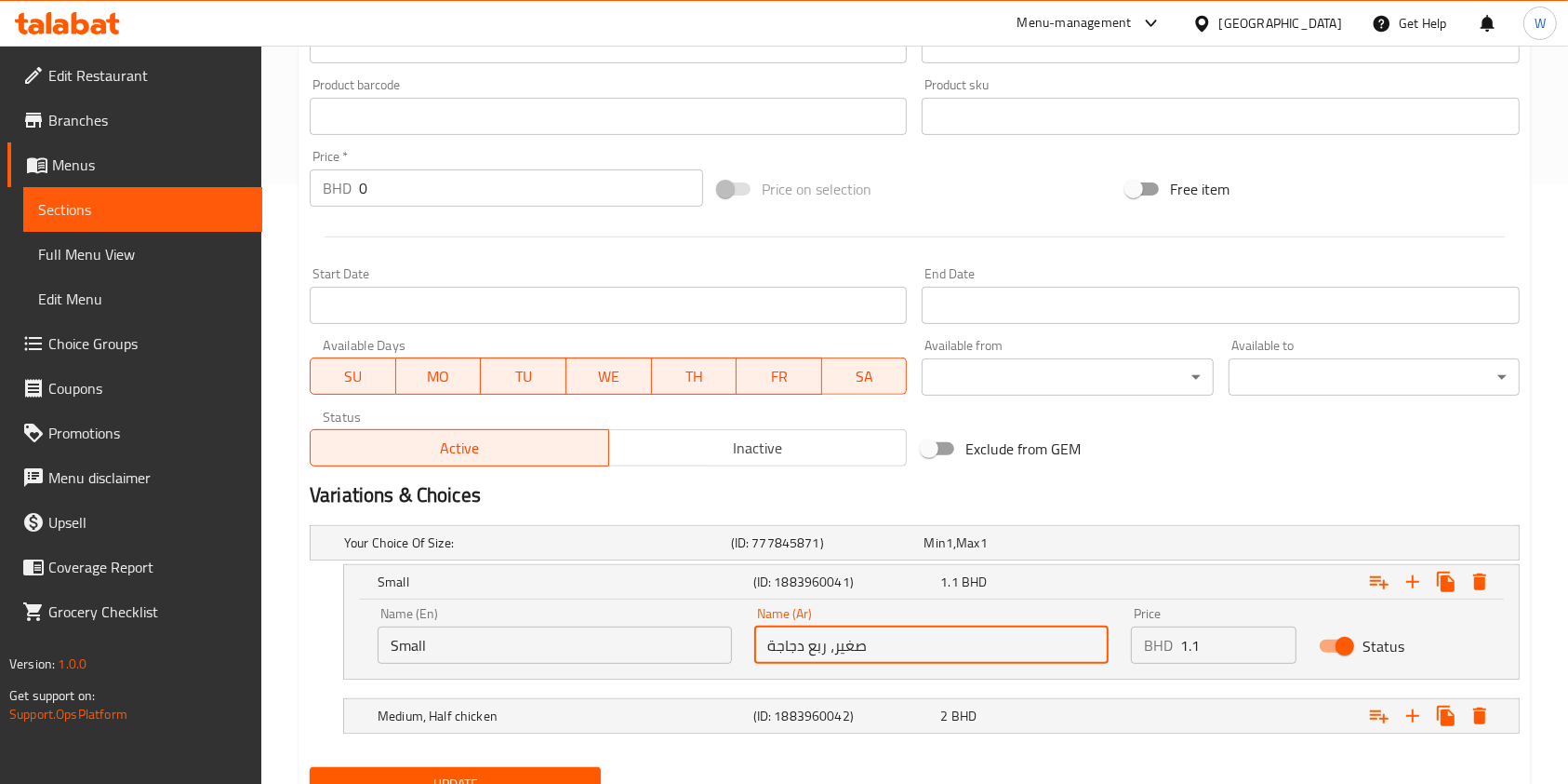
drag, startPoint x: 833, startPoint y: 646, endPoint x: 732, endPoint y: 659, distance: 101.8
click at [732, 659] on div "Name (En) Small Name (En) Name (Ar) صغير، ربع دجاجة Name (Ar) Price BHD 1.1 Pri…" at bounding box center [932, 635] width 1130 height 79
type input "صغير"
click at [1216, 701] on div "Expand" at bounding box center [1312, 715] width 376 height 41
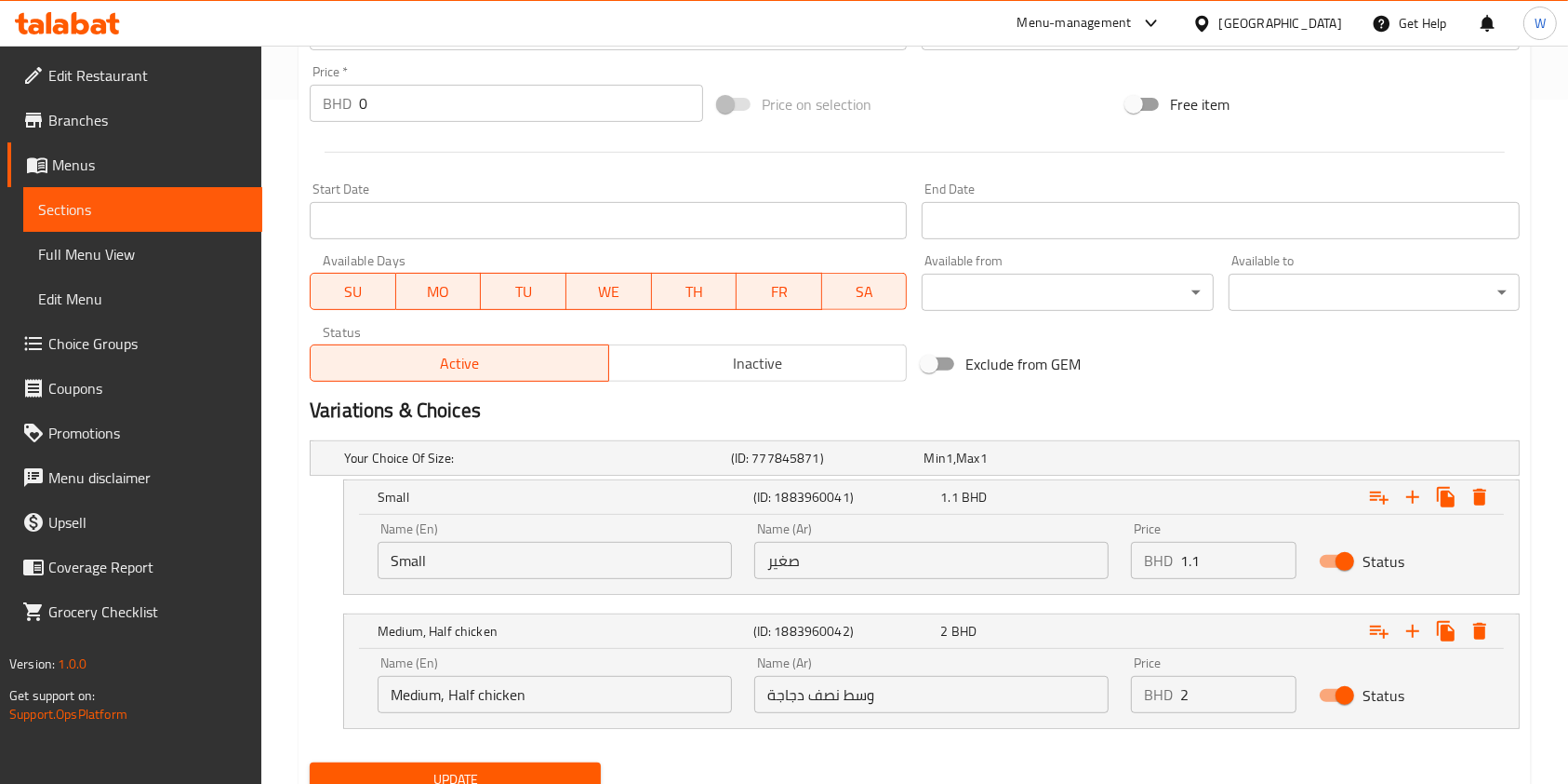
scroll to position [759, 0]
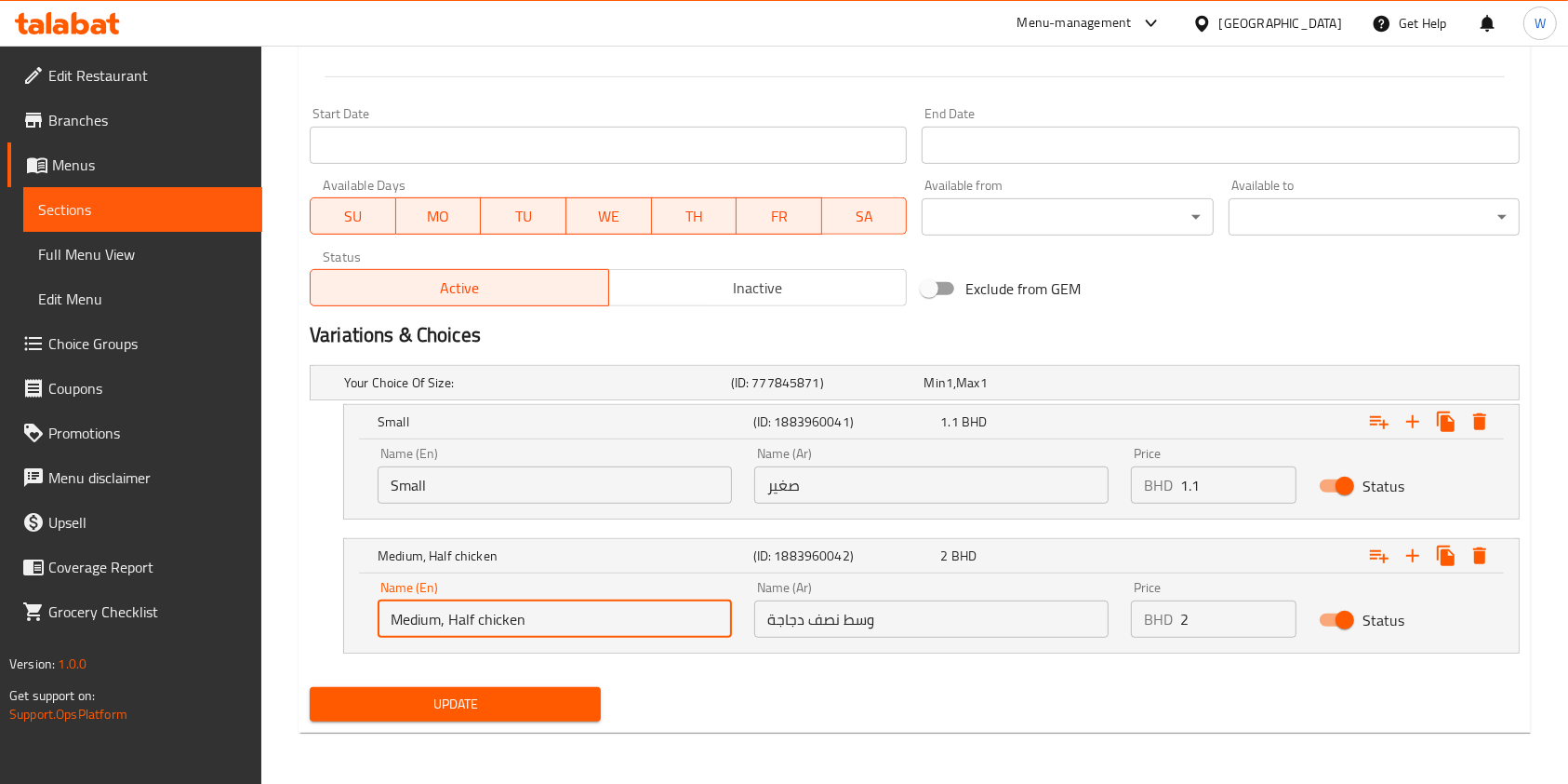
drag, startPoint x: 598, startPoint y: 626, endPoint x: 442, endPoint y: 632, distance: 156.1
click at [442, 632] on input "Medium, Half chicken" at bounding box center [554, 619] width 354 height 37
type input "Medium"
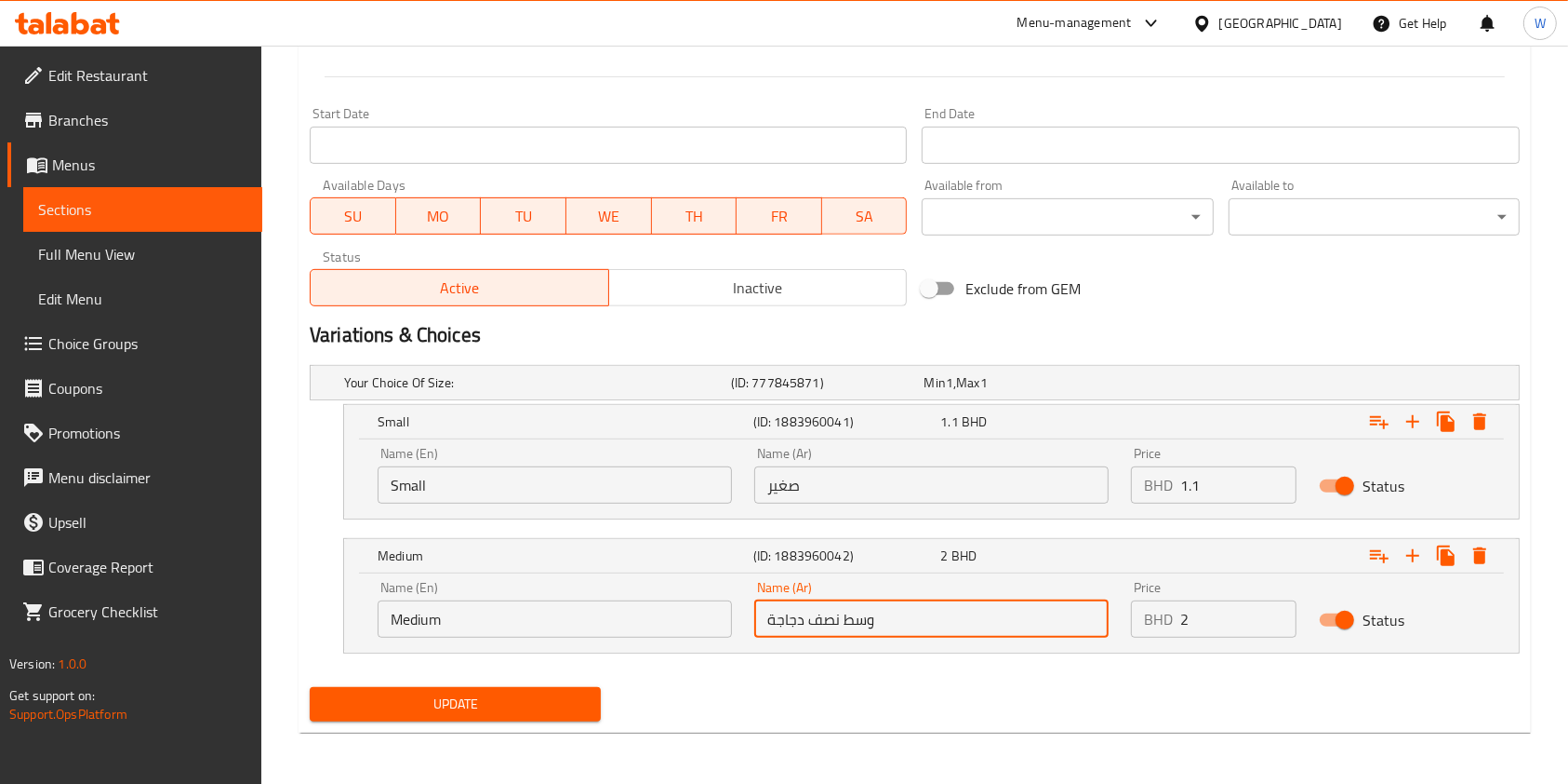
drag, startPoint x: 841, startPoint y: 619, endPoint x: 729, endPoint y: 636, distance: 113.3
click at [730, 635] on div "Name (En) Medium Name (En) Name (Ar) وسط نصف دجاجة Name (Ar) Price BHD 2 Price …" at bounding box center [932, 609] width 1130 height 79
type input "وسط"
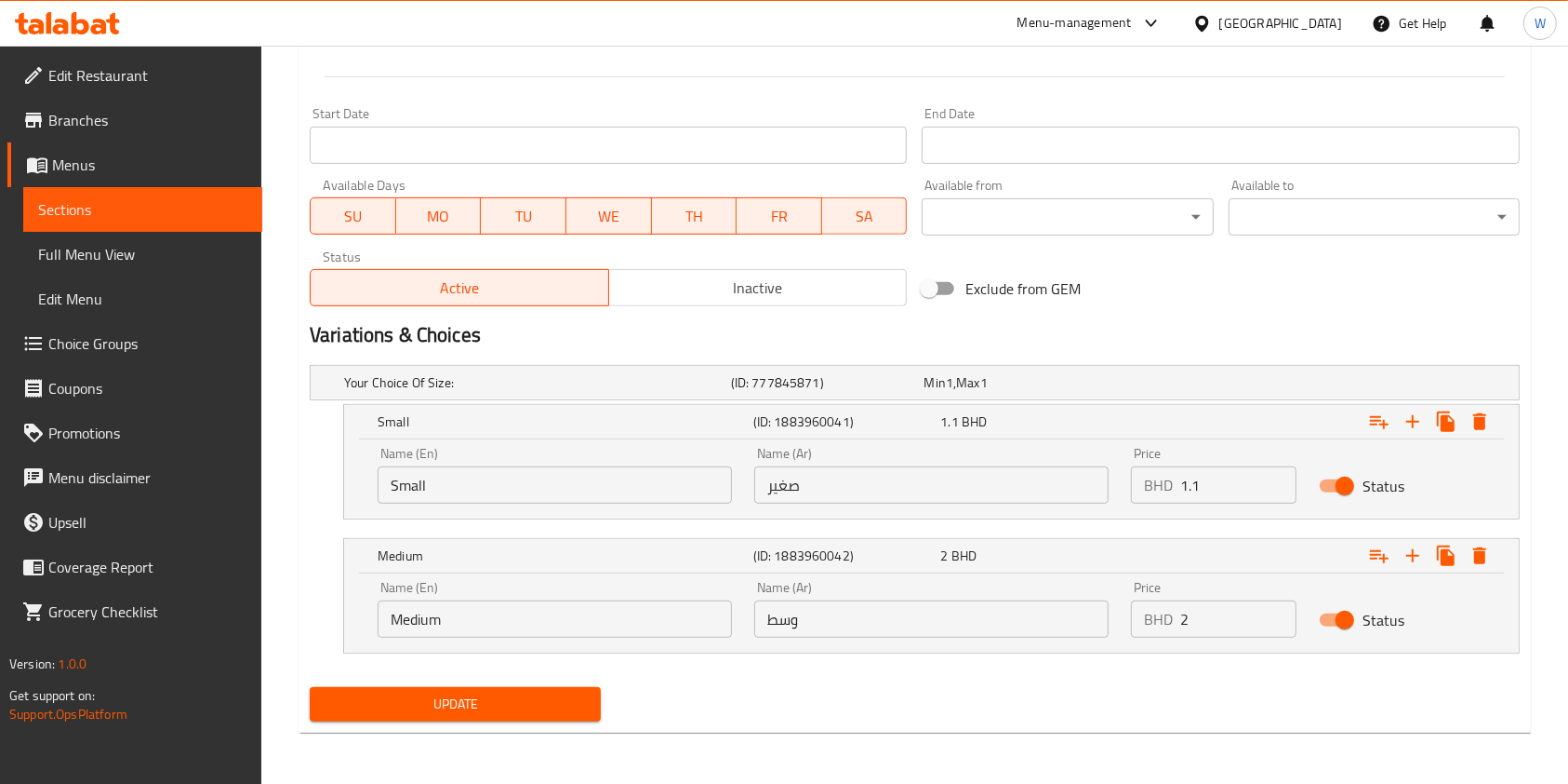
click at [416, 685] on div "Update" at bounding box center [455, 705] width 306 height 50
click at [421, 692] on span "Update" at bounding box center [456, 704] width 262 height 23
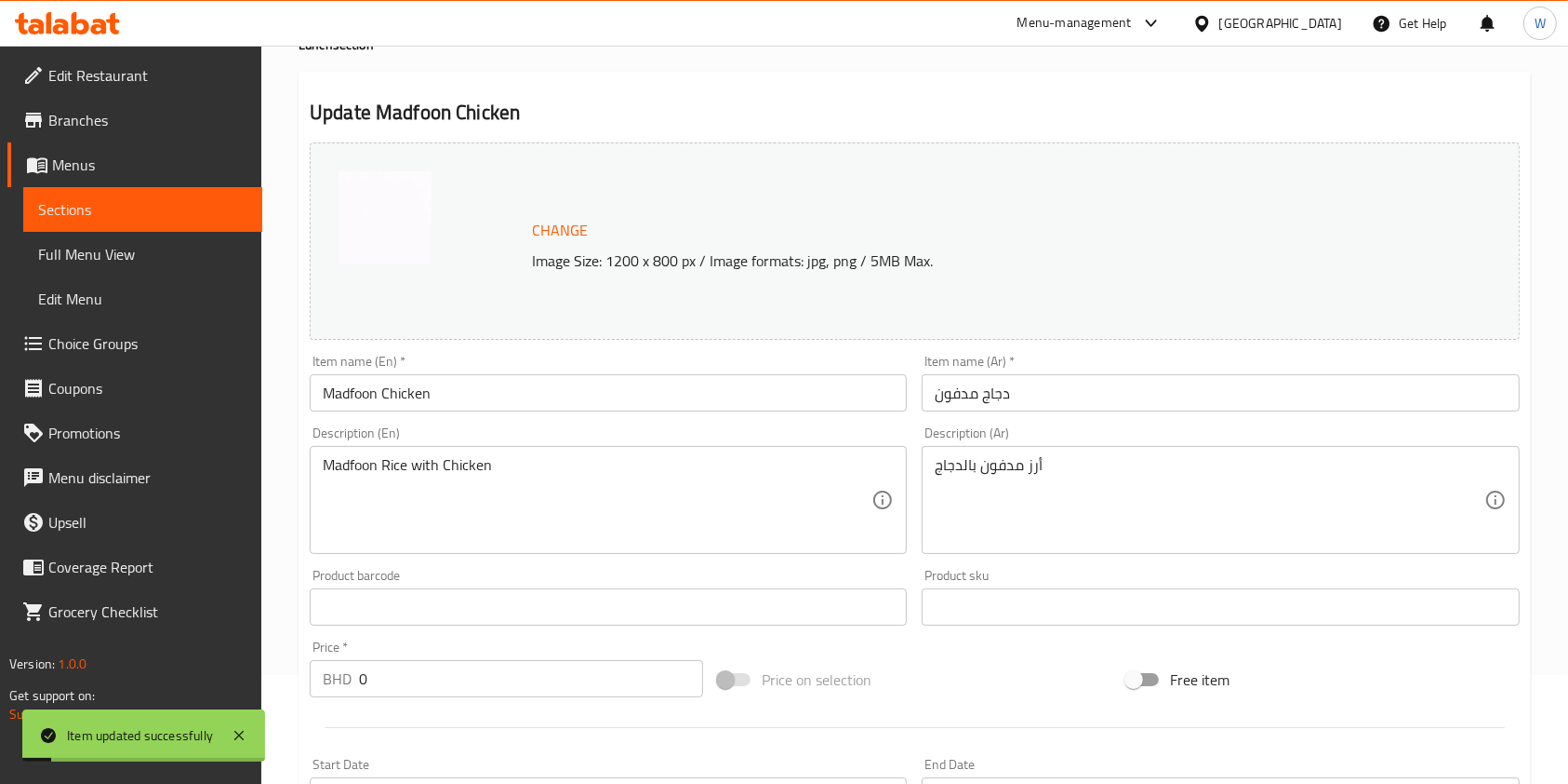
scroll to position [0, 0]
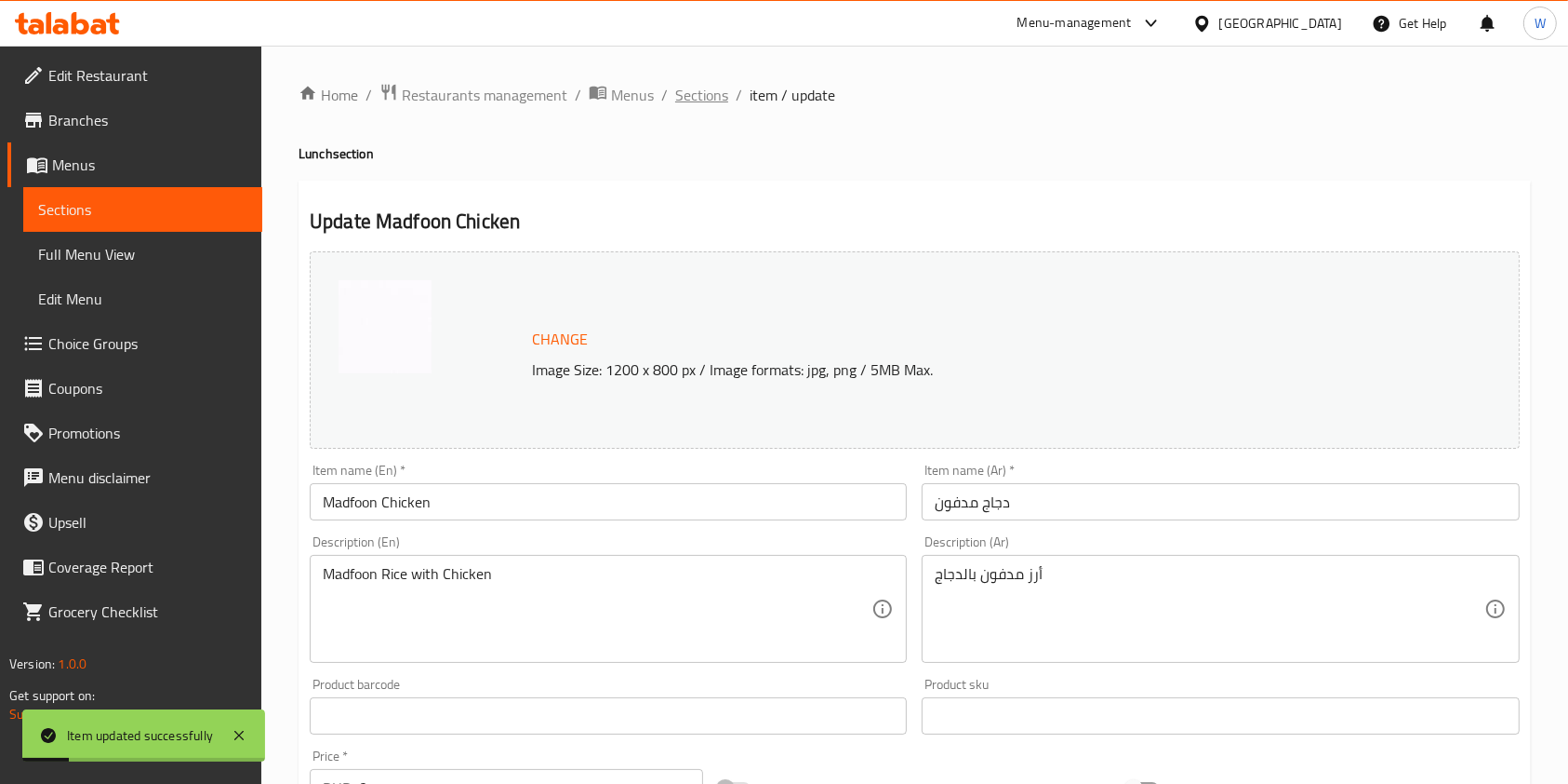
click at [695, 106] on span "Sections" at bounding box center [701, 95] width 53 height 22
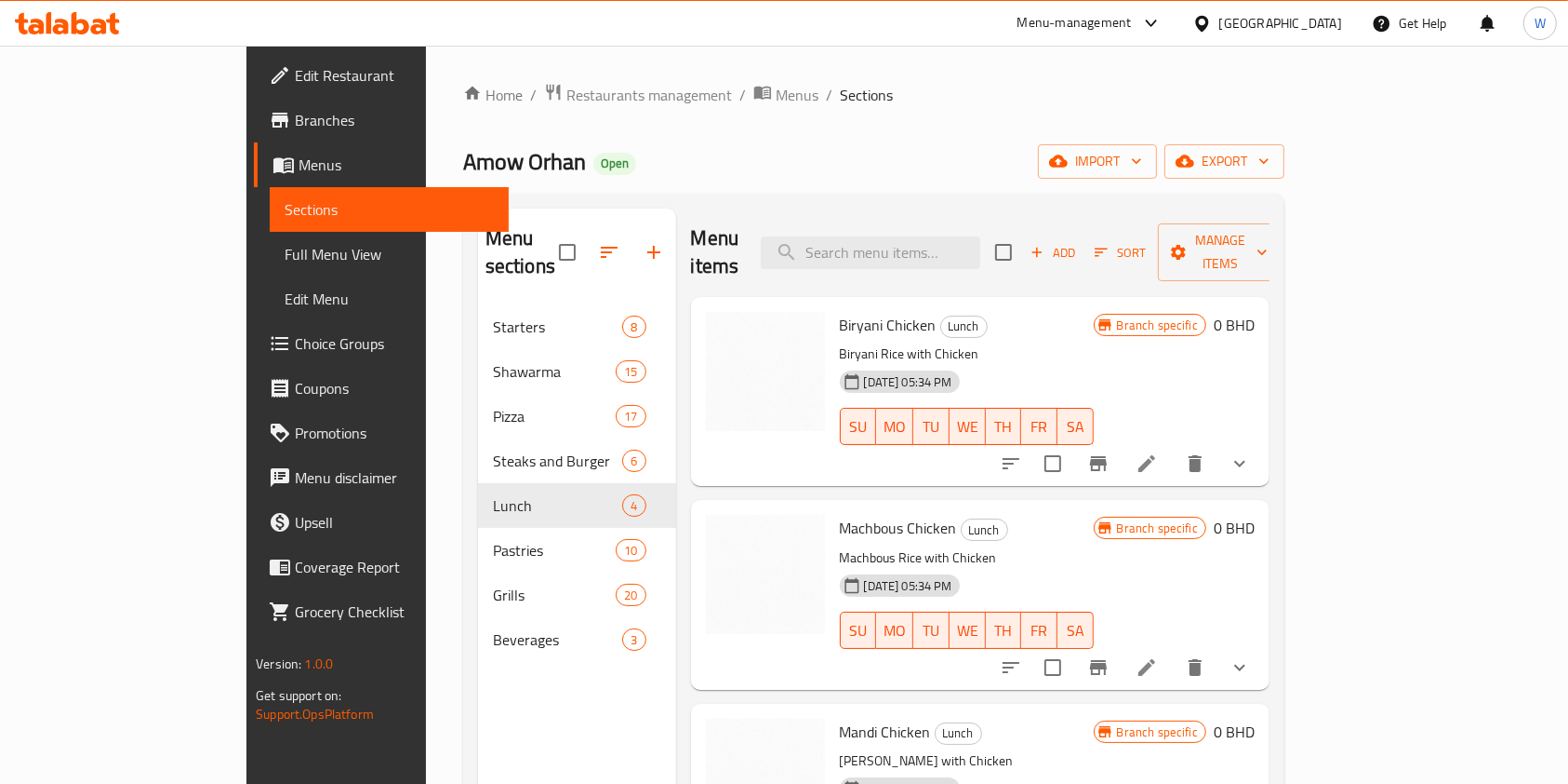
click at [498, 63] on div "Home / Restaurants management / Menus / Sections Amow Orhan Open import export …" at bounding box center [874, 545] width 896 height 999
click at [567, 100] on span "Restaurants management" at bounding box center [649, 95] width 165 height 22
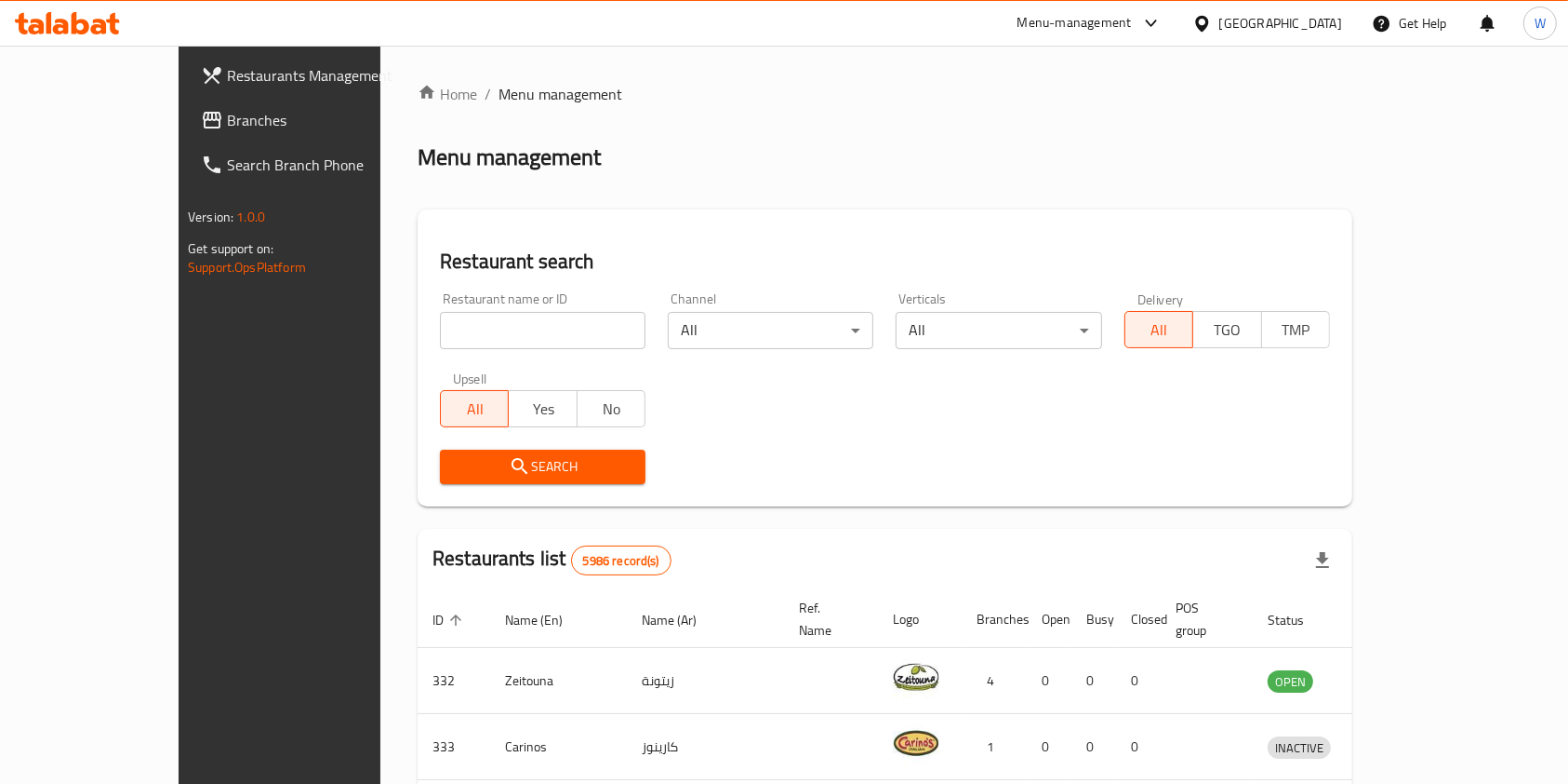
drag, startPoint x: 384, startPoint y: 332, endPoint x: 395, endPoint y: 326, distance: 12.5
click at [440, 332] on input "search" at bounding box center [542, 330] width 205 height 37
paste input "Apple Restaurant"
type input "Apple Restaurant"
click button "Search" at bounding box center [542, 467] width 205 height 34
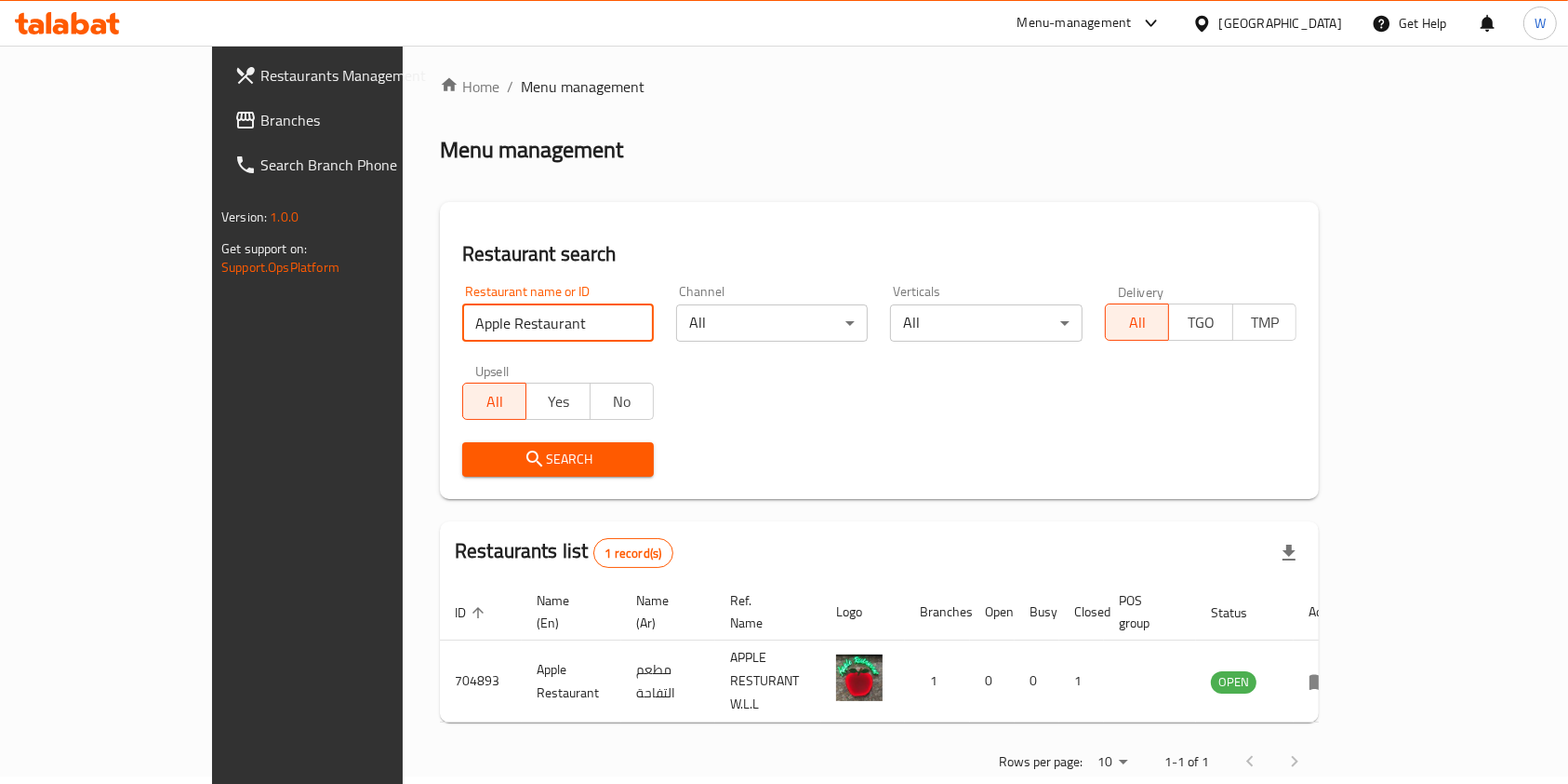
scroll to position [10, 0]
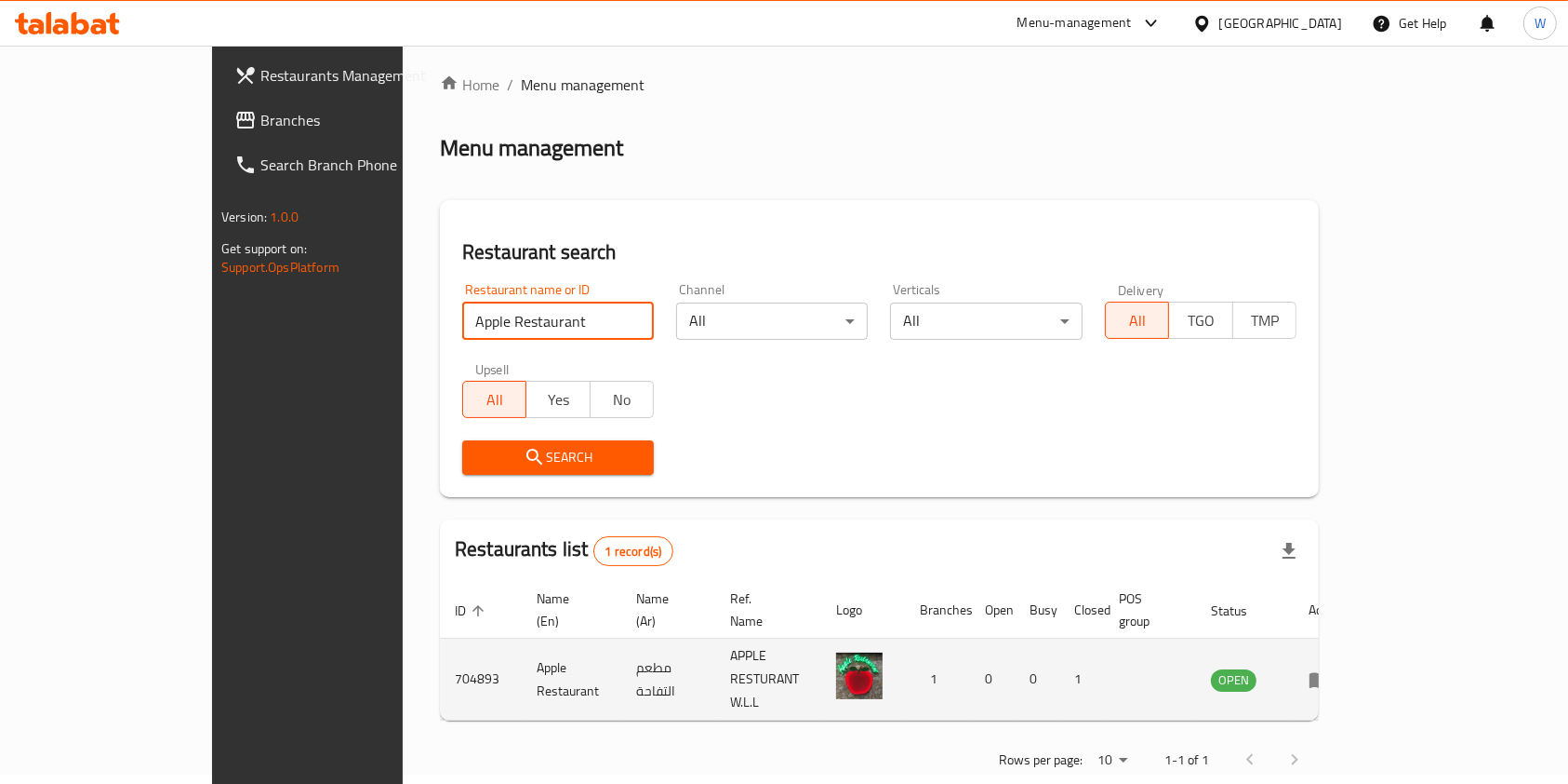
click at [1330, 672] on icon "enhanced table" at bounding box center [1320, 680] width 20 height 16
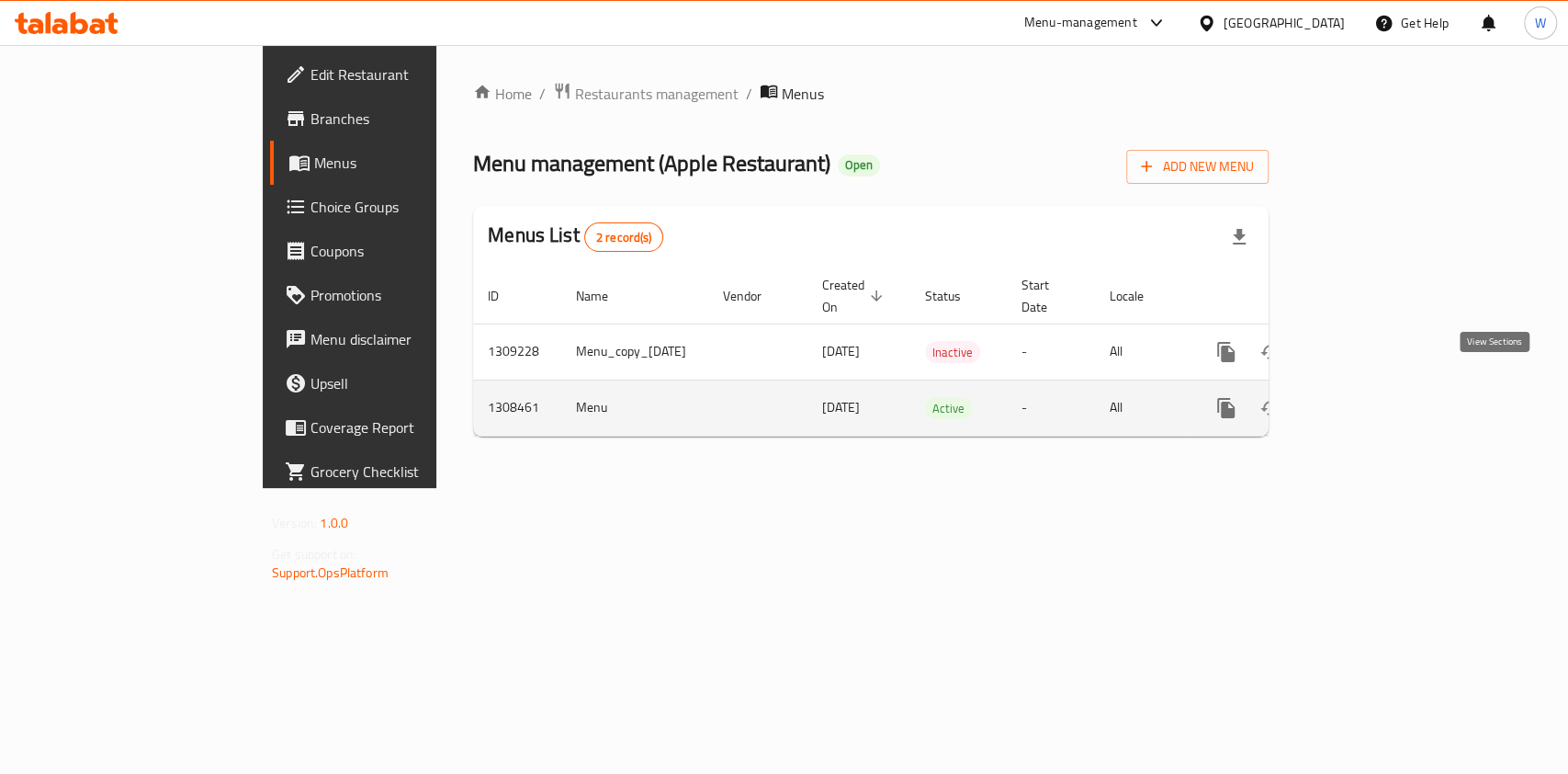
click at [1370, 397] on icon "enhanced table" at bounding box center [1358, 408] width 22 height 22
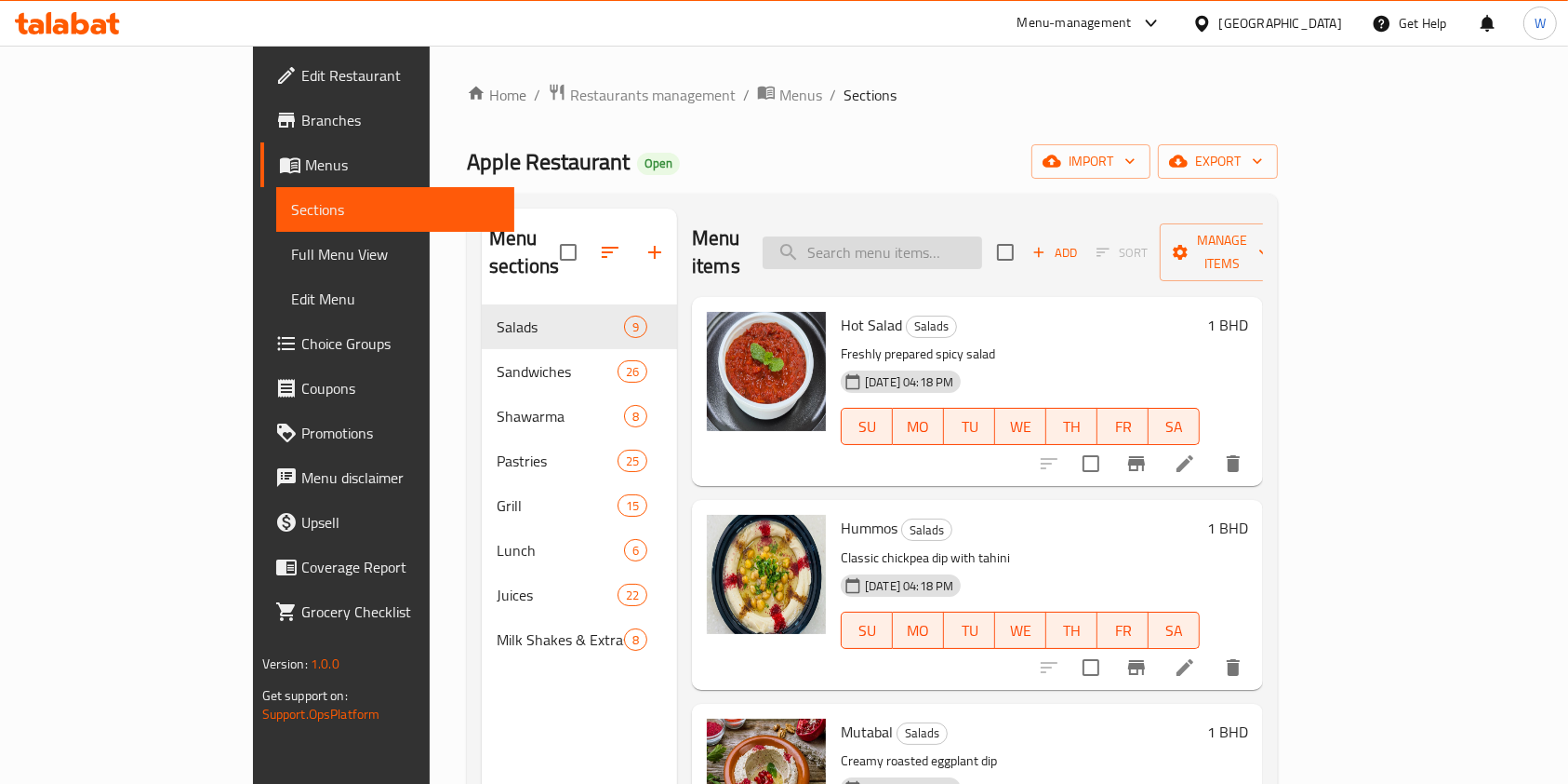
click at [982, 236] on input "search" at bounding box center [872, 252] width 220 height 33
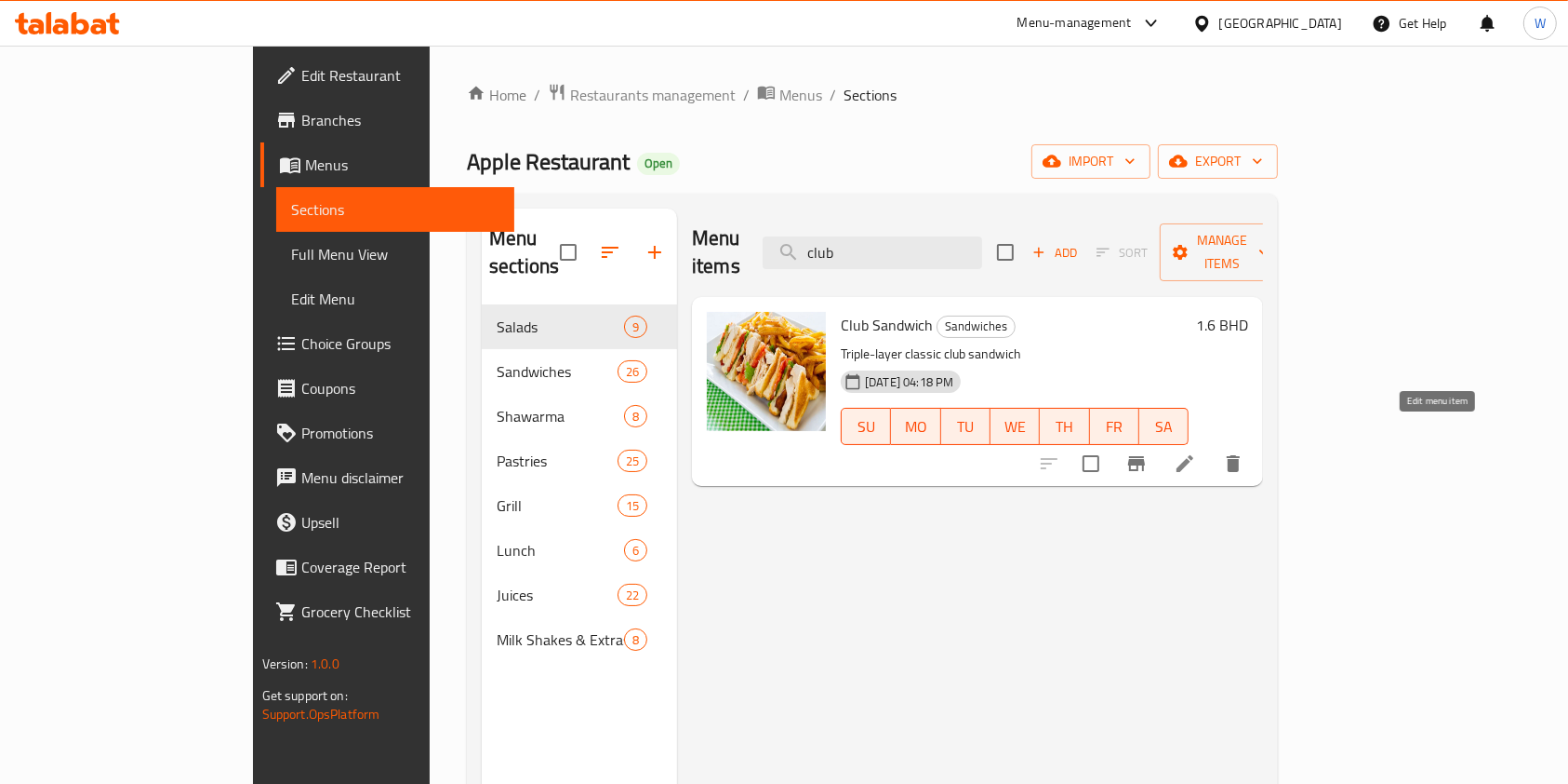
type input "club"
click at [1193, 455] on icon at bounding box center [1186, 464] width 17 height 17
